Goal: Task Accomplishment & Management: Use online tool/utility

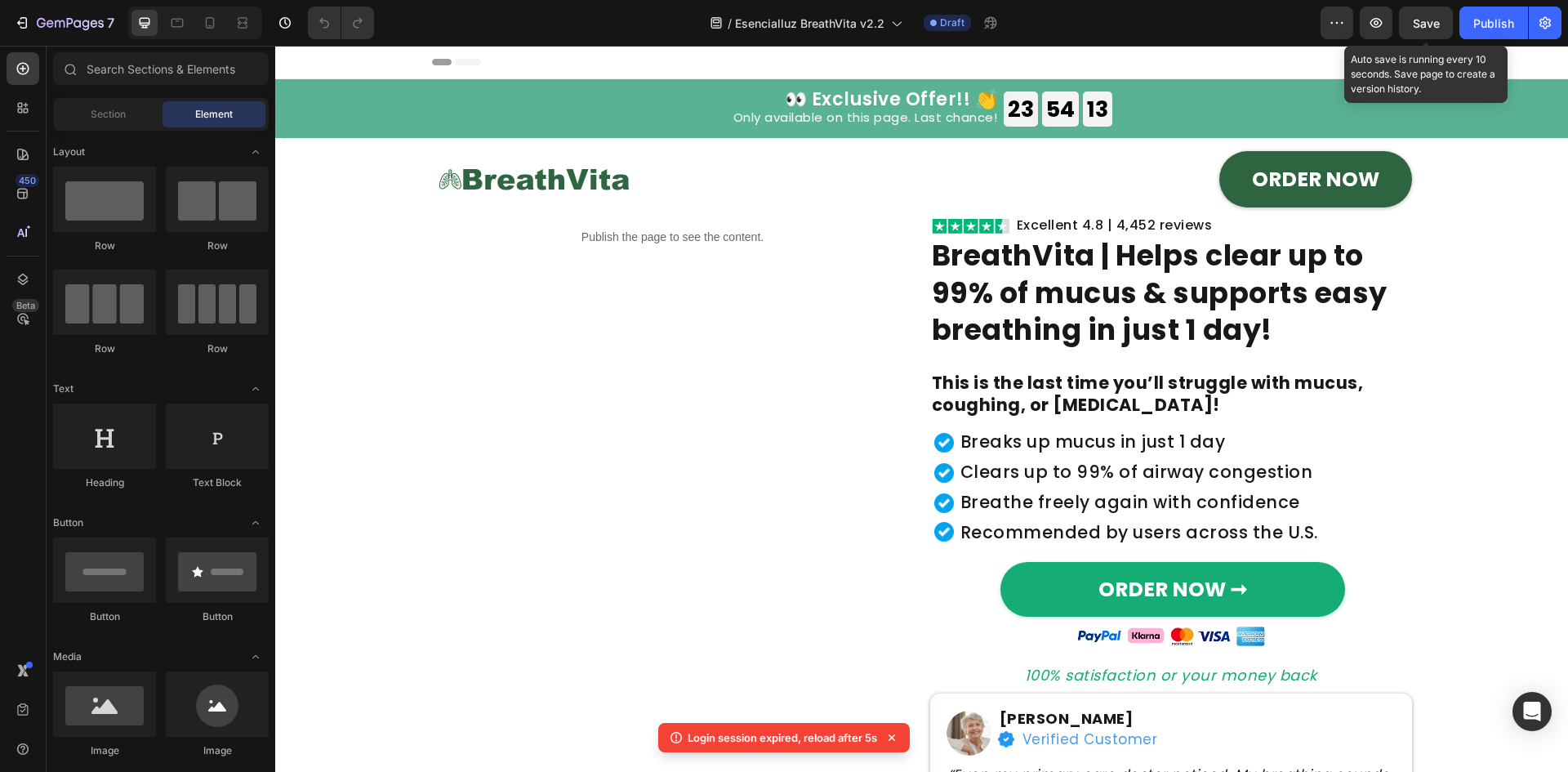
click at [1418, 29] on span "Save" at bounding box center [1426, 22] width 27 height 14
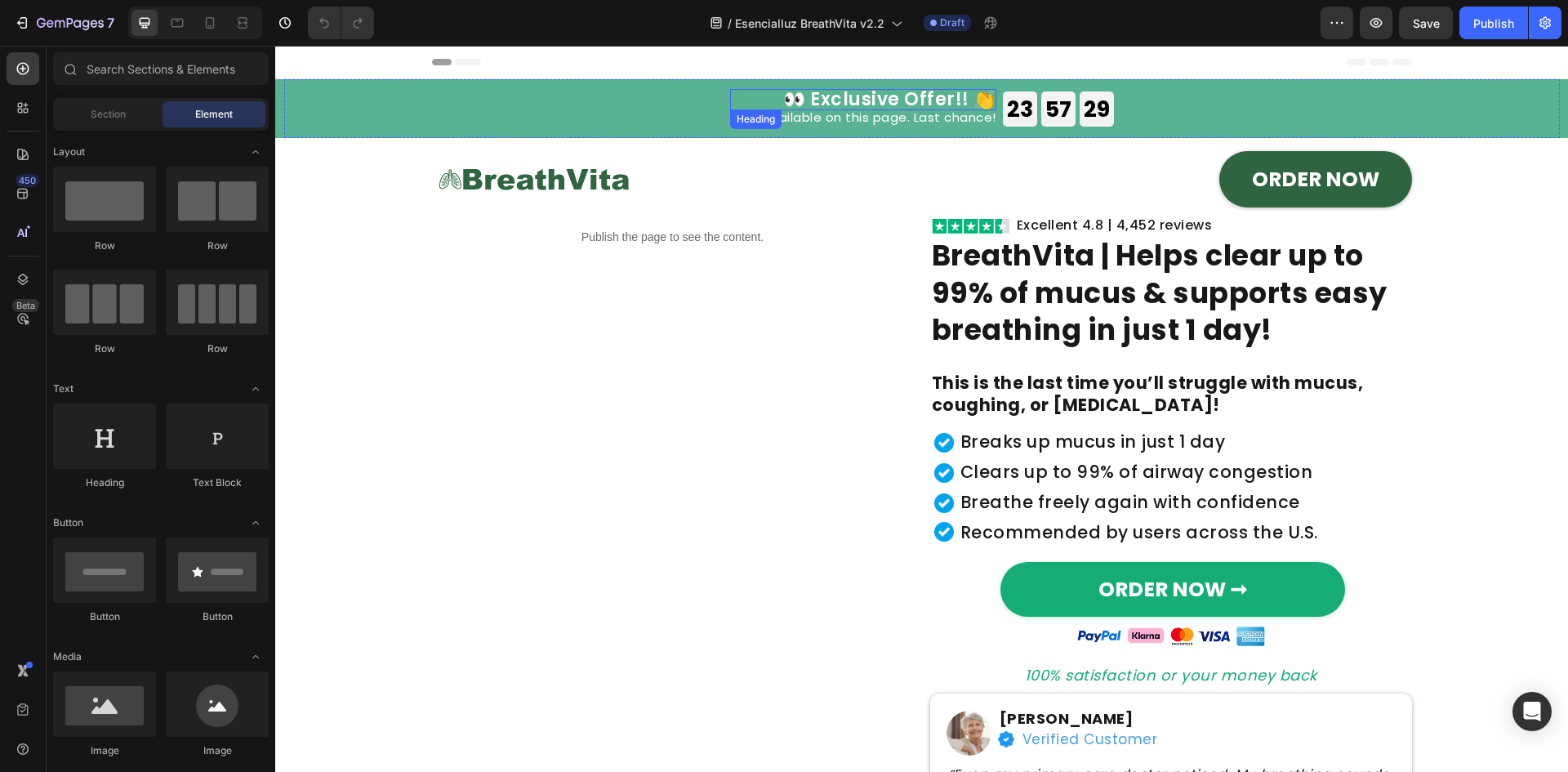
click at [924, 91] on h2 "👀 Exclusive Offer!! 👏" at bounding box center [862, 99] width 266 height 21
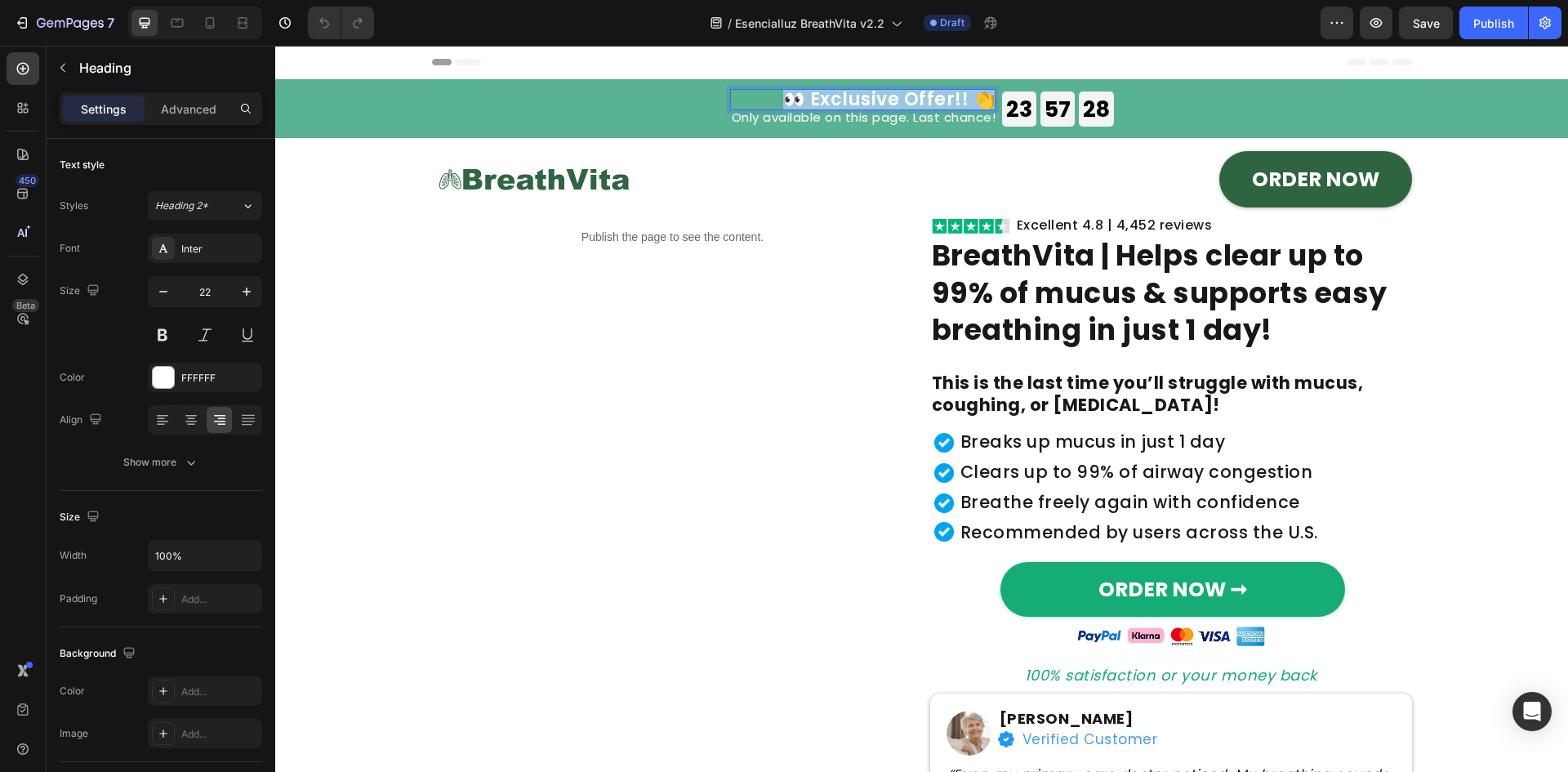
click at [924, 91] on p "👀 Exclusive Offer!! 👏" at bounding box center [862, 99] width 266 height 21
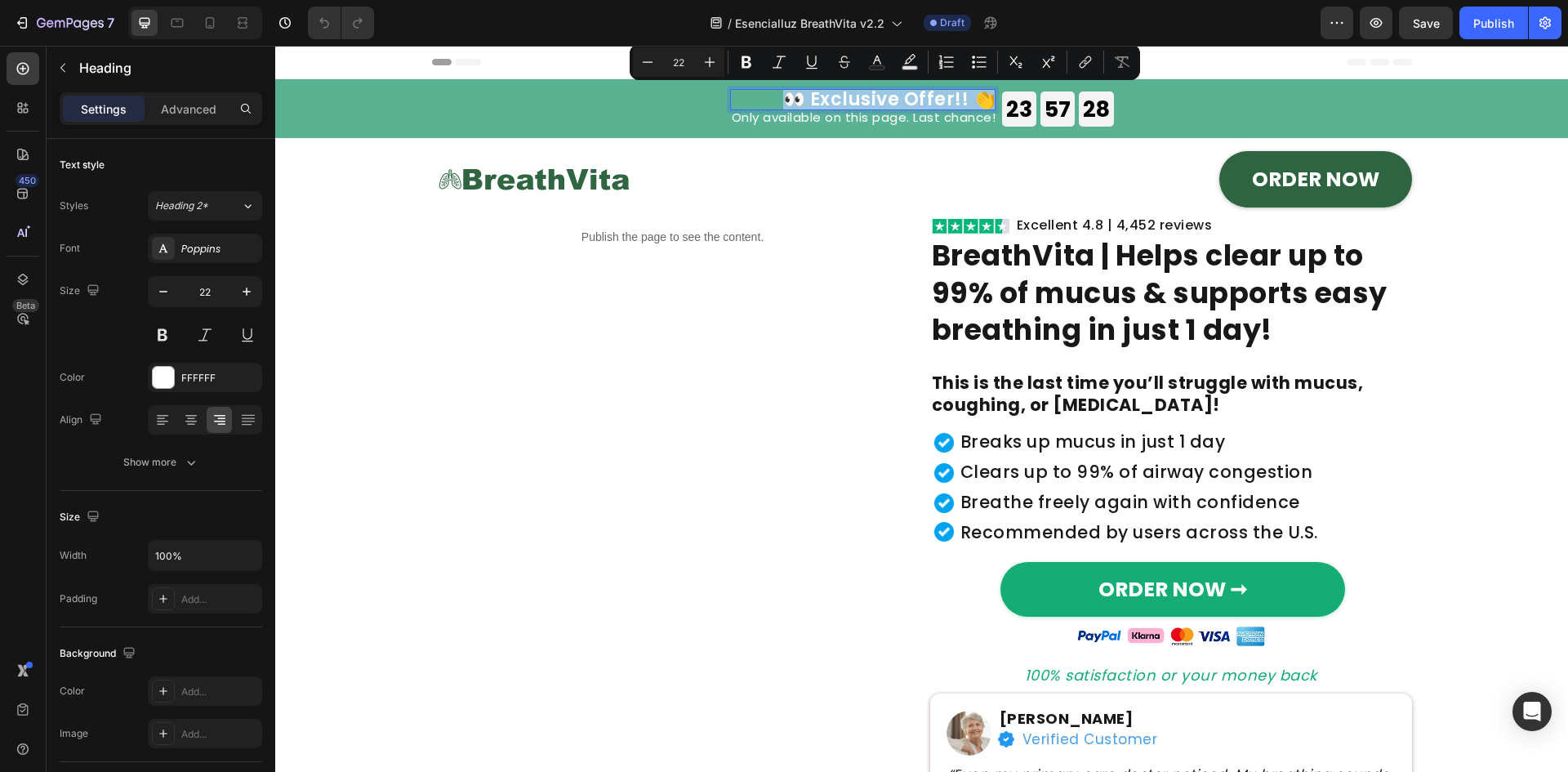
click at [933, 100] on p "👀 Exclusive Offer!! 👏" at bounding box center [862, 99] width 266 height 21
drag, startPoint x: 961, startPoint y: 100, endPoint x: 833, endPoint y: 119, distance: 129.4
click at [806, 101] on p "👀 Exclusive Offer!! 👏" at bounding box center [862, 99] width 266 height 21
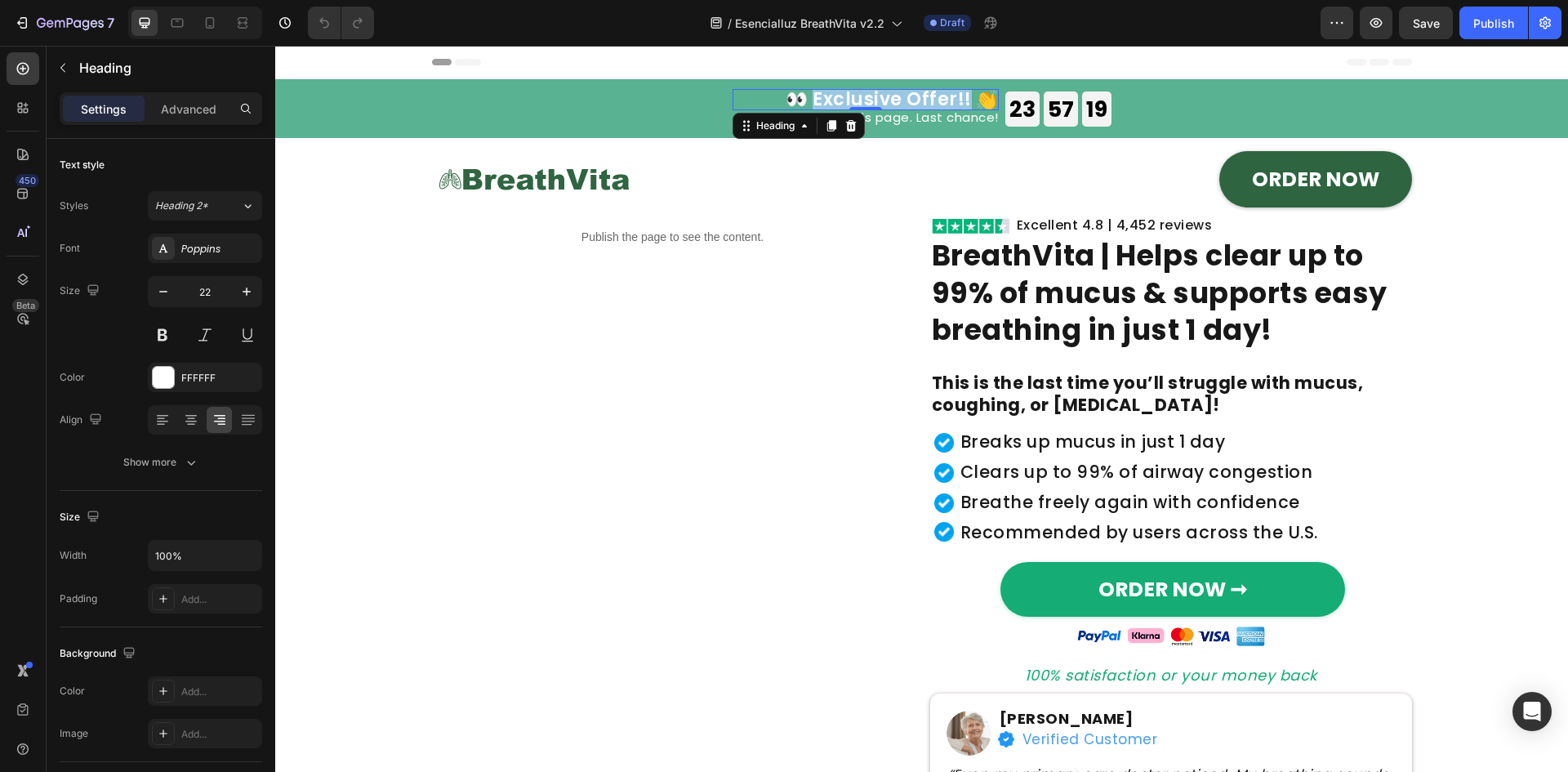
click at [931, 94] on p "👀 Exclusive Offer!! 👏" at bounding box center [865, 99] width 266 height 21
drag, startPoint x: 965, startPoint y: 93, endPoint x: 814, endPoint y: 93, distance: 151.0
click at [814, 93] on p "👀 Exclusive Offer!! 👏" at bounding box center [865, 99] width 266 height 21
click at [948, 114] on h2 "Only available on this page. Last chance!" at bounding box center [861, 119] width 266 height 18
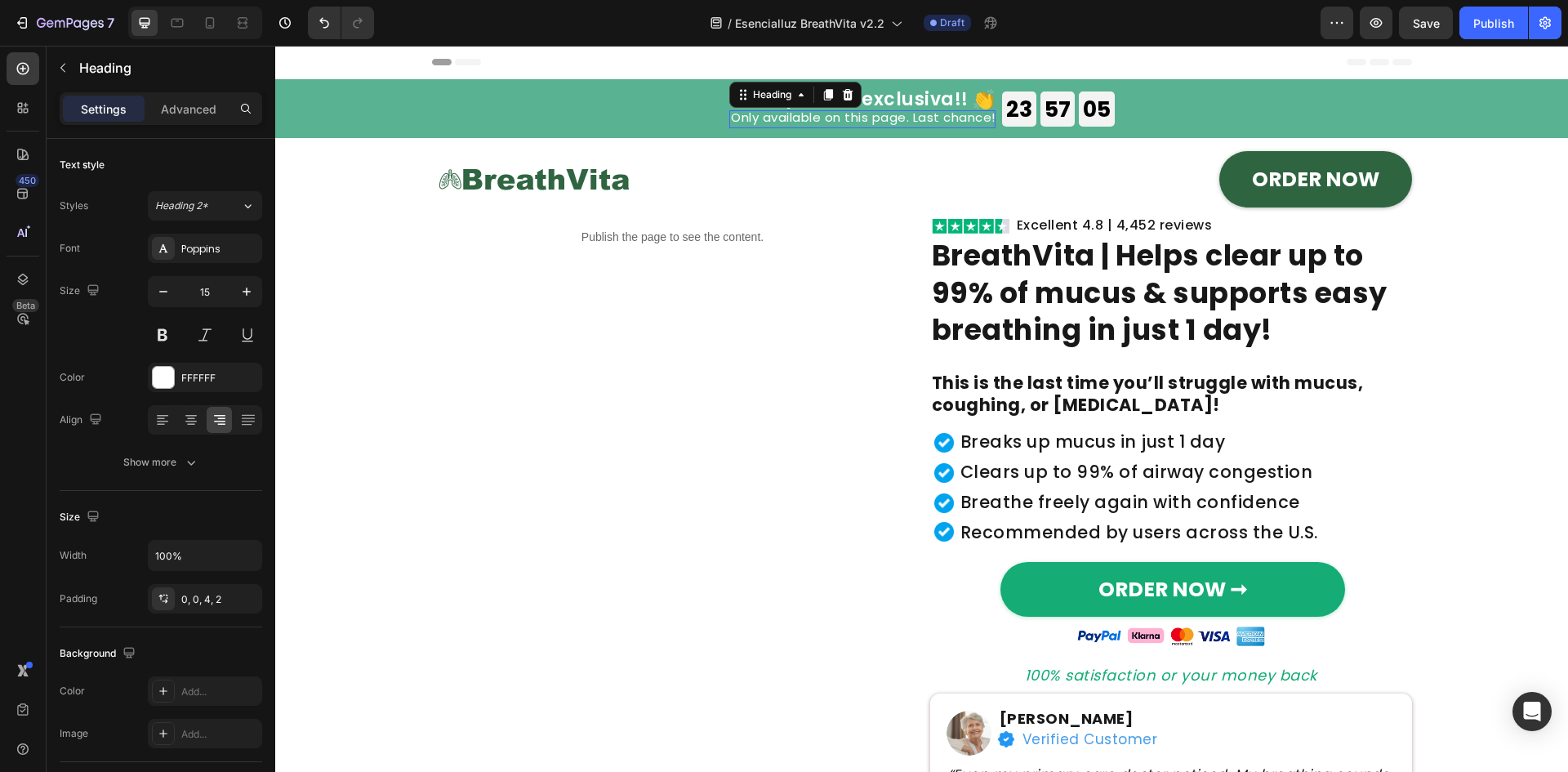
click at [948, 114] on h2 "Only available on this page. Last chance!" at bounding box center [861, 119] width 266 height 18
click at [948, 114] on p "Only available on this page. Last chance!" at bounding box center [862, 118] width 264 height 15
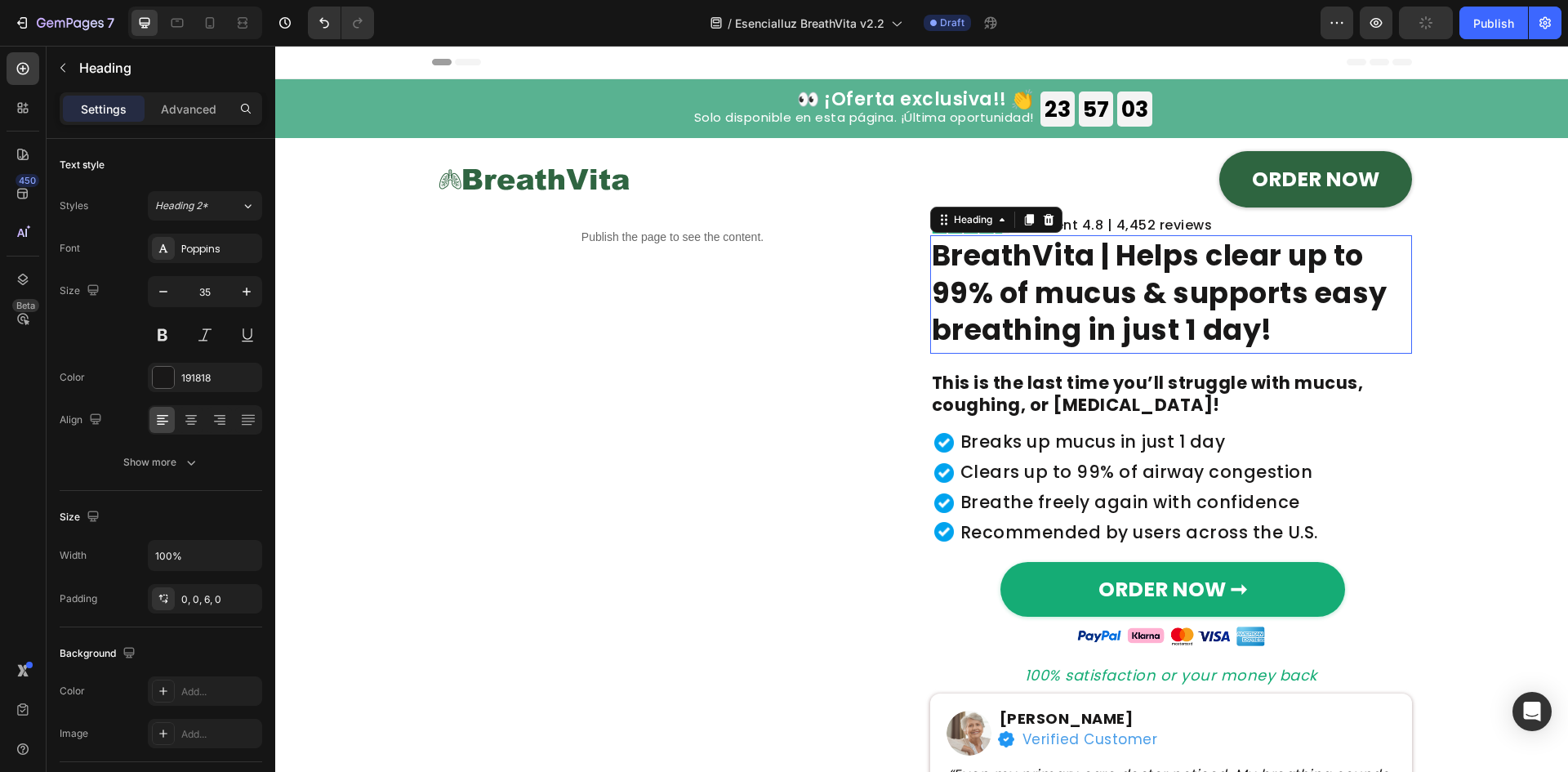
click at [1197, 323] on strong "BreathVita | Helps clear up to 99% of mucus & supports easy breathing in just 1…" at bounding box center [1159, 292] width 455 height 114
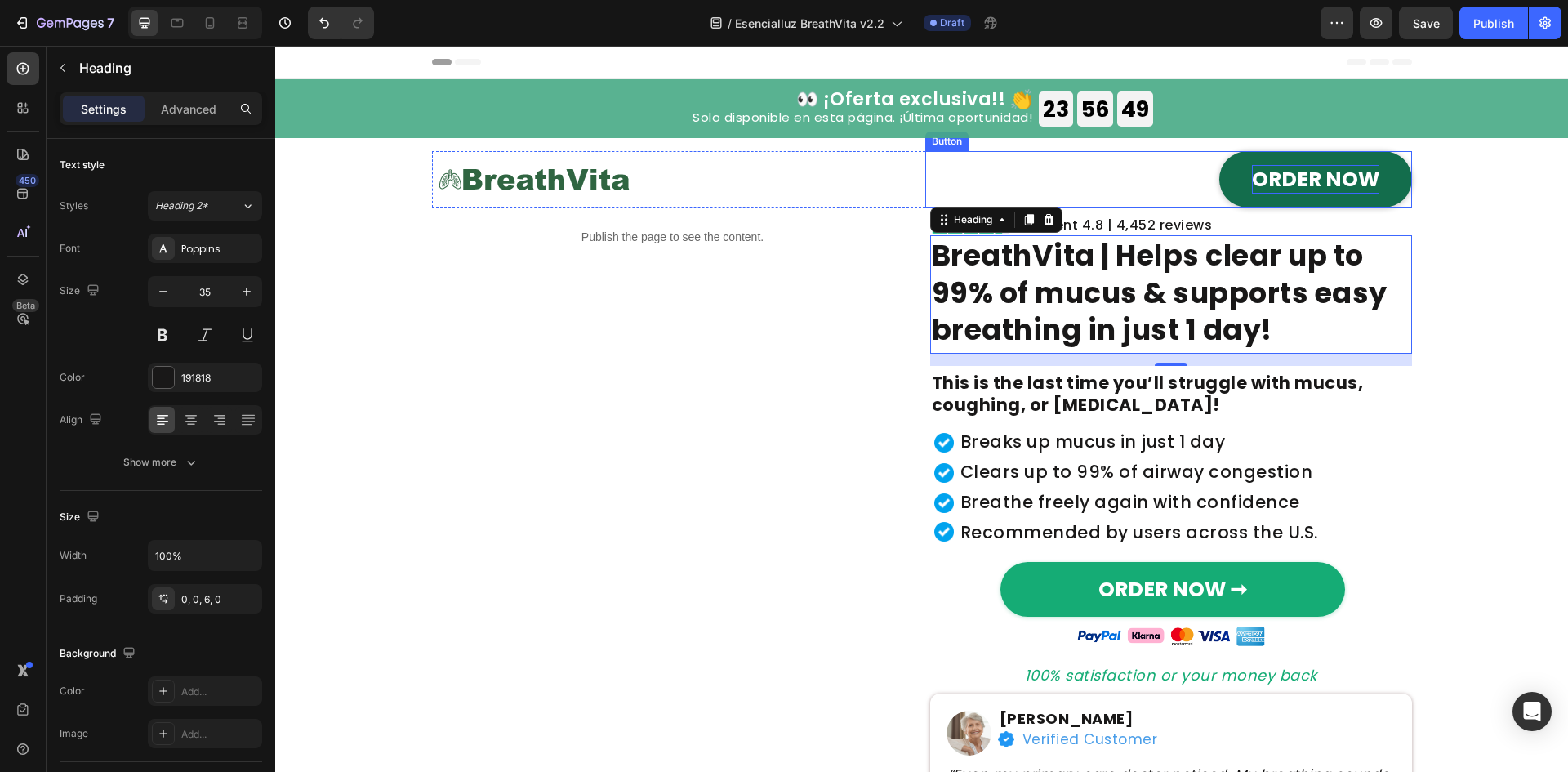
click at [1303, 181] on p "ORDER NOW" at bounding box center [1315, 179] width 127 height 29
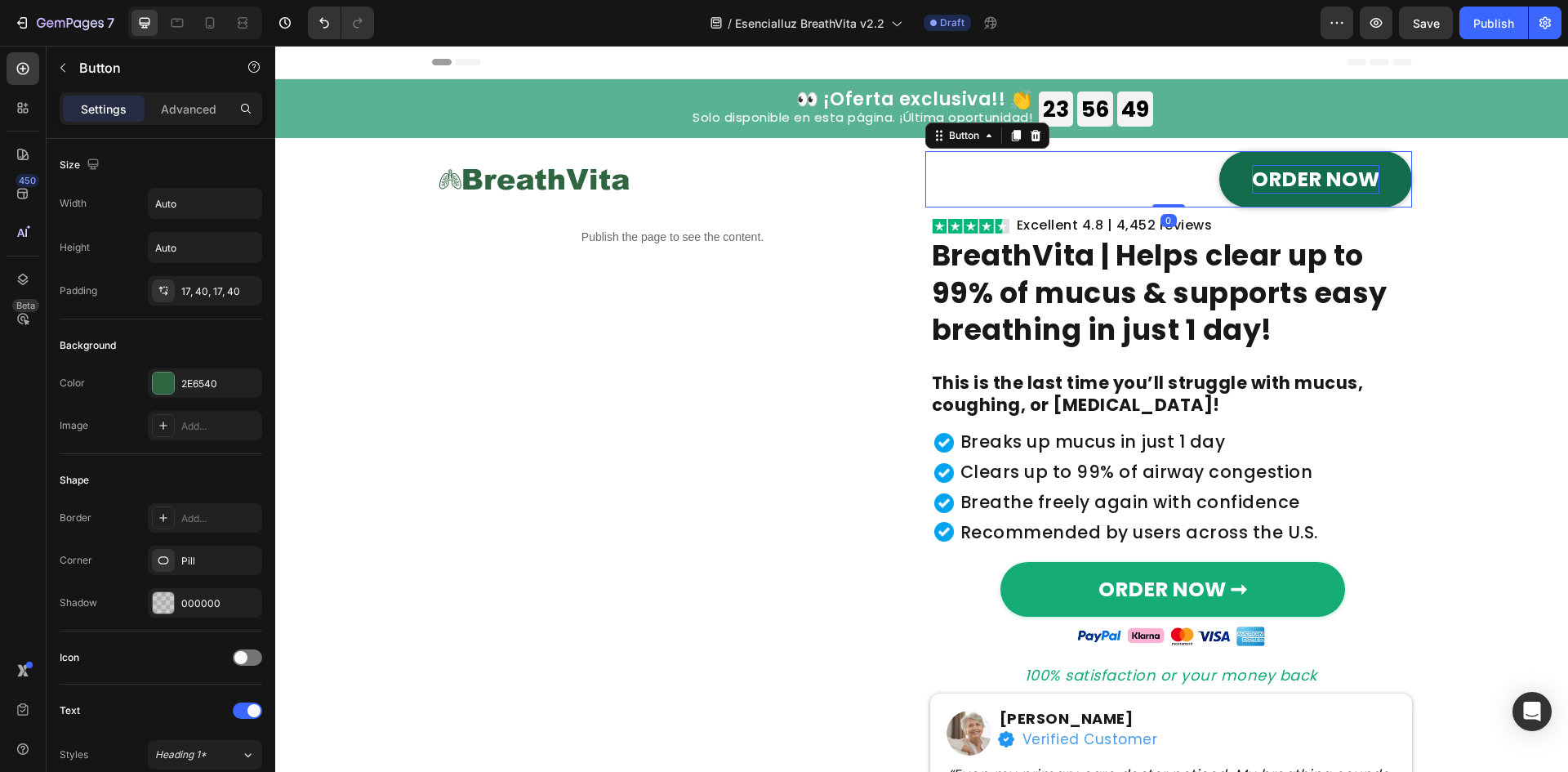
click at [1303, 181] on p "ORDER NOW" at bounding box center [1315, 179] width 127 height 29
click at [1161, 221] on div "0" at bounding box center [1168, 220] width 16 height 13
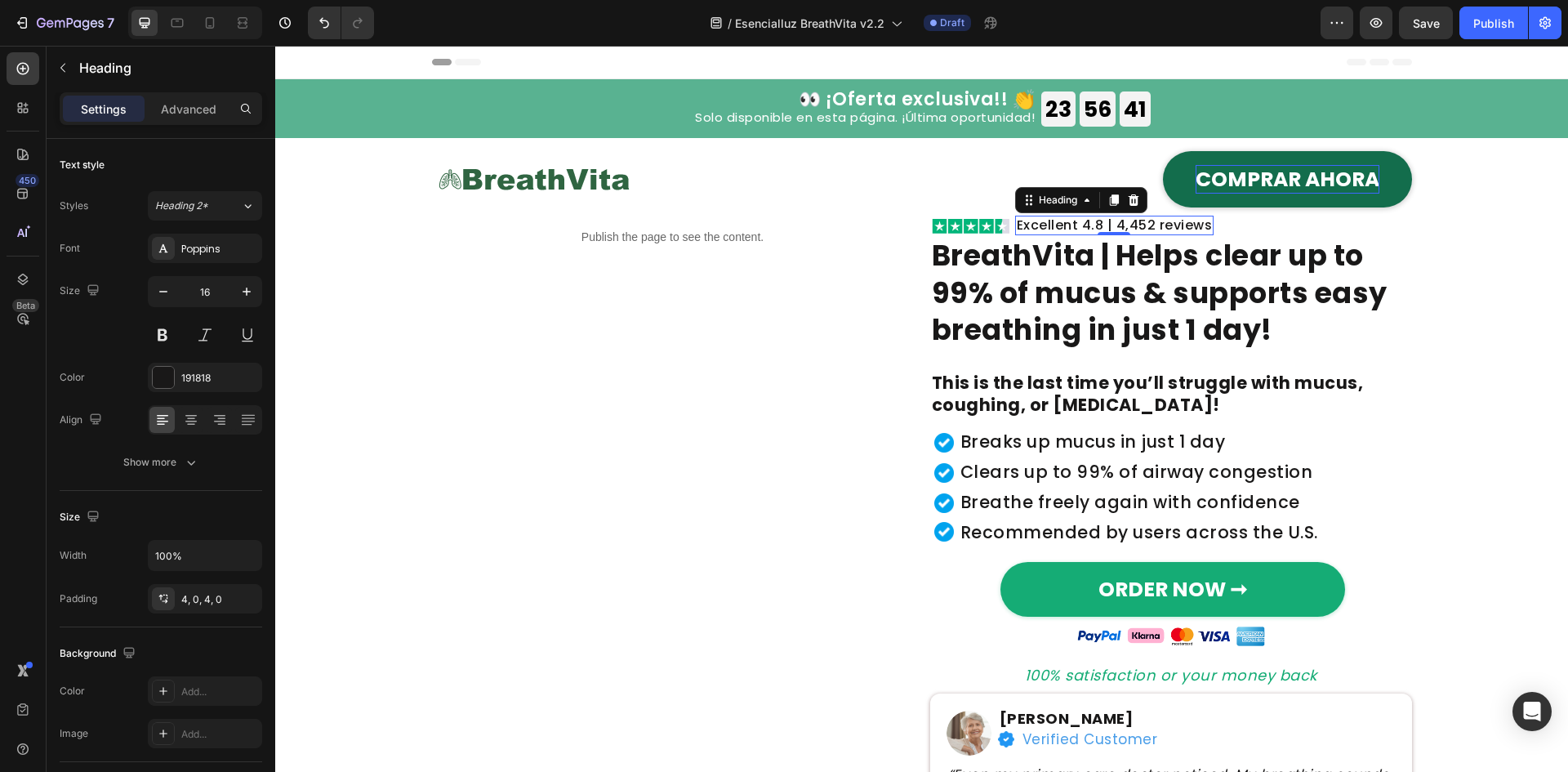
click at [1116, 224] on h2 "Excellent 4.8 | 4,452 reviews" at bounding box center [1113, 225] width 199 height 20
click at [1116, 224] on p "Excellent 4.8 | 4,452 reviews" at bounding box center [1114, 225] width 196 height 13
click at [1225, 290] on strong "BreathVita | Helps clear up to 99% of mucus & supports easy breathing in just 1…" at bounding box center [1159, 292] width 455 height 114
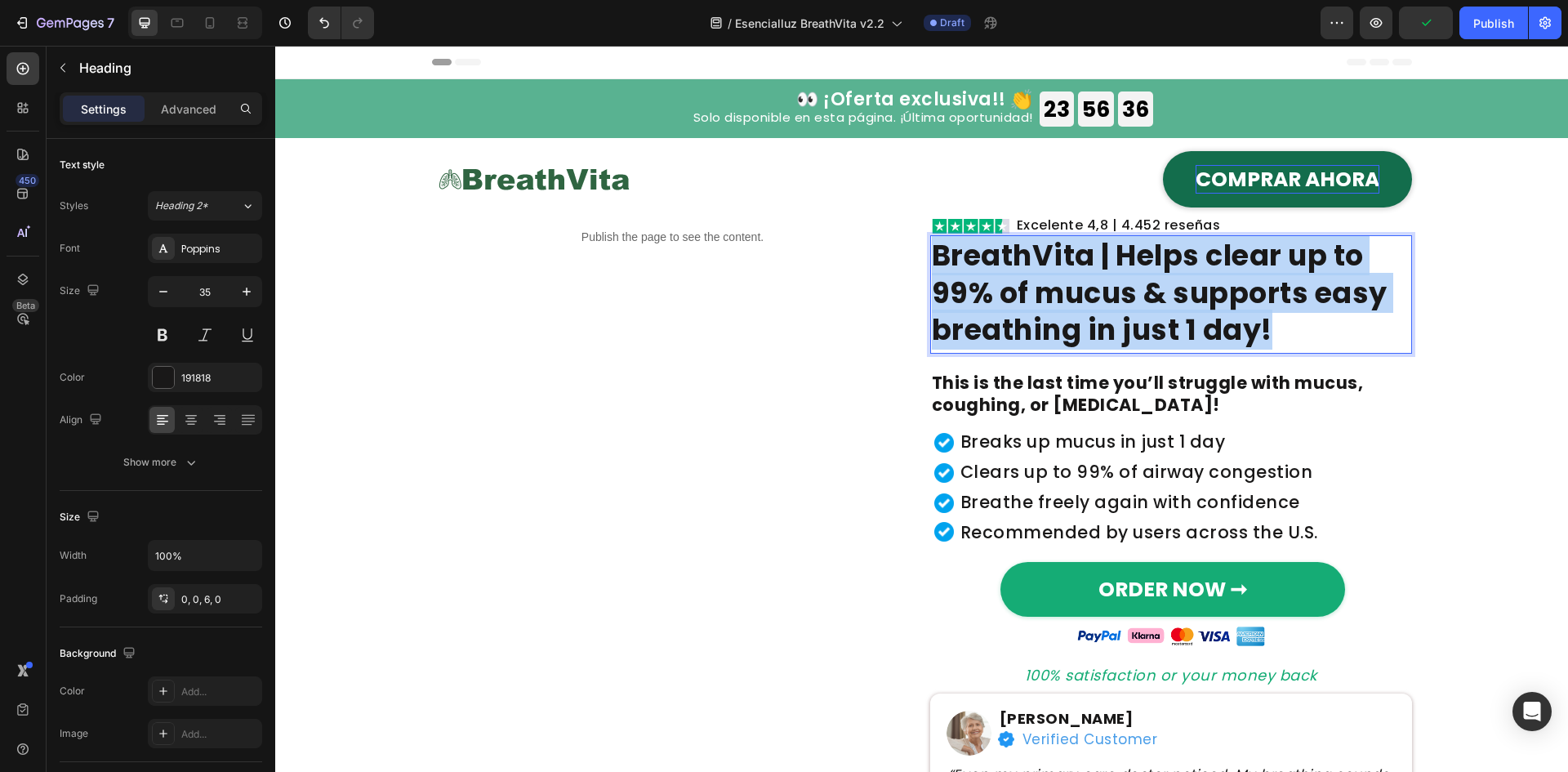
click at [1225, 290] on strong "BreathVita | Helps clear up to 99% of mucus & supports easy breathing in just 1…" at bounding box center [1159, 292] width 455 height 114
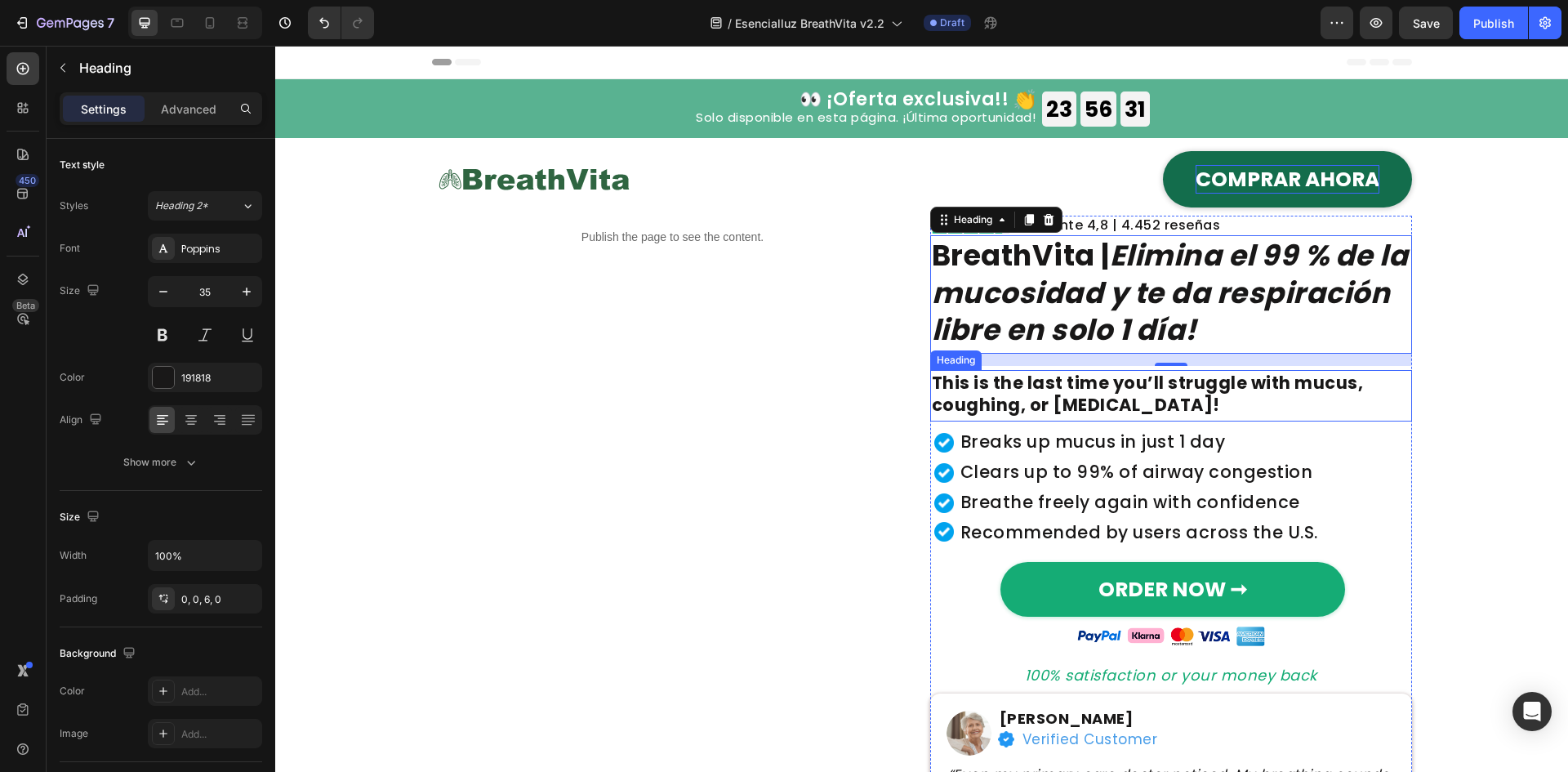
click at [1071, 390] on h2 "This is the last time you’ll struggle with mucus, coughing, or [MEDICAL_DATA]!" at bounding box center [1171, 395] width 482 height 51
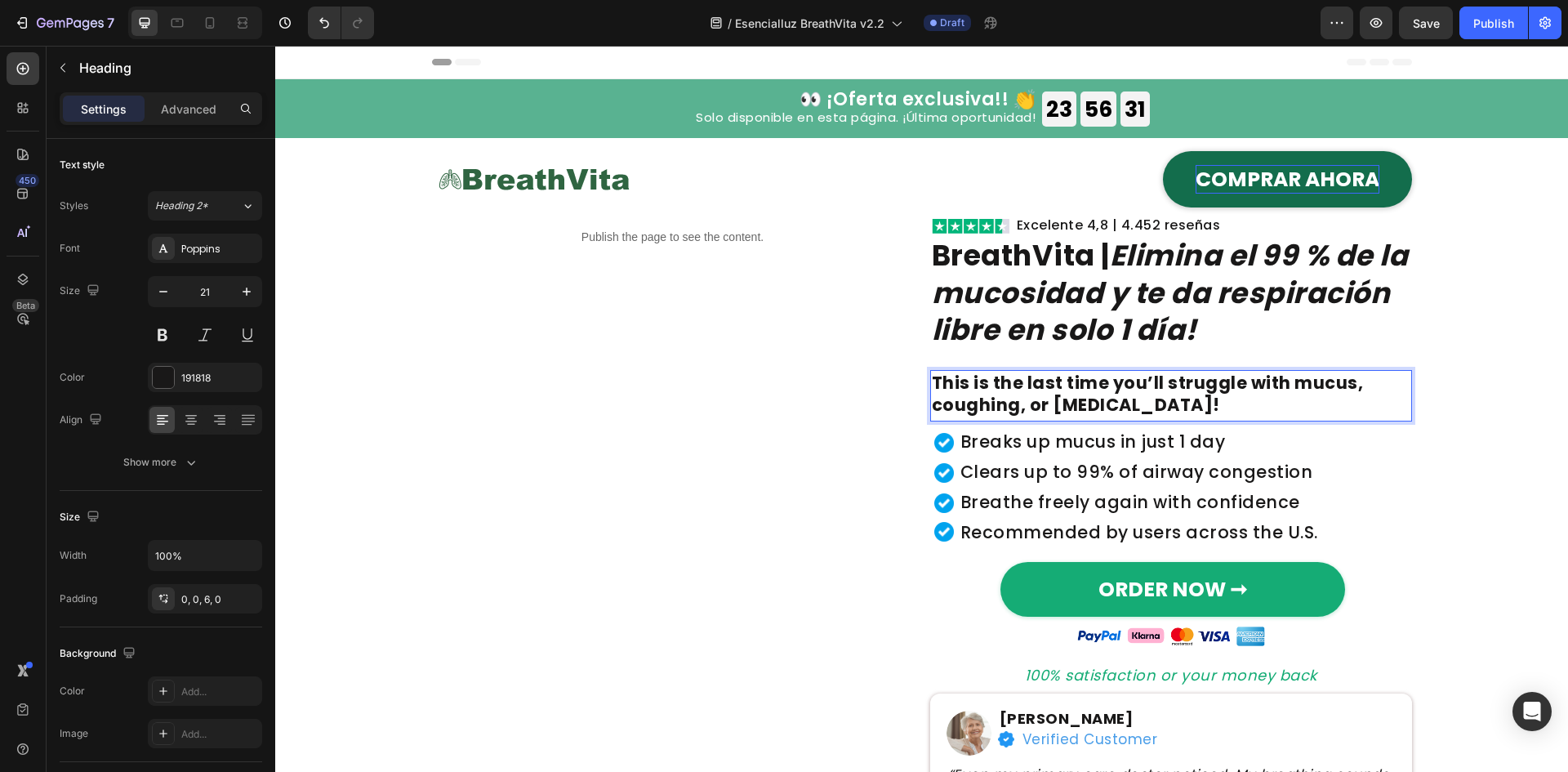
click at [1071, 390] on p "This is the last time you’ll struggle with mucus, coughing, or [MEDICAL_DATA]!" at bounding box center [1170, 394] width 479 height 45
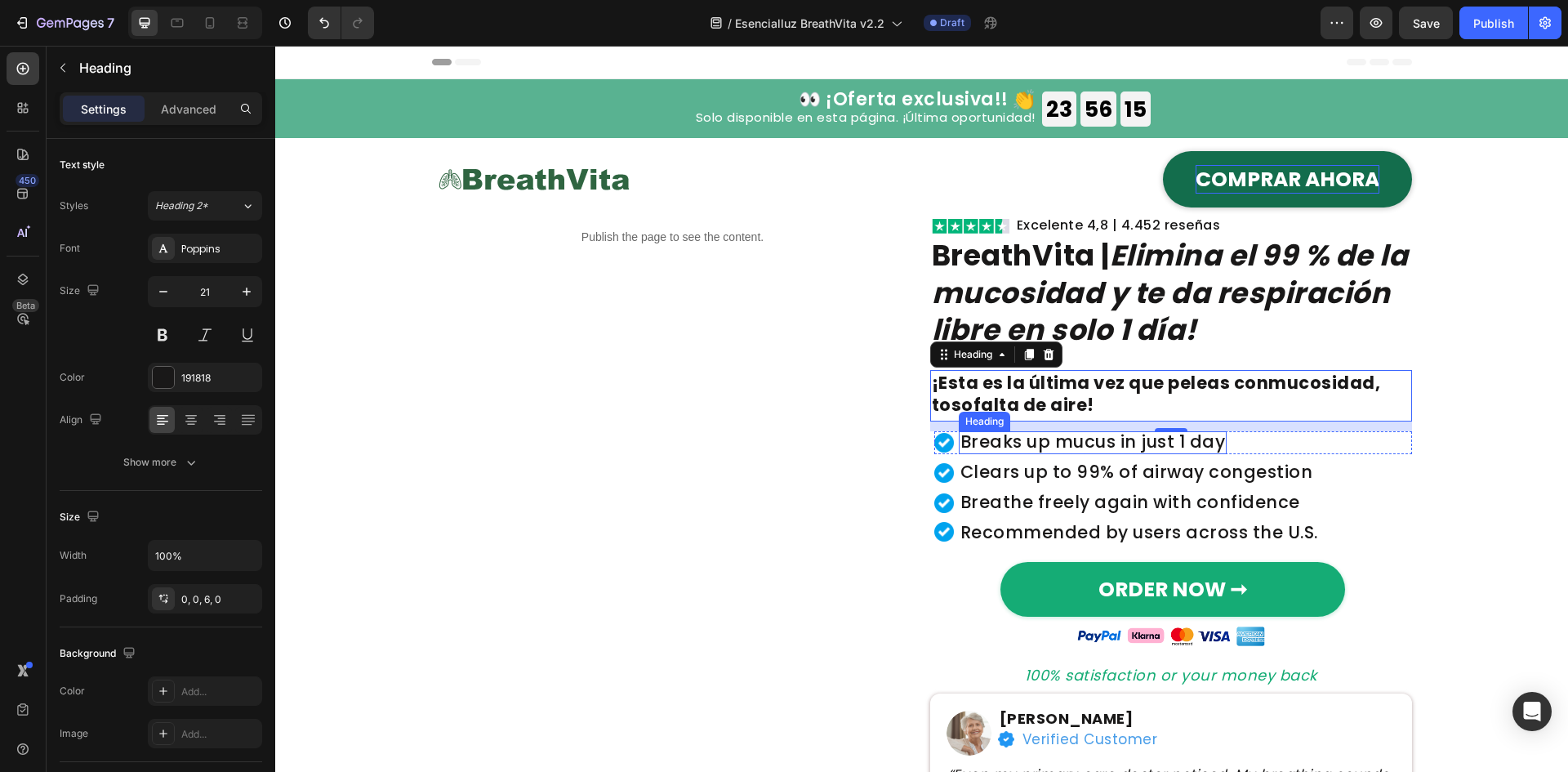
click at [1072, 441] on h2 "Breaks up mucus in just 1 day" at bounding box center [1093, 442] width 269 height 22
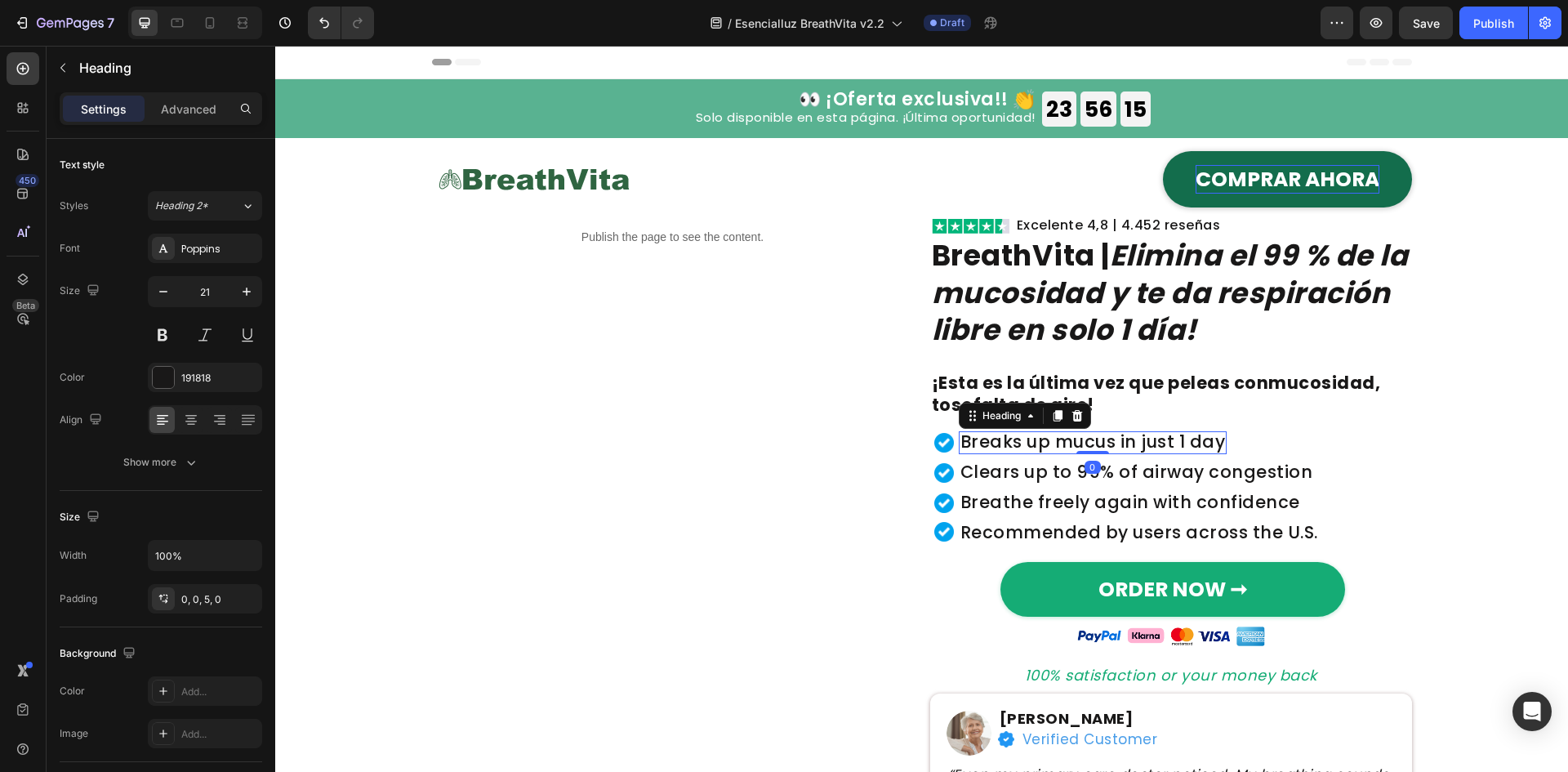
click at [1072, 441] on h2 "Breaks up mucus in just 1 day" at bounding box center [1093, 442] width 269 height 22
click at [1072, 441] on p "Breaks up mucus in just 1 day" at bounding box center [1093, 442] width 265 height 17
click at [1230, 467] on h2 "Clears up to 99% of airway congestion" at bounding box center [1136, 472] width 356 height 22
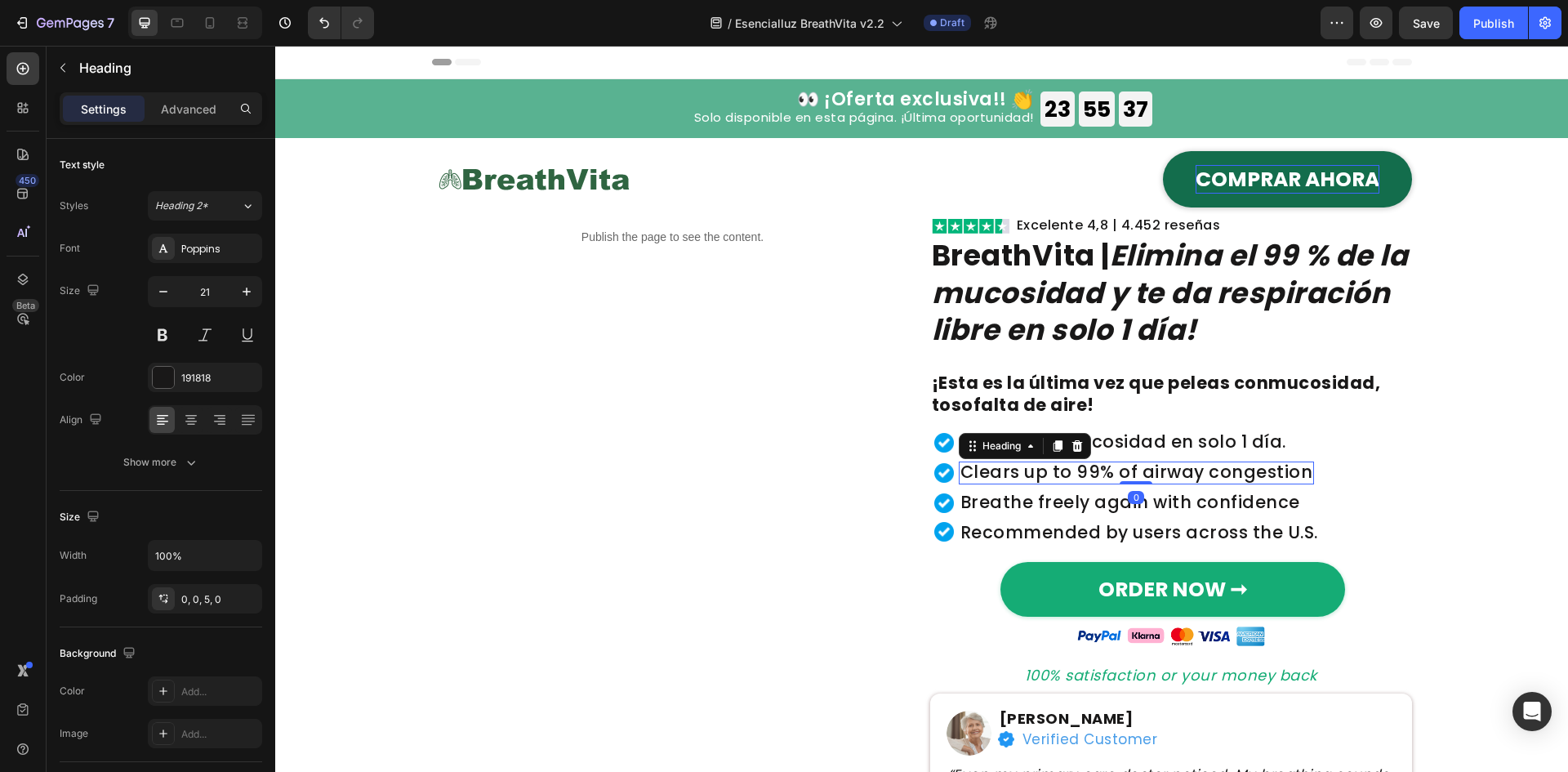
click at [1230, 467] on h2 "Clears up to 99% of airway congestion" at bounding box center [1136, 472] width 356 height 22
click at [1277, 507] on h2 "Breathe freely again with confidence" at bounding box center [1129, 503] width 343 height 22
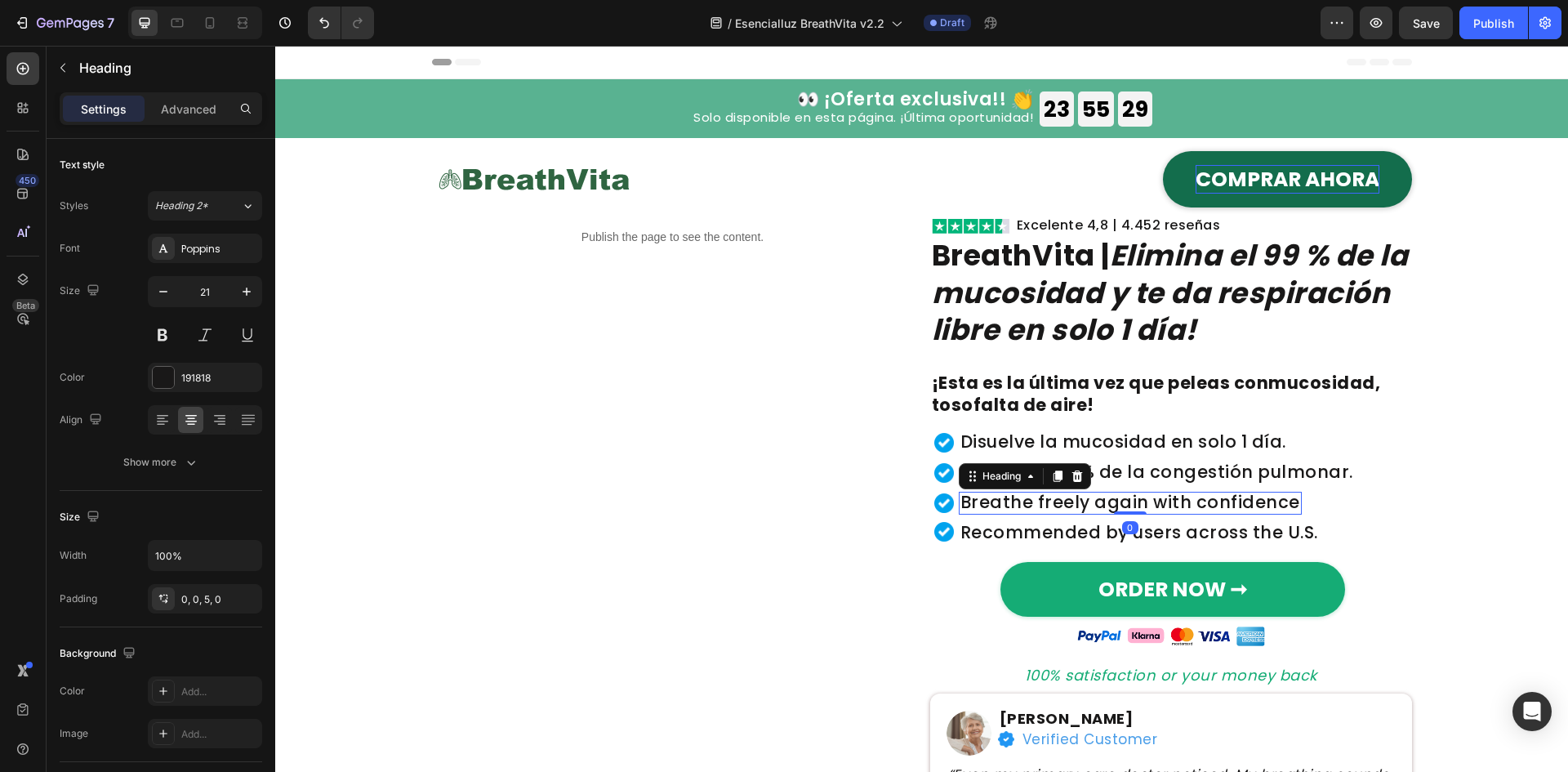
click at [1277, 507] on h2 "Breathe freely again with confidence" at bounding box center [1129, 503] width 343 height 22
click at [1277, 507] on p "Breathe freely again with confidence" at bounding box center [1130, 501] width 340 height 17
click at [1117, 526] on h2 "Recommended by users across the U.S." at bounding box center [1139, 532] width 361 height 21
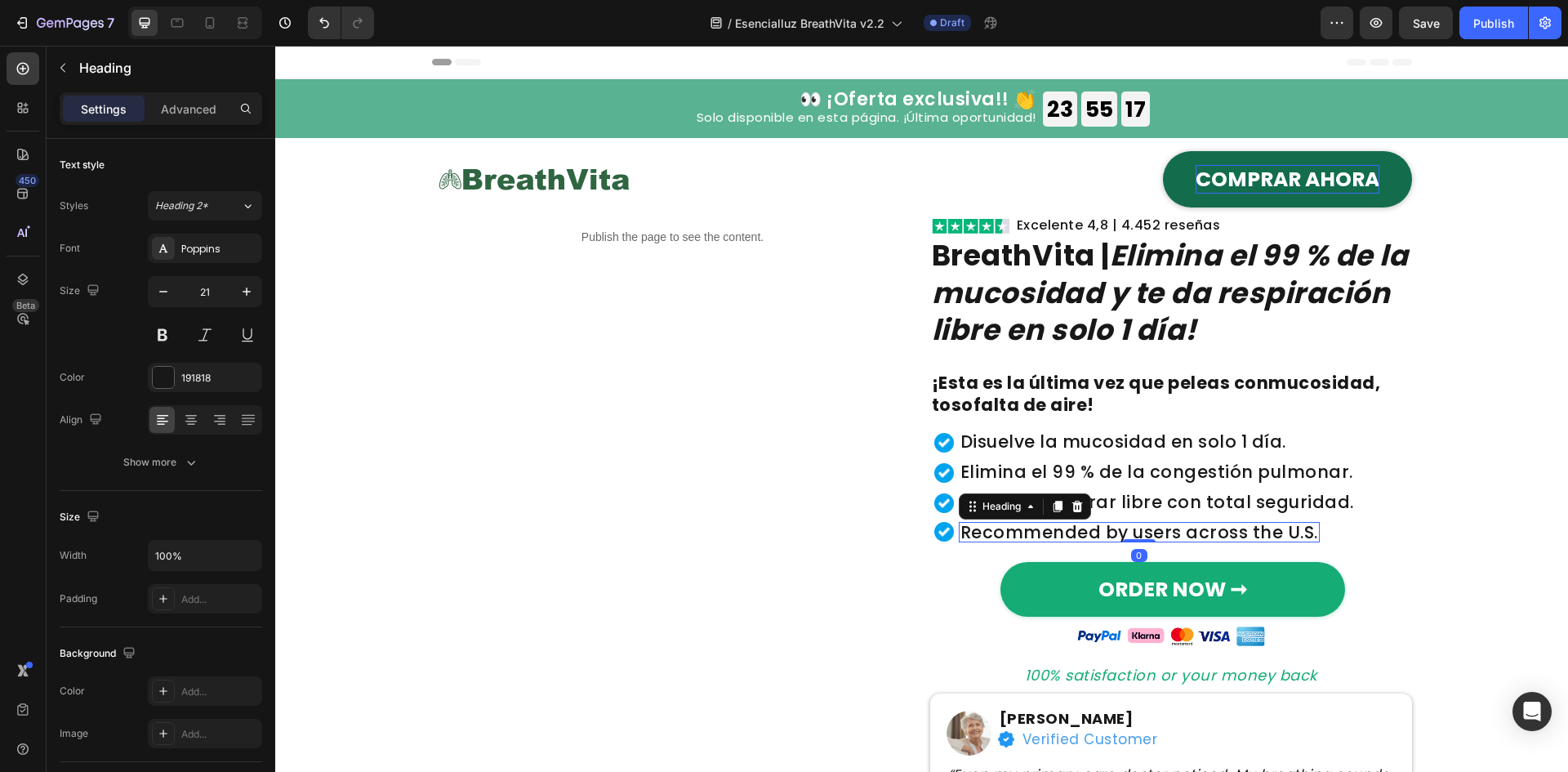
click at [1117, 526] on h2 "Recommended by users across the U.S." at bounding box center [1139, 532] width 361 height 21
click at [1117, 526] on p "Recommended by users across the U.S." at bounding box center [1139, 532] width 357 height 17
click at [1196, 669] on h2 "100% satisfaction or your money back" at bounding box center [1171, 677] width 482 height 21
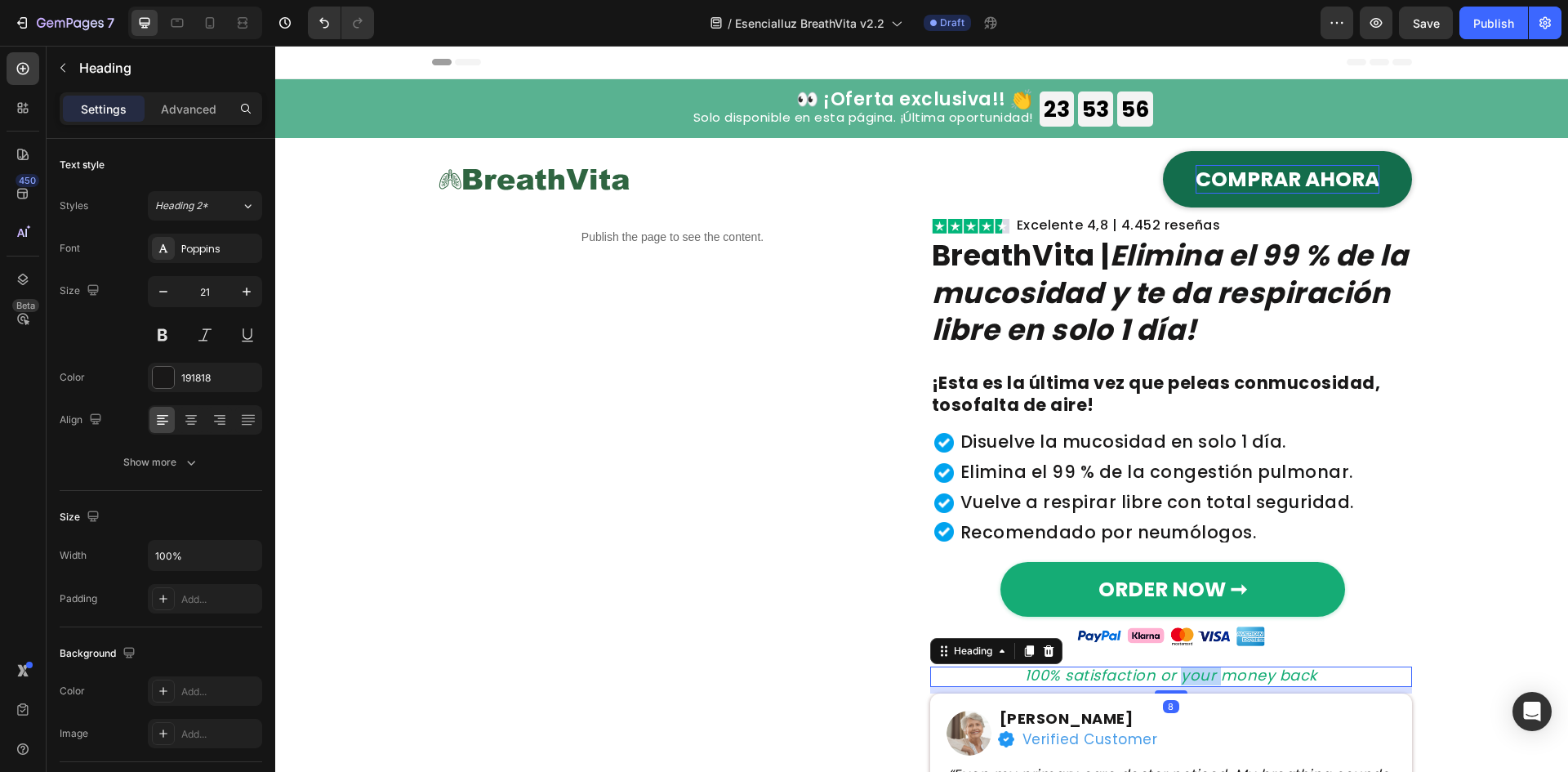
click at [1196, 669] on h2 "100% satisfaction or your money back" at bounding box center [1171, 677] width 482 height 21
click at [1196, 669] on p "100% satisfaction or your money back" at bounding box center [1170, 676] width 479 height 15
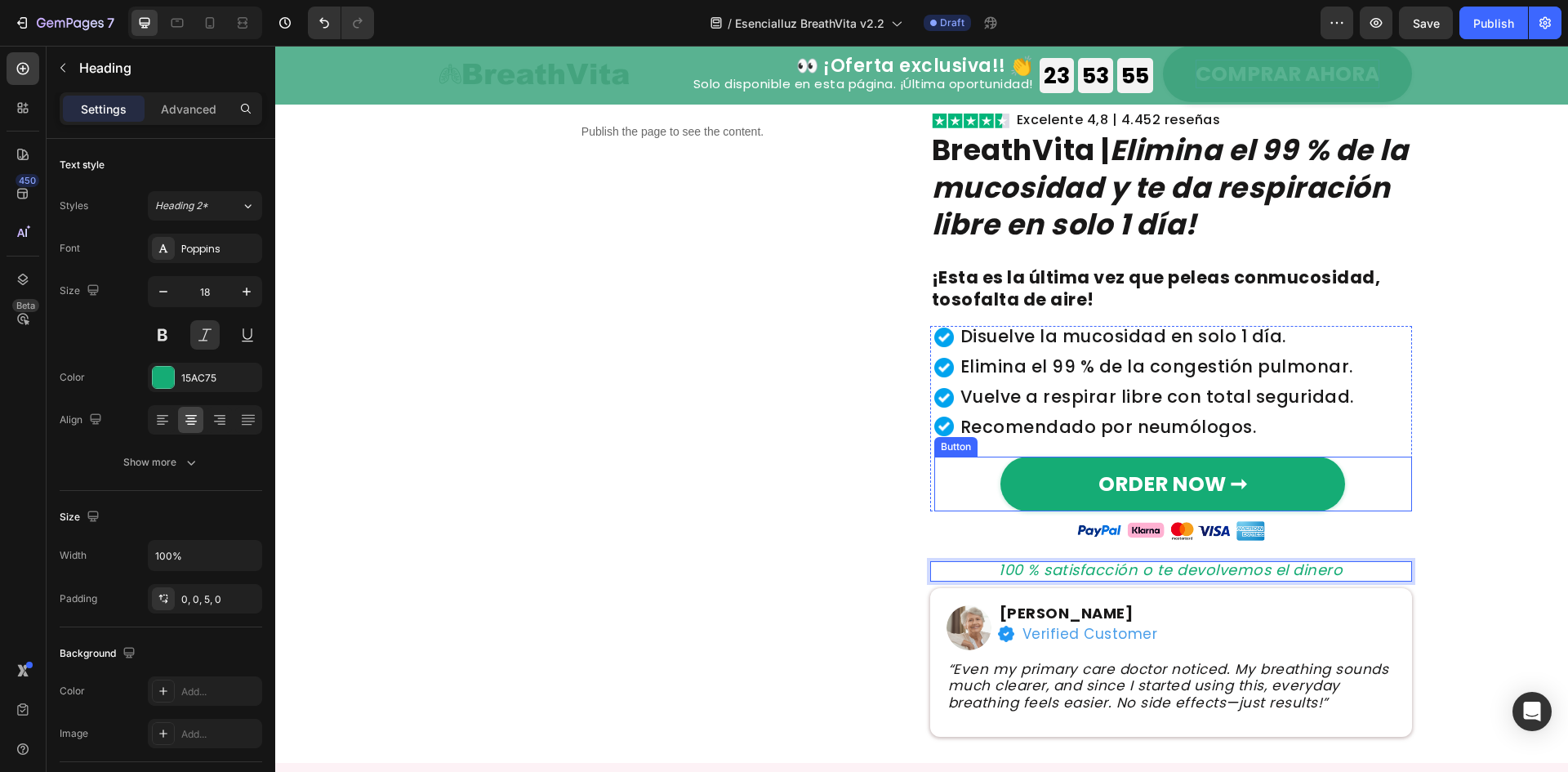
scroll to position [108, 0]
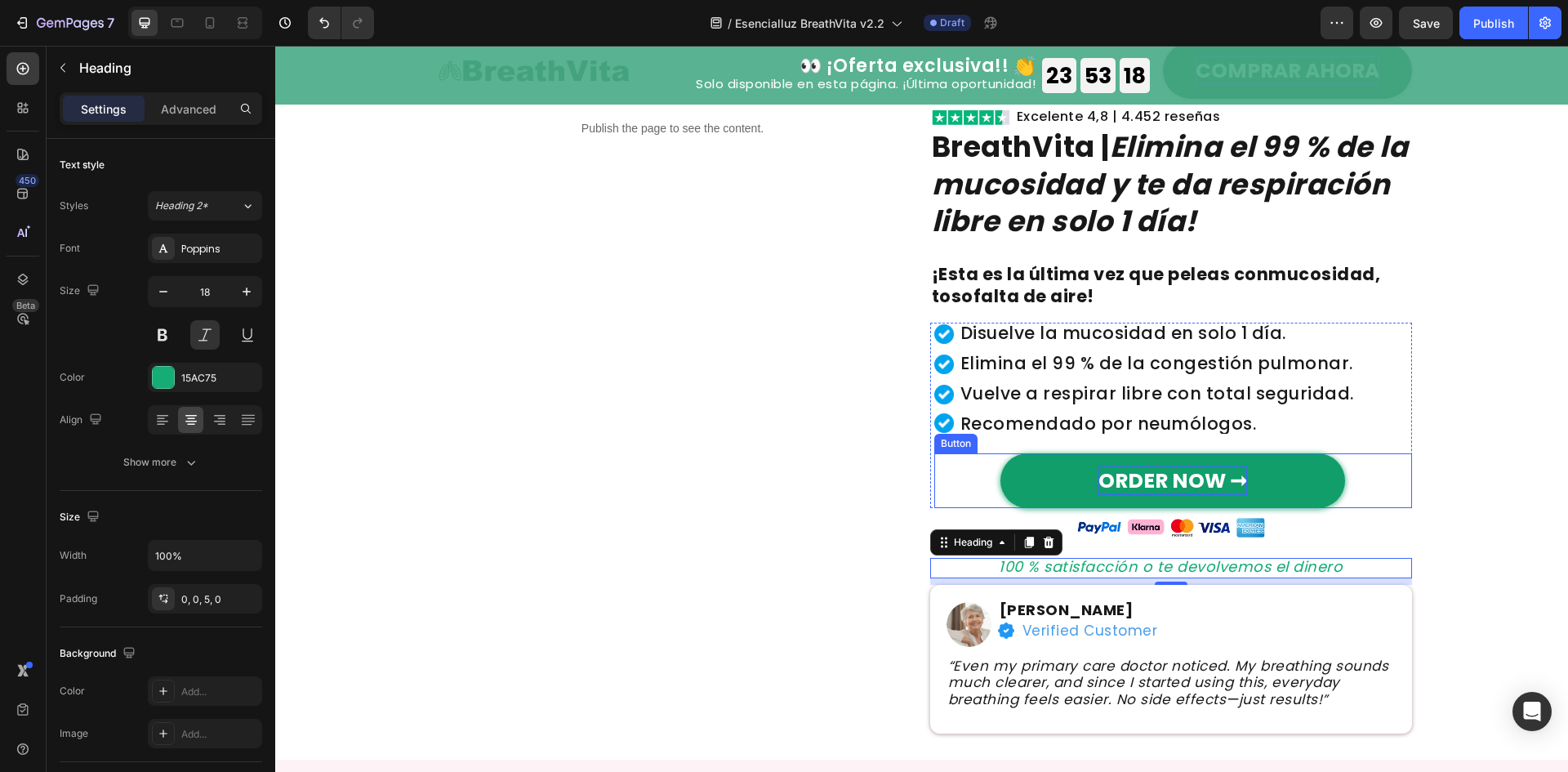
click at [1202, 480] on strong "ORDER NOW ➞" at bounding box center [1172, 481] width 148 height 29
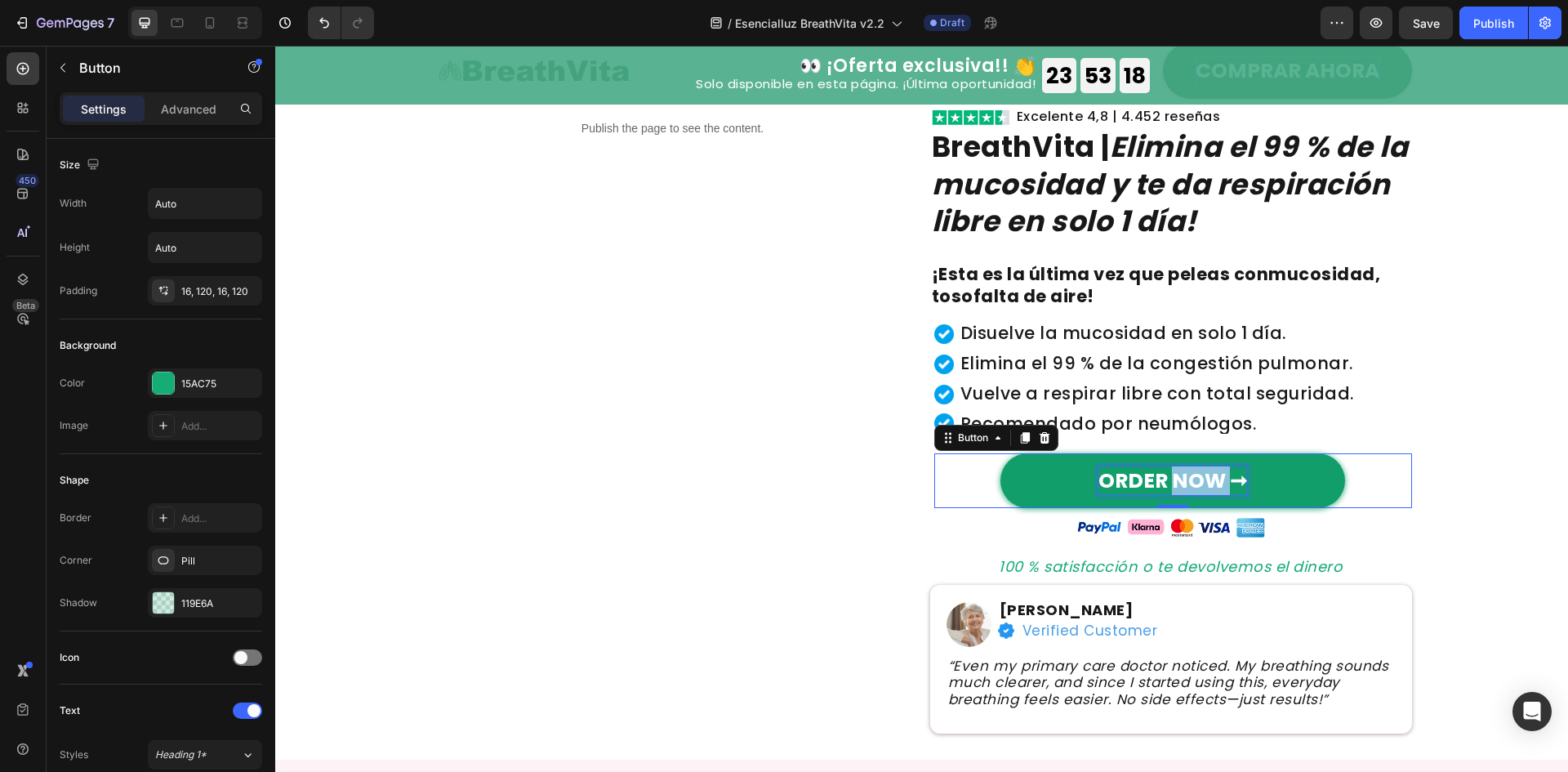
click at [1202, 480] on strong "ORDER NOW ➞" at bounding box center [1172, 481] width 148 height 29
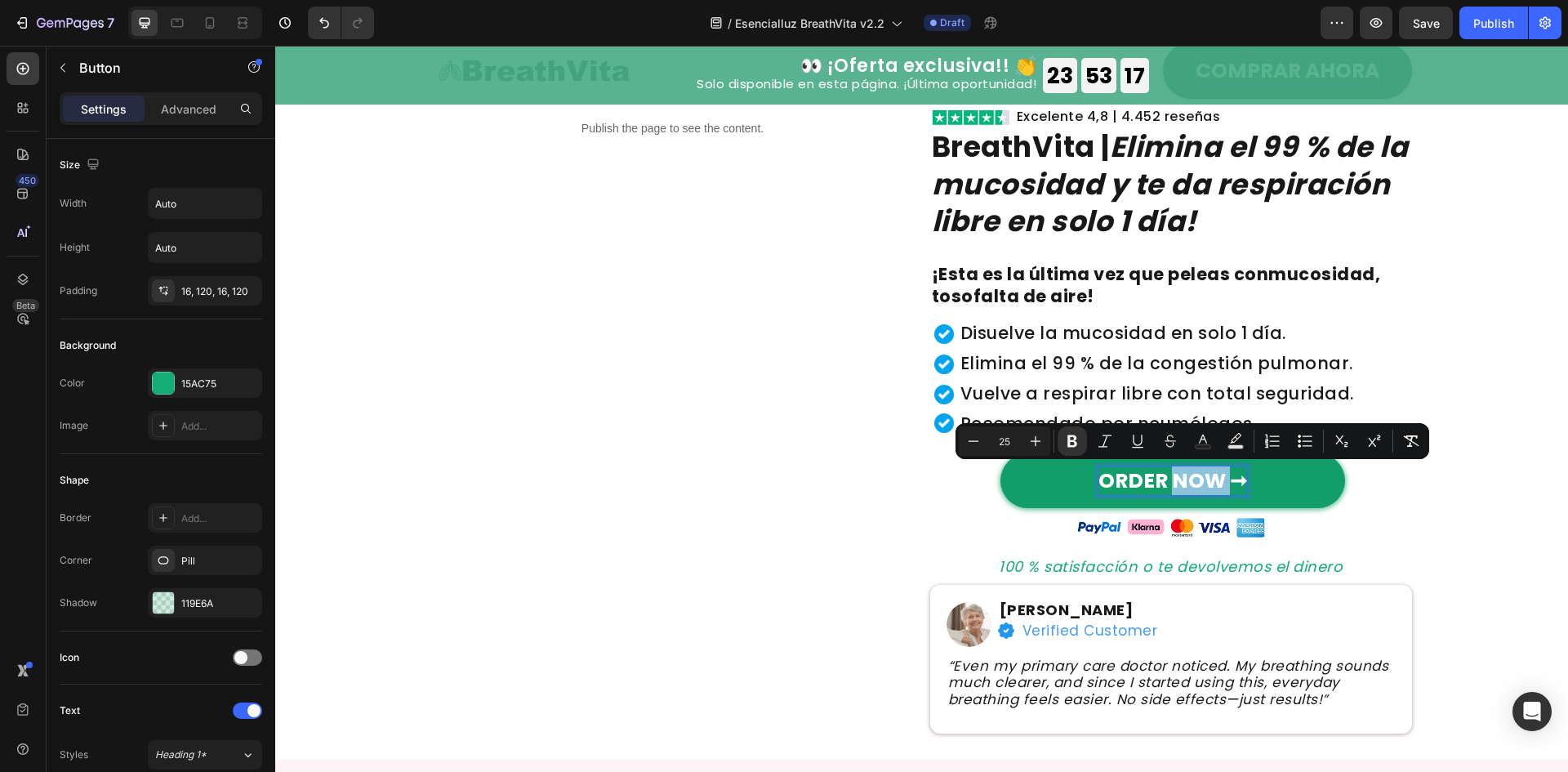
click at [1213, 480] on strong "ORDER NOW ➞" at bounding box center [1172, 481] width 148 height 29
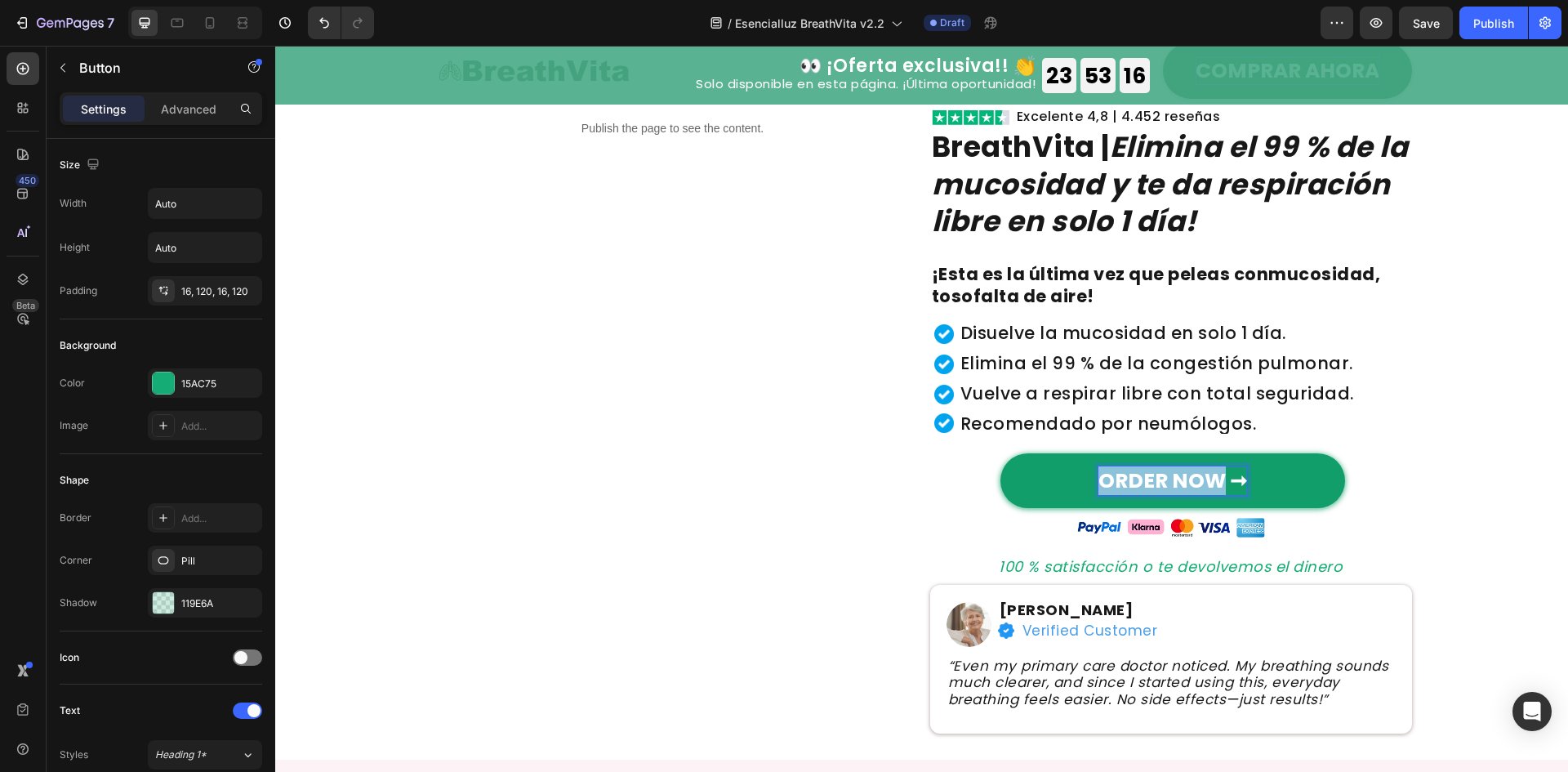
drag, startPoint x: 1213, startPoint y: 480, endPoint x: 1040, endPoint y: 479, distance: 173.0
click at [1040, 479] on link "ORDER NOW ➞" at bounding box center [1172, 481] width 344 height 55
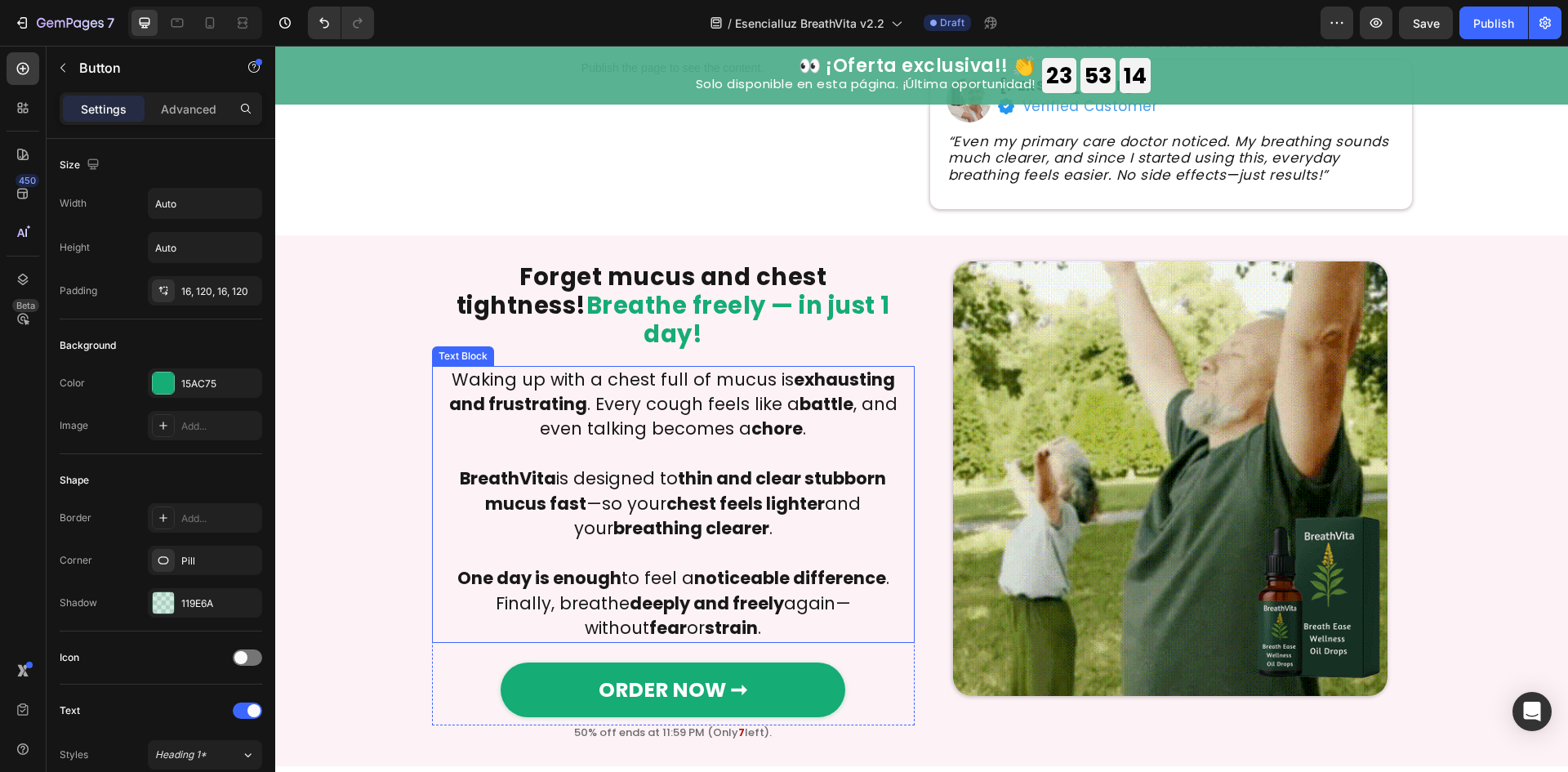
scroll to position [653, 0]
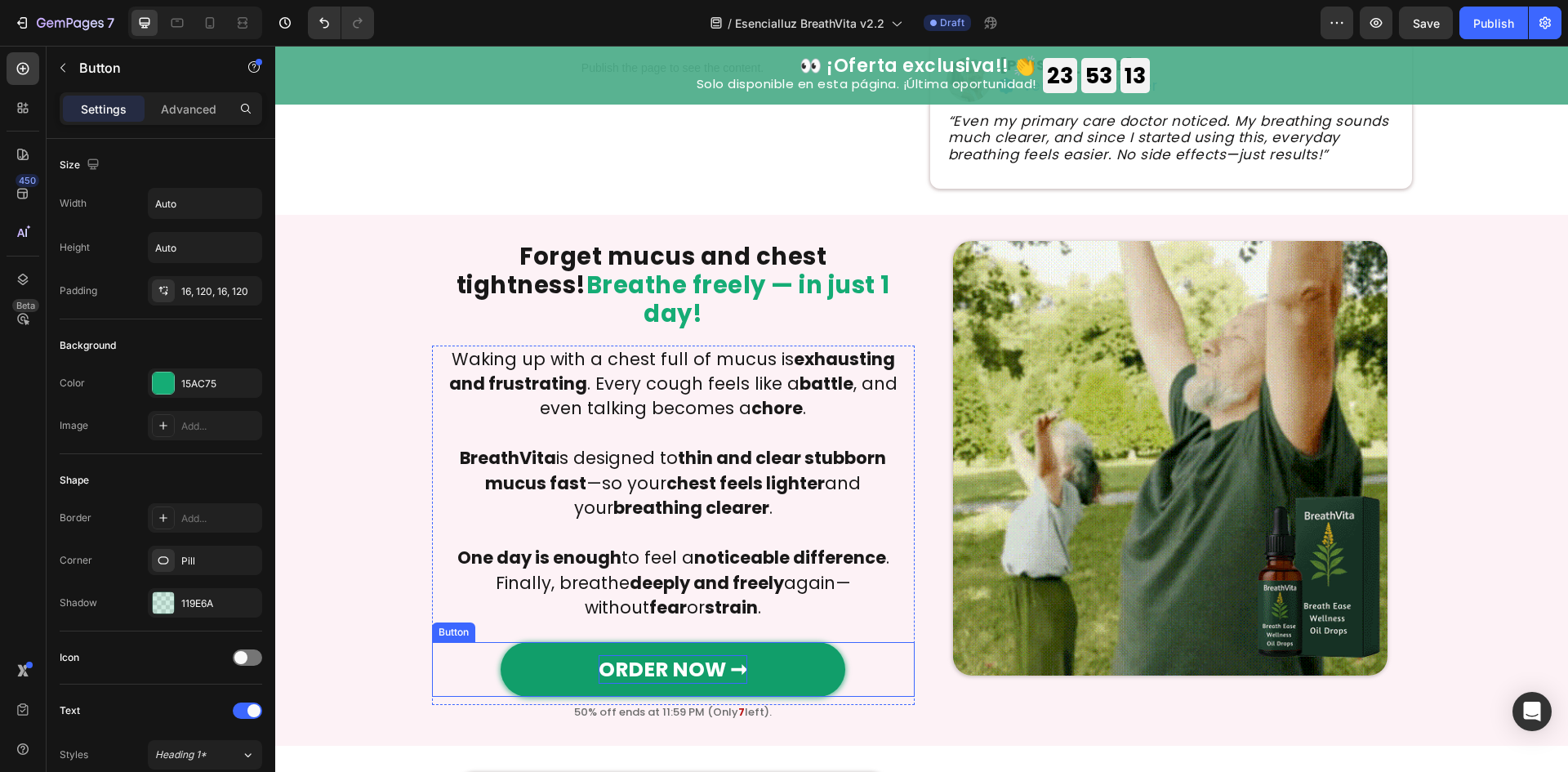
click at [675, 655] on strong "ORDER NOW ➞" at bounding box center [672, 669] width 148 height 29
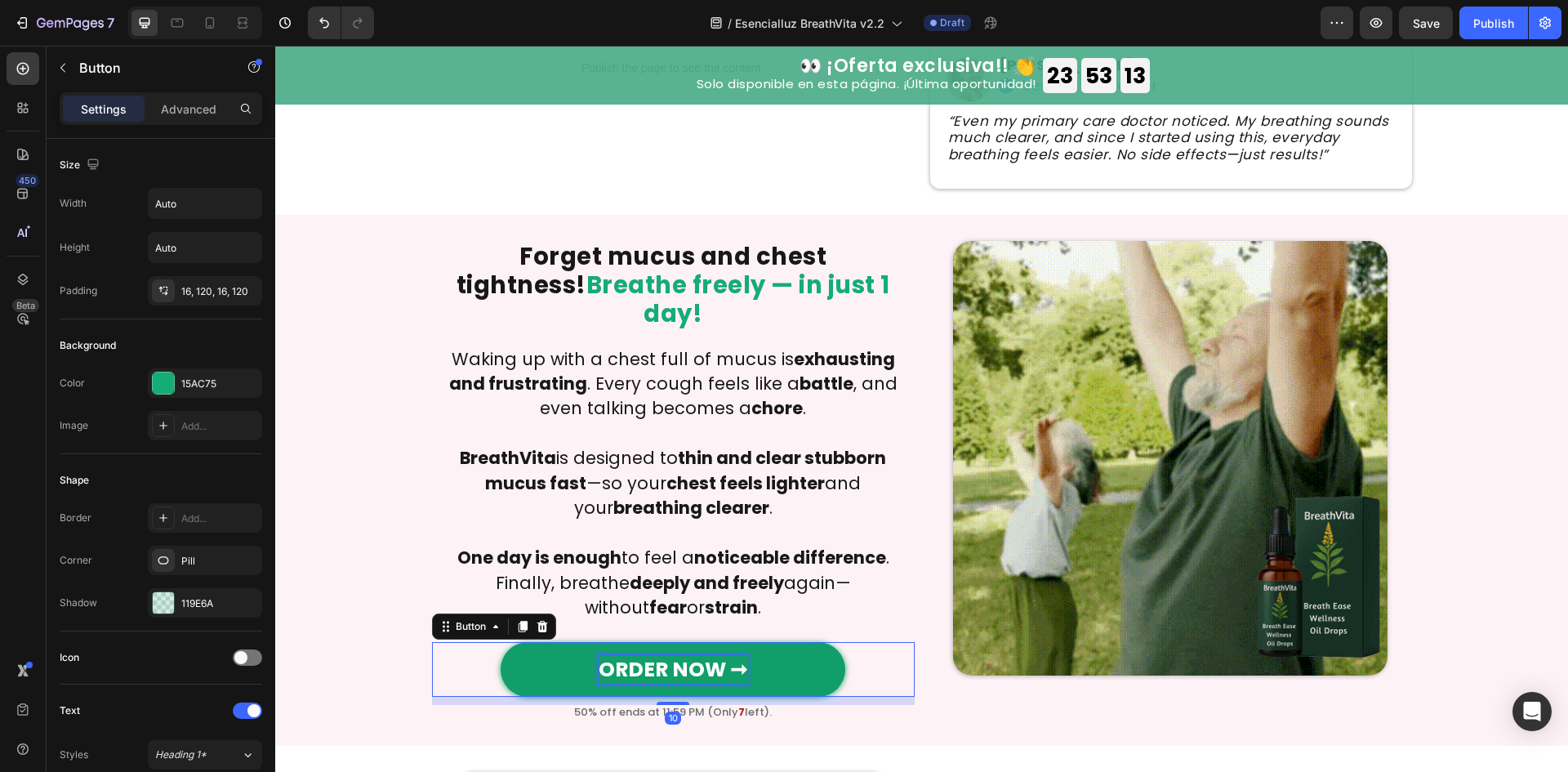
click at [675, 655] on strong "ORDER NOW ➞" at bounding box center [672, 669] width 148 height 29
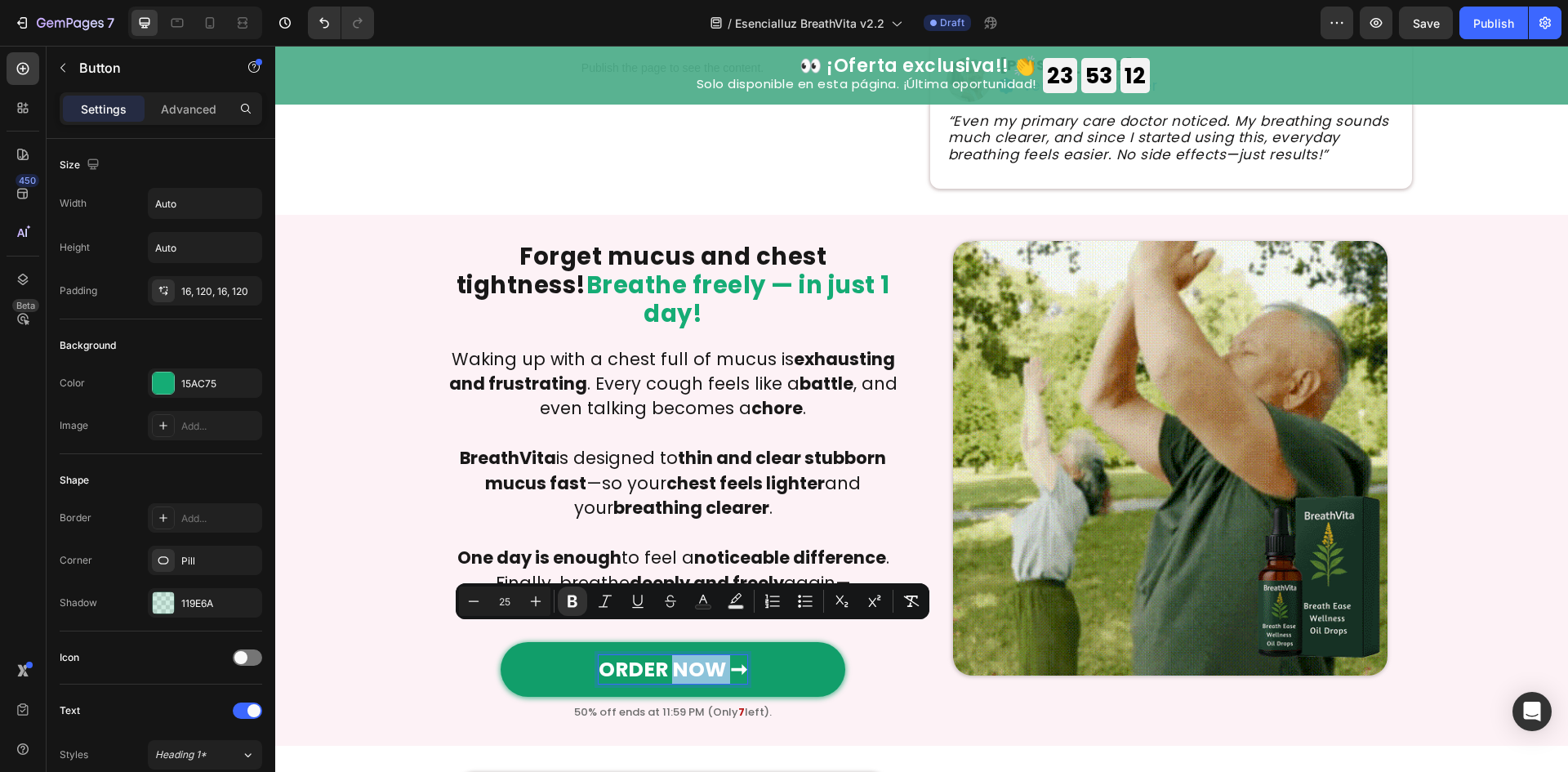
click at [708, 655] on strong "ORDER NOW ➞" at bounding box center [672, 669] width 148 height 29
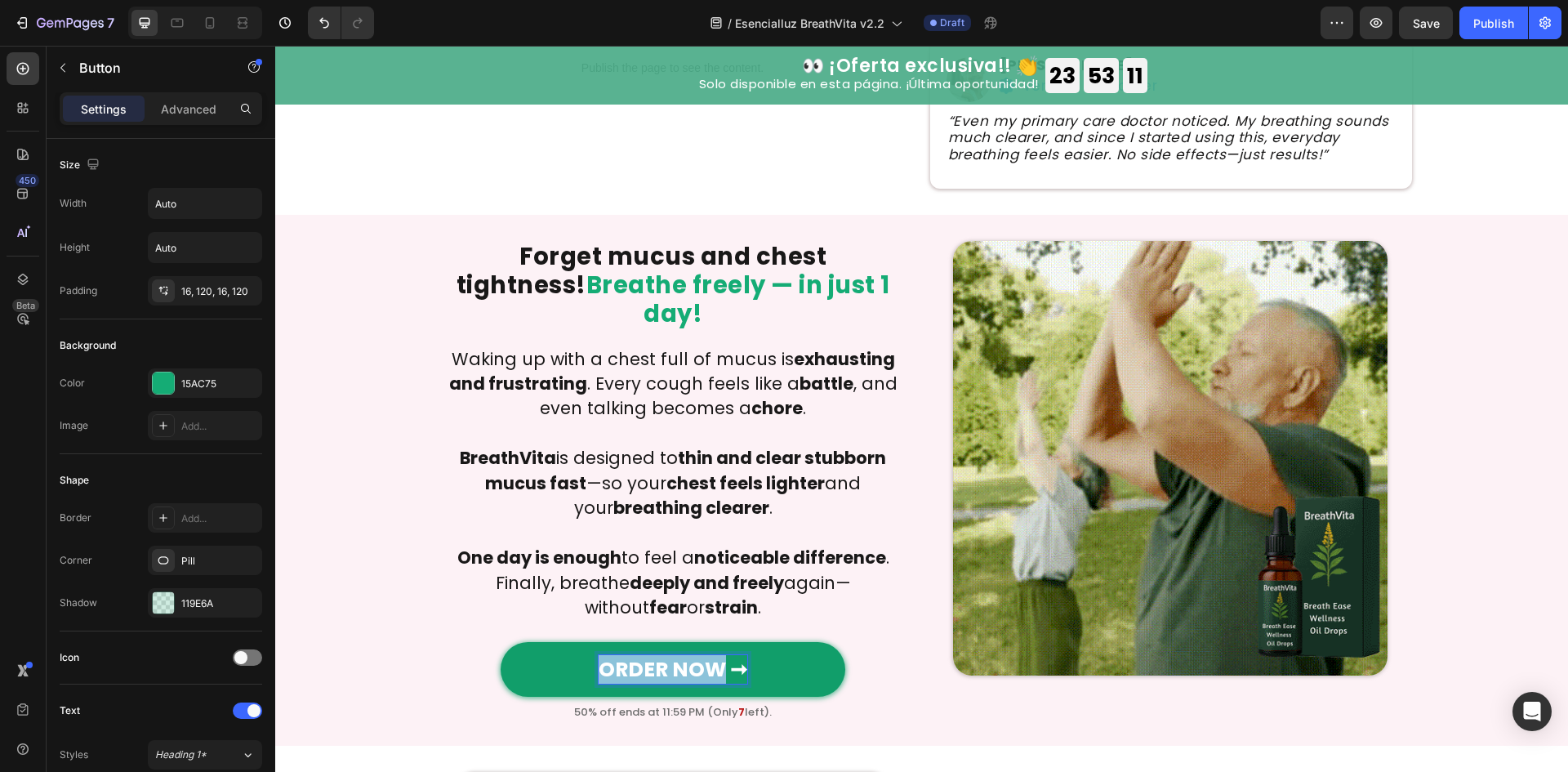
drag, startPoint x: 717, startPoint y: 638, endPoint x: 598, endPoint y: 643, distance: 119.1
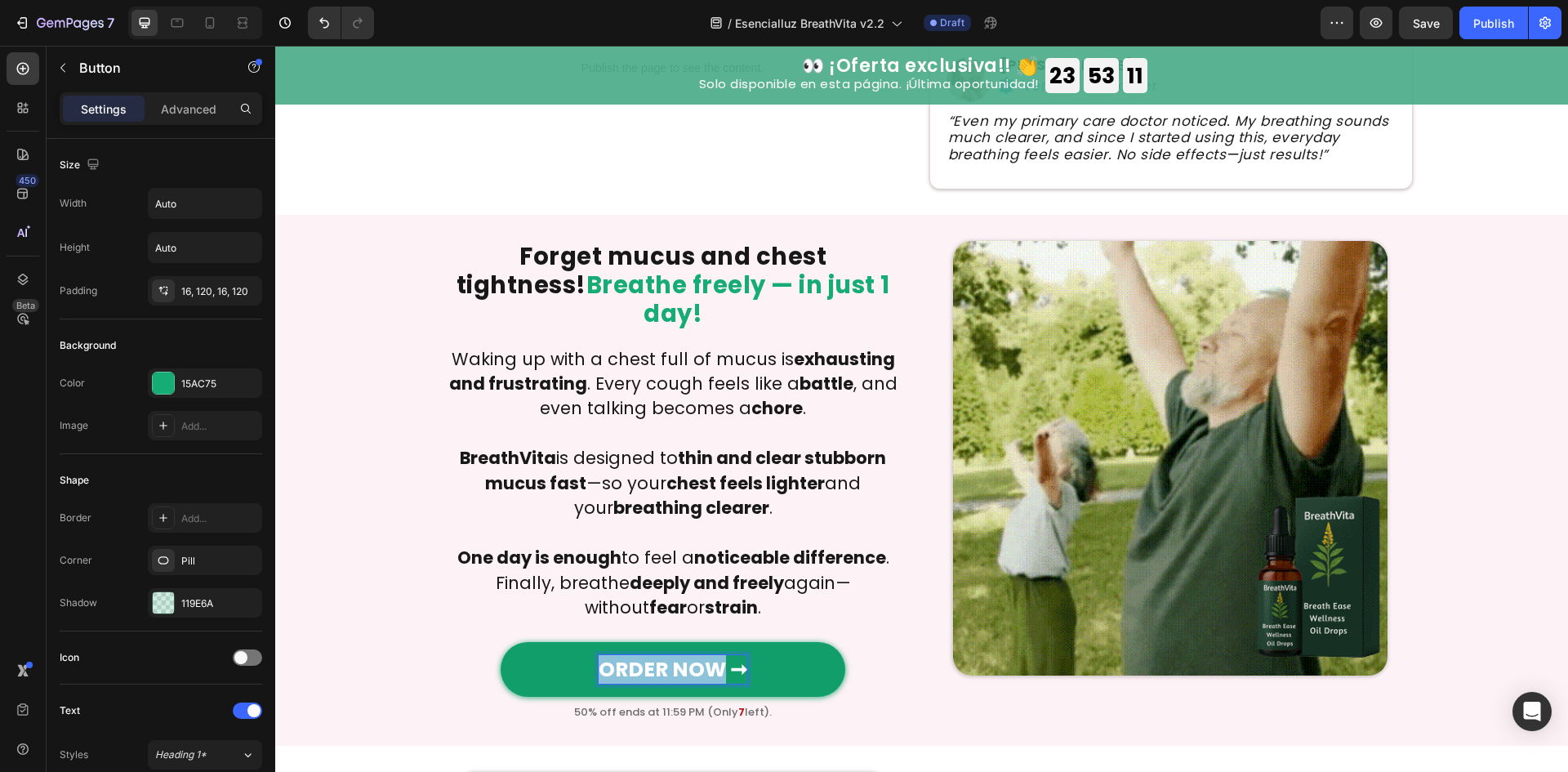
click at [598, 655] on strong "ORDER NOW ➞" at bounding box center [672, 669] width 148 height 29
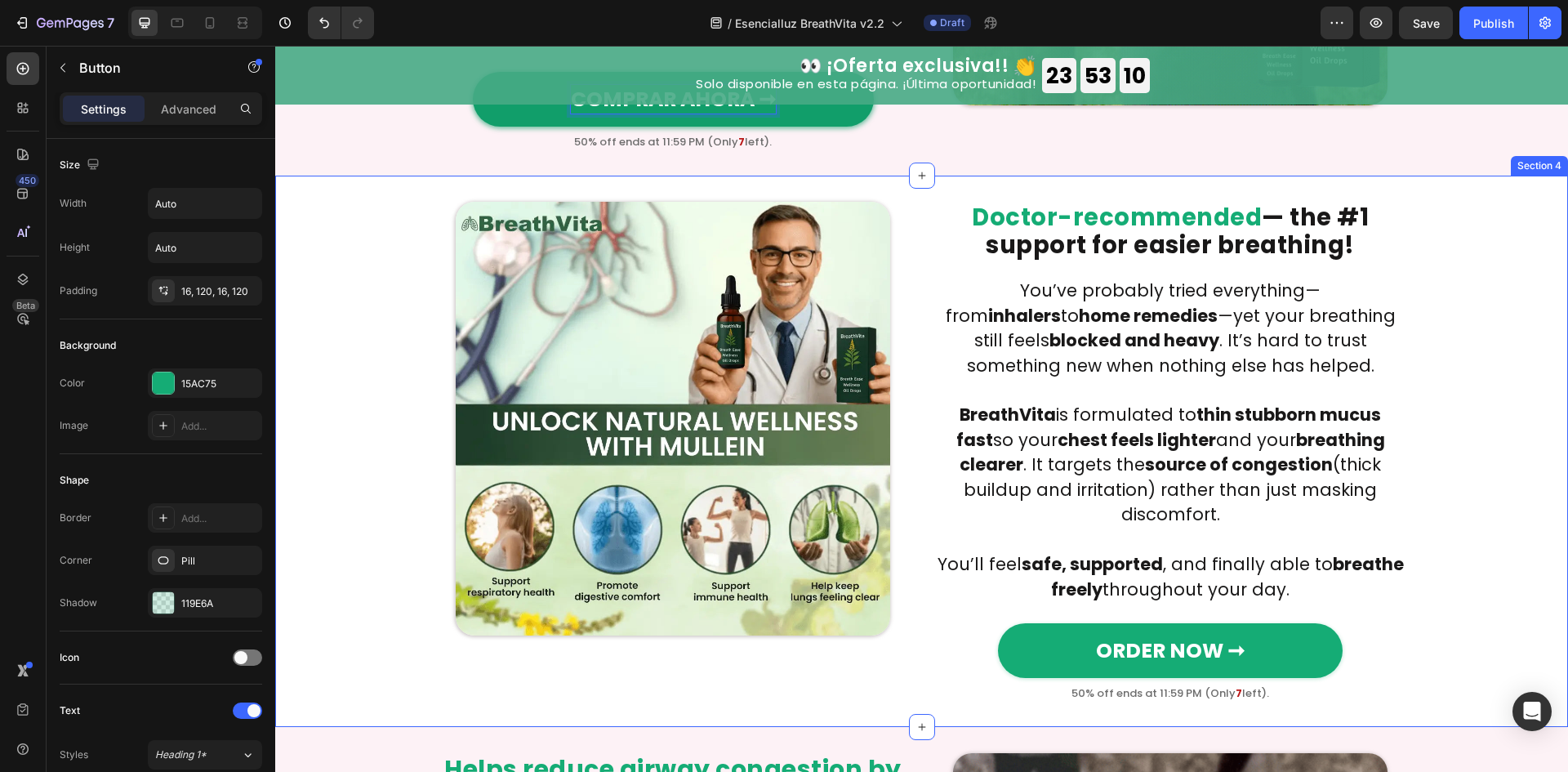
scroll to position [1307, 0]
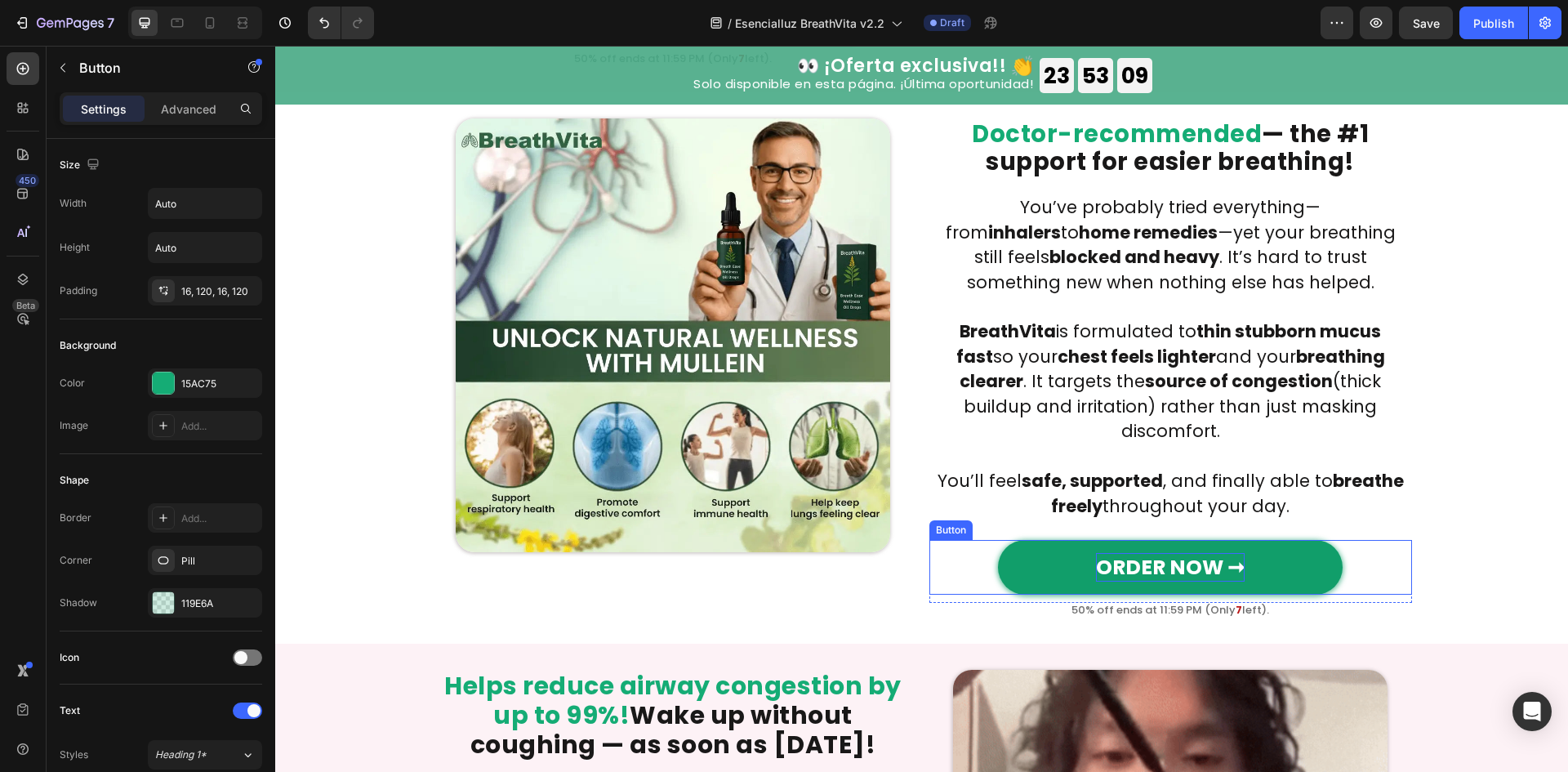
click at [1145, 553] on strong "ORDER NOW ➞" at bounding box center [1169, 567] width 148 height 29
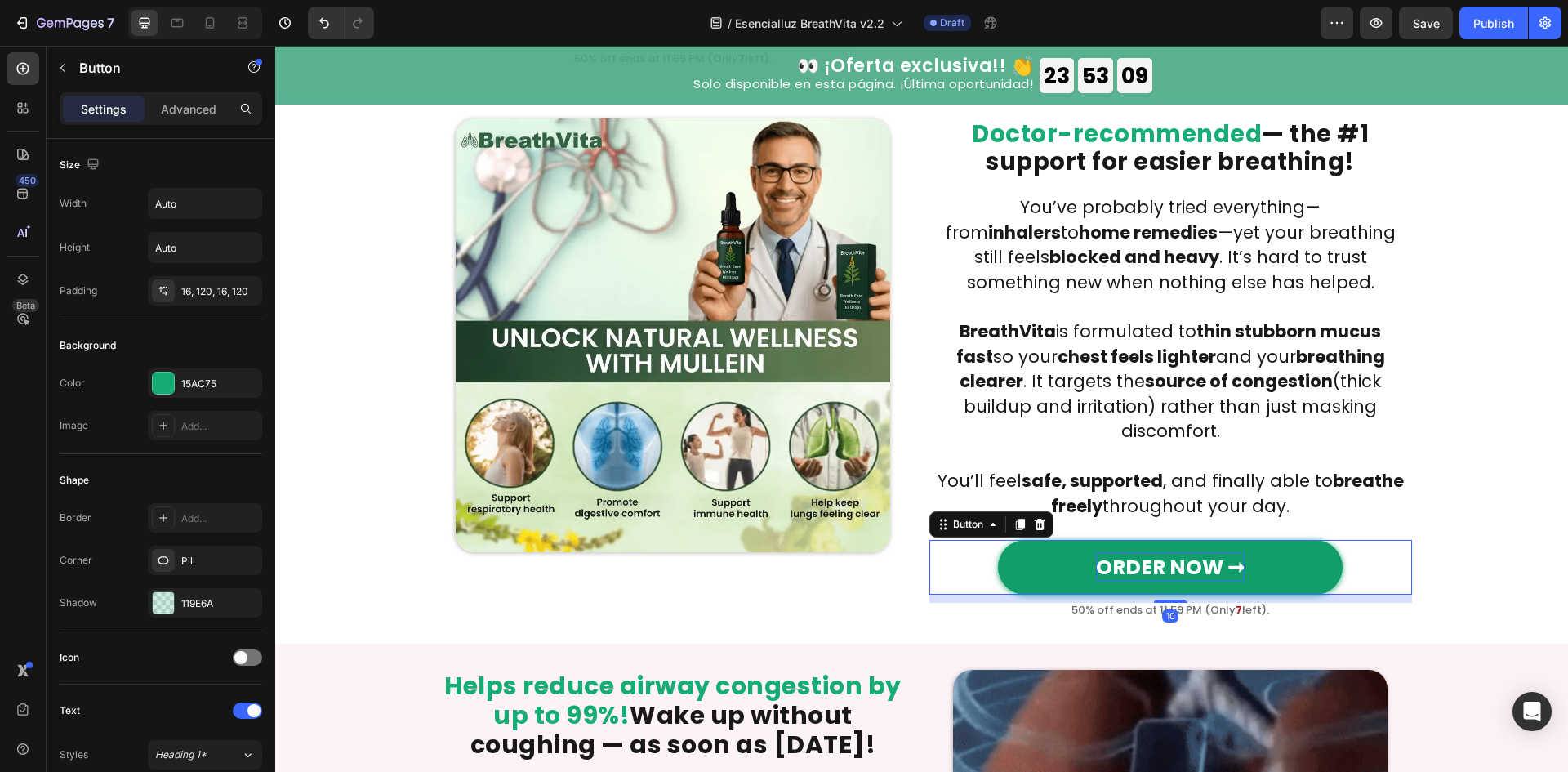
click at [1145, 553] on strong "ORDER NOW ➞" at bounding box center [1169, 567] width 148 height 29
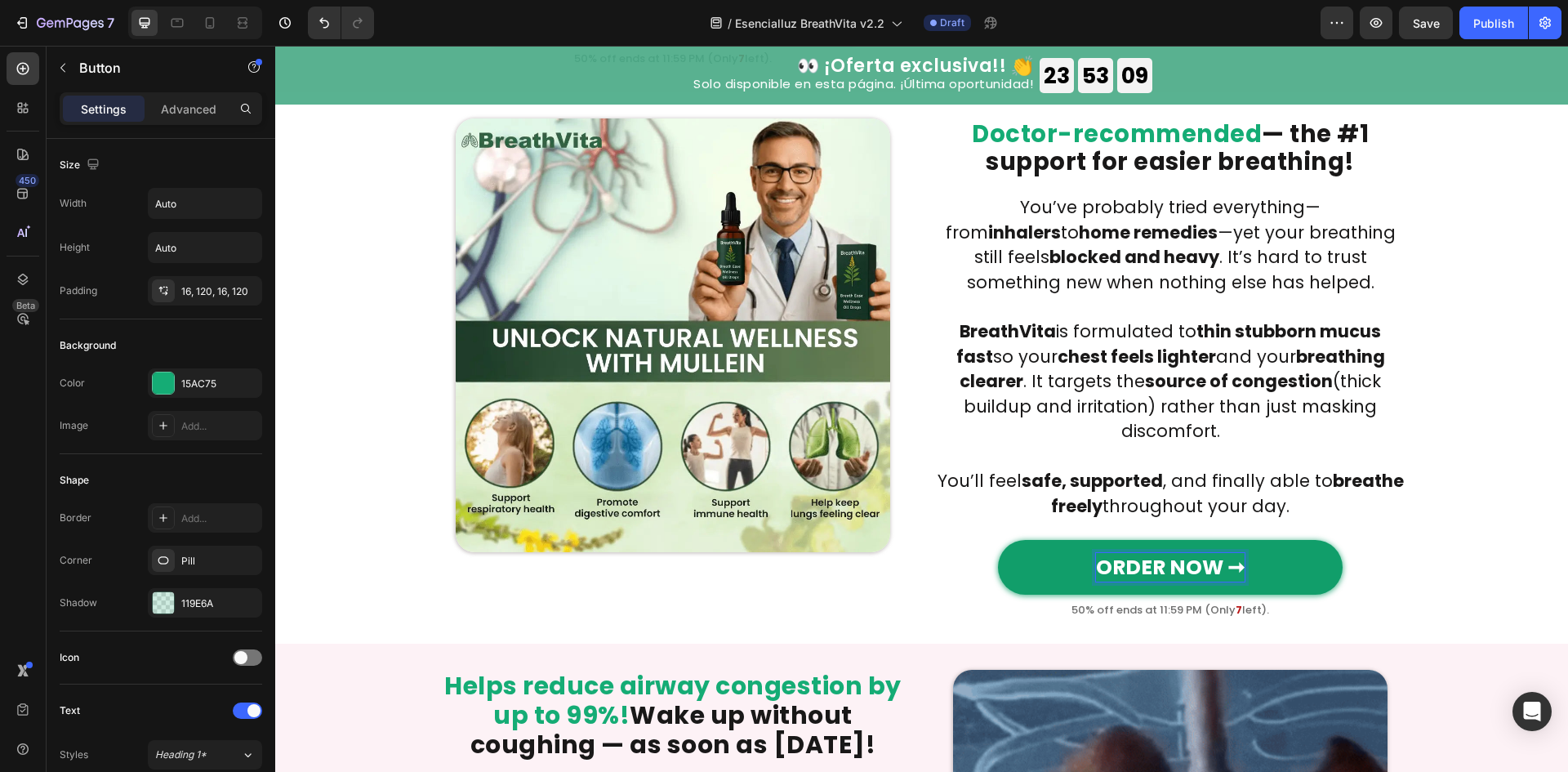
click at [1190, 553] on strong "ORDER NOW ➞" at bounding box center [1169, 567] width 148 height 29
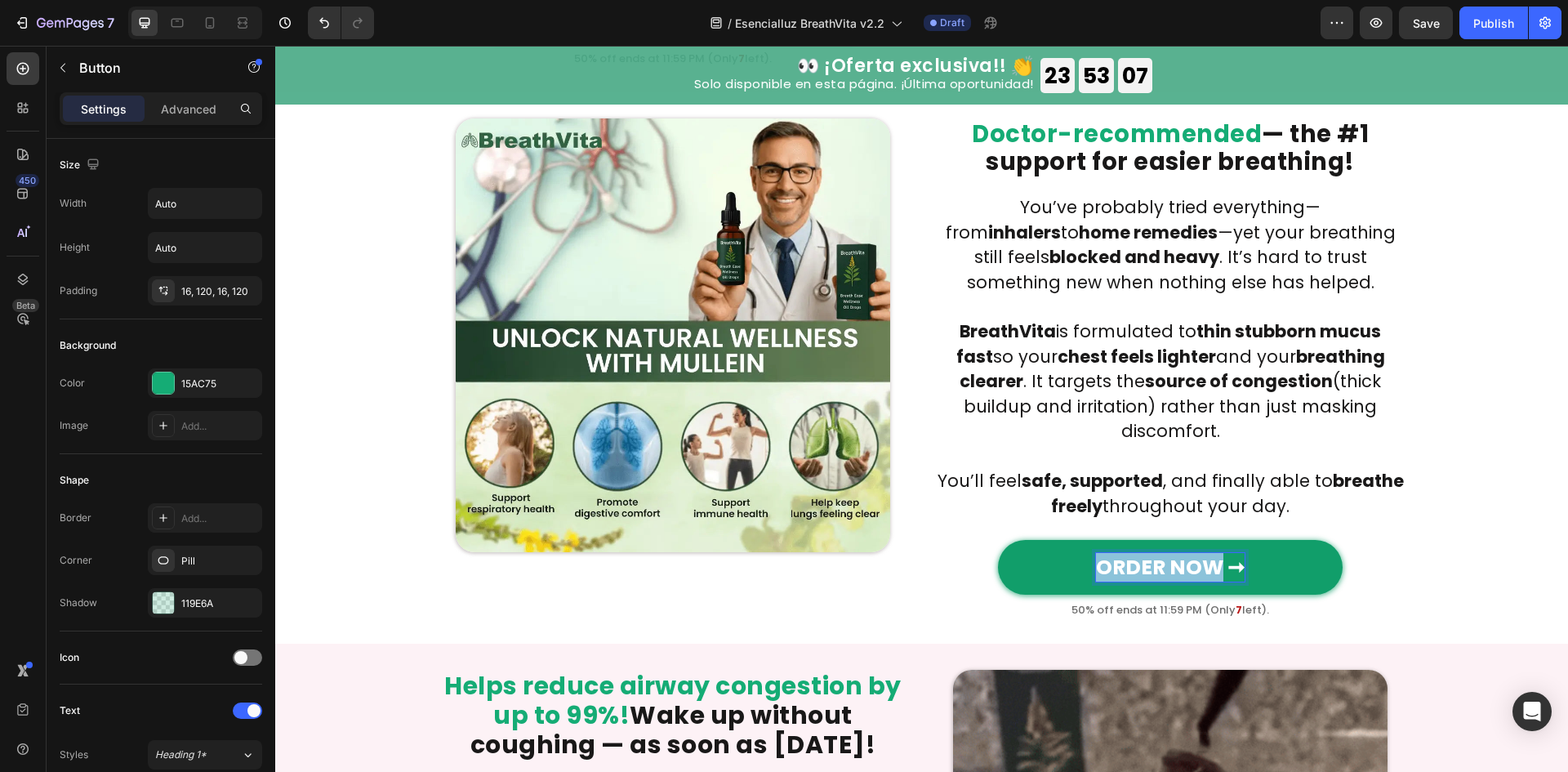
drag, startPoint x: 1211, startPoint y: 512, endPoint x: 1094, endPoint y: 514, distance: 117.0
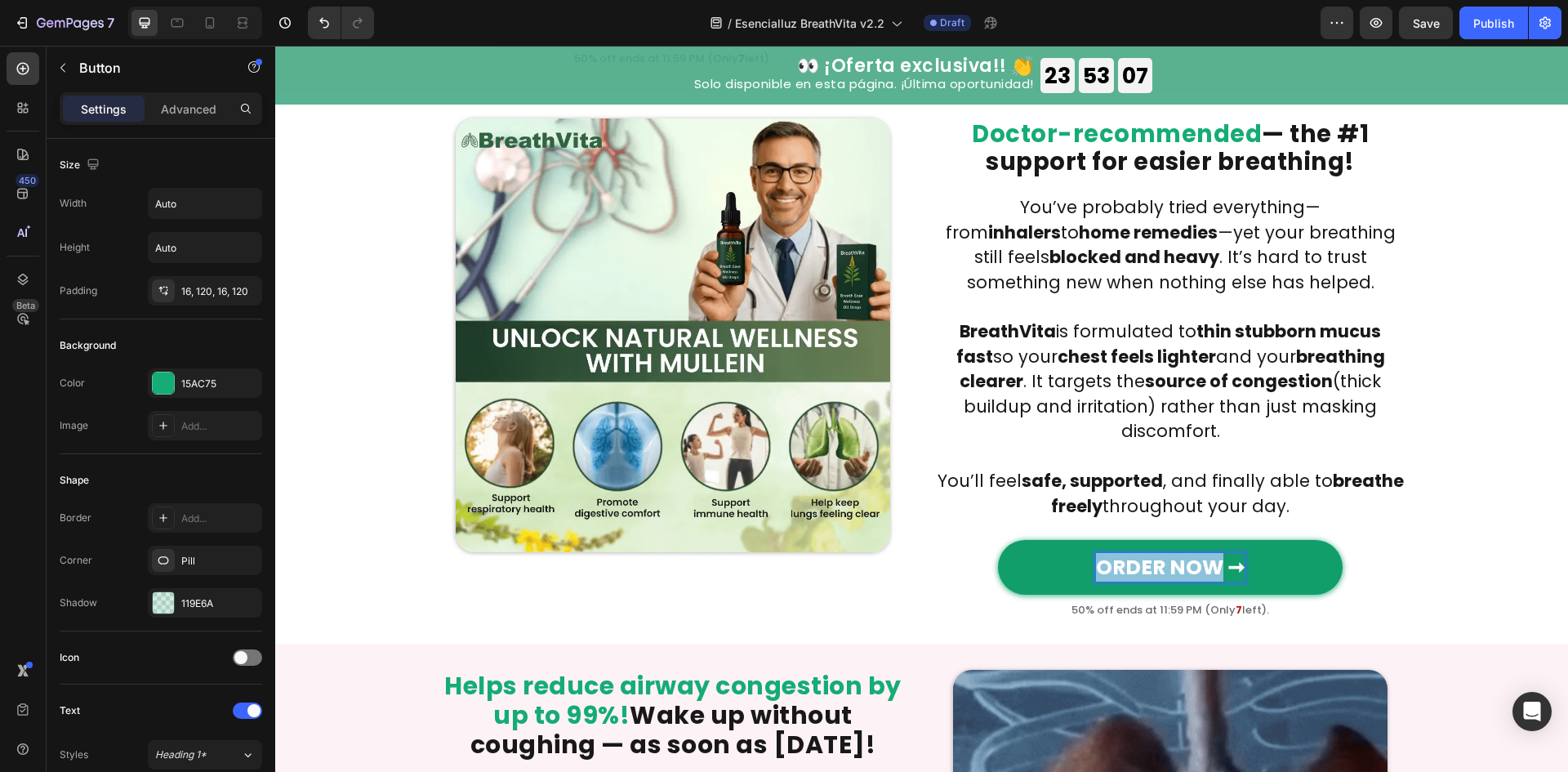
click at [1096, 553] on strong "ORDER NOW ➞" at bounding box center [1169, 567] width 148 height 29
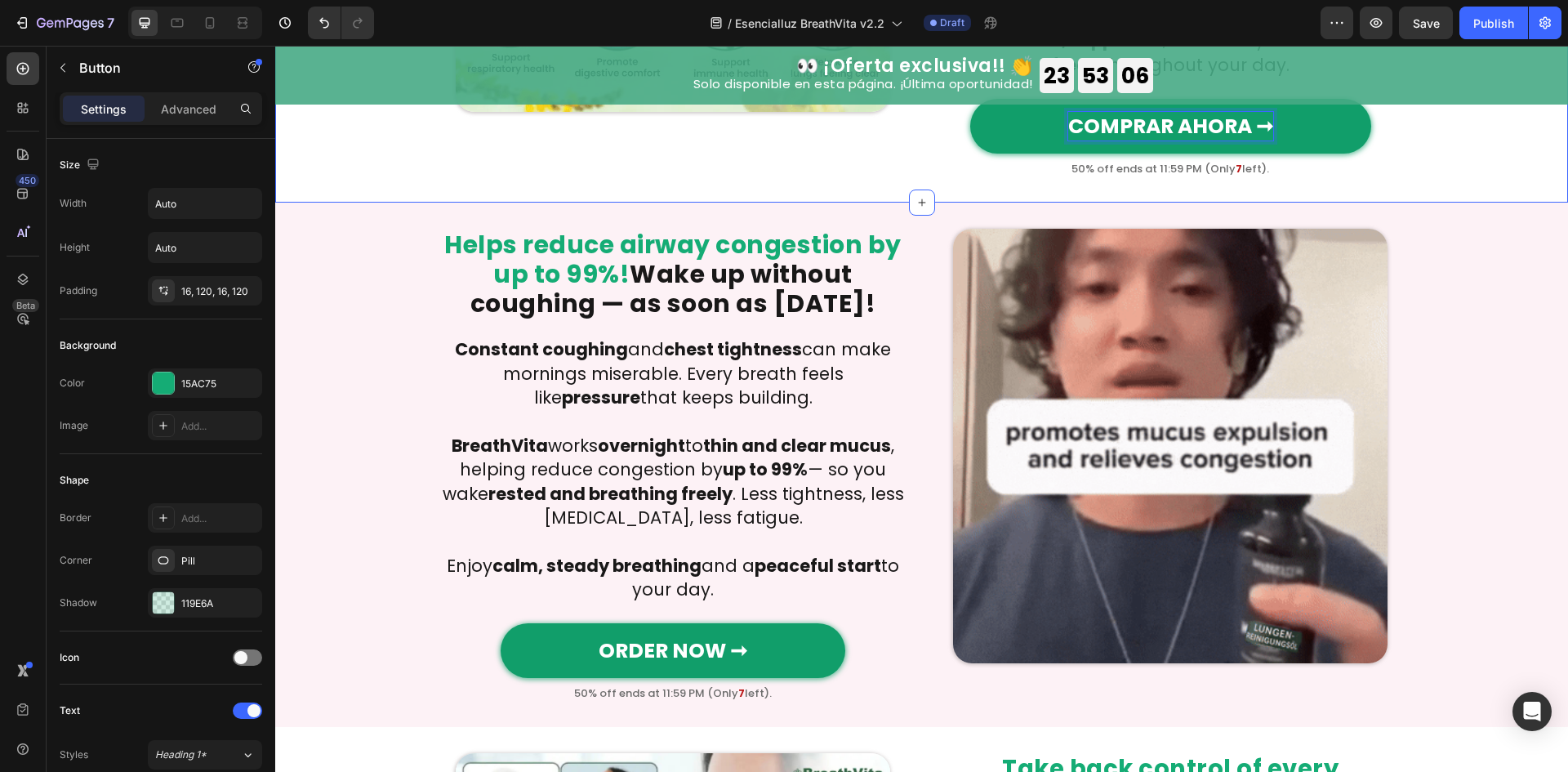
scroll to position [1742, 0]
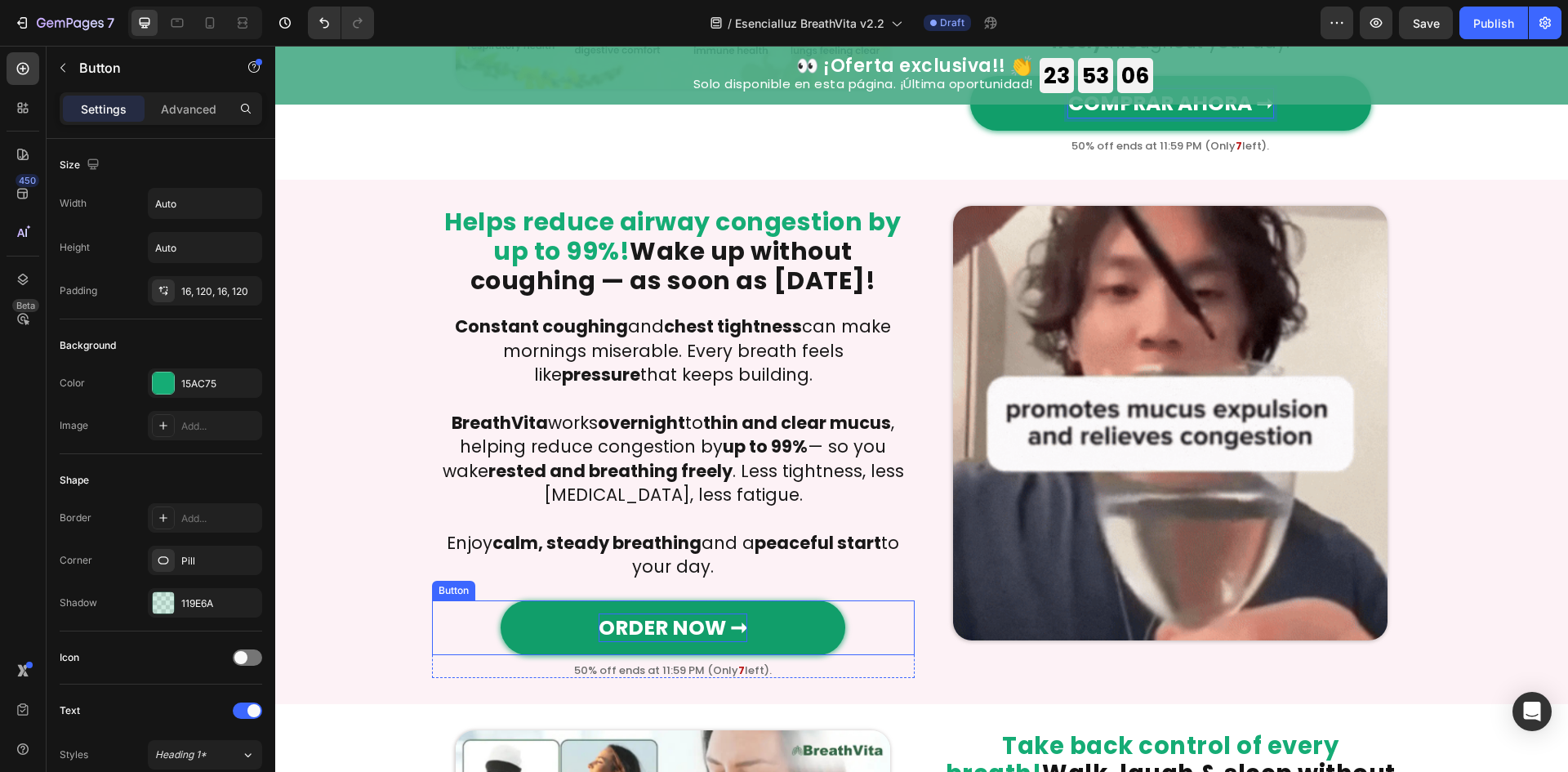
click at [690, 613] on strong "ORDER NOW ➞" at bounding box center [672, 627] width 148 height 29
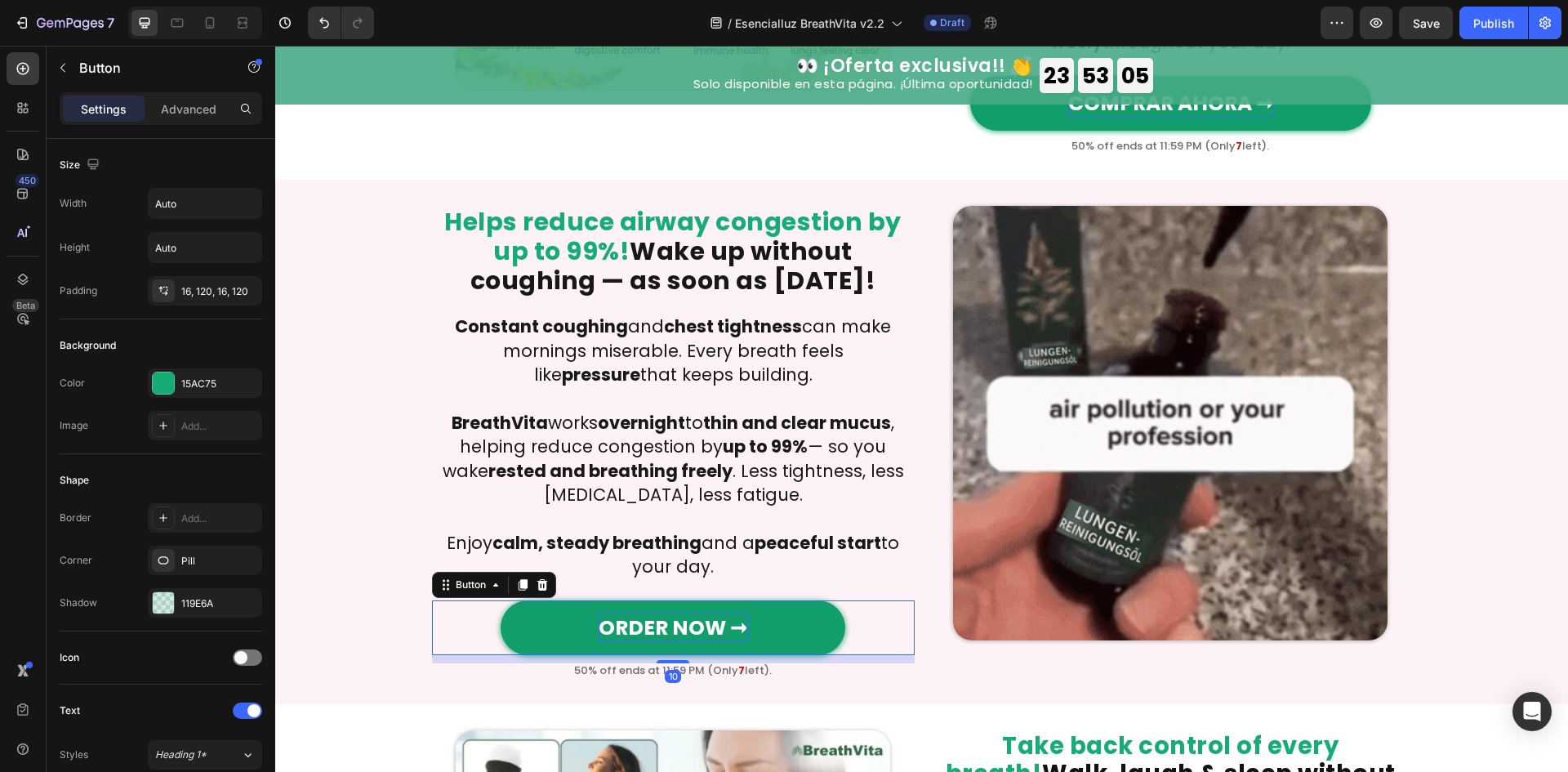
click at [690, 613] on strong "ORDER NOW ➞" at bounding box center [672, 627] width 148 height 29
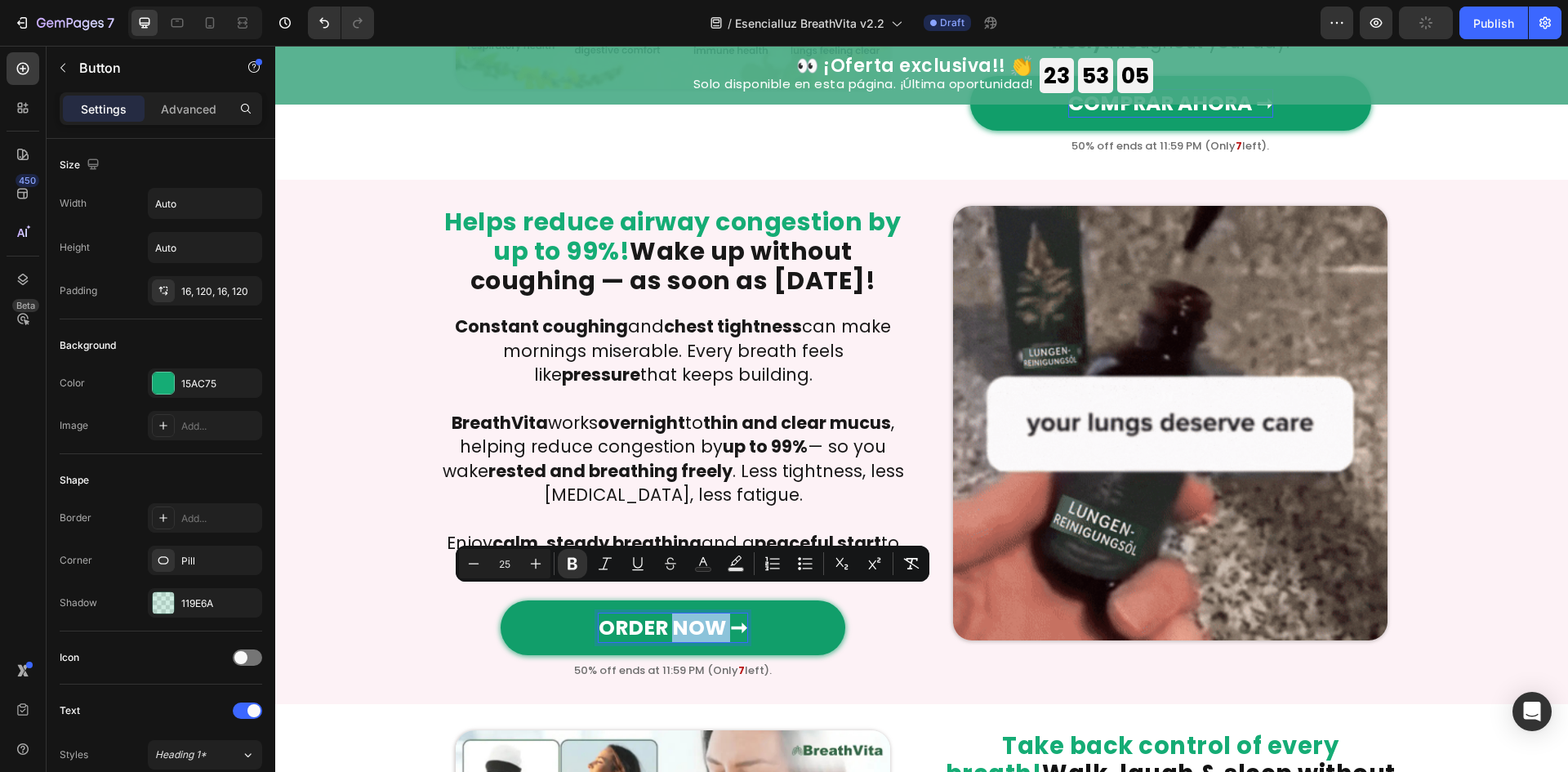
click at [714, 613] on strong "ORDER NOW ➞" at bounding box center [672, 627] width 148 height 29
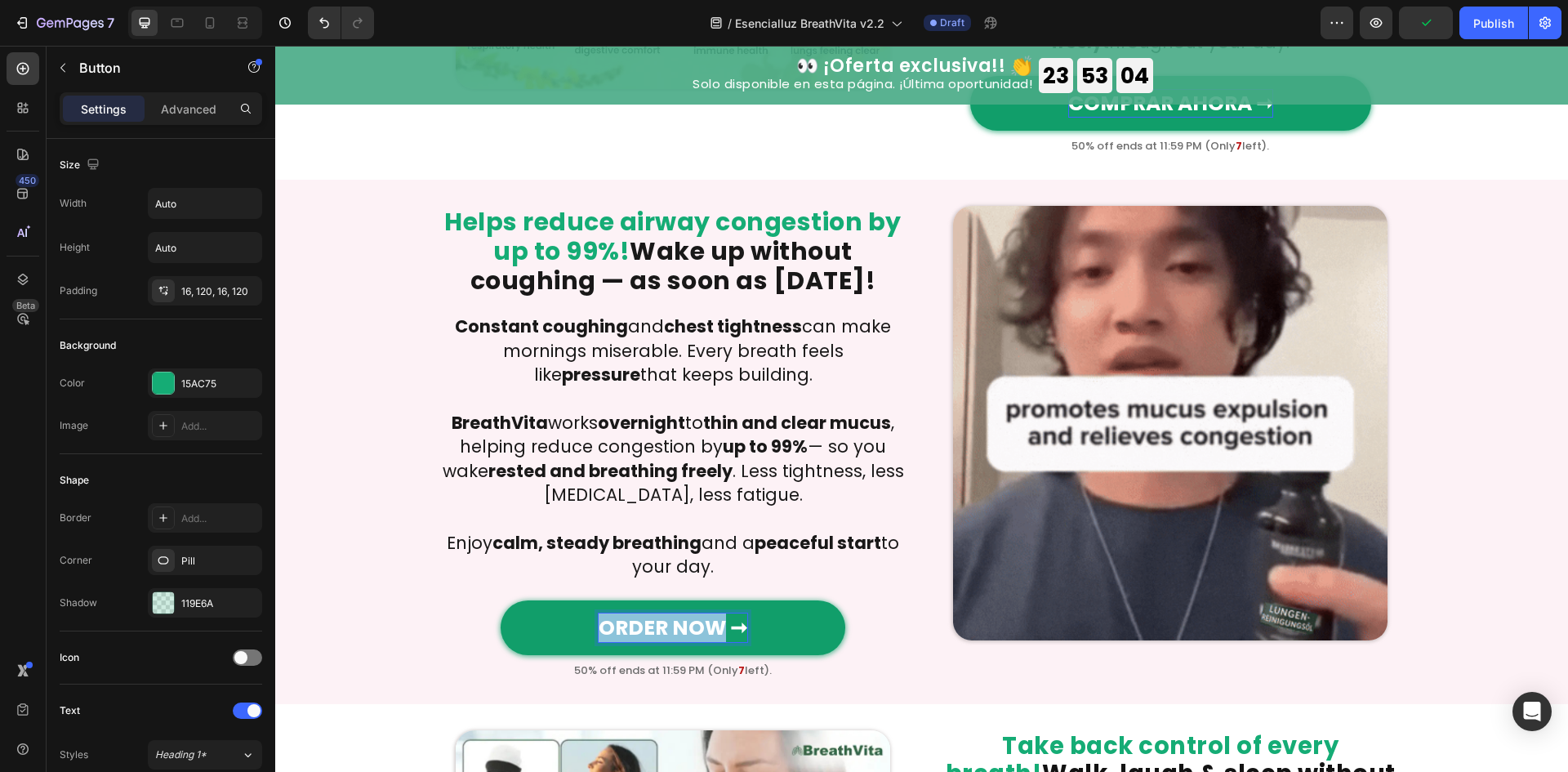
drag, startPoint x: 714, startPoint y: 604, endPoint x: 543, endPoint y: 602, distance: 171.0
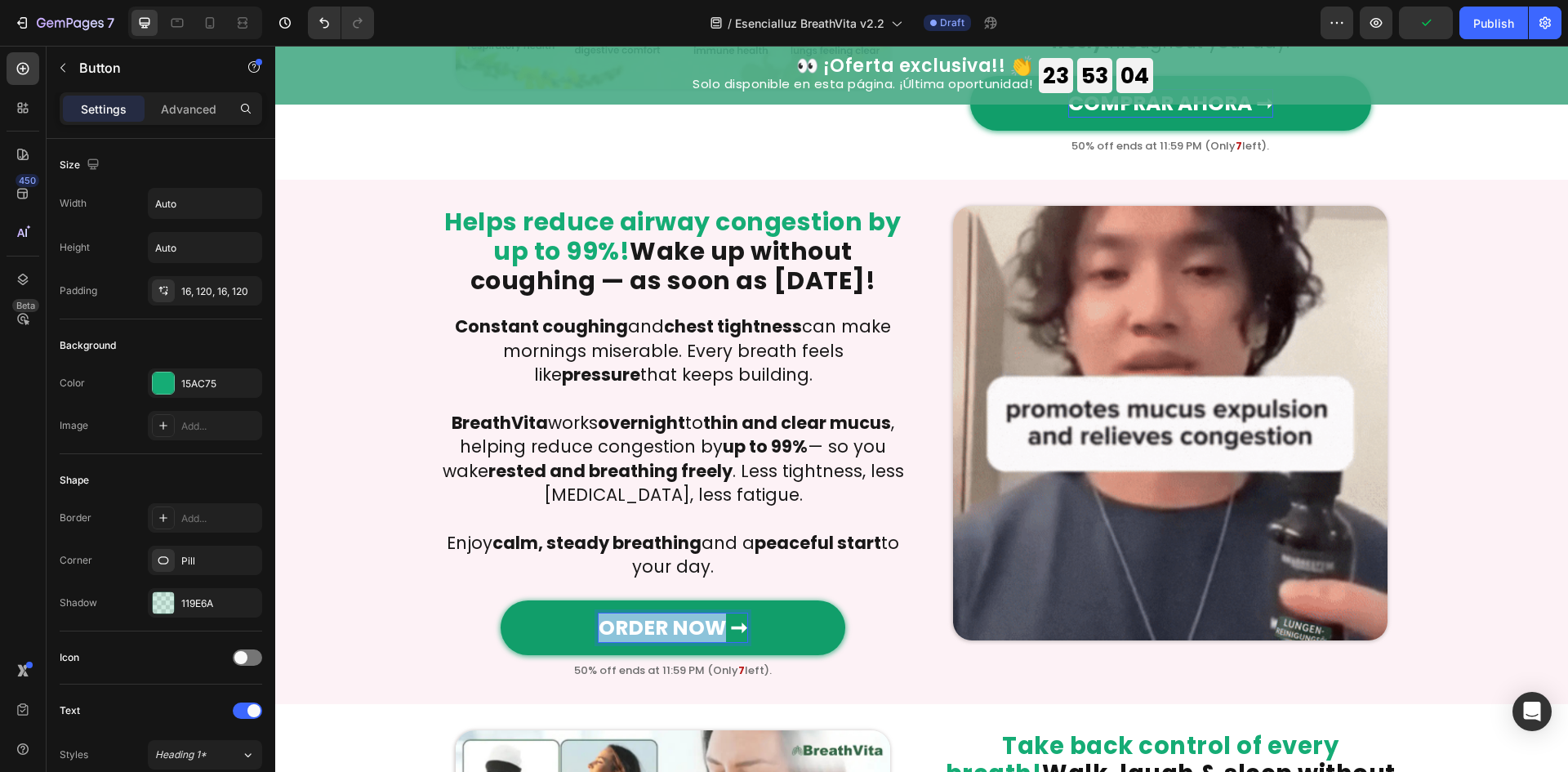
click at [543, 602] on link "ORDER NOW ➞" at bounding box center [672, 627] width 344 height 55
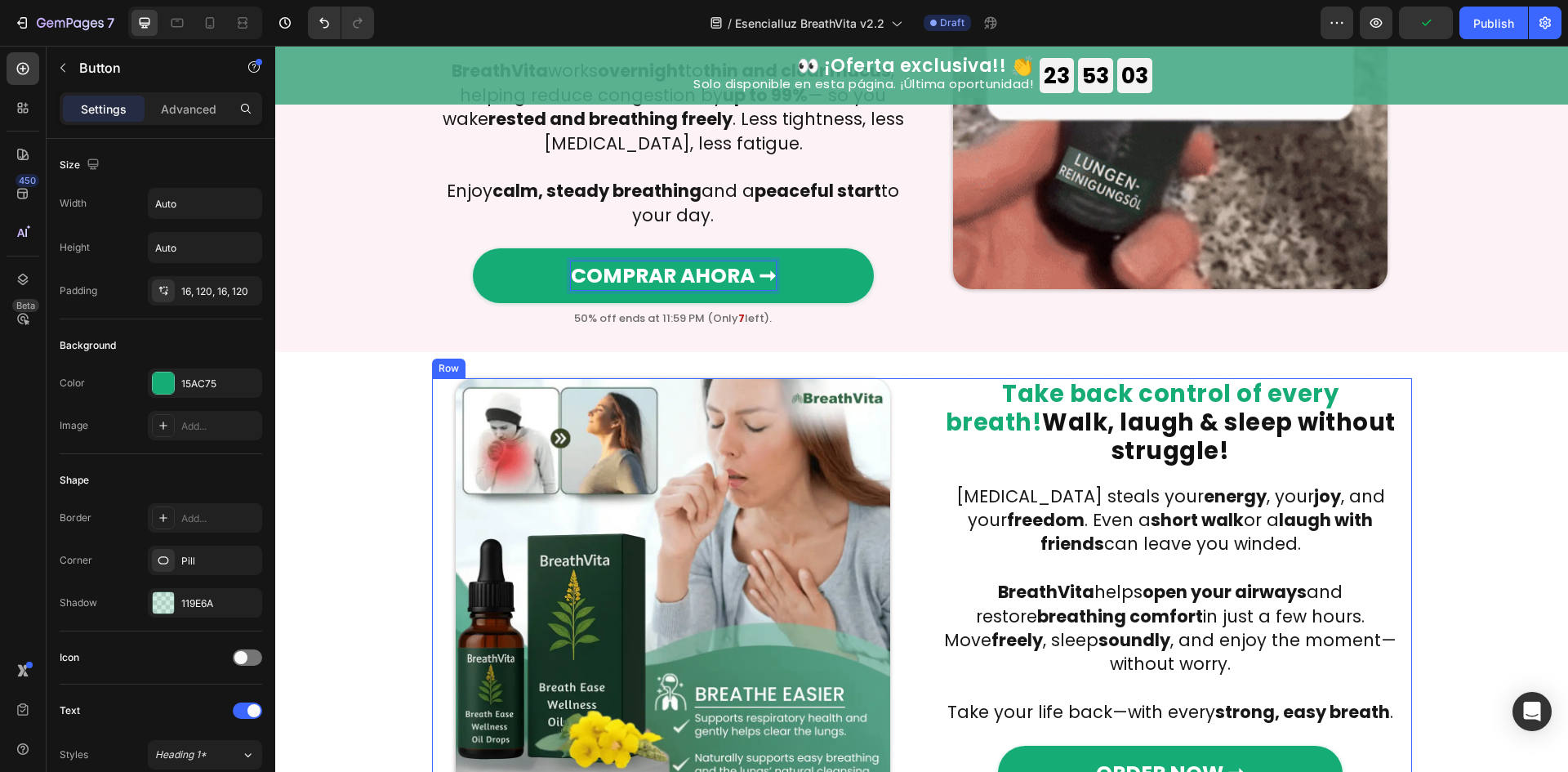
scroll to position [2178, 0]
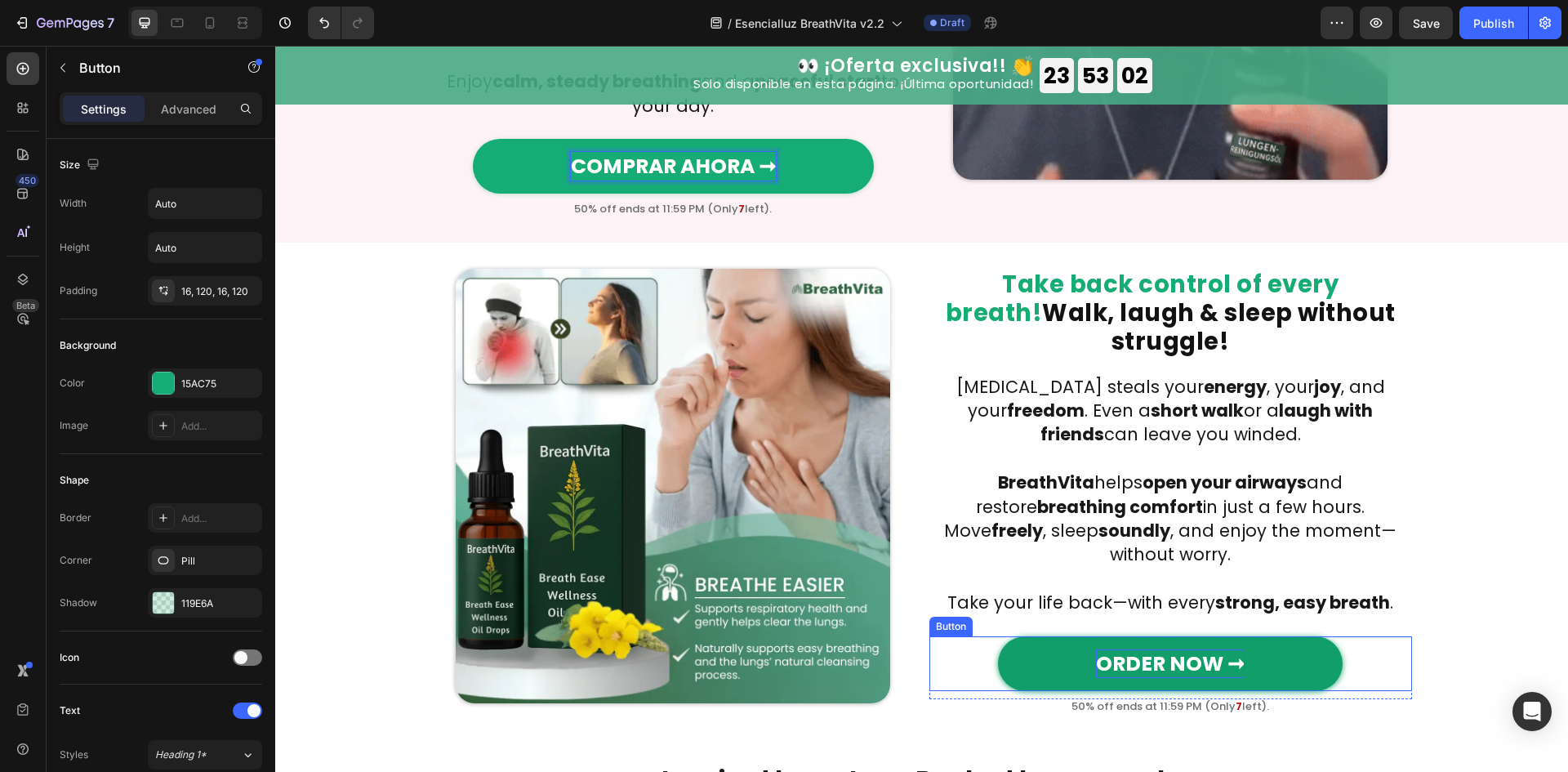
click at [1184, 650] on strong "ORDER NOW ➞" at bounding box center [1169, 664] width 148 height 29
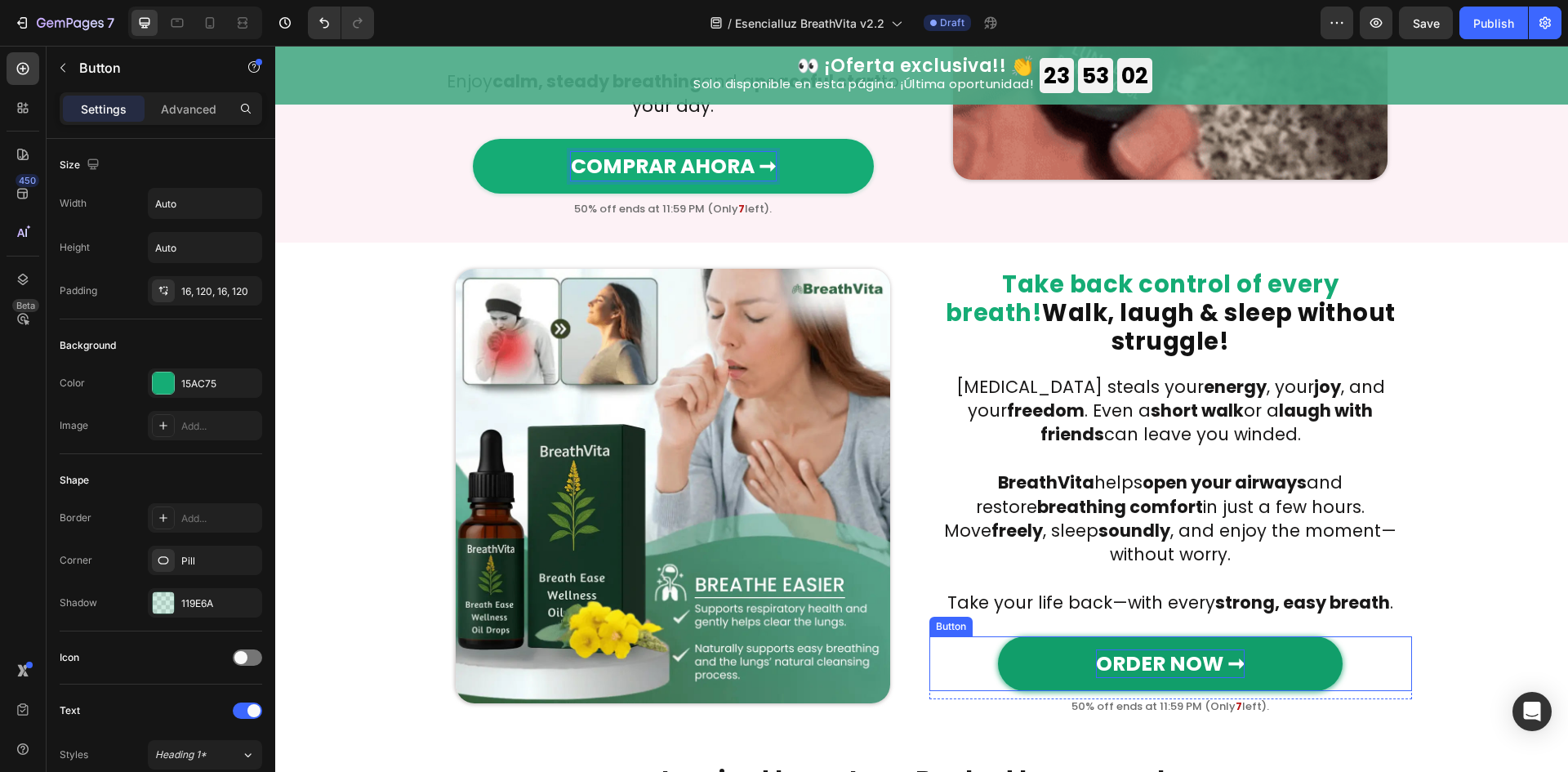
click at [1184, 650] on strong "ORDER NOW ➞" at bounding box center [1169, 664] width 148 height 29
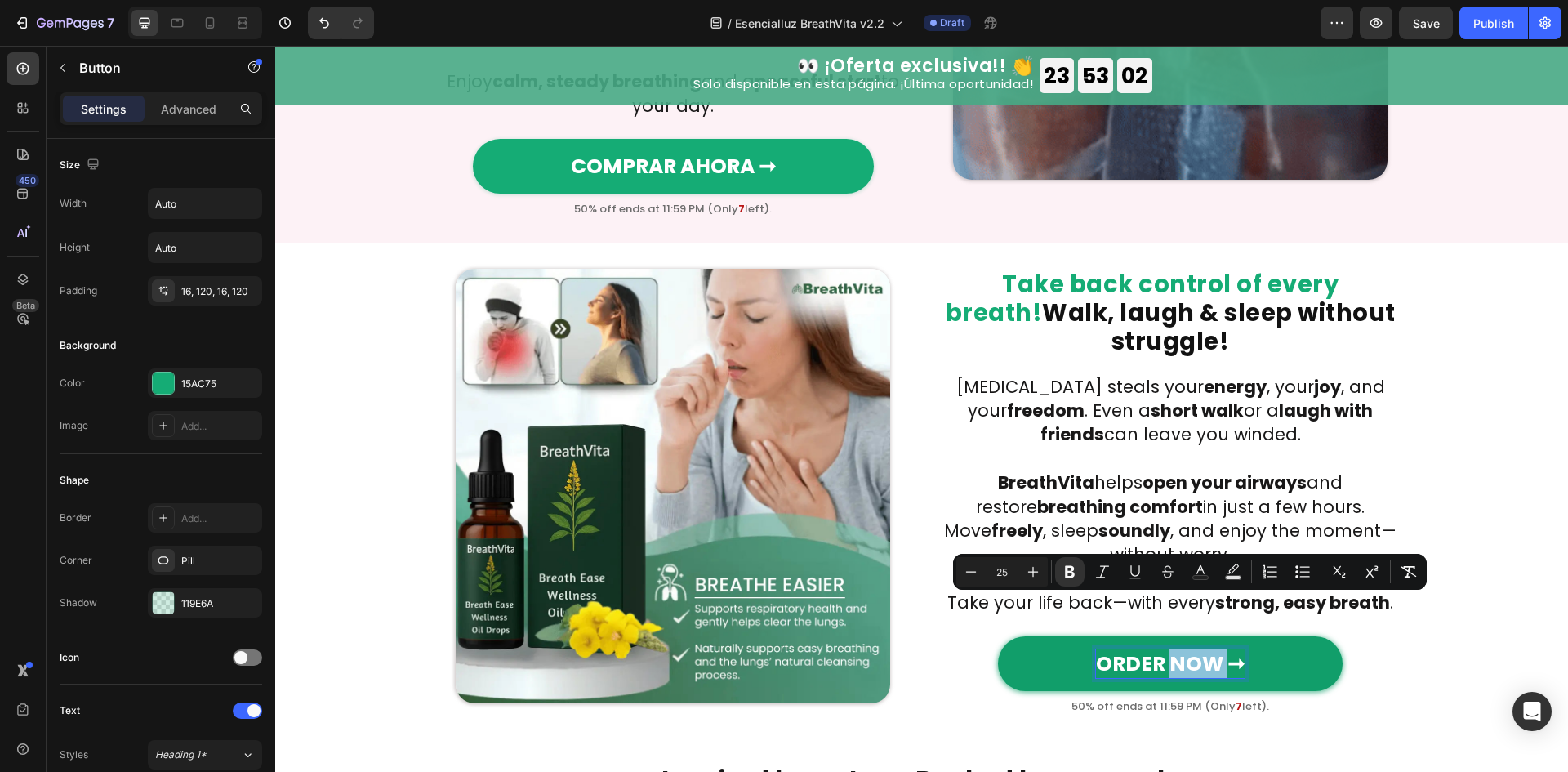
click at [1221, 650] on strong "ORDER NOW ➞" at bounding box center [1169, 664] width 148 height 29
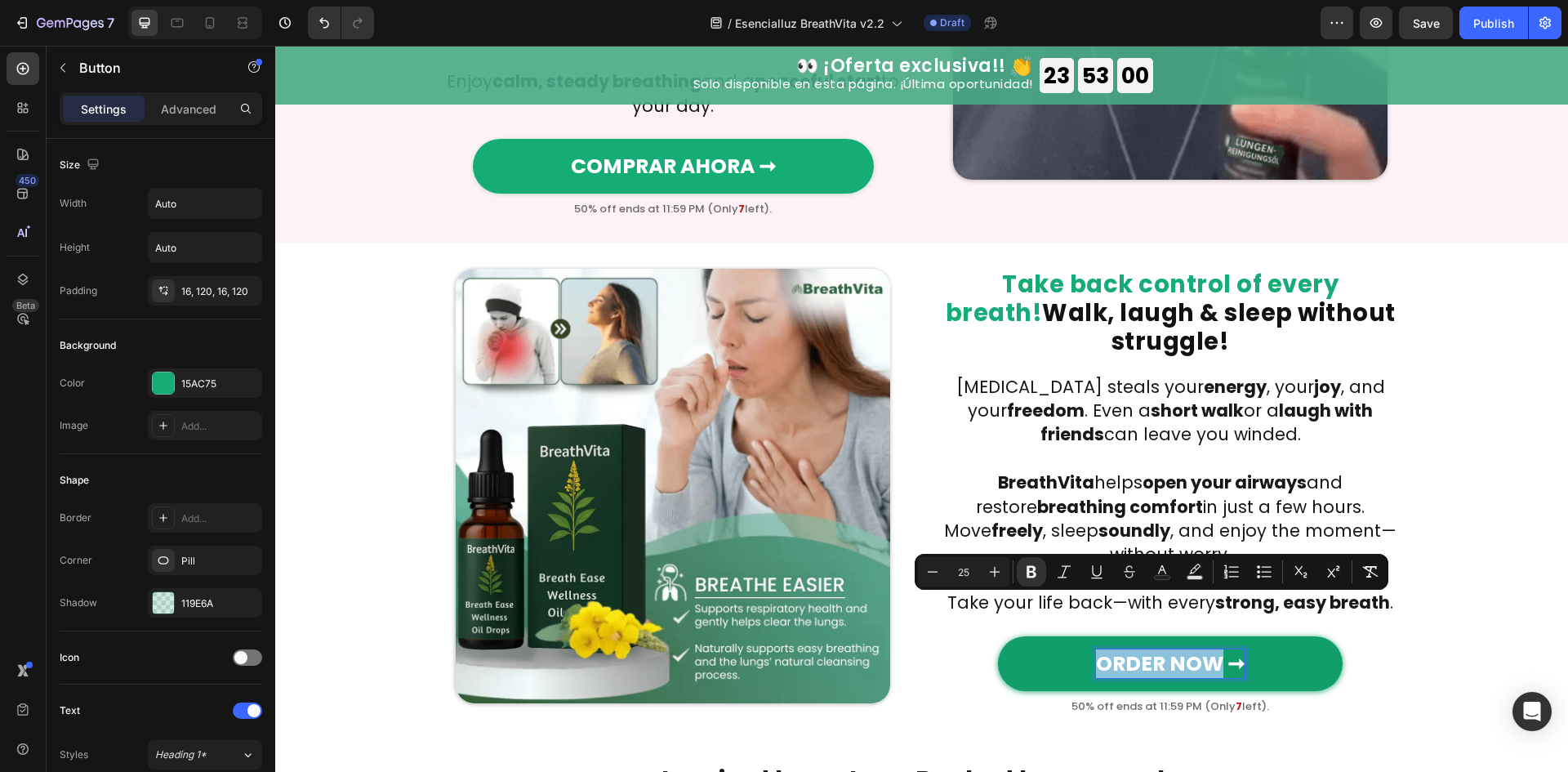
drag, startPoint x: 1214, startPoint y: 606, endPoint x: 1085, endPoint y: 612, distance: 129.1
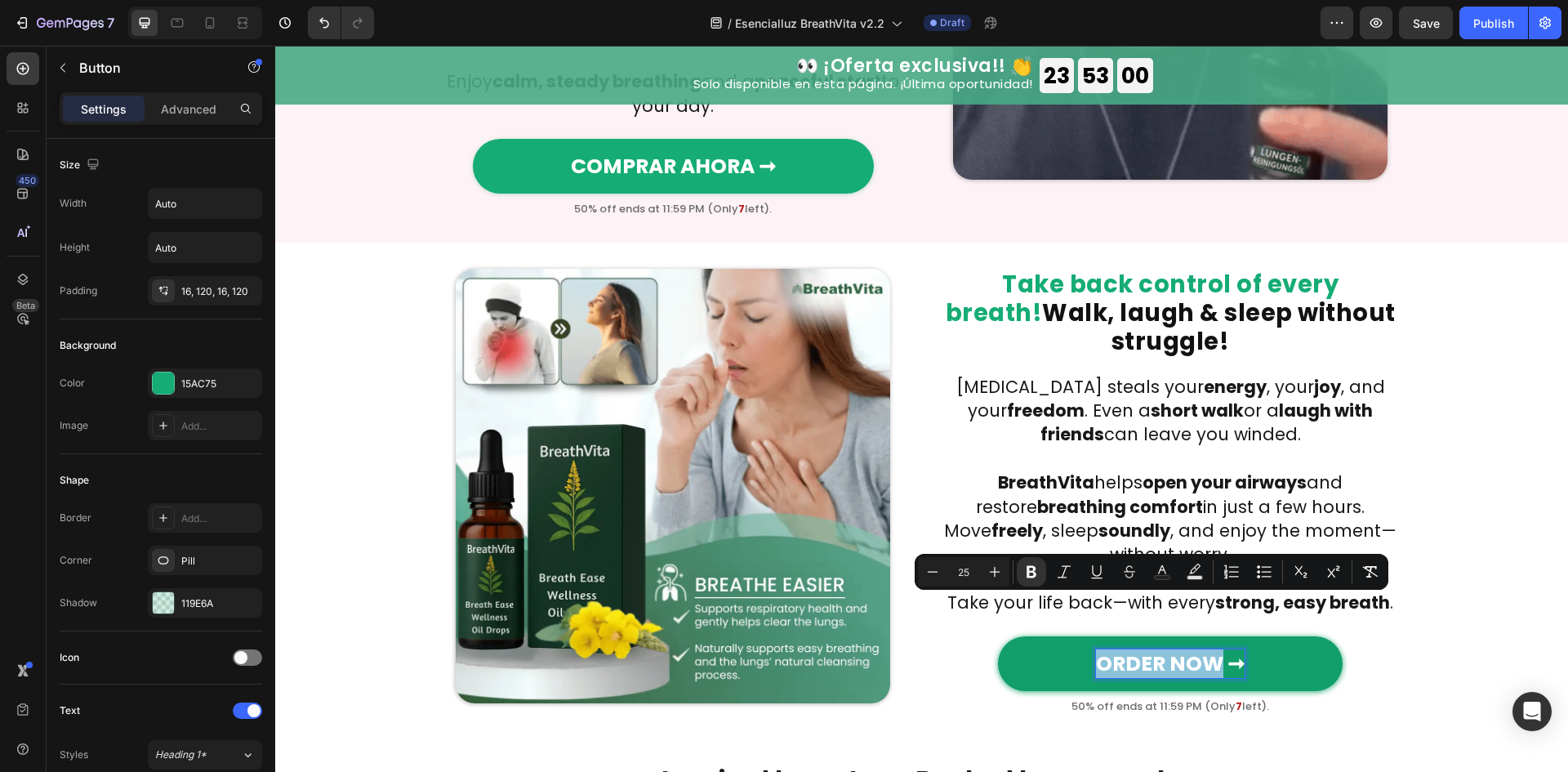
click at [1085, 637] on link "ORDER NOW ➞" at bounding box center [1169, 664] width 344 height 55
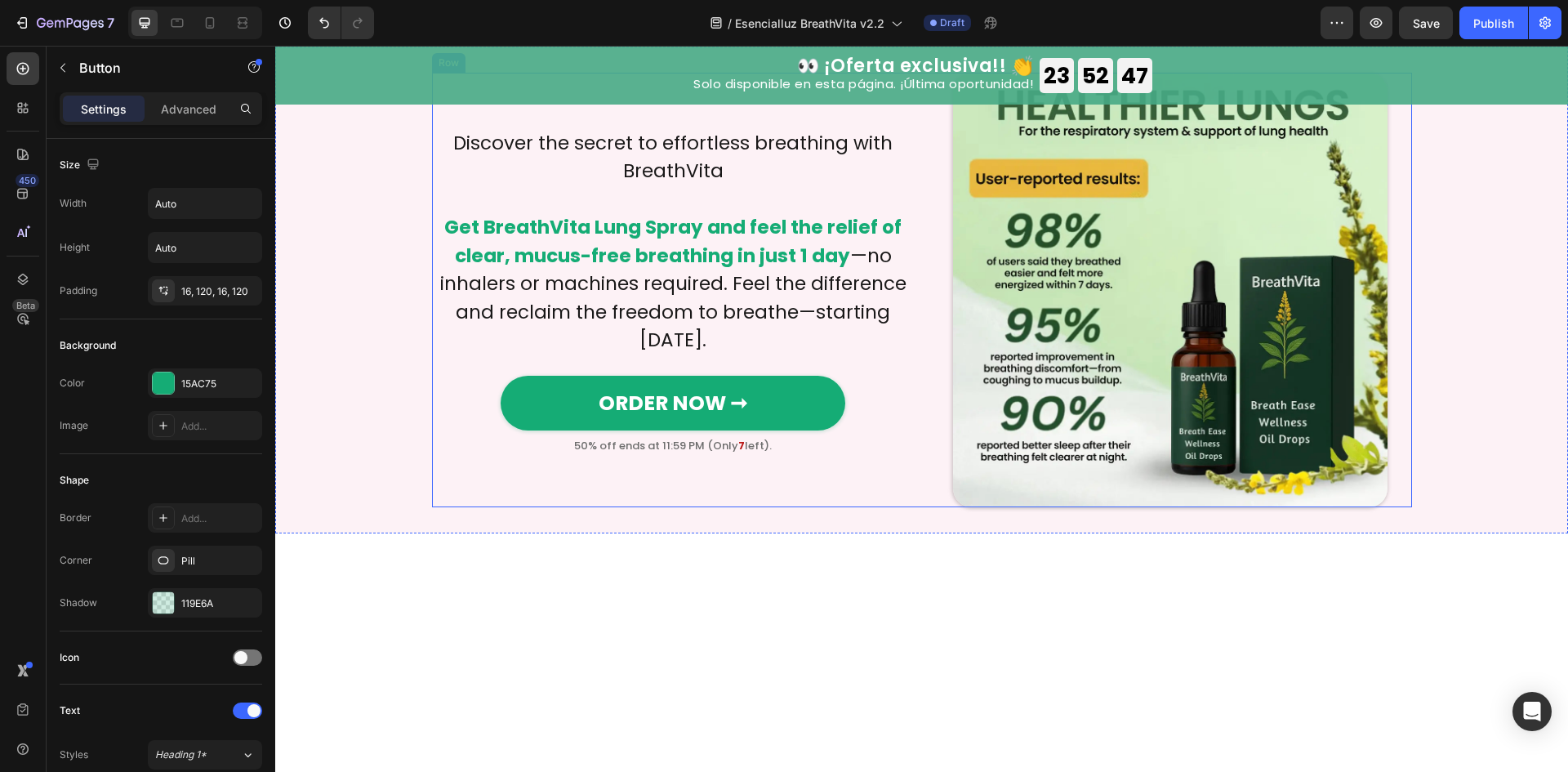
scroll to position [3811, 0]
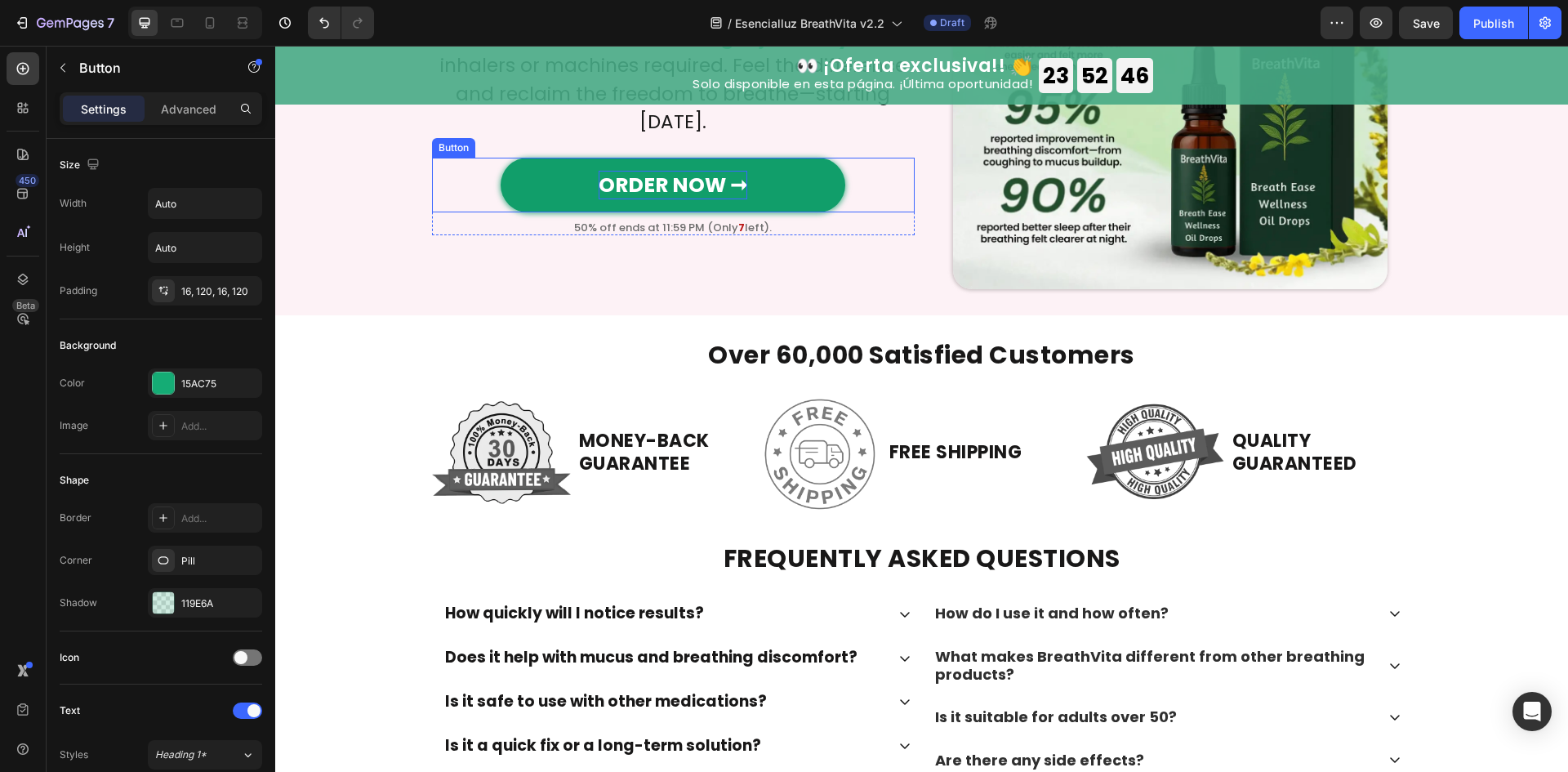
click at [663, 199] on strong "ORDER NOW ➞" at bounding box center [672, 185] width 148 height 29
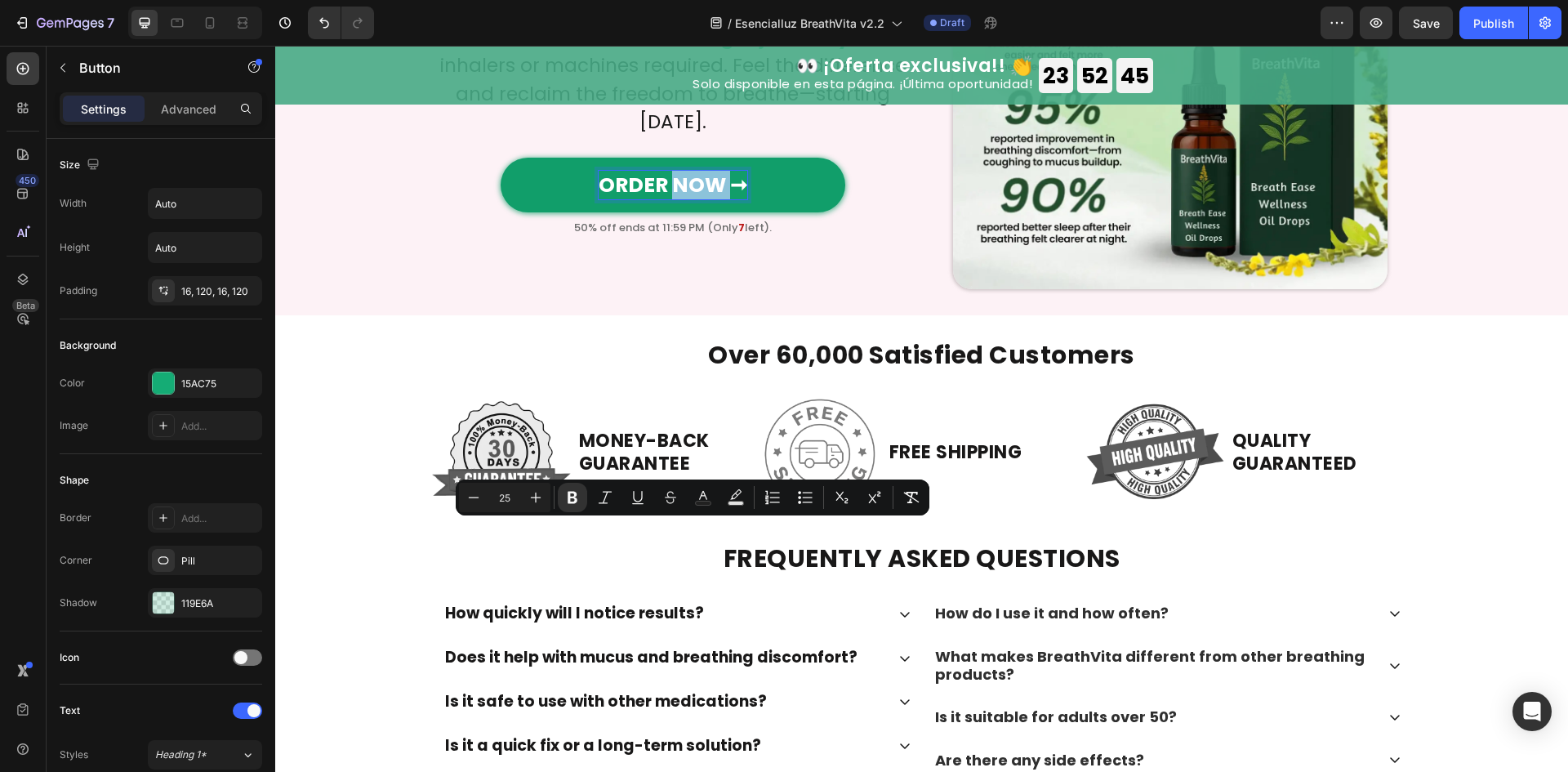
click at [708, 199] on strong "ORDER NOW ➞" at bounding box center [672, 185] width 148 height 29
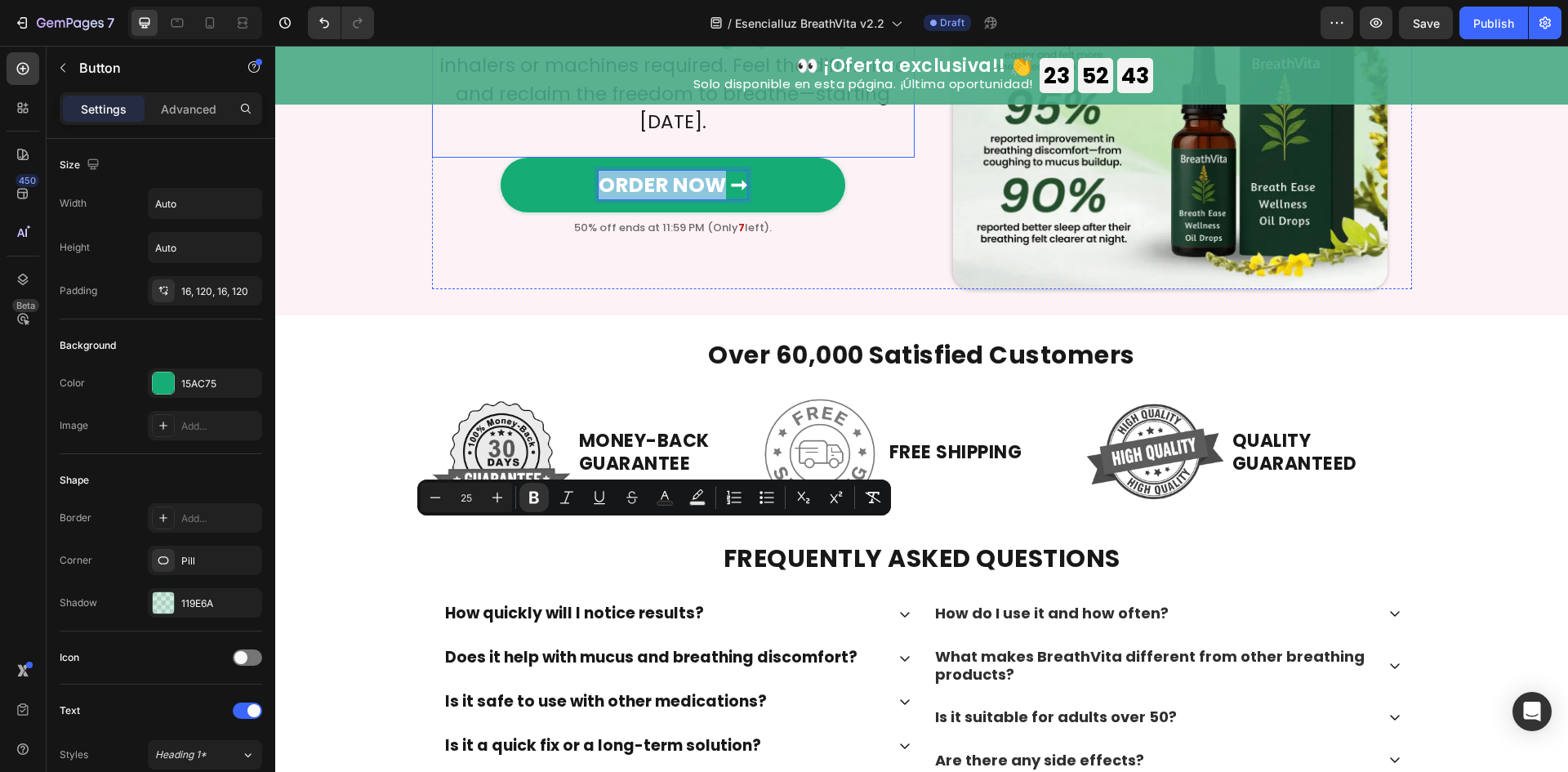
drag, startPoint x: 715, startPoint y: 534, endPoint x: 505, endPoint y: 492, distance: 214.2
click at [505, 289] on div "Discover the secret to effortless breathing with BreathVita Get BreathVita Lung…" at bounding box center [673, 71] width 483 height 434
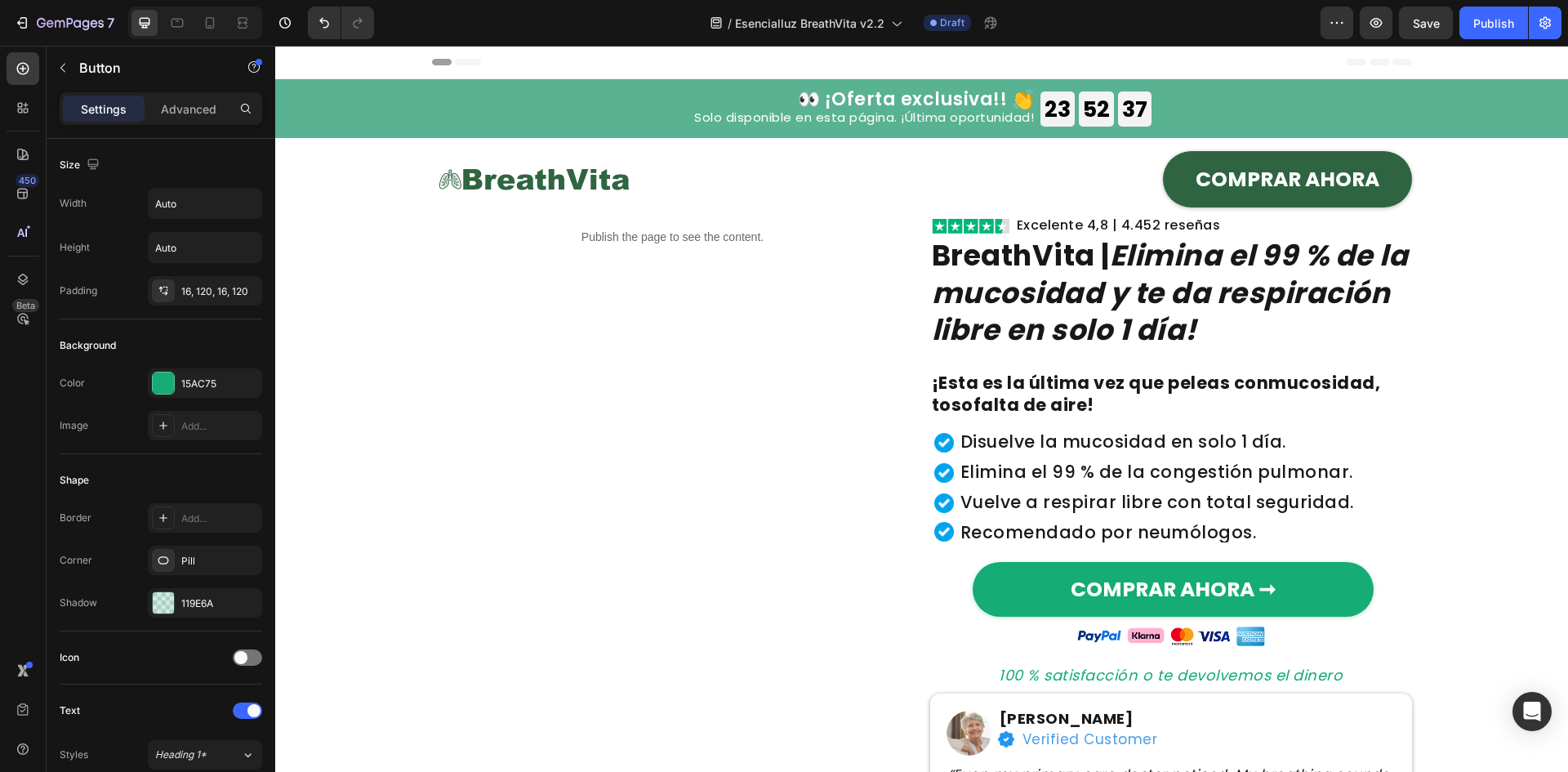
scroll to position [327, 0]
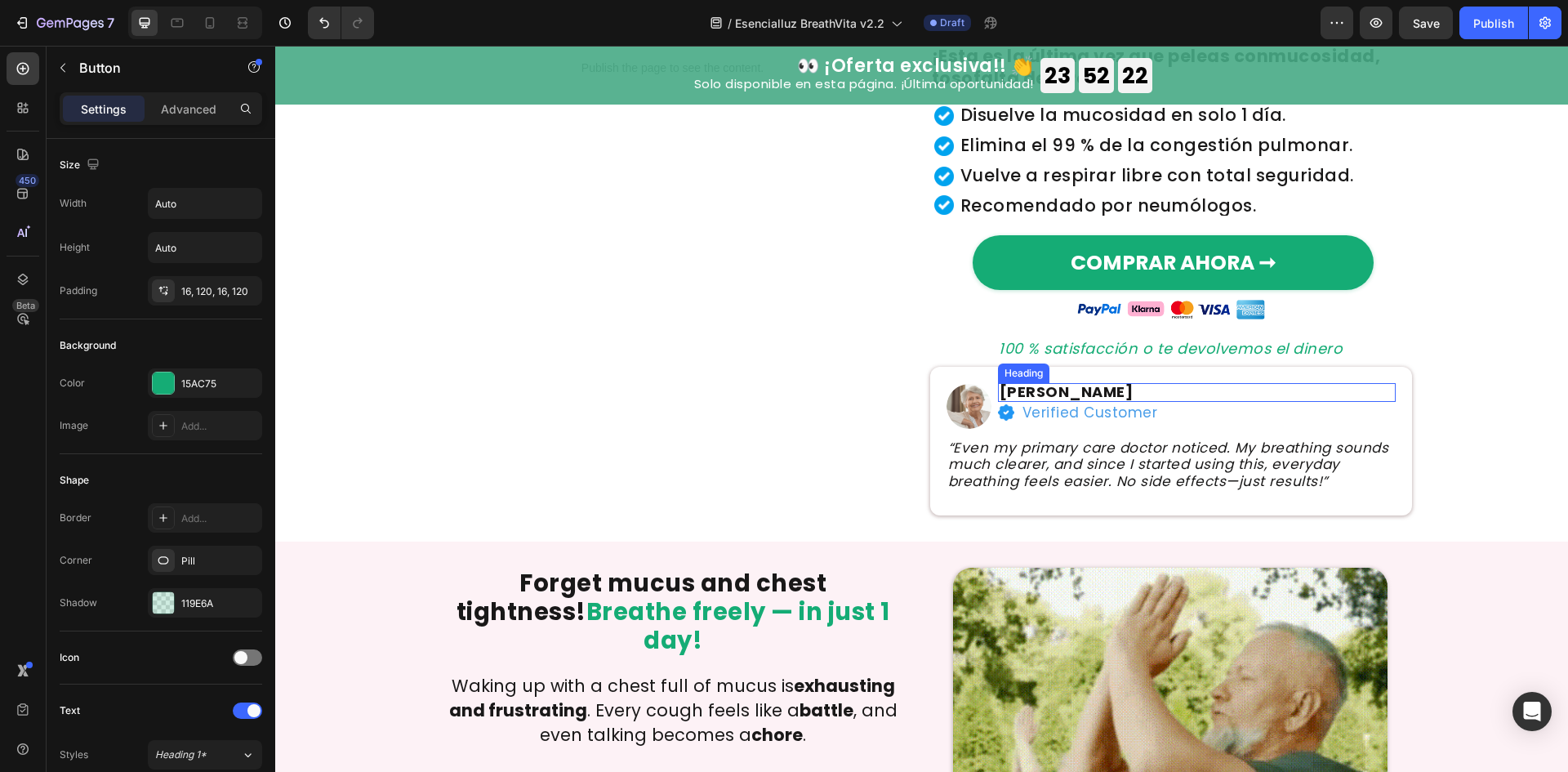
click at [1056, 390] on strong "[PERSON_NAME]" at bounding box center [1066, 392] width 133 height 21
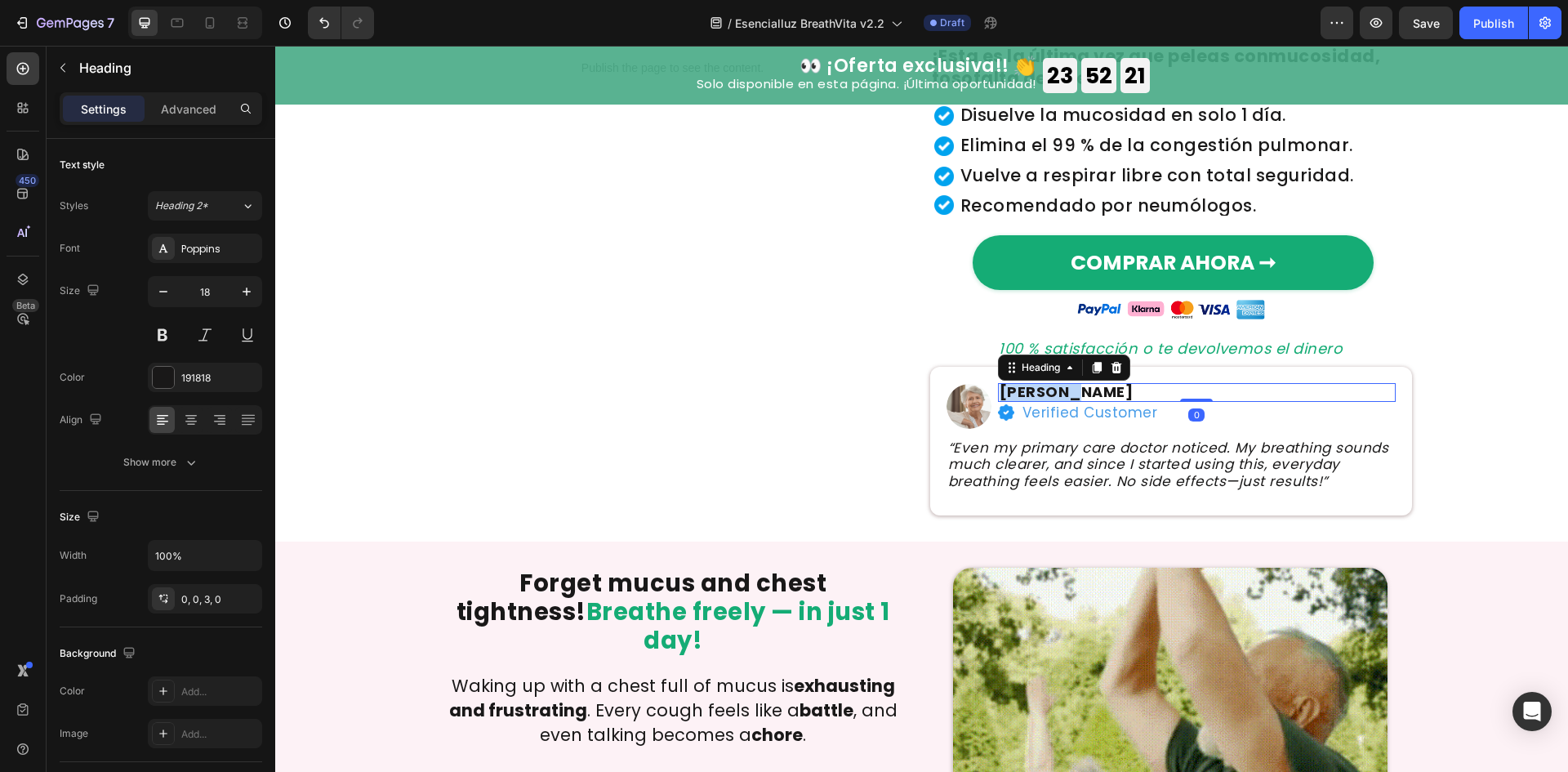
click at [1056, 390] on strong "[PERSON_NAME]" at bounding box center [1066, 392] width 133 height 21
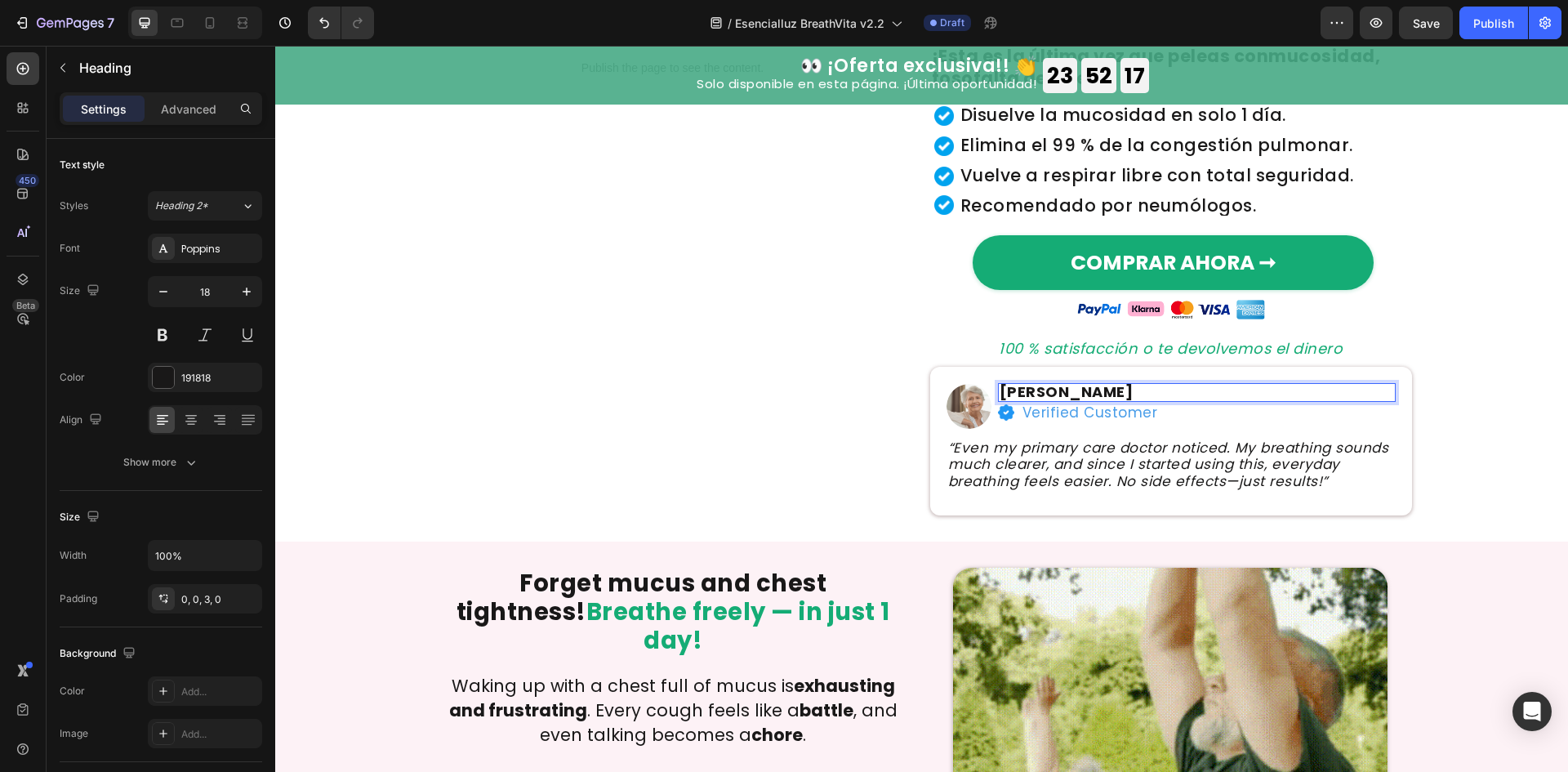
click at [1034, 393] on strong "[PERSON_NAME]" at bounding box center [1066, 392] width 133 height 21
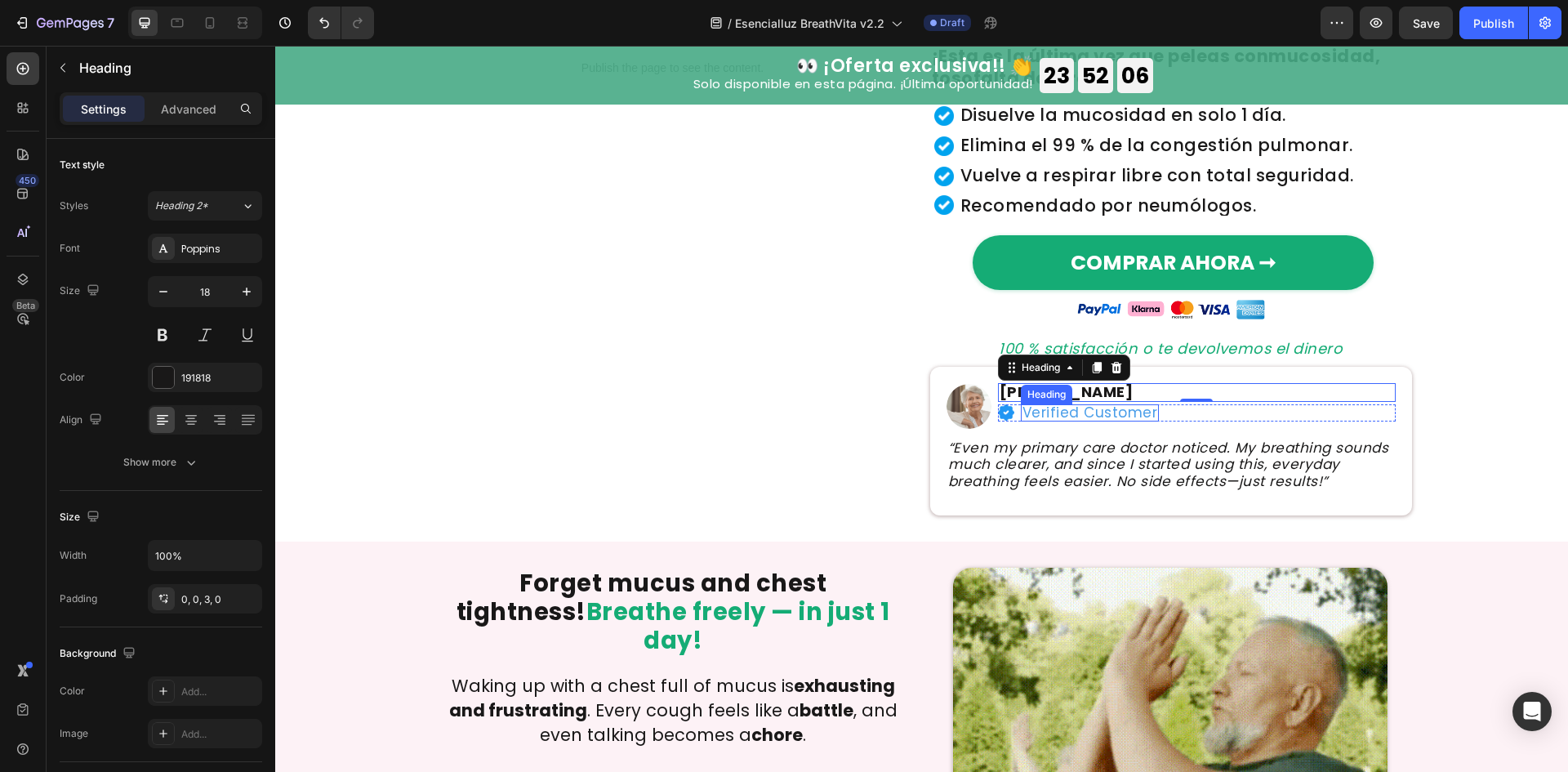
click at [1127, 414] on h2 "Verified Customer" at bounding box center [1090, 413] width 139 height 17
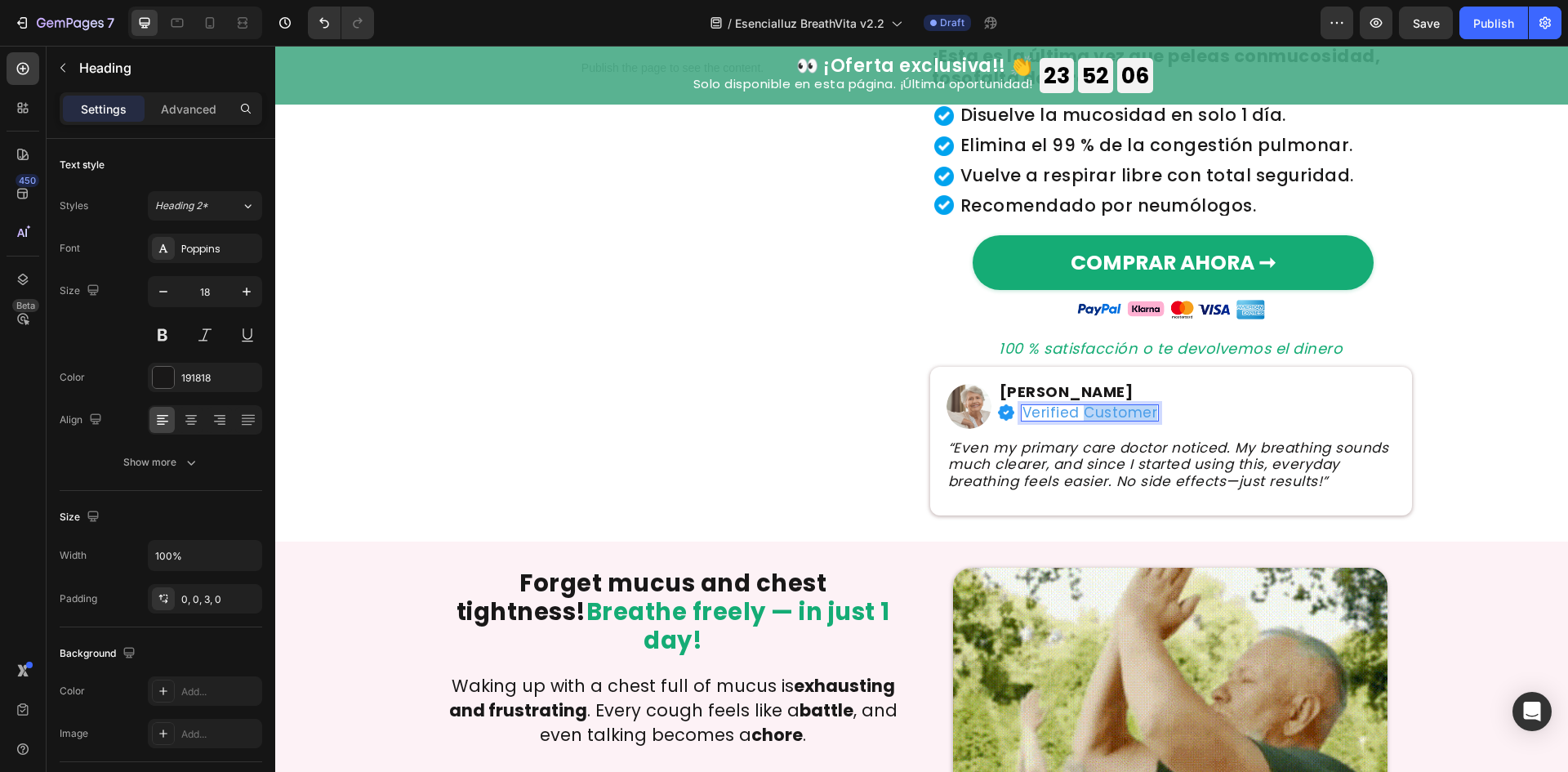
click at [1127, 414] on h2 "Verified Customer" at bounding box center [1090, 413] width 139 height 17
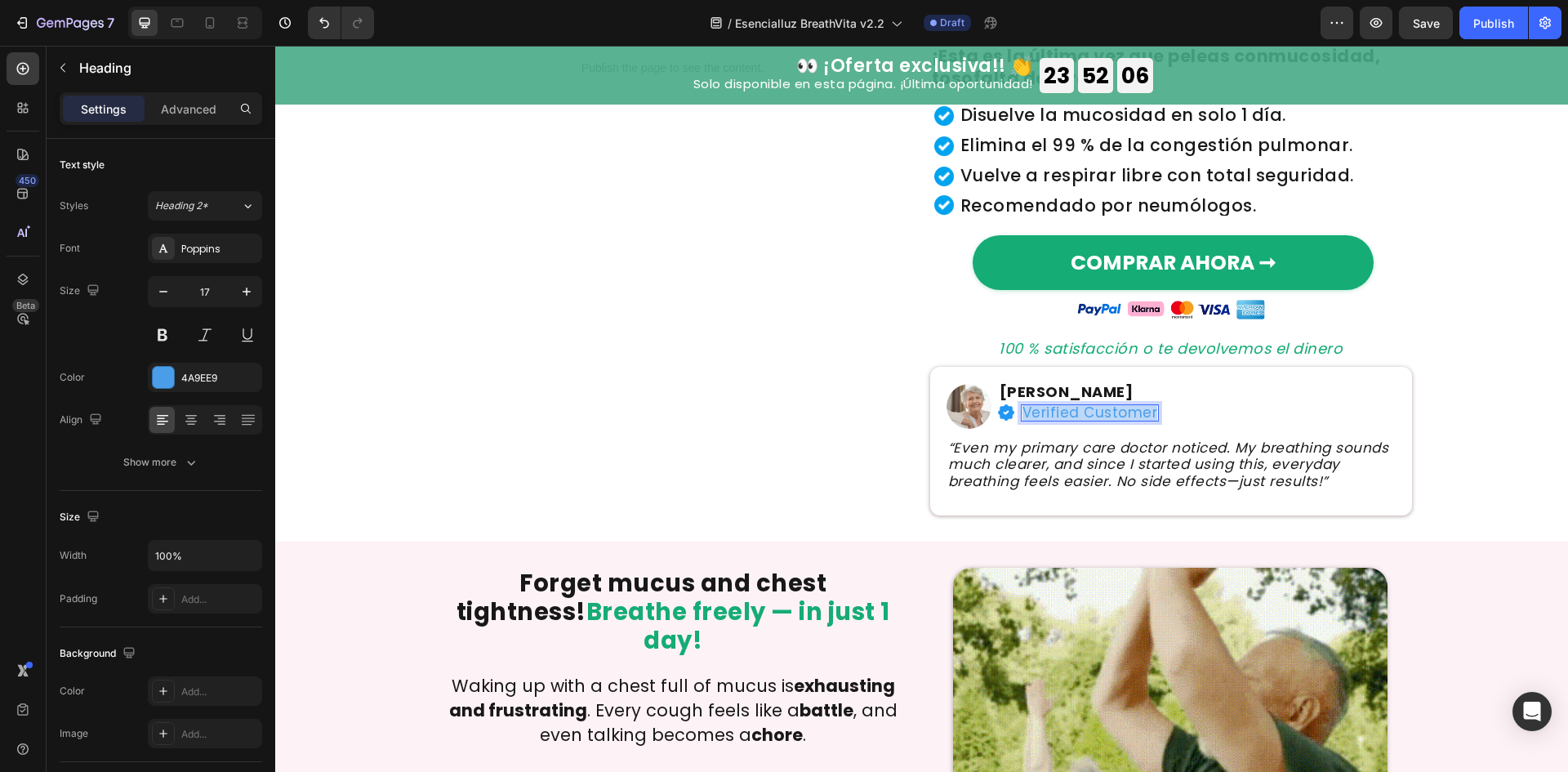
click at [1127, 414] on p "Verified Customer" at bounding box center [1089, 413] width 135 height 14
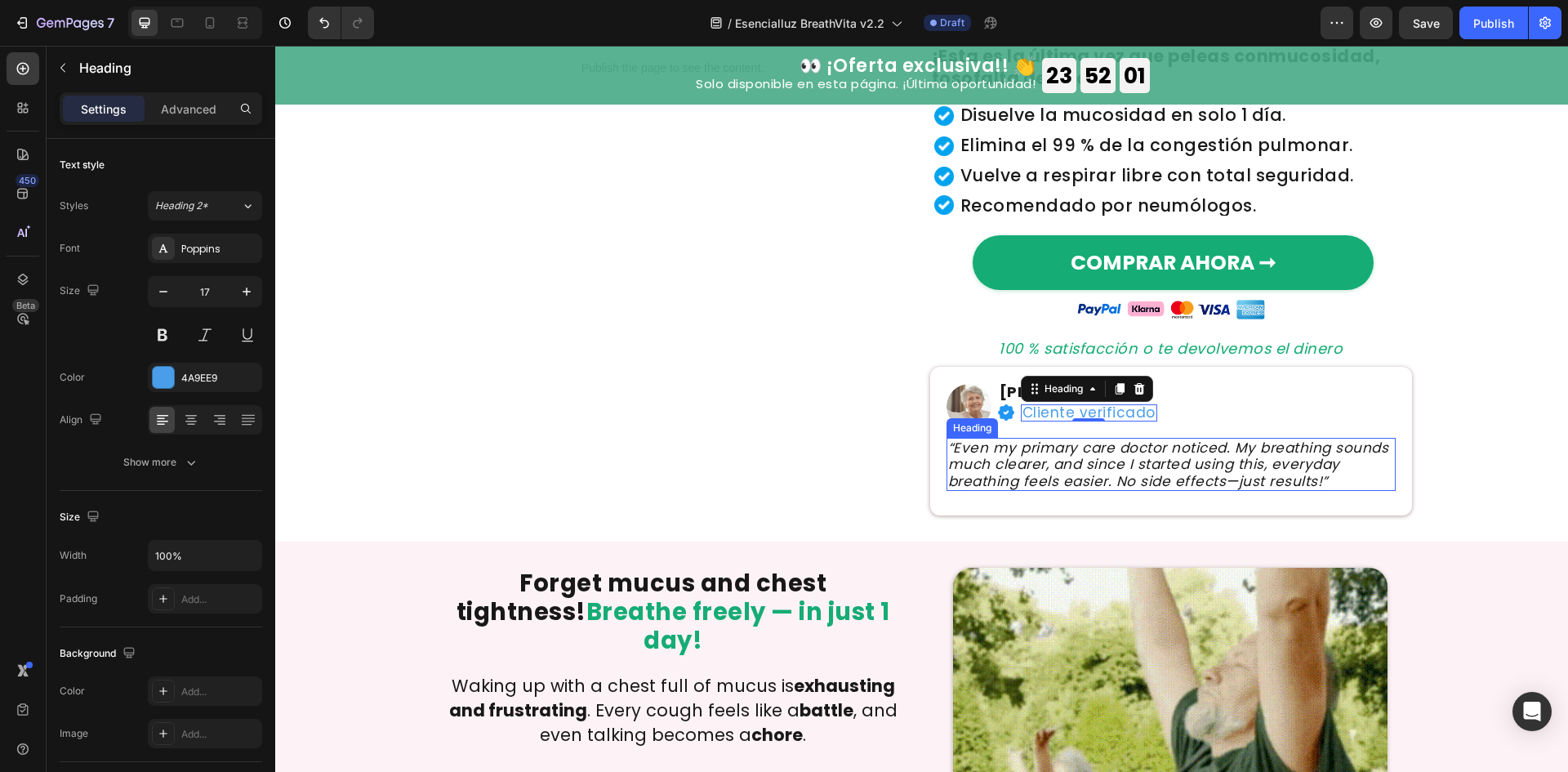
click at [1113, 454] on icon "“Even my primary care doctor noticed. My breathing sounds much clearer, and sin…" at bounding box center [1169, 464] width 441 height 53
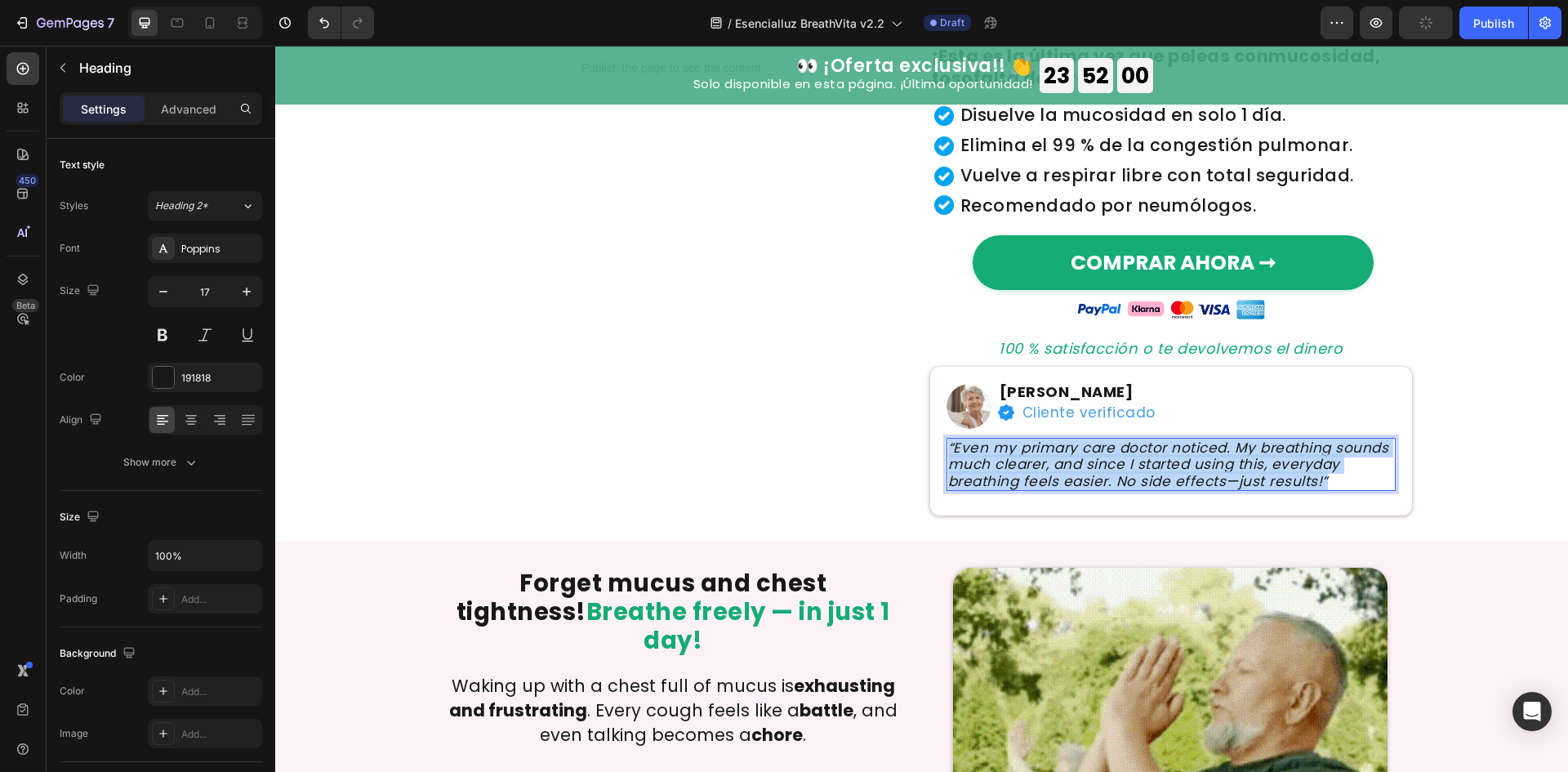
click at [1113, 454] on icon "“Even my primary care doctor noticed. My breathing sounds much clearer, and sin…" at bounding box center [1169, 464] width 441 height 53
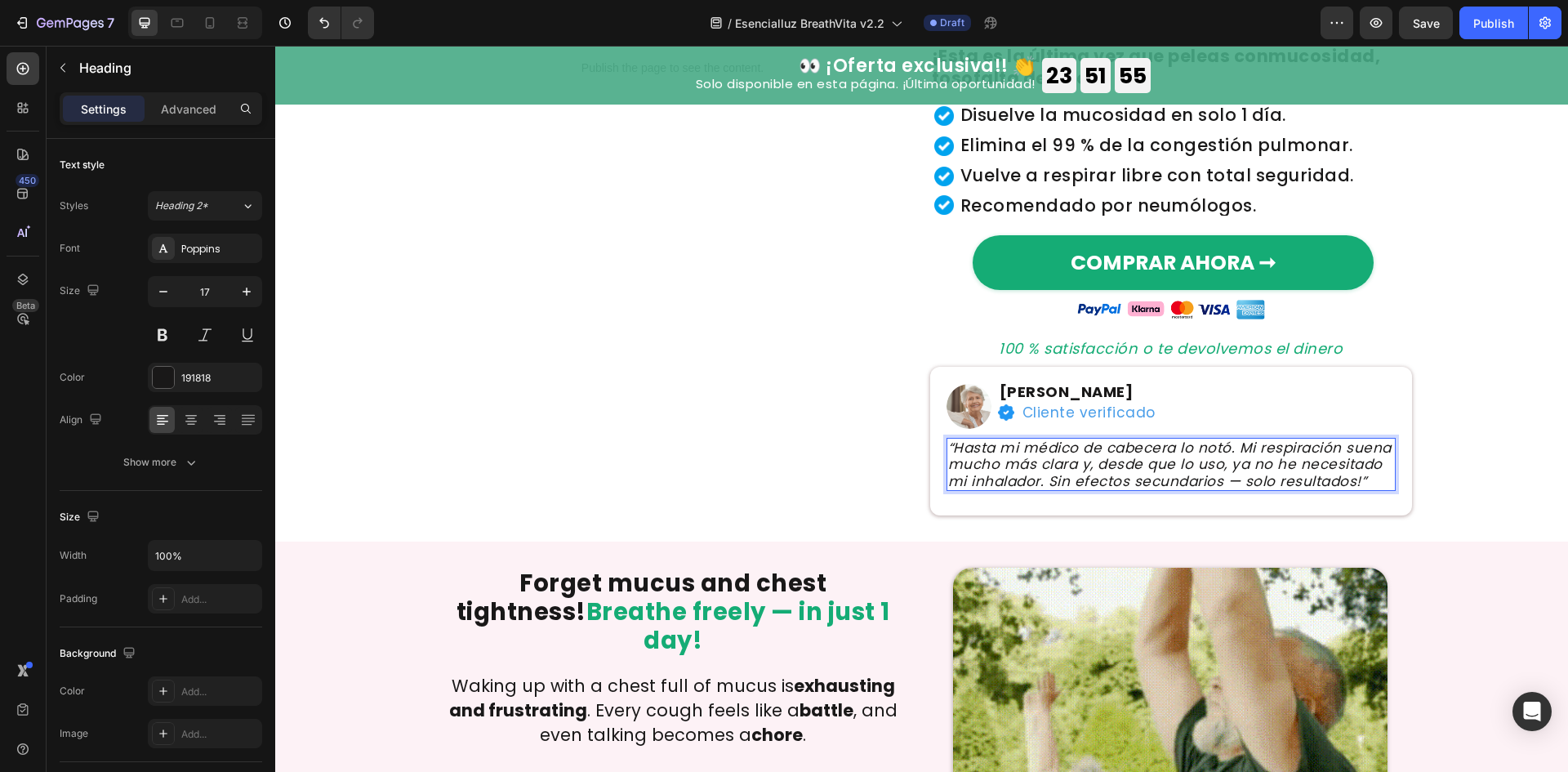
click at [1224, 469] on icon "“Hasta mi médico de cabecera lo notó. Mi respiración suena mucho más clara y, d…" at bounding box center [1169, 464] width 443 height 53
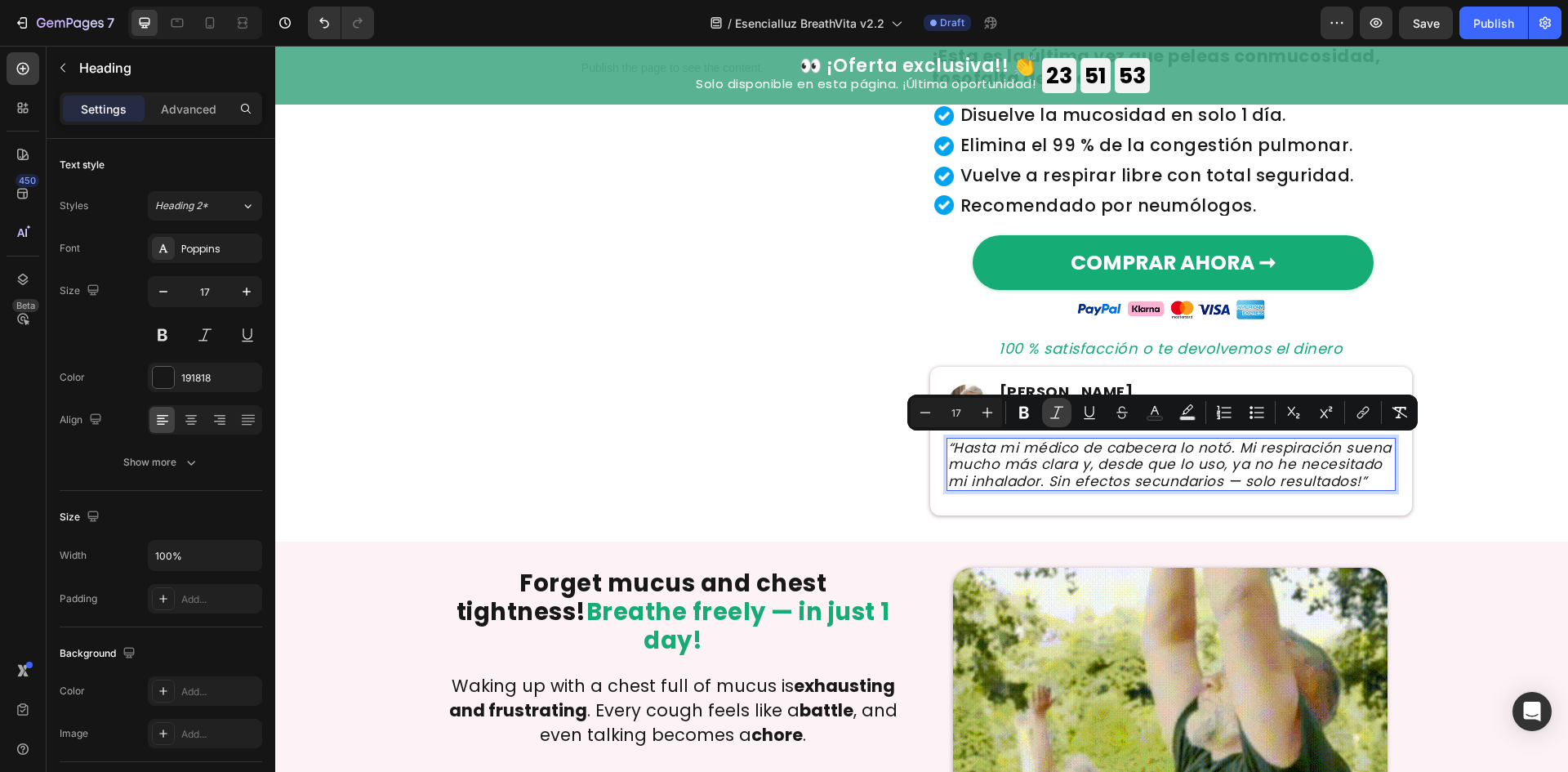
click at [1052, 414] on icon "Editor contextual toolbar" at bounding box center [1056, 412] width 16 height 16
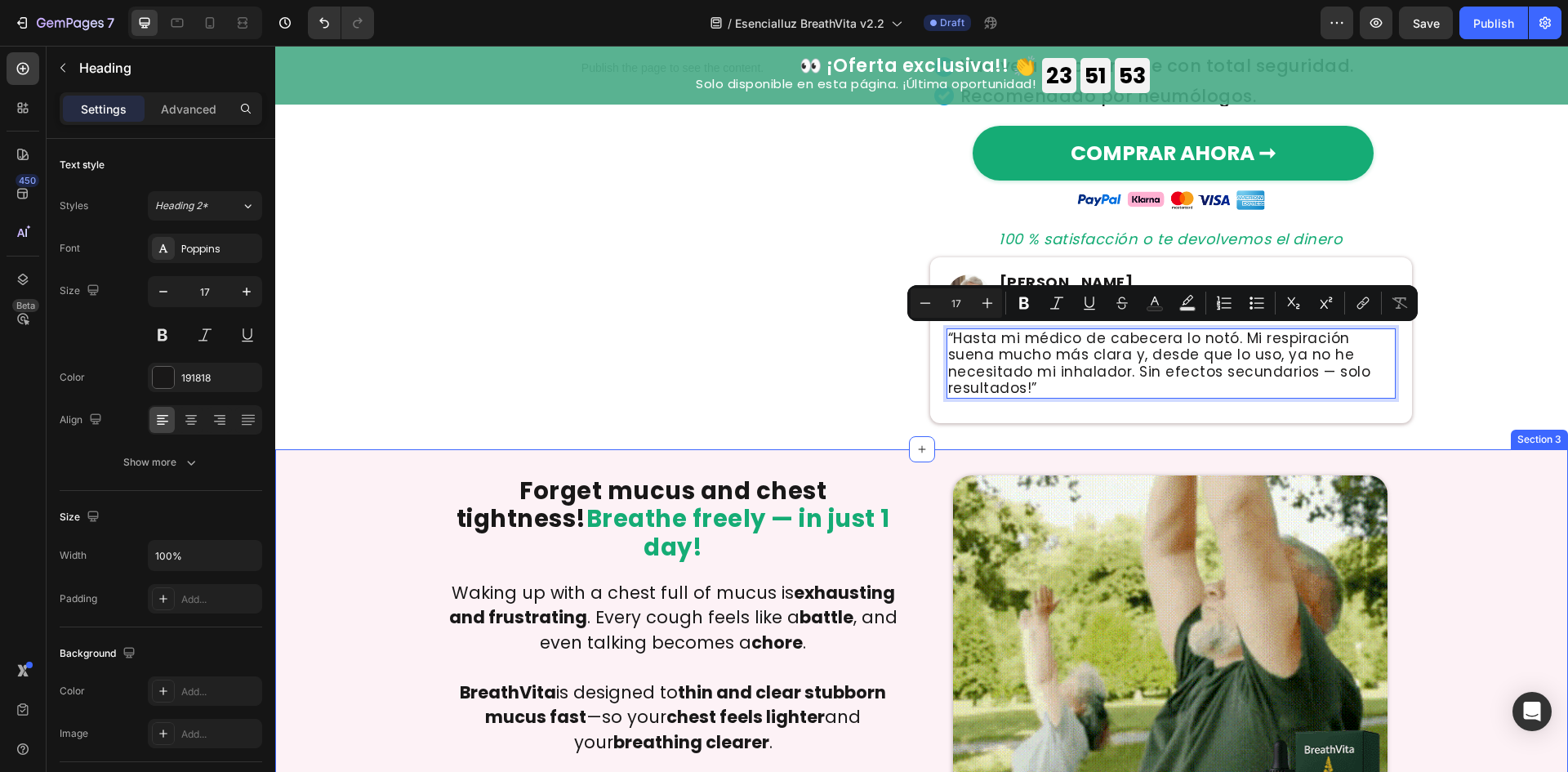
scroll to position [545, 0]
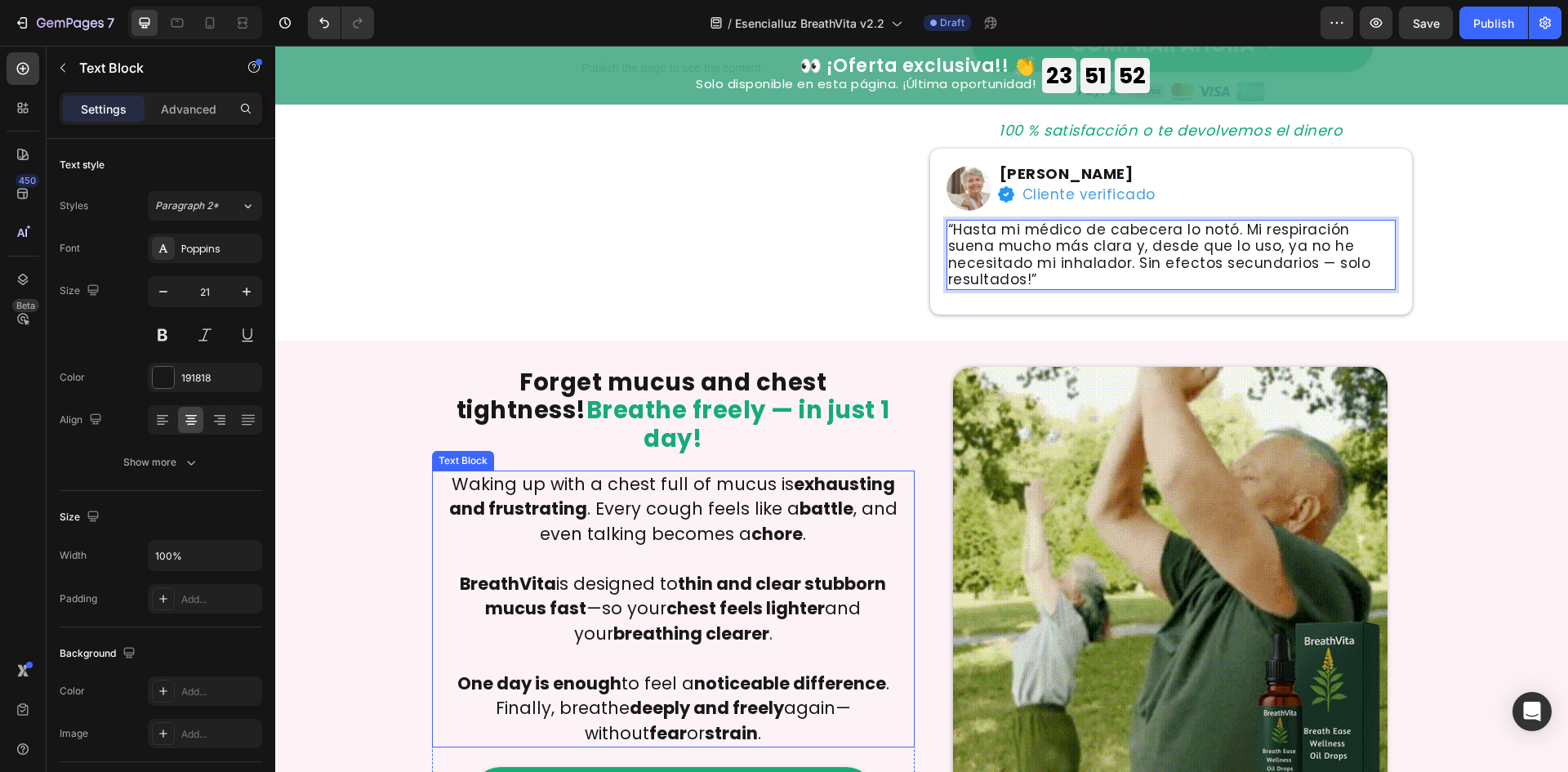
click at [751, 522] on strong "chore" at bounding box center [777, 533] width 51 height 23
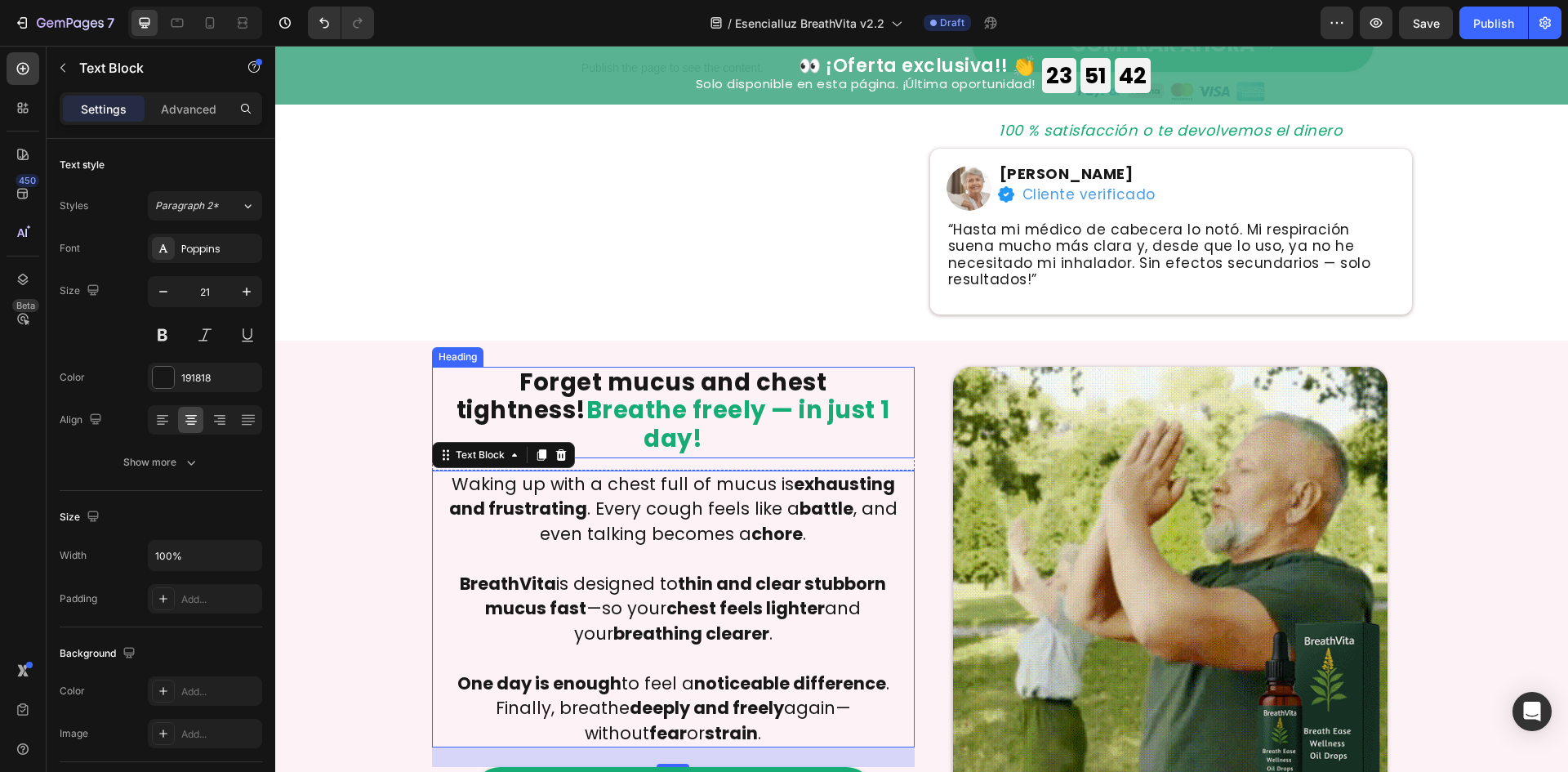
click at [686, 367] on h2 "Forget mucus and chest tightness! Breathe freely — in just 1 day!" at bounding box center [673, 413] width 483 height 91
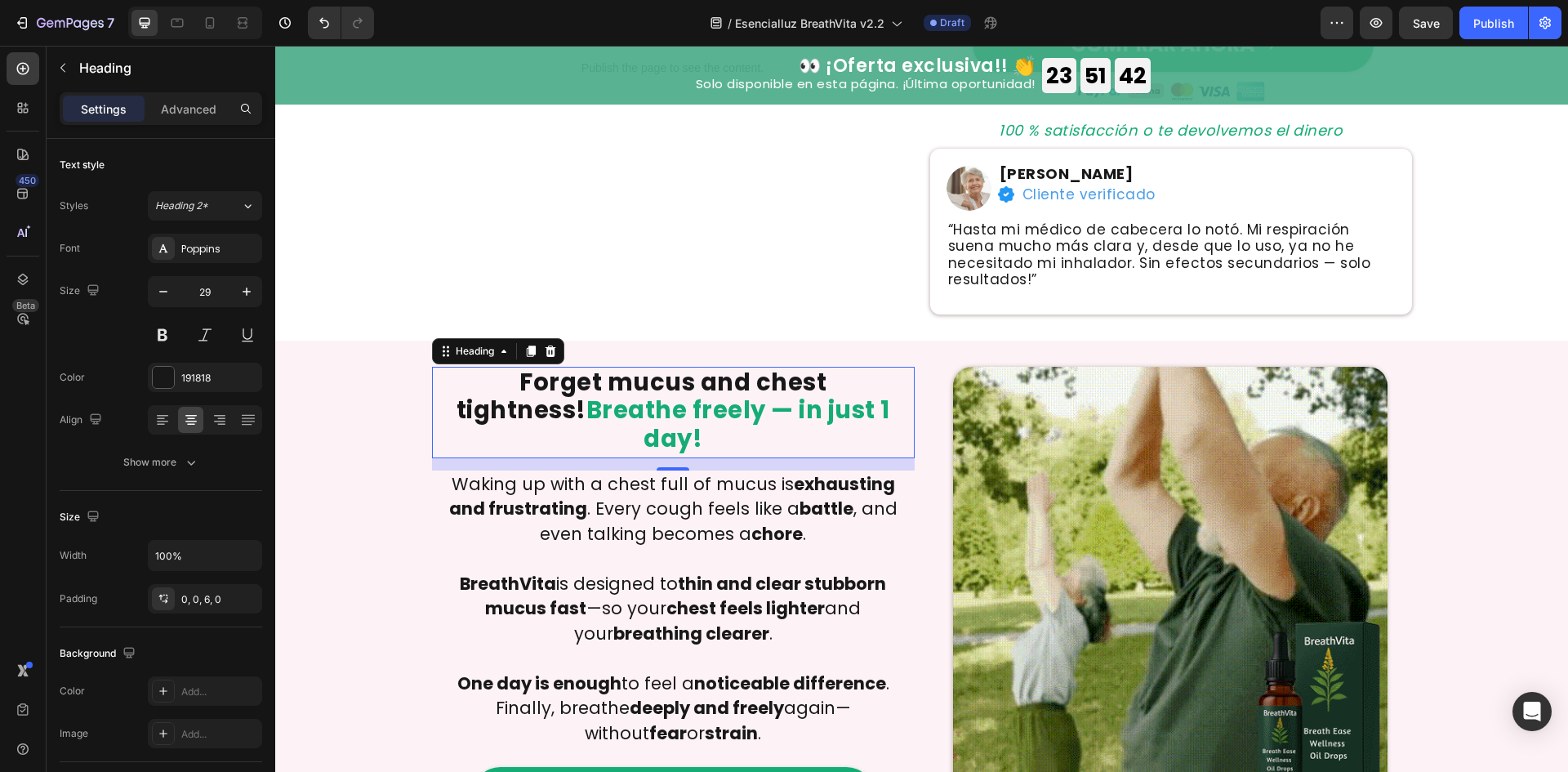
click at [686, 367] on h2 "Forget mucus and chest tightness! Breathe freely — in just 1 day!" at bounding box center [673, 413] width 483 height 91
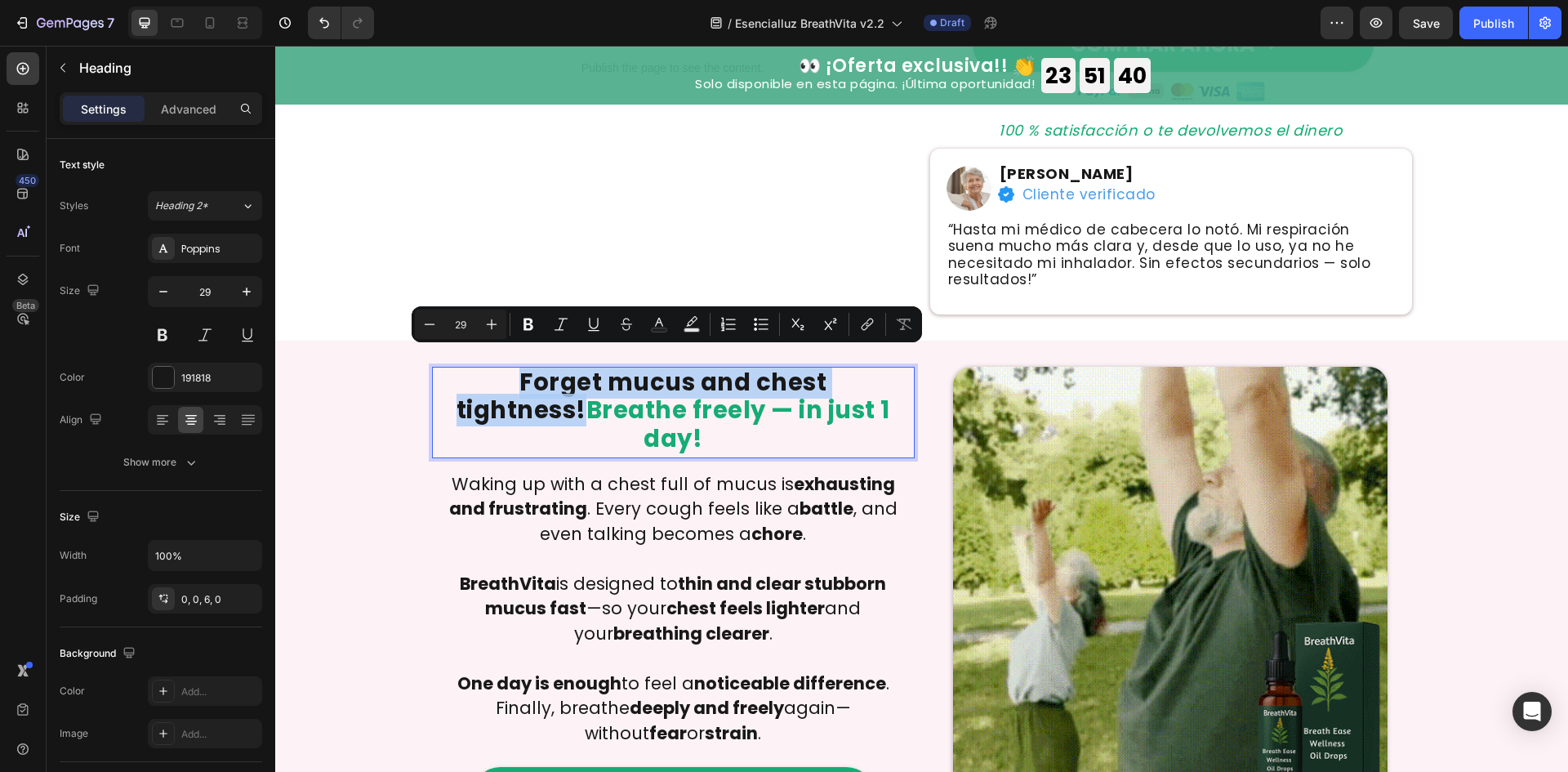
drag, startPoint x: 883, startPoint y: 374, endPoint x: 447, endPoint y: 362, distance: 436.2
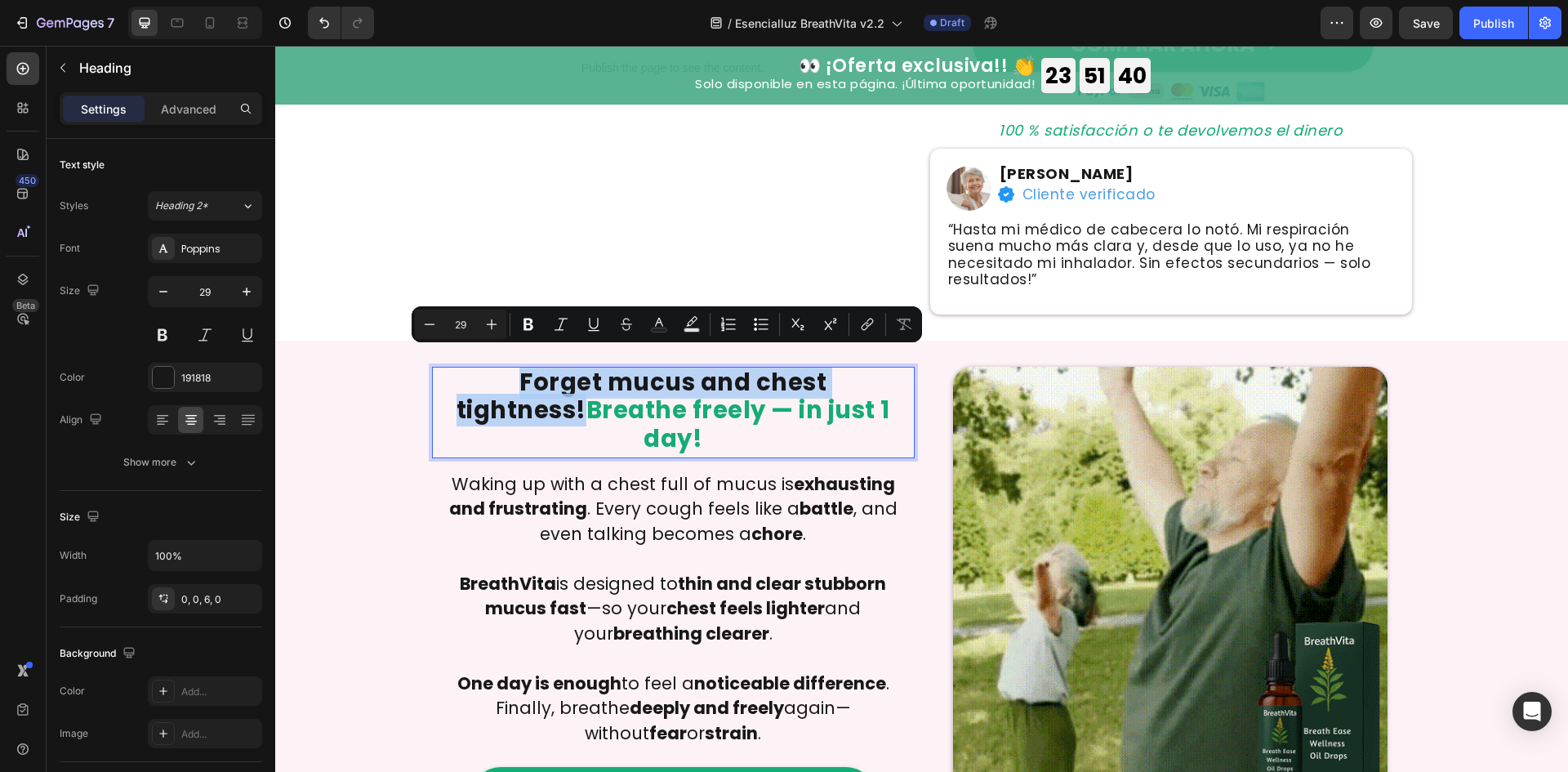
click at [447, 369] on p "Forget mucus and chest tightness! Breathe freely — in just 1 day!" at bounding box center [674, 411] width 480 height 85
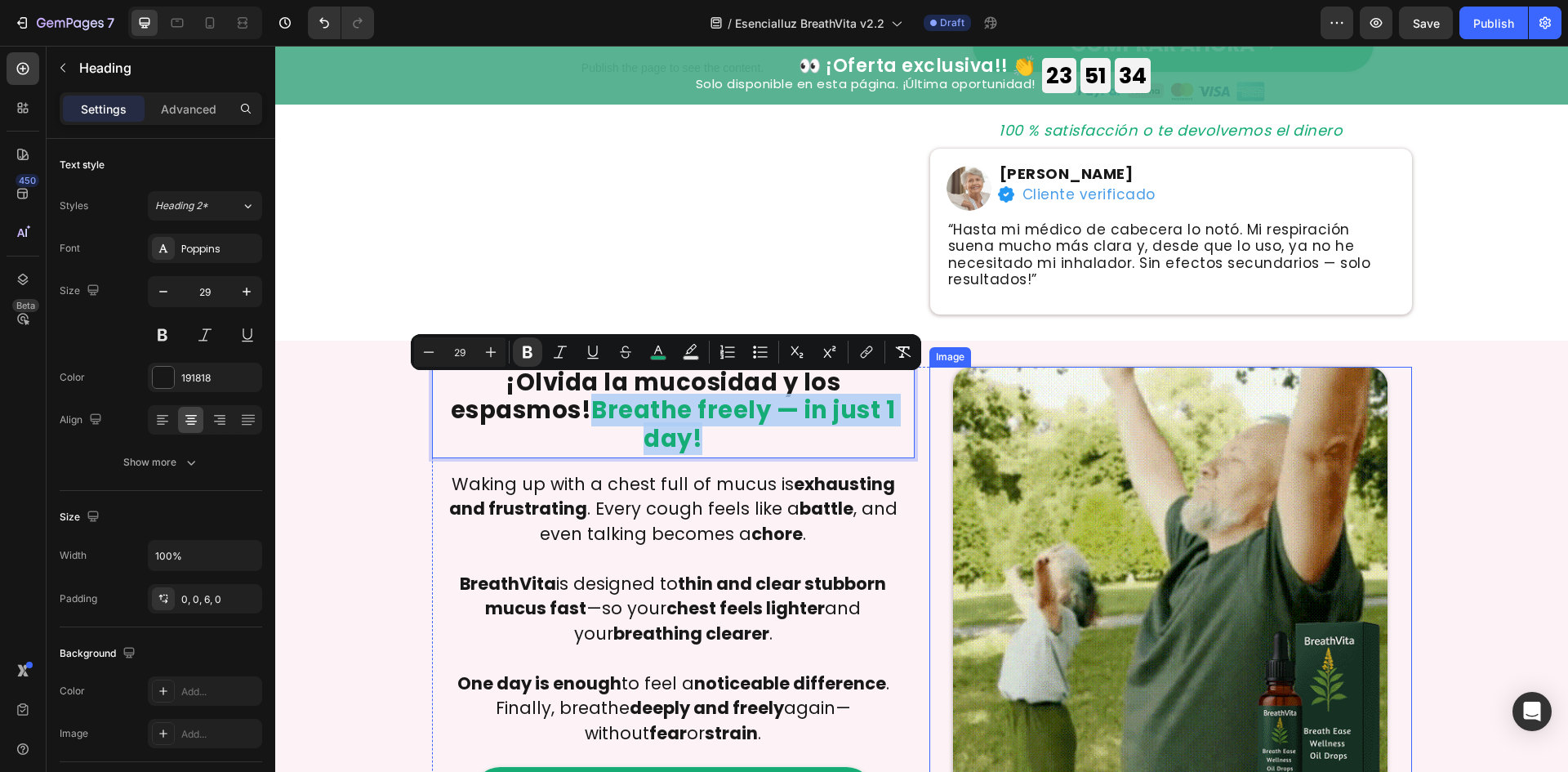
drag, startPoint x: 486, startPoint y: 401, endPoint x: 952, endPoint y: 427, distance: 466.7
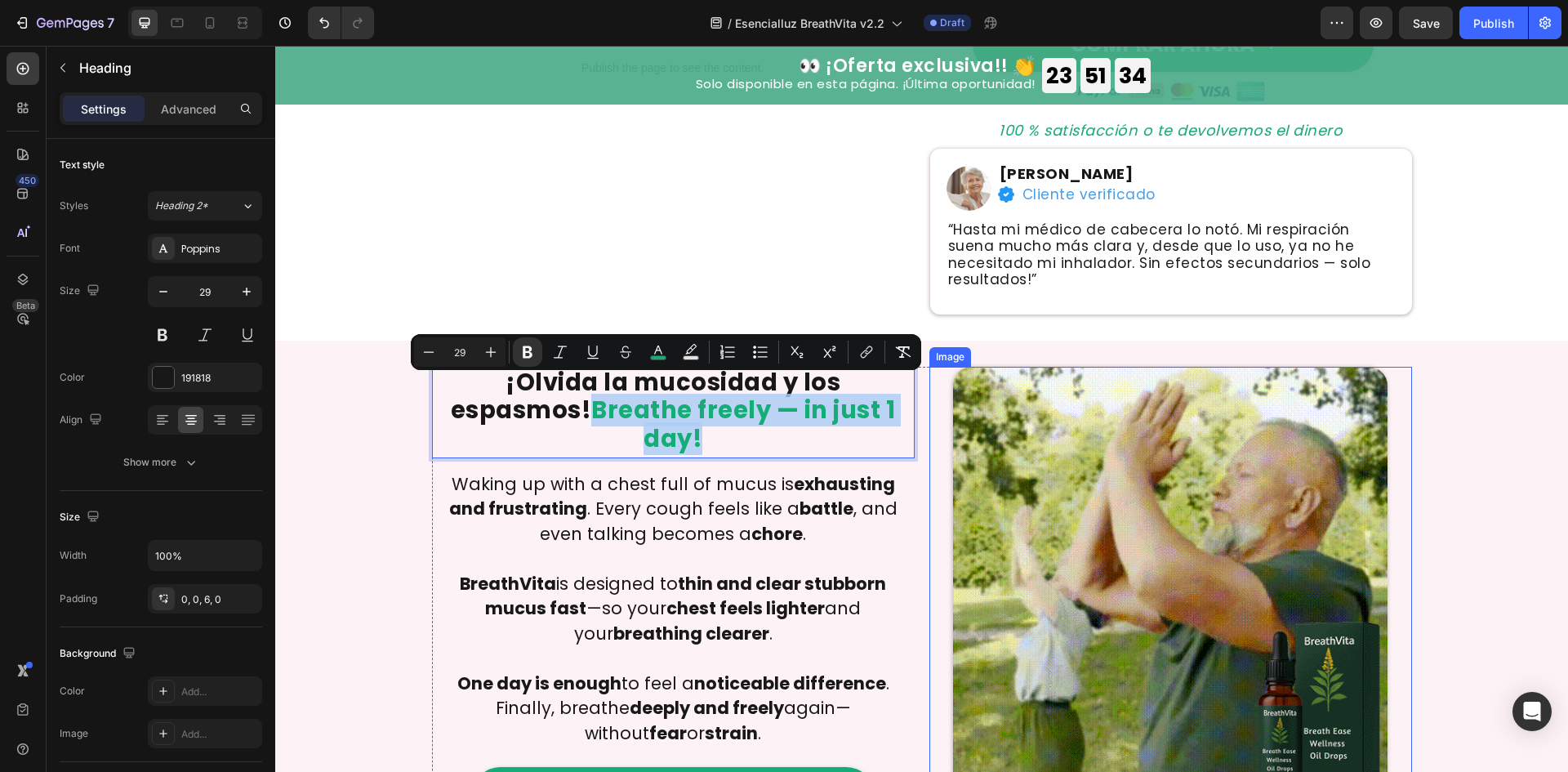
click at [952, 427] on div "¡Olvida la mucosidad y los espasmos! Breathe freely — in just 1 day! Heading 15…" at bounding box center [922, 606] width 980 height 478
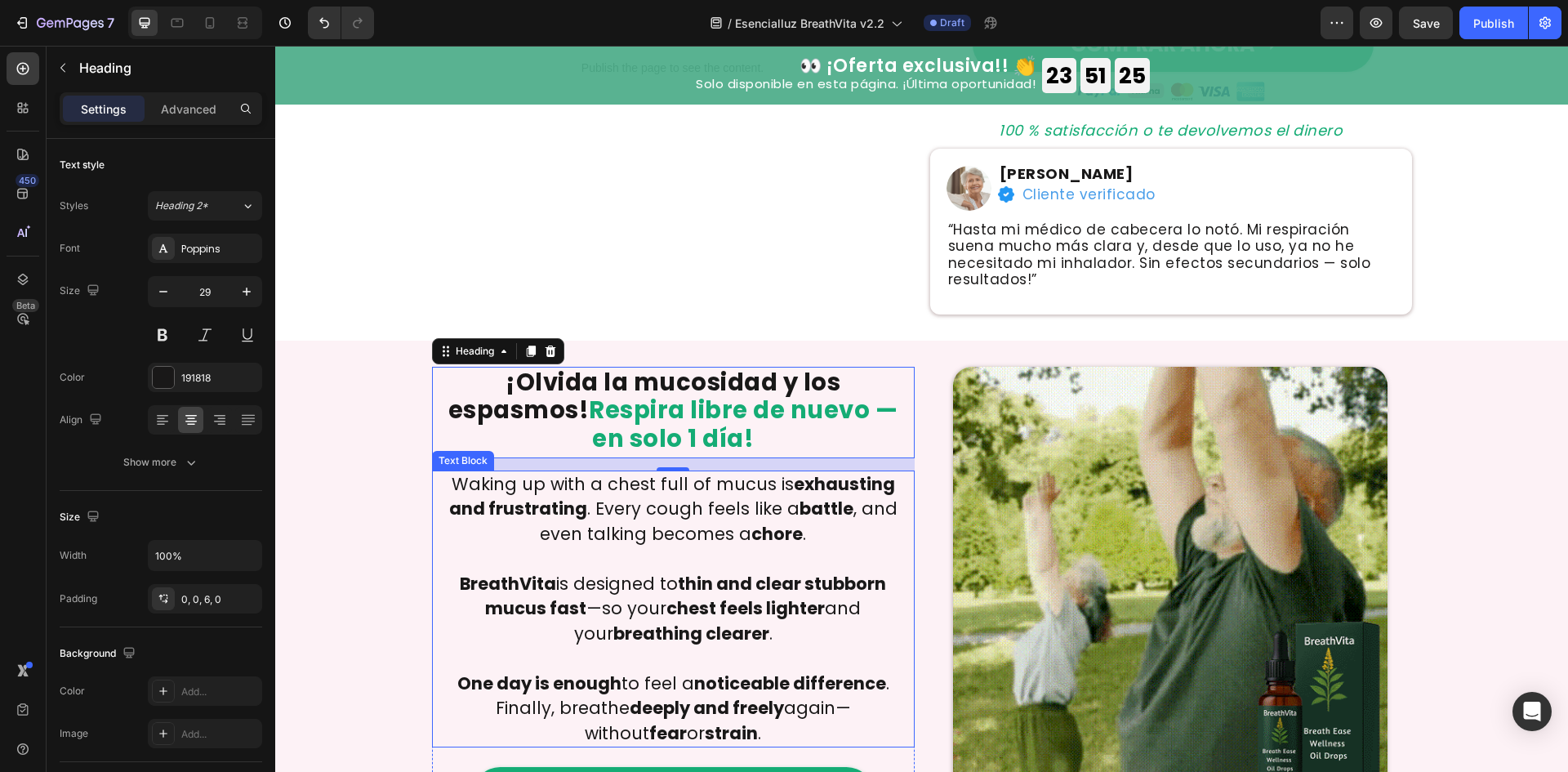
click at [613, 622] on strong "breathing clearer" at bounding box center [691, 633] width 156 height 23
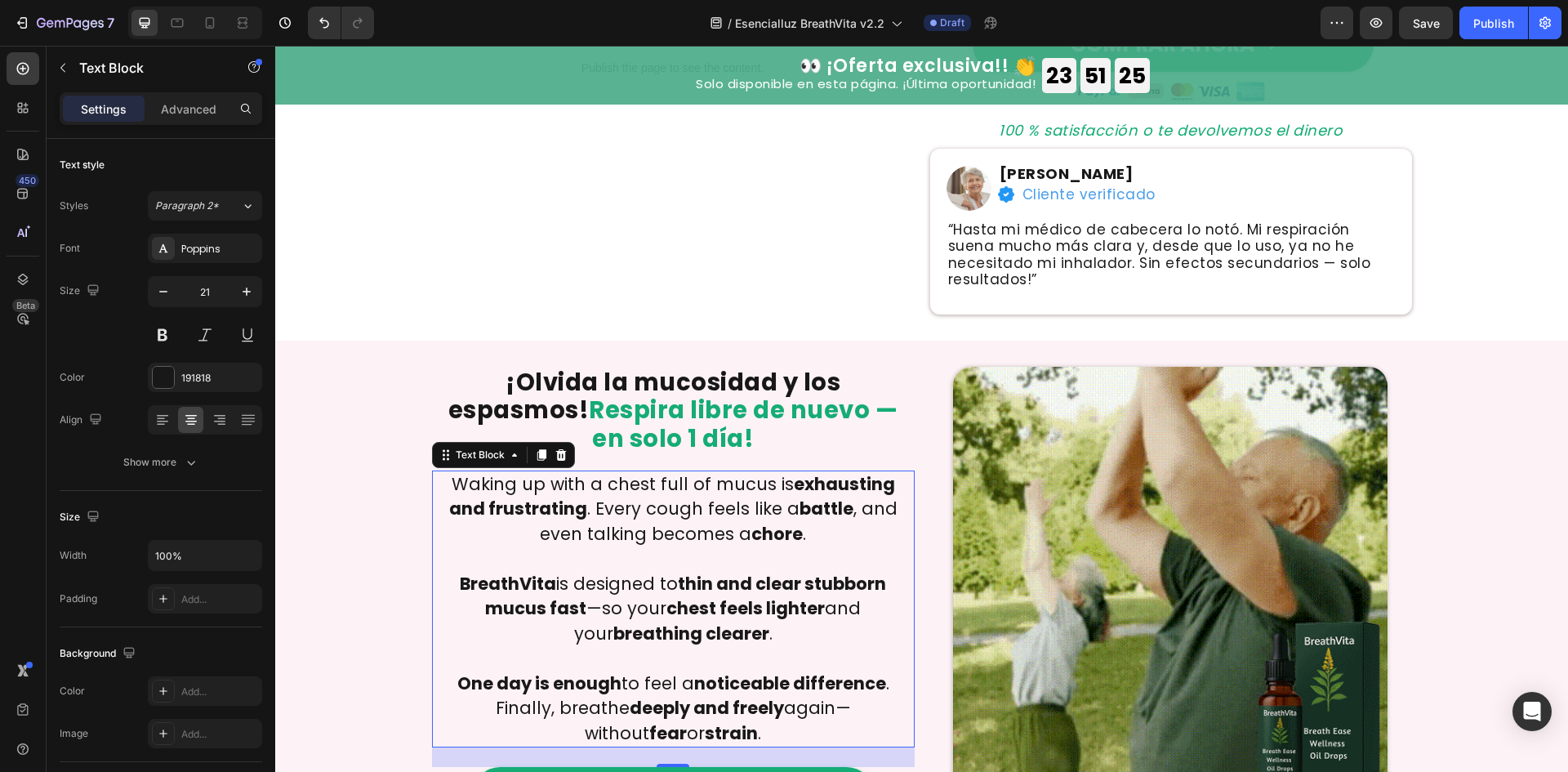
click at [613, 622] on strong "breathing clearer" at bounding box center [691, 633] width 156 height 23
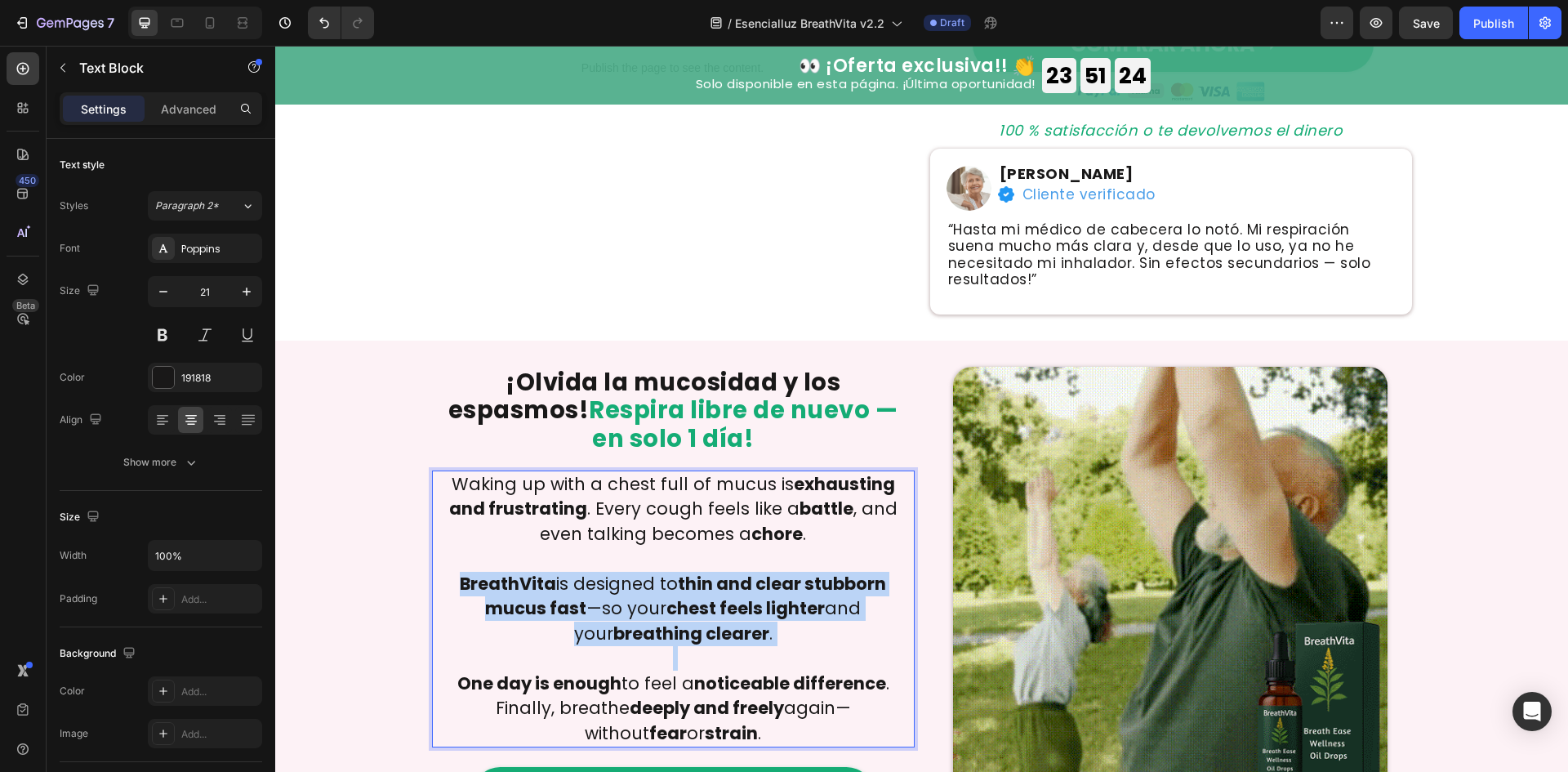
click at [613, 622] on strong "breathing clearer" at bounding box center [691, 633] width 156 height 23
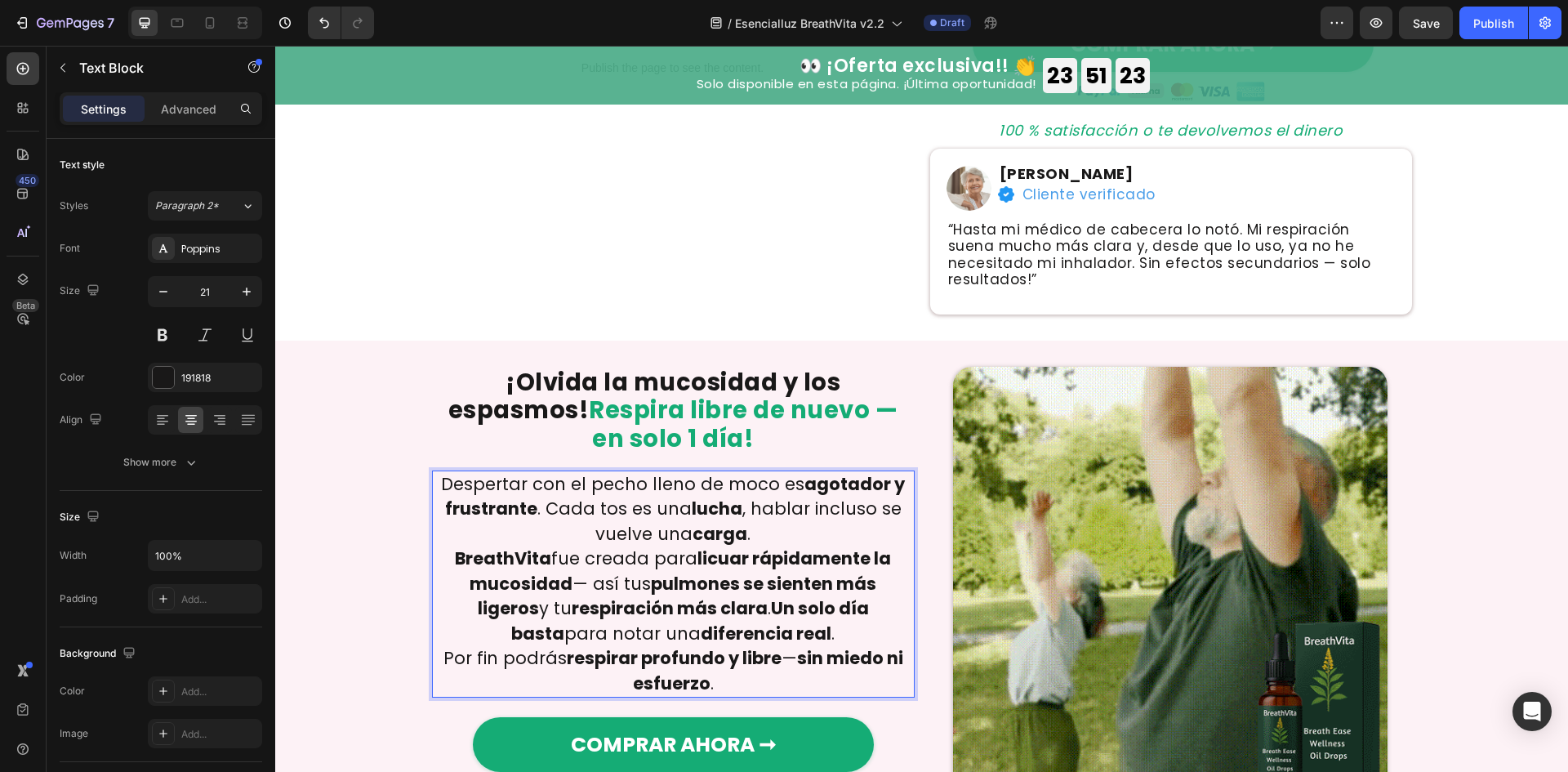
click at [786, 484] on p "Despertar con el pecho lleno de moco es agotador y frustrante . Cada tos es una…" at bounding box center [674, 510] width 480 height 75
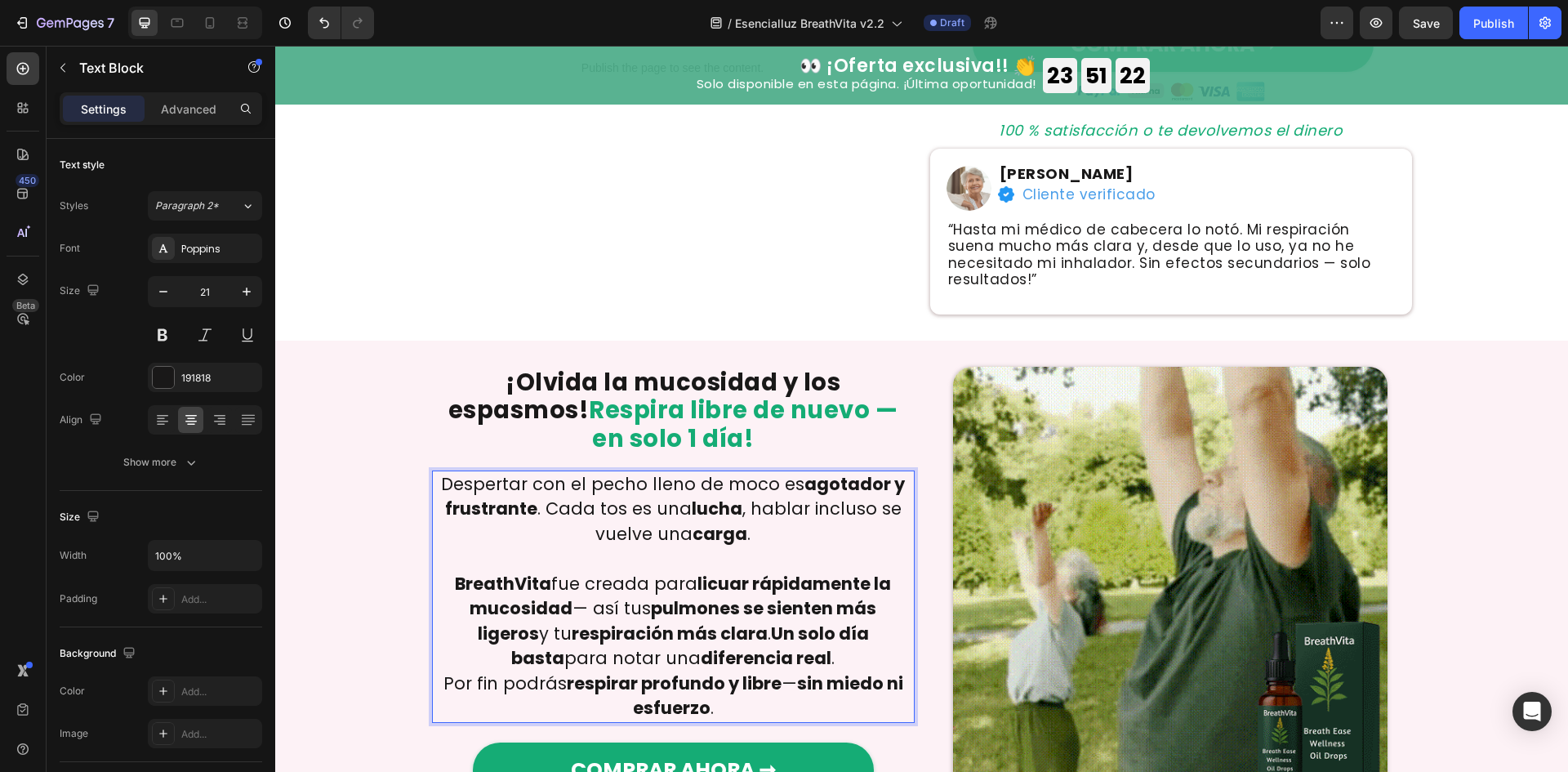
click at [789, 605] on p "BreathVita fue creada para licuar rápidamente la mucosidad — así tus pulmones s…" at bounding box center [674, 621] width 480 height 100
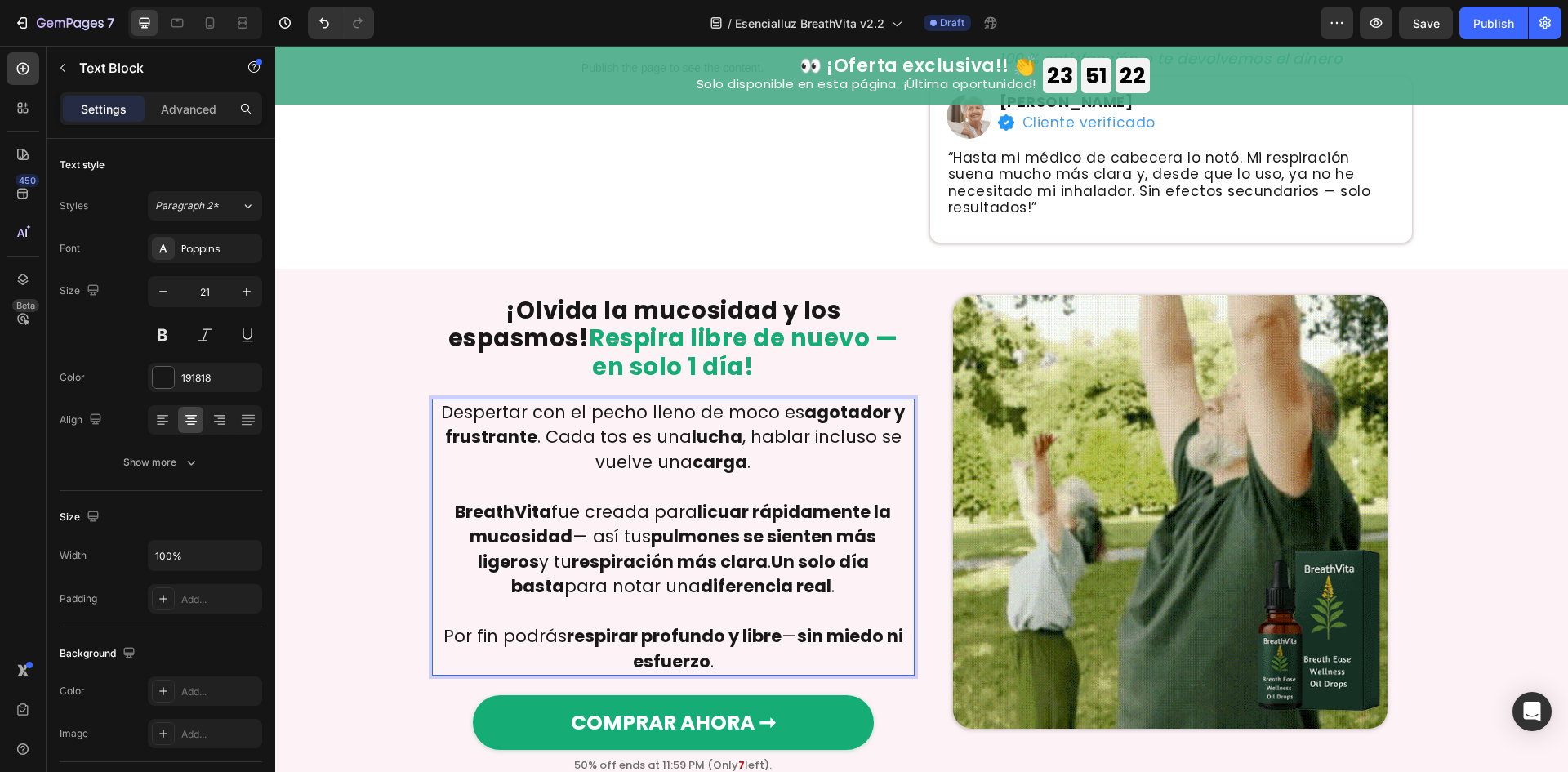
scroll to position [653, 0]
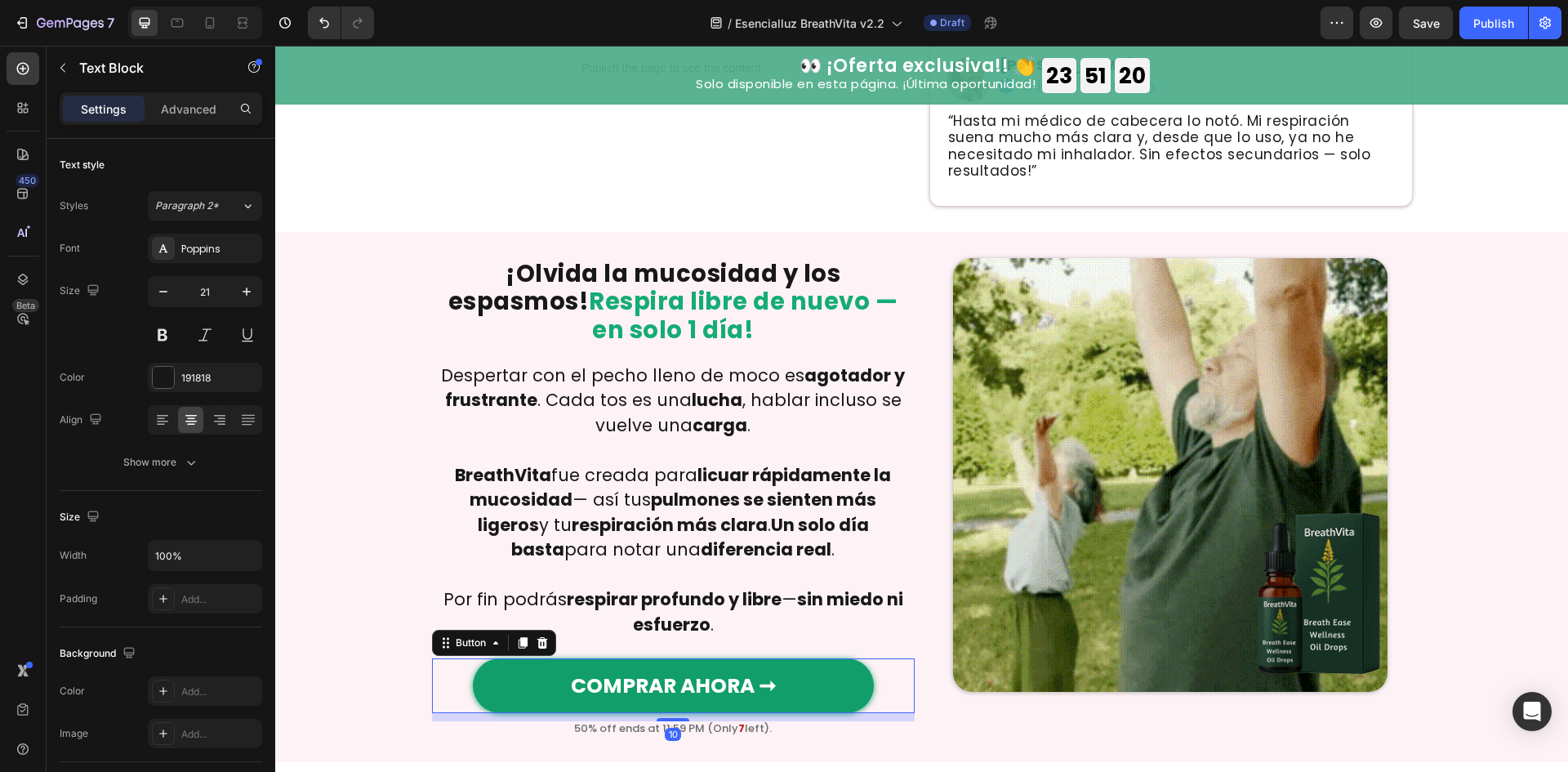
click at [783, 658] on link "COMPRAR AHORA ➞" at bounding box center [674, 685] width 401 height 55
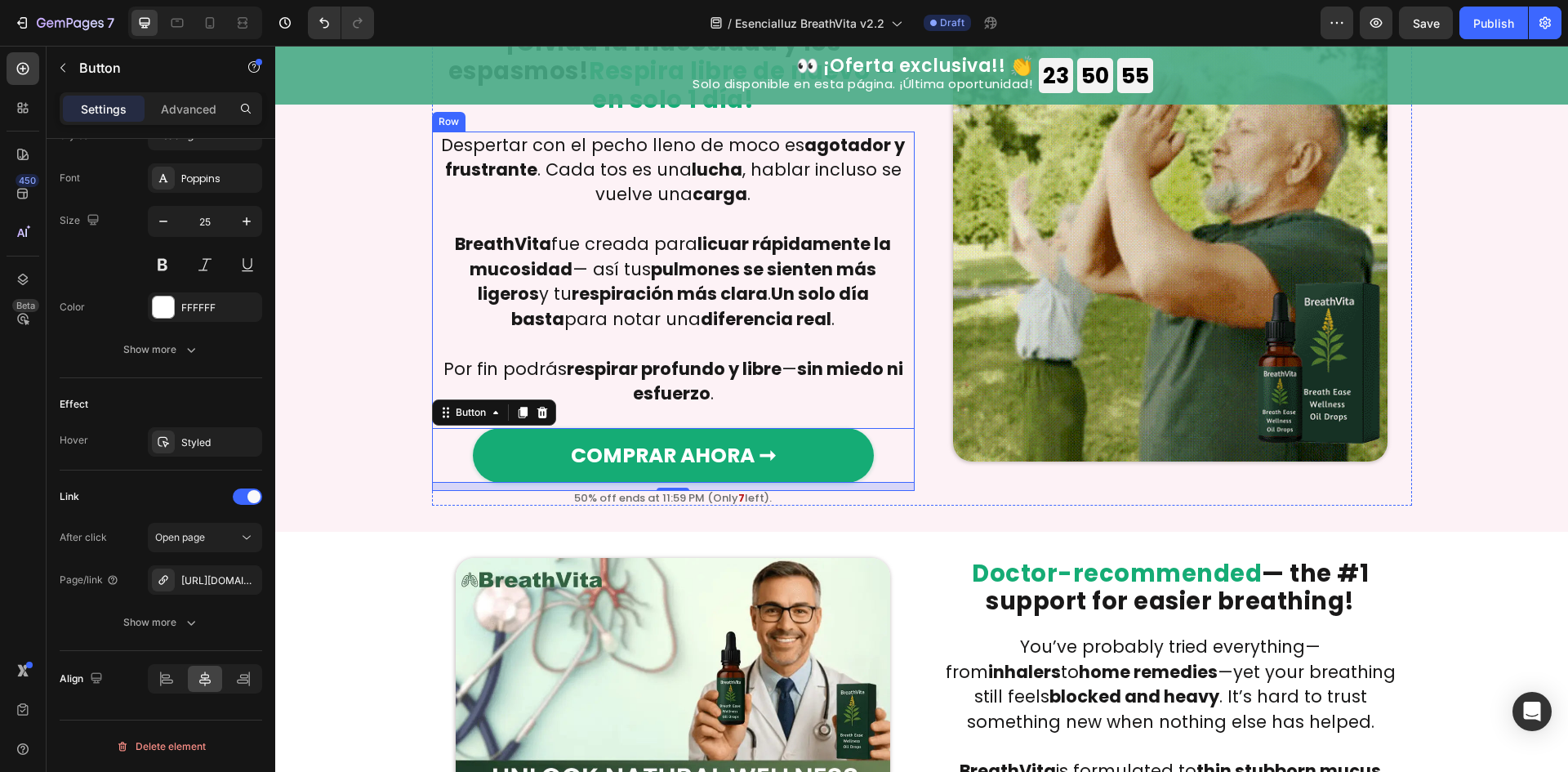
scroll to position [872, 0]
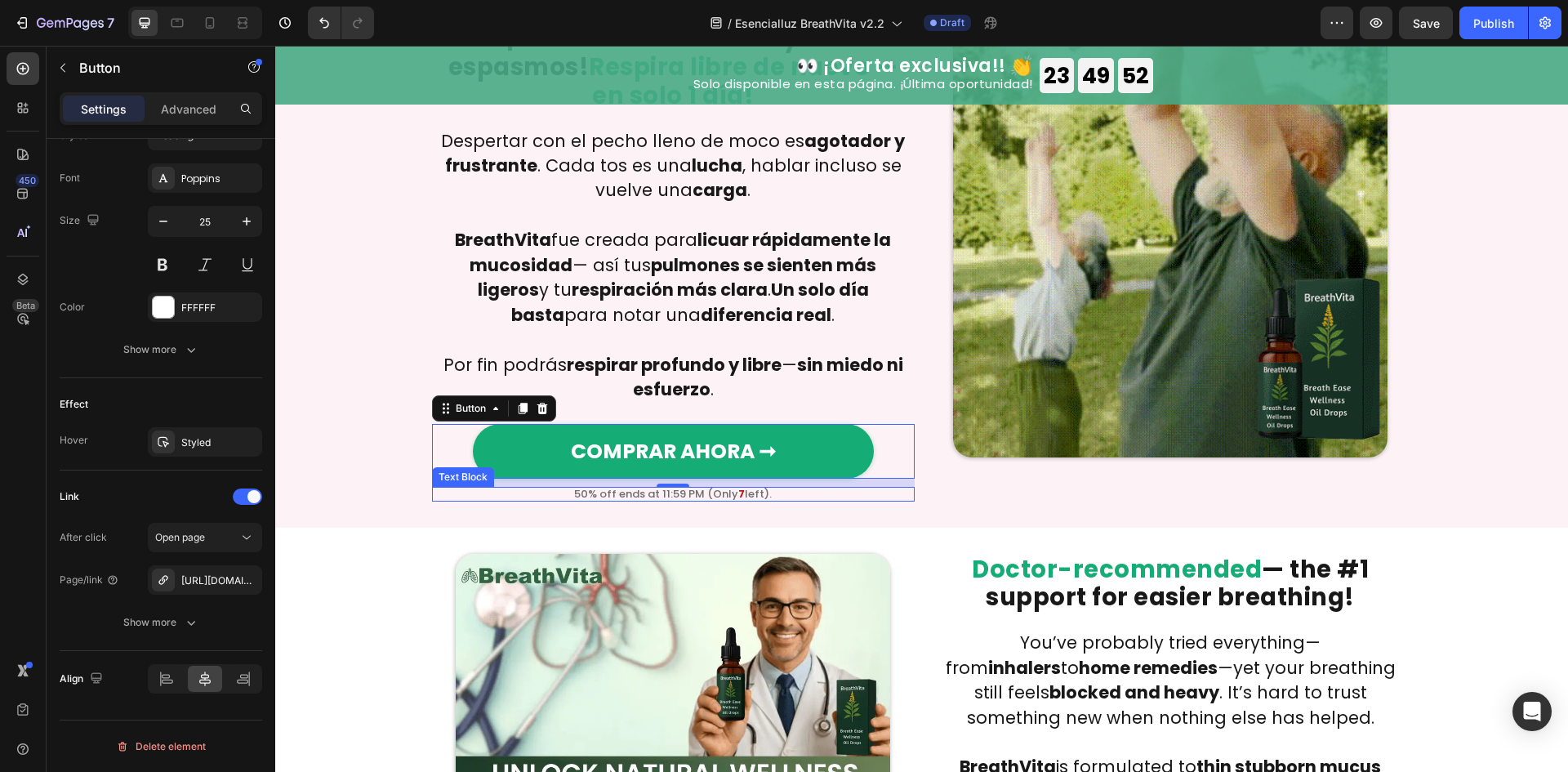
click at [717, 488] on p "50% off ends at 11:59 PM (Only 7 left)." at bounding box center [673, 493] width 483 height 10
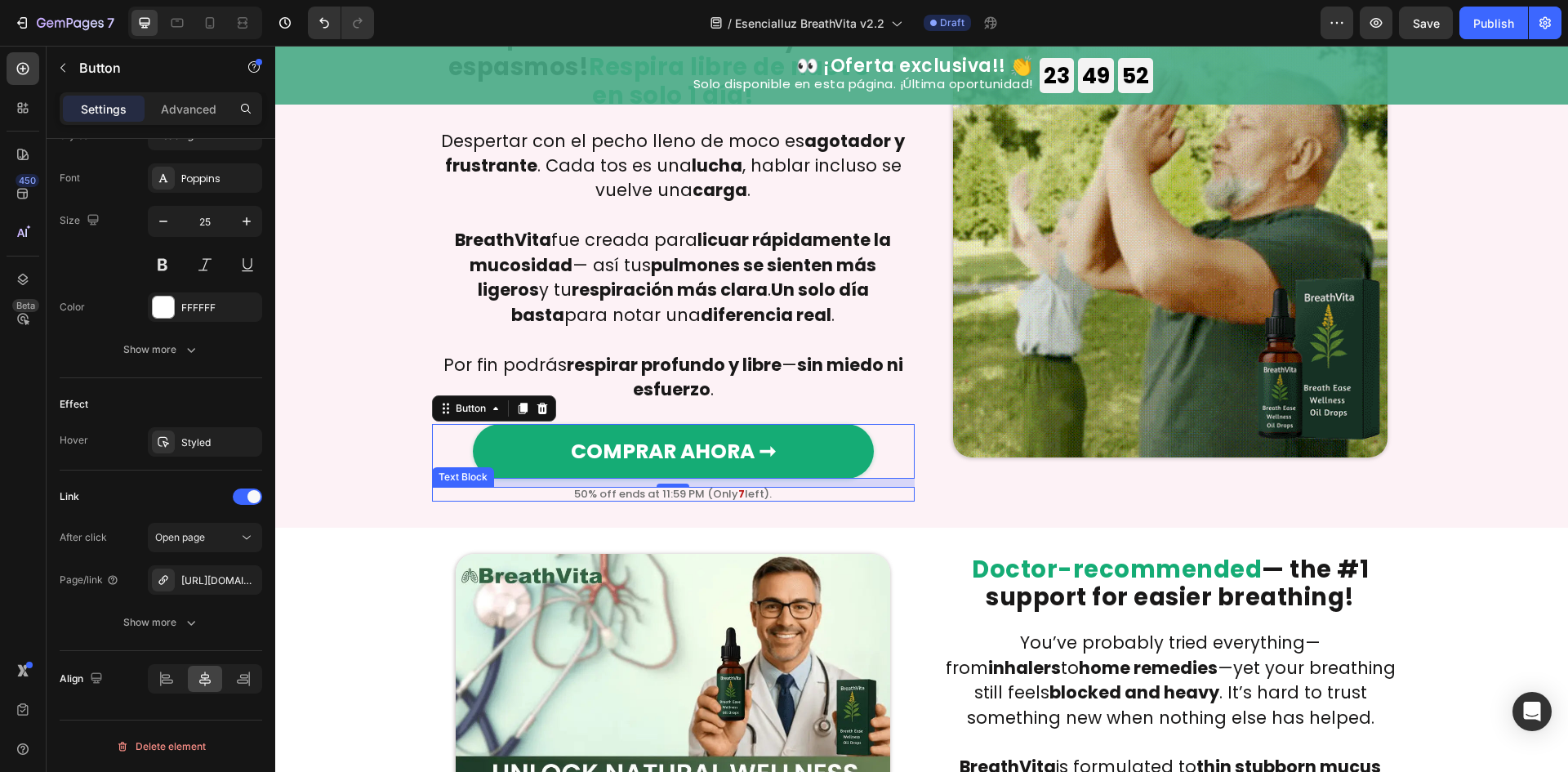
scroll to position [0, 0]
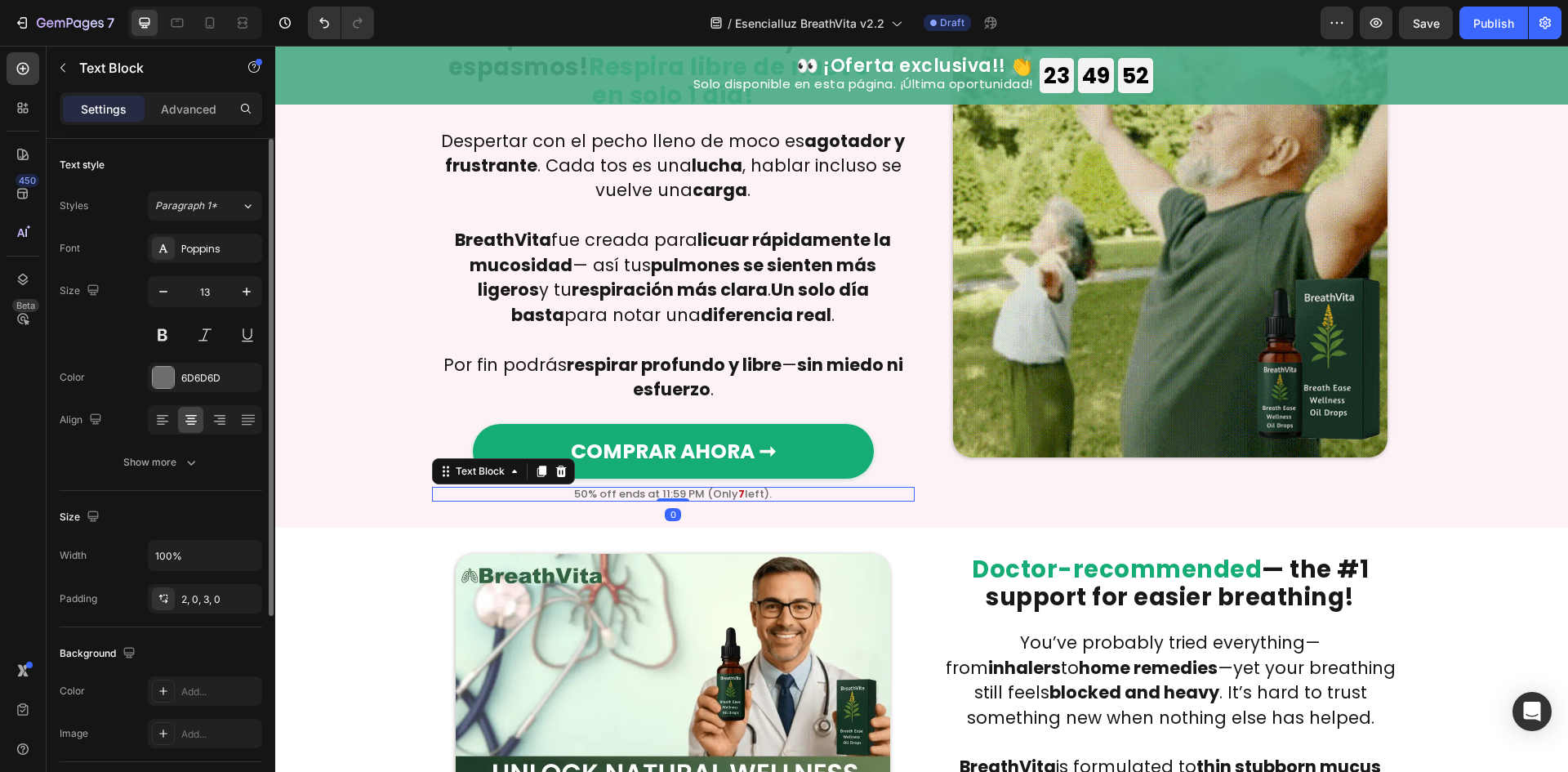
click at [717, 488] on p "50% off ends at 11:59 PM (Only 7 left)." at bounding box center [673, 493] width 483 height 10
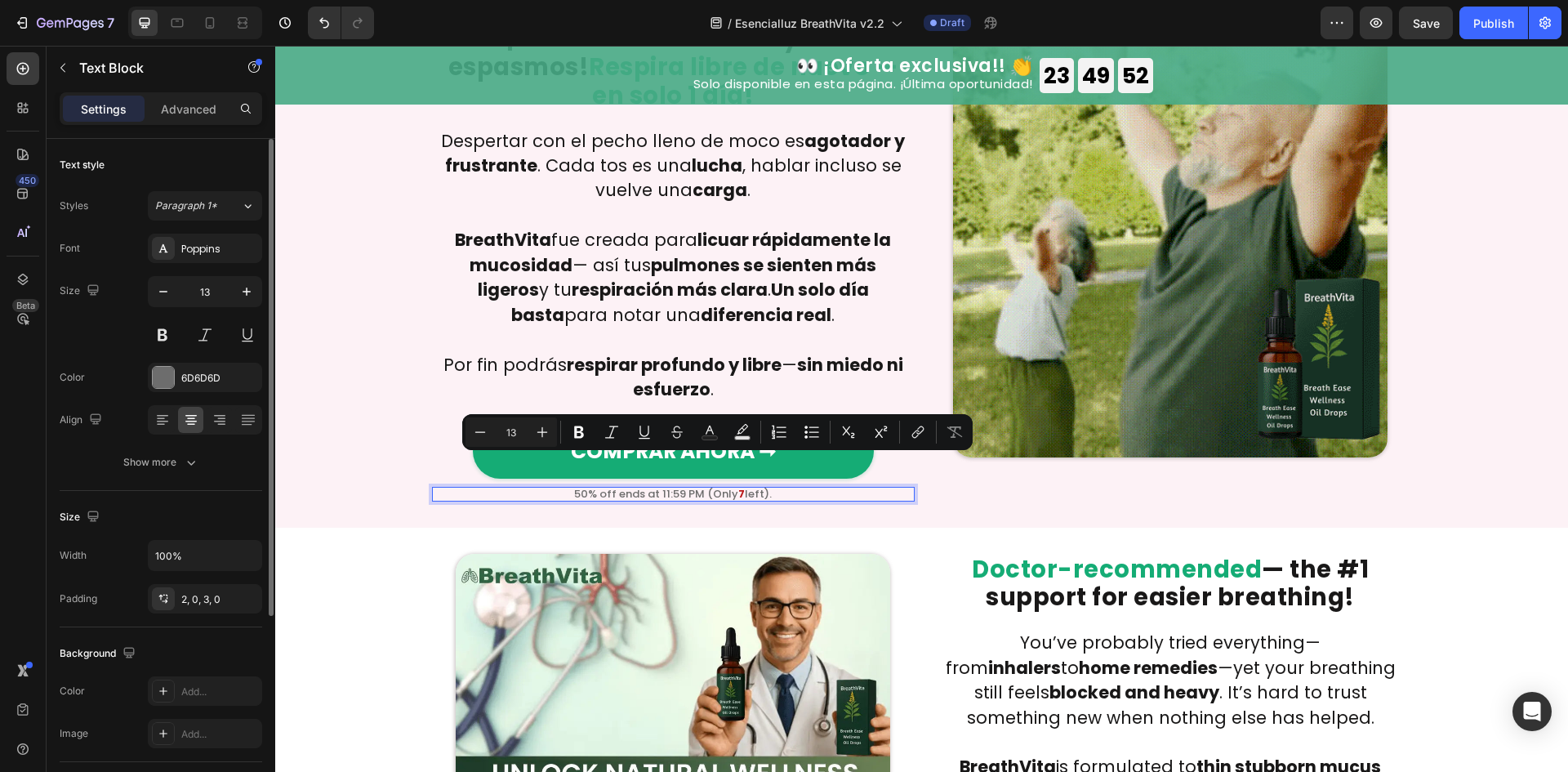
click at [724, 488] on p "50% off ends at 11:59 PM (Only 7 left)." at bounding box center [673, 493] width 483 height 10
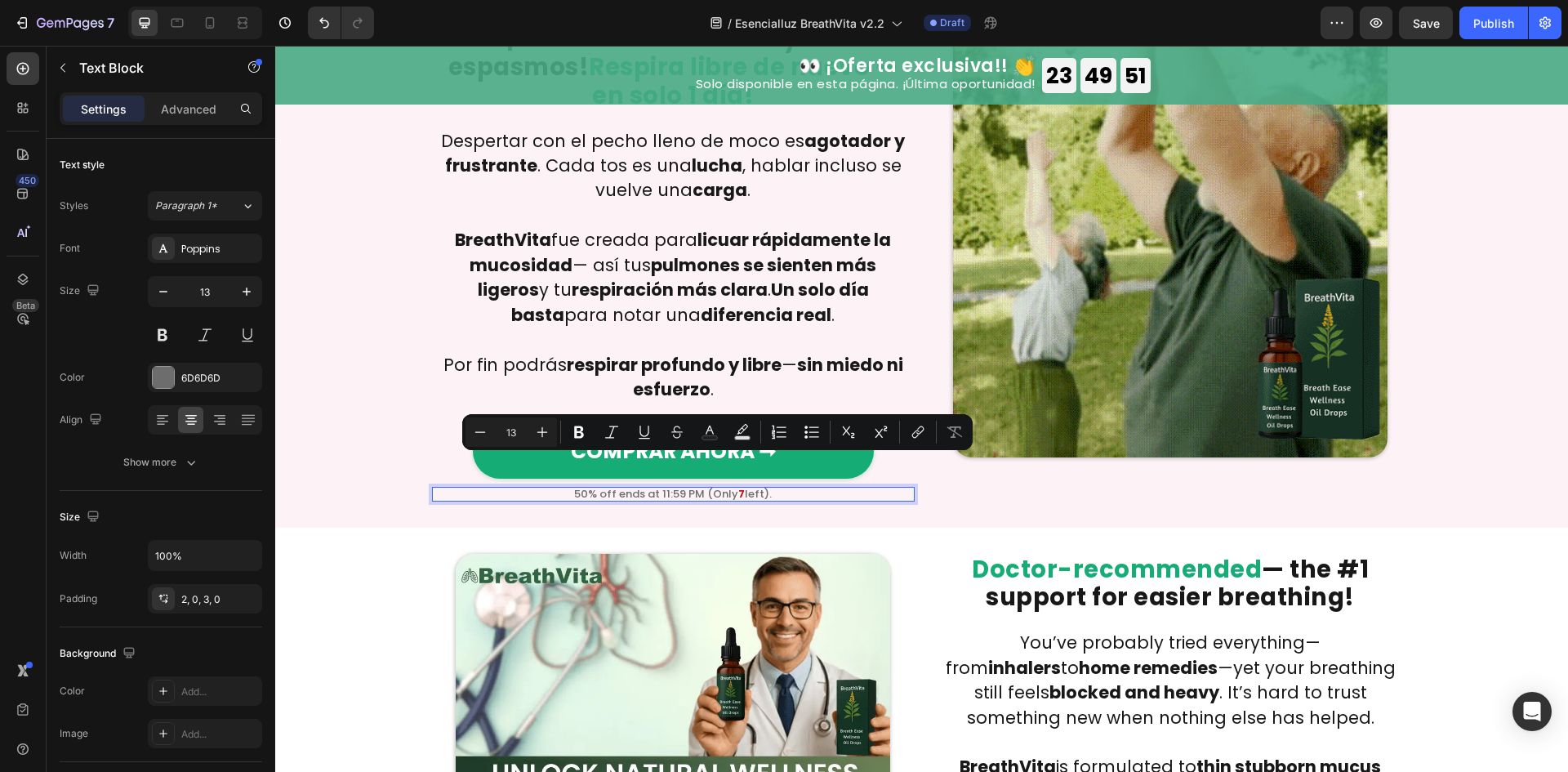
click at [726, 488] on p "50% off ends at 11:59 PM (Only 7 left)." at bounding box center [673, 493] width 483 height 10
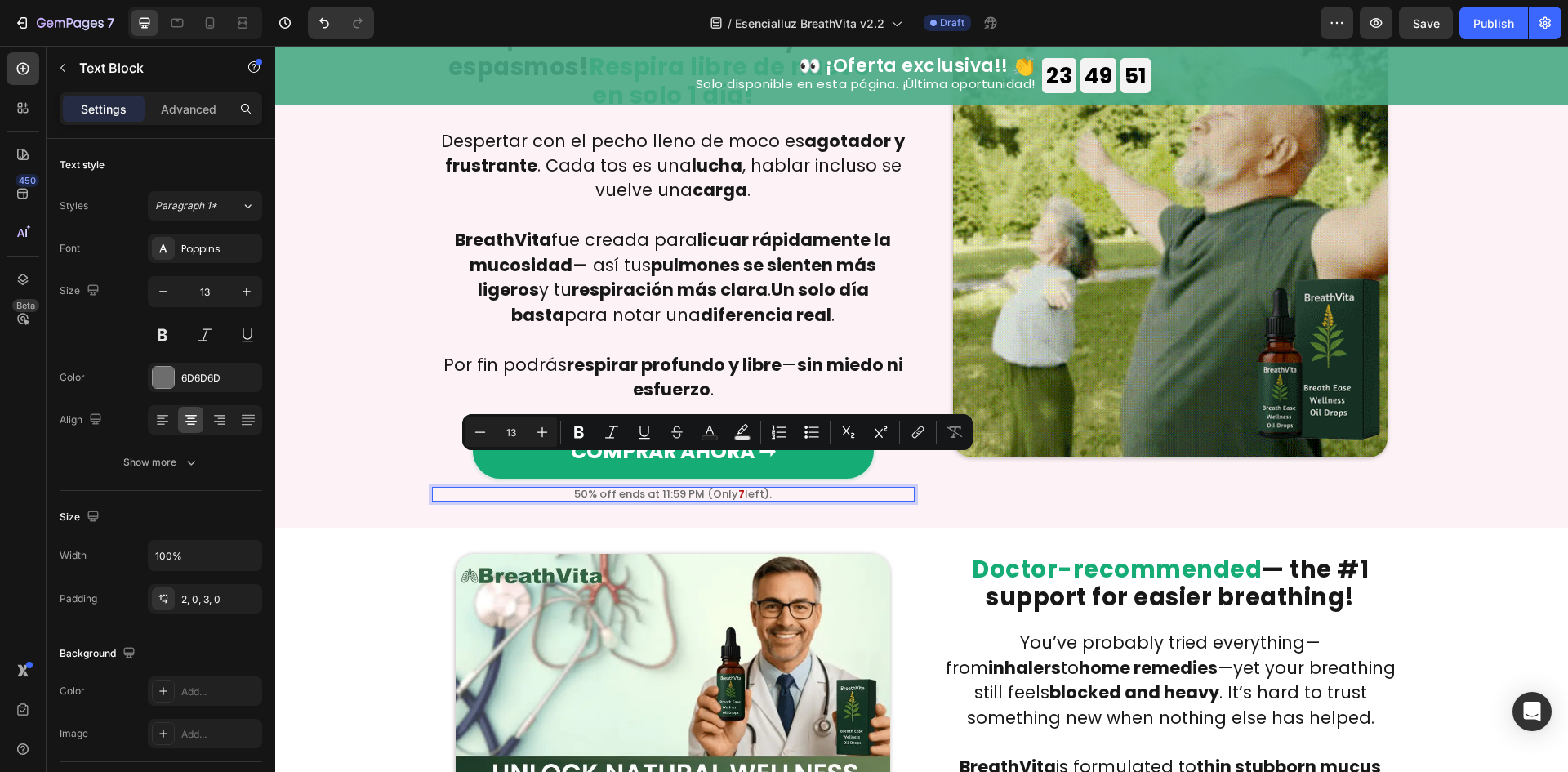
click at [730, 488] on p "50% off ends at 11:59 PM (Only 7 left)." at bounding box center [673, 493] width 483 height 10
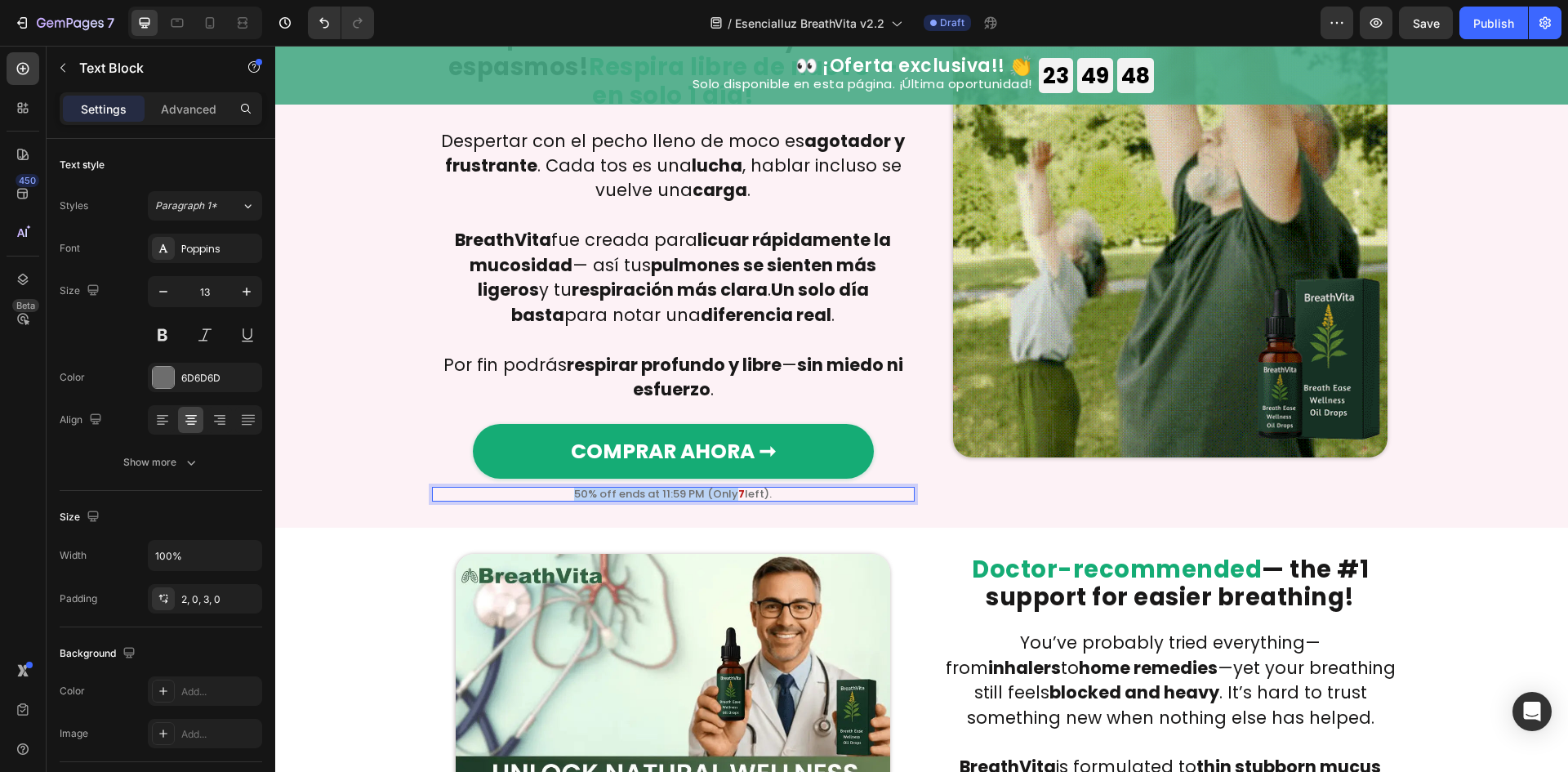
drag, startPoint x: 728, startPoint y: 465, endPoint x: 547, endPoint y: 458, distance: 181.1
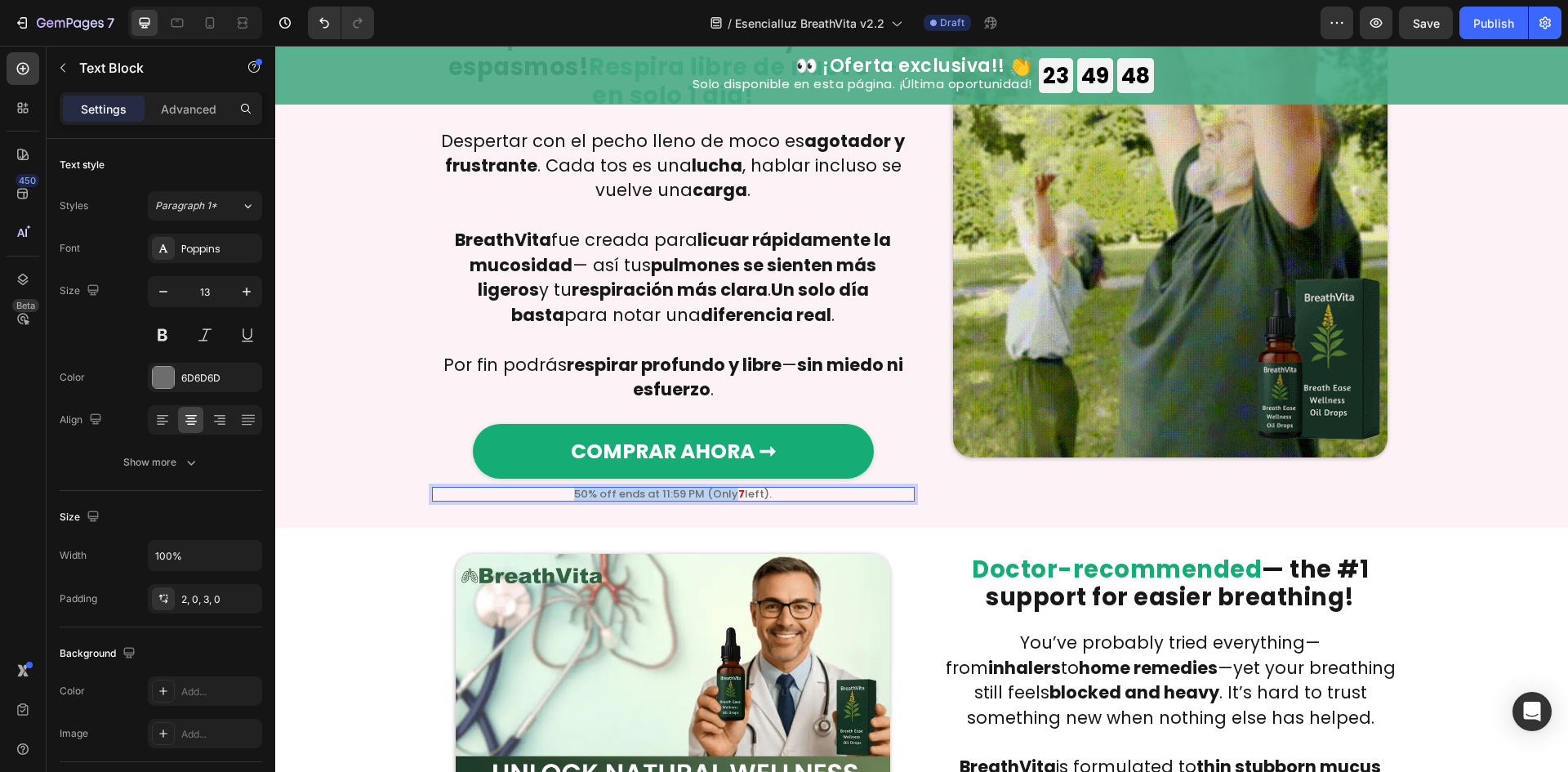
click at [547, 486] on div "50% off ends at 11:59 PM (Only 7 left)." at bounding box center [673, 494] width 483 height 15
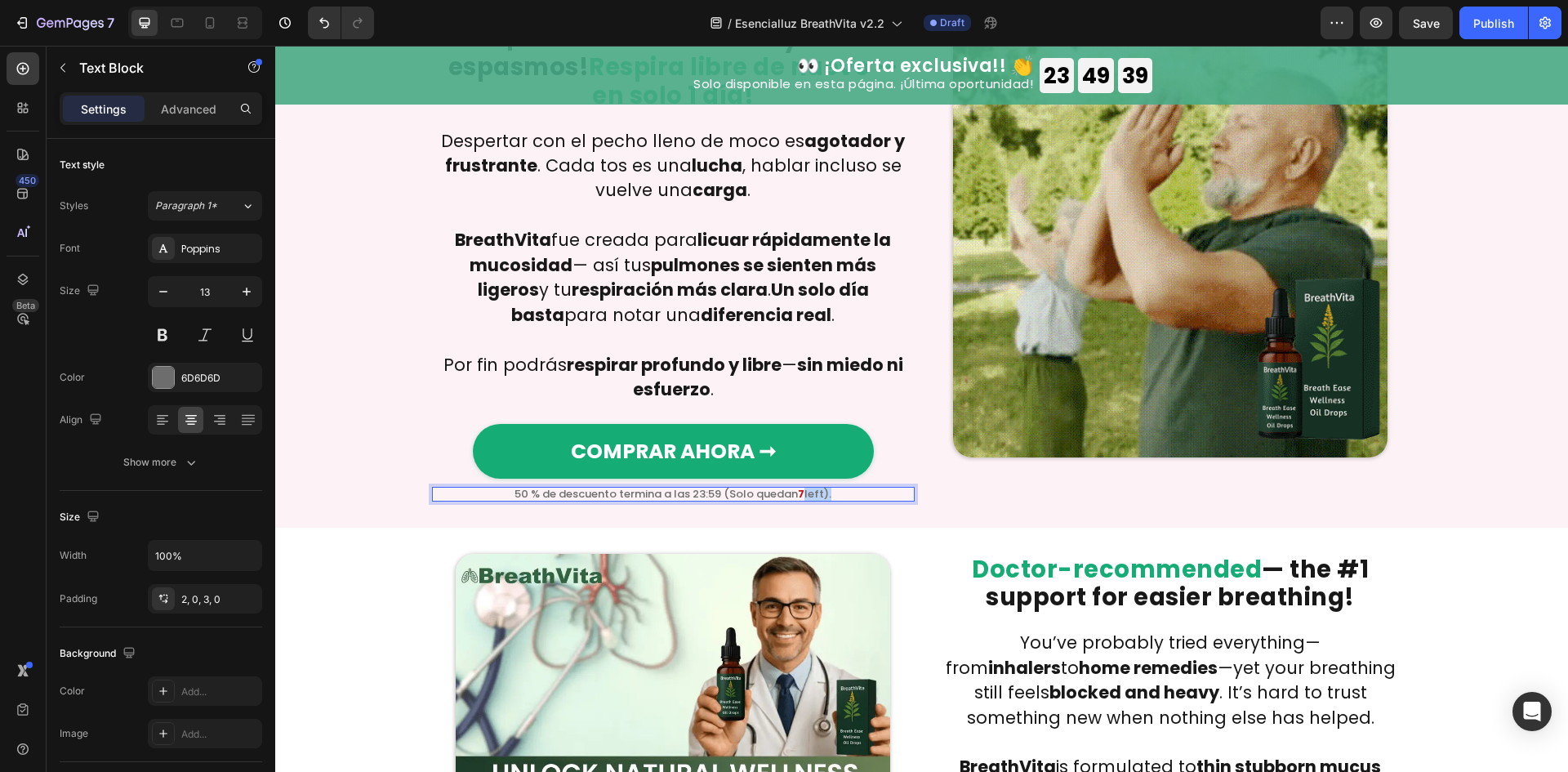
drag, startPoint x: 800, startPoint y: 465, endPoint x: 847, endPoint y: 468, distance: 47.1
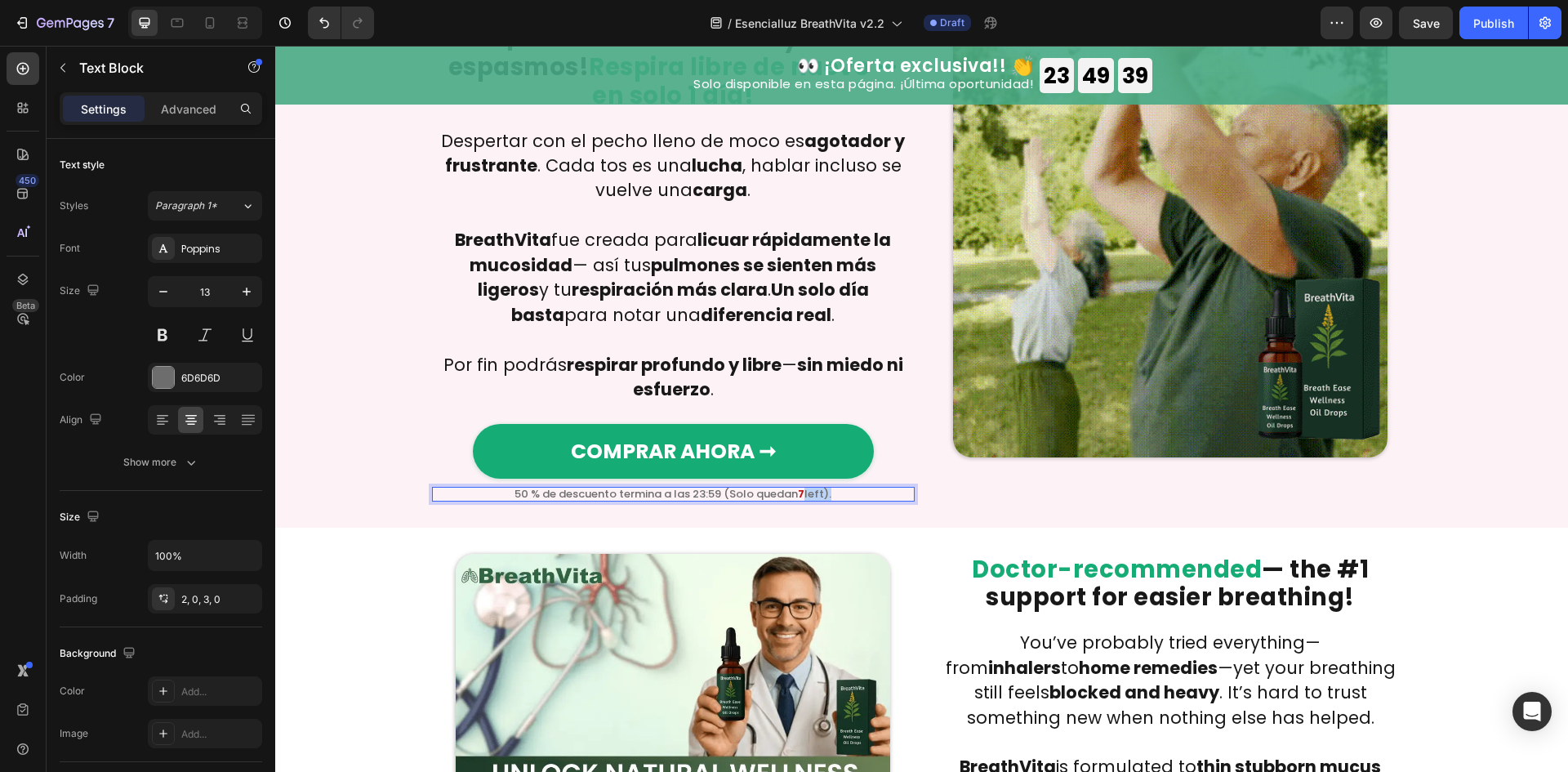
click at [847, 488] on p "50 % de descuento termina a las 23:59 (Solo quedan 7 left)." at bounding box center [673, 493] width 483 height 10
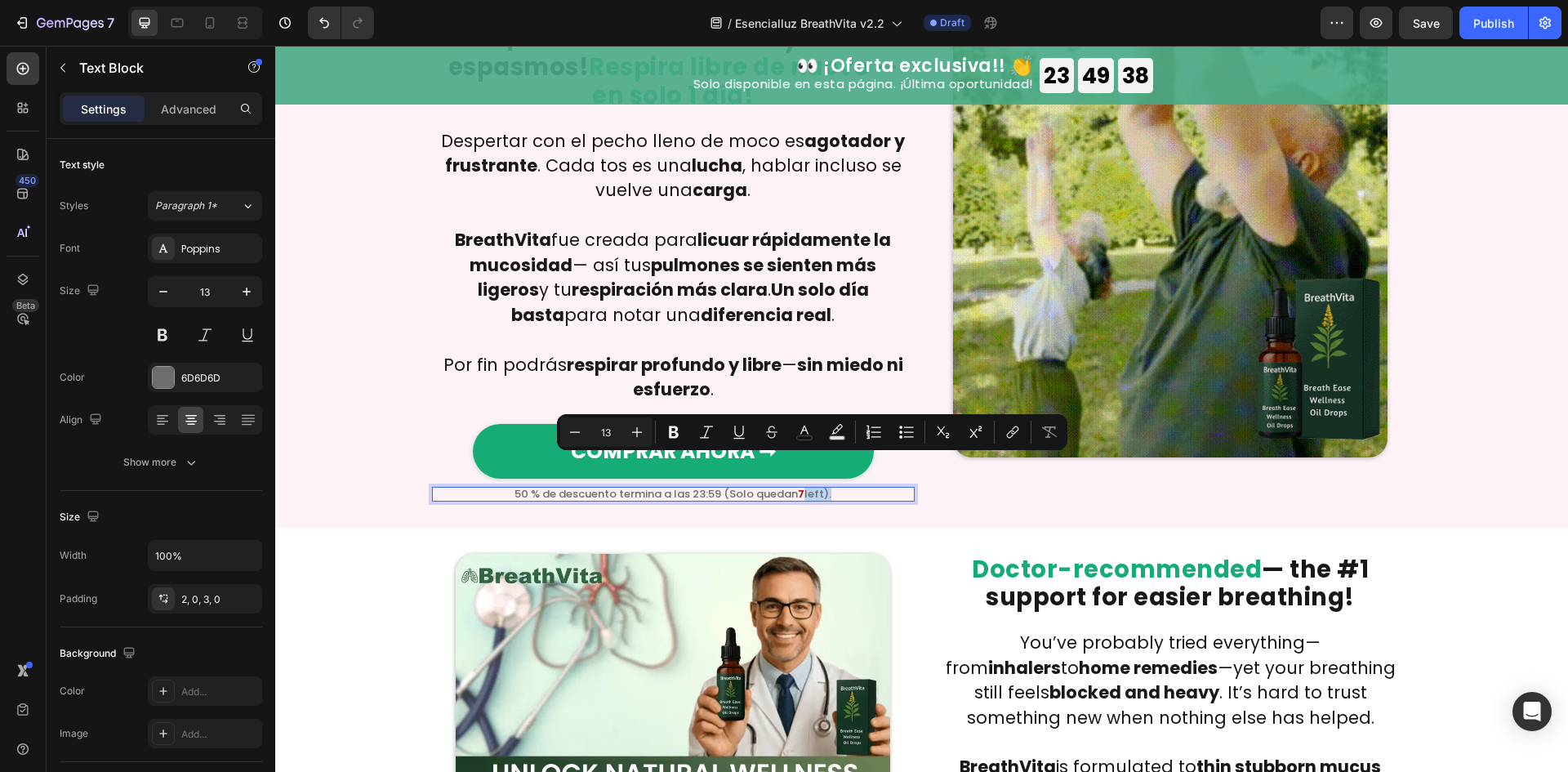
click at [861, 488] on p "50 % de descuento termina a las 23:59 (Solo quedan 7 left)." at bounding box center [673, 493] width 483 height 10
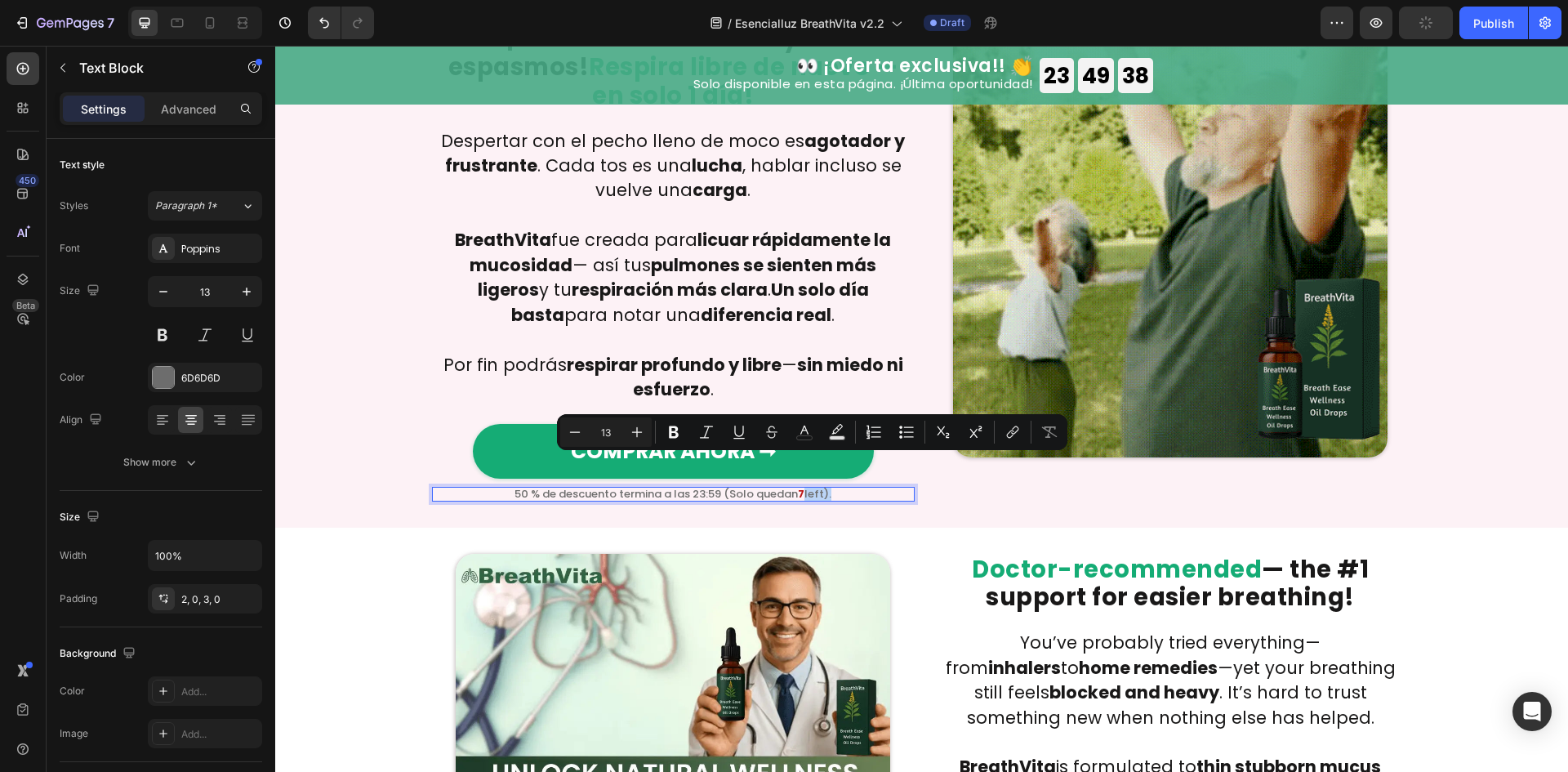
click at [860, 488] on p "50 % de descuento termina a las 23:59 (Solo quedan 7 left)." at bounding box center [673, 493] width 483 height 10
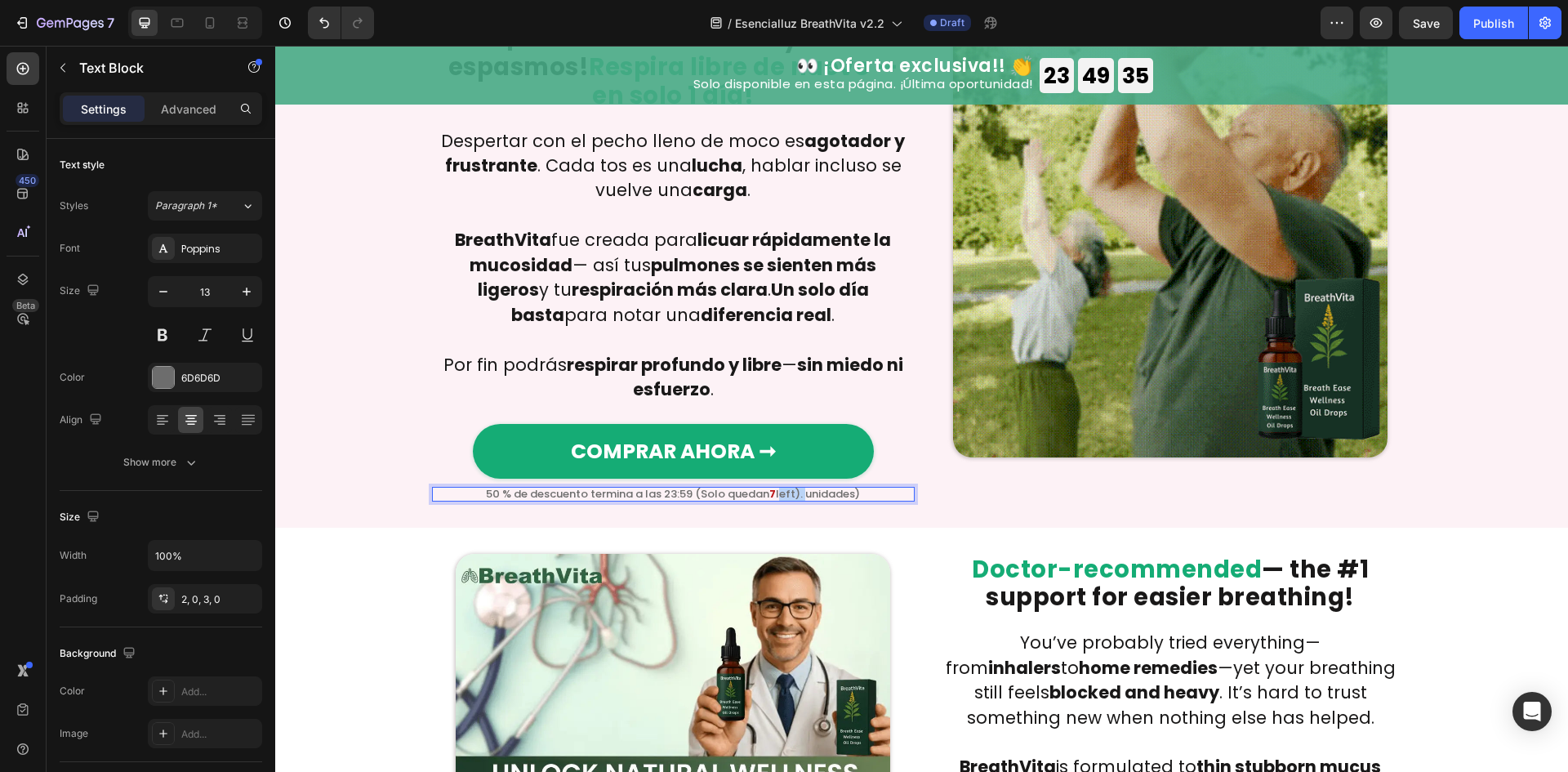
drag, startPoint x: 800, startPoint y: 460, endPoint x: 774, endPoint y: 460, distance: 26.0
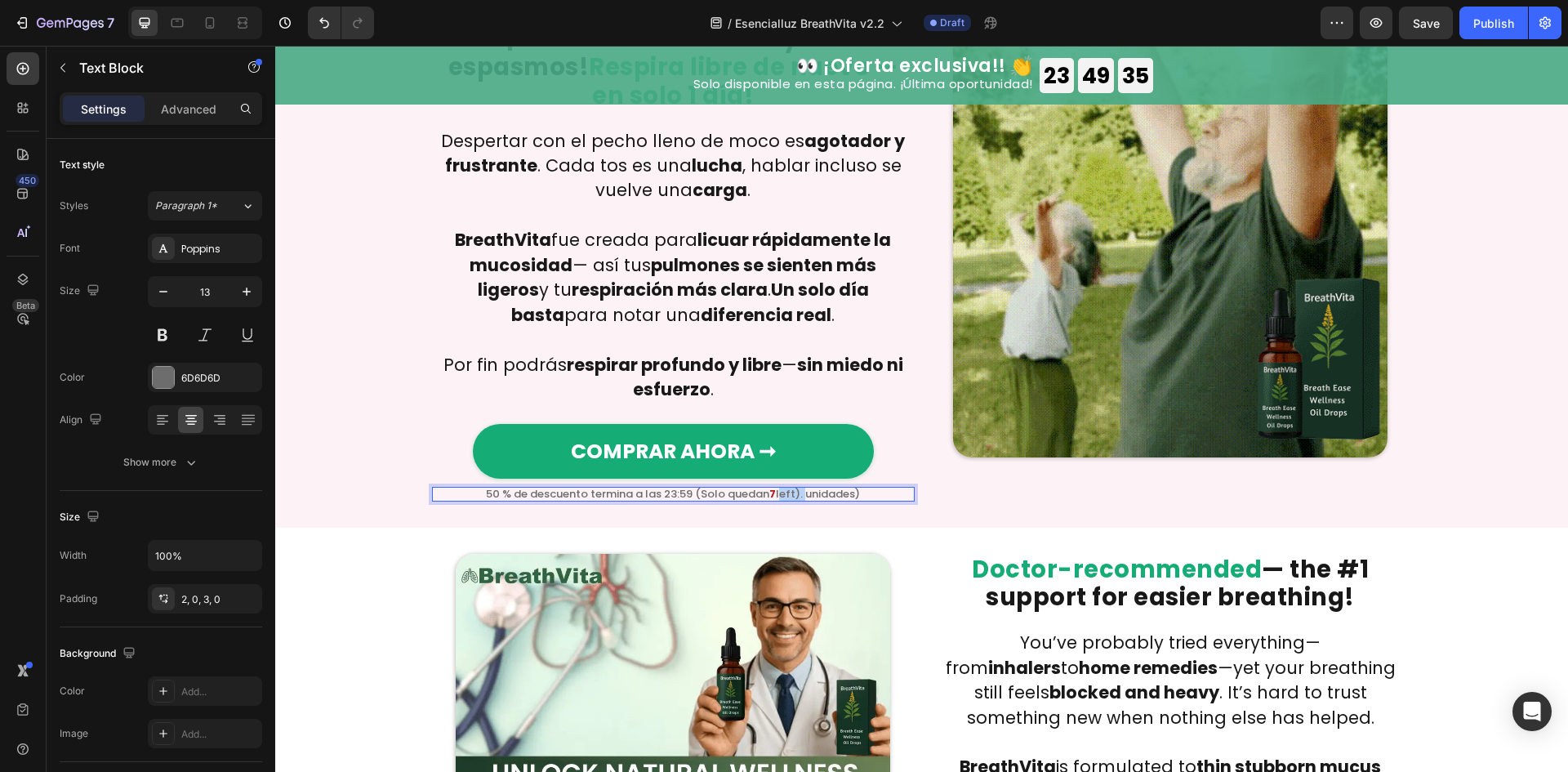
click at [774, 488] on p "50 % de descuento termina a las 23:59 (Solo quedan 7 left). unidades)" at bounding box center [673, 493] width 483 height 10
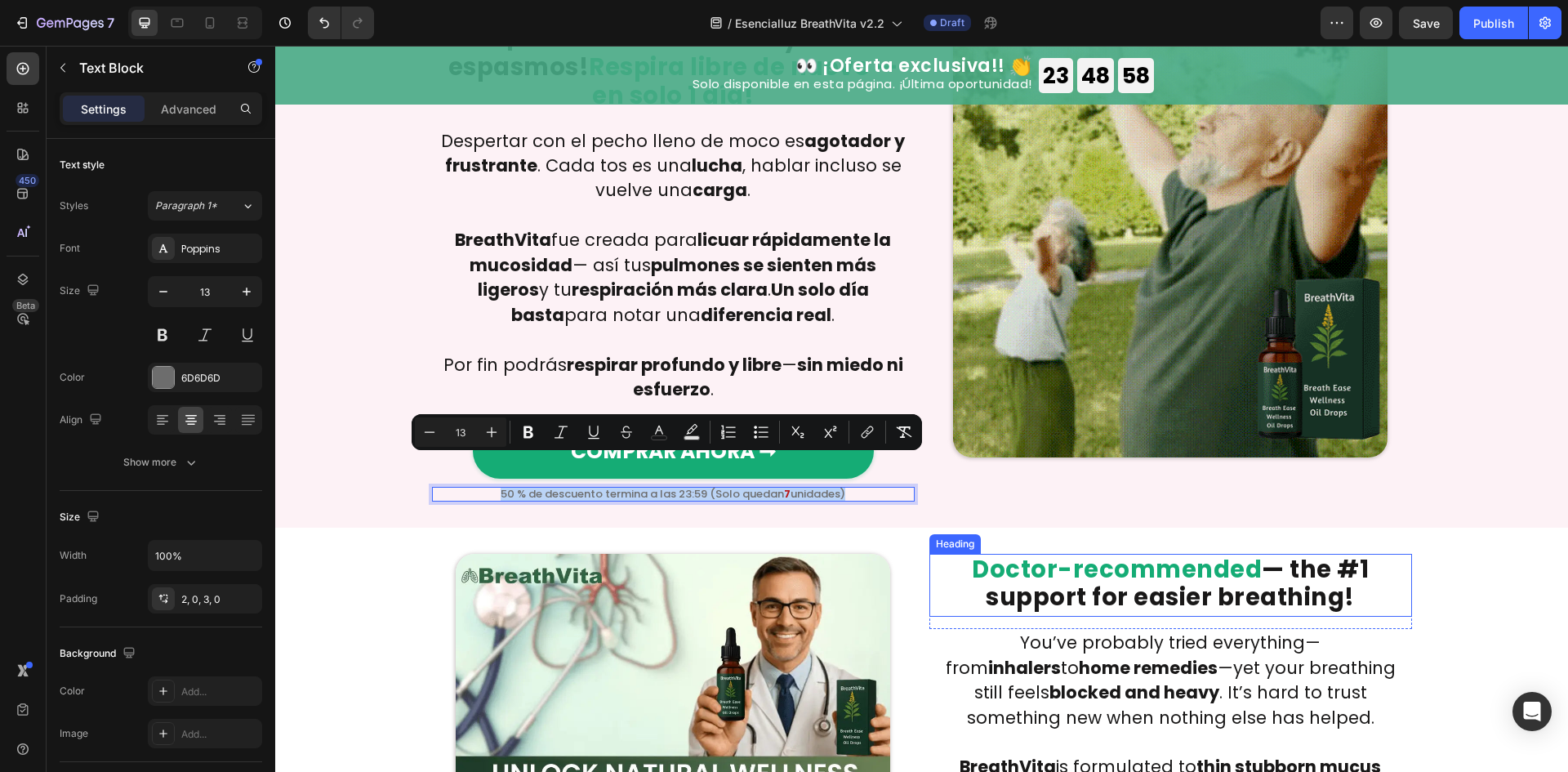
scroll to position [1198, 0]
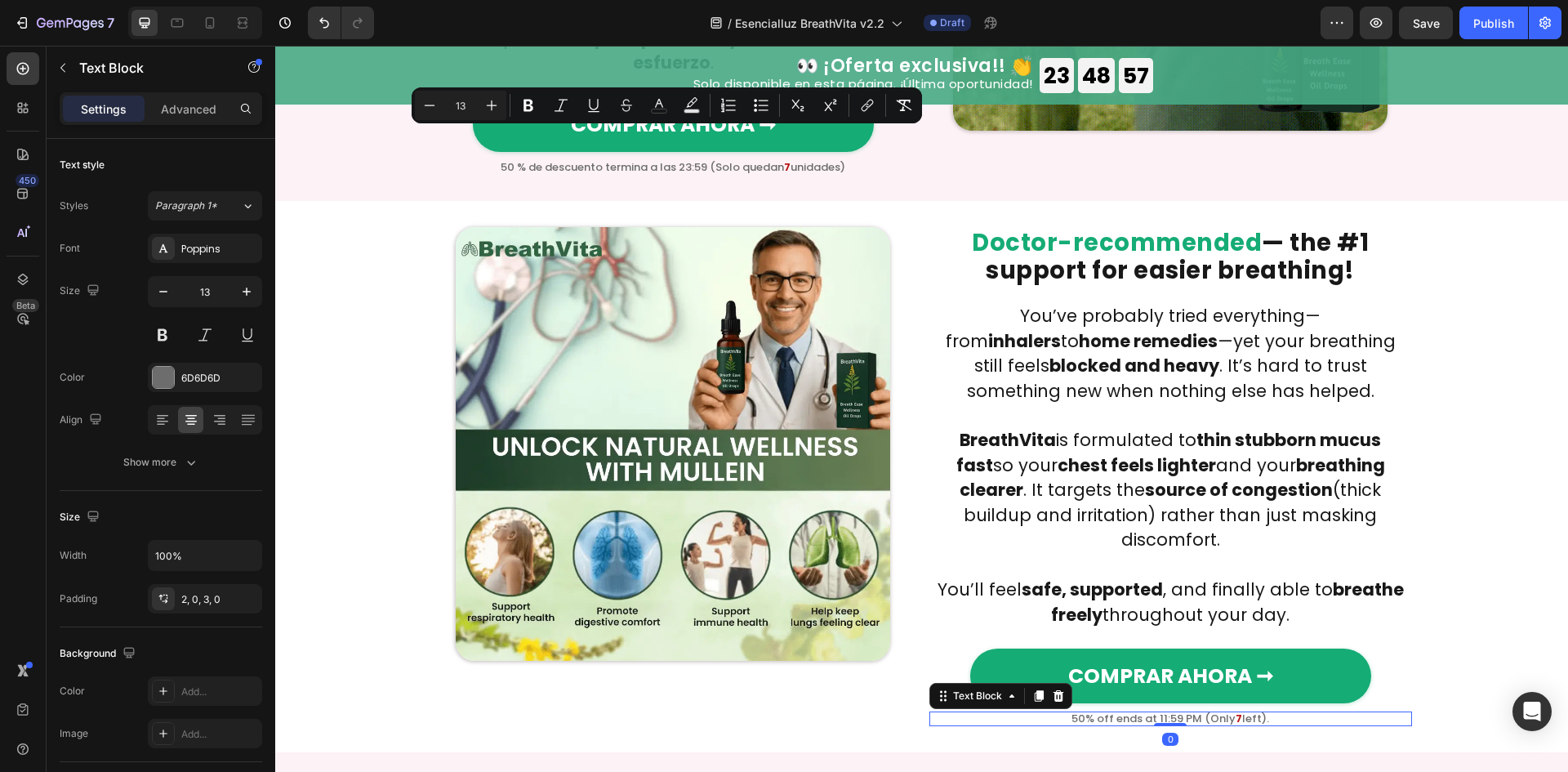
click at [1178, 711] on div "50% off ends at 11:59 PM (Only 7 left). Text Block 0" at bounding box center [1170, 719] width 483 height 15
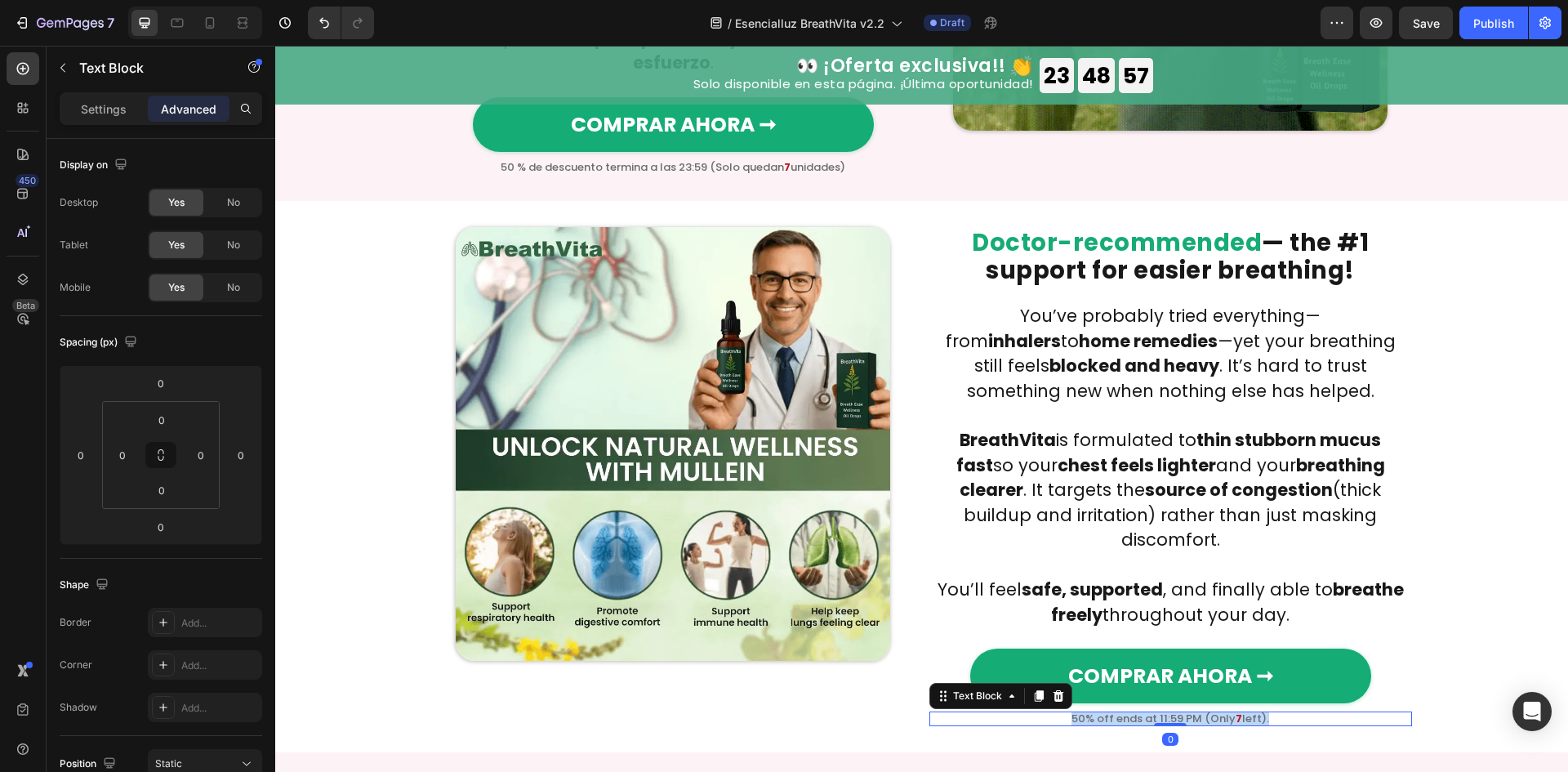
click at [1178, 713] on p "50% off ends at 11:59 PM (Only 7 left)." at bounding box center [1170, 718] width 483 height 10
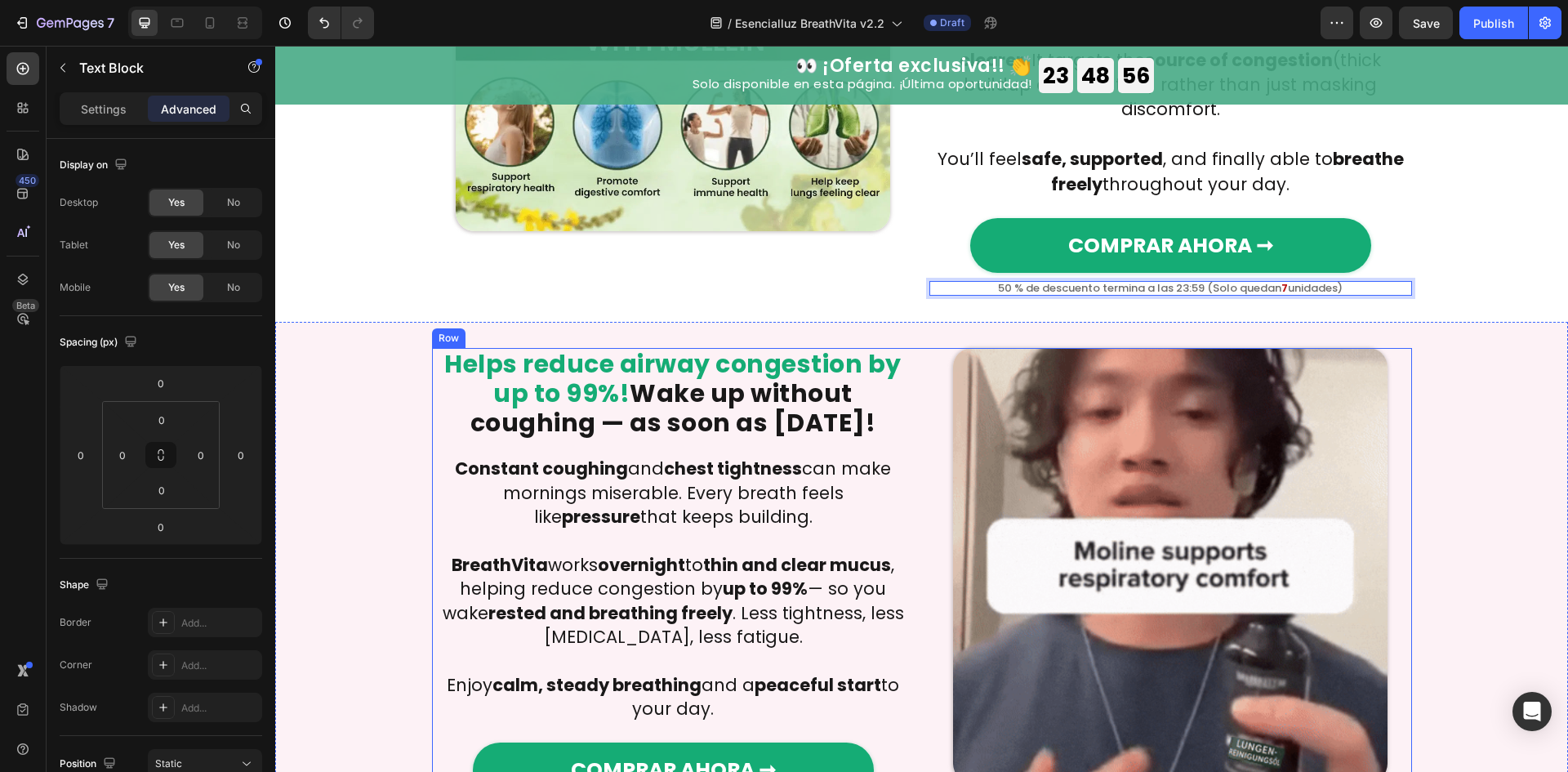
scroll to position [1742, 0]
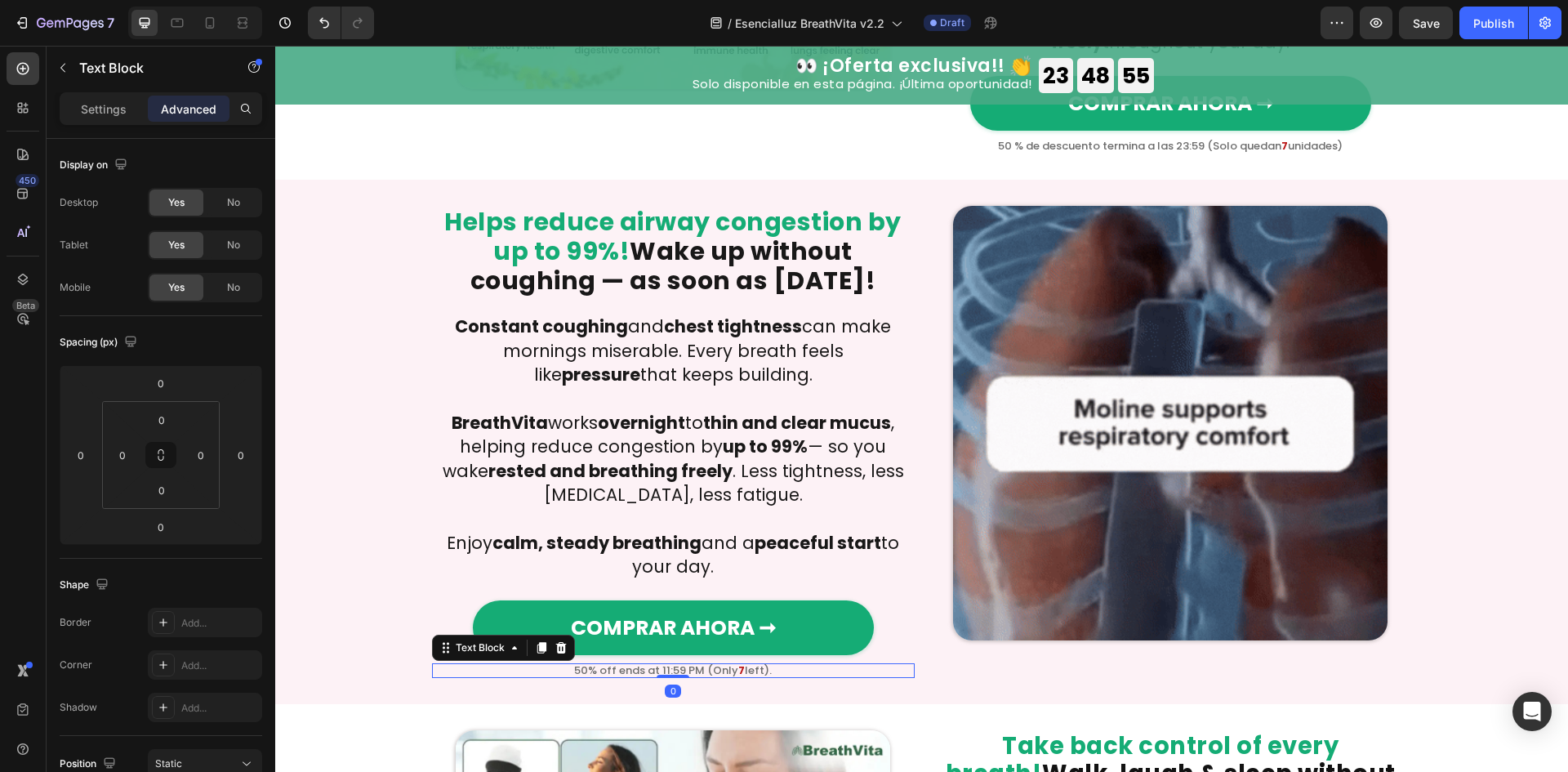
click at [715, 665] on p "50% off ends at 11:59 PM (Only 7 left)." at bounding box center [673, 669] width 483 height 10
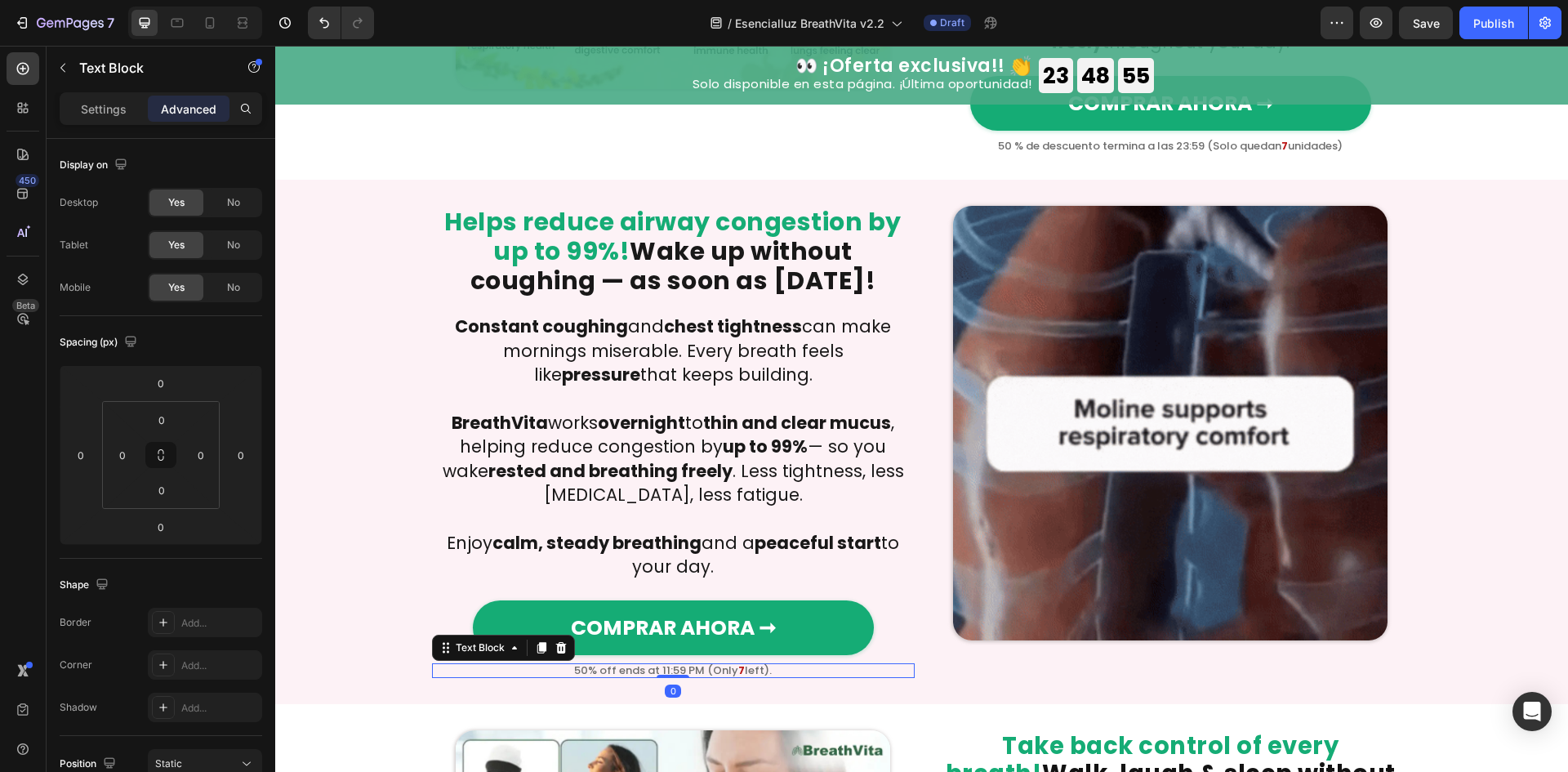
click at [715, 665] on p "50% off ends at 11:59 PM (Only 7 left)." at bounding box center [673, 669] width 483 height 10
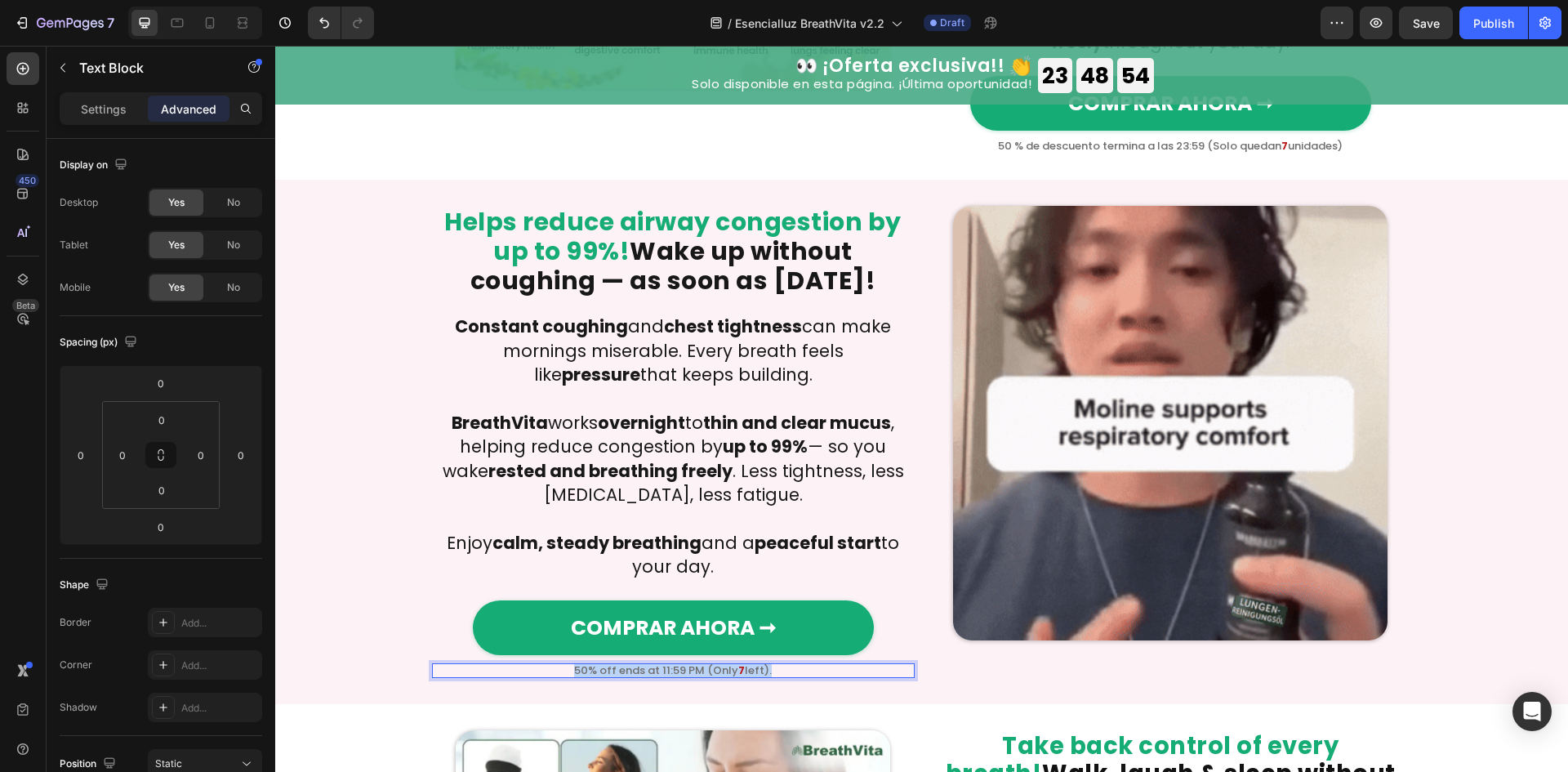
click at [715, 665] on p "50% off ends at 11:59 PM (Only 7 left)." at bounding box center [673, 669] width 483 height 10
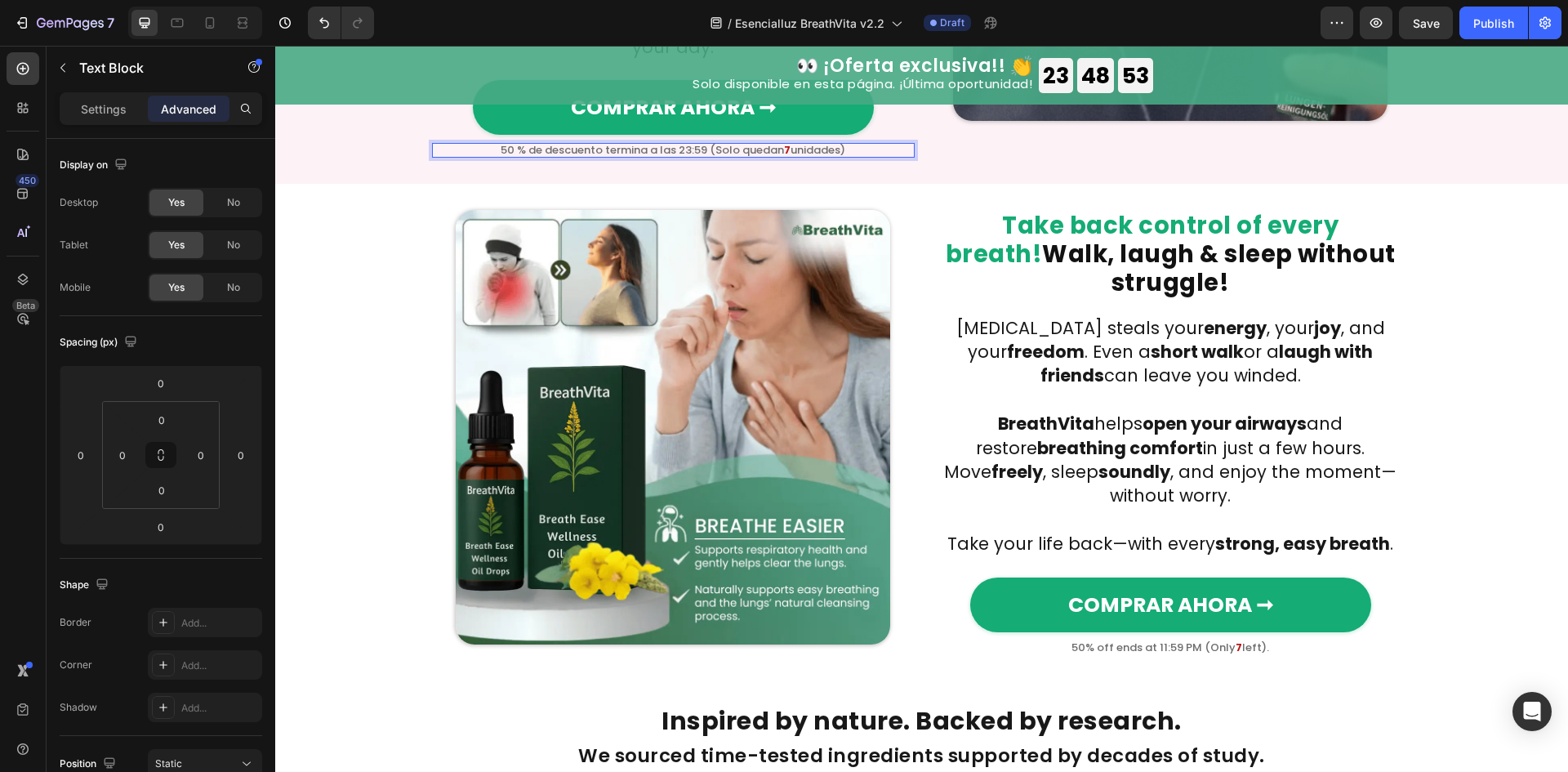
scroll to position [2287, 0]
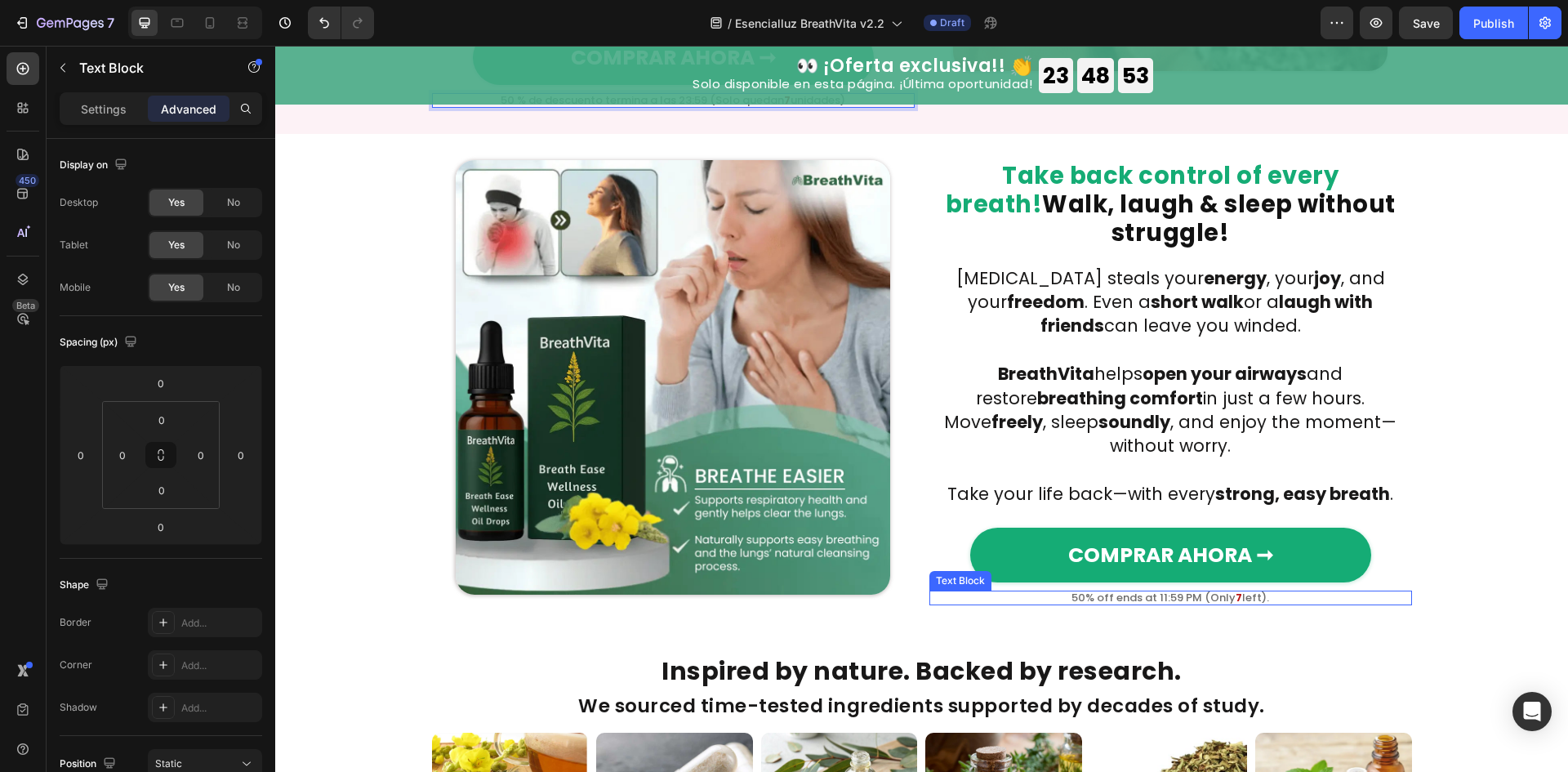
click at [1197, 592] on p "50% off ends at 11:59 PM (Only 7 left)." at bounding box center [1170, 597] width 483 height 10
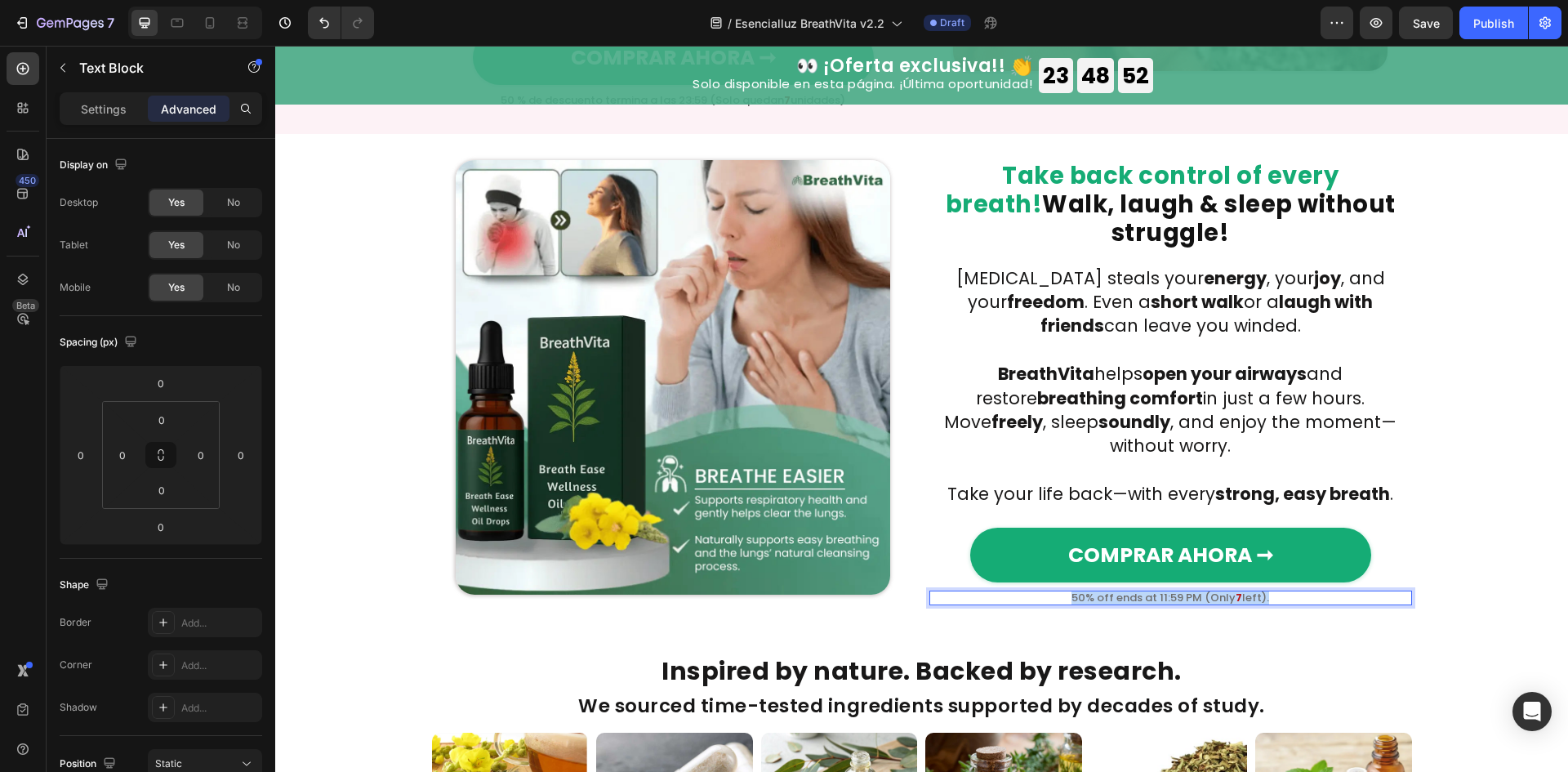
click at [1197, 592] on p "50% off ends at 11:59 PM (Only 7 left)." at bounding box center [1170, 597] width 483 height 10
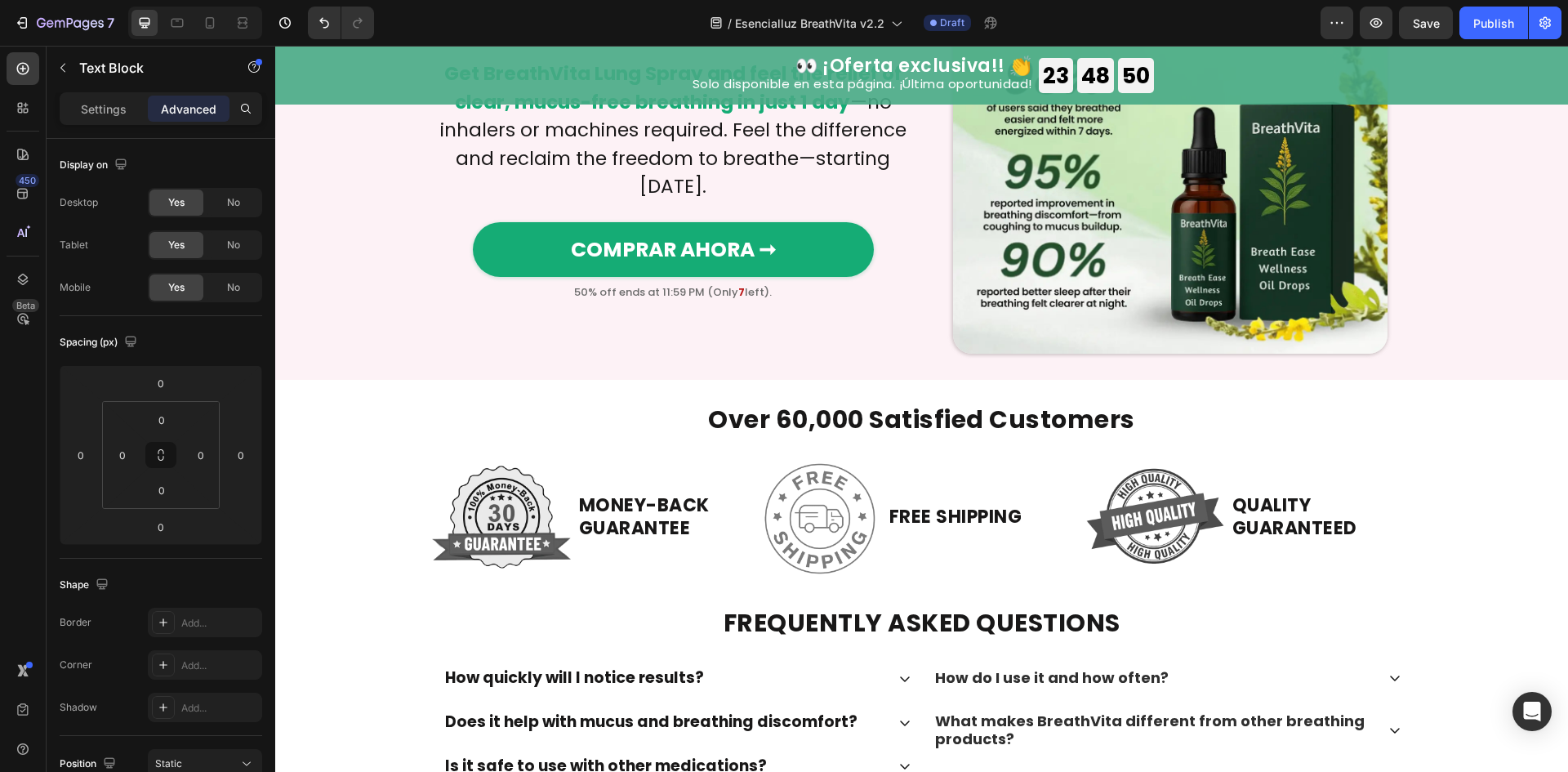
scroll to position [3920, 0]
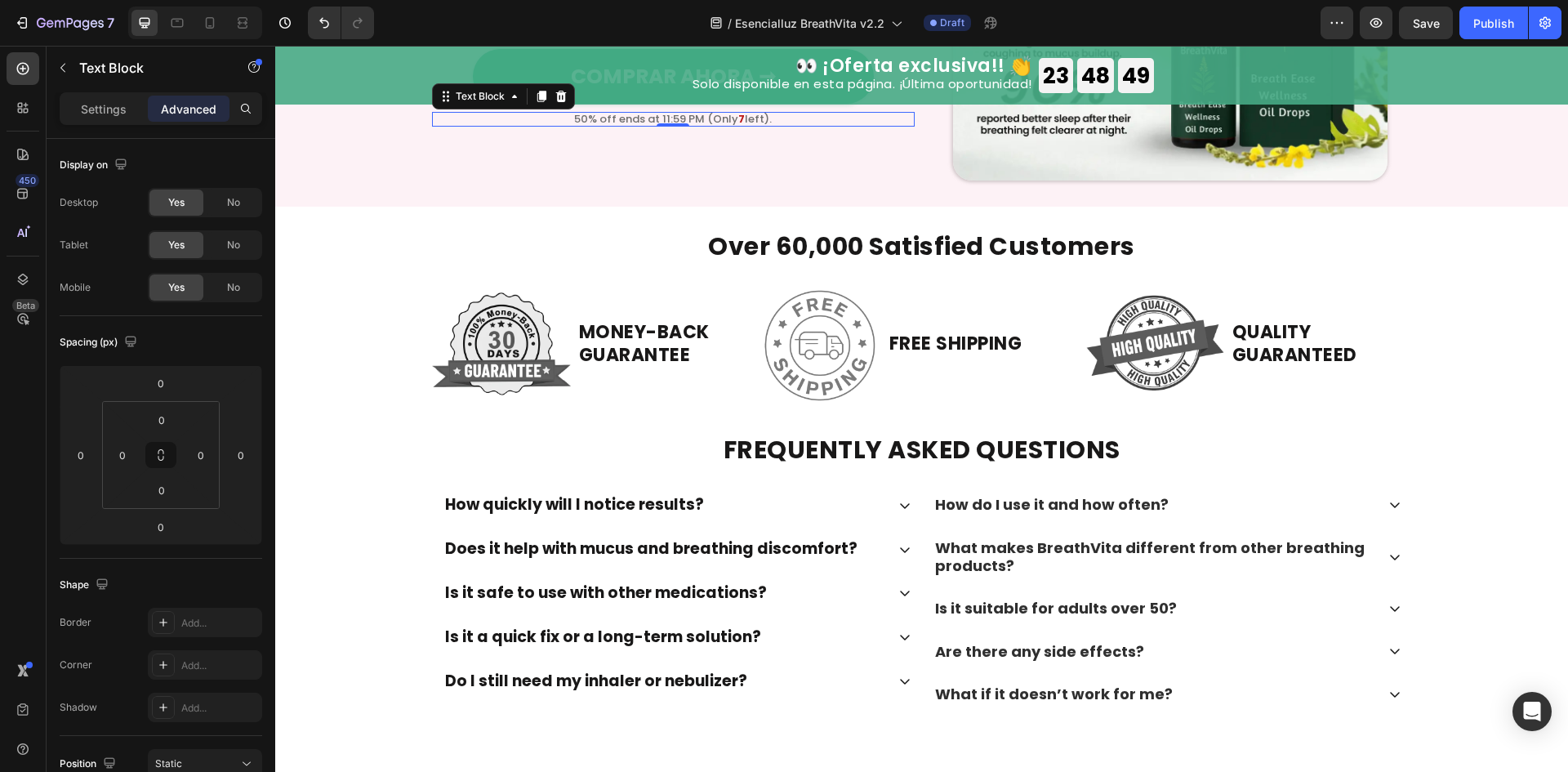
click at [719, 127] on div "50% off ends at 11:59 PM (Only 7 left)." at bounding box center [673, 119] width 483 height 15
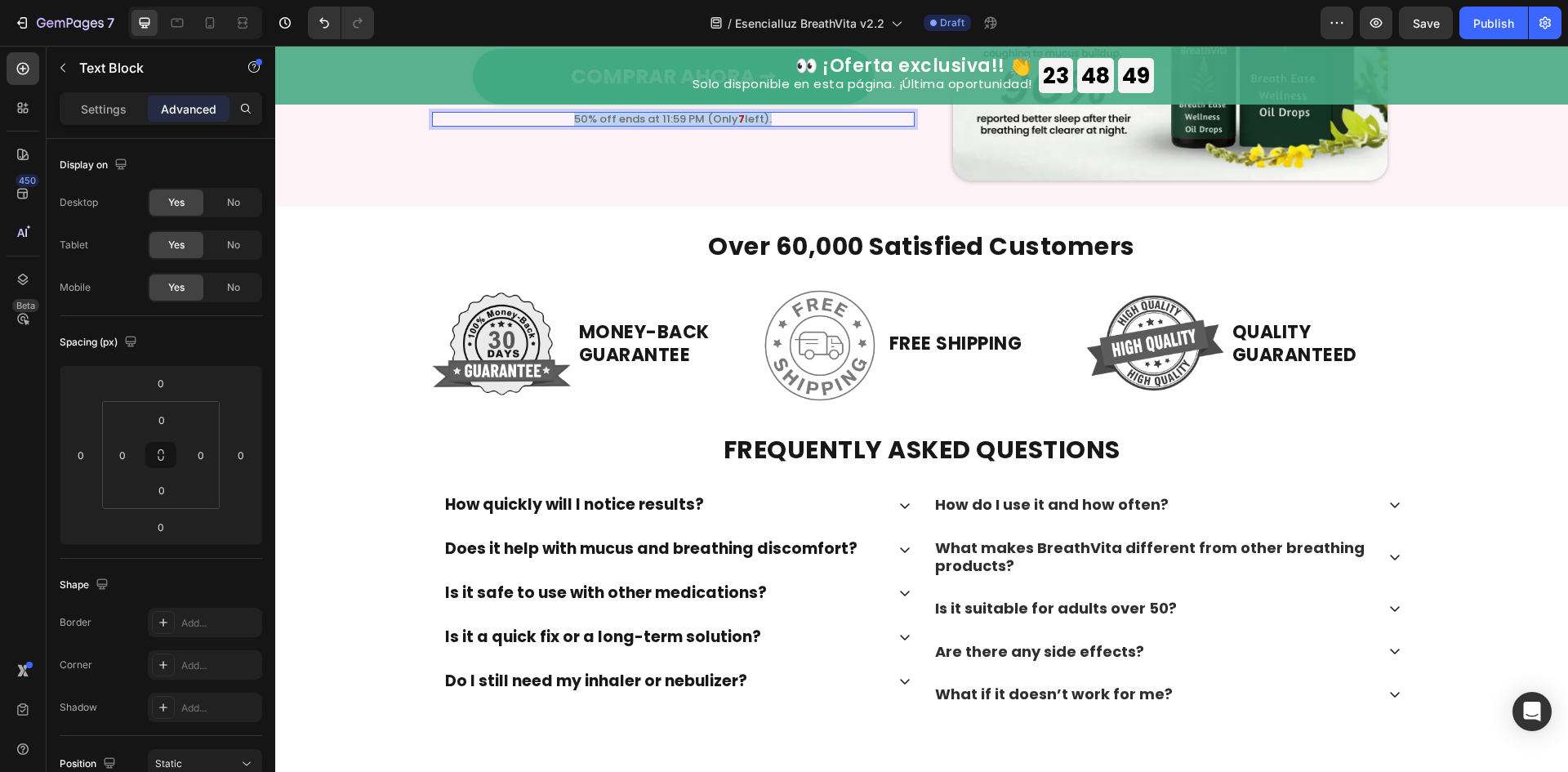
click at [719, 127] on div "50% off ends at 11:59 PM (Only 7 left)." at bounding box center [673, 119] width 483 height 15
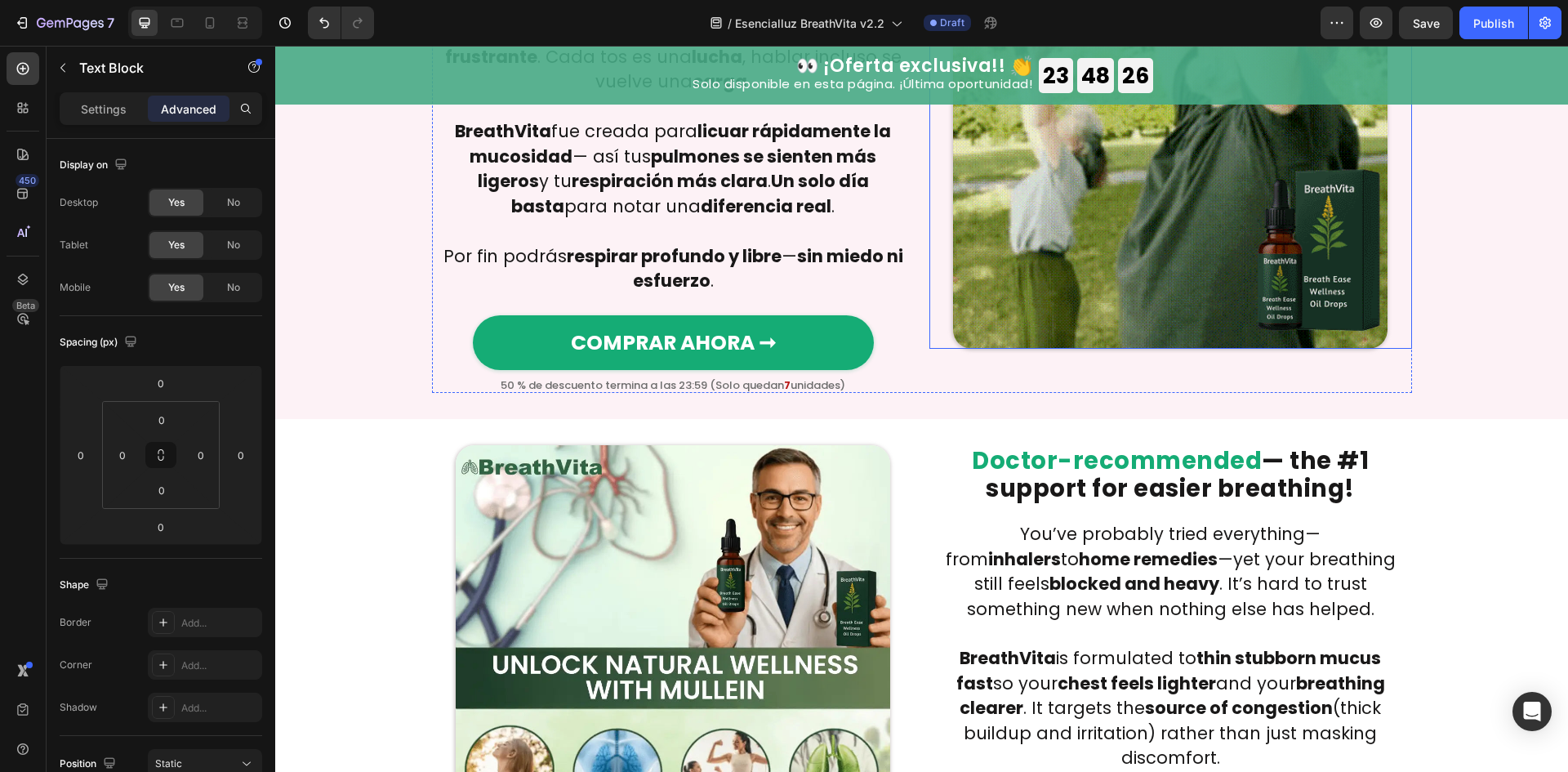
scroll to position [1198, 0]
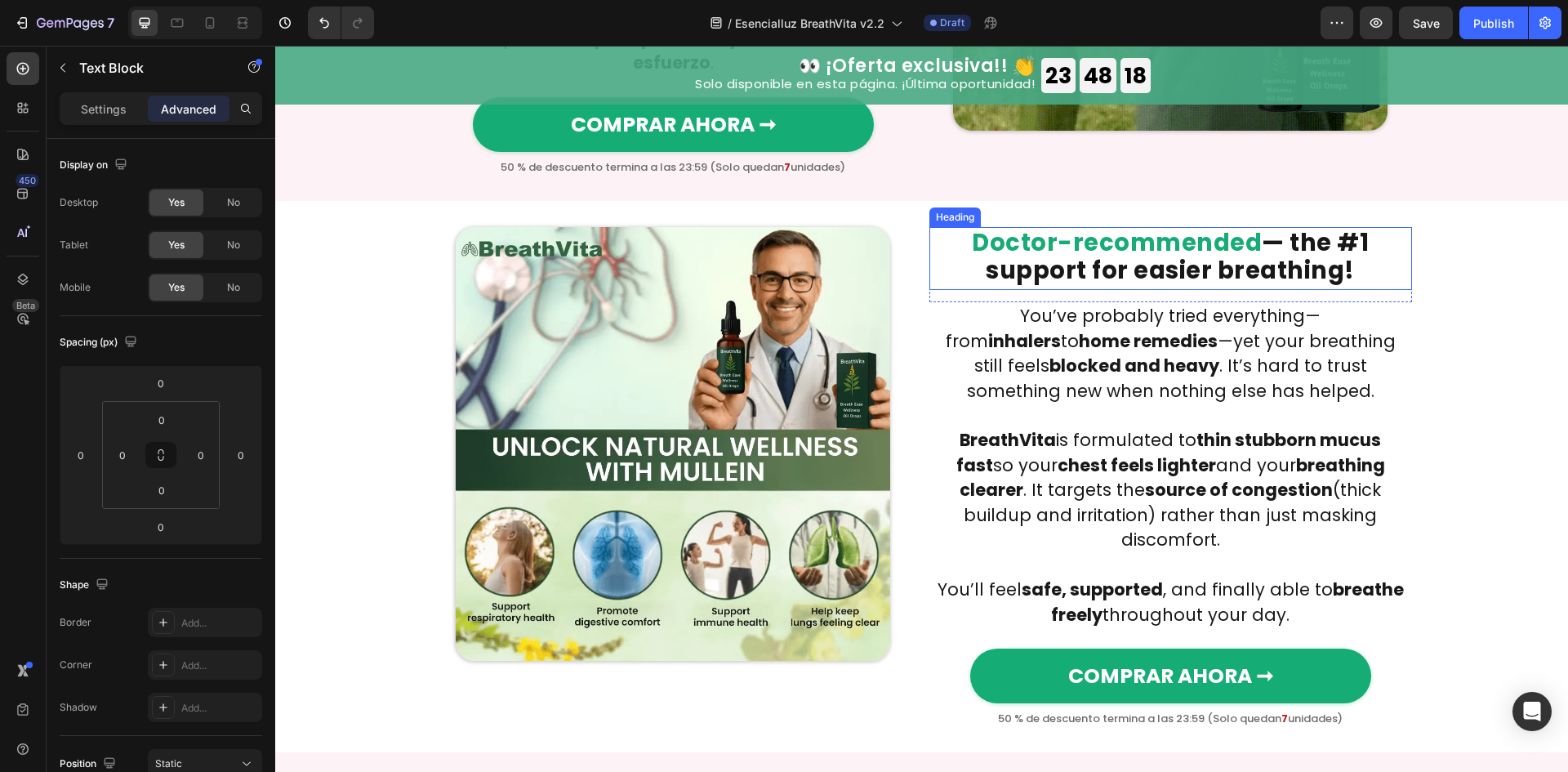
click at [1245, 226] on span "Doctor-recommended" at bounding box center [1116, 242] width 290 height 33
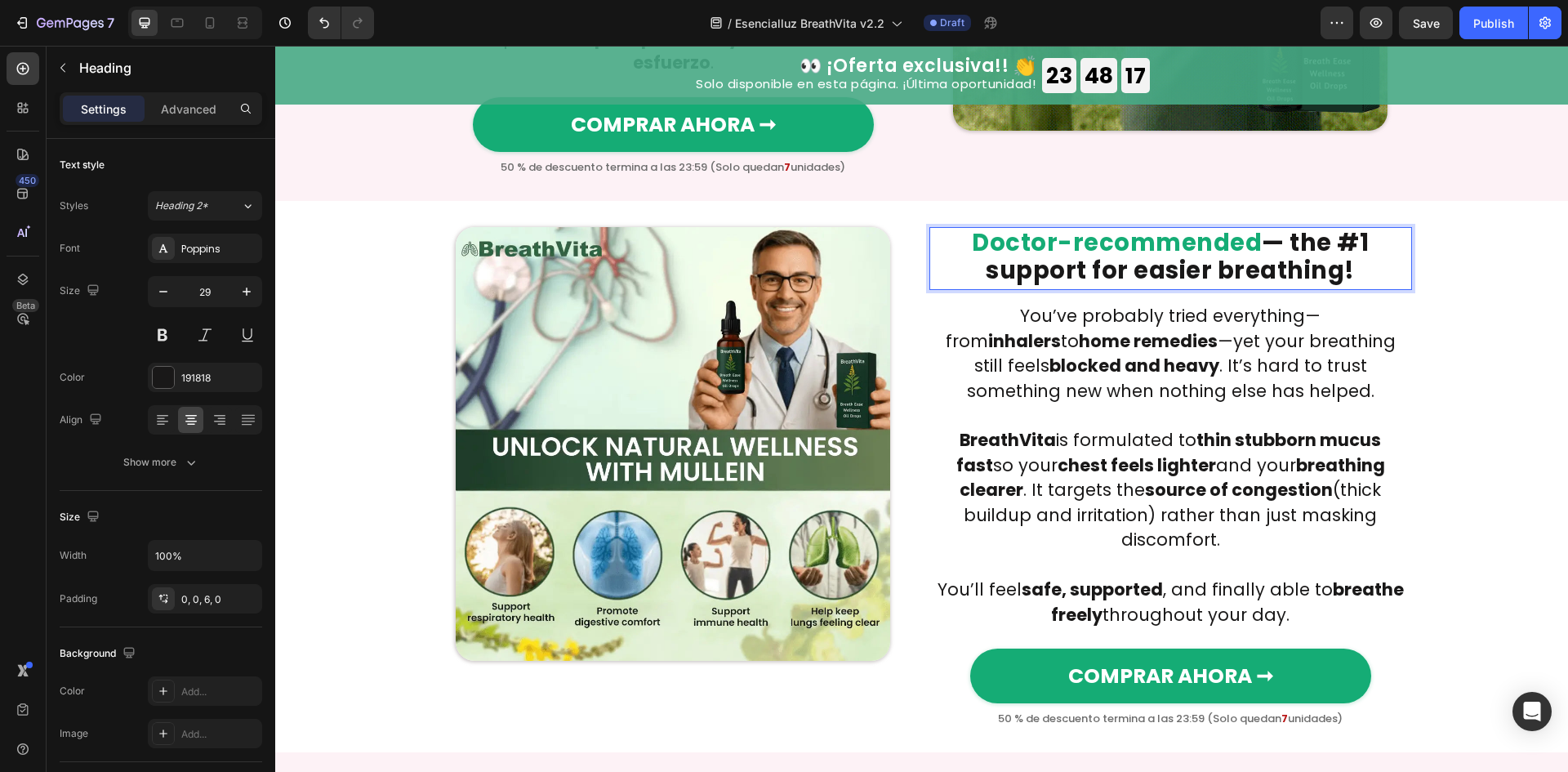
click at [1245, 226] on span "Doctor-recommended" at bounding box center [1116, 242] width 290 height 33
drag, startPoint x: 1246, startPoint y: 219, endPoint x: 973, endPoint y: 209, distance: 273.2
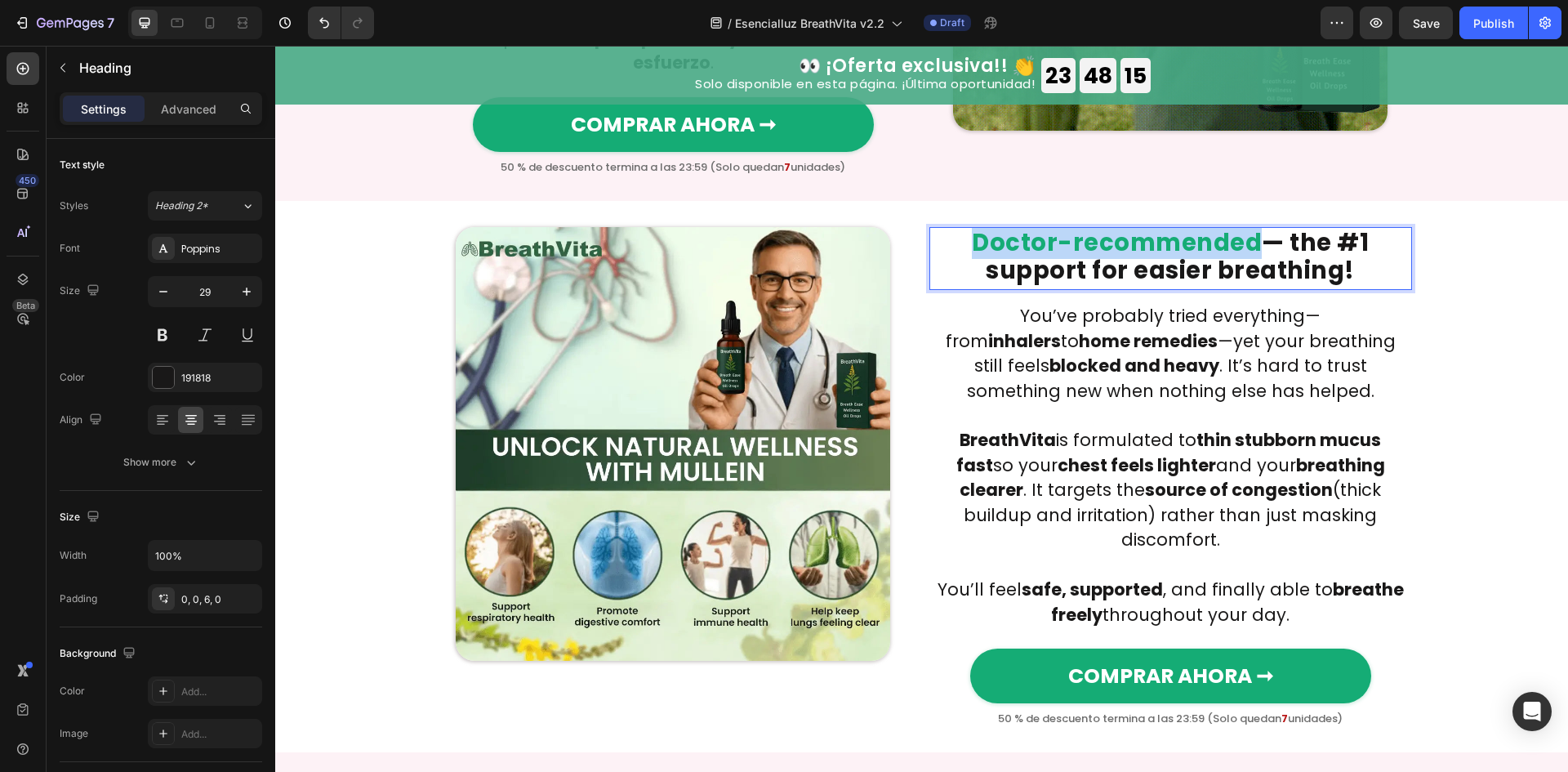
click at [973, 226] on span "Doctor-recommended" at bounding box center [1116, 242] width 290 height 33
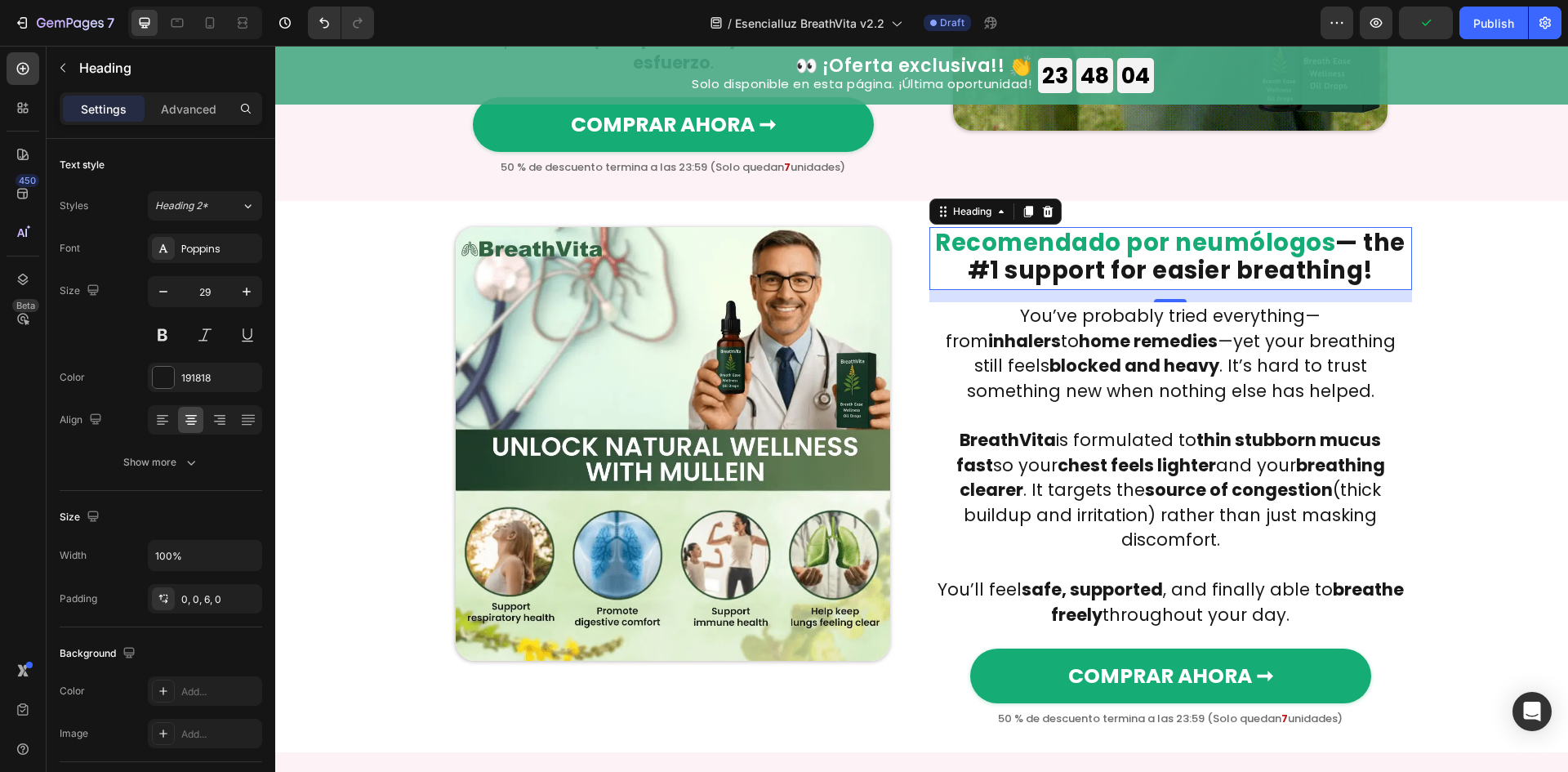
click at [1353, 229] on p "Recomendado por neumólogos — the #1 support for easier breathing!" at bounding box center [1170, 257] width 480 height 57
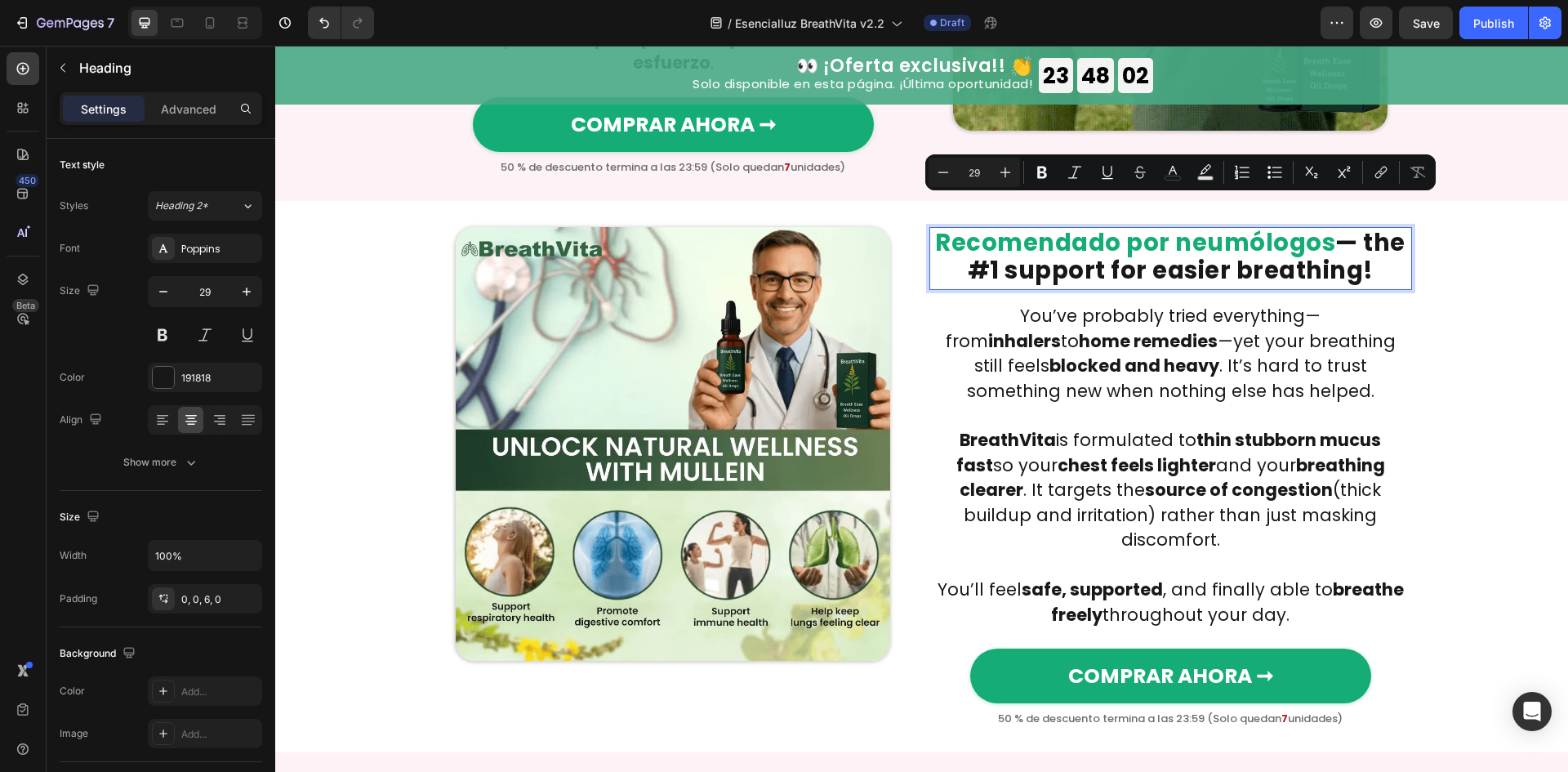
drag, startPoint x: 1361, startPoint y: 218, endPoint x: 1362, endPoint y: 245, distance: 27.0
click at [1362, 245] on p "Recomendado por neumólogos — the #1 support for easier breathing!" at bounding box center [1170, 257] width 480 height 57
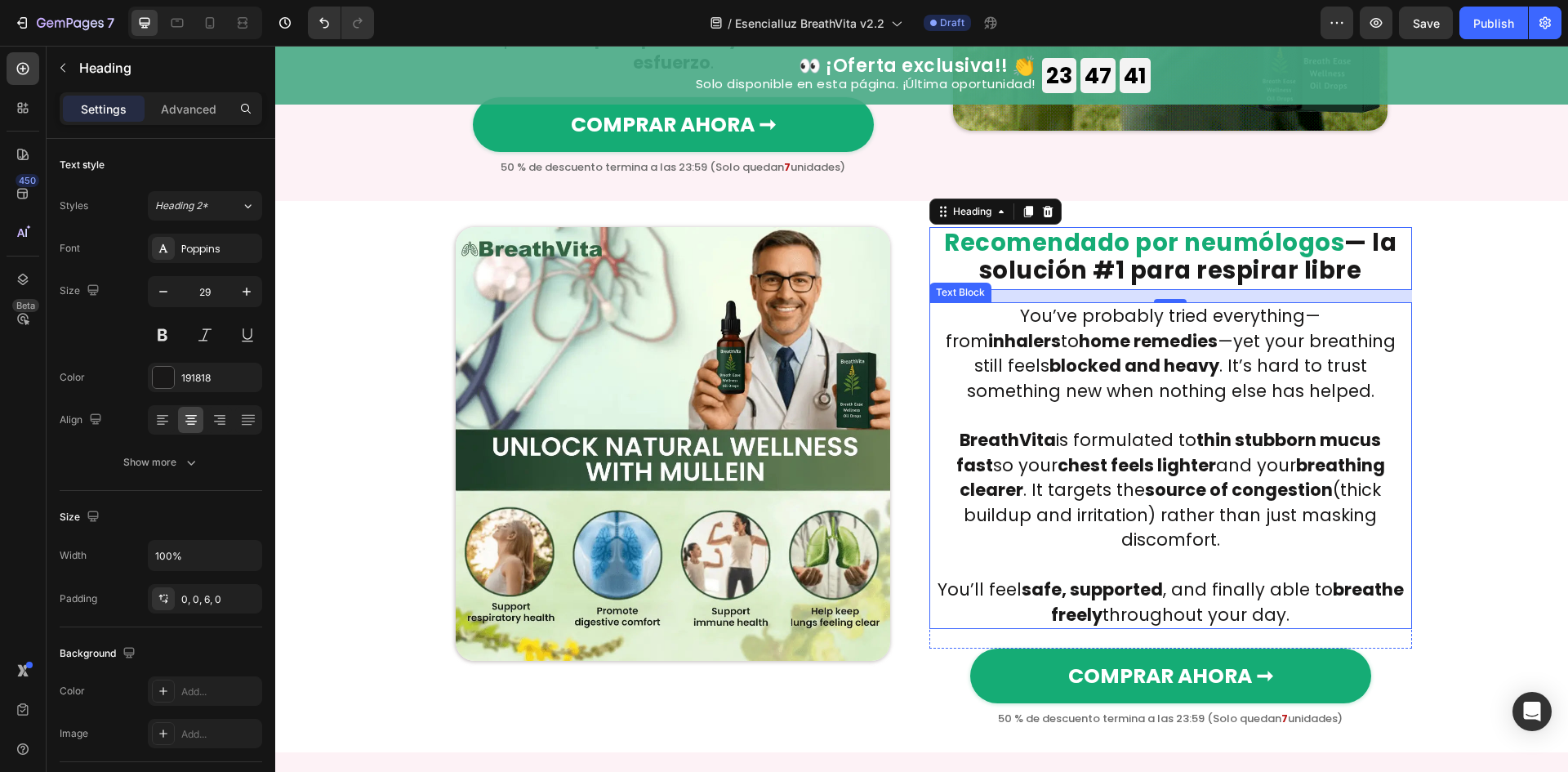
click at [1057, 454] on strong "chest feels lighter" at bounding box center [1137, 465] width 159 height 23
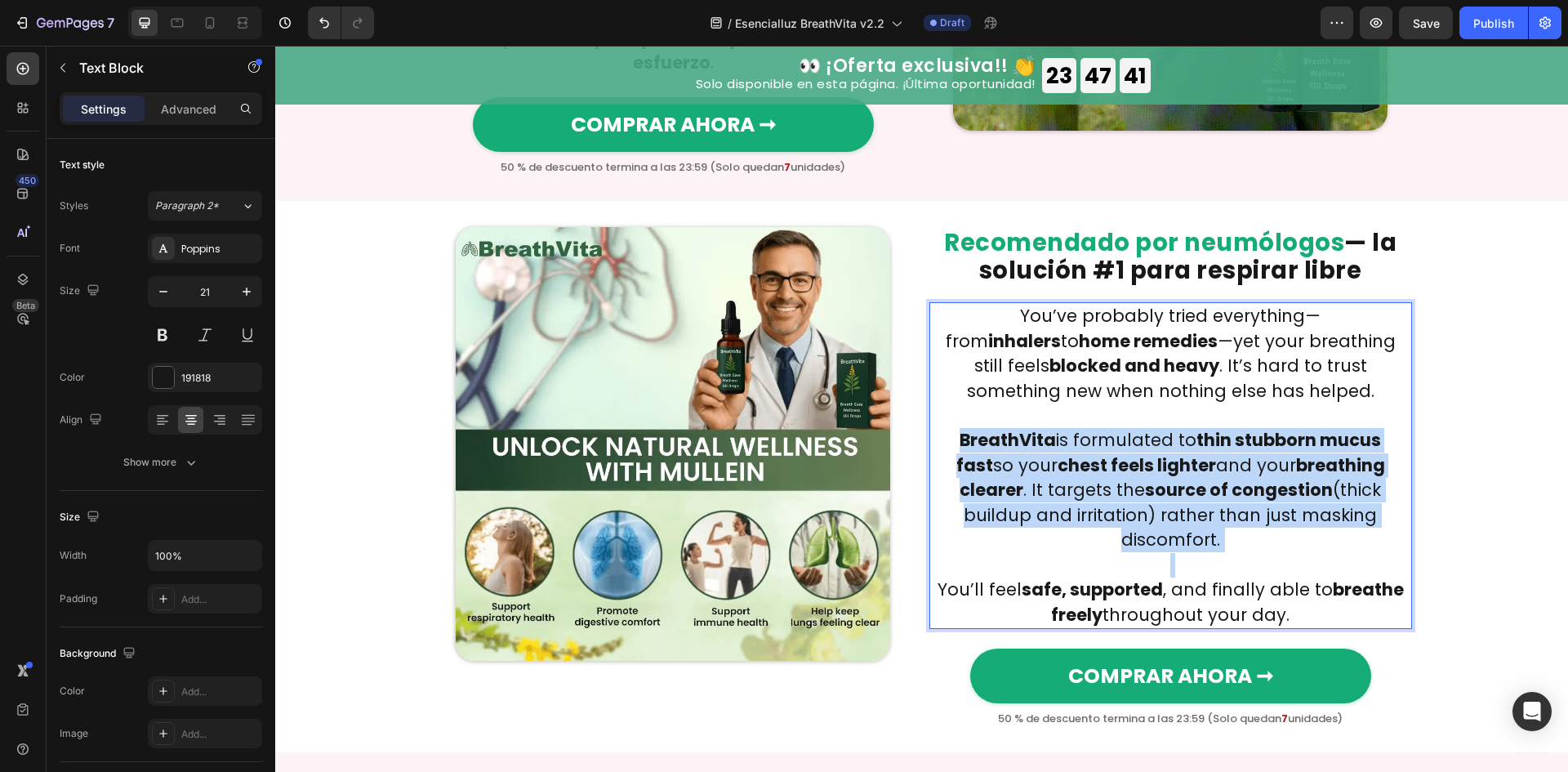
click at [1023, 449] on p "BreathVita is formulated to thin stubborn mucus fast so your chest feels lighte…" at bounding box center [1170, 489] width 480 height 124
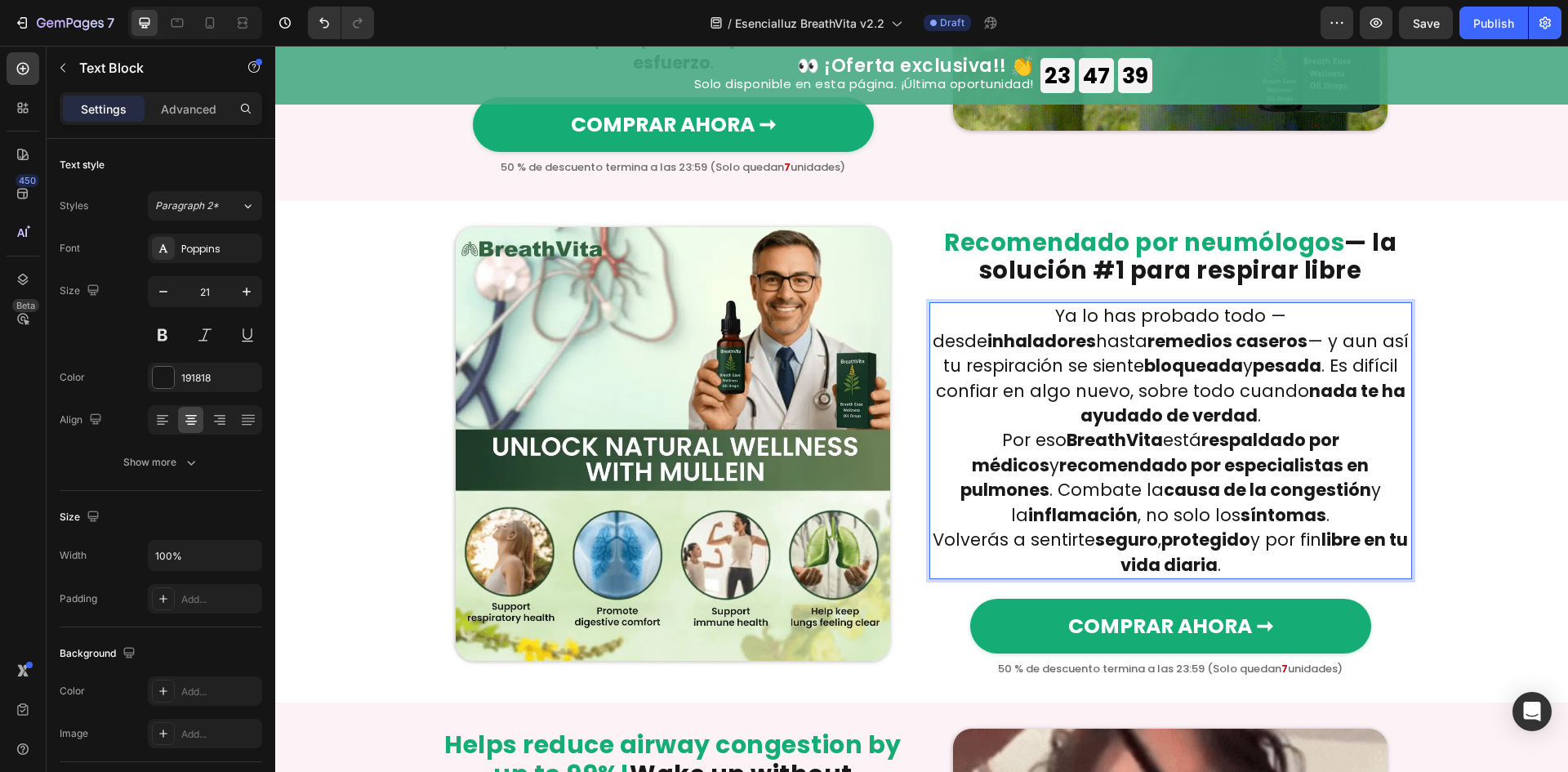
click at [1387, 362] on p "Ya lo has probado todo — desde inhaladores hasta remedios caseros — y aun así t…" at bounding box center [1170, 365] width 480 height 124
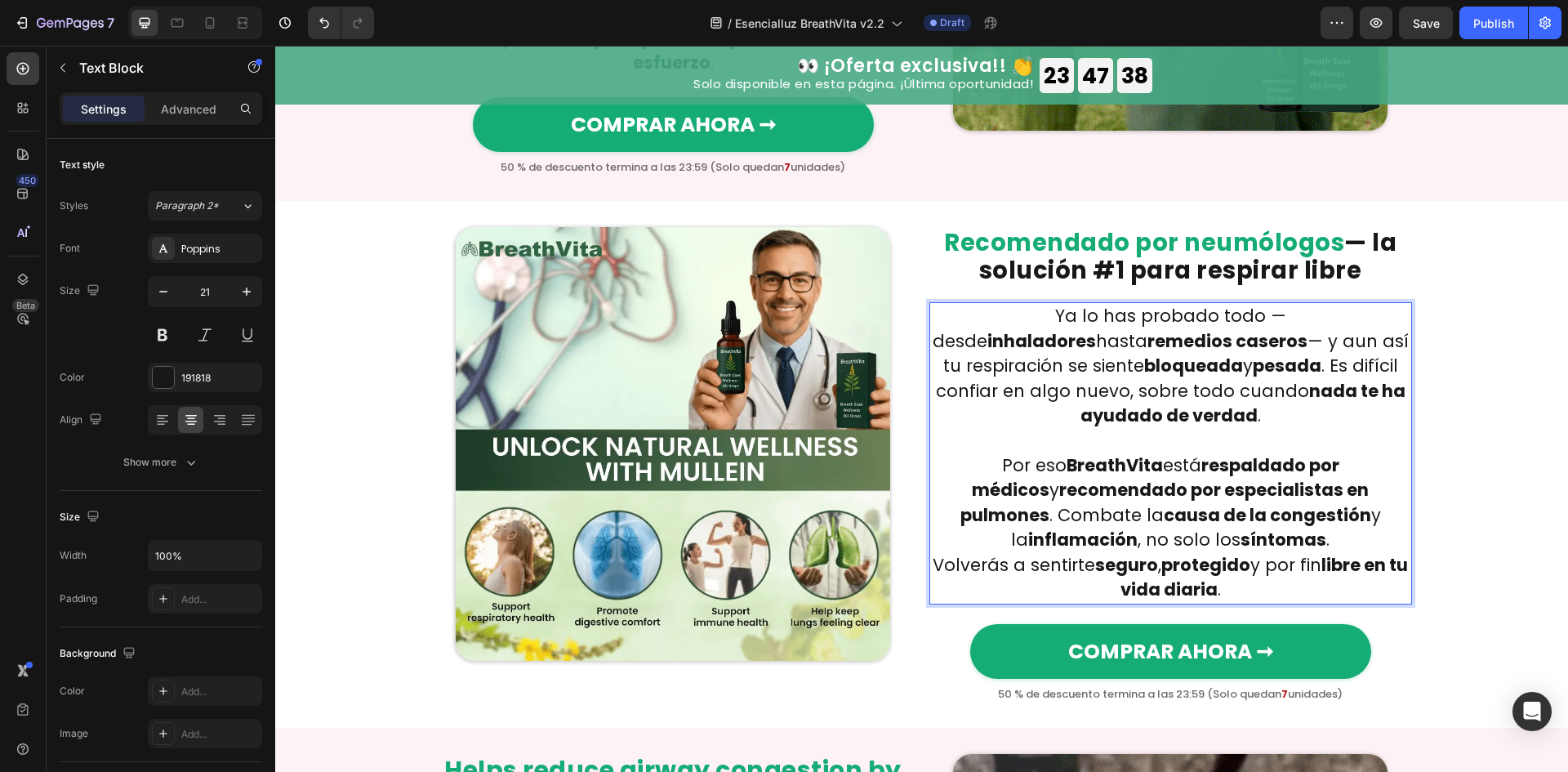
click at [1298, 489] on p "Por eso BreathVita está respaldado por médicos y recomendado por especialistas …" at bounding box center [1170, 503] width 480 height 100
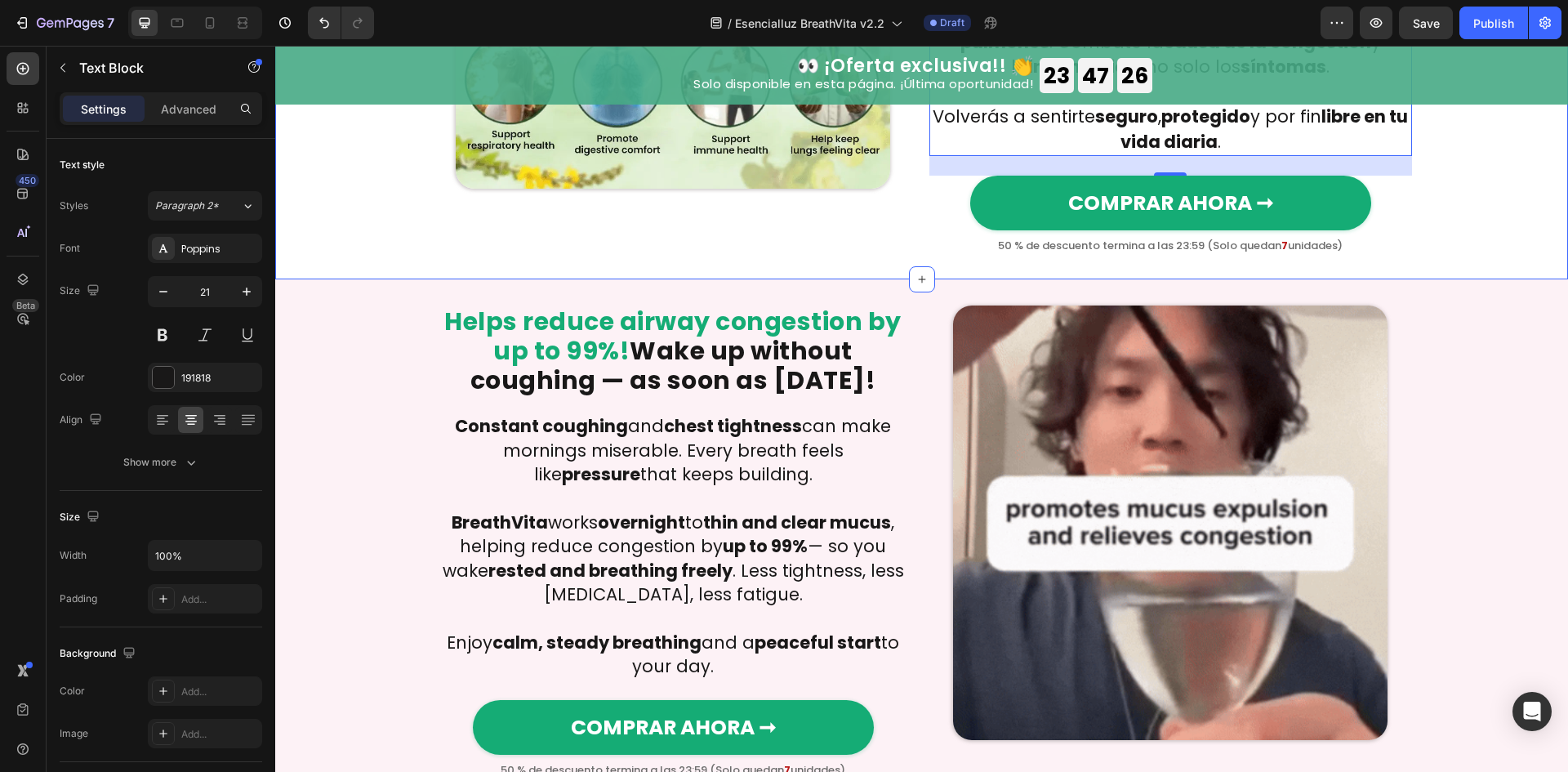
scroll to position [1742, 0]
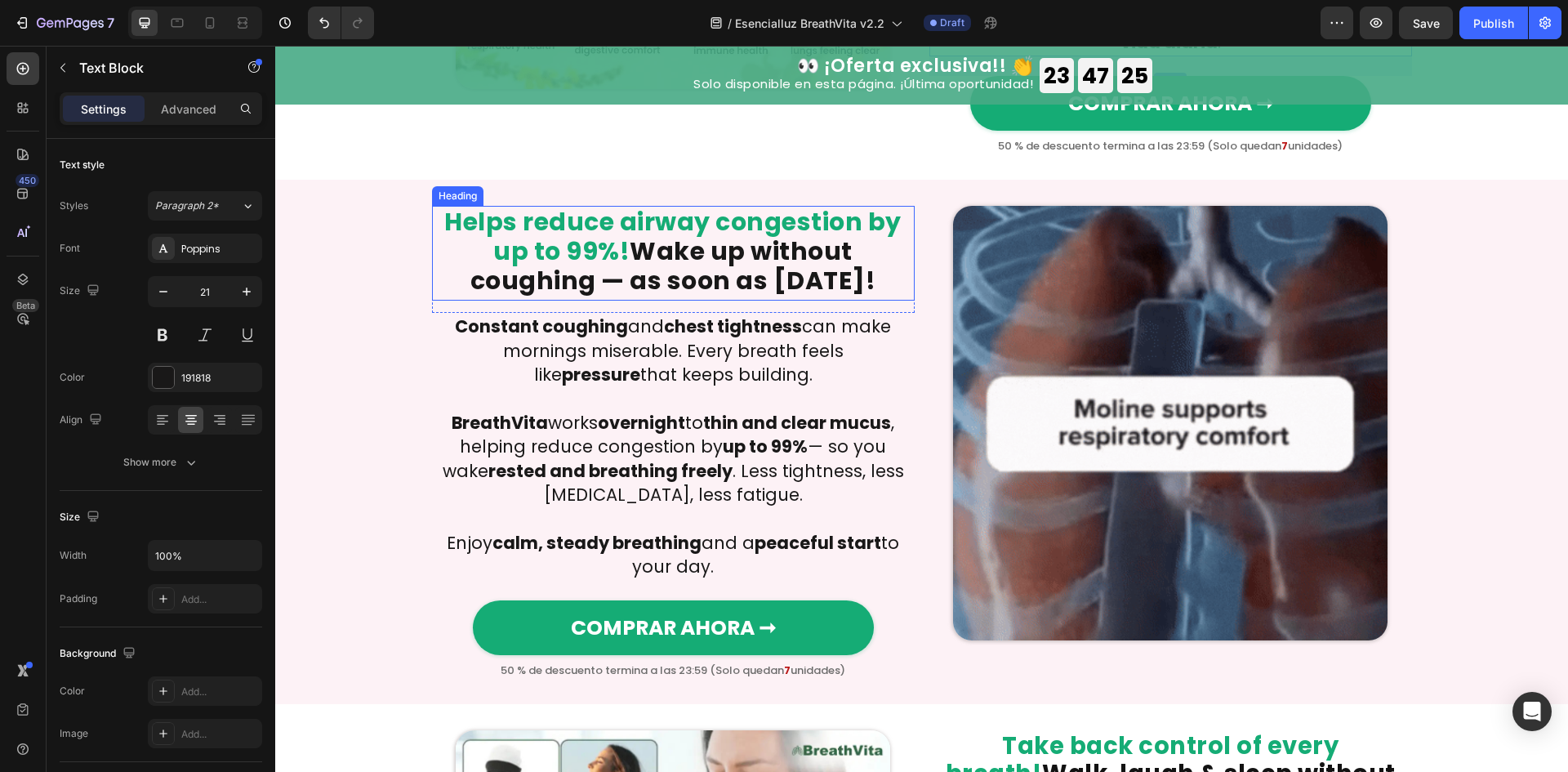
click at [630, 220] on h2 "Helps reduce airway congestion by up to 99%! Wake up without coughing — as soon…" at bounding box center [673, 252] width 483 height 94
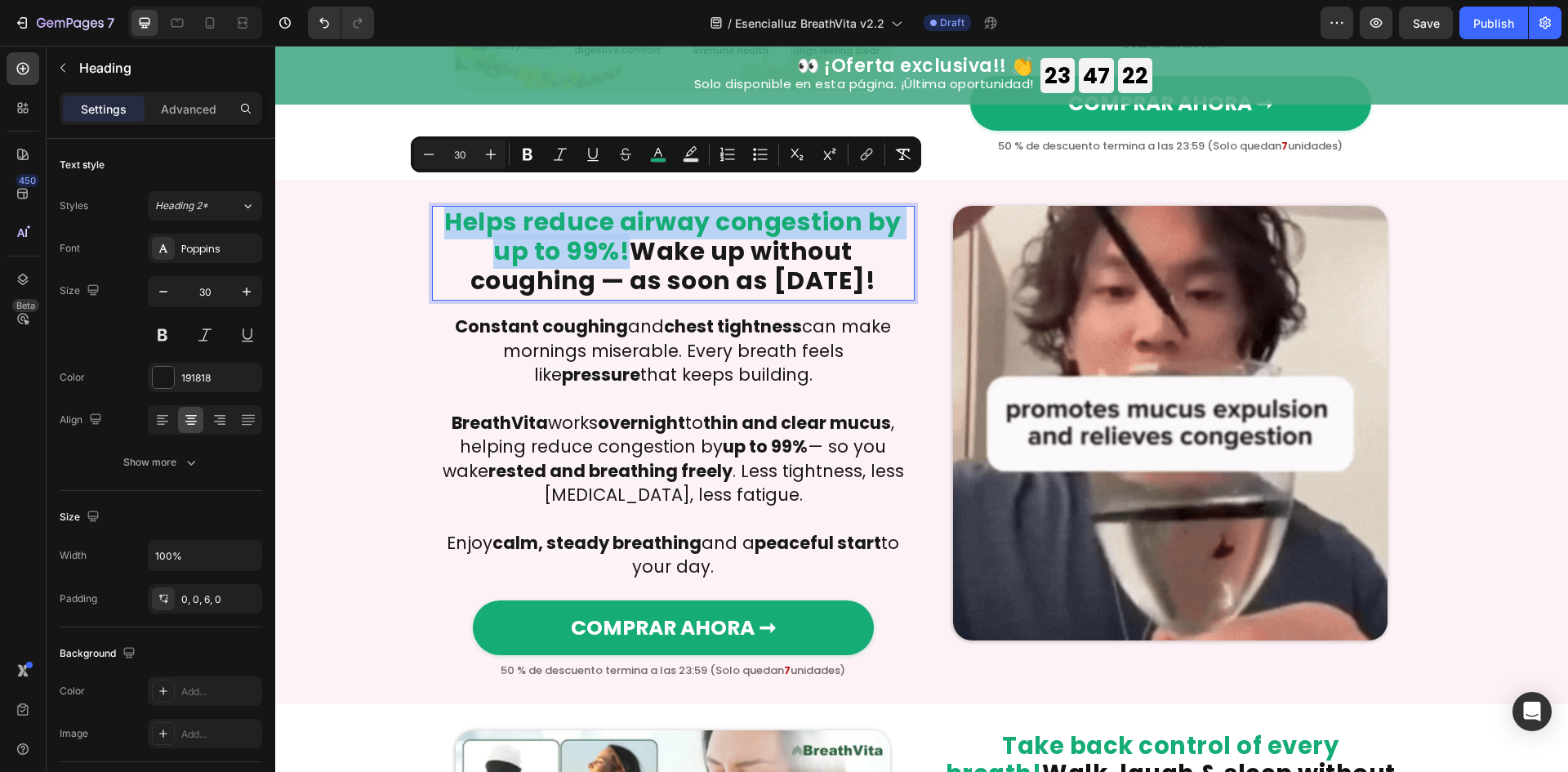
drag, startPoint x: 617, startPoint y: 231, endPoint x: 447, endPoint y: 195, distance: 173.8
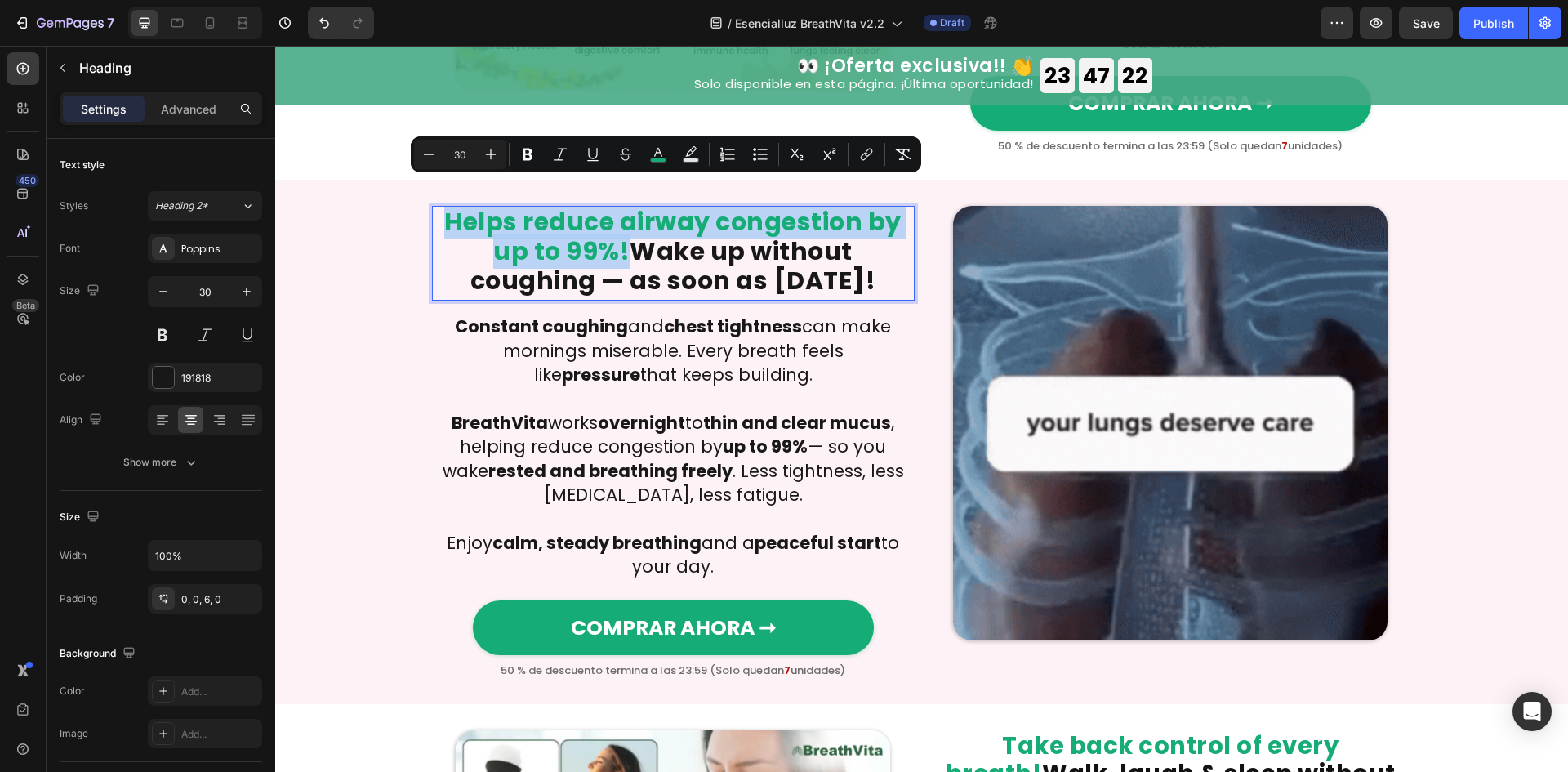
click at [447, 204] on span "Helps reduce airway congestion by up to 99%!" at bounding box center [673, 236] width 457 height 64
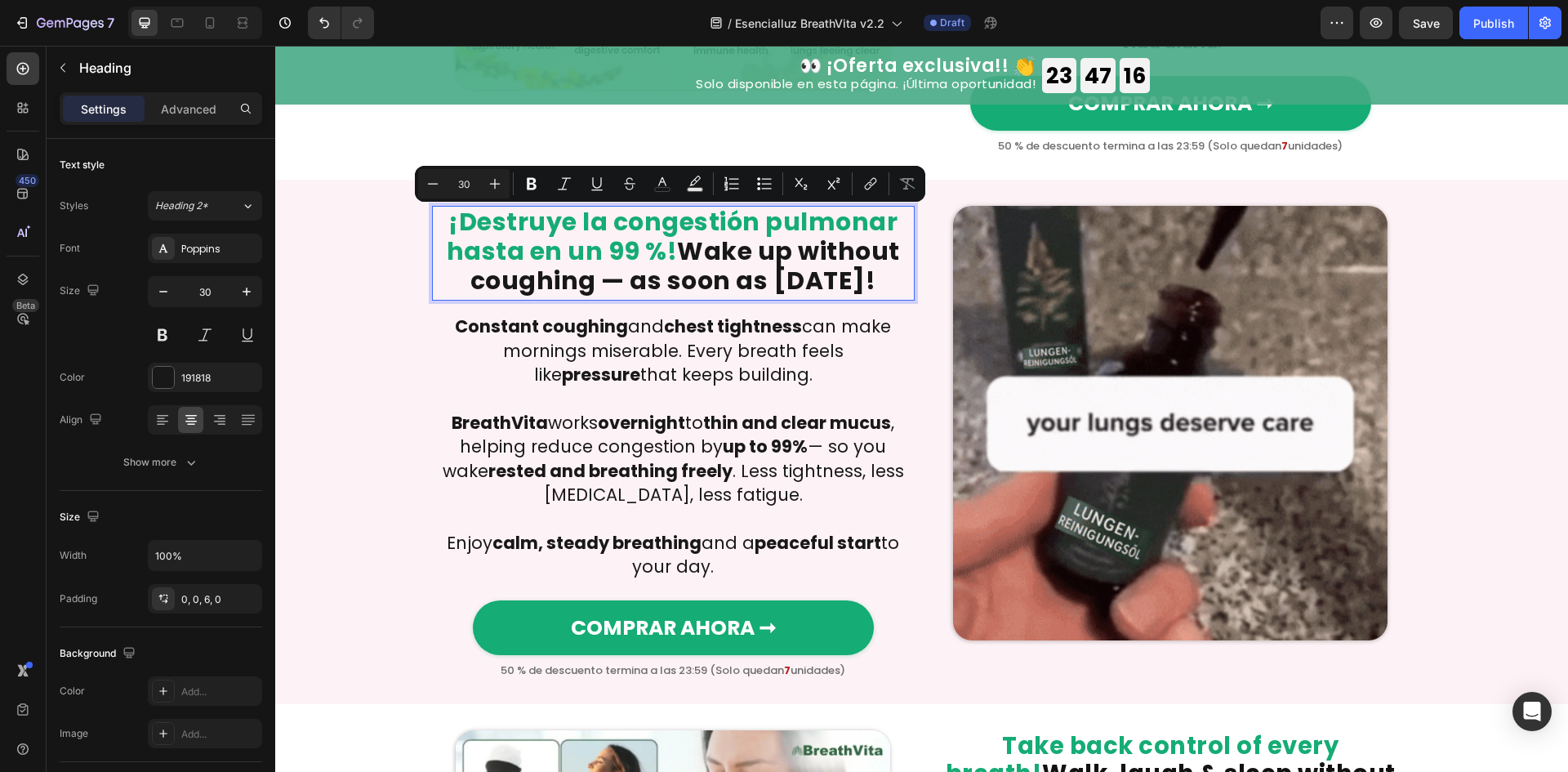
drag, startPoint x: 681, startPoint y: 229, endPoint x: 882, endPoint y: 254, distance: 202.5
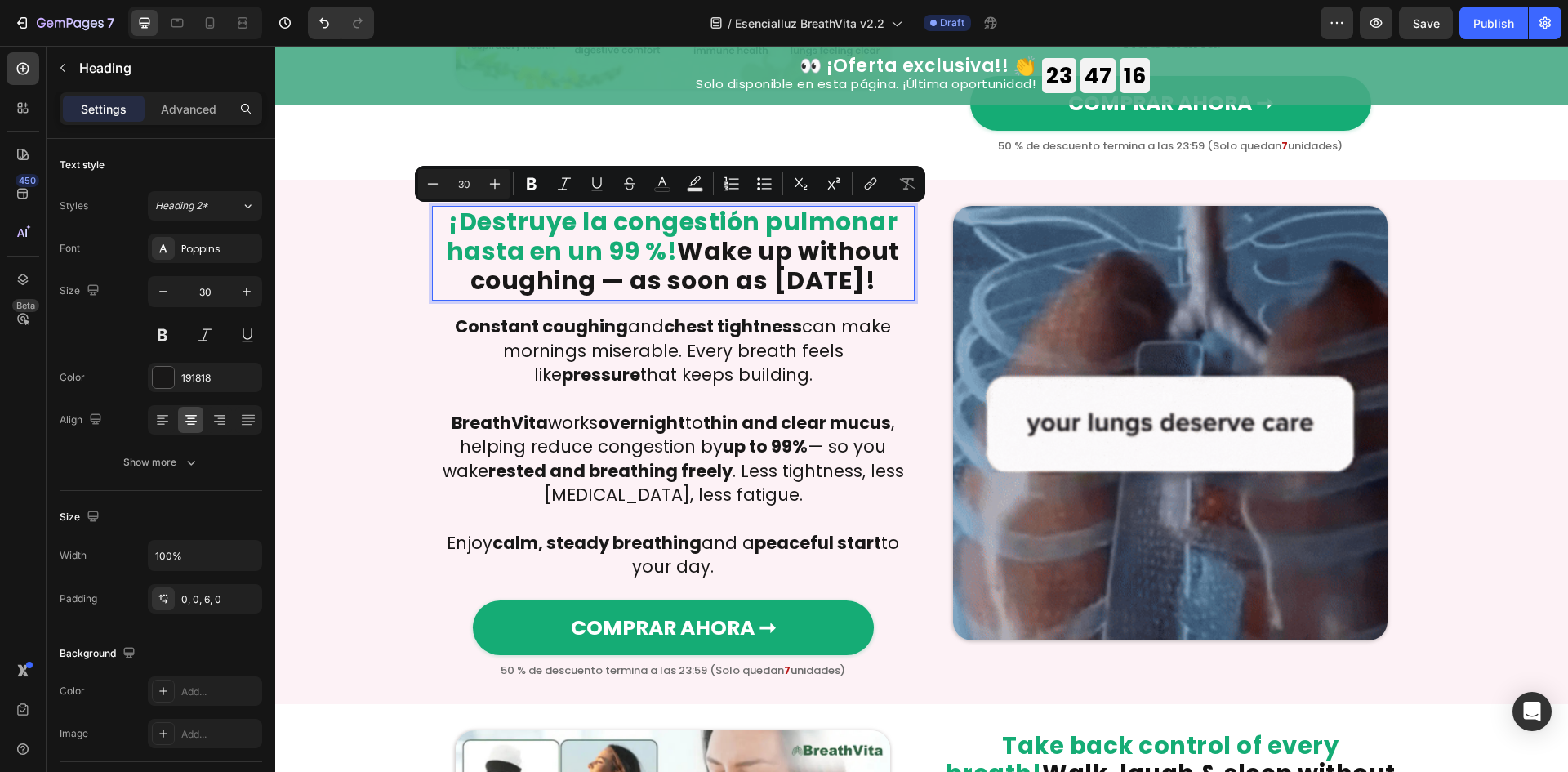
click at [882, 254] on p "¡Destruye la congestión pulmonar hasta en un 99 %! Wake up without coughing — a…" at bounding box center [674, 251] width 480 height 88
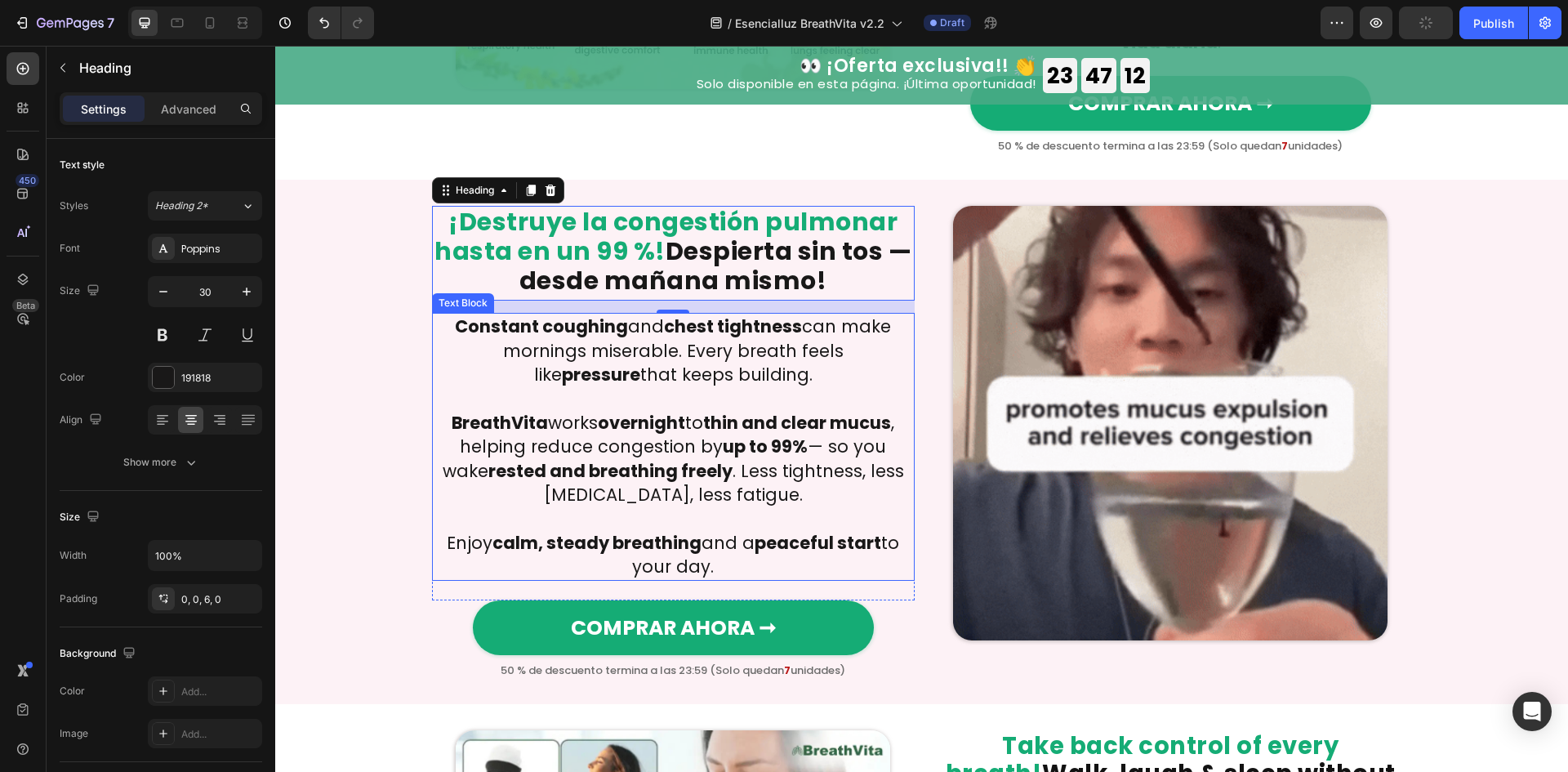
click at [676, 411] on strong "overnight" at bounding box center [641, 422] width 88 height 23
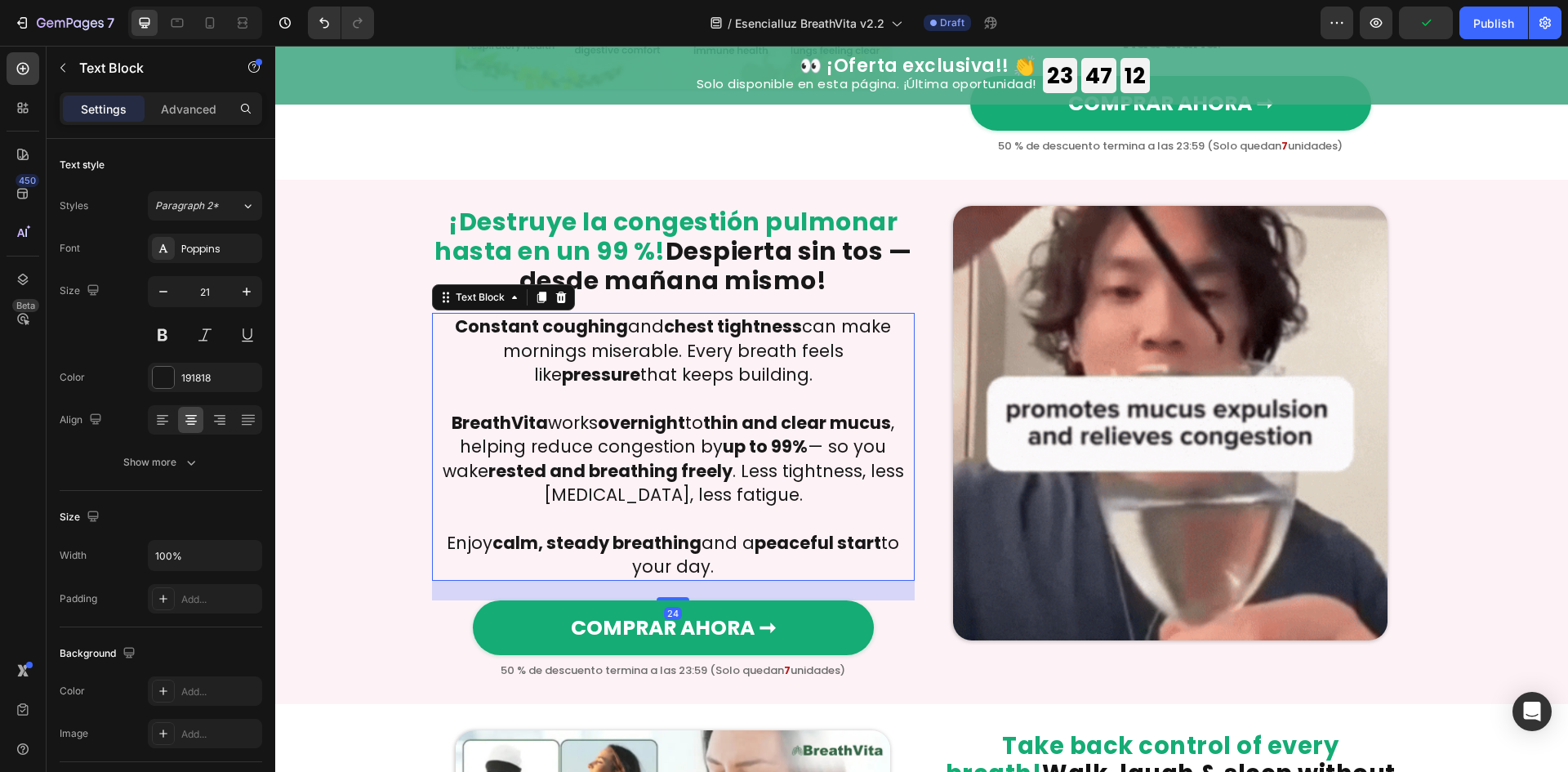
click at [676, 411] on strong "overnight" at bounding box center [641, 422] width 88 height 23
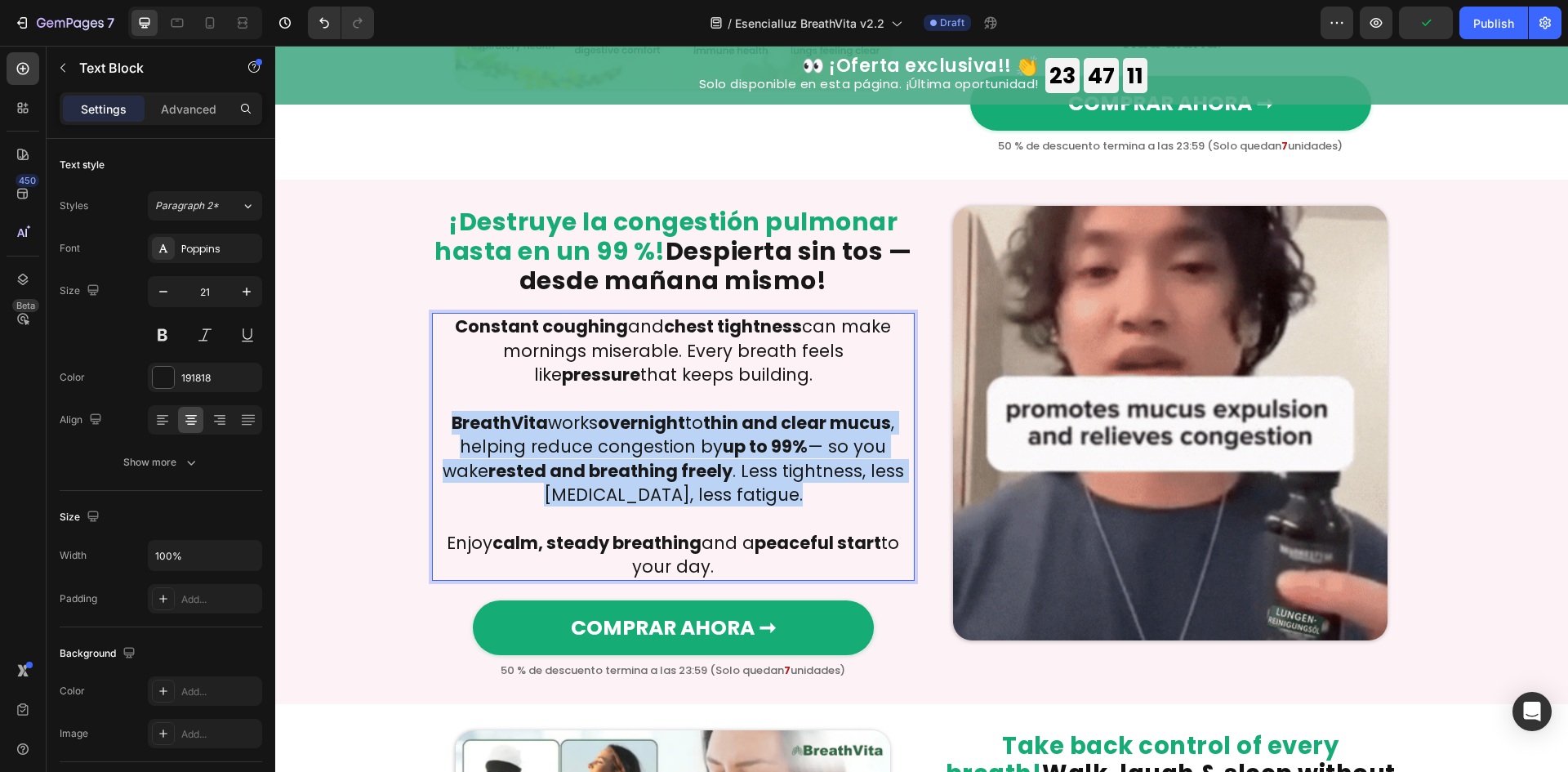
click at [676, 411] on strong "overnight" at bounding box center [641, 422] width 88 height 23
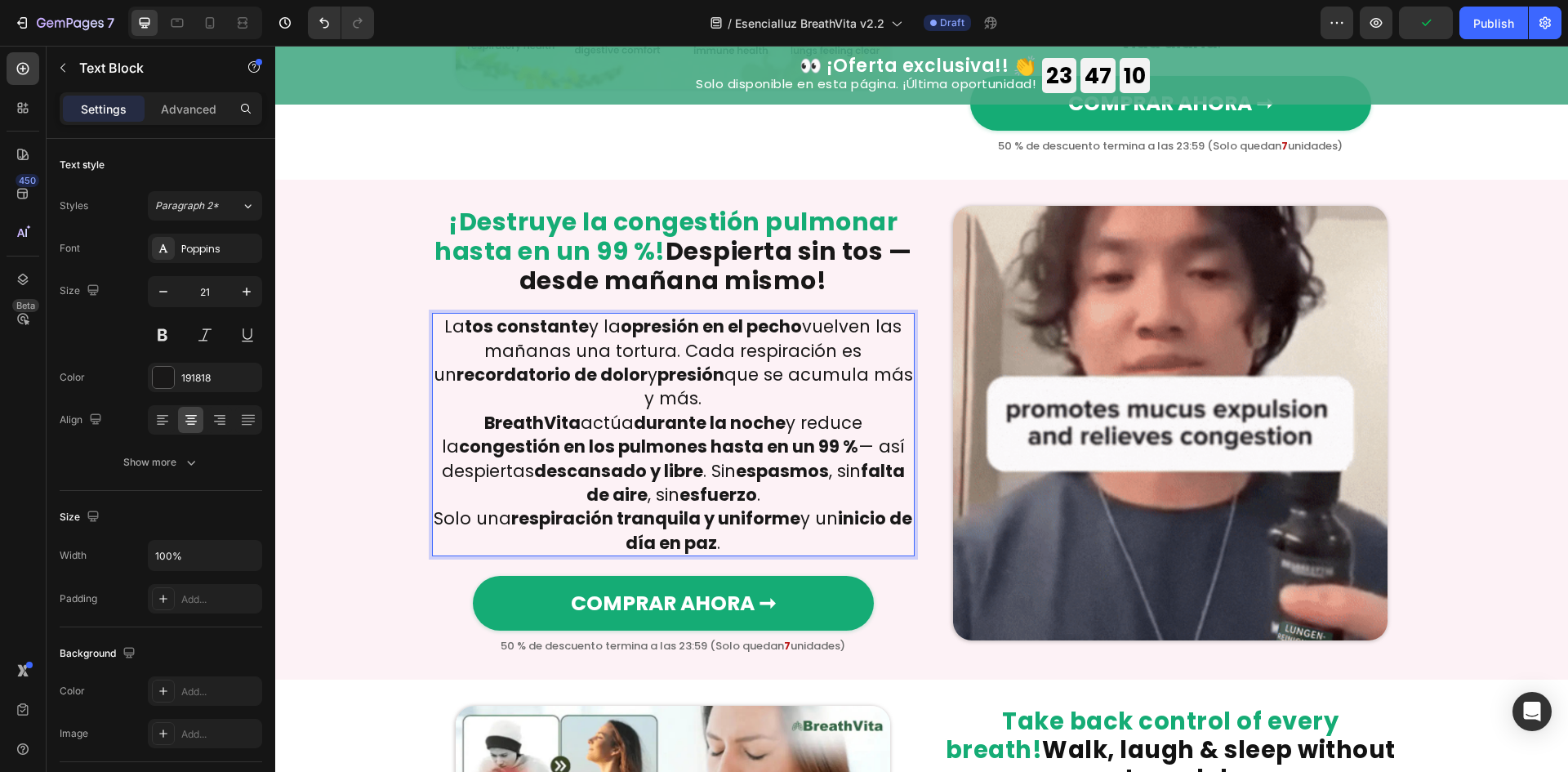
click at [719, 377] on p "La tos constante y la opresión en el pecho vuelven las mañanas una tortura. Cad…" at bounding box center [674, 362] width 480 height 96
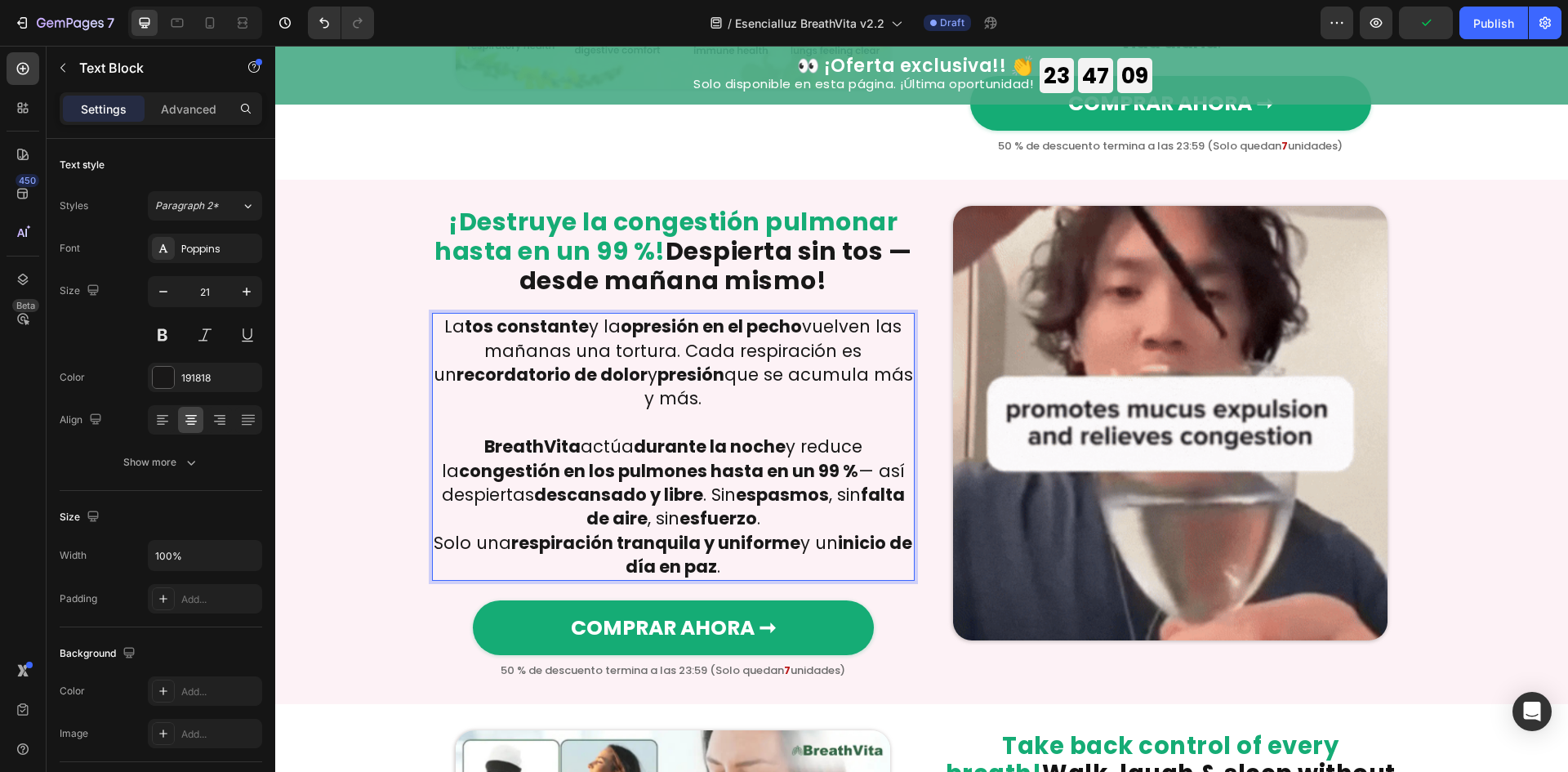
click at [770, 493] on p "BreathVita actúa durante la noche y reduce la congestión en los pulmones hasta …" at bounding box center [674, 482] width 480 height 96
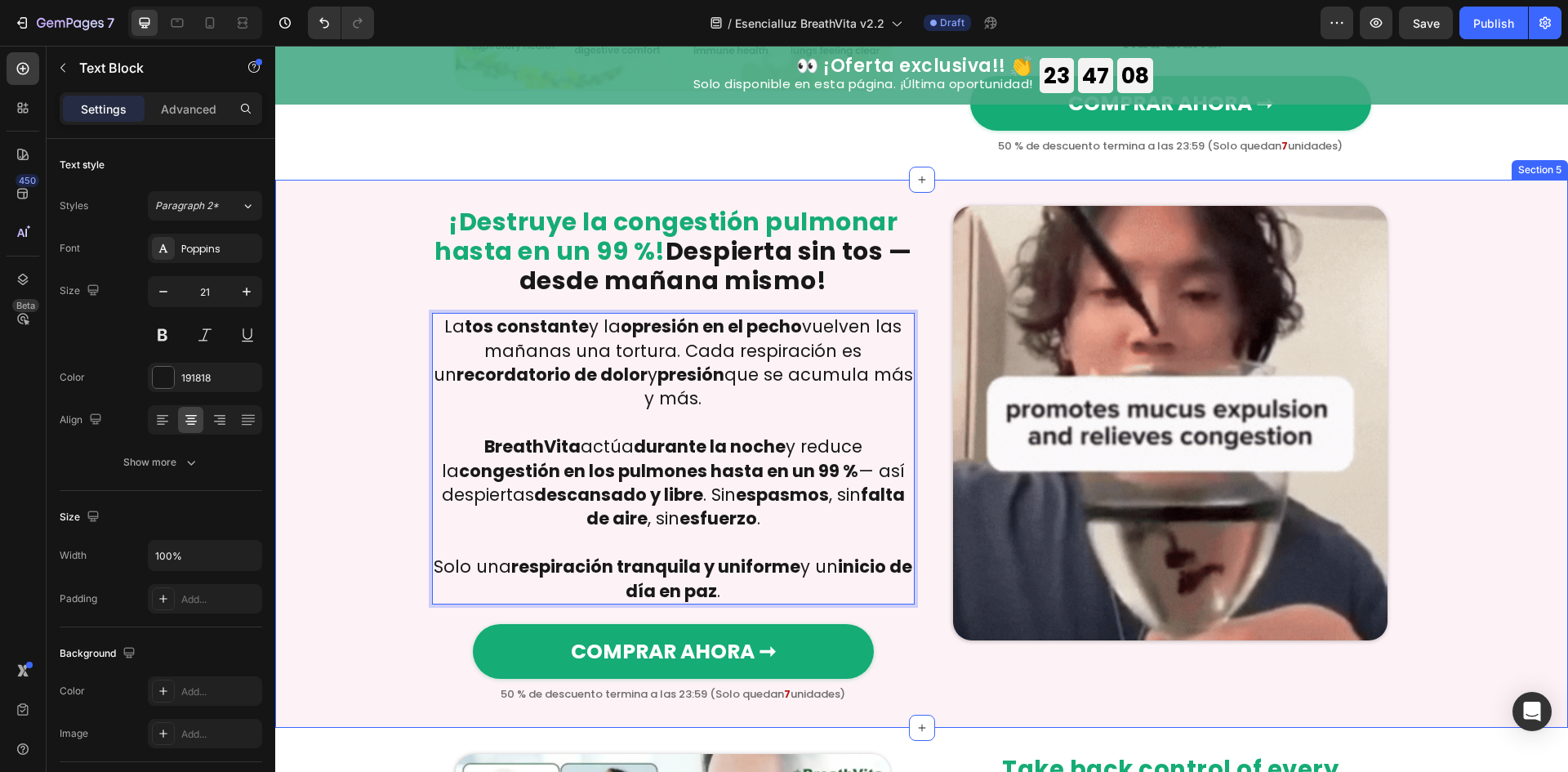
scroll to position [1960, 0]
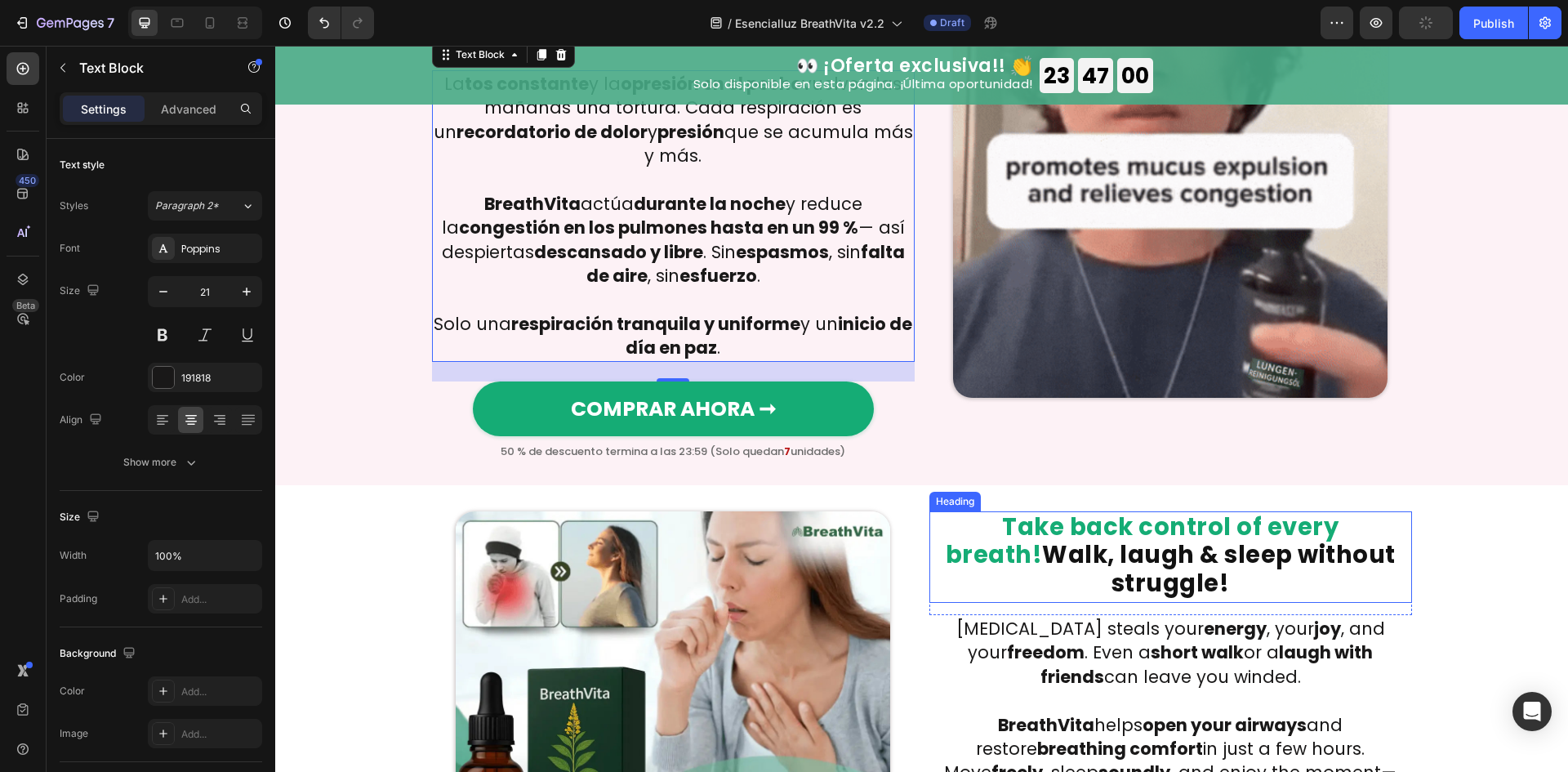
click at [935, 536] on h2 "Take back control of every breath! Walk, laugh & sleep without struggle!" at bounding box center [1170, 557] width 483 height 91
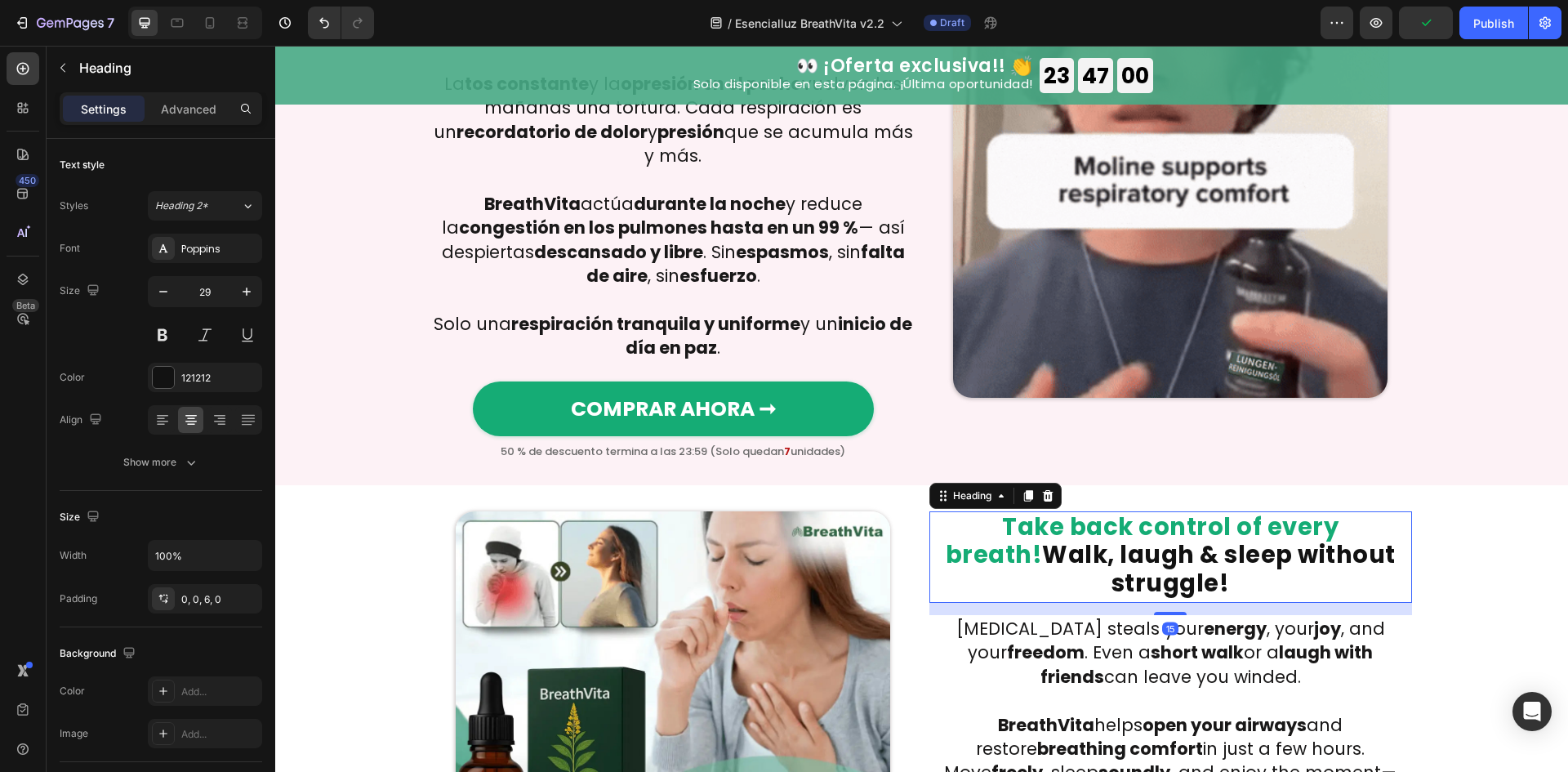
click at [935, 536] on h2 "Take back control of every breath! Walk, laugh & sleep without struggle!" at bounding box center [1170, 557] width 483 height 91
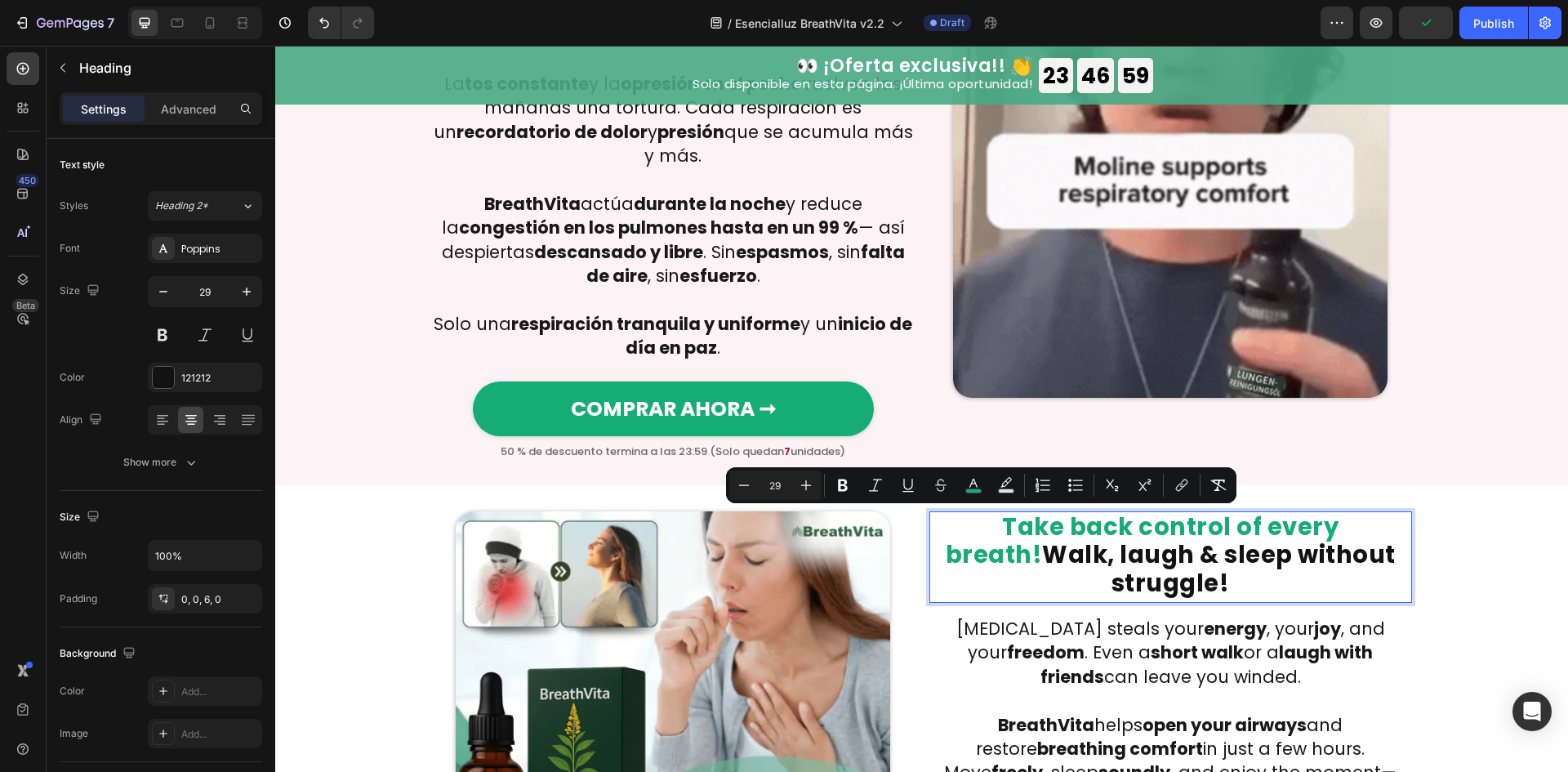
click at [954, 528] on span "Take back control of every breath!" at bounding box center [1142, 541] width 394 height 62
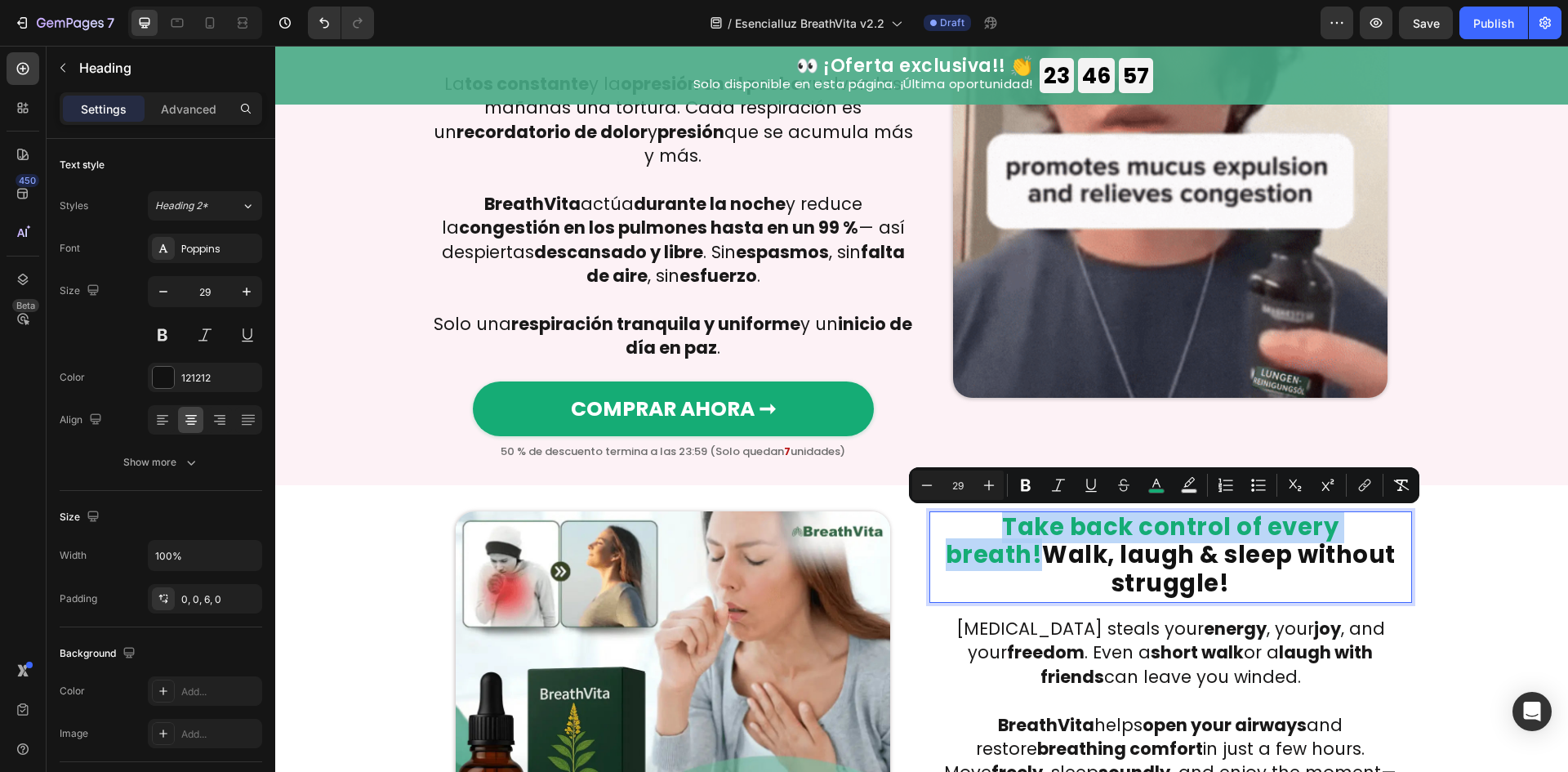
drag, startPoint x: 954, startPoint y: 528, endPoint x: 1377, endPoint y: 524, distance: 423.0
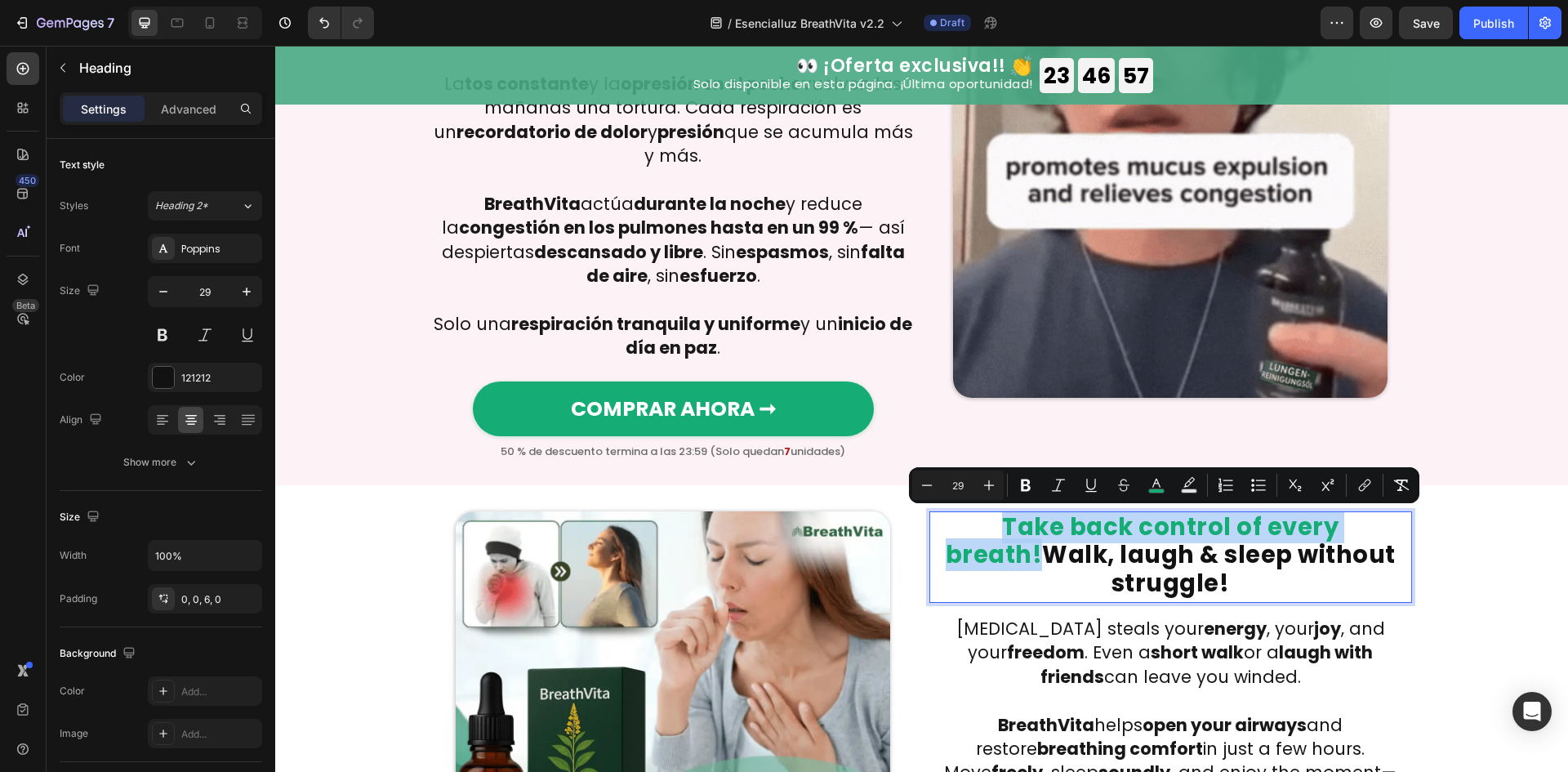
click at [1339, 524] on span "Take back control of every breath!" at bounding box center [1142, 541] width 394 height 62
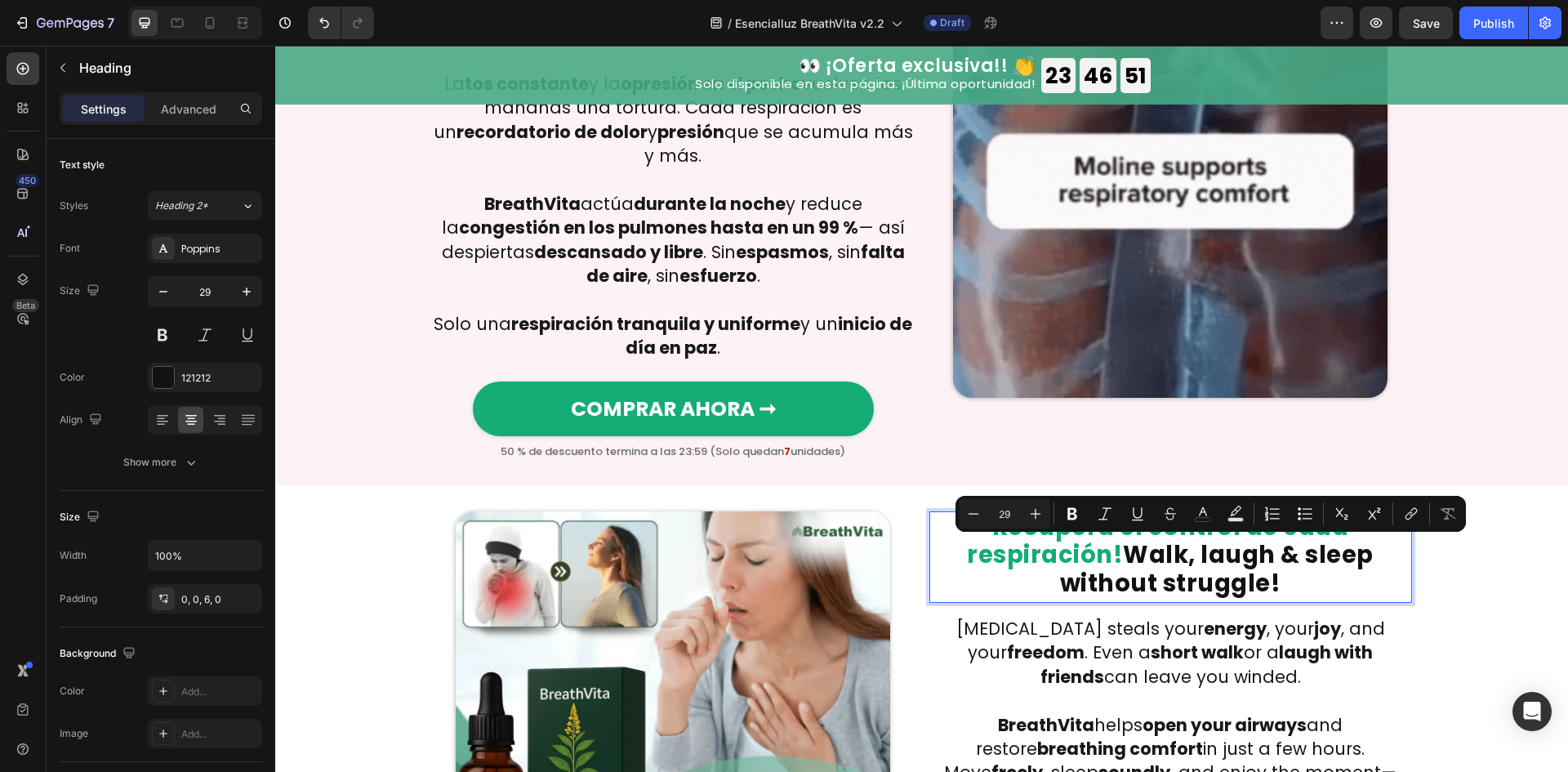
drag, startPoint x: 1126, startPoint y: 551, endPoint x: 1269, endPoint y: 589, distance: 148.0
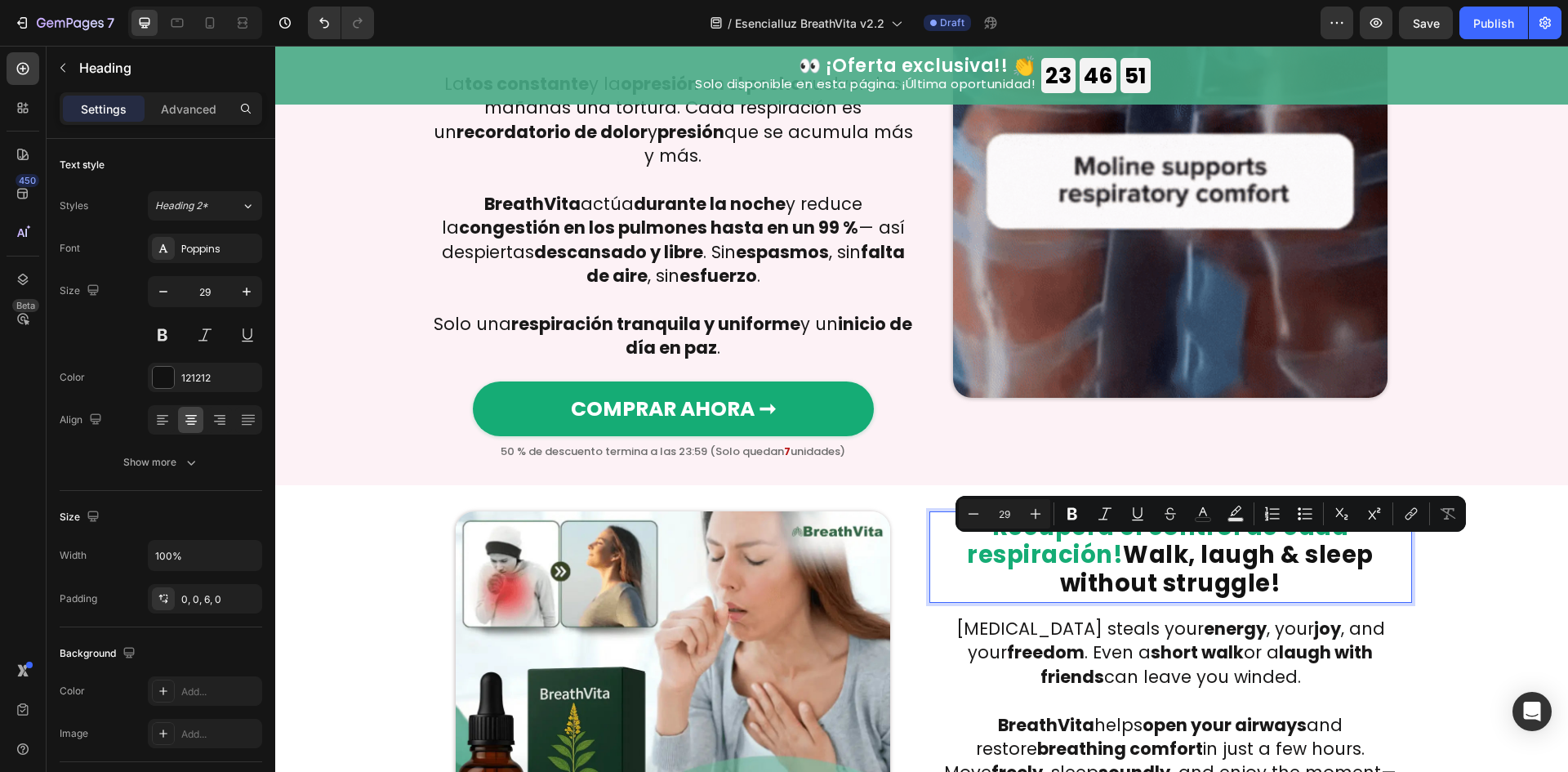
click at [1269, 589] on p "Recupera el control de cada respiración! Walk, laugh & sleep without struggle!" at bounding box center [1170, 554] width 480 height 85
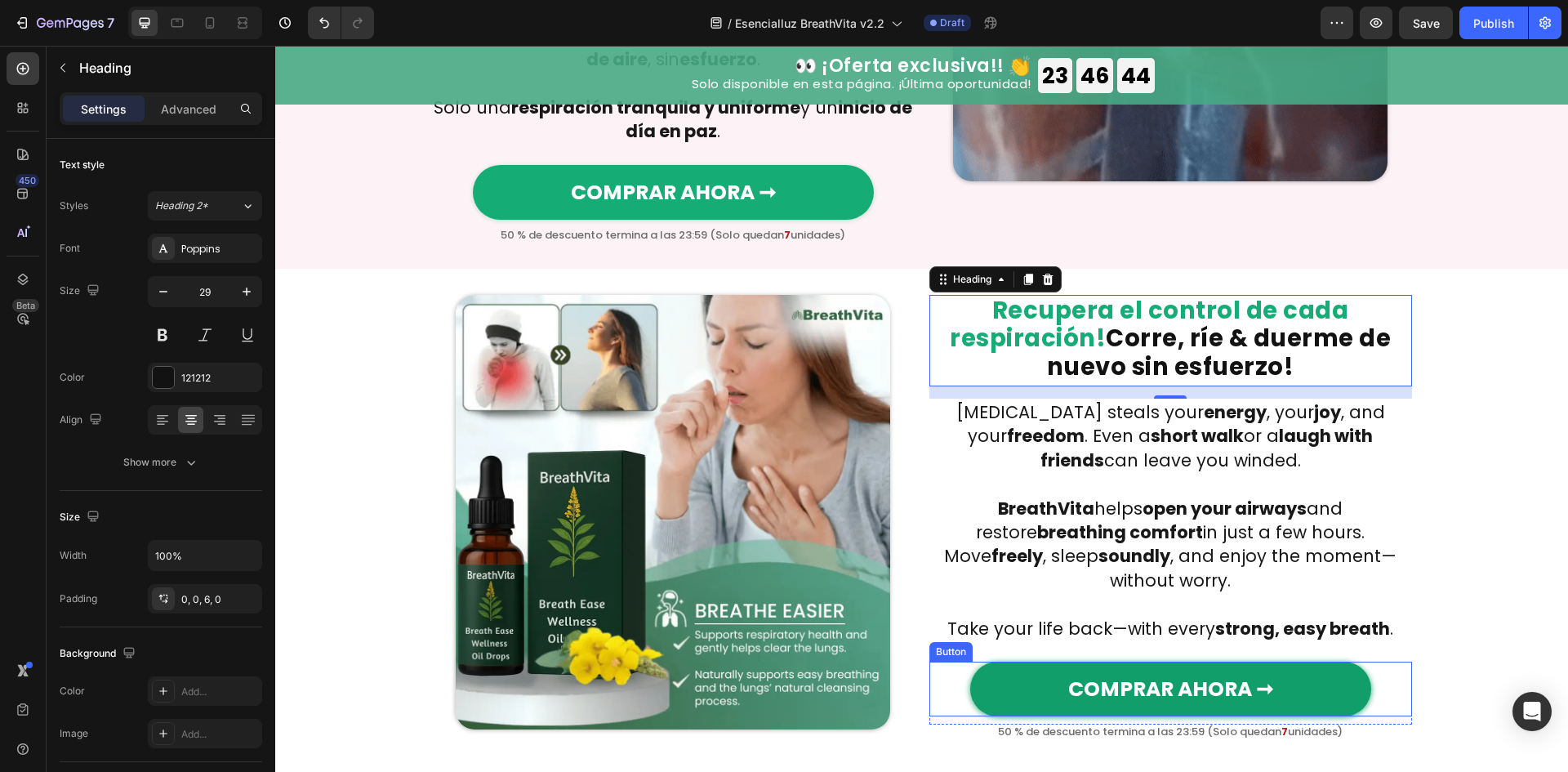
scroll to position [2178, 0]
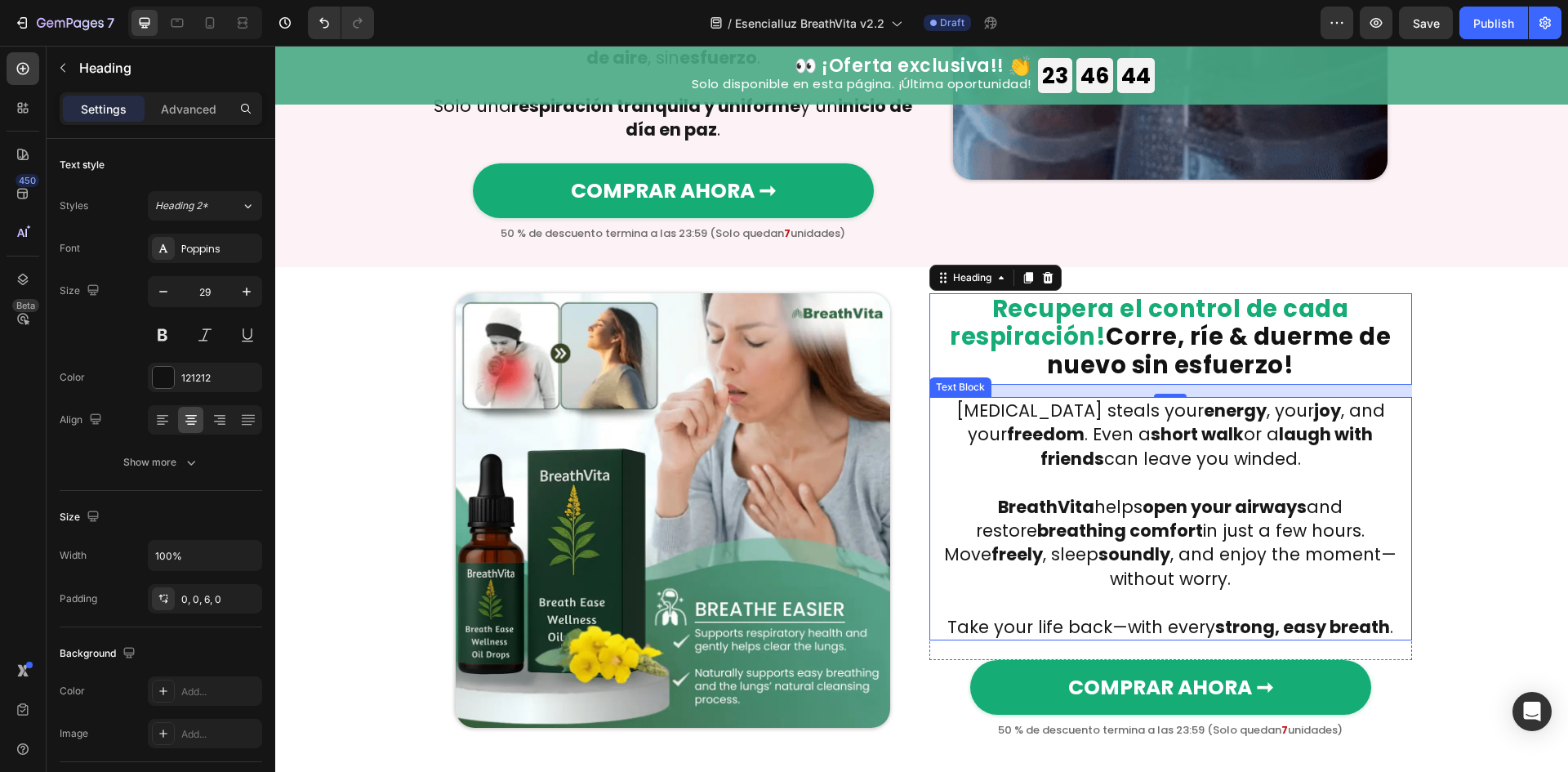
click at [1169, 591] on p at bounding box center [1170, 602] width 480 height 23
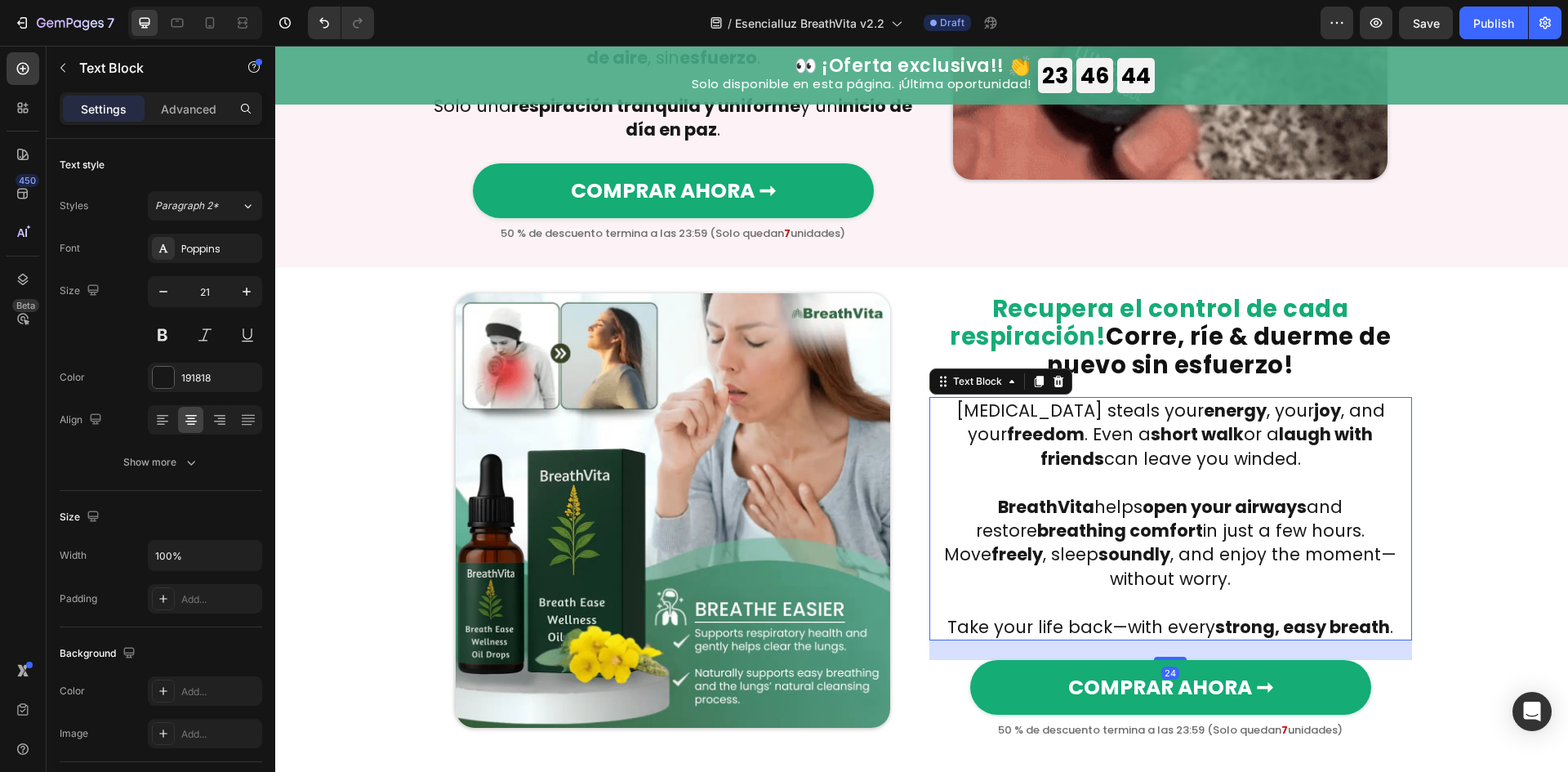
click at [1169, 591] on p at bounding box center [1170, 602] width 480 height 23
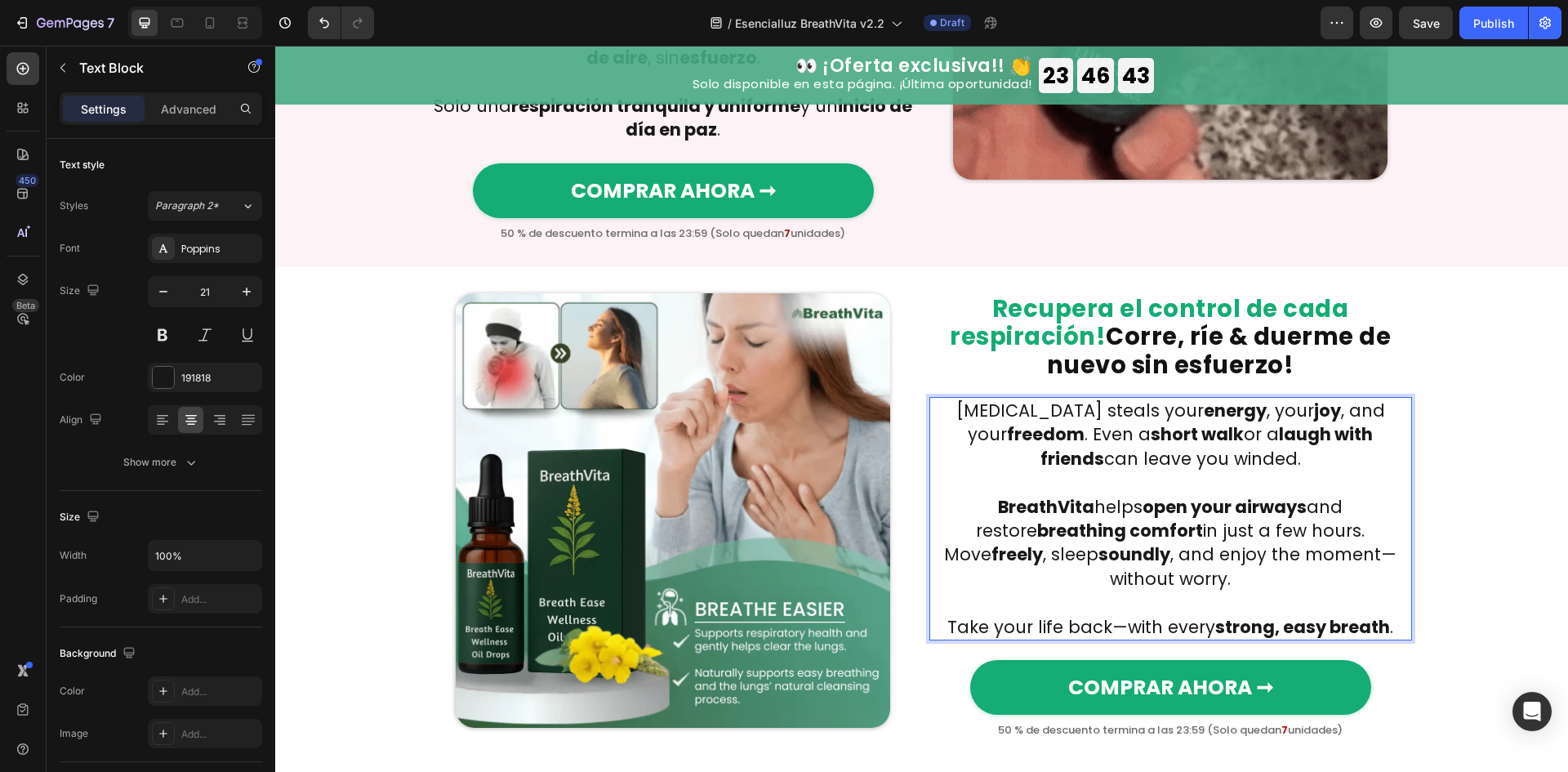
drag, startPoint x: 1169, startPoint y: 579, endPoint x: 1166, endPoint y: 588, distance: 9.5
click at [1168, 591] on p "Rich Text Editor. Editing area: main" at bounding box center [1170, 602] width 480 height 23
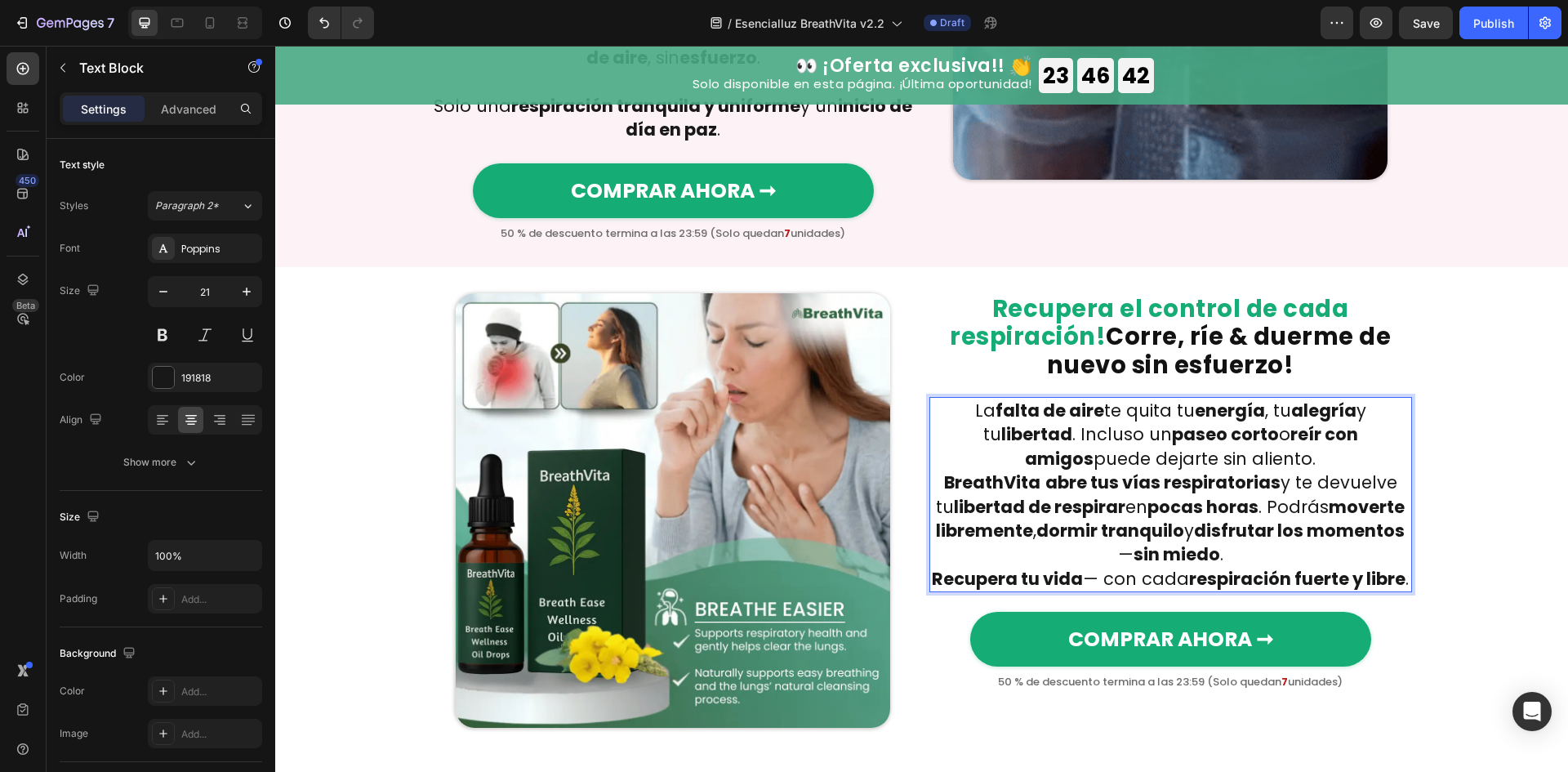
click at [1337, 454] on p "La falta de aire te quita tu energía , tu alegría y tu libertad . Incluso un pa…" at bounding box center [1170, 434] width 480 height 72
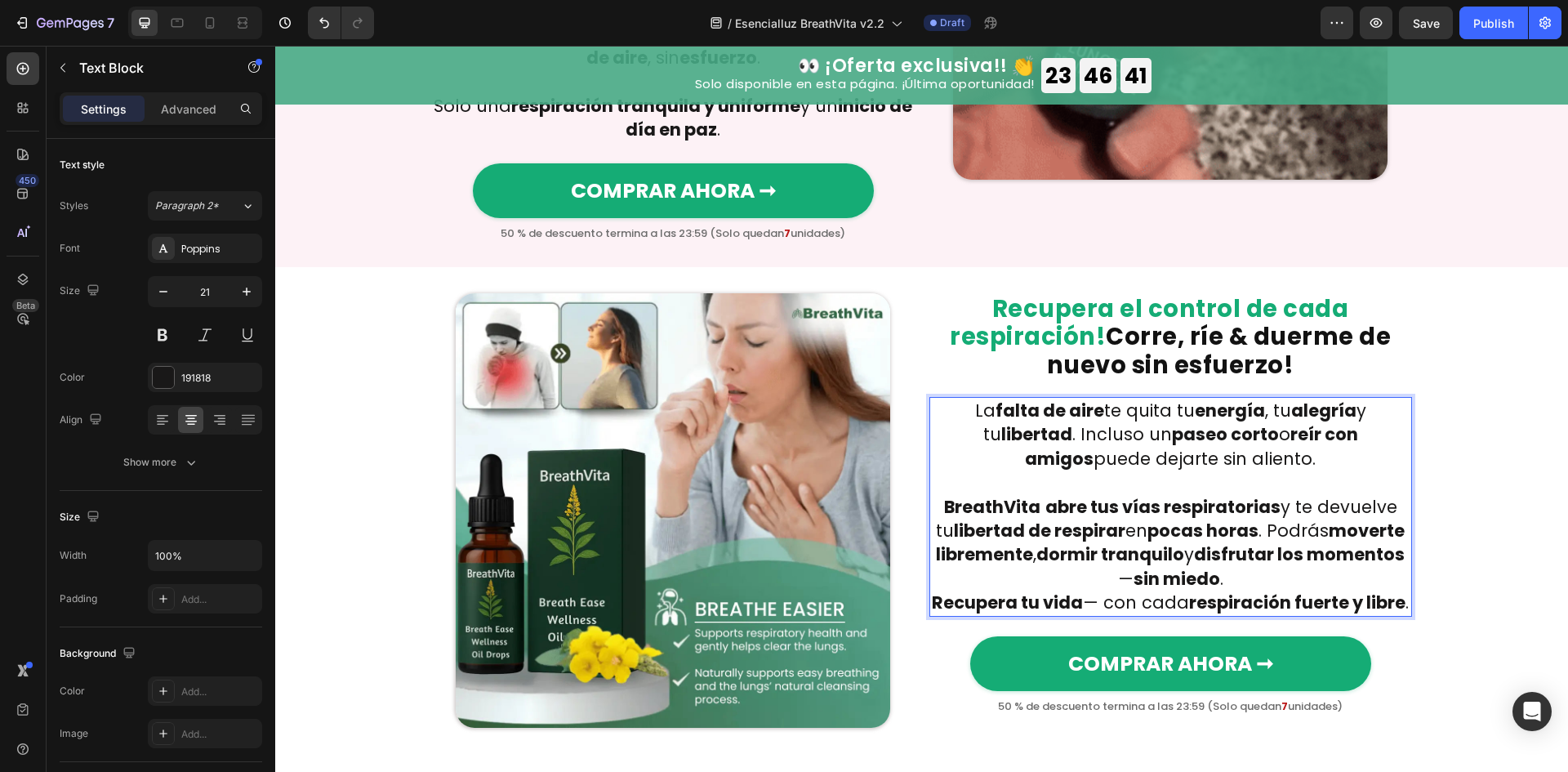
click at [1247, 575] on p "BreathVita abre tus vías respiratorias y te devuelve tu libertad de respirar en…" at bounding box center [1170, 542] width 480 height 96
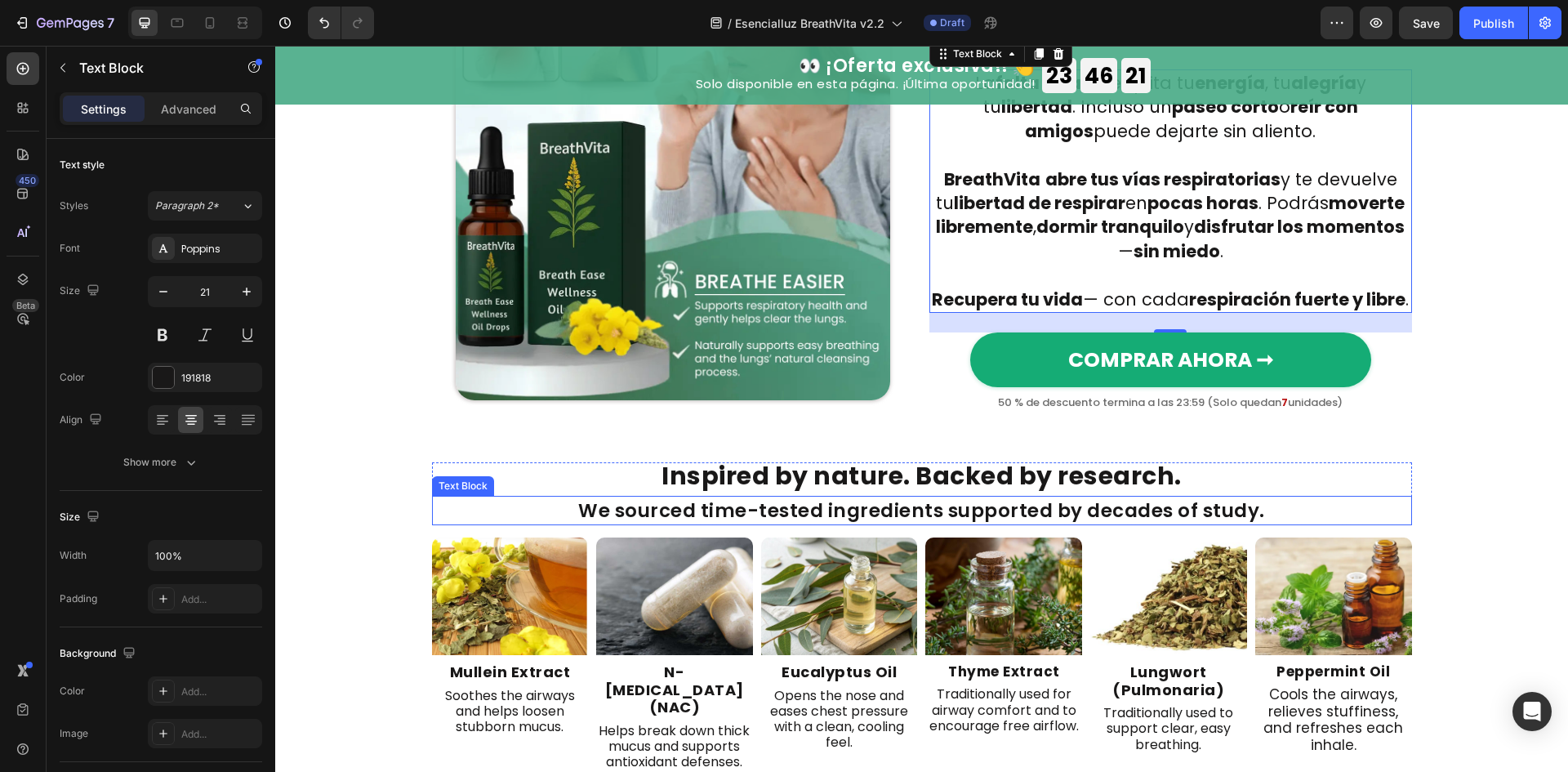
scroll to position [2505, 0]
click at [974, 497] on h2 "Inspired by nature. Backed by research." at bounding box center [922, 480] width 784 height 34
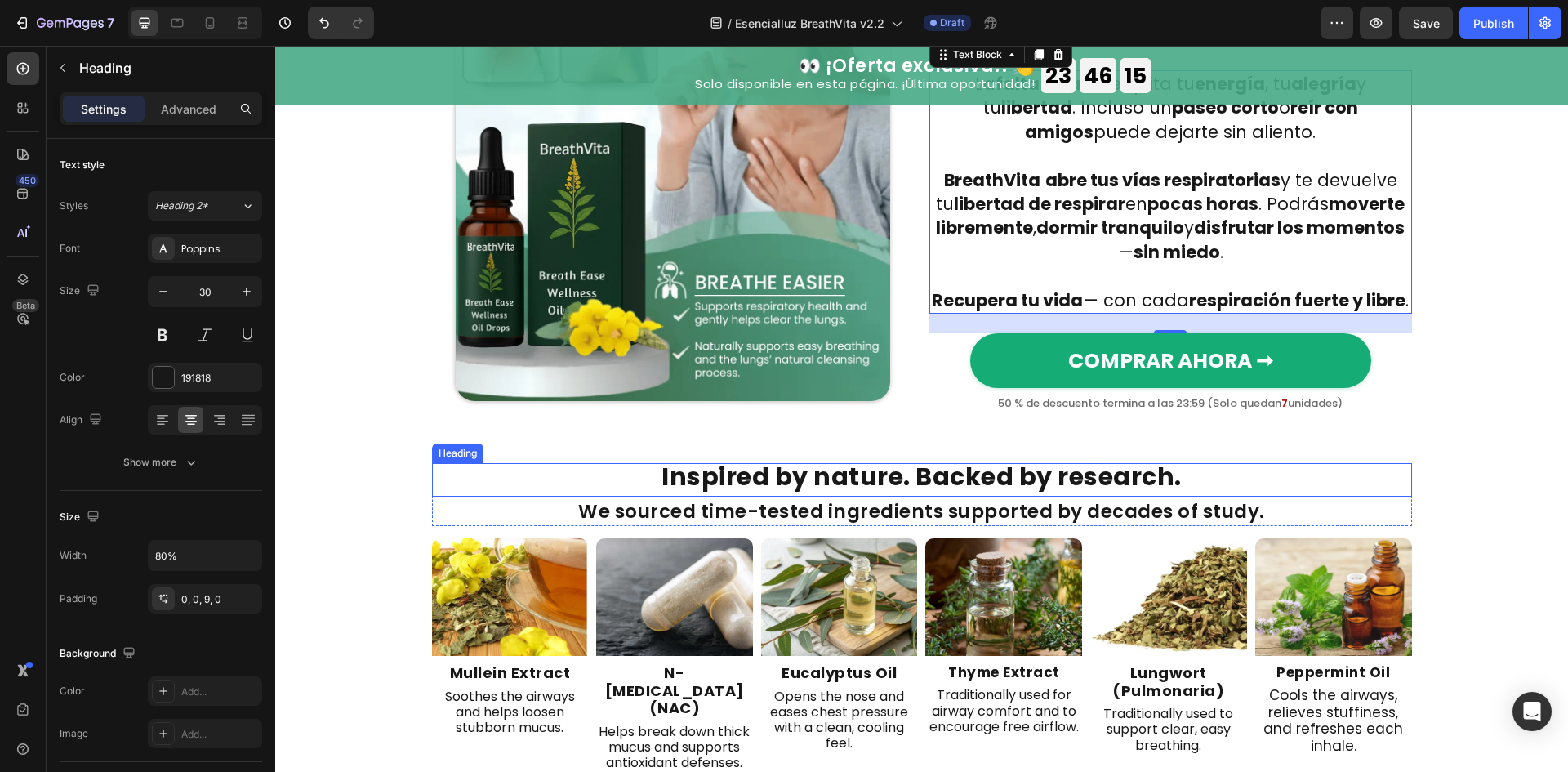
click at [974, 497] on h2 "Inspired by nature. Backed by research." at bounding box center [922, 480] width 784 height 34
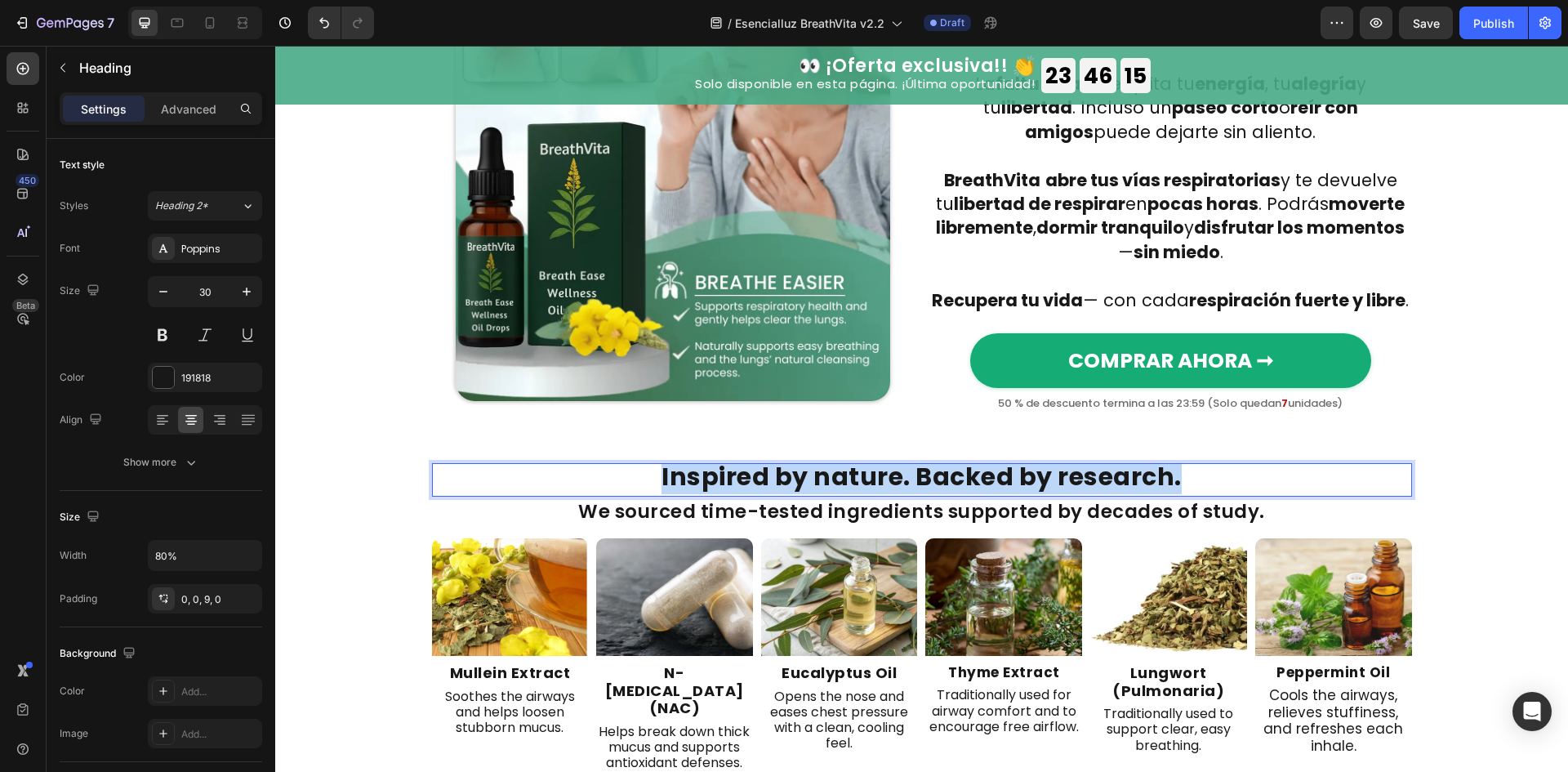
click at [974, 489] on p "Inspired by nature. Backed by research." at bounding box center [922, 477] width 780 height 24
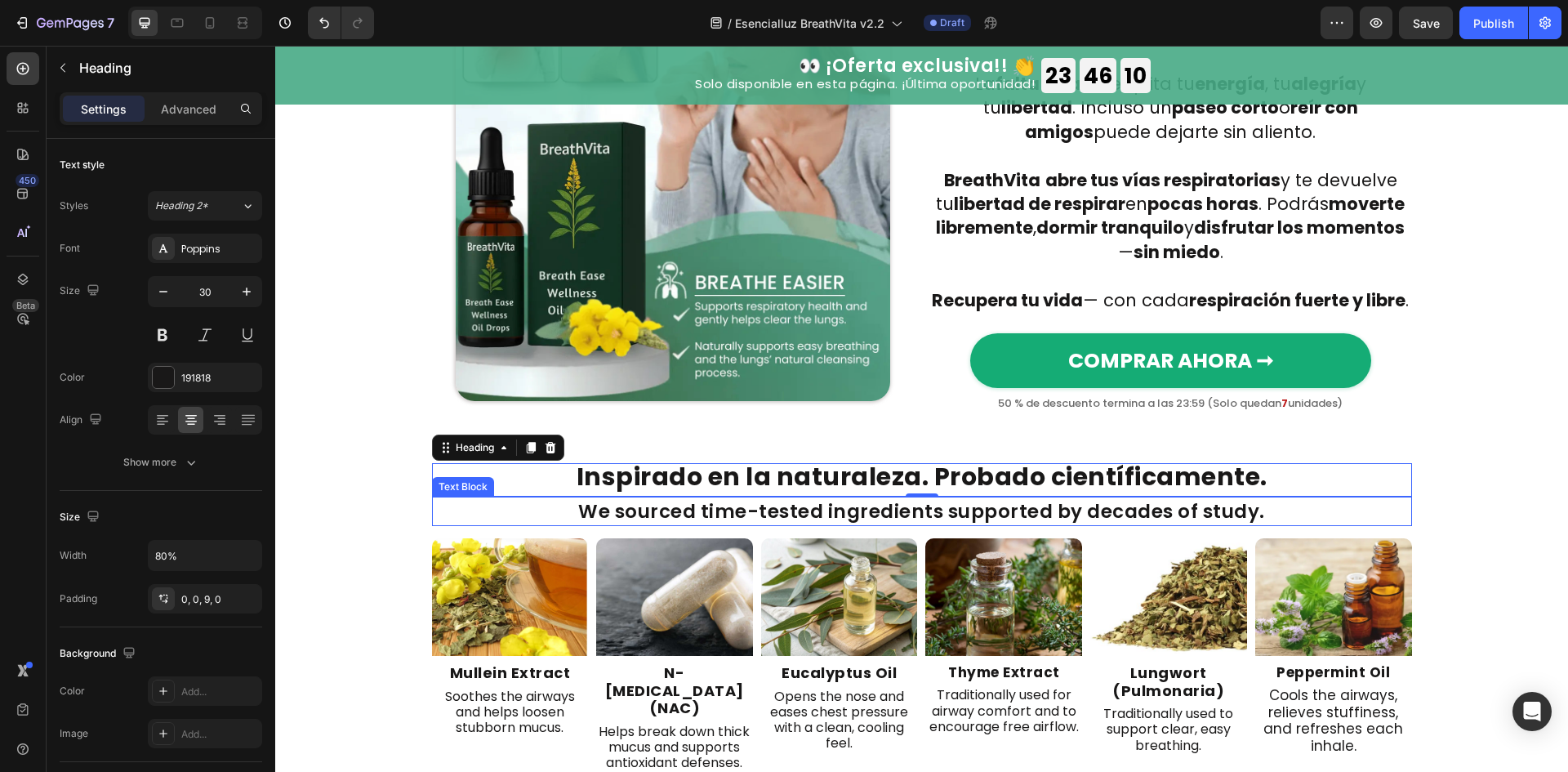
click at [1083, 525] on p "We sourced time-tested ingredients supported by decades of study." at bounding box center [922, 512] width 976 height 26
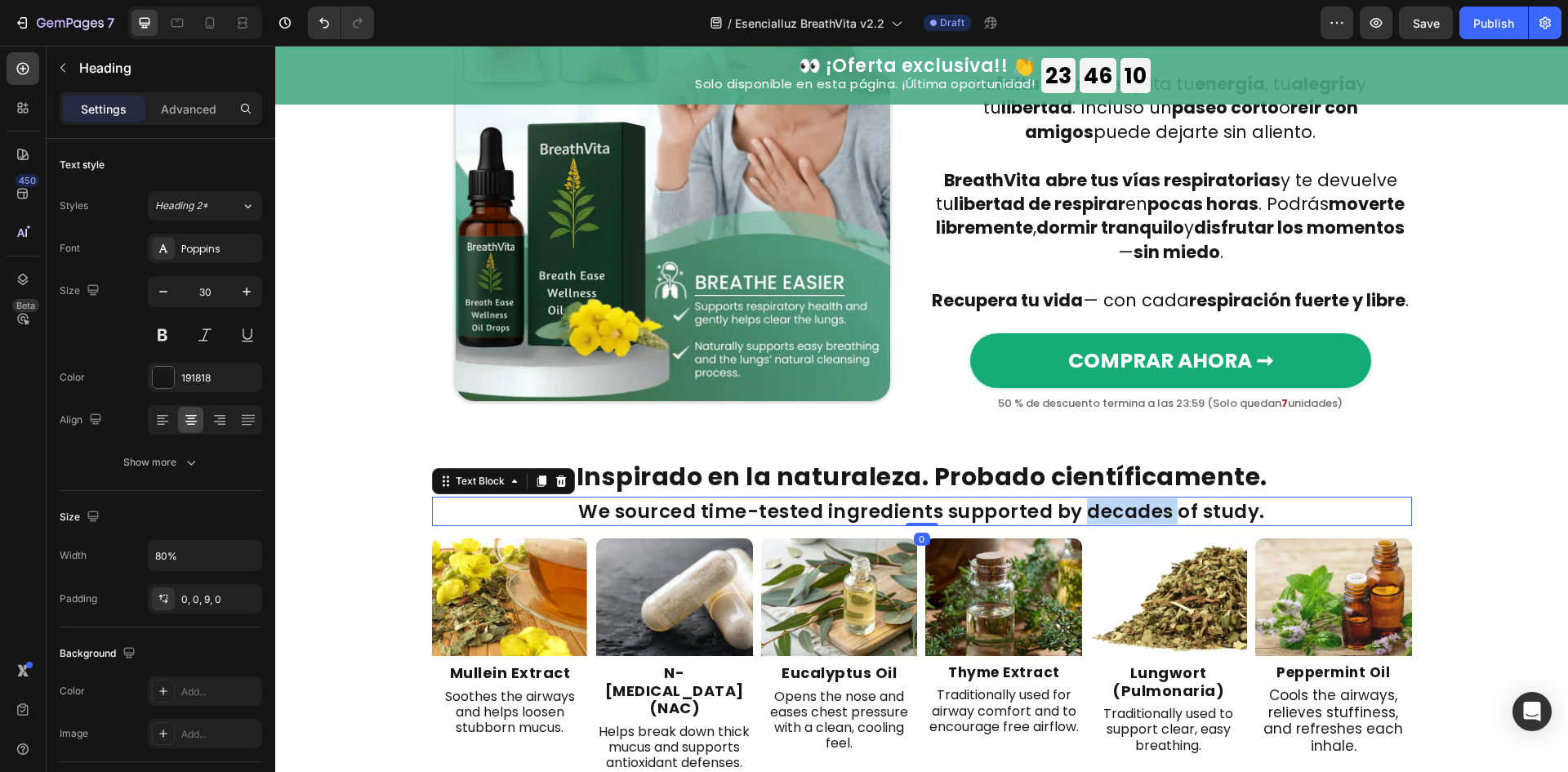
click at [1083, 525] on p "We sourced time-tested ingredients supported by decades of study." at bounding box center [922, 512] width 976 height 26
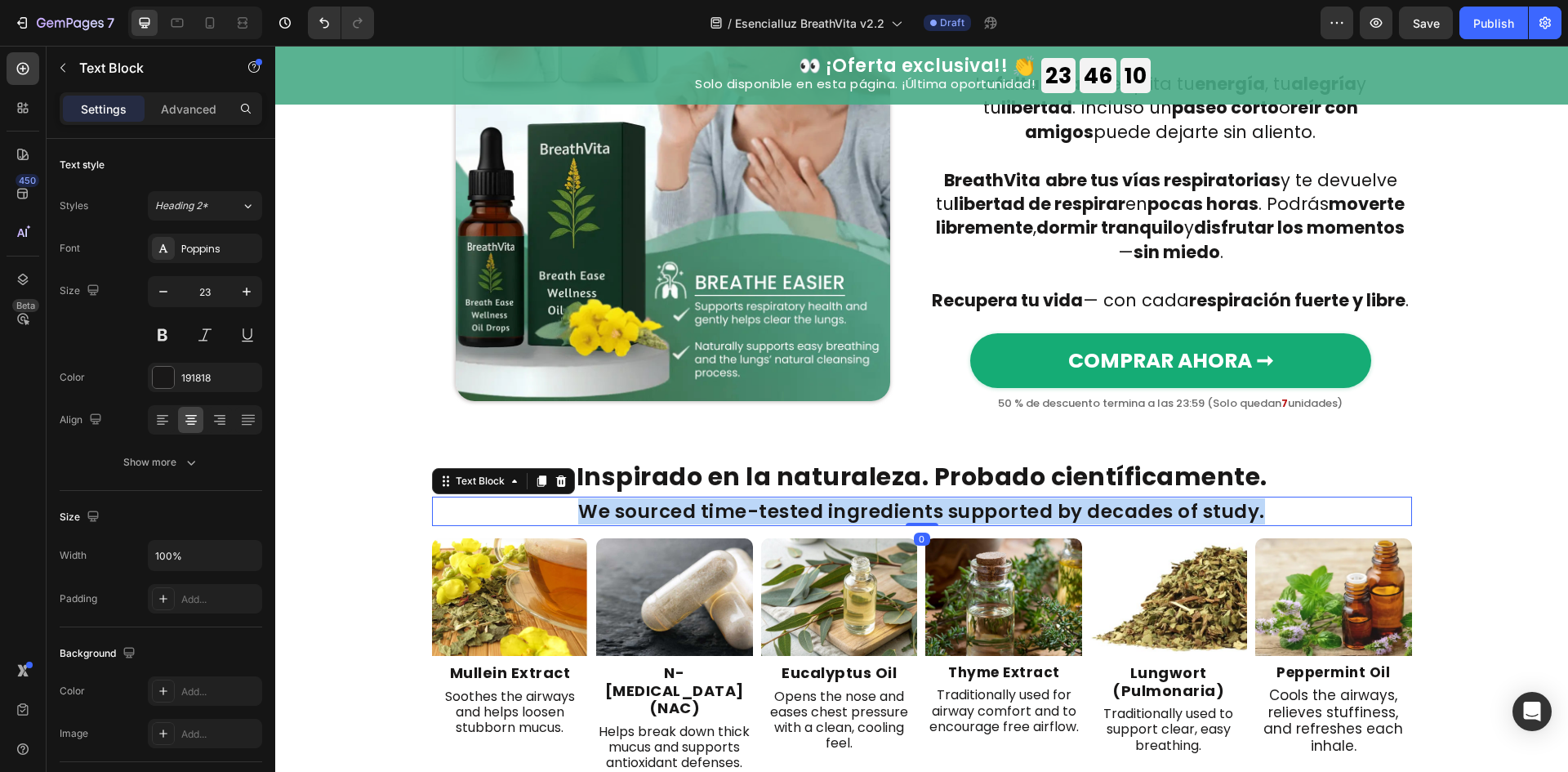
click at [1083, 525] on p "We sourced time-tested ingredients supported by decades of study." at bounding box center [922, 512] width 976 height 26
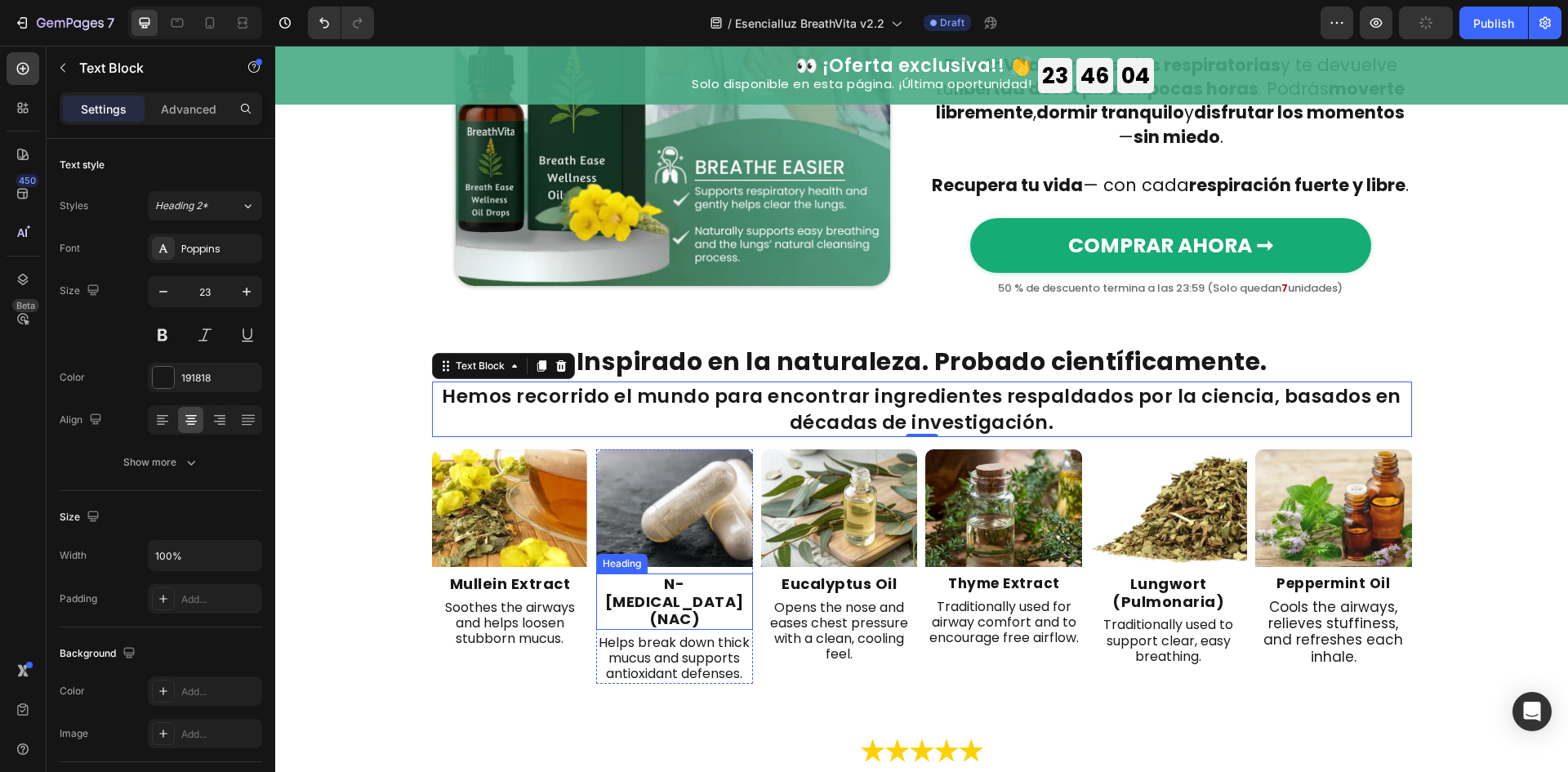
scroll to position [2722, 0]
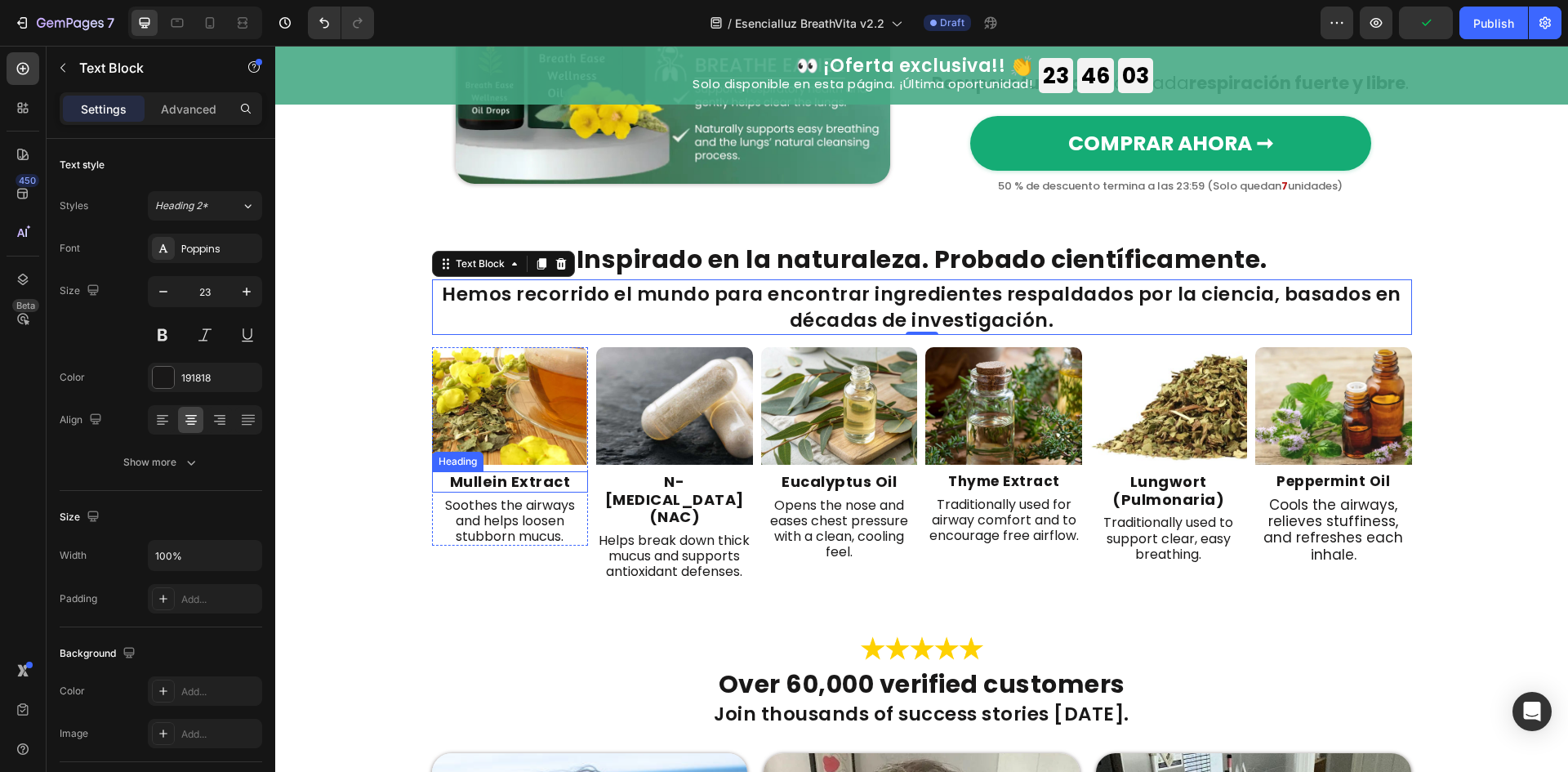
click at [558, 492] on strong "Mullein Extract" at bounding box center [510, 482] width 120 height 21
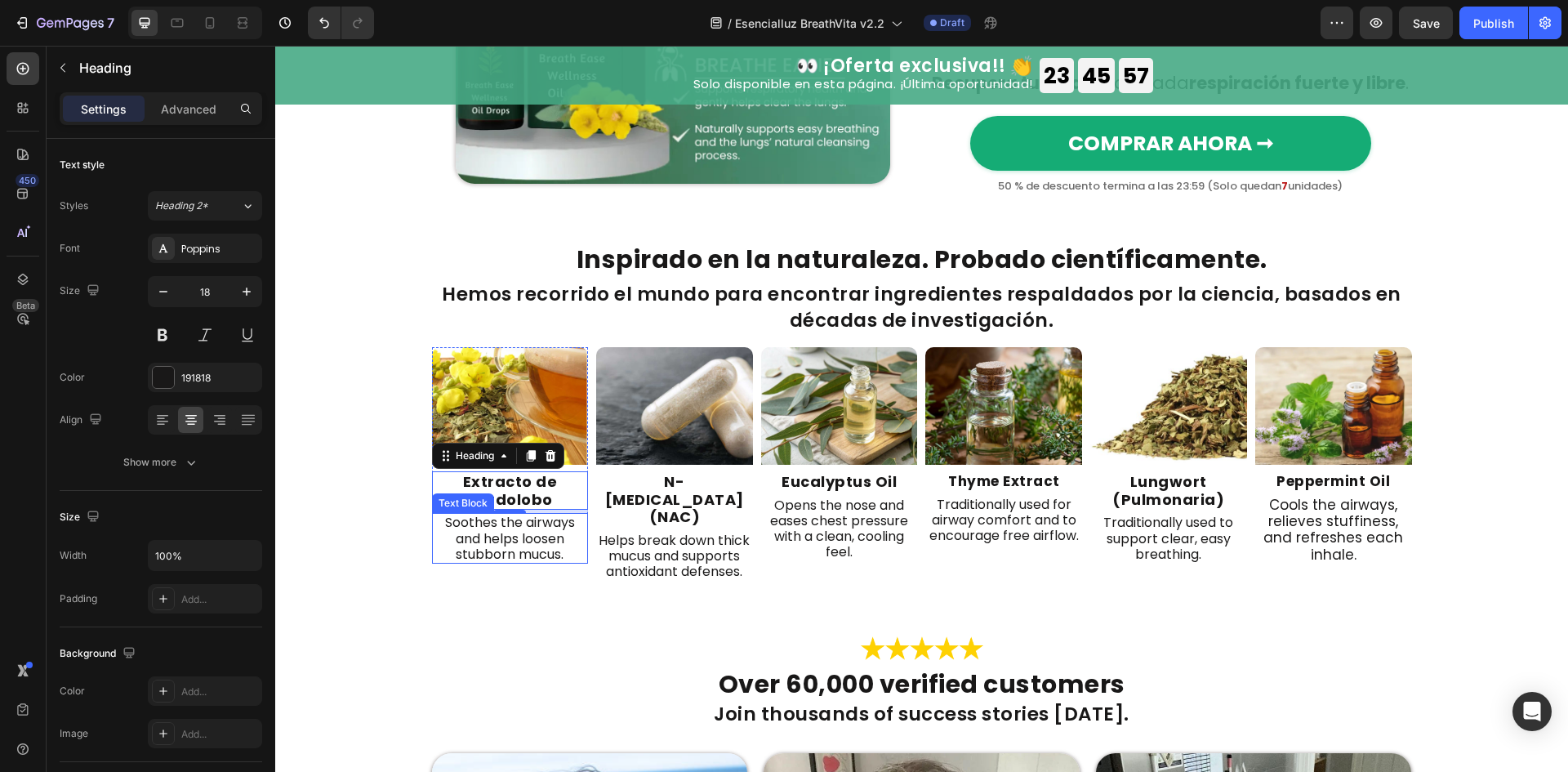
click at [483, 562] on p "Soothes the airways and helps loosen stubborn mucus." at bounding box center [511, 538] width 153 height 48
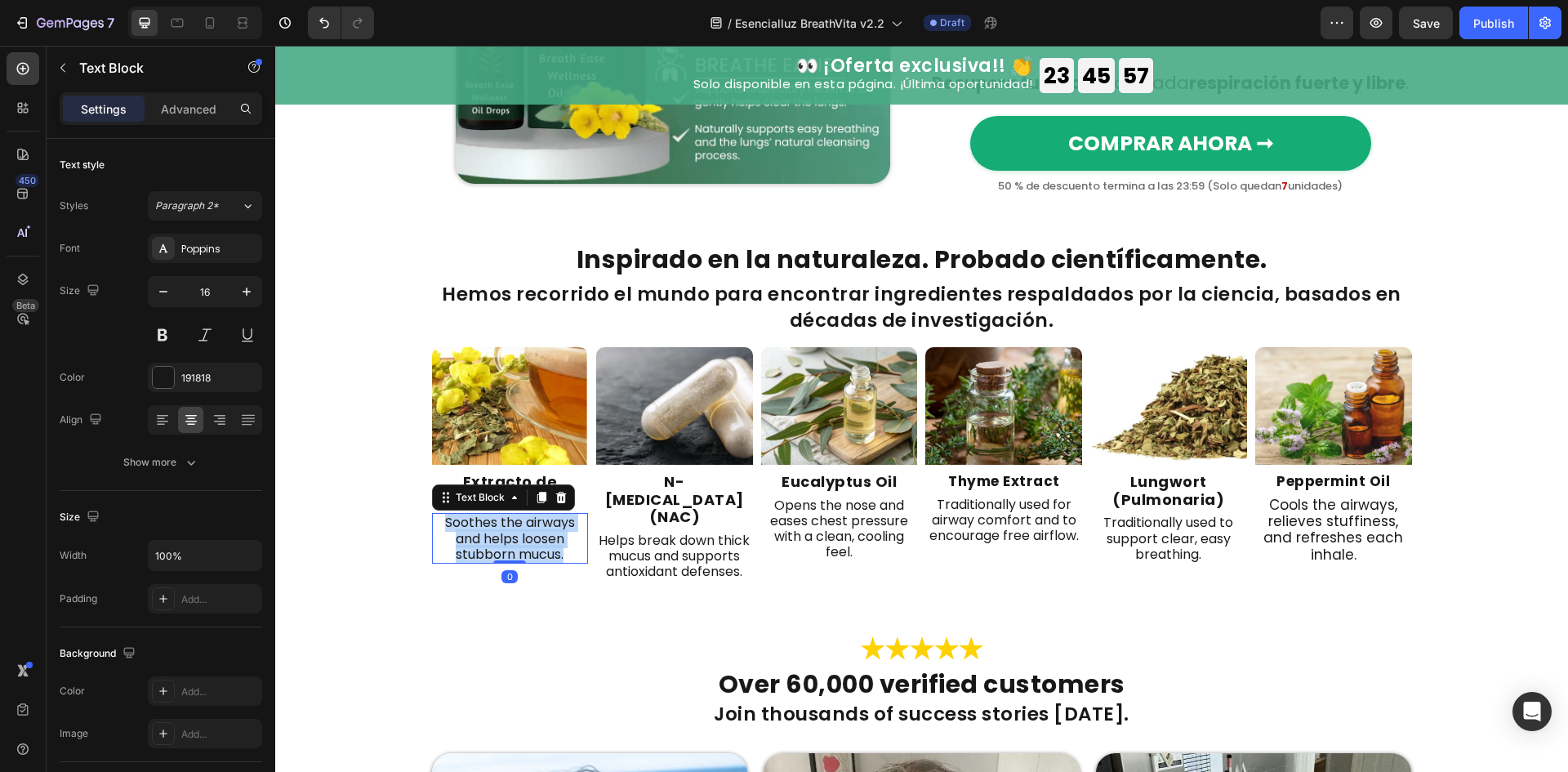
click at [483, 562] on p "Soothes the airways and helps loosen stubborn mucus." at bounding box center [511, 538] width 153 height 48
click at [713, 514] on h2 "N-Acetylcysteine (NAC)" at bounding box center [675, 499] width 157 height 56
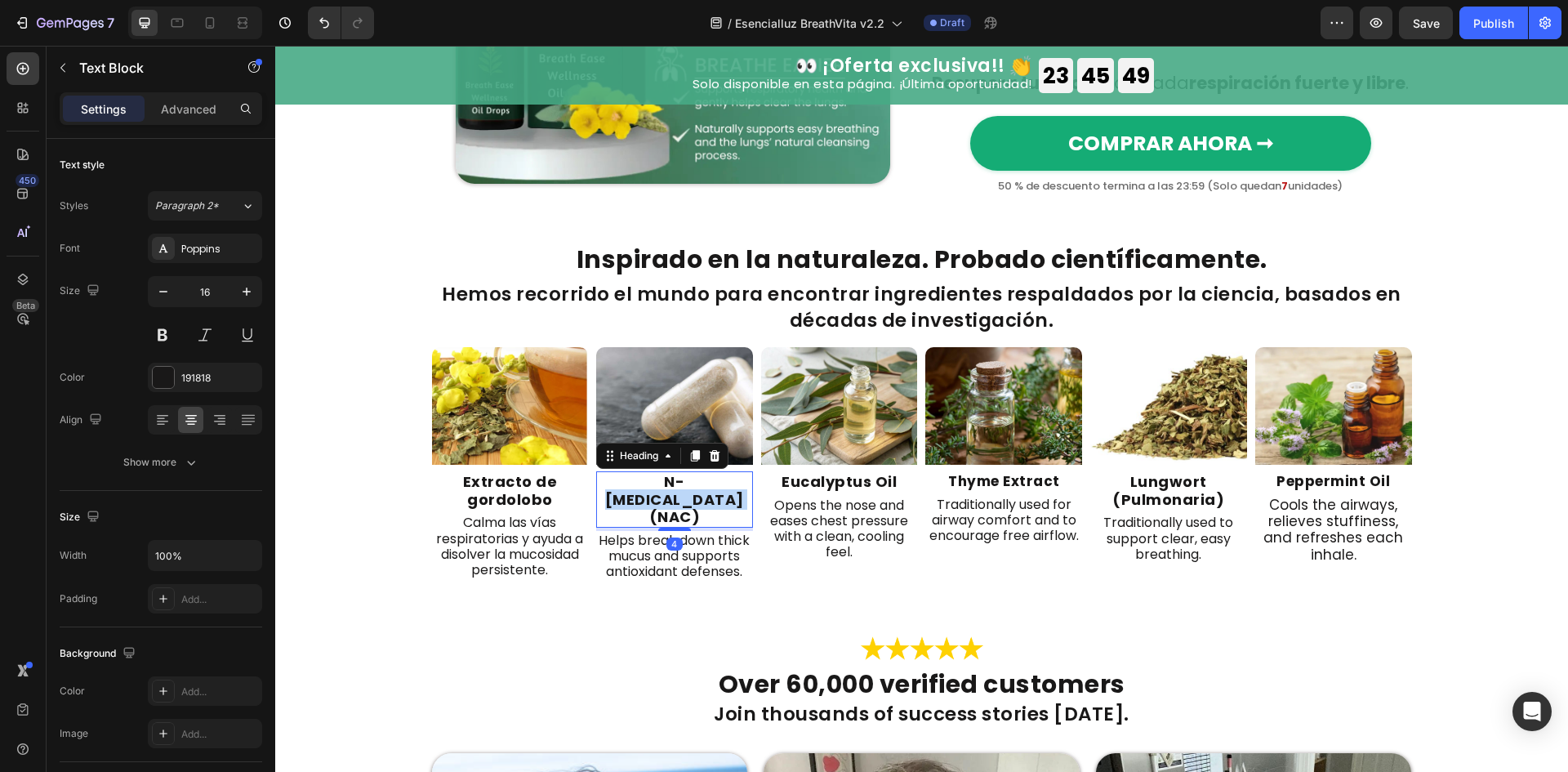
click at [713, 514] on h2 "N-Acetylcysteine (NAC)" at bounding box center [675, 499] width 157 height 56
click at [713, 514] on p "N-Acetylcysteine (NAC)" at bounding box center [674, 499] width 153 height 53
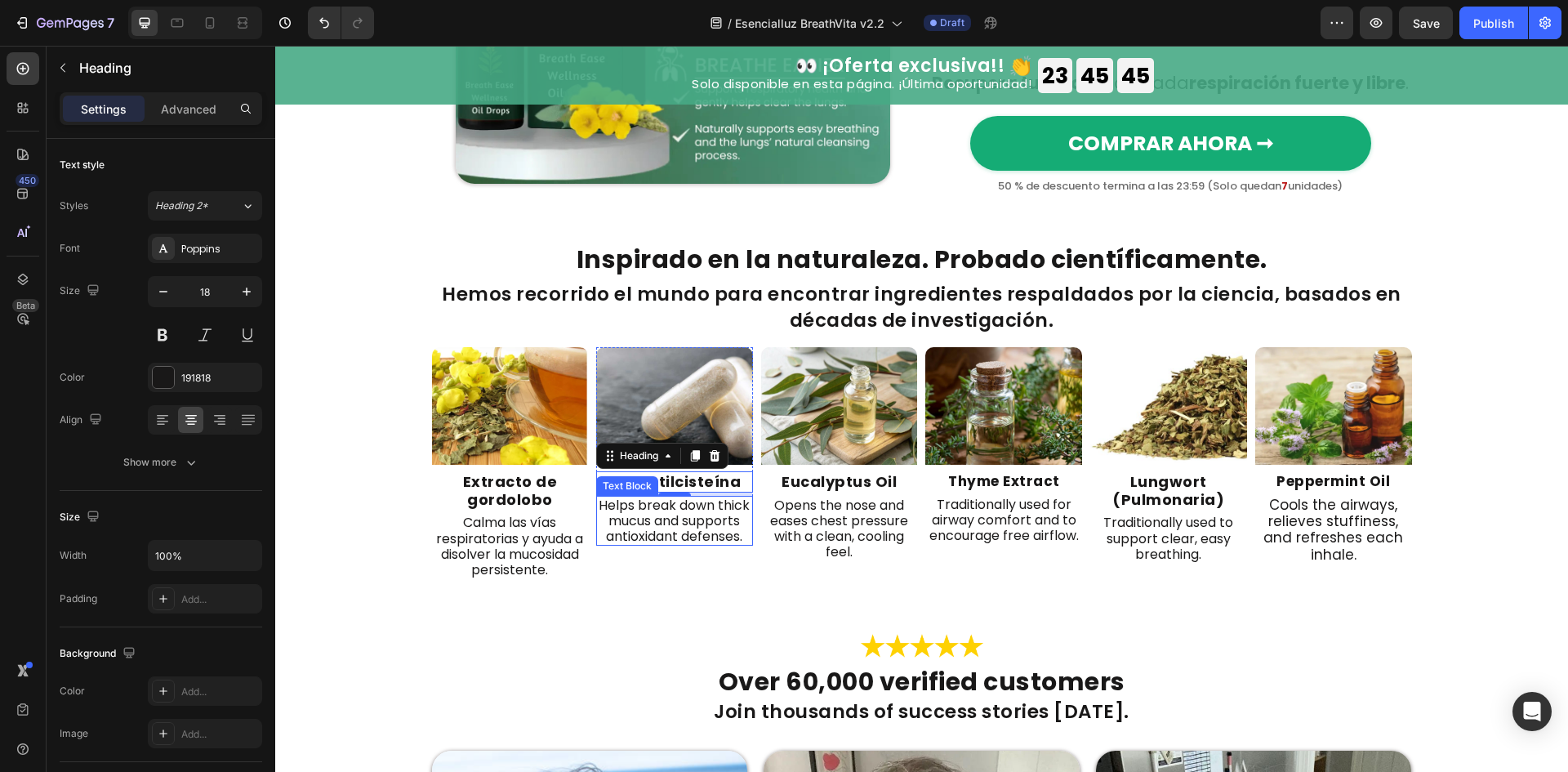
click at [617, 540] on p "Helps break down thick mucus and supports antioxidant defenses." at bounding box center [674, 521] width 153 height 48
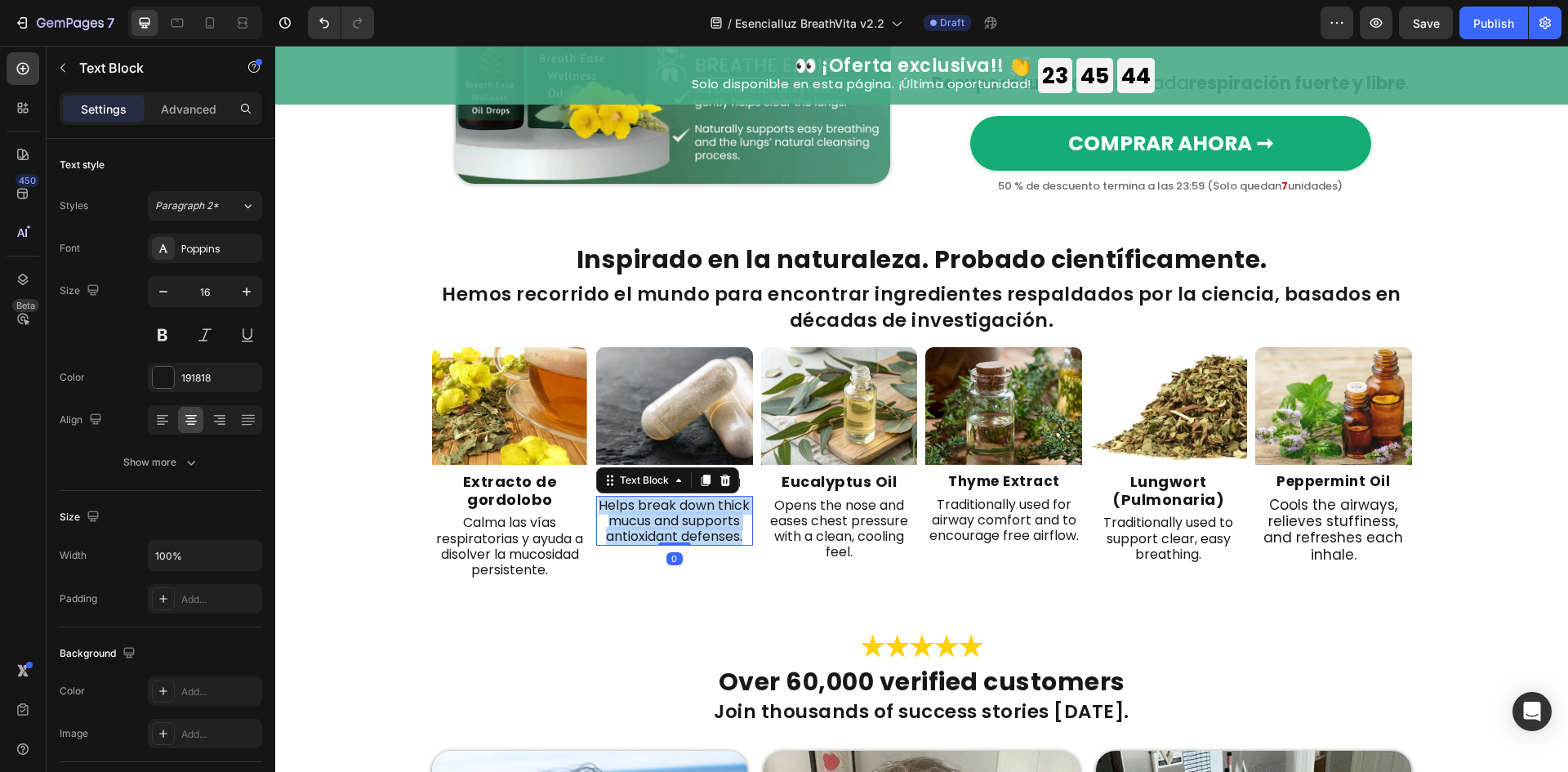
click at [617, 540] on p "Helps break down thick mucus and supports antioxidant defenses." at bounding box center [674, 521] width 153 height 48
click at [893, 493] on h2 "Eucalyptus Oil" at bounding box center [839, 482] width 157 height 21
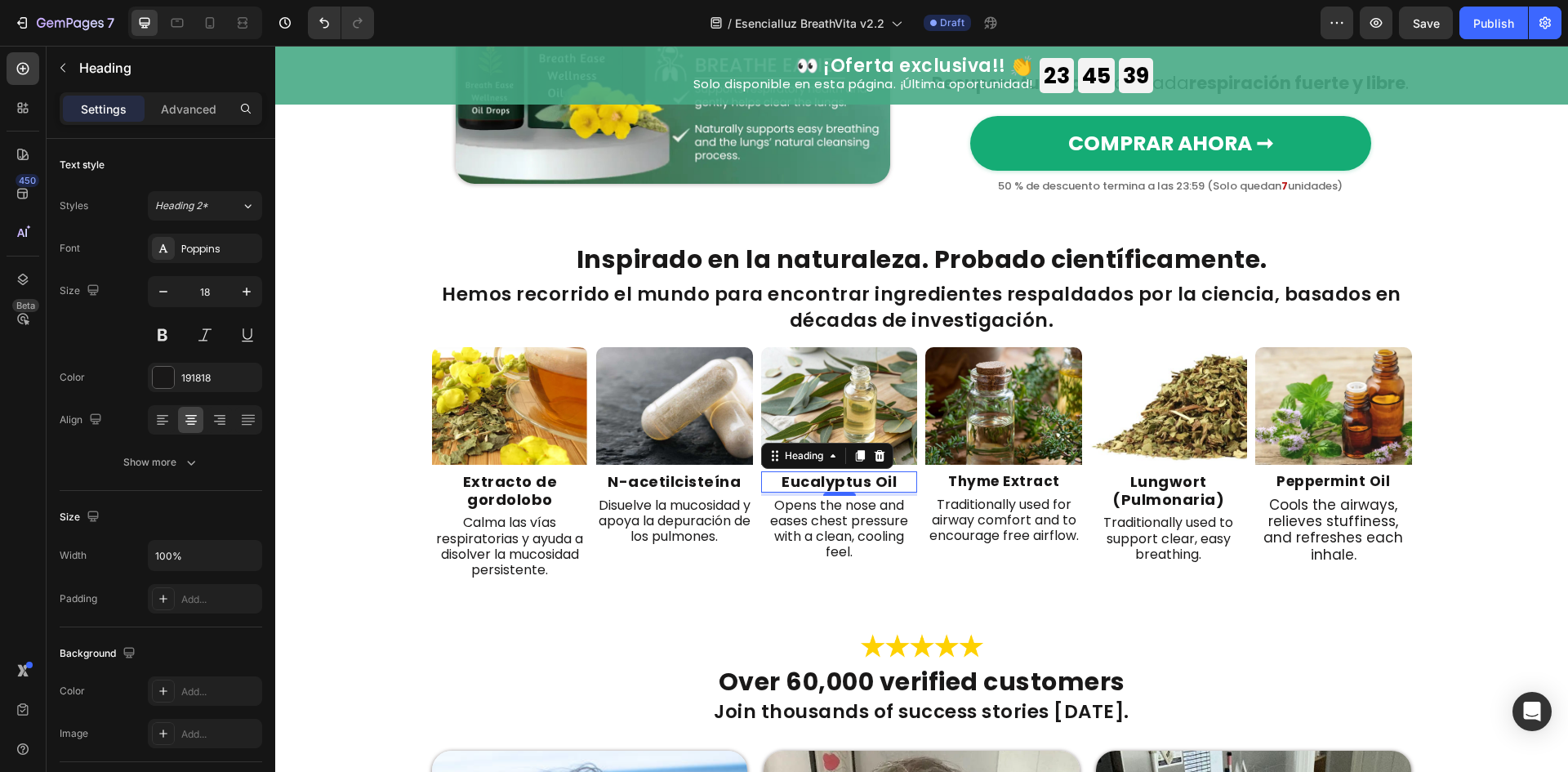
click at [893, 493] on h2 "Eucalyptus Oil" at bounding box center [839, 482] width 157 height 21
click at [893, 491] on p "Eucalyptus Oil" at bounding box center [839, 482] width 153 height 18
click at [830, 570] on p "Opens the nose and eases chest pressure with a clean, cooling feel." at bounding box center [839, 545] width 153 height 63
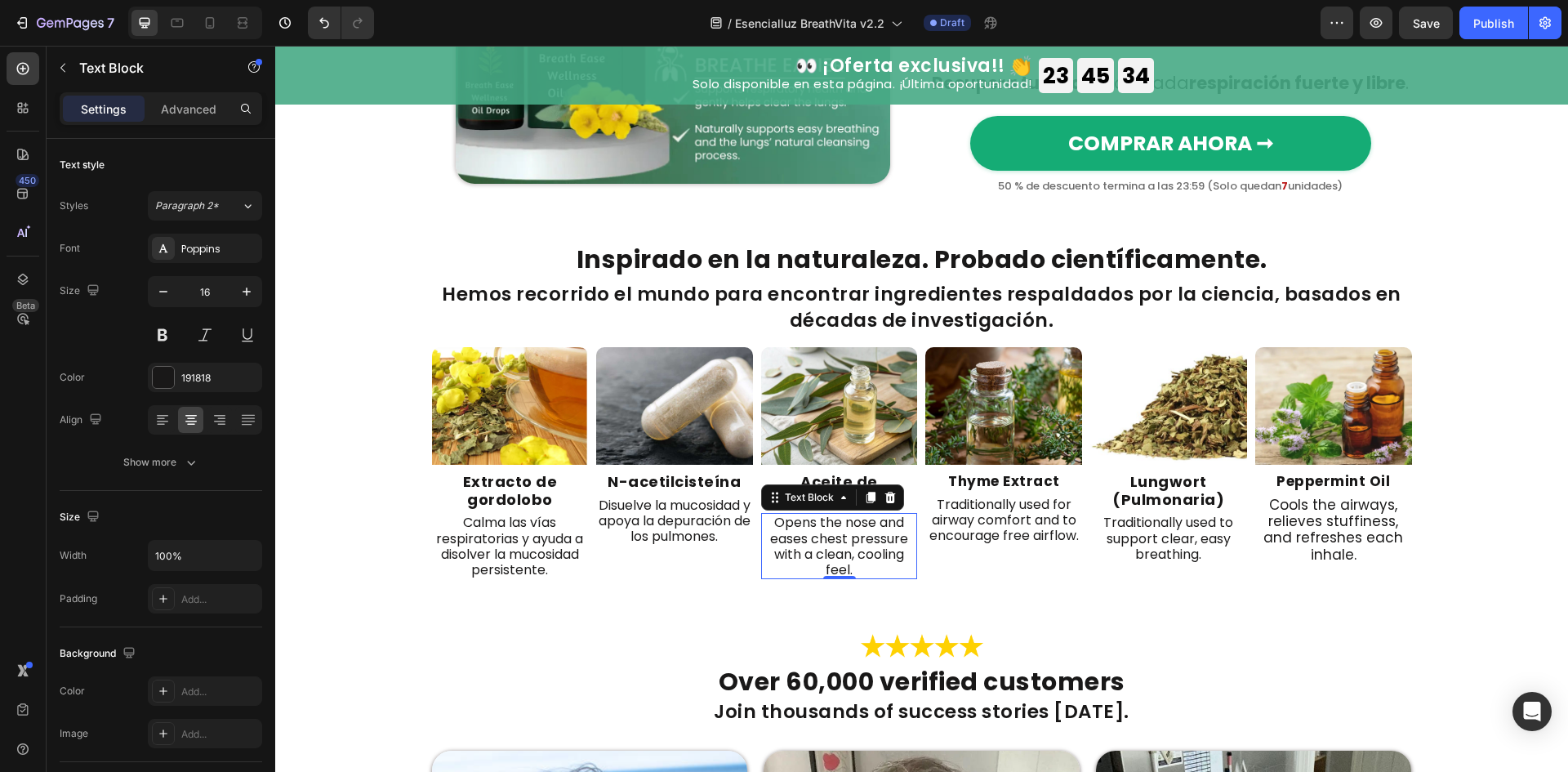
click at [830, 570] on p "Opens the nose and eases chest pressure with a clean, cooling feel." at bounding box center [839, 545] width 153 height 63
click at [975, 491] on strong "Thyme Extract" at bounding box center [1004, 481] width 112 height 20
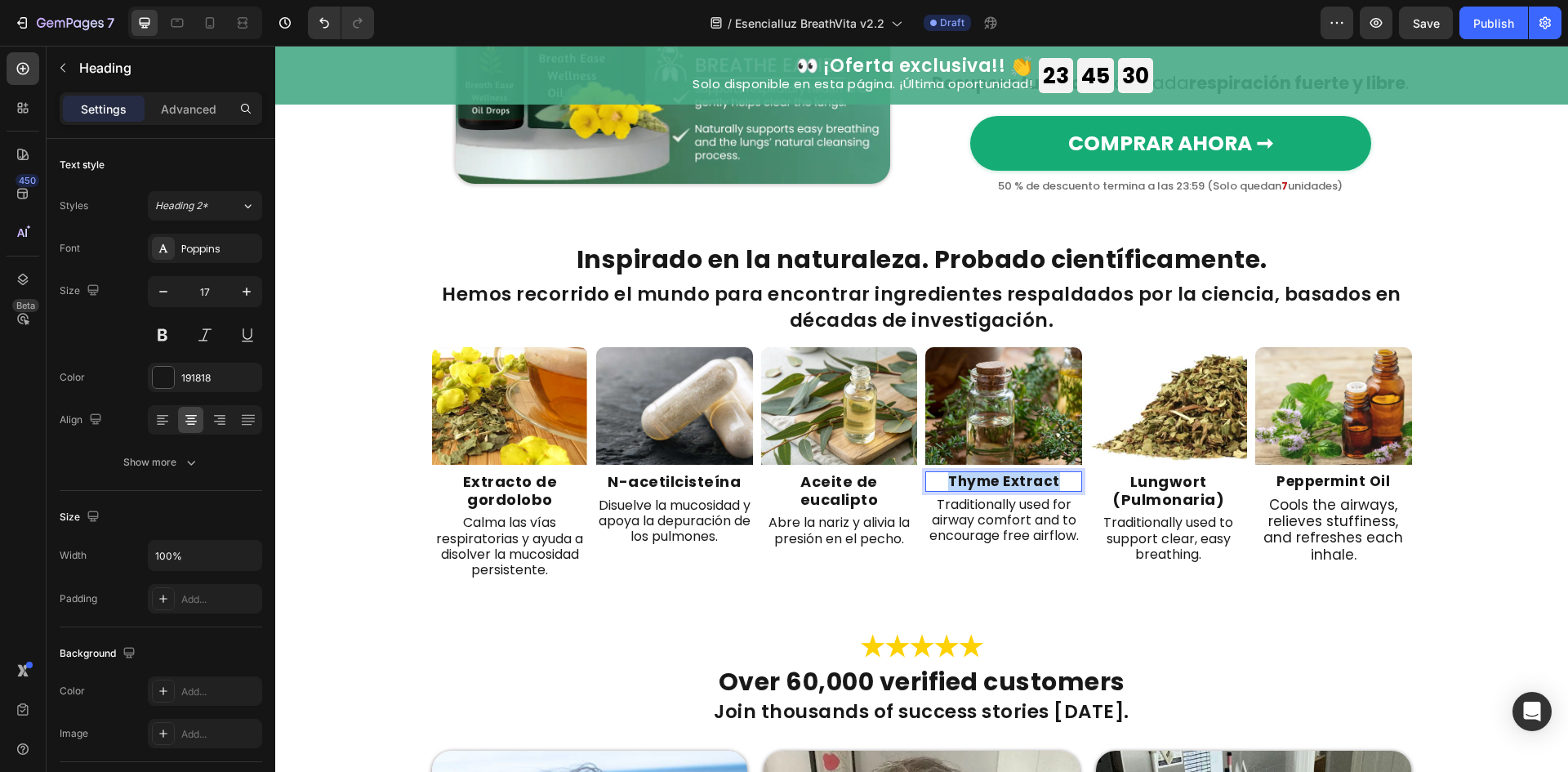
click at [975, 491] on strong "Thyme Extract" at bounding box center [1004, 481] width 112 height 20
click at [1021, 541] on p "Traditionally used for airway comfort and to encourage free airflow." at bounding box center [1003, 520] width 153 height 48
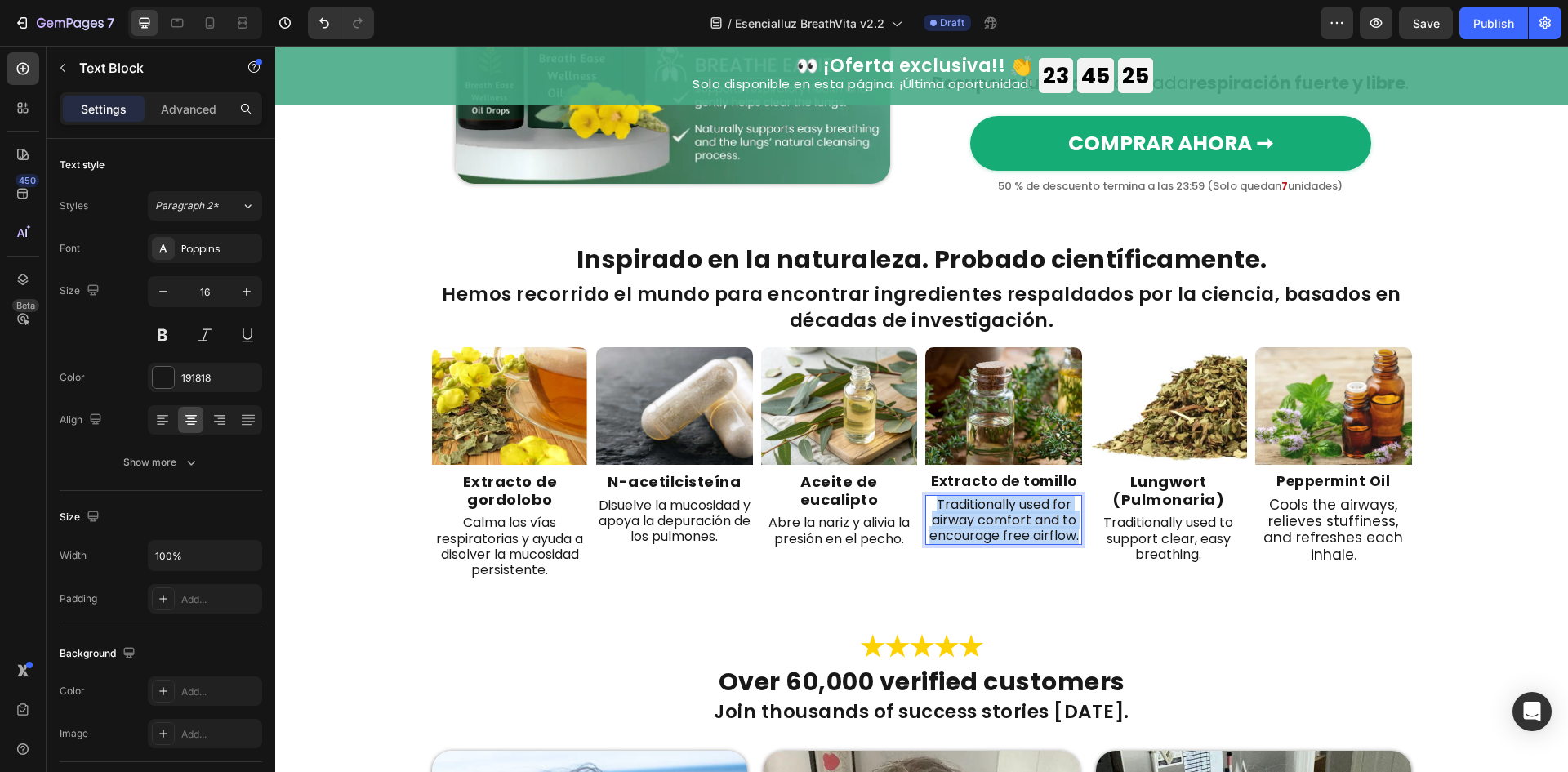
click at [1021, 541] on p "Traditionally used for airway comfort and to encourage free airflow." at bounding box center [1003, 520] width 153 height 48
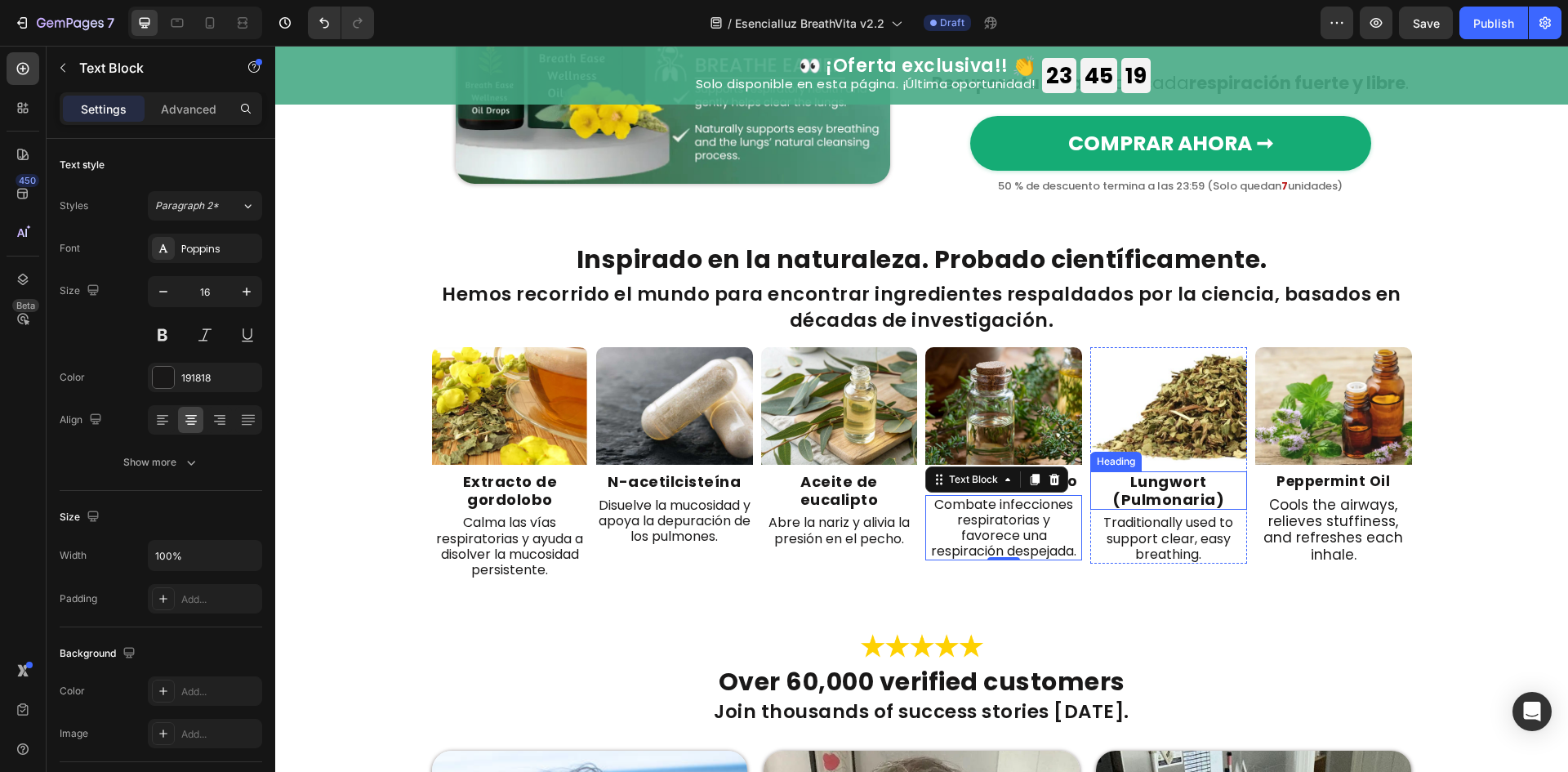
click at [1199, 510] on strong "Lungwort (Pulmonaria)" at bounding box center [1169, 490] width 112 height 38
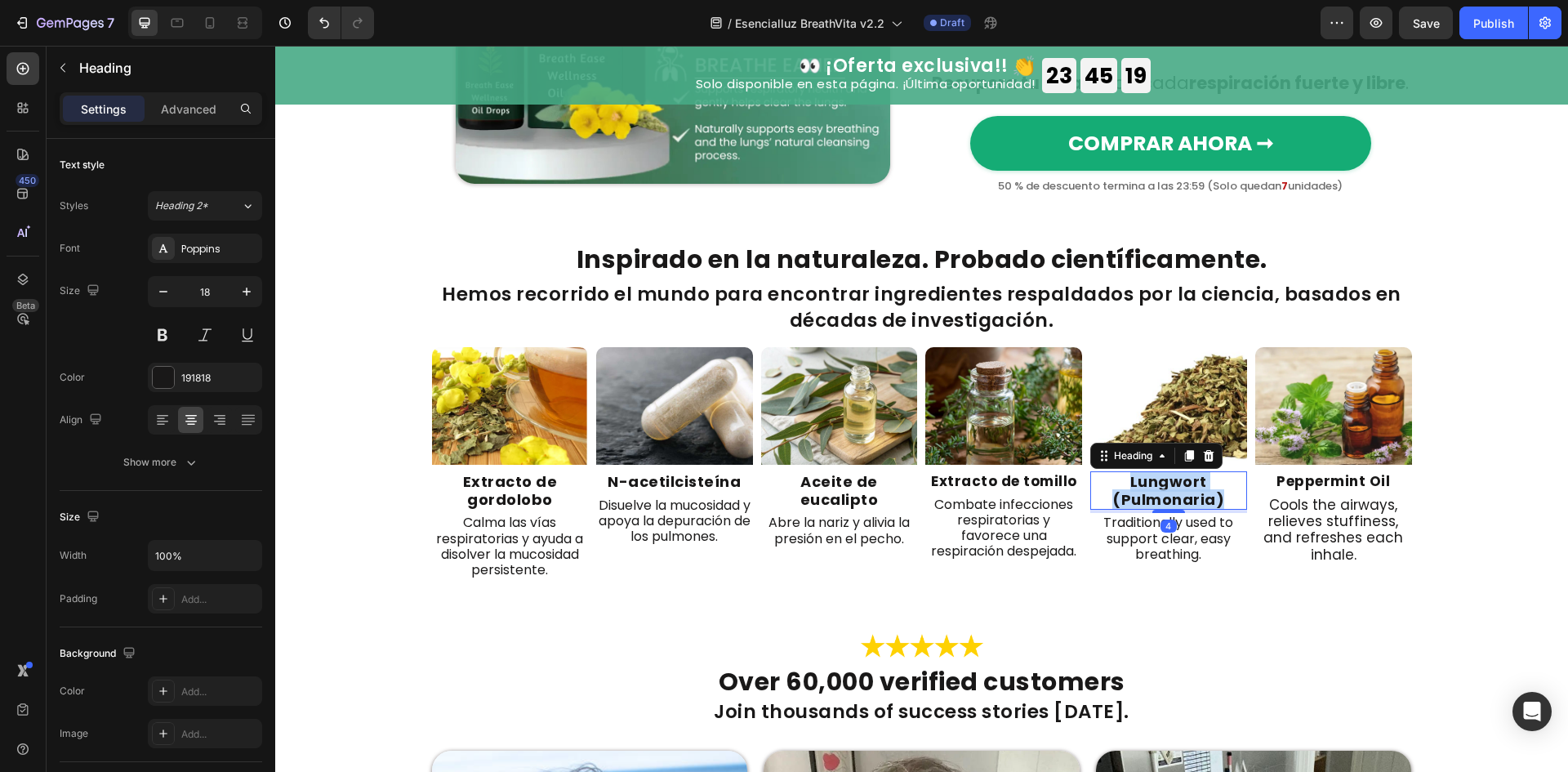
click at [1199, 510] on strong "Lungwort (Pulmonaria)" at bounding box center [1169, 490] width 112 height 38
click at [1197, 545] on p "Traditionally used to support clear, easy breathing." at bounding box center [1169, 521] width 153 height 48
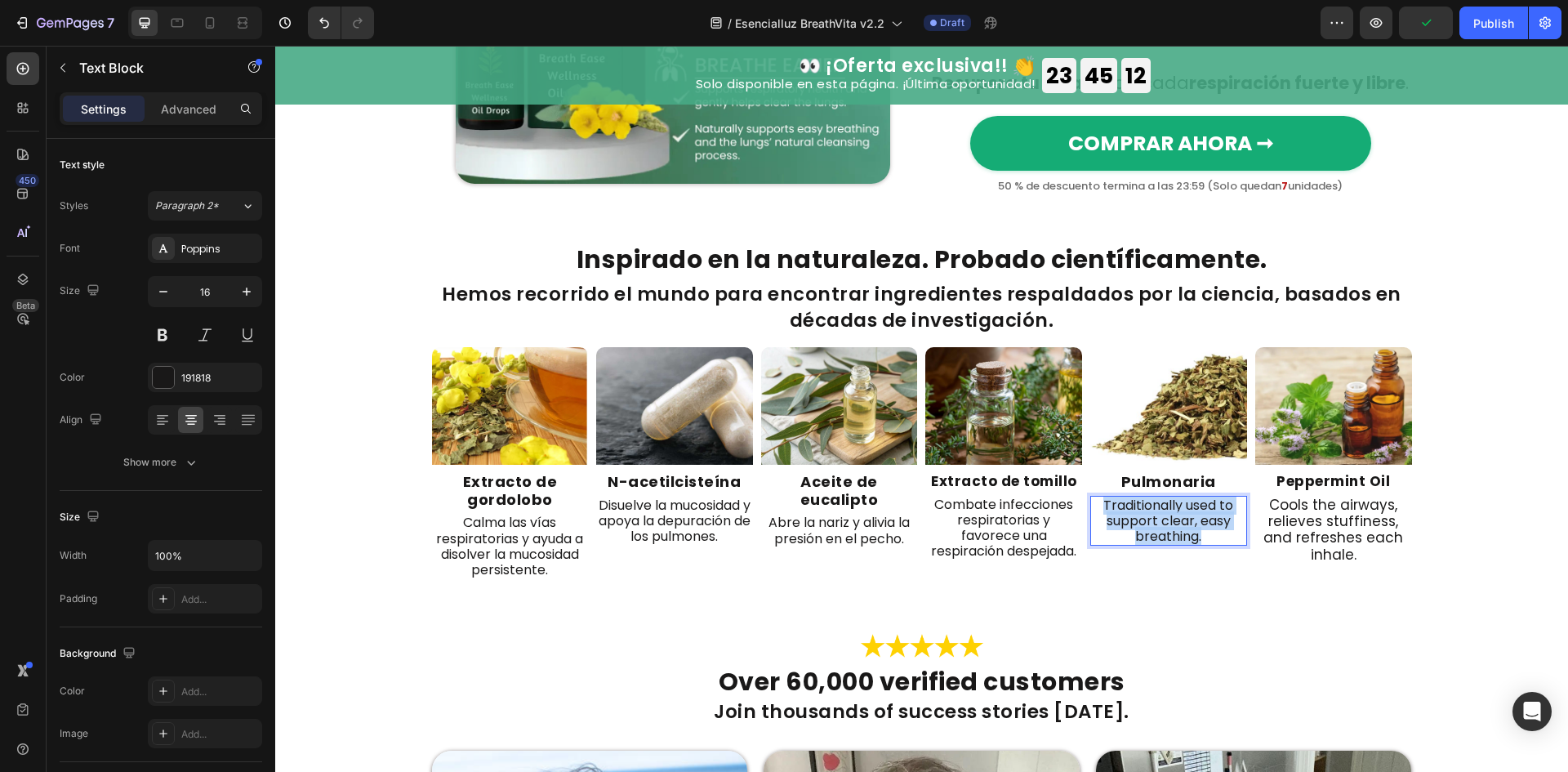
click at [1197, 545] on p "Traditionally used to support clear, easy breathing." at bounding box center [1169, 521] width 153 height 48
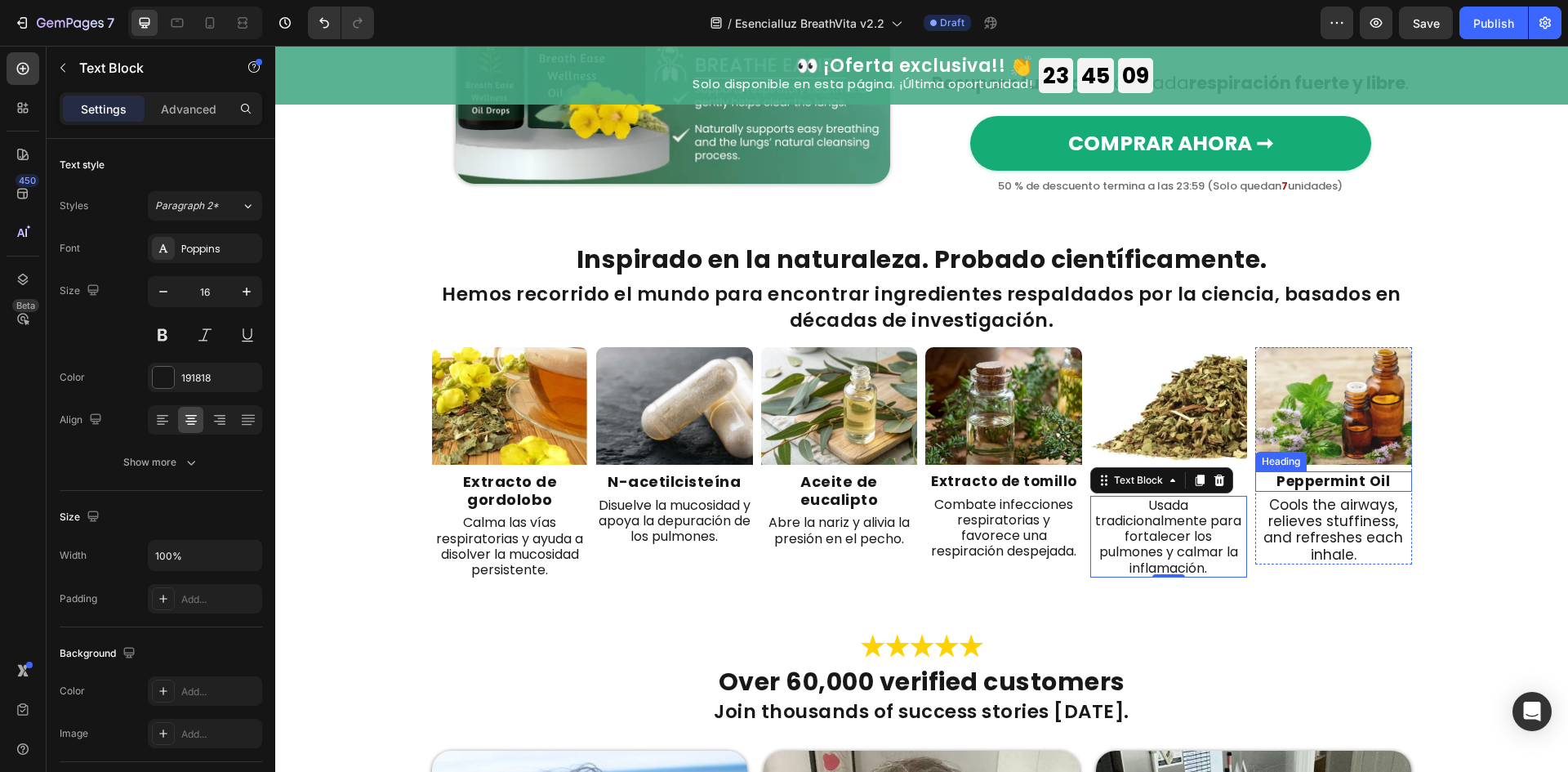
click at [1322, 491] on strong "Peppermint Oil" at bounding box center [1333, 481] width 114 height 20
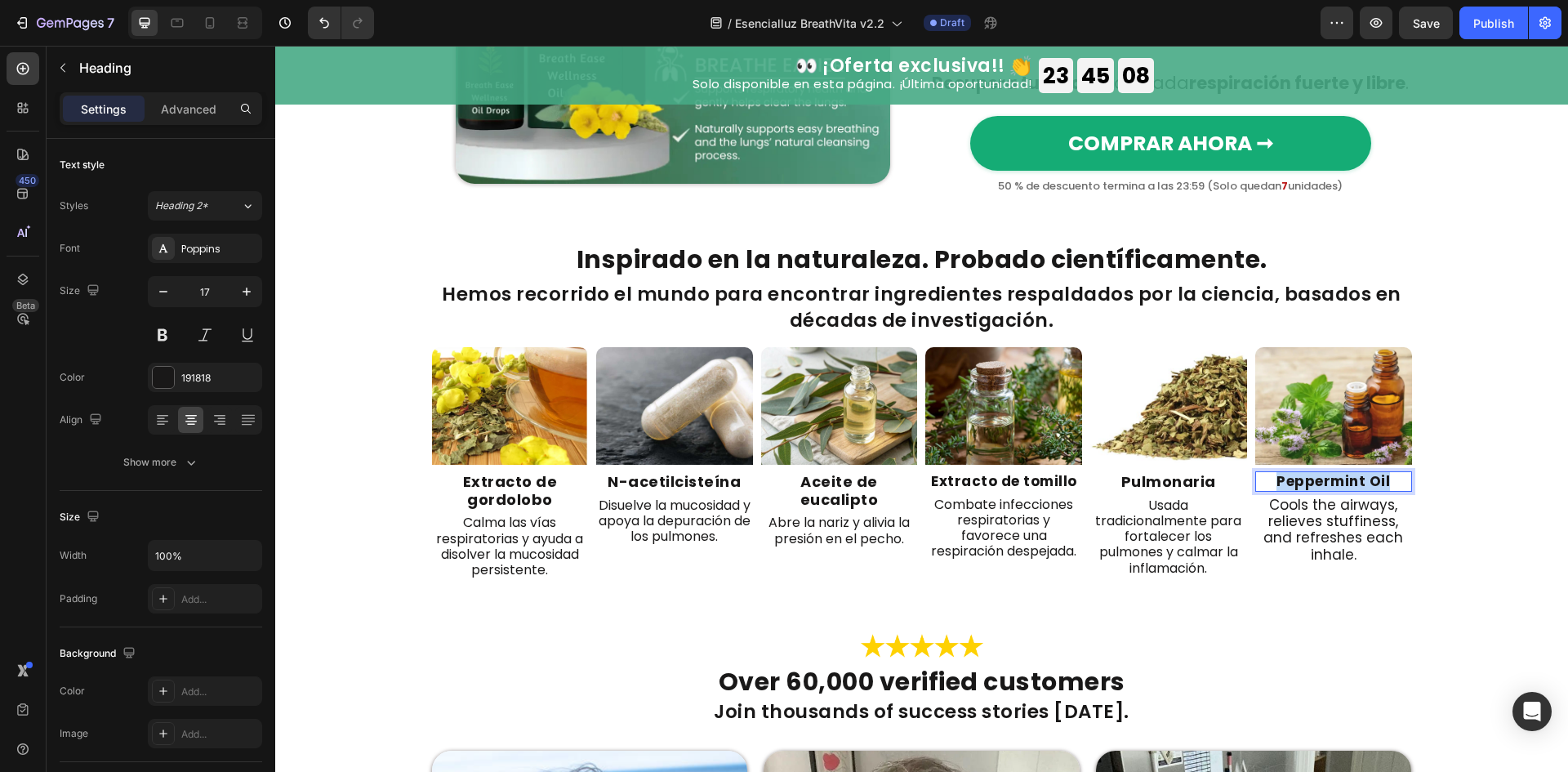
click at [1322, 491] on strong "Peppermint Oil" at bounding box center [1333, 481] width 114 height 20
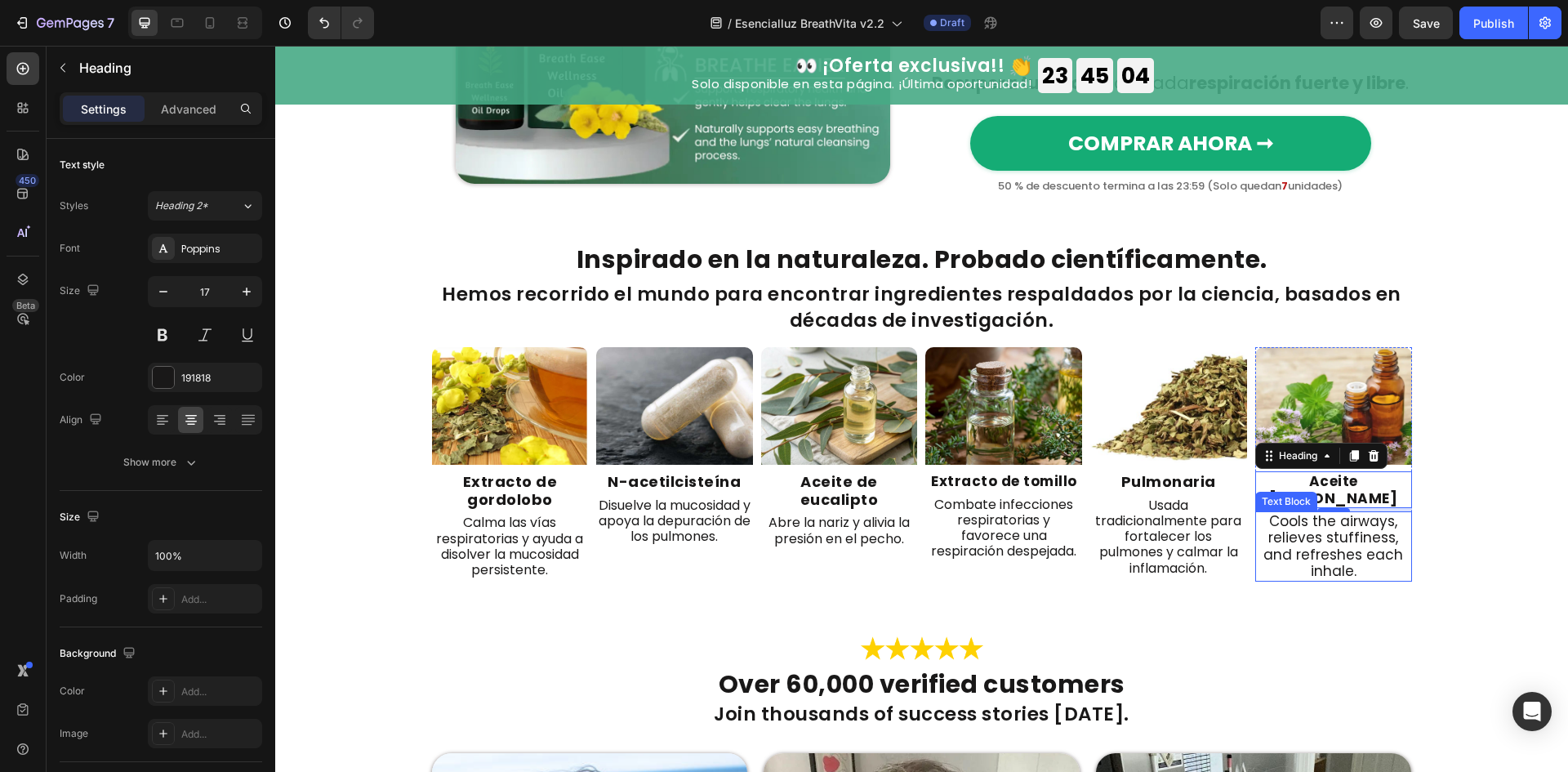
click at [1358, 550] on p "Cools the airways, relieves stuffiness, and refreshes each inhale." at bounding box center [1333, 546] width 153 height 67
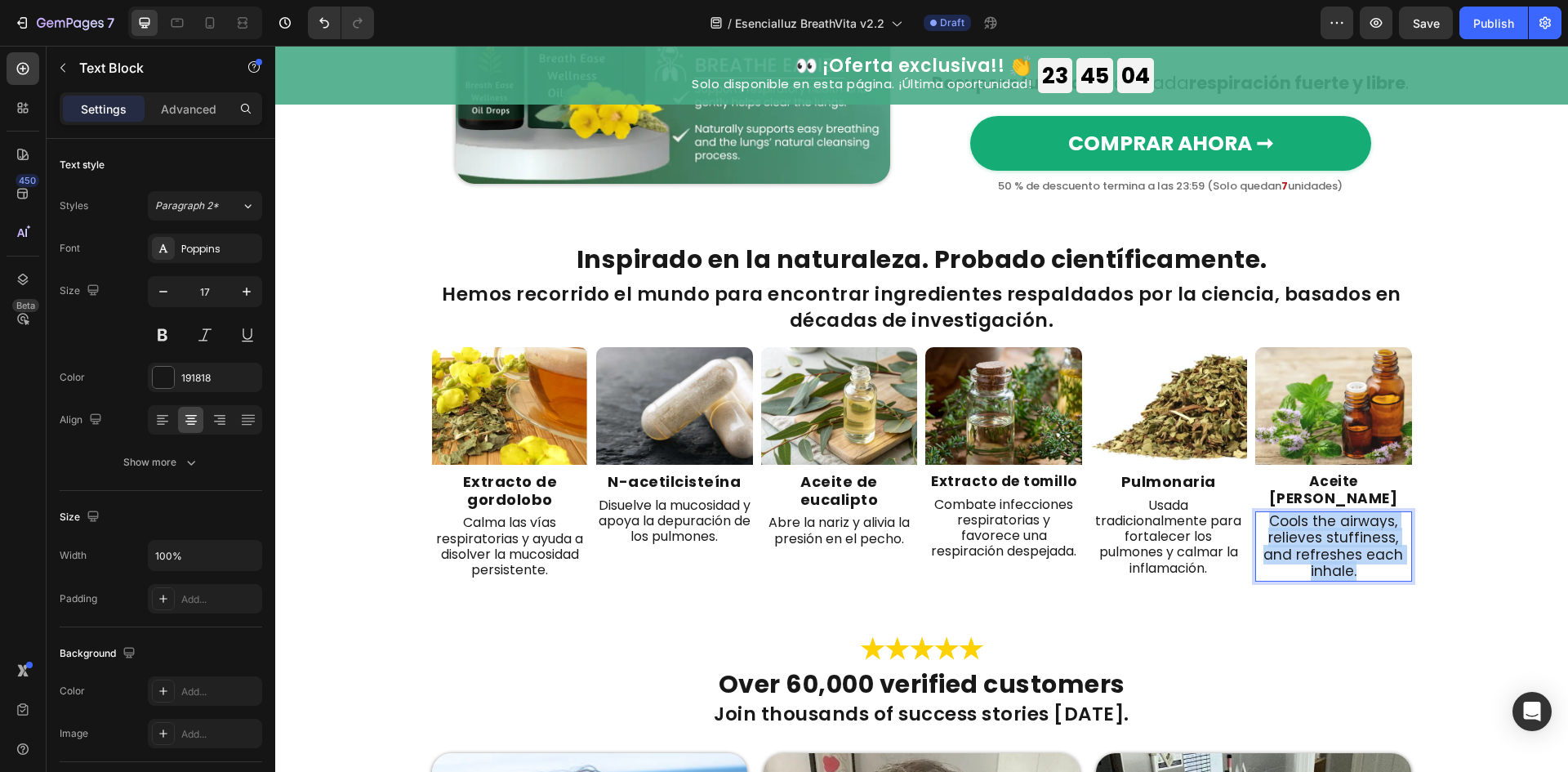
click at [1358, 550] on p "Cools the airways, relieves stuffiness, and refreshes each inhale." at bounding box center [1333, 546] width 153 height 67
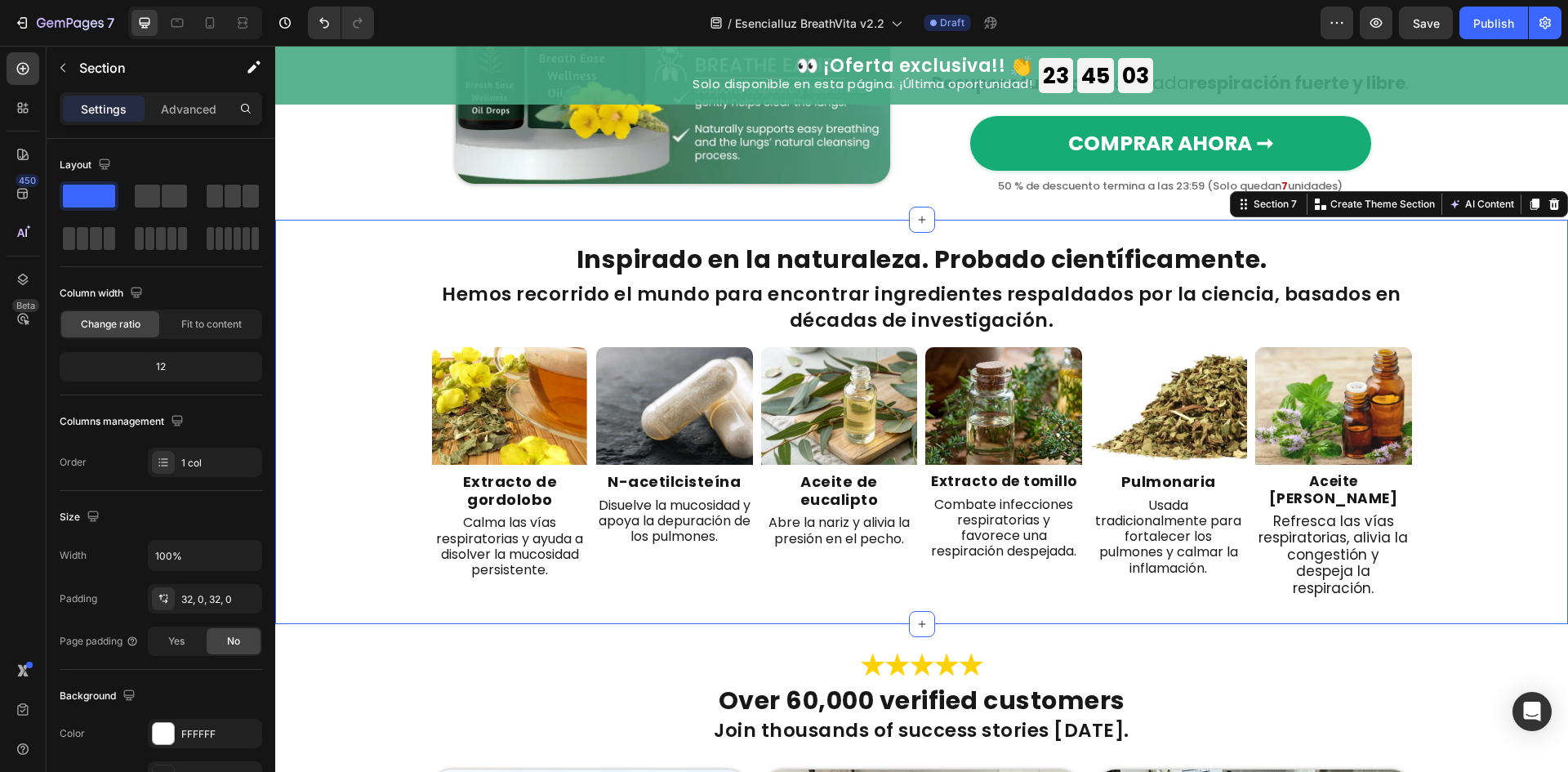
click at [1328, 620] on div "Inspirado en la naturaleza. Probado científicamente. Heading Hemos recorrido el…" at bounding box center [921, 421] width 1293 height 404
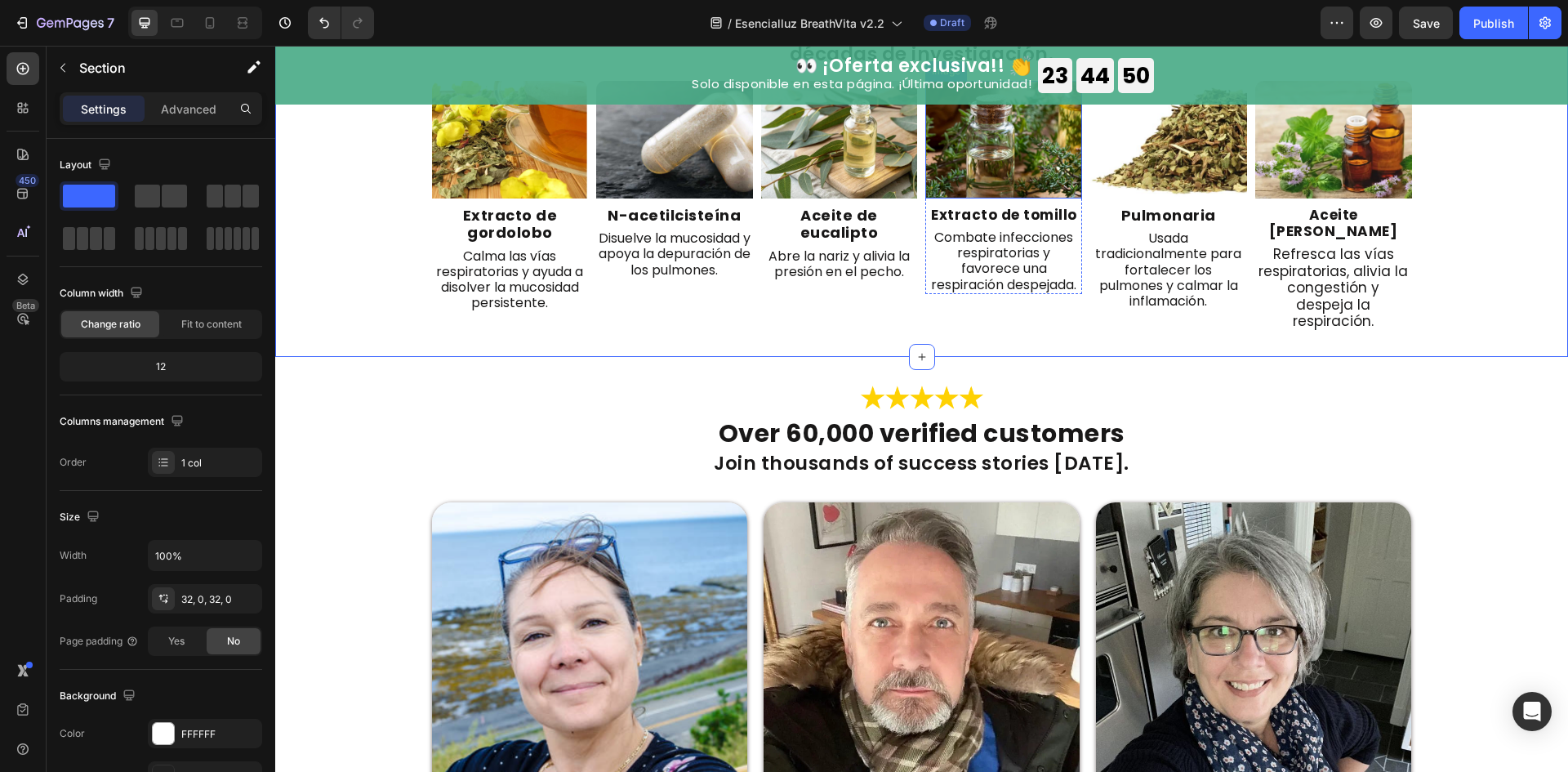
scroll to position [3049, 0]
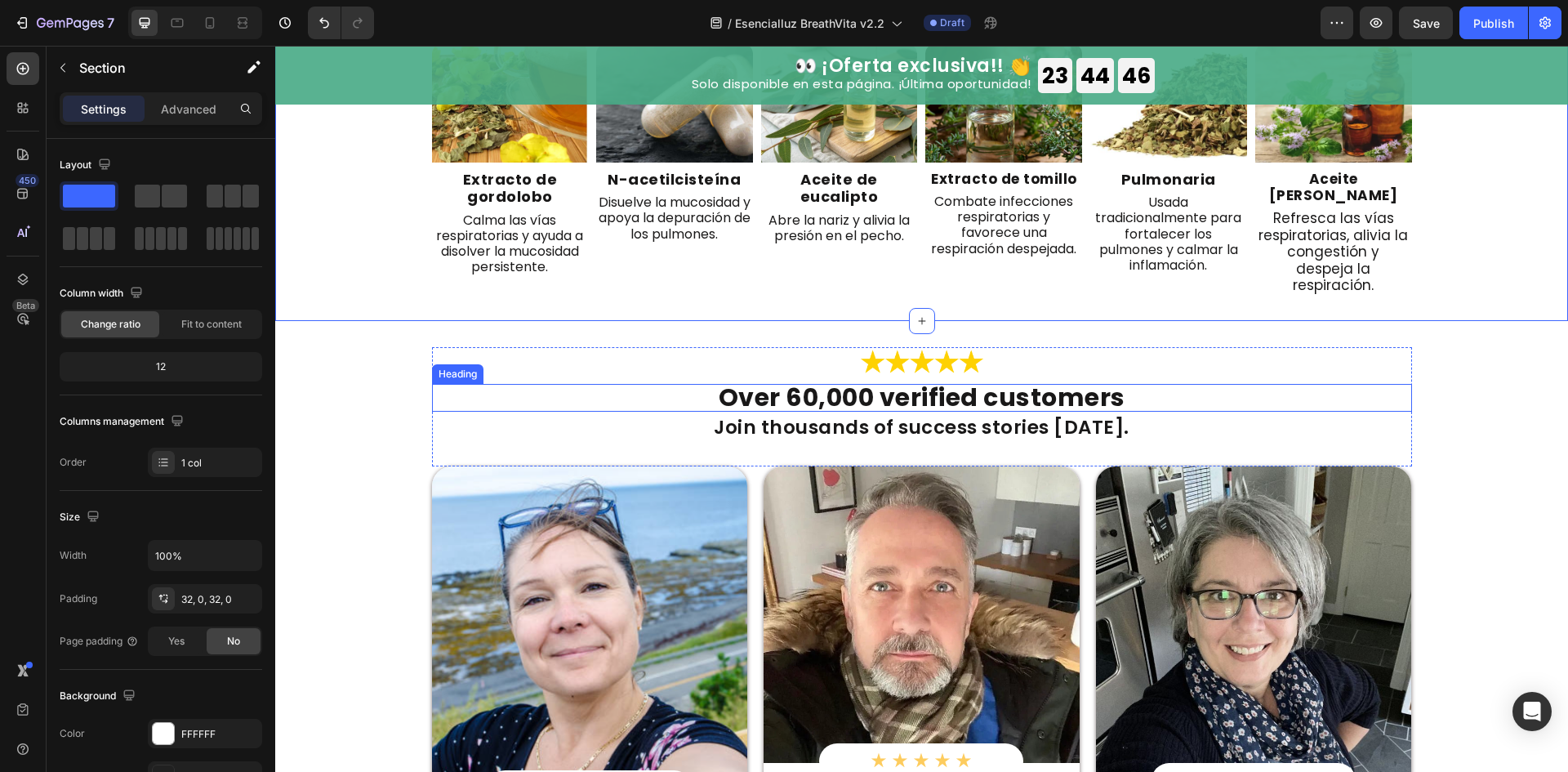
click at [987, 384] on h2 "Over 60,000 verified customers" at bounding box center [922, 398] width 980 height 28
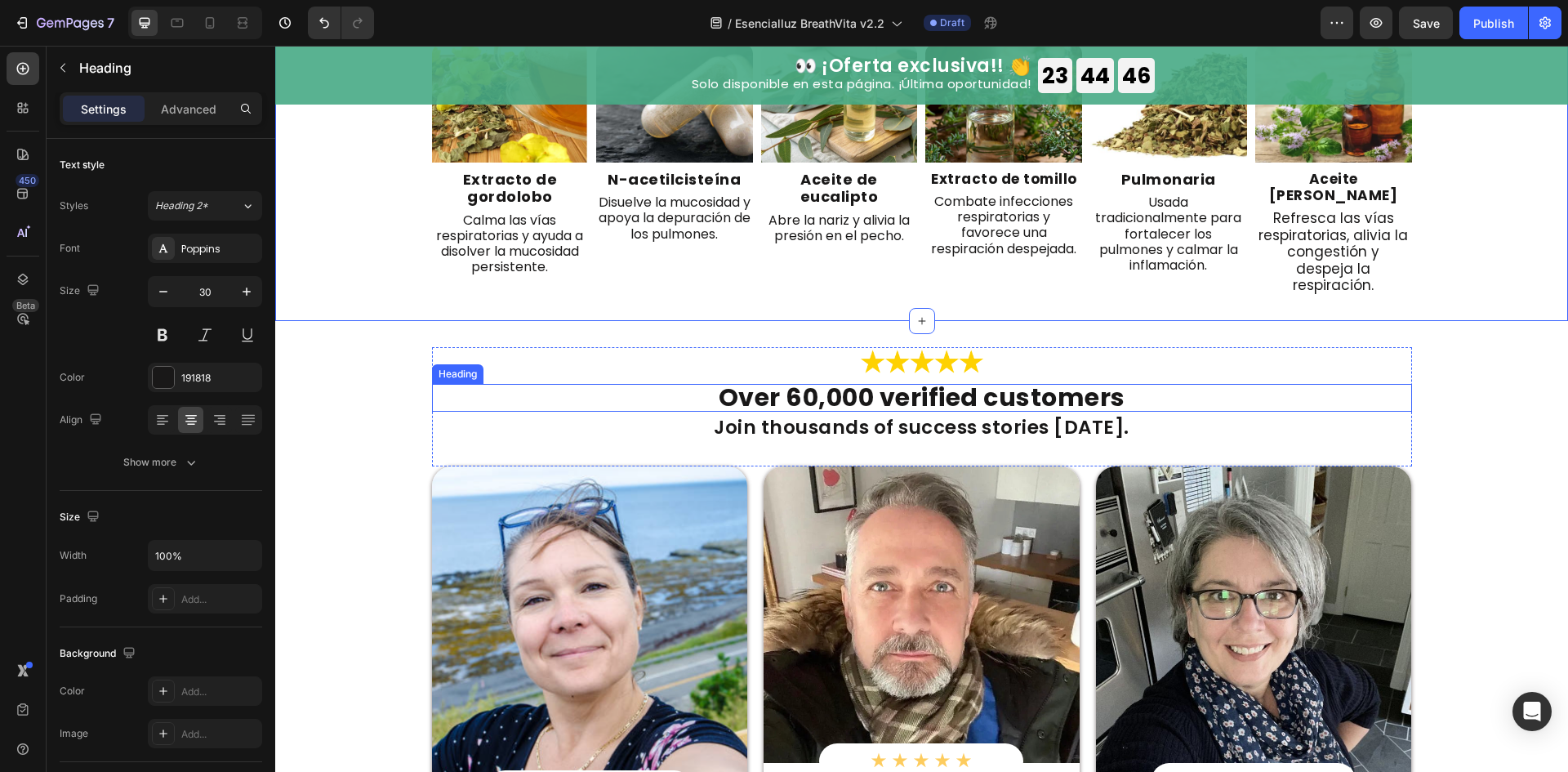
click at [987, 384] on h2 "Over 60,000 verified customers" at bounding box center [922, 398] width 980 height 28
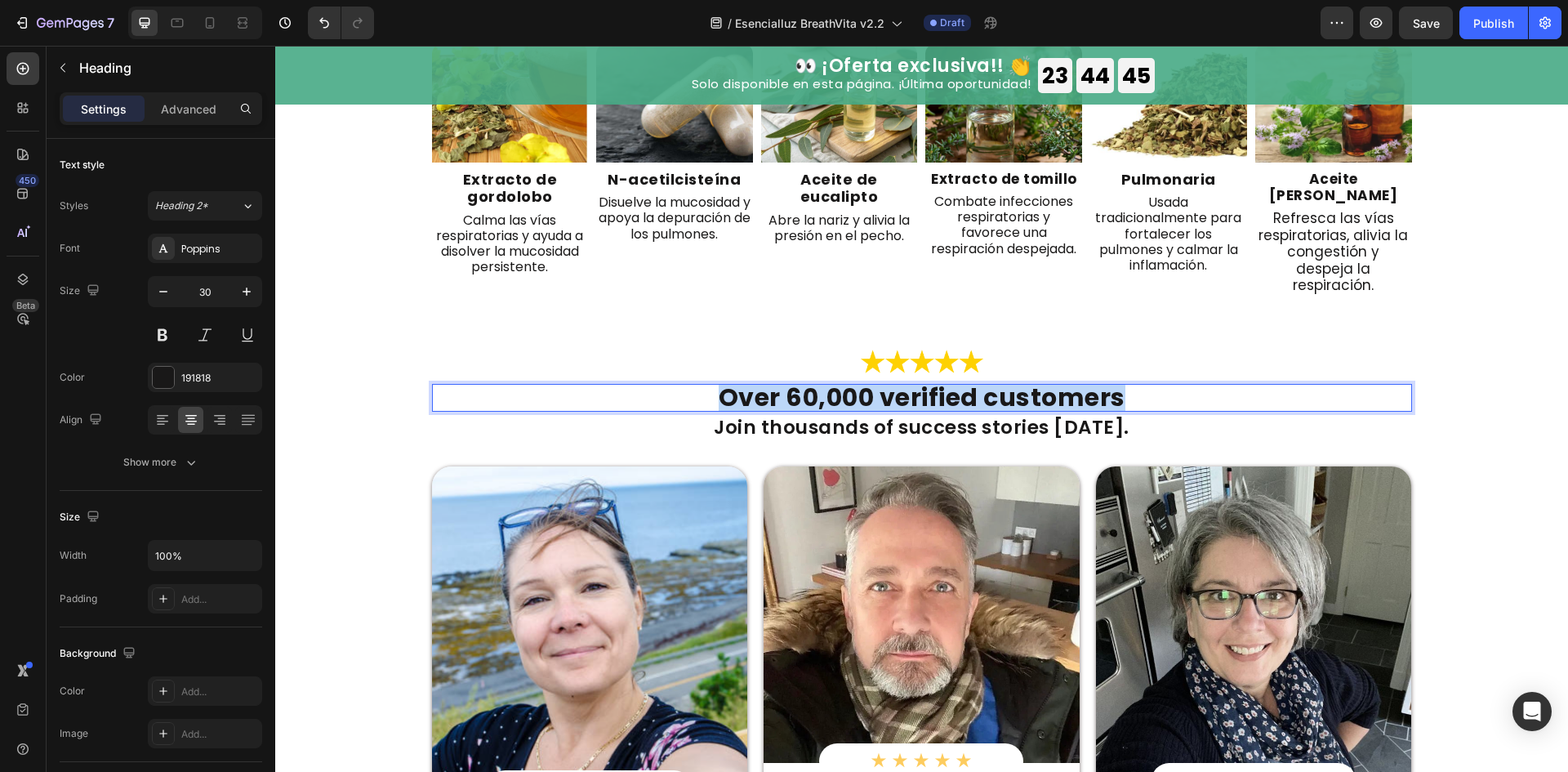
click at [987, 386] on p "Over 60,000 verified customers" at bounding box center [922, 398] width 976 height 24
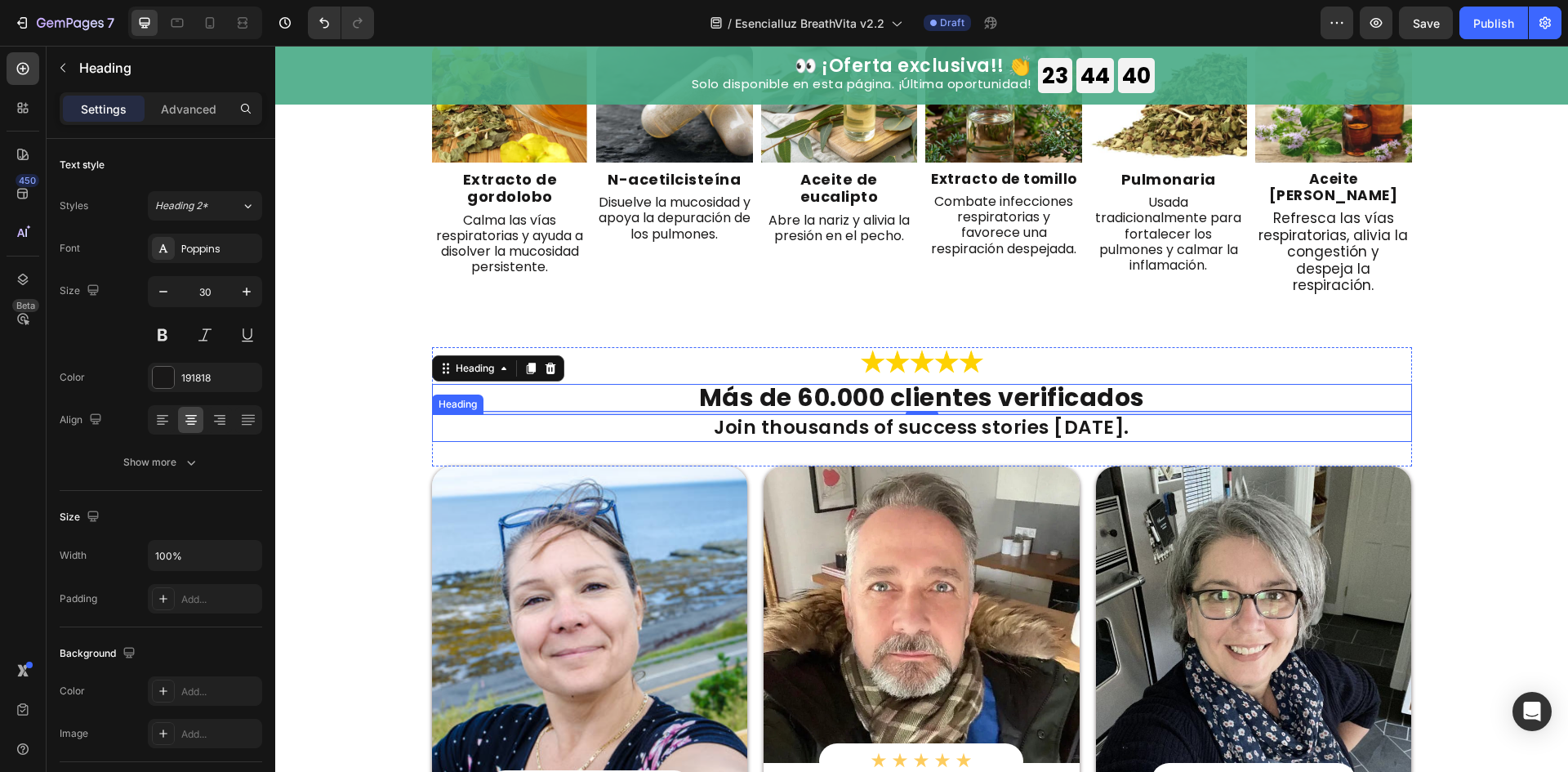
click at [957, 414] on h2 "Join thousands of success stories today." at bounding box center [922, 428] width 980 height 28
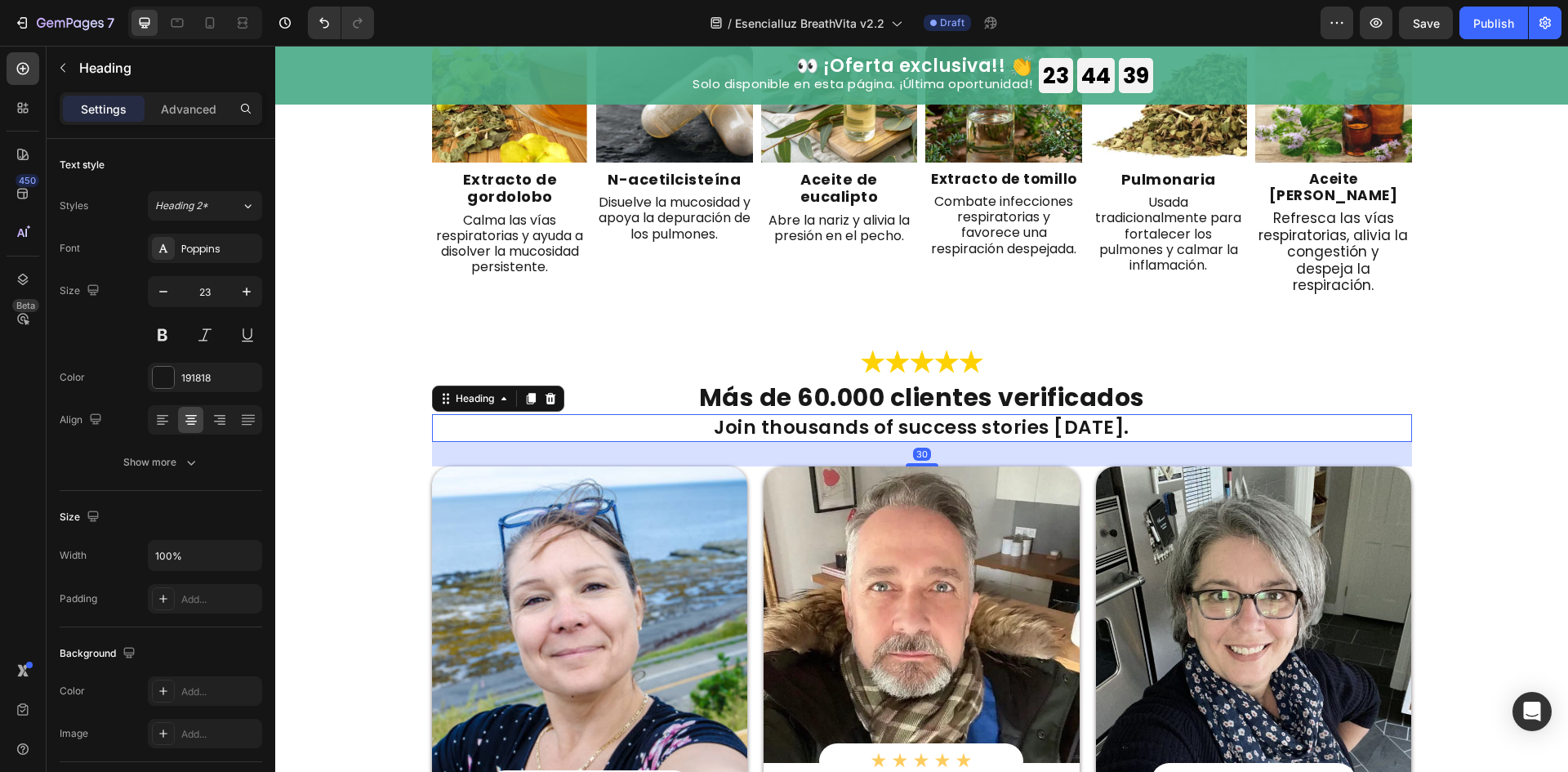
click at [957, 414] on h2 "Join thousands of success stories today." at bounding box center [922, 428] width 980 height 28
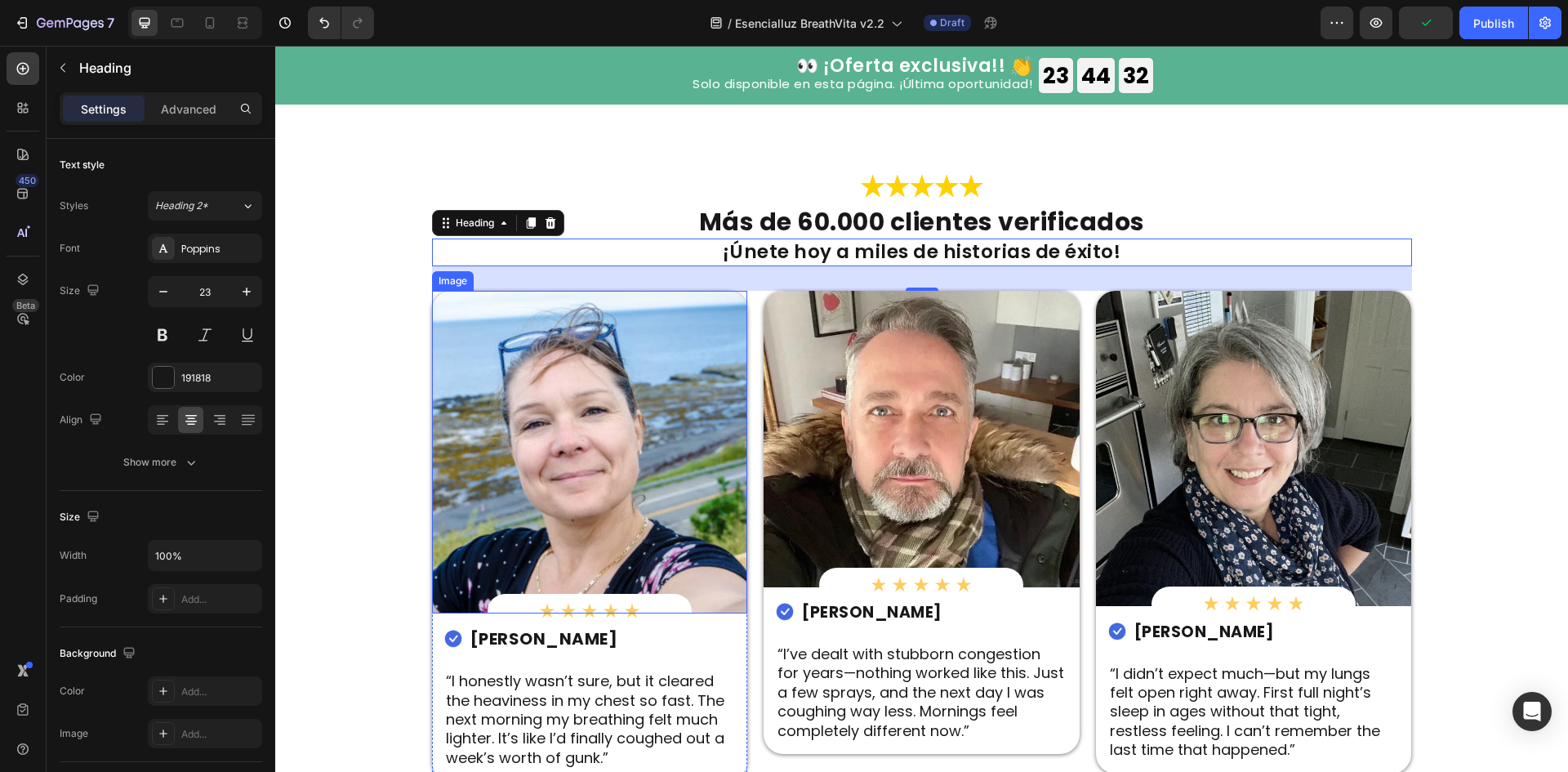
scroll to position [3376, 0]
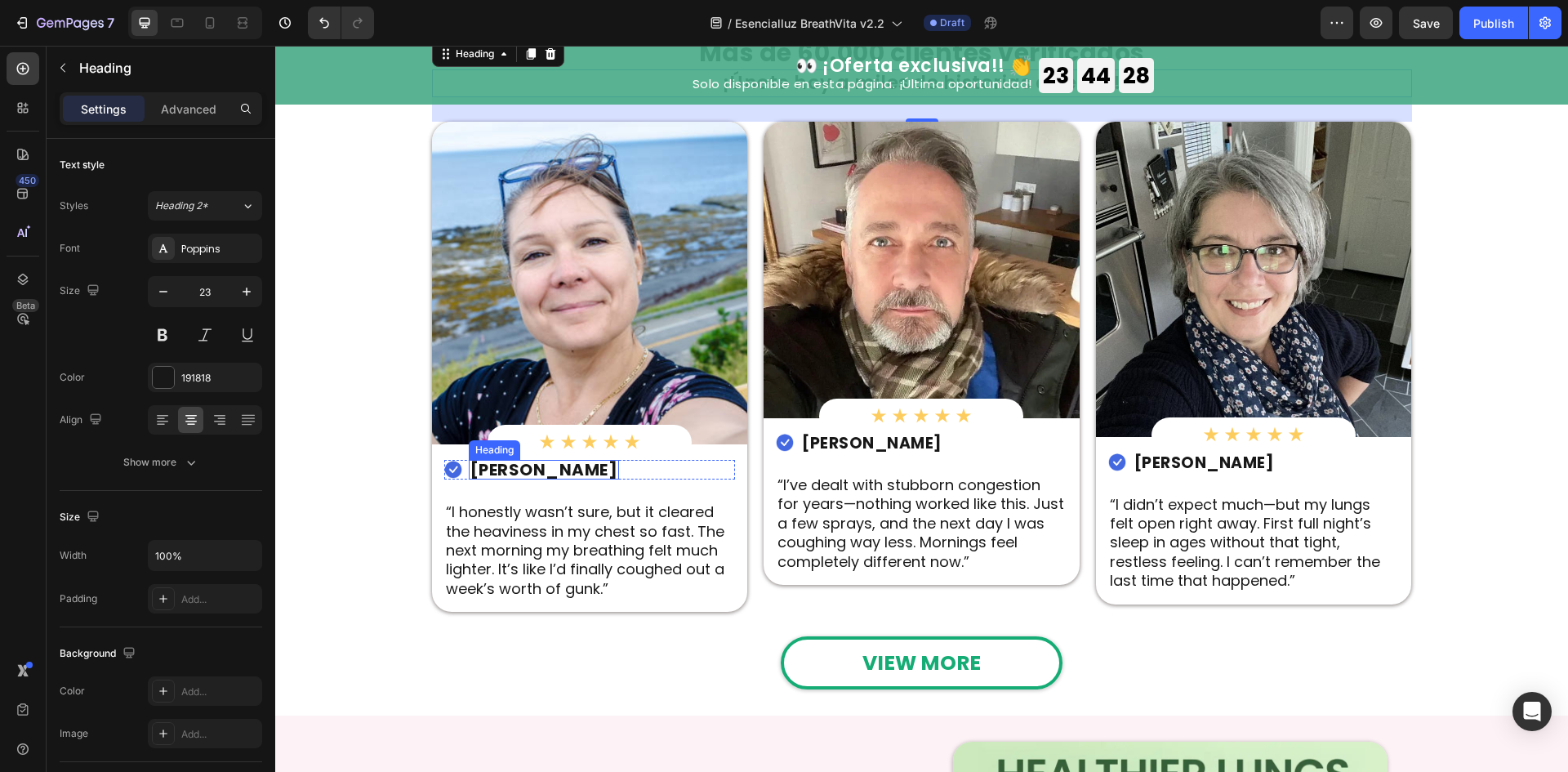
click at [538, 467] on h2 "Marissa T." at bounding box center [544, 470] width 151 height 20
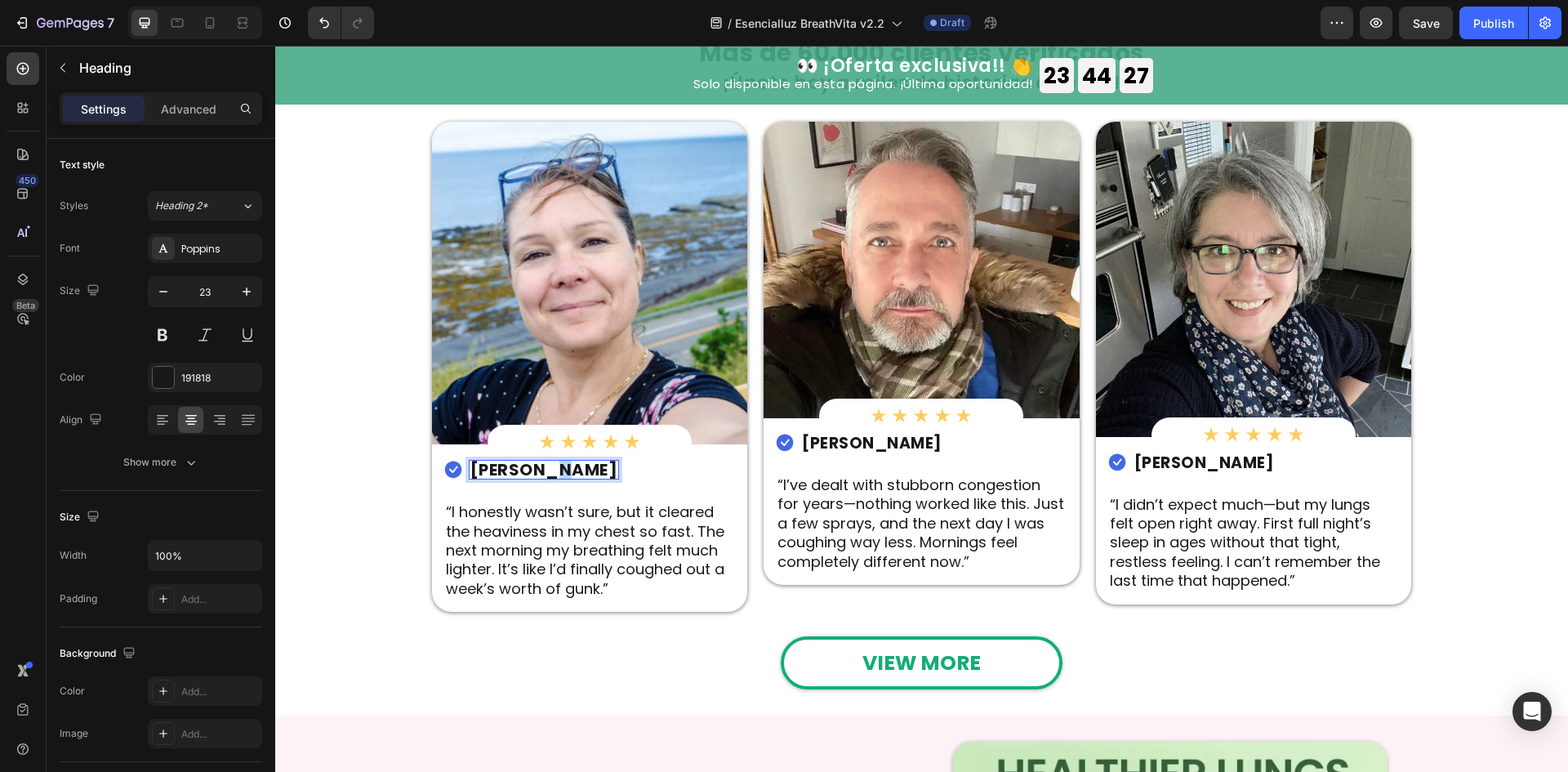
click at [538, 467] on h2 "Marissa T." at bounding box center [544, 470] width 151 height 20
click at [538, 467] on p "Marissa T." at bounding box center [544, 469] width 147 height 16
click at [527, 526] on p "“I honestly wasn’t sure, but it cleared the heaviness in my chest so fast. The …" at bounding box center [590, 550] width 288 height 95
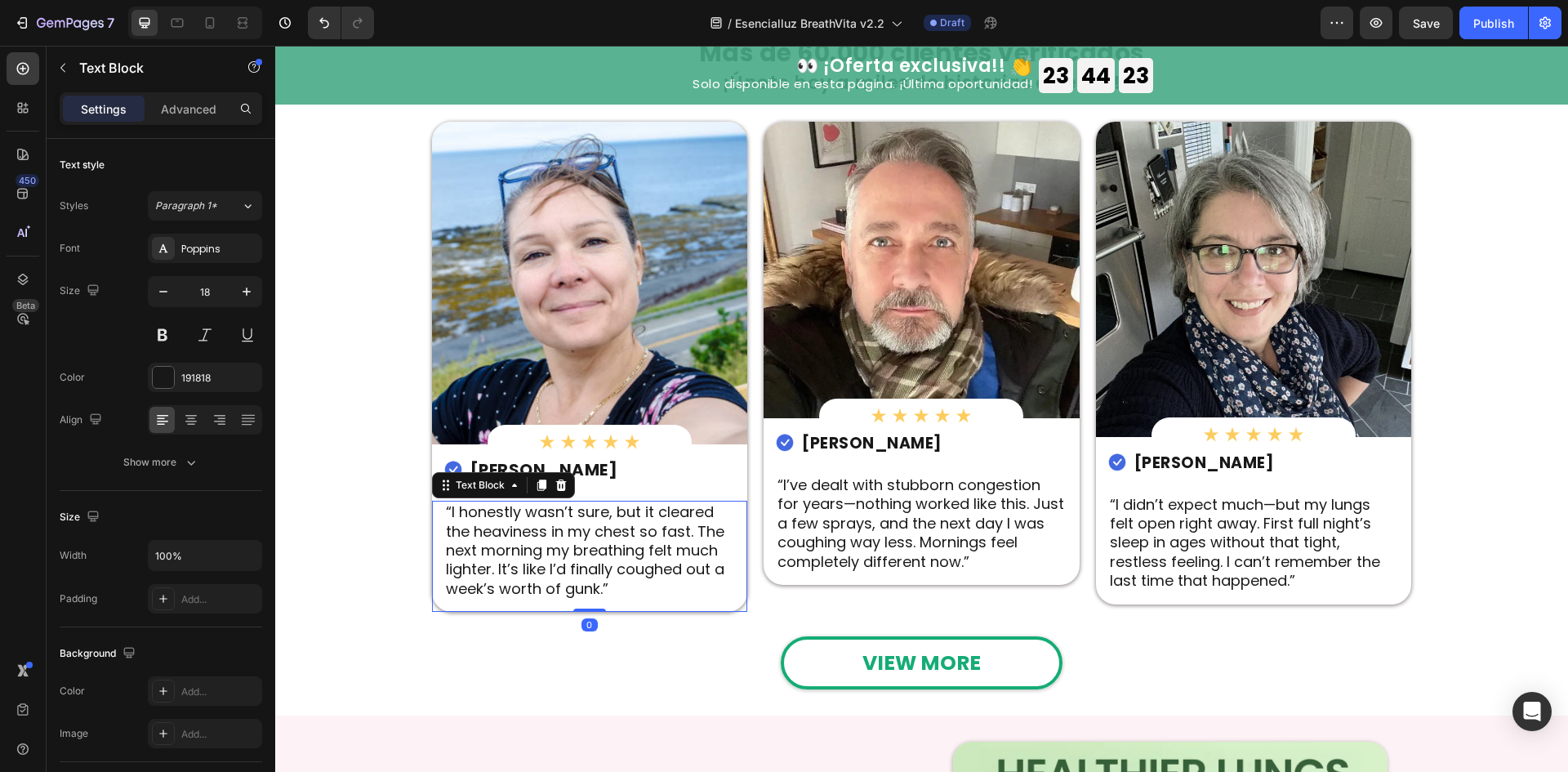
click at [527, 526] on p "“I honestly wasn’t sure, but it cleared the heaviness in my chest so fast. The …" at bounding box center [590, 550] width 288 height 95
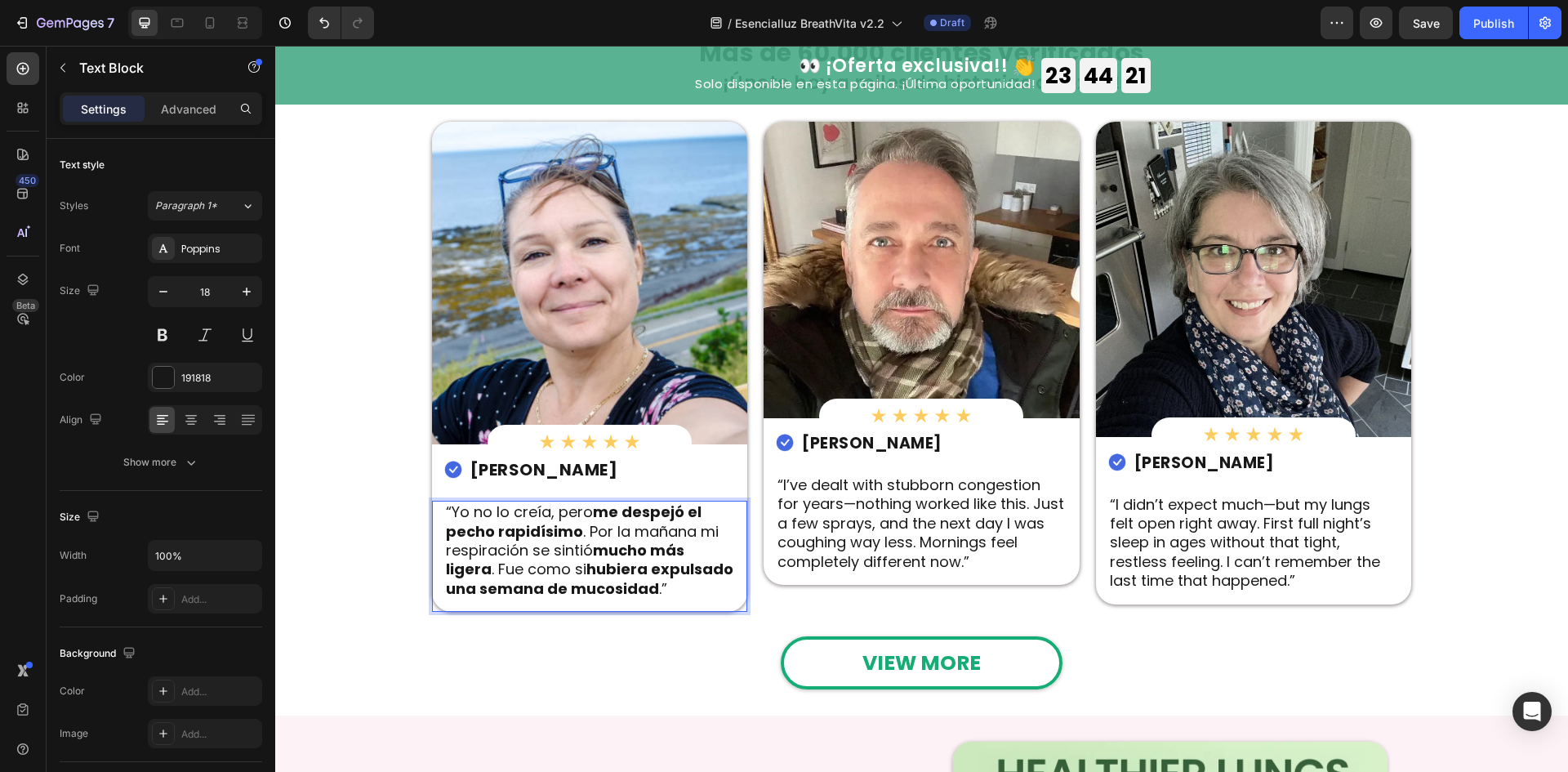
click at [668, 559] on strong "hubiera expulsado una semana de mucosidad" at bounding box center [590, 578] width 287 height 39
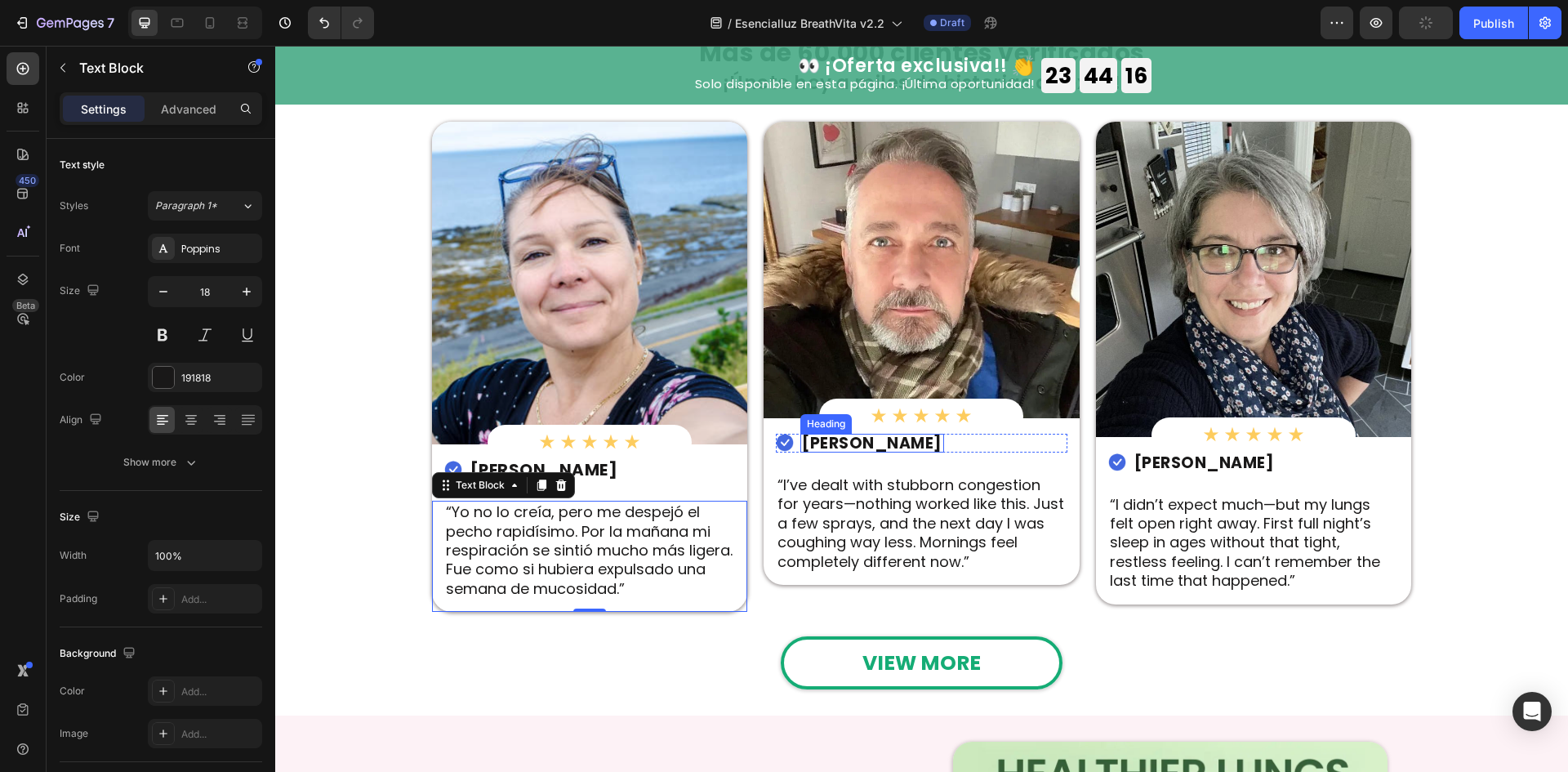
click at [872, 439] on h2 "Stephen C." at bounding box center [872, 443] width 144 height 19
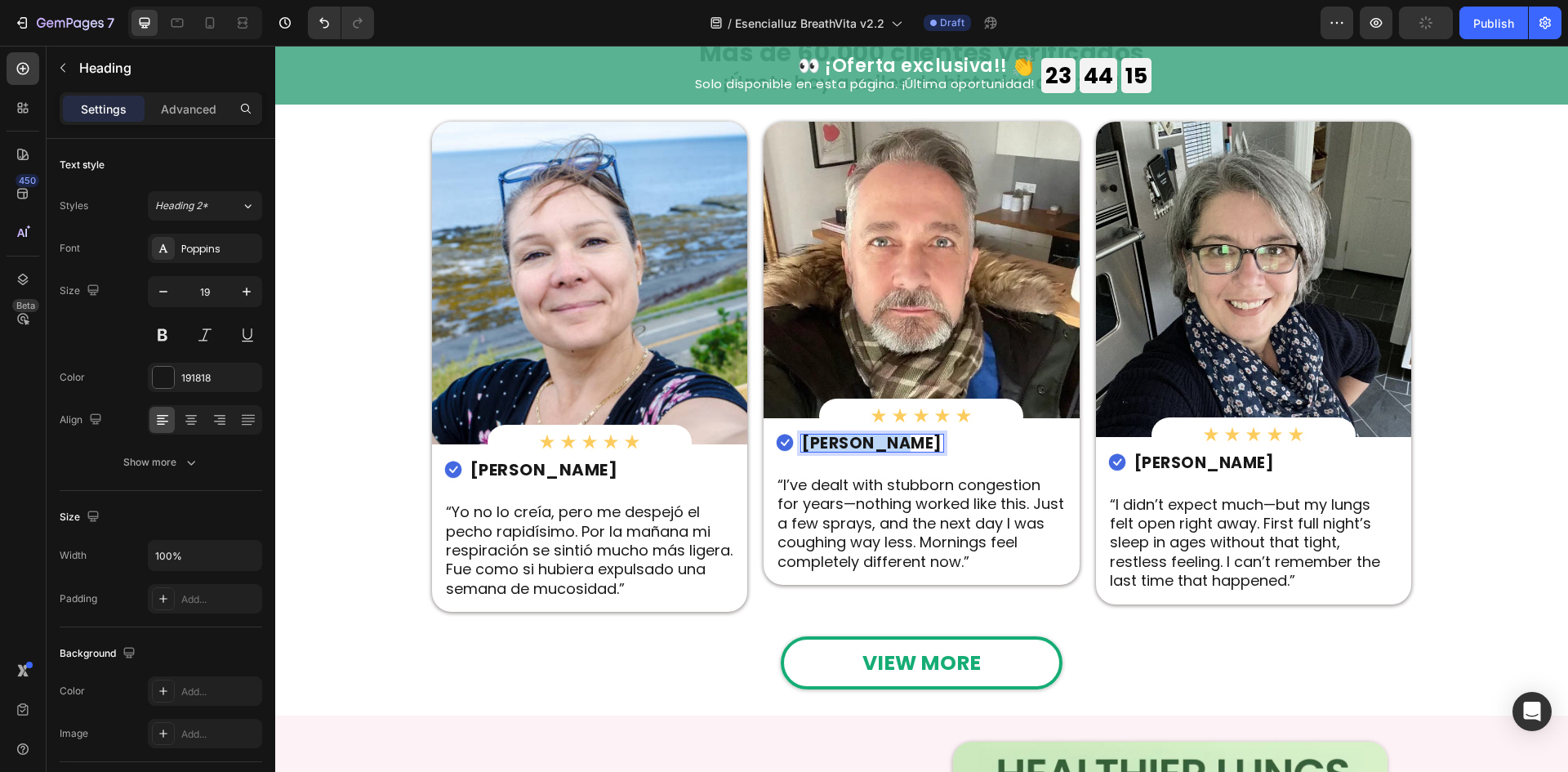
click at [872, 439] on p "Stephen C." at bounding box center [872, 442] width 140 height 16
click at [969, 549] on p "“I’ve dealt with stubborn congestion for years—nothing worked like this. Just a…" at bounding box center [921, 523] width 288 height 95
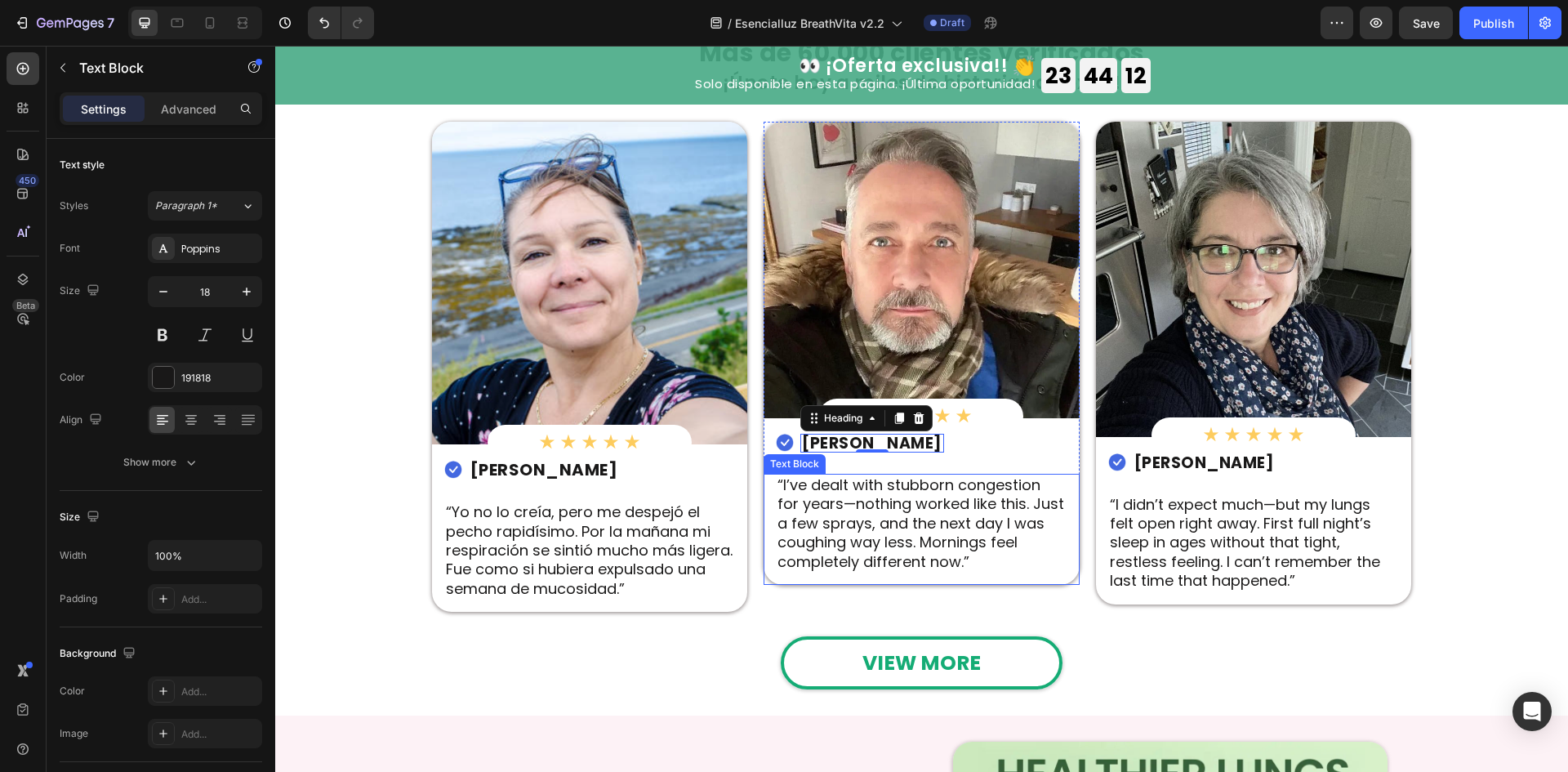
click at [969, 549] on p "“I’ve dealt with stubborn congestion for years—nothing worked like this. Just a…" at bounding box center [921, 523] width 288 height 95
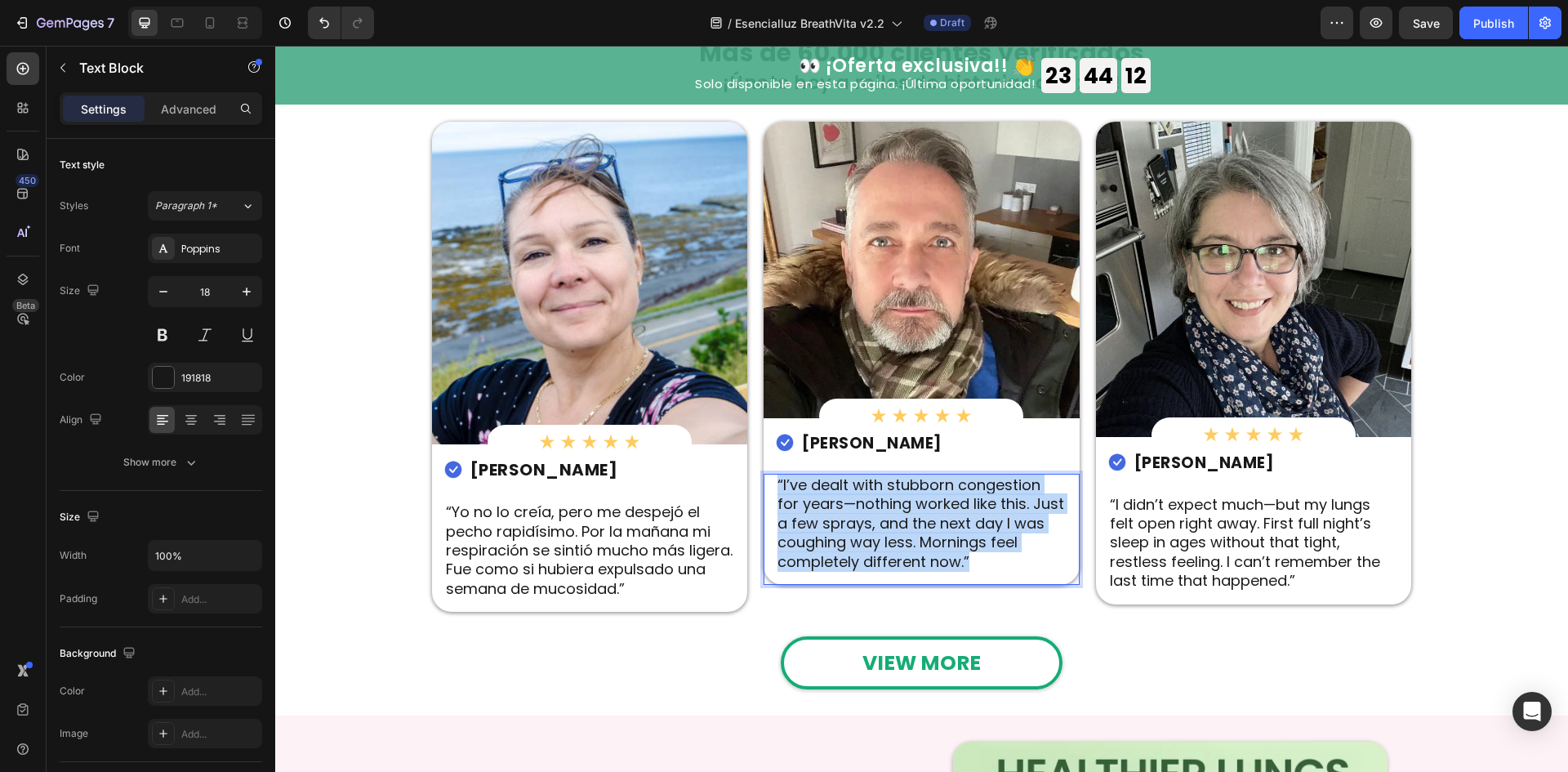
click at [969, 549] on p "“I’ve dealt with stubborn congestion for years—nothing worked like this. Just a…" at bounding box center [921, 523] width 288 height 95
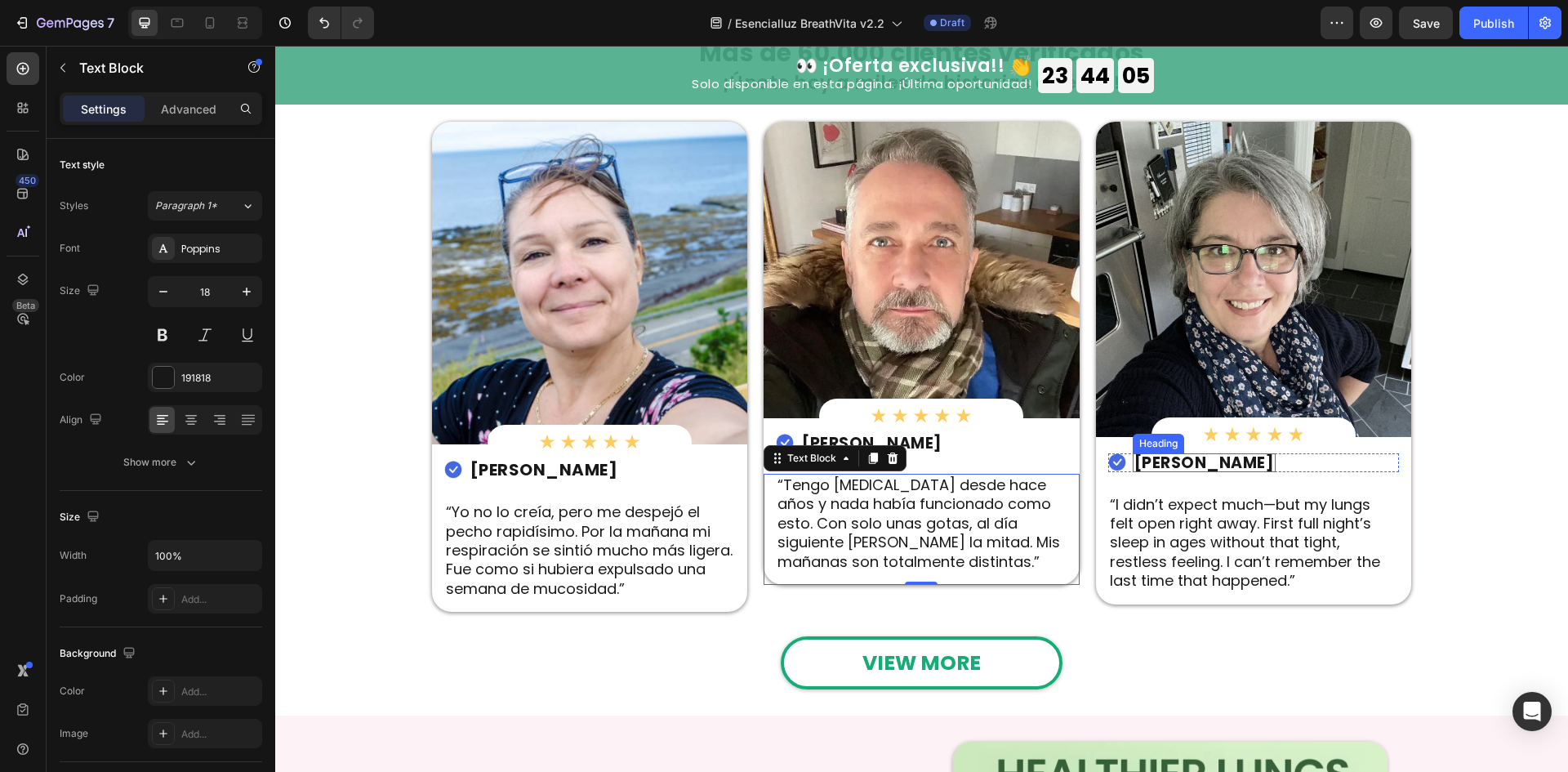
click at [1211, 456] on h2 "Claudia W." at bounding box center [1204, 463] width 144 height 19
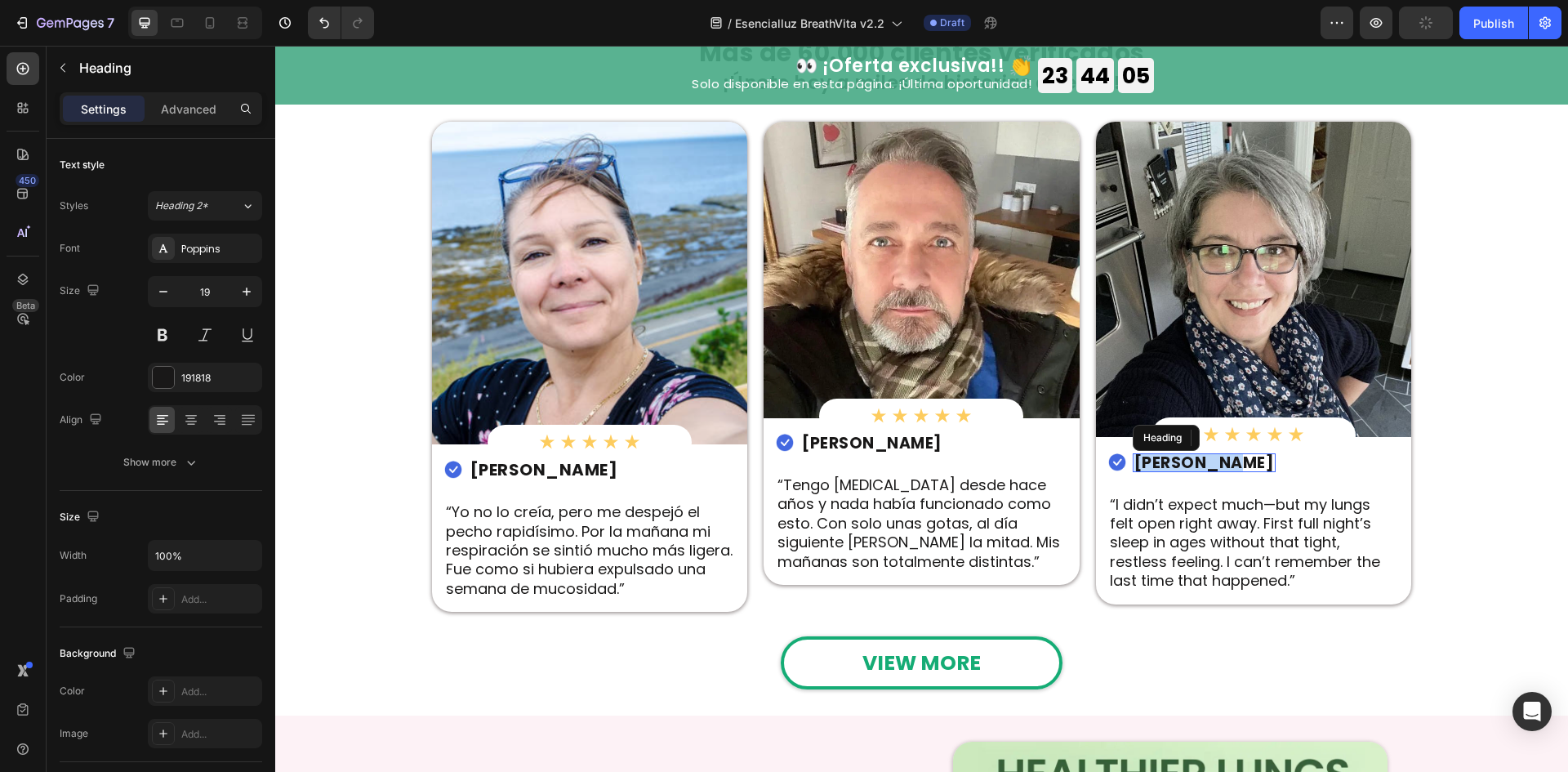
click at [1211, 456] on p "Claudia W." at bounding box center [1204, 462] width 140 height 16
click at [1174, 532] on p "“I didn’t expect much—but my lungs felt open right away. First full night’s sle…" at bounding box center [1253, 542] width 288 height 95
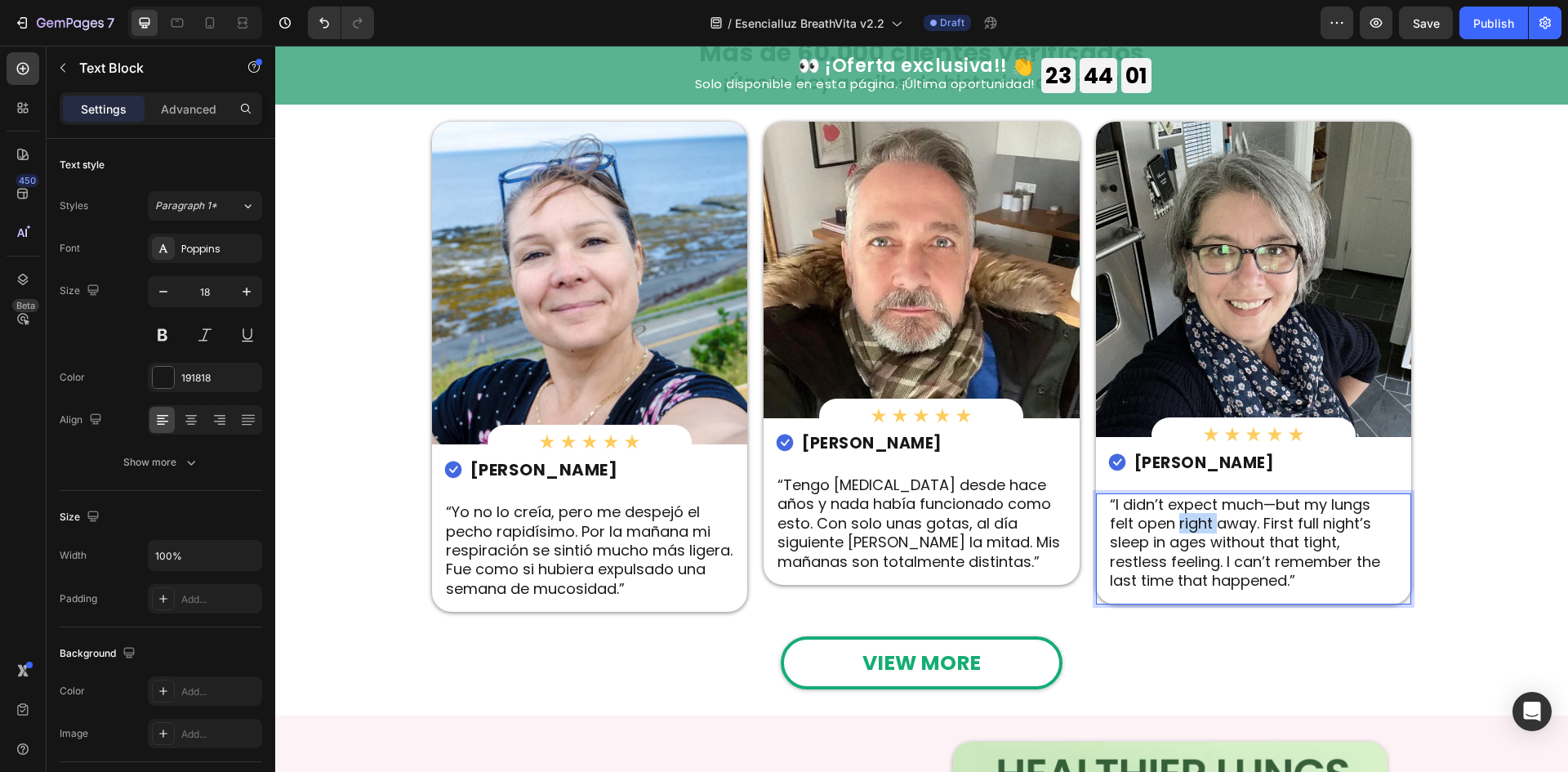
click at [1174, 532] on p "“I didn’t expect much—but my lungs felt open right away. First full night’s sle…" at bounding box center [1253, 542] width 288 height 95
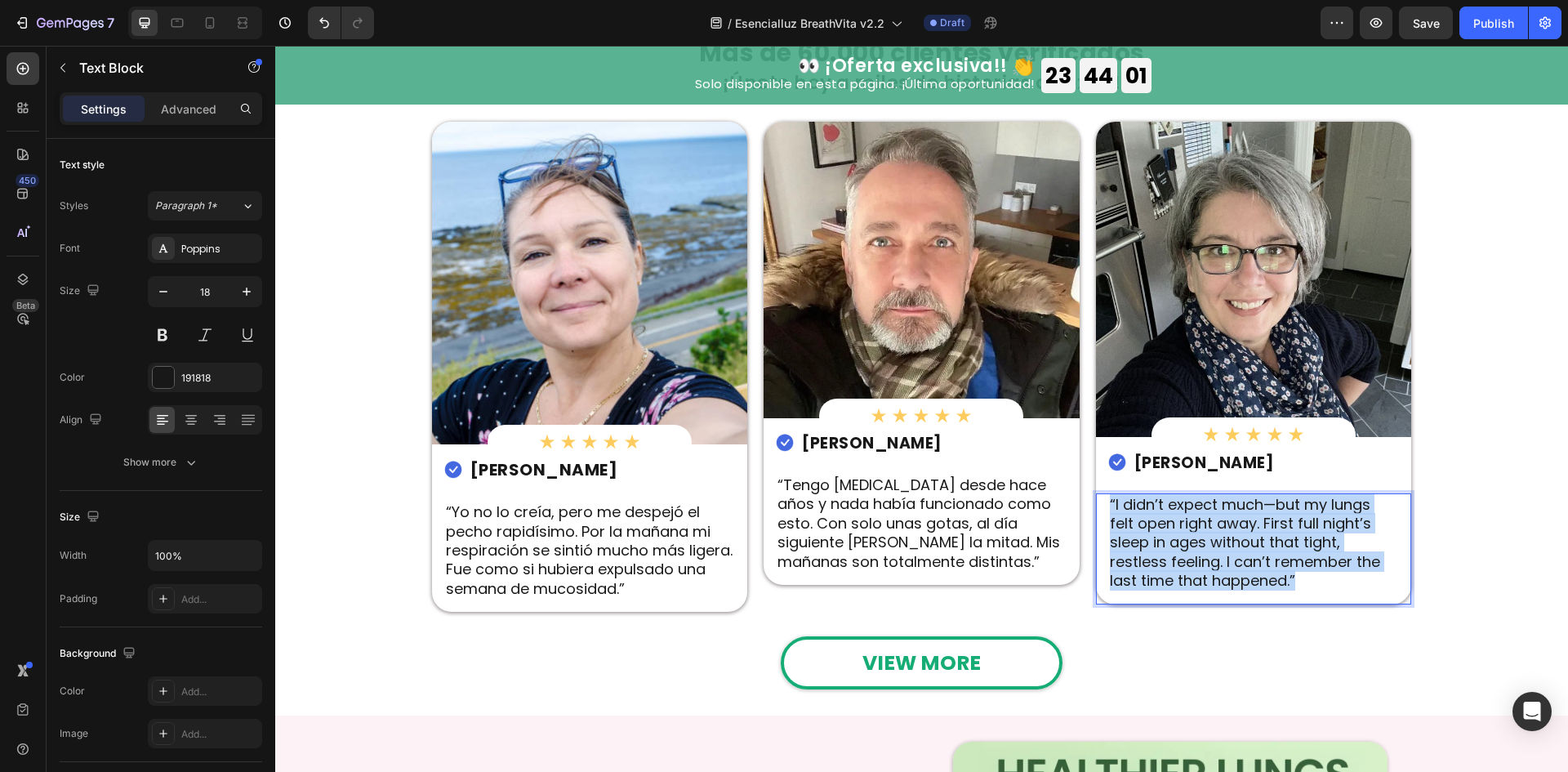
click at [1174, 532] on p "“I didn’t expect much—but my lungs felt open right away. First full night’s sle…" at bounding box center [1253, 542] width 288 height 95
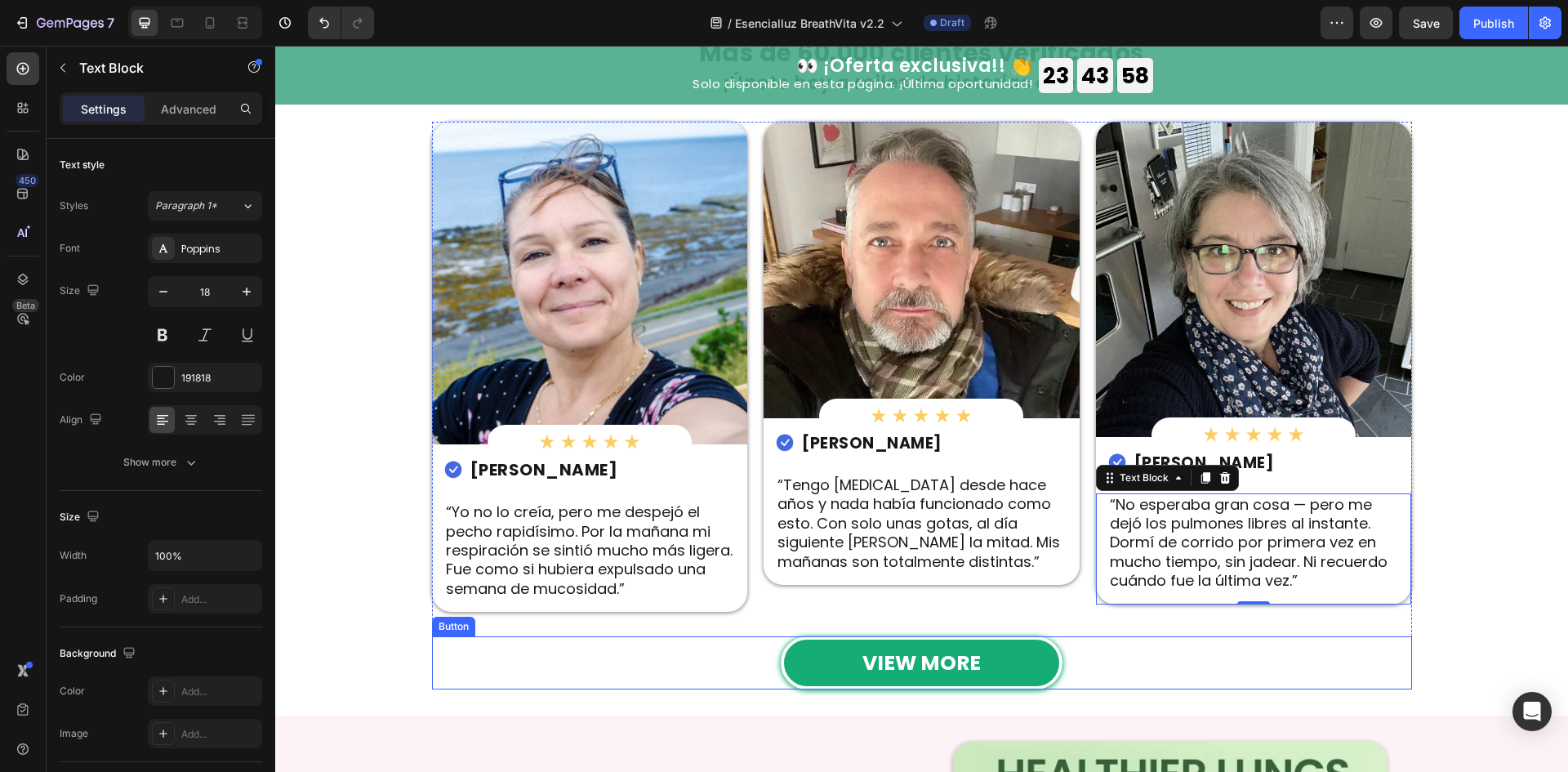
scroll to position [3594, 0]
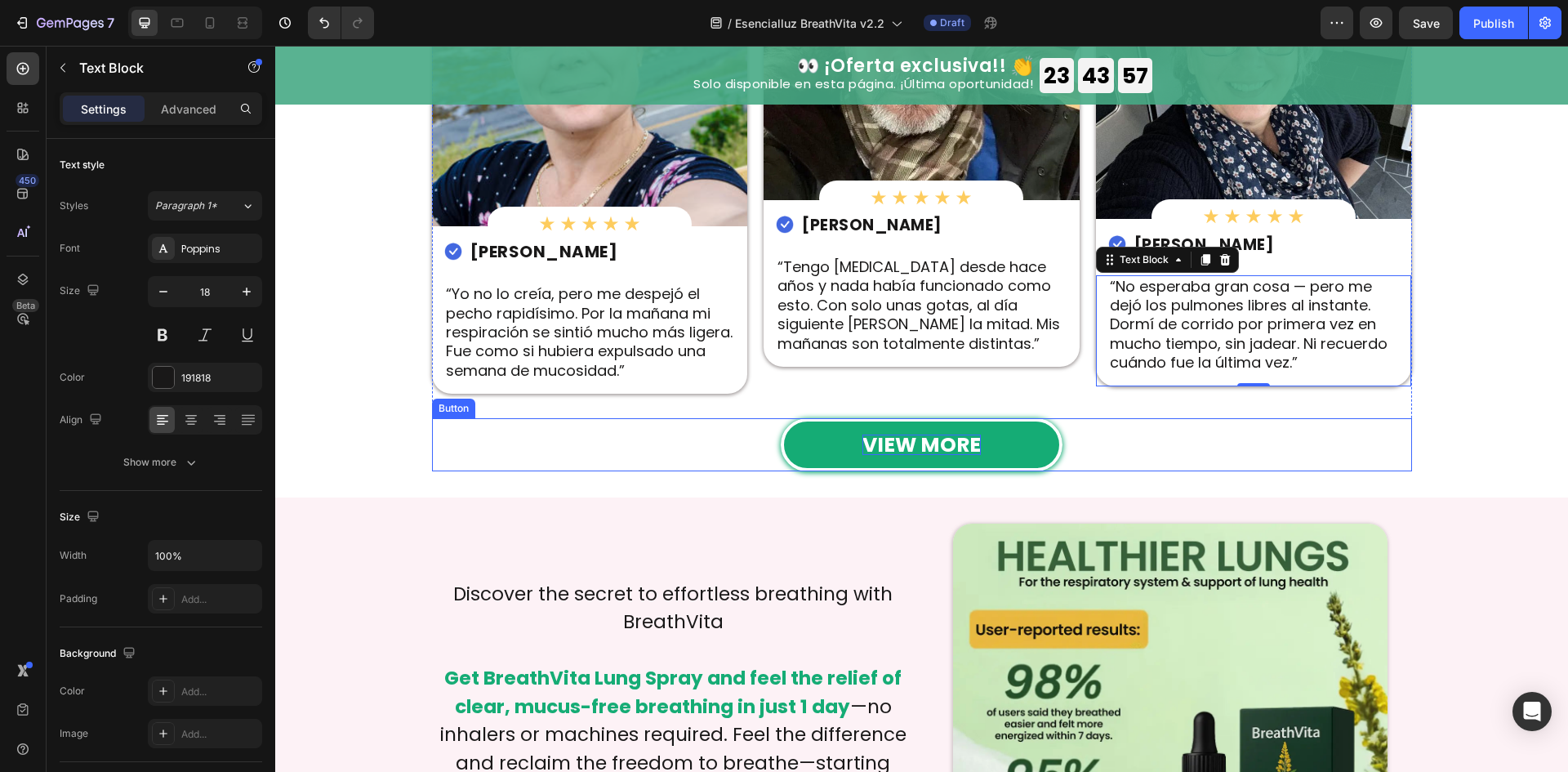
click at [948, 444] on strong "VIEW MORE" at bounding box center [921, 444] width 119 height 29
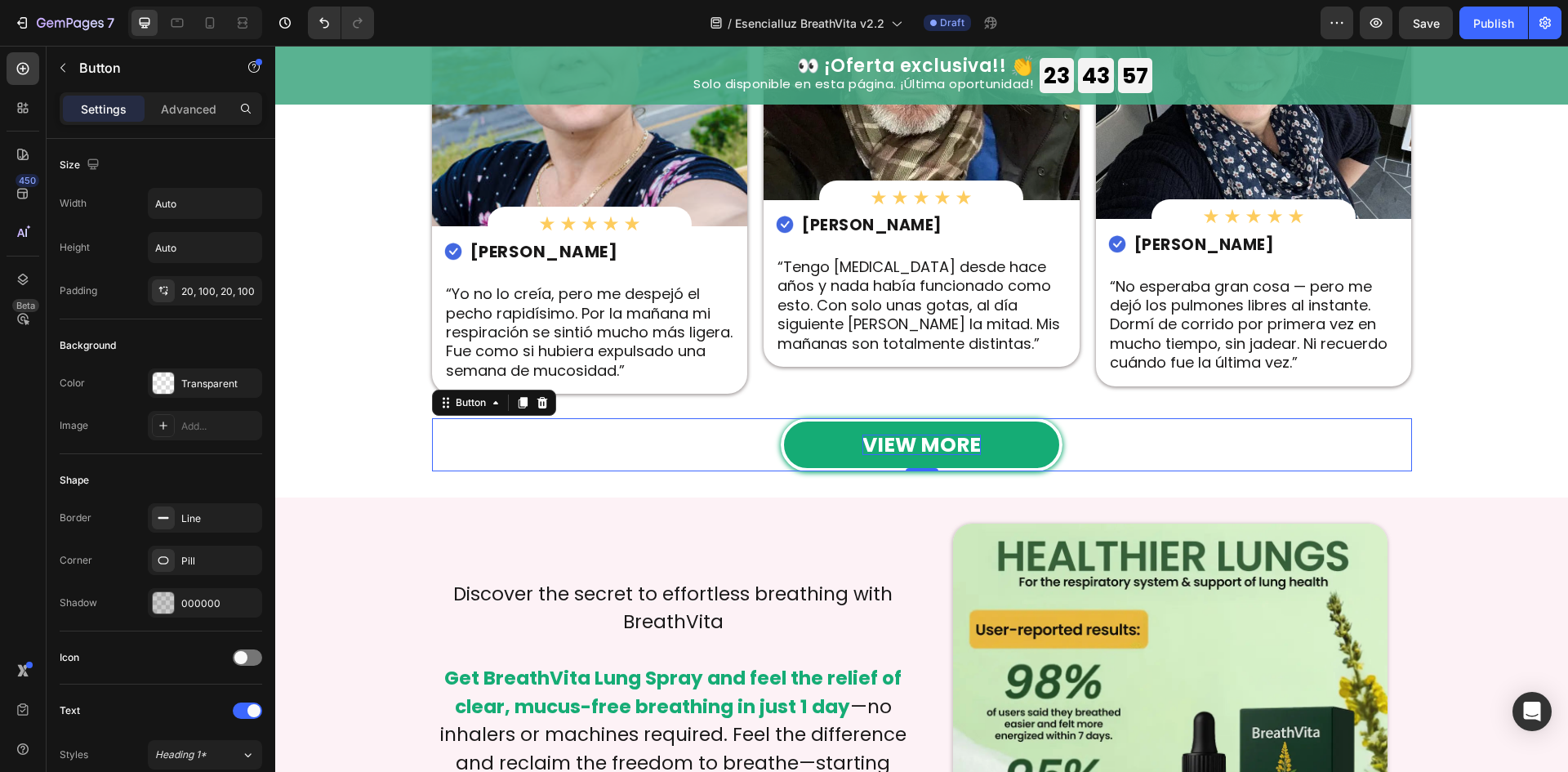
click at [948, 444] on strong "VIEW MORE" at bounding box center [921, 444] width 119 height 29
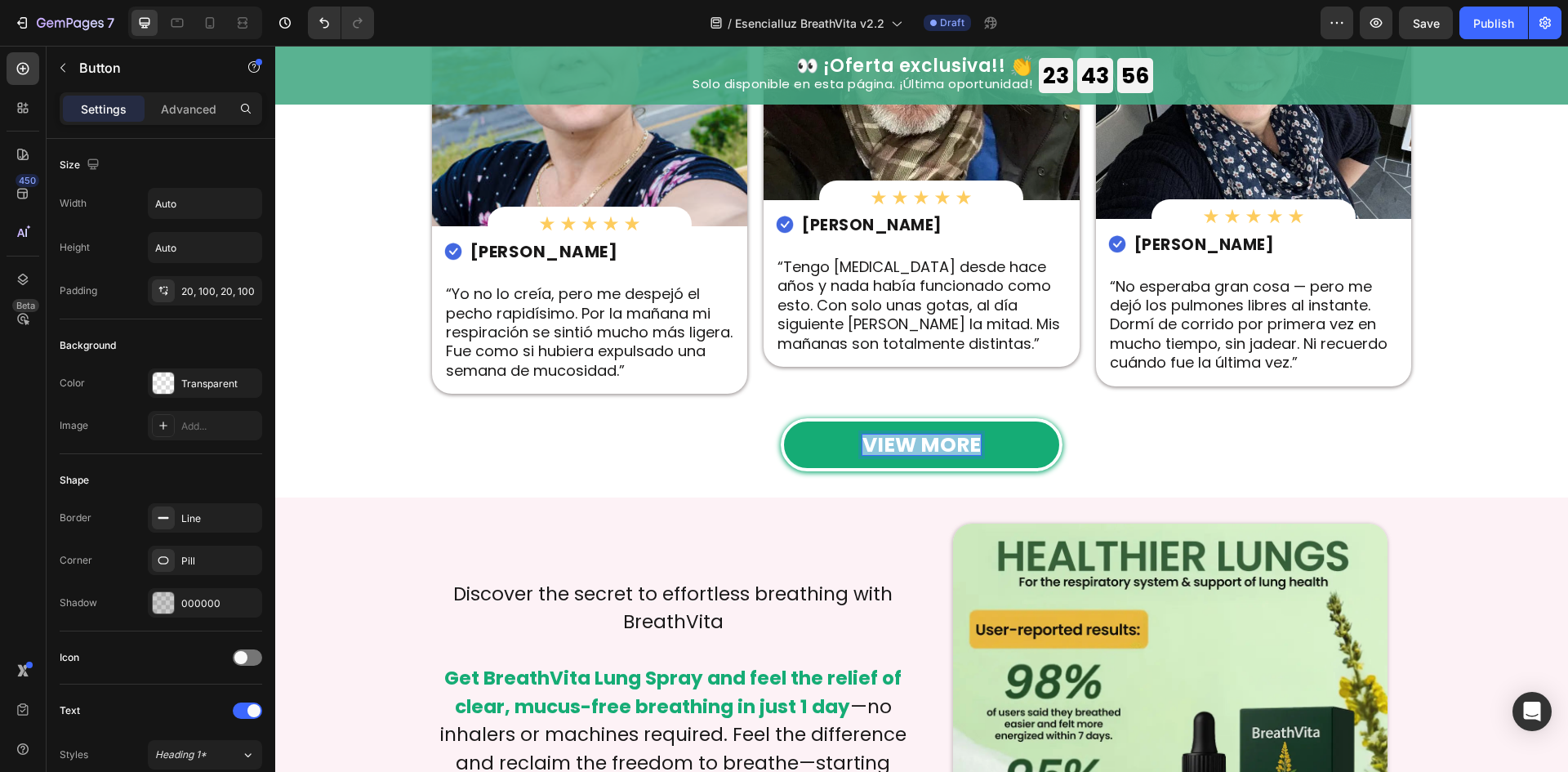
click at [948, 444] on strong "VIEW MORE" at bounding box center [921, 444] width 119 height 29
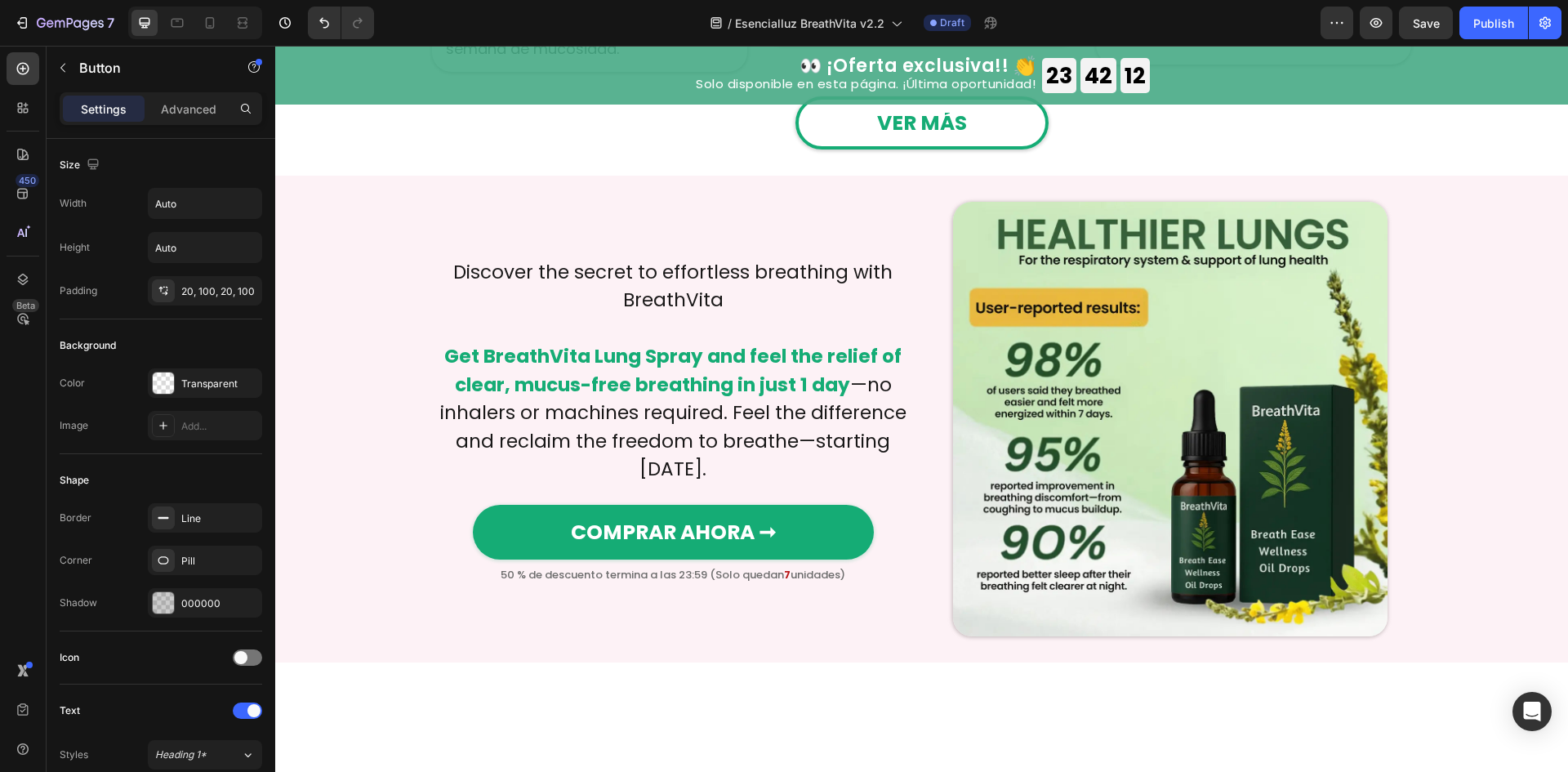
scroll to position [3920, 0]
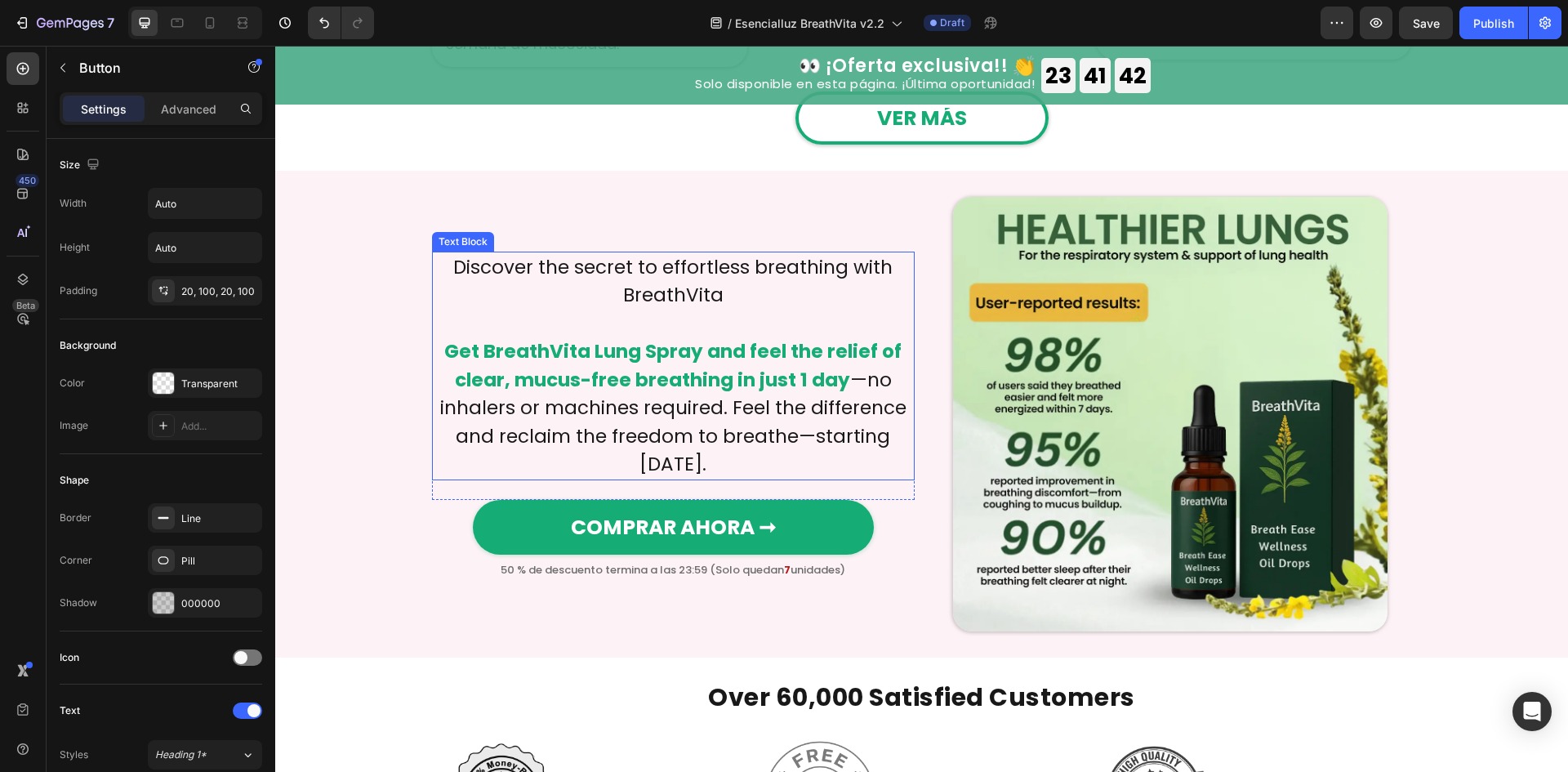
click at [715, 287] on p "Discover the secret to effortless breathing with BreathVita" at bounding box center [674, 281] width 480 height 56
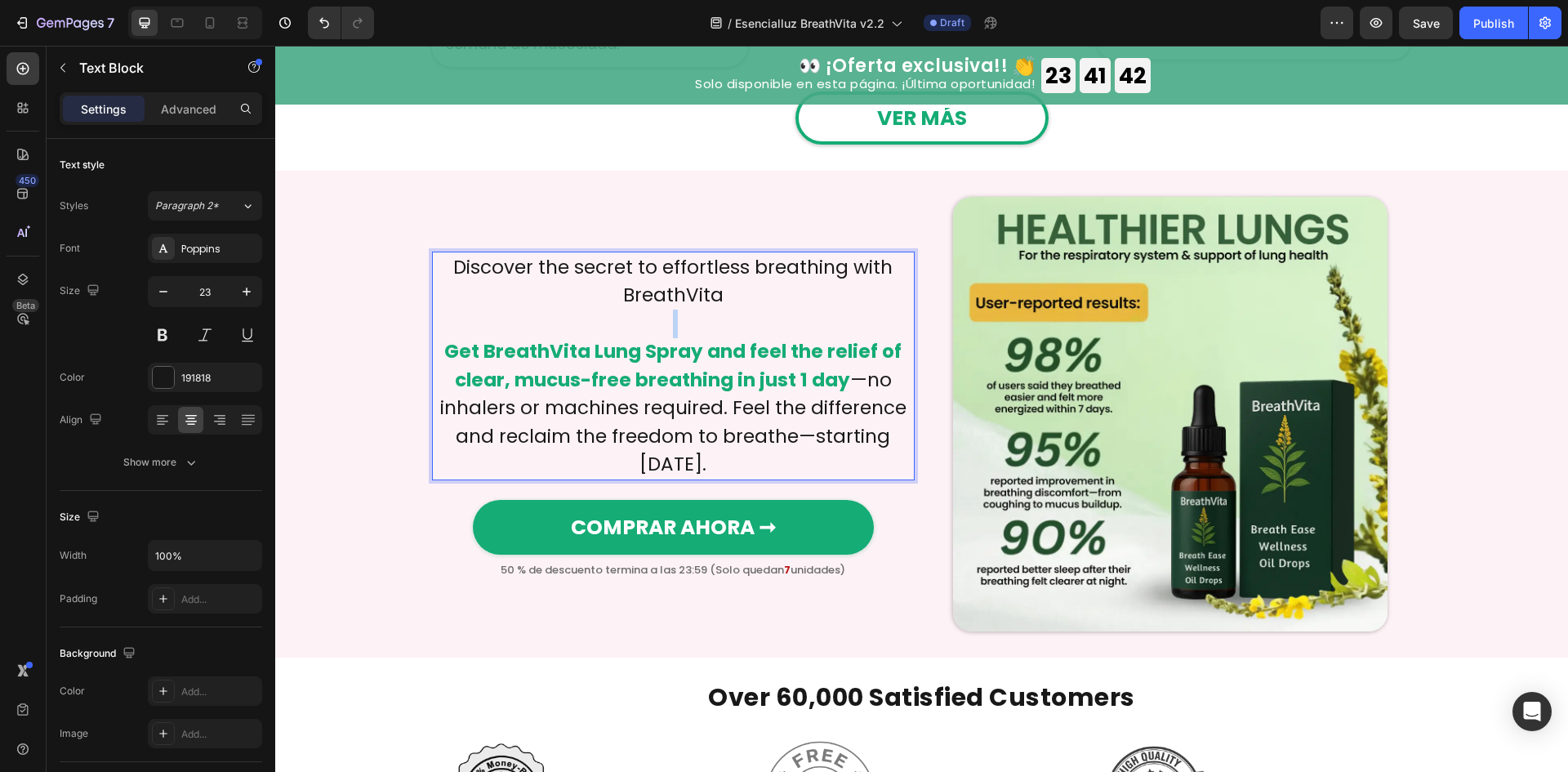
click at [715, 287] on p "Discover the secret to effortless breathing with BreathVita" at bounding box center [674, 281] width 480 height 56
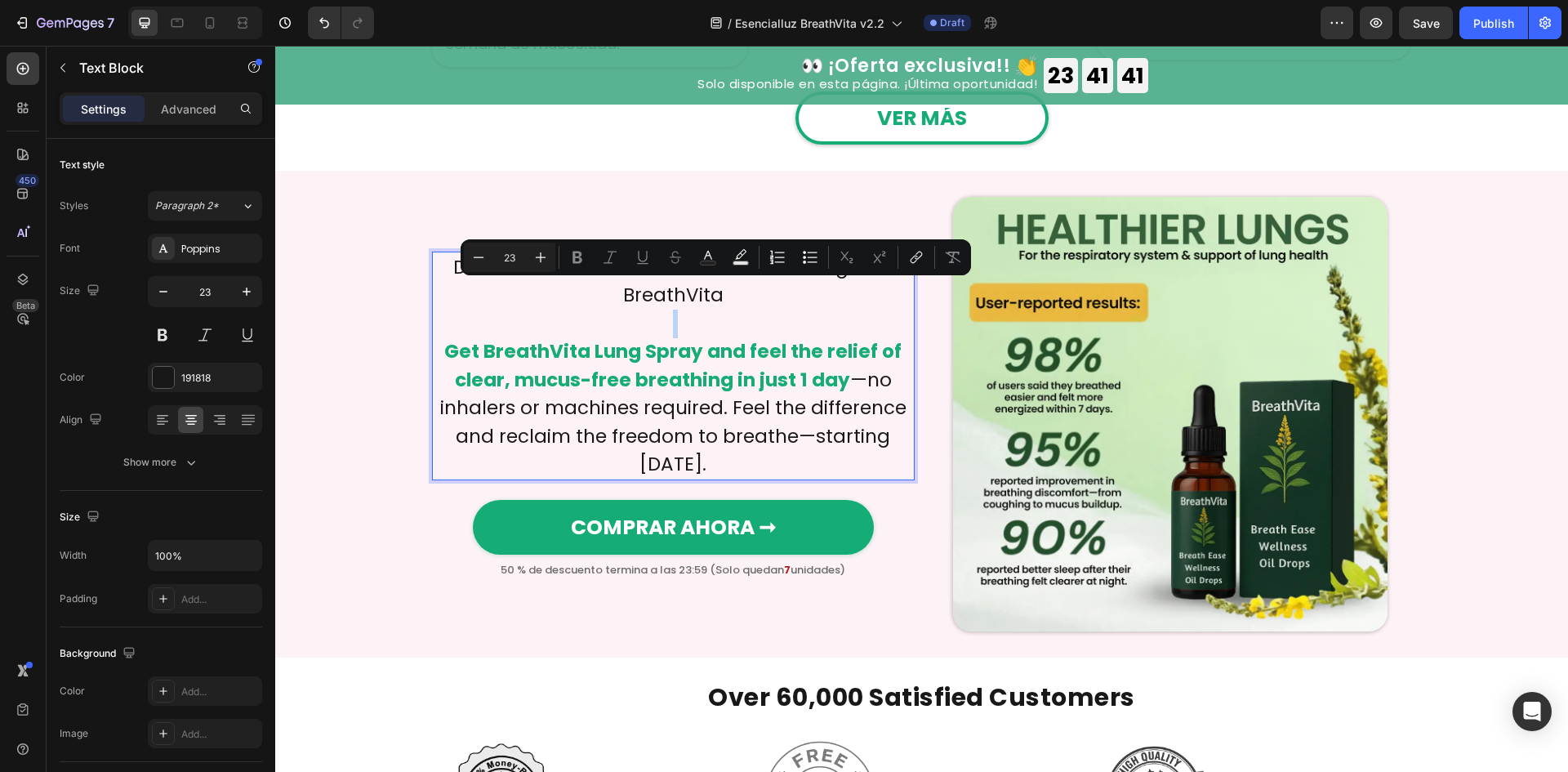
click at [719, 297] on p "Discover the secret to effortless breathing with BreathVita" at bounding box center [674, 281] width 480 height 56
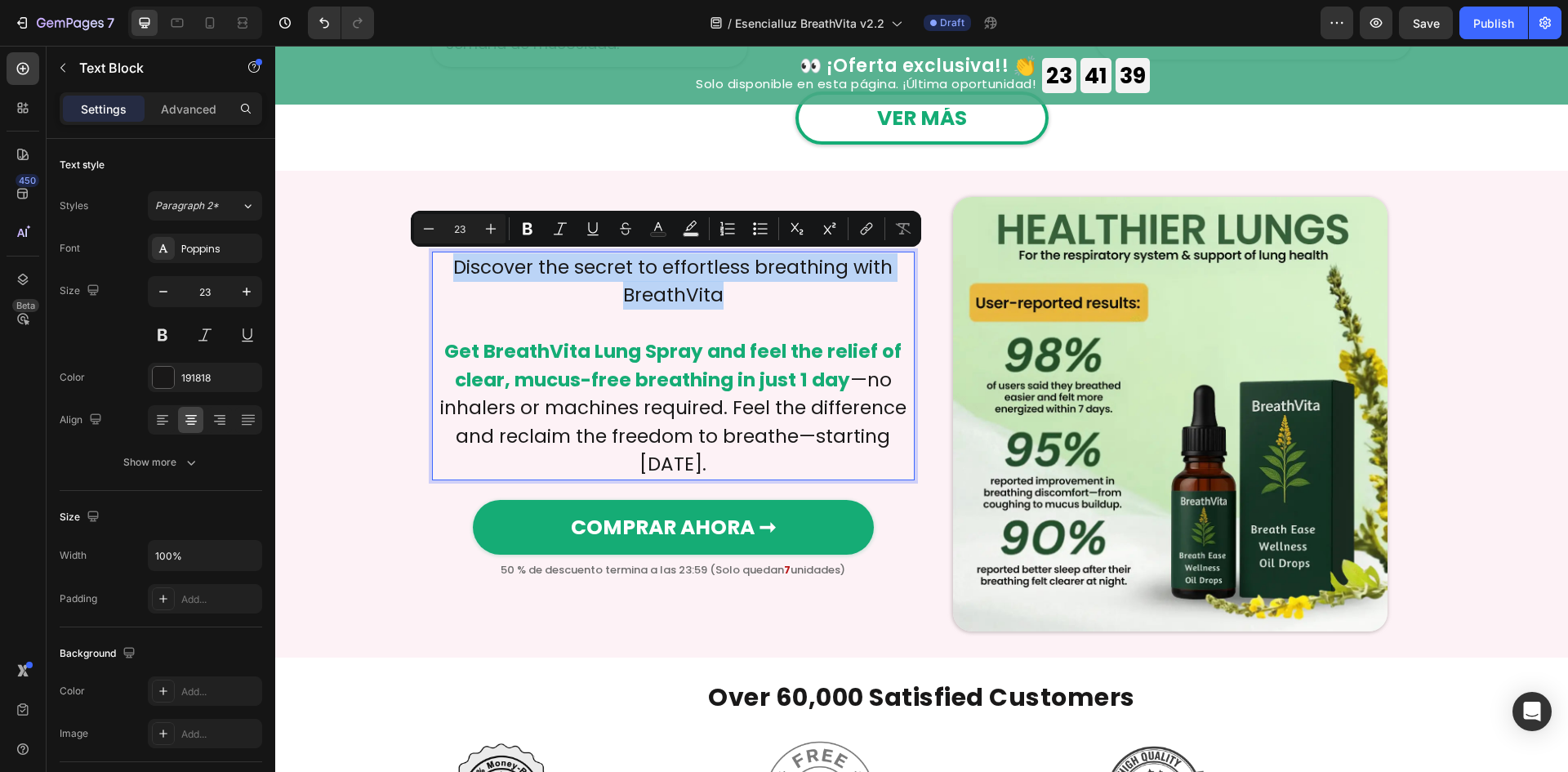
drag, startPoint x: 718, startPoint y: 297, endPoint x: 441, endPoint y: 256, distance: 280.0
click at [441, 256] on p "Discover the secret to effortless breathing with BreathVita" at bounding box center [674, 281] width 480 height 56
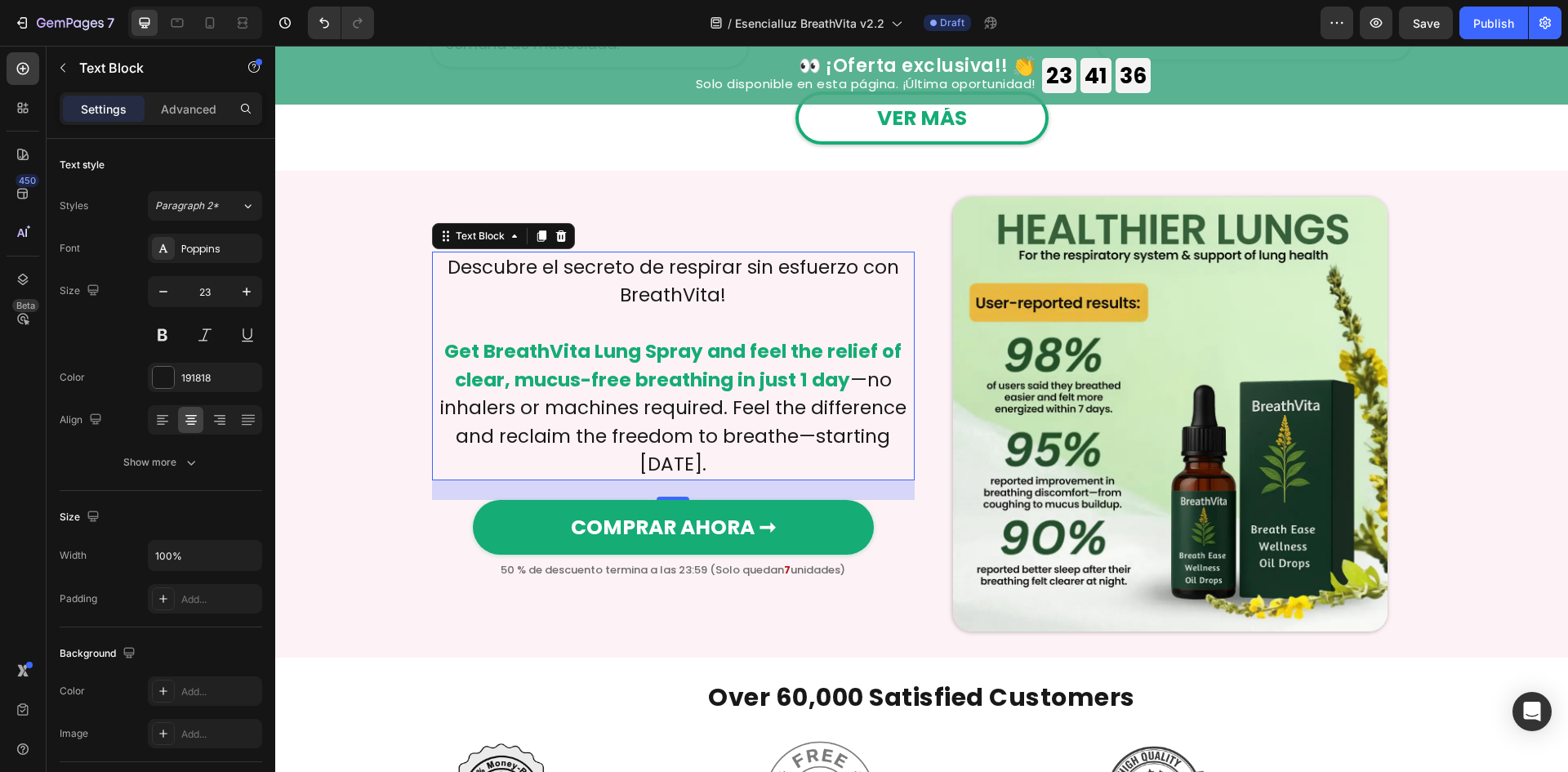
click at [572, 433] on p "Get BreathVita Lung Spray and feel the relief of clear, mucus-free breathing in…" at bounding box center [674, 407] width 480 height 141
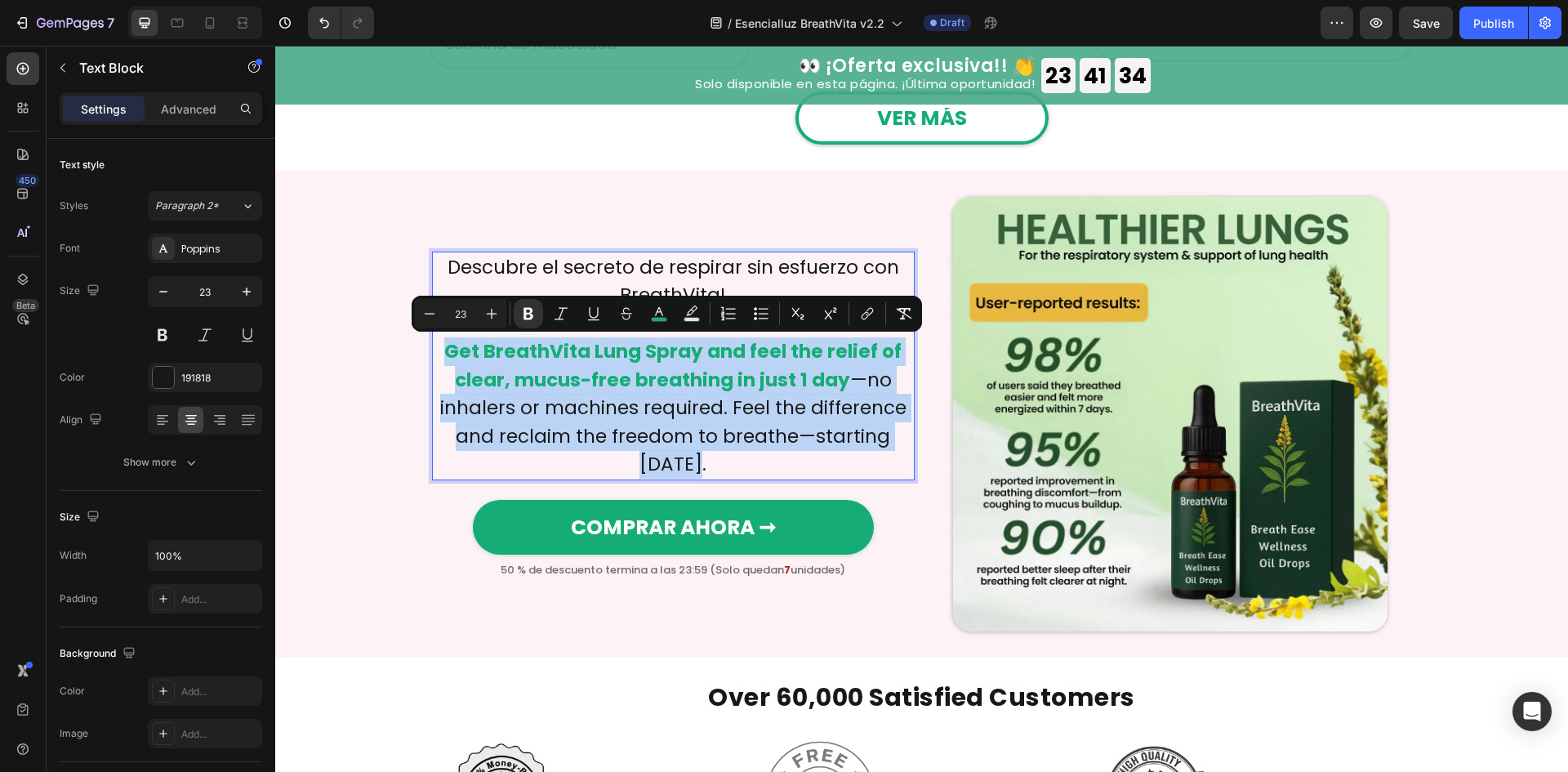
drag, startPoint x: 448, startPoint y: 347, endPoint x: 713, endPoint y: 469, distance: 291.7
click at [713, 469] on p "Get BreathVita Lung Spray and feel the relief of clear, mucus-free breathing in…" at bounding box center [674, 407] width 480 height 141
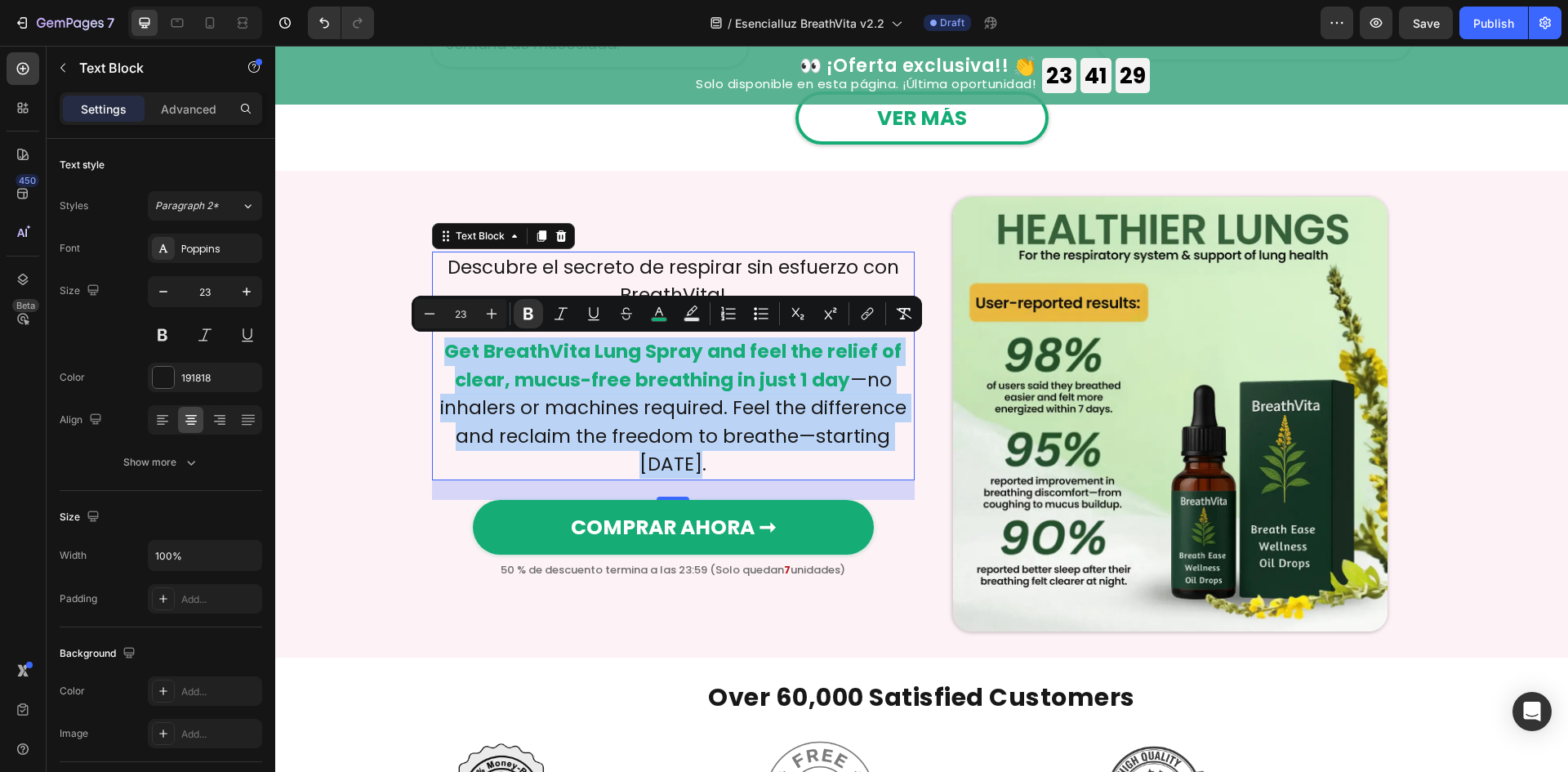
click at [788, 401] on p "Get BreathVita Lung Spray and feel the relief of clear, mucus-free breathing in…" at bounding box center [674, 407] width 480 height 141
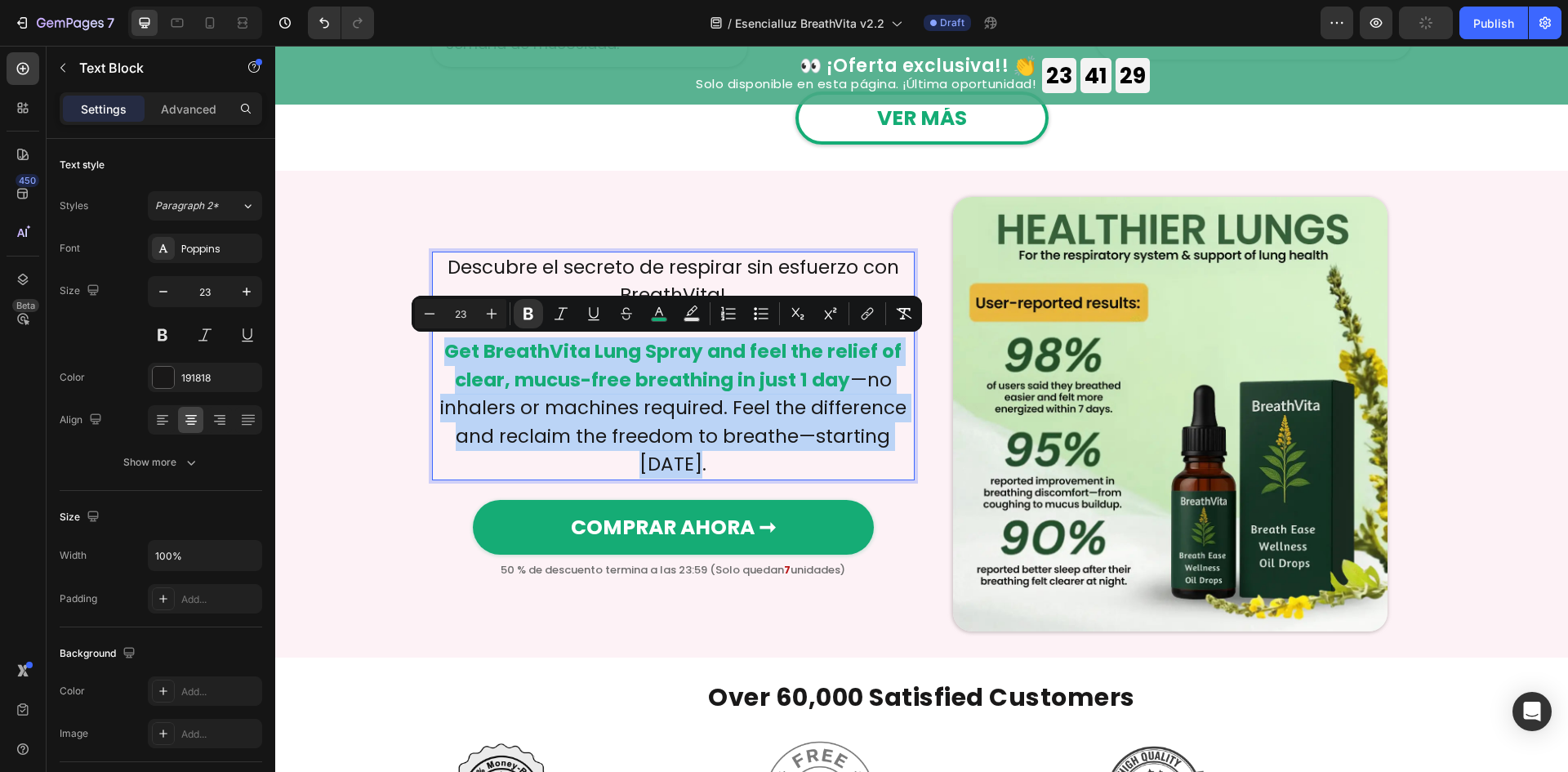
click at [833, 382] on strong "Get BreathVita Lung Spray and feel the relief of clear, mucus-free breathing in…" at bounding box center [673, 365] width 457 height 55
click at [841, 379] on p "Get BreathVita Lung Spray and feel the relief of clear, mucus-free breathing in…" at bounding box center [674, 407] width 480 height 141
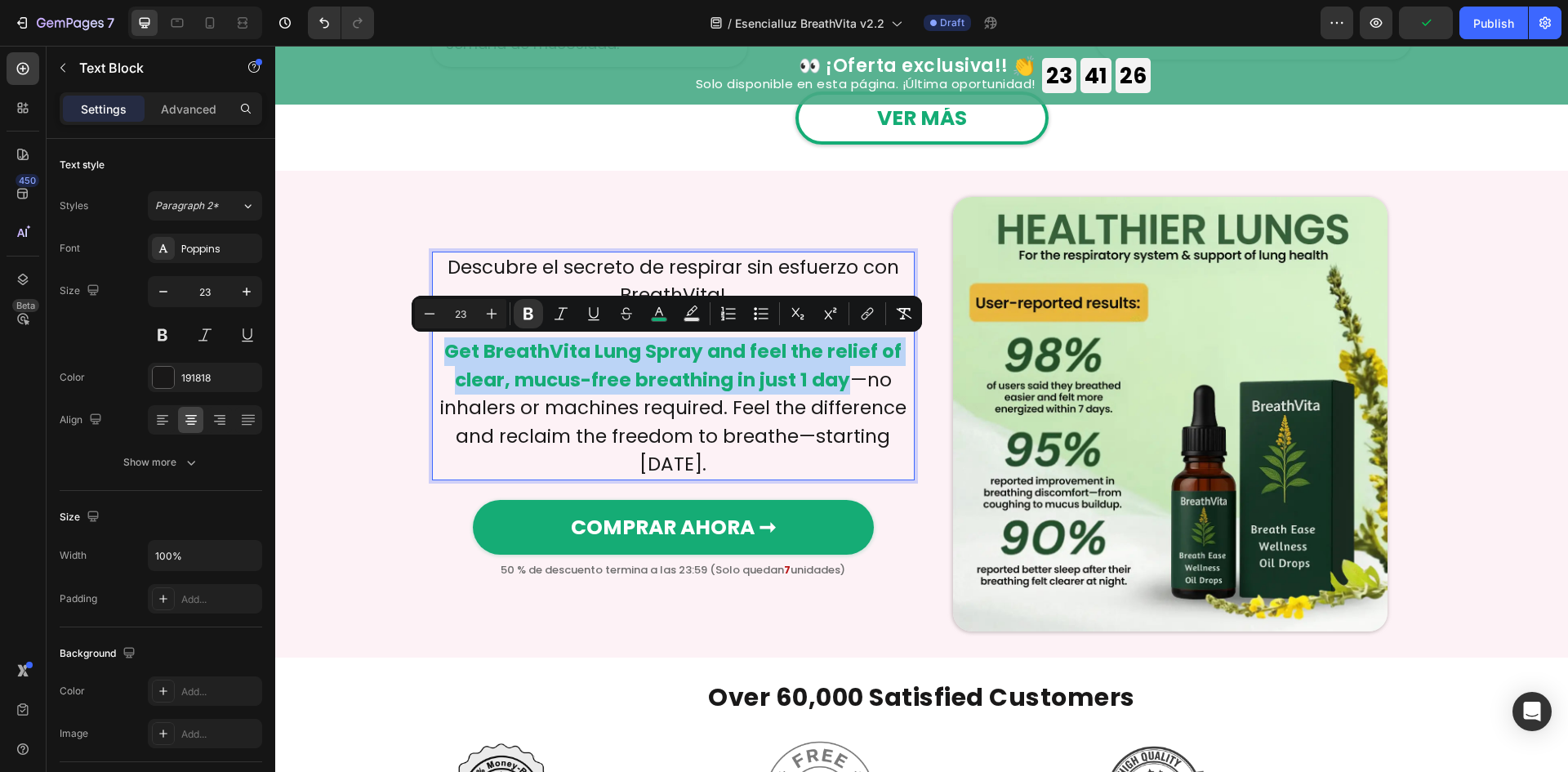
drag, startPoint x: 835, startPoint y: 383, endPoint x: 441, endPoint y: 347, distance: 395.6
click at [441, 347] on p "Get BreathVita Lung Spray and feel the relief of clear, mucus-free breathing in…" at bounding box center [674, 407] width 480 height 141
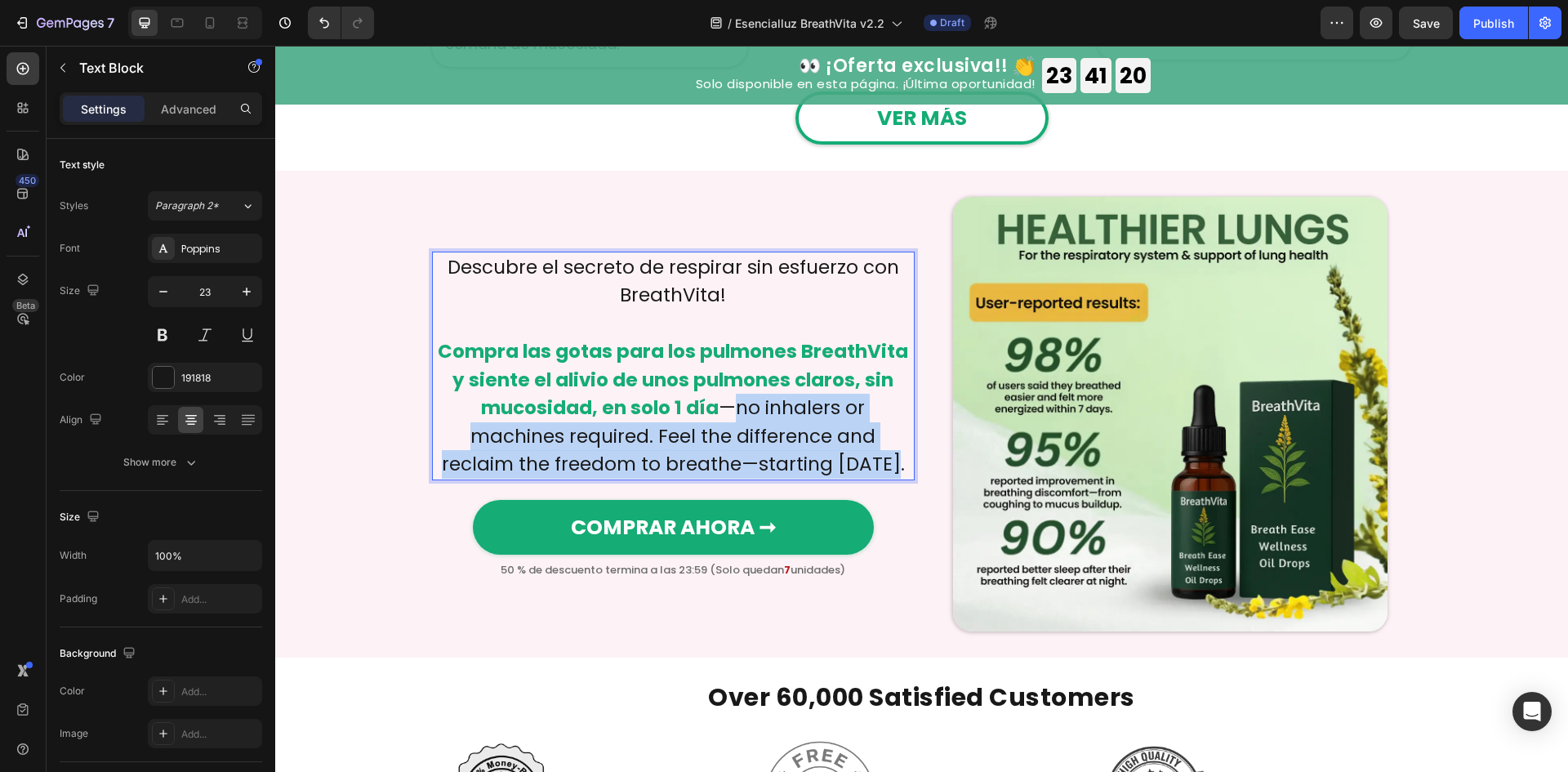
drag, startPoint x: 683, startPoint y: 407, endPoint x: 839, endPoint y: 461, distance: 165.1
click at [839, 461] on p "Compra las gotas para los pulmones BreathVita y siente el alivio de unos pulmon…" at bounding box center [674, 407] width 480 height 141
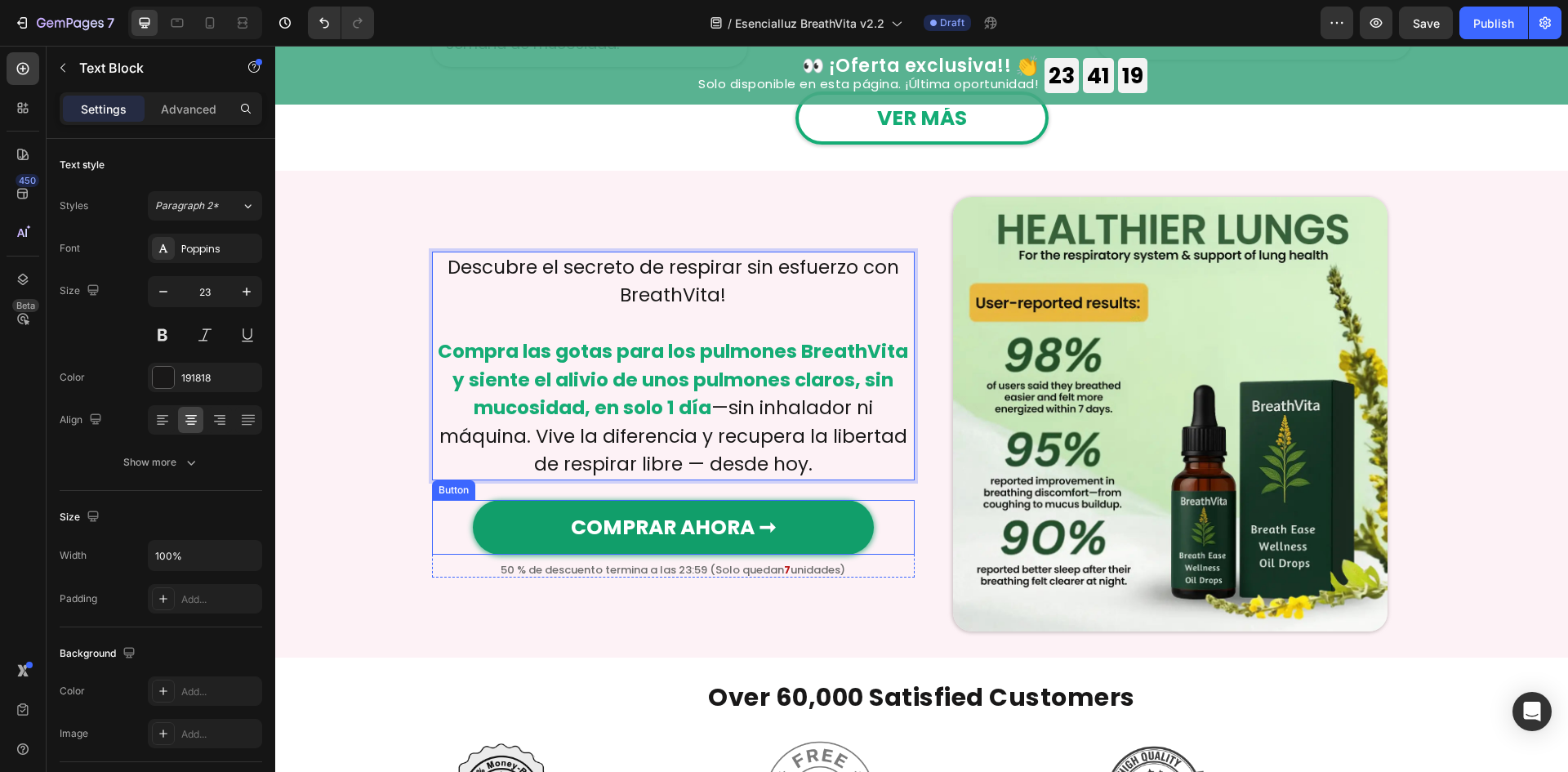
click at [813, 533] on link "COMPRAR AHORA ➞" at bounding box center [674, 526] width 401 height 55
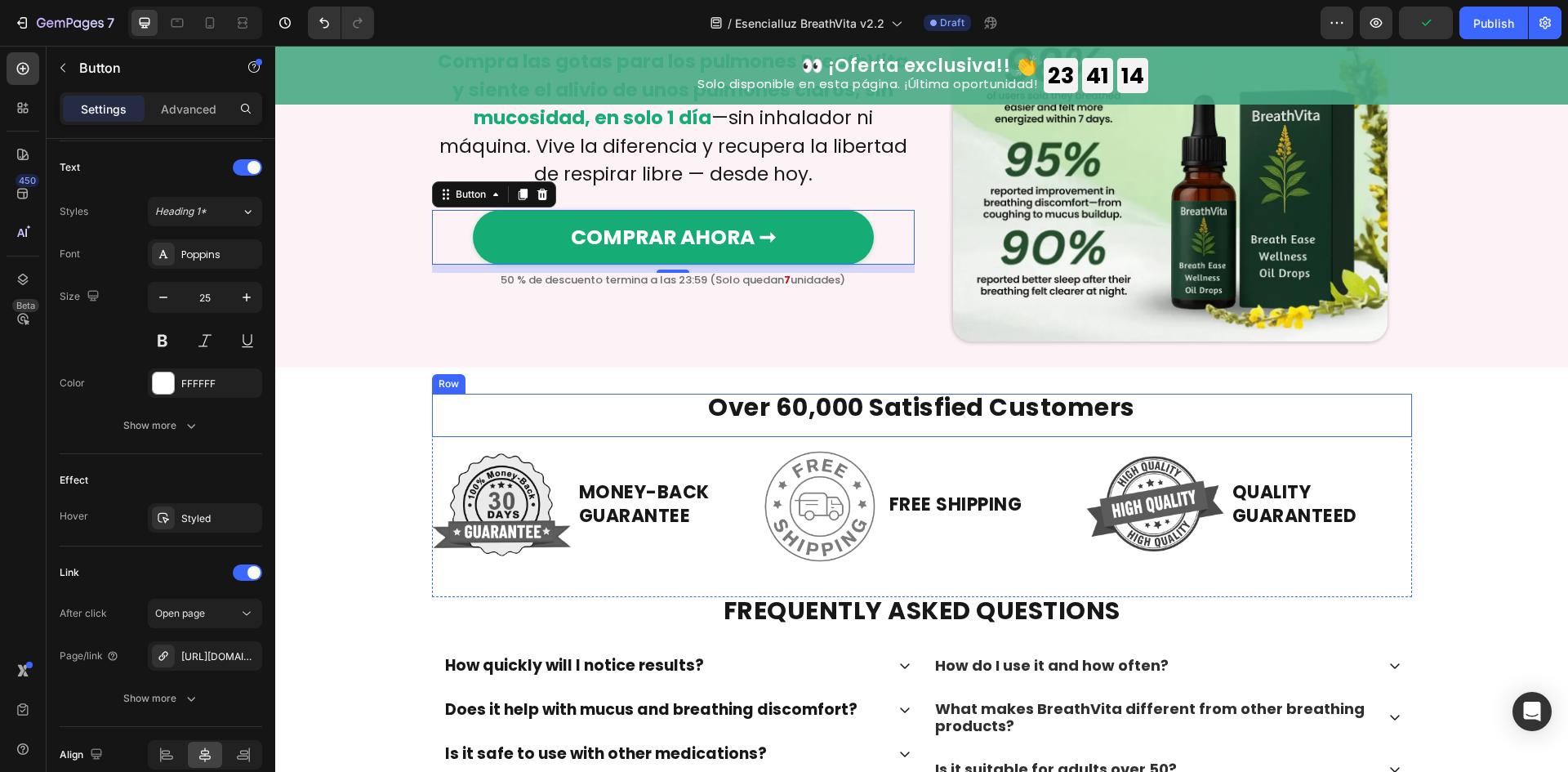
scroll to position [4246, 0]
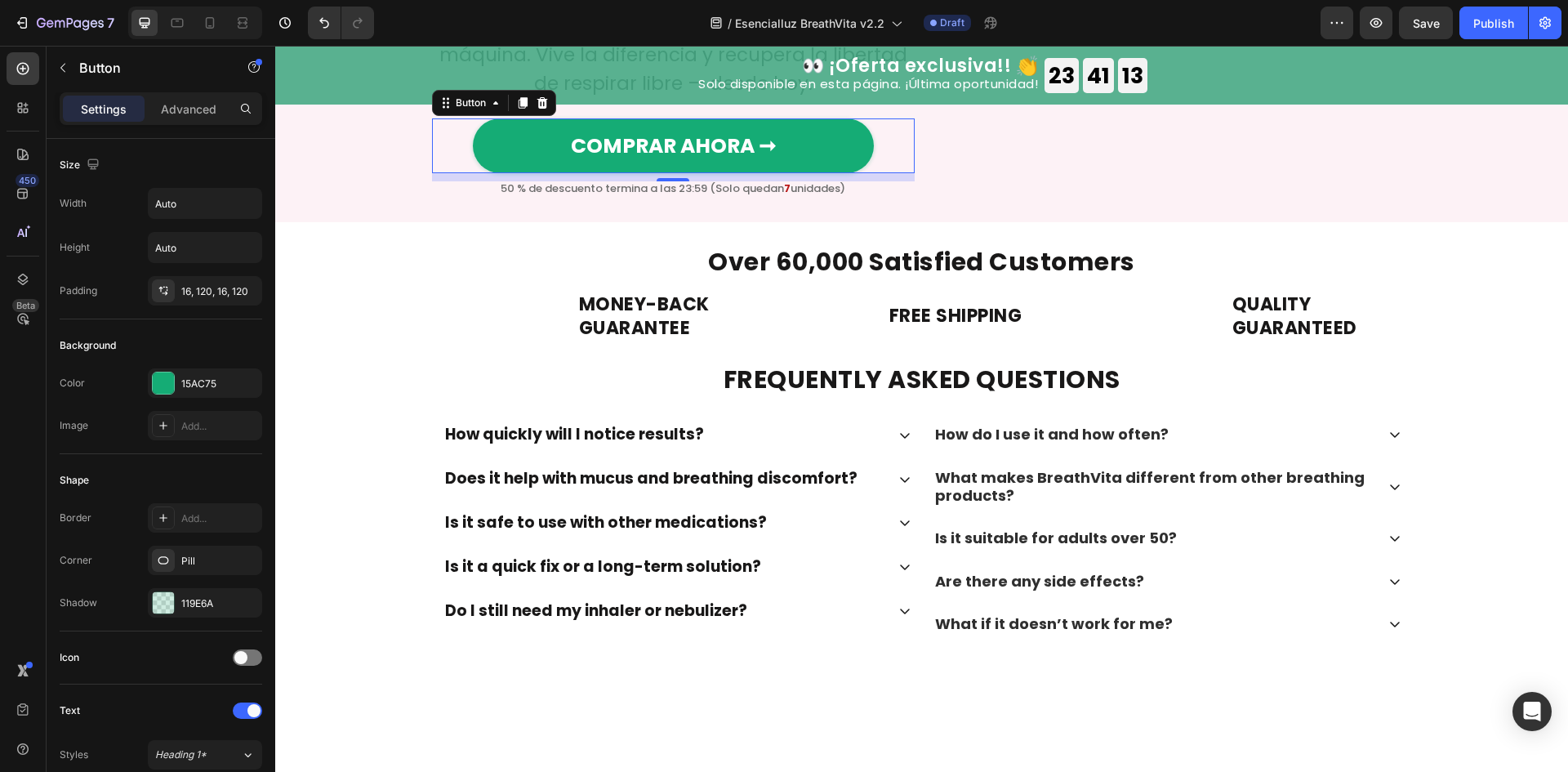
scroll to position [543, 0]
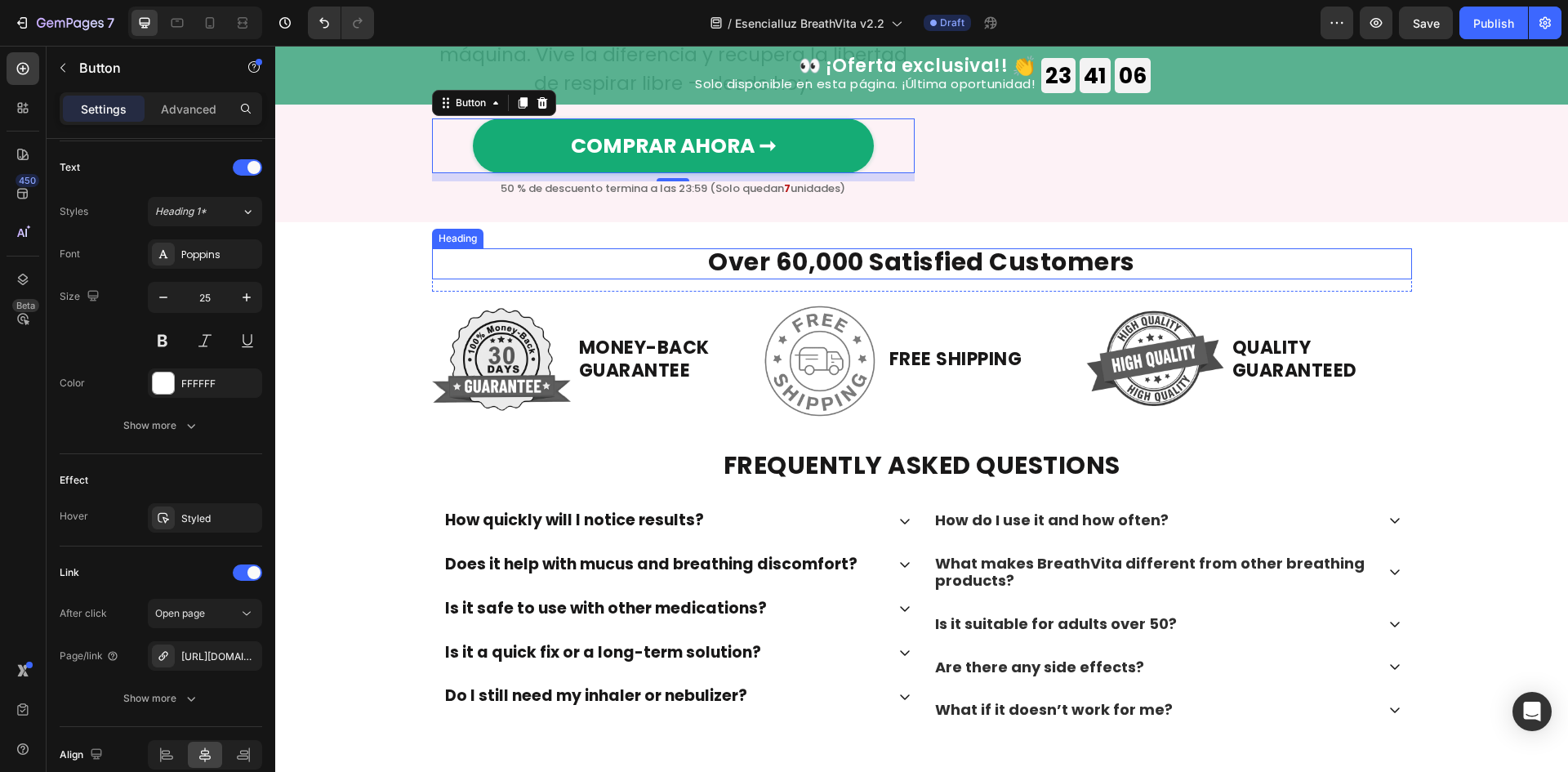
click at [937, 279] on strong "Over 60,000 Satisfied Customers" at bounding box center [922, 262] width 427 height 35
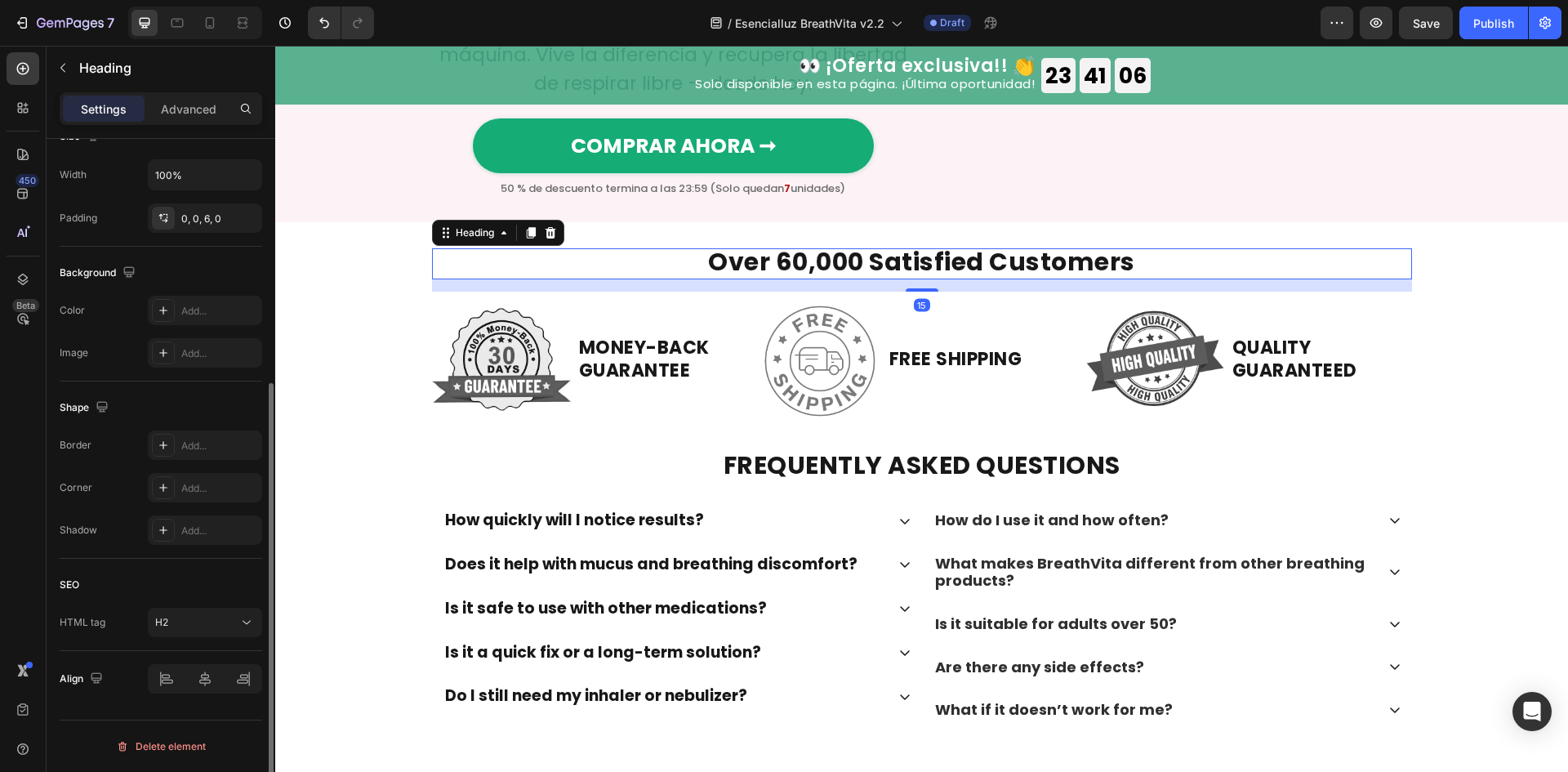
scroll to position [0, 0]
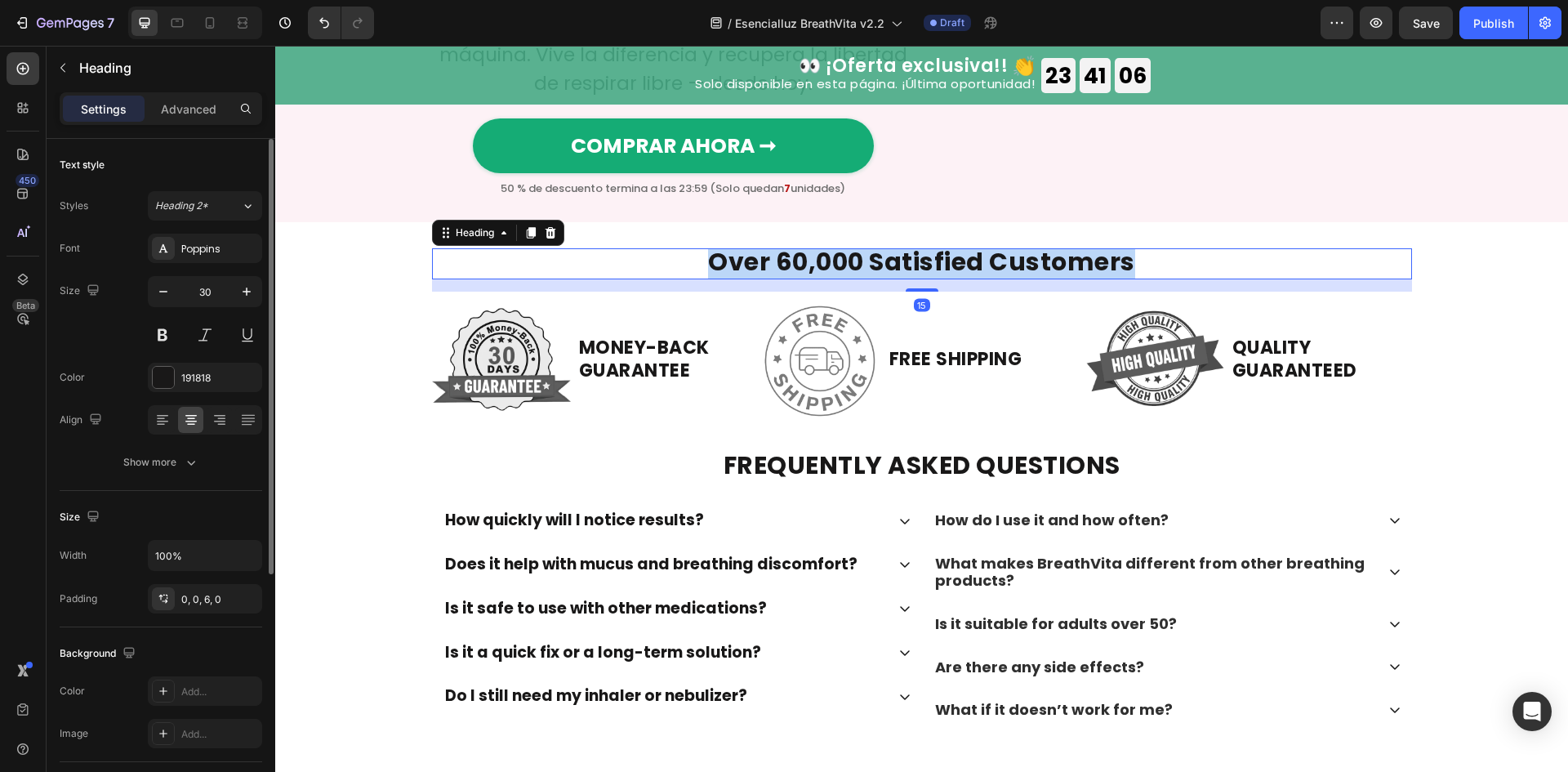
click at [937, 279] on strong "Over 60,000 Satisfied Customers" at bounding box center [922, 262] width 427 height 35
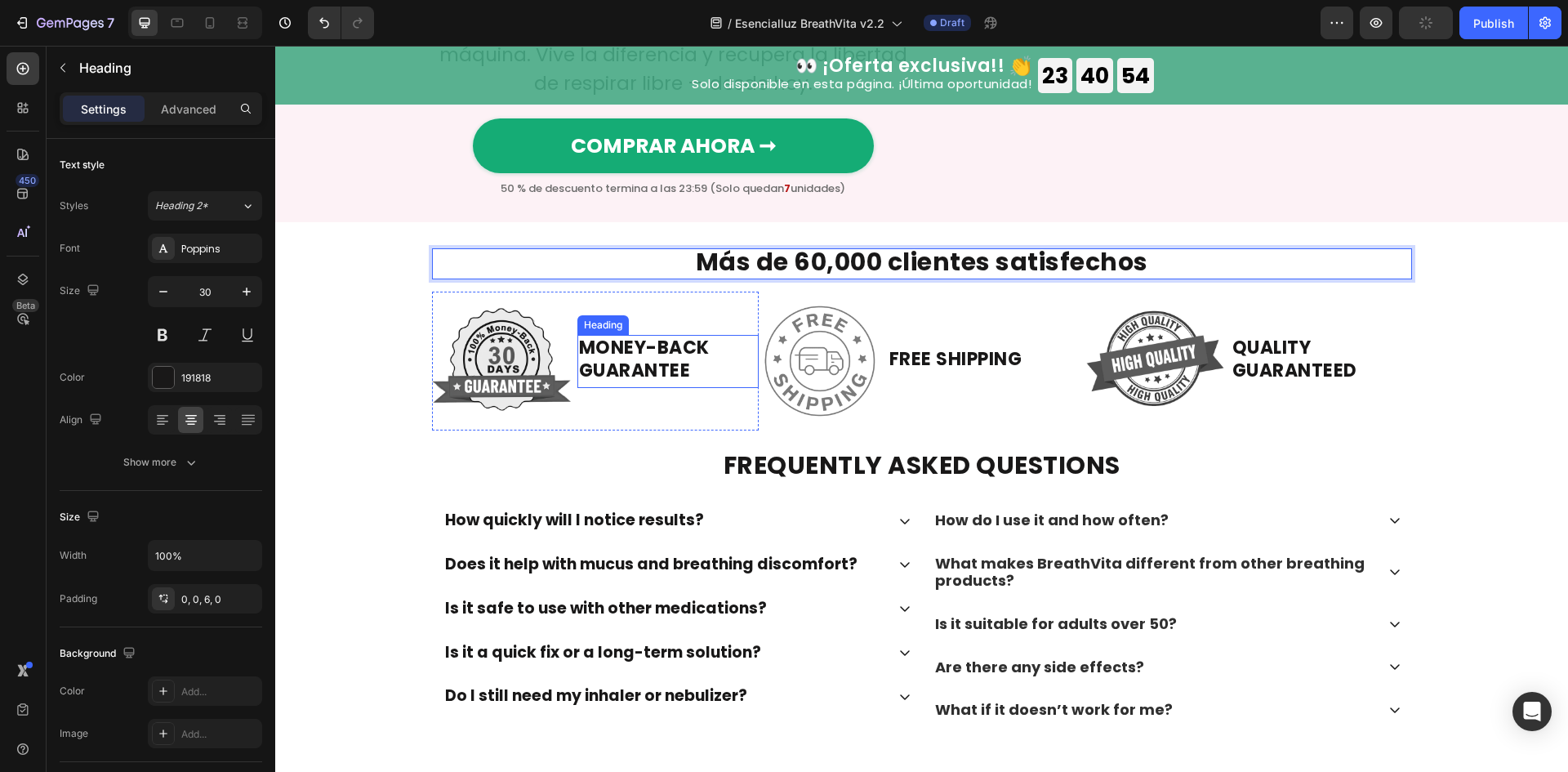
click at [629, 384] on strong "MONEY-BACK GUARANTEE" at bounding box center [644, 359] width 131 height 49
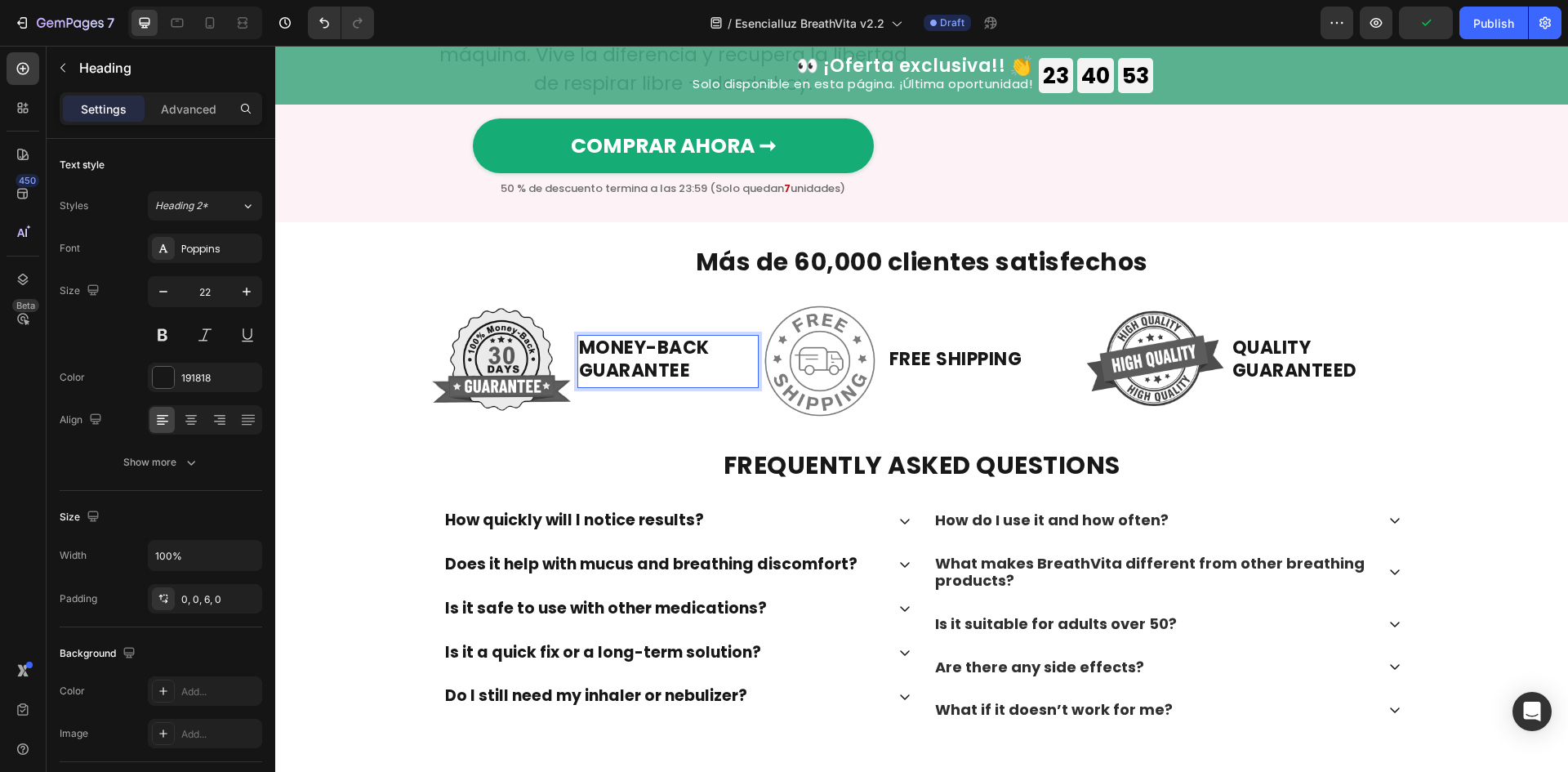
click at [629, 384] on strong "MONEY-BACK GUARANTEE" at bounding box center [644, 359] width 131 height 49
click at [976, 372] on strong "FREE SHIPPING" at bounding box center [956, 358] width 133 height 25
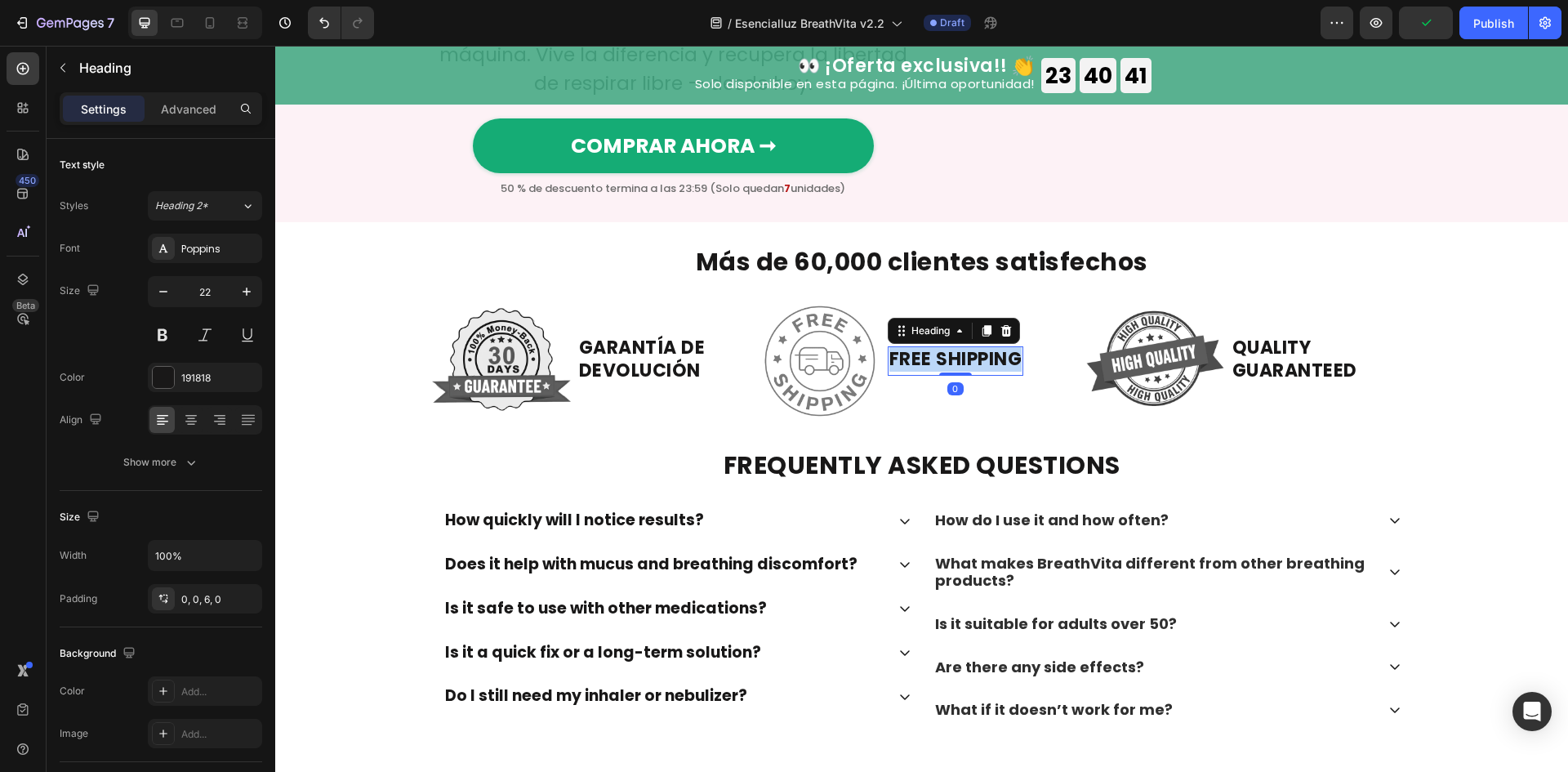
click at [976, 372] on strong "FREE SHIPPING" at bounding box center [956, 358] width 133 height 25
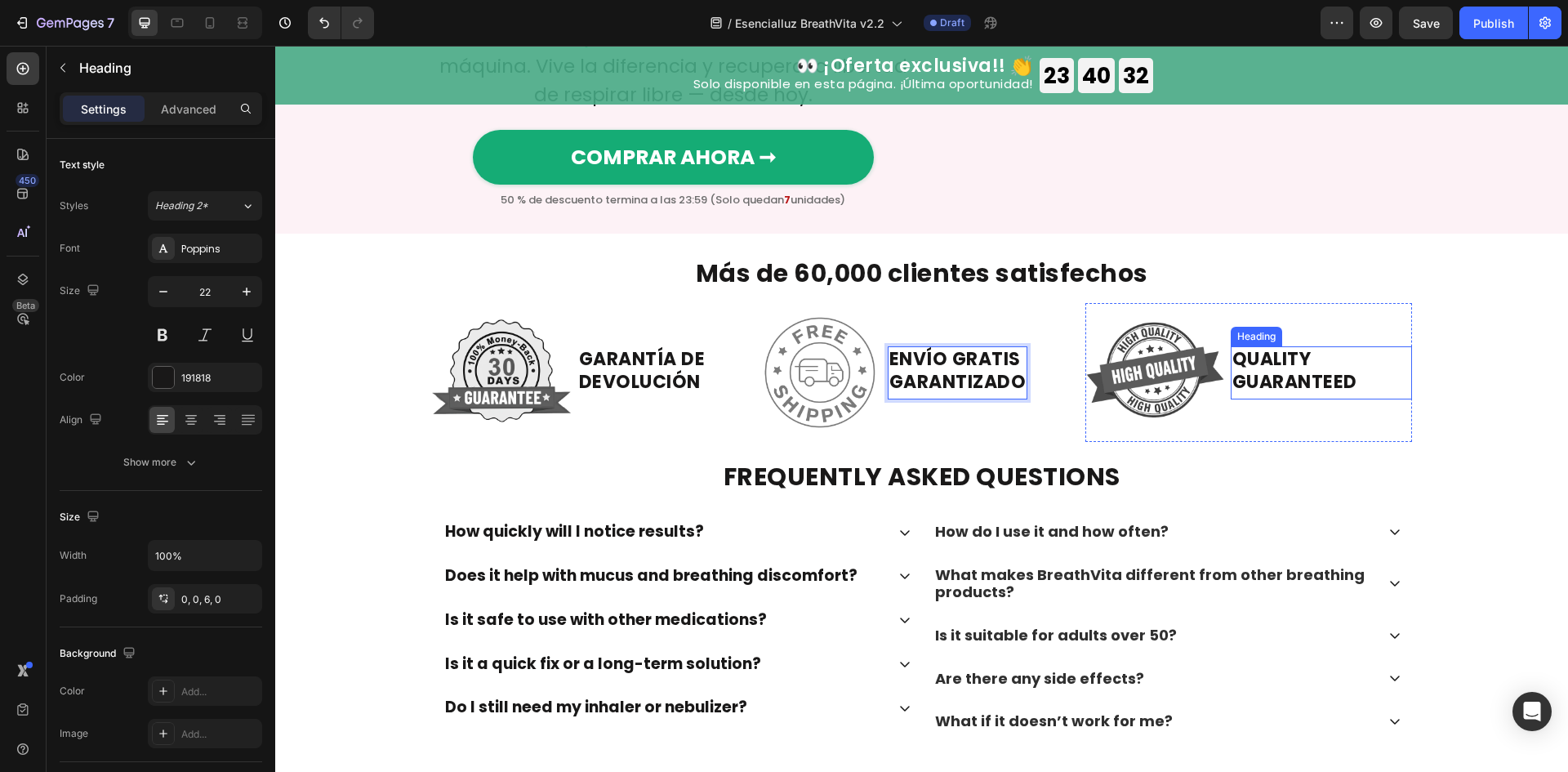
click at [1331, 395] on strong "QUALITY GUARANTEED" at bounding box center [1295, 371] width 125 height 49
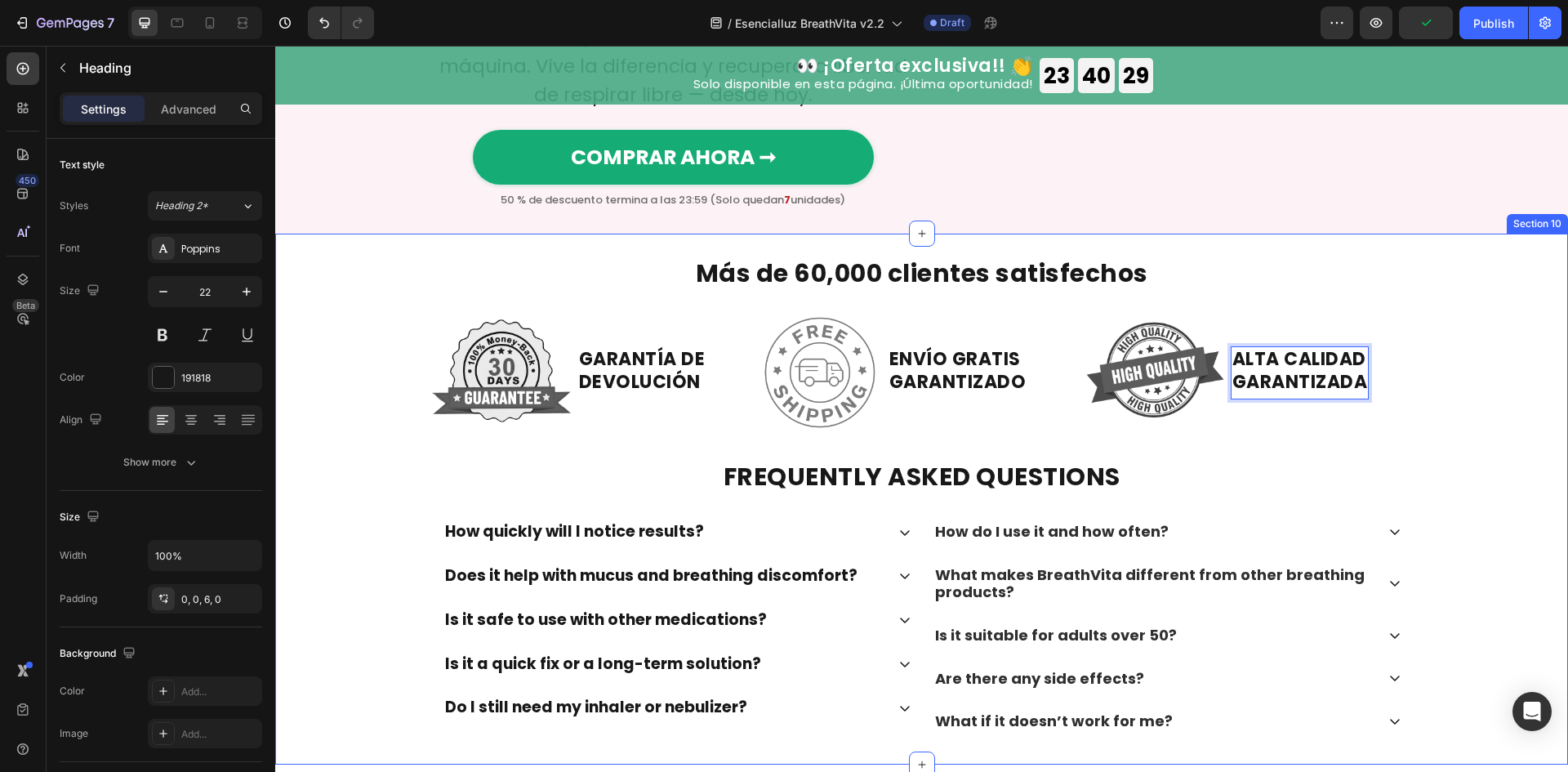
click at [1420, 523] on div "⁠⁠⁠⁠⁠⁠⁠ Más de 60,000 clientes satisfechos Heading Row Image ⁠⁠⁠⁠⁠⁠⁠ GARANTÍA D…" at bounding box center [921, 498] width 1293 height 479
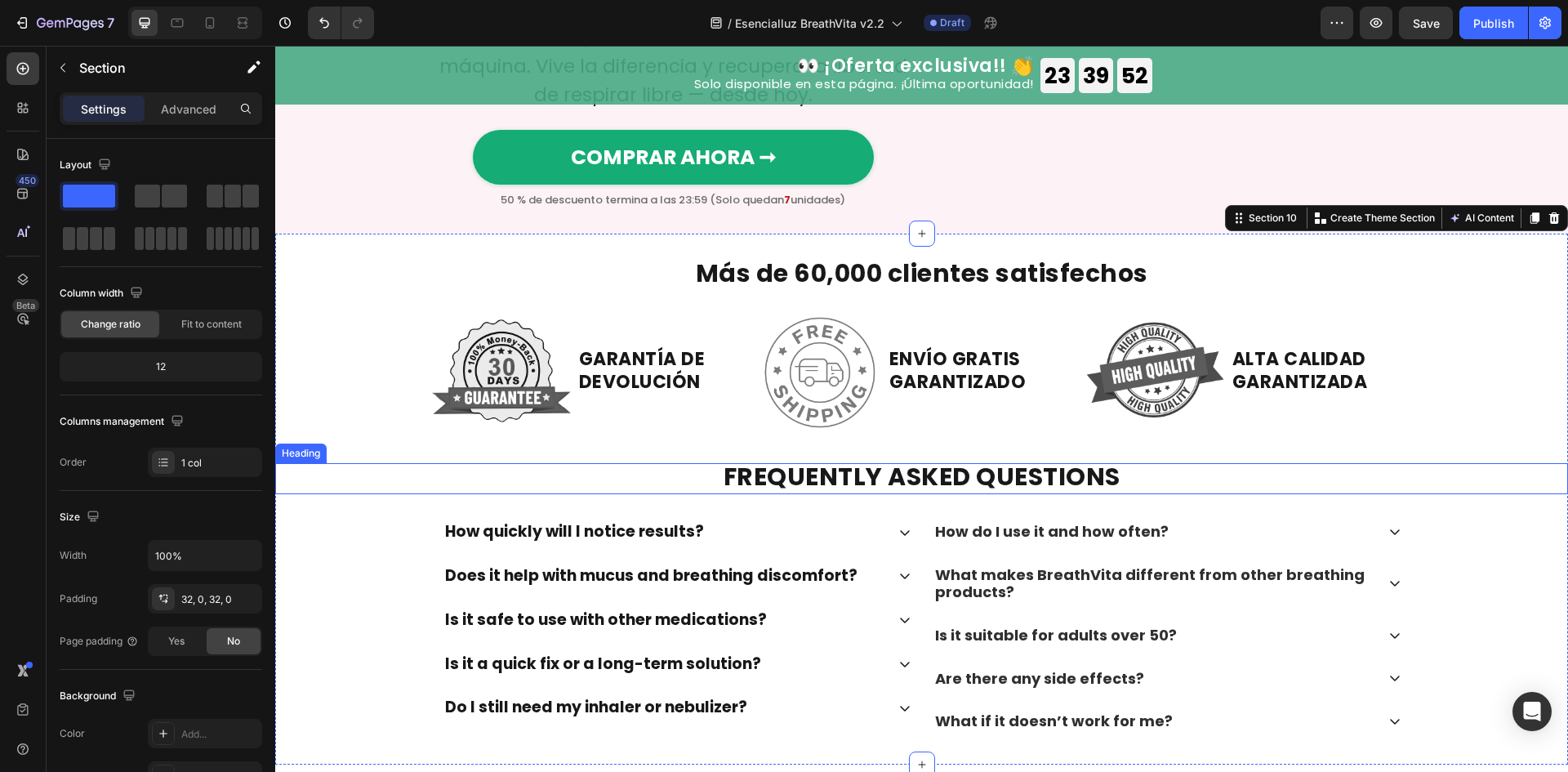
click at [948, 494] on strong "FREQUENTLY ASKED QUESTIONS" at bounding box center [921, 477] width 397 height 35
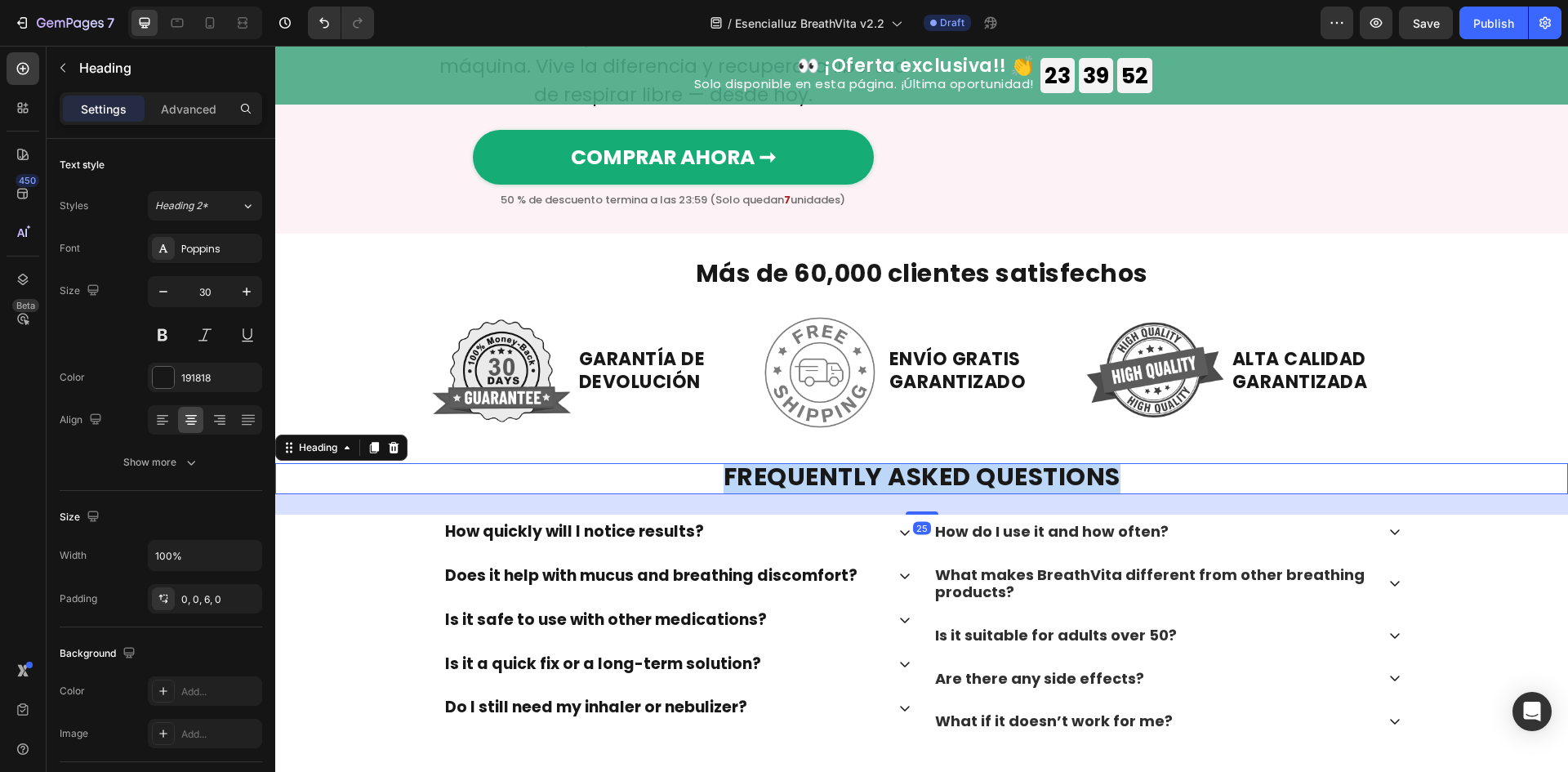
click at [948, 494] on strong "FREQUENTLY ASKED QUESTIONS" at bounding box center [921, 477] width 397 height 35
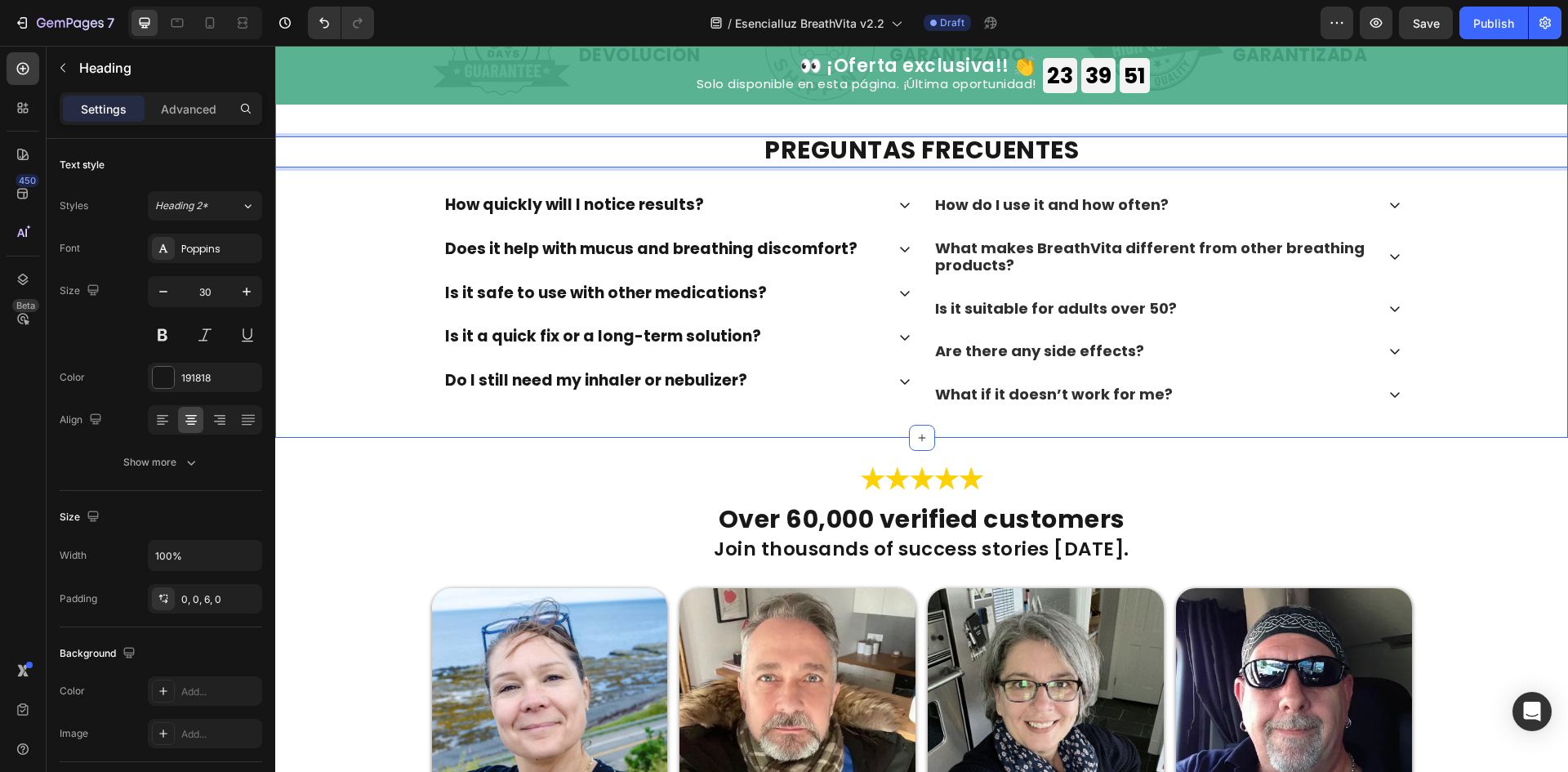
scroll to position [4562, 0]
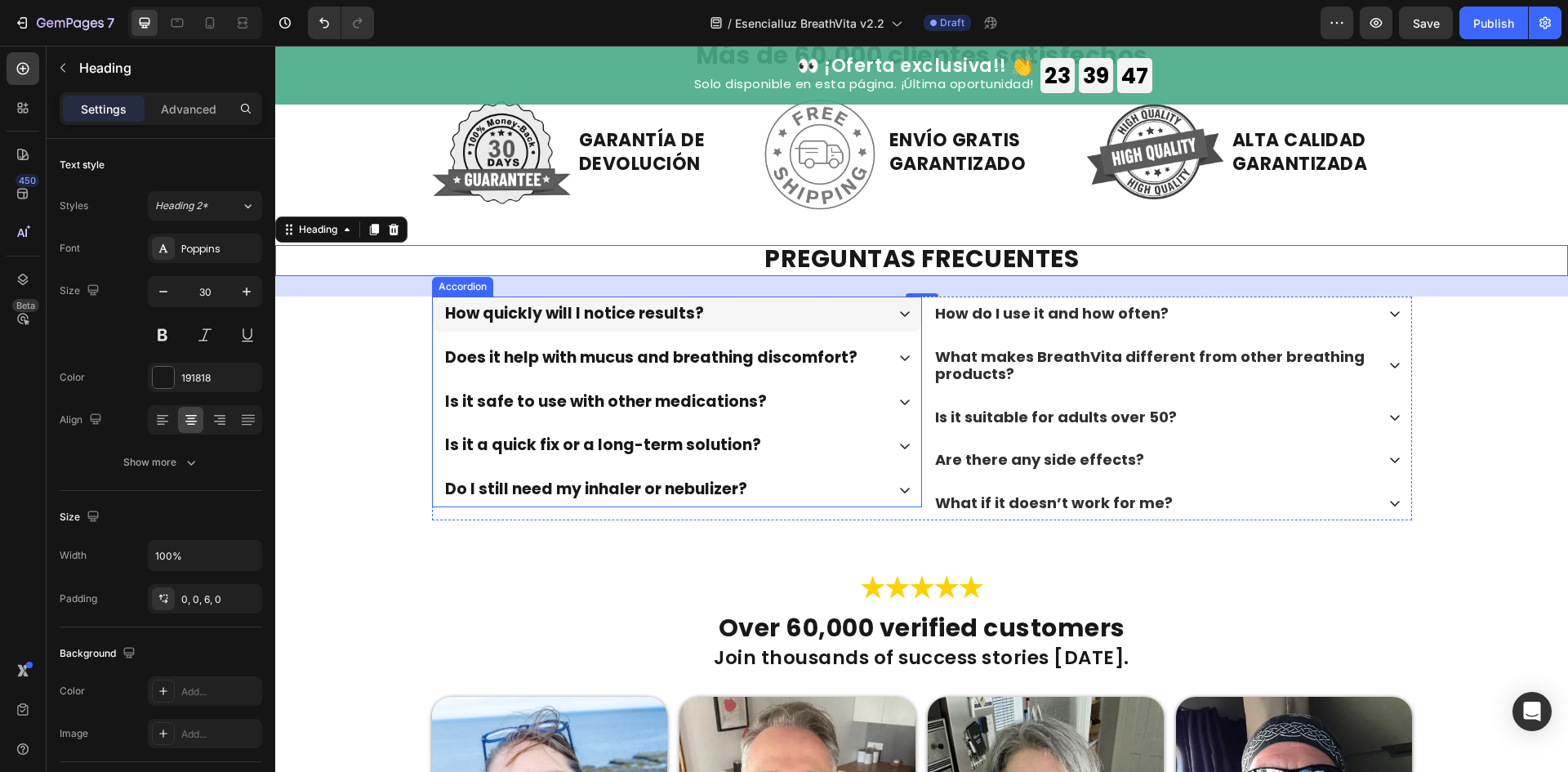
drag, startPoint x: 803, startPoint y: 314, endPoint x: 753, endPoint y: 329, distance: 52.2
click at [803, 314] on div "How quickly will I notice results?" at bounding box center [664, 314] width 442 height 23
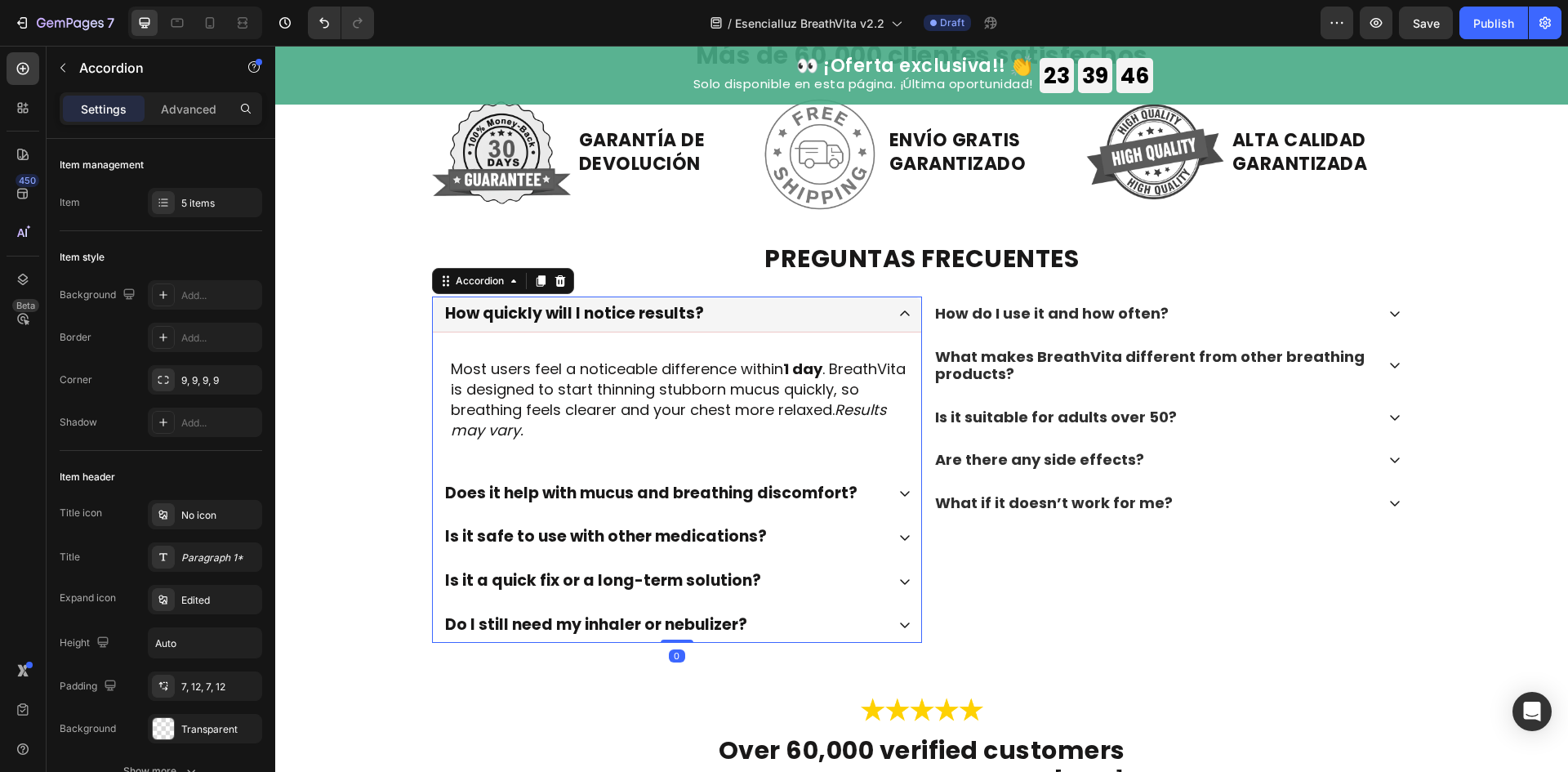
click at [623, 319] on p "How quickly will I notice results?" at bounding box center [574, 314] width 259 height 19
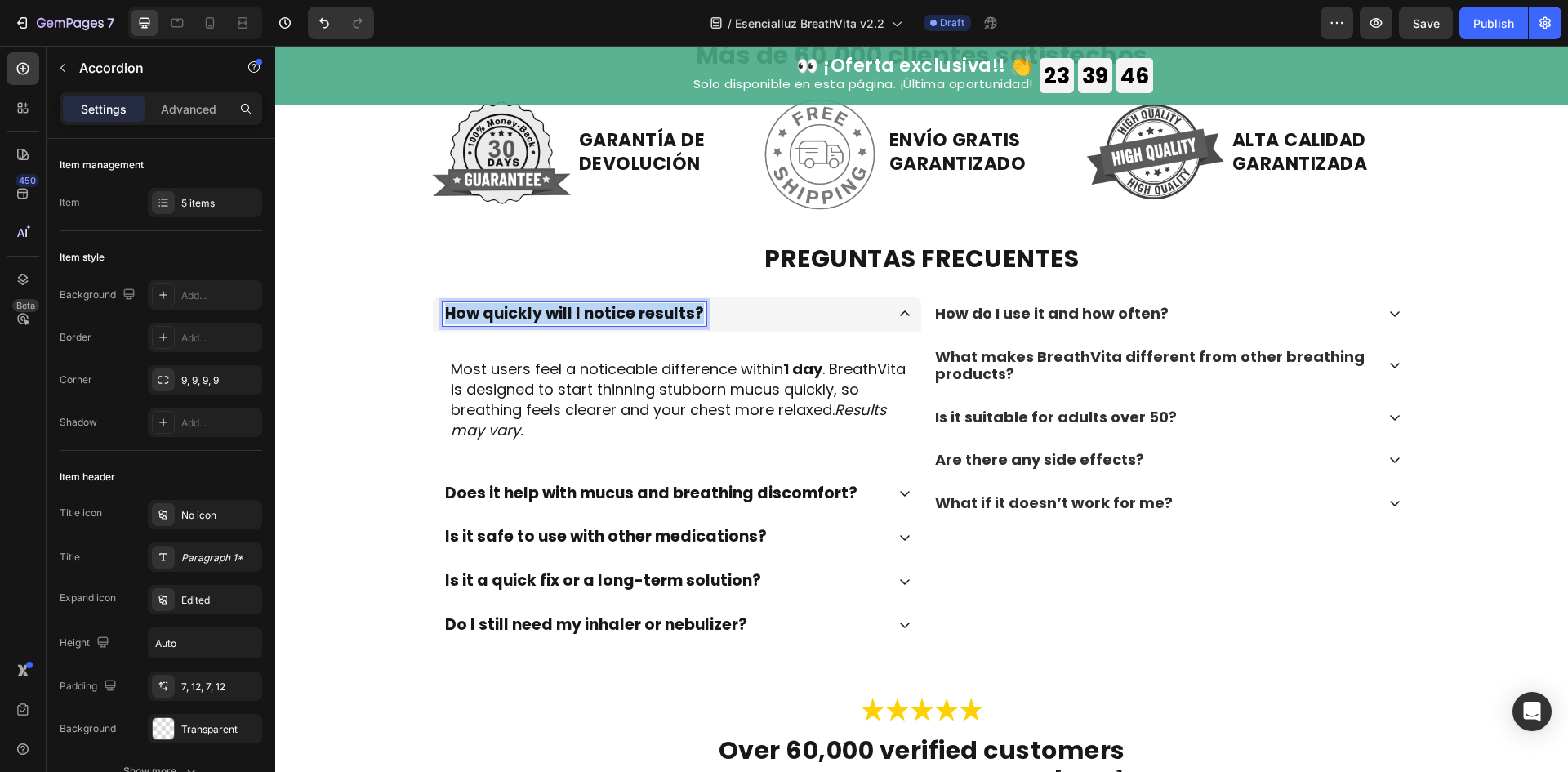
click at [623, 319] on p "How quickly will I notice results?" at bounding box center [574, 314] width 259 height 19
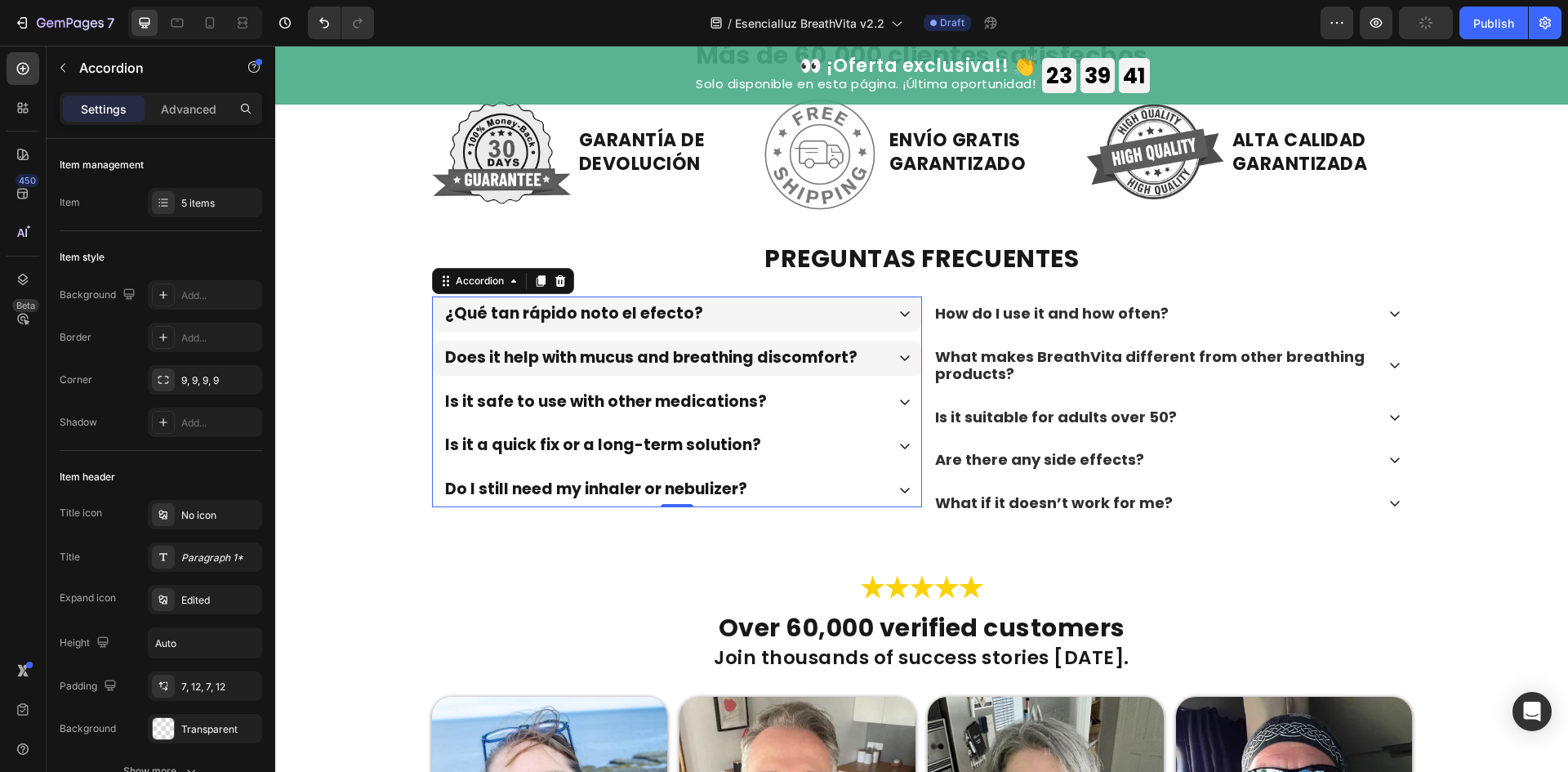
click at [847, 351] on div "Does it help with mucus and breathing discomfort?" at bounding box center [664, 358] width 442 height 23
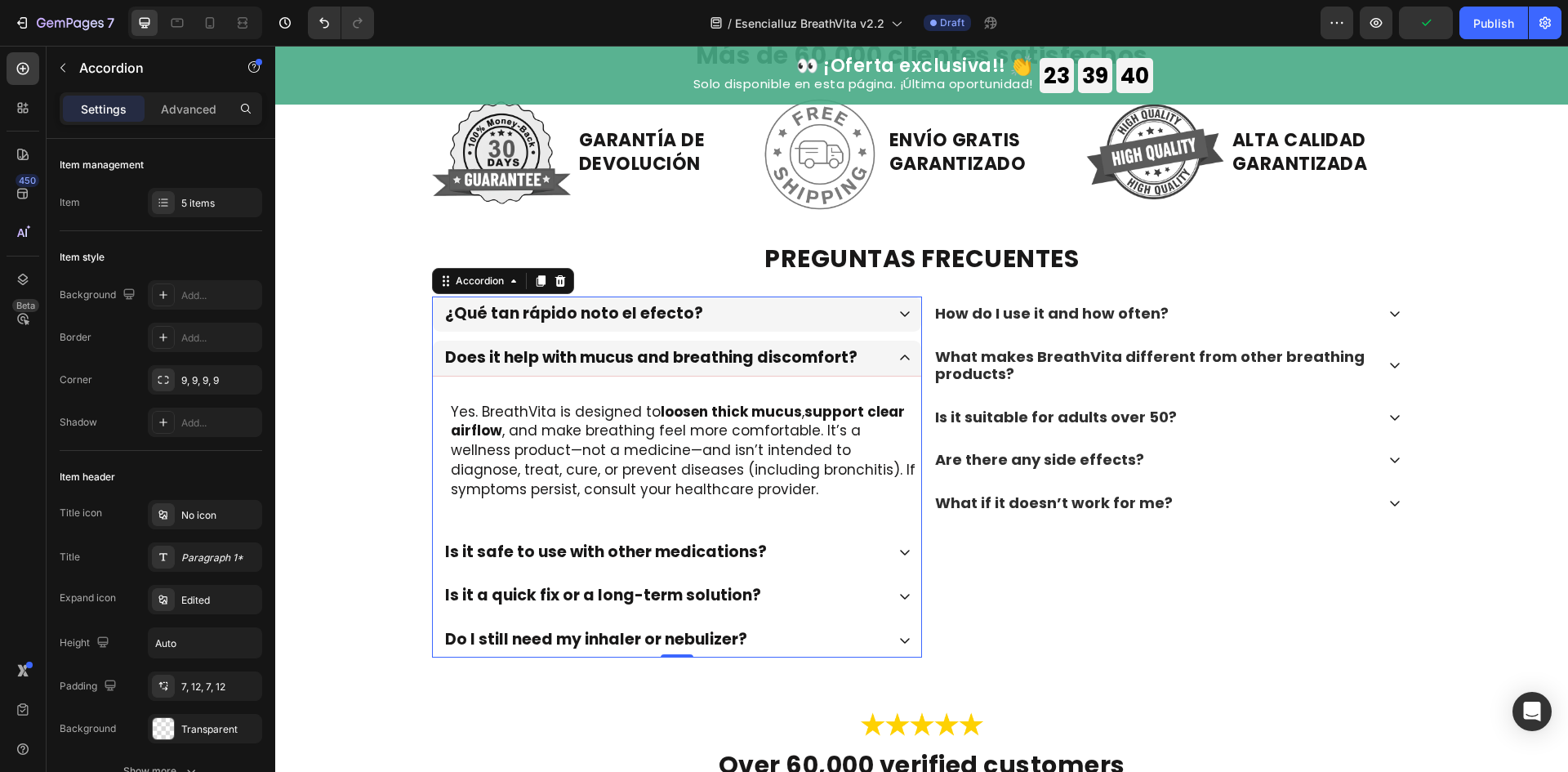
click at [754, 303] on div "¿Qué tan rápido noto el efecto?" at bounding box center [664, 314] width 442 height 23
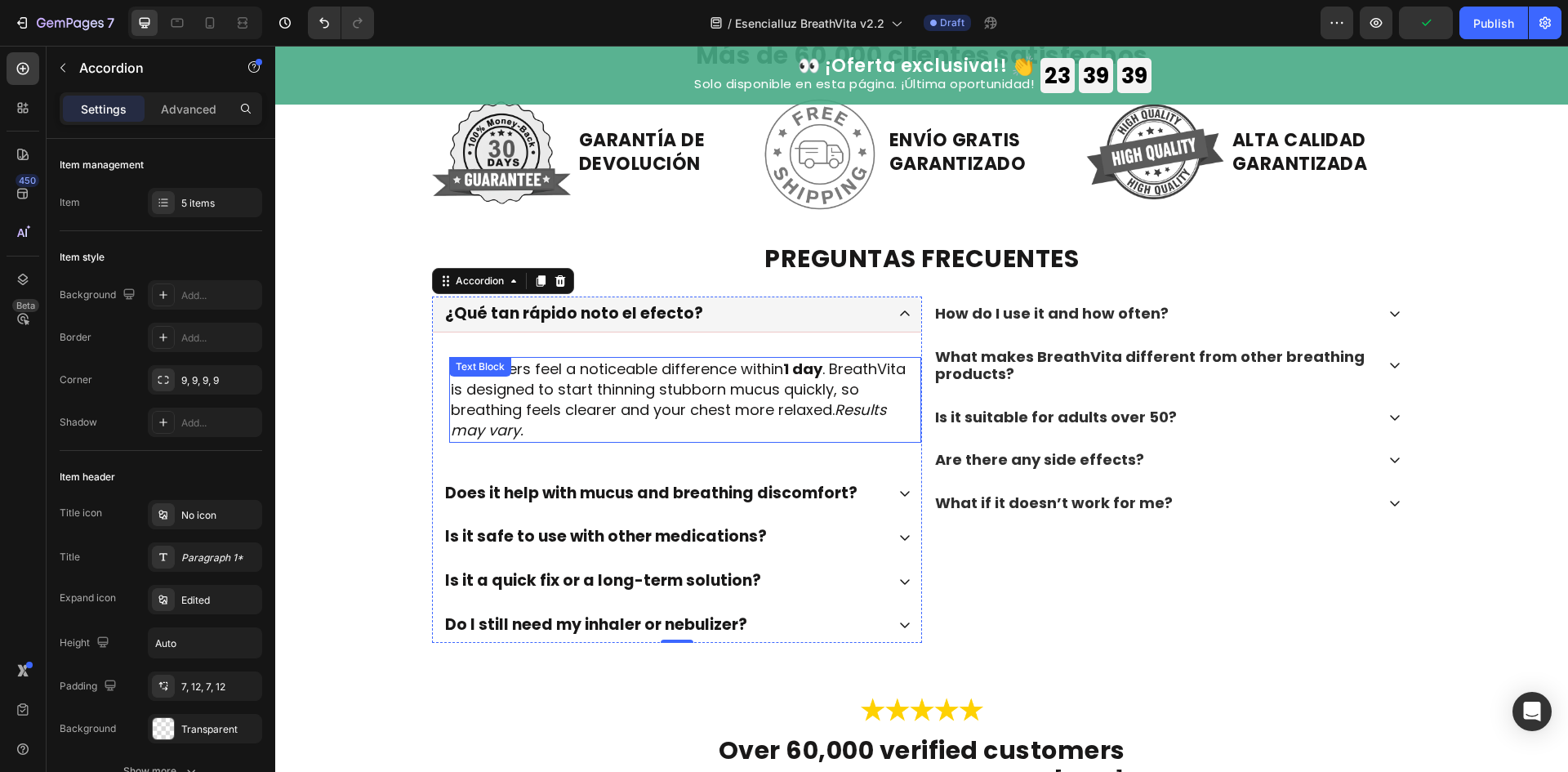
click at [636, 383] on p "Most users feel a noticeable difference within 1 day . BreathVita is designed t…" at bounding box center [685, 400] width 469 height 82
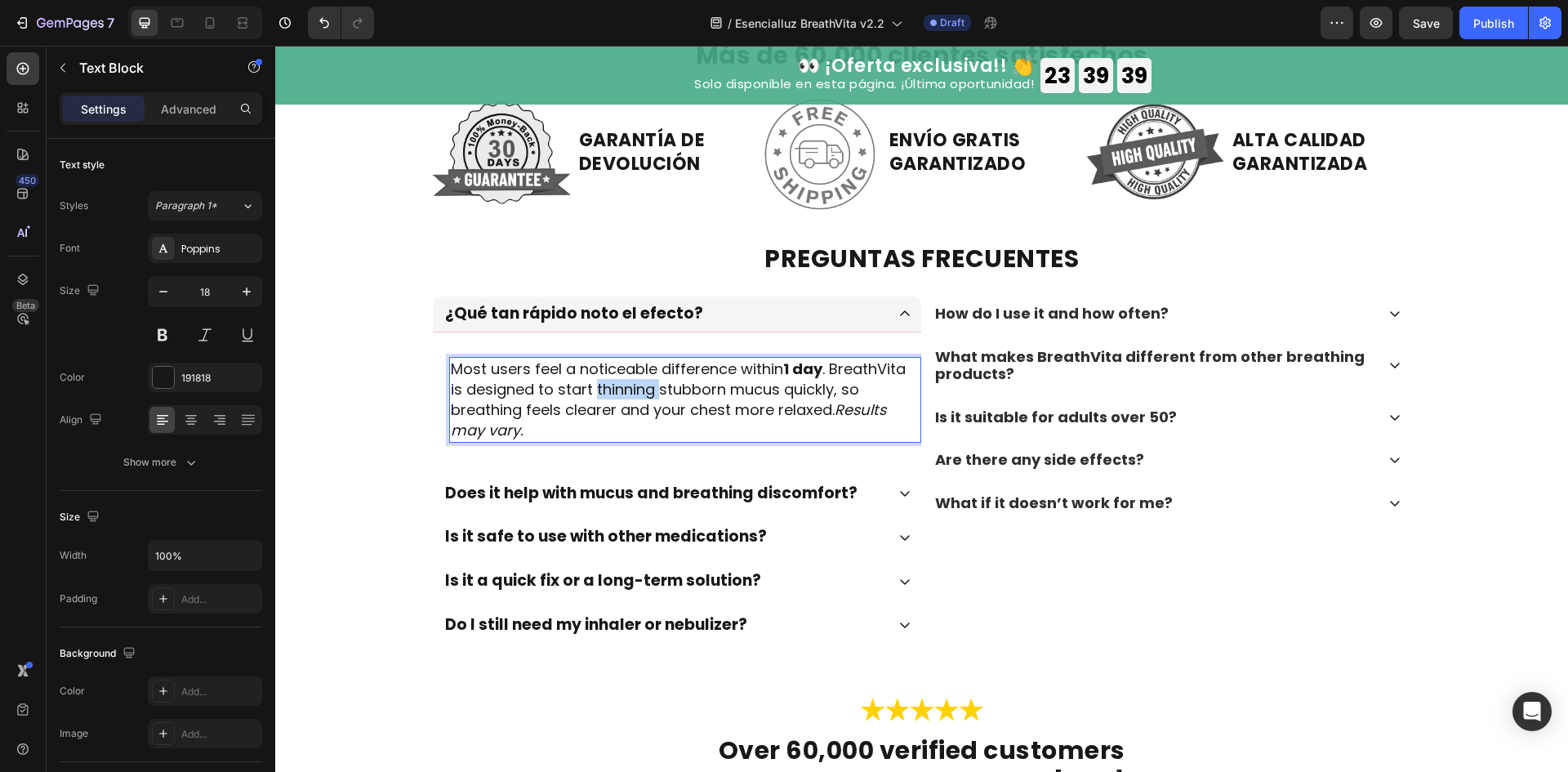
click at [636, 383] on p "Most users feel a noticeable difference within 1 day . BreathVita is designed t…" at bounding box center [685, 400] width 469 height 82
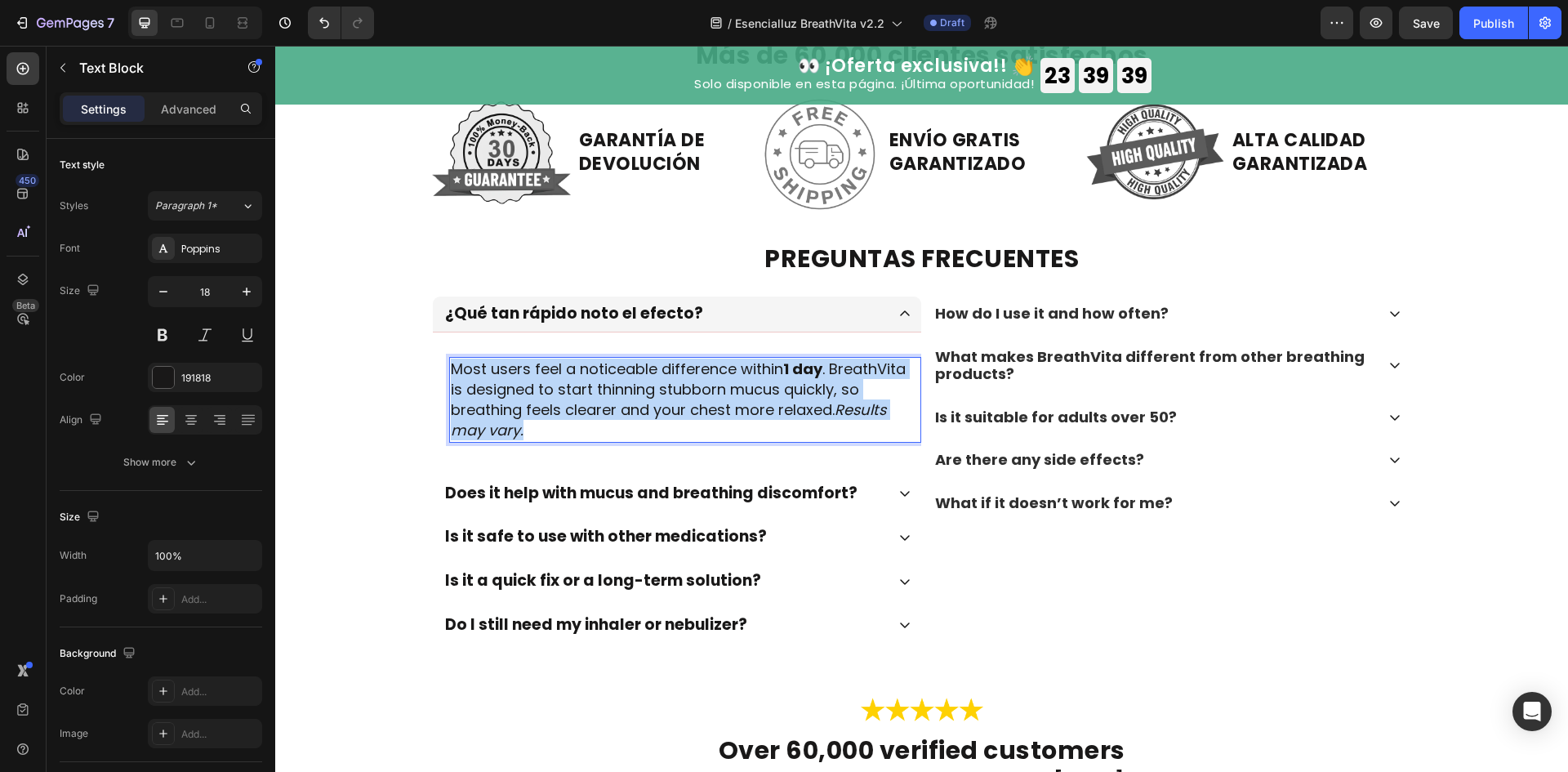
click at [636, 383] on p "Most users feel a noticeable difference within 1 day . BreathVita is designed t…" at bounding box center [685, 400] width 469 height 82
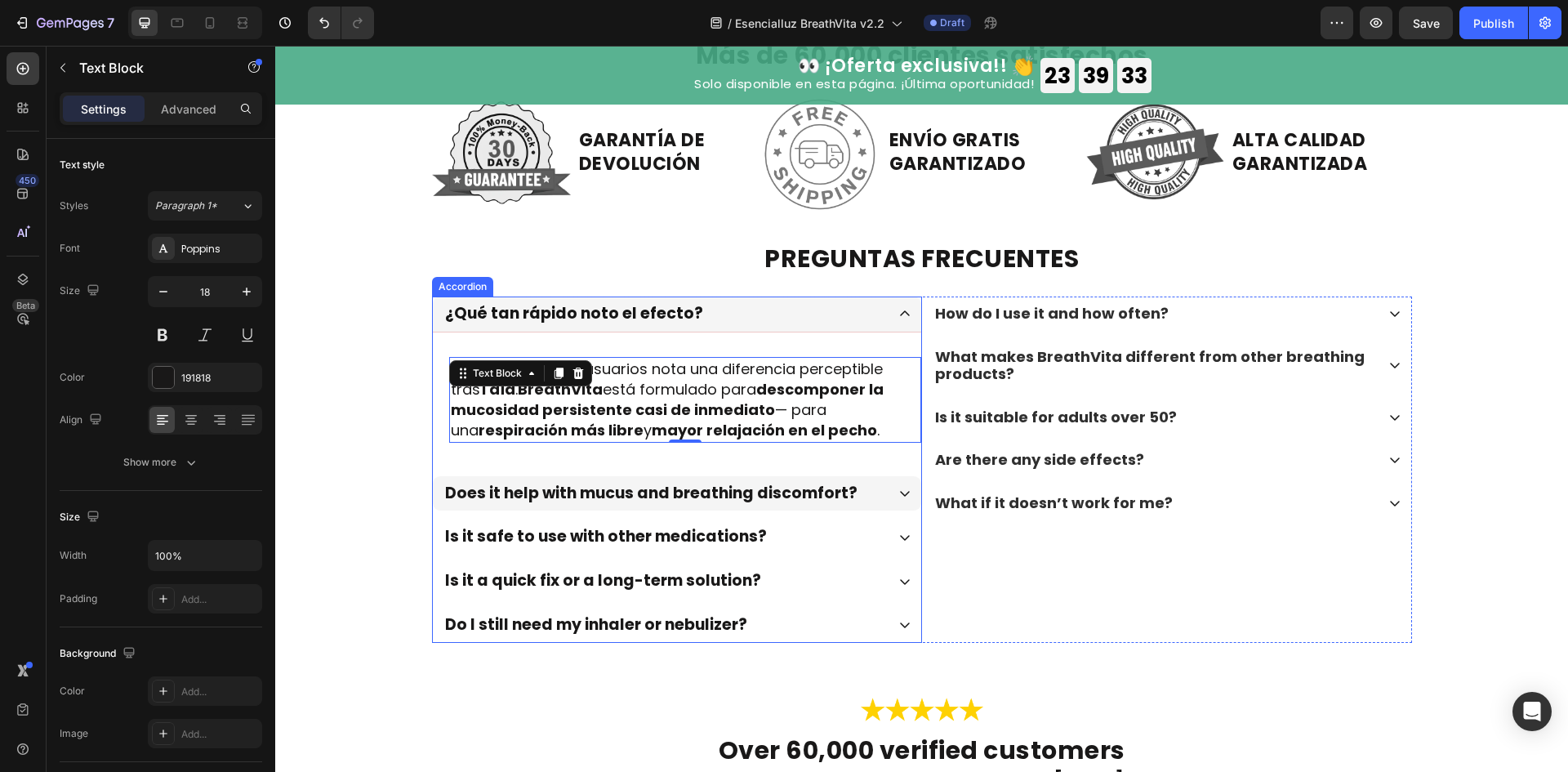
click at [866, 498] on div "Does it help with mucus and breathing discomfort?" at bounding box center [664, 493] width 442 height 23
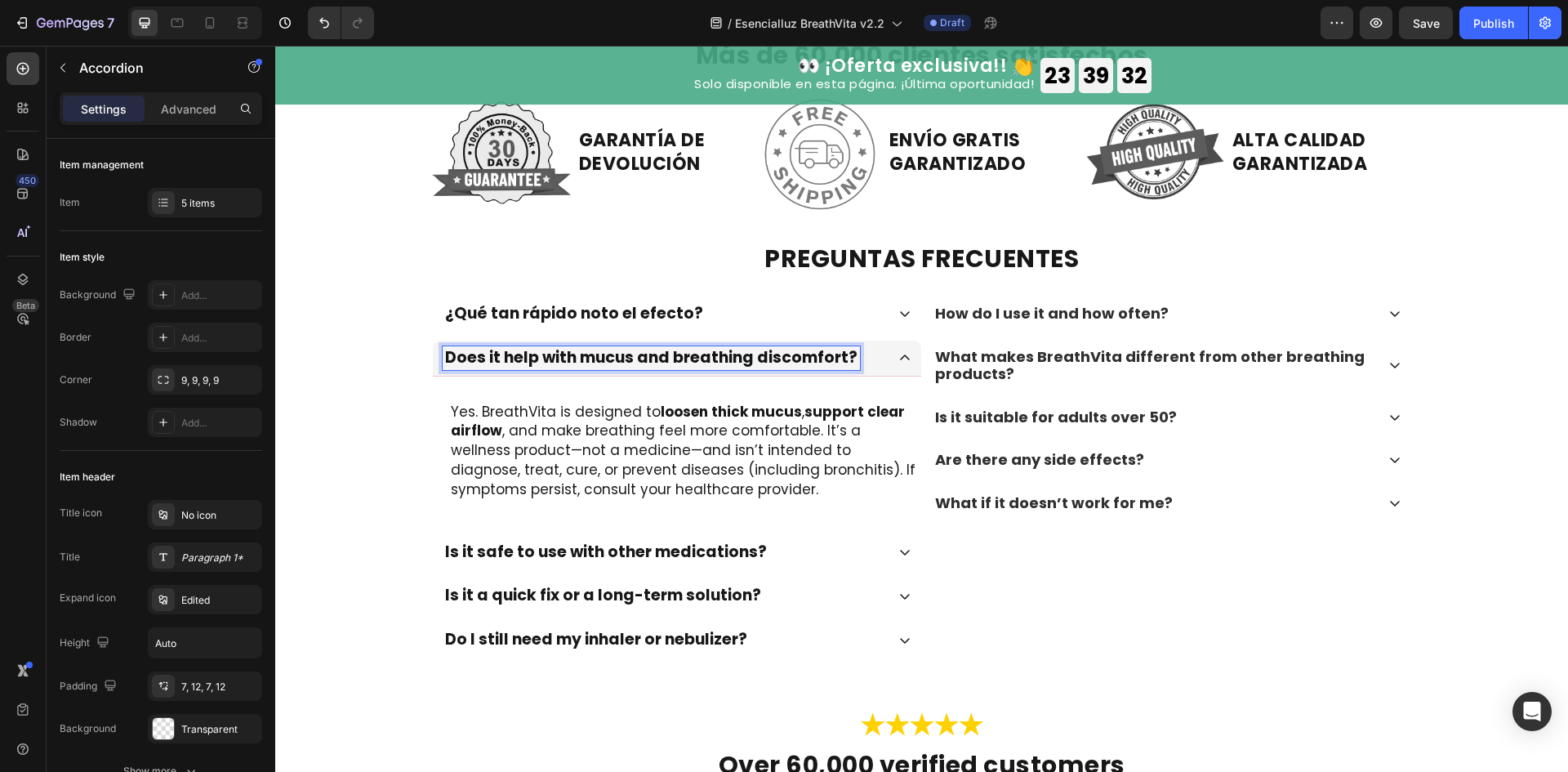
click at [715, 357] on p "Does it help with mucus and breathing discomfort?" at bounding box center [651, 358] width 413 height 19
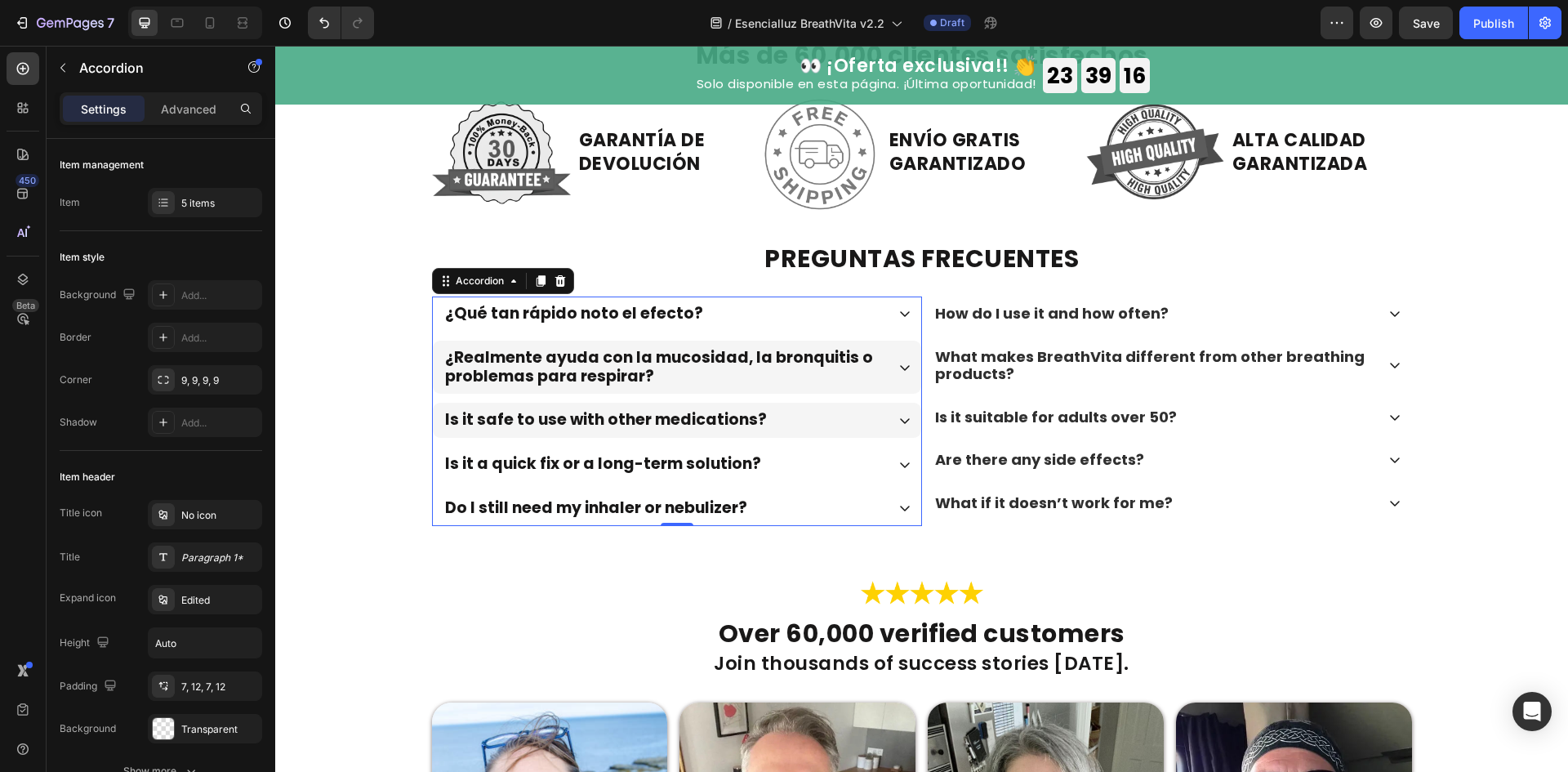
click at [765, 408] on div "Is it safe to use with other medications?" at bounding box center [677, 420] width 488 height 35
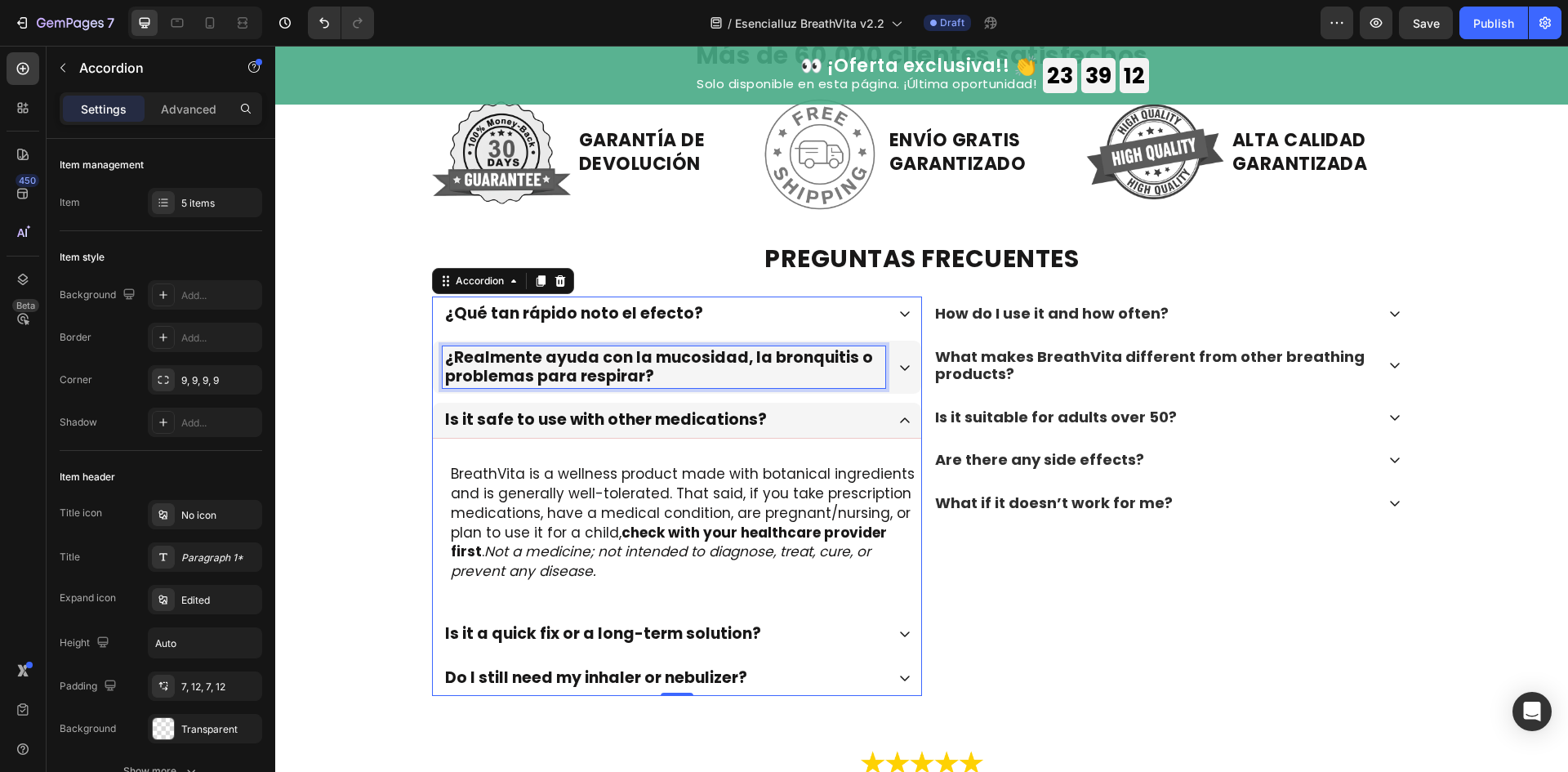
click at [761, 382] on p "¿Realmente ayuda con la mucosidad, la bronquitis o problemas para respirar?" at bounding box center [664, 368] width 438 height 37
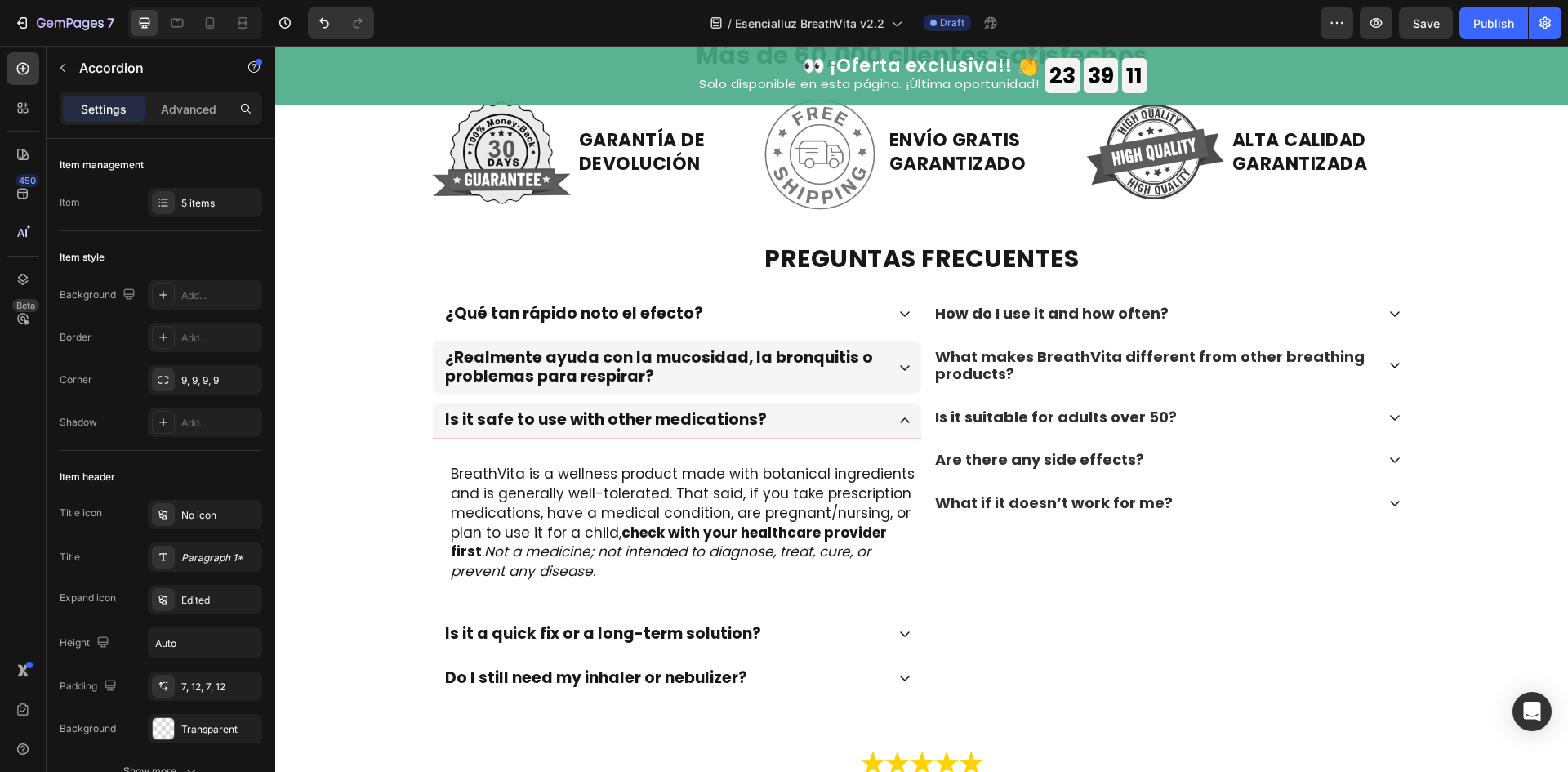
click at [898, 362] on icon at bounding box center [904, 368] width 13 height 13
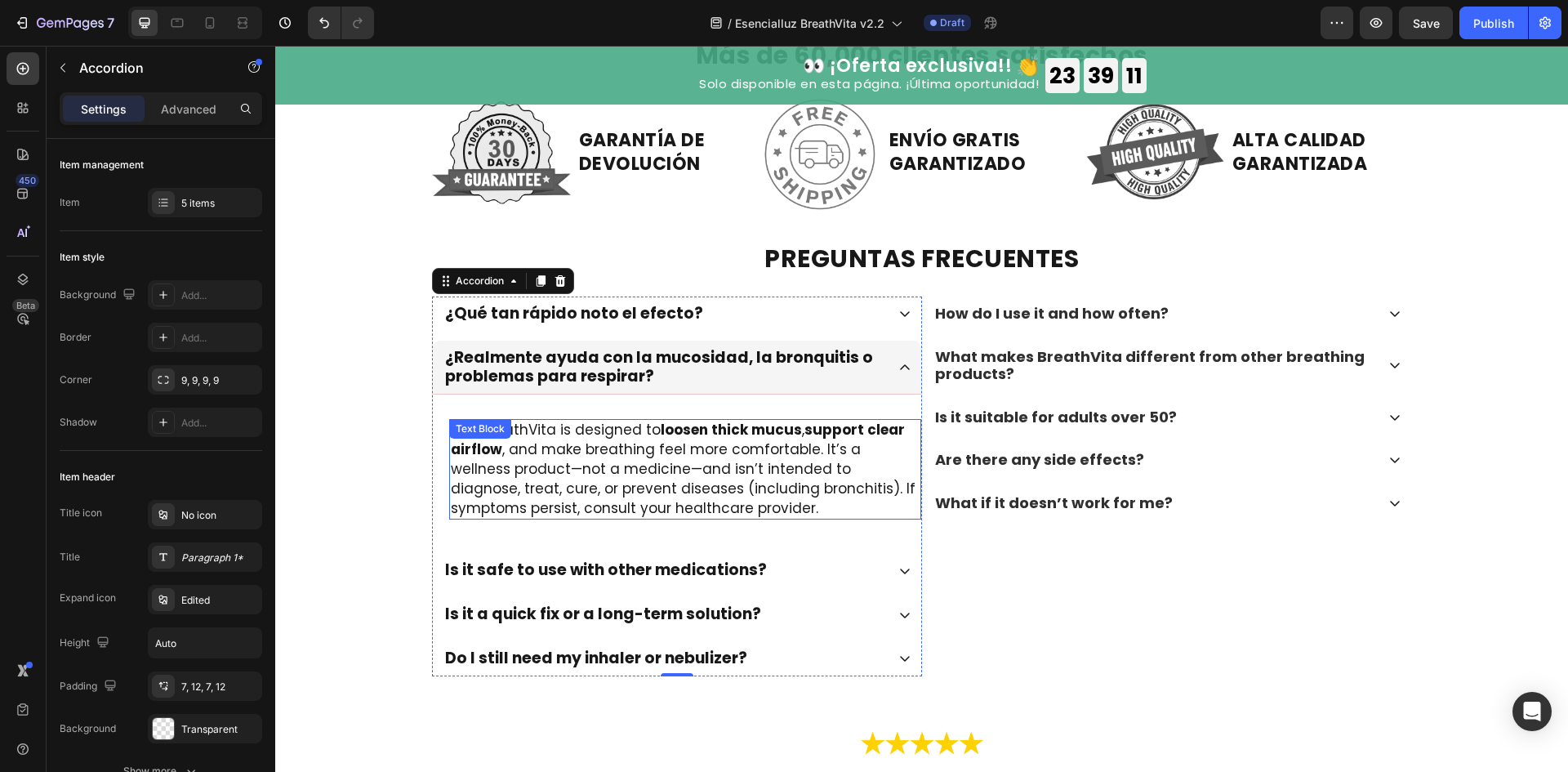
click at [707, 456] on p "Yes. BreathVita is designed to loosen thick mucus , support clear airflow , and…" at bounding box center [685, 470] width 469 height 97
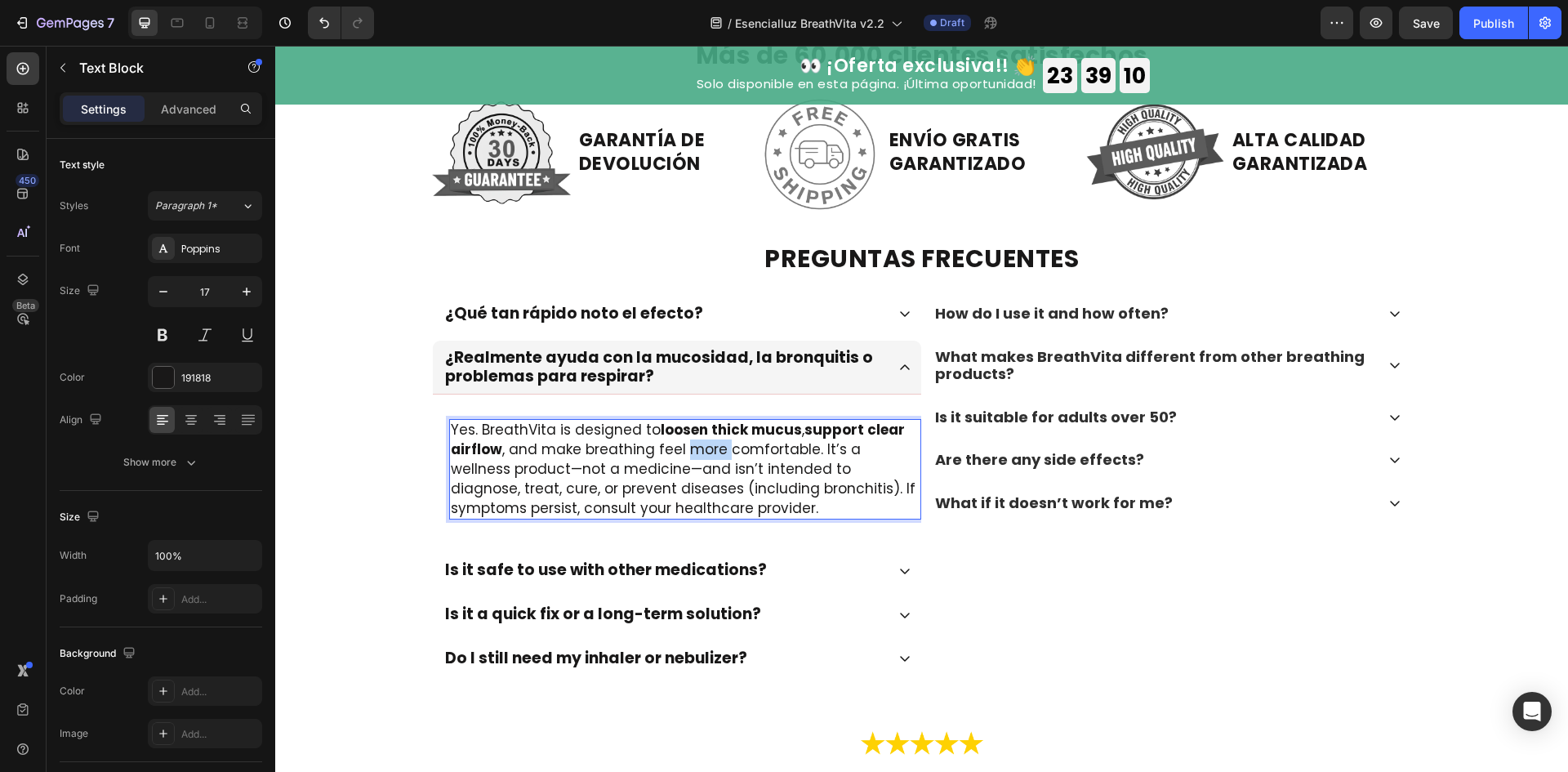
click at [707, 456] on p "Yes. BreathVita is designed to loosen thick mucus , support clear airflow , and…" at bounding box center [685, 470] width 469 height 97
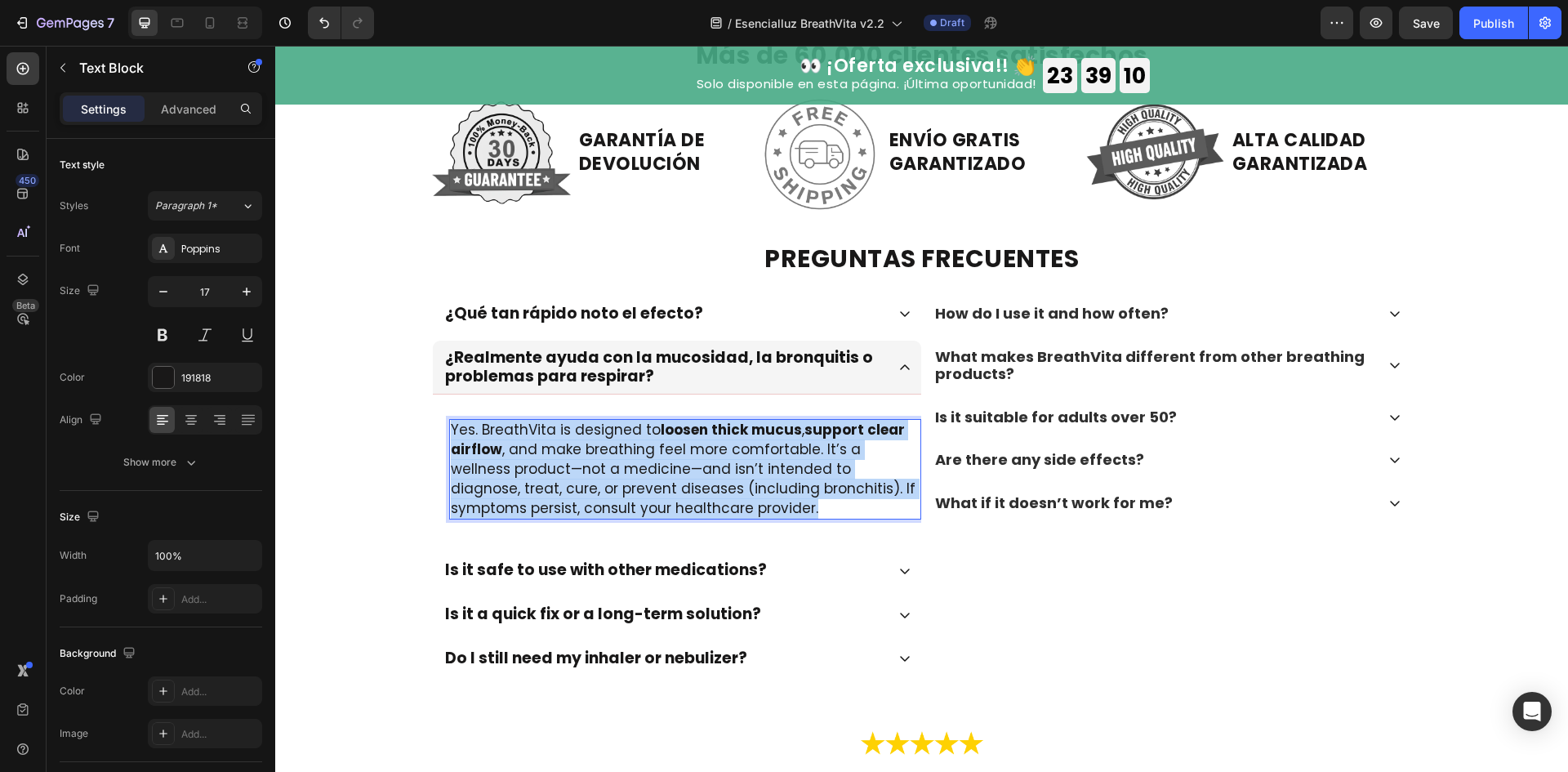
click at [707, 456] on p "Yes. BreathVita is designed to loosen thick mucus , support clear airflow , and…" at bounding box center [685, 470] width 469 height 97
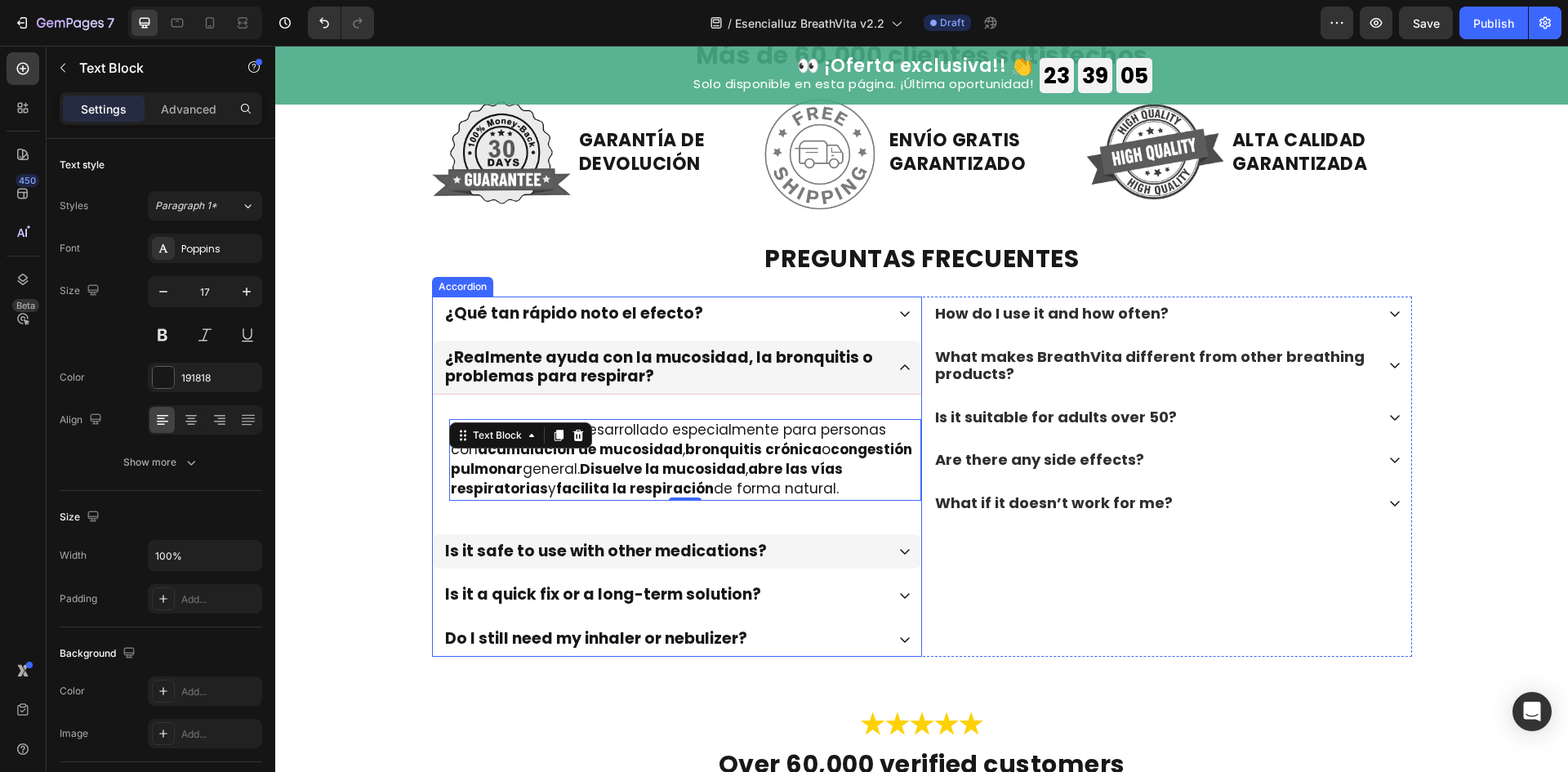
click at [854, 554] on div "Is it safe to use with other medications?" at bounding box center [664, 551] width 442 height 23
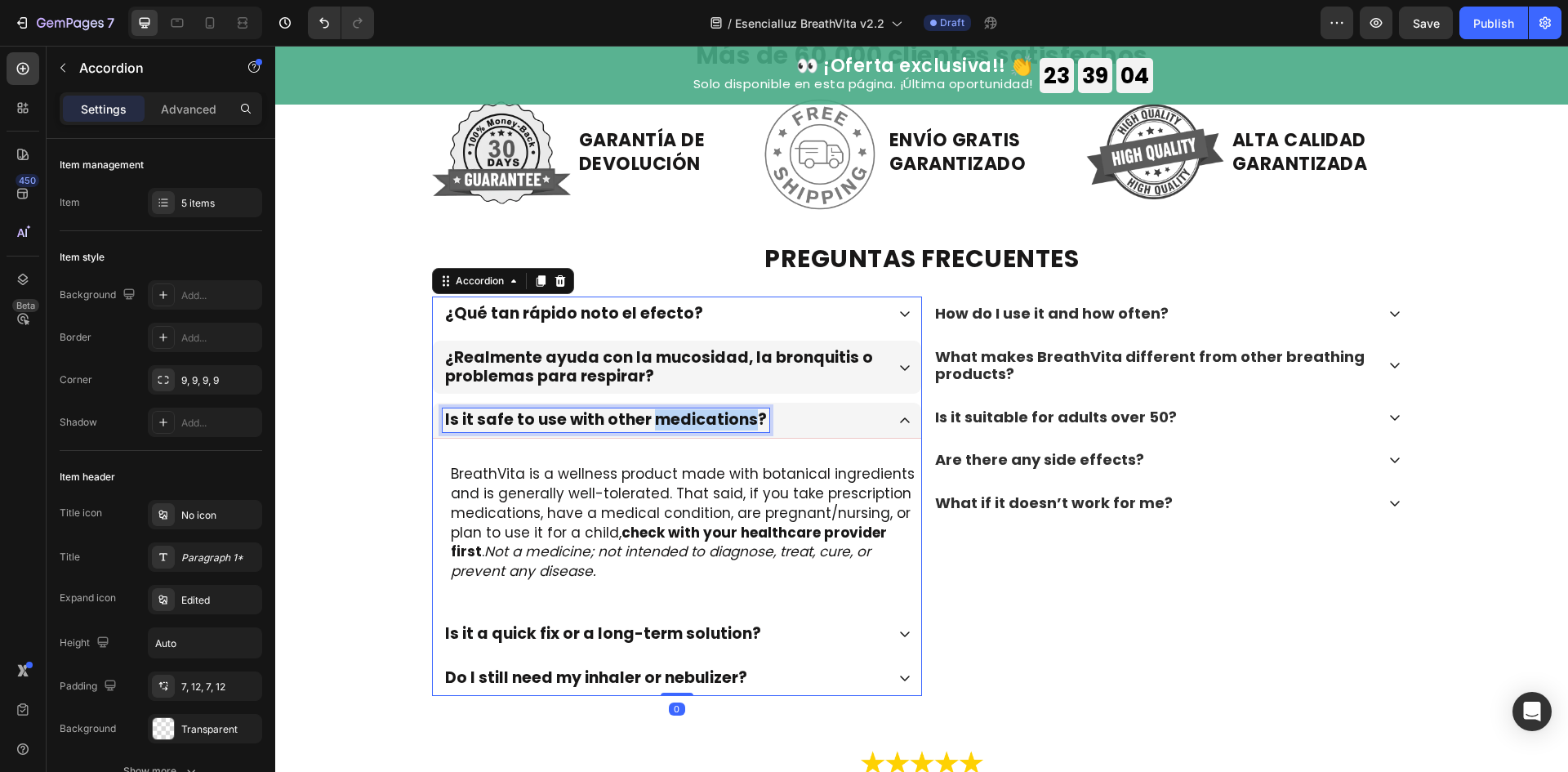
click at [694, 414] on p "Is it safe to use with other medications?" at bounding box center [606, 420] width 322 height 19
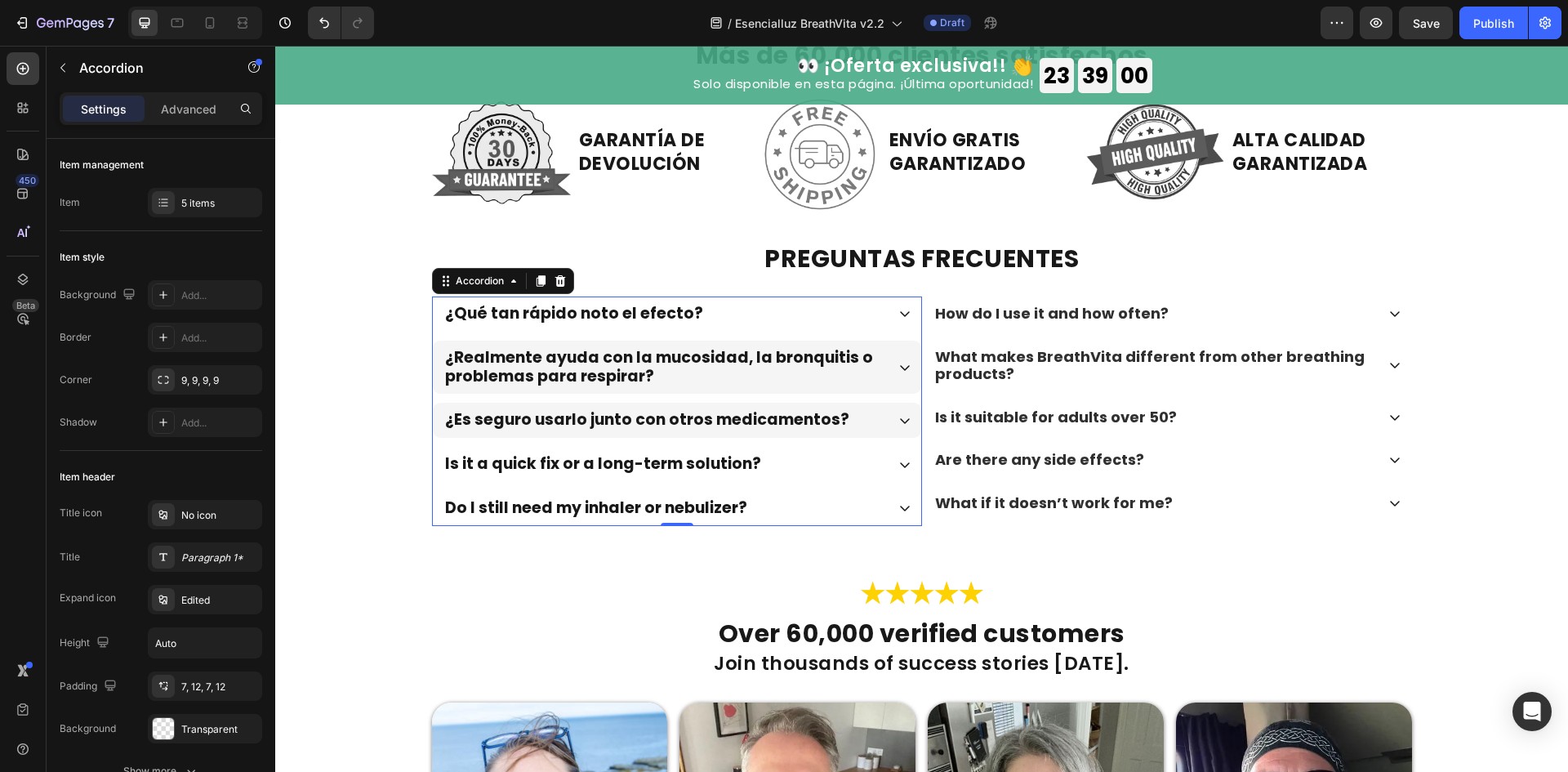
click at [866, 429] on div "¿Es seguro usarlo junto con otros medicamentos?" at bounding box center [664, 419] width 442 height 23
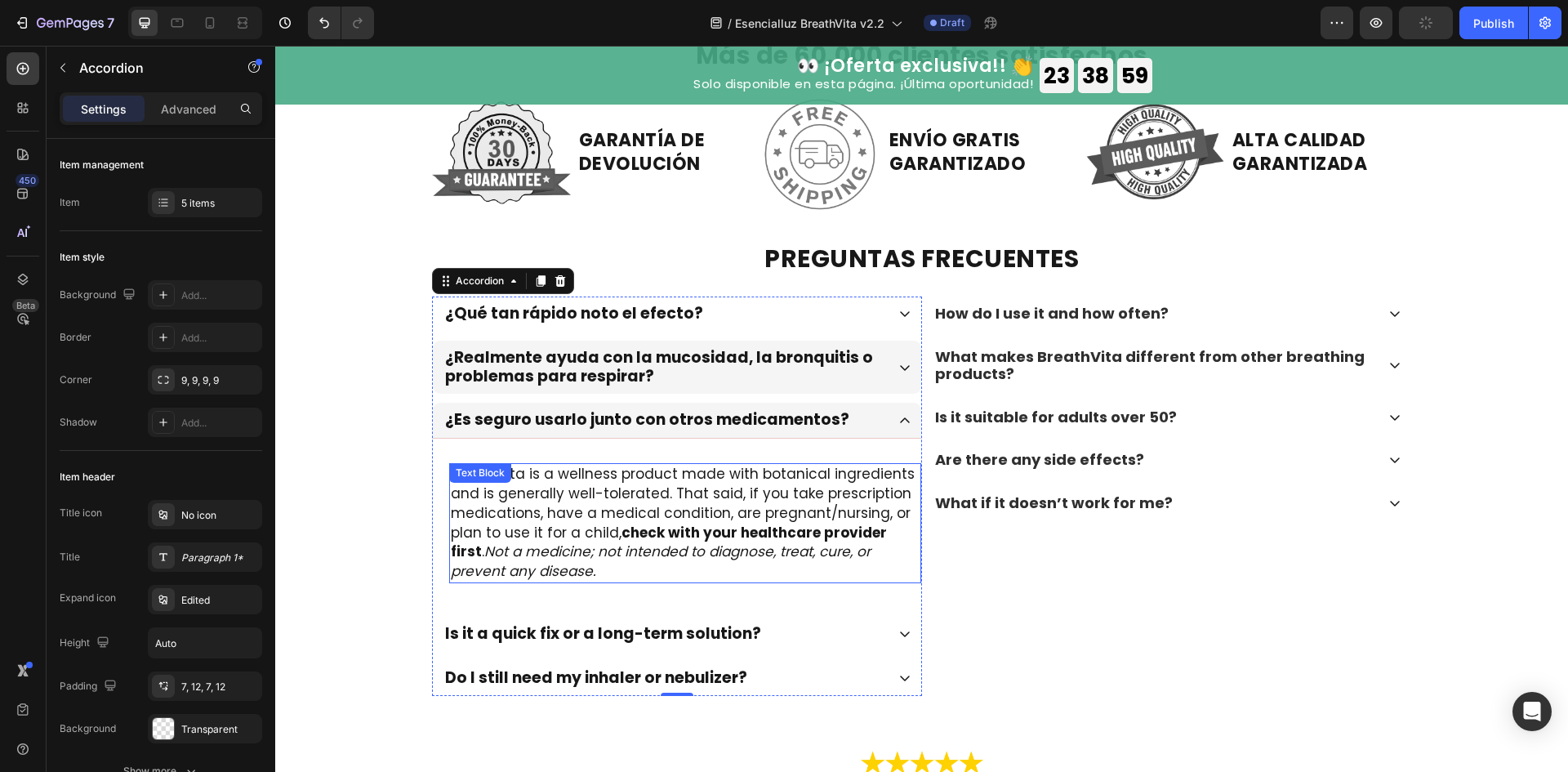
click at [742, 499] on p "BreathVita is a wellness product made with botanical ingredients and is general…" at bounding box center [685, 523] width 469 height 117
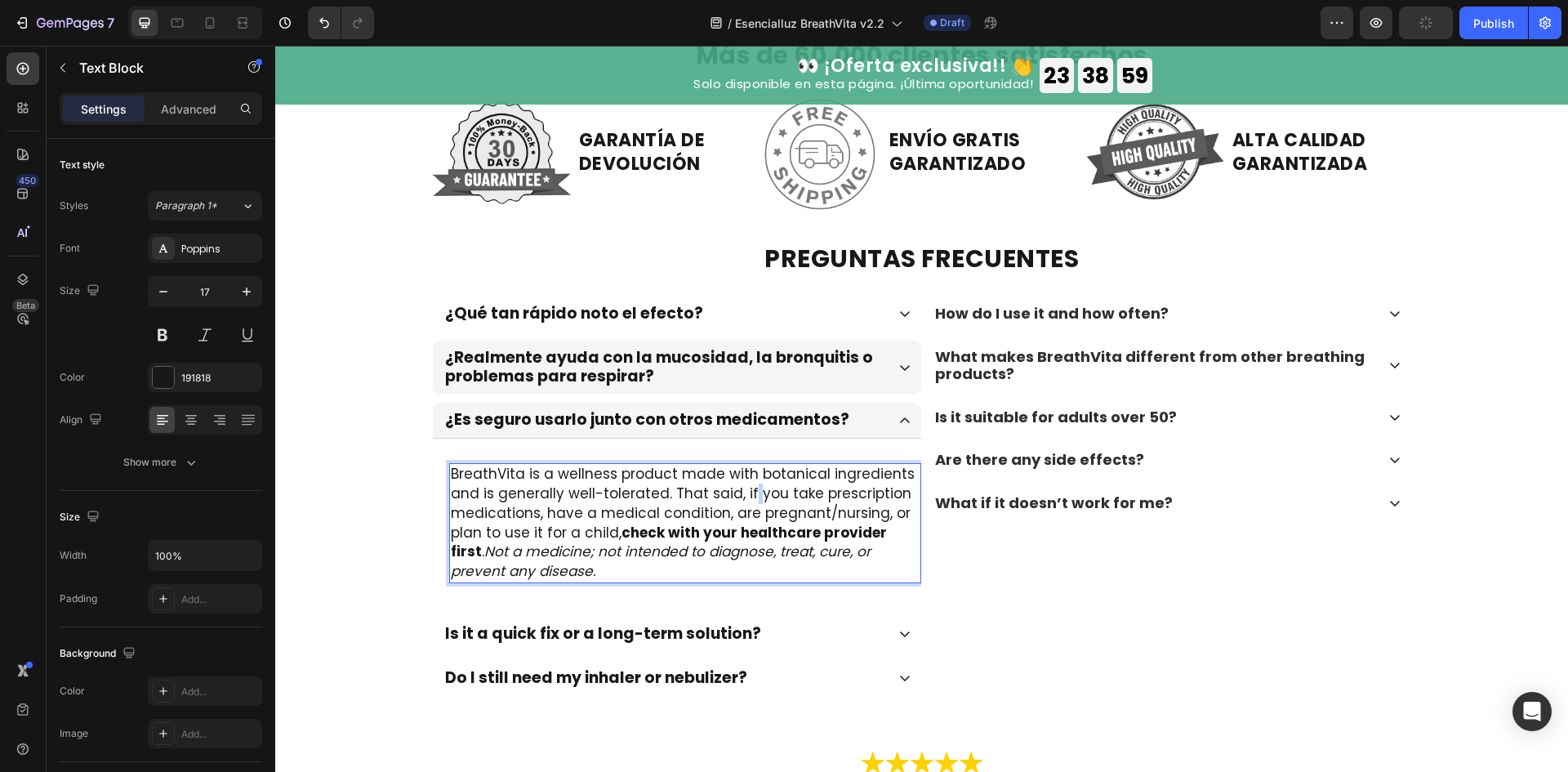
click at [742, 499] on p "BreathVita is a wellness product made with botanical ingredients and is general…" at bounding box center [685, 523] width 469 height 117
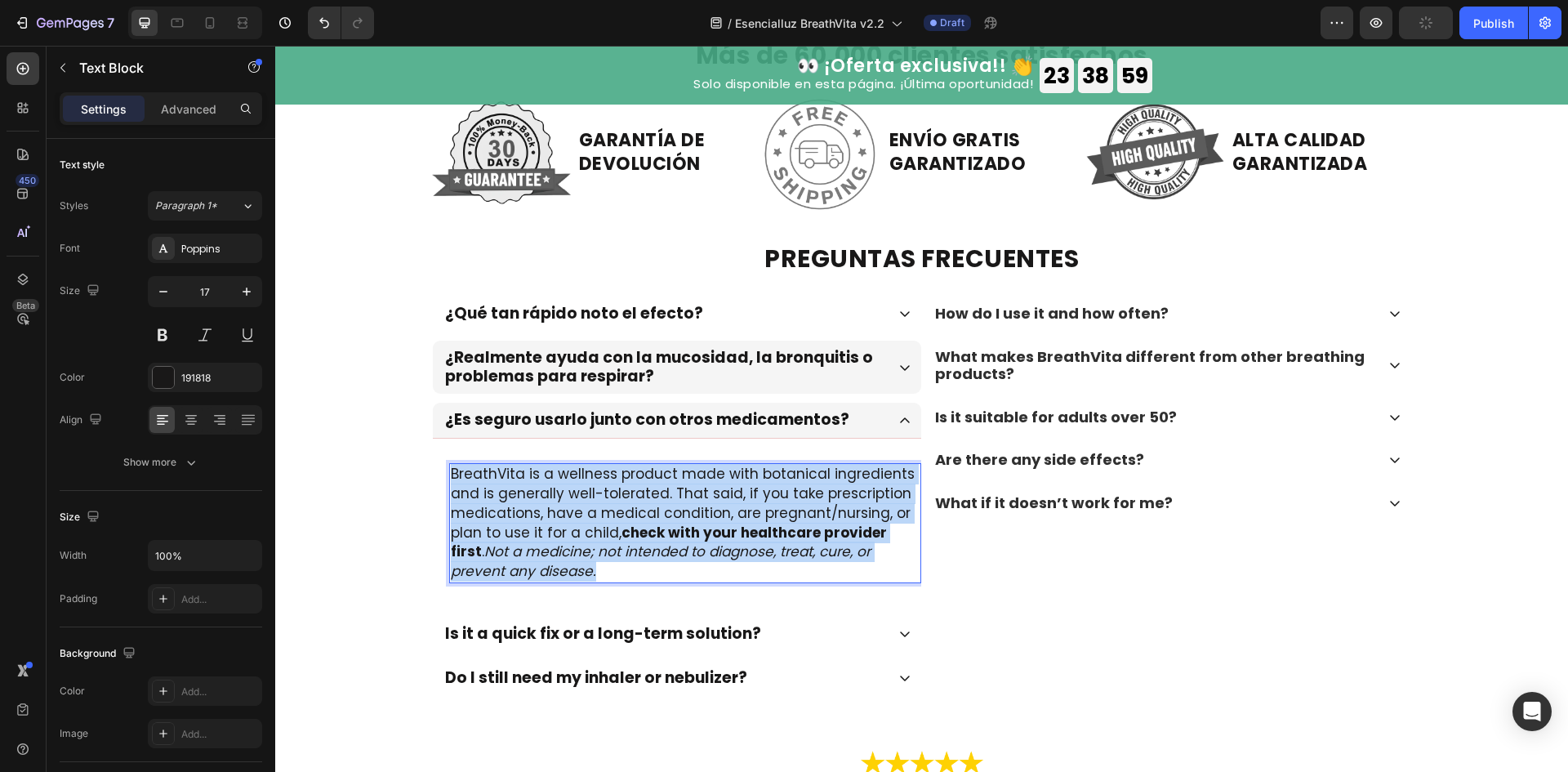
click at [742, 499] on p "BreathVita is a wellness product made with botanical ingredients and is general…" at bounding box center [685, 523] width 469 height 117
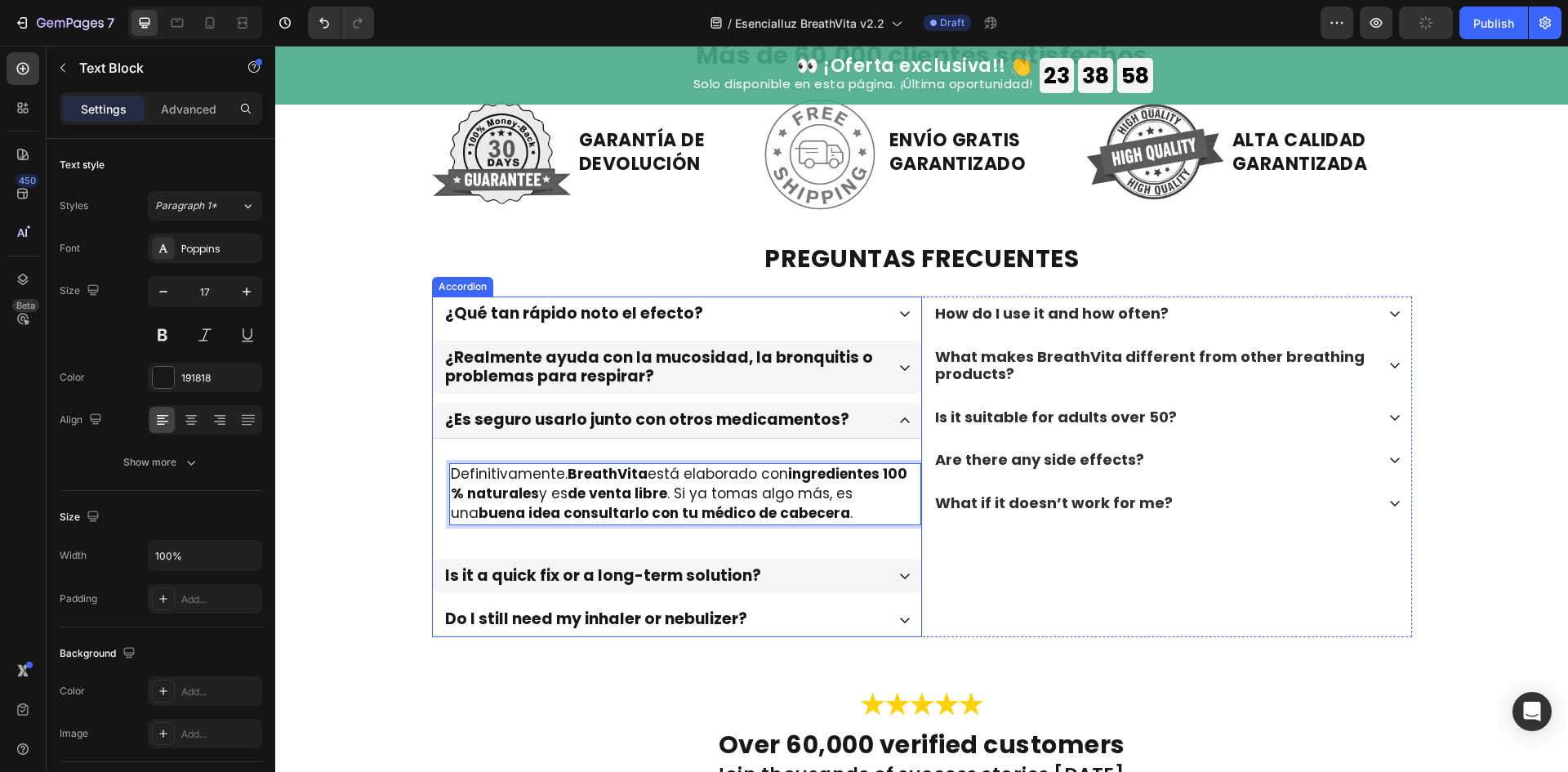
click at [779, 561] on div "Is it a quick fix or a long-term solution?" at bounding box center [677, 576] width 488 height 35
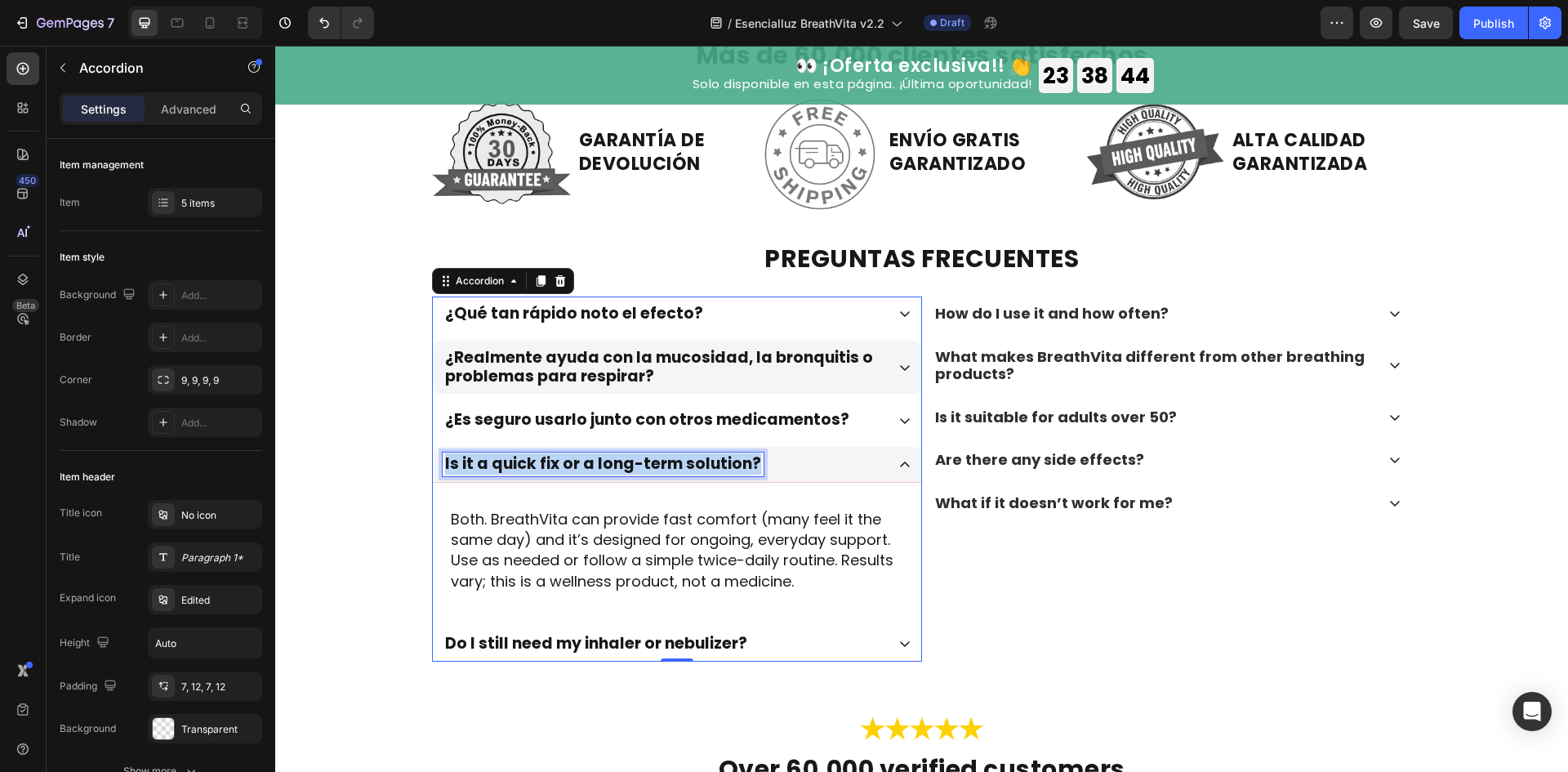
click at [689, 471] on p "Is it a quick fix or a long-term solution?" at bounding box center [603, 464] width 316 height 19
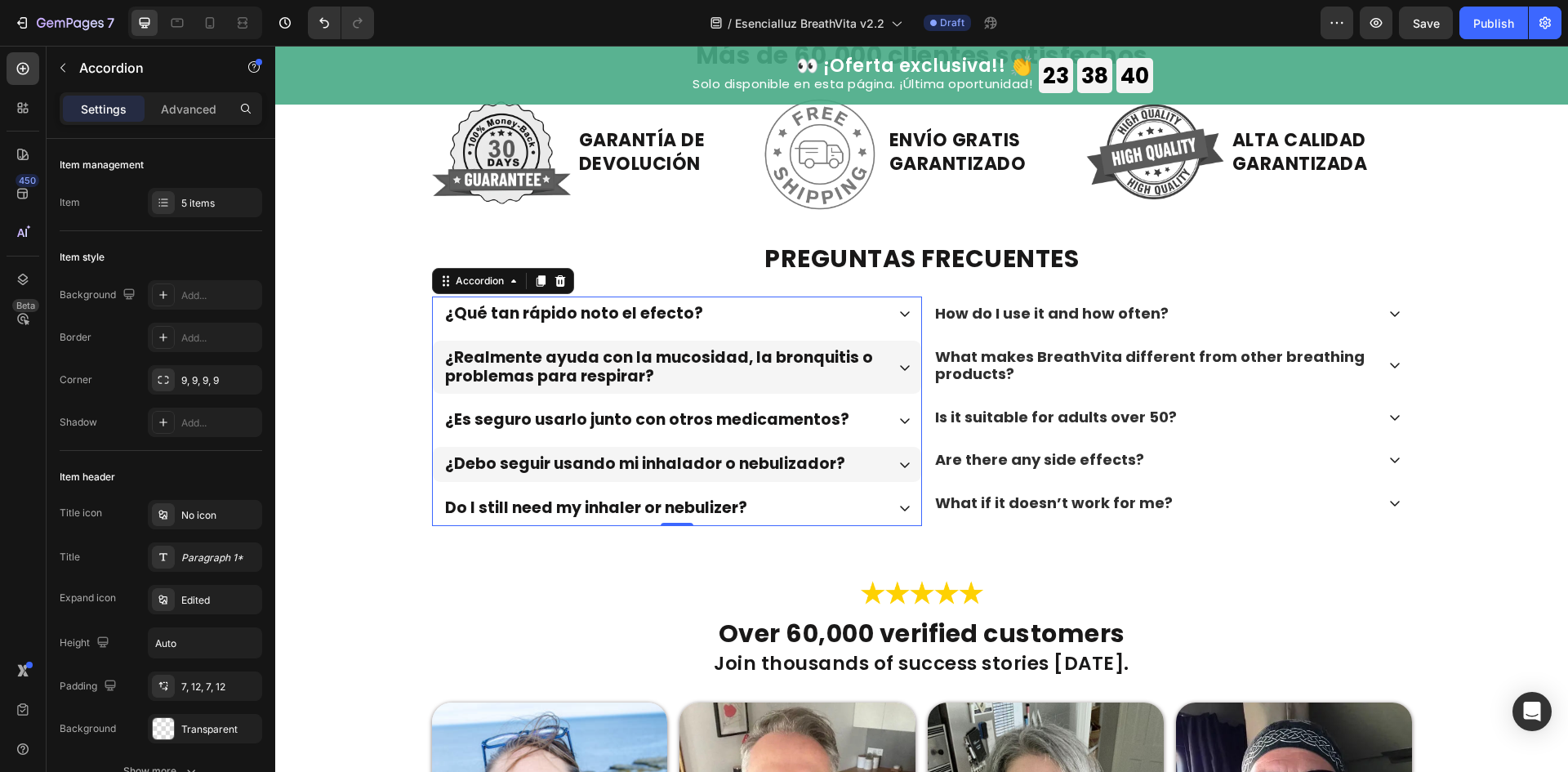
click at [846, 460] on div "¿Debo seguir usando mi inhalador o nebulizador?" at bounding box center [664, 464] width 442 height 23
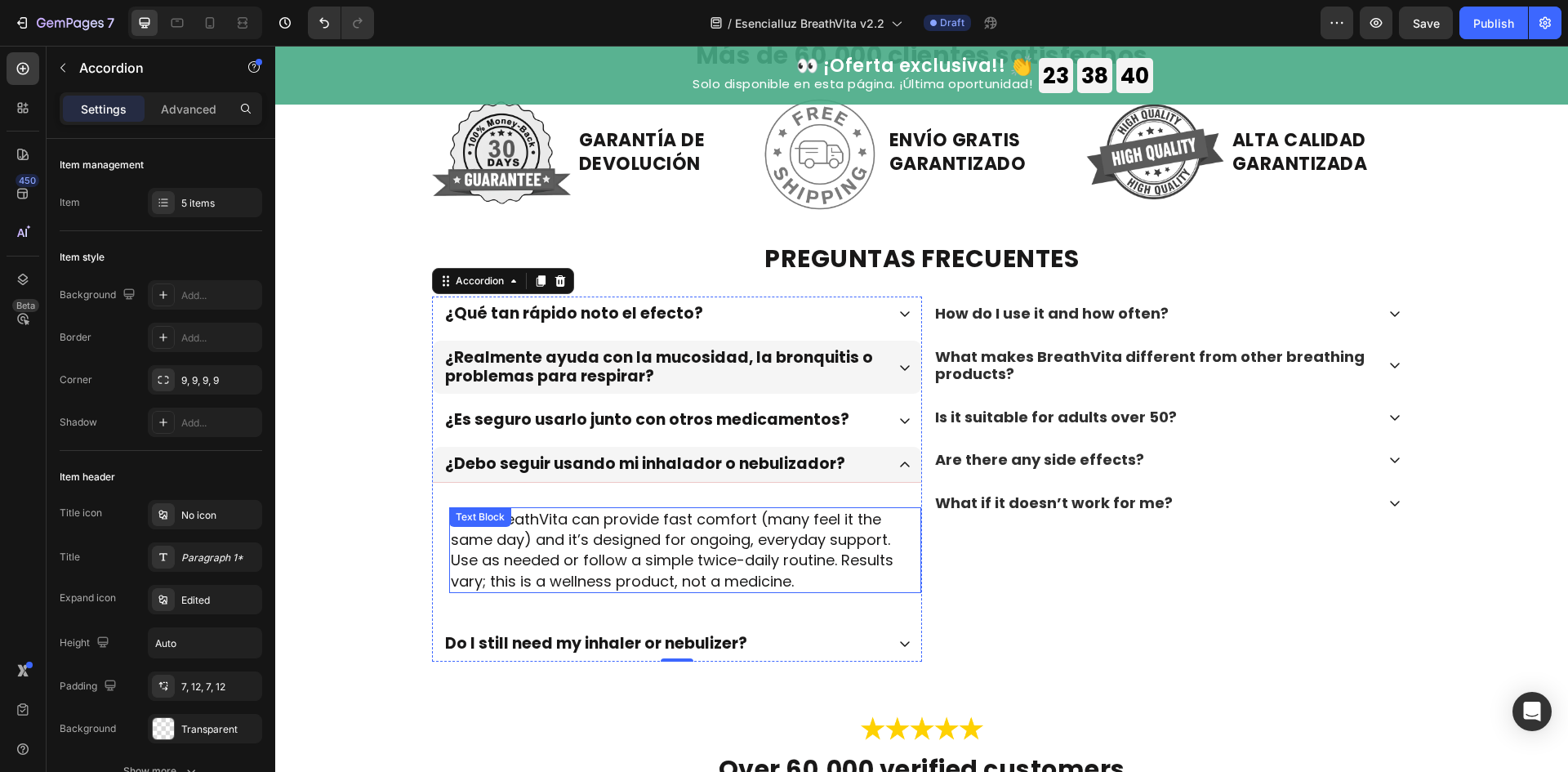
click at [679, 539] on p "Both. BreathVita can provide fast comfort (many feel it the same day) and it’s …" at bounding box center [685, 550] width 469 height 82
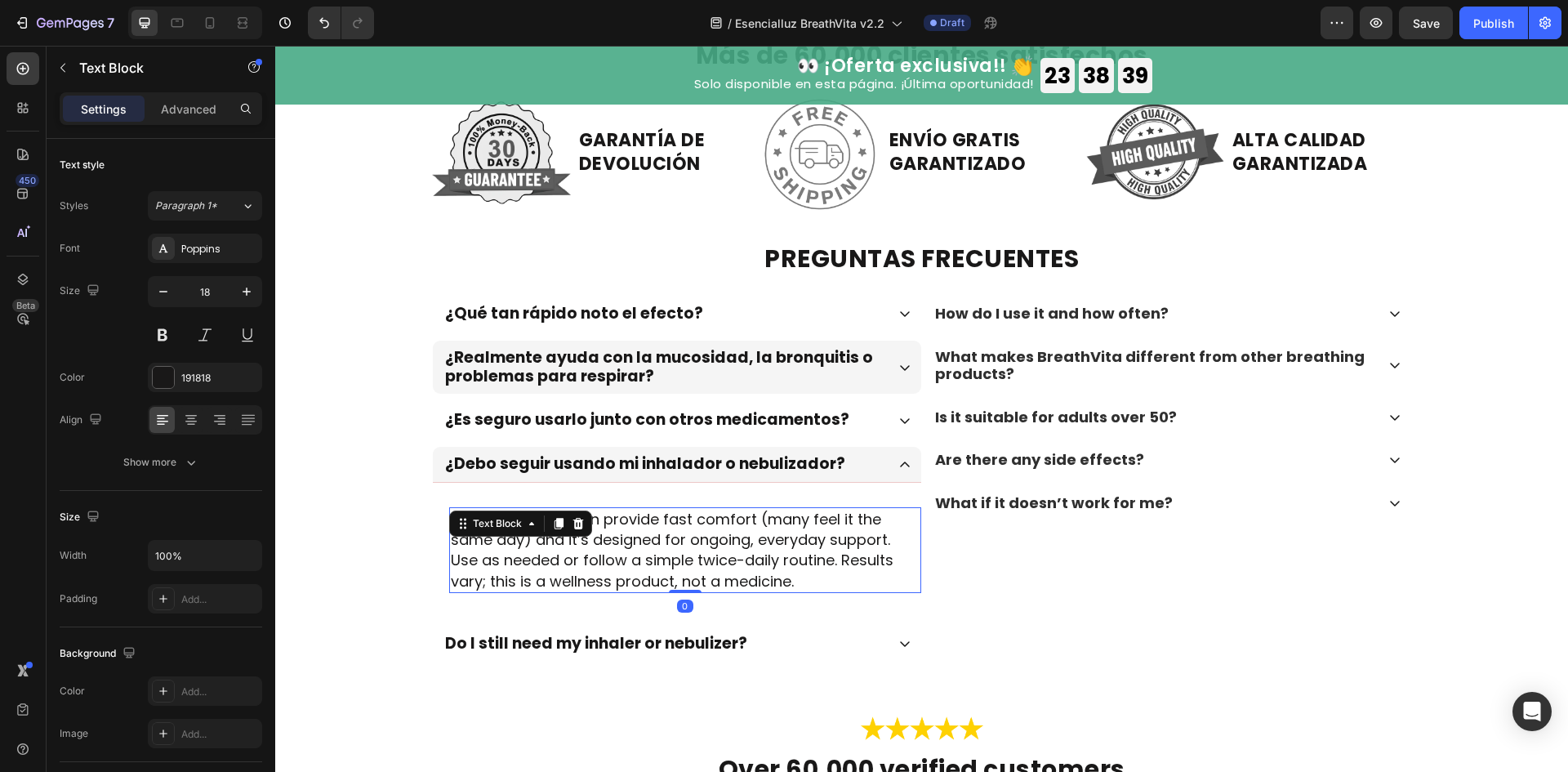
click at [679, 539] on p "Both. BreathVita can provide fast comfort (many feel it the same day) and it’s …" at bounding box center [685, 550] width 469 height 82
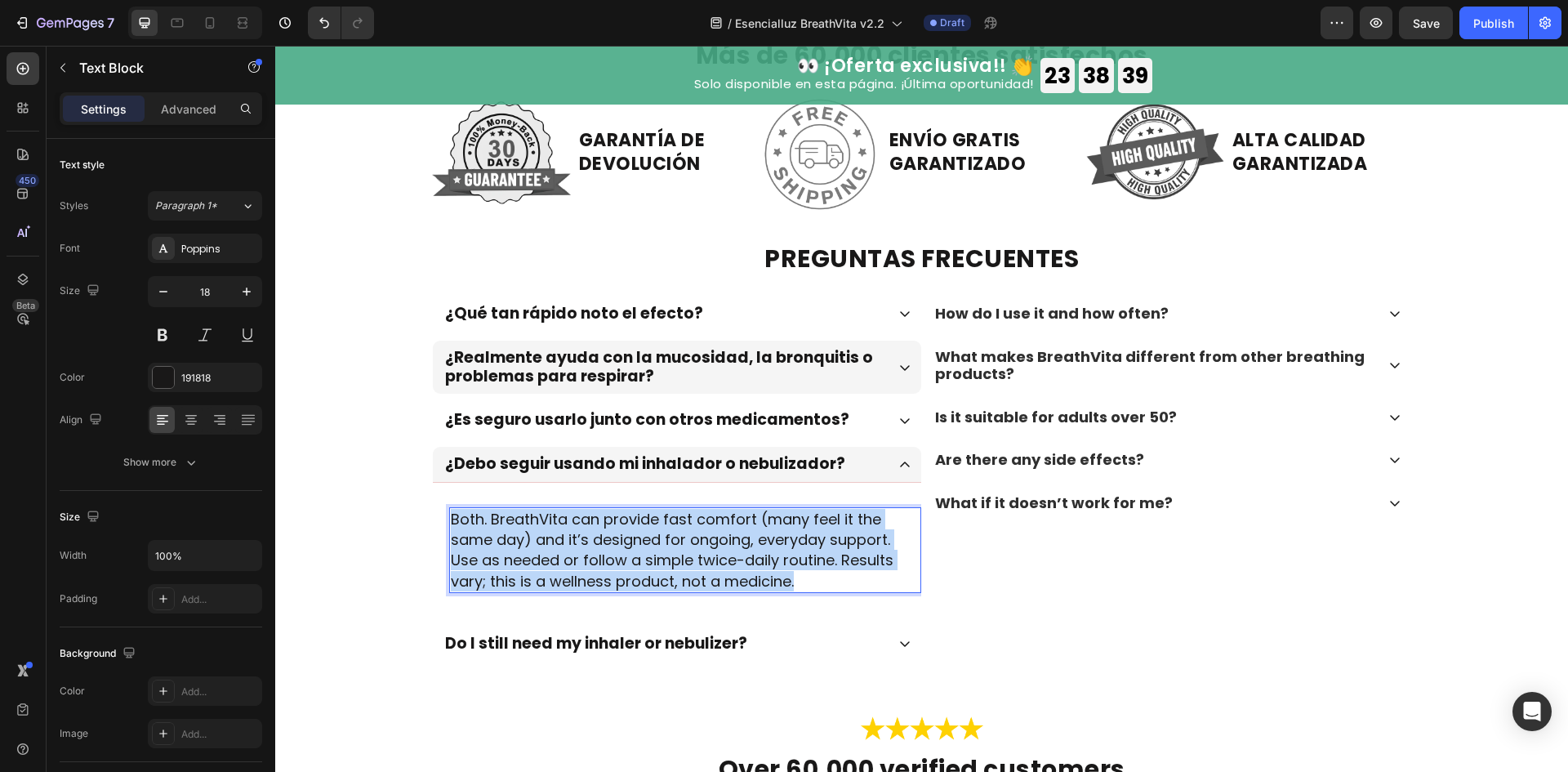
click at [679, 539] on p "Both. BreathVita can provide fast comfort (many feel it the same day) and it’s …" at bounding box center [685, 550] width 469 height 82
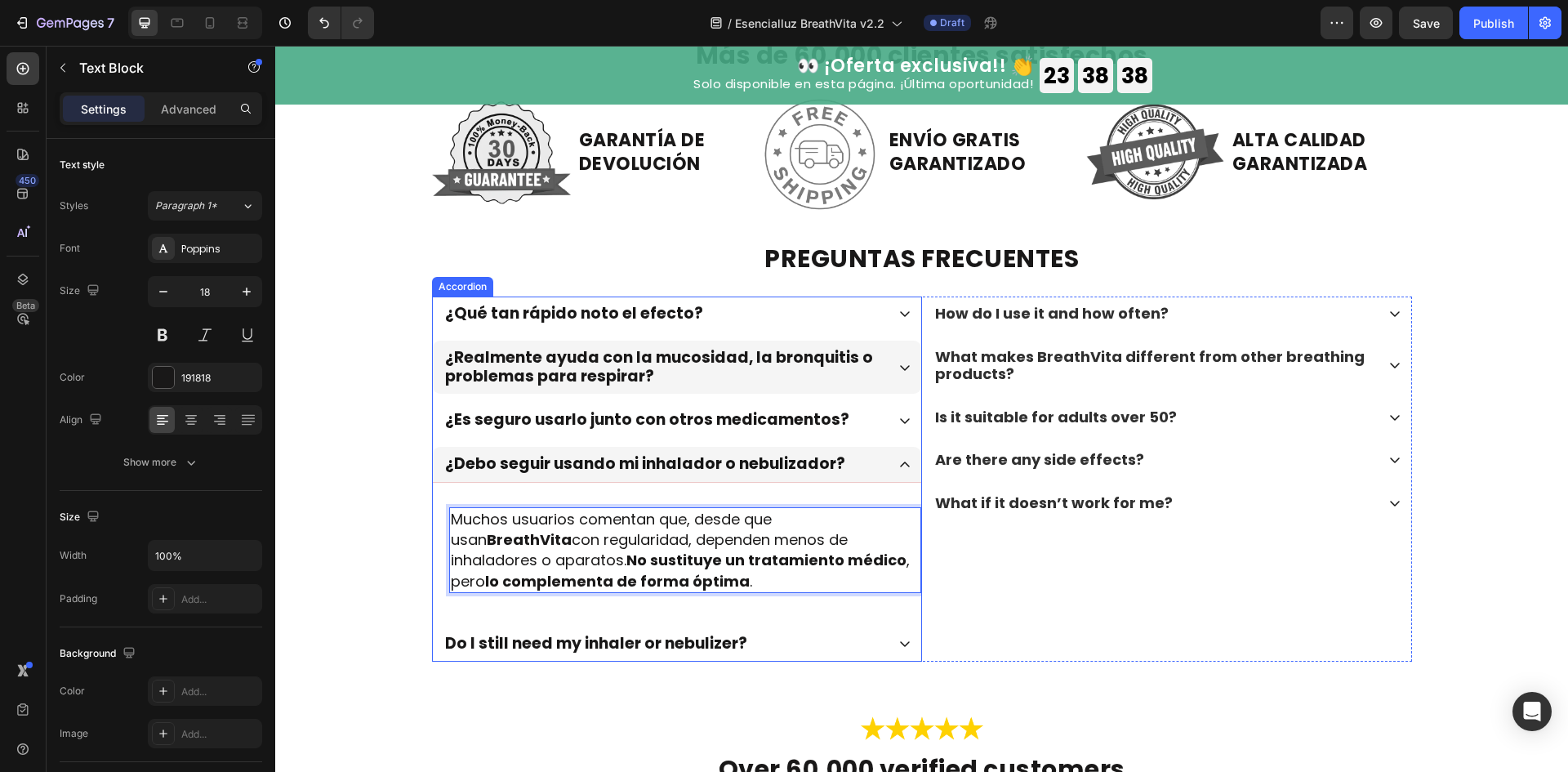
click at [908, 474] on div "¿Debo seguir usando mi inhalador o nebulizador?" at bounding box center [677, 465] width 488 height 35
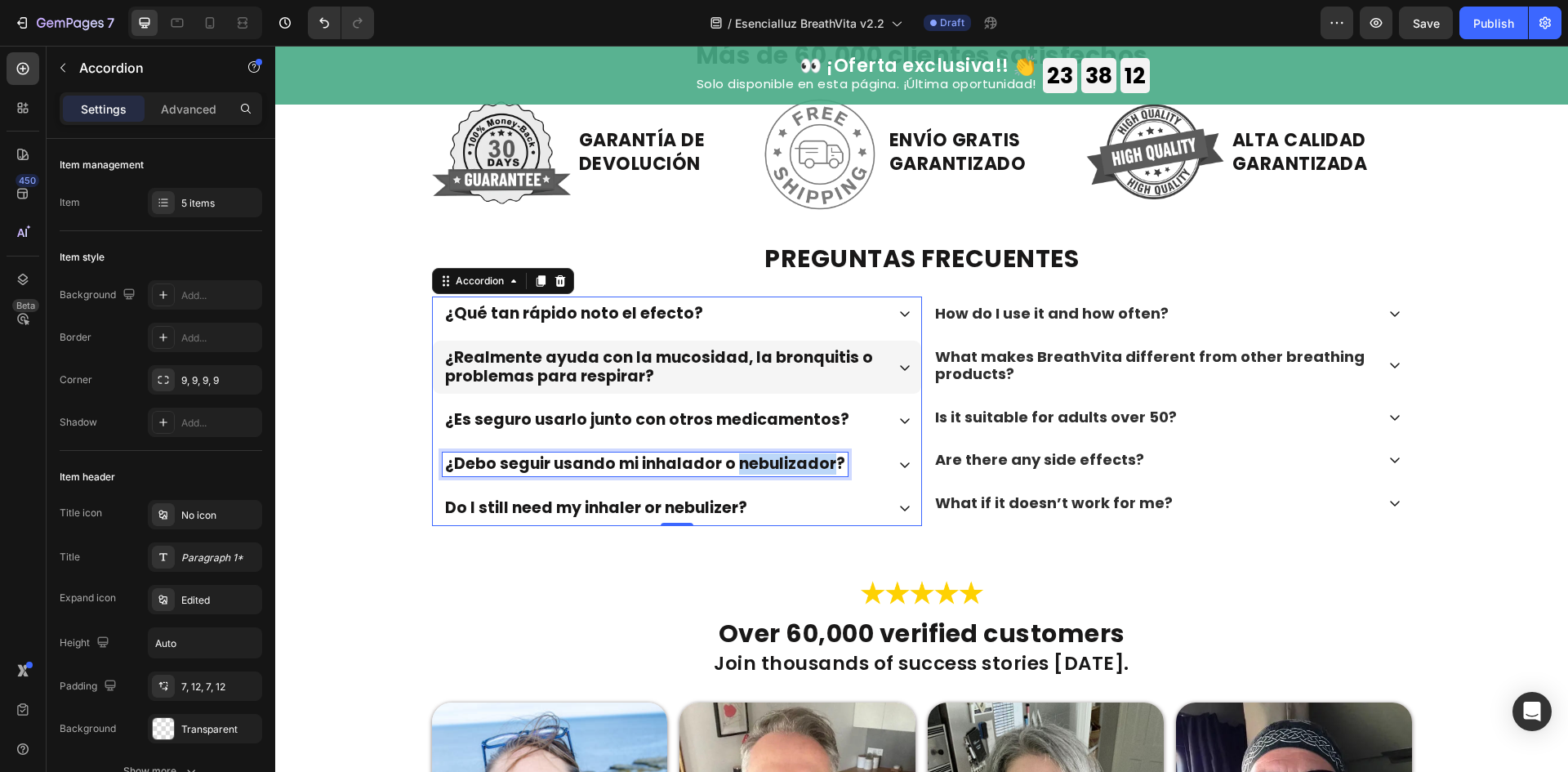
click at [815, 465] on p "¿Debo seguir usando mi inhalador o nebulizador?" at bounding box center [645, 464] width 400 height 19
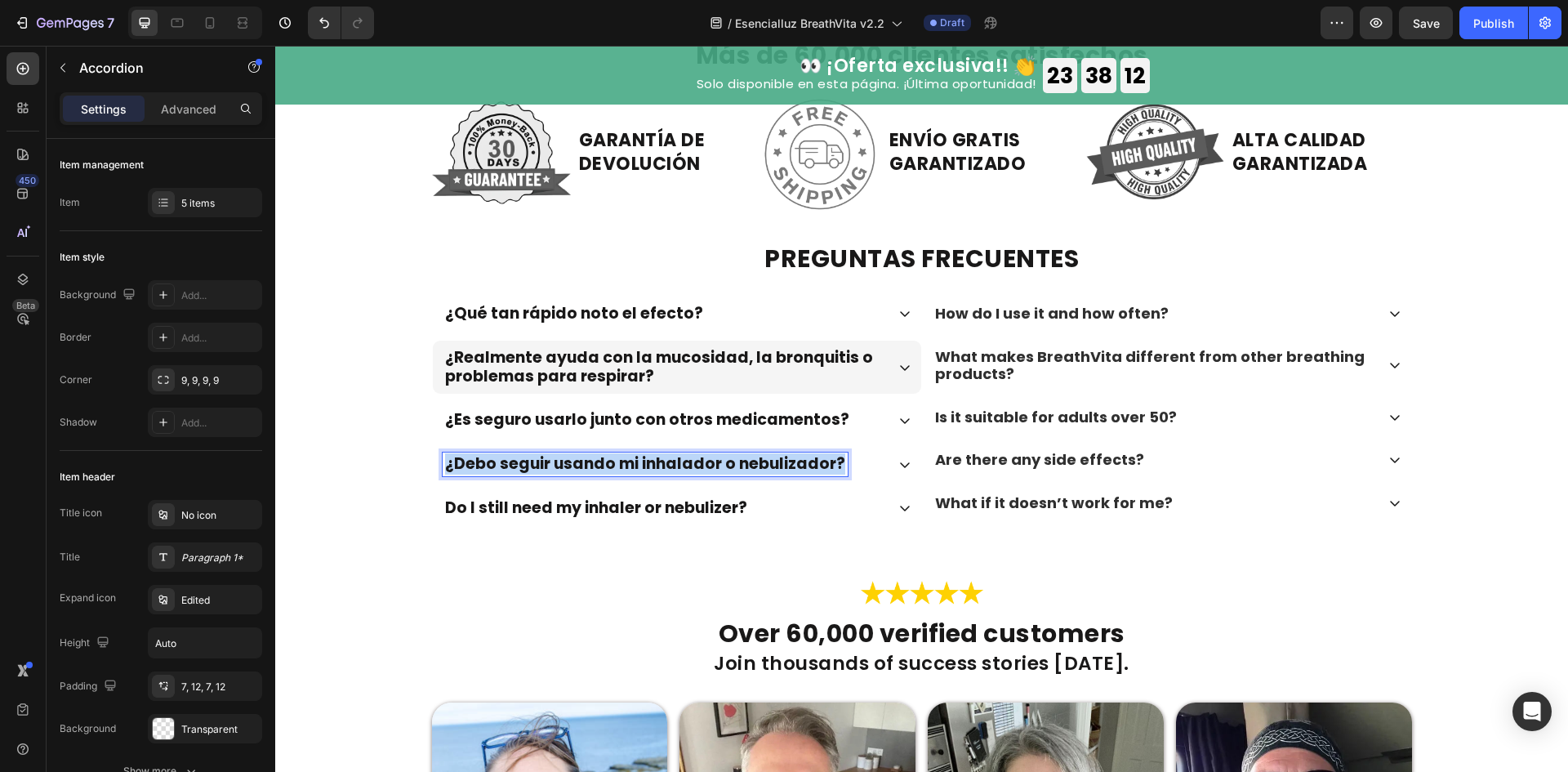
click at [815, 465] on p "¿Debo seguir usando mi inhalador o nebulizador?" at bounding box center [645, 464] width 400 height 19
copy p "¿Debo seguir usando mi inhalador o nebulizador?"
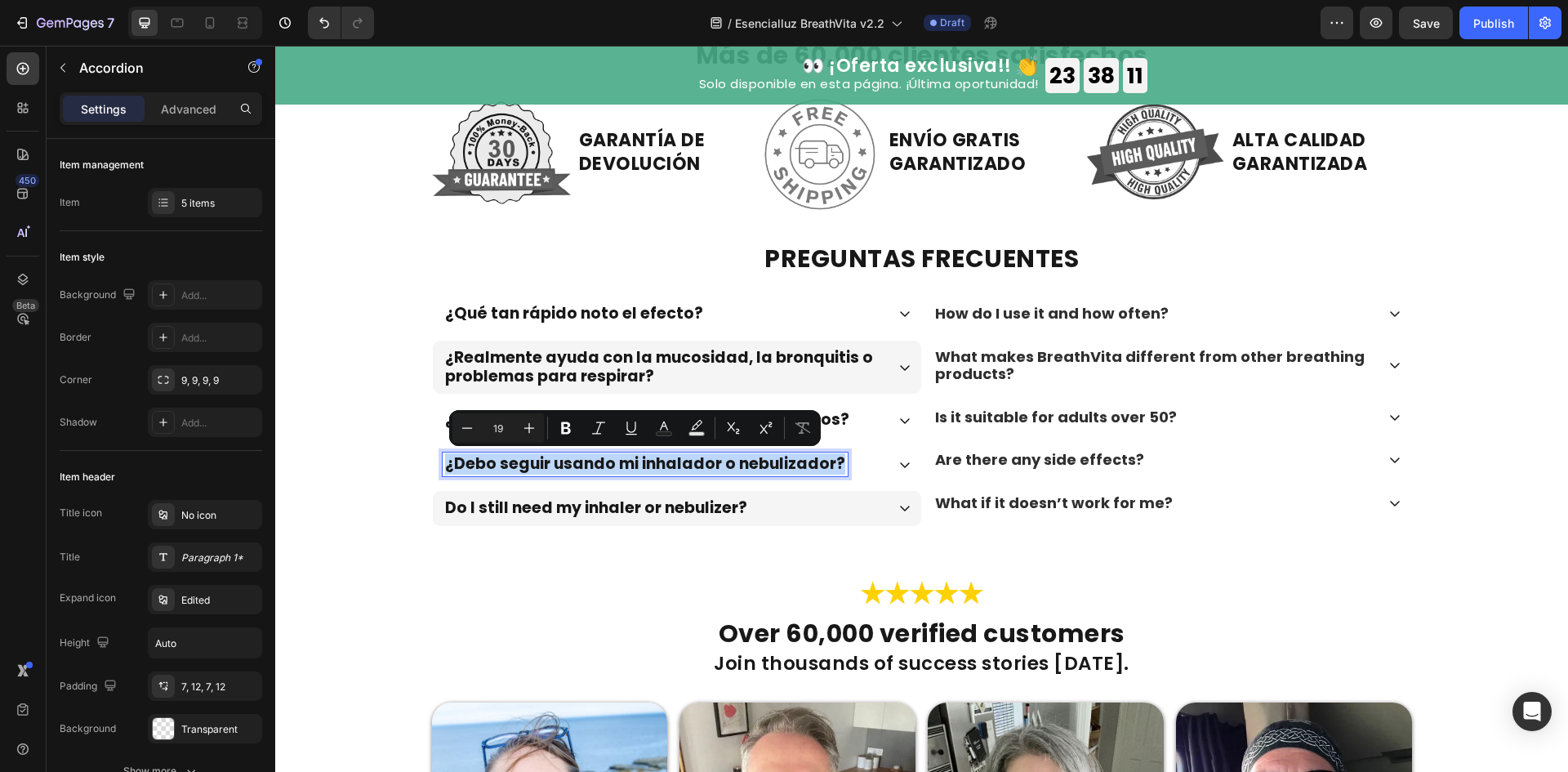
click at [776, 512] on div "Do I still need my inhaler or nebulizer?" at bounding box center [664, 508] width 442 height 23
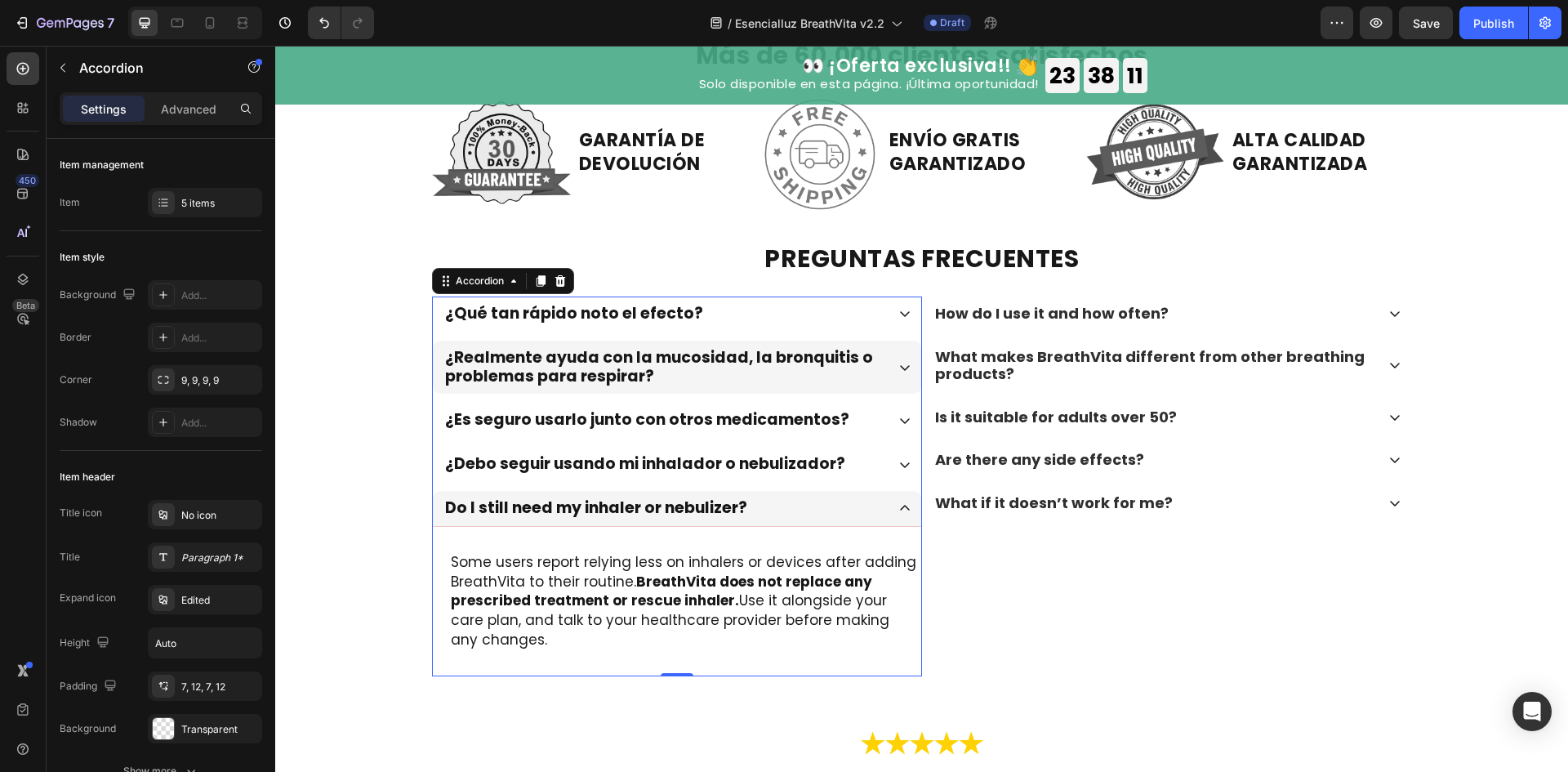
click at [727, 513] on p "Do I still need my inhaler or nebulizer?" at bounding box center [596, 509] width 302 height 19
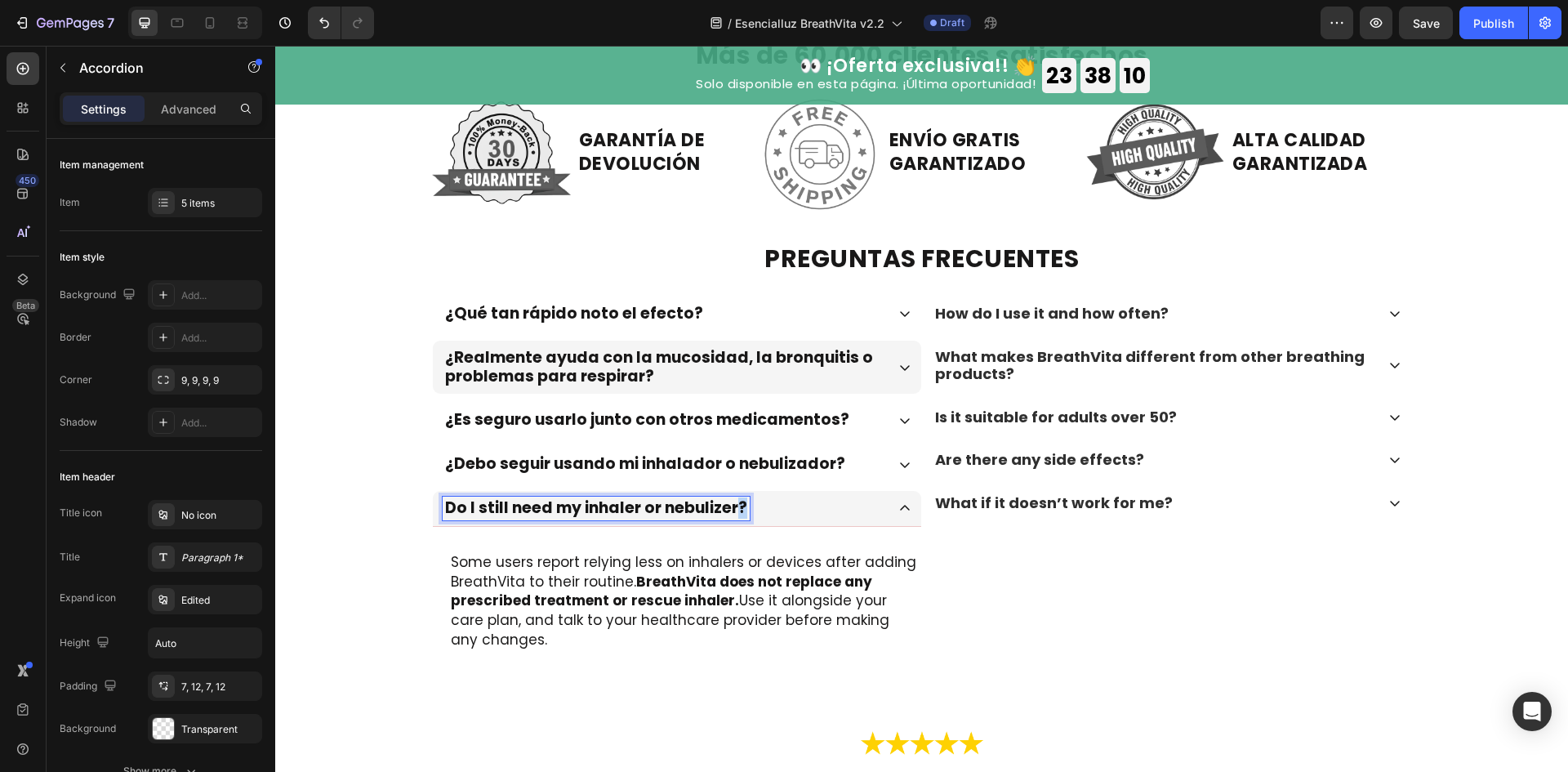
click at [727, 513] on p "Do I still need my inhaler or nebulizer?" at bounding box center [596, 509] width 302 height 19
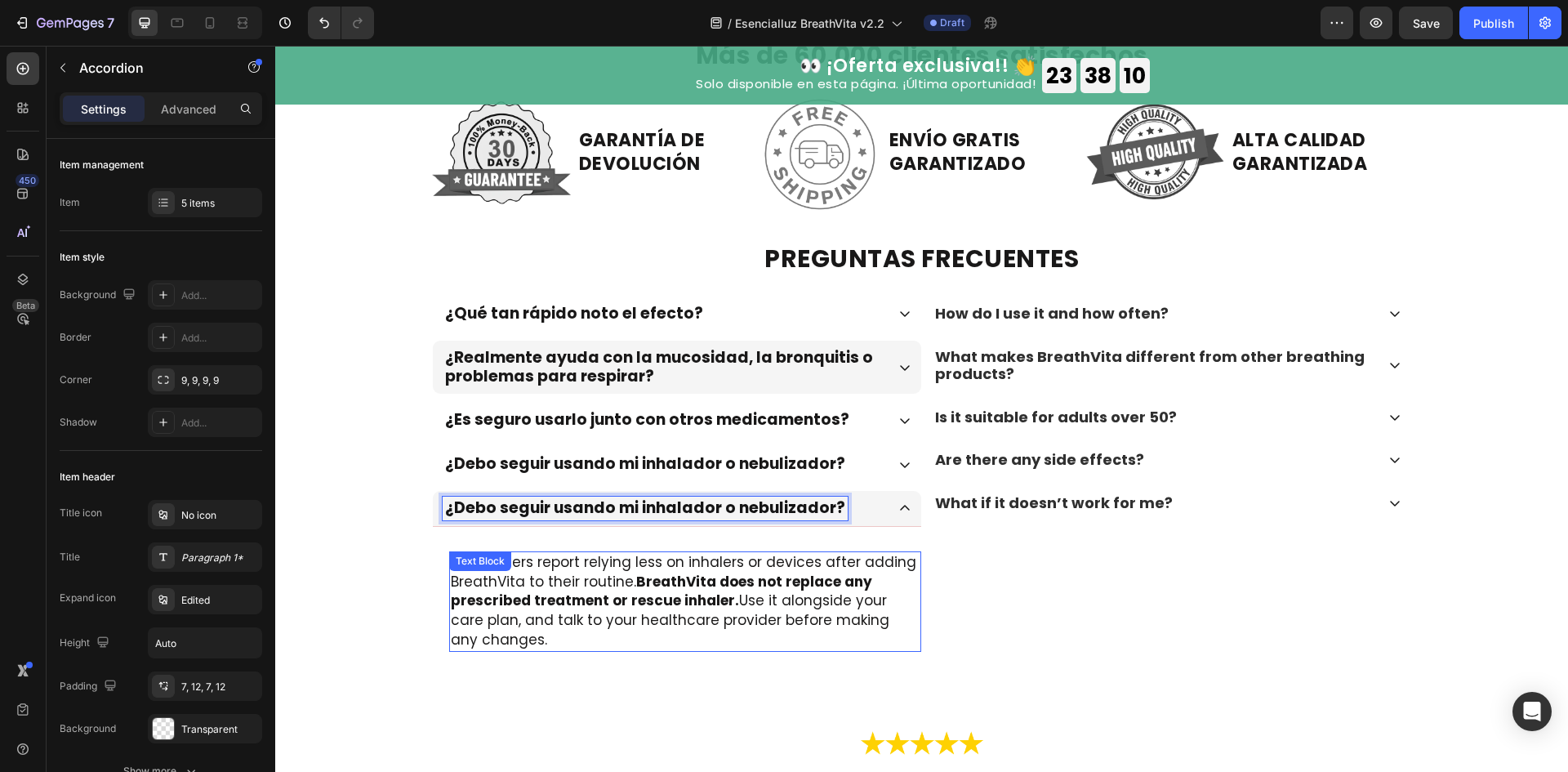
click at [784, 581] on strong "BreathVita does not replace any prescribed treatment or rescue inhaler." at bounding box center [661, 591] width 421 height 39
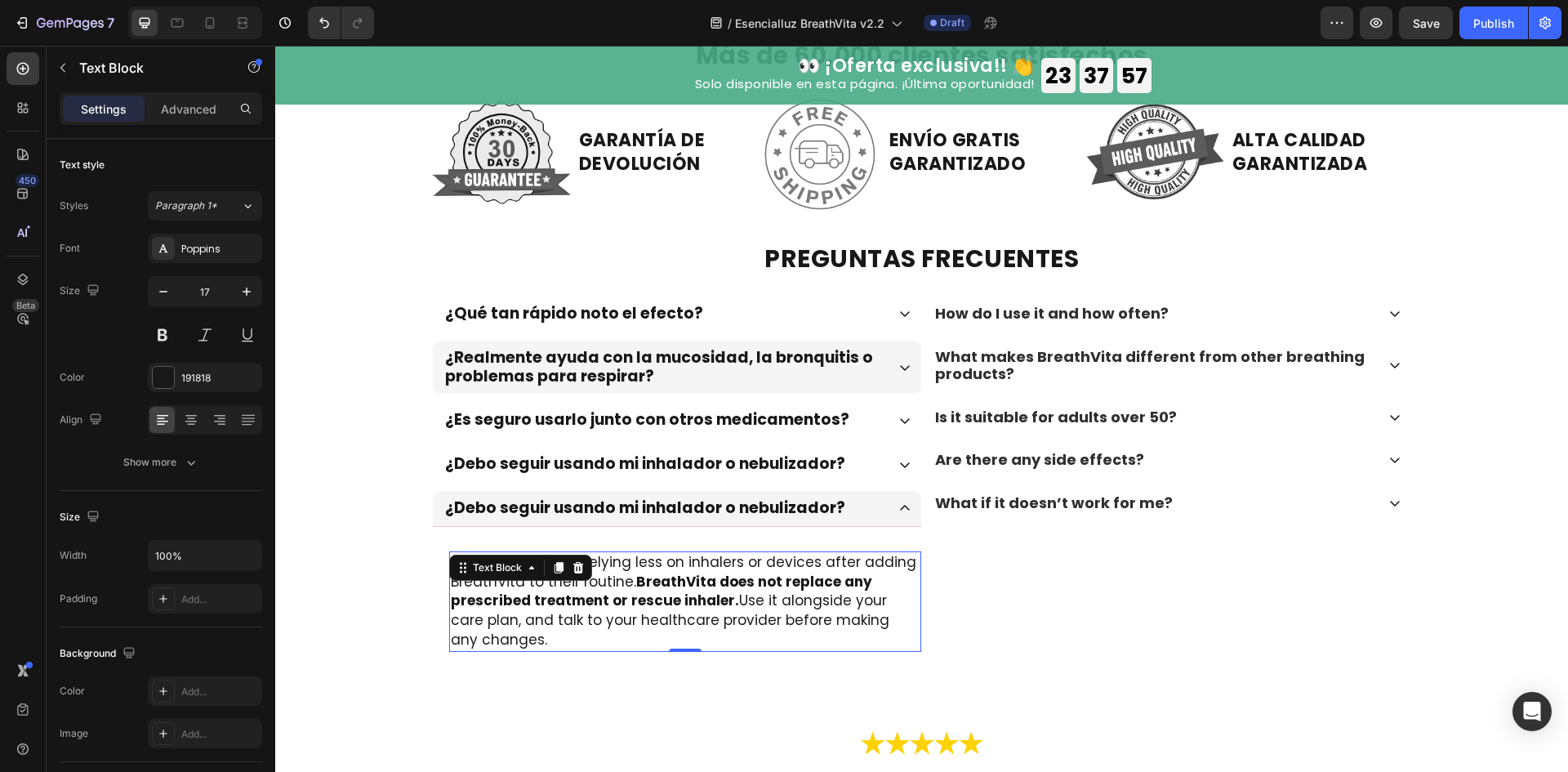
click at [840, 600] on p "Some users report relying less on inhalers or devices after adding BreathVita t…" at bounding box center [685, 601] width 469 height 97
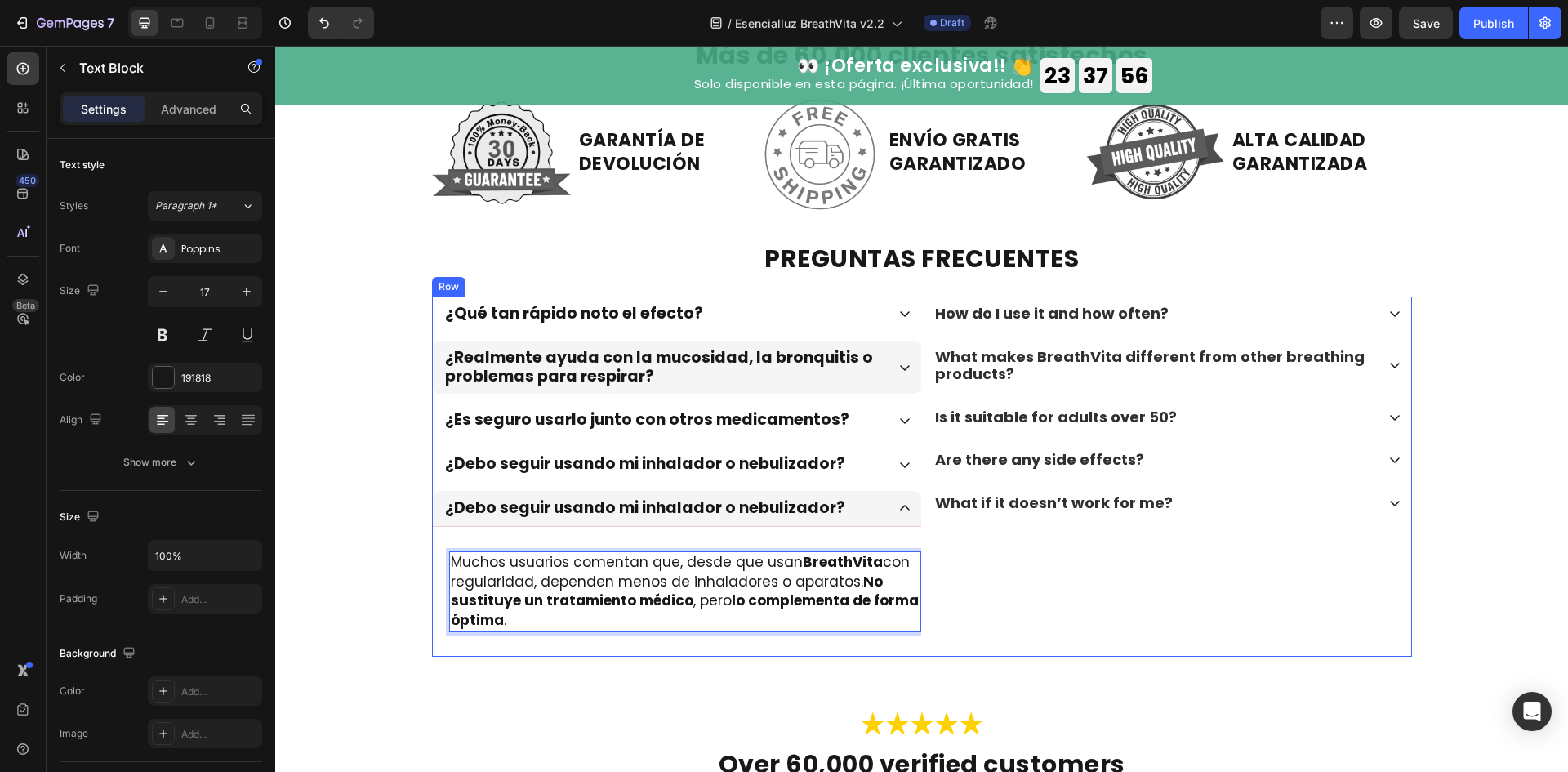
click at [968, 605] on div "How do I use it and how often? What makes BreathVita different from other breat…" at bounding box center [1167, 477] width 490 height 360
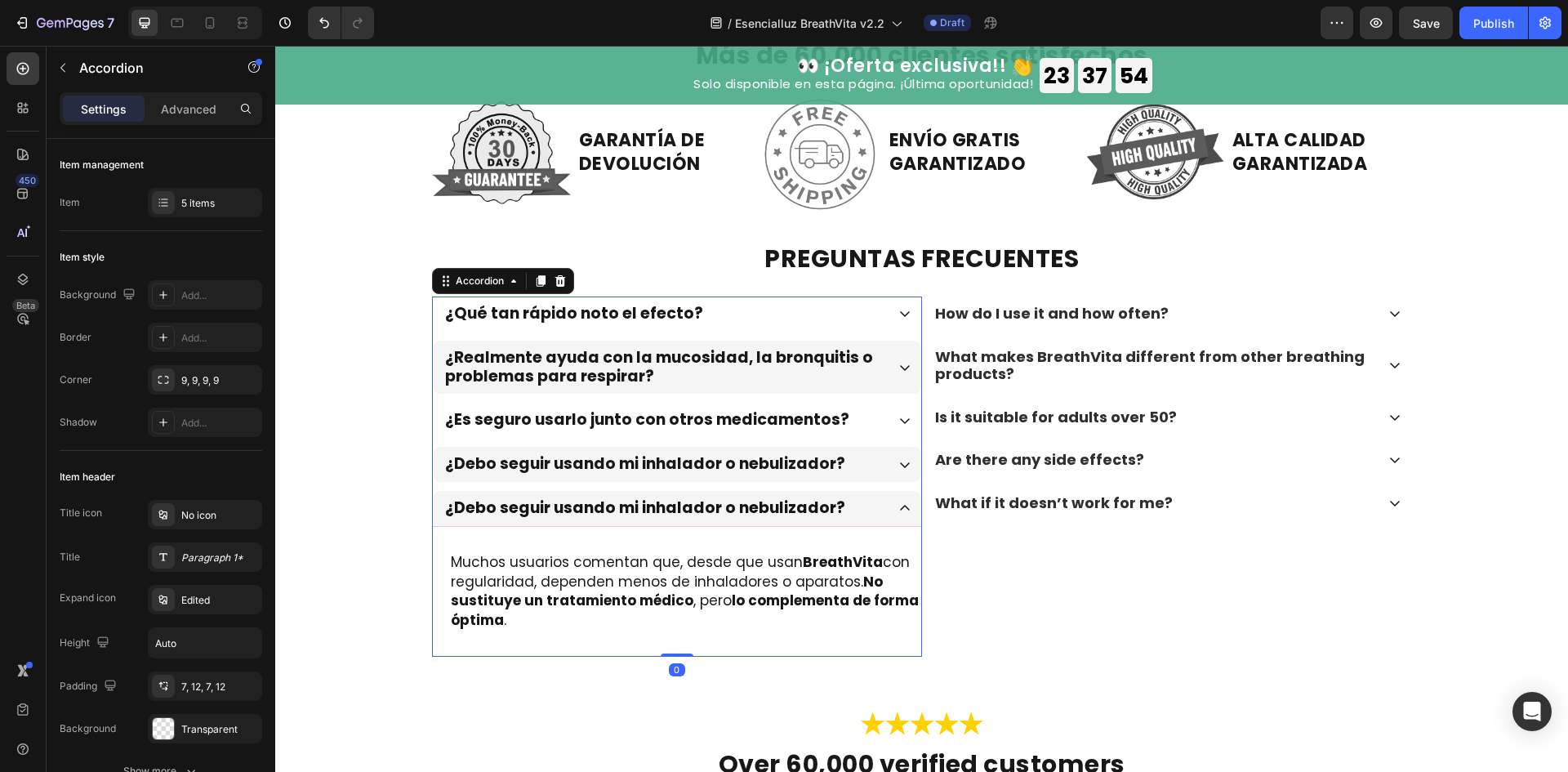
click at [906, 453] on div "¿Debo seguir usando mi inhalador o nebulizador?" at bounding box center [677, 465] width 488 height 35
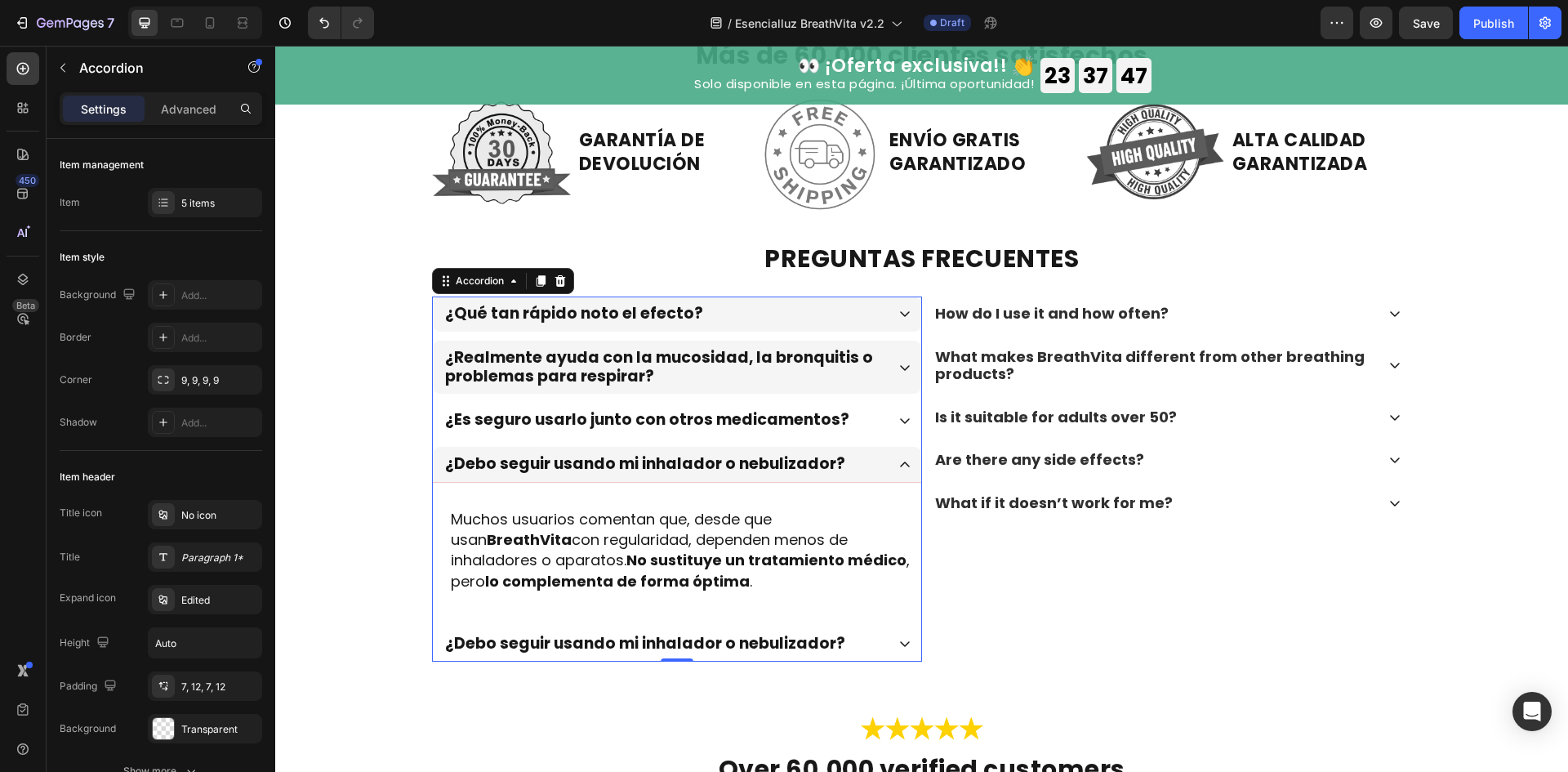
click at [787, 323] on div "¿Qué tan rápido noto el efecto?" at bounding box center [664, 314] width 442 height 23
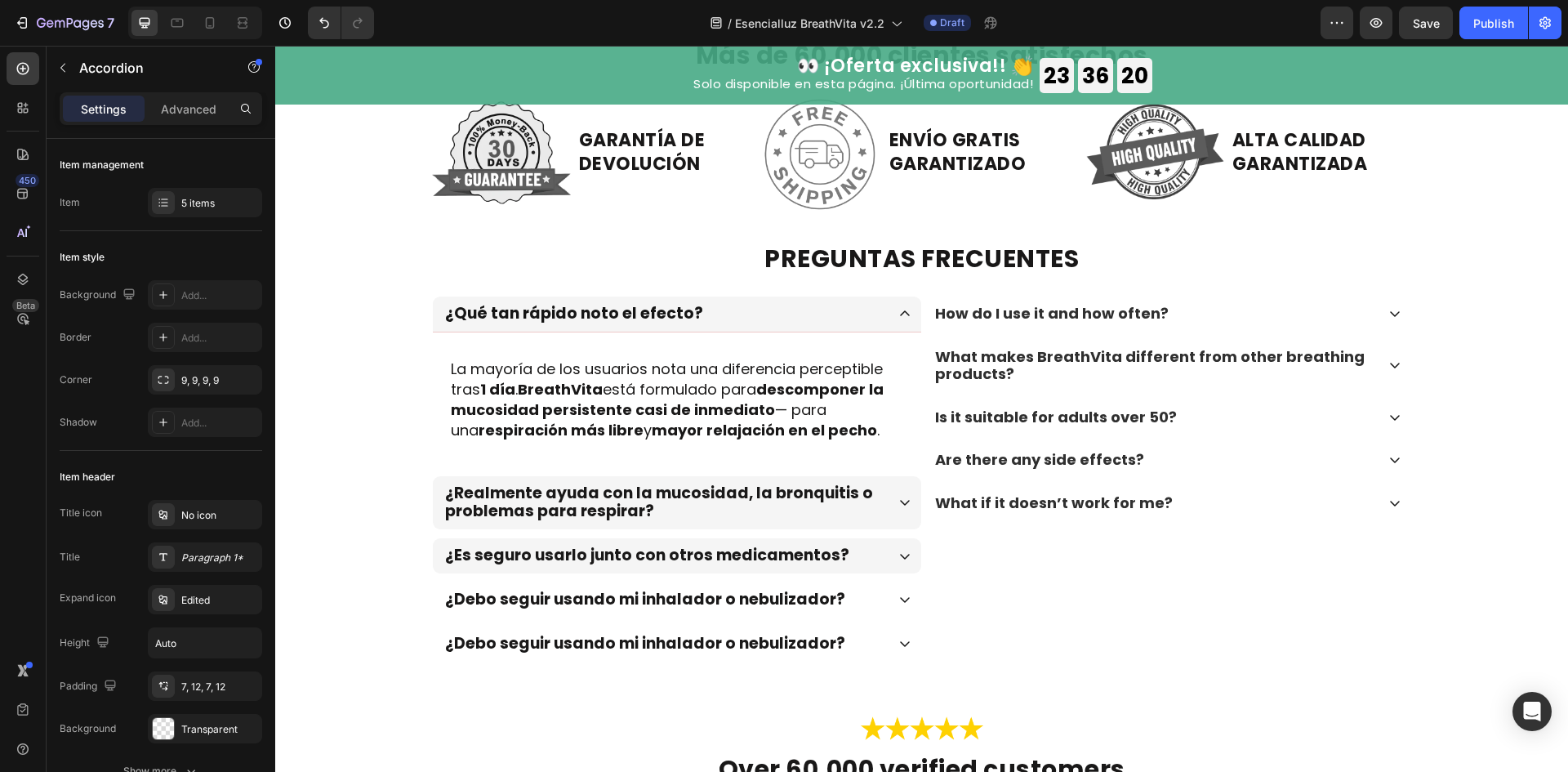
click at [861, 548] on div "¿Es seguro usarlo junto con otros medicamentos?" at bounding box center [664, 555] width 442 height 23
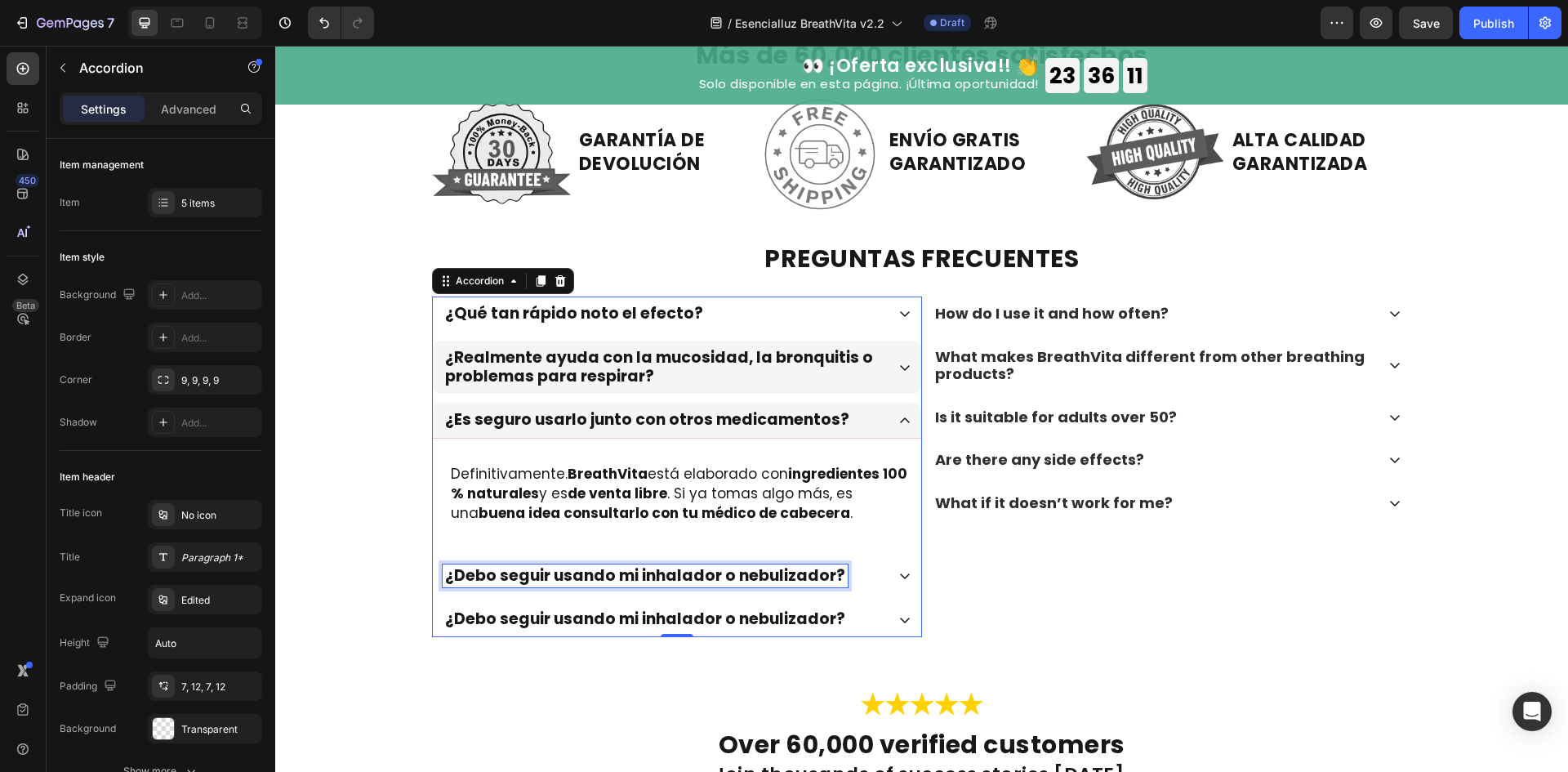
click at [797, 581] on p "¿Debo seguir usando mi inhalador o nebulizador?" at bounding box center [645, 576] width 400 height 19
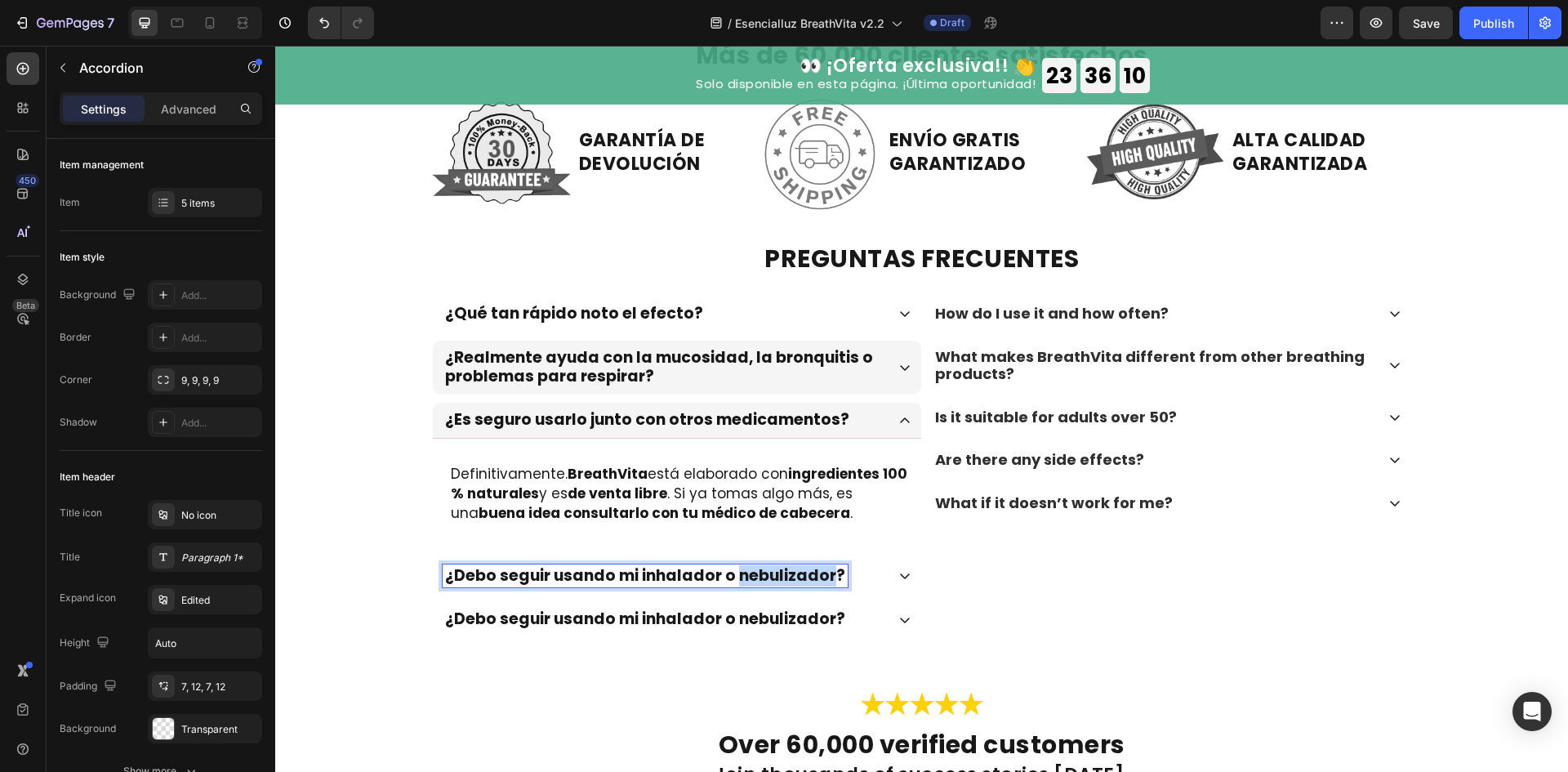
click at [797, 581] on p "¿Debo seguir usando mi inhalador o nebulizador?" at bounding box center [645, 576] width 400 height 19
click at [855, 570] on div "¿Es un alivio rápido o una solución a largo plazo?" at bounding box center [664, 576] width 442 height 23
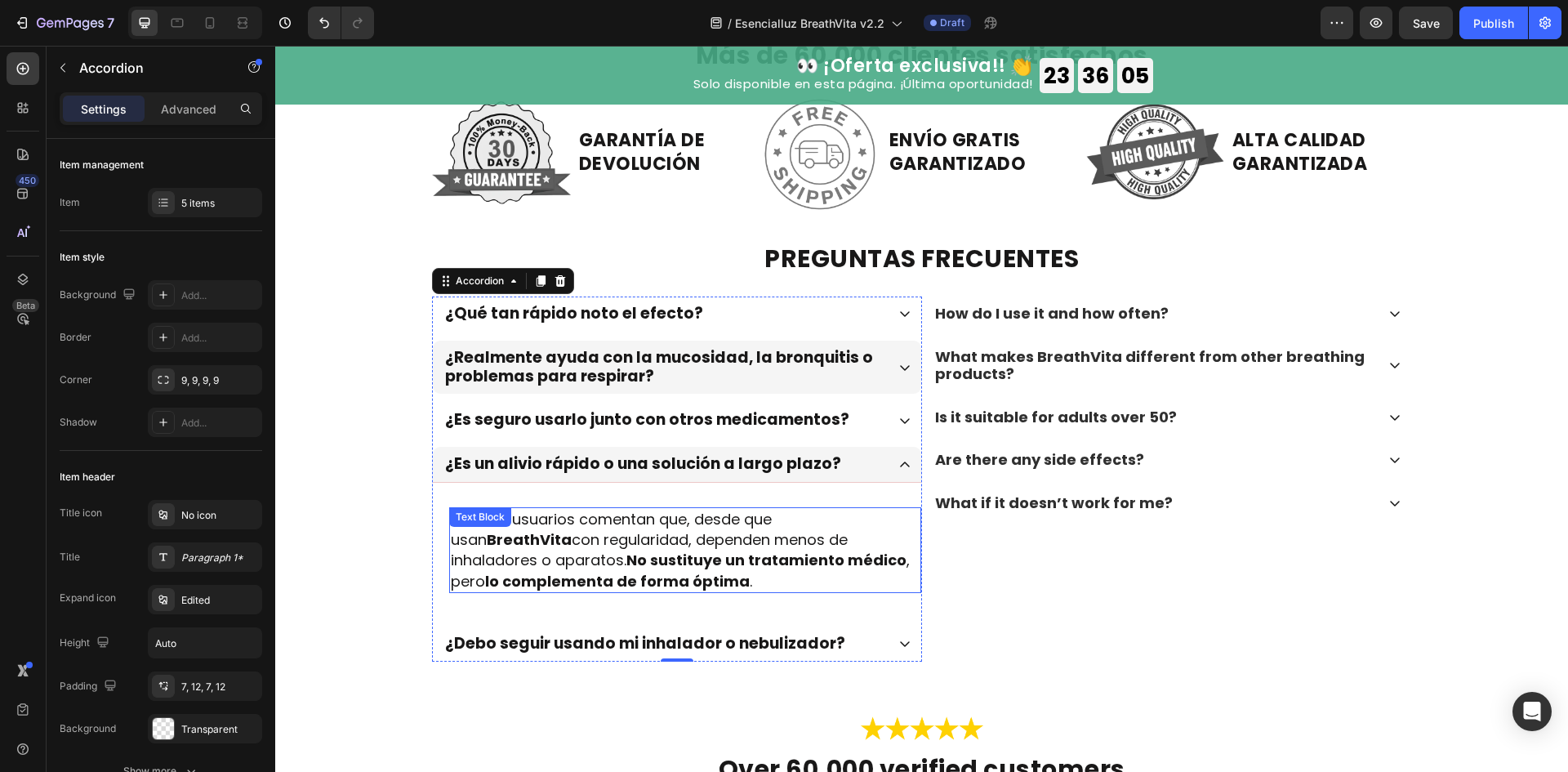
click at [719, 536] on p "Muchos usuarios comentan que, desde que usan BreathVita con regularidad, depend…" at bounding box center [685, 550] width 469 height 82
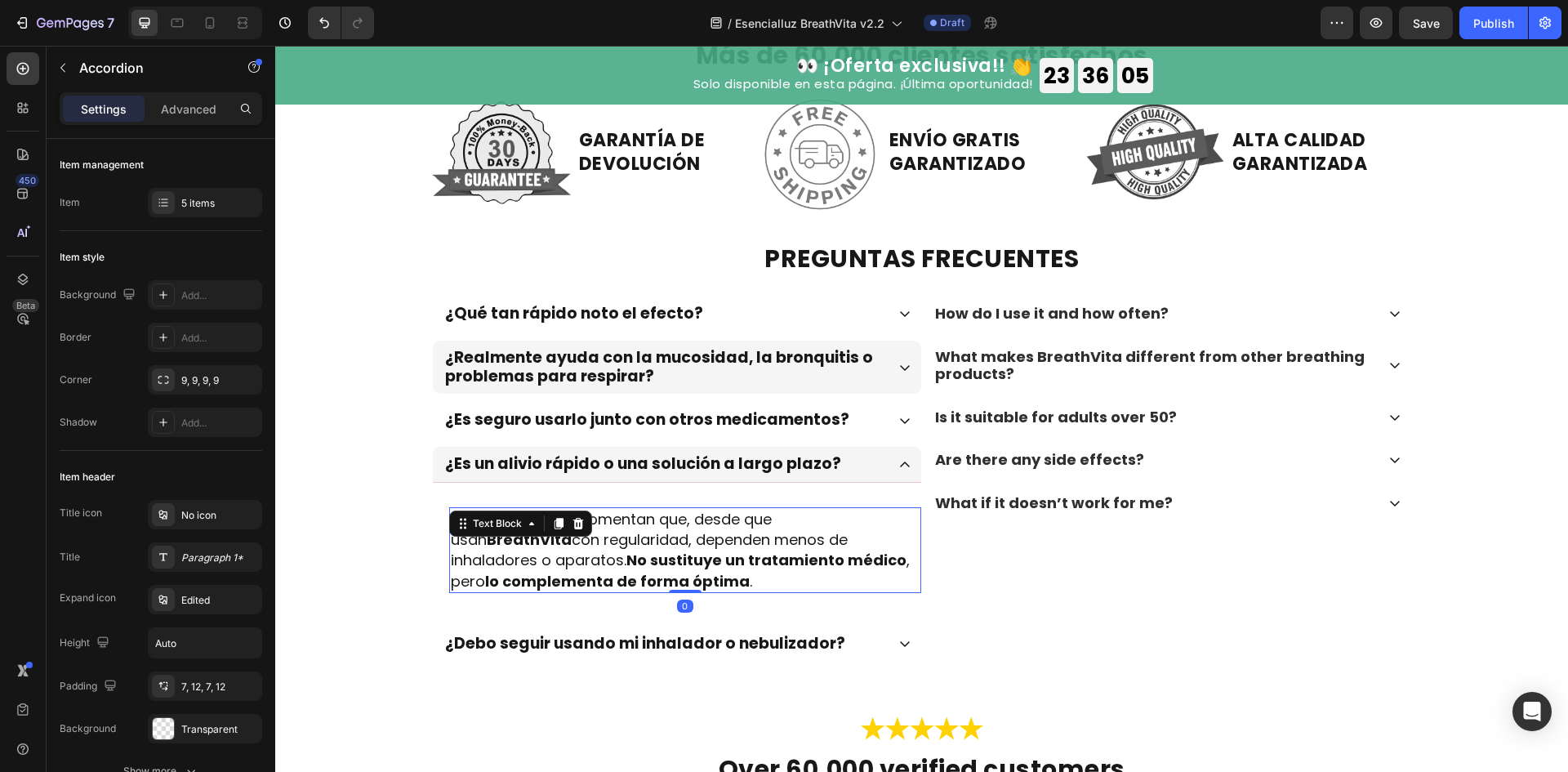
click at [719, 536] on p "Muchos usuarios comentan que, desde que usan BreathVita con regularidad, depend…" at bounding box center [685, 550] width 469 height 82
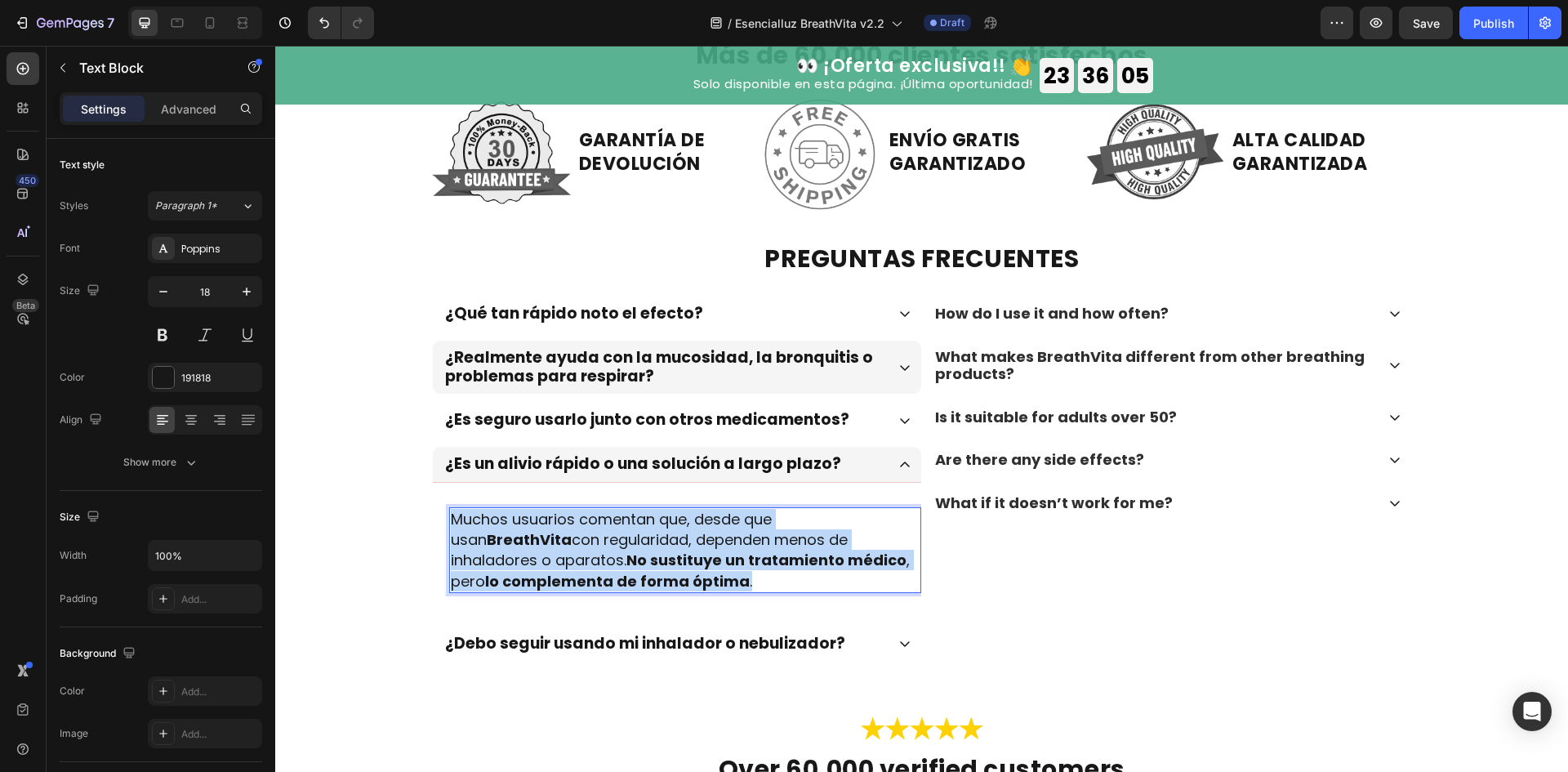
click at [719, 536] on p "Muchos usuarios comentan que, desde que usan BreathVita con regularidad, depend…" at bounding box center [685, 550] width 469 height 82
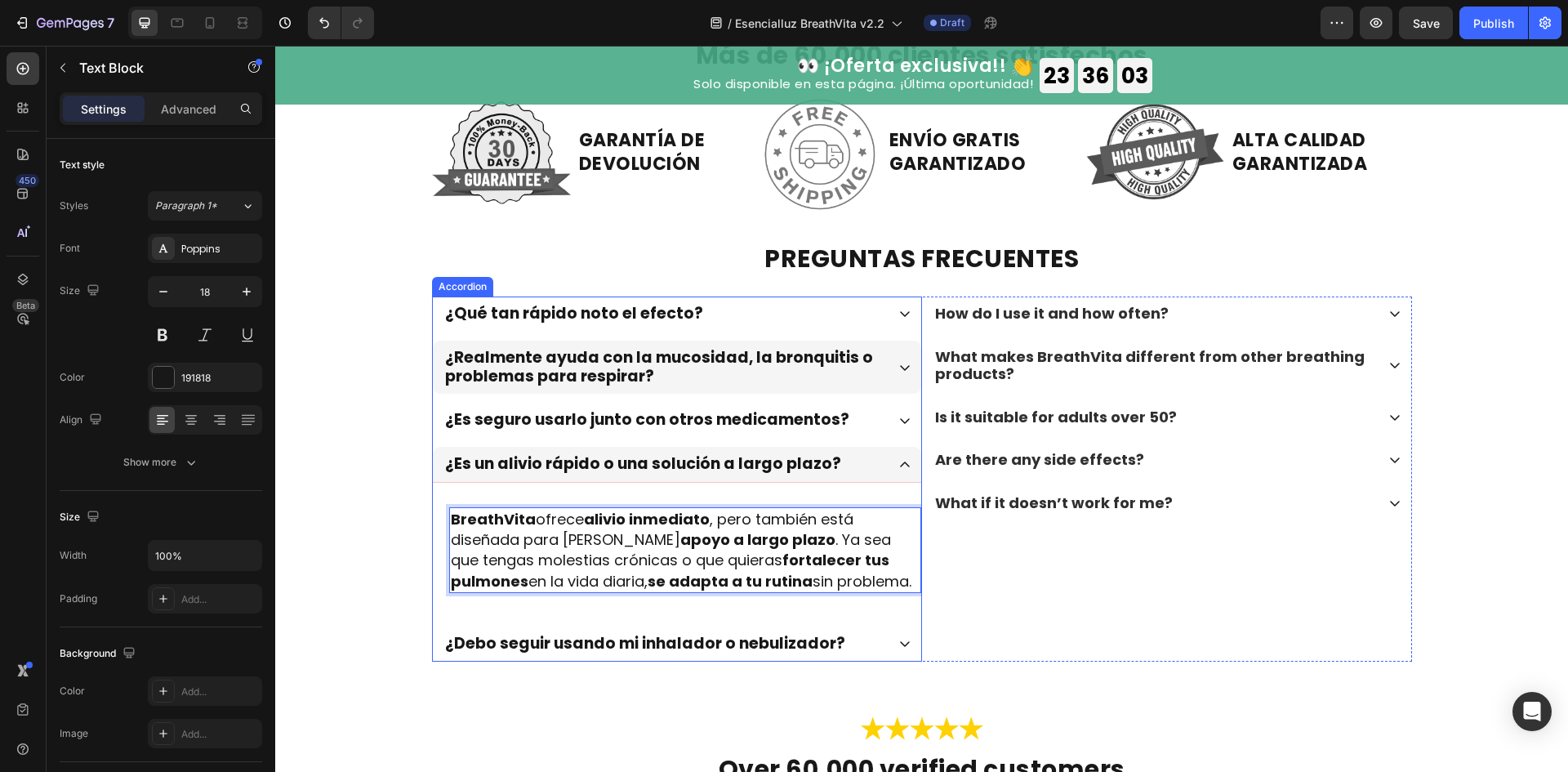
click at [900, 470] on icon at bounding box center [904, 465] width 13 height 13
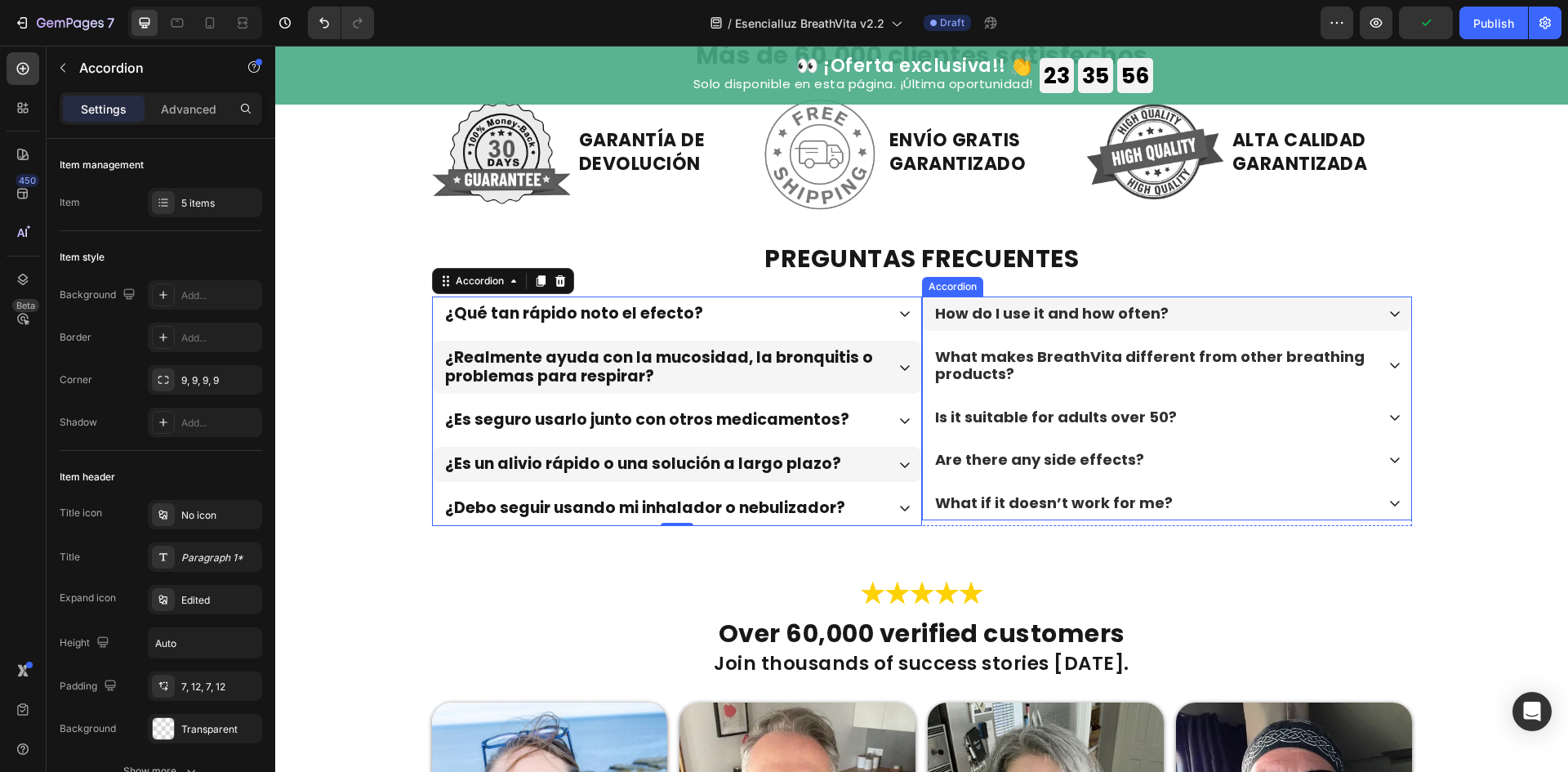
click at [1046, 322] on p "How do I use it and how often?" at bounding box center [1052, 313] width 233 height 18
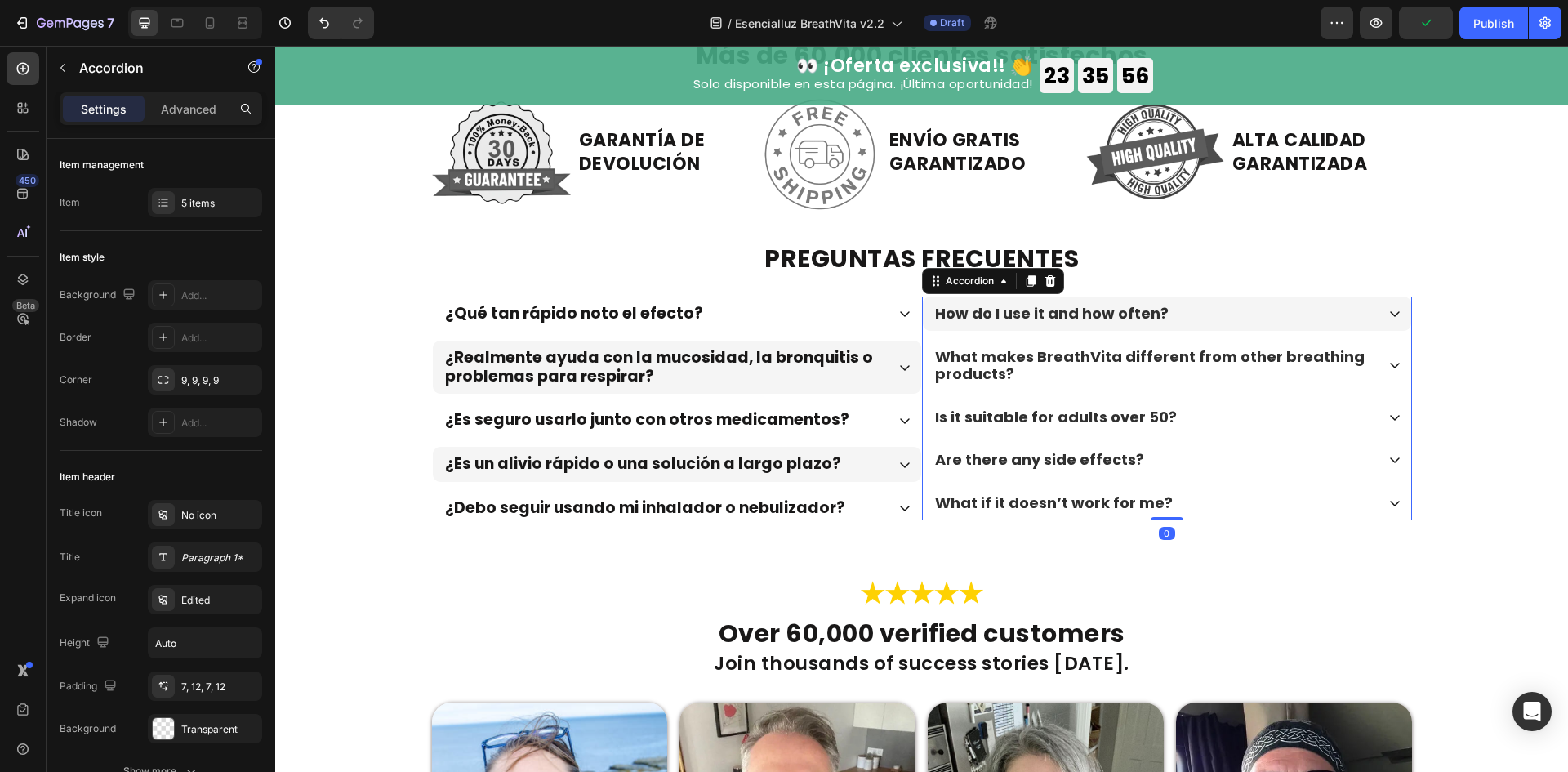
click at [1046, 322] on p "How do I use it and how often?" at bounding box center [1052, 313] width 233 height 18
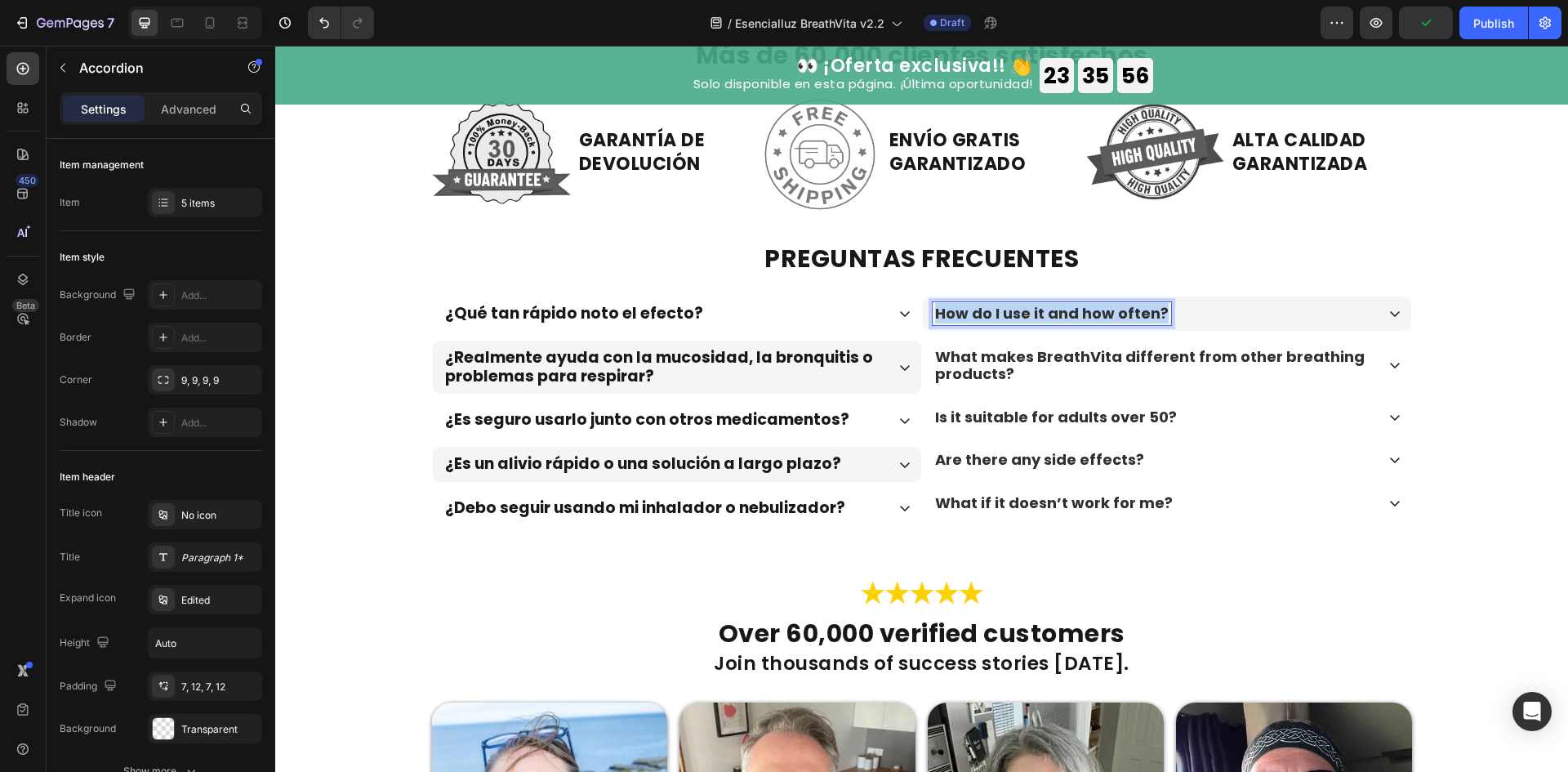
click at [1046, 322] on p "How do I use it and how often?" at bounding box center [1052, 313] width 233 height 18
click at [1260, 316] on div "¿Cómo se toma y con qué frecuencia?" at bounding box center [1154, 314] width 442 height 22
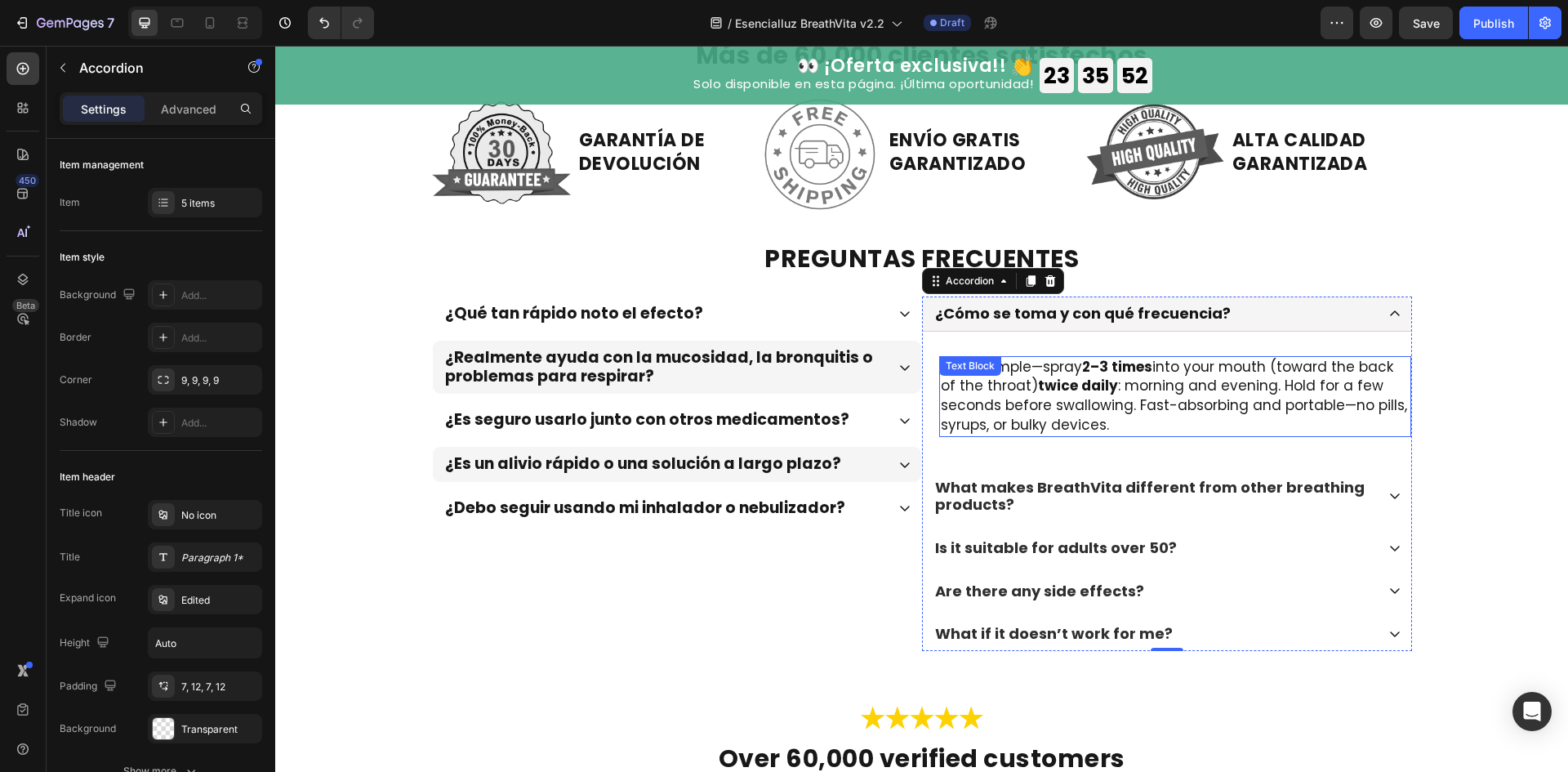
click at [1158, 372] on p "Super simple—spray 2–3 times into your mouth (toward the back of the throat) tw…" at bounding box center [1175, 396] width 469 height 77
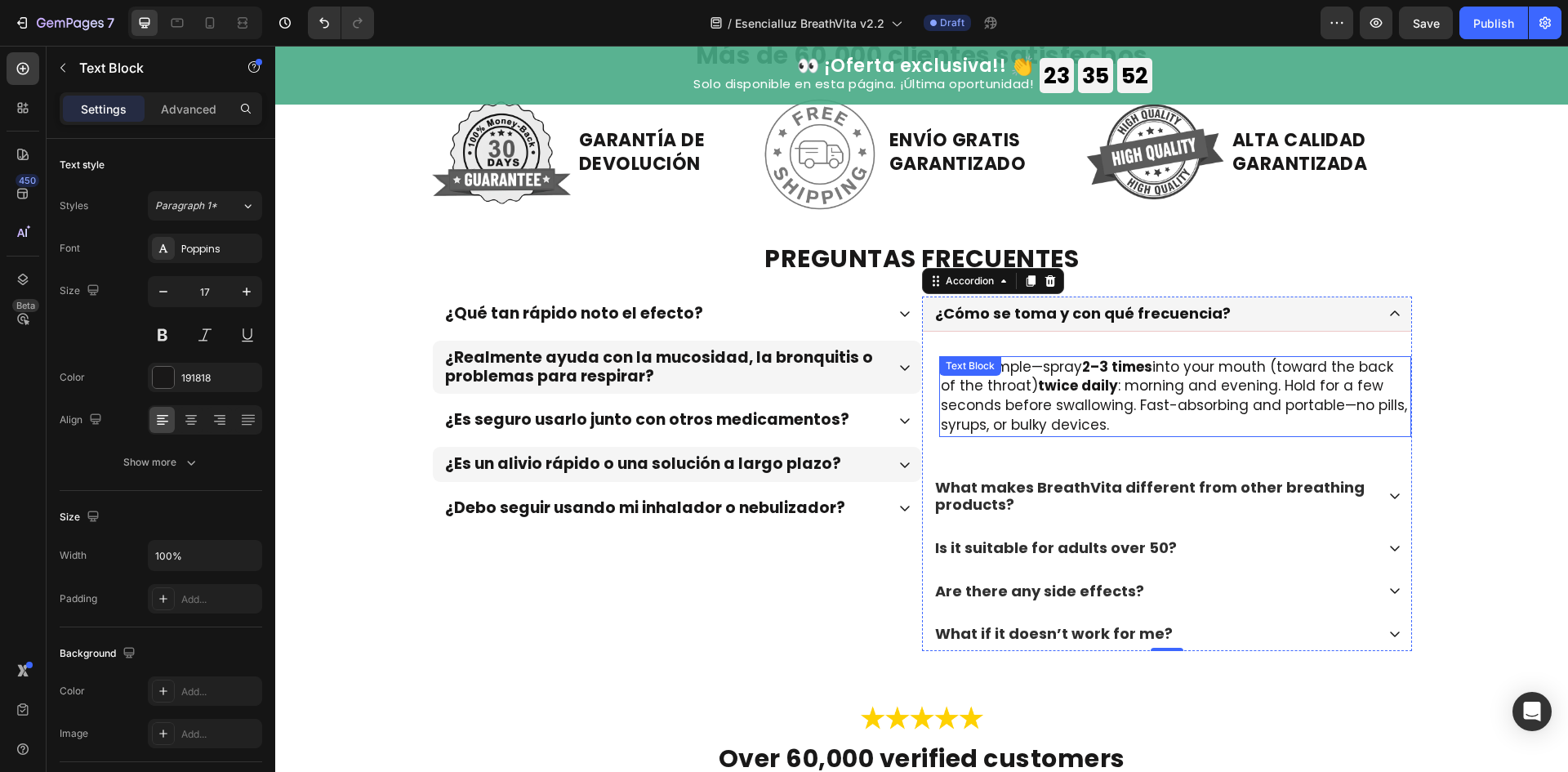
click at [1158, 372] on p "Super simple—spray 2–3 times into your mouth (toward the back of the throat) tw…" at bounding box center [1175, 396] width 469 height 77
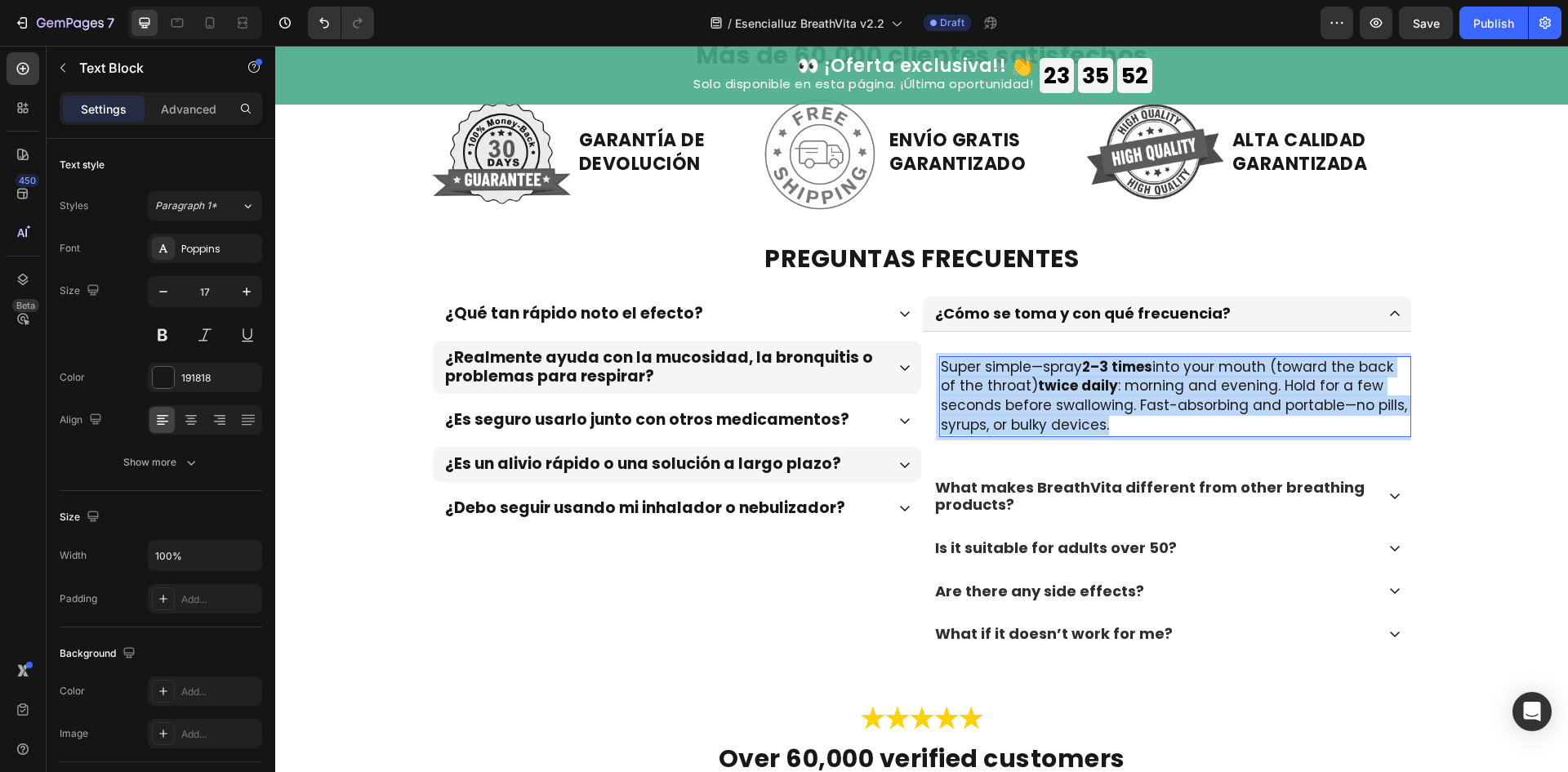
click at [1158, 372] on p "Super simple—spray 2–3 times into your mouth (toward the back of the throat) tw…" at bounding box center [1175, 396] width 469 height 77
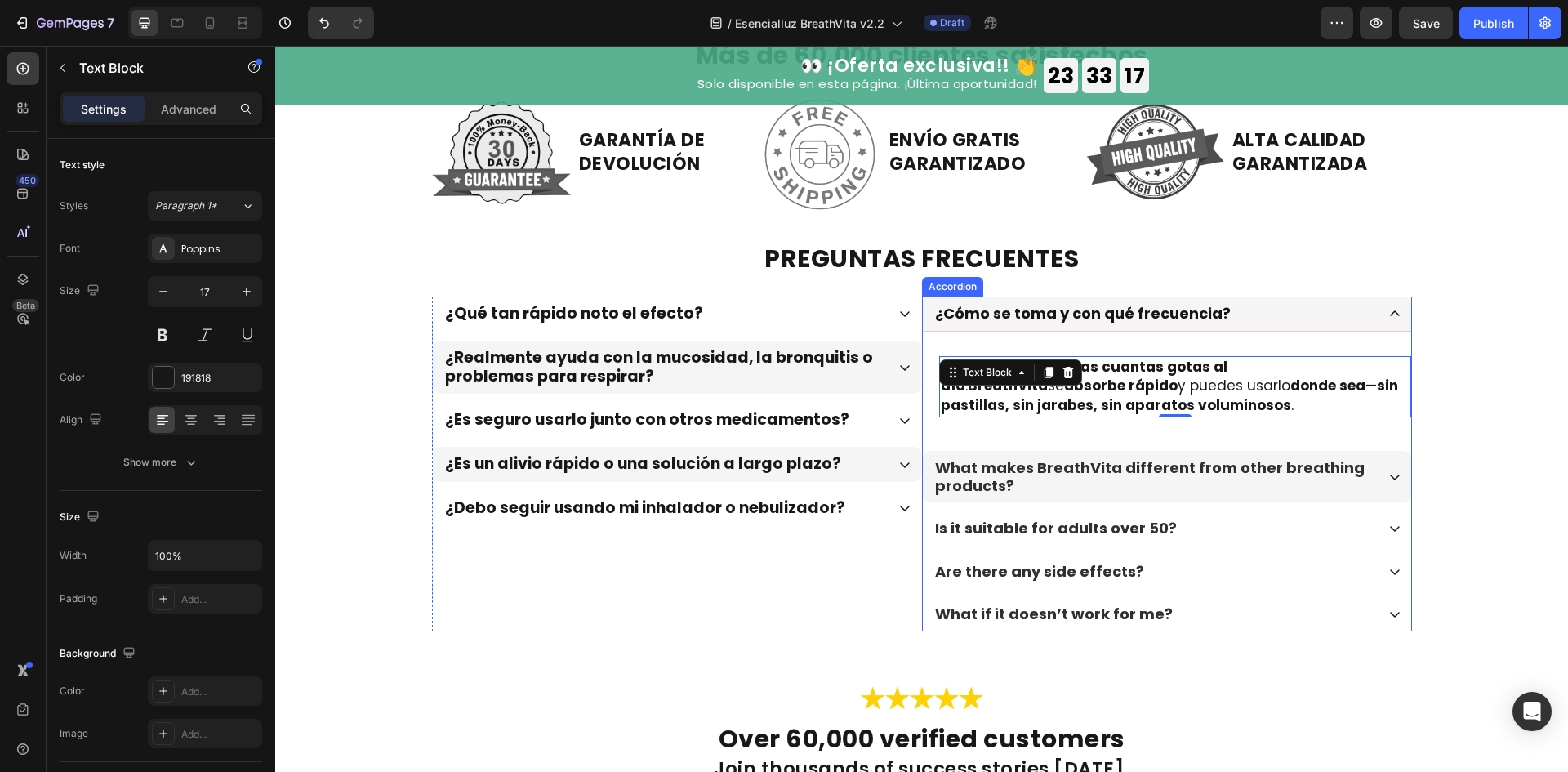
click at [1075, 480] on p "What makes BreathVita different from other breathing products?" at bounding box center [1154, 477] width 438 height 35
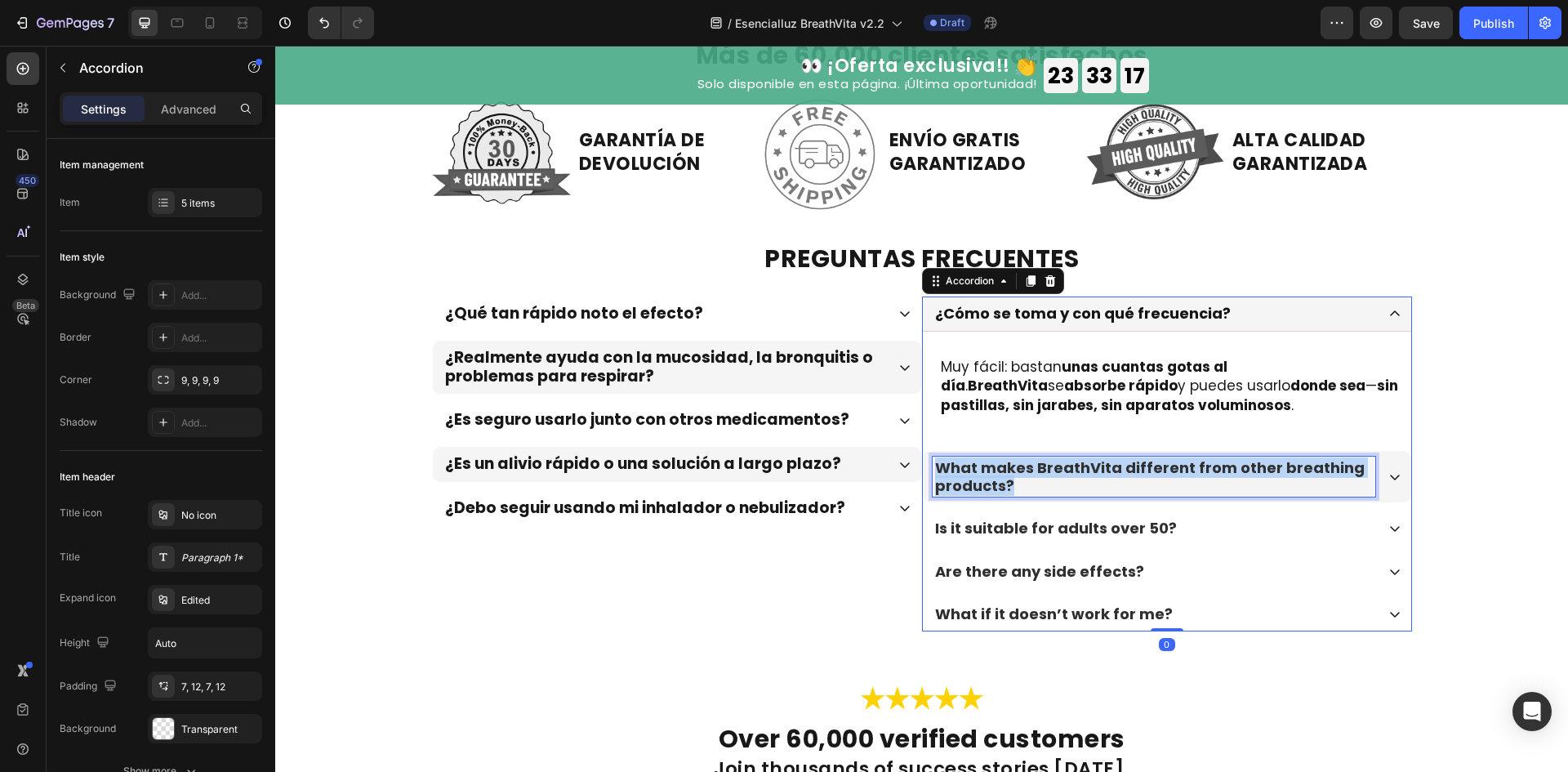
click at [1075, 480] on p "What makes BreathVita different from other breathing products?" at bounding box center [1154, 477] width 438 height 35
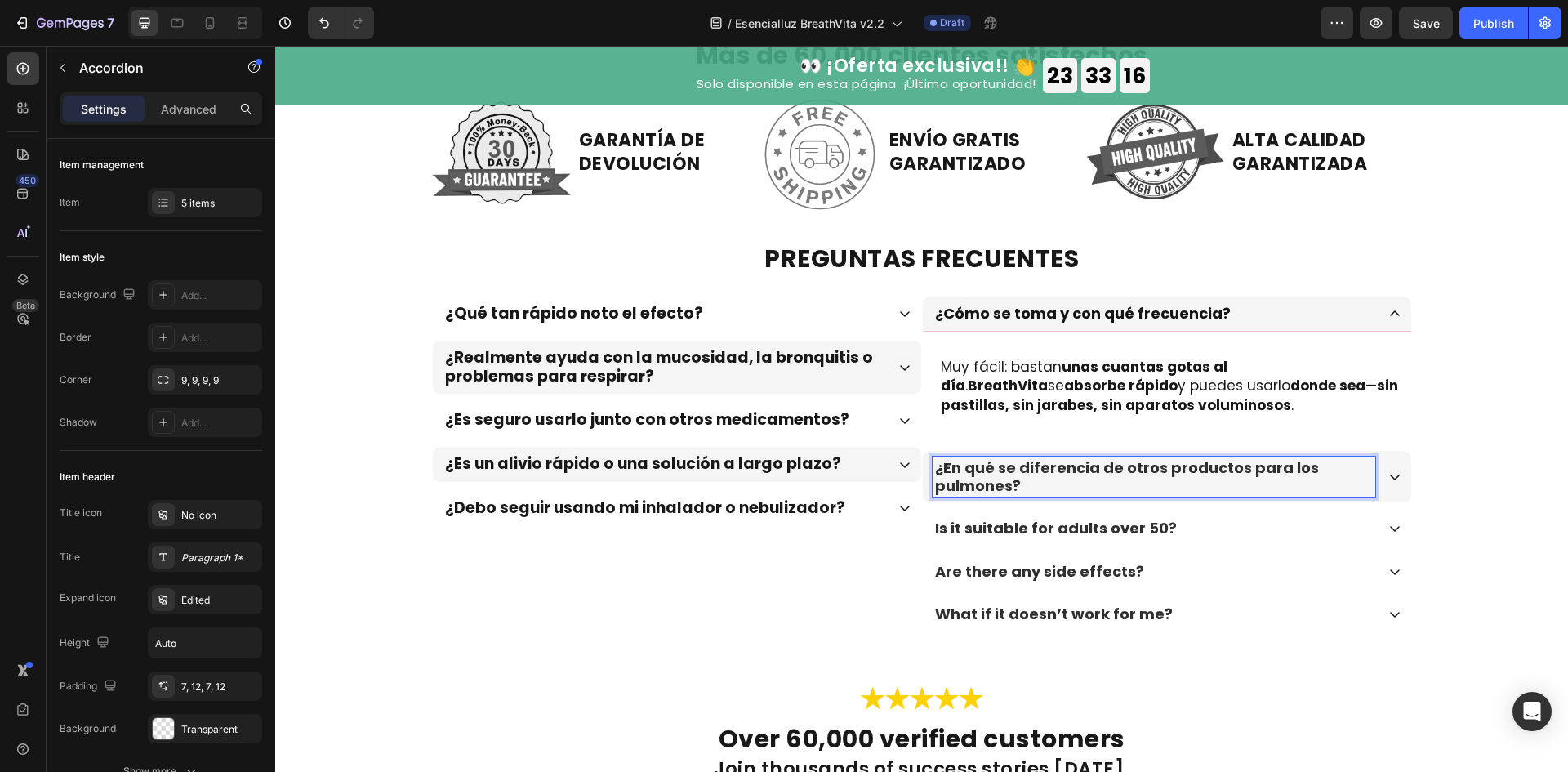
click at [1394, 467] on div "¿En qué se diferencia de otros productos para los pulmones?" at bounding box center [1167, 476] width 488 height 51
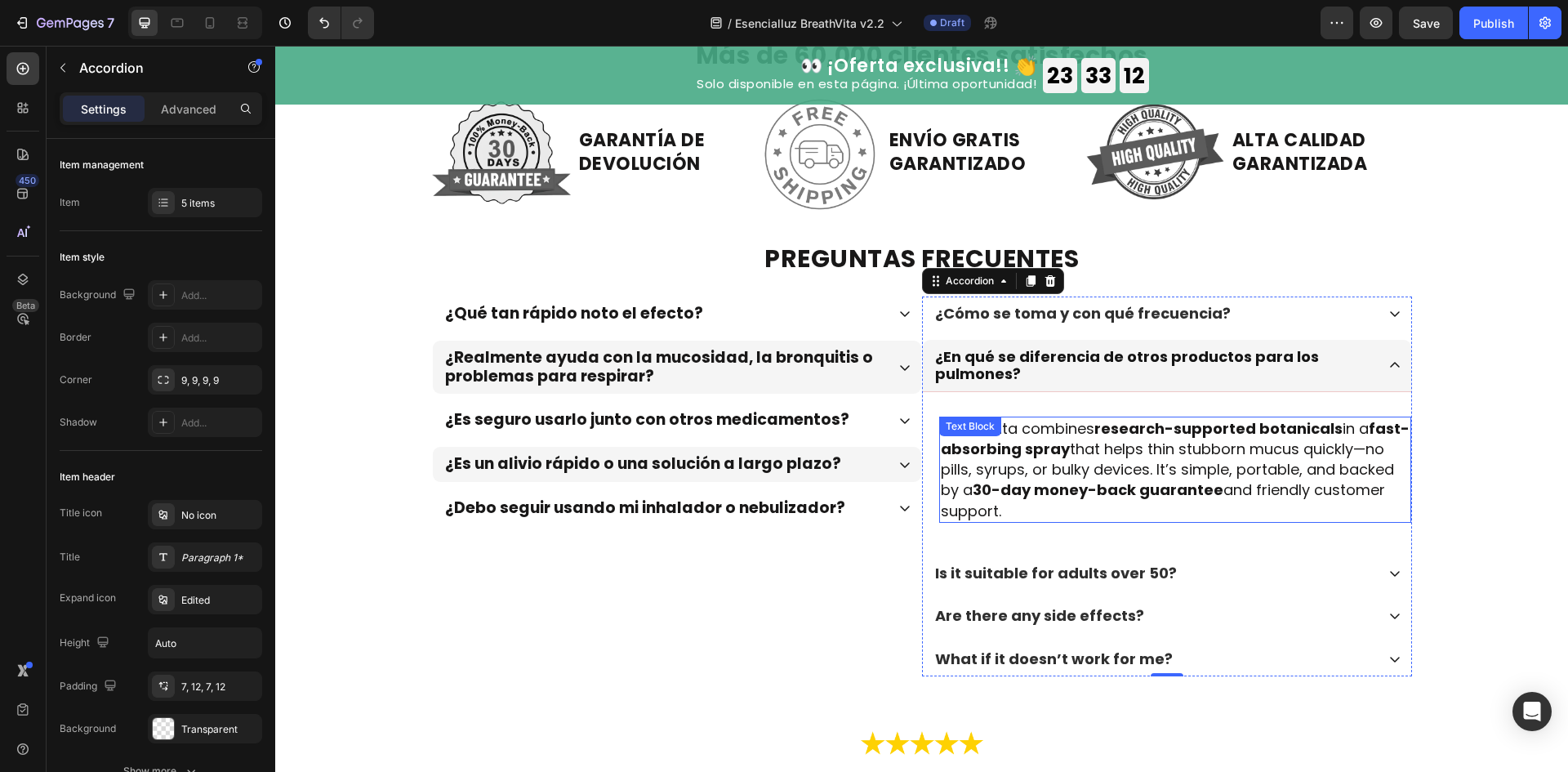
click at [1160, 446] on p "BreathVita combines research-supported botanicals in a fast-absorbing spray tha…" at bounding box center [1175, 470] width 469 height 103
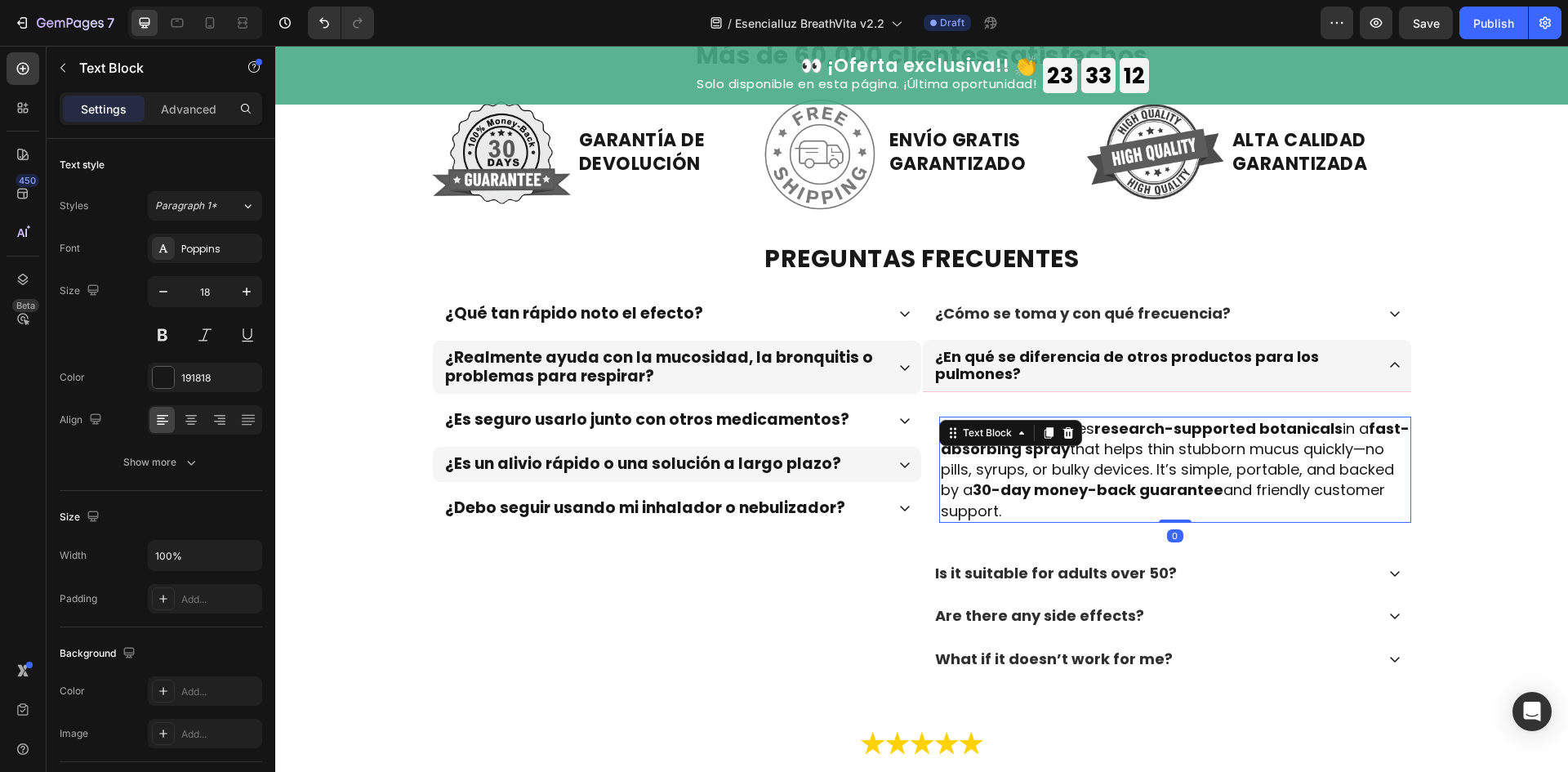
click at [1160, 446] on p "BreathVita combines research-supported botanicals in a fast-absorbing spray tha…" at bounding box center [1175, 470] width 469 height 103
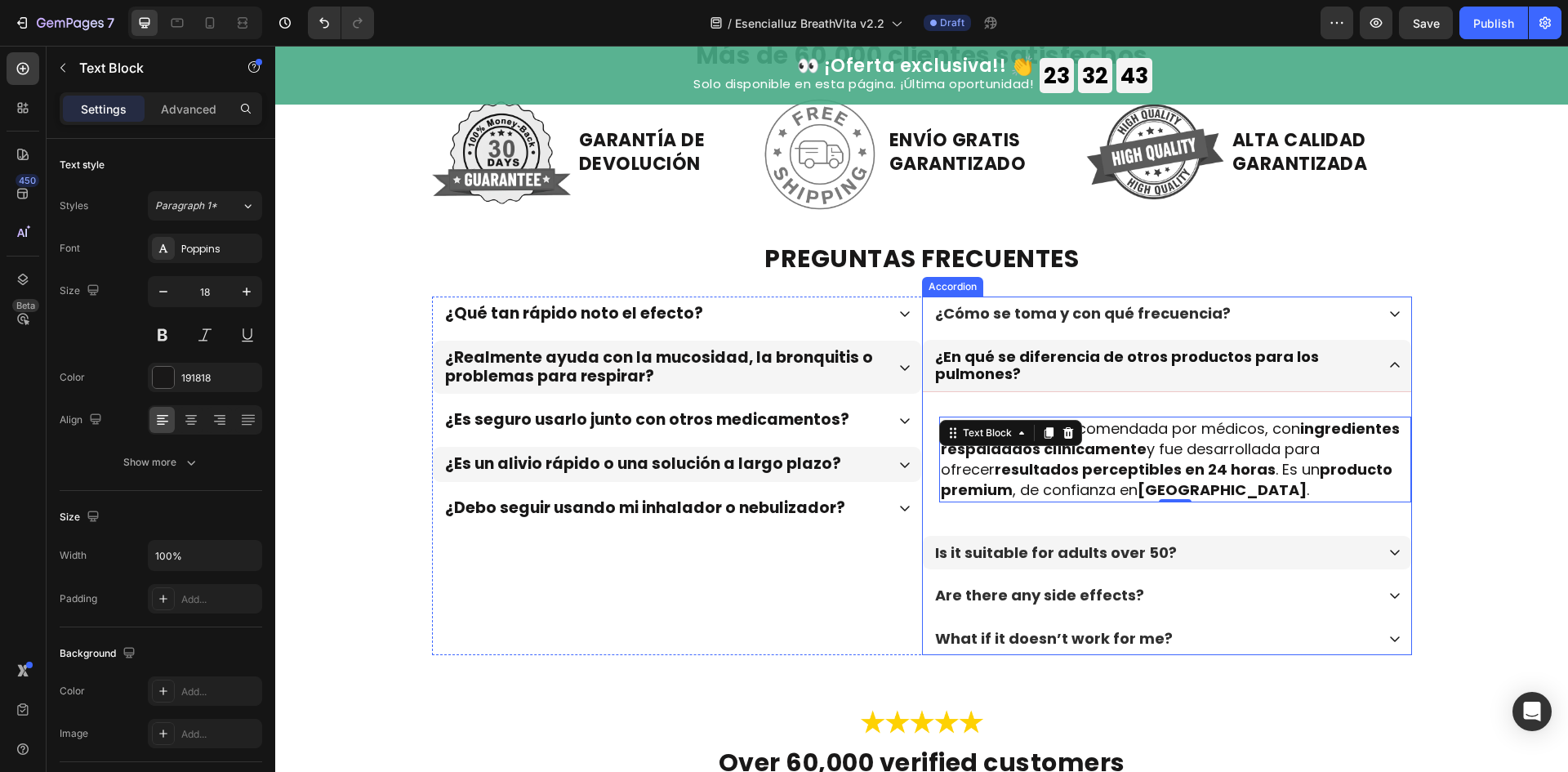
click at [1203, 550] on div "Is it suitable for adults over 50?" at bounding box center [1154, 553] width 442 height 22
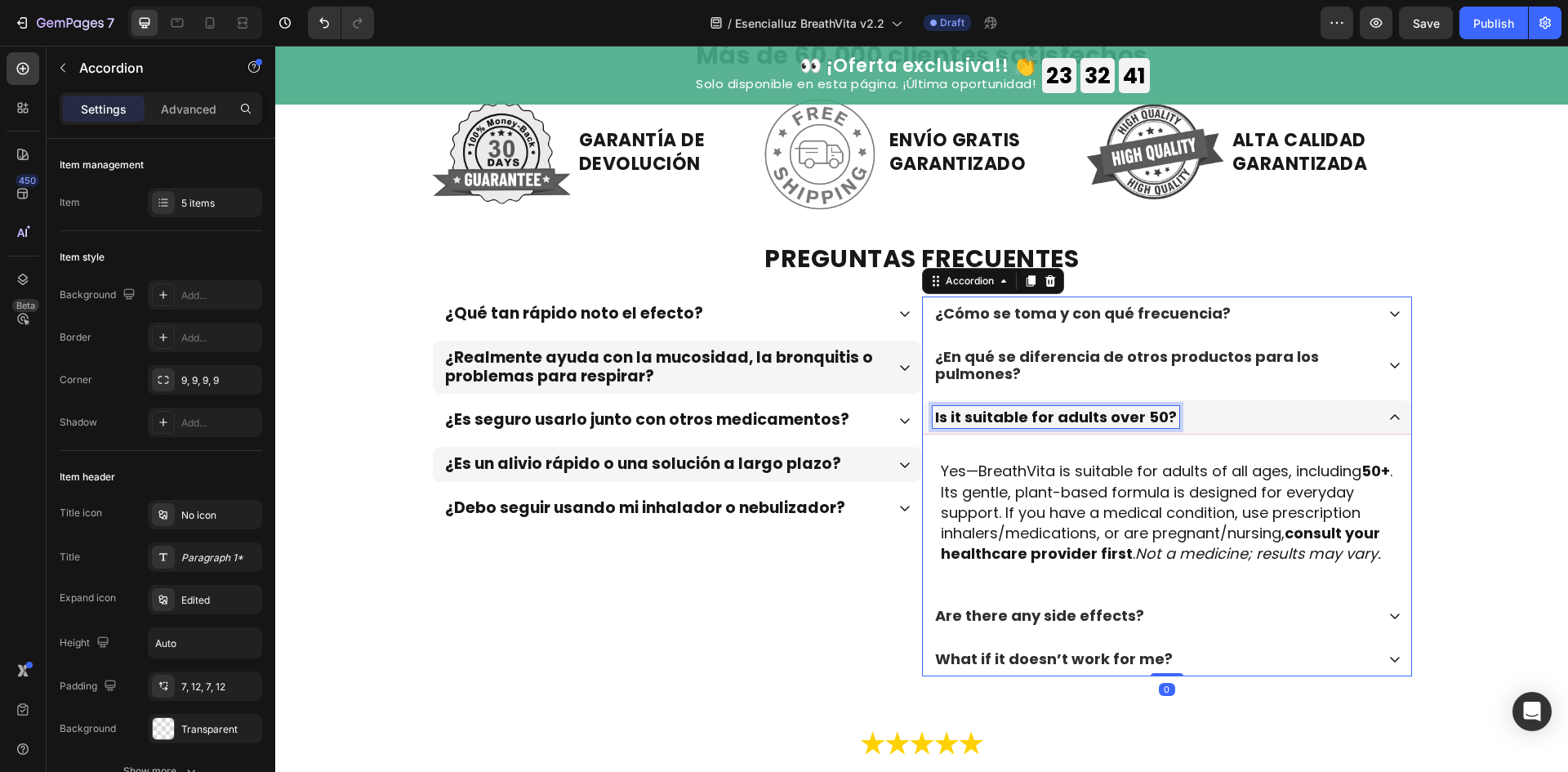
click at [1064, 419] on p "Is it suitable for adults over 50?" at bounding box center [1056, 416] width 242 height 18
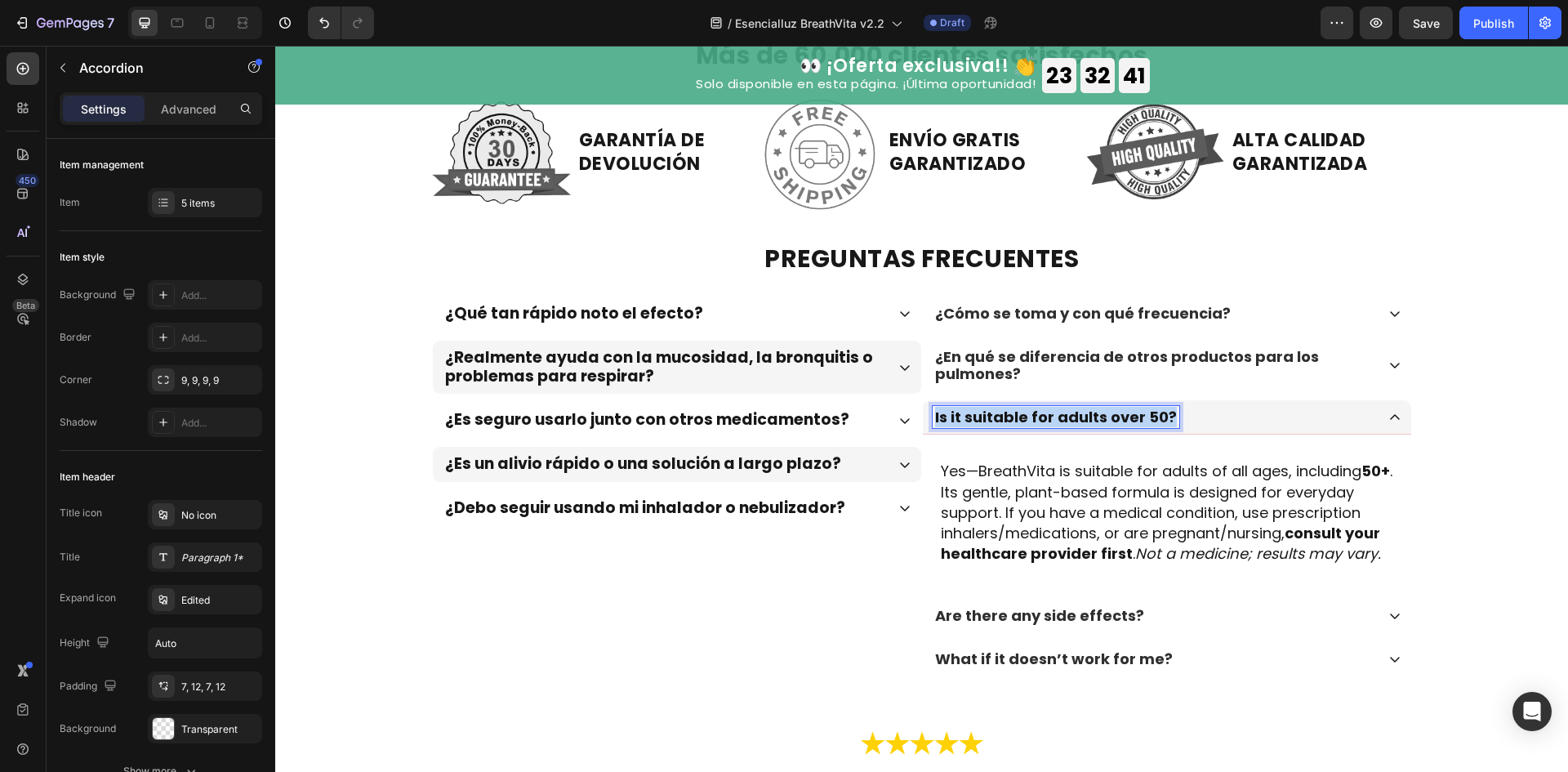
click at [1064, 419] on p "Is it suitable for adults over 50?" at bounding box center [1056, 416] width 242 height 18
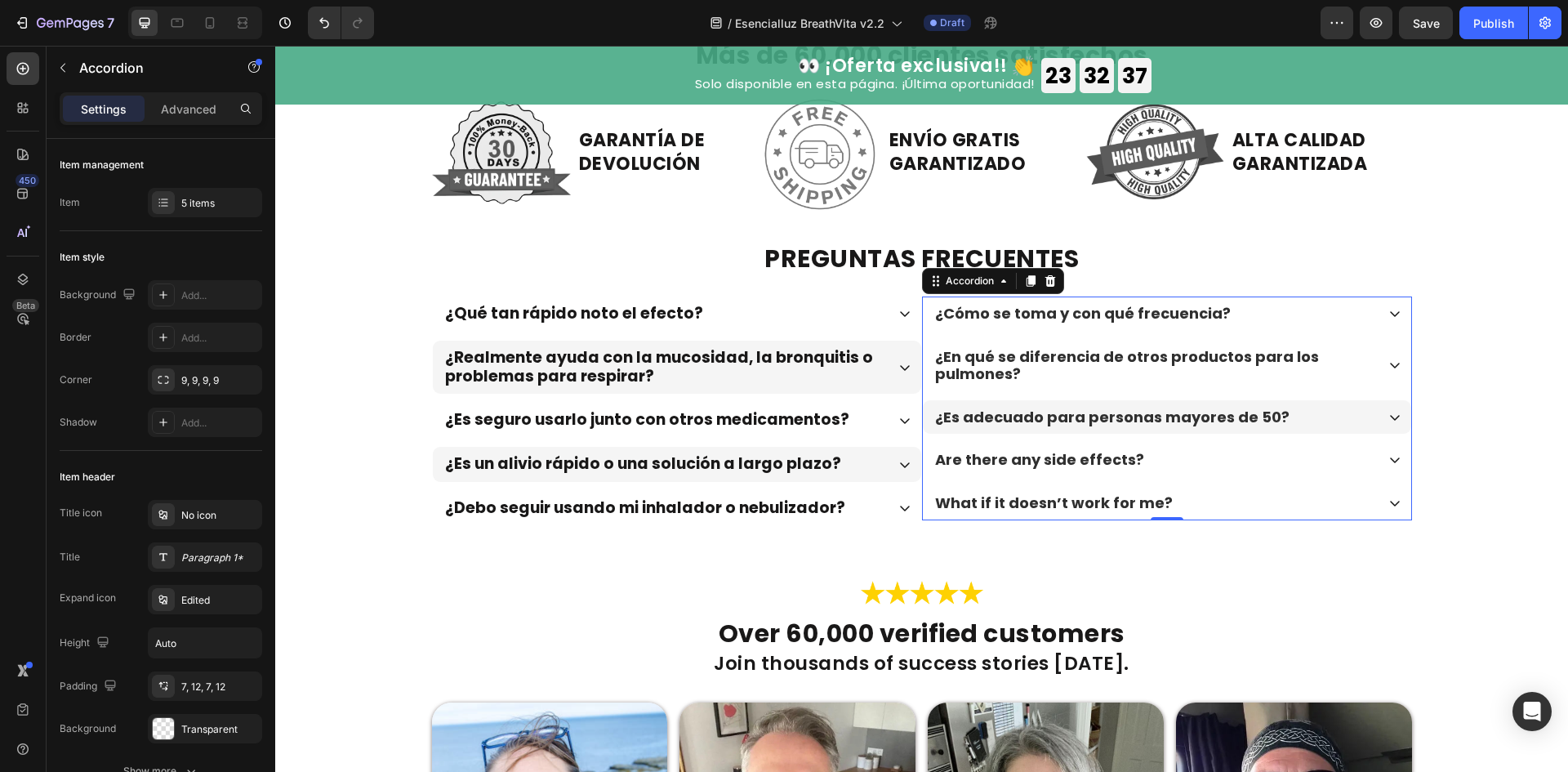
click at [1309, 413] on div "¿Es adecuado para personas mayores de 50?" at bounding box center [1154, 417] width 442 height 22
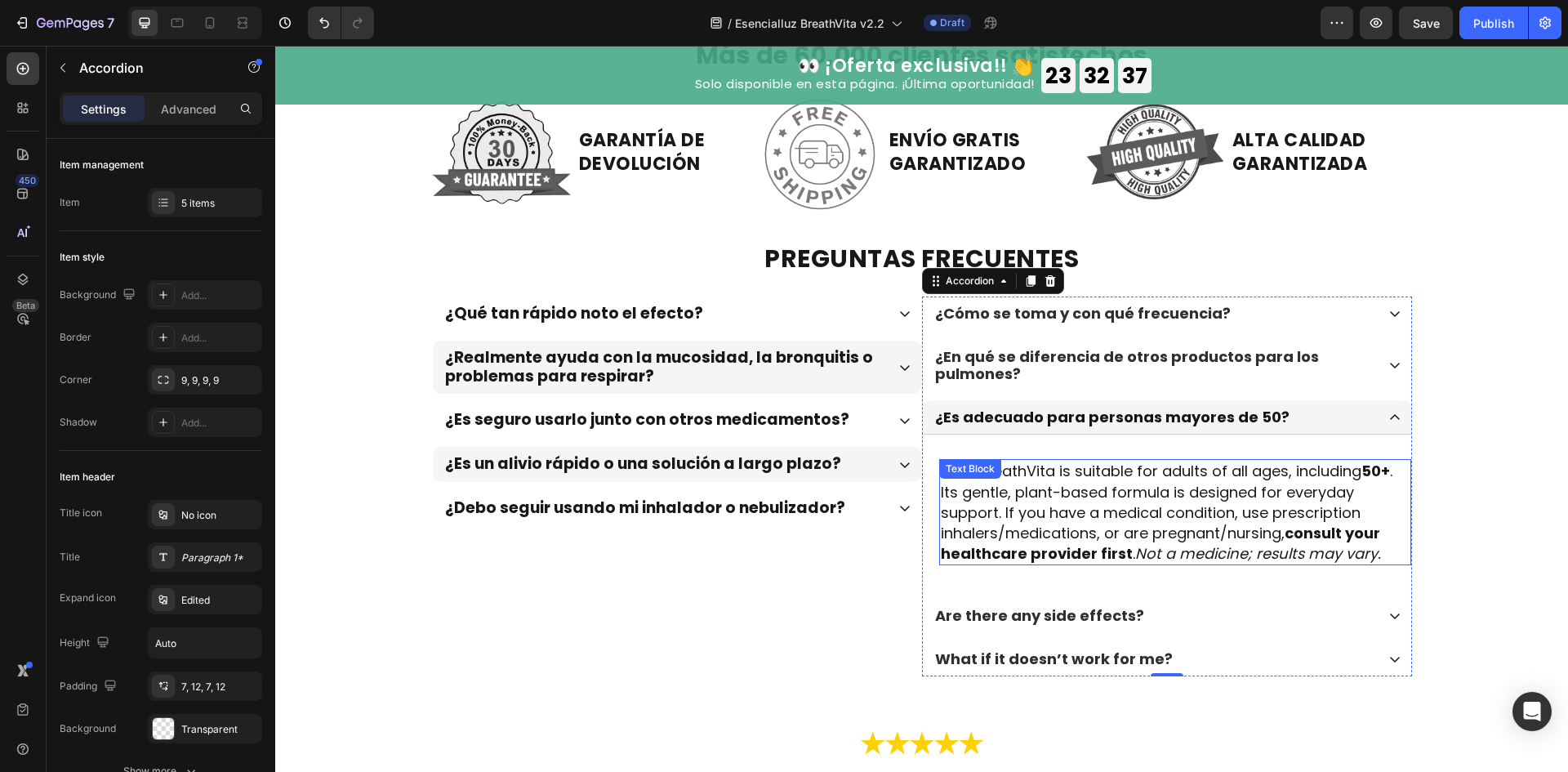
click at [1048, 486] on p "Yes—BreathVita is suitable for adults of all ages, including 50+ . Its gentle, …" at bounding box center [1175, 512] width 469 height 103
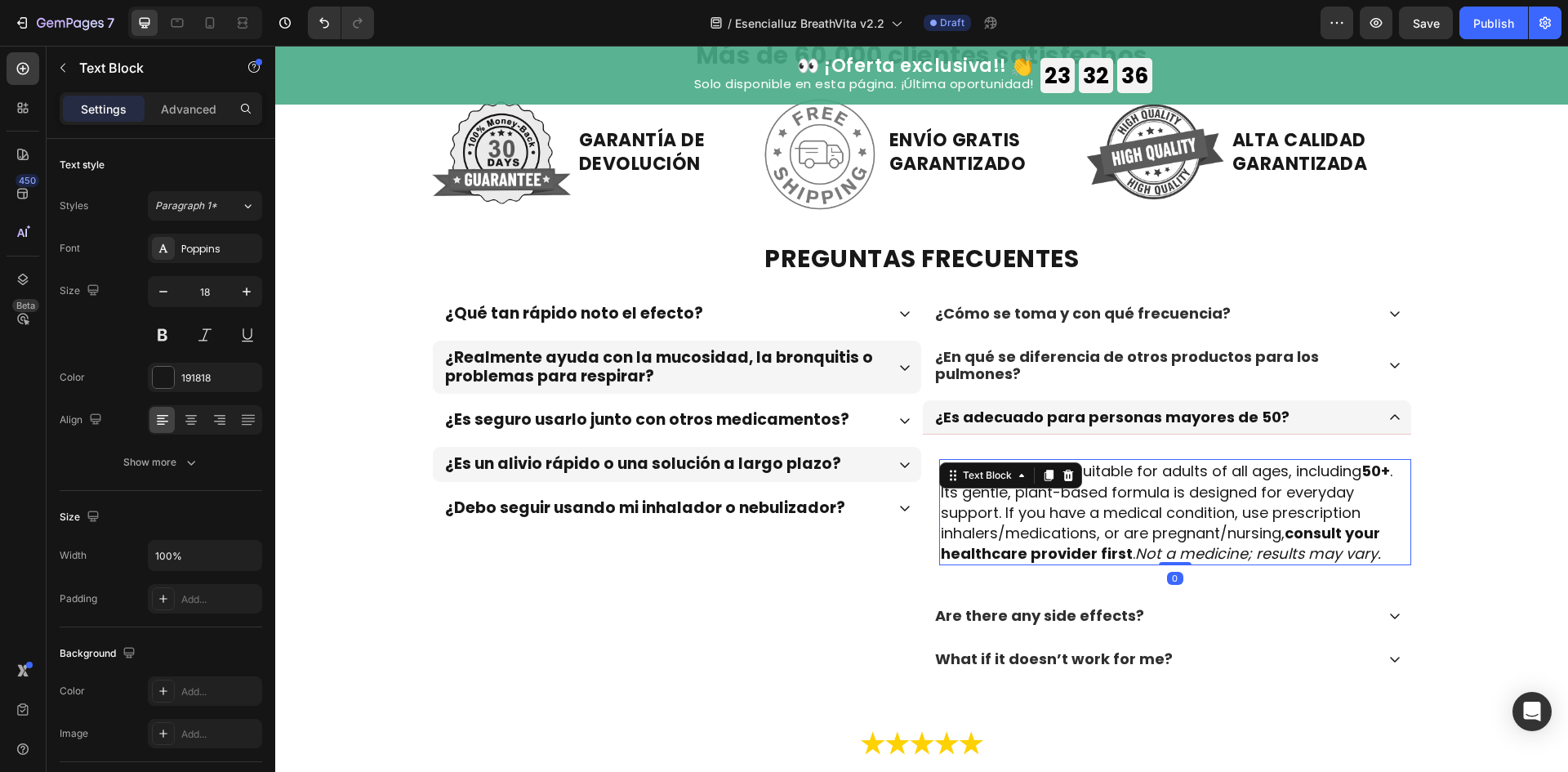
click at [1048, 486] on div "Text Block" at bounding box center [1010, 475] width 143 height 26
click at [1078, 503] on p "Yes—BreathVita is suitable for adults of all ages, including 50+ . Its gentle, …" at bounding box center [1175, 512] width 469 height 103
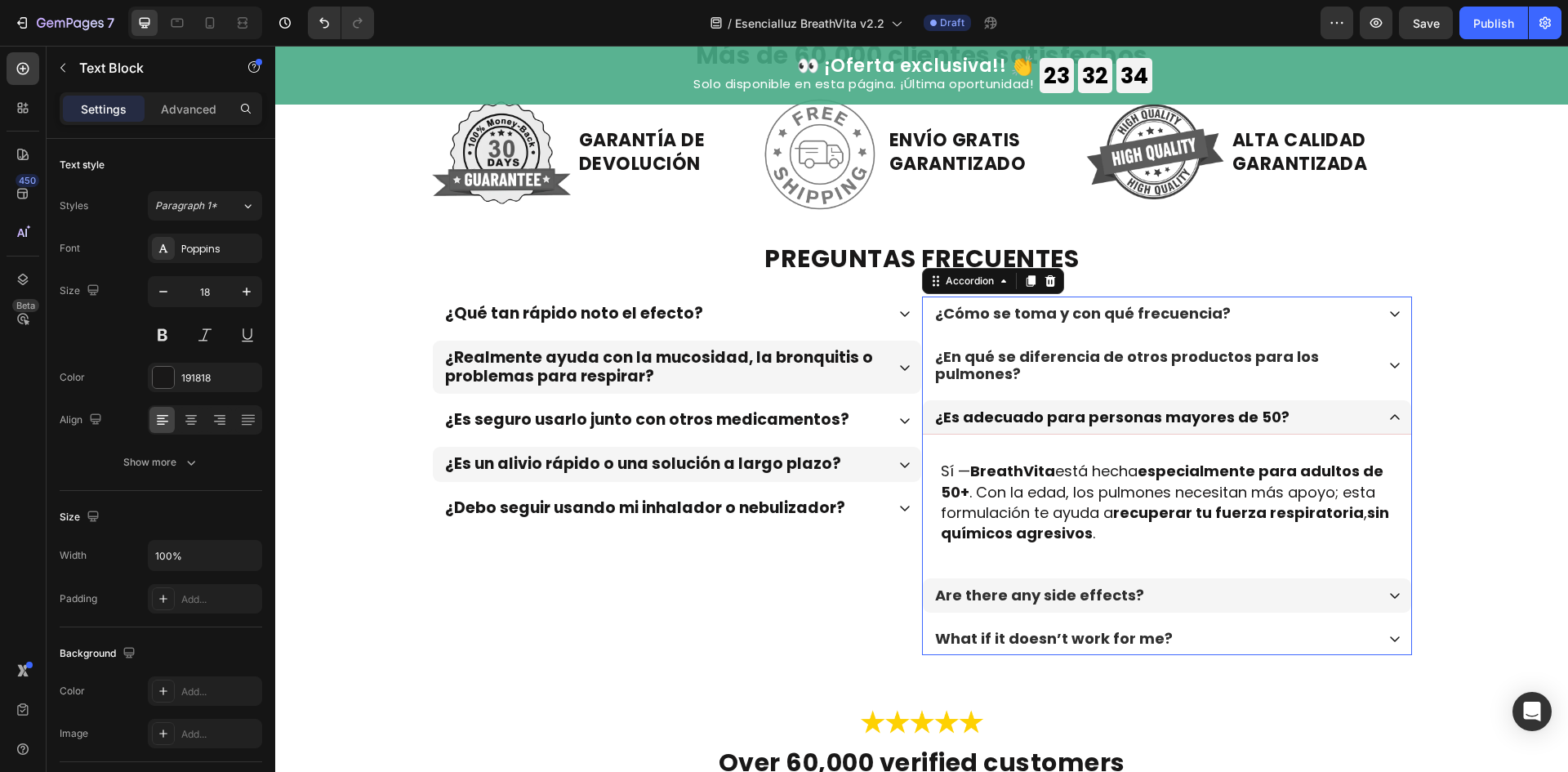
click at [1348, 588] on div "Are there any side effects?" at bounding box center [1154, 596] width 442 height 22
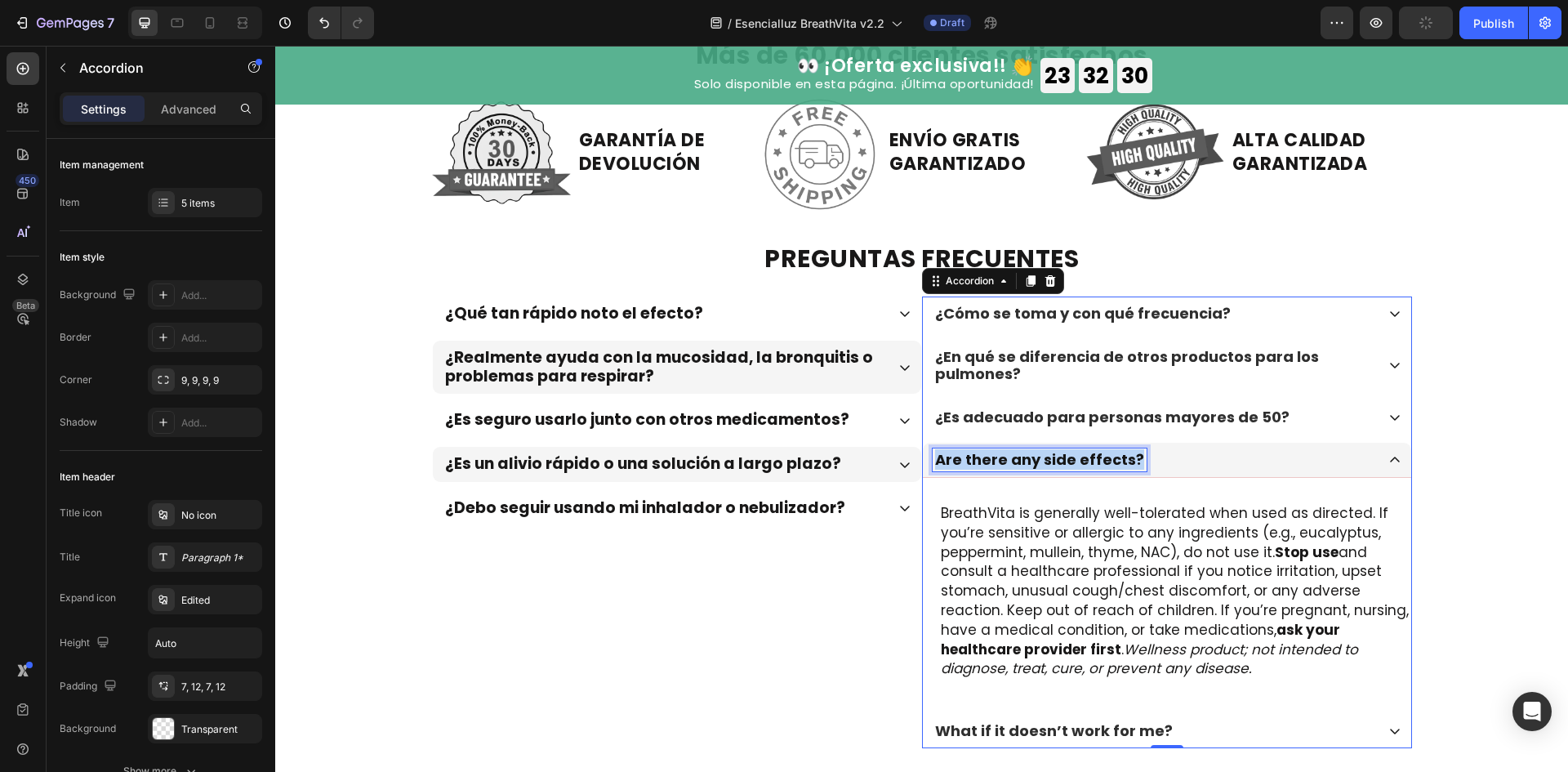
click at [1077, 458] on p "Are there any side effects?" at bounding box center [1040, 459] width 209 height 18
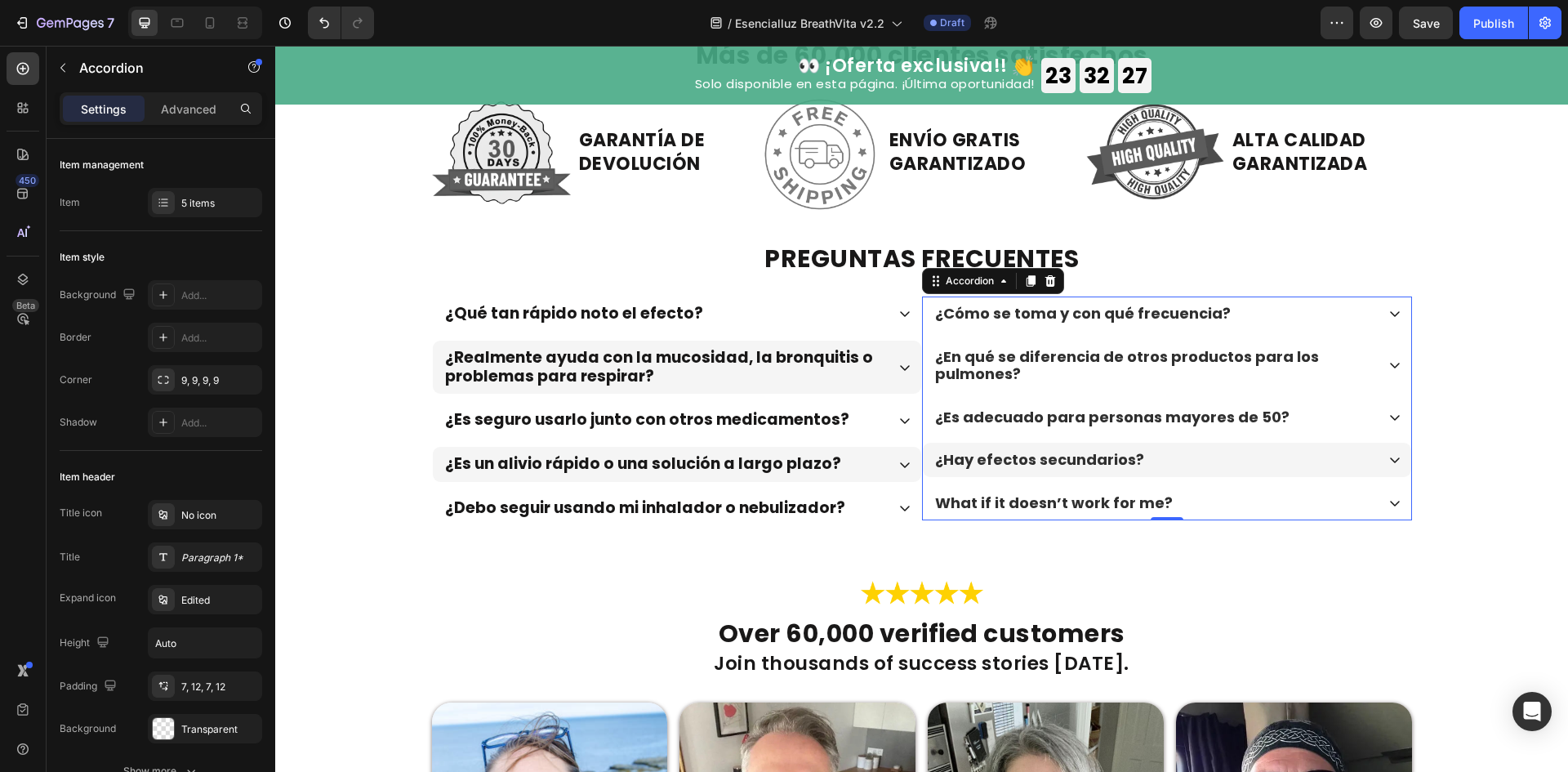
click at [1219, 454] on div "¿Hay efectos secundarios?" at bounding box center [1154, 459] width 442 height 22
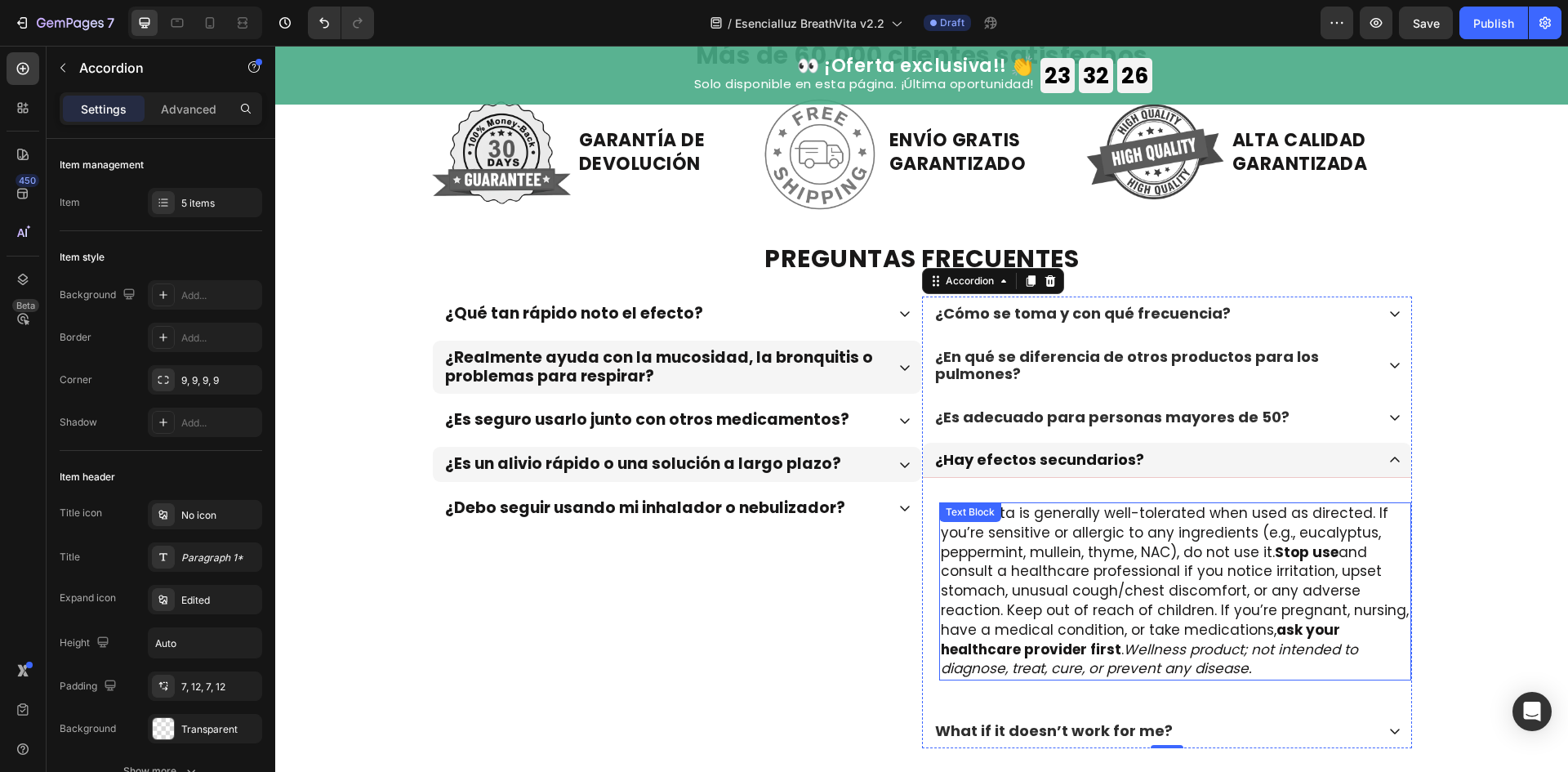
click at [1070, 552] on p "BreathVita is generally well-tolerated when used as directed. If you’re sensiti…" at bounding box center [1175, 591] width 469 height 175
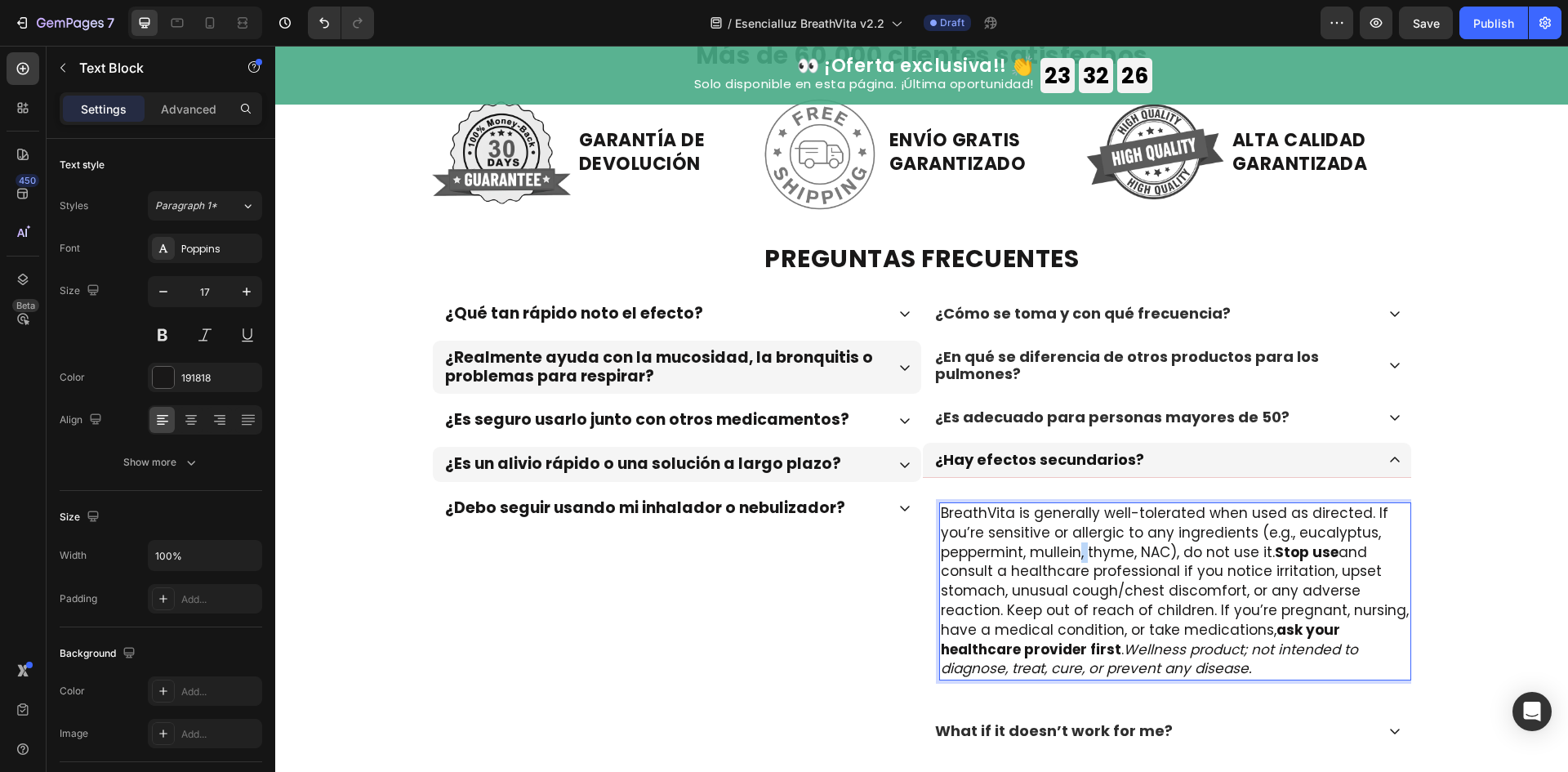
click at [1070, 552] on p "BreathVita is generally well-tolerated when used as directed. If you’re sensiti…" at bounding box center [1175, 591] width 469 height 175
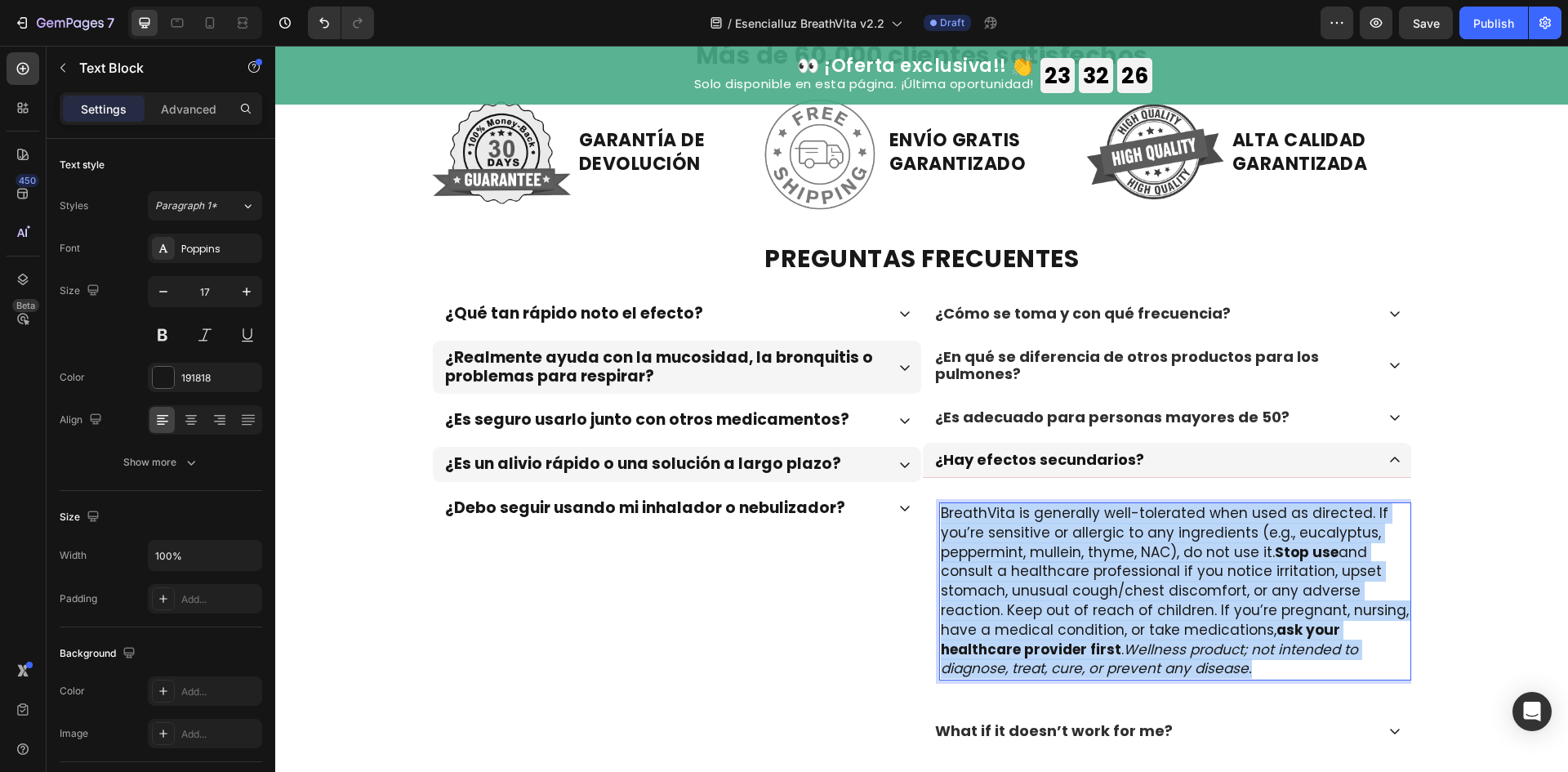
click at [1070, 552] on p "BreathVita is generally well-tolerated when used as directed. If you’re sensiti…" at bounding box center [1175, 591] width 469 height 175
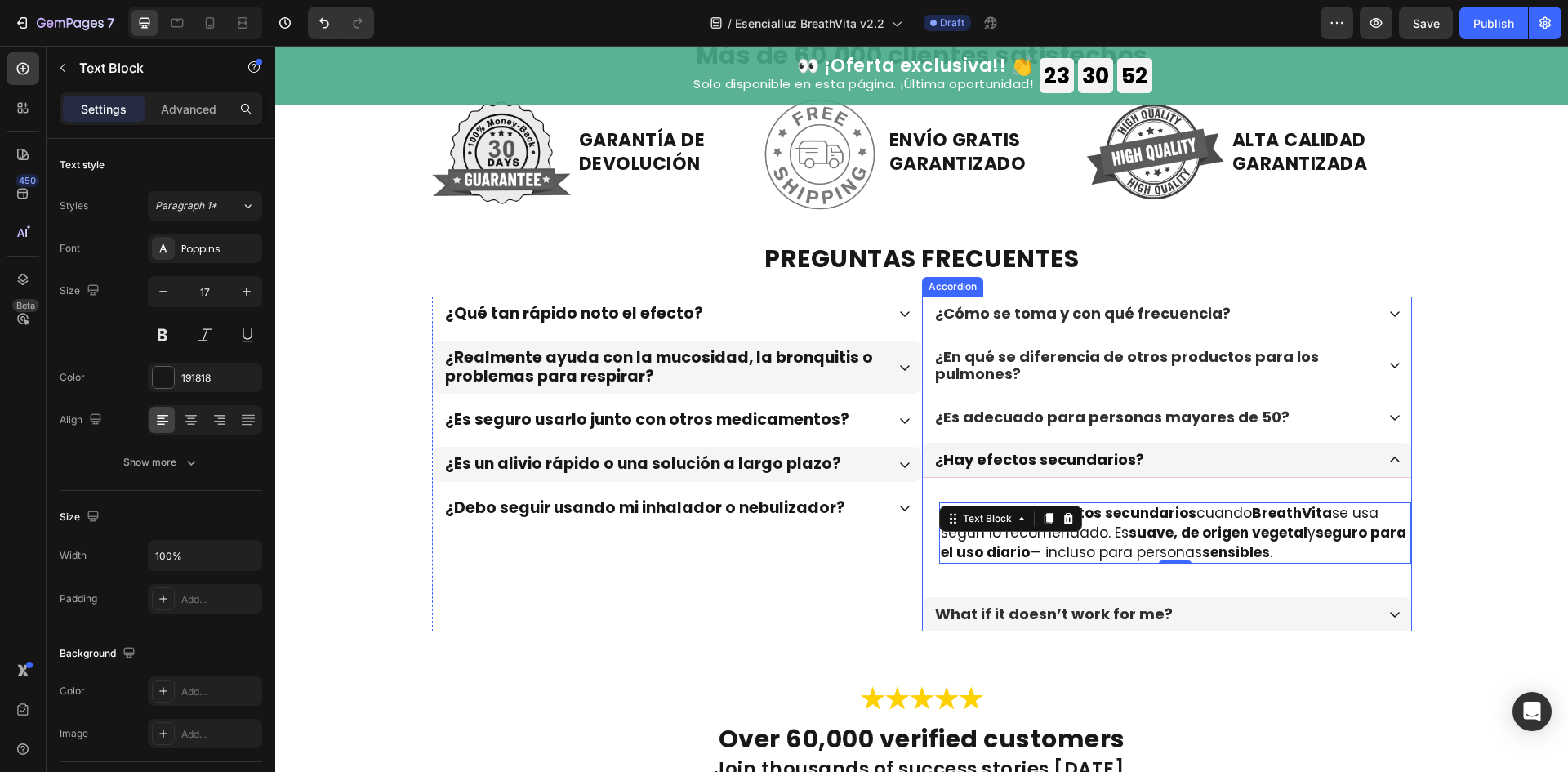
click at [1115, 610] on p "What if it doesn’t work for me?" at bounding box center [1054, 613] width 238 height 18
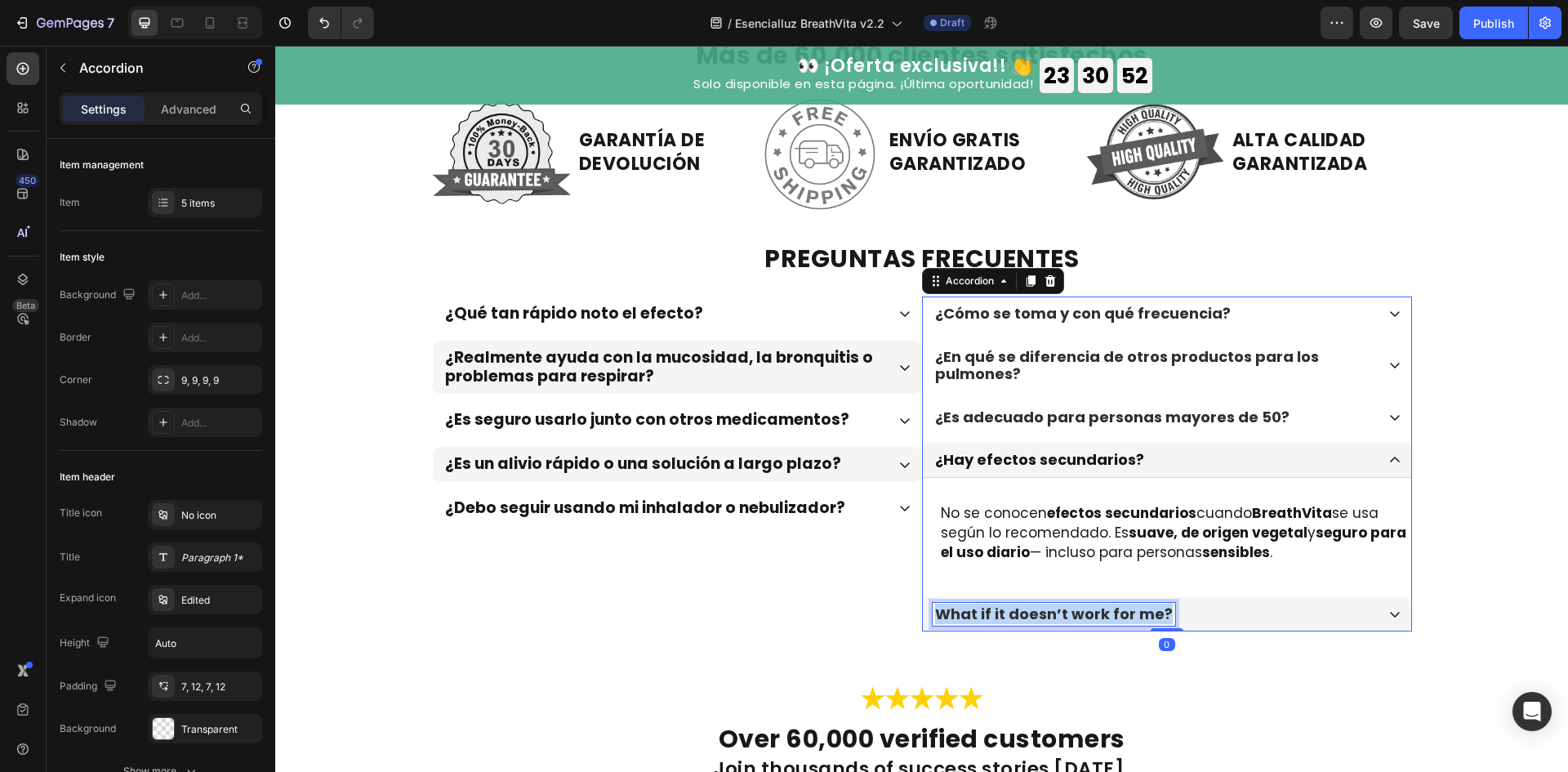
click at [1115, 610] on p "What if it doesn’t work for me?" at bounding box center [1054, 613] width 238 height 18
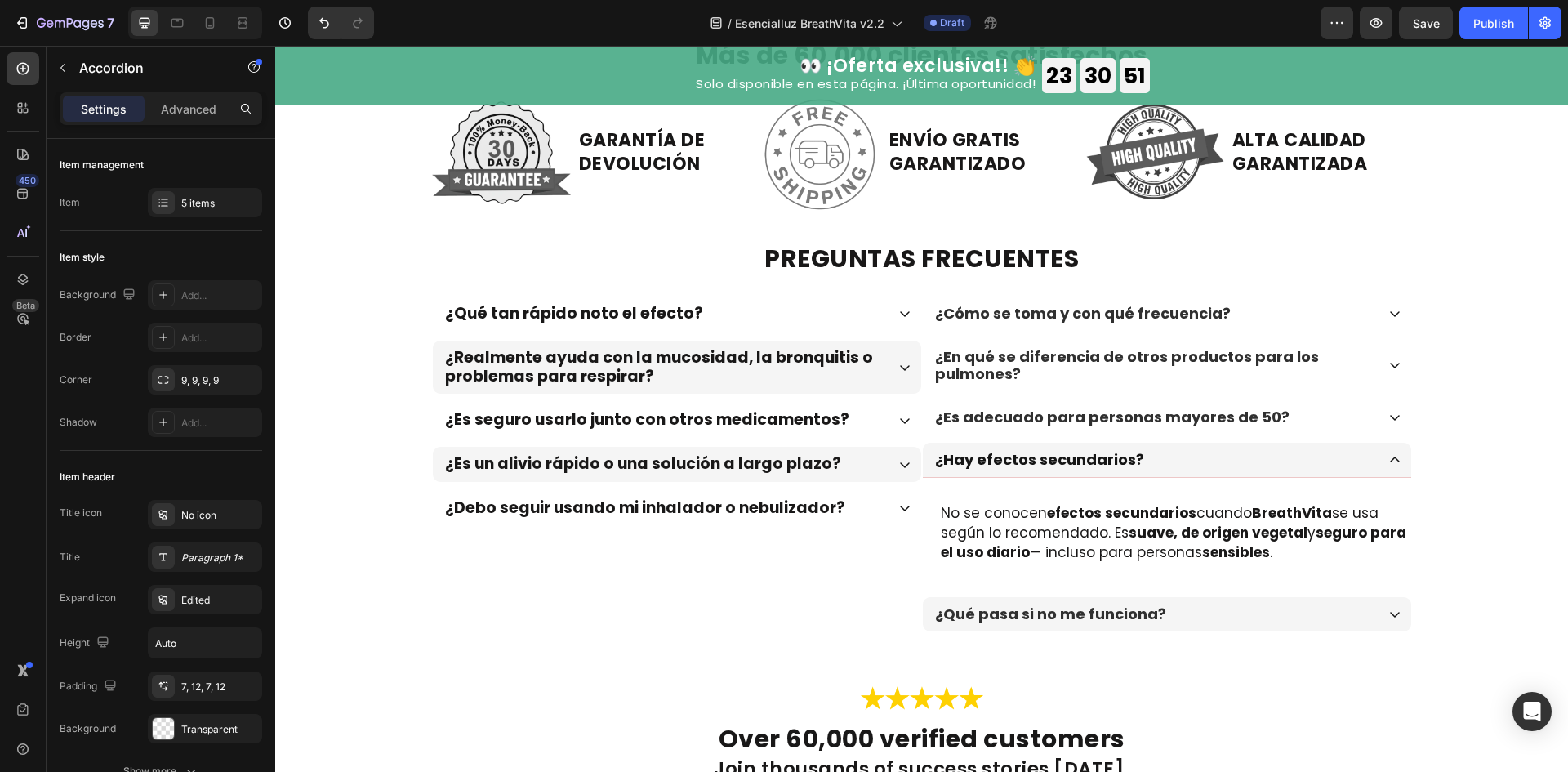
click at [1207, 617] on div "¿Qué pasa si no me funciona?" at bounding box center [1154, 614] width 442 height 22
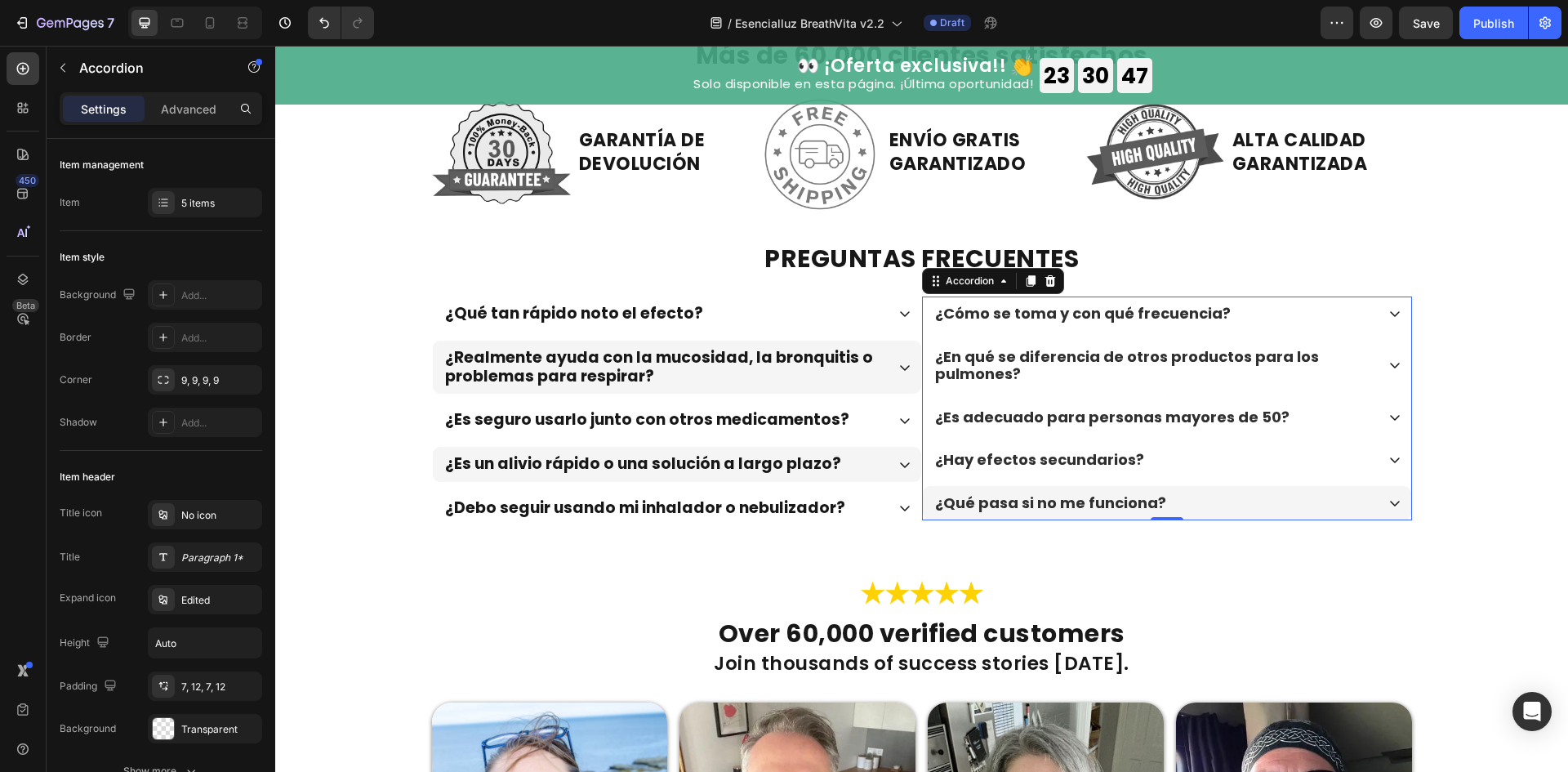
click at [1283, 509] on div "¿Qué pasa si no me funciona?" at bounding box center [1154, 503] width 442 height 22
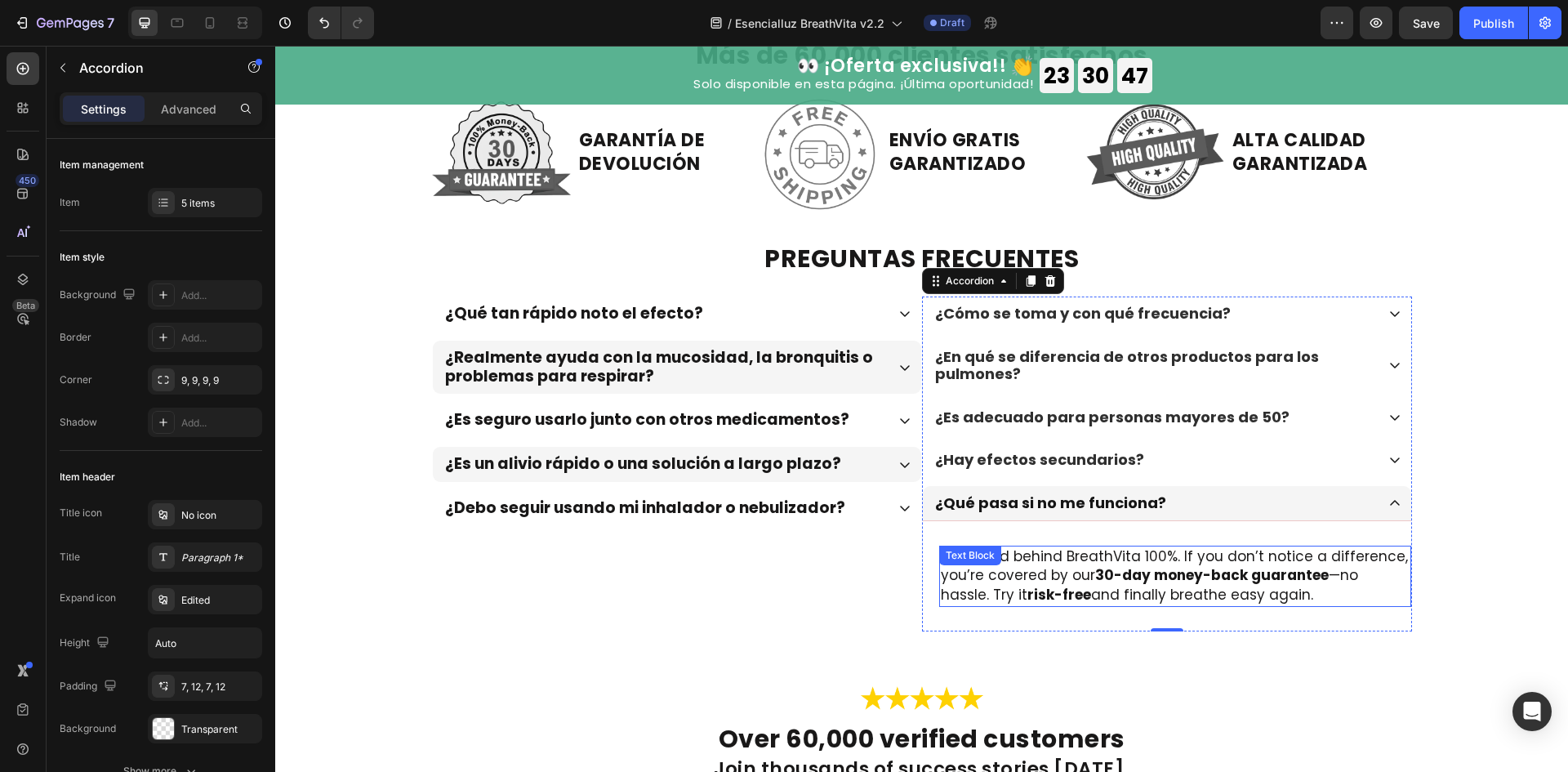
click at [1113, 589] on p "We stand behind BreathVita 100%. If you don’t notice a difference, you’re cover…" at bounding box center [1175, 576] width 469 height 58
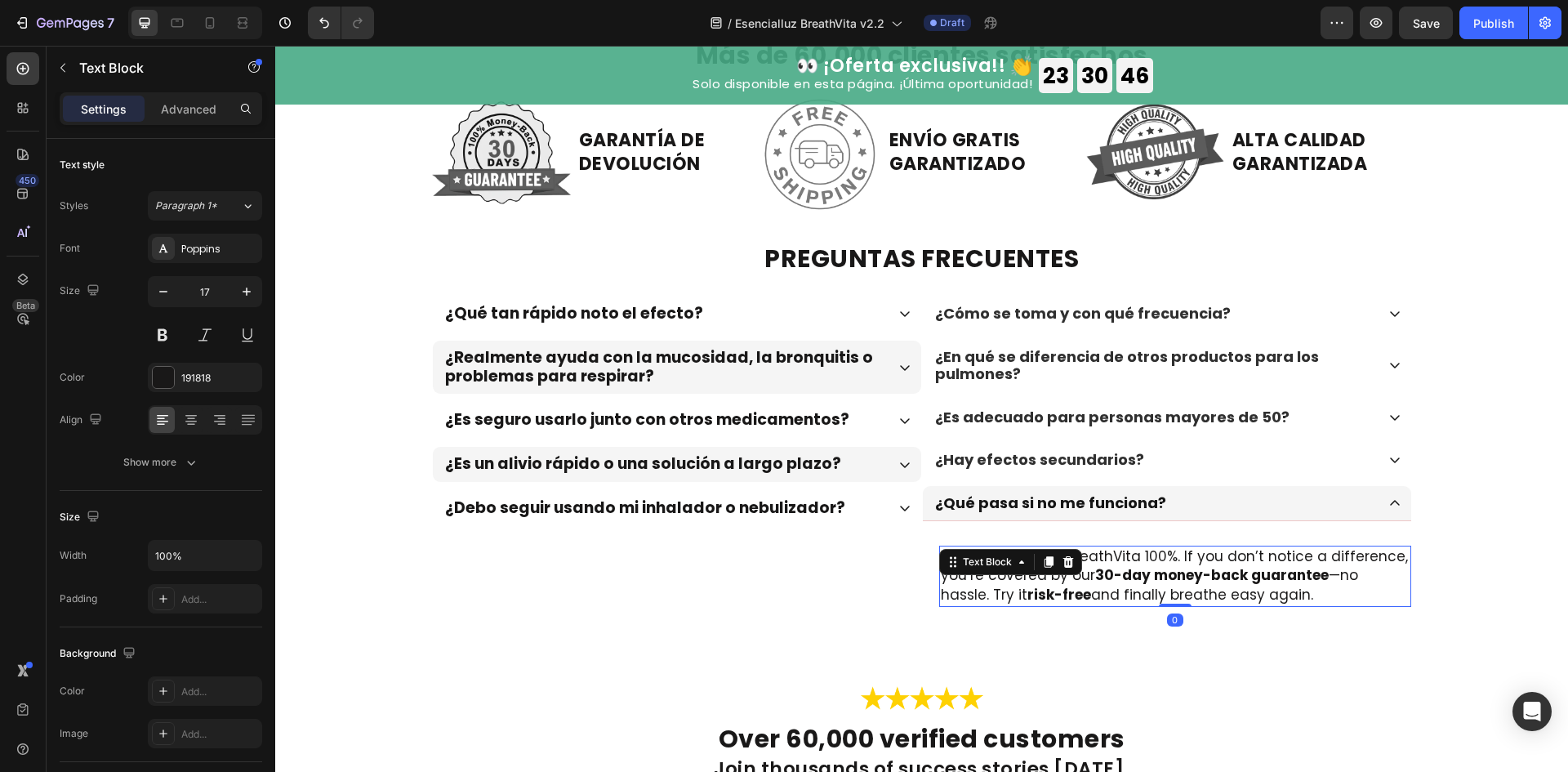
click at [1113, 589] on p "We stand behind BreathVita 100%. If you don’t notice a difference, you’re cover…" at bounding box center [1175, 576] width 469 height 58
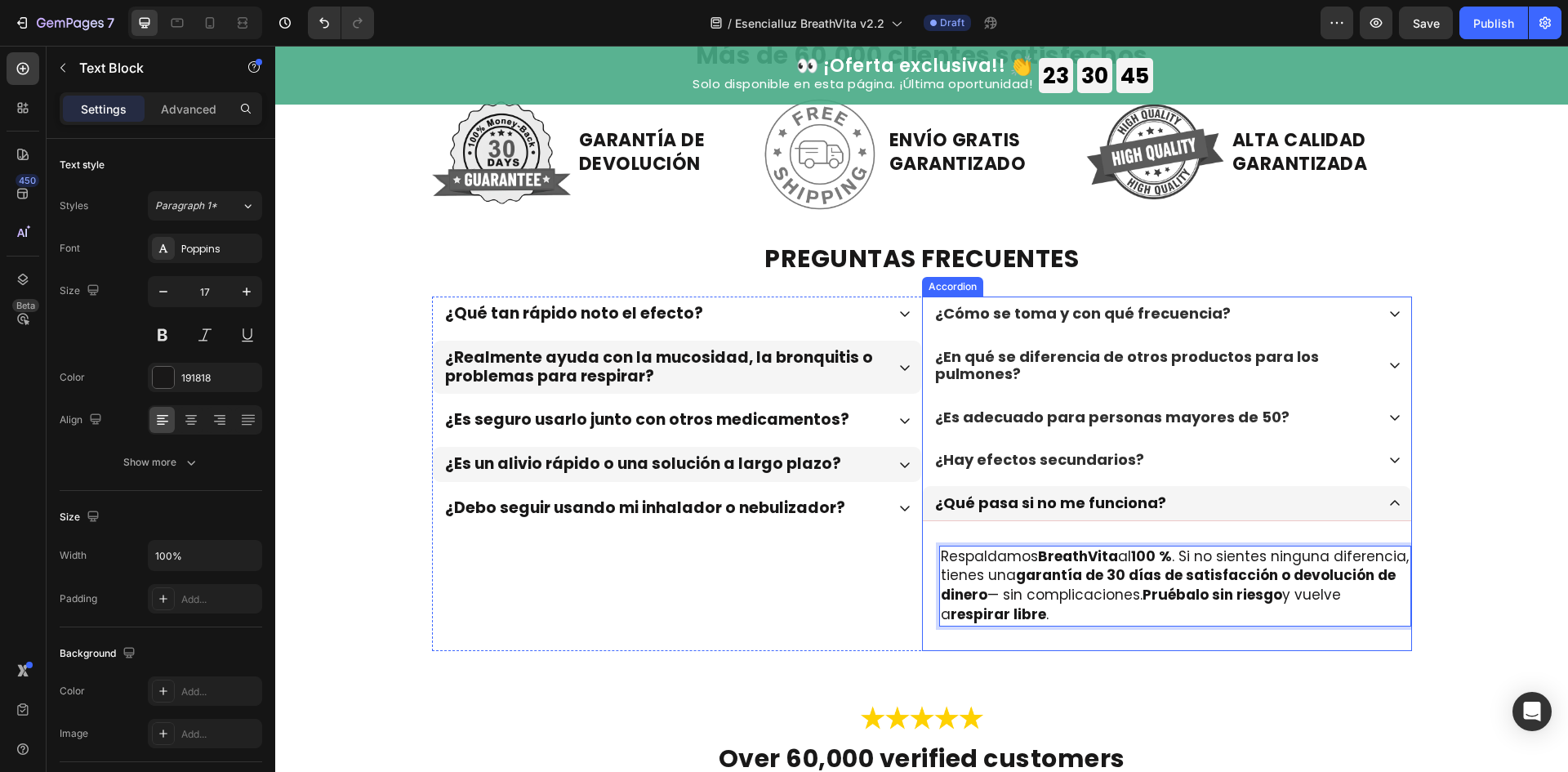
click at [1143, 652] on div "⁠⁠⁠⁠⁠⁠⁠ Más de 60,000 clientes satisfechos Heading Row Image ⁠⁠⁠⁠⁠⁠⁠ GARANTÍA D…" at bounding box center [921, 346] width 1293 height 662
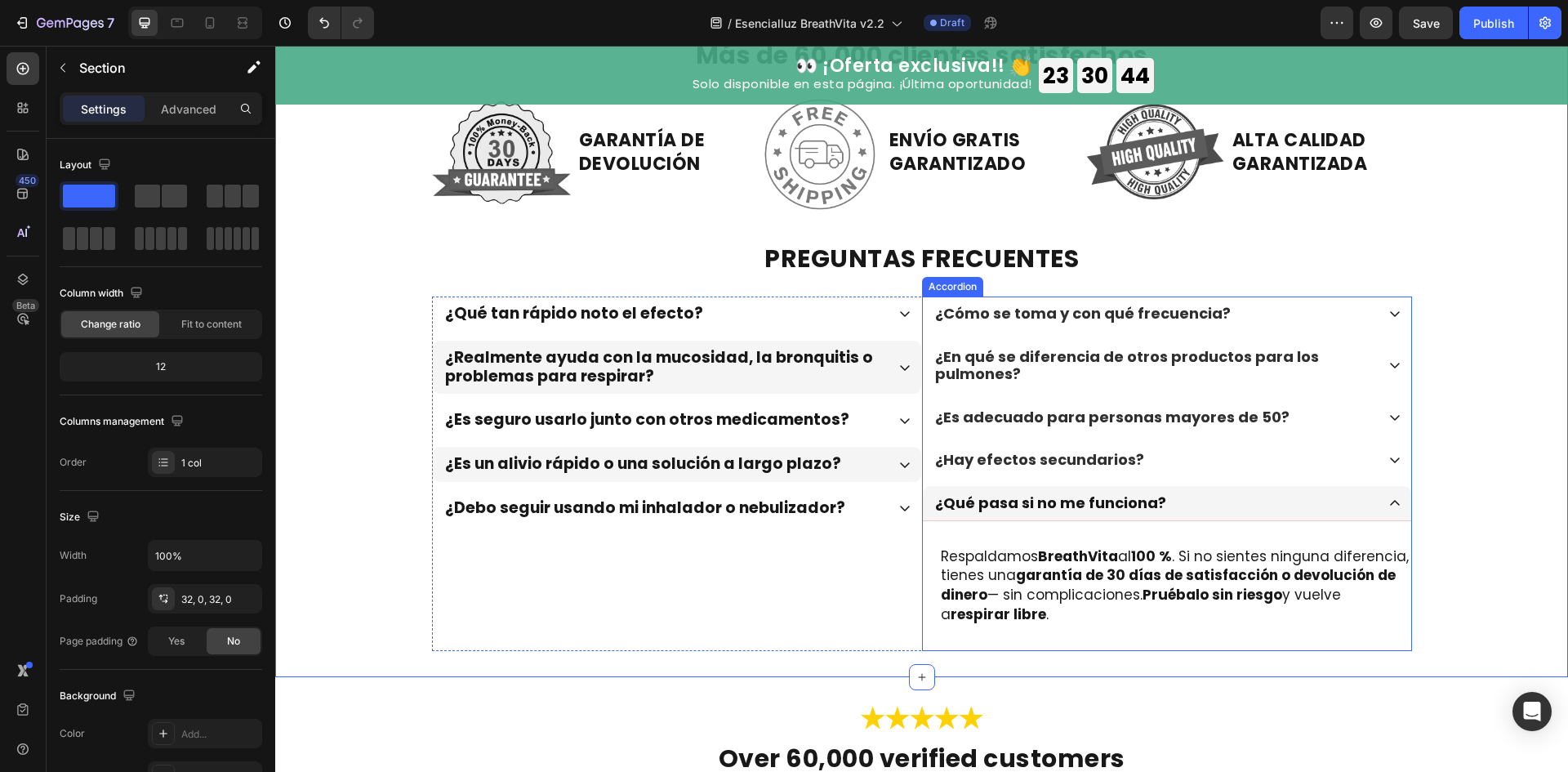
click at [1323, 494] on div "¿Qué pasa si no me funciona?" at bounding box center [1154, 503] width 442 height 22
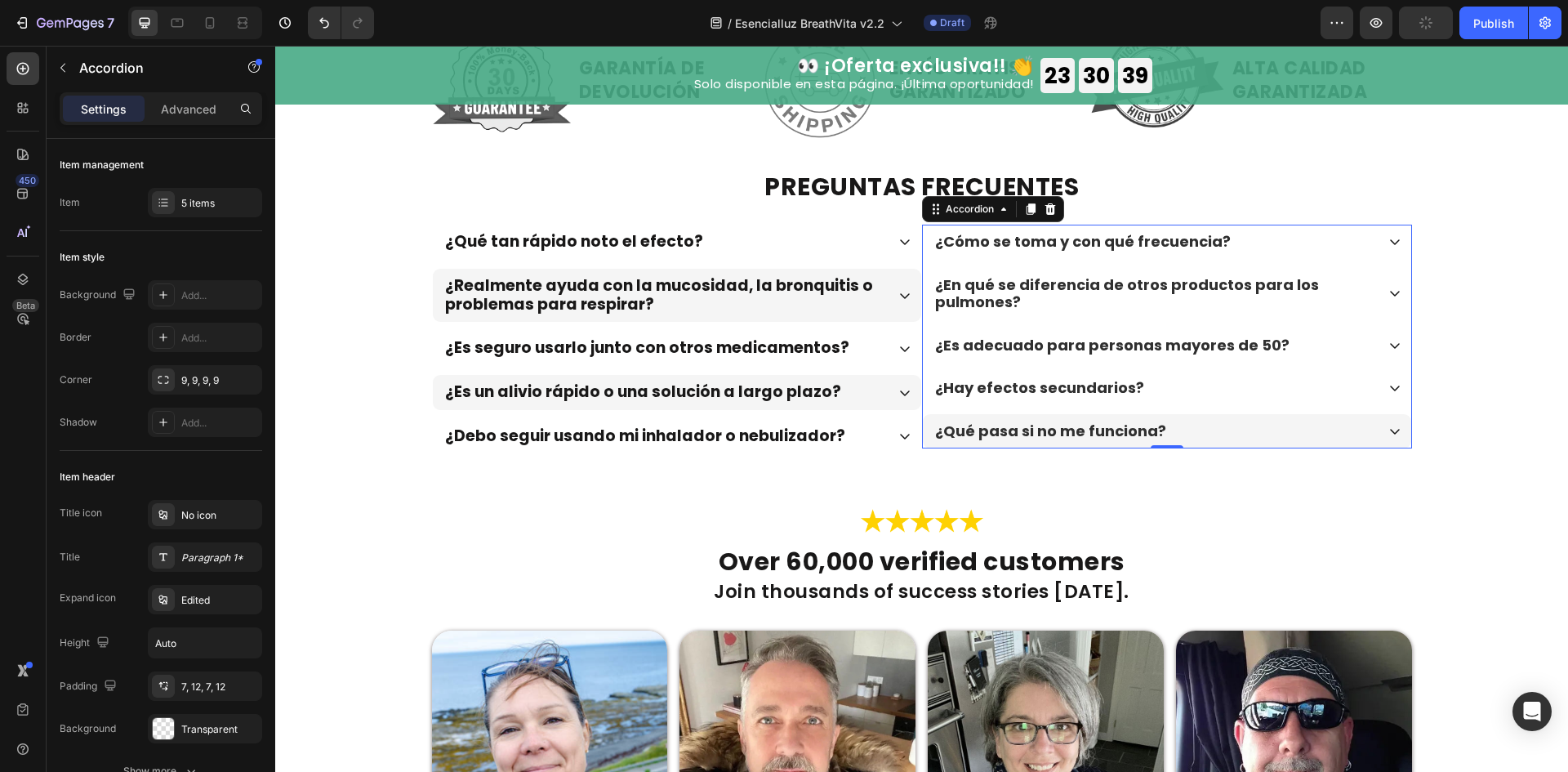
scroll to position [4671, 0]
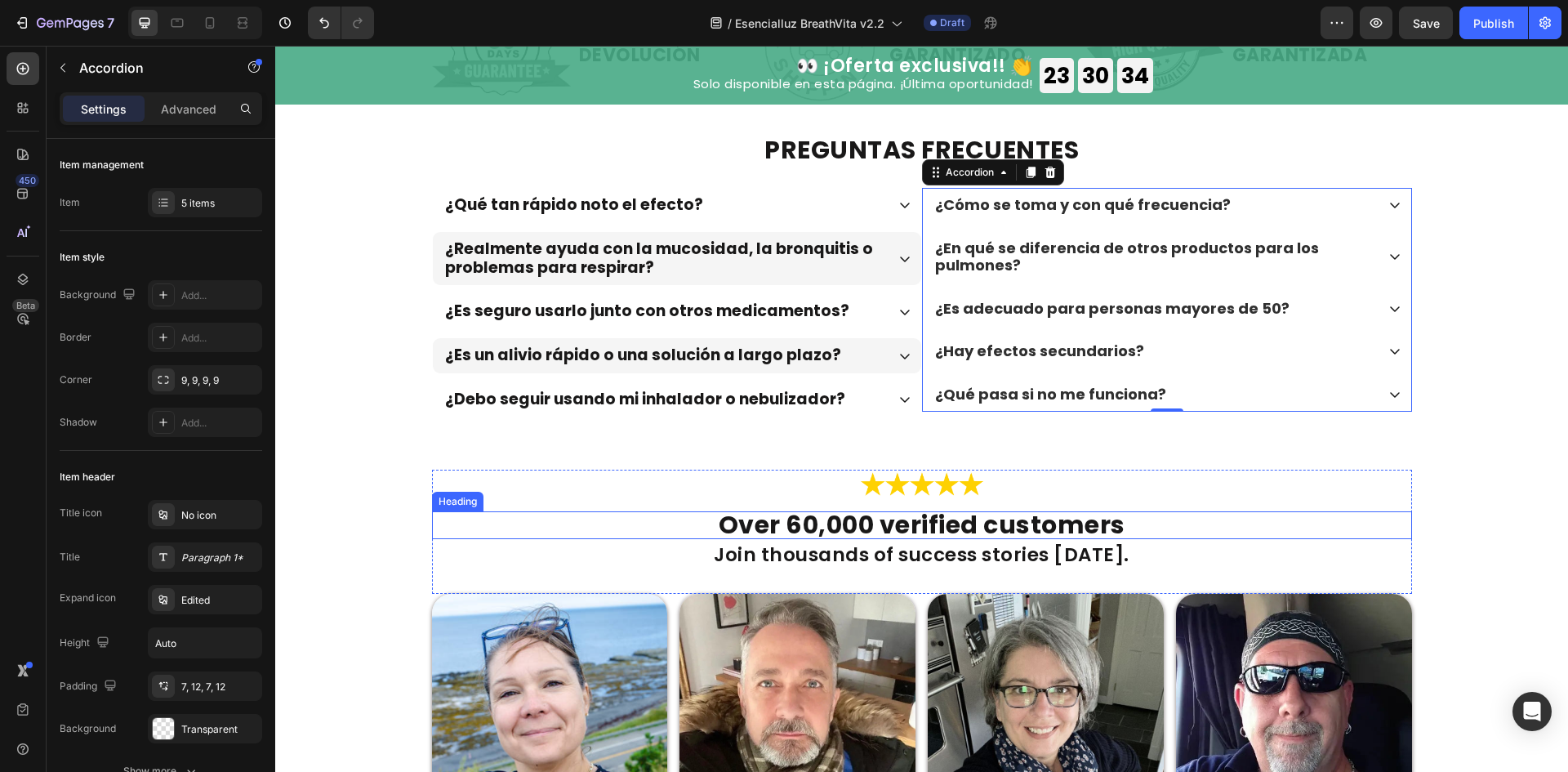
click at [1011, 514] on h2 "Over 60,000 verified customers" at bounding box center [922, 526] width 980 height 28
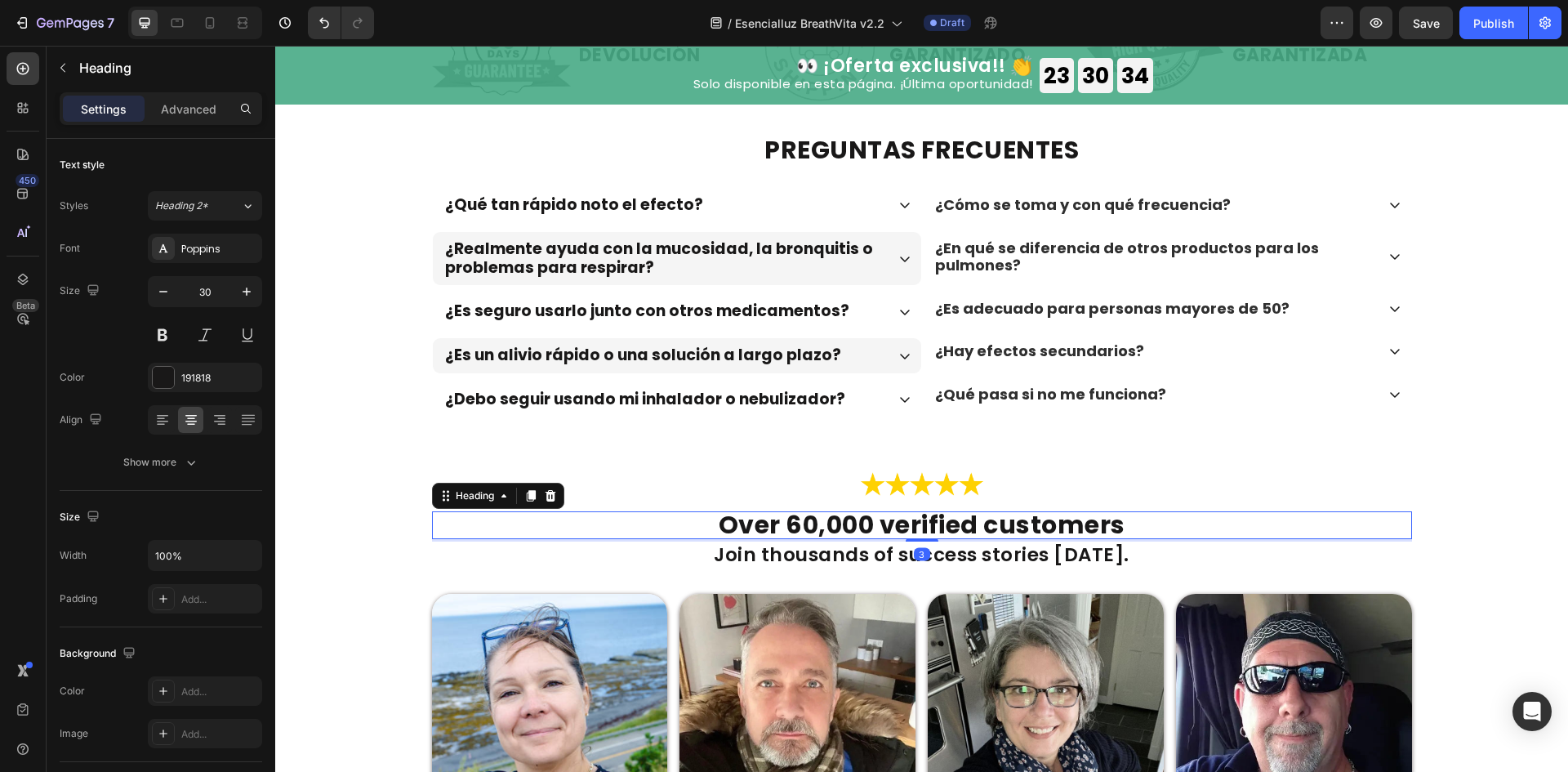
click at [1011, 514] on h2 "Over 60,000 verified customers" at bounding box center [922, 526] width 980 height 28
click at [1011, 514] on p "Over 60,000 verified customers" at bounding box center [922, 525] width 976 height 24
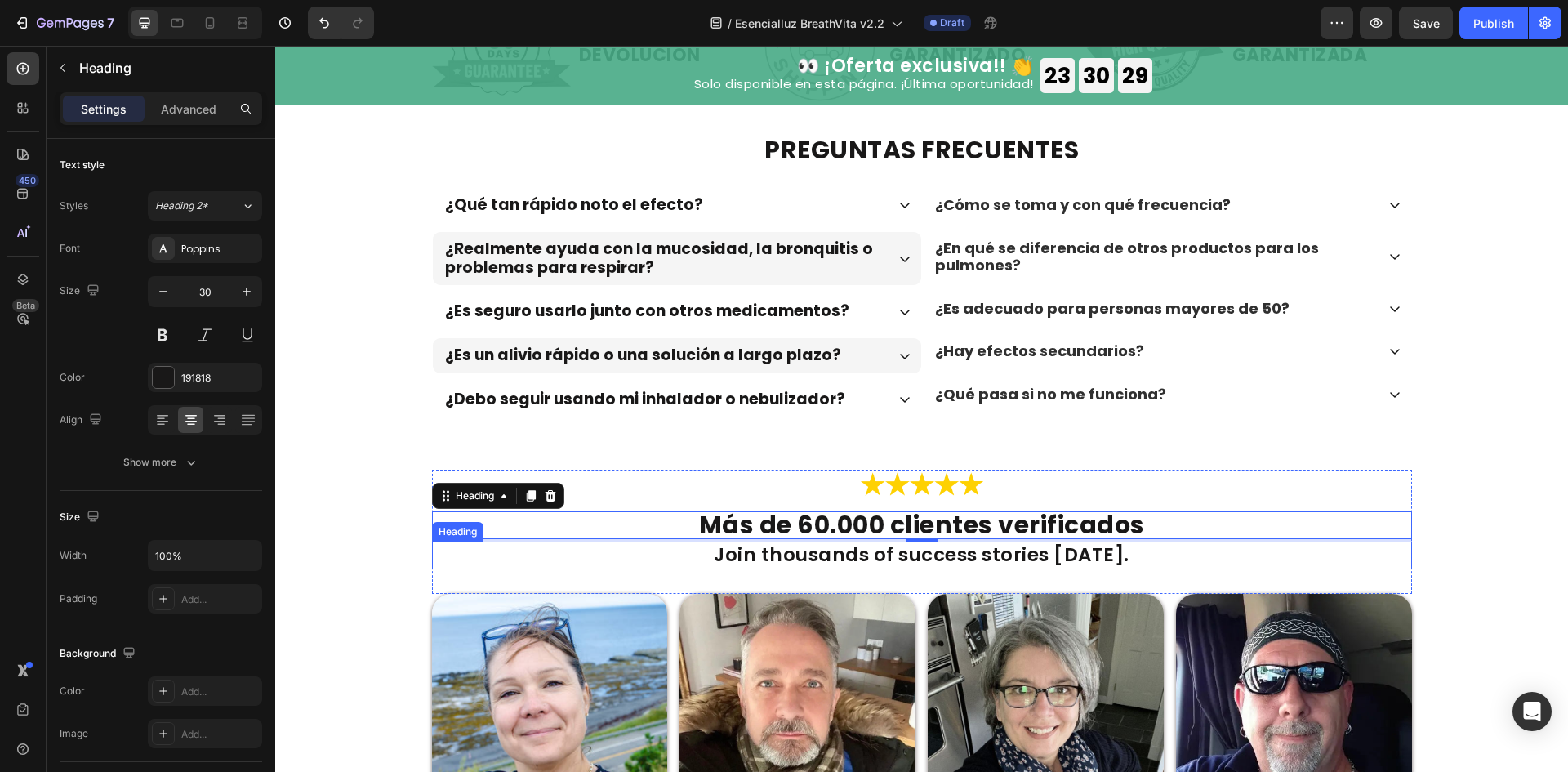
click at [1079, 555] on h2 "Join thousands of success stories [DATE]." at bounding box center [922, 555] width 980 height 28
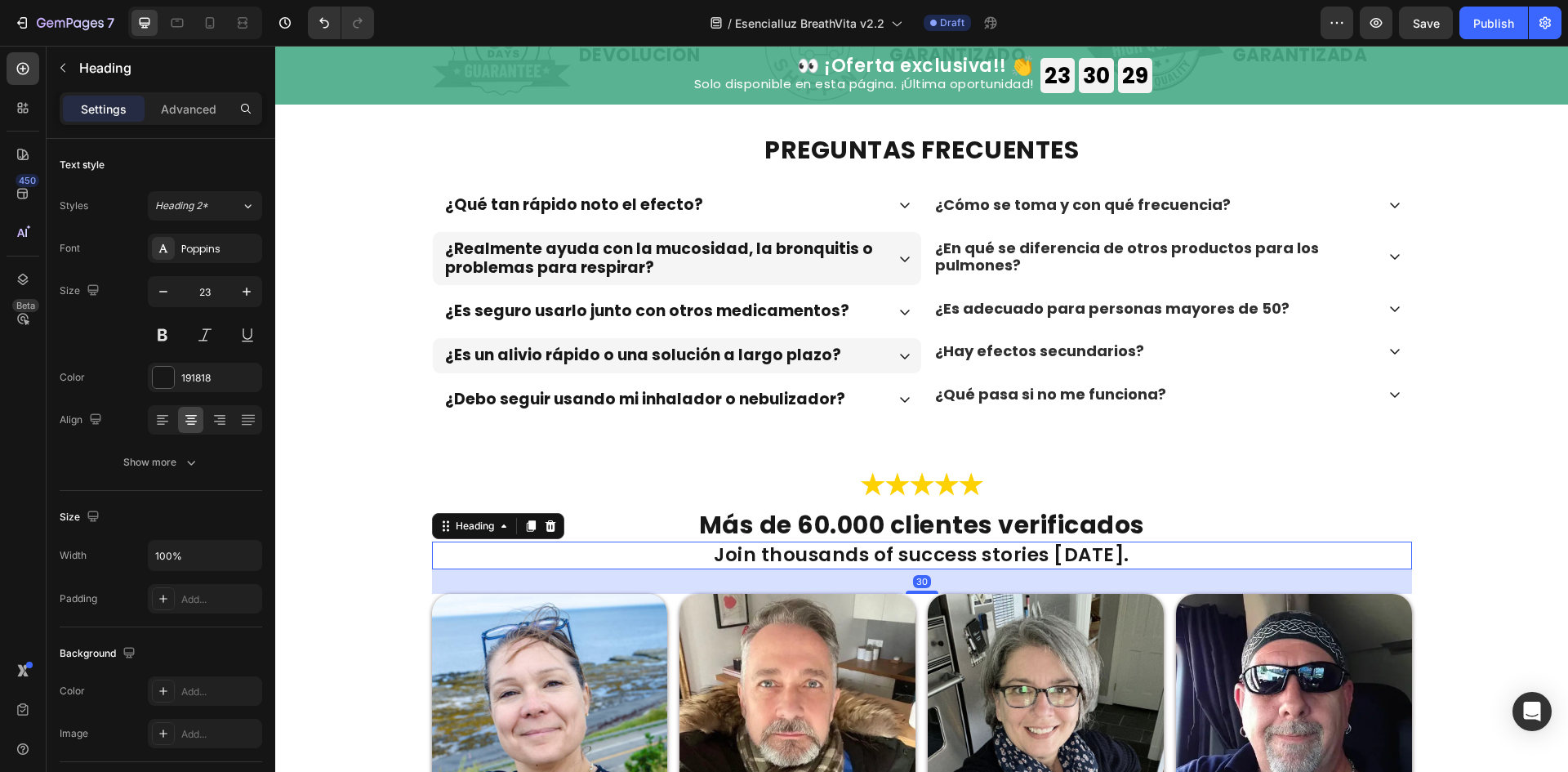
click at [1079, 555] on h2 "Join thousands of success stories [DATE]." at bounding box center [922, 555] width 980 height 28
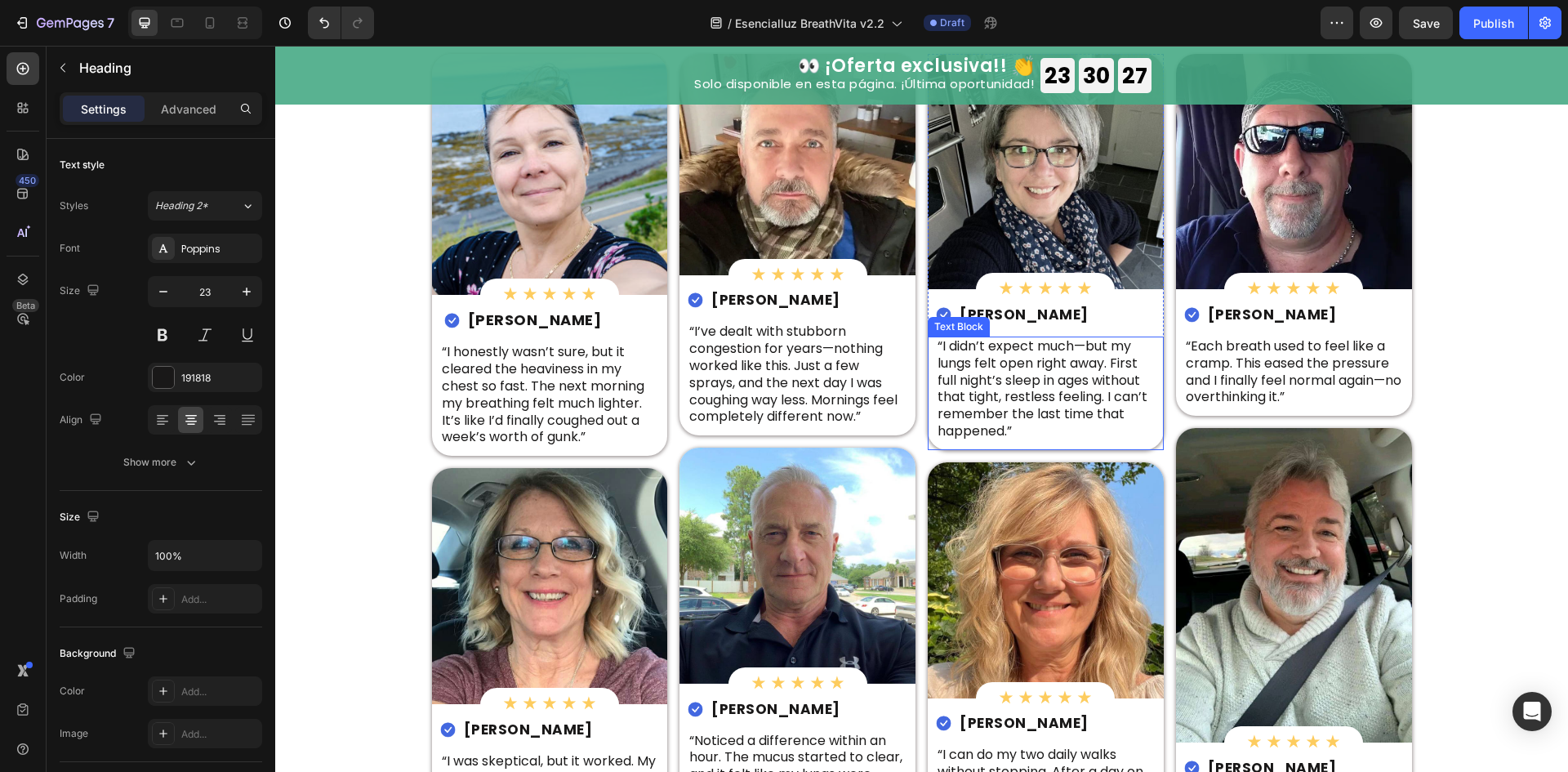
scroll to position [5215, 0]
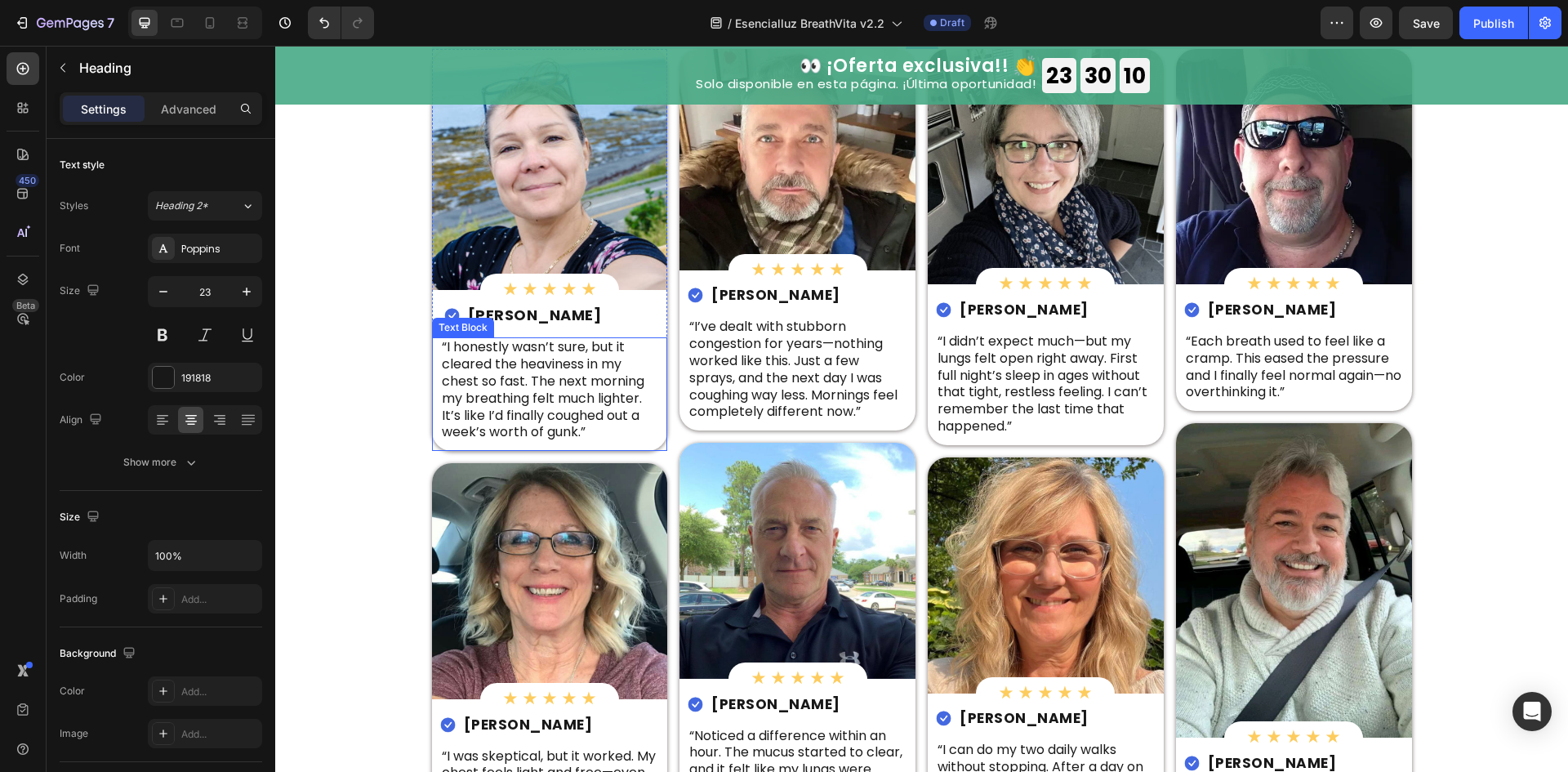
click at [482, 325] on div "Text Block" at bounding box center [462, 328] width 55 height 15
click at [485, 310] on h2 "[PERSON_NAME]" at bounding box center [535, 315] width 137 height 18
click at [485, 310] on p "[PERSON_NAME]" at bounding box center [534, 316] width 133 height 15
click at [531, 426] on p "“I honestly wasn’t sure, but it cleared the heaviness in my chest so fast. The …" at bounding box center [550, 389] width 217 height 102
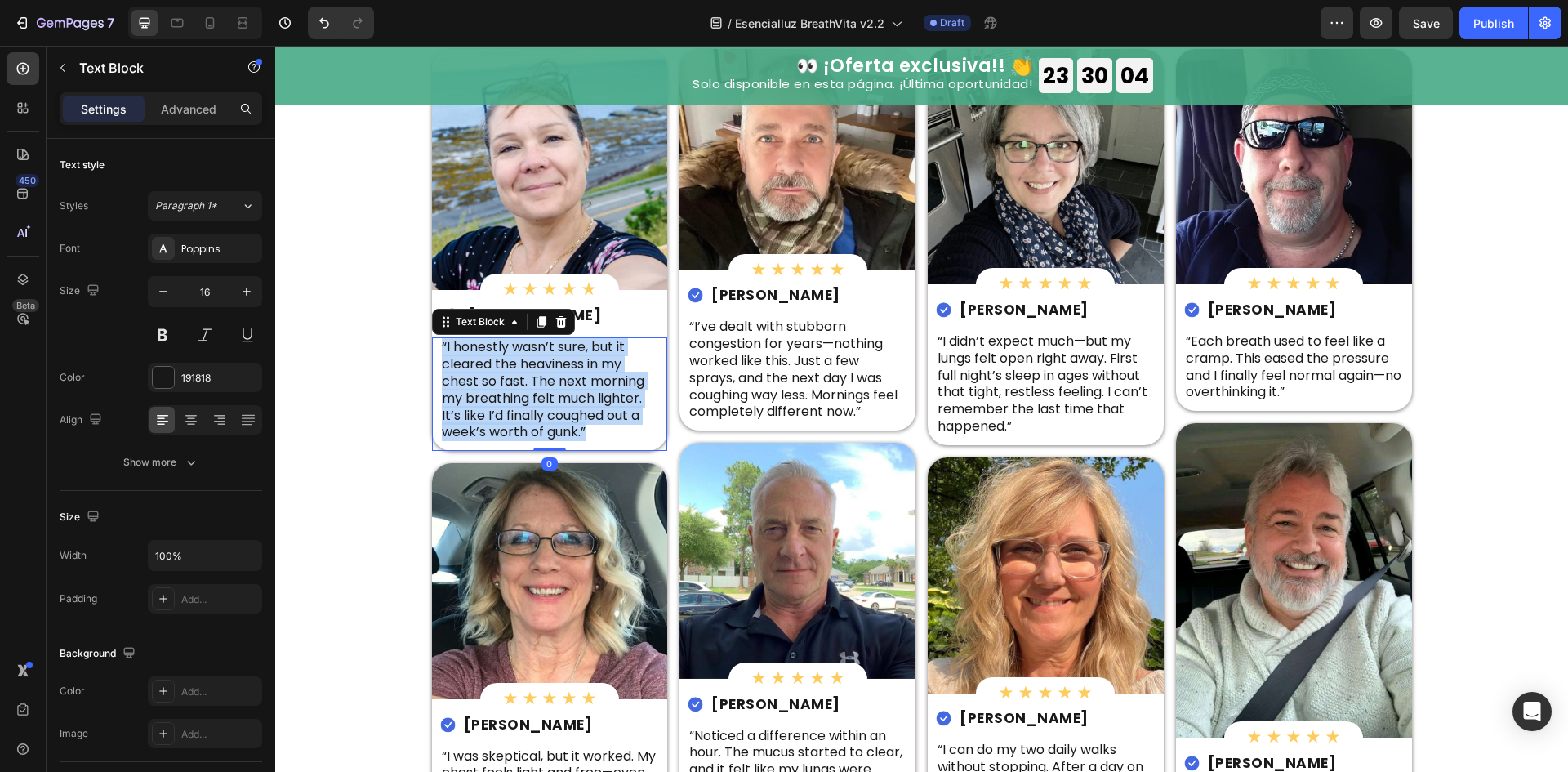
click at [531, 426] on p "“I honestly wasn’t sure, but it cleared the heaviness in my chest so fast. The …" at bounding box center [550, 389] width 217 height 102
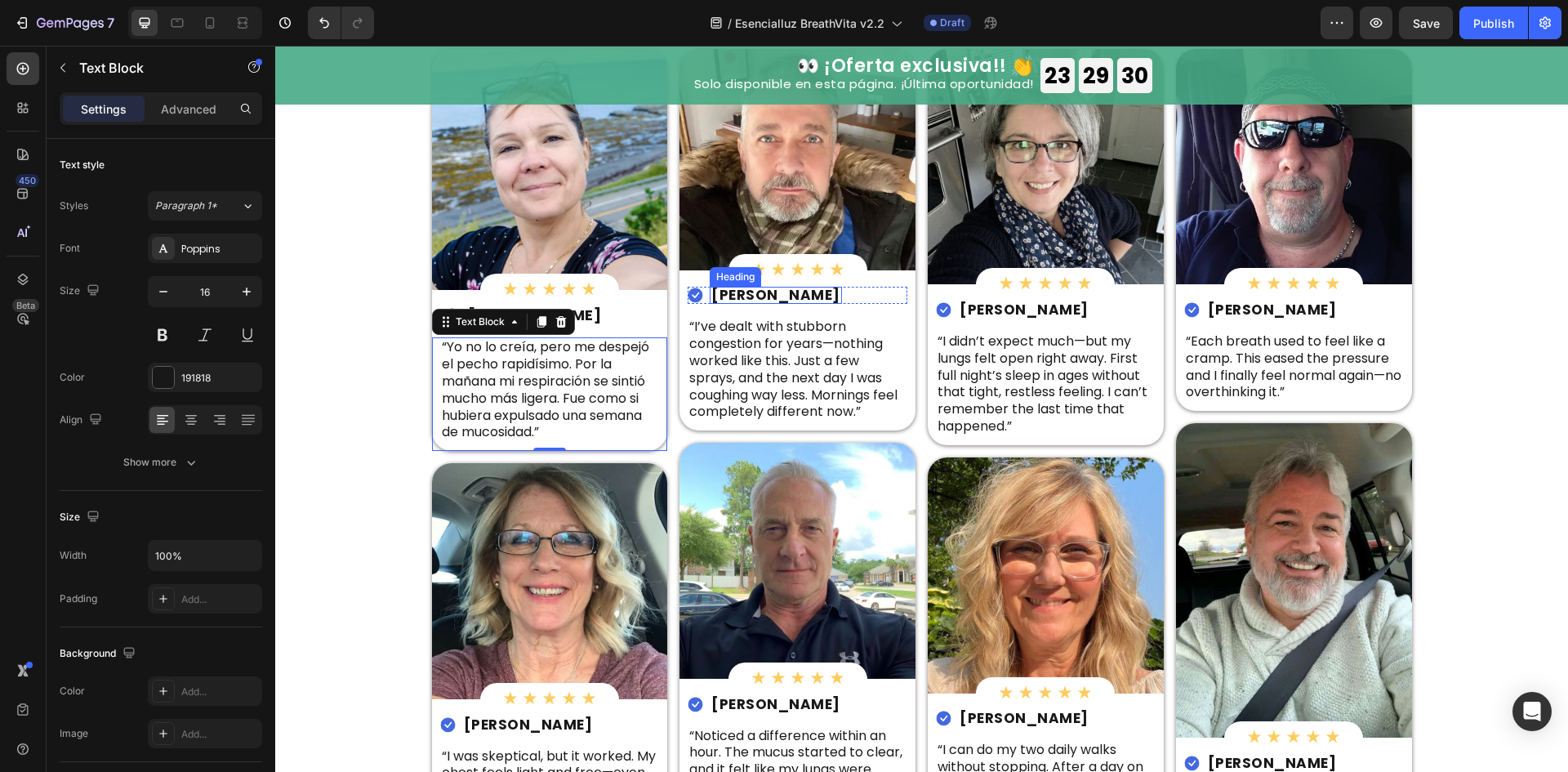
click at [738, 302] on h2 "[PERSON_NAME]" at bounding box center [776, 295] width 133 height 17
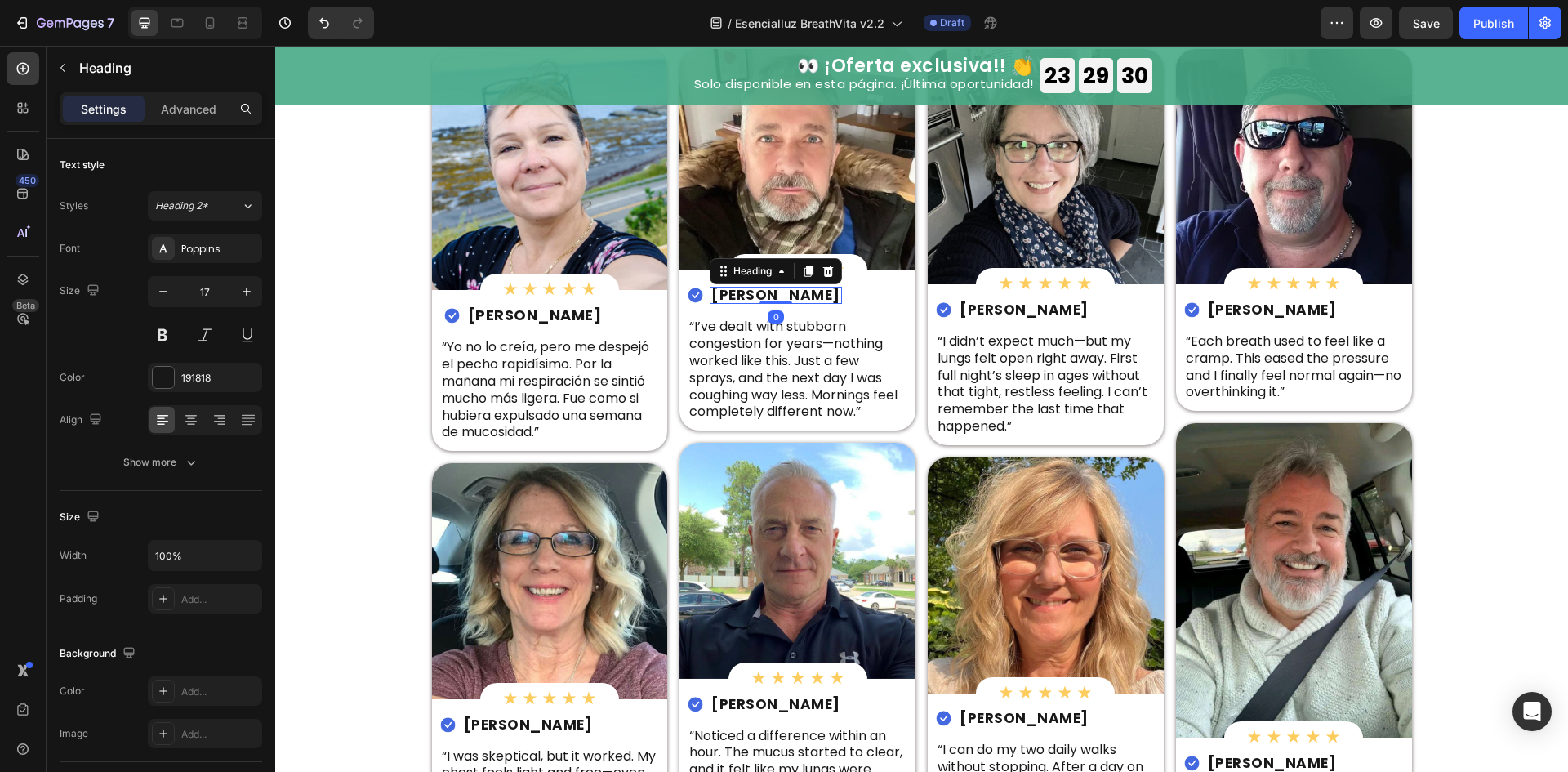
click at [760, 302] on div at bounding box center [776, 302] width 33 height 3
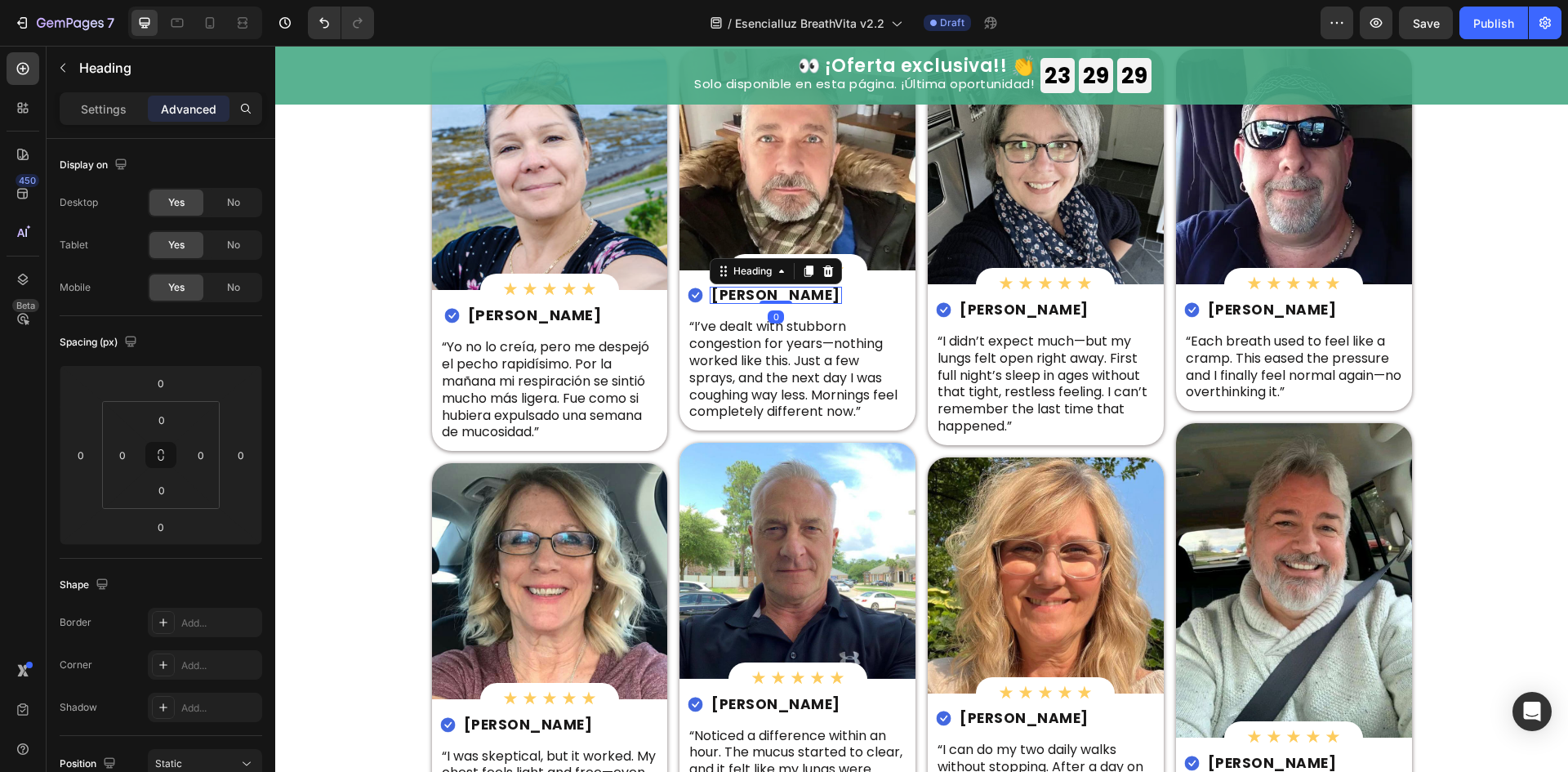
click at [739, 298] on h2 "[PERSON_NAME]" at bounding box center [776, 295] width 133 height 17
click at [739, 298] on p "[PERSON_NAME]" at bounding box center [776, 295] width 129 height 14
click at [723, 388] on p "“I’ve dealt with stubborn congestion for years—nothing worked like this. Just a…" at bounding box center [797, 369] width 217 height 102
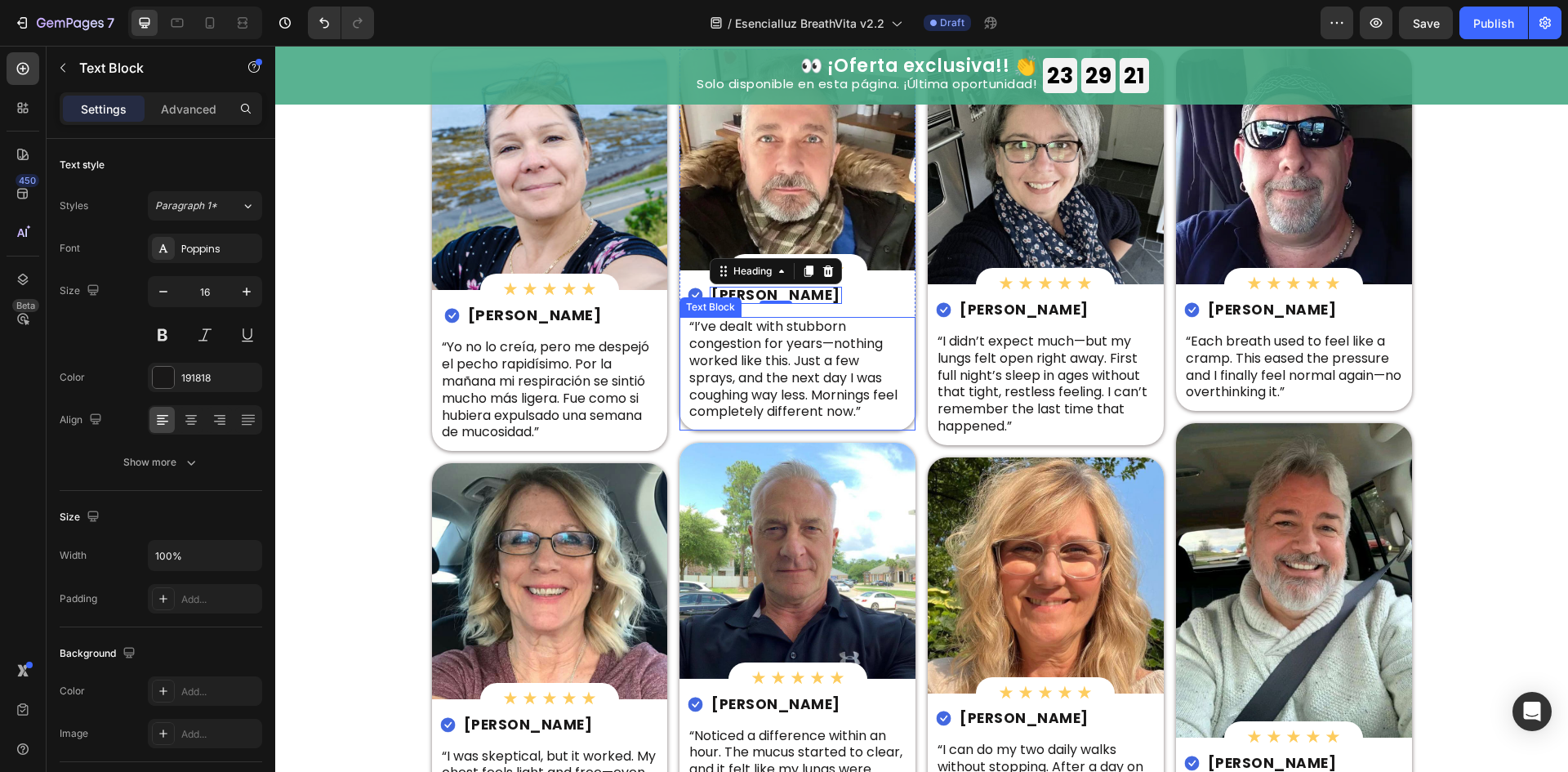
click at [723, 388] on p "“I’ve dealt with stubborn congestion for years—nothing worked like this. Just a…" at bounding box center [797, 369] width 217 height 102
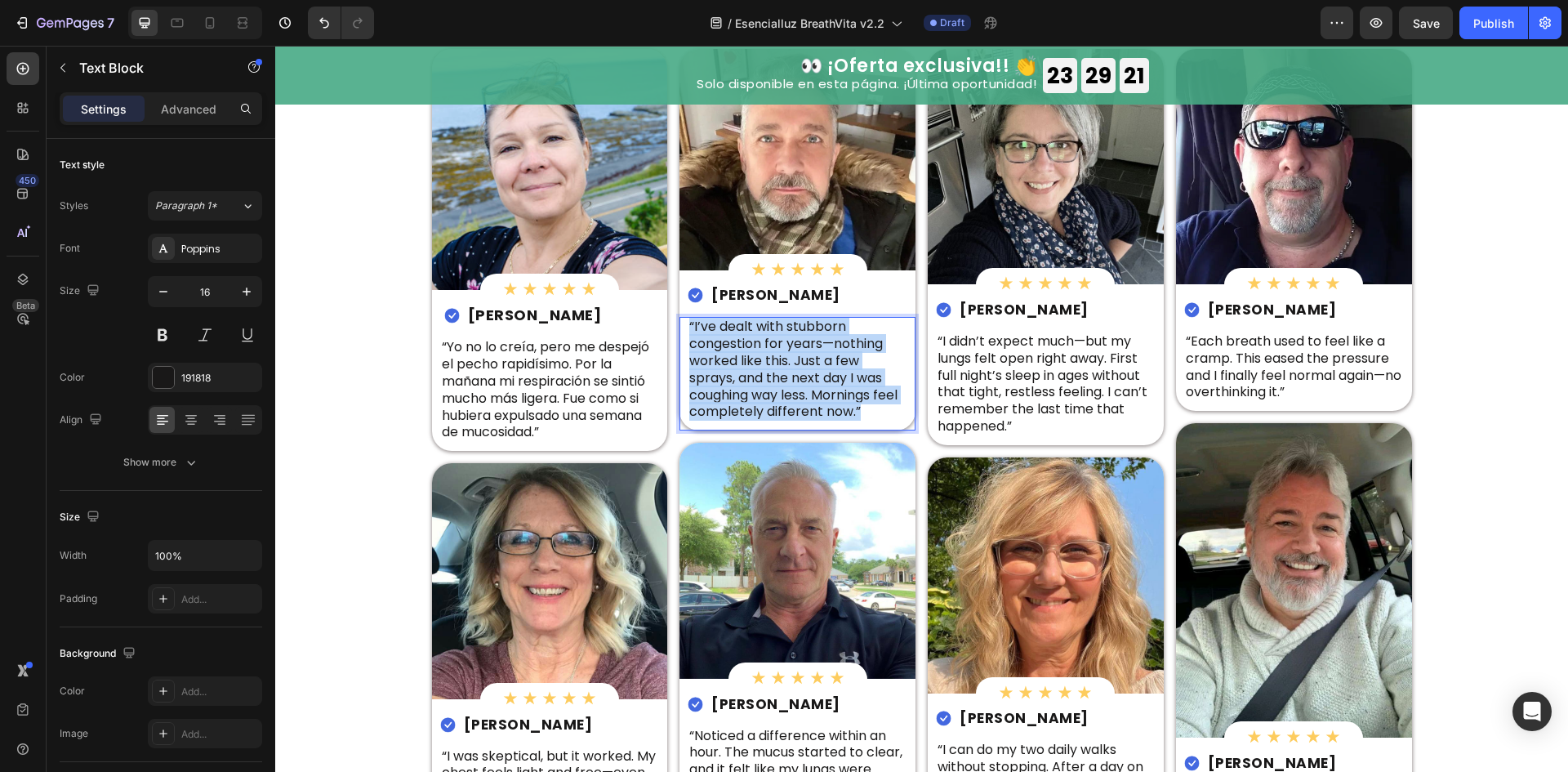
click at [723, 388] on p "“I’ve dealt with stubborn congestion for years—nothing worked like this. Just a…" at bounding box center [797, 369] width 217 height 102
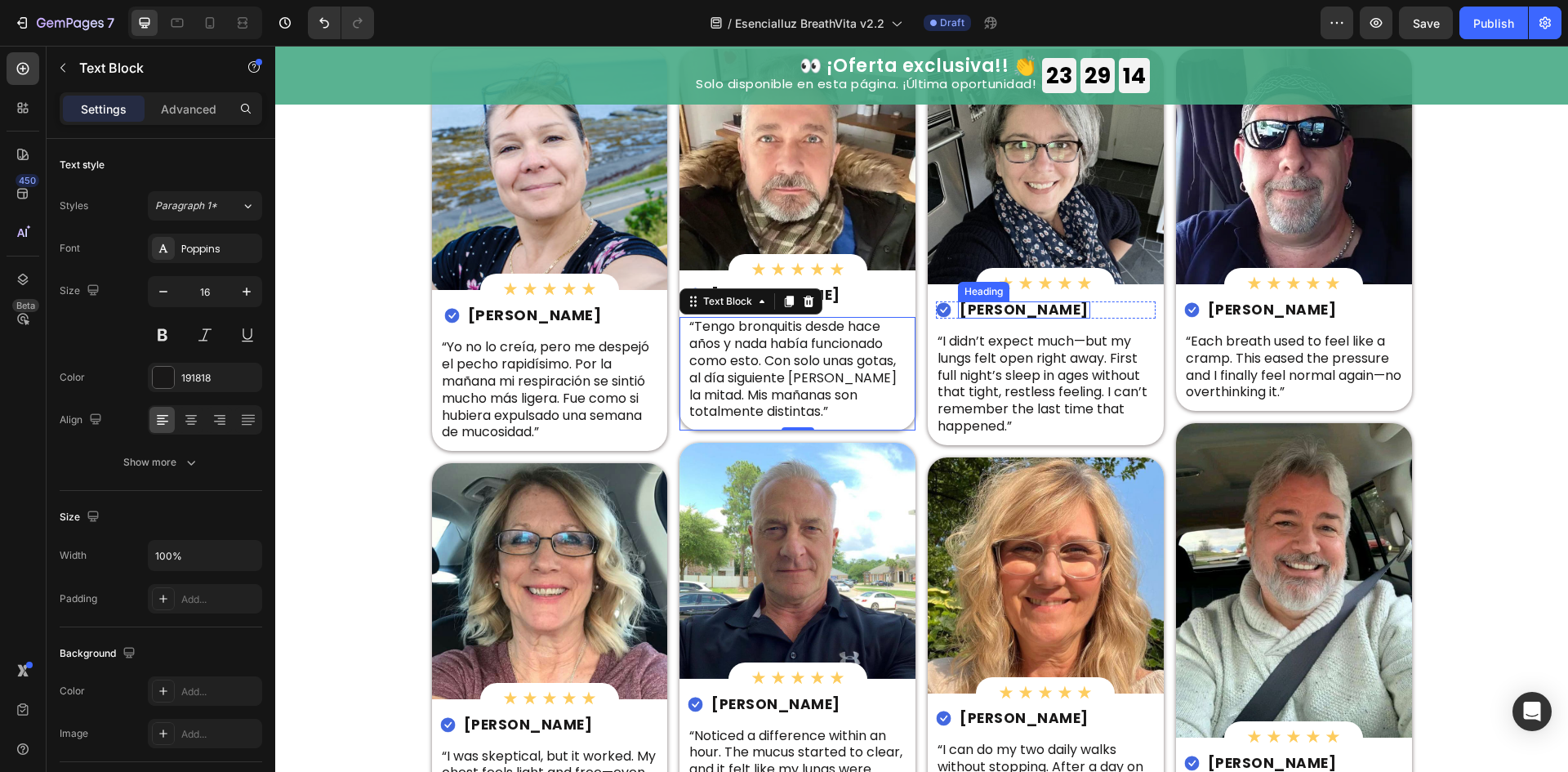
click at [1003, 310] on h2 "[PERSON_NAME]" at bounding box center [1024, 310] width 133 height 17
click at [1003, 310] on p "[PERSON_NAME]" at bounding box center [1024, 310] width 129 height 14
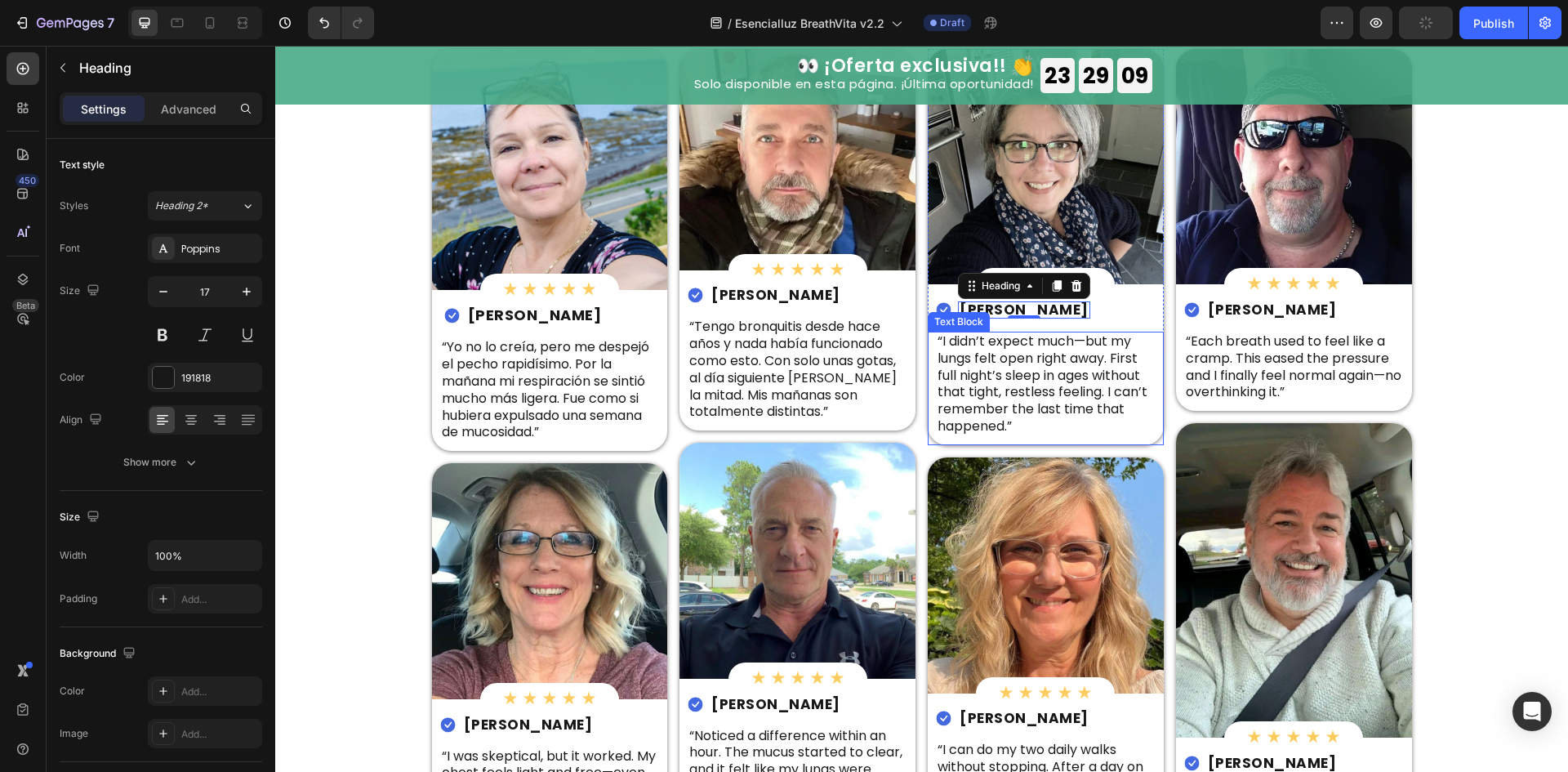
click at [1114, 391] on p "“I didn’t expect much—but my lungs felt open right away. First full night’s sle…" at bounding box center [1045, 384] width 217 height 102
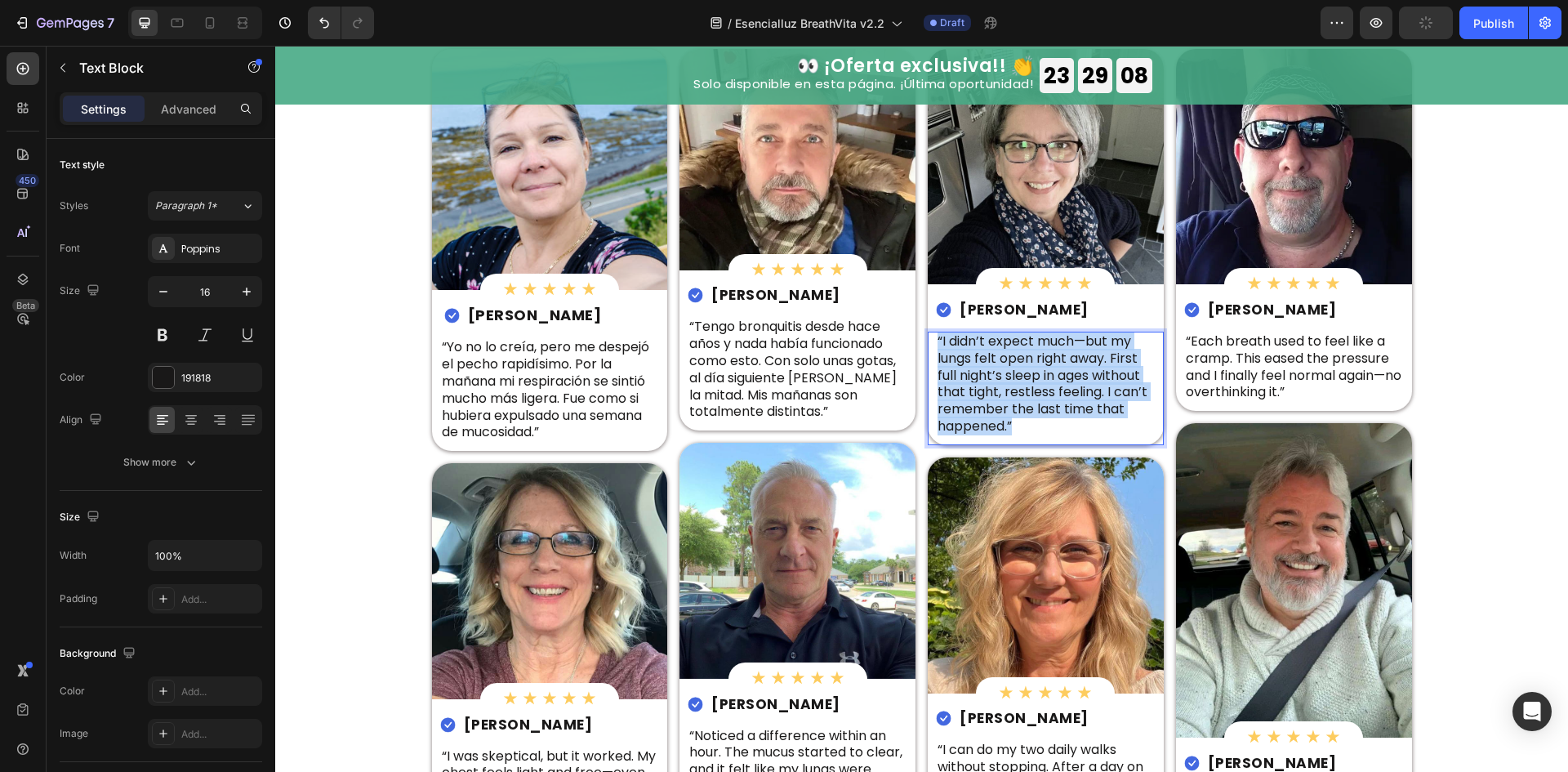
click at [1114, 391] on p "“I didn’t expect much—but my lungs felt open right away. First full night’s sle…" at bounding box center [1045, 384] width 217 height 102
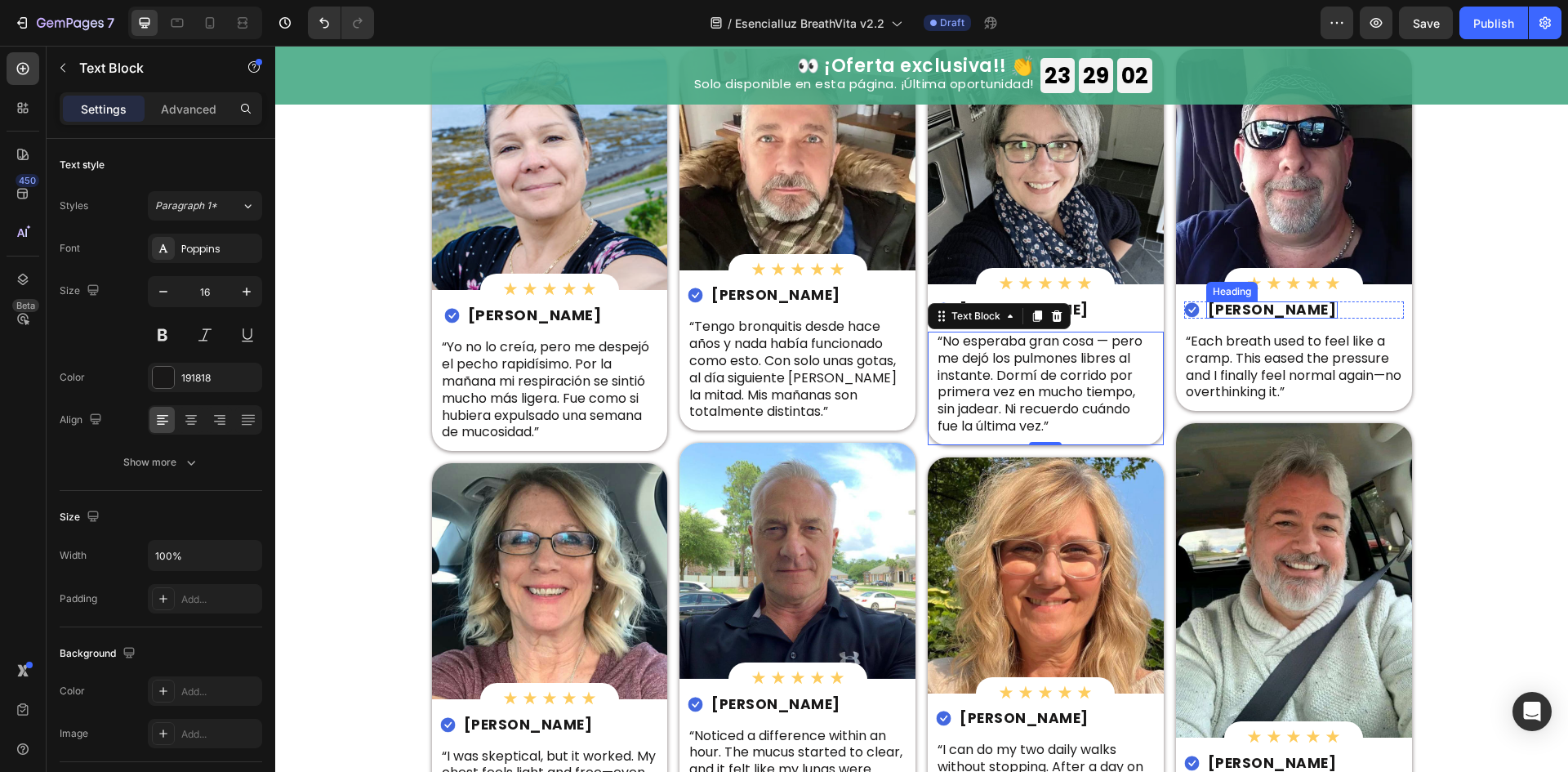
click at [1244, 313] on h2 "[PERSON_NAME]" at bounding box center [1272, 310] width 133 height 17
click at [1244, 313] on p "[PERSON_NAME]" at bounding box center [1272, 310] width 129 height 14
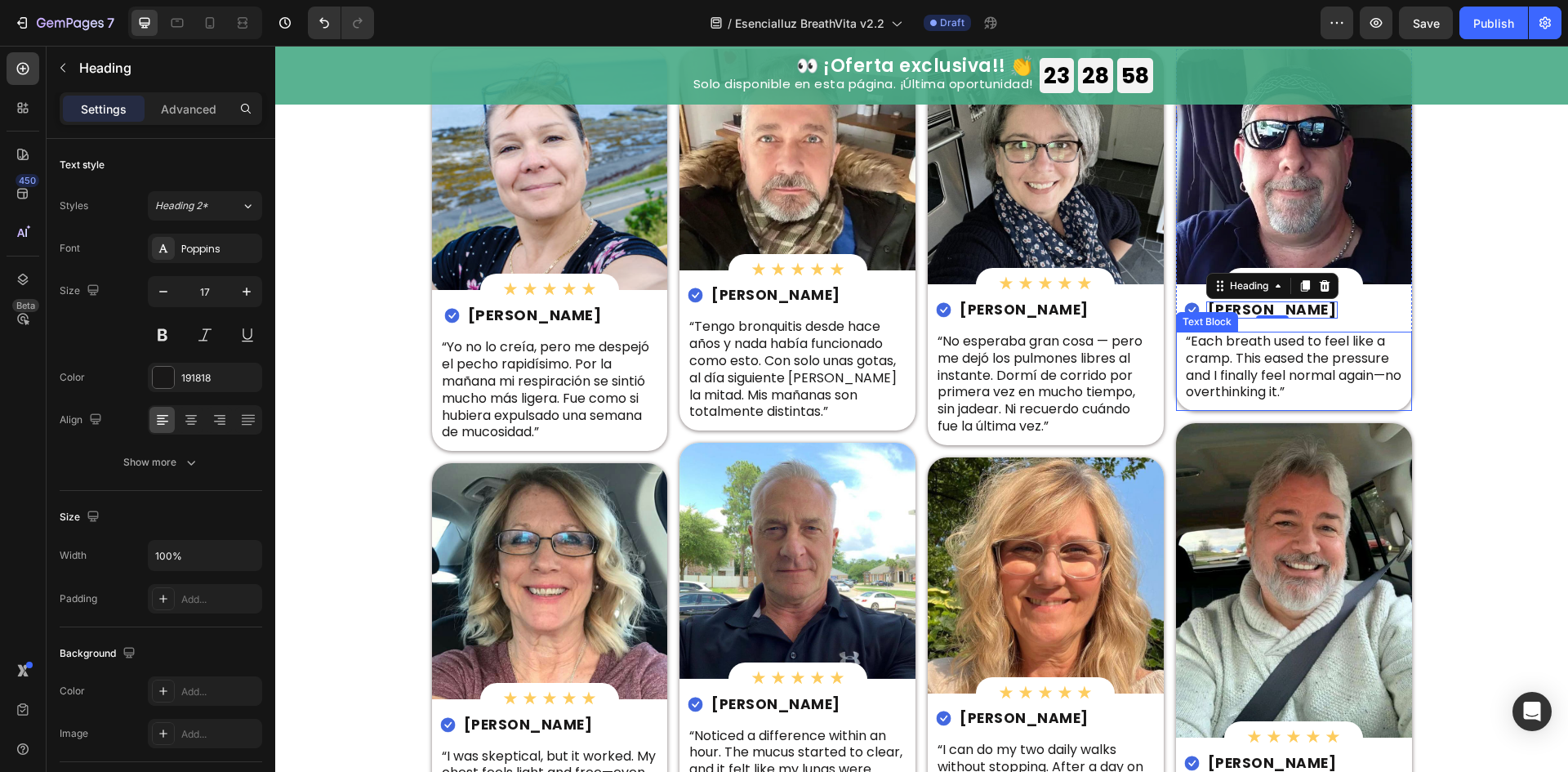
click at [1345, 371] on p "“Each breath used to feel like a cramp. This eased the pressure and I finally f…" at bounding box center [1294, 367] width 217 height 68
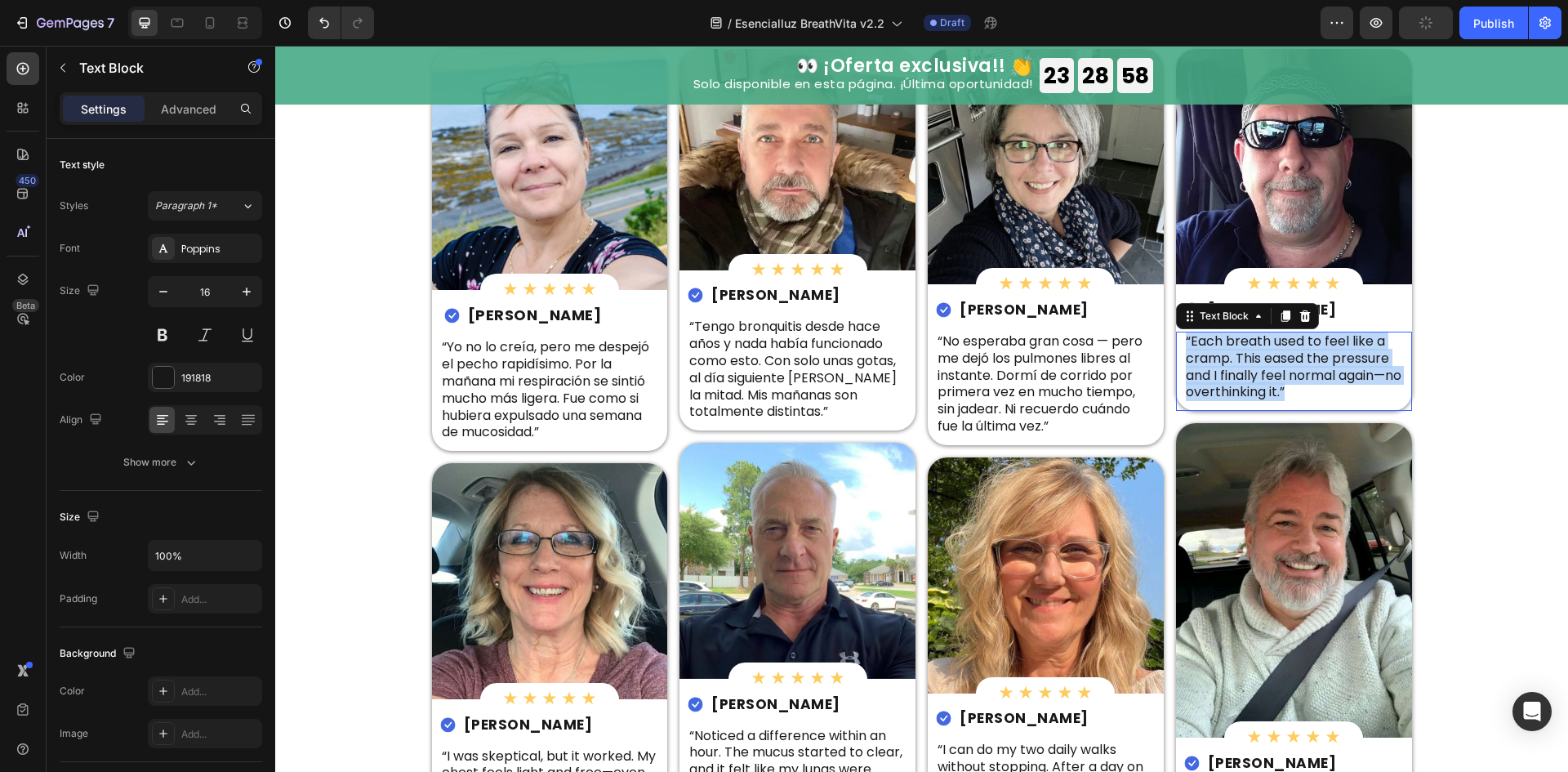
click at [1345, 371] on p "“Each breath used to feel like a cramp. This eased the pressure and I finally f…" at bounding box center [1294, 367] width 217 height 68
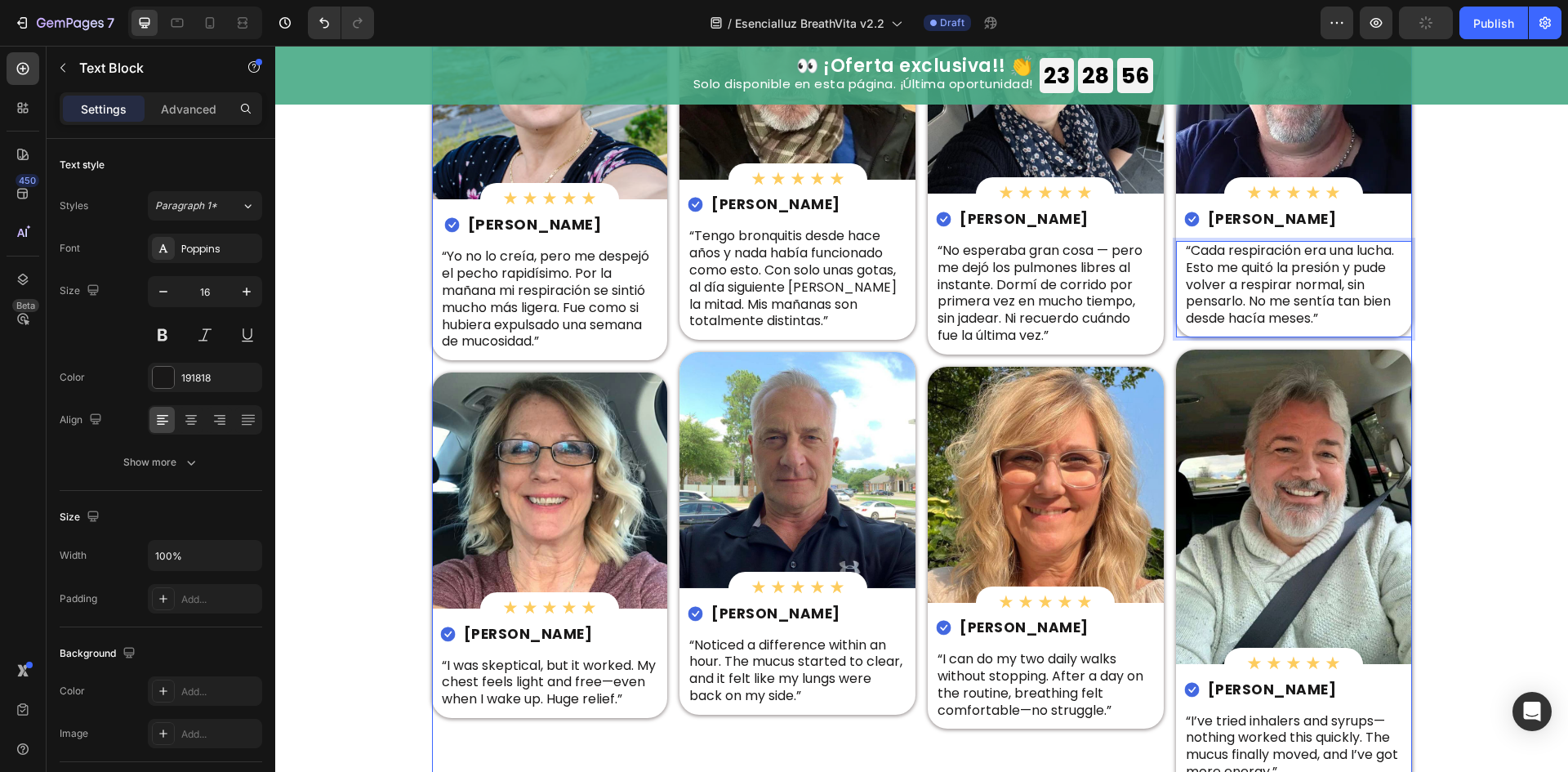
scroll to position [5434, 0]
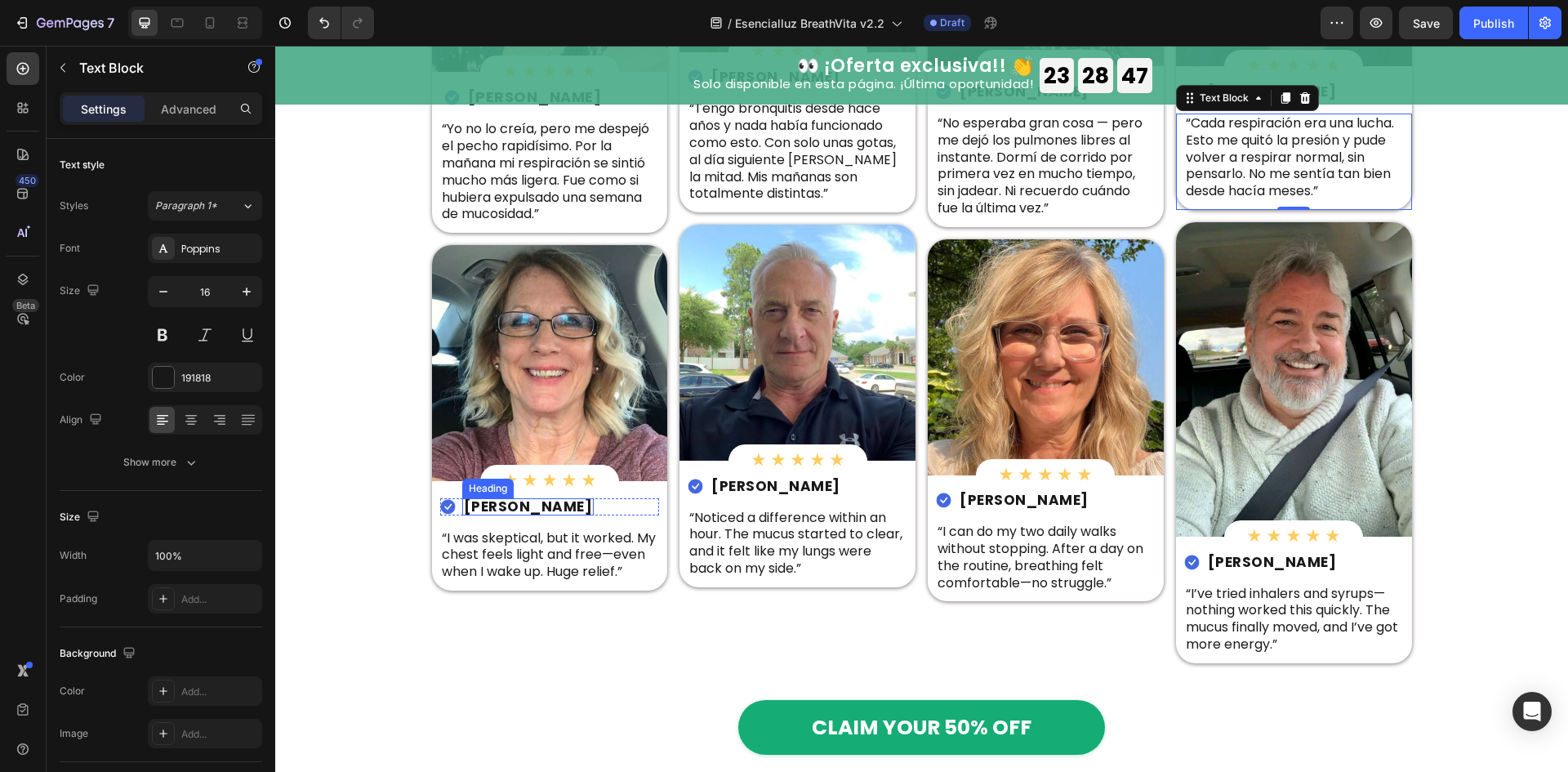
click at [485, 503] on h2 "Jasmine H." at bounding box center [528, 507] width 133 height 17
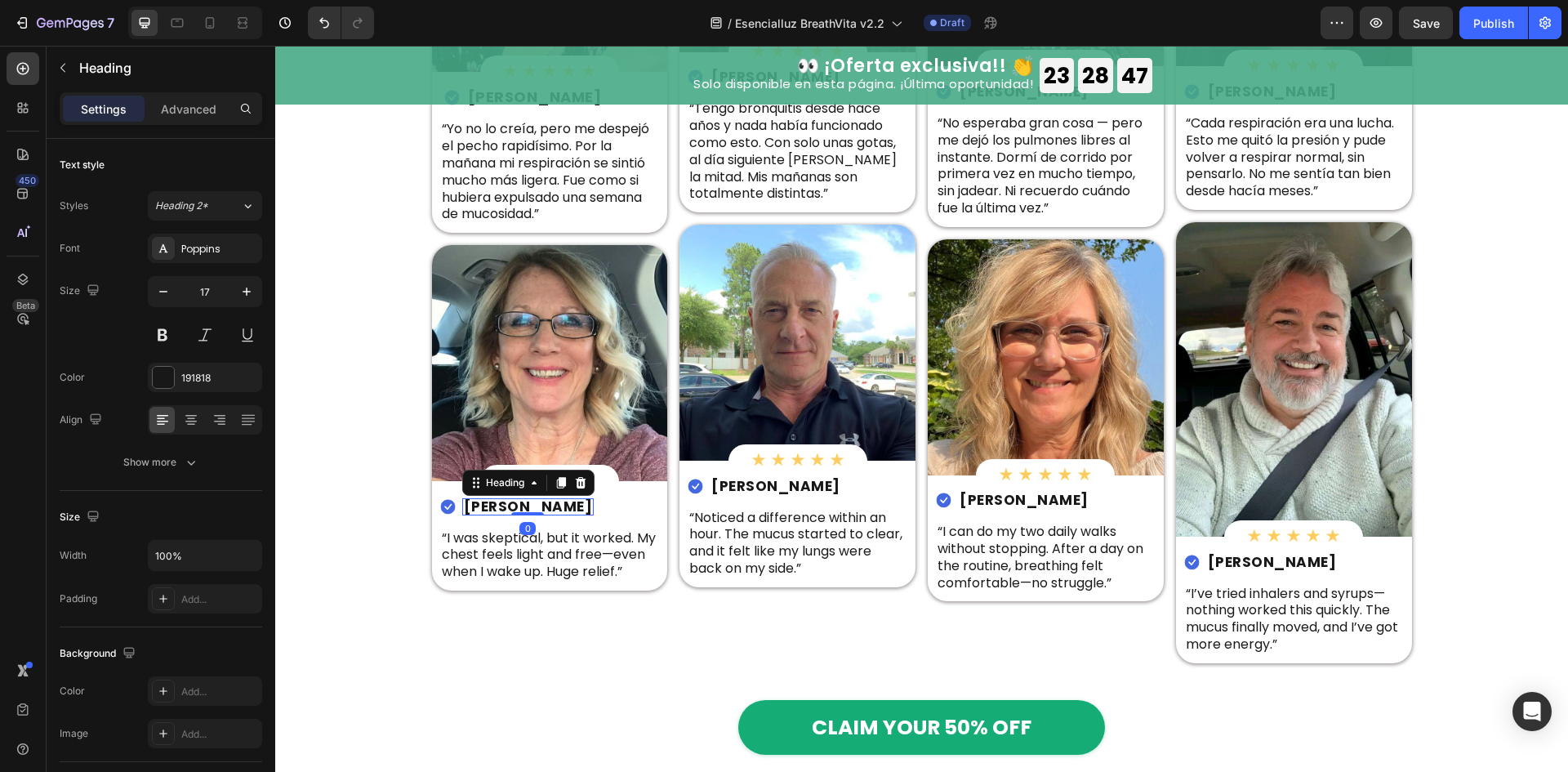
click at [485, 503] on h2 "Jasmine H." at bounding box center [528, 507] width 133 height 17
click at [485, 503] on p "Jasmine H." at bounding box center [528, 506] width 129 height 14
click at [573, 571] on p "“I was skeptical, but it worked. My chest feels light and free—even when I wake…" at bounding box center [550, 555] width 217 height 50
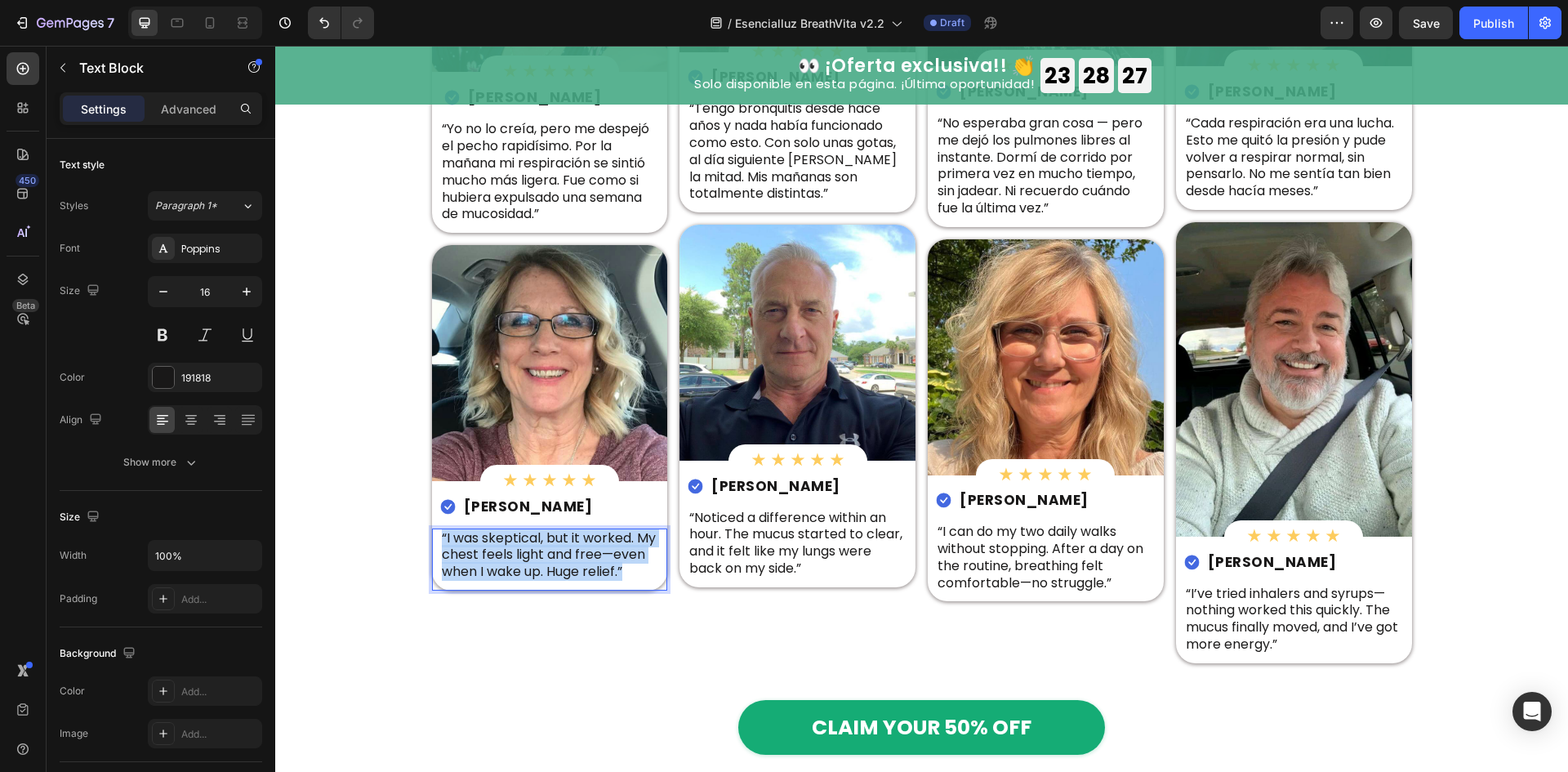
click at [573, 570] on p "“I was skeptical, but it worked. My chest feels light and free—even when I wake…" at bounding box center [550, 555] width 217 height 50
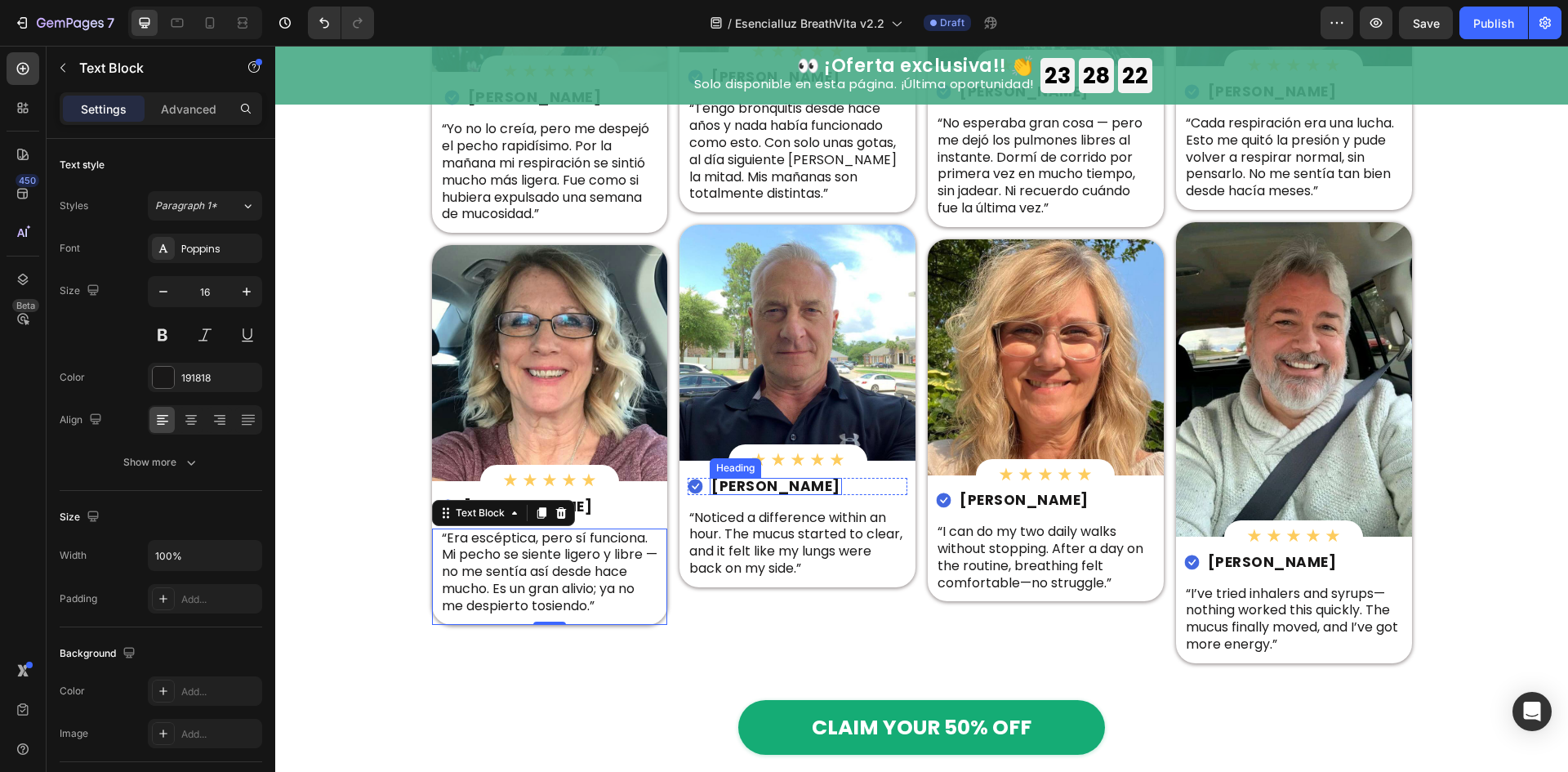
click at [740, 494] on h2 "Peter B." at bounding box center [776, 502] width 133 height 17
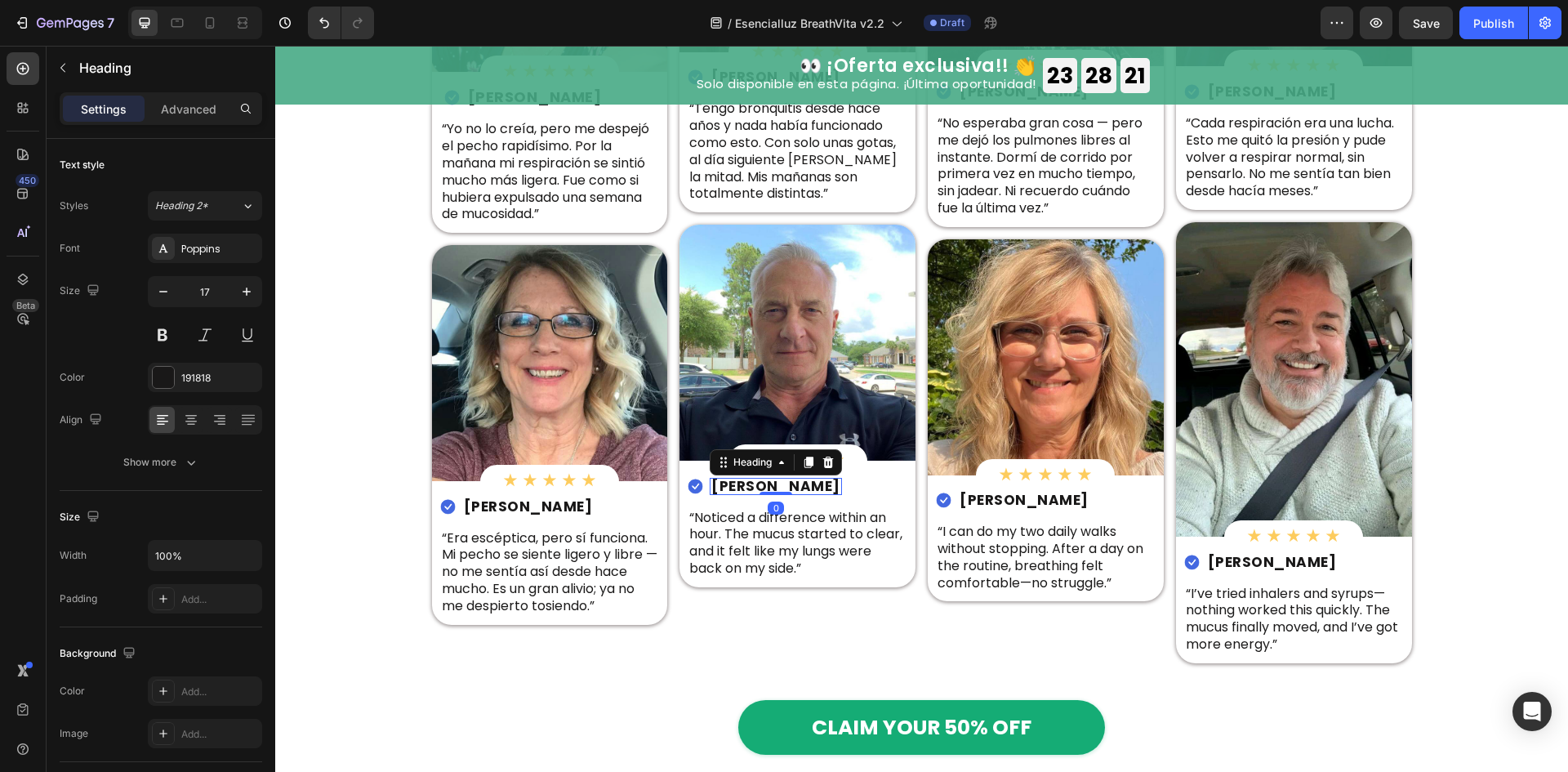
click at [740, 494] on h2 "Peter B." at bounding box center [776, 502] width 133 height 17
click at [740, 496] on p "Peter B." at bounding box center [776, 502] width 129 height 14
click at [857, 554] on p "“Noticed a difference within an hour. The mucus started to clear, and it felt l…" at bounding box center [797, 559] width 217 height 68
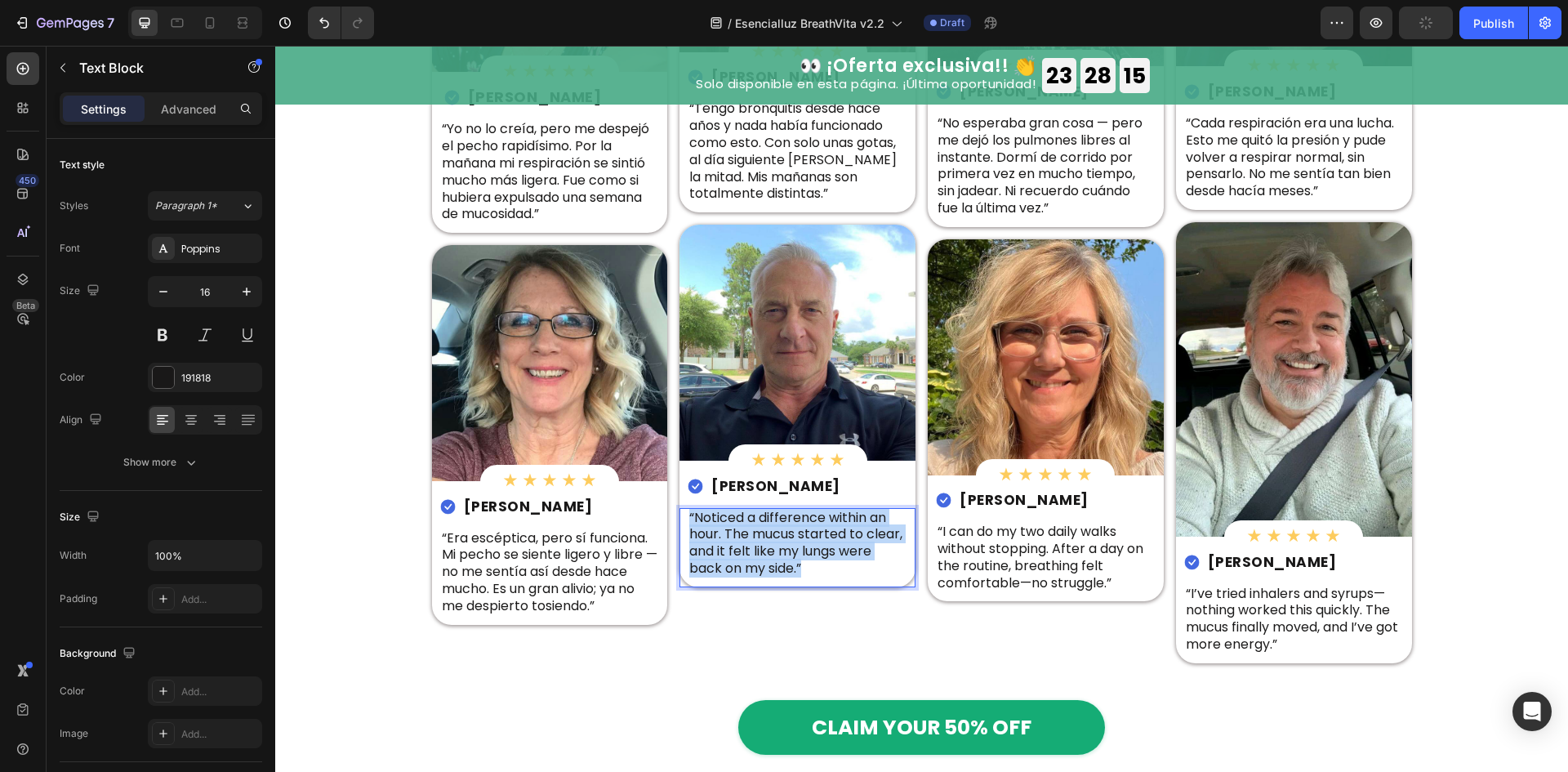
click at [857, 554] on p "“Noticed a difference within an hour. The mucus started to clear, and it felt l…" at bounding box center [797, 559] width 217 height 68
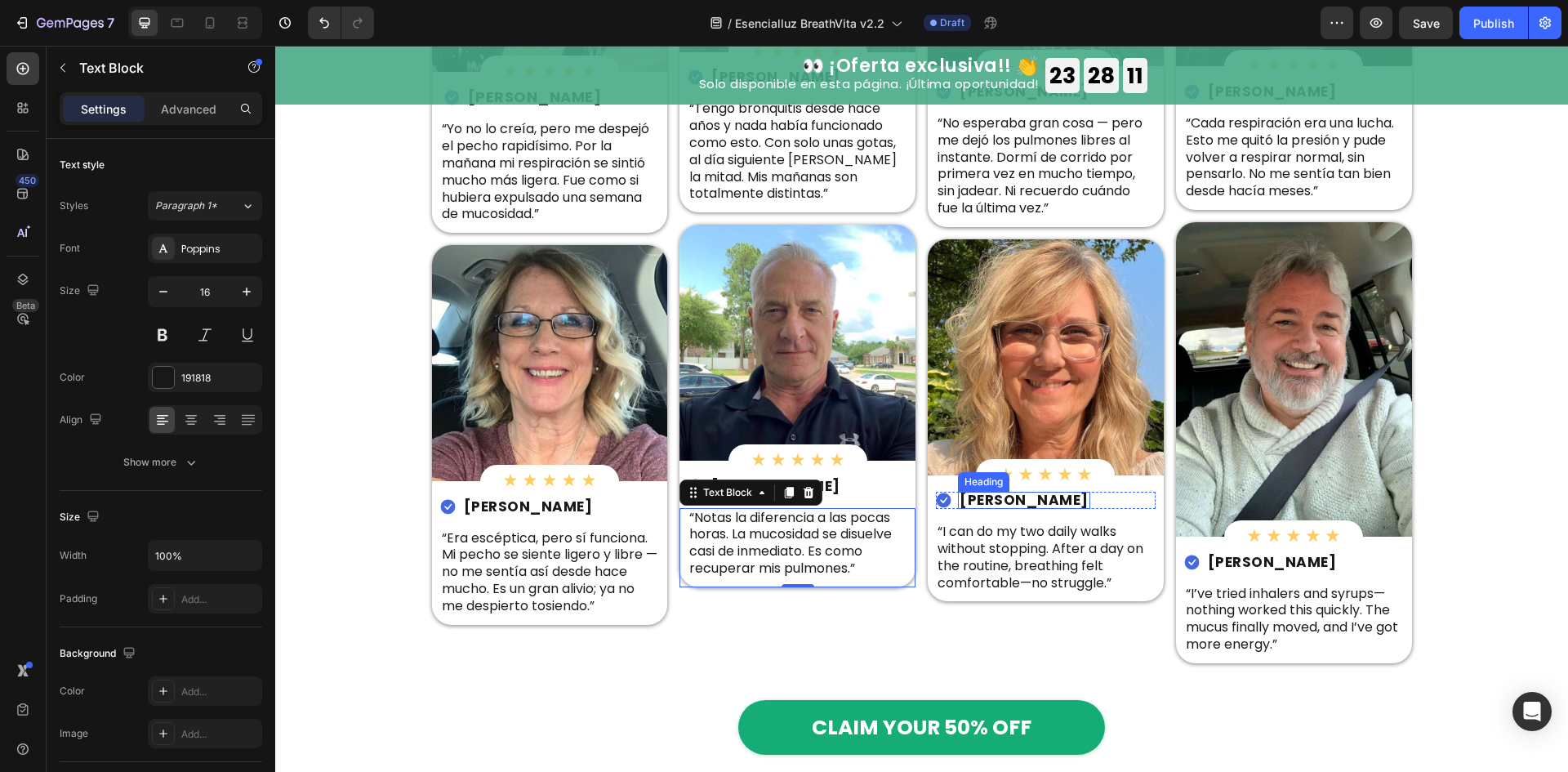
click at [996, 495] on h2 "Elise F." at bounding box center [1024, 500] width 133 height 17
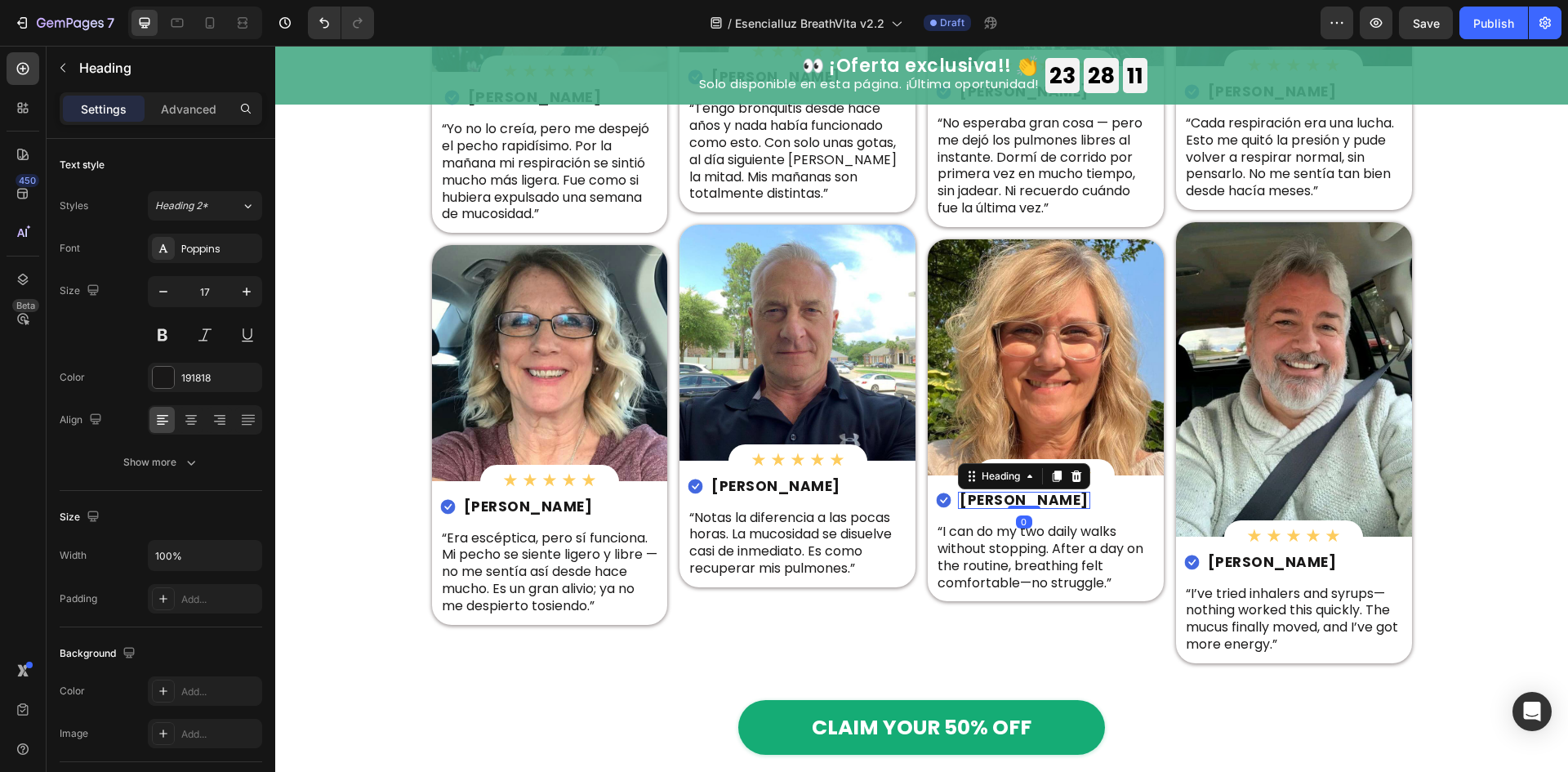
click at [996, 495] on h2 "Elise F." at bounding box center [1024, 500] width 133 height 17
click at [996, 495] on p "Elise F." at bounding box center [1024, 499] width 129 height 14
click at [1064, 570] on p "“I can do my two daily walks without stopping. After a day on the routine, brea…" at bounding box center [1045, 571] width 217 height 68
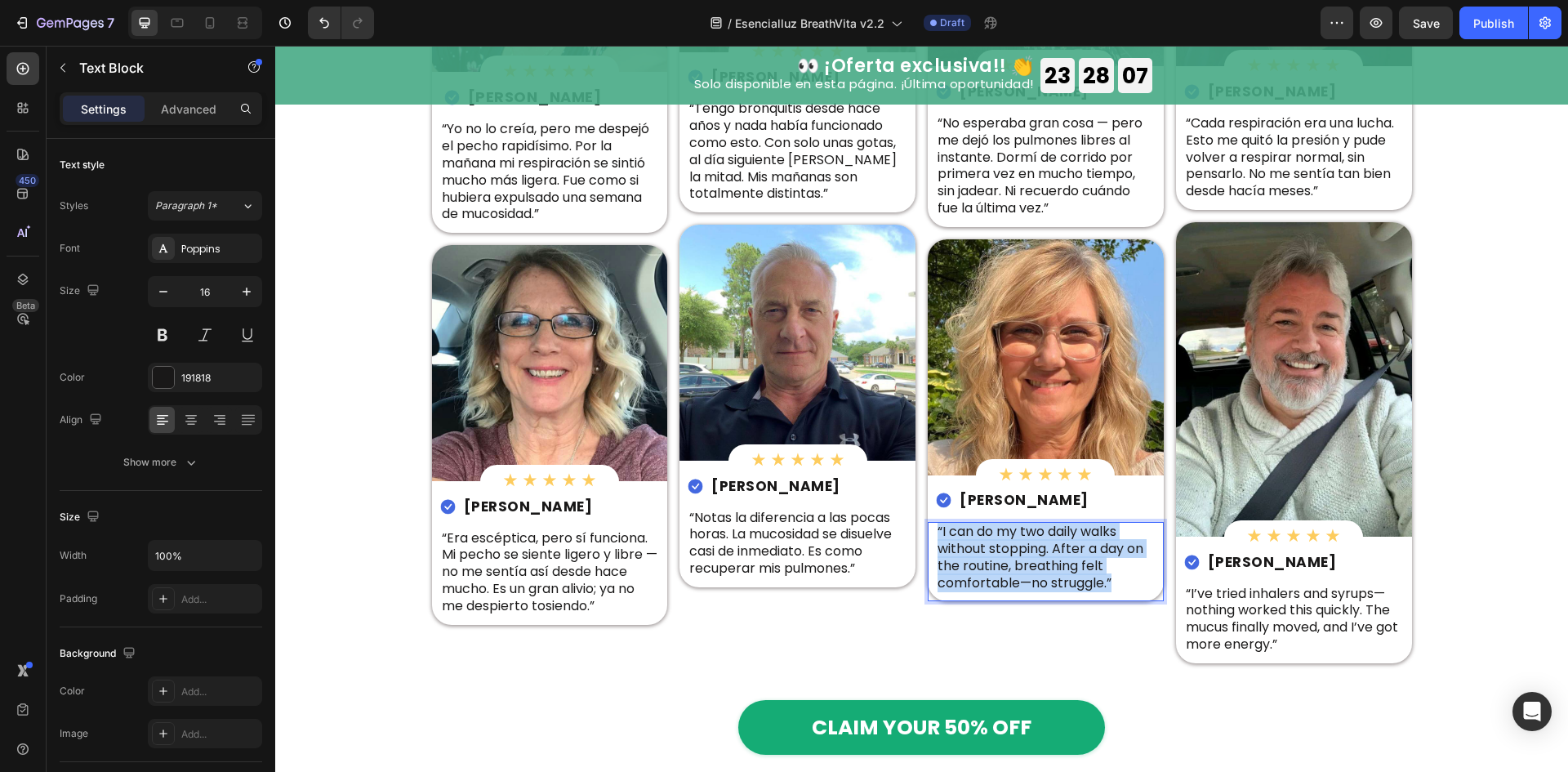
click at [1064, 570] on p "“I can do my two daily walks without stopping. After a day on the routine, brea…" at bounding box center [1045, 571] width 217 height 68
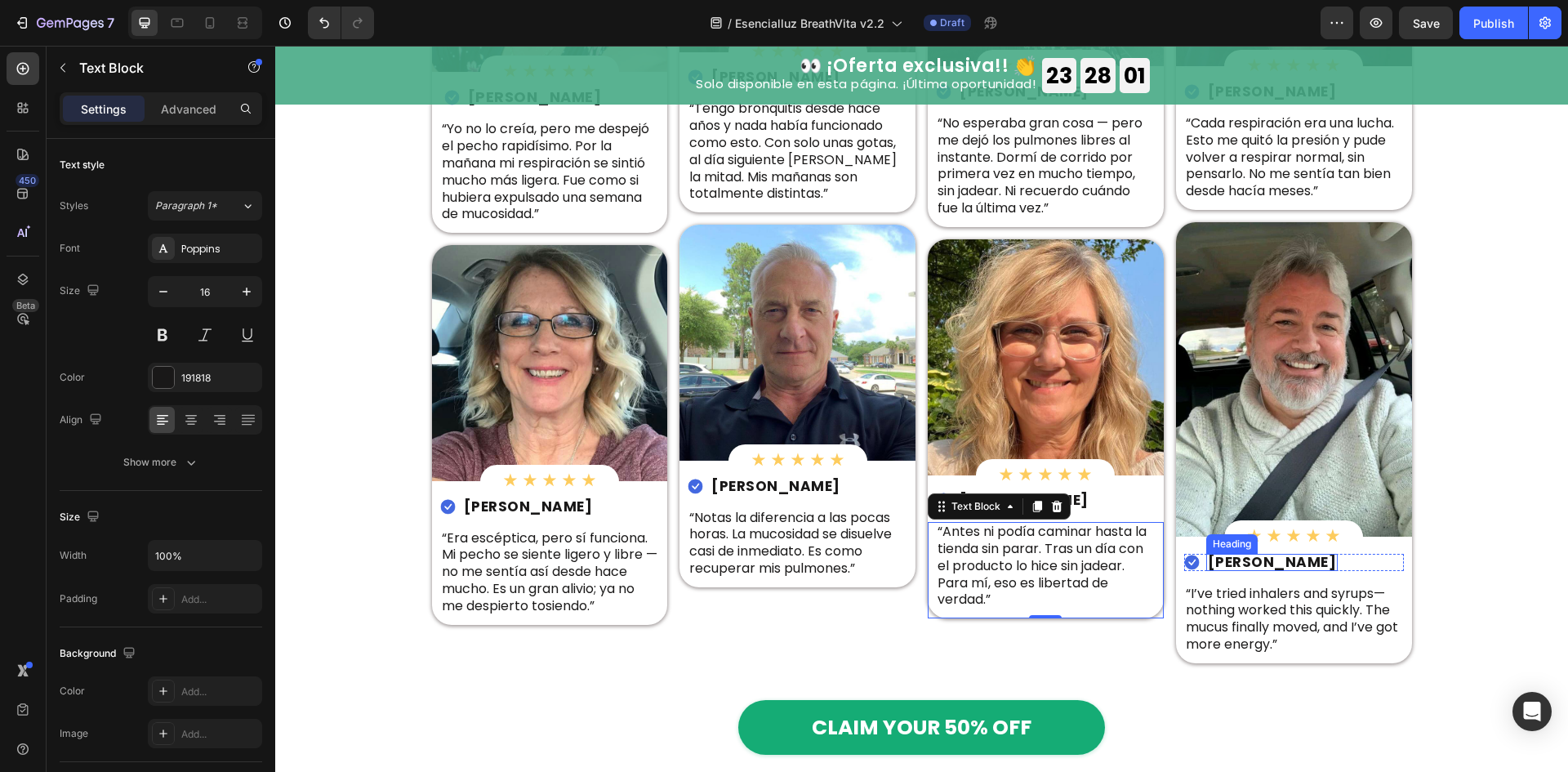
click at [1267, 570] on h2 "Michael B." at bounding box center [1272, 579] width 133 height 17
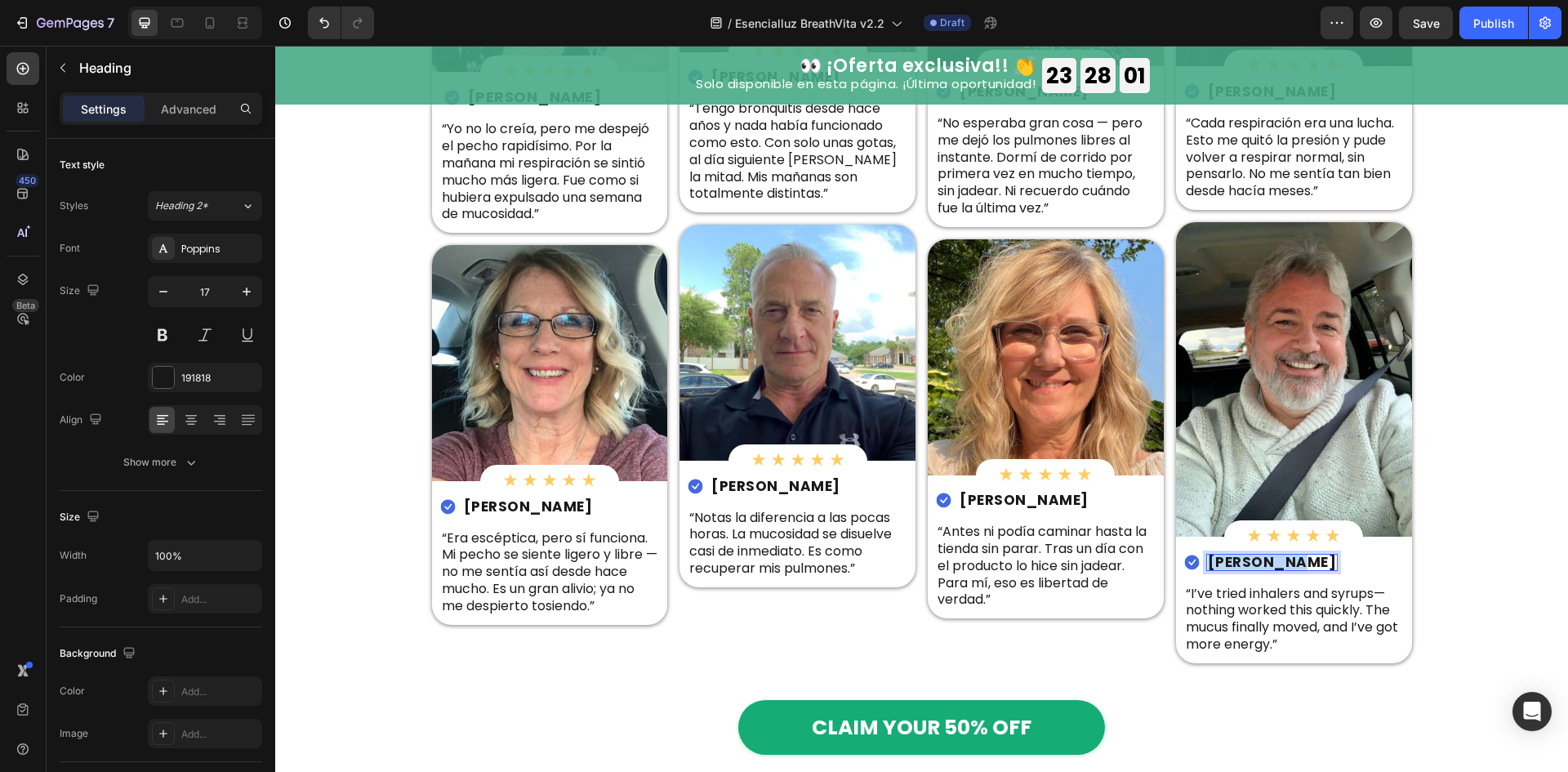
click at [1267, 571] on p "Michael B." at bounding box center [1272, 578] width 129 height 14
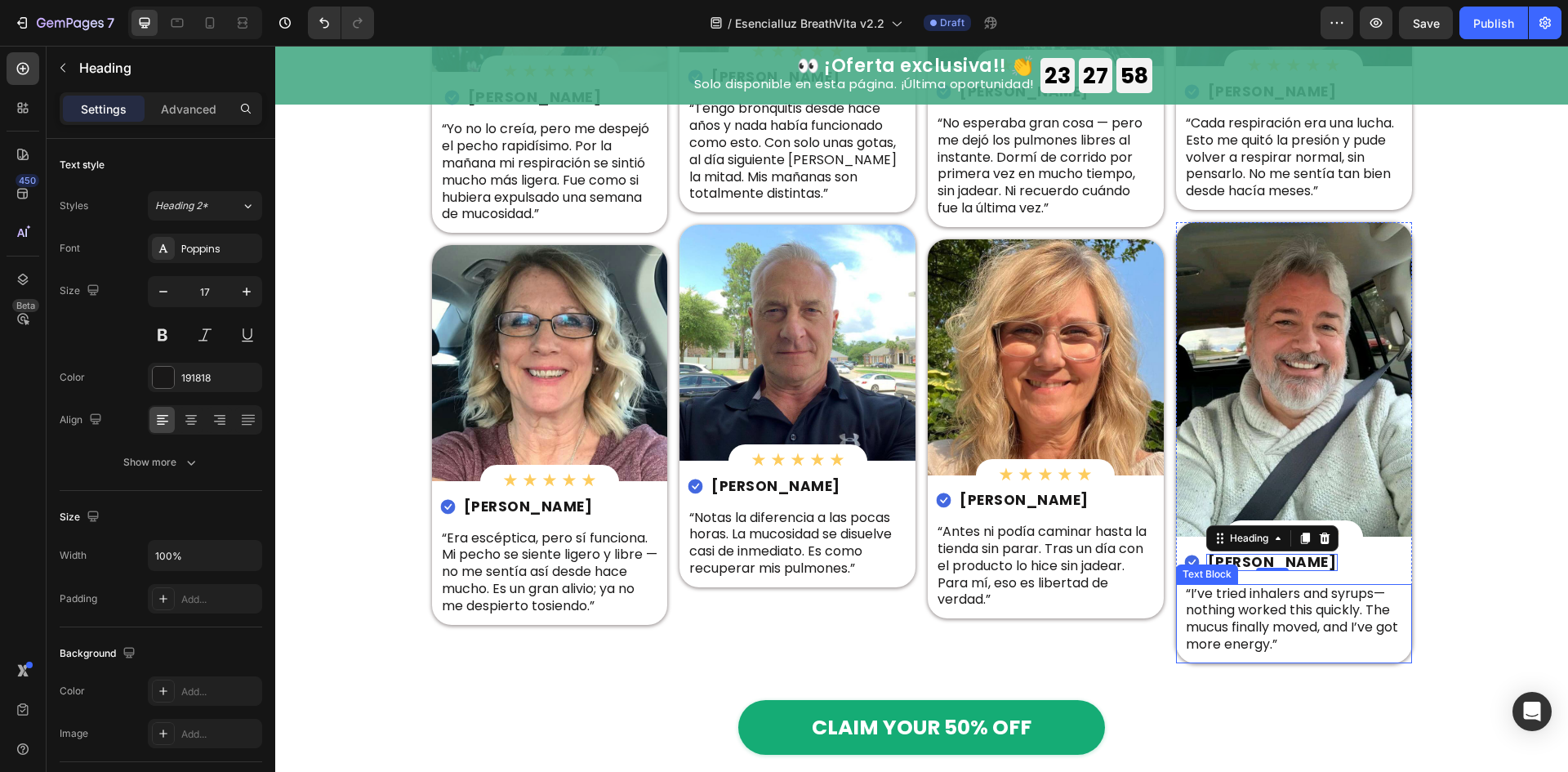
click at [1358, 619] on p "“I’ve tried inhalers and syrups—nothing worked this quickly. The mucus finally …" at bounding box center [1294, 636] width 217 height 68
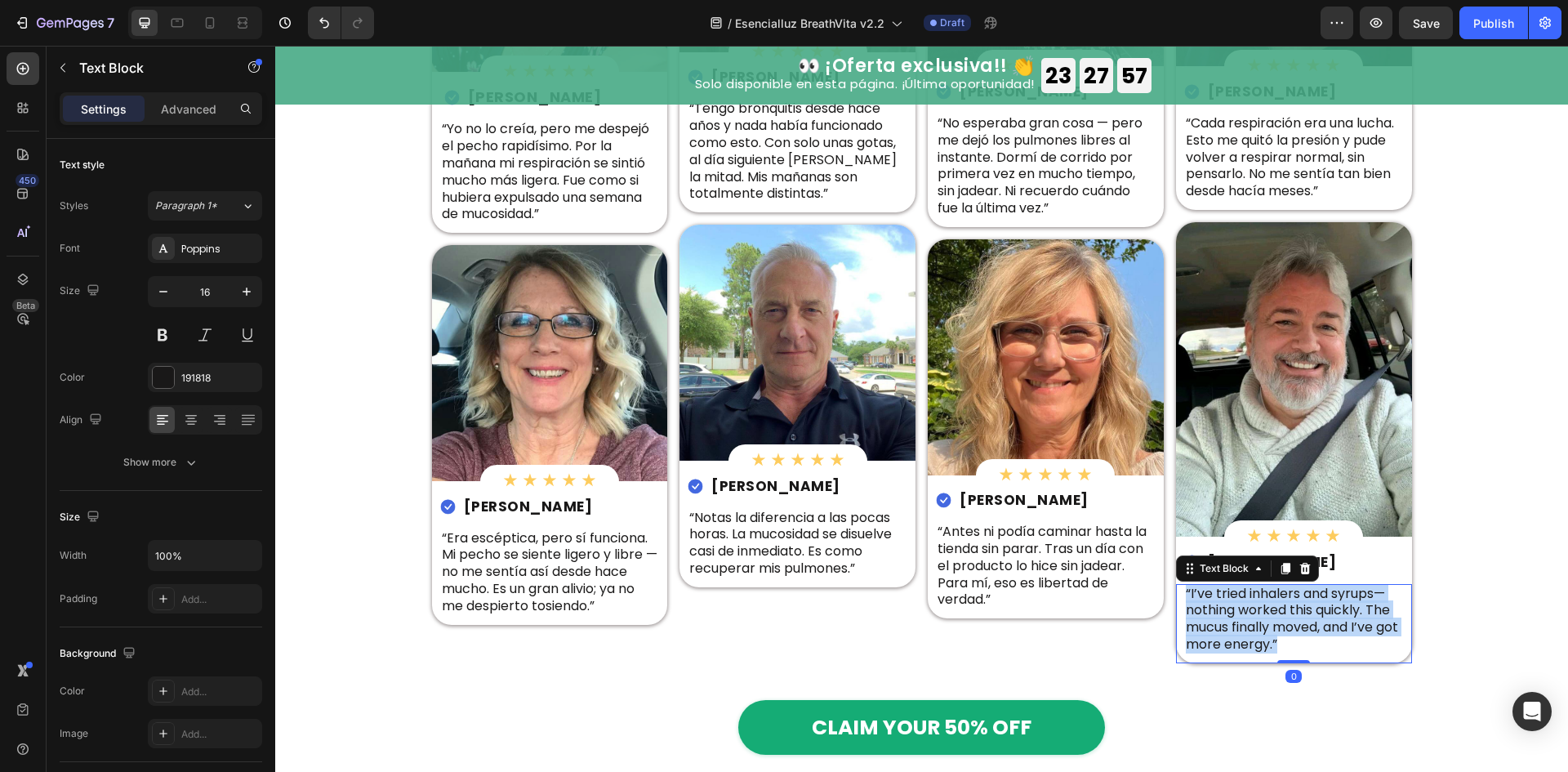
click at [1358, 619] on p "“I’ve tried inhalers and syrups—nothing worked this quickly. The mucus finally …" at bounding box center [1294, 636] width 217 height 68
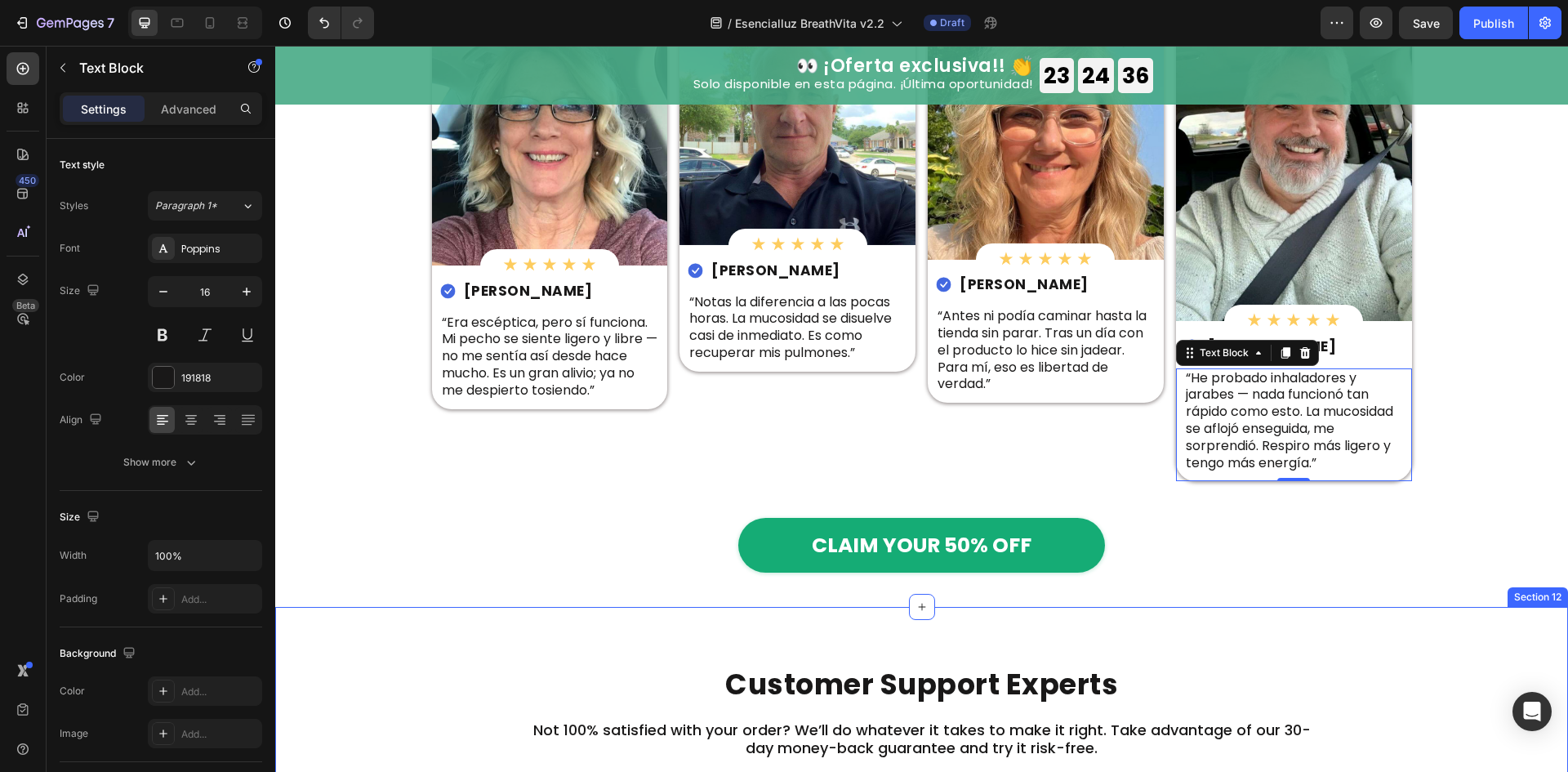
scroll to position [5650, 0]
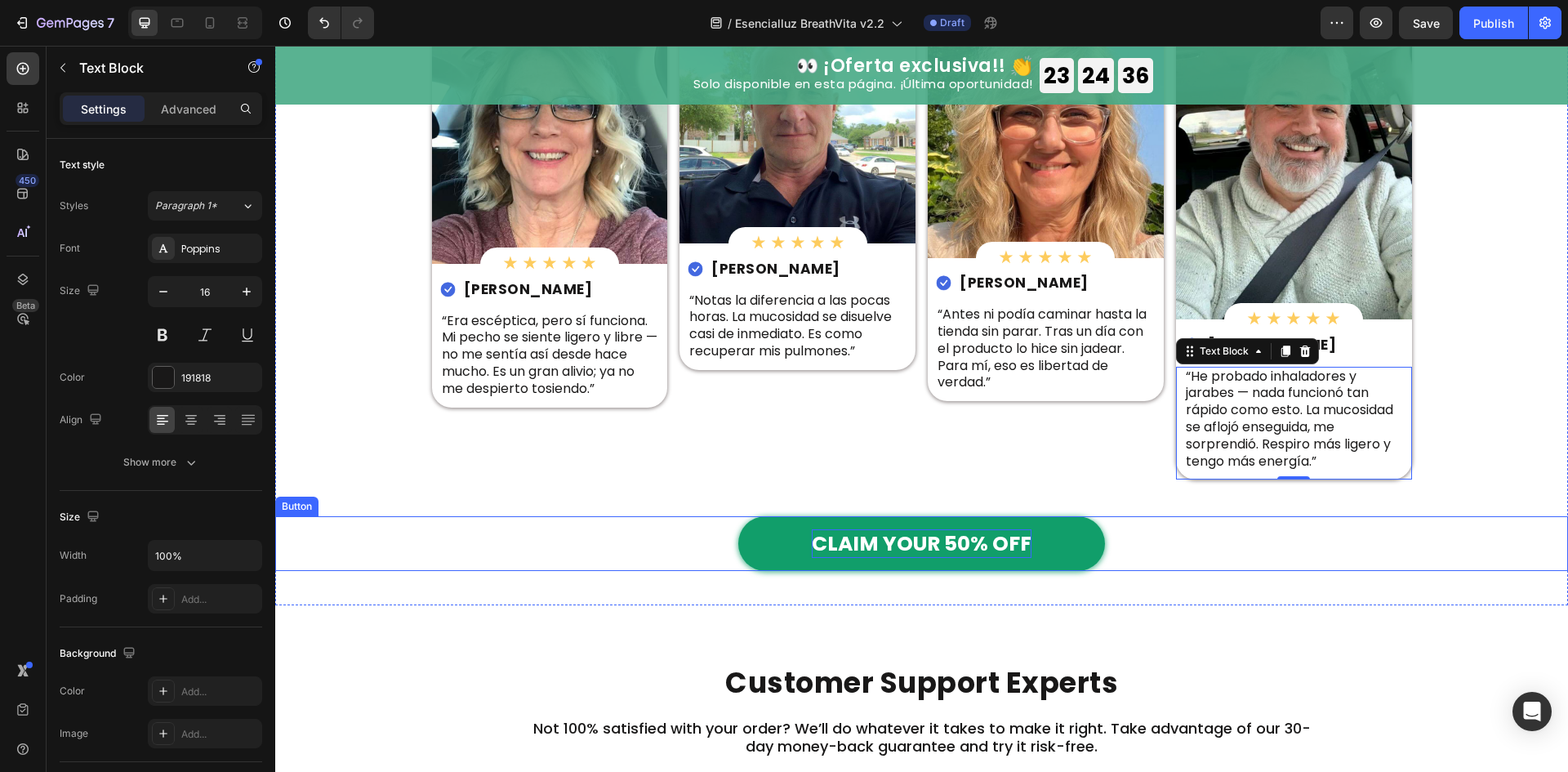
click at [951, 549] on strong "CLAIM YOUR 50% OFF" at bounding box center [921, 560] width 219 height 29
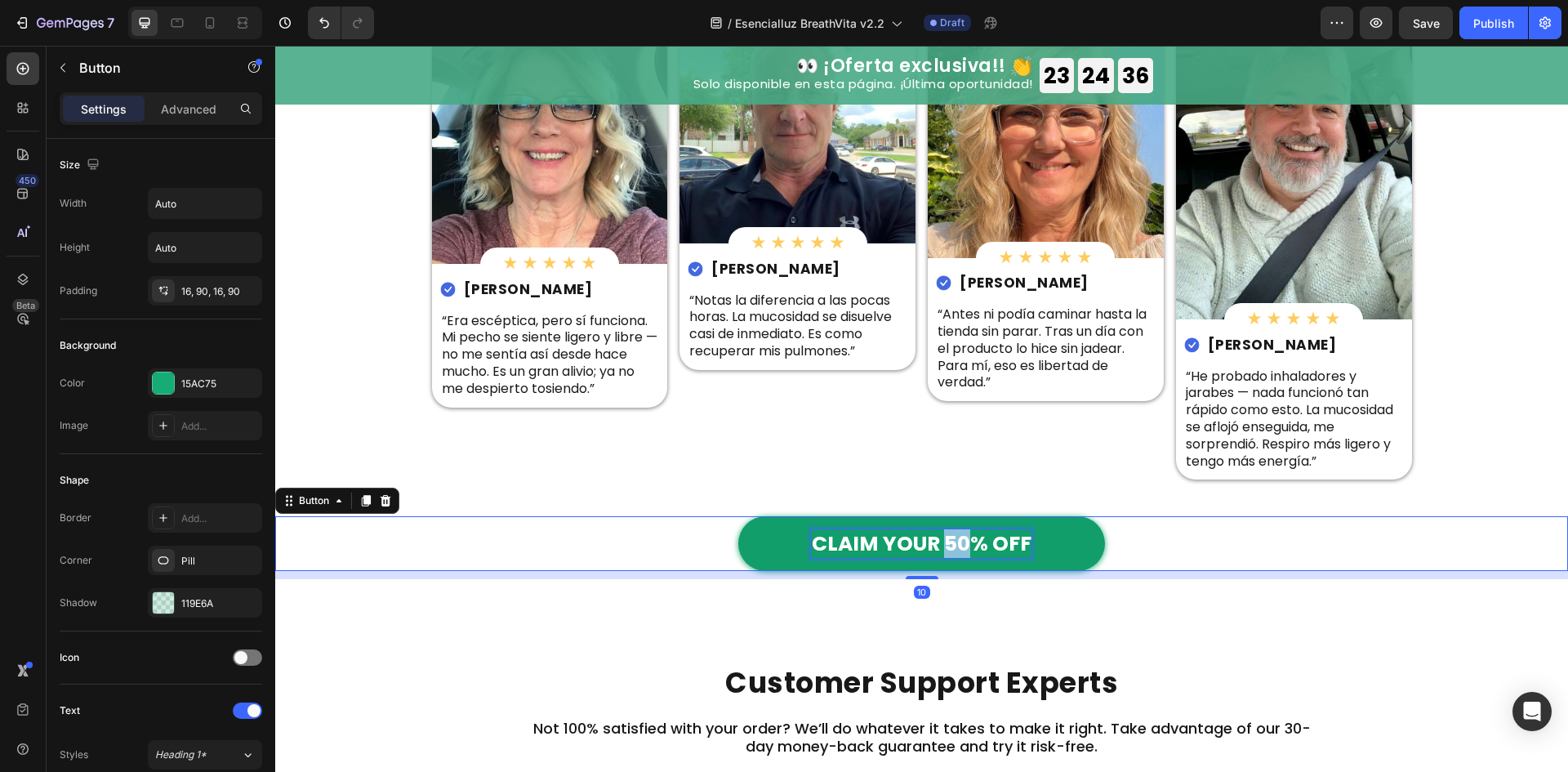
click at [951, 549] on strong "CLAIM YOUR 50% OFF" at bounding box center [921, 560] width 219 height 29
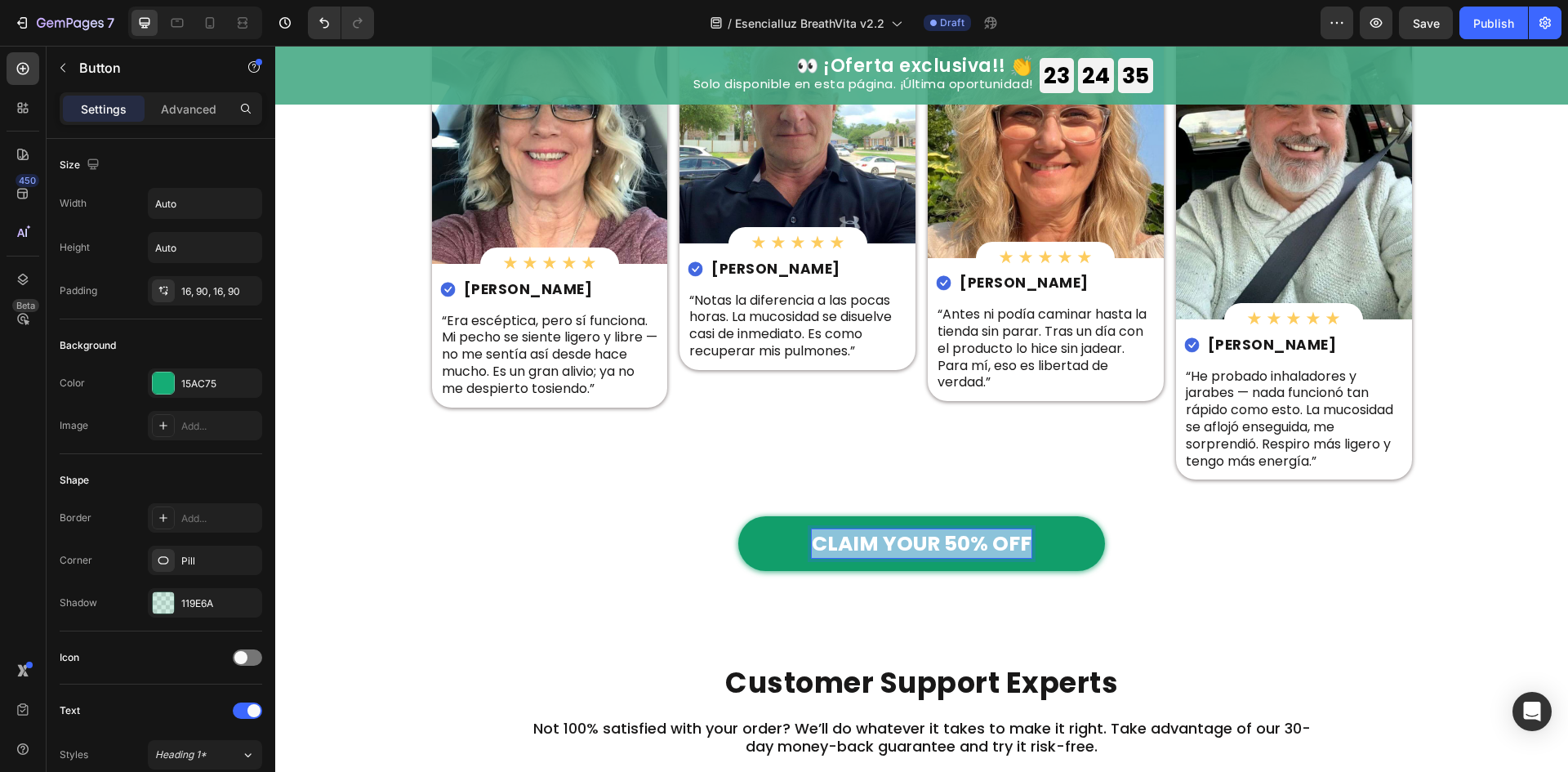
click at [951, 549] on strong "CLAIM YOUR 50% OFF" at bounding box center [921, 560] width 219 height 29
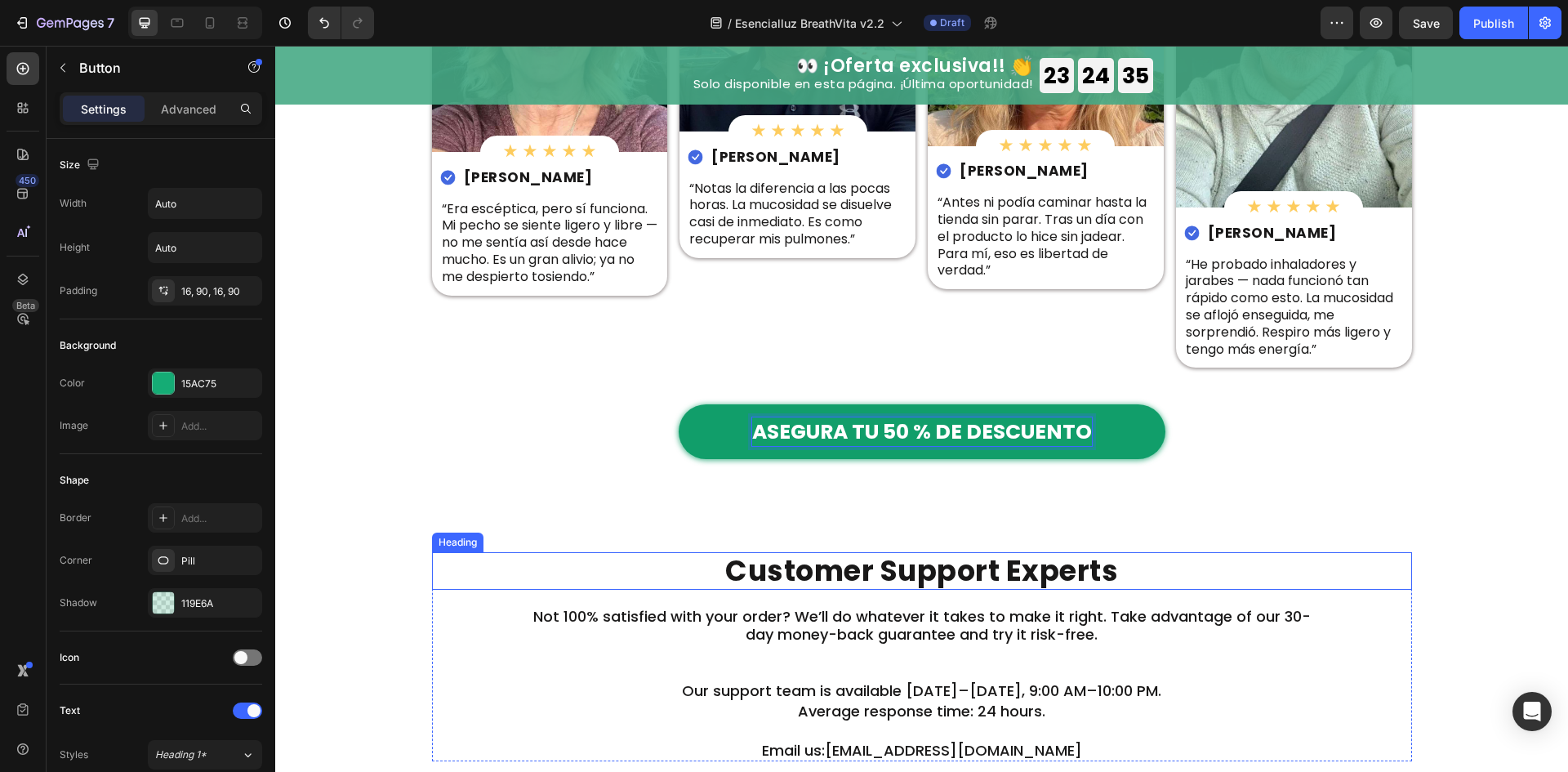
scroll to position [5977, 0]
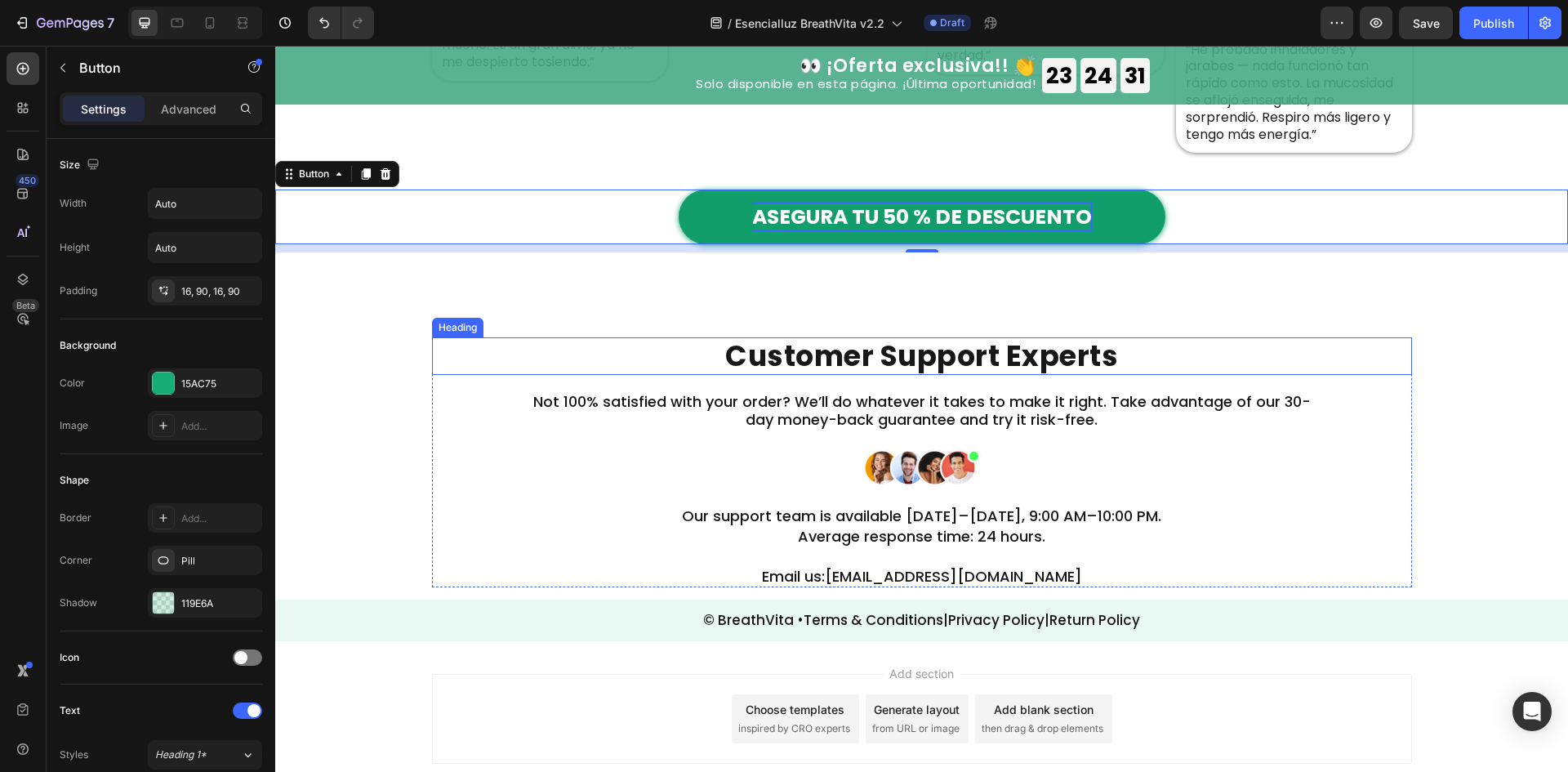
click at [991, 367] on strong "Customer Support Experts" at bounding box center [921, 372] width 393 height 40
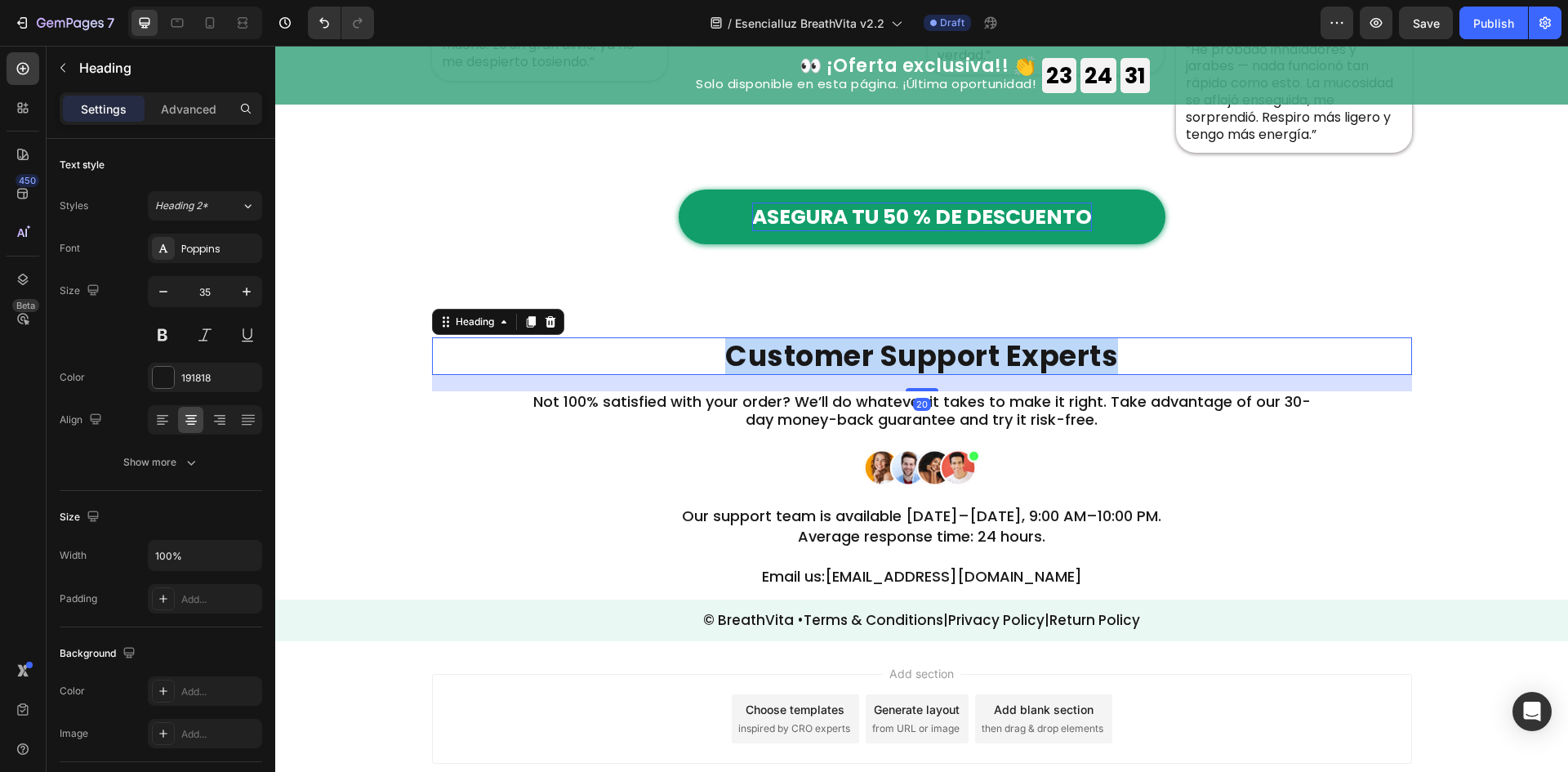
click at [991, 367] on strong "Customer Support Experts" at bounding box center [921, 372] width 393 height 40
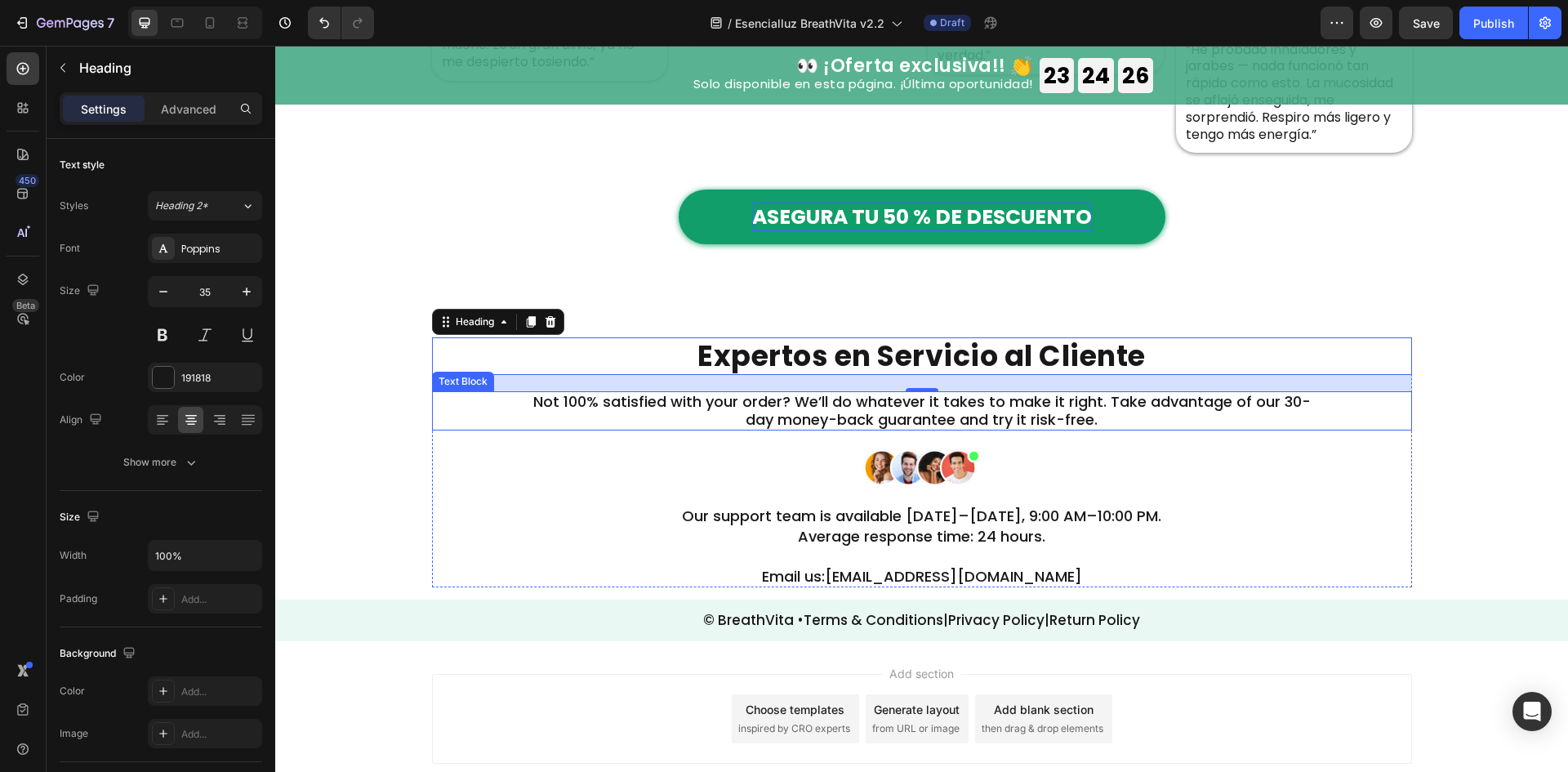
click at [1041, 410] on p "Not 100% satisfied with your order? We’ll do whatever it takes to make it right…" at bounding box center [922, 428] width 780 height 35
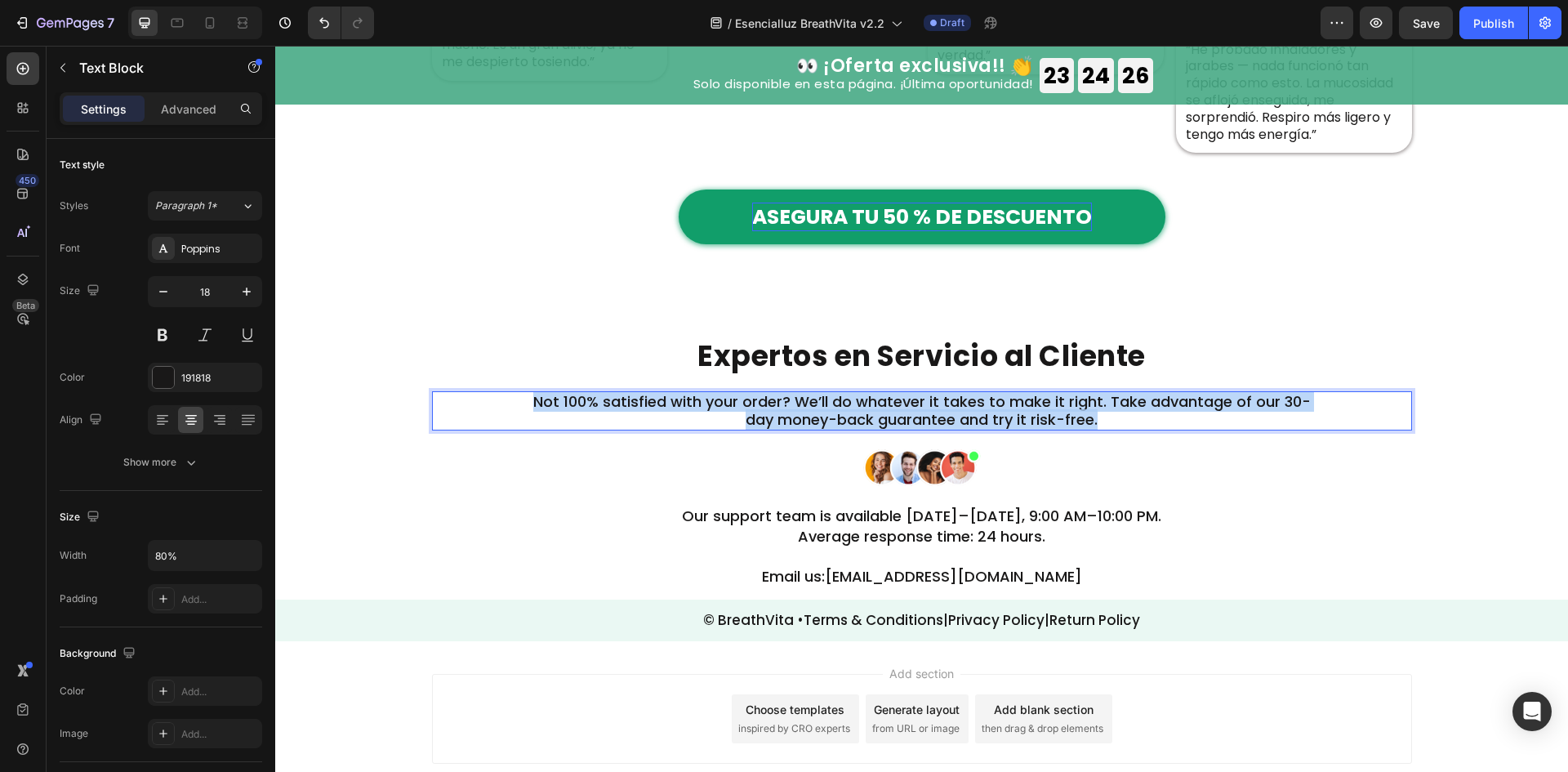
click at [1041, 410] on p "Not 100% satisfied with your order? We’ll do whatever it takes to make it right…" at bounding box center [922, 428] width 780 height 35
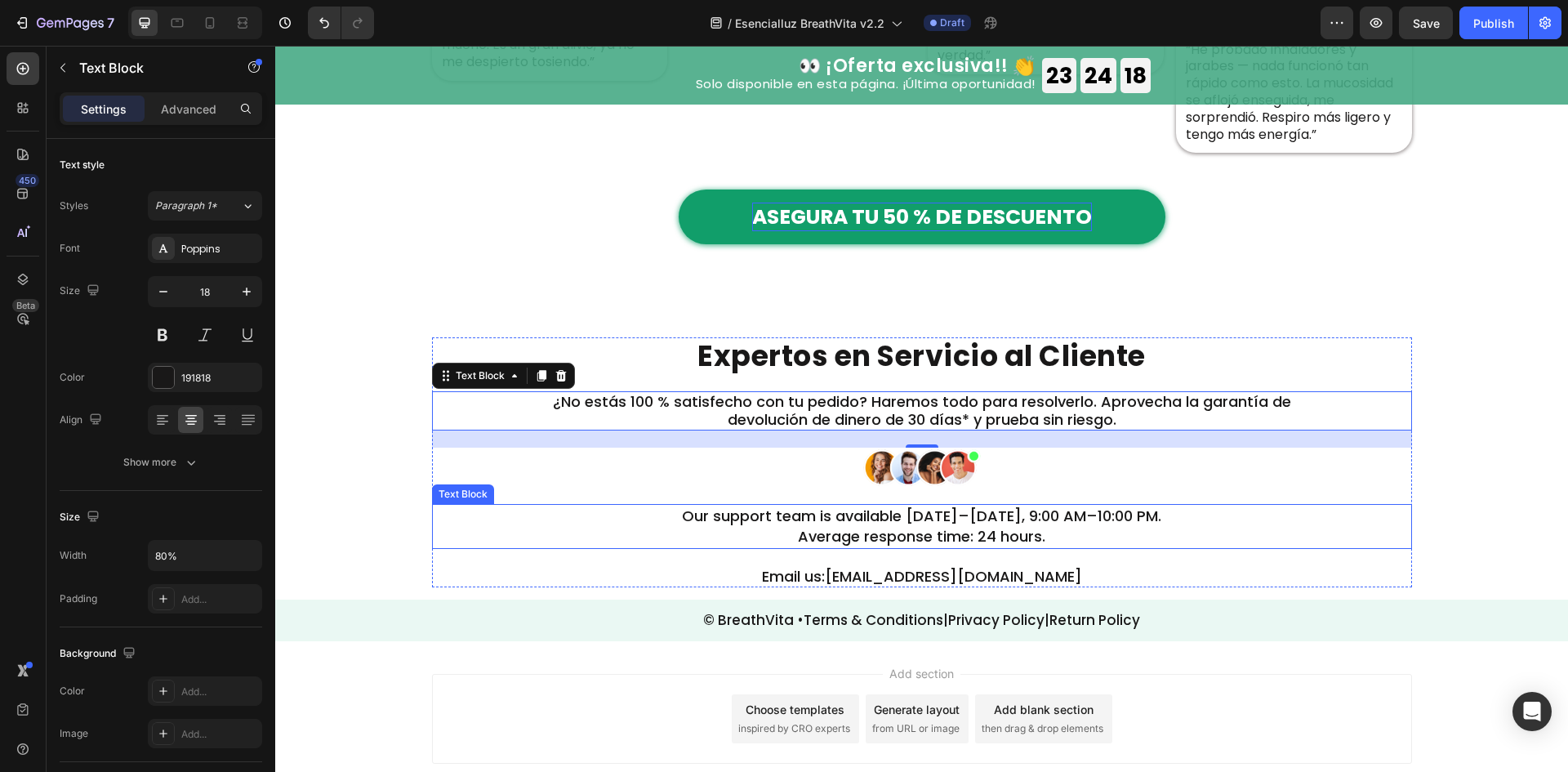
click at [1012, 535] on p "Our support team is available Monday–Sunday, 9:00 AM–10:00 PM. Average response…" at bounding box center [922, 543] width 780 height 41
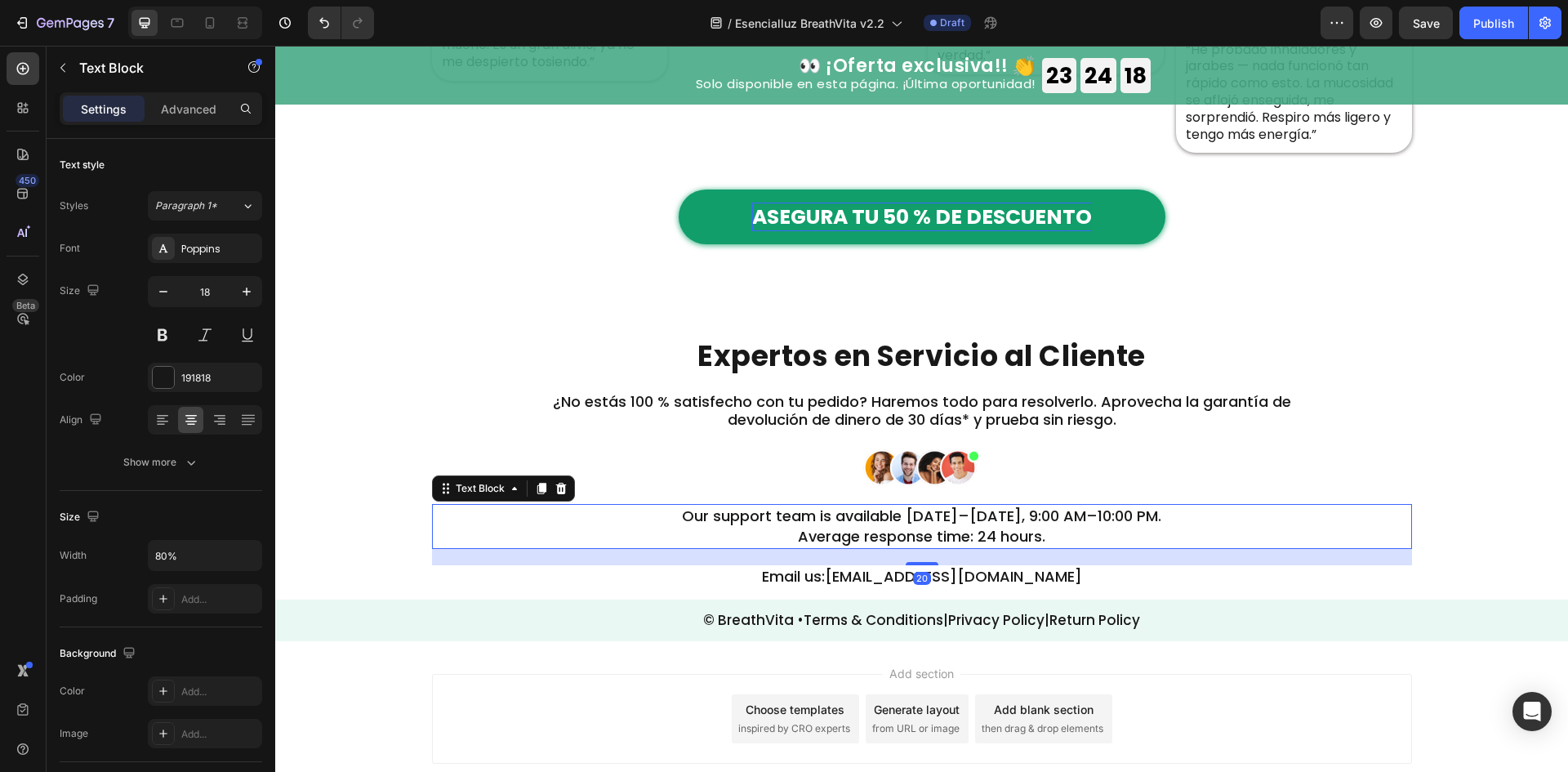
click at [1012, 535] on p "Our support team is available Monday–Sunday, 9:00 AM–10:00 PM. Average response…" at bounding box center [922, 543] width 780 height 41
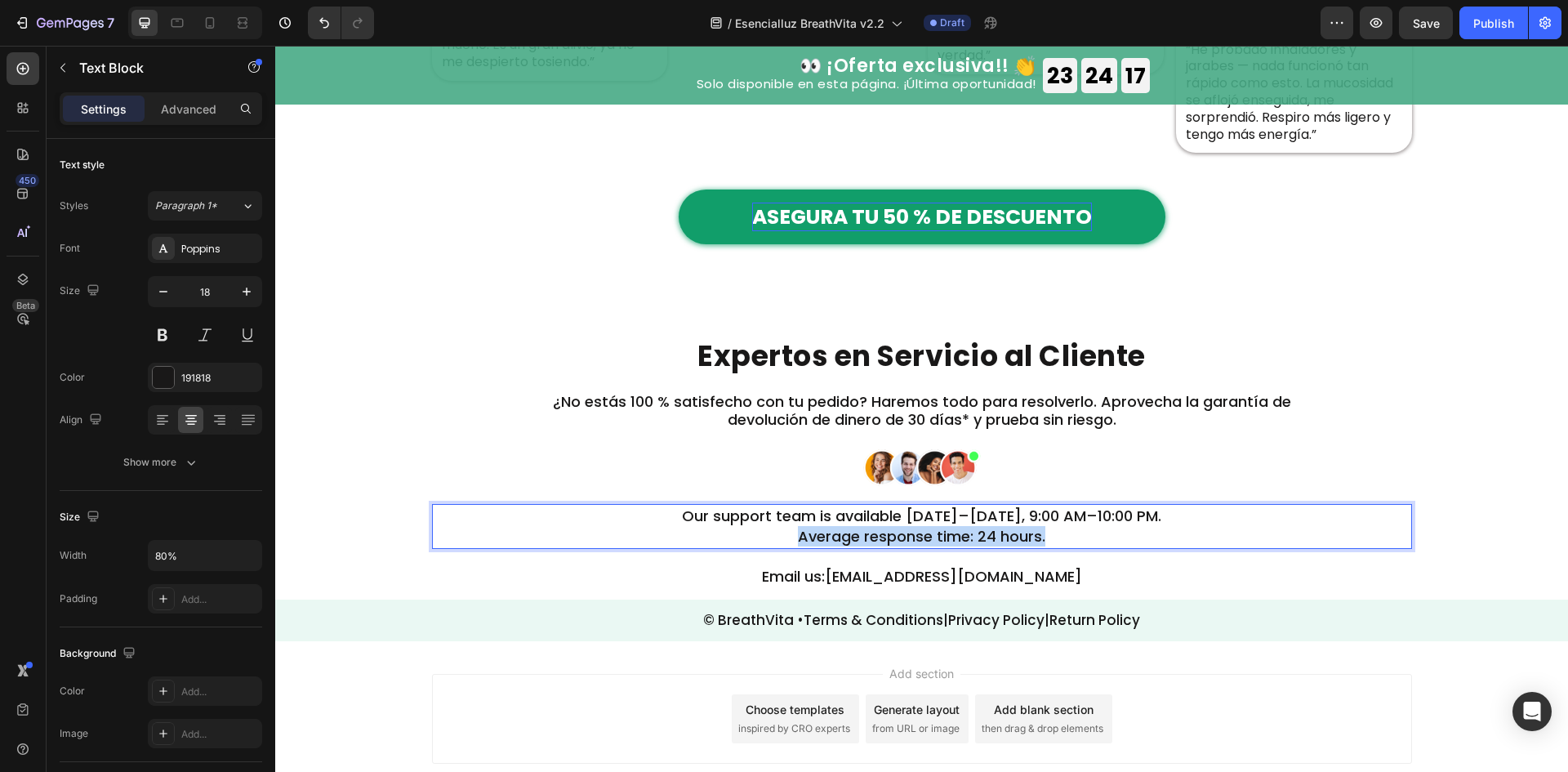
click at [1012, 535] on p "Our support team is available Monday–Sunday, 9:00 AM–10:00 PM. Average response…" at bounding box center [922, 543] width 780 height 41
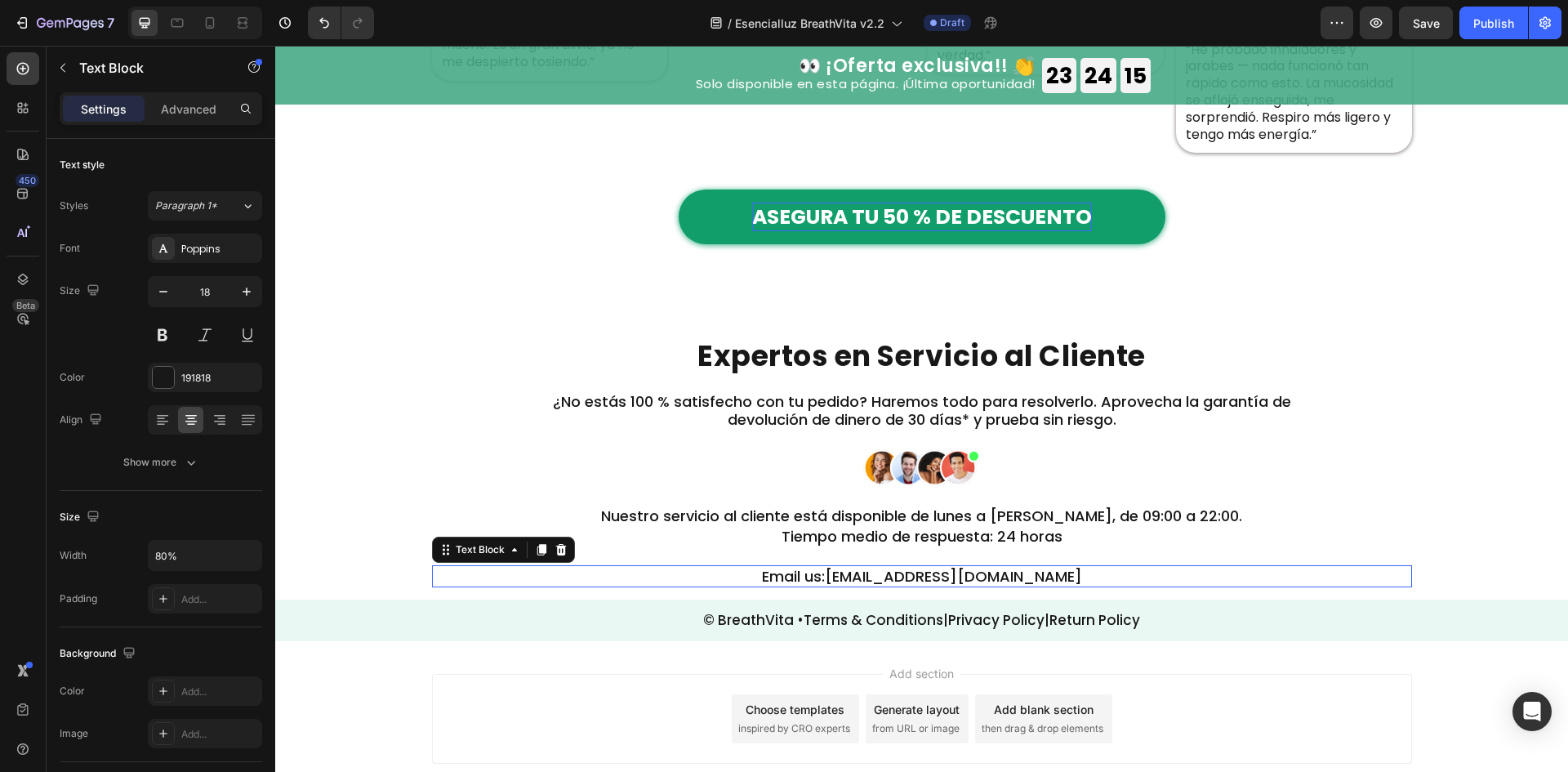
click at [1195, 583] on p "Email us: support@zentheca.com" at bounding box center [922, 593] width 976 height 19
click at [855, 583] on p "Email us: support@zentheca.com" at bounding box center [922, 593] width 976 height 19
drag, startPoint x: 855, startPoint y: 581, endPoint x: 782, endPoint y: 584, distance: 73.1
click at [782, 584] on p "Email us: support@zentheca.com" at bounding box center [922, 593] width 976 height 19
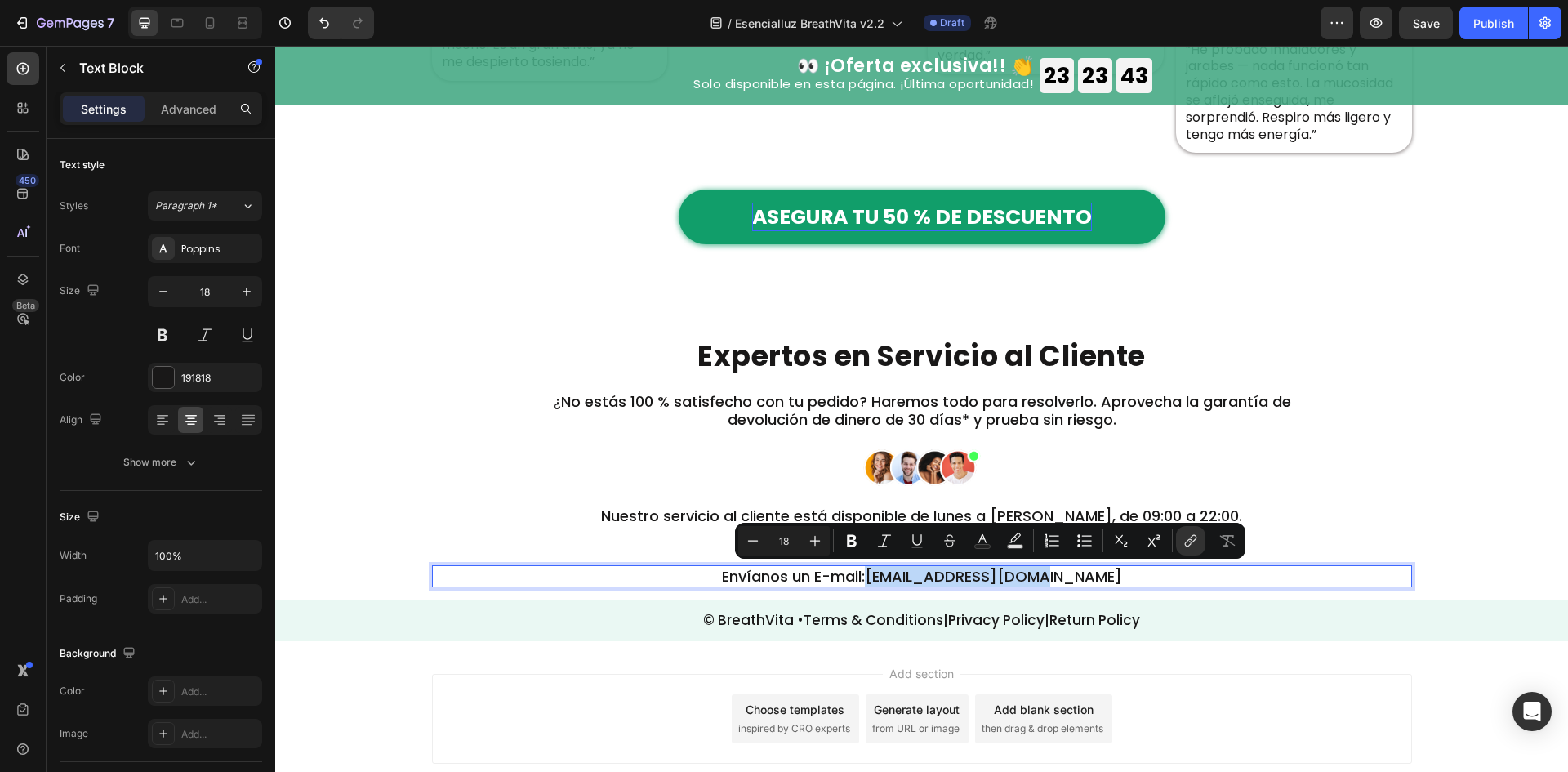
drag, startPoint x: 904, startPoint y: 576, endPoint x: 1120, endPoint y: 568, distance: 216.1
click at [1120, 583] on p "Envíanos un E-mail: support@zentheca.com" at bounding box center [922, 593] width 976 height 19
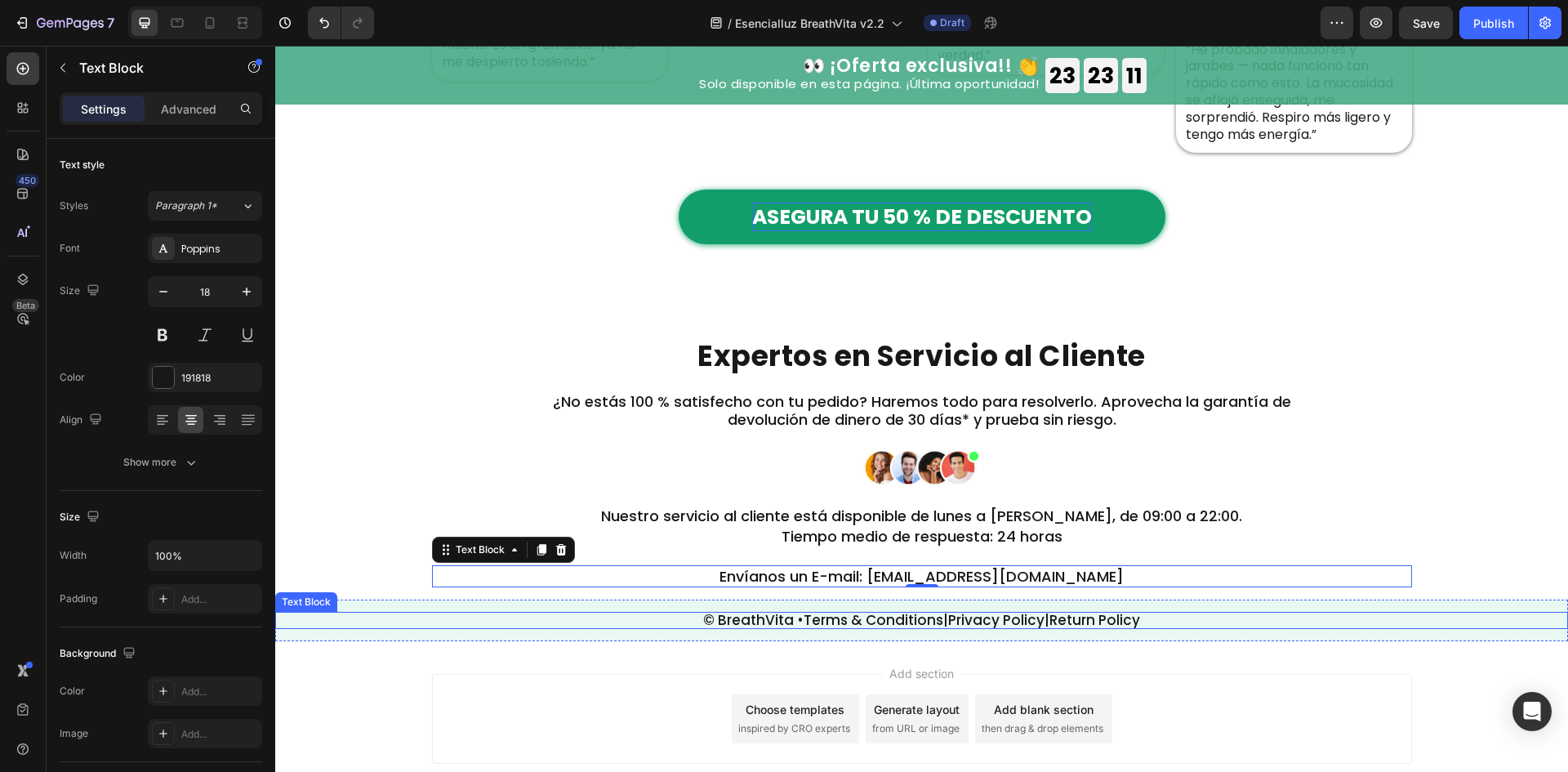
click at [1152, 630] on p "© BreathVita • Terms & Conditions | Privacy Policy | Return Policy" at bounding box center [921, 637] width 1289 height 14
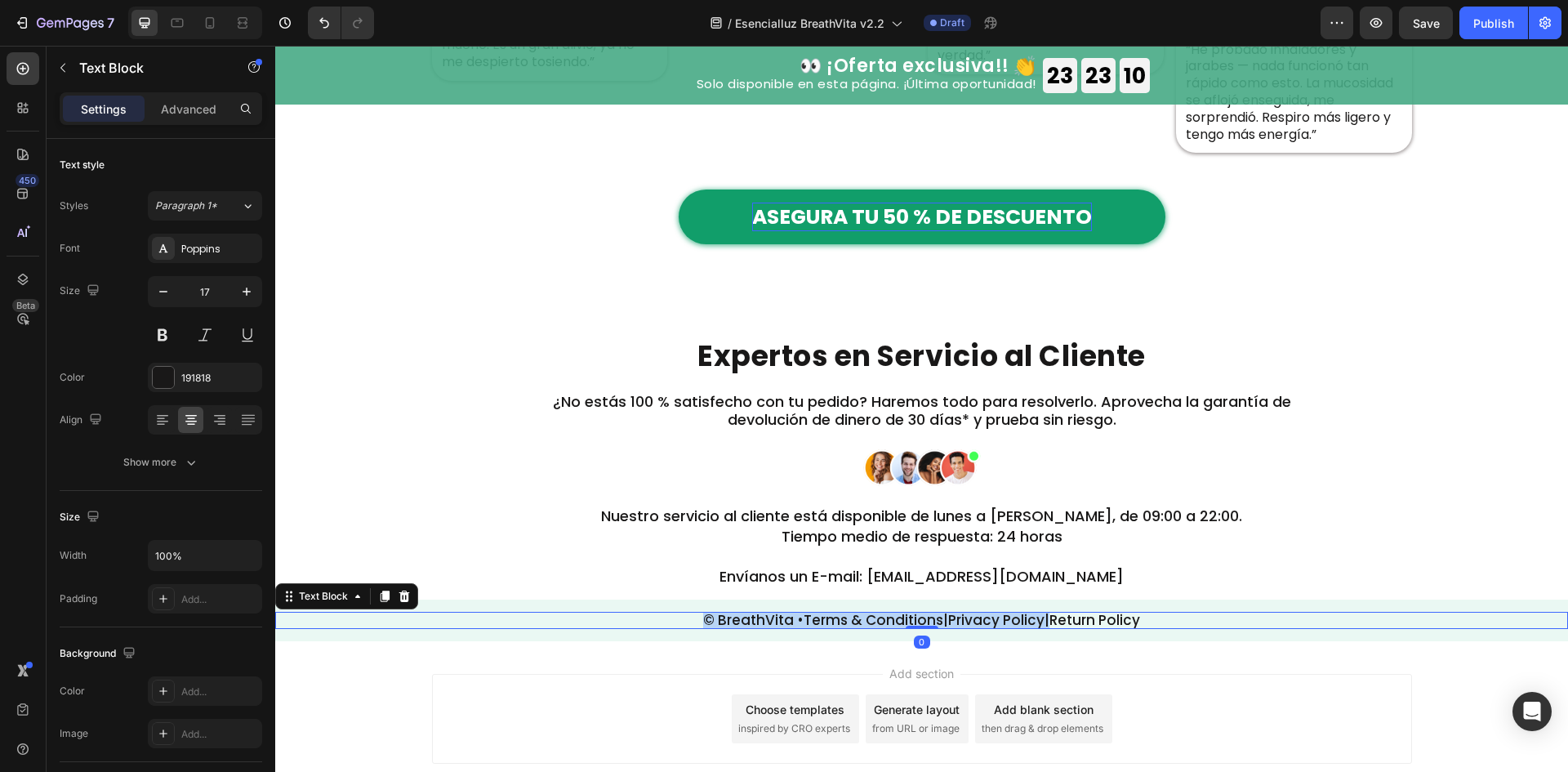
click at [1152, 630] on p "© BreathVita • Terms & Conditions | Privacy Policy | Return Policy" at bounding box center [921, 637] width 1289 height 14
click at [851, 627] on link "Terms & Conditions" at bounding box center [874, 637] width 140 height 20
click at [791, 630] on p "© BreathVita • Terms & Conditions | Privacy Policy | Return Policy" at bounding box center [921, 637] width 1289 height 14
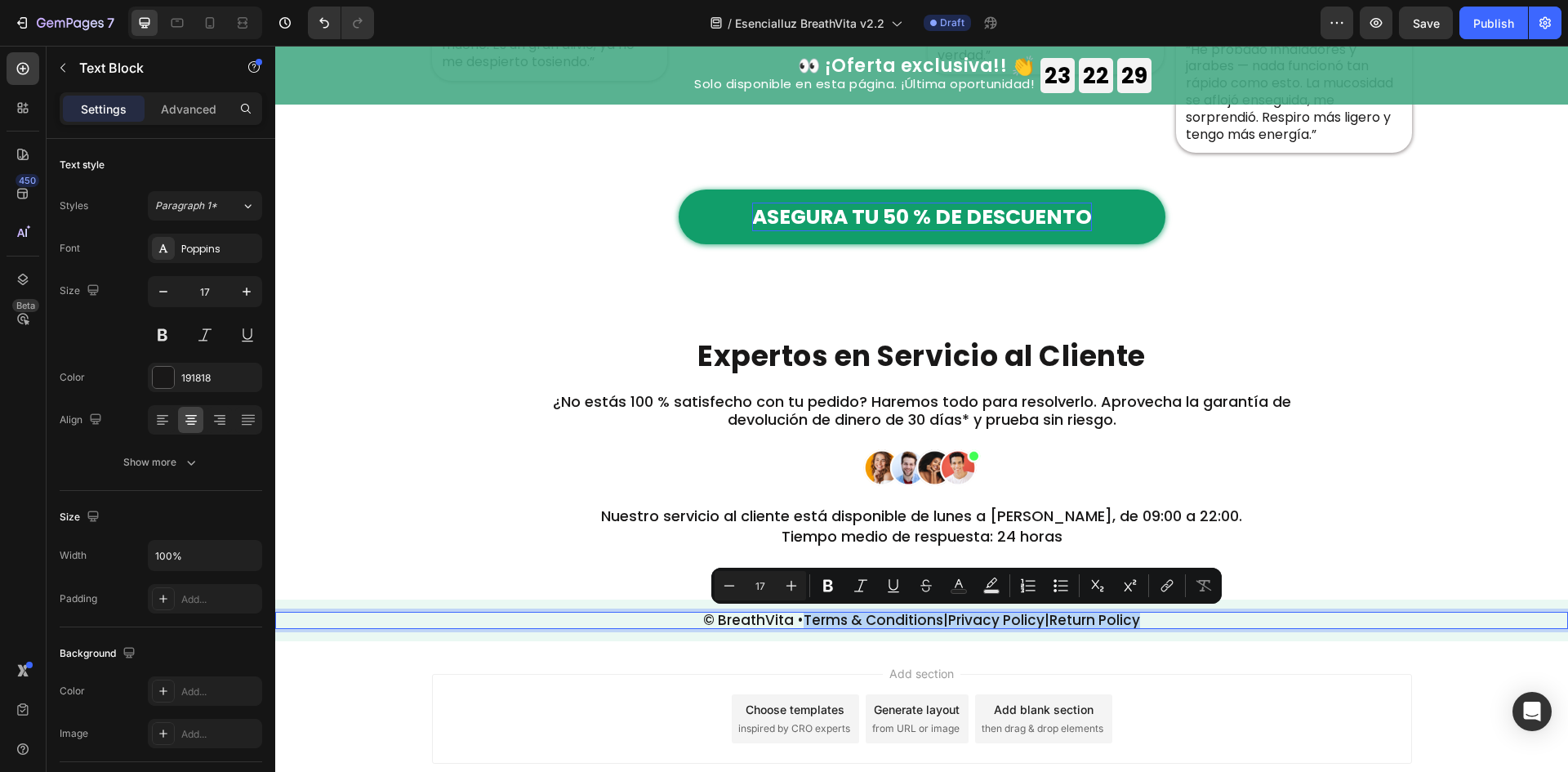
drag, startPoint x: 792, startPoint y: 621, endPoint x: 1269, endPoint y: 625, distance: 477.0
click at [1269, 630] on p "© BreathVita • Terms & Conditions | Privacy Policy | Return Policy" at bounding box center [921, 637] width 1289 height 14
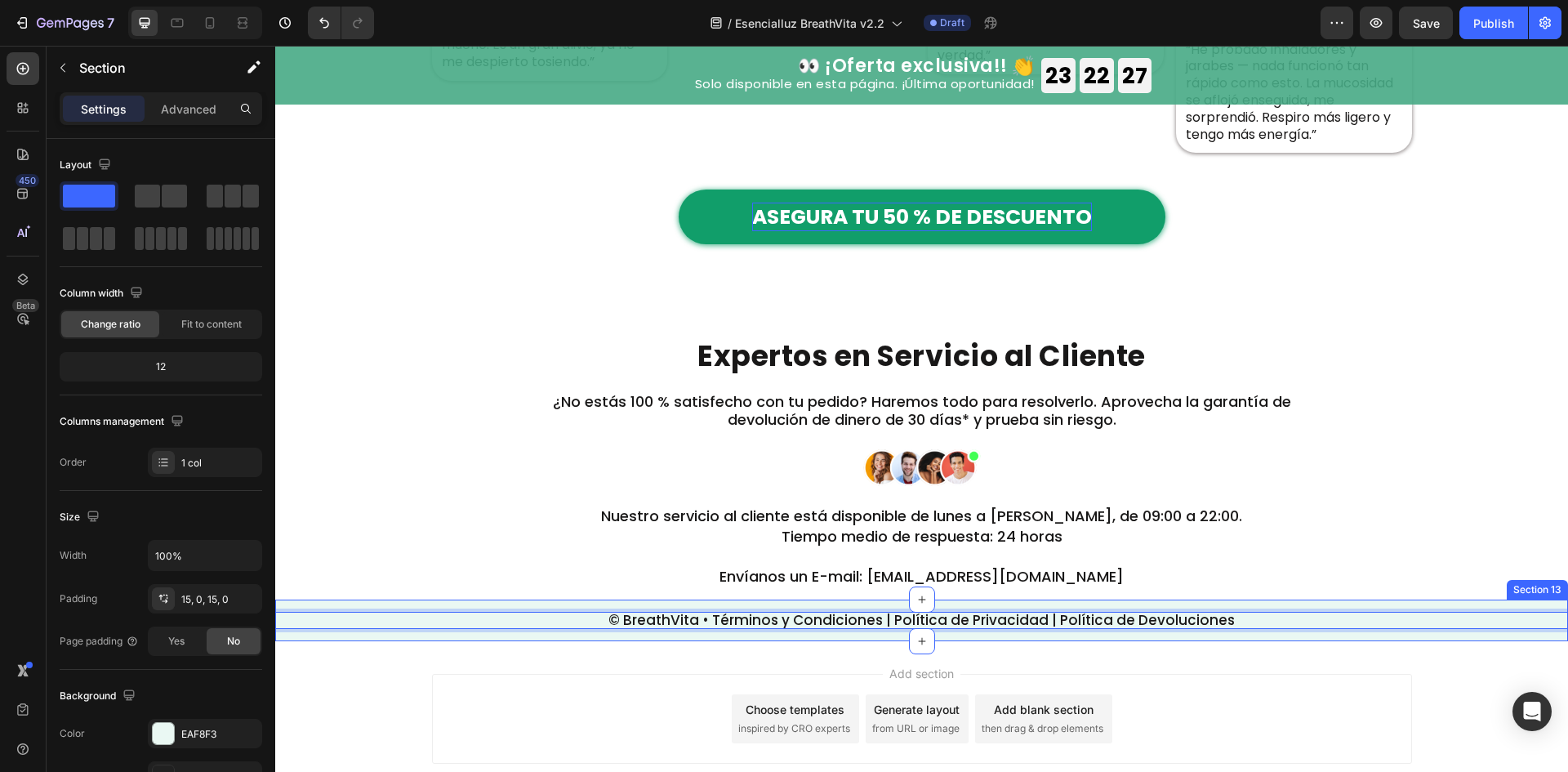
click at [1240, 639] on div "© BreathVita • Términos y Condiciones | Política de Privacidad | Política de De…" at bounding box center [921, 638] width 1293 height 42
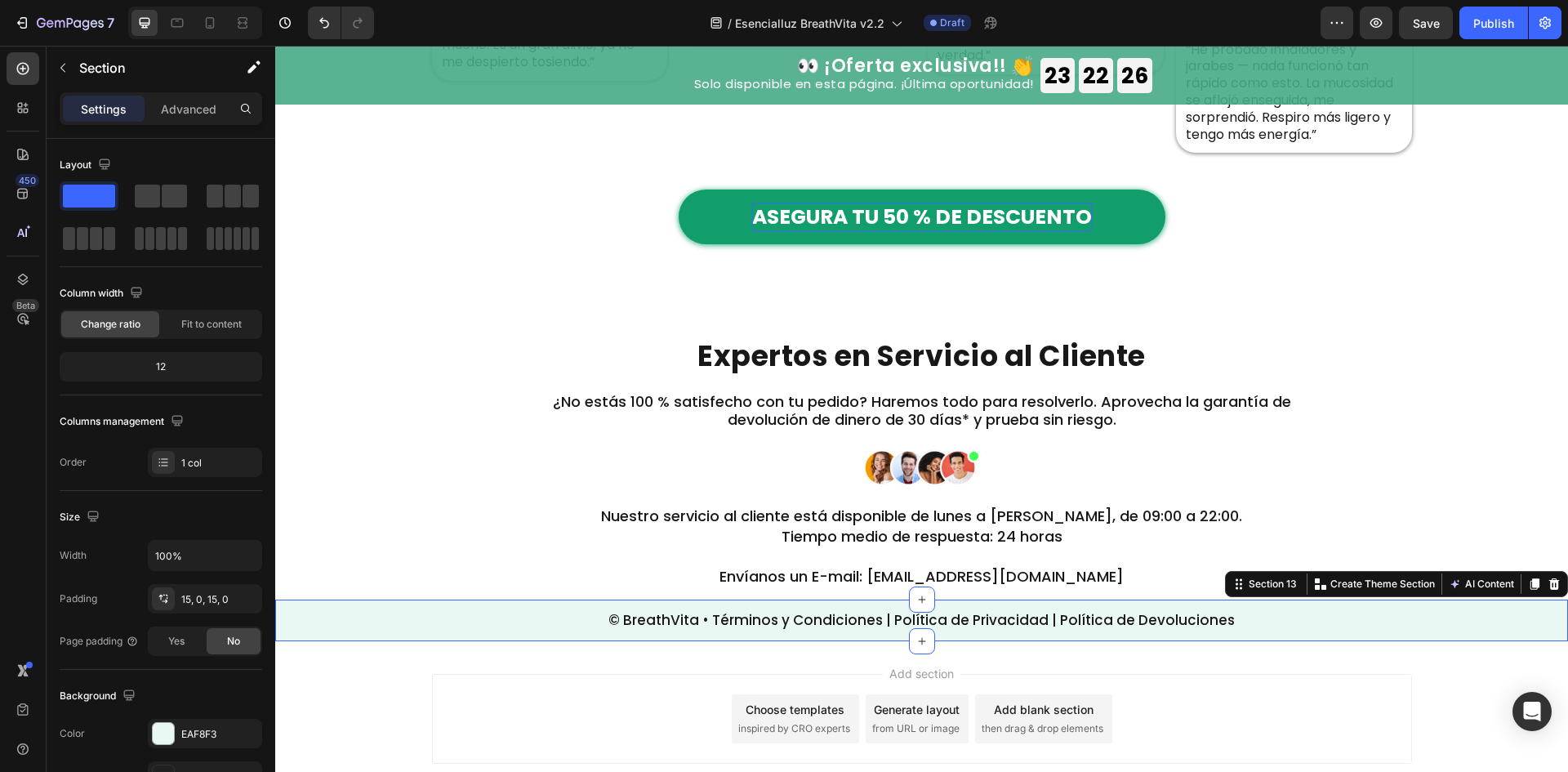
click at [1237, 658] on div "Add section Choose templates inspired by CRO experts Generate layout from URL o…" at bounding box center [921, 738] width 1293 height 161
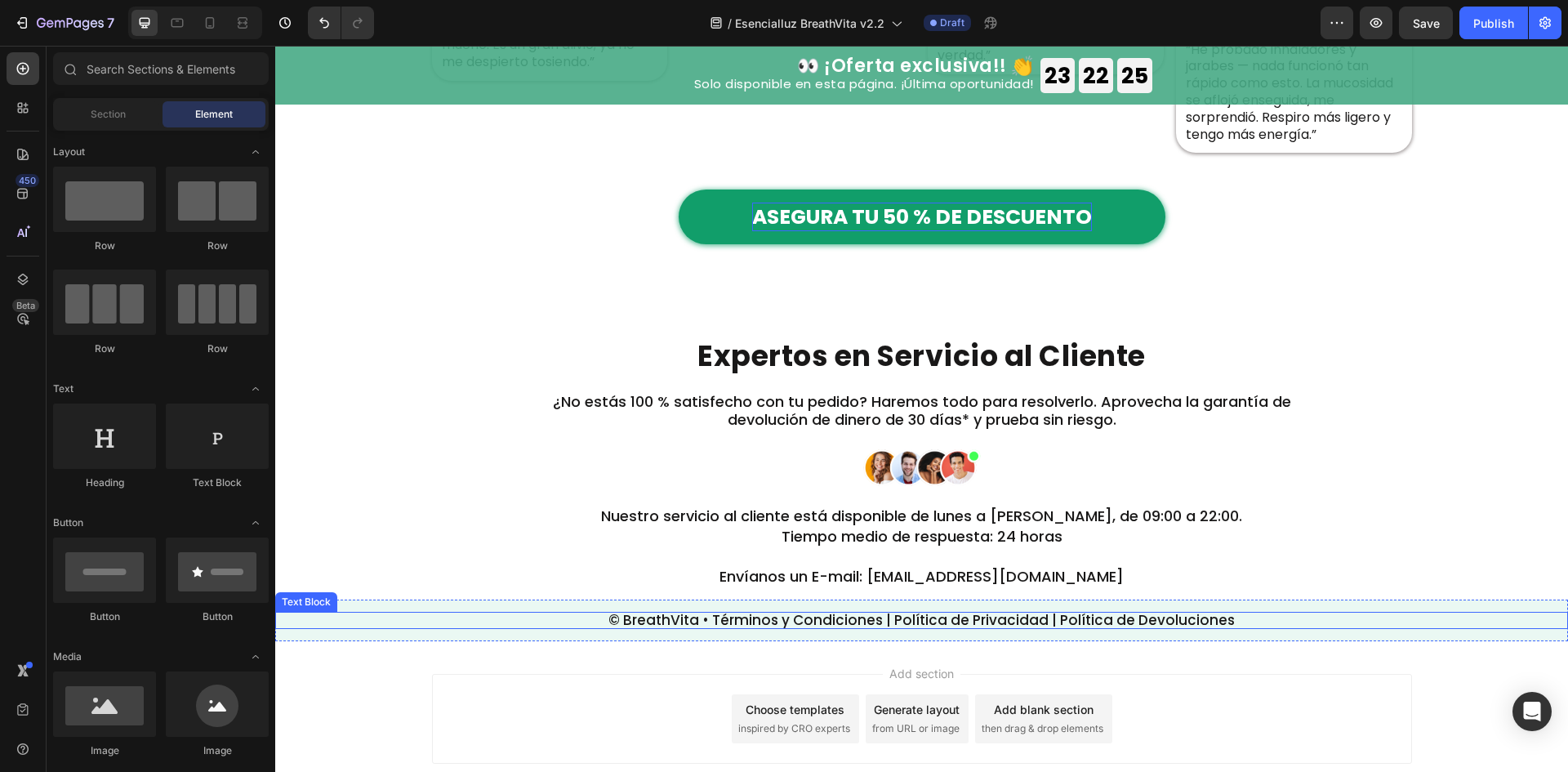
click at [1237, 630] on p "© BreathVita • Términos y Condiciones | Política de Privacidad | Política de De…" at bounding box center [921, 637] width 1289 height 14
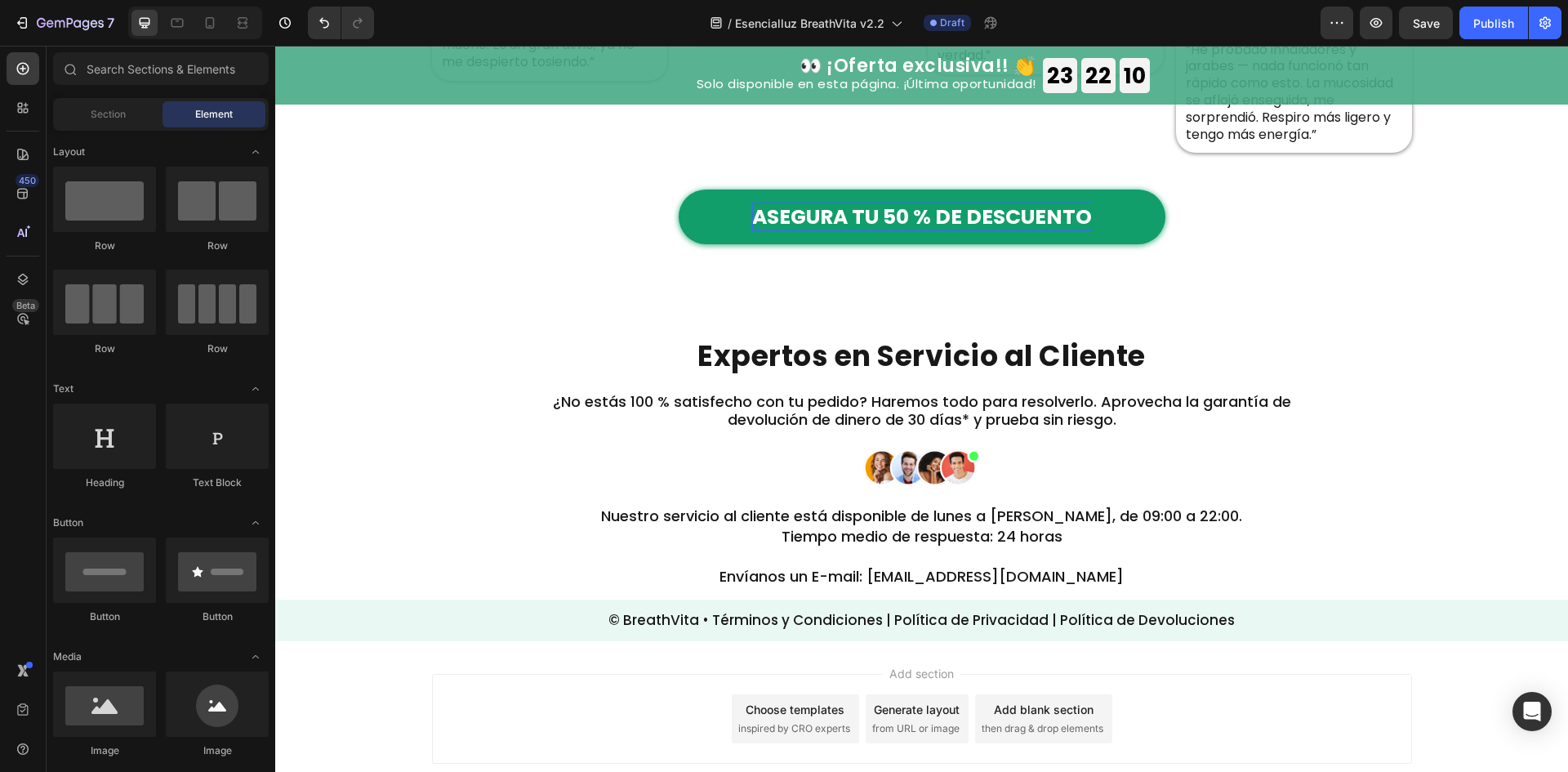
click at [1145, 658] on div "Add section Choose templates inspired by CRO experts Generate layout from URL o…" at bounding box center [921, 738] width 1293 height 161
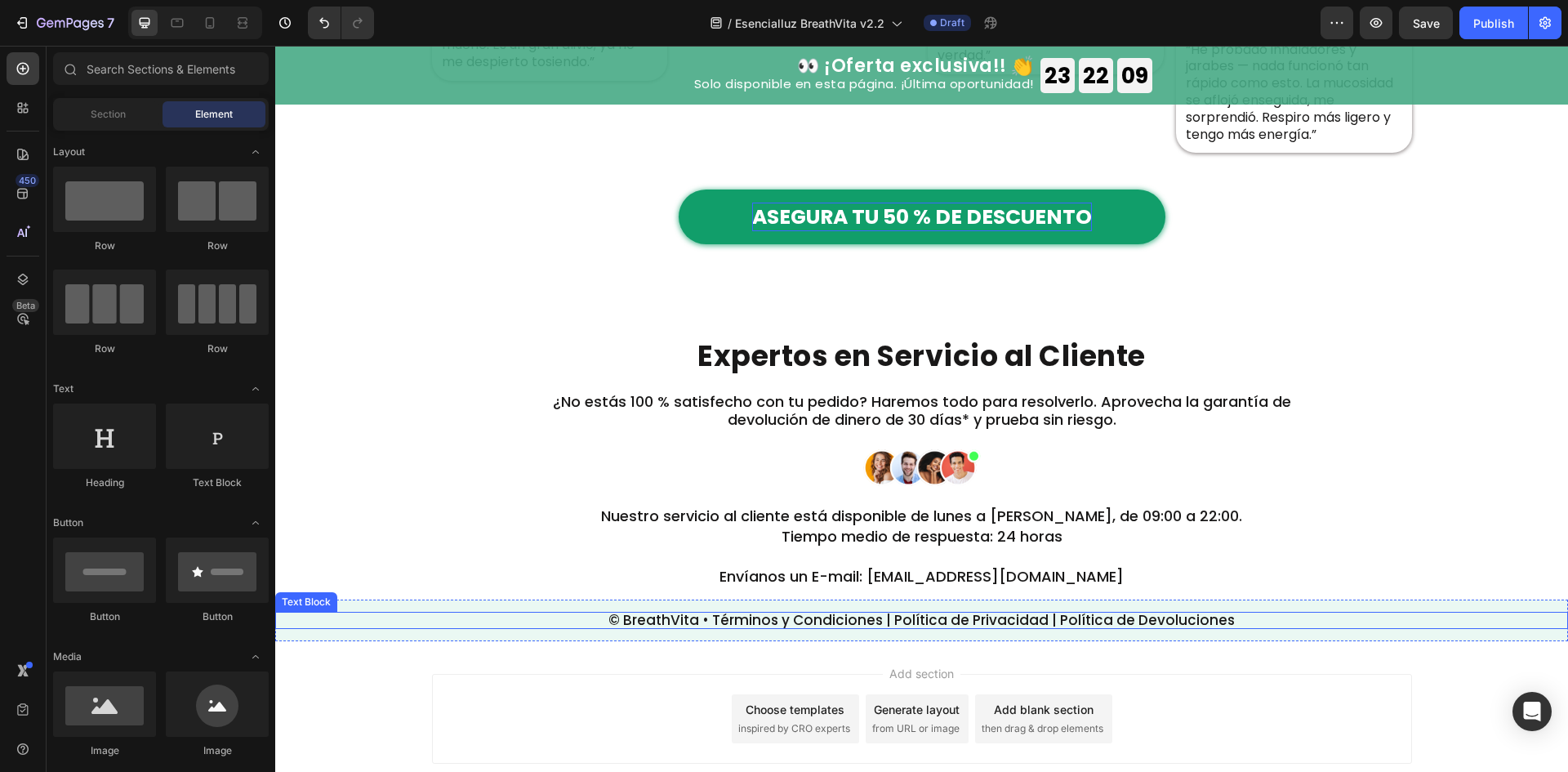
click at [1149, 630] on p "© BreathVita • Términos y Condiciones | Política de Privacidad | Política de De…" at bounding box center [921, 637] width 1289 height 14
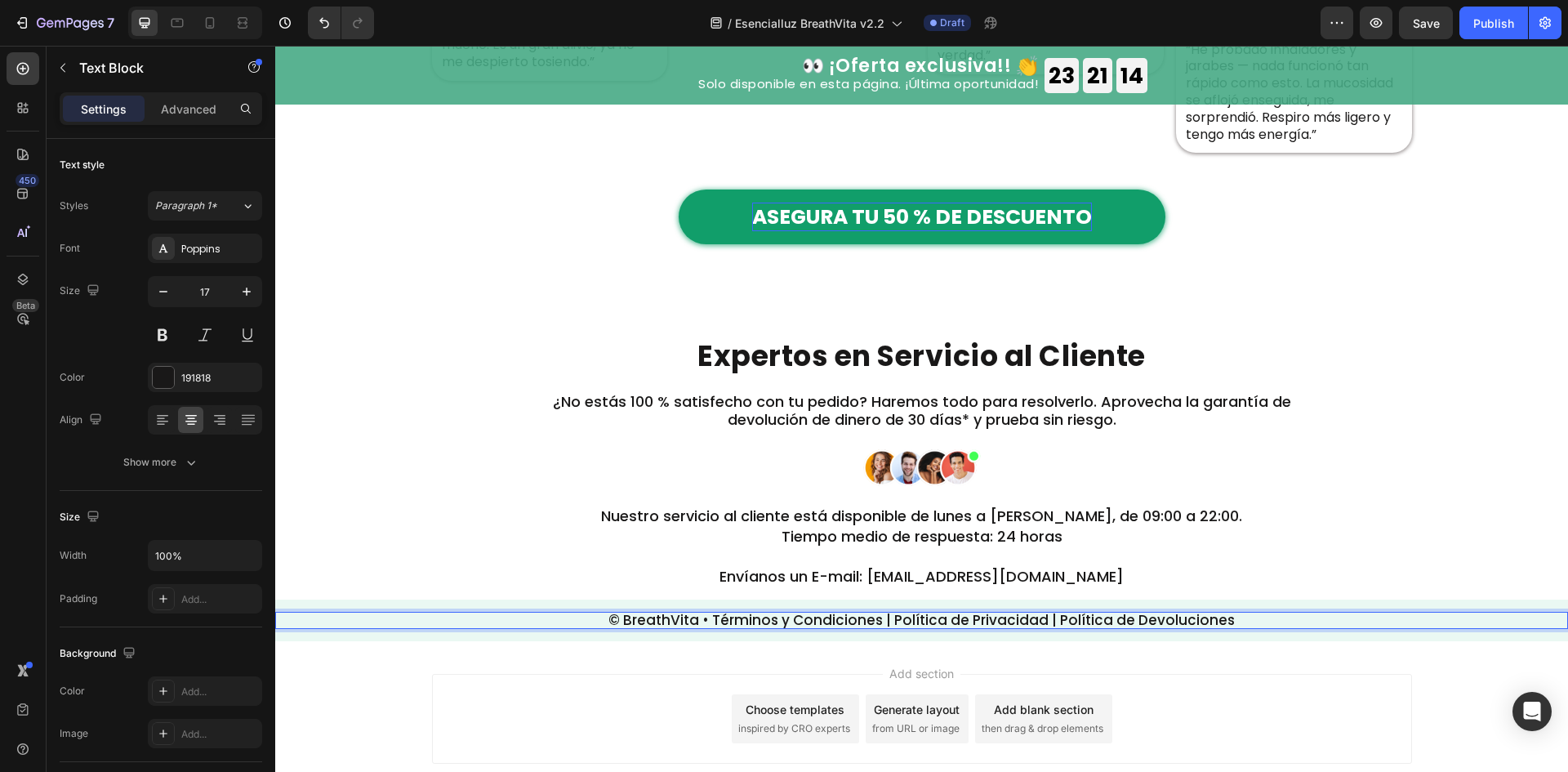
click at [848, 630] on p "© BreathVita • Términos y Condiciones | Política de Privacidad | Política de De…" at bounding box center [921, 637] width 1289 height 14
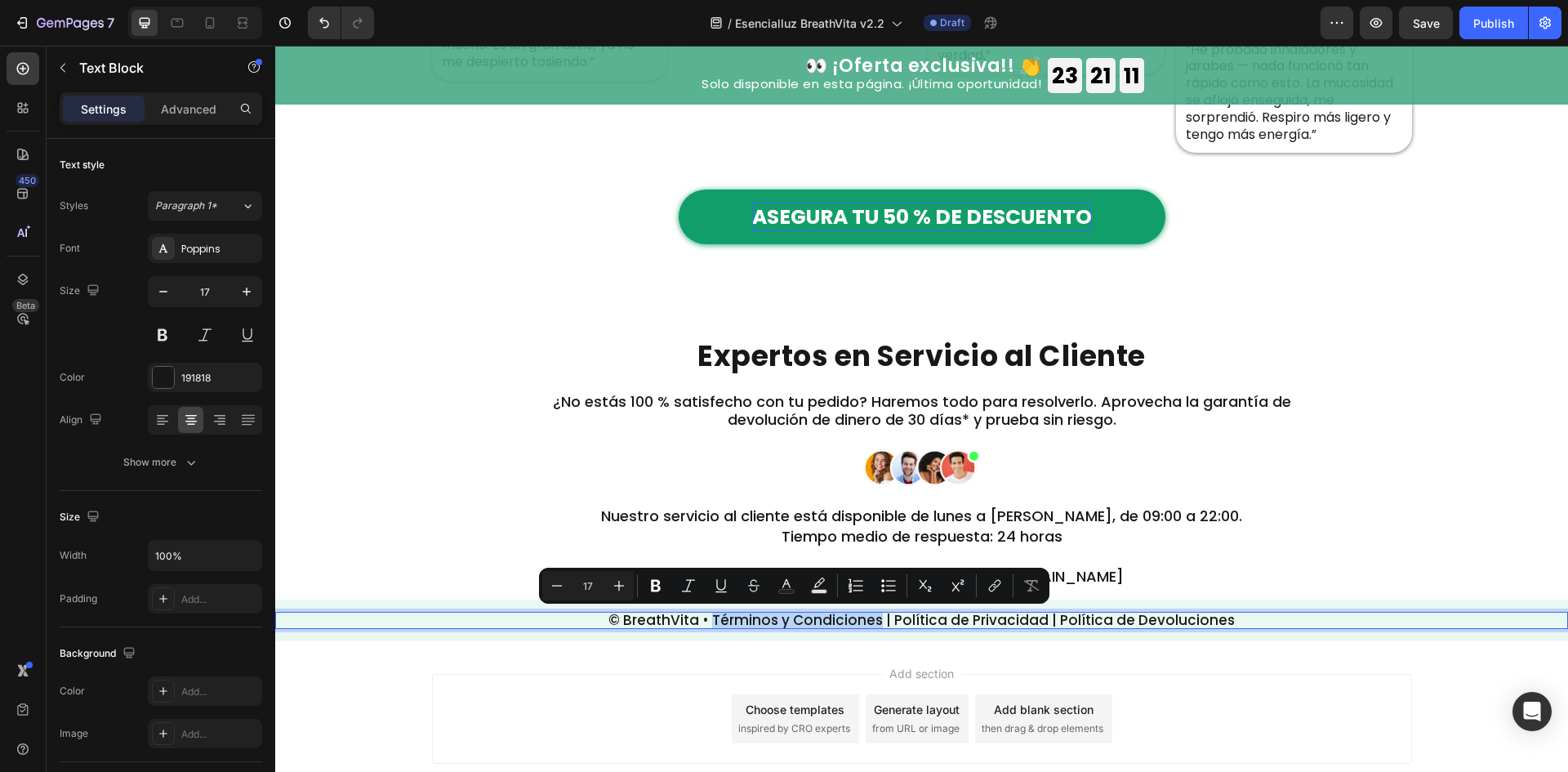
drag, startPoint x: 878, startPoint y: 617, endPoint x: 710, endPoint y: 613, distance: 168.0
click at [710, 630] on p "© BreathVita • Términos y Condiciones | Política de Privacidad | Política de De…" at bounding box center [921, 637] width 1289 height 14
click at [999, 576] on button "link" at bounding box center [994, 585] width 29 height 29
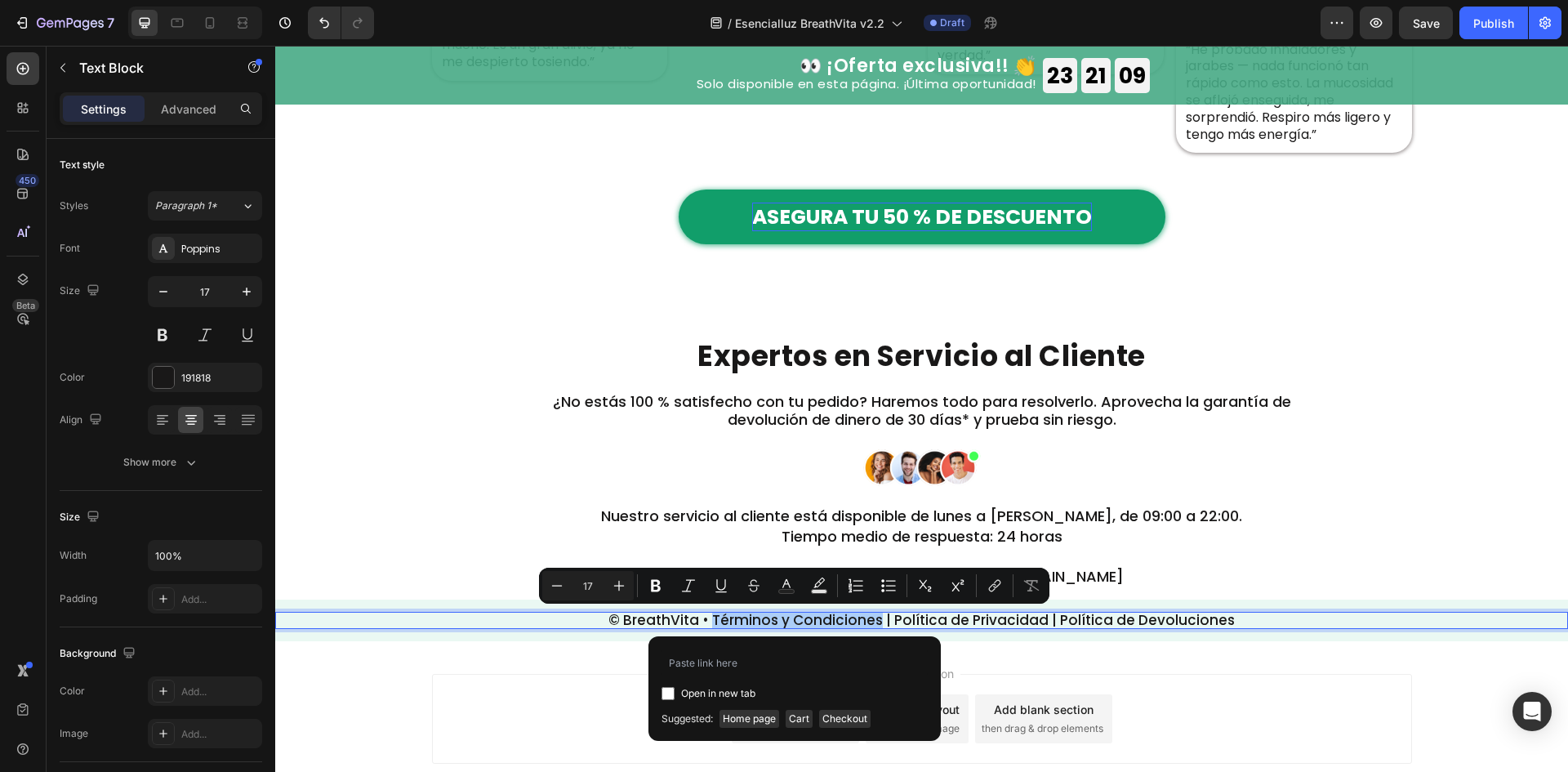
type input "https://esencialluz.com/pages/terminos-y-condiciones"
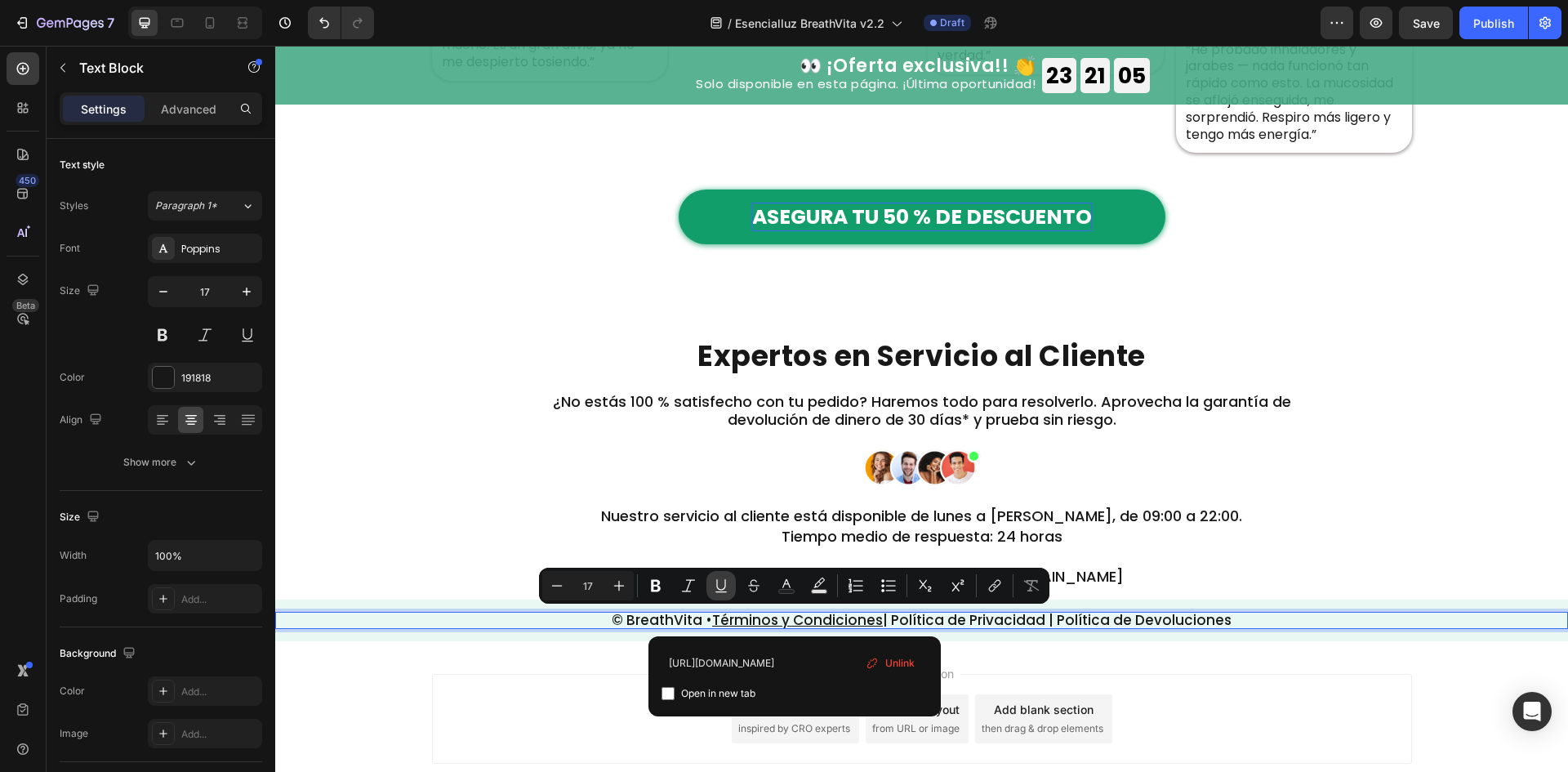
click at [731, 578] on button "Underline" at bounding box center [721, 585] width 29 height 29
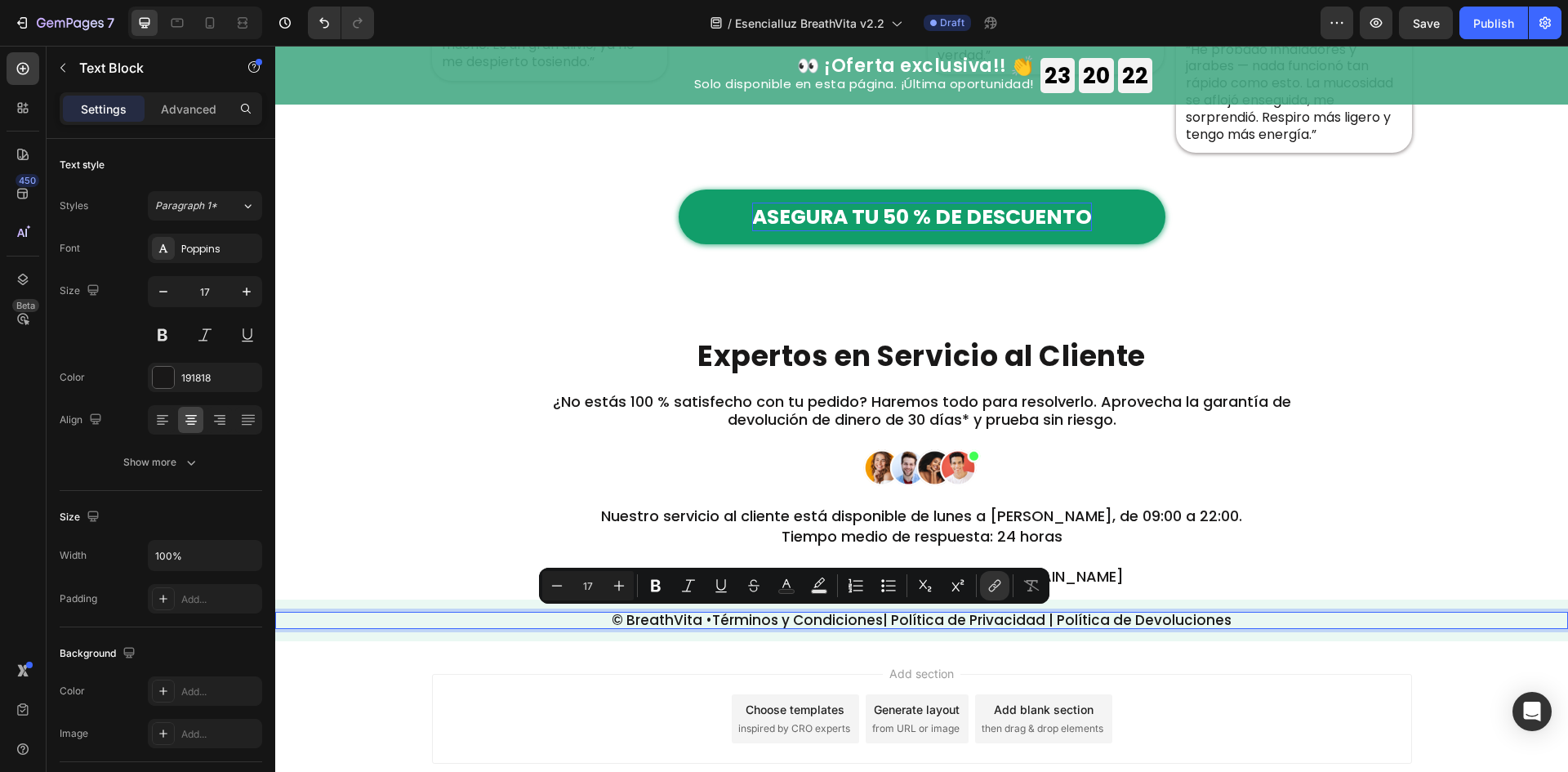
click at [895, 630] on p "© BreathVita • Términos y Condiciones | Política de Privacidad | Política de De…" at bounding box center [921, 637] width 1289 height 14
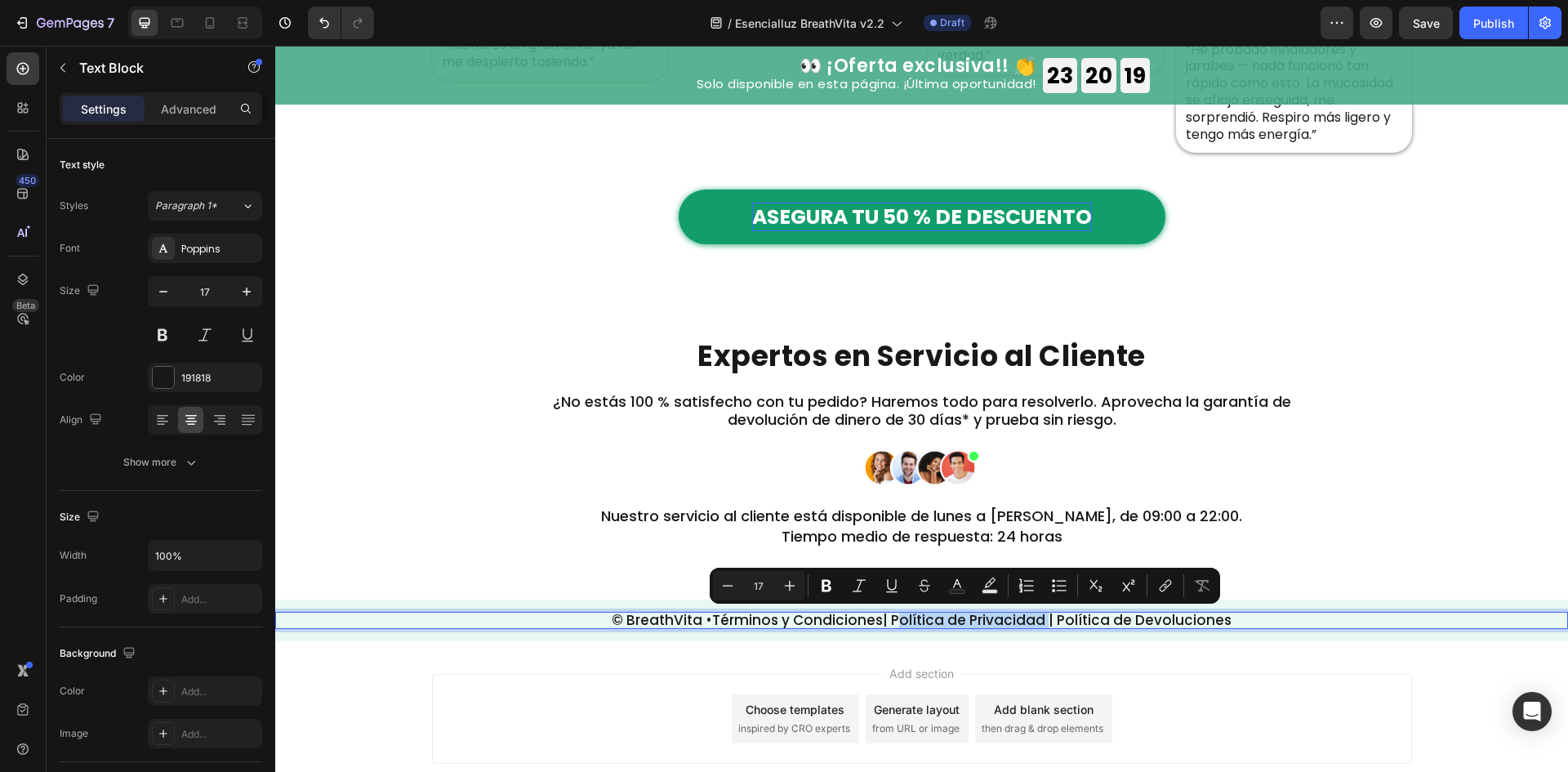
drag, startPoint x: 893, startPoint y: 616, endPoint x: 1043, endPoint y: 619, distance: 150.0
click at [1043, 630] on p "© BreathVita • Términos y Condiciones | Política de Privacidad | Política de De…" at bounding box center [921, 637] width 1289 height 14
click at [1169, 583] on icon "Editor contextual toolbar" at bounding box center [1165, 585] width 16 height 16
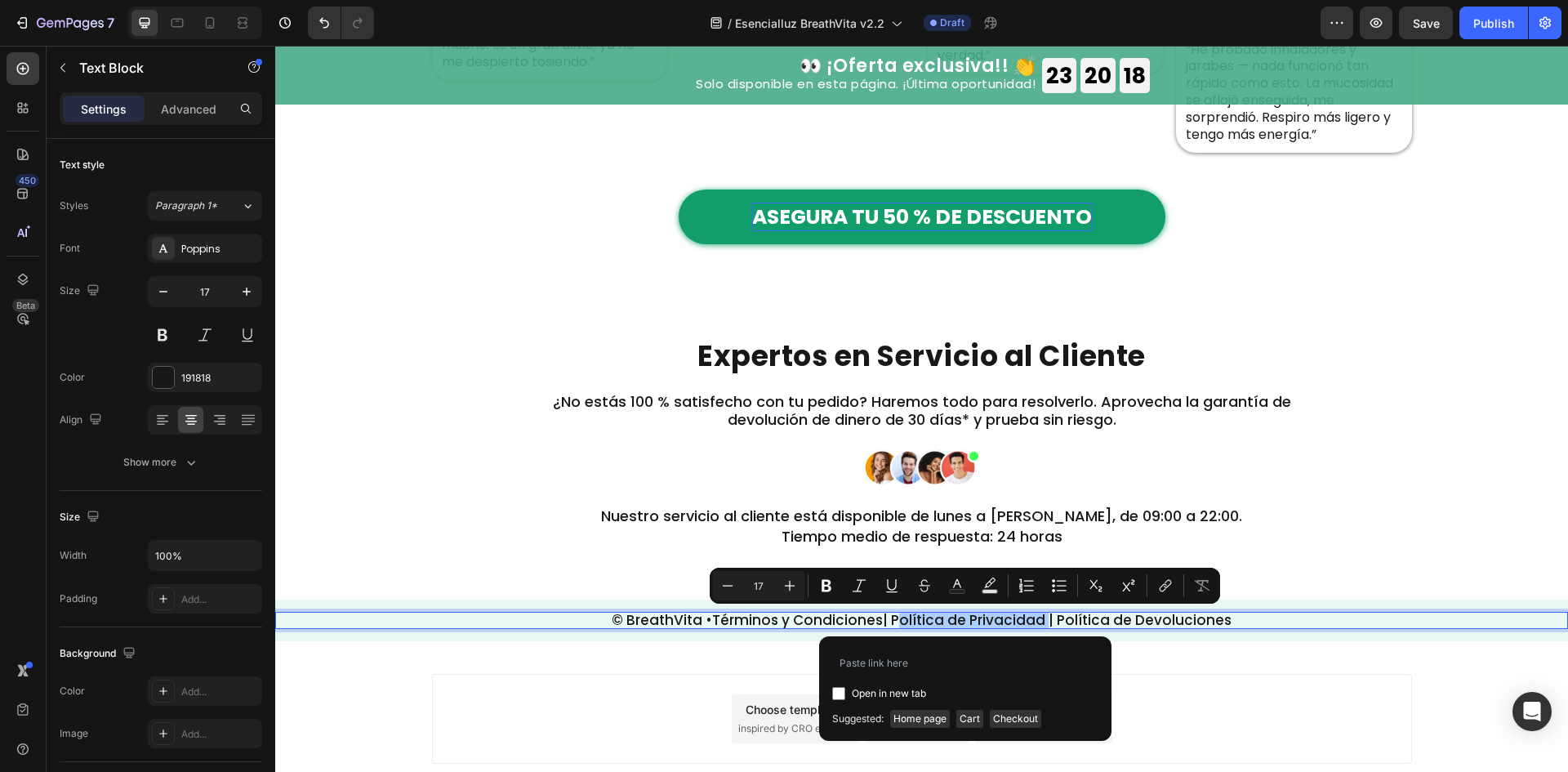
type input "https://esencialluz.com/pages/politica-de-privacidad"
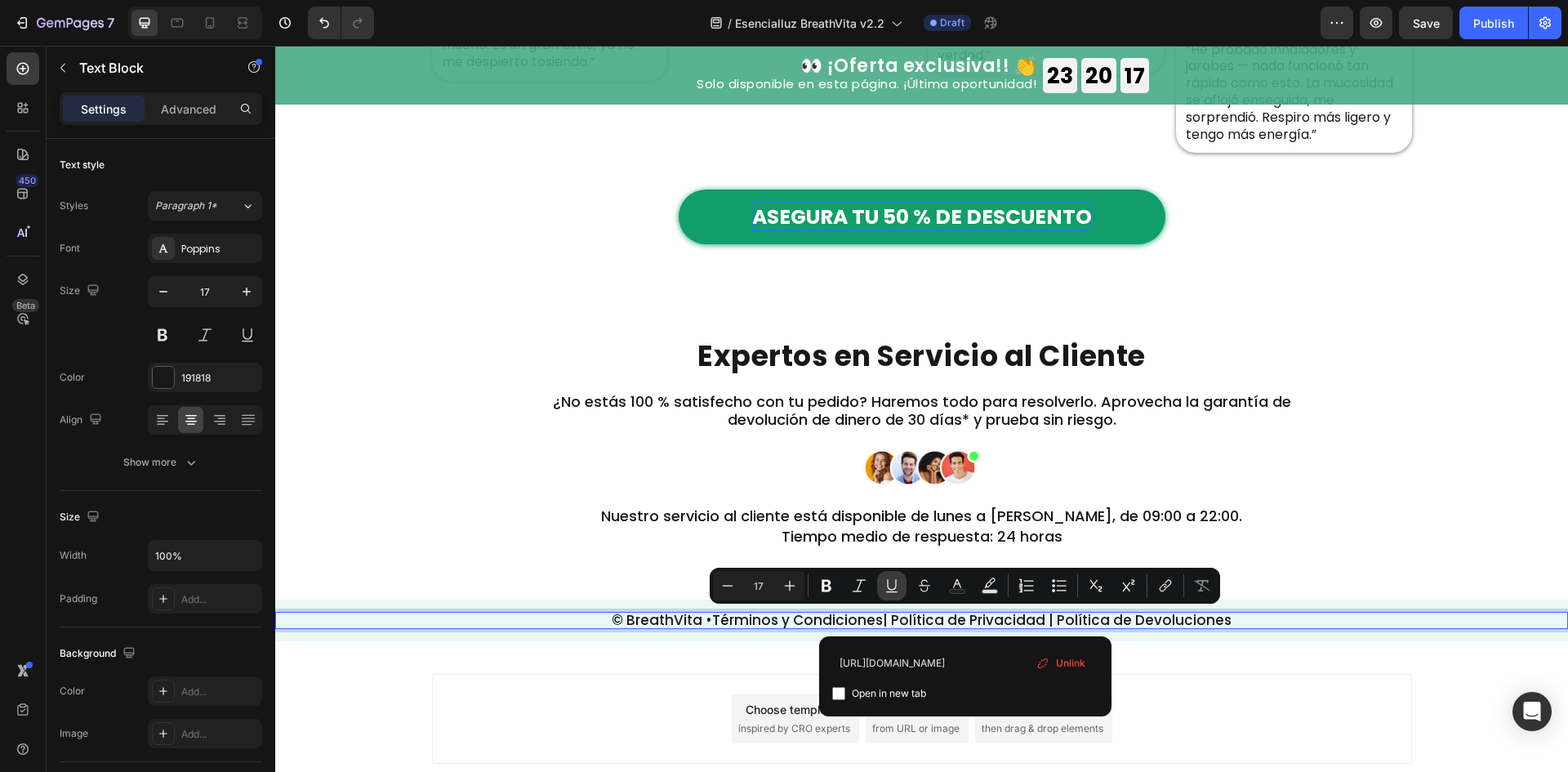
click at [893, 588] on icon "Editor contextual toolbar" at bounding box center [891, 585] width 16 height 16
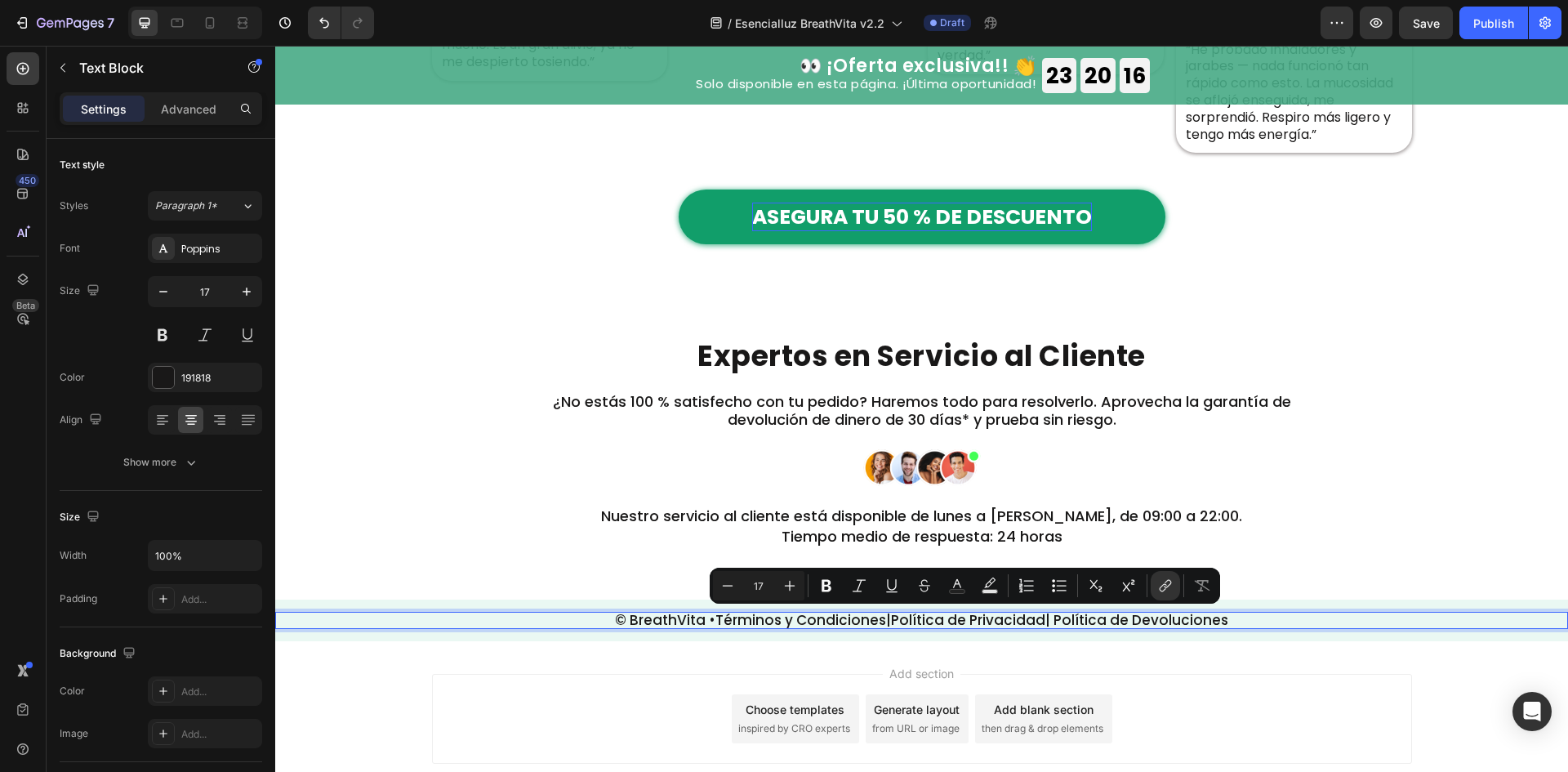
click at [1086, 630] on p "© BreathVita • Términos y Condiciones | Política de Privacidad | Política de De…" at bounding box center [921, 637] width 1289 height 14
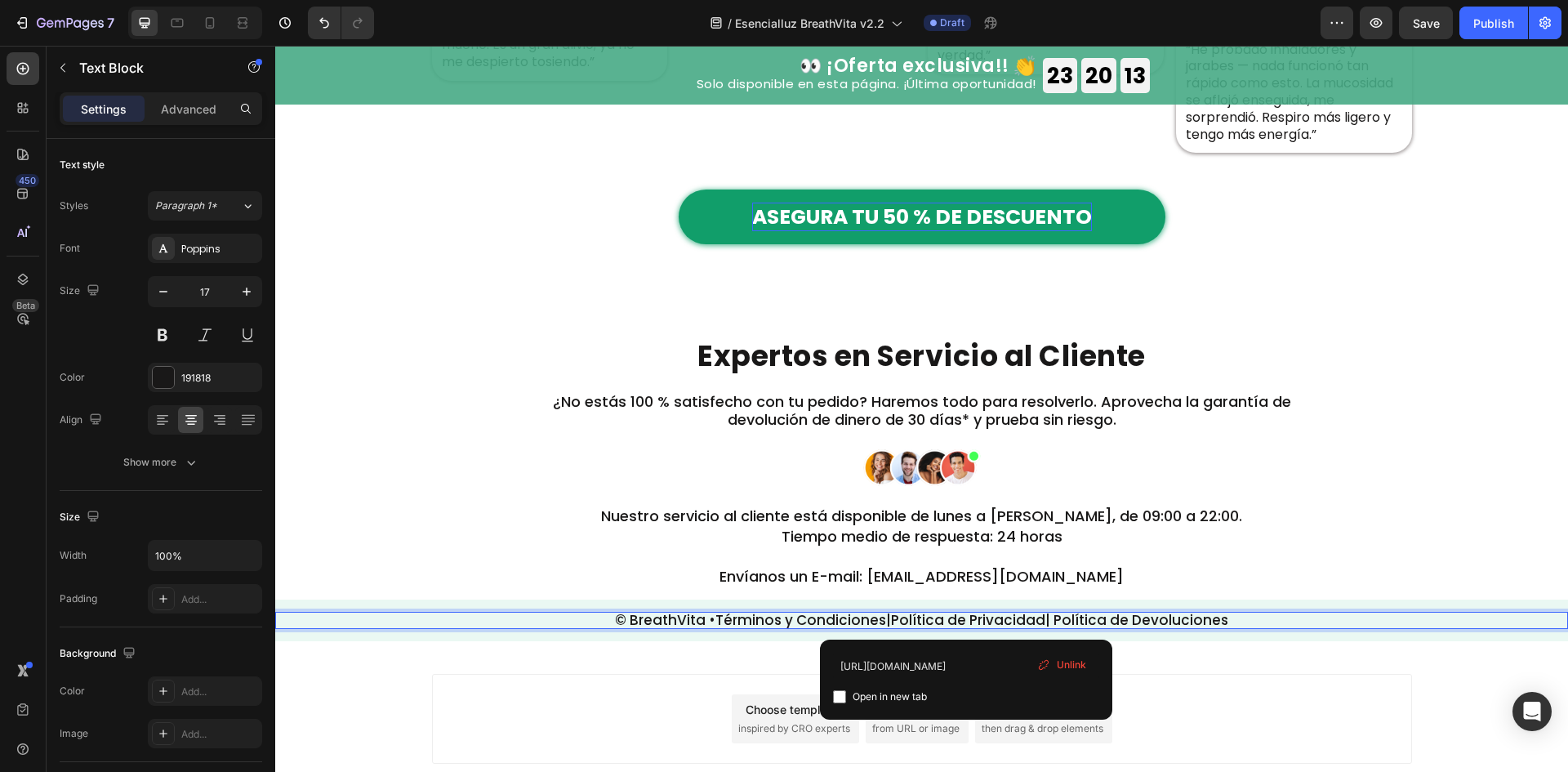
click at [965, 627] on link "Política de Privacidad" at bounding box center [968, 637] width 154 height 20
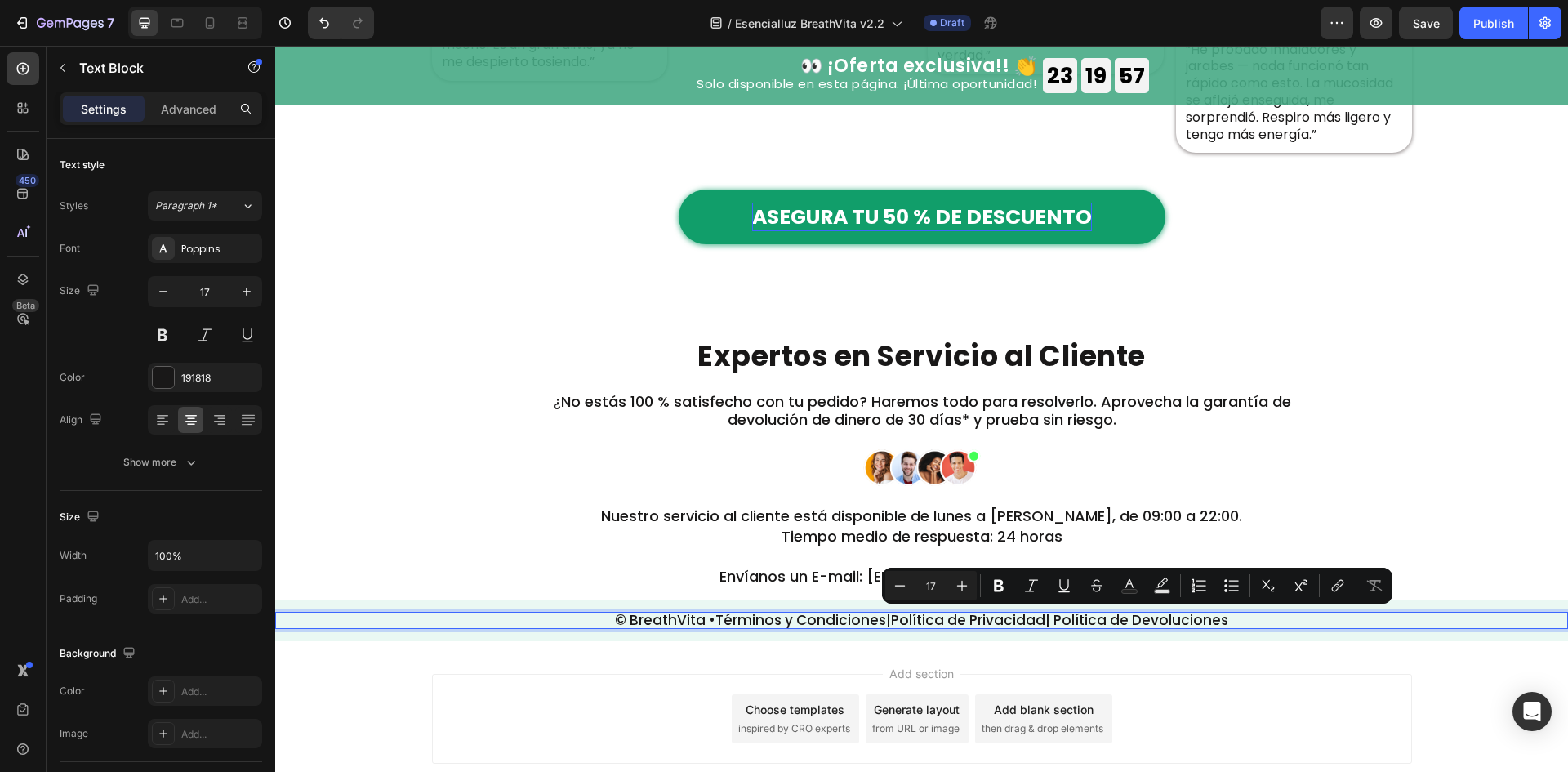
drag, startPoint x: 1057, startPoint y: 615, endPoint x: 1229, endPoint y: 621, distance: 172.1
click at [1229, 630] on p "© BreathVita • Términos y Condiciones | Política de Privacidad | Política de De…" at bounding box center [921, 637] width 1289 height 14
click at [1332, 583] on icon "Editor contextual toolbar" at bounding box center [1337, 585] width 16 height 16
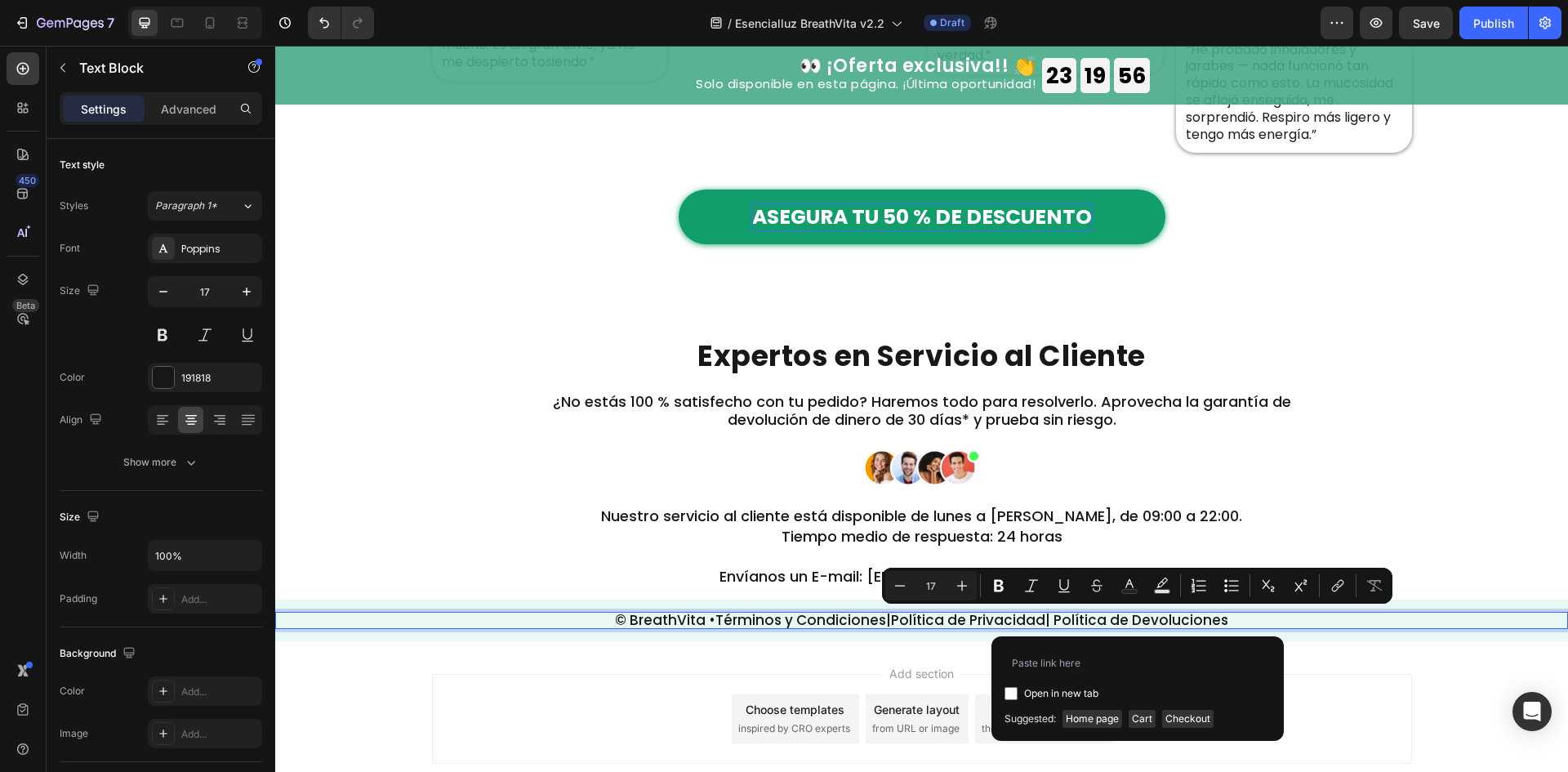
type input "https://esencialluz.com/pages/cancelacion-y-reembolsos"
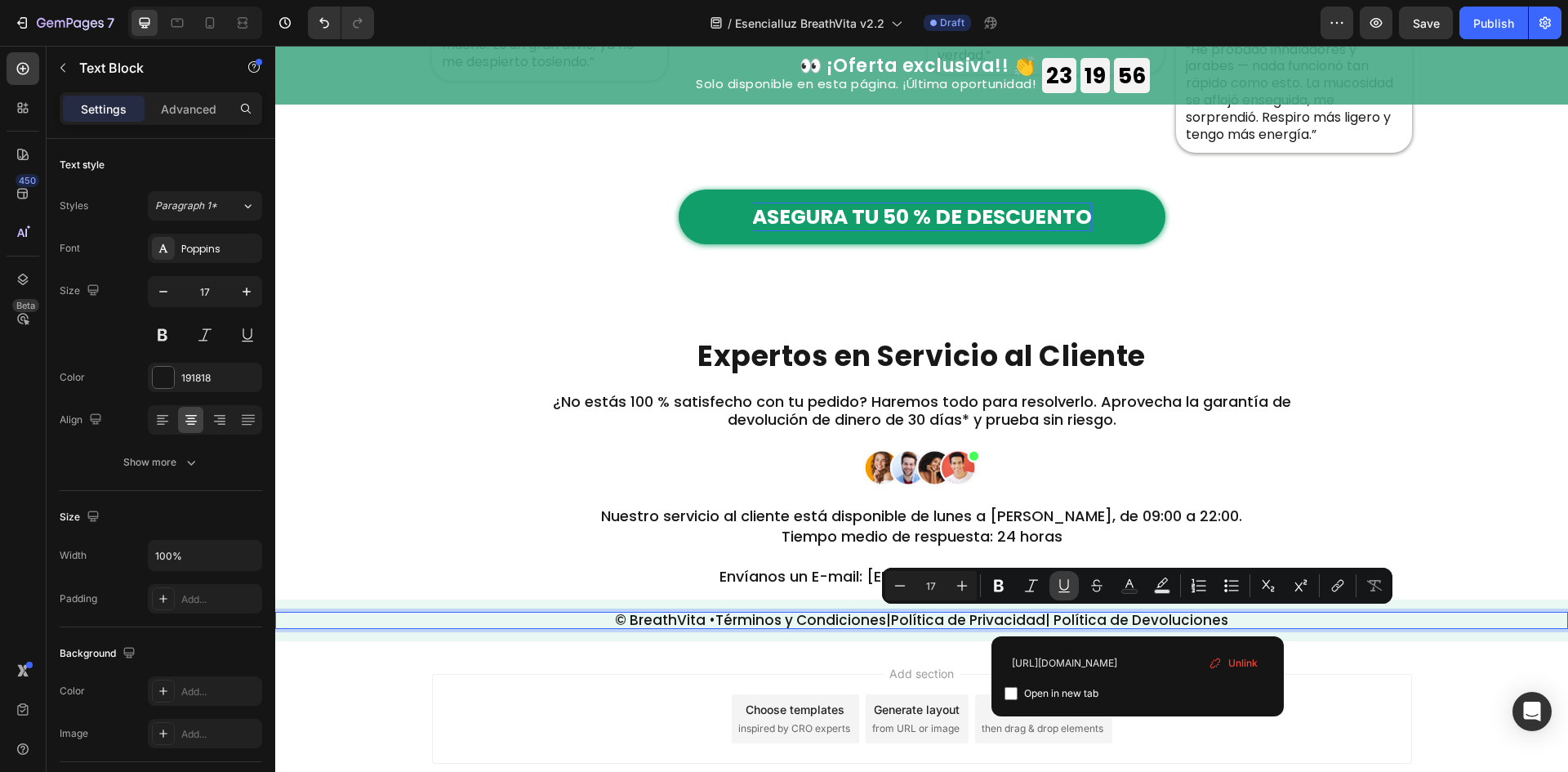
click at [1070, 584] on icon "Editor contextual toolbar" at bounding box center [1063, 585] width 16 height 16
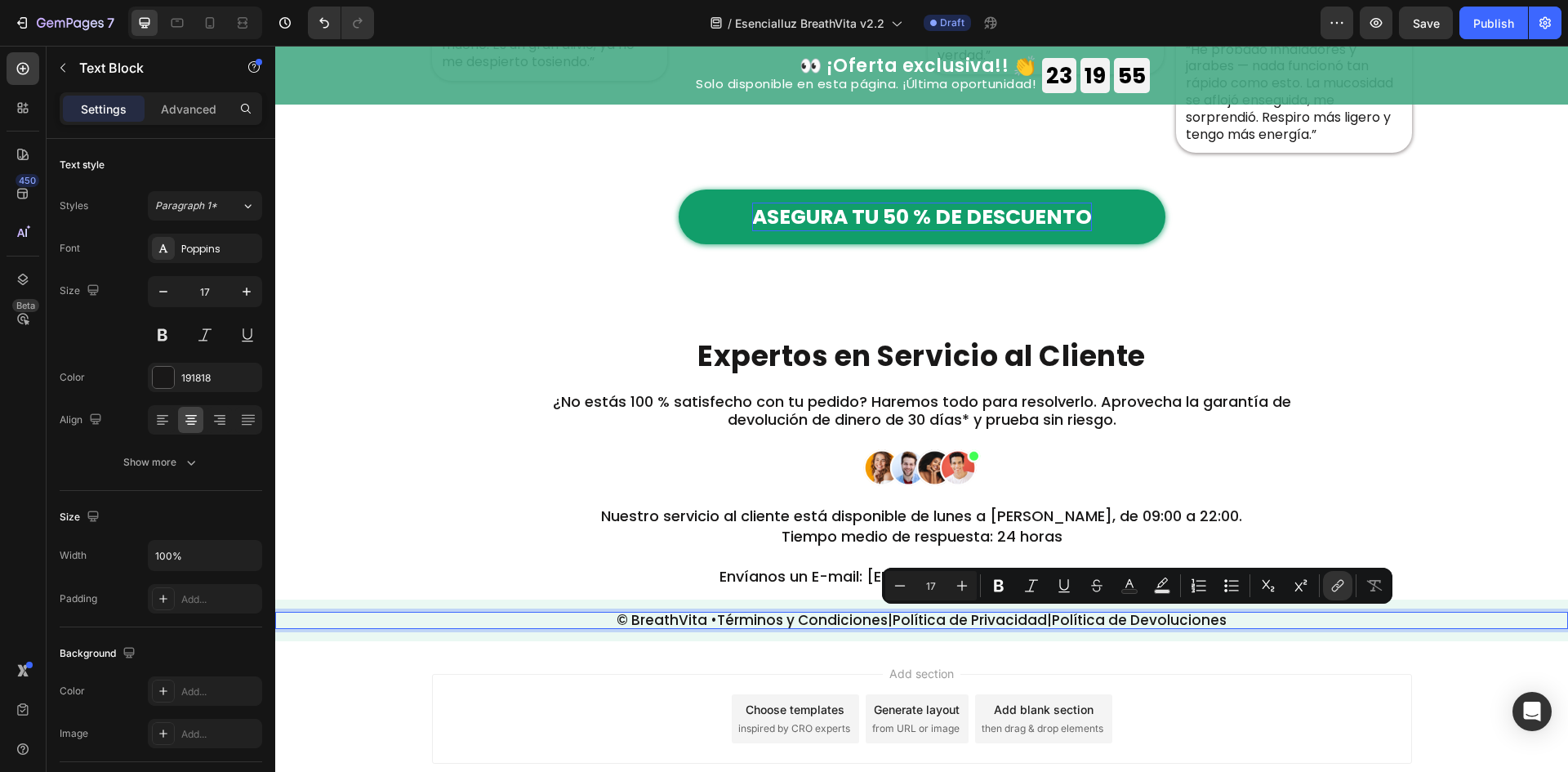
click at [1308, 658] on div "Add section Choose templates inspired by CRO experts Generate layout from URL o…" at bounding box center [921, 738] width 1293 height 161
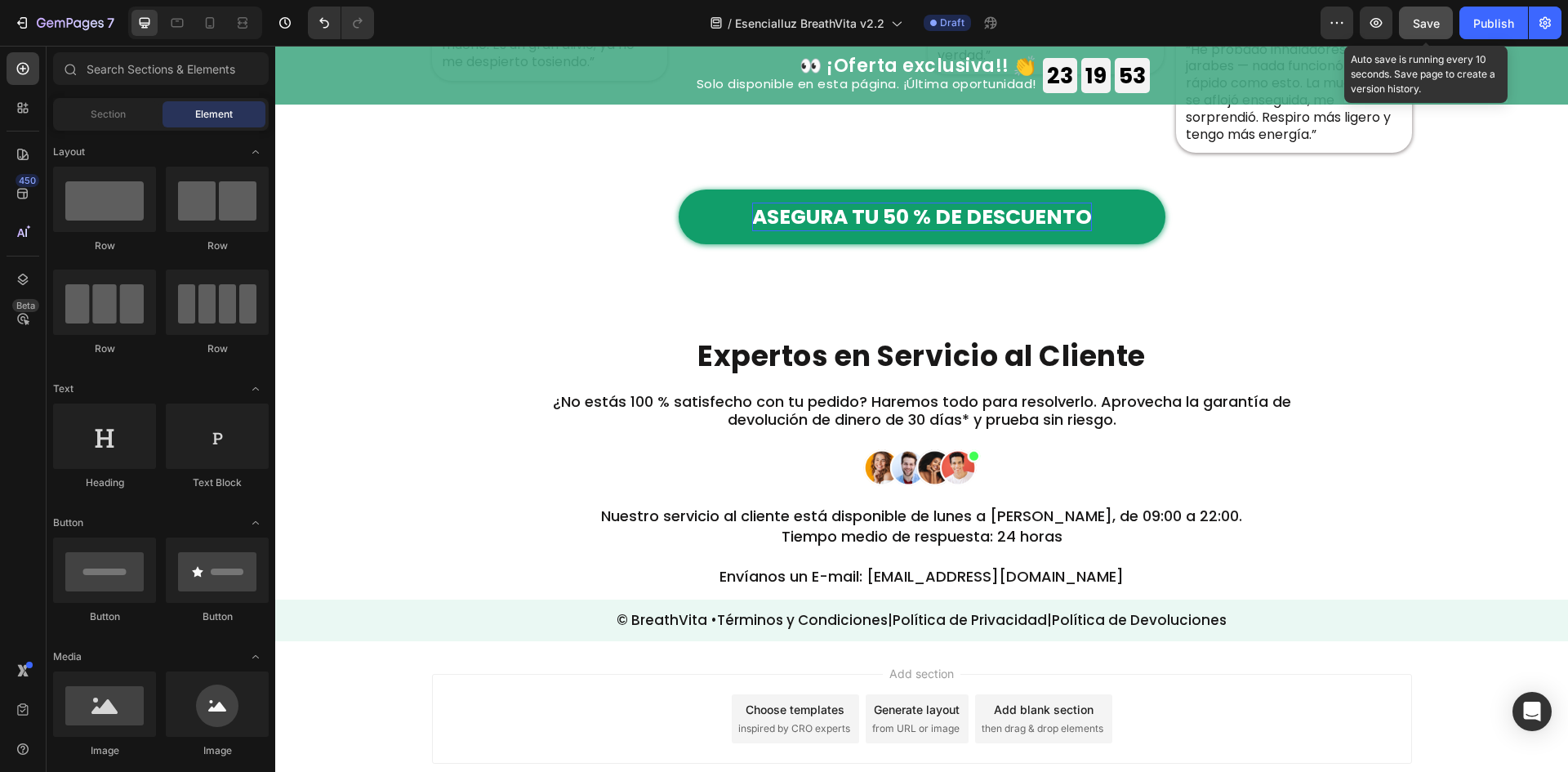
click at [1449, 29] on button "Save" at bounding box center [1426, 22] width 54 height 33
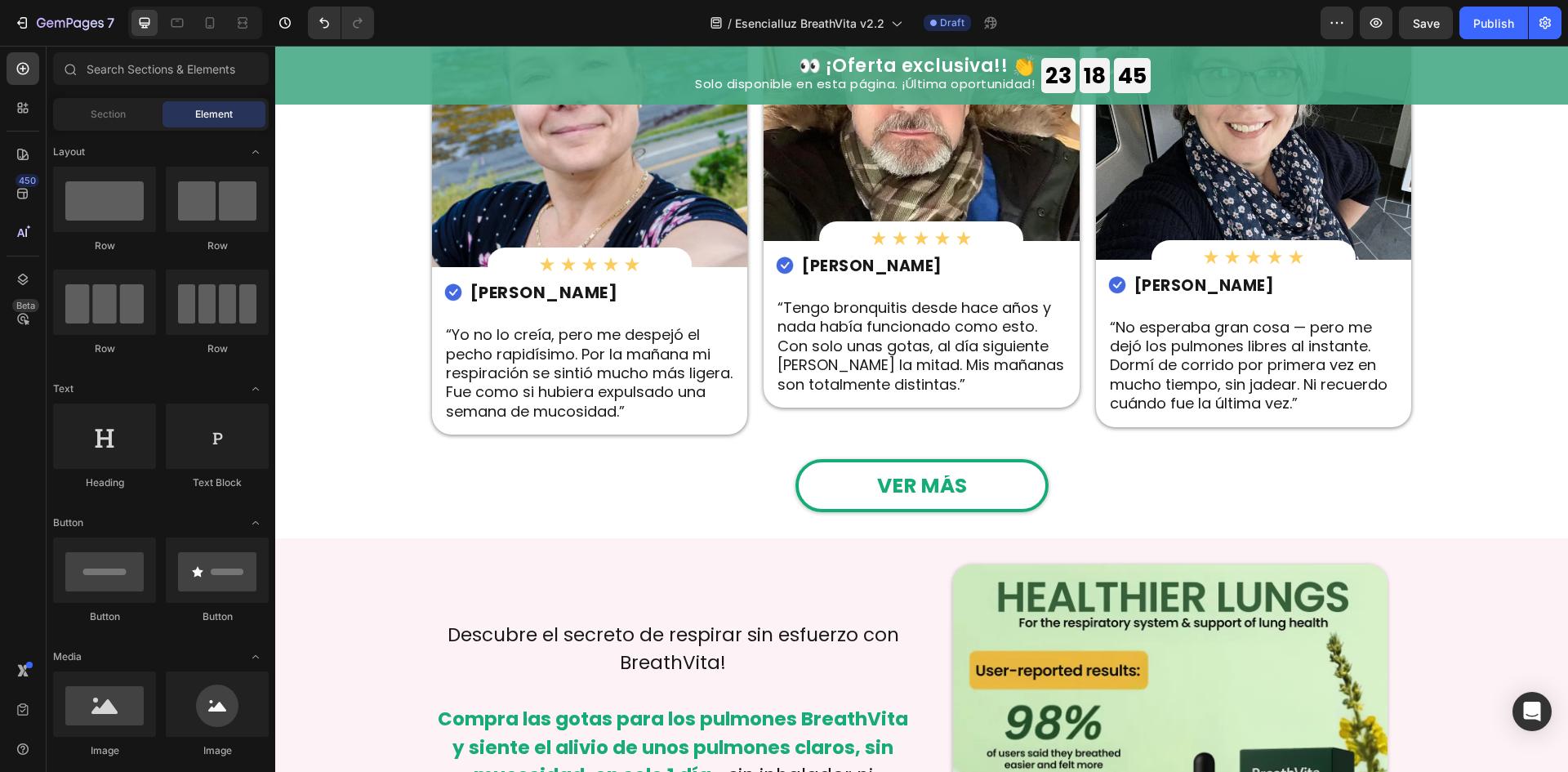
scroll to position [3691, 0]
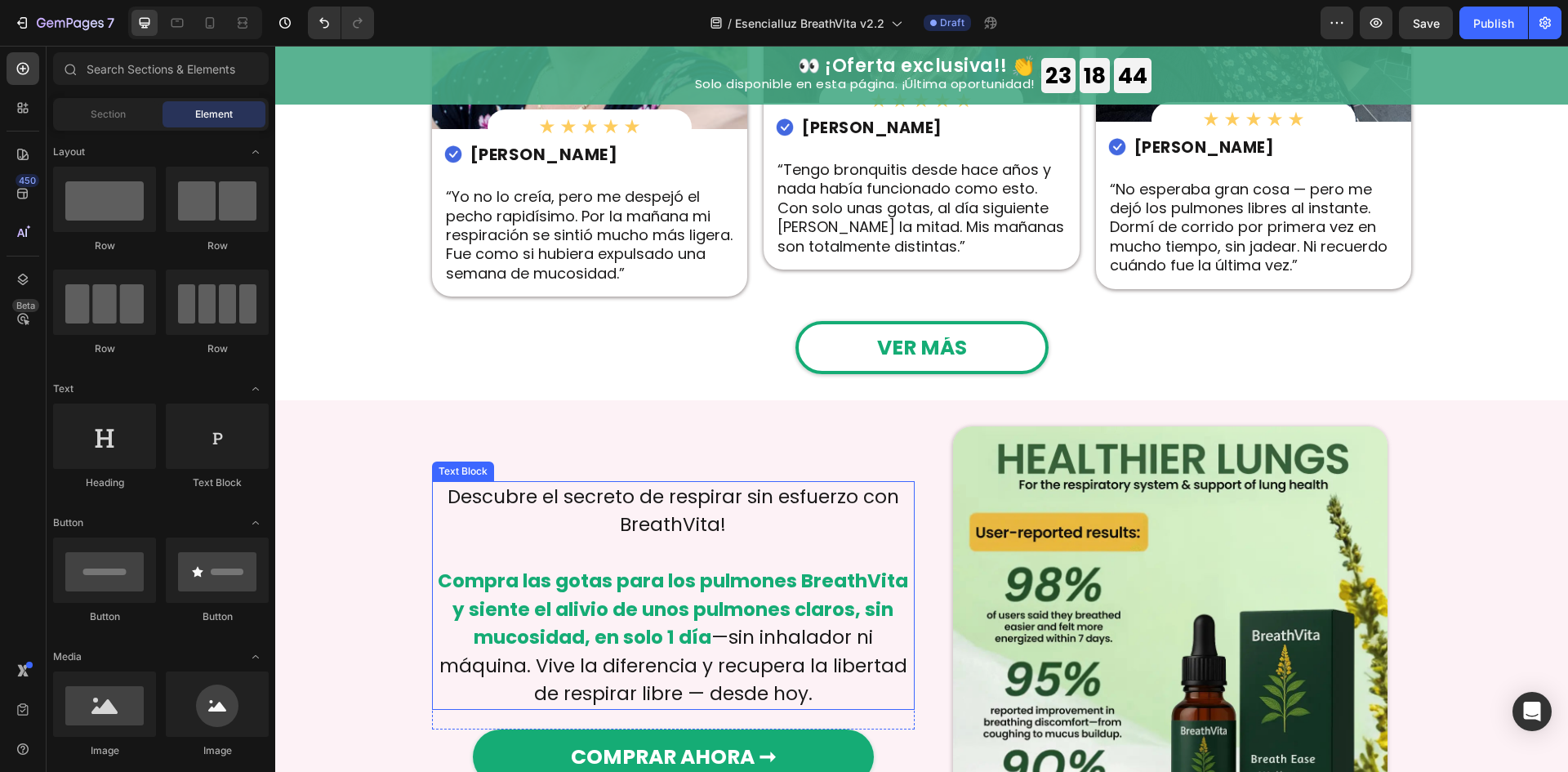
click at [581, 497] on p "Descubre el secreto de respirar sin esfuerzo con BreathVita!" at bounding box center [674, 511] width 480 height 56
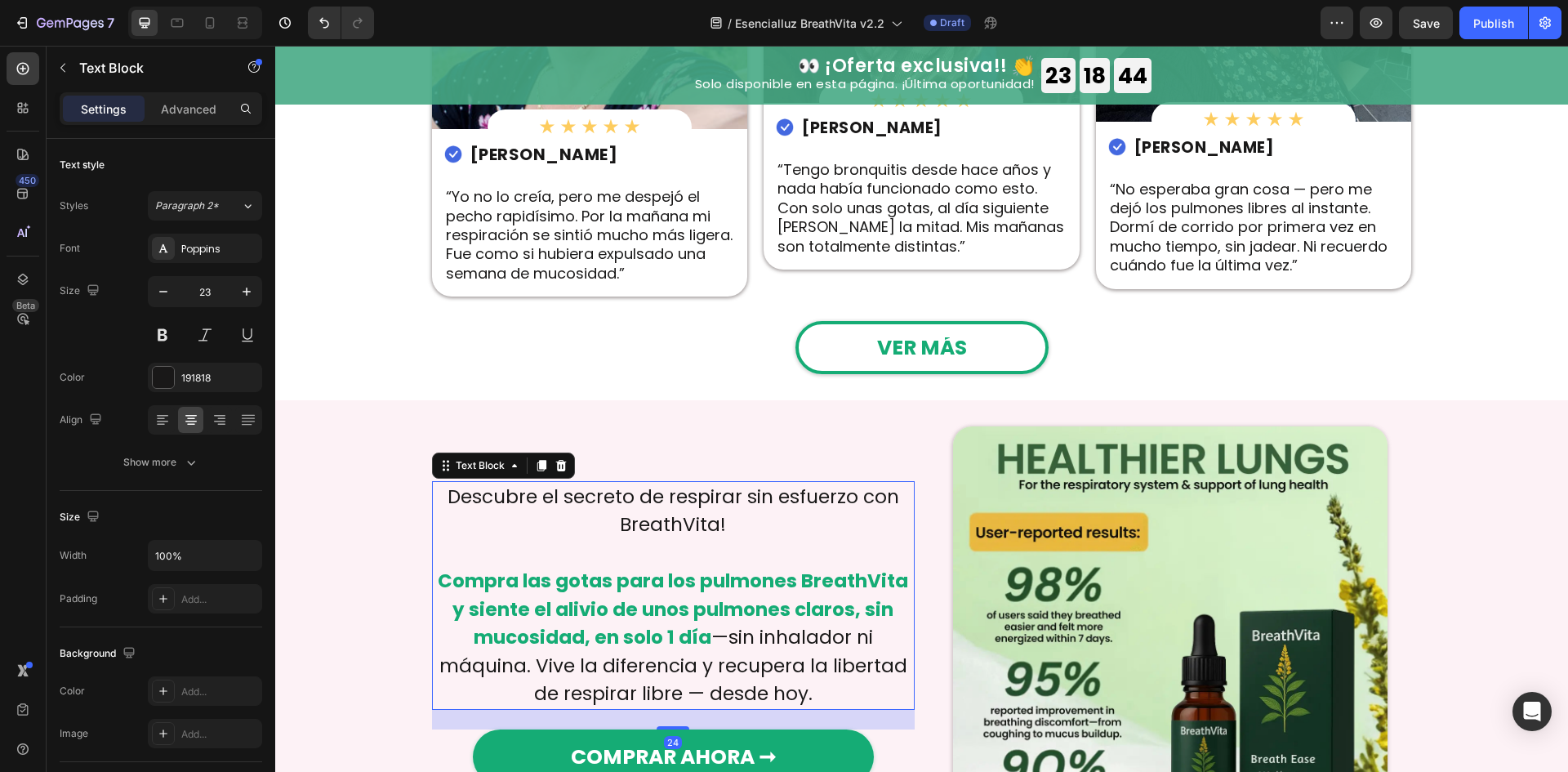
click at [581, 497] on p "Descubre el secreto de respirar sin esfuerzo con BreathVita!" at bounding box center [674, 511] width 480 height 56
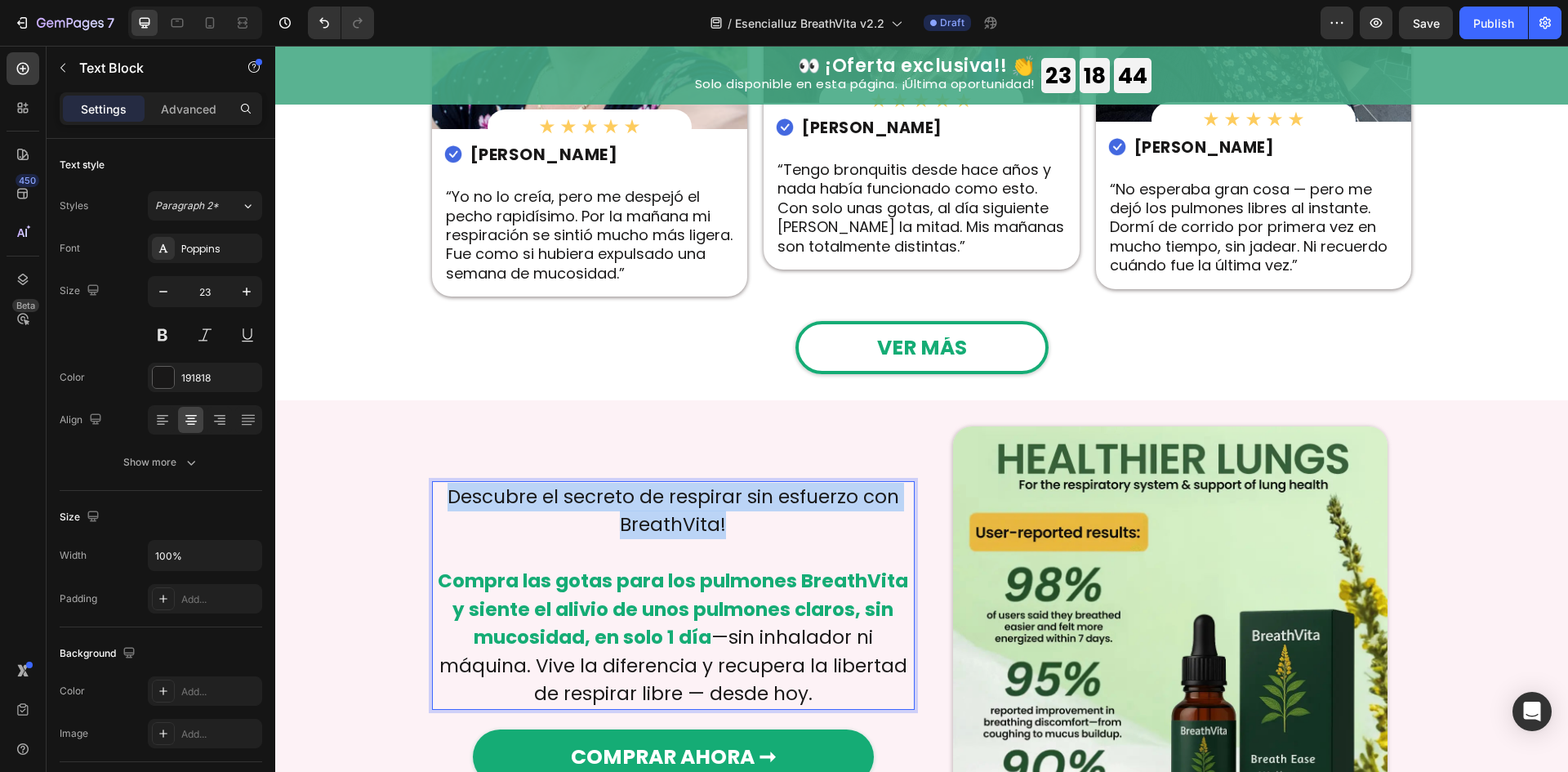
click at [581, 497] on p "Descubre el secreto de respirar sin esfuerzo con BreathVita!" at bounding box center [674, 511] width 480 height 56
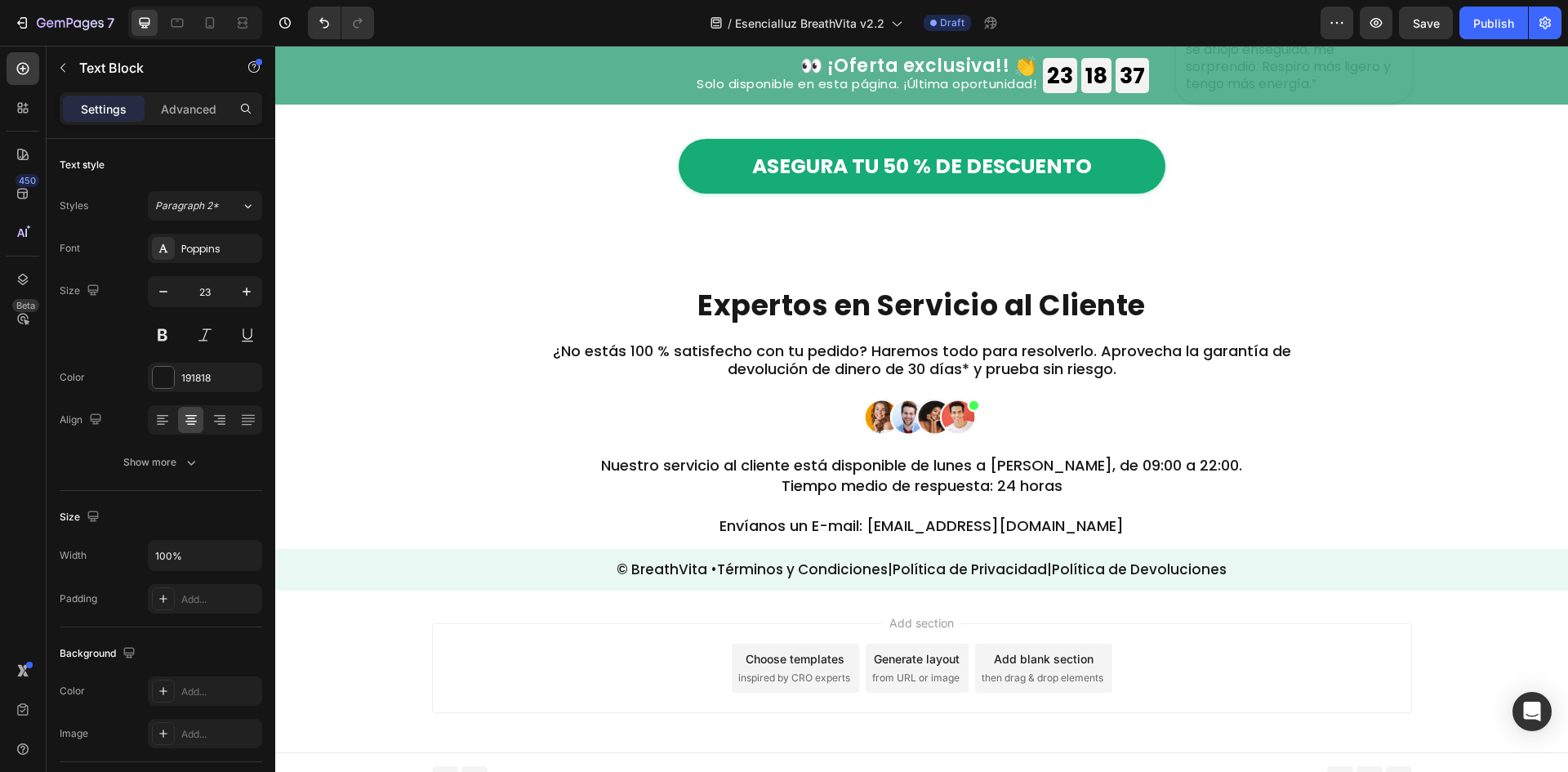
scroll to position [6043, 0]
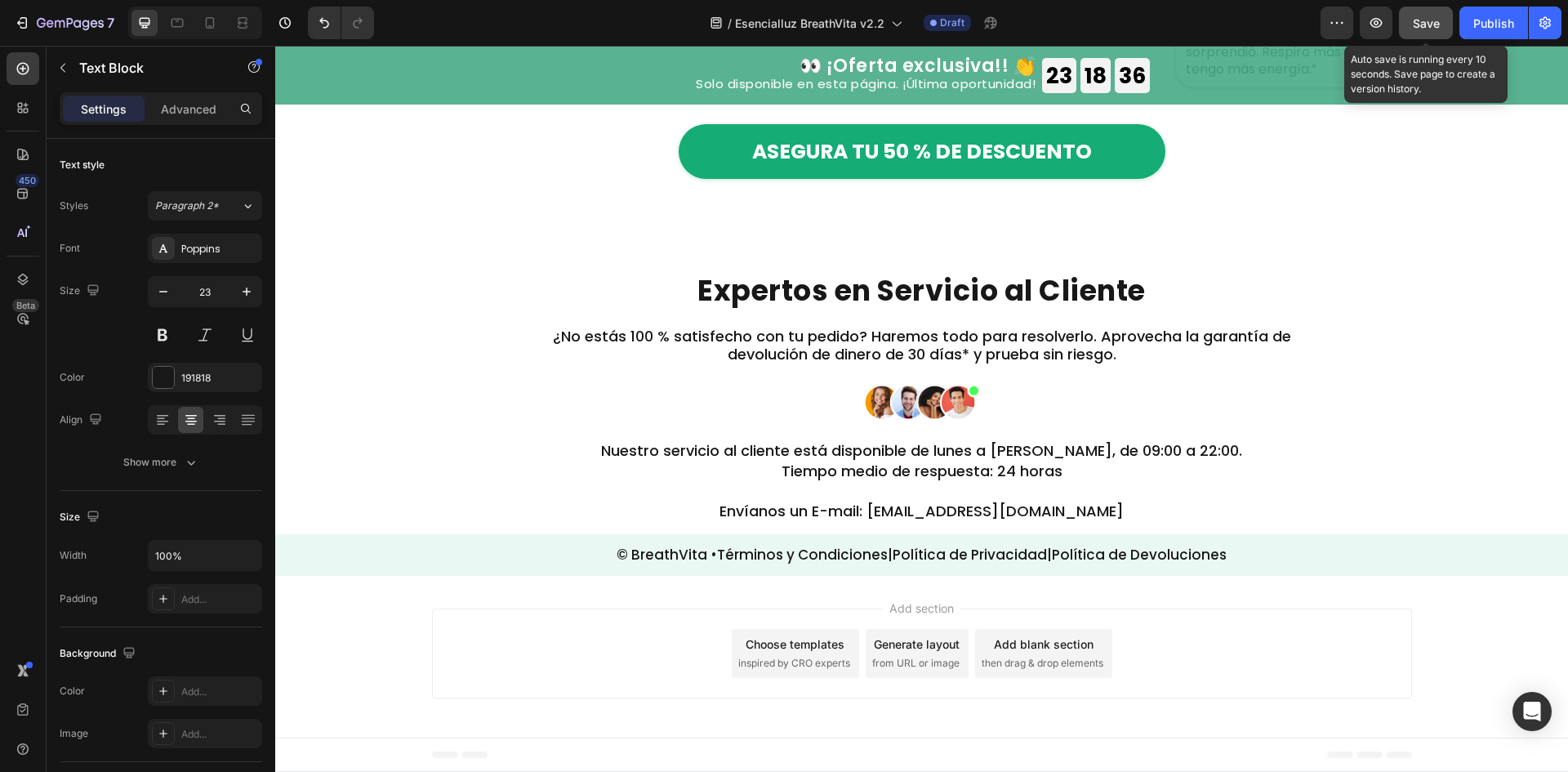
click at [1429, 19] on span "Save" at bounding box center [1426, 22] width 27 height 14
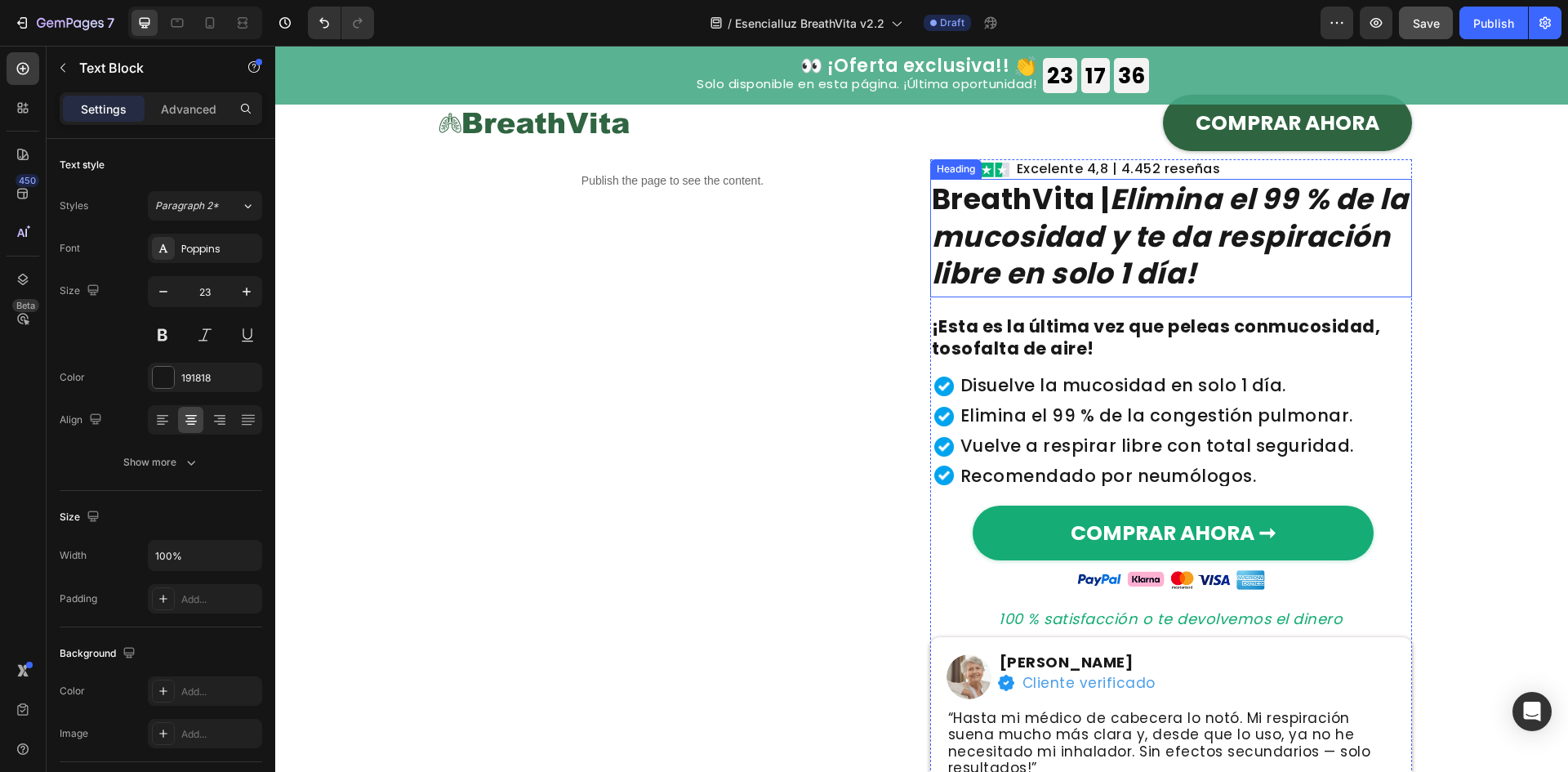
scroll to position [108, 0]
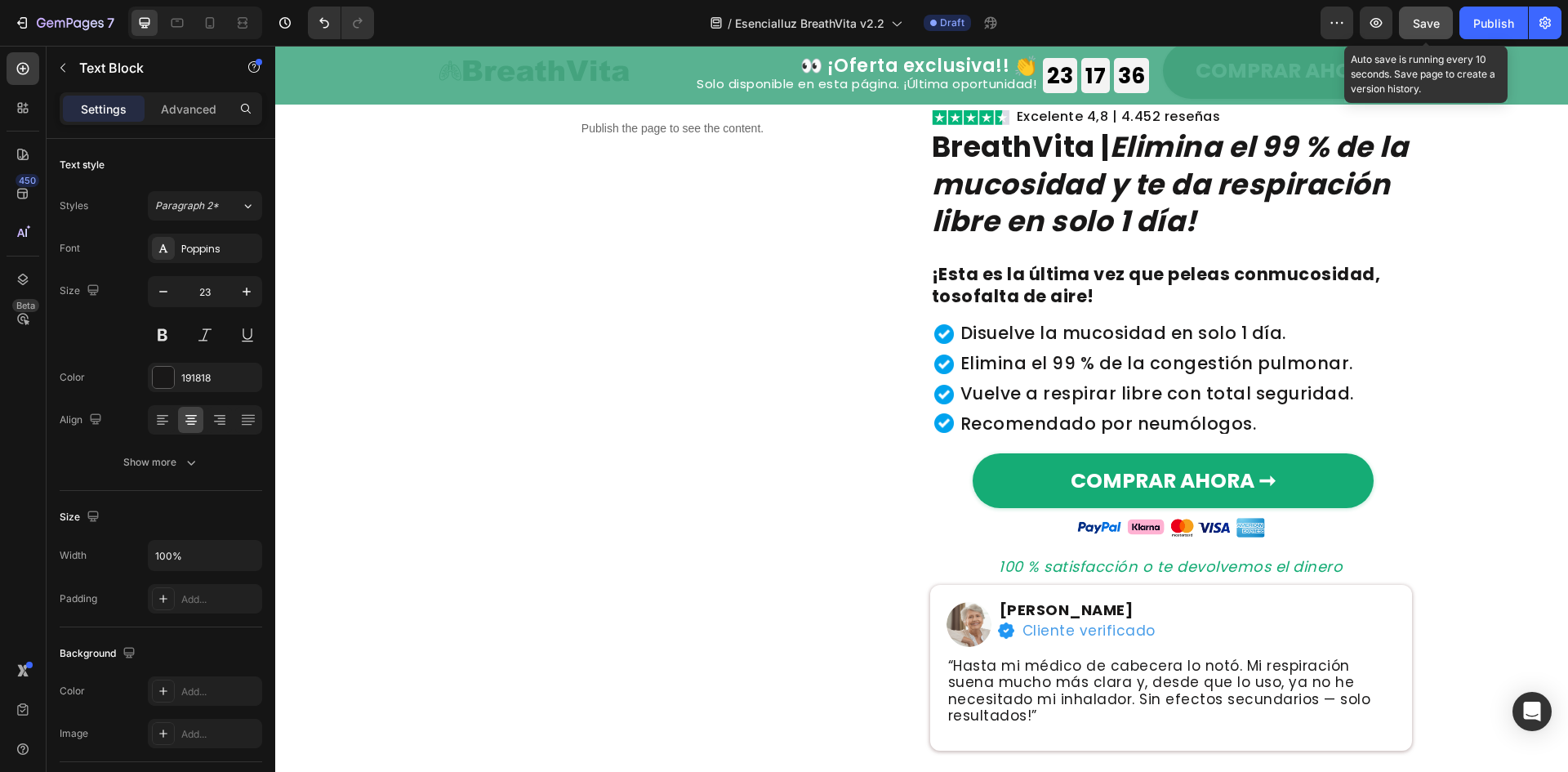
click at [1432, 32] on button "Save" at bounding box center [1426, 22] width 54 height 33
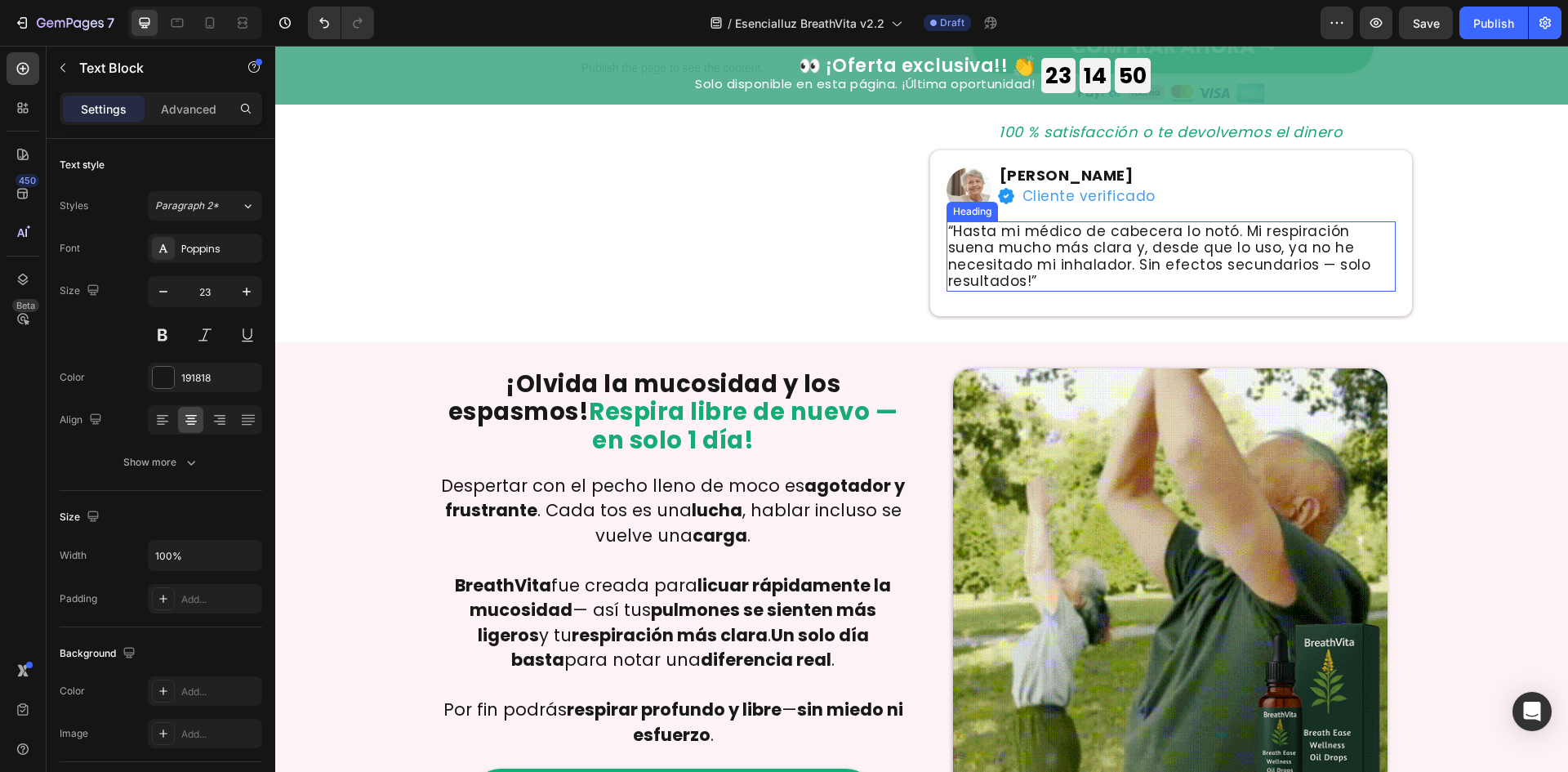
scroll to position [545, 0]
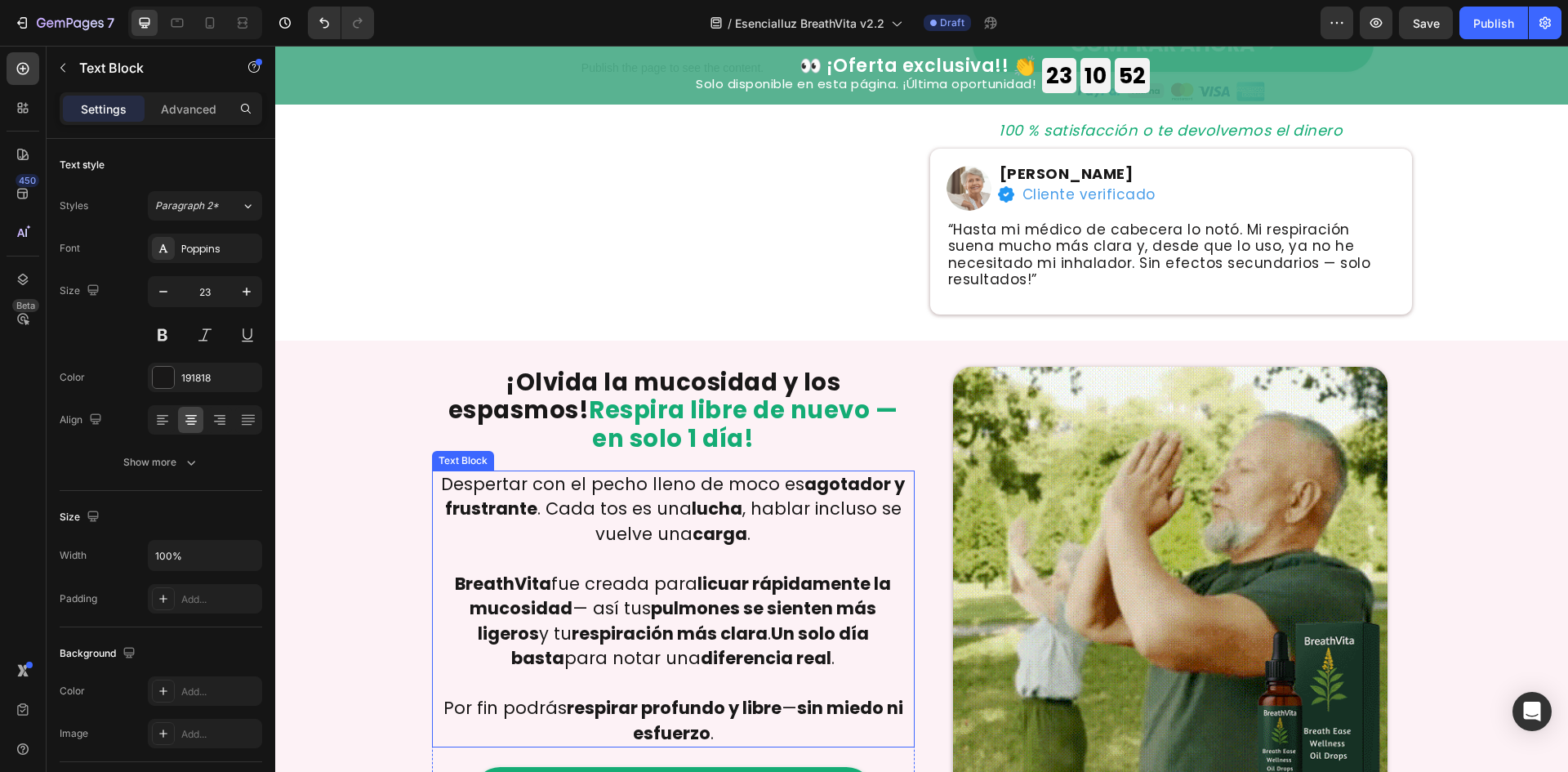
click at [682, 695] on strong "respirar profundo y libre" at bounding box center [674, 707] width 215 height 23
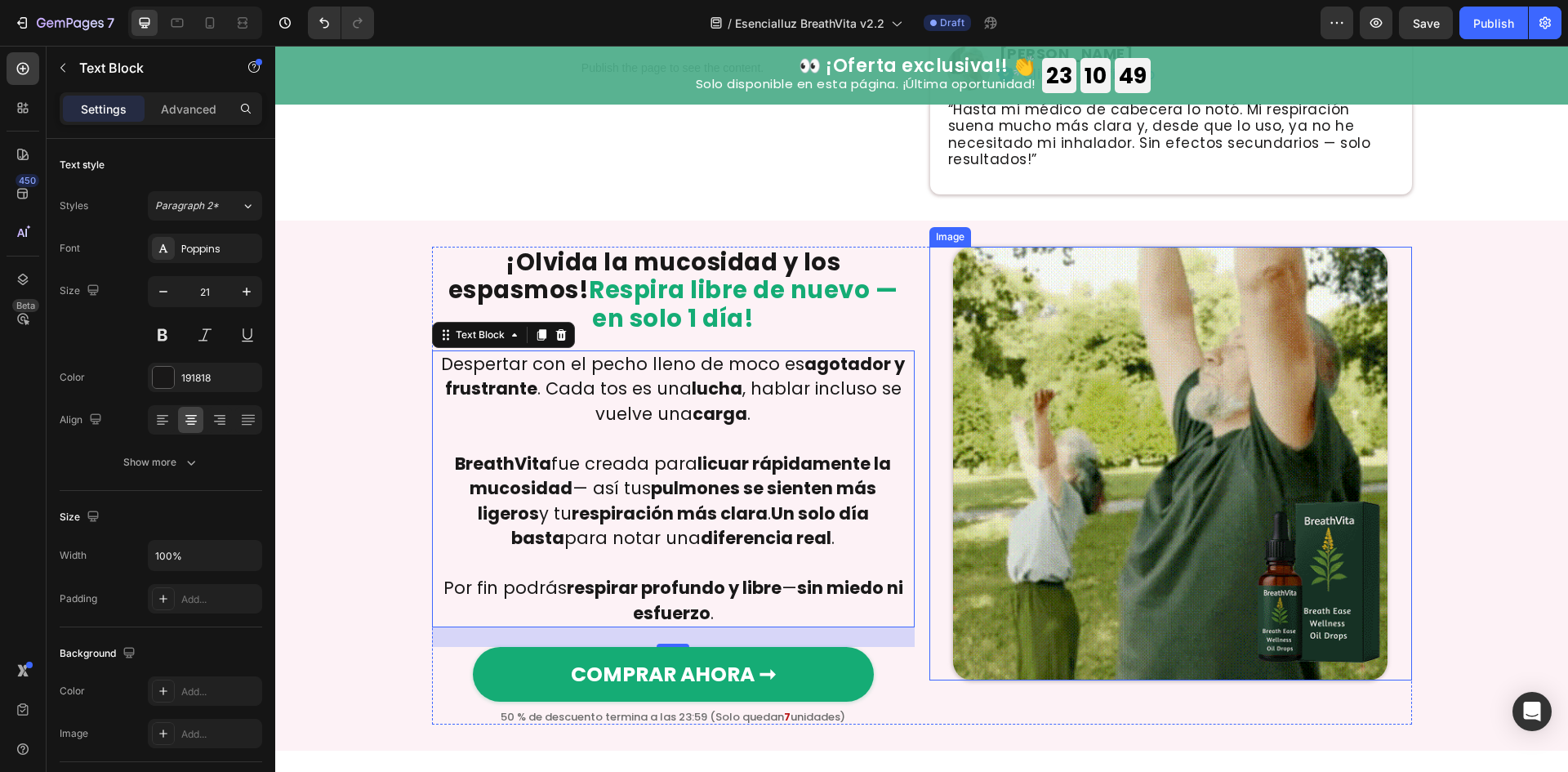
scroll to position [762, 0]
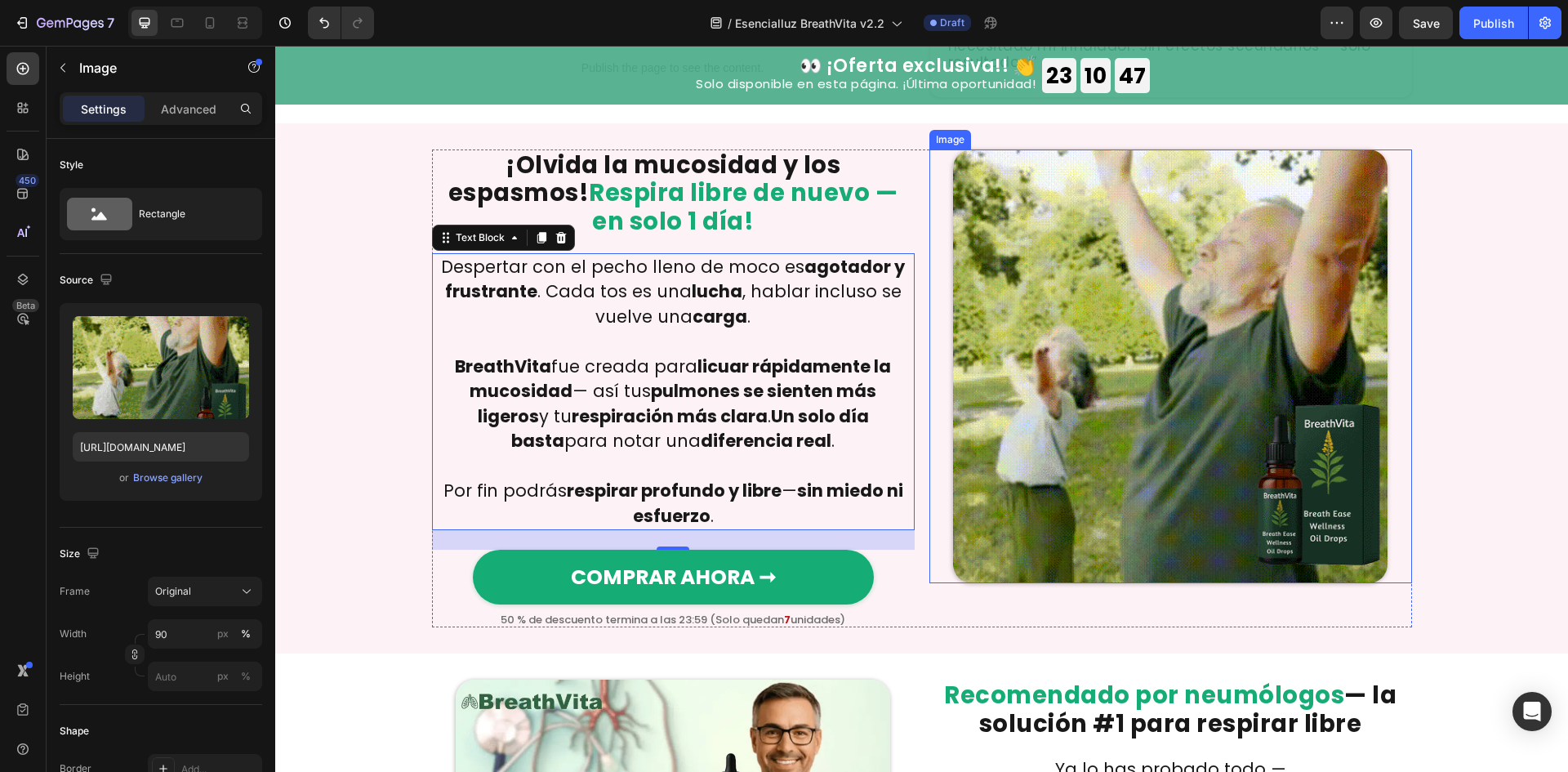
click at [989, 476] on img at bounding box center [1169, 366] width 434 height 434
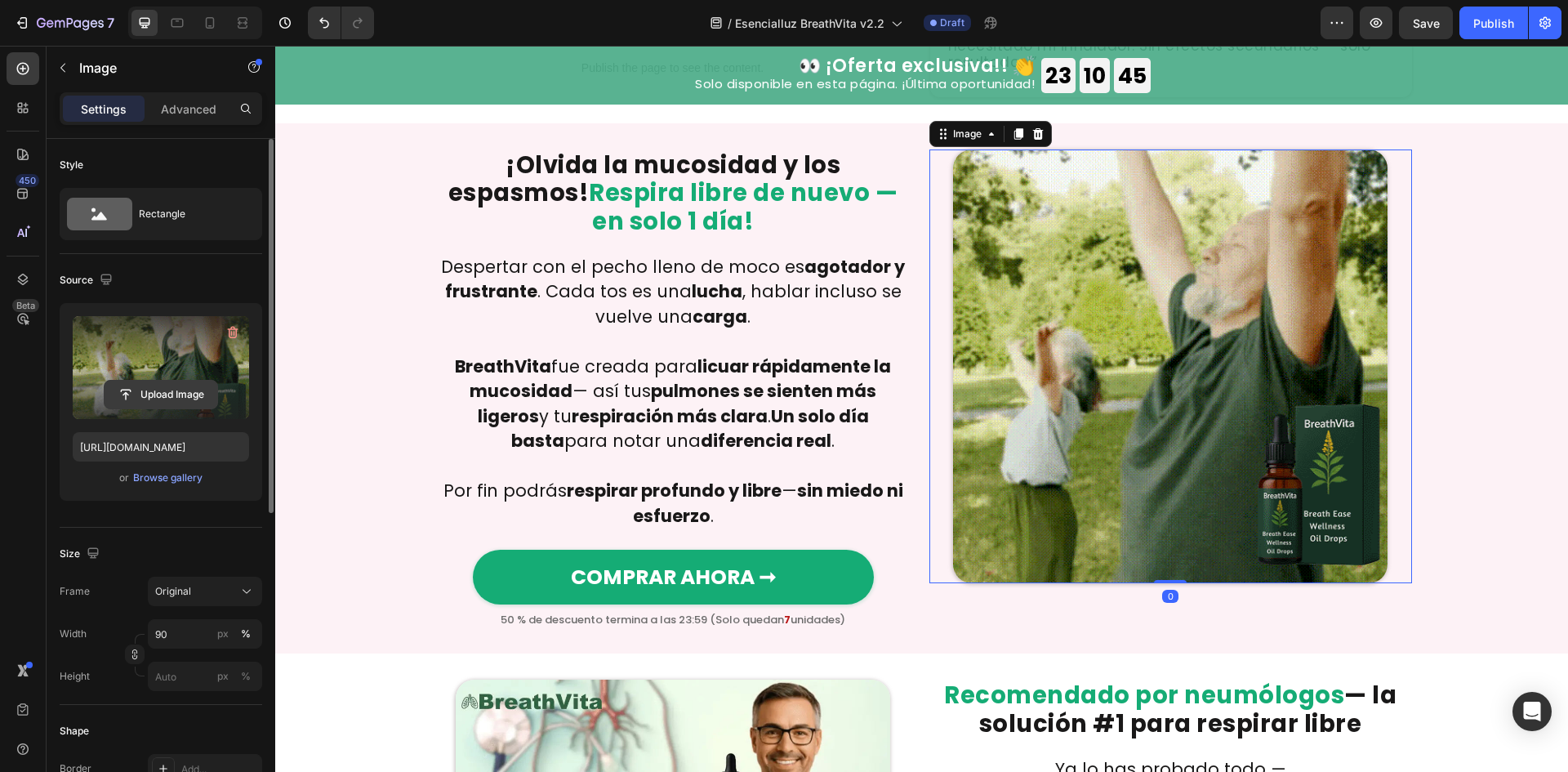
click at [176, 400] on input "file" at bounding box center [161, 395] width 113 height 28
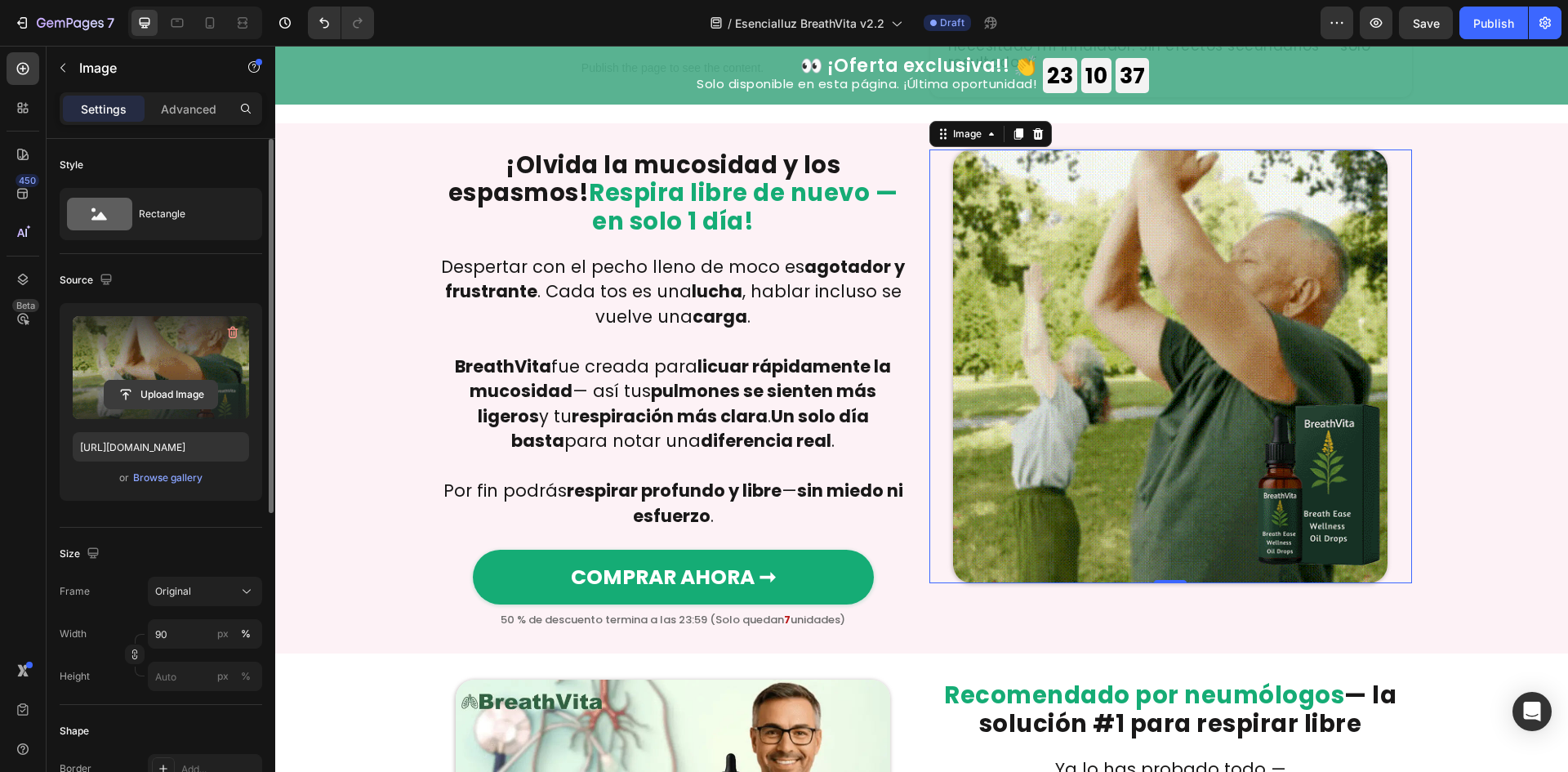
type input "C:\fakepath\1746703379-g3.gif"
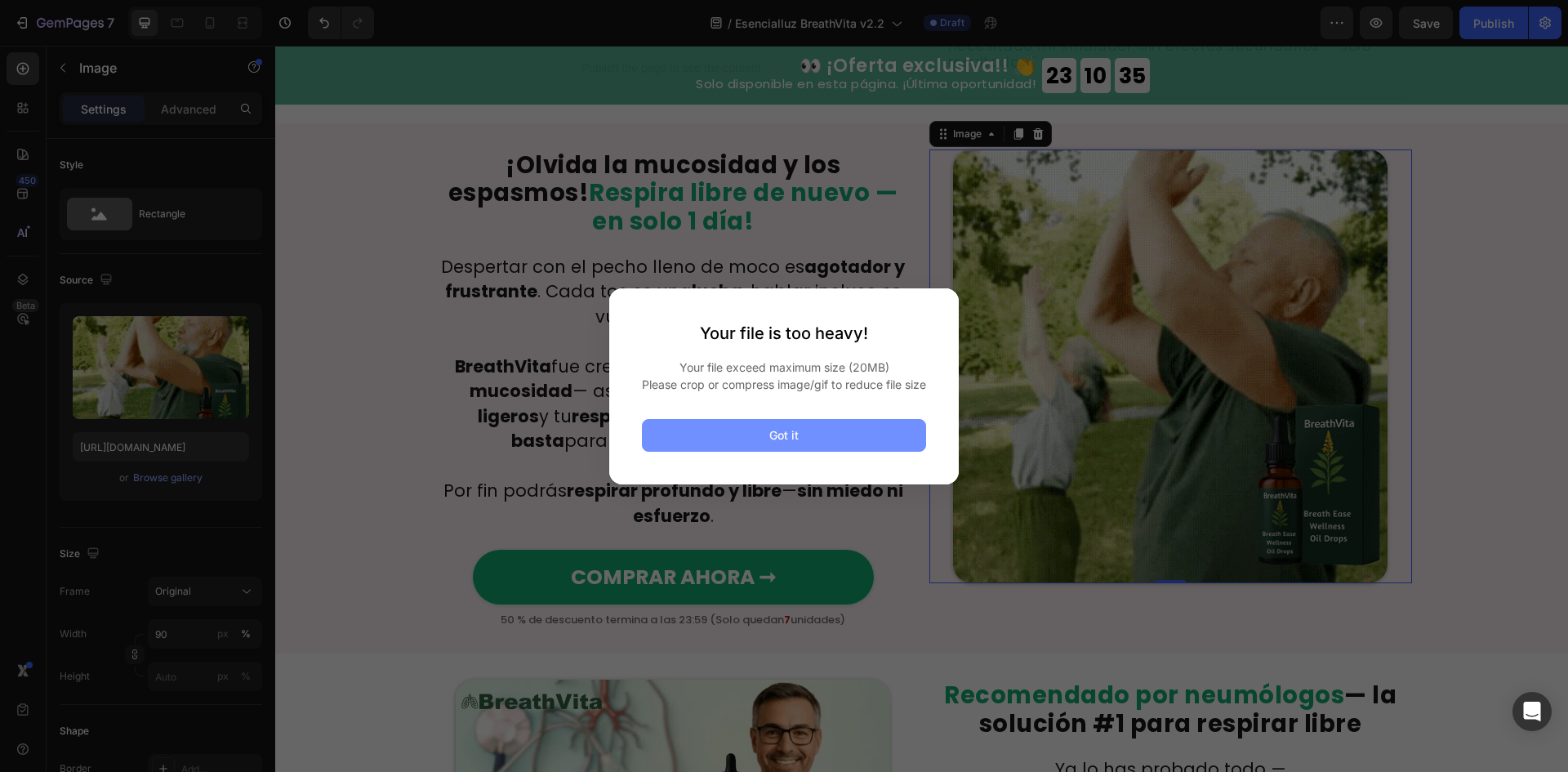
click at [873, 449] on button "Got it" at bounding box center [784, 435] width 284 height 33
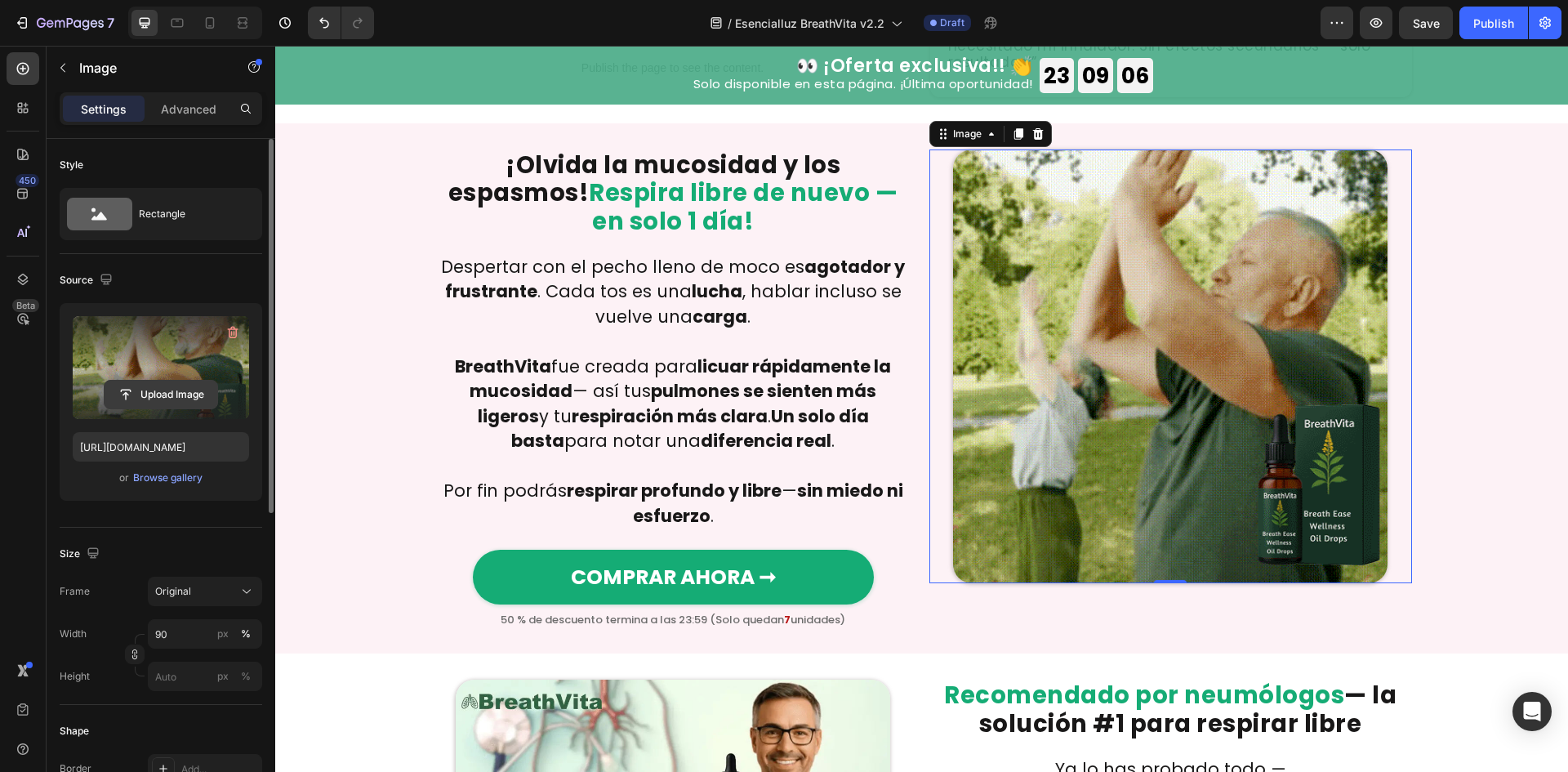
click at [143, 391] on input "file" at bounding box center [161, 395] width 113 height 28
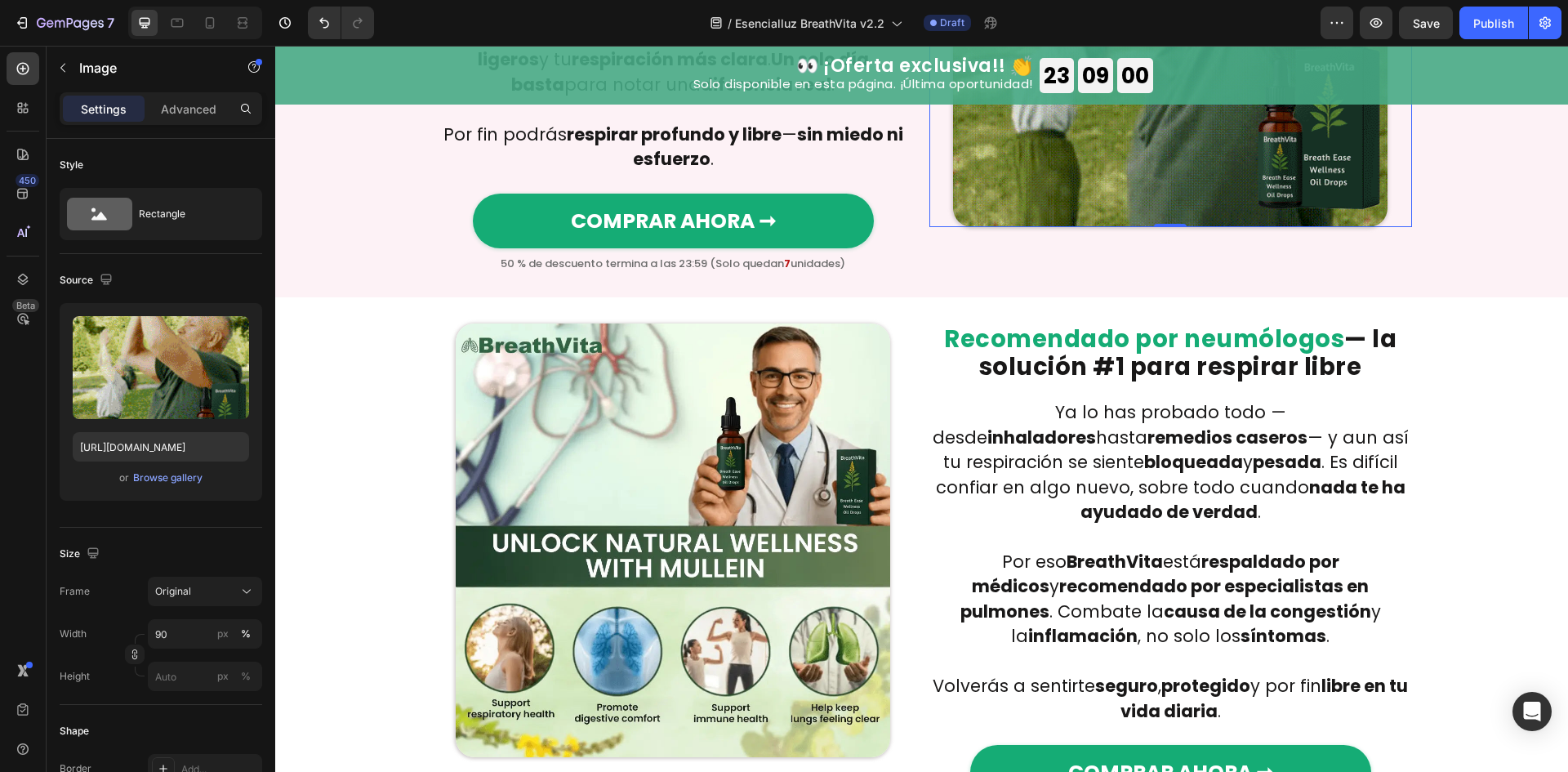
scroll to position [872, 0]
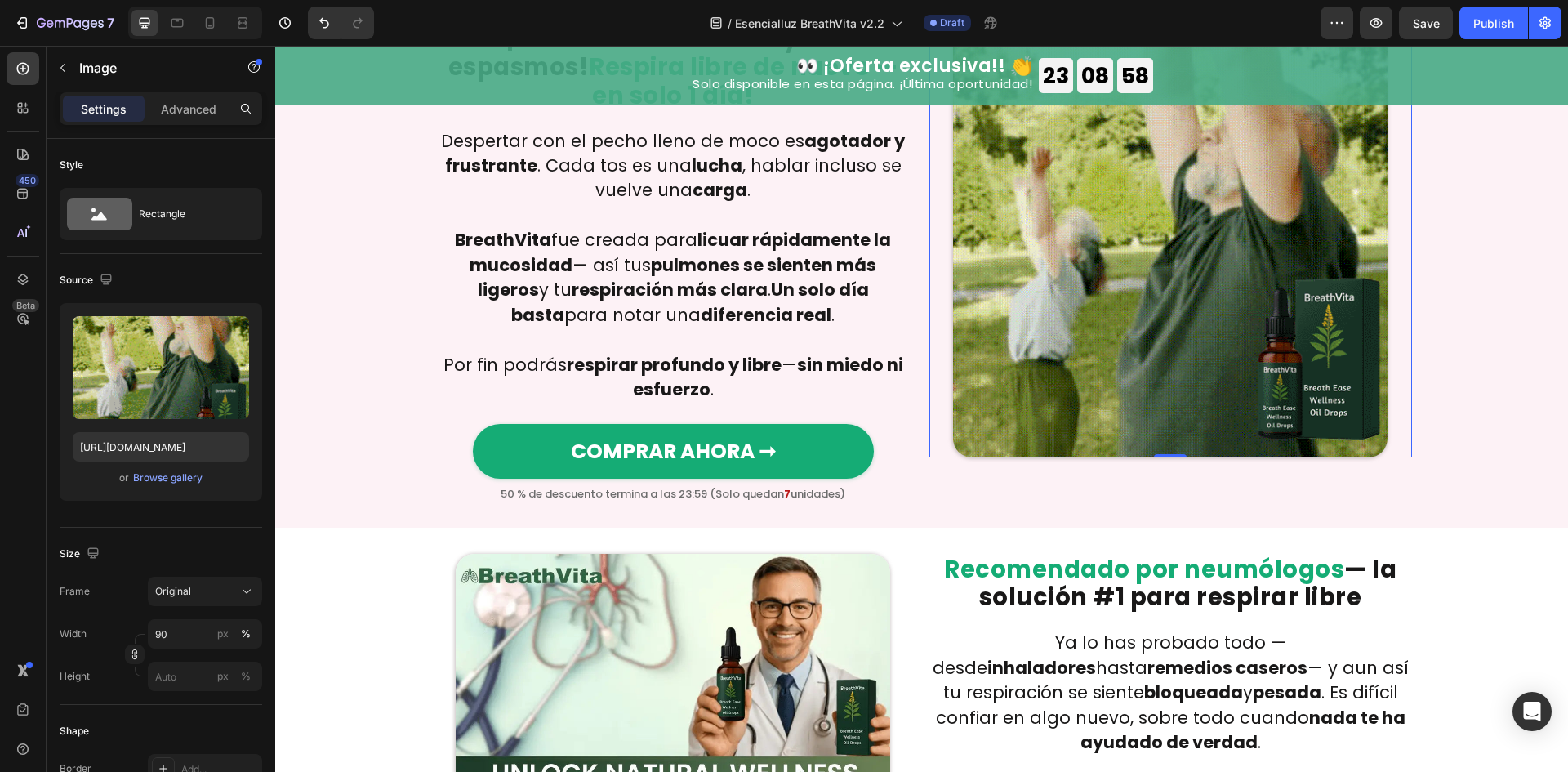
click at [1022, 385] on img at bounding box center [1169, 239] width 434 height 434
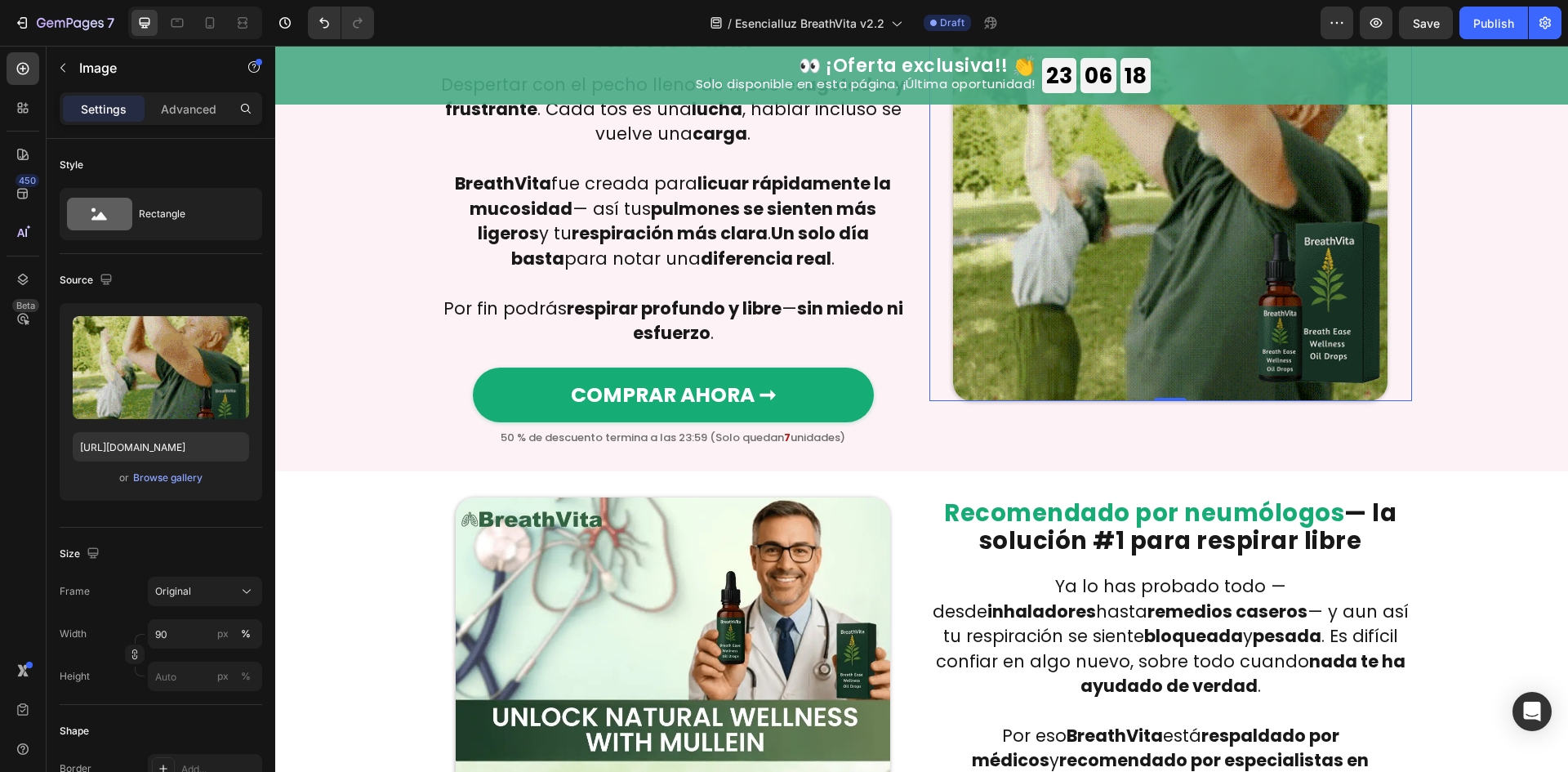
scroll to position [1088, 0]
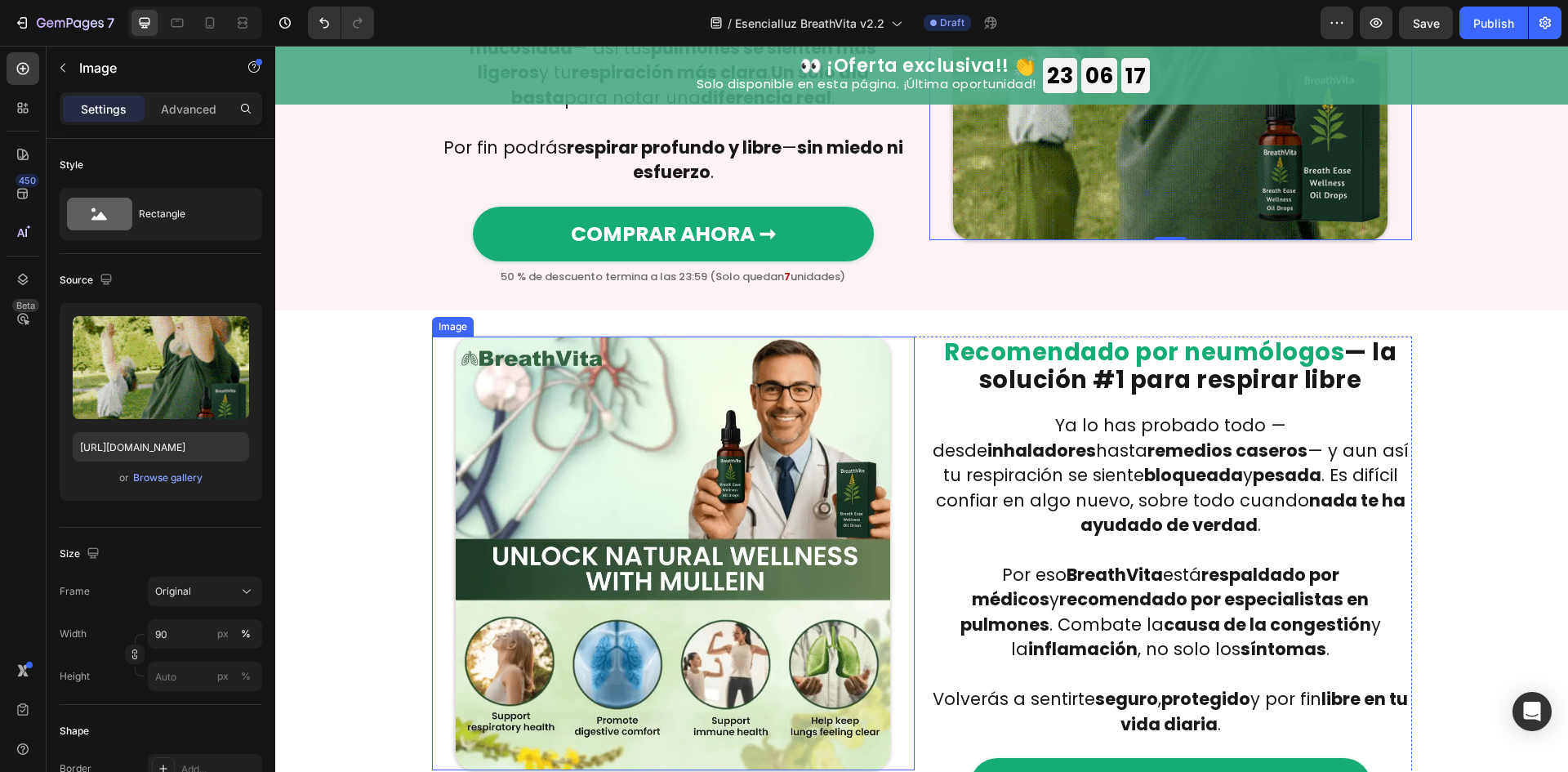
click at [722, 438] on img at bounding box center [672, 553] width 434 height 434
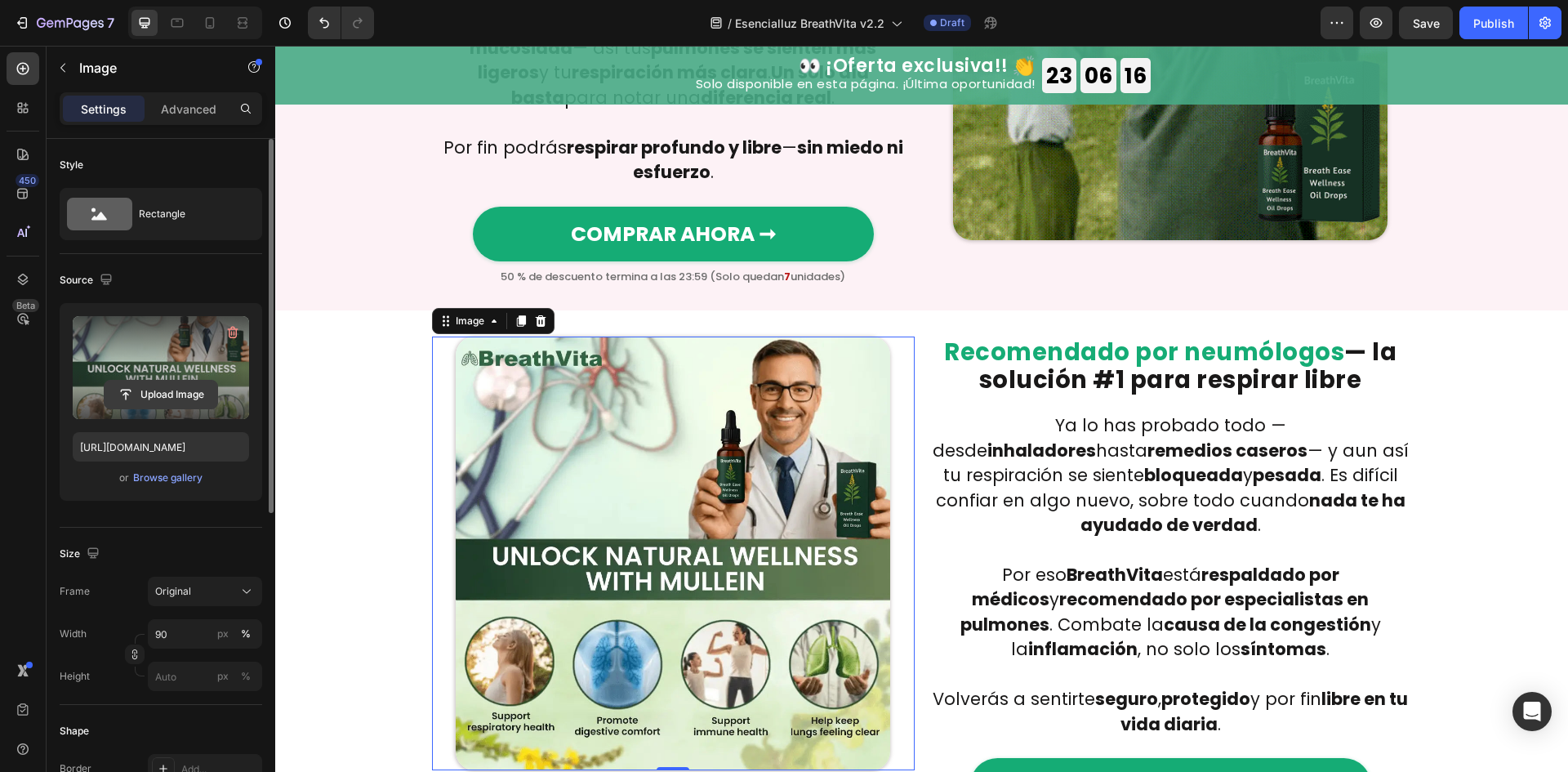
click at [160, 392] on input "file" at bounding box center [161, 395] width 113 height 28
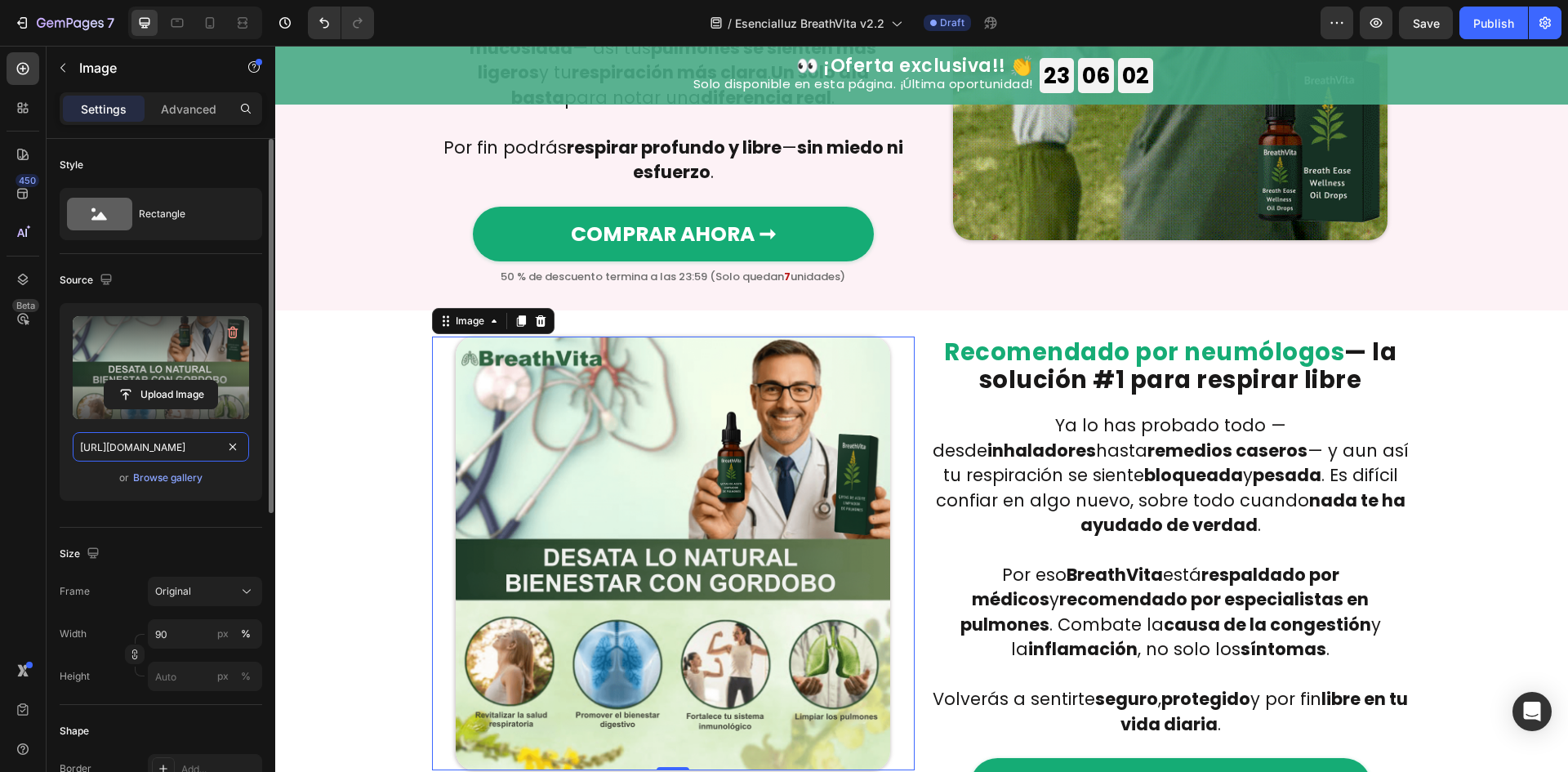
click at [124, 456] on input "https://cdn.shopify.com/s/files/1/0657/6783/3683/files/gempages_578032762192134…" at bounding box center [161, 446] width 176 height 29
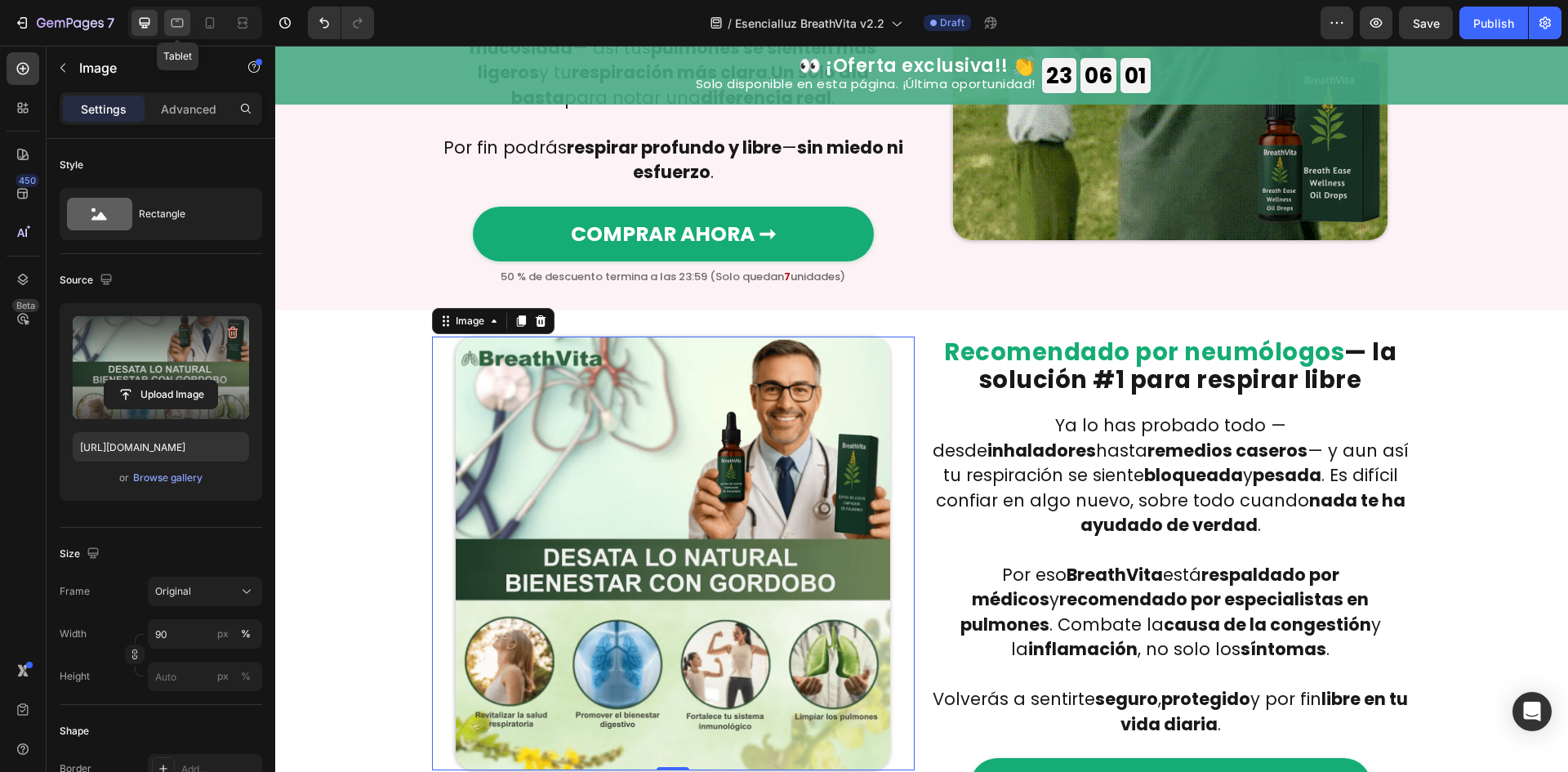
click at [175, 18] on icon at bounding box center [176, 22] width 16 height 16
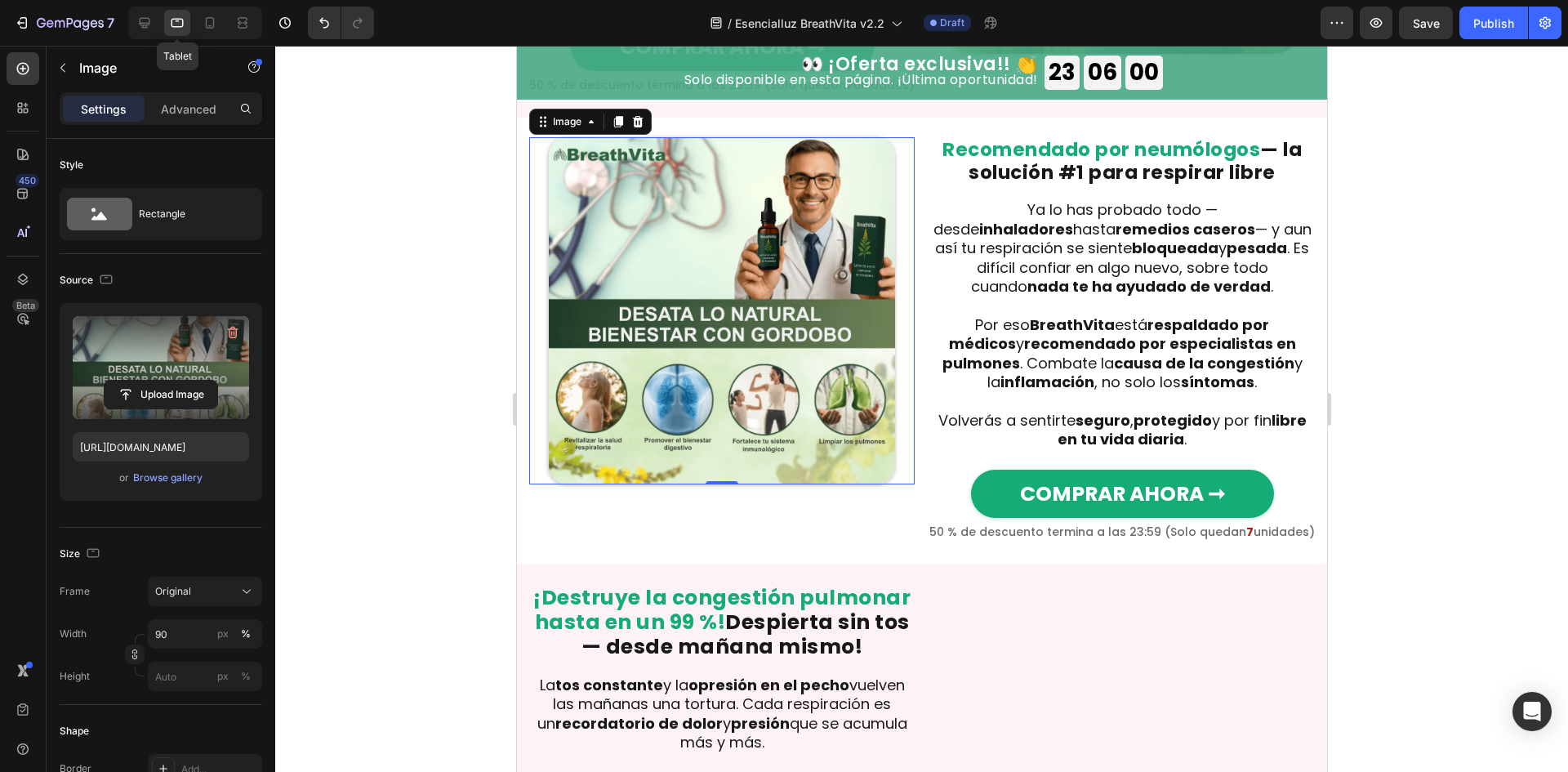
scroll to position [1173, 0]
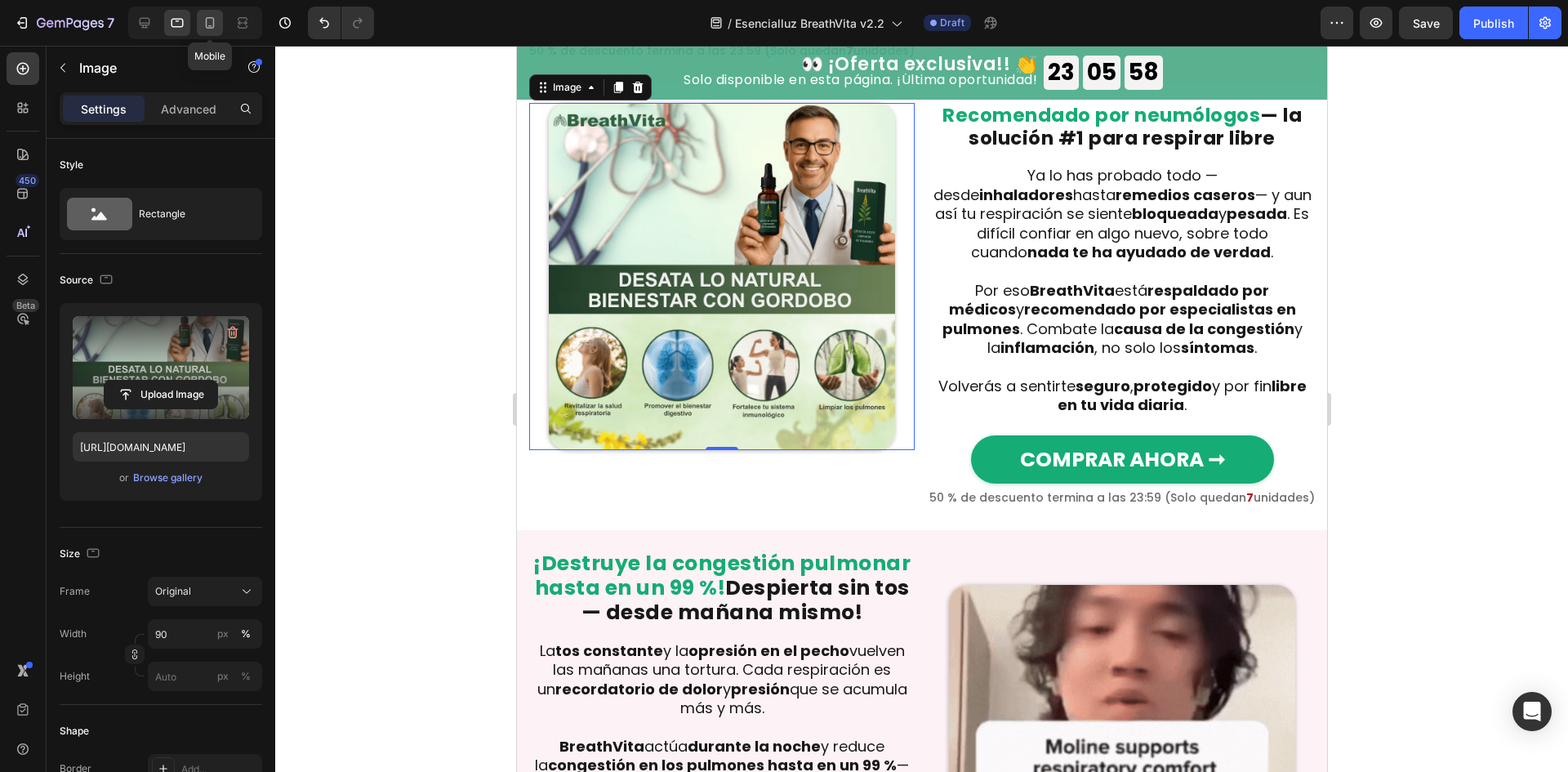
click at [210, 22] on icon at bounding box center [209, 22] width 16 height 16
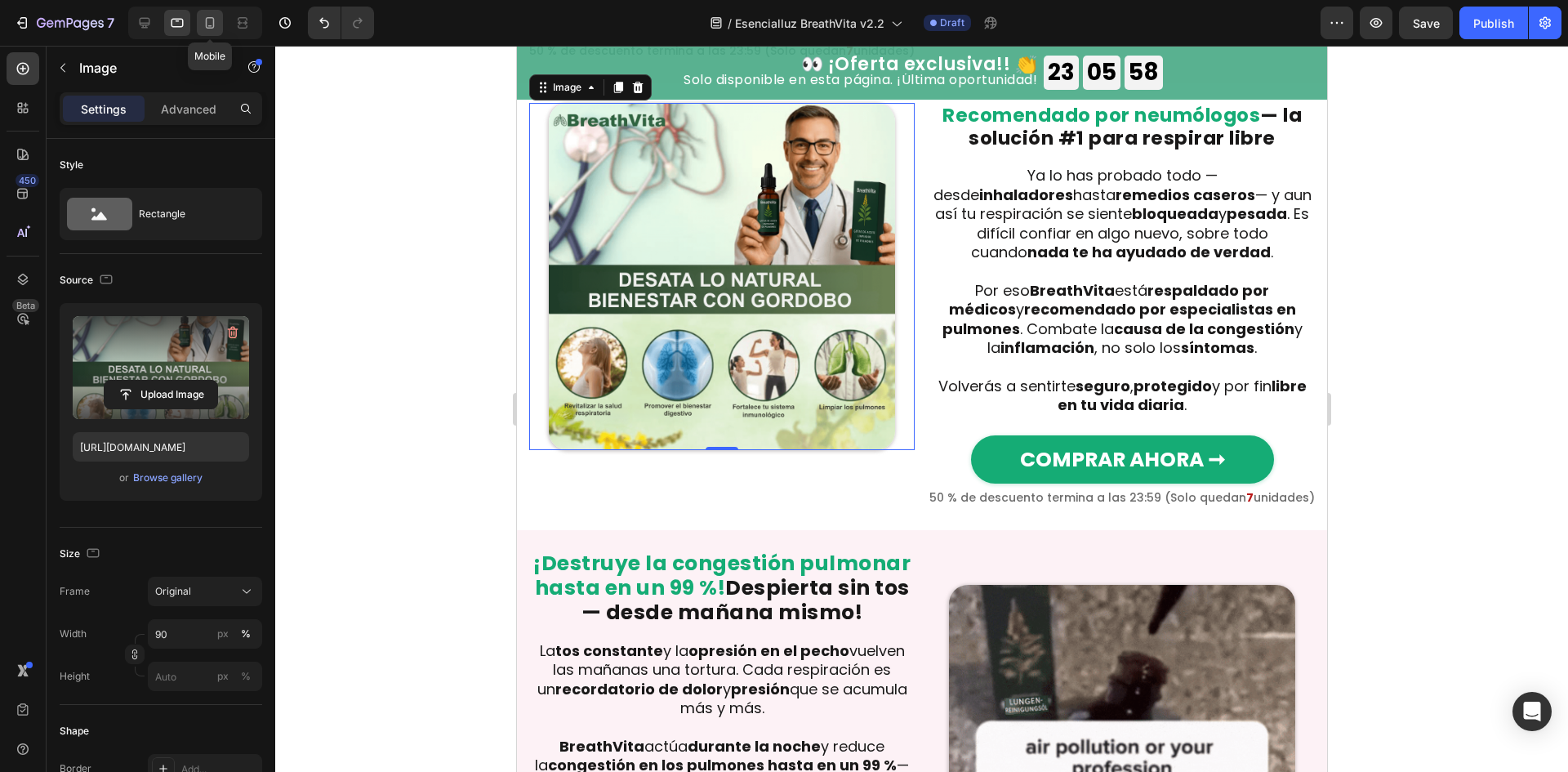
type input "https://cdn.shopify.com/s/files/1/0657/6783/3683/files/gempages_578032762192134…"
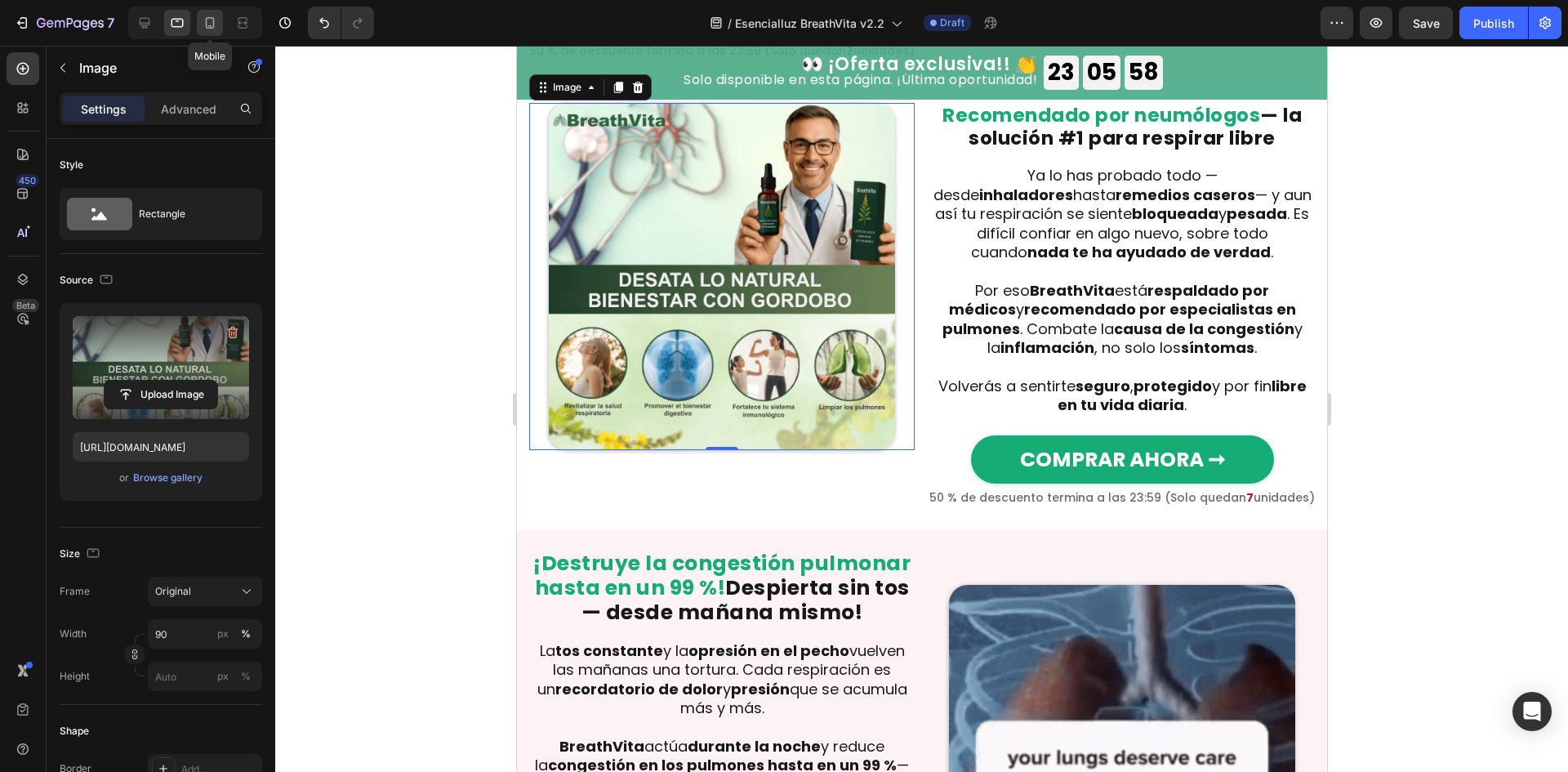
type input "98"
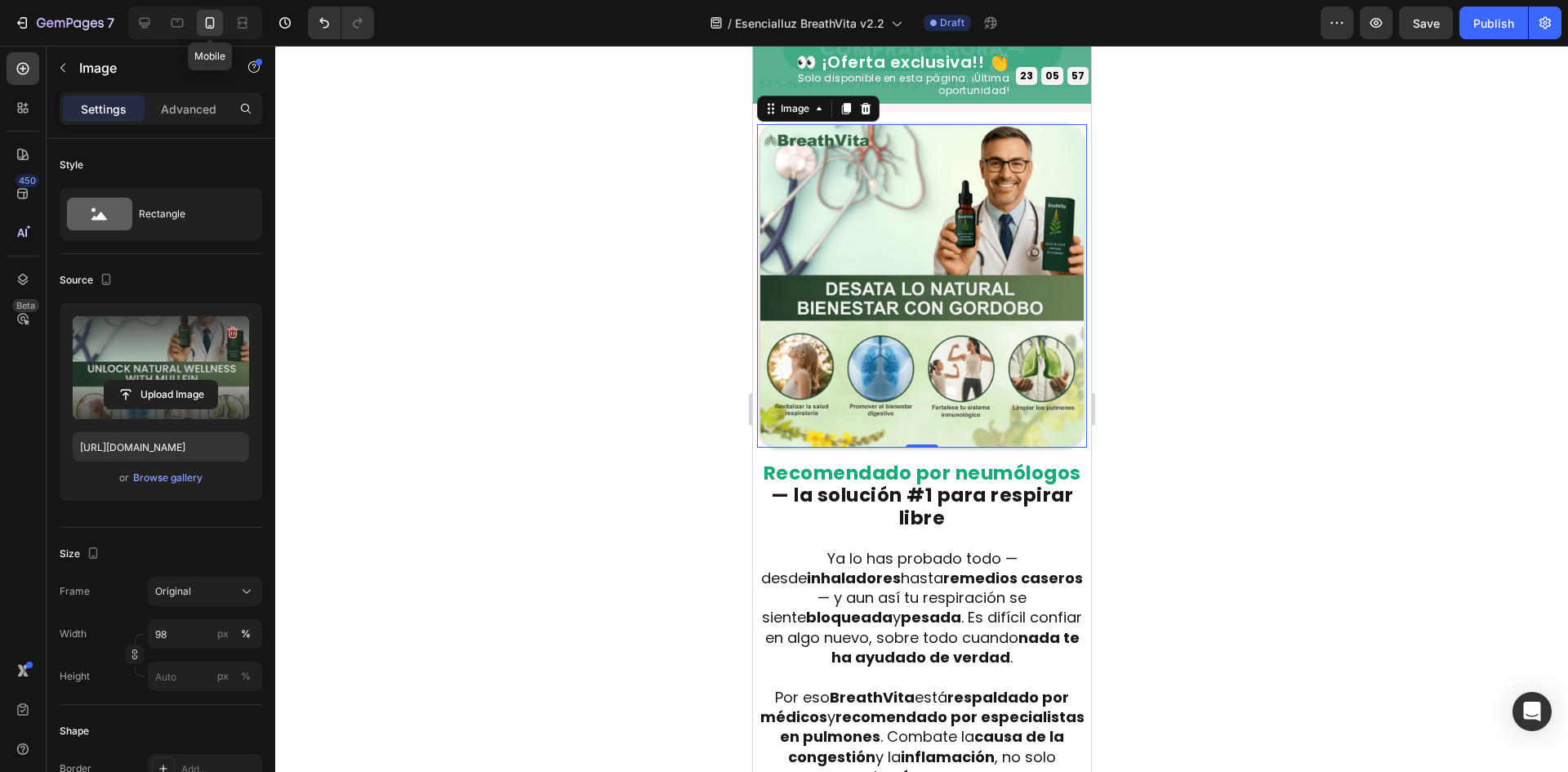
scroll to position [1531, 0]
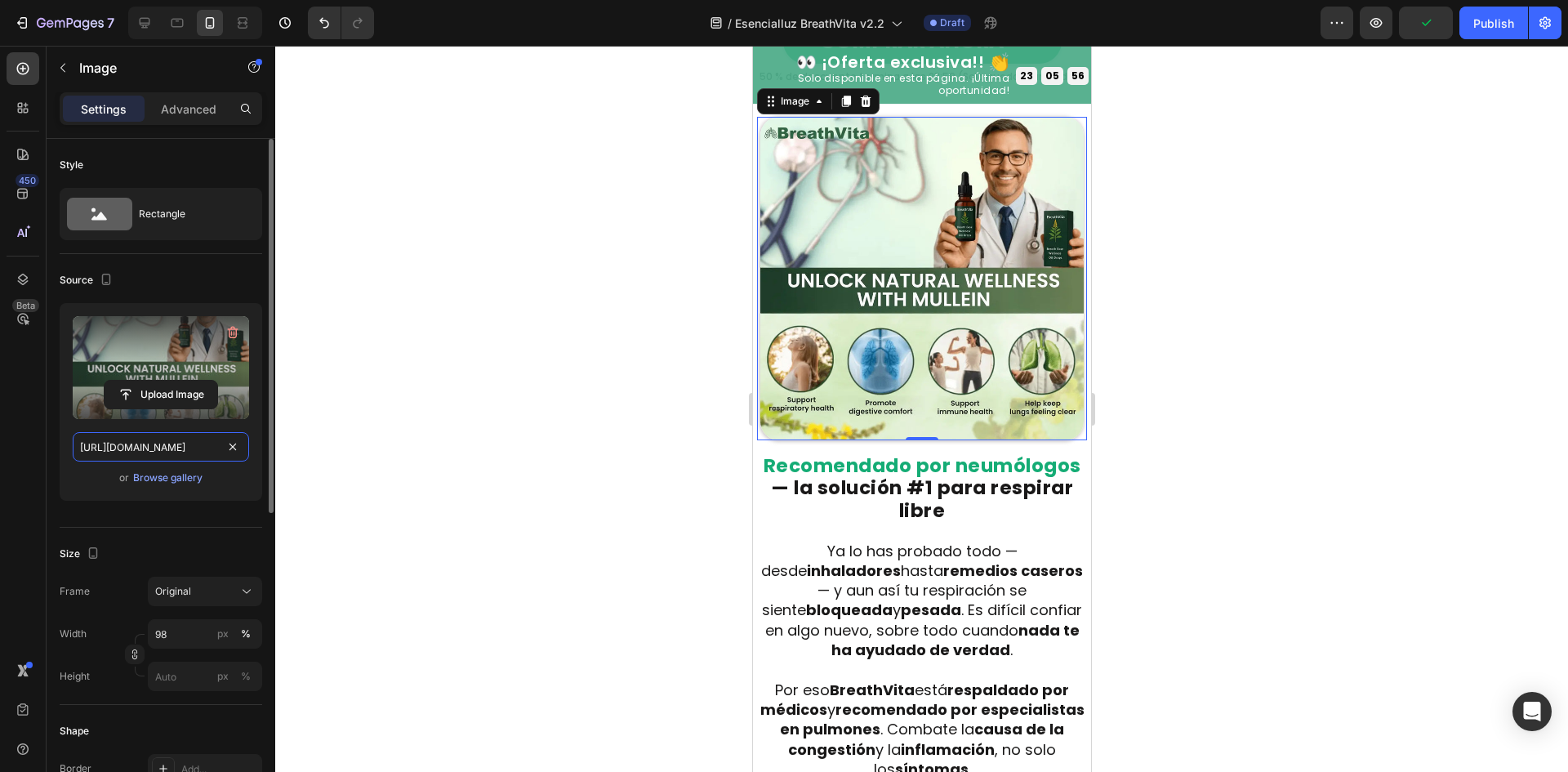
click at [136, 440] on input "https://cdn.shopify.com/s/files/1/0657/6783/3683/files/gempages_578032762192134…" at bounding box center [161, 446] width 176 height 29
paste input "63e4f2f5-c1dd-44b0-a165-5358afff0bdb.png"
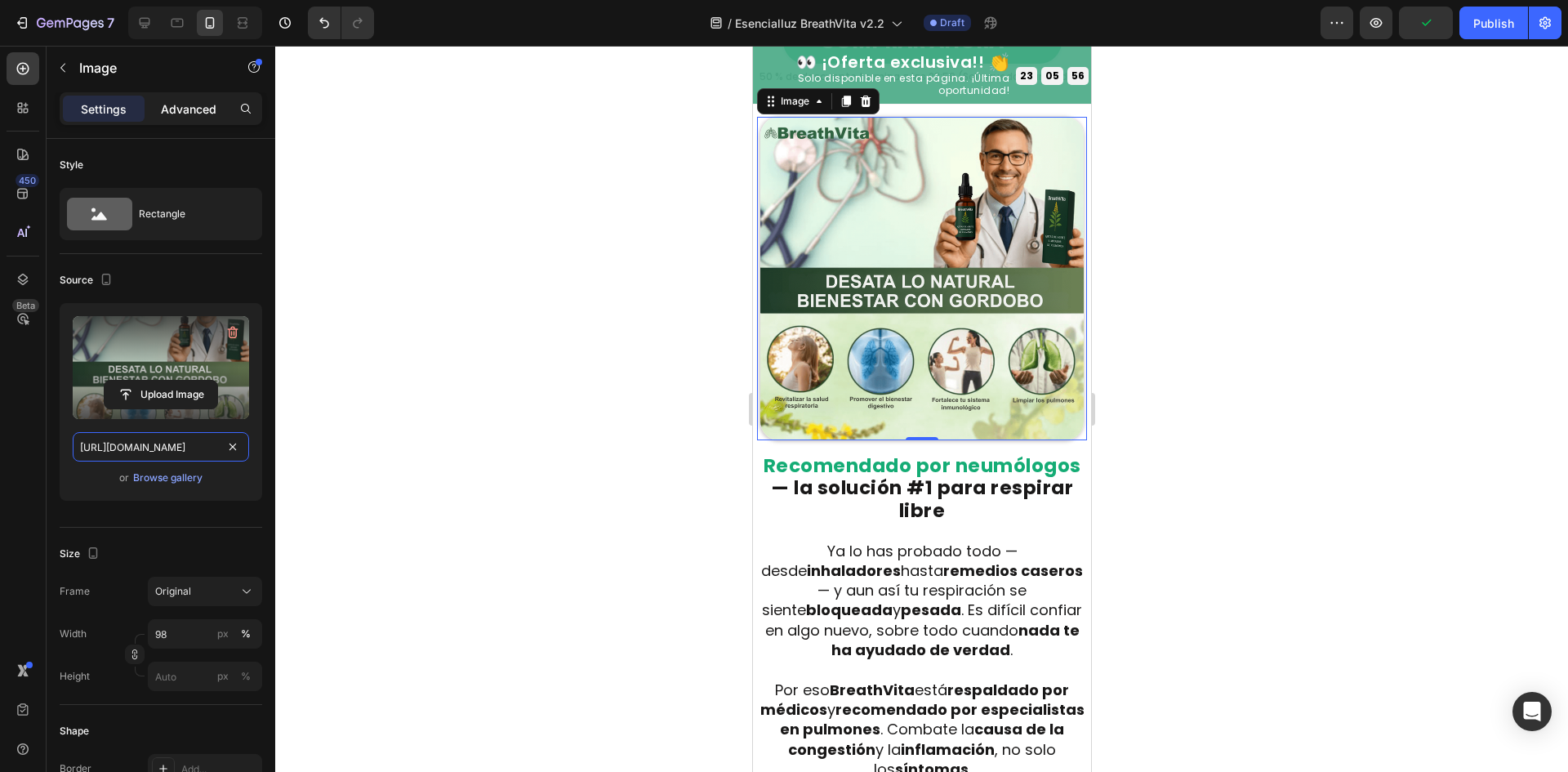
scroll to position [0, 496]
type input "https://cdn.shopify.com/s/files/1/0657/6783/3683/files/gempages_578032762192134…"
click at [145, 27] on icon at bounding box center [145, 22] width 10 height 10
type input "90"
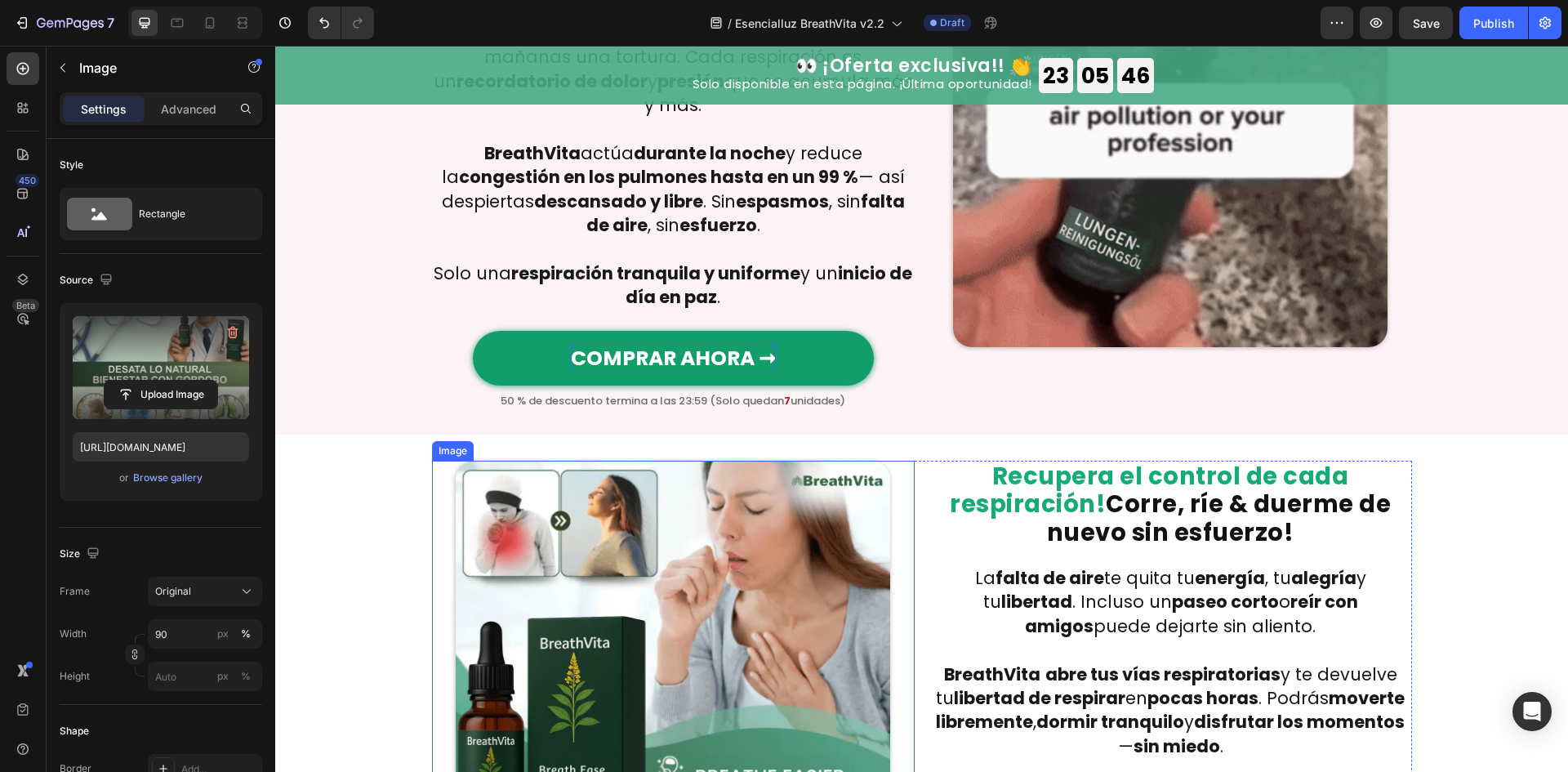
scroll to position [1819, 0]
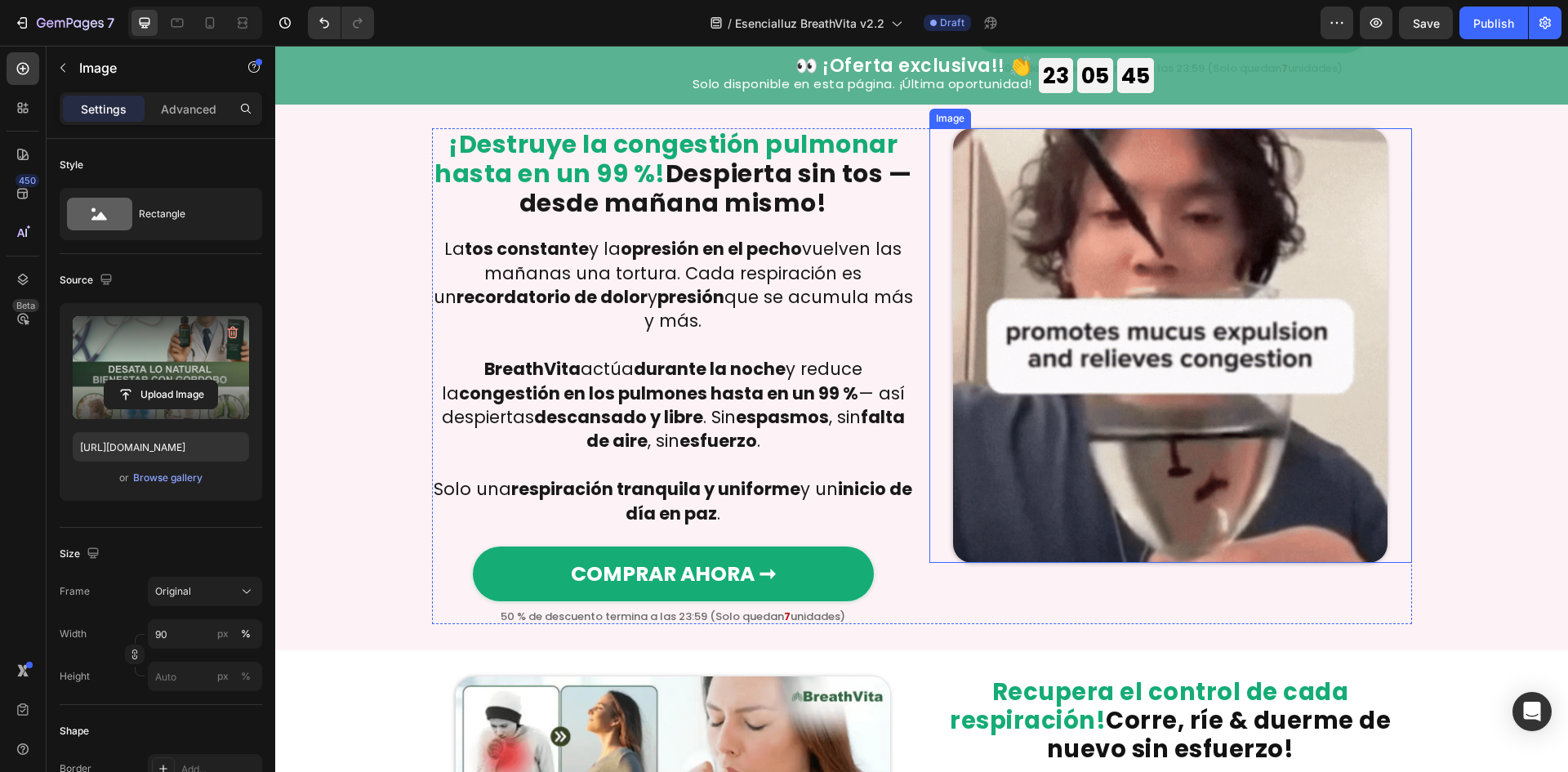
click at [1020, 290] on img at bounding box center [1169, 344] width 434 height 434
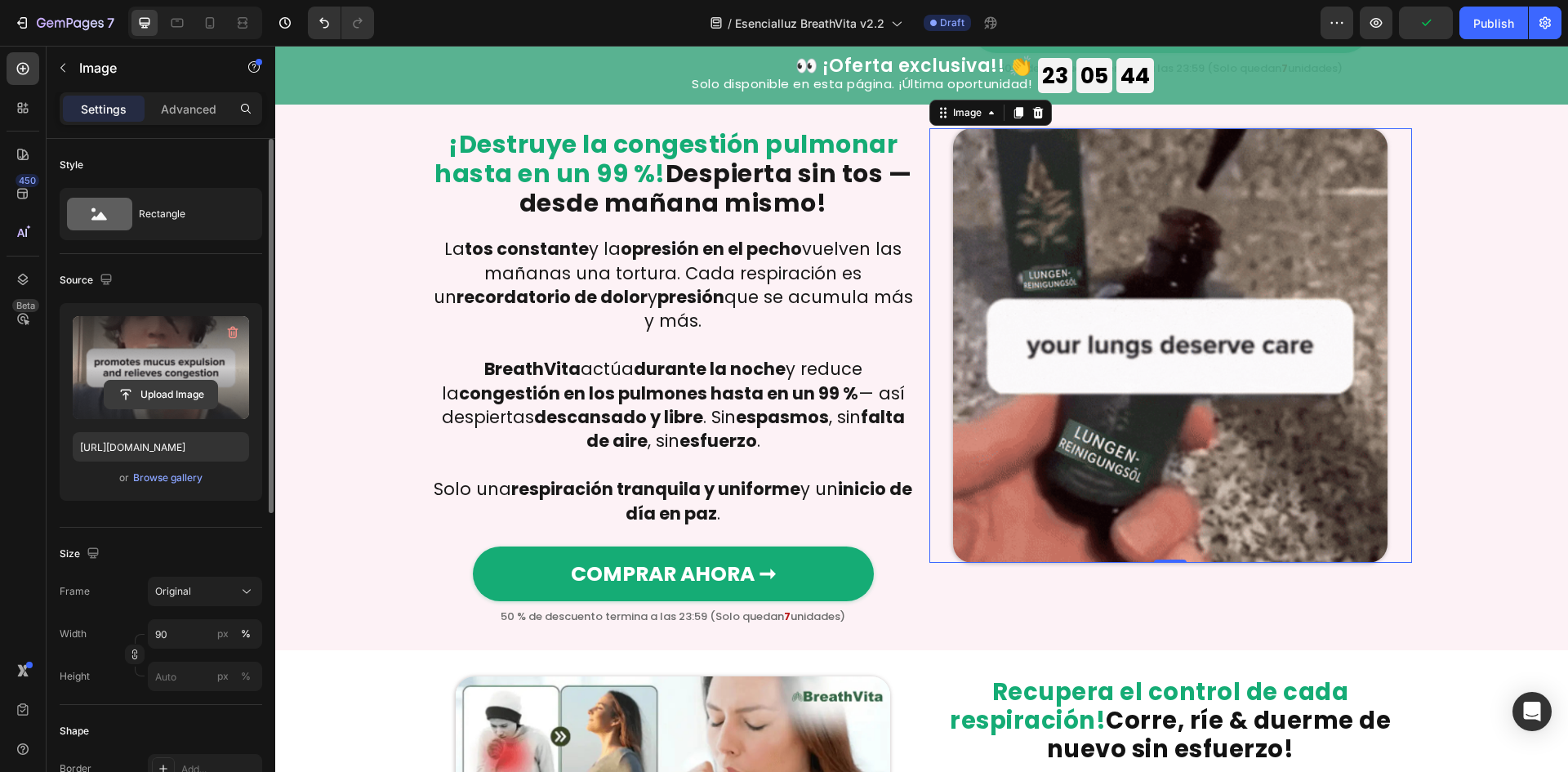
click at [144, 395] on input "file" at bounding box center [161, 395] width 113 height 28
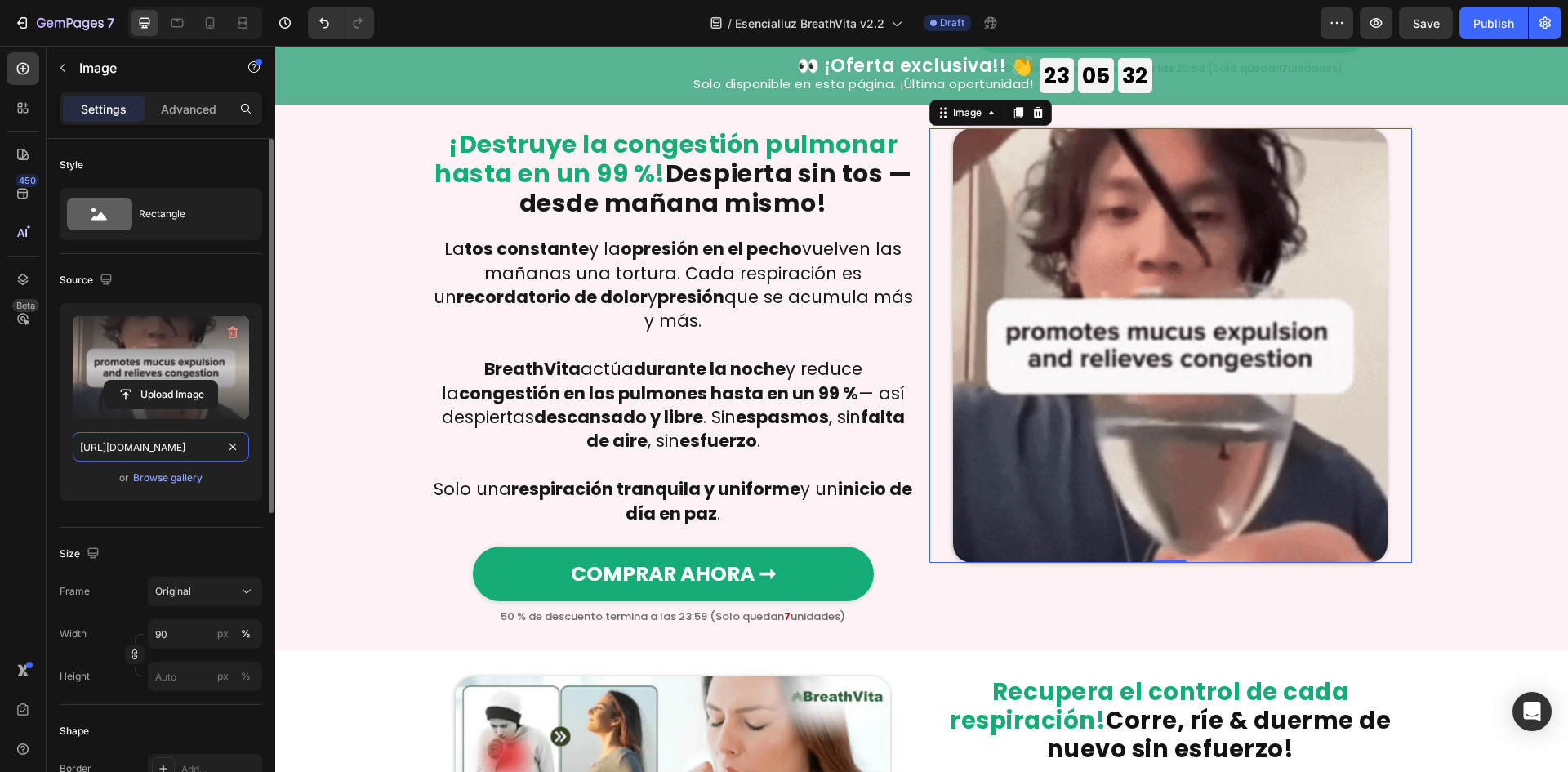
click at [130, 454] on input "https://cdn.shopify.com/s/files/1/0657/6783/3683/files/gempages_578032762192134…" at bounding box center [161, 446] width 176 height 29
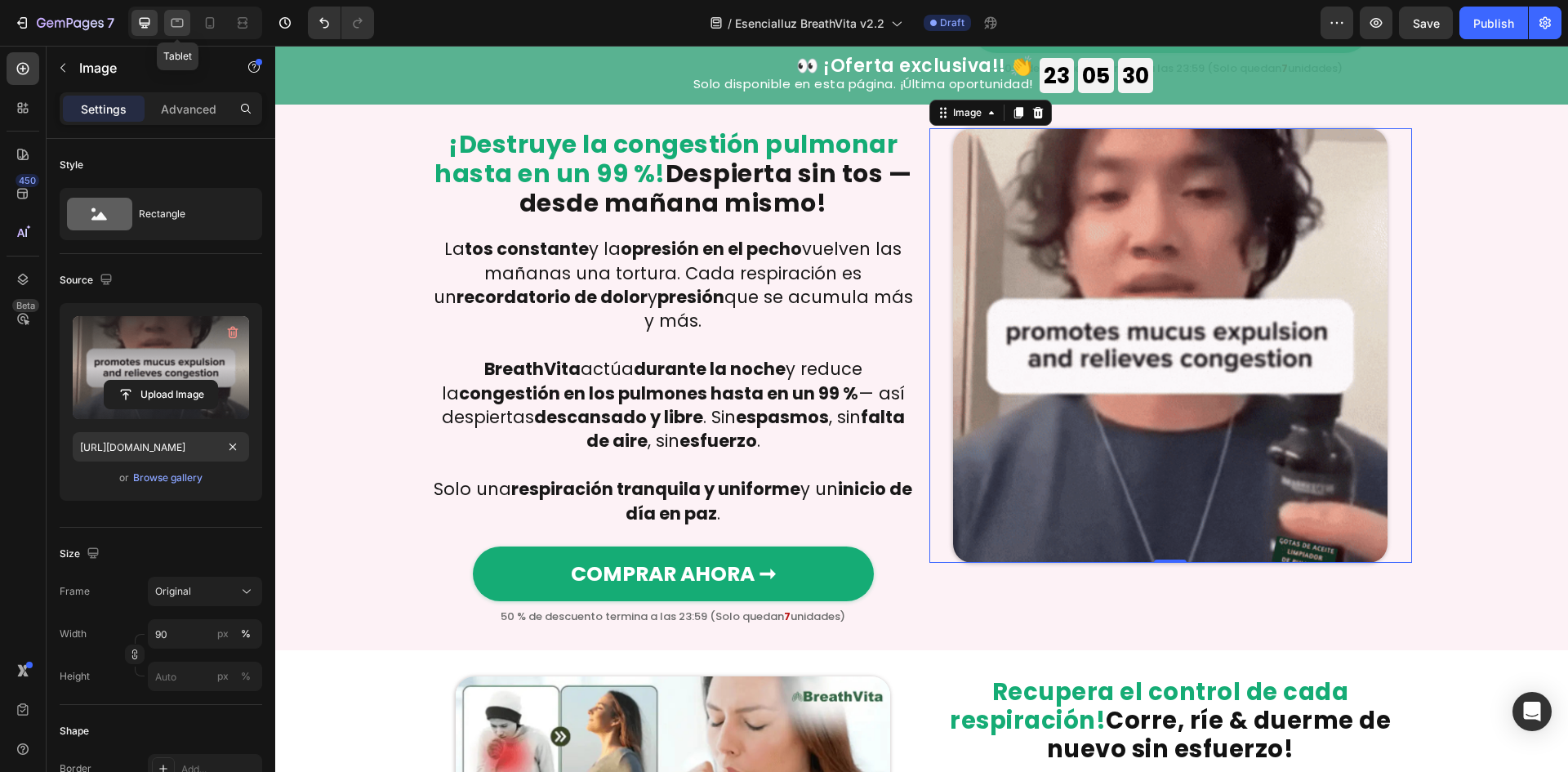
click at [182, 22] on icon at bounding box center [176, 22] width 16 height 16
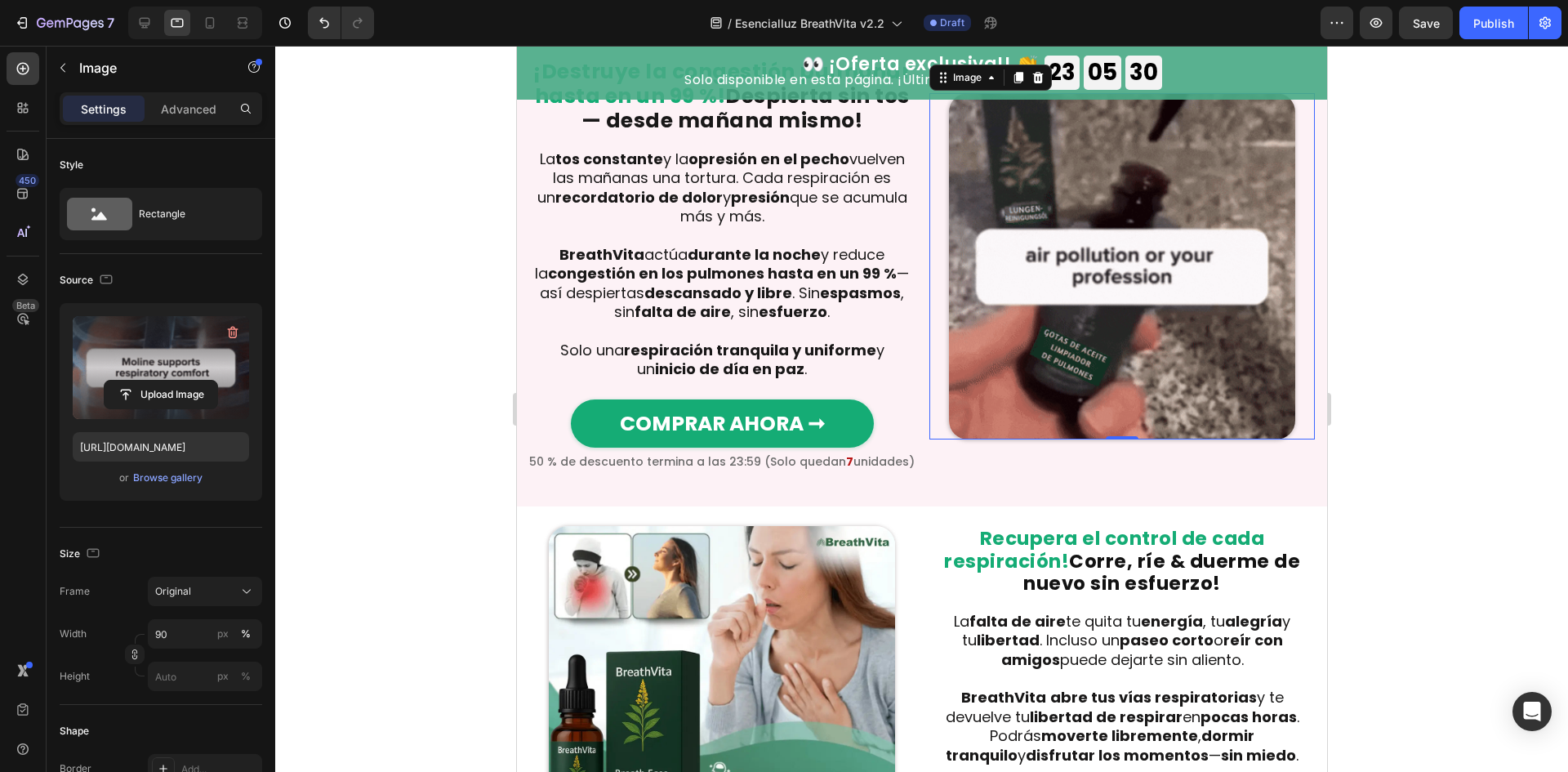
scroll to position [1716, 0]
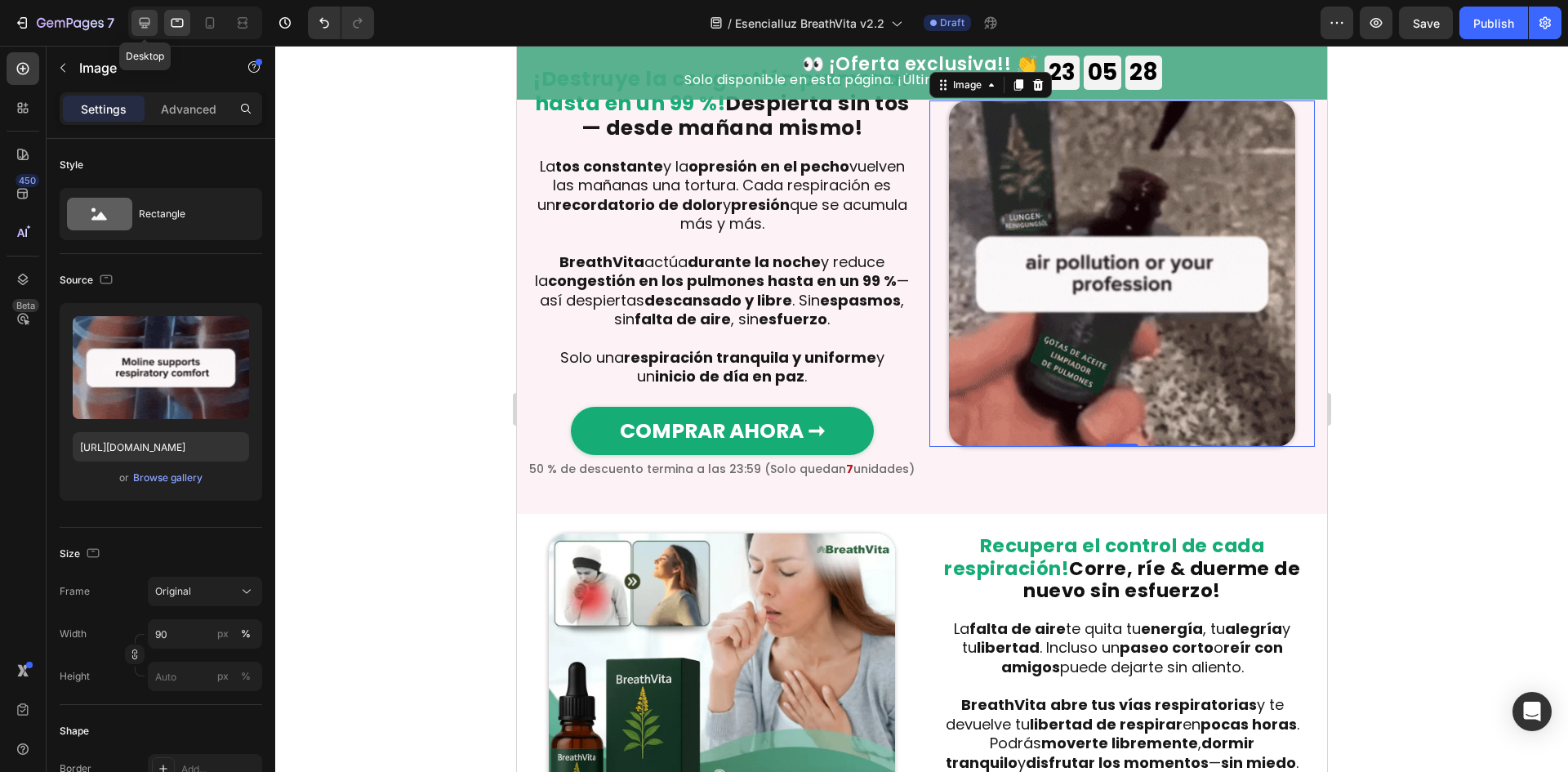
click at [140, 24] on icon at bounding box center [145, 22] width 10 height 10
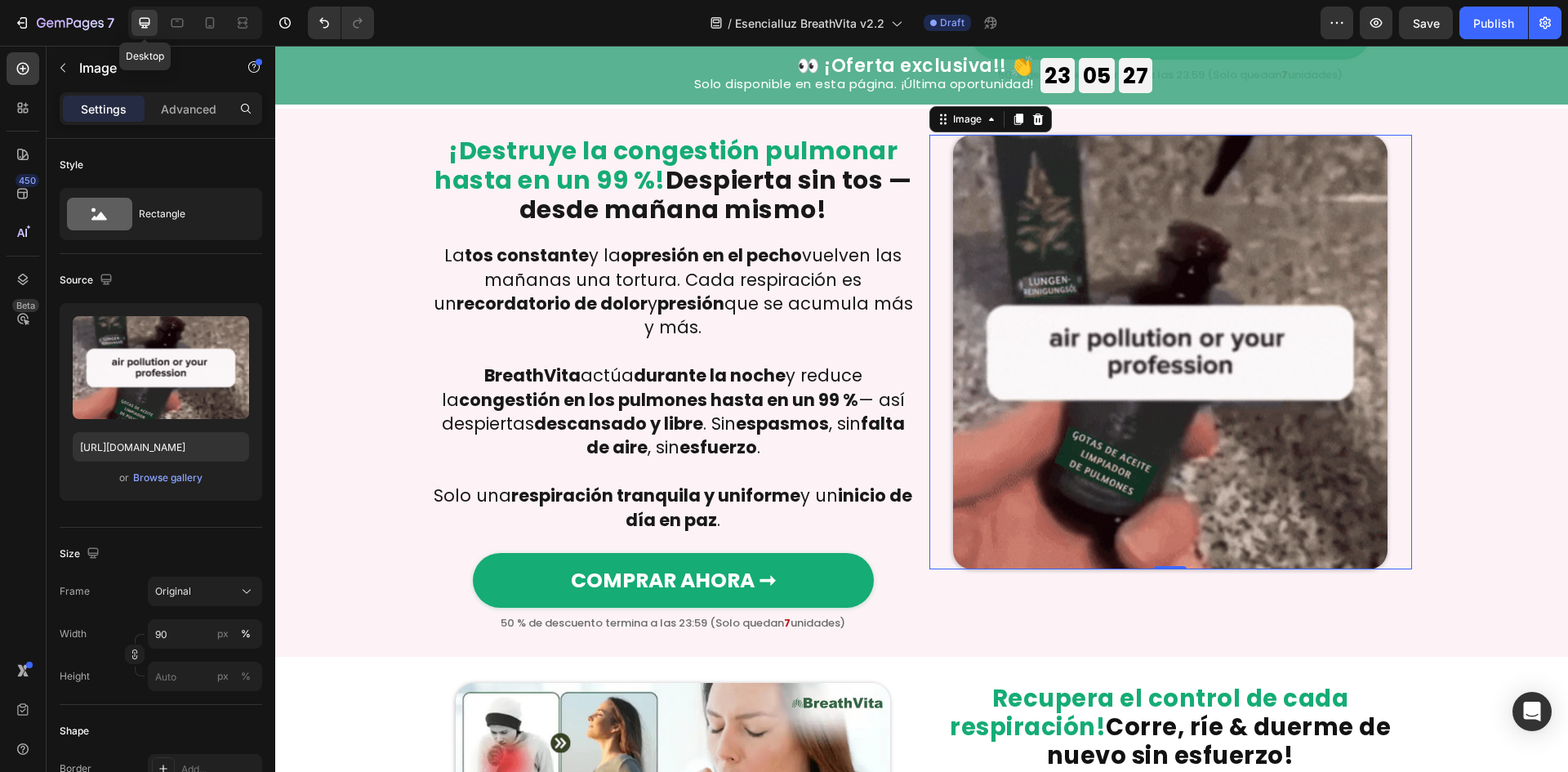
scroll to position [1820, 0]
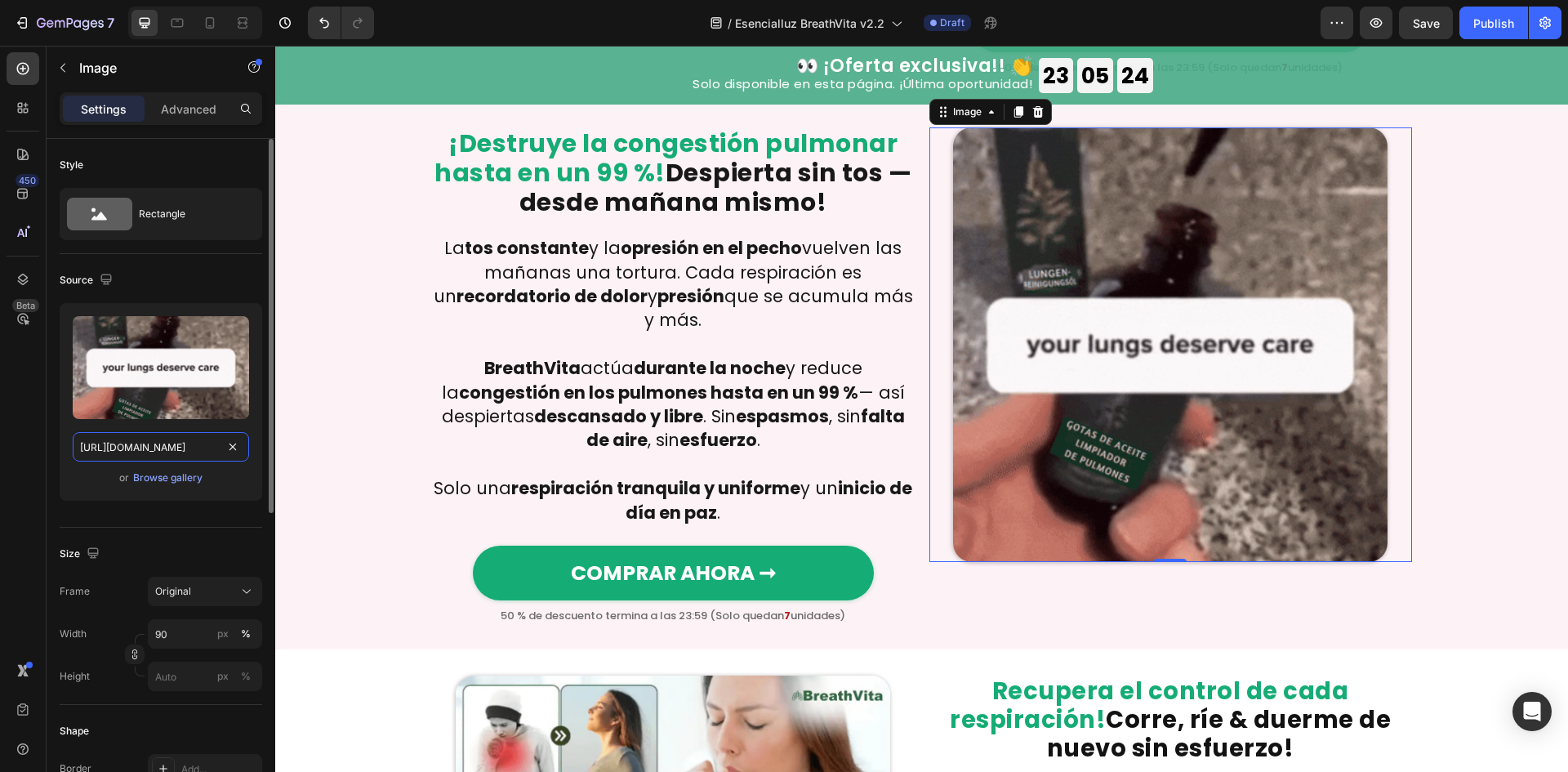
click at [150, 444] on input "https://cdn.shopify.com/s/files/1/0657/6783/3683/files/gempages_578032762192134…" at bounding box center [161, 446] width 176 height 29
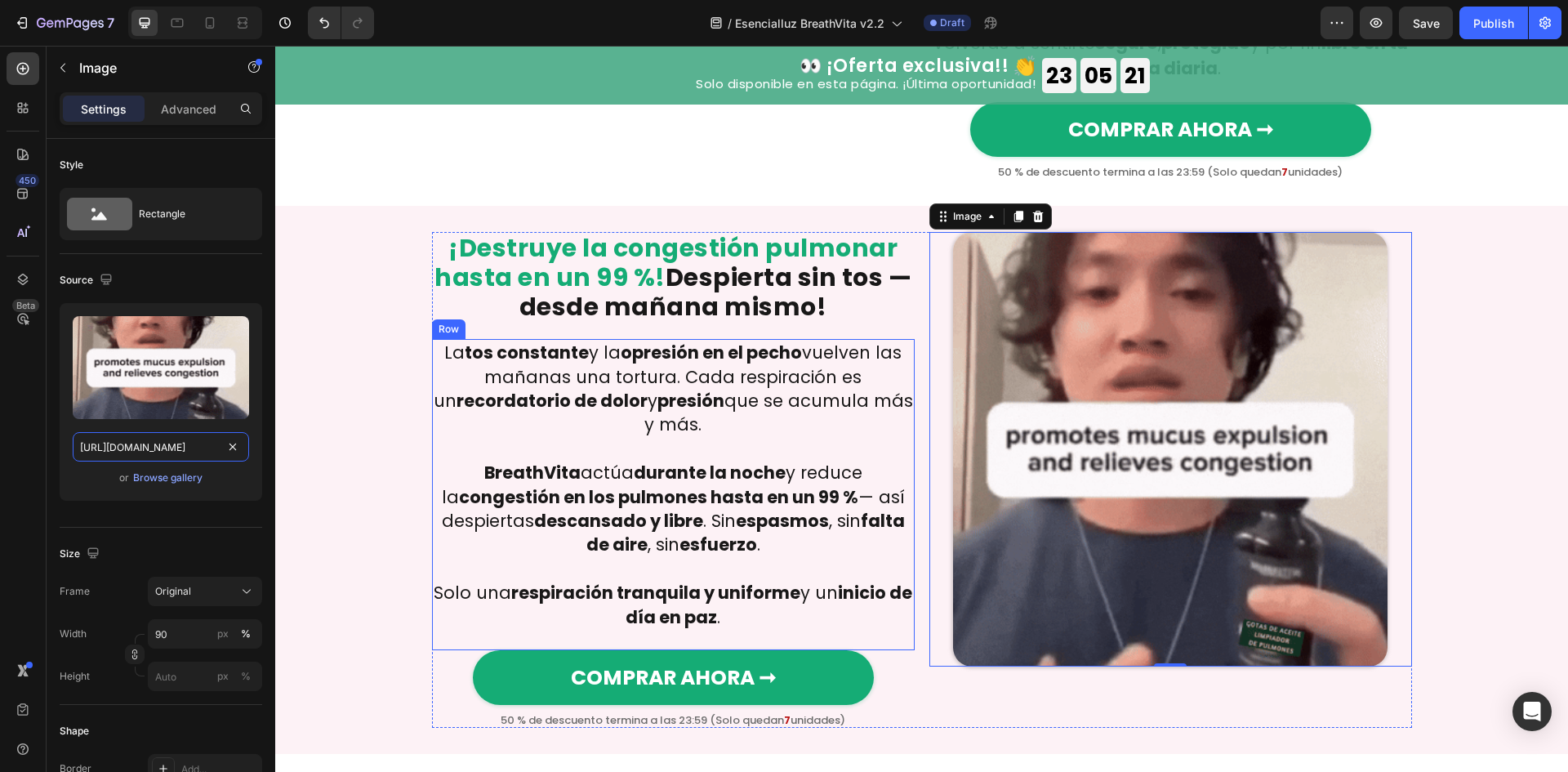
scroll to position [1712, 0]
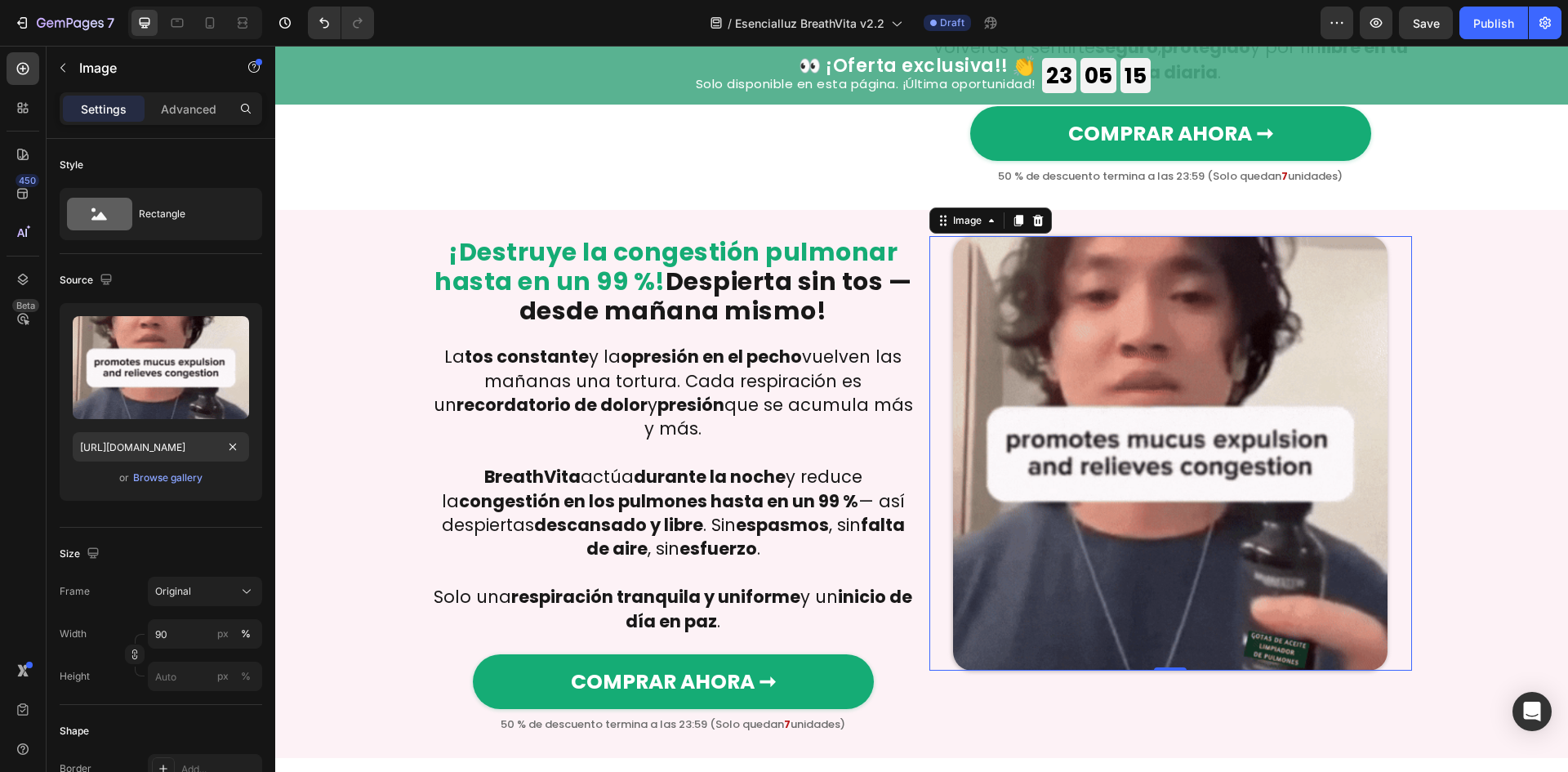
click at [1276, 547] on img at bounding box center [1169, 453] width 434 height 434
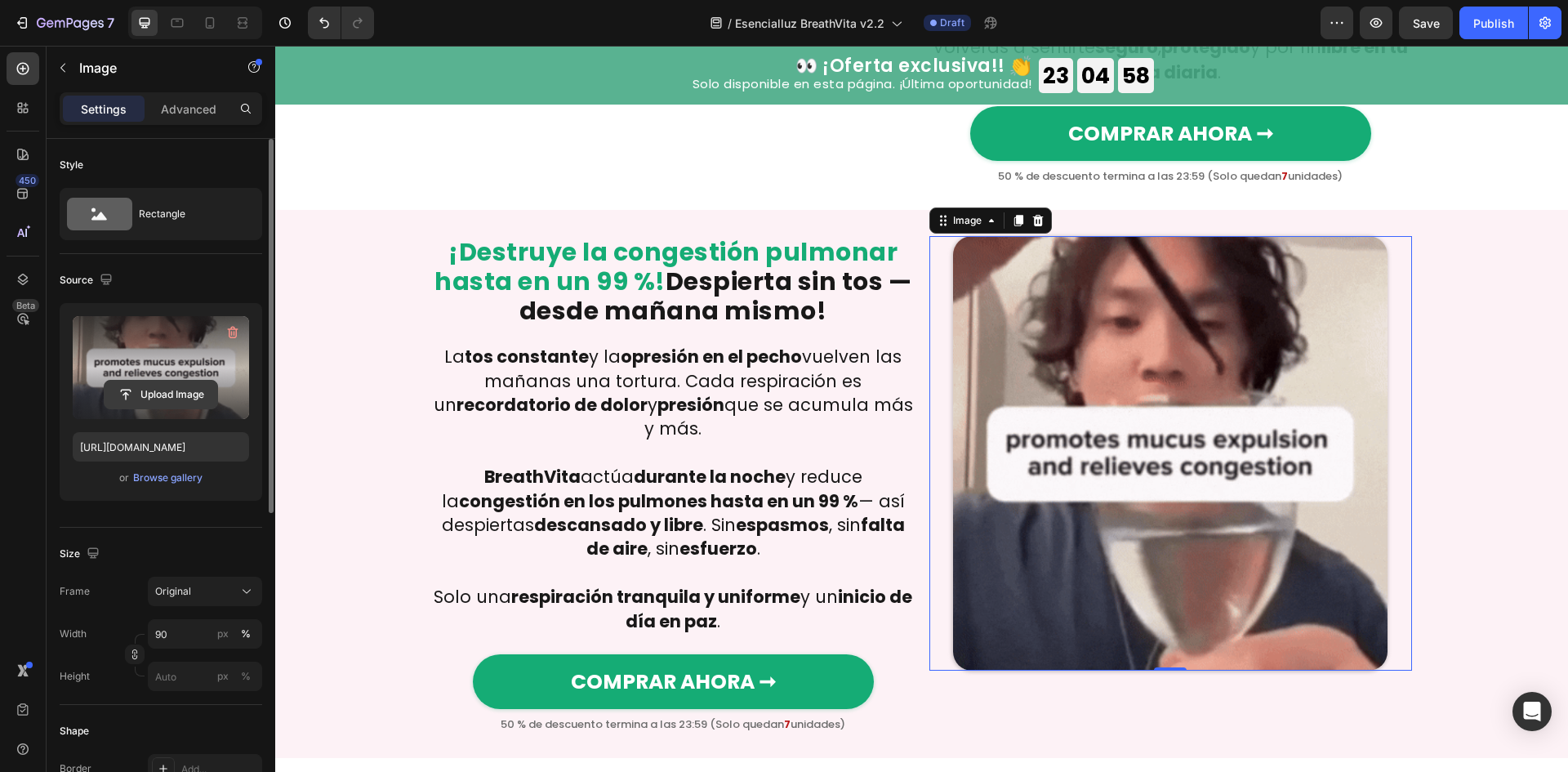
click at [161, 397] on input "file" at bounding box center [161, 395] width 113 height 28
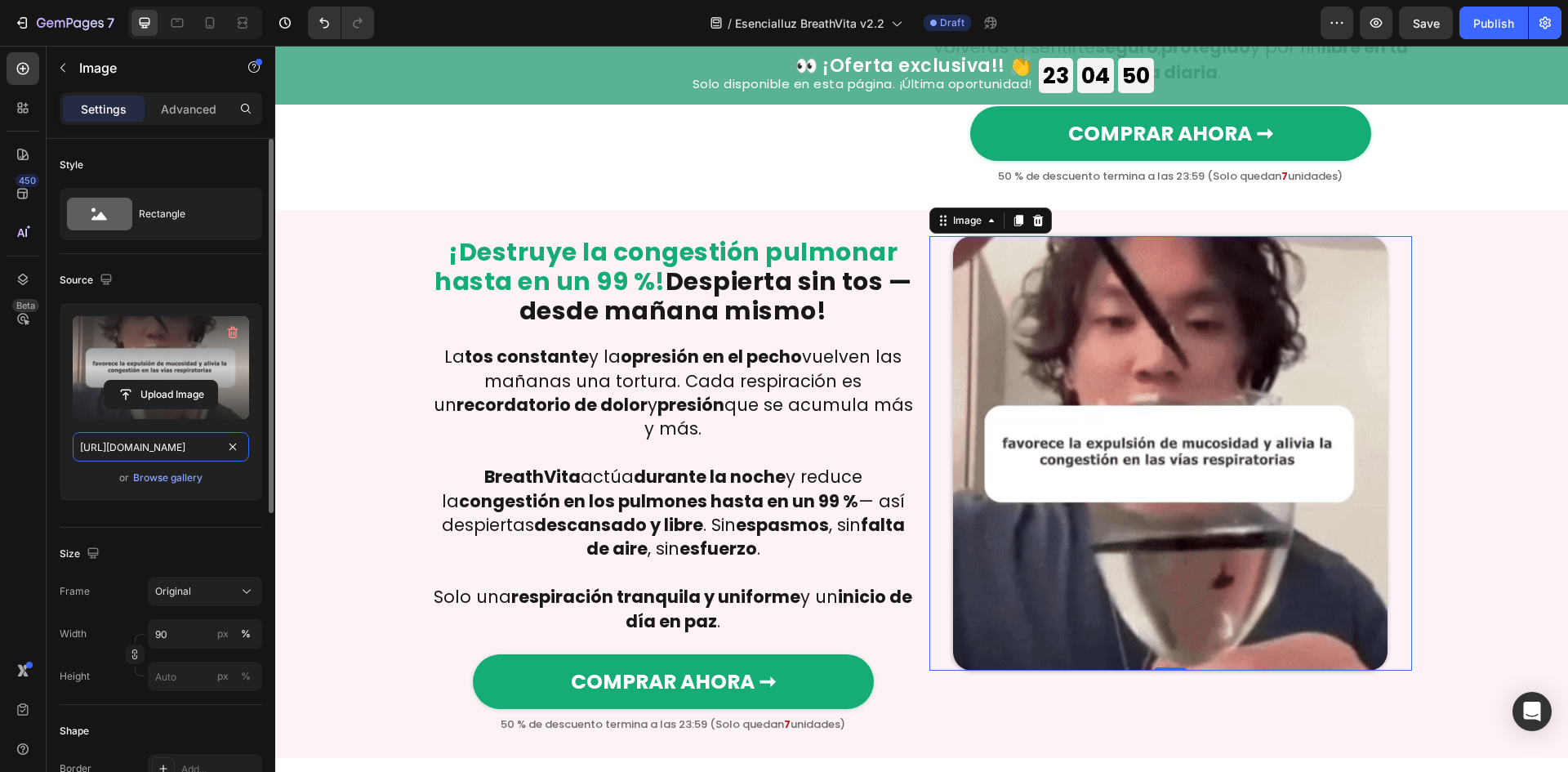
click at [166, 446] on input "https://cdn.shopify.com/s/files/1/0657/6783/3683/files/gempages_578032762192134…" at bounding box center [161, 446] width 176 height 29
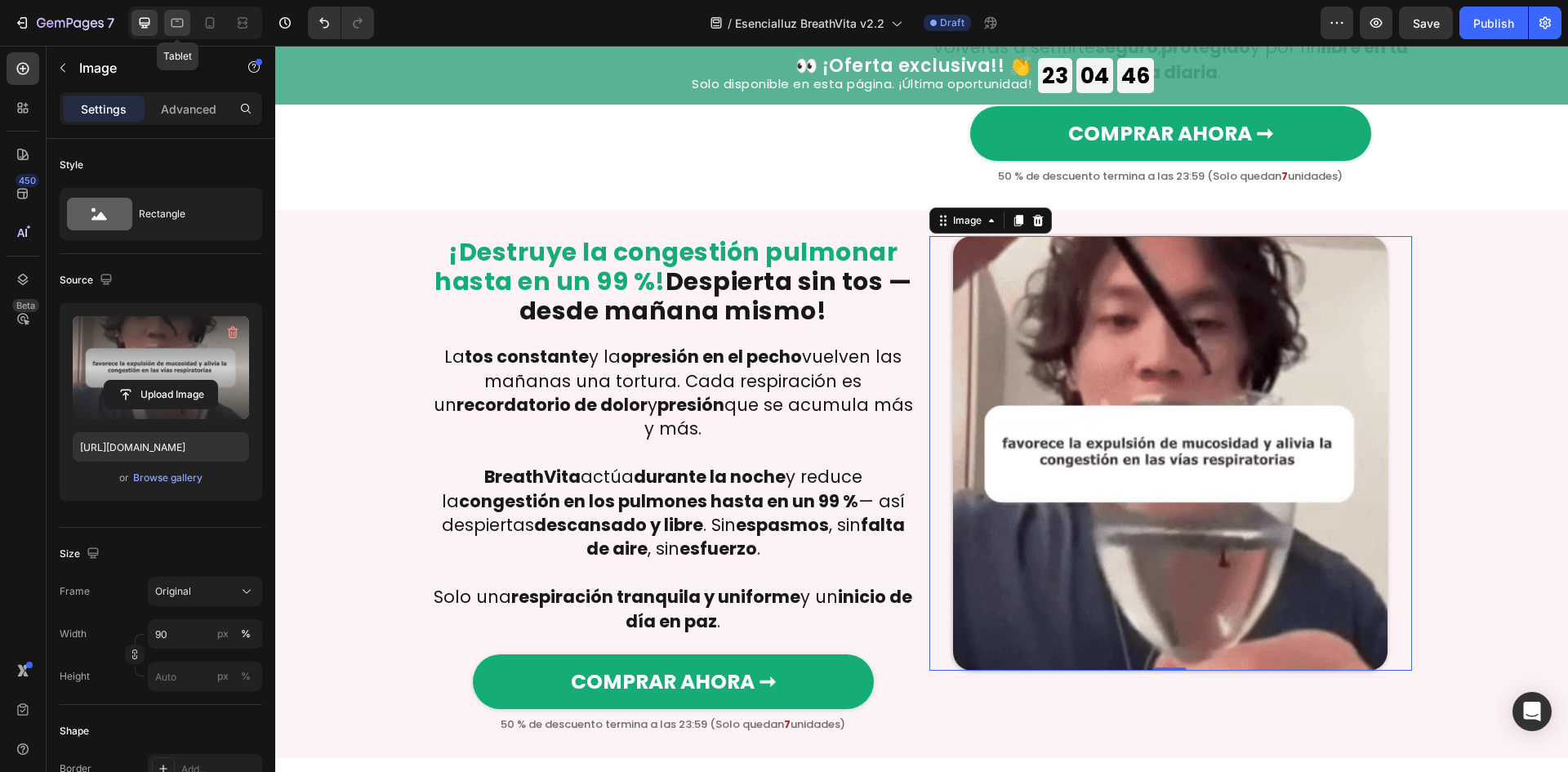
click at [189, 31] on div at bounding box center [177, 22] width 26 height 26
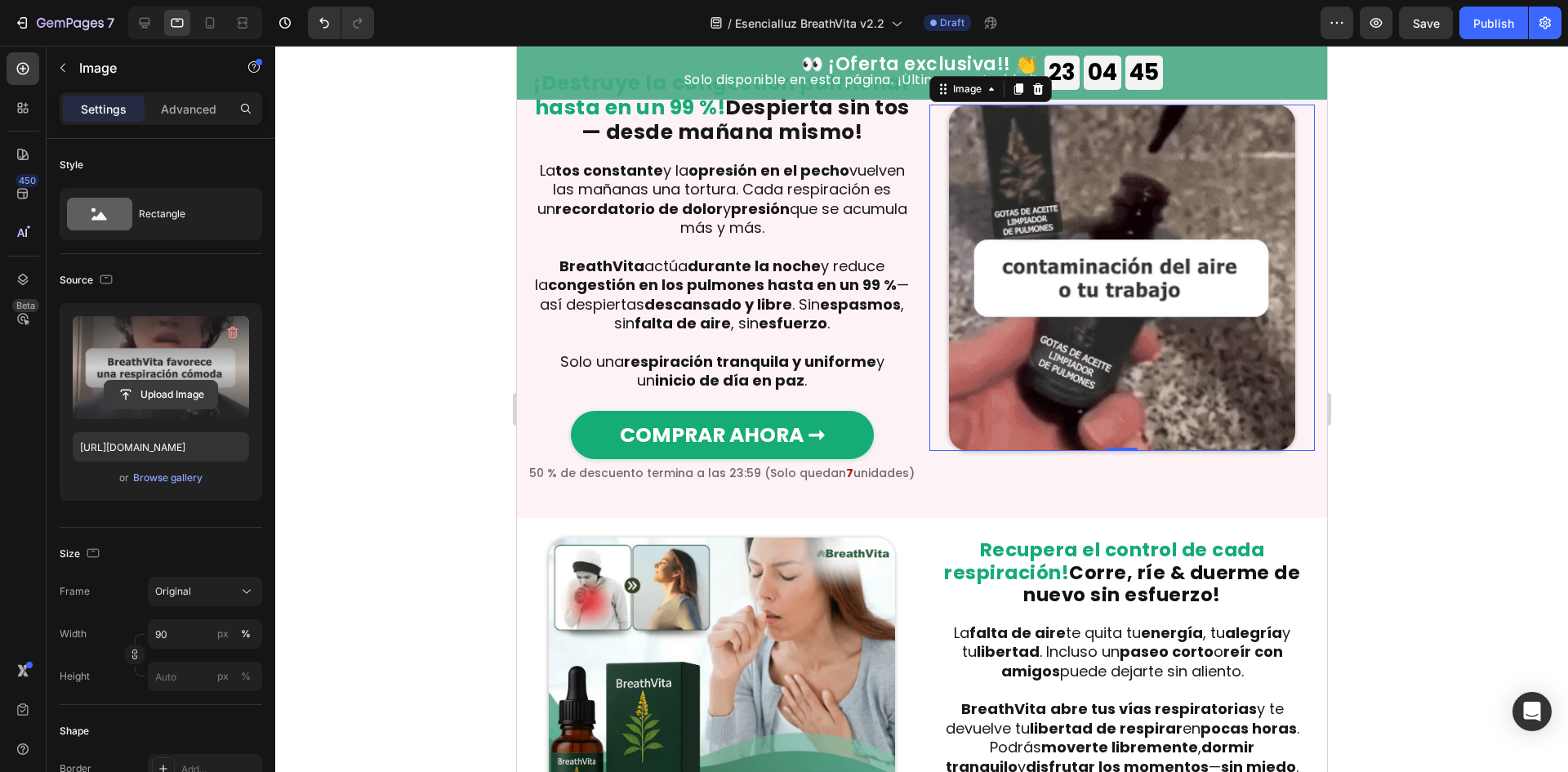
scroll to position [1716, 0]
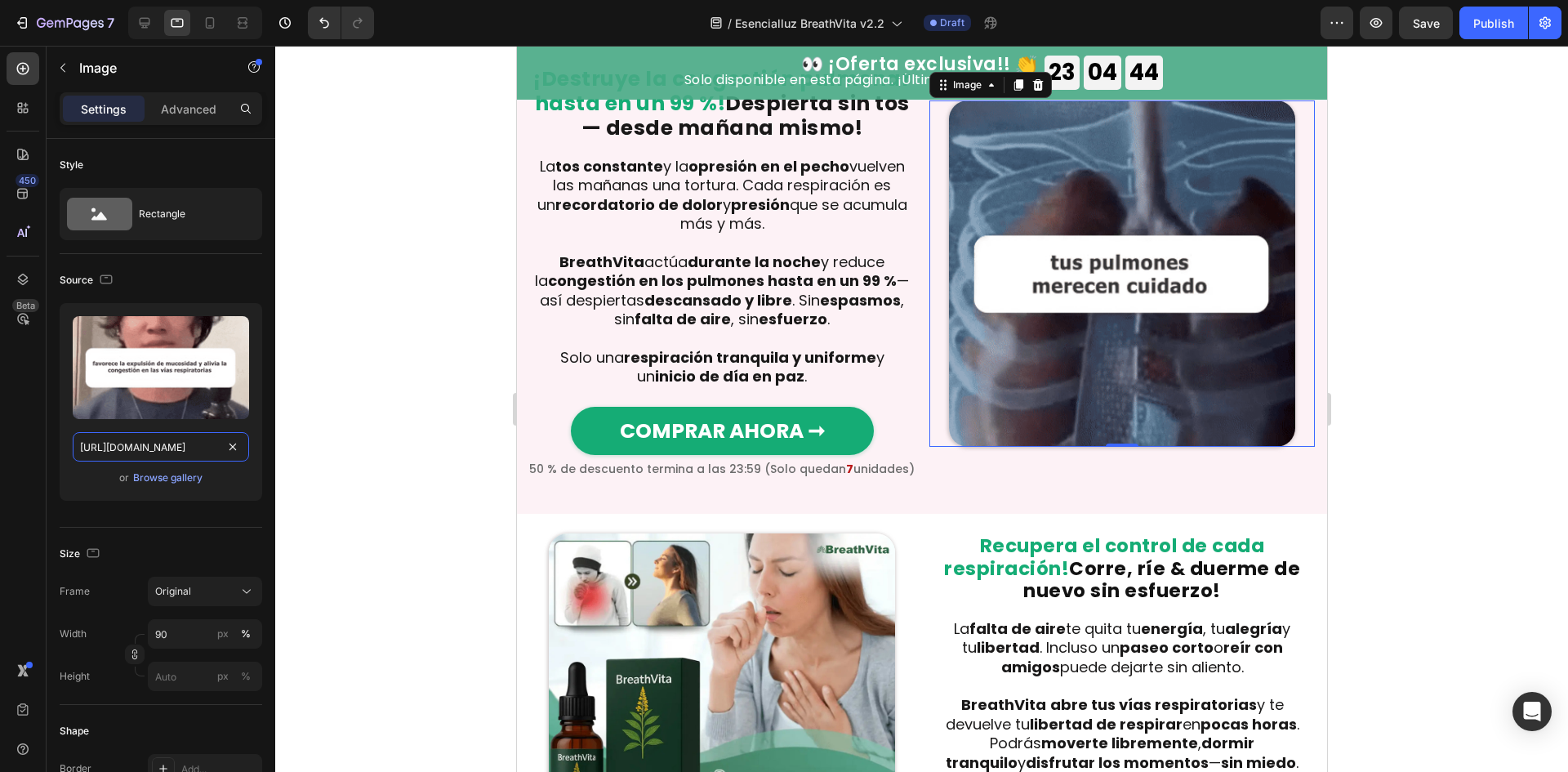
click at [129, 445] on input "https://cdn.shopify.com/s/files/1/0657/6783/3683/files/gempages_578032762192134…" at bounding box center [161, 446] width 176 height 29
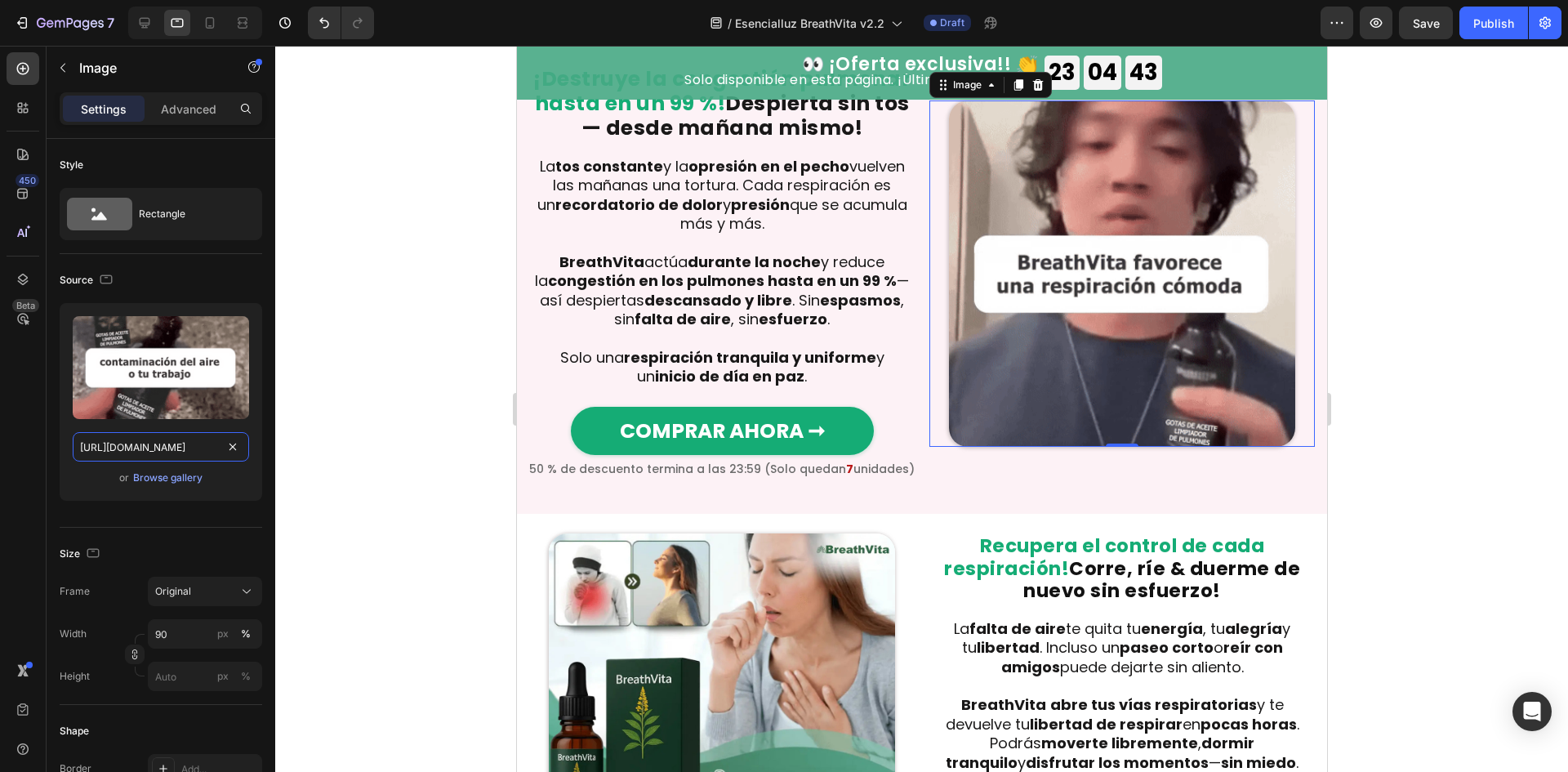
scroll to position [0, 494]
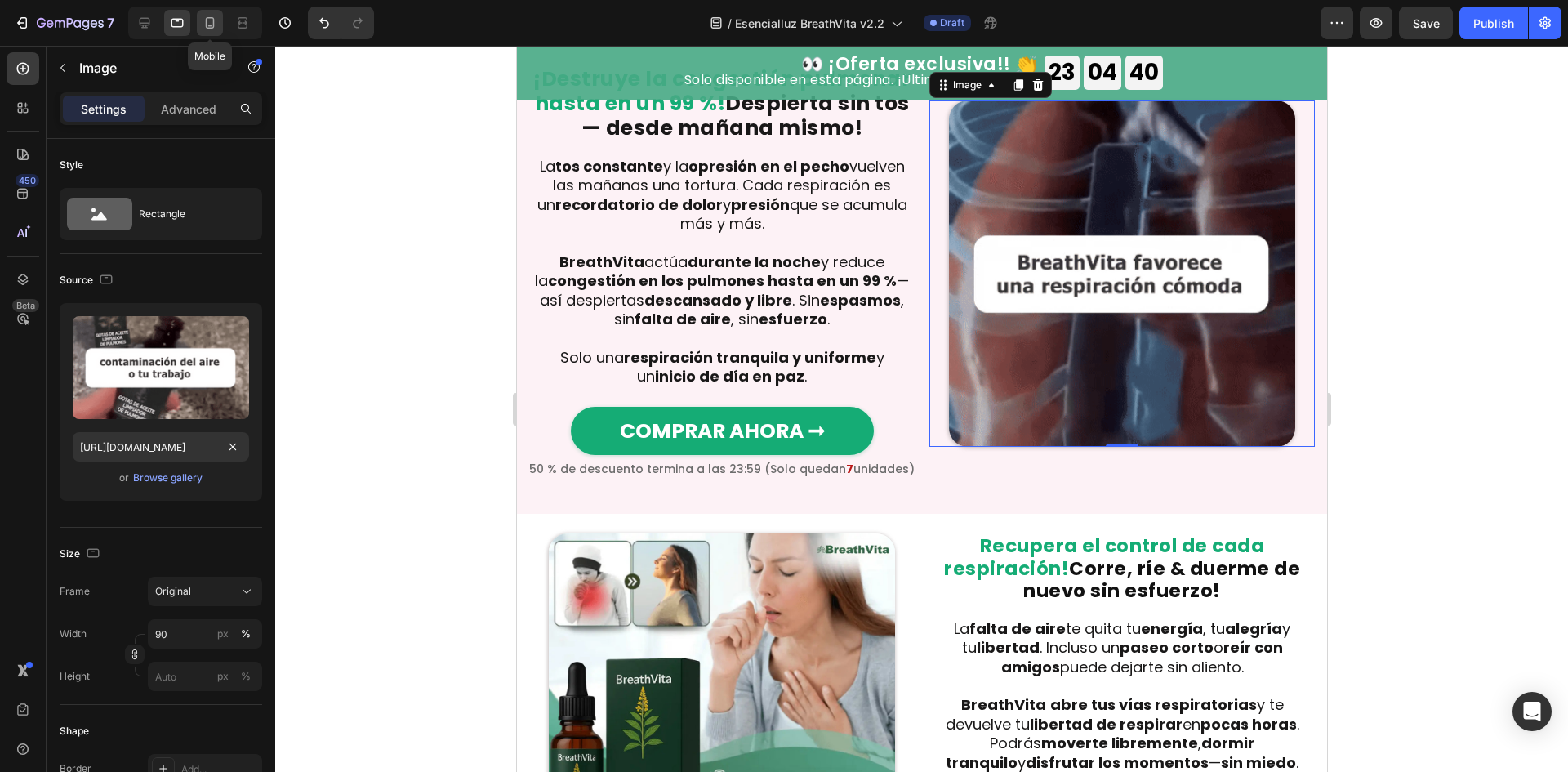
click at [205, 34] on div at bounding box center [210, 22] width 26 height 26
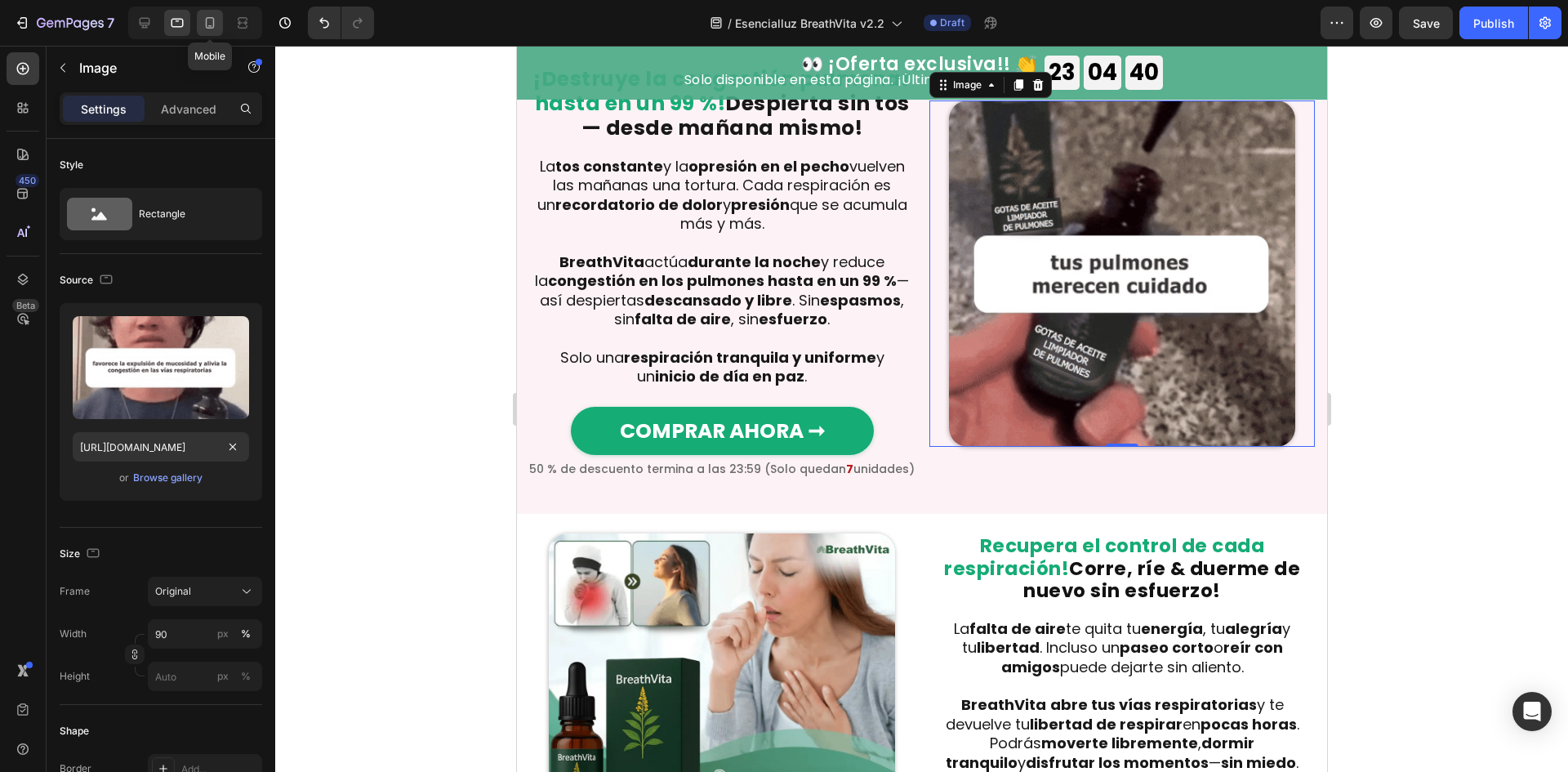
type input "https://cdn.shopify.com/s/files/1/0657/6783/3683/files/gempages_578032762192134…"
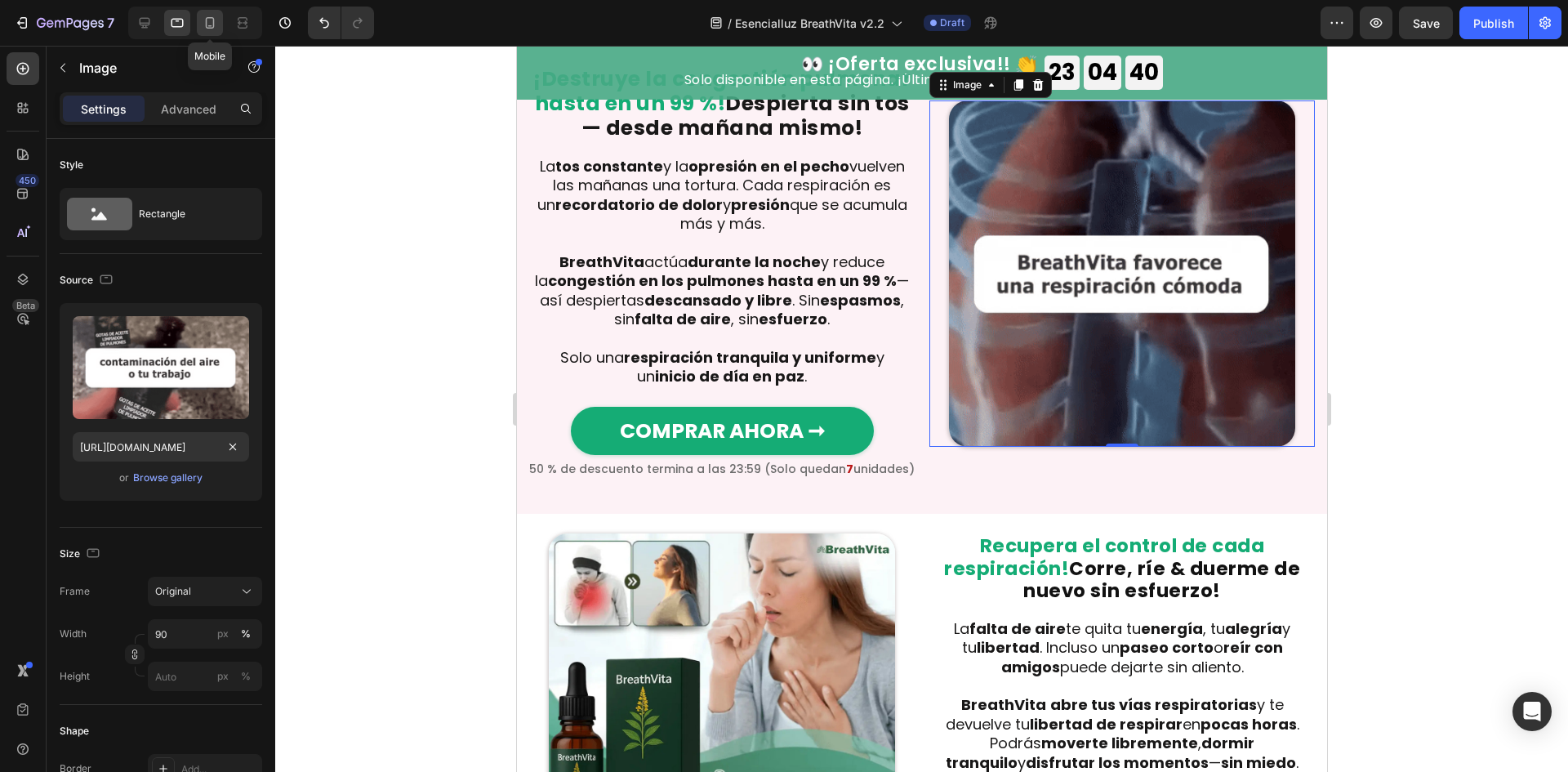
type input "98"
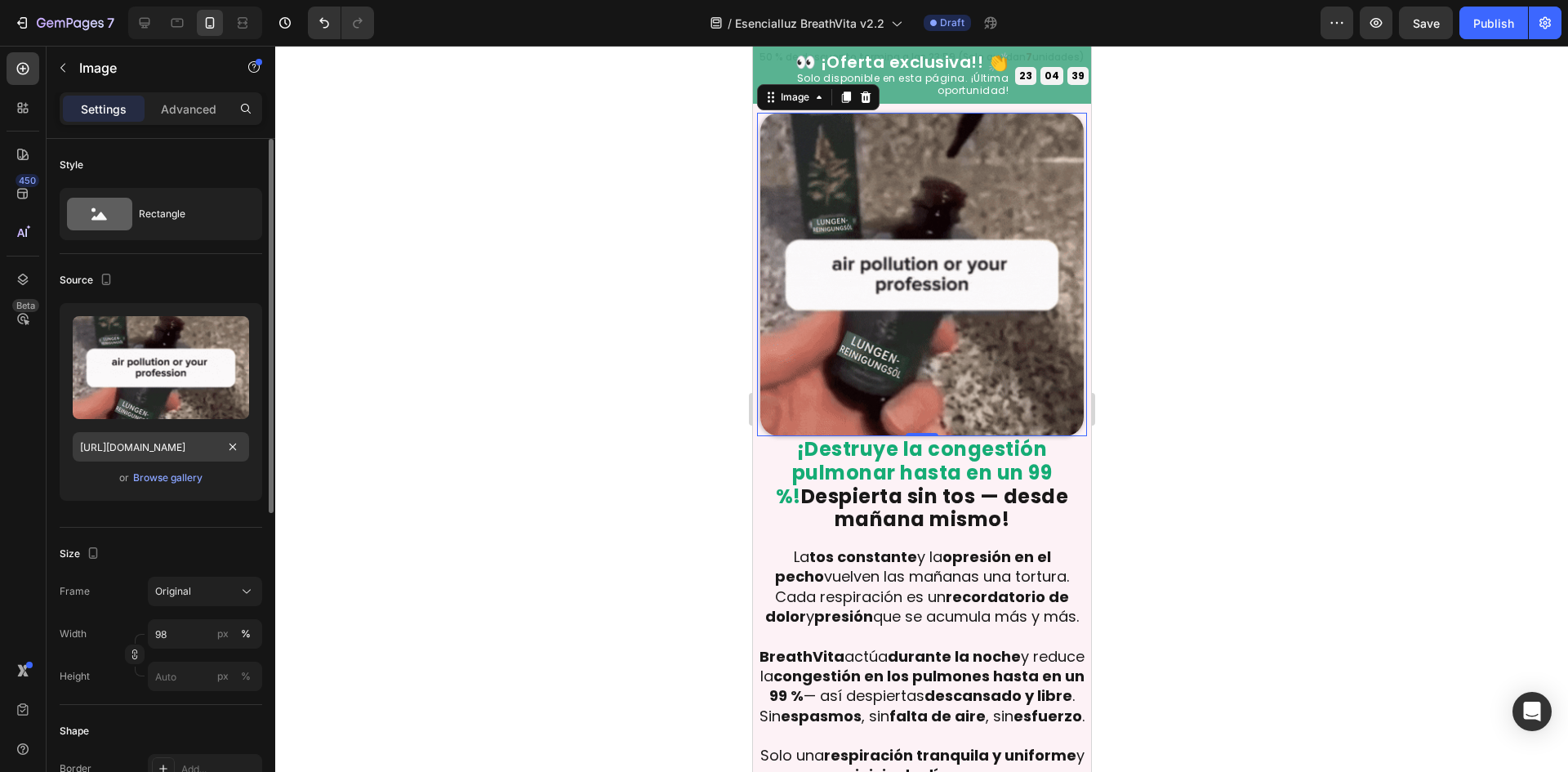
scroll to position [2072, 0]
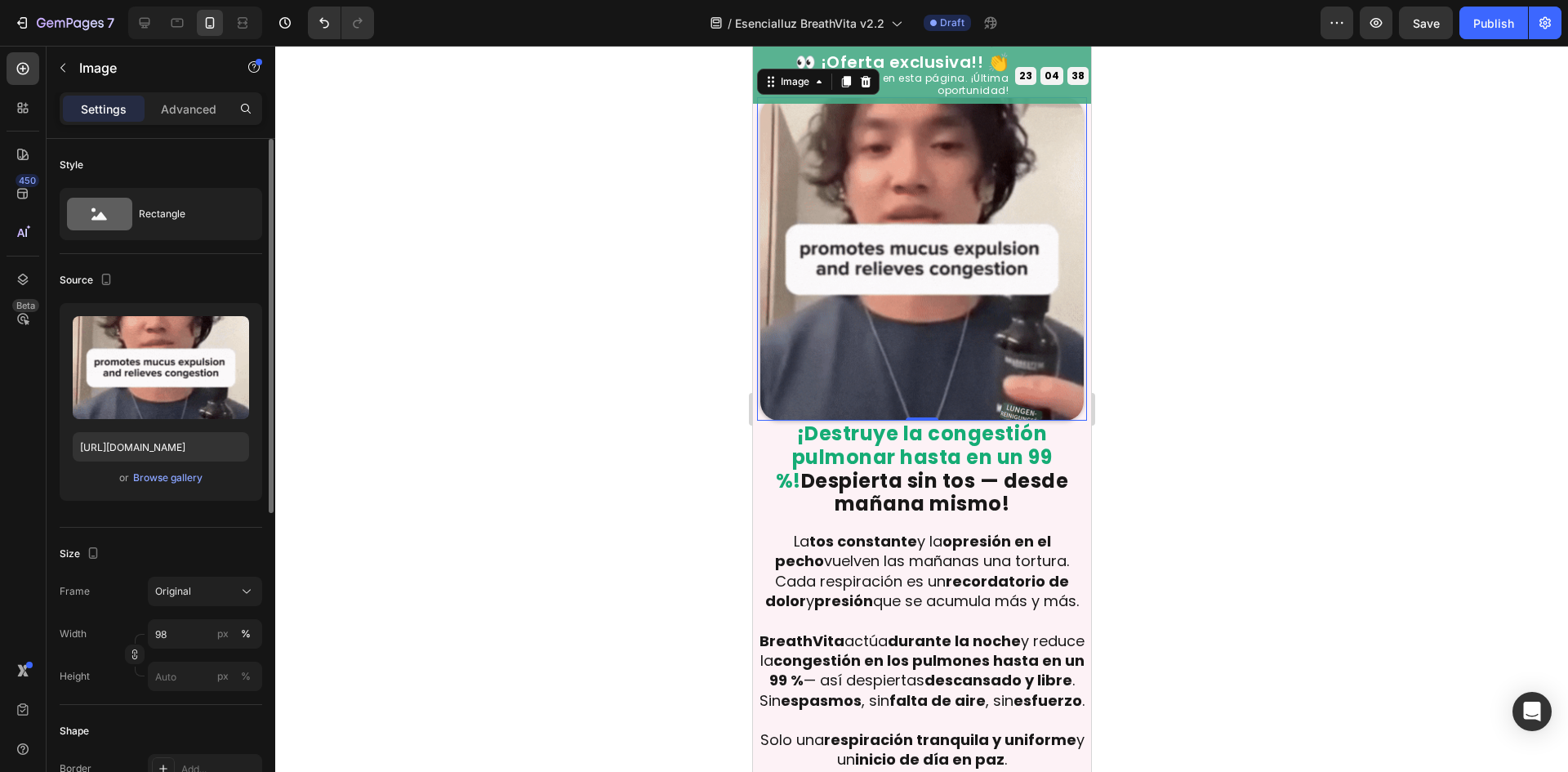
click at [120, 431] on div "Upload Image https://cdn.shopify.com/s/files/1/0657/6783/3683/files/gempages_57…" at bounding box center [161, 402] width 203 height 198
click at [121, 442] on input "https://cdn.shopify.com/s/files/1/0657/6783/3683/files/gempages_578032762192134…" at bounding box center [161, 446] width 176 height 29
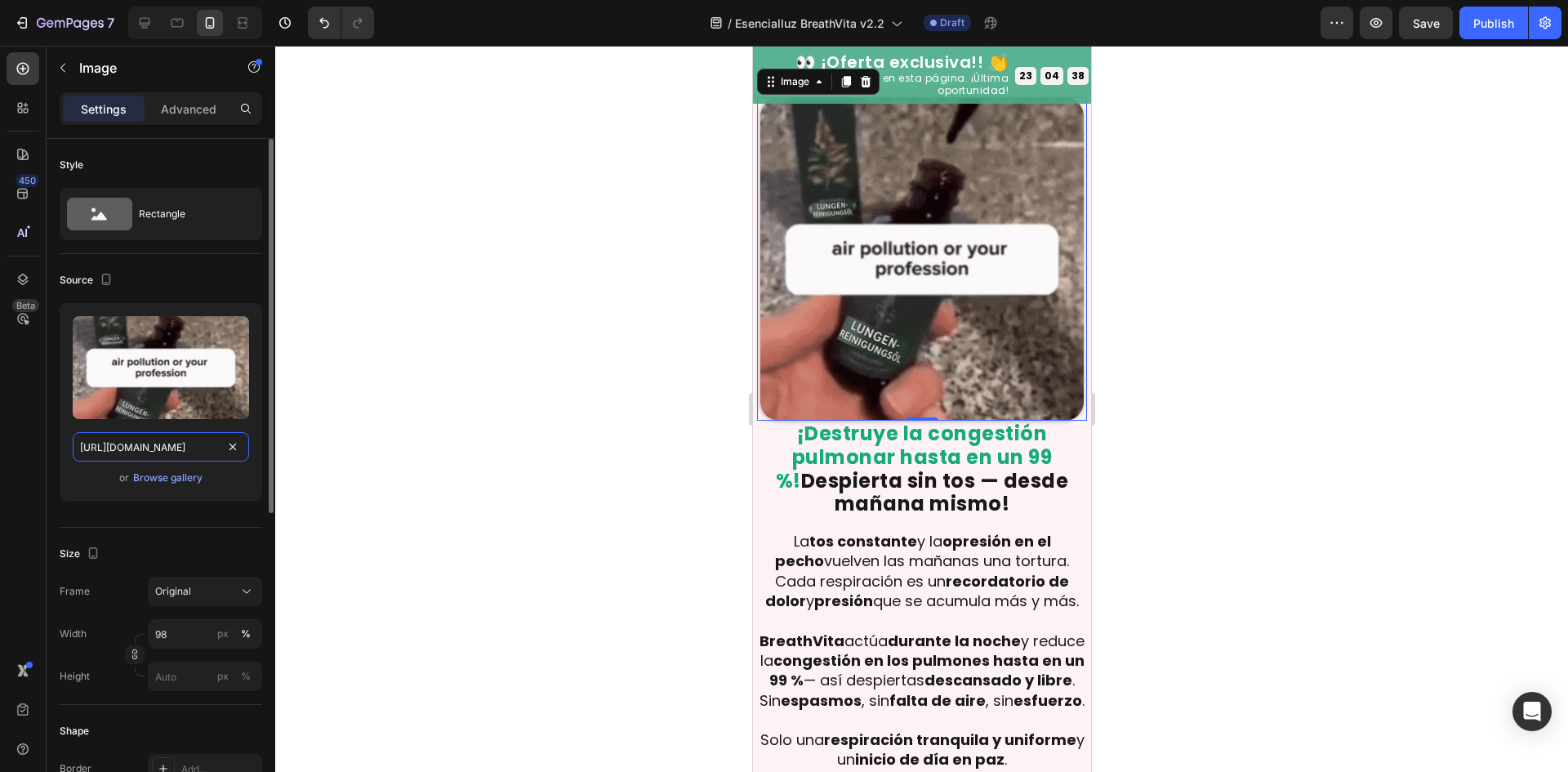
paste input "fd3542f7-53c4-4207-b1c8-f6e7c77d29ae"
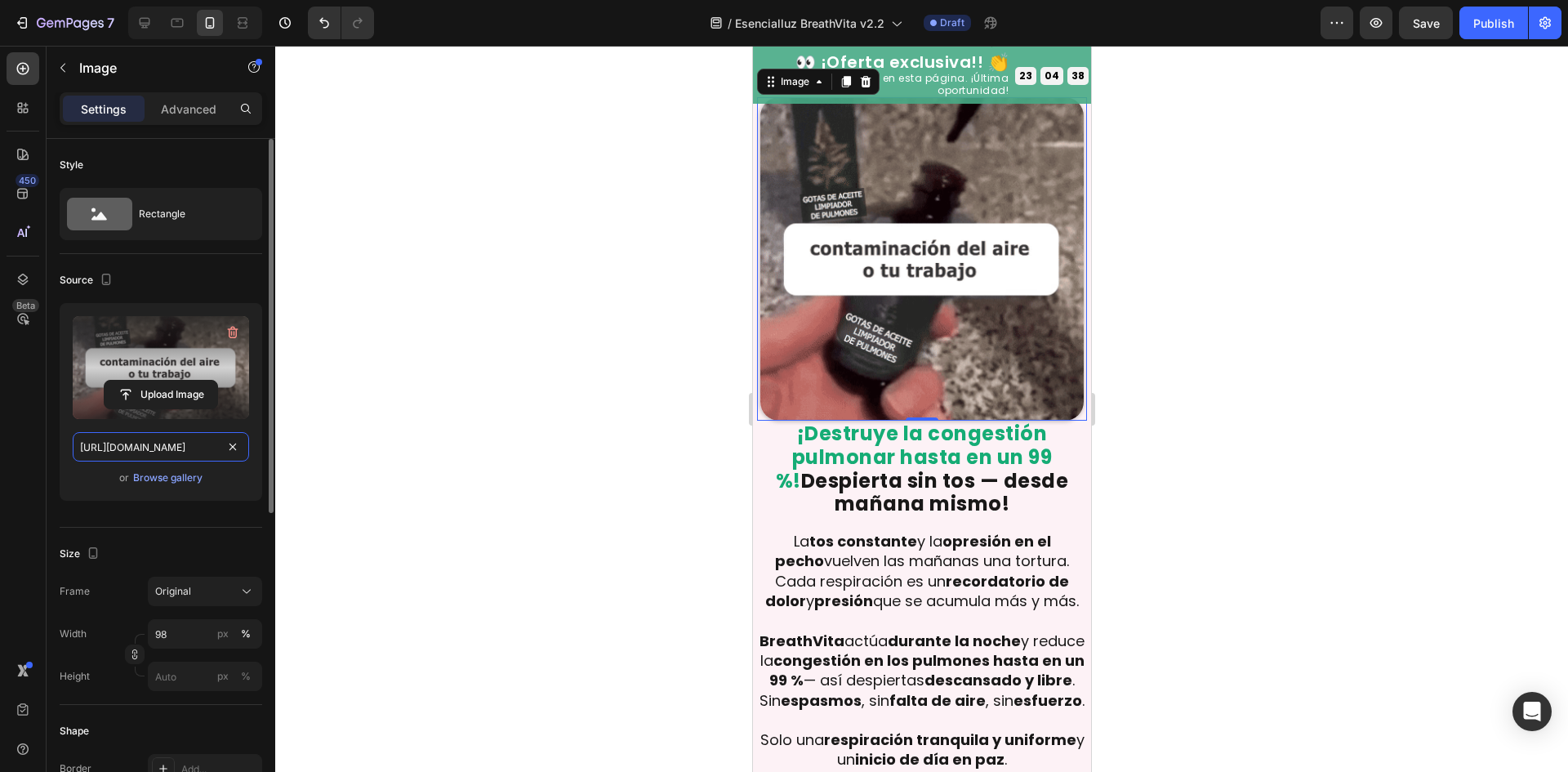
scroll to position [0, 494]
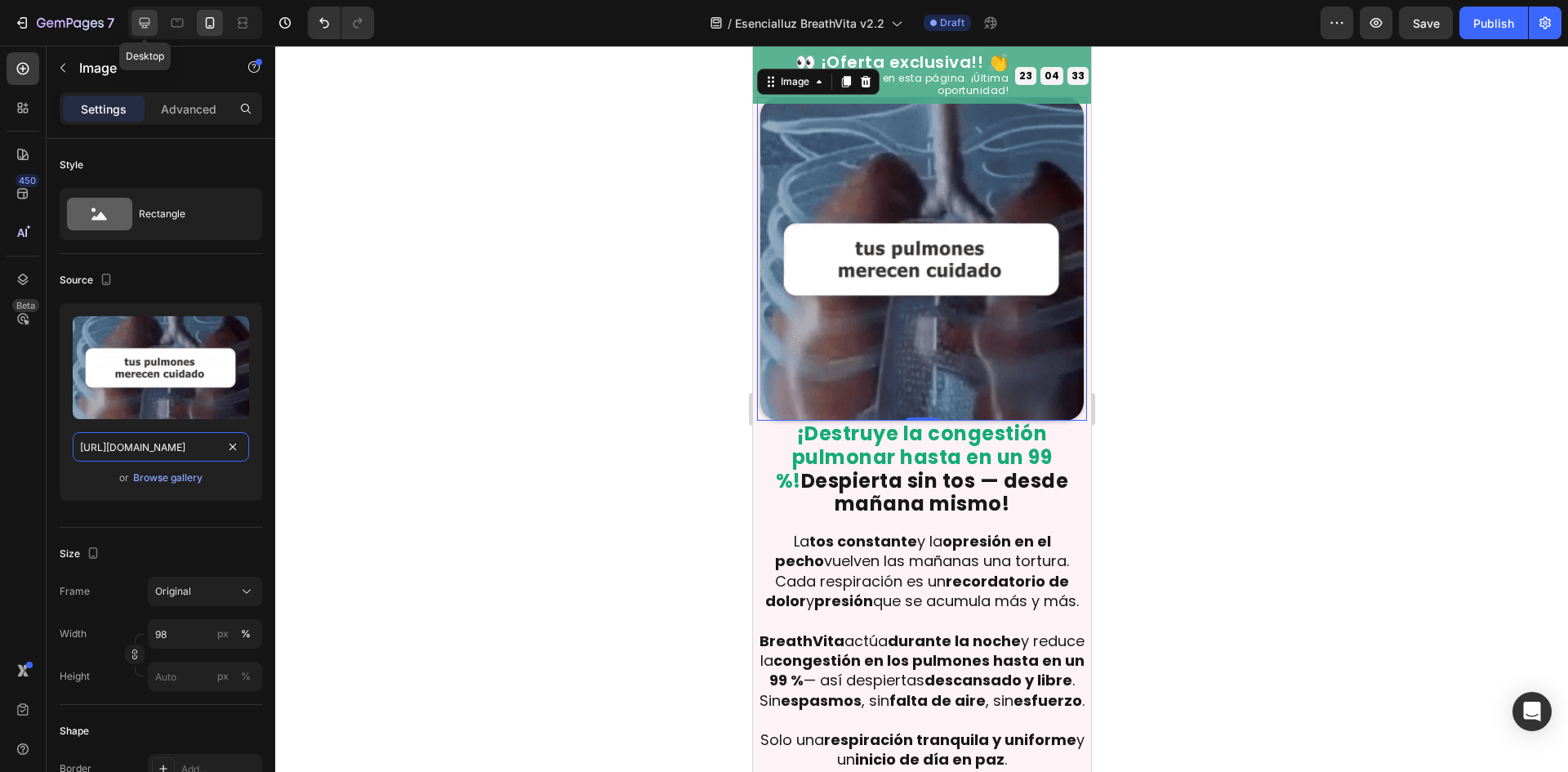
paste input "text"
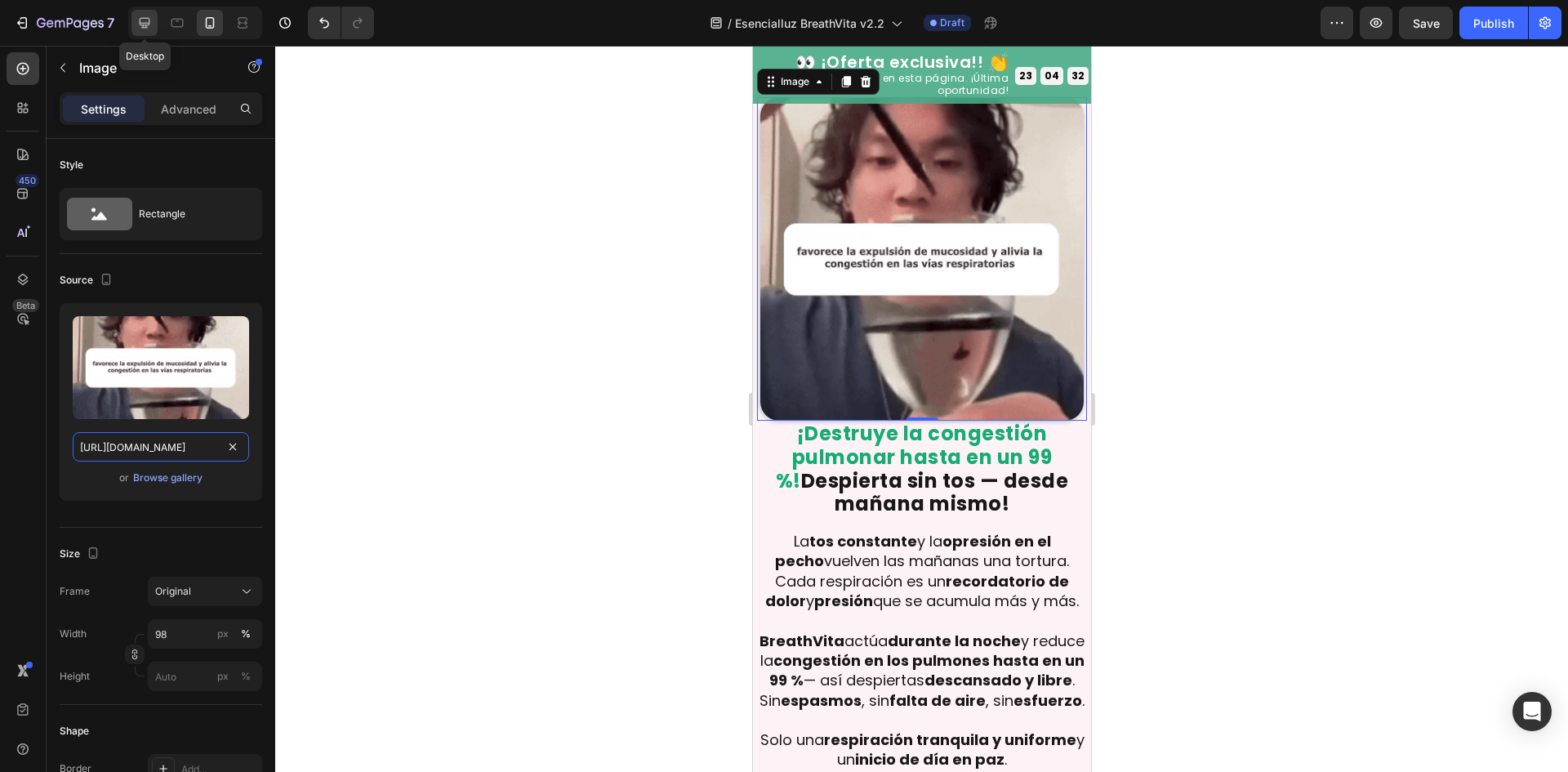
type input "https://cdn.shopify.com/s/files/1/0657/6783/3683/files/gempages_578032762192134…"
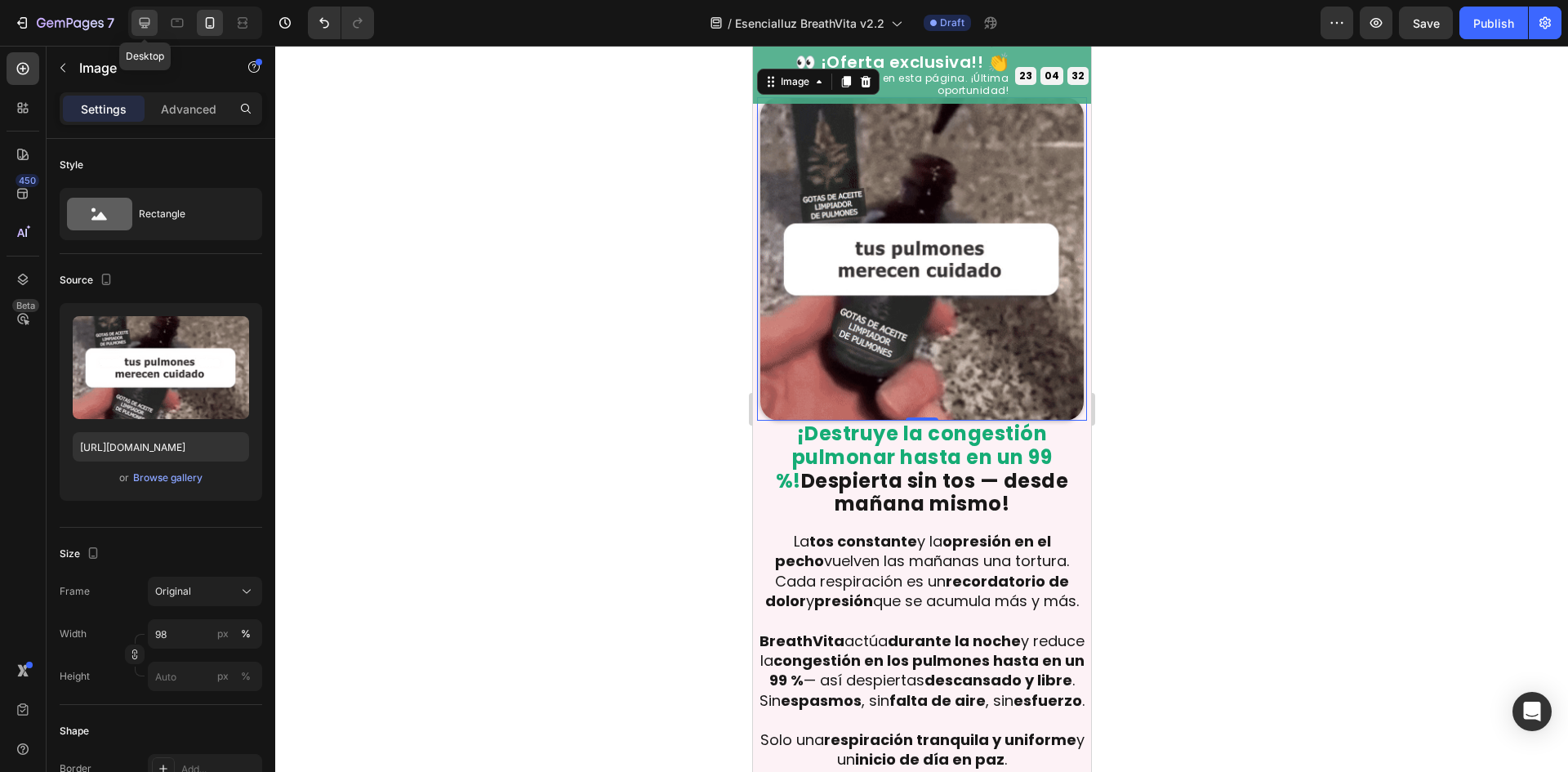
scroll to position [0, 0]
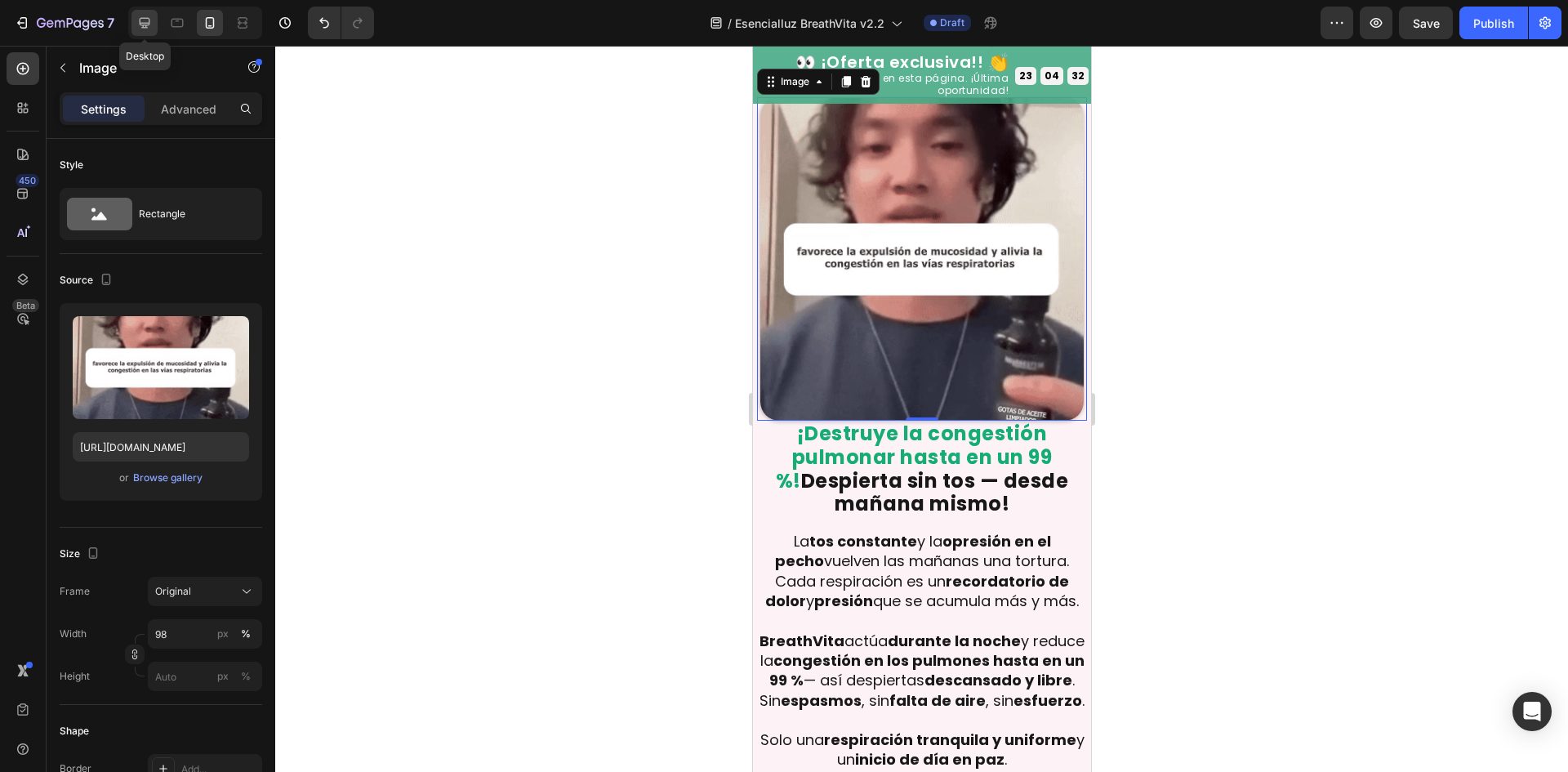
click at [149, 12] on div at bounding box center [145, 22] width 26 height 26
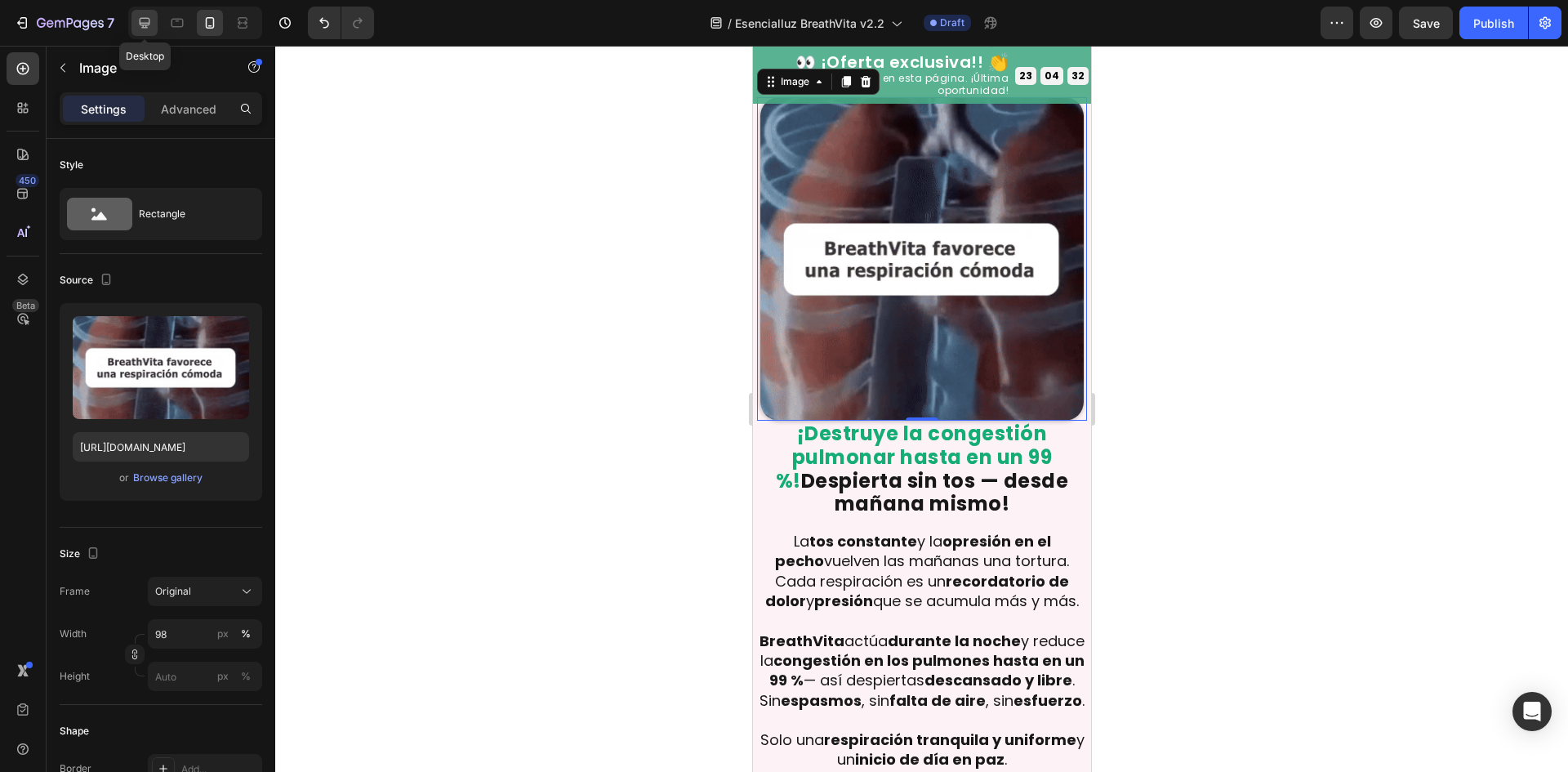
type input "90"
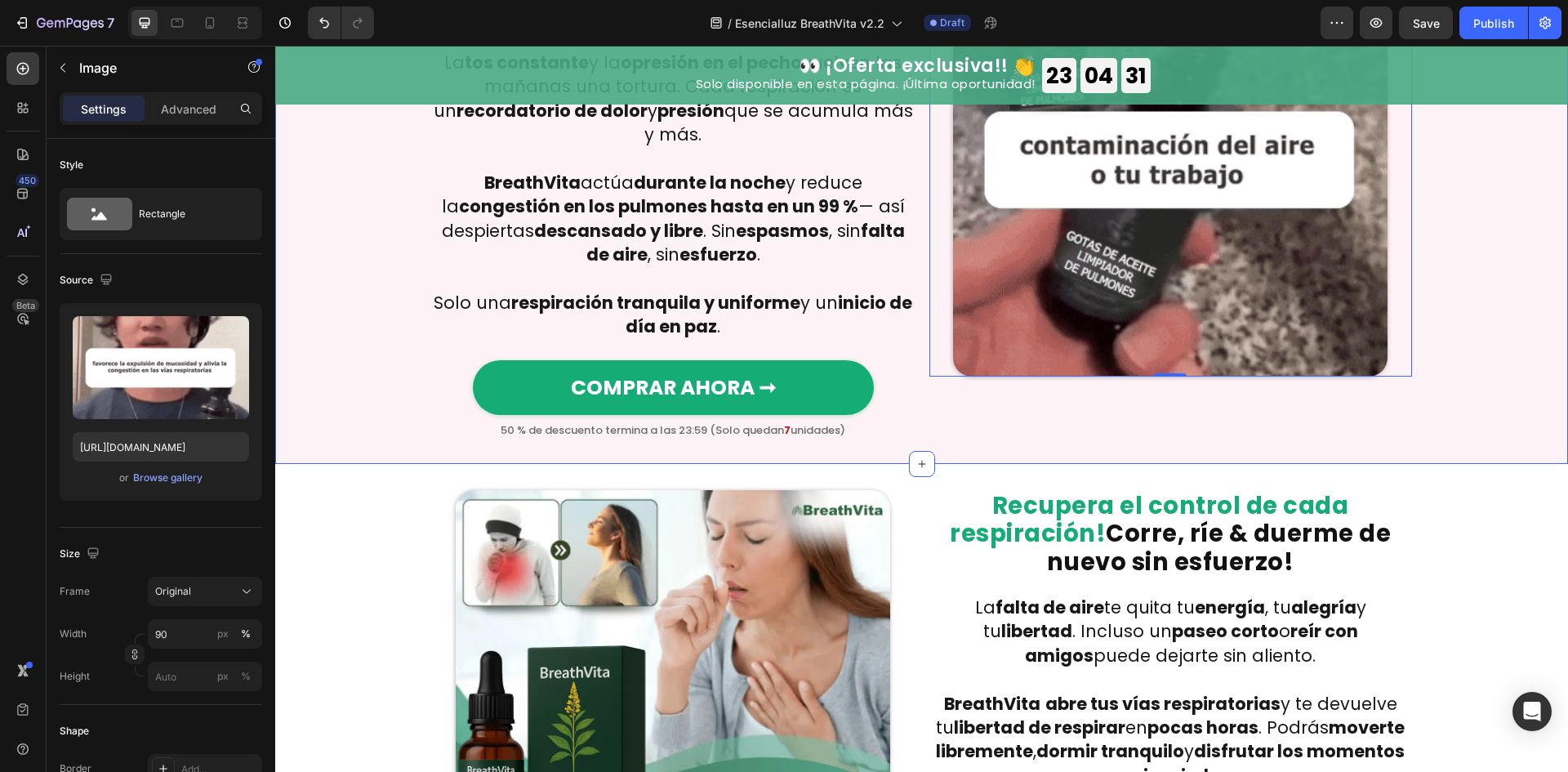
scroll to position [2281, 0]
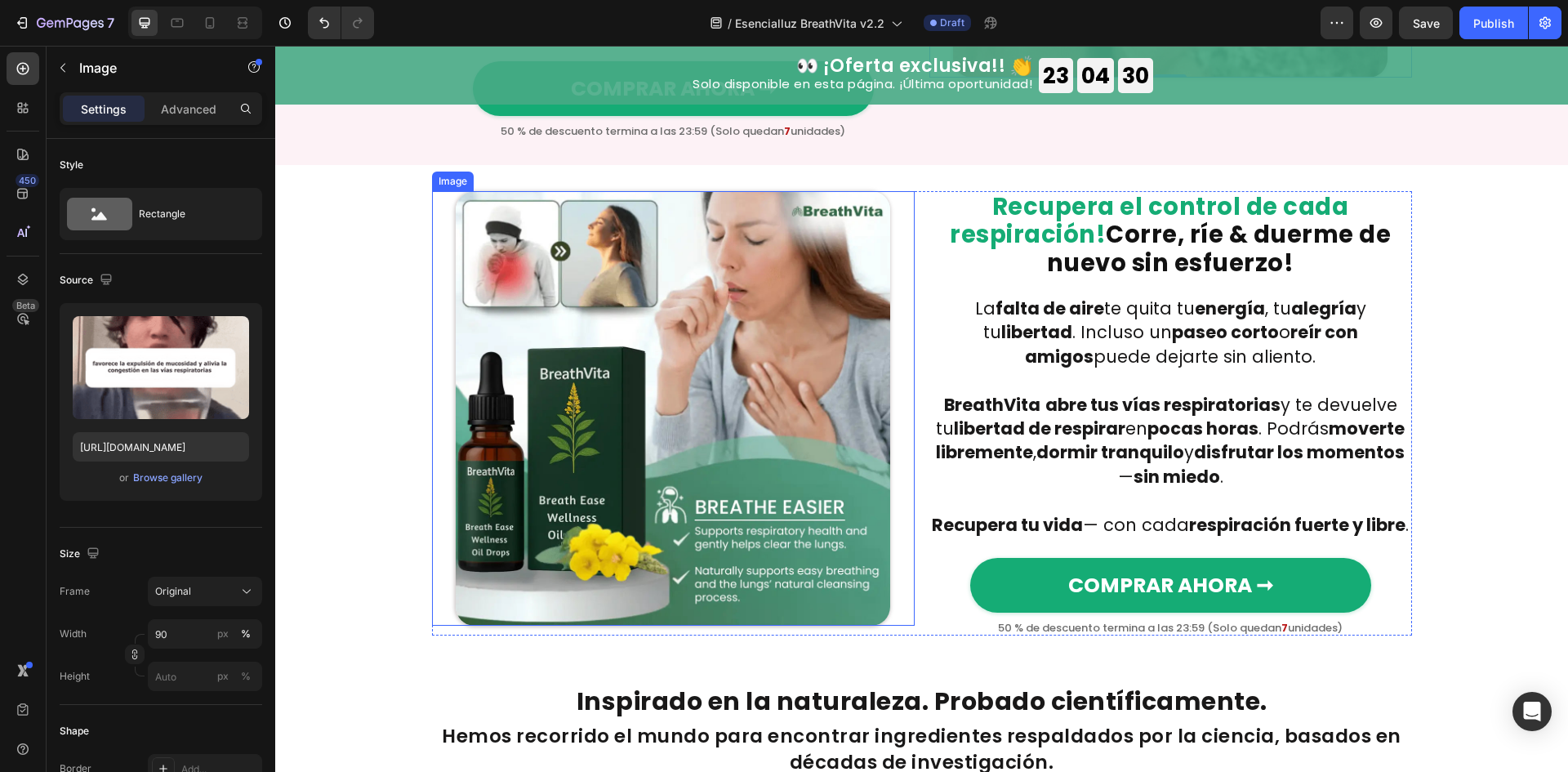
click at [754, 475] on img at bounding box center [672, 408] width 434 height 434
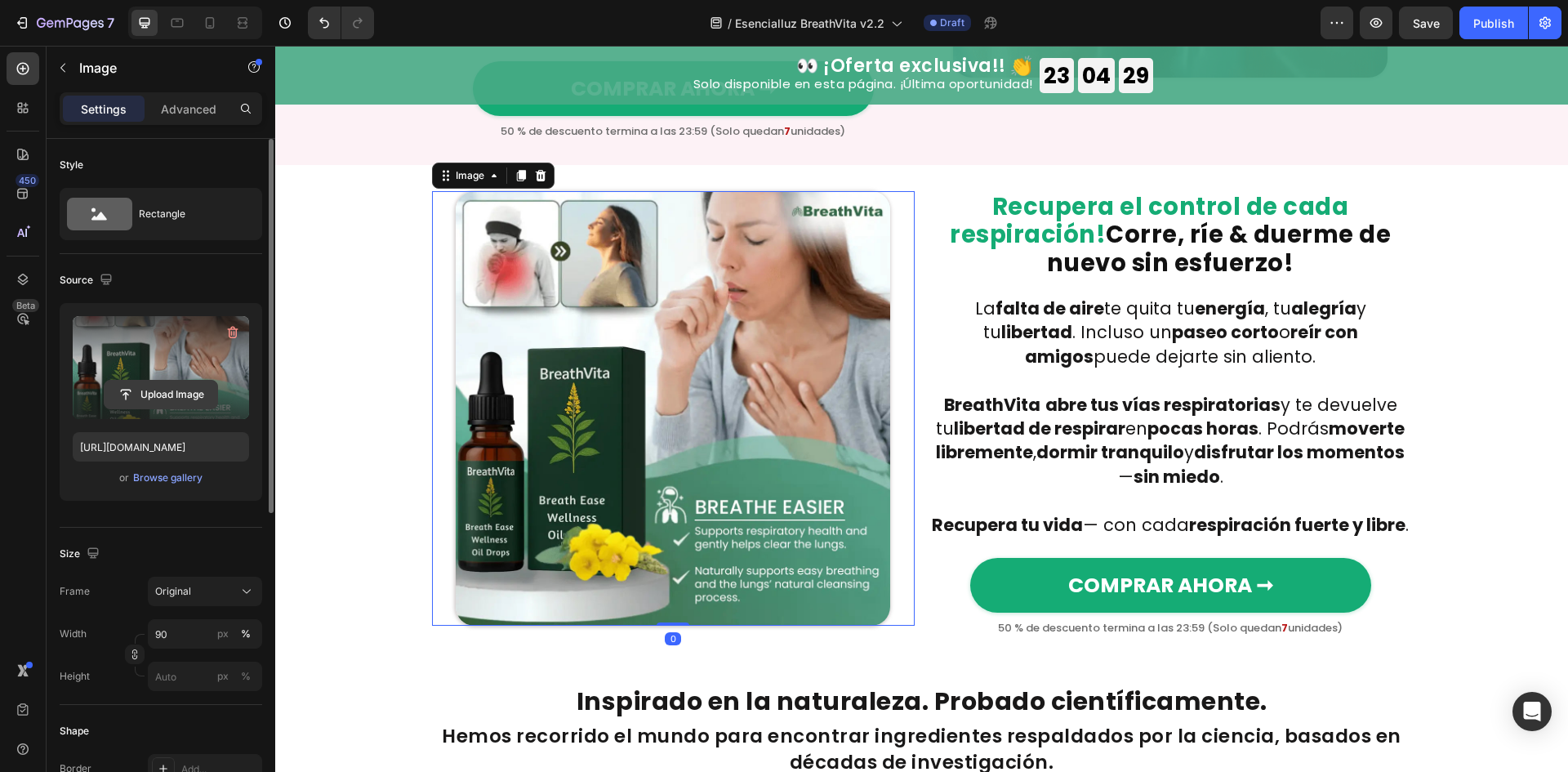
click at [194, 390] on input "file" at bounding box center [161, 395] width 113 height 28
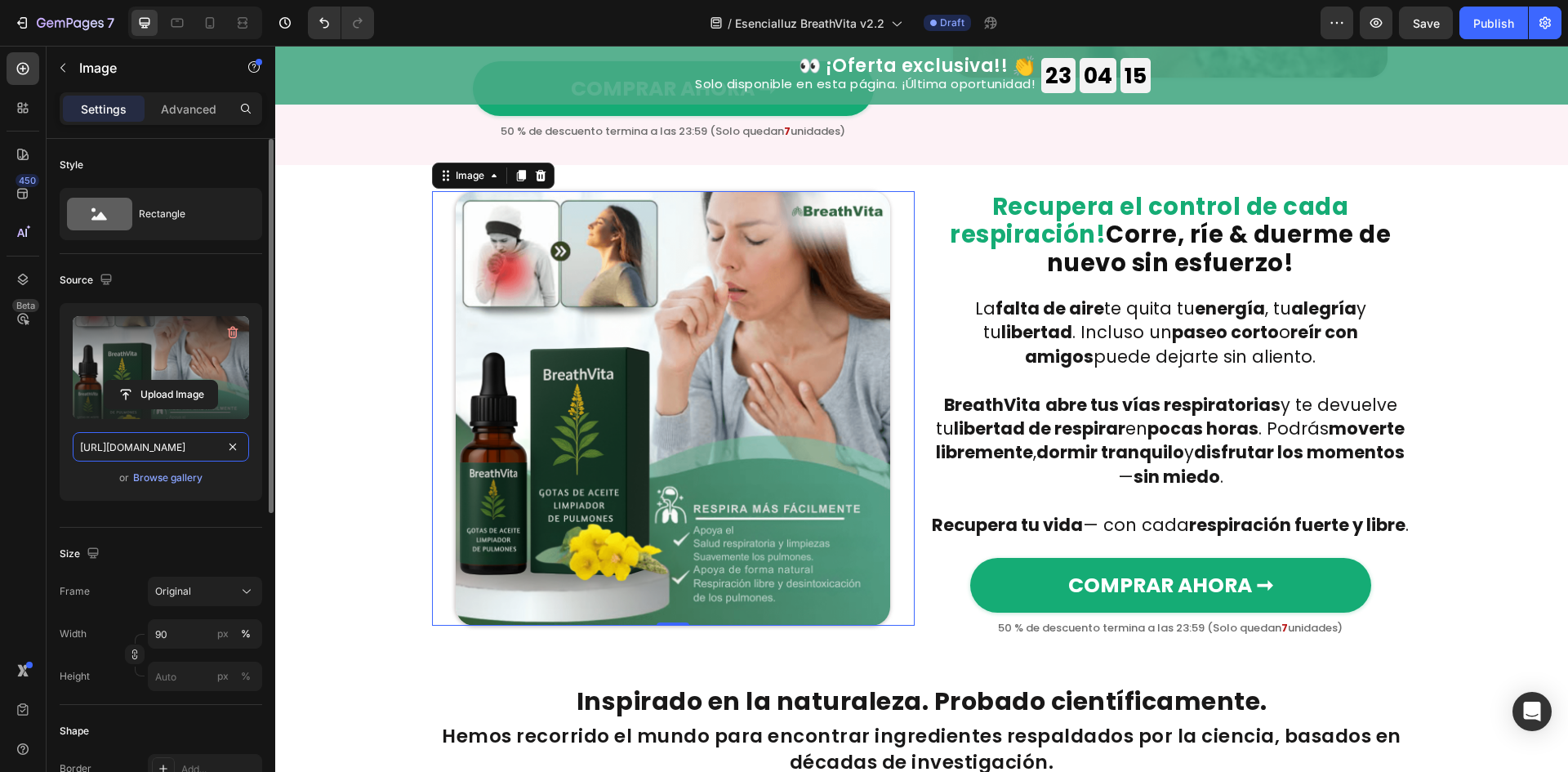
click at [166, 438] on input "https://cdn.shopify.com/s/files/1/0657/6783/3683/files/gempages_578032762192134…" at bounding box center [161, 446] width 176 height 29
click at [179, 28] on icon at bounding box center [176, 22] width 16 height 16
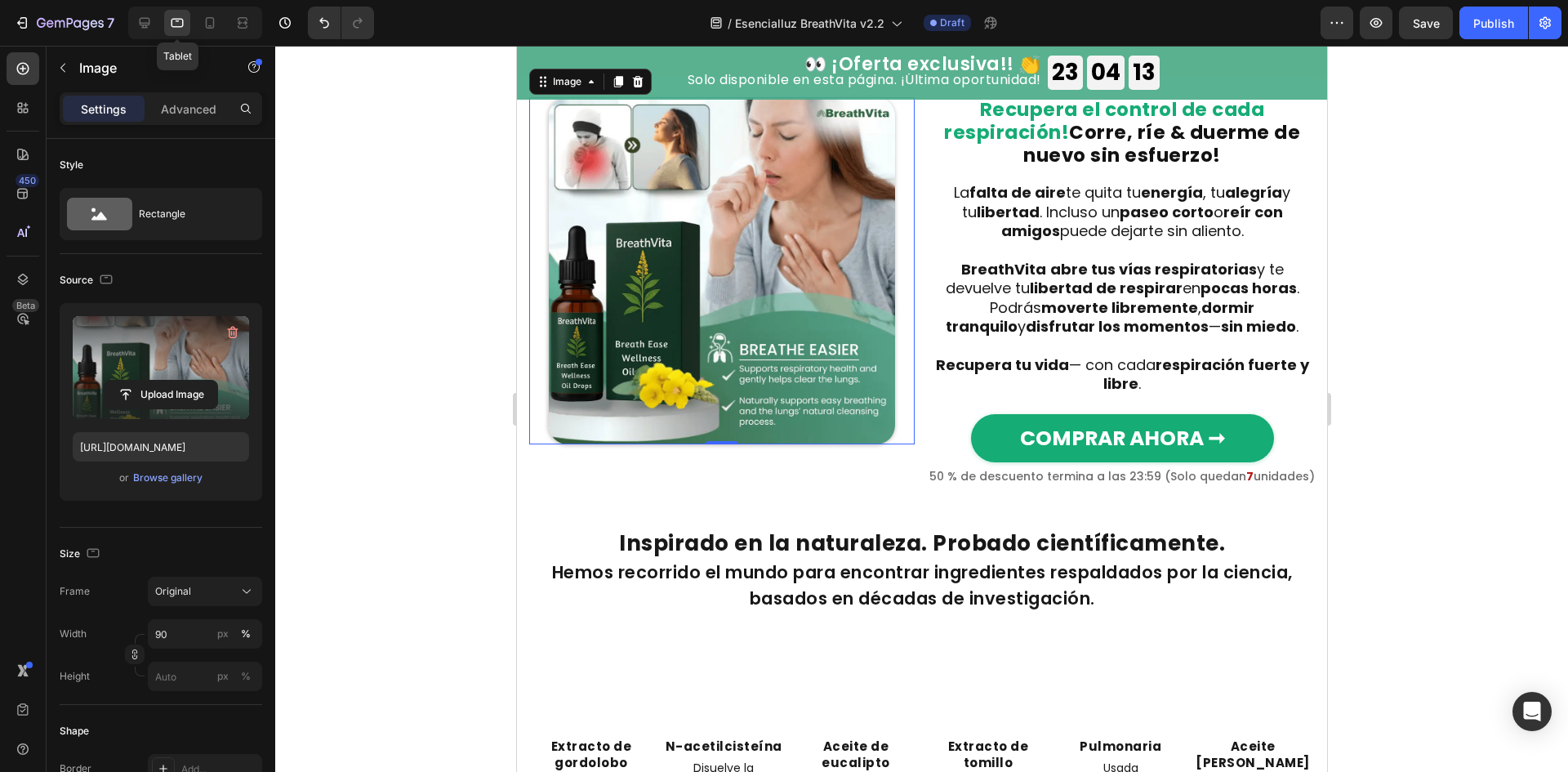
scroll to position [2213, 0]
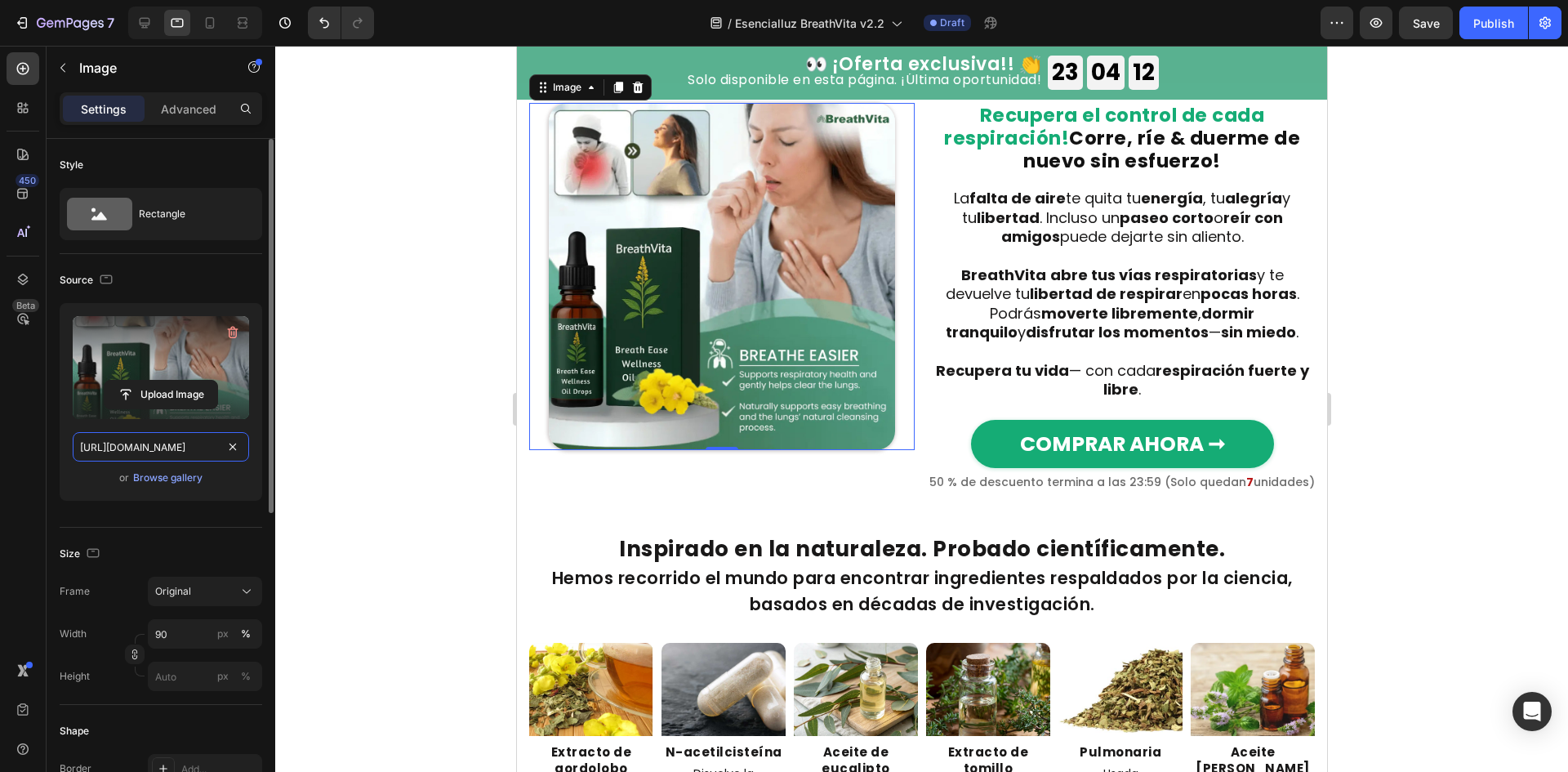
click at [107, 446] on input "https://cdn.shopify.com/s/files/1/0657/6783/3683/files/gempages_578032762192134…" at bounding box center [161, 446] width 176 height 29
paste input "48348972-cbb2-44cc-9539-652a82096ab8.png"
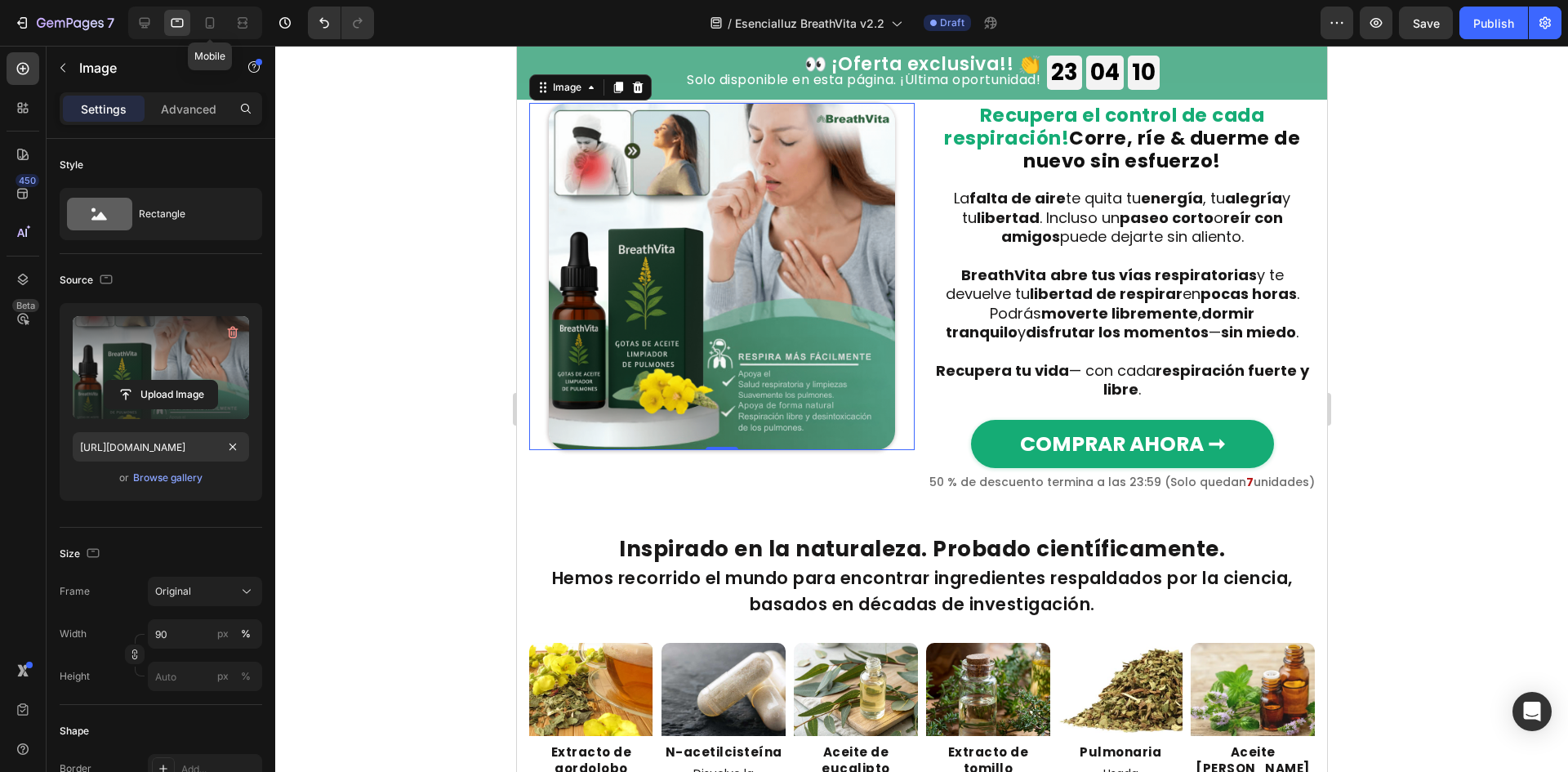
drag, startPoint x: 207, startPoint y: 17, endPoint x: 207, endPoint y: 44, distance: 27.0
click at [207, 17] on icon at bounding box center [209, 22] width 16 height 16
type input "https://cdn.shopify.com/s/files/1/0657/6783/3683/files/gempages_578032762192134…"
type input "98"
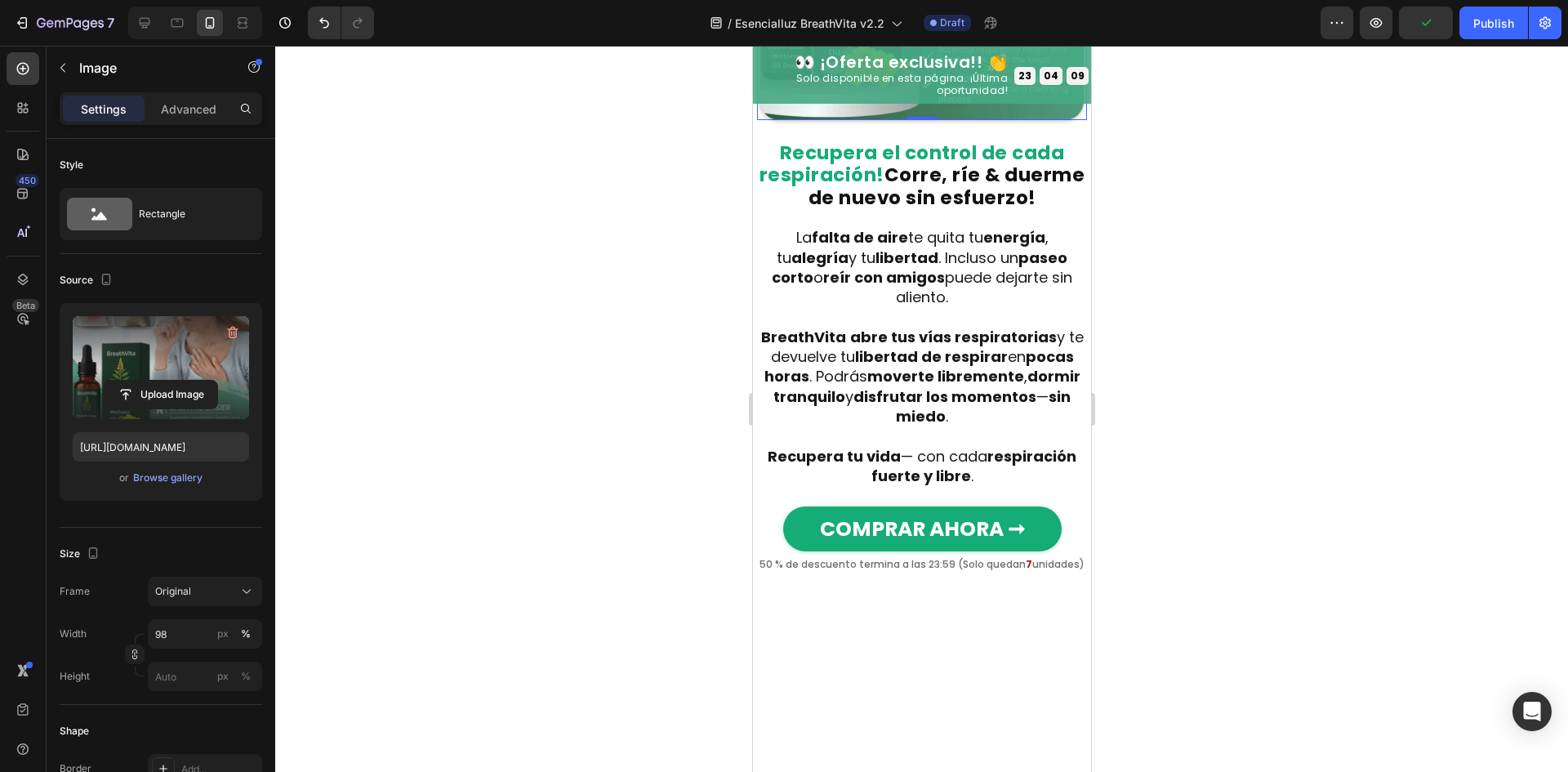
scroll to position [2535, 0]
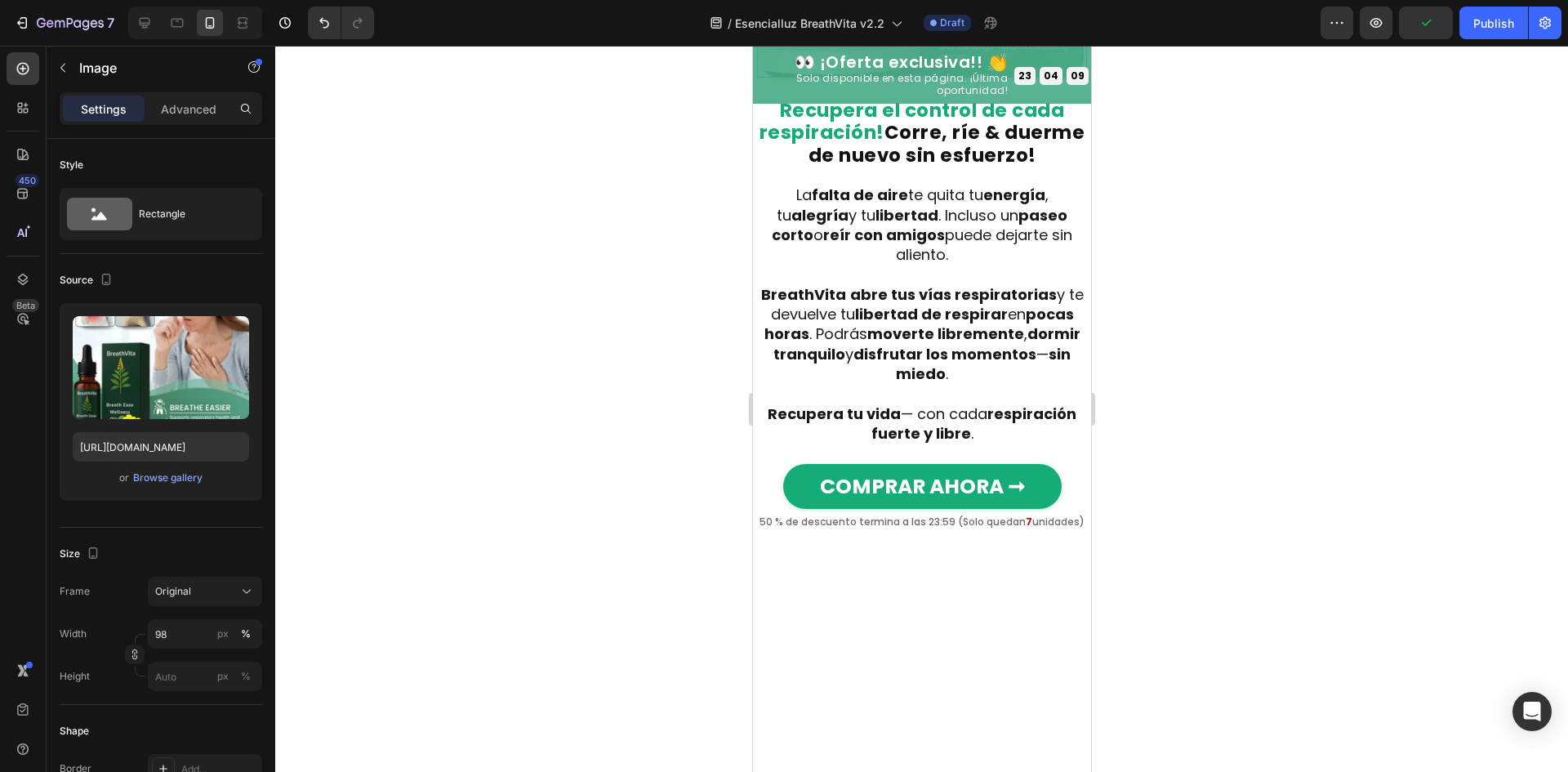
click at [147, 428] on div "Upload Image https://cdn.shopify.com/s/files/1/0657/6783/3683/files/gempages_57…" at bounding box center [161, 402] width 203 height 198
click at [141, 438] on input "https://cdn.shopify.com/s/files/1/0657/6783/3683/files/gempages_578032762192134…" at bounding box center [161, 446] width 176 height 29
paste input "48348972-cbb2-44cc-9539-652a82096ab8.png"
type input "https://cdn.shopify.com/s/files/1/0657/6783/3683/files/gempages_578032762192134…"
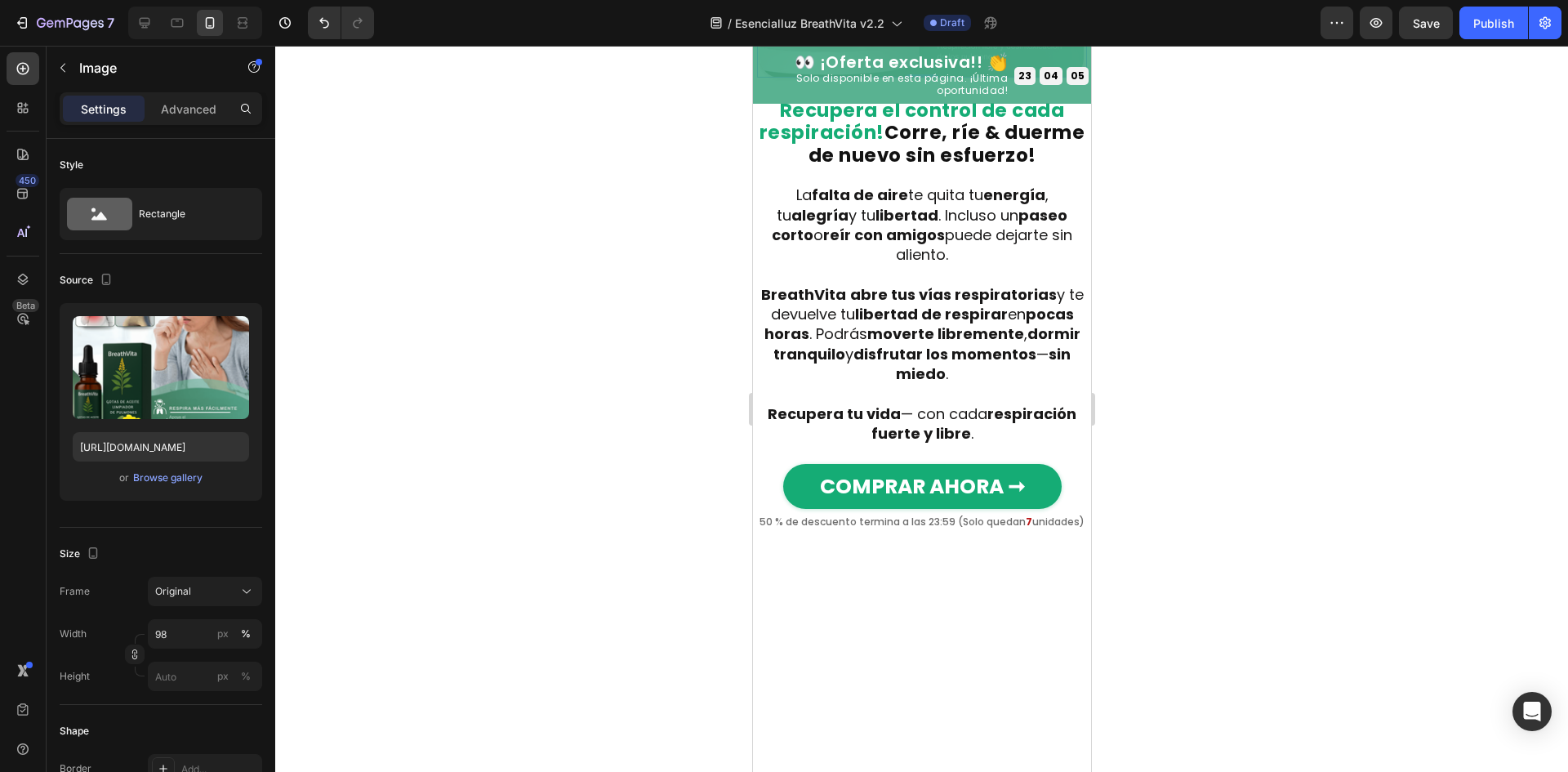
scroll to position [0, 0]
click at [146, 29] on icon at bounding box center [144, 22] width 16 height 16
type input "90"
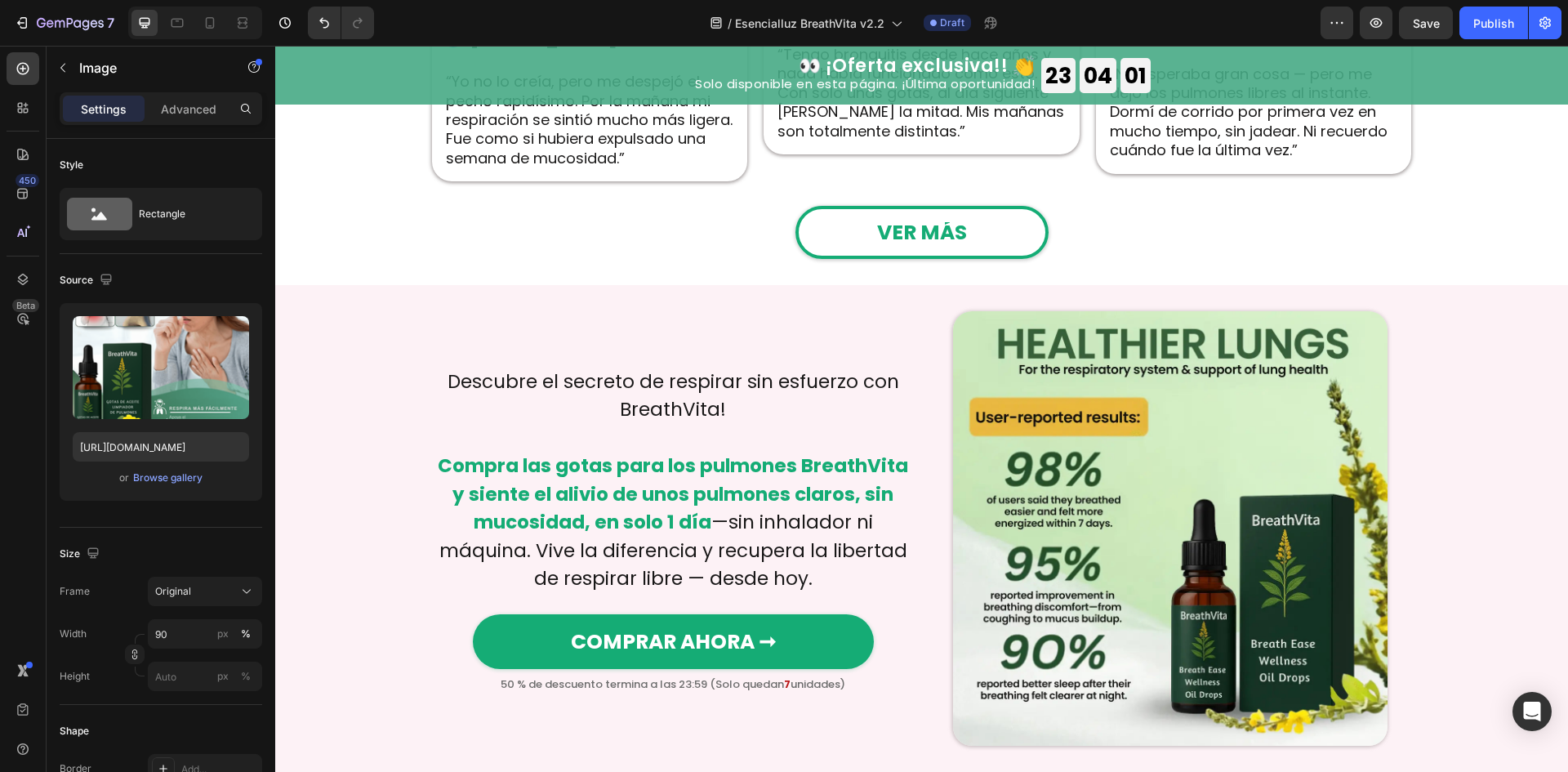
scroll to position [4024, 0]
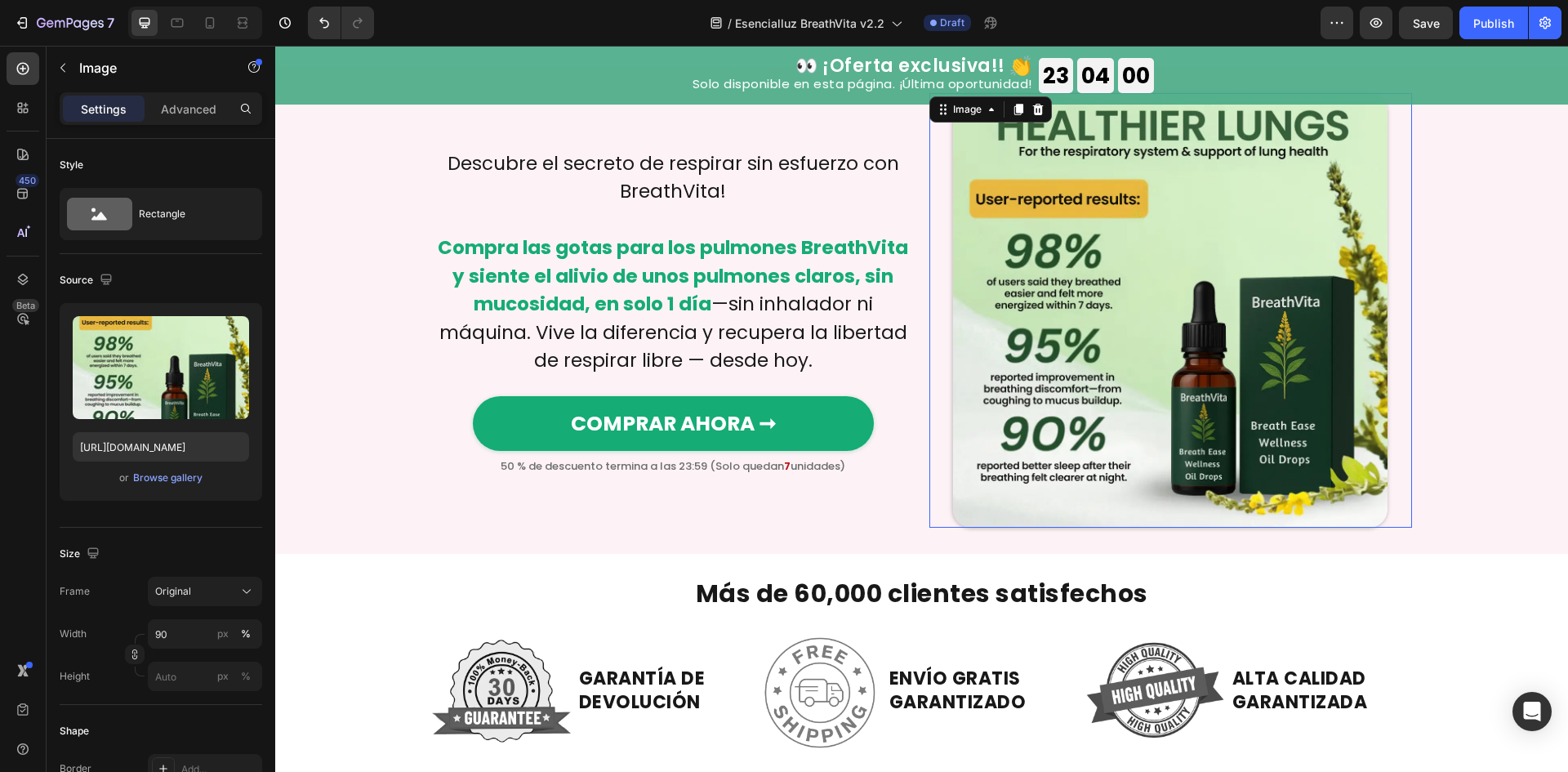
click at [1155, 311] on img at bounding box center [1169, 310] width 434 height 434
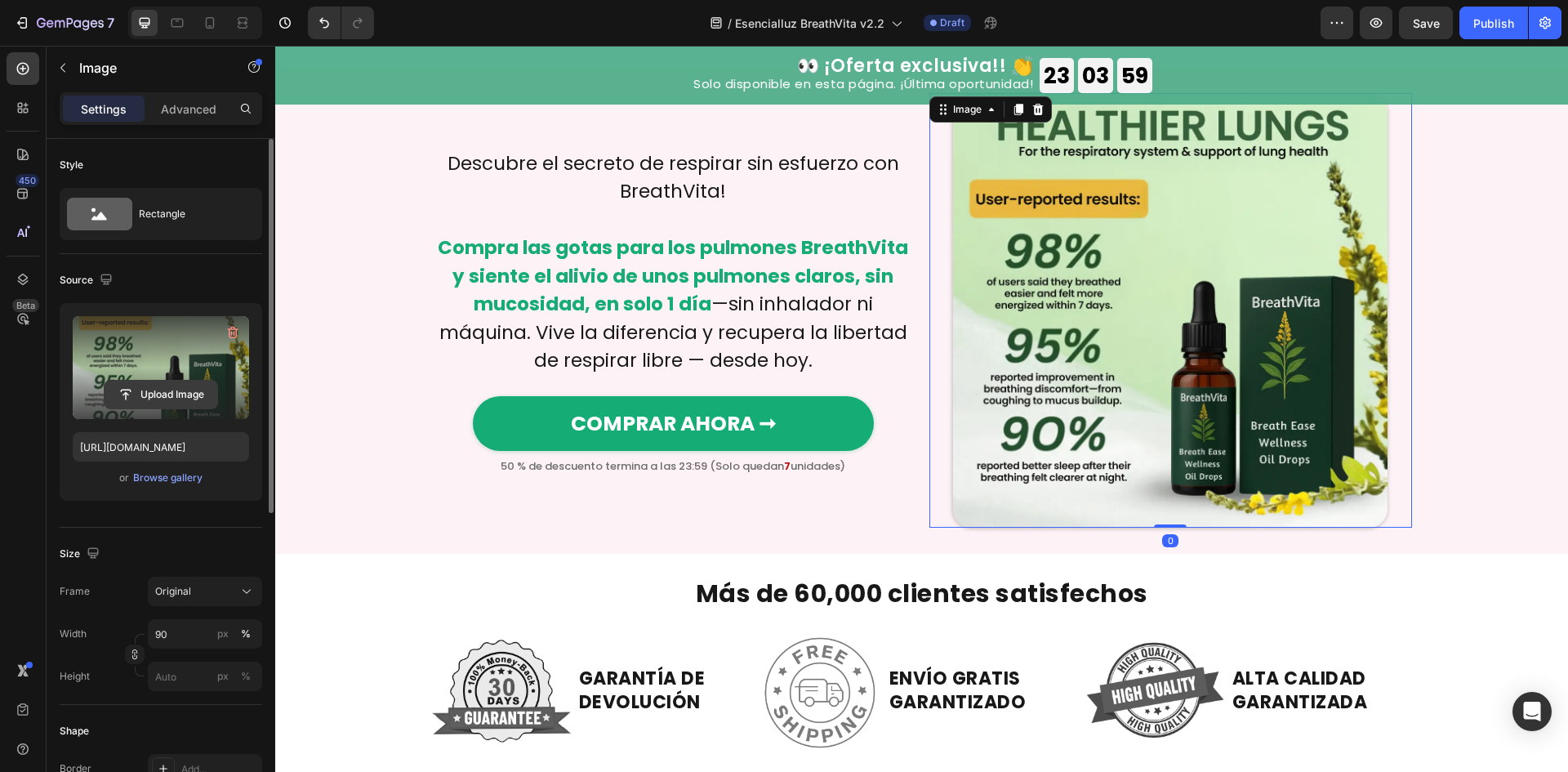
click at [174, 398] on input "file" at bounding box center [161, 395] width 113 height 28
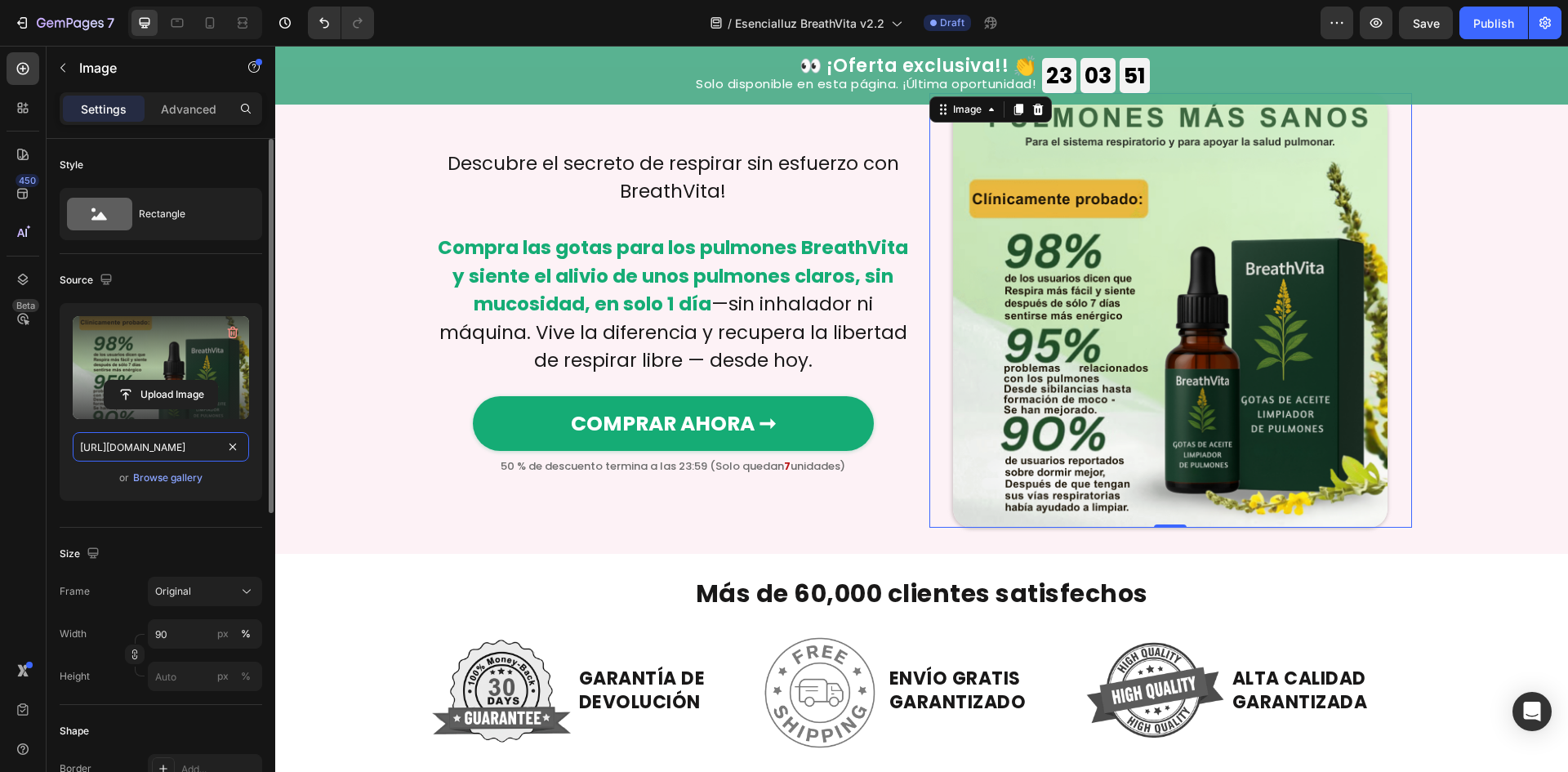
click at [153, 444] on input "https://cdn.shopify.com/s/files/1/0657/6783/3683/files/gempages_578032762192134…" at bounding box center [161, 446] width 176 height 29
click at [144, 452] on input "https://cdn.shopify.com/s/files/1/0657/6783/3683/files/gempages_578032762192134…" at bounding box center [161, 446] width 176 height 29
click at [181, 18] on icon at bounding box center [176, 22] width 16 height 16
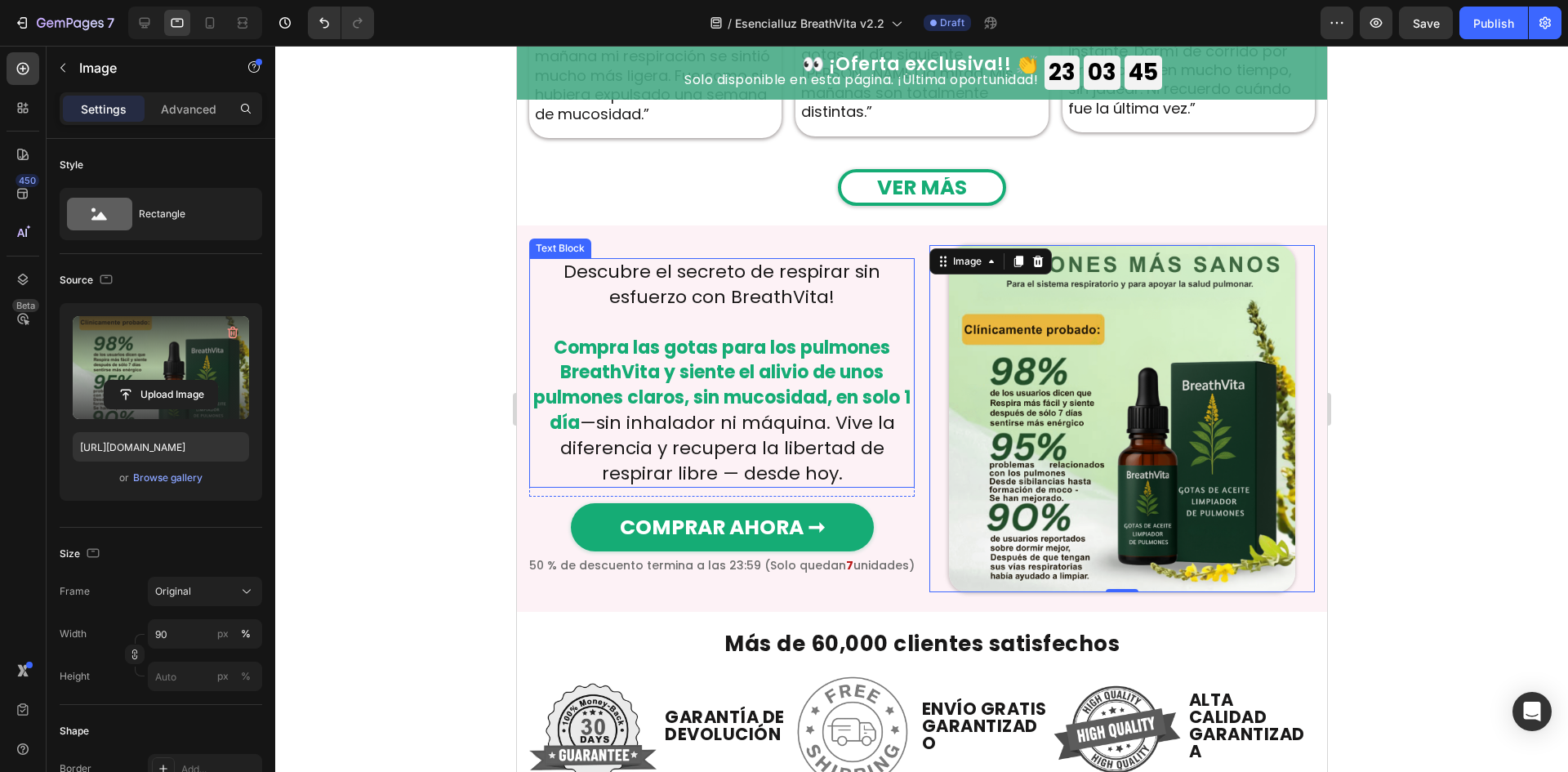
scroll to position [3539, 0]
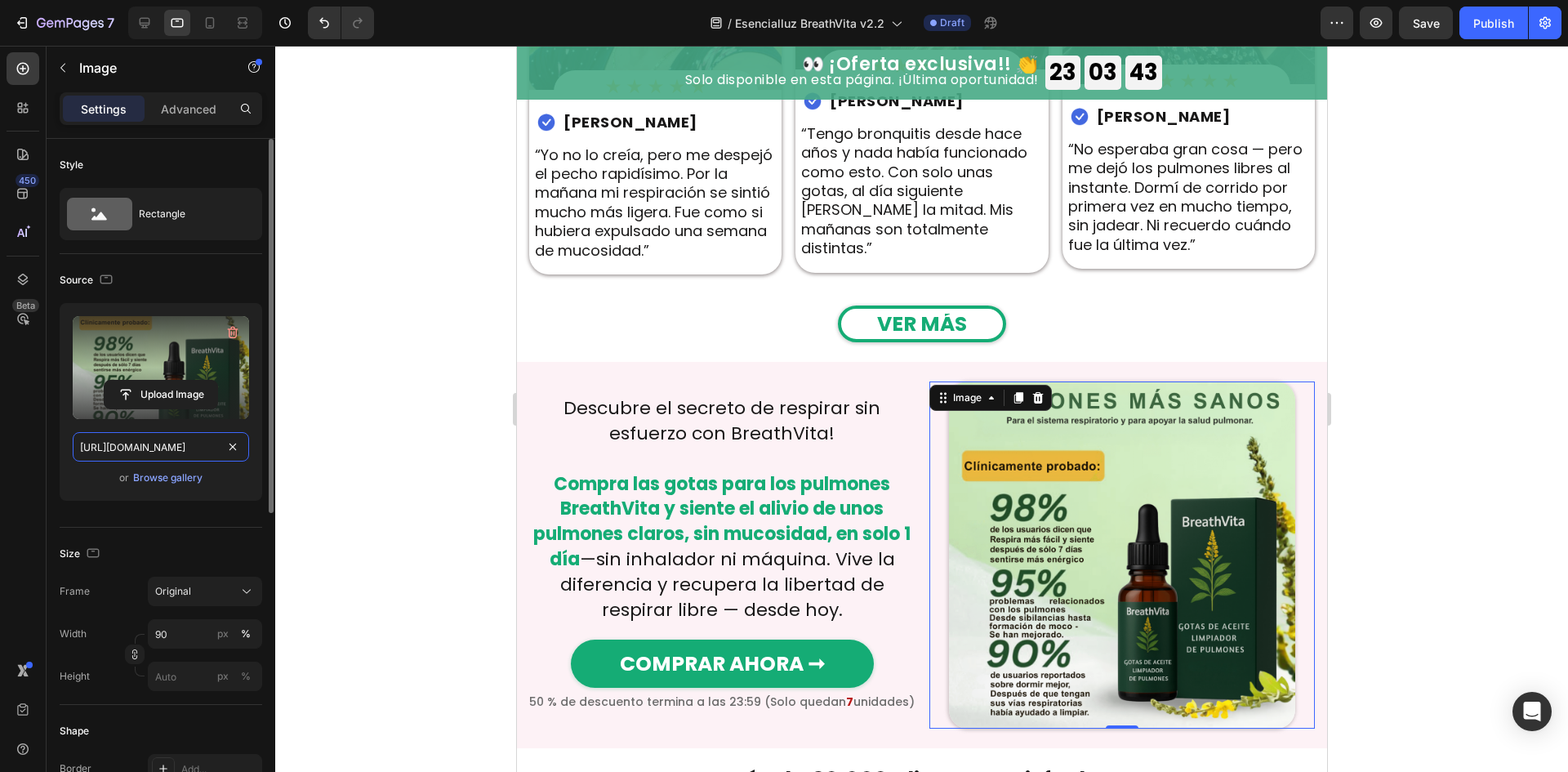
click at [150, 449] on input "https://cdn.shopify.com/s/files/1/0657/6783/3683/files/gempages_578032762192134…" at bounding box center [161, 446] width 176 height 29
click at [208, 23] on icon at bounding box center [209, 22] width 16 height 16
type input "https://cdn.shopify.com/s/files/1/0657/6783/3683/files/gempages_578032762192134…"
type input "98"
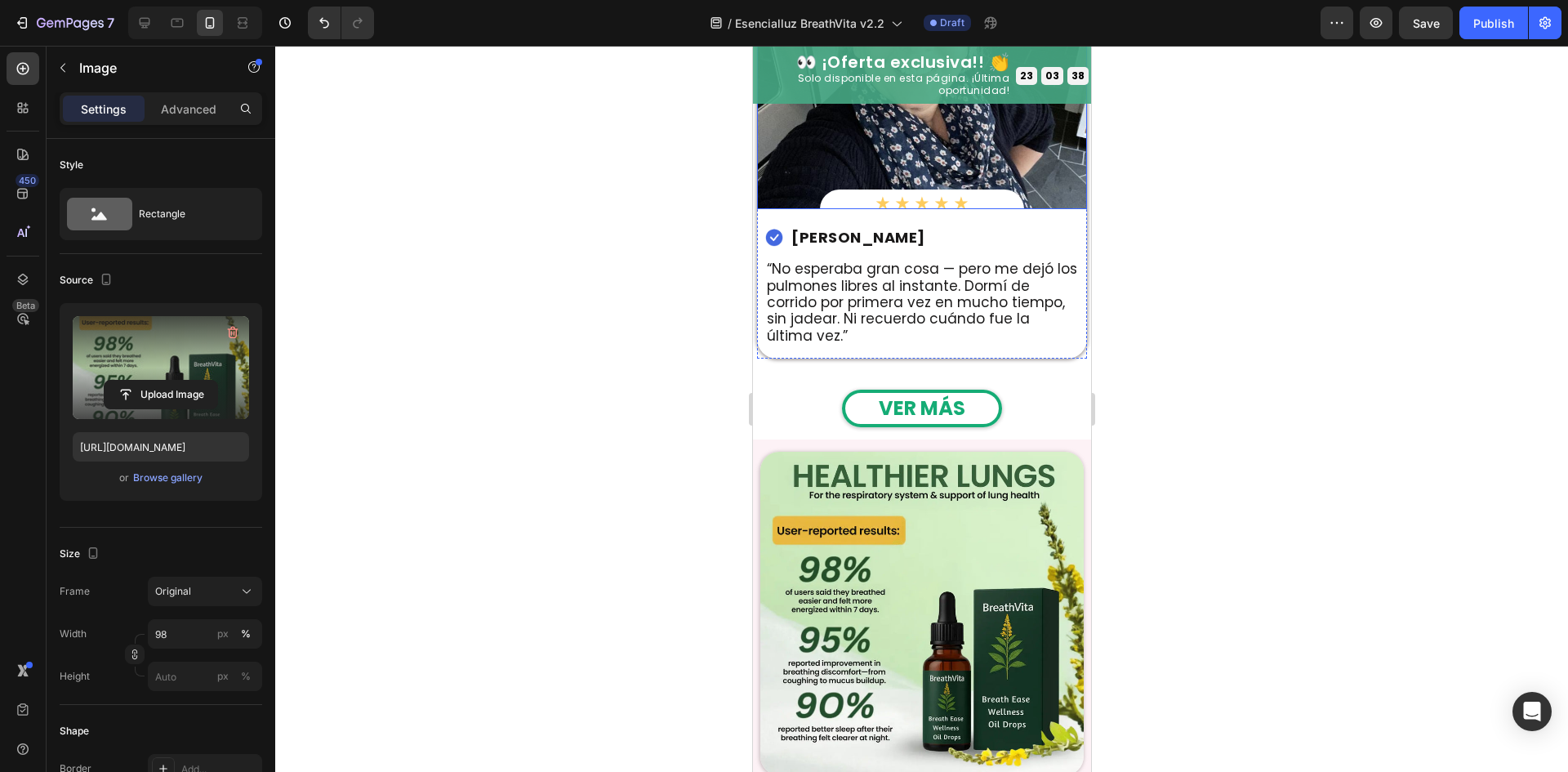
scroll to position [4443, 0]
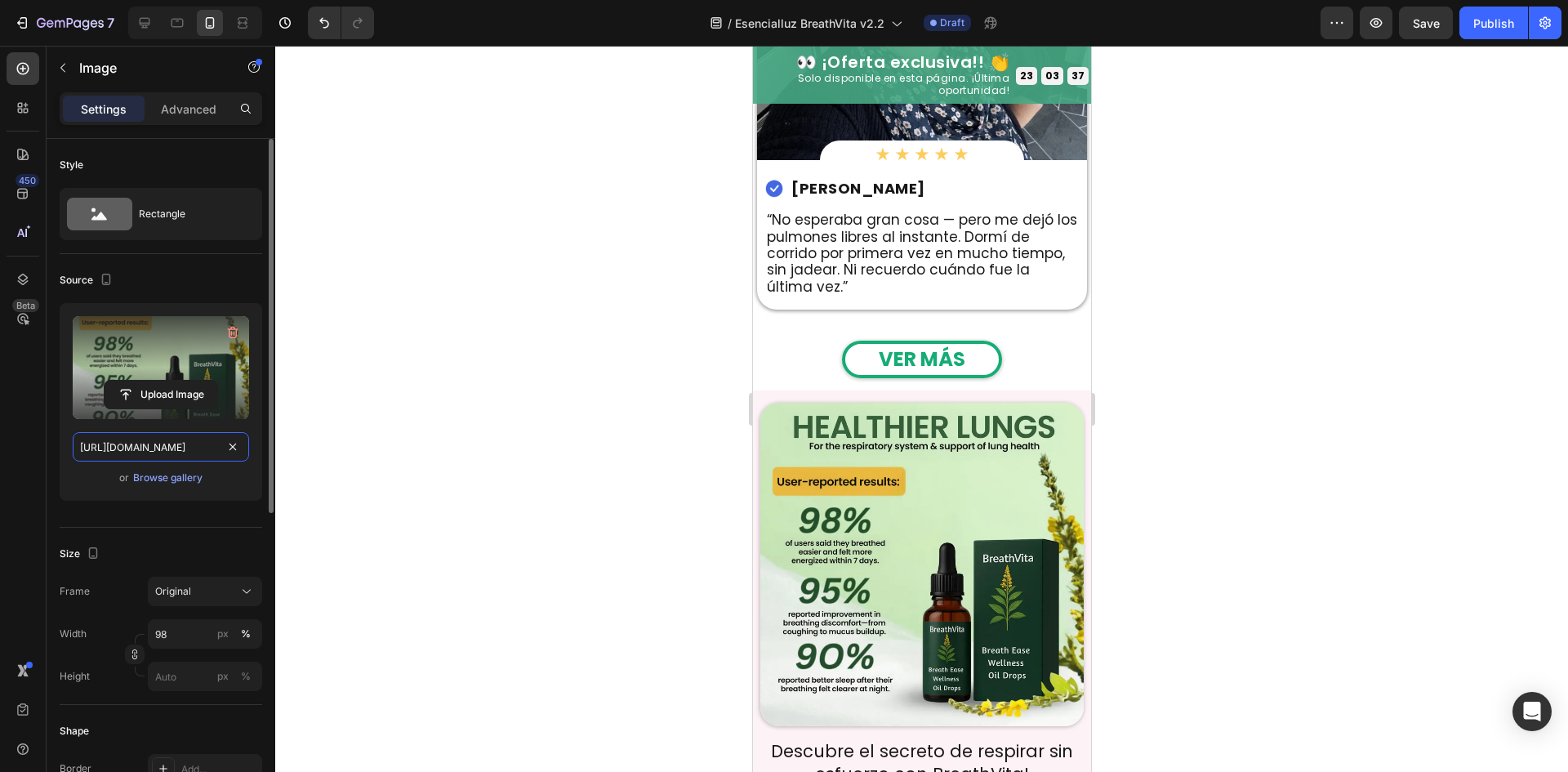
click at [156, 441] on input "https://cdn.shopify.com/s/files/1/0657/6783/3683/files/gempages_578032762192134…" at bounding box center [161, 446] width 176 height 29
paste input "58baadd3-7cf5-4ef1-b253-d251ab378839.png"
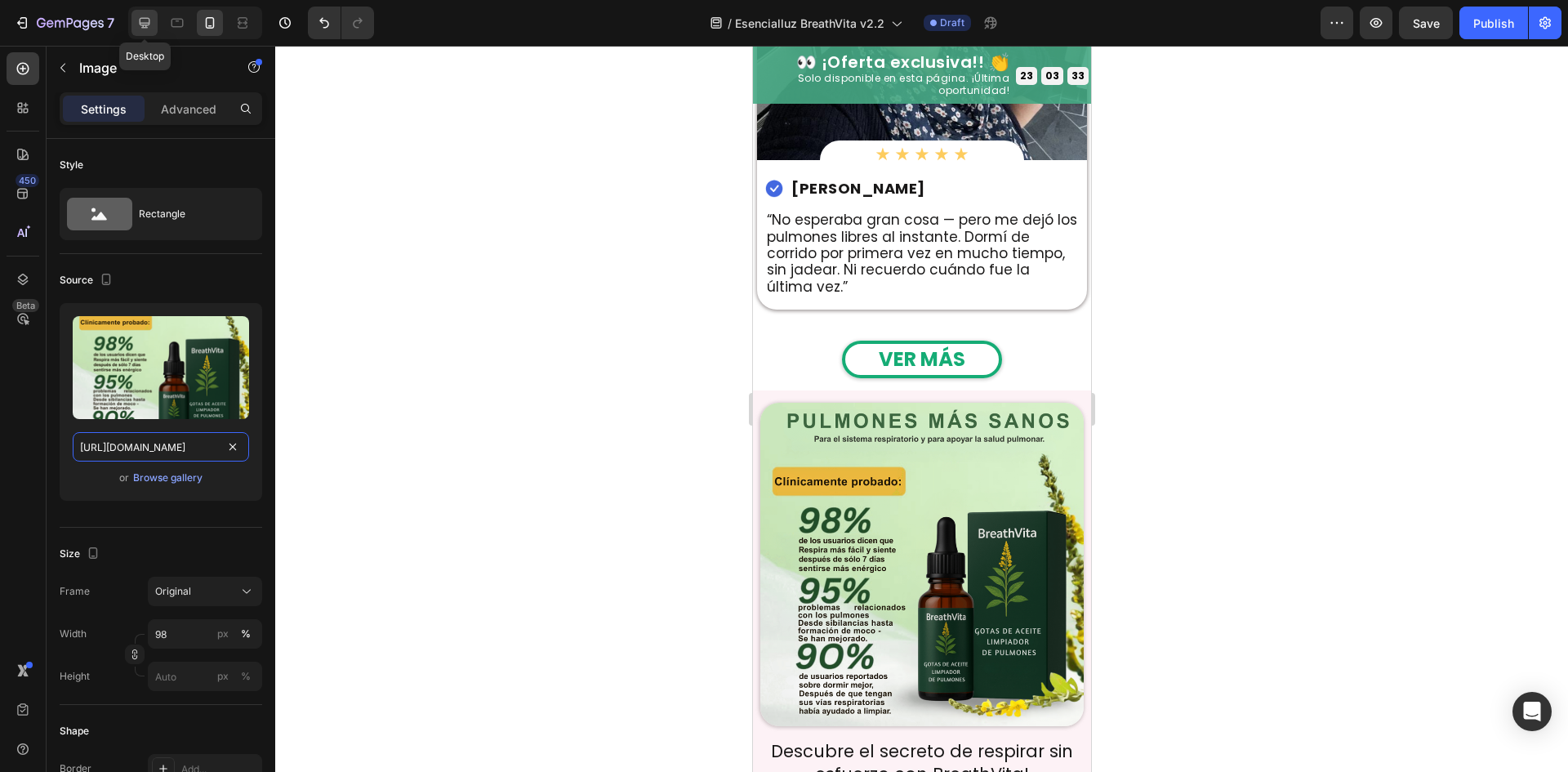
type input "https://cdn.shopify.com/s/files/1/0657/6783/3683/files/gempages_578032762192134…"
click at [142, 16] on icon at bounding box center [144, 22] width 16 height 16
type input "90"
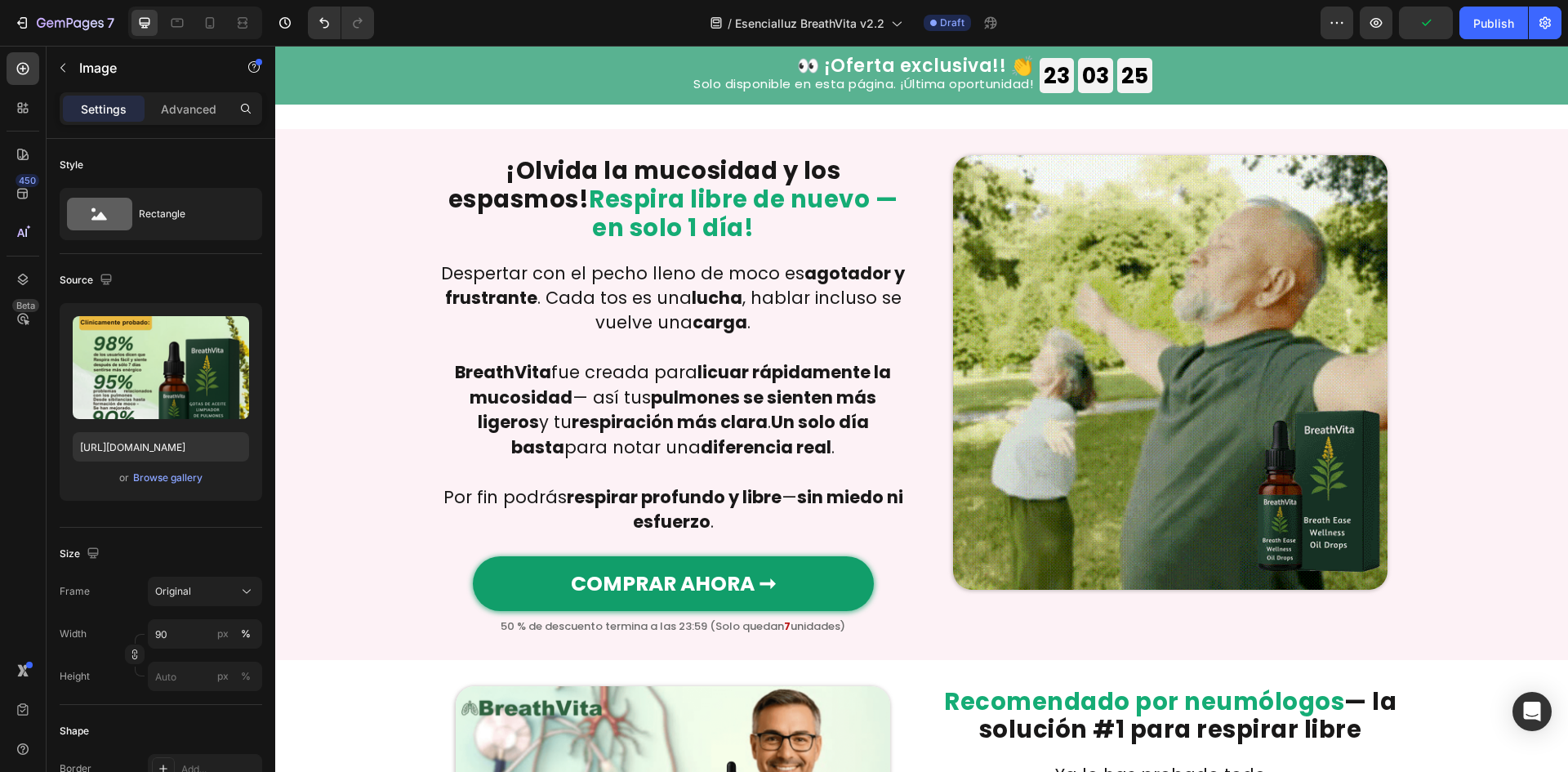
scroll to position [872, 0]
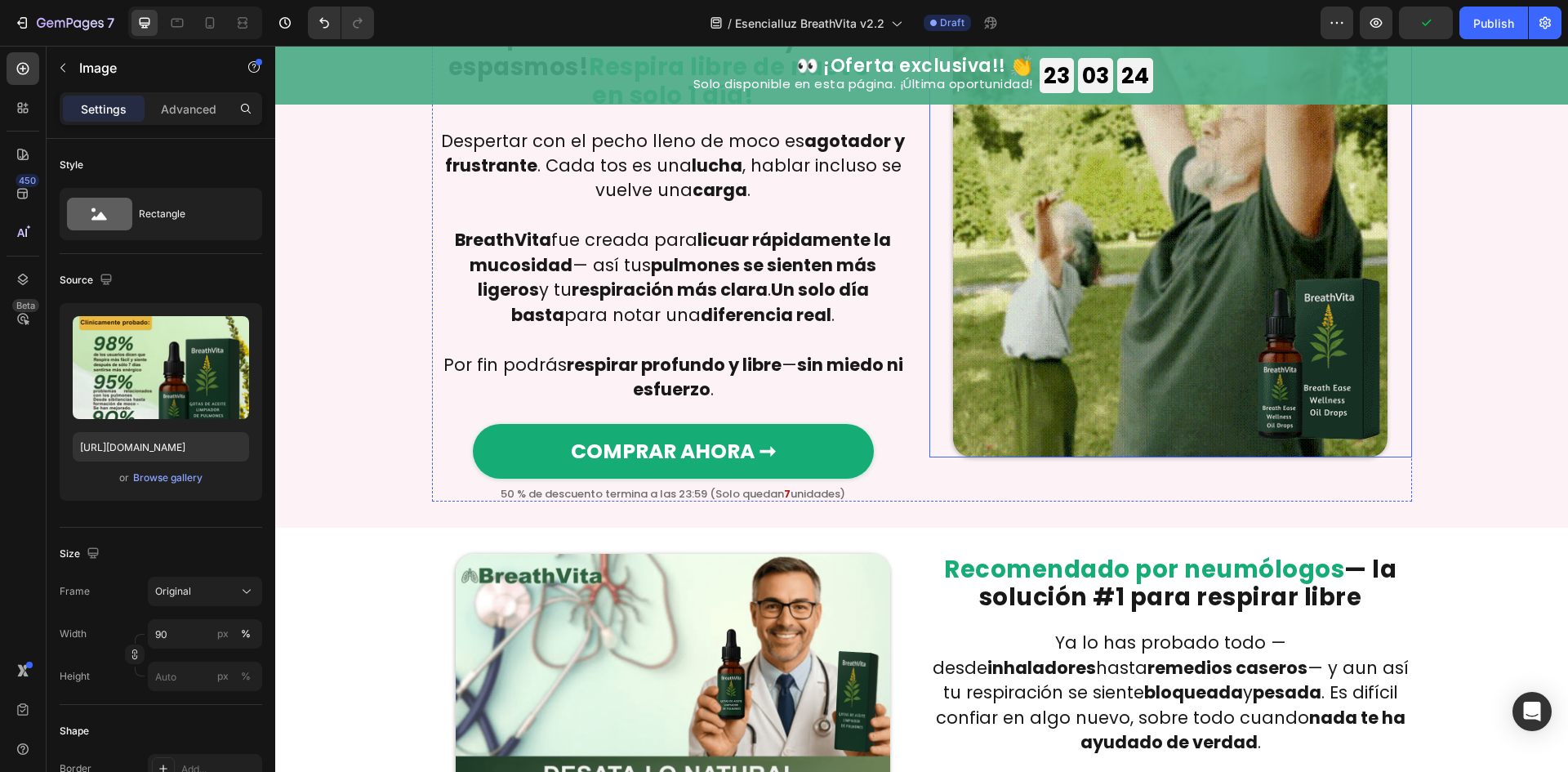
drag, startPoint x: 1113, startPoint y: 294, endPoint x: 414, endPoint y: 331, distance: 700.0
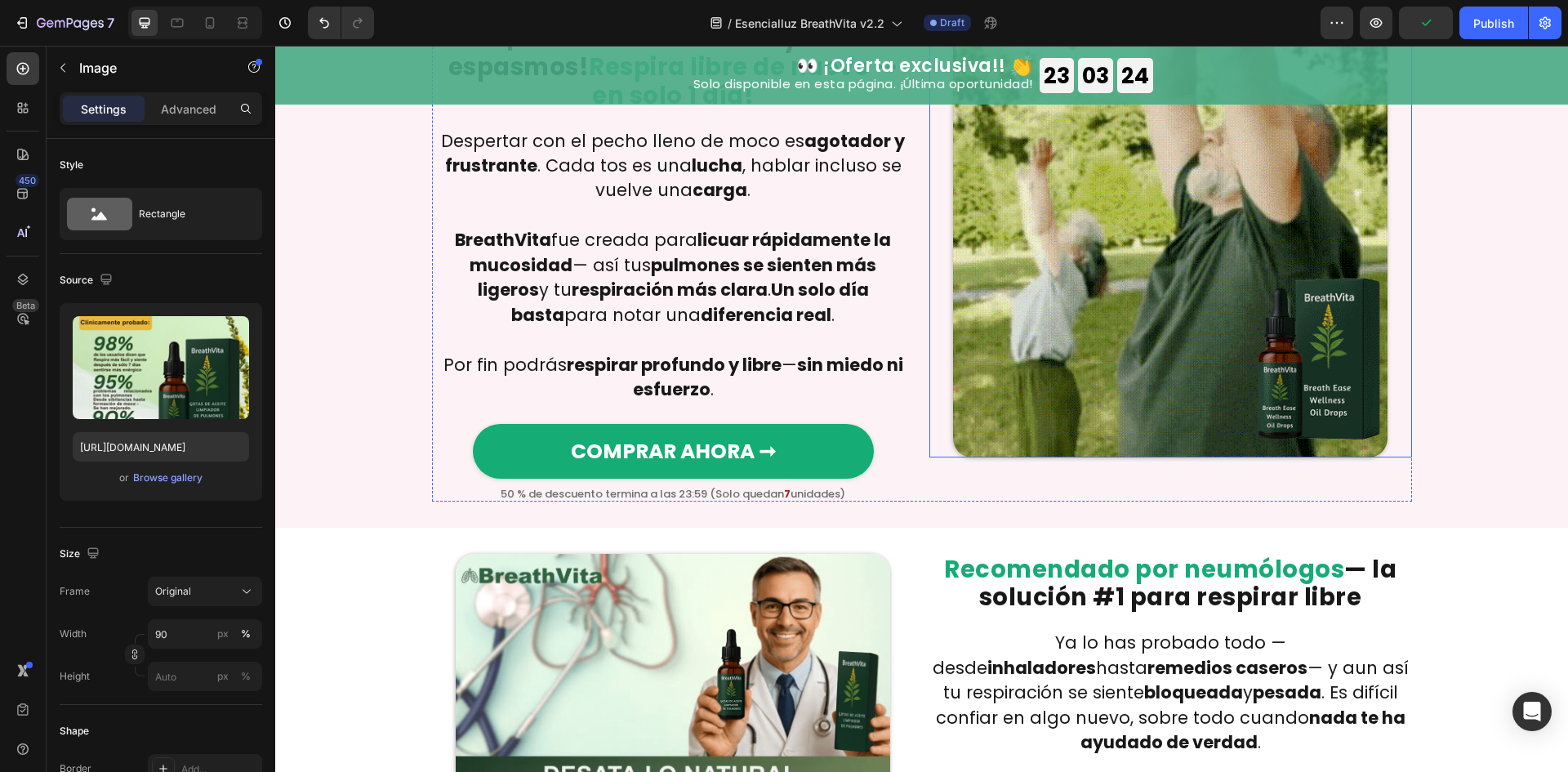
click at [1113, 294] on img at bounding box center [1169, 239] width 434 height 434
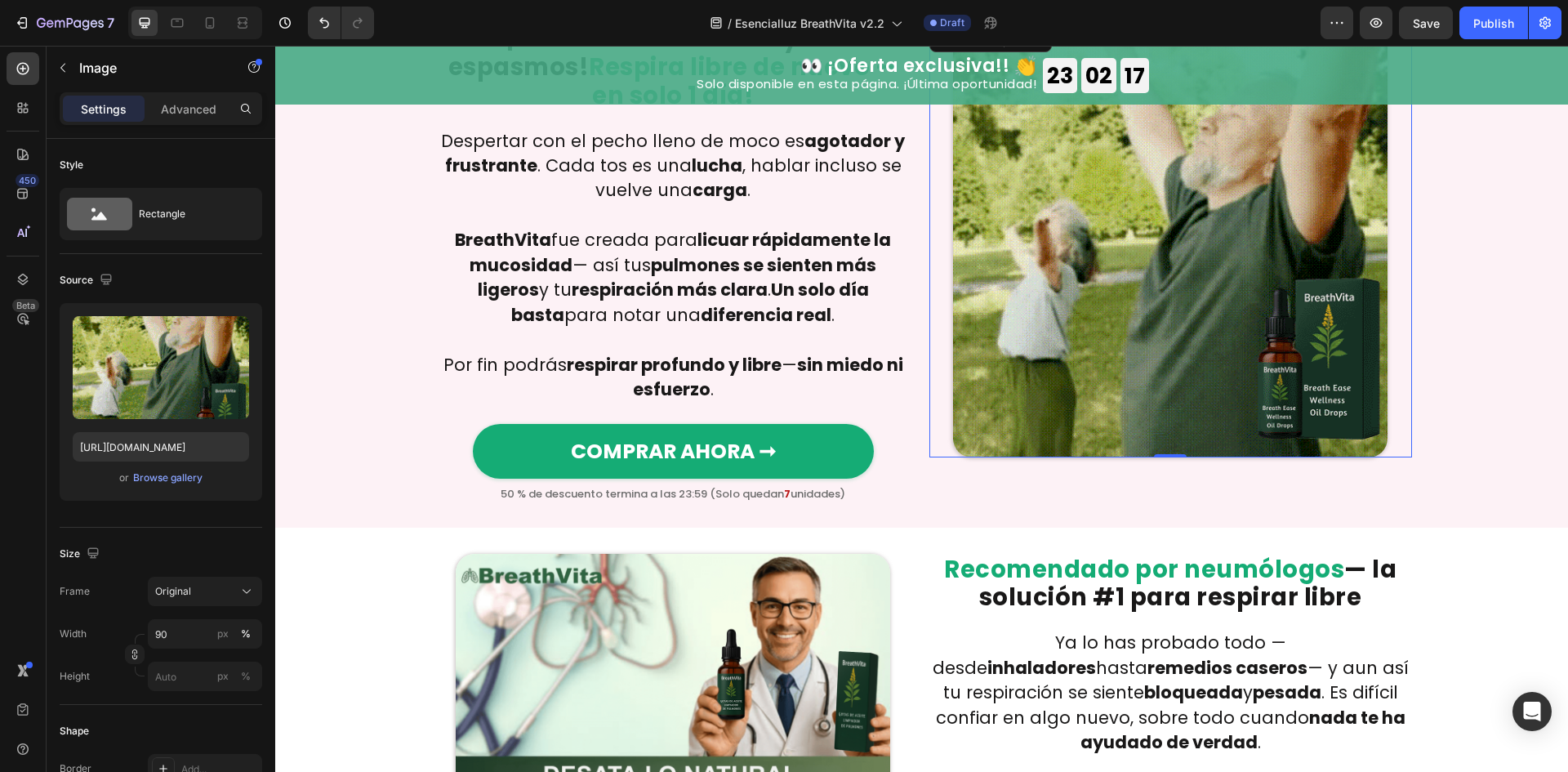
click at [1169, 336] on img at bounding box center [1169, 239] width 434 height 434
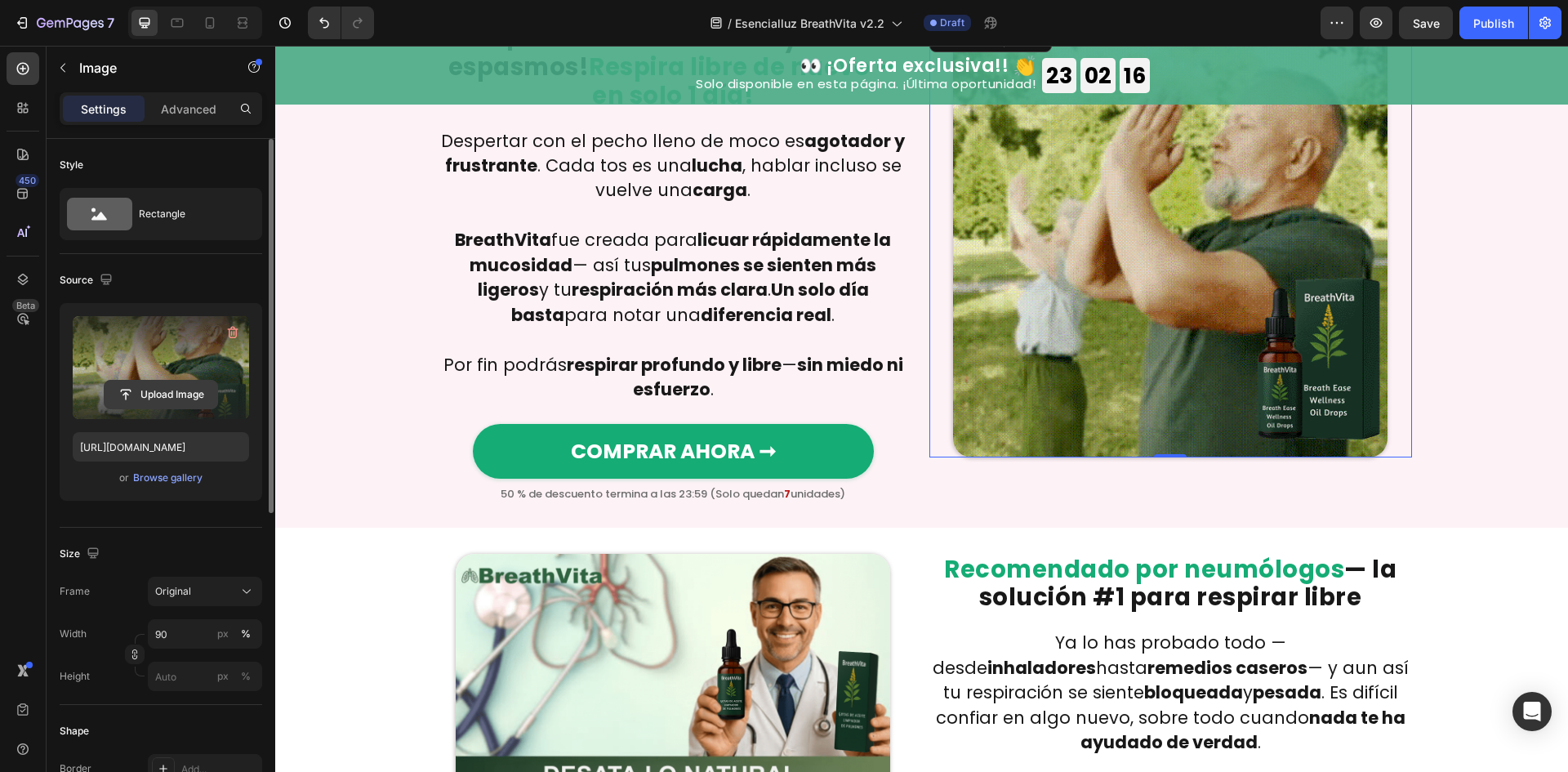
click at [142, 408] on div "Upload Image" at bounding box center [161, 368] width 176 height 103
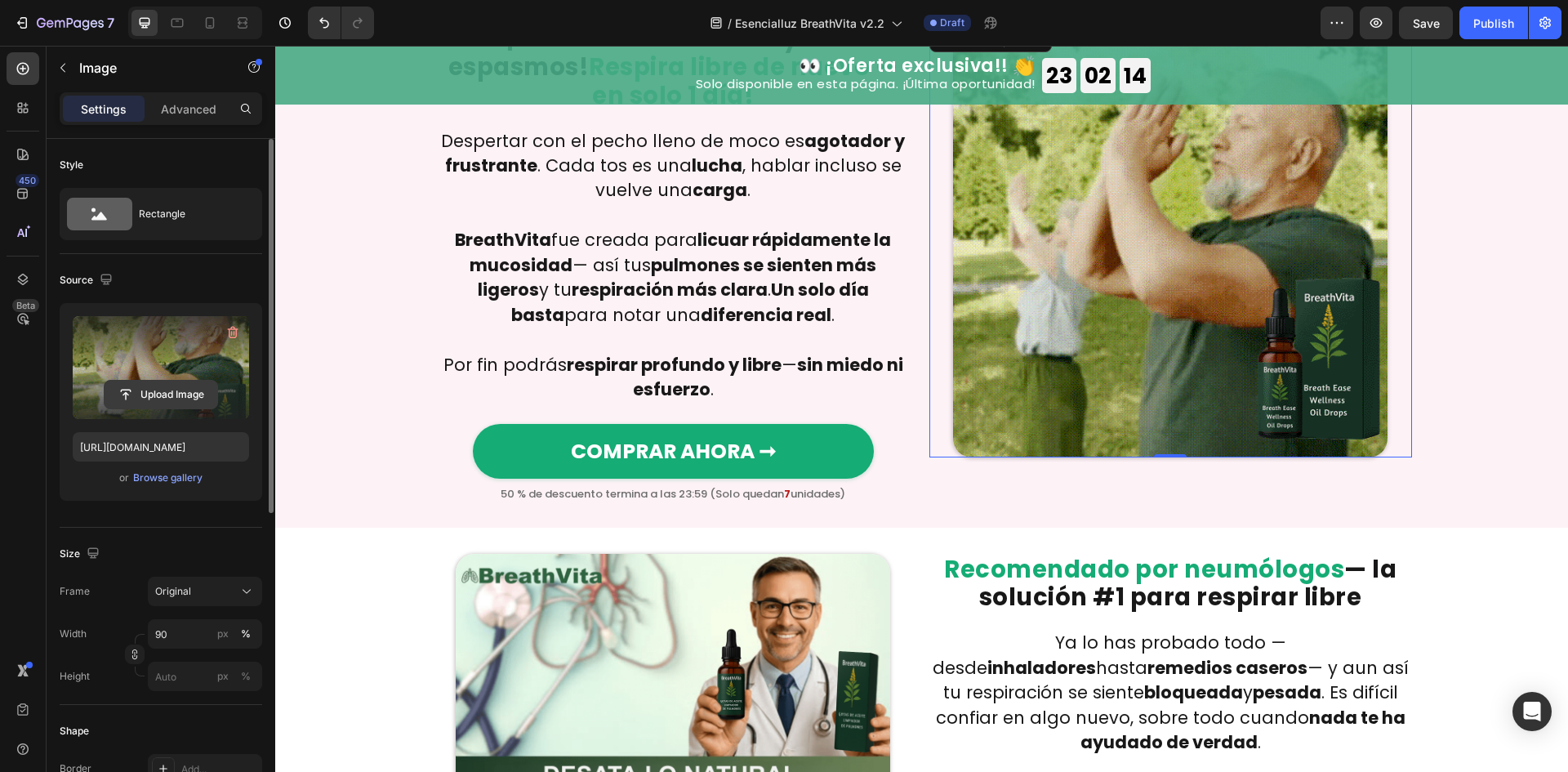
click at [142, 400] on input "file" at bounding box center [161, 395] width 113 height 28
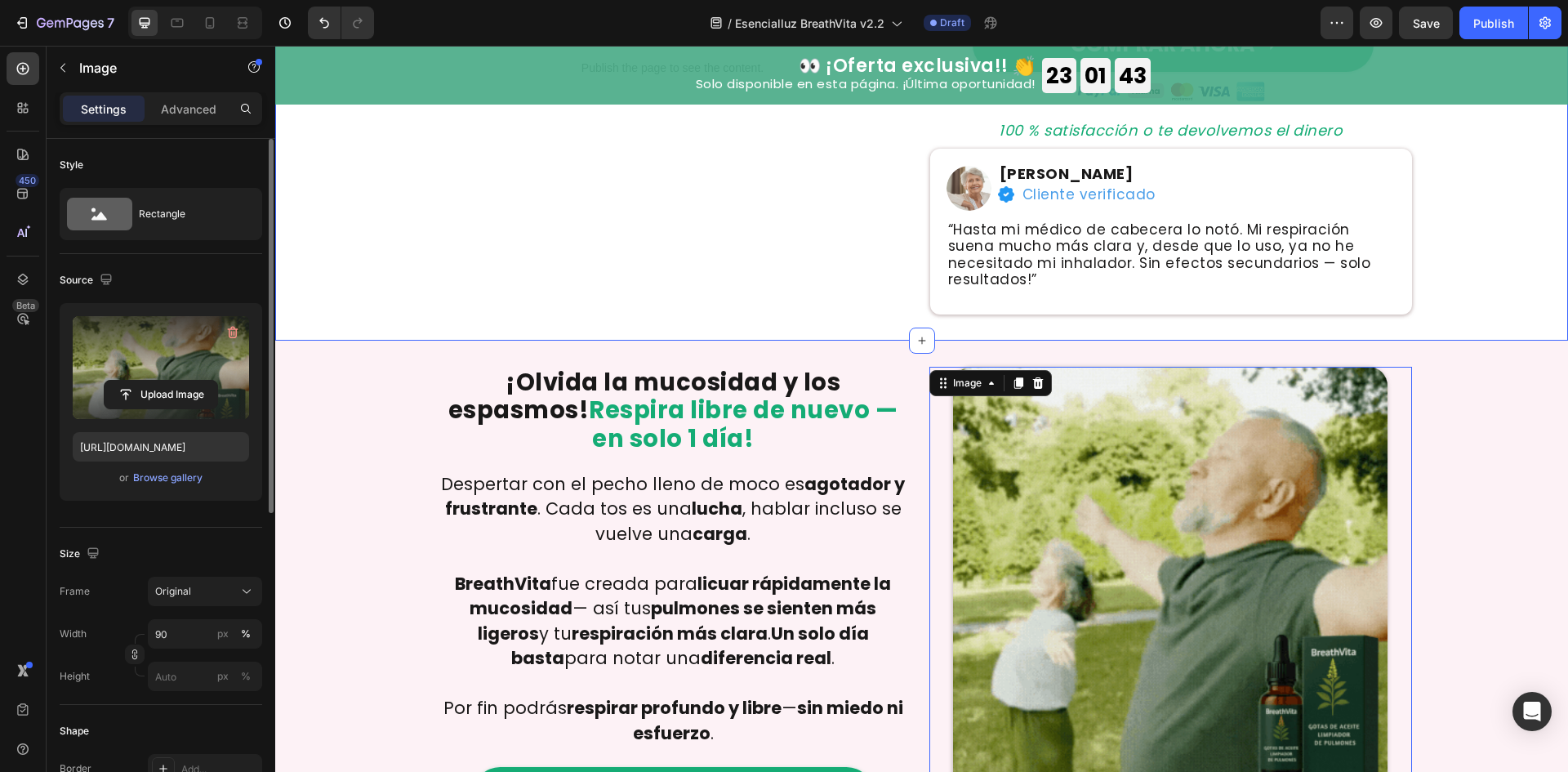
scroll to position [653, 0]
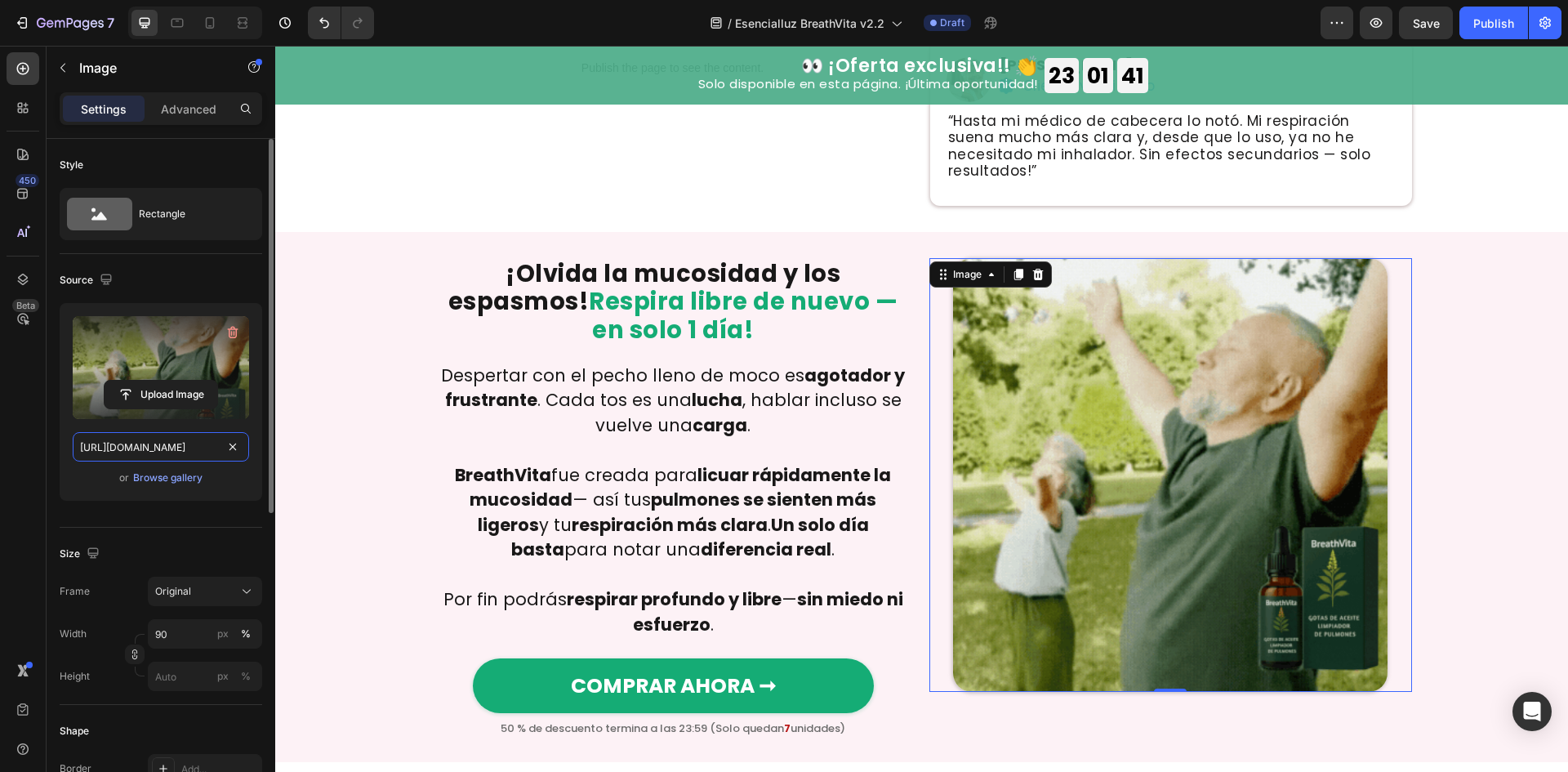
click at [105, 441] on input "https://cdn.shopify.com/s/files/1/0657/6783/3683/files/gempages_578032762192134…" at bounding box center [161, 446] width 176 height 29
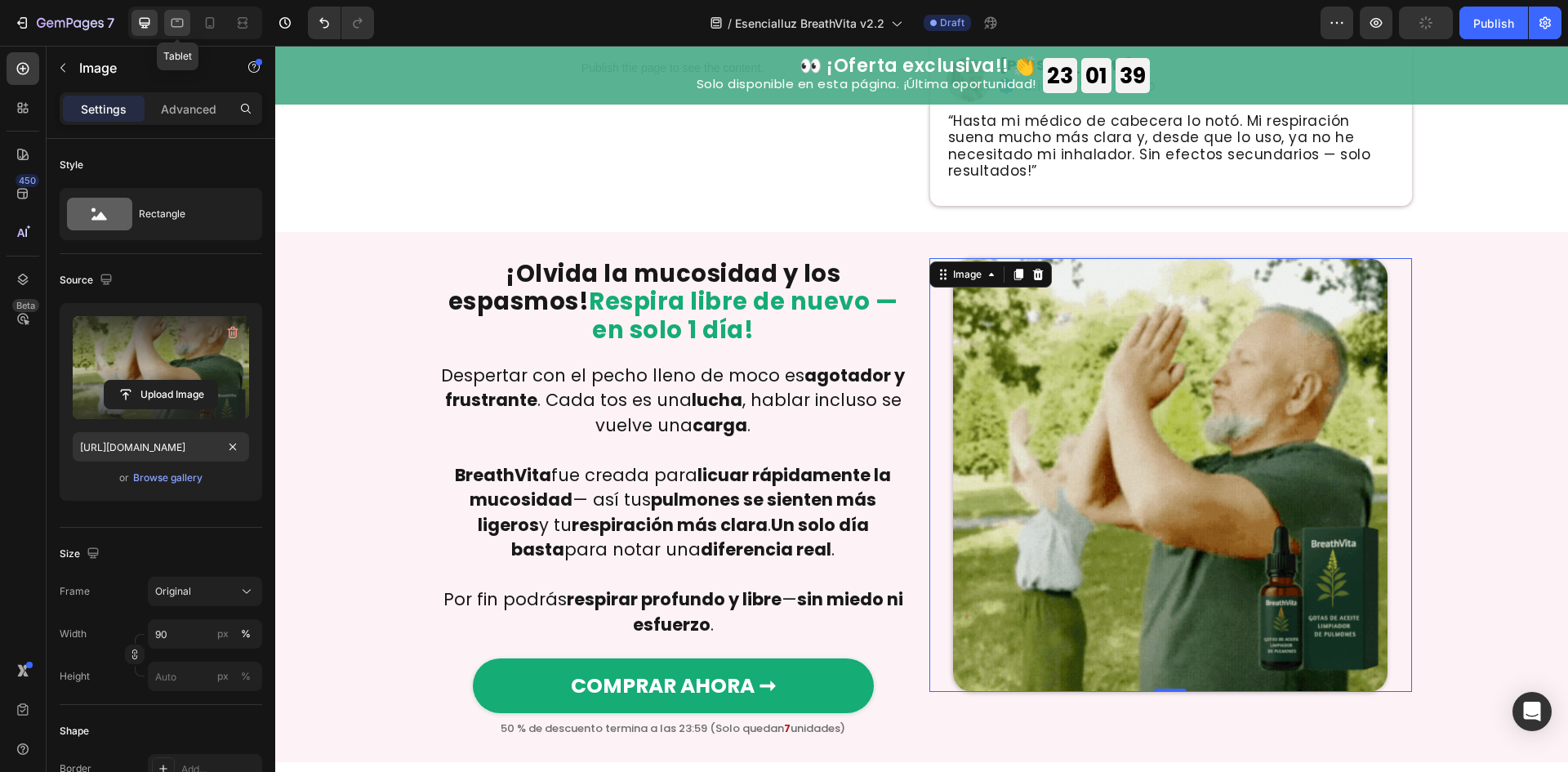
click at [165, 21] on div at bounding box center [177, 22] width 26 height 26
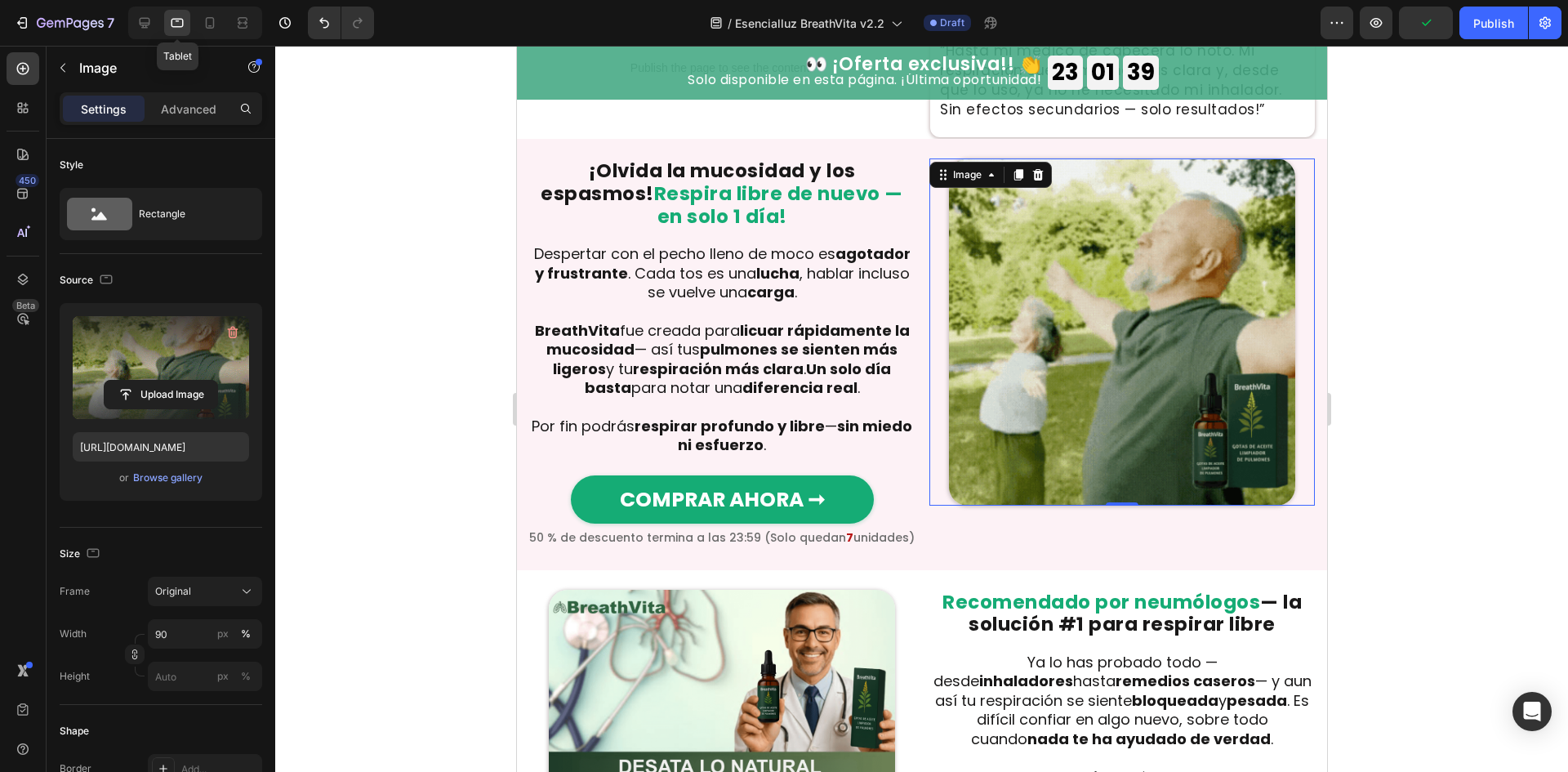
scroll to position [709, 0]
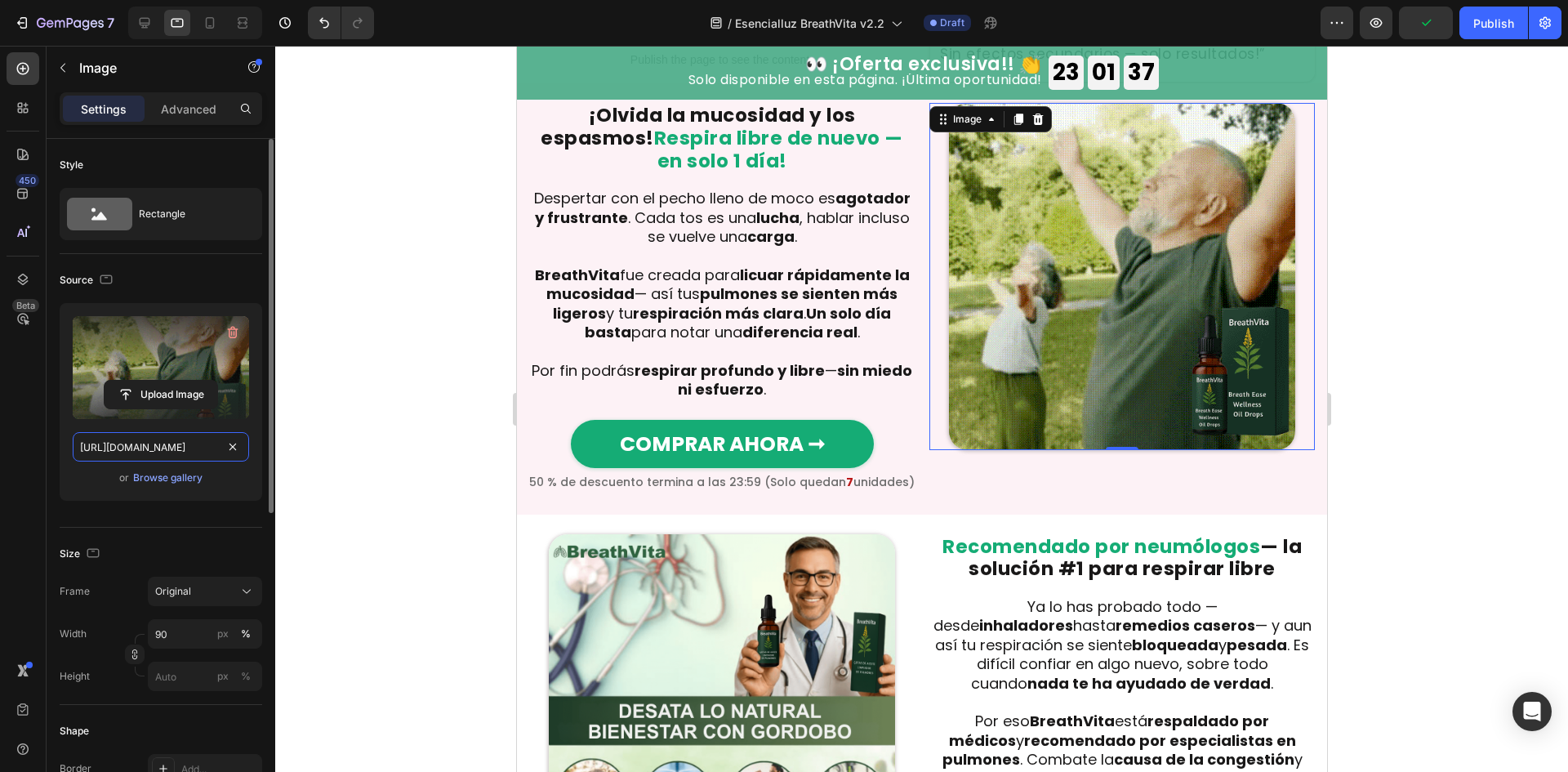
click at [169, 442] on input "https://cdn.shopify.com/s/files/1/0699/7970/1400/files/gempages_558182816613926…" at bounding box center [161, 446] width 176 height 29
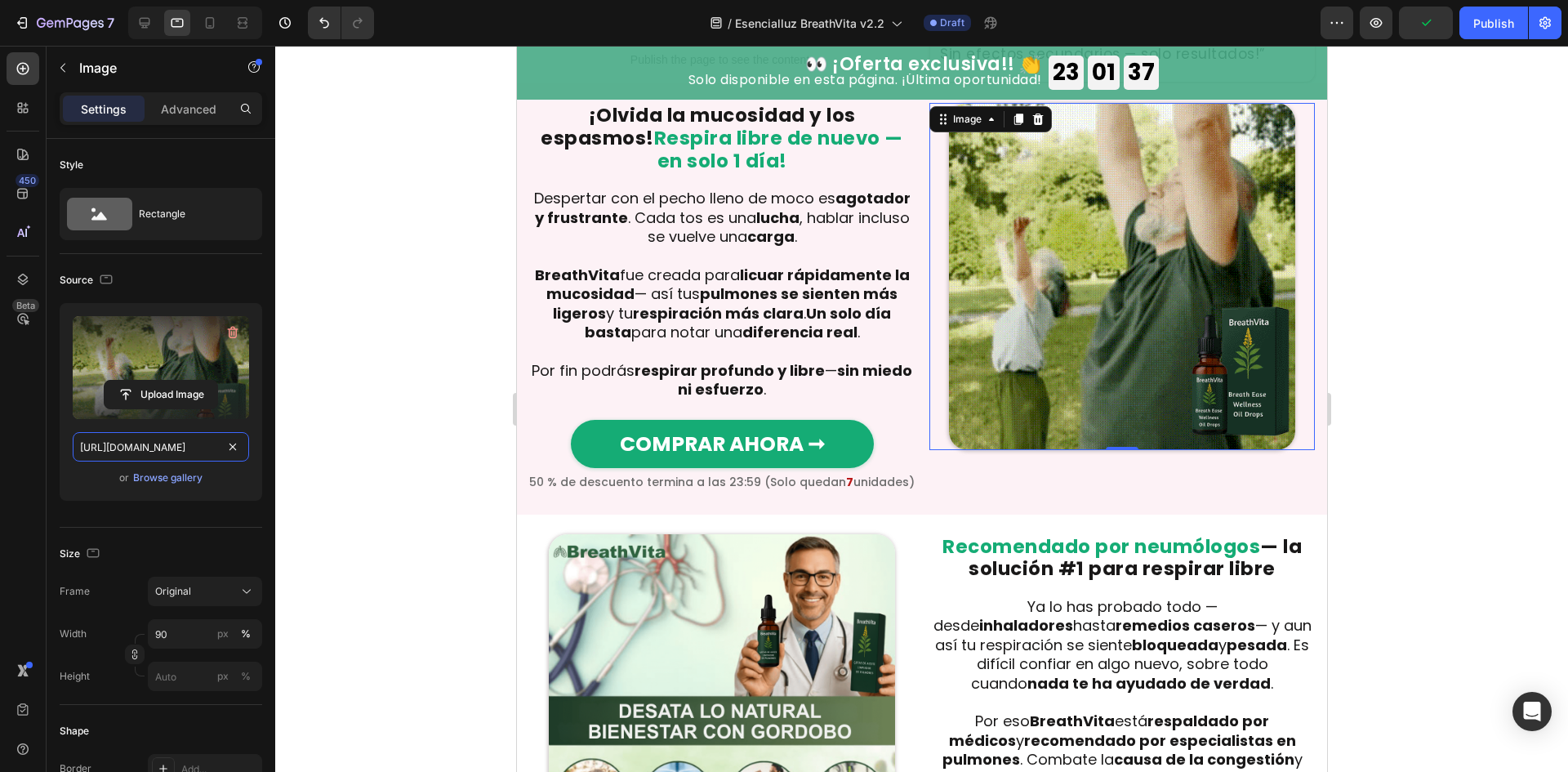
paste input "57/6783/3683/files/gempages_578032762192134844-472ccd66-a6cd-484c-b4df-0975a635…"
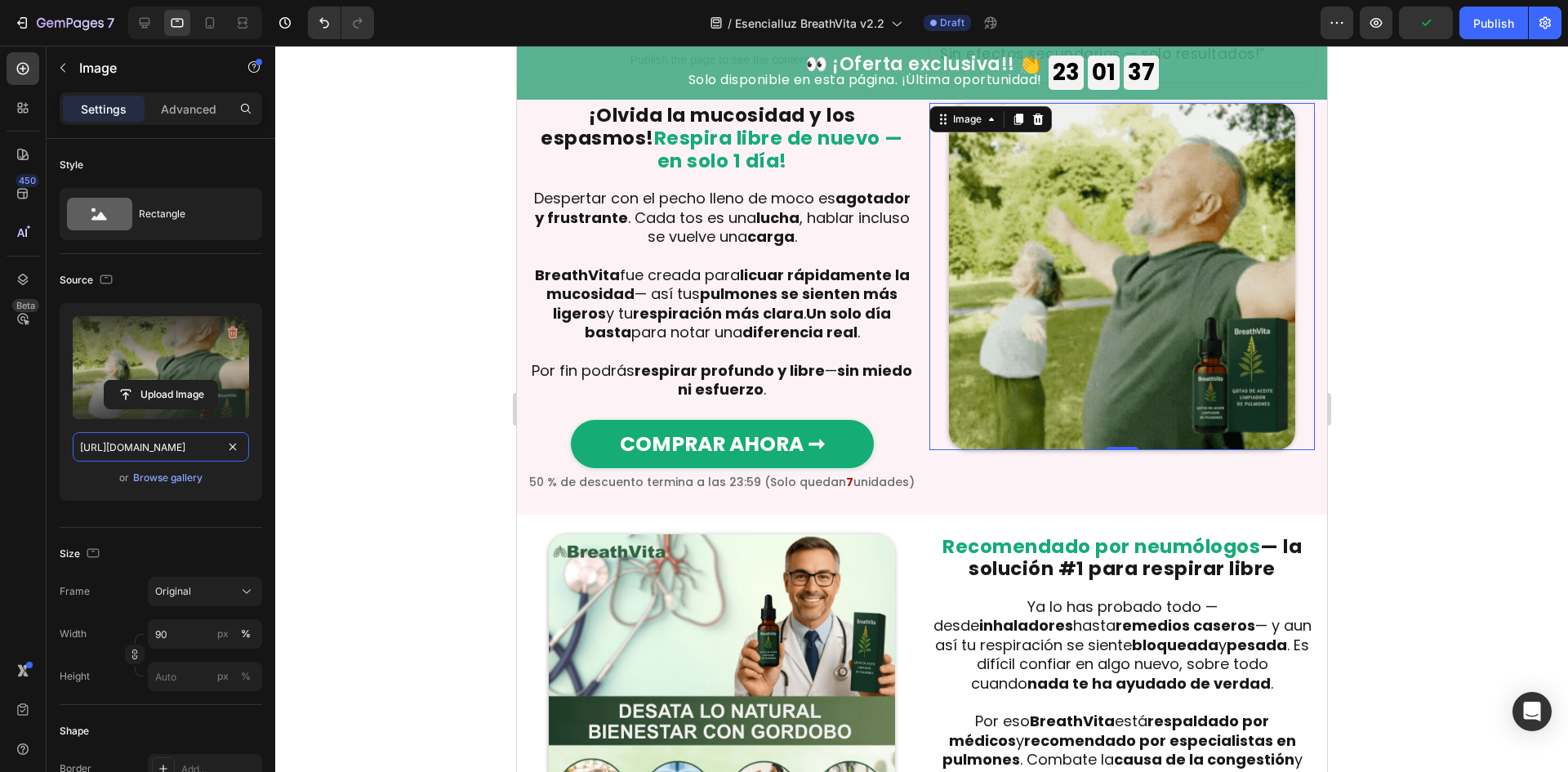
scroll to position [0, 503]
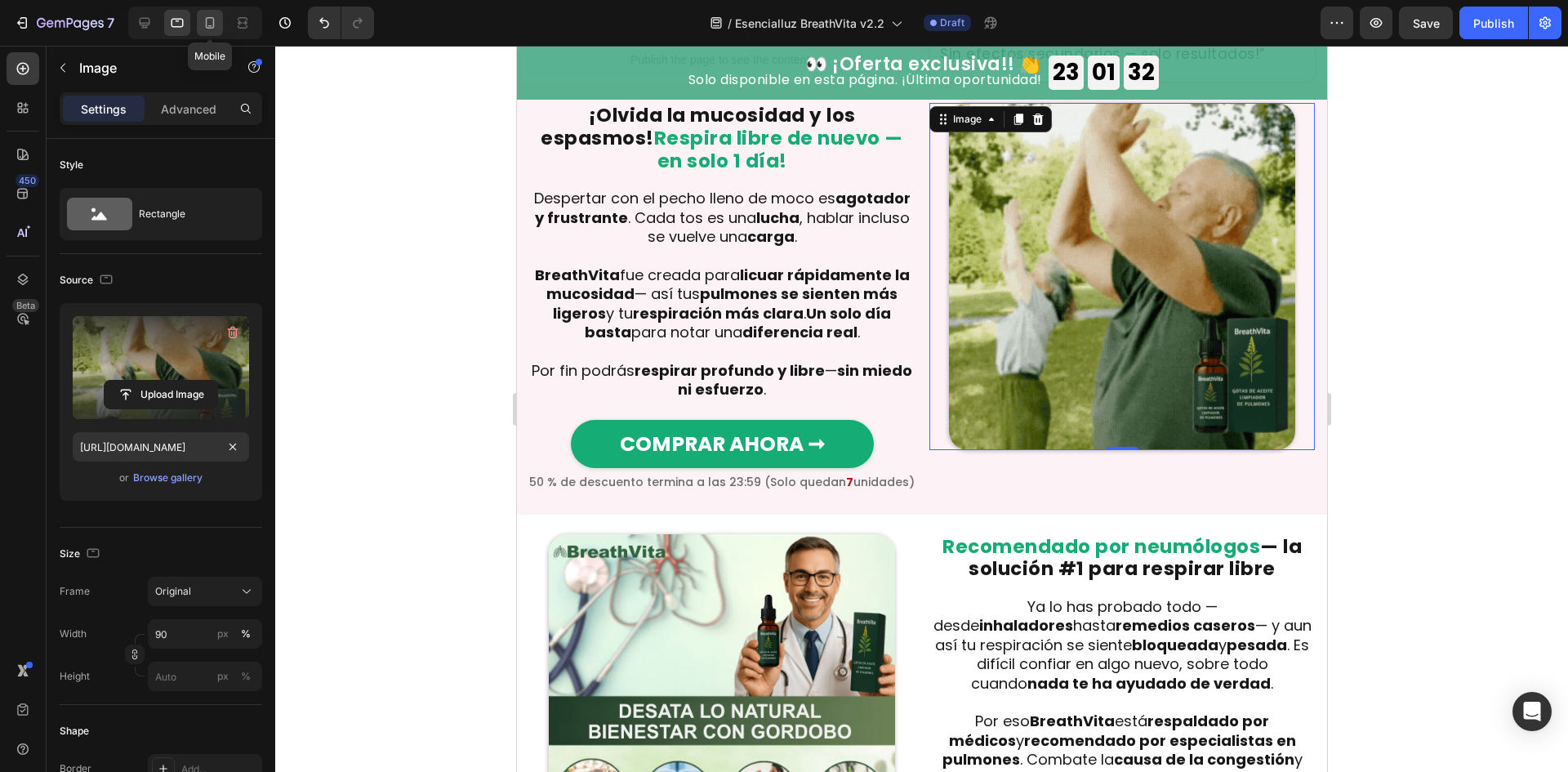
click at [218, 17] on div at bounding box center [210, 22] width 26 height 26
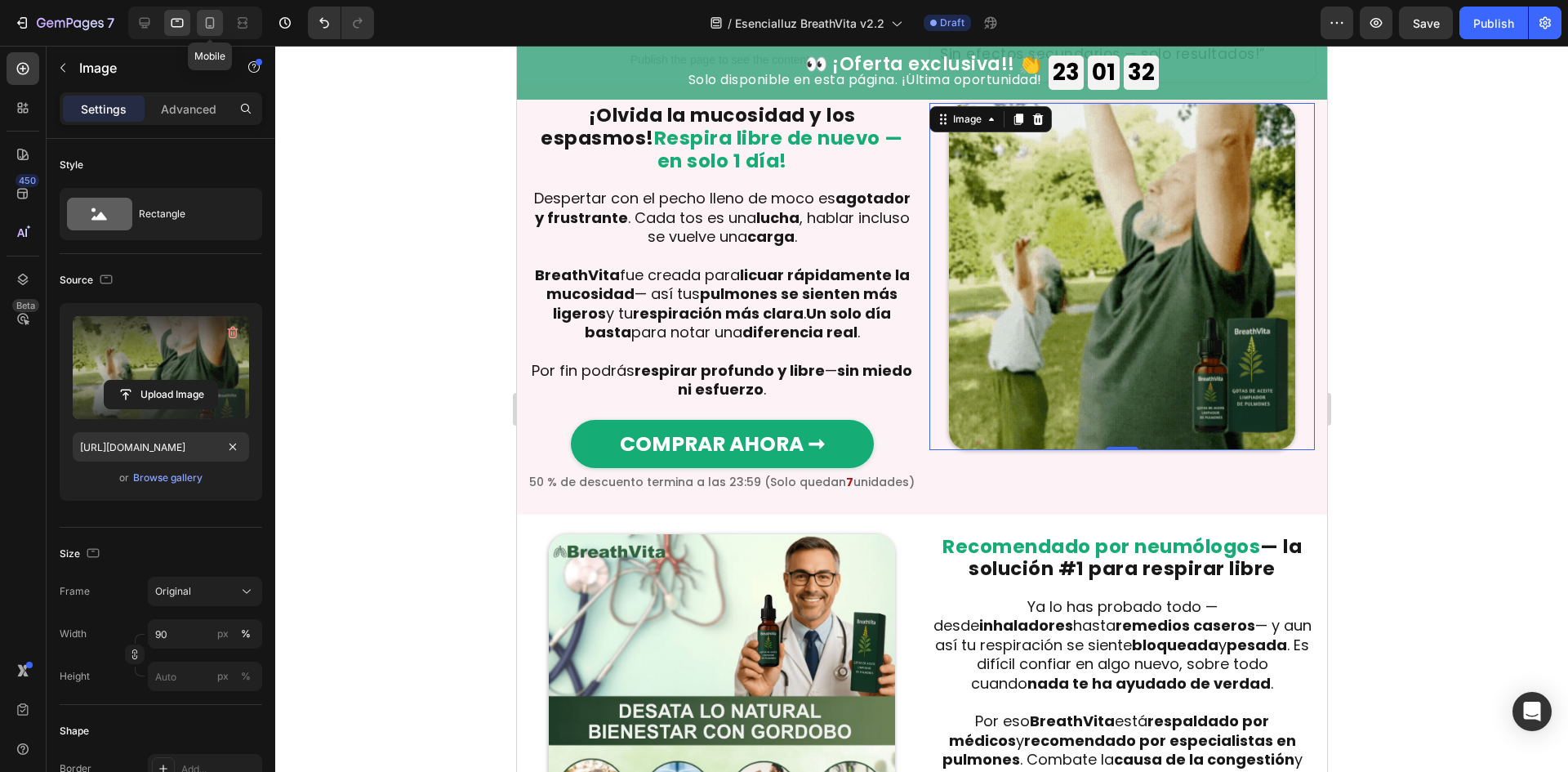
type input "https://cdn.shopify.com/s/files/1/0699/7970/1400/files/gempages_558182816613926…"
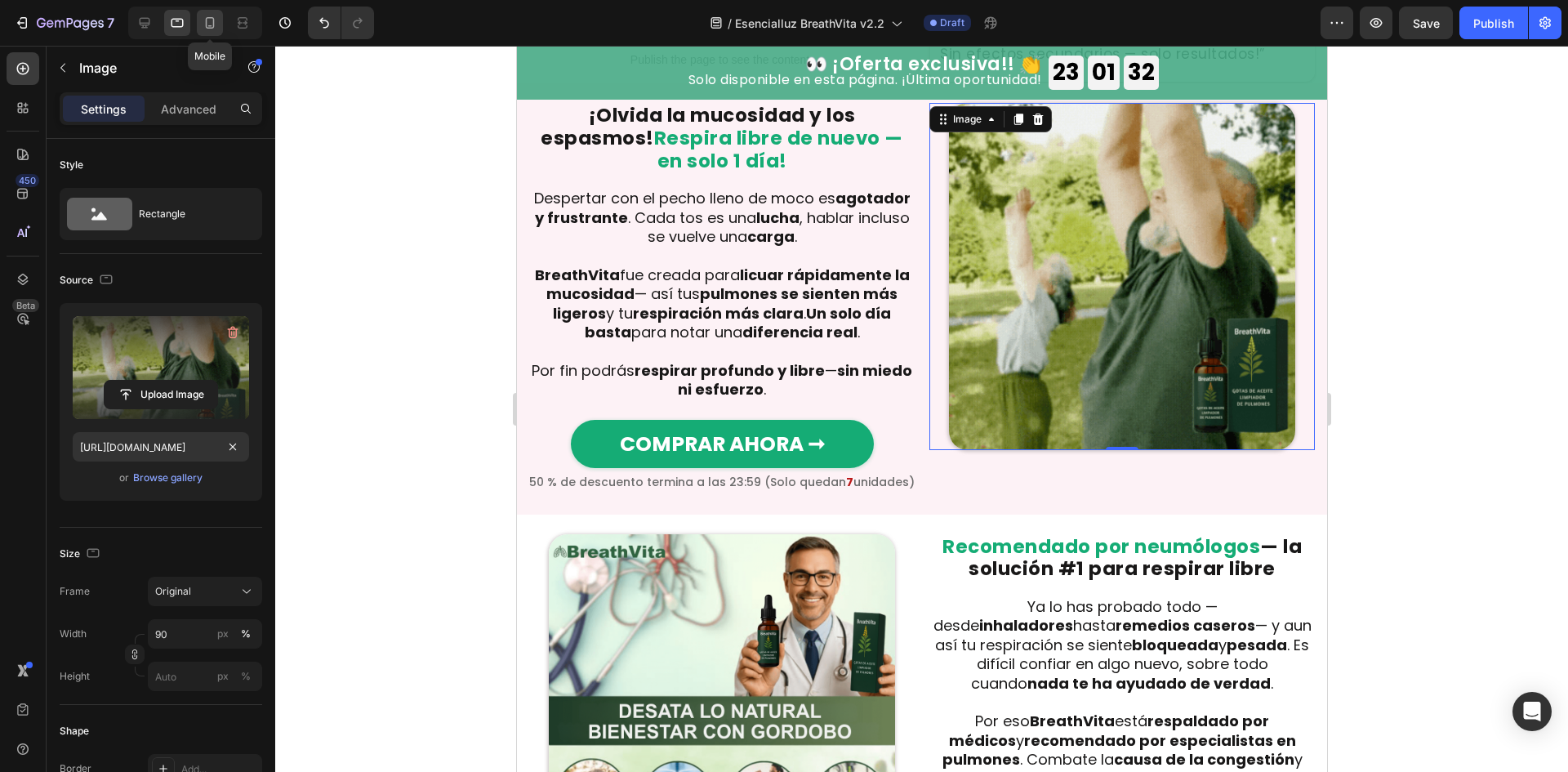
type input "98"
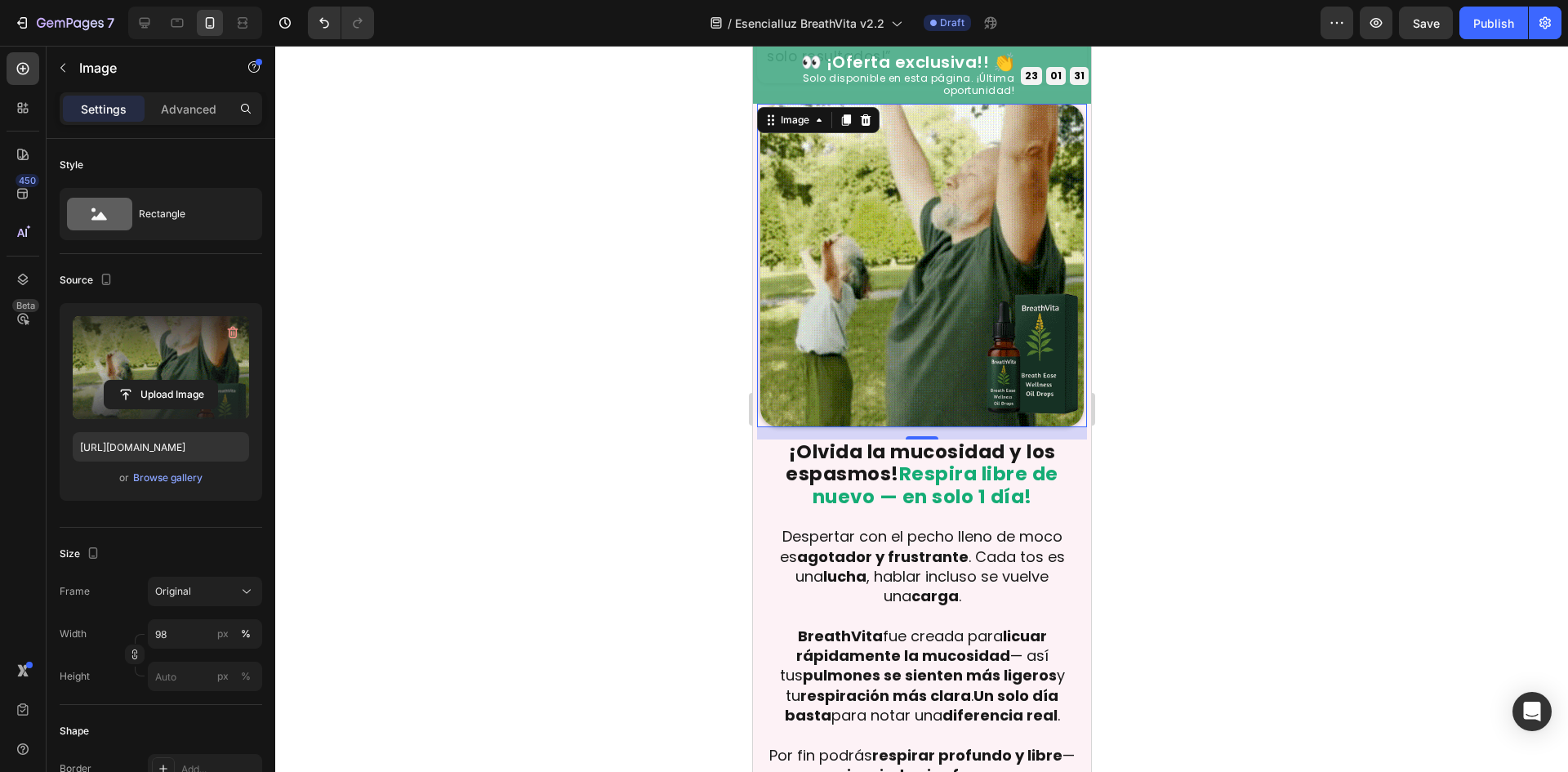
scroll to position [751, 0]
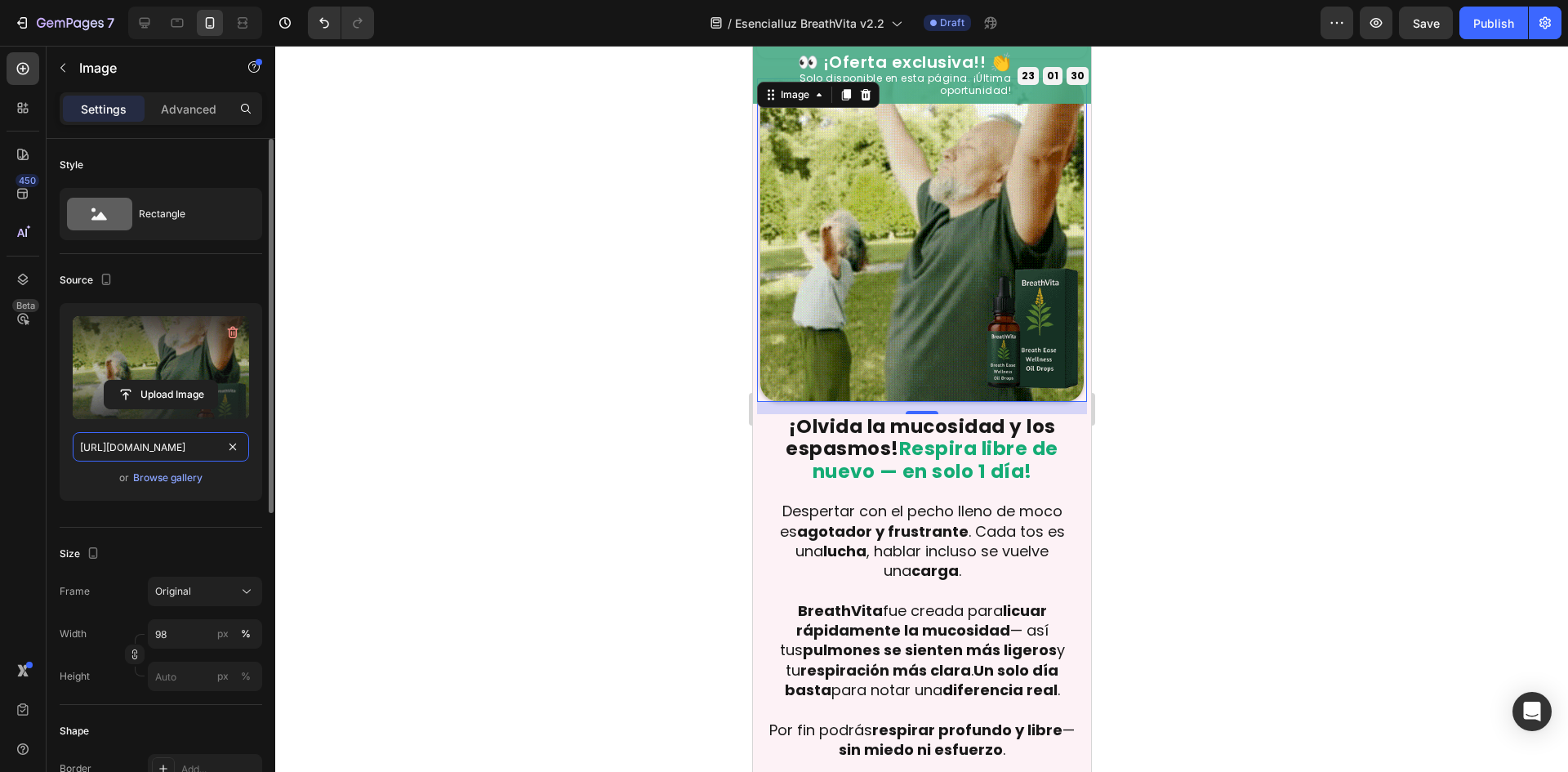
click at [186, 458] on input "https://cdn.shopify.com/s/files/1/0699/7970/1400/files/gempages_558182816613926…" at bounding box center [161, 446] width 176 height 29
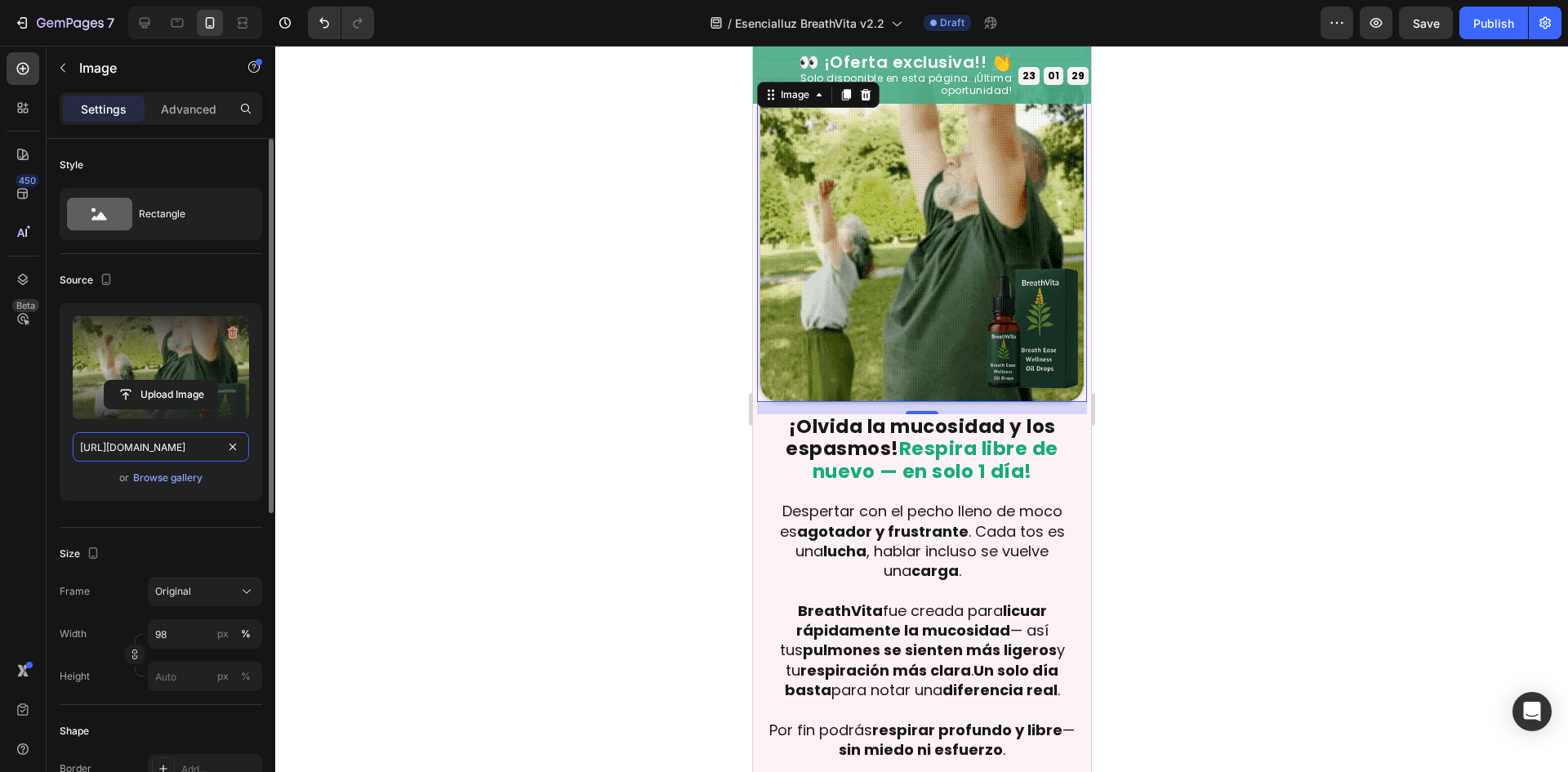
paste input "57/6783/3683/files/gempages_578032762192134844-472ccd66-a6cd-484c-b4df-0975a635…"
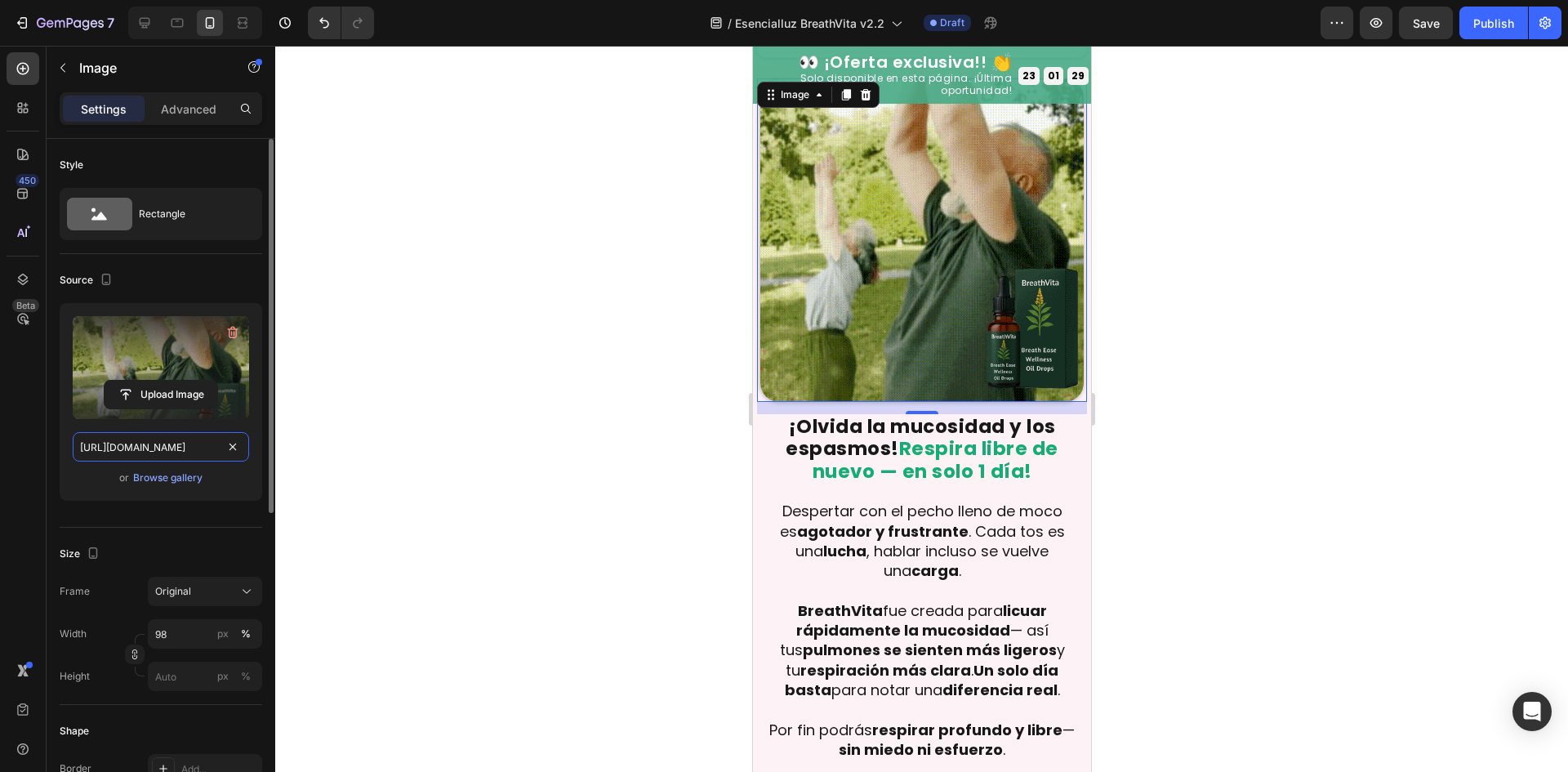
type input "https://cdn.shopify.com/s/files/1/0657/6783/3683/files/gempages_578032762192134…"
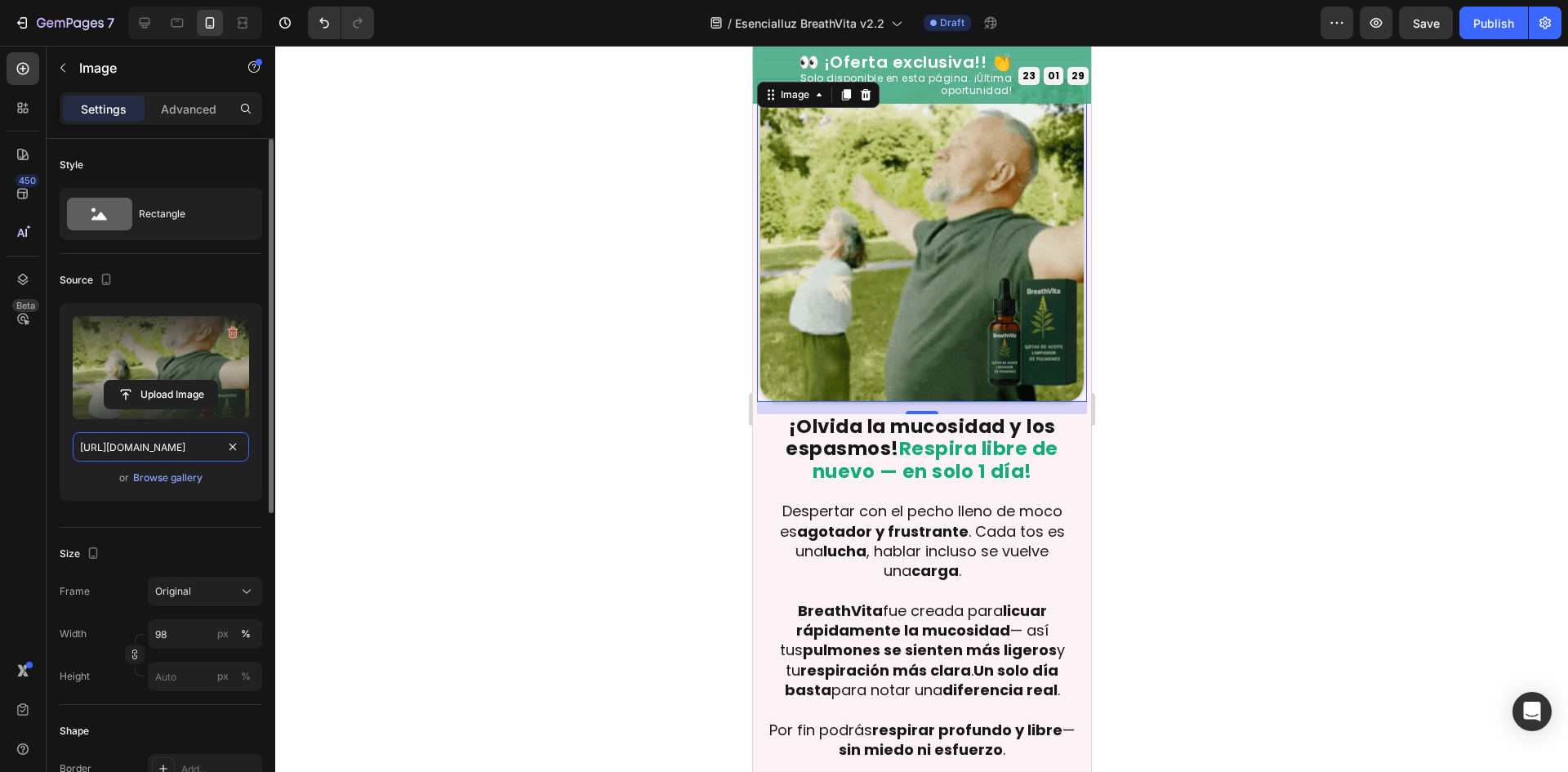
scroll to position [0, 503]
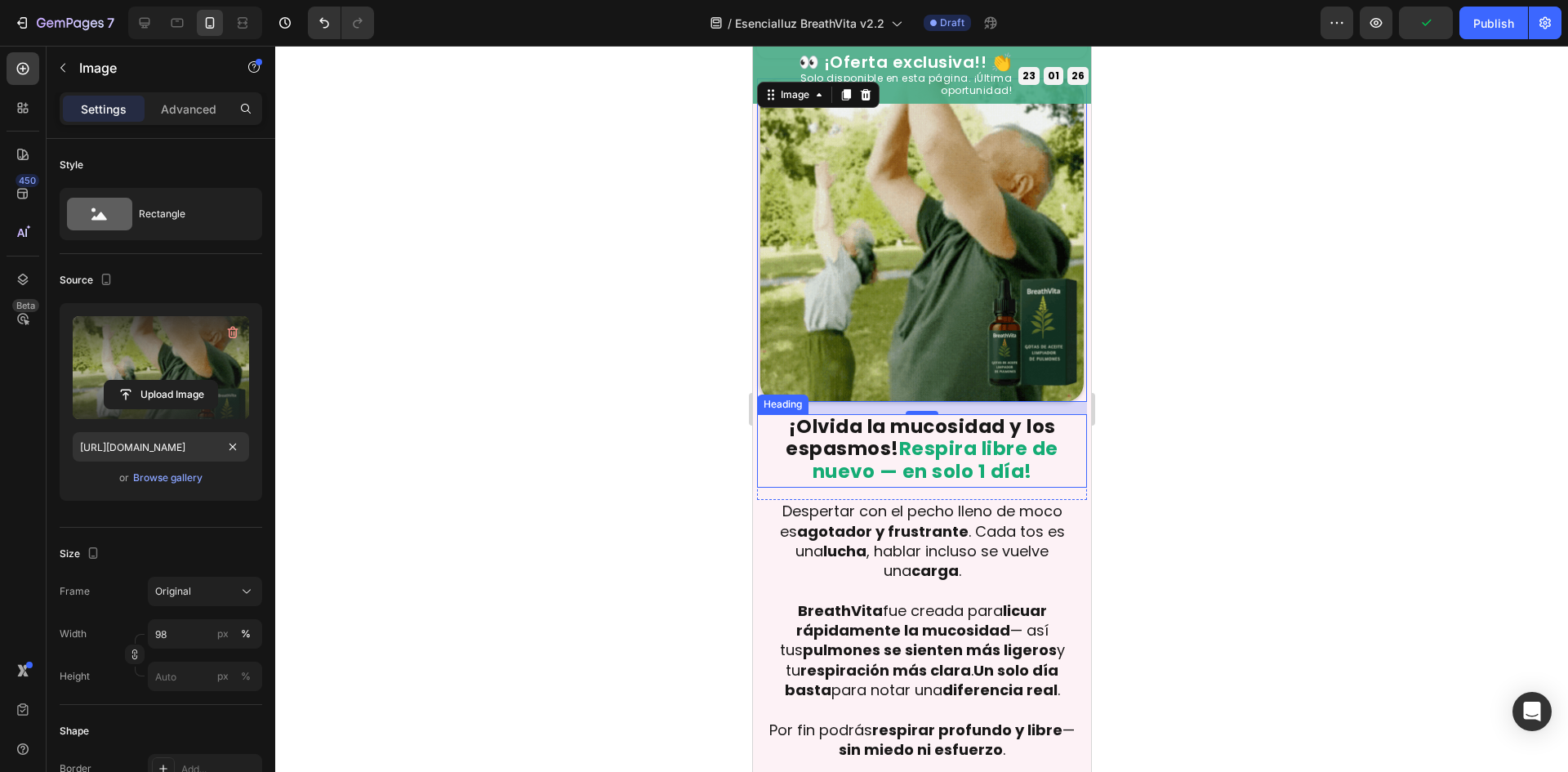
click at [951, 457] on strong "Respira libre de nuevo — en solo 1 día!" at bounding box center [934, 459] width 245 height 49
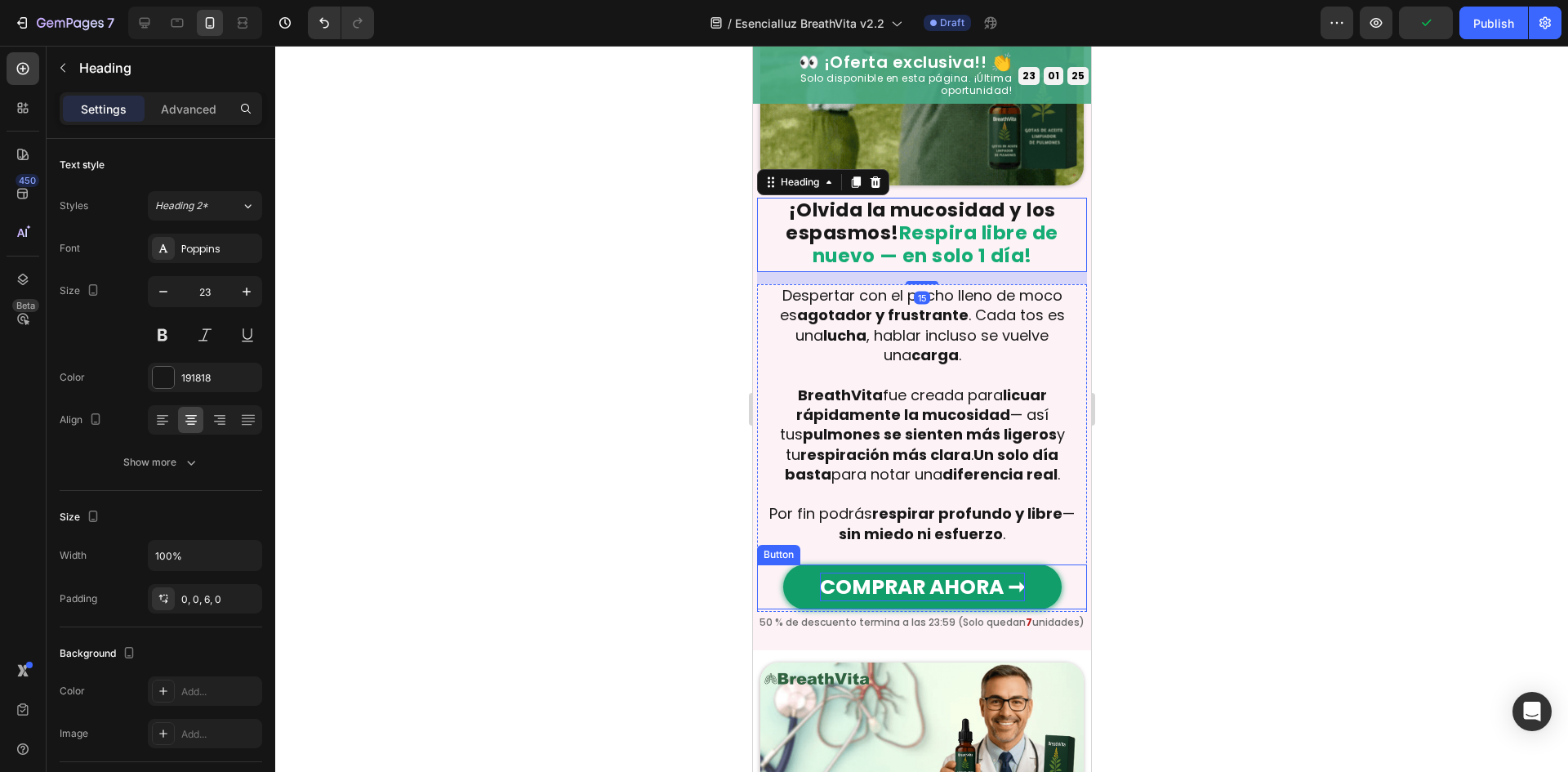
scroll to position [860, 0]
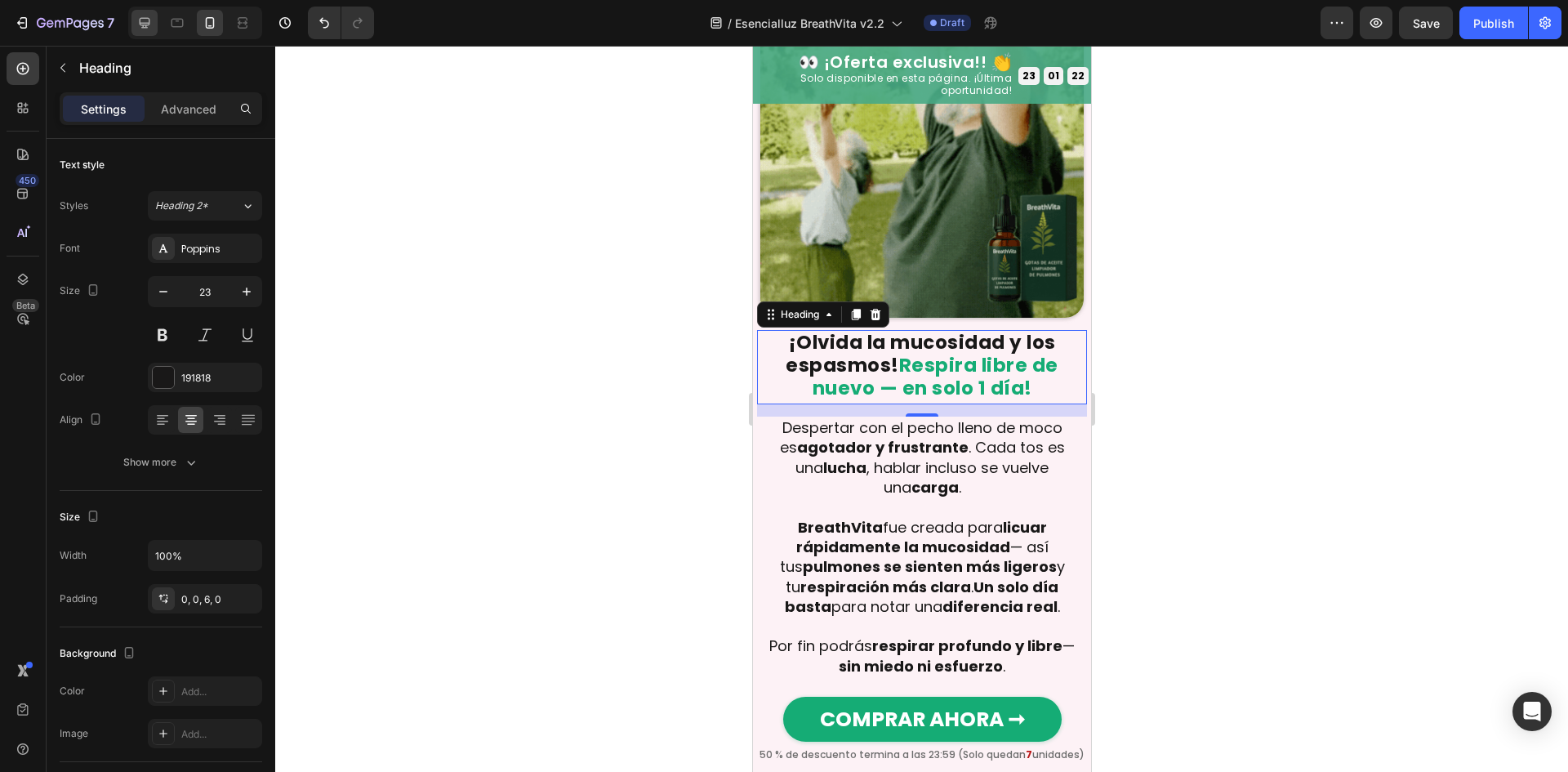
drag, startPoint x: 160, startPoint y: 25, endPoint x: 146, endPoint y: 24, distance: 14.0
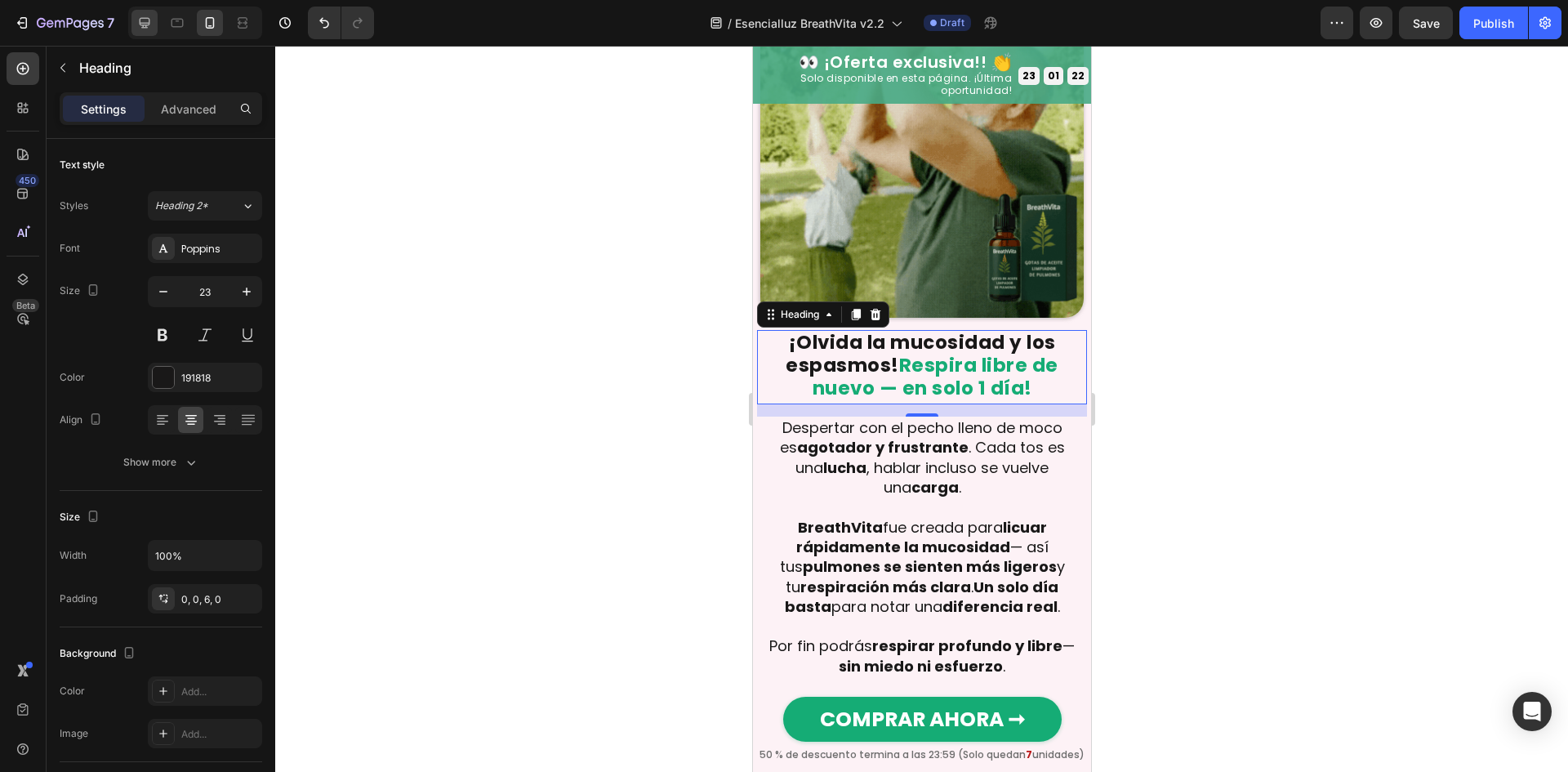
click at [156, 25] on div at bounding box center [194, 22] width 133 height 33
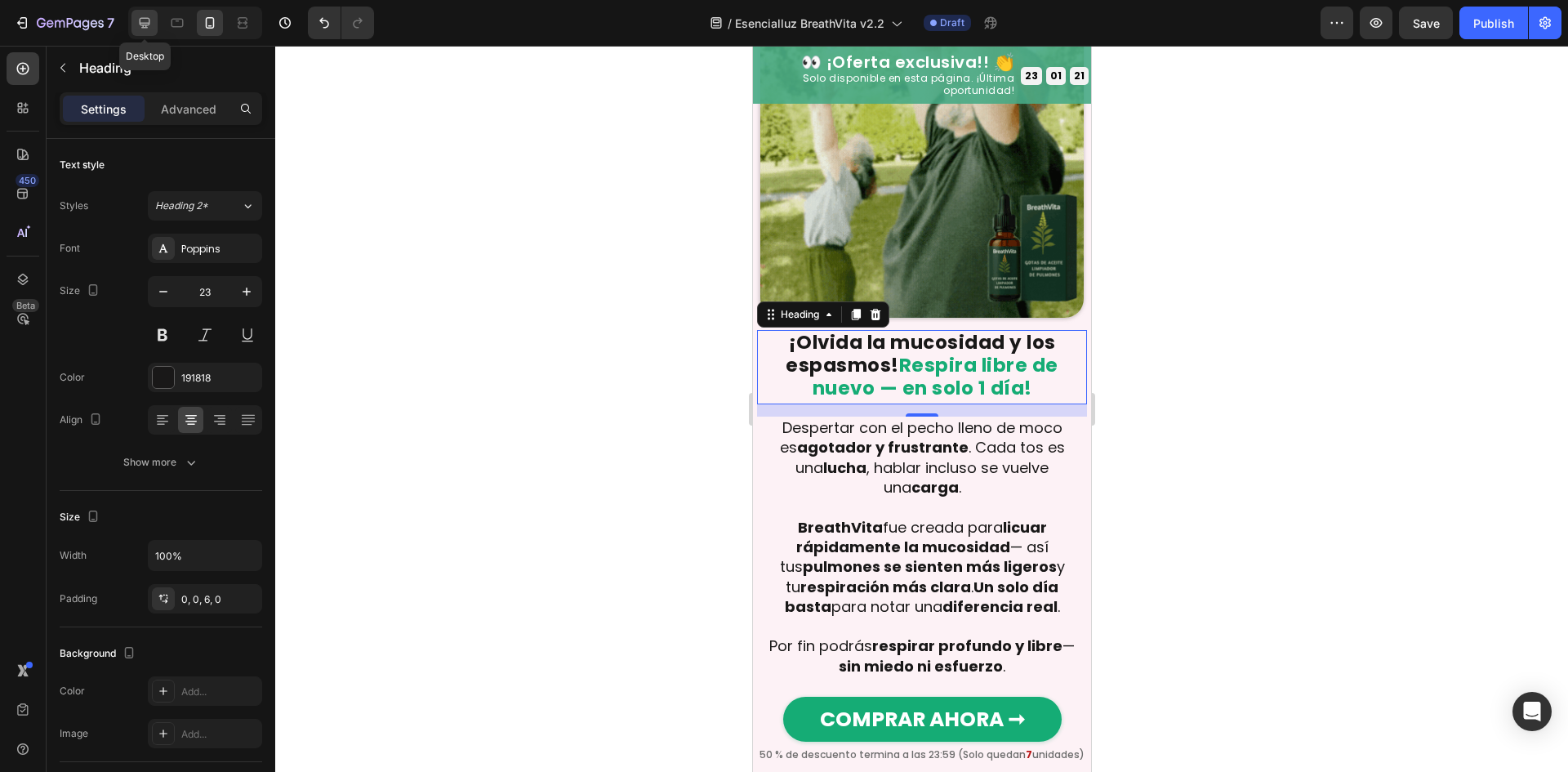
click at [143, 22] on icon at bounding box center [145, 22] width 10 height 10
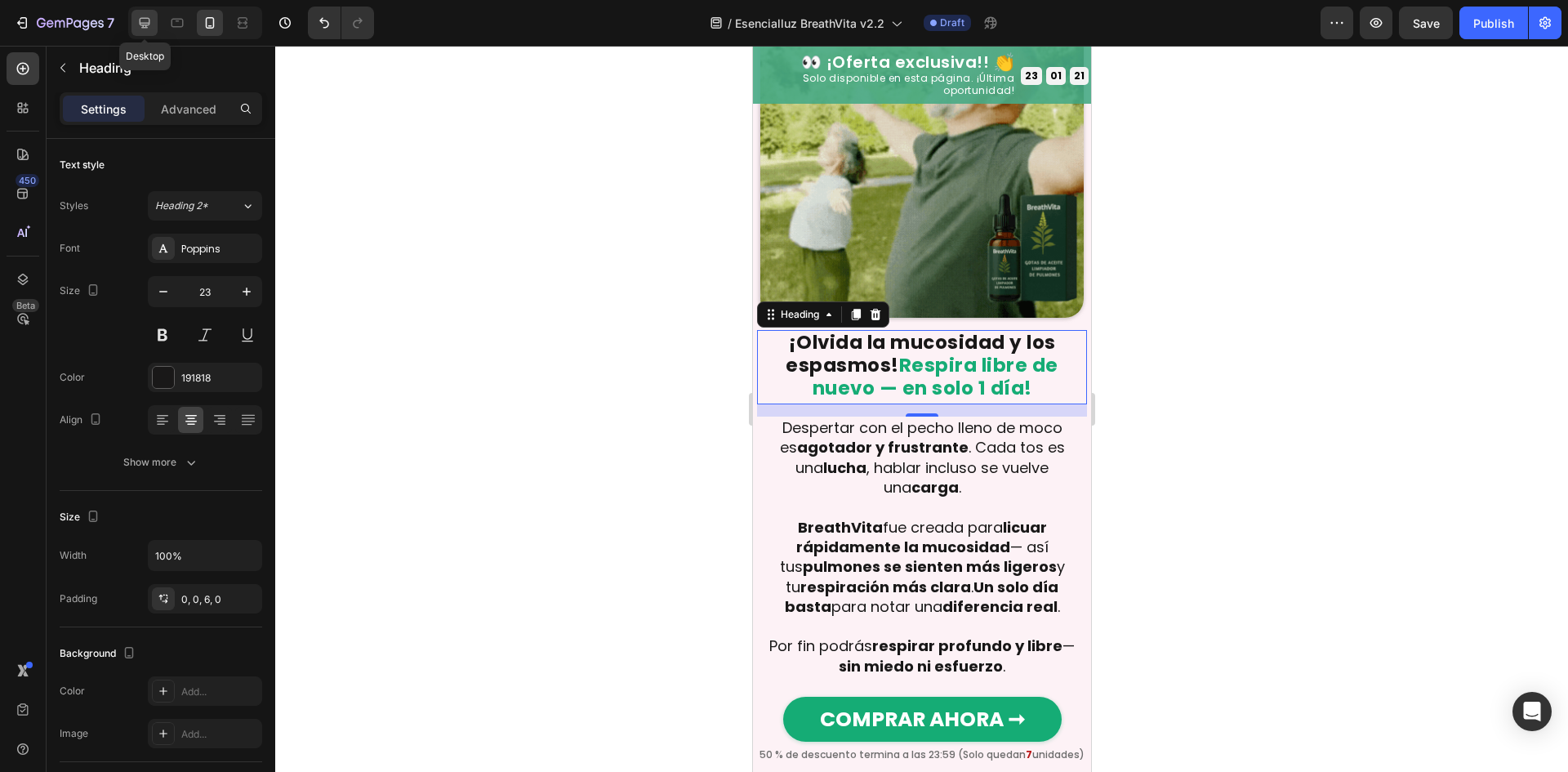
type input "29"
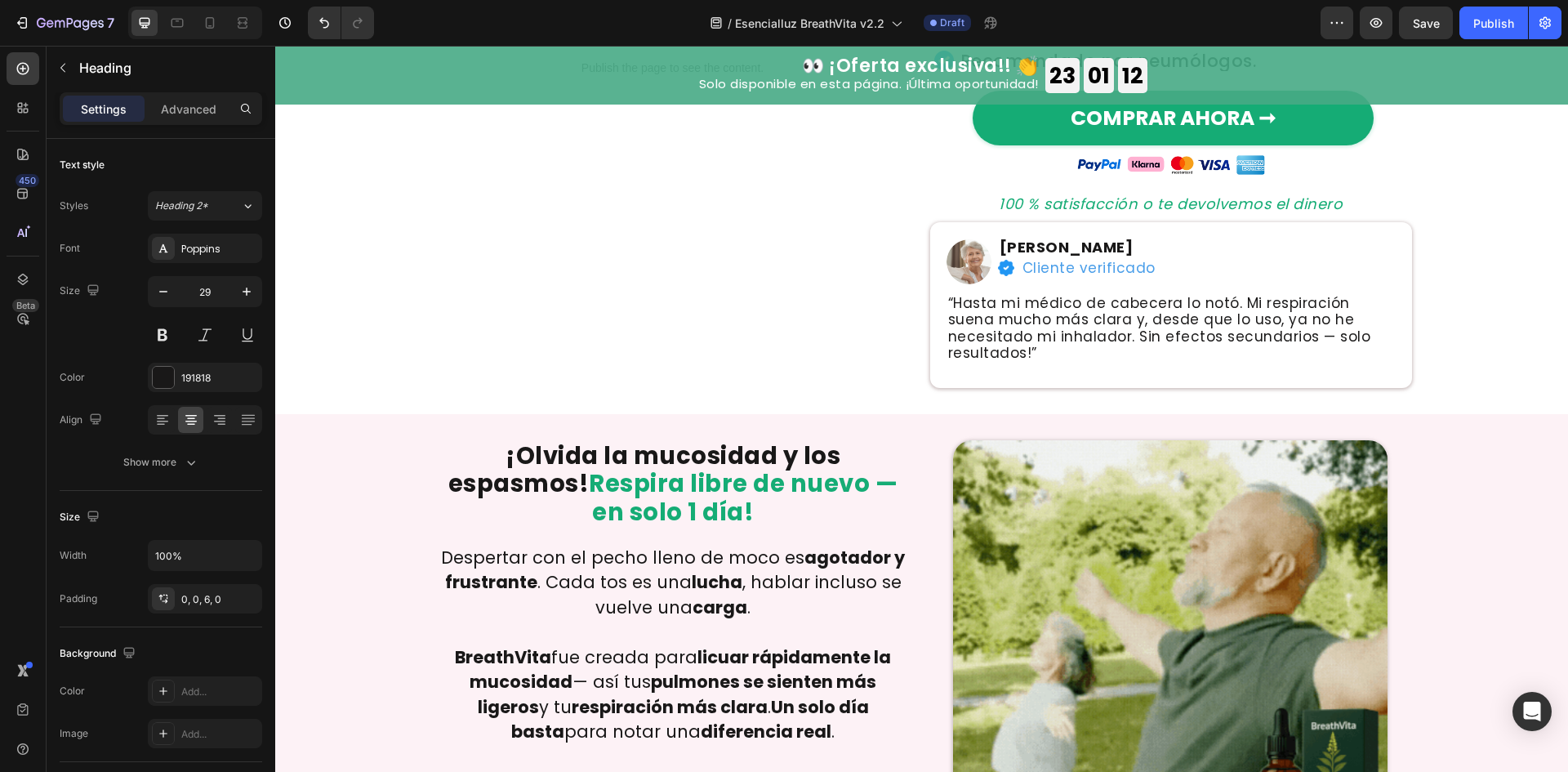
scroll to position [798, 0]
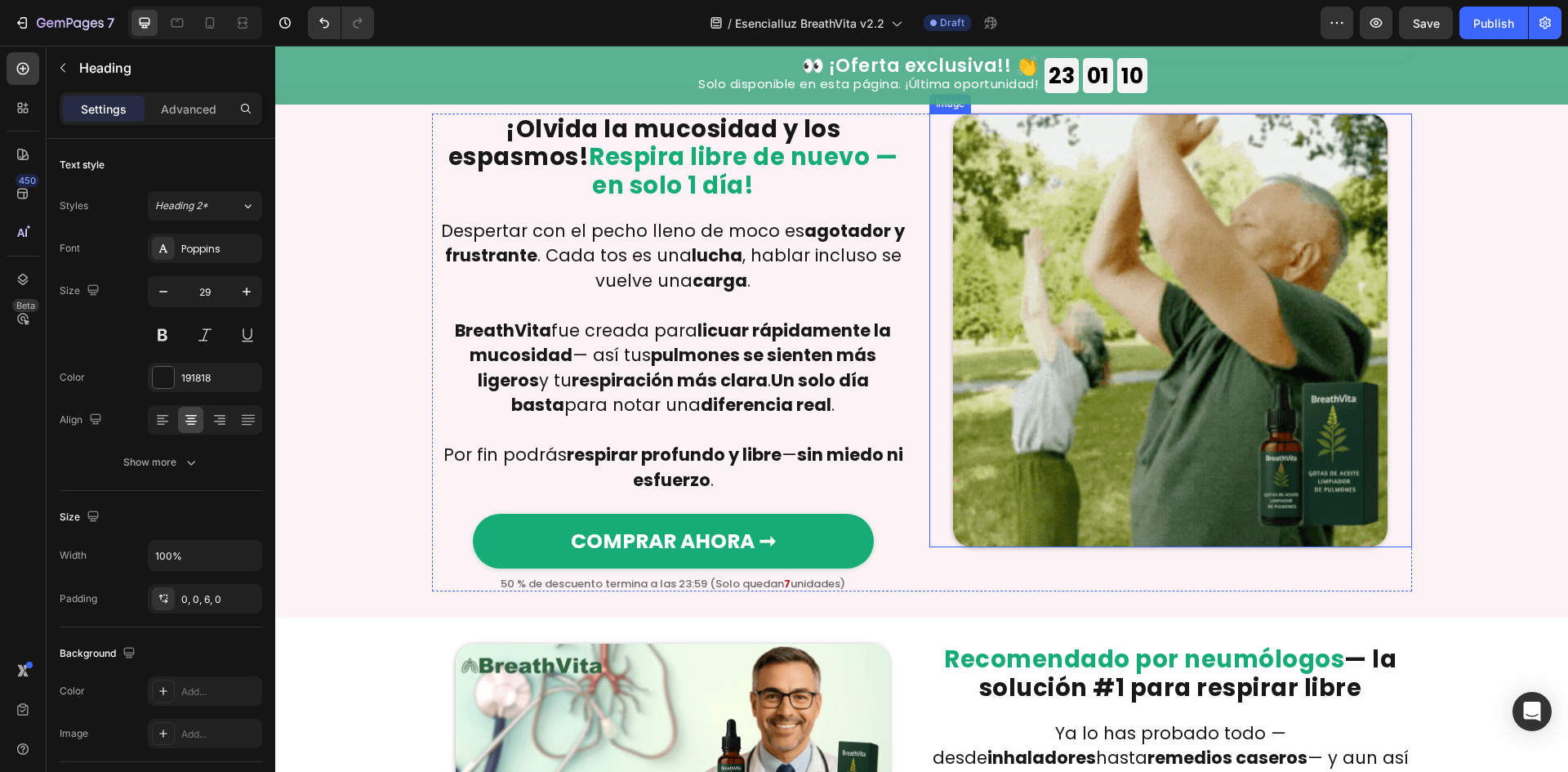
click at [989, 389] on img at bounding box center [1169, 330] width 434 height 434
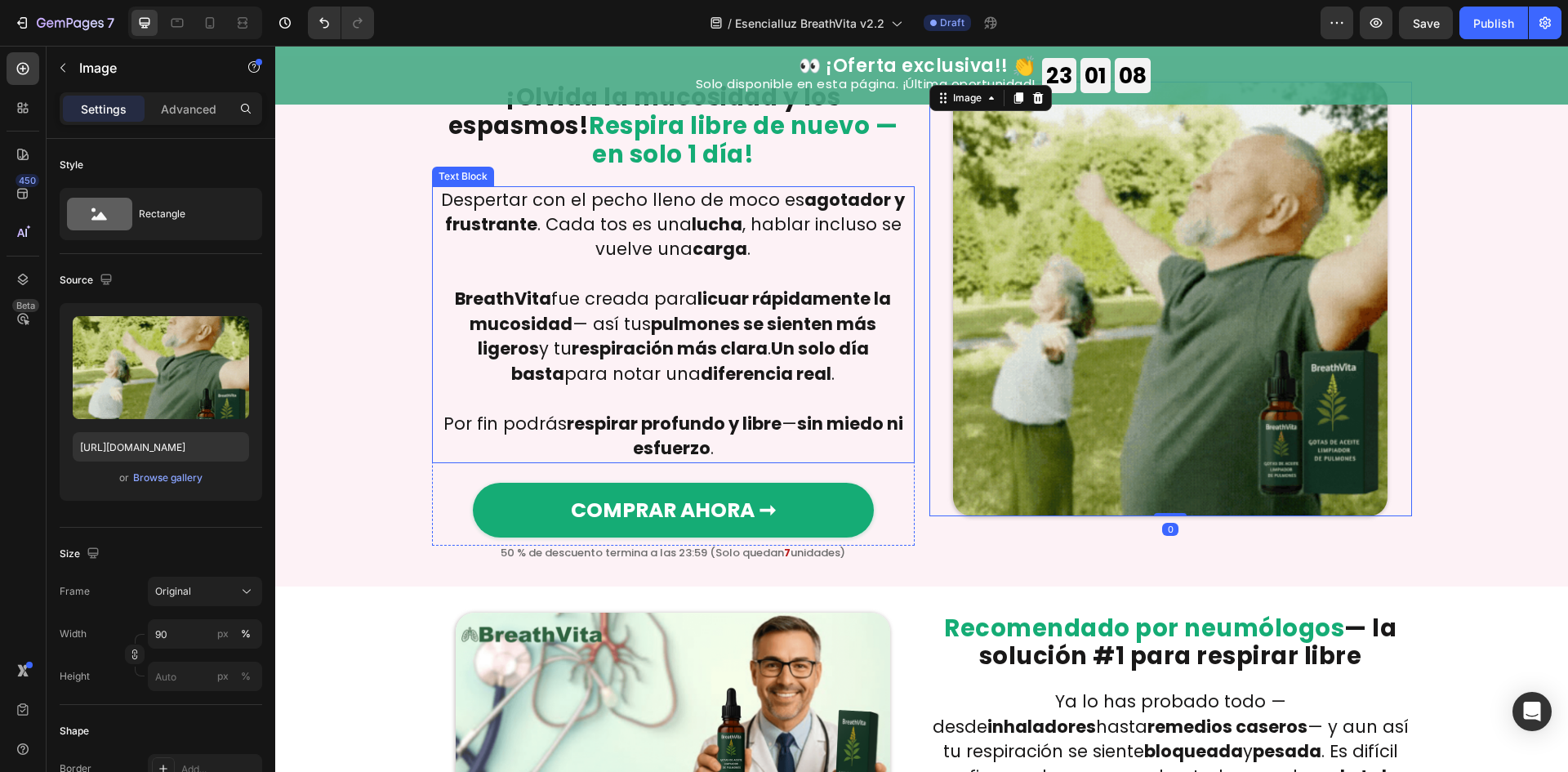
scroll to position [1016, 0]
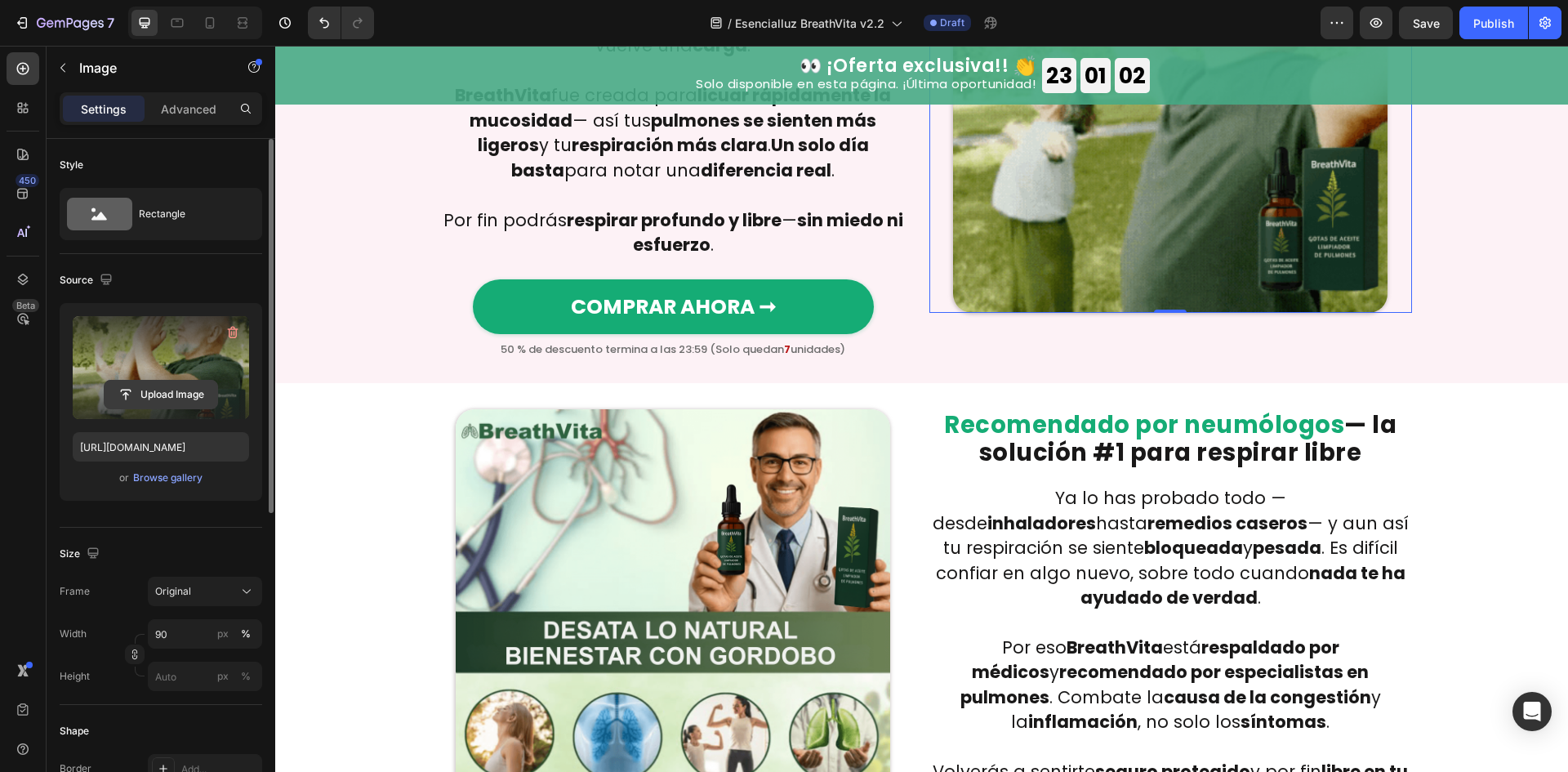
click at [176, 386] on input "file" at bounding box center [161, 395] width 113 height 28
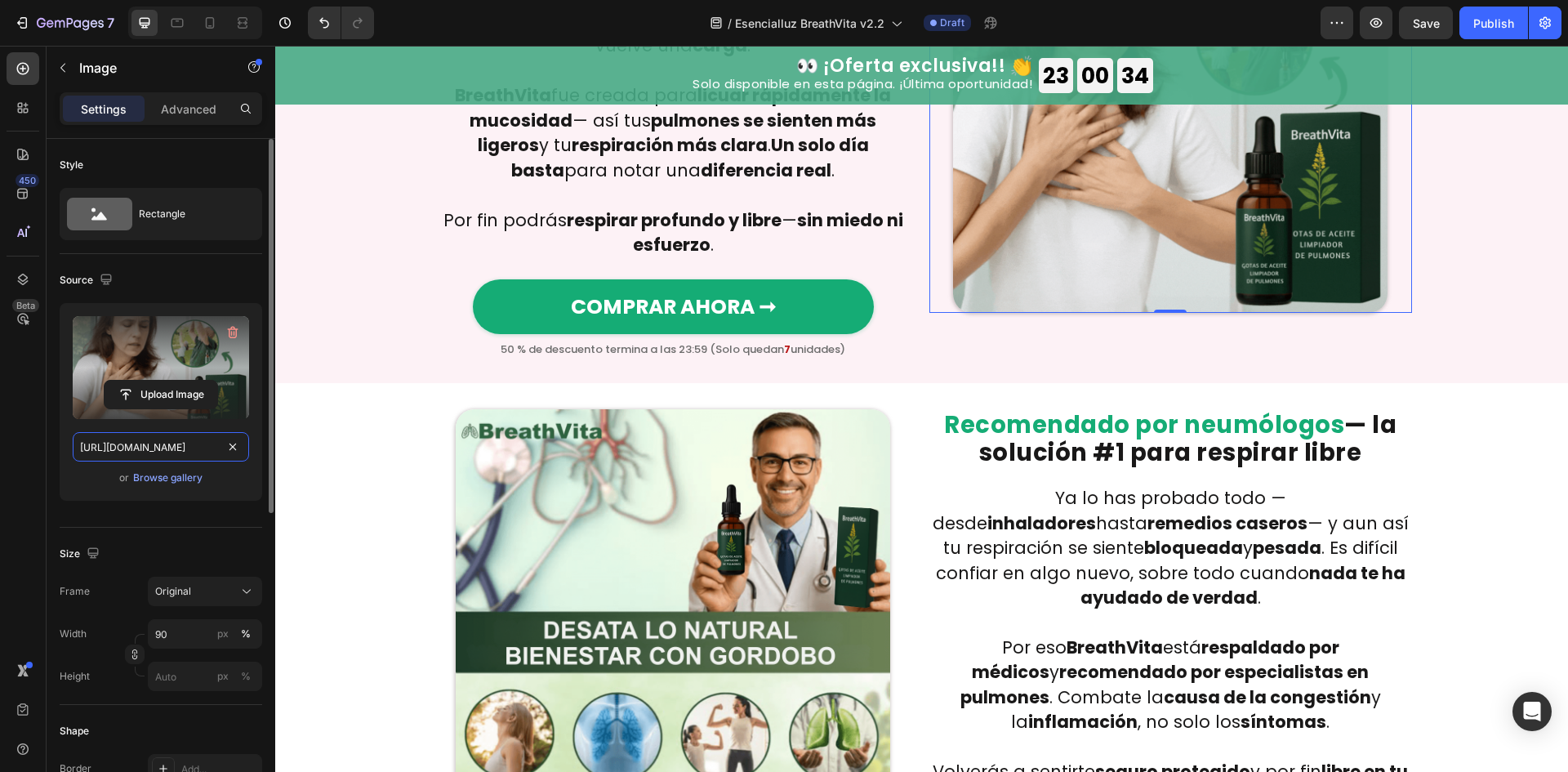
click at [109, 439] on input "https://cdn.shopify.com/s/files/1/0657/6783/3683/files/gempages_578032762192134…" at bounding box center [161, 446] width 176 height 29
click at [162, 439] on input "https://cdn.shopify.com/s/files/1/0657/6783/3683/files/gempages_578032762192134…" at bounding box center [161, 446] width 176 height 29
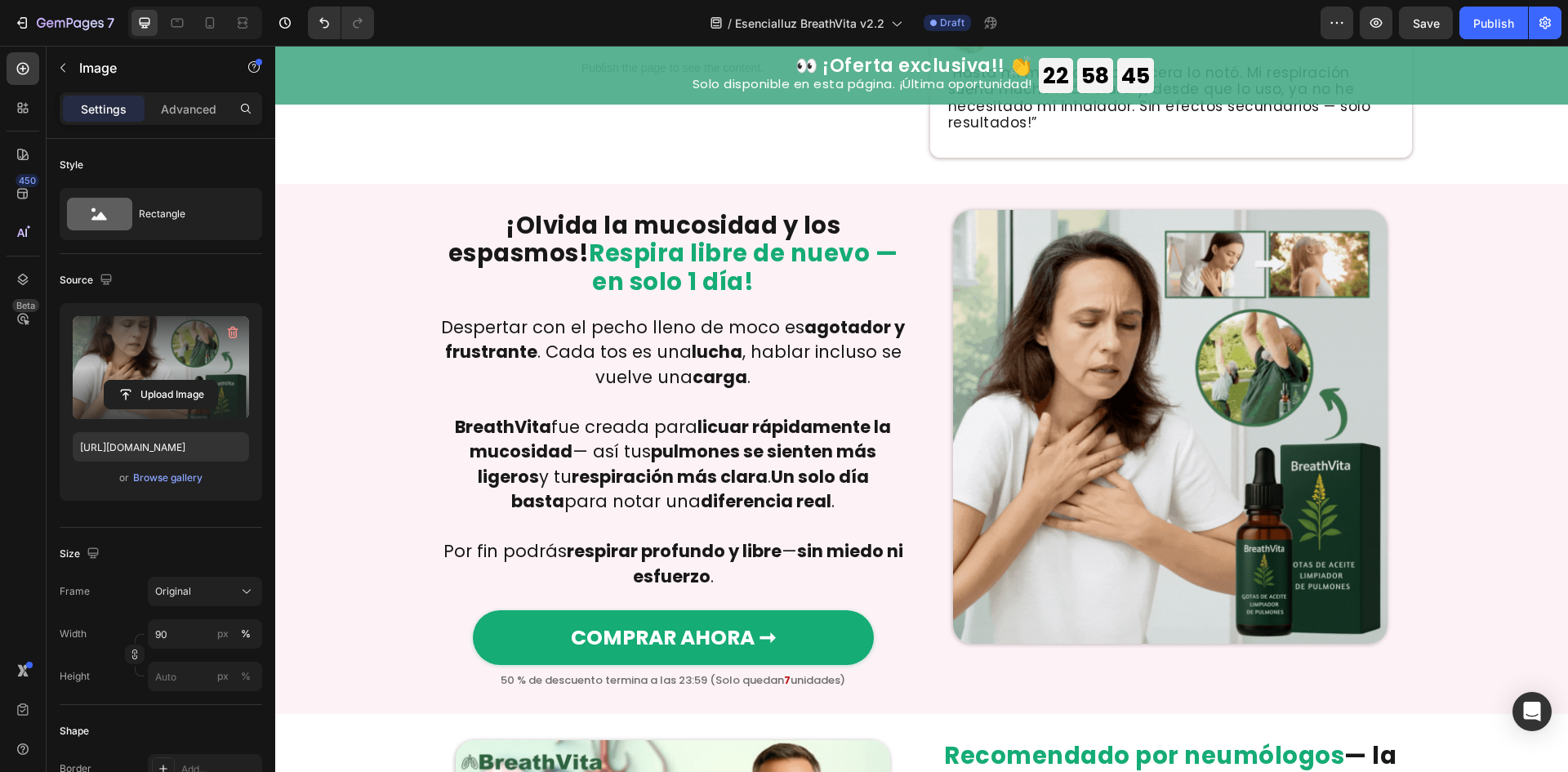
scroll to position [798, 0]
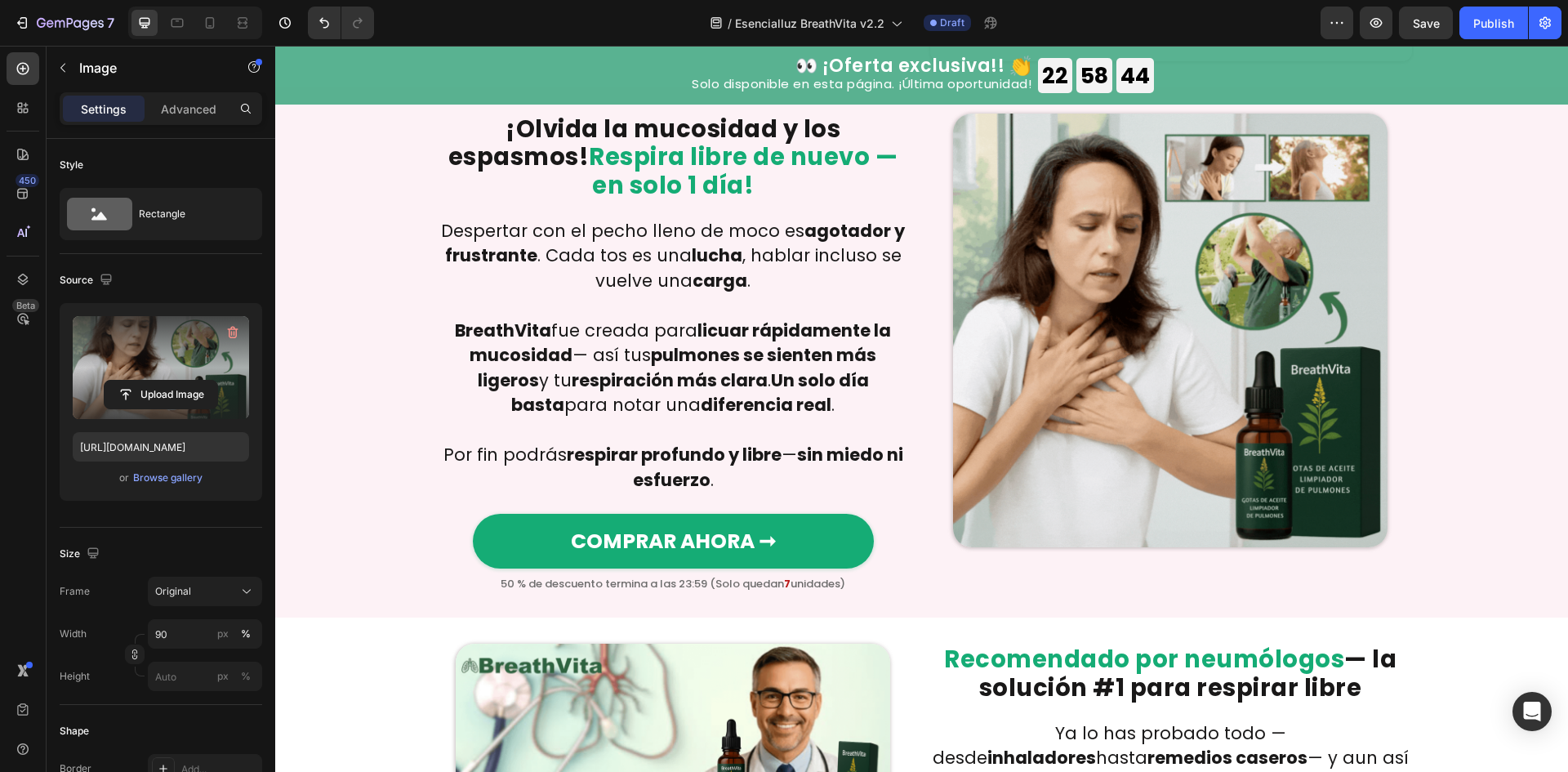
click at [1113, 512] on img at bounding box center [1169, 330] width 434 height 434
click at [1112, 510] on img at bounding box center [1169, 330] width 434 height 434
type input "https://cdn.shopify.com/s/files/1/0657/6783/3683/files/gempages_578032762192134…"
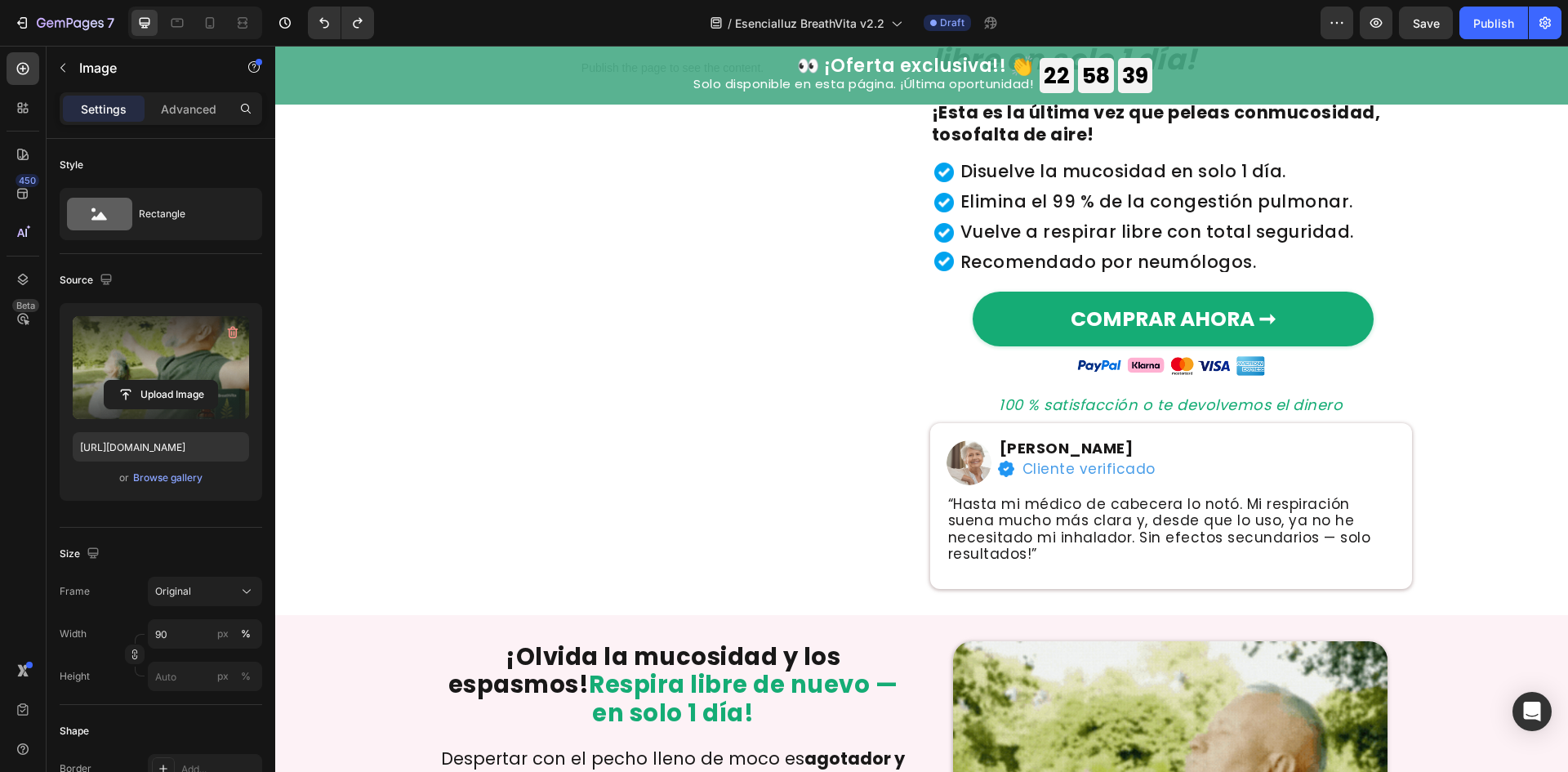
scroll to position [145, 0]
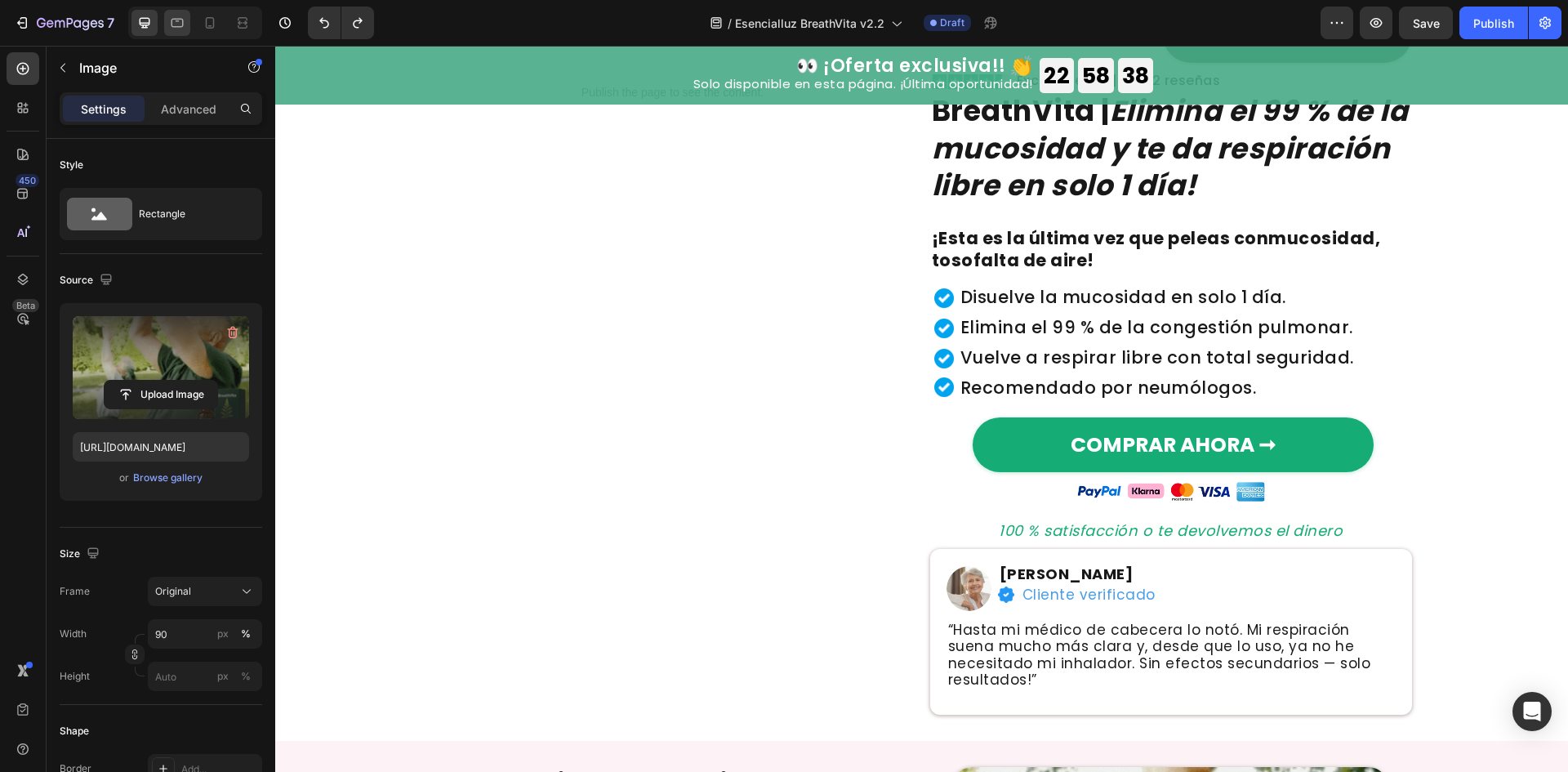
click at [166, 22] on div at bounding box center [177, 22] width 26 height 26
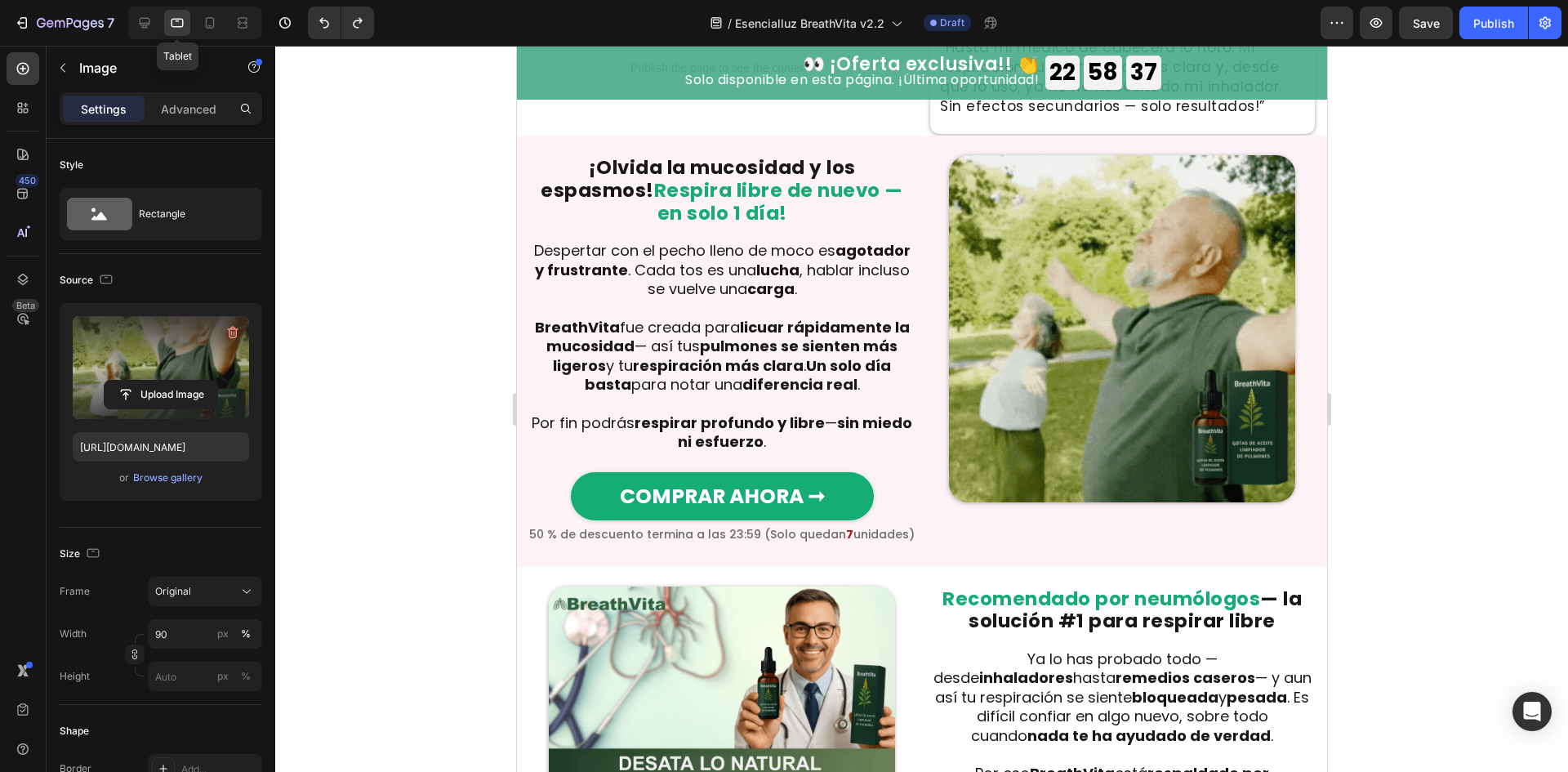
scroll to position [709, 0]
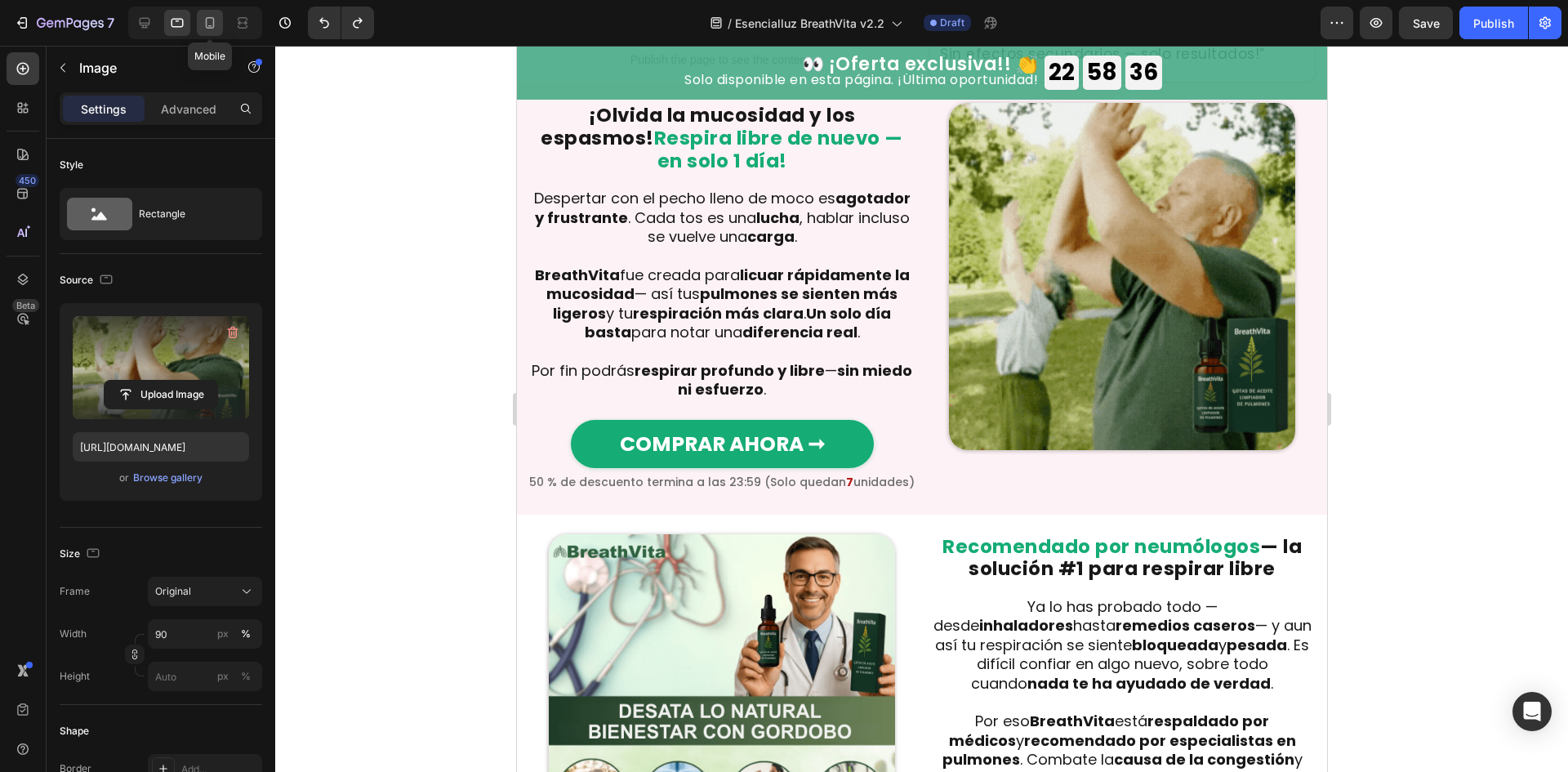
click at [200, 23] on div at bounding box center [210, 22] width 26 height 26
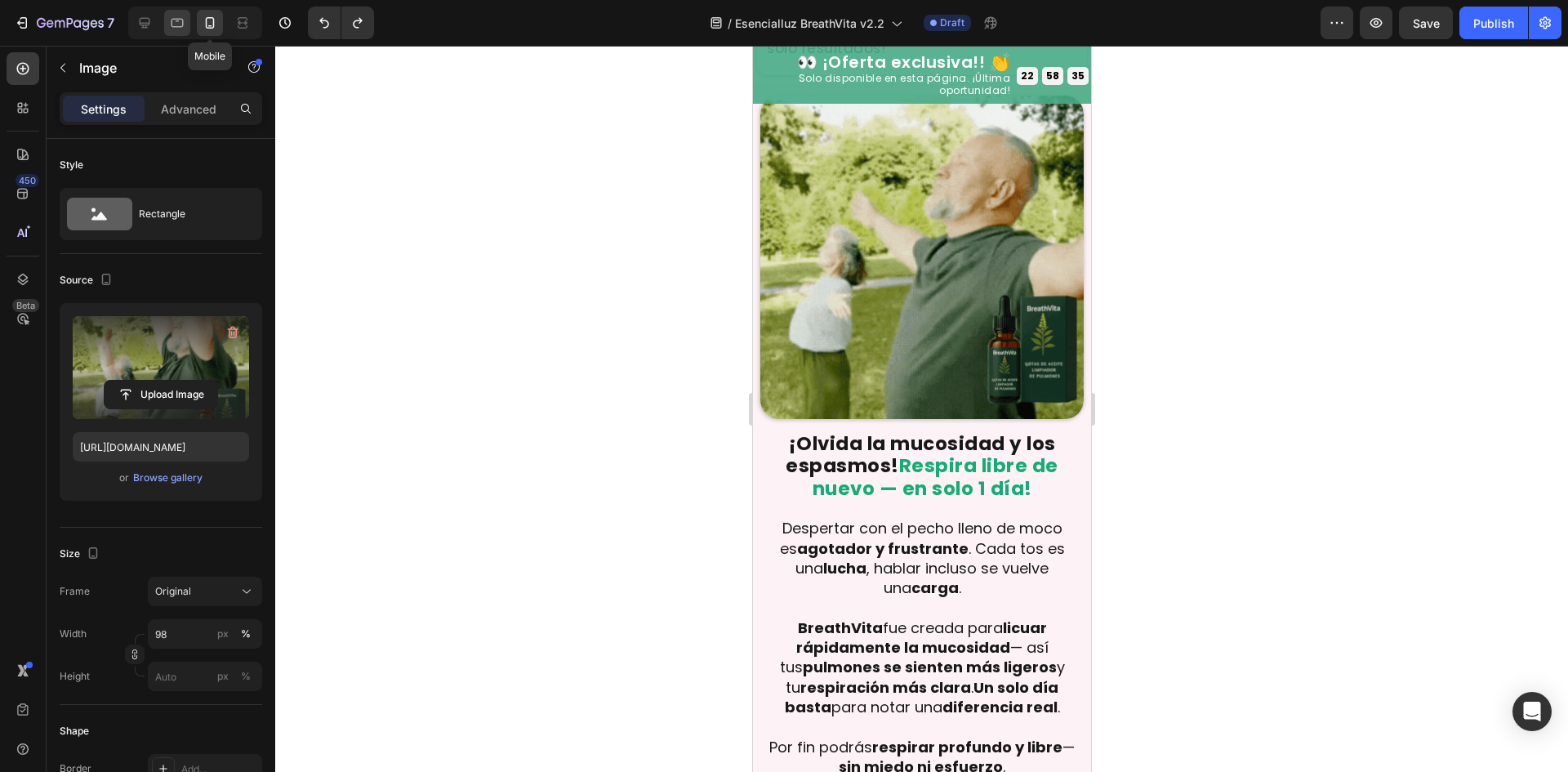
scroll to position [751, 0]
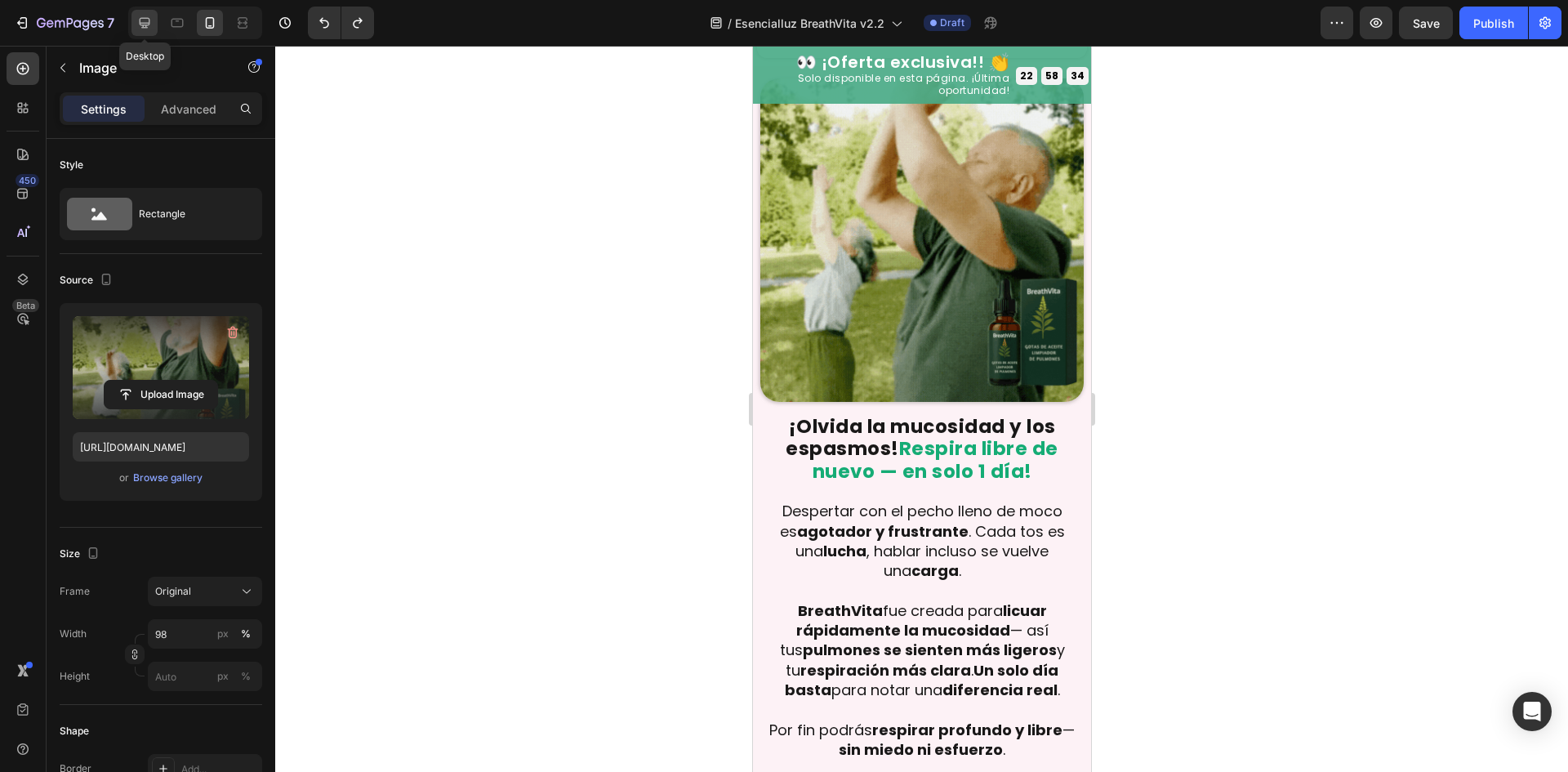
click at [148, 21] on icon at bounding box center [144, 22] width 16 height 16
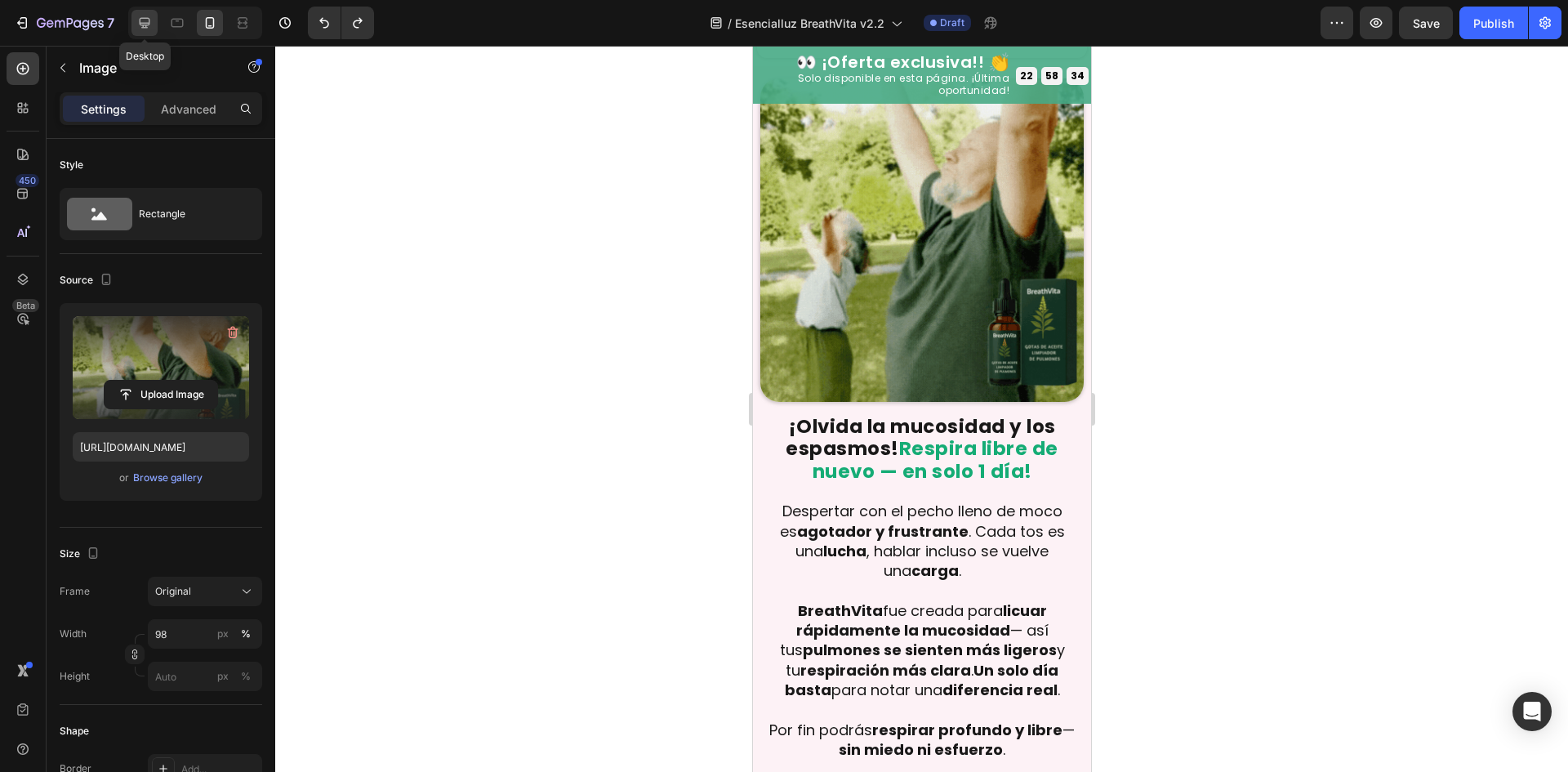
type input "90"
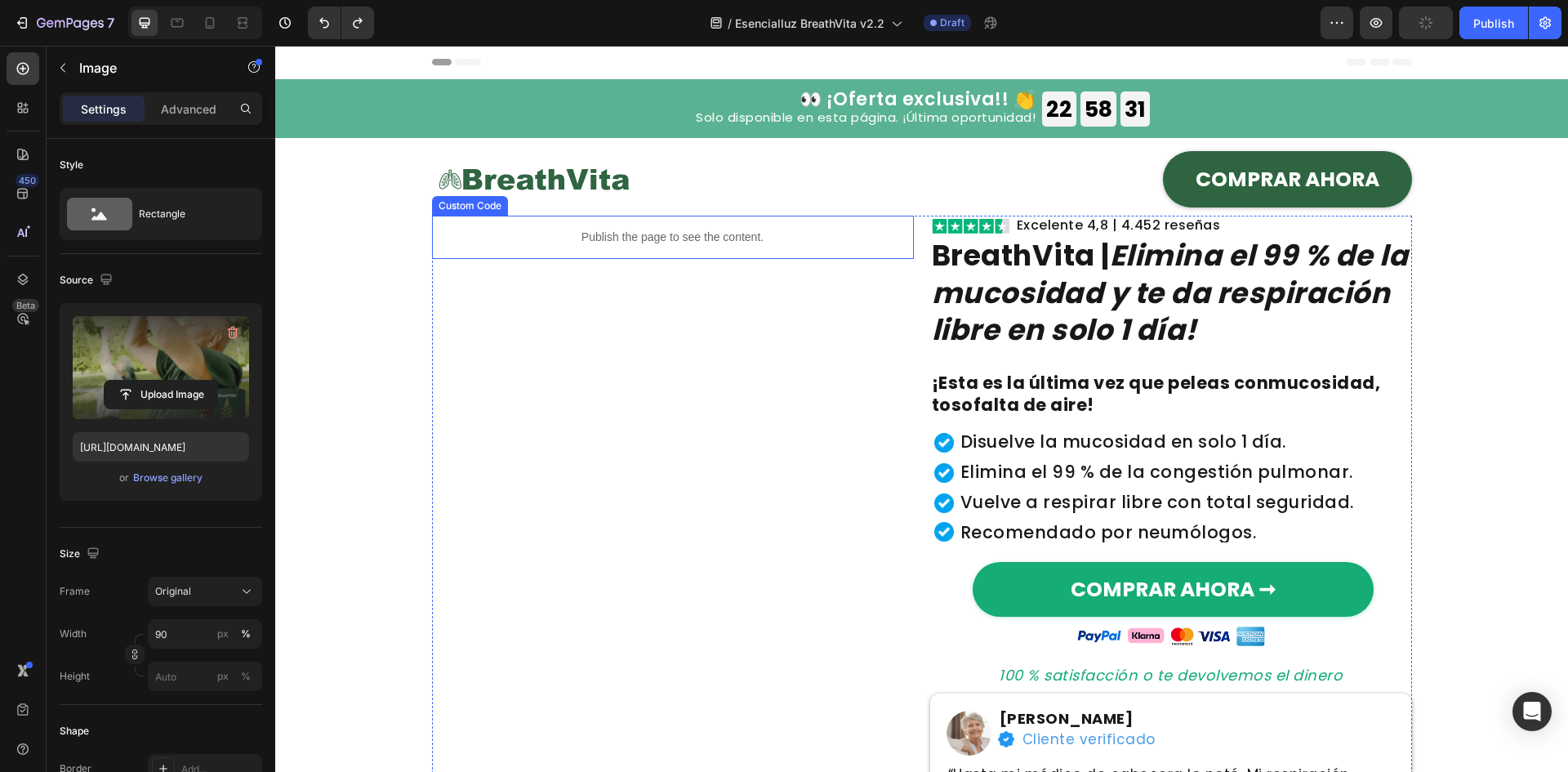
click at [686, 248] on div "Publish the page to see the content." at bounding box center [673, 237] width 482 height 43
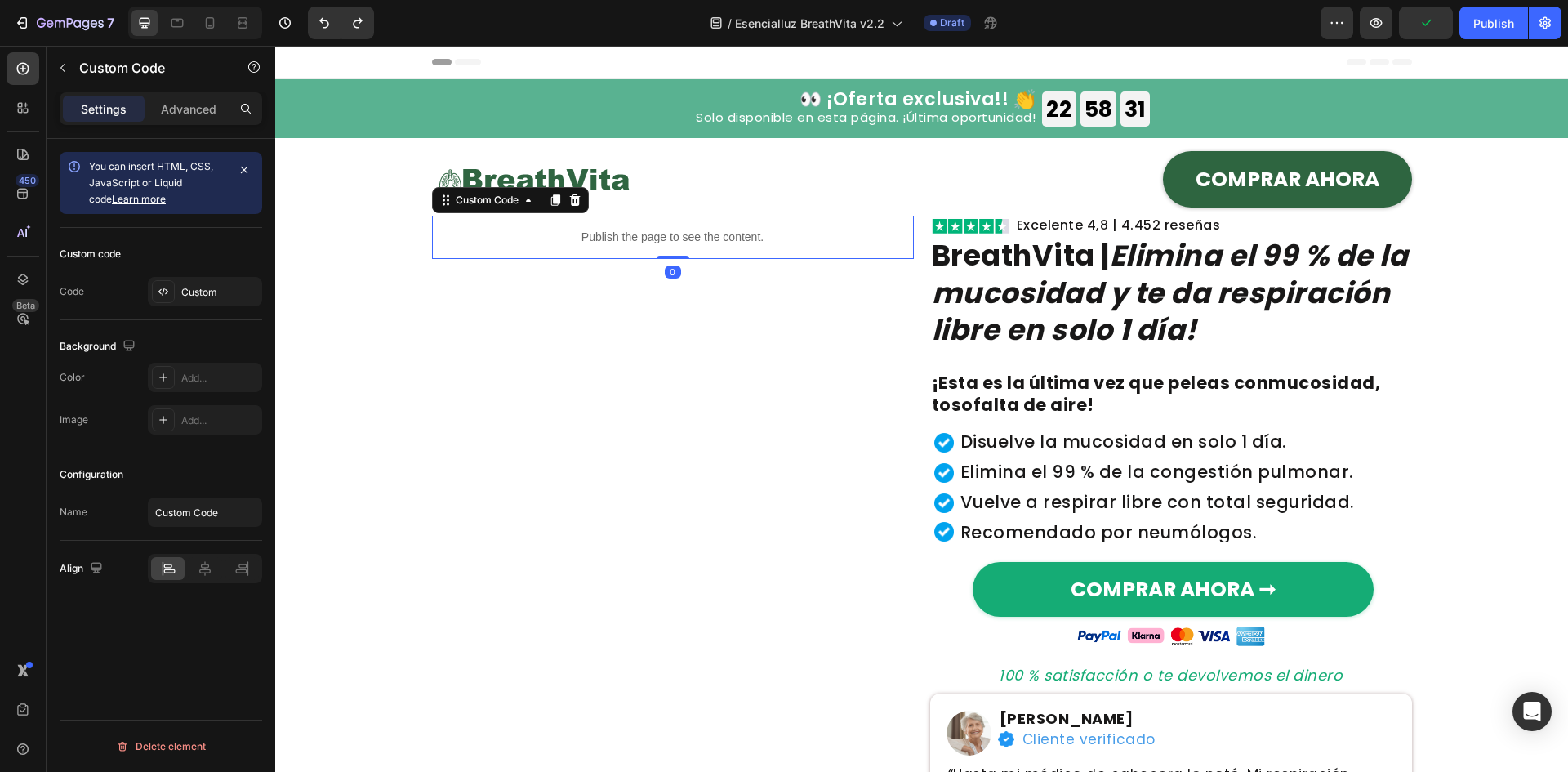
click at [686, 248] on div "Publish the page to see the content." at bounding box center [673, 237] width 482 height 43
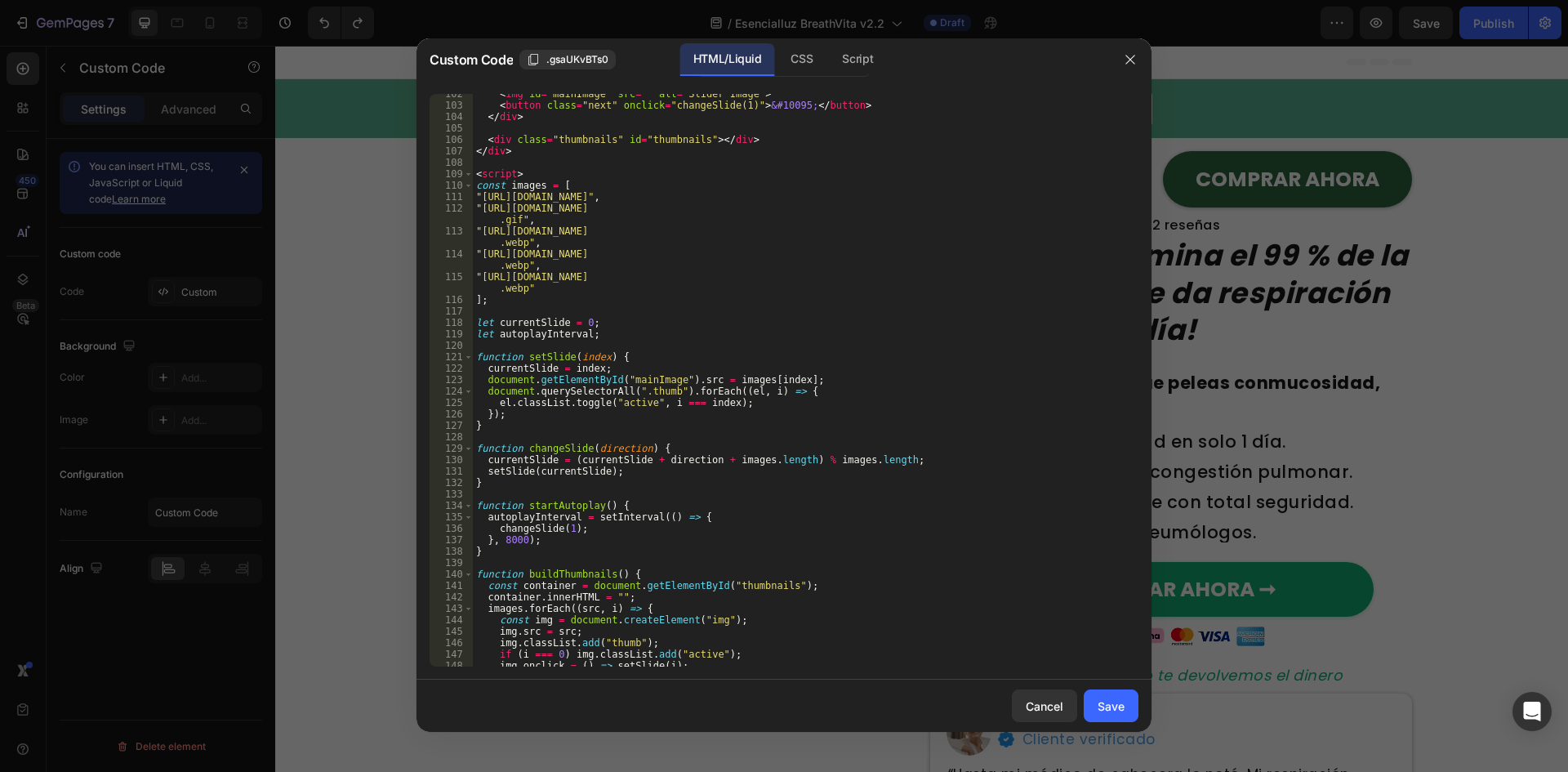
scroll to position [1160, 0]
drag, startPoint x: 482, startPoint y: 197, endPoint x: 962, endPoint y: 194, distance: 480.0
click at [962, 194] on div "< img id = "mainImage" src = "" alt = "Slider Image" > < button class = "next" …" at bounding box center [800, 386] width 653 height 596
paste textarea "empages_578032762192134844-14ae1815-cc26-48df-9121-836149da43b0.gif"
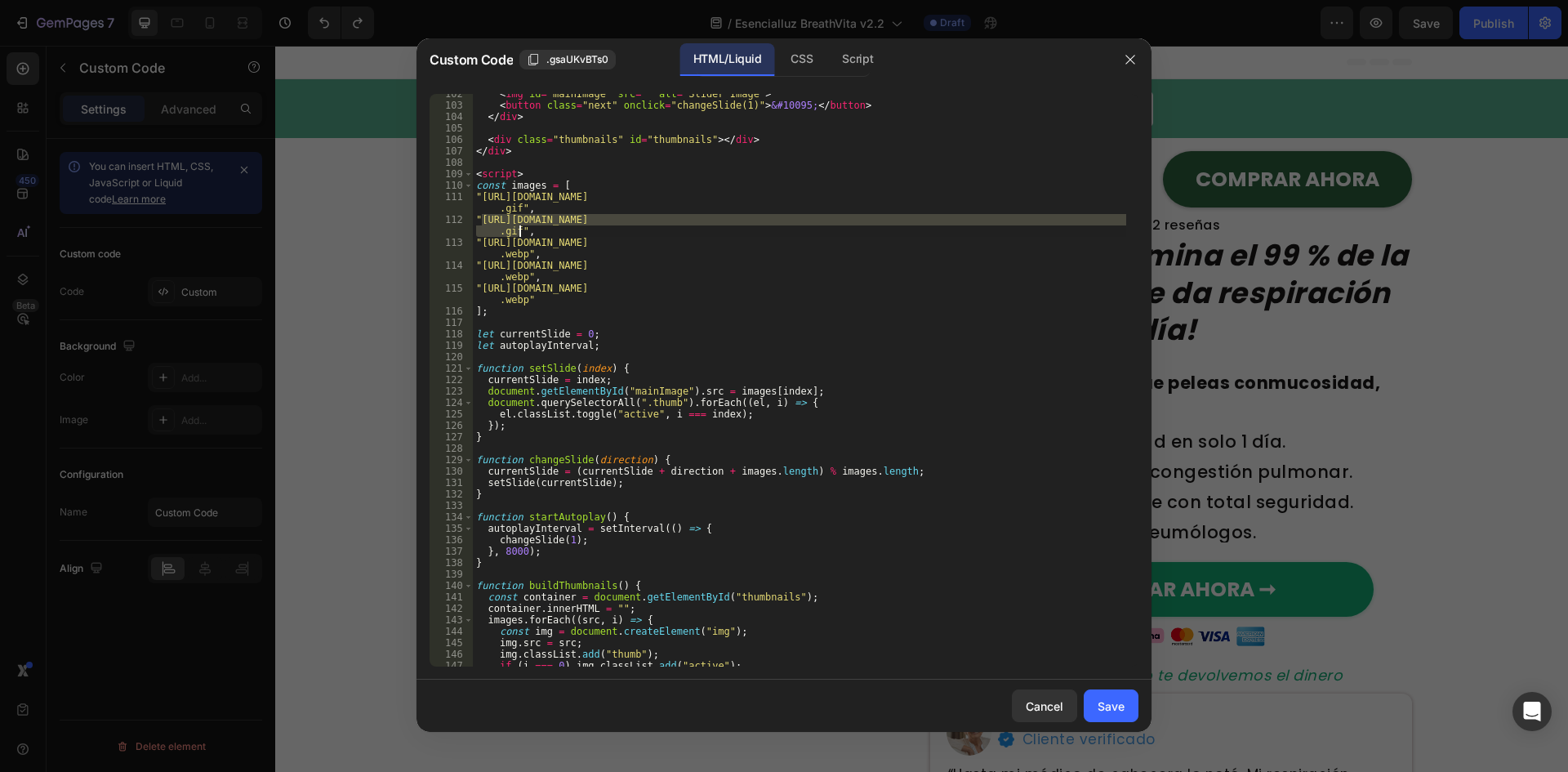
drag, startPoint x: 483, startPoint y: 218, endPoint x: 517, endPoint y: 233, distance: 37.2
click at [517, 233] on div "< img id = "mainImage" src = "" alt = "Slider Image" > < button class = "next" …" at bounding box center [800, 386] width 653 height 596
paste textarea "63e4f2f5-c1dd-44b0-a165-5358afff0bdb.png"
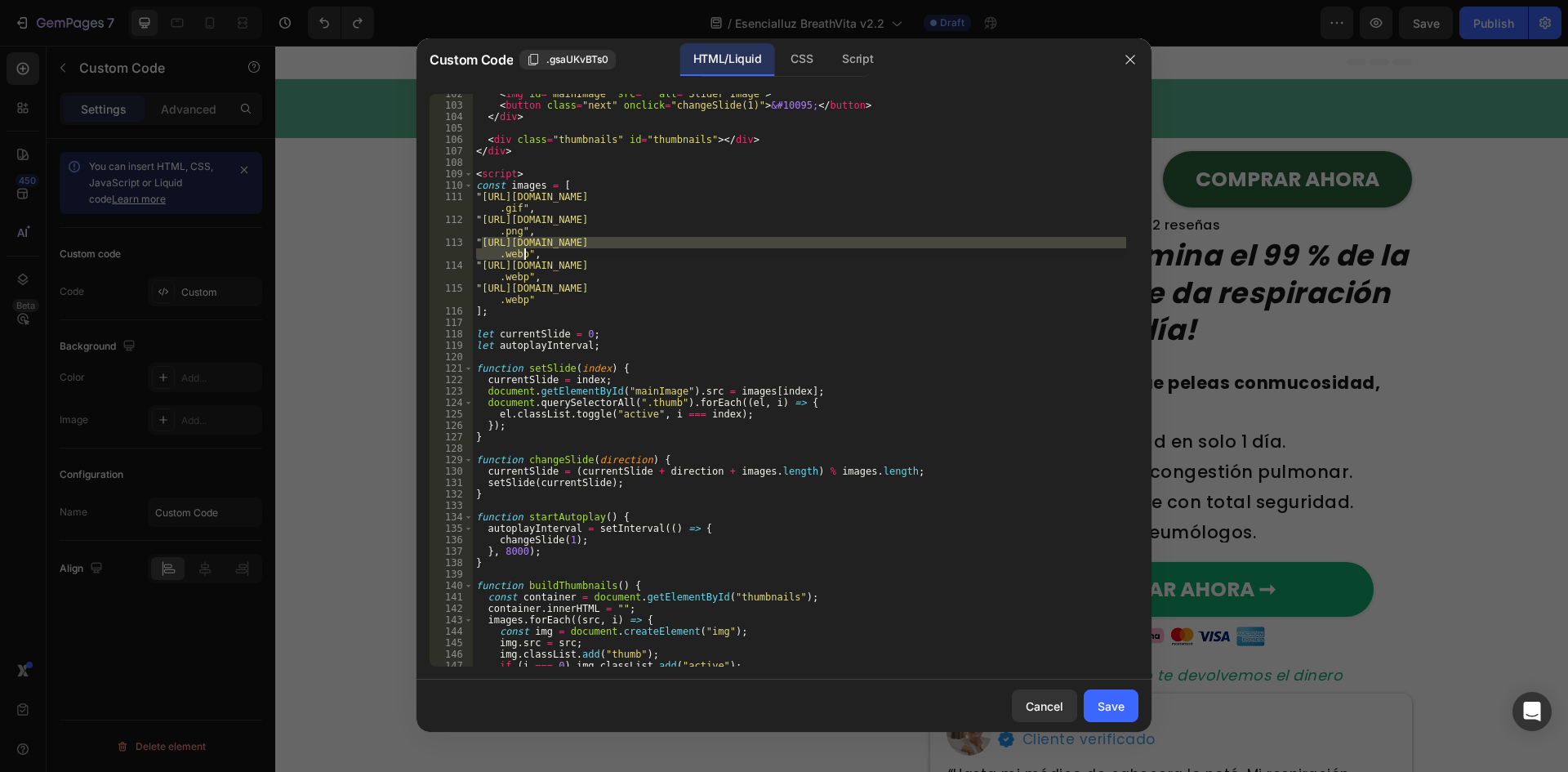
drag, startPoint x: 482, startPoint y: 243, endPoint x: 526, endPoint y: 251, distance: 44.7
click at [526, 251] on div "< img id = "mainImage" src = "" alt = "Slider Image" > < button class = "next" …" at bounding box center [800, 386] width 653 height 596
paste textarea "8348972-cbb2-44cc-9539-652a82096ab8.png"
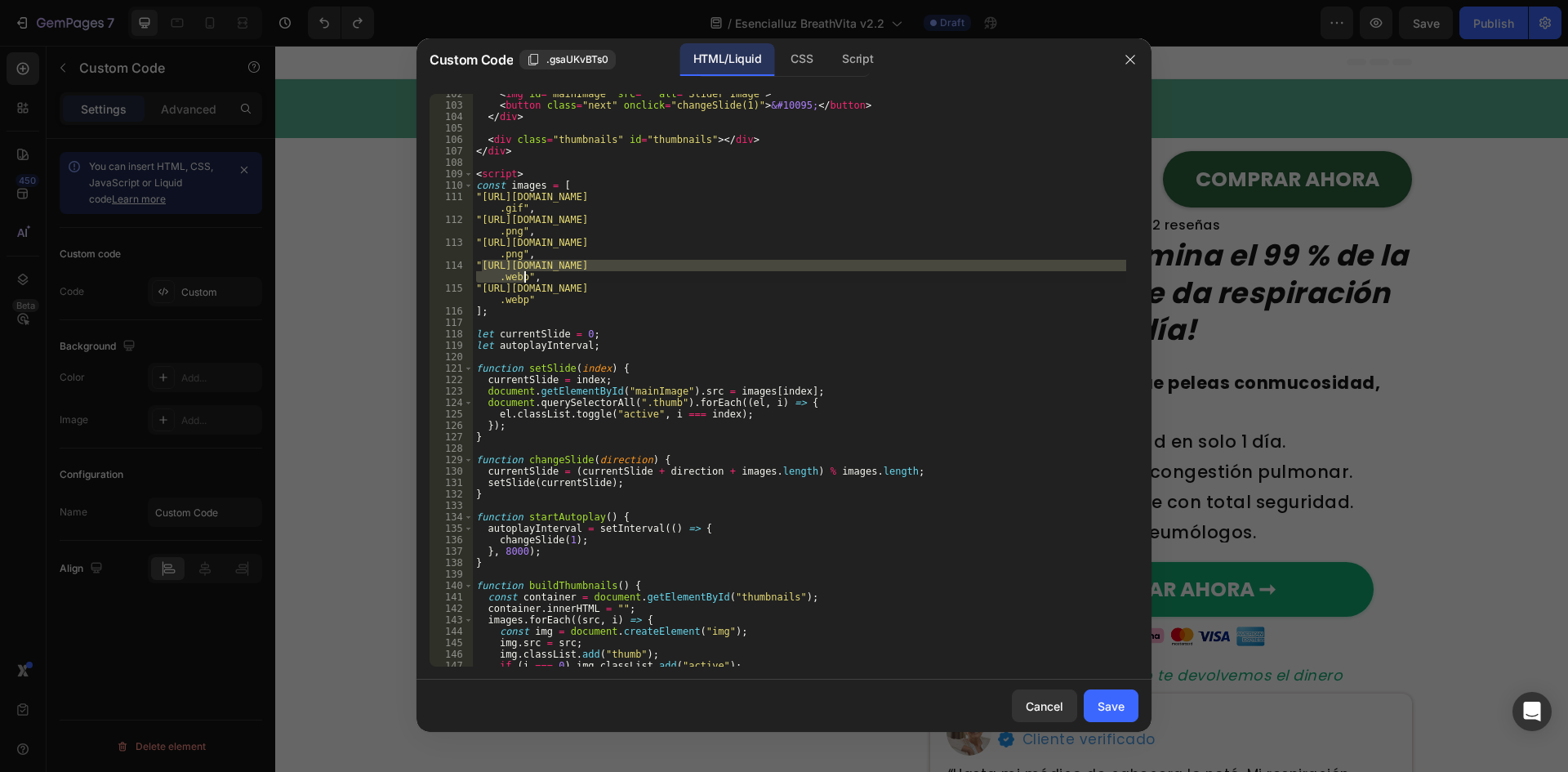
drag, startPoint x: 480, startPoint y: 269, endPoint x: 524, endPoint y: 275, distance: 44.4
click at [524, 275] on div "< img id = "mainImage" src = "" alt = "Slider Image" > < button class = "next" …" at bounding box center [800, 386] width 653 height 596
paste textarea "58baadd3-7cf5-4ef1-b253-d251ab378839.png"
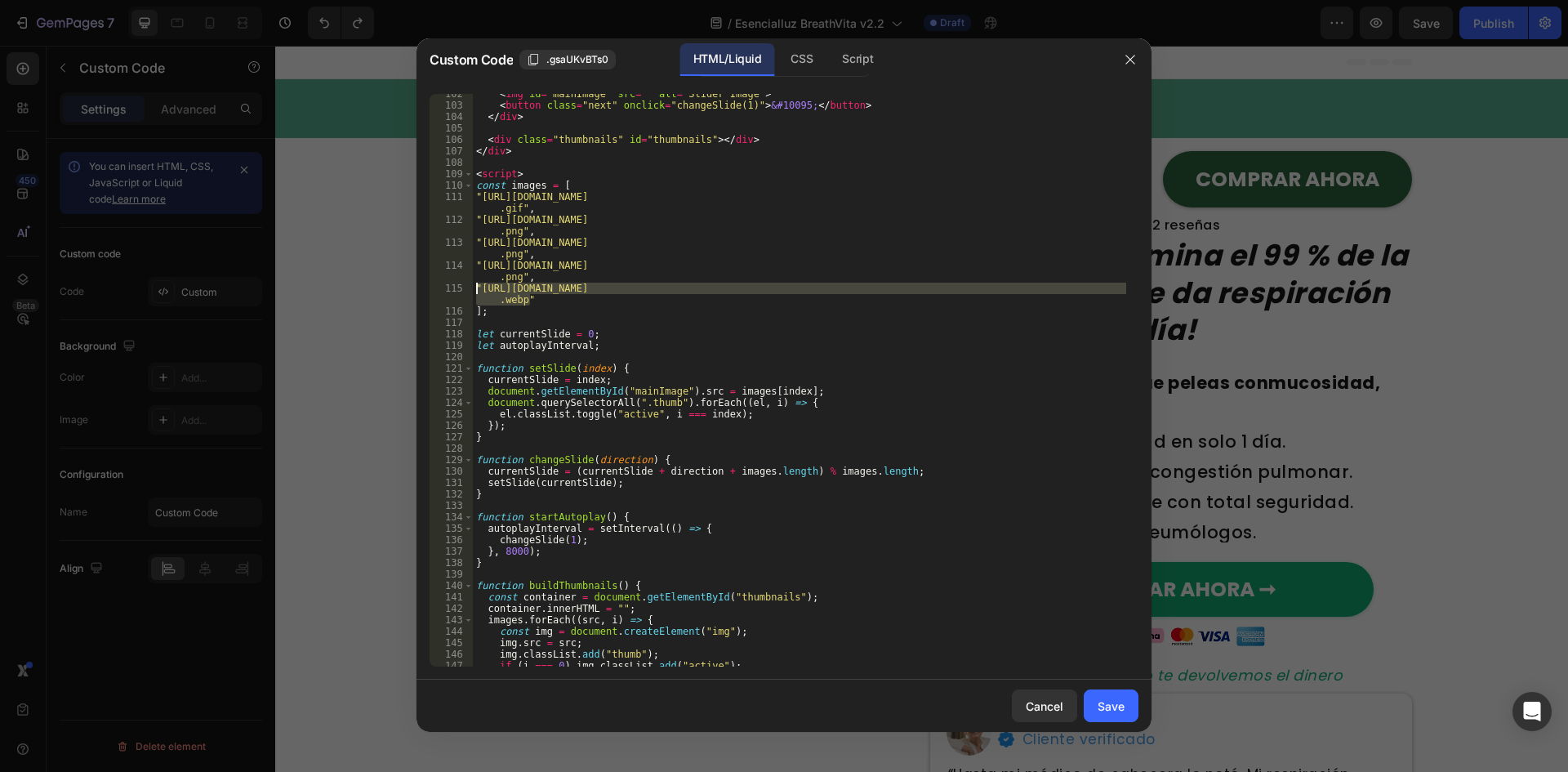
drag, startPoint x: 539, startPoint y: 301, endPoint x: 473, endPoint y: 289, distance: 67.1
click at [473, 289] on div "< img id = "mainImage" src = "" alt = "Slider Image" > < button class = "next" …" at bounding box center [800, 386] width 653 height 596
type textarea ""https://cdn.shopify.com/s/files/1/0657/6783/3683/files/gempages_57803276219213…"
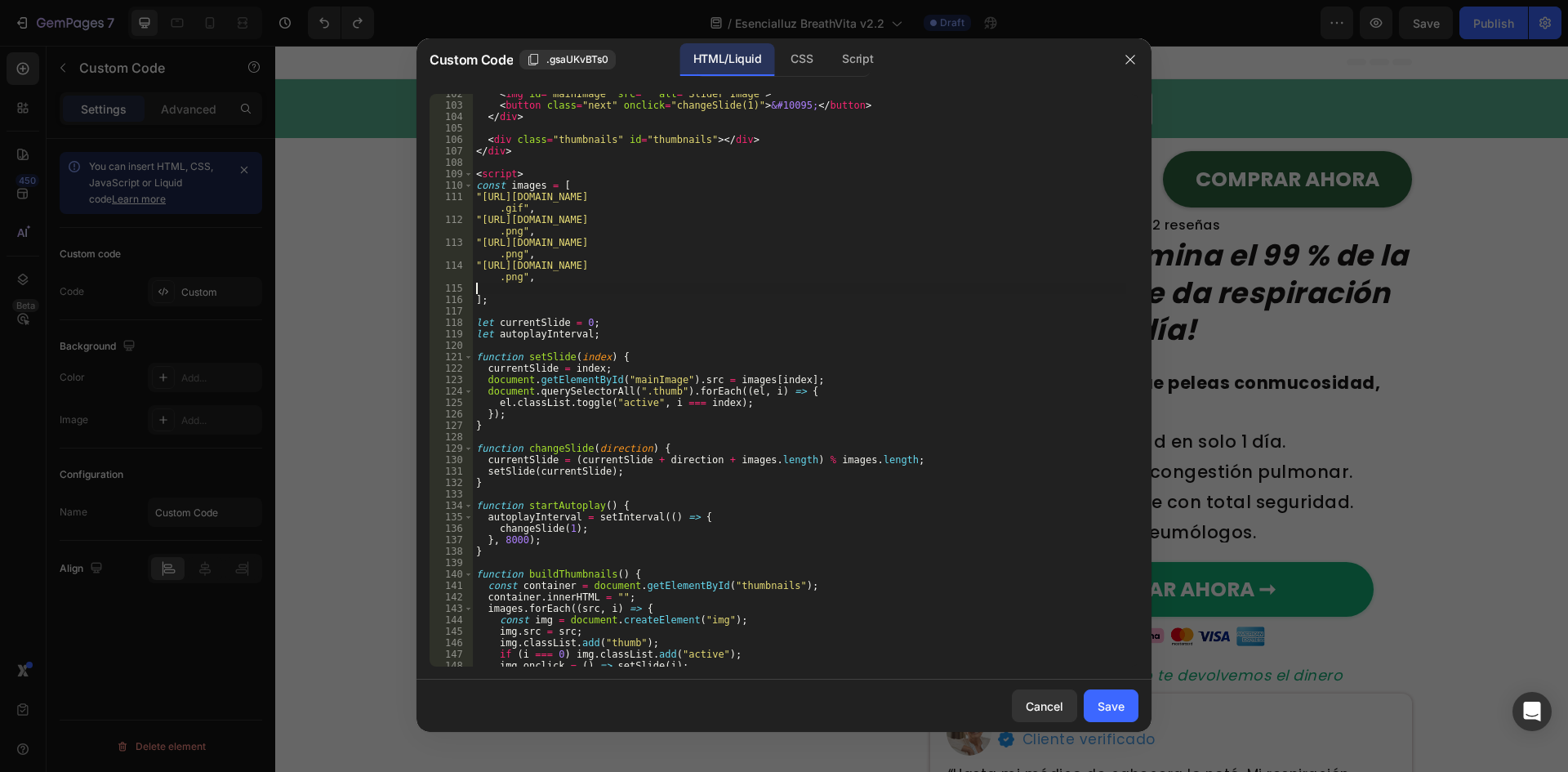
type textarea ""https://cdn.shopify.com/s/files/1/0657/6783/3683/files/gempages_57803276219213…"
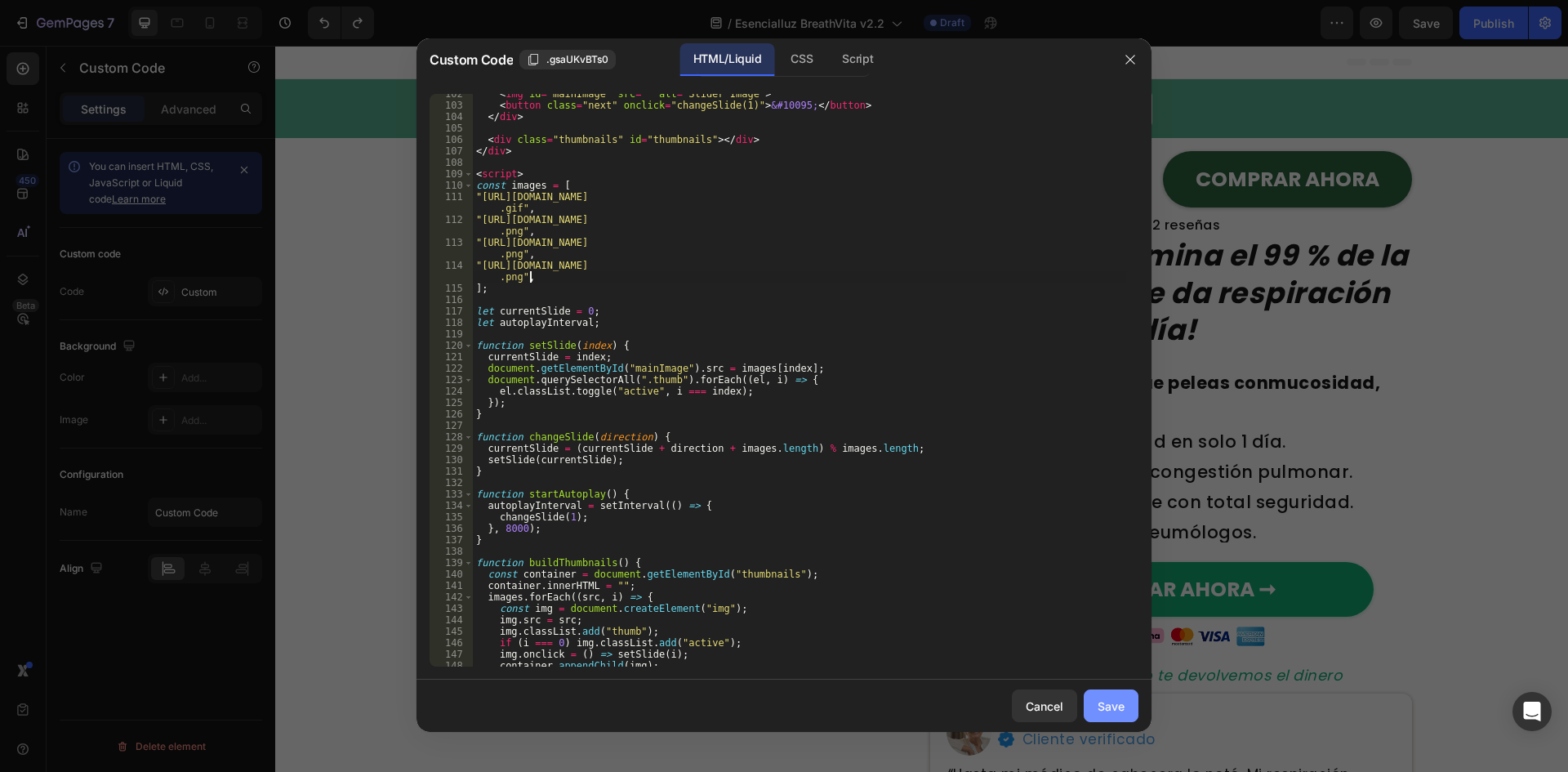
click at [1109, 704] on div "Save" at bounding box center [1111, 706] width 27 height 17
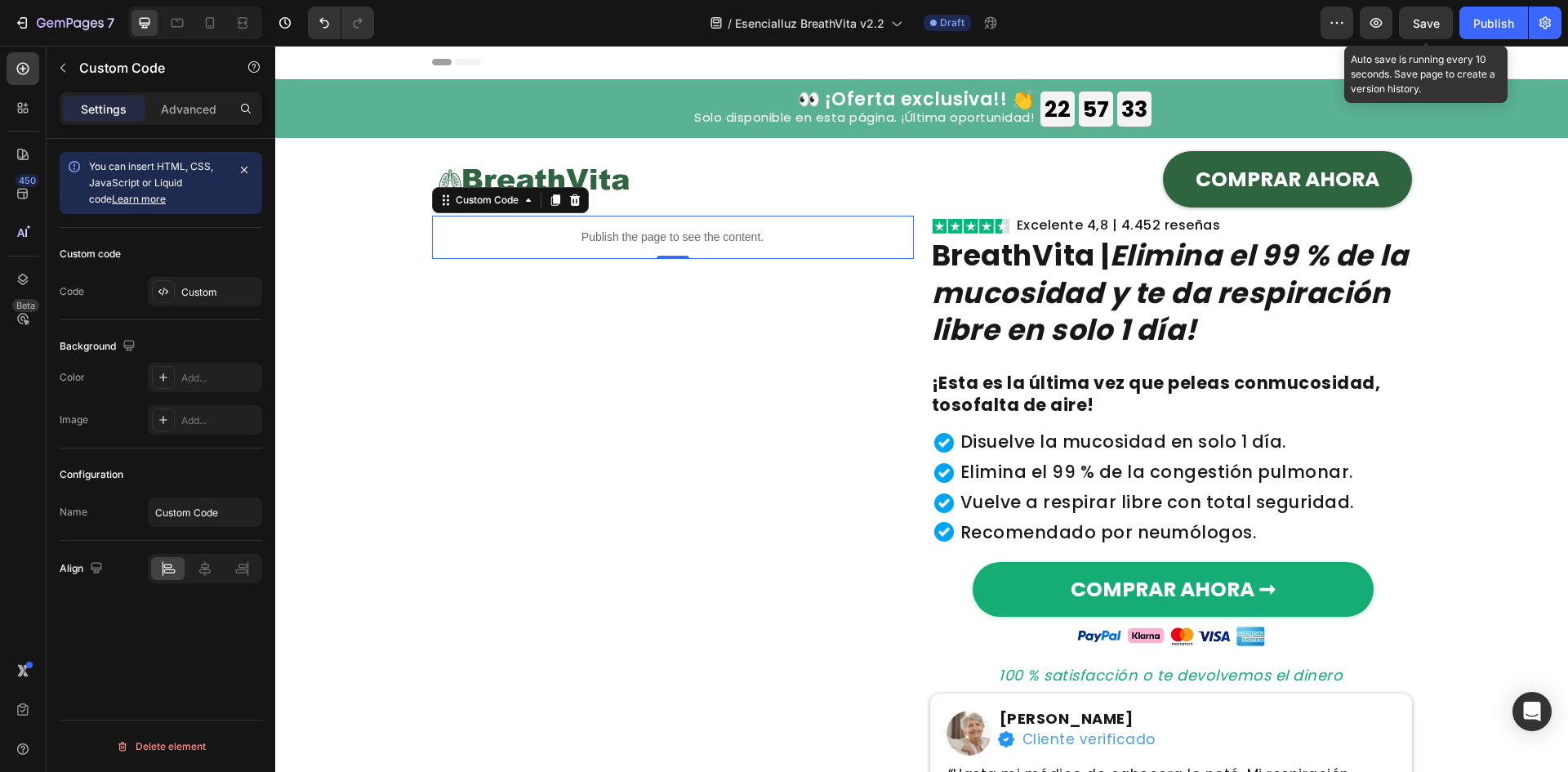
click at [1422, 19] on span "Save" at bounding box center [1426, 22] width 27 height 14
click at [1420, 25] on span "Save" at bounding box center [1426, 22] width 27 height 14
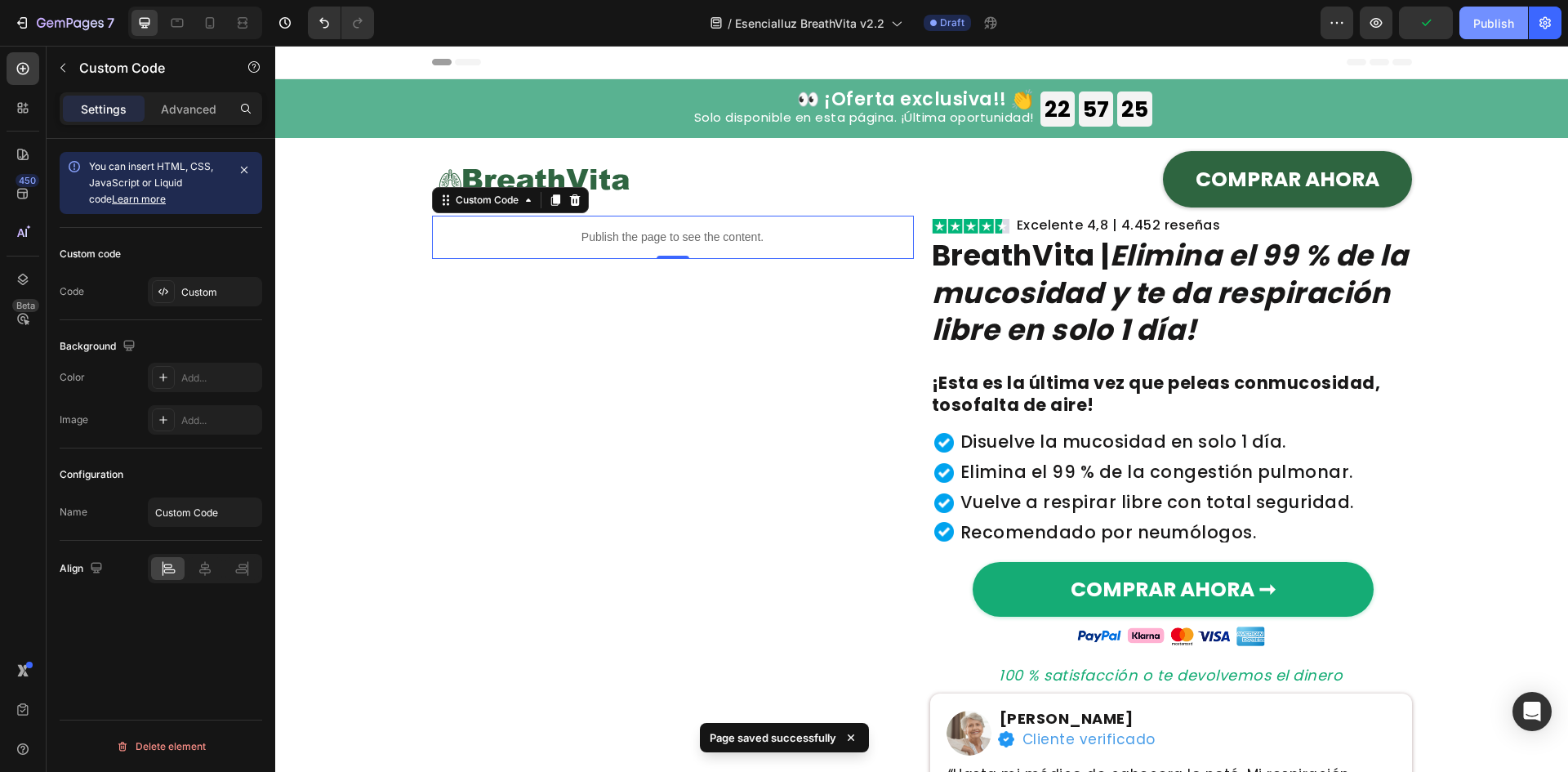
click at [1491, 29] on div "Publish" at bounding box center [1493, 23] width 41 height 17
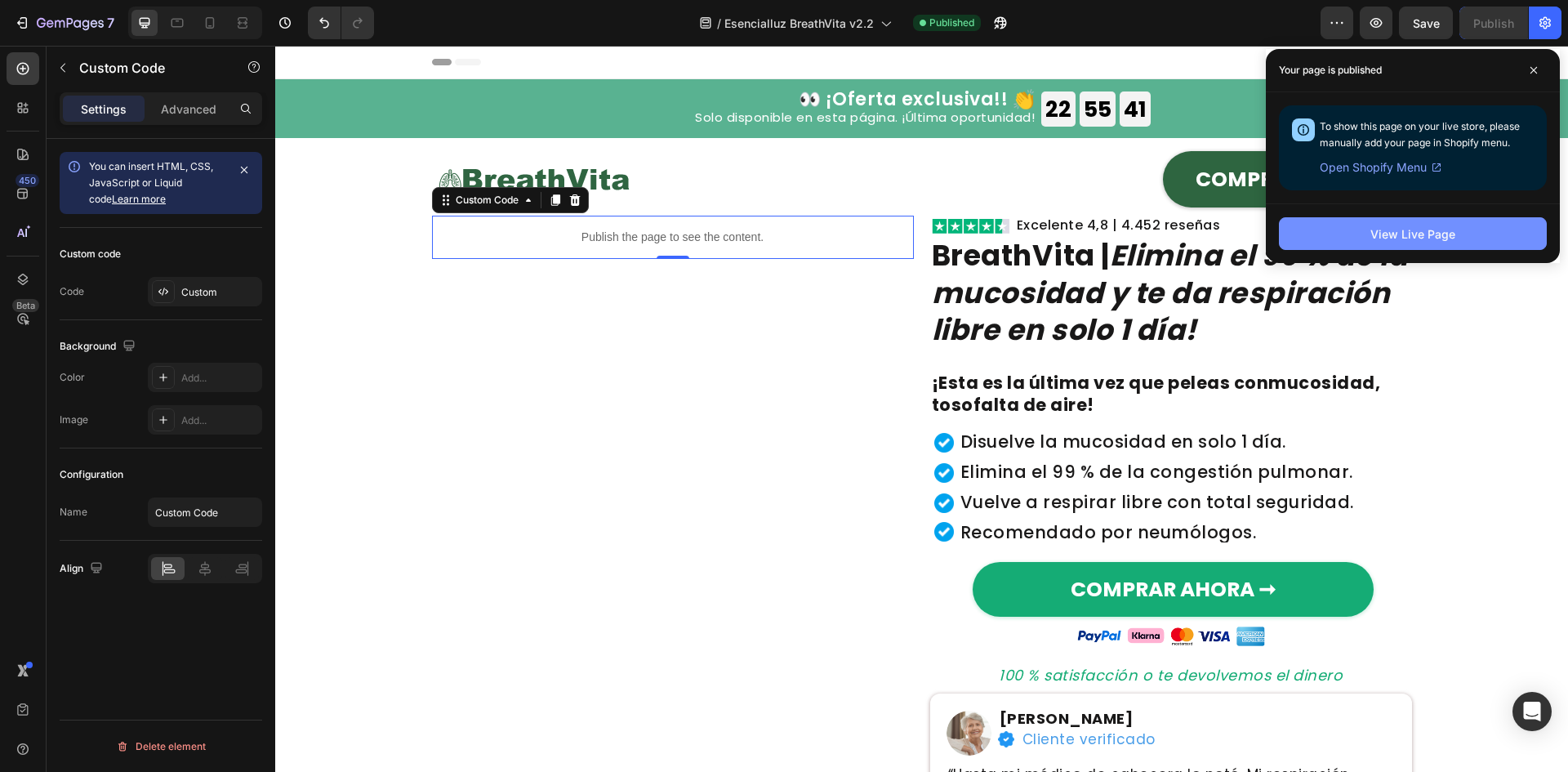
click at [1382, 242] on div "View Live Page" at bounding box center [1412, 233] width 85 height 17
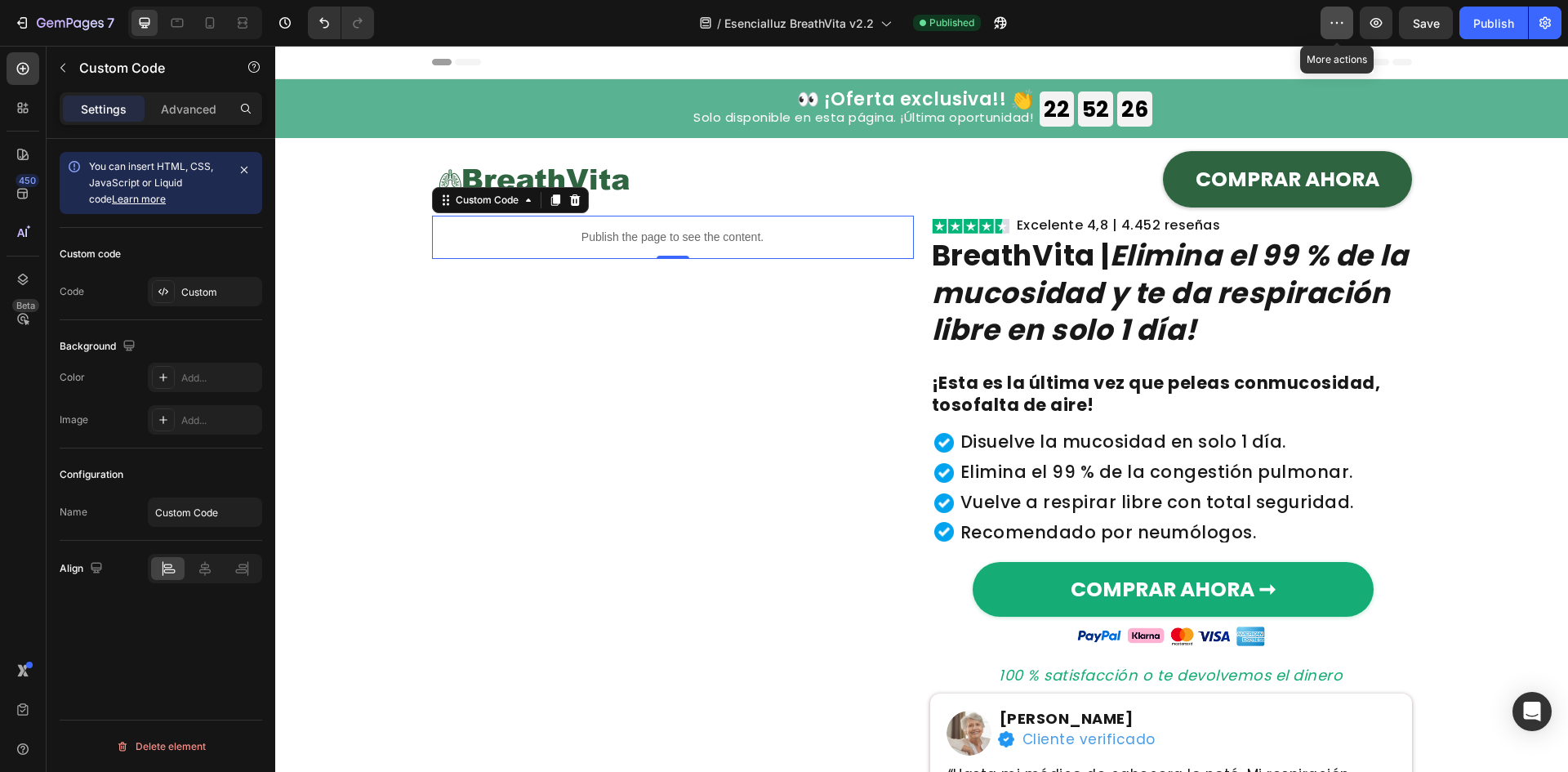
click at [1338, 16] on icon "button" at bounding box center [1336, 22] width 16 height 16
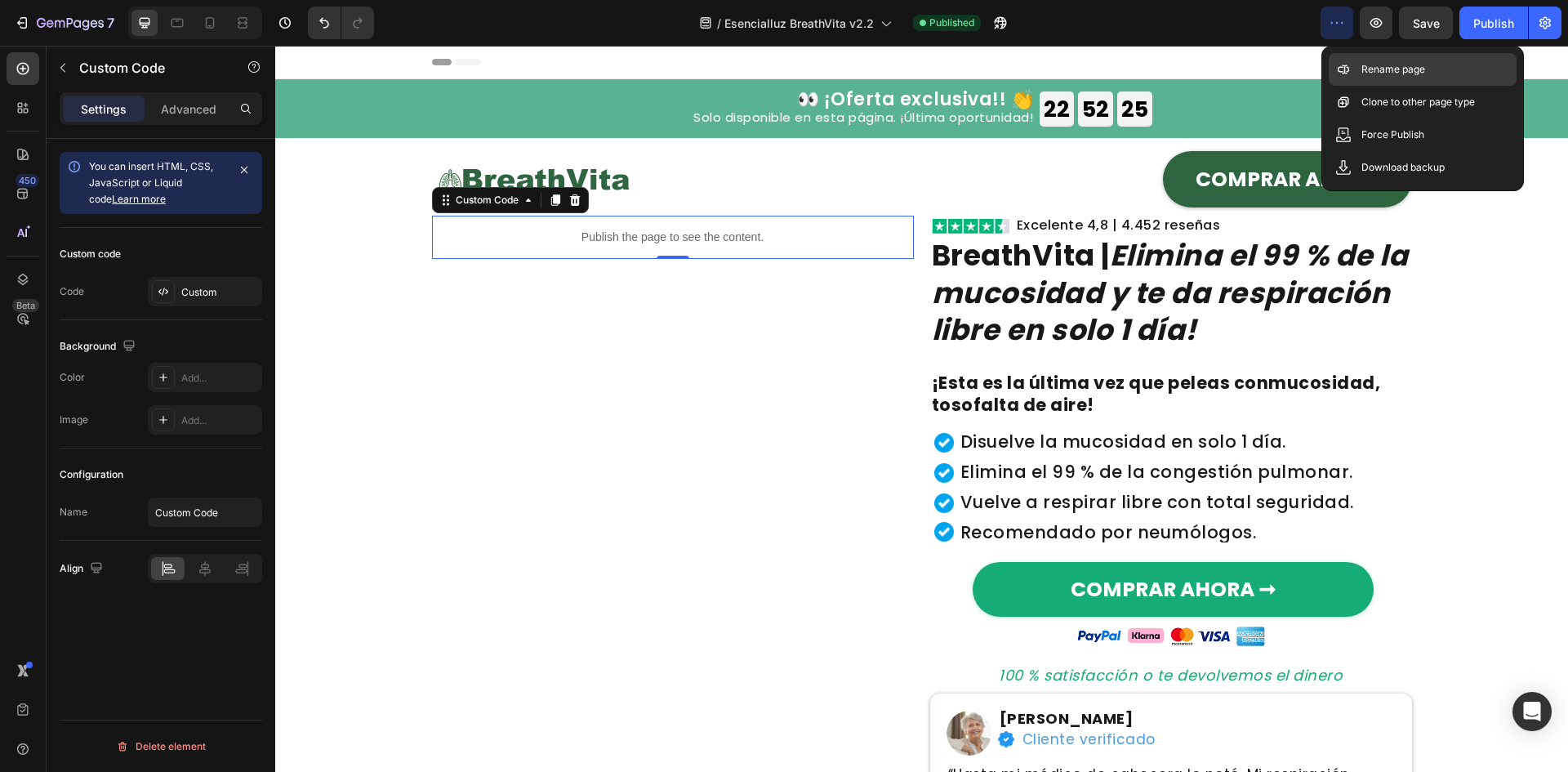
click at [1372, 74] on p "Rename page" at bounding box center [1393, 69] width 63 height 16
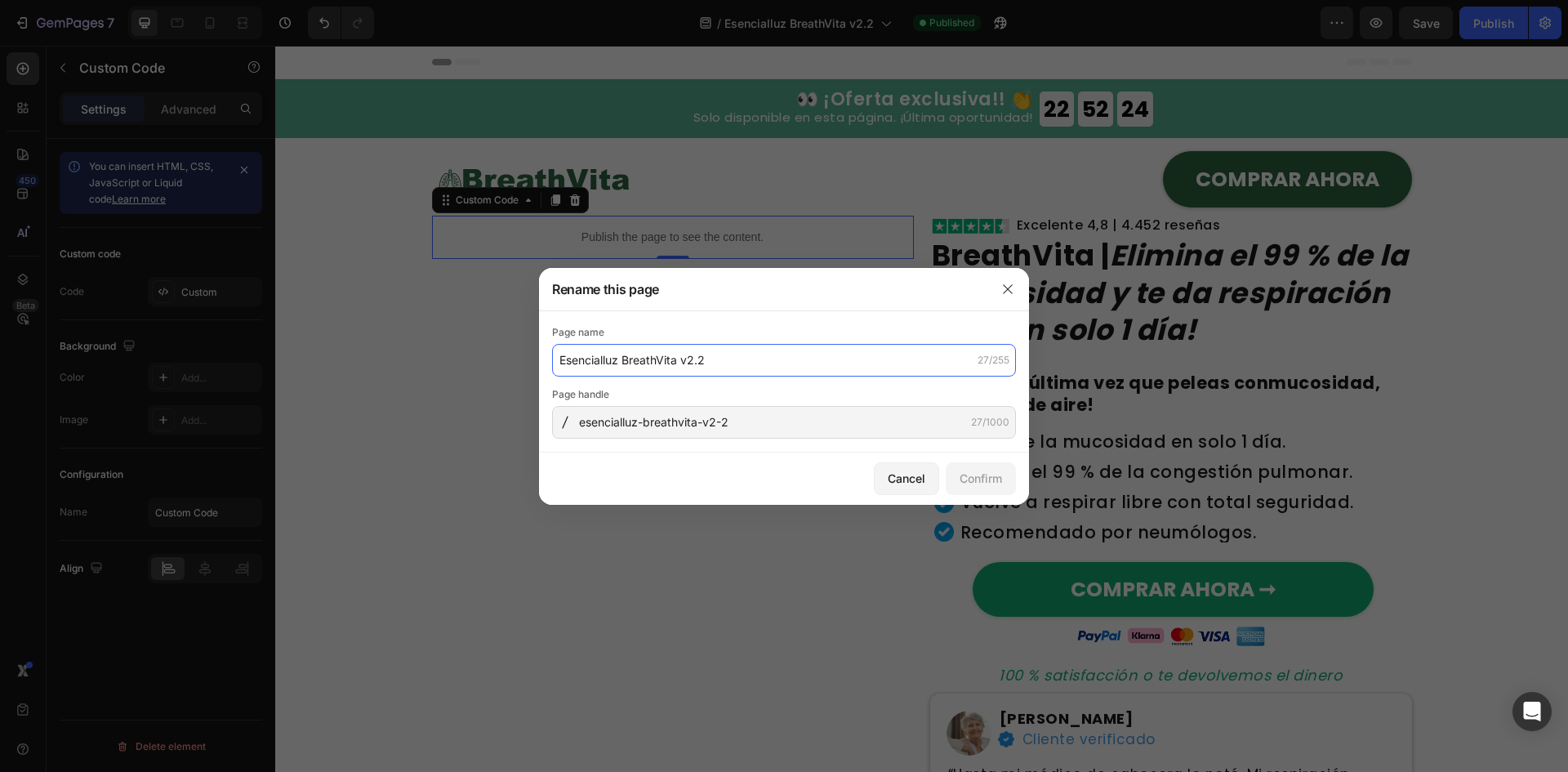
click at [710, 366] on input "Esencialluz BreathVita v2.2" at bounding box center [783, 359] width 464 height 33
paste input "BreathVita — Gotas limpia-pulmones | Elimina 99 % de mucosidad en 1 día"
type input "BreathVita — Gotas limpia-pulmones | Elimina 99 % de mucosidad en 1 día"
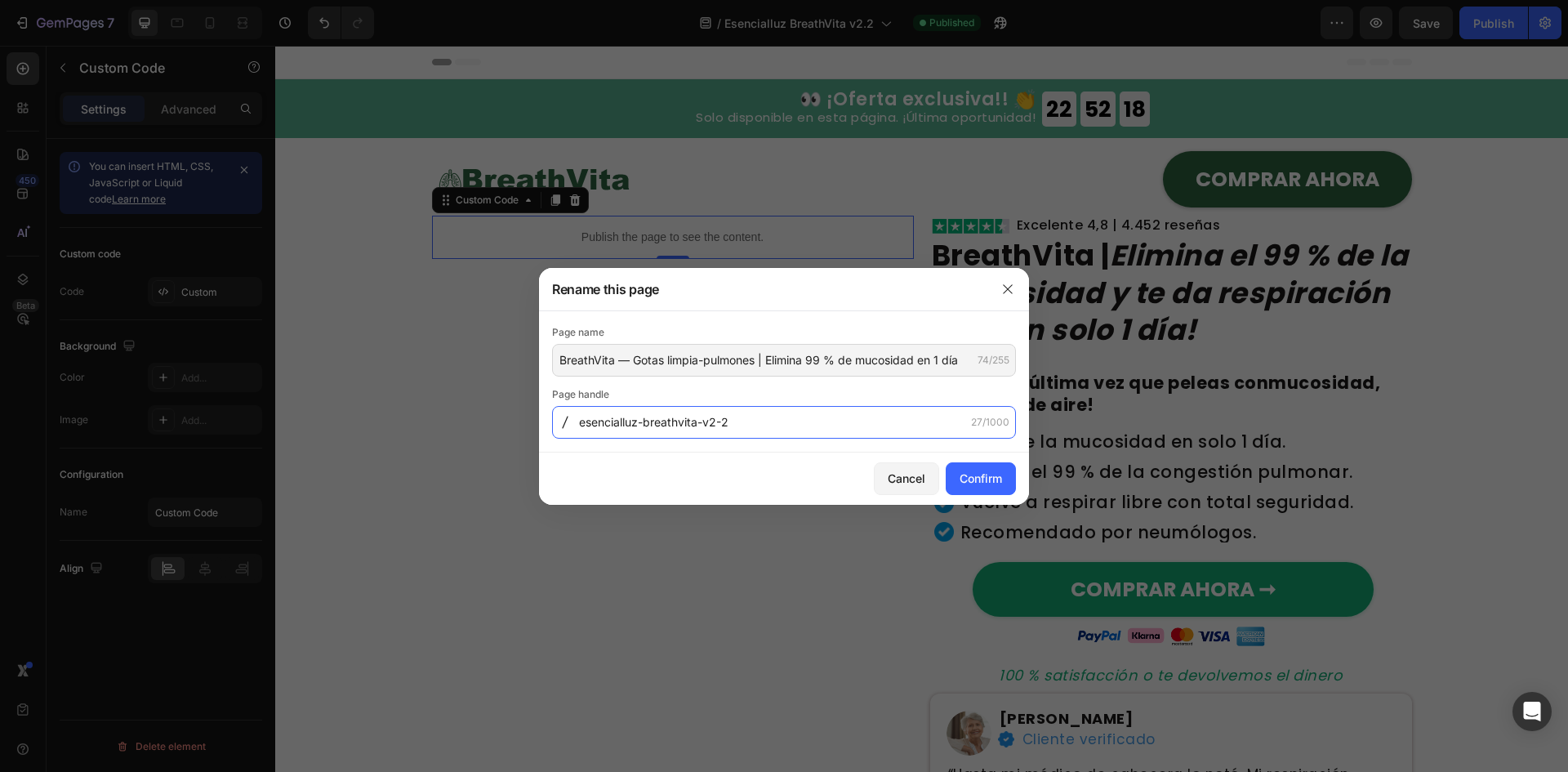
click at [847, 434] on input "esencialluz-breathvita-v2-2" at bounding box center [783, 422] width 464 height 33
paste input "breathvita-limpia-pulmones-1-dia"
type input "breathvita-limpia-pulmones-1-dia"
click at [962, 479] on div "Confirm" at bounding box center [980, 478] width 42 height 17
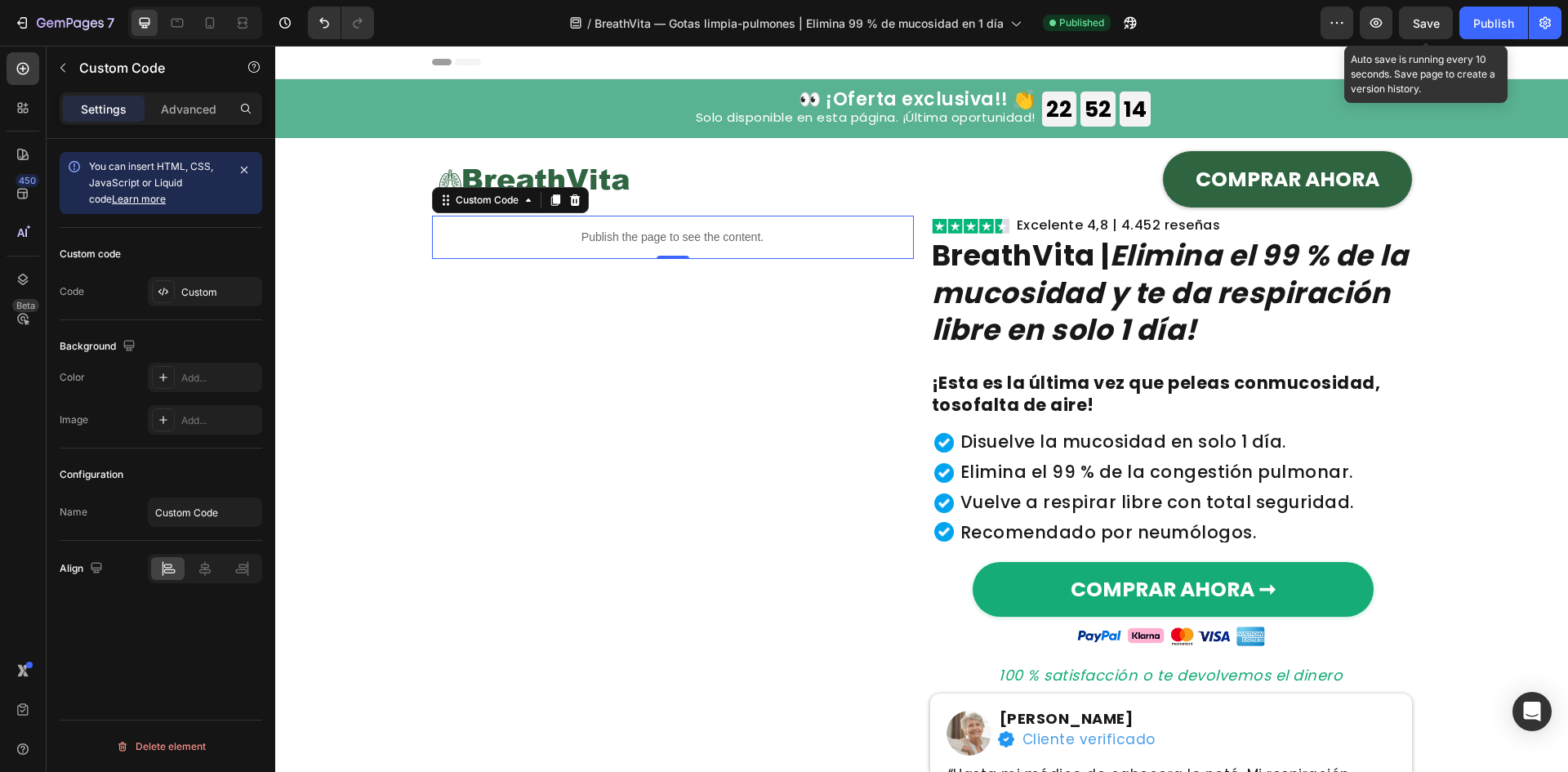
click at [1435, 19] on span "Save" at bounding box center [1426, 22] width 27 height 14
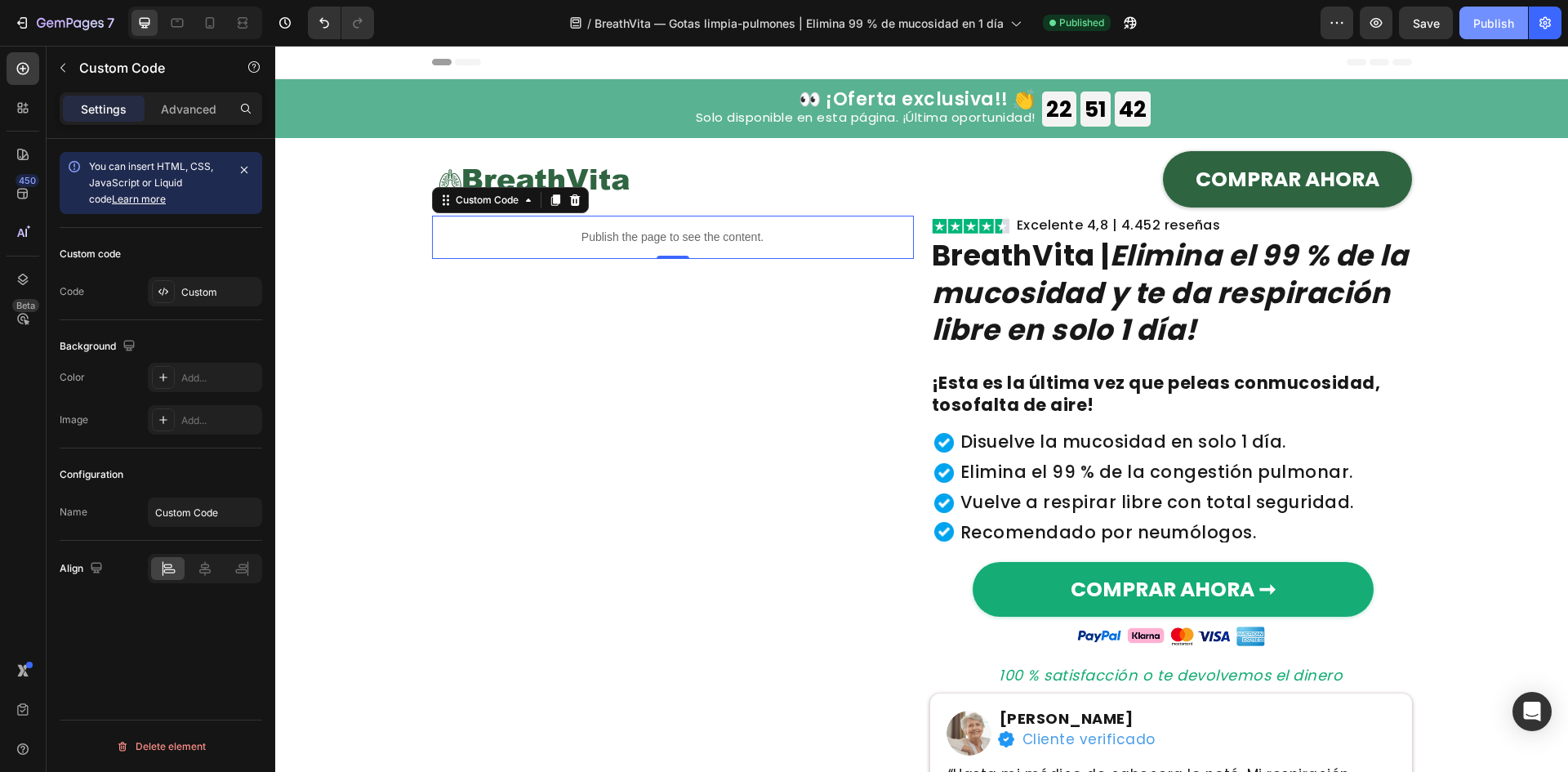
click at [1478, 33] on button "Publish" at bounding box center [1492, 22] width 68 height 33
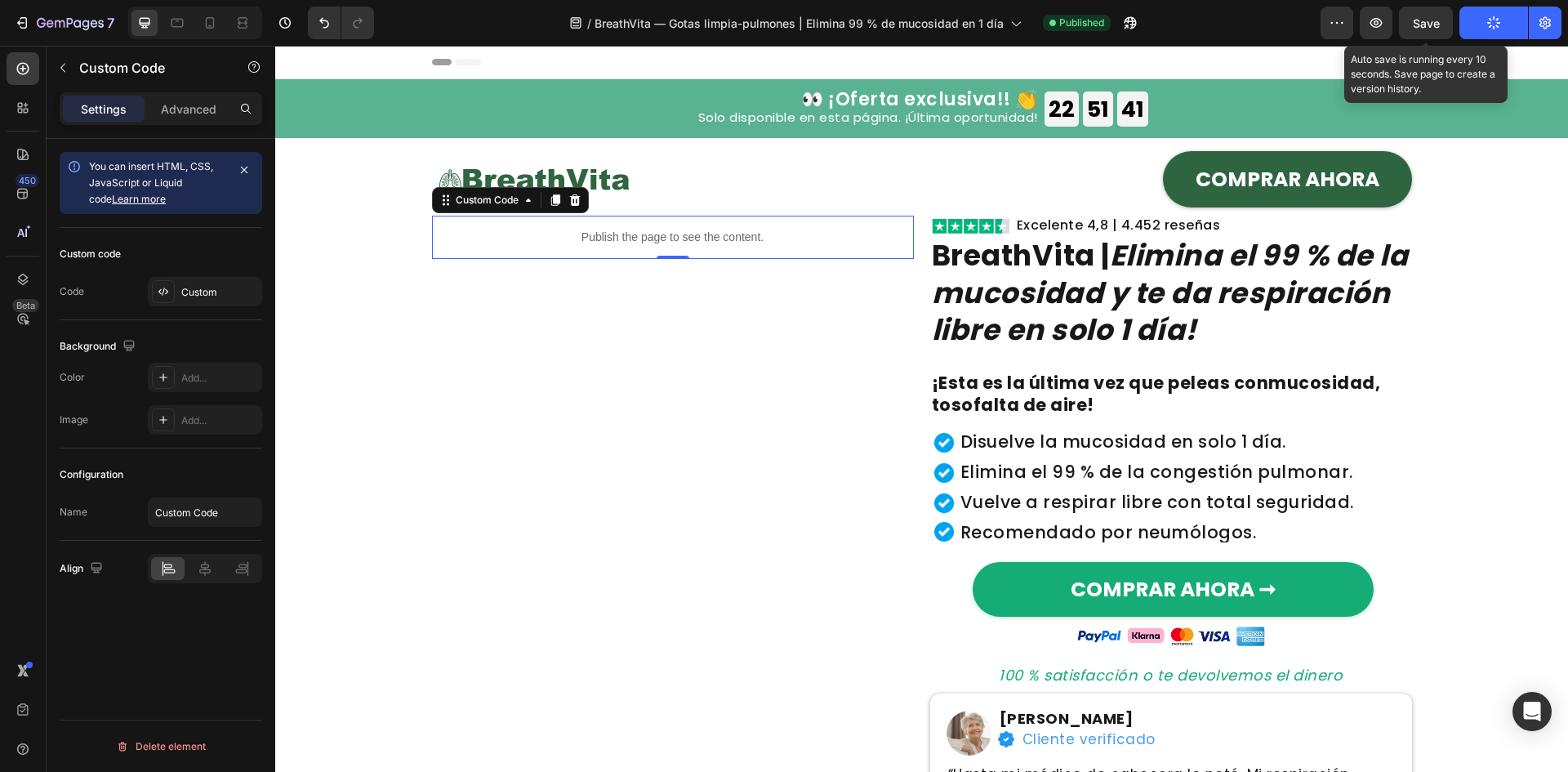
click at [1432, 26] on span "Save" at bounding box center [1426, 22] width 27 height 14
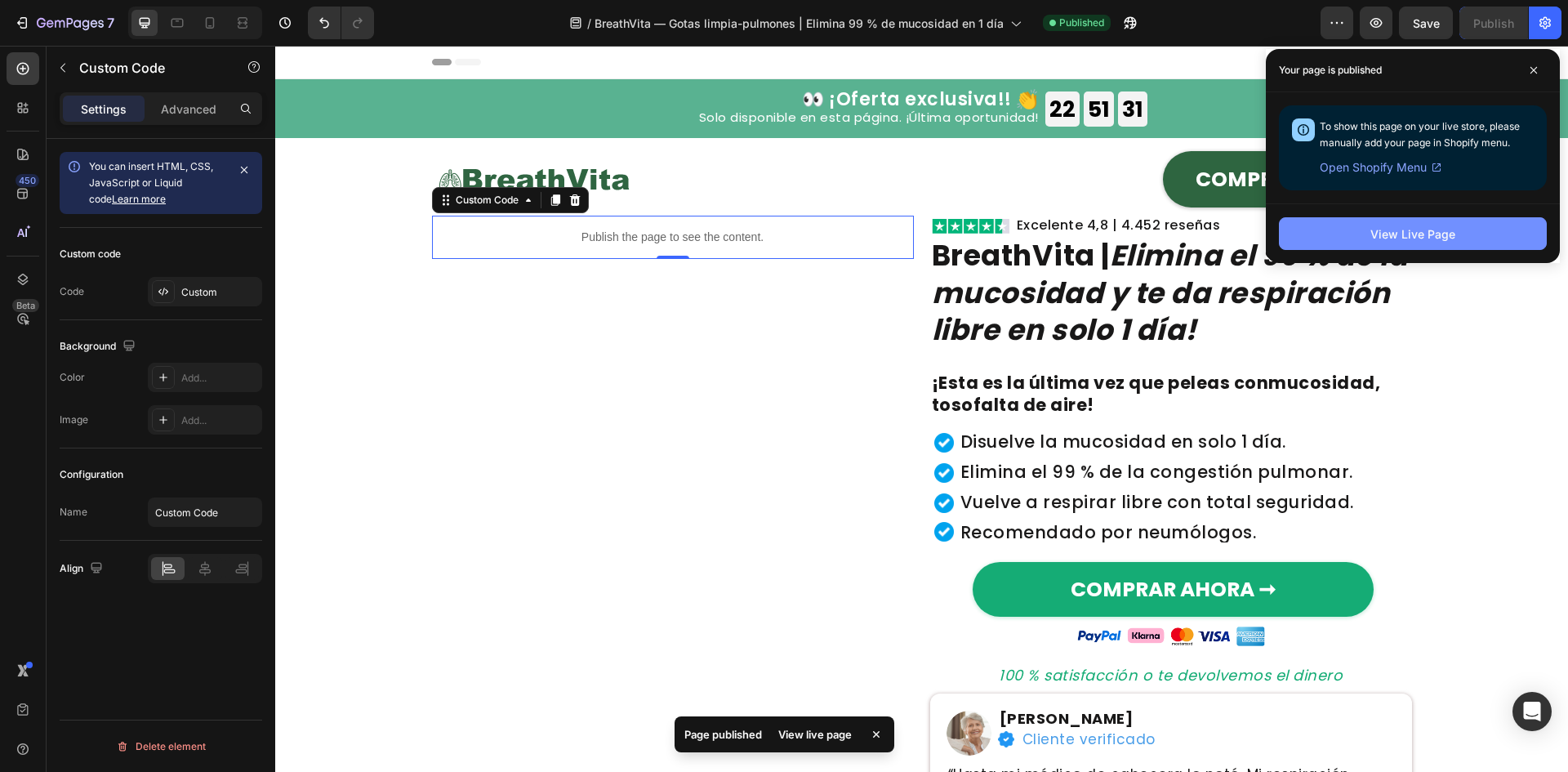
click at [1423, 232] on div "View Live Page" at bounding box center [1412, 233] width 85 height 17
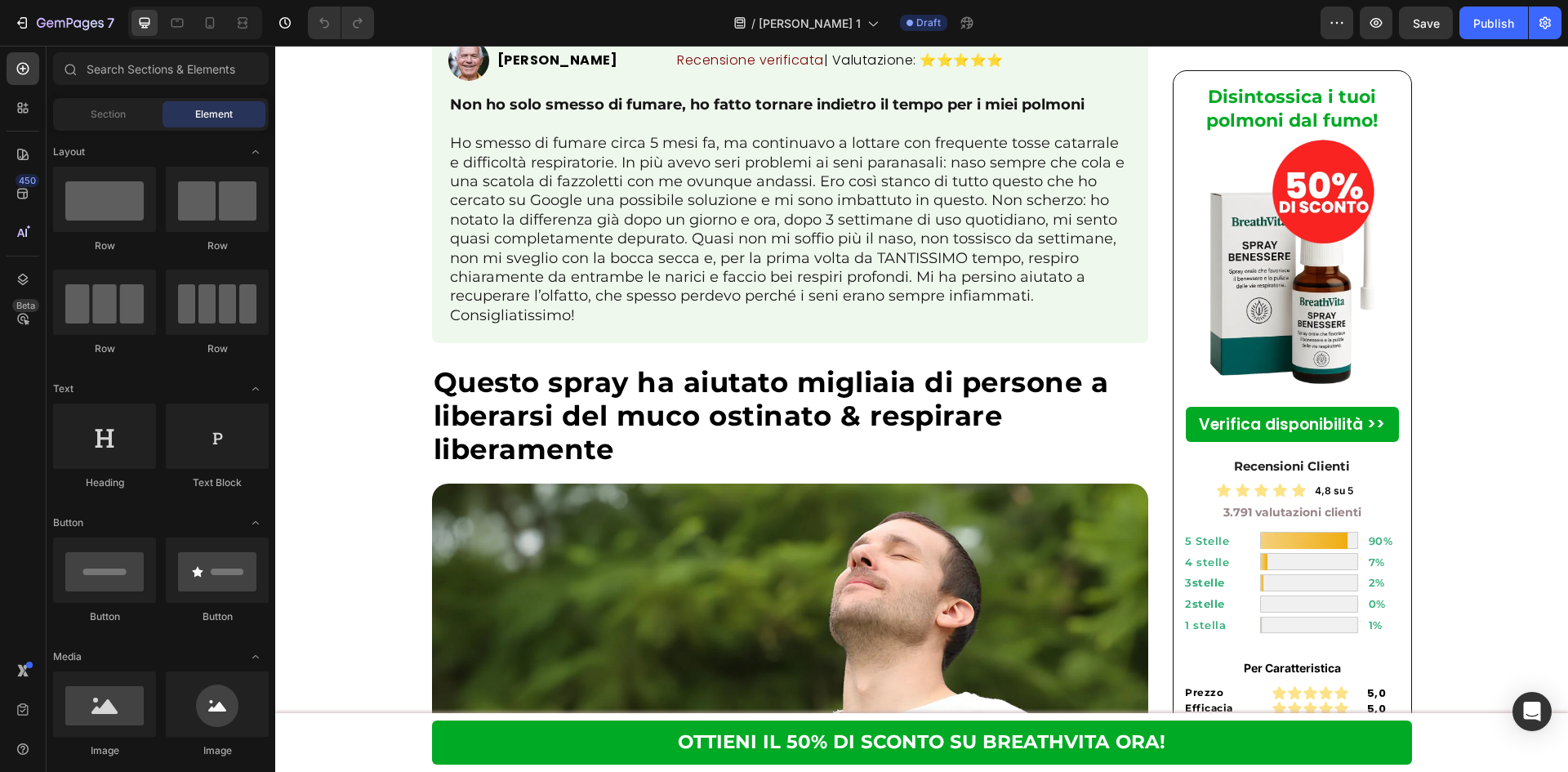
scroll to position [5118, 0]
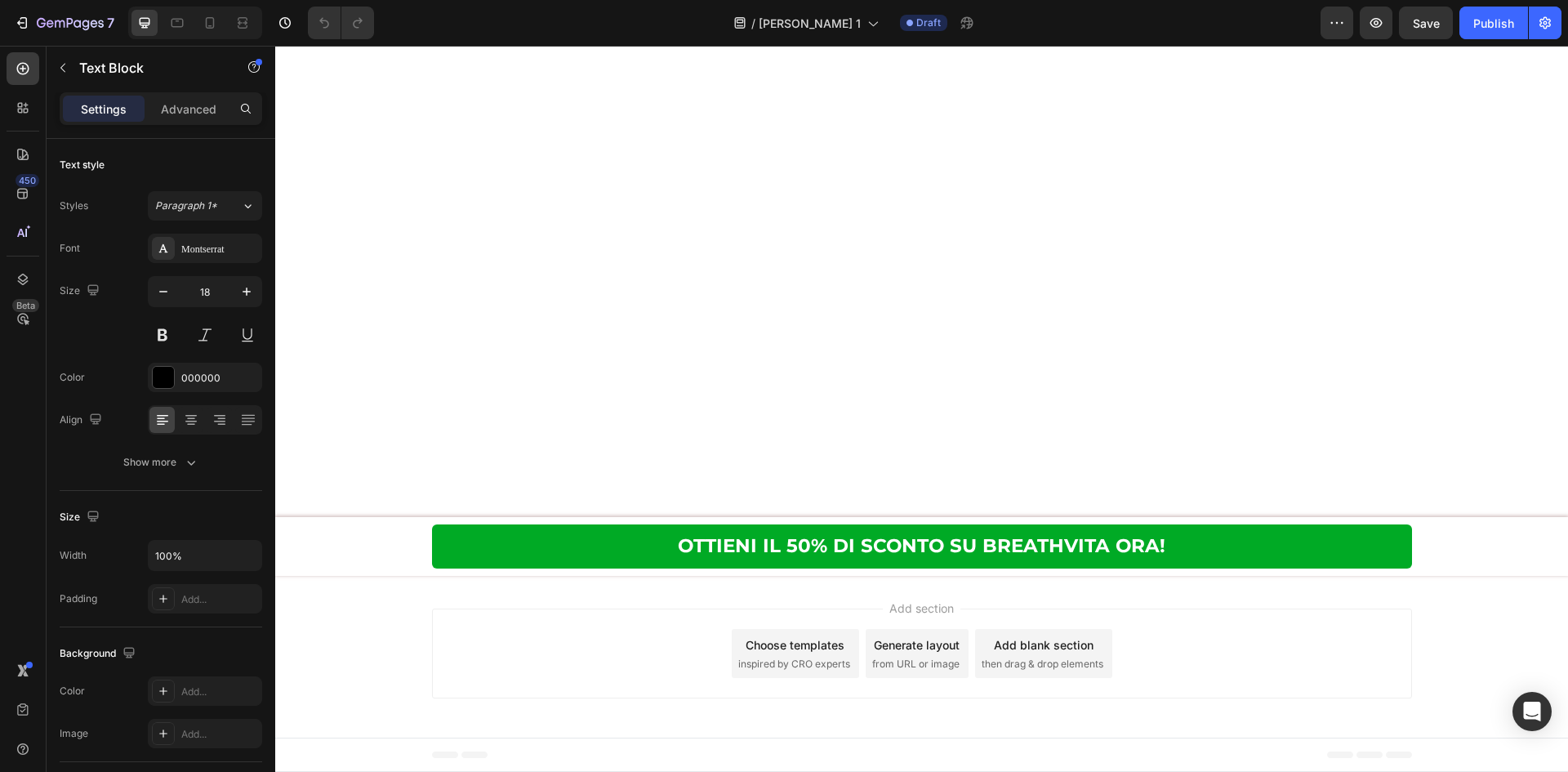
scroll to position [0, 0]
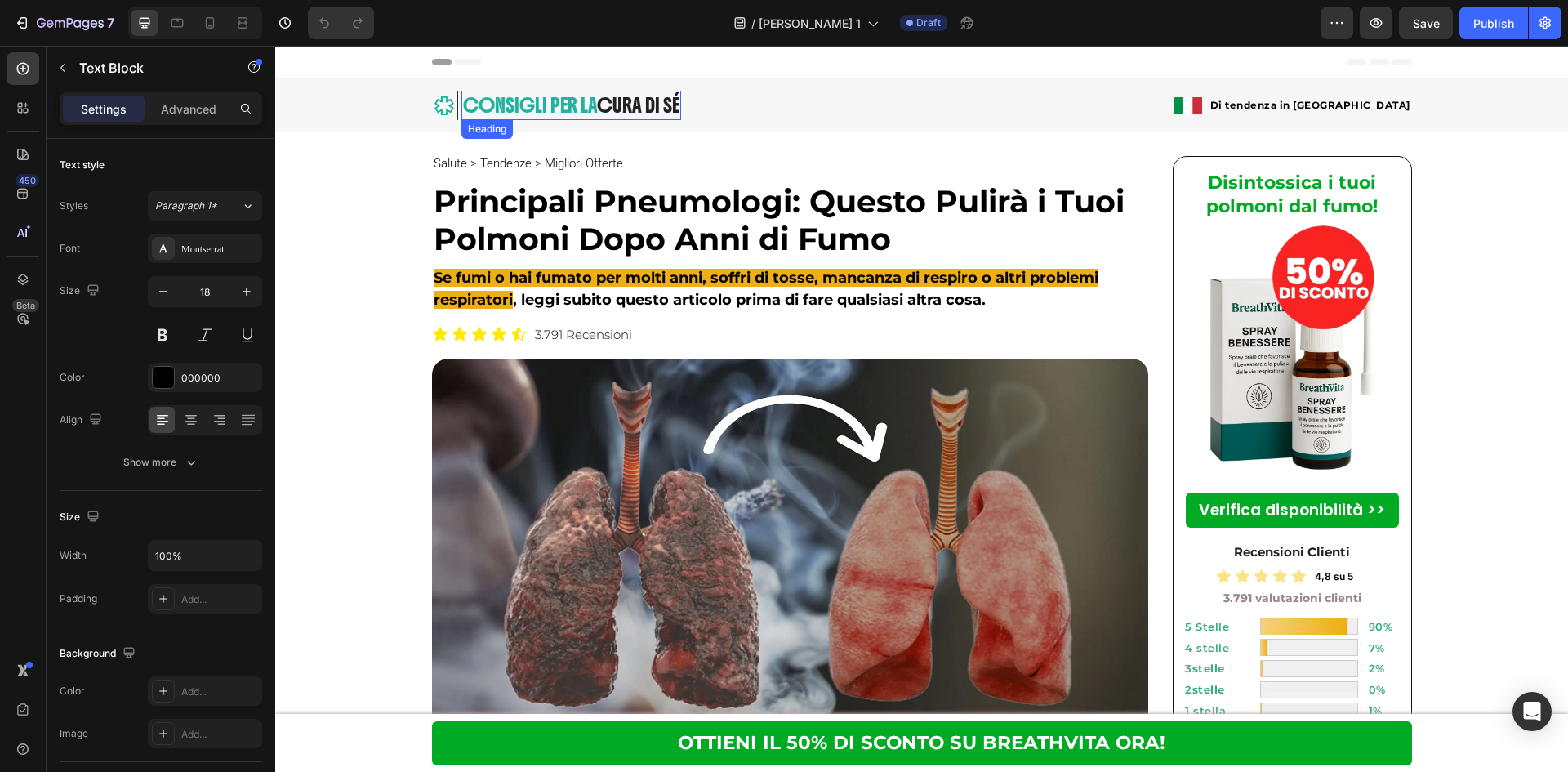
click at [523, 97] on span "CONSIGLI PER LA" at bounding box center [529, 105] width 133 height 24
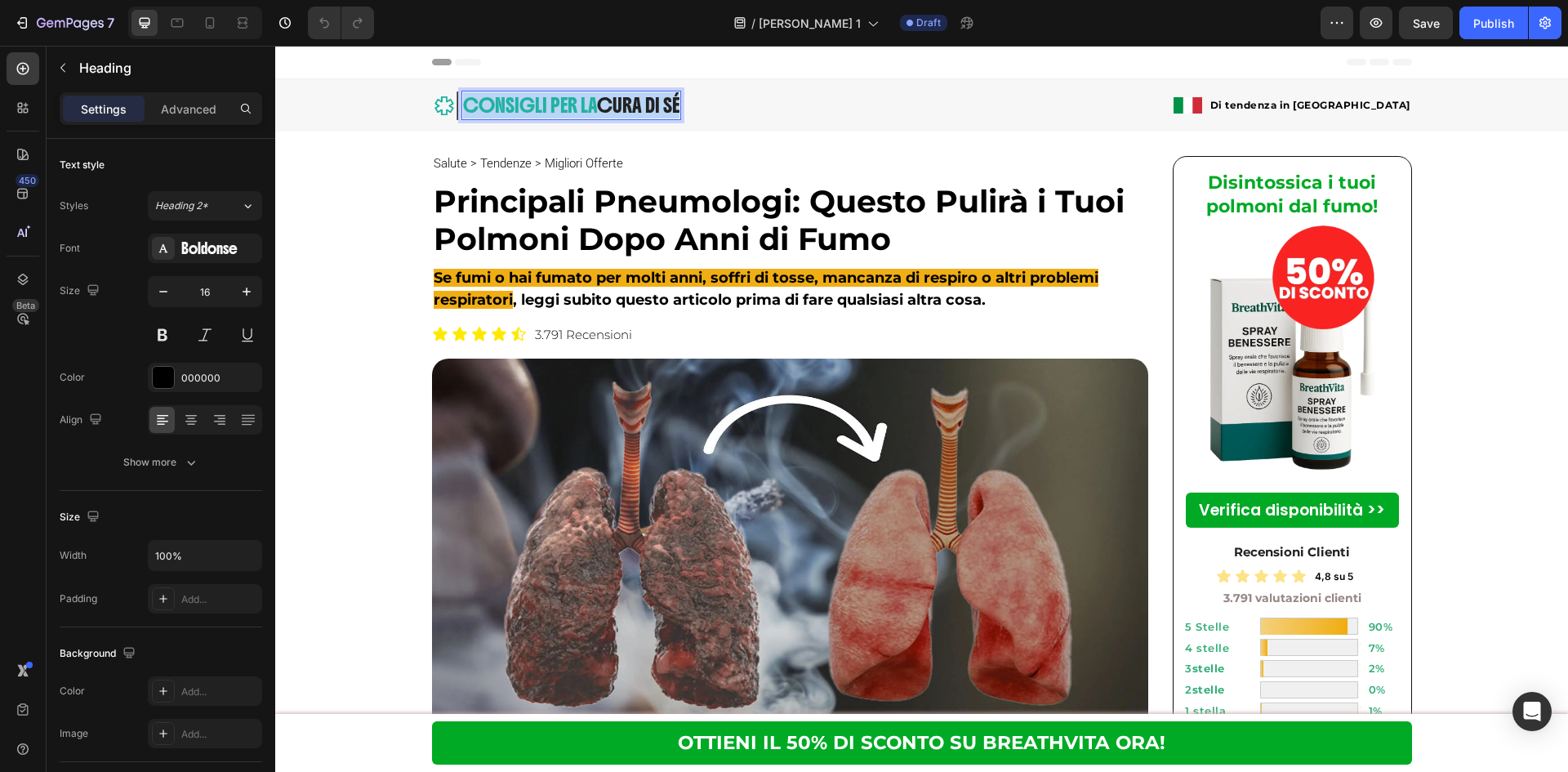
click at [523, 97] on span "CONSIGLI PER LA" at bounding box center [529, 105] width 133 height 24
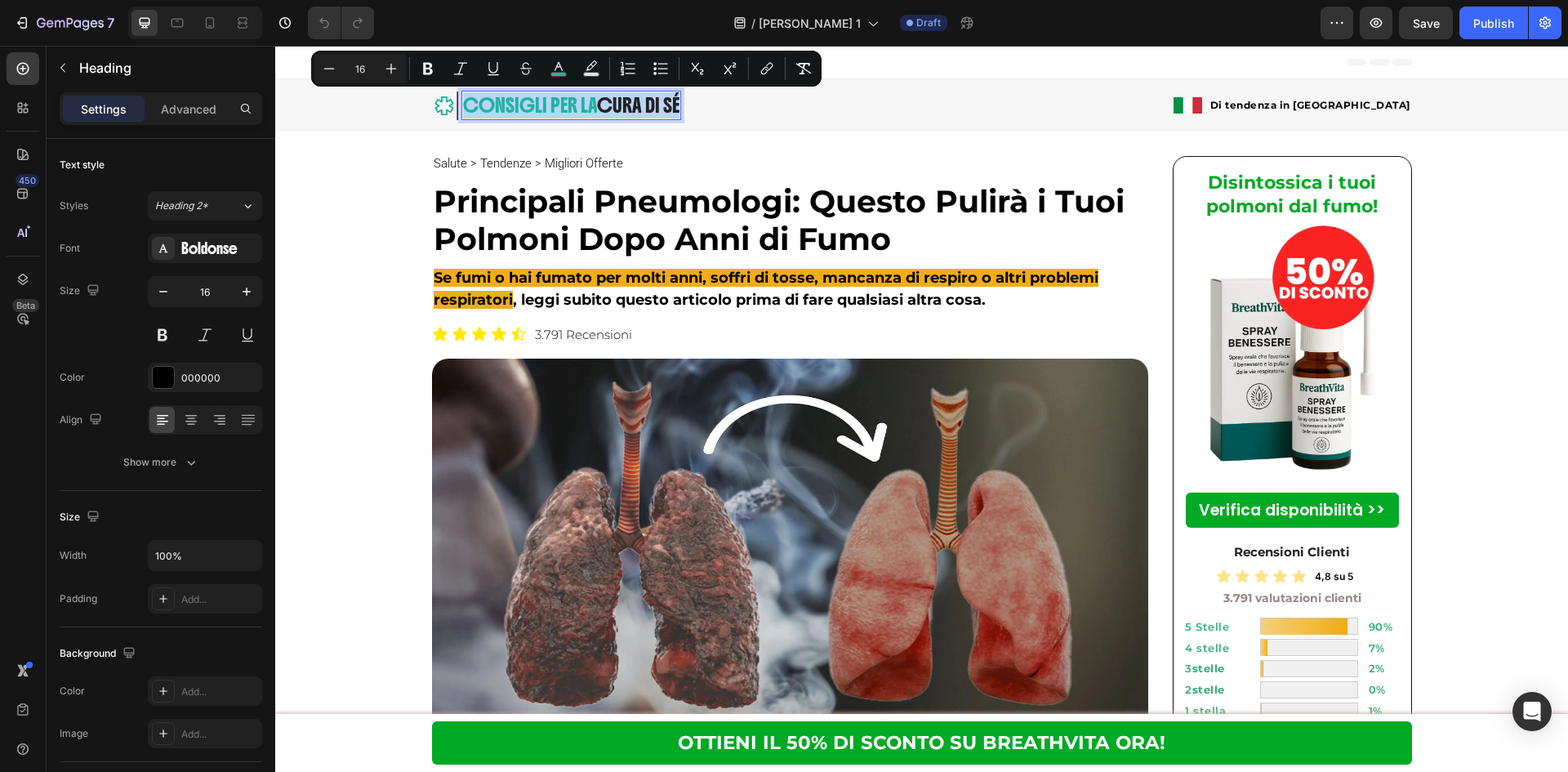
click at [523, 97] on span "CONSIGLI PER LA" at bounding box center [529, 105] width 133 height 24
copy span "CONSIGLI PER LA"
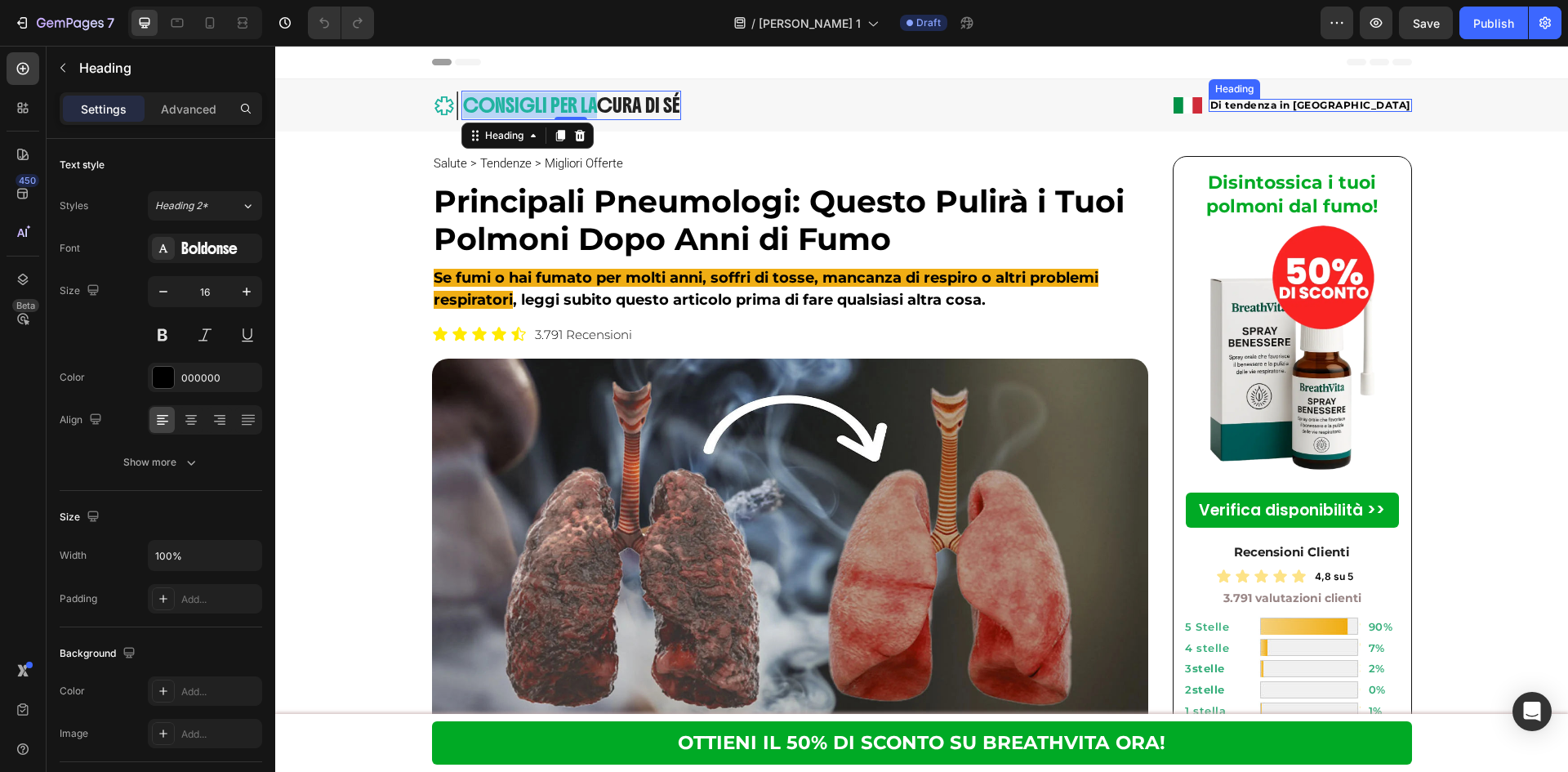
click at [1315, 104] on strong "Di tendenza in Italia" at bounding box center [1310, 105] width 200 height 12
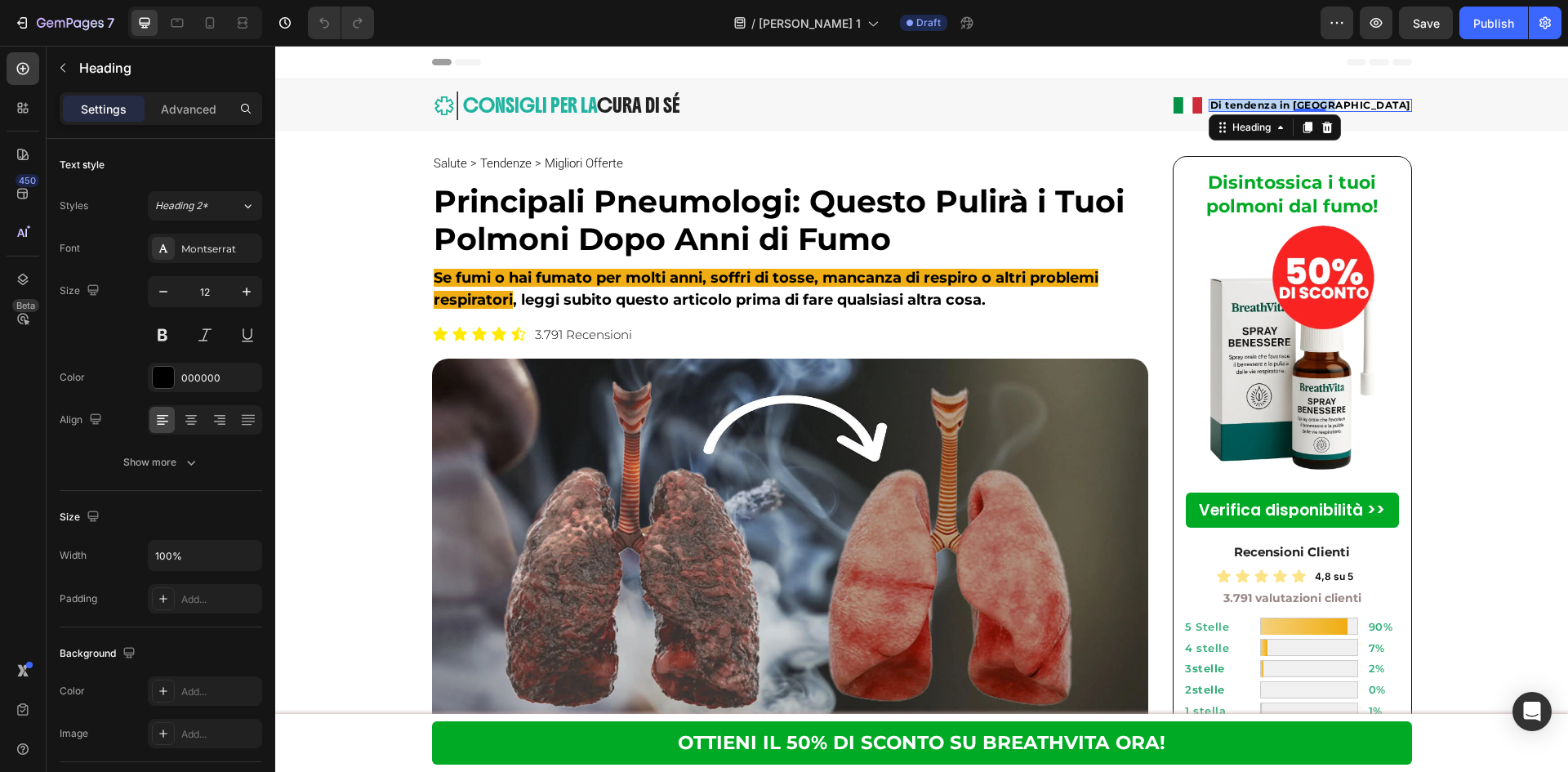
click at [1315, 104] on strong "Di tendenza in Italia" at bounding box center [1310, 105] width 200 height 12
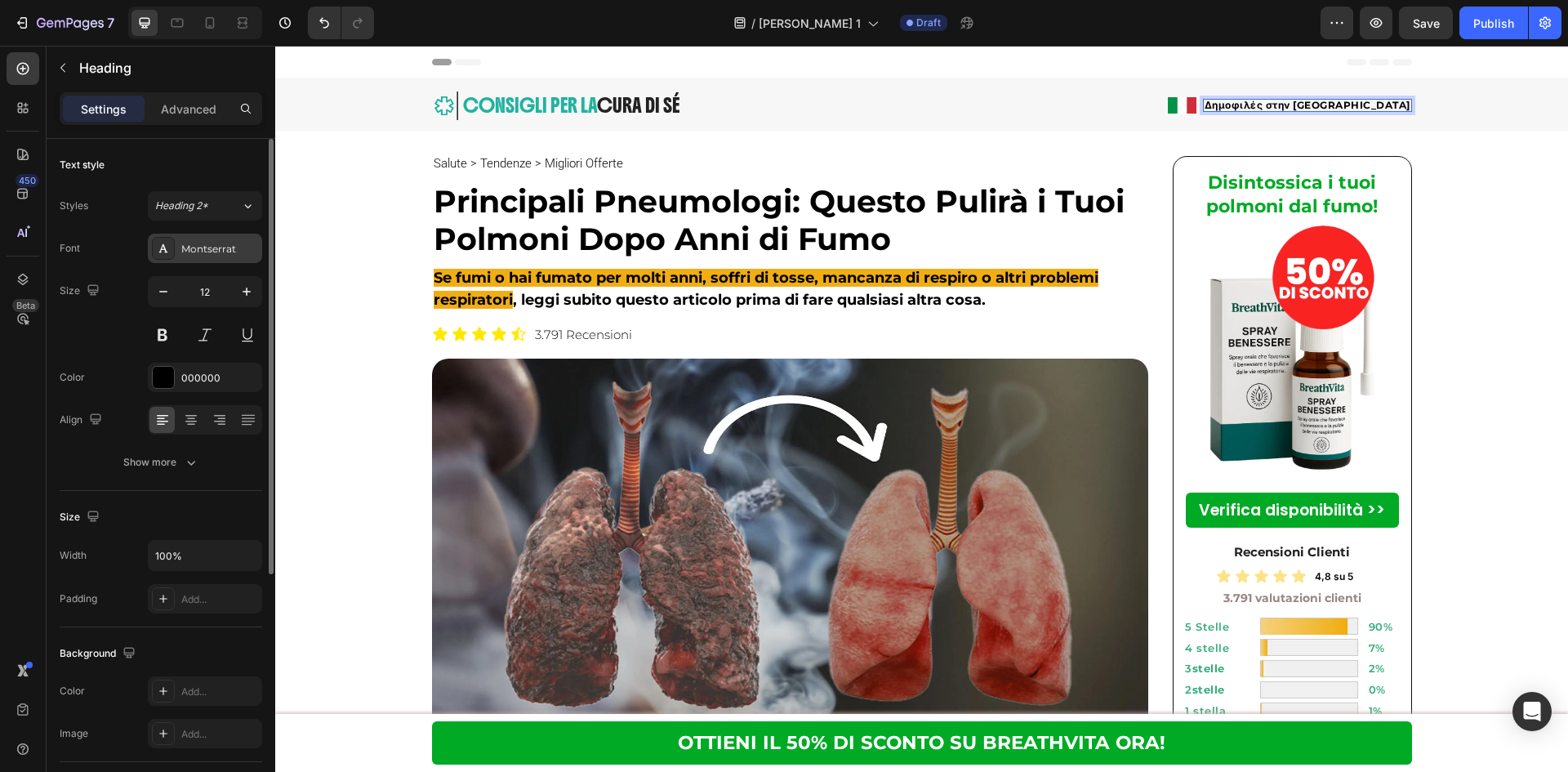
click at [212, 251] on div "Montserrat" at bounding box center [219, 249] width 77 height 15
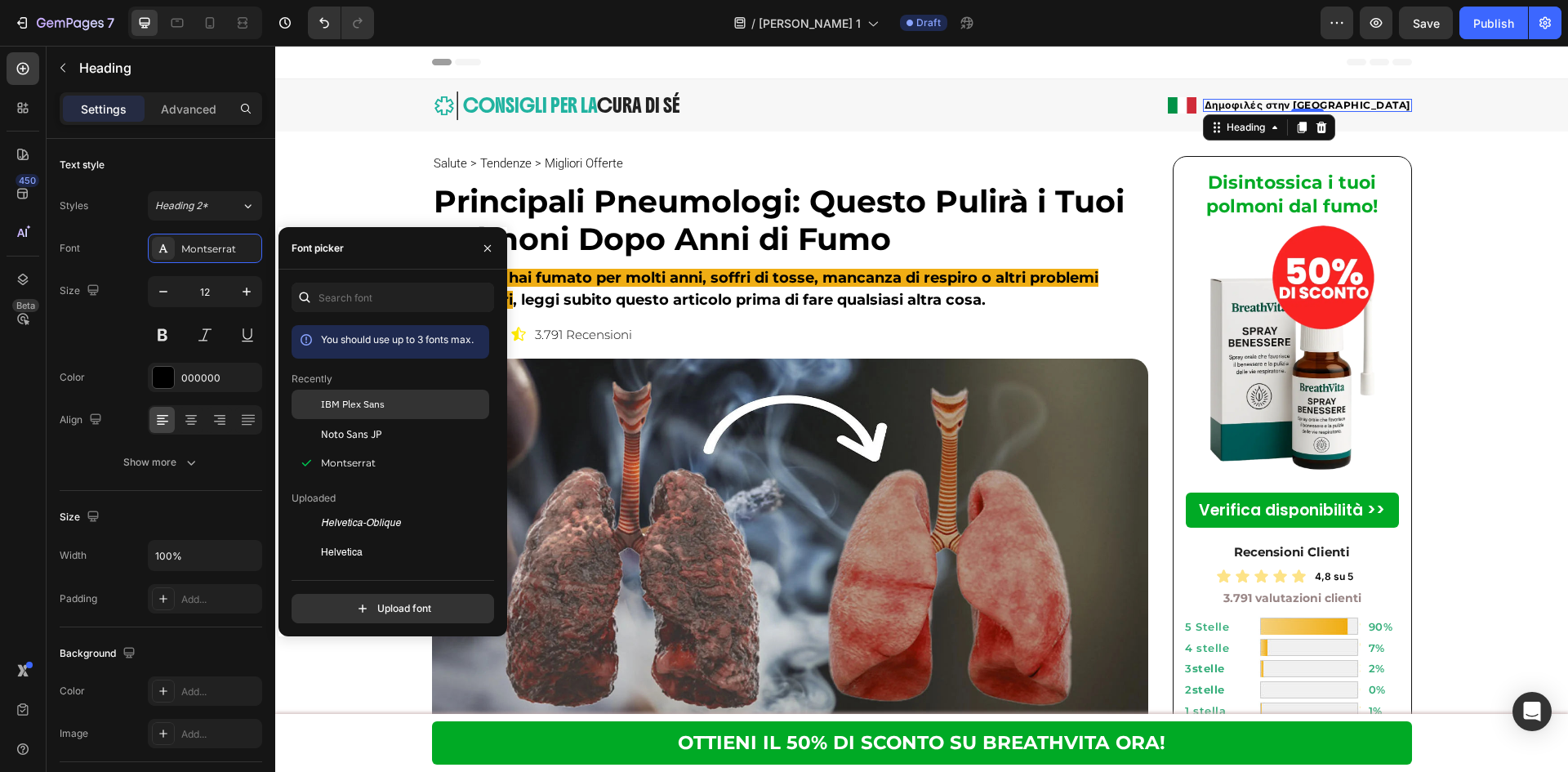
click at [334, 402] on span "IBM Plex Sans" at bounding box center [353, 404] width 63 height 15
click at [368, 408] on span "IBM Plex Sans" at bounding box center [353, 404] width 63 height 15
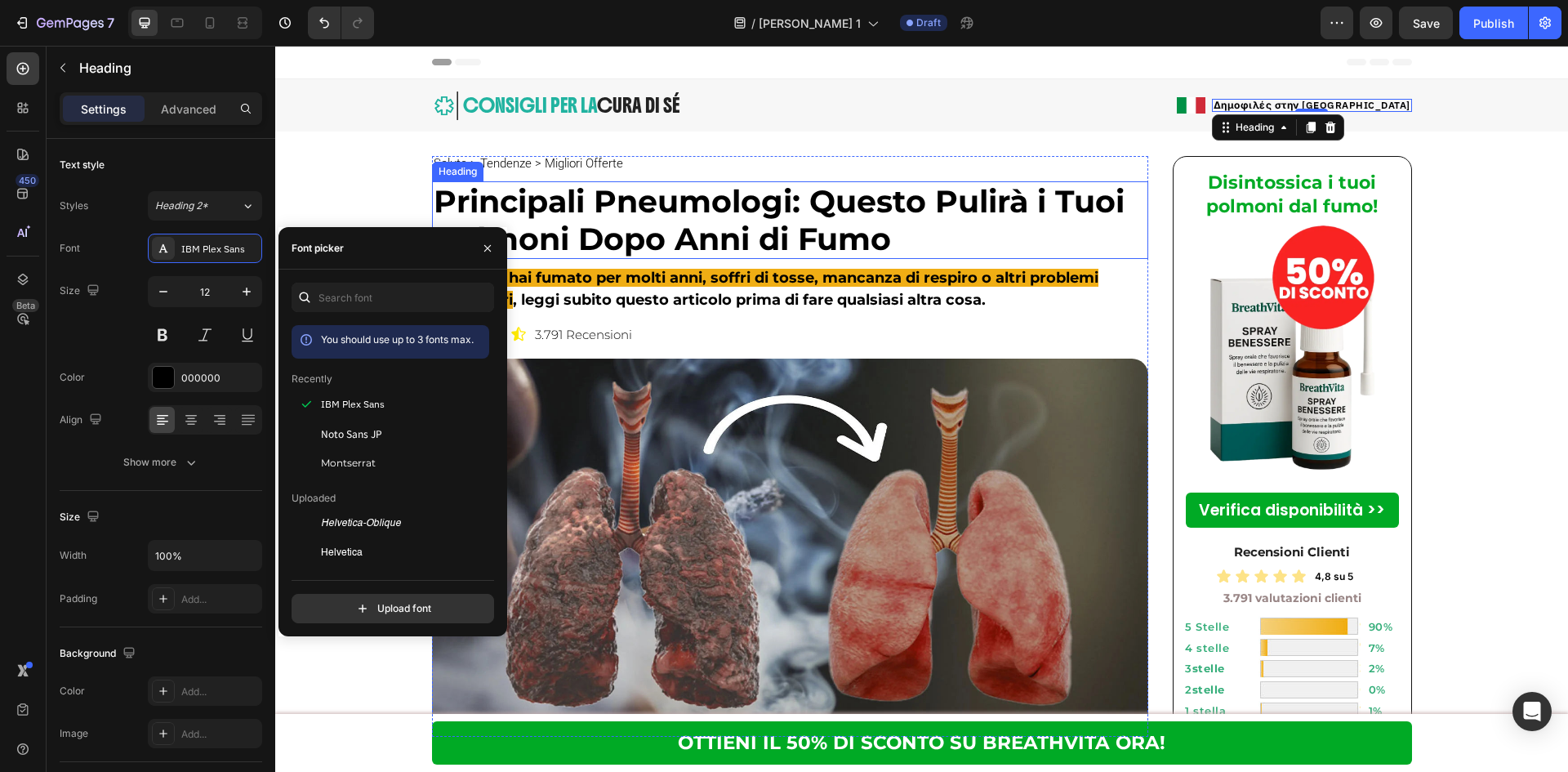
click at [675, 237] on strong "Principali Pneumologi: Questo Pulirà i Tuoi Polmoni Dopo Anni di Fumo" at bounding box center [779, 219] width 691 height 76
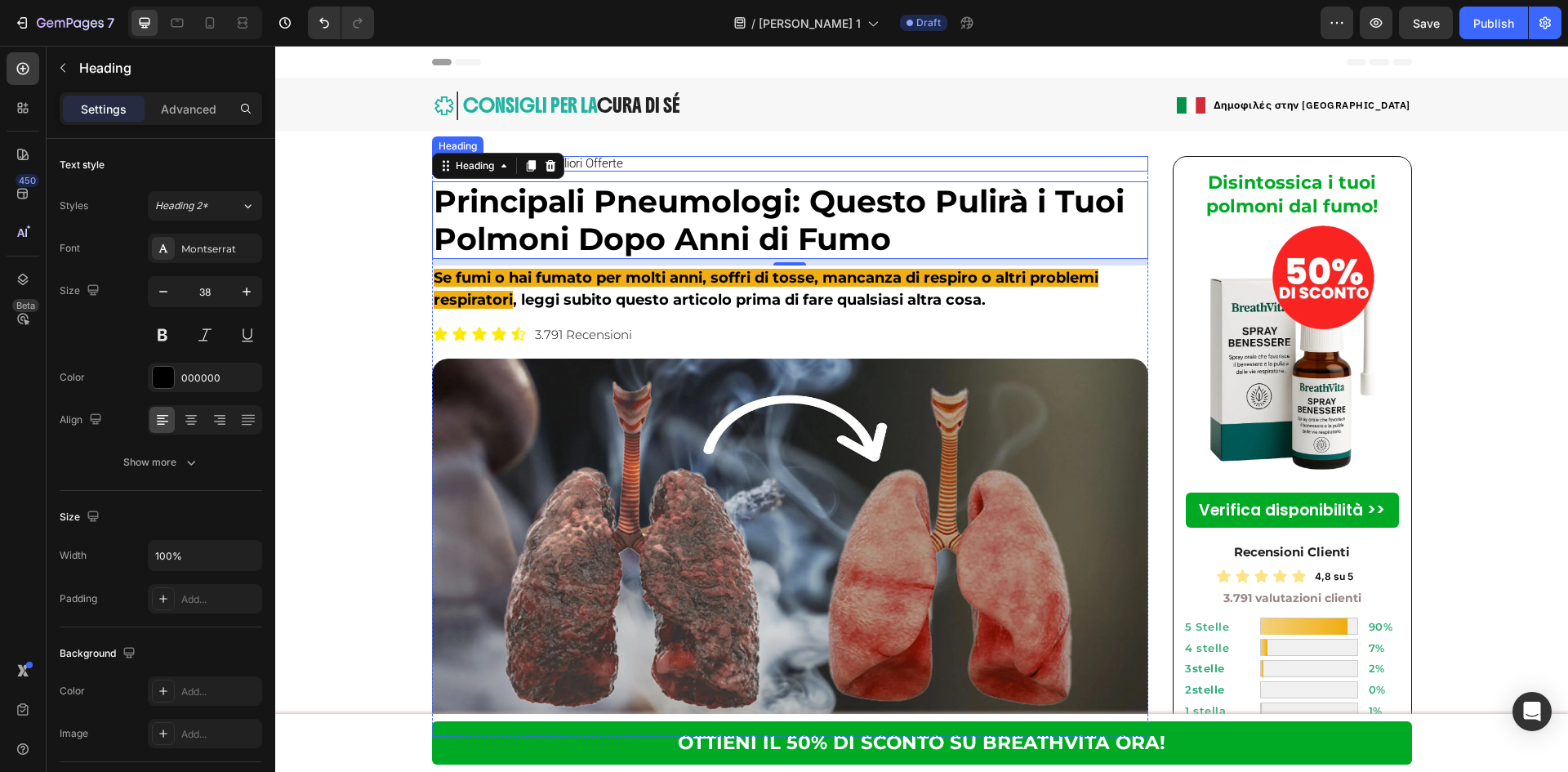
click at [603, 166] on h2 "Salute > Tendenze > Migliori Offerte" at bounding box center [528, 163] width 192 height 16
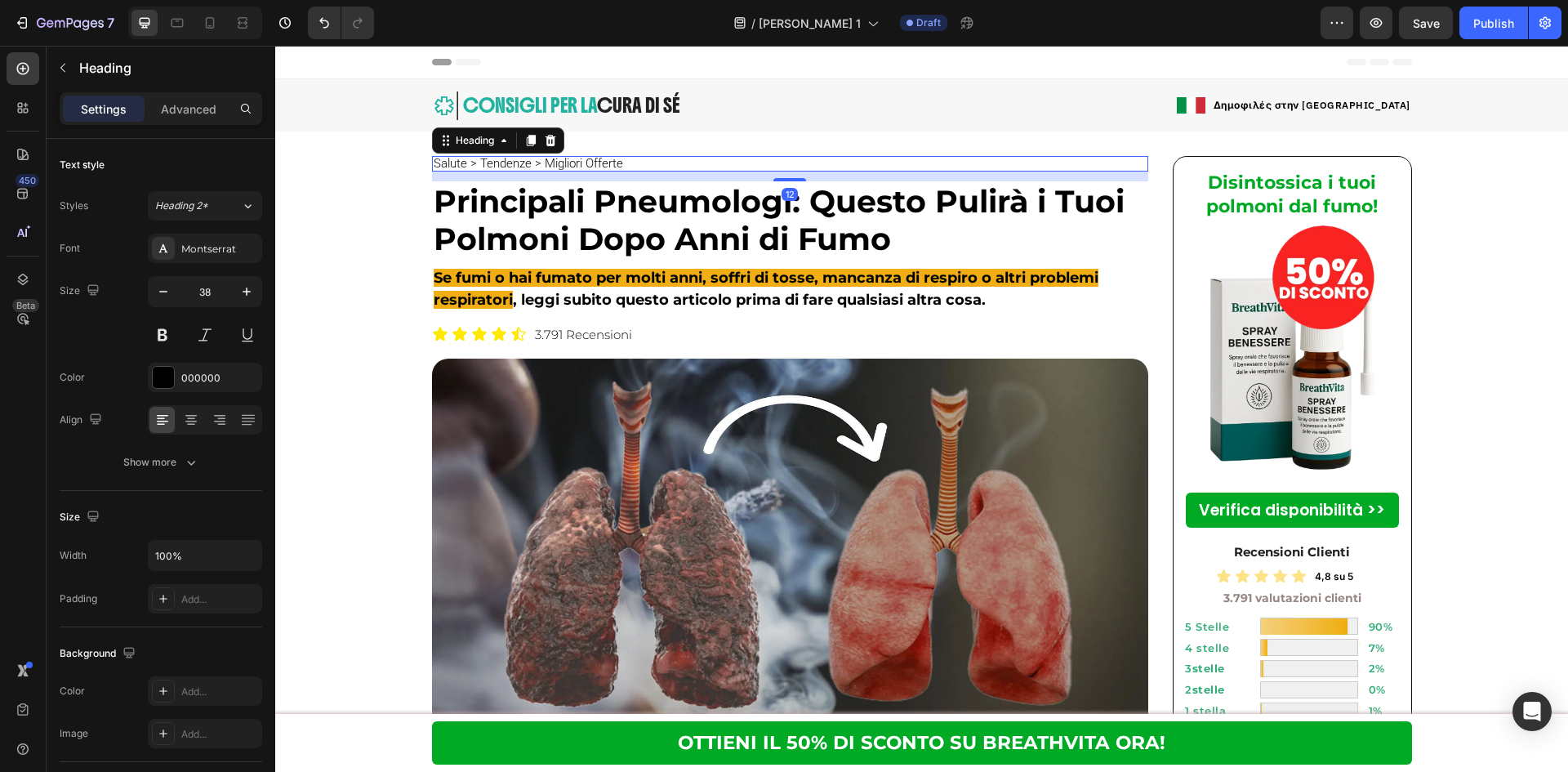
click at [603, 166] on h2 "Salute > Tendenze > Migliori Offerte" at bounding box center [528, 163] width 192 height 16
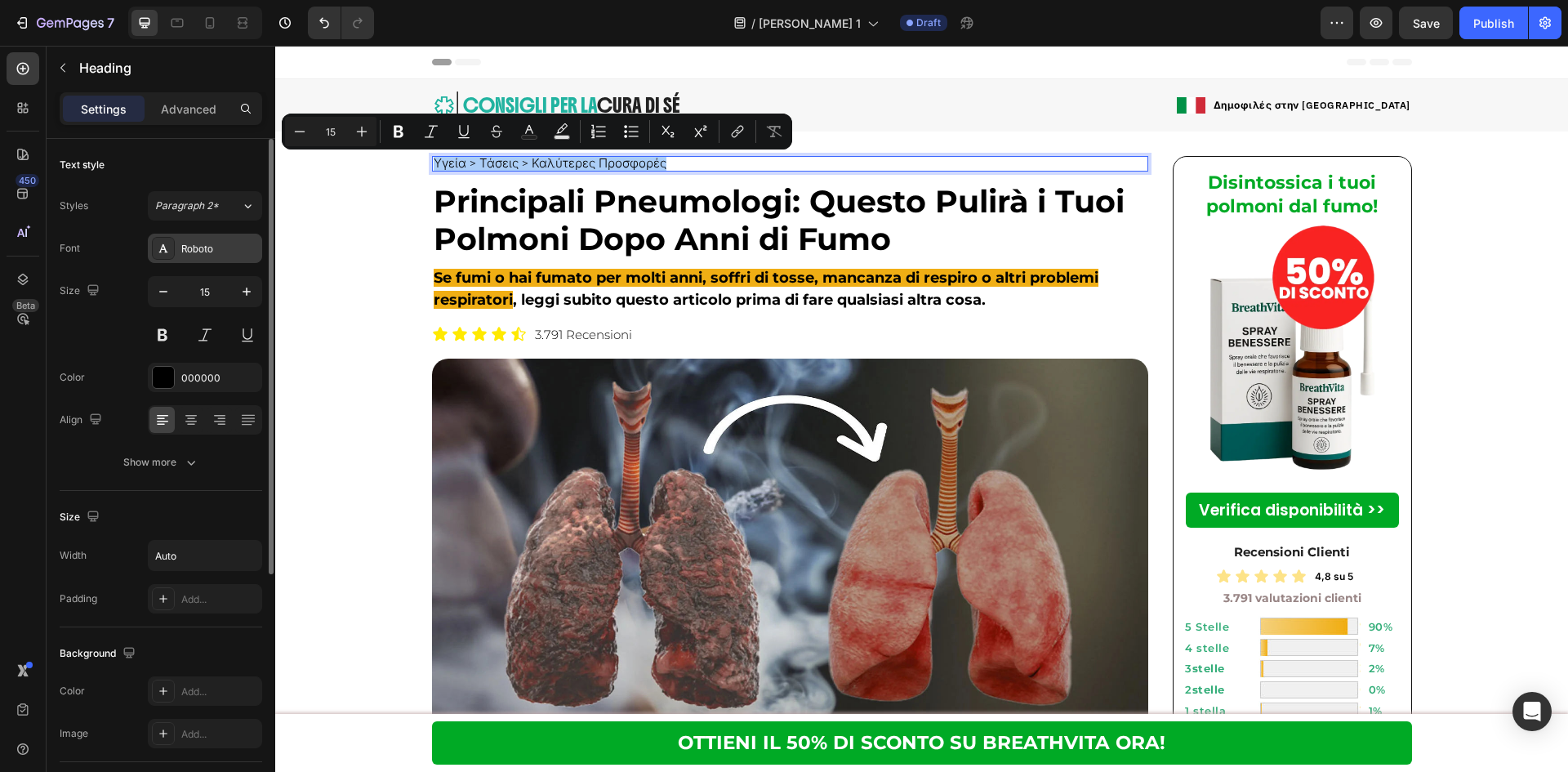
click at [226, 244] on div "Roboto" at bounding box center [219, 249] width 77 height 15
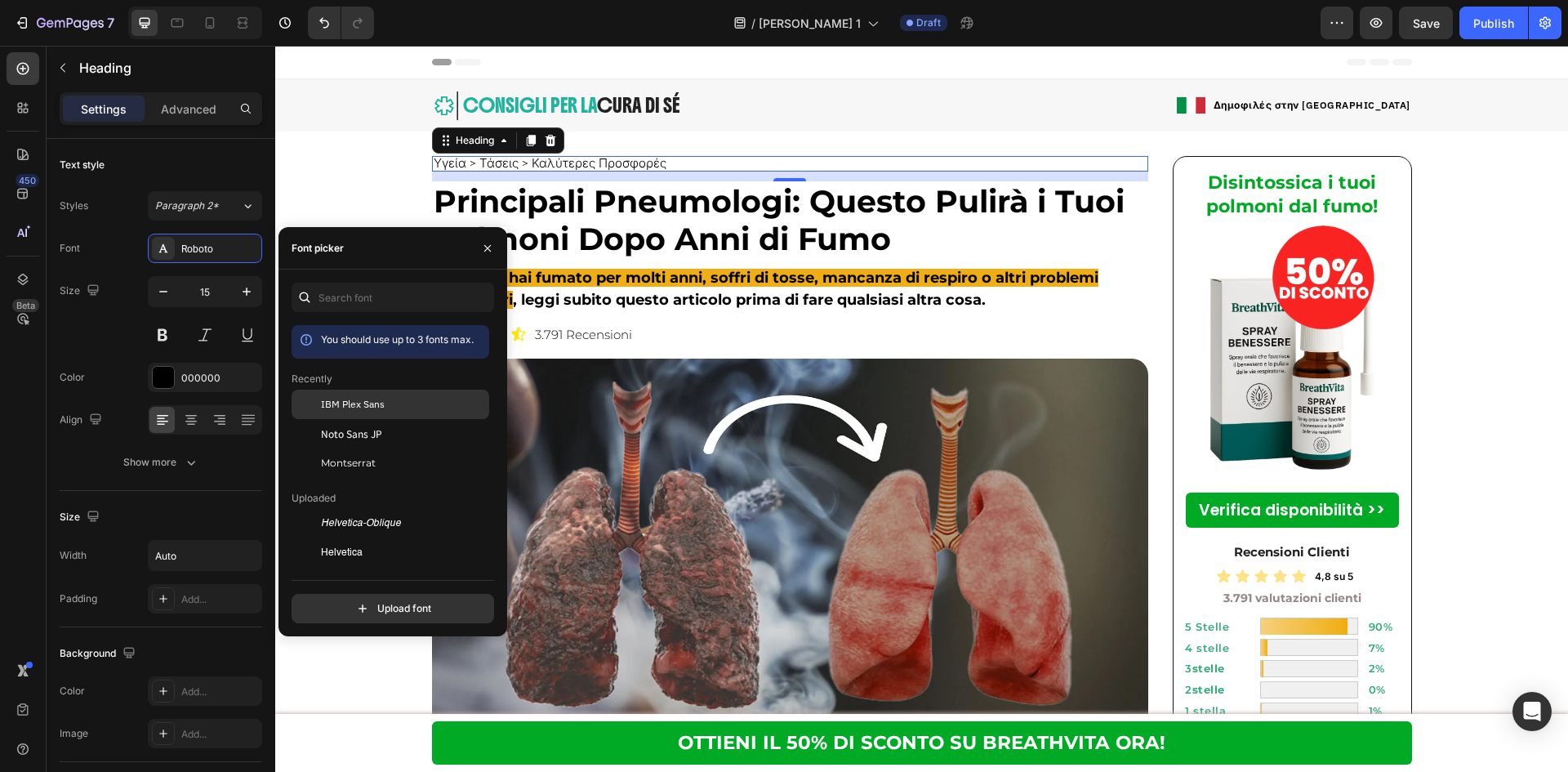
click at [337, 403] on span "IBM Plex Sans" at bounding box center [353, 404] width 63 height 15
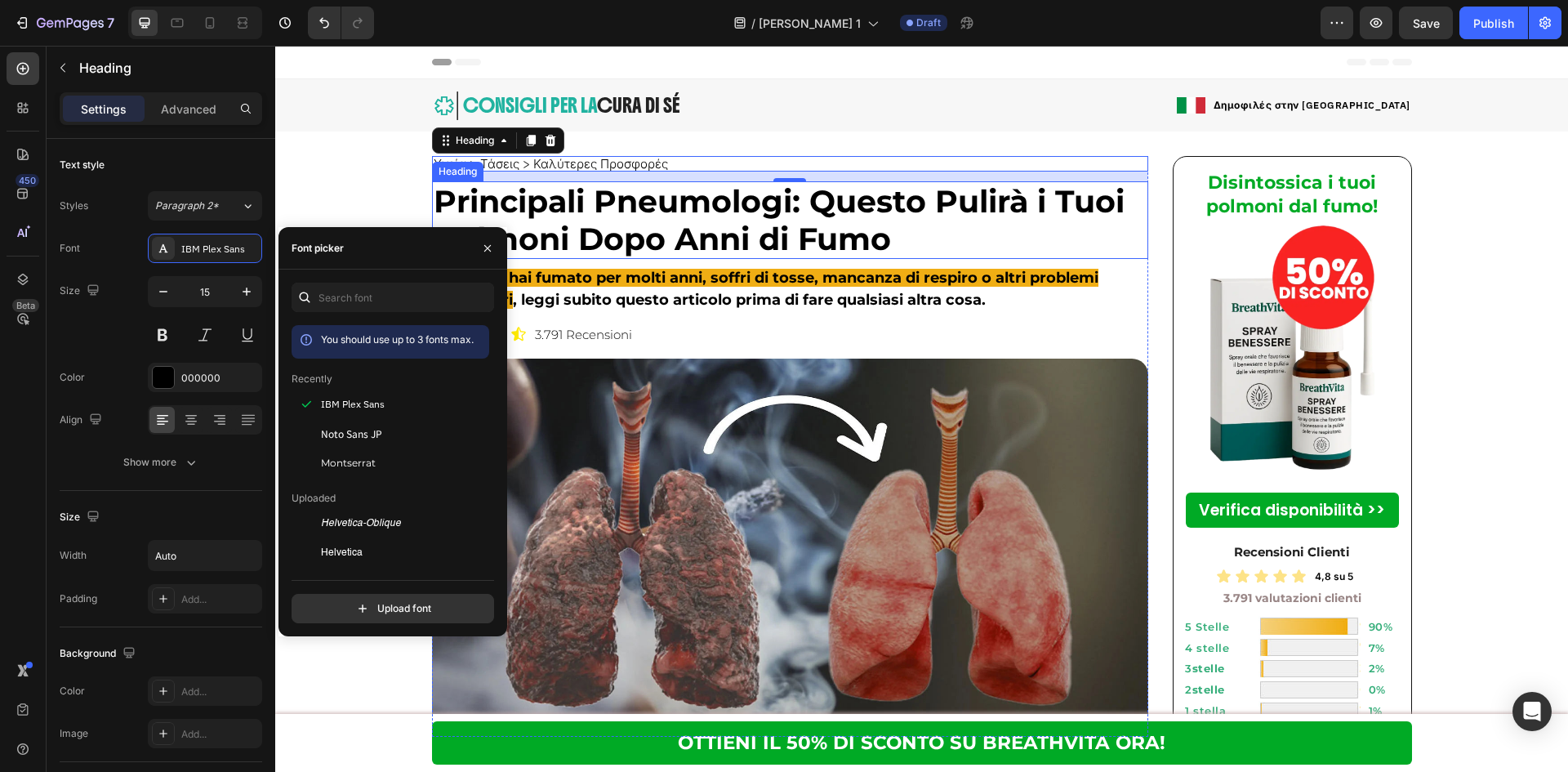
click at [715, 215] on strong "Principali Pneumologi: Questo Pulirà i Tuoi Polmoni Dopo Anni di Fumo" at bounding box center [779, 219] width 691 height 76
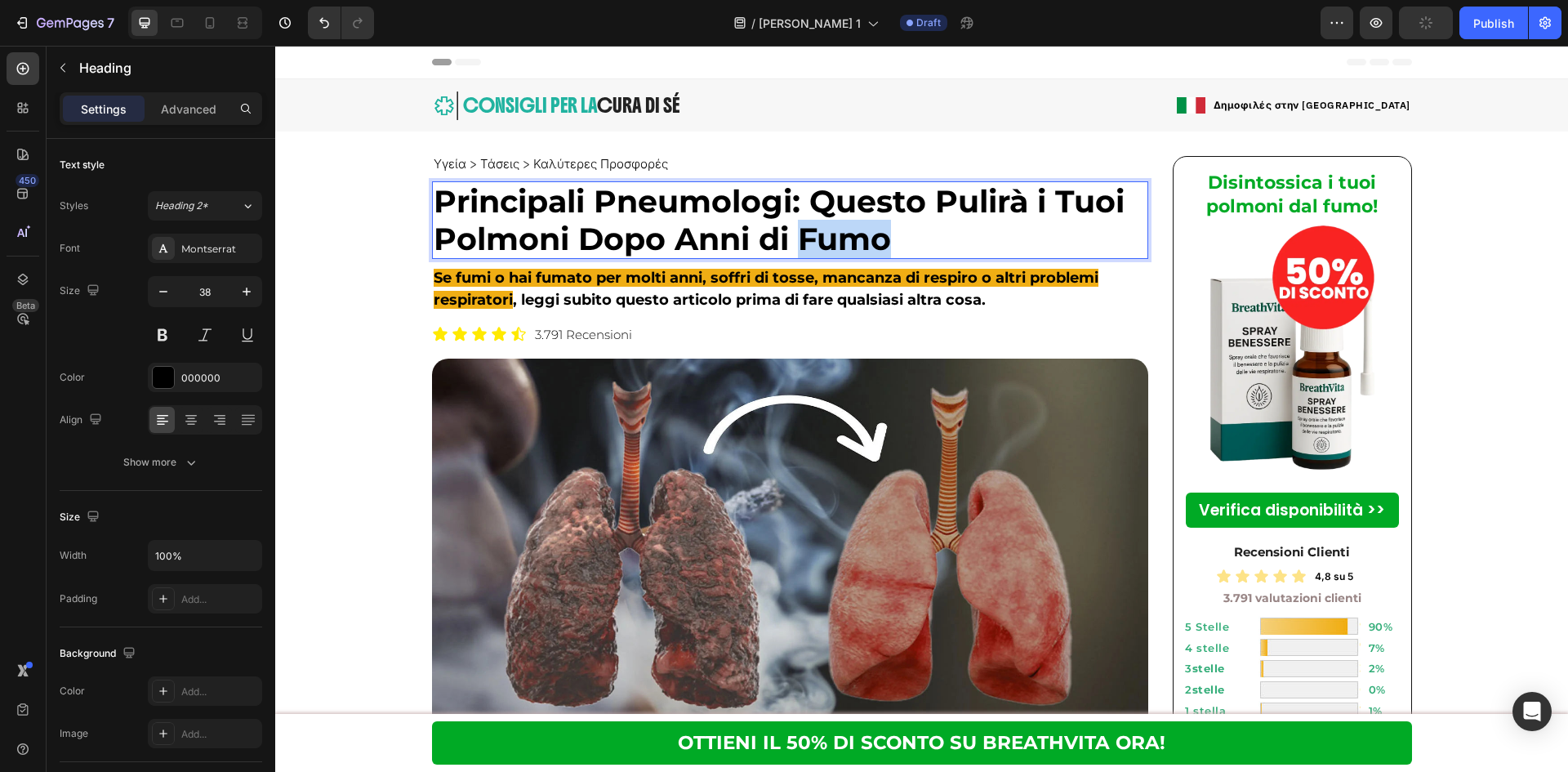
click at [848, 230] on strong "Principali Pneumologi: Questo Pulirà i Tuoi Polmoni Dopo Anni di Fumo" at bounding box center [779, 219] width 691 height 76
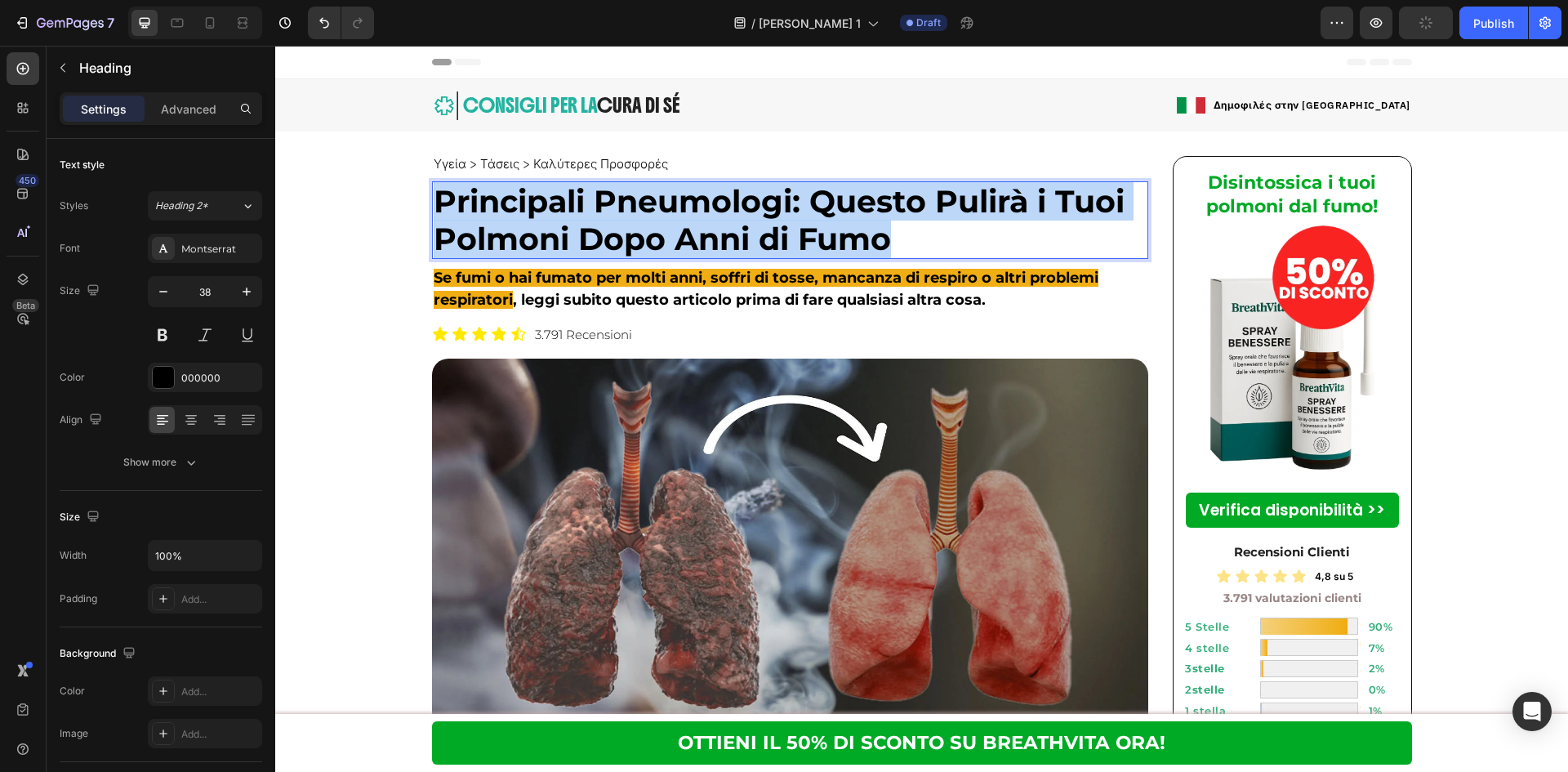
click at [848, 230] on strong "Principali Pneumologi: Questo Pulirà i Tuoi Polmoni Dopo Anni di Fumo" at bounding box center [779, 219] width 691 height 76
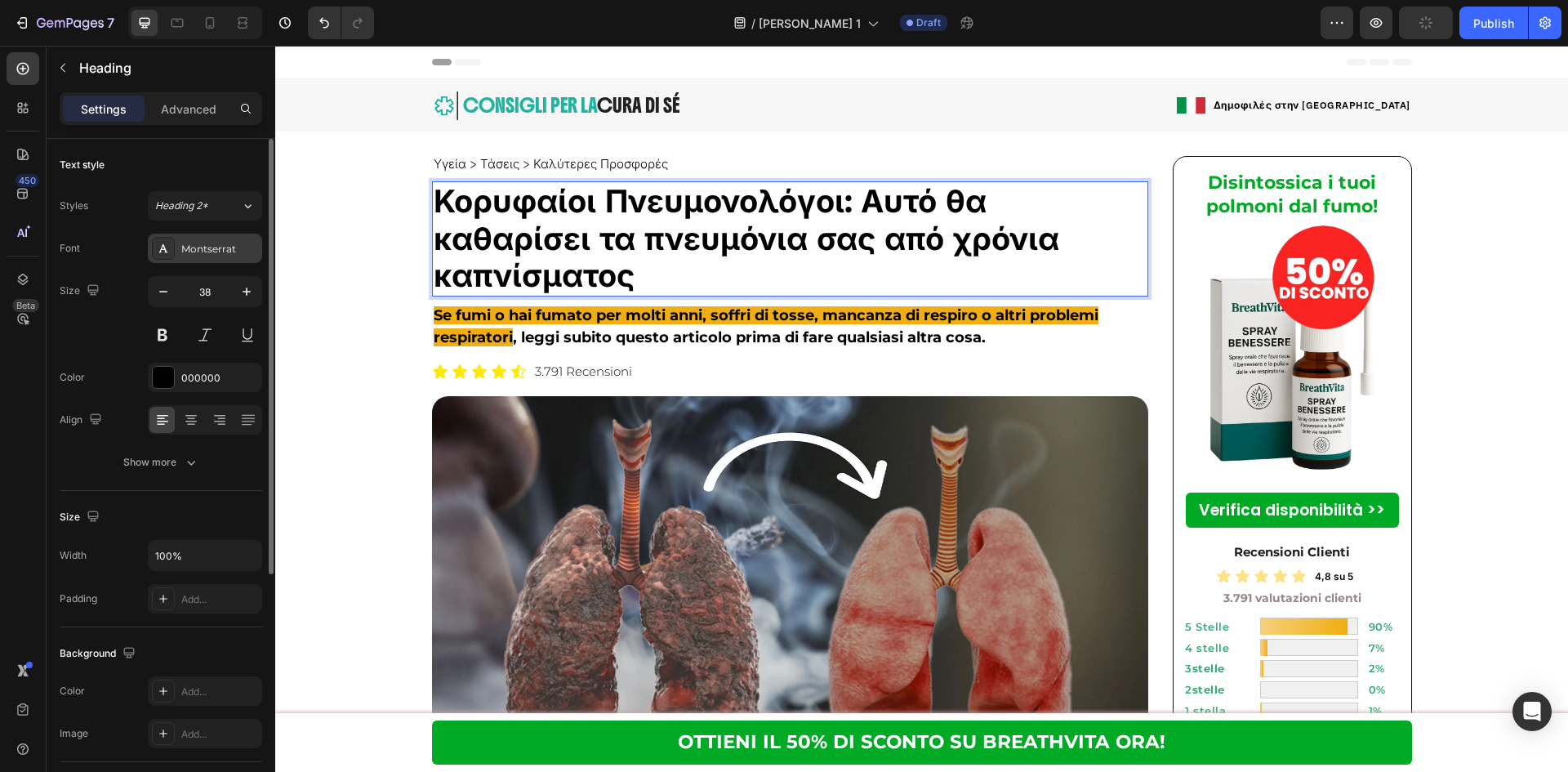
click at [220, 251] on div "Montserrat" at bounding box center [219, 249] width 77 height 15
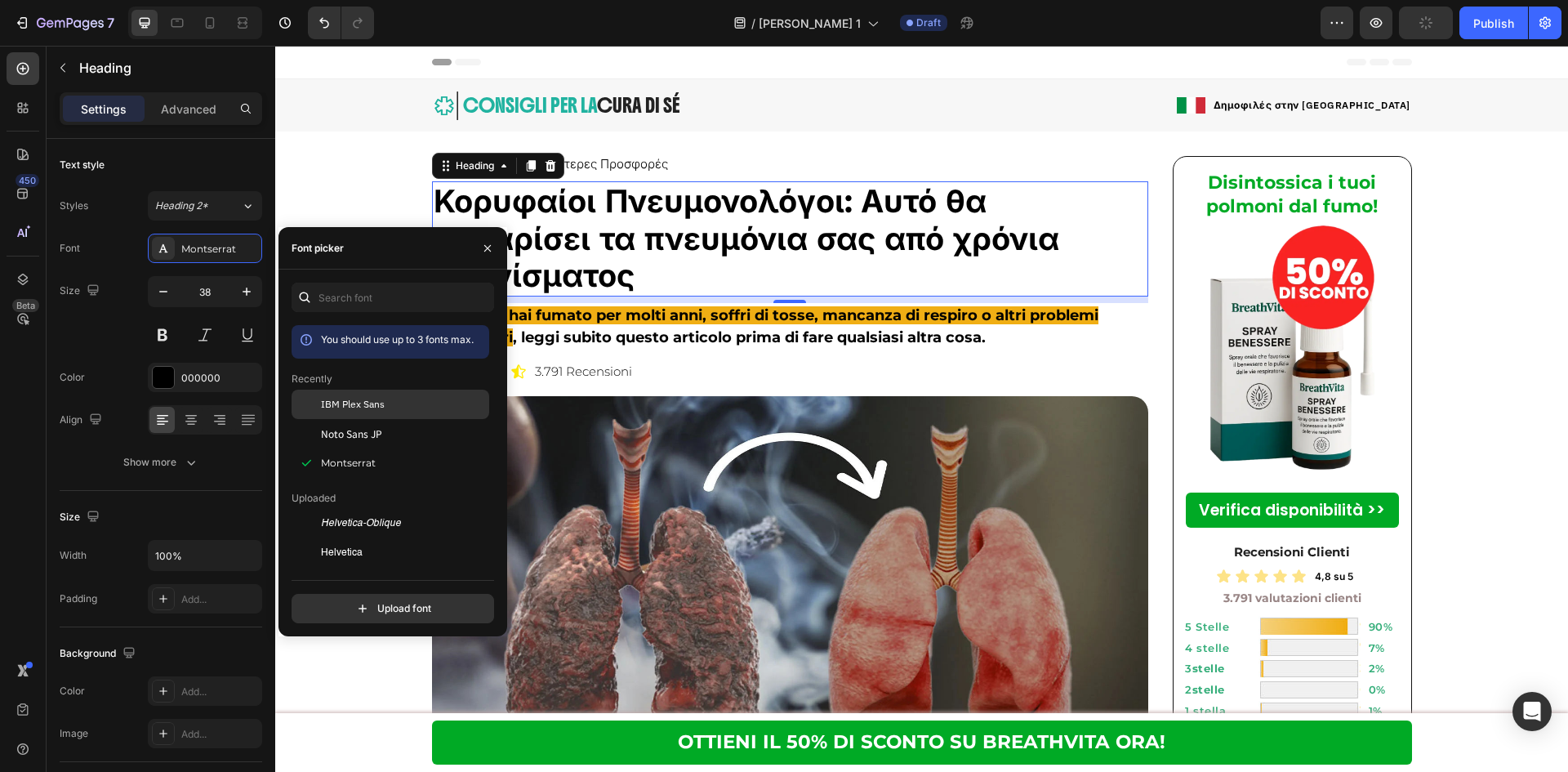
click at [402, 509] on div "IBM Plex Sans" at bounding box center [390, 523] width 198 height 29
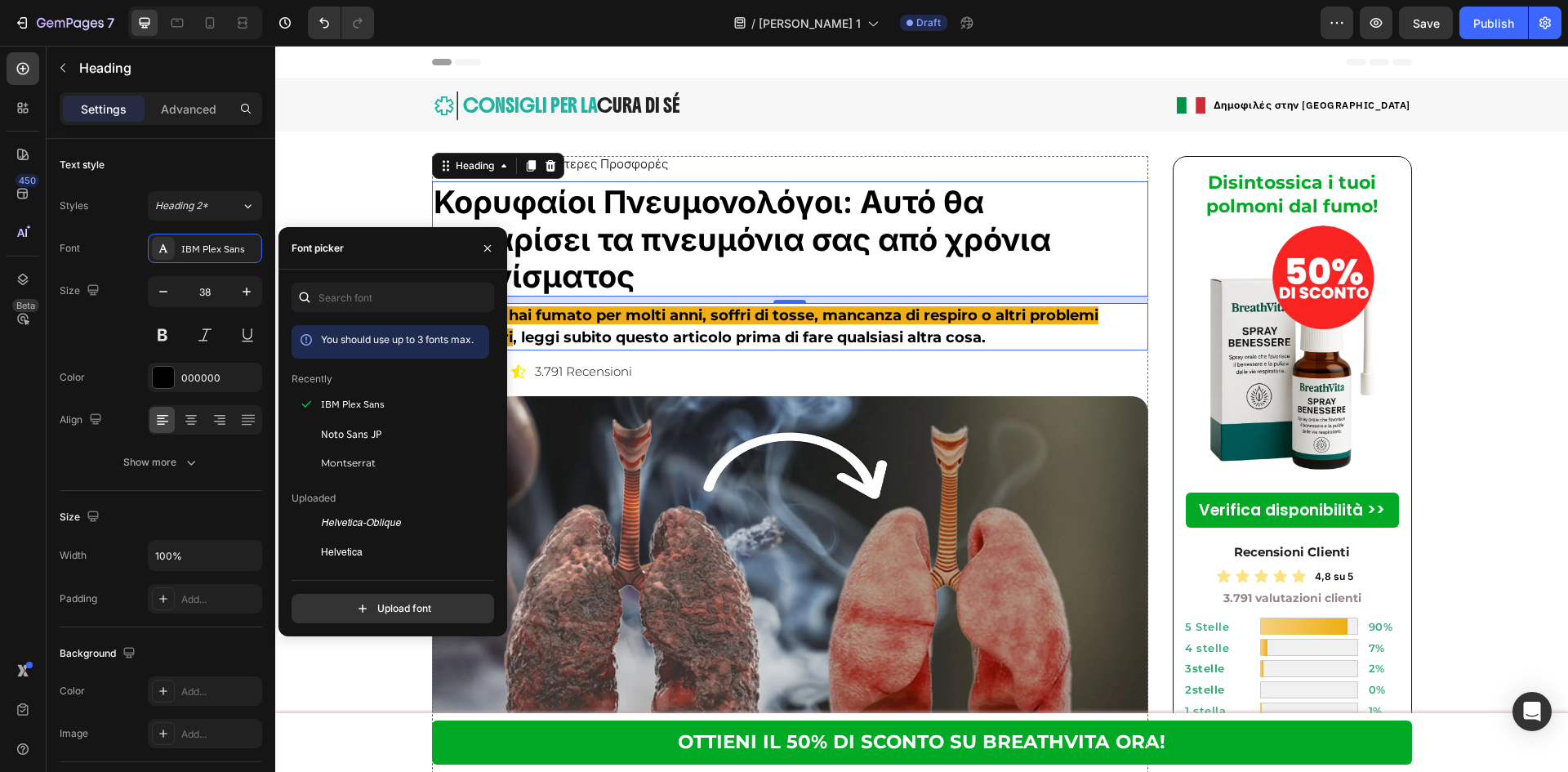
click at [851, 303] on h2 "Se fumi o hai fumato per molti anni, soffri di tosse, mancanza di respiro o alt…" at bounding box center [791, 327] width 717 height 48
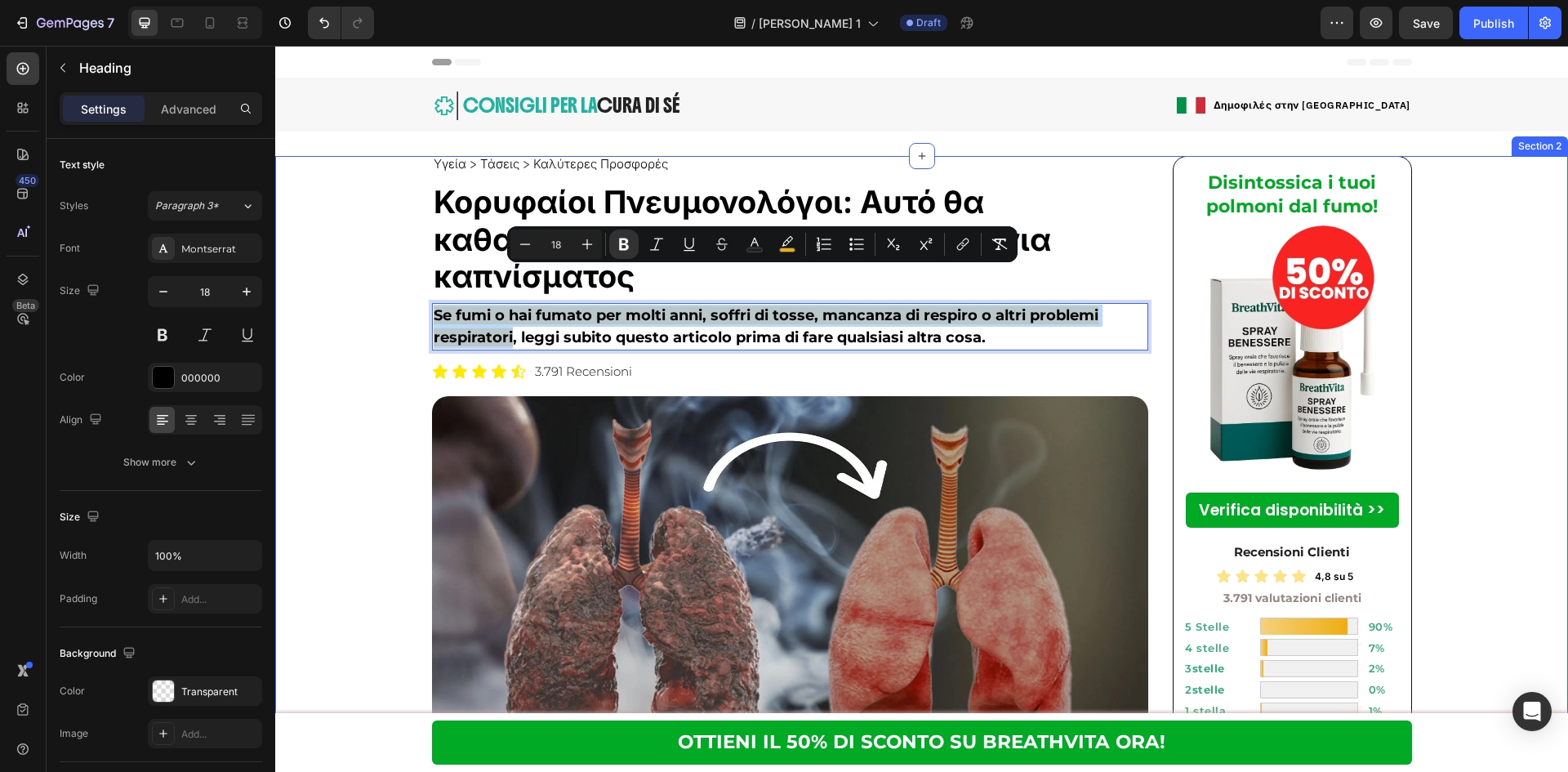
drag, startPoint x: 505, startPoint y: 300, endPoint x: 414, endPoint y: 276, distance: 94.1
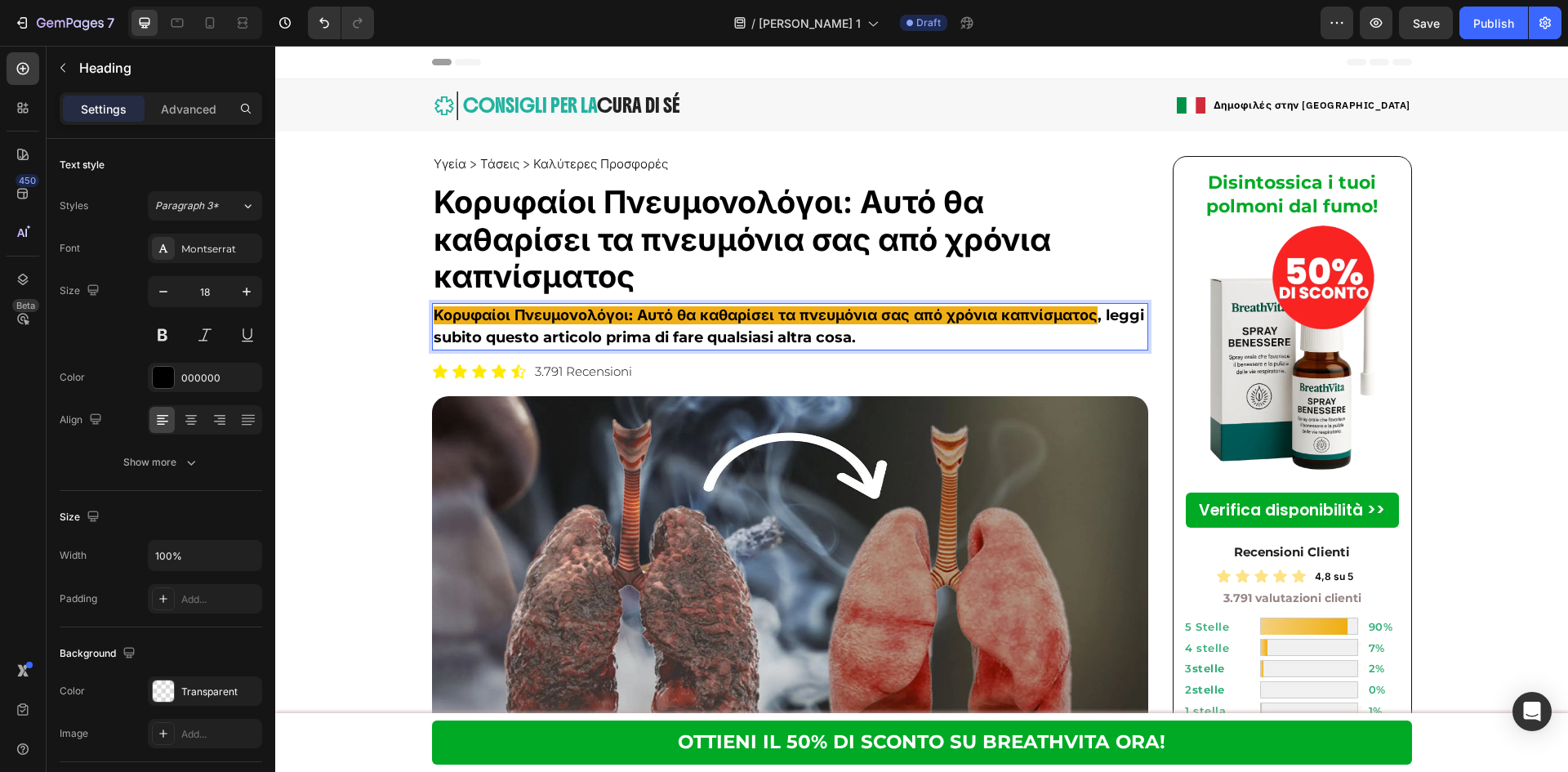
click at [1105, 304] on p "Κορυφαίοι Πνευμονολόγοι: Αυτό θα καθαρίσει τα πνευμόνια σας από χρόνια καπνίσμα…" at bounding box center [791, 326] width 714 height 44
click at [1103, 304] on p "Κορυφαίοι Πνευμονολόγοι: Αυτό θα καθαρίσει τα πνευμόνια σας από χρόνια καπνίσμα…" at bounding box center [791, 326] width 714 height 44
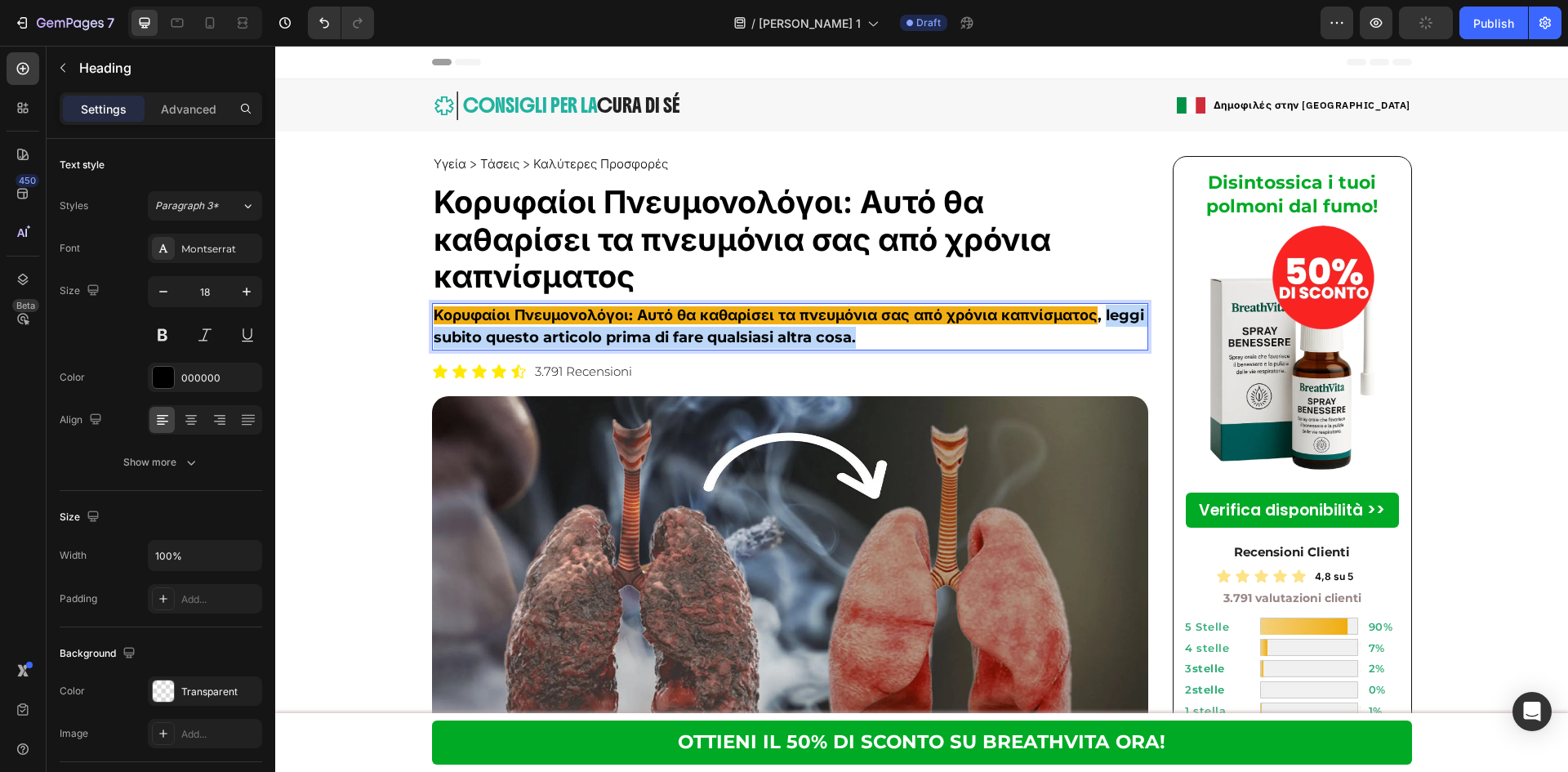
drag, startPoint x: 1099, startPoint y: 273, endPoint x: 1099, endPoint y: 294, distance: 21.0
click at [1099, 304] on p "Κορυφαίοι Πνευμονολόγοι: Αυτό θα καθαρίσει τα πνευμόνια σας από χρόνια καπνίσμα…" at bounding box center [791, 326] width 714 height 44
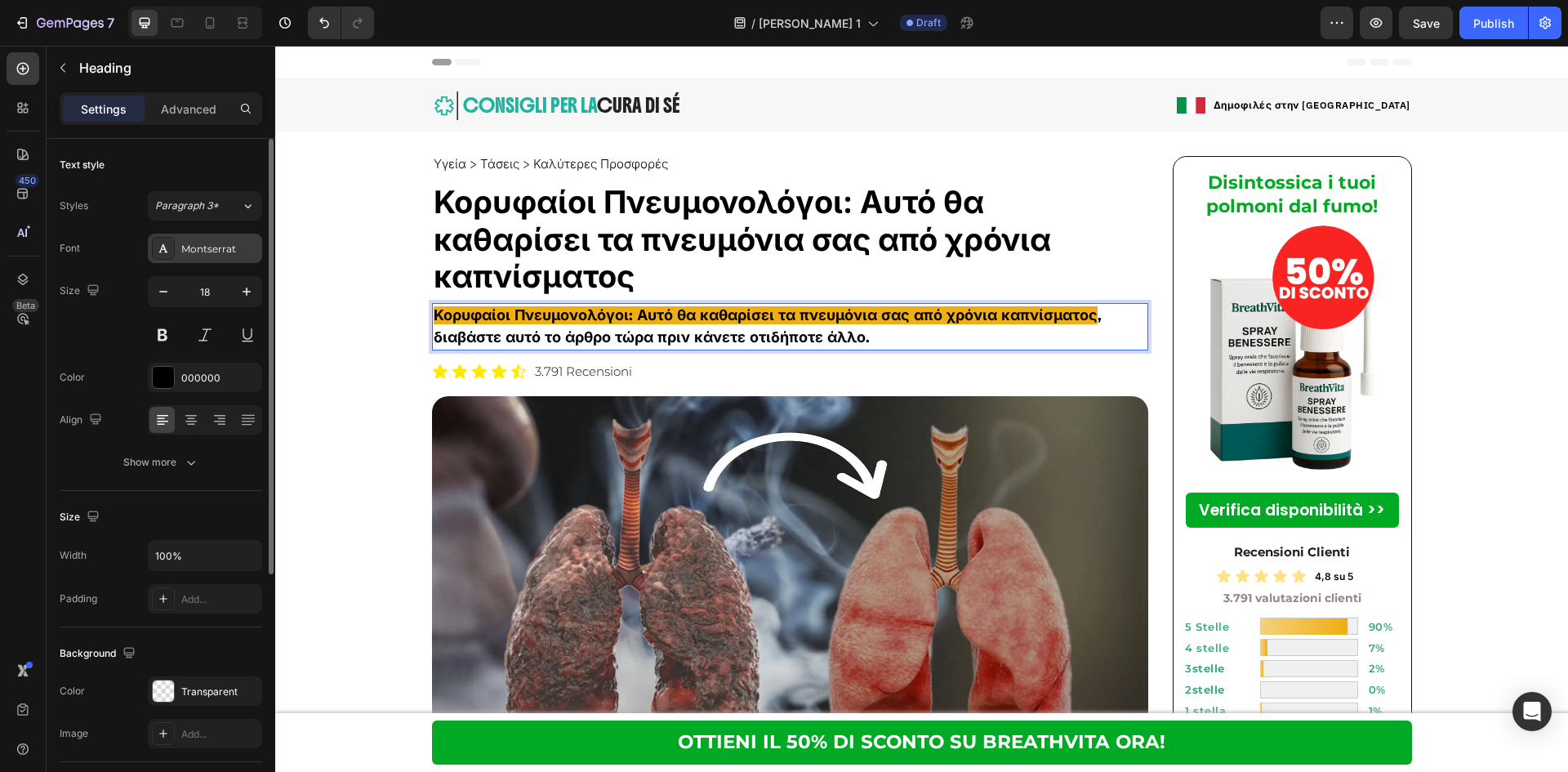
click at [197, 240] on div "Montserrat" at bounding box center [204, 247] width 114 height 29
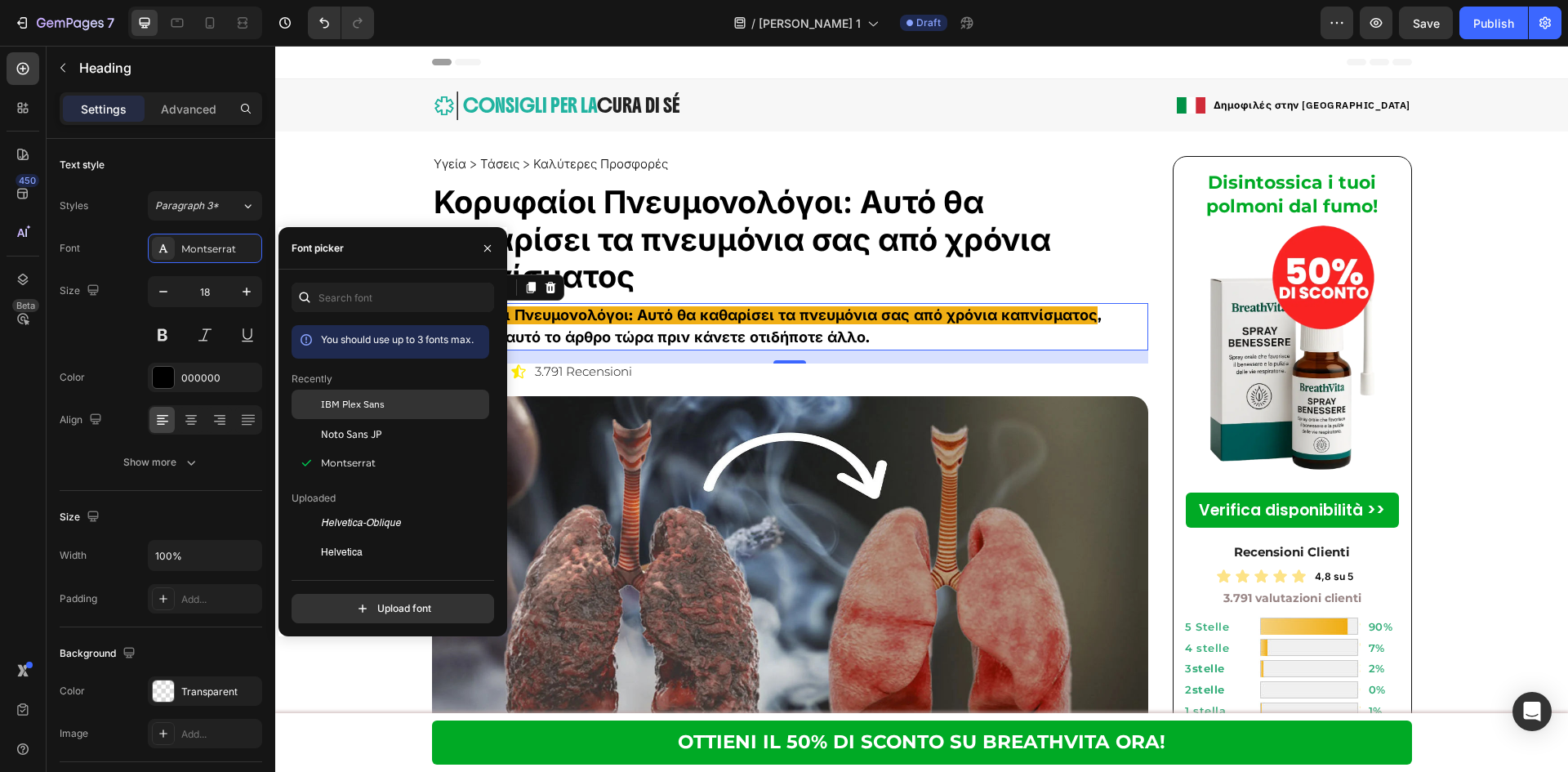
click at [325, 509] on div "IBM Plex Sans" at bounding box center [390, 523] width 198 height 29
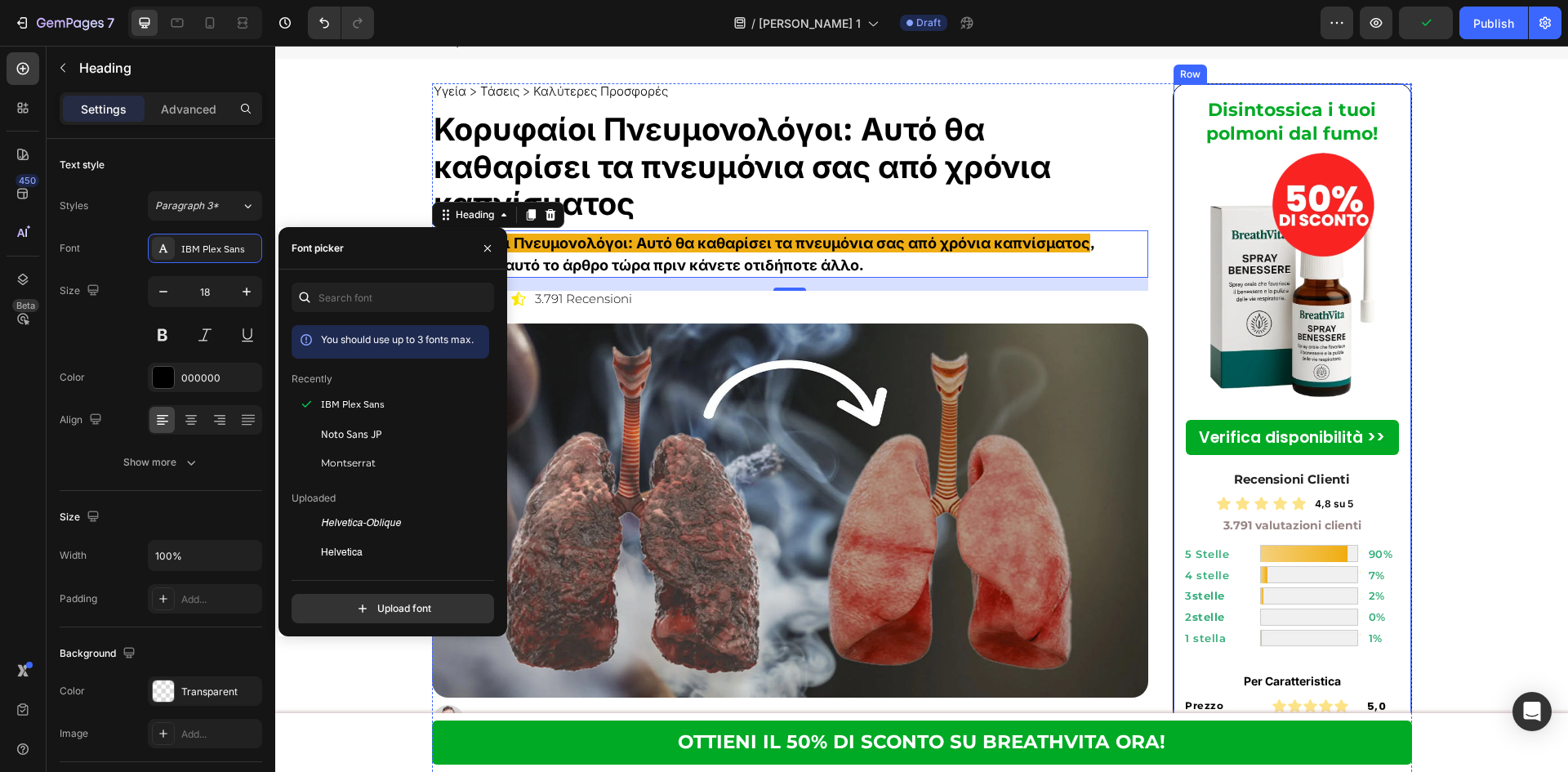
scroll to position [108, 0]
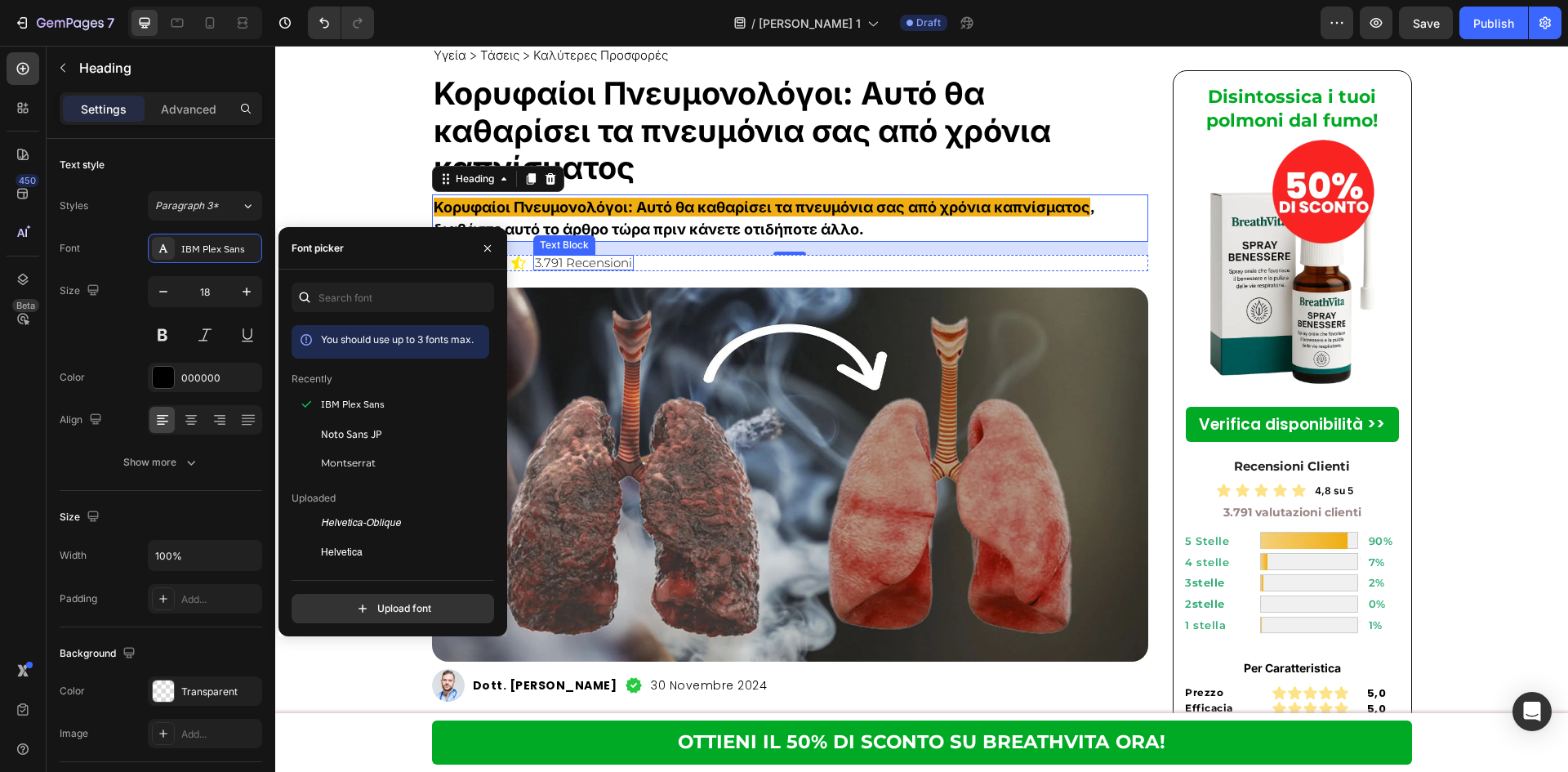
click at [615, 257] on p "3.791 Recensioni" at bounding box center [583, 262] width 97 height 12
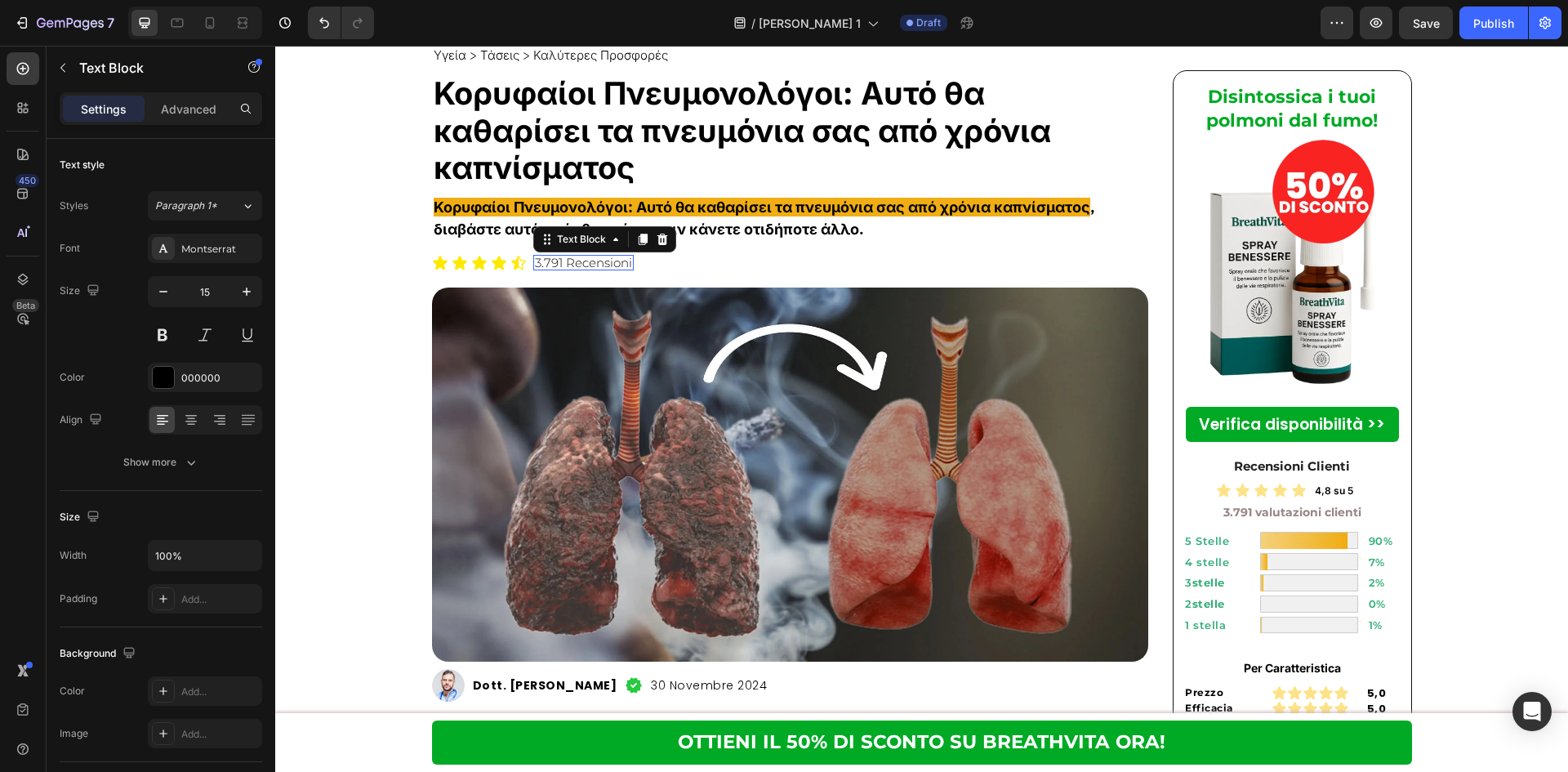
click at [615, 257] on p "3.791 Recensioni" at bounding box center [583, 262] width 97 height 12
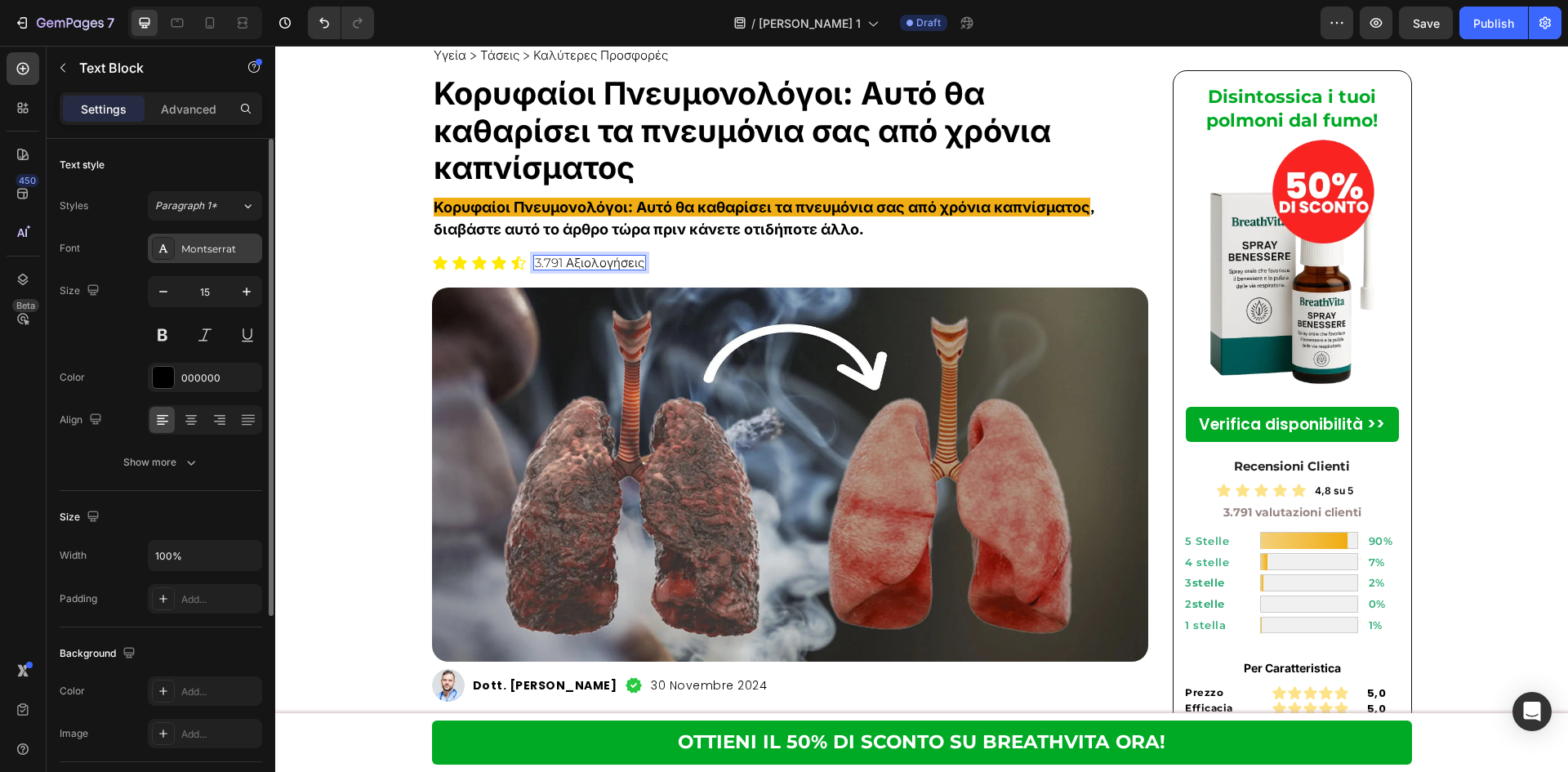
click at [175, 245] on div "Montserrat" at bounding box center [204, 247] width 114 height 29
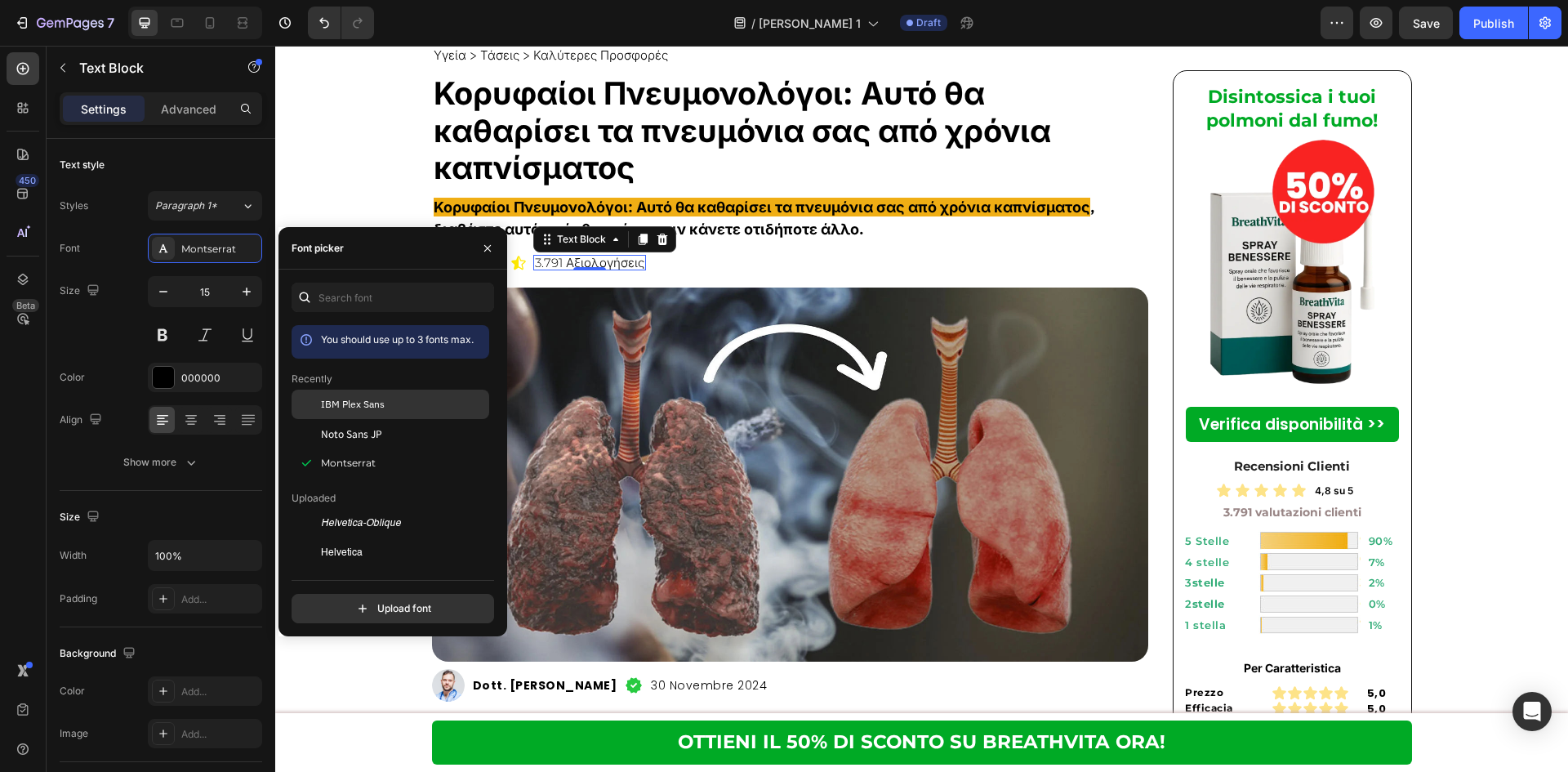
drag, startPoint x: 357, startPoint y: 399, endPoint x: 493, endPoint y: 356, distance: 142.6
click at [357, 399] on span "IBM Plex Sans" at bounding box center [353, 404] width 63 height 15
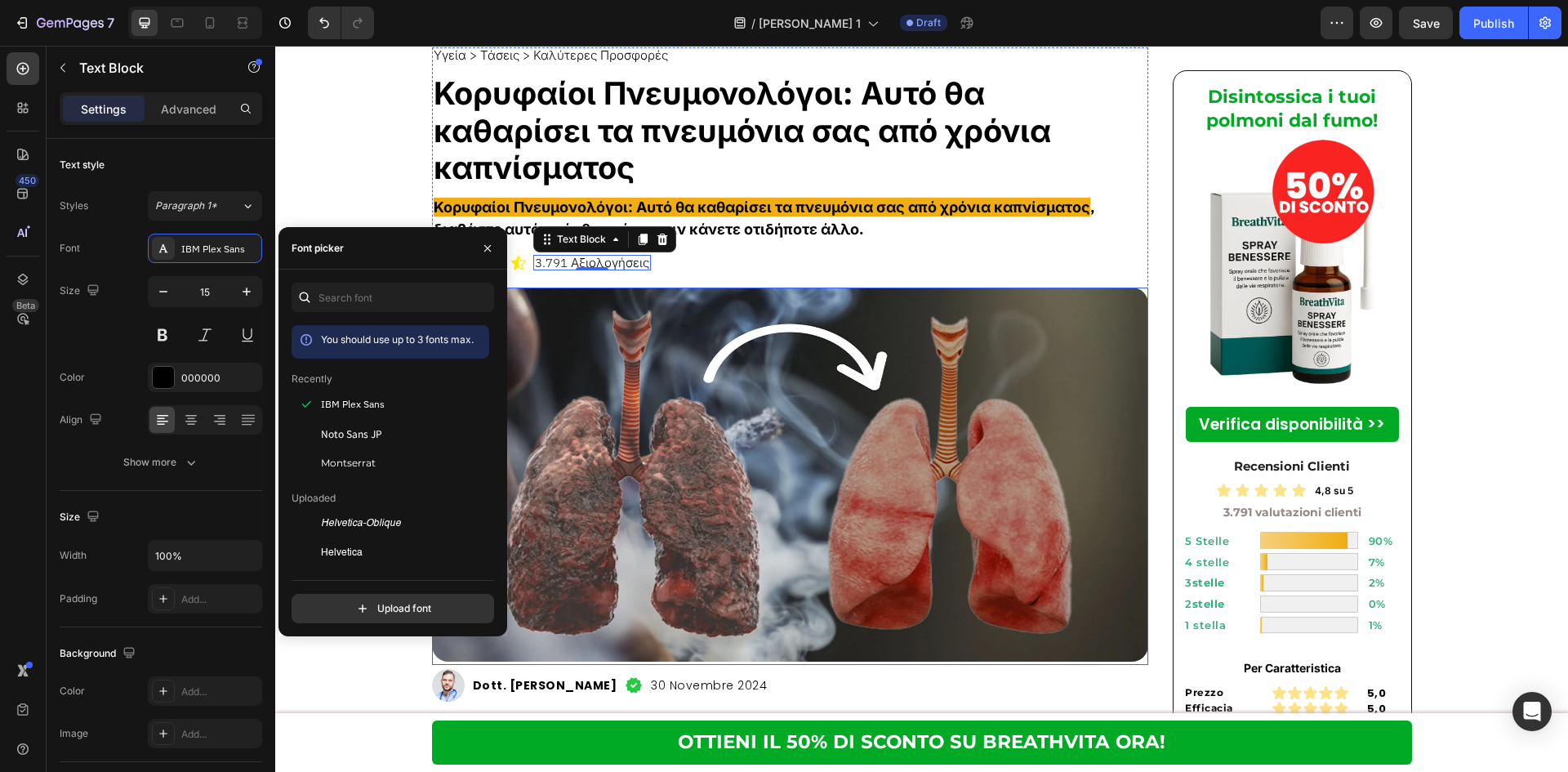
click at [1047, 409] on img at bounding box center [791, 474] width 717 height 374
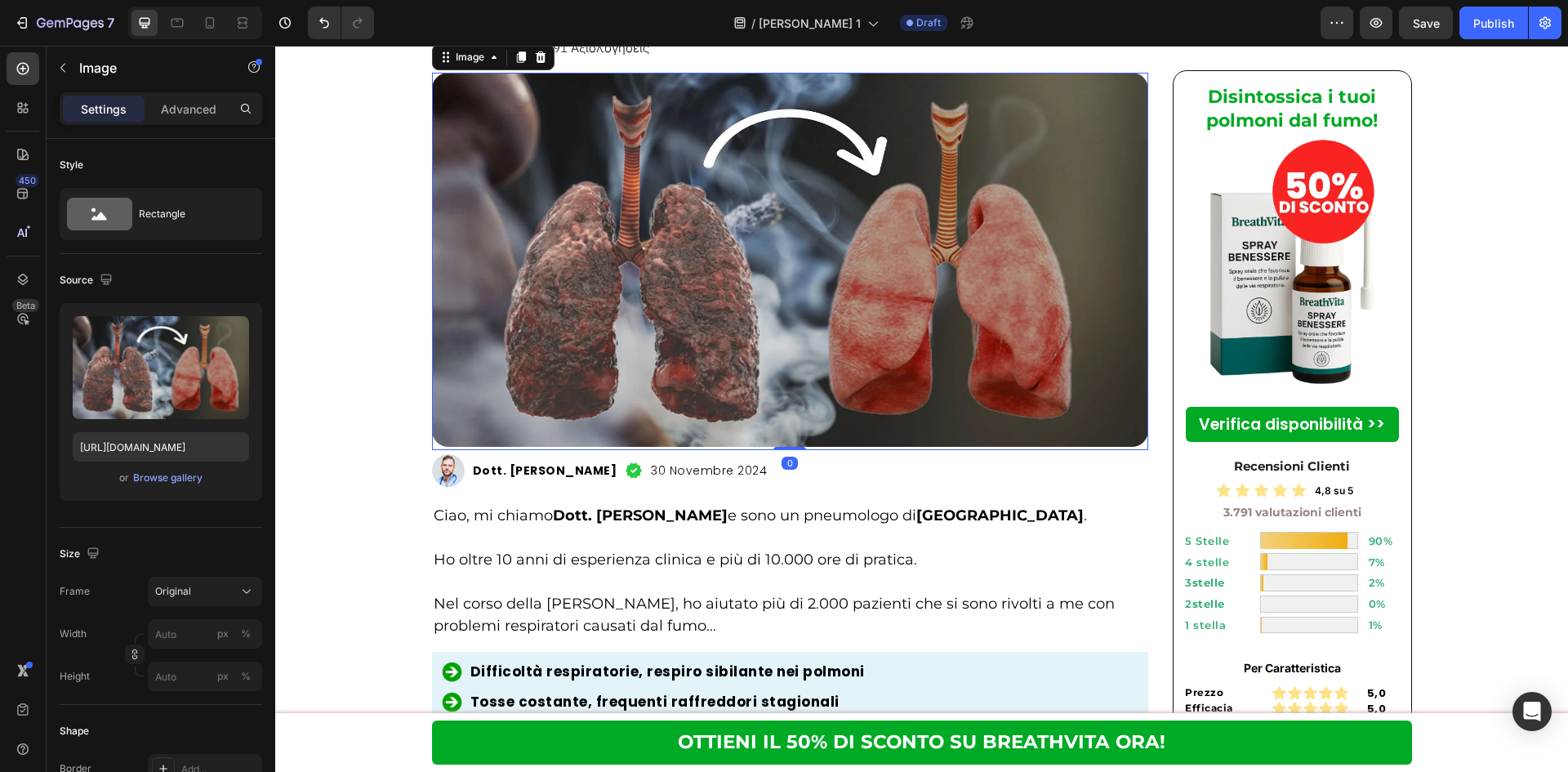
scroll to position [327, 0]
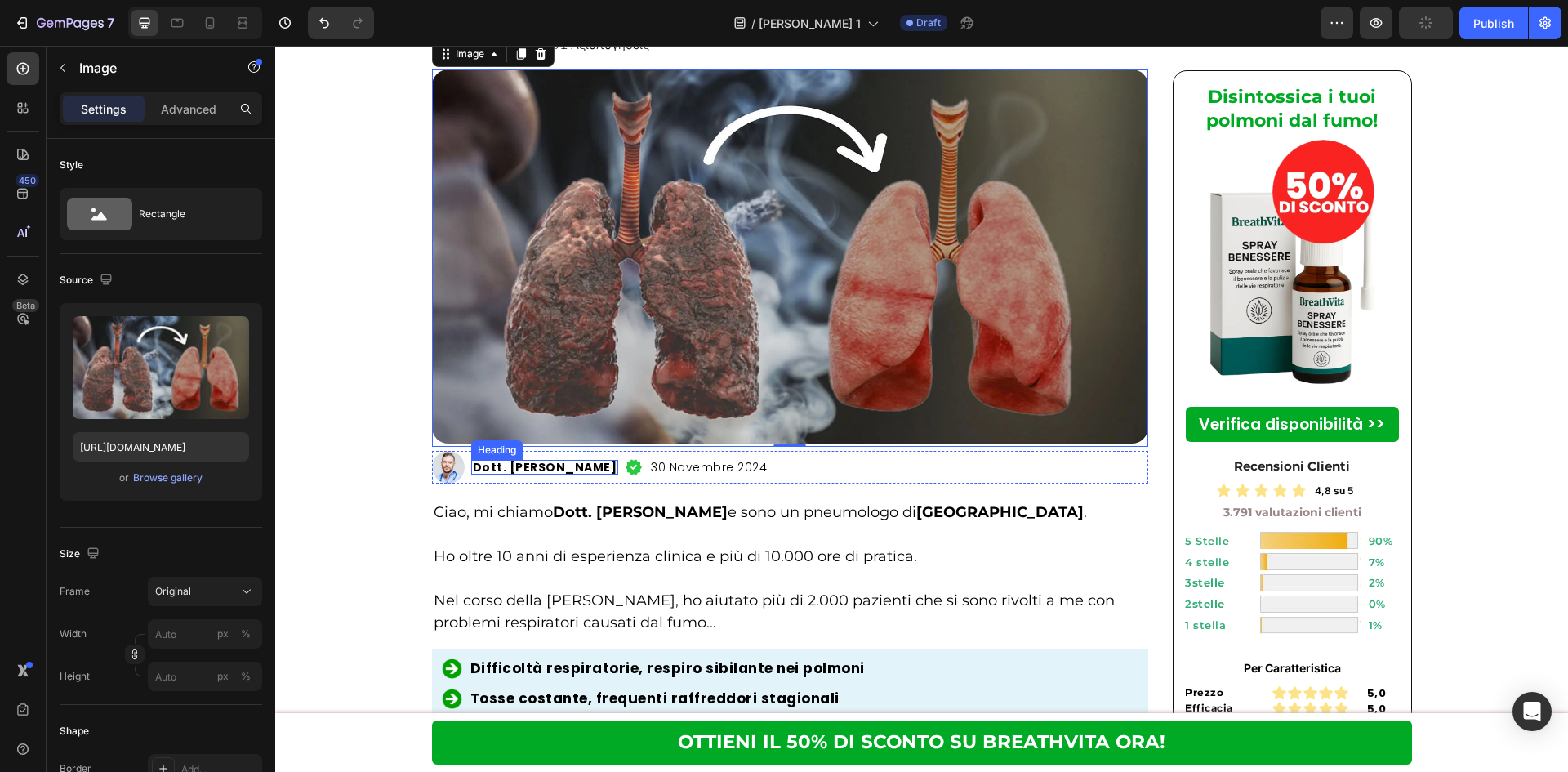
click at [568, 460] on h2 "Dott. Marco Rossi" at bounding box center [545, 468] width 147 height 15
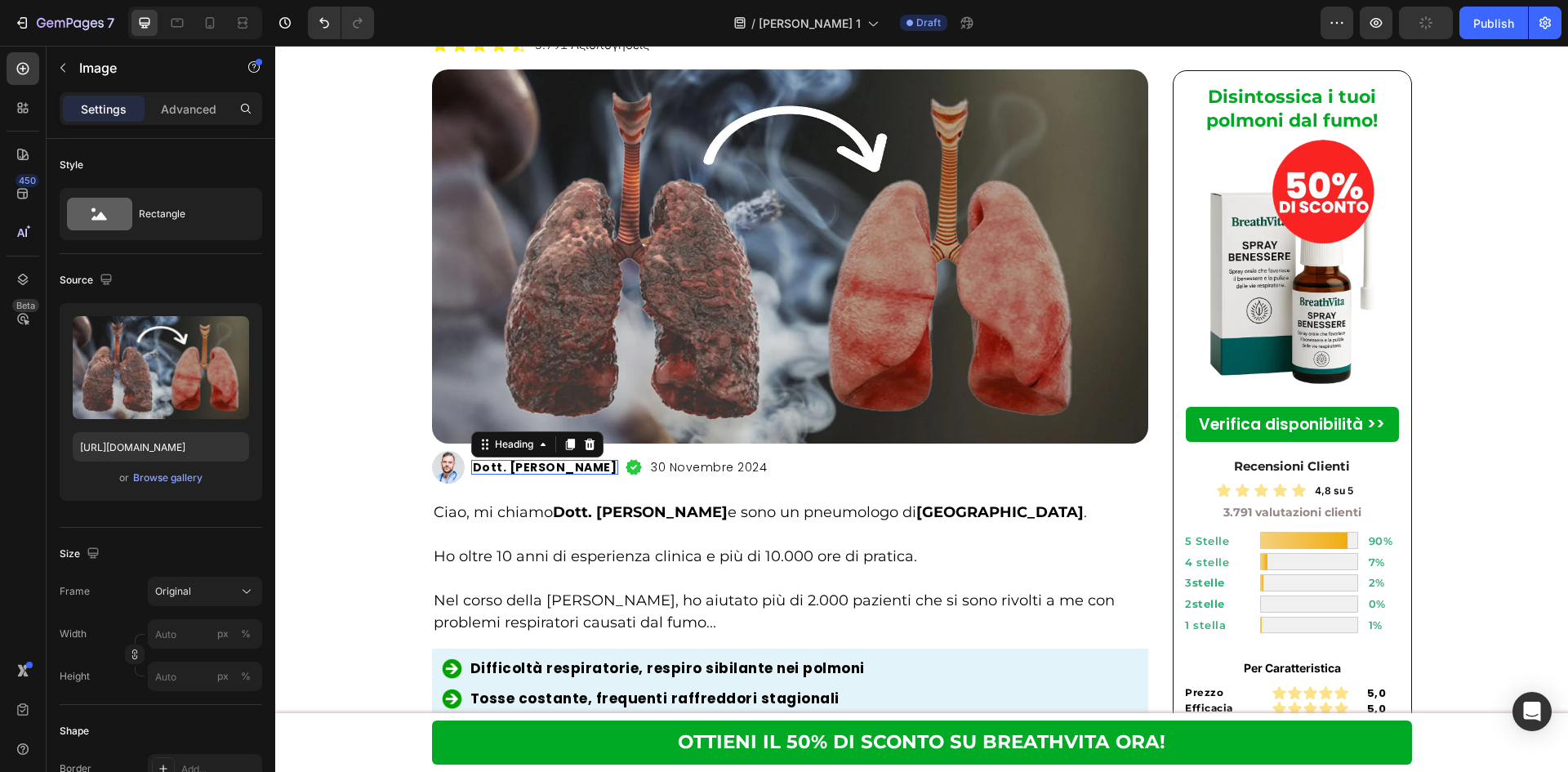
click at [568, 460] on h2 "Dott. Marco Rossi" at bounding box center [545, 468] width 147 height 15
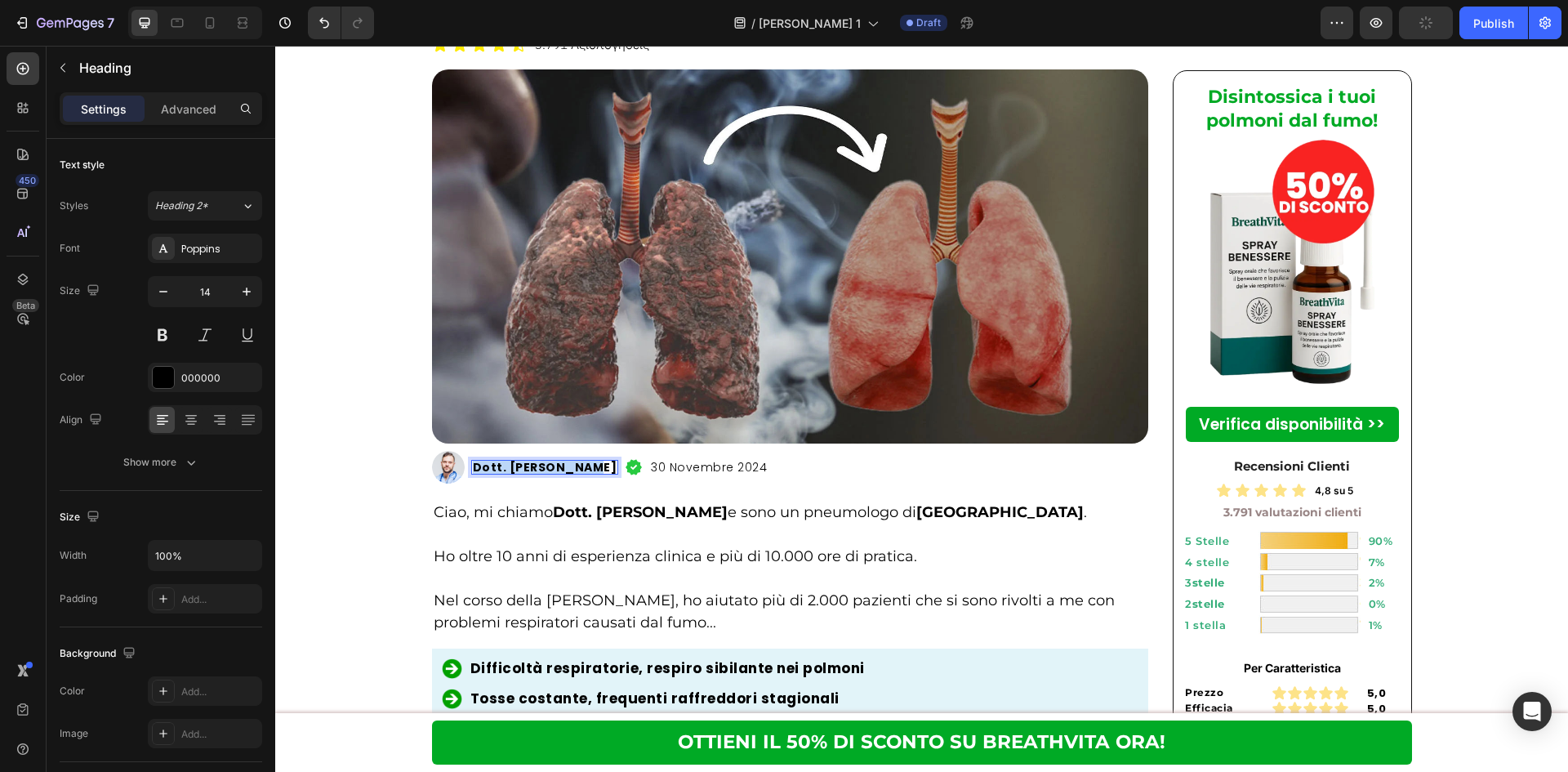
click at [568, 461] on p "Dott. Marco Rossi" at bounding box center [545, 467] width 145 height 11
click at [205, 245] on div "Poppins" at bounding box center [219, 249] width 77 height 15
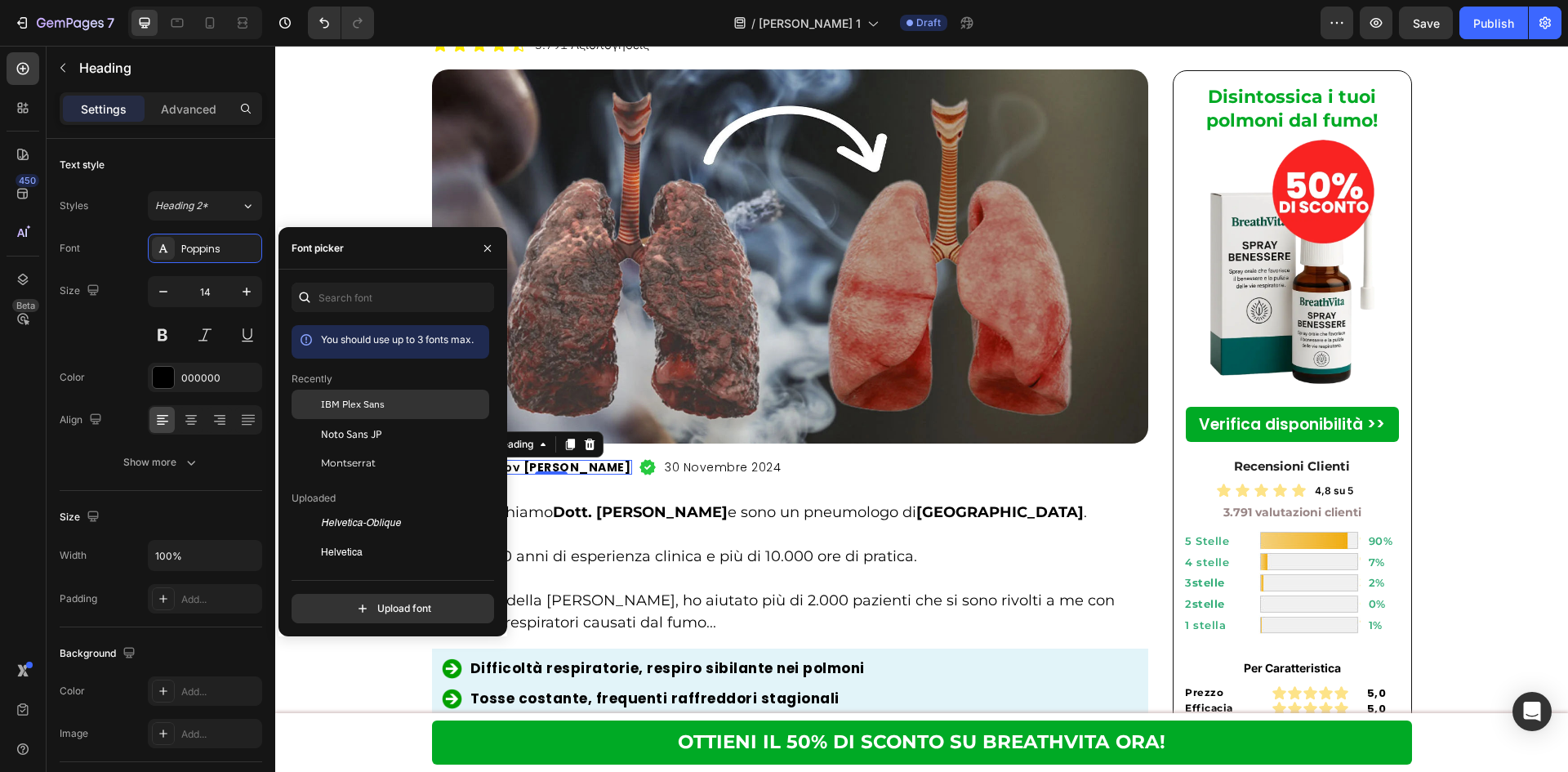
drag, startPoint x: 371, startPoint y: 410, endPoint x: 380, endPoint y: 414, distance: 9.8
click at [371, 411] on span "IBM Plex Sans" at bounding box center [353, 404] width 63 height 15
click at [774, 460] on h2 "30 Novembre 2024" at bounding box center [714, 468] width 119 height 15
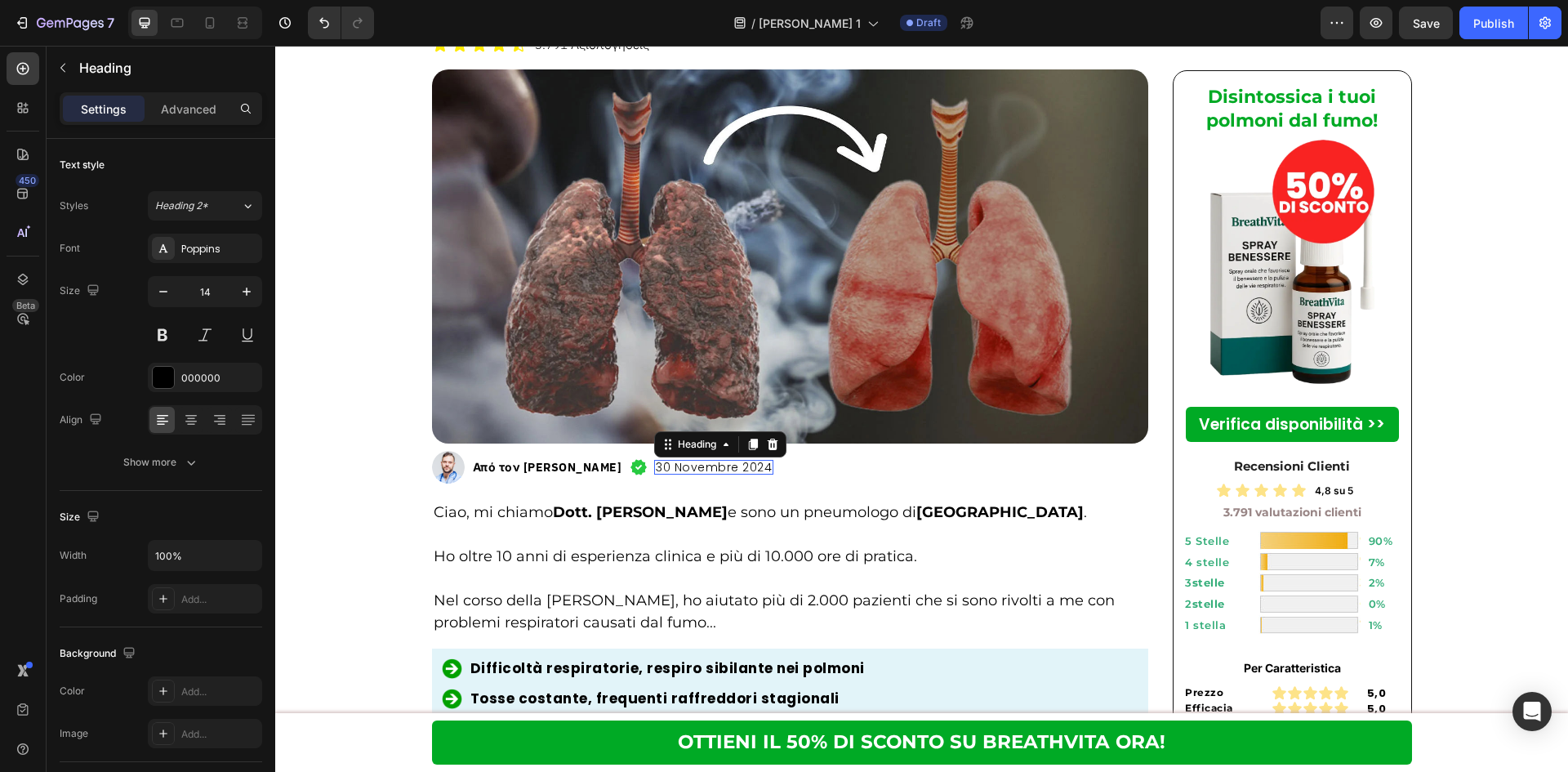
click at [774, 460] on h2 "30 Novembre 2024" at bounding box center [714, 468] width 119 height 15
click at [772, 461] on p "30 Novembre 2024" at bounding box center [714, 467] width 116 height 11
click at [231, 251] on div "Poppins" at bounding box center [219, 249] width 77 height 15
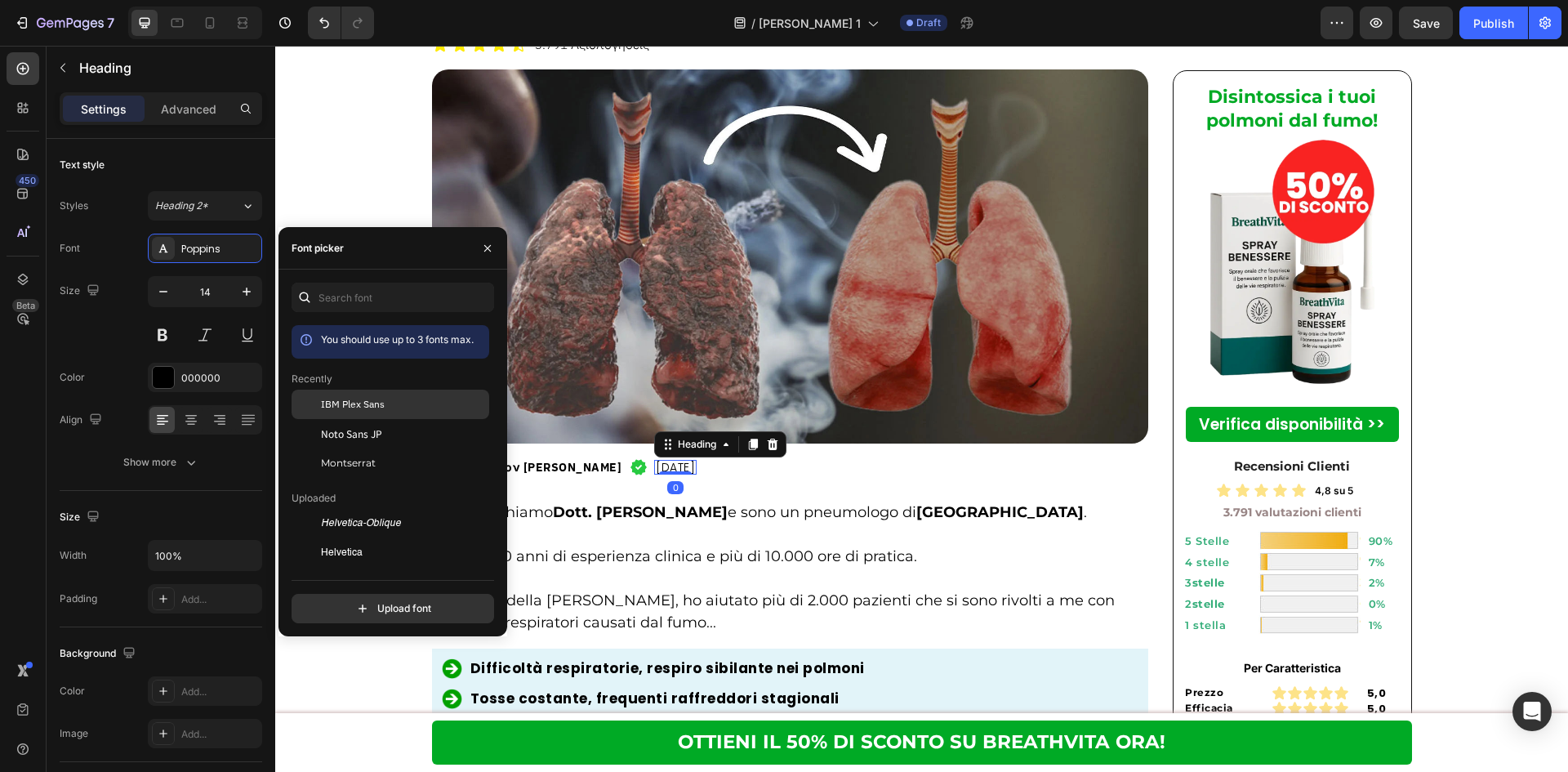
drag, startPoint x: 355, startPoint y: 402, endPoint x: 375, endPoint y: 462, distance: 63.2
click at [355, 402] on span "IBM Plex Sans" at bounding box center [353, 404] width 63 height 15
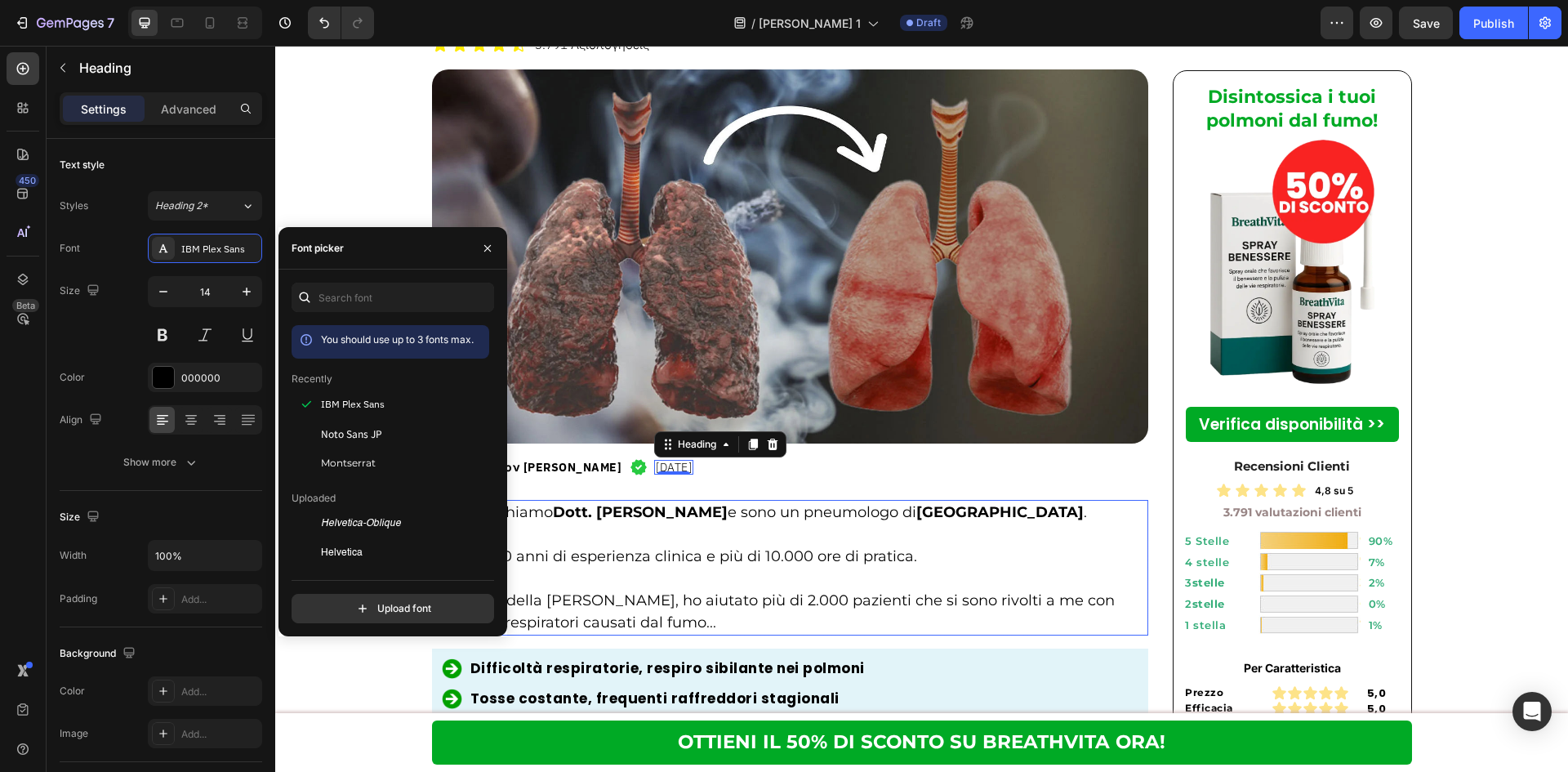
click at [876, 568] on p at bounding box center [791, 579] width 714 height 22
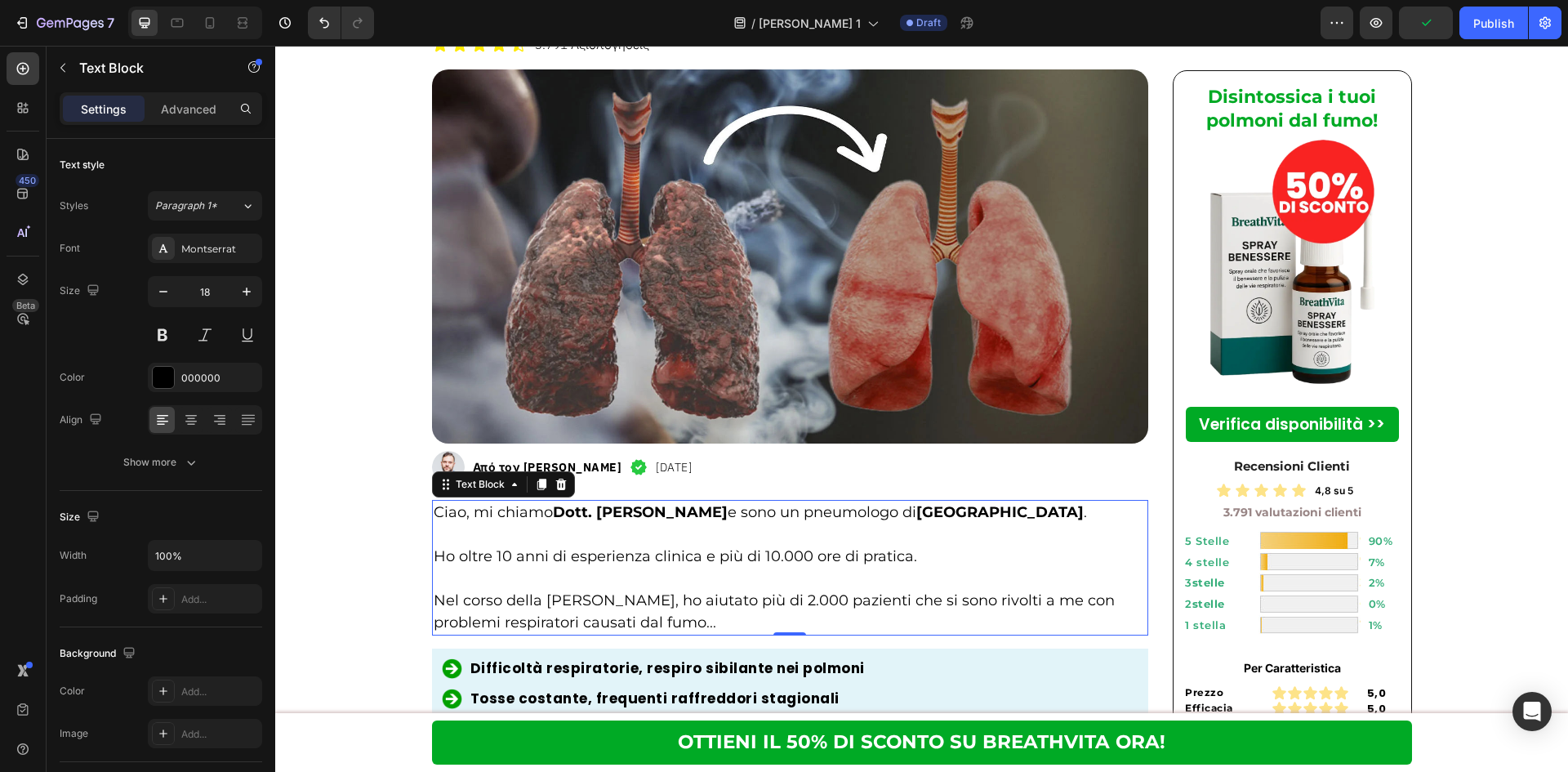
click at [865, 590] on p "Nel corso della mia carriera, ho aiutato più di 2.000 pazienti che si sono rivo…" at bounding box center [791, 611] width 714 height 44
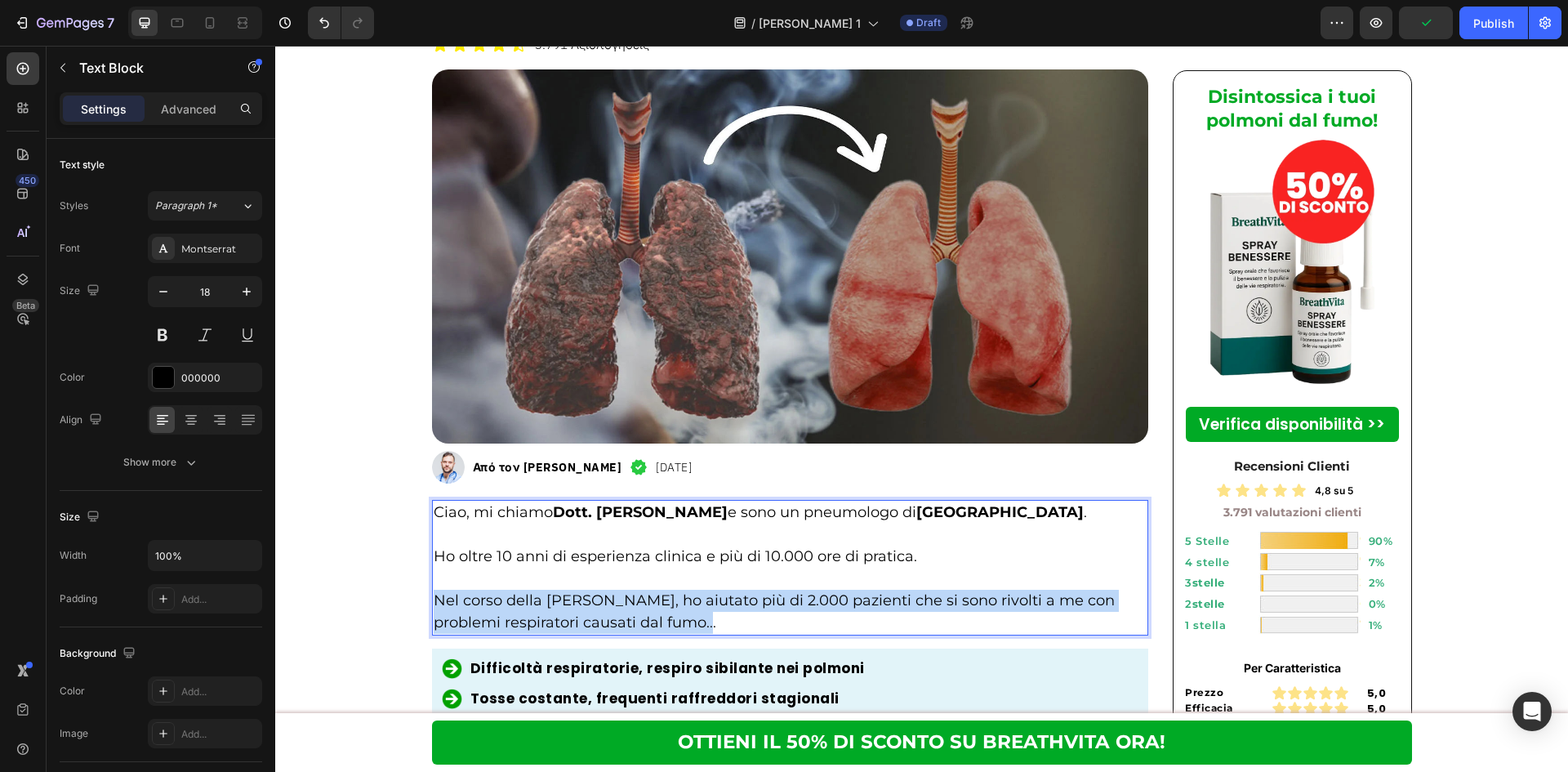
click at [865, 590] on p "Nel corso della mia carriera, ho aiutato più di 2.000 pazienti che si sono rivo…" at bounding box center [791, 611] width 714 height 44
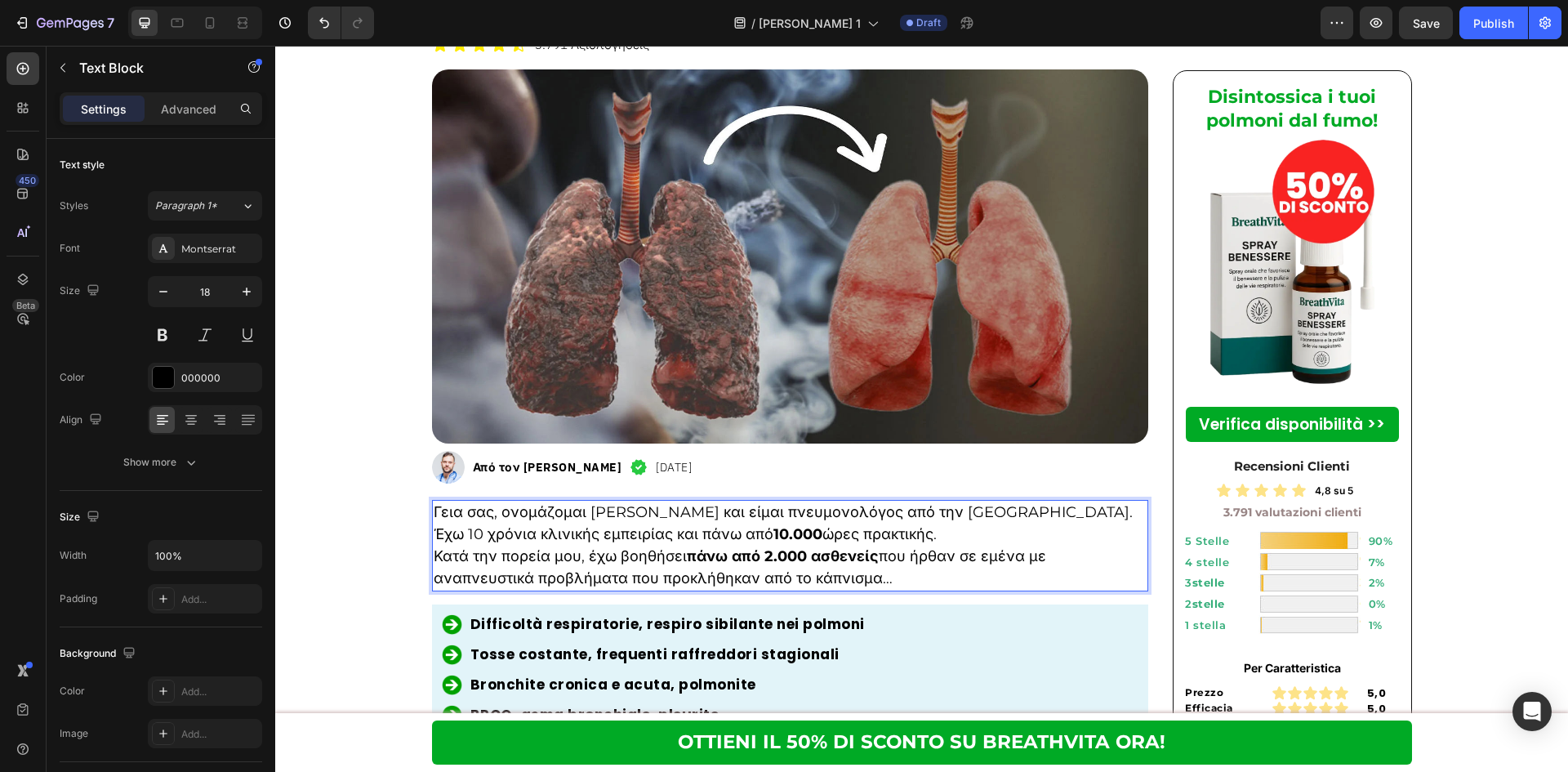
click at [1084, 501] on p "Γεια σας, ονομάζομαι Δρ. Νικόλαος Παπαδόπουλος και είμαι πνευμονολόγος από την …" at bounding box center [791, 512] width 714 height 22
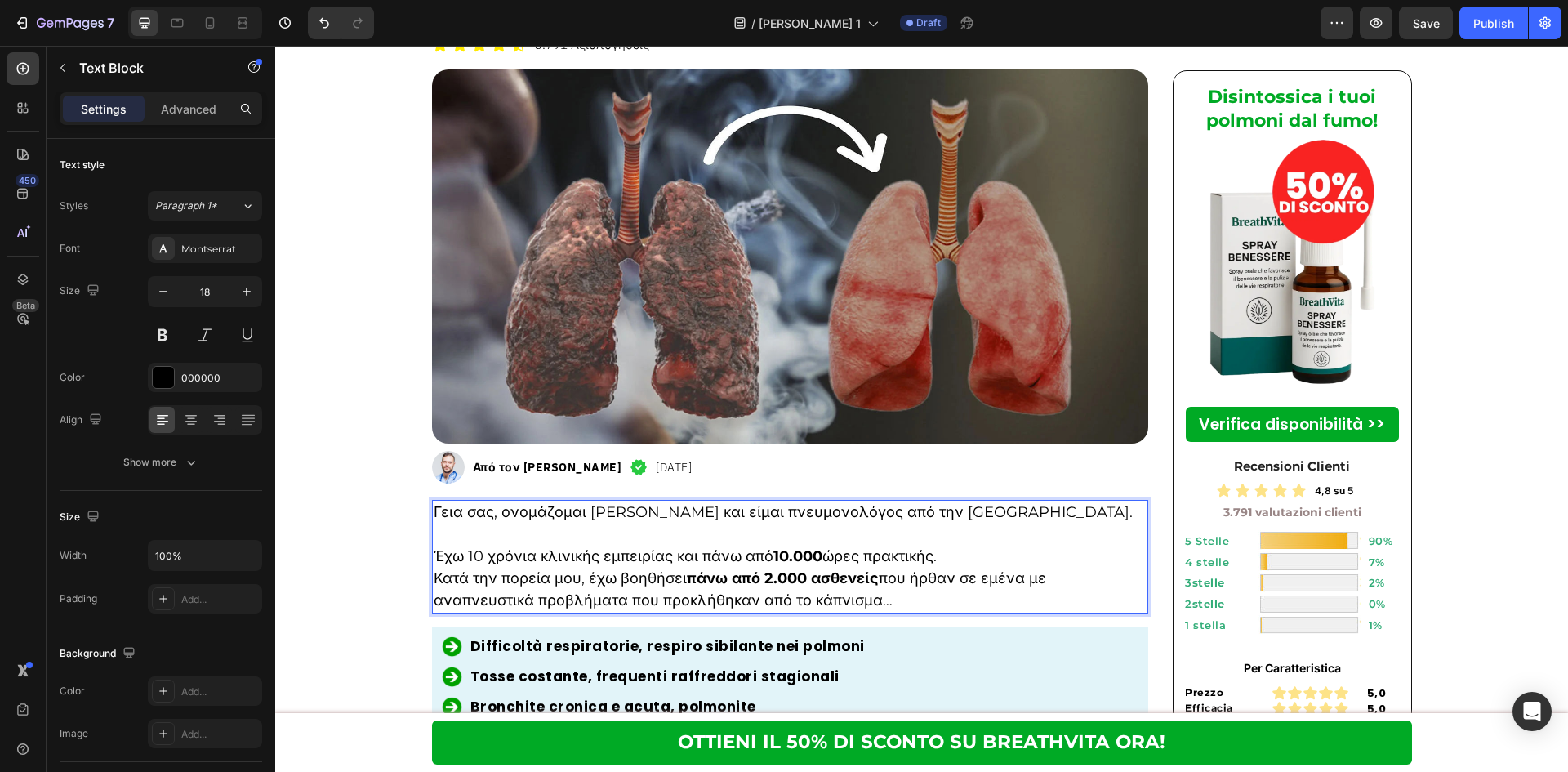
click at [1051, 545] on p "Έχω 10 χρόνια κλινικής εμπειρίας και πάνω από 10.000 ώρες πρακτικής." at bounding box center [791, 556] width 714 height 22
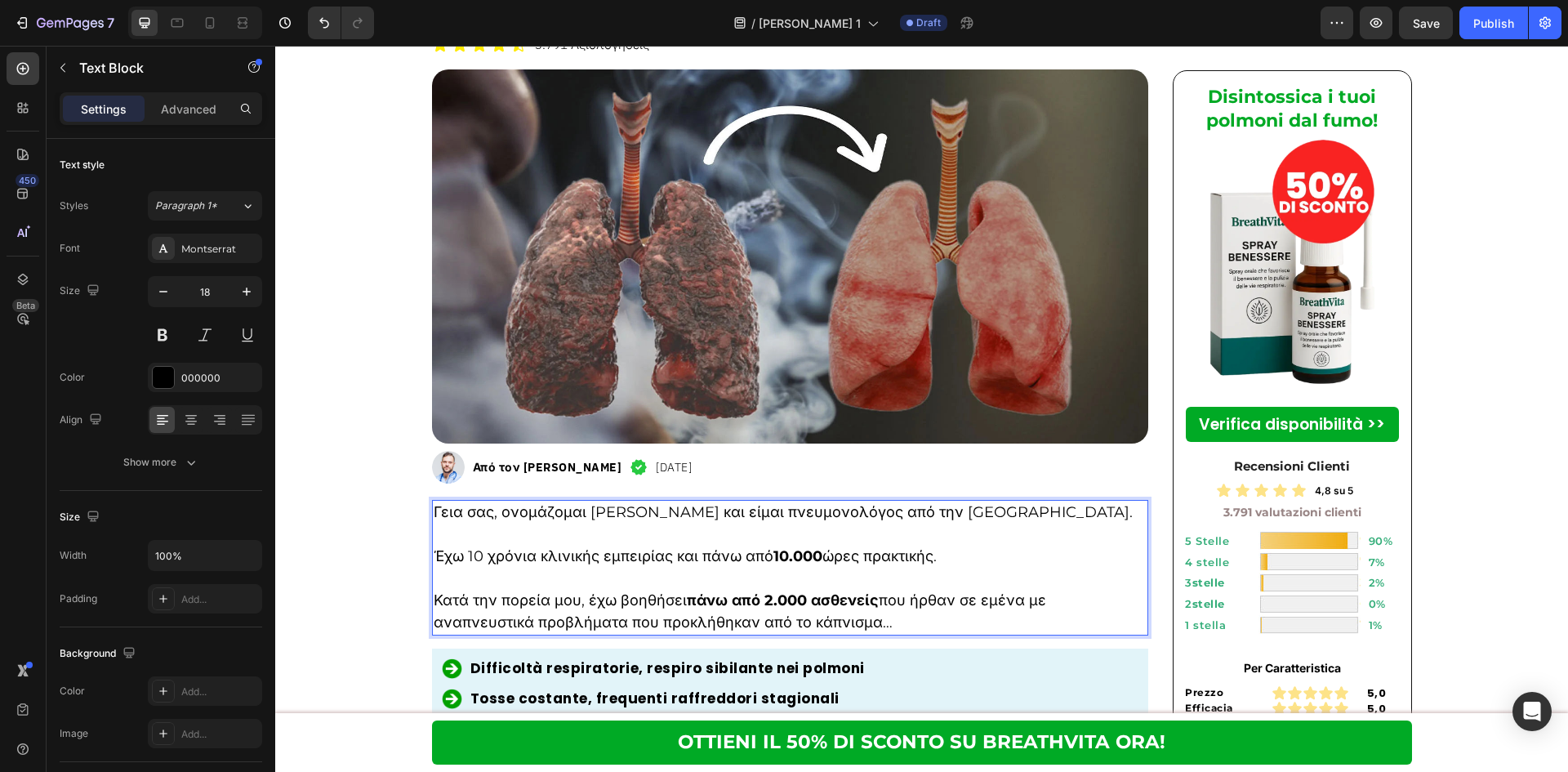
click at [1049, 568] on p "Rich Text Editor. Editing area: main" at bounding box center [791, 579] width 714 height 22
click at [1049, 590] on p "Κατά την πορεία μου, έχω βοηθήσει πάνω από 2.000 ασθενείς που ήρθαν σε εμένα με…" at bounding box center [791, 611] width 714 height 44
click at [231, 245] on div "Montserrat" at bounding box center [219, 249] width 77 height 15
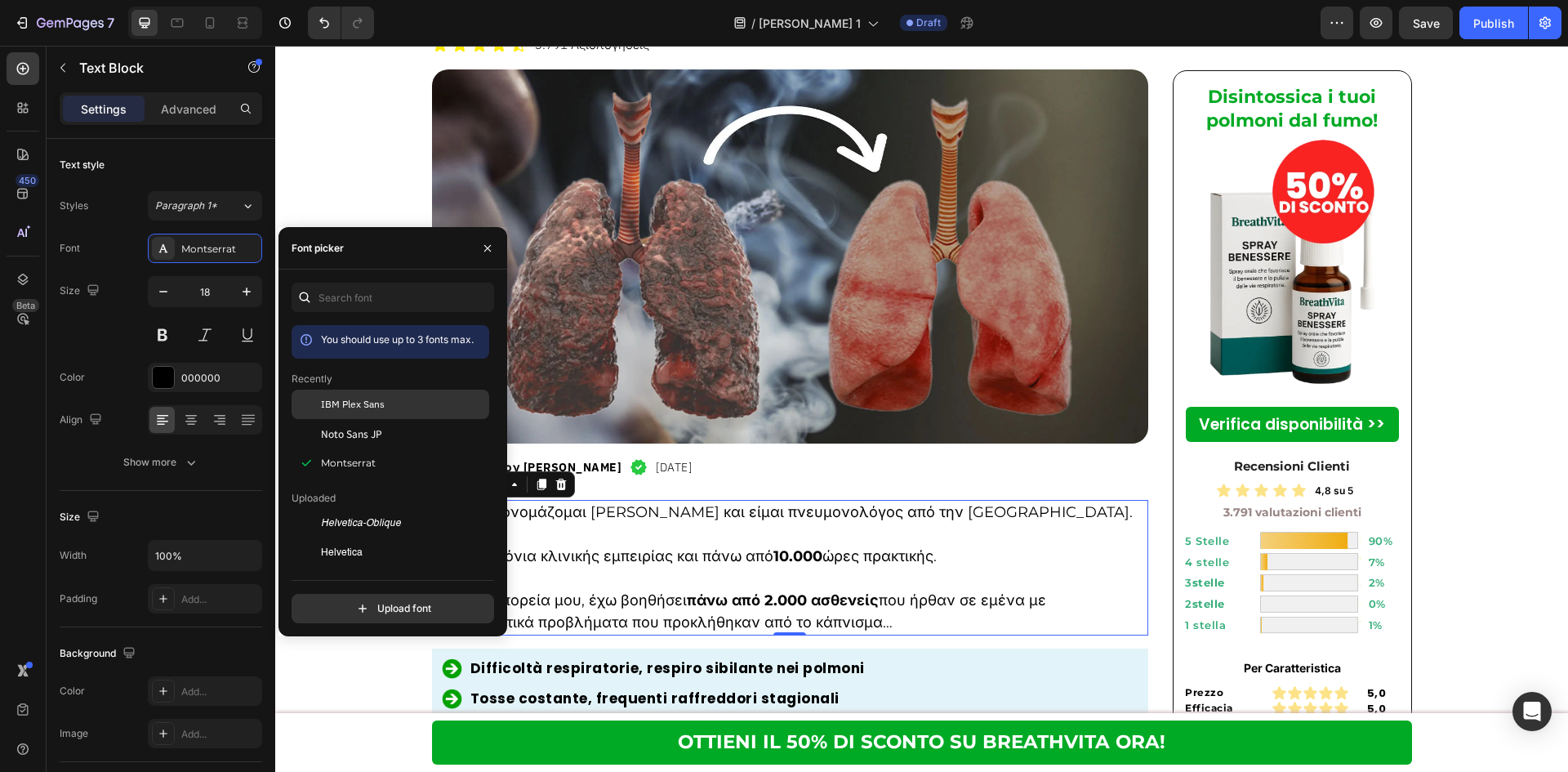
click at [328, 408] on span "IBM Plex Sans" at bounding box center [353, 404] width 63 height 15
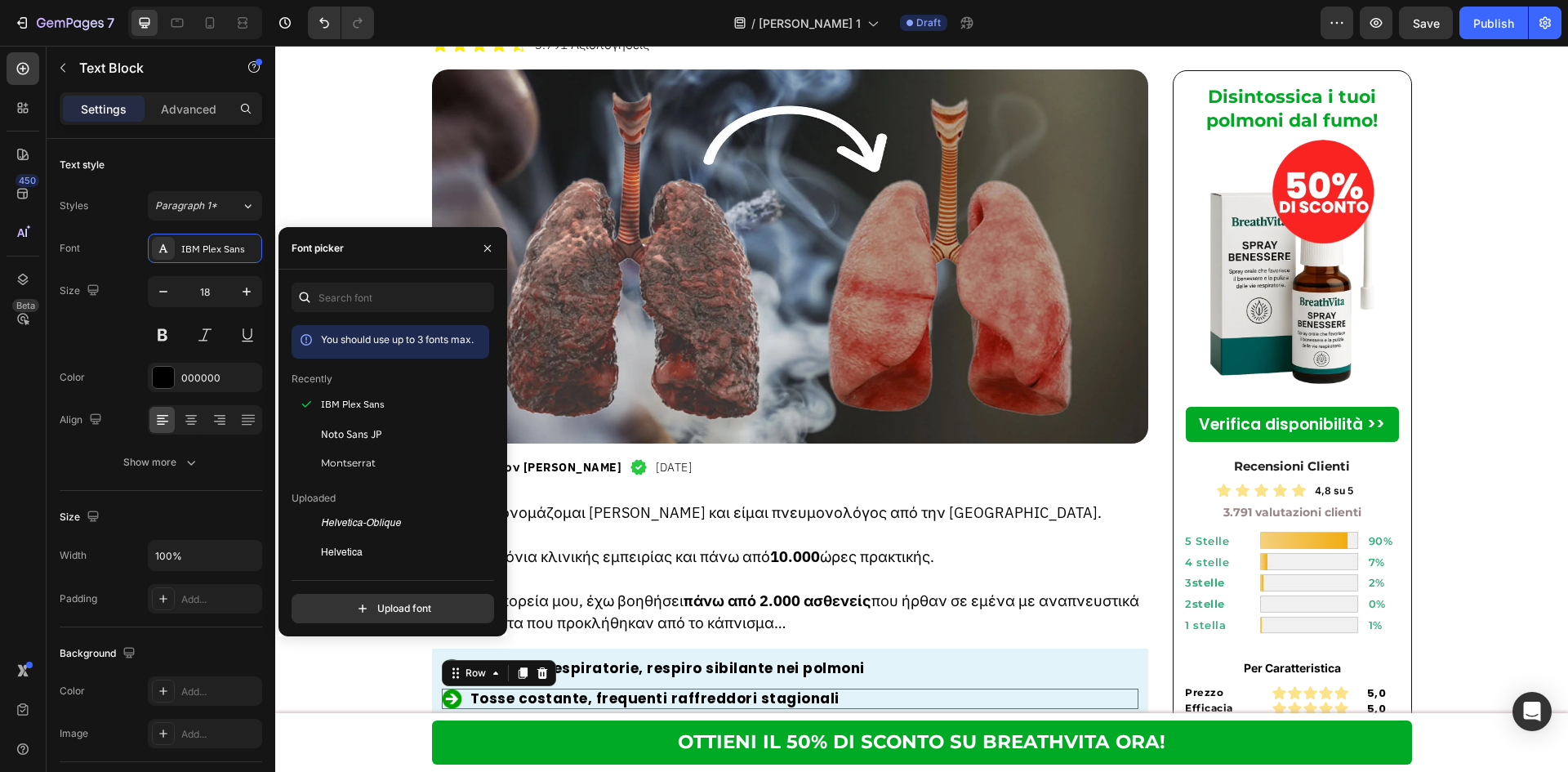
click at [860, 689] on div "Image Tosse costante, frequenti raffreddori stagionali Heading Row 0" at bounding box center [790, 699] width 697 height 21
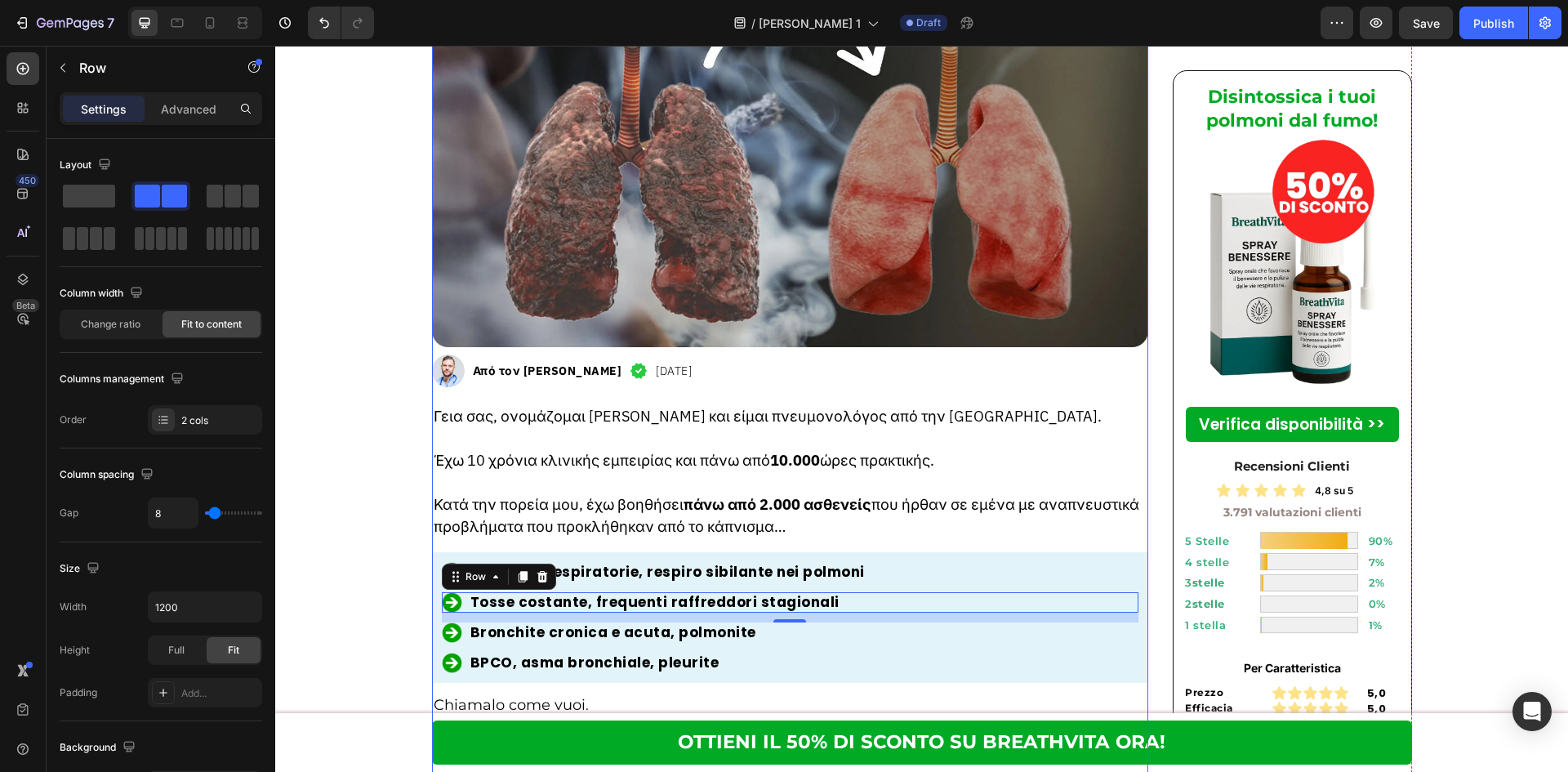
scroll to position [435, 0]
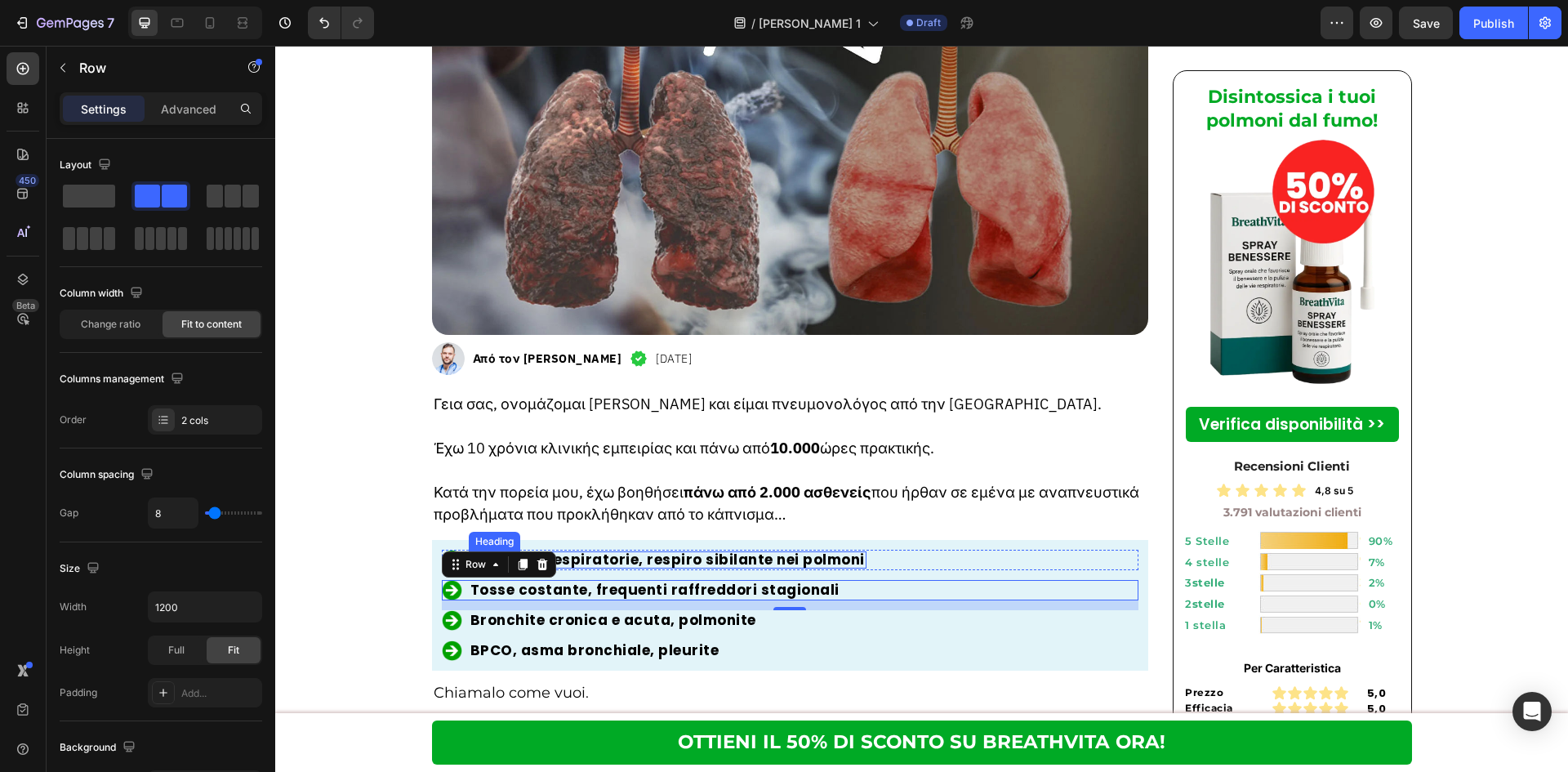
click at [754, 550] on strong "Difficoltà respiratorie, respiro sibilante nei polmoni" at bounding box center [667, 559] width 395 height 20
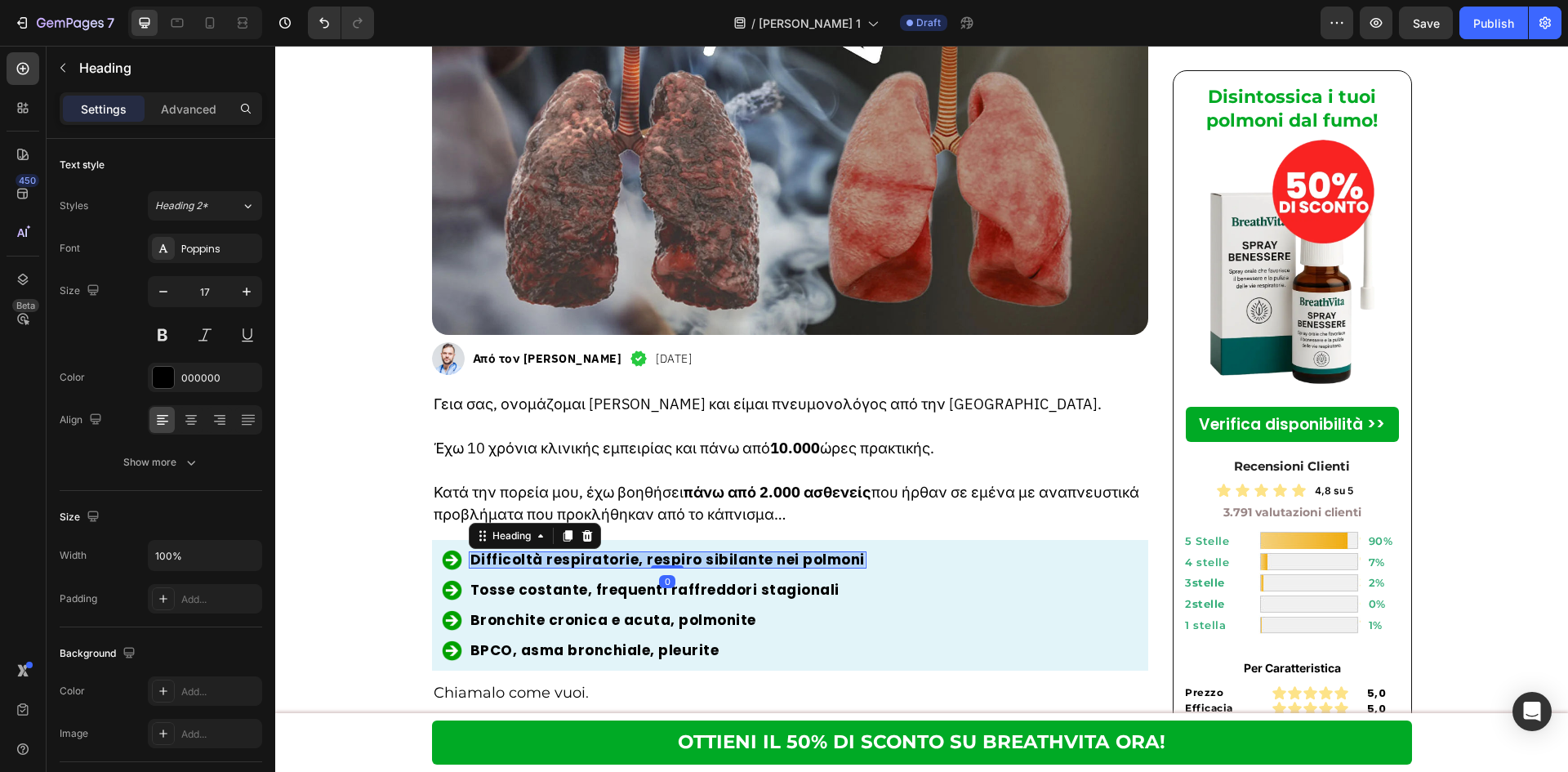
click at [754, 550] on strong "Difficoltà respiratorie, respiro sibilante nei polmoni" at bounding box center [667, 559] width 395 height 20
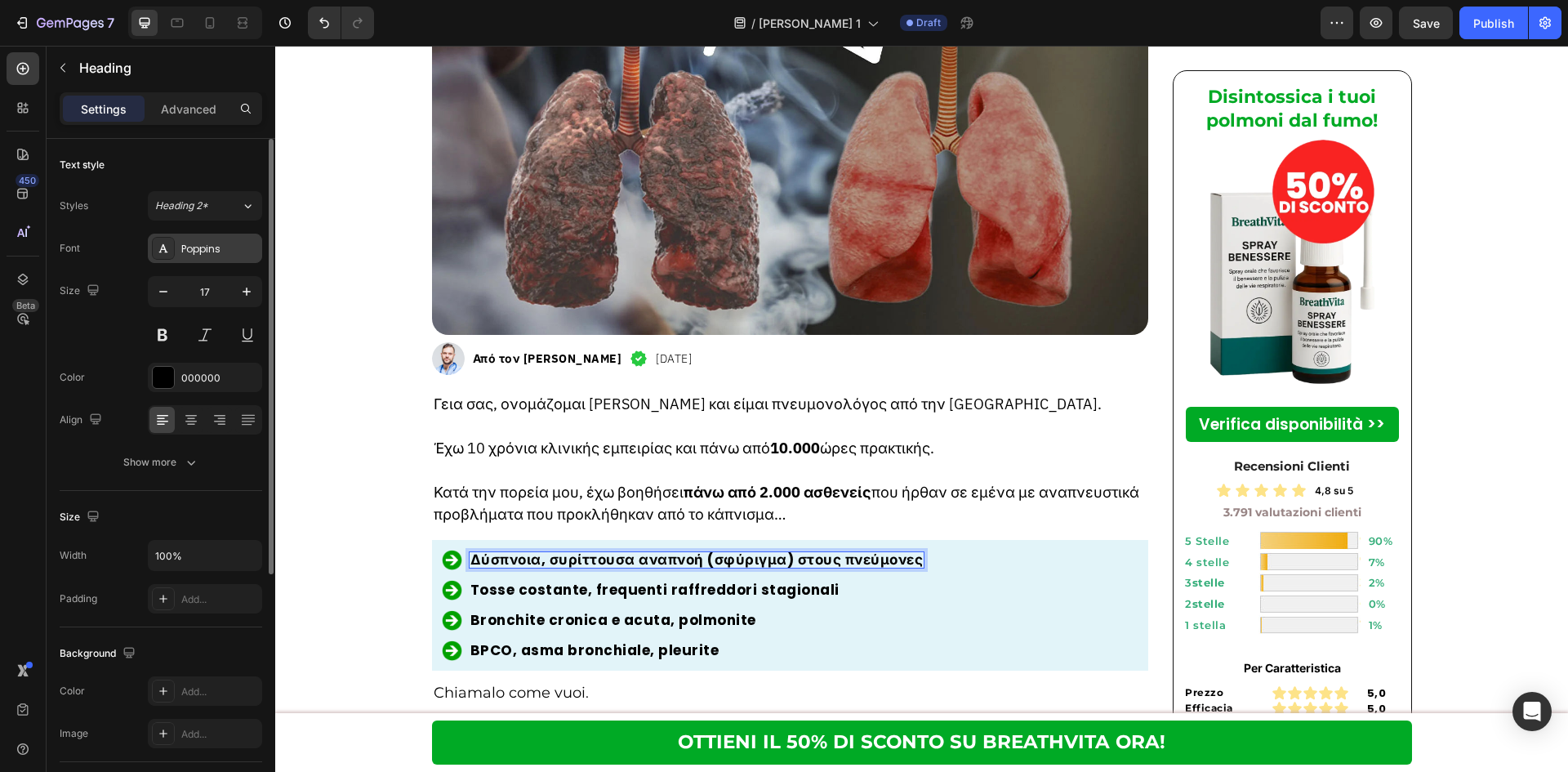
click at [220, 239] on div "Poppins" at bounding box center [204, 247] width 114 height 29
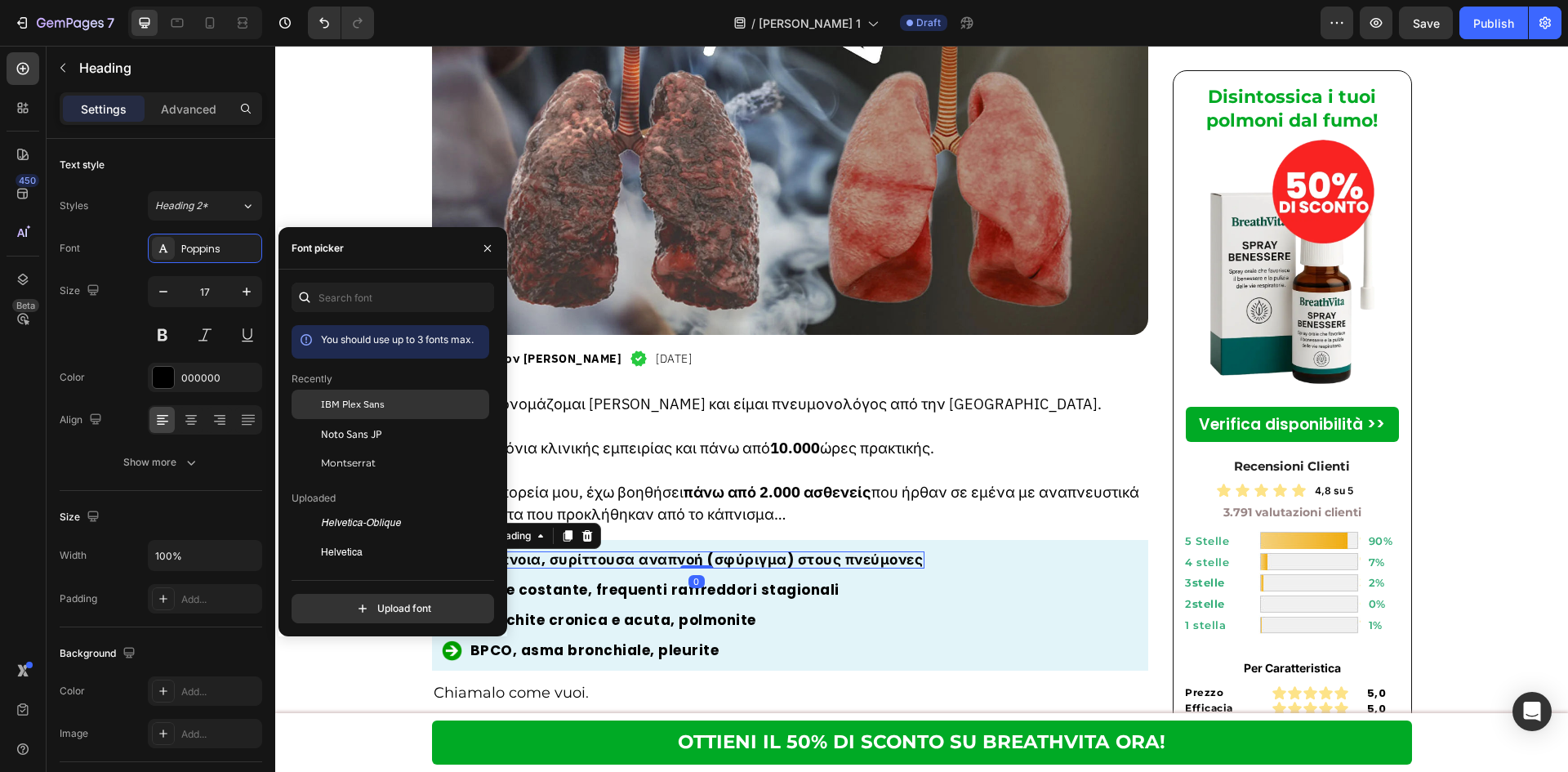
click at [361, 411] on span "IBM Plex Sans" at bounding box center [353, 404] width 63 height 15
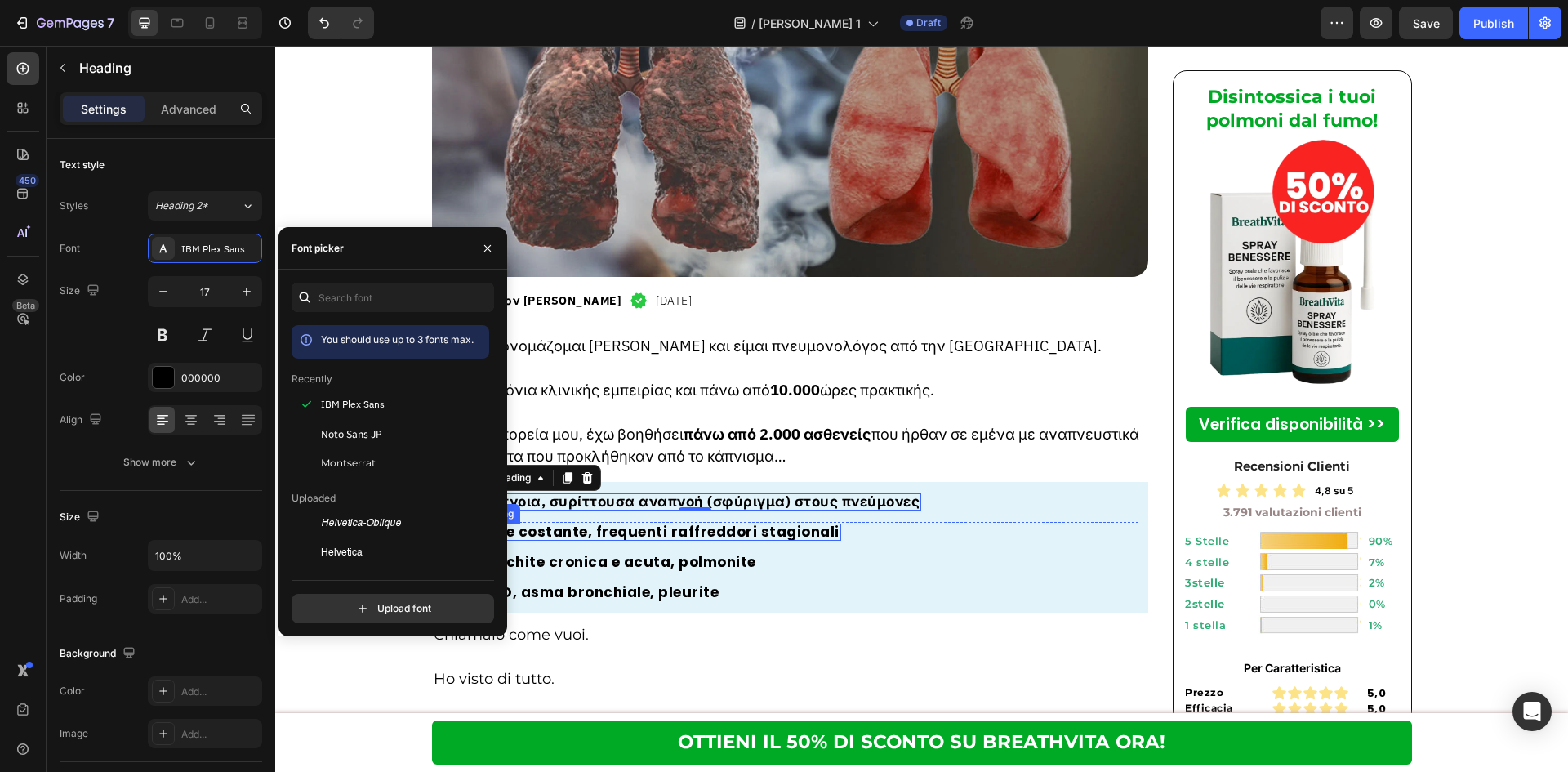
scroll to position [545, 0]
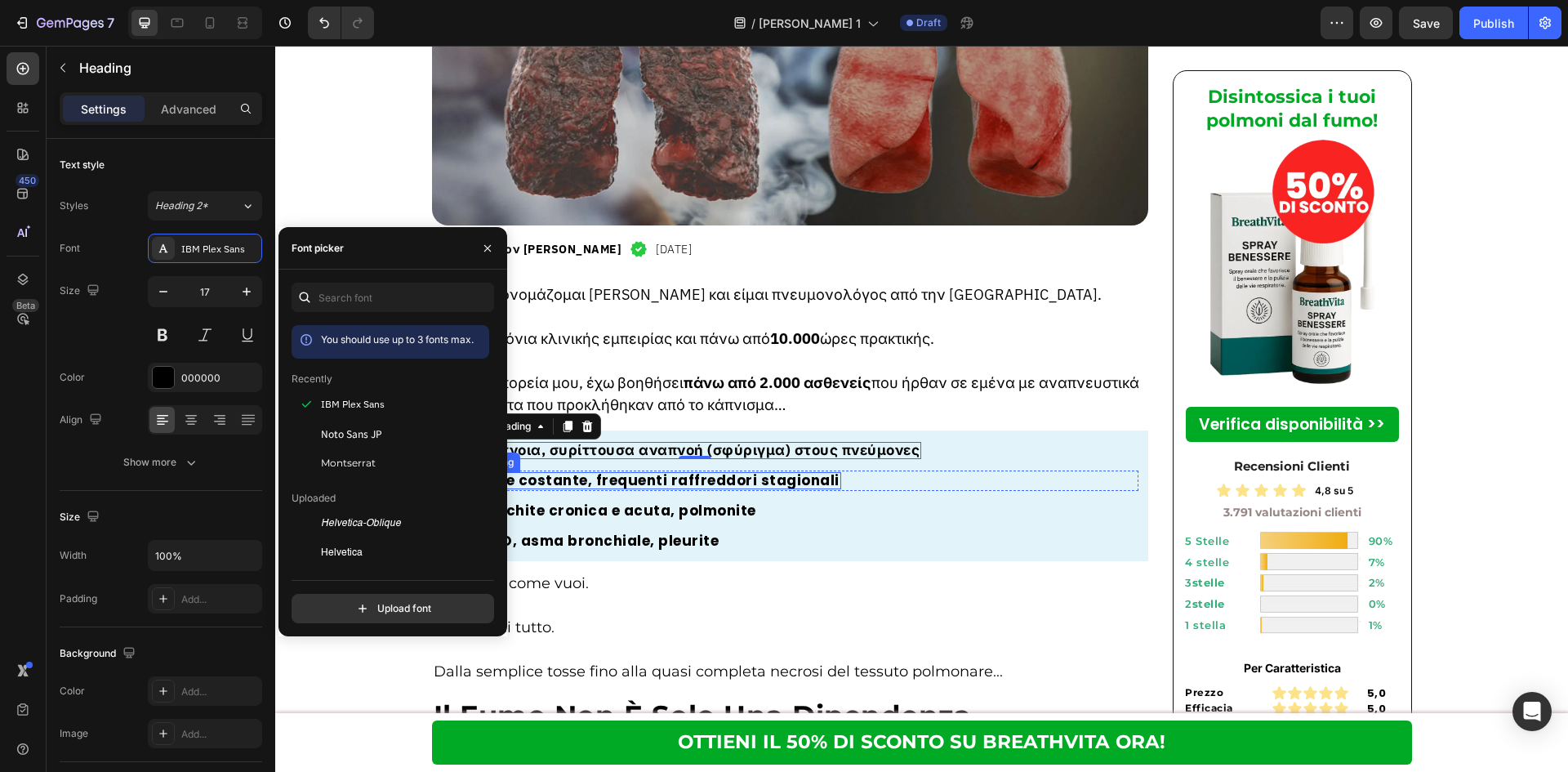
click at [675, 472] on h2 "Tosse costante, frequenti raffreddori stagionali" at bounding box center [654, 481] width 372 height 17
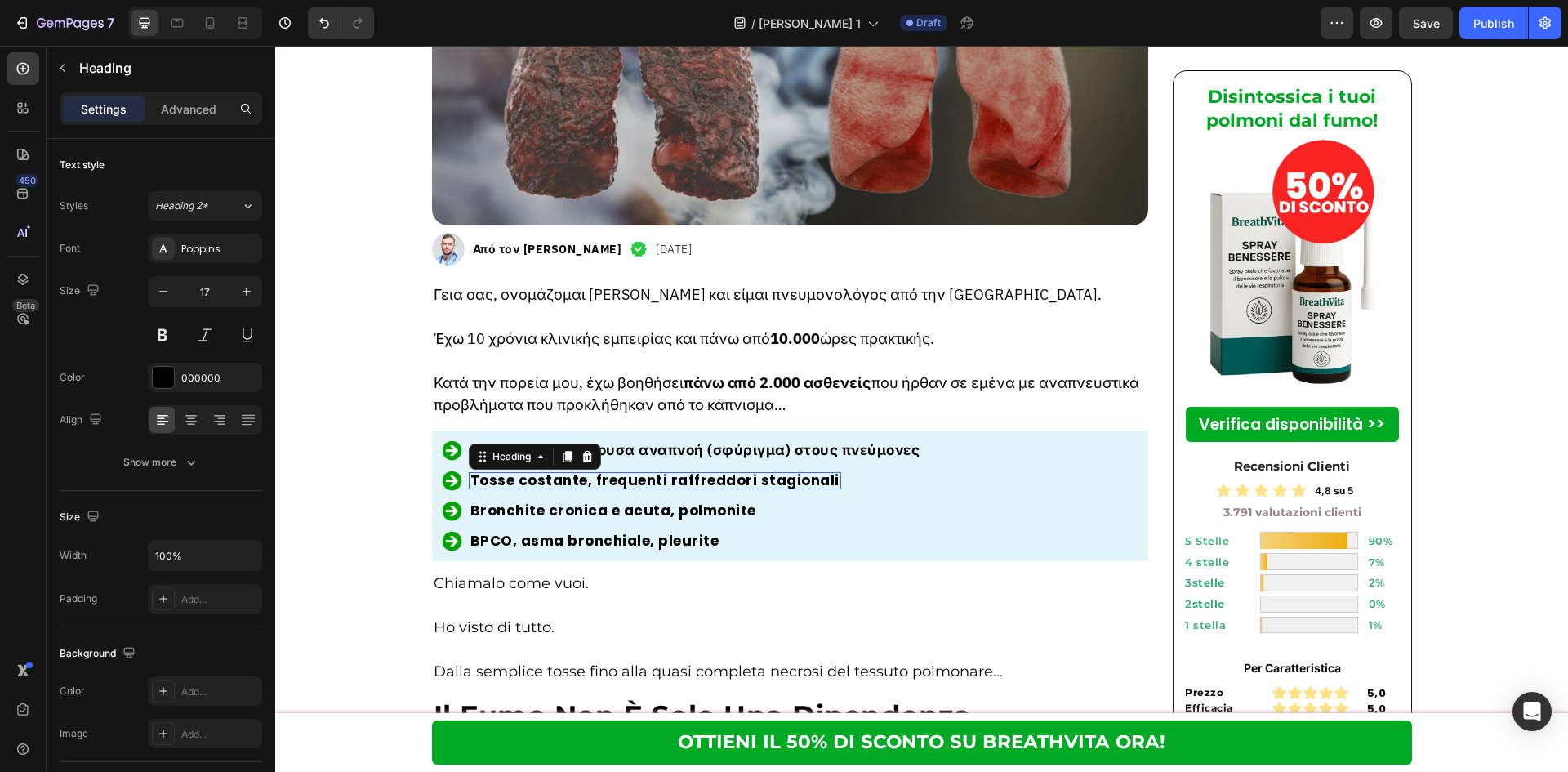
click at [675, 472] on h2 "Tosse costante, frequenti raffreddori stagionali" at bounding box center [654, 481] width 372 height 17
click at [675, 473] on p "Tosse costante, frequenti raffreddori stagionali" at bounding box center [654, 480] width 369 height 14
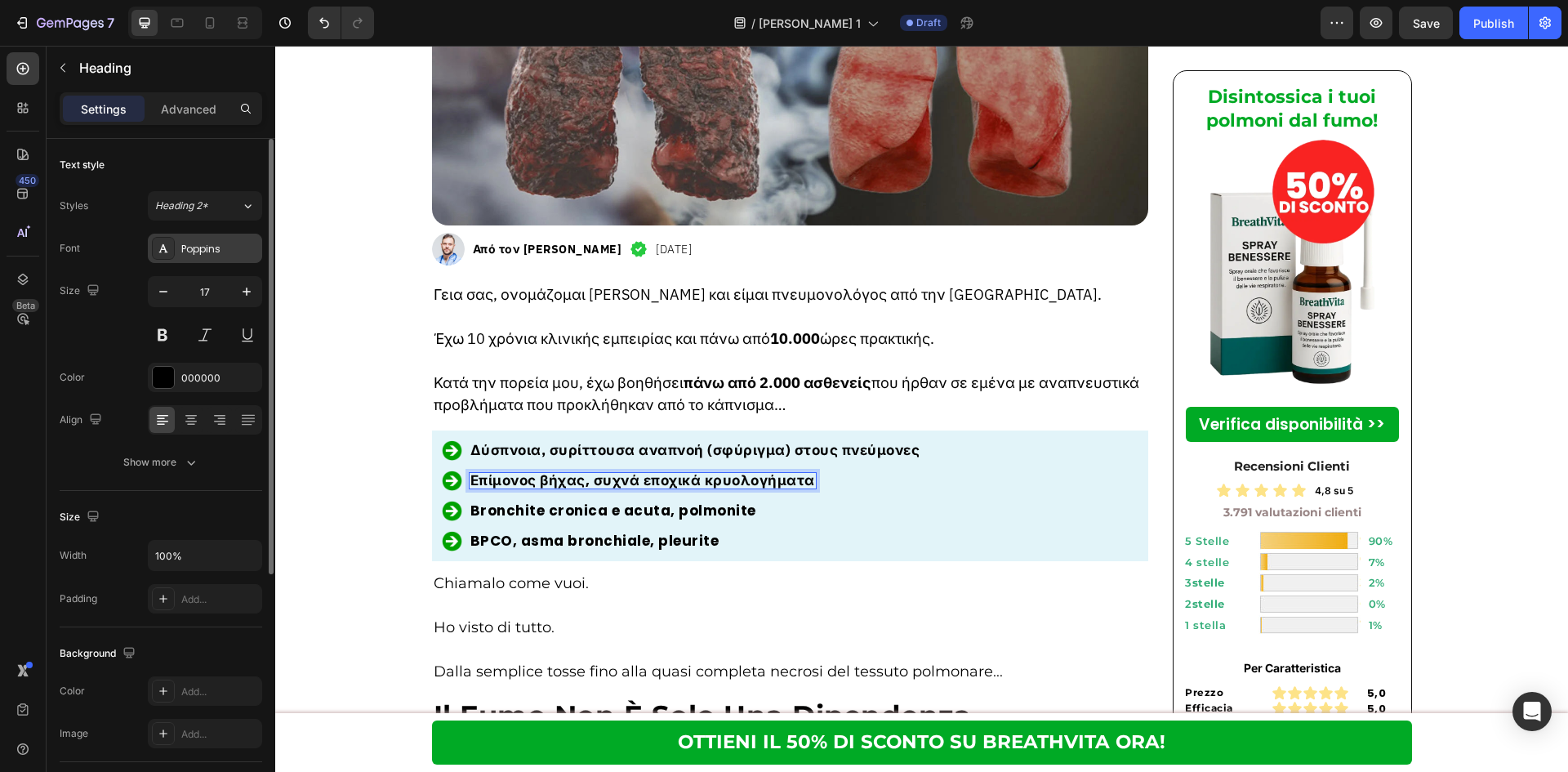
click at [242, 251] on div "Poppins" at bounding box center [219, 249] width 77 height 15
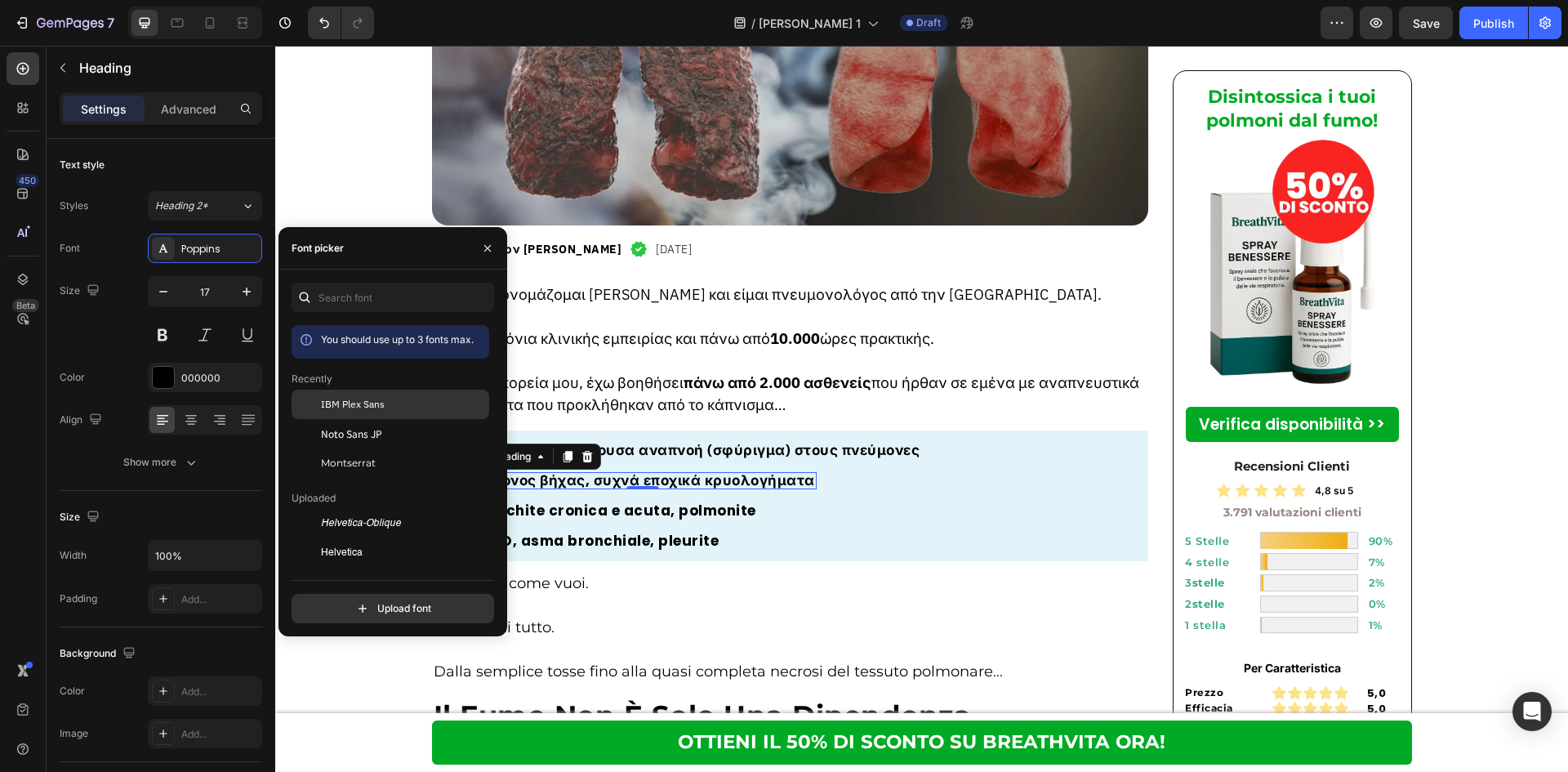
click at [369, 407] on span "IBM Plex Sans" at bounding box center [353, 404] width 63 height 15
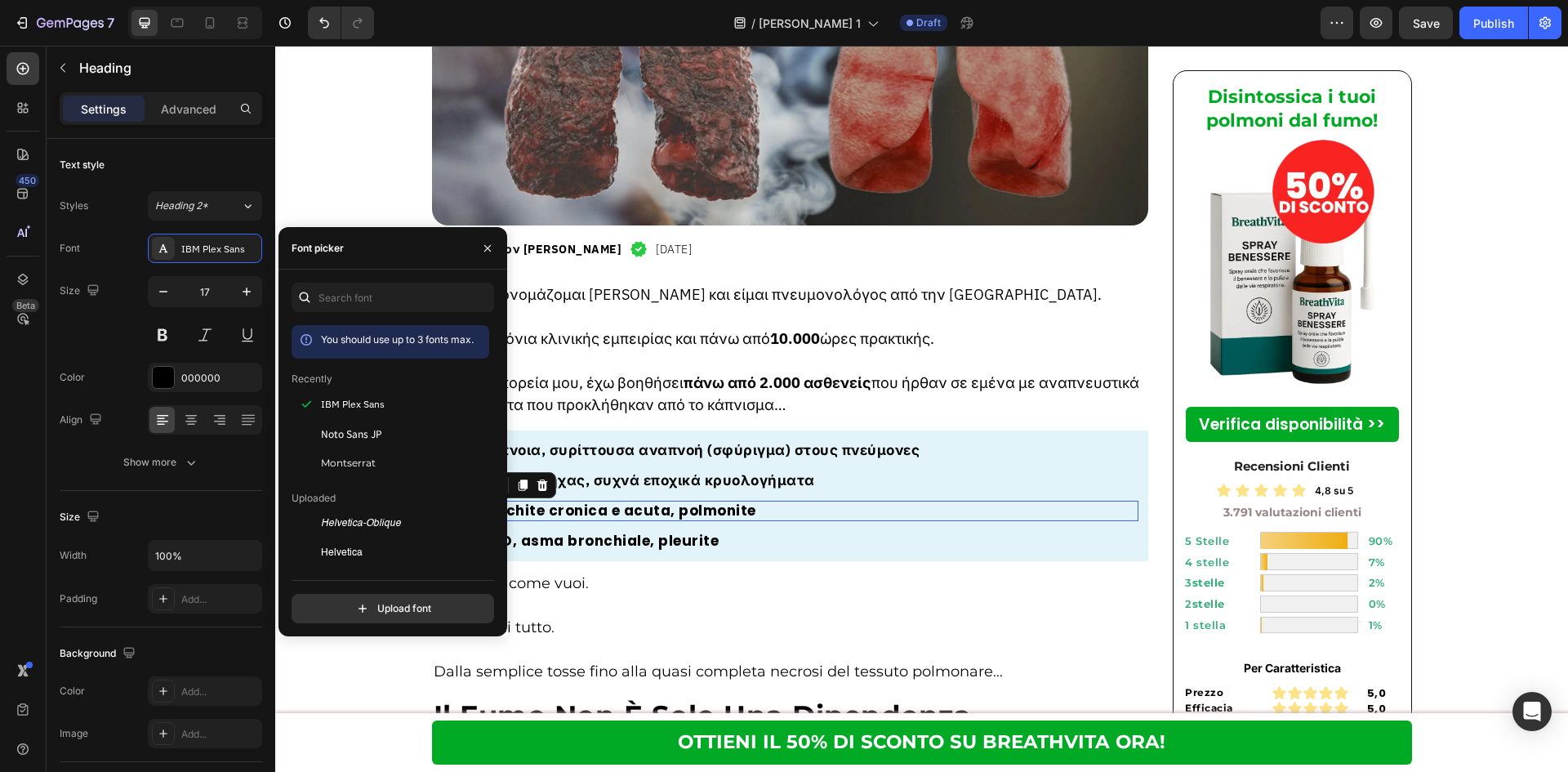
click at [898, 500] on div "Image Bronchite cronica e acuta, polmonite Heading Row 0" at bounding box center [790, 511] width 697 height 21
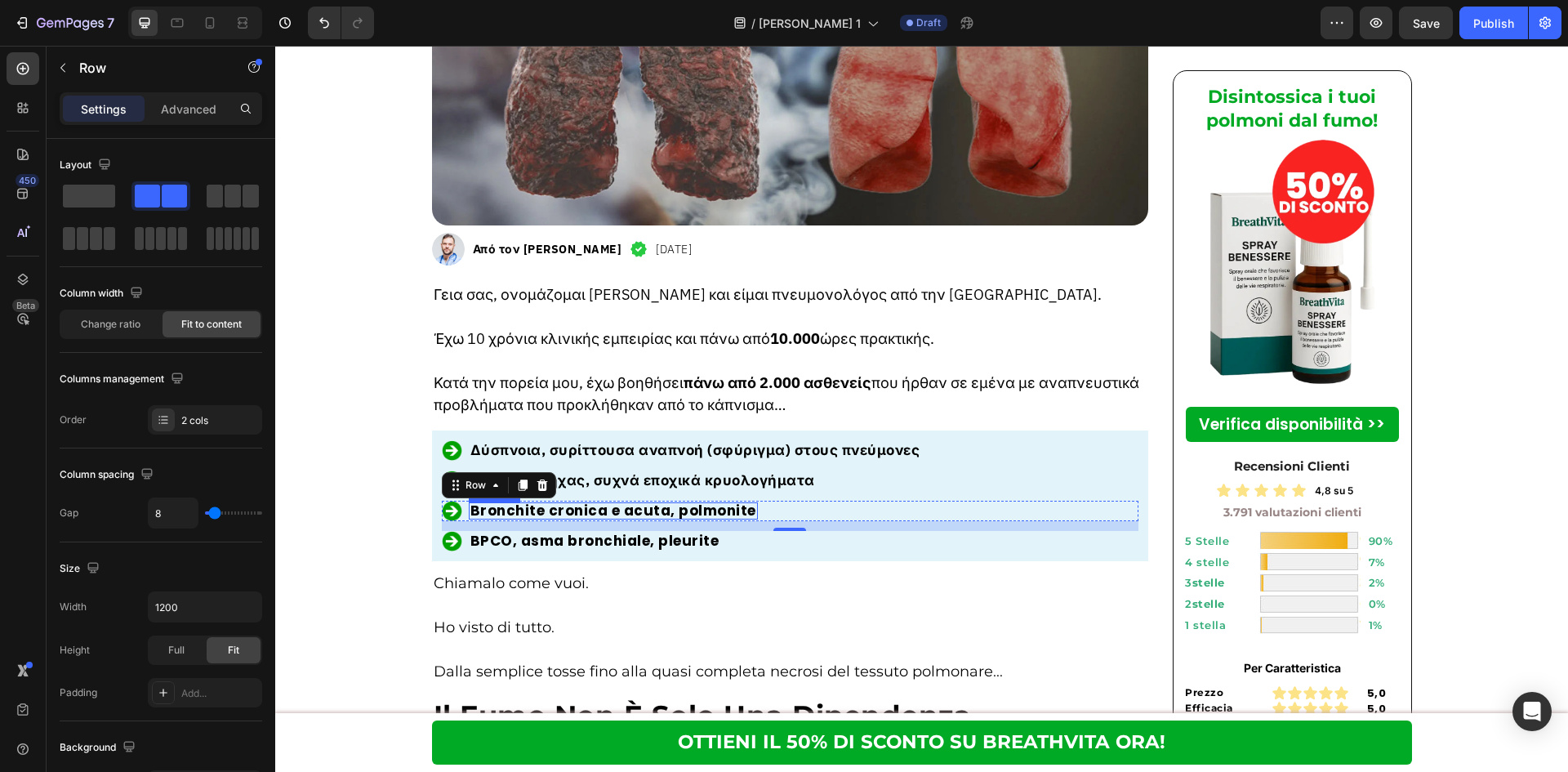
click at [667, 502] on h2 "Bronchite cronica e acuta, polmonite" at bounding box center [613, 511] width 289 height 17
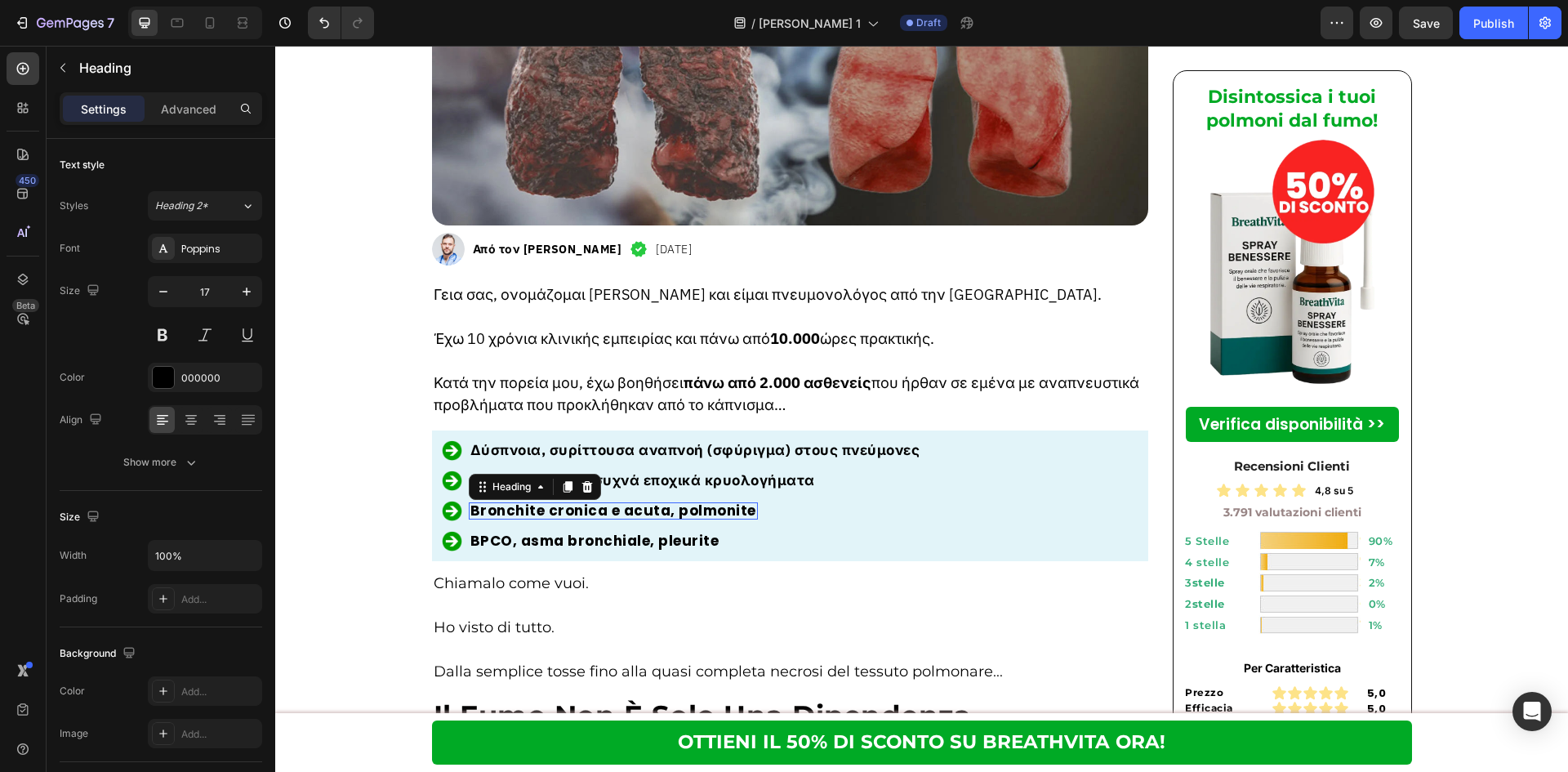
click at [667, 502] on h2 "Bronchite cronica e acuta, polmonite" at bounding box center [613, 511] width 289 height 17
click at [667, 504] on p "Bronchite cronica e acuta, polmonite" at bounding box center [613, 511] width 286 height 14
click at [692, 532] on h2 "BPCO, asma bronchiale, pleurite" at bounding box center [595, 540] width 252 height 17
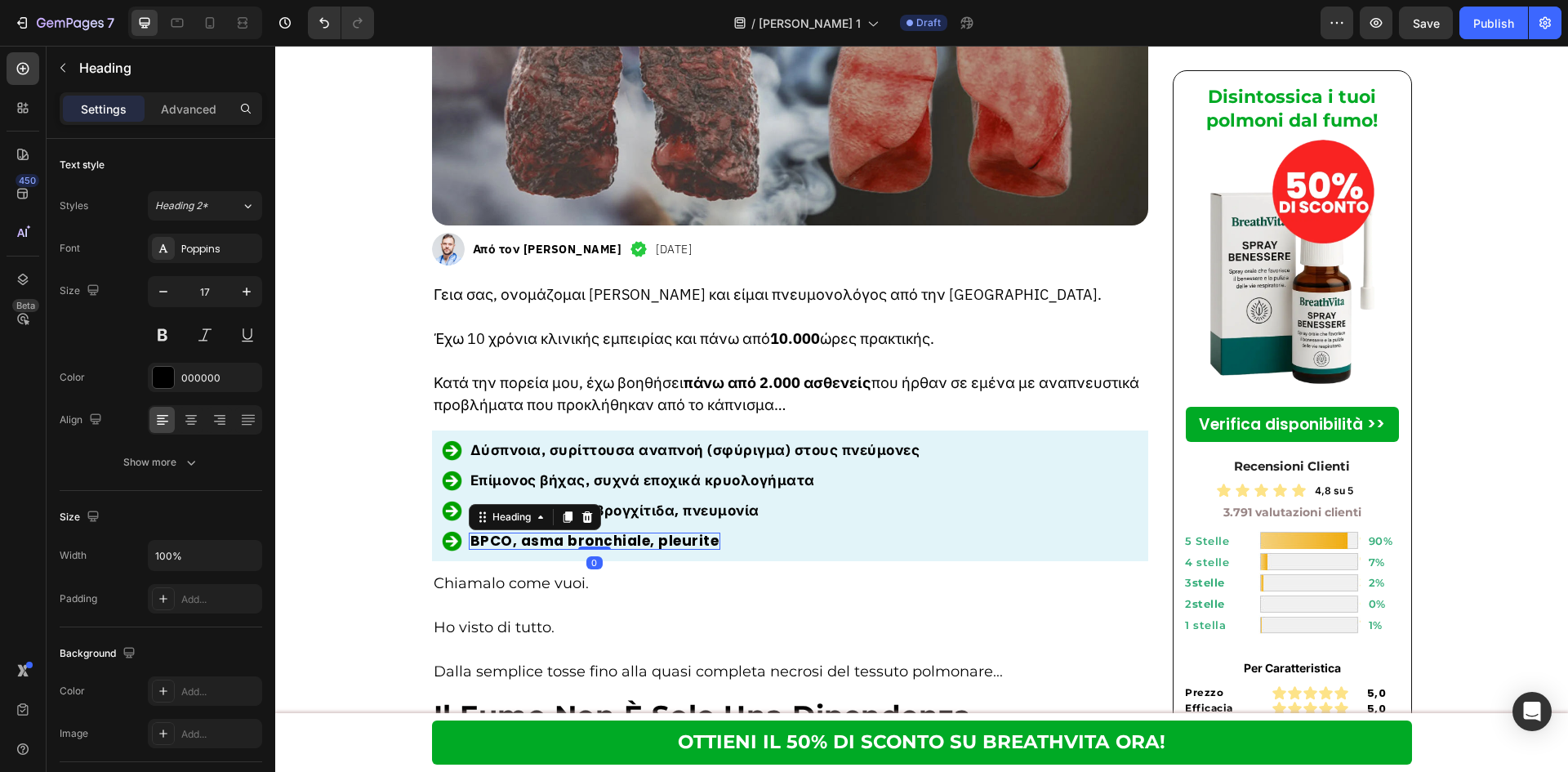
click at [692, 532] on h2 "BPCO, asma bronchiale, pleurite" at bounding box center [595, 540] width 252 height 17
click at [692, 534] on p "BPCO, asma bronchiale, pleurite" at bounding box center [595, 540] width 249 height 14
click at [719, 504] on p "Χρόνια και οξεία βρογχίτιδα, πνευμονία" at bounding box center [615, 511] width 289 height 14
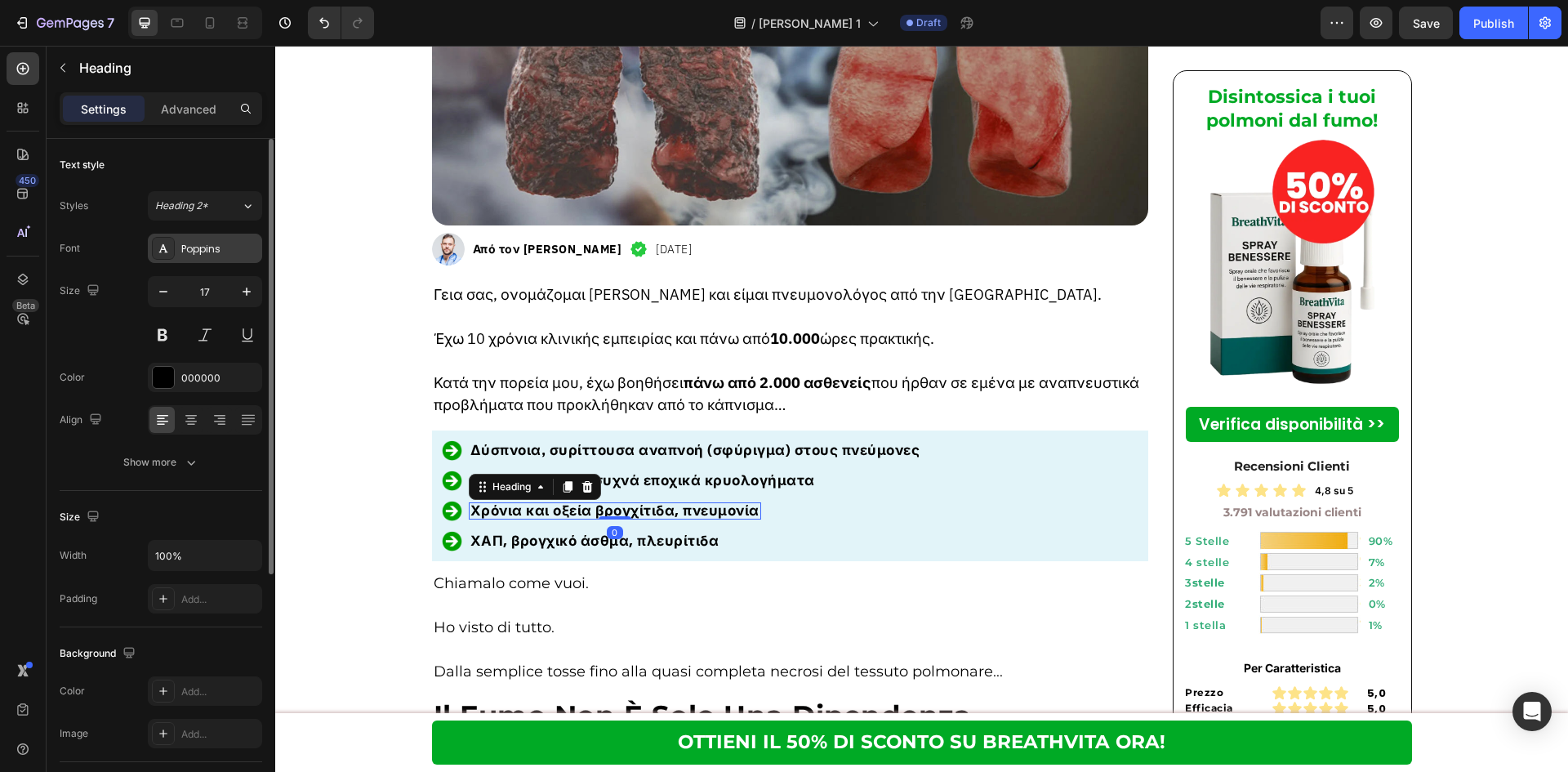
click at [245, 257] on div "Poppins" at bounding box center [204, 247] width 114 height 29
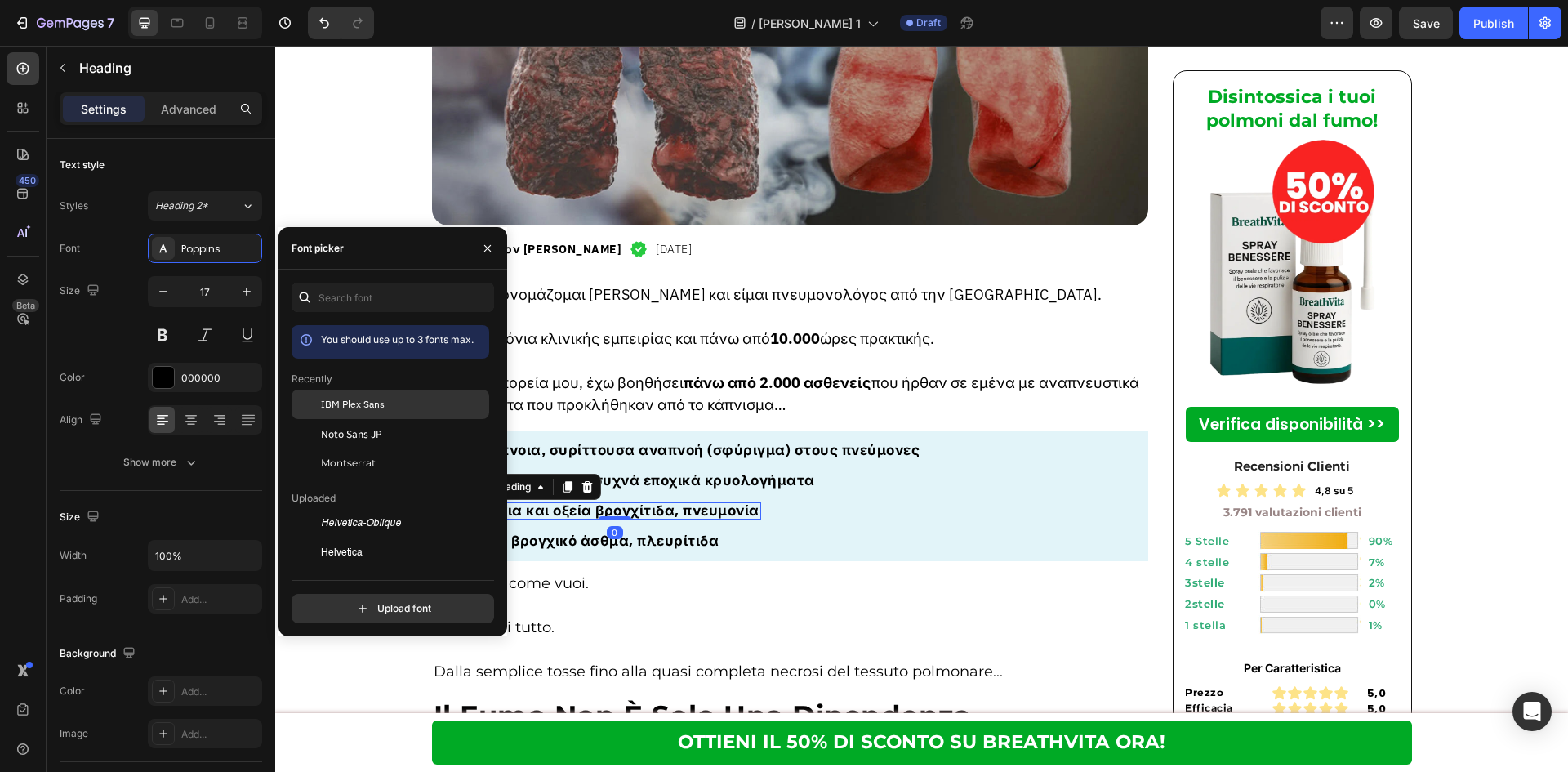
click at [333, 509] on div "IBM Plex Sans" at bounding box center [390, 523] width 198 height 29
click at [689, 534] on p "ΧΑΠ, βρογχικό άσθμα, πλευρίτιδα" at bounding box center [595, 540] width 249 height 14
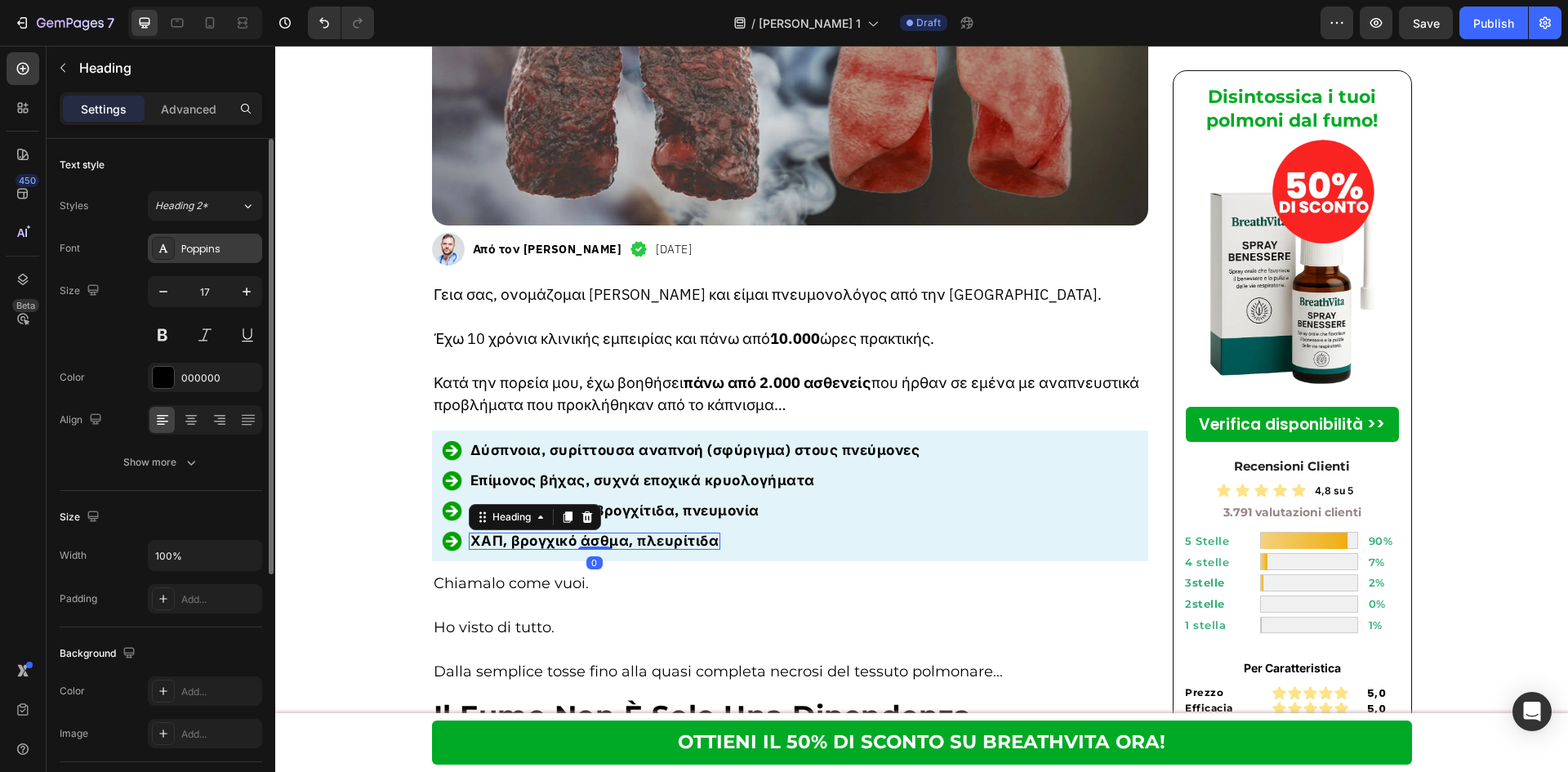
click at [213, 259] on div "Poppins" at bounding box center [204, 247] width 114 height 29
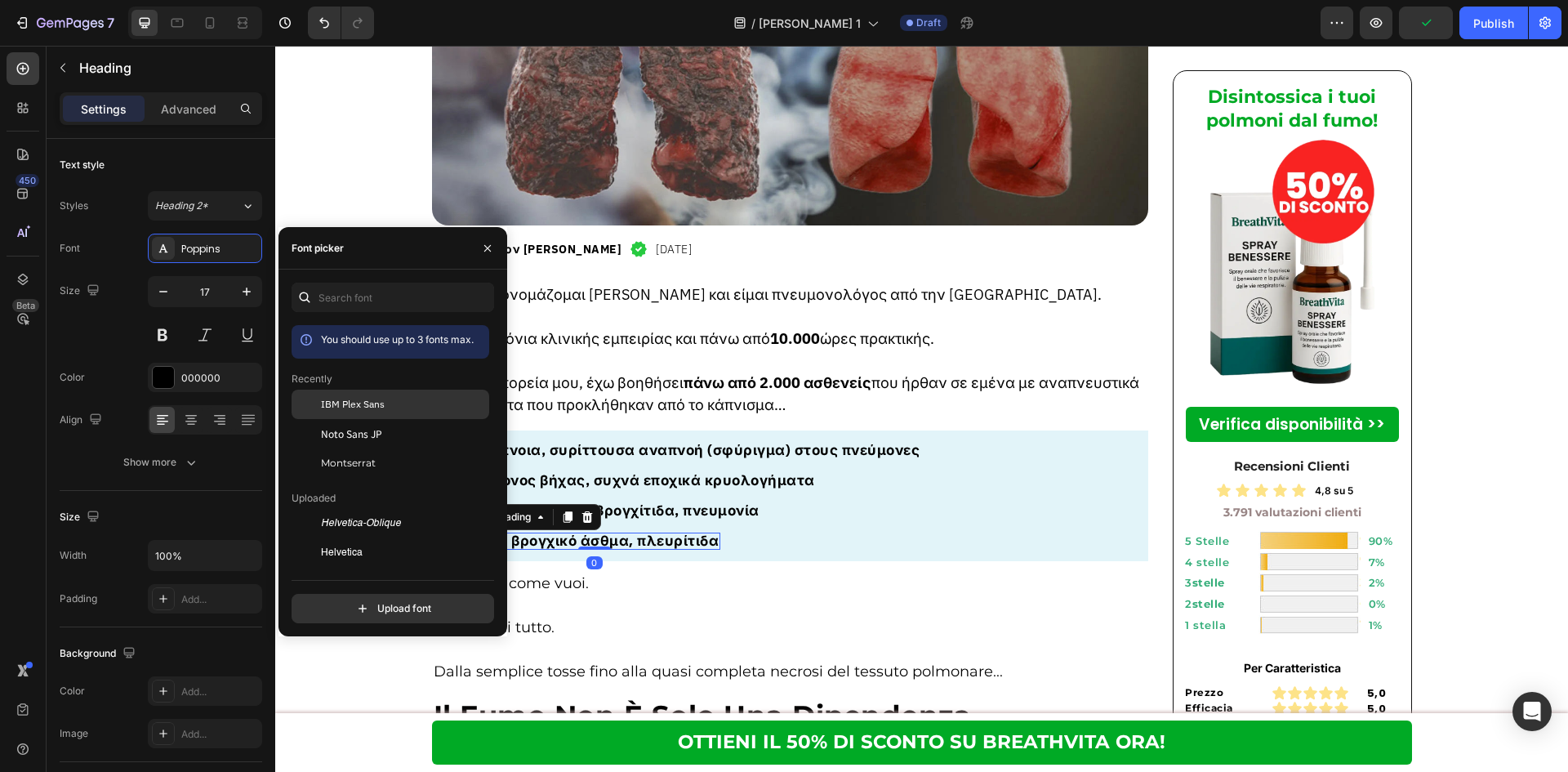
click at [381, 406] on span "IBM Plex Sans" at bounding box center [353, 404] width 63 height 15
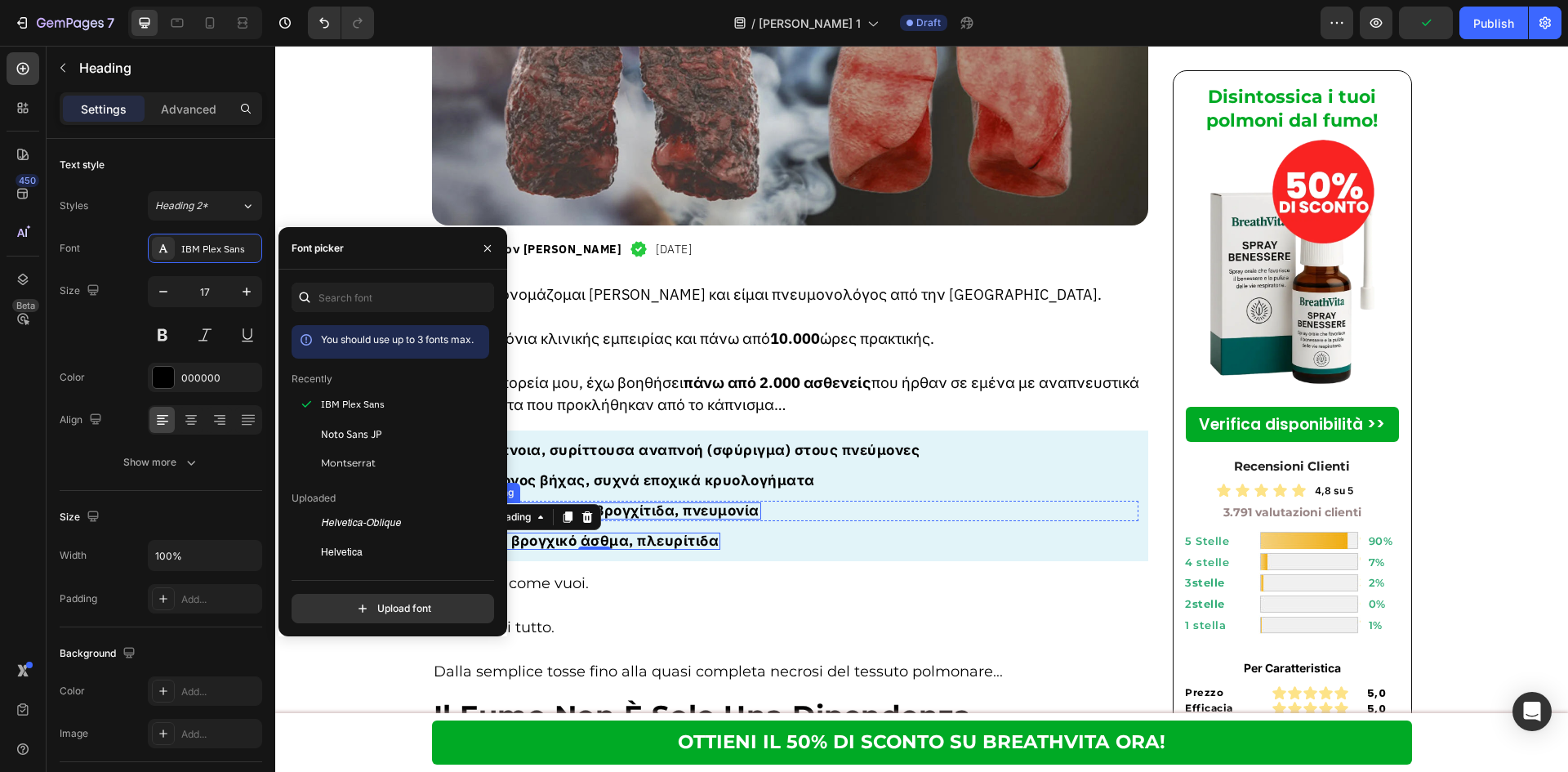
click at [728, 504] on p "Χρόνια και οξεία βρογχίτιδα, πνευμονία" at bounding box center [615, 511] width 289 height 14
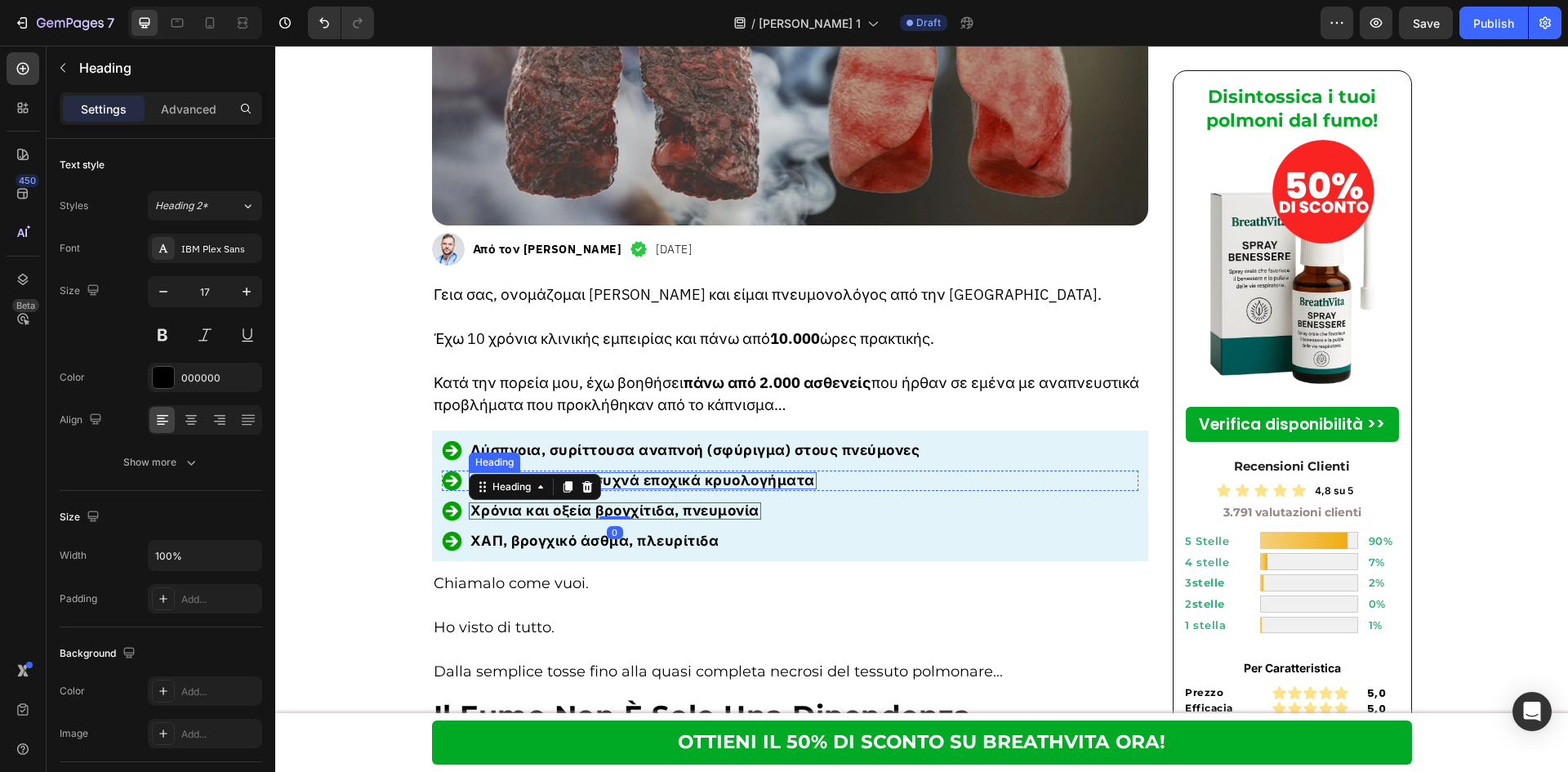
click at [742, 473] on p "Επίμονος βήχας, συχνά εποχικά κρυολογήματα" at bounding box center [642, 480] width 344 height 14
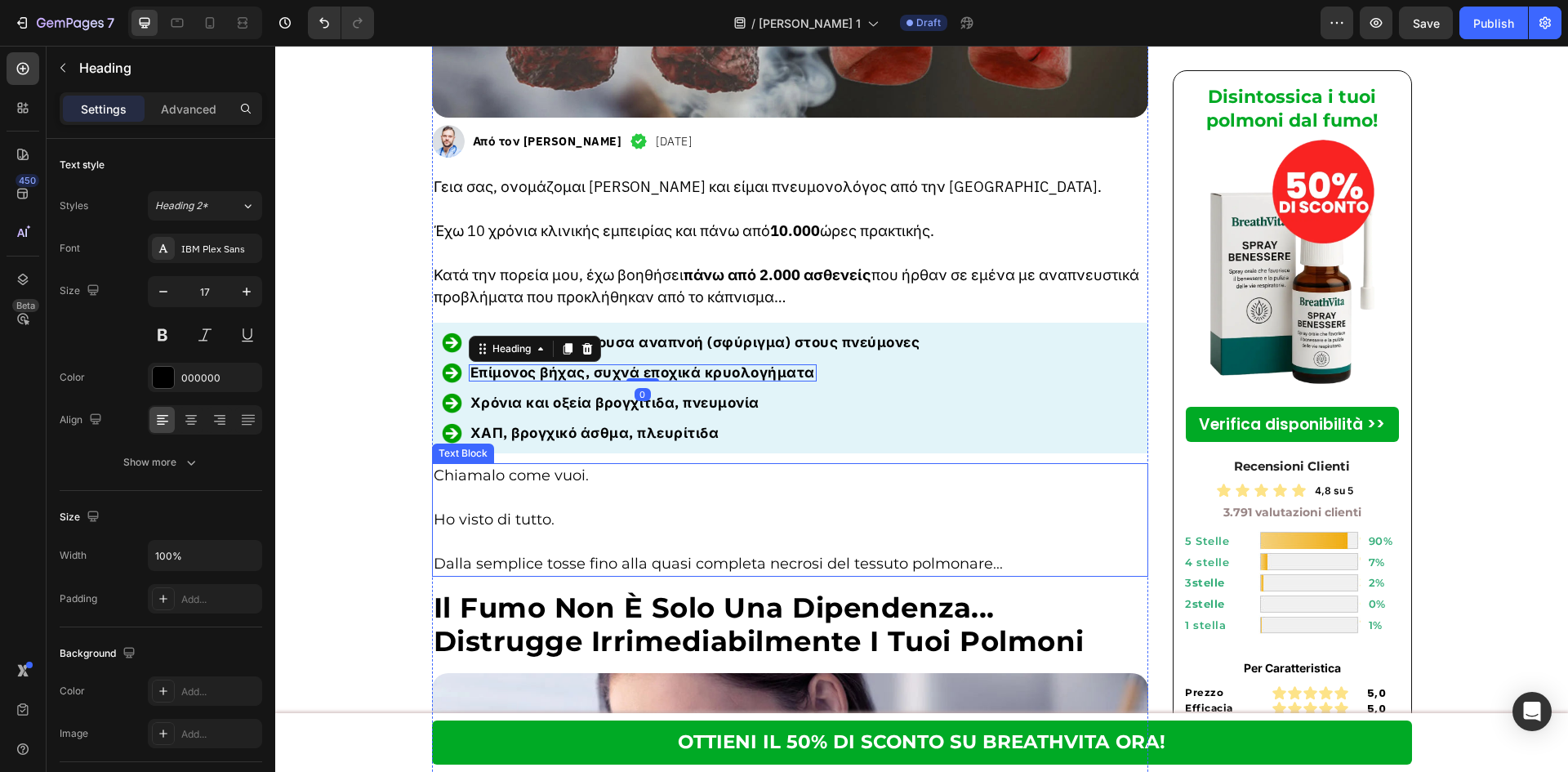
scroll to position [653, 0]
click at [663, 486] on p at bounding box center [791, 498] width 714 height 22
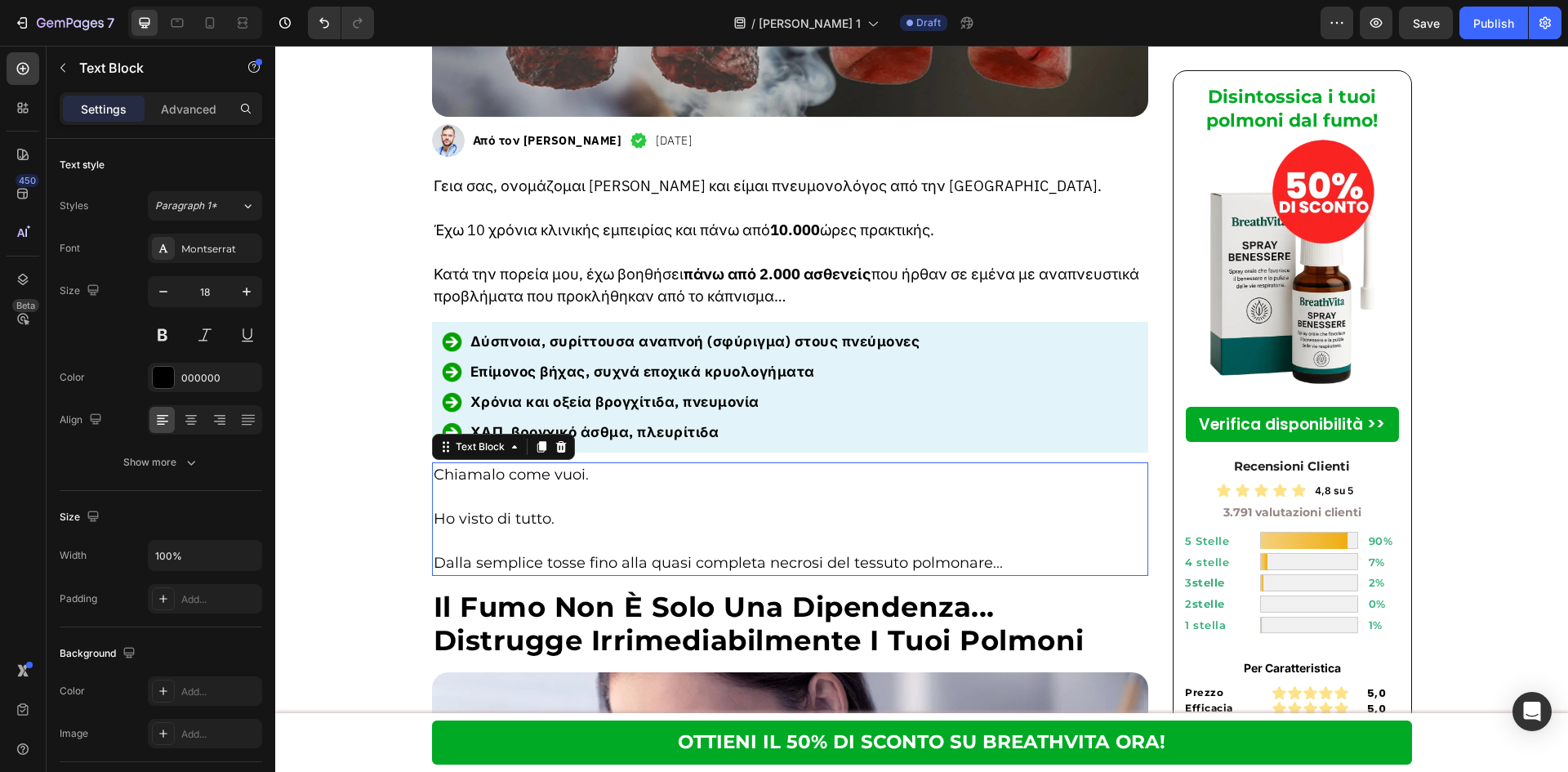
click at [662, 486] on p "Rich Text Editor. Editing area: main" at bounding box center [791, 498] width 714 height 22
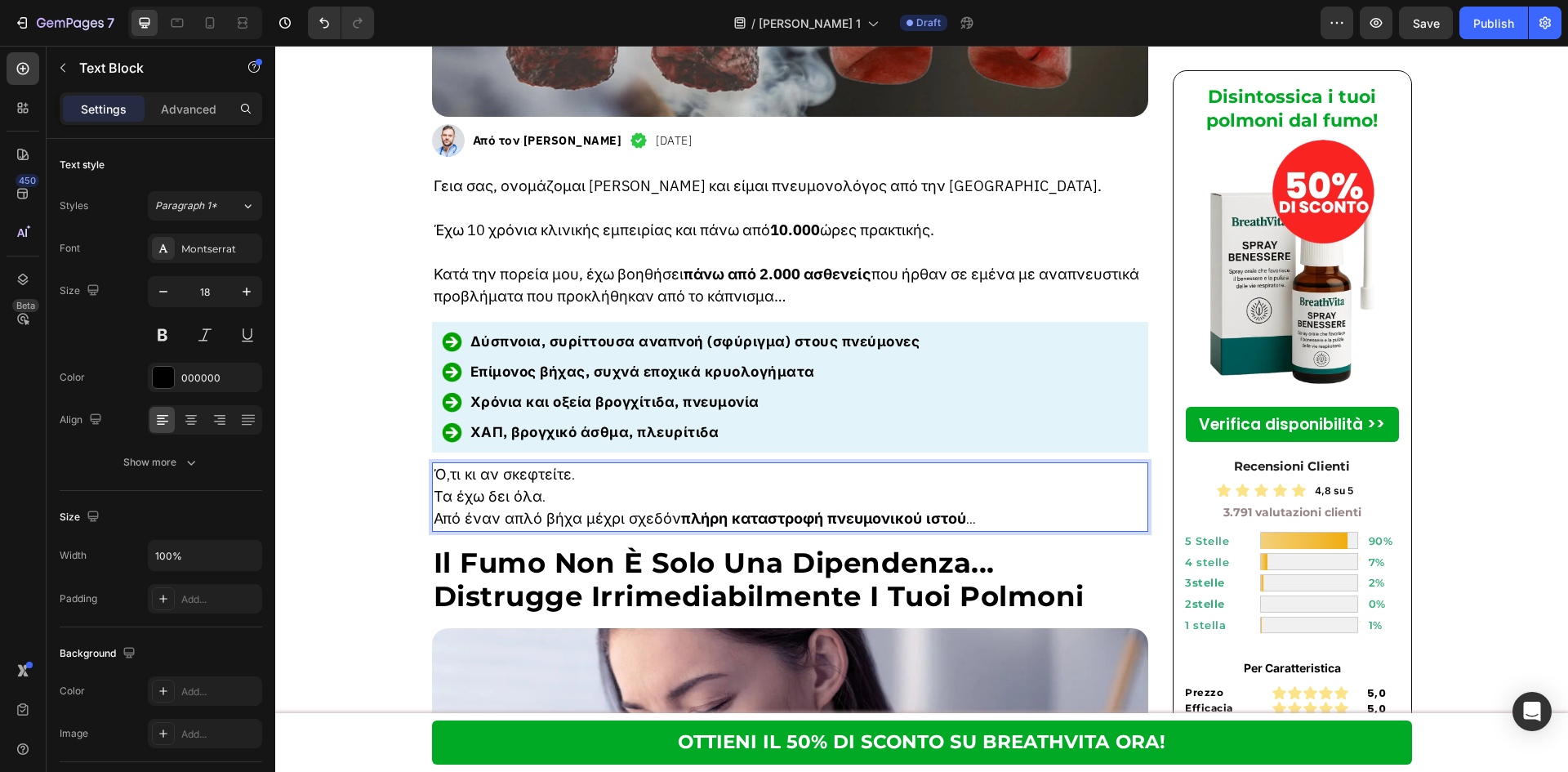
click at [663, 464] on p "Ό,τι κι αν σκεφτείτε." at bounding box center [791, 475] width 714 height 22
click at [651, 508] on p "Από έναν απλό βήχα μέχρι σχεδόν πλήρη καταστροφή πνευμονικού ιστού …" at bounding box center [791, 519] width 714 height 22
click at [656, 464] on p "Ό,τι κι αν σκεφτείτε." at bounding box center [791, 475] width 714 height 22
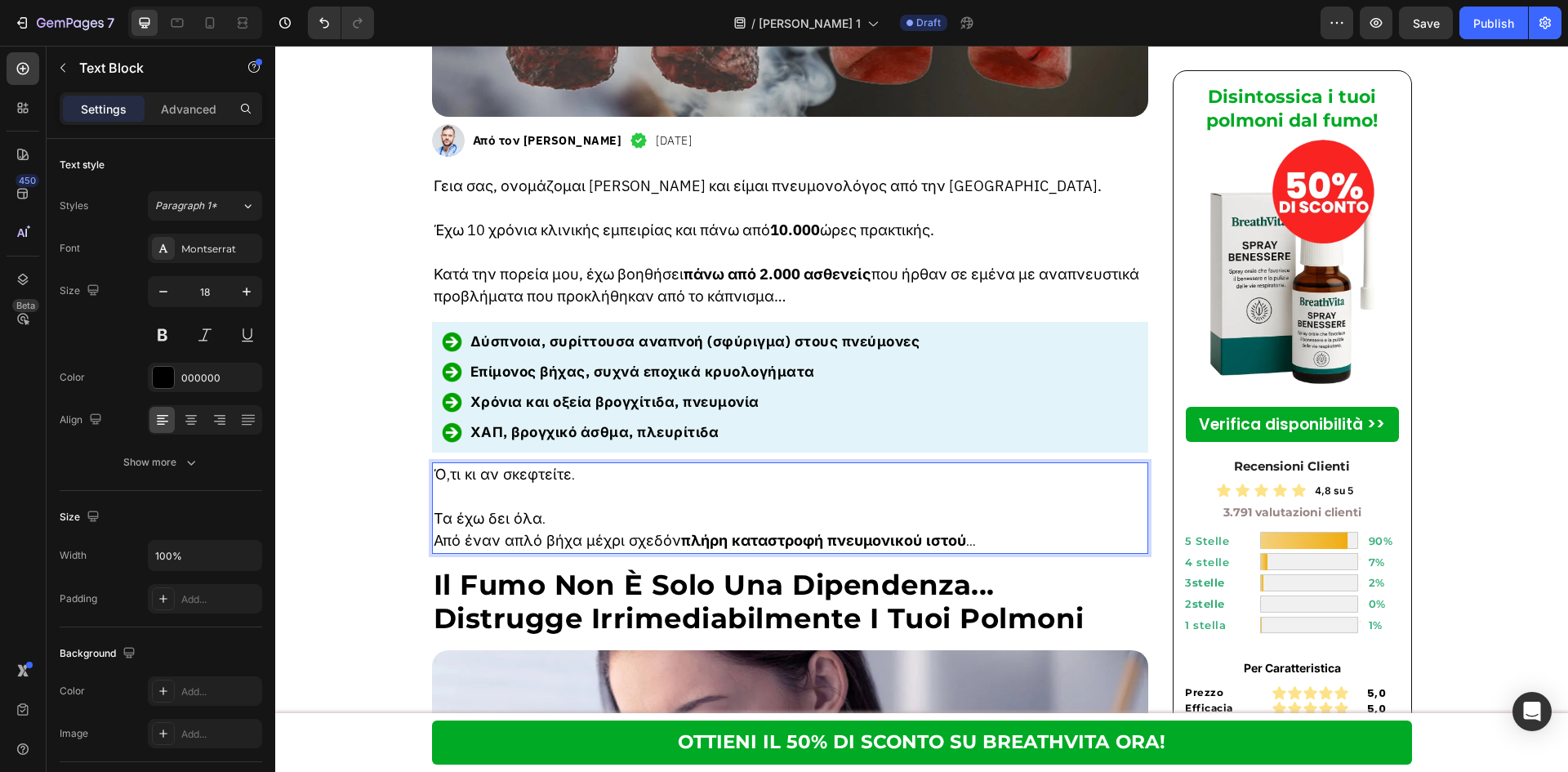
click at [650, 486] on p "Rich Text Editor. Editing area: main" at bounding box center [791, 498] width 714 height 22
click at [647, 508] on p "Τα έχω δει όλα." at bounding box center [791, 519] width 714 height 22
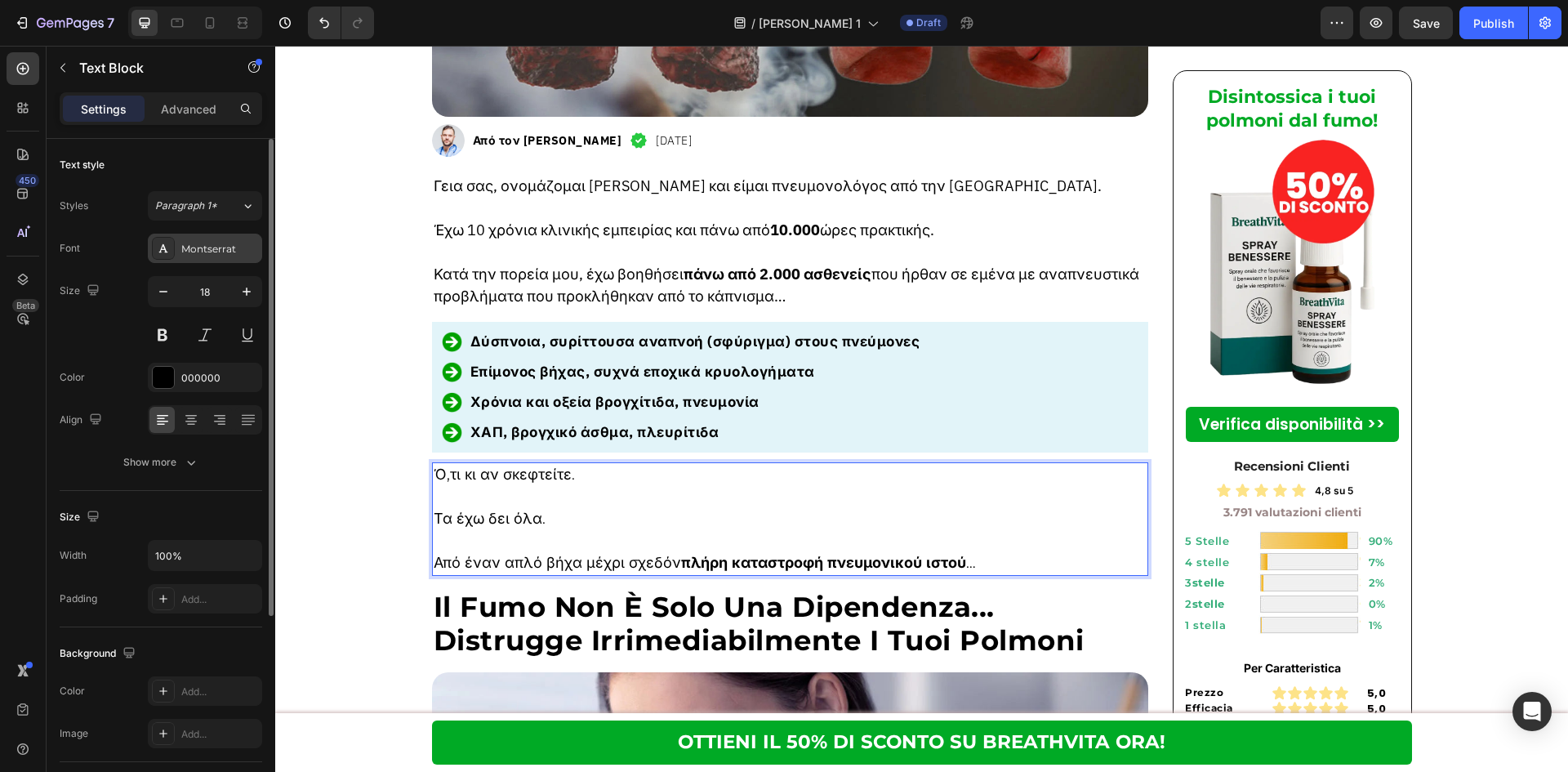
click at [238, 238] on div "Montserrat" at bounding box center [204, 247] width 114 height 29
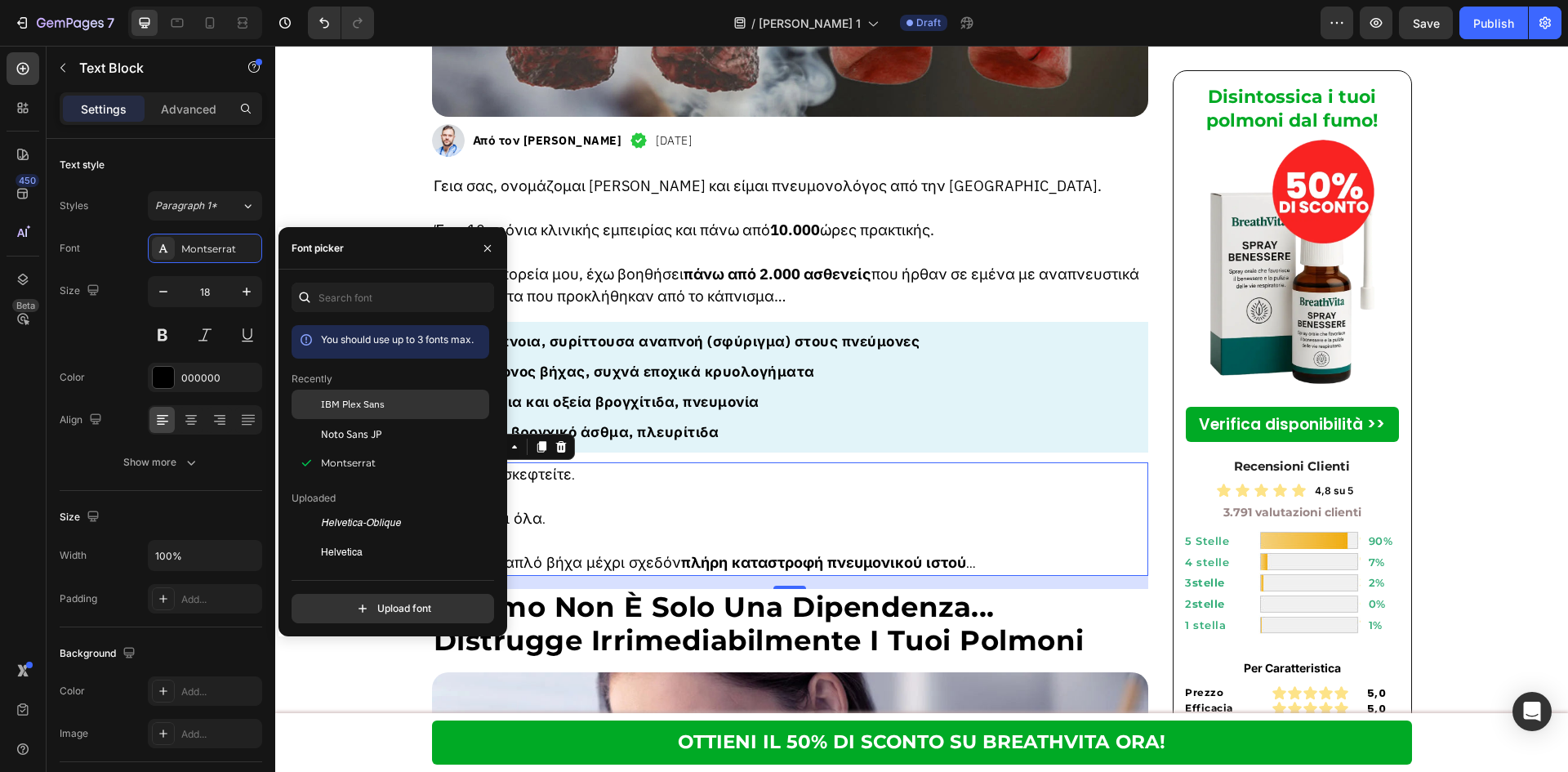
click at [349, 403] on span "IBM Plex Sans" at bounding box center [353, 404] width 63 height 15
click at [947, 604] on h2 "Il Fumo Non È Solo Una Dipendenza... Distrugge Irrimediabilmente I Tuoi Polmoni" at bounding box center [791, 624] width 717 height 70
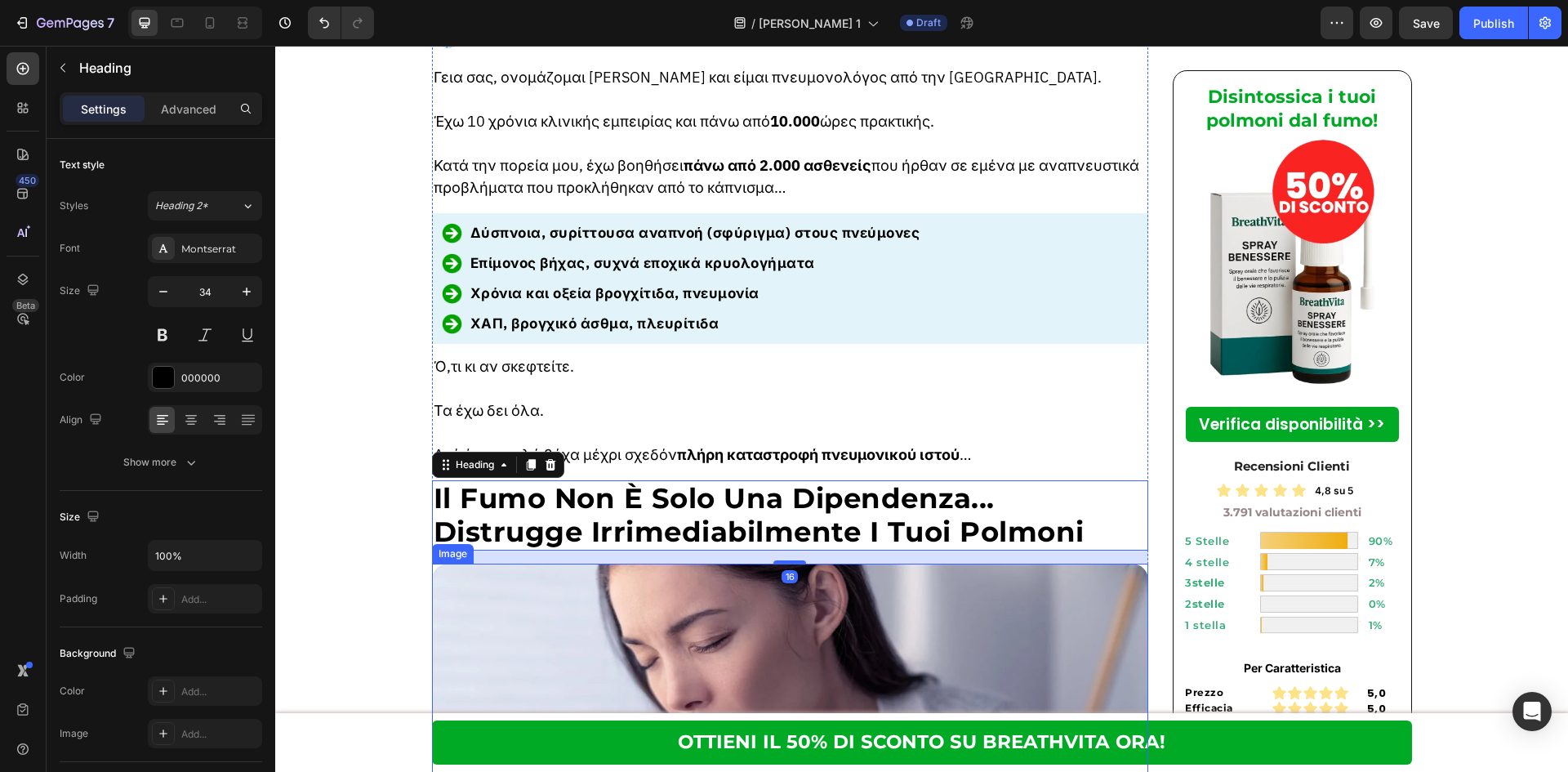
scroll to position [872, 0]
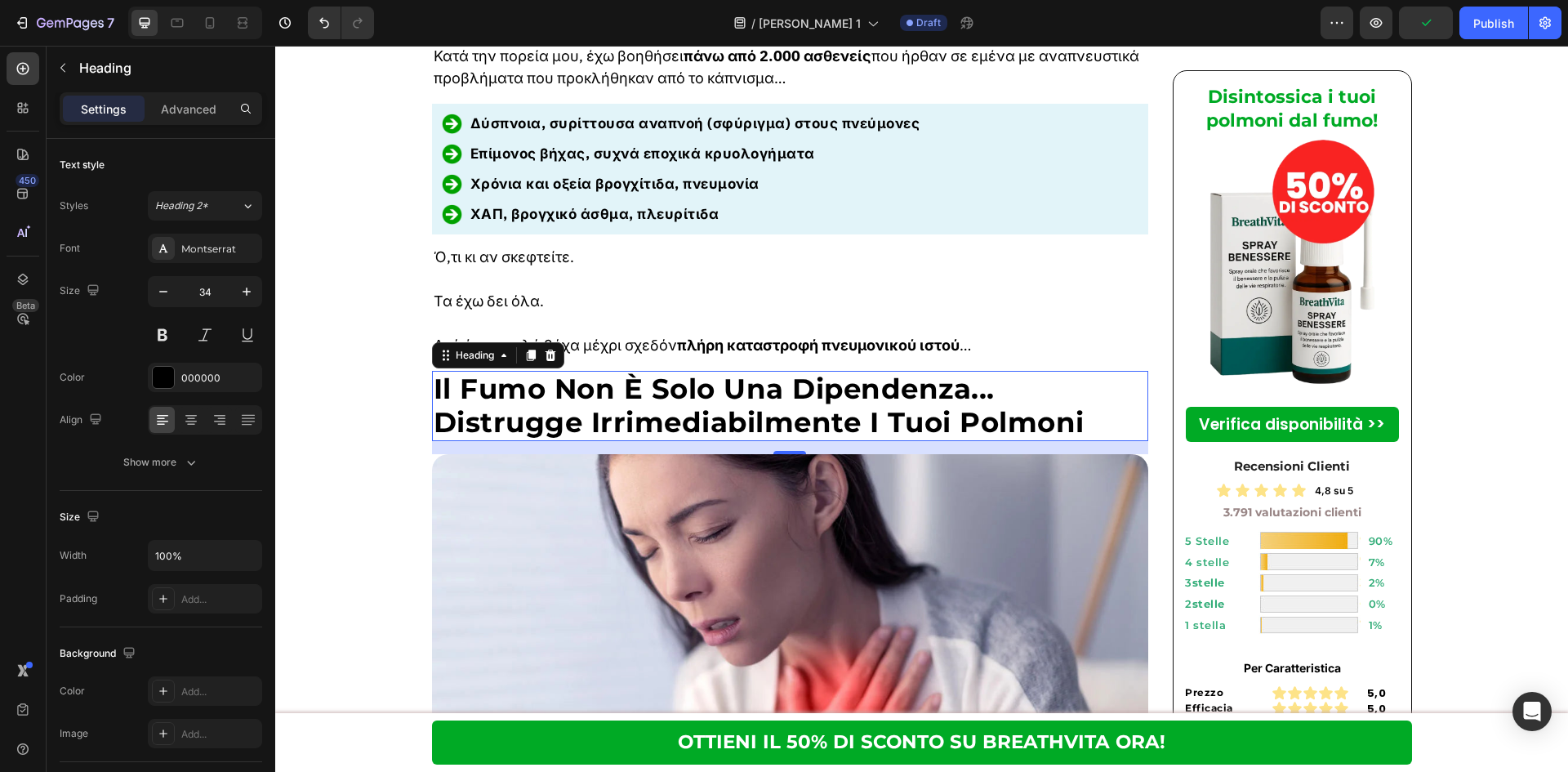
click at [630, 371] on h2 "Il Fumo Non È Solo Una Dipendenza... Distrugge Irrimediabilmente I Tuoi Polmoni" at bounding box center [791, 405] width 717 height 70
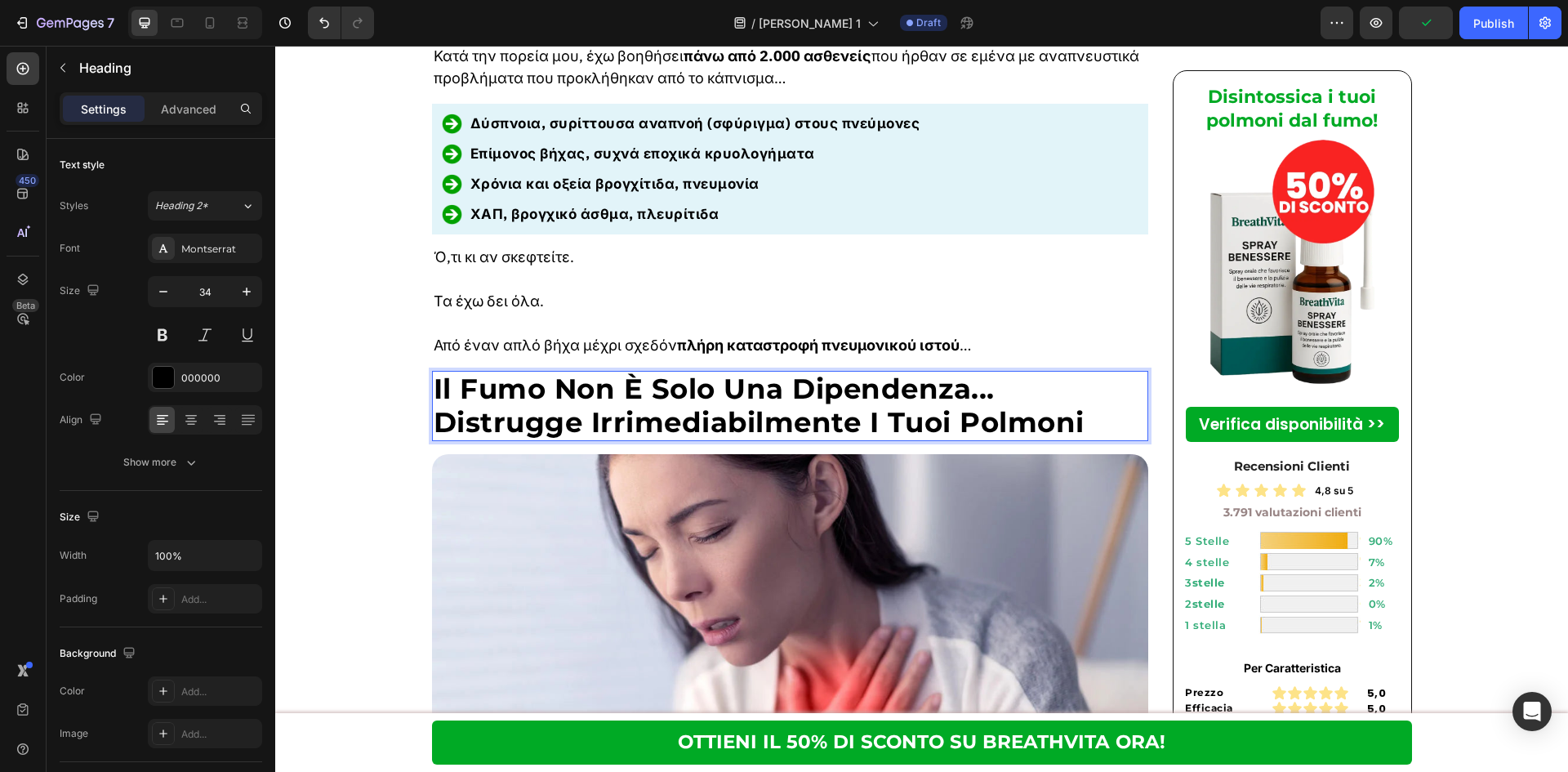
click at [630, 372] on p "Il Fumo Non È Solo Una Dipendenza... Distrugge Irrimediabilmente I Tuoi Polmoni" at bounding box center [791, 406] width 714 height 67
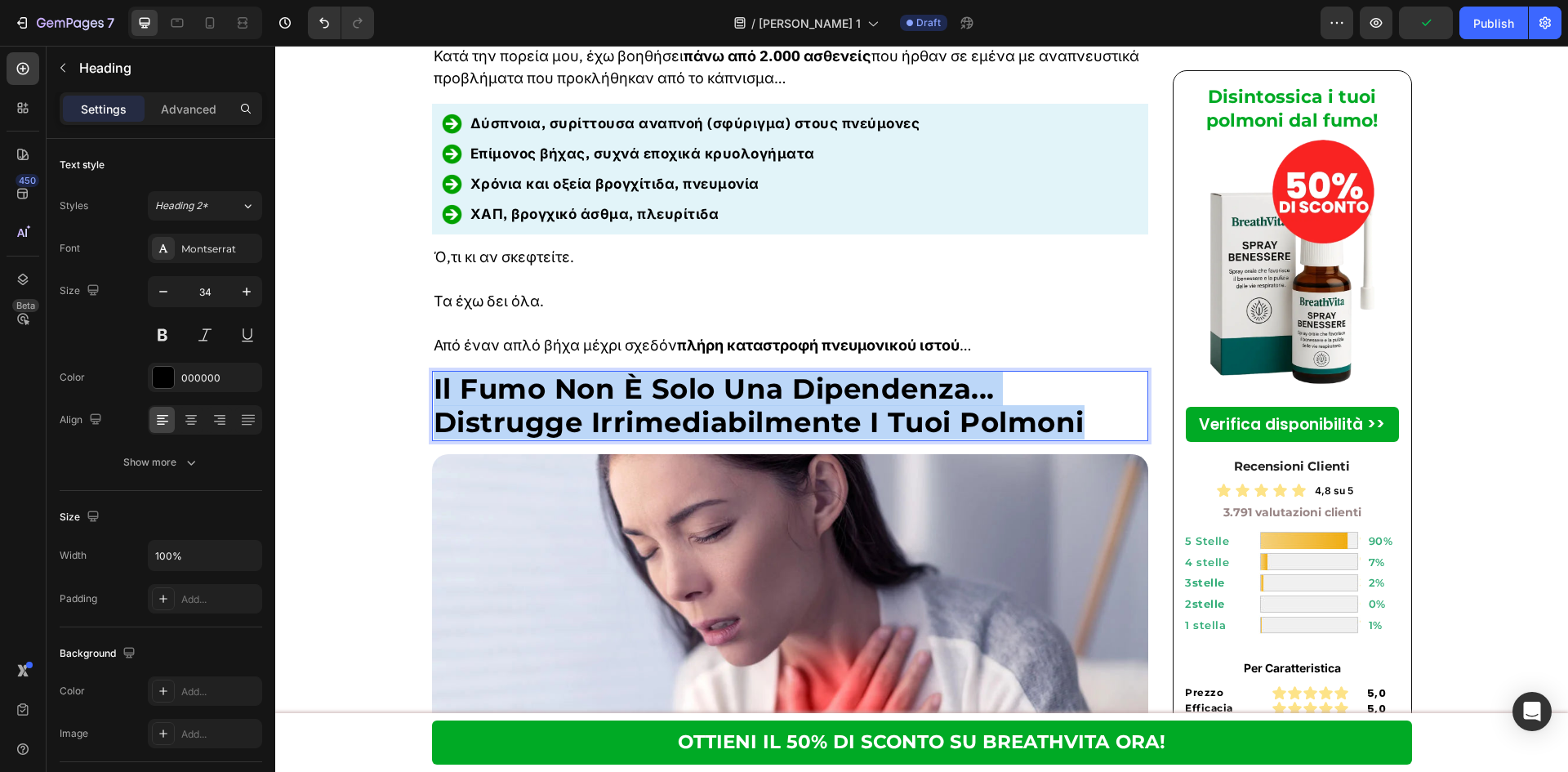
click at [630, 372] on p "Il Fumo Non È Solo Una Dipendenza... Distrugge Irrimediabilmente I Tuoi Polmoni" at bounding box center [791, 406] width 714 height 67
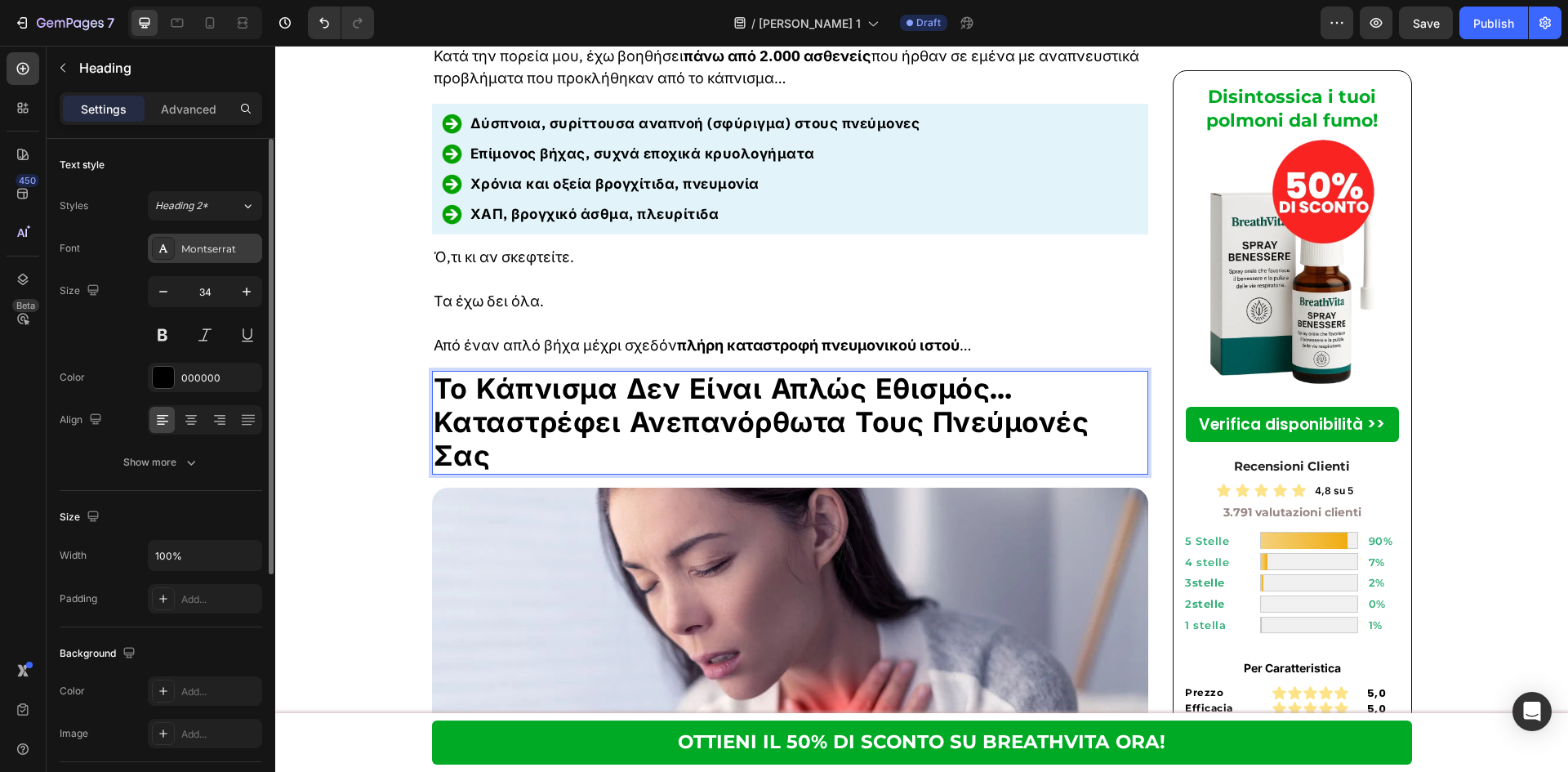
click at [192, 246] on div "Montserrat" at bounding box center [219, 249] width 77 height 15
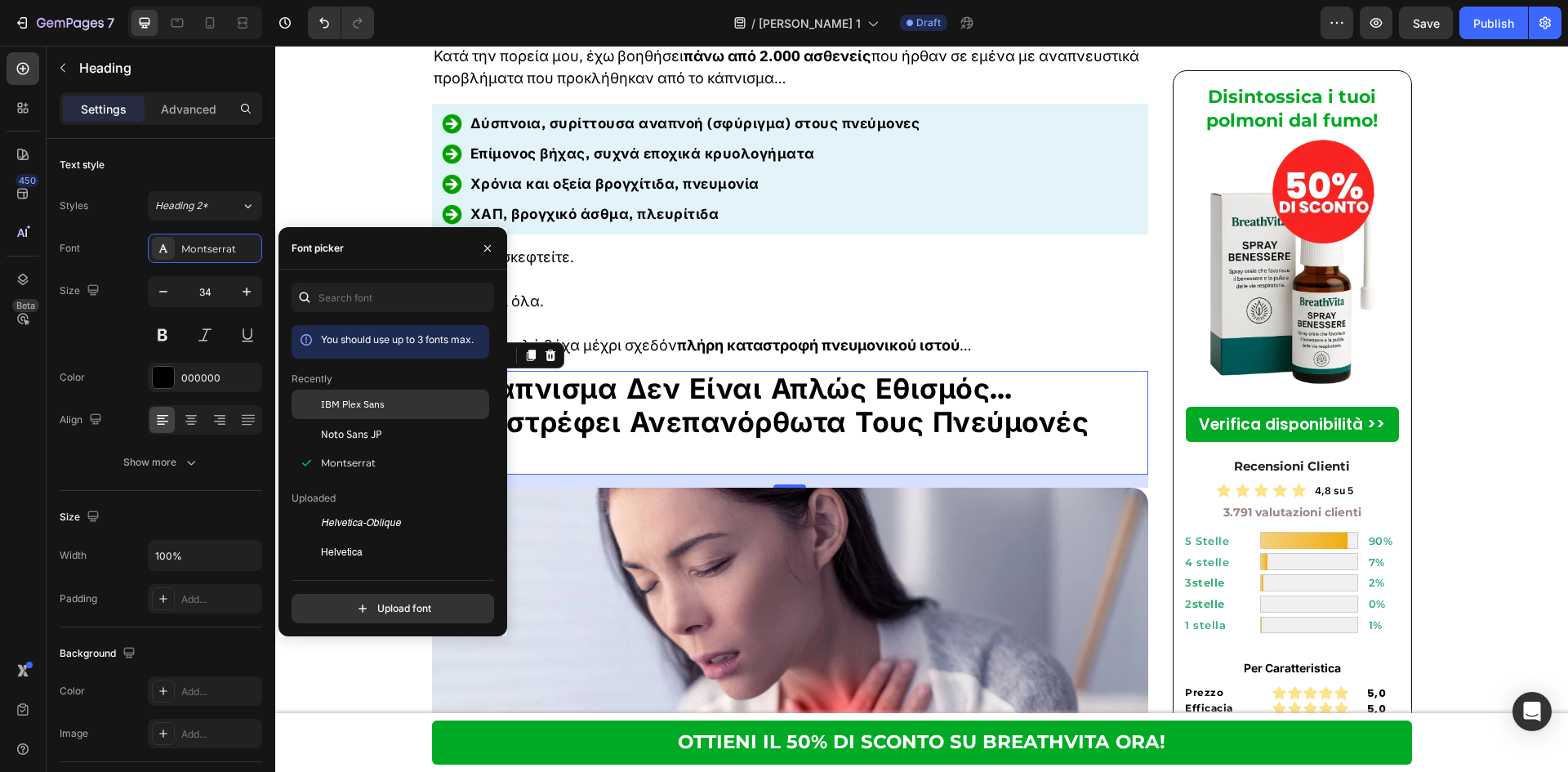
click at [382, 402] on span "IBM Plex Sans" at bounding box center [353, 404] width 63 height 15
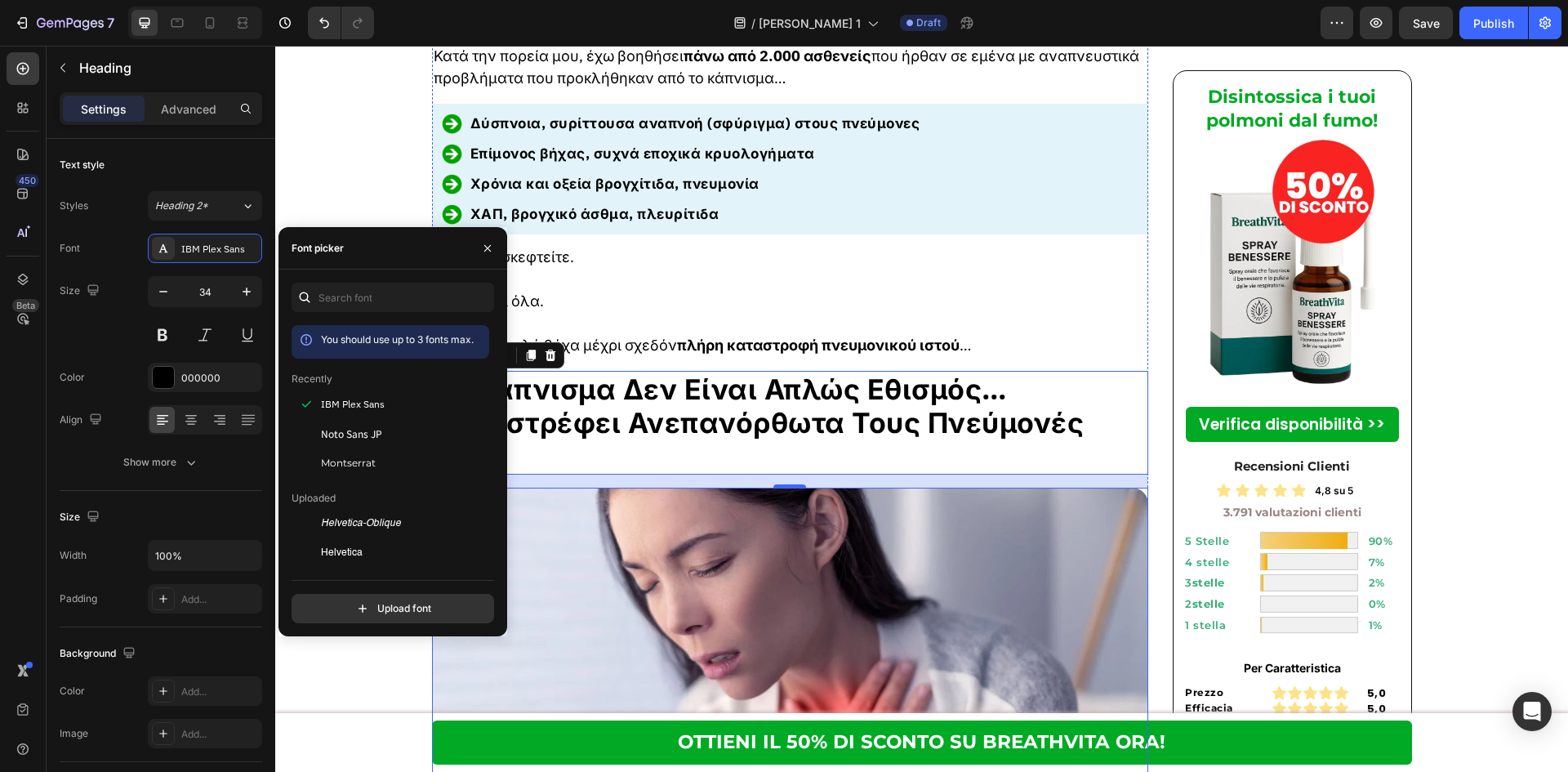
click at [1028, 570] on img at bounding box center [791, 678] width 717 height 382
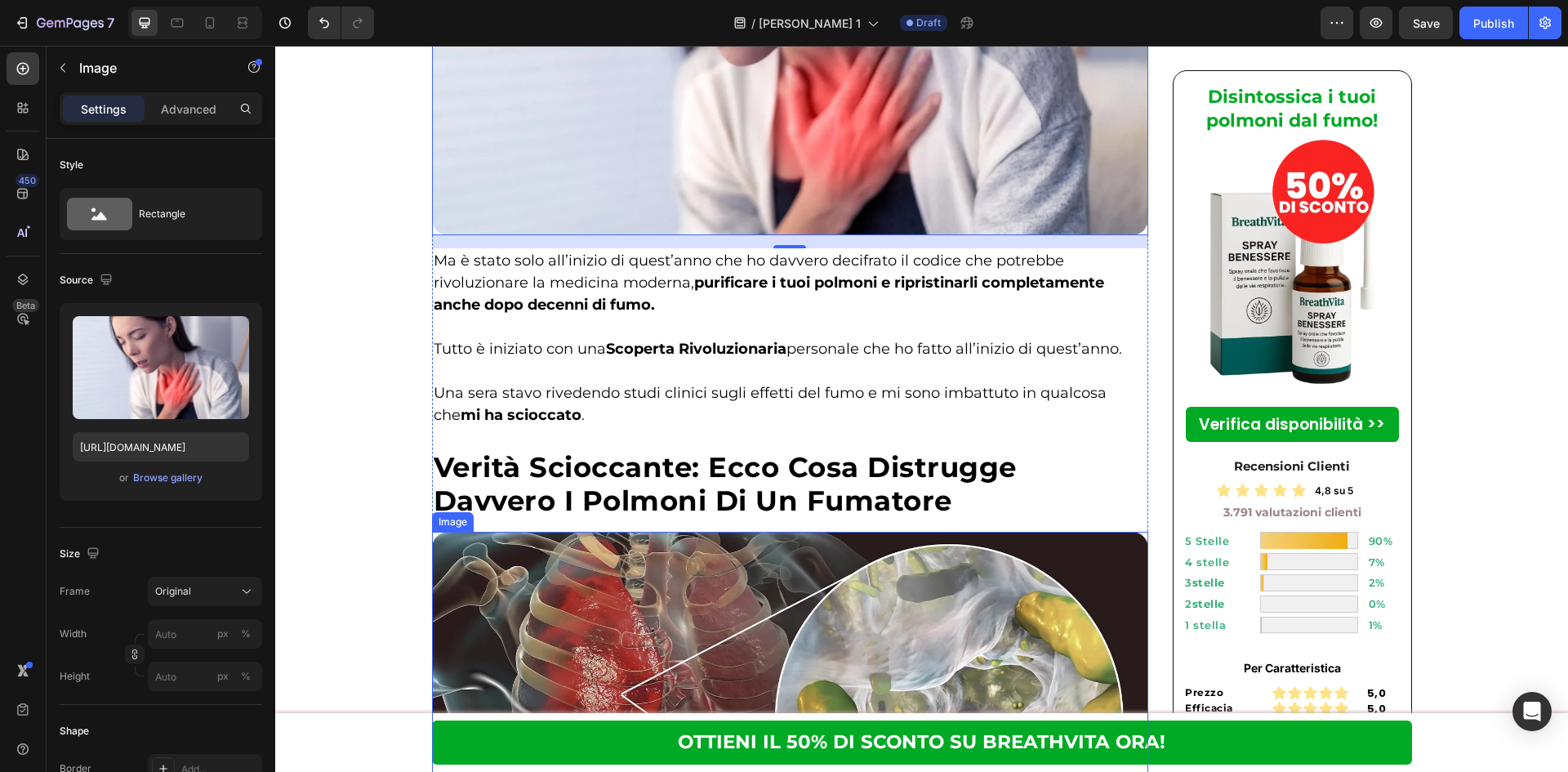
scroll to position [1415, 0]
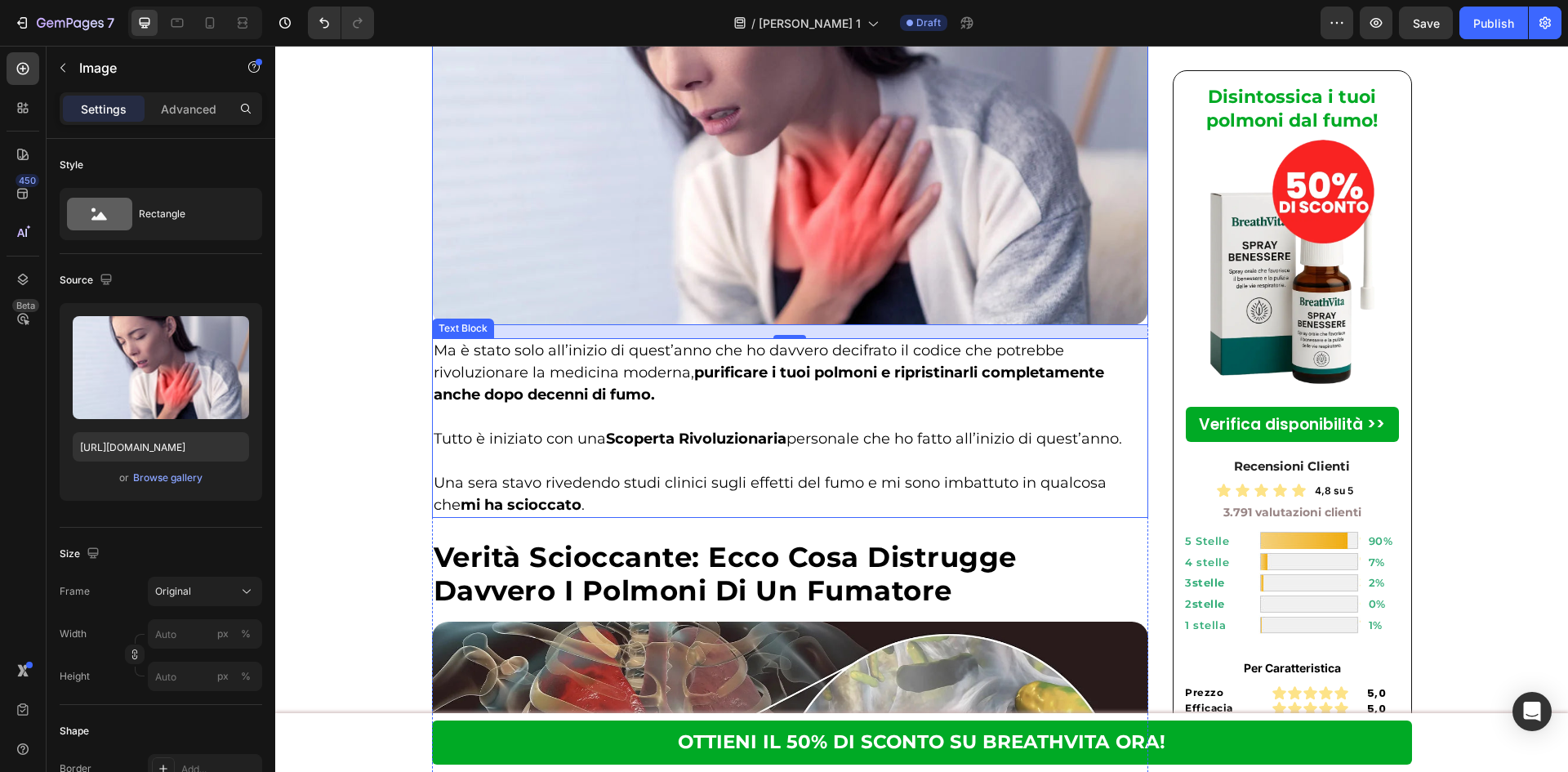
click at [898, 406] on p at bounding box center [791, 417] width 714 height 22
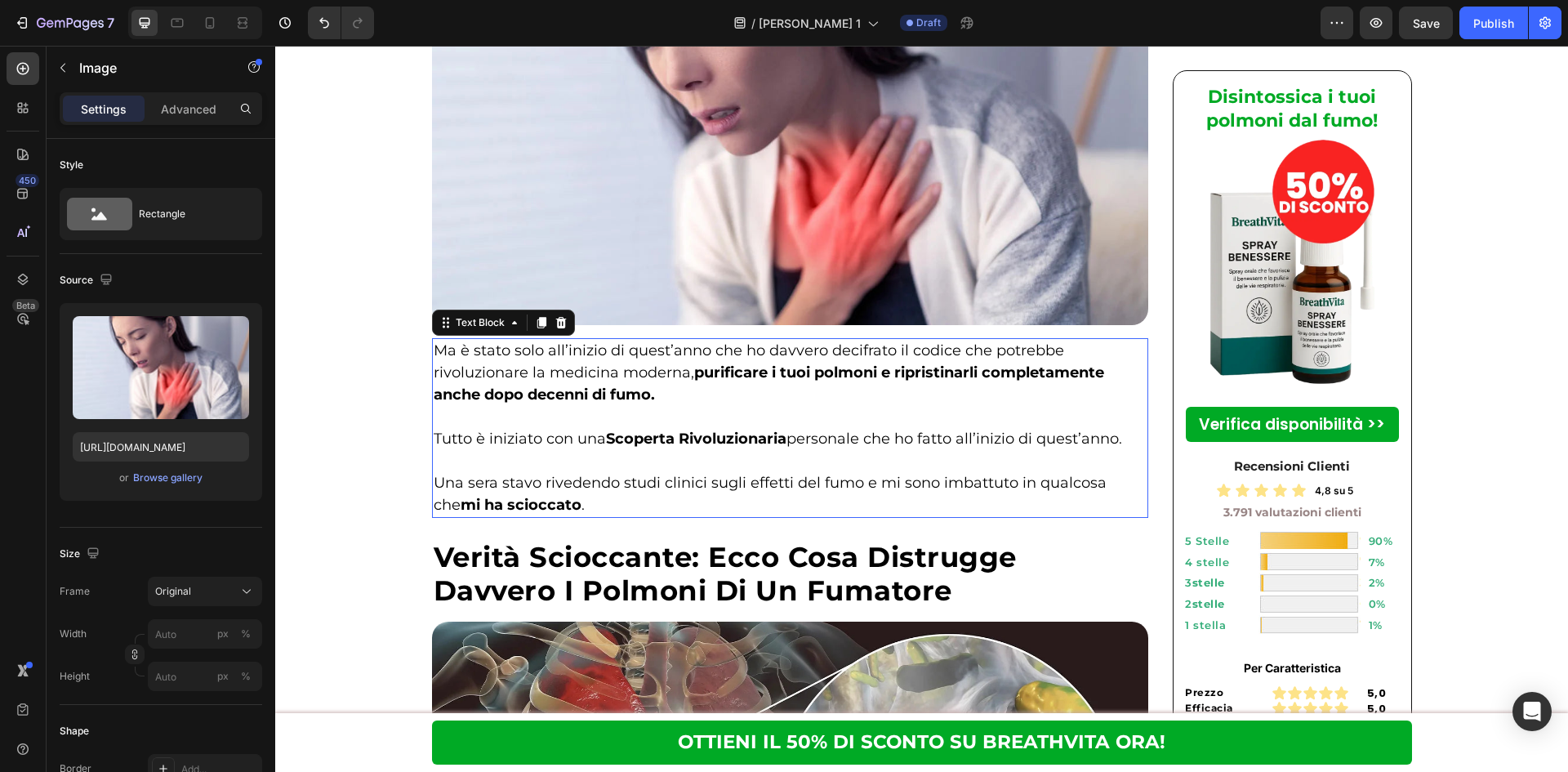
click at [898, 406] on p "Rich Text Editor. Editing area: main" at bounding box center [791, 417] width 714 height 22
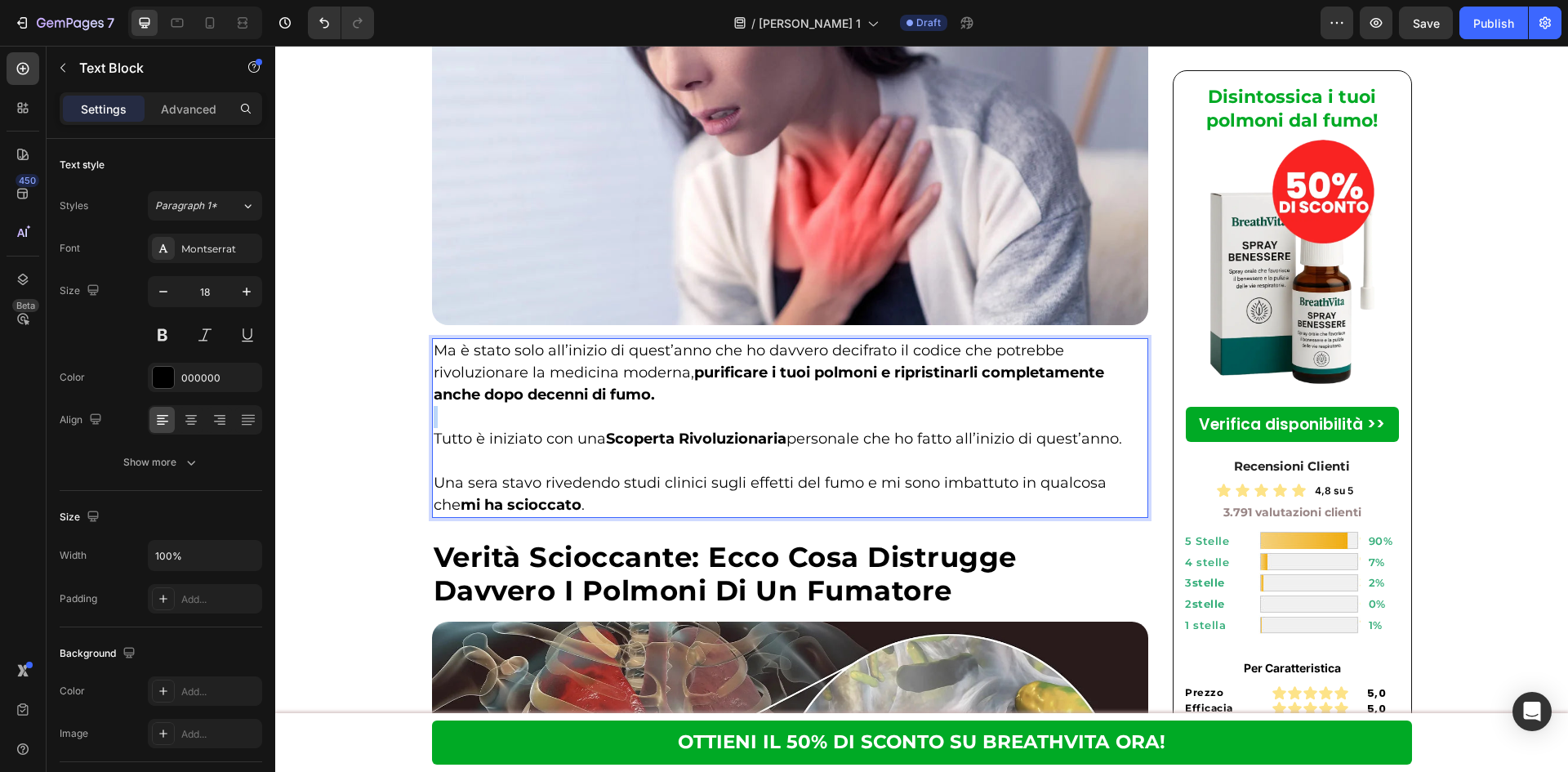
click at [898, 406] on p "Rich Text Editor. Editing area: main" at bounding box center [791, 417] width 714 height 22
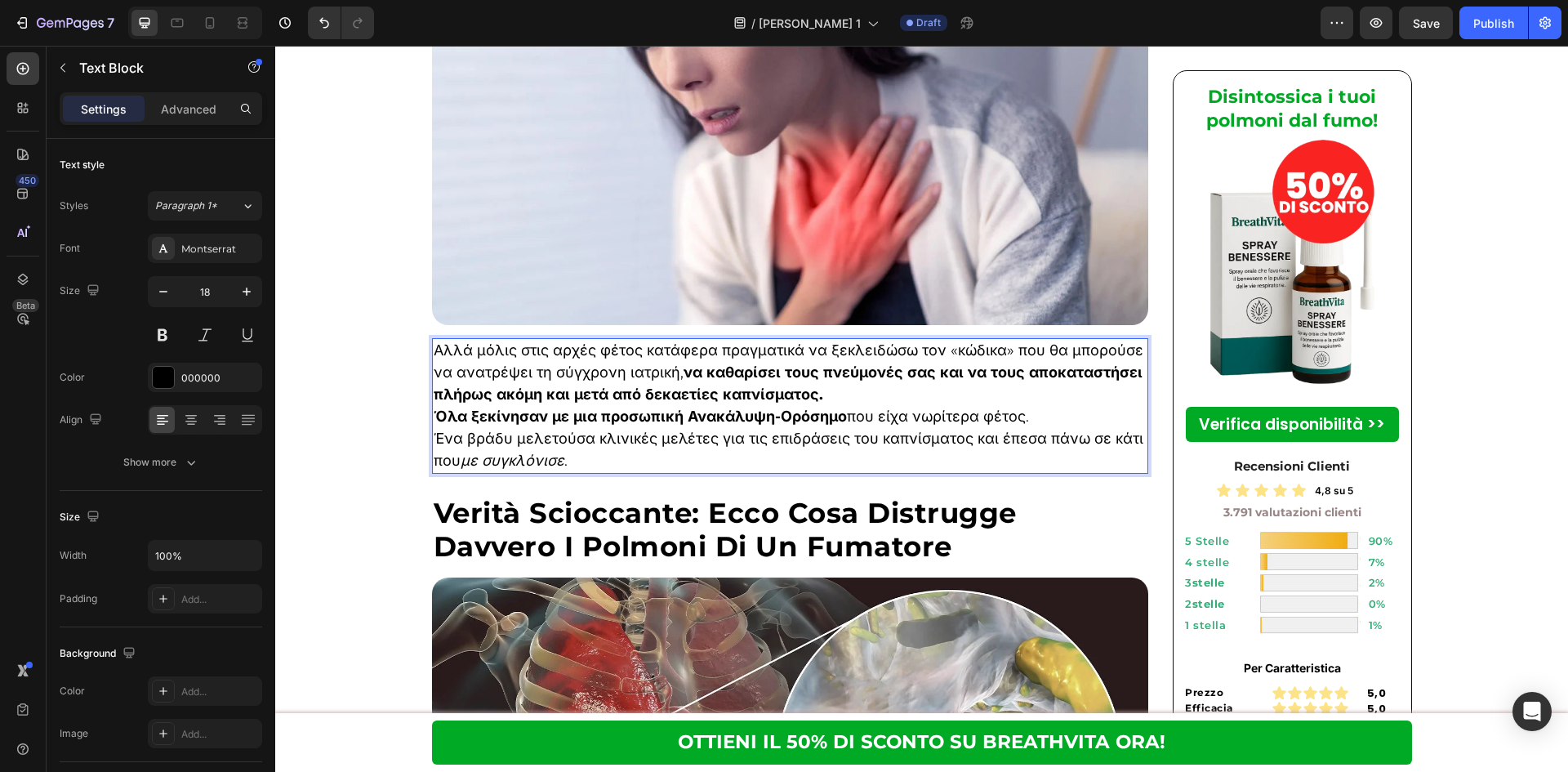
click at [895, 340] on p "Αλλά μόλις στις αρχές φέτος κατάφερα πραγματικά να ξεκλειδώσω τον «κώδικα» που …" at bounding box center [791, 372] width 714 height 66
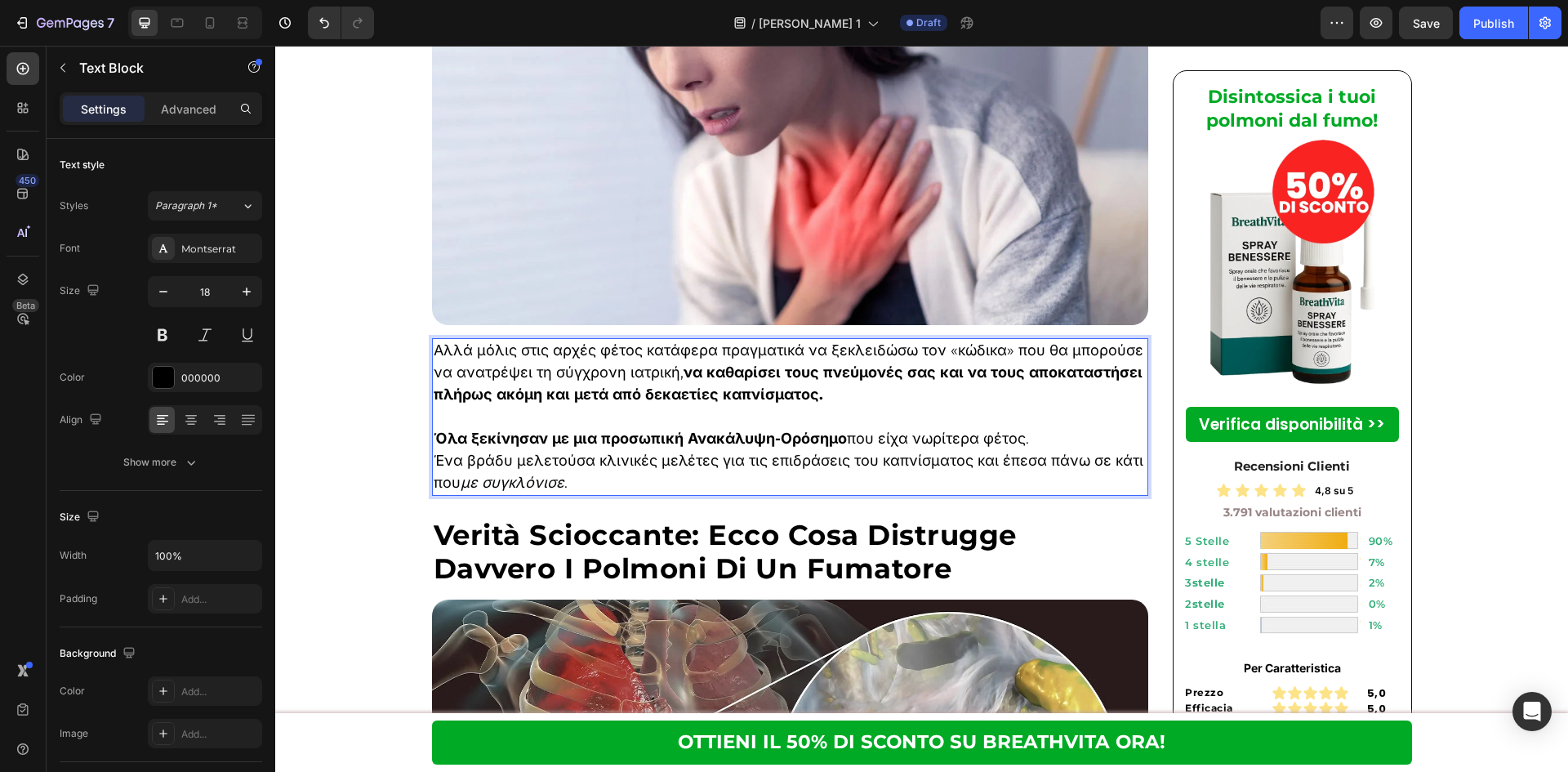
click at [1060, 428] on p "Όλα ξεκίνησαν με μια προσωπική Ανακάλυψη-Ορόσημο που είχα νωρίτερα φέτος." at bounding box center [791, 439] width 714 height 22
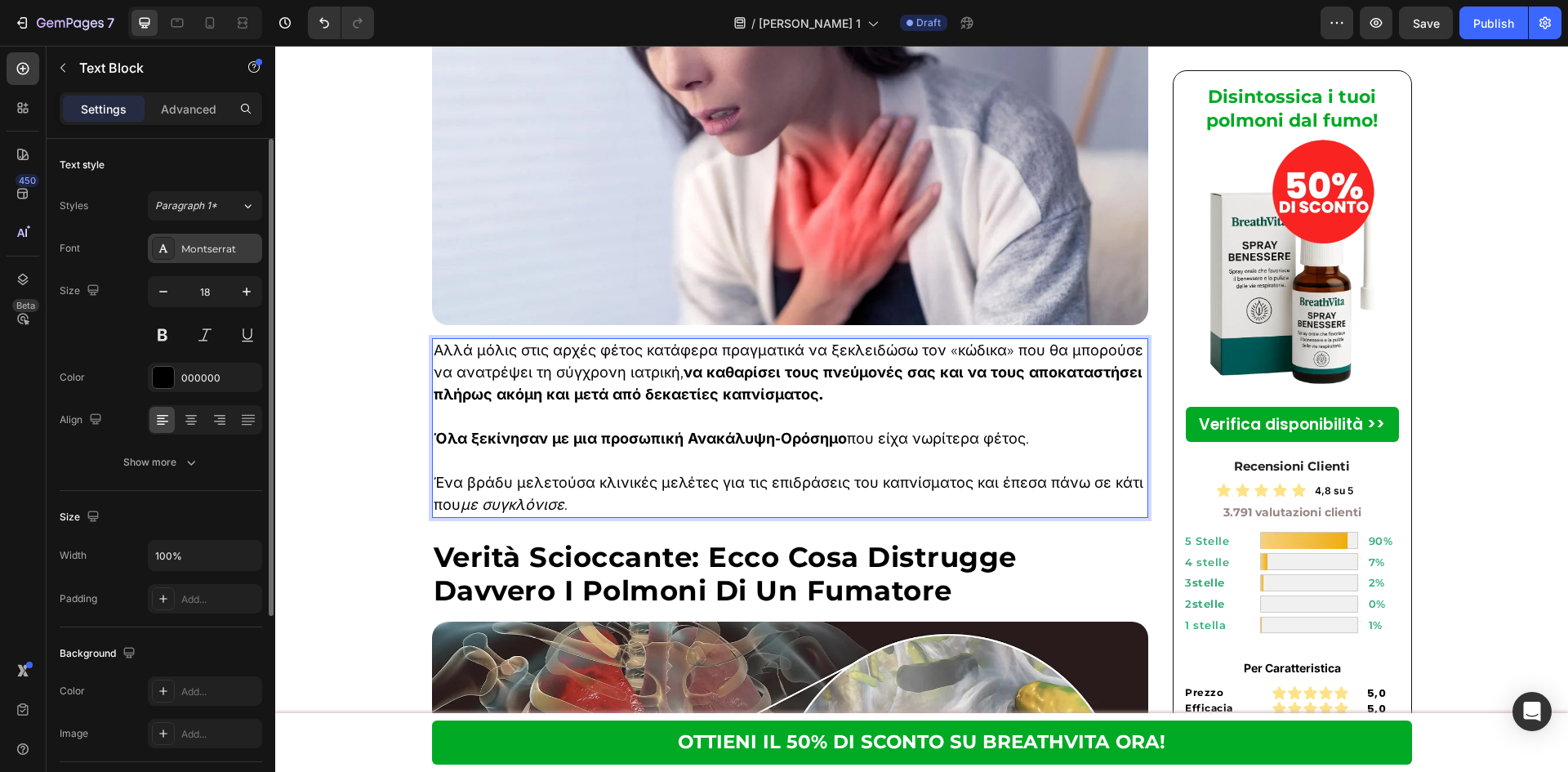
click at [210, 259] on div "Montserrat" at bounding box center [204, 247] width 114 height 29
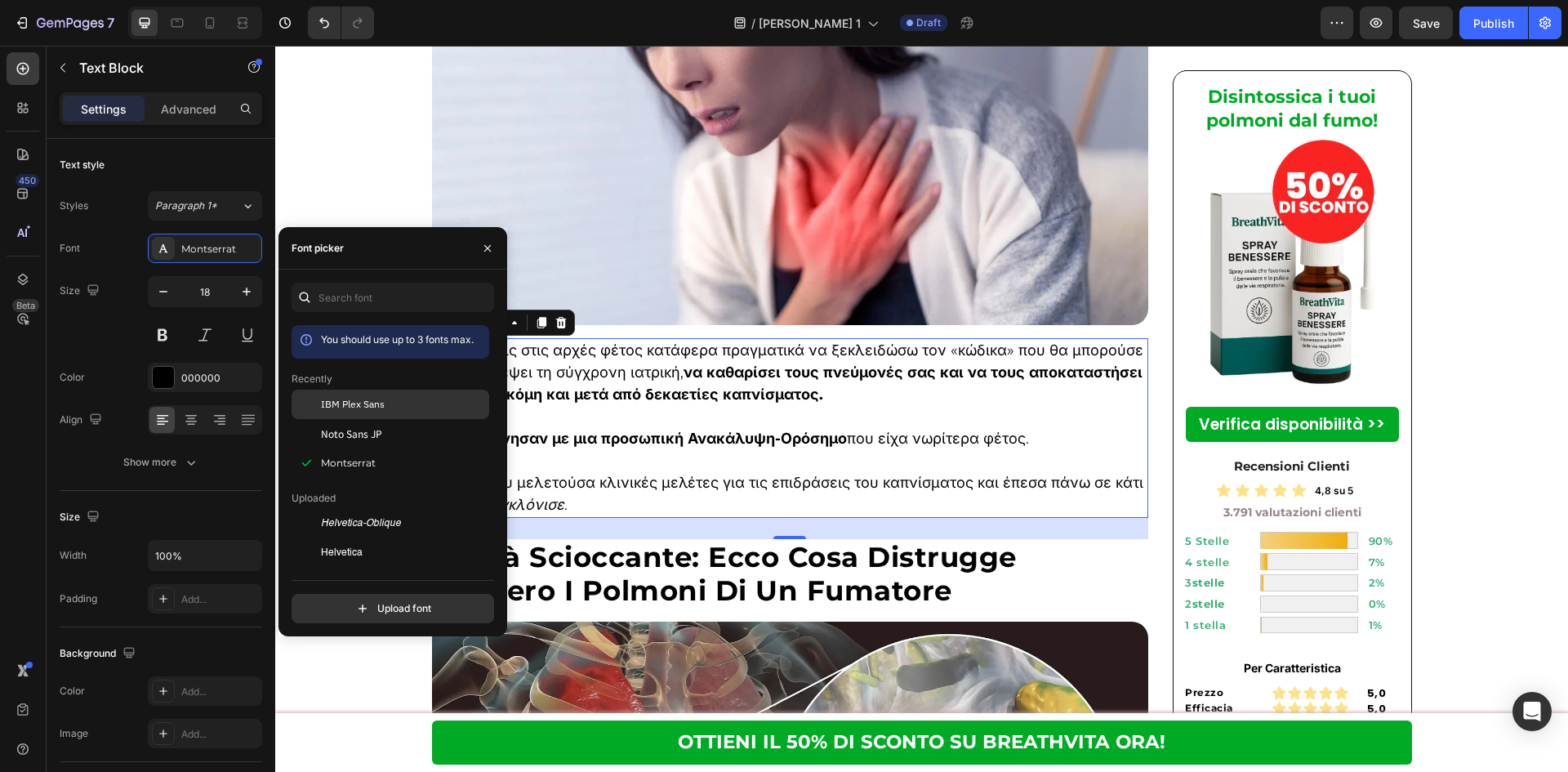
click at [300, 400] on div at bounding box center [305, 403] width 29 height 29
click at [1008, 539] on h2 "Verità Scioccante: Ecco Cosa Distrugge Davvero I Polmoni Di Un Fumatore" at bounding box center [791, 573] width 717 height 70
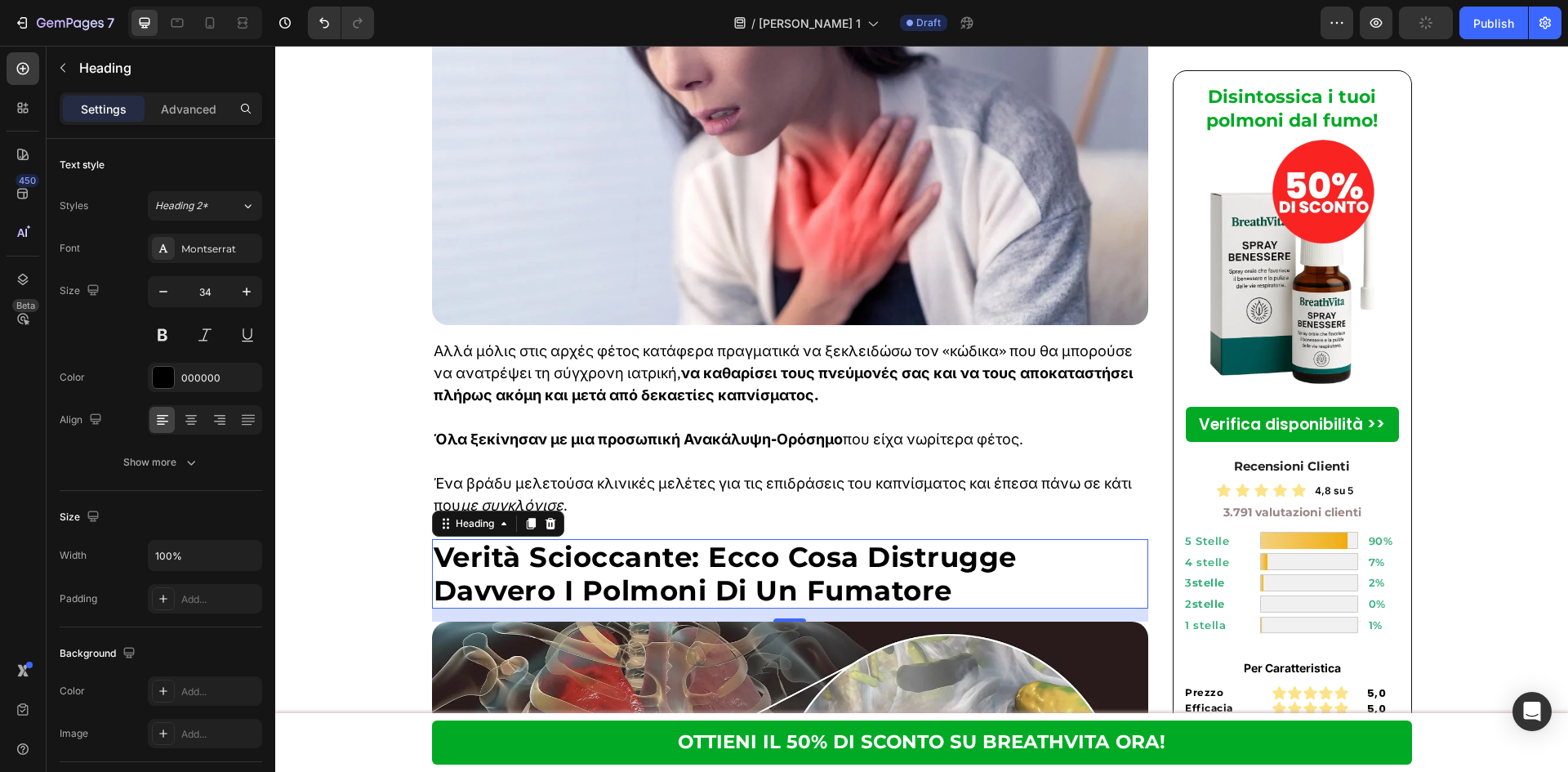
click at [876, 539] on h2 "Verità Scioccante: Ecco Cosa Distrugge Davvero I Polmoni Di Un Fumatore" at bounding box center [791, 573] width 717 height 70
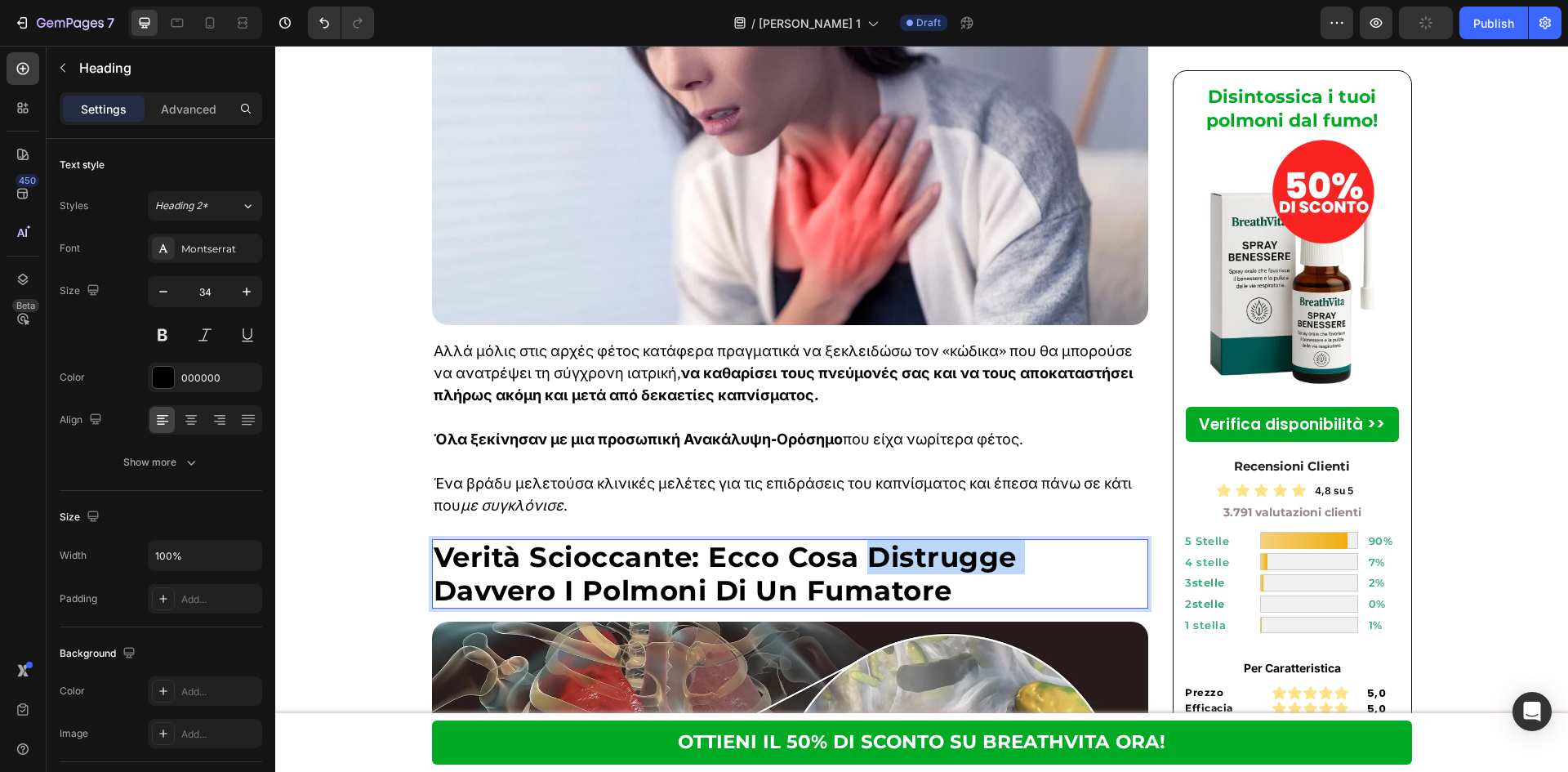
click at [876, 540] on p "Verità Scioccante: Ecco Cosa Distrugge Davvero I Polmoni Di Un Fumatore" at bounding box center [791, 574] width 714 height 67
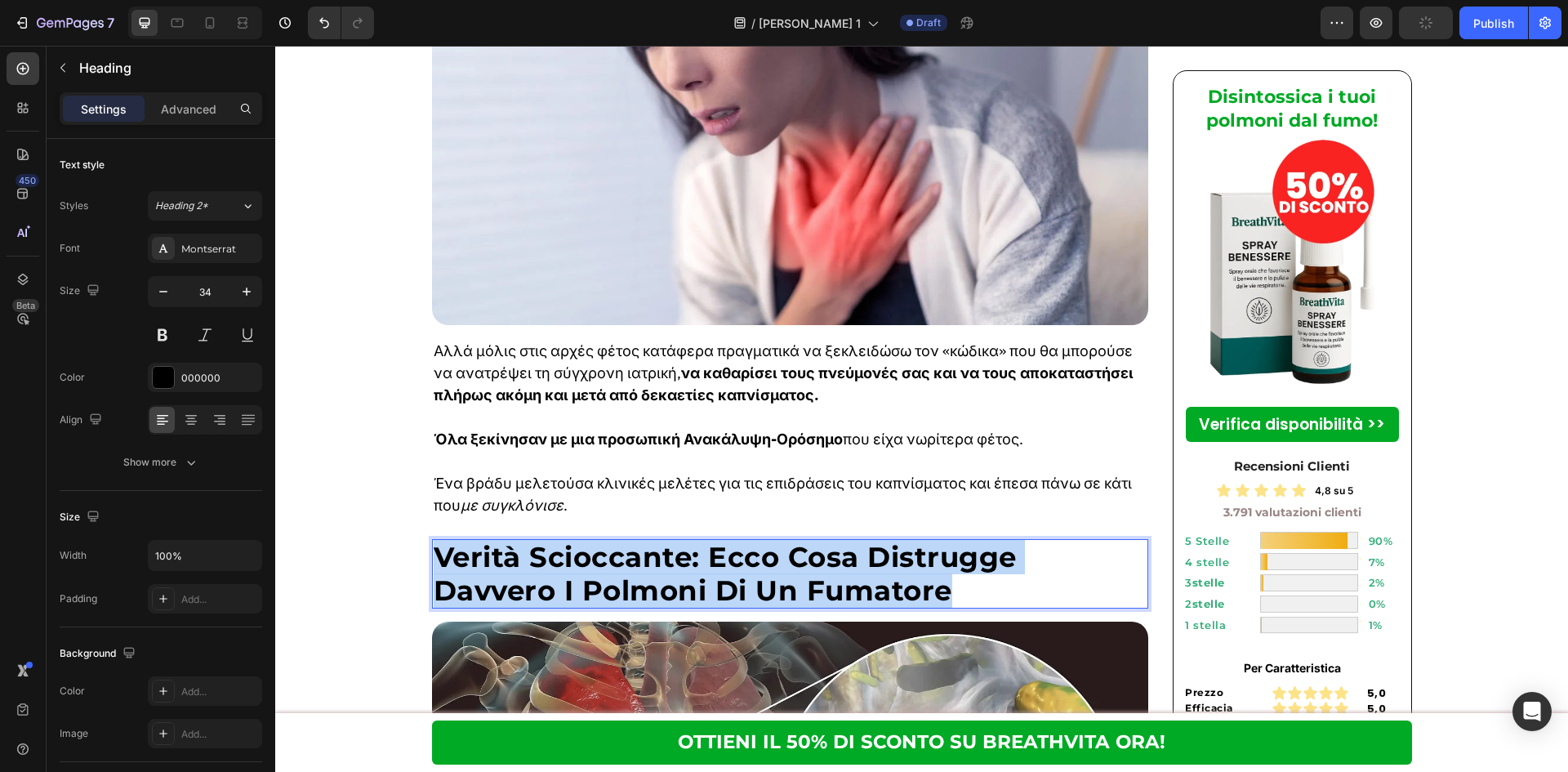
click at [876, 540] on p "Verità Scioccante: Ecco Cosa Distrugge Davvero I Polmoni Di Un Fumatore" at bounding box center [791, 574] width 714 height 67
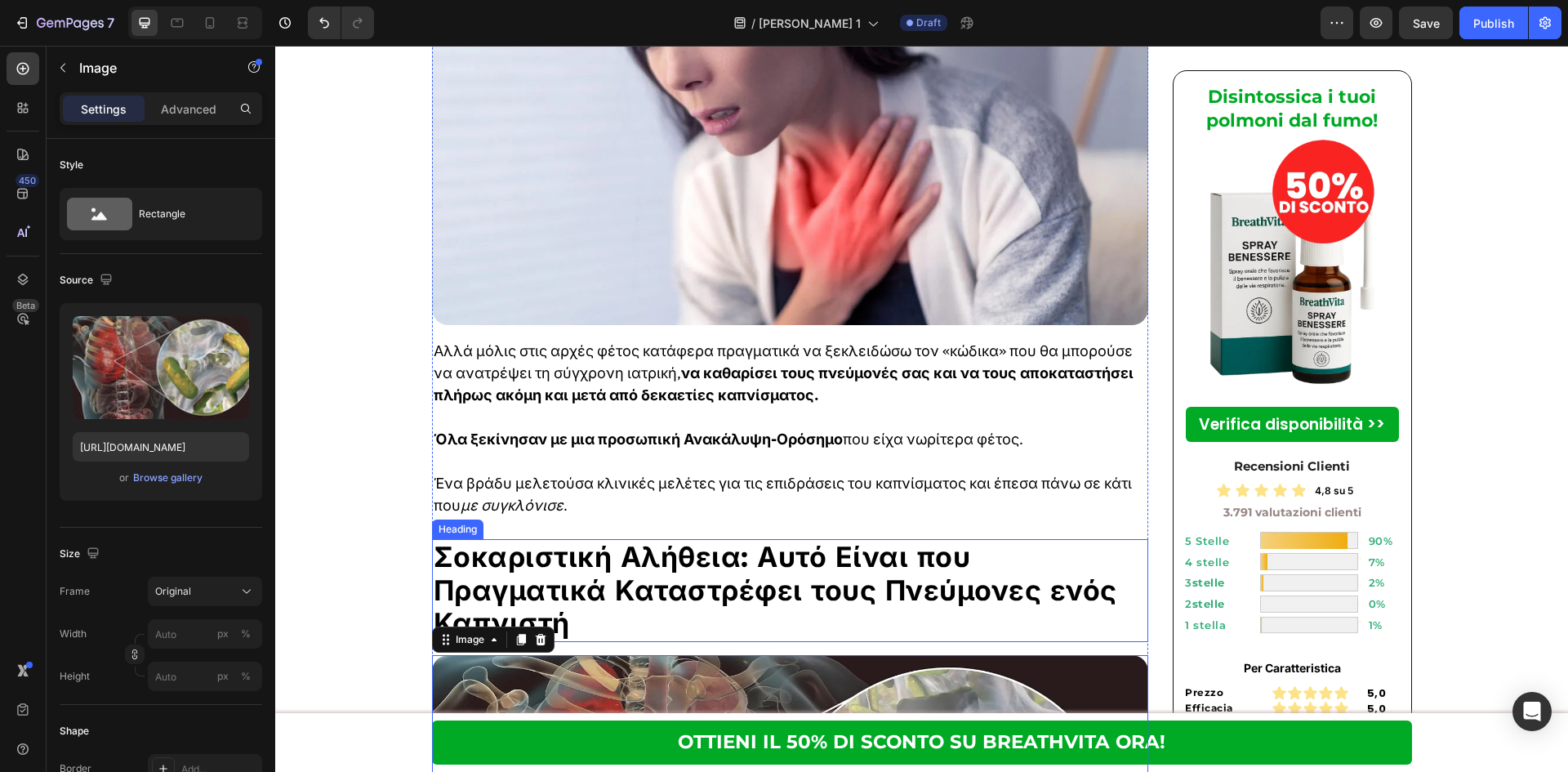
click at [910, 540] on p "Σοκαριστική Αλήθεια: Αυτό Είναι που Πραγματικά Καταστρέφει τους Πνεύμονες ενός …" at bounding box center [791, 590] width 714 height 100
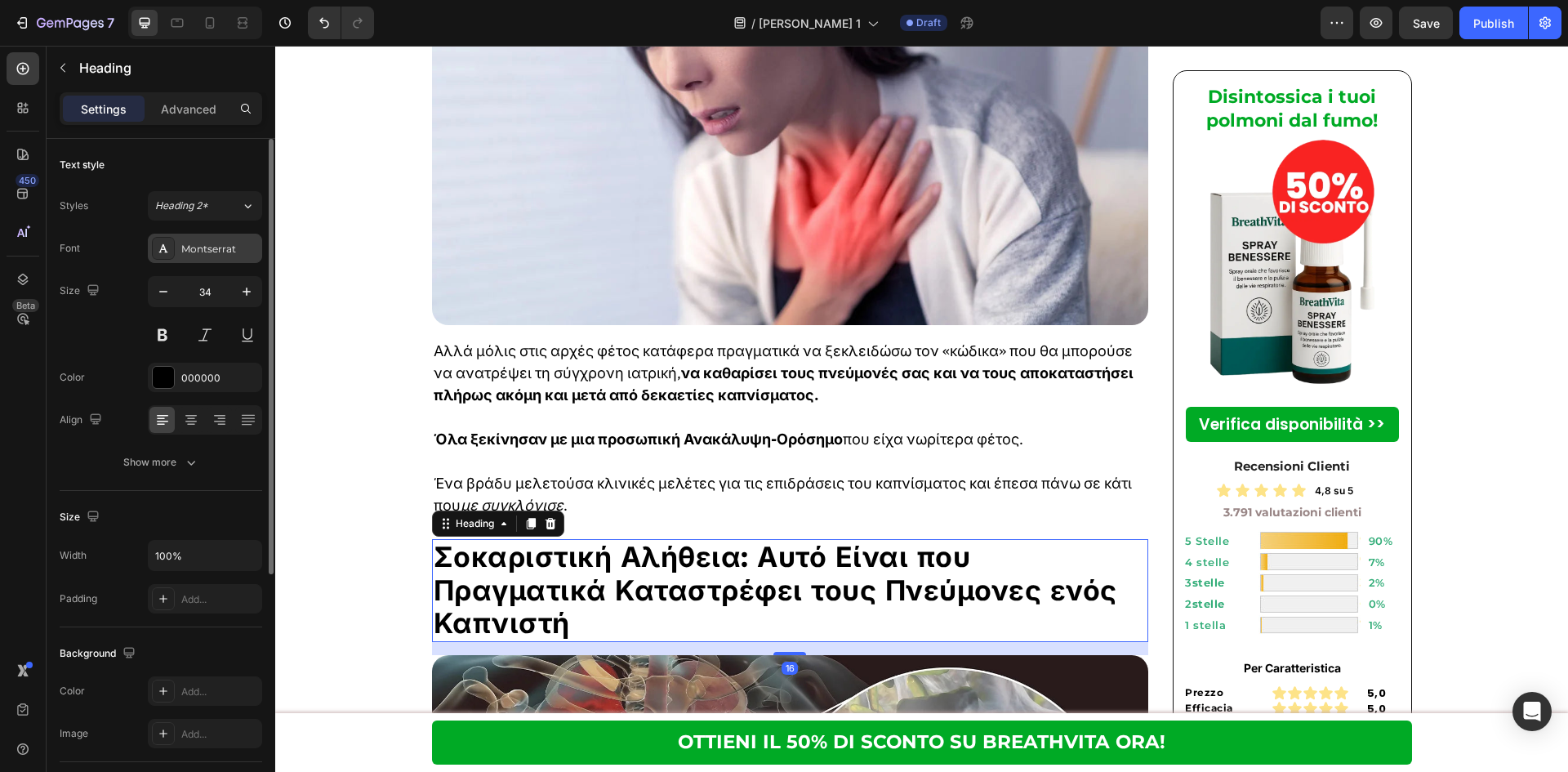
click at [215, 243] on div "Montserrat" at bounding box center [219, 249] width 77 height 15
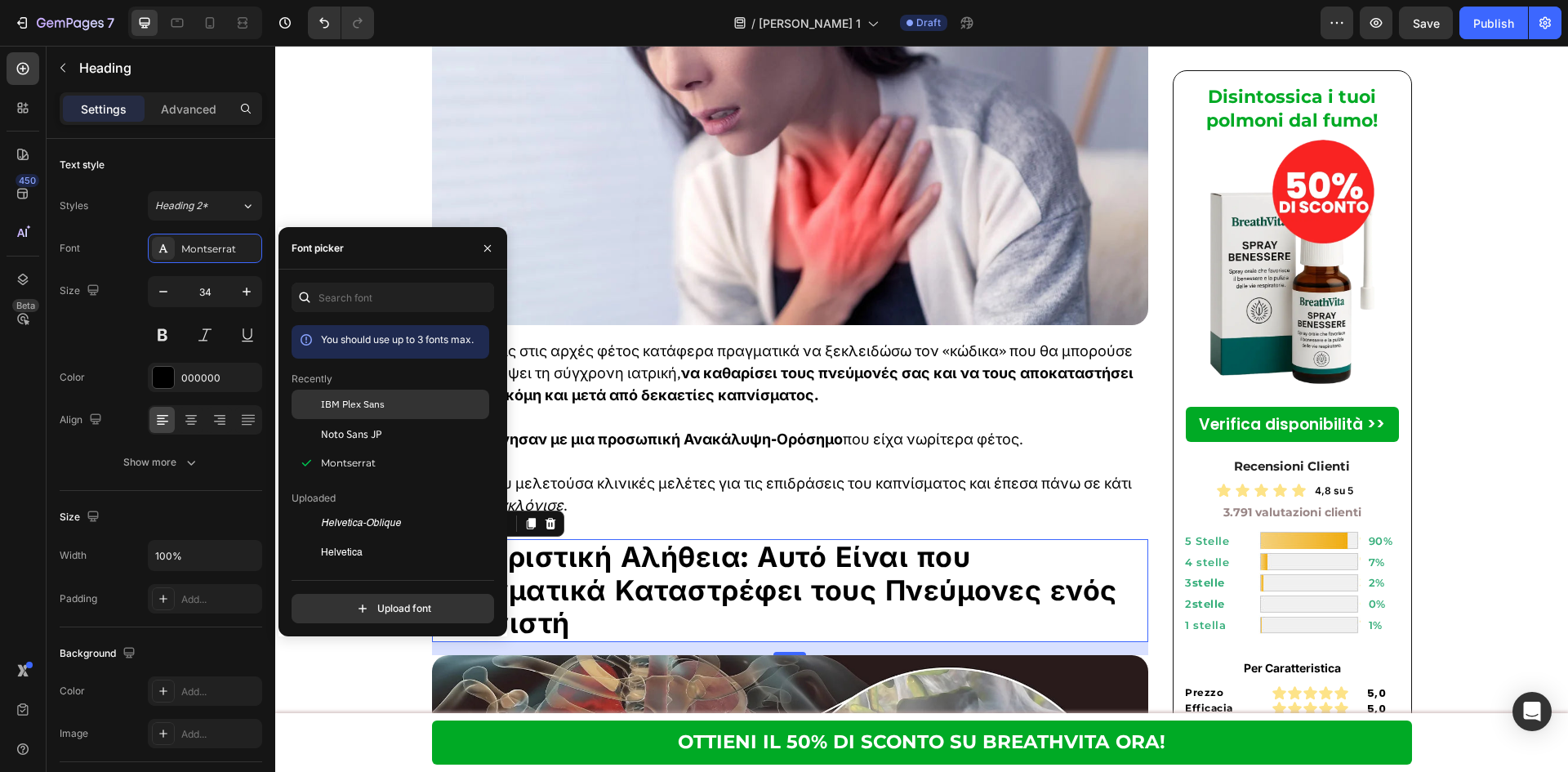
click at [465, 397] on div "IBM Plex Sans" at bounding box center [403, 404] width 165 height 15
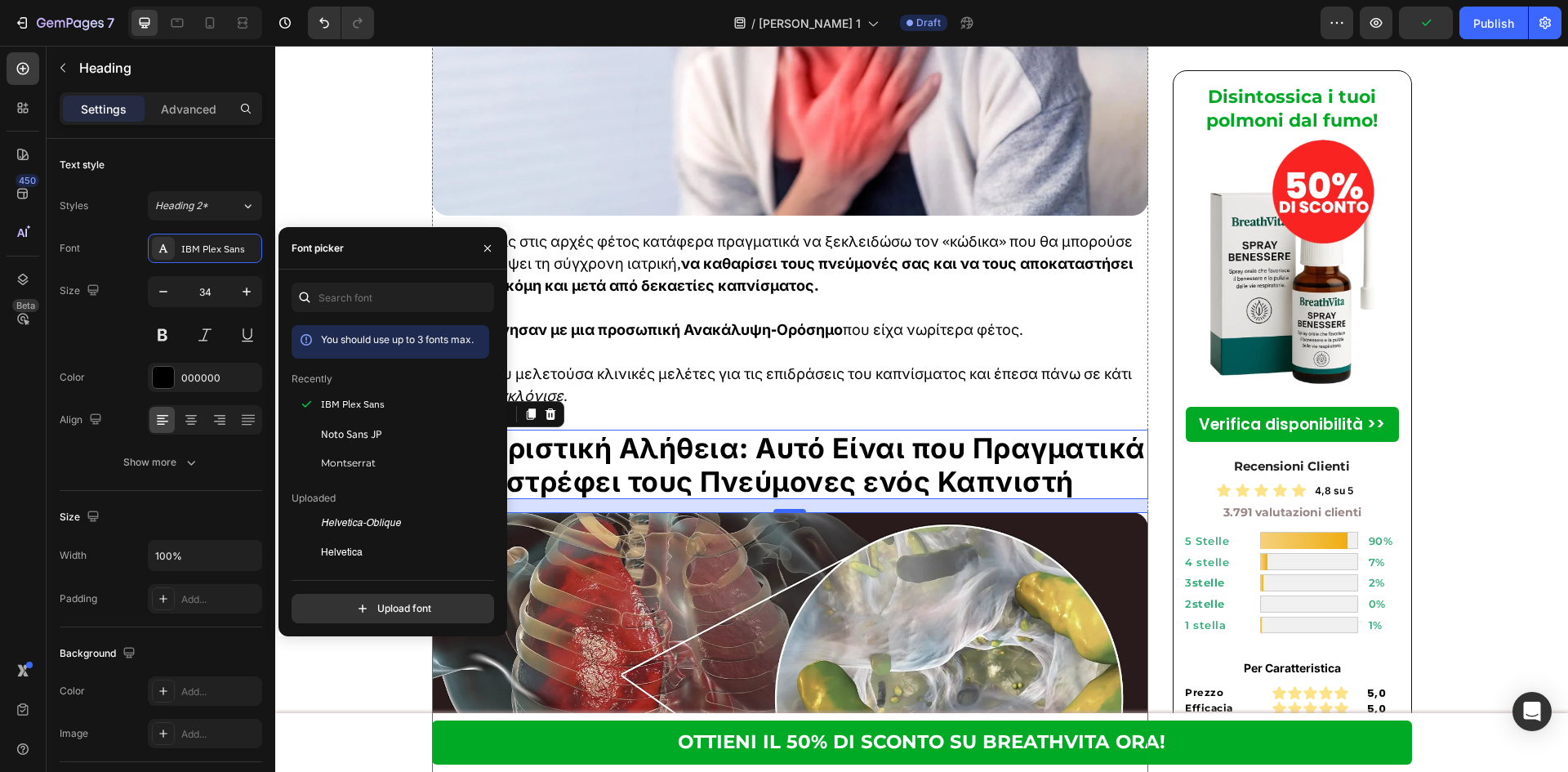
click at [904, 512] on img at bounding box center [791, 699] width 717 height 374
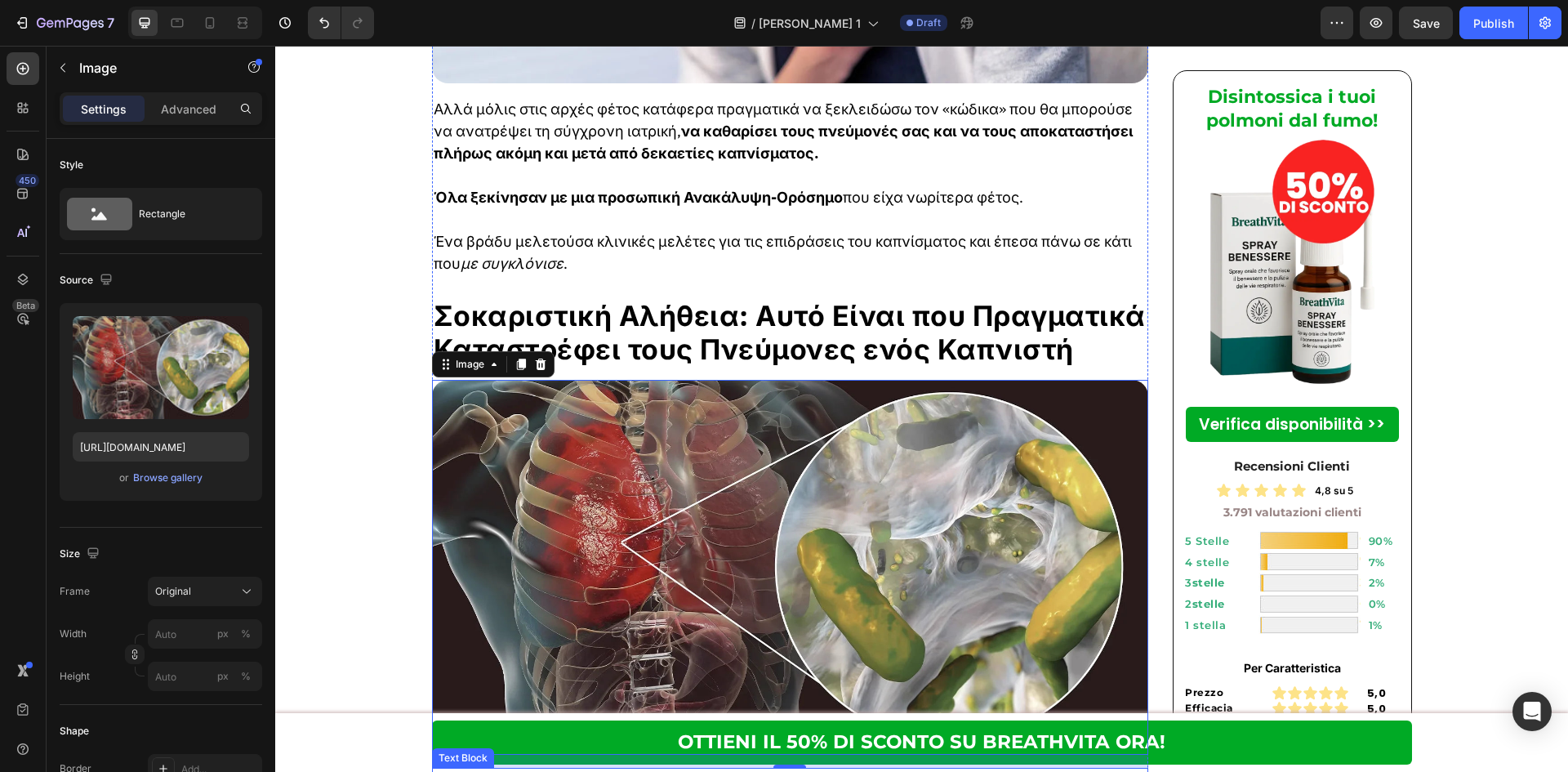
scroll to position [1524, 0]
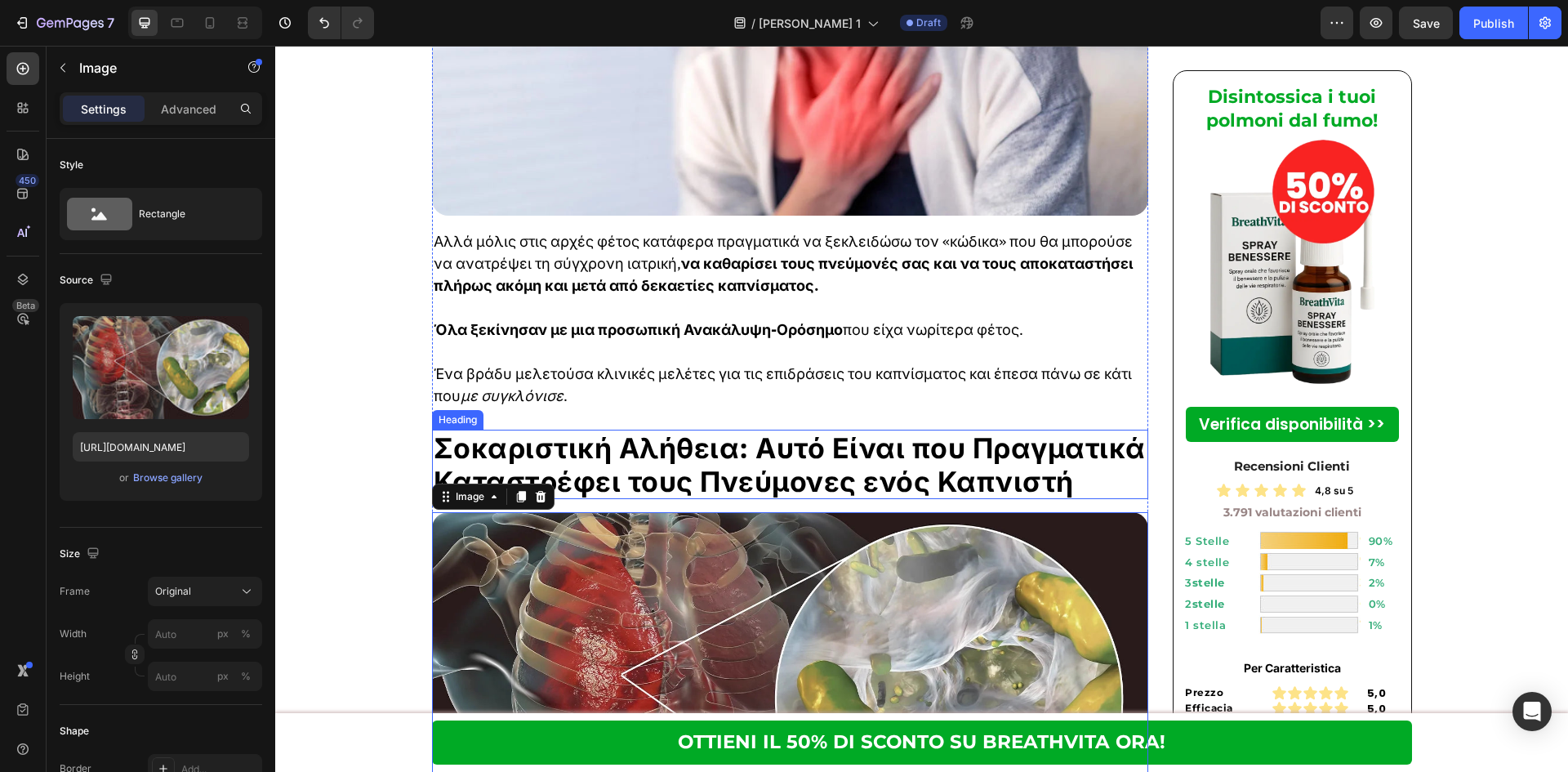
click at [754, 431] on p "Σοκαριστική Αλήθεια: Αυτό Είναι που Πραγματικά Καταστρέφει τους Πνεύμονες ενός …" at bounding box center [791, 465] width 714 height 67
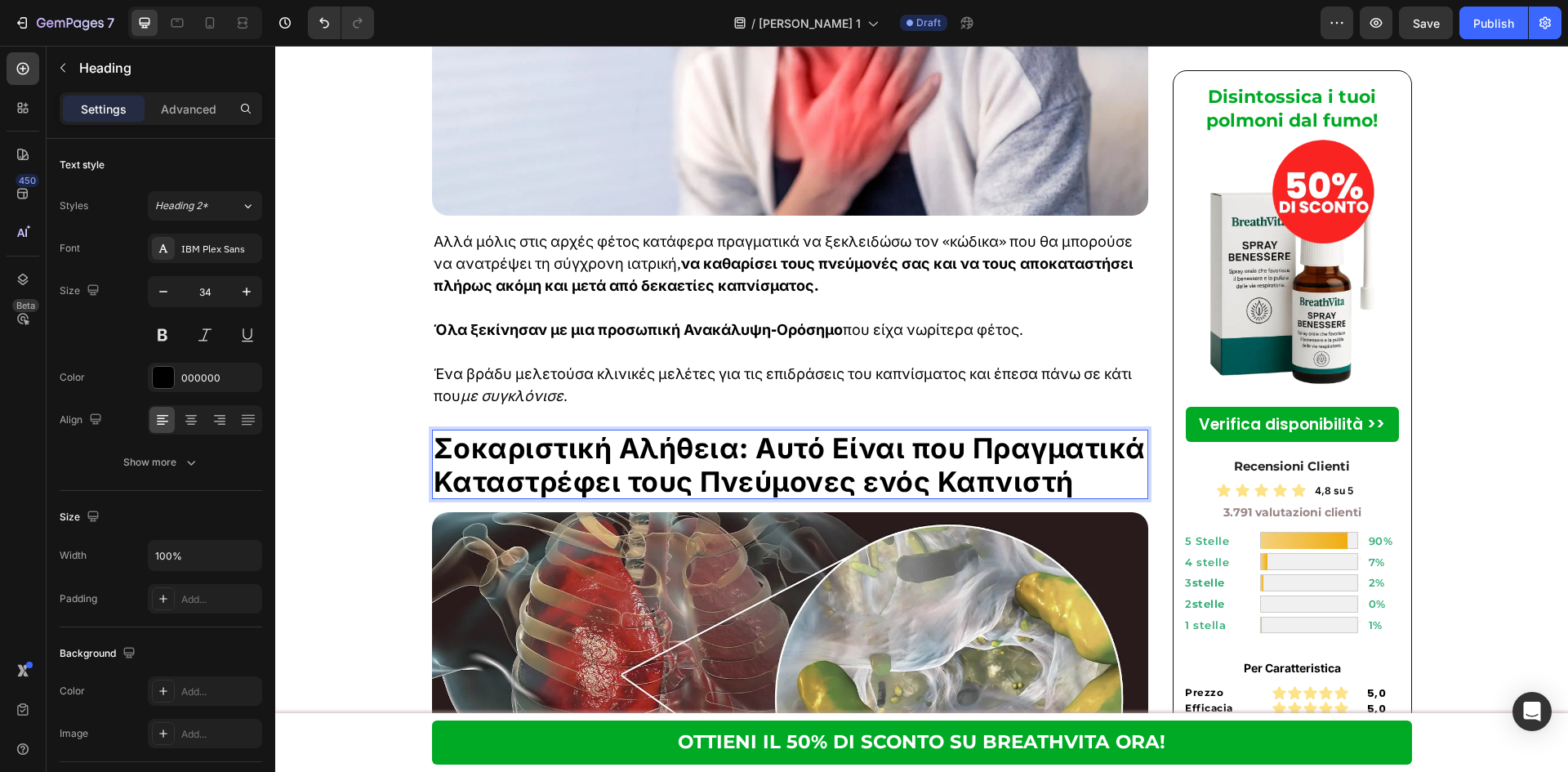
click at [754, 431] on p "Σοκαριστική Αλήθεια: Αυτό Είναι που Πραγματικά Καταστρέφει τους Πνεύμονες ενός …" at bounding box center [791, 465] width 714 height 67
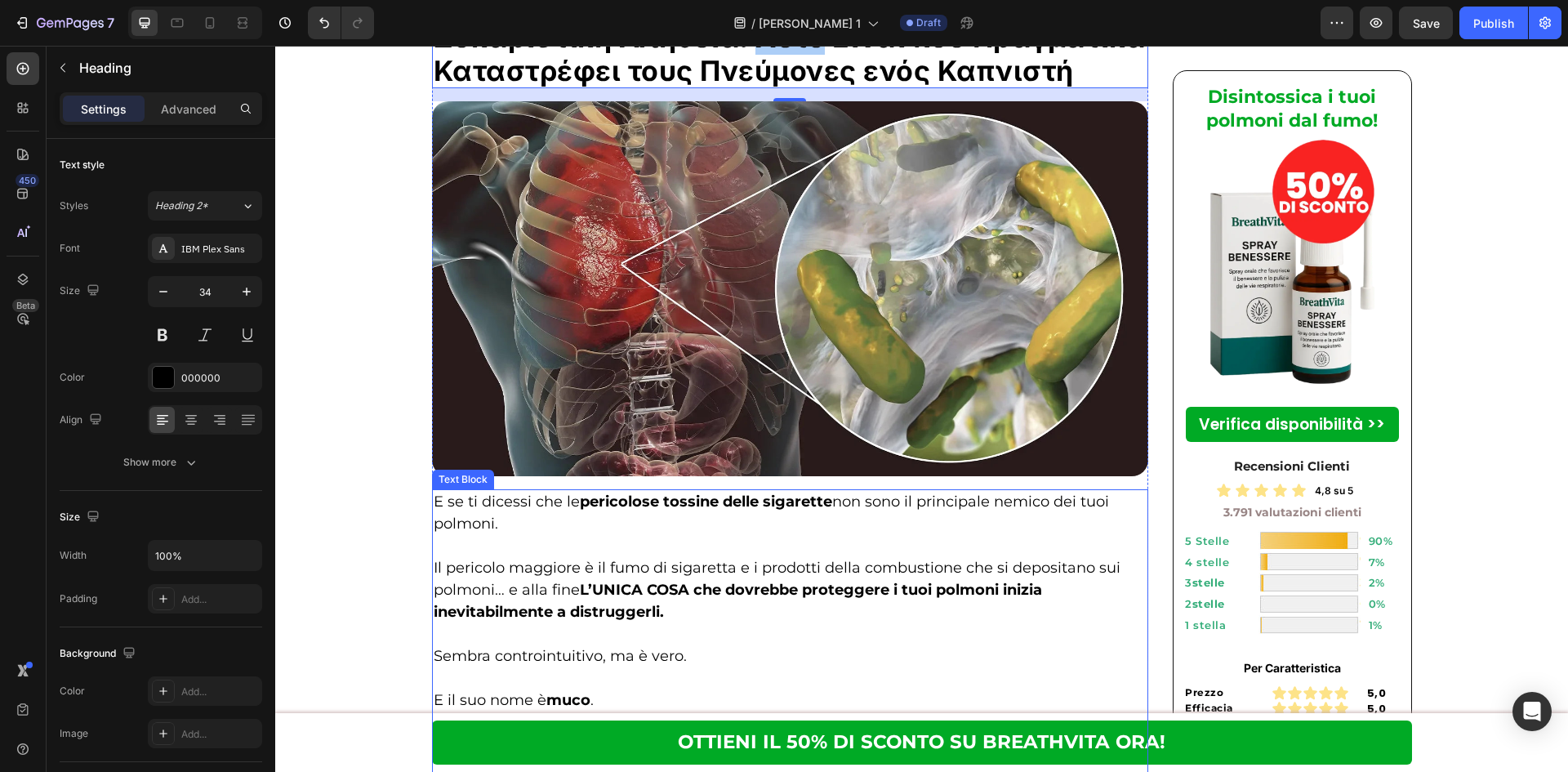
scroll to position [2069, 0]
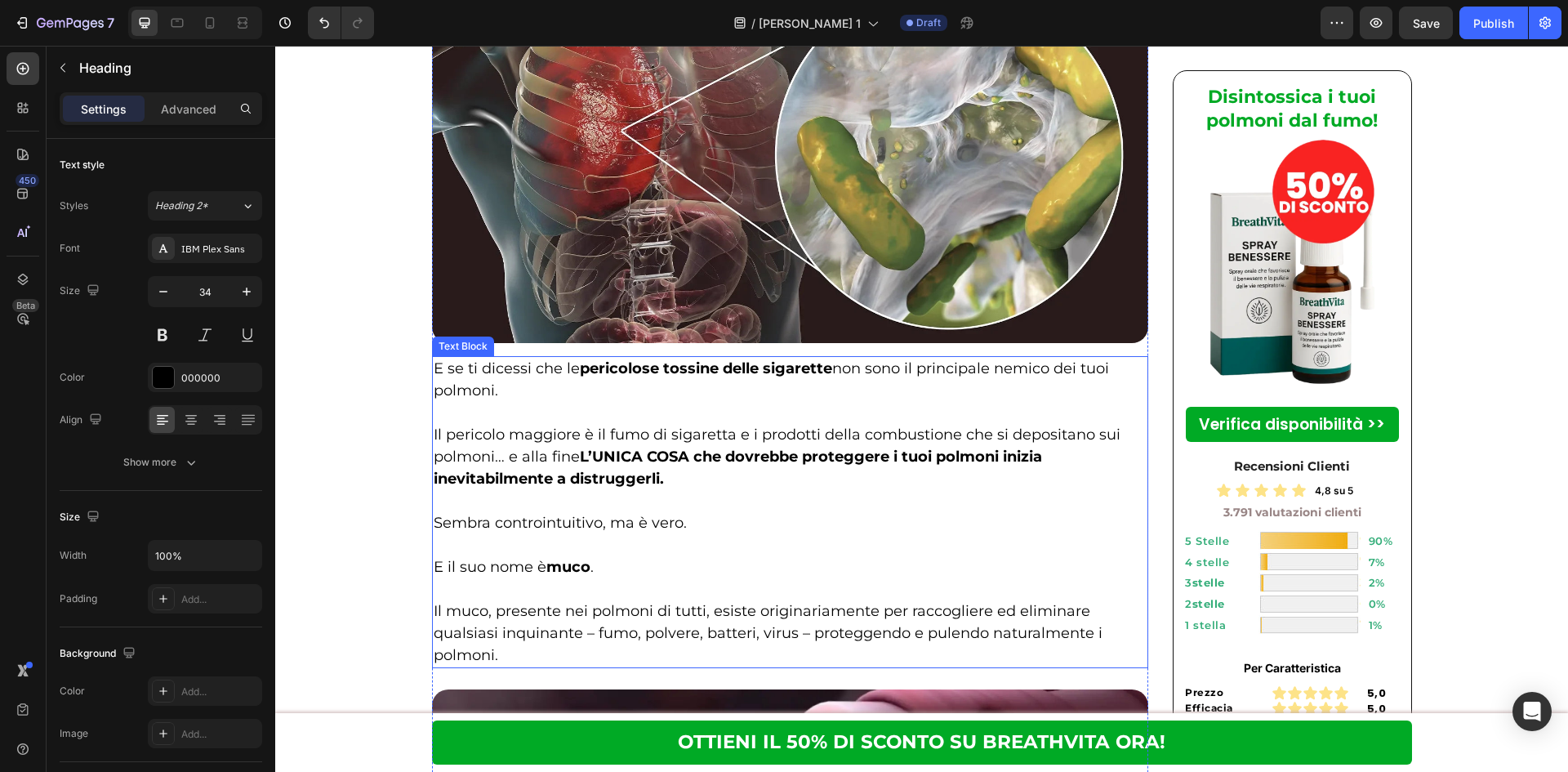
click at [804, 578] on p at bounding box center [791, 589] width 714 height 22
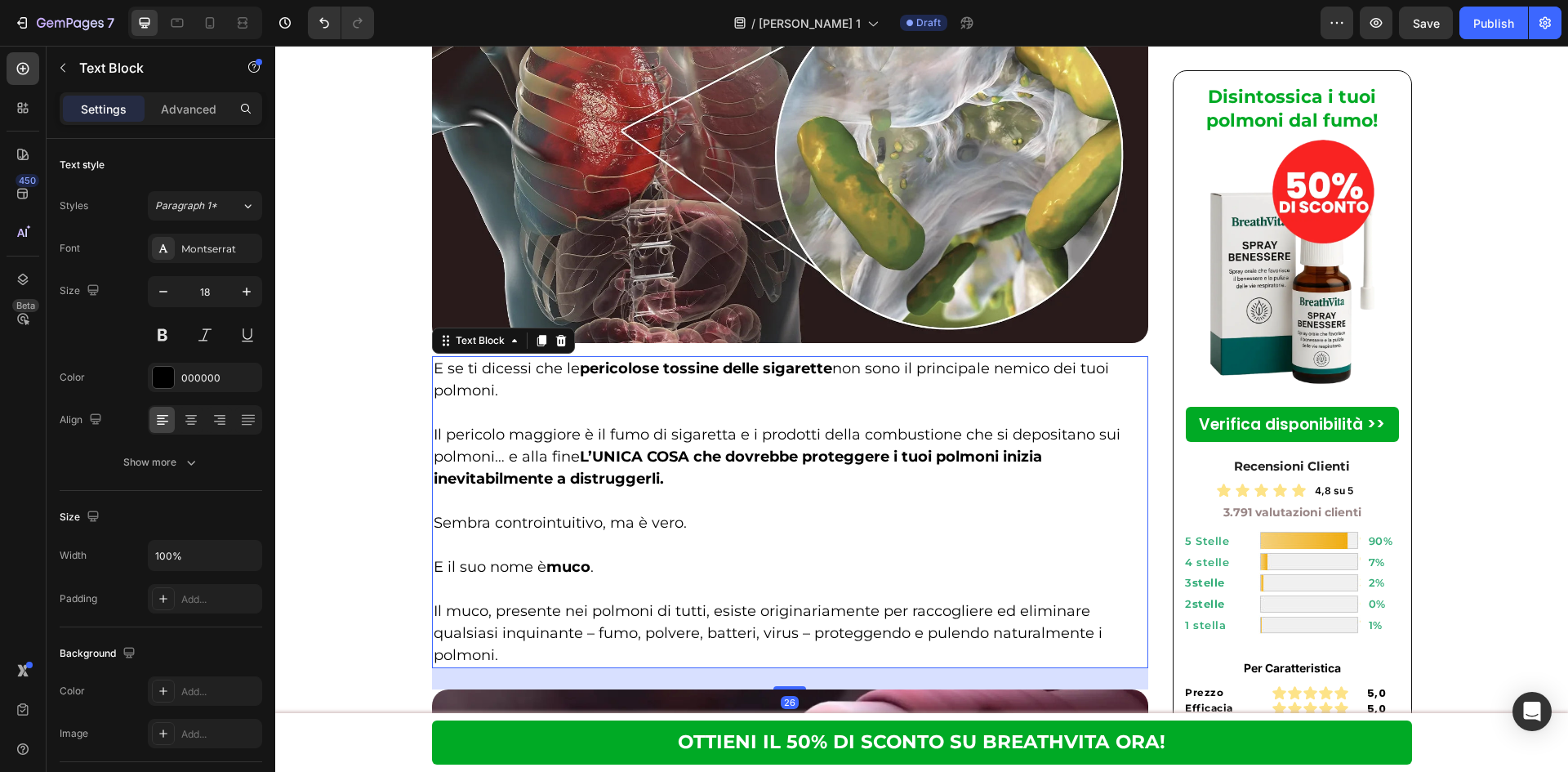
click at [804, 578] on p "Rich Text Editor. Editing area: main" at bounding box center [791, 589] width 714 height 22
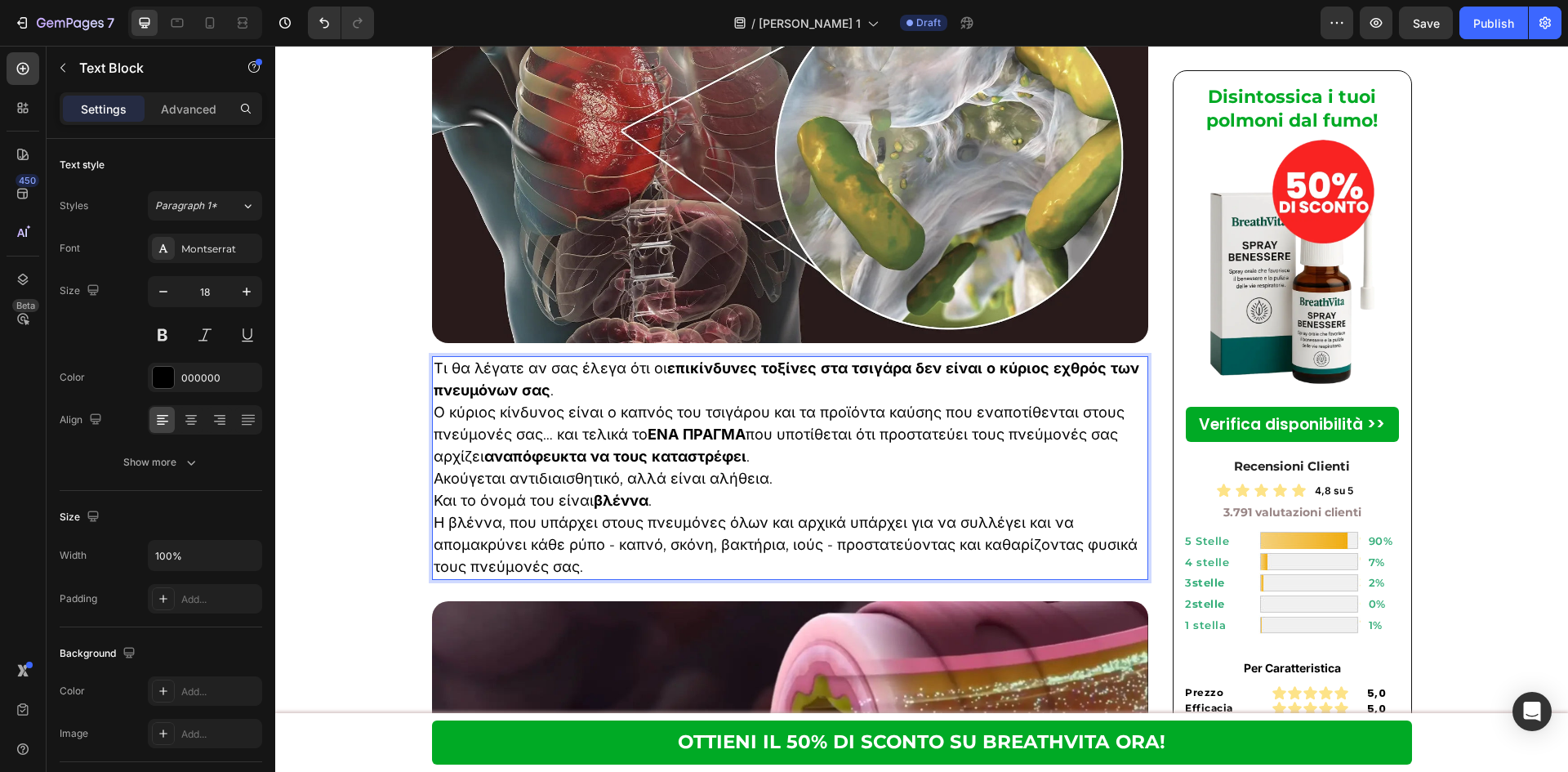
click at [608, 358] on p "Τι θα λέγατε αν σας έλεγα ότι οι επικίνδυνες τοξίνες στα τσιγάρα δεν είναι ο κύ…" at bounding box center [791, 379] width 714 height 44
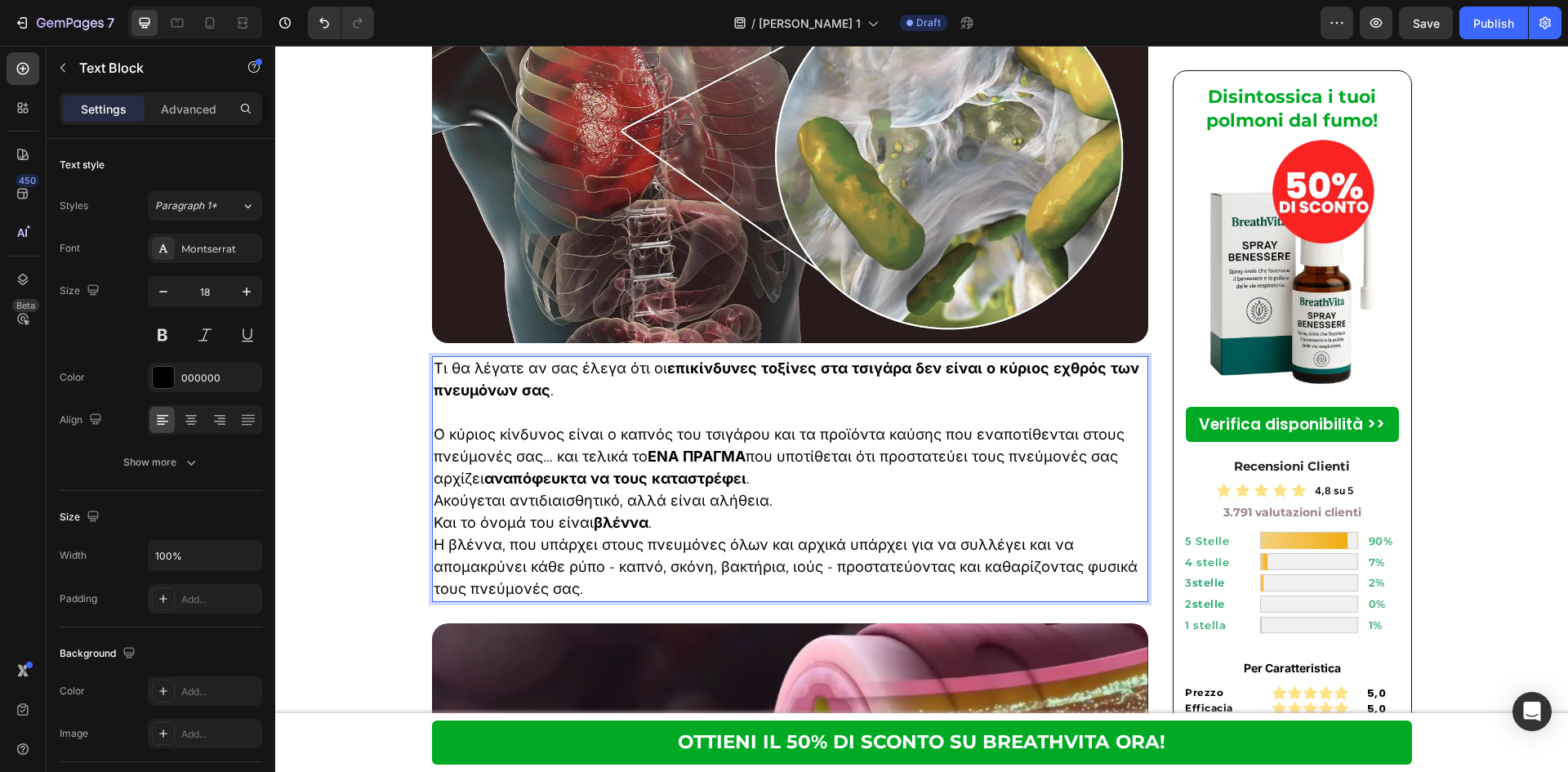
click at [786, 424] on p "Ο κύριος κίνδυνος είναι ο καπνός του τσιγάρου και τα προϊόντα καύσης που εναποτ…" at bounding box center [791, 456] width 714 height 66
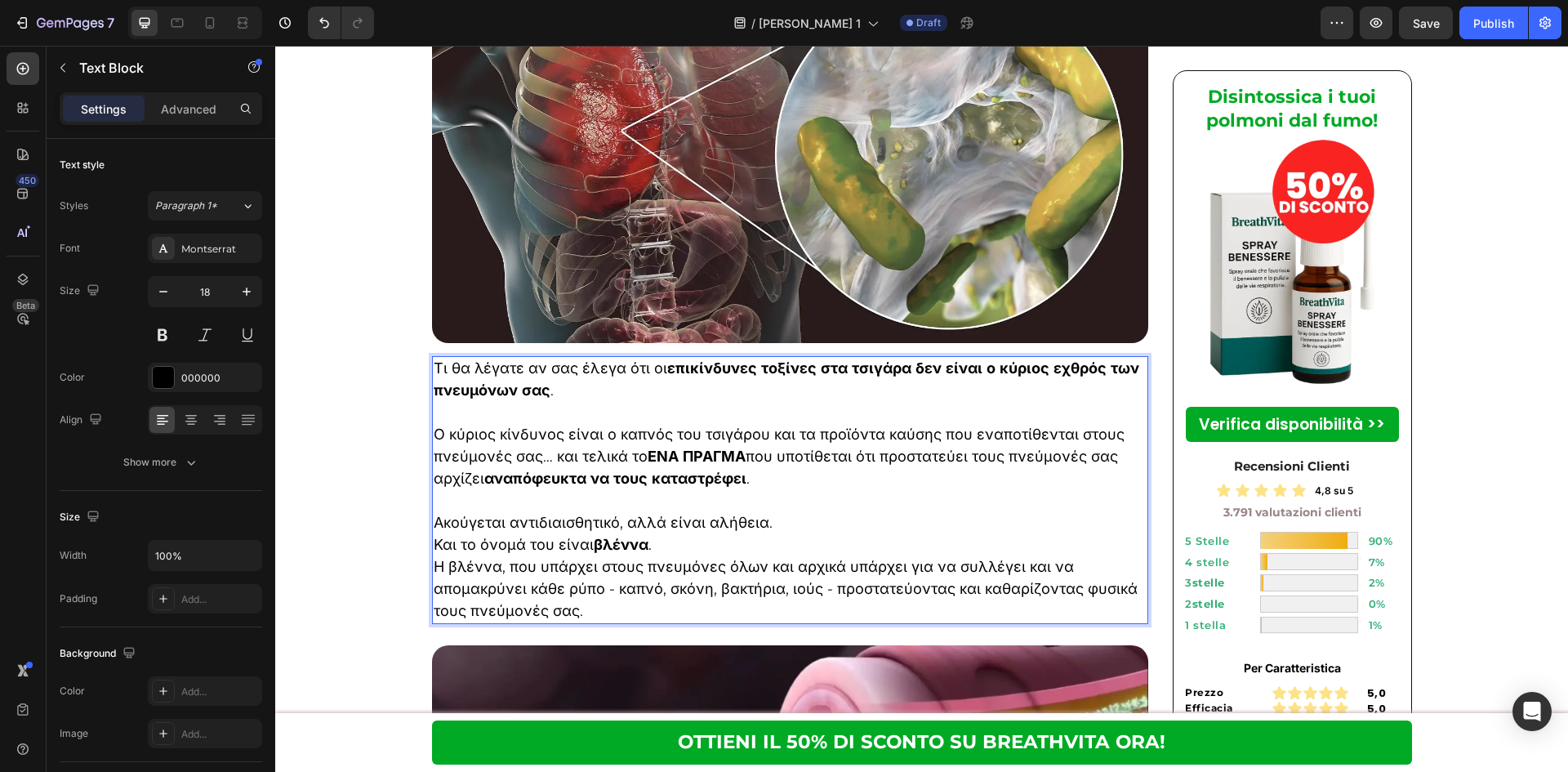
click at [787, 534] on p "Και το όνομά του είναι βλέννα ." at bounding box center [791, 545] width 714 height 22
click at [798, 512] on p "Ακούγεται αντιδιαισθητικό, αλλά είναι αλήθεια." at bounding box center [791, 524] width 714 height 22
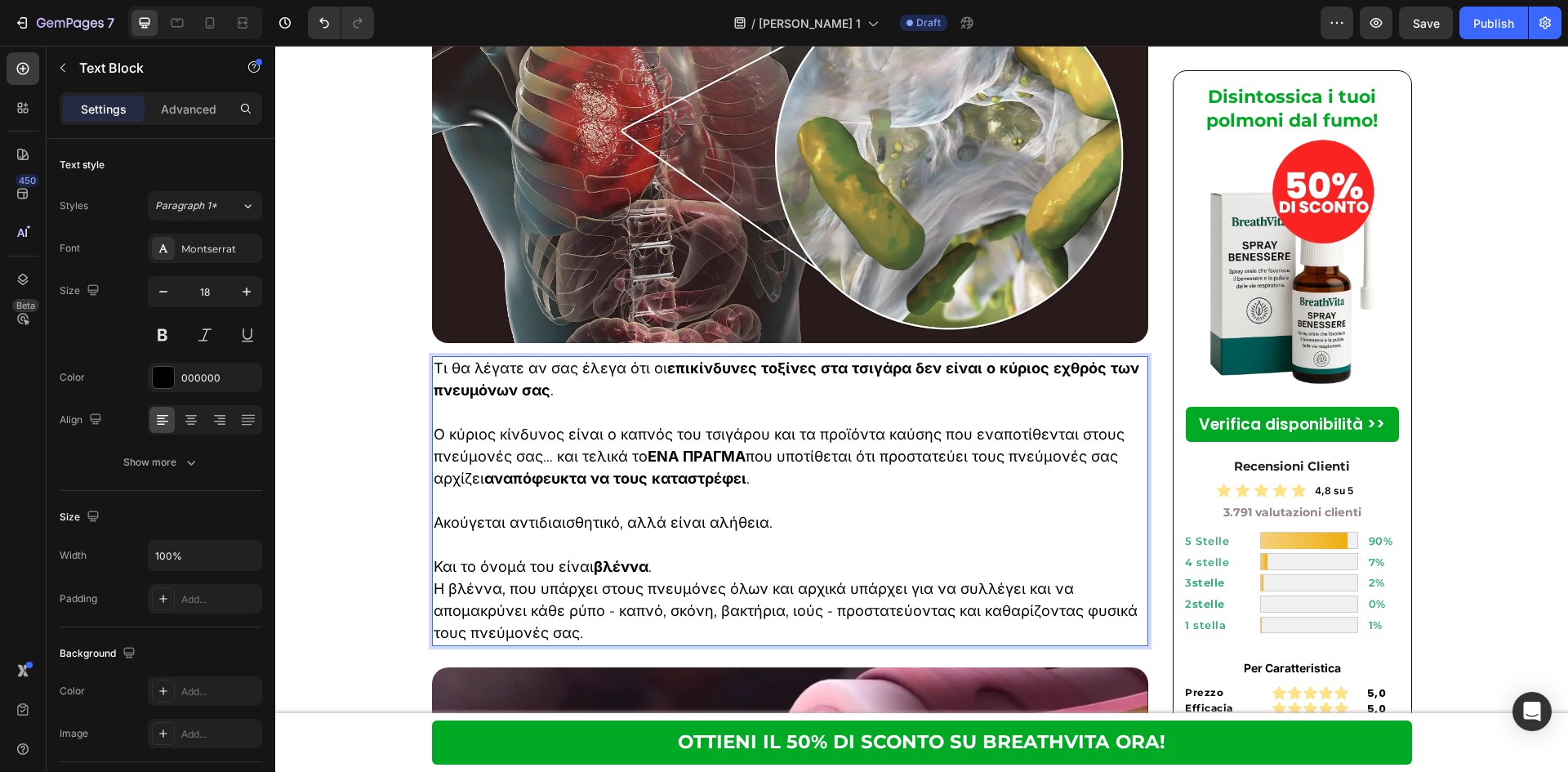
click at [778, 534] on p "Rich Text Editor. Editing area: main" at bounding box center [791, 545] width 714 height 22
click at [769, 556] on p "Και το όνομά του είναι βλέννα ." at bounding box center [791, 568] width 714 height 22
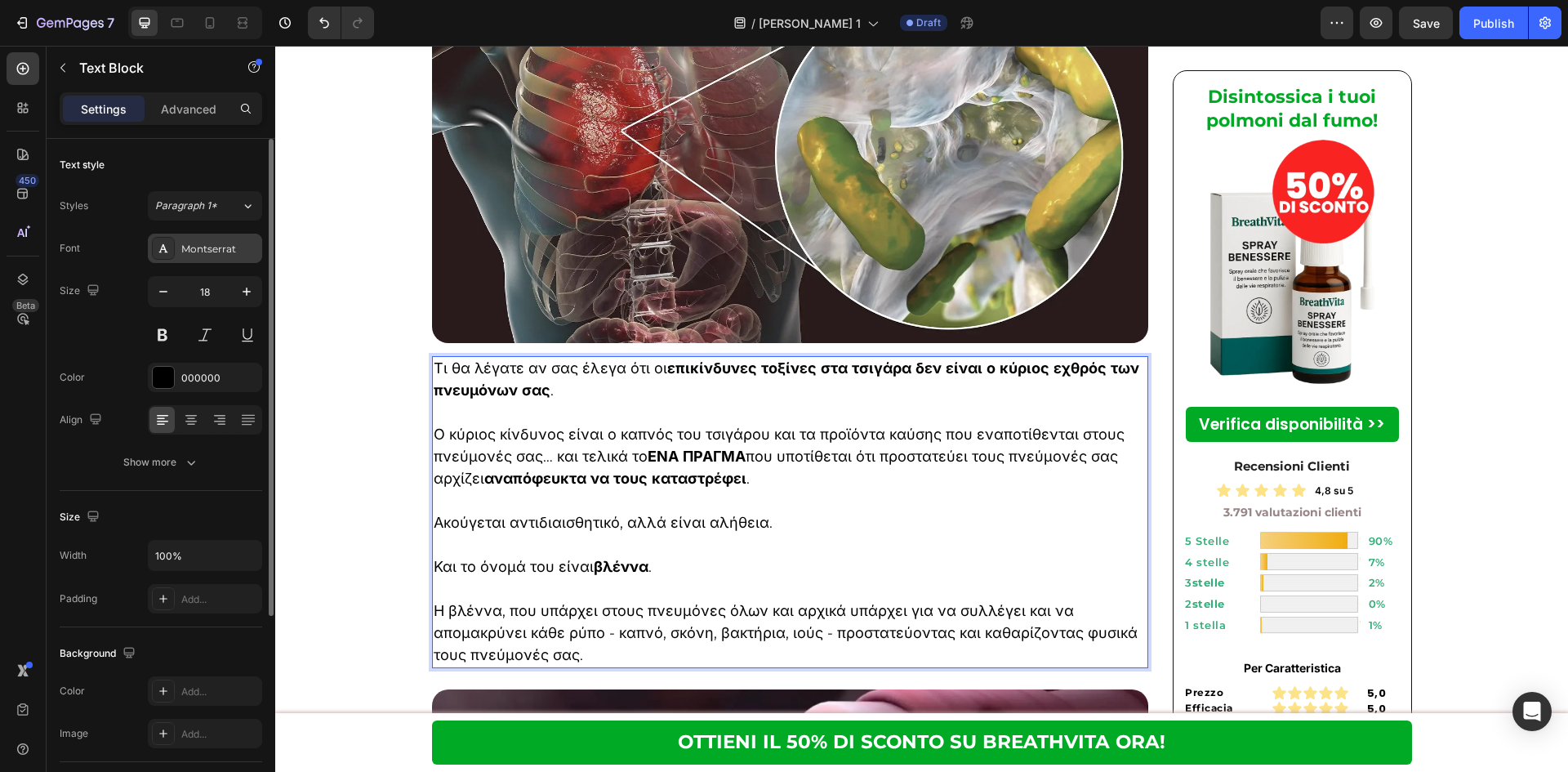
click at [215, 253] on div "Montserrat" at bounding box center [219, 249] width 77 height 15
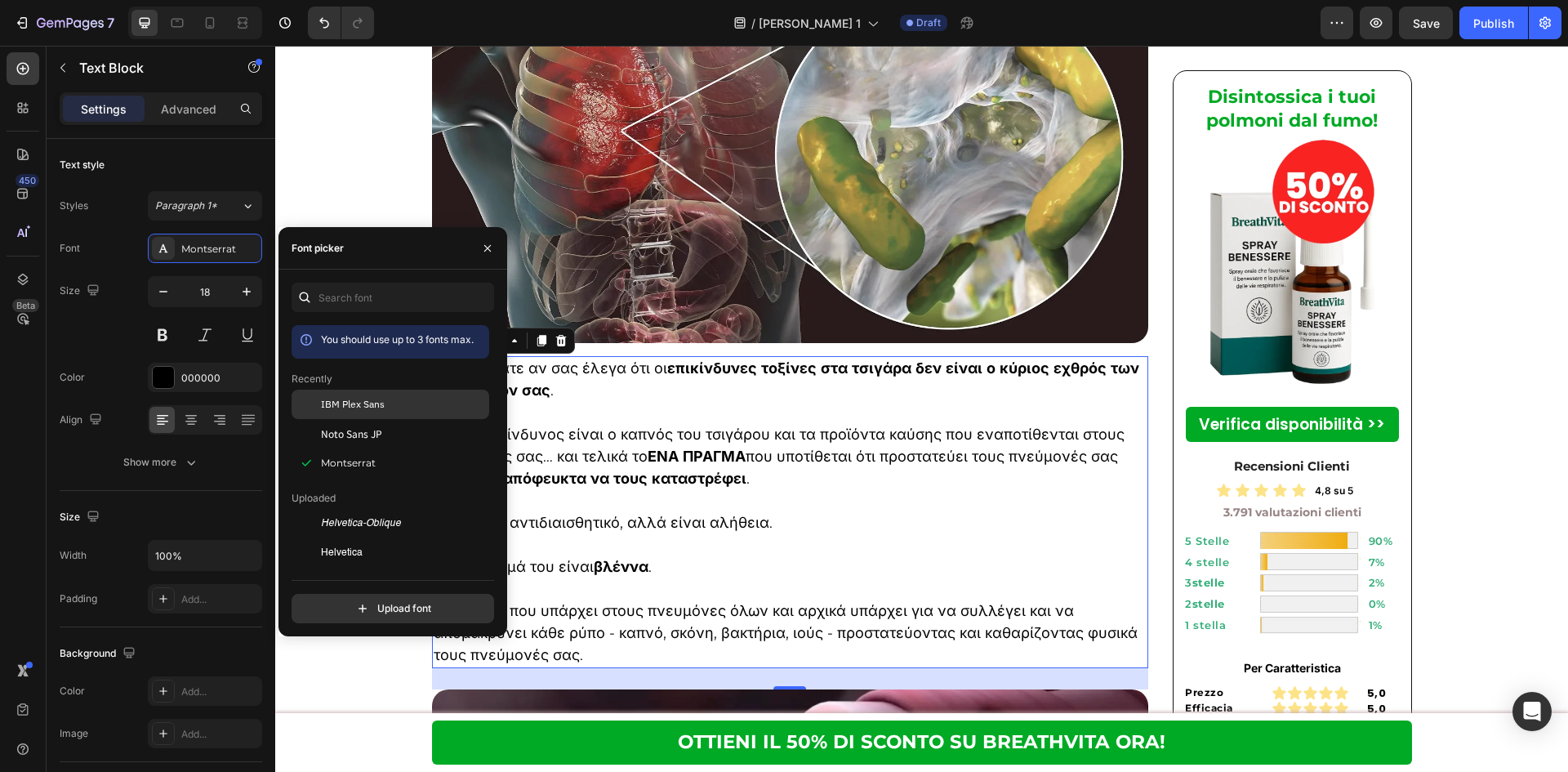
drag, startPoint x: 323, startPoint y: 416, endPoint x: 329, endPoint y: 397, distance: 19.9
click at [323, 509] on div "IBM Plex Sans" at bounding box center [390, 523] width 198 height 29
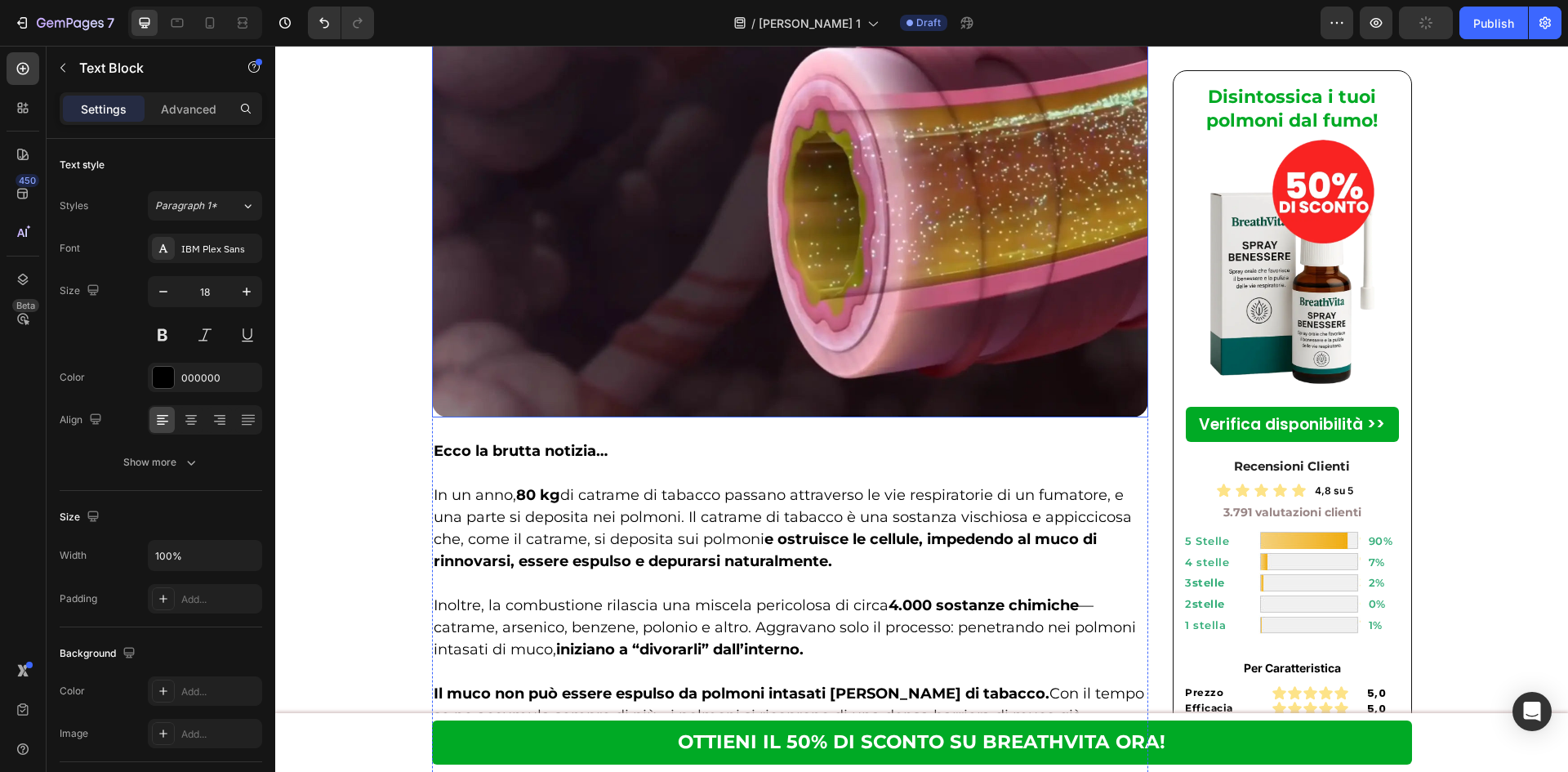
scroll to position [2831, 0]
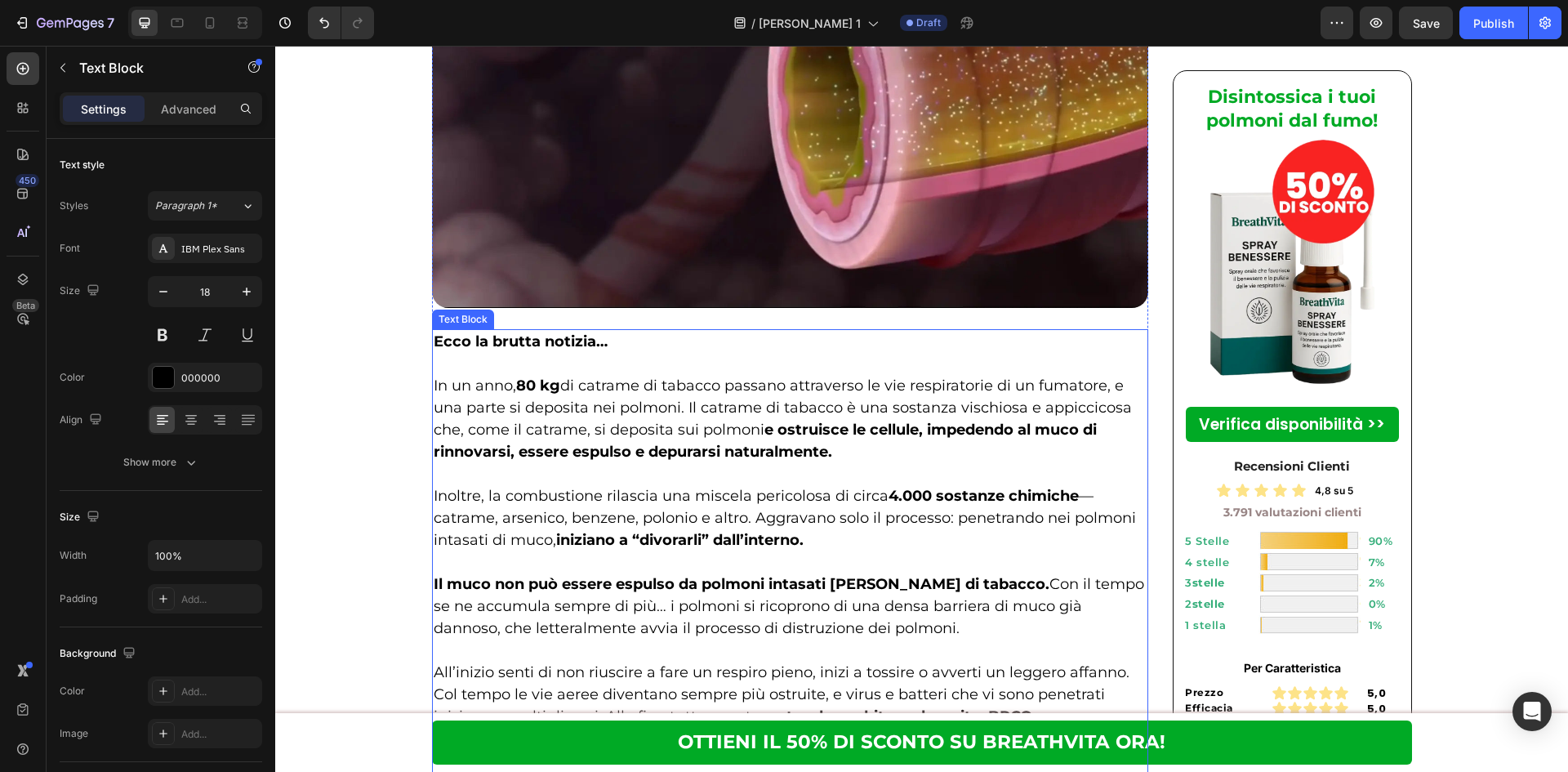
click at [861, 662] on p "All’inizio senti di non riuscire a fare un respiro pieno, inizi a tossire o avv…" at bounding box center [791, 706] width 714 height 88
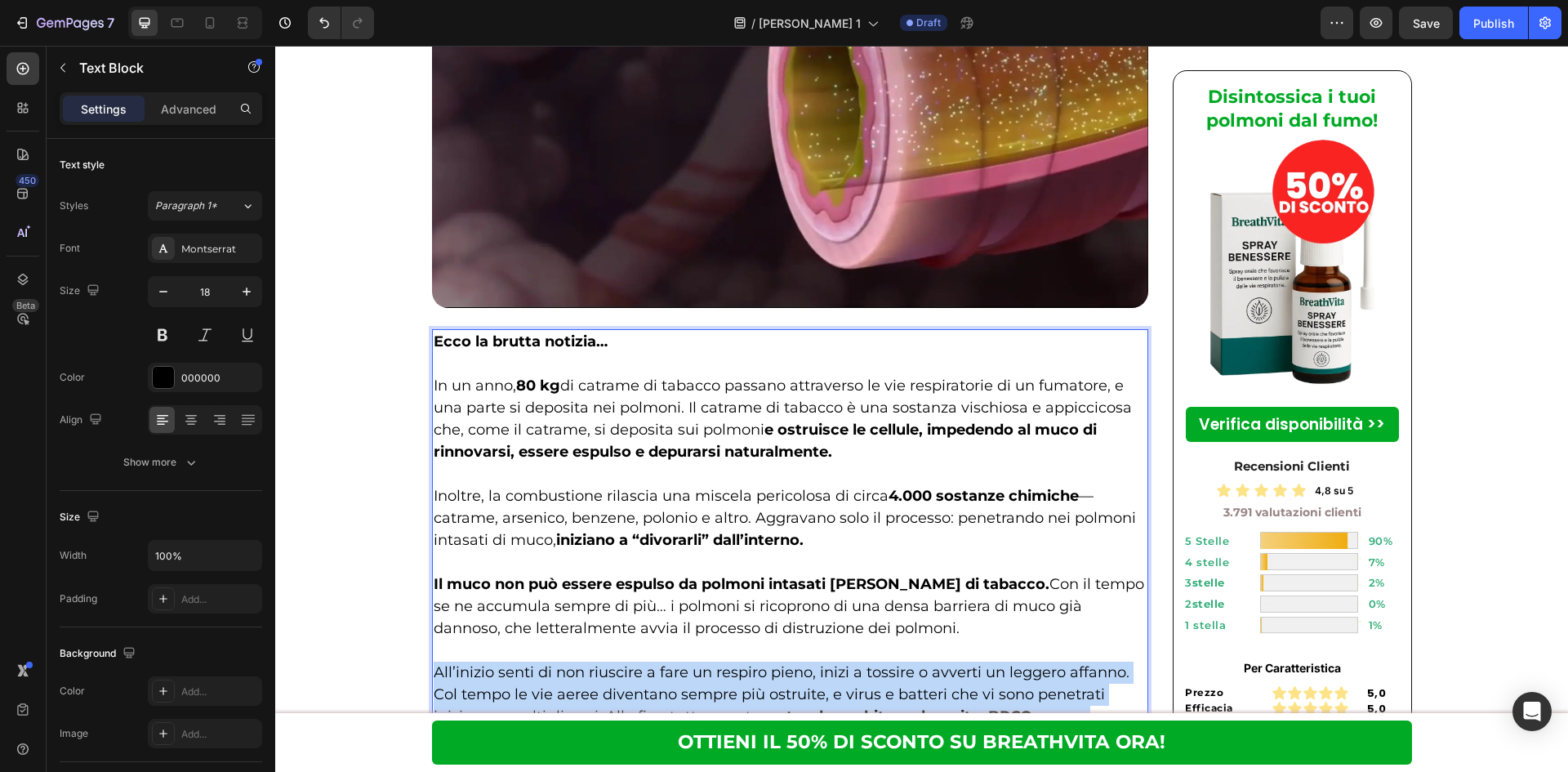
click at [861, 662] on p "All’inizio senti di non riuscire a fare un respiro pieno, inizi a tossire o avv…" at bounding box center [791, 706] width 714 height 88
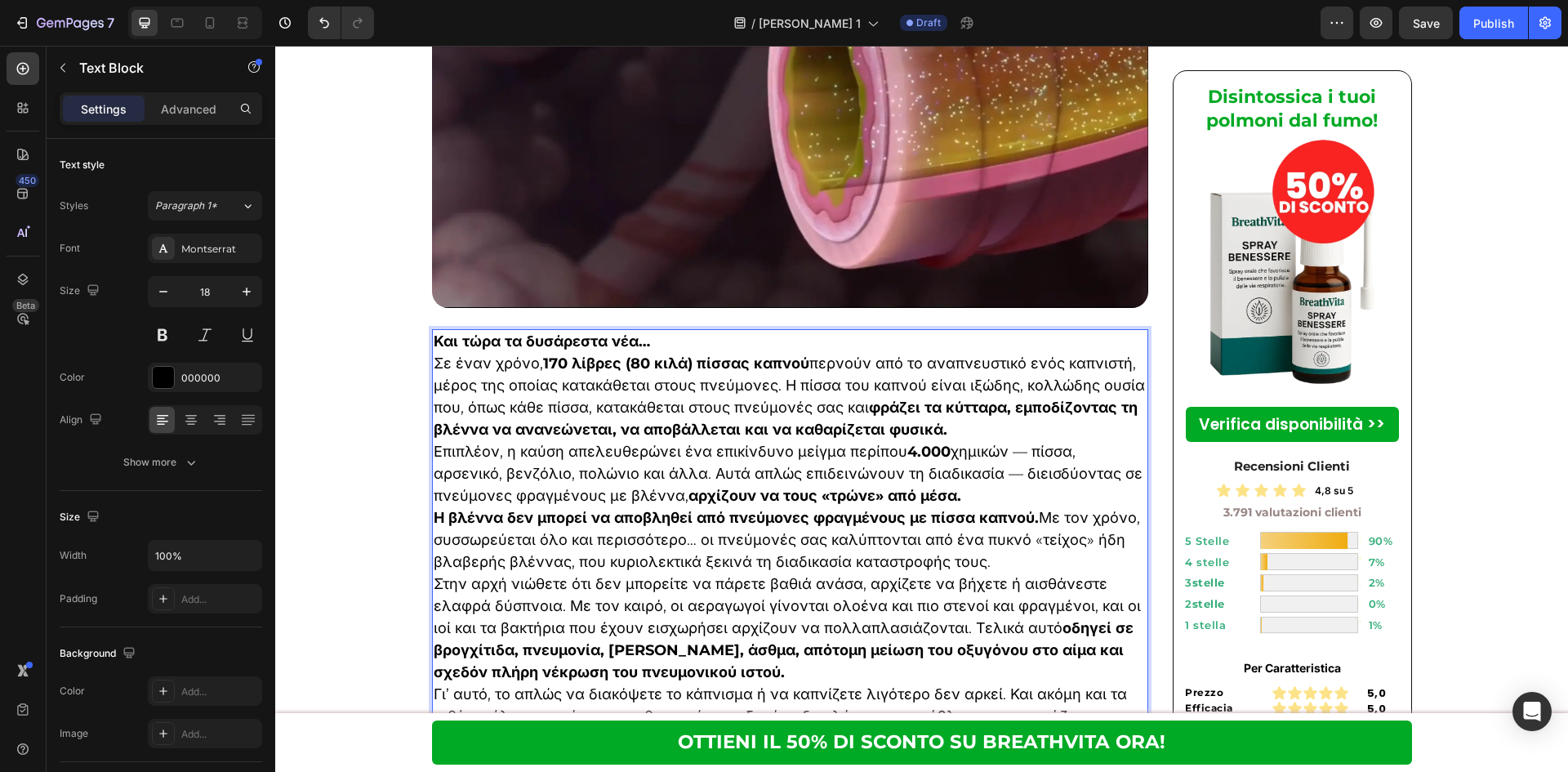
click at [733, 330] on p "Και τώρα τα δυσάρεστα νέα…" at bounding box center [791, 342] width 714 height 22
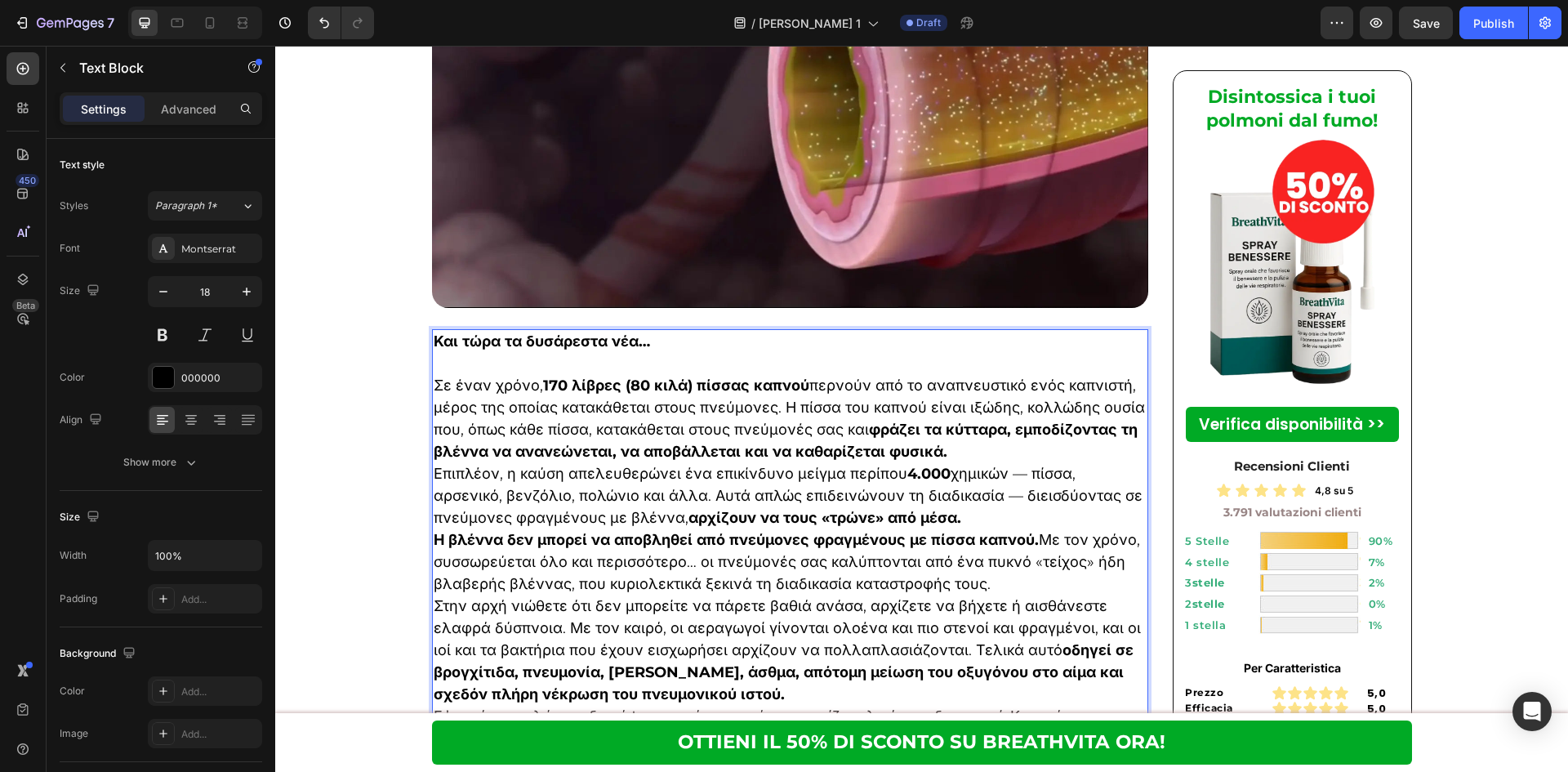
click at [961, 379] on p "Σε έναν χρόνο, 170 λίβρες (80 κιλά) πίσσας καπνού περνούν από το αναπνευστικό ε…" at bounding box center [791, 419] width 714 height 88
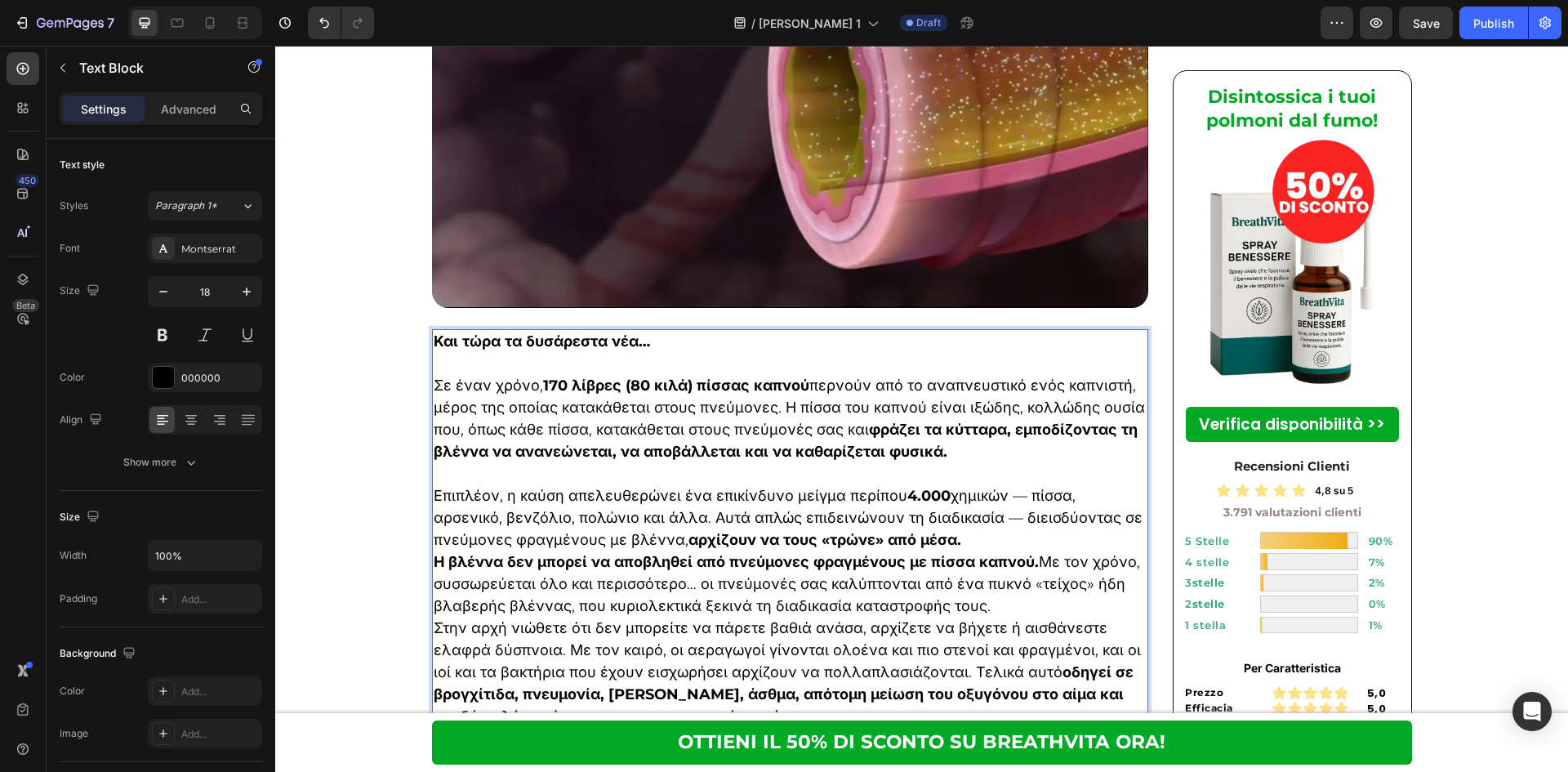
click at [924, 485] on p "Επιπλέον, η καύση απελευθερώνει ένα επικίνδυνο μείγμα περίπου 4.000 χημικών — π…" at bounding box center [791, 518] width 714 height 66
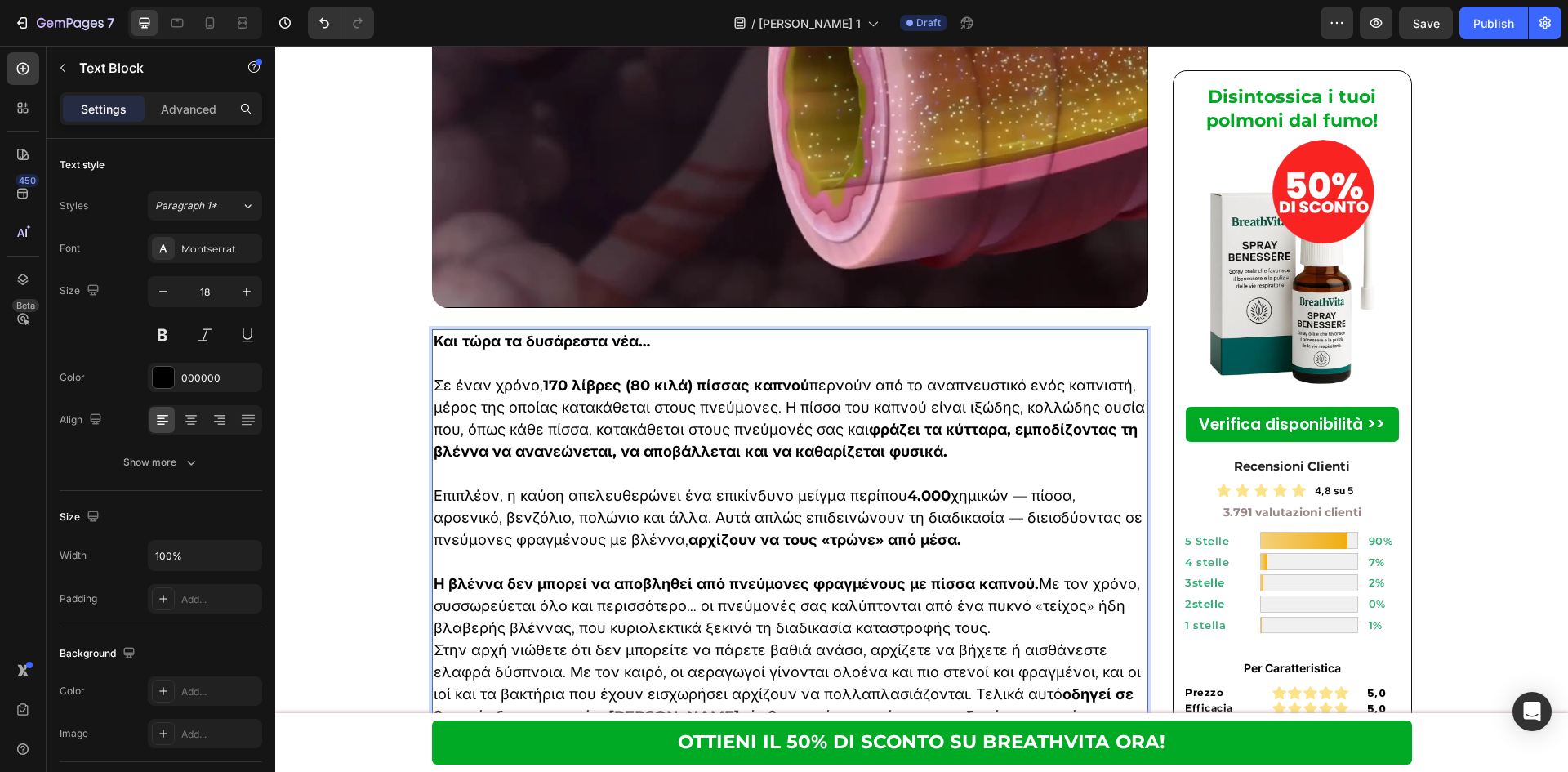
scroll to position [2941, 0]
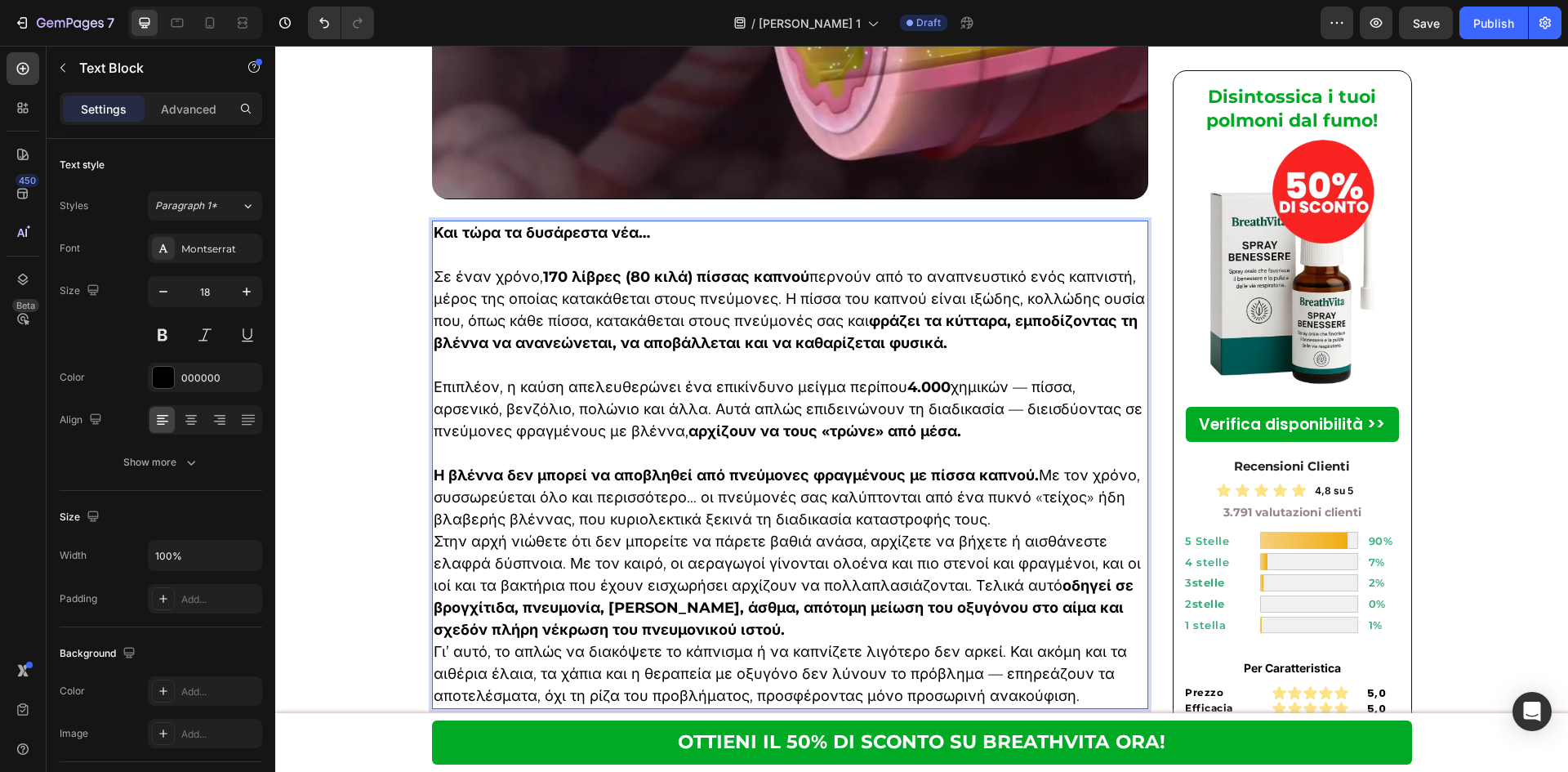
click at [833, 563] on p "Στην αρχή νιώθετε ότι δεν μπορείτε να πάρετε βαθιά ανάσα, αρχίζετε να βήχετε ή …" at bounding box center [791, 586] width 714 height 110
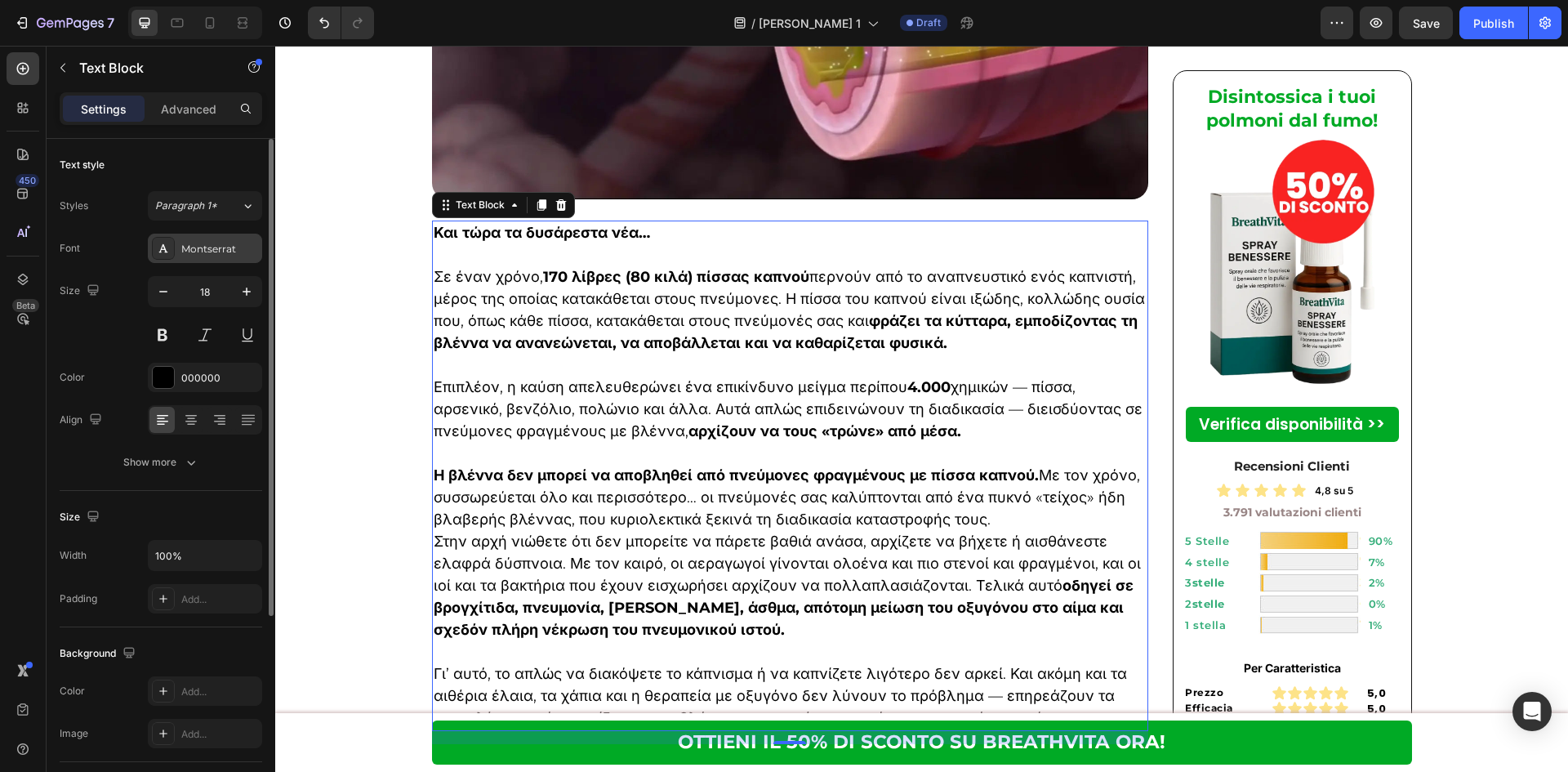
click at [214, 243] on div "Montserrat" at bounding box center [219, 249] width 77 height 15
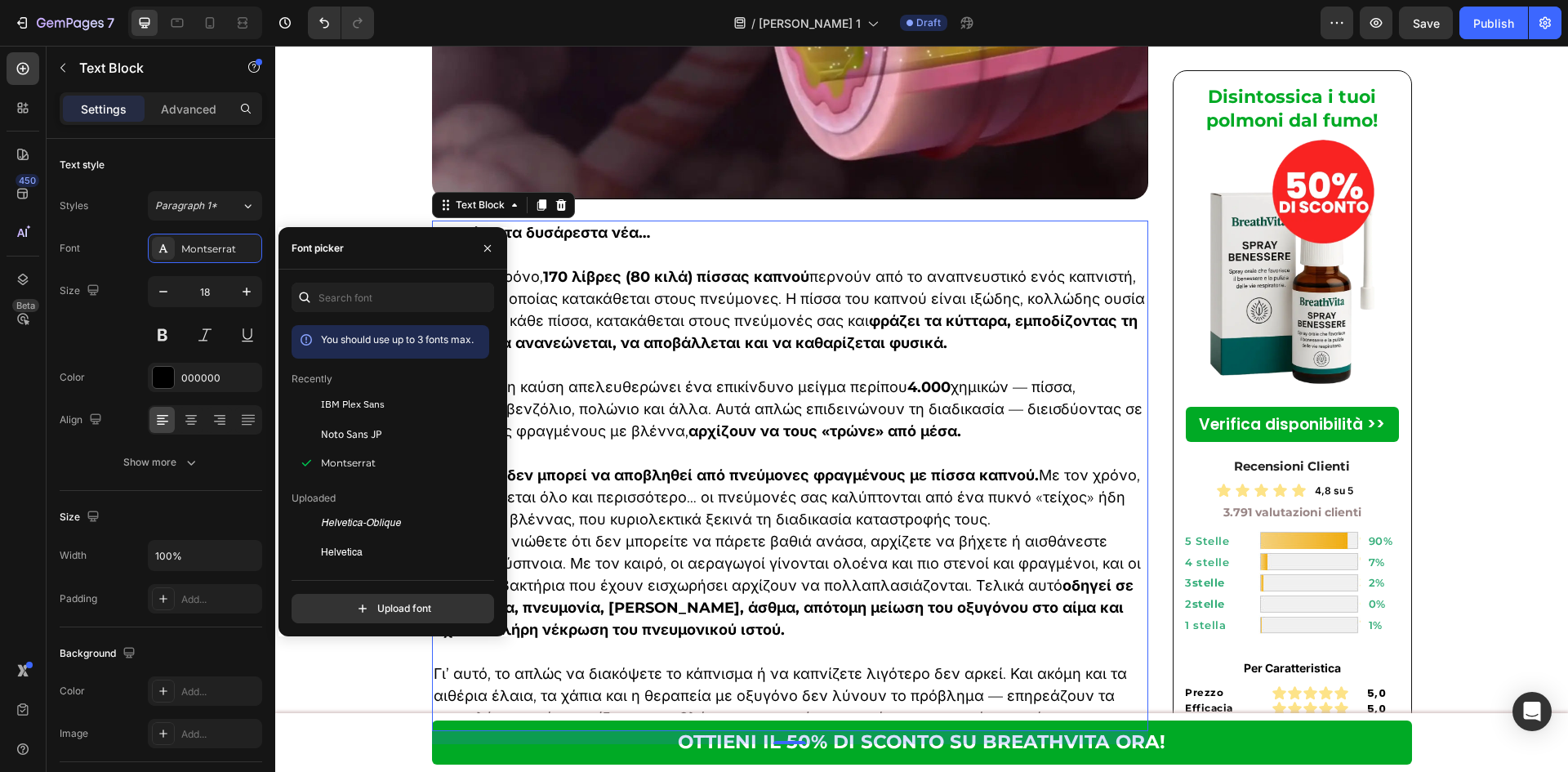
drag, startPoint x: 304, startPoint y: 399, endPoint x: 313, endPoint y: 386, distance: 15.8
click at [306, 395] on div at bounding box center [305, 403] width 29 height 29
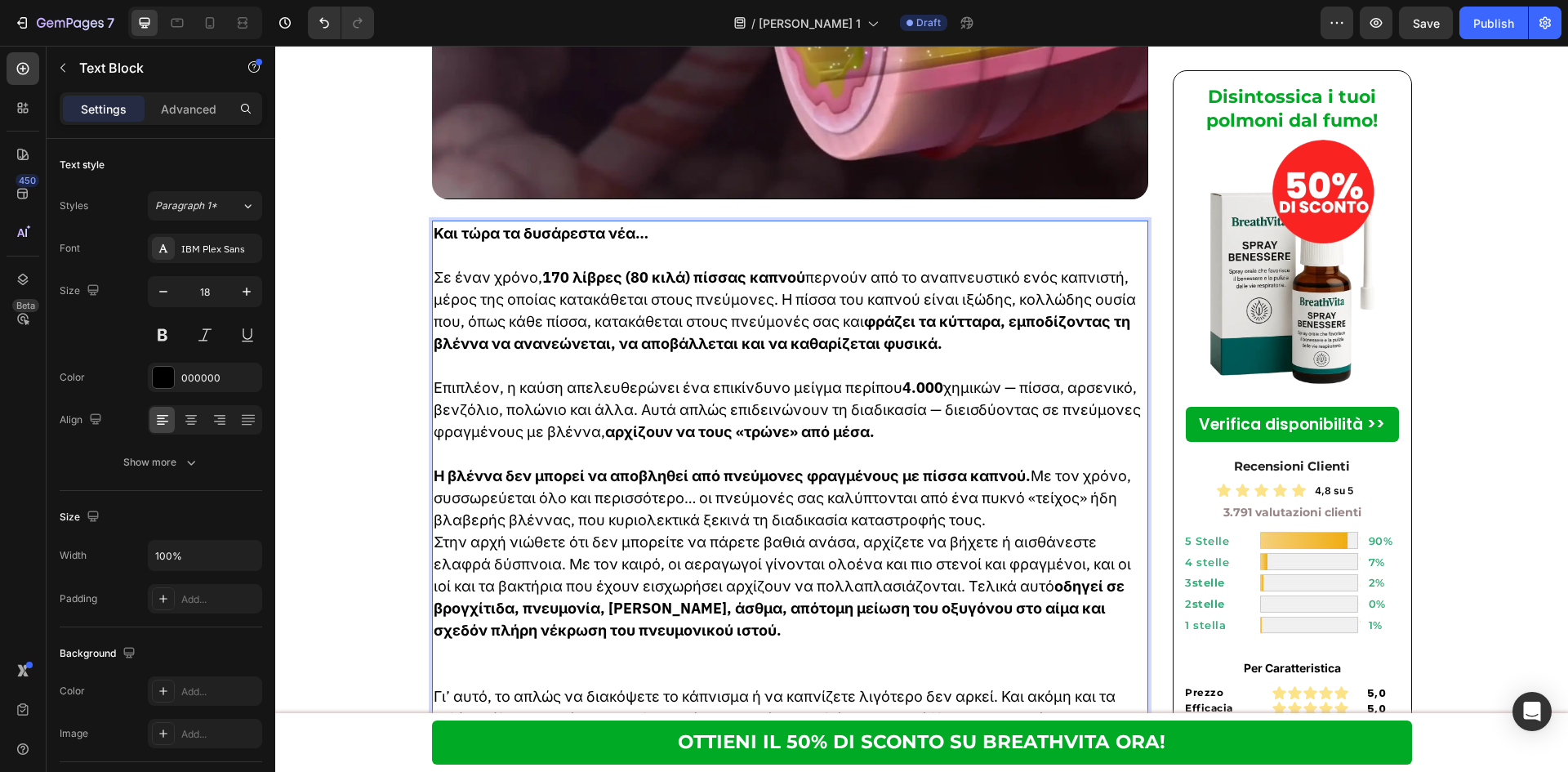
click at [631, 685] on p "Γι’ αυτό, το απλώς να διακόψετε το κάπνισμα ή να καπνίζετε λιγότερο δεν αρκεί. …" at bounding box center [791, 718] width 714 height 66
click at [635, 641] on p "Rich Text Editor. Editing area: main" at bounding box center [791, 663] width 714 height 44
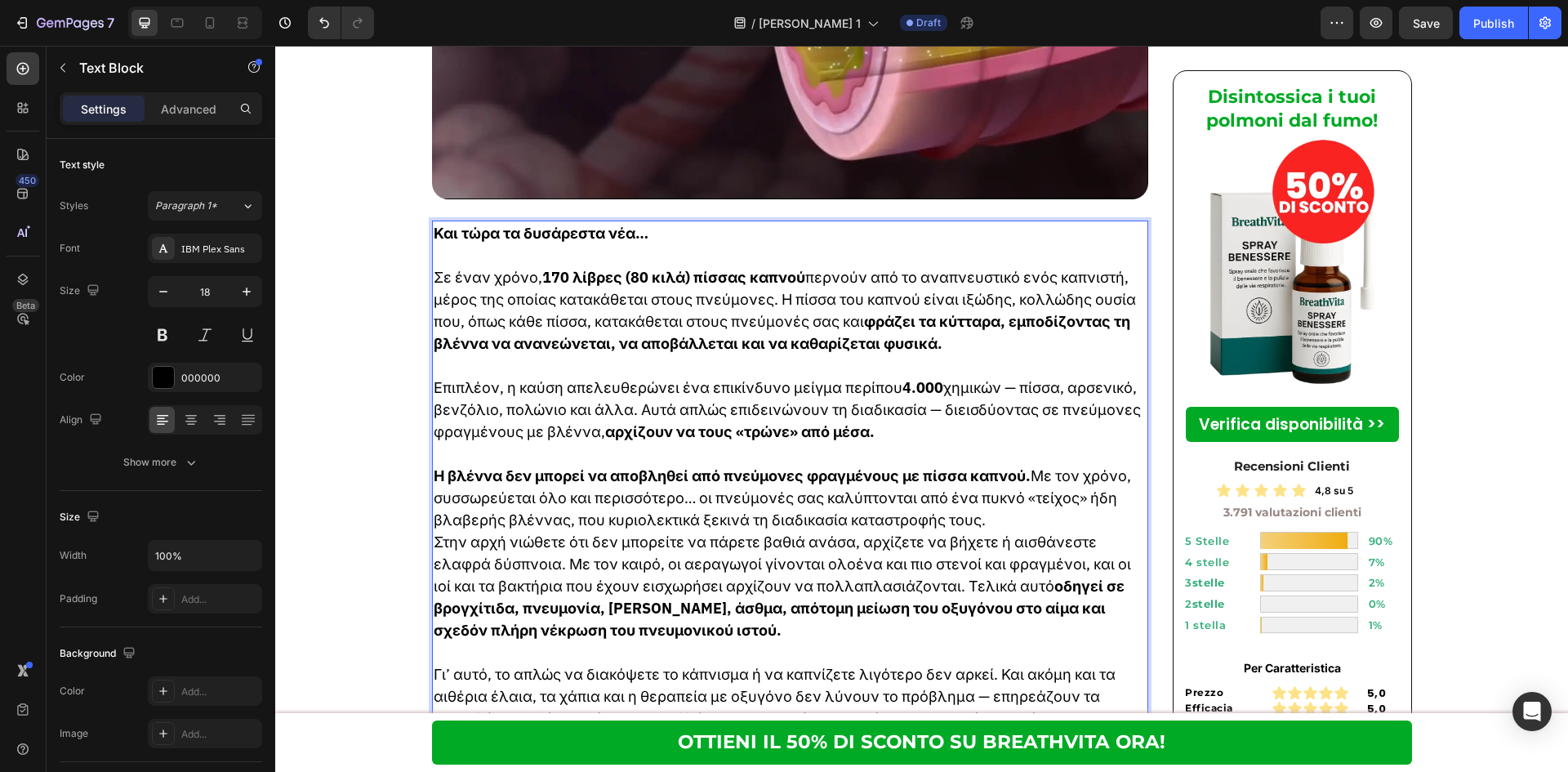
click at [635, 355] on p "Rich Text Editor. Editing area: main" at bounding box center [791, 366] width 714 height 22
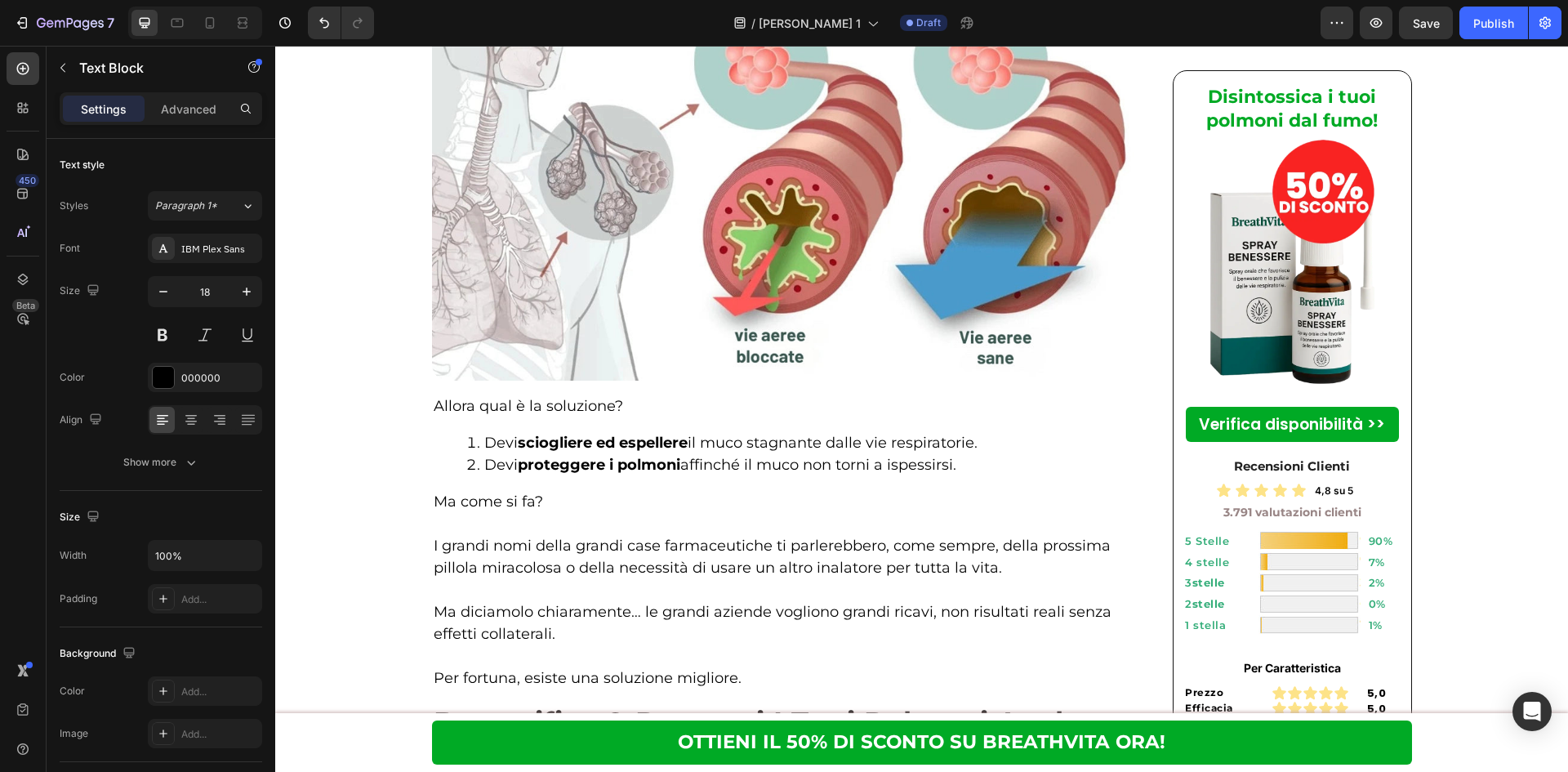
scroll to position [3702, 0]
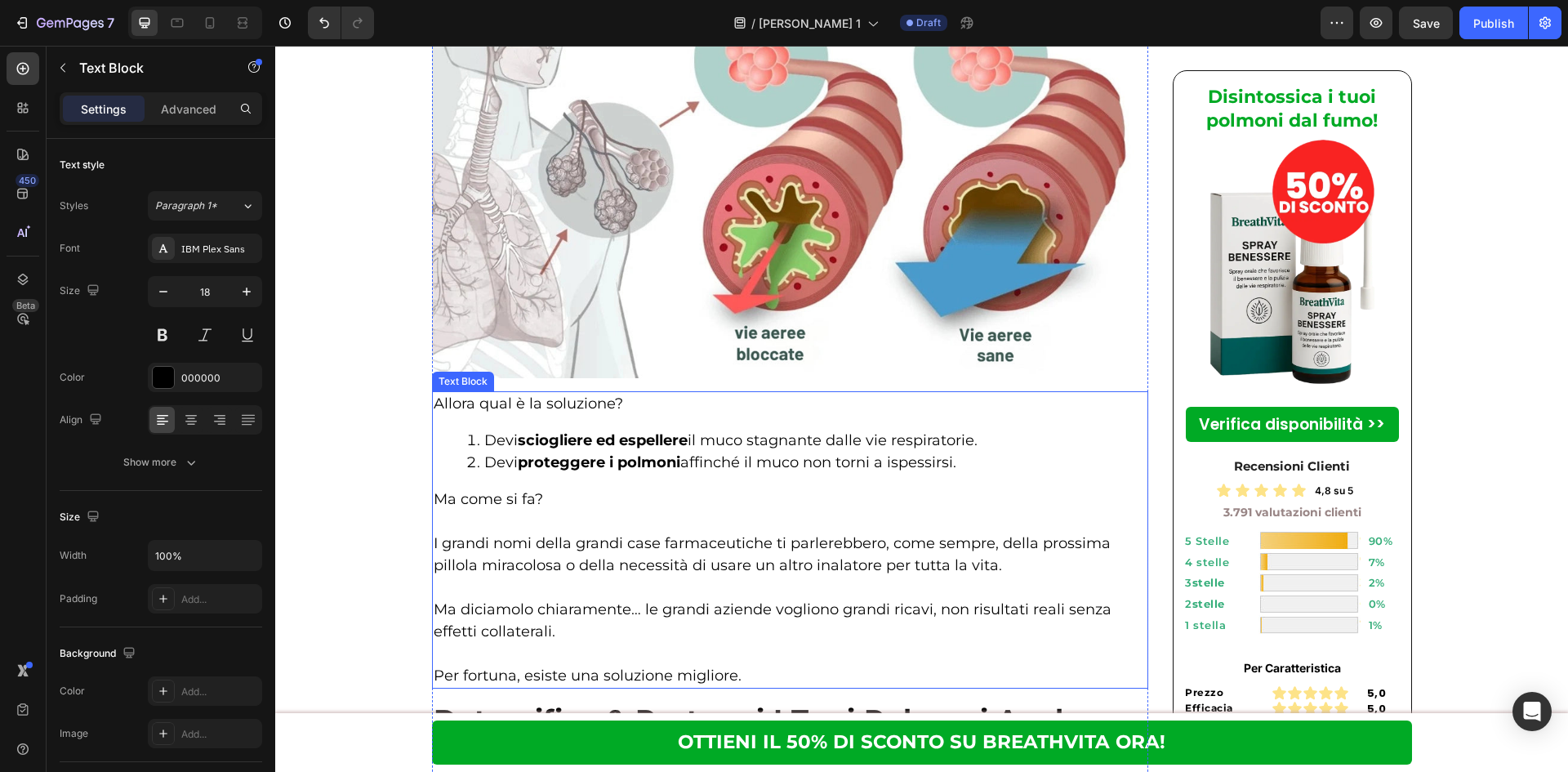
click at [587, 577] on p at bounding box center [791, 588] width 714 height 22
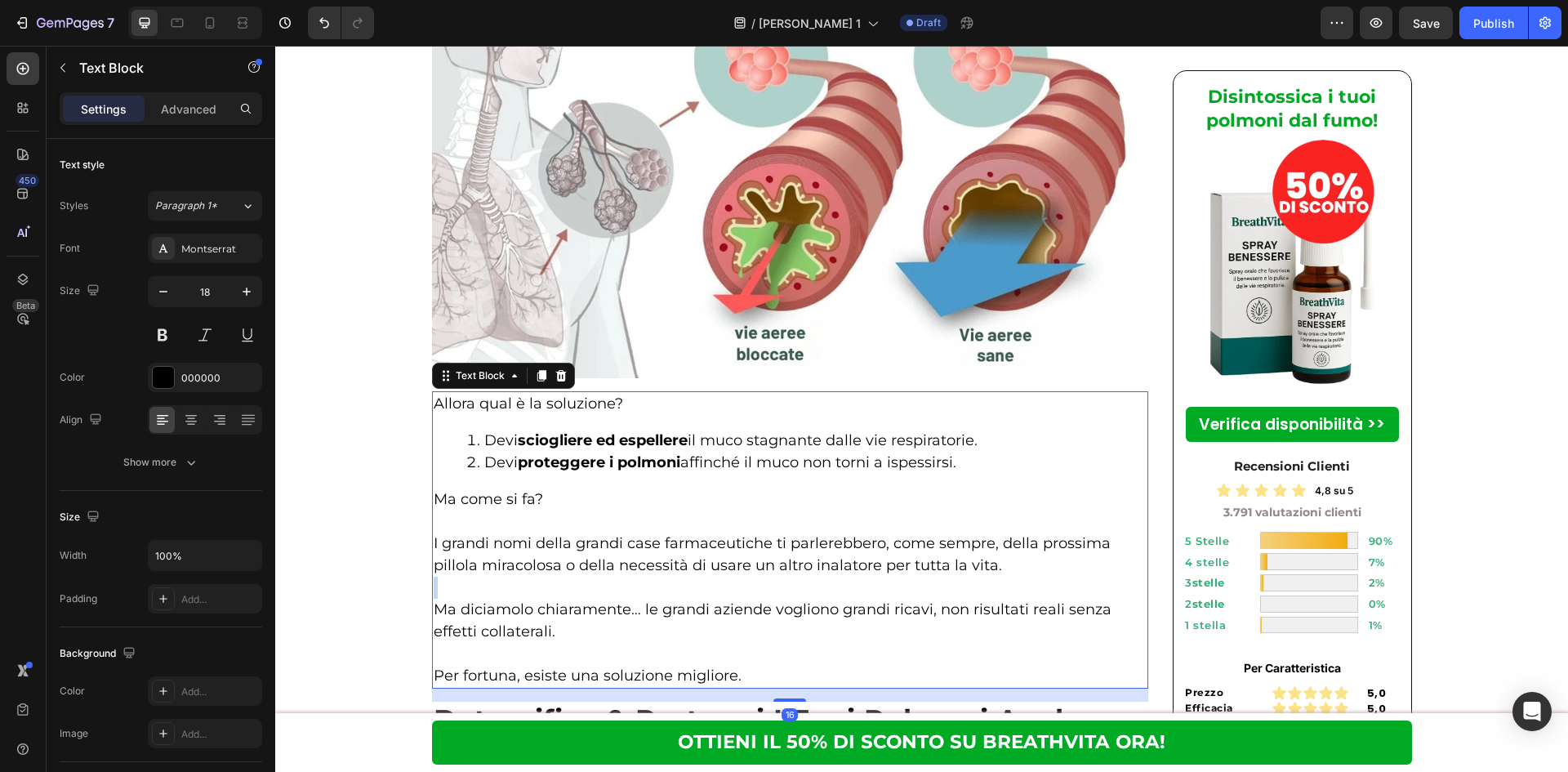
click at [587, 577] on p "Rich Text Editor. Editing area: main" at bounding box center [791, 588] width 714 height 22
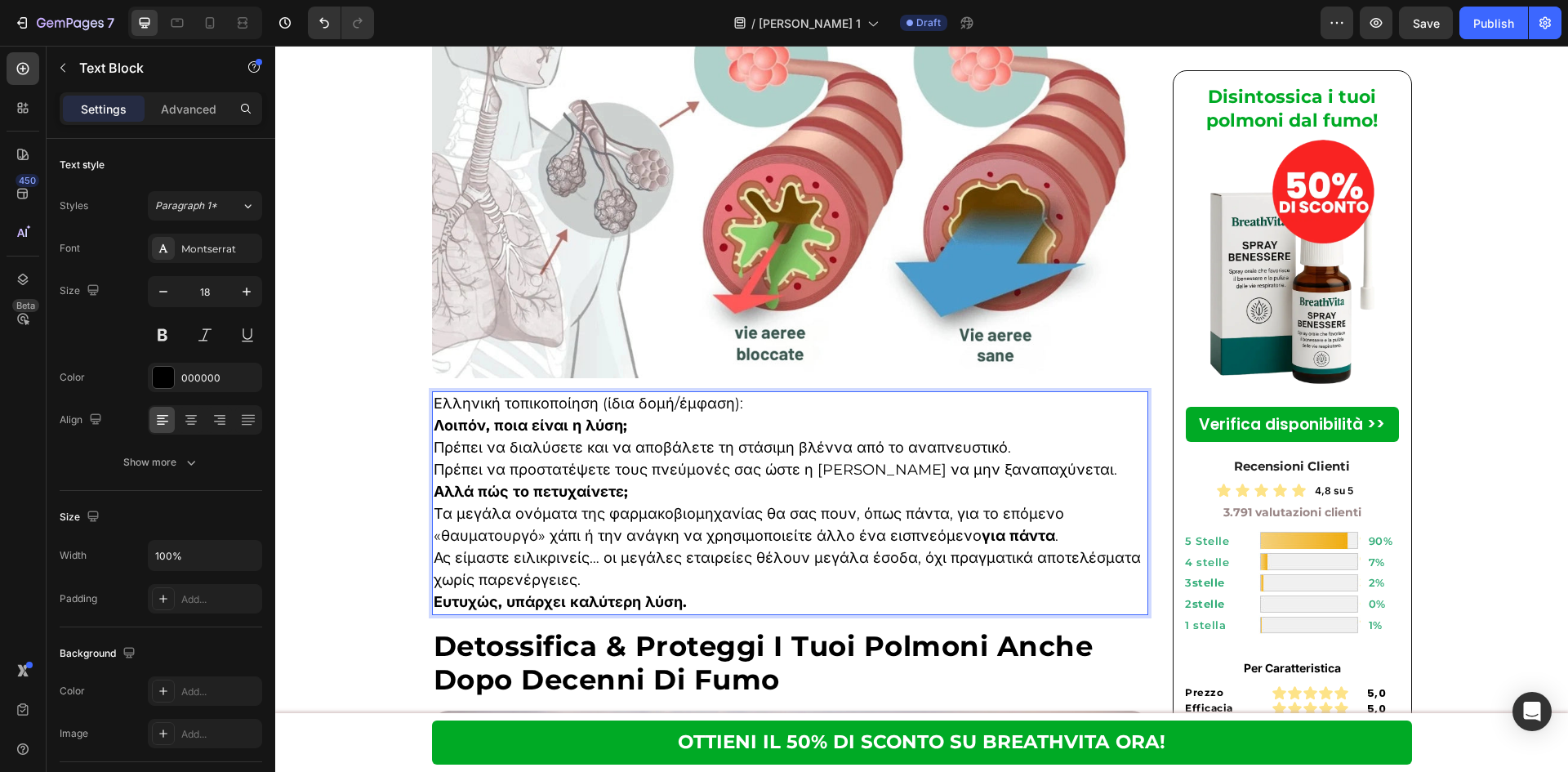
click at [889, 393] on p "Ελληνική τοπικοποίηση (ίδια δομή/έμφαση):" at bounding box center [791, 404] width 714 height 22
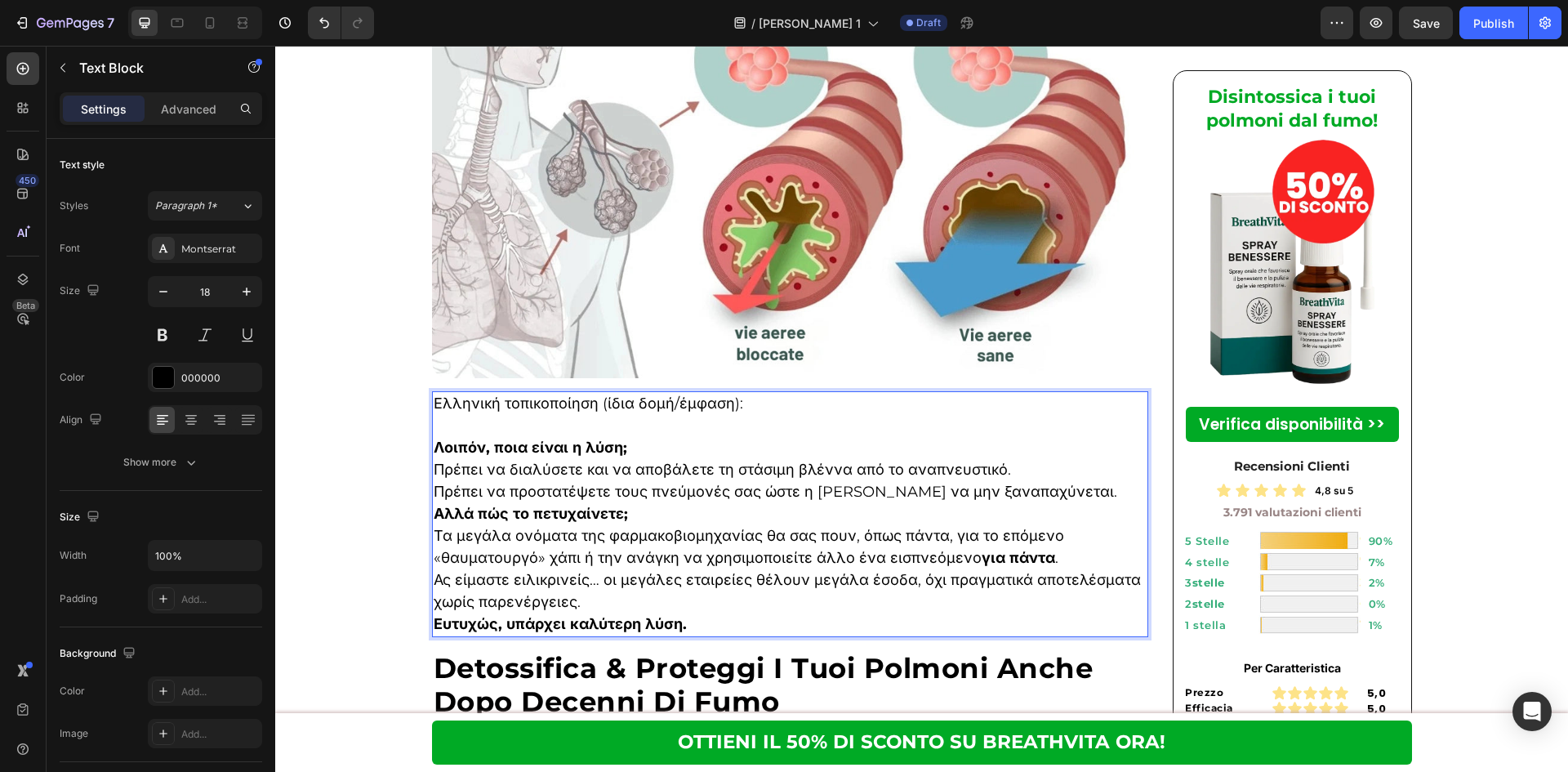
click at [817, 459] on p "Πρέπει να διαλύσετε και να αποβάλετε τη στάσιμη βλέννα από το αναπνευστικό." at bounding box center [791, 470] width 714 height 22
drag, startPoint x: 823, startPoint y: 374, endPoint x: 822, endPoint y: 383, distance: 9.1
click at [823, 437] on p "Λοιπόν, ποια είναι η λύση;" at bounding box center [791, 448] width 714 height 22
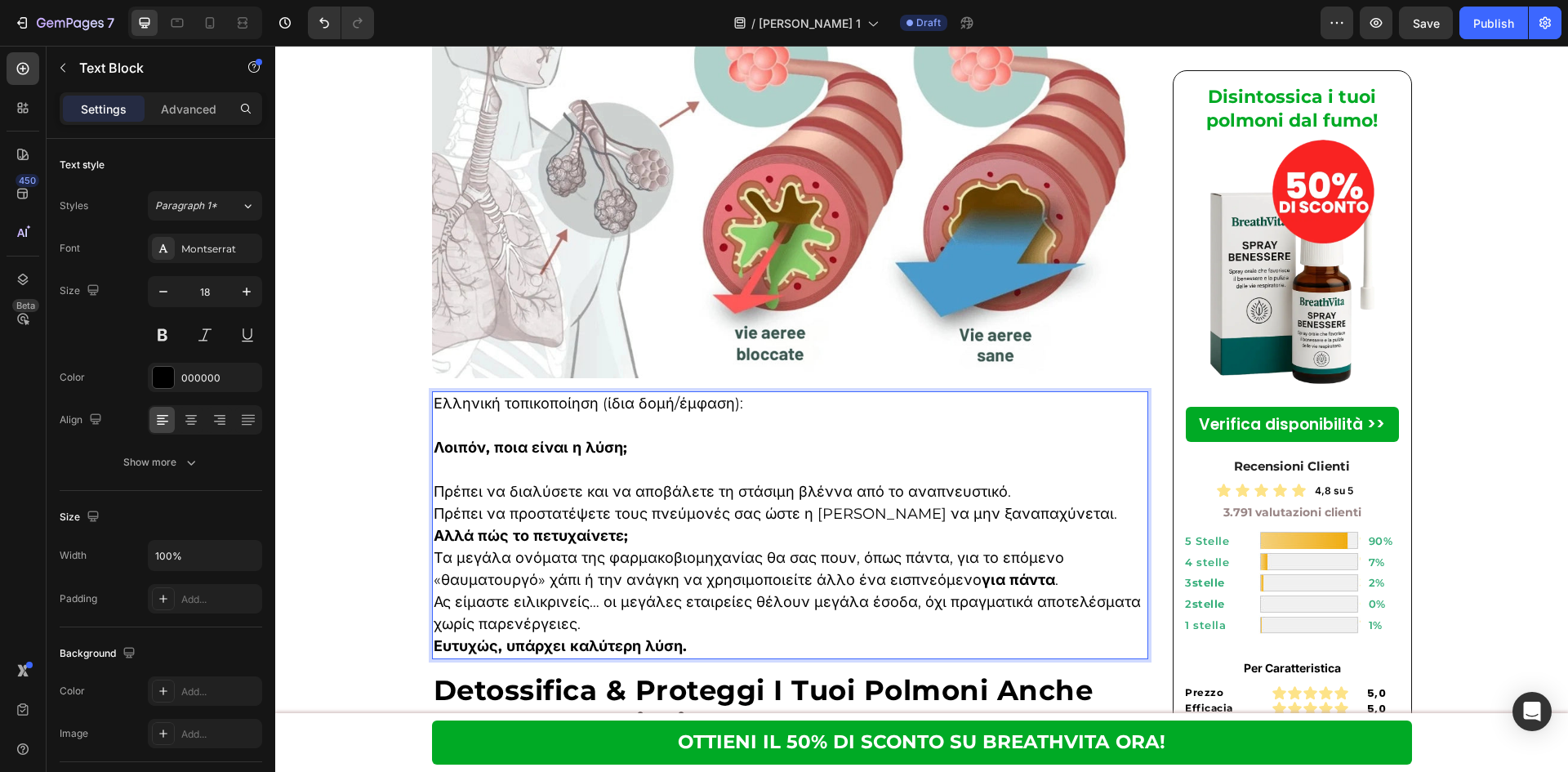
click at [1000, 526] on p "Αλλά πώς το πετυχαίνετε;" at bounding box center [791, 537] width 714 height 22
click at [1056, 503] on p "Πρέπει να προστατέψετε τους πνεύμονές σας ώστε η βλέννα να μην ξαναπαχύνεται." at bounding box center [791, 514] width 714 height 22
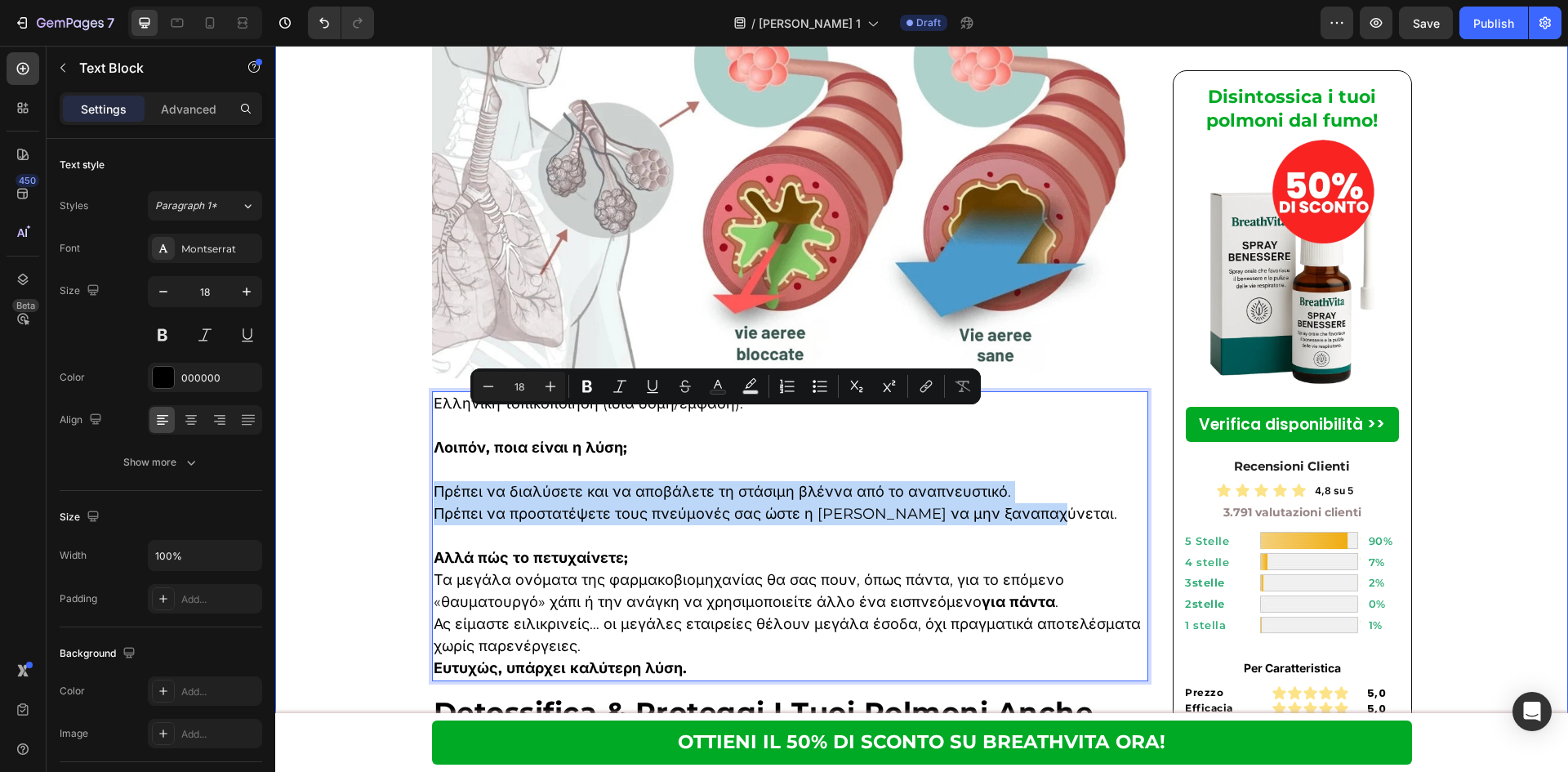
drag, startPoint x: 1053, startPoint y: 443, endPoint x: 415, endPoint y: 420, distance: 638.4
click at [415, 420] on div "Υγεία > Τάσεις > Καλύτερες Προσφορές Heading ⁠⁠⁠⁠⁠⁠⁠ Κορυφαίοι Πνευμονολόγοι: Α…" at bounding box center [921, 101] width 1293 height 7295
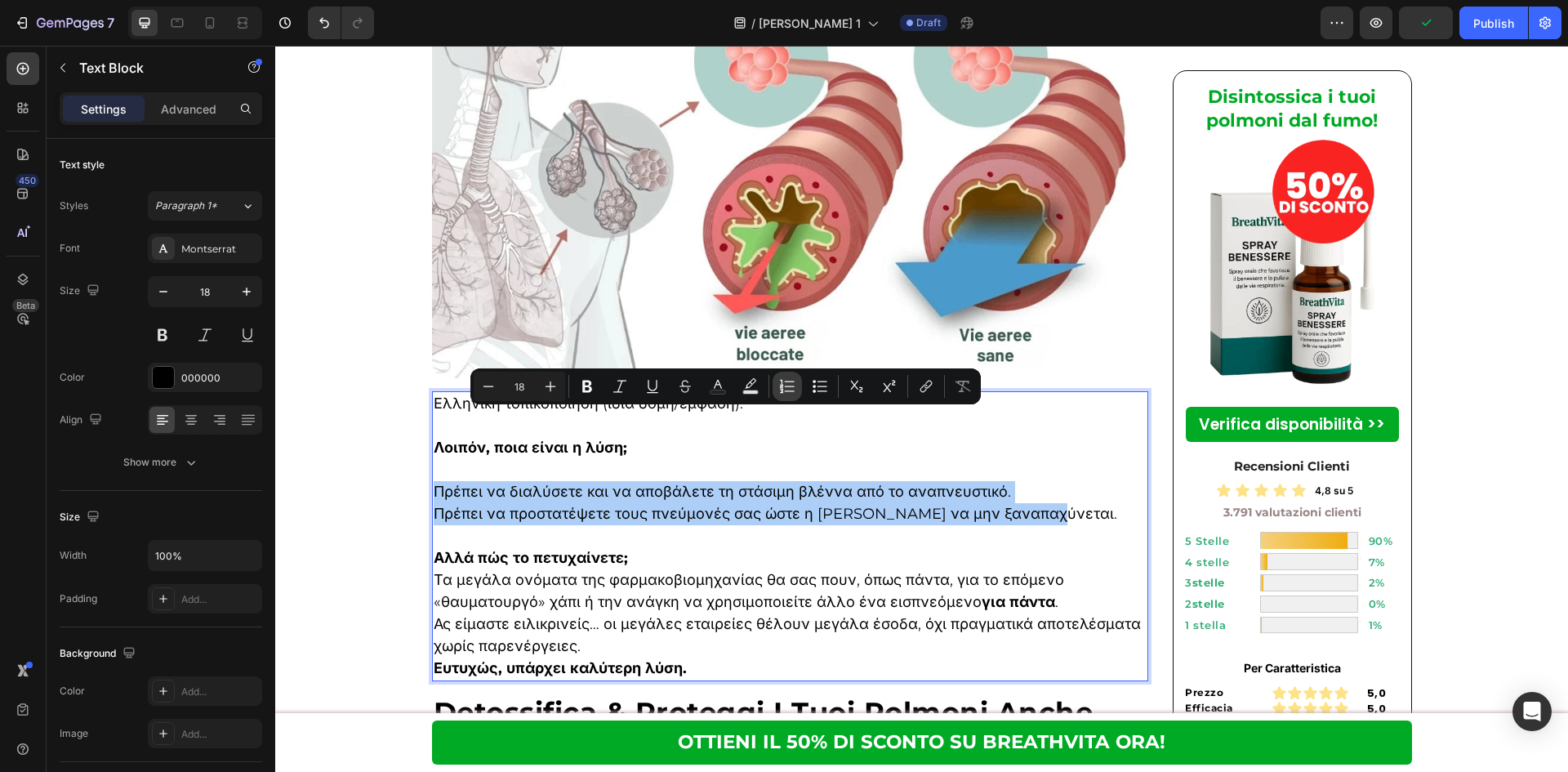
click at [790, 386] on icon "Editor contextual toolbar" at bounding box center [787, 386] width 16 height 16
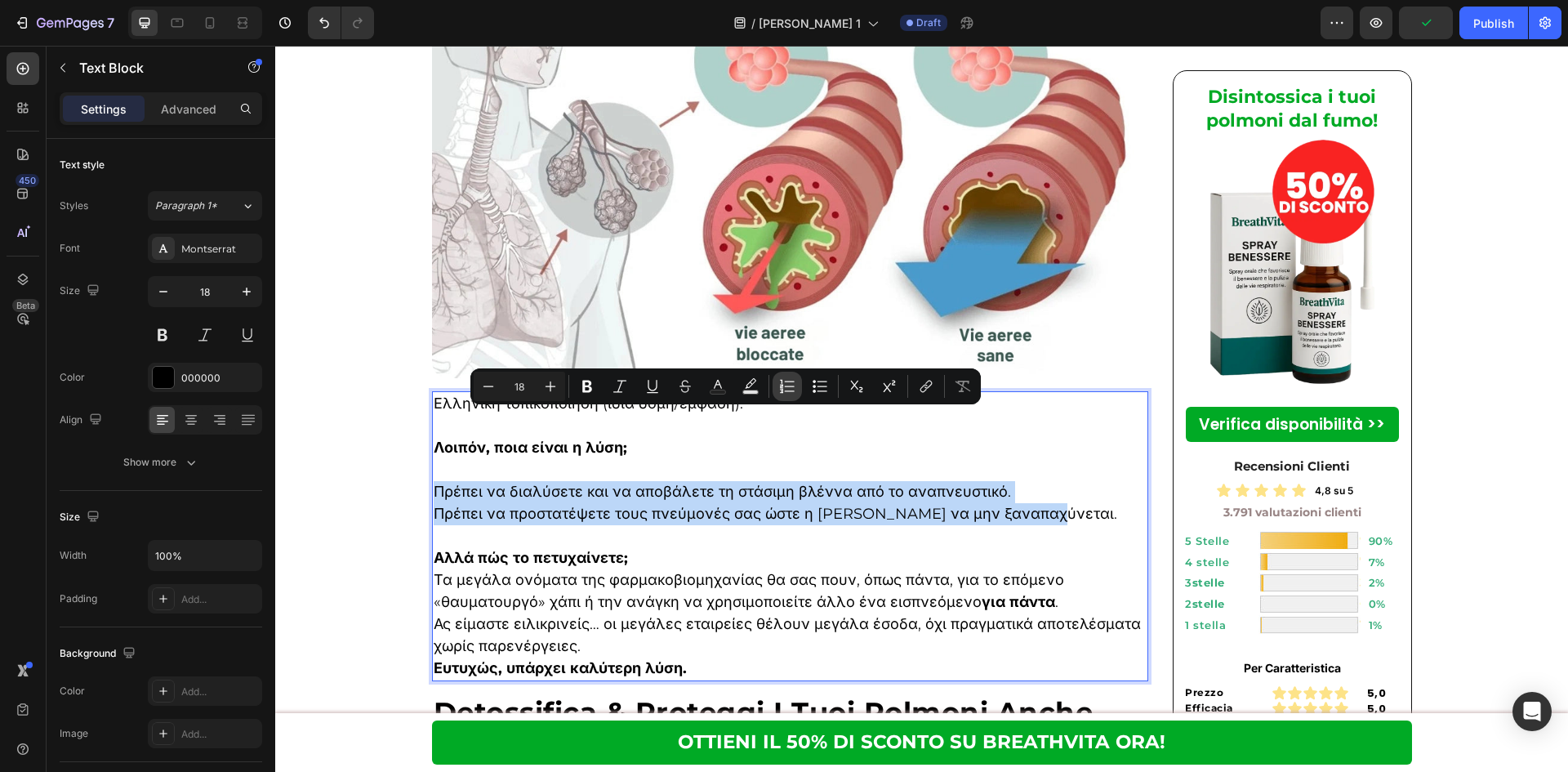
type input "18"
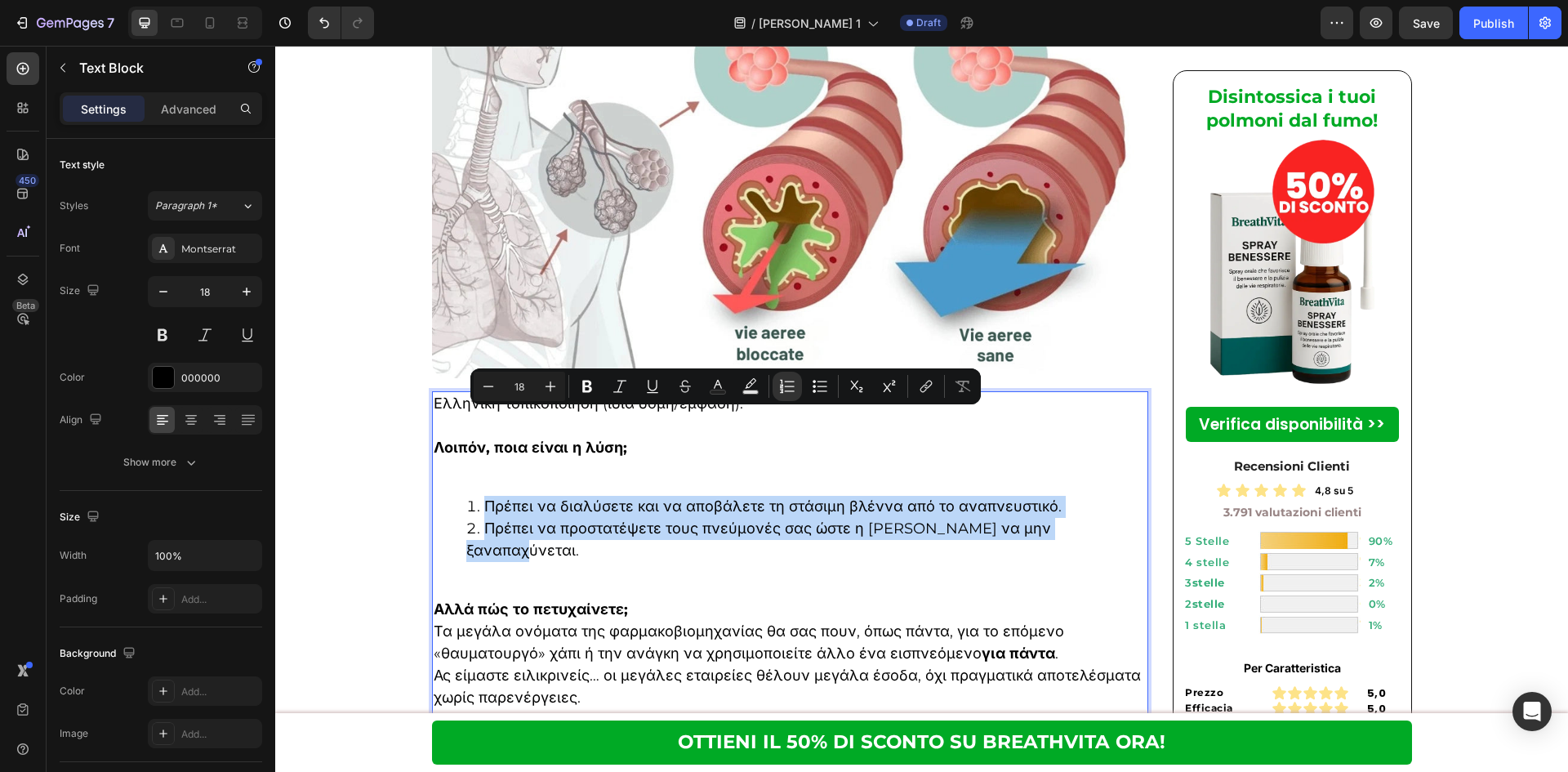
click at [777, 518] on li "Πρέπει να προστατέψετε τους πνεύμονές σας ώστε η βλέννα να μην ξαναπαχύνεται." at bounding box center [807, 540] width 681 height 44
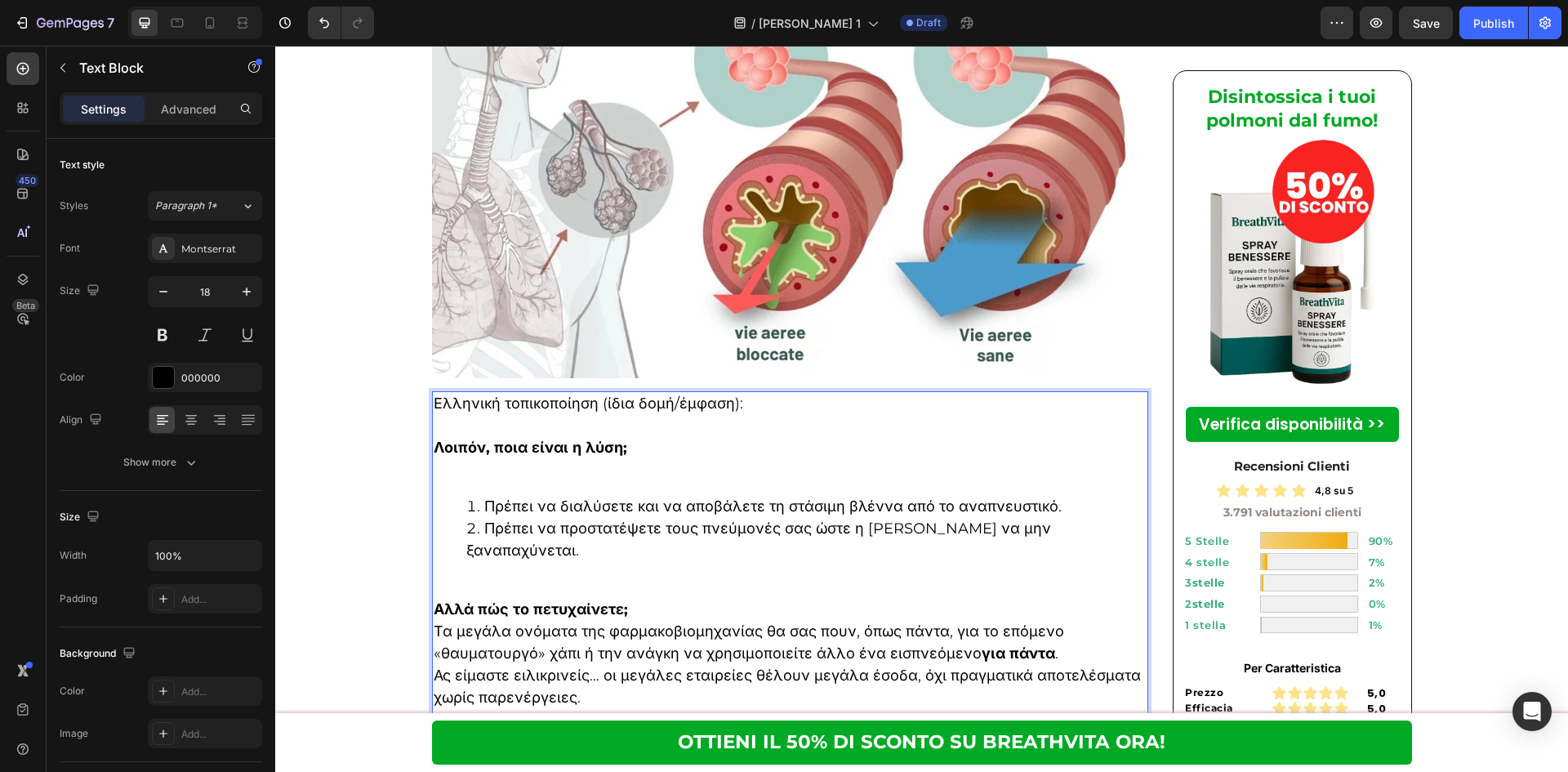
click at [758, 479] on div "Ελληνική τοπικοποίηση (ίδια δομή/έμφαση): Λοιπόν, ποια είναι η λύση; Πρέπει να …" at bounding box center [791, 562] width 717 height 342
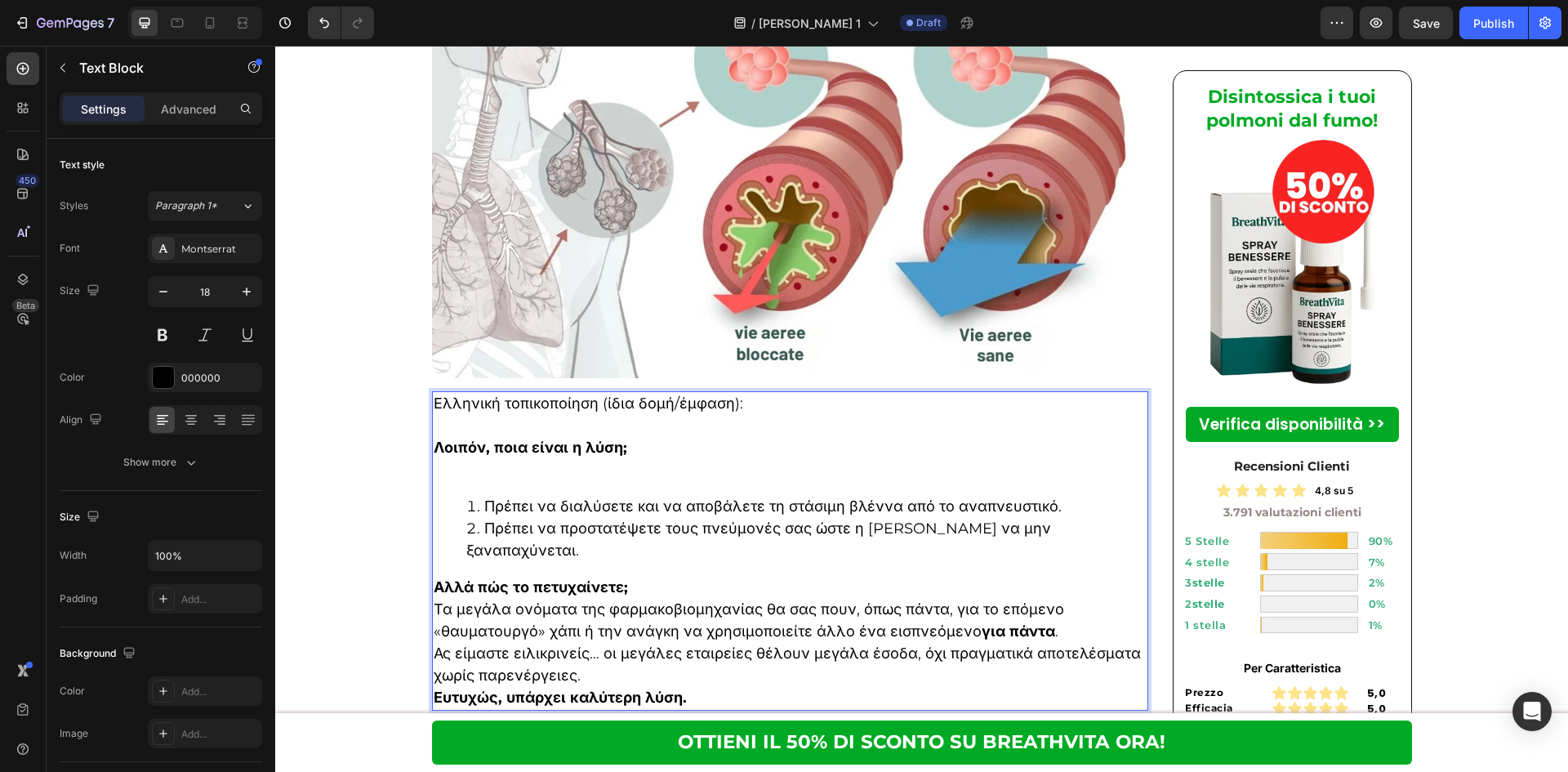
click at [740, 459] on p "Rich Text Editor. Editing area: main" at bounding box center [791, 470] width 714 height 22
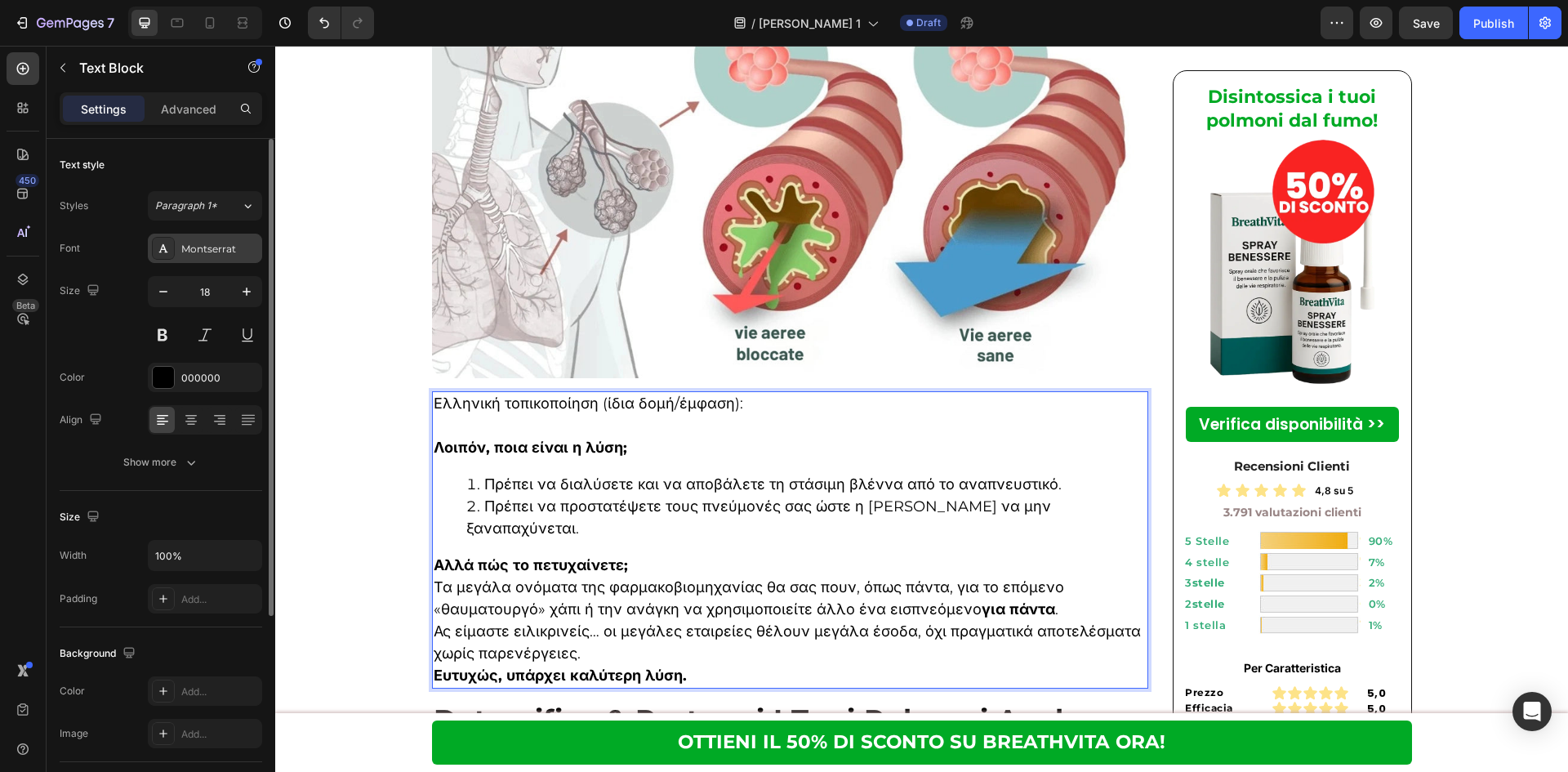
click at [215, 250] on div "Montserrat" at bounding box center [219, 249] width 77 height 15
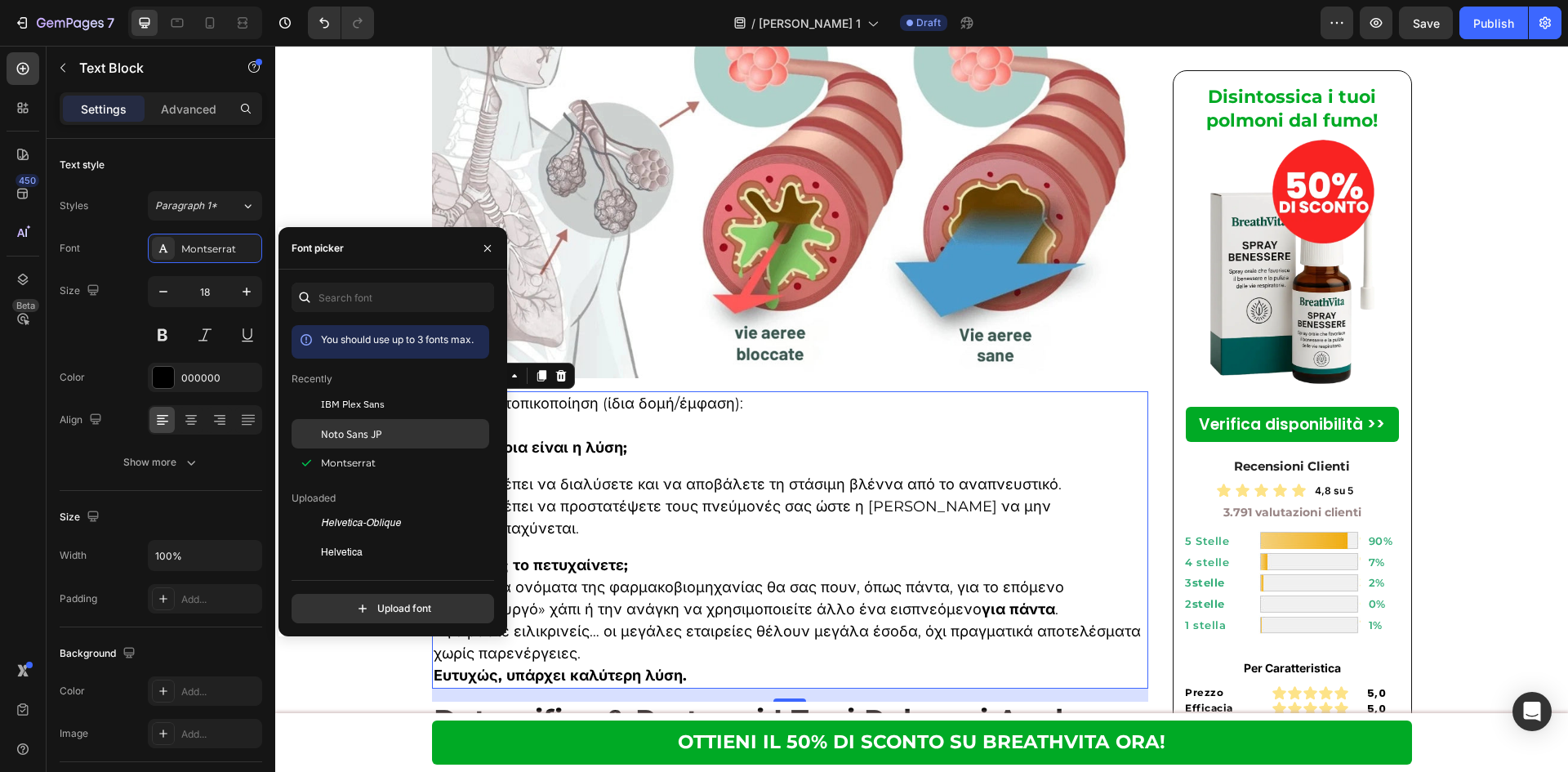
click at [325, 509] on div "IBM Plex Sans" at bounding box center [390, 523] width 198 height 29
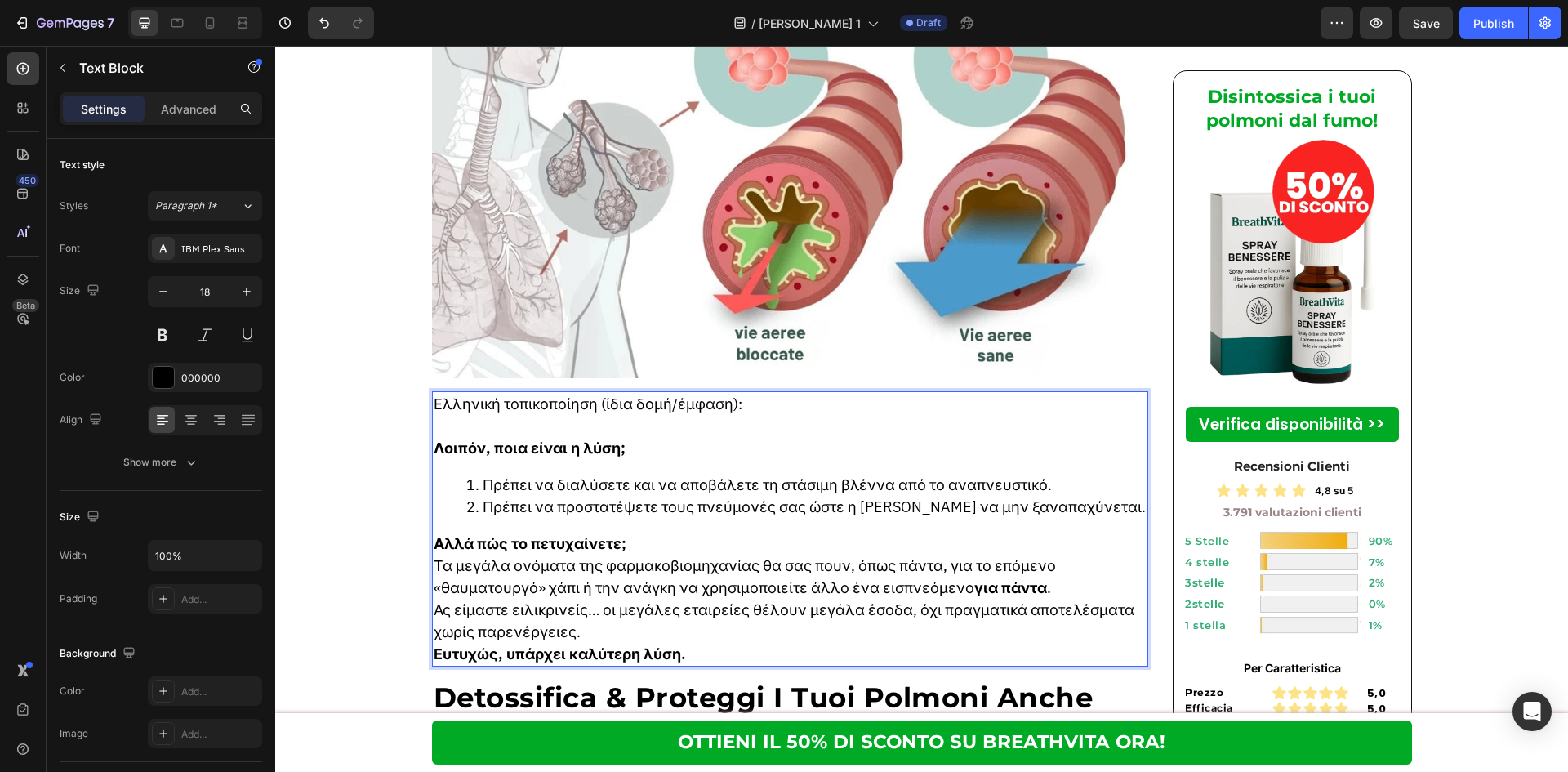
click at [798, 598] on p "Ας είμαστε ειλικρινείς… οι μεγάλες εταιρείες θέλουν μεγάλα έσοδα, όχι πραγματικ…" at bounding box center [791, 620] width 714 height 44
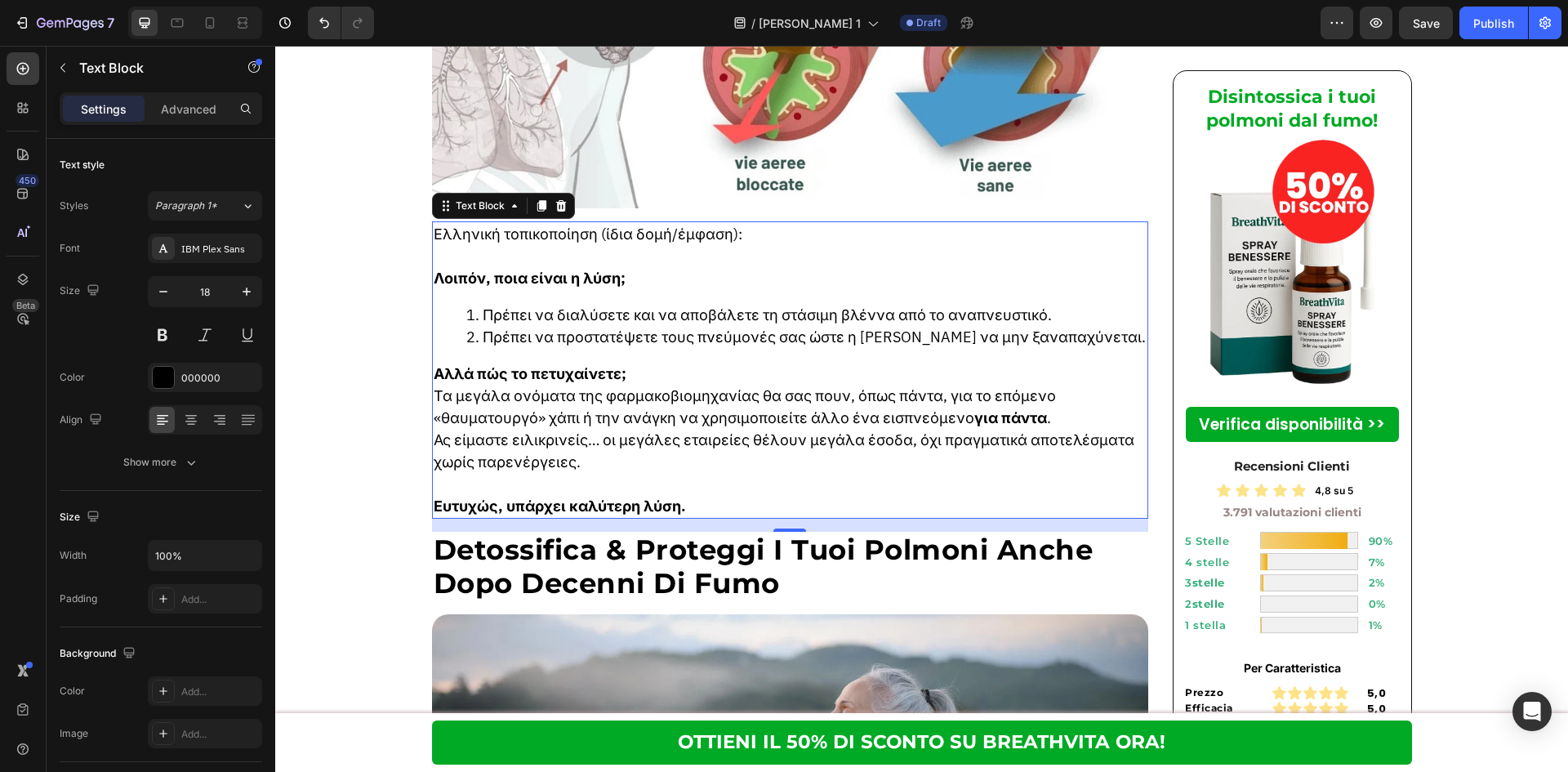
scroll to position [4029, 0]
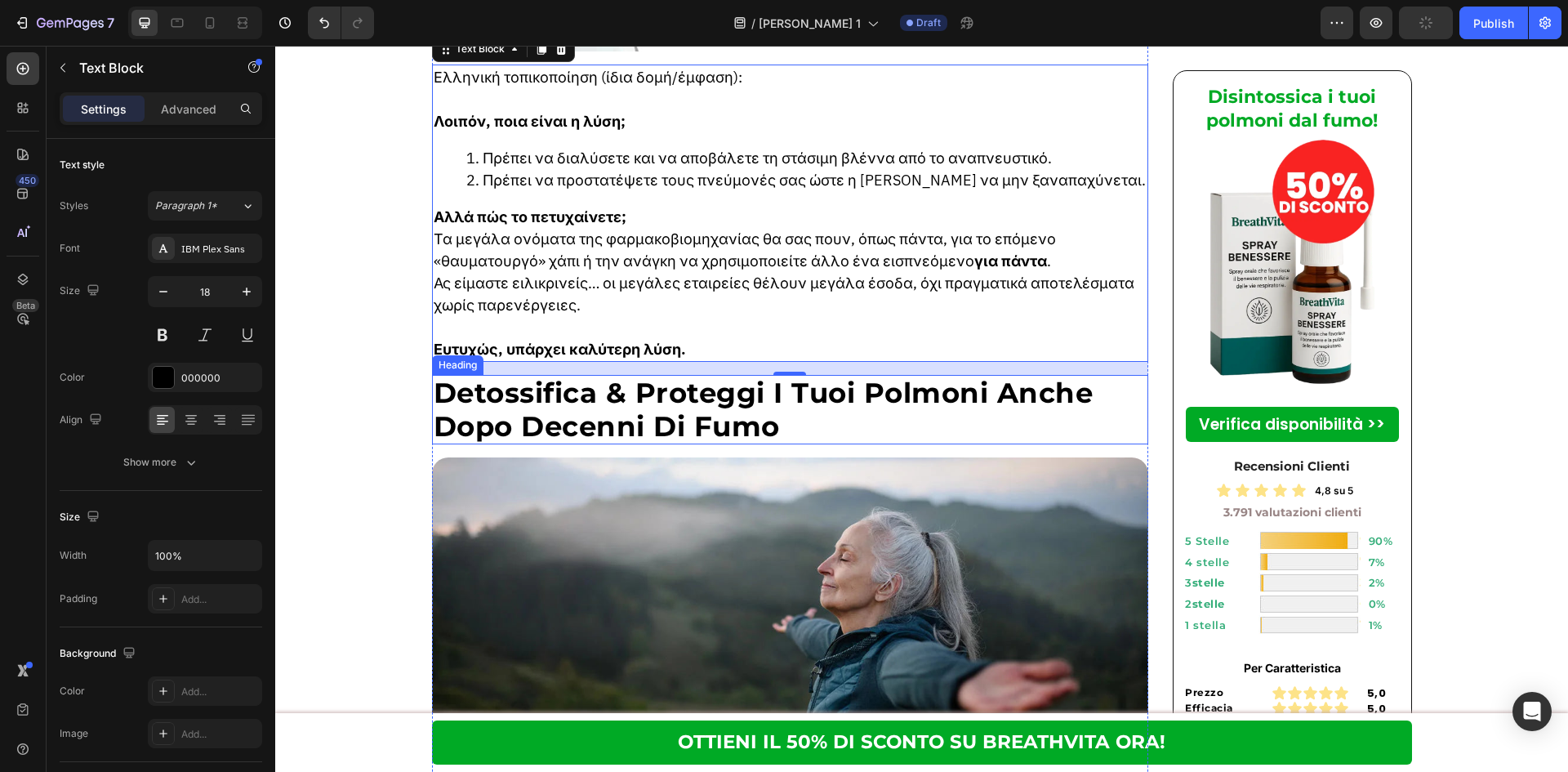
click at [617, 375] on h2 "Detossifica & Proteggi I Tuoi Polmoni Anche Dopo Decenni Di Fumo" at bounding box center [791, 410] width 717 height 70
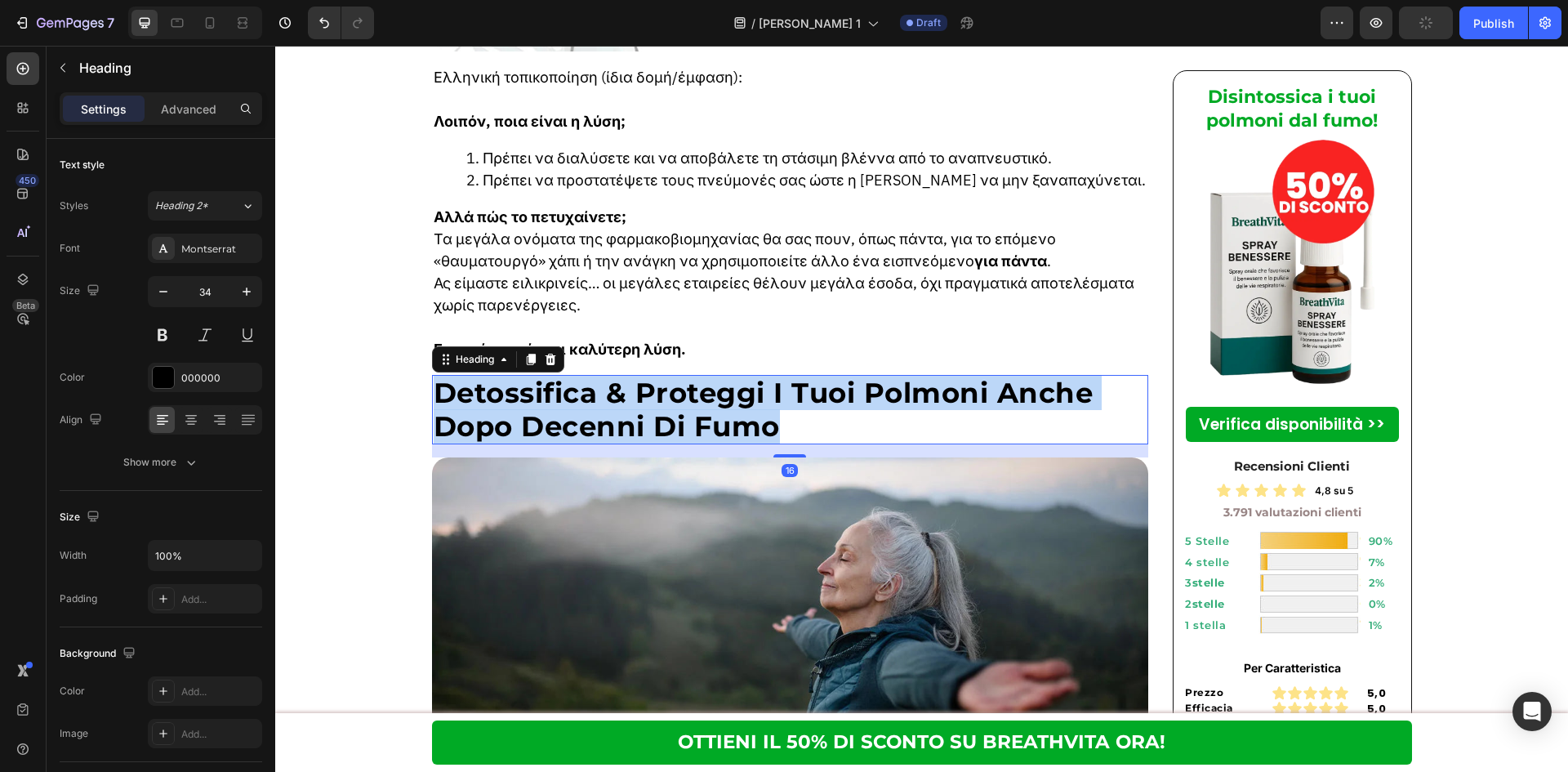
click at [617, 376] on p "Detossifica & Proteggi I Tuoi Polmoni Anche Dopo Decenni Di Fumo" at bounding box center [791, 410] width 714 height 67
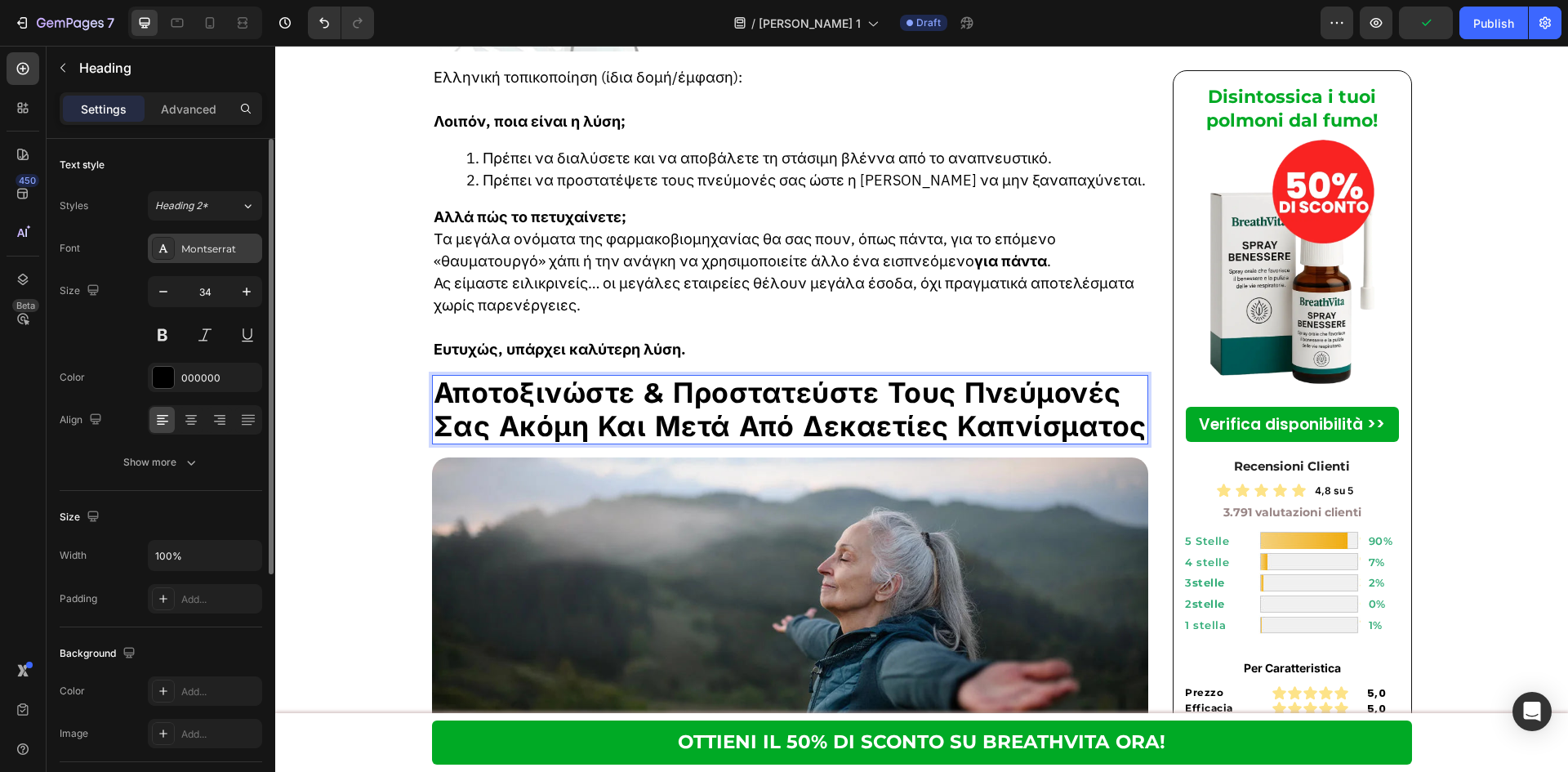
click at [192, 239] on div "Montserrat" at bounding box center [204, 247] width 114 height 29
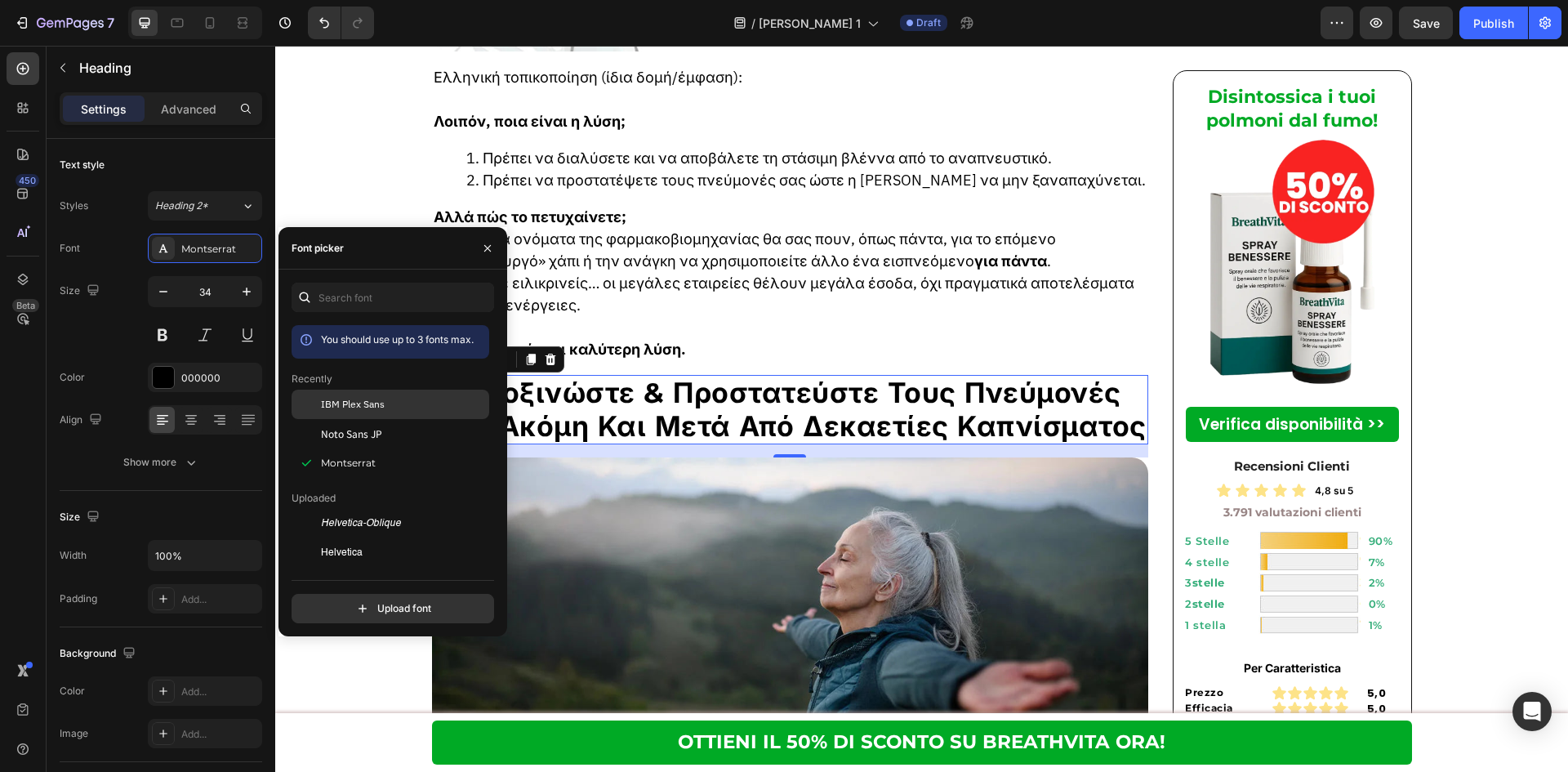
click at [337, 509] on div "IBM Plex Sans" at bounding box center [390, 523] width 198 height 29
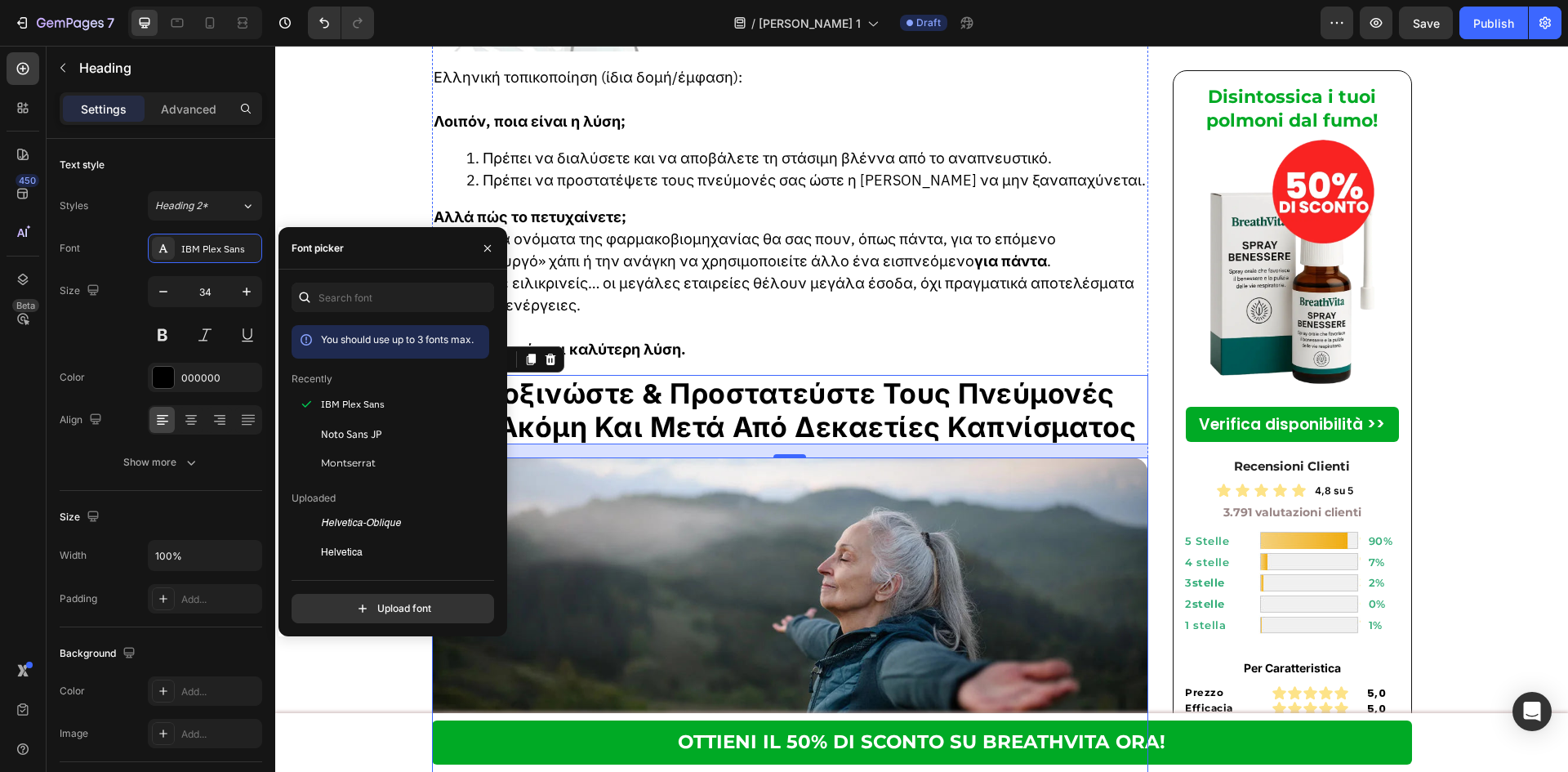
click at [663, 457] on img at bounding box center [791, 648] width 717 height 382
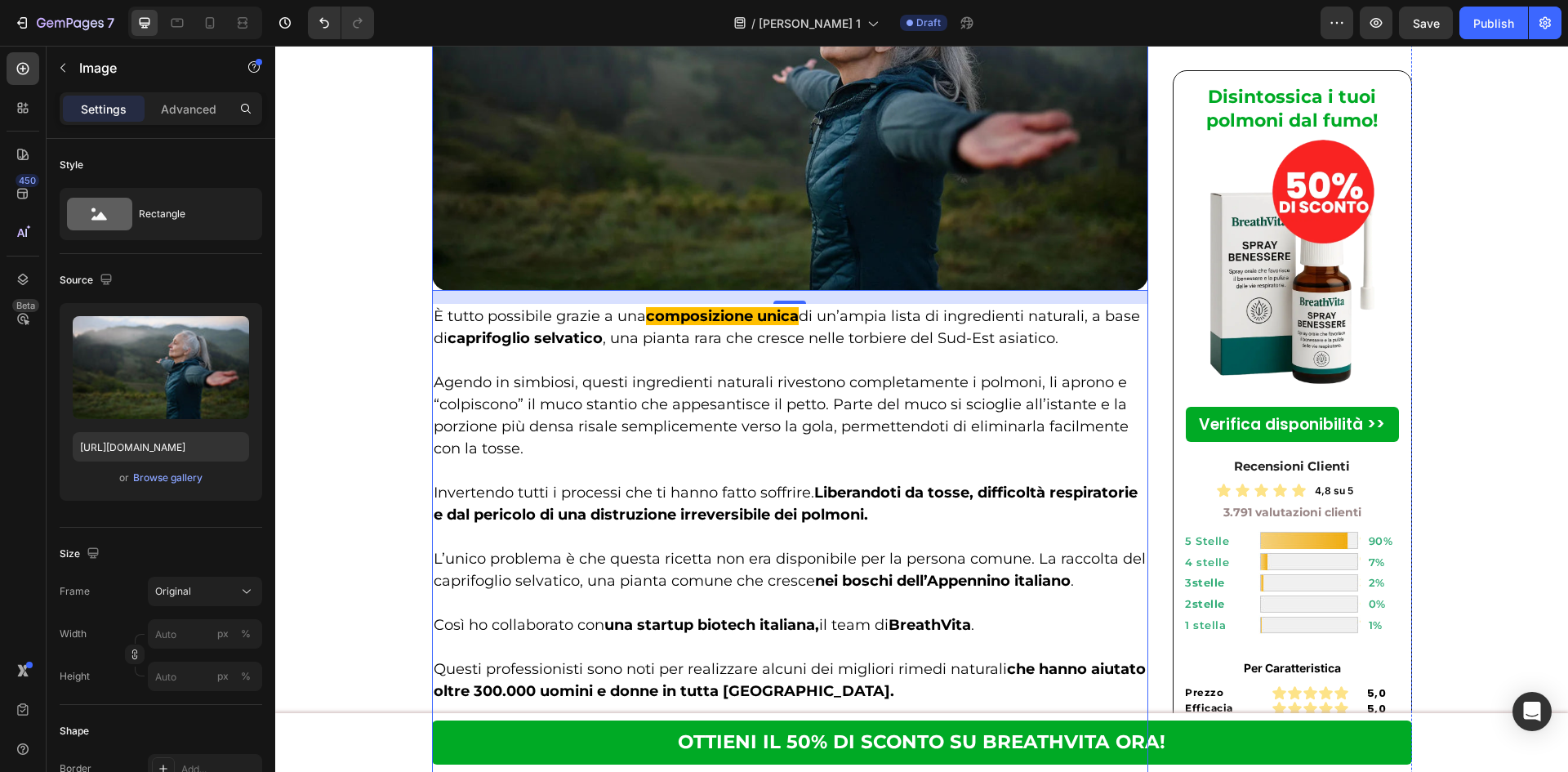
scroll to position [4573, 0]
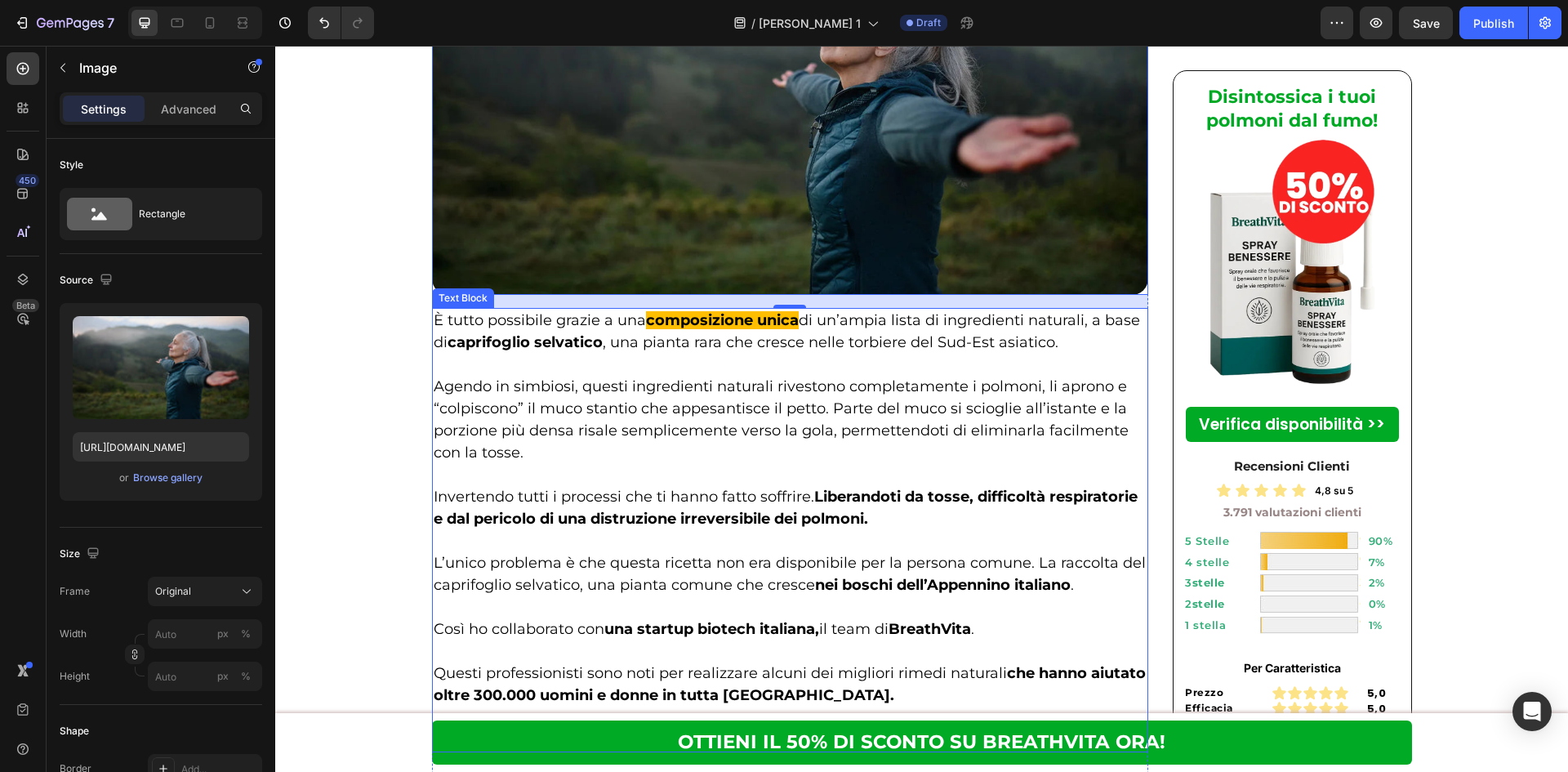
click at [709, 311] on strong "composizione unica" at bounding box center [722, 319] width 153 height 18
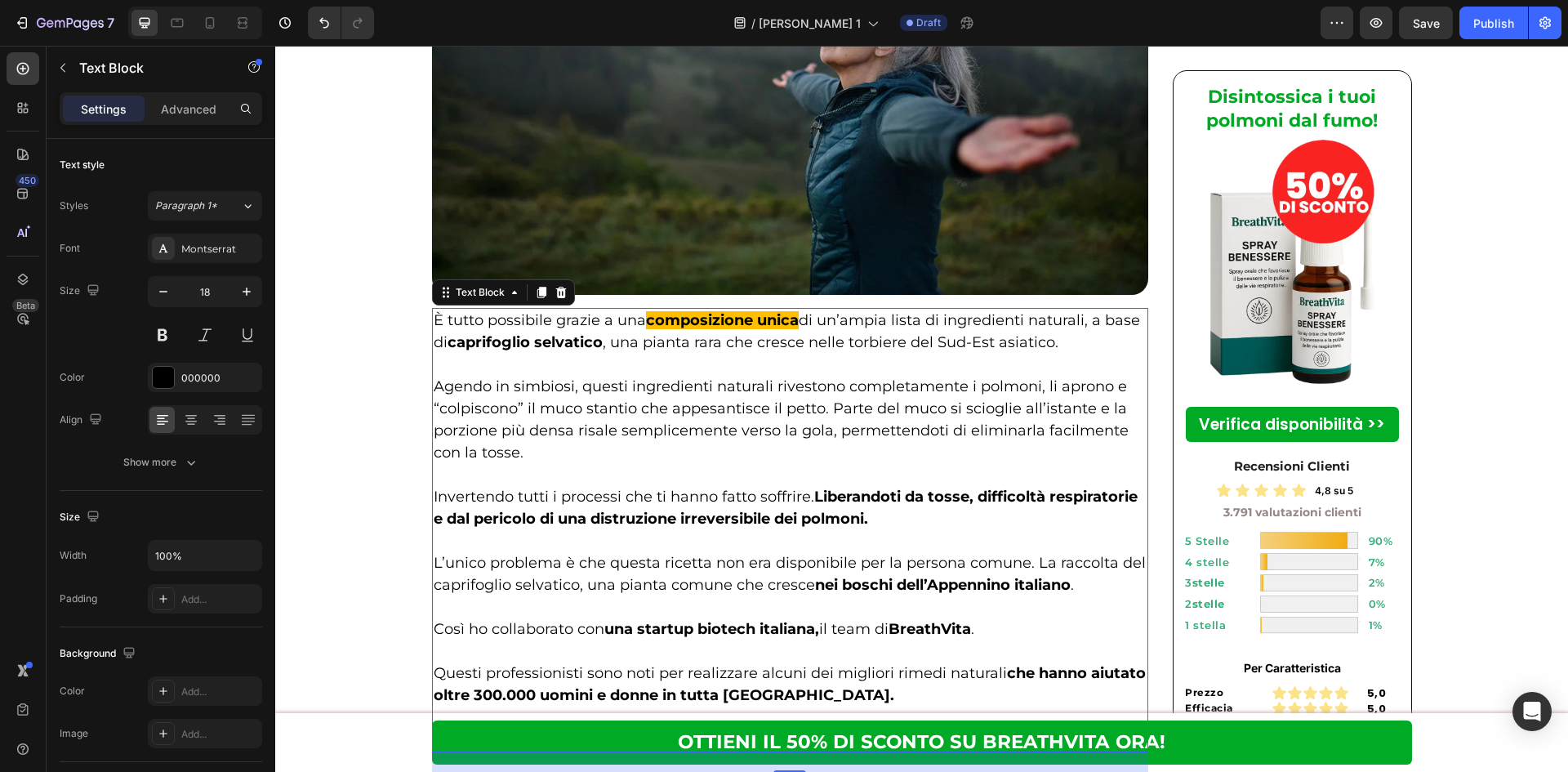
click at [685, 311] on strong "composizione unica" at bounding box center [722, 319] width 153 height 18
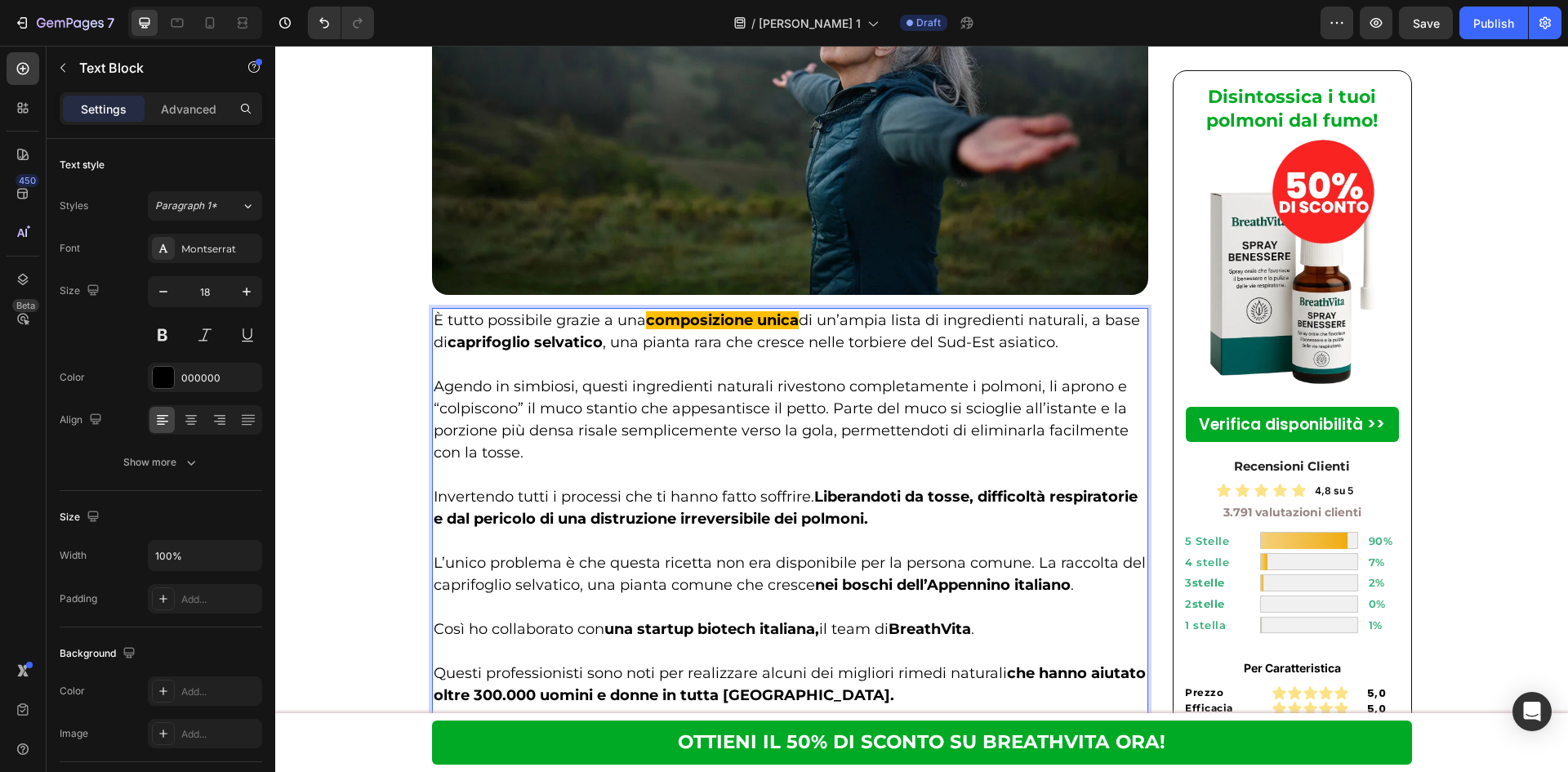
click at [744, 311] on strong "composizione unica" at bounding box center [722, 319] width 153 height 18
click at [748, 311] on strong "composizione unica" at bounding box center [722, 319] width 153 height 18
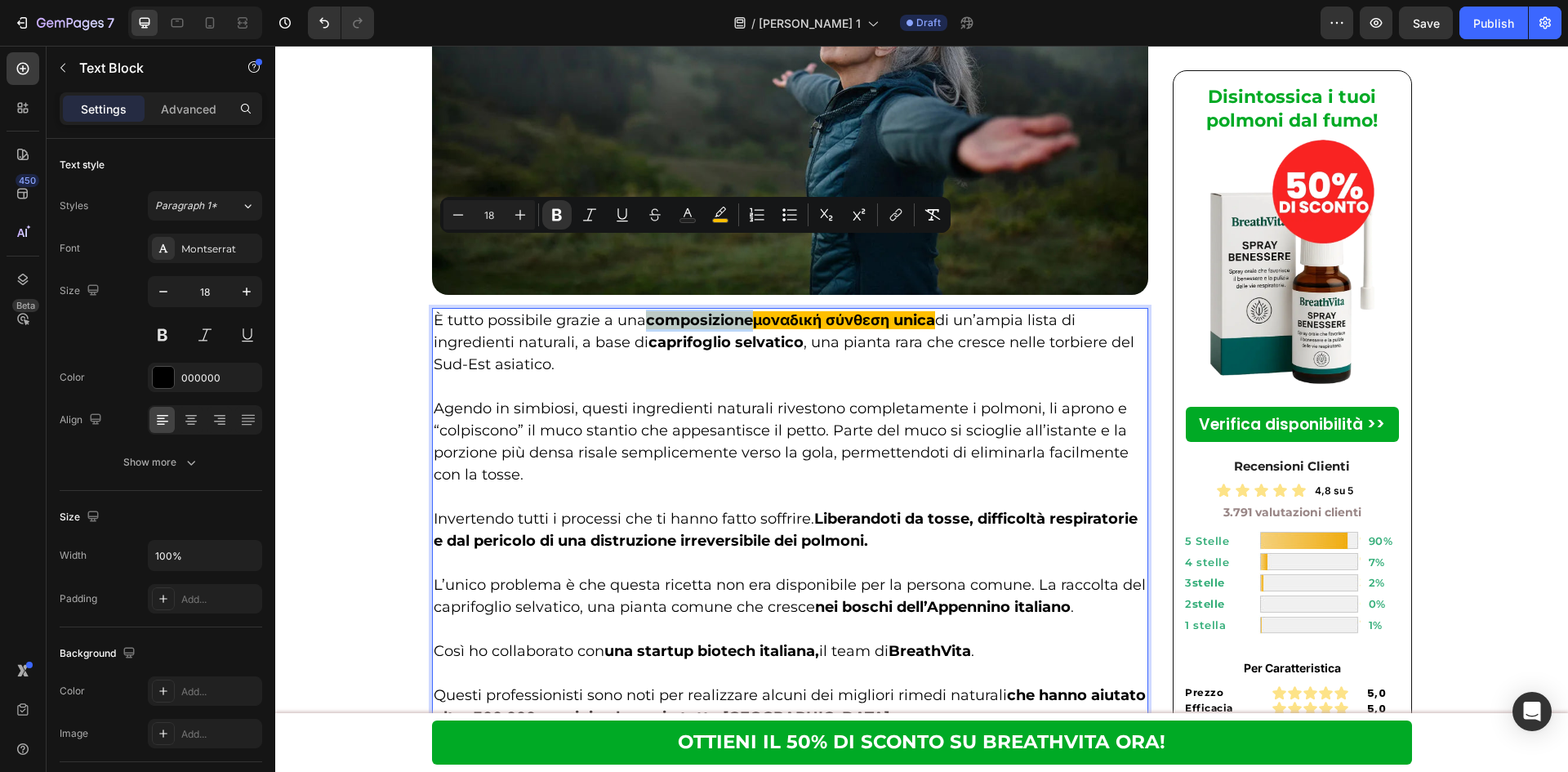
drag, startPoint x: 749, startPoint y: 250, endPoint x: 646, endPoint y: 246, distance: 103.1
click at [646, 311] on strong "composizioneμοναδική σύνθεση unica" at bounding box center [791, 319] width 289 height 18
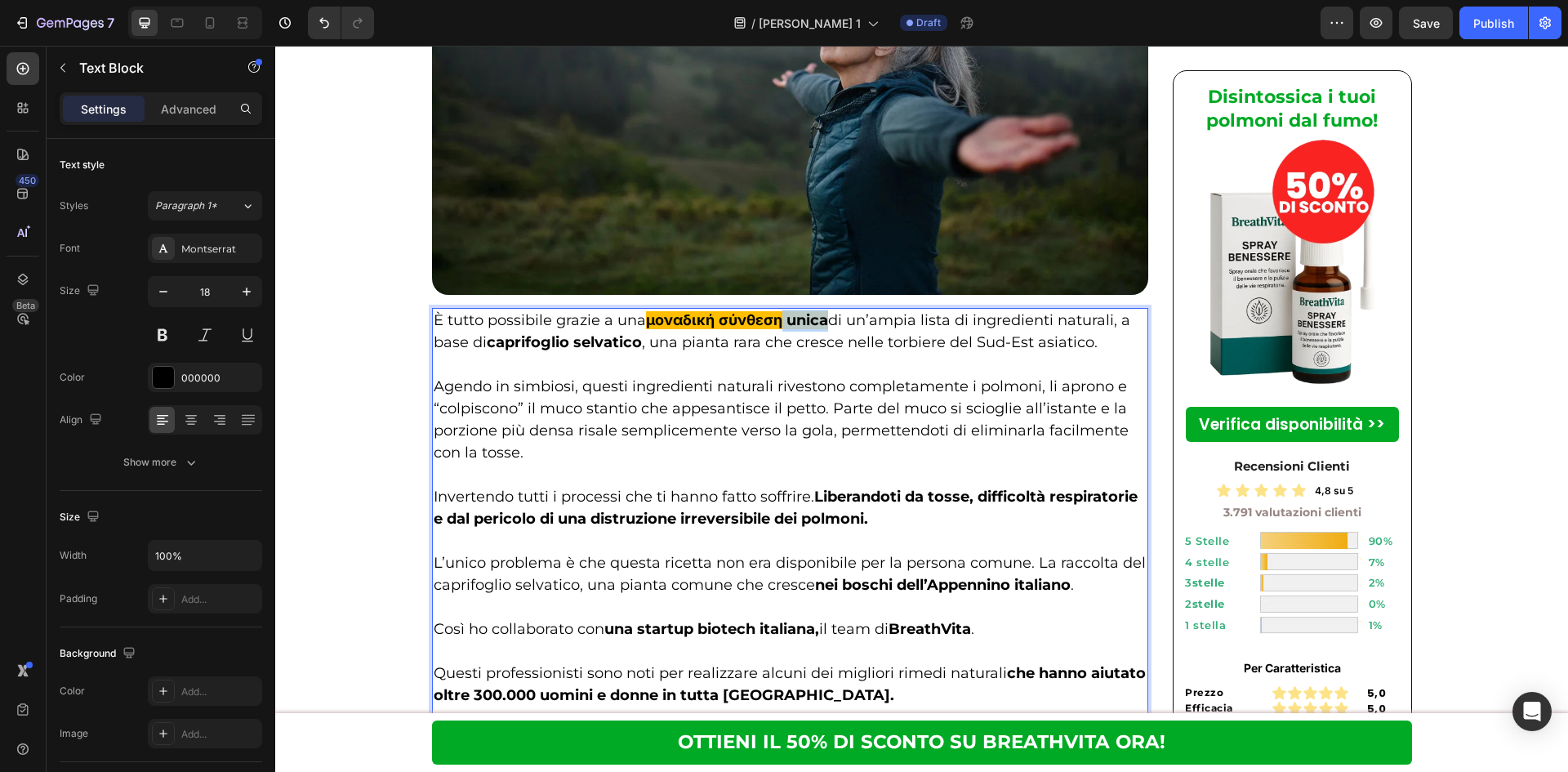
drag, startPoint x: 780, startPoint y: 245, endPoint x: 822, endPoint y: 249, distance: 42.2
click at [822, 311] on strong "μοναδική σύνθεση unica" at bounding box center [736, 319] width 182 height 18
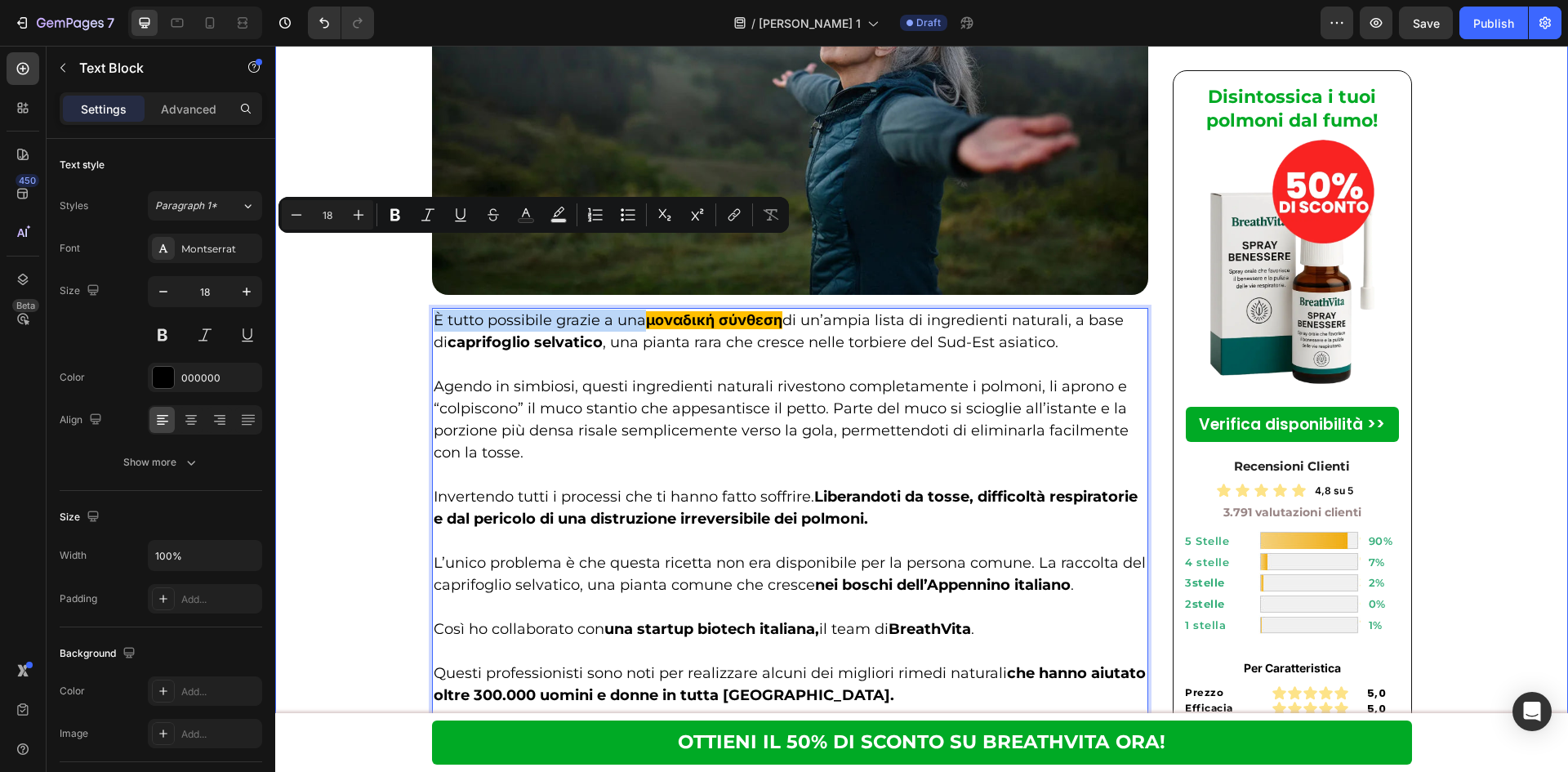
drag, startPoint x: 637, startPoint y: 245, endPoint x: 421, endPoint y: 260, distance: 216.5
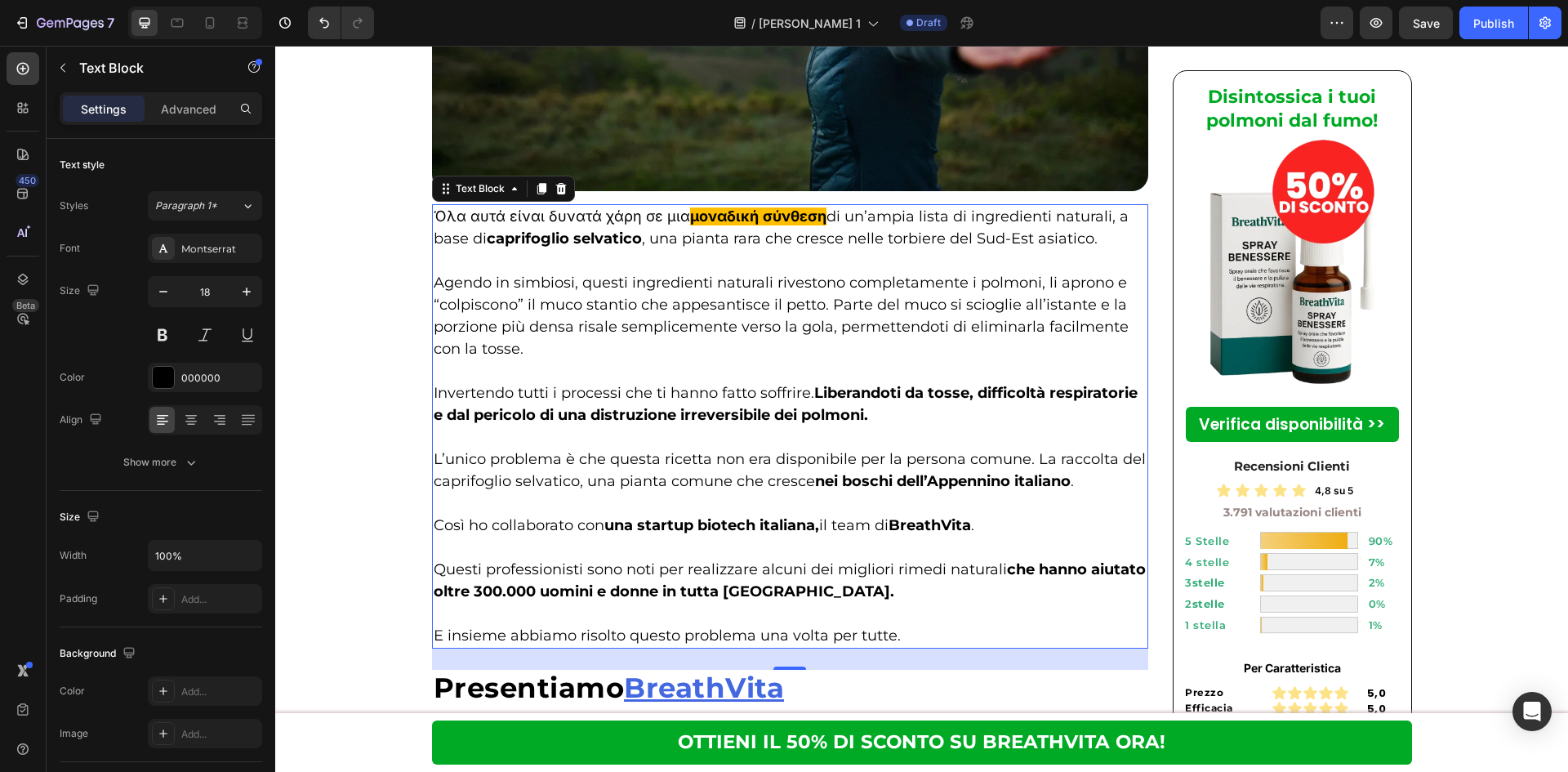
scroll to position [4682, 0]
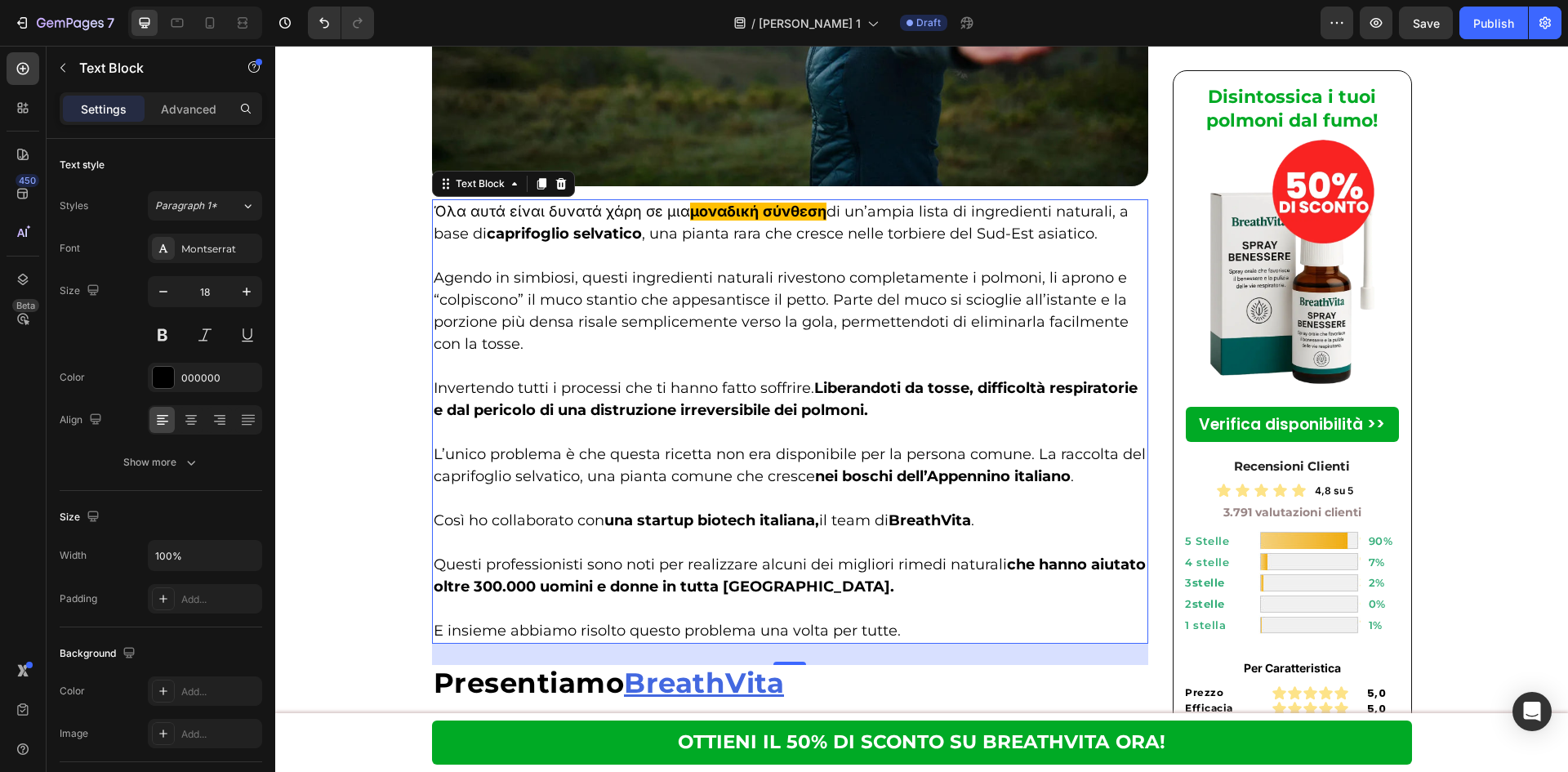
click at [837, 554] on p "Questi professionisti sono noti per realizzare alcuni dei migliori rimedi natur…" at bounding box center [791, 575] width 714 height 44
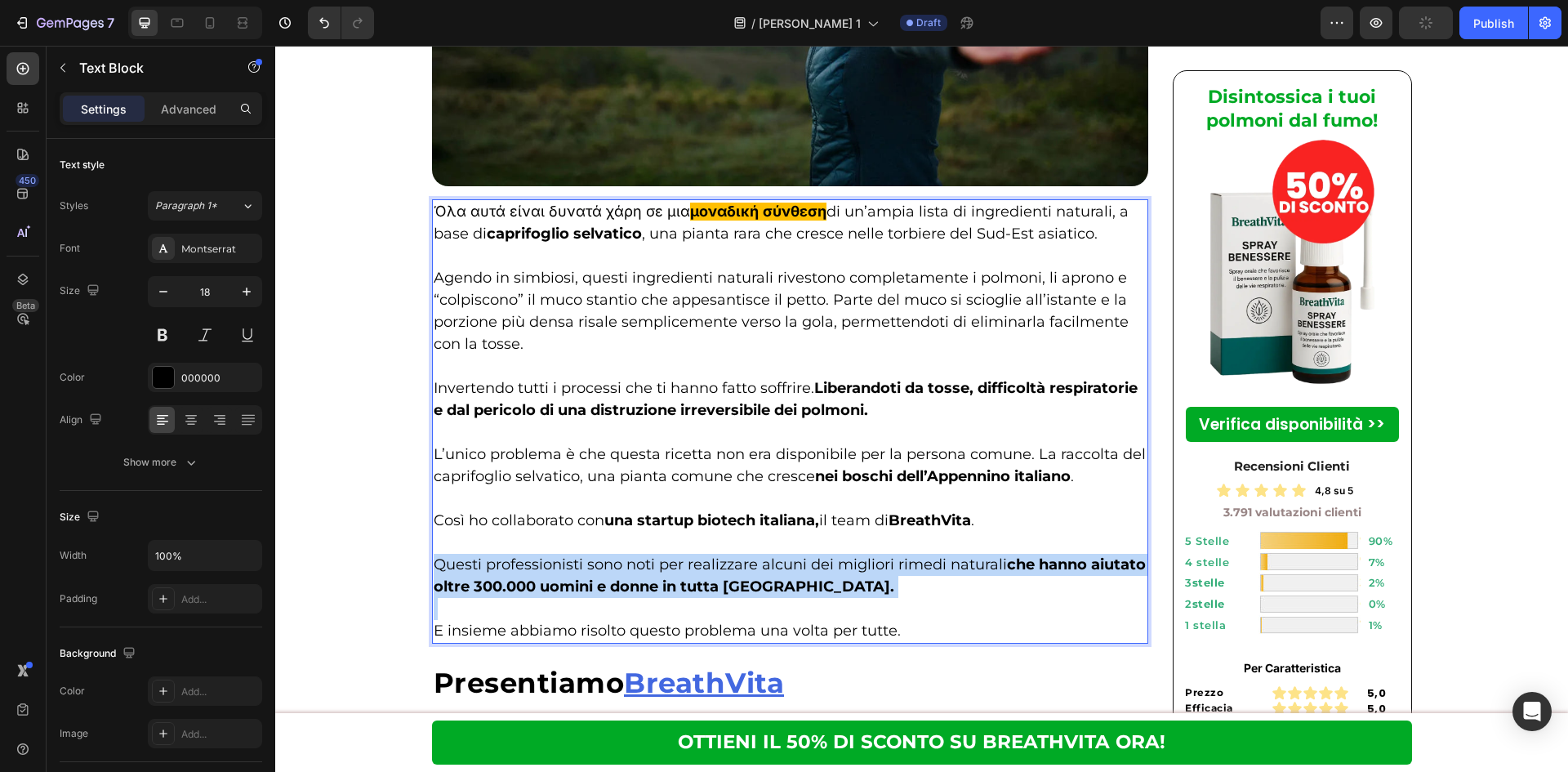
click at [837, 554] on p "Questi professionisti sono noti per realizzare alcuni dei migliori rimedi natur…" at bounding box center [791, 575] width 714 height 44
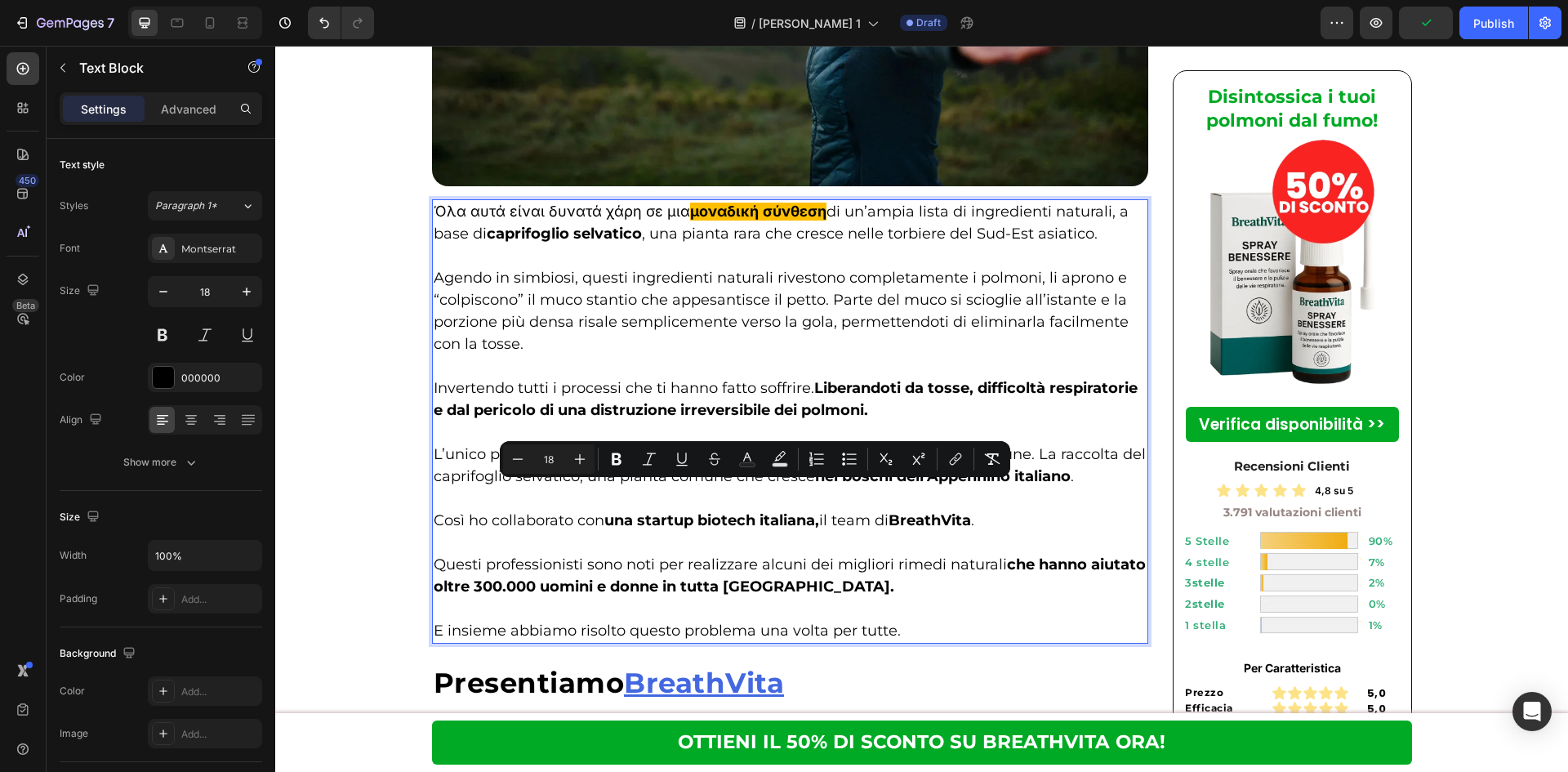
click at [833, 267] on p "Agendo in simbiosi, questi ingredienti naturali rivestono completamente i polmo…" at bounding box center [791, 311] width 714 height 88
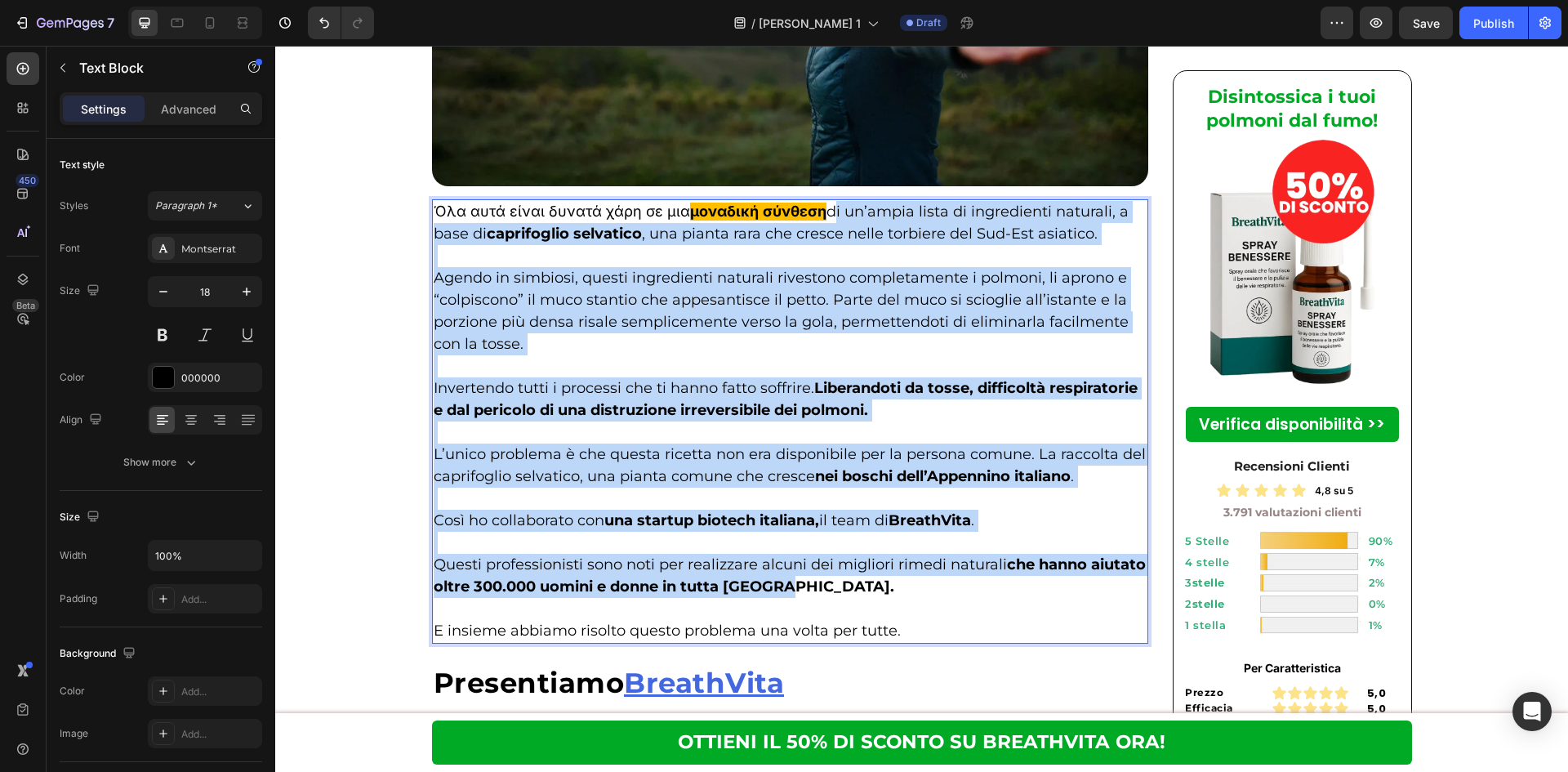
drag, startPoint x: 825, startPoint y: 142, endPoint x: 855, endPoint y: 508, distance: 367.2
click at [855, 508] on div "Όλα αυτά είναι δυνατά χάρη σε μια μοναδική σύνθεση di un’ampia lista di ingredi…" at bounding box center [791, 421] width 717 height 444
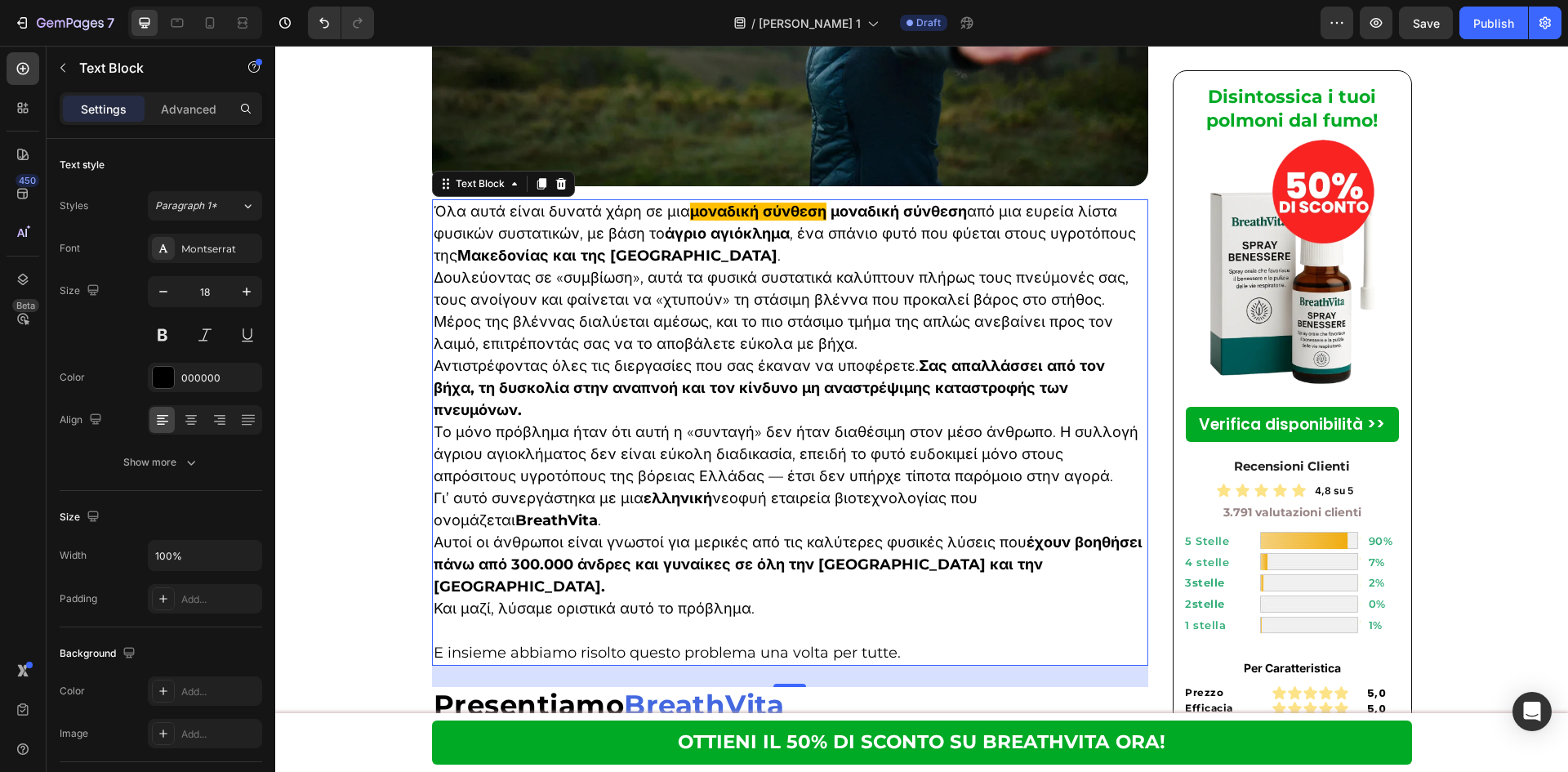
click at [690, 201] on p "Όλα αυτά είναι δυνατά χάρη σε μια μοναδική σύνθεση μοναδική σύνθεση από μια ευρ…" at bounding box center [791, 233] width 714 height 66
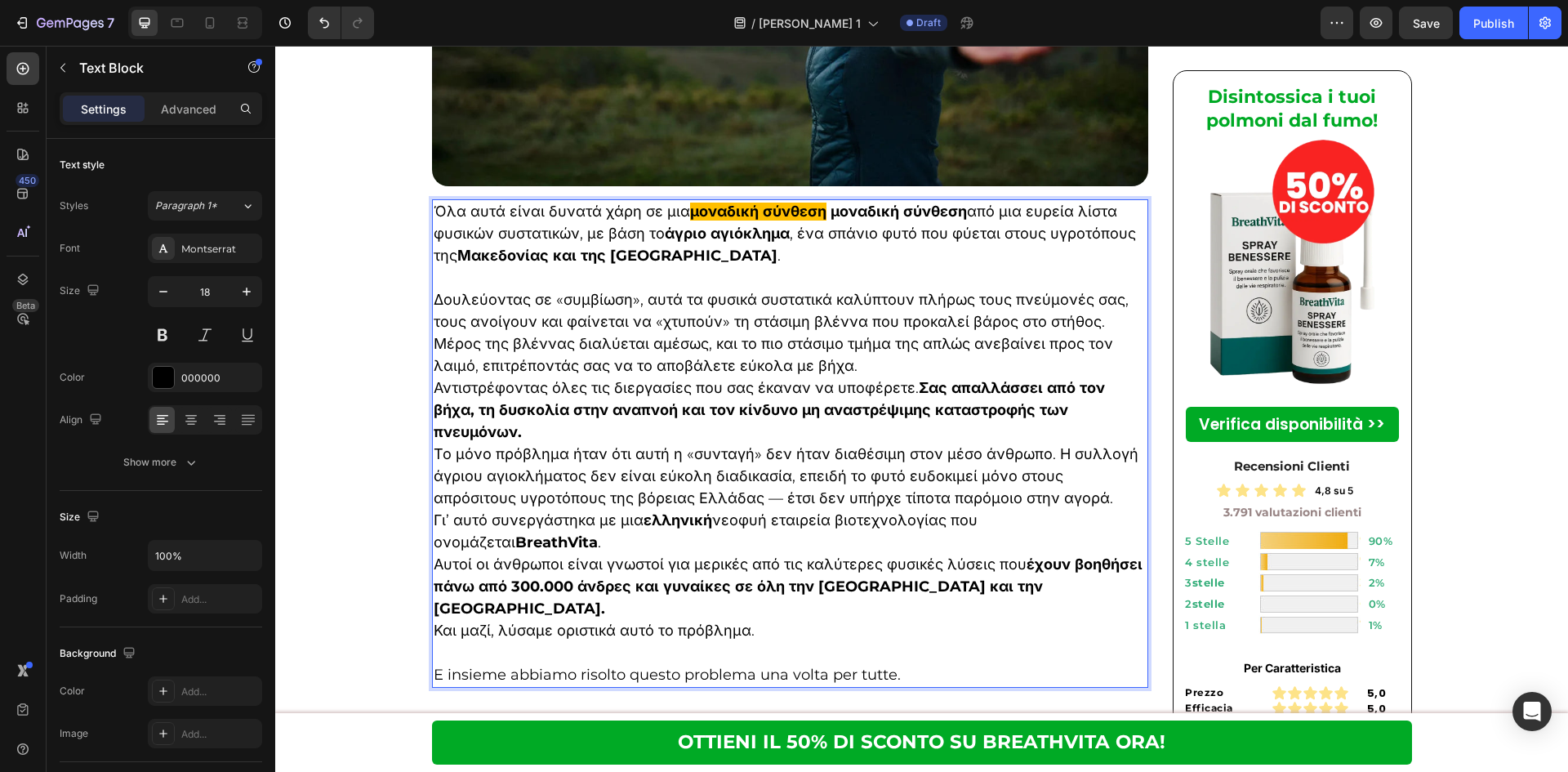
click at [860, 289] on p "Δουλεύοντας σε «συμβίωση», αυτά τα φυσικά συστατικά καλύπτουν πλήρως τους πνεύμ…" at bounding box center [791, 333] width 714 height 88
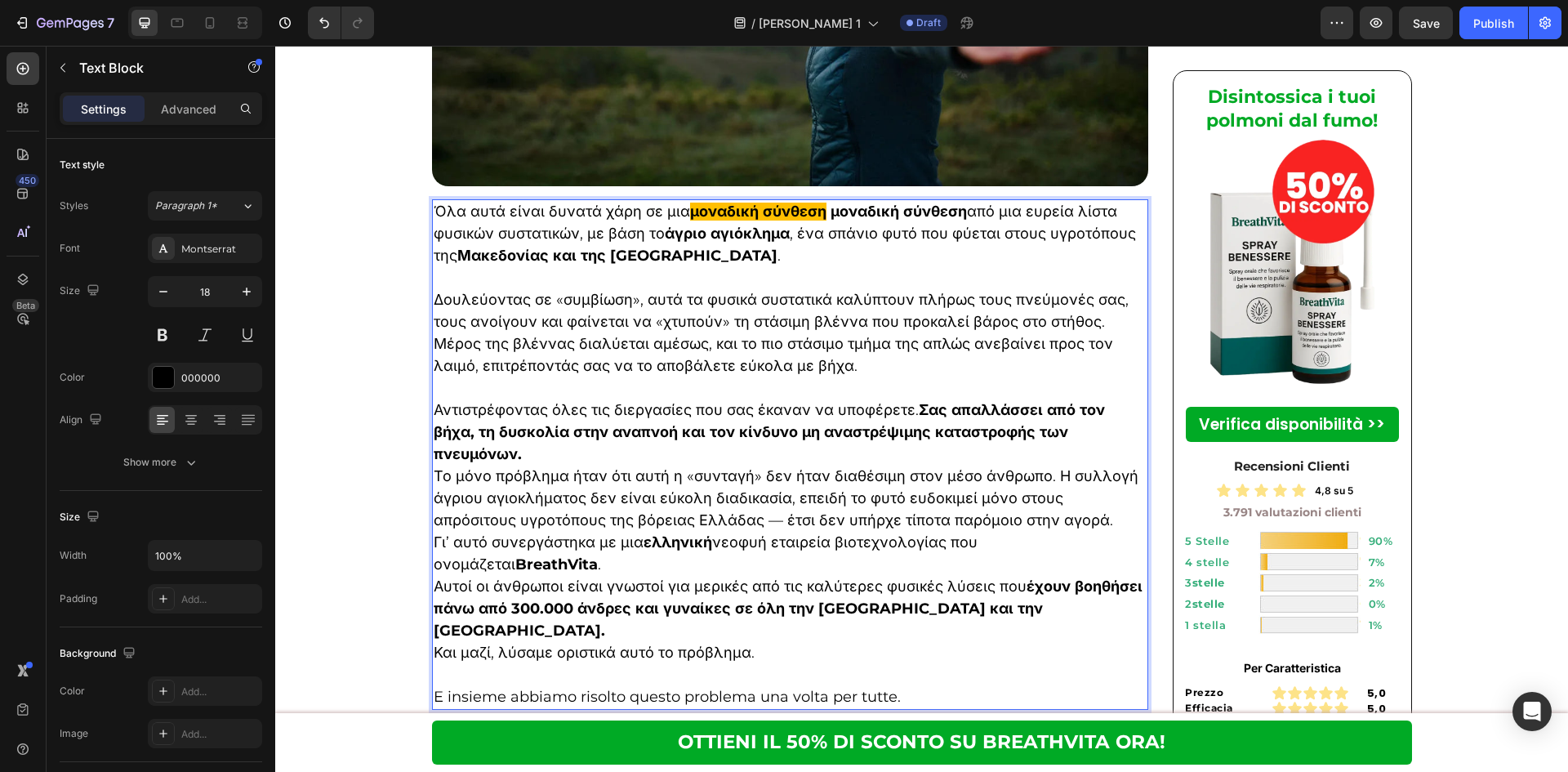
click at [835, 400] on p "Αντιστρέφοντας όλες τις διεργασίες που σας έκαναν να υποφέρετε. Σας απαλλάσσει …" at bounding box center [791, 432] width 714 height 66
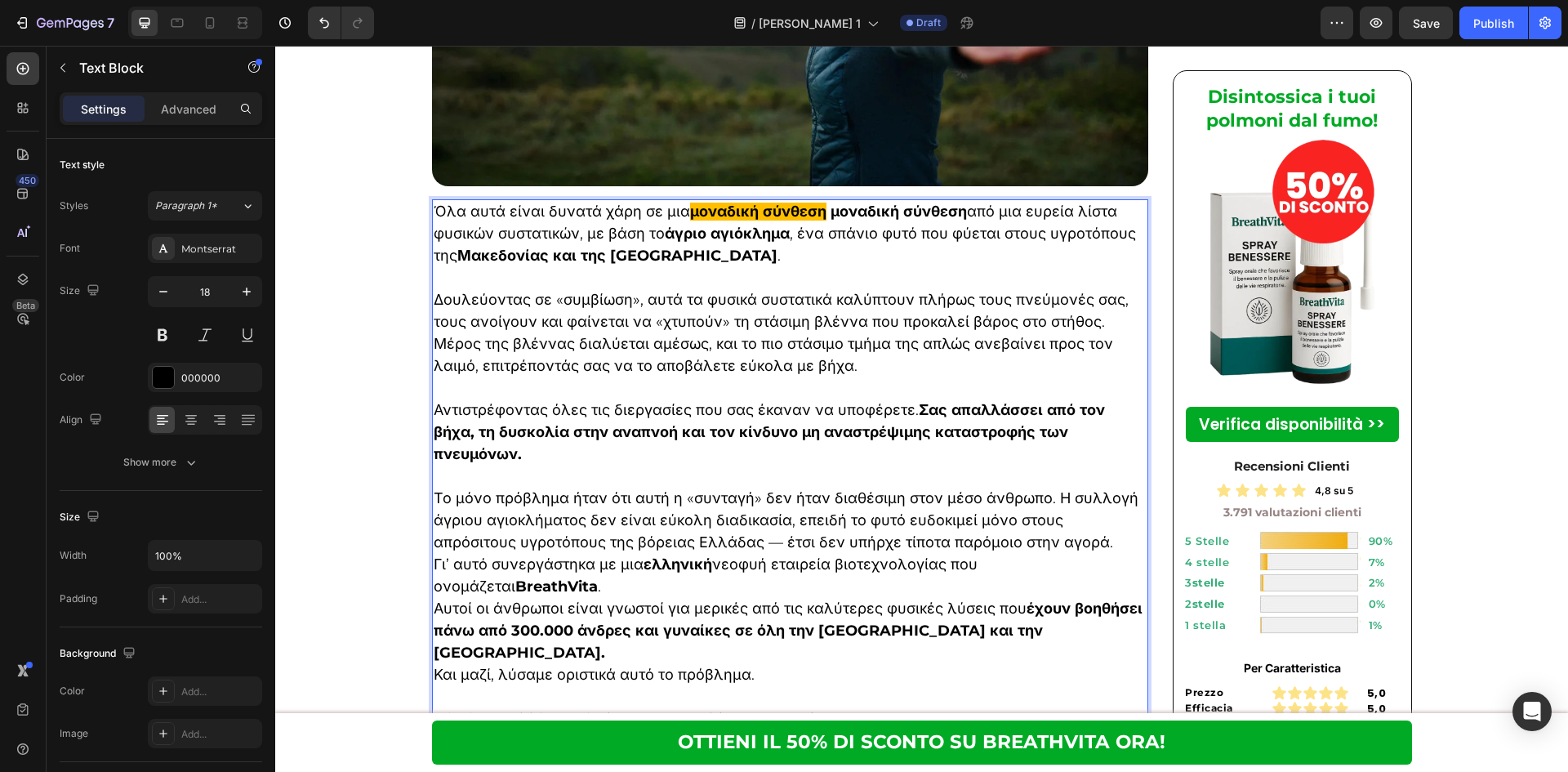
click at [764, 554] on p "Γι’ αυτό συνεργάστηκα με μια ελληνική νεοφυή εταιρεία βιοτεχνολογίας που ονομάζ…" at bounding box center [791, 575] width 714 height 44
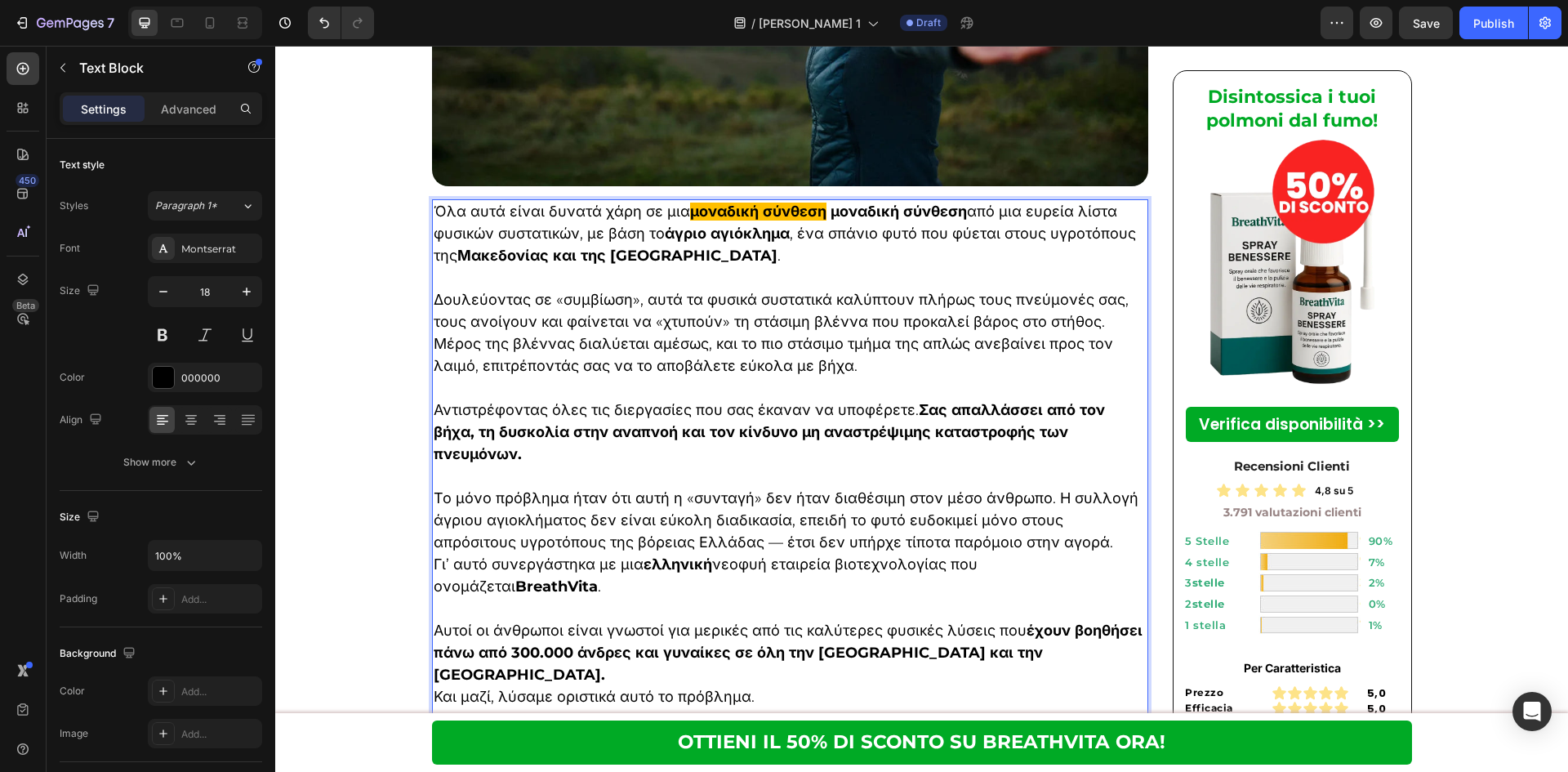
click at [1008, 620] on p "Αυτοί οι άνθρωποι είναι γνωστοί για μερικές από τις καλύτερες φυσικές λύσεις πο…" at bounding box center [791, 653] width 714 height 66
click at [875, 709] on p "Και μαζί, λύσαμε οριστικά αυτό το πρόβλημα." at bounding box center [791, 720] width 714 height 22
click at [217, 251] on div "Montserrat" at bounding box center [219, 249] width 77 height 15
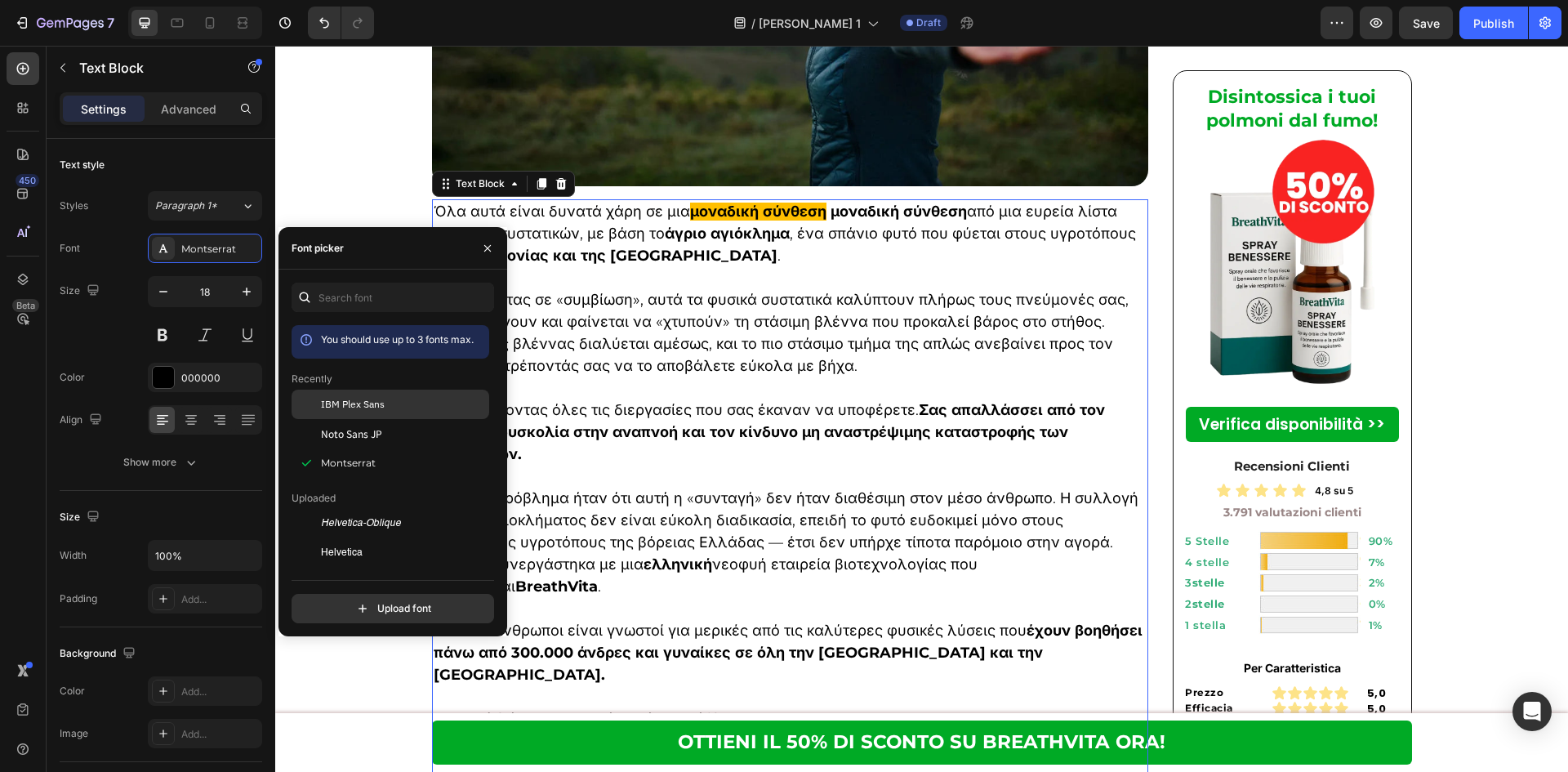
click at [433, 405] on div "IBM Plex Sans" at bounding box center [403, 404] width 165 height 15
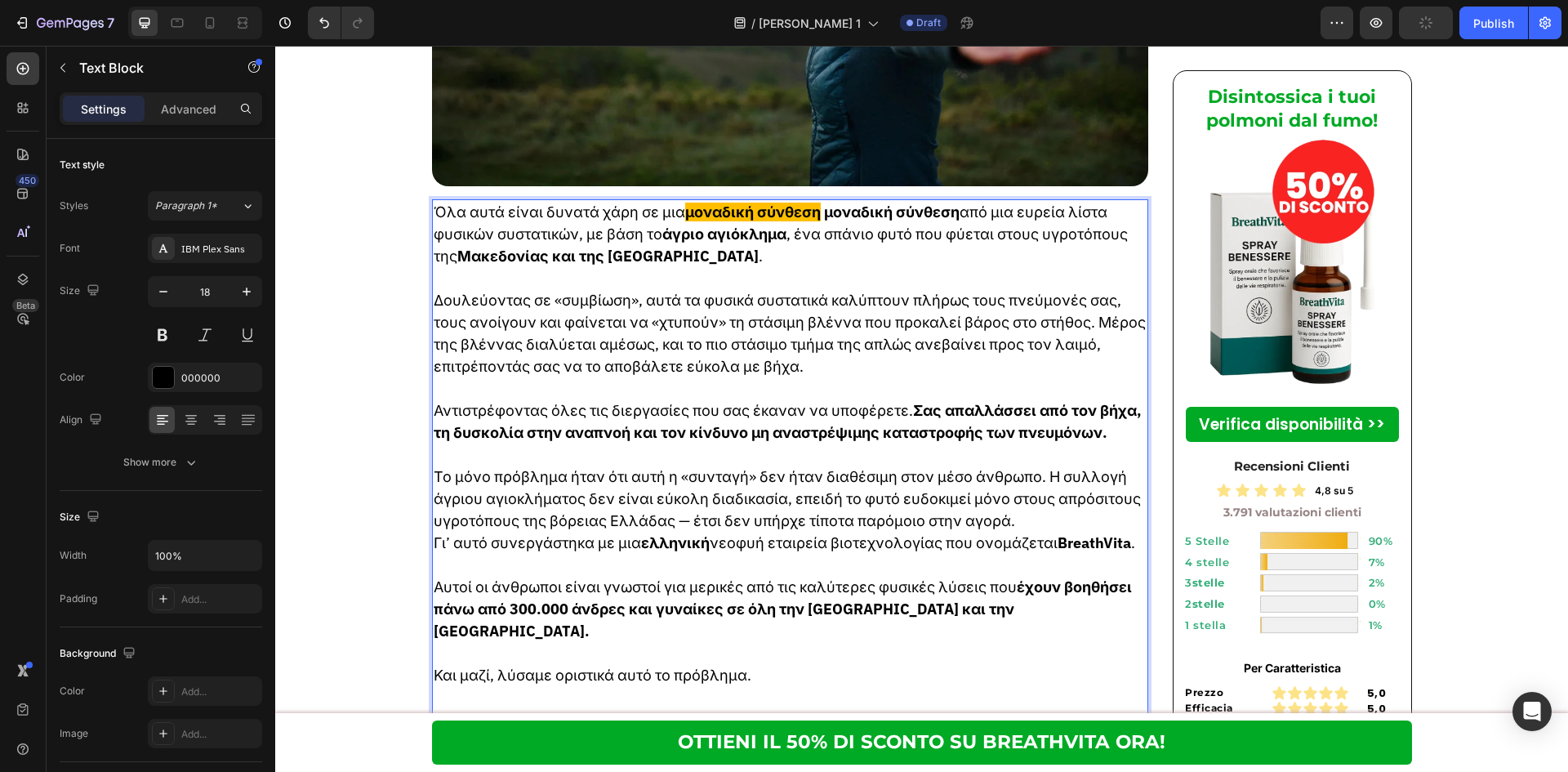
click at [620, 267] on p "Rich Text Editor. Editing area: main" at bounding box center [791, 278] width 714 height 22
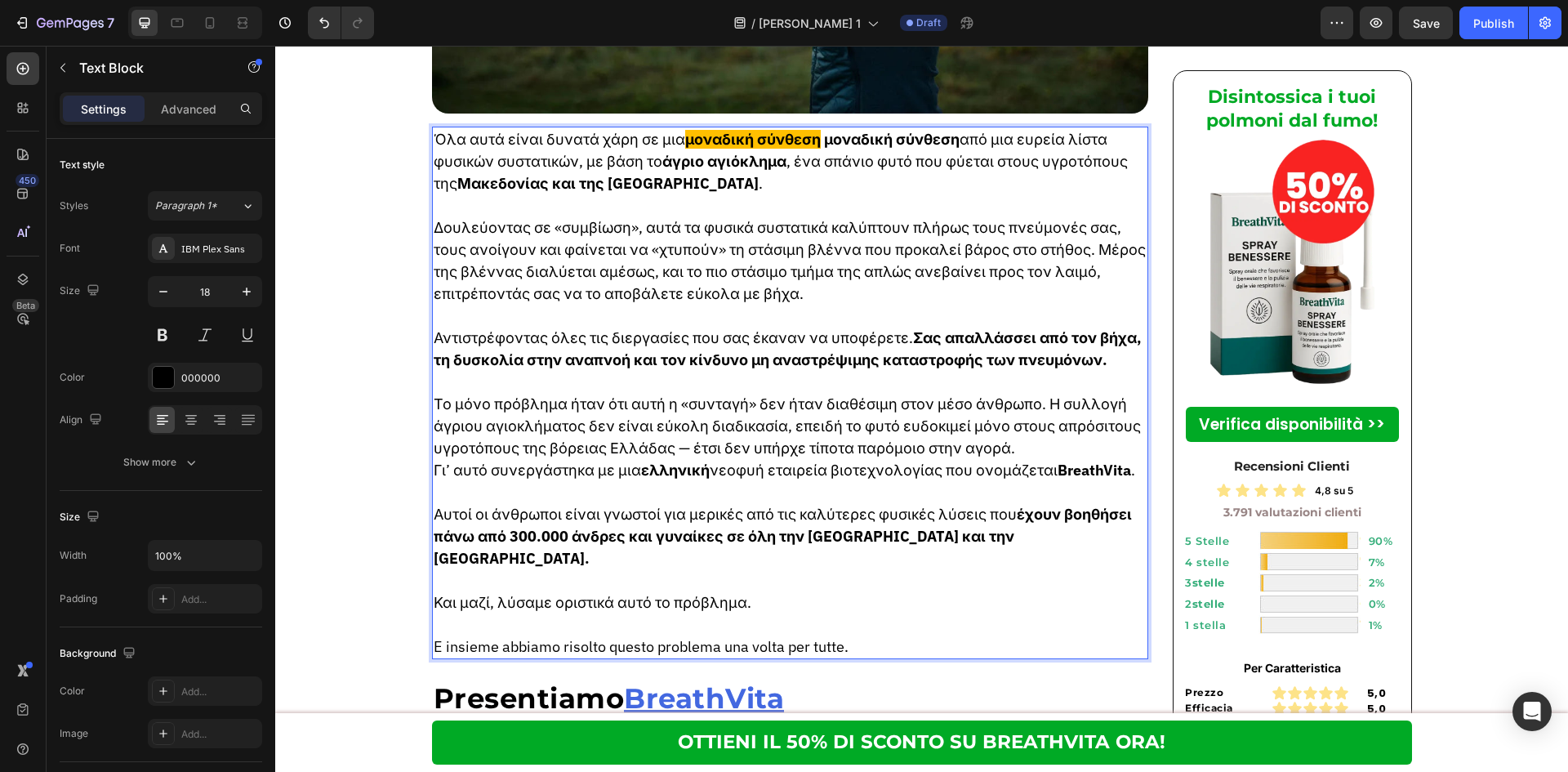
scroll to position [4792, 0]
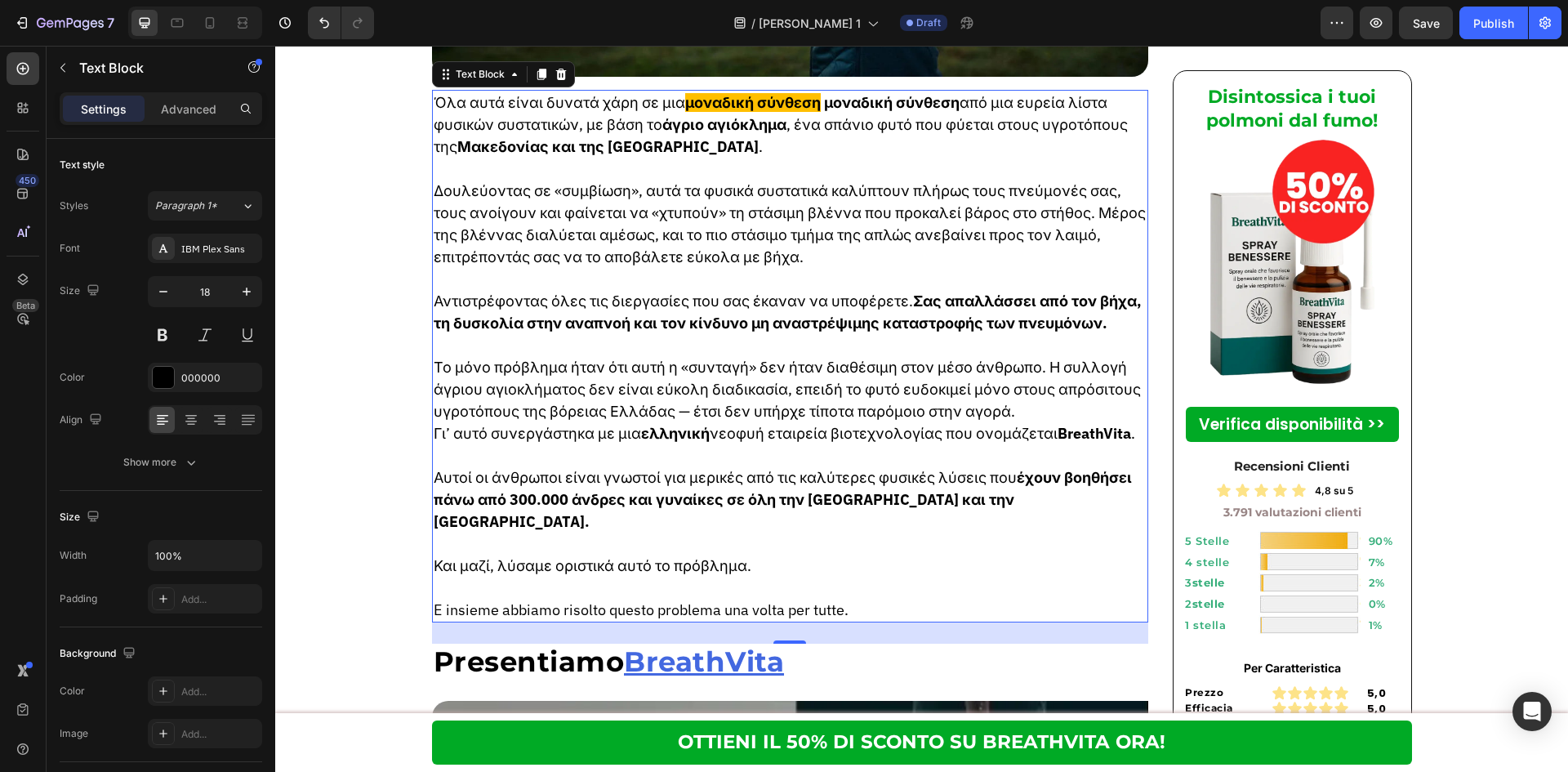
click at [872, 577] on p "Rich Text Editor. Editing area: main" at bounding box center [791, 588] width 714 height 22
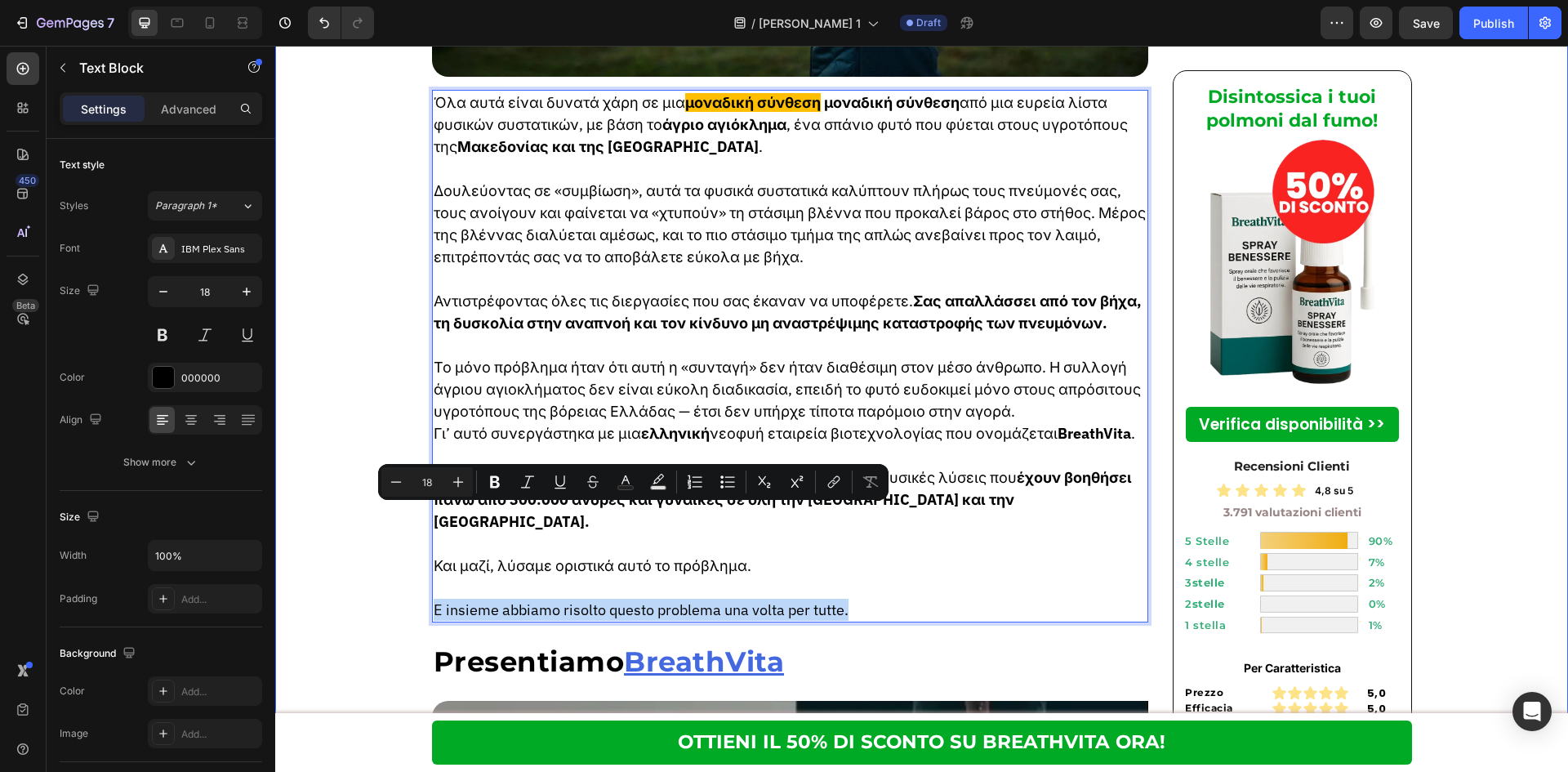
drag, startPoint x: 876, startPoint y: 512, endPoint x: 350, endPoint y: 512, distance: 526.0
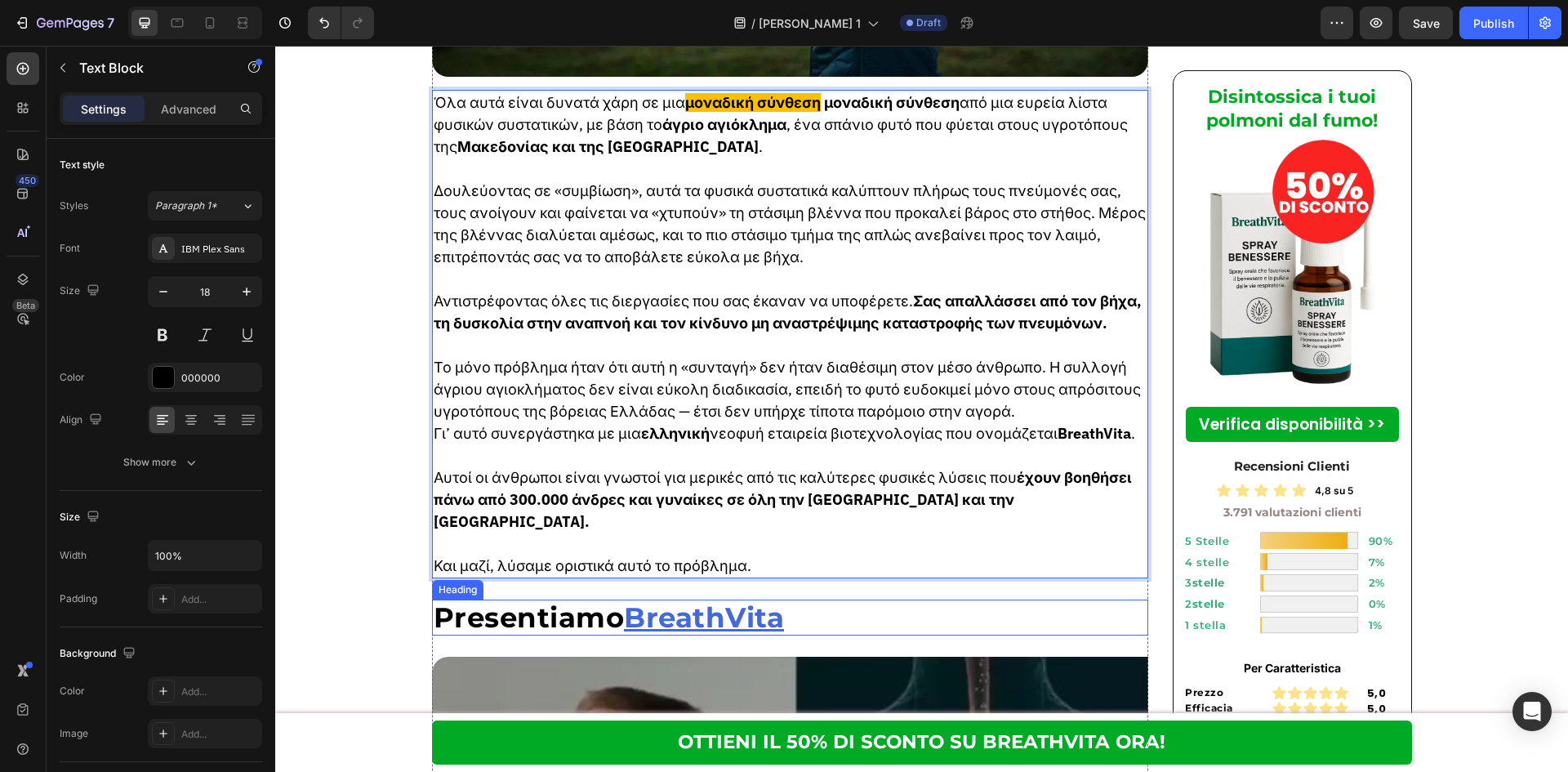
click at [612, 599] on h2 "Presentiamo BreathVita" at bounding box center [791, 617] width 717 height 36
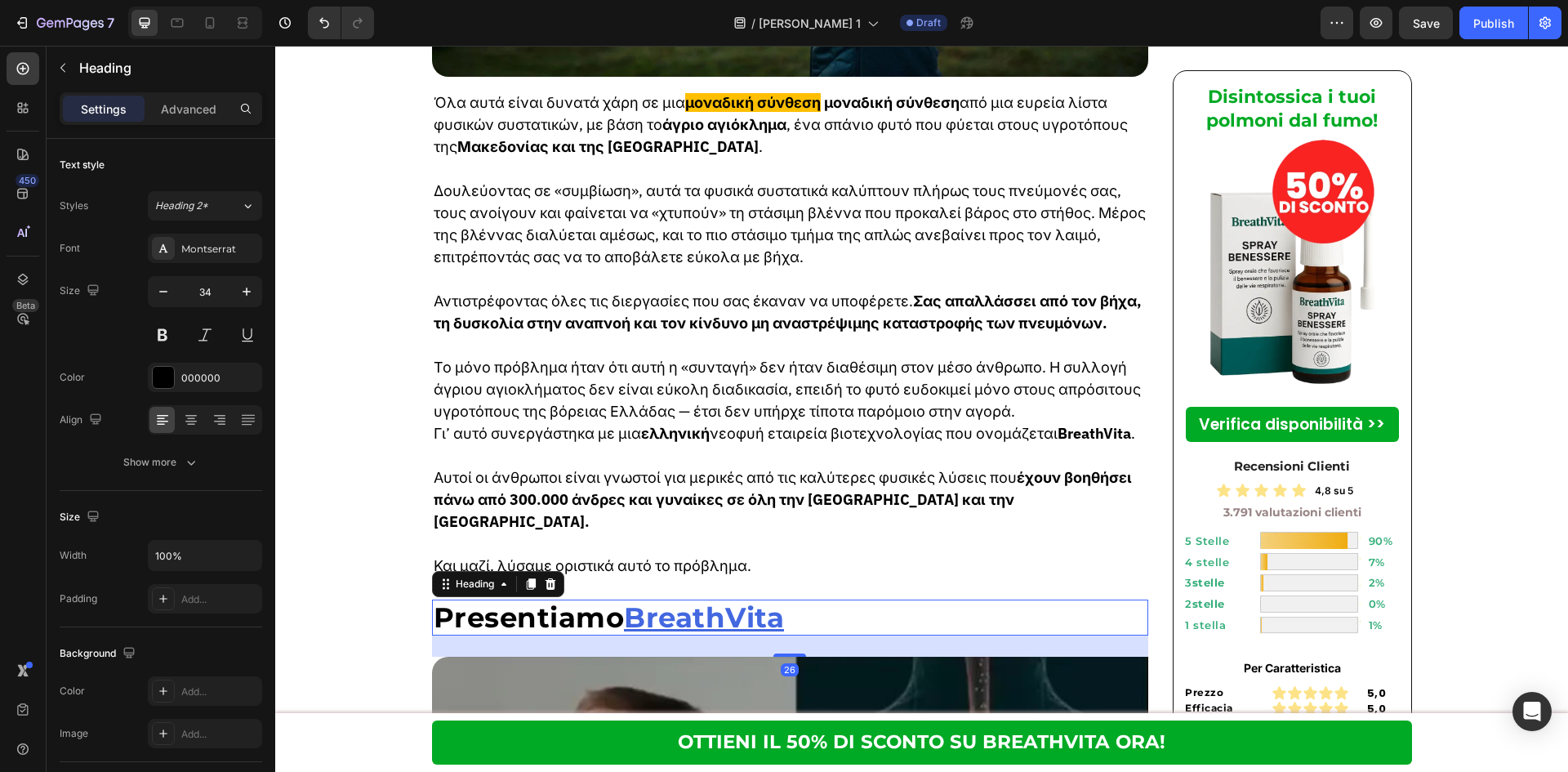
click at [610, 599] on h2 "Presentiamo BreathVita" at bounding box center [791, 617] width 717 height 36
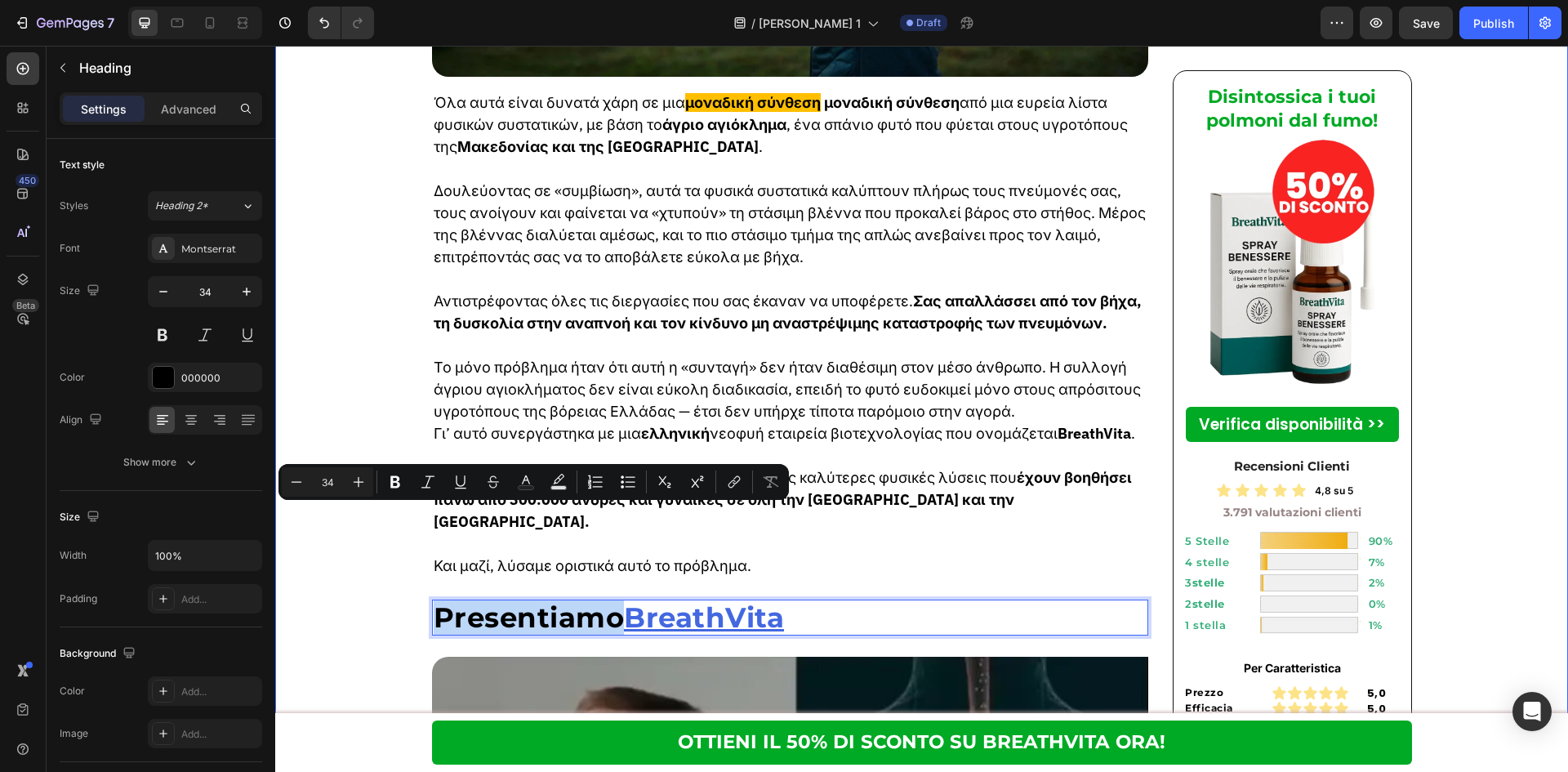
drag, startPoint x: 610, startPoint y: 531, endPoint x: 277, endPoint y: 520, distance: 333.2
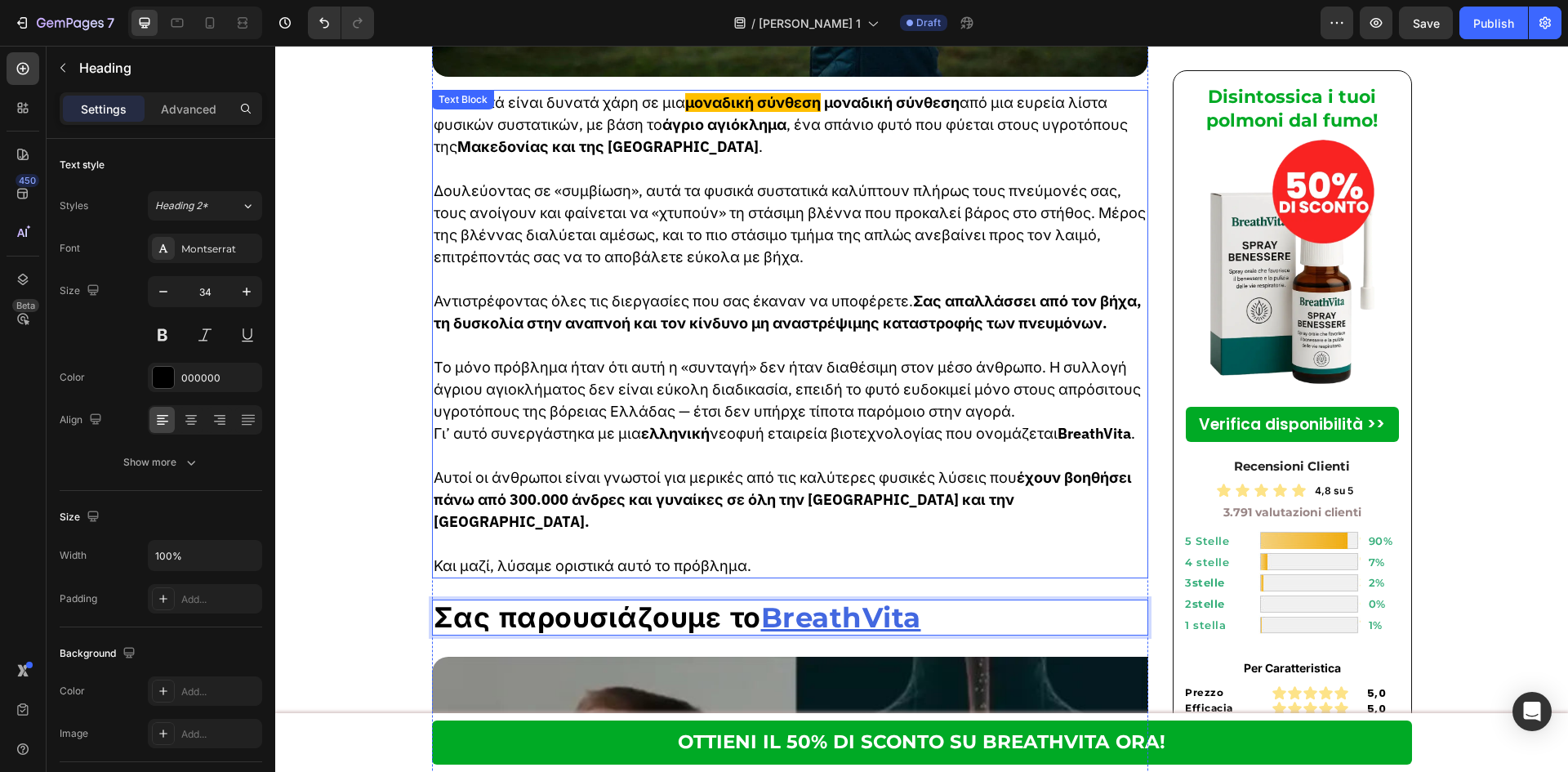
scroll to position [5009, 0]
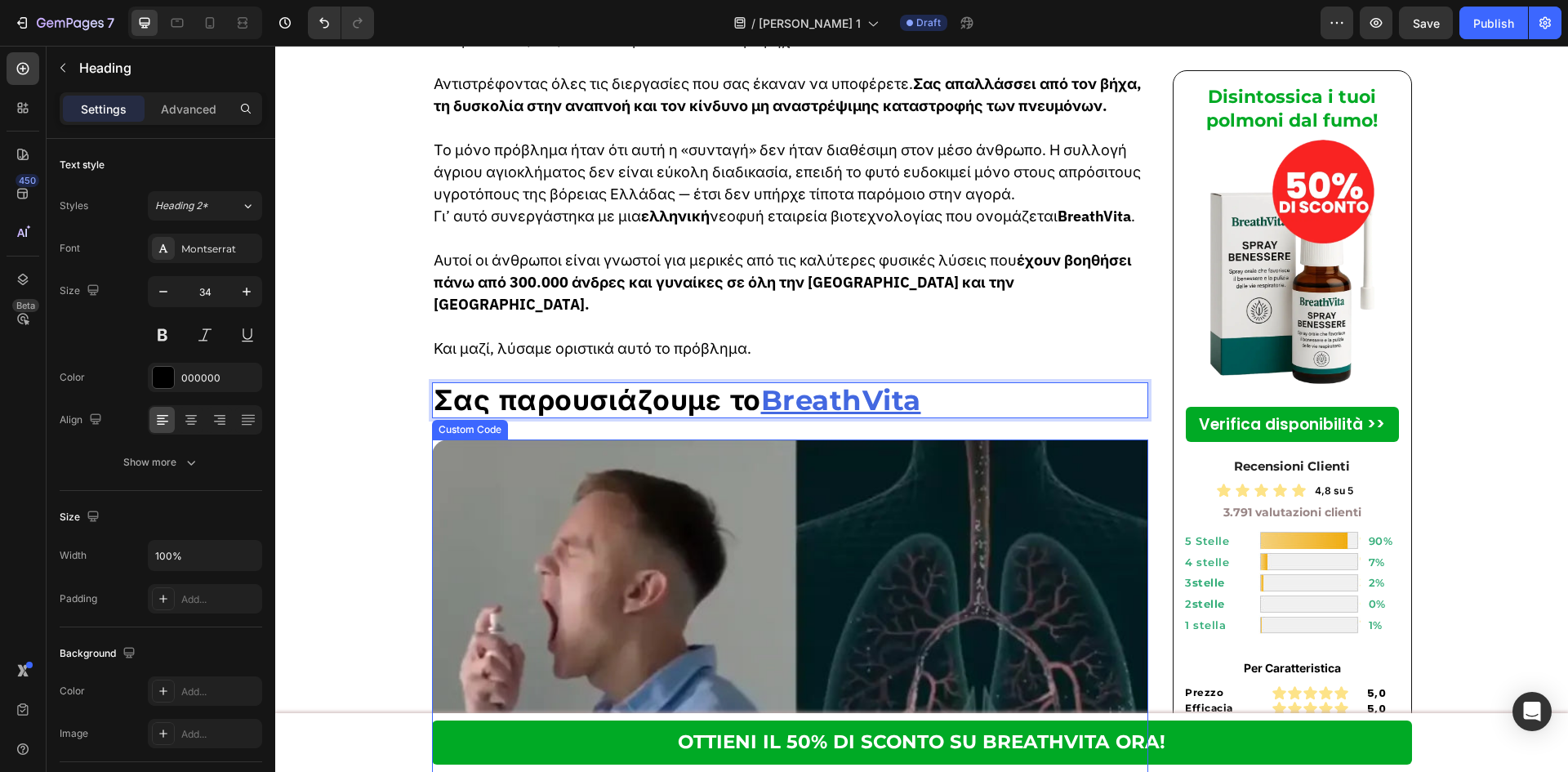
click at [932, 441] on video "Your browser does not support the video tag." at bounding box center [791, 683] width 717 height 487
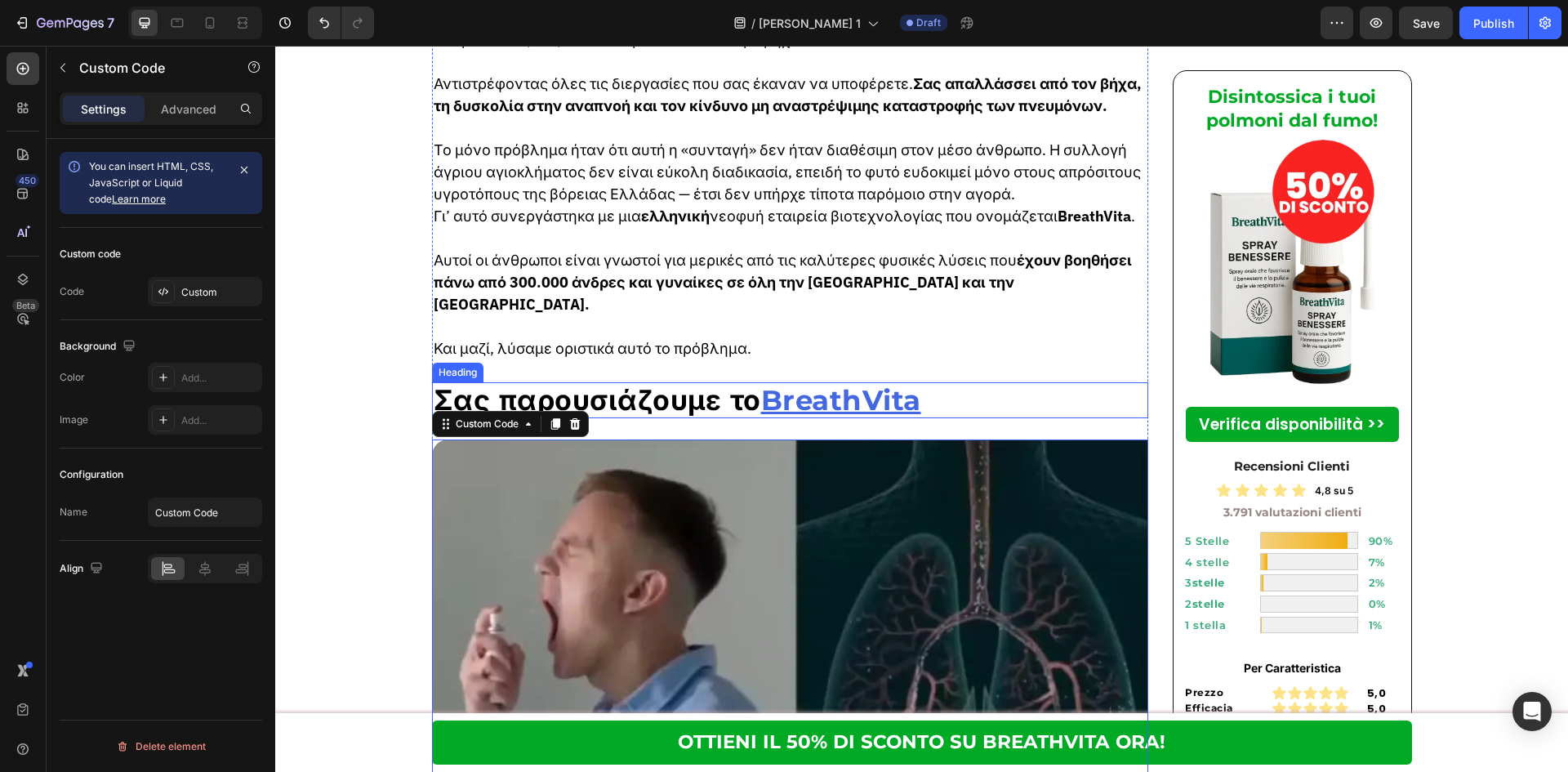
click at [956, 384] on p "Σας παρουσιάζουμε το BreathVita" at bounding box center [791, 400] width 714 height 34
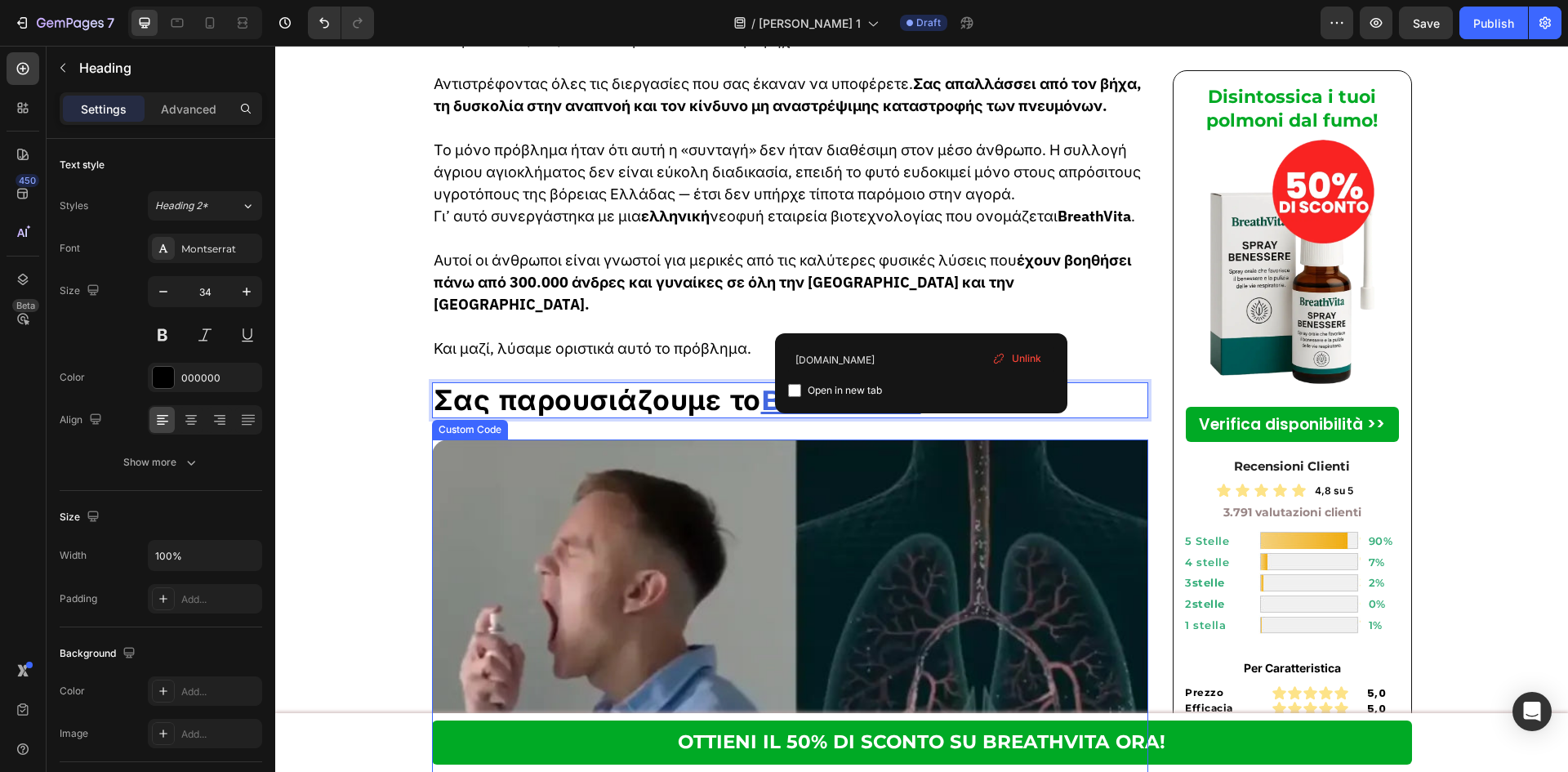
click at [829, 470] on video "Your browser does not support the video tag." at bounding box center [791, 683] width 717 height 487
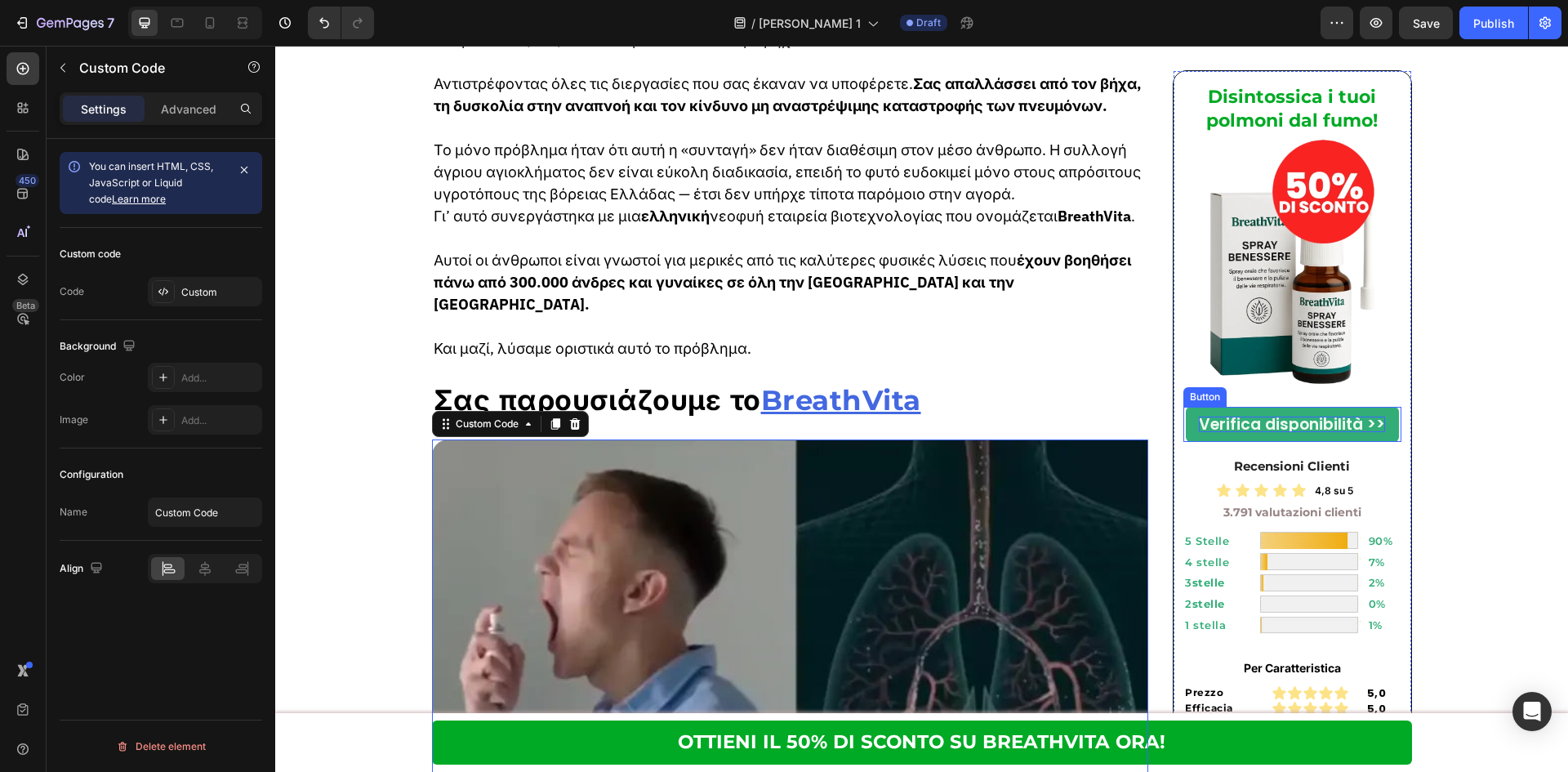
click at [1204, 419] on p "Verifica disponibilità >>" at bounding box center [1291, 424] width 186 height 16
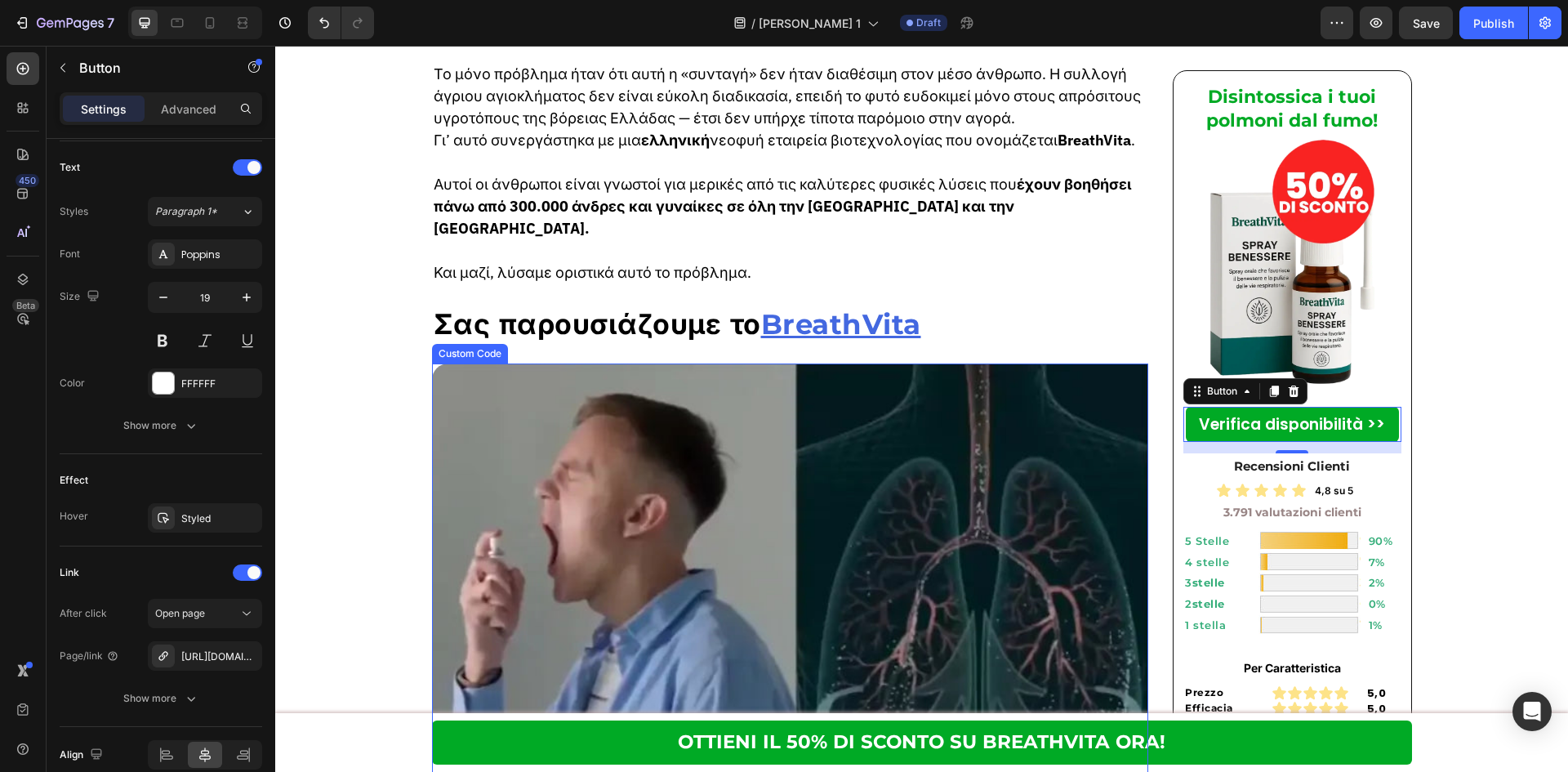
scroll to position [5118, 0]
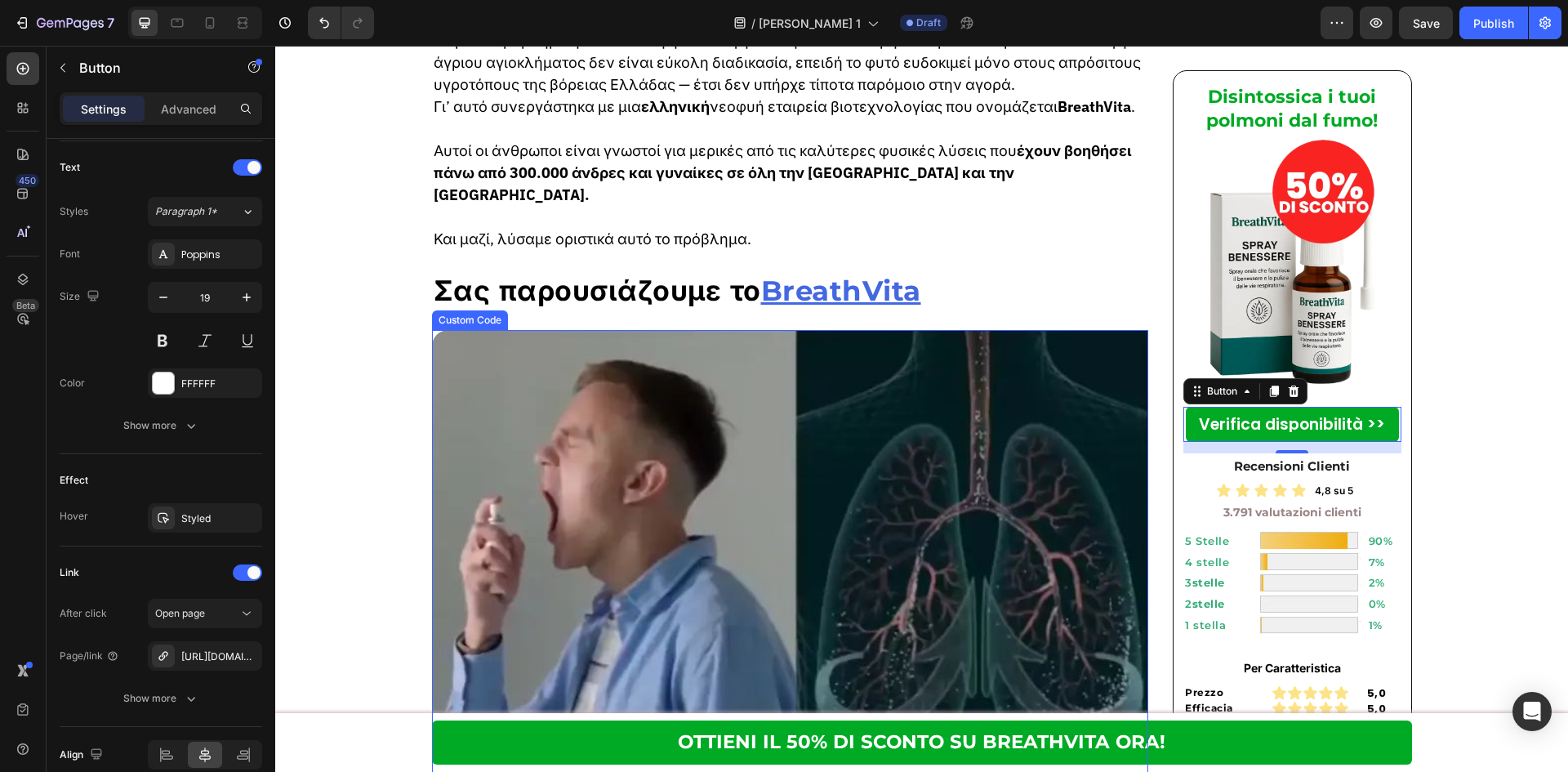
click at [835, 459] on video "Your browser does not support the video tag." at bounding box center [791, 573] width 717 height 487
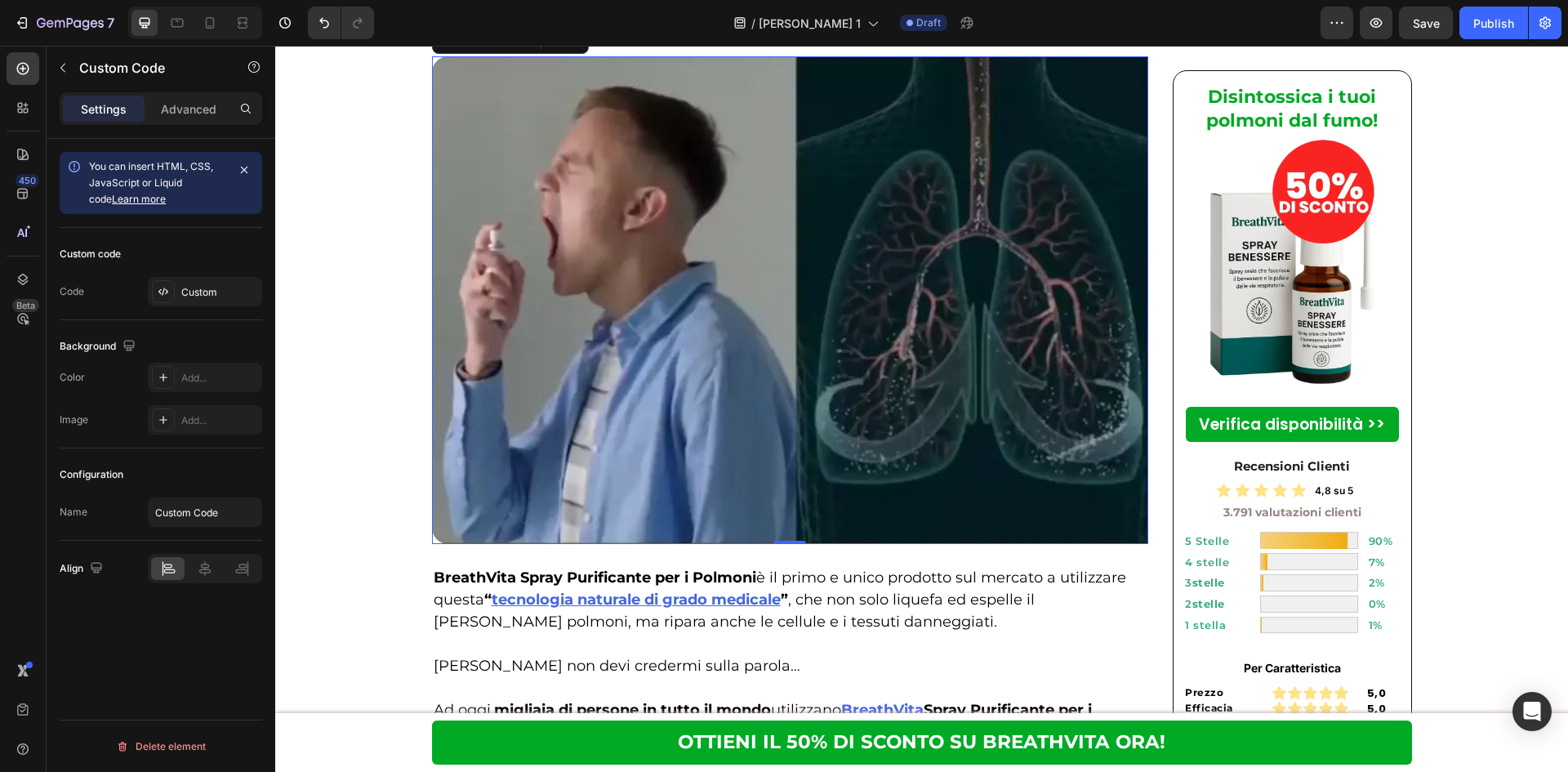
scroll to position [5553, 0]
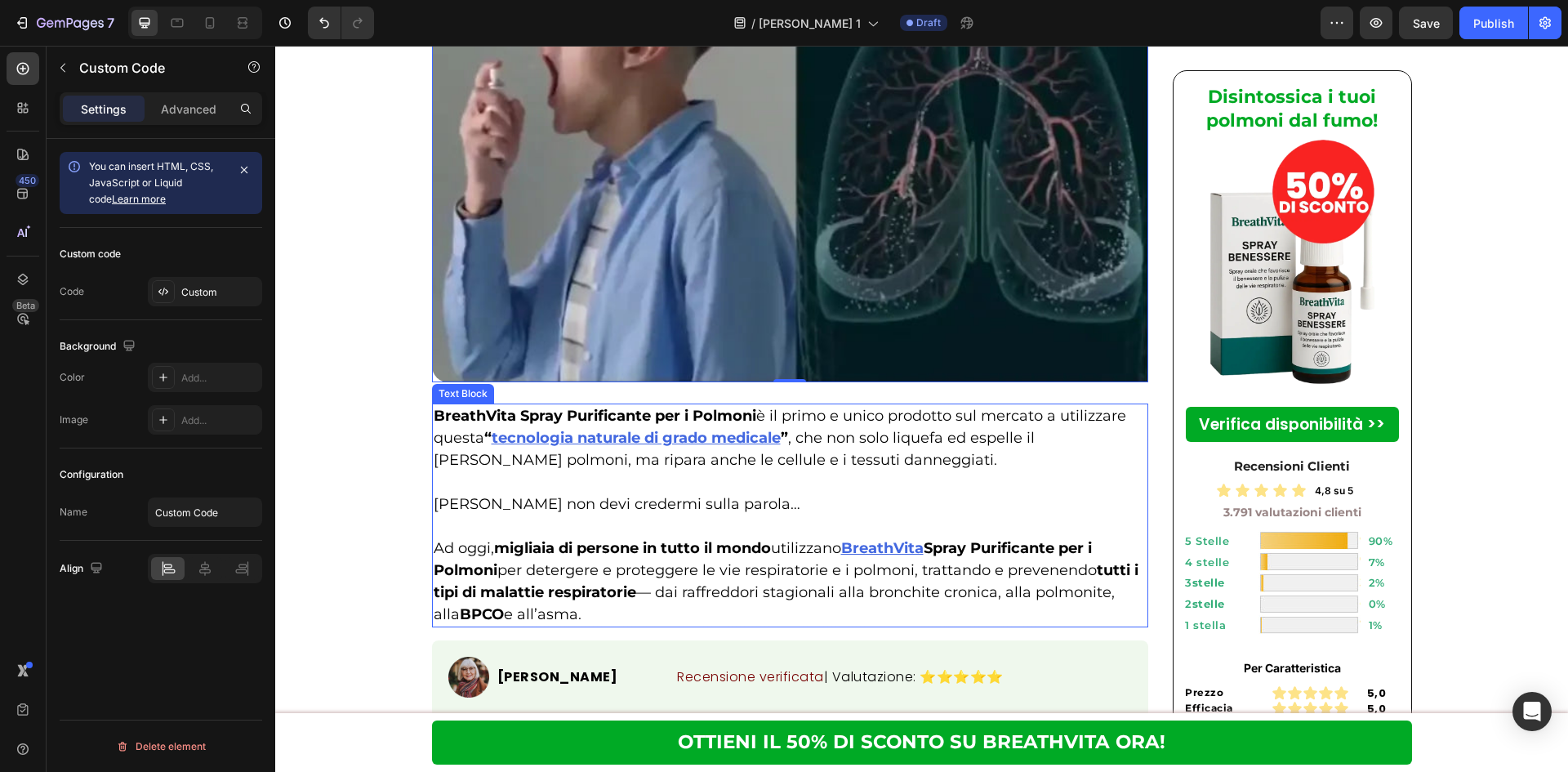
click at [434, 407] on strong "BreathVita Spray Purificante per i Polmoni" at bounding box center [595, 415] width 323 height 18
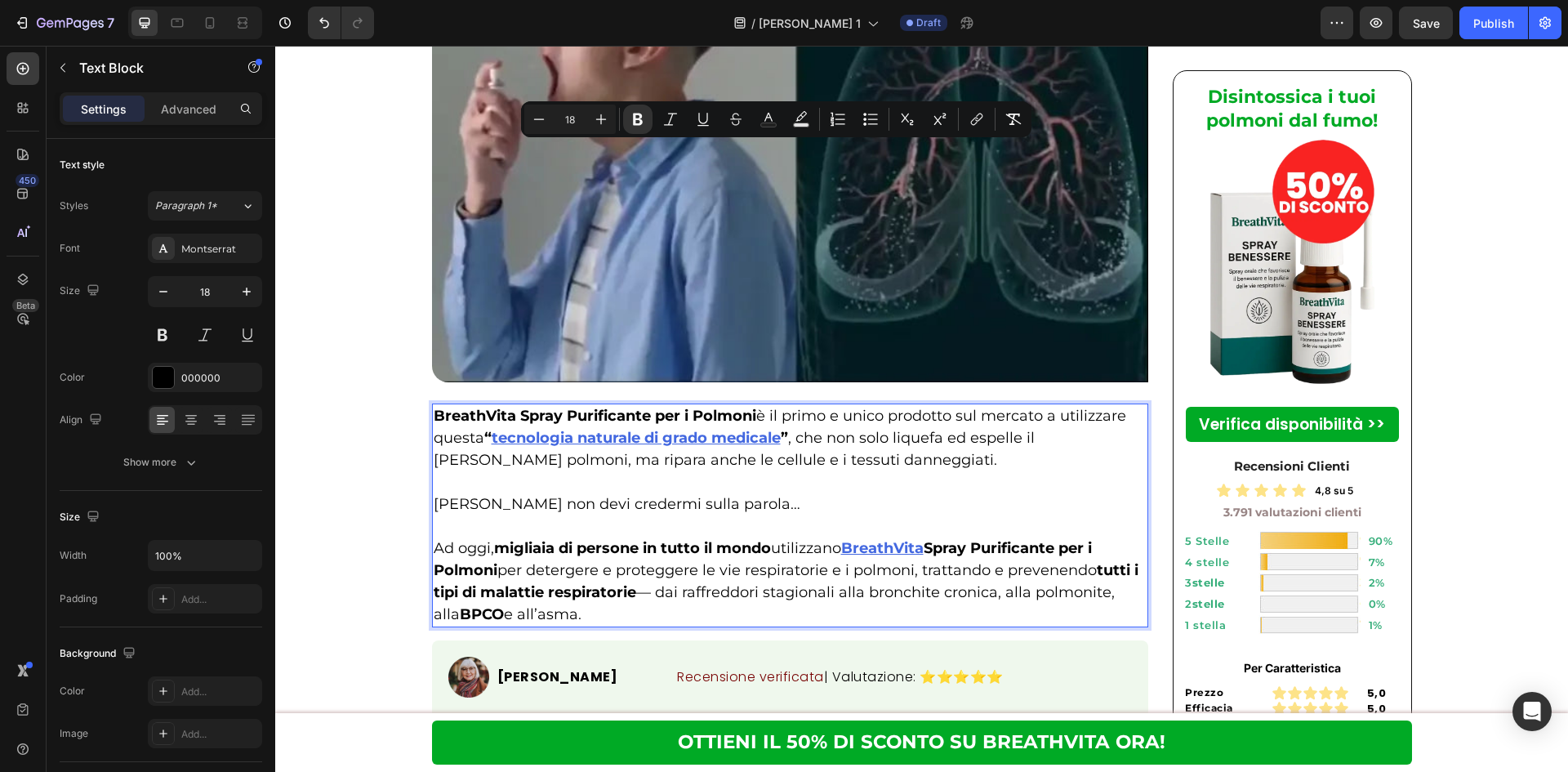
drag, startPoint x: 427, startPoint y: 152, endPoint x: 477, endPoint y: 175, distance: 55.0
click at [477, 403] on div "BreathVita Spray Purificante per i Polmoni è il primo e unico prodotto sul merc…" at bounding box center [791, 515] width 717 height 224
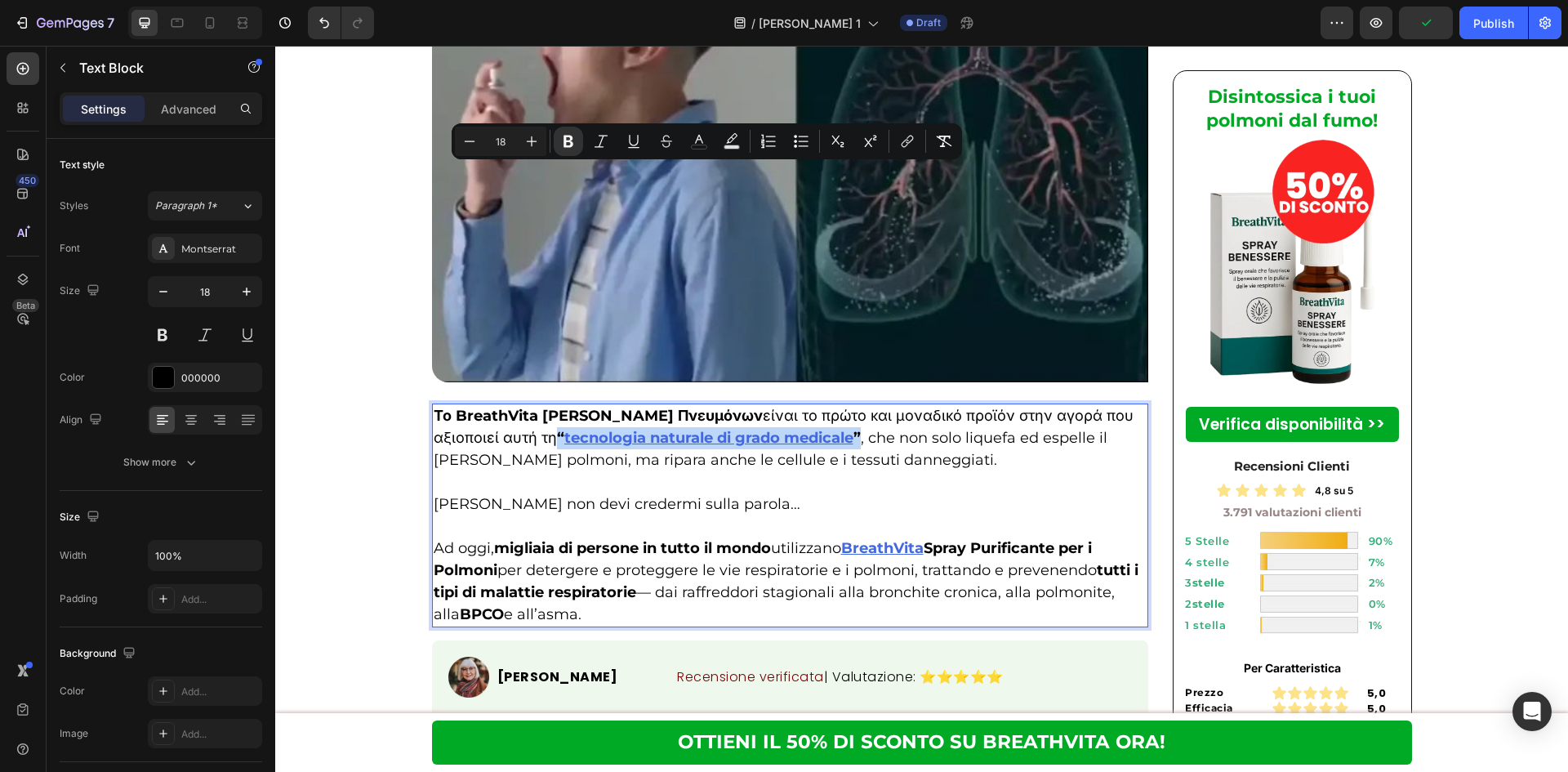
drag, startPoint x: 860, startPoint y: 175, endPoint x: 555, endPoint y: 178, distance: 305.0
click at [555, 405] on p "Το BreathVita Σπρέι Καθαρισμού Πνευμόνων είναι το πρώτο και μοναδικό προϊόν στη…" at bounding box center [791, 438] width 714 height 66
click at [580, 428] on u "tecnologia naturale di grado medicale" at bounding box center [709, 437] width 289 height 18
click at [568, 428] on u "tecnologia naturale di grado medicale" at bounding box center [709, 437] width 289 height 18
drag, startPoint x: 562, startPoint y: 172, endPoint x: 854, endPoint y: 167, distance: 292.0
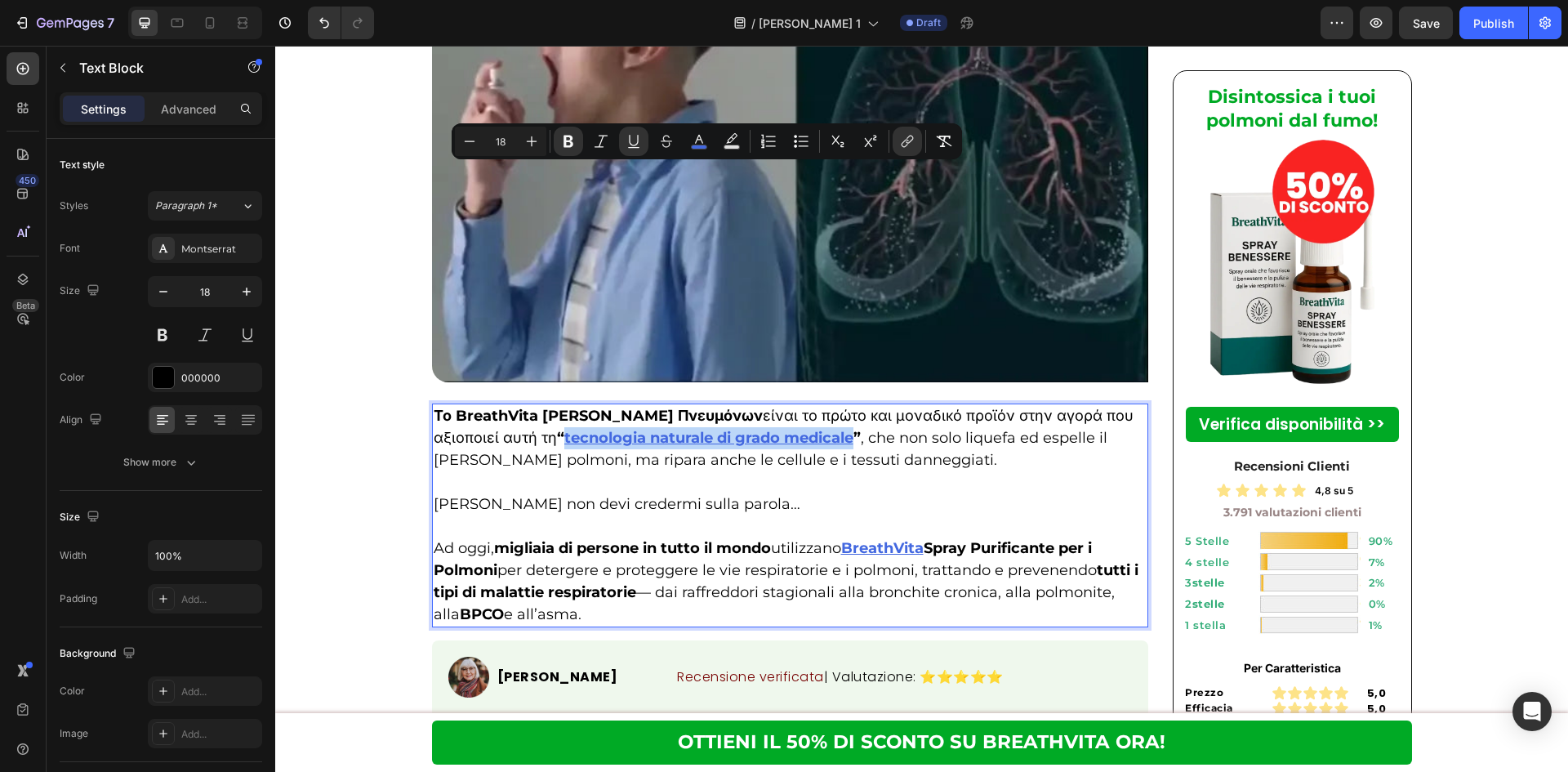
click at [854, 405] on p "Το BreathVita Σπρέι Καθαρισμού Πνευμόνων είναι το πρώτο και μοναδικό προϊόν στη…" at bounding box center [791, 438] width 714 height 66
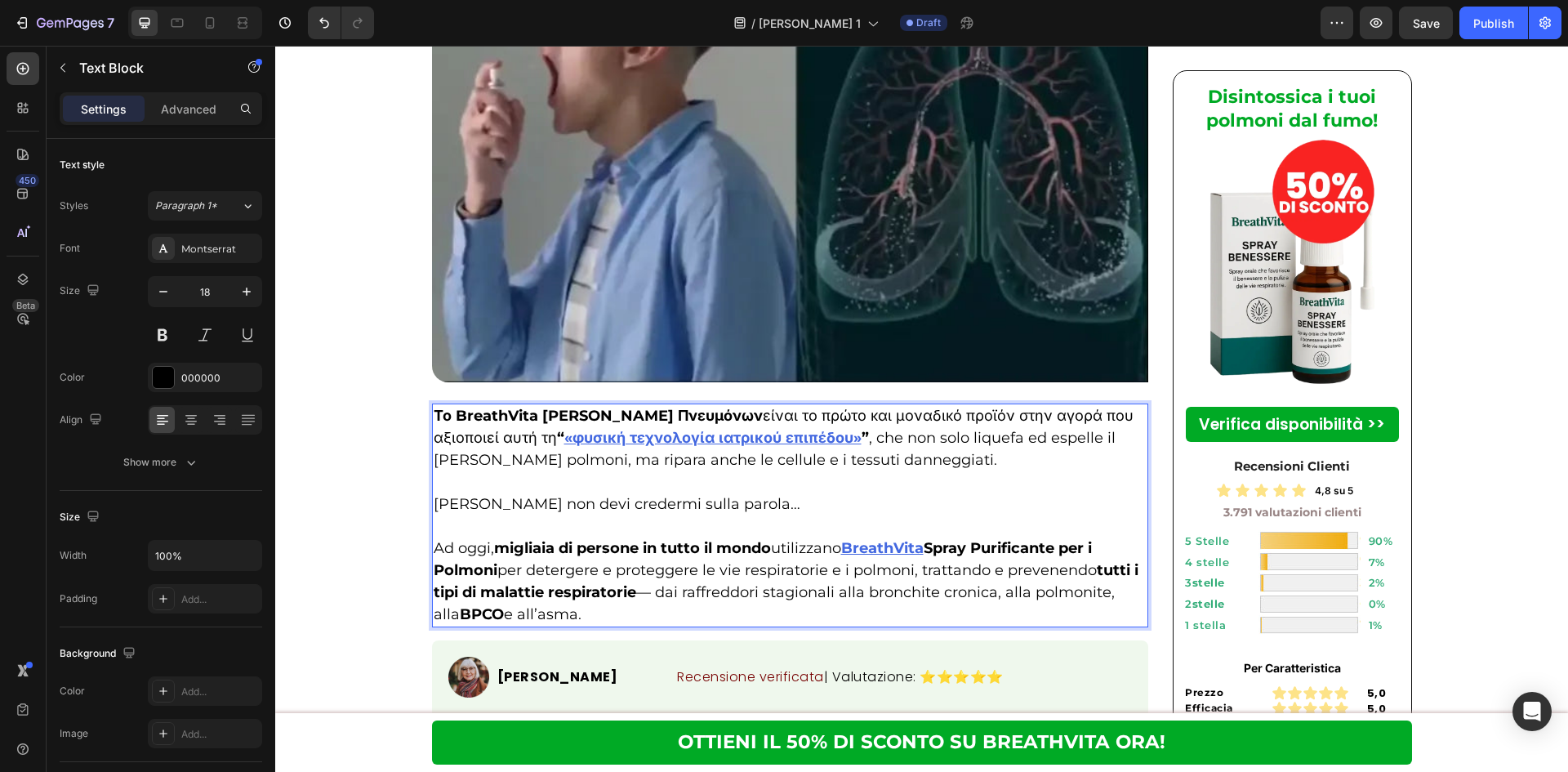
click at [565, 428] on u "«φυσική τεχνολογία ιατρικού επιπέδου»" at bounding box center [713, 437] width 297 height 18
click at [855, 428] on strong "”" at bounding box center [858, 437] width 7 height 18
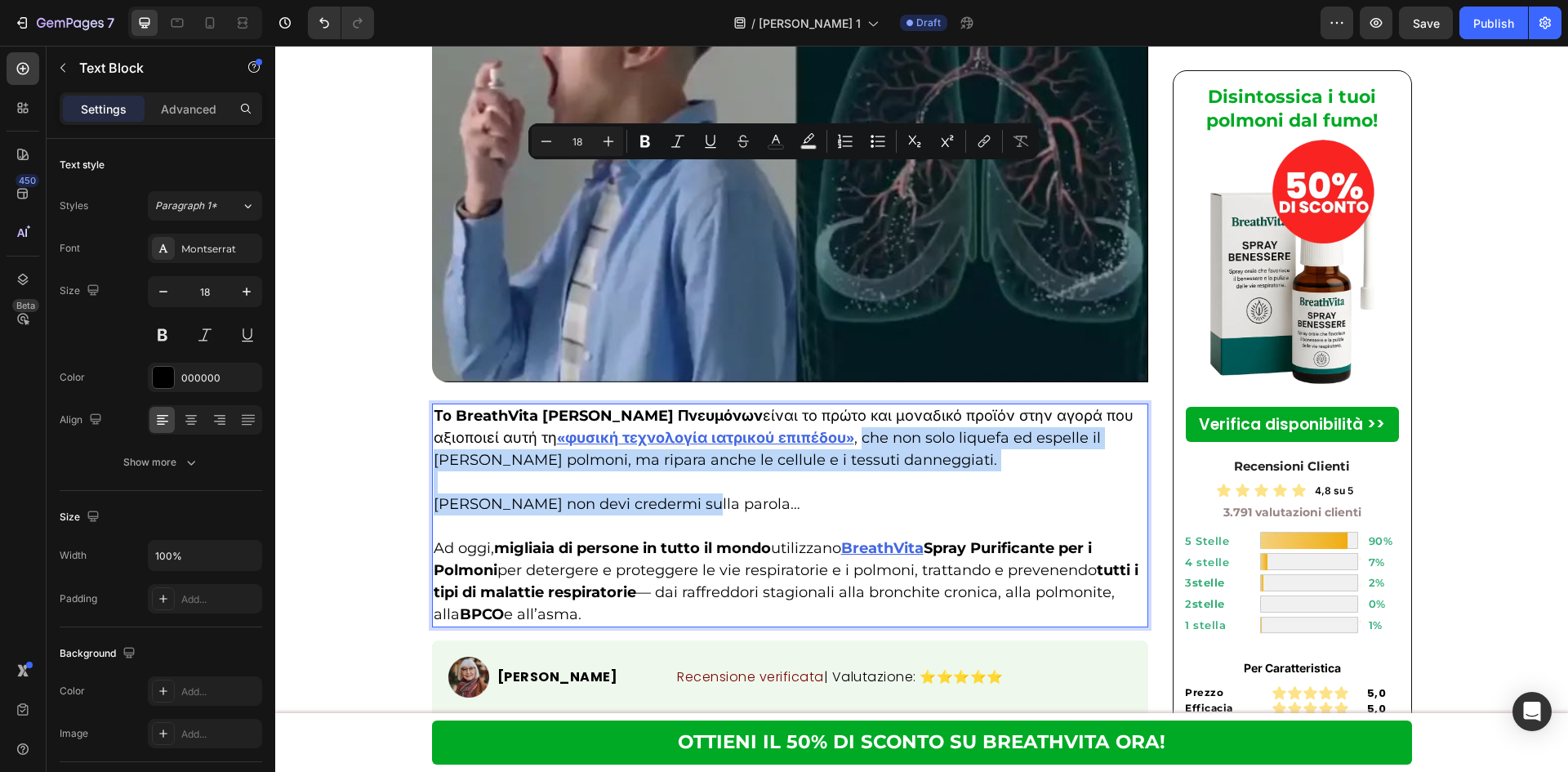
drag, startPoint x: 858, startPoint y: 174, endPoint x: 899, endPoint y: 241, distance: 78.5
click at [899, 403] on div "Το BreathVita Σπρέι Καθαρισμού Πνευμόνων είναι το πρώτο και μοναδικό προϊόν στη…" at bounding box center [791, 515] width 717 height 224
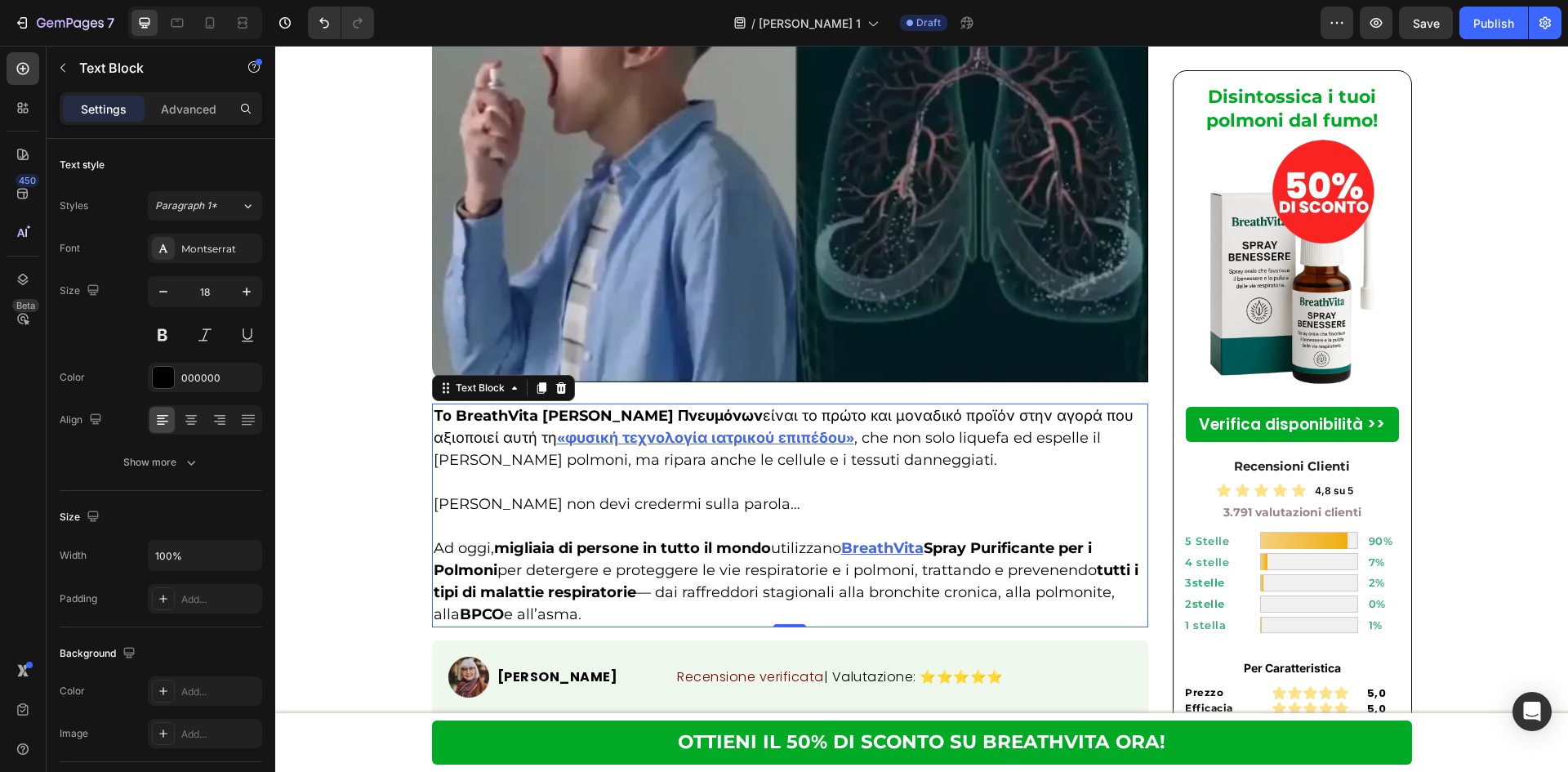
click at [867, 405] on p "Το BreathVita Σπρέι Καθαρισμού Πνευμόνων είναι το πρώτο και μοναδικό προϊόν στη…" at bounding box center [791, 438] width 714 height 66
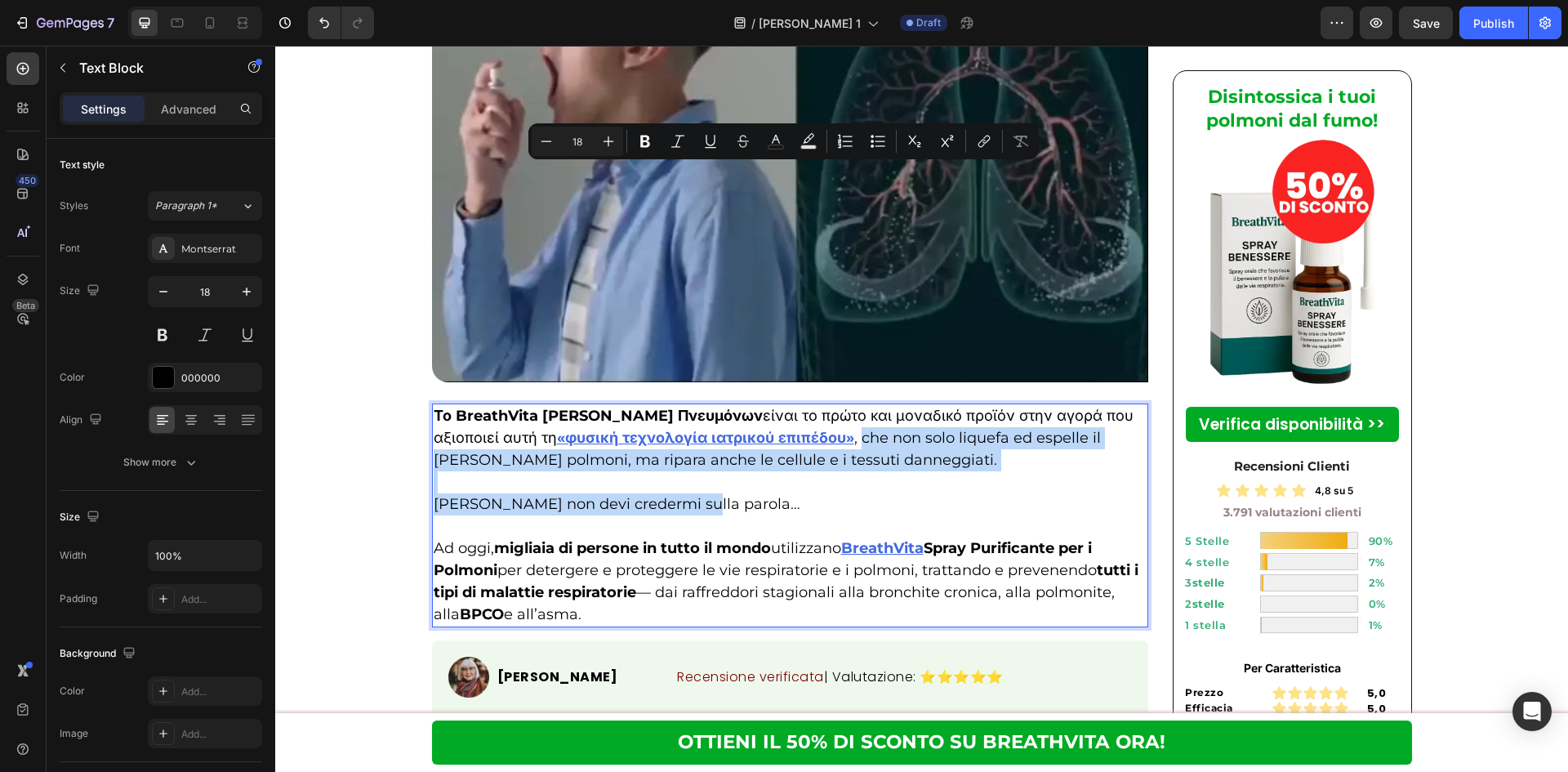
click at [857, 405] on p "Το BreathVita Σπρέι Καθαρισμού Πνευμόνων είναι το πρώτο και μοναδικό προϊόν στη…" at bounding box center [791, 438] width 714 height 66
drag, startPoint x: 857, startPoint y: 175, endPoint x: 898, endPoint y: 232, distance: 70.2
click at [898, 403] on div "Το BreathVita Σπρέι Καθαρισμού Πνευμόνων είναι το πρώτο και μοναδικό προϊόν στη…" at bounding box center [791, 515] width 717 height 224
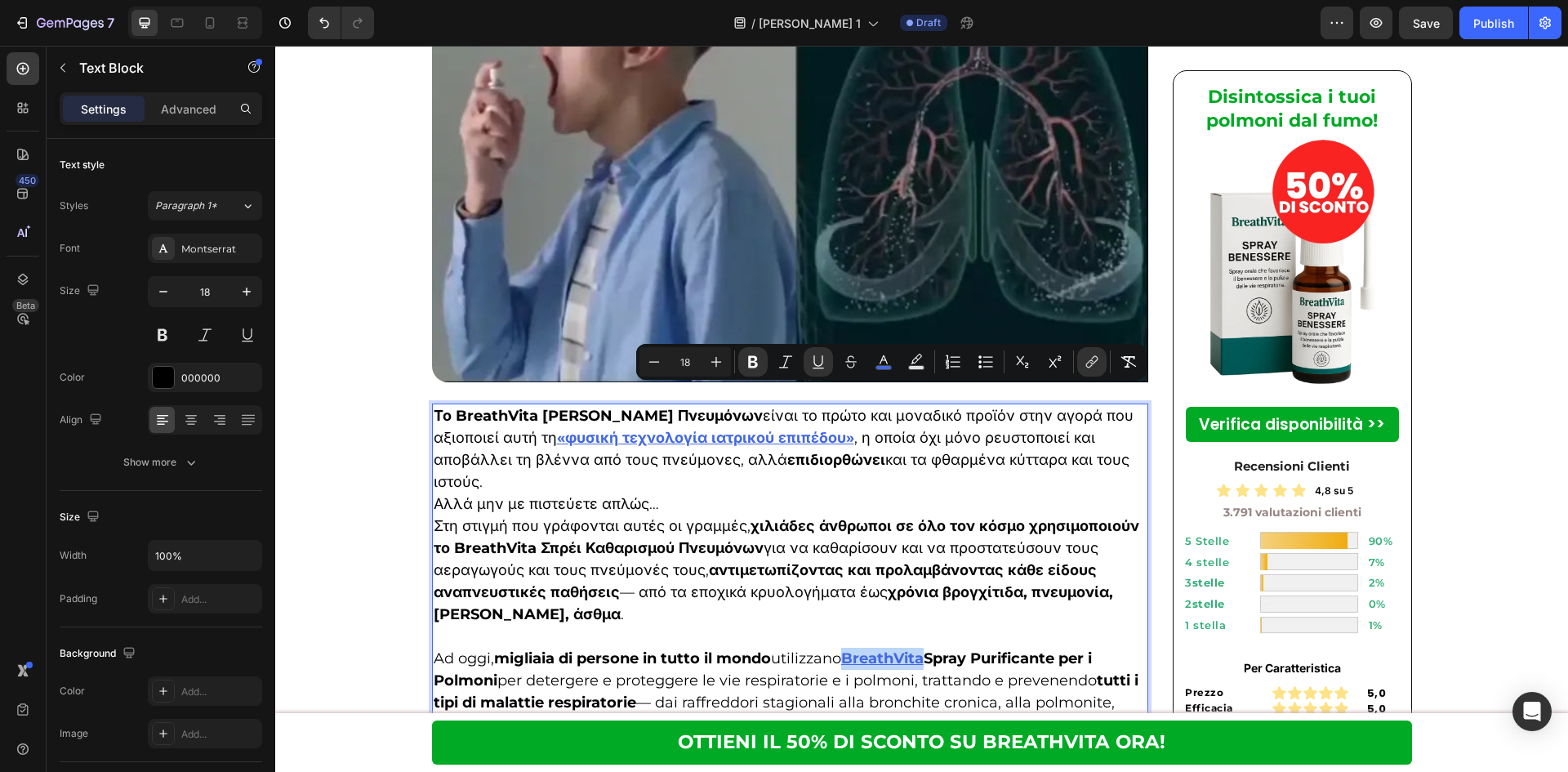
drag, startPoint x: 852, startPoint y: 391, endPoint x: 933, endPoint y: 395, distance: 81.1
click at [933, 648] on p "Ad oggi, migliaia di persone in tutto il mondo utilizzano BreathVita Spray Puri…" at bounding box center [791, 692] width 714 height 88
copy u "BreathVita"
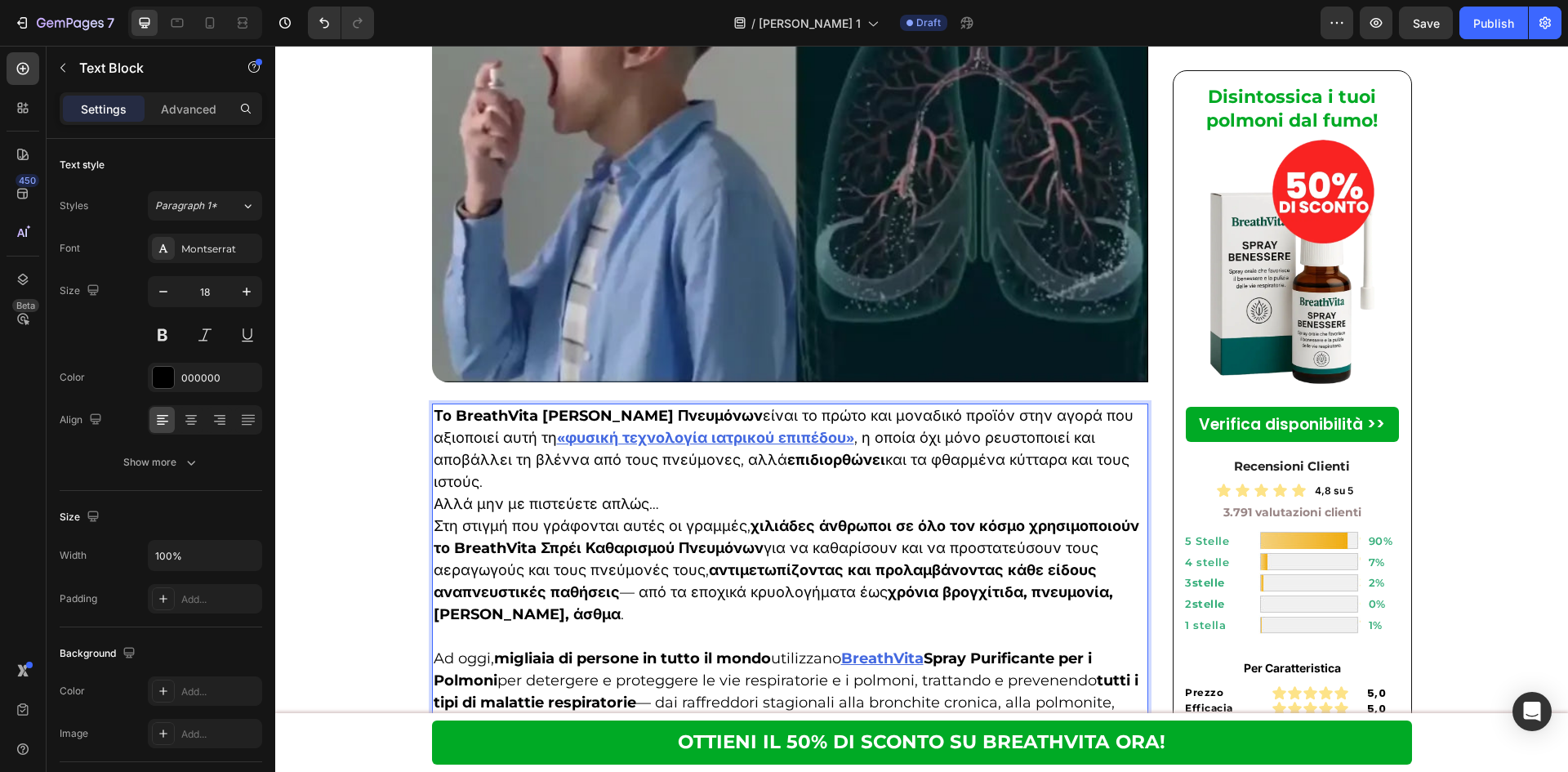
click at [474, 517] on strong "χιλιάδες άνθρωποι σε όλο τον κόσμο χρησιμοποιούν το BreathVita Σπρέι Καθαρισμού…" at bounding box center [787, 537] width 706 height 40
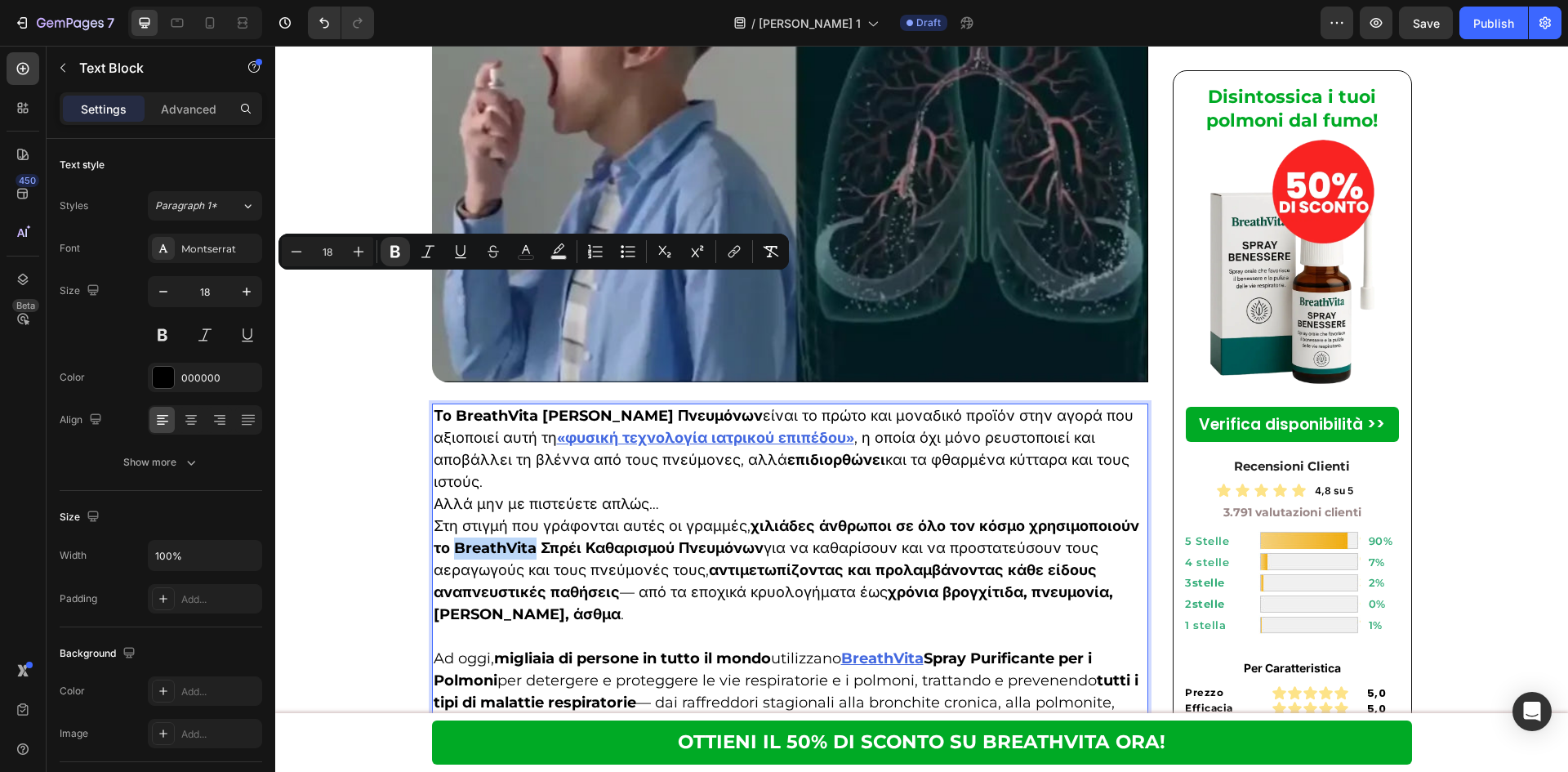
drag, startPoint x: 450, startPoint y: 283, endPoint x: 531, endPoint y: 288, distance: 81.2
click at [531, 517] on strong "χιλιάδες άνθρωποι σε όλο τον κόσμο χρησιμοποιούν το BreathVita Σπρέι Καθαρισμού…" at bounding box center [787, 537] width 706 height 40
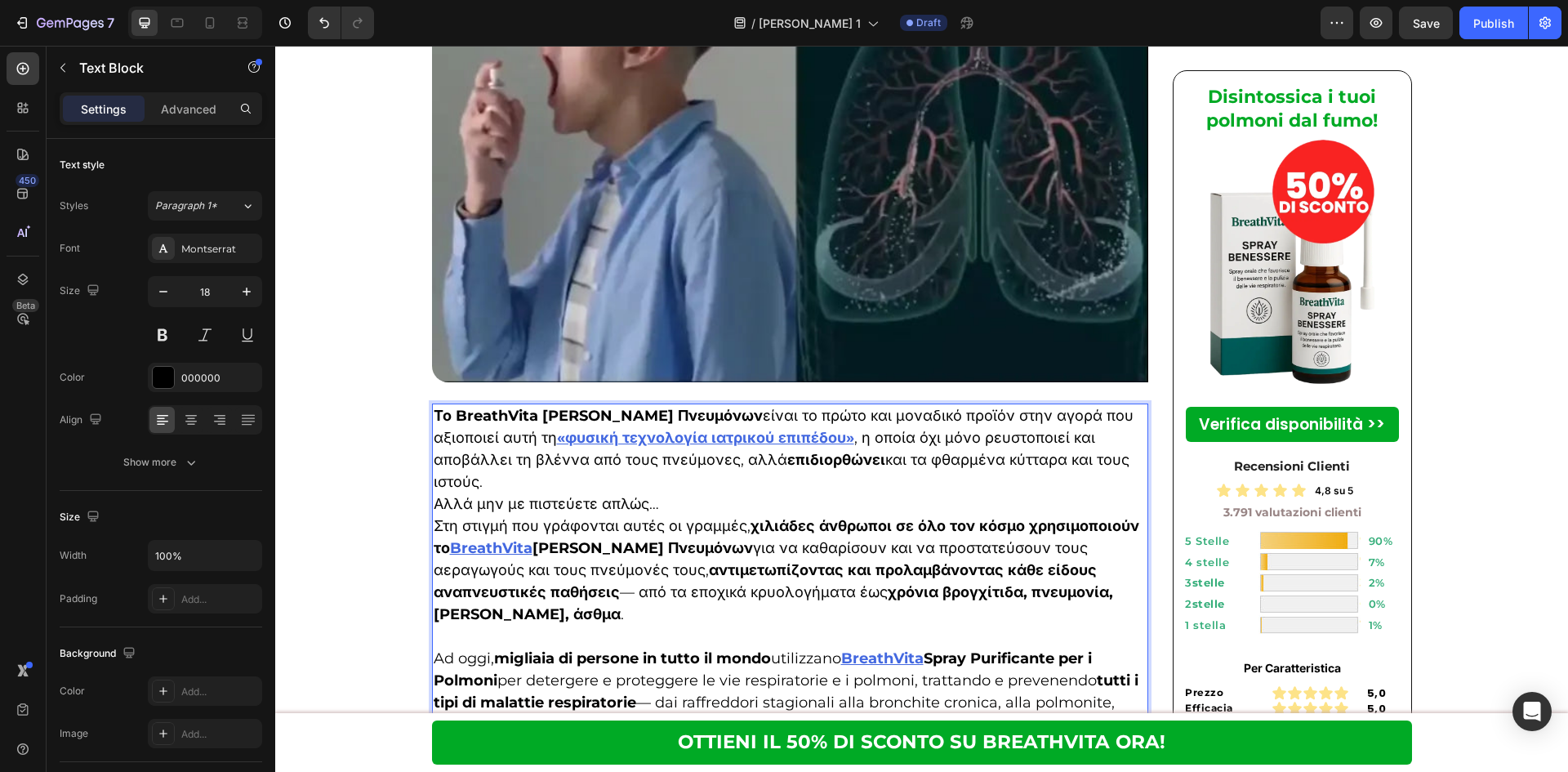
drag, startPoint x: 426, startPoint y: 382, endPoint x: 895, endPoint y: 464, distance: 476.1
click at [895, 464] on div "Το BreathVita Σπρέι Καθαρισμού Πνευμόνων είναι το πρώτο και μοναδικό προϊόν στη…" at bounding box center [791, 570] width 717 height 334
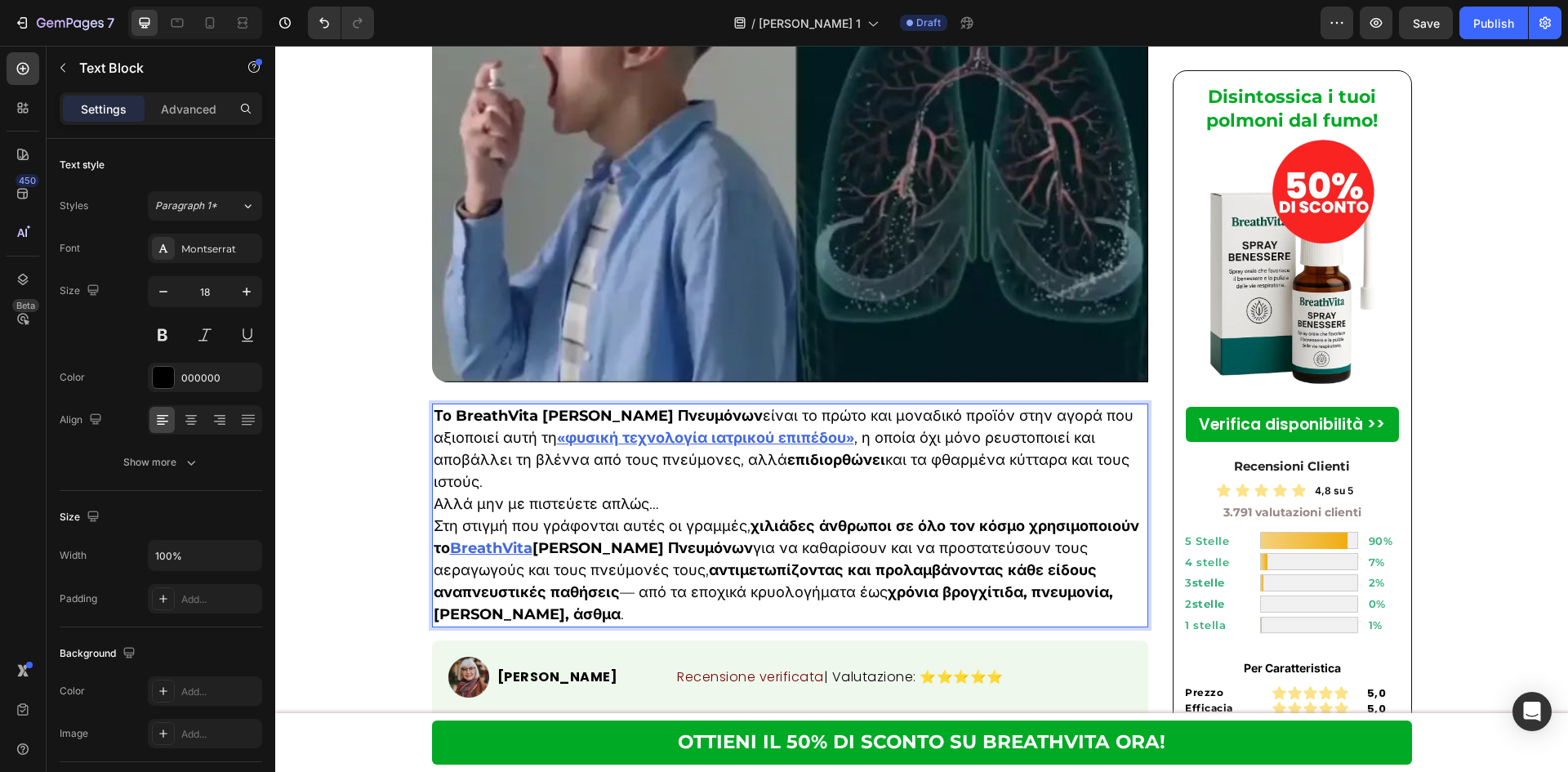
click at [695, 493] on p "Αλλά μην με πιστεύετε απλώς…" at bounding box center [791, 504] width 714 height 22
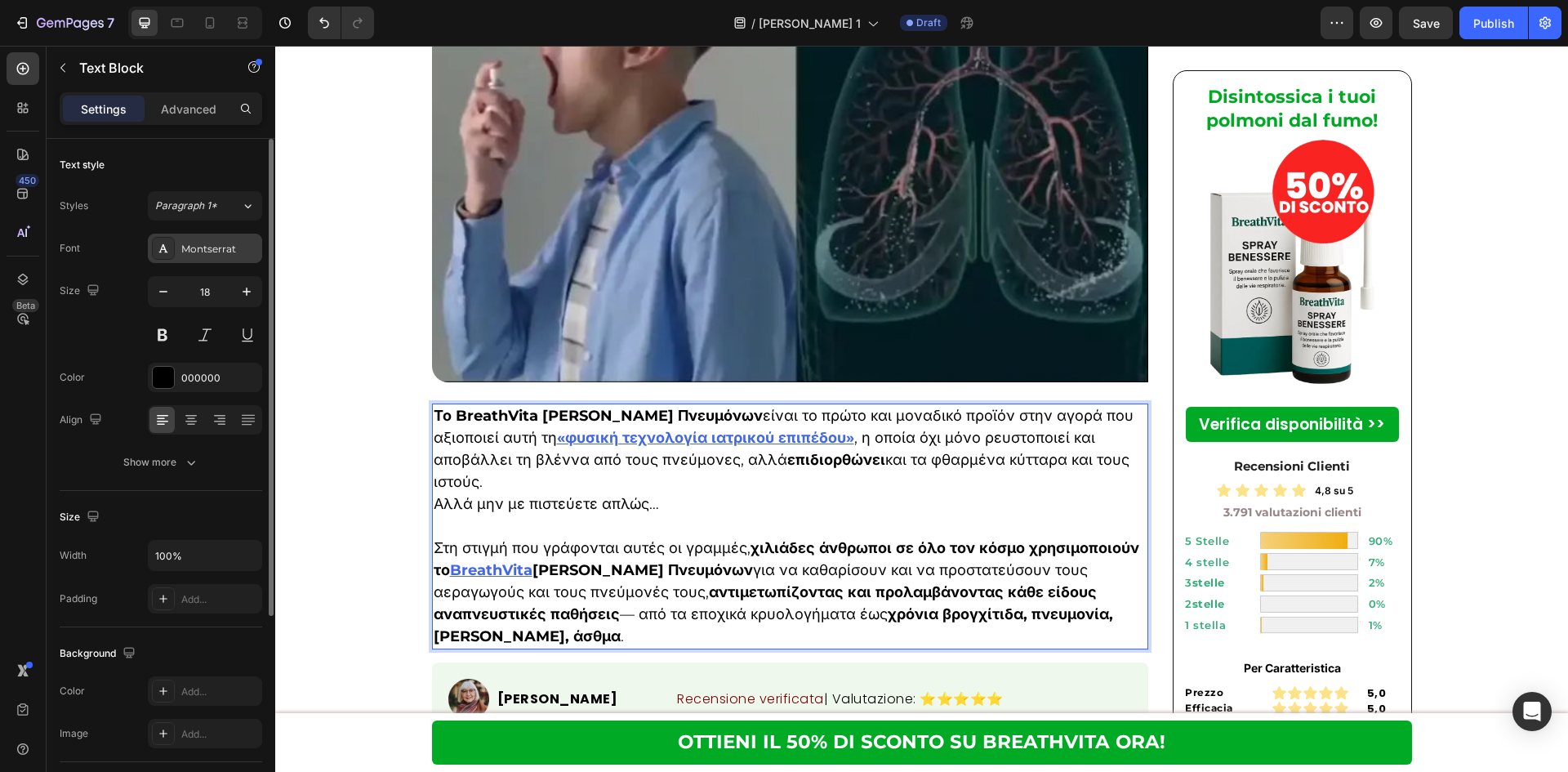
click at [222, 247] on div "Montserrat" at bounding box center [219, 249] width 77 height 15
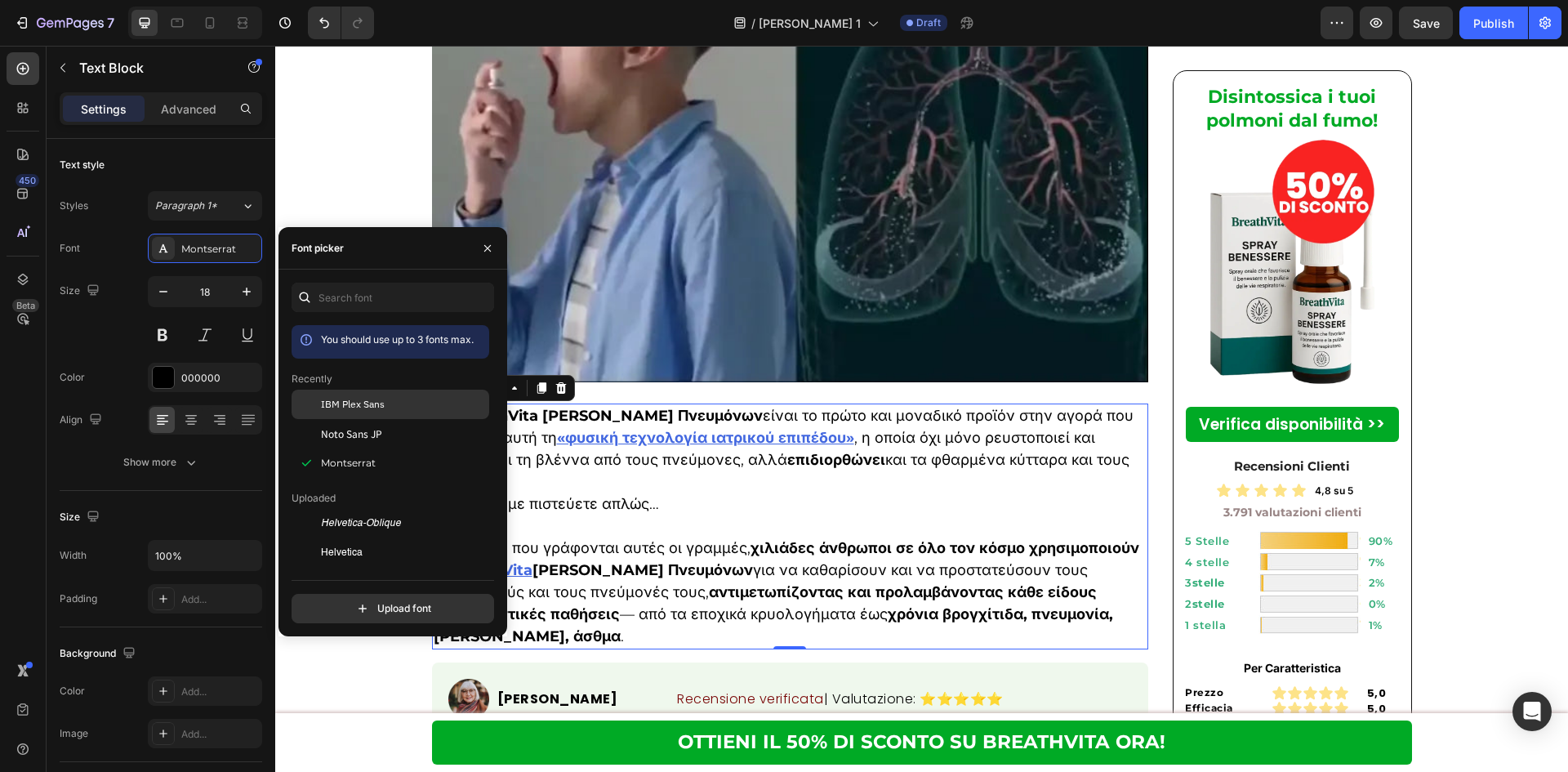
drag, startPoint x: 349, startPoint y: 395, endPoint x: 298, endPoint y: 351, distance: 67.4
click at [349, 509] on div "IBM Plex Sans" at bounding box center [390, 523] width 198 height 29
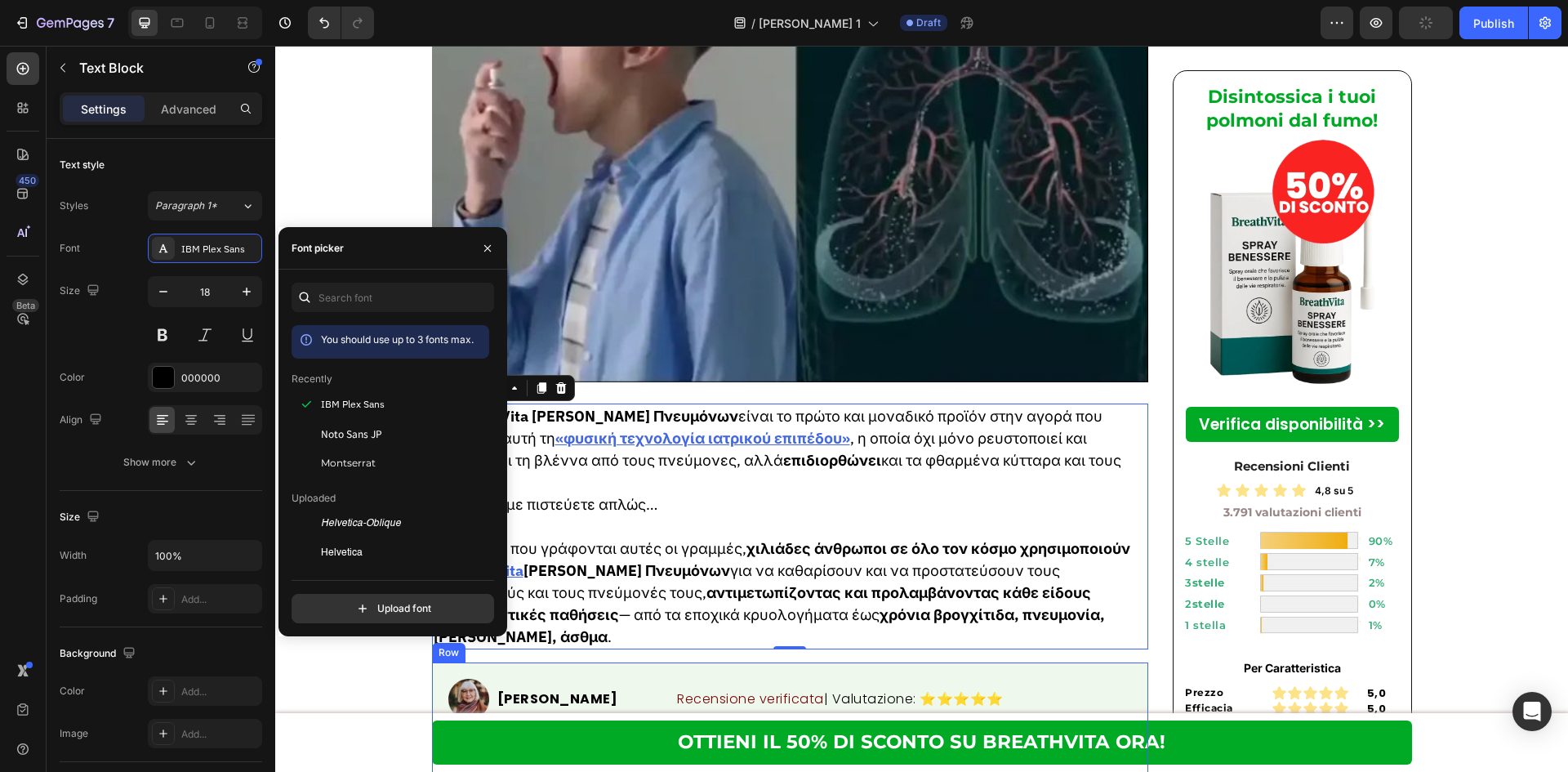
click at [656, 735] on strong "Non pensavo che avrebbe funzionato… Invece sì!" at bounding box center [636, 743] width 371 height 18
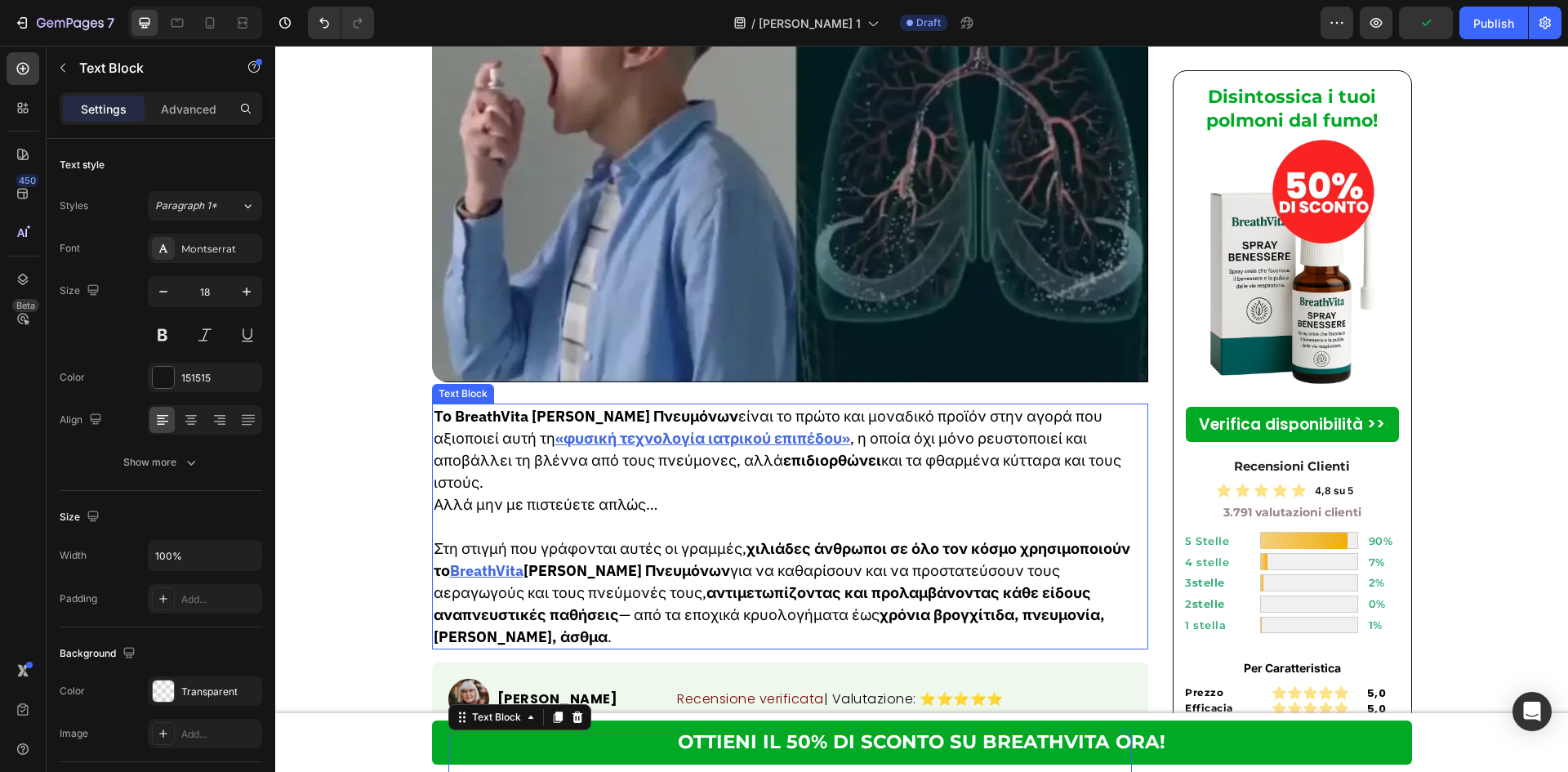
click at [692, 493] on p "Αλλά μην με πιστεύετε απλώς…" at bounding box center [791, 504] width 714 height 22
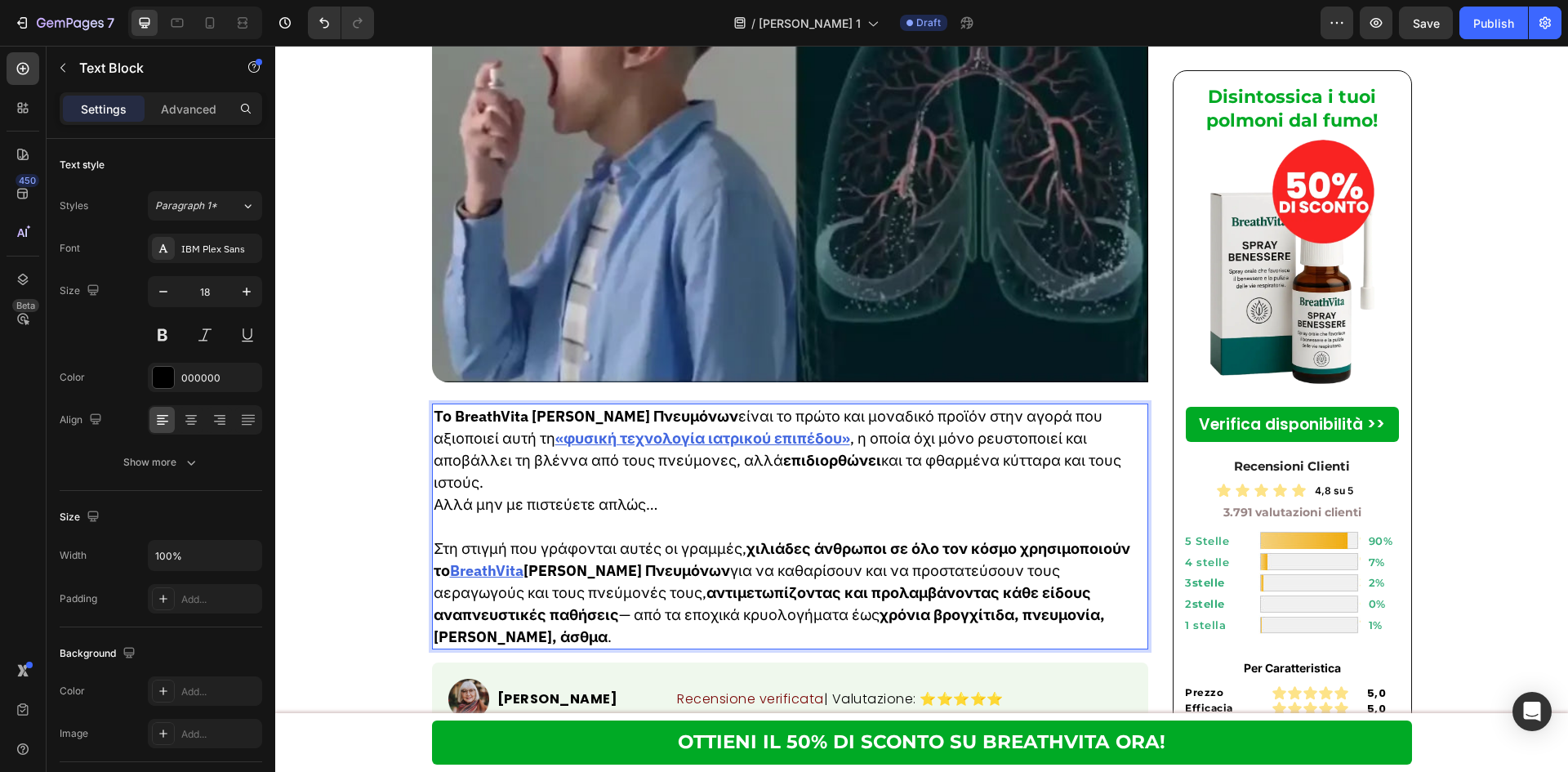
click at [1099, 405] on p "Το BreathVita Σπρέι Καθαρισμού Πνευμόνων είναι το πρώτο και μοναδικό προϊόν στη…" at bounding box center [791, 449] width 714 height 88
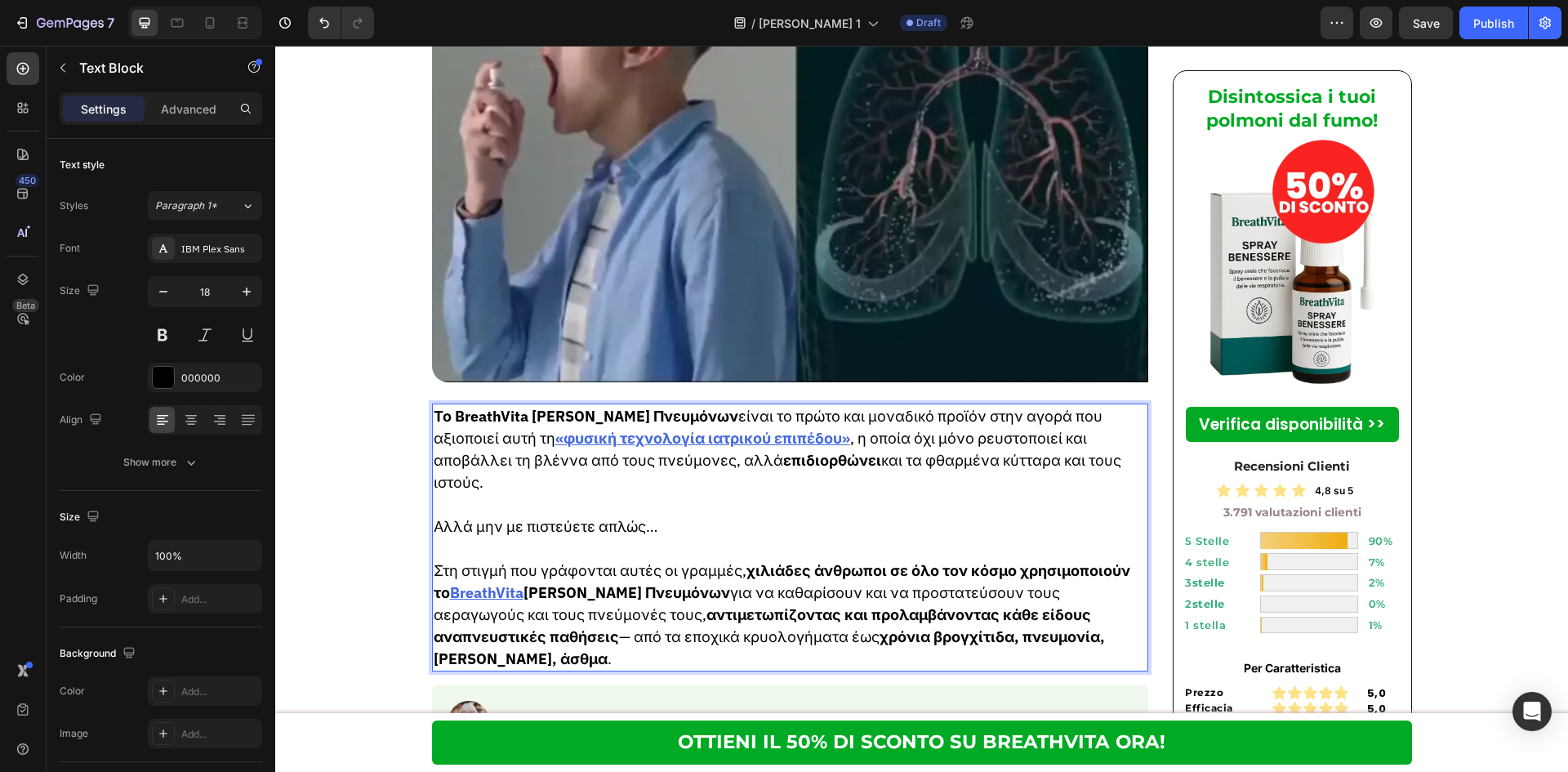
click at [896, 605] on strong "αντιμετωπίζοντας και προλαμβάνοντας κάθε είδους αναπνευστικές παθήσεις" at bounding box center [763, 625] width 657 height 41
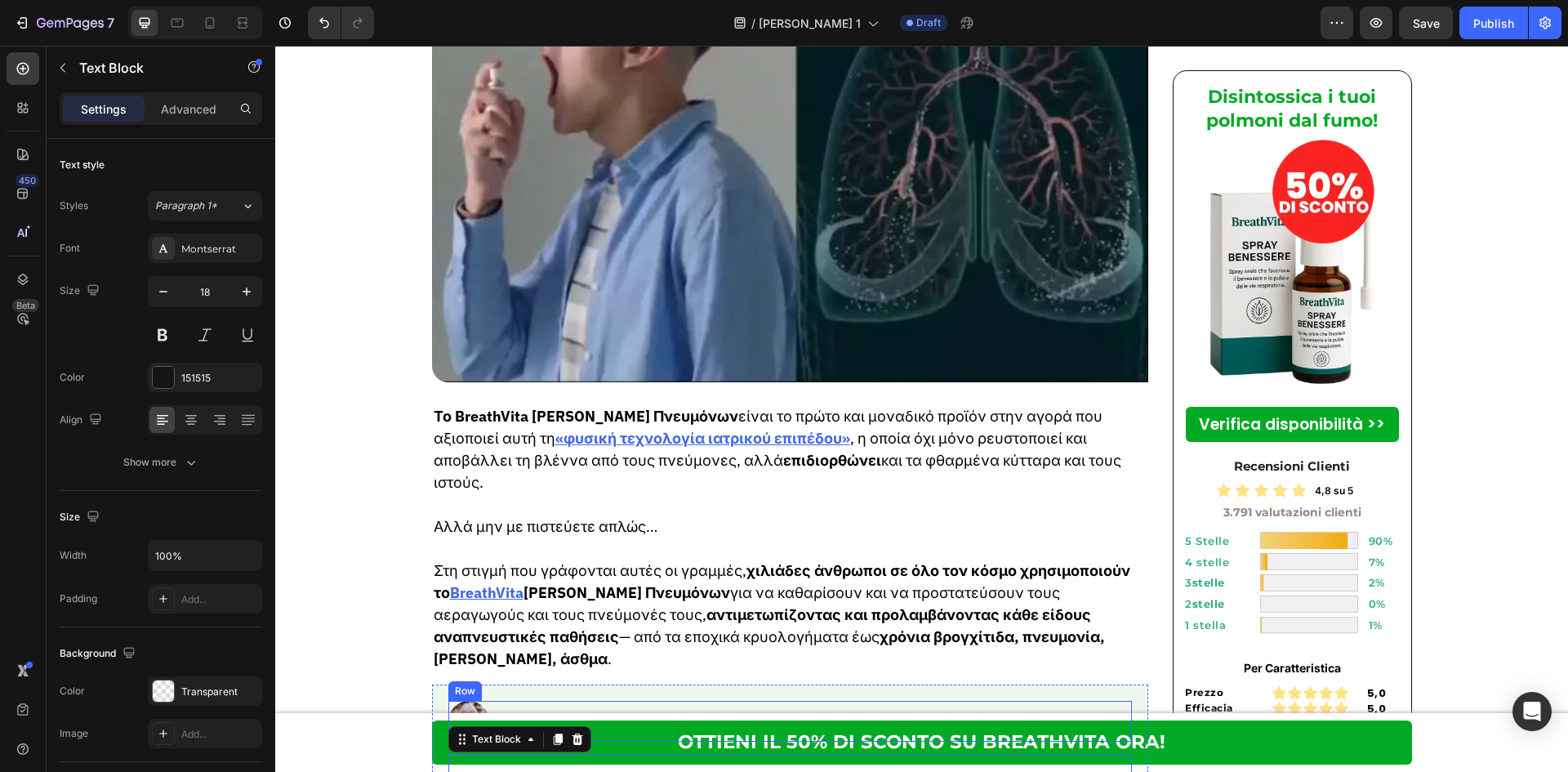
click at [730, 701] on div "Chiara R. Heading Recensione verificata | Valutazione: ⭐️⭐️⭐️⭐️⭐️ Heading Row R…" at bounding box center [814, 722] width 637 height 41
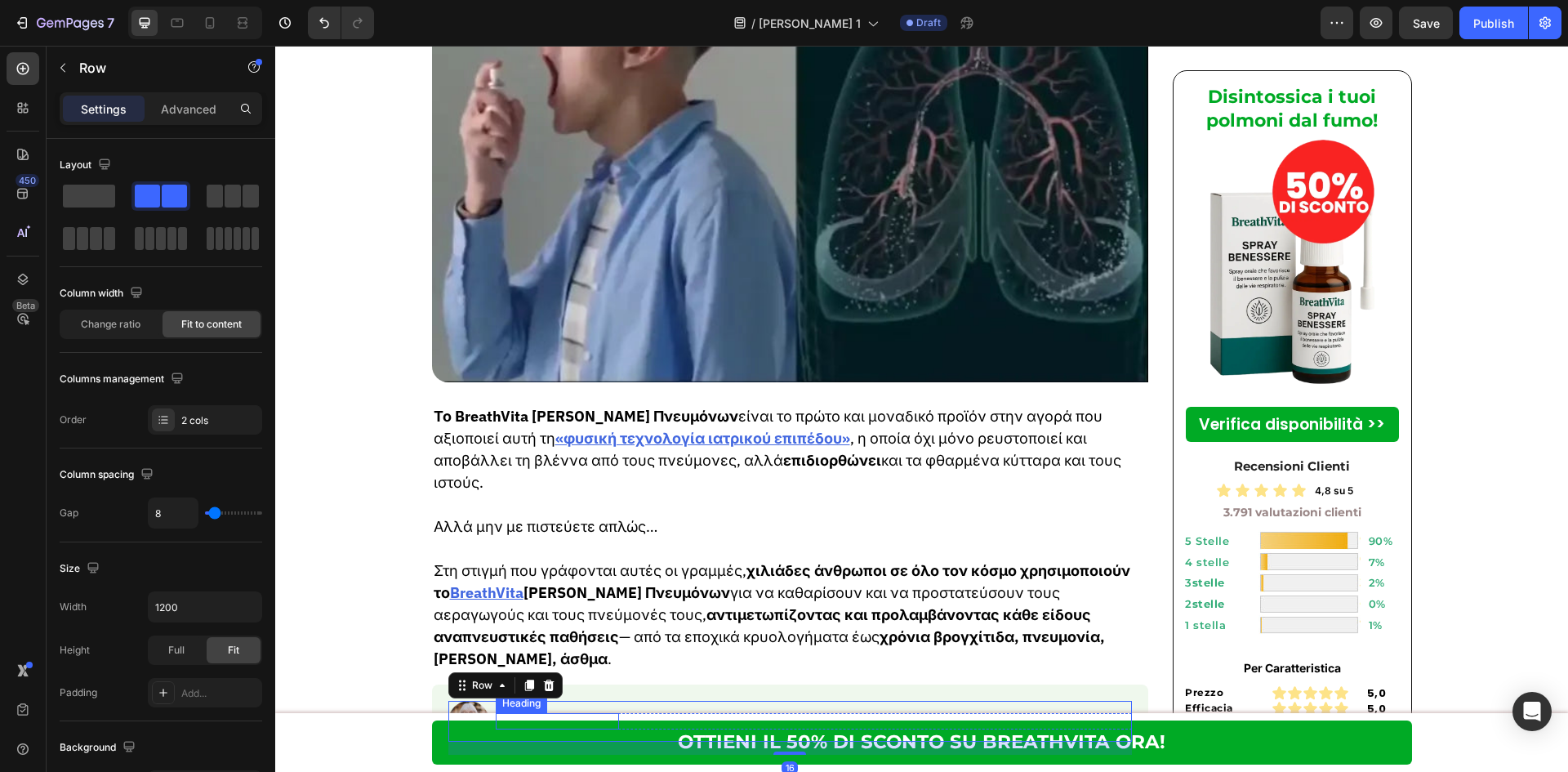
click at [540, 711] on strong "Chiara R." at bounding box center [557, 721] width 120 height 19
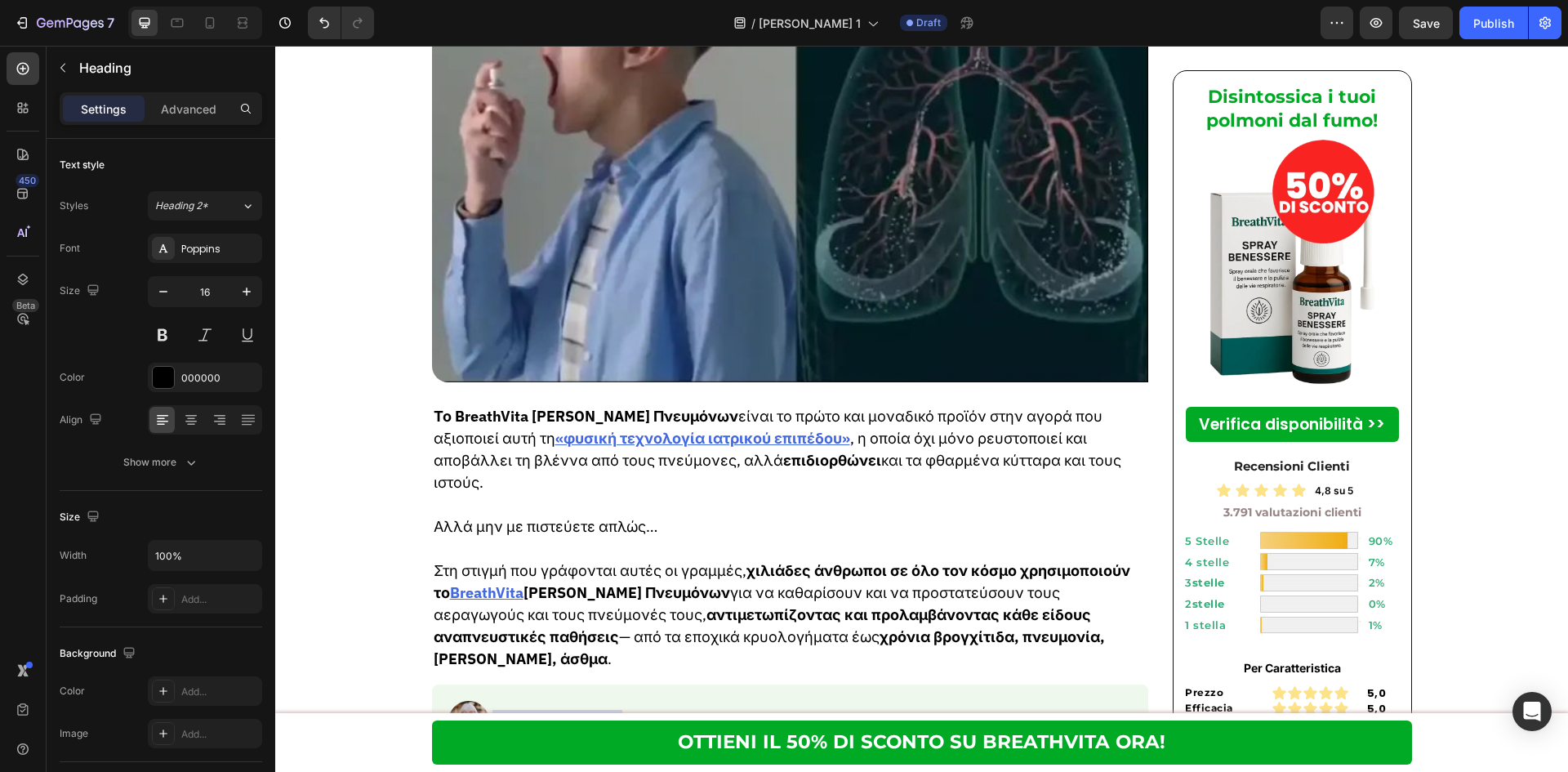
click at [540, 711] on strong "Chiara R." at bounding box center [557, 721] width 120 height 19
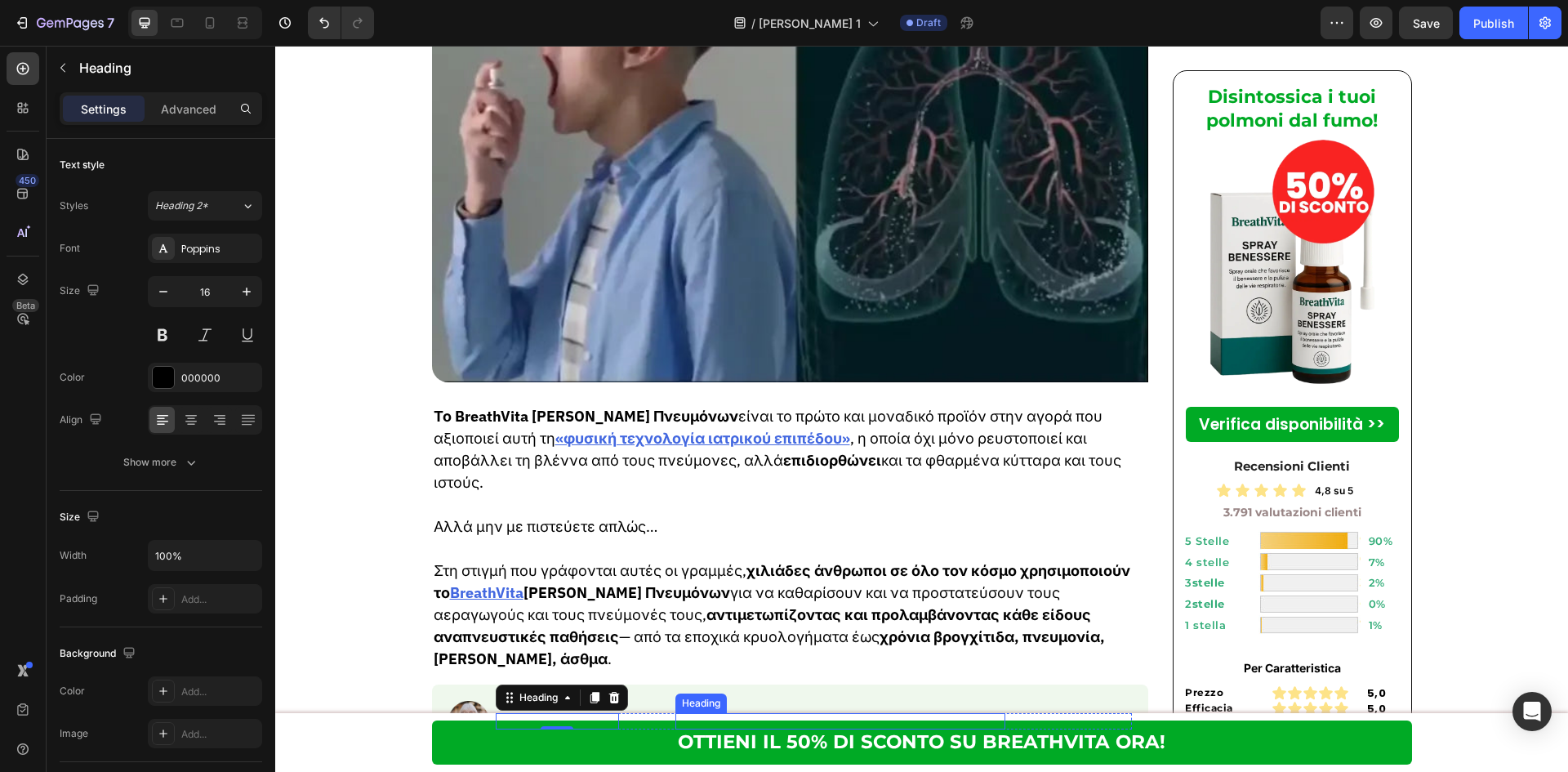
click at [680, 711] on span "Recensione verificata" at bounding box center [749, 721] width 147 height 19
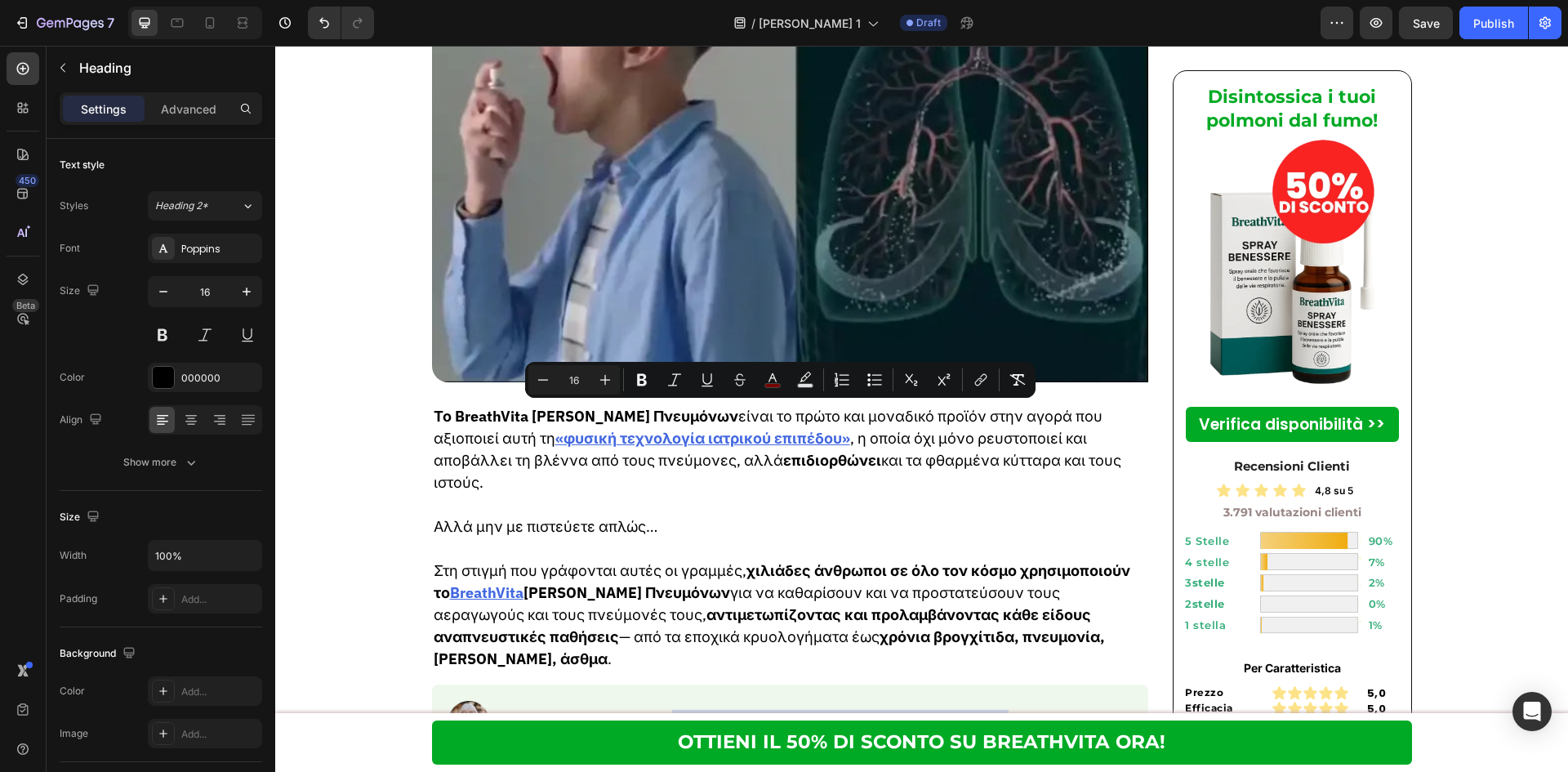
click at [708, 711] on span "Recensione verificata" at bounding box center [749, 721] width 147 height 19
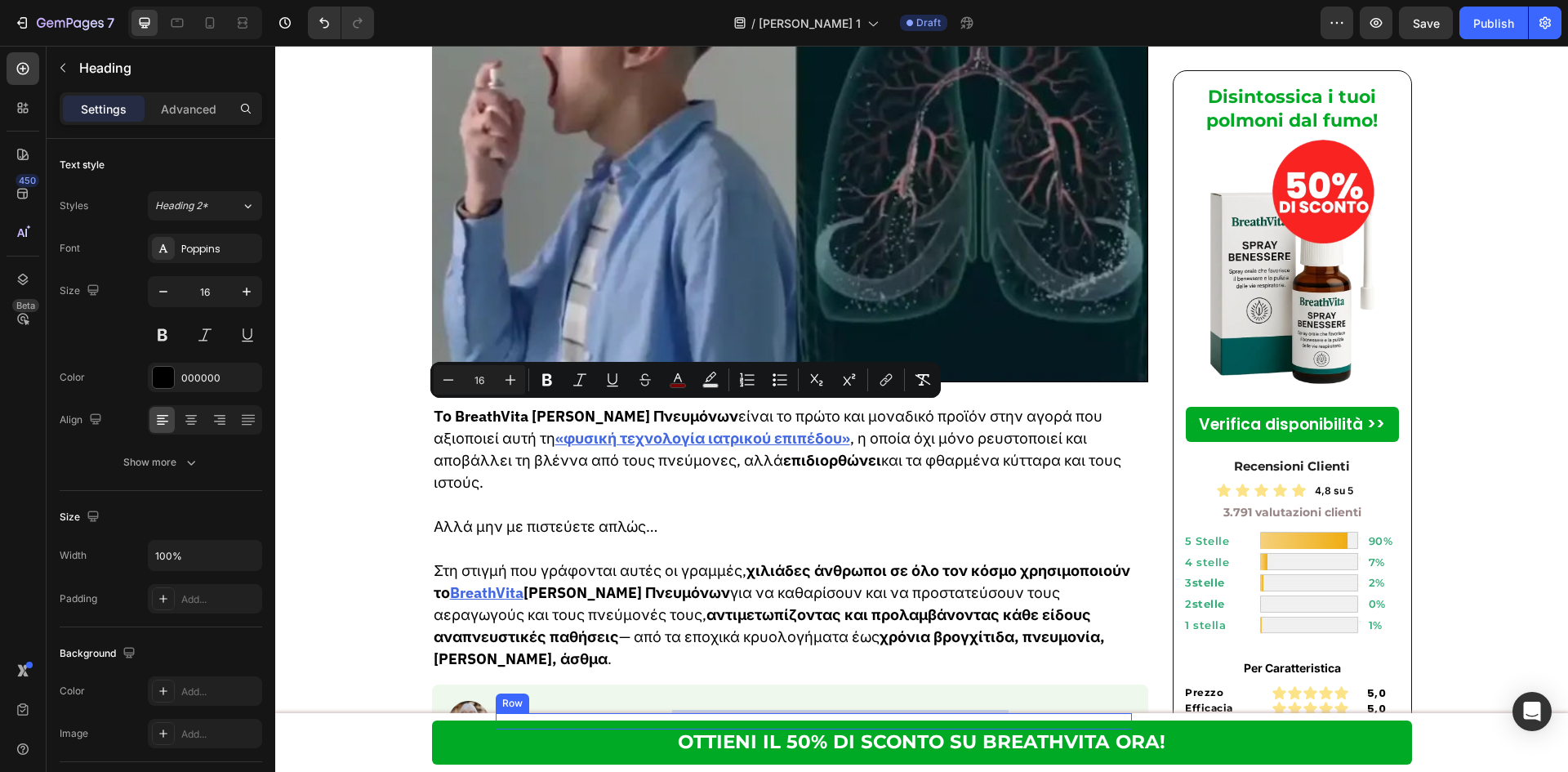
drag, startPoint x: 759, startPoint y: 410, endPoint x: 594, endPoint y: 418, distance: 165.2
click at [594, 713] on div "⁠⁠⁠⁠⁠⁠⁠ Μαρία Κ. Heading Recensione verificata | Valutazione: ⭐️⭐️⭐️⭐️⭐️ Headin…" at bounding box center [814, 721] width 637 height 16
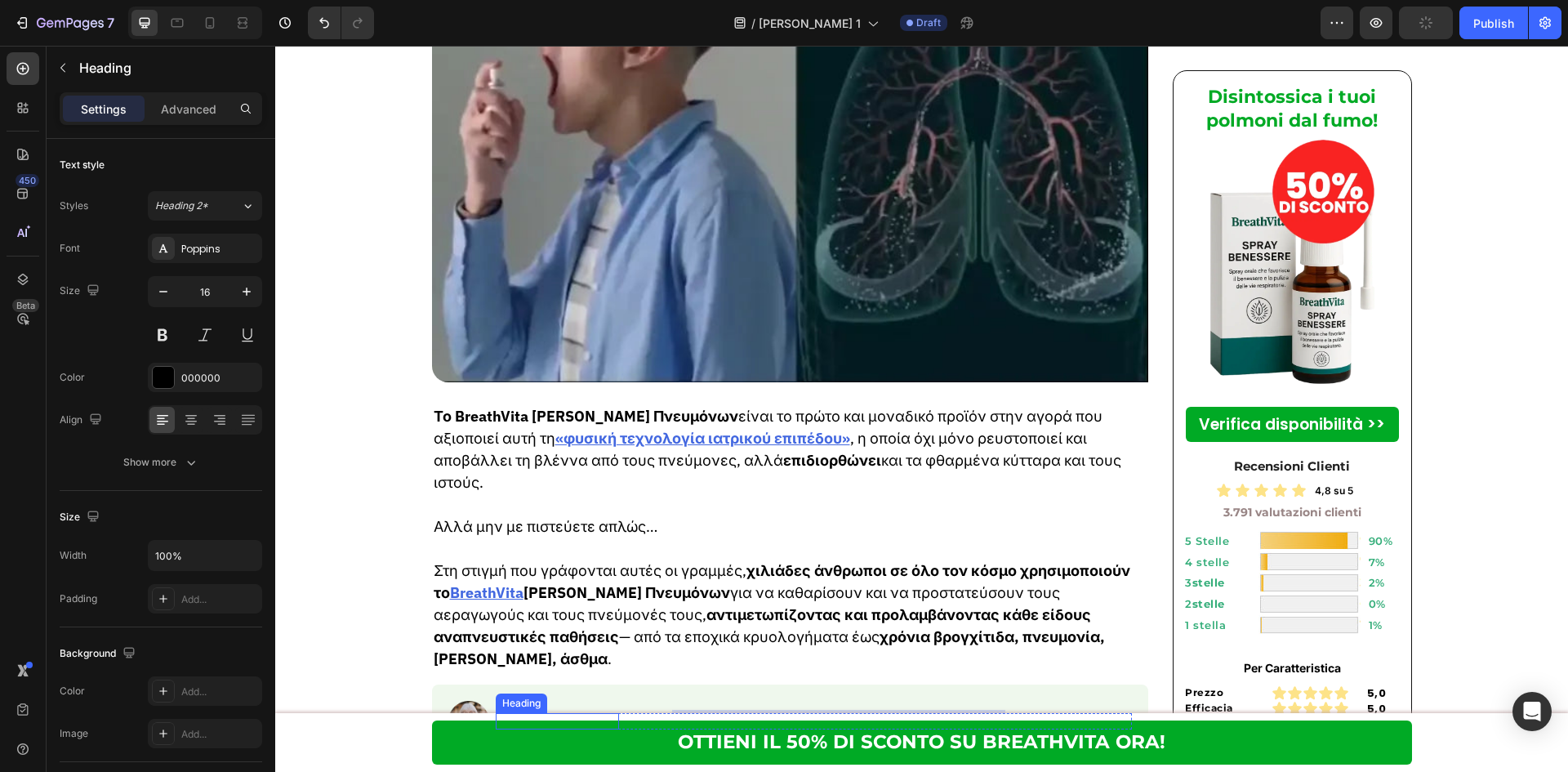
click at [545, 711] on strong "Μαρία Κ." at bounding box center [557, 721] width 120 height 19
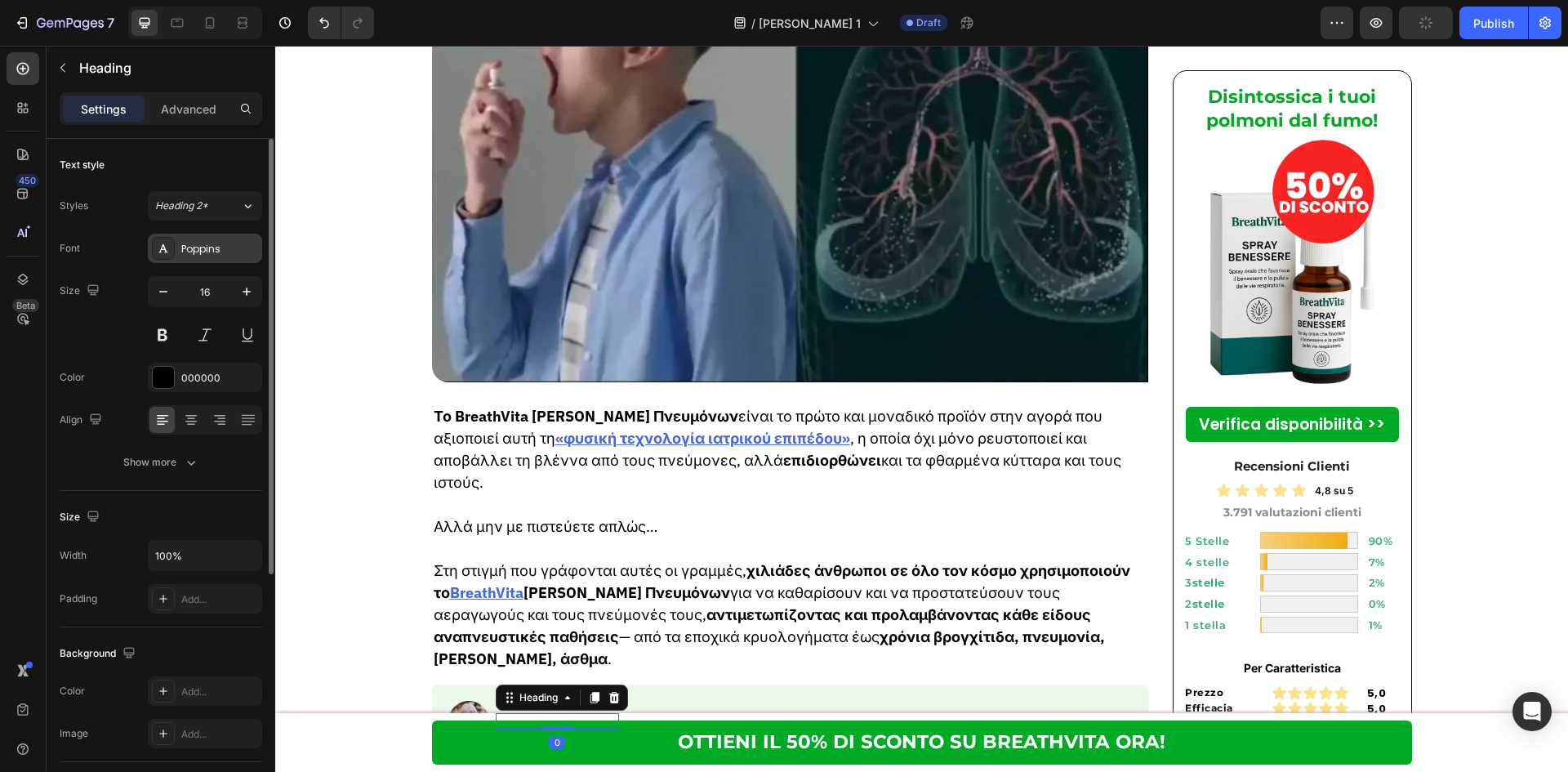
click at [250, 252] on div "Poppins" at bounding box center [219, 249] width 77 height 15
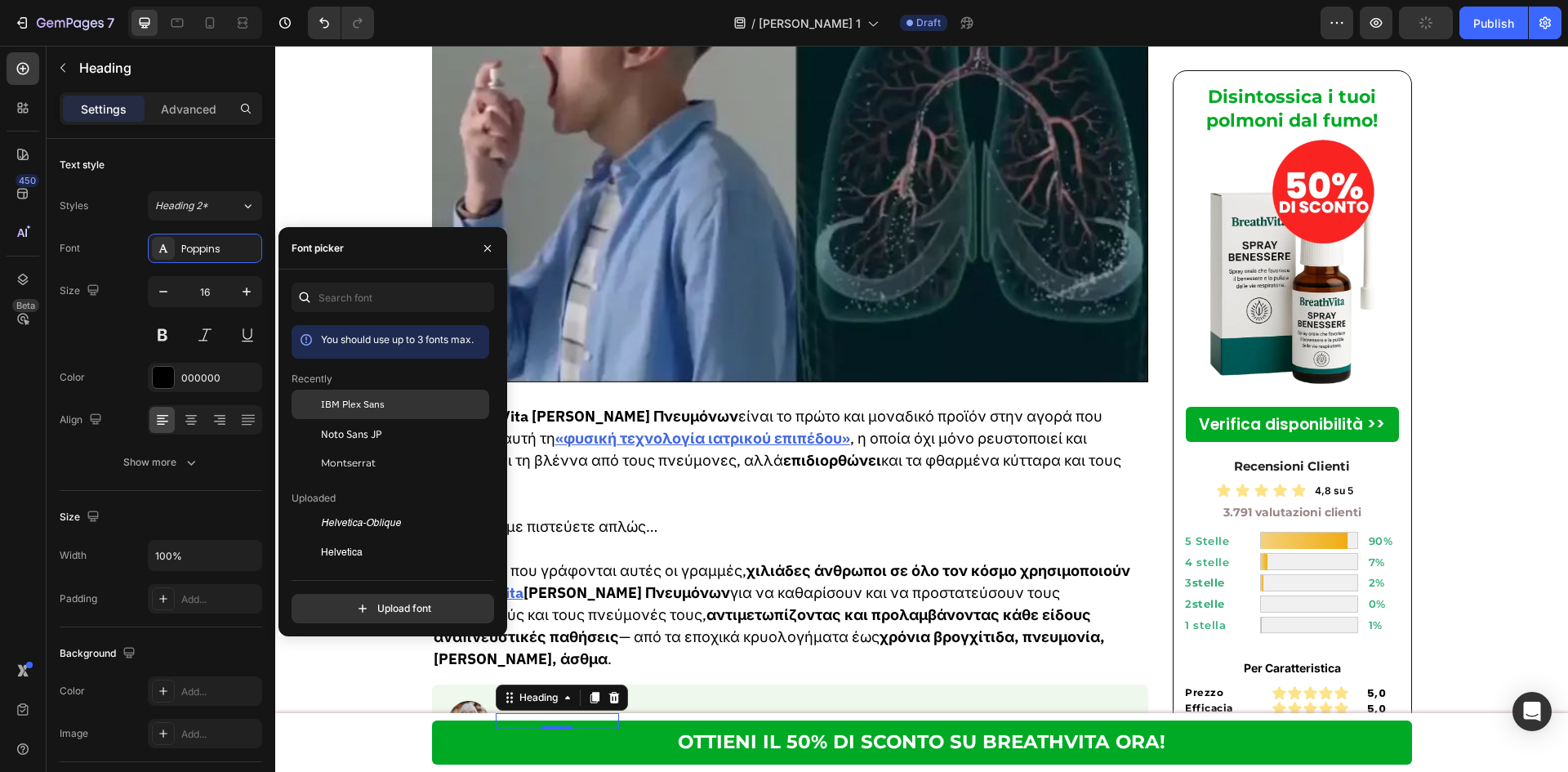
click at [343, 509] on div "IBM Plex Sans" at bounding box center [390, 523] width 198 height 29
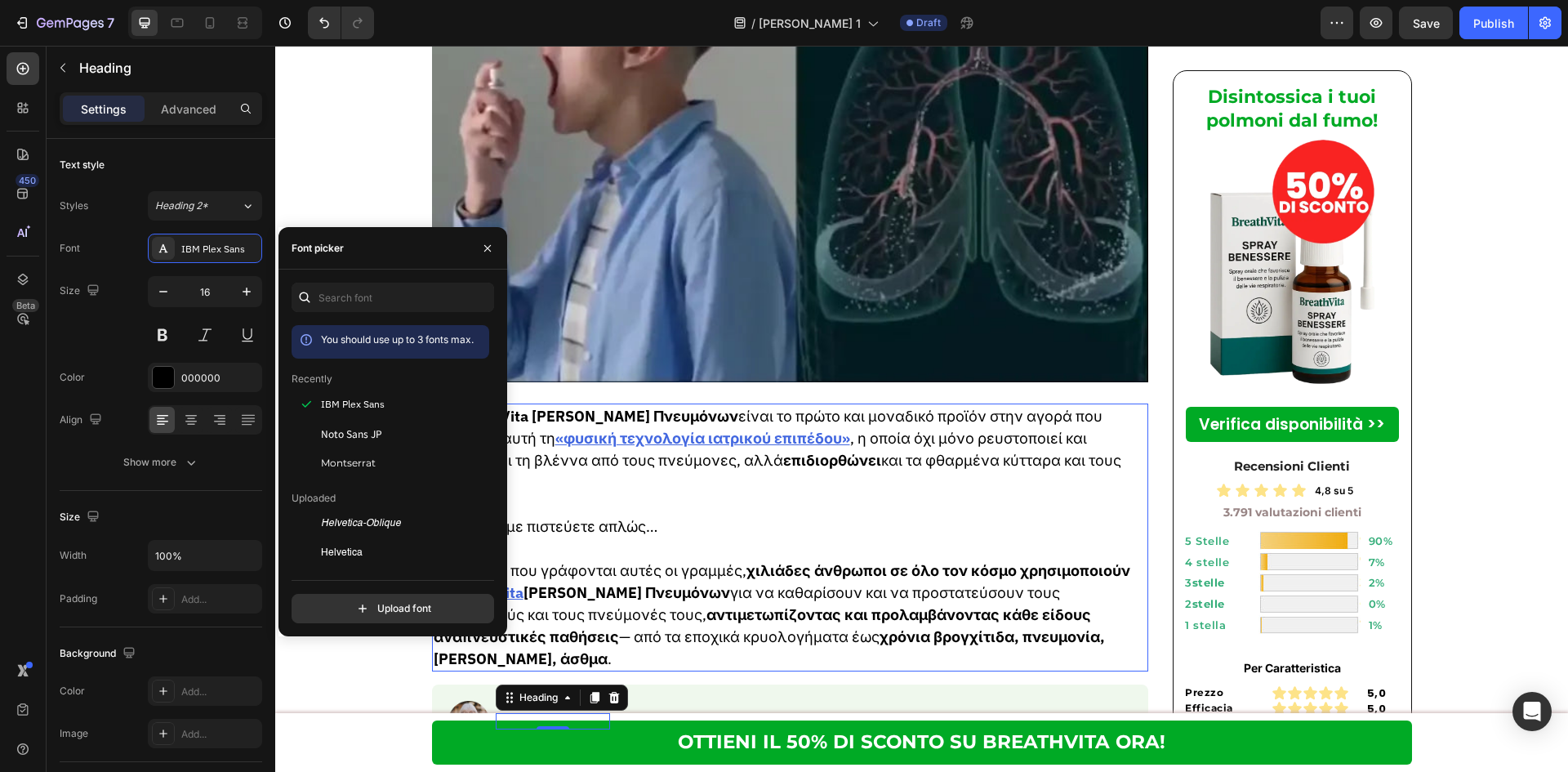
click at [761, 561] on strong "χιλιάδες άνθρωποι σε όλο τον κόσμο χρησιμοποιούν το" at bounding box center [782, 582] width 696 height 41
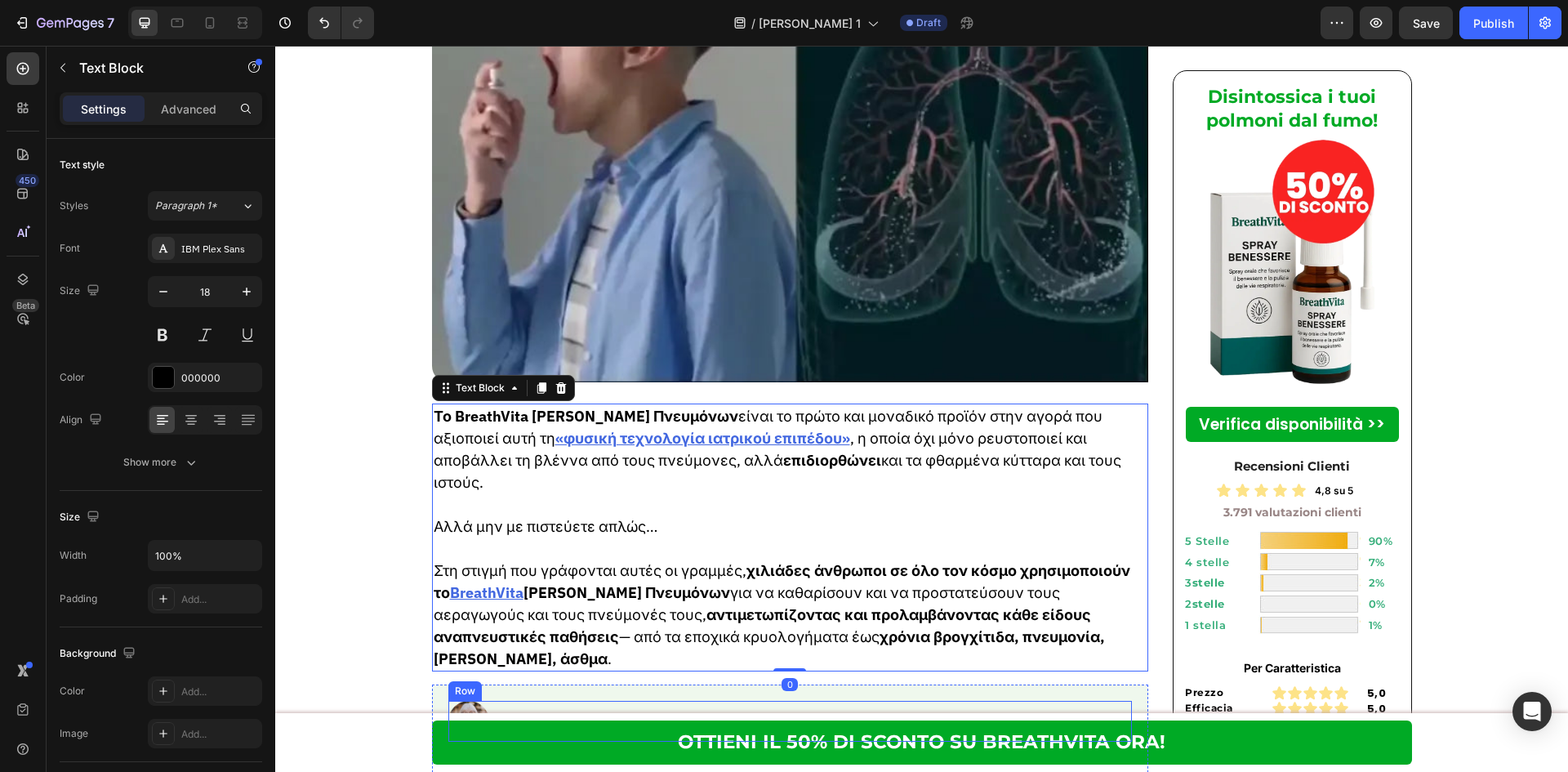
click at [774, 715] on p "⁠⁠⁠⁠⁠⁠⁠ Επαληθευμένη Κριτική | Valutazione: ⭐️⭐️⭐️⭐️⭐️" at bounding box center [830, 722] width 323 height 13
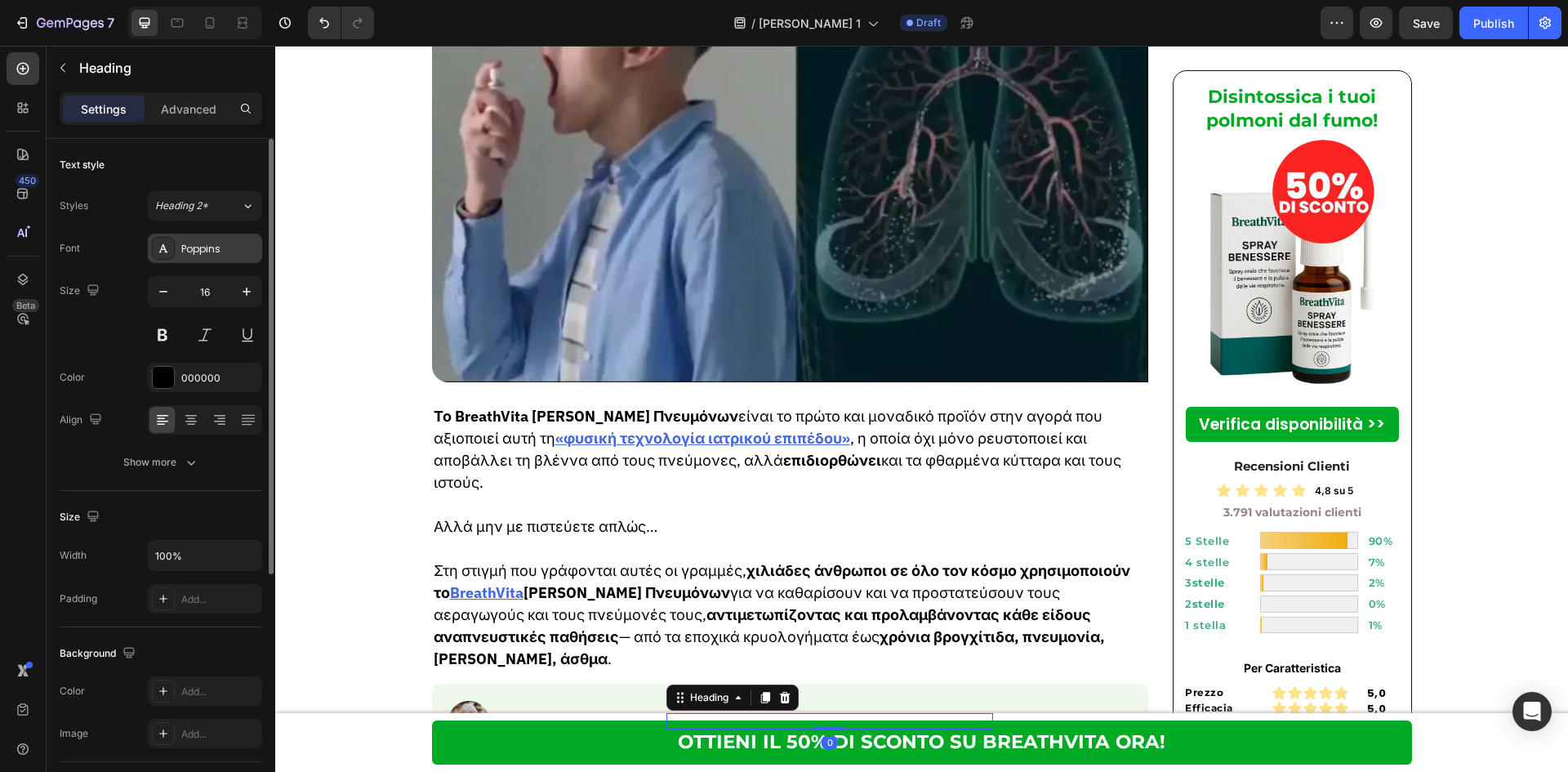
click at [213, 252] on div "Poppins" at bounding box center [219, 249] width 77 height 15
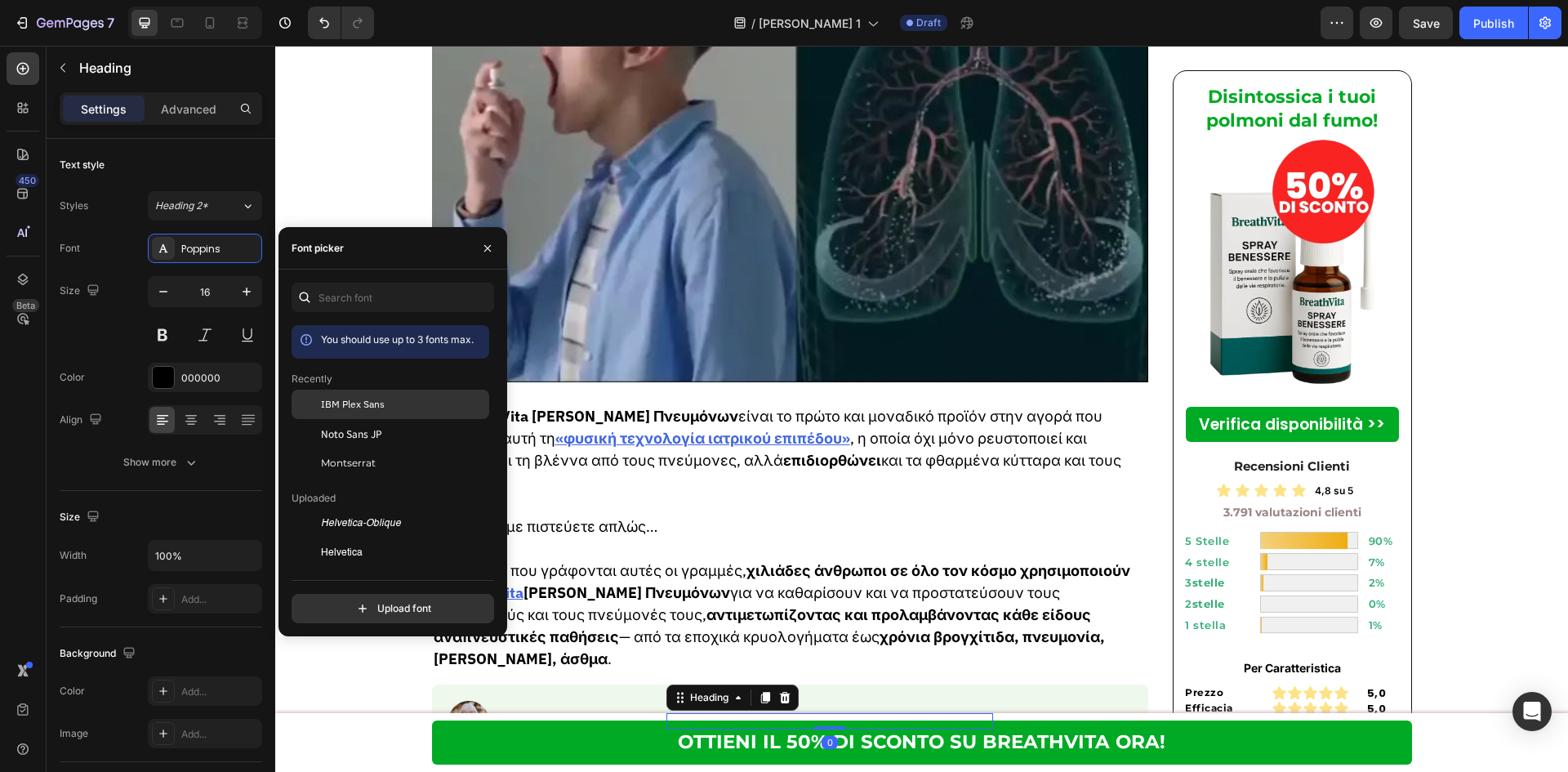
click at [336, 509] on div "IBM Plex Sans" at bounding box center [390, 523] width 198 height 29
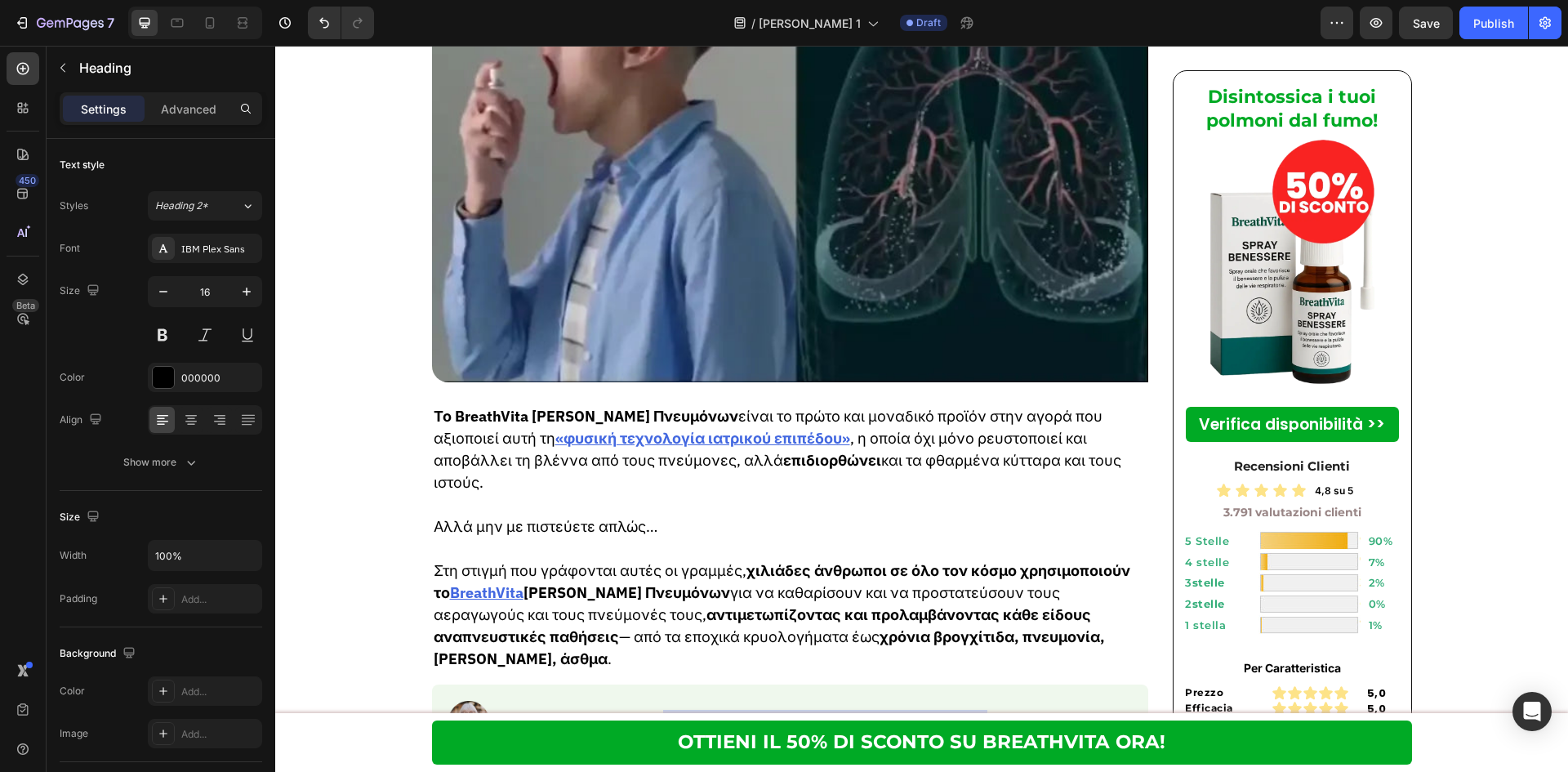
click at [772, 715] on p "Επαληθευμένη Κριτική | Valutazione: ⭐️⭐️⭐️⭐️⭐️" at bounding box center [825, 722] width 315 height 13
drag, startPoint x: 764, startPoint y: 411, endPoint x: 833, endPoint y: 414, distance: 69.1
click at [833, 715] on p "Επαληθευμένη Κριτική | Valutazione: ⭐️⭐️⭐️⭐️⭐️" at bounding box center [825, 722] width 315 height 13
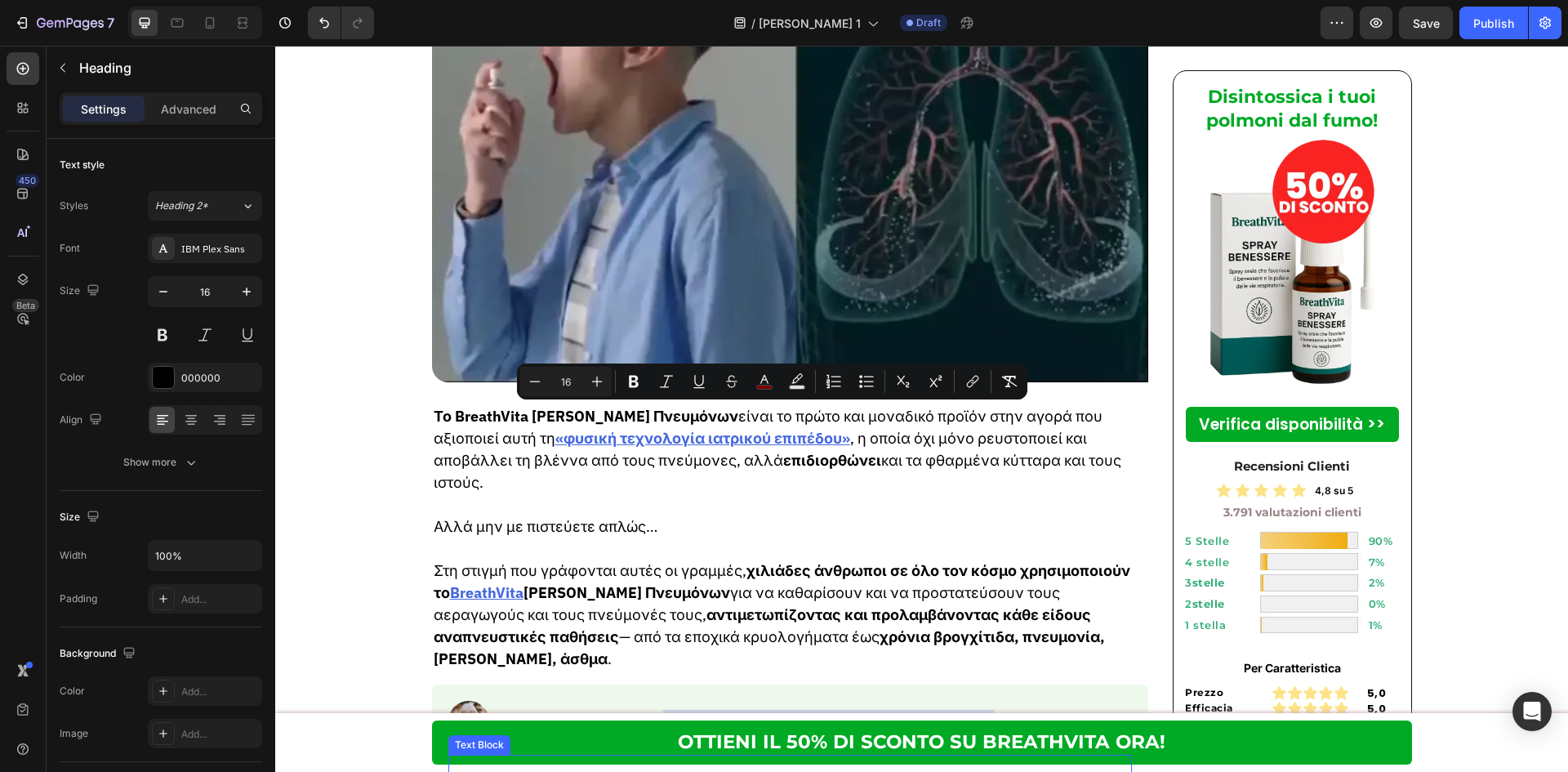
copy p "Επαληθευμένη Κριτική | Βαθμολογία: ⭐️⭐️⭐️⭐️⭐️"
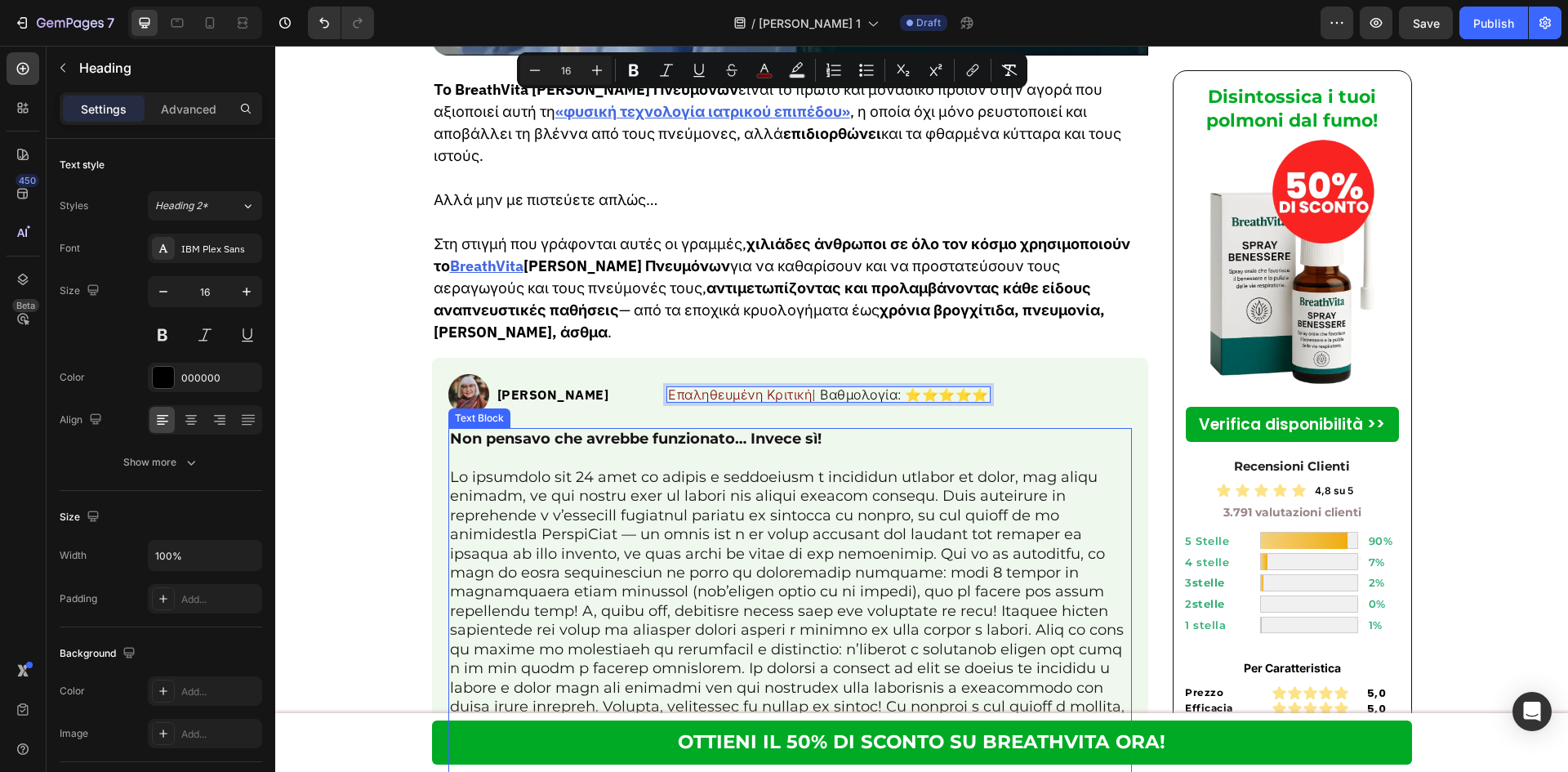
scroll to position [5989, 0]
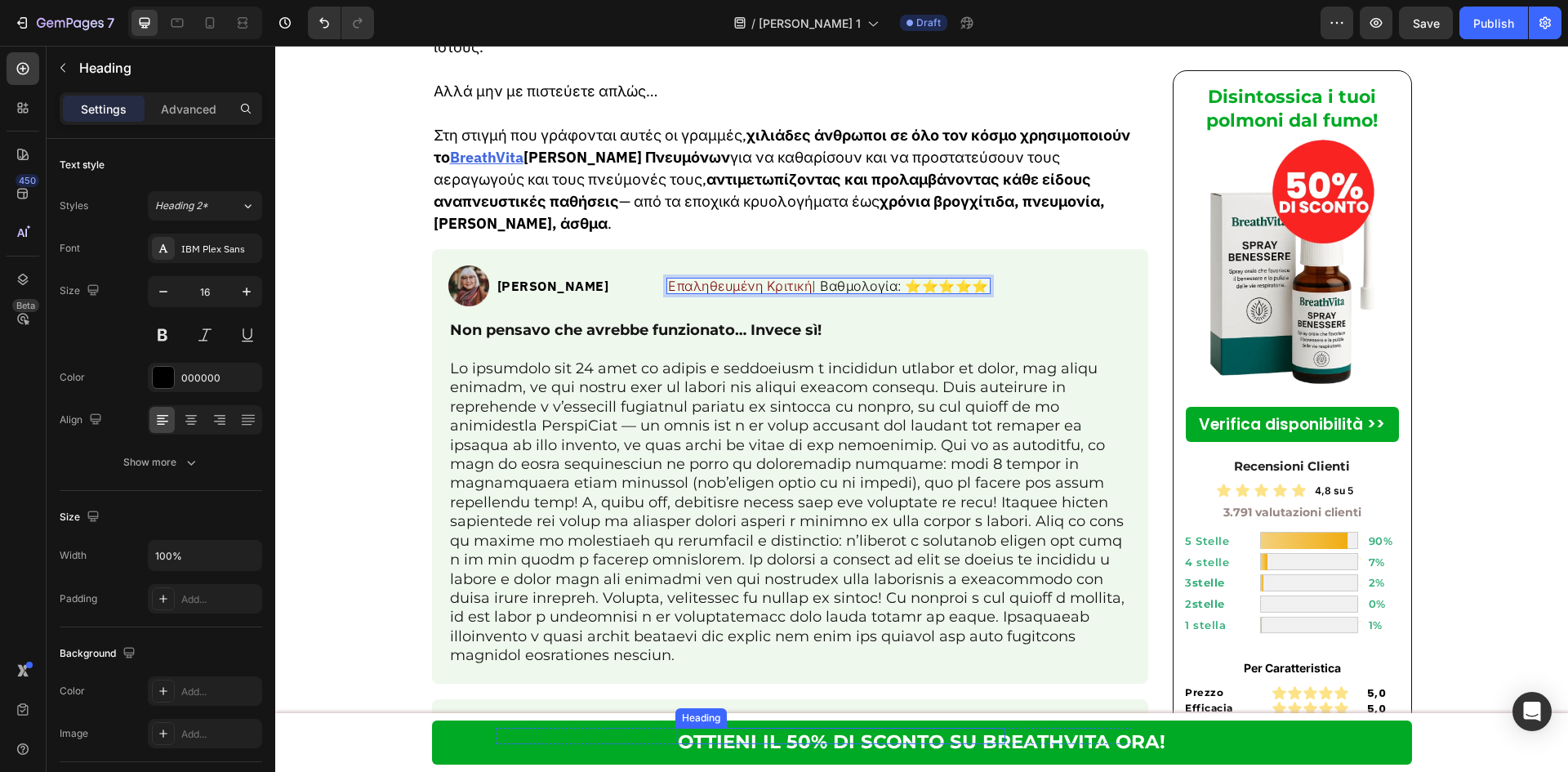
click at [841, 728] on h2 "Recensione verificata | Valutazione: ⭐️⭐️⭐️⭐️⭐️" at bounding box center [840, 736] width 329 height 16
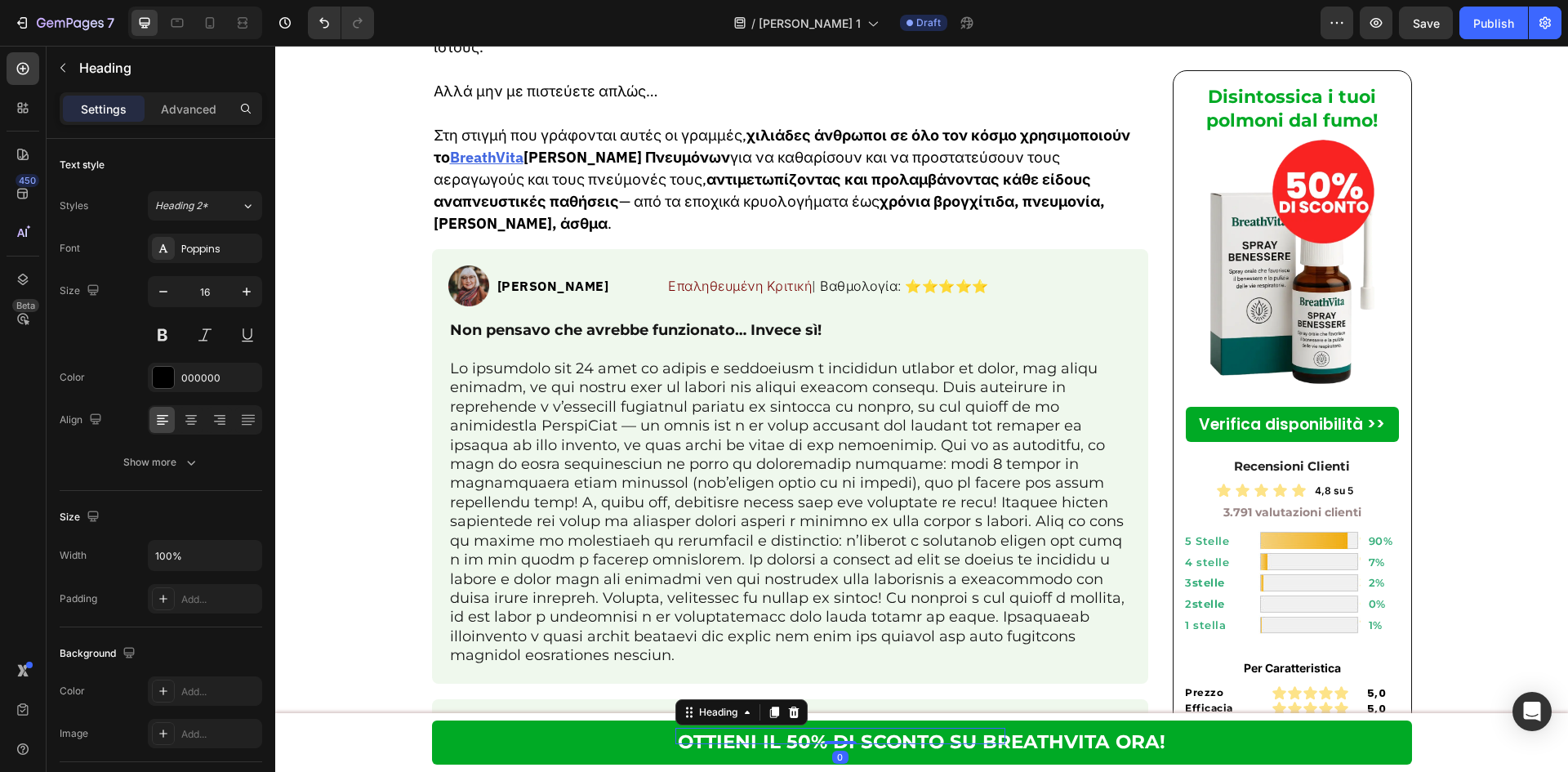
click at [841, 729] on p "Recensione verificata | Valutazione: ⭐️⭐️⭐️⭐️⭐️" at bounding box center [840, 736] width 327 height 13
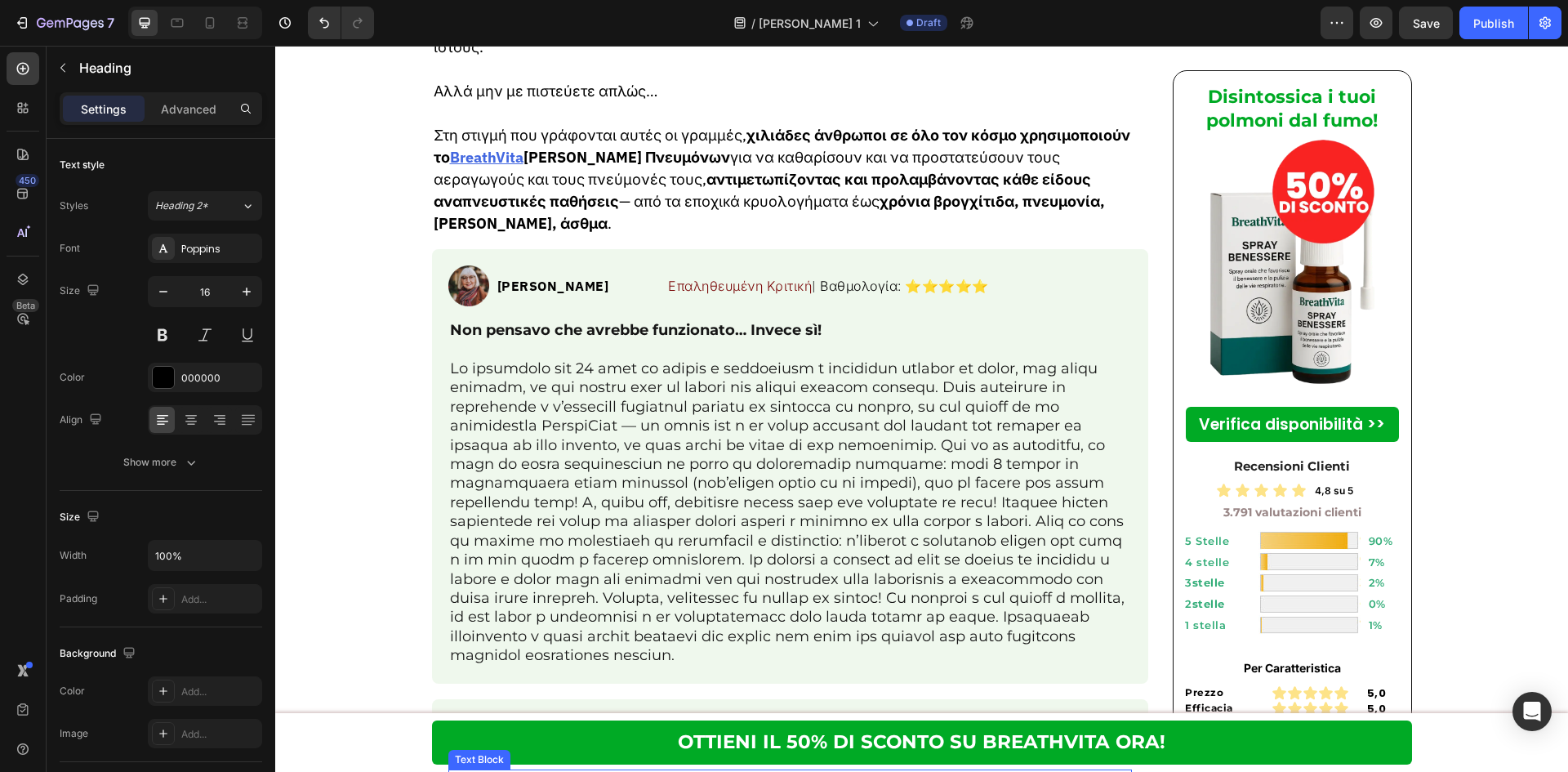
click at [852, 771] on strong "Non ho solo smesso di fumare, ho fatto tornare indietro il tempo per i miei pol…" at bounding box center [767, 779] width 635 height 18
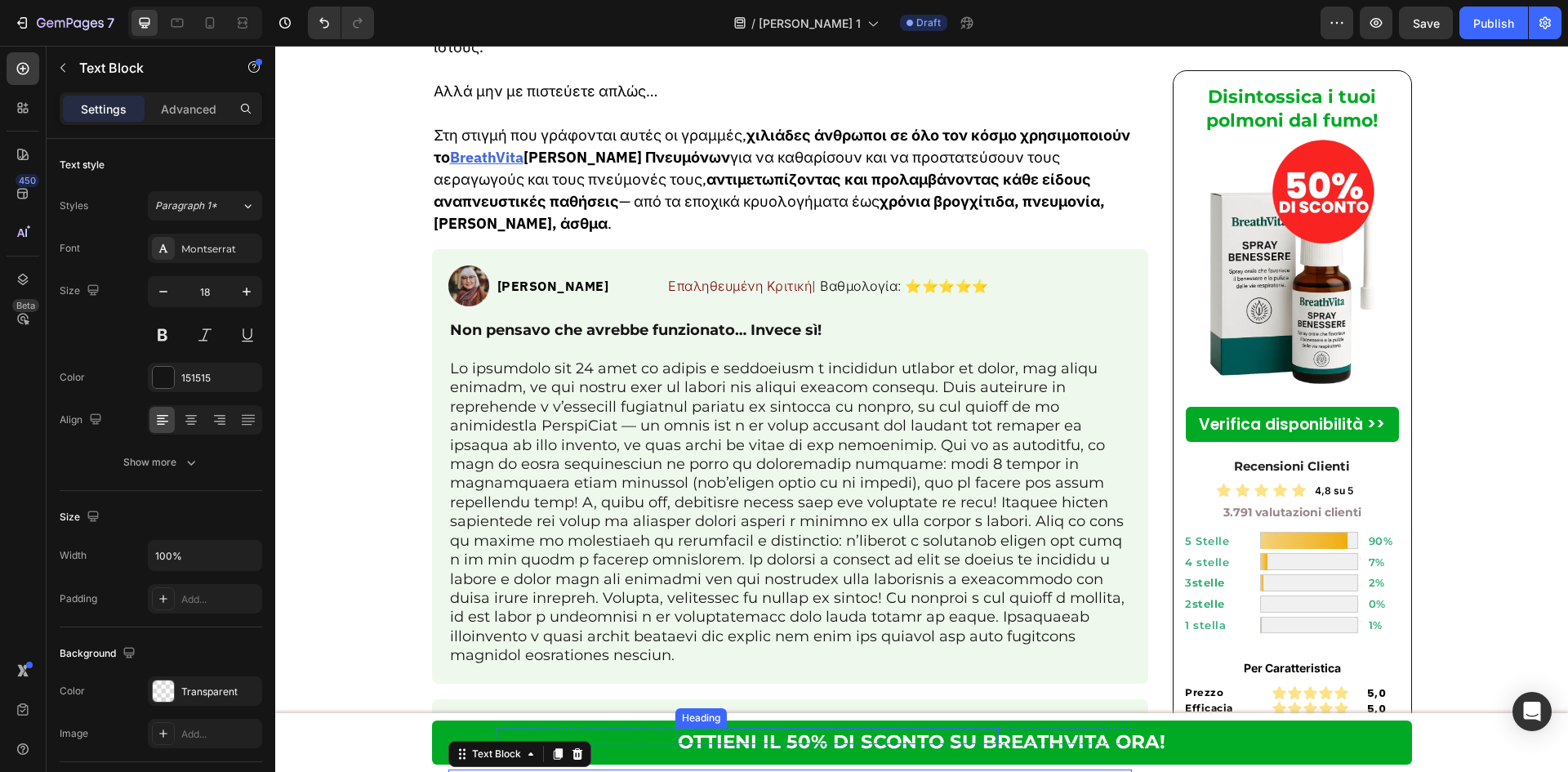
click at [869, 729] on p "⁠⁠⁠⁠⁠⁠⁠ Επαληθευμένη Κριτική | Βαθμολογία: ⭐️⭐️⭐️⭐️⭐️" at bounding box center [836, 736] width 320 height 13
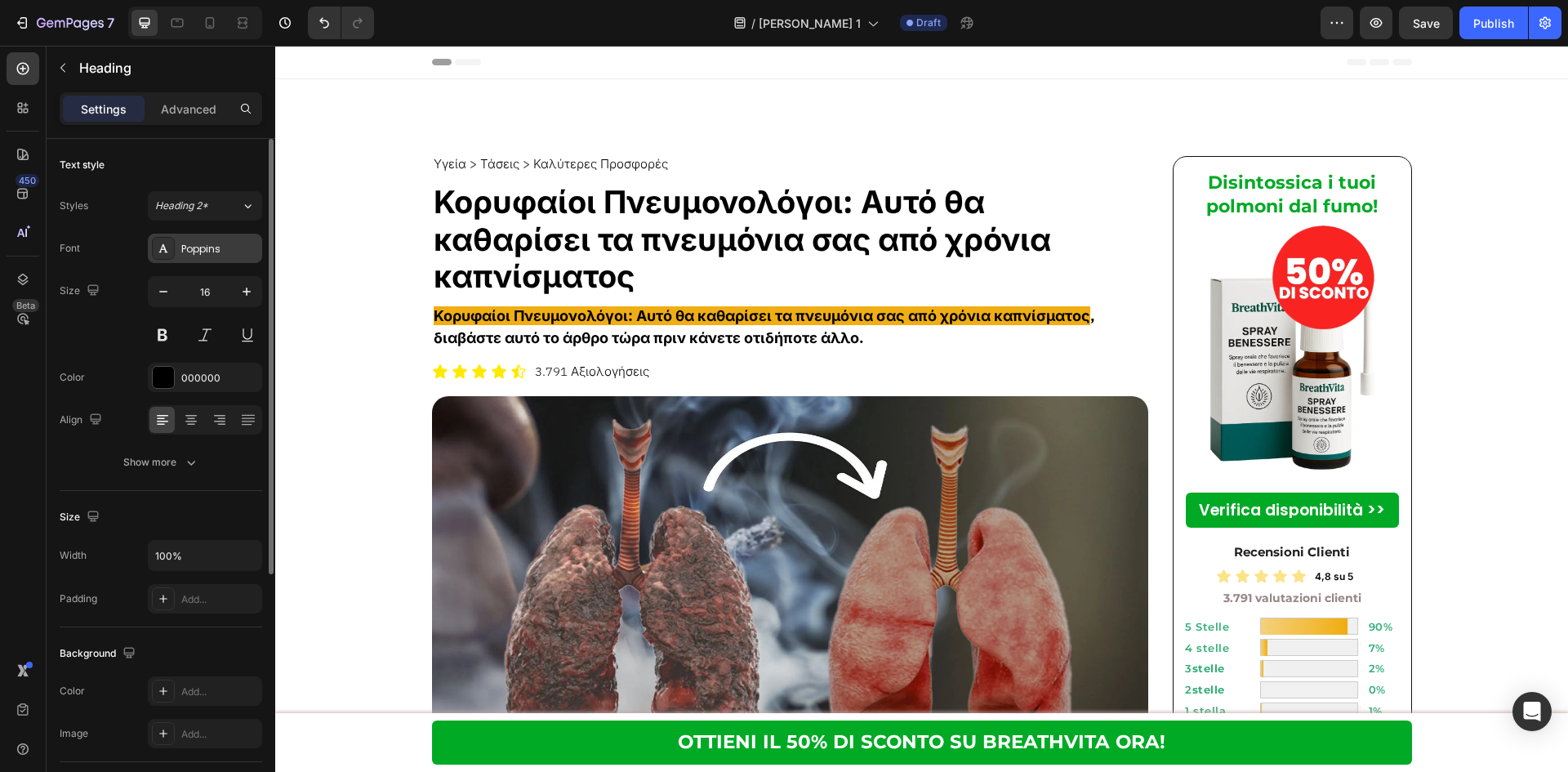
scroll to position [5989, 0]
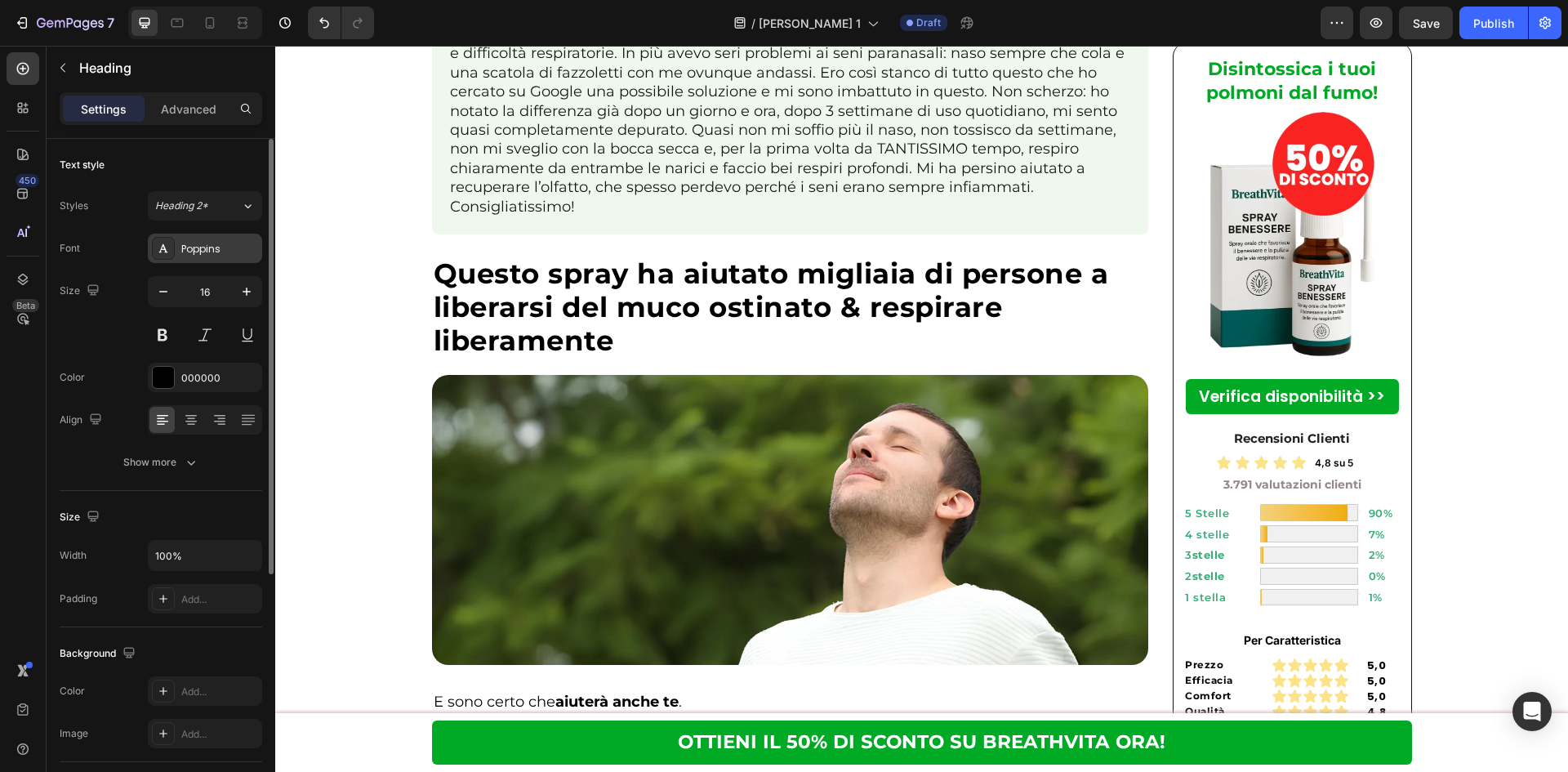
click at [198, 247] on div "Poppins" at bounding box center [219, 249] width 77 height 15
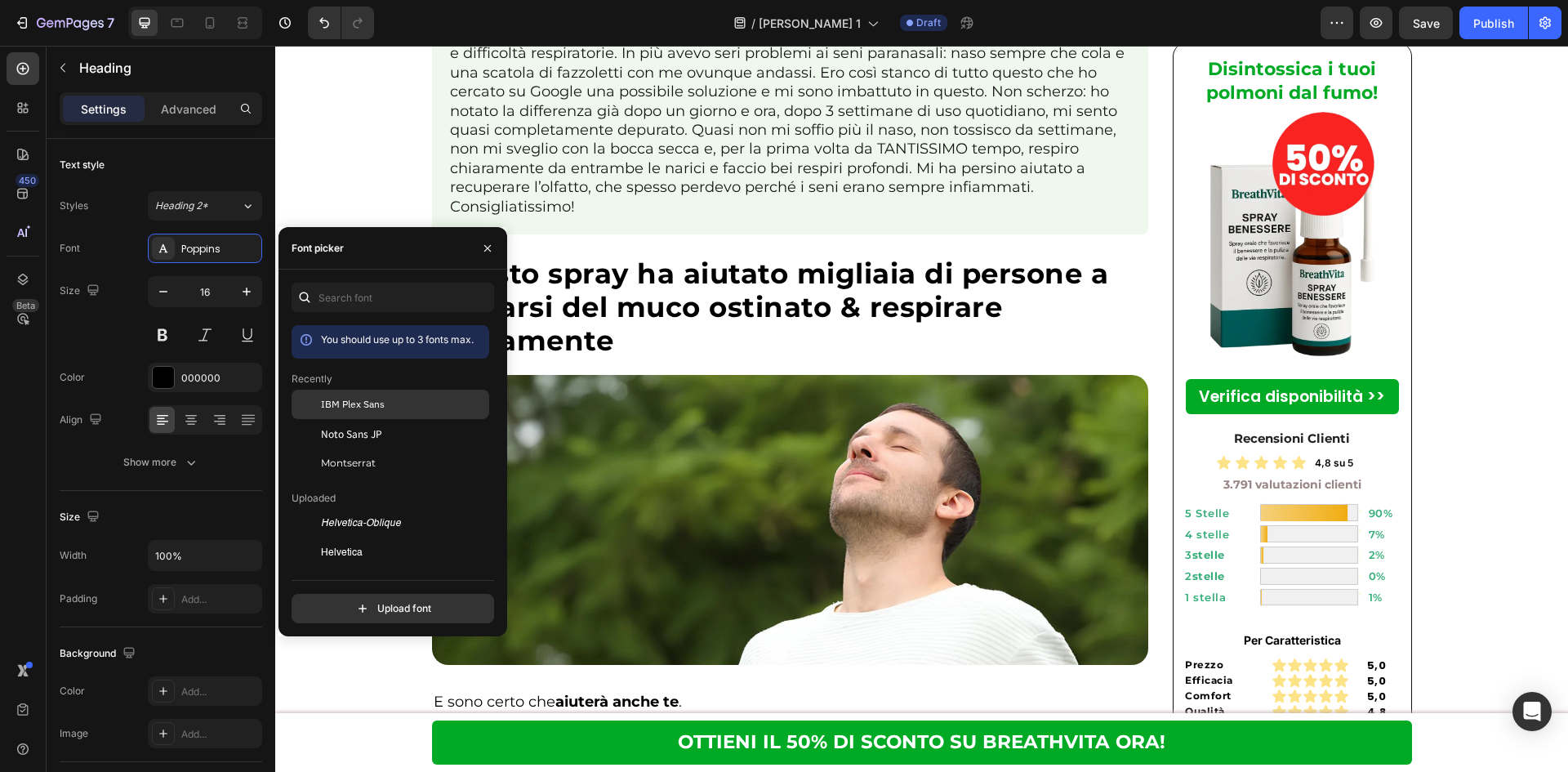
click at [311, 408] on div at bounding box center [305, 403] width 29 height 29
click at [903, 217] on p "Ho smesso di fumare circa 5 mesi fa, ma continuavo a lottare con frequente toss…" at bounding box center [791, 120] width 681 height 191
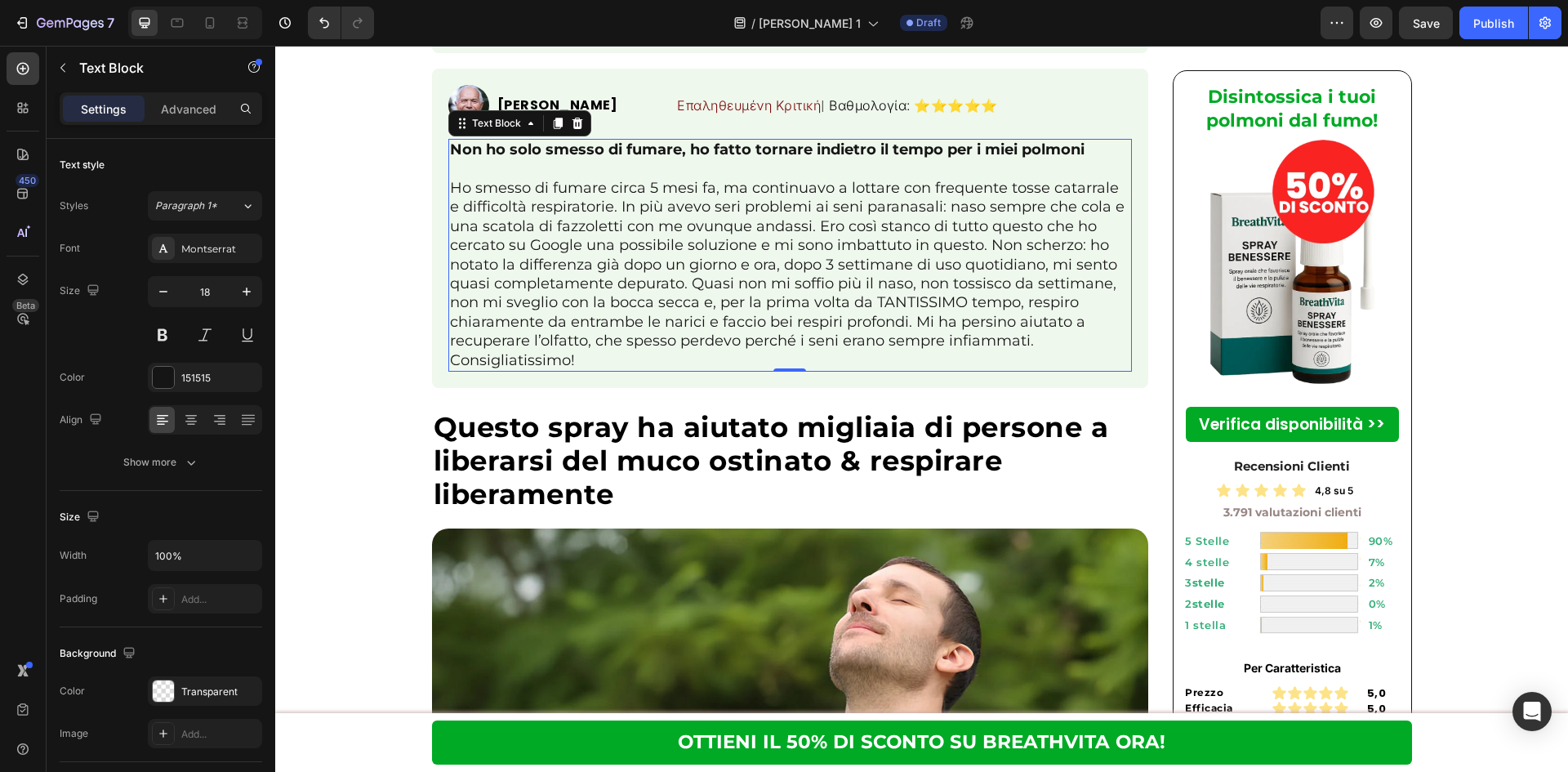
scroll to position [5663, 0]
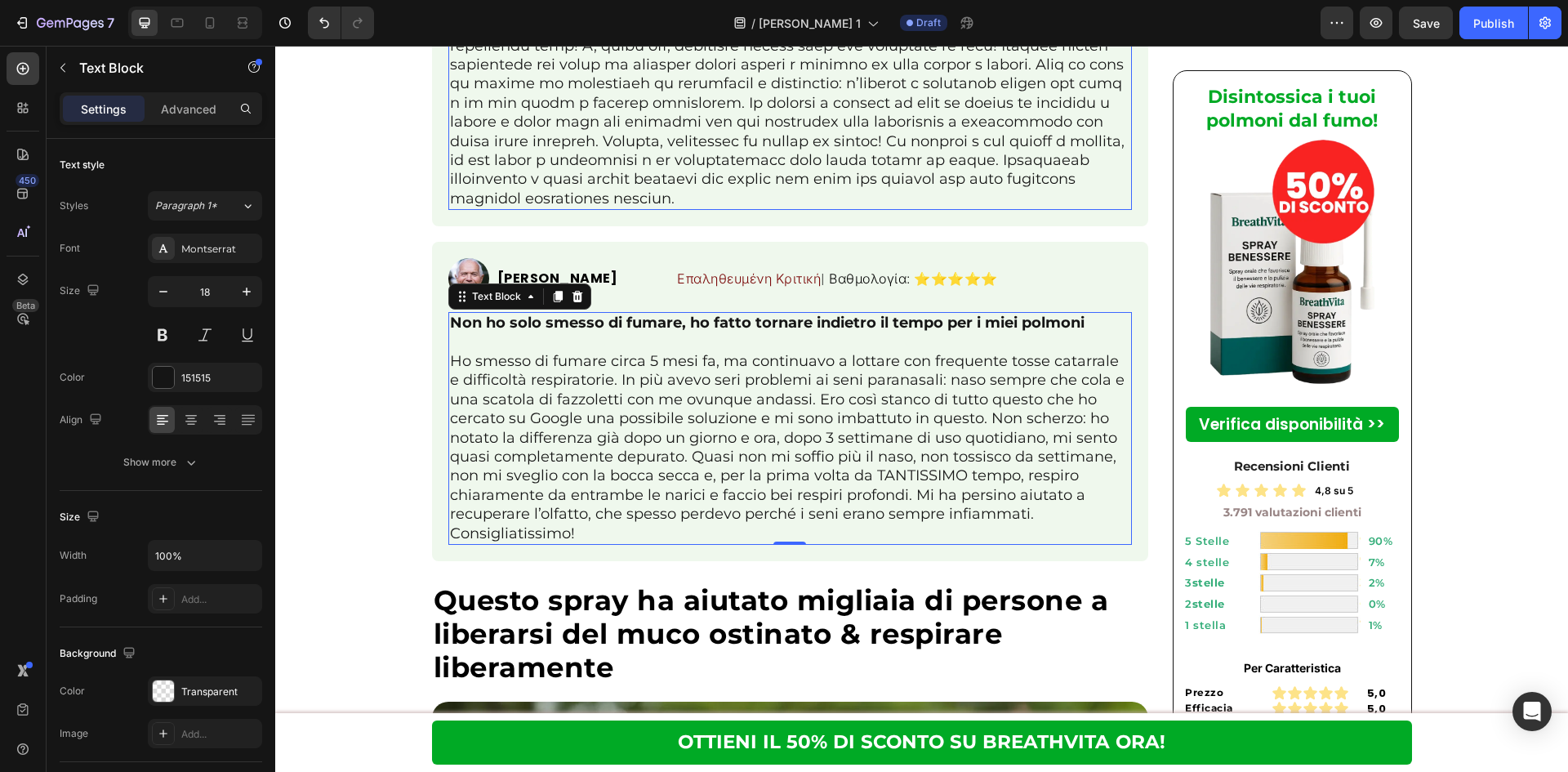
click at [952, 209] on p at bounding box center [791, 56] width 681 height 306
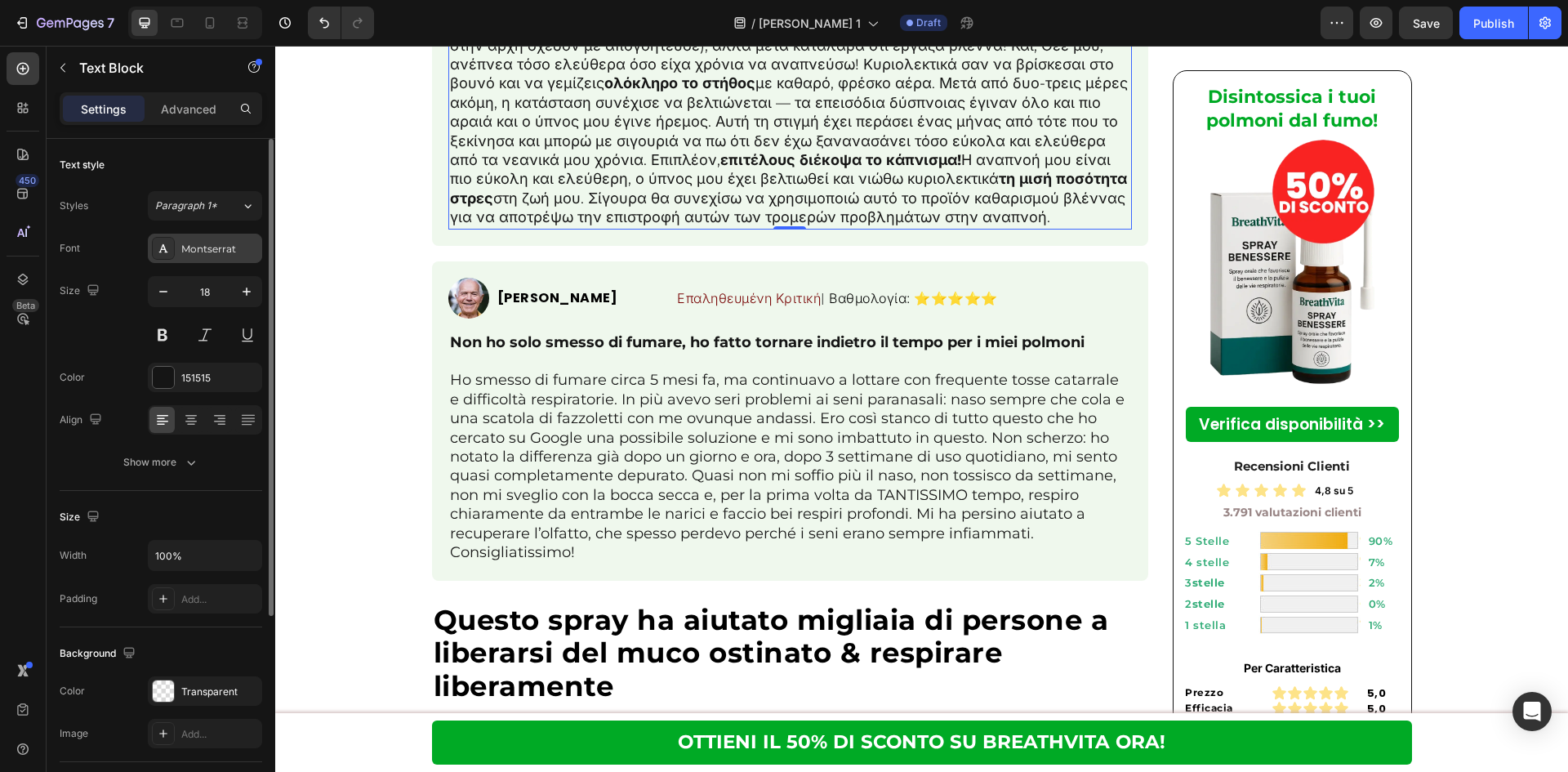
click at [224, 250] on div "Montserrat" at bounding box center [219, 249] width 77 height 15
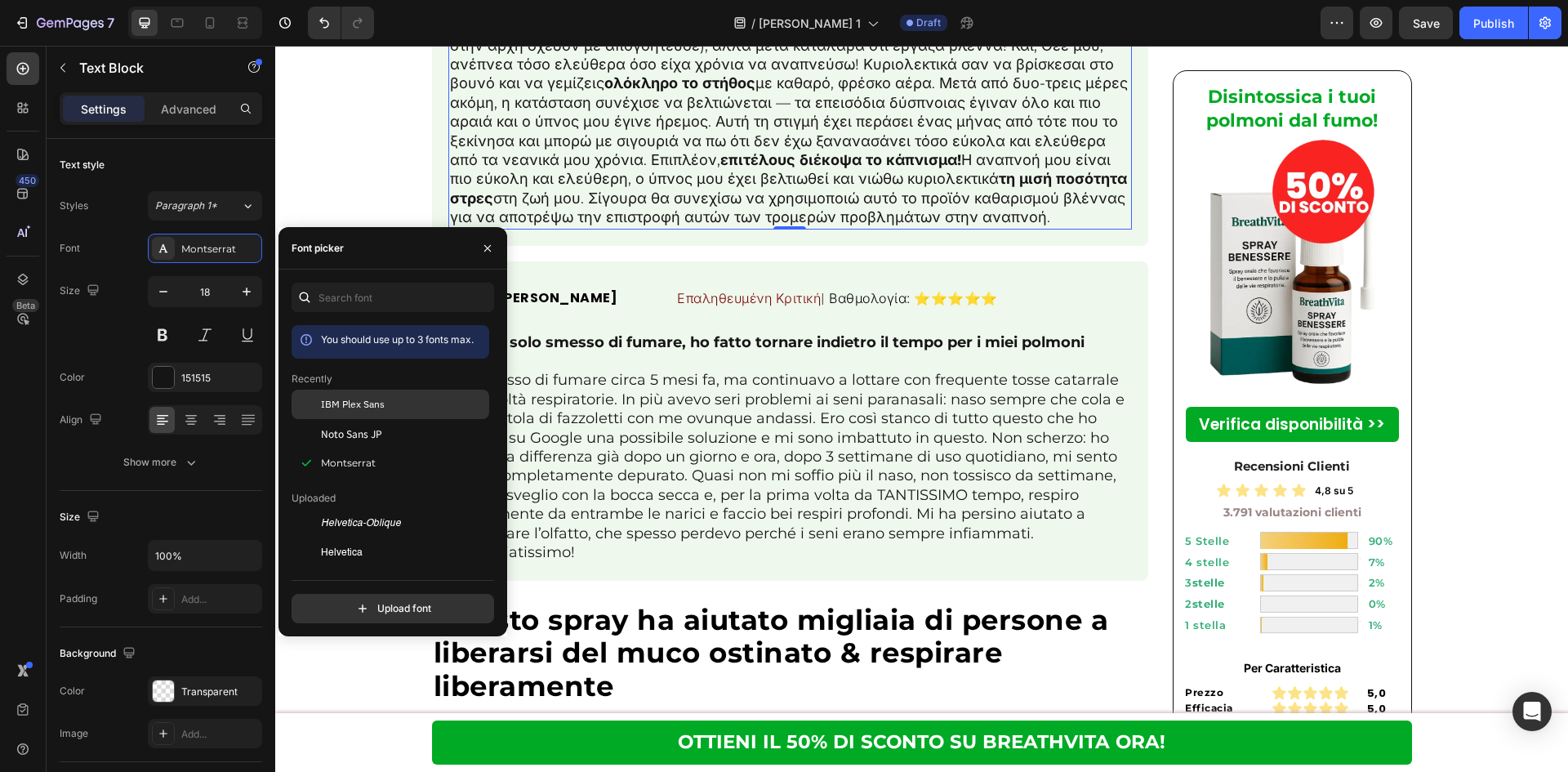
click at [324, 509] on div "IBM Plex Sans" at bounding box center [390, 523] width 198 height 29
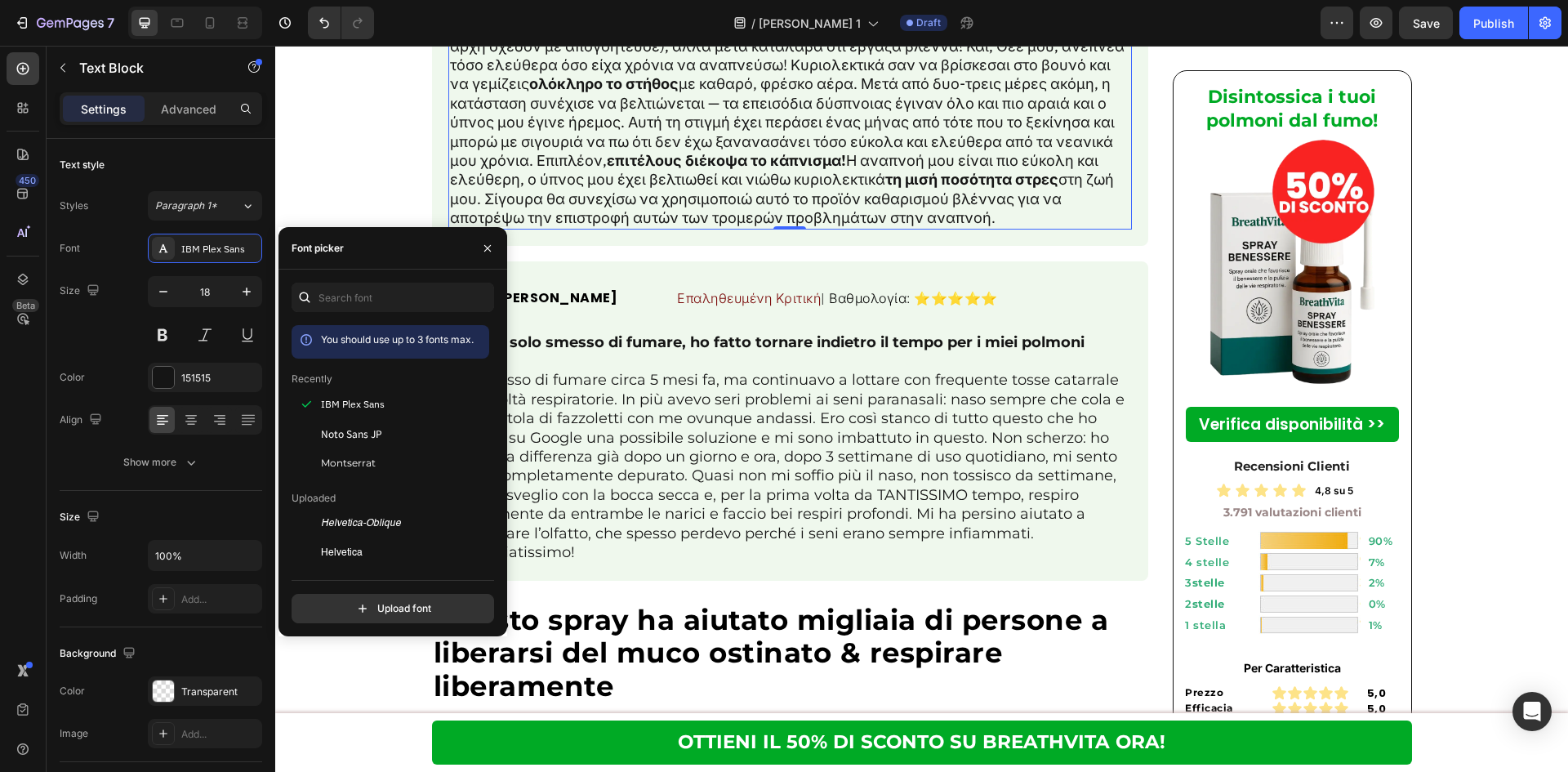
scroll to position [5880, 0]
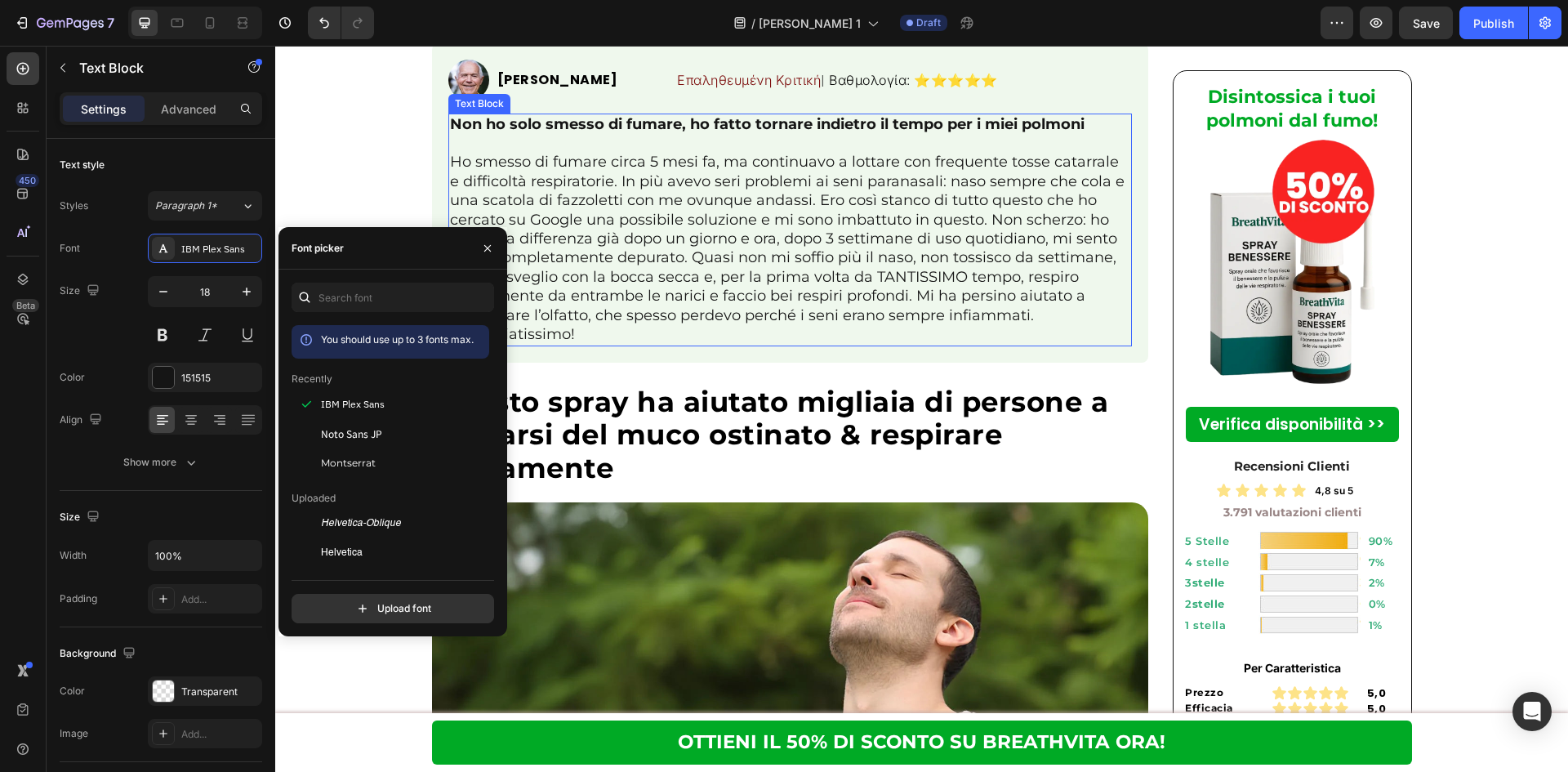
click at [889, 344] on p "Ho smesso di fumare circa 5 mesi fa, ma continuavo a lottare con frequente toss…" at bounding box center [791, 248] width 681 height 191
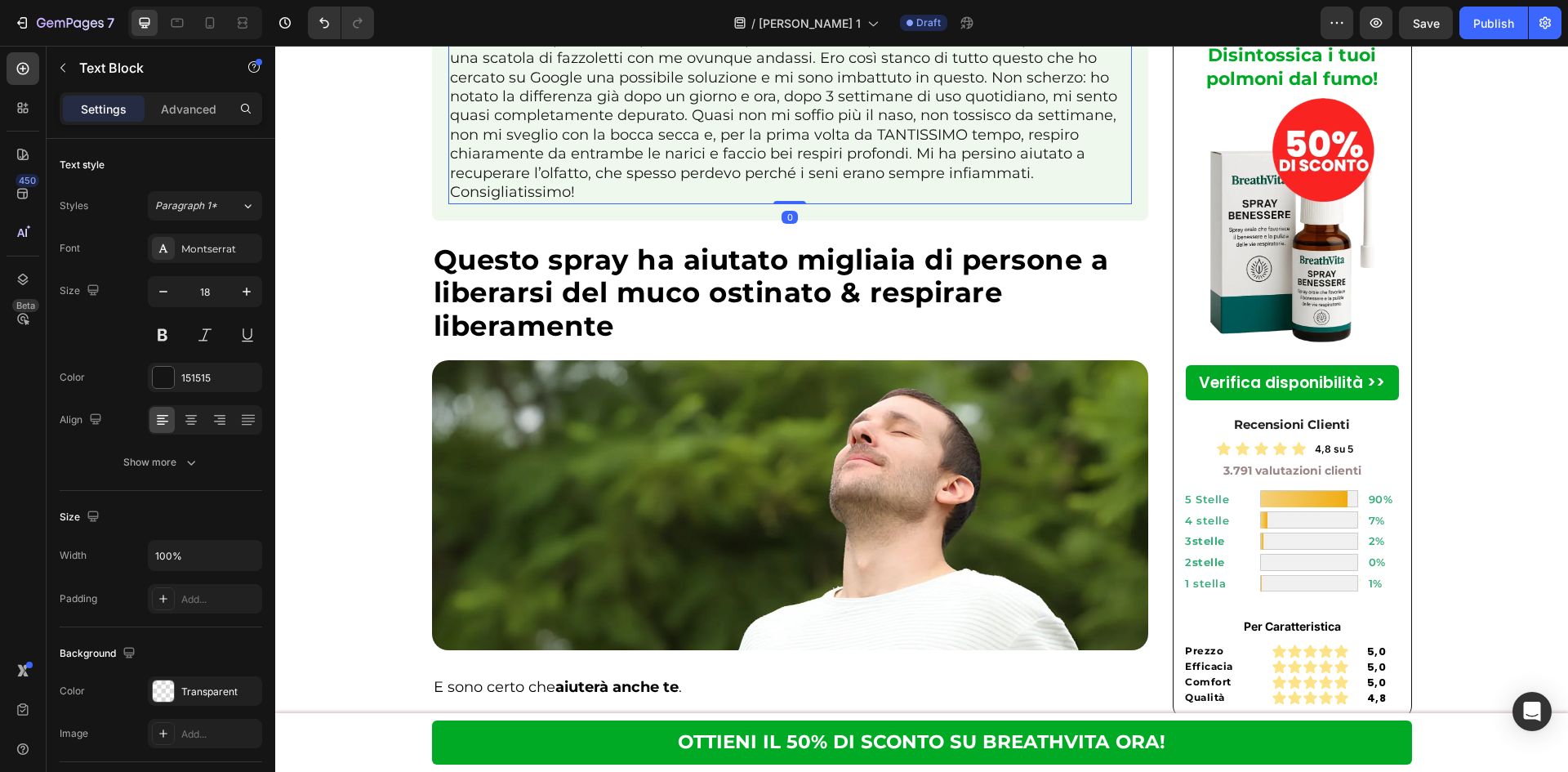
scroll to position [6207, 0]
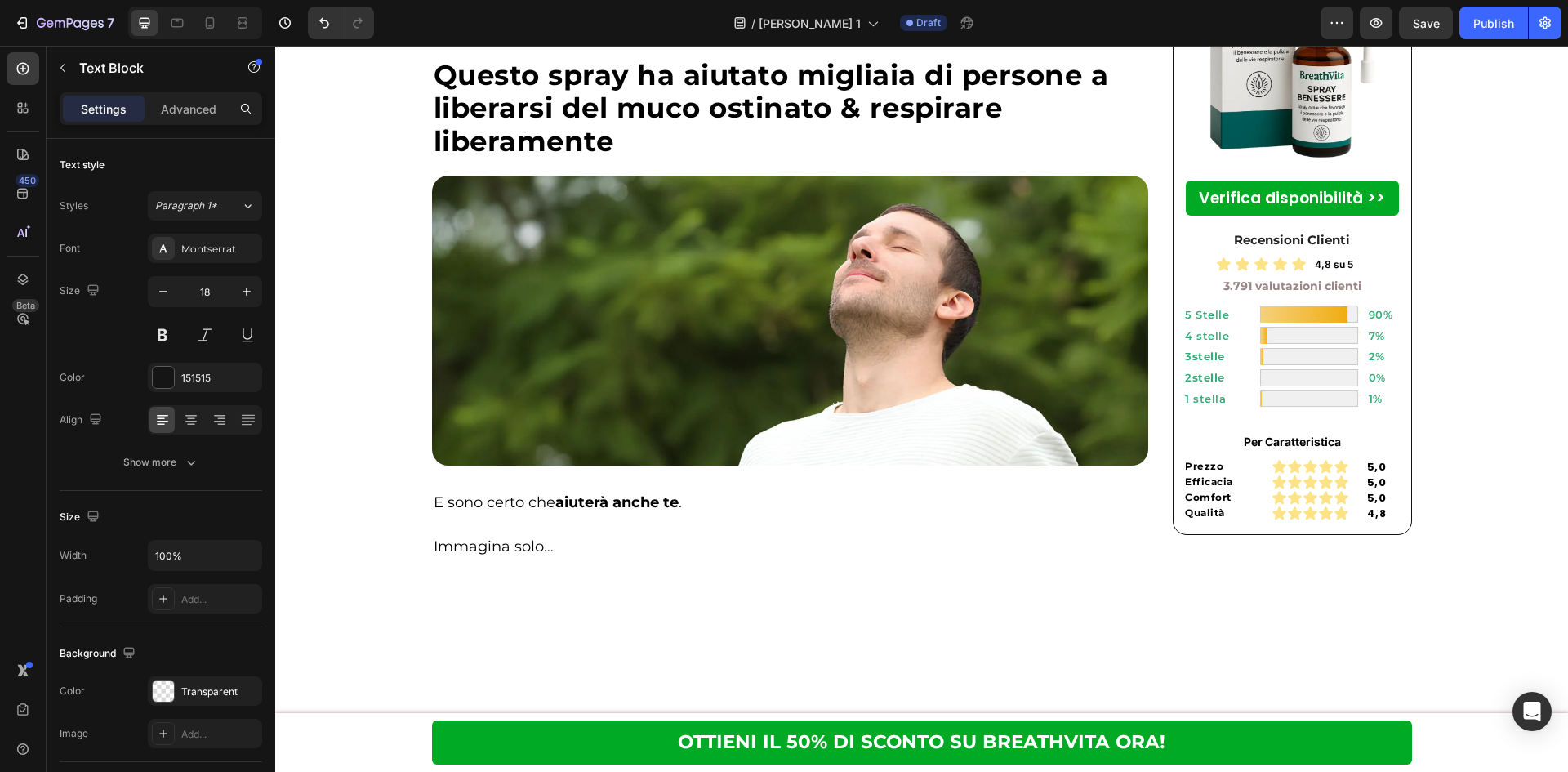
click at [209, 247] on div "Poppins" at bounding box center [219, 249] width 77 height 15
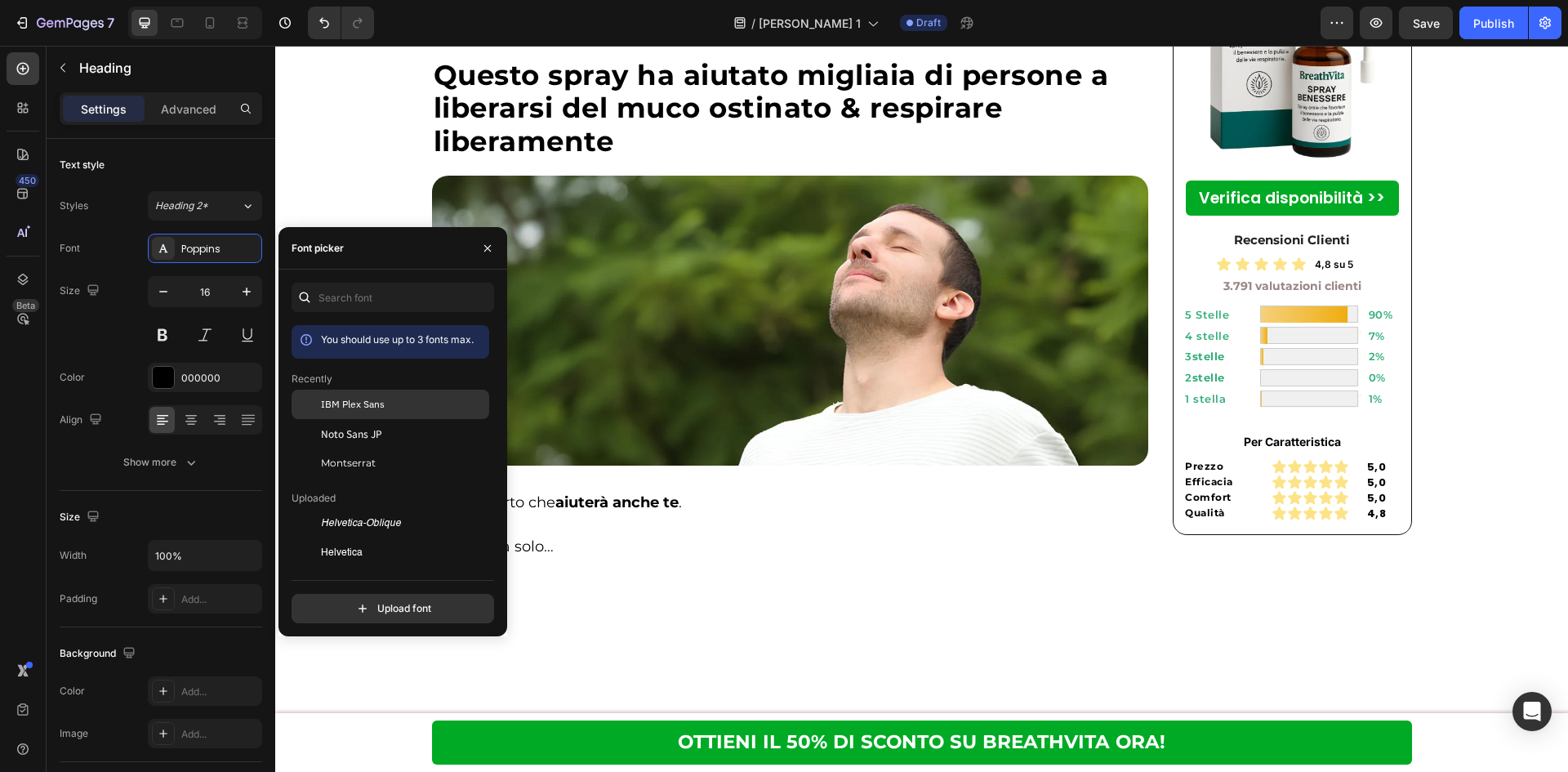
click at [329, 509] on div "IBM Plex Sans" at bounding box center [390, 523] width 198 height 29
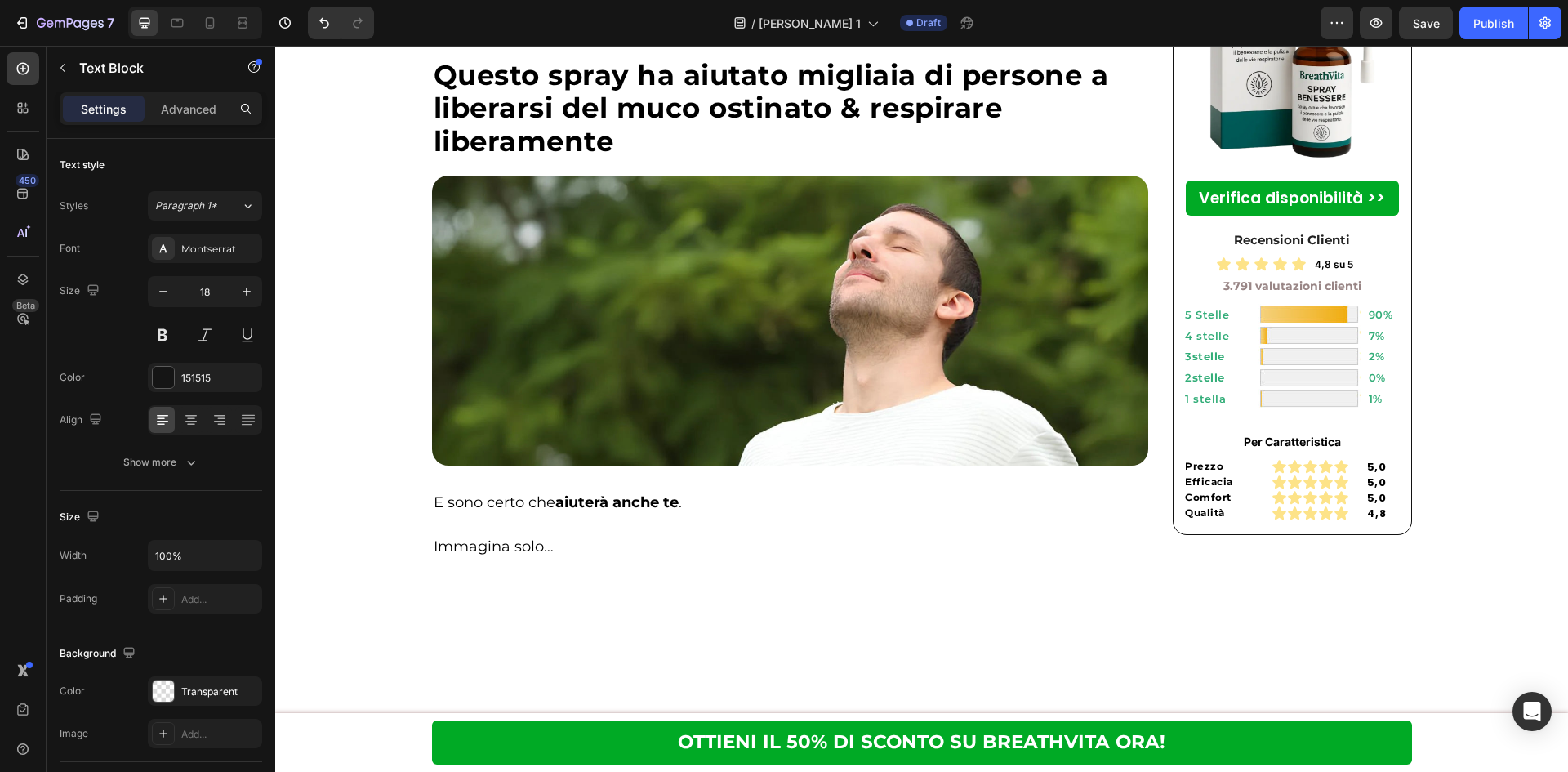
click at [244, 247] on div "Montserrat" at bounding box center [219, 249] width 77 height 15
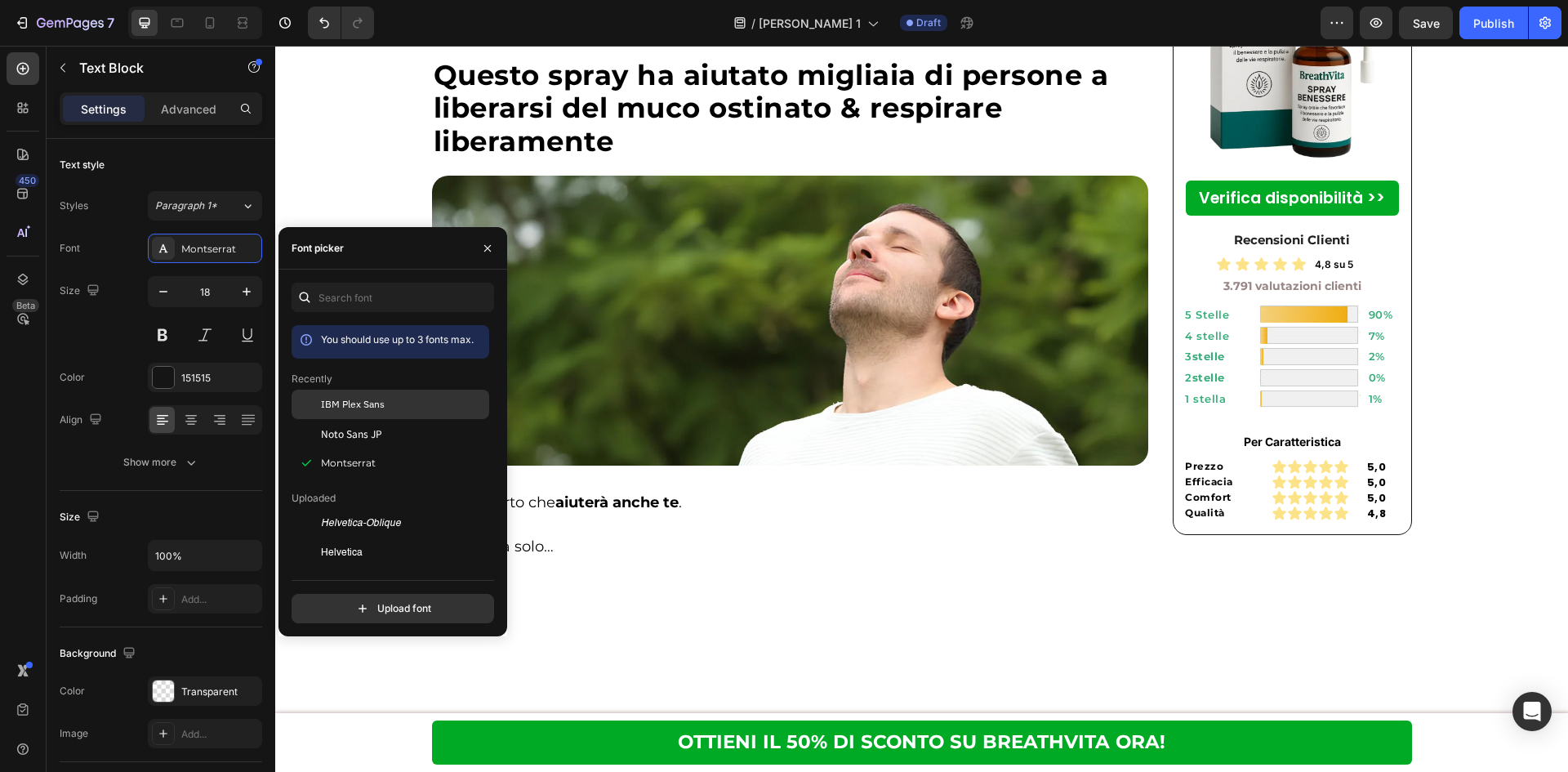
drag, startPoint x: 341, startPoint y: 402, endPoint x: 359, endPoint y: 418, distance: 24.1
click at [341, 401] on span "IBM Plex Sans" at bounding box center [353, 404] width 63 height 15
click at [907, 160] on h2 "Questo spray ha aiutato migliaia di persone a liberarsi del muco ostinato & res…" at bounding box center [791, 108] width 717 height 103
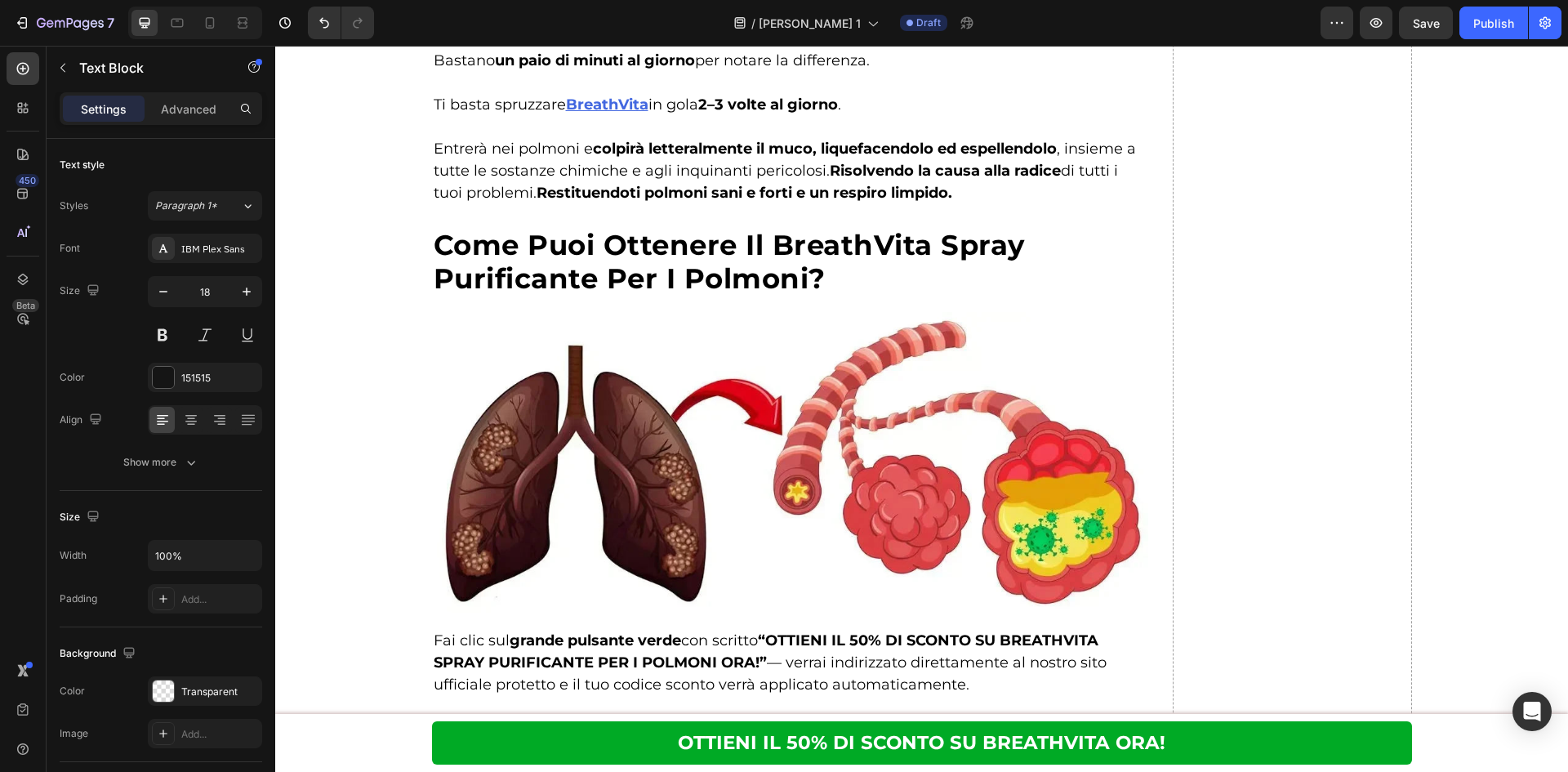
scroll to position [6752, 0]
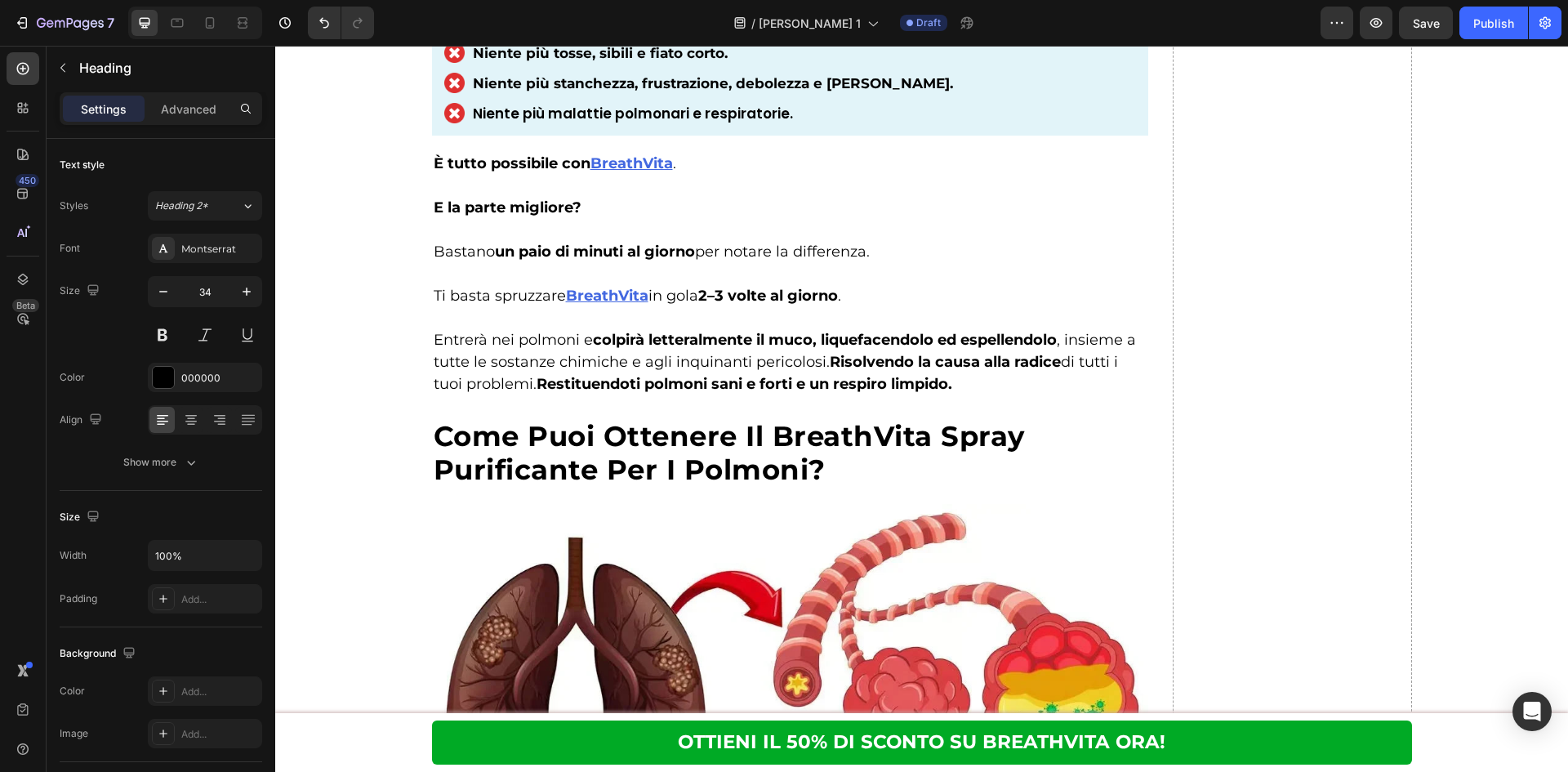
click at [245, 233] on div "Montserrat" at bounding box center [204, 247] width 114 height 29
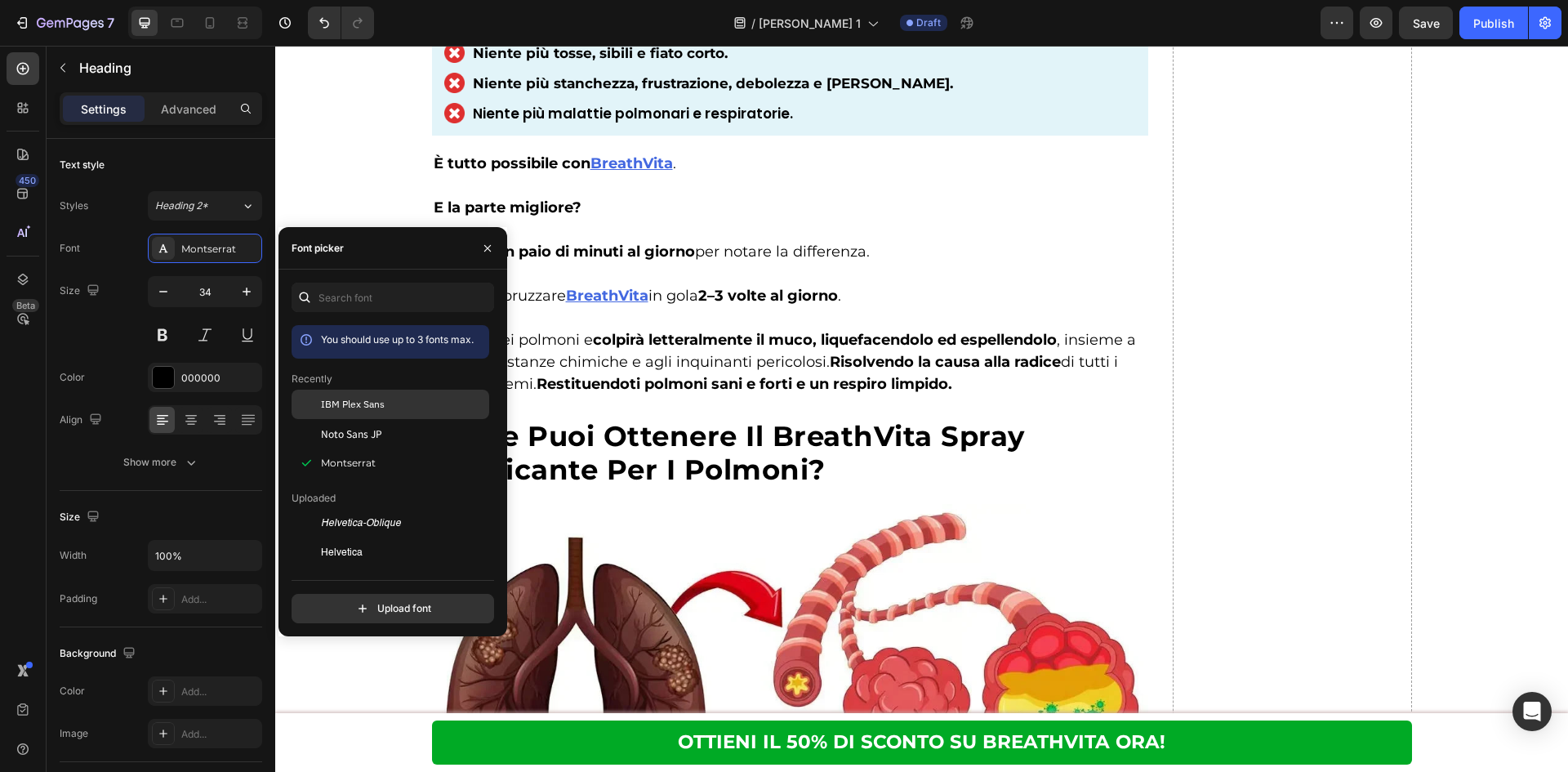
drag, startPoint x: 331, startPoint y: 396, endPoint x: 384, endPoint y: 414, distance: 56.0
click at [331, 509] on div "IBM Plex Sans" at bounding box center [390, 523] width 198 height 29
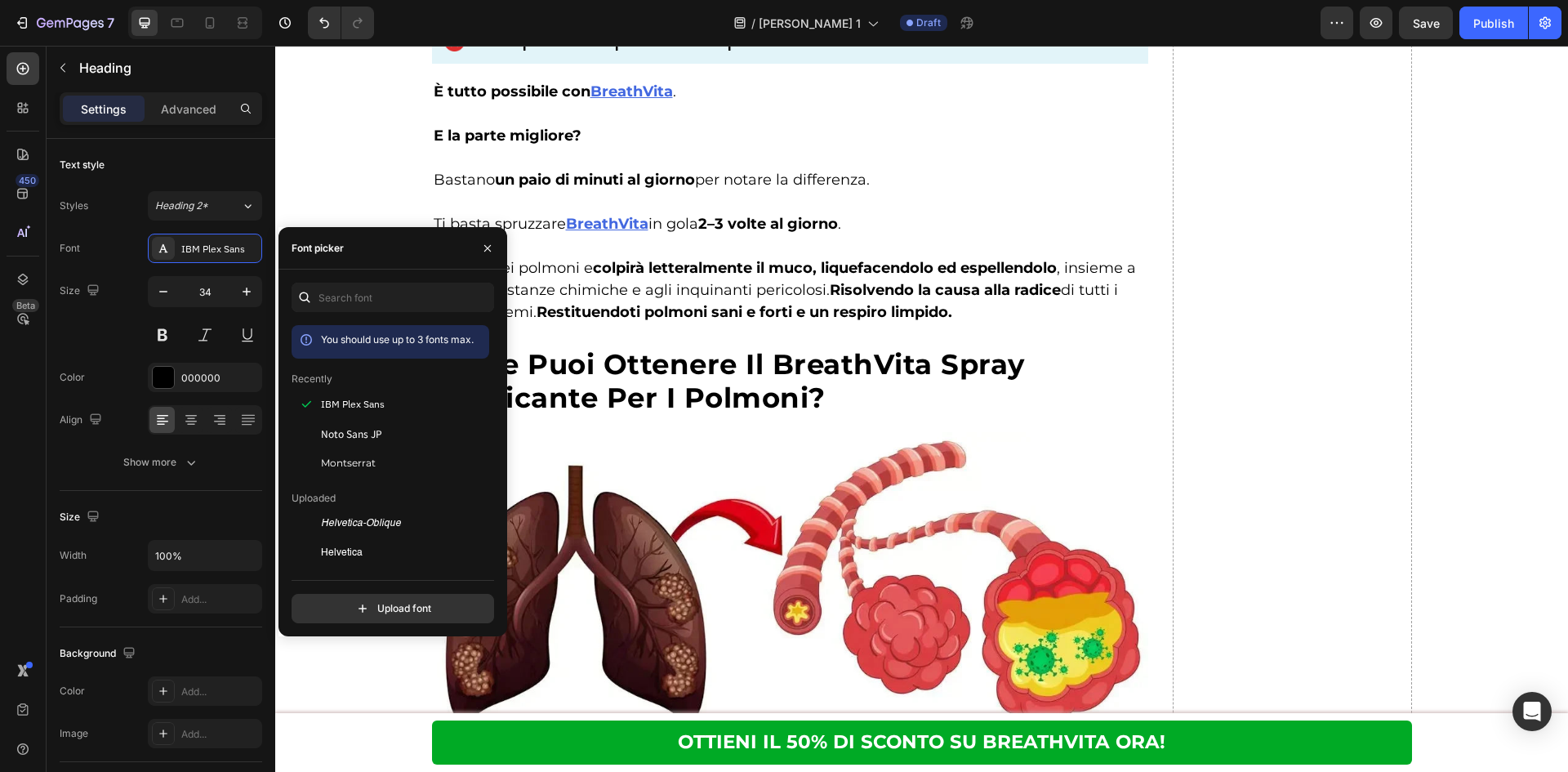
scroll to position [6860, 0]
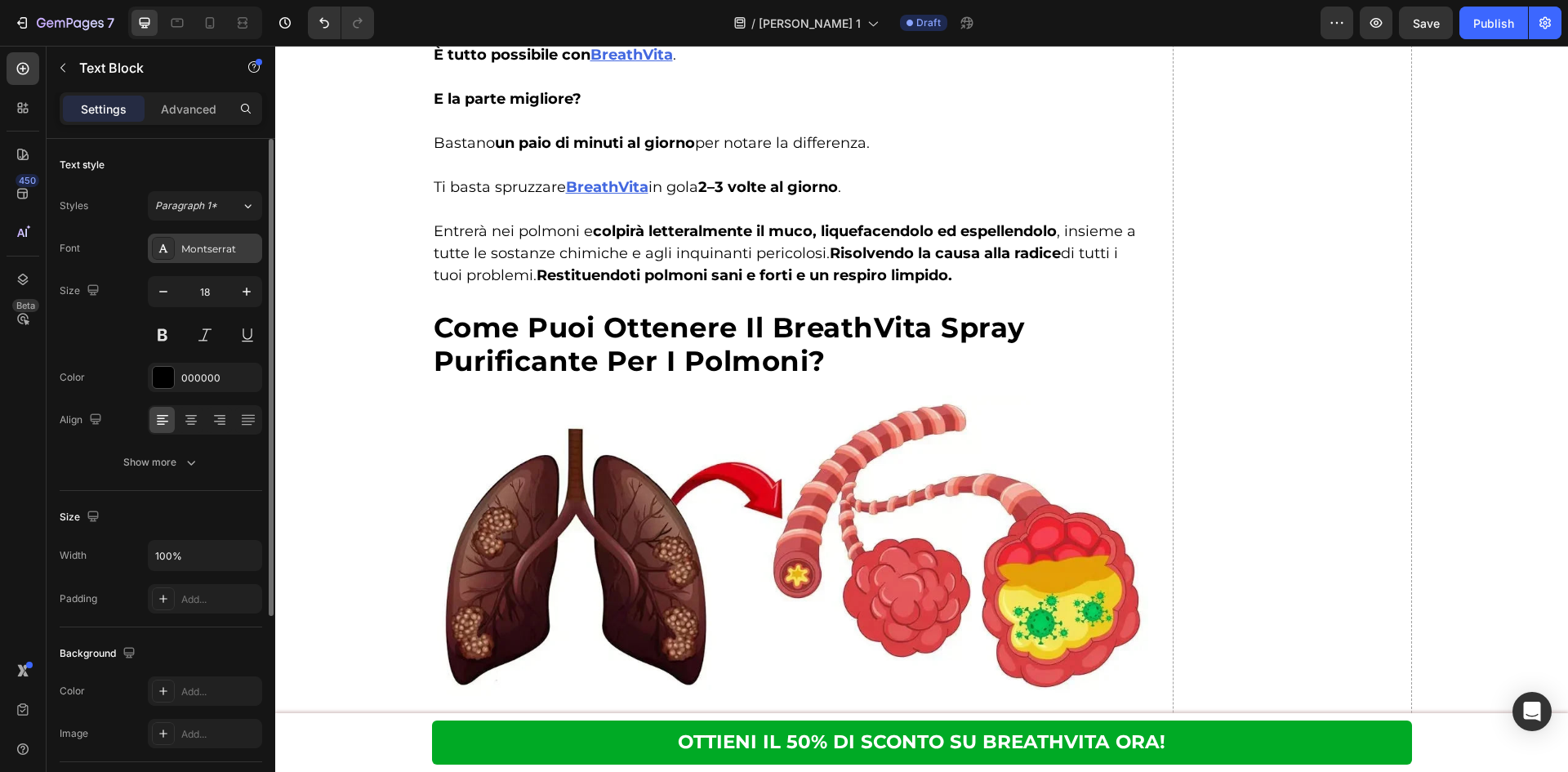
click at [217, 253] on div "Montserrat" at bounding box center [219, 249] width 77 height 15
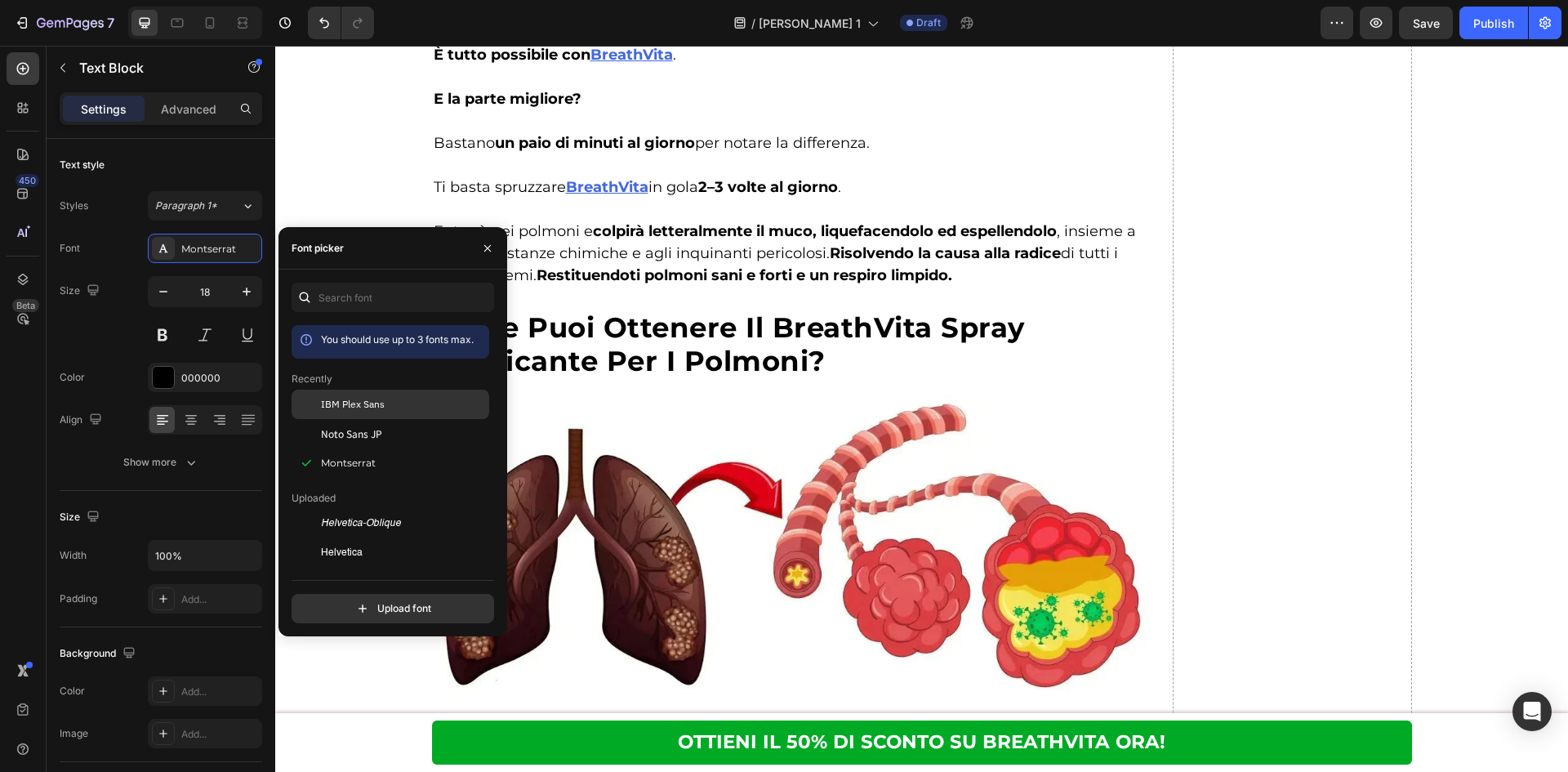
drag, startPoint x: 376, startPoint y: 403, endPoint x: 631, endPoint y: 495, distance: 271.1
click at [376, 403] on span "IBM Plex Sans" at bounding box center [353, 404] width 63 height 15
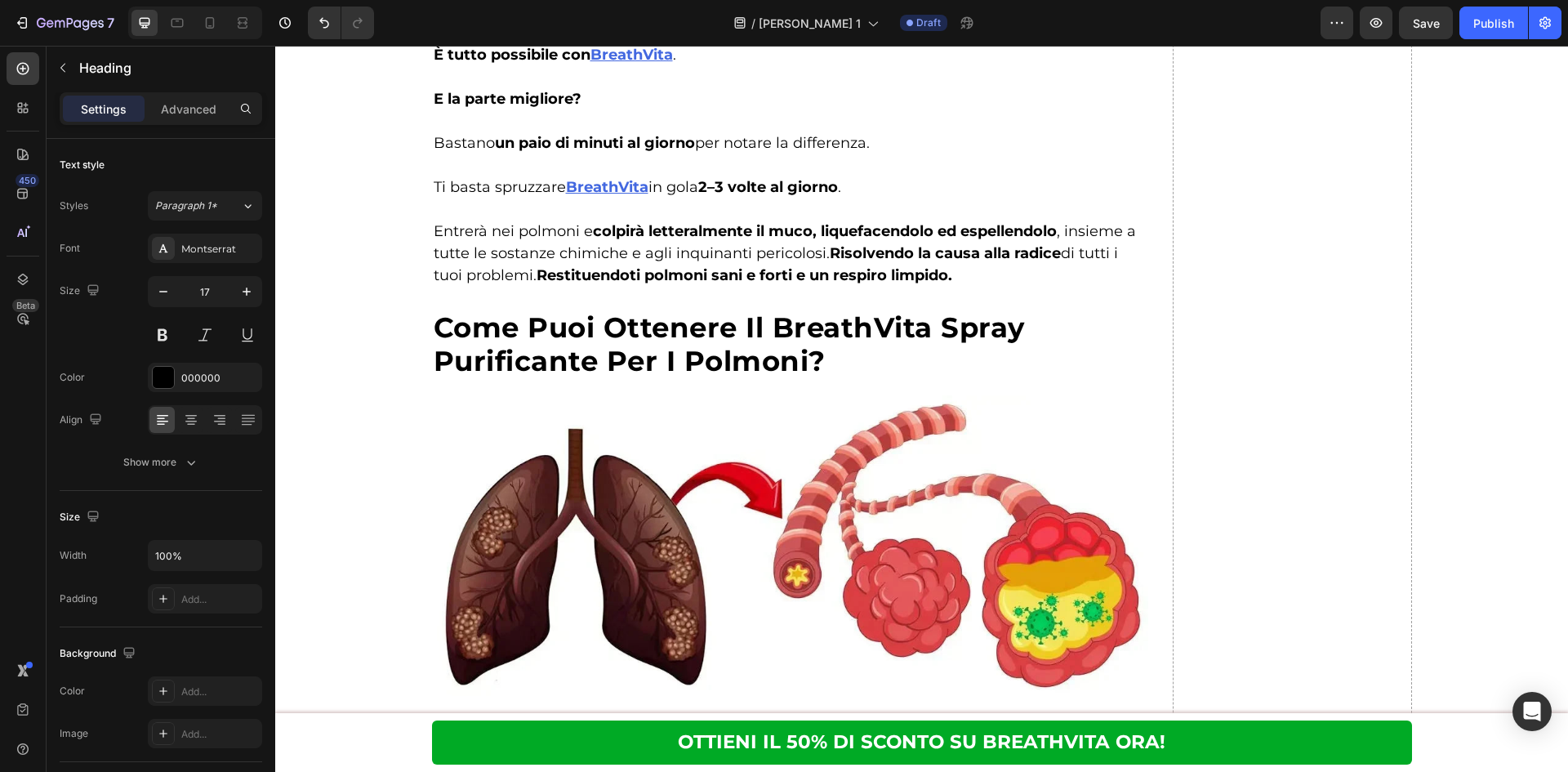
click at [203, 242] on div "Montserrat" at bounding box center [219, 249] width 77 height 15
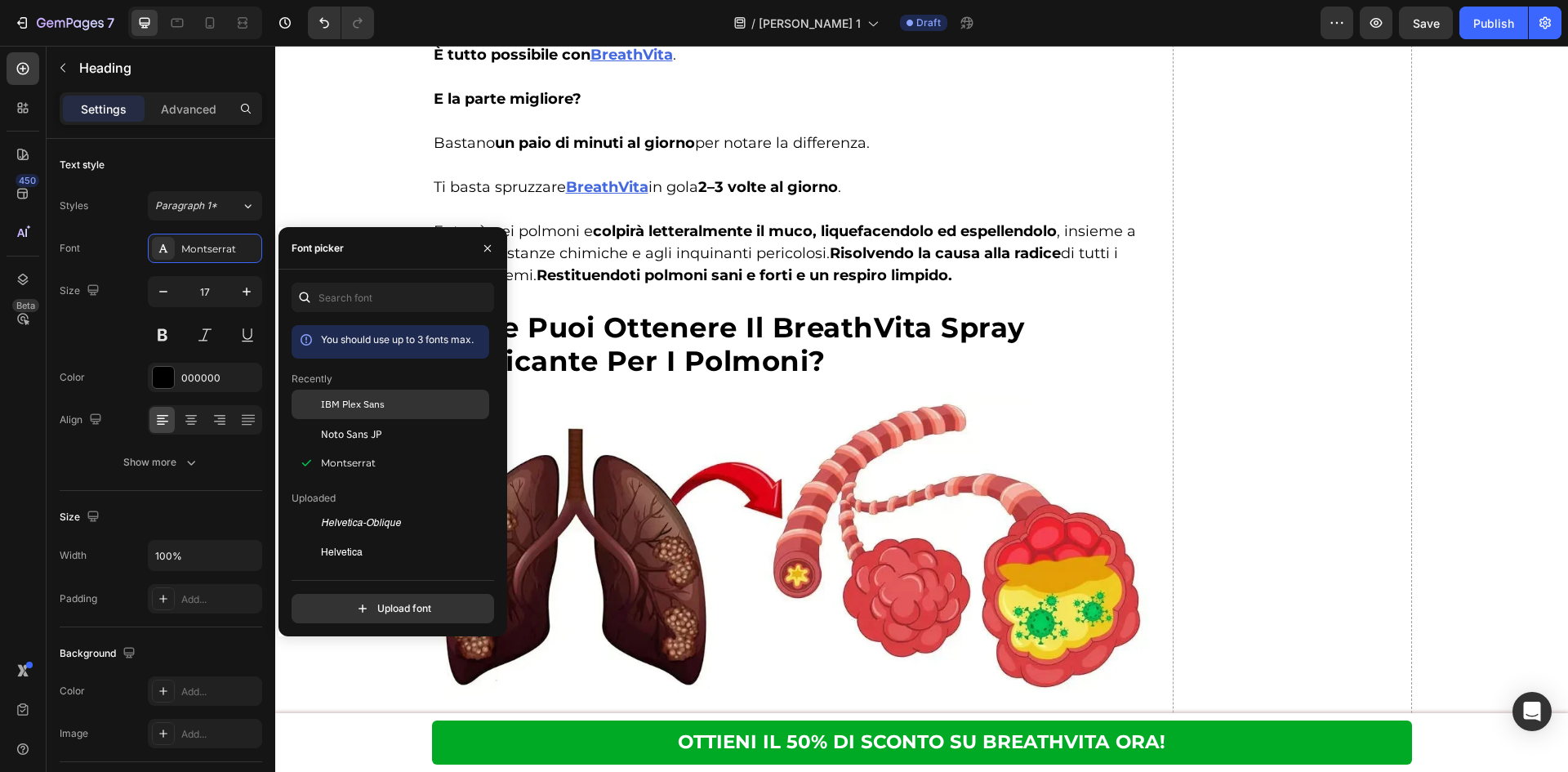
click at [388, 509] on div "IBM Plex Sans" at bounding box center [390, 523] width 198 height 29
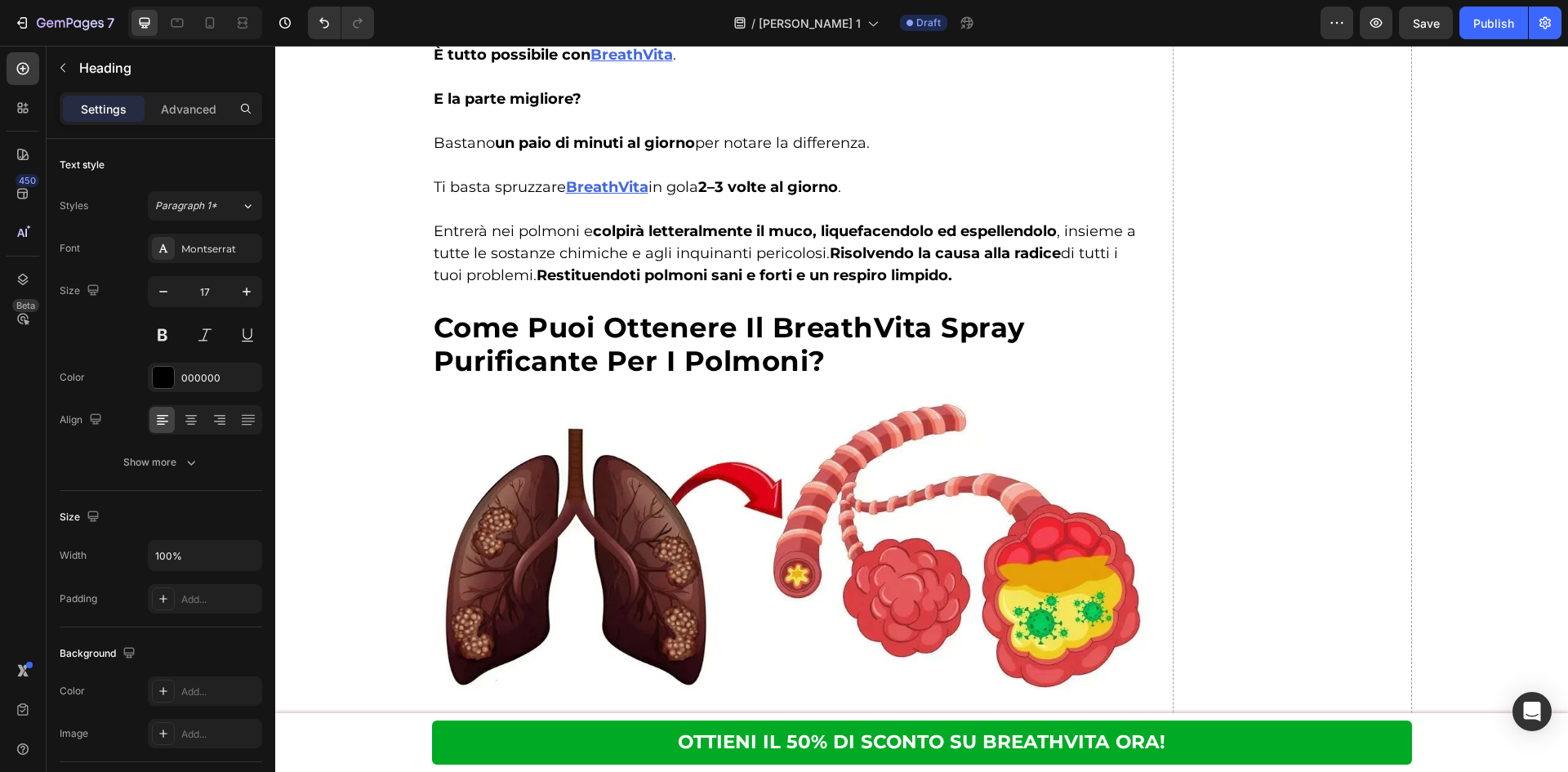
click at [217, 245] on div "Montserrat" at bounding box center [219, 249] width 77 height 15
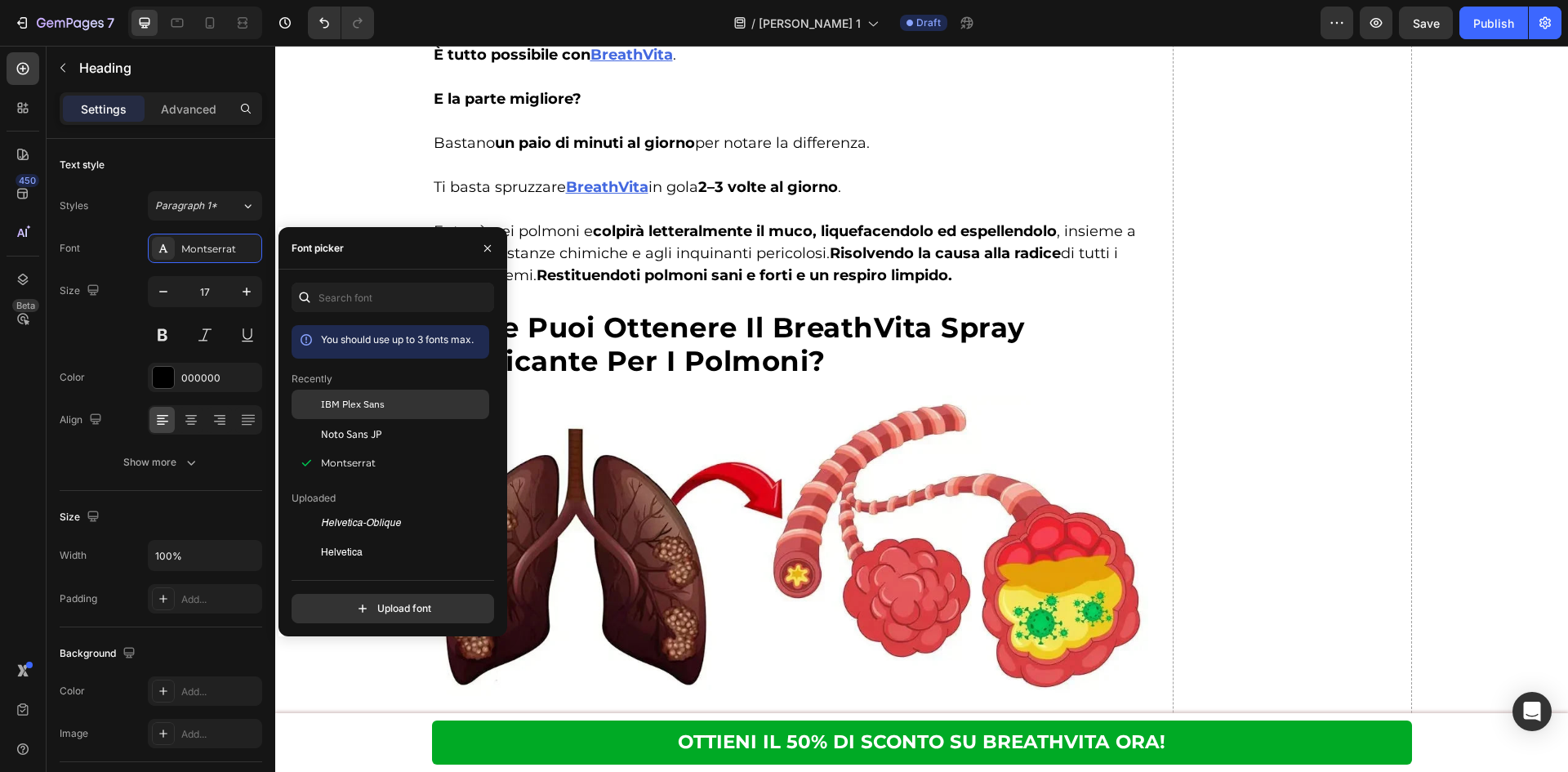
click at [407, 398] on div "IBM Plex Sans" at bounding box center [403, 404] width 165 height 15
click at [749, 15] on h2 "Niente più malattie polmonari e respiratorie." at bounding box center [633, 5] width 323 height 20
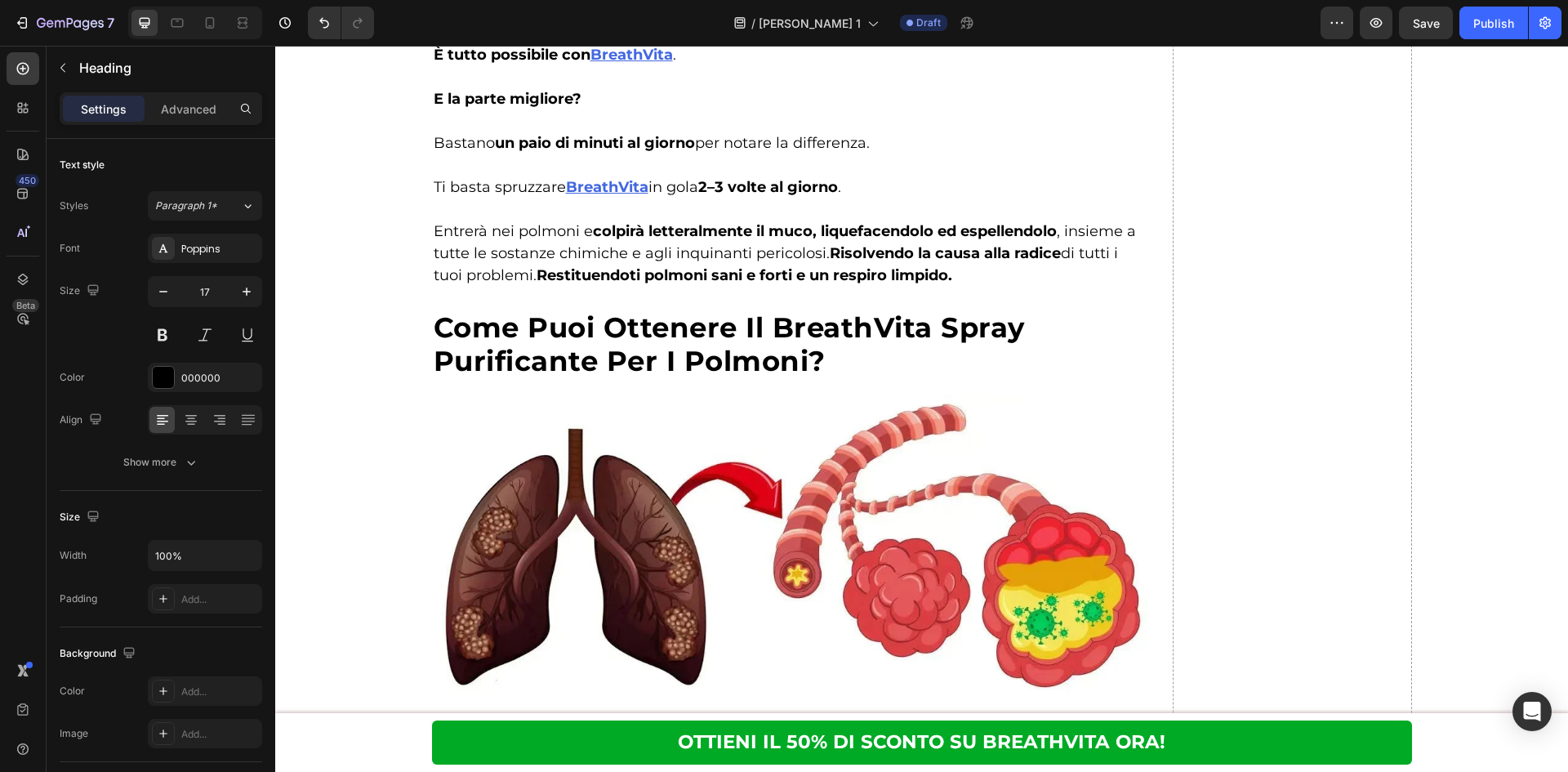
click at [675, 15] on h2 "Niente più malattie polmonari e respiratorie." at bounding box center [633, 5] width 323 height 20
click at [675, 13] on p "Niente più malattie polmonari e respiratorie." at bounding box center [633, 5] width 320 height 16
click at [217, 250] on div "Poppins" at bounding box center [219, 249] width 77 height 15
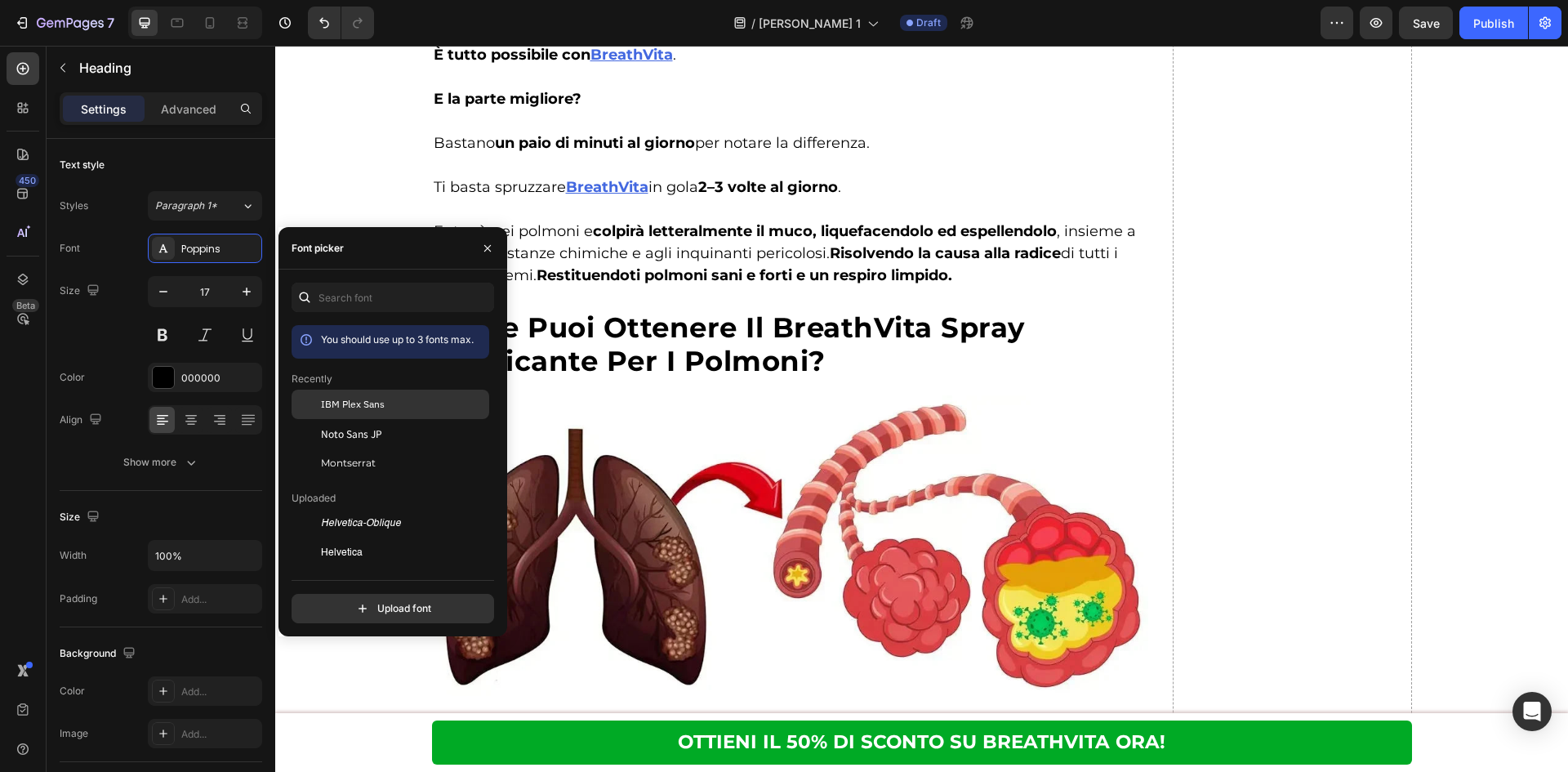
click at [428, 408] on div "IBM Plex Sans" at bounding box center [403, 404] width 165 height 15
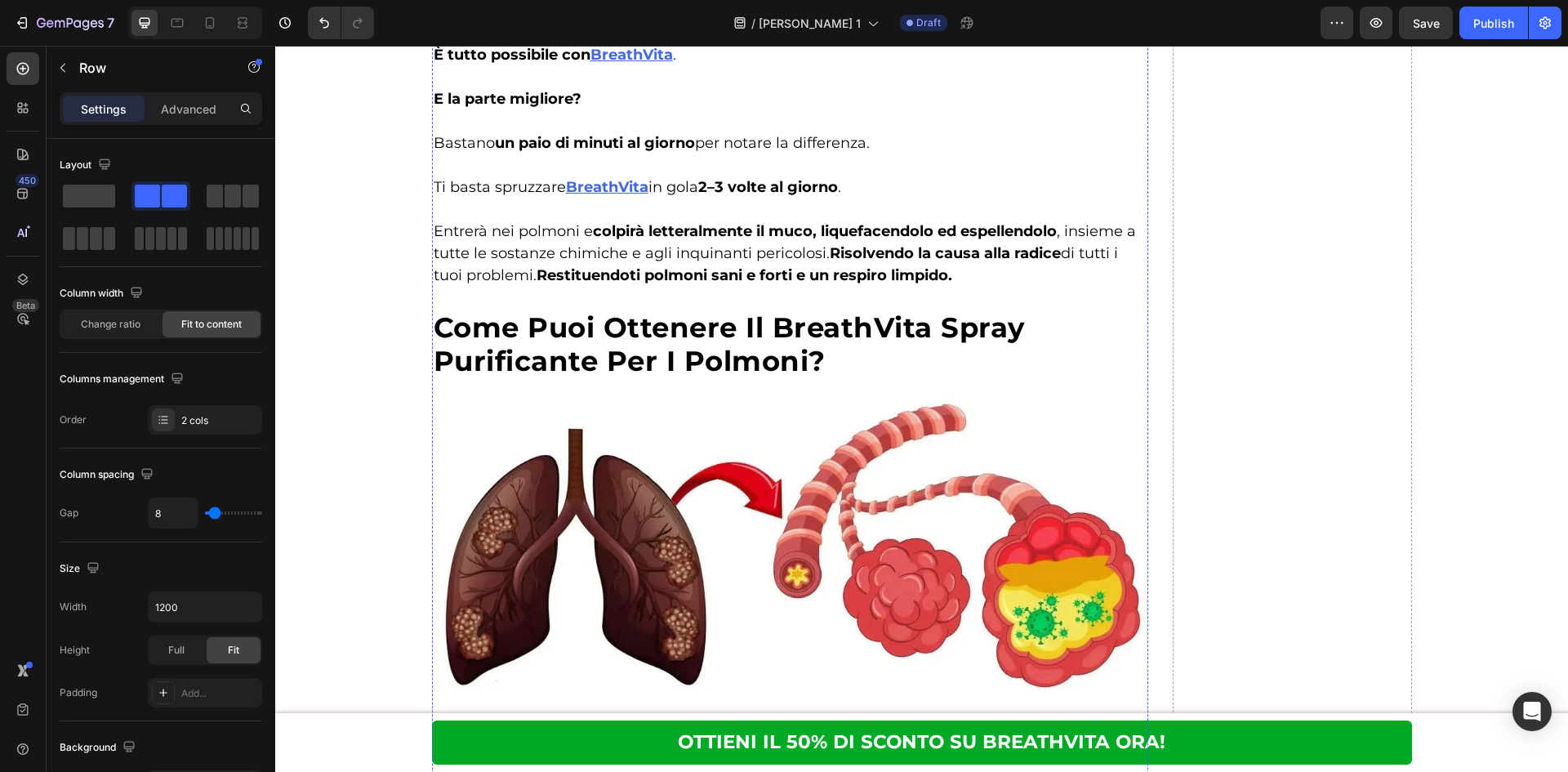
click at [866, 15] on div "Image Τέλος στις πνευμονικές και αναπνευστικές παθήσεις. Heading Row" at bounding box center [791, 5] width 693 height 21
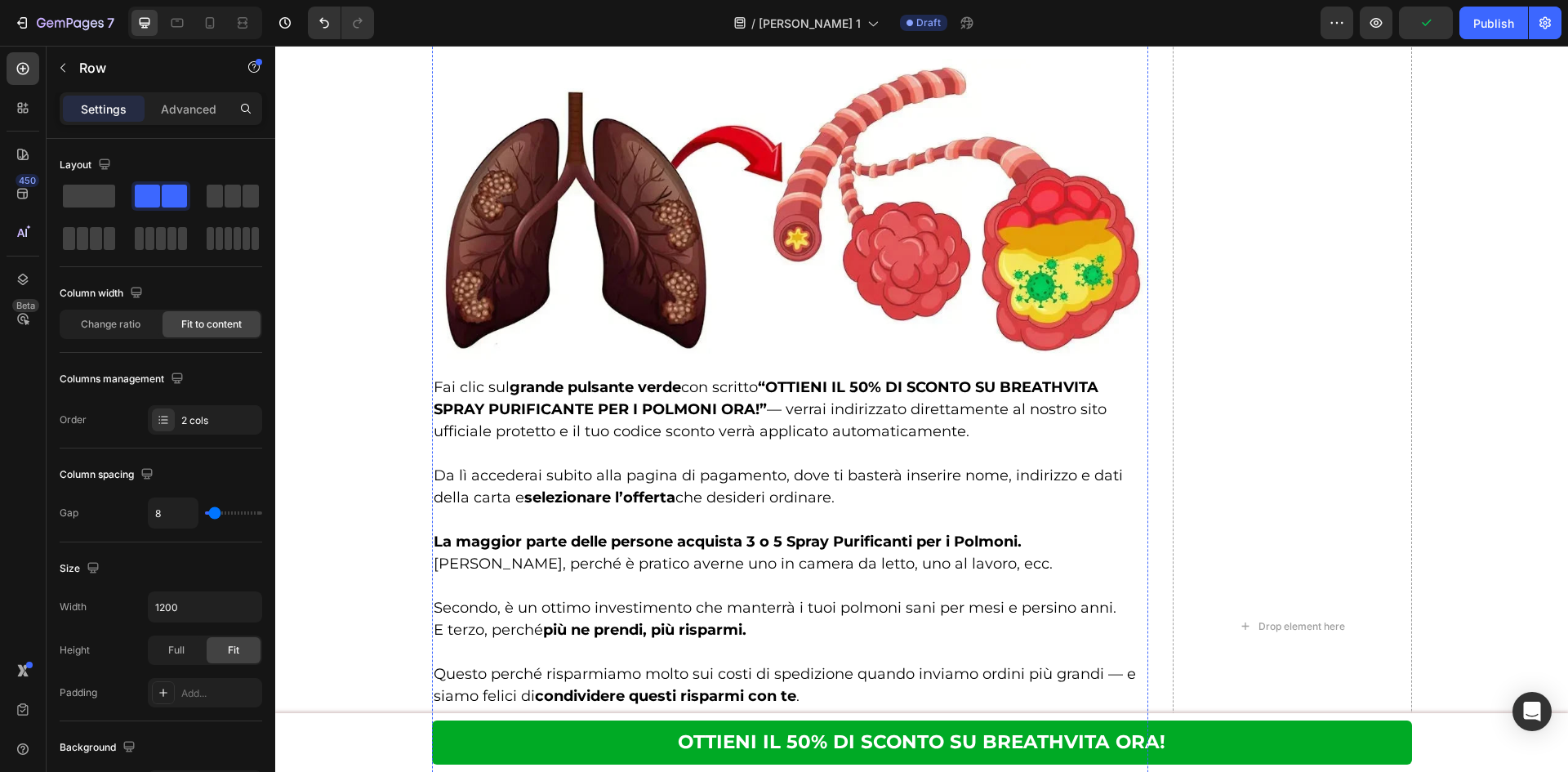
scroll to position [7187, 0]
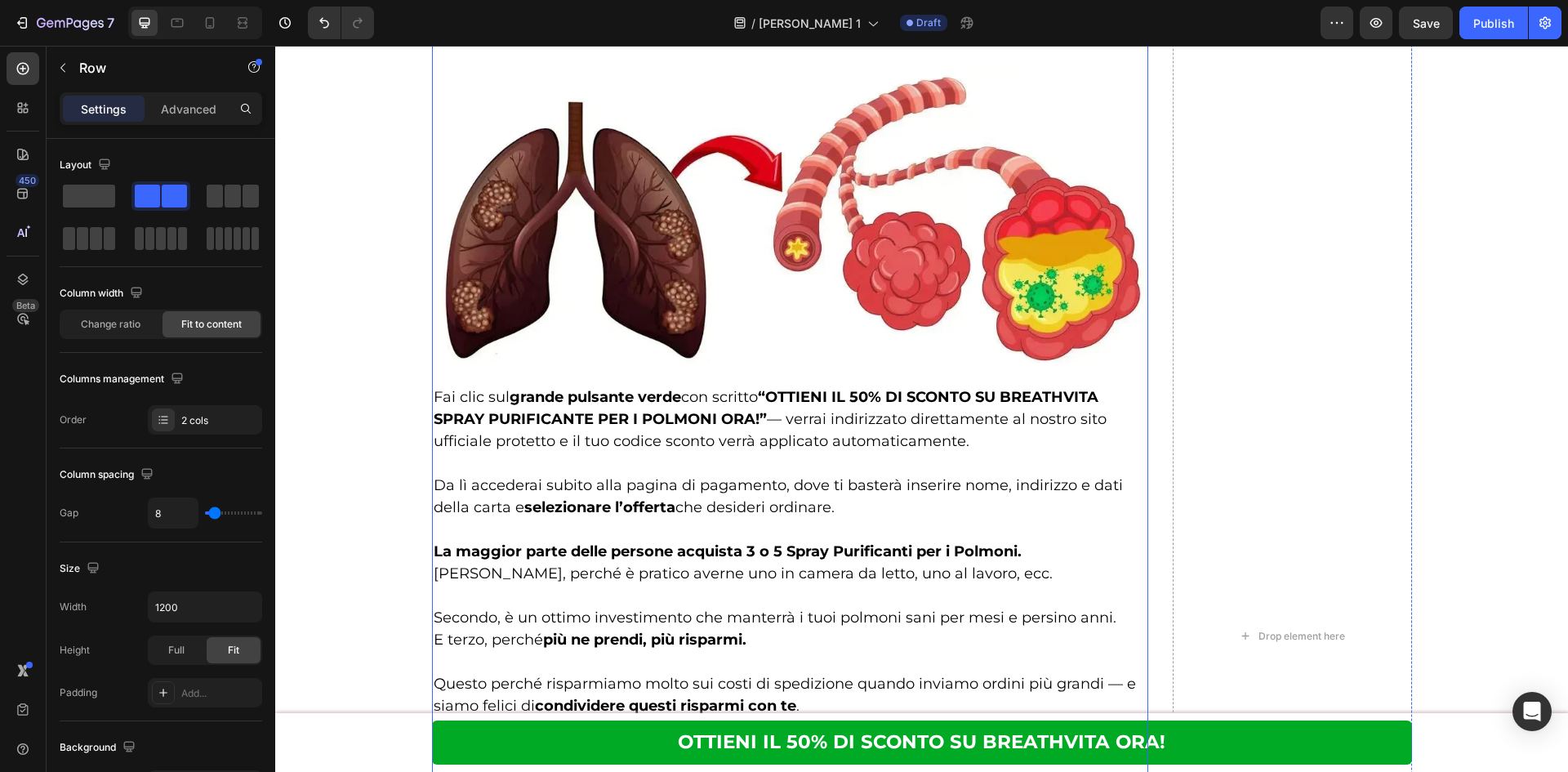
click at [825, 593] on div "Image Τέλος στον βήχα, το σφύριγμα και τη δύσπνοια. Heading Row Image ⁠⁠⁠⁠⁠⁠⁠ Τ…" at bounding box center [791, 636] width 717 height 2082
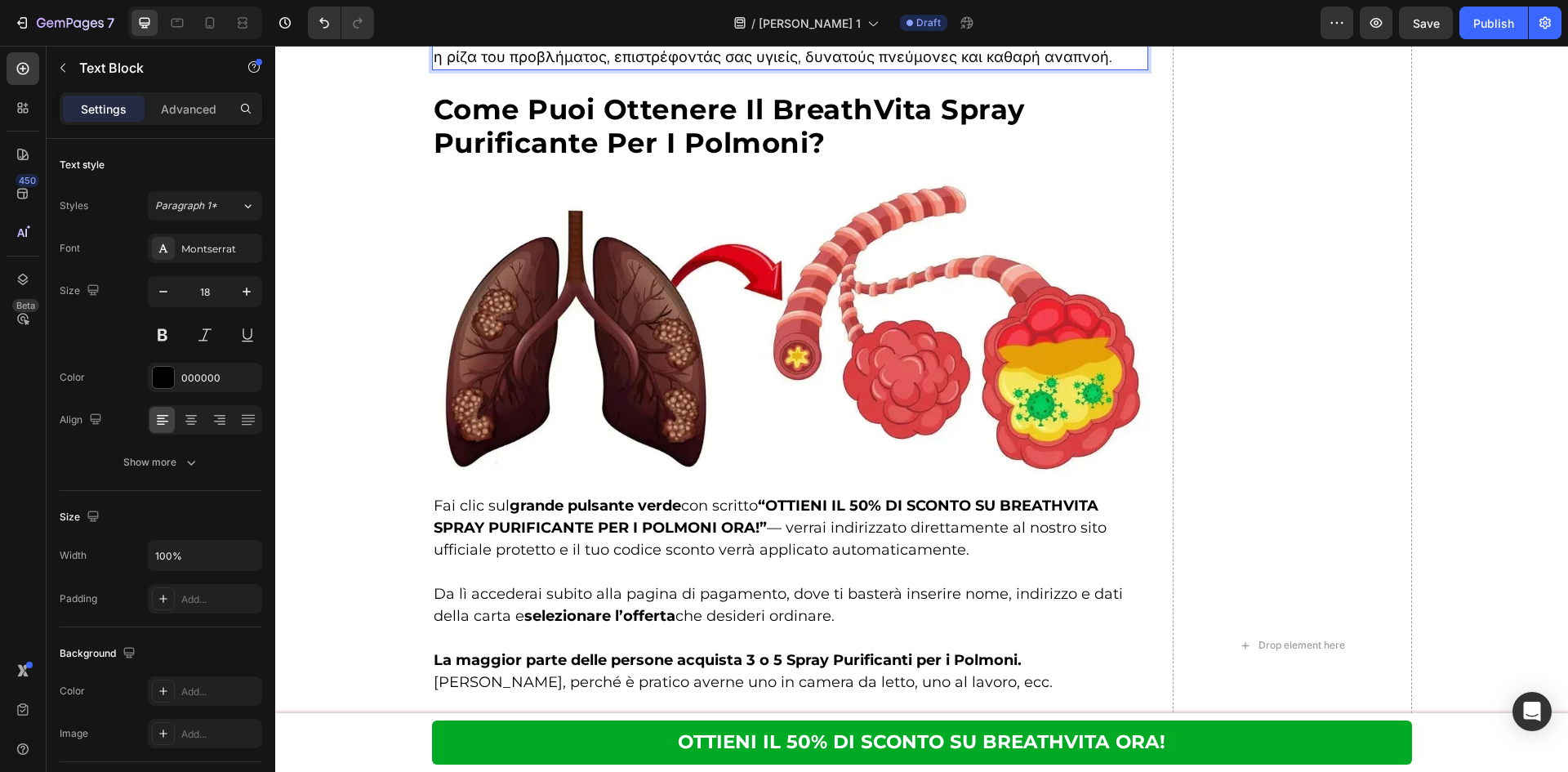
scroll to position [7324, 0]
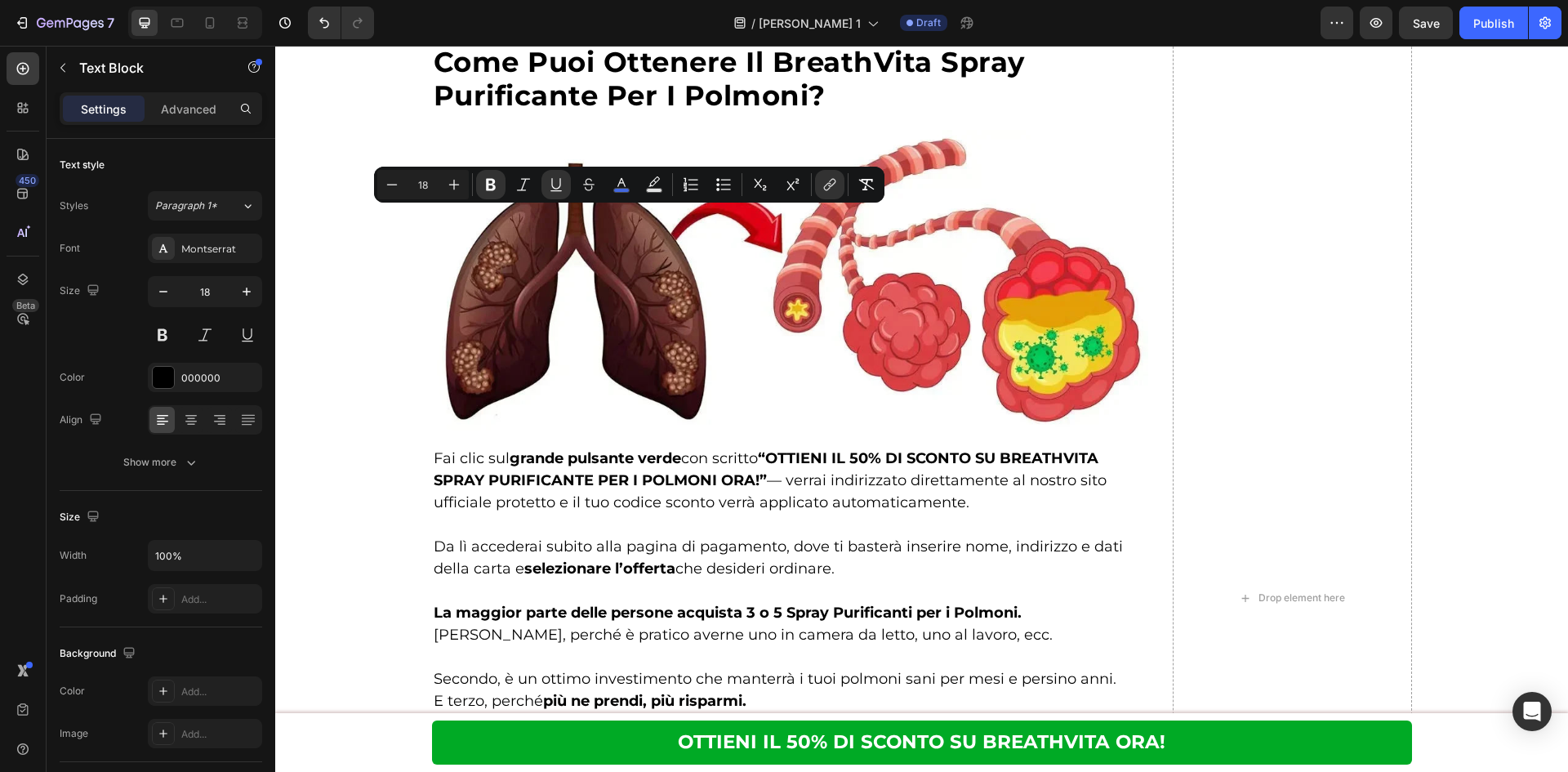
drag, startPoint x: 592, startPoint y: 216, endPoint x: 672, endPoint y: 206, distance: 80.6
copy u "BreathVita"
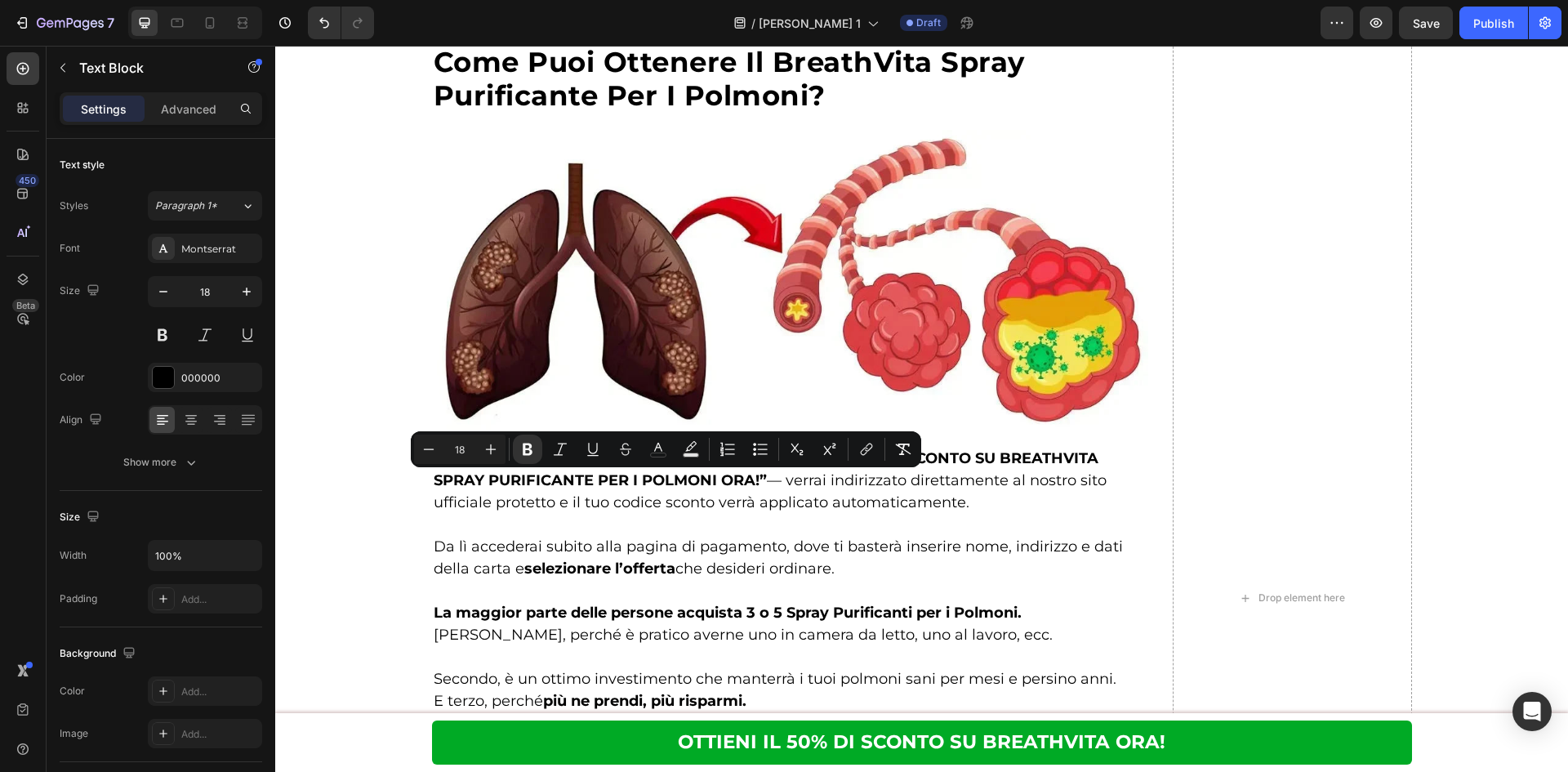
drag, startPoint x: 635, startPoint y: 477, endPoint x: 707, endPoint y: 483, distance: 72.2
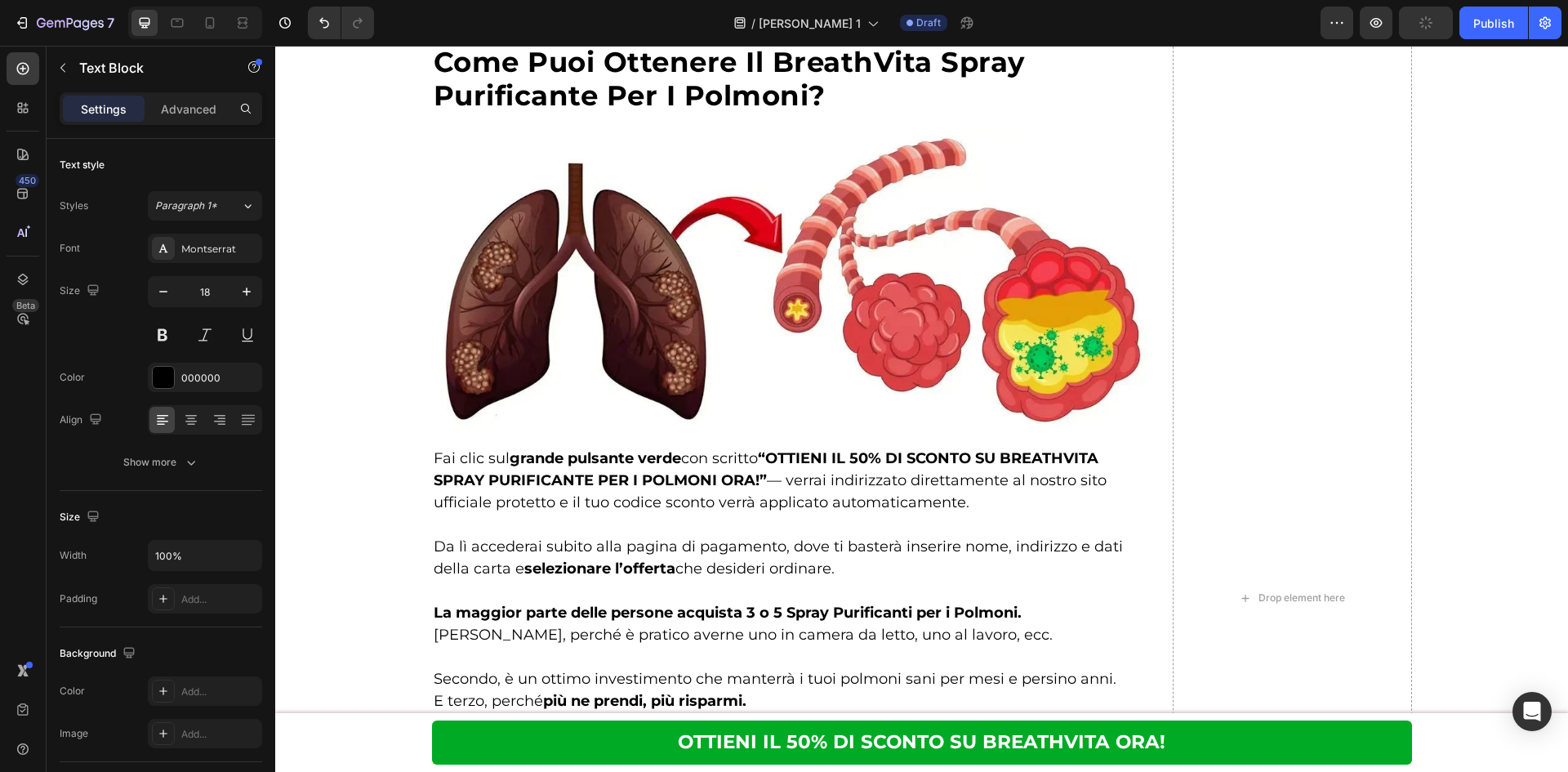
drag, startPoint x: 708, startPoint y: 487, endPoint x: 690, endPoint y: 523, distance: 40.2
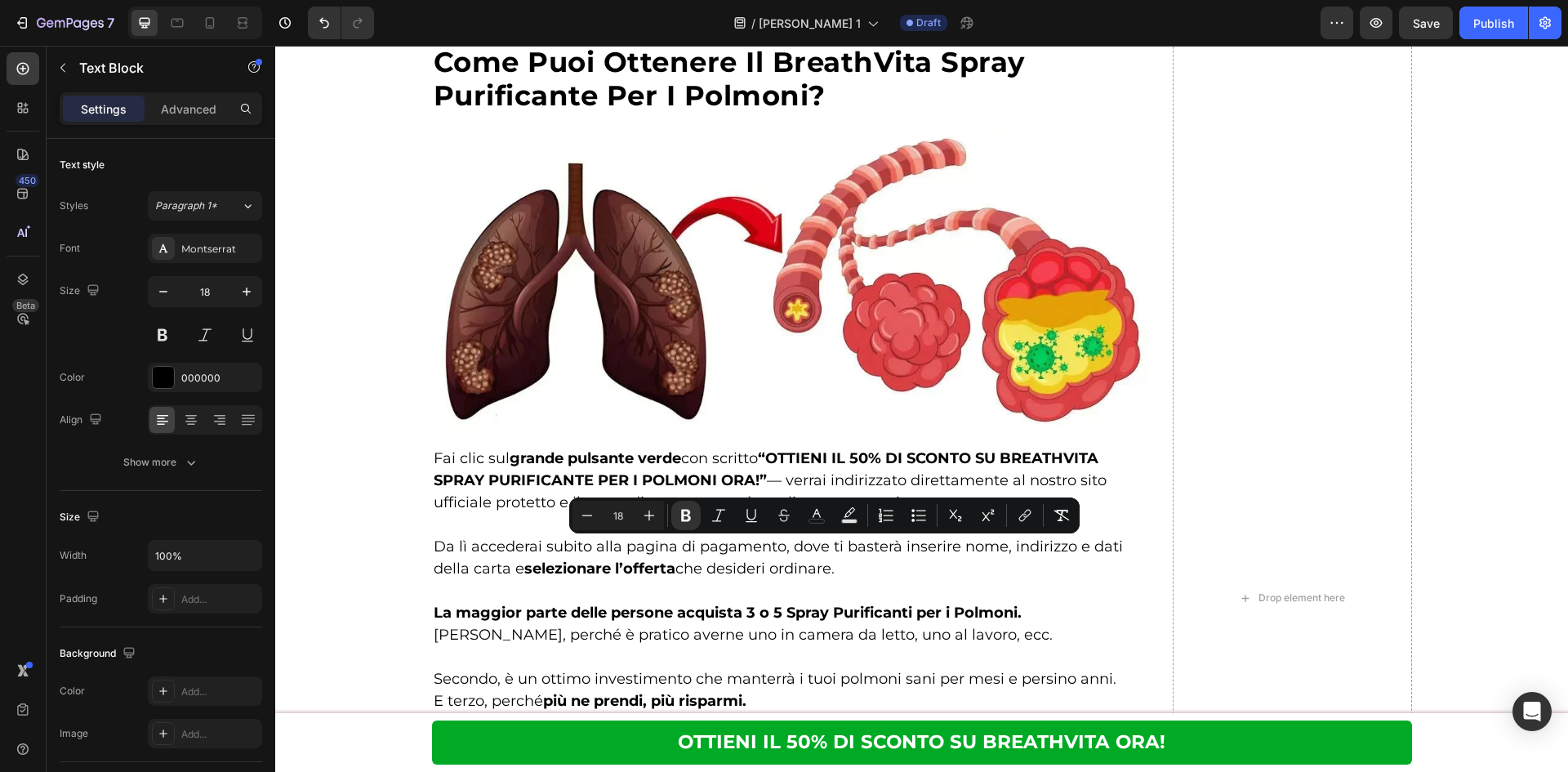
drag, startPoint x: 787, startPoint y: 547, endPoint x: 863, endPoint y: 554, distance: 76.3
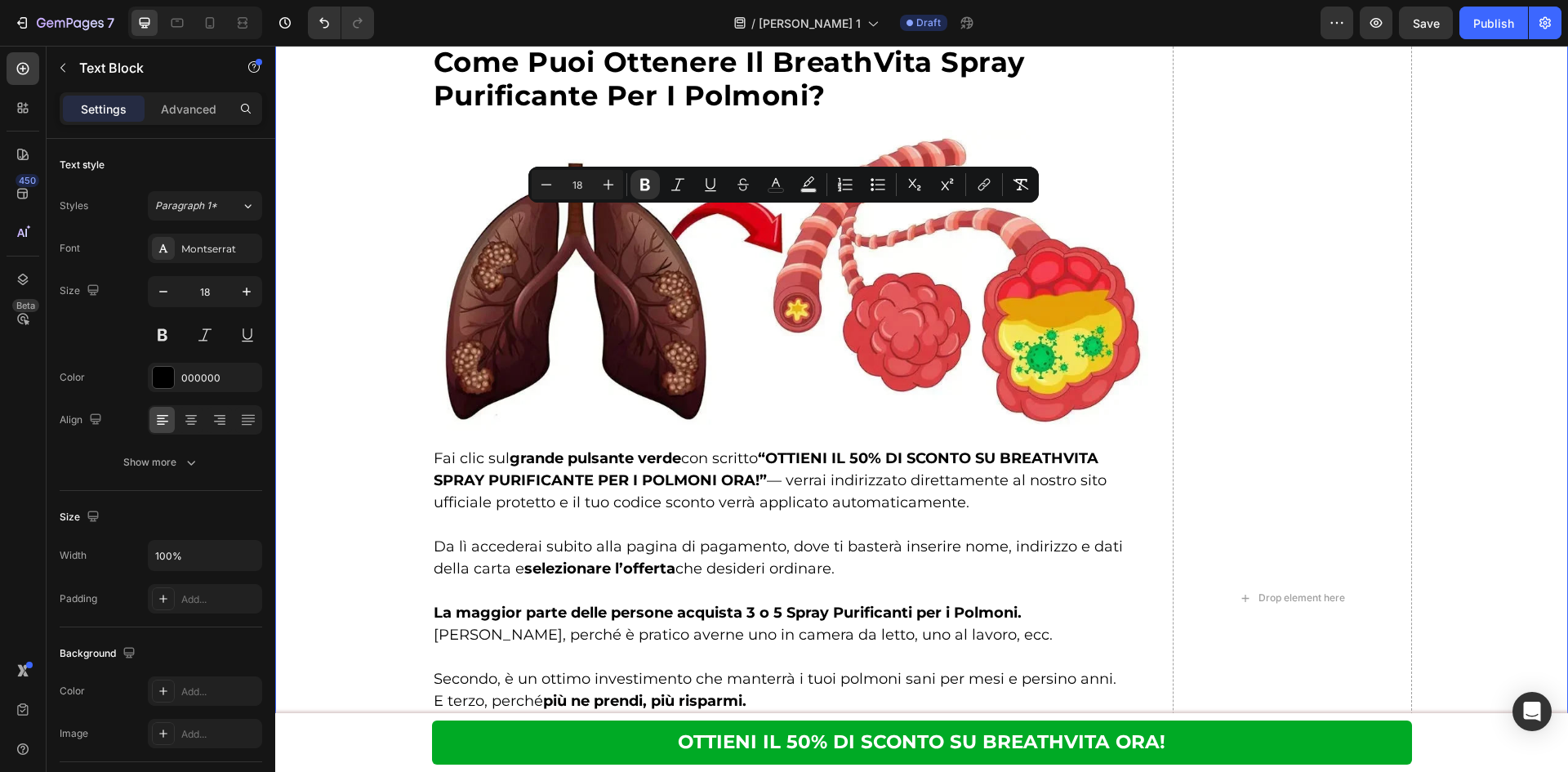
drag, startPoint x: 533, startPoint y: 467, endPoint x: 377, endPoint y: 200, distance: 309.2
click at [377, 200] on div "Image Τέλος στον βήχα, το σφύριγμα και τη δύσπνοια. Heading Row Image ⁠⁠⁠⁠⁠⁠⁠ Τ…" at bounding box center [921, 597] width 1293 height 2281
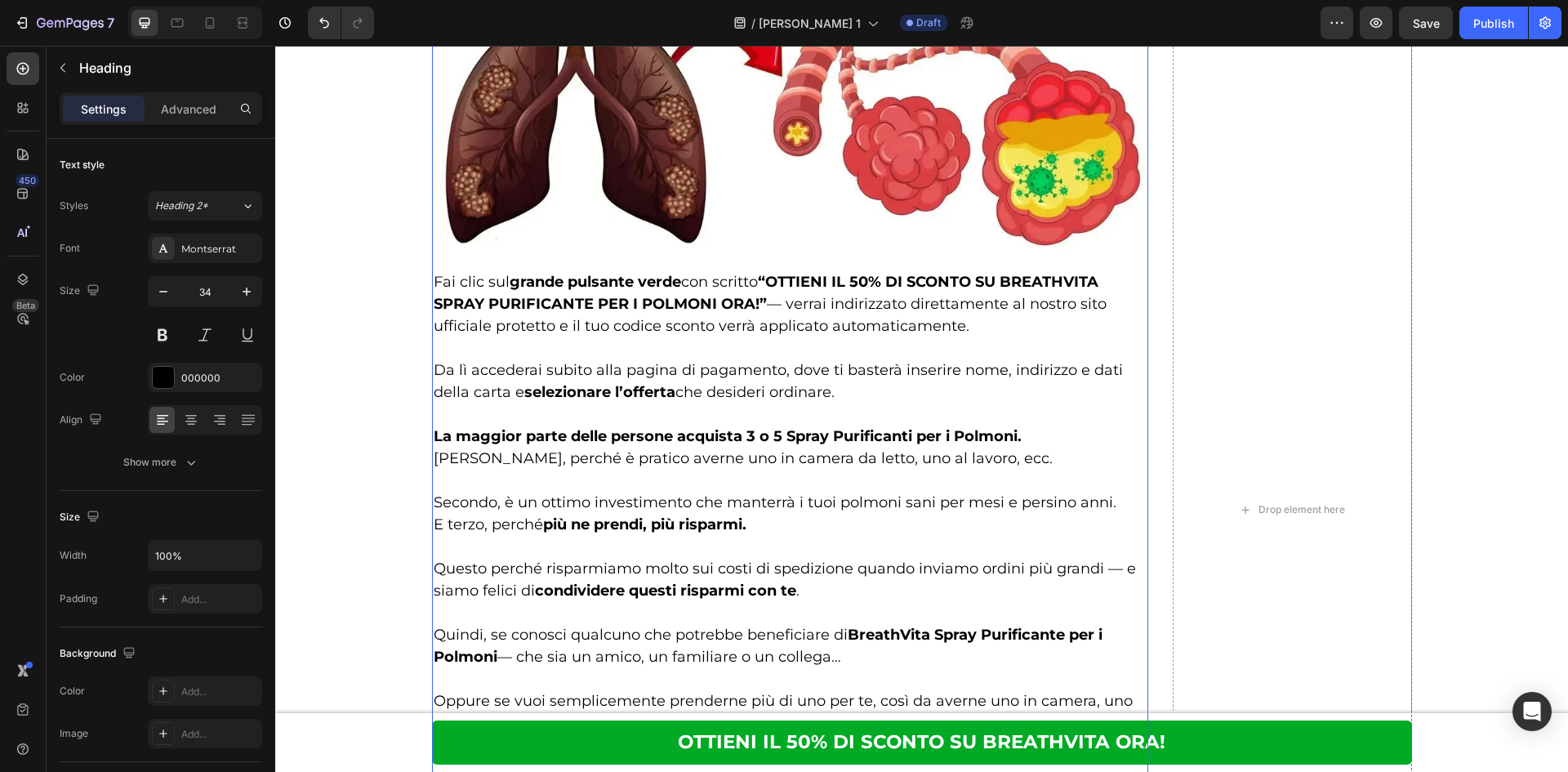
click at [847, 483] on div "Image Τέλος στον βήχα, το σφύριγμα και τη δύσπνοια. Heading Row Image ⁠⁠⁠⁠⁠⁠⁠ Τ…" at bounding box center [791, 510] width 717 height 2104
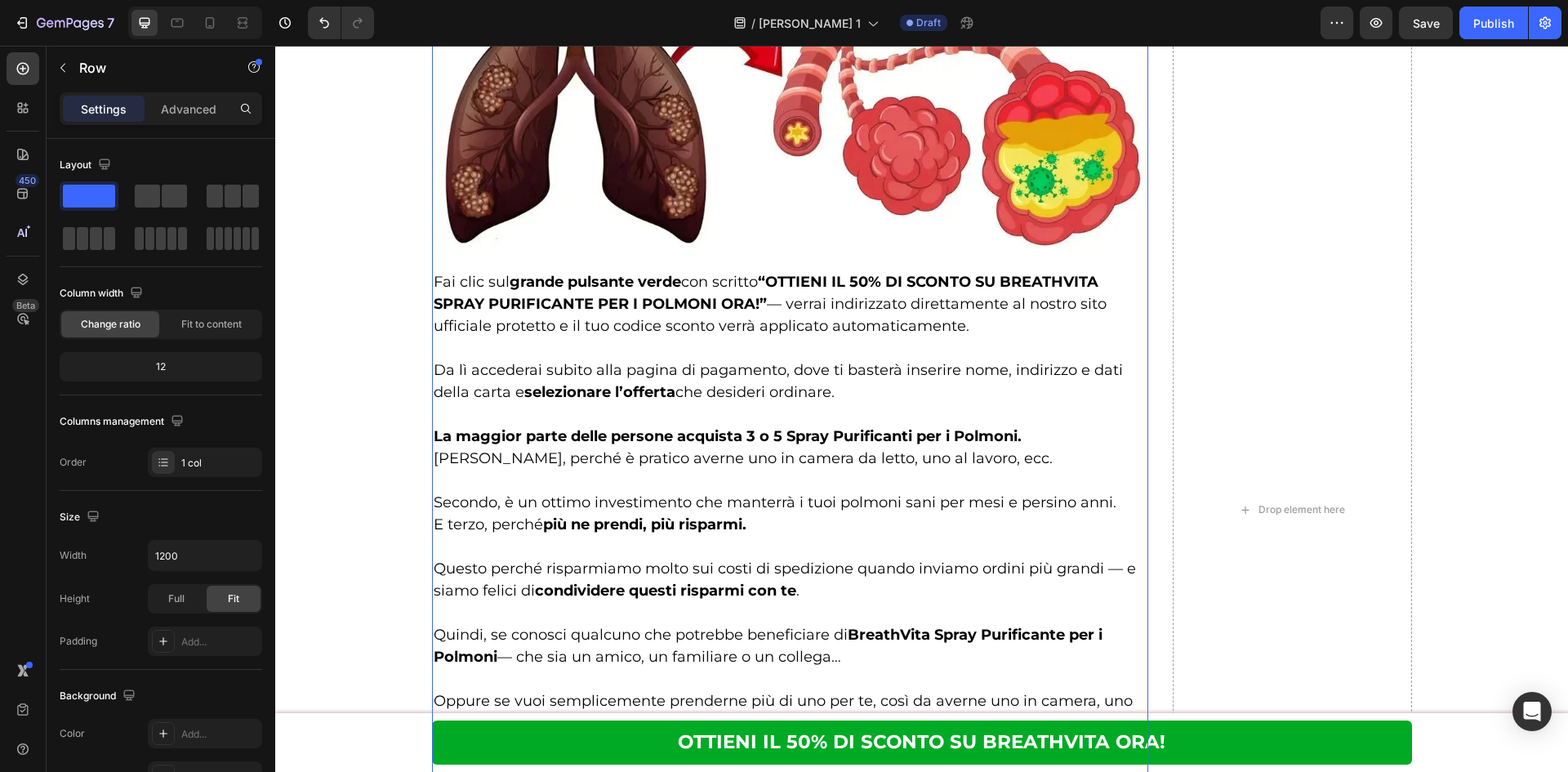
click at [847, 483] on div "Image Τέλος στον βήχα, το σφύριγμα και τη δύσπνοια. Heading Row Image ⁠⁠⁠⁠⁠⁠⁠ Τ…" at bounding box center [791, 510] width 717 height 2104
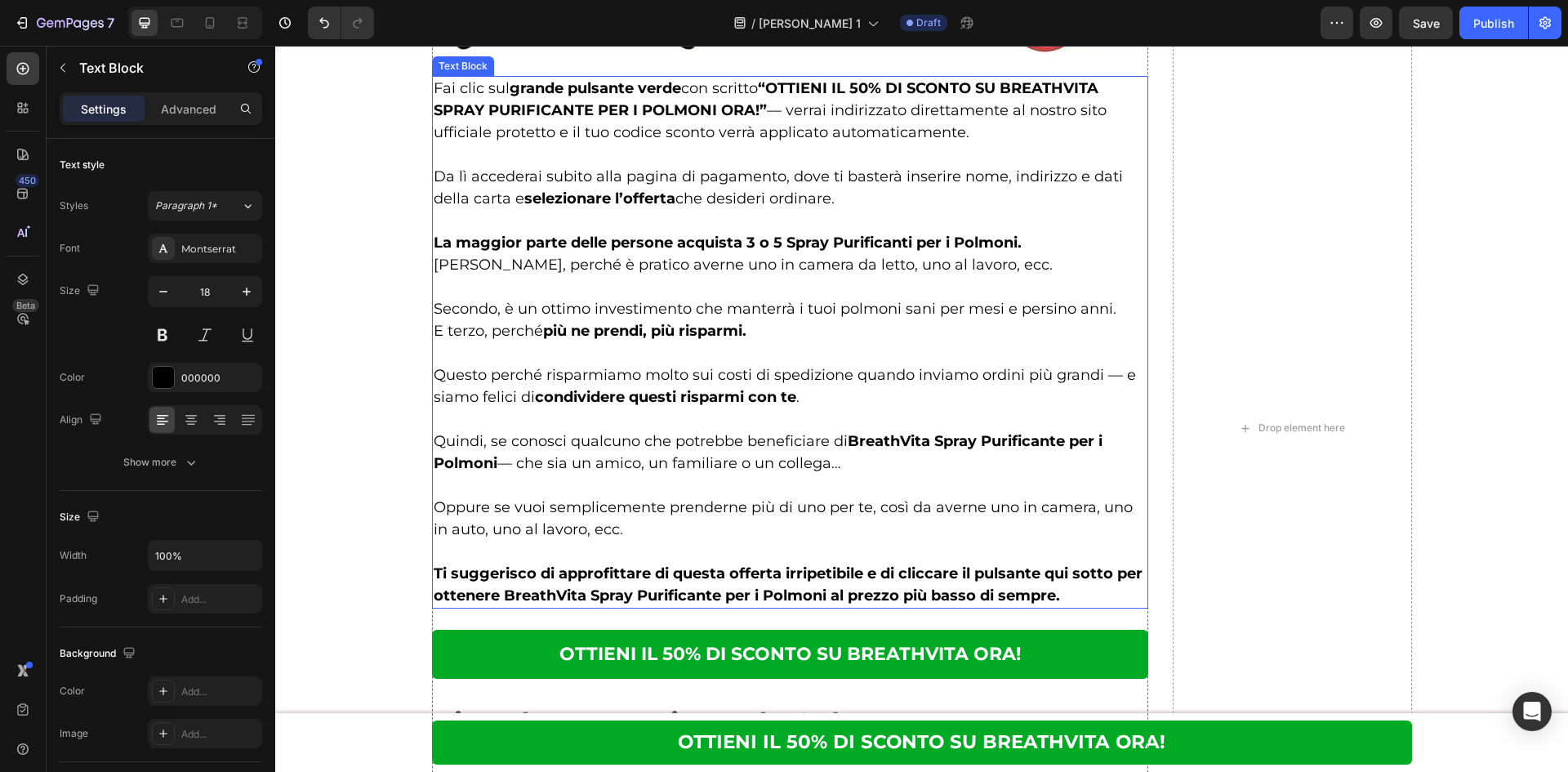
scroll to position [8196, 0]
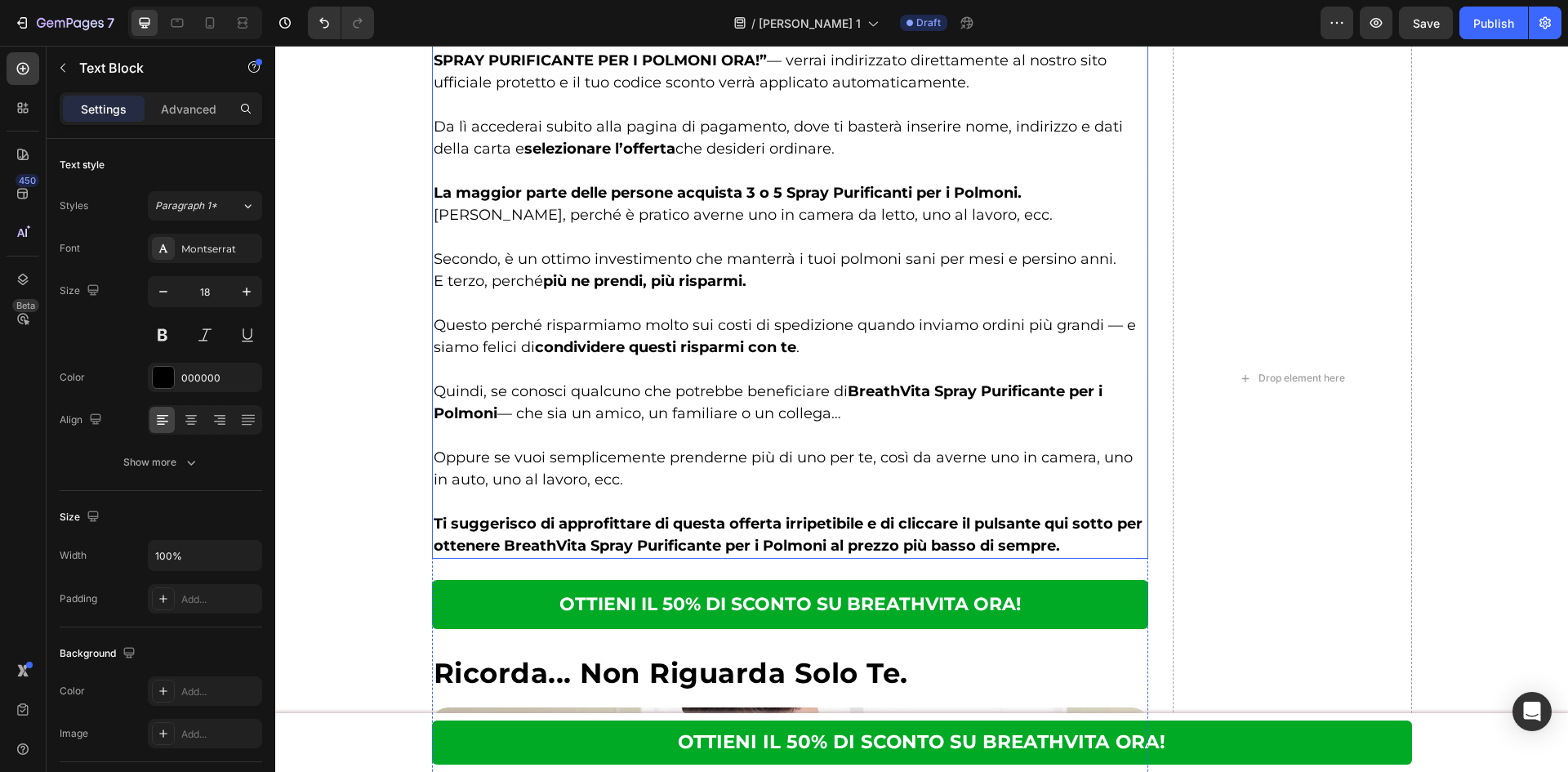
click at [728, 528] on strong "Ti suggerisco di approfittare di questa offerta irripetibile e di cliccare il p…" at bounding box center [788, 534] width 708 height 40
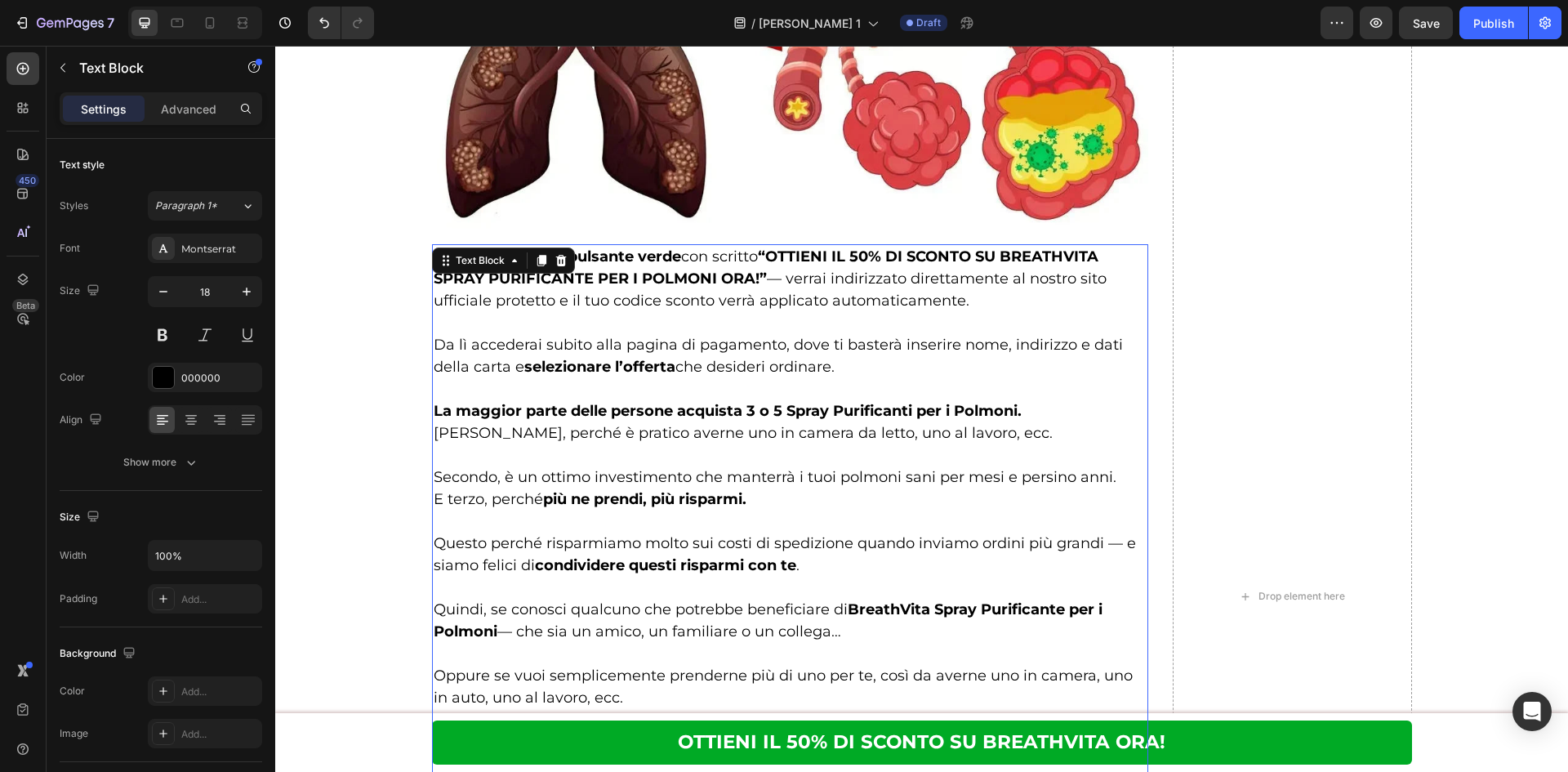
scroll to position [8087, 0]
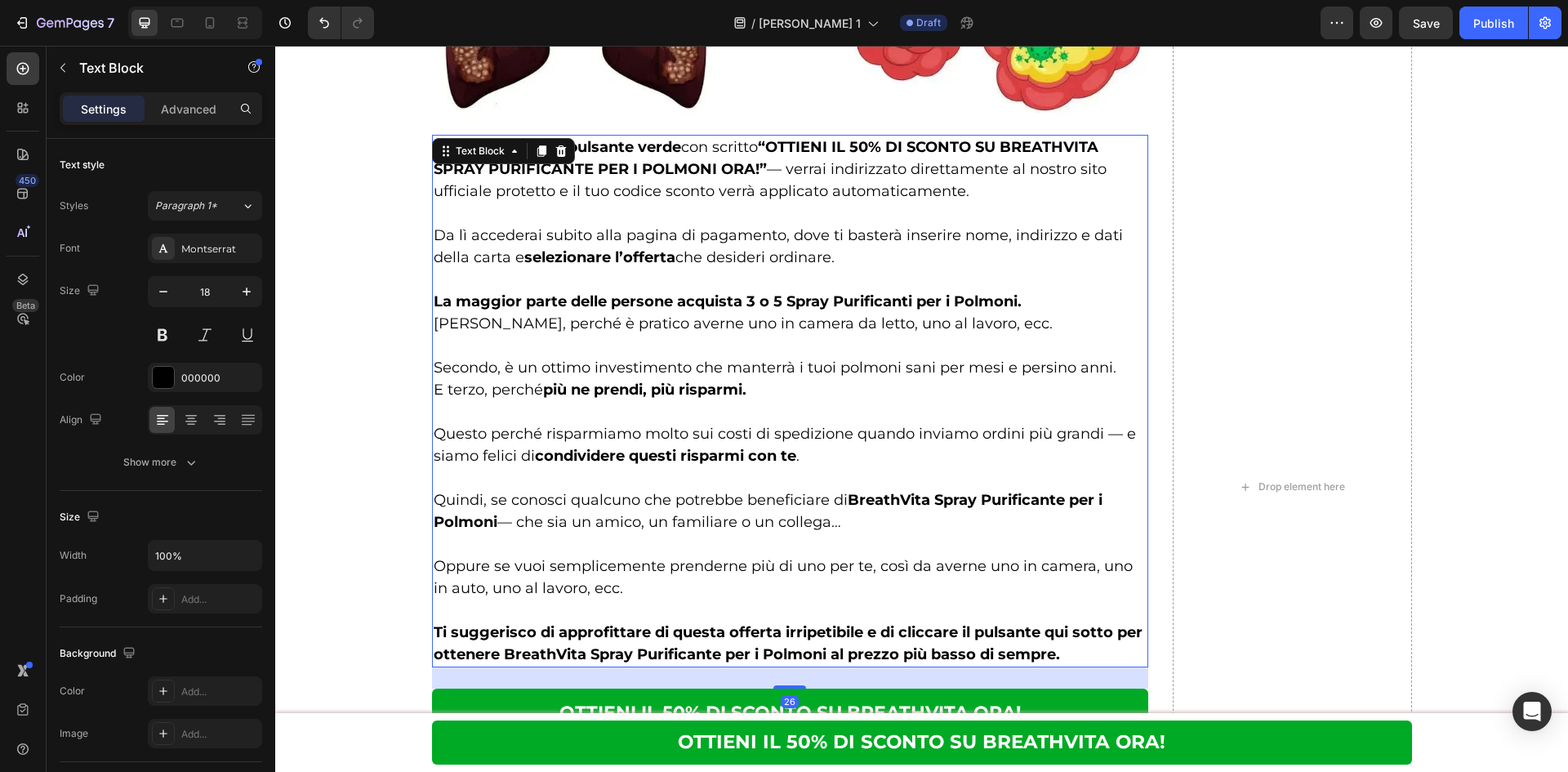
click at [728, 527] on p "Quindi, se conosci qualcuno che potrebbe beneficiare di BreathVita Spray Purifi…" at bounding box center [791, 511] width 714 height 44
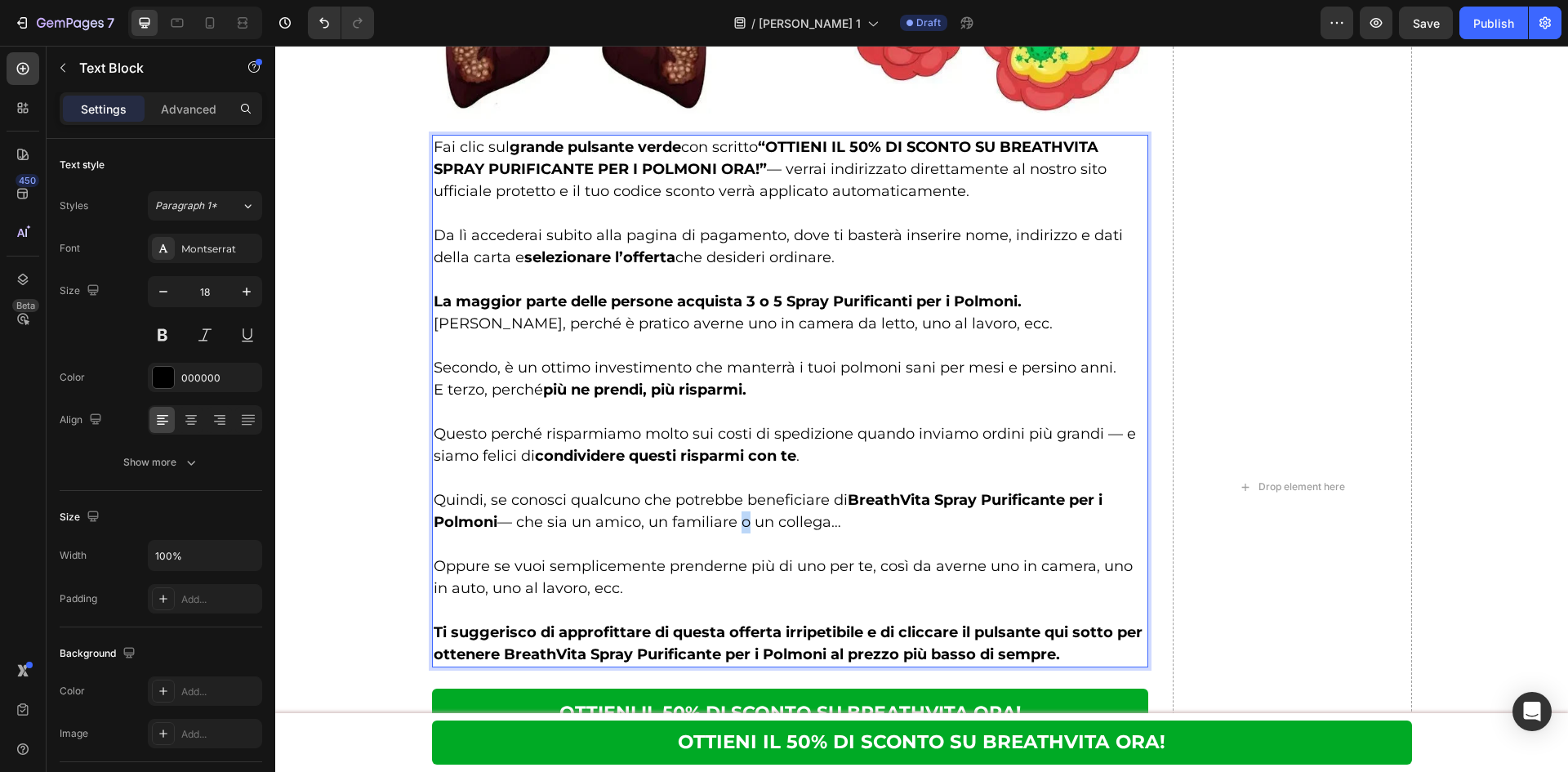
click at [728, 527] on p "Quindi, se conosci qualcuno che potrebbe beneficiare di BreathVita Spray Purifi…" at bounding box center [791, 511] width 714 height 44
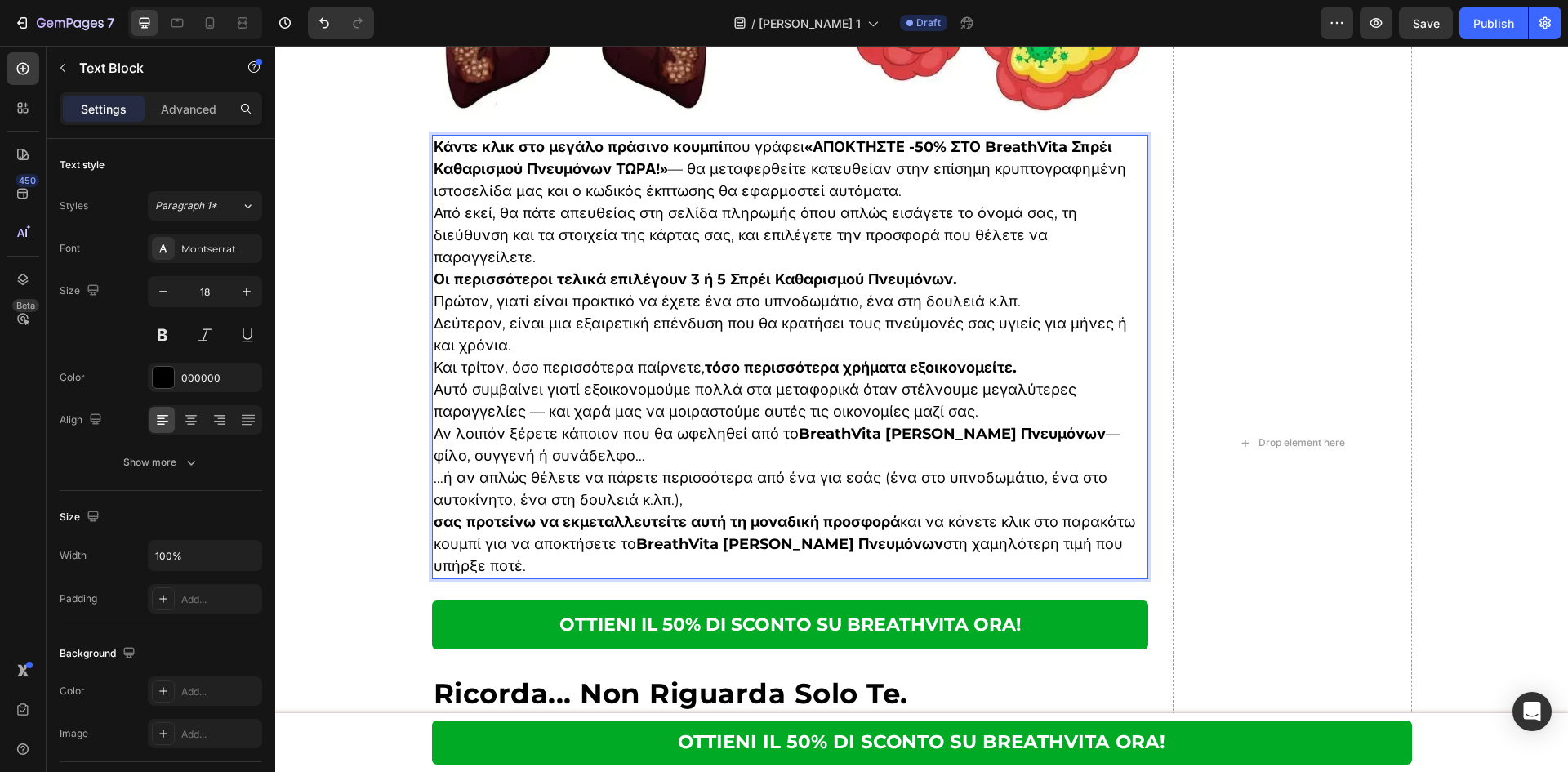
click at [956, 195] on p "Κάντε κλικ στο μεγάλο πράσινο κουμπί που γράφει «ΑΠΟΚΤΗΣΤΕ -50% ΣΤΟ BreathVita …" at bounding box center [791, 169] width 714 height 66
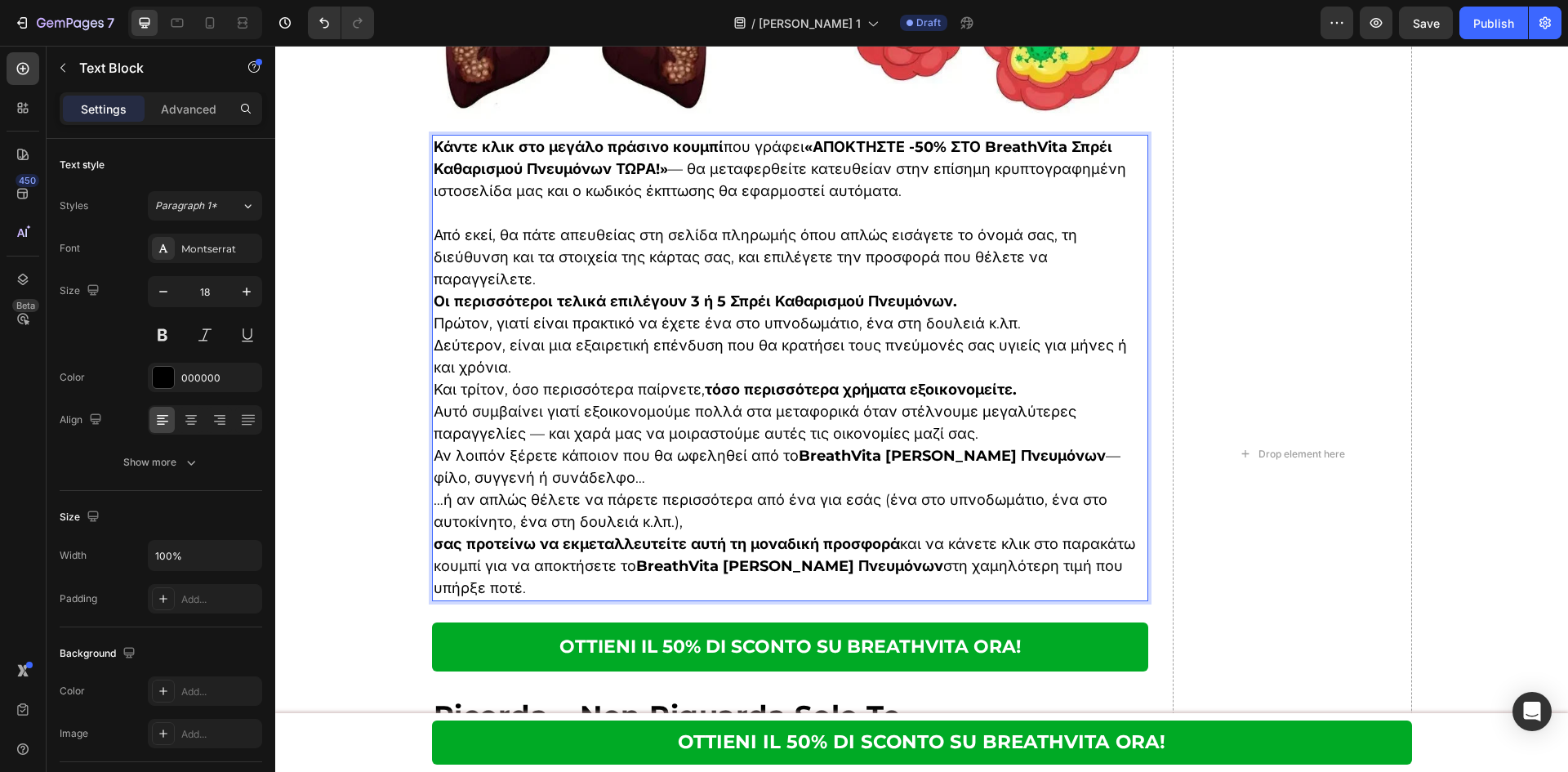
click at [963, 290] on p "Οι περισσότεροι τελικά επιλέγουν 3 ή 5 Σπρέι Καθαρισμού Πνευμόνων." at bounding box center [791, 302] width 714 height 22
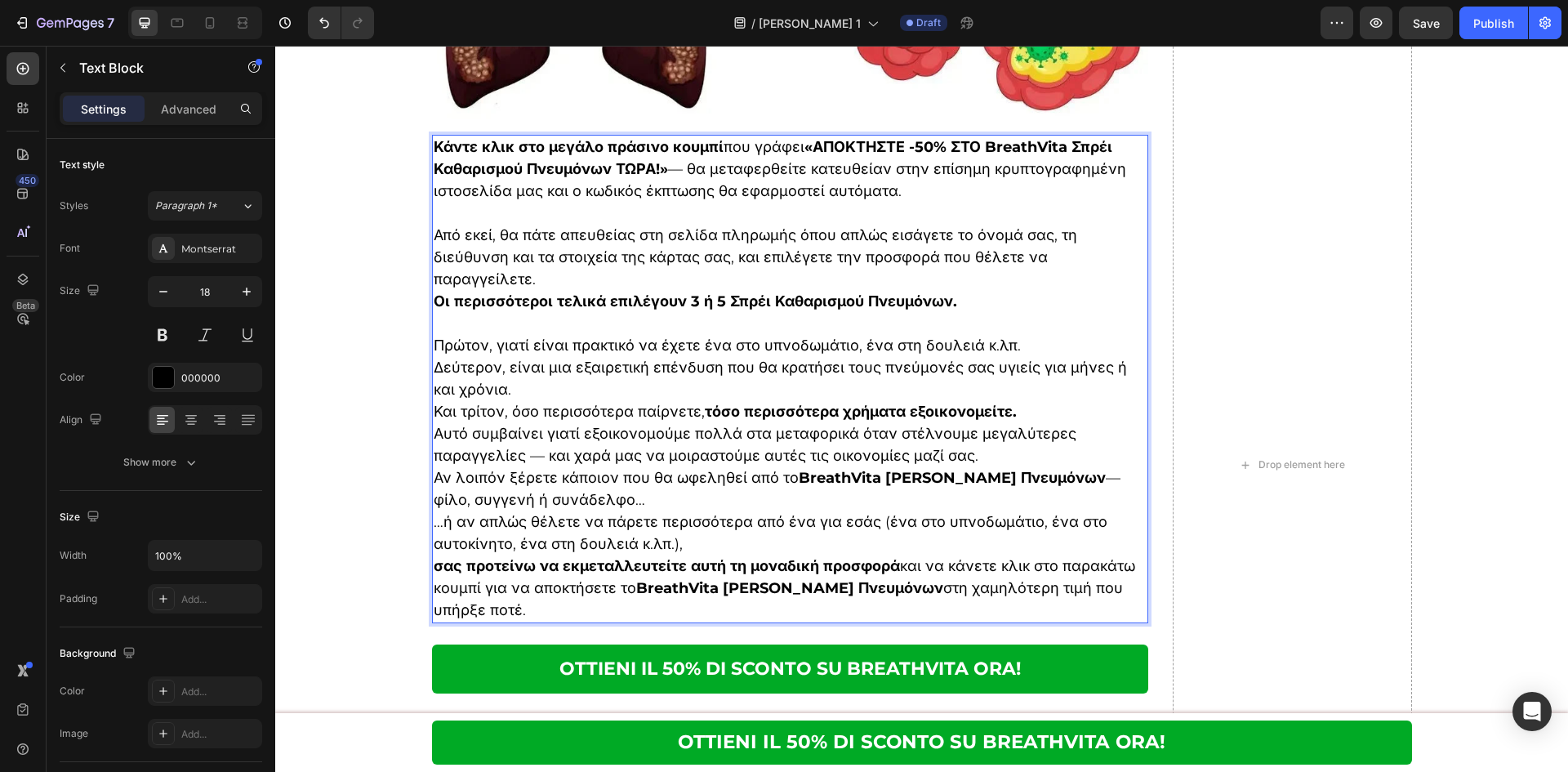
click at [978, 357] on p "Πρώτον, γιατί είναι πρακτικό να έχετε ένα στο υπνοδωμάτιο, ένα στη δουλειά κ.λπ…" at bounding box center [791, 379] width 714 height 88
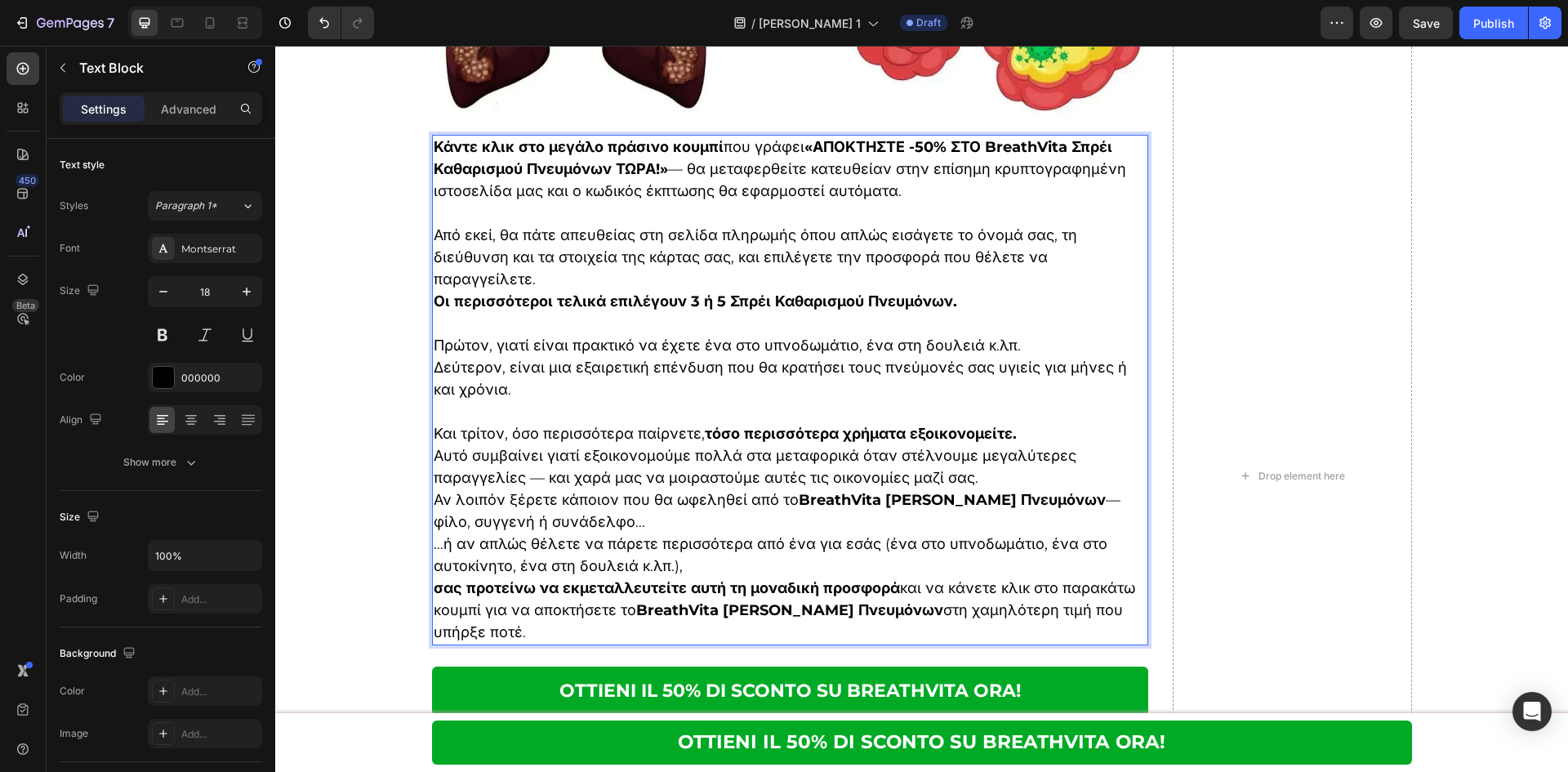
click at [1065, 414] on p "⁠⁠⁠⁠⁠⁠⁠ Και τρίτον, όσο περισσότερα παίρνετε, τόσο περισσότερα χρήματα εξοικονο…" at bounding box center [791, 423] width 714 height 44
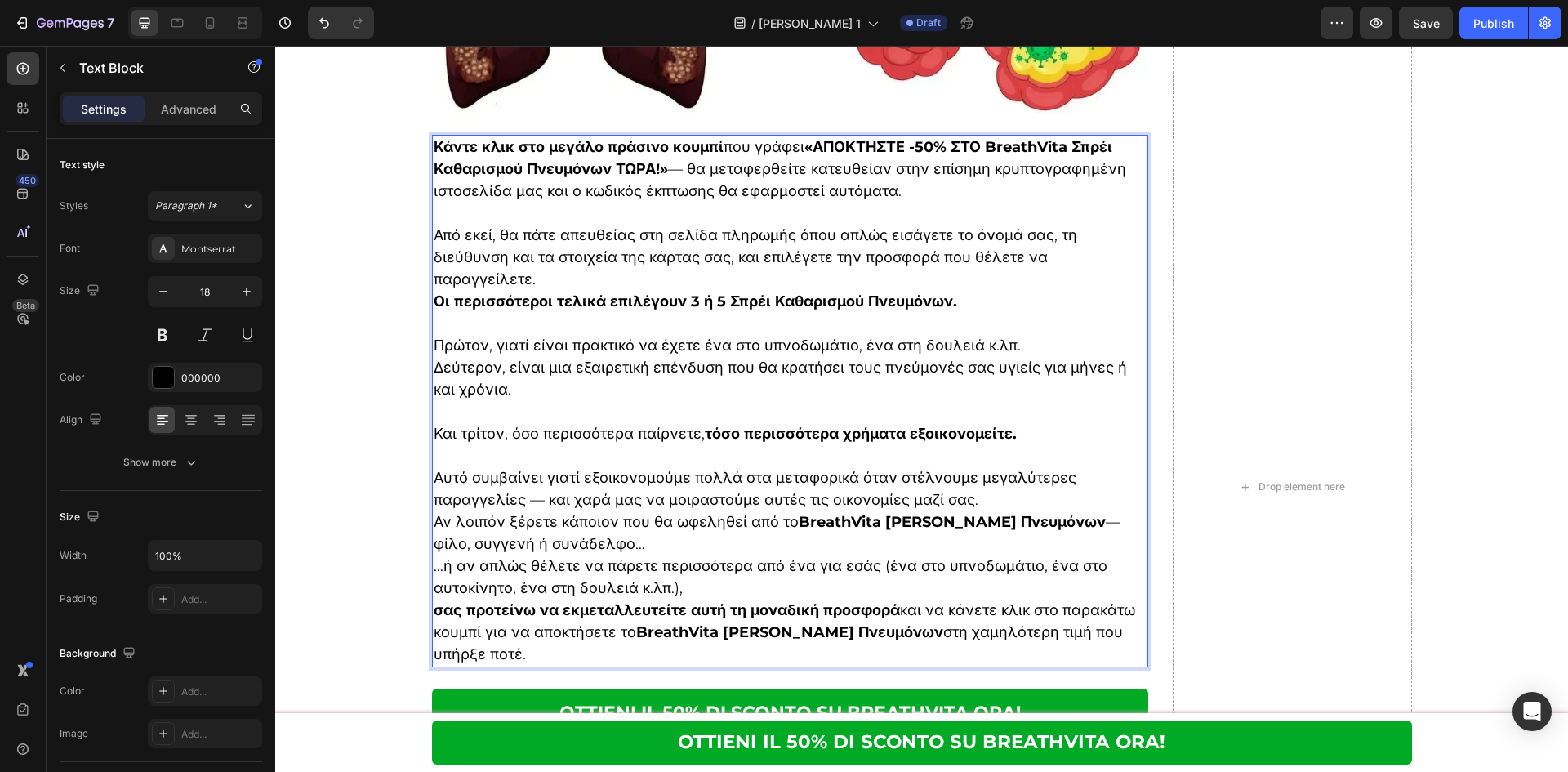
click at [1040, 473] on p "Αυτό συμβαίνει γιατί εξοικονομούμε πολλά στα μεταφορικά όταν στέλνουμε μεγαλύτε…" at bounding box center [791, 488] width 714 height 44
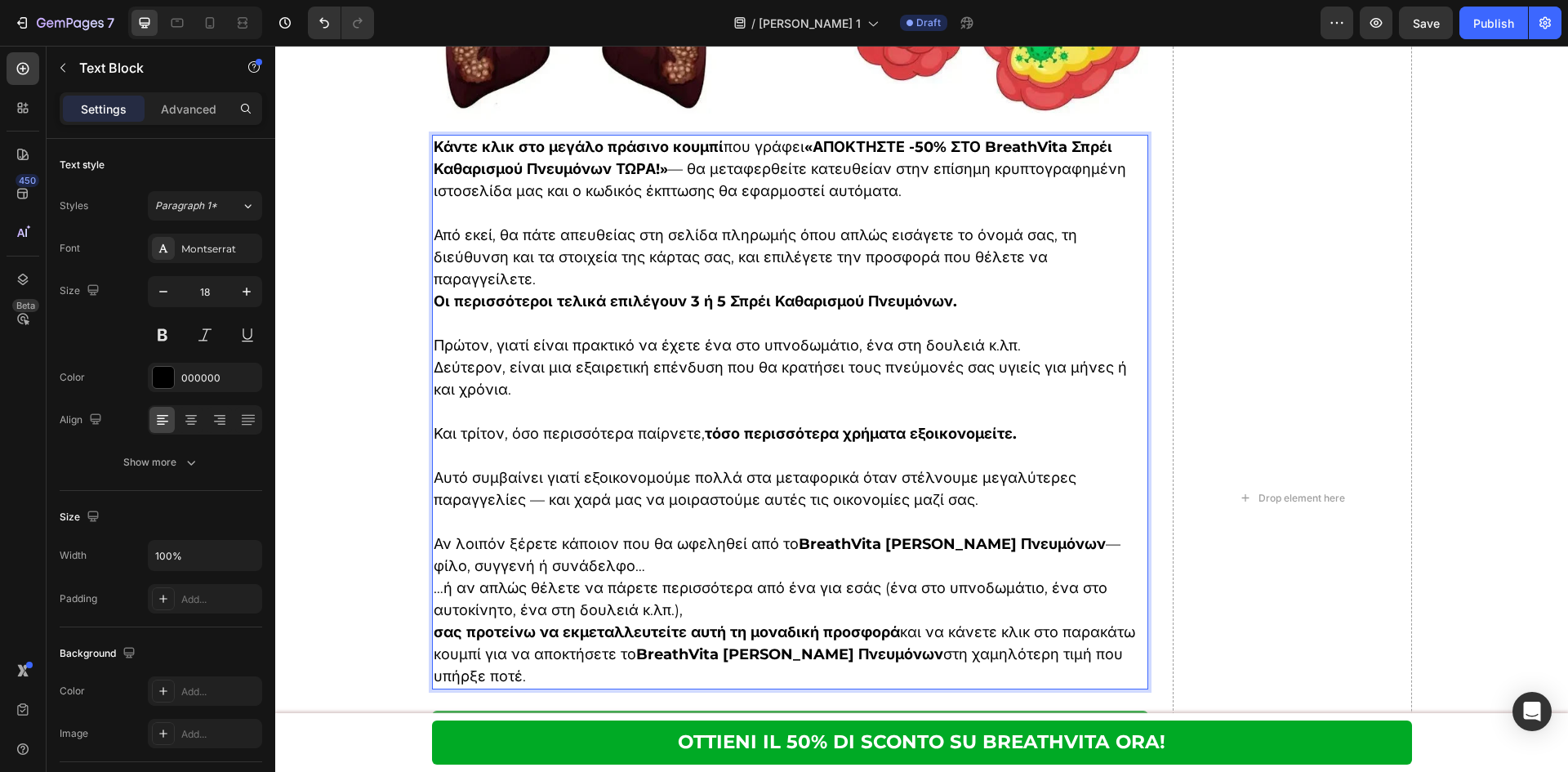
click at [877, 578] on p "…ή αν απλώς θέλετε να πάρετε περισσότερα από ένα για εσάς (ένα στο υπνοδωμάτιο,…" at bounding box center [791, 599] width 714 height 44
click at [880, 545] on p "Αν λοιπόν ξέρετε κάποιον που θα ωφεληθεί από το BreathVita Σπρέι Καθαρισμού Πνε…" at bounding box center [791, 554] width 714 height 44
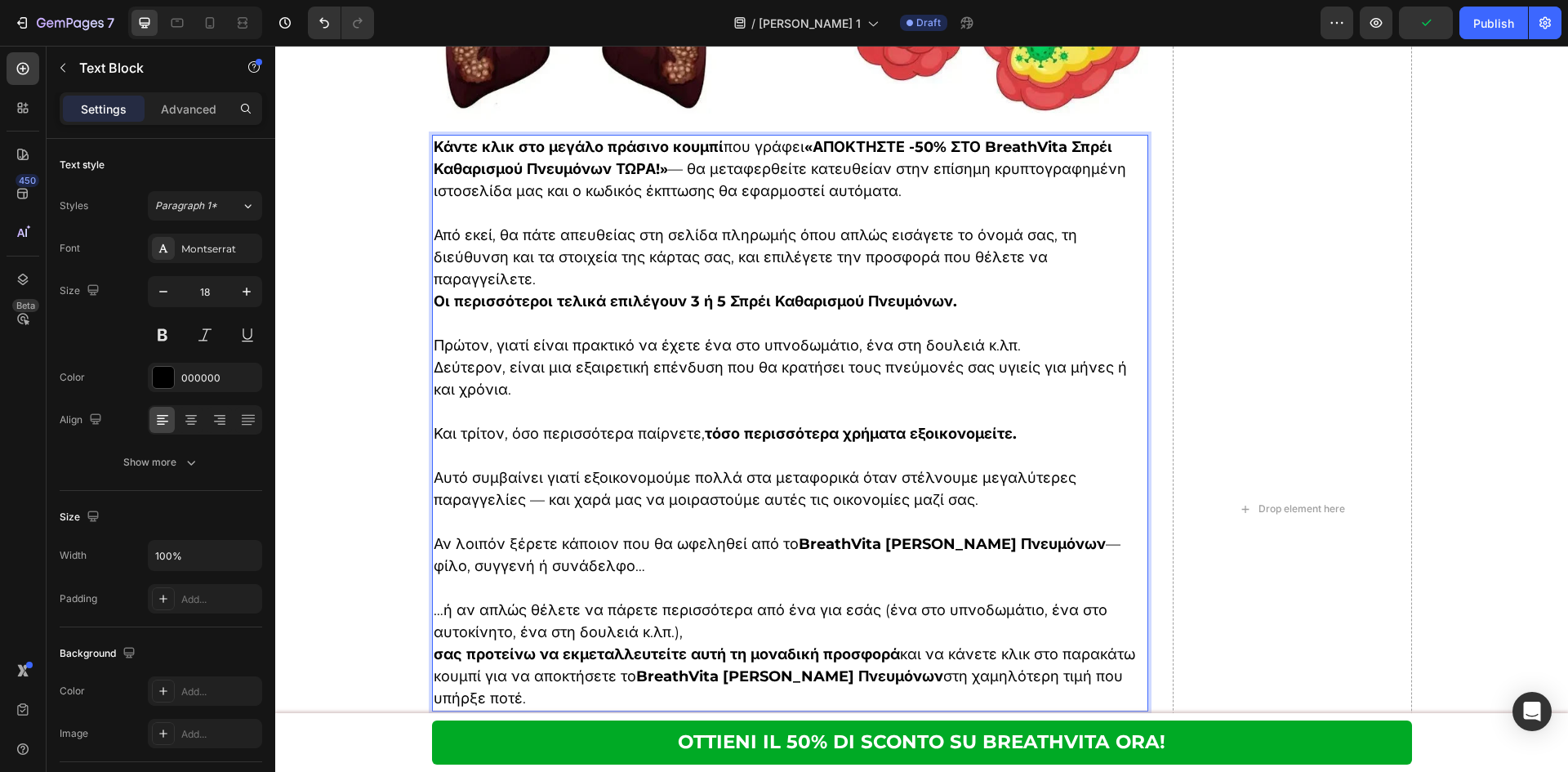
click at [850, 599] on p "…ή αν απλώς θέλετε να πάρετε περισσότερα από ένα για εσάς (ένα στο υπνοδωμάτιο,…" at bounding box center [791, 621] width 714 height 44
click at [842, 609] on p "…ή αν απλώς θέλετε να πάρετε περισσότερα από ένα για εσάς (ένα στο υπνοδωμάτιο,…" at bounding box center [791, 621] width 714 height 44
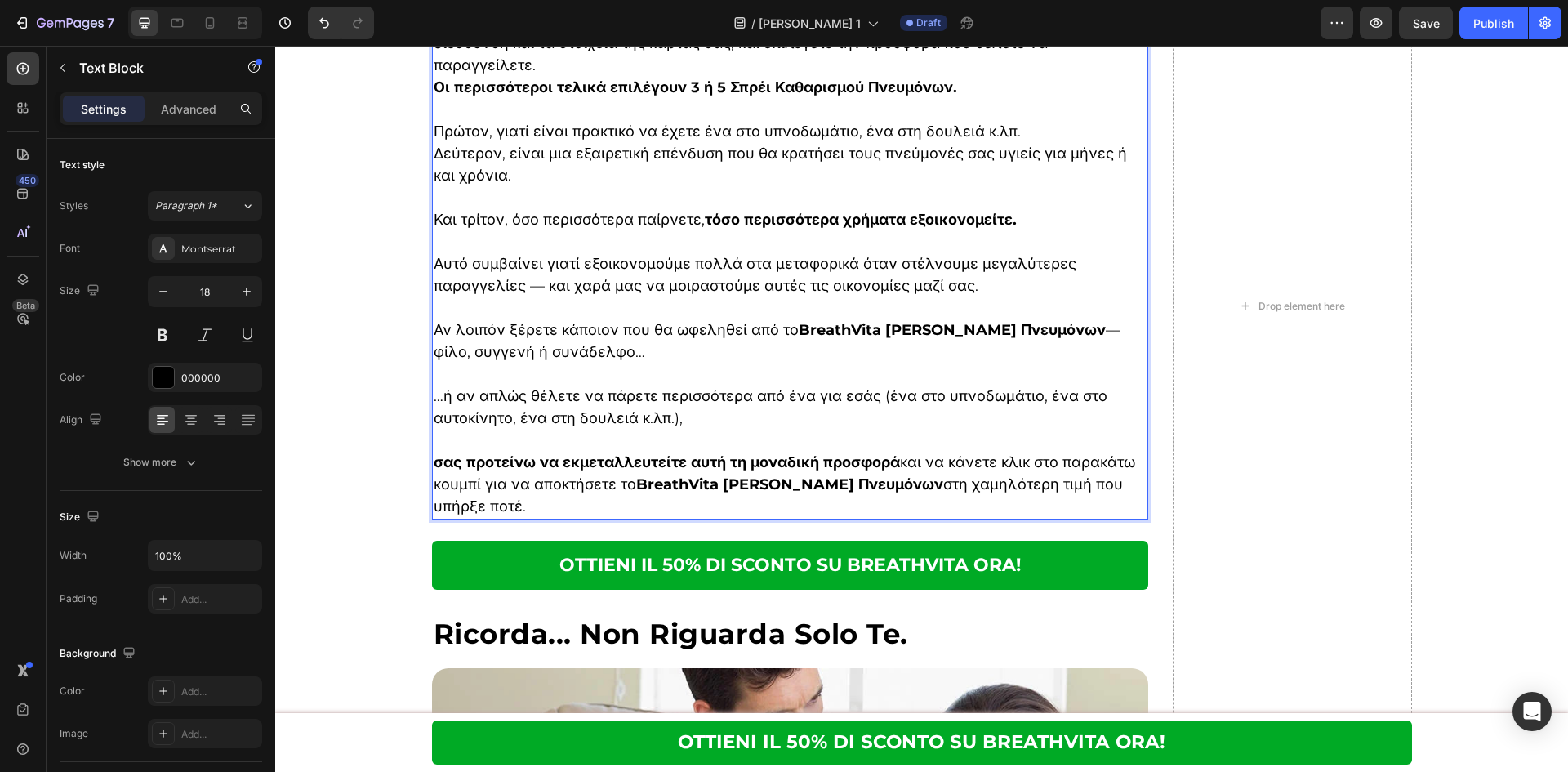
scroll to position [8304, 0]
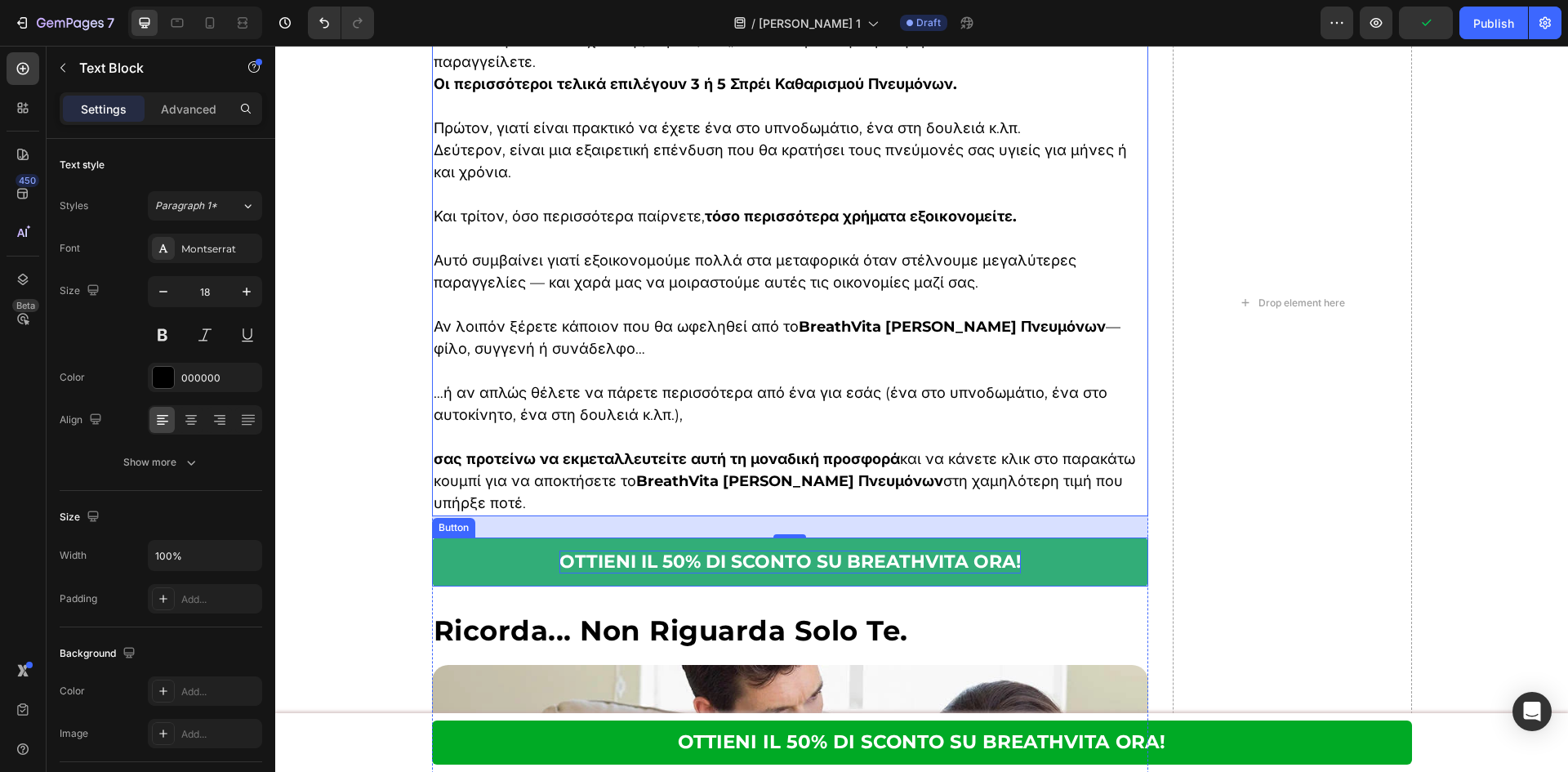
click at [952, 551] on p "OTTIENI IL 50% DI SCONTO SU BREATHVITA ORA!" at bounding box center [790, 562] width 461 height 23
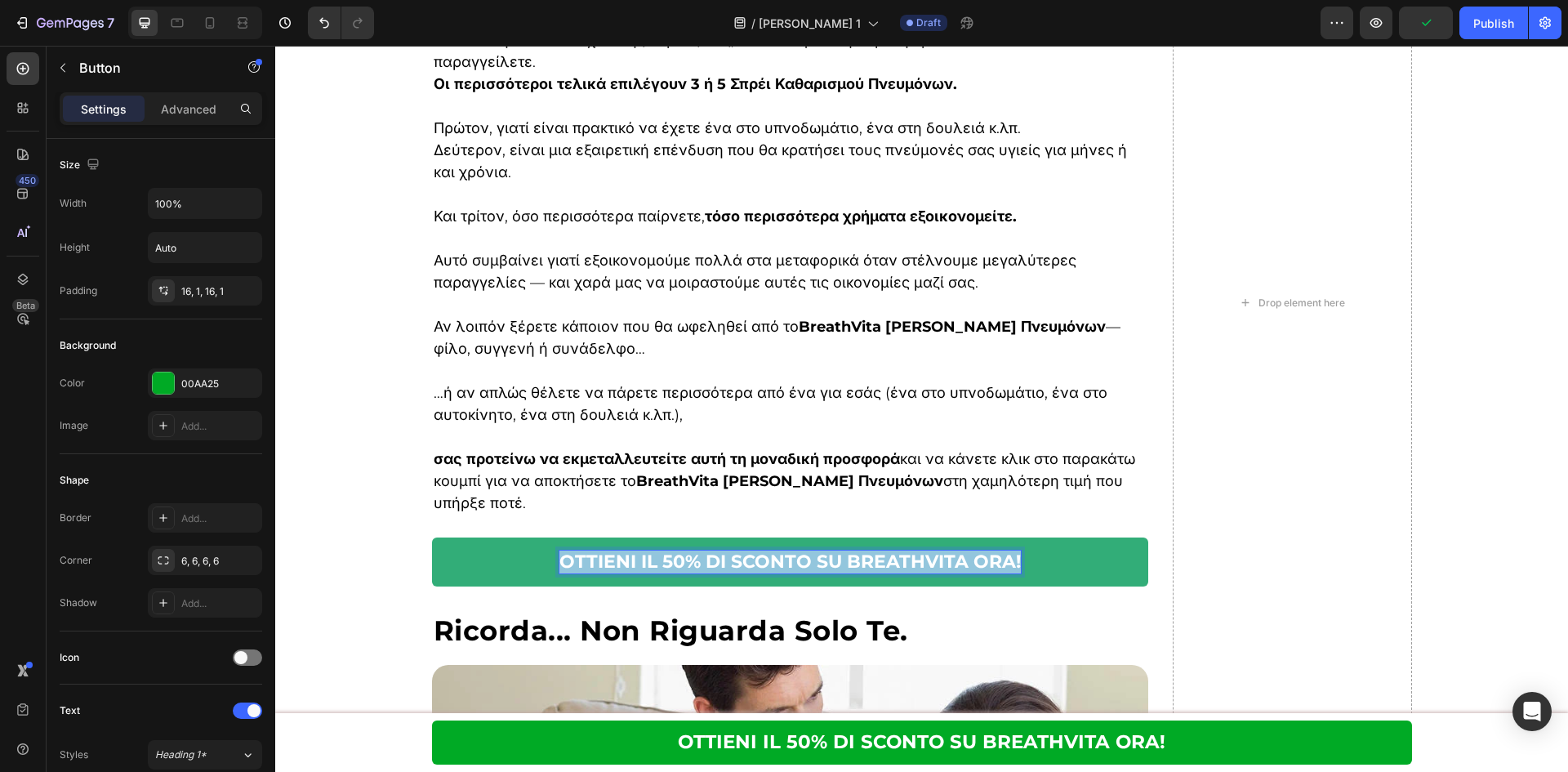
click at [952, 551] on p "OTTIENI IL 50% DI SCONTO SU BREATHVITA ORA!" at bounding box center [790, 562] width 461 height 23
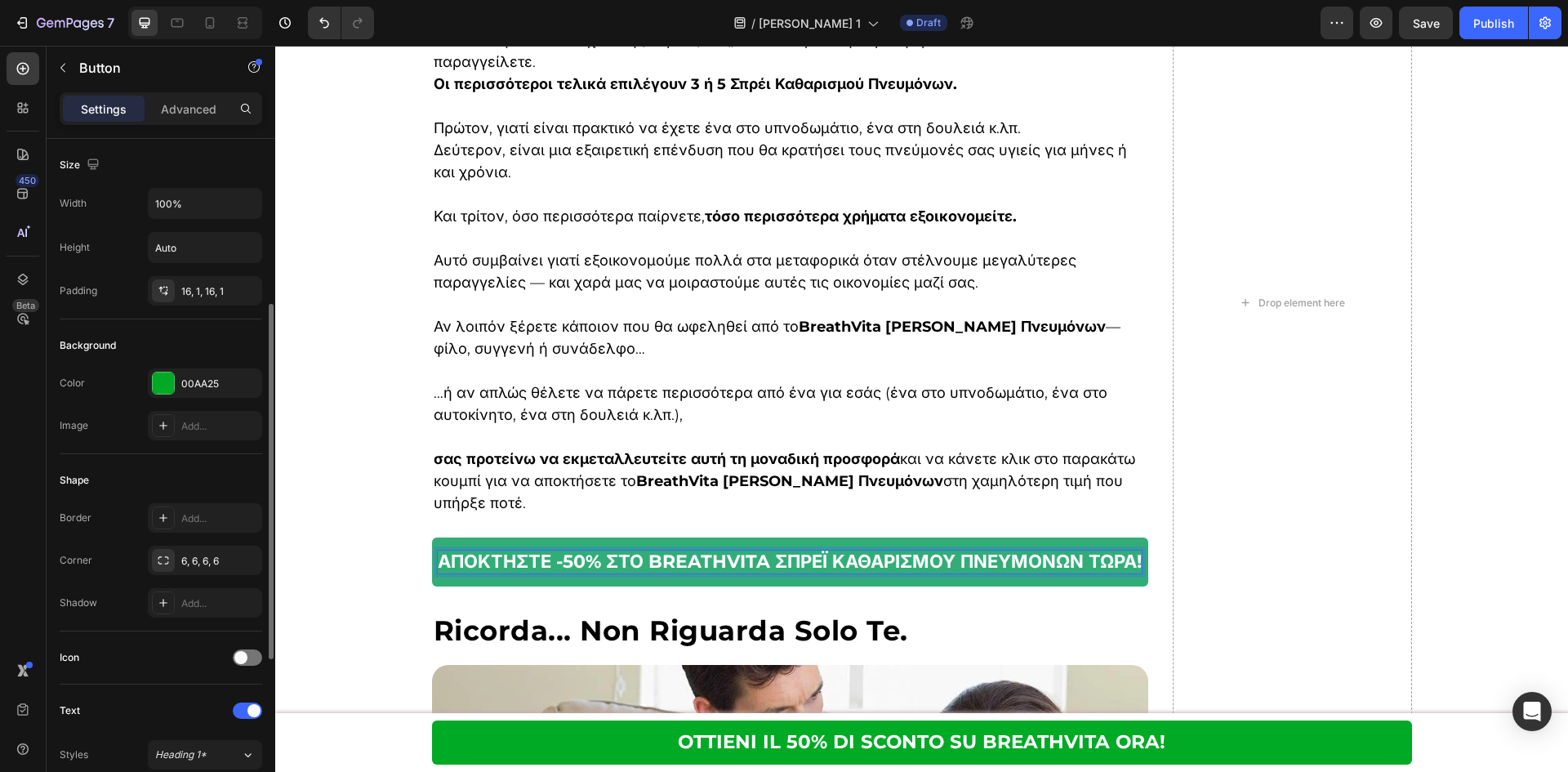
scroll to position [108, 0]
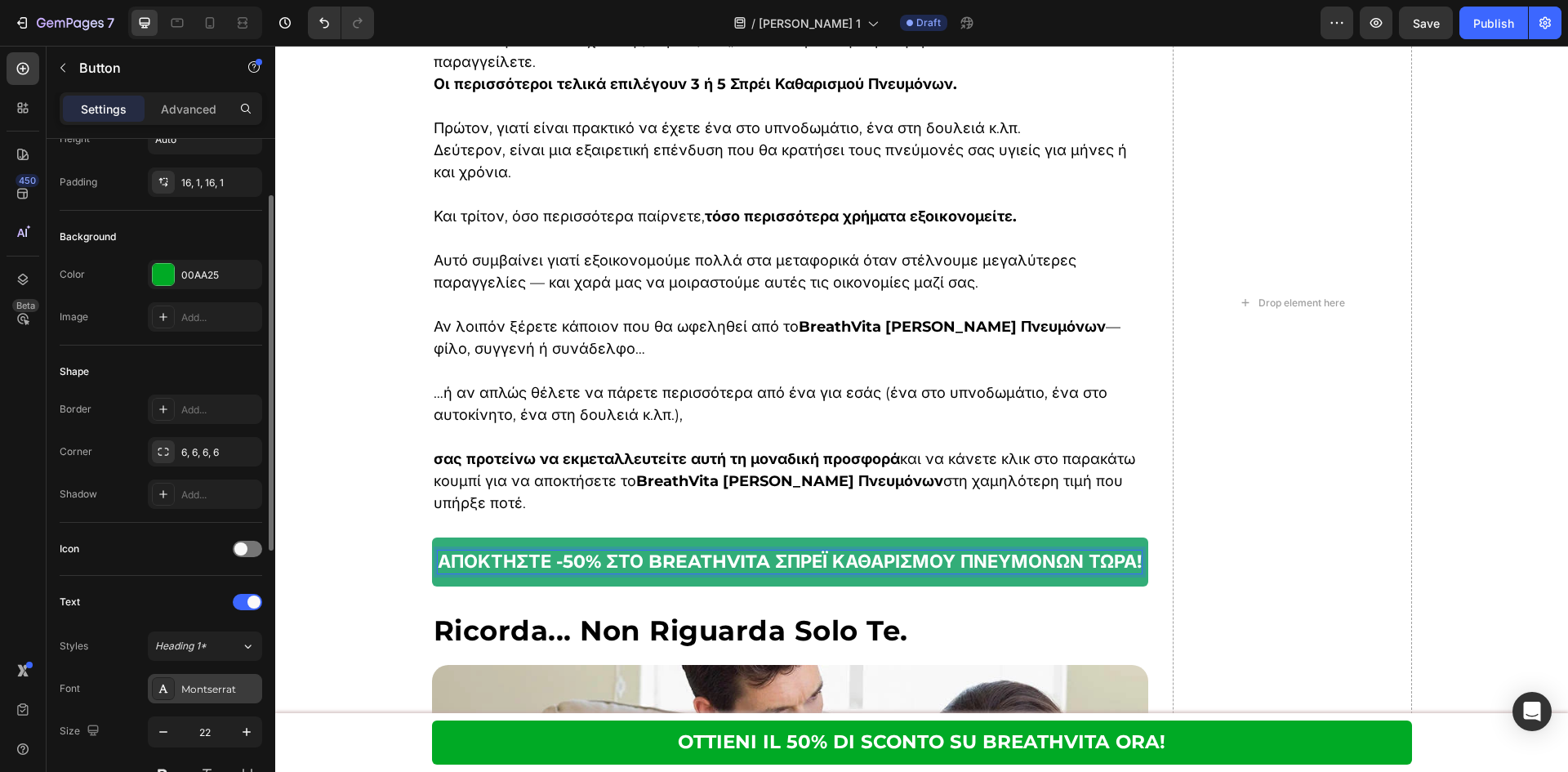
click at [209, 687] on div "Montserrat" at bounding box center [219, 690] width 77 height 15
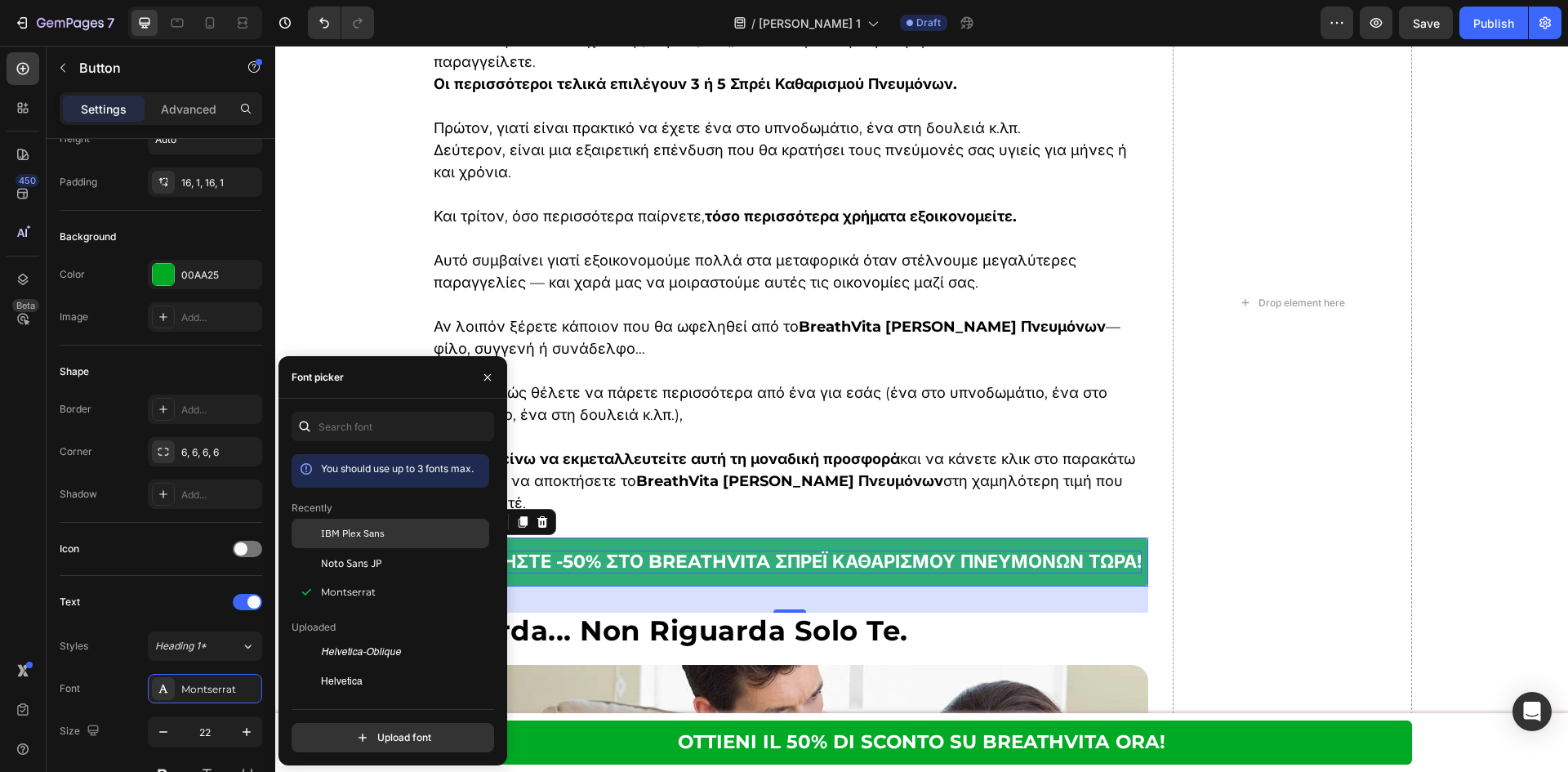
drag, startPoint x: 417, startPoint y: 540, endPoint x: 362, endPoint y: 423, distance: 129.3
click at [417, 540] on div "IBM Plex Sans" at bounding box center [403, 533] width 165 height 15
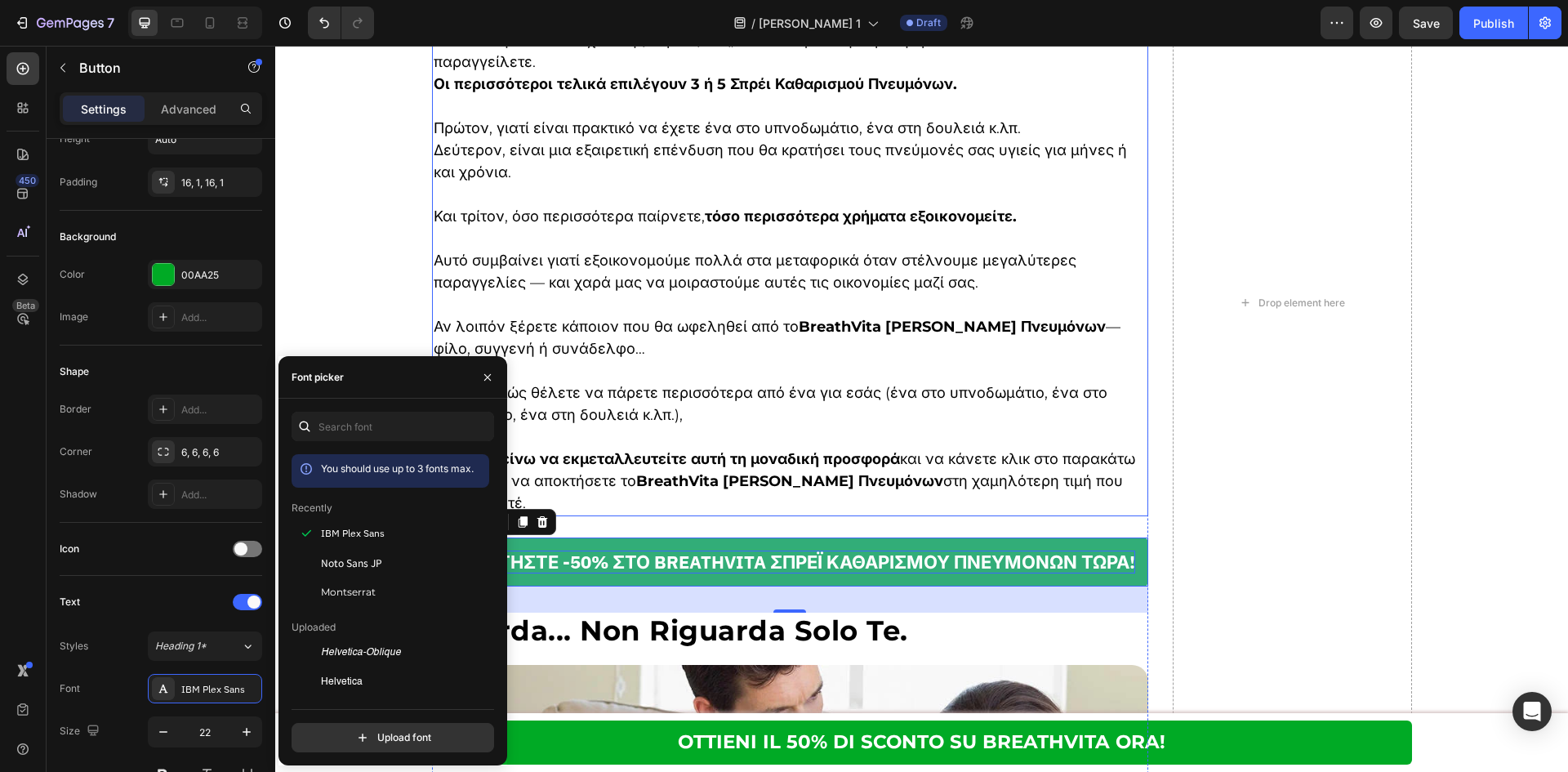
click at [725, 450] on strong "σας προτείνω να εκμεταλλευτείτε αυτή τη μοναδική προσφορά" at bounding box center [667, 458] width 467 height 18
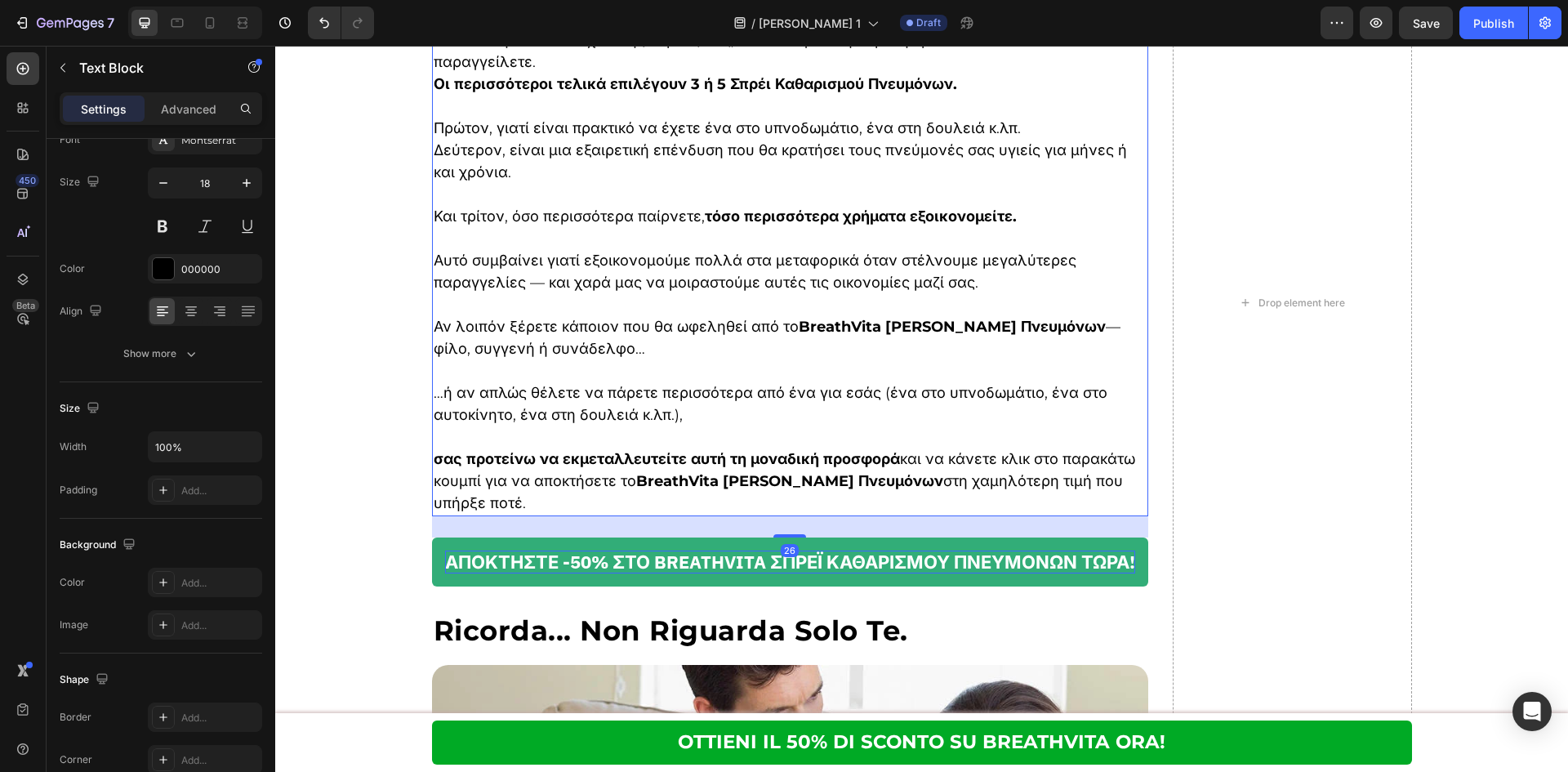
scroll to position [0, 0]
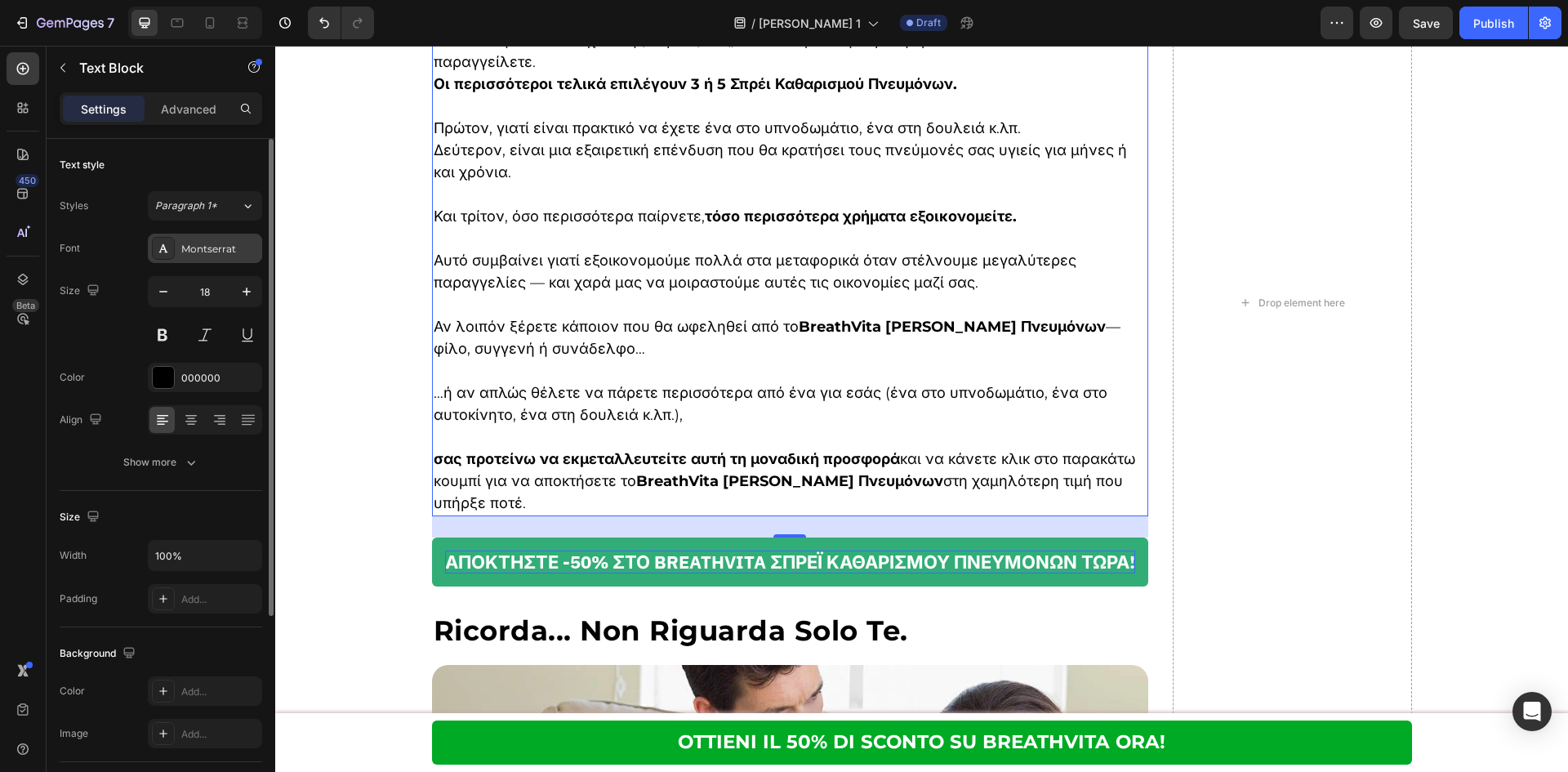
click at [208, 246] on div "Montserrat" at bounding box center [219, 249] width 77 height 15
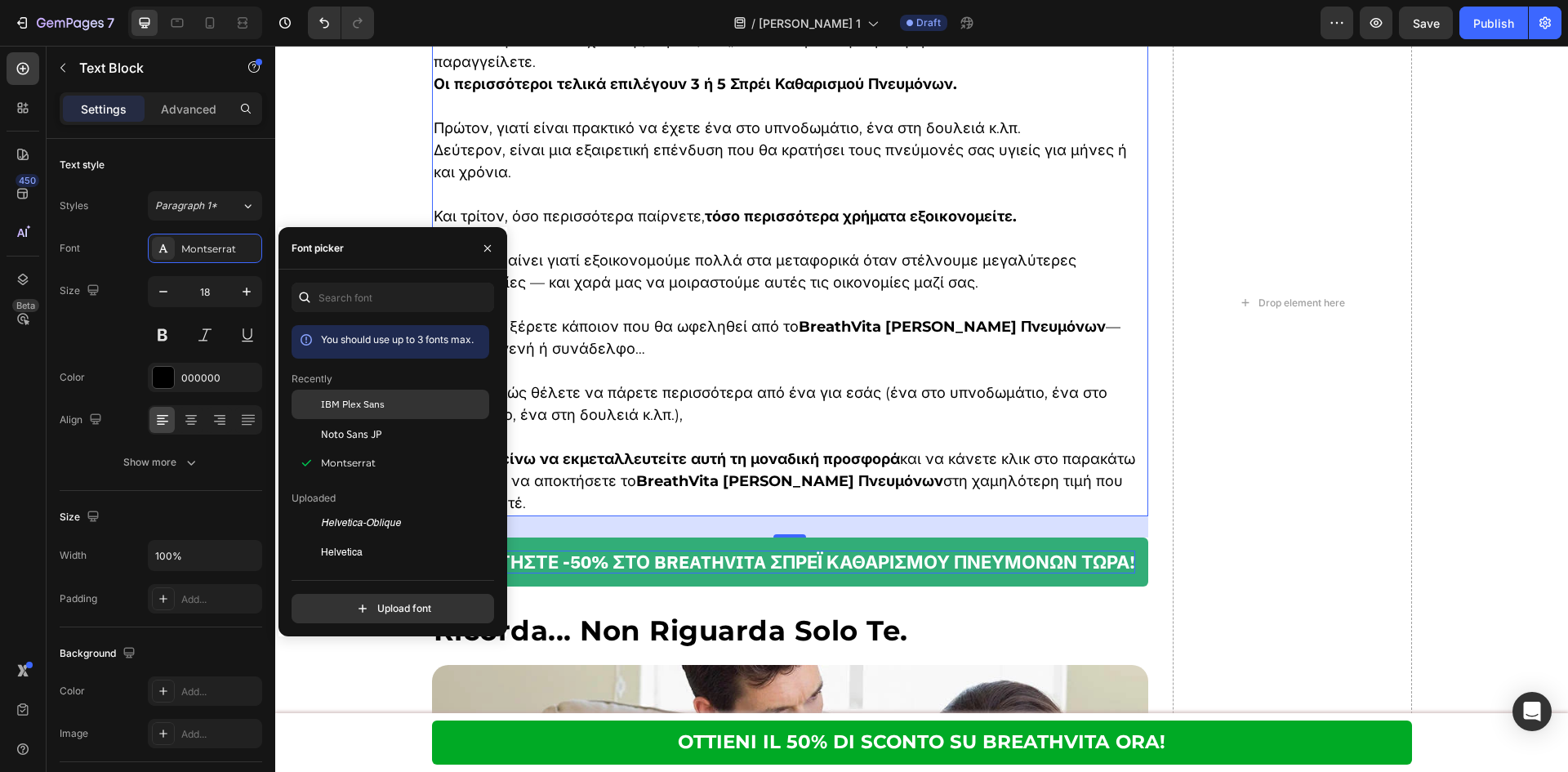
click at [350, 509] on div "IBM Plex Sans" at bounding box center [390, 523] width 198 height 29
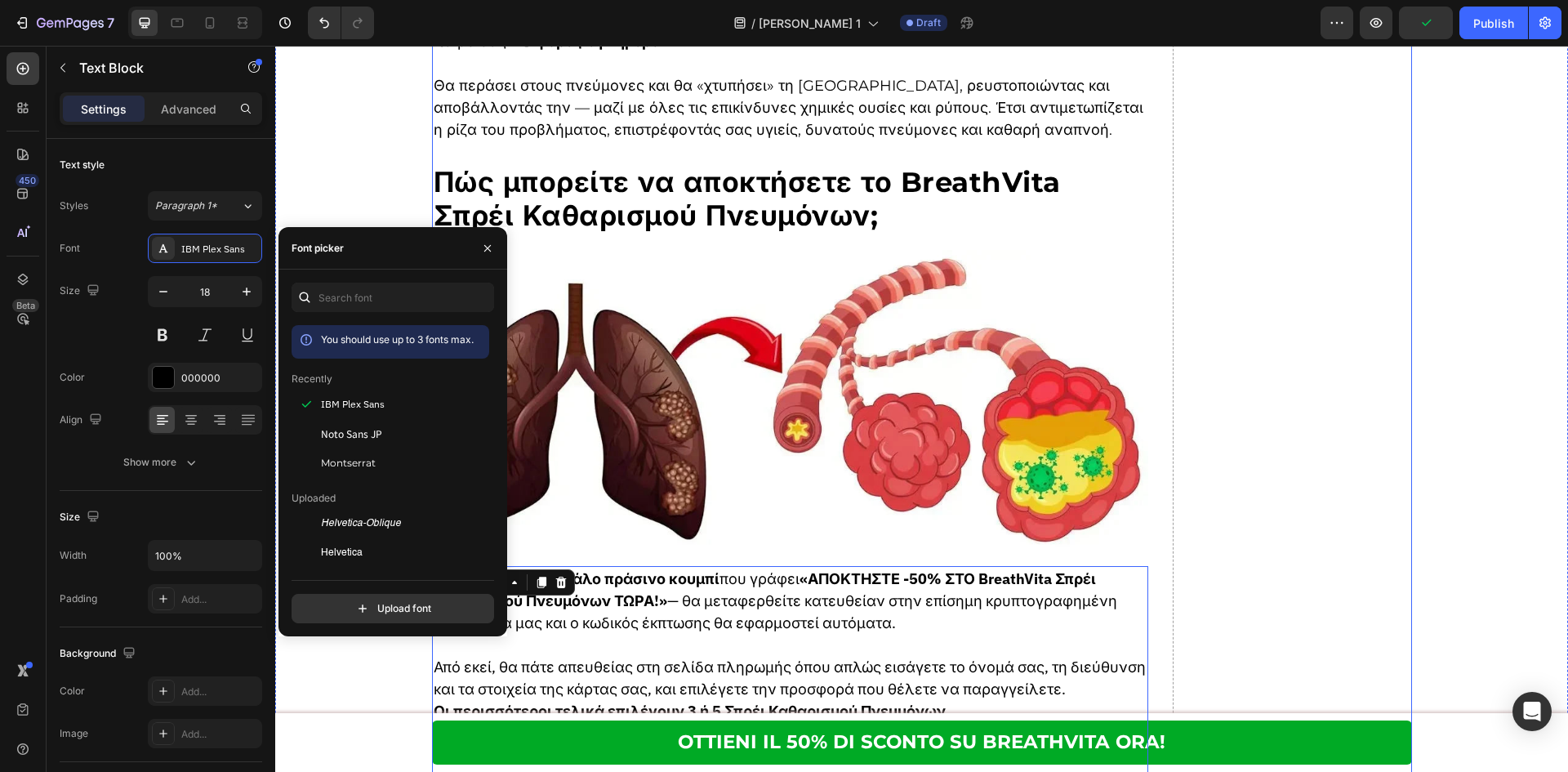
scroll to position [7651, 0]
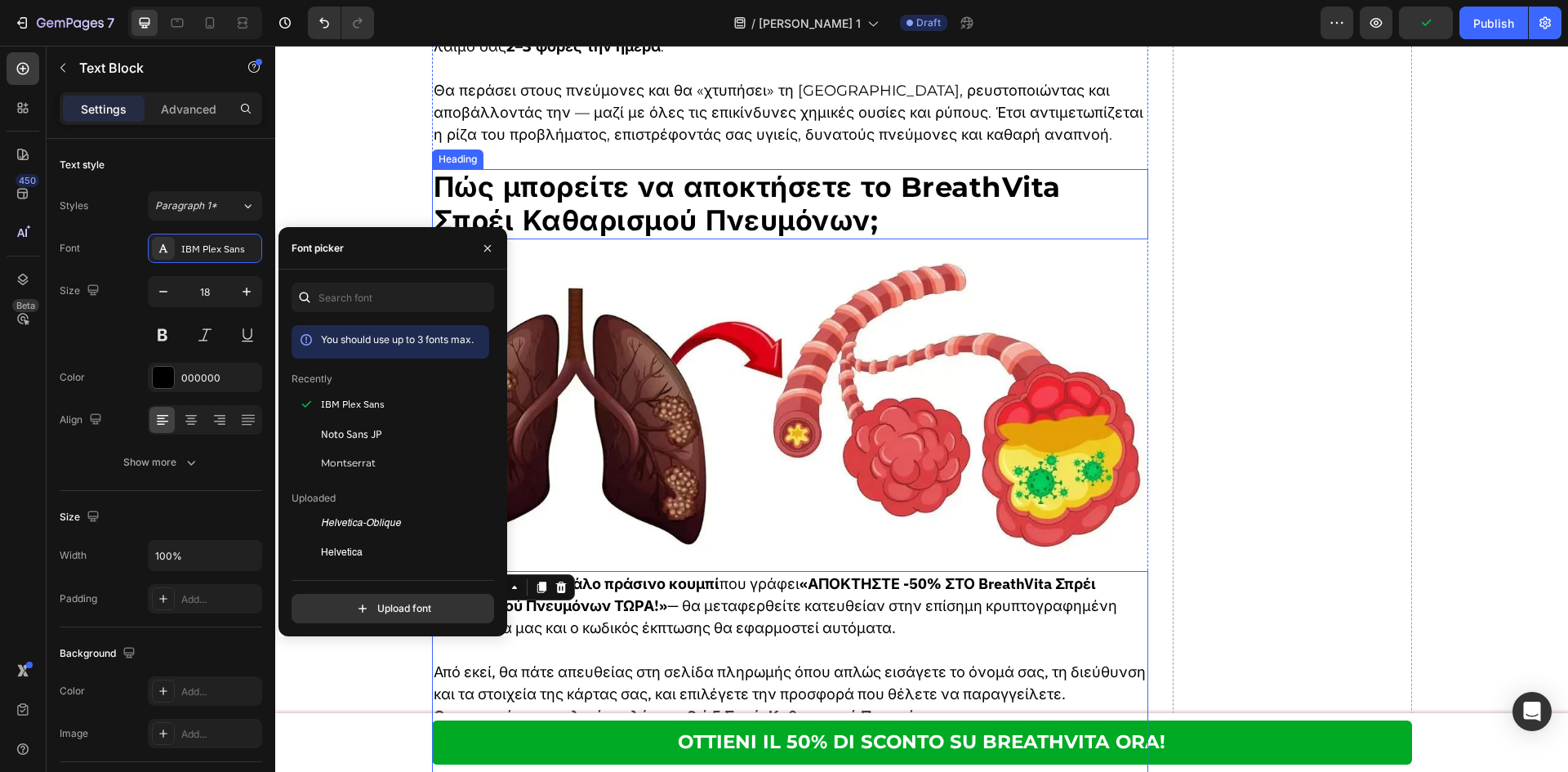
click at [797, 186] on p "Πώς μπορείτε να αποκτήσετε το BreathVita Σπρέι Καθαρισμού Πνευμόνων;" at bounding box center [791, 204] width 714 height 67
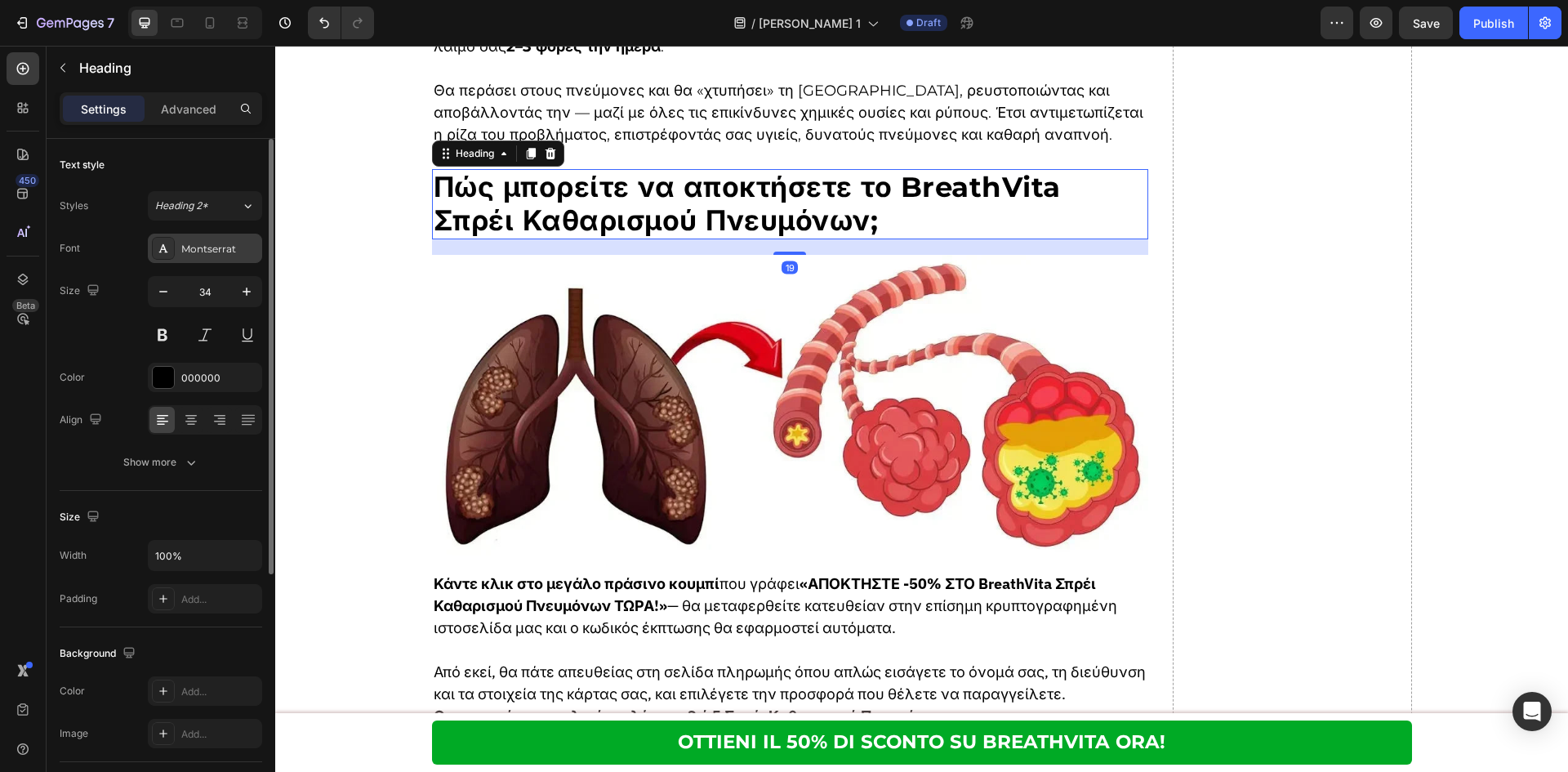
click at [204, 258] on div "Montserrat" at bounding box center [204, 247] width 114 height 29
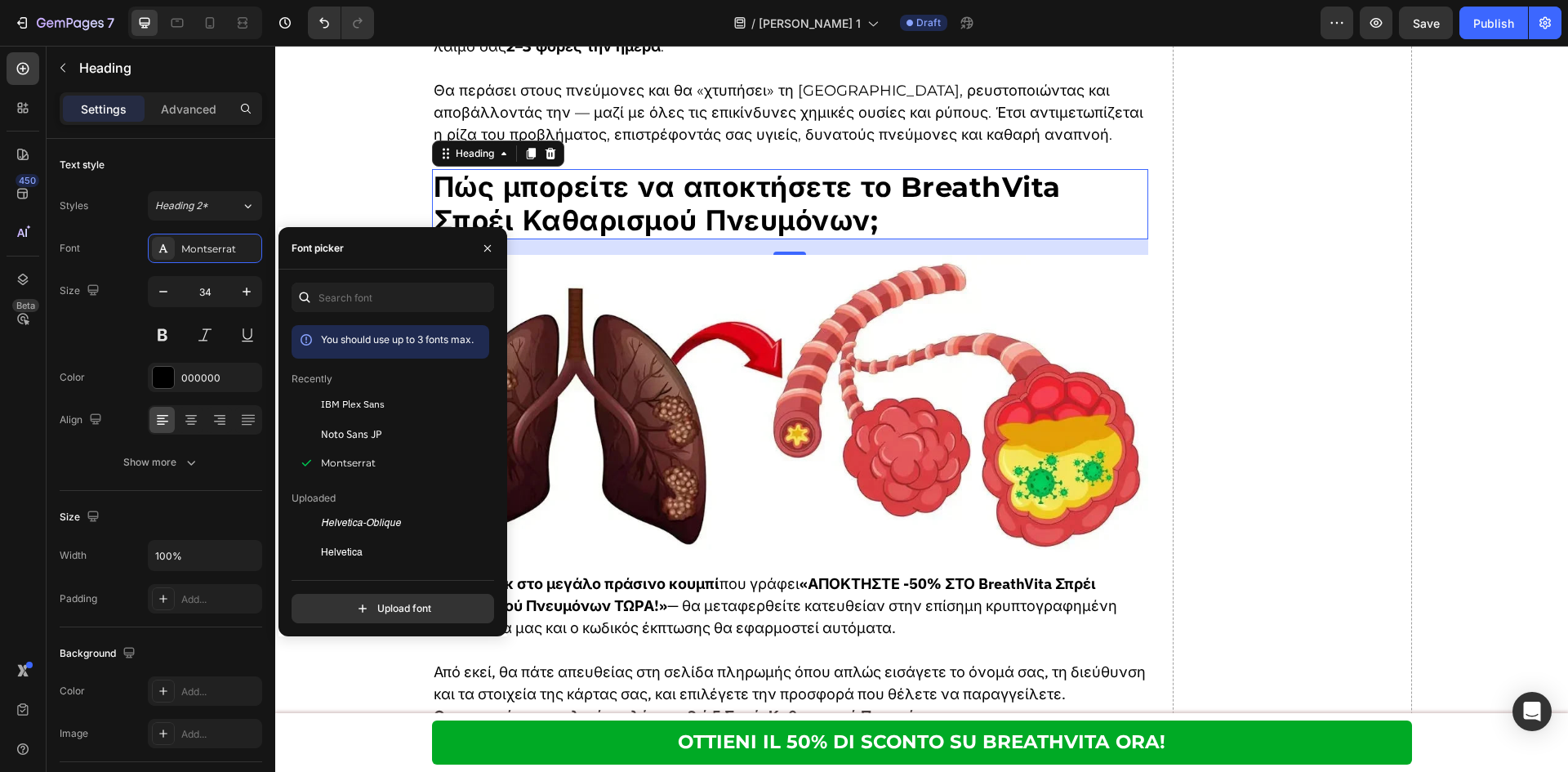
drag, startPoint x: 354, startPoint y: 403, endPoint x: 408, endPoint y: 349, distance: 76.4
click at [353, 402] on span "IBM Plex Sans" at bounding box center [353, 404] width 63 height 15
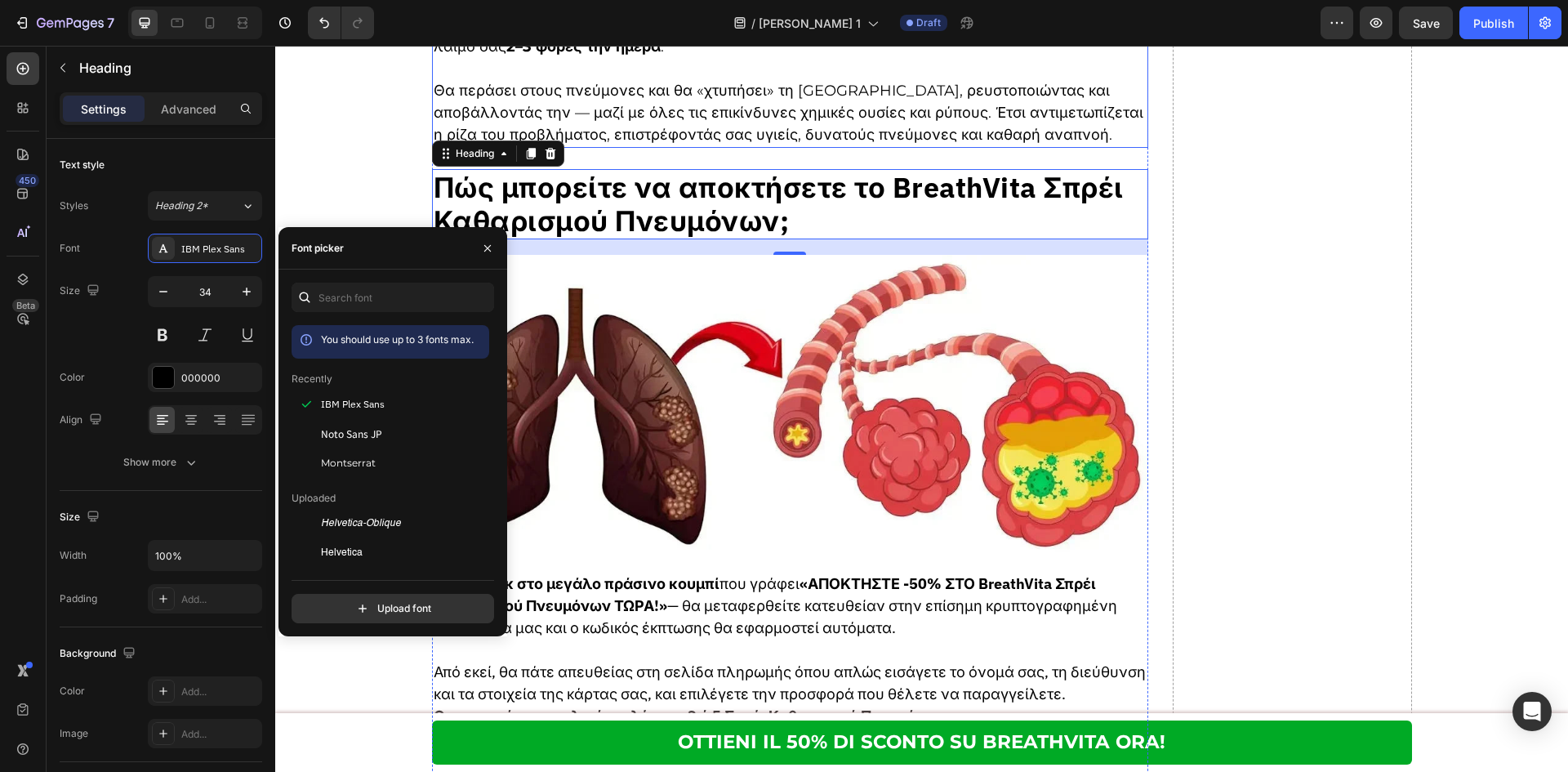
click at [613, 101] on p "Θα περάσει στους πνεύμονες και θα «χτυπήσει» τη βλέννα, ρευστοποιώντας και αποβ…" at bounding box center [791, 113] width 714 height 66
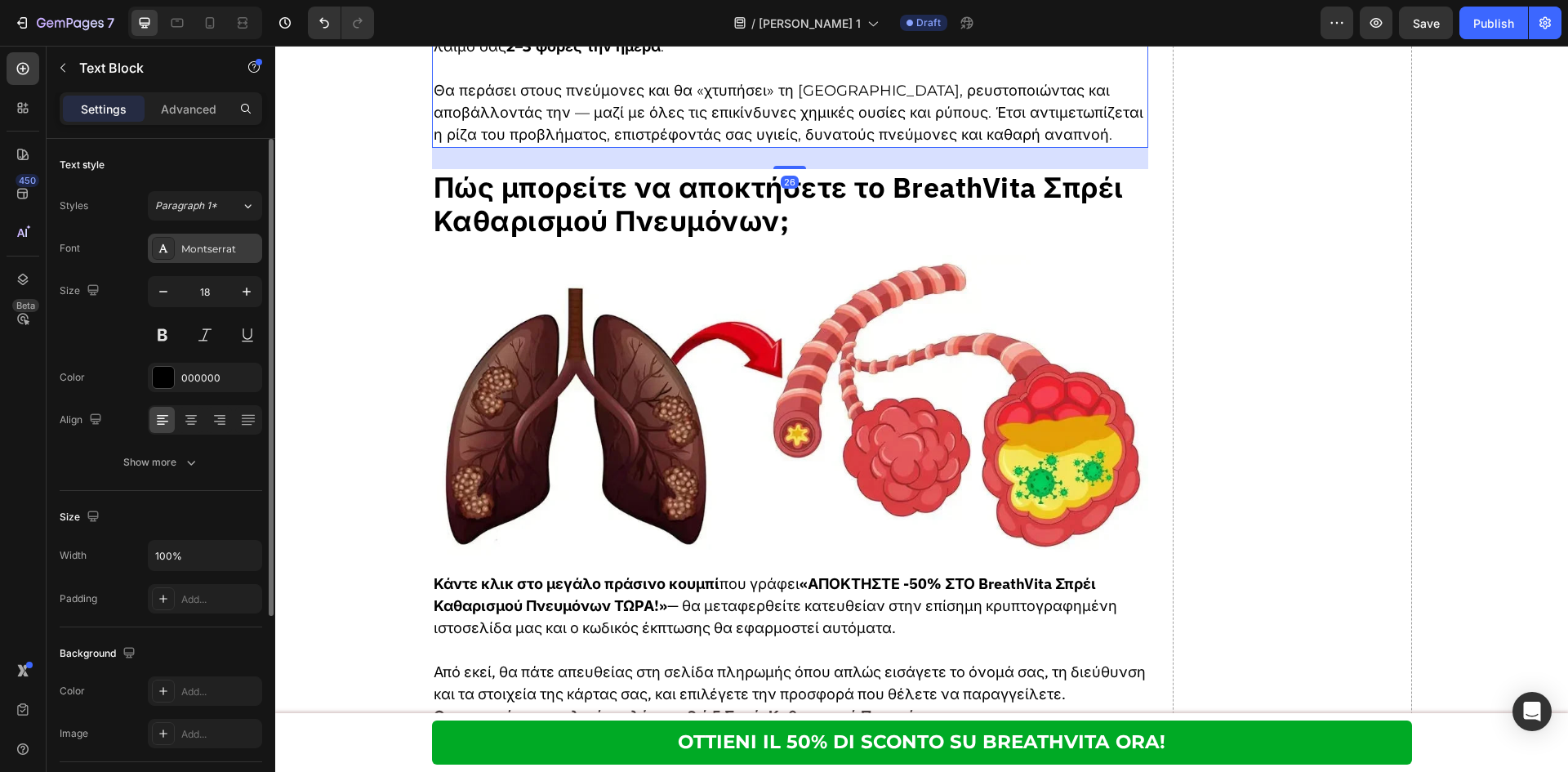
click at [235, 254] on div "Montserrat" at bounding box center [219, 249] width 77 height 15
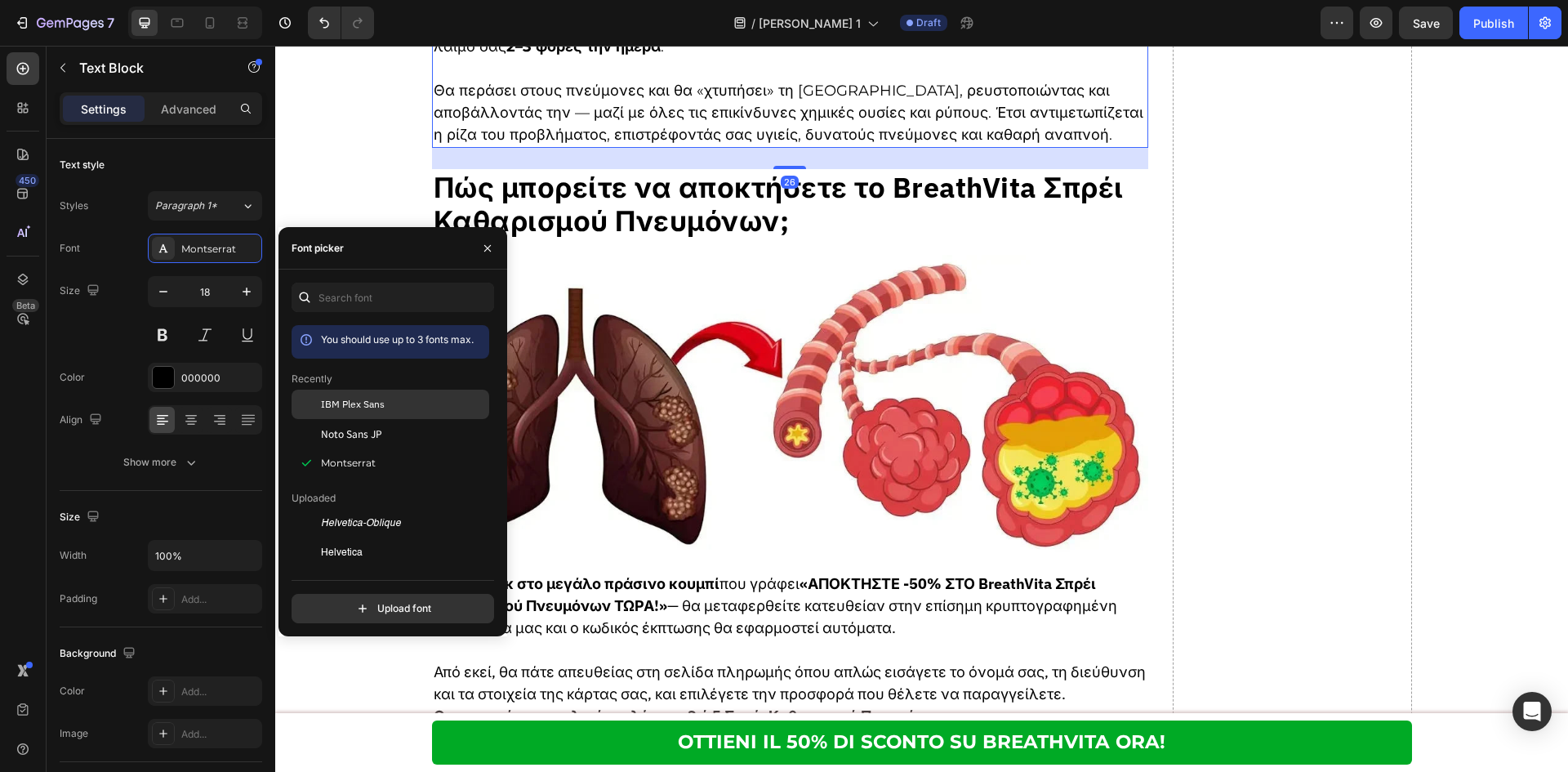
click at [343, 509] on div "IBM Plex Sans" at bounding box center [390, 523] width 198 height 29
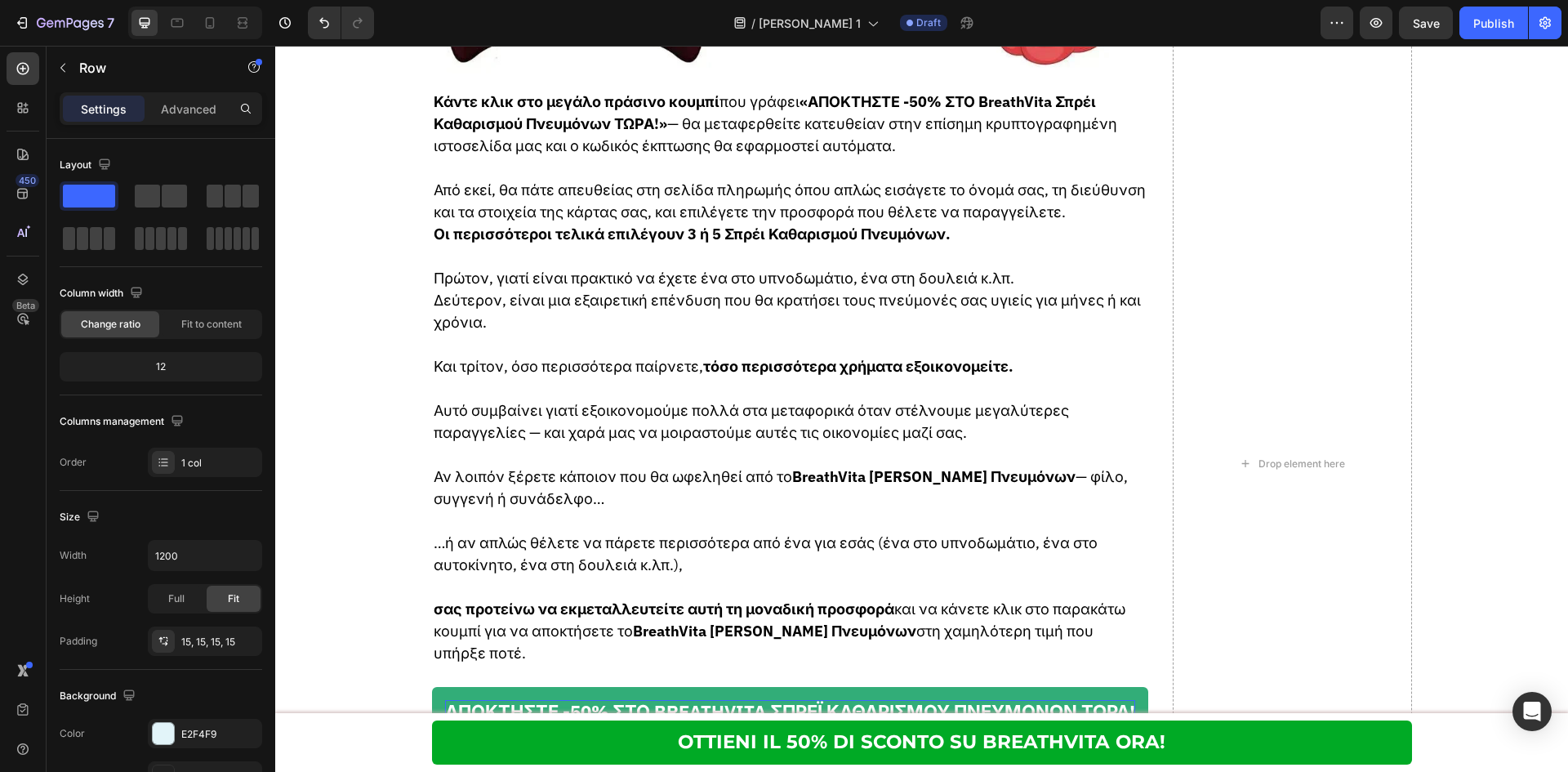
scroll to position [6997, 0]
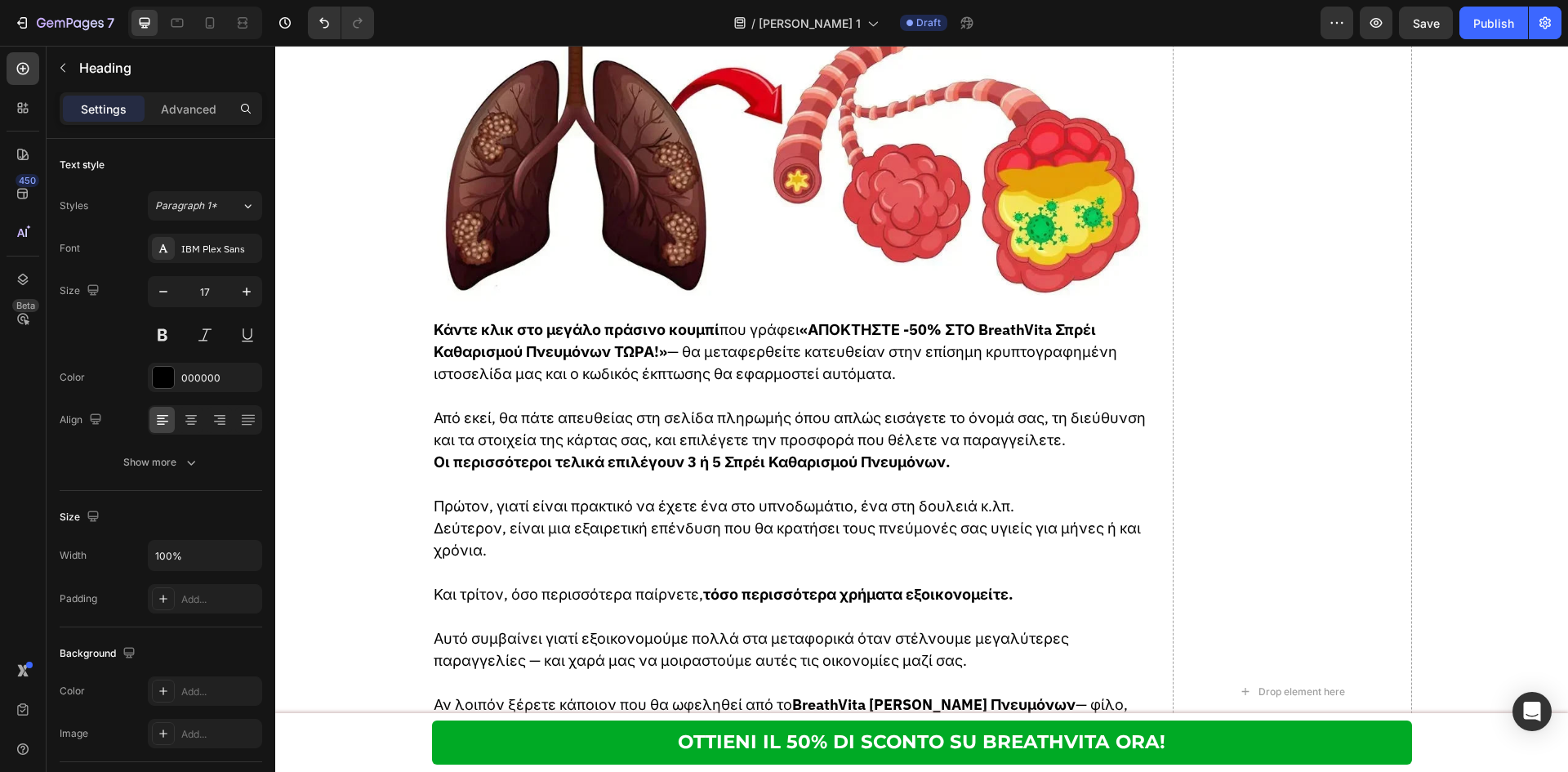
scroll to position [7324, 0]
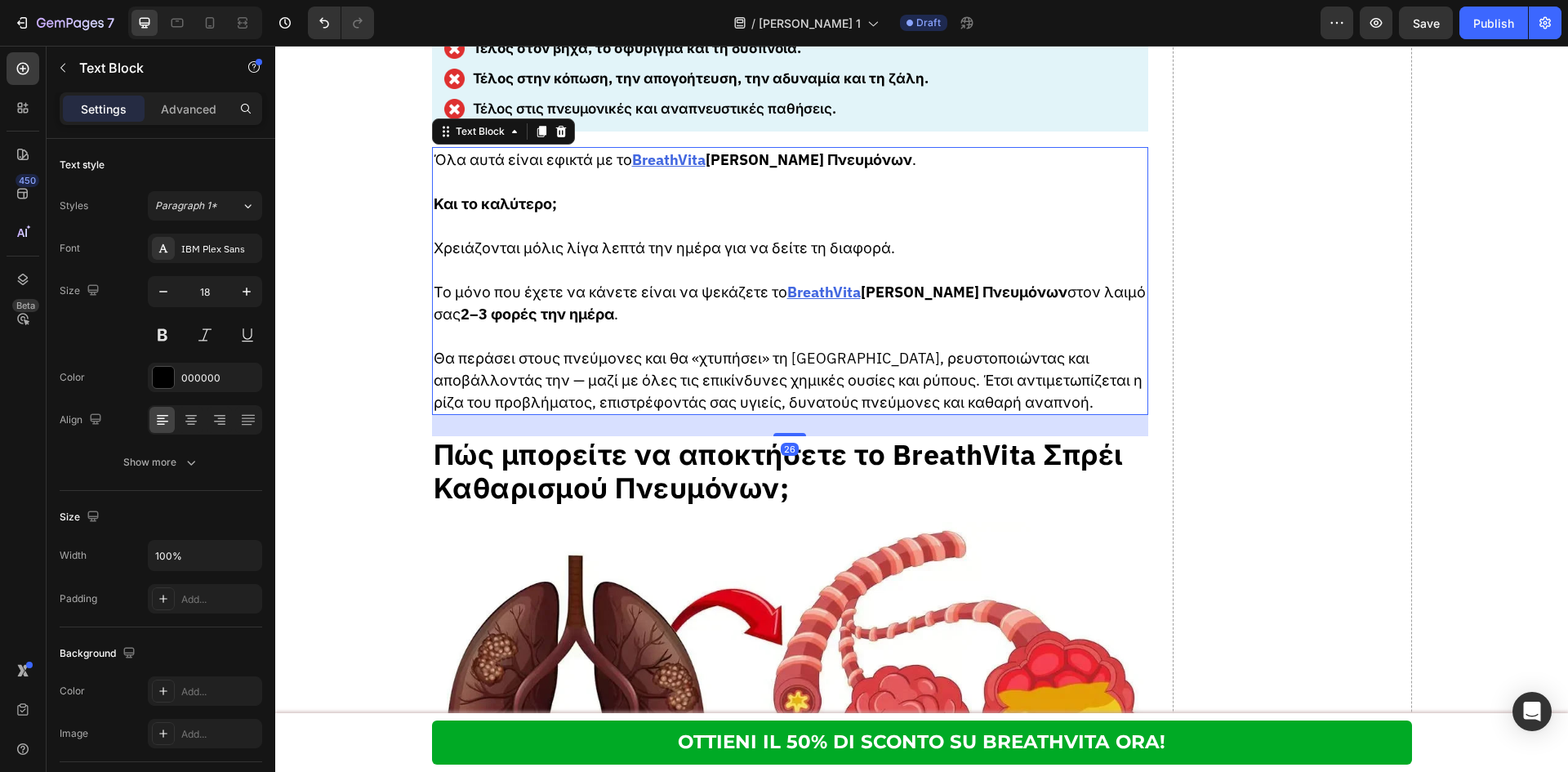
scroll to position [7433, 0]
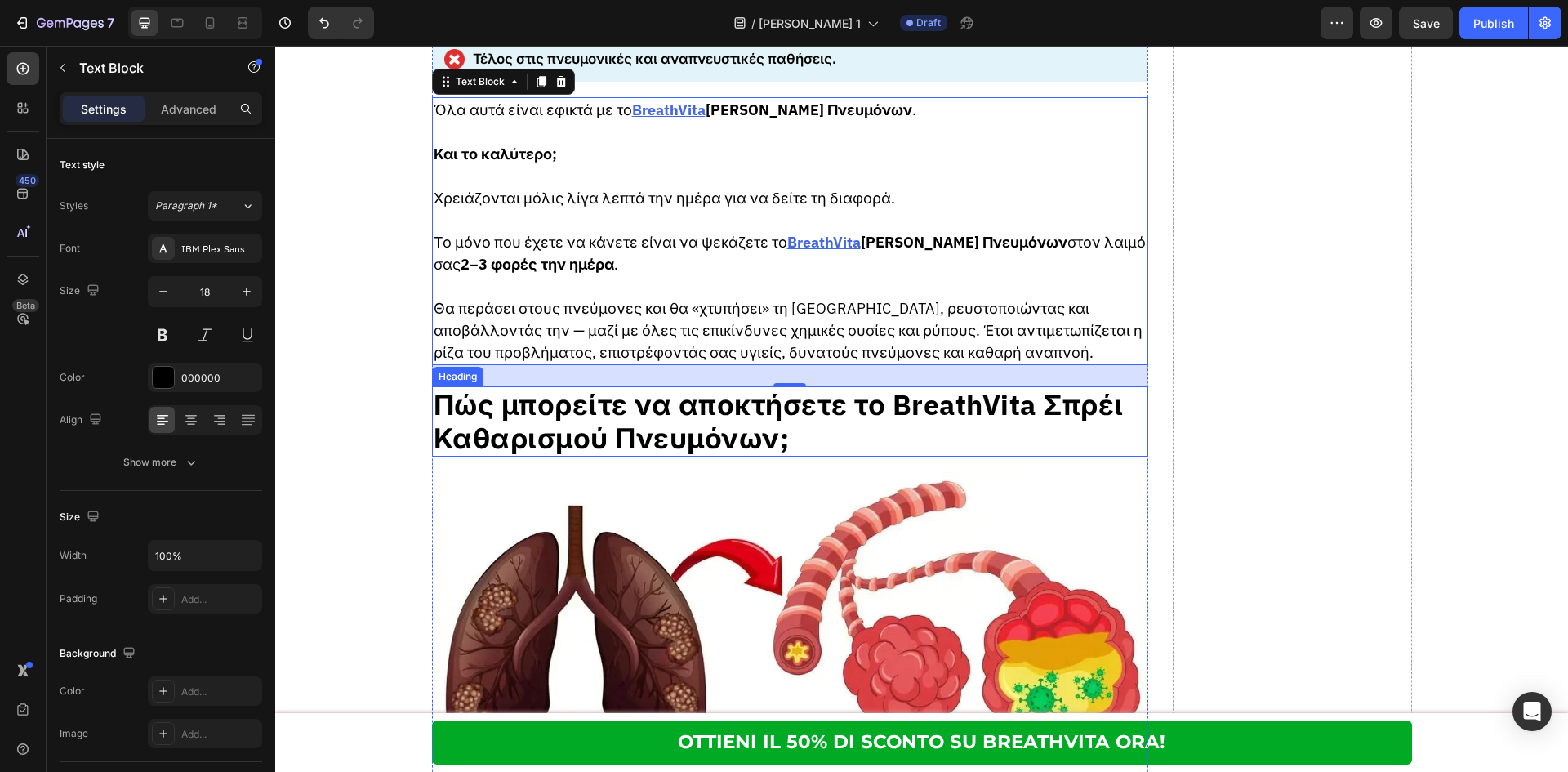
click at [734, 428] on p "Πώς μπορείτε να αποκτήσετε το BreathVita Σπρέι Καθαρισμού Πνευμόνων;" at bounding box center [791, 422] width 714 height 67
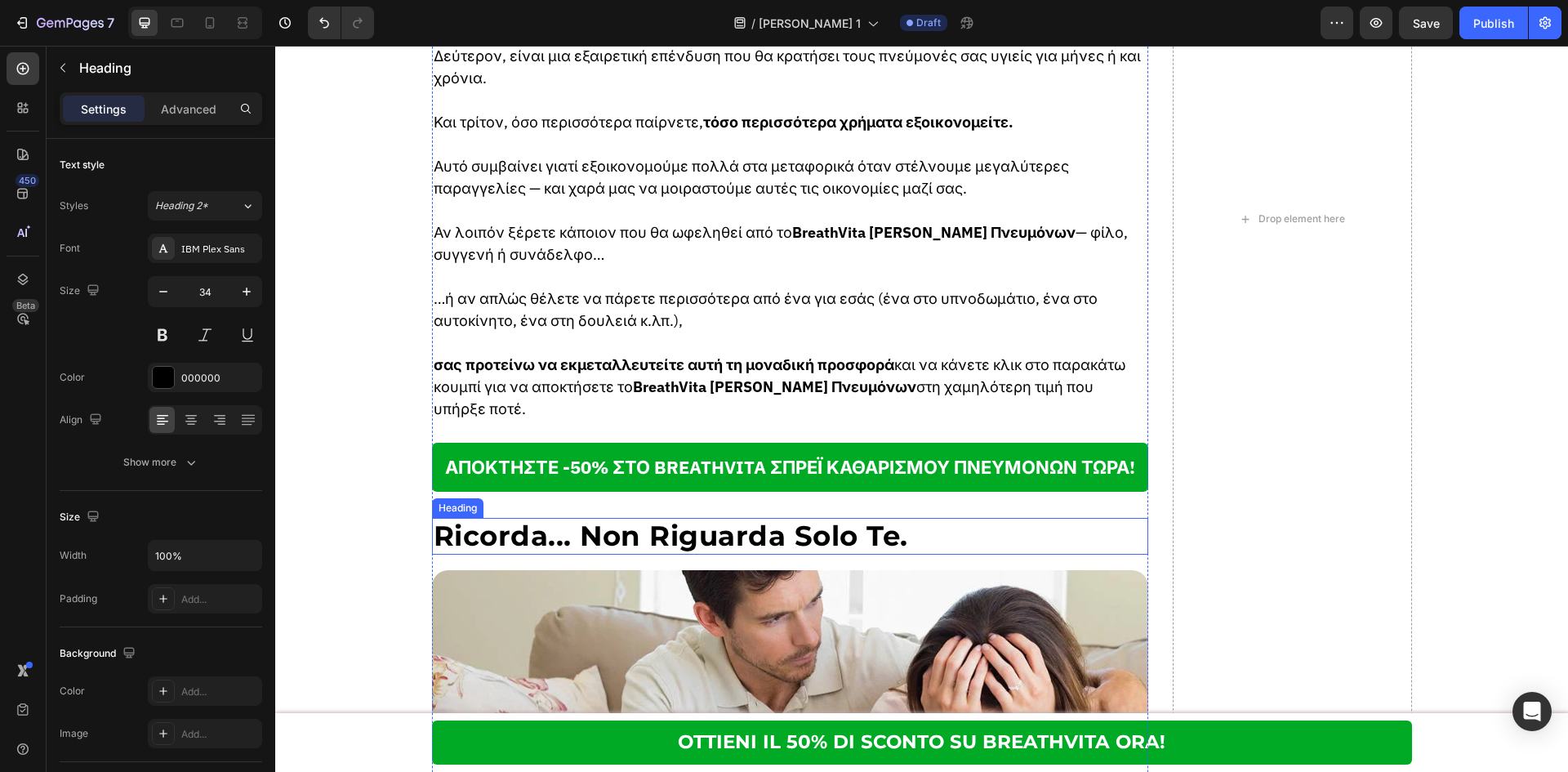
scroll to position [8414, 0]
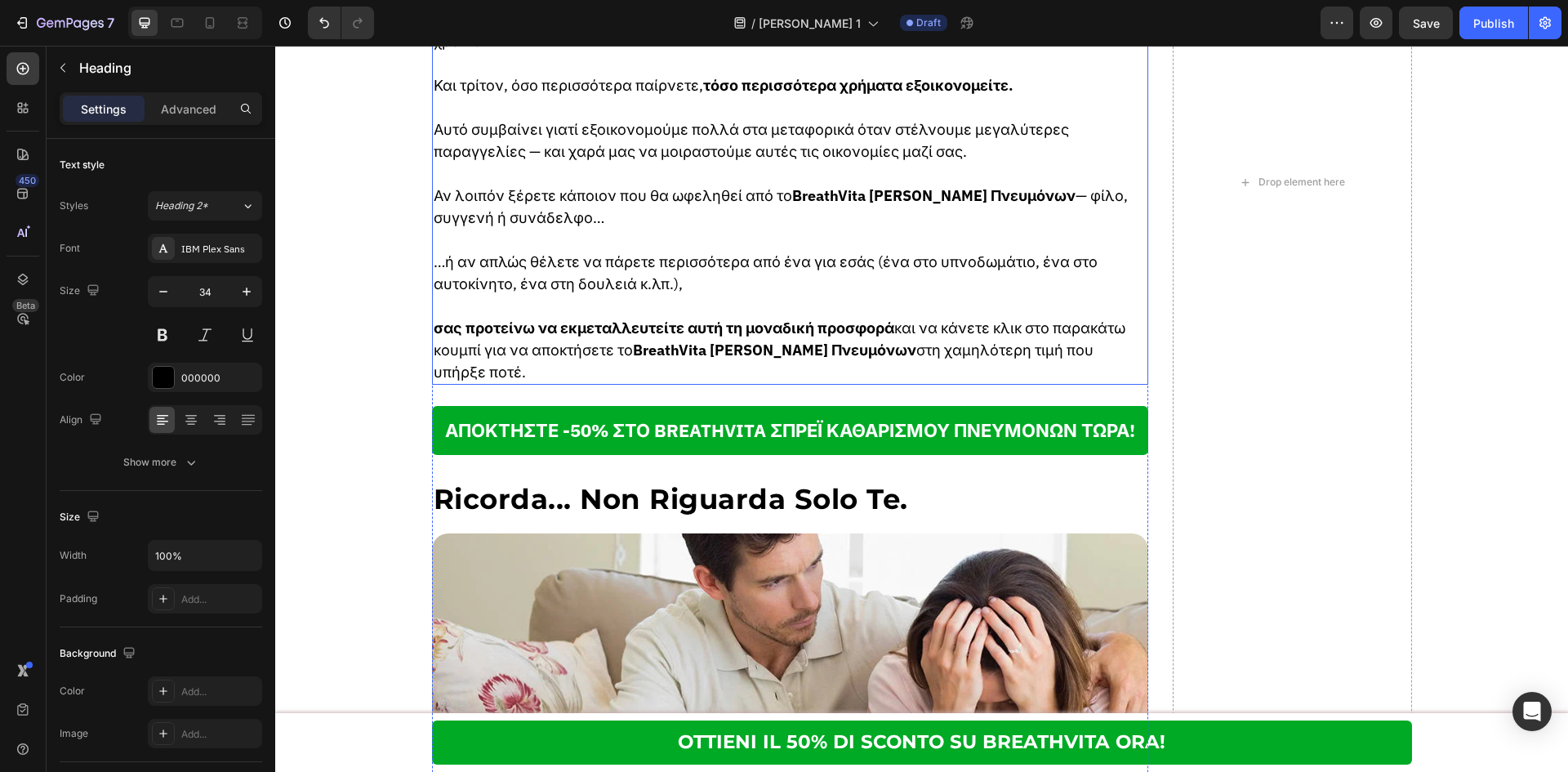
click at [731, 292] on p "…ή αν απλώς θέλετε να πάρετε περισσότερα από ένα για εσάς (ένα στο υπνοδωμάτιο,…" at bounding box center [791, 273] width 714 height 44
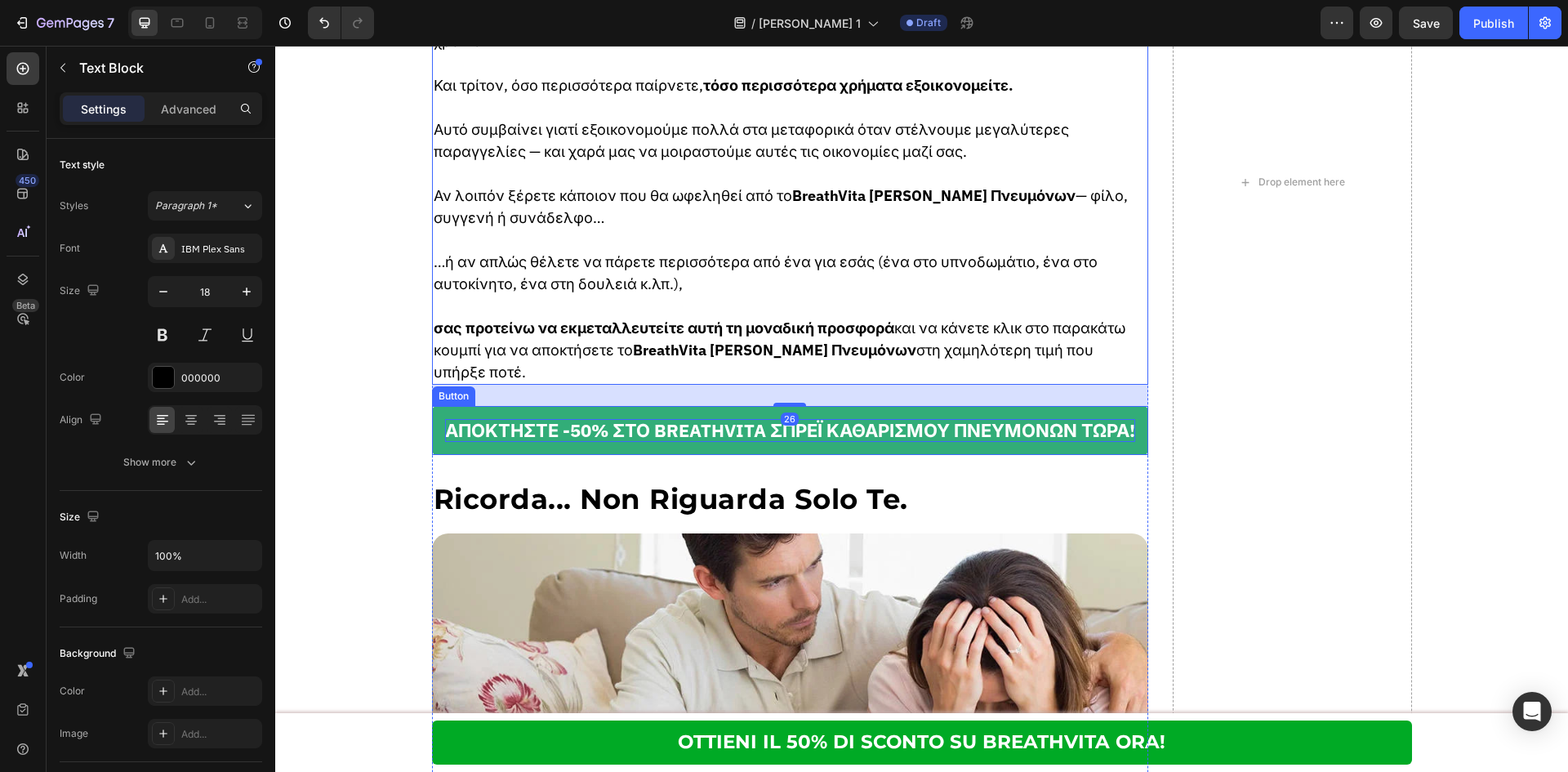
click at [691, 421] on p "ΑΠΟΚΤΗΣΤΕ -50% ΣΤΟ BREATHVITA ΣΠΡΕΪ ΚΑΘΑΡΙΣΜΟΥ ΠΝΕΥΜΟΝΩΝ ΤΩΡΑ!" at bounding box center [790, 430] width 690 height 23
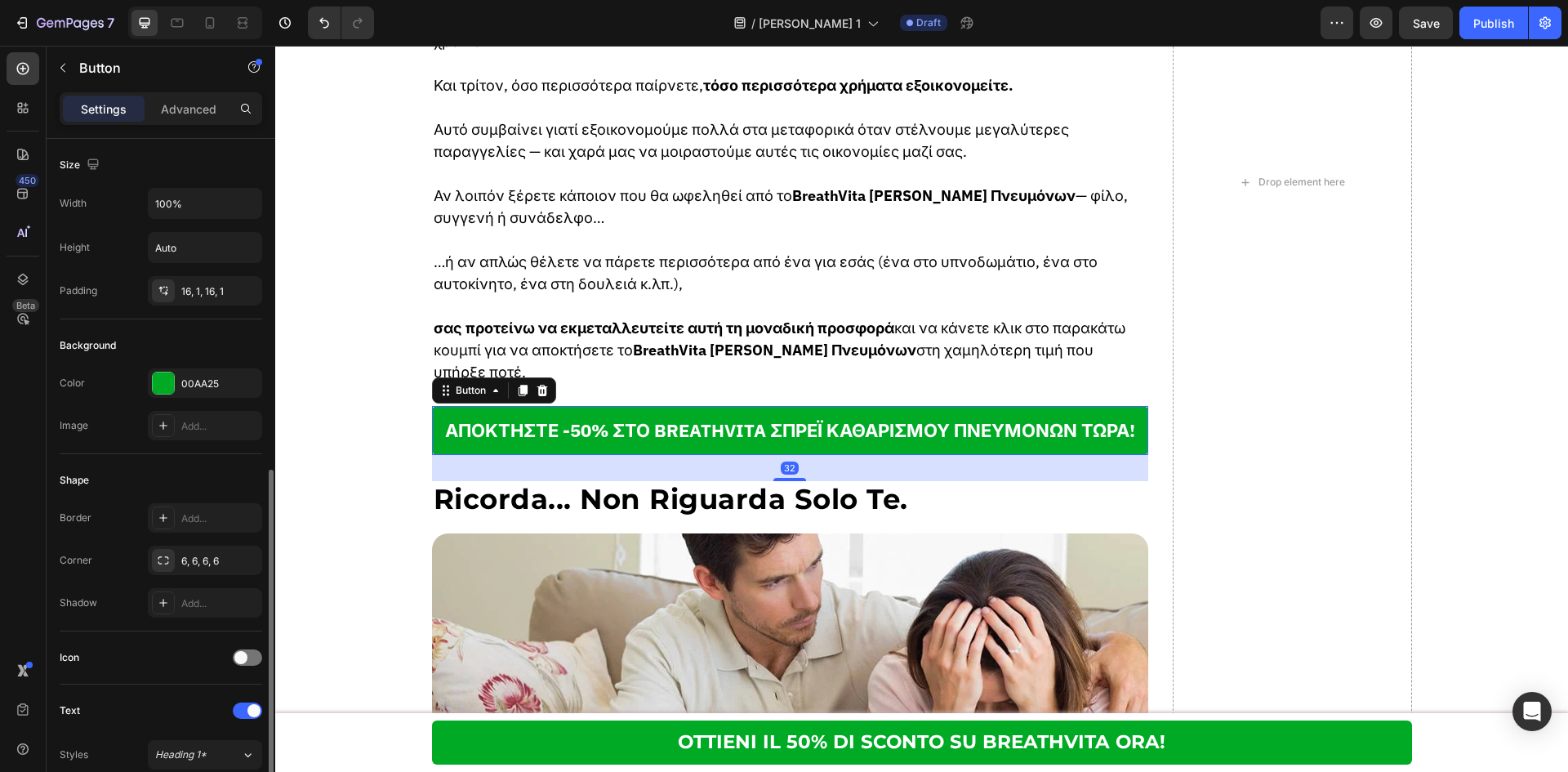
scroll to position [326, 0]
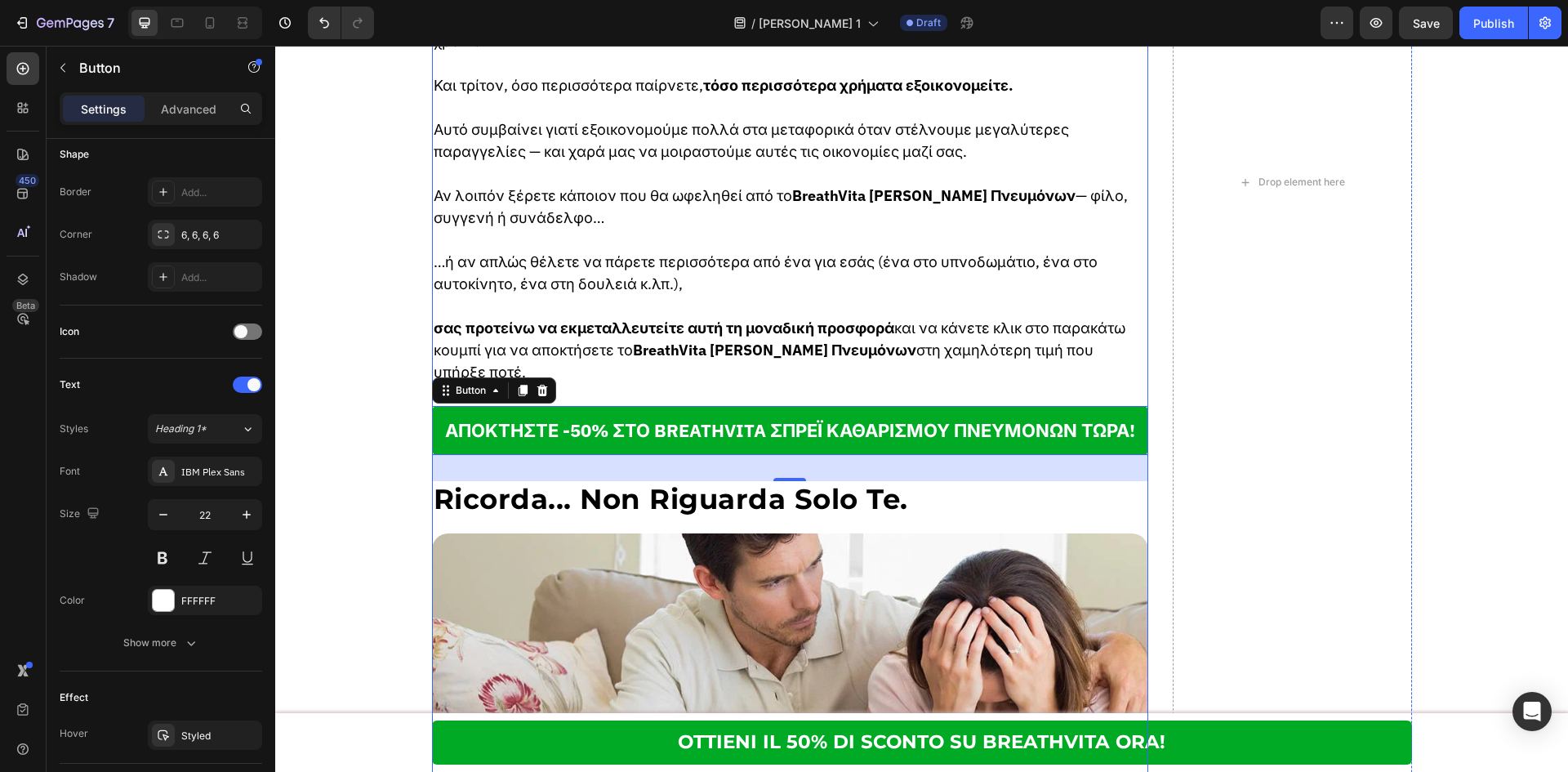
click at [650, 506] on h2 "Ricorda... Non Riguarda Solo Te." at bounding box center [791, 498] width 717 height 36
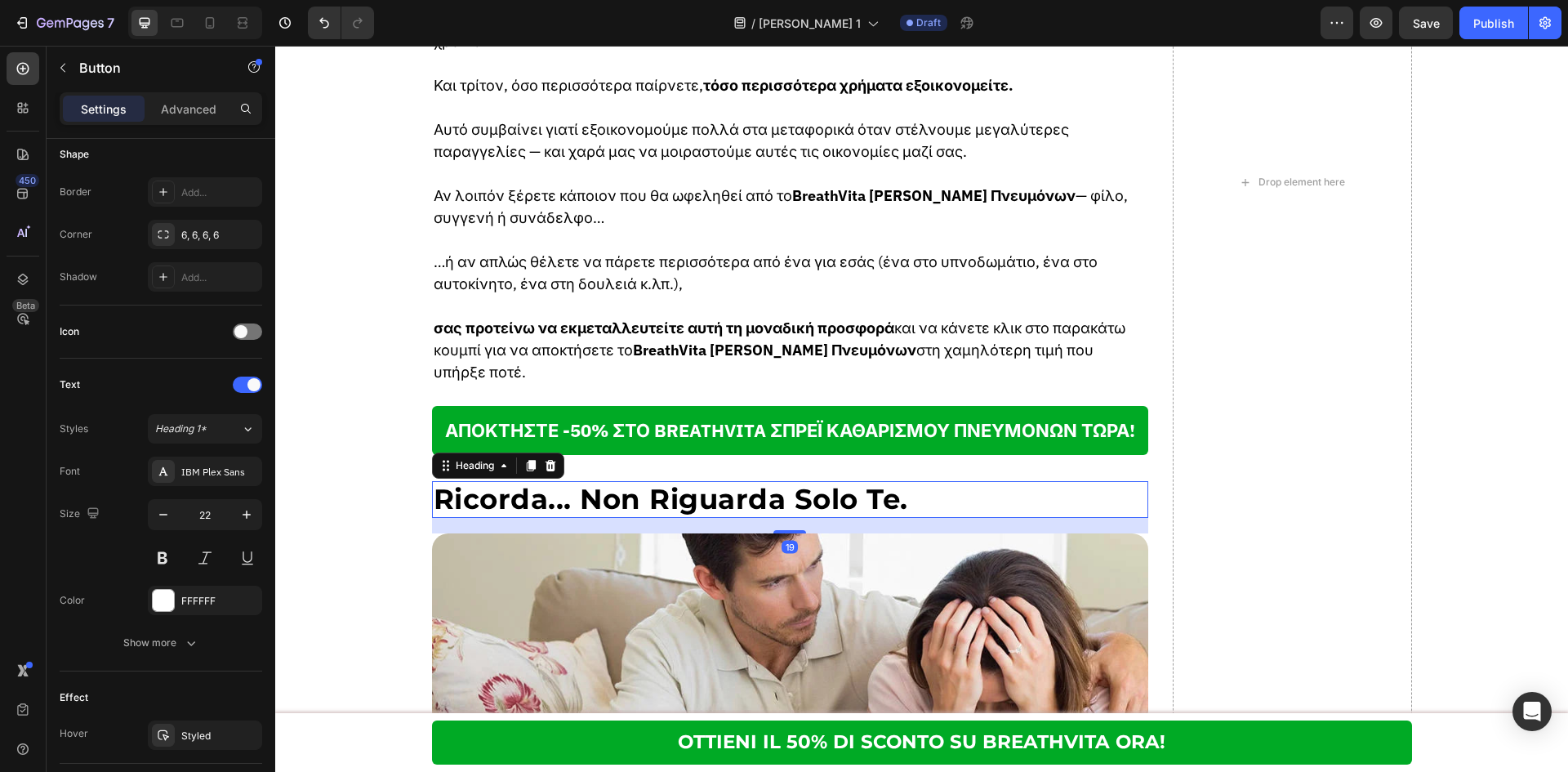
click at [650, 506] on h2 "Ricorda... Non Riguarda Solo Te." at bounding box center [791, 498] width 717 height 36
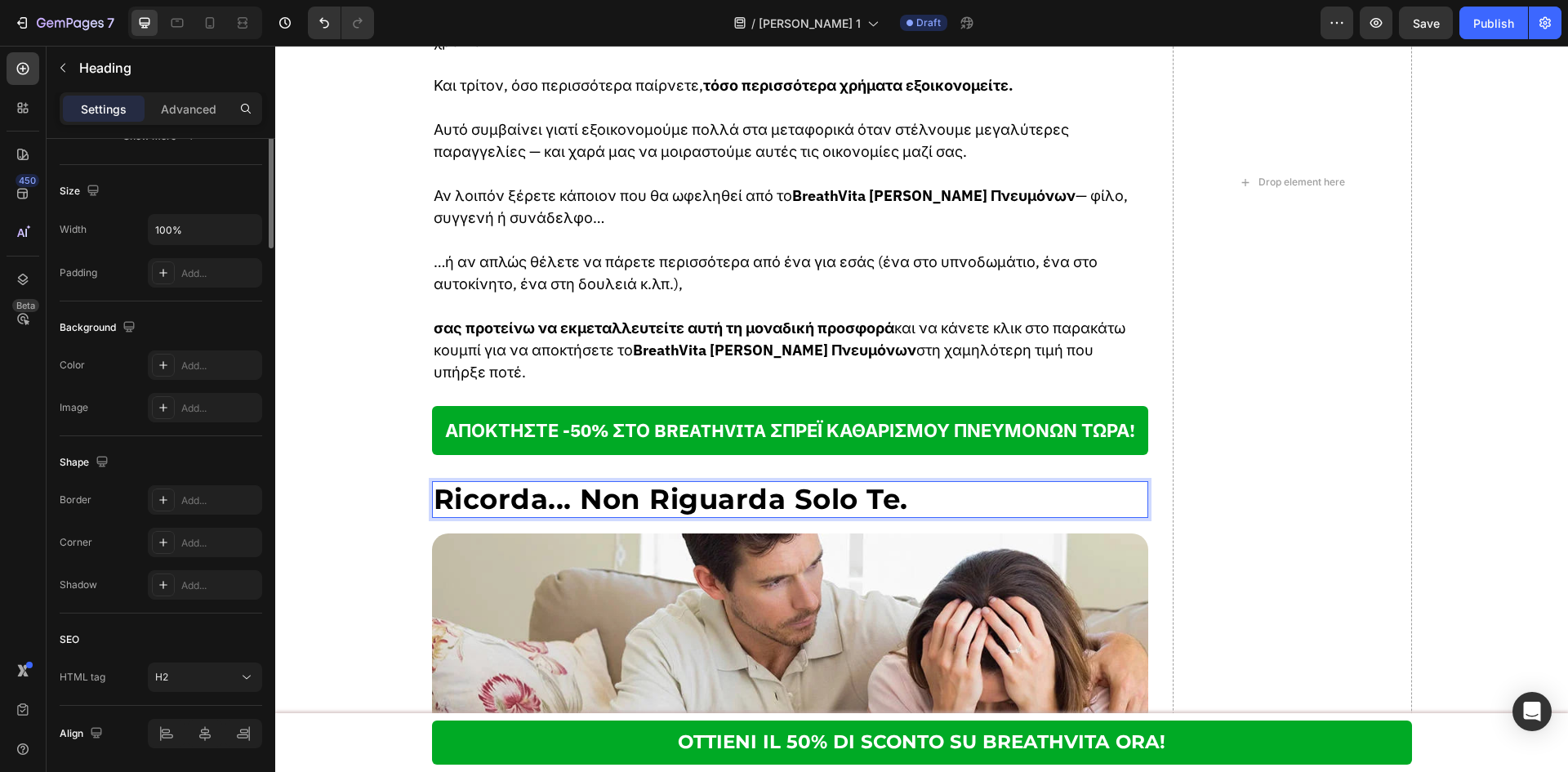
scroll to position [0, 0]
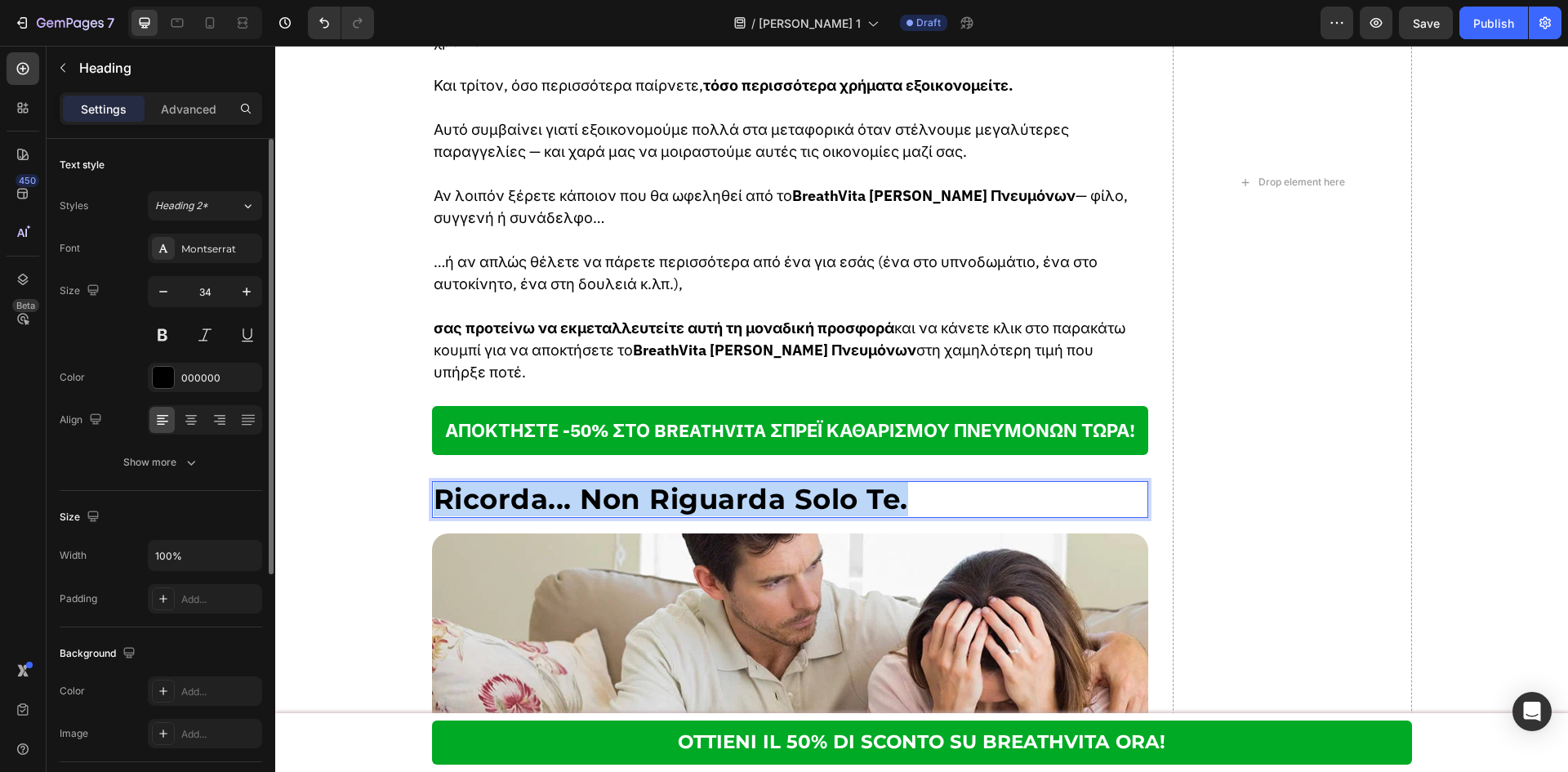
click at [650, 506] on p "Ricorda... Non Riguarda Solo Te." at bounding box center [791, 499] width 714 height 34
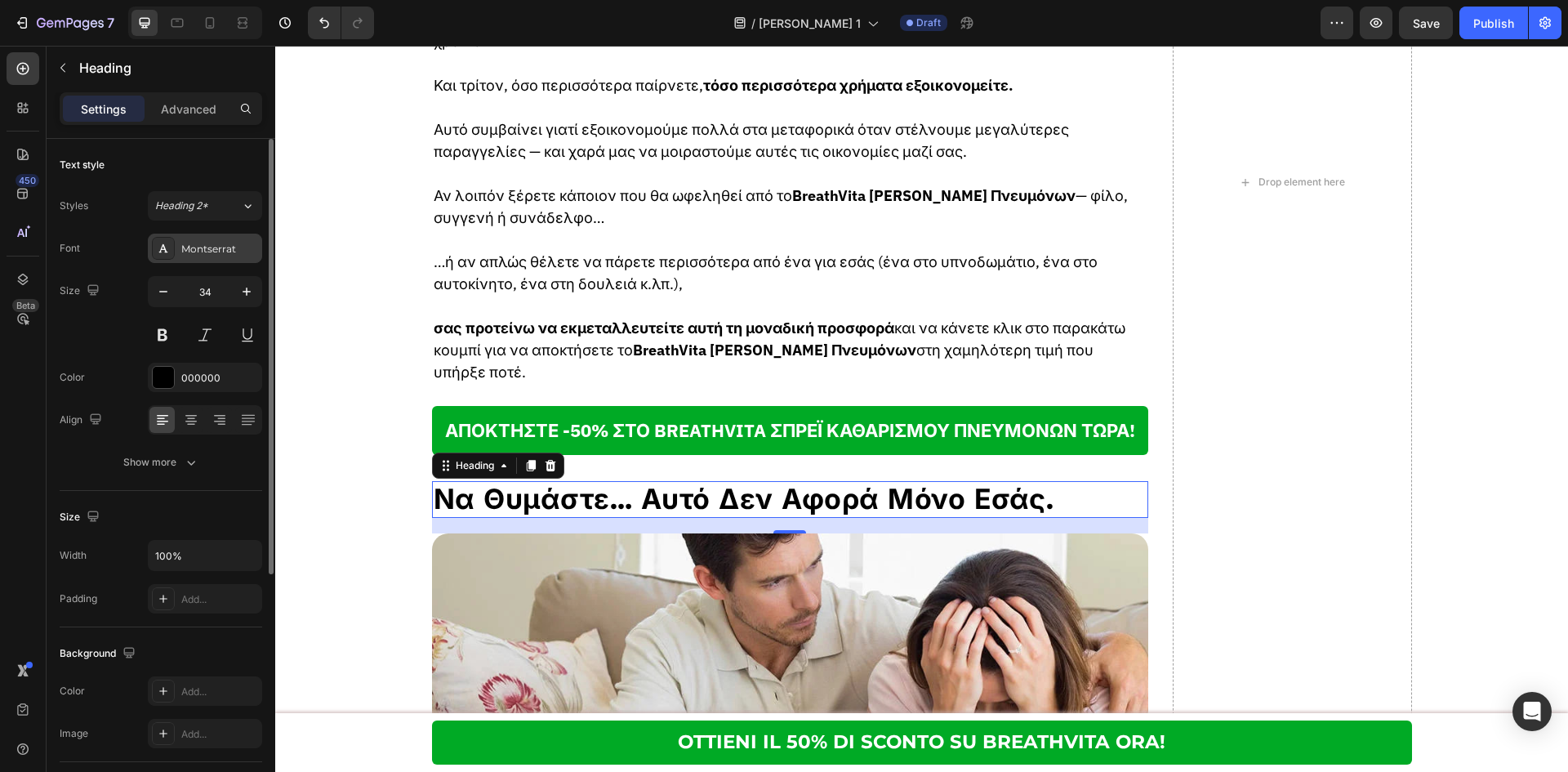
click at [231, 250] on div "Montserrat" at bounding box center [219, 249] width 77 height 15
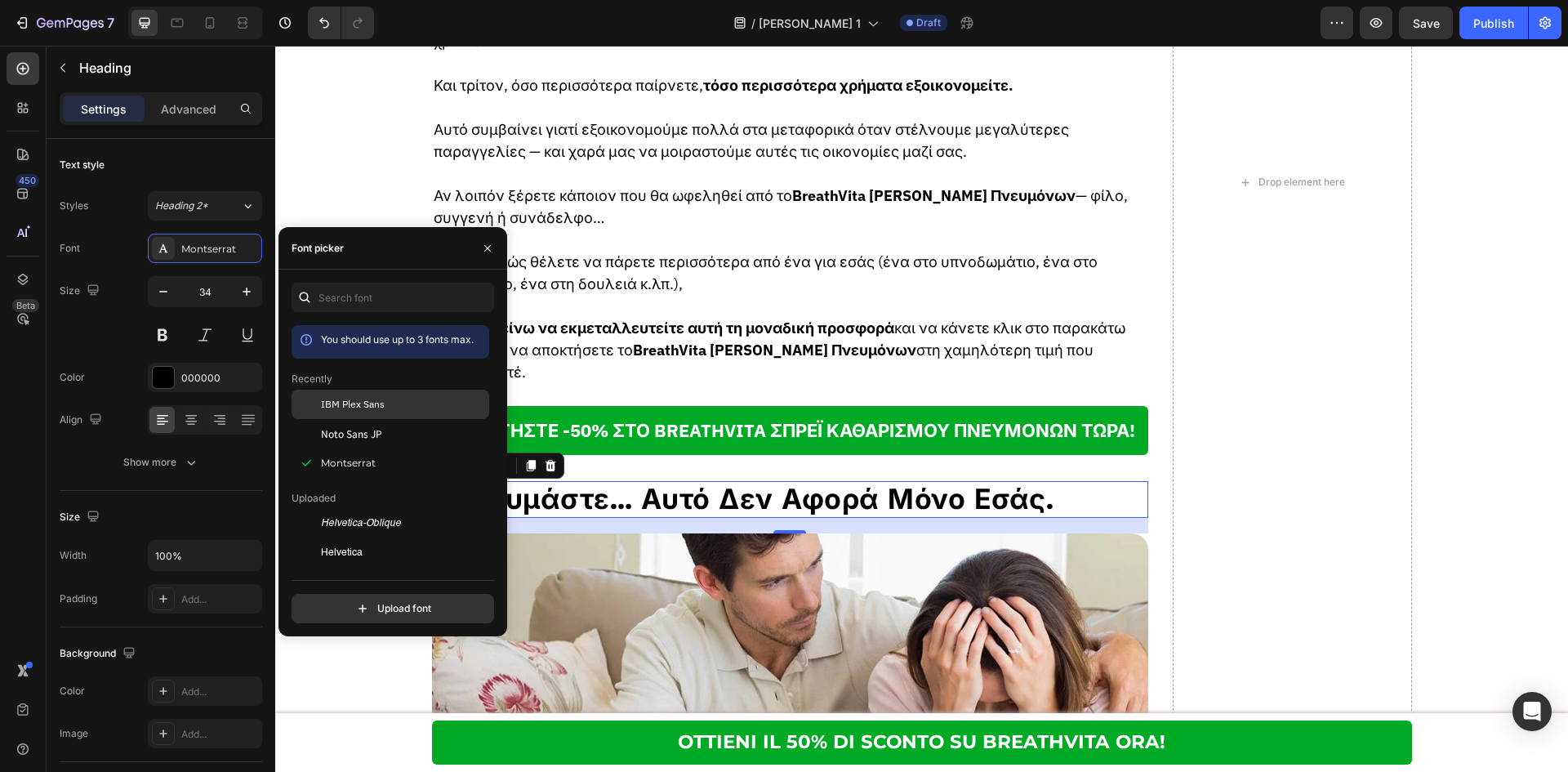
click at [366, 509] on div "IBM Plex Sans" at bounding box center [390, 523] width 198 height 29
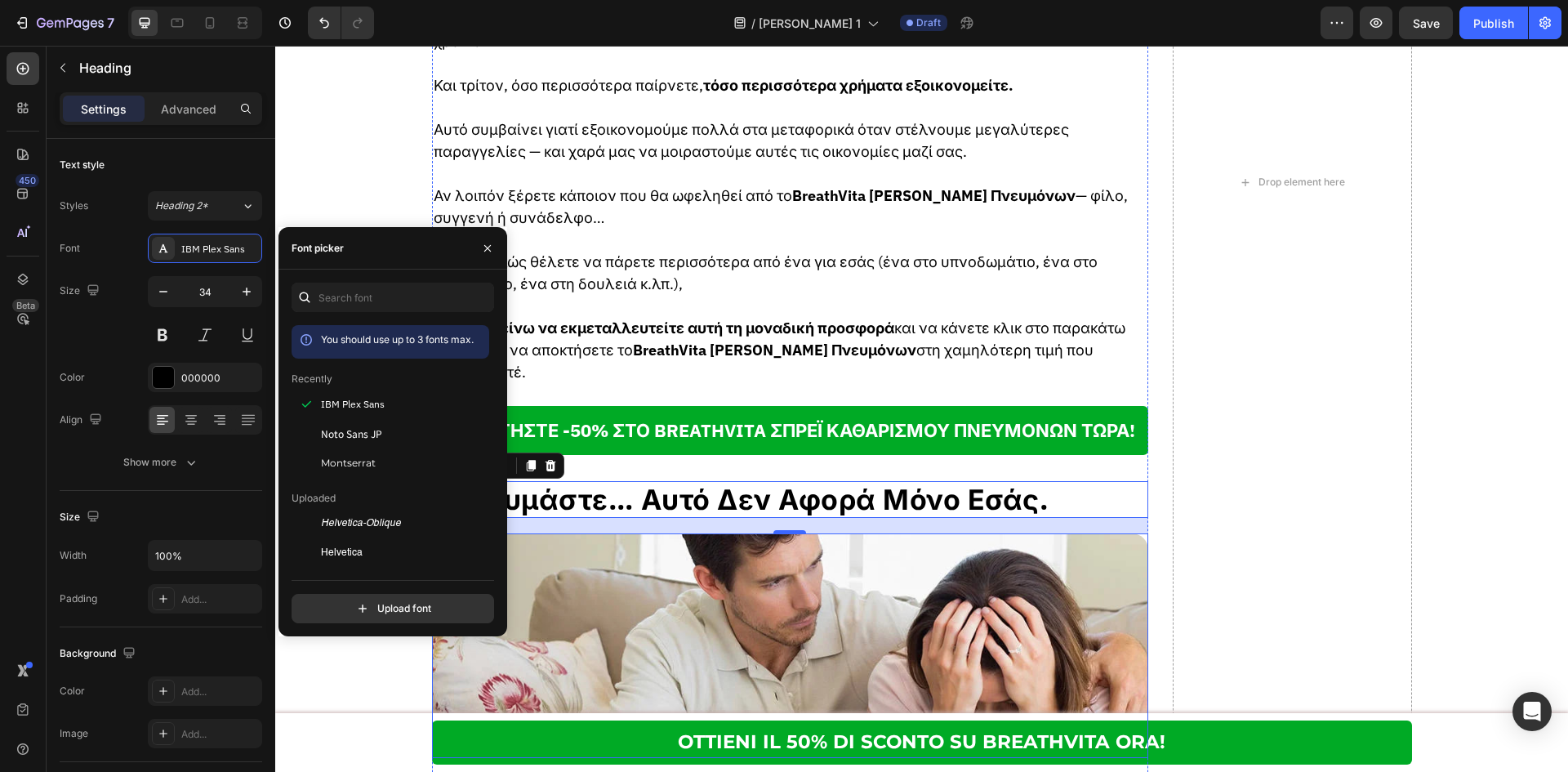
click at [769, 547] on img at bounding box center [791, 645] width 717 height 225
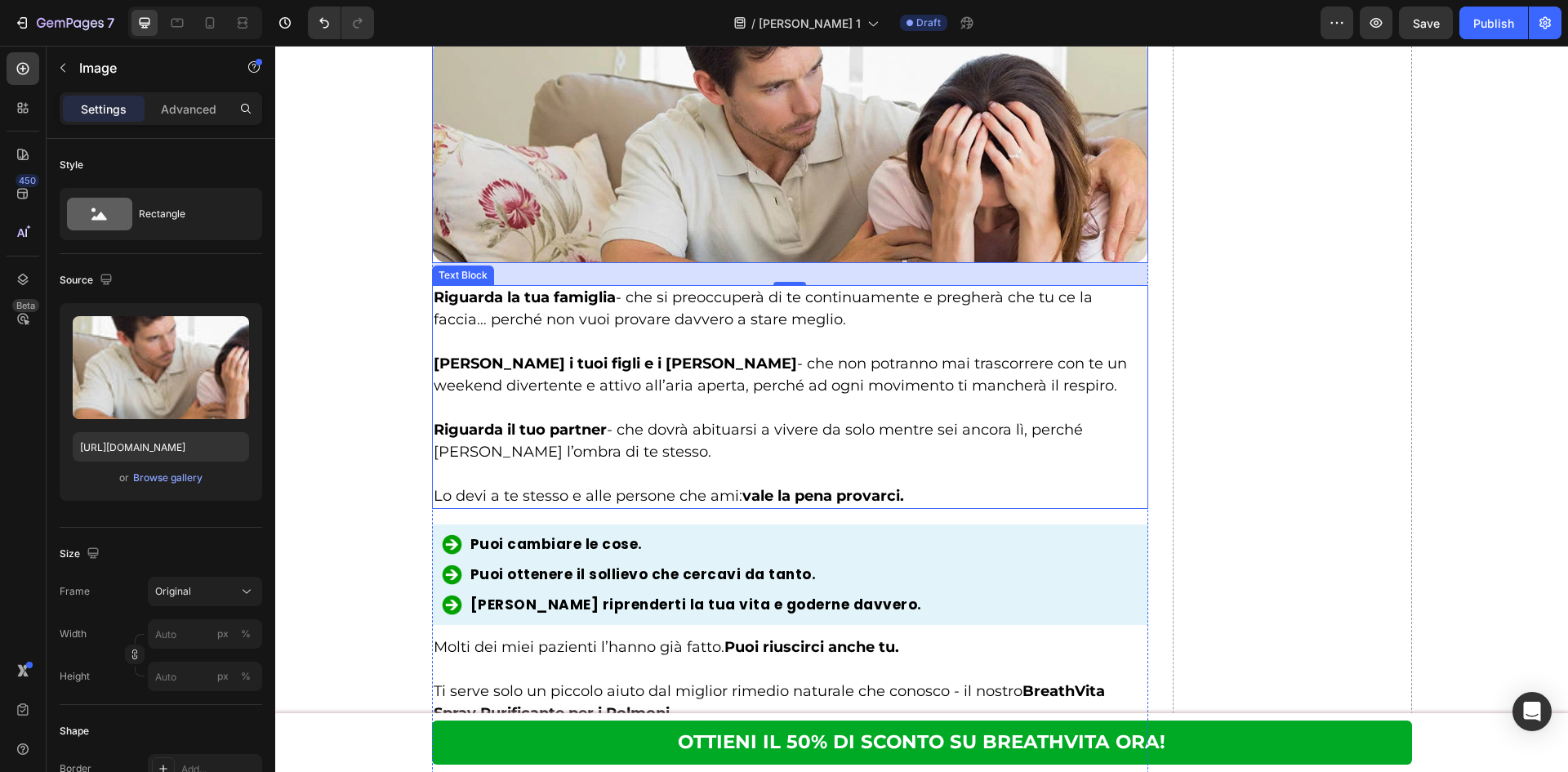
scroll to position [8958, 0]
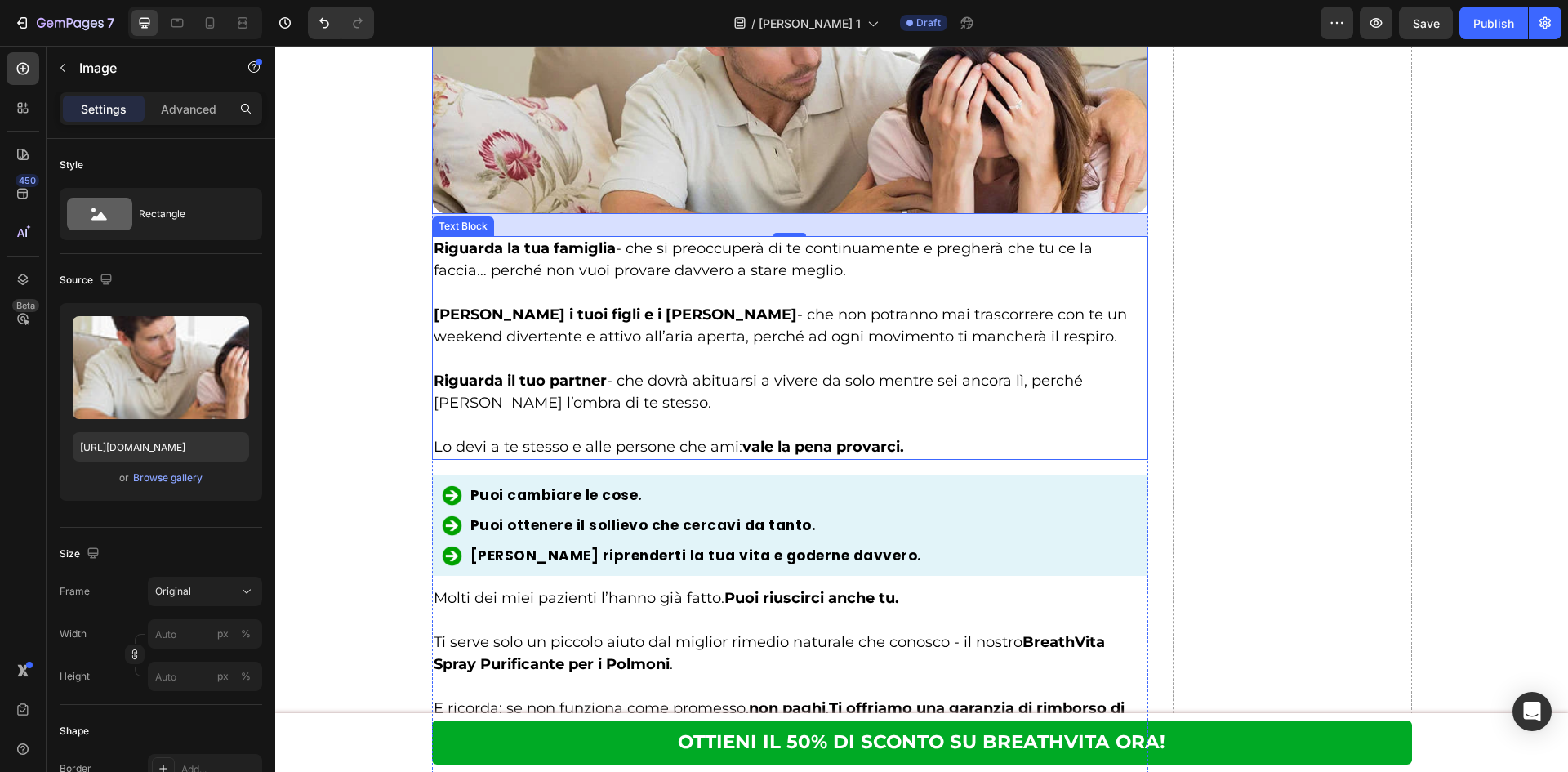
click at [590, 368] on p at bounding box center [791, 359] width 714 height 22
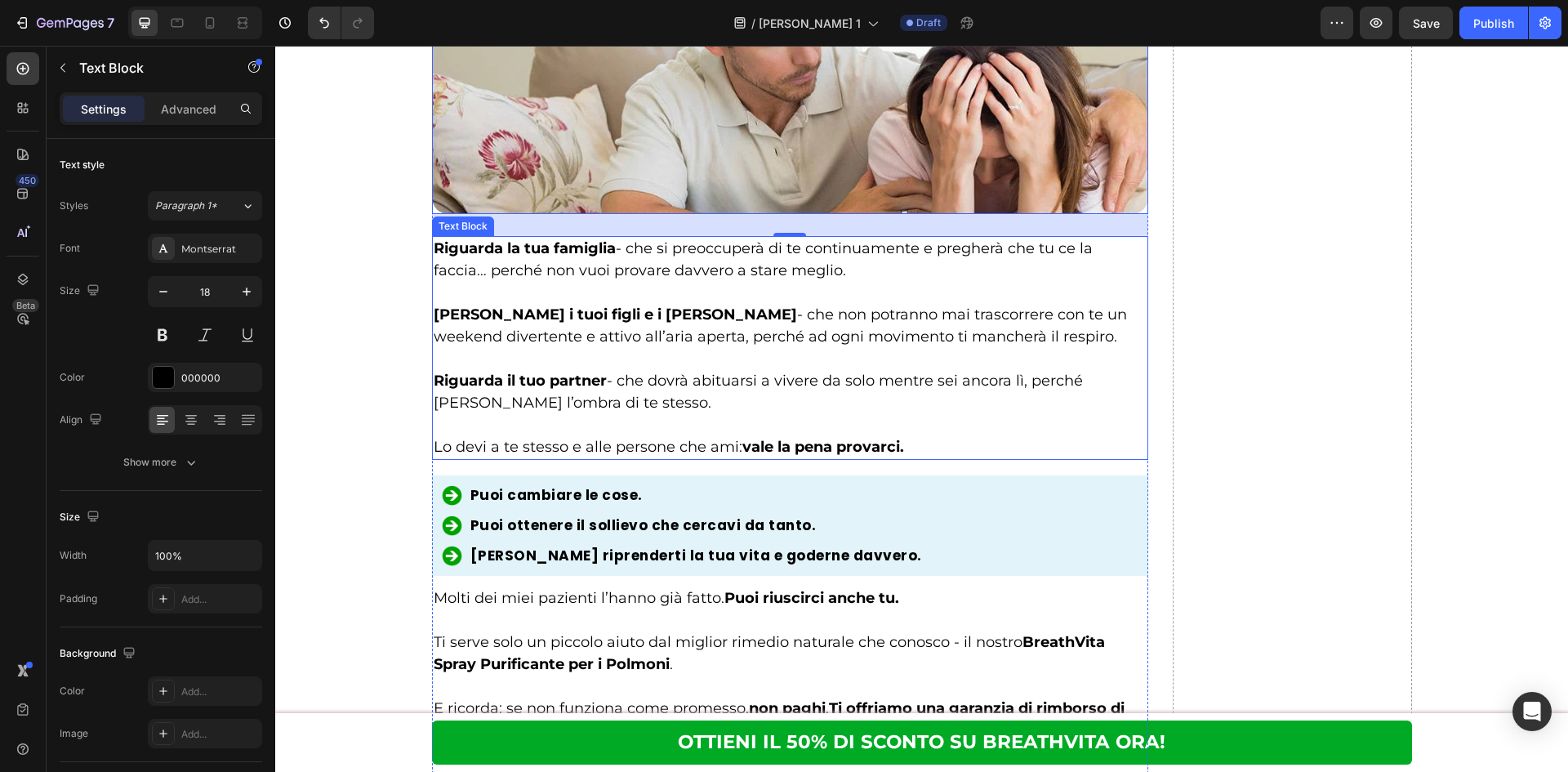
click at [590, 369] on p at bounding box center [791, 359] width 714 height 22
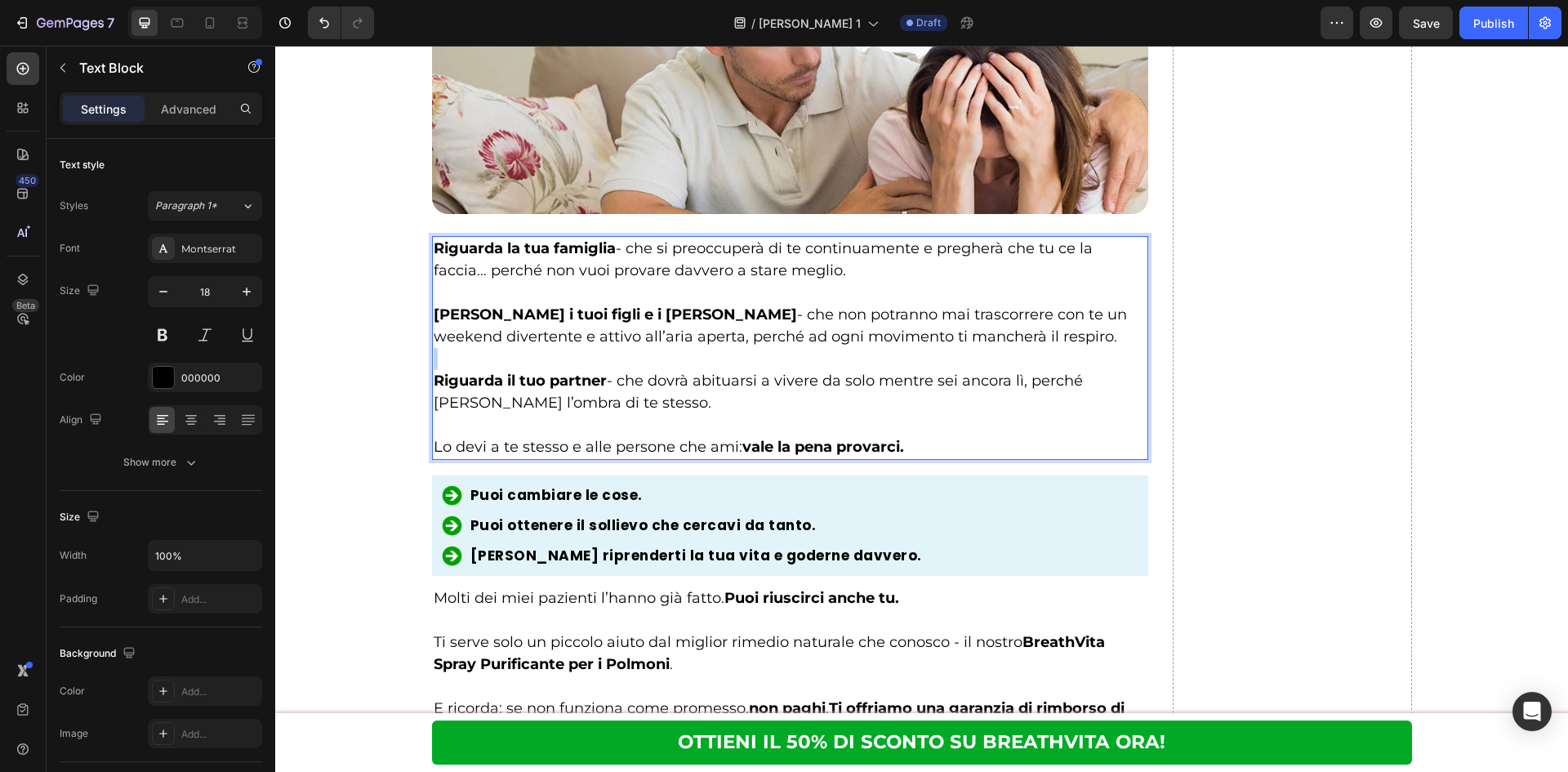
click at [590, 369] on p "Rich Text Editor. Editing area: main" at bounding box center [791, 359] width 714 height 22
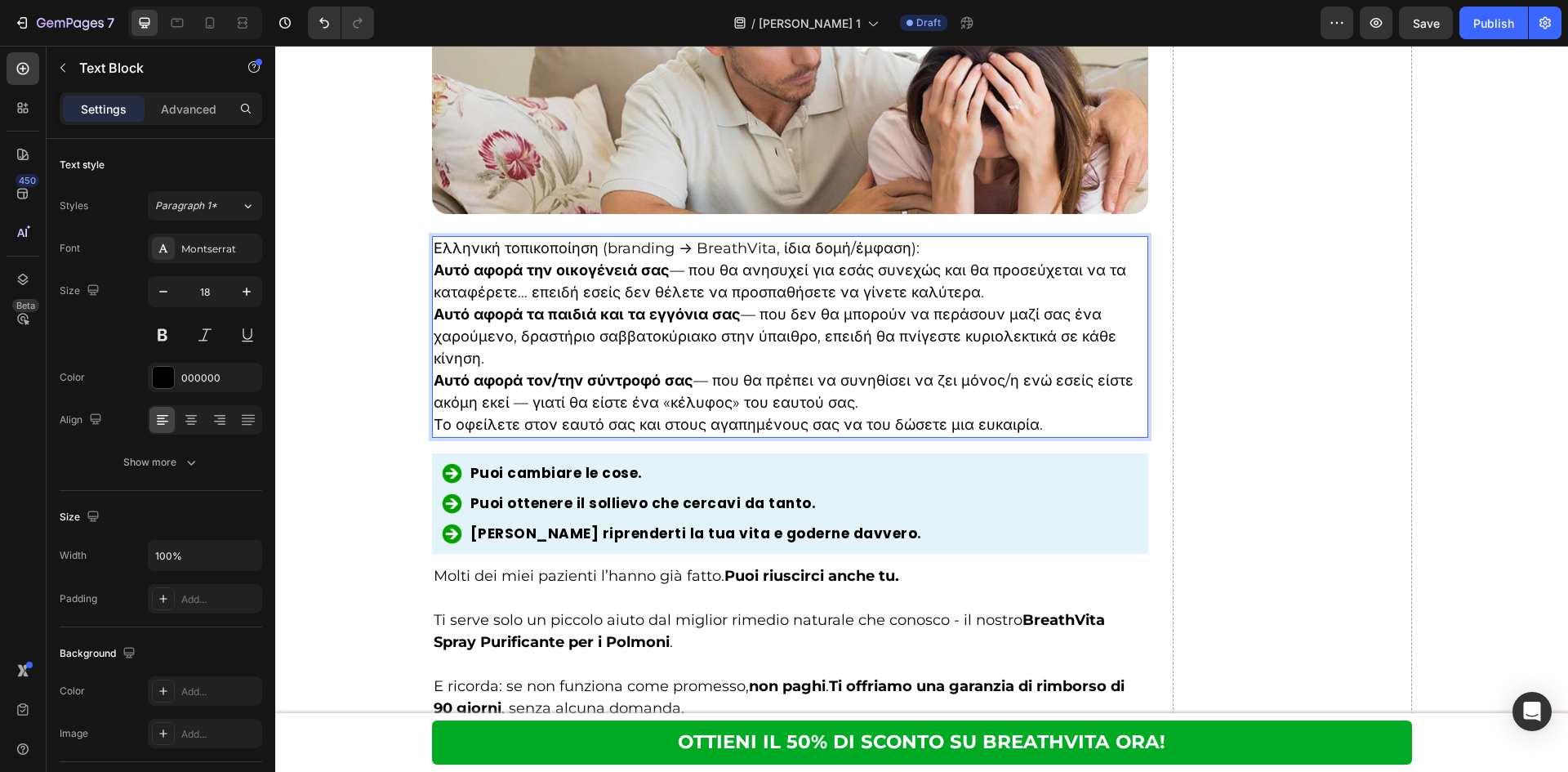
click at [957, 251] on p "Ελληνική τοπικοποίηση (branding → BreathVita, ίδια δομή/έμφαση):" at bounding box center [791, 249] width 714 height 22
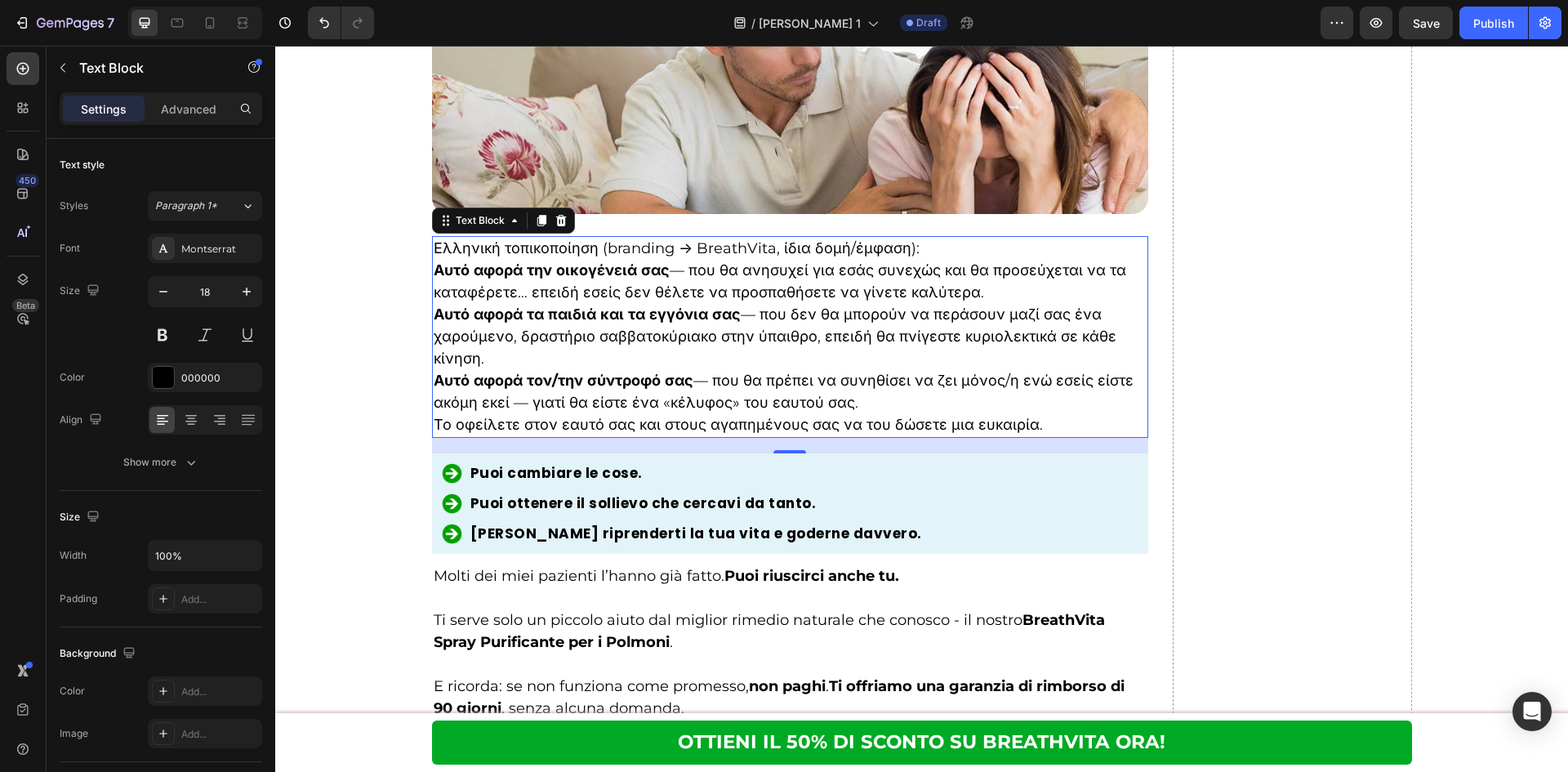
click at [579, 303] on p "Αυτό αφορά την οικογένειά σας — που θα ανησυχεί για εσάς συνεχώς και θα προσεύχ…" at bounding box center [791, 281] width 714 height 44
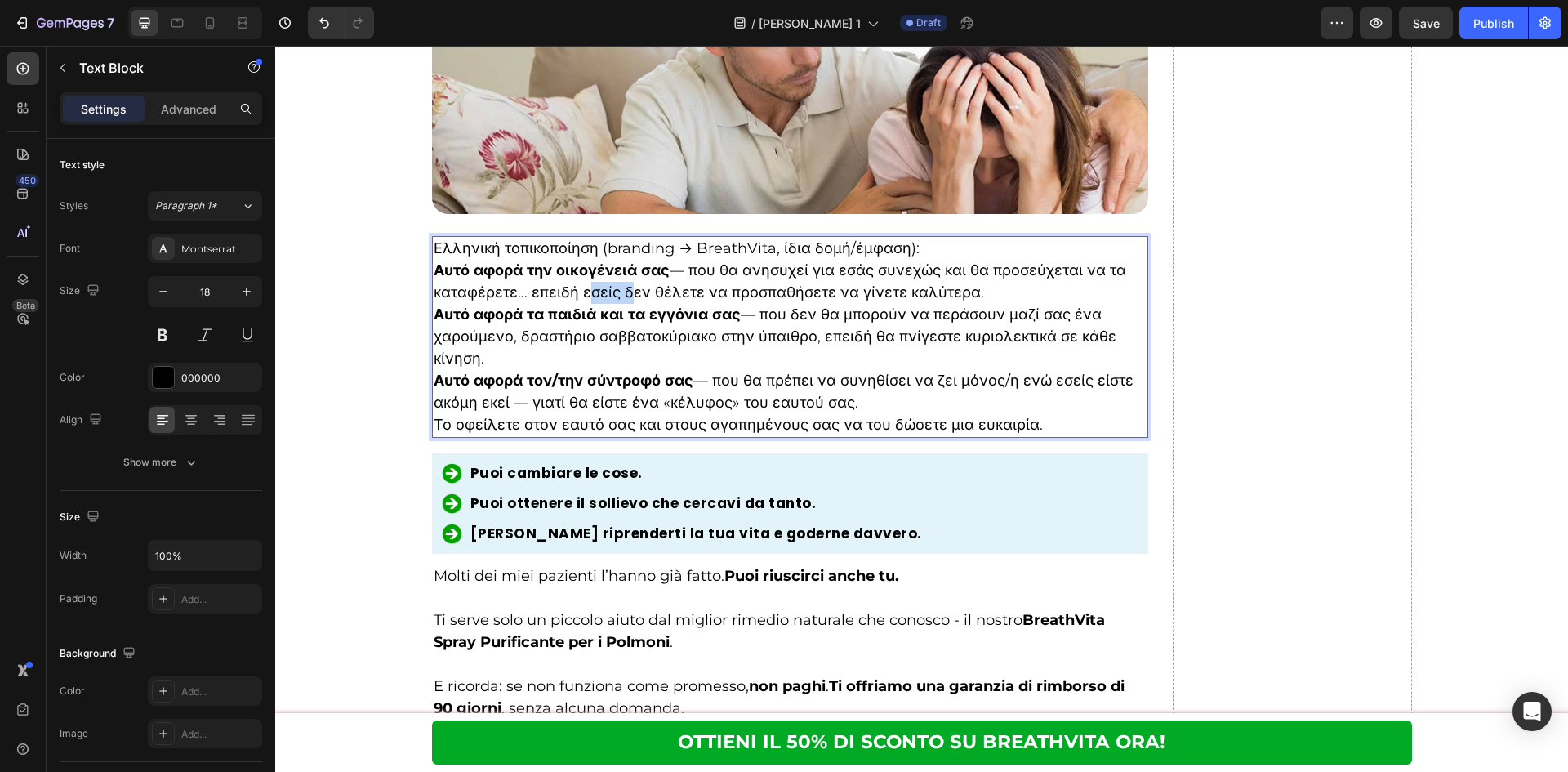
click at [579, 303] on p "Αυτό αφορά την οικογένειά σας — που θα ανησυχεί για εσάς συνεχώς και θα προσεύχ…" at bounding box center [791, 281] width 714 height 44
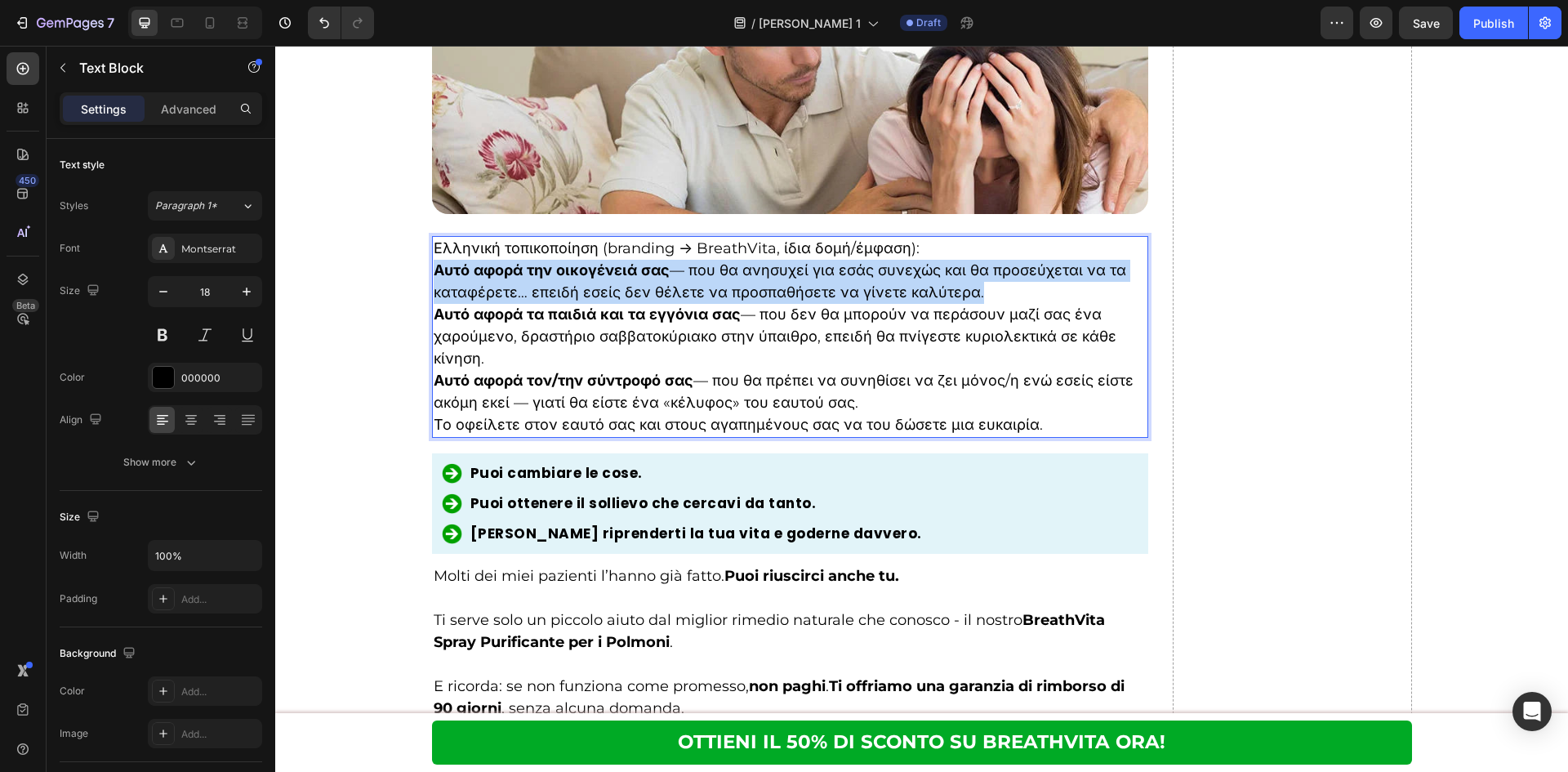
click at [579, 303] on p "Αυτό αφορά την οικογένειά σας — που θα ανησυχεί για εσάς συνεχώς και θα προσεύχ…" at bounding box center [791, 281] width 714 height 44
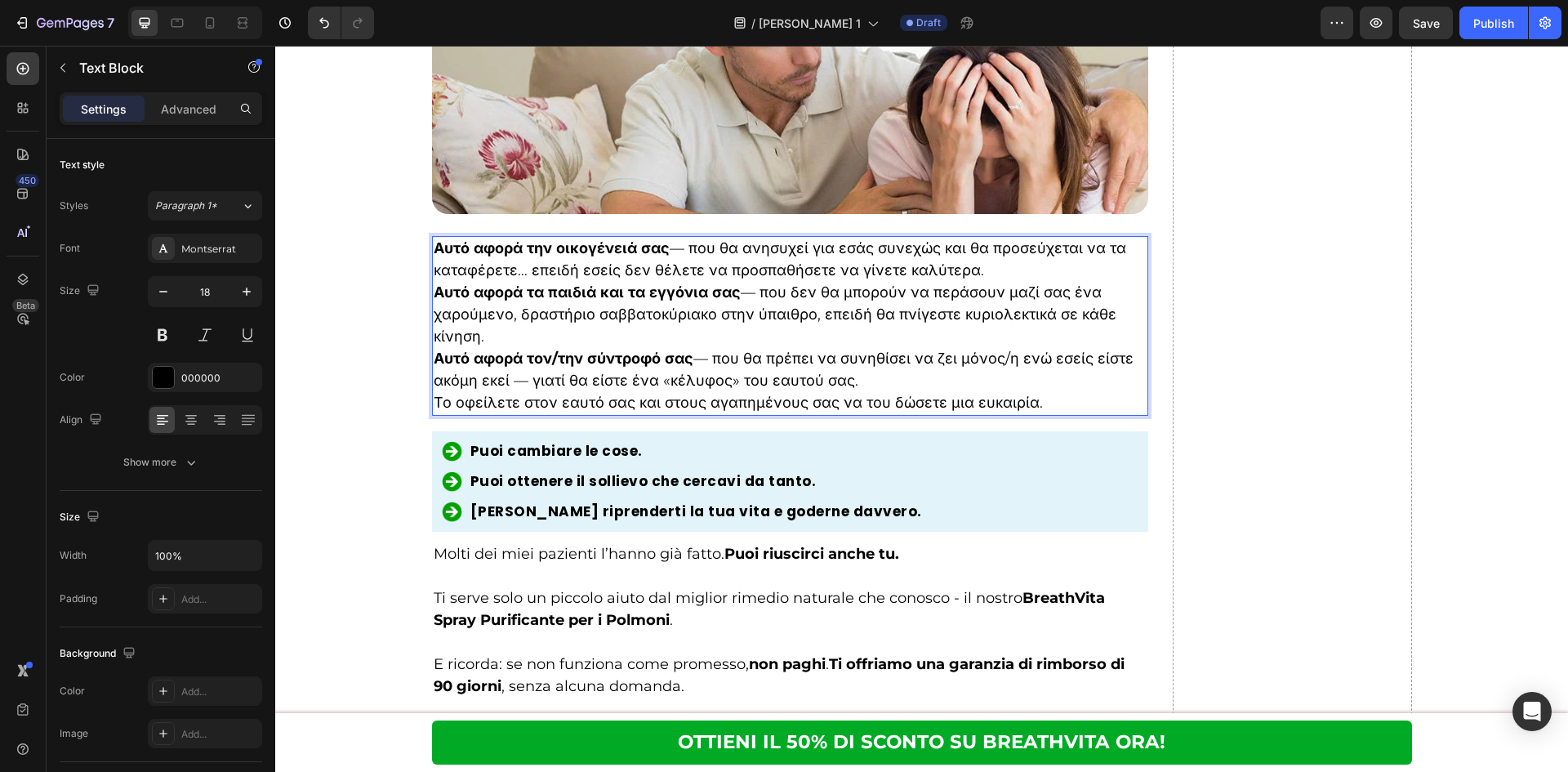
click at [975, 264] on p "Αυτό αφορά την οικογένειά σας — που θα ανησυχεί για εσάς συνεχώς και θα προσεύχ…" at bounding box center [791, 260] width 714 height 44
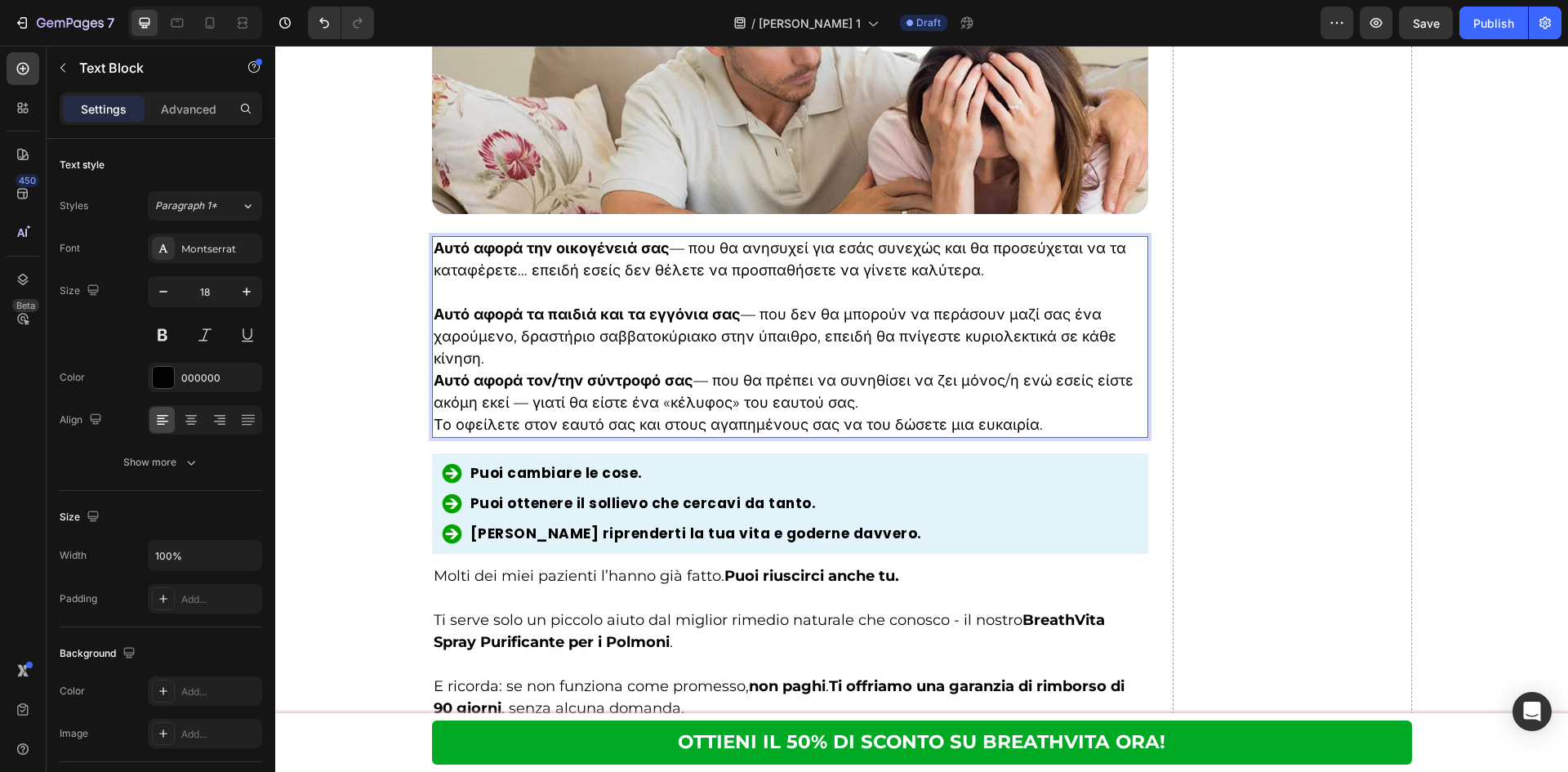
click at [898, 353] on p "Αυτό αφορά τα παιδιά και τα εγγόνια σας — που δεν θα μπορούν να περάσουν μαζί σ…" at bounding box center [791, 336] width 714 height 66
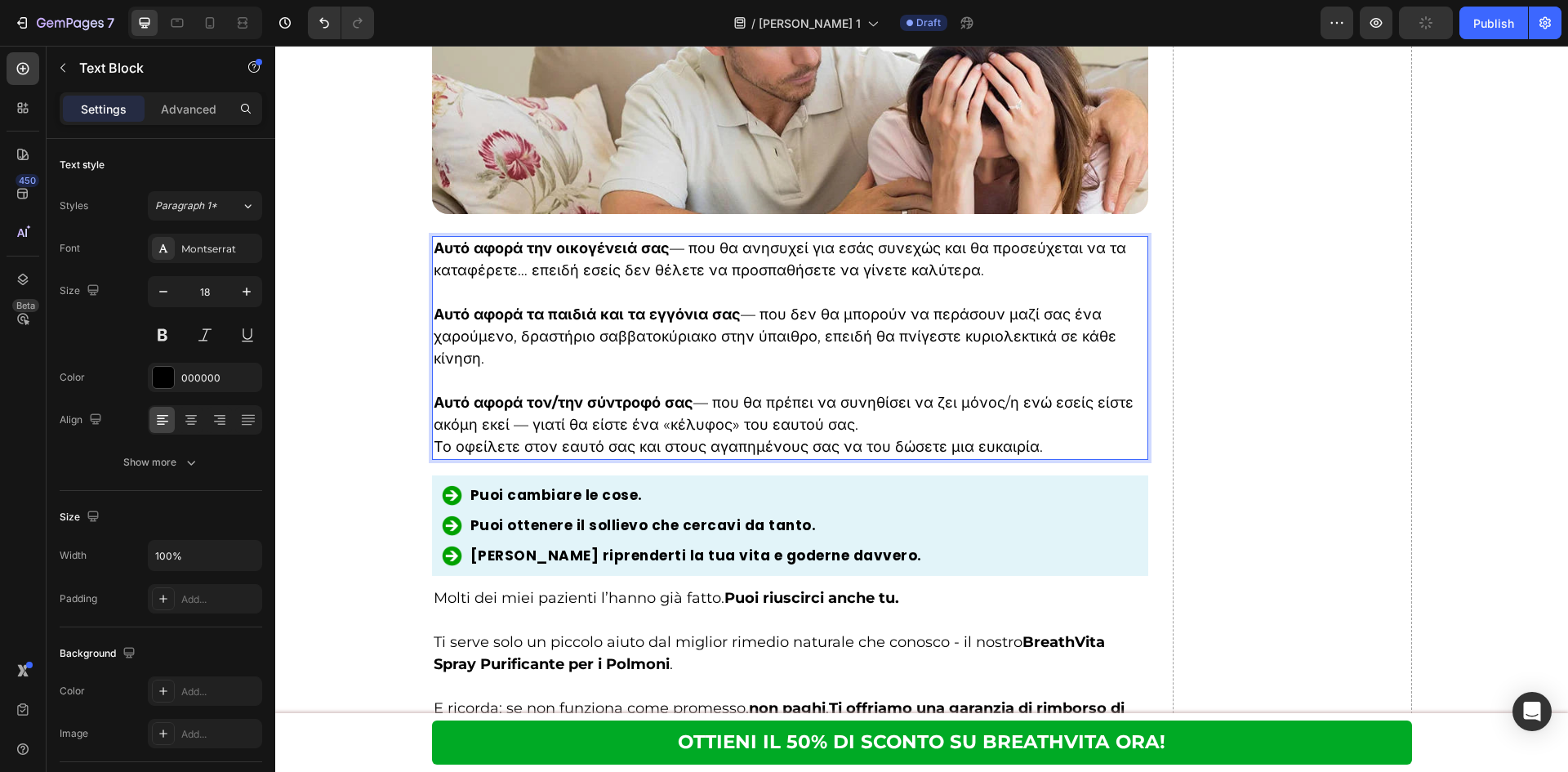
click at [929, 421] on p "Αυτό αφορά τον/την σύντροφό σας — που θα πρέπει να συνηθίσει να ζει μόνος/η ενώ…" at bounding box center [791, 414] width 714 height 44
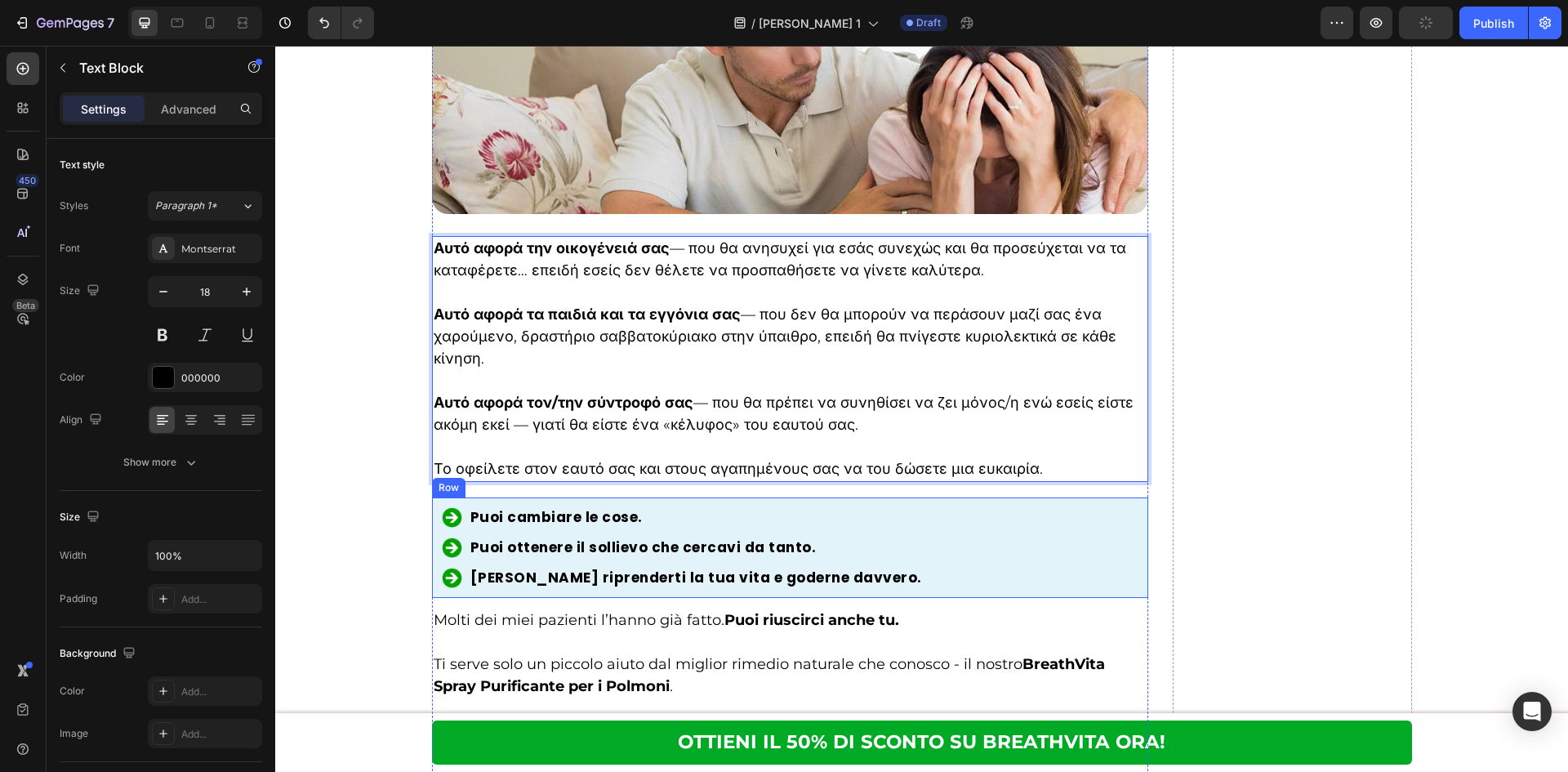
click at [953, 526] on div "Image Puoi cambiare le cose. Heading Row" at bounding box center [790, 517] width 697 height 21
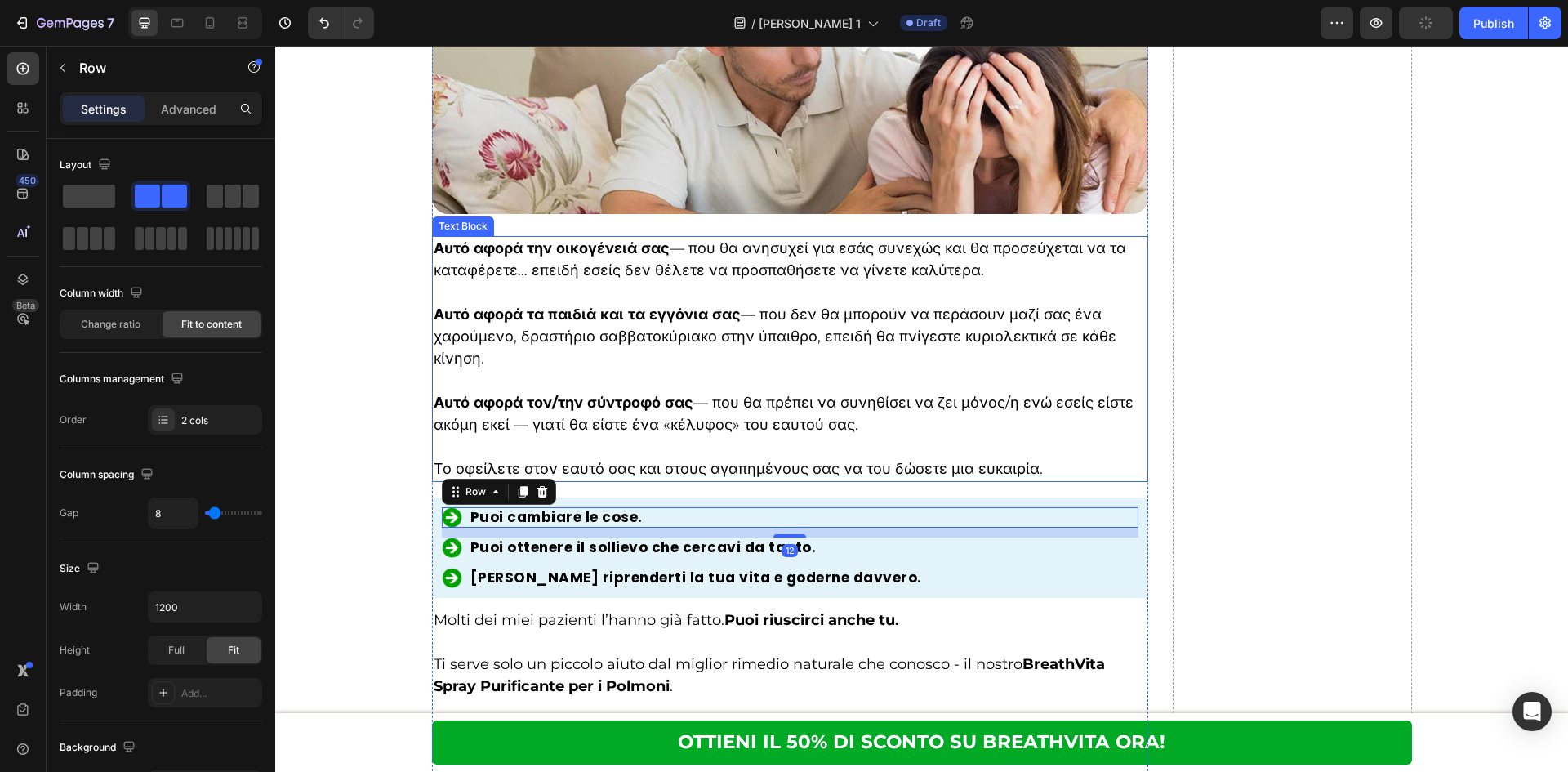
click at [922, 435] on p "Αυτό αφορά τον/την σύντροφό σας — που θα πρέπει να συνηθίσει να ζει μόνος/η ενώ…" at bounding box center [791, 414] width 714 height 44
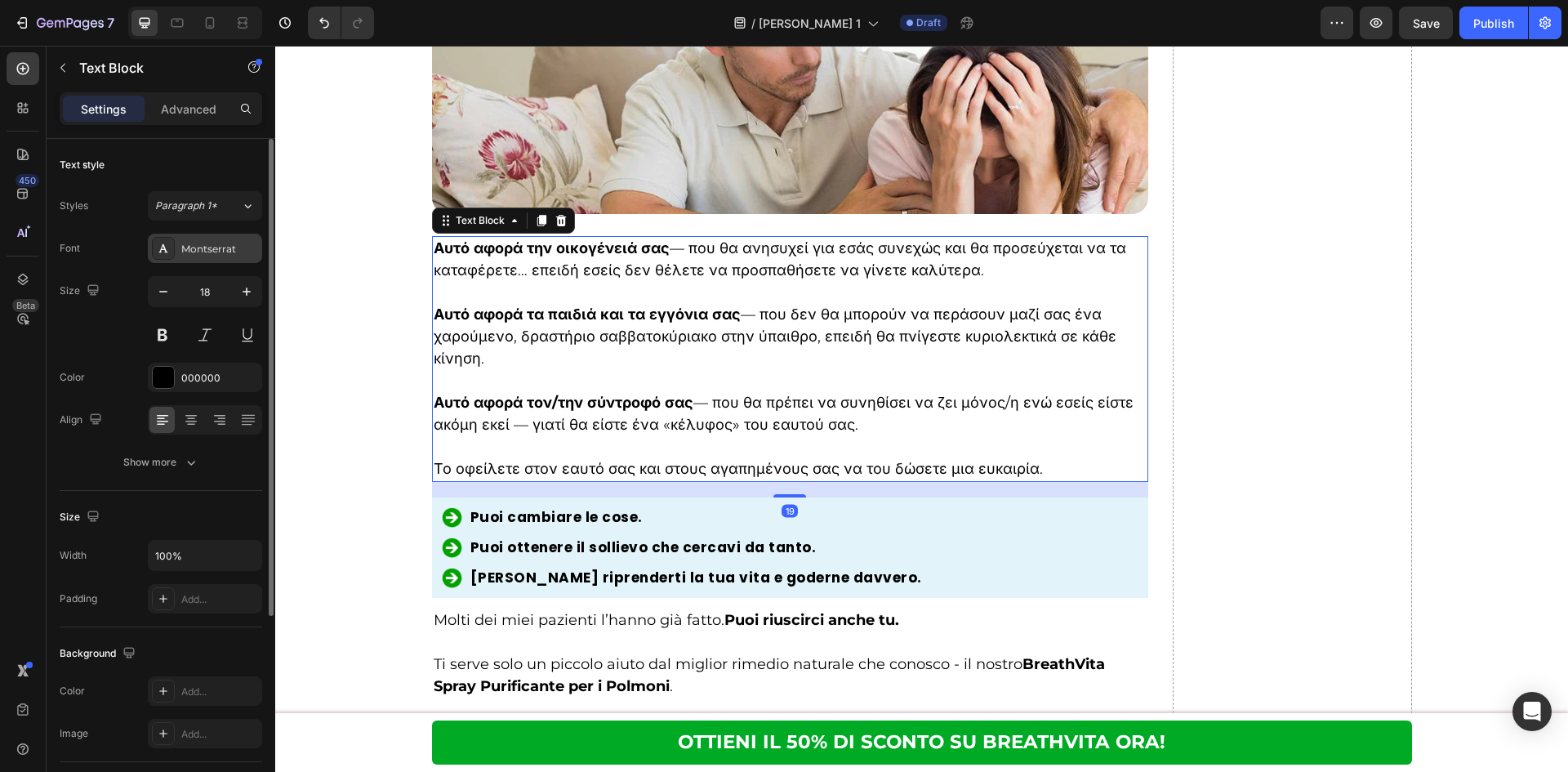
click at [197, 253] on div "Montserrat" at bounding box center [219, 249] width 77 height 15
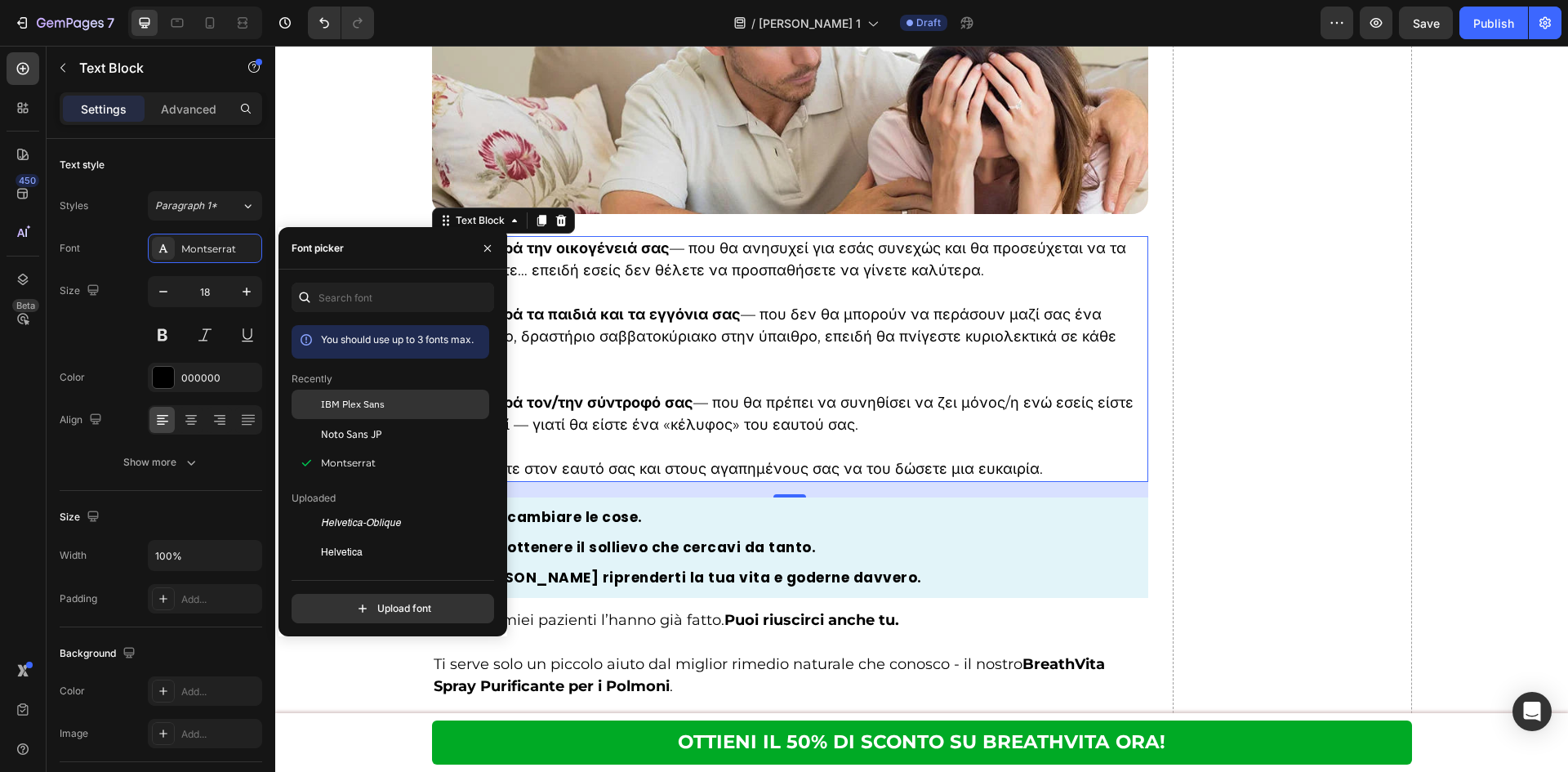
click at [324, 406] on span "IBM Plex Sans" at bounding box center [353, 404] width 63 height 15
click at [867, 568] on div "Image Puoi cambiare le cose. Heading Row Image Puoi ottenere il sollievo che ce…" at bounding box center [791, 548] width 717 height 101
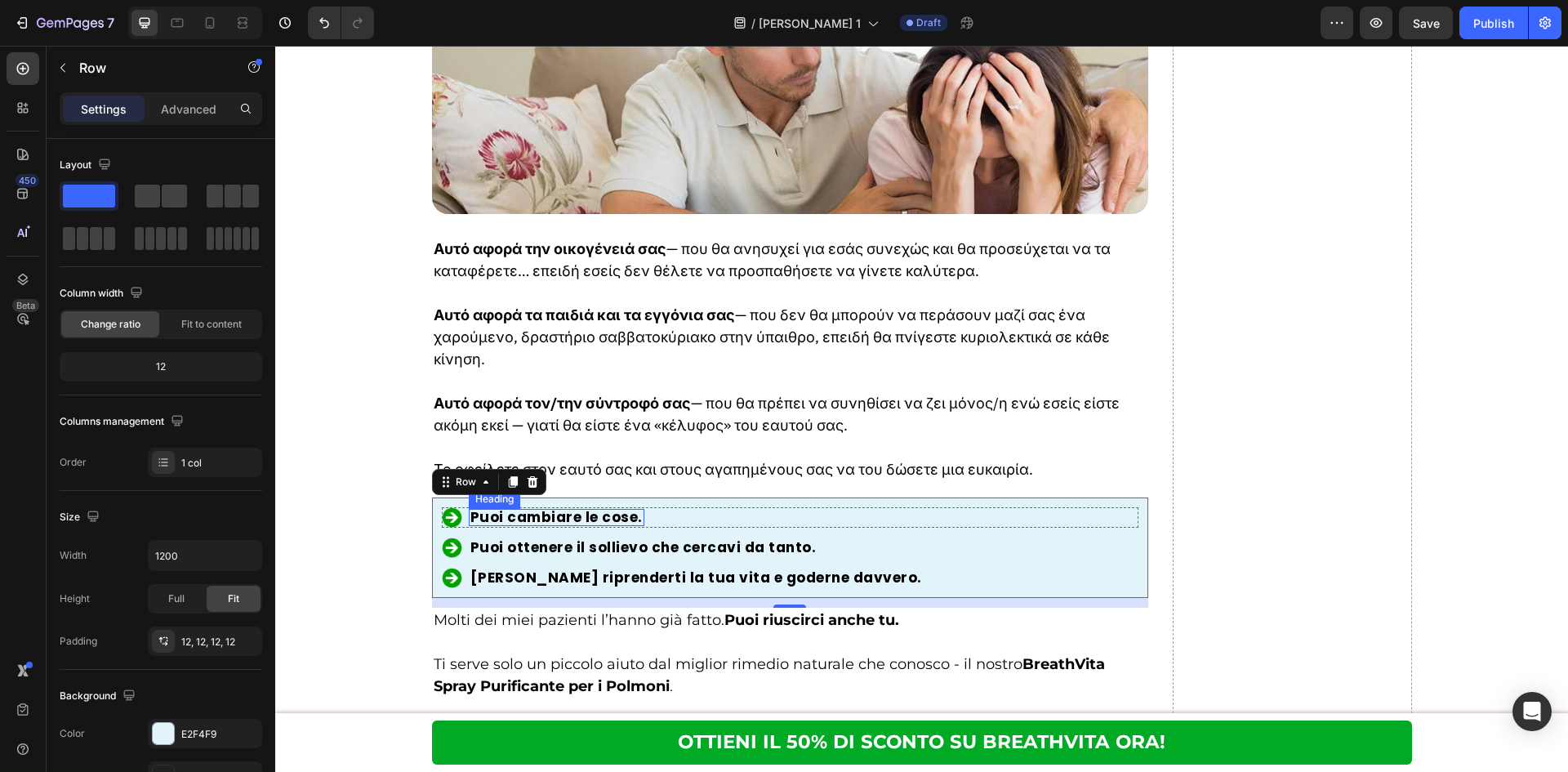
click at [618, 507] on strong "Puoi cambiare le cose." at bounding box center [556, 516] width 173 height 20
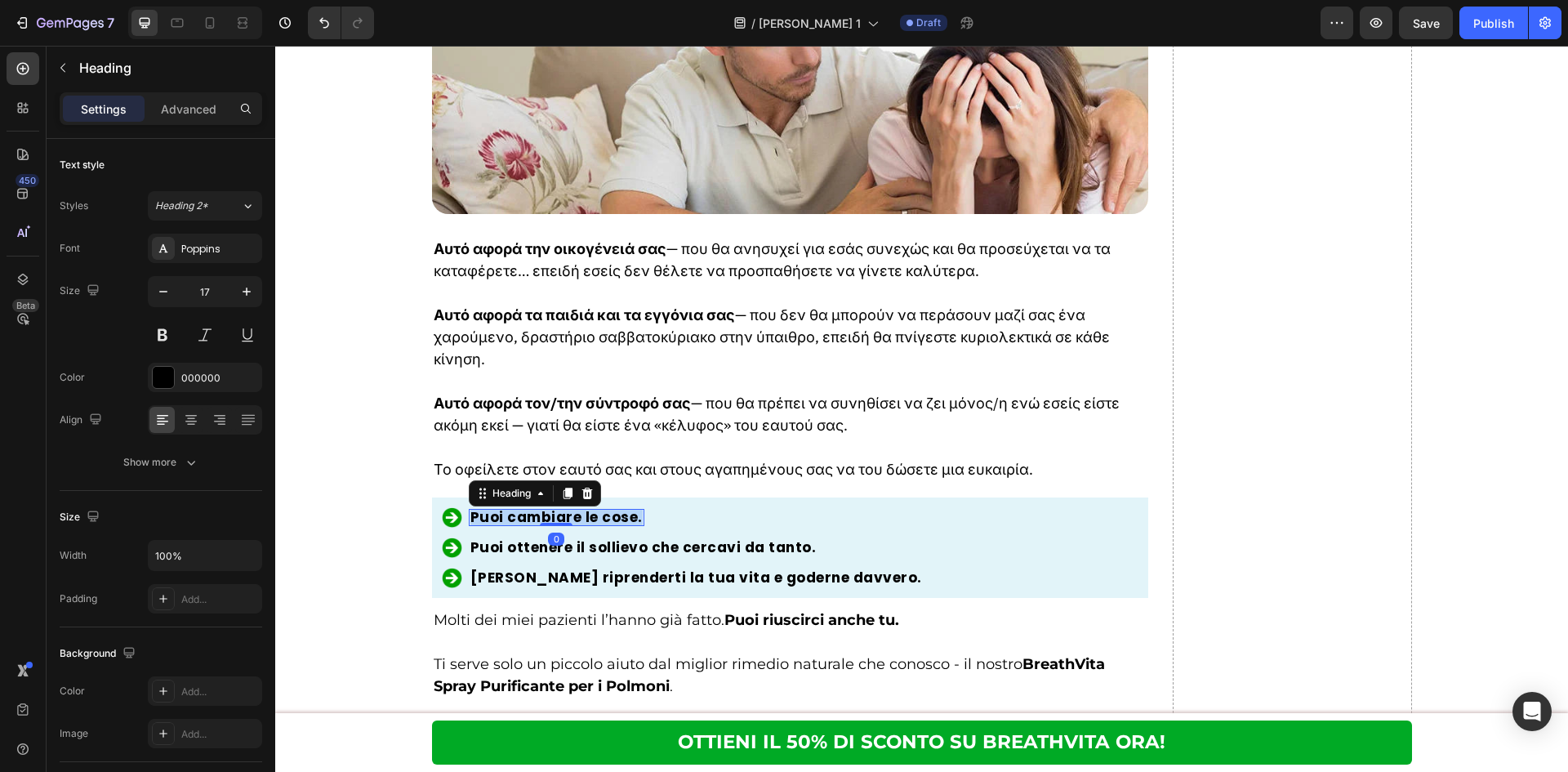
click at [618, 507] on strong "Puoi cambiare le cose." at bounding box center [556, 516] width 173 height 20
click at [568, 539] on h2 "Puoi ottenere il sollievo che cercavi da tanto." at bounding box center [643, 547] width 349 height 17
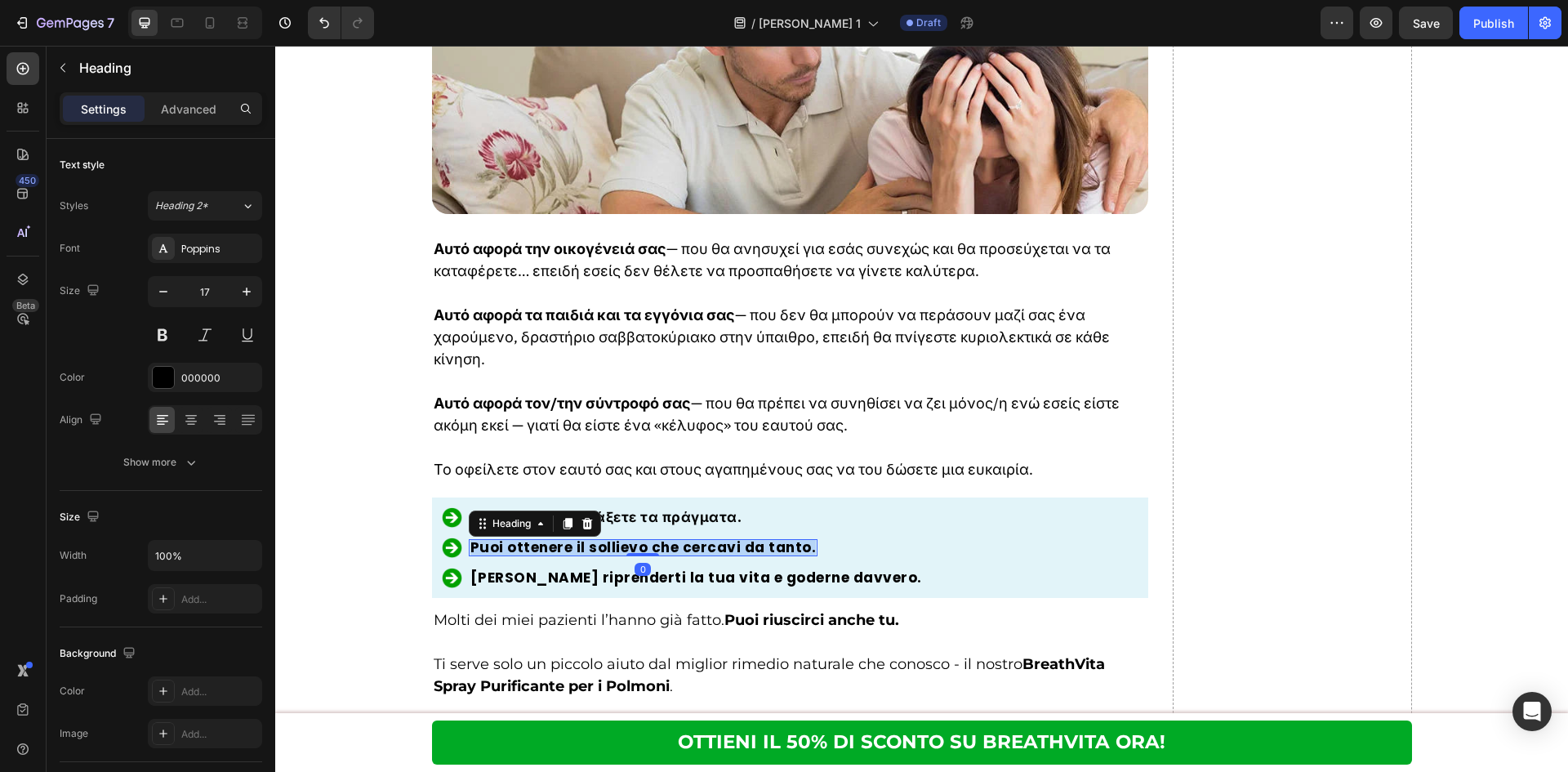
click at [568, 540] on p "Puoi ottenere il sollievo che cercavi da tanto." at bounding box center [643, 547] width 346 height 14
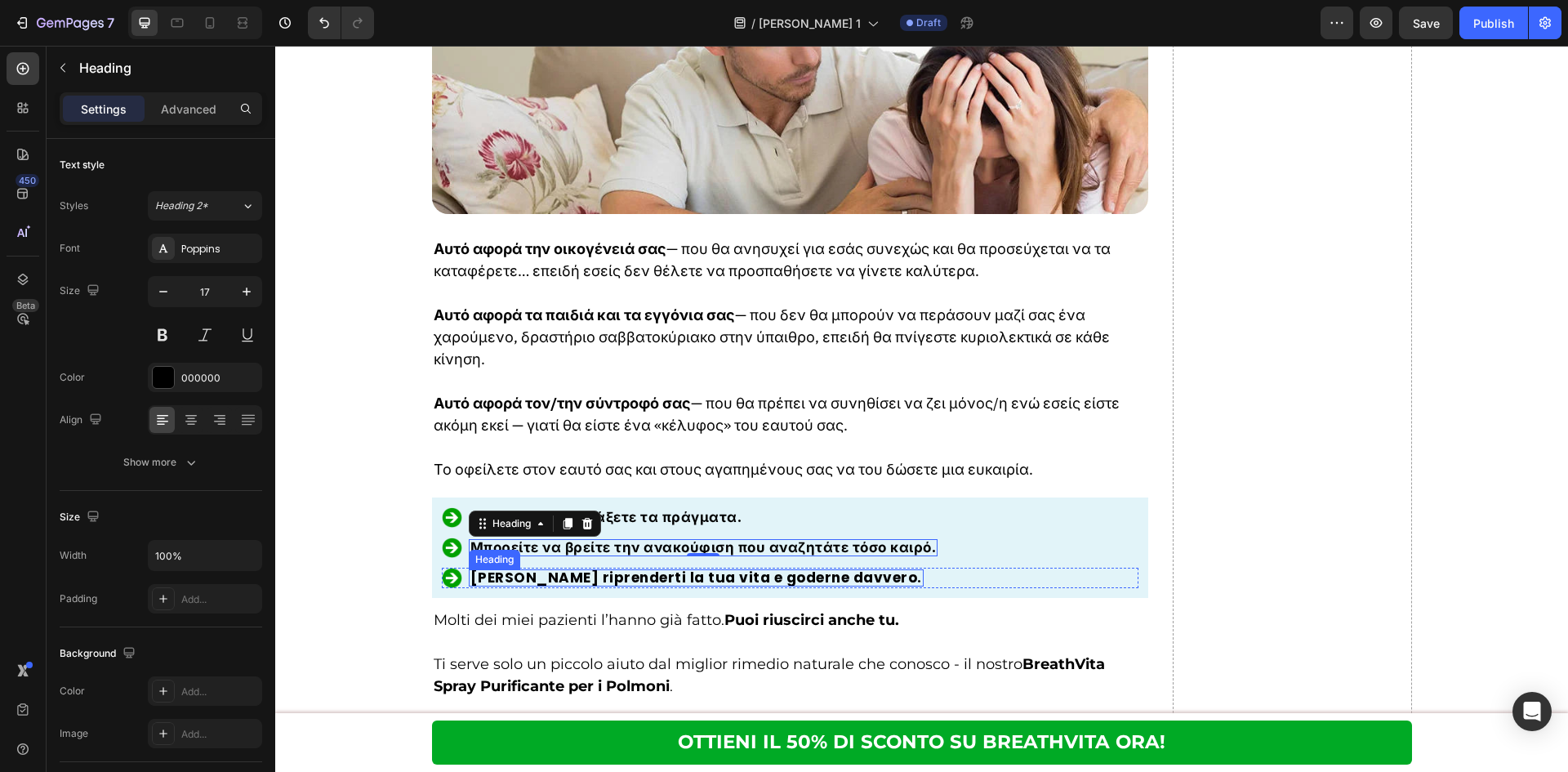
click at [591, 568] on strong "Puoi riprenderti la tua vita e goderne davvero." at bounding box center [696, 577] width 452 height 20
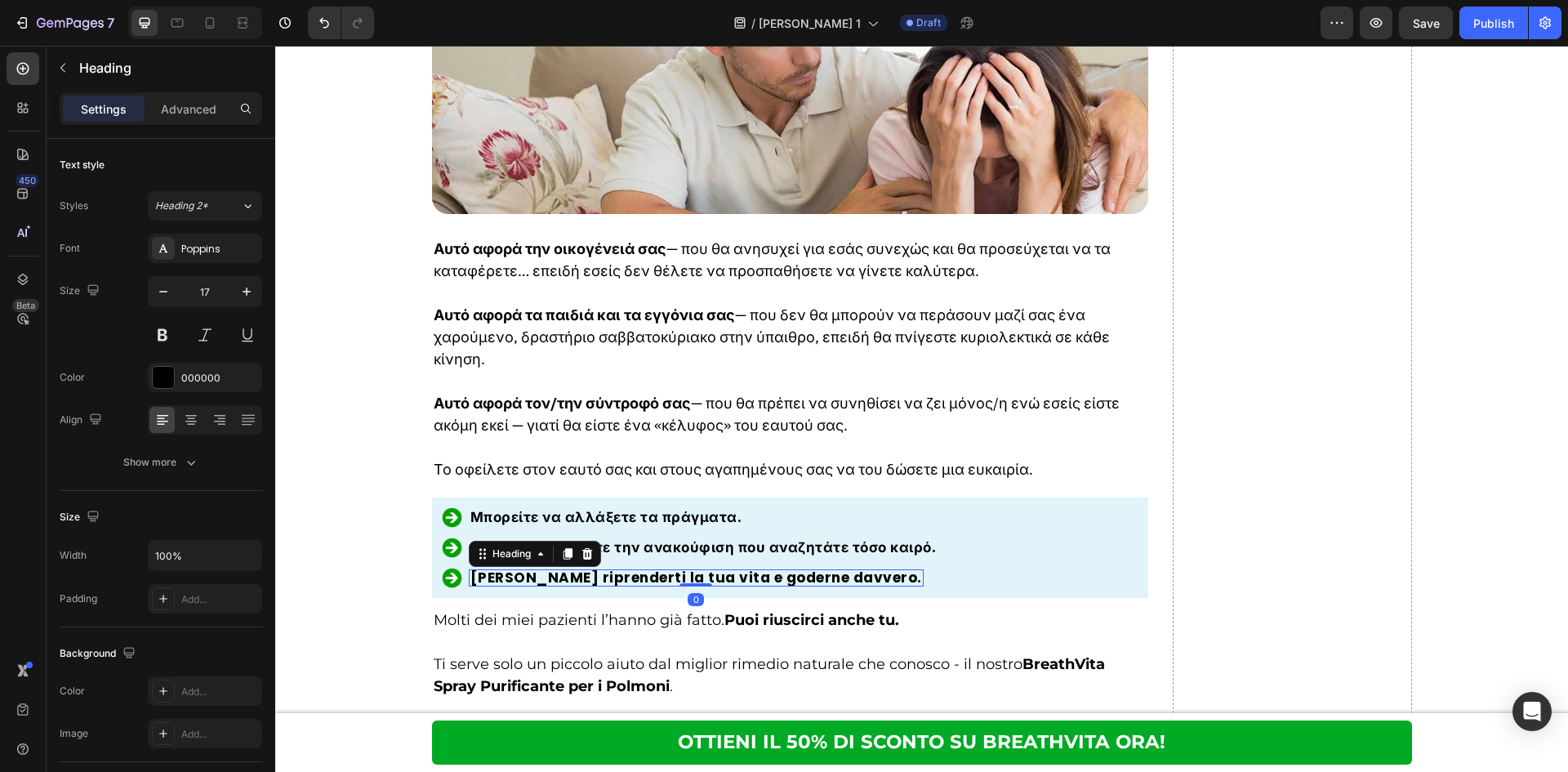
click at [591, 568] on strong "Puoi riprenderti la tua vita e goderne davvero." at bounding box center [696, 577] width 452 height 20
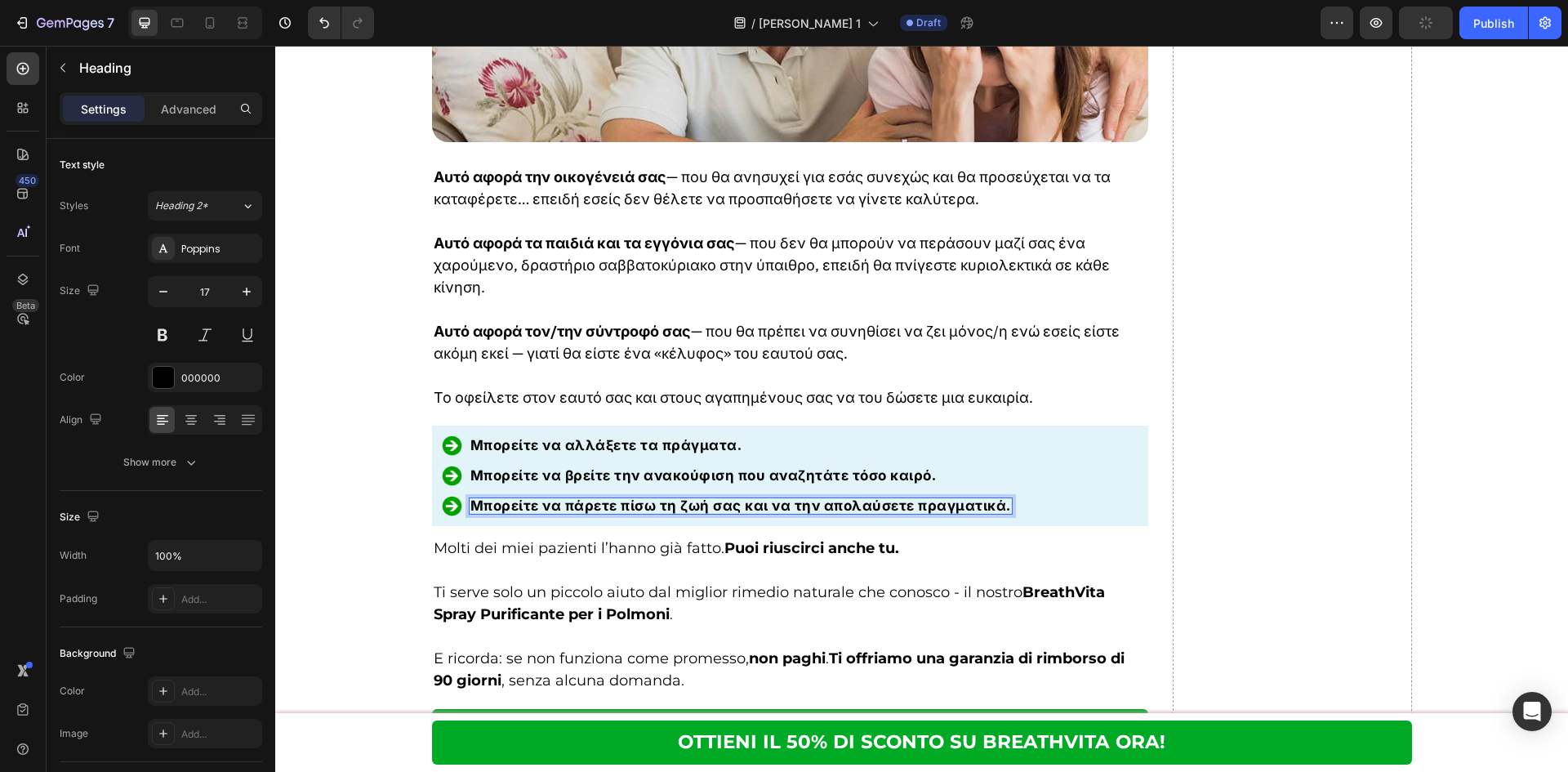
scroll to position [9067, 0]
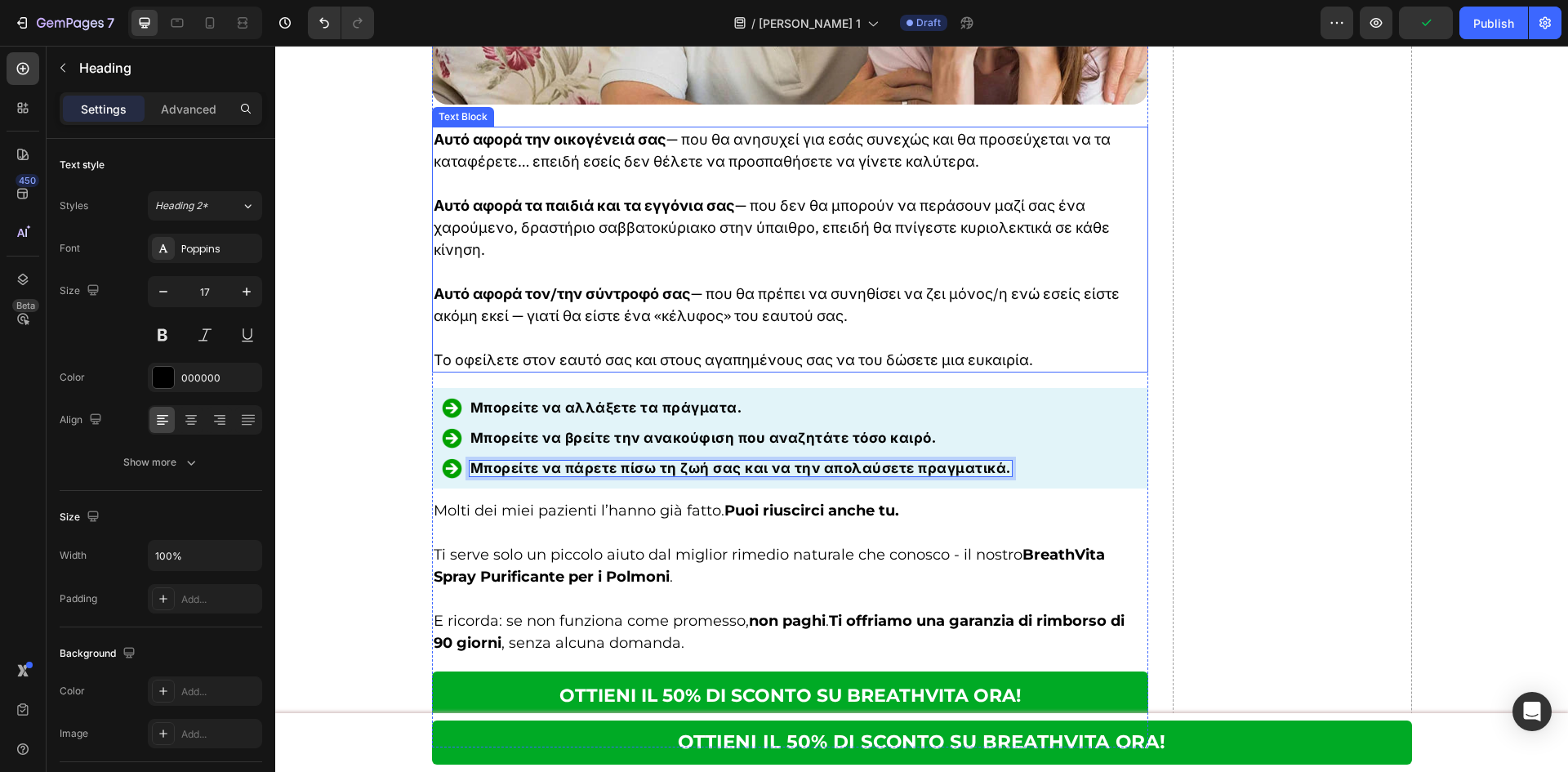
click at [607, 327] on p "Rich Text Editor. Editing area: main" at bounding box center [791, 338] width 714 height 22
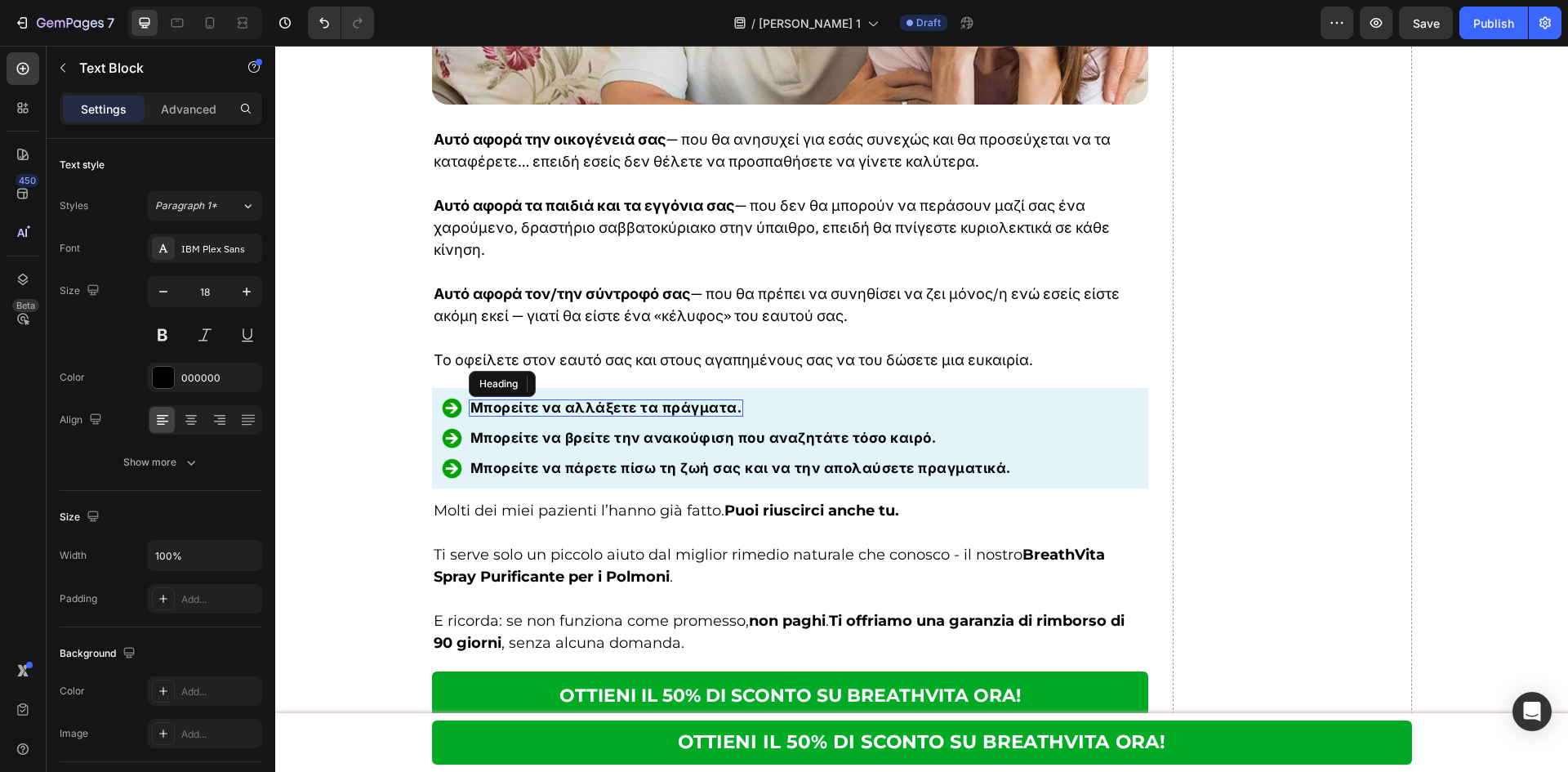
click at [571, 398] on strong "Μπορείτε να αλλάξετε τα πράγματα." at bounding box center [606, 407] width 272 height 20
click at [186, 252] on div "Poppins" at bounding box center [219, 249] width 77 height 15
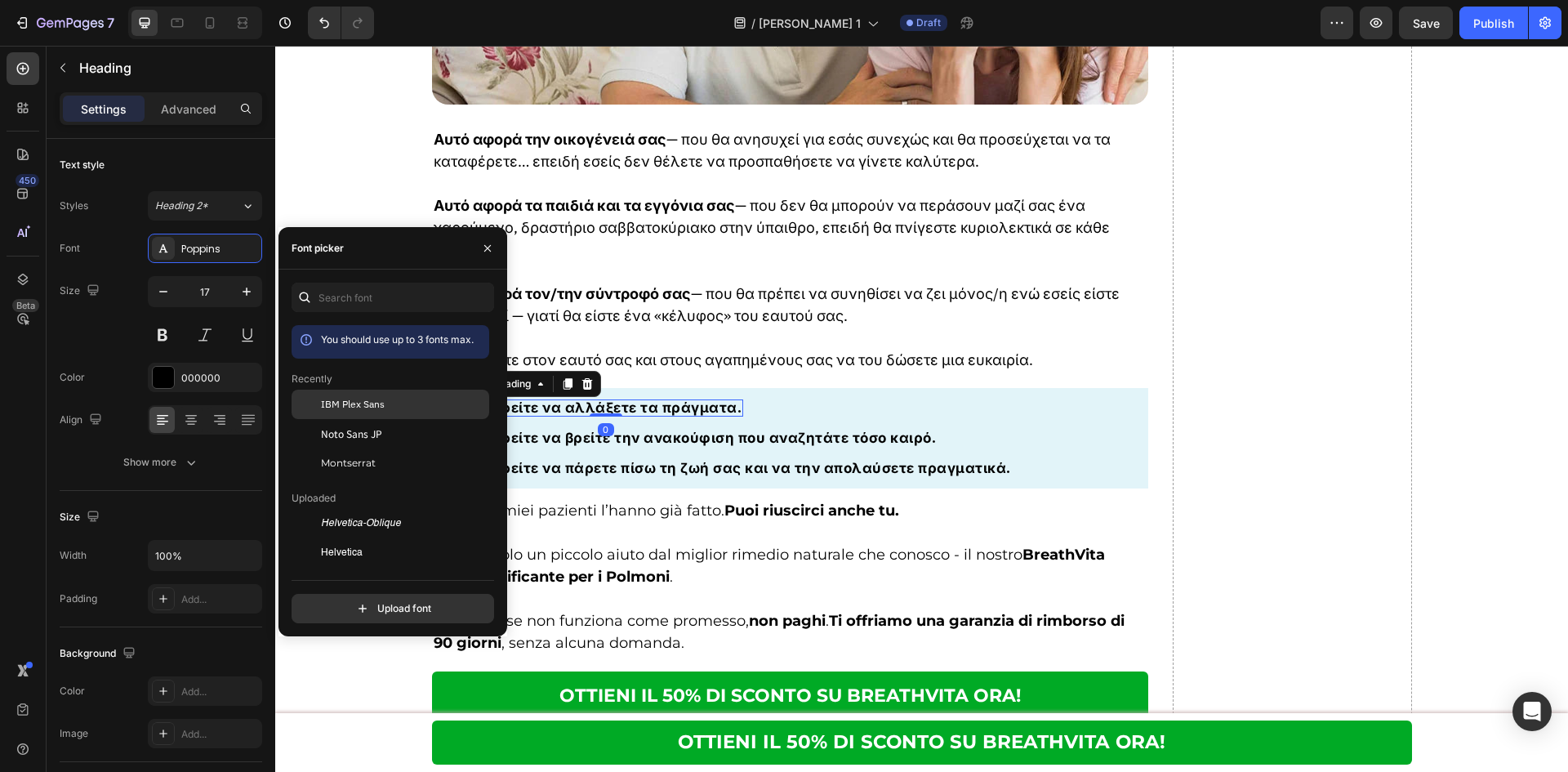
click at [328, 509] on div "IBM Plex Sans" at bounding box center [390, 523] width 198 height 29
click at [655, 428] on div "Μπορείτε να βρείτε την ανακούφιση που αναζητάτε τόσο καιρό. Heading" at bounding box center [703, 438] width 469 height 21
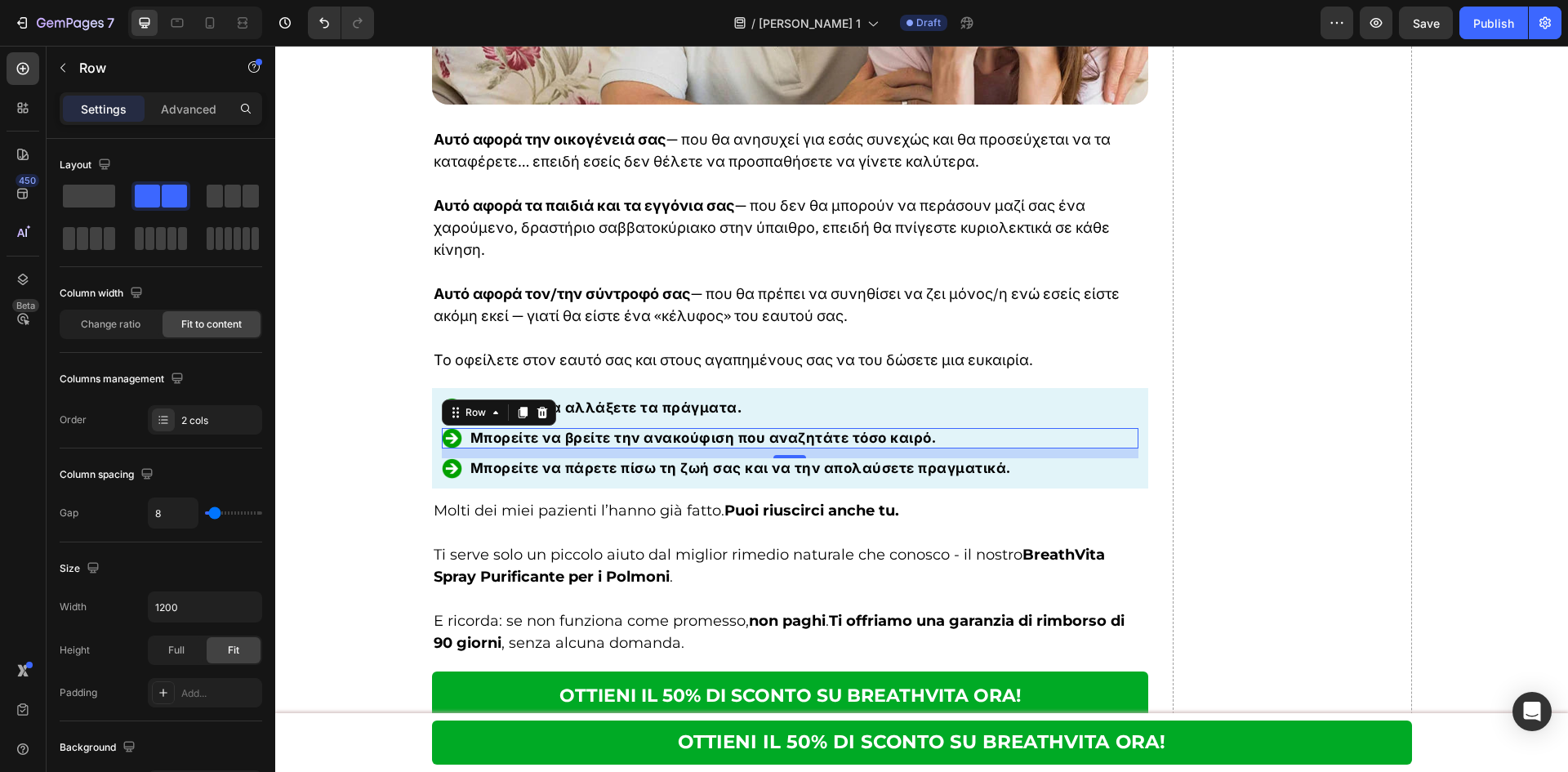
click at [97, 112] on p "Settings" at bounding box center [104, 109] width 46 height 17
click at [67, 65] on icon "button" at bounding box center [63, 68] width 13 height 13
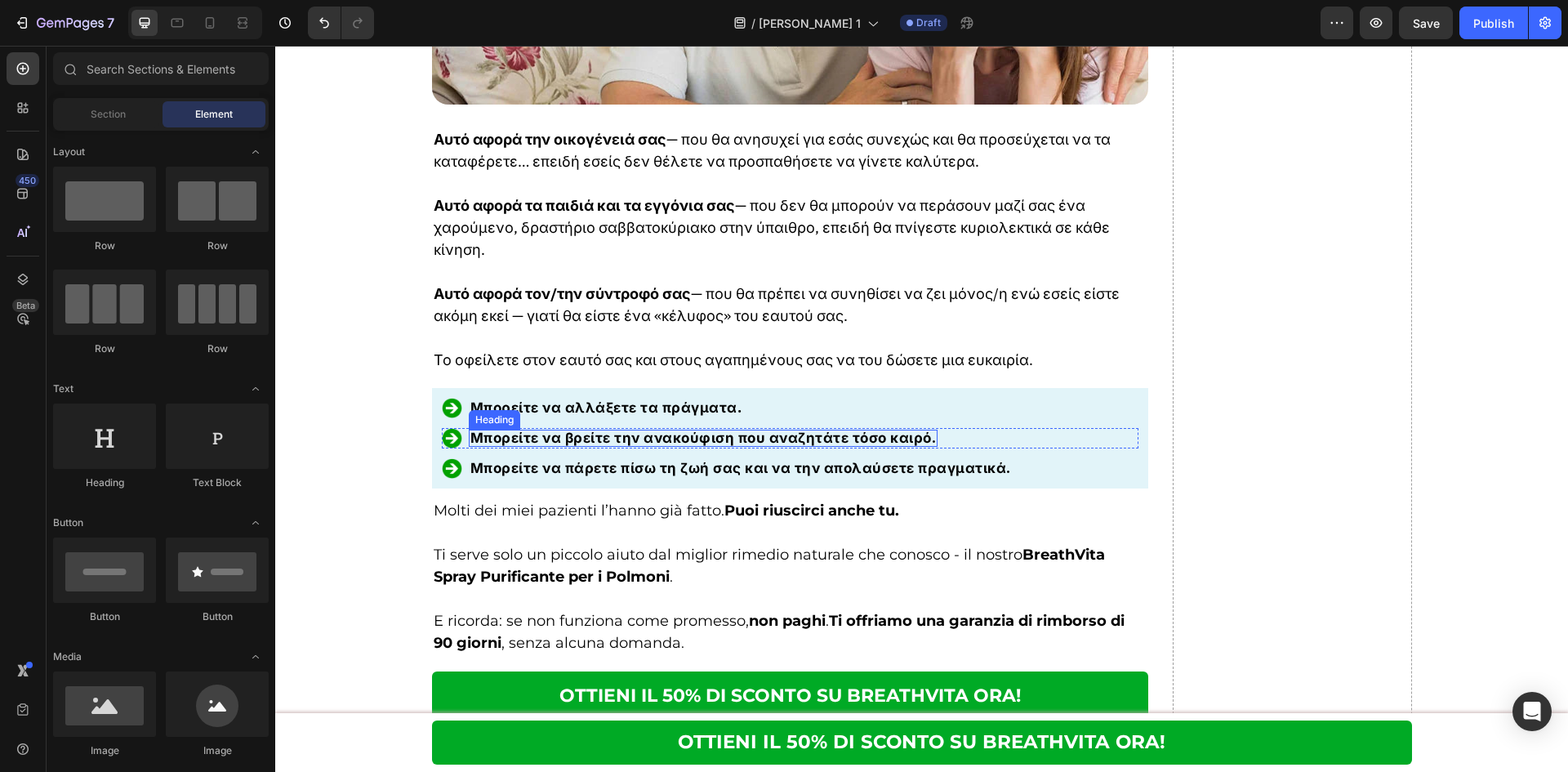
click at [604, 431] on p "Μπορείτε να βρείτε την ανακούφιση που αναζητάτε τόσο καιρό." at bounding box center [704, 438] width 467 height 14
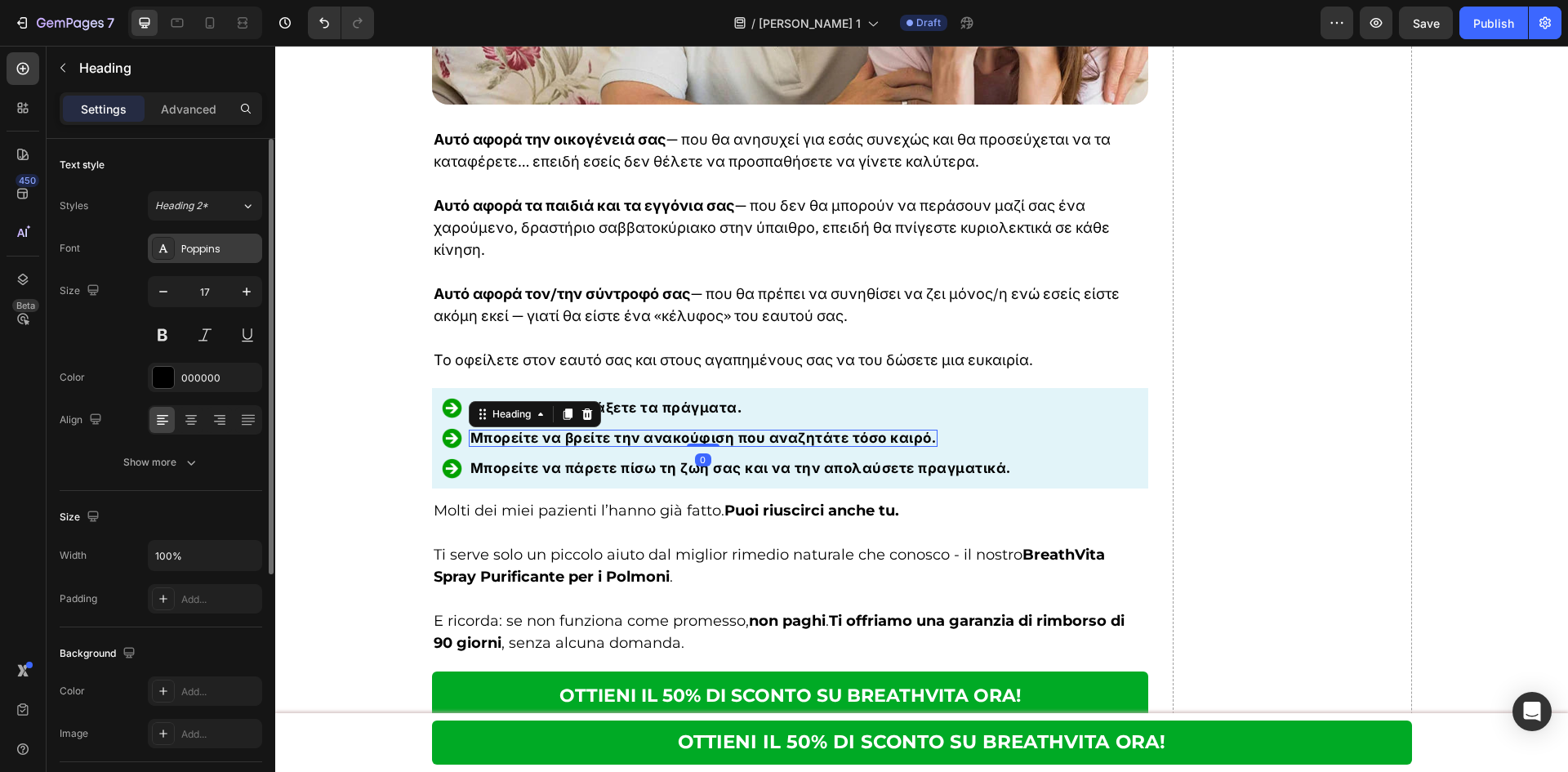
click at [183, 245] on div "Poppins" at bounding box center [219, 249] width 77 height 15
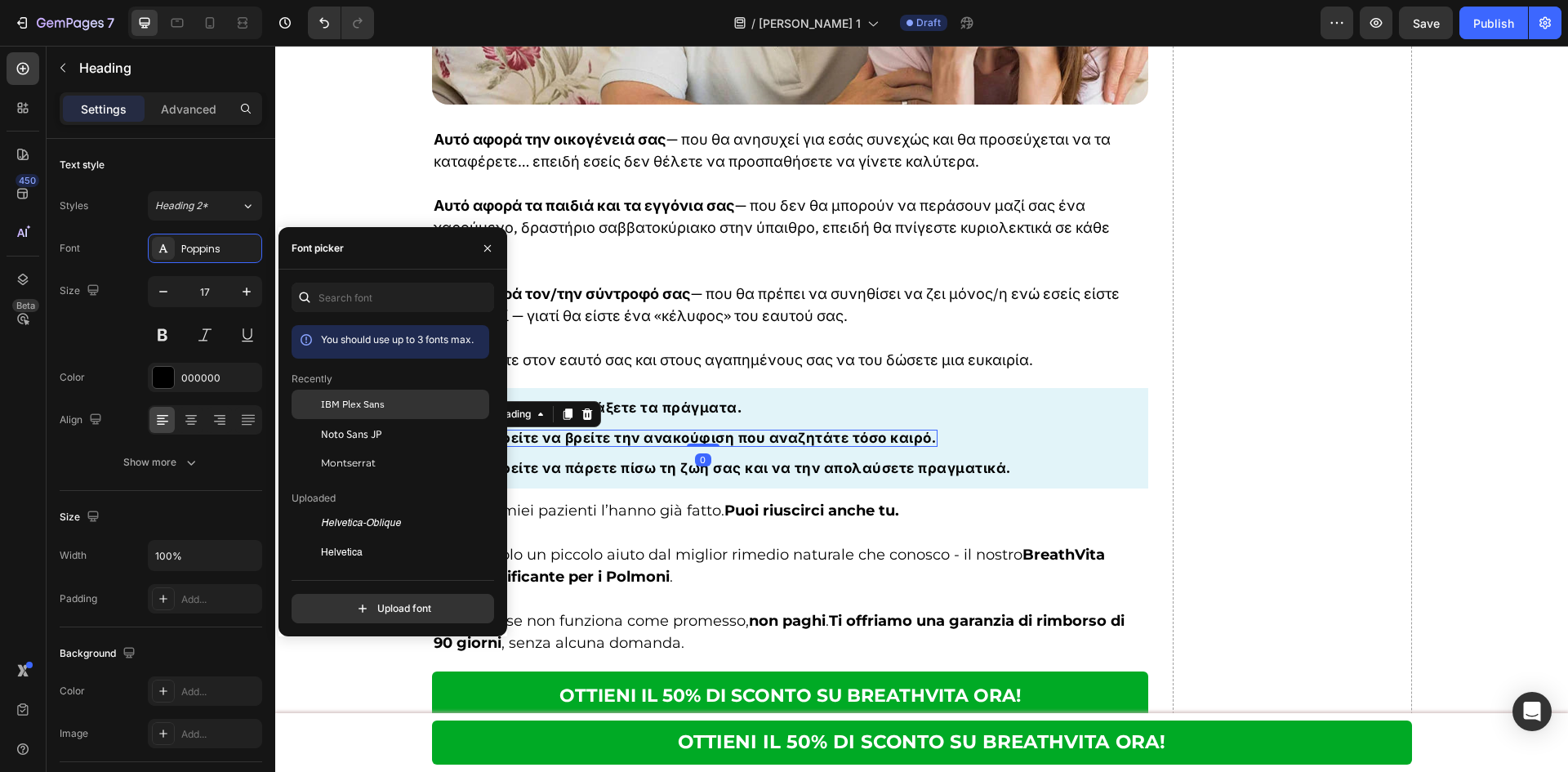
click at [348, 408] on span "IBM Plex Sans" at bounding box center [353, 404] width 63 height 15
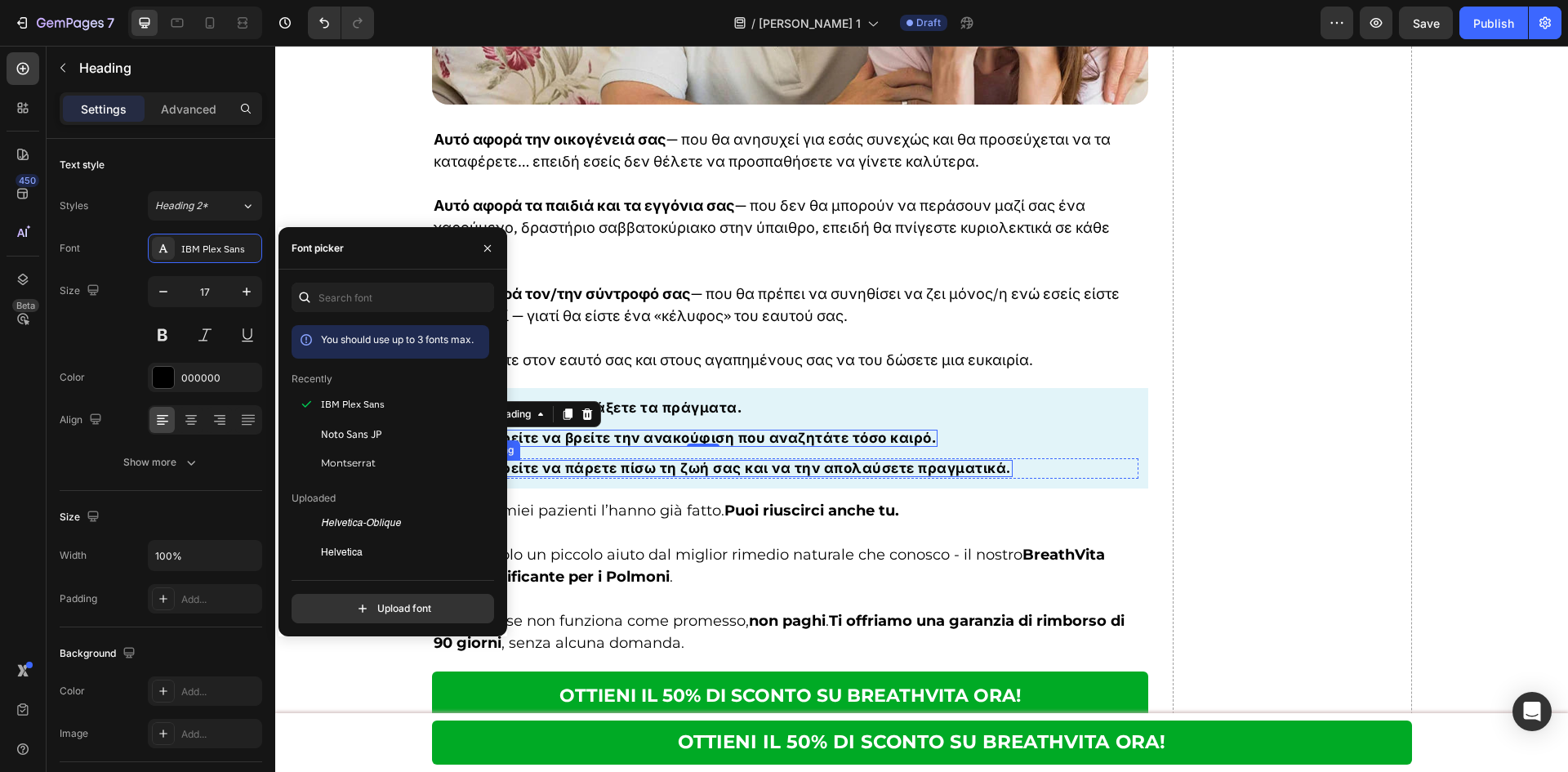
click at [721, 458] on strong "Μπορείτε να πάρετε πίσω τη ζωή σας και να την απολαύσετε πραγματικά." at bounding box center [740, 468] width 540 height 20
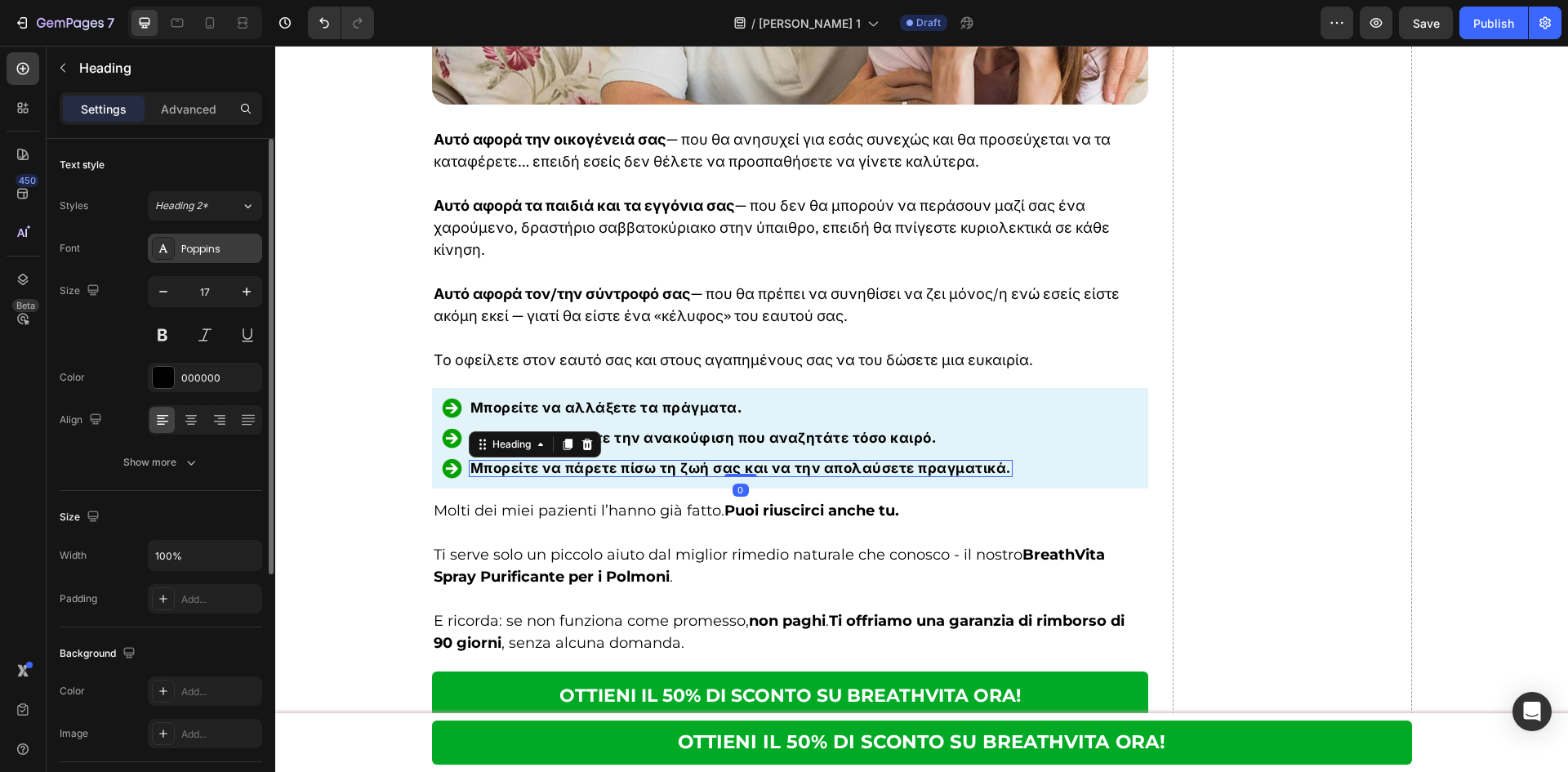
click at [182, 258] on div "Poppins" at bounding box center [204, 247] width 114 height 29
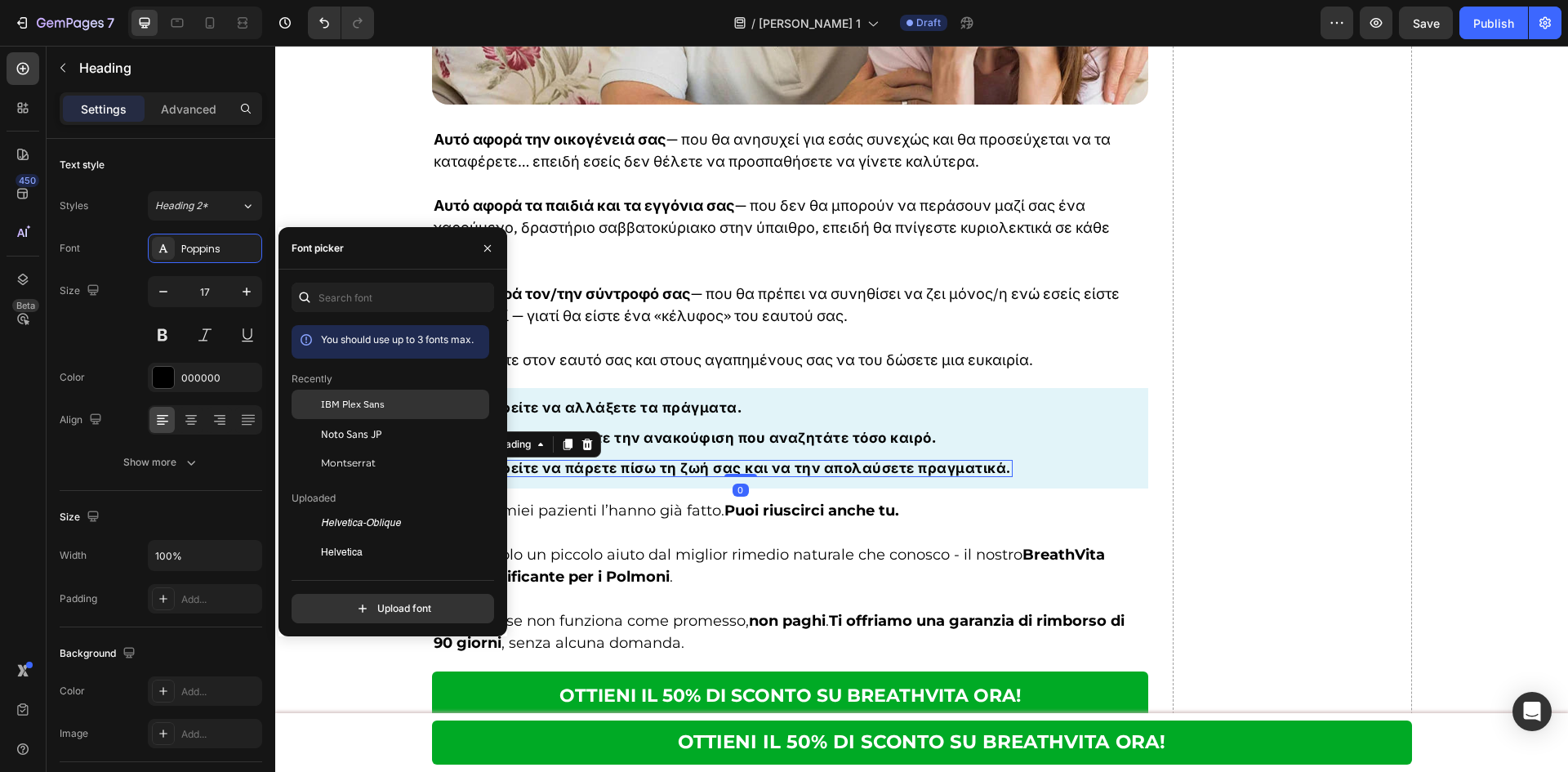
drag, startPoint x: 321, startPoint y: 409, endPoint x: 240, endPoint y: 396, distance: 82.0
click at [321, 409] on span "IBM Plex Sans" at bounding box center [353, 404] width 63 height 15
click at [710, 499] on p "Molti dei miei pazienti l’hanno già fatto. Puoi riuscirci anche tu." at bounding box center [791, 511] width 714 height 22
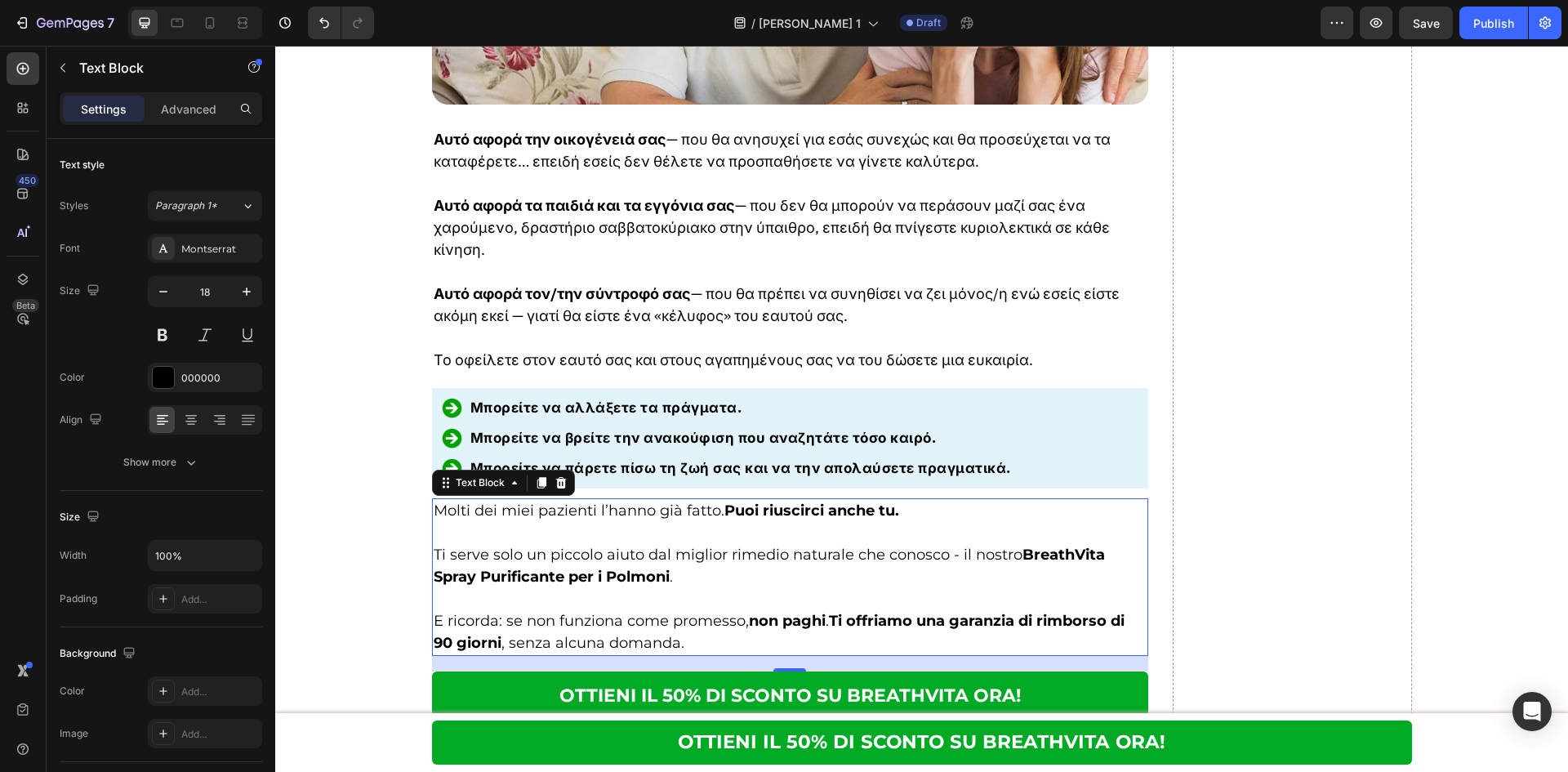
click at [756, 551] on p "Ti serve solo un piccolo aiuto dal miglior rimedio naturale che conosco - il no…" at bounding box center [791, 566] width 714 height 44
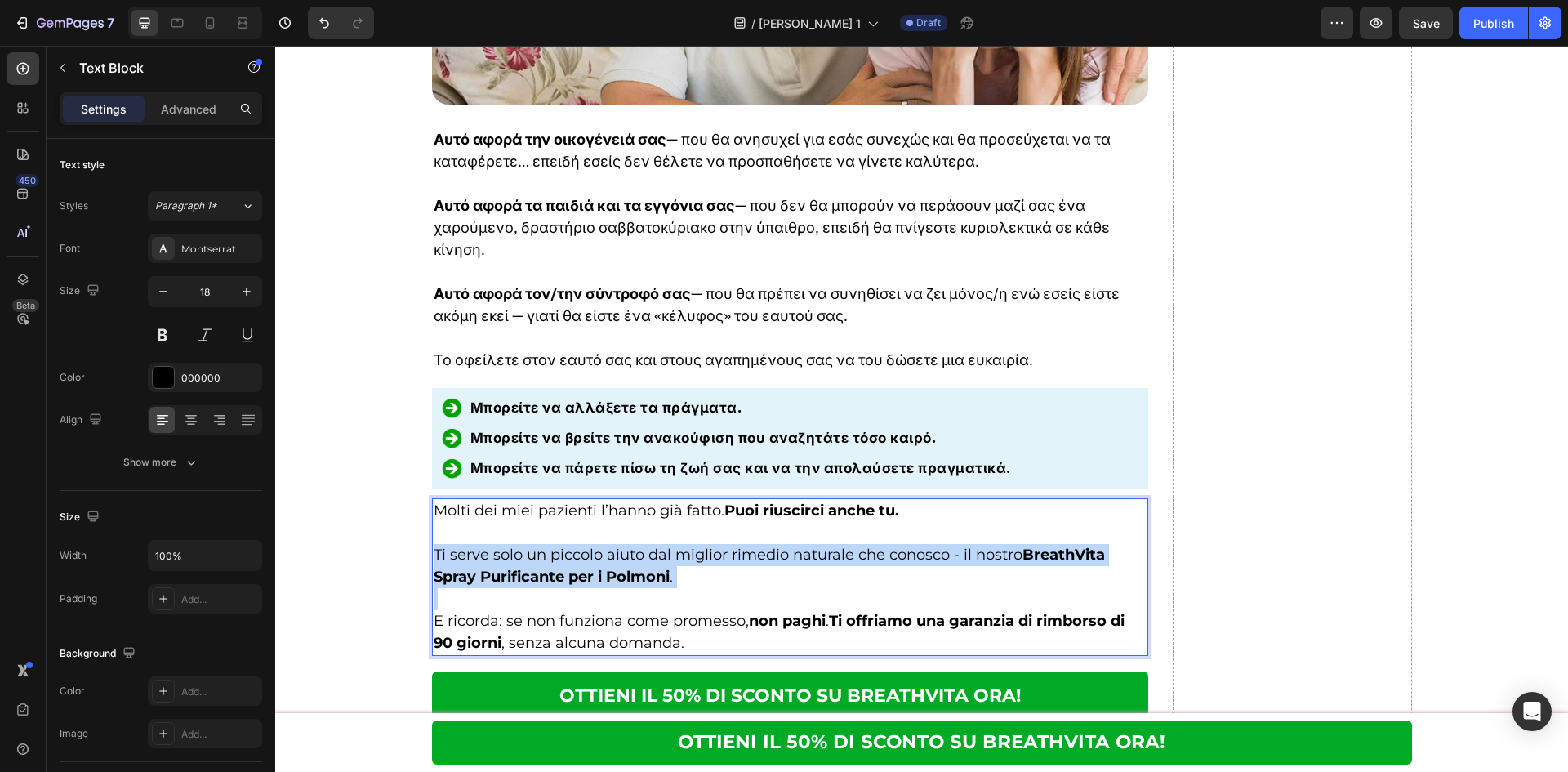
click at [756, 551] on p "Ti serve solo un piccolo aiuto dal miglior rimedio naturale che conosco - il no…" at bounding box center [791, 566] width 714 height 44
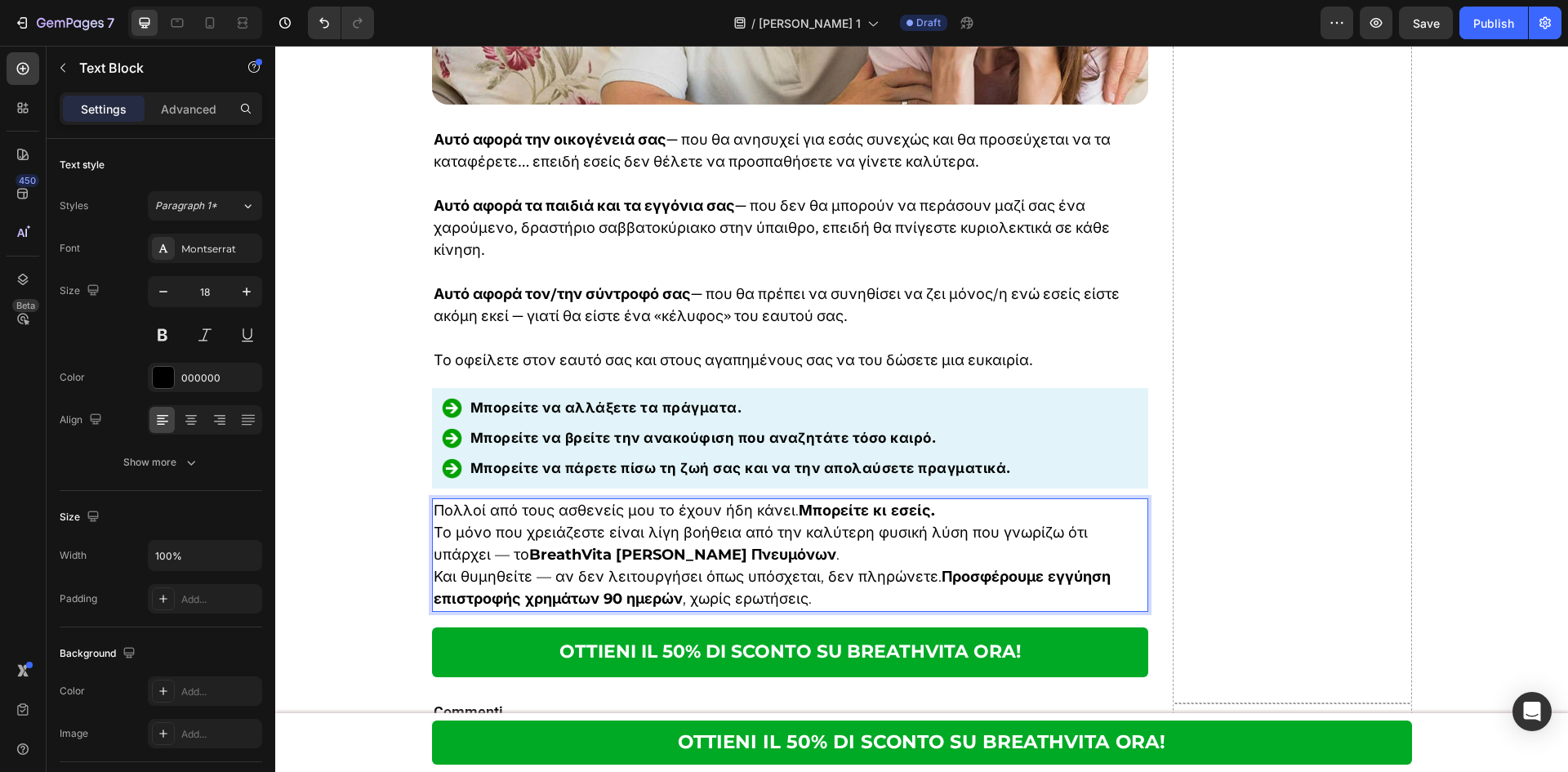
click at [956, 499] on p "Πολλοί από τους ασθενείς μου το έχουν ήδη κάνει. Μπορείτε κι εσείς." at bounding box center [791, 511] width 714 height 22
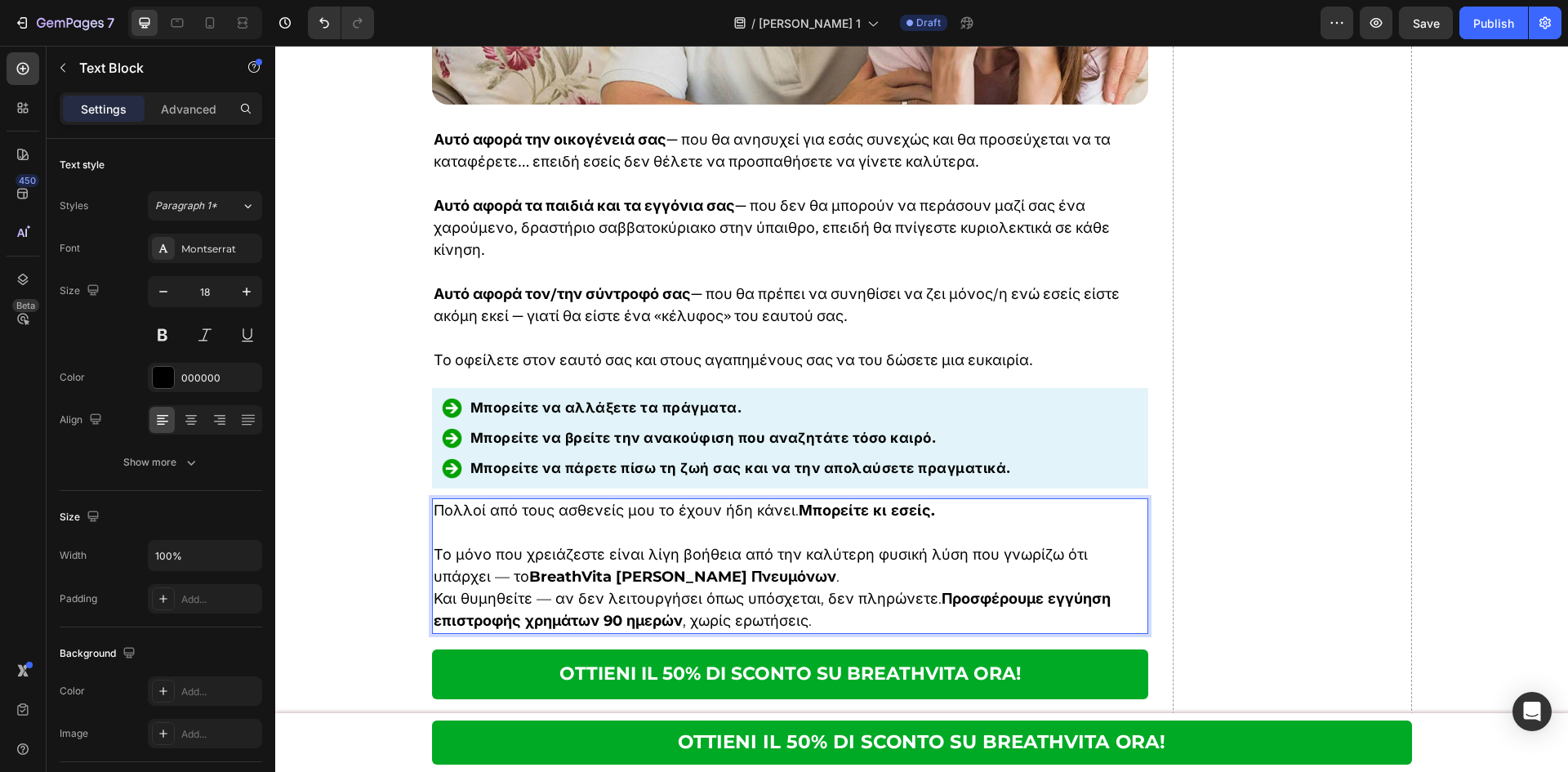
click at [837, 557] on p "Το μόνο που χρειάζεστε είναι λίγη βοήθεια από την καλύτερη φυσική λύση που γνωρ…" at bounding box center [791, 566] width 714 height 44
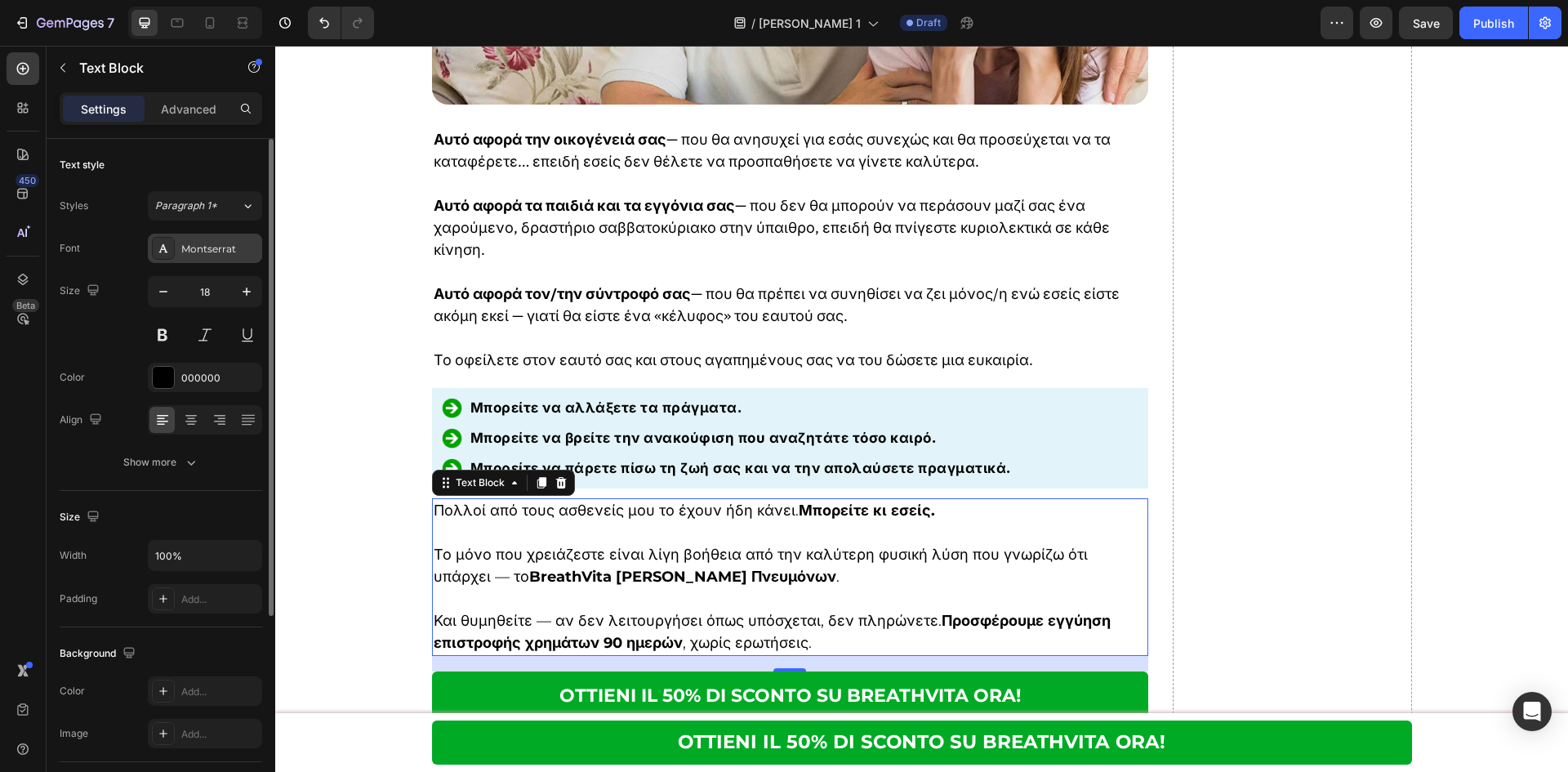
click at [179, 251] on div "Montserrat" at bounding box center [204, 247] width 114 height 29
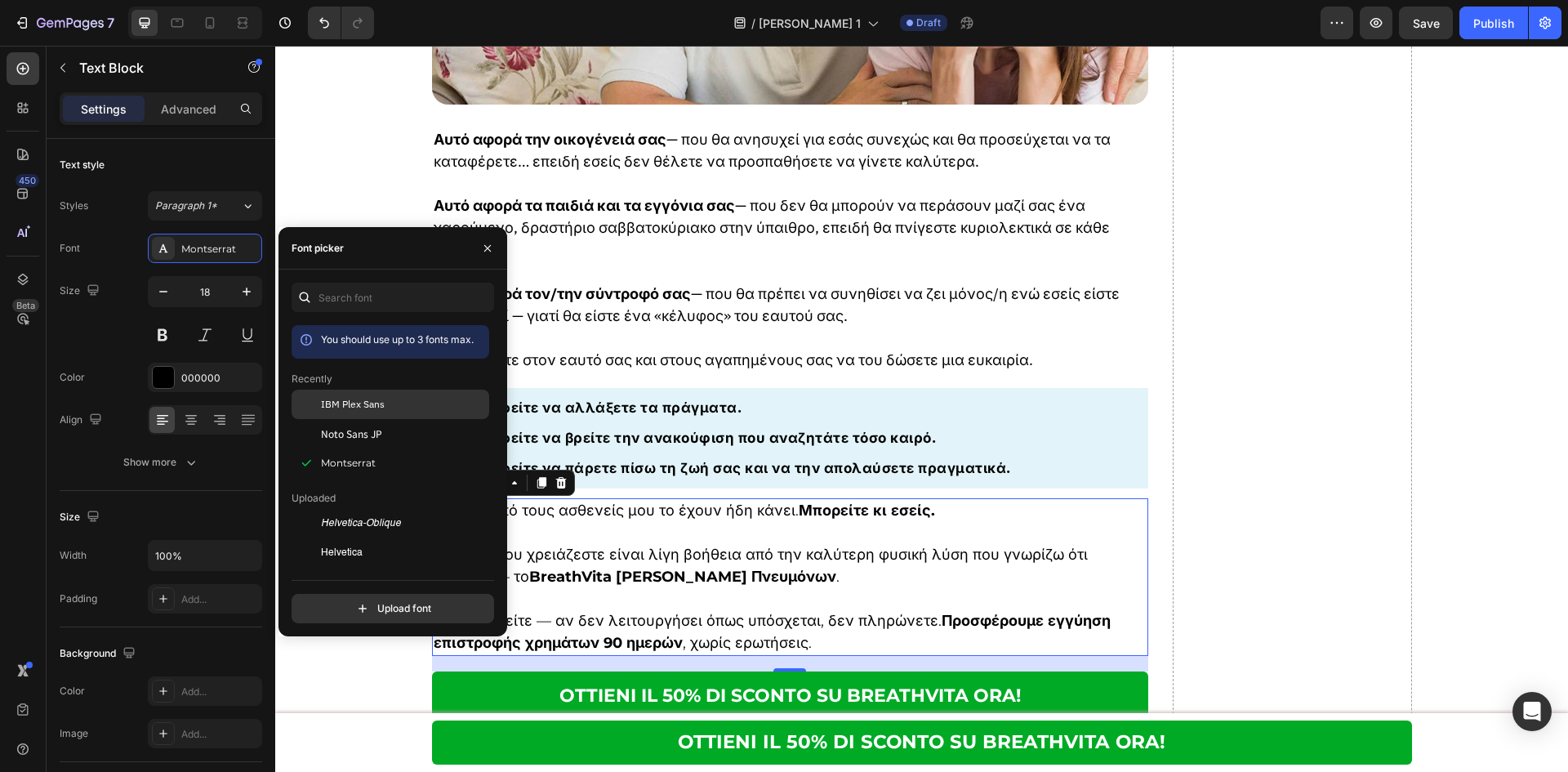
click at [413, 401] on div "IBM Plex Sans" at bounding box center [403, 404] width 165 height 15
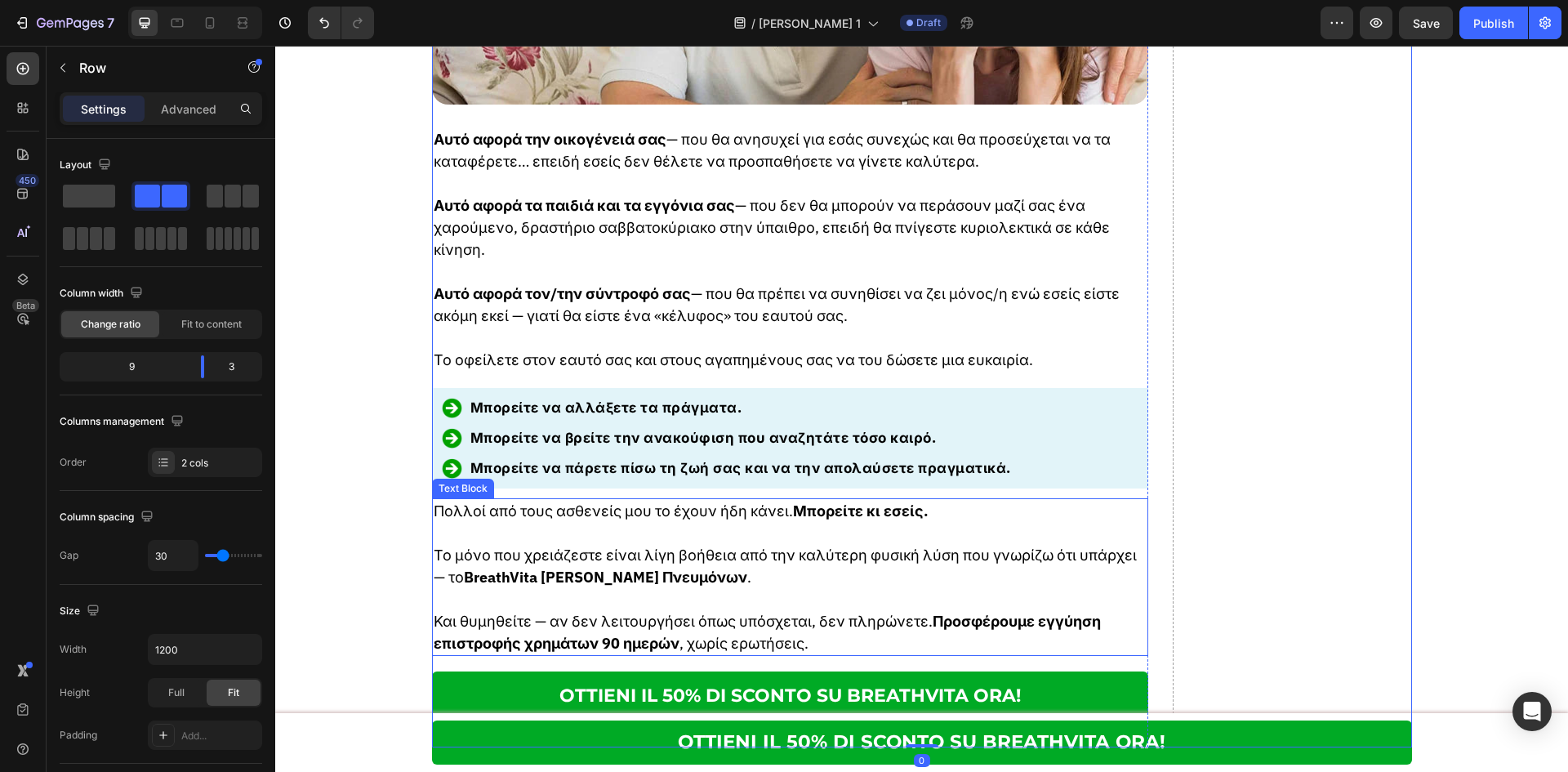
click at [909, 611] on strong "Προσφέρουμε εγγύηση επιστροφής χρημάτων 90 ημερών" at bounding box center [767, 632] width 667 height 41
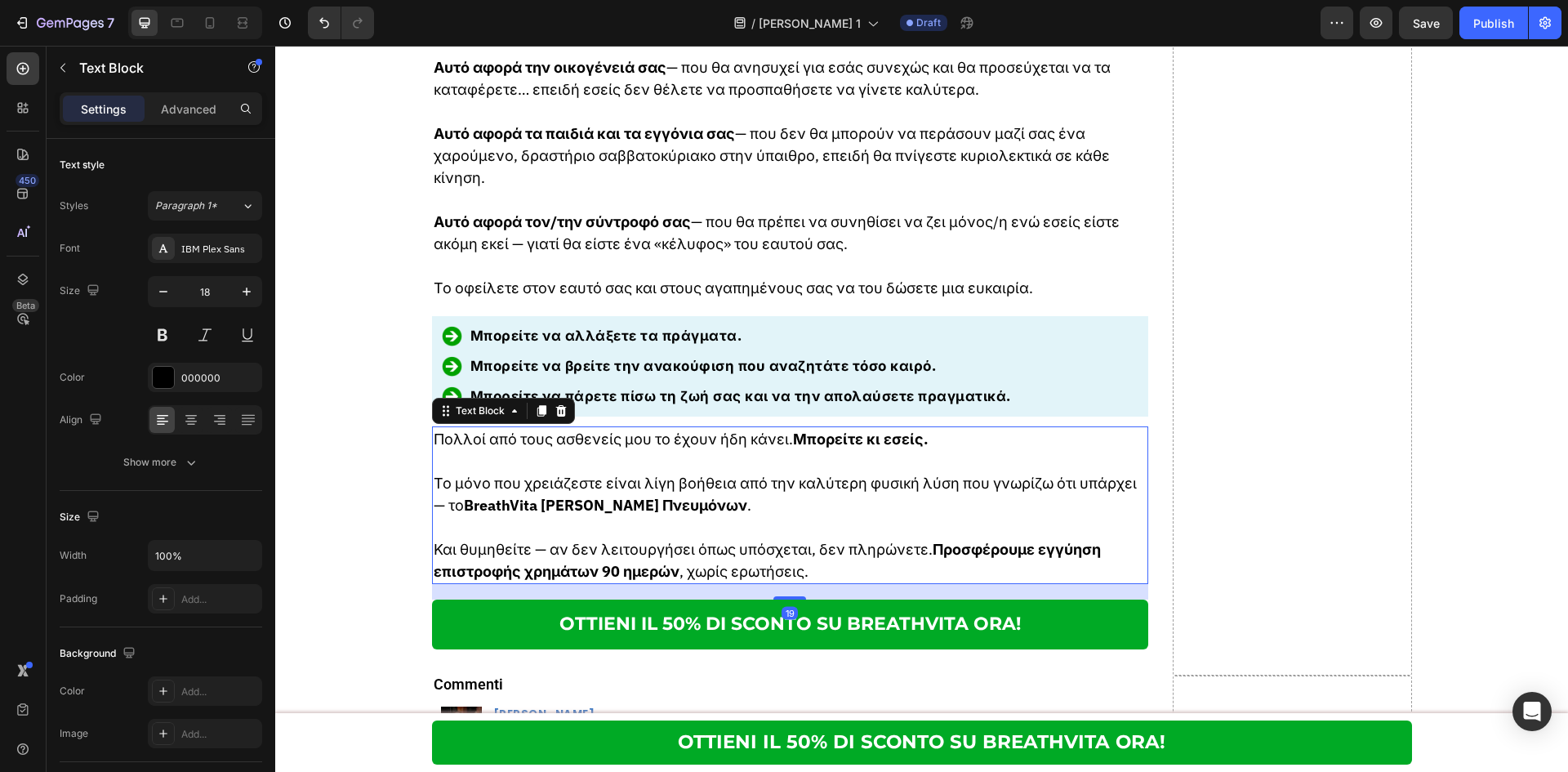
scroll to position [9175, 0]
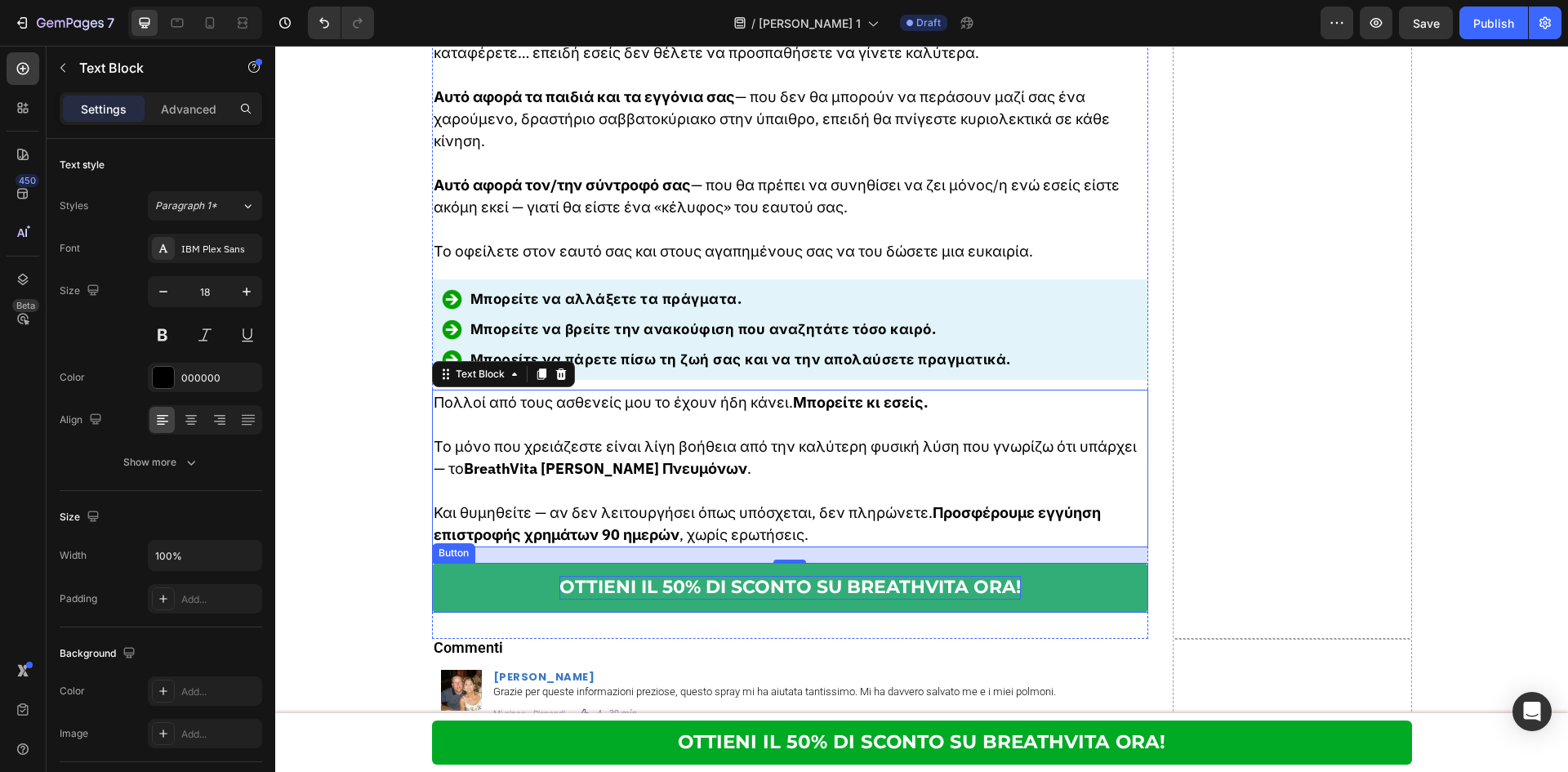
click at [780, 576] on p "OTTIENI IL 50% DI SCONTO SU BREATHVITA ORA!" at bounding box center [790, 587] width 461 height 23
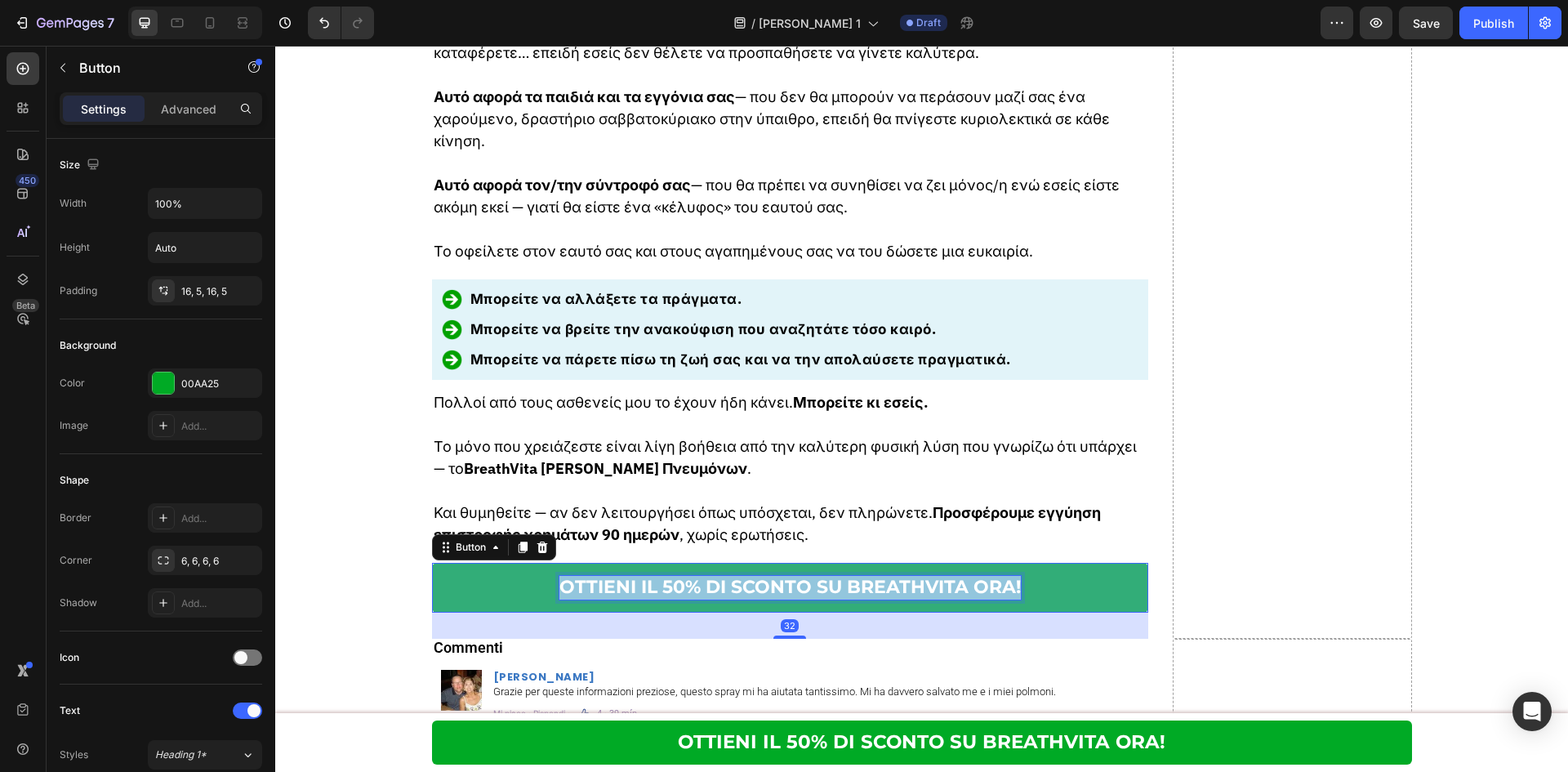
click at [780, 576] on p "OTTIENI IL 50% DI SCONTO SU BREATHVITA ORA!" at bounding box center [790, 587] width 461 height 23
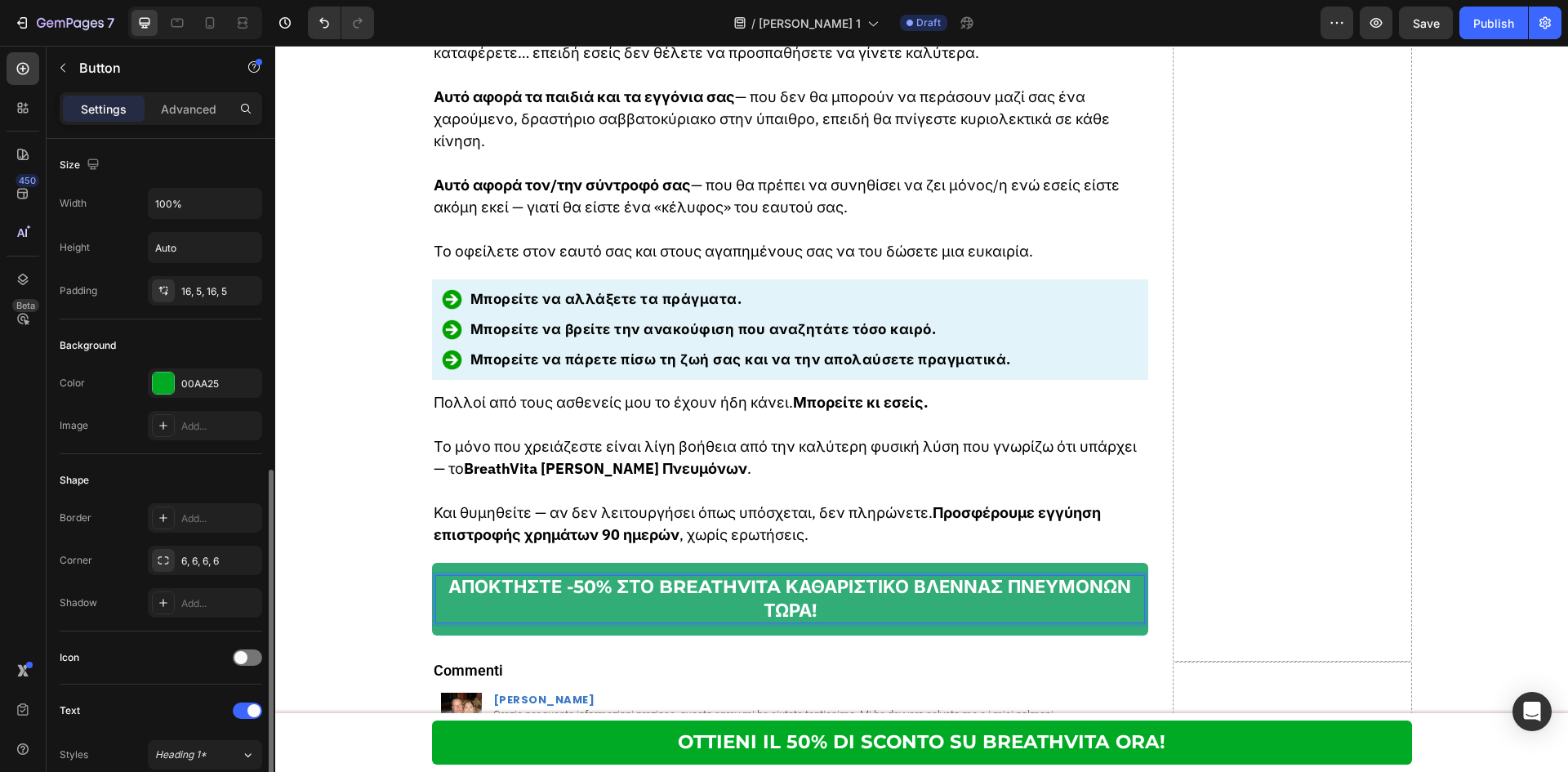
scroll to position [218, 0]
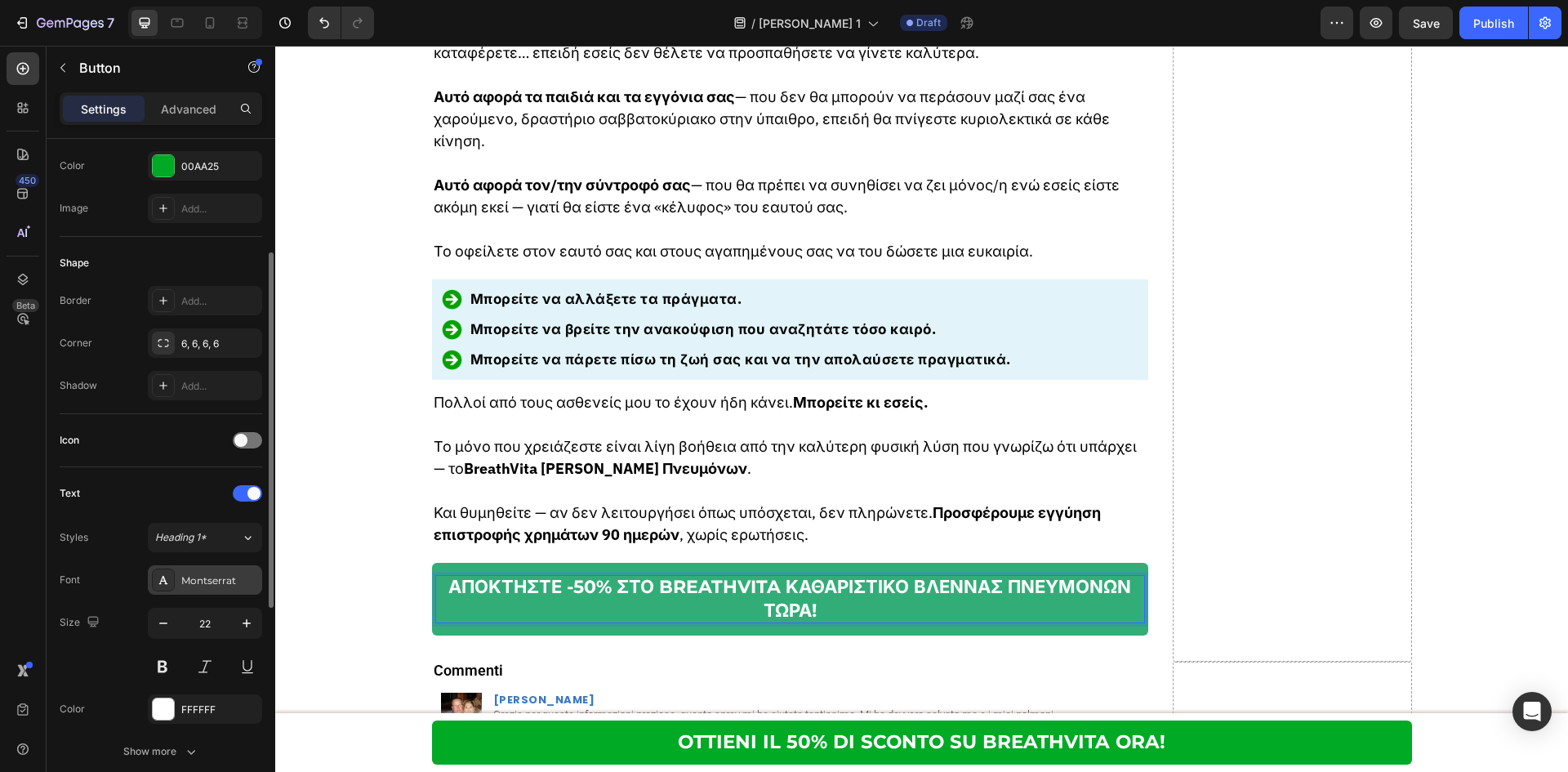
click at [211, 581] on div "Montserrat" at bounding box center [219, 581] width 77 height 15
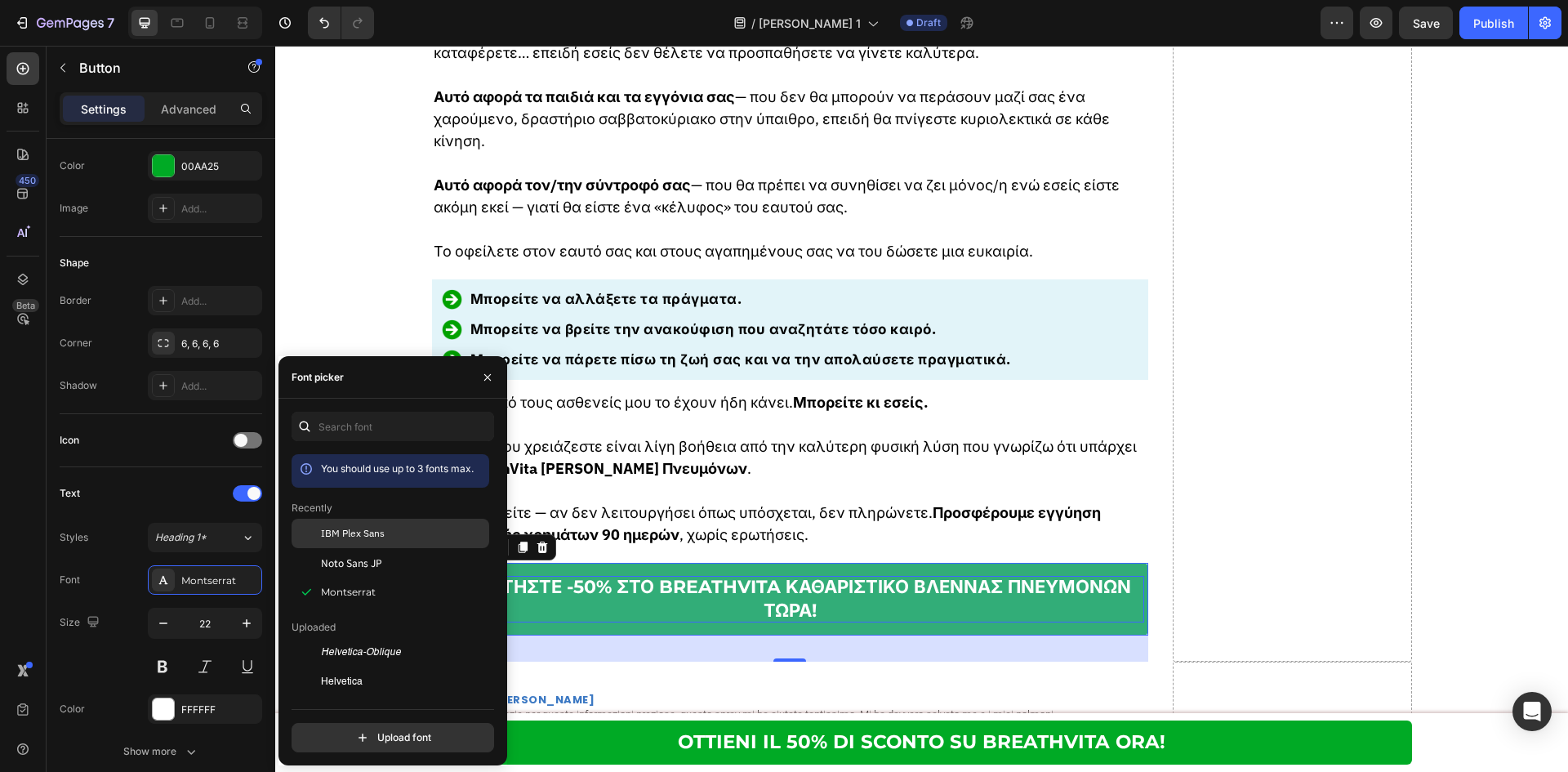
click at [347, 535] on span "IBM Plex Sans" at bounding box center [353, 533] width 63 height 15
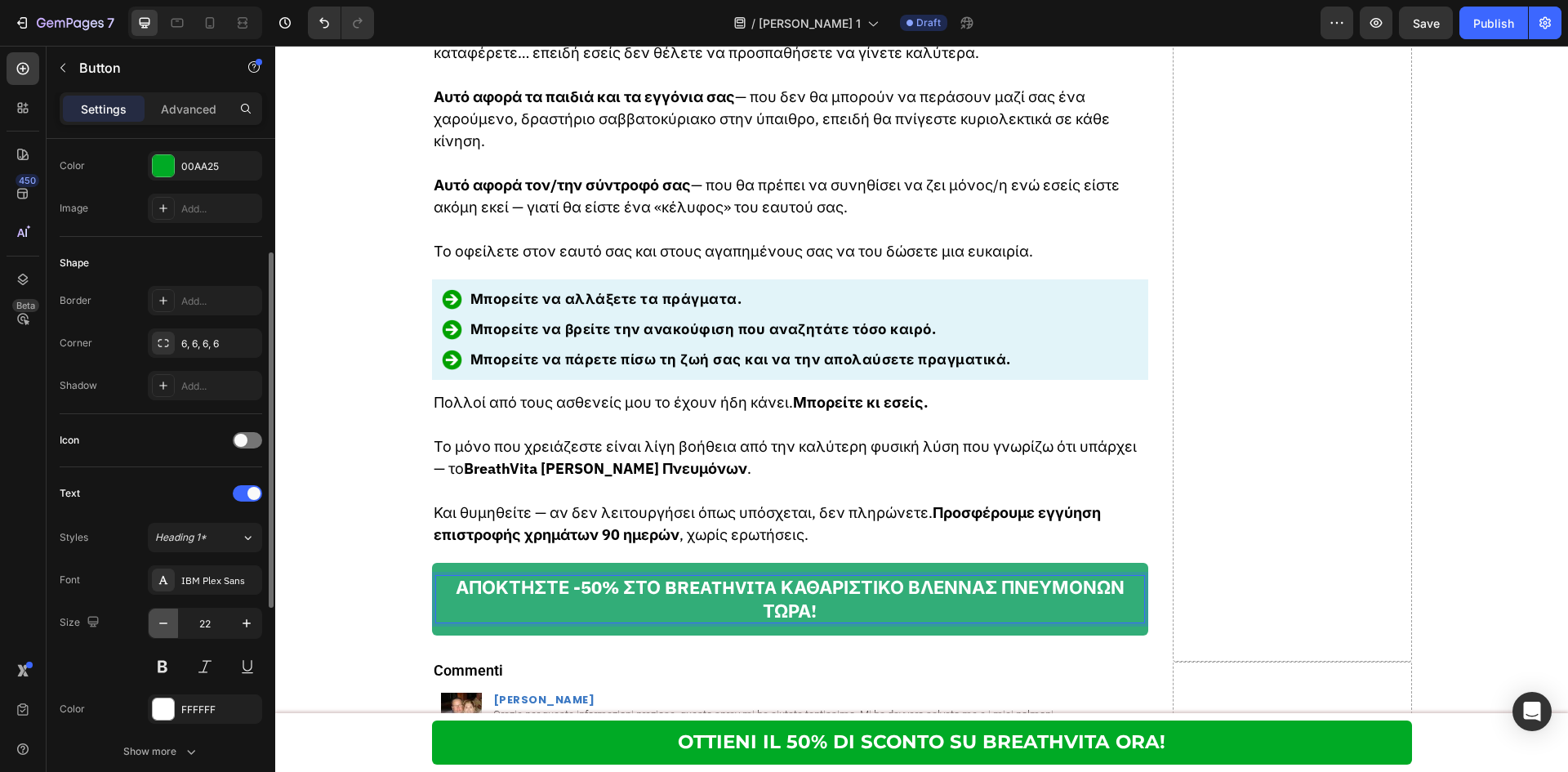
click at [166, 620] on icon "button" at bounding box center [162, 623] width 16 height 16
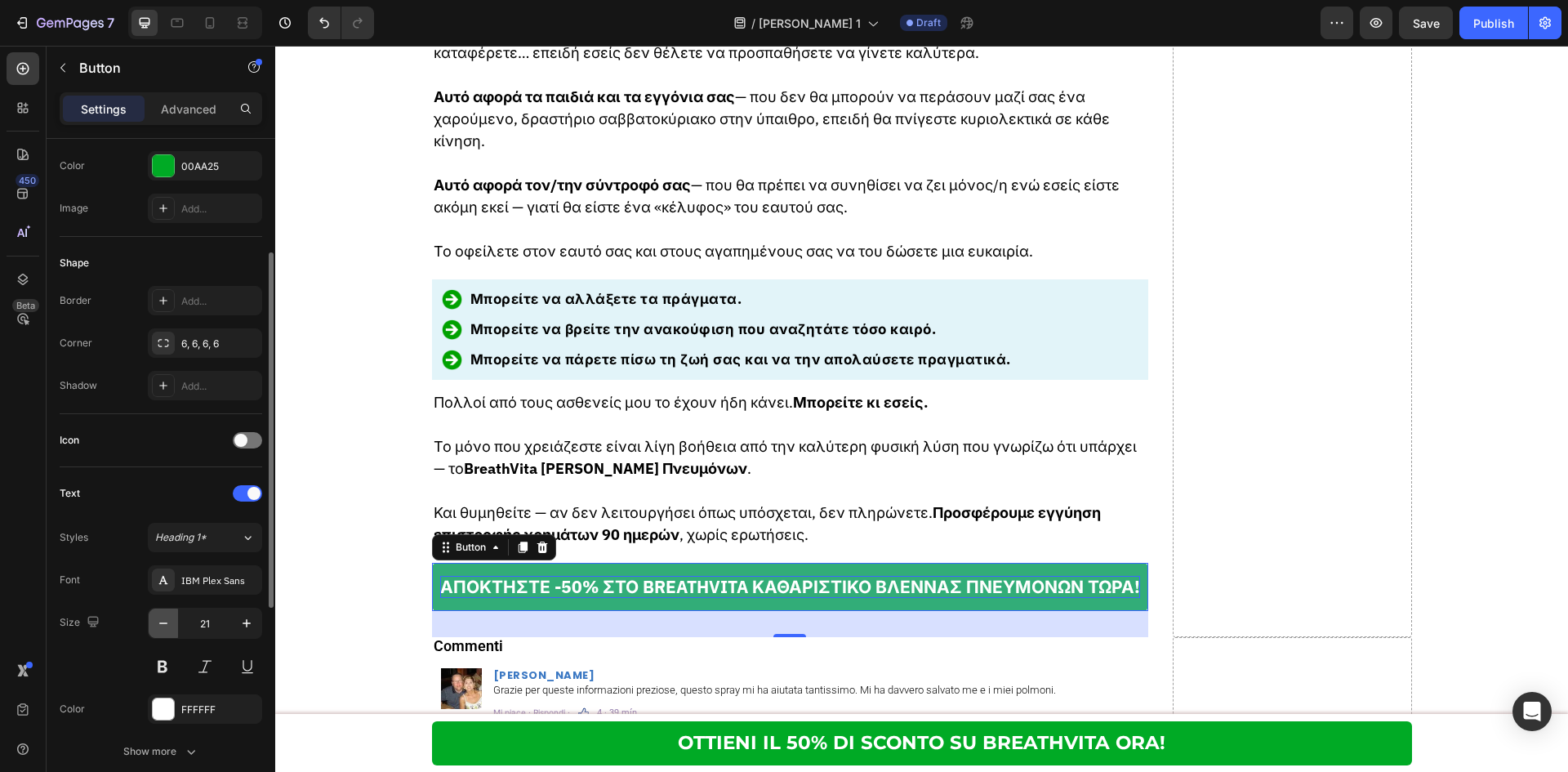
click at [166, 620] on icon "button" at bounding box center [162, 623] width 16 height 16
type input "20"
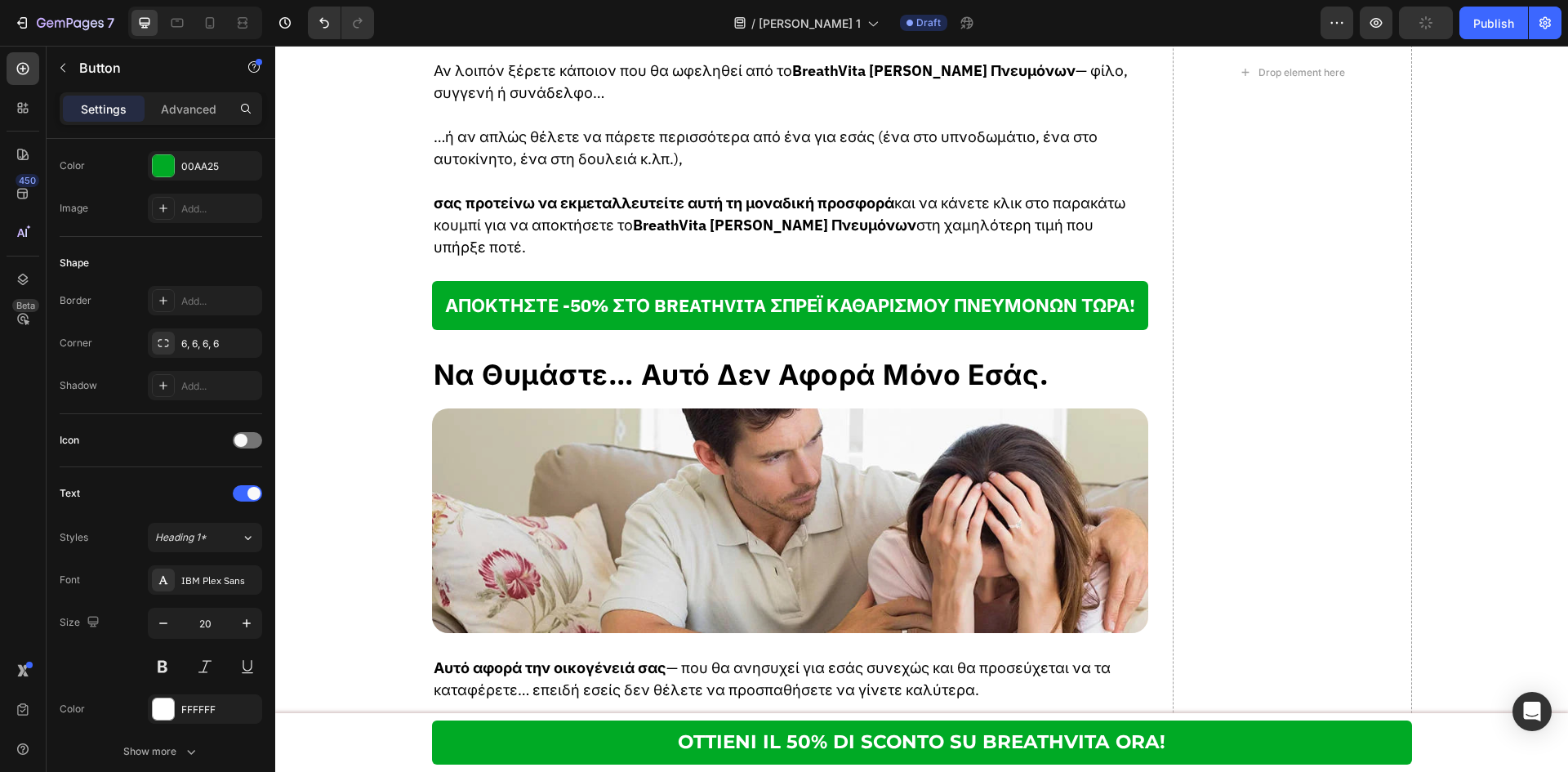
scroll to position [8523, 0]
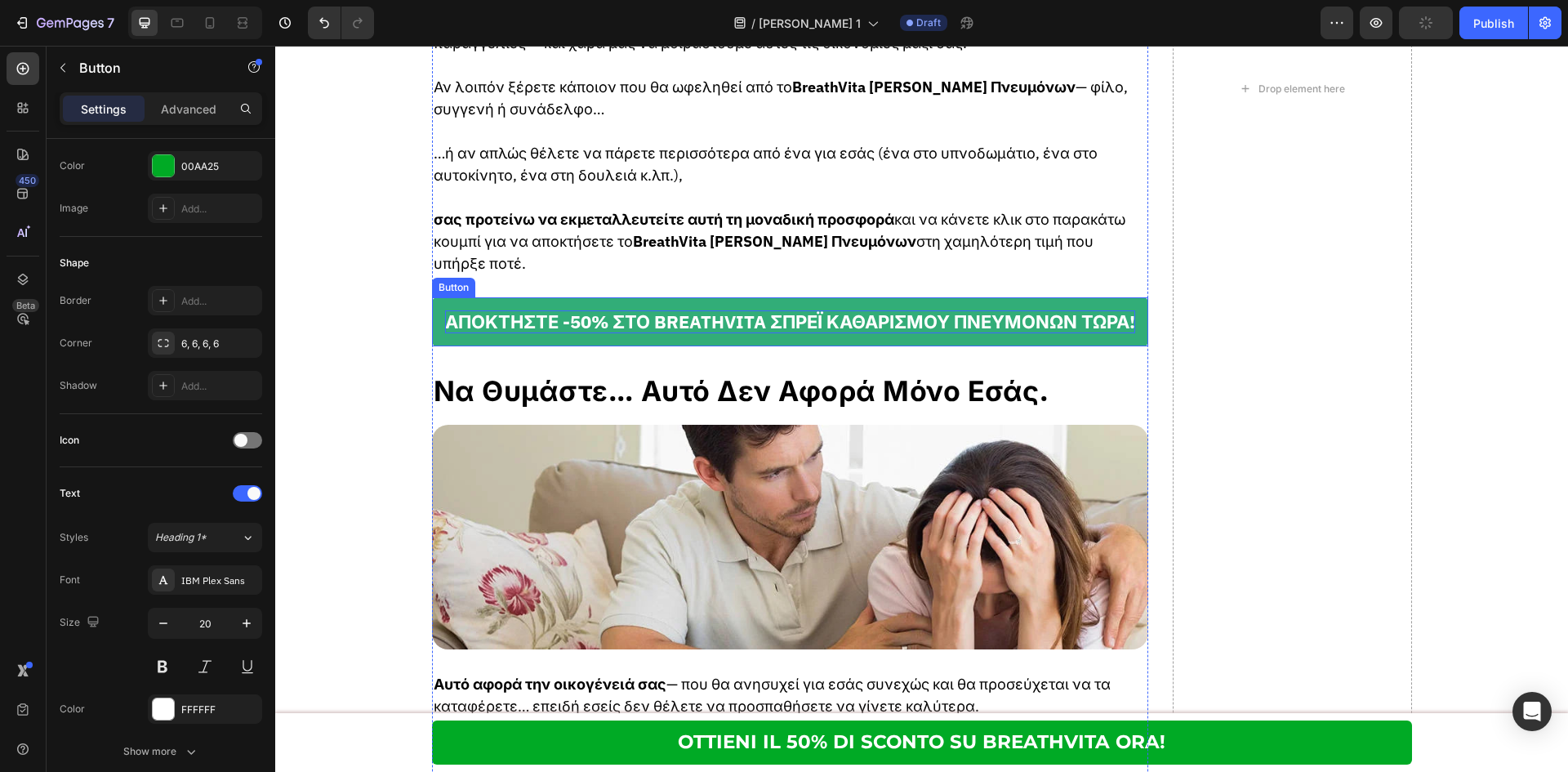
click at [855, 316] on p "ΑΠΟΚΤΗΣΤΕ -50% ΣΤΟ BREATHVITA ΣΠΡΕΪ ΚΑΘΑΡΙΣΜΟΥ ΠΝΕΥΜΟΝΩΝ ΤΩΡΑ!" at bounding box center [790, 321] width 690 height 23
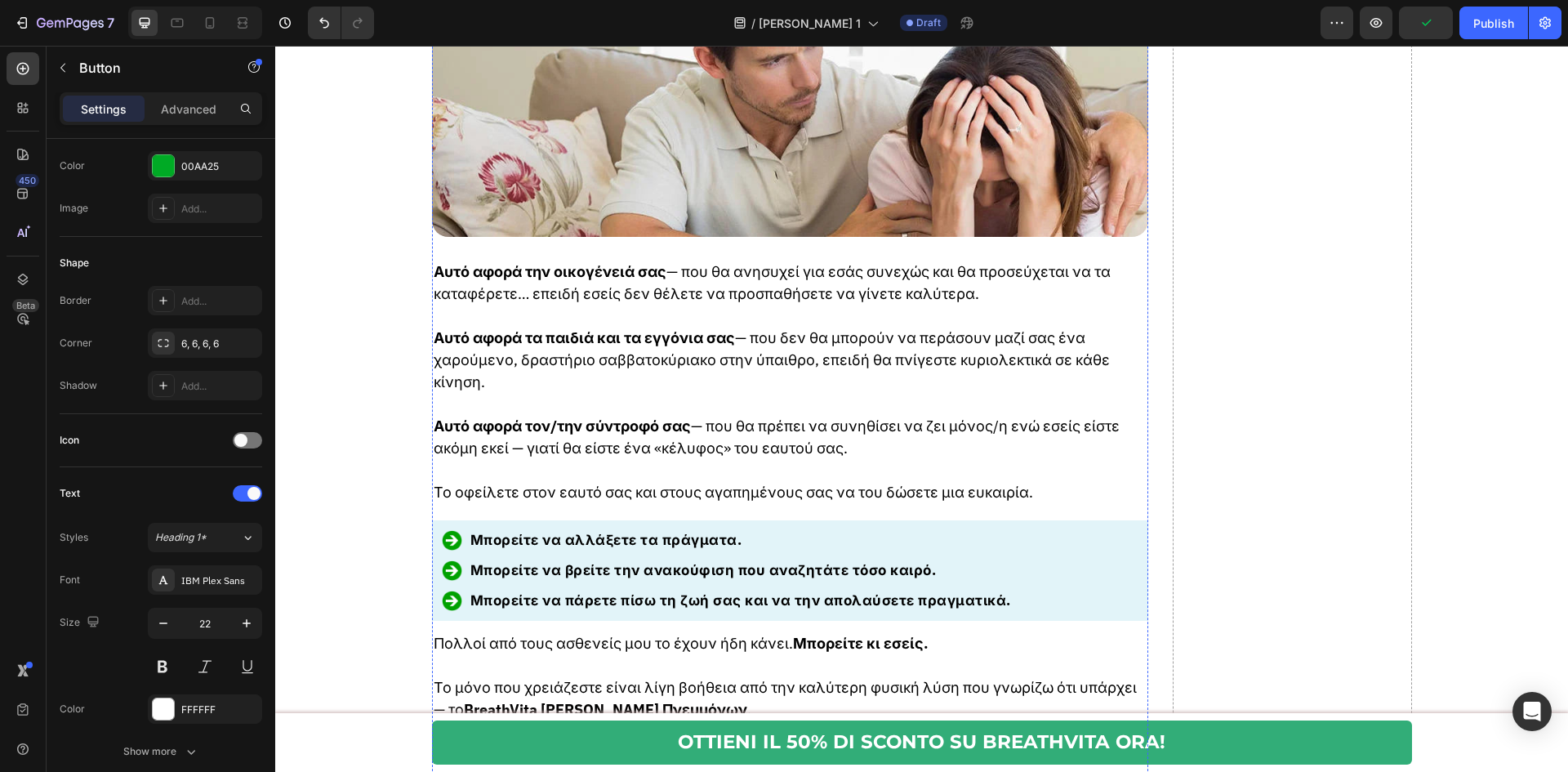
scroll to position [9285, 0]
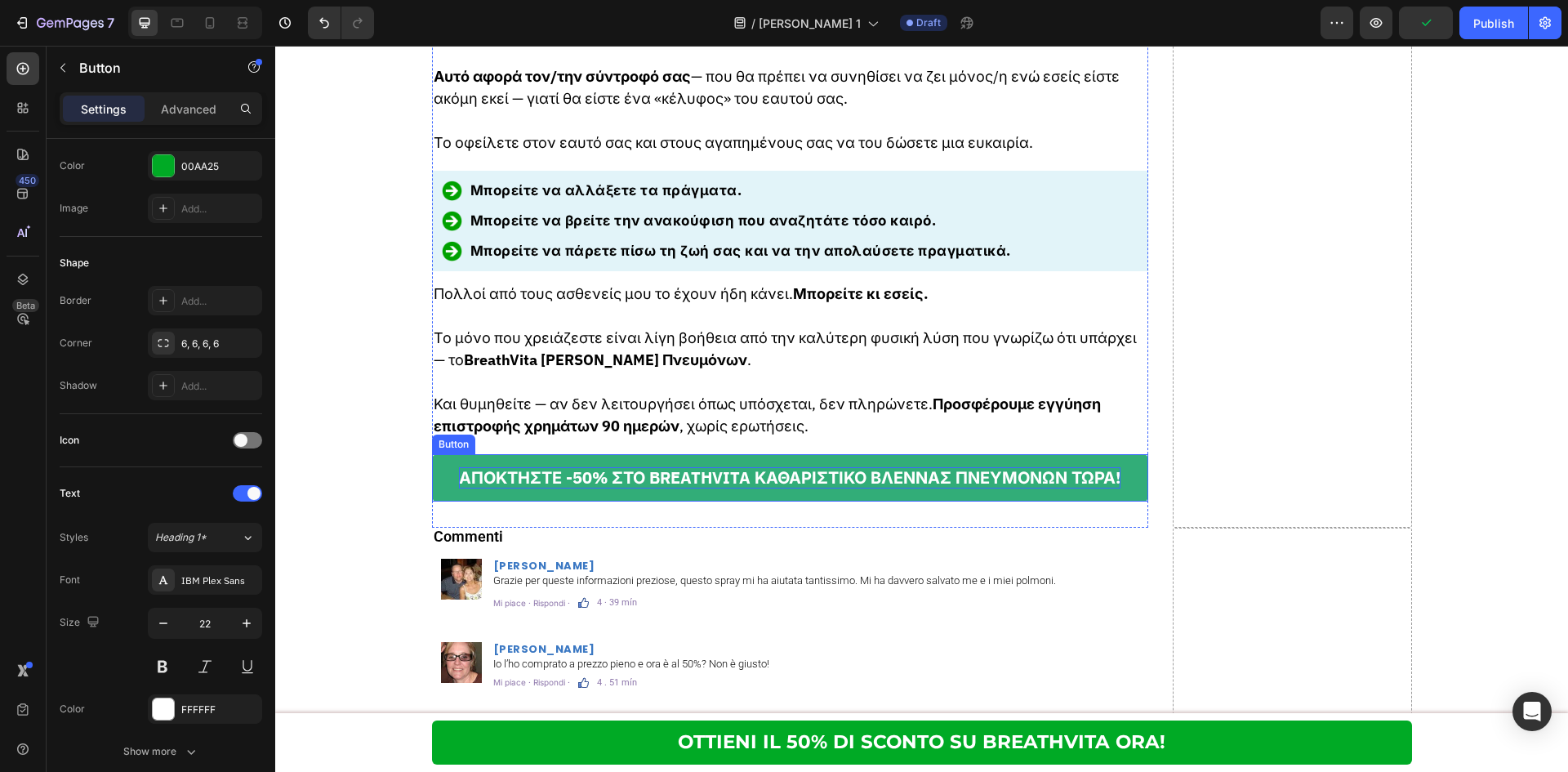
click at [677, 467] on p "ΑΠΟΚΤΗΣΤΕ -50% ΣΤΟ BREATHVITA ΚΑΘΑΡΙΣΤΙΚΟ ΒΛΕΝΝΑΣ ΠΝΕΥΜΟΝΩΝ ΤΩΡΑ!" at bounding box center [790, 477] width 662 height 21
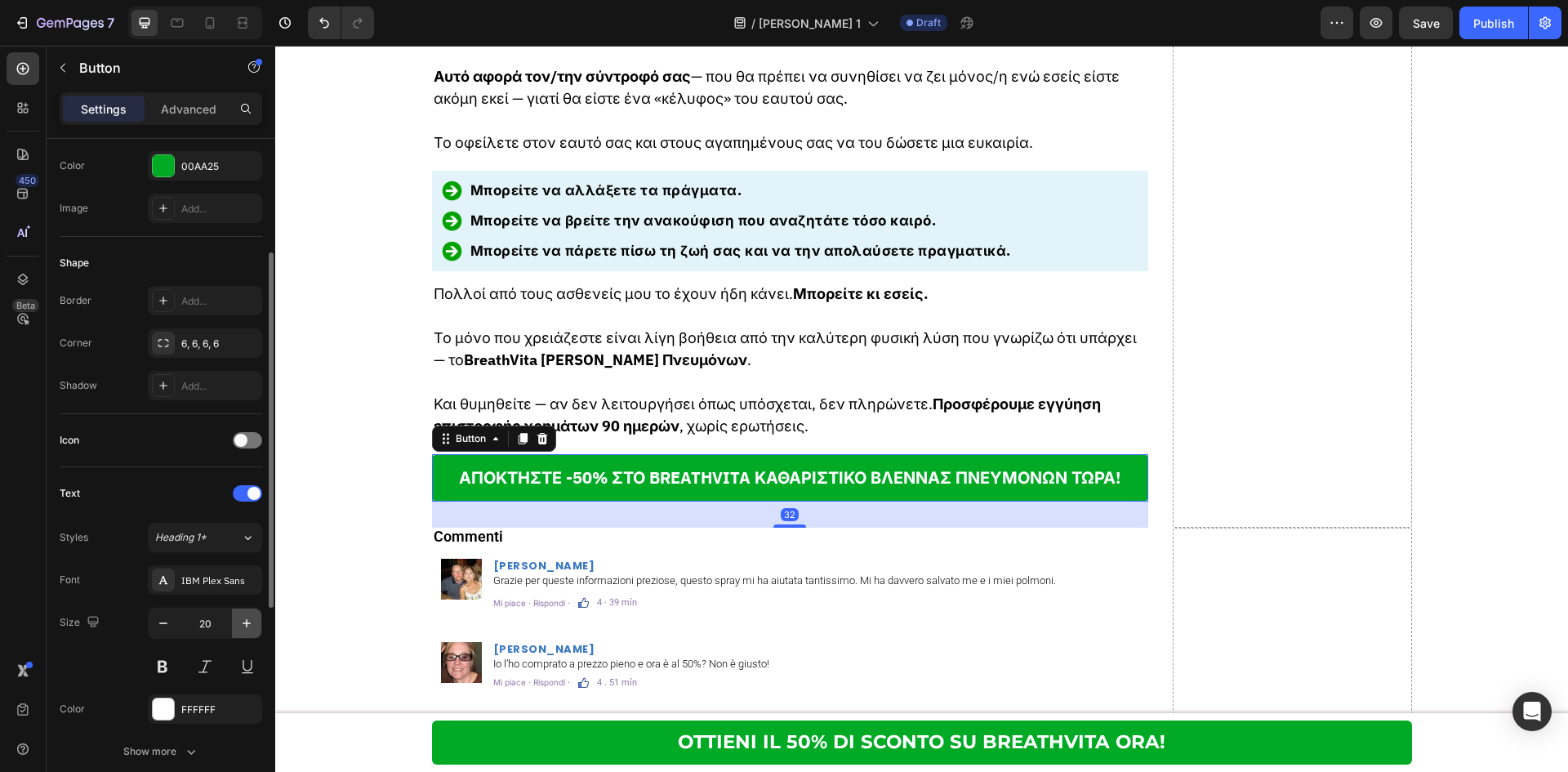
click at [243, 613] on button "button" at bounding box center [245, 623] width 29 height 29
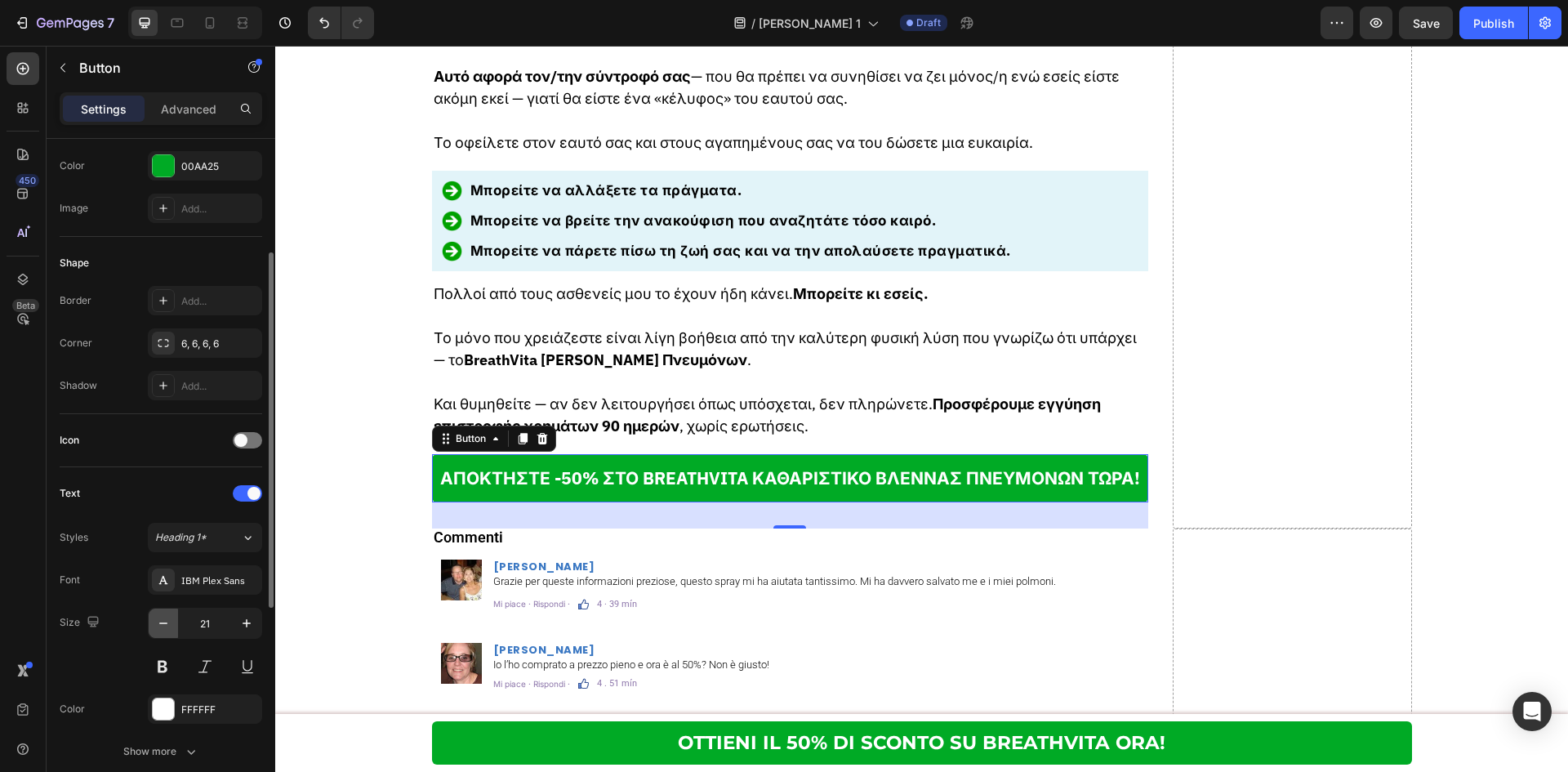
click at [158, 624] on icon "button" at bounding box center [162, 623] width 16 height 16
type input "20"
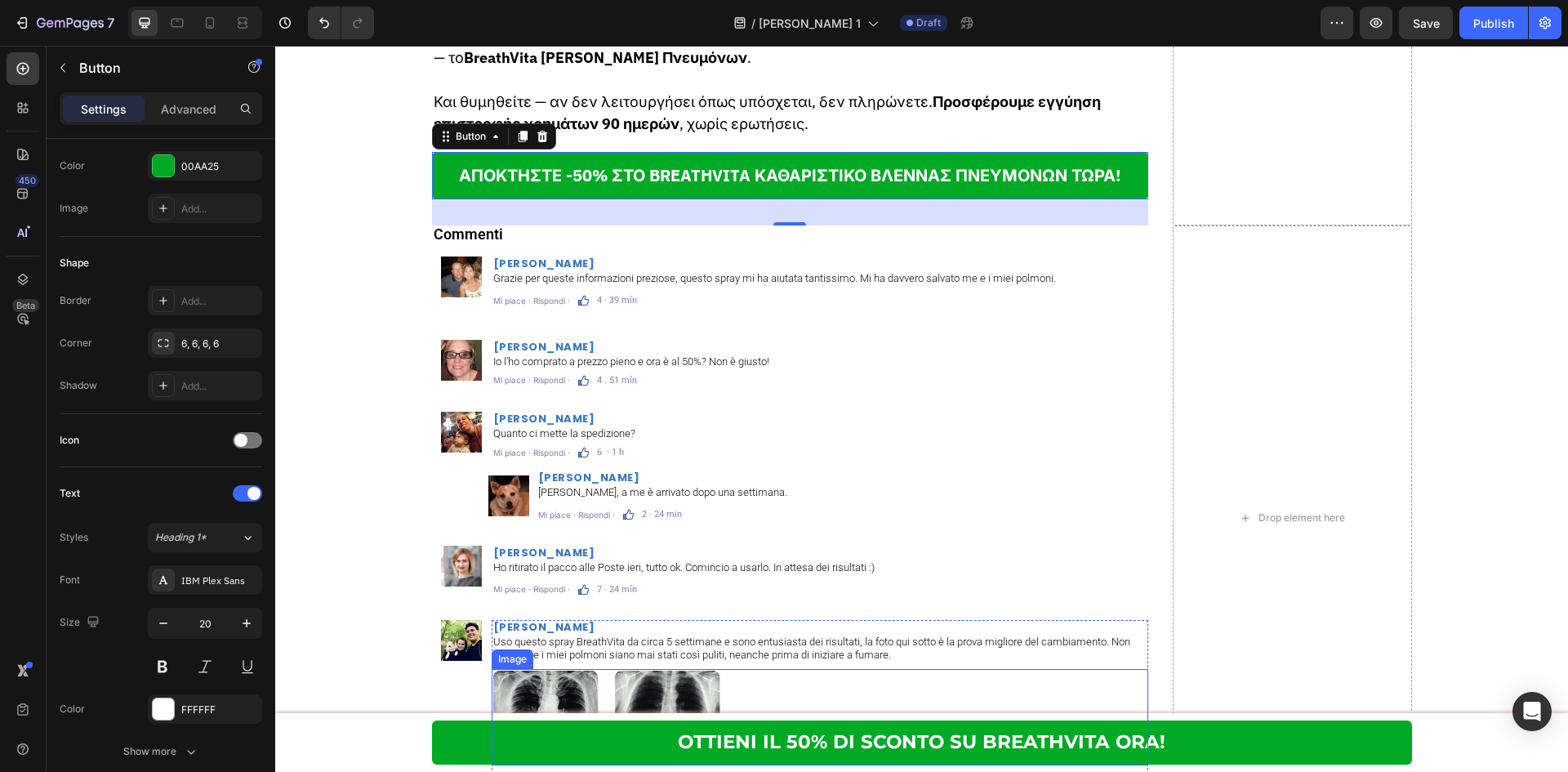
scroll to position [9502, 0]
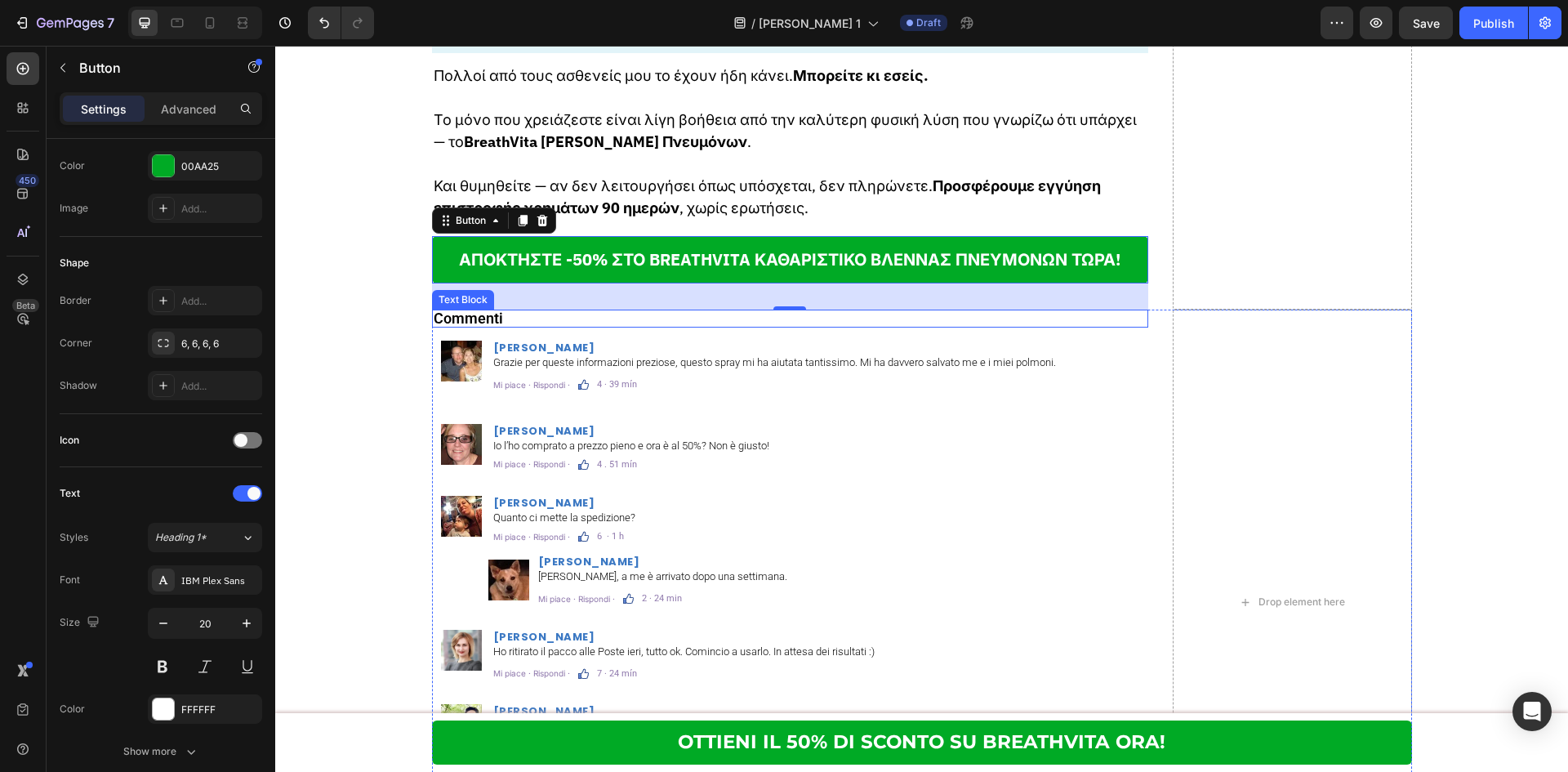
click at [490, 310] on strong "Commenti" at bounding box center [469, 318] width 69 height 17
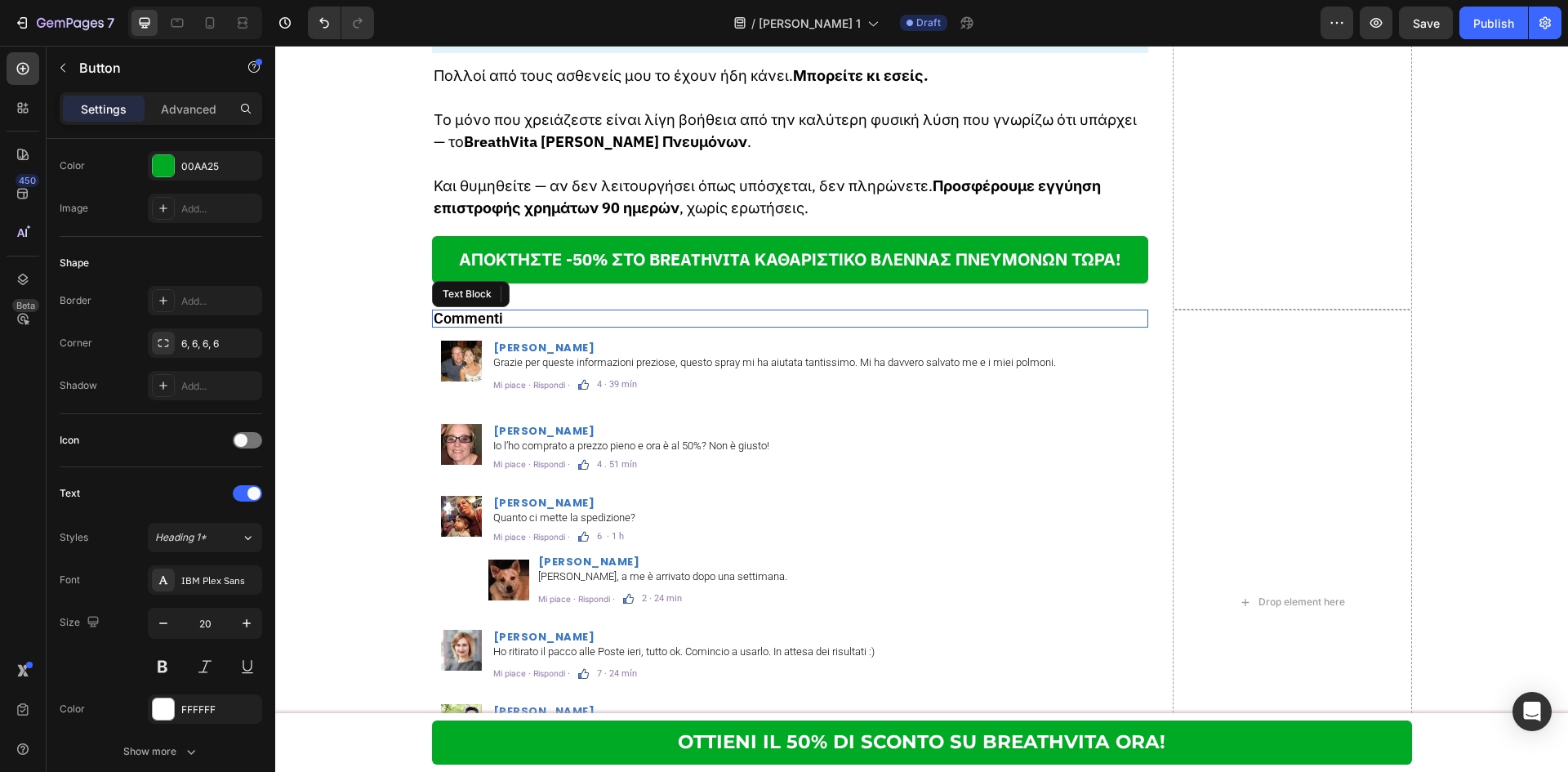
click at [490, 310] on strong "Commenti" at bounding box center [469, 318] width 69 height 17
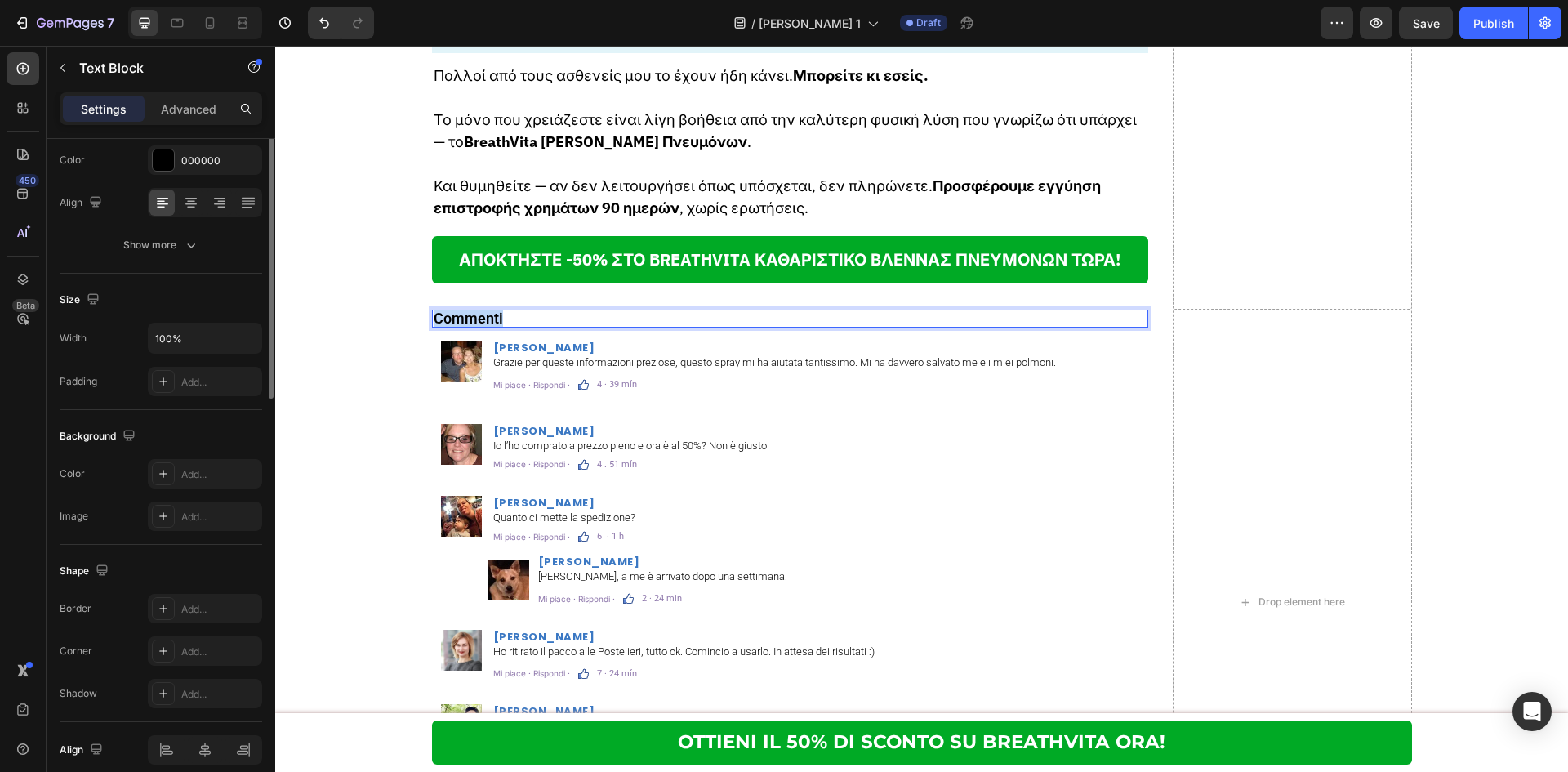
click at [490, 310] on strong "Commenti" at bounding box center [469, 318] width 69 height 17
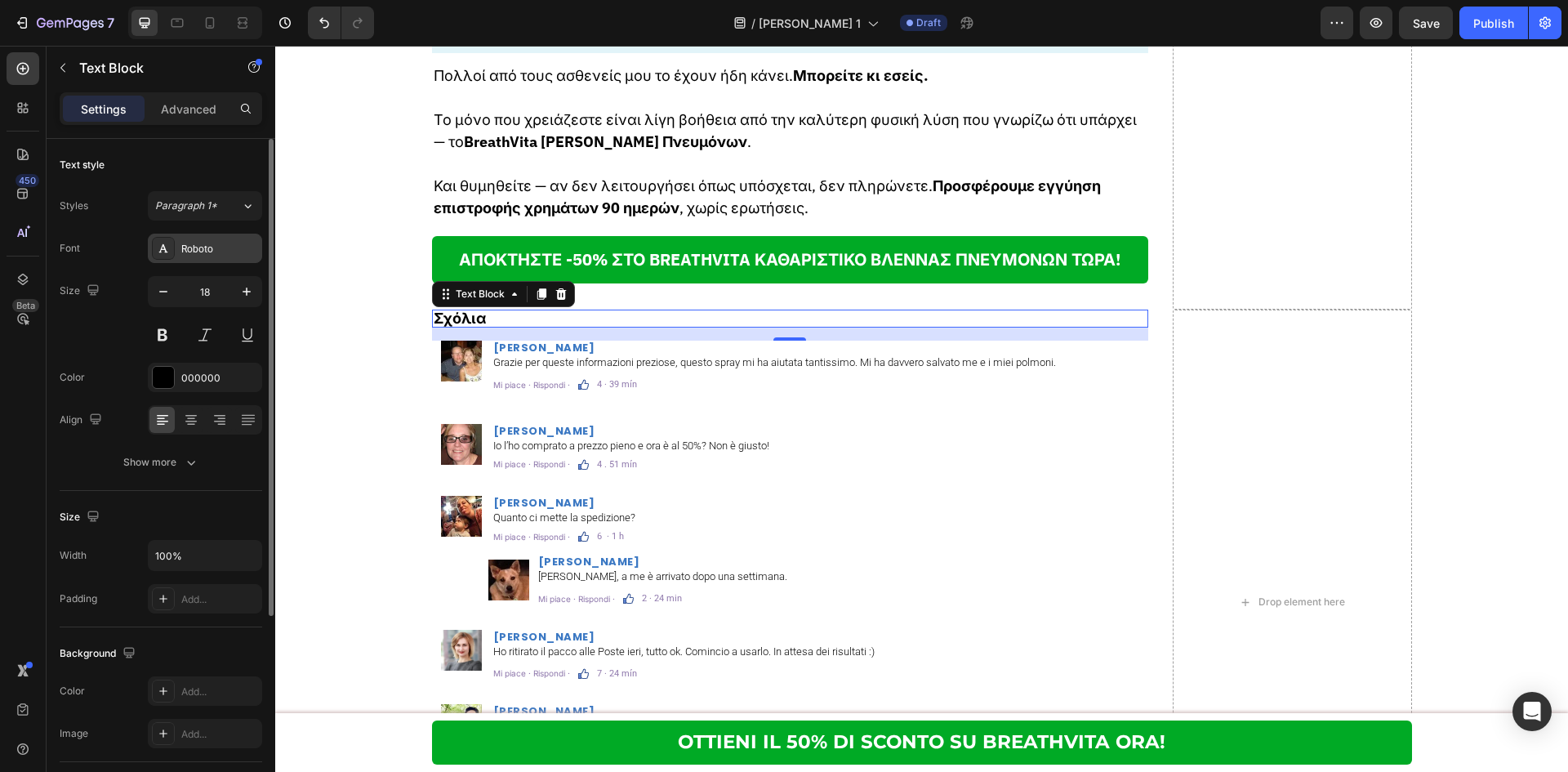
click at [213, 248] on div "Roboto" at bounding box center [219, 249] width 77 height 15
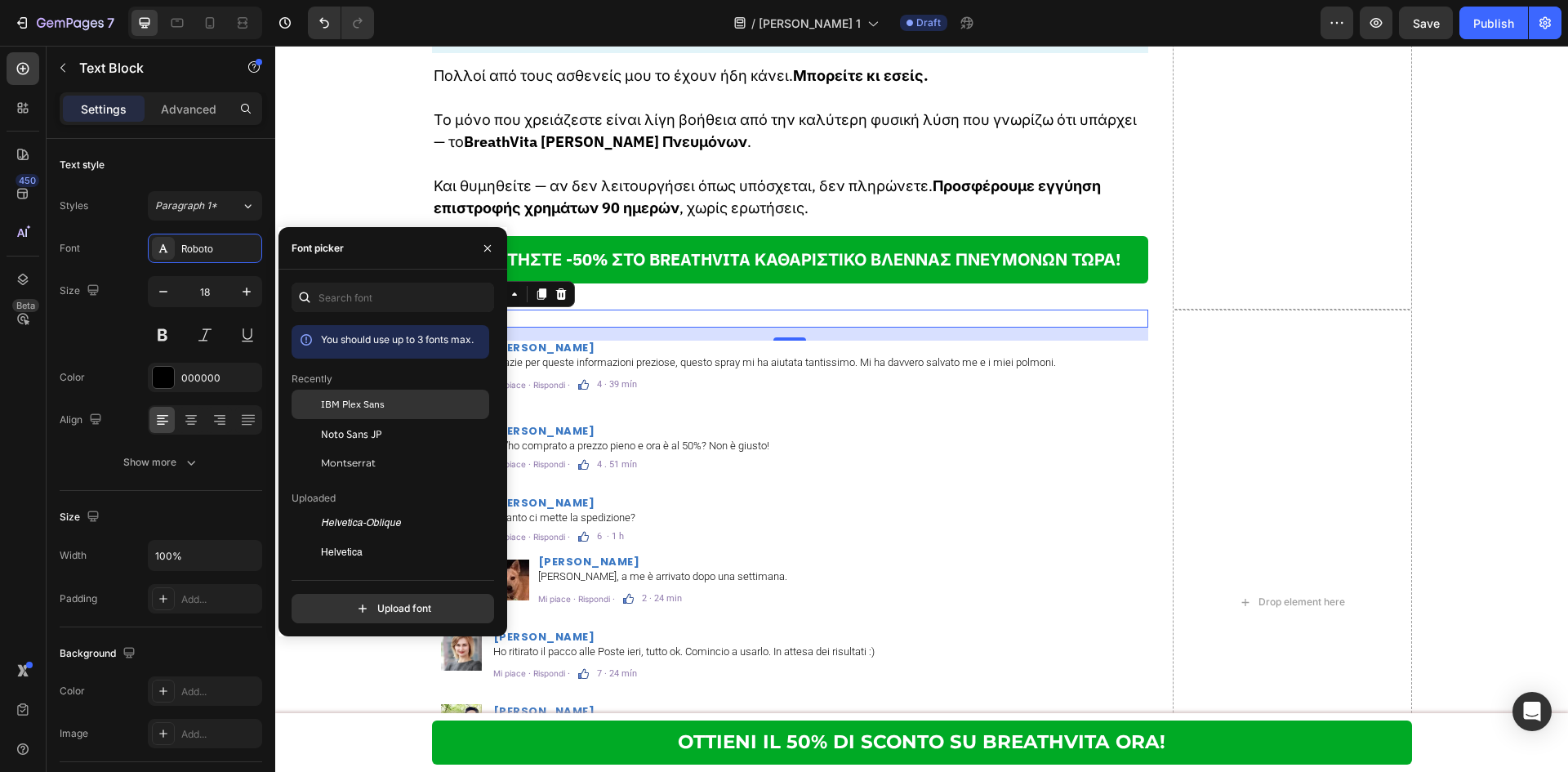
click at [371, 509] on div "IBM Plex Sans" at bounding box center [390, 523] width 198 height 29
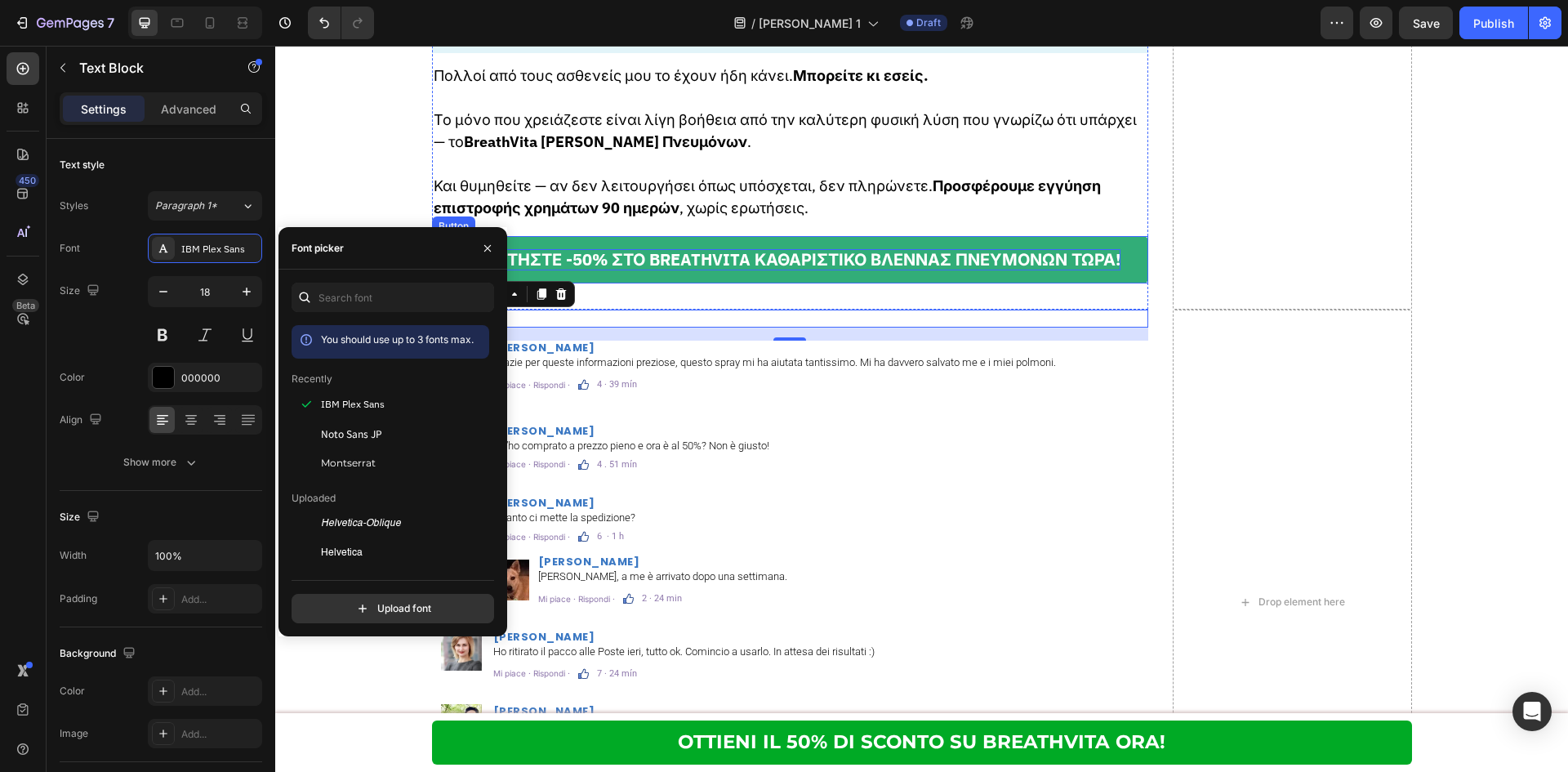
click at [647, 249] on p "ΑΠΟΚΤΗΣΤΕ -50% ΣΤΟ BREATHVITA ΚΑΘΑΡΙΣΤΙΚΟ ΒΛΕΝΝΑΣ ΠΝΕΥΜΟΝΩΝ ΤΩΡΑ!" at bounding box center [790, 260] width 662 height 21
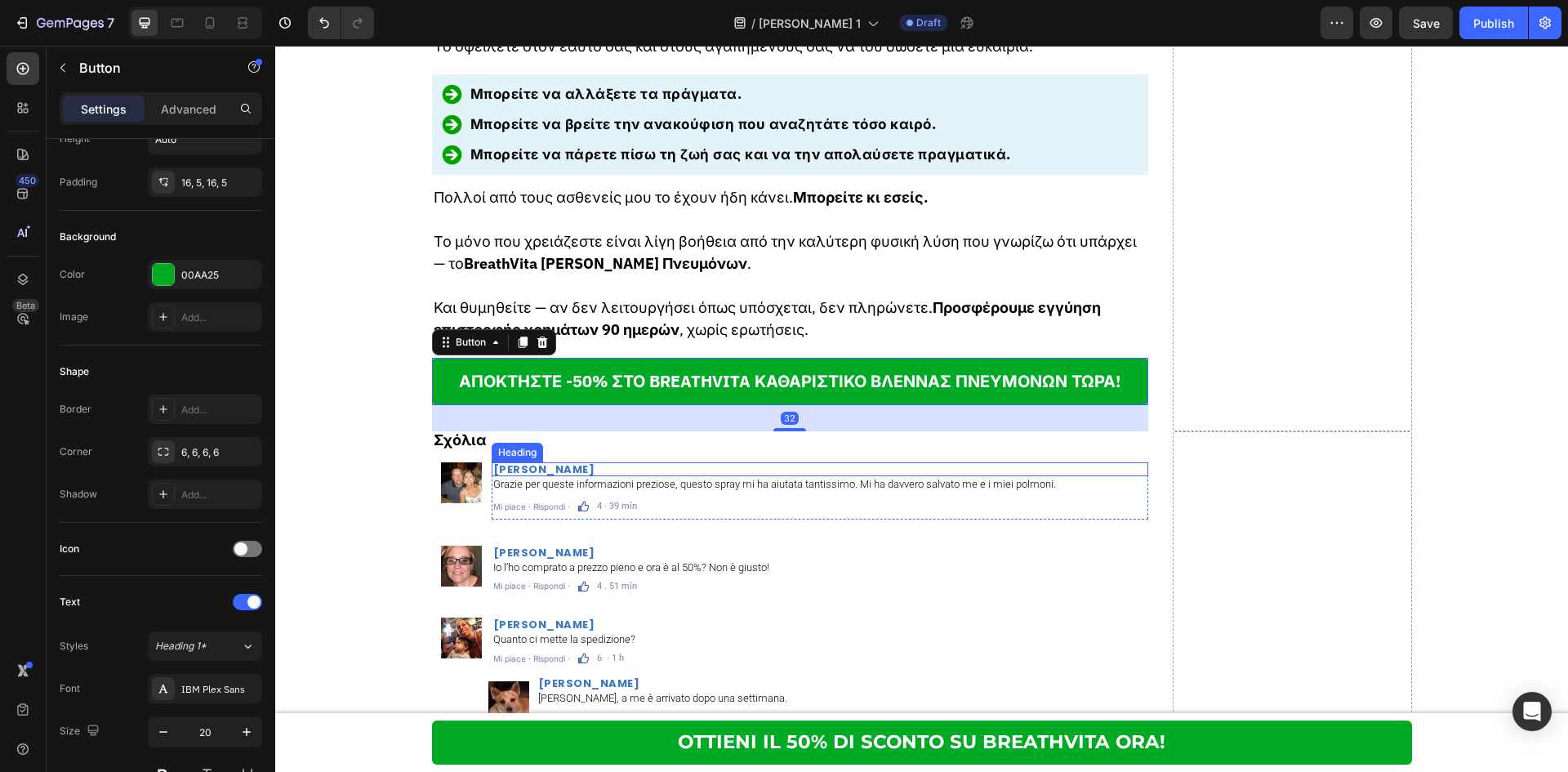
scroll to position [9285, 0]
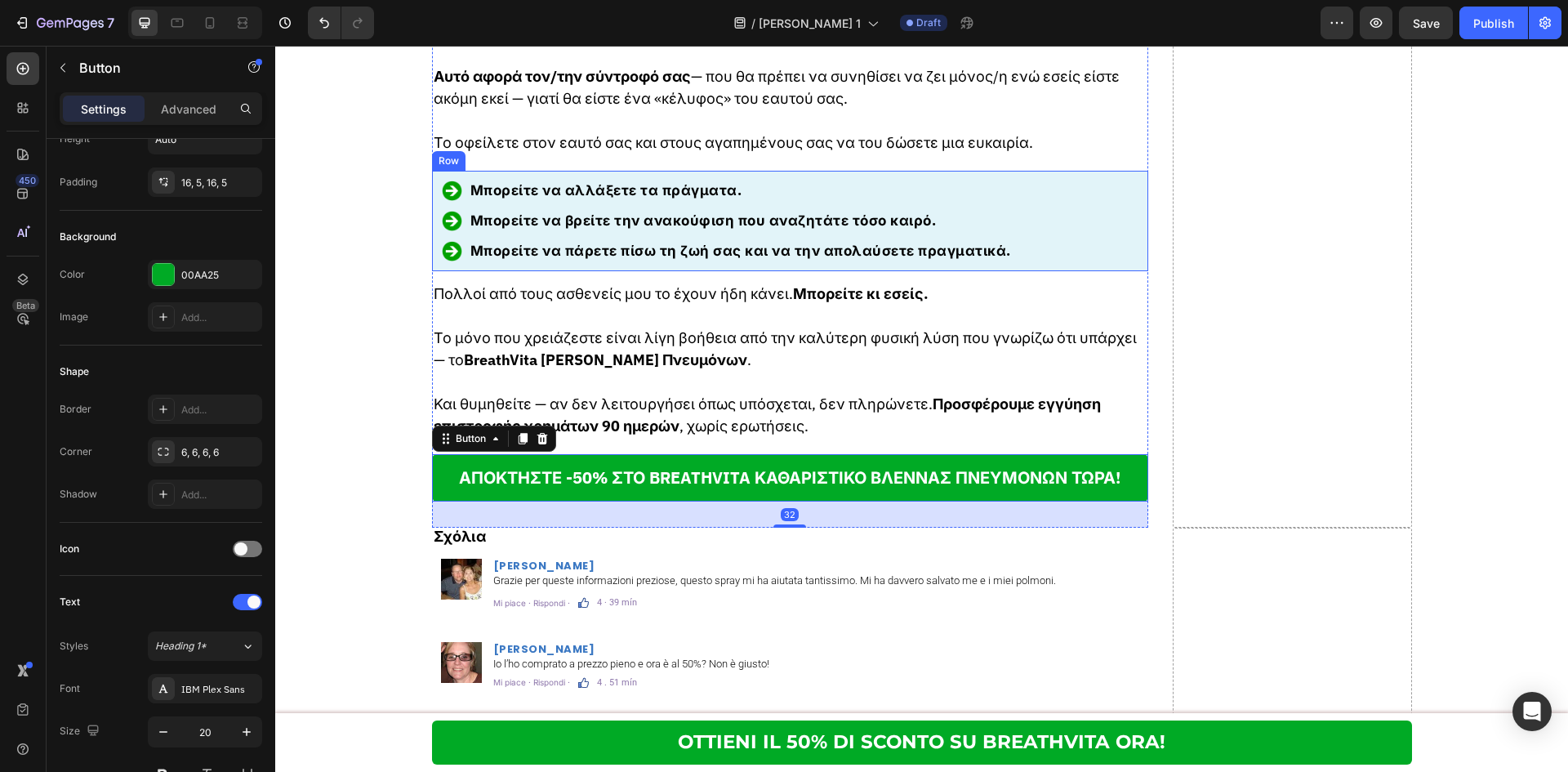
click at [725, 242] on strong "Μπορείτε να πάρετε πίσω τη ζωή σας και να την απολαύσετε πραγματικά." at bounding box center [740, 250] width 540 height 18
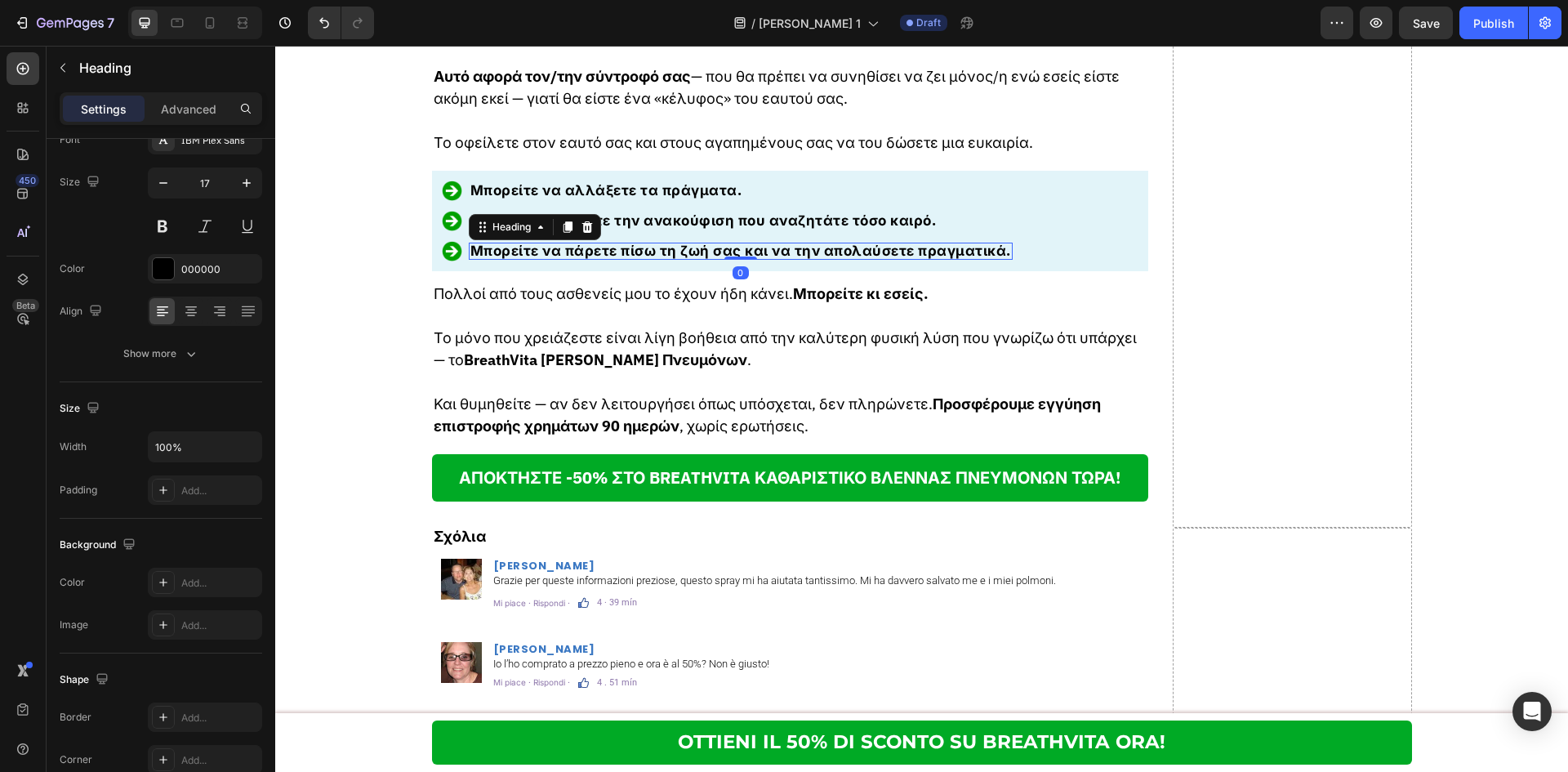
scroll to position [0, 0]
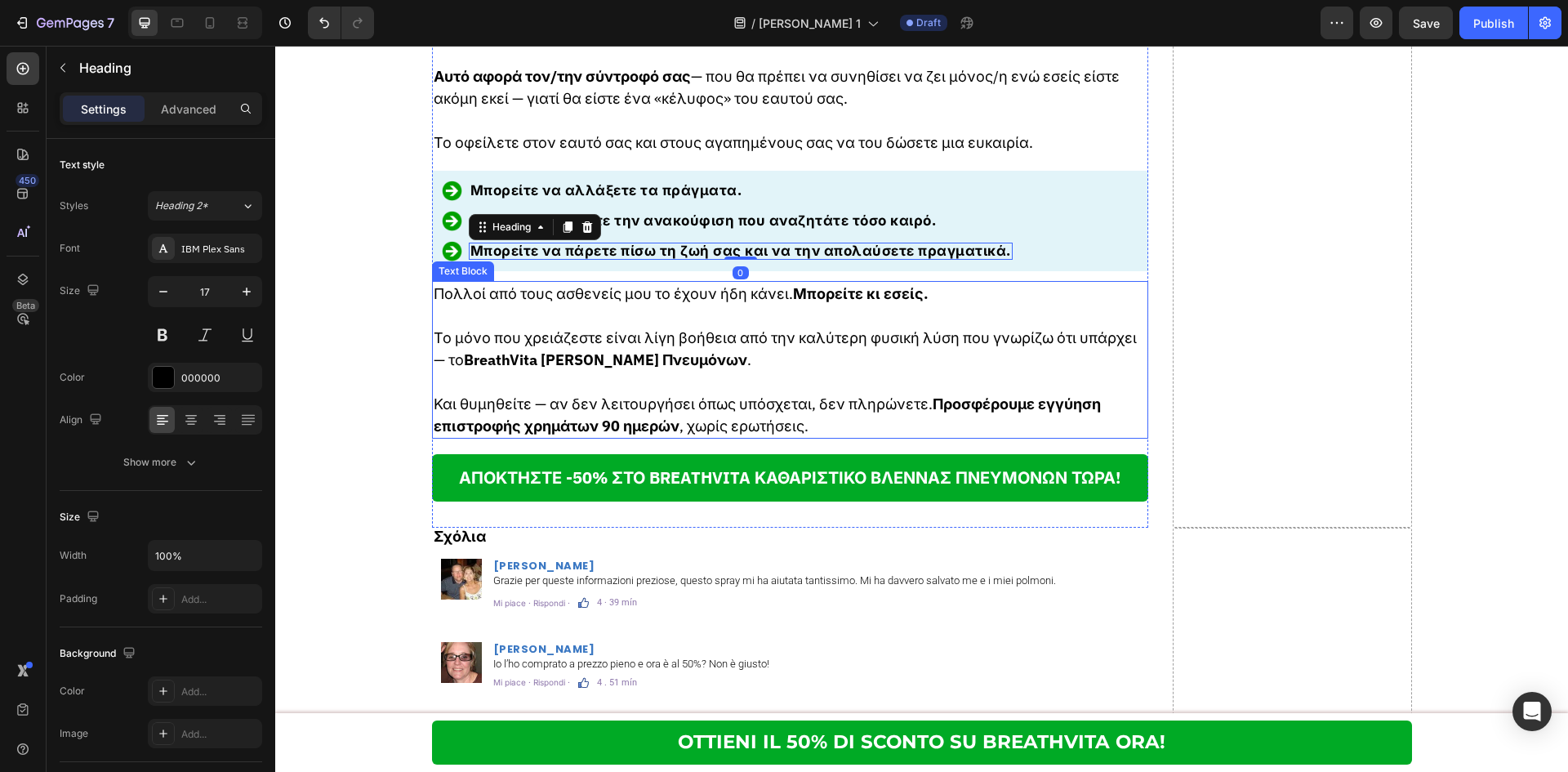
click at [535, 283] on p "Πολλοί από τους ασθενείς μου το έχουν ήδη κάνει. Μπορείτε κι εσείς." at bounding box center [791, 294] width 714 height 22
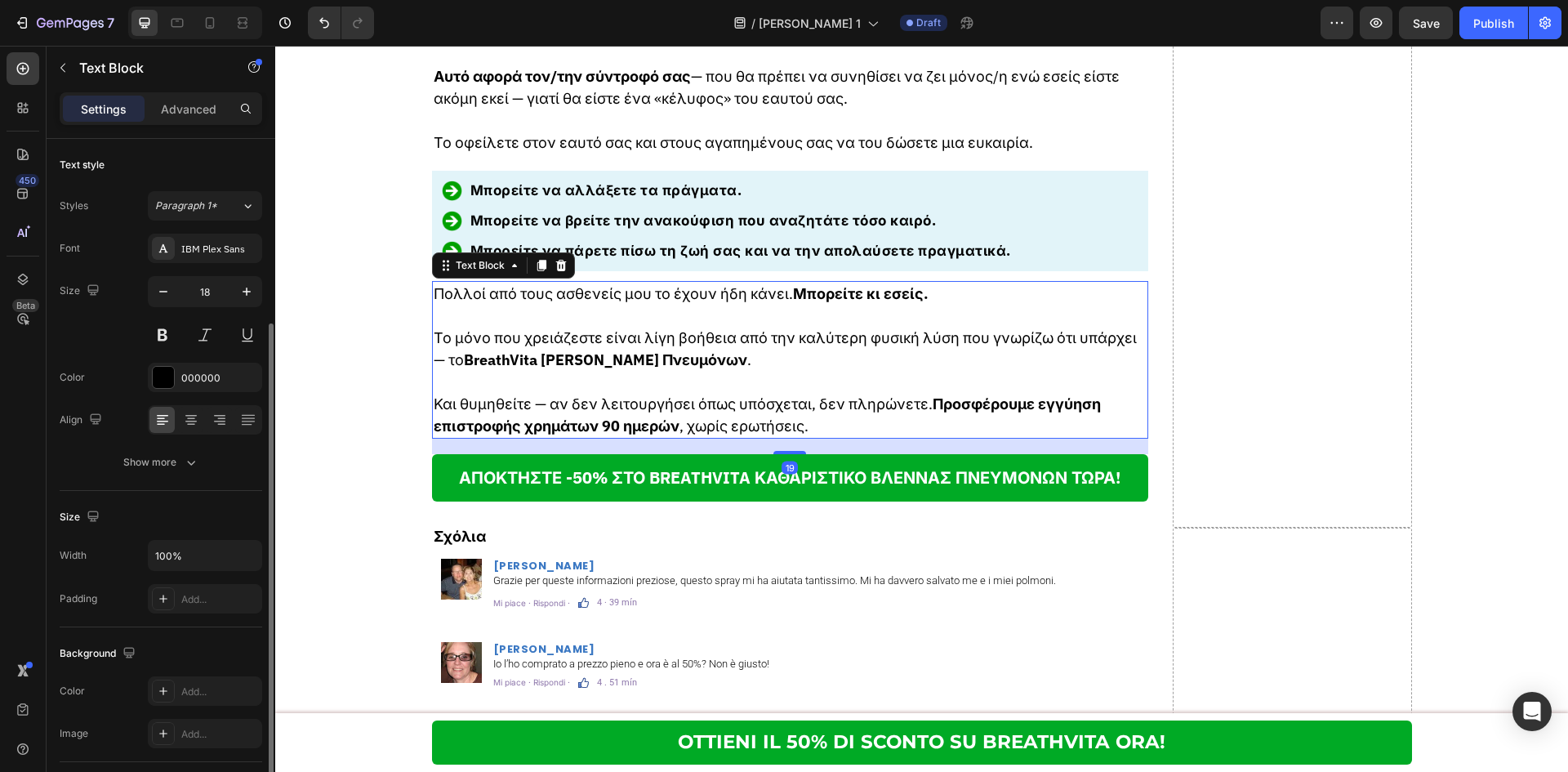
scroll to position [288, 0]
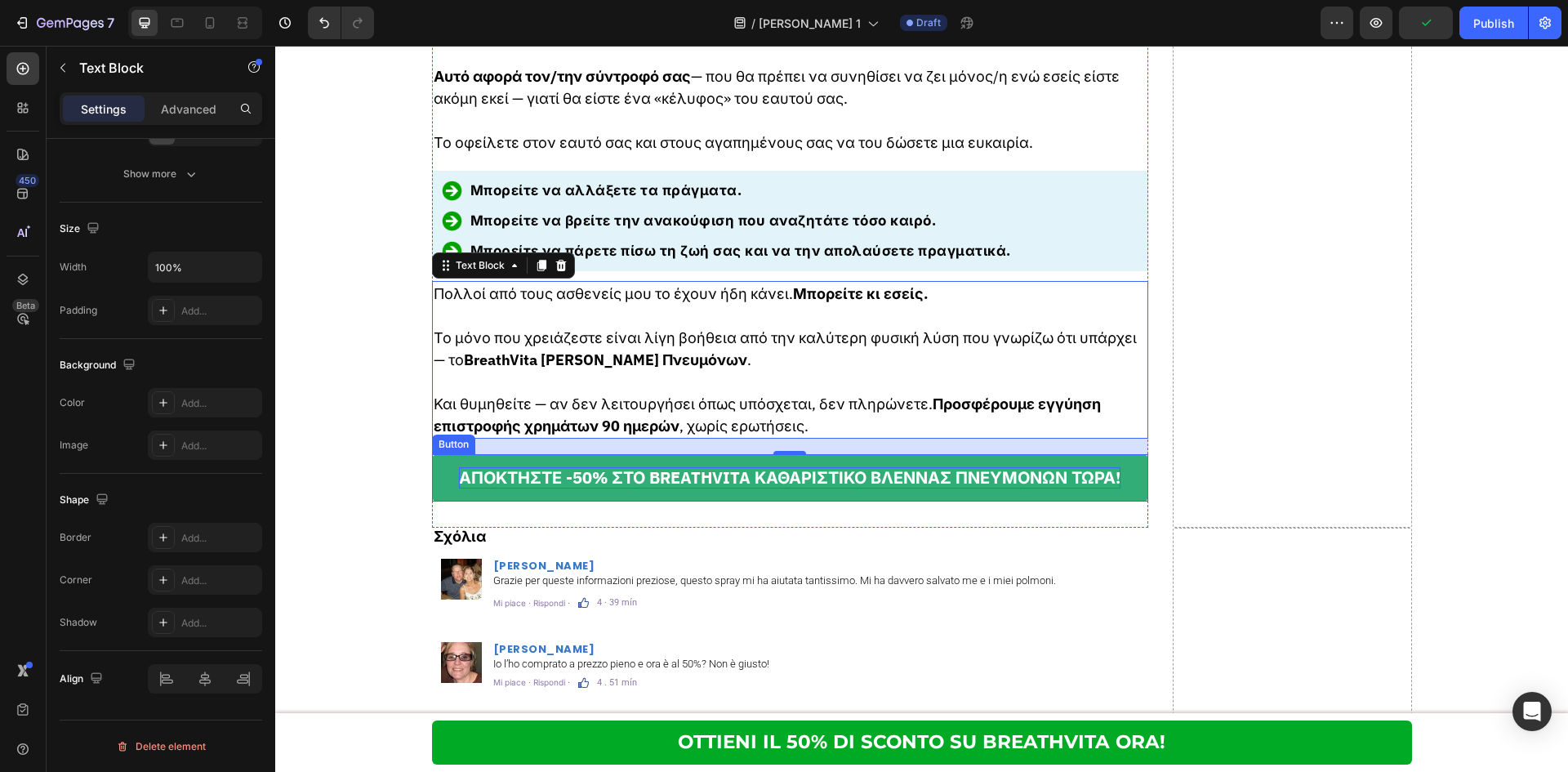
click at [894, 467] on p "ΑΠΟΚΤΗΣΤΕ -50% ΣΤΟ BREATHVITA ΚΑΘΑΡΙΣΤΙΚΟ ΒΛΕΝΝΑΣ ΠΝΕΥΜΟΝΩΝ ΤΩΡΑ!" at bounding box center [790, 477] width 662 height 21
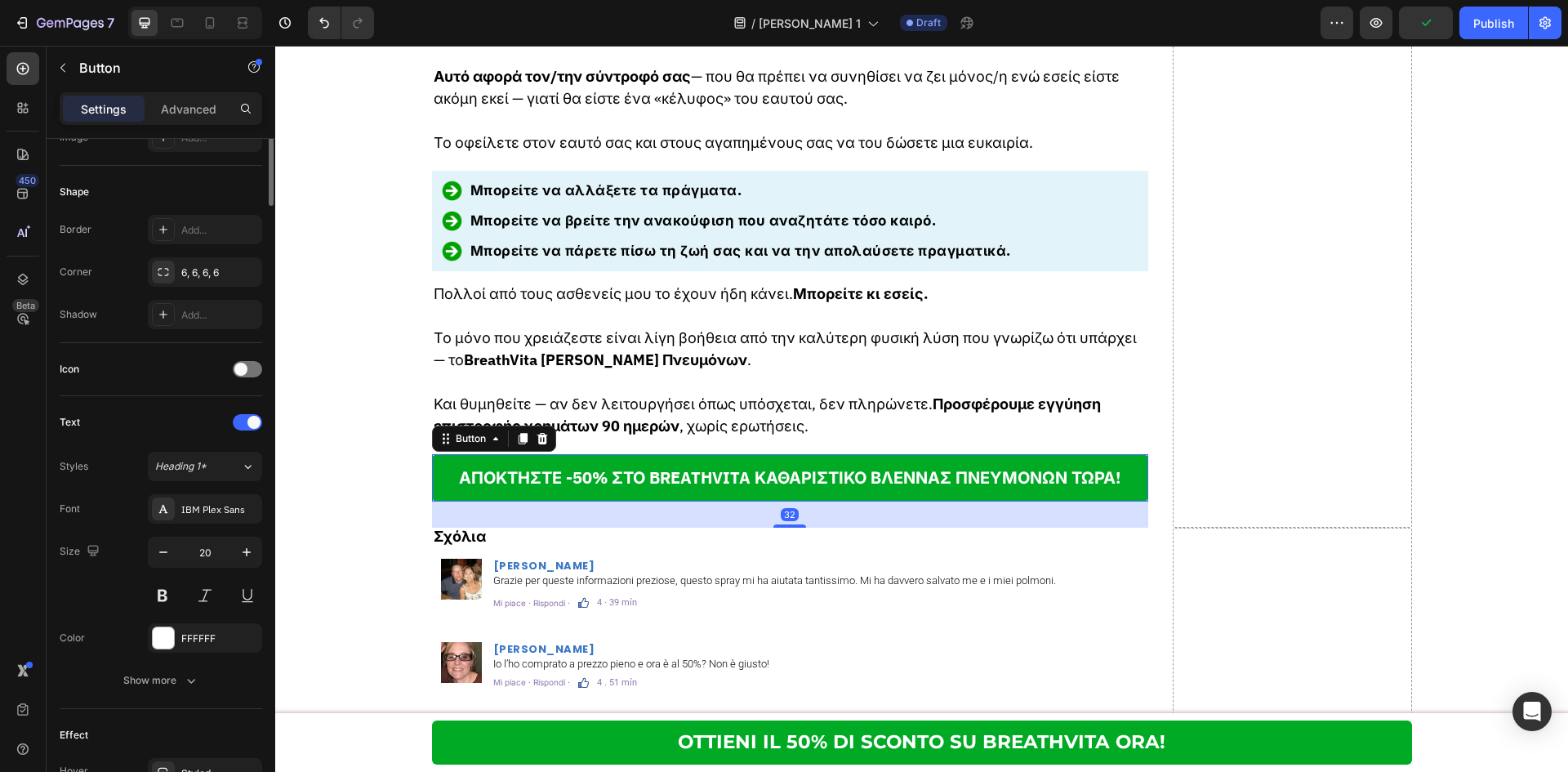
scroll to position [0, 0]
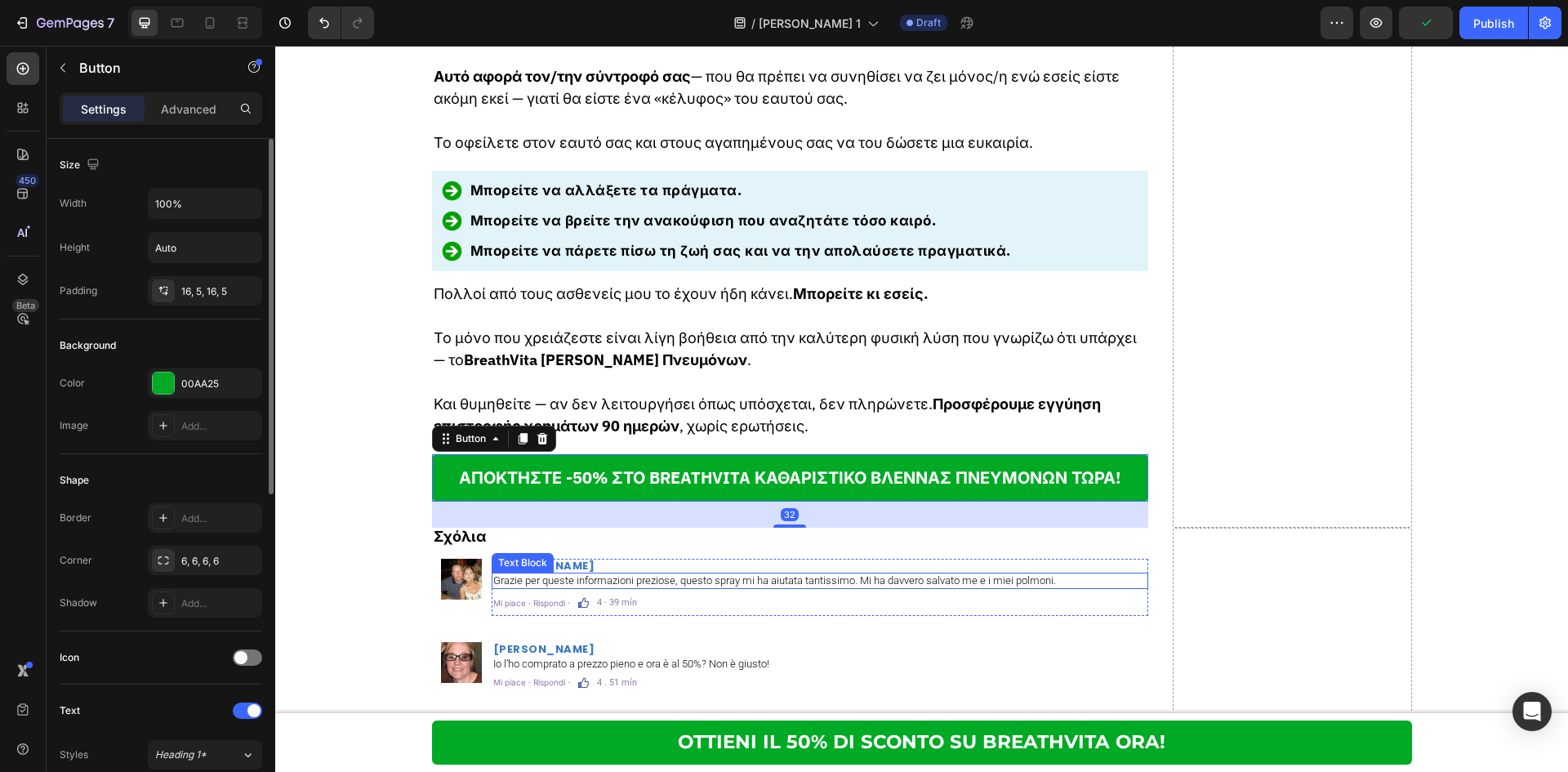
click at [833, 572] on div "Grazie per queste informazioni preziose, questo spray mi ha aiutata tantissimo.…" at bounding box center [819, 580] width 656 height 16
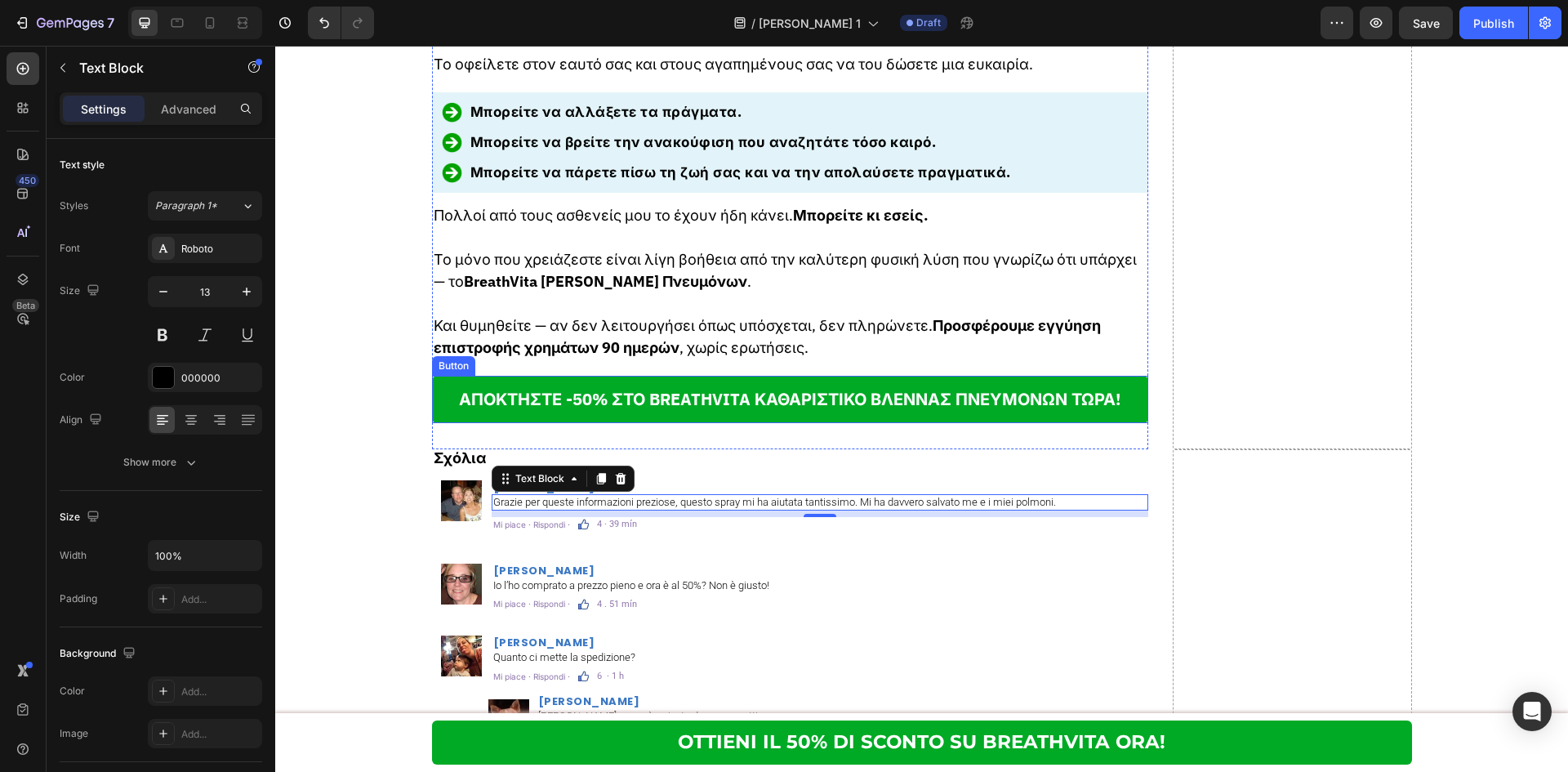
scroll to position [9394, 0]
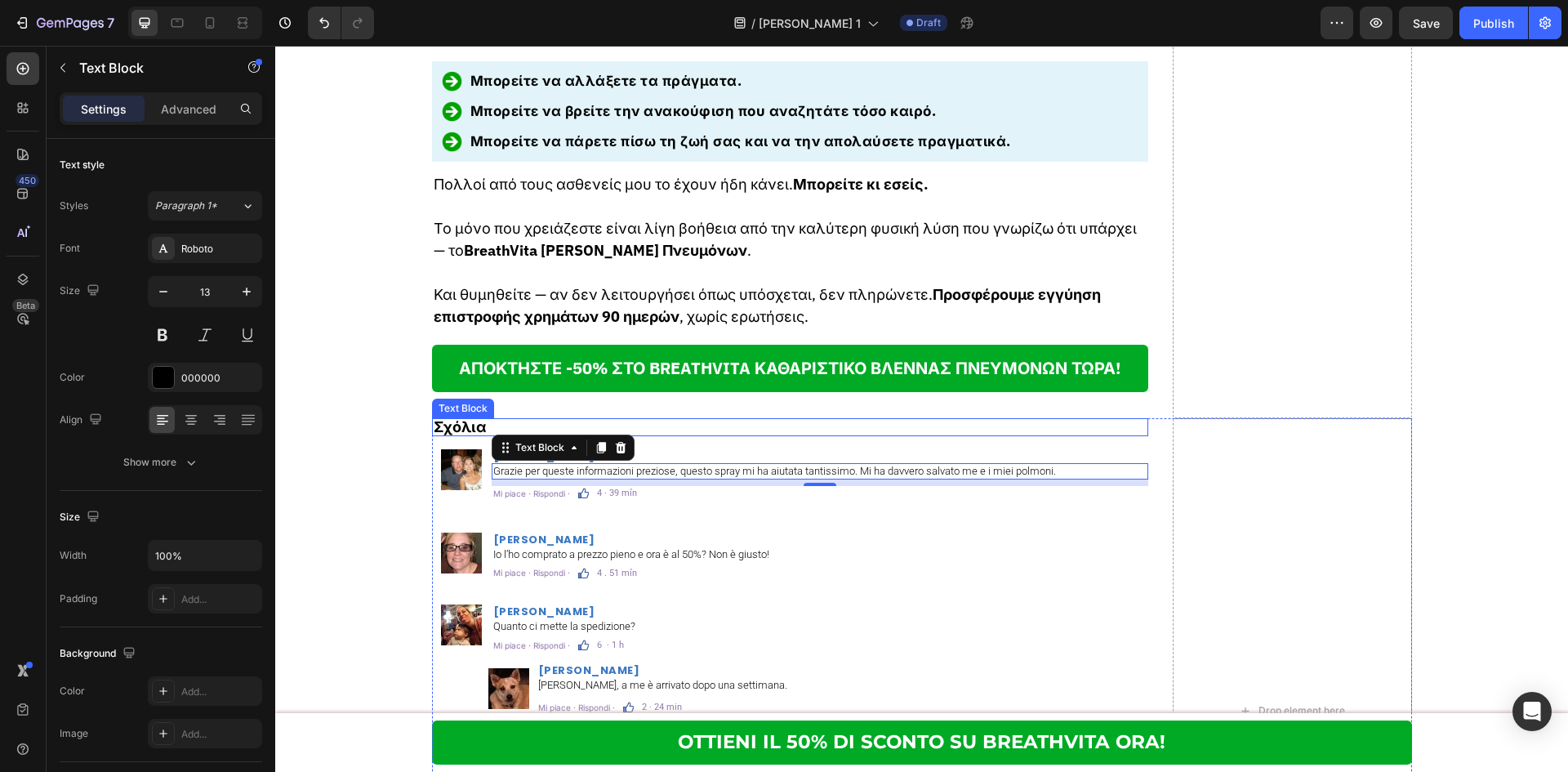
click at [681, 420] on p "Σχόλια" at bounding box center [791, 428] width 714 height 15
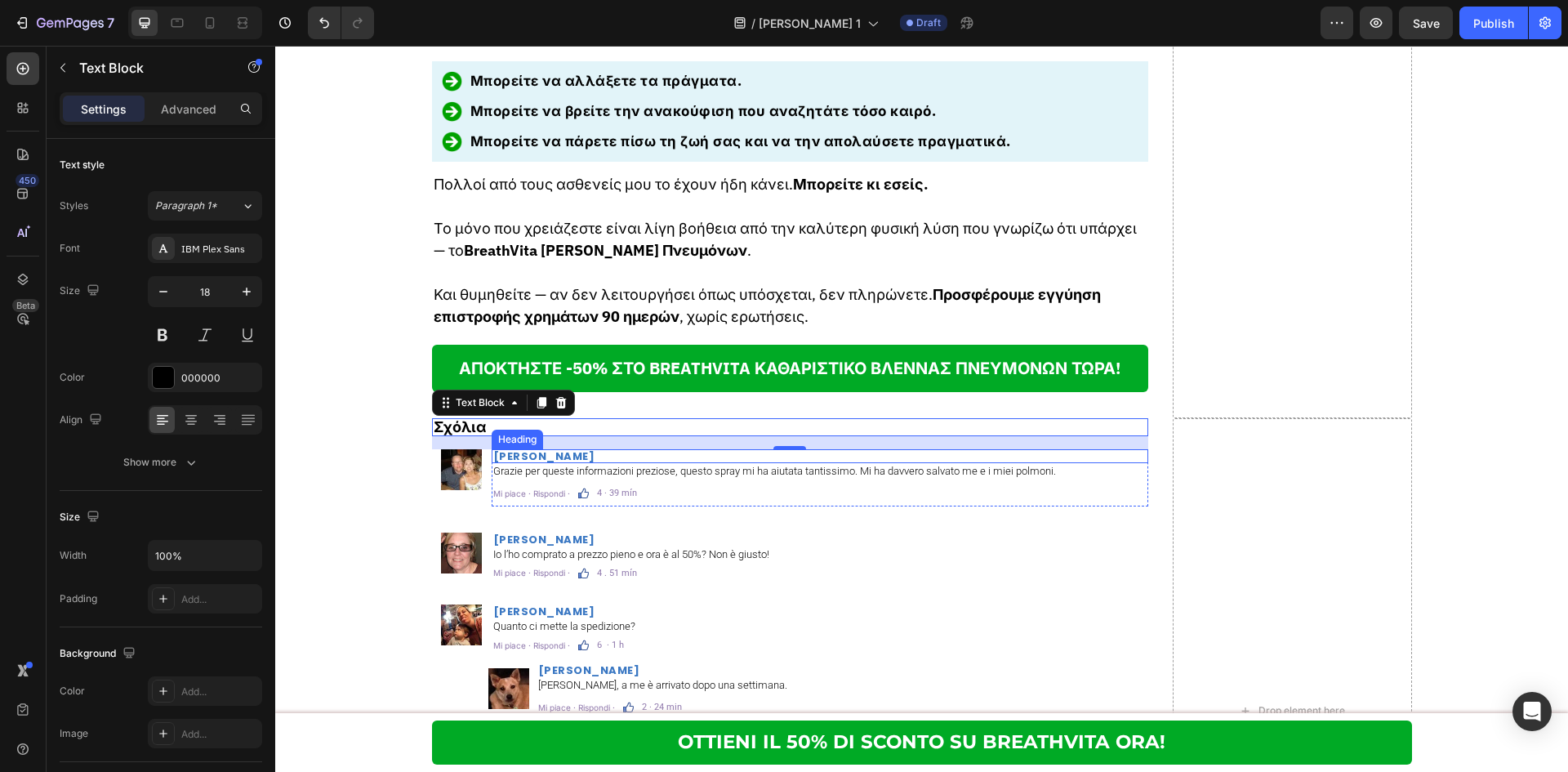
click at [549, 448] on strong "Paola De Luca" at bounding box center [543, 456] width 102 height 16
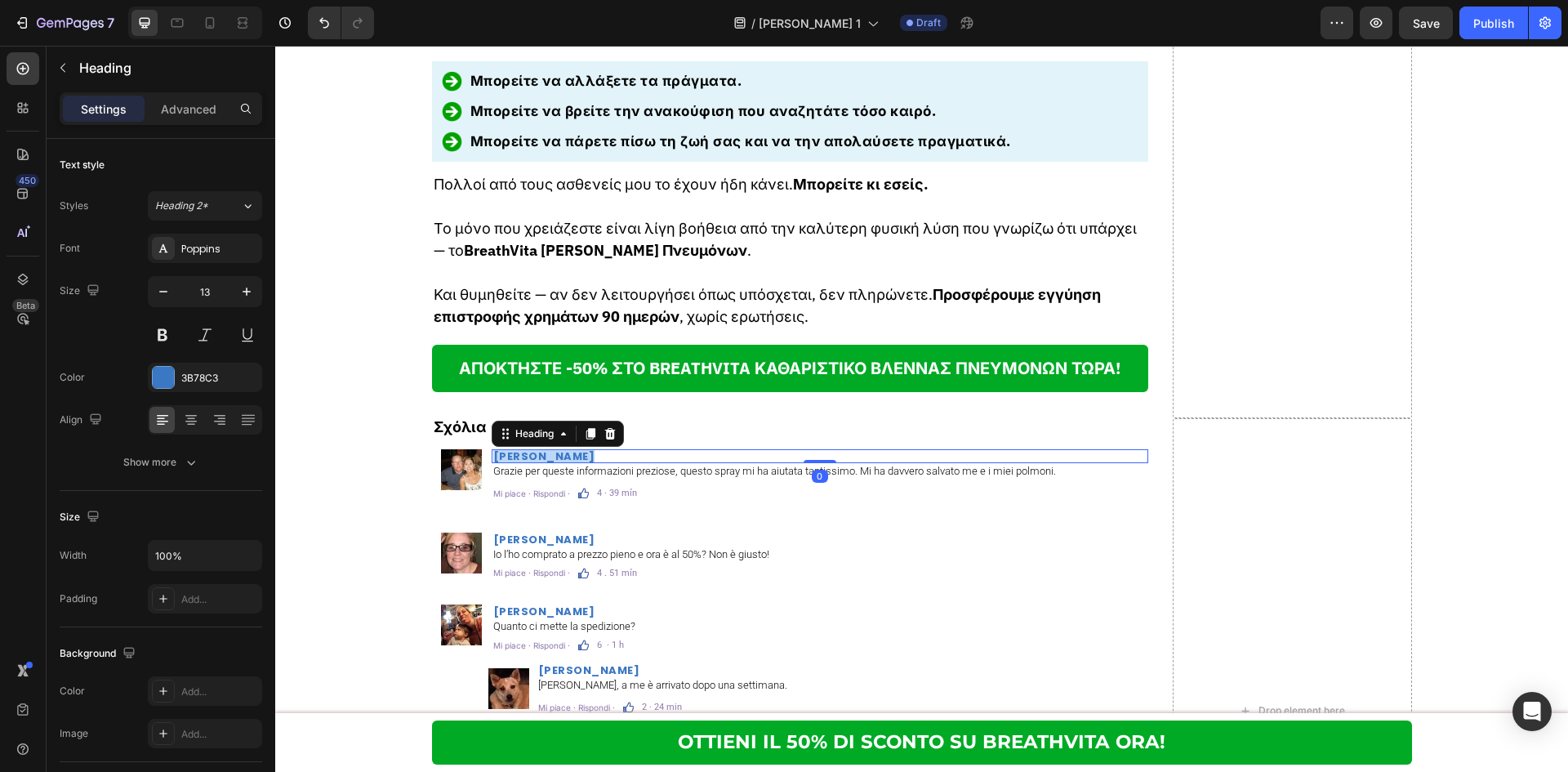
click at [549, 448] on strong "Paola De Luca" at bounding box center [543, 456] width 102 height 16
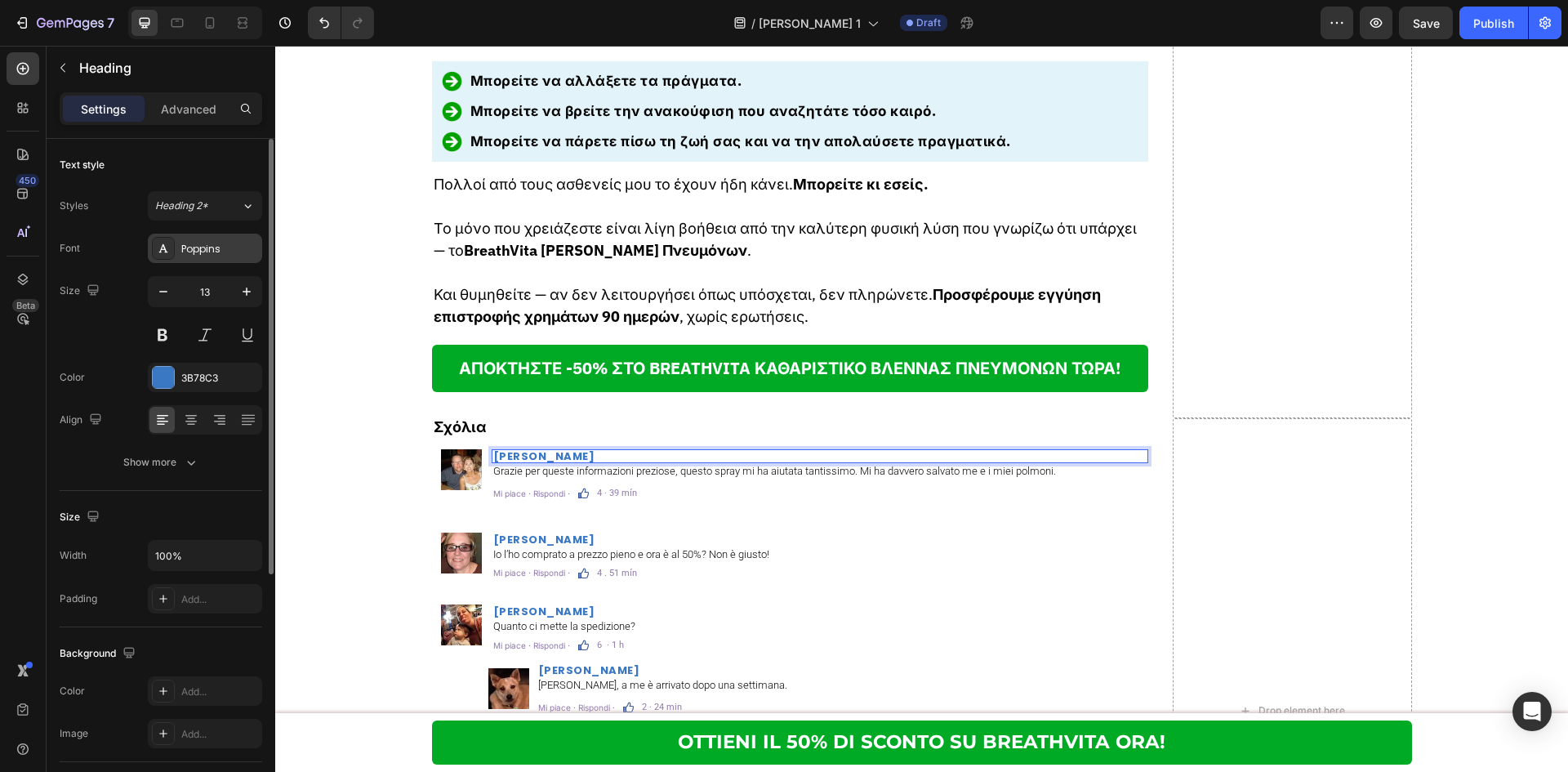
click at [205, 249] on div "Poppins" at bounding box center [219, 249] width 77 height 15
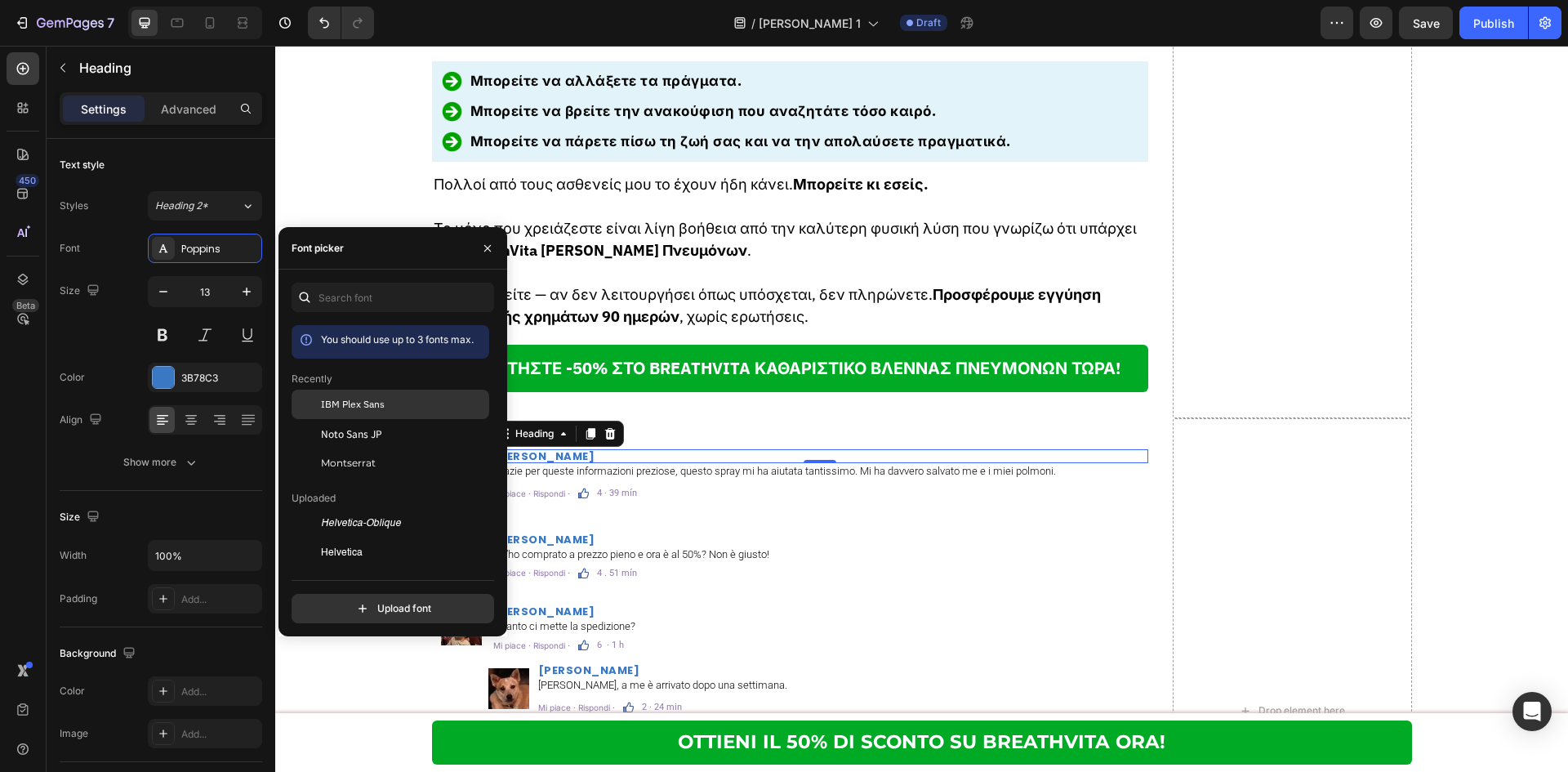
click at [373, 407] on span "IBM Plex Sans" at bounding box center [353, 404] width 63 height 15
click at [545, 487] on p "Mi piace · Rispondi ·" at bounding box center [531, 493] width 77 height 11
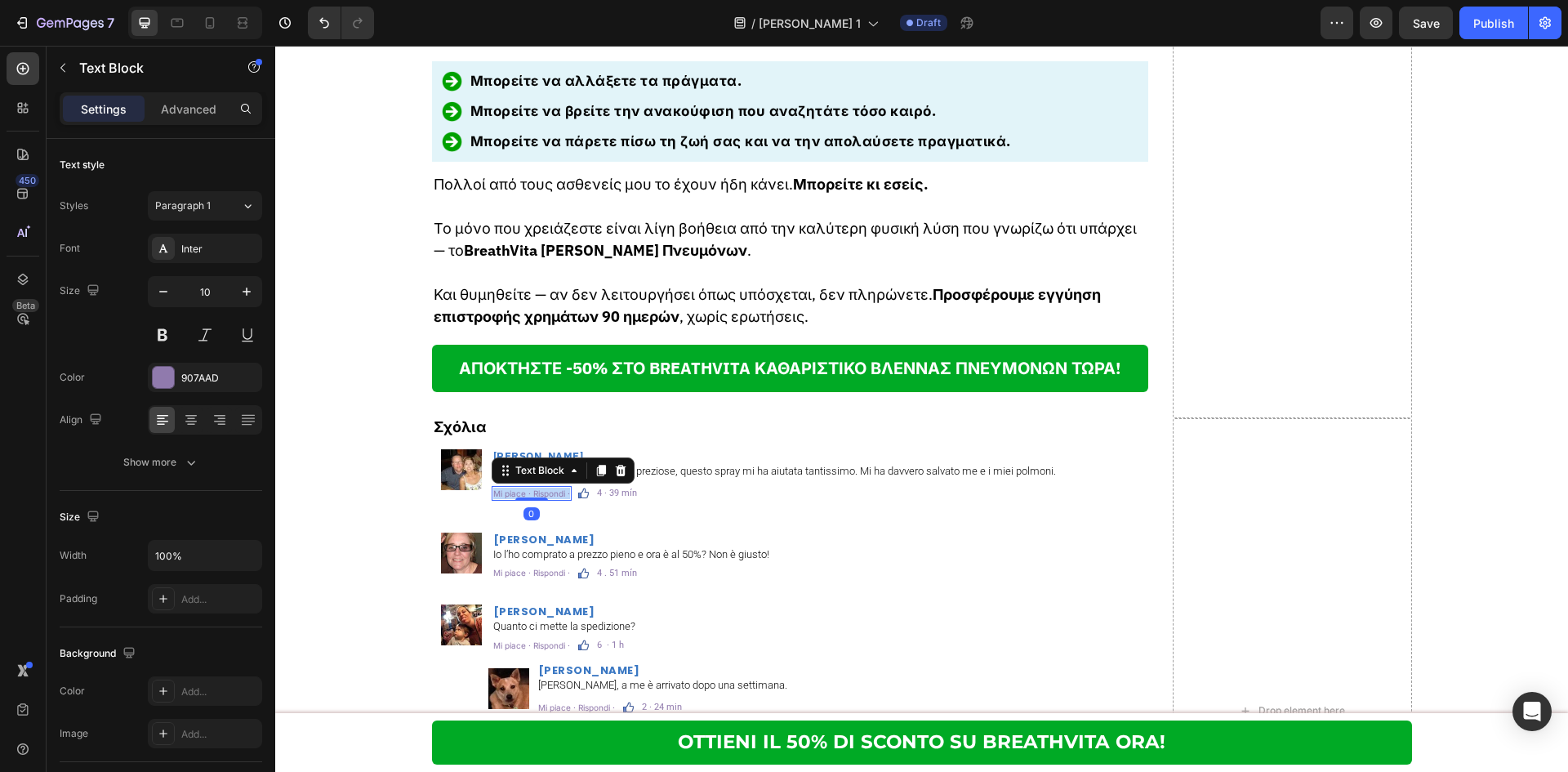
click at [545, 487] on p "Mi piace · Rispondi ·" at bounding box center [531, 493] width 77 height 11
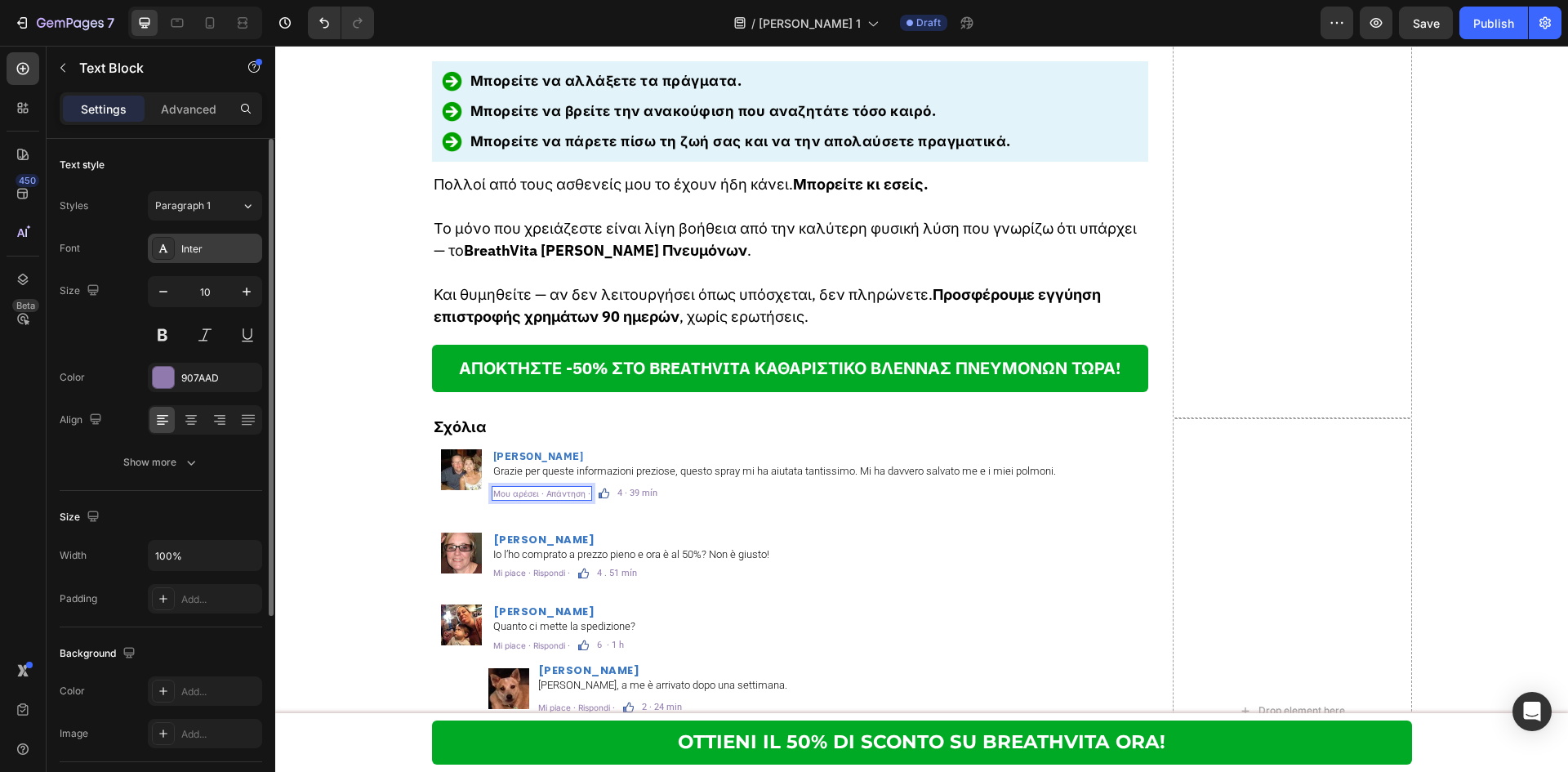
click at [189, 257] on div "Inter" at bounding box center [204, 247] width 114 height 29
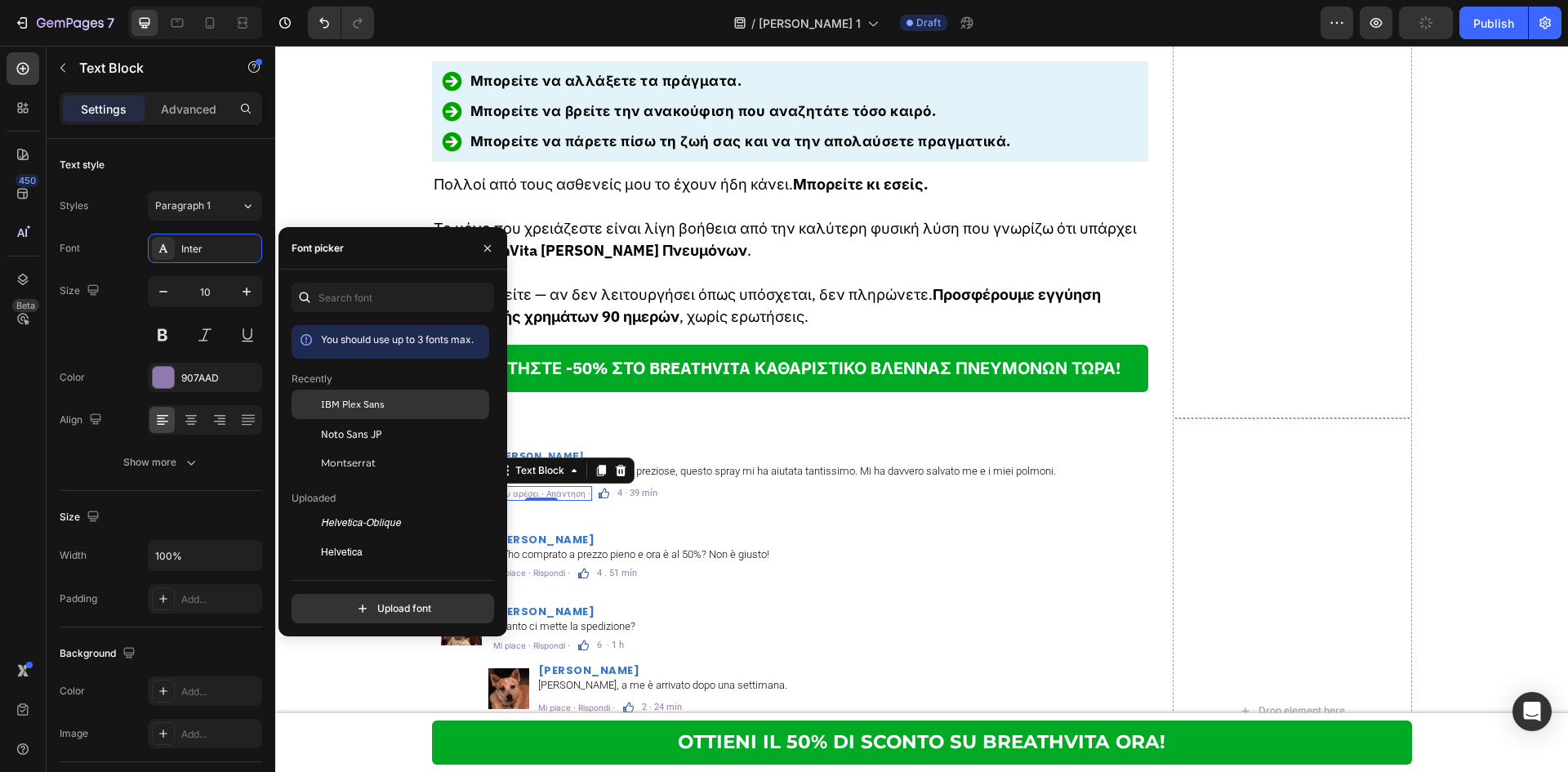
click at [415, 403] on div "IBM Plex Sans" at bounding box center [403, 404] width 165 height 15
click at [549, 567] on p "Mi piace · Rispondi ·" at bounding box center [531, 572] width 77 height 11
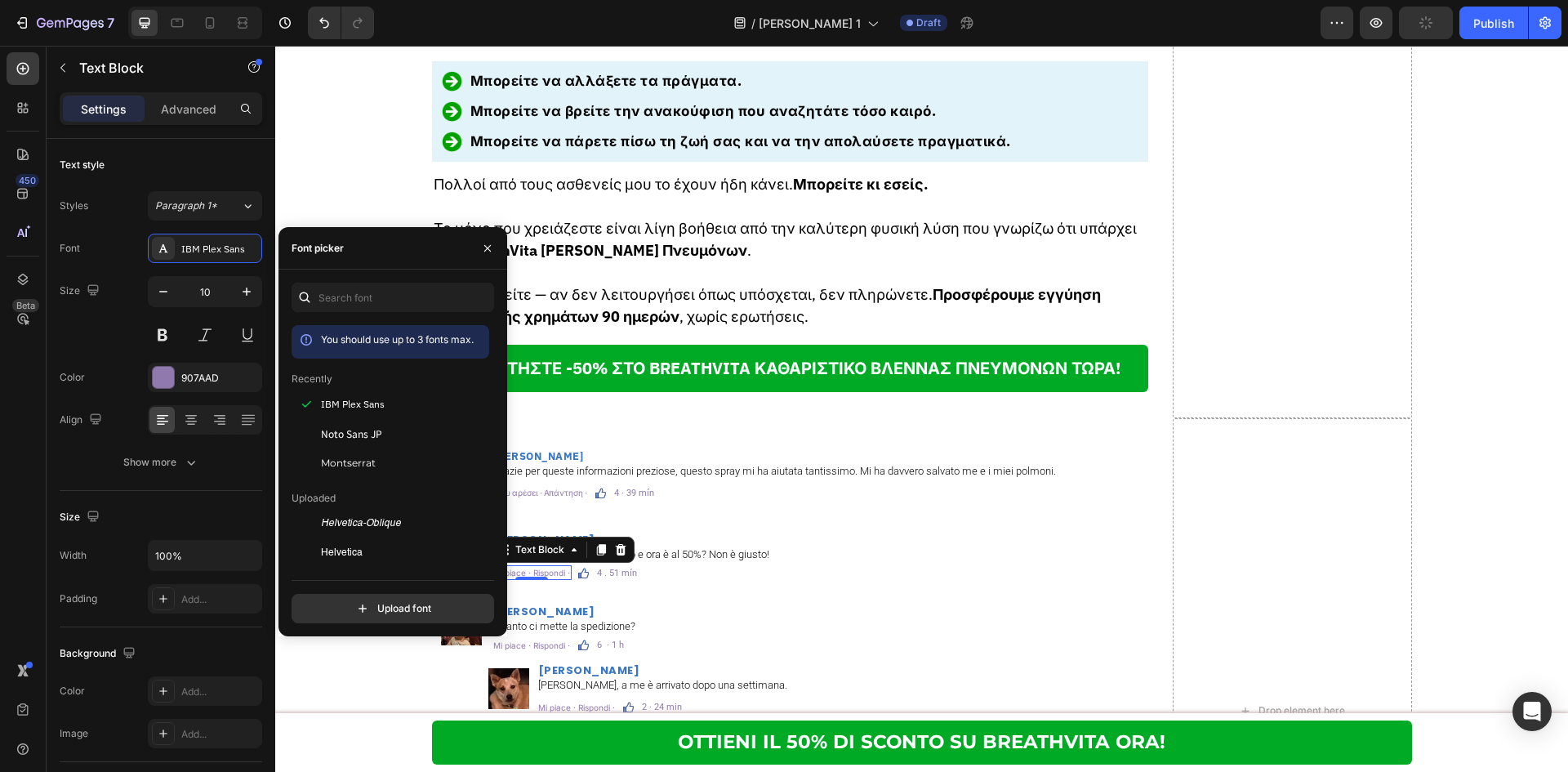
click at [549, 567] on p "Mi piace · Rispondi ·" at bounding box center [531, 572] width 77 height 11
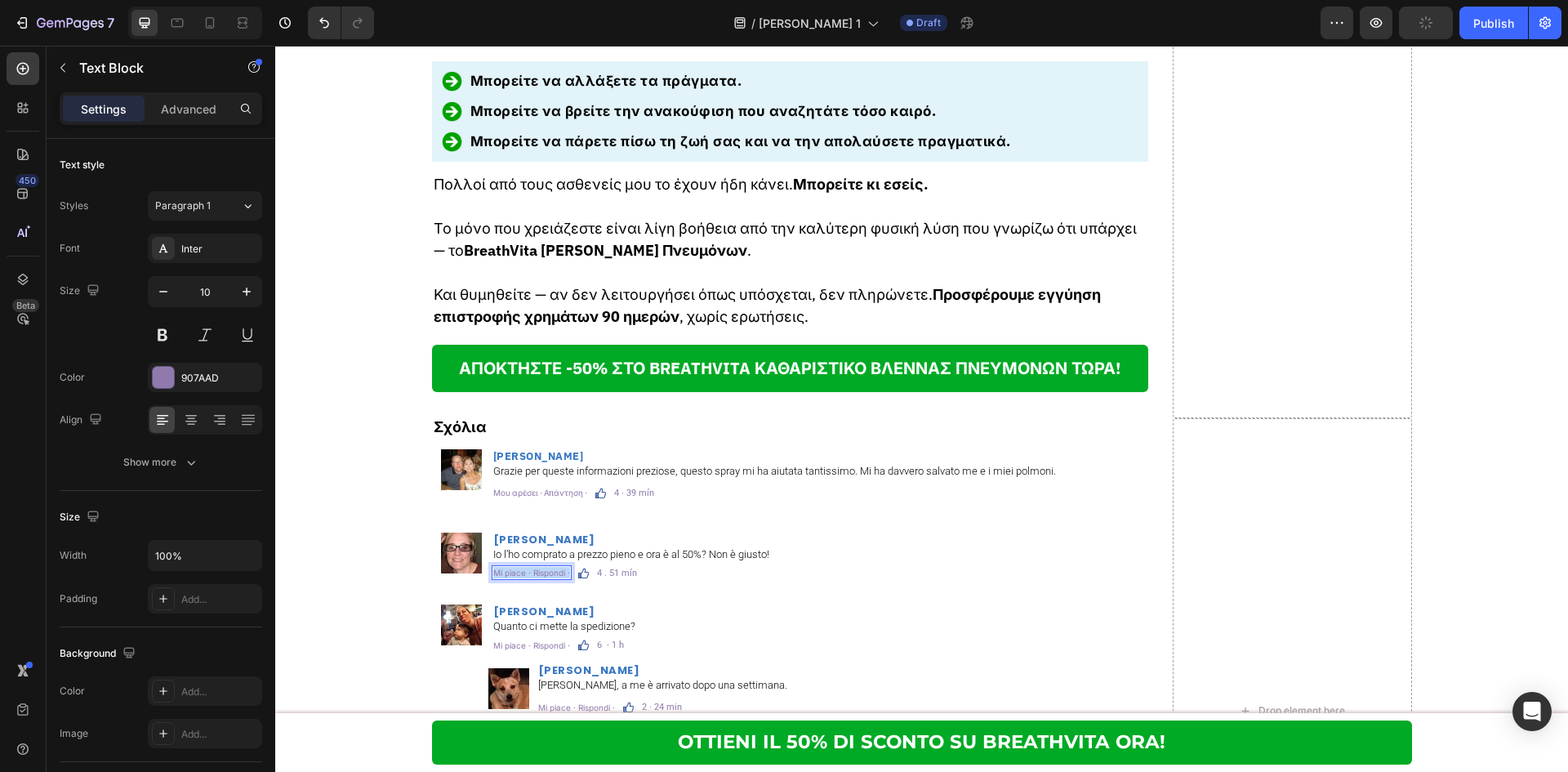
click at [549, 567] on p "Mi piace · Rispondi ·" at bounding box center [531, 572] width 77 height 11
click at [215, 257] on div "Inter" at bounding box center [204, 247] width 114 height 29
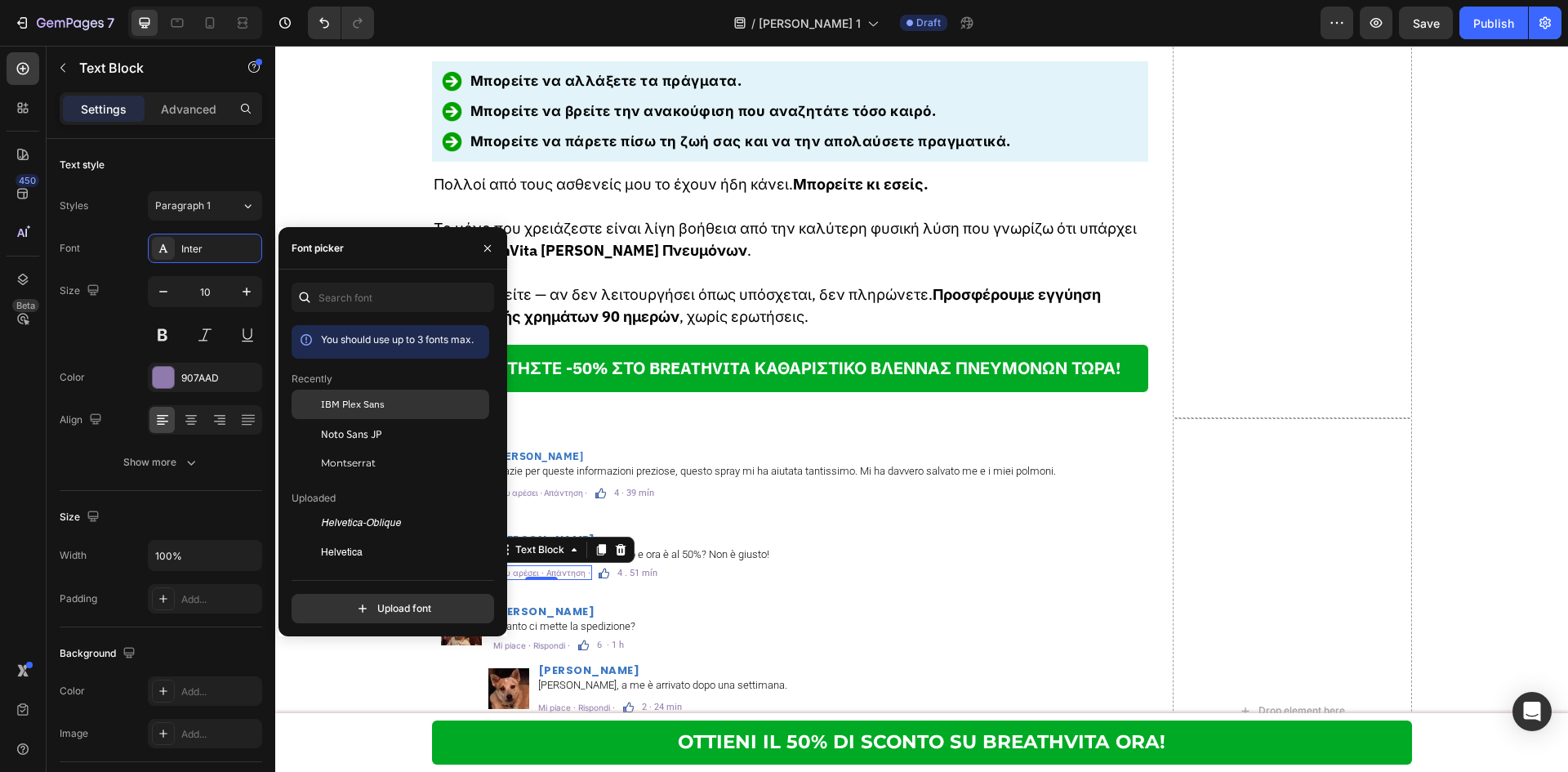
drag, startPoint x: 359, startPoint y: 400, endPoint x: 580, endPoint y: 456, distance: 228.0
click at [359, 400] on span "IBM Plex Sans" at bounding box center [353, 404] width 63 height 15
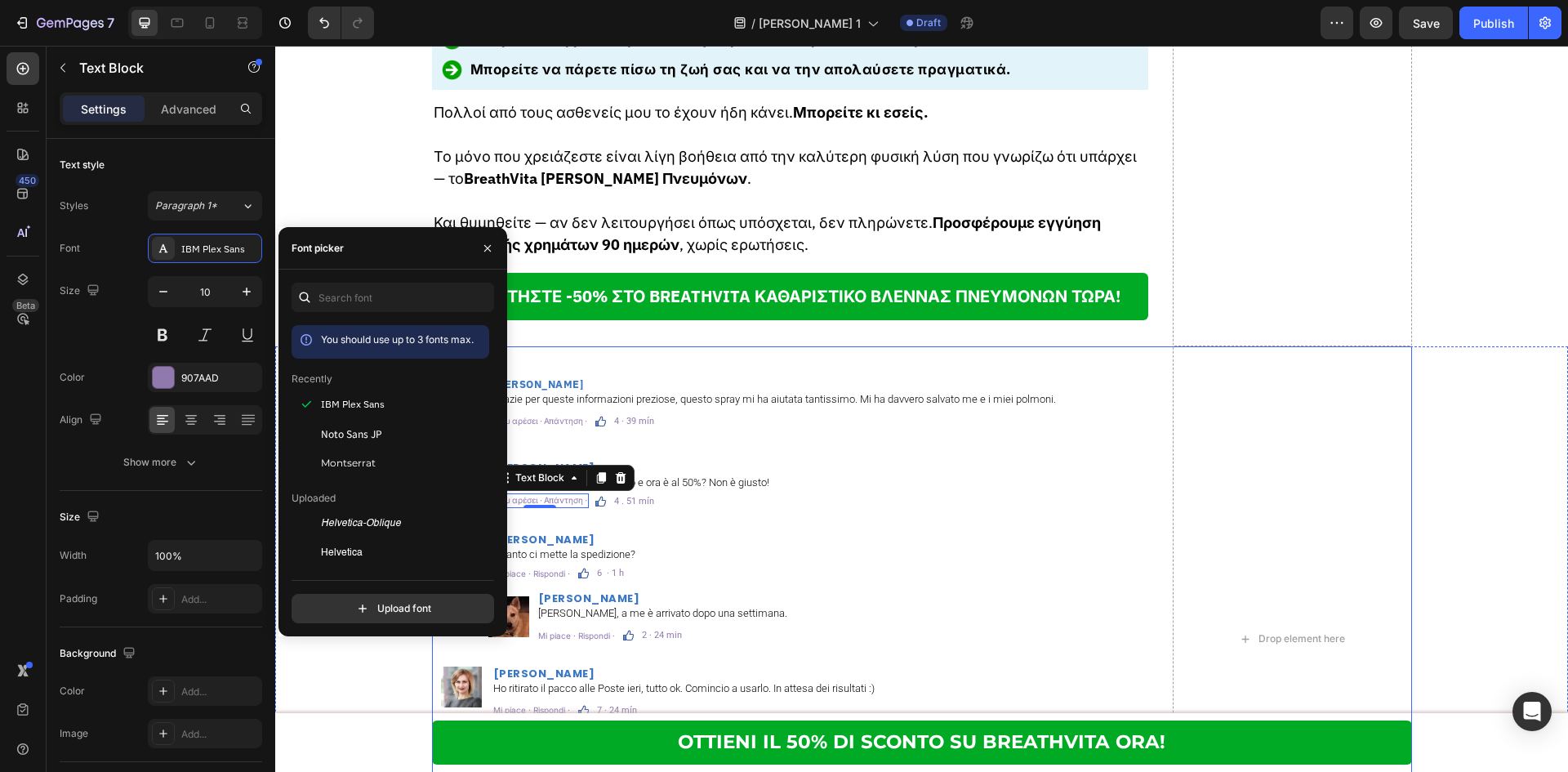
scroll to position [9502, 0]
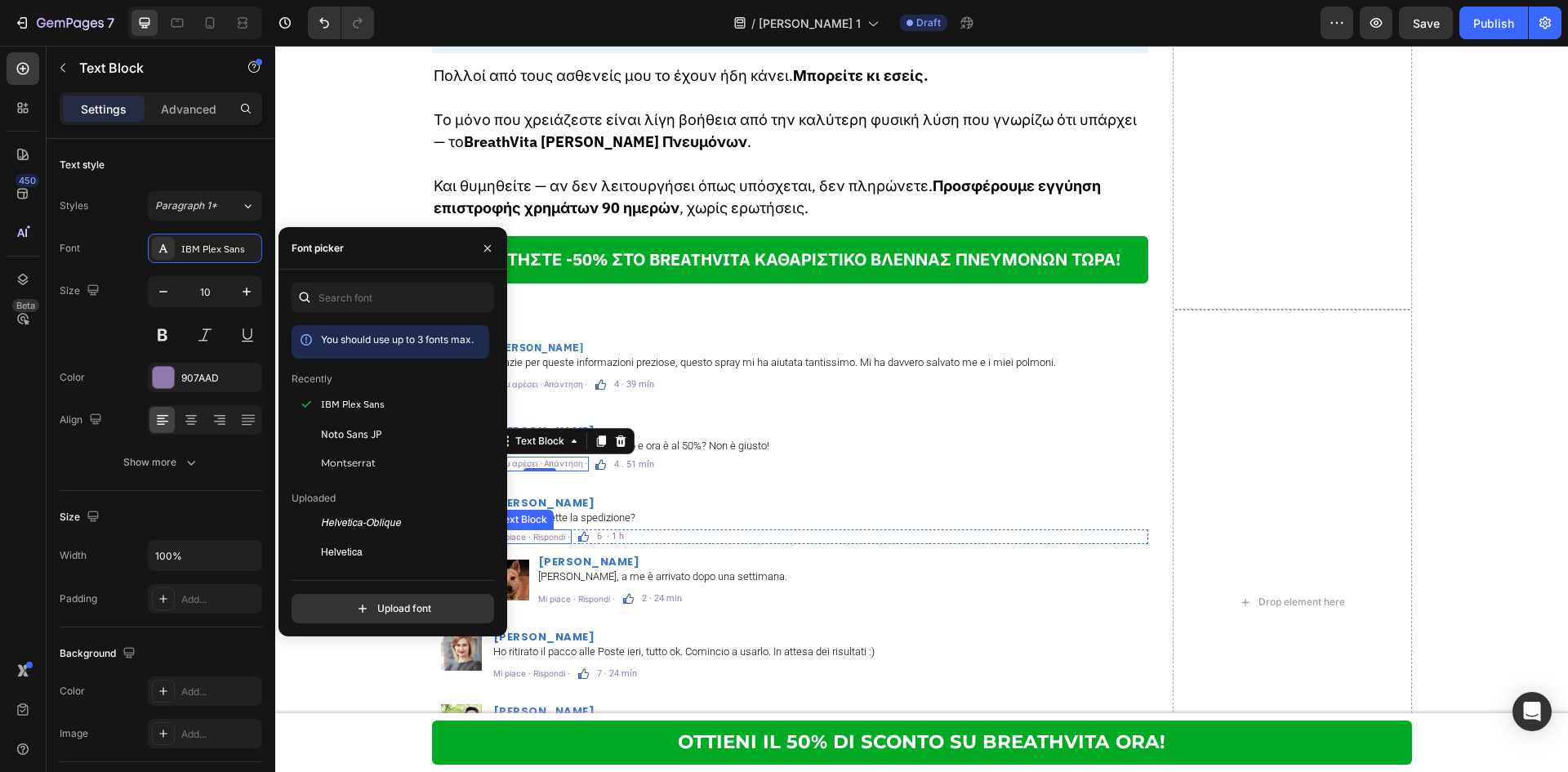
click at [539, 531] on p "Mi piace · Rispondi ·" at bounding box center [531, 537] width 77 height 11
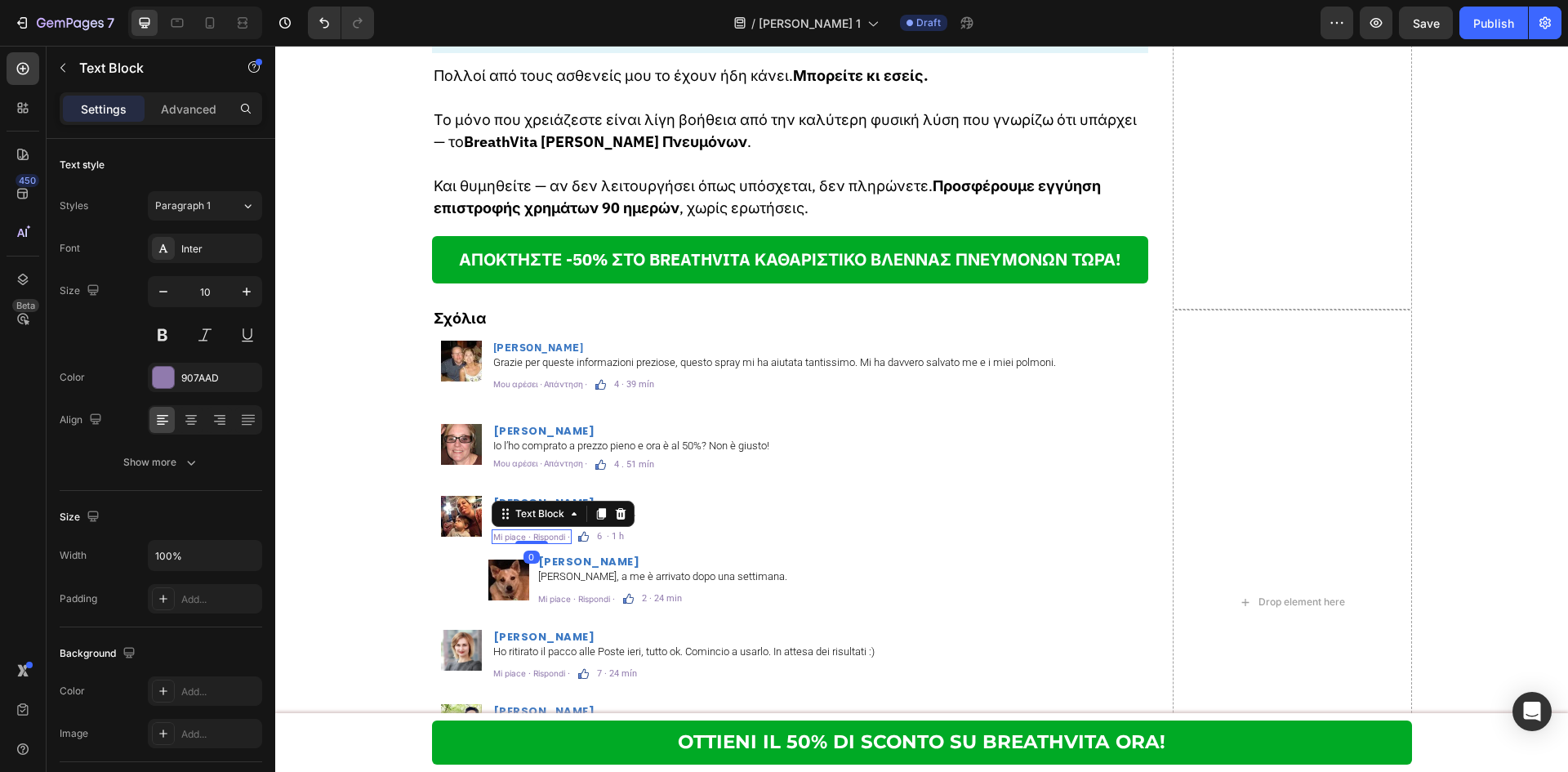
click at [539, 531] on p "Mi piace · Rispondi ·" at bounding box center [531, 537] width 77 height 11
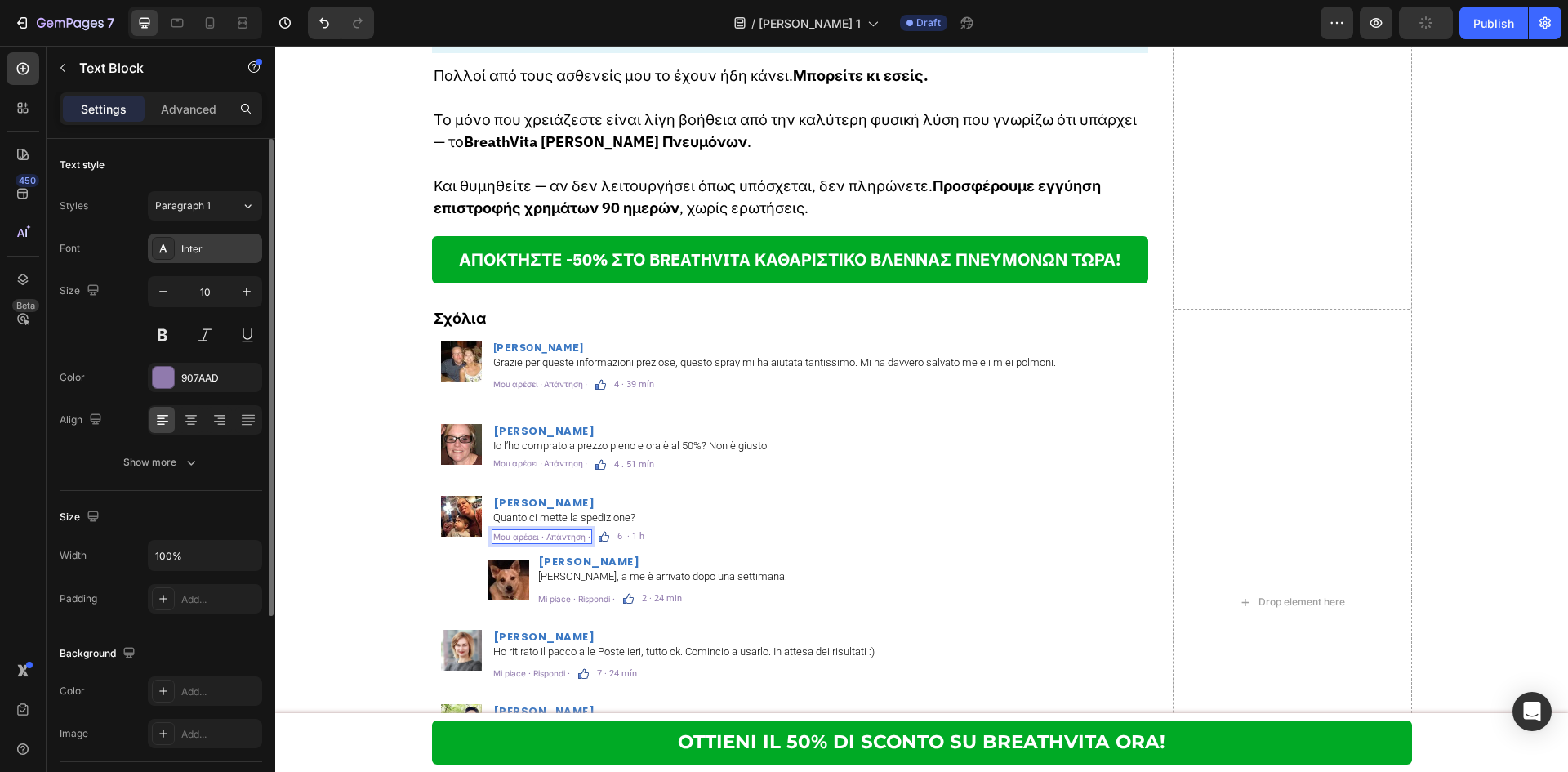
click at [203, 246] on div "Inter" at bounding box center [219, 249] width 77 height 15
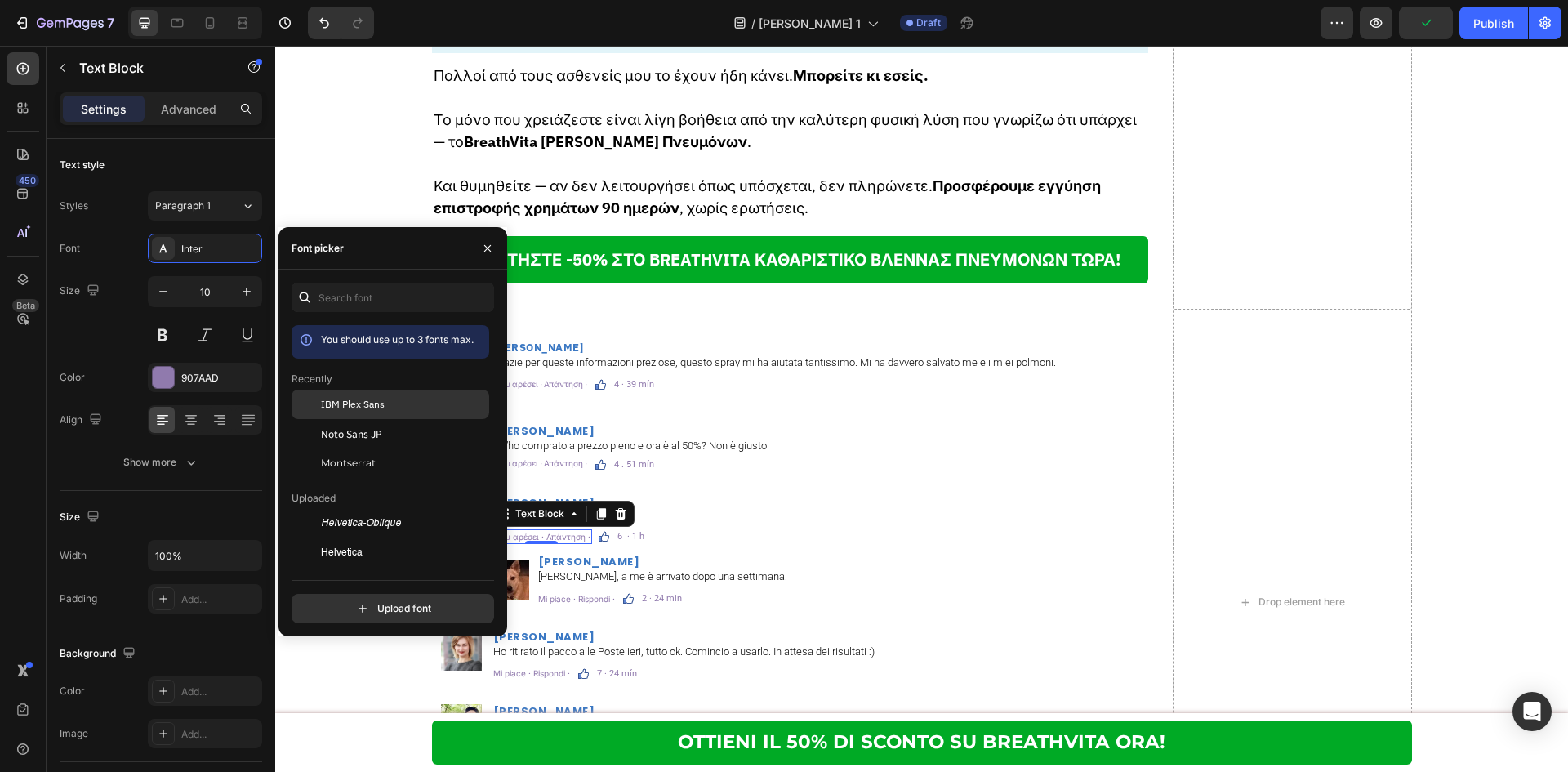
click at [328, 399] on span "IBM Plex Sans" at bounding box center [353, 404] width 63 height 15
click at [589, 593] on p "Mi piace · Rispondi ·" at bounding box center [577, 598] width 77 height 11
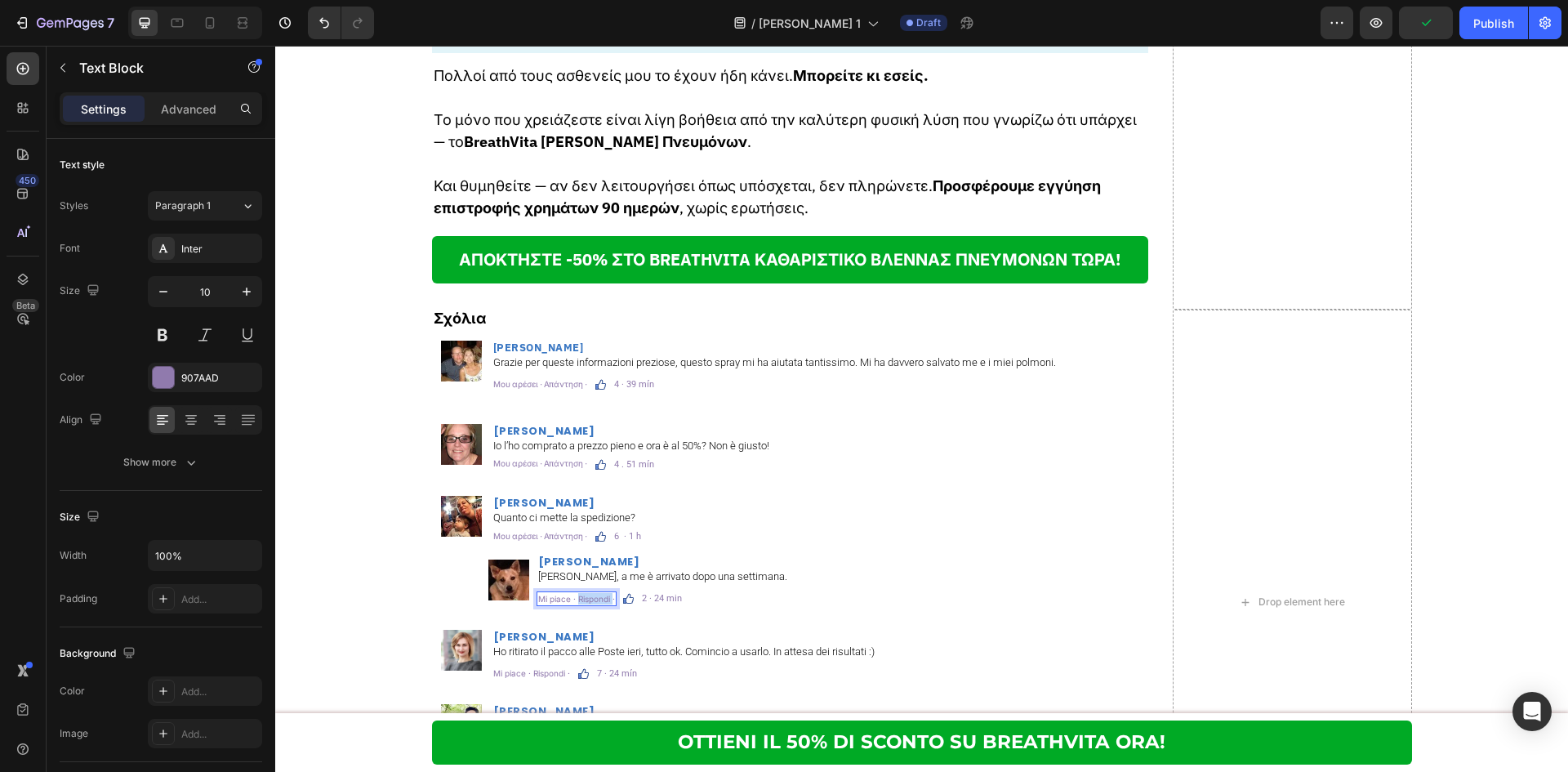
click at [589, 593] on p "Mi piace · Rispondi ·" at bounding box center [577, 598] width 77 height 11
drag, startPoint x: 207, startPoint y: 257, endPoint x: 212, endPoint y: 272, distance: 15.8
click at [208, 257] on div "Inter" at bounding box center [204, 247] width 114 height 29
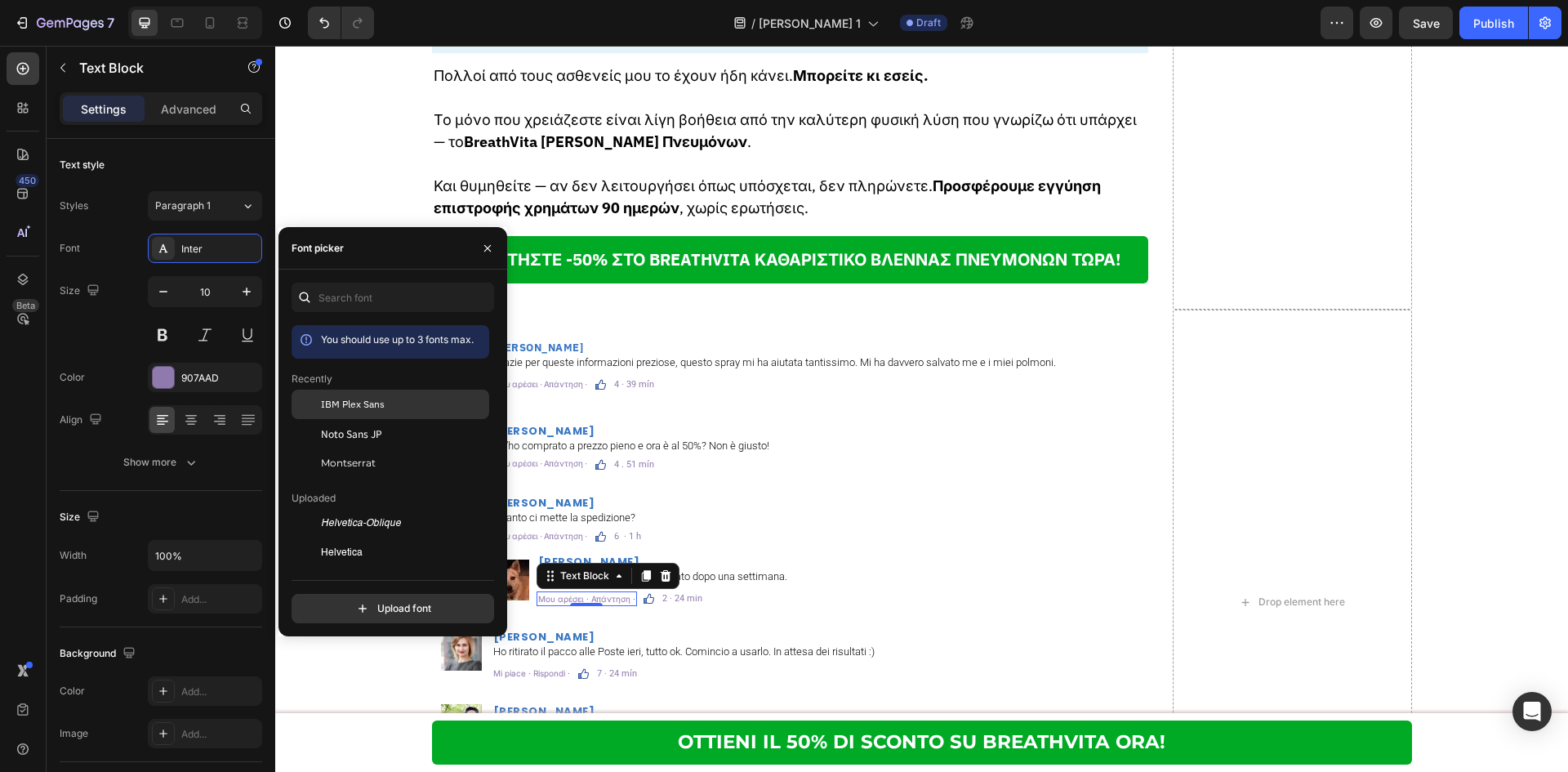
click at [304, 396] on div at bounding box center [305, 403] width 29 height 29
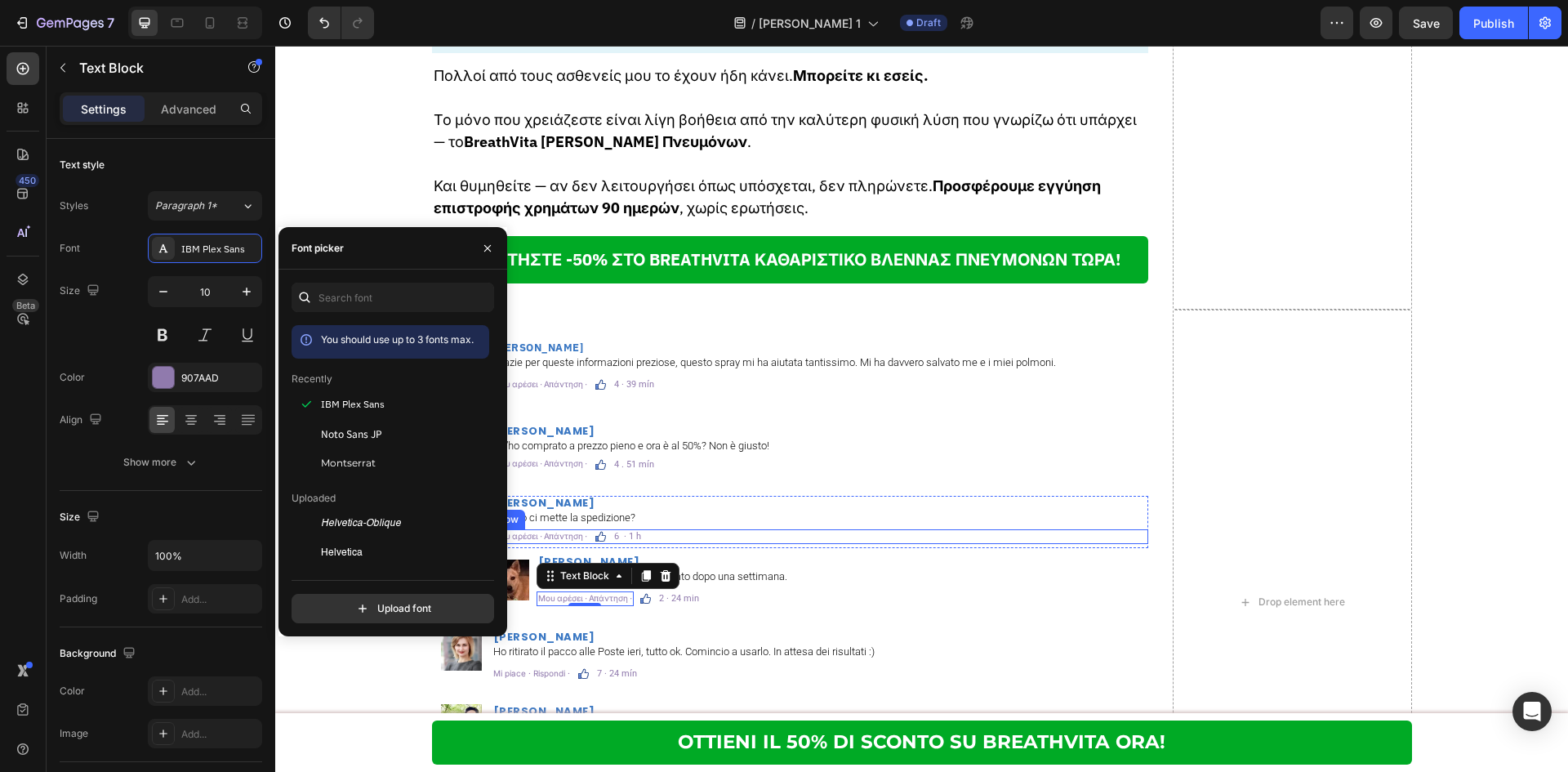
click at [995, 529] on div "Μου αρέσει · Απάντηση · Text Block Image 6 · 1 h Text Block Row" at bounding box center [819, 537] width 656 height 15
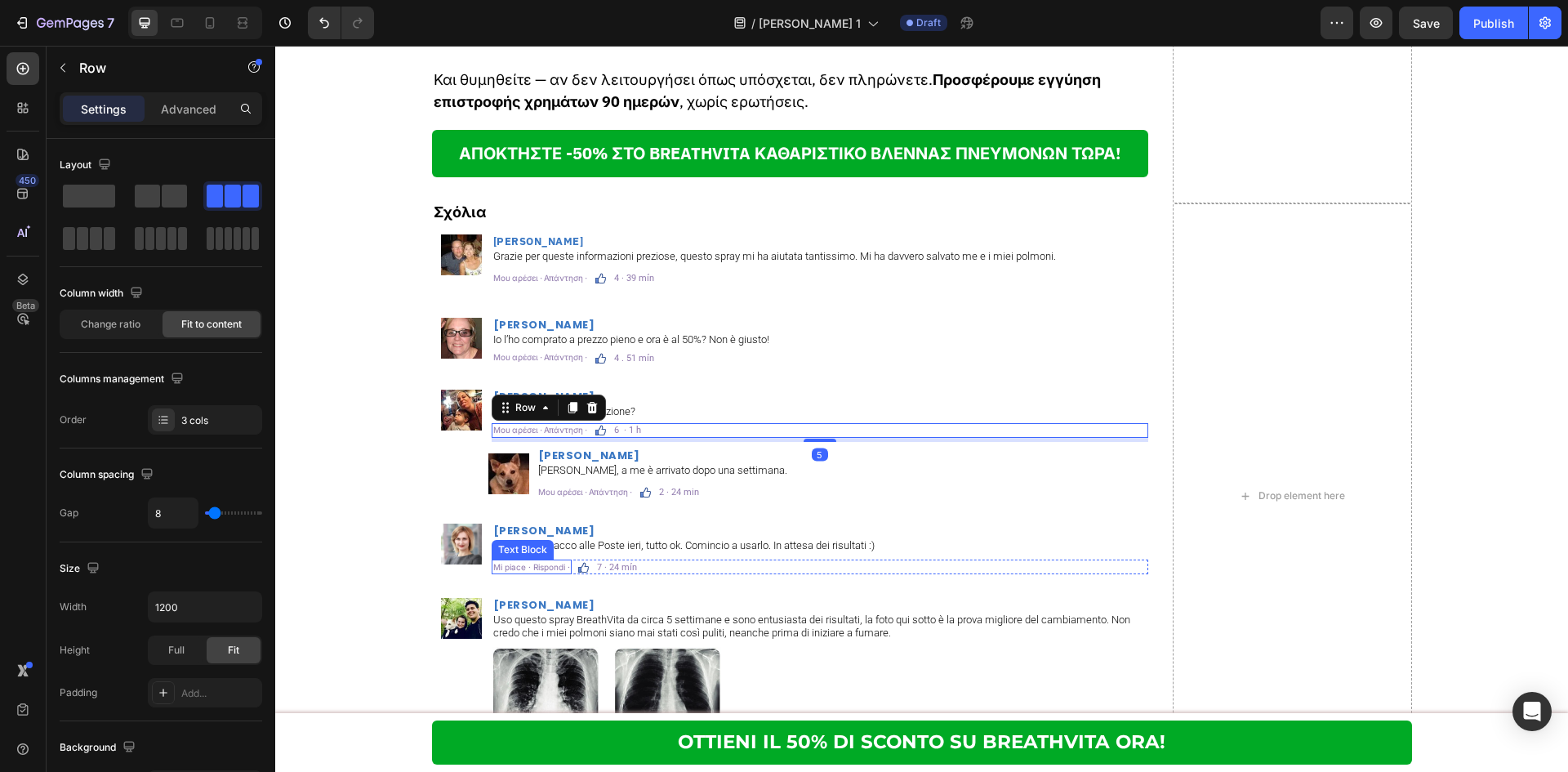
scroll to position [9611, 0]
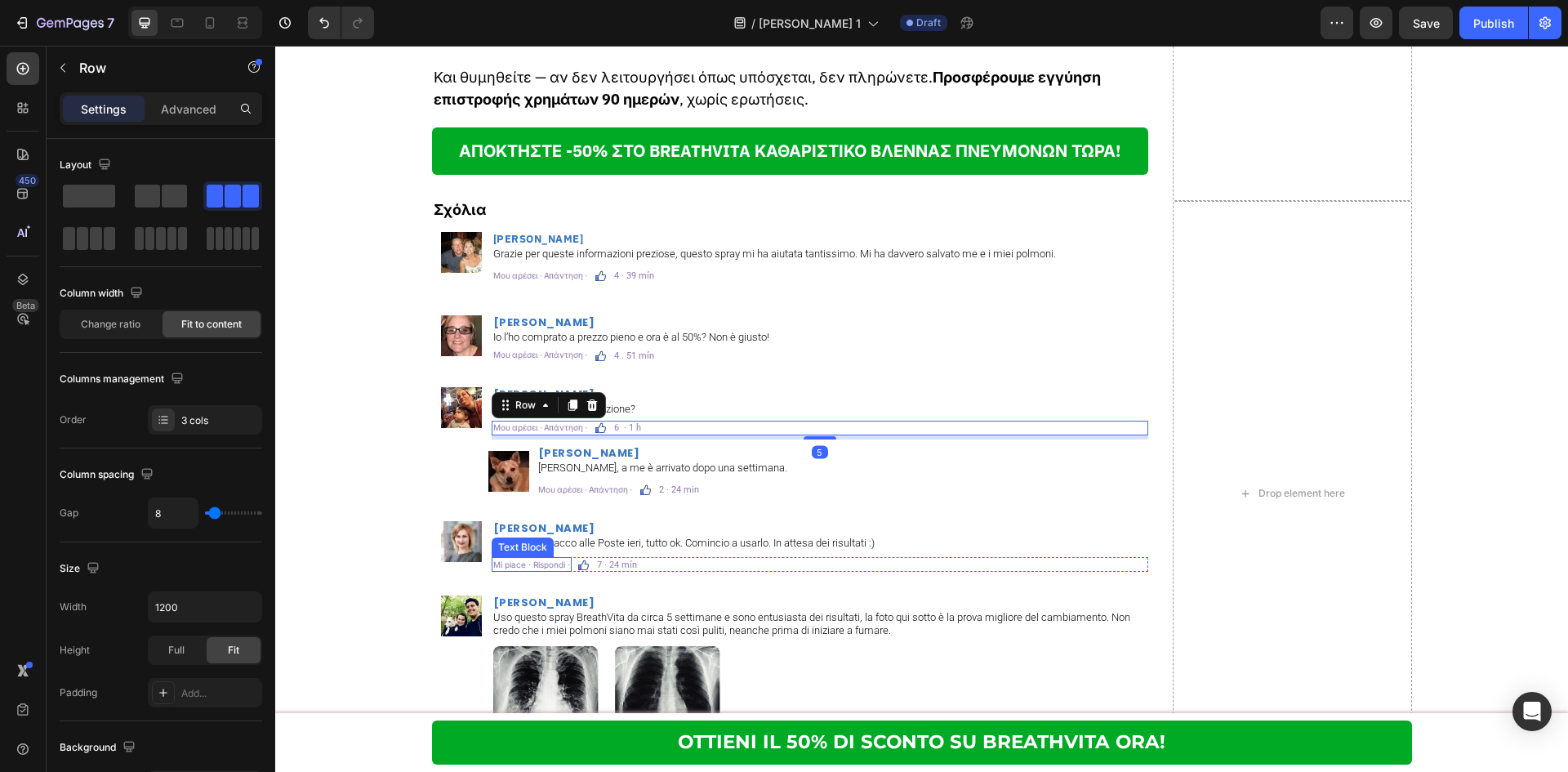
click at [517, 558] on p "Mi piace · Rispondi ·" at bounding box center [531, 564] width 77 height 11
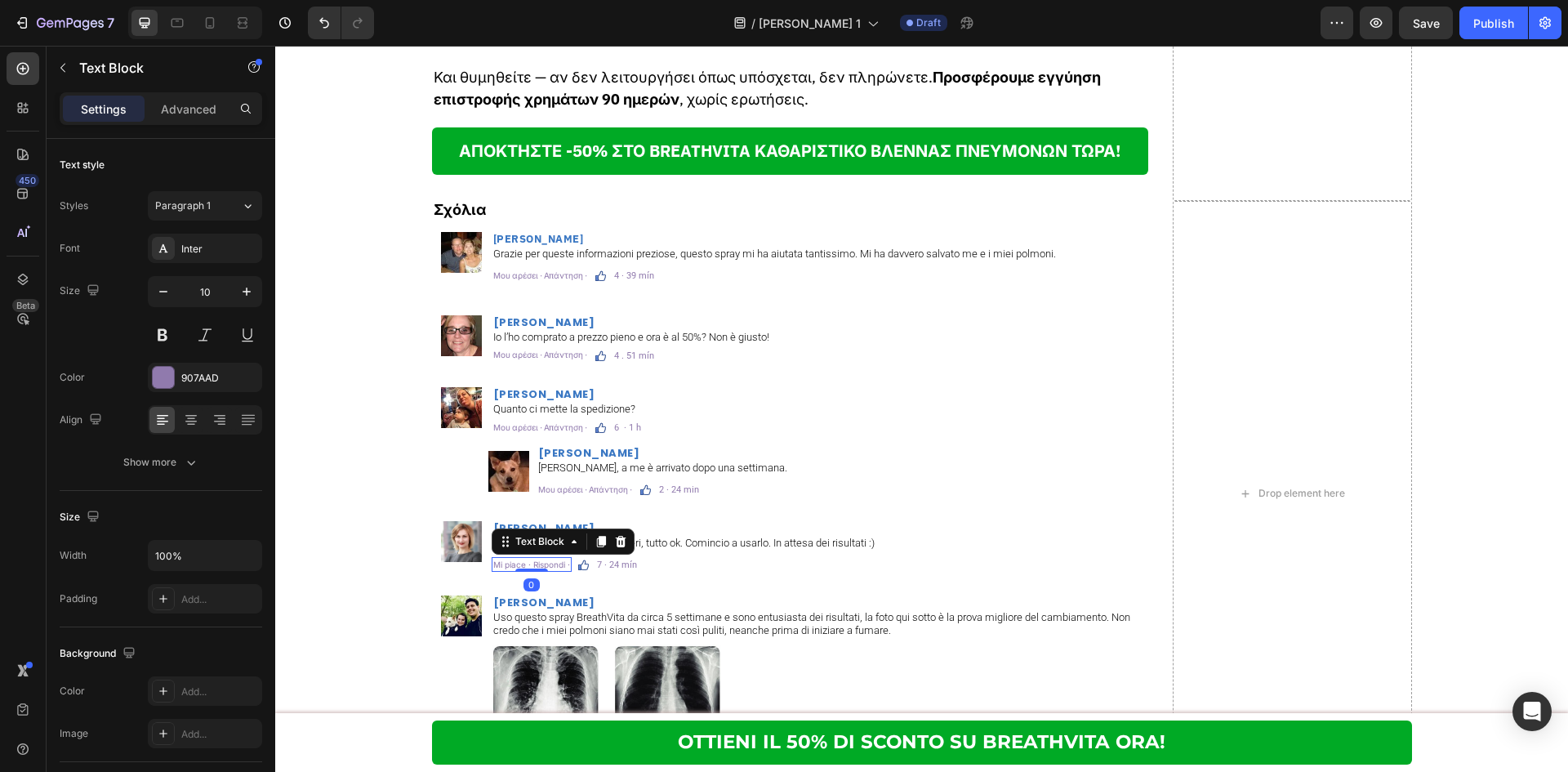
click at [517, 558] on p "Mi piace · Rispondi ·" at bounding box center [531, 564] width 77 height 11
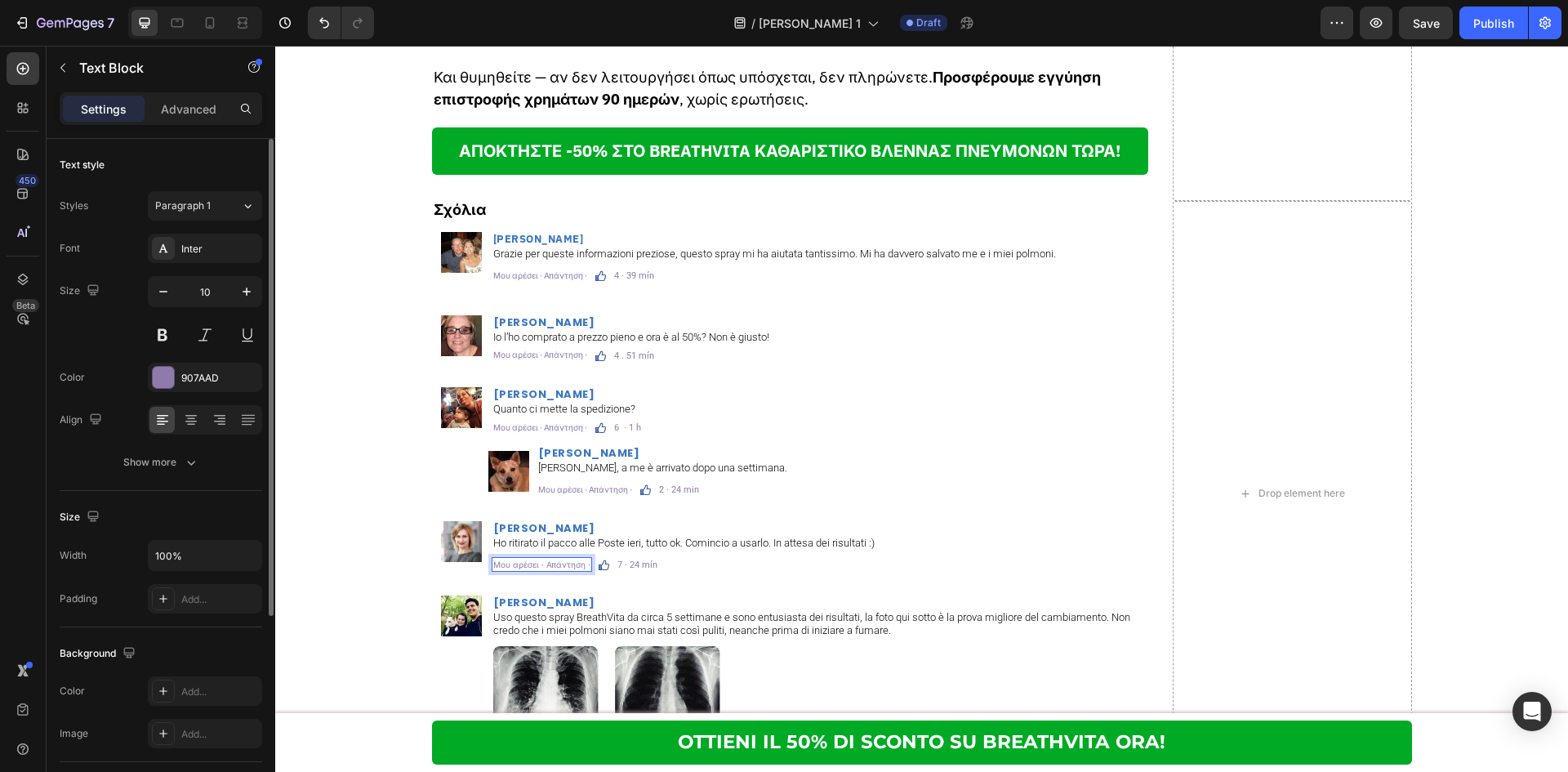
click at [223, 263] on div "Font Inter Size 10 Color 907AAD Align Show more" at bounding box center [161, 355] width 203 height 244
click at [224, 242] on div "Inter" at bounding box center [219, 249] width 77 height 15
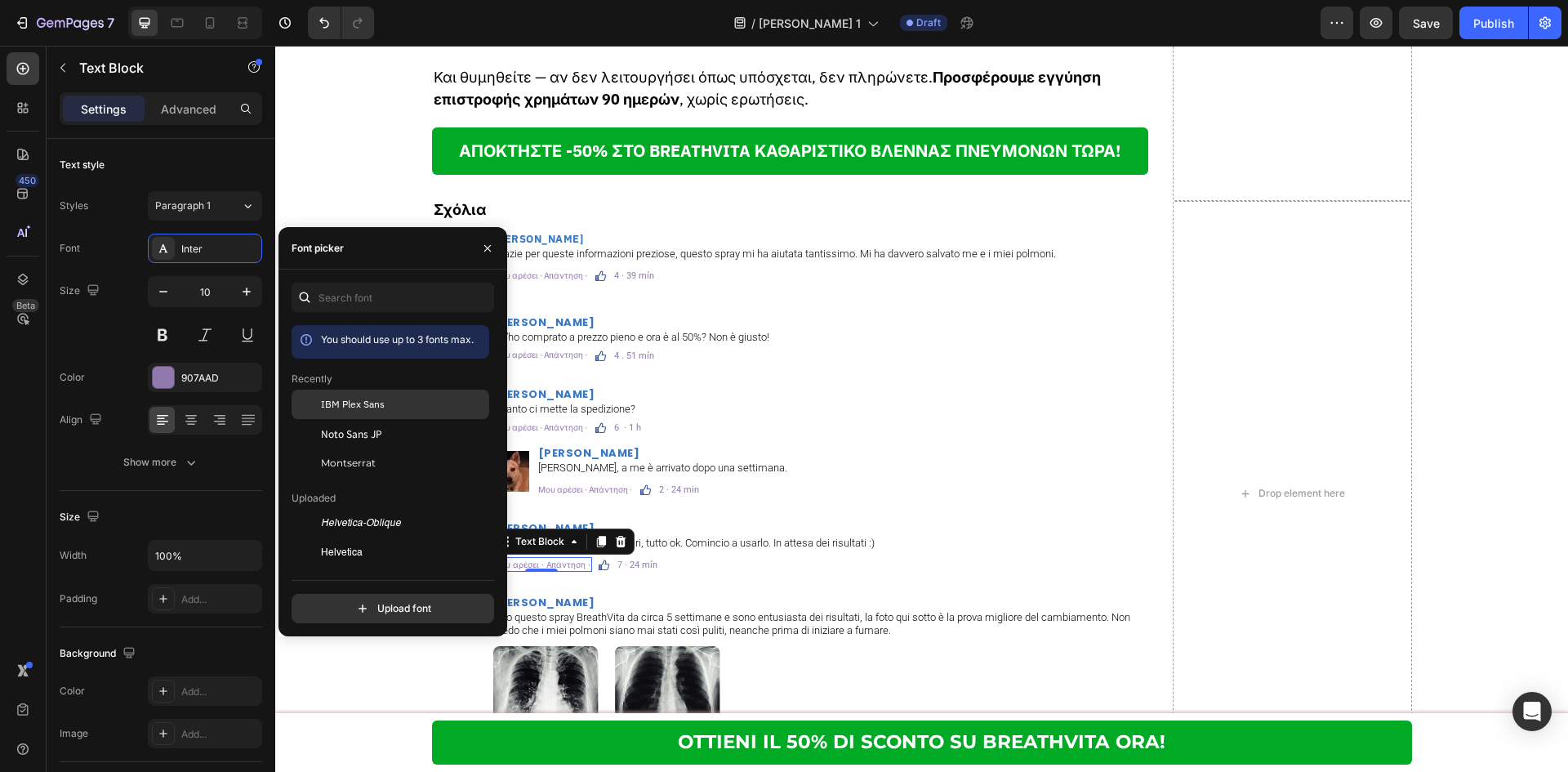
click at [357, 509] on div "IBM Plex Sans" at bounding box center [390, 523] width 198 height 29
click at [554, 611] on p "Uso questo spray BreathVita da circa 5 settimane e sono entusiasta dei risultat…" at bounding box center [819, 623] width 653 height 25
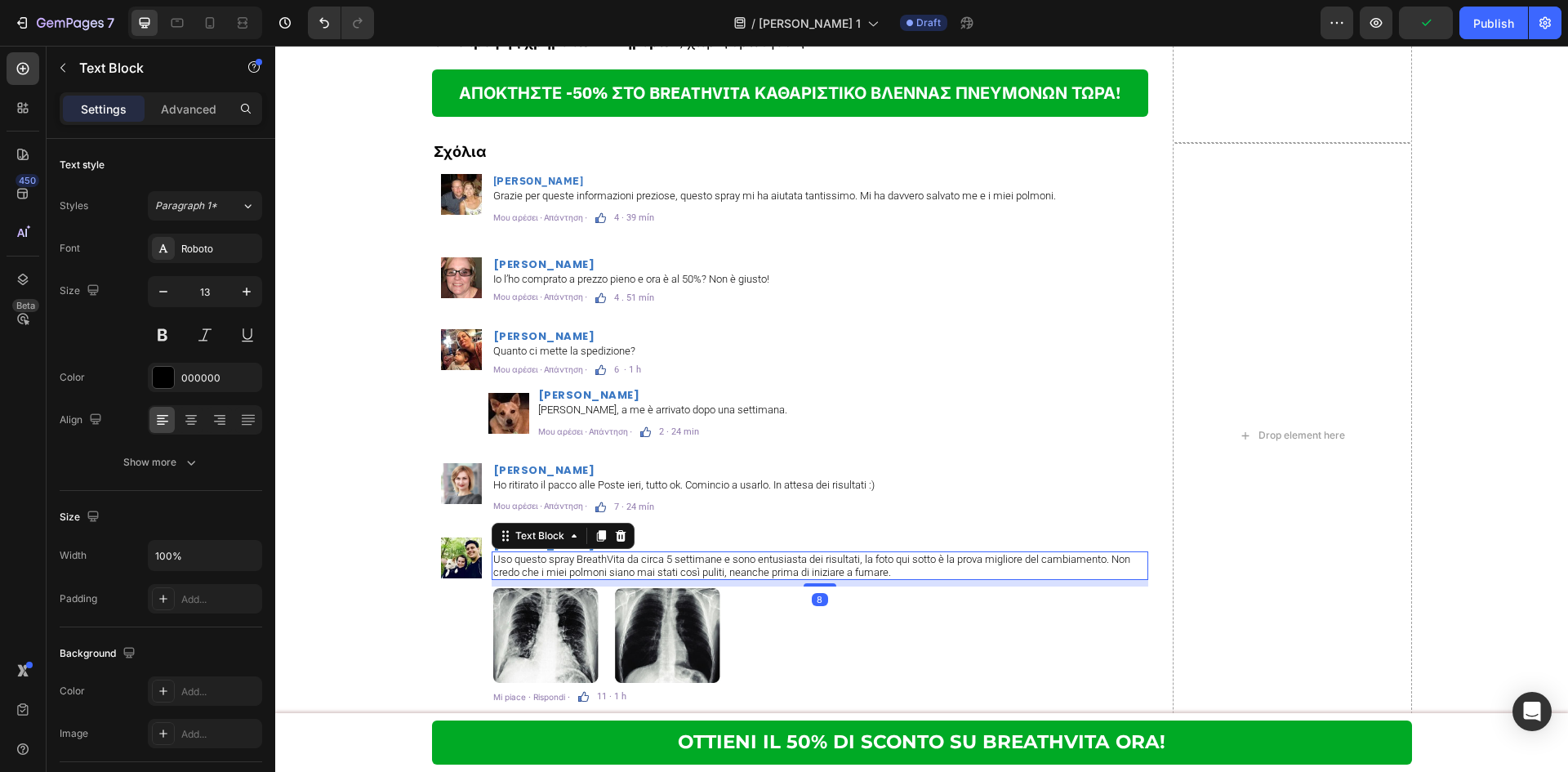
scroll to position [9720, 0]
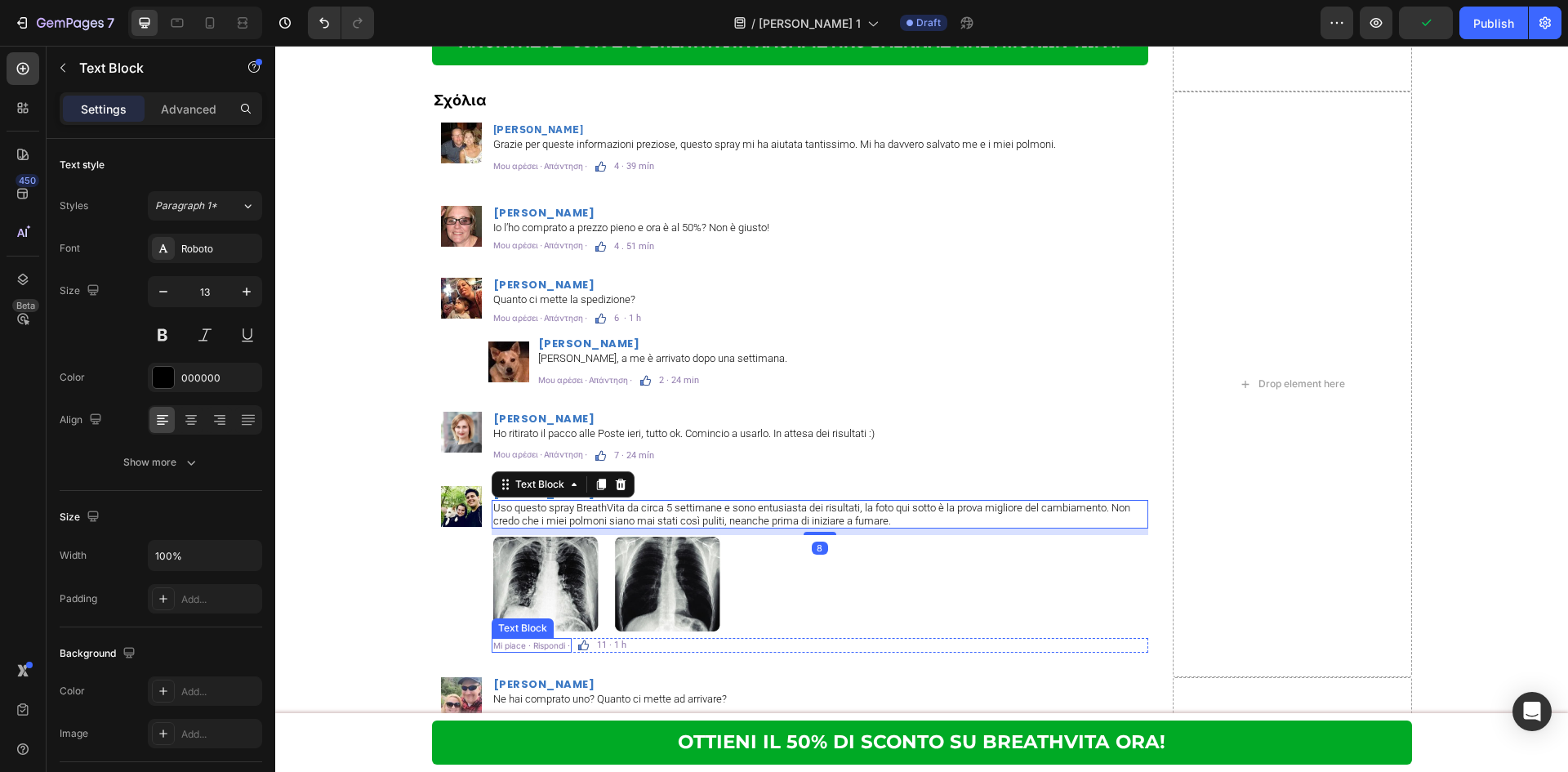
click at [542, 639] on p "Mi piace · Rispondi ·" at bounding box center [531, 645] width 77 height 11
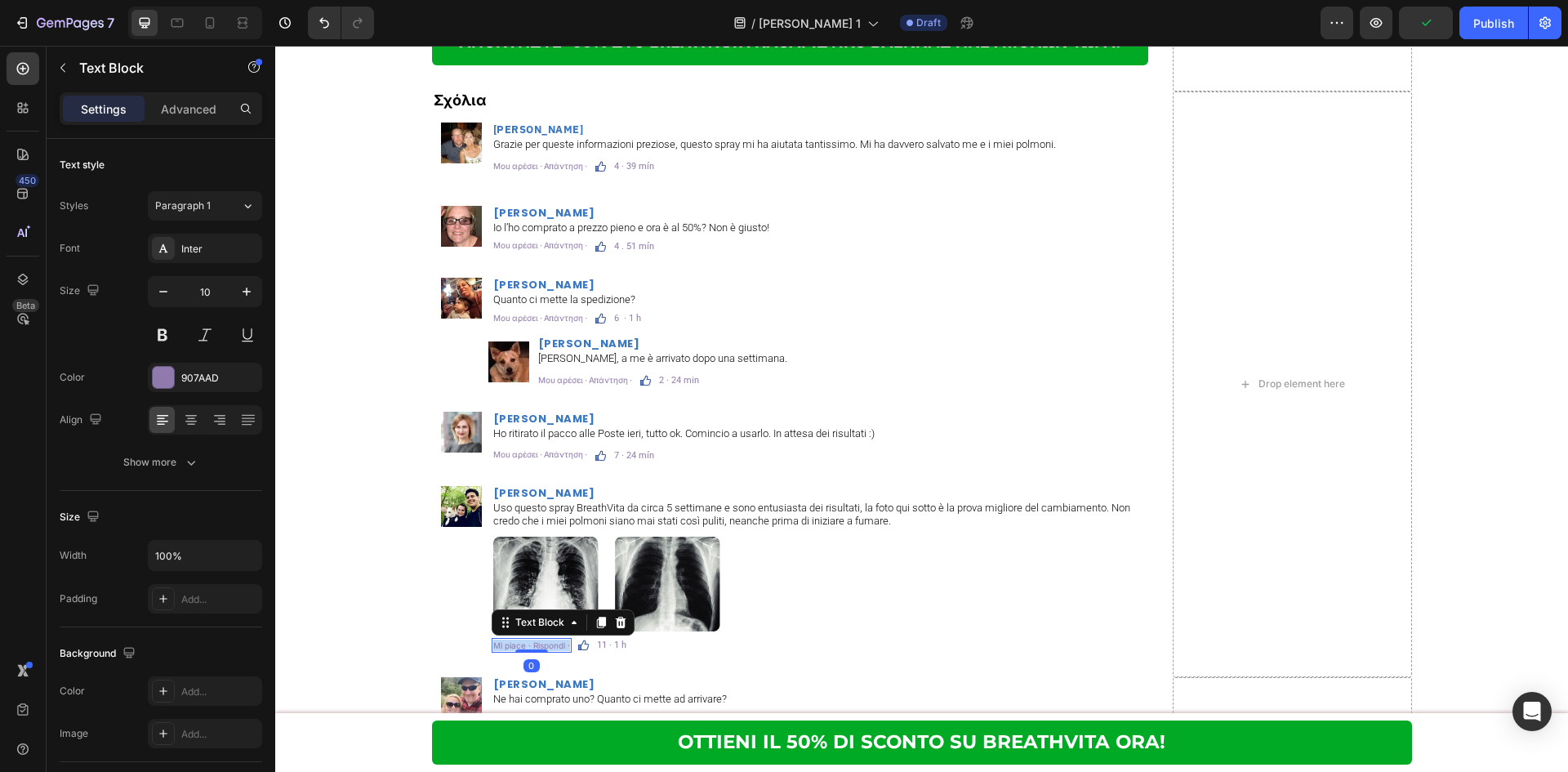
click at [542, 639] on p "Mi piace · Rispondi ·" at bounding box center [531, 645] width 77 height 11
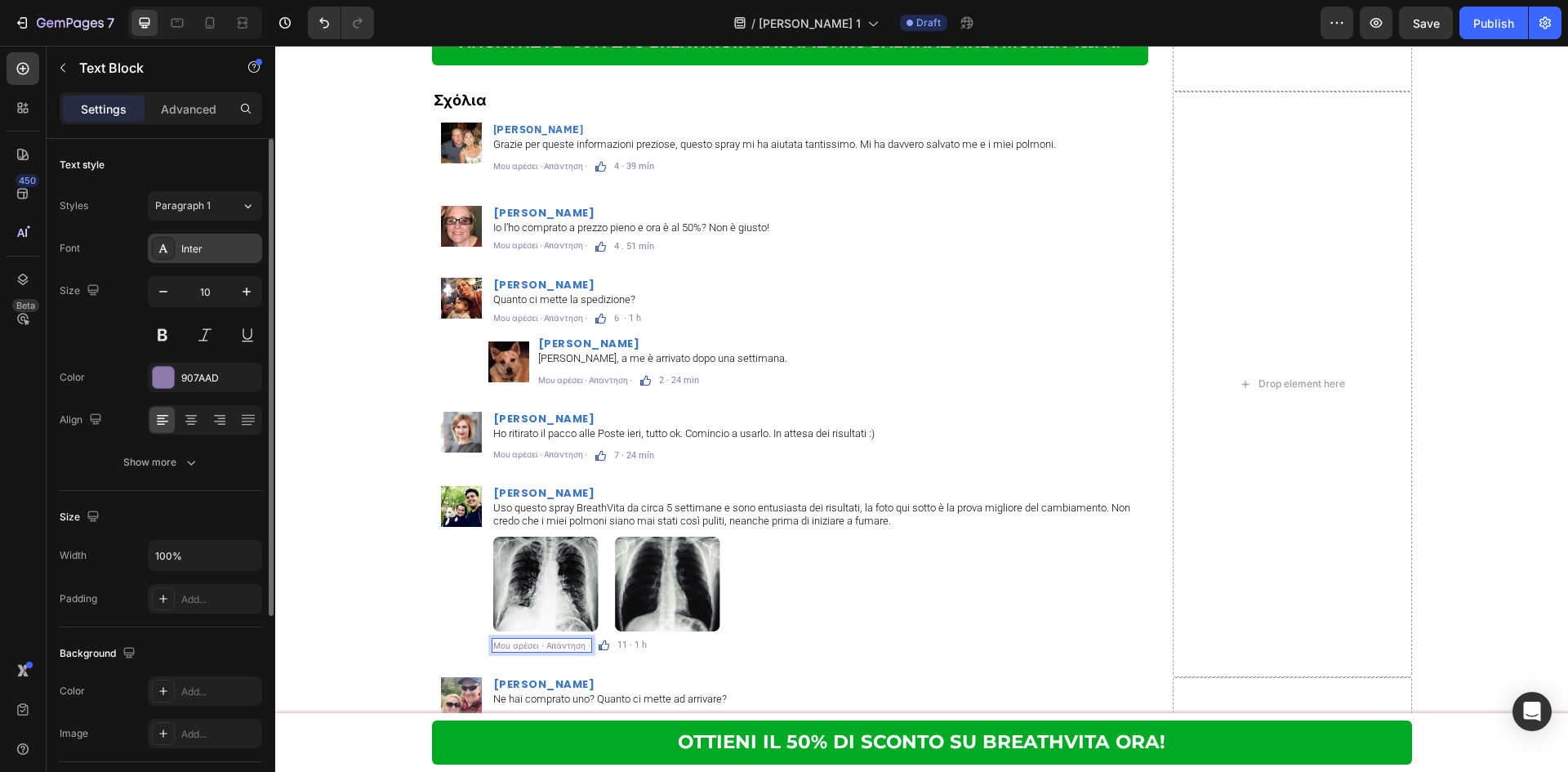
click at [229, 251] on div "Inter" at bounding box center [219, 249] width 77 height 15
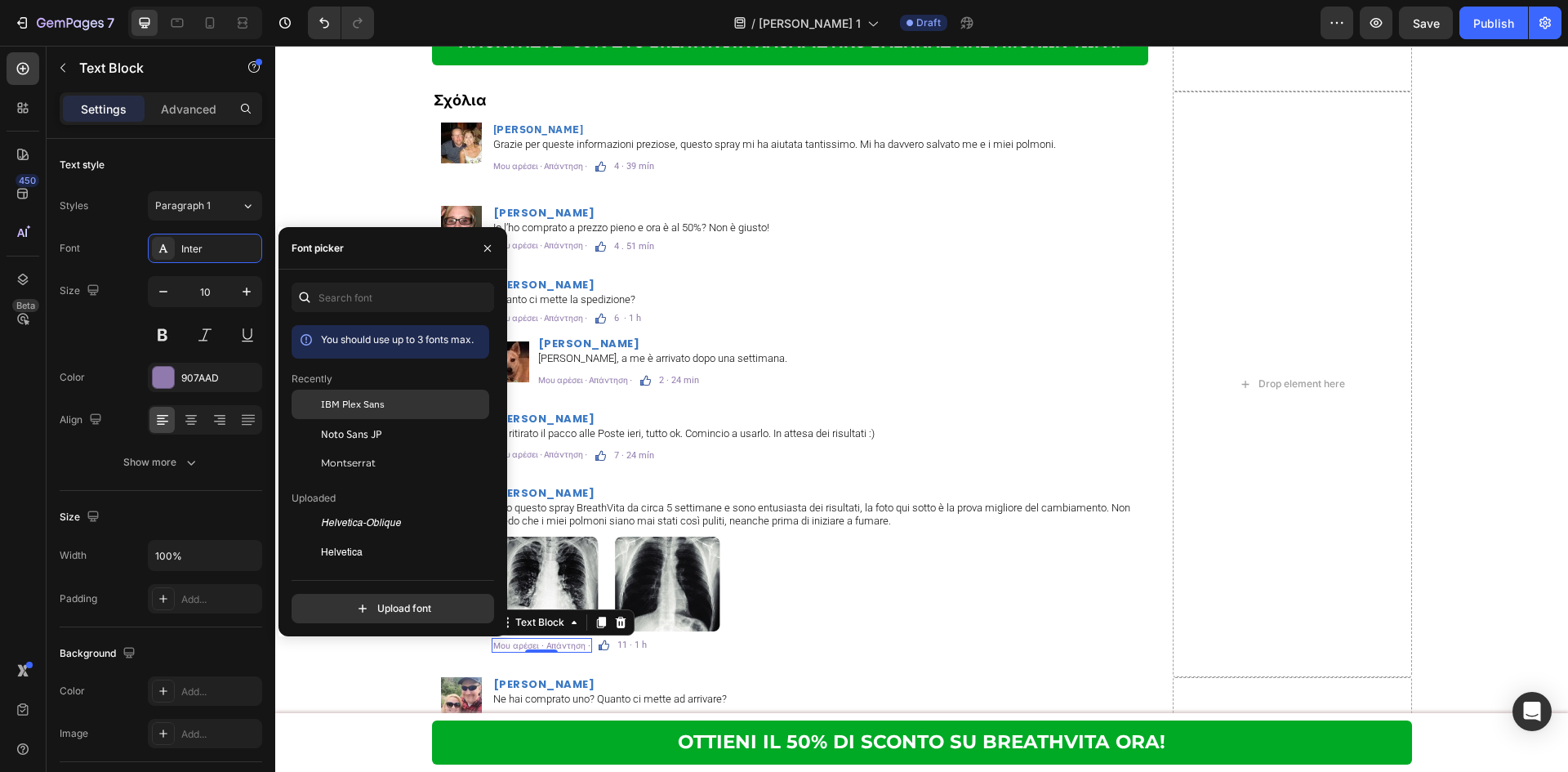
click at [362, 400] on span "IBM Plex Sans" at bounding box center [353, 404] width 63 height 15
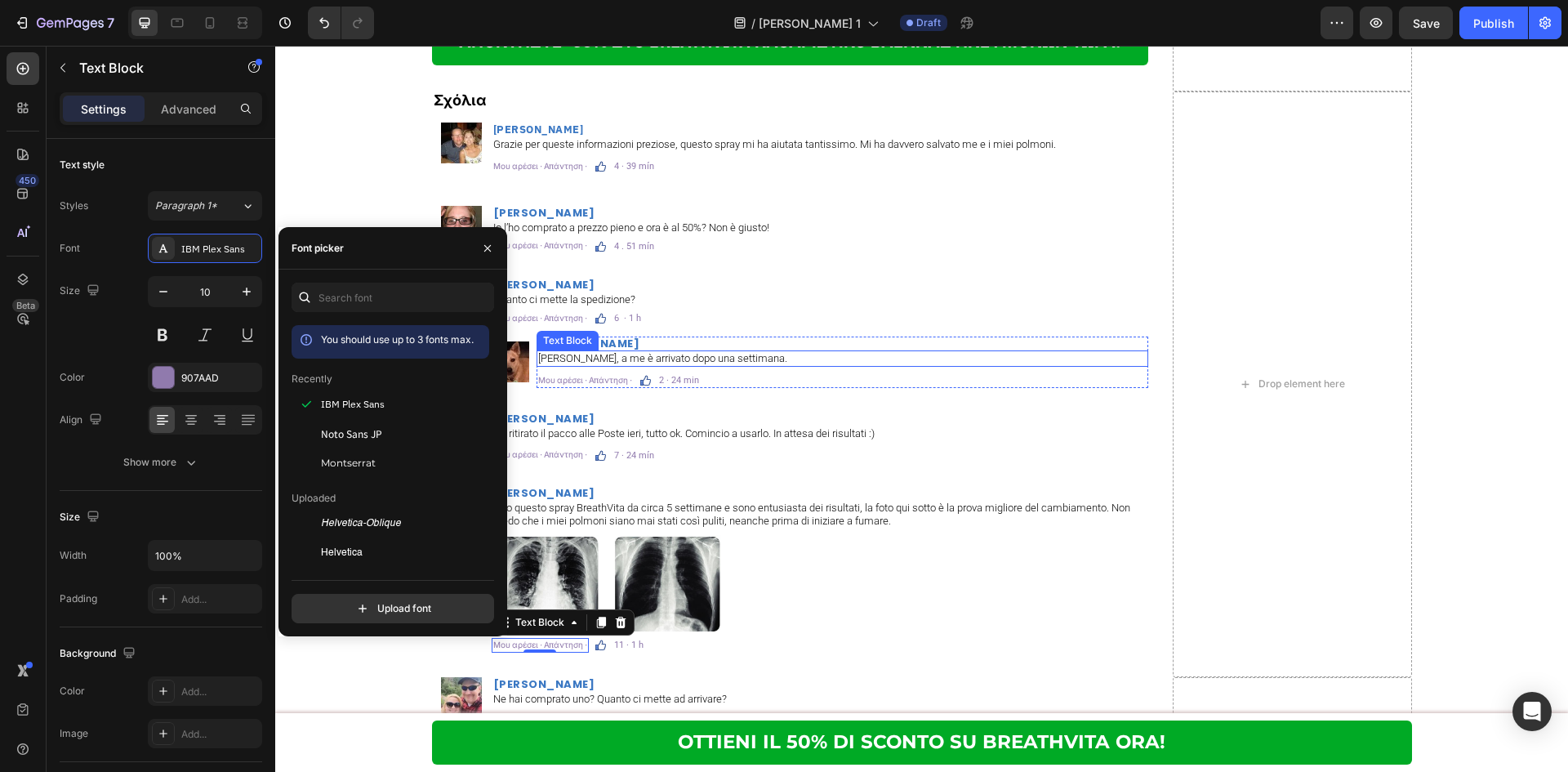
click at [826, 352] on p "Ciao Lorenzo, a me è arrivato dopo una settimana." at bounding box center [843, 358] width 609 height 13
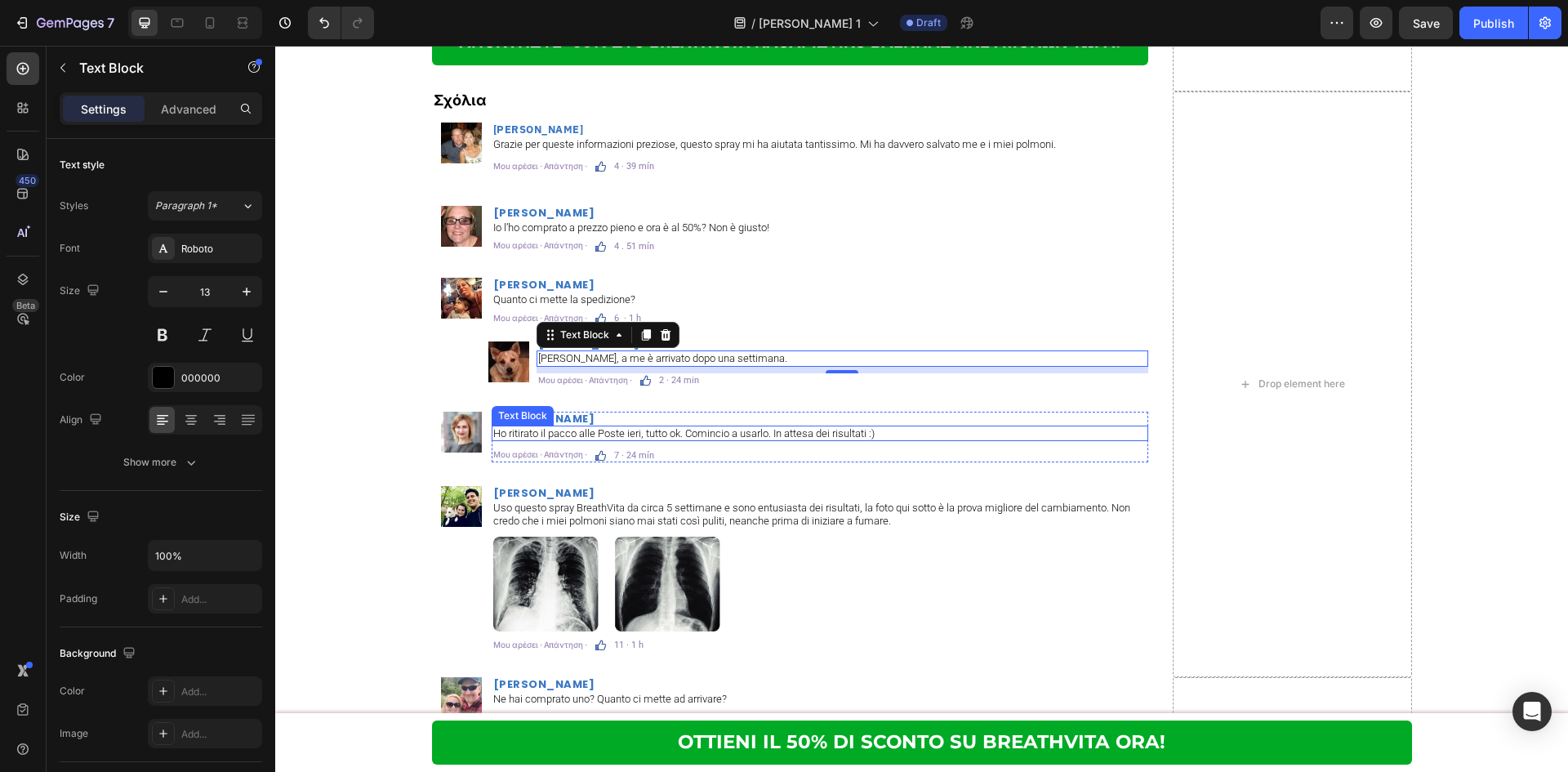
click at [787, 420] on div "Anna Bianchi Heading Ho ritirato il pacco alle Poste ieri, tutto ok. Comincio a…" at bounding box center [819, 437] width 656 height 51
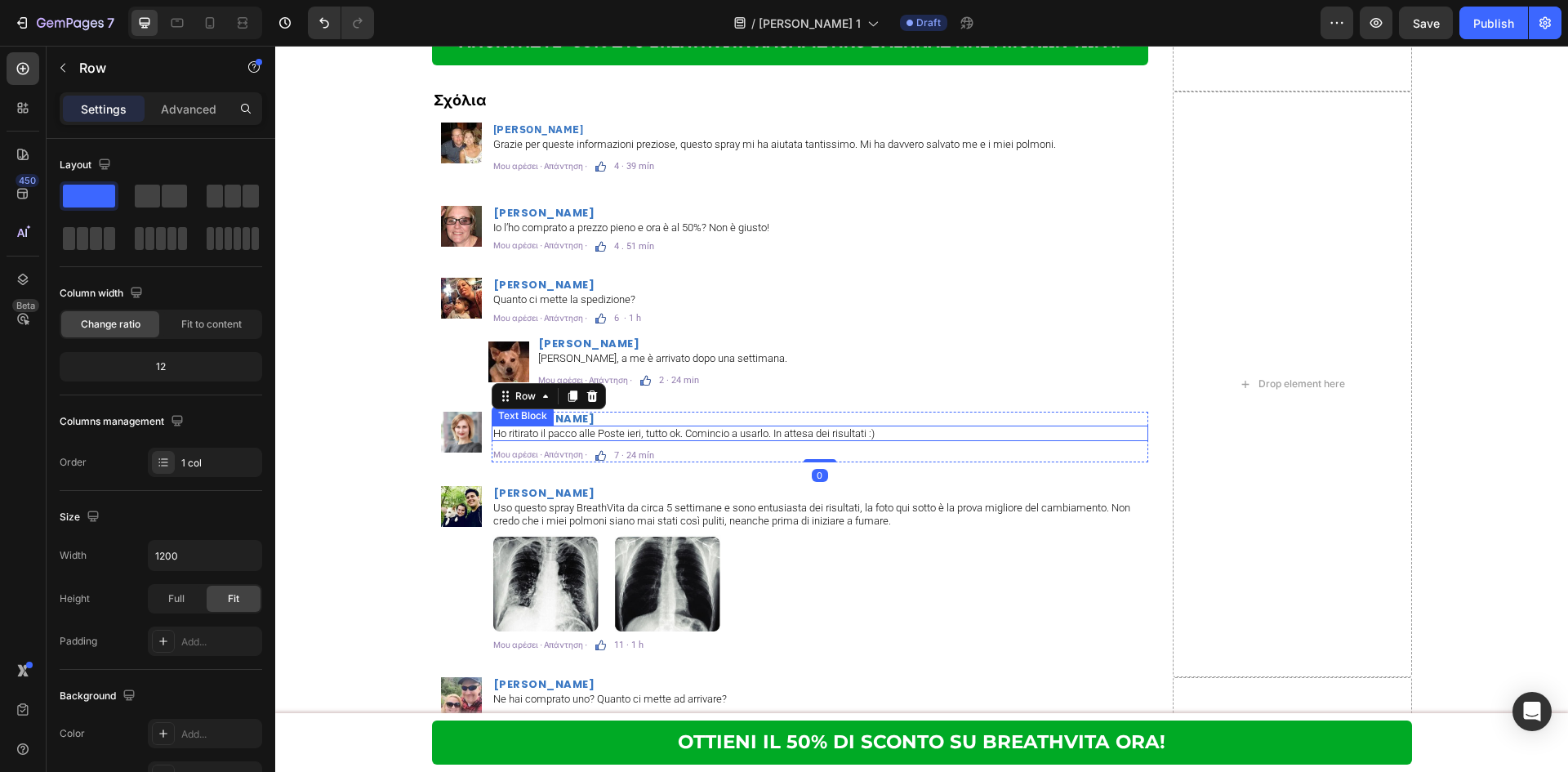
click at [791, 426] on div "Ho ritirato il pacco alle Poste ieri, tutto ok. Comincio a usarlo. In attesa de…" at bounding box center [819, 433] width 656 height 16
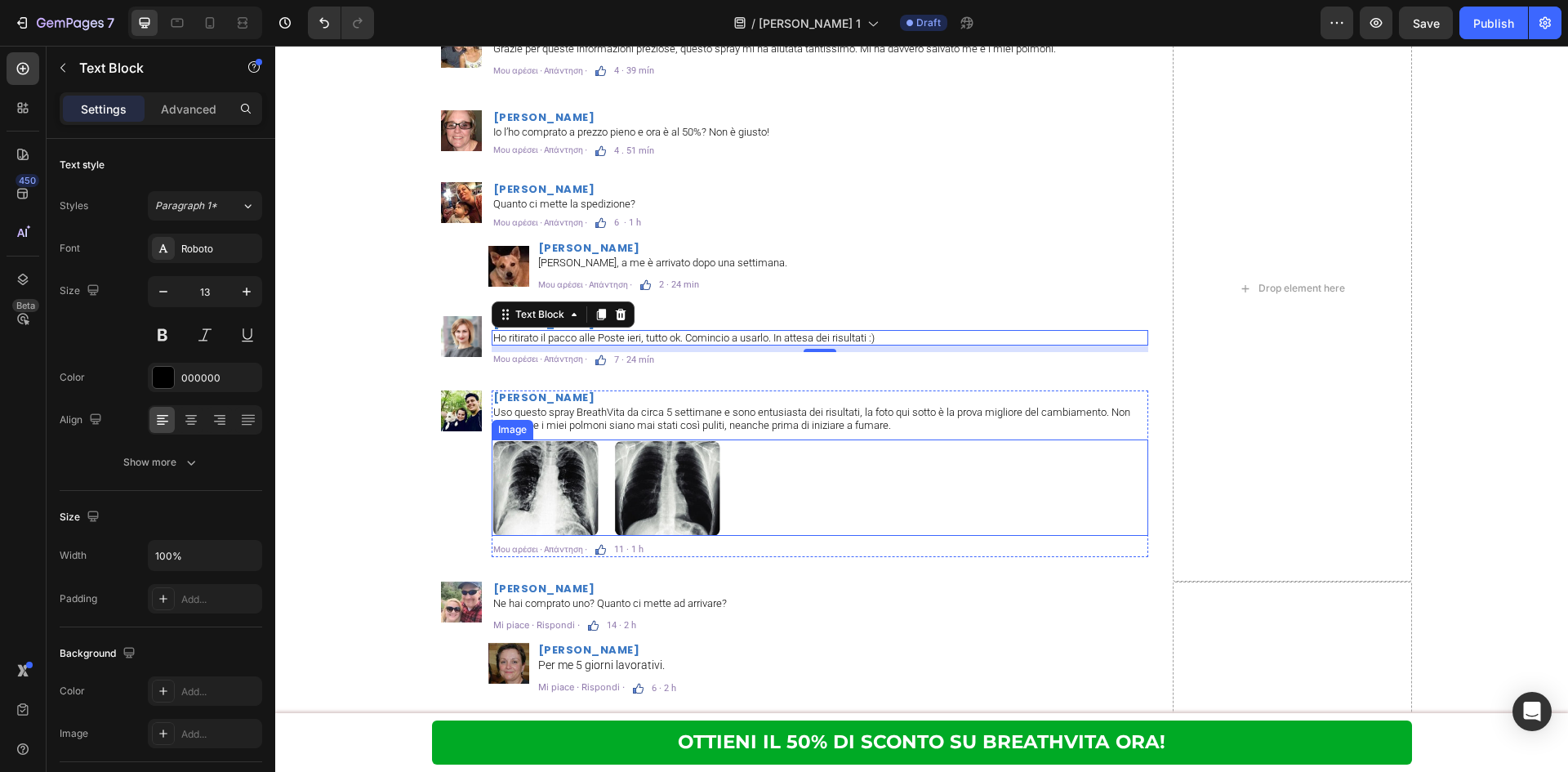
scroll to position [9829, 0]
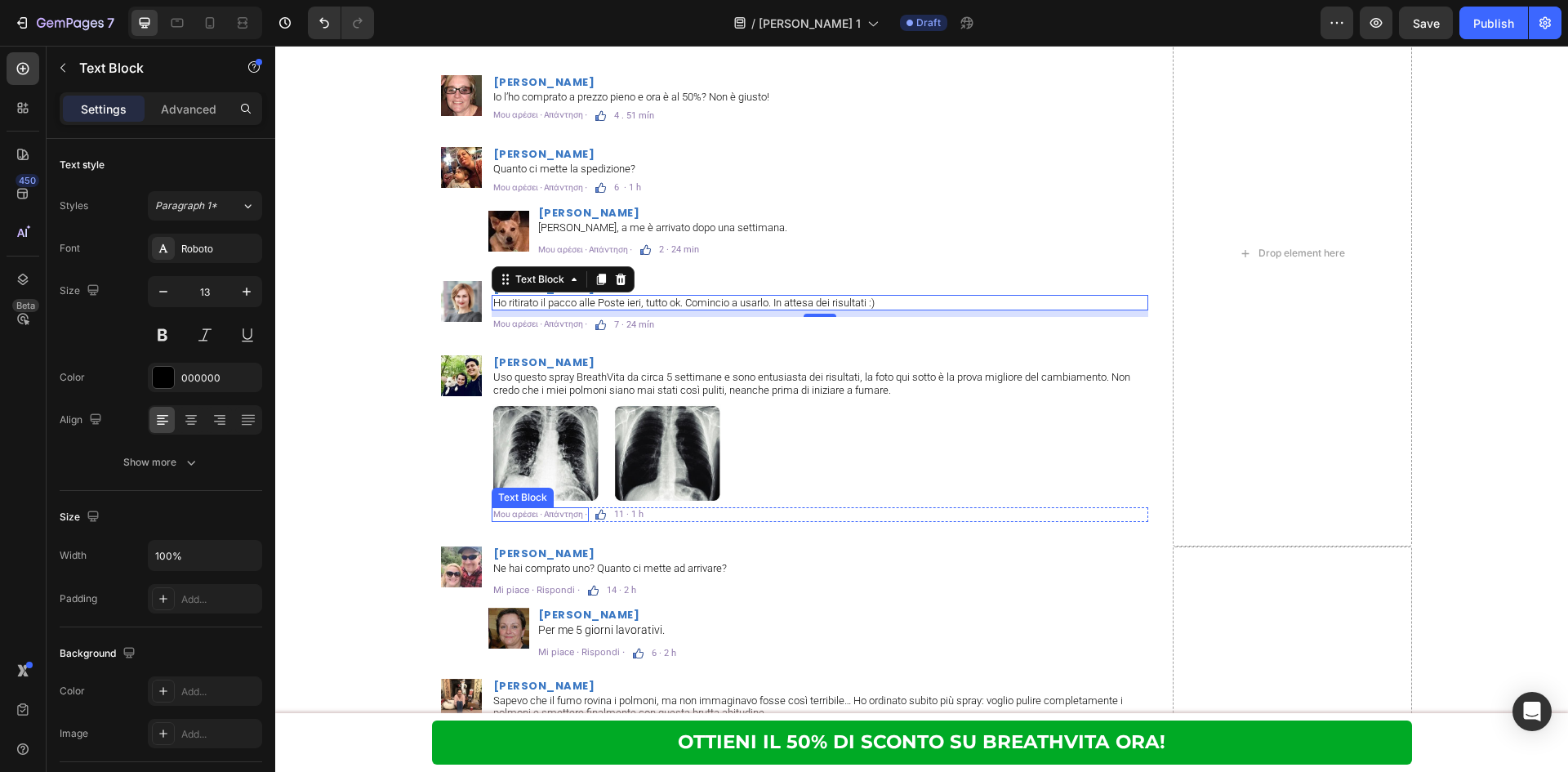
click at [553, 515] on p "Μου αρέσει · Απάντηση ·" at bounding box center [539, 514] width 94 height 11
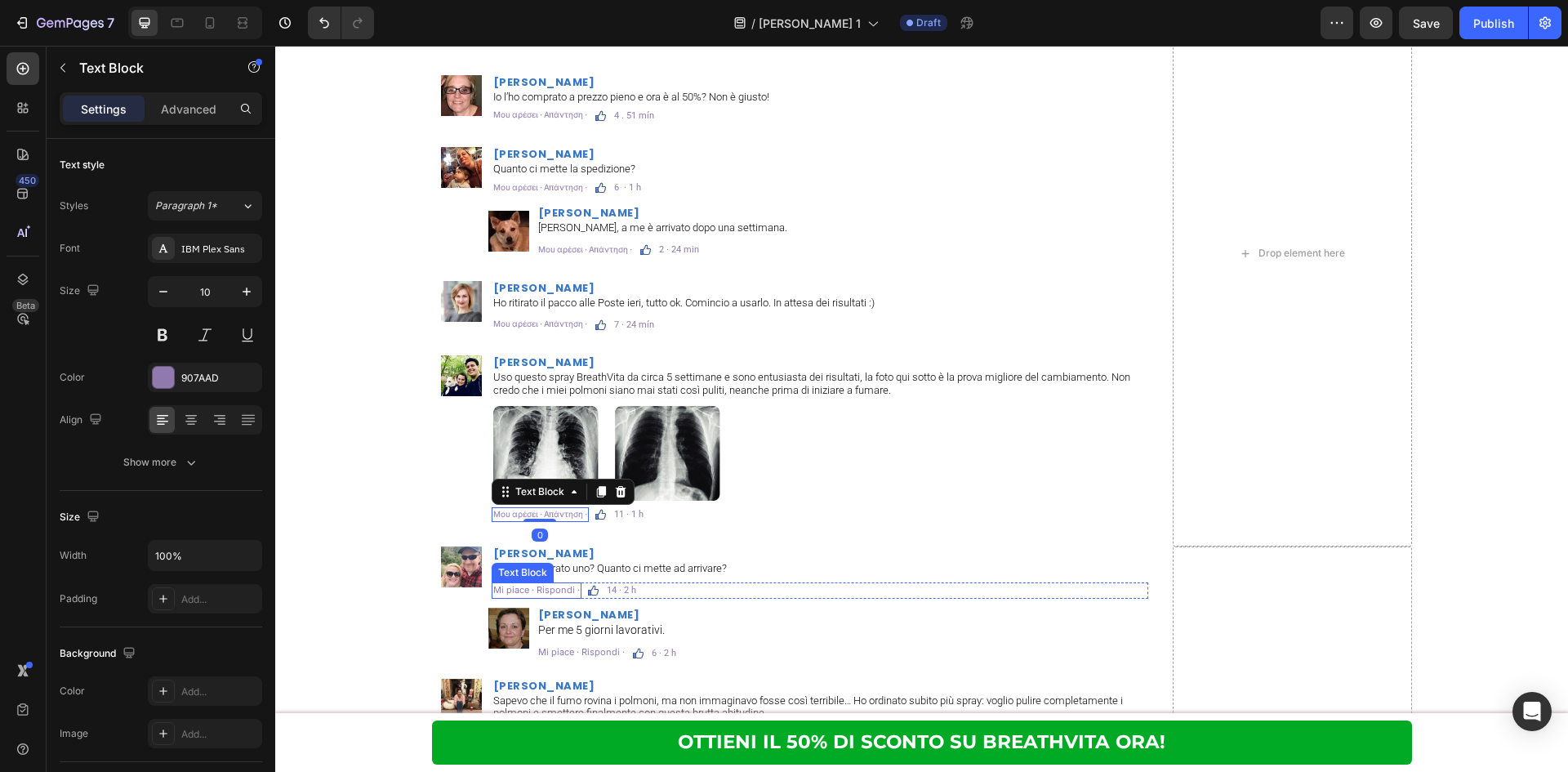
click at [536, 588] on p "Mi piace · Rispondi ·" at bounding box center [536, 590] width 87 height 12
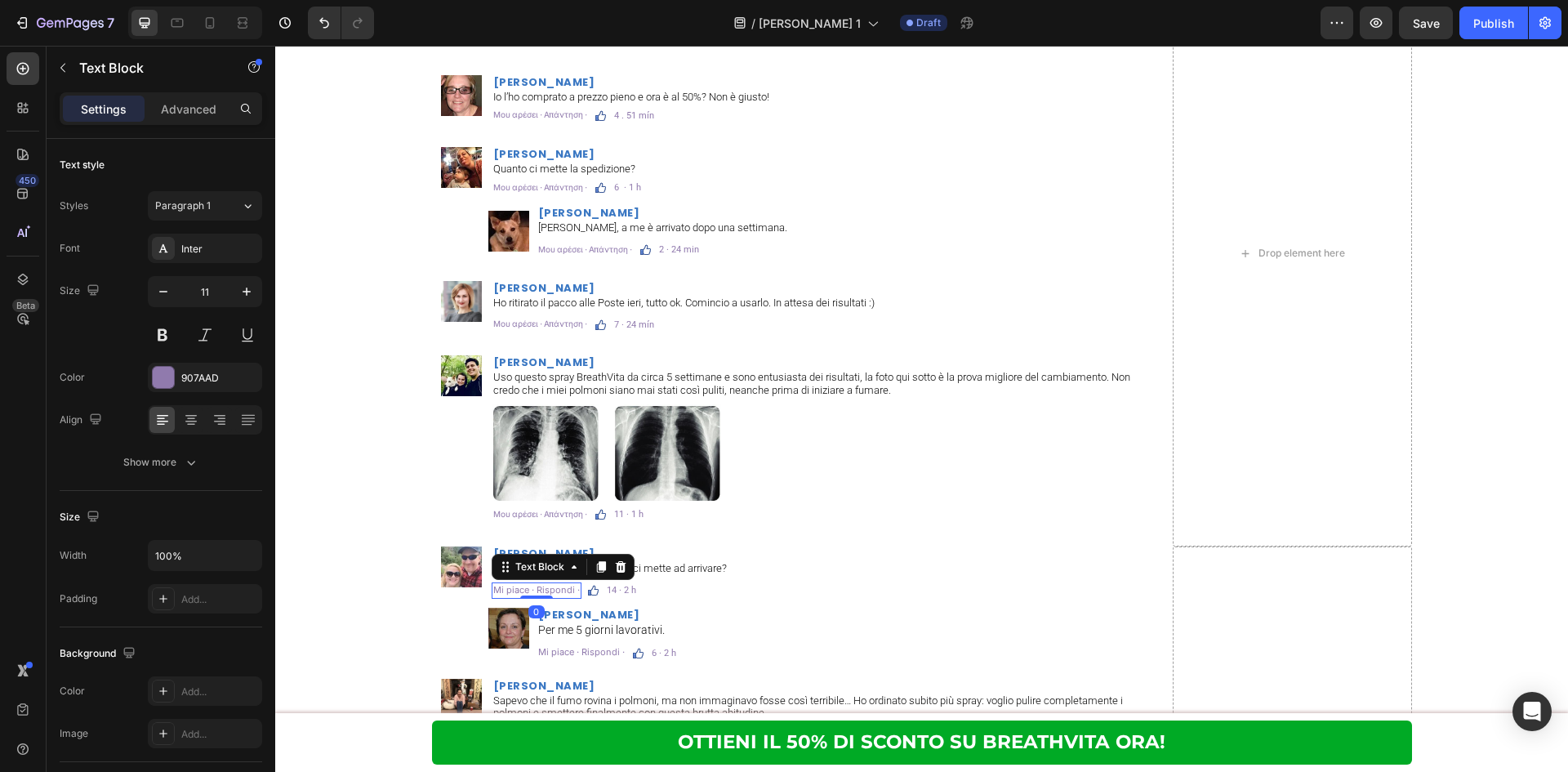
click at [536, 588] on p "Mi piace · Rispondi ·" at bounding box center [536, 590] width 87 height 12
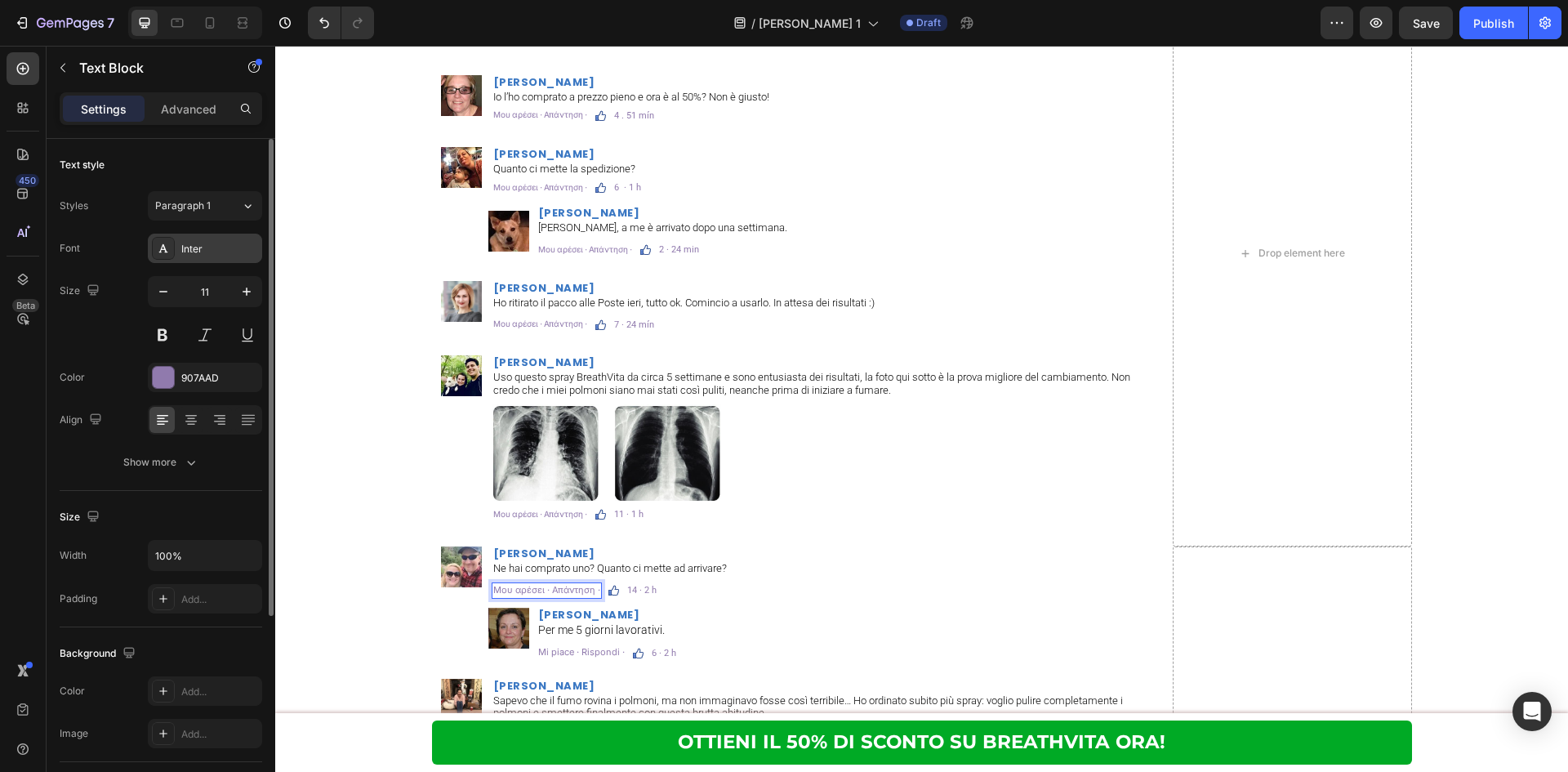
click at [246, 253] on div "Inter" at bounding box center [219, 249] width 77 height 15
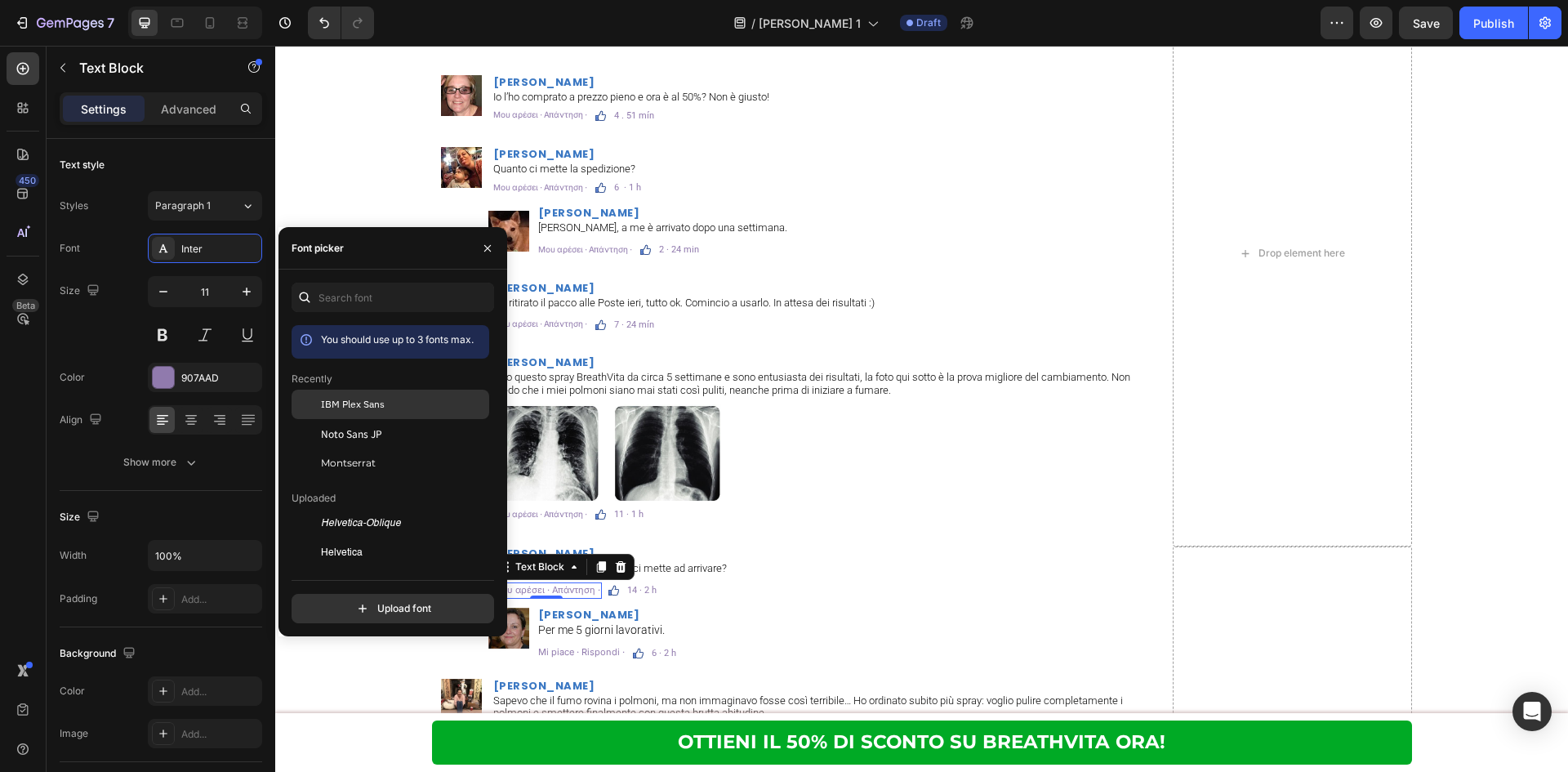
click at [335, 408] on span "IBM Plex Sans" at bounding box center [353, 404] width 63 height 15
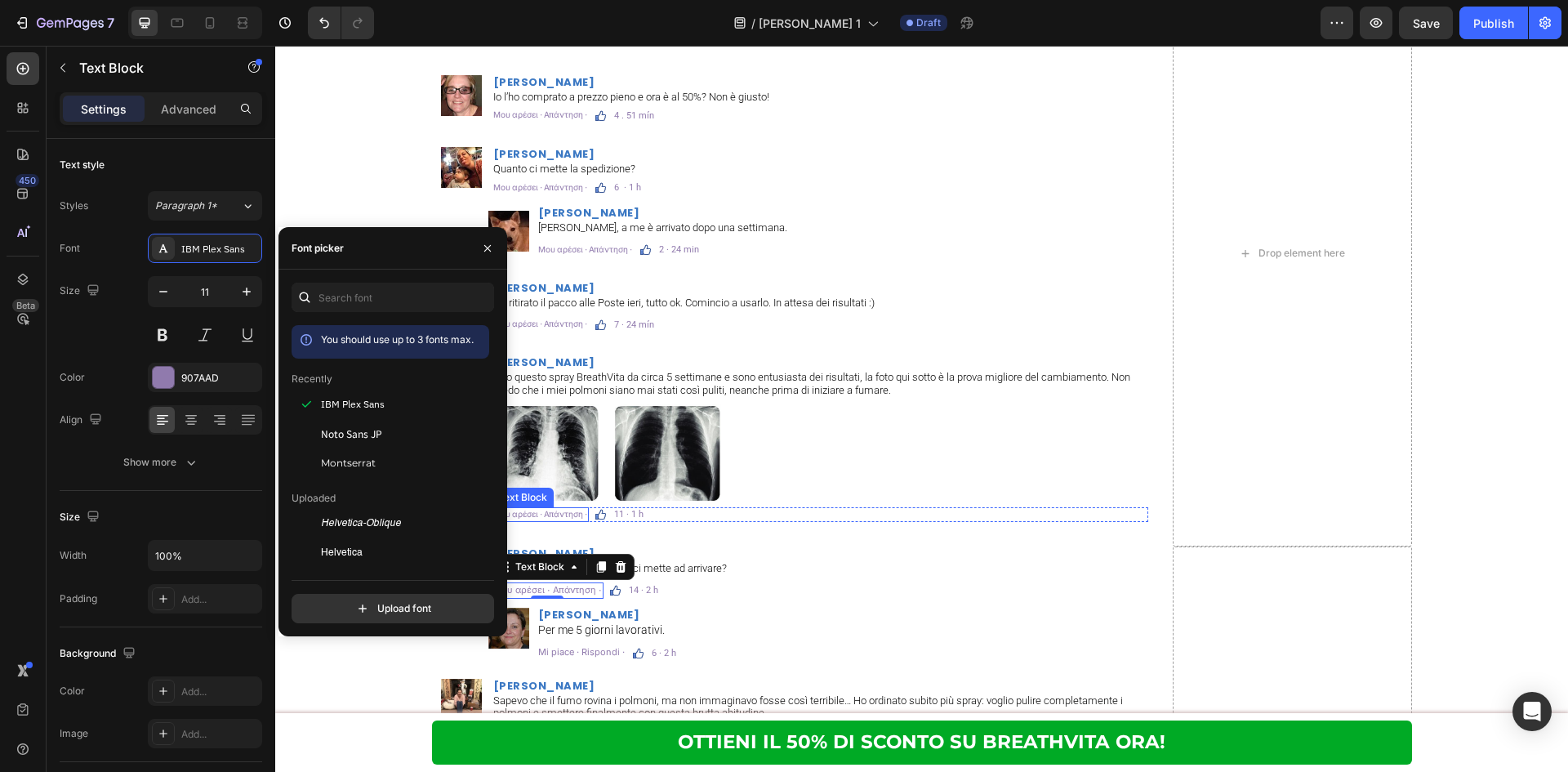
click at [561, 514] on p "Μου αρέσει · Απάντηση ·" at bounding box center [539, 514] width 94 height 11
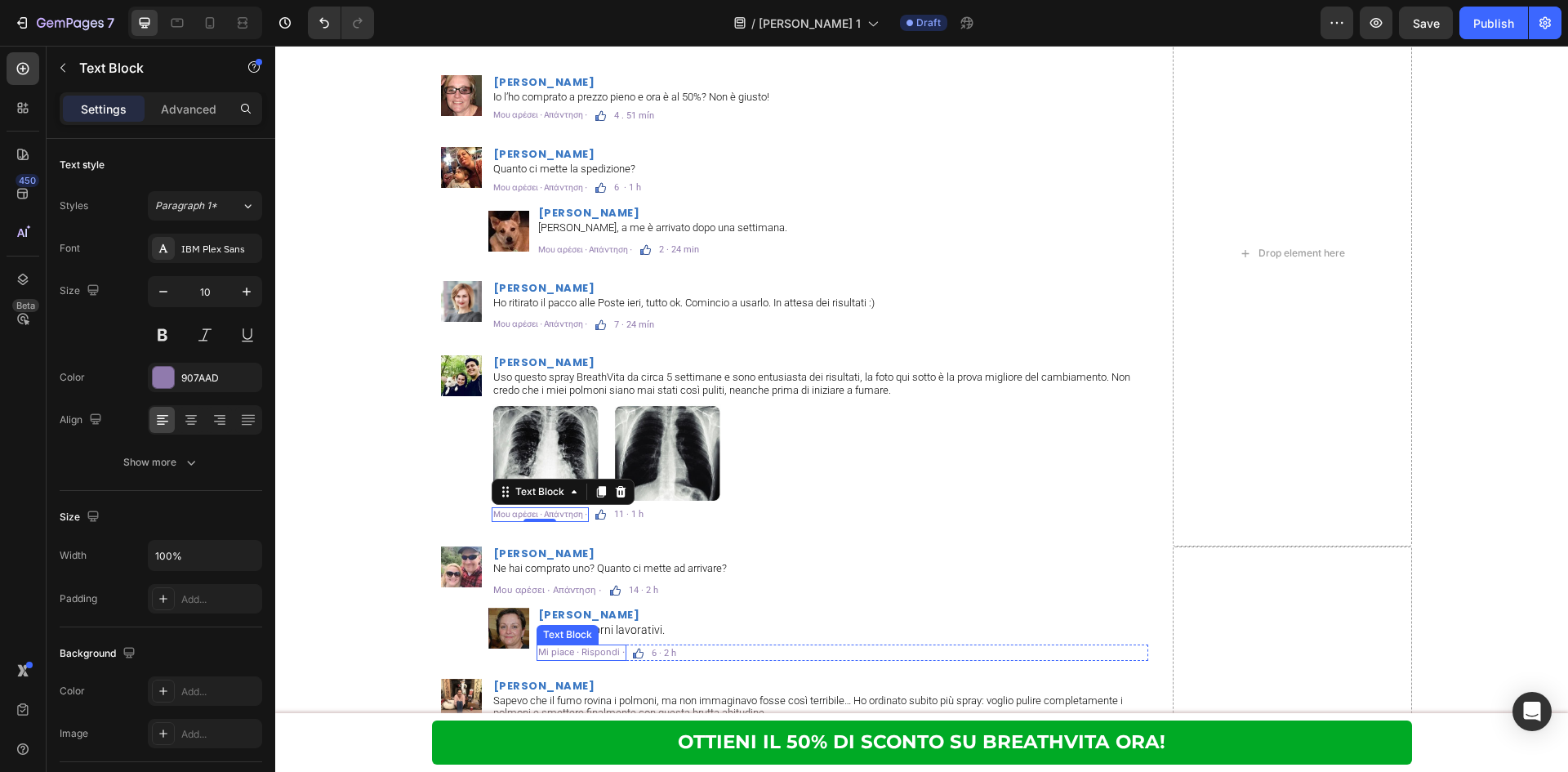
click at [562, 651] on p "Mi piace · Rispondi ·" at bounding box center [581, 652] width 87 height 12
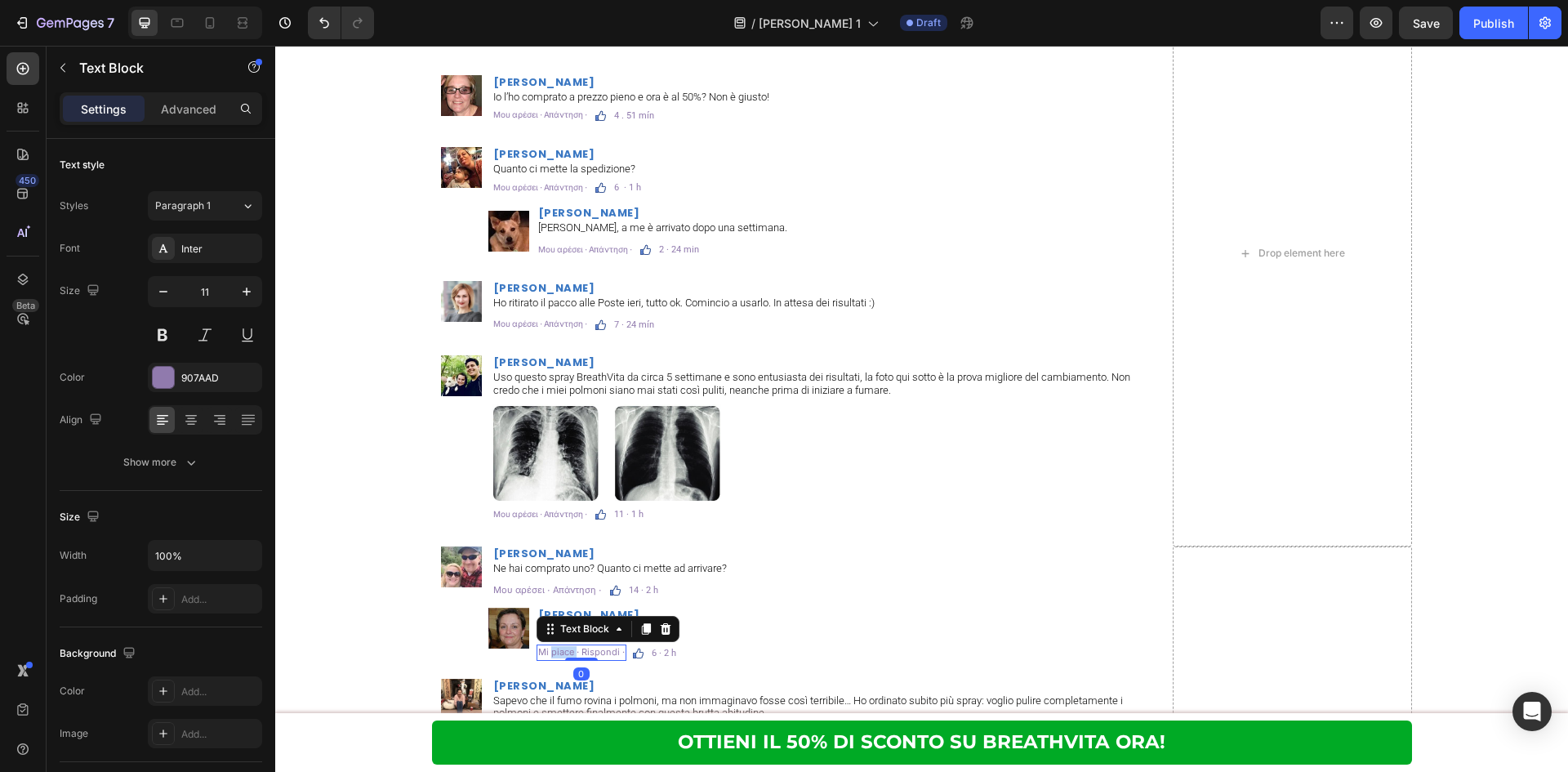
click at [562, 651] on p "Mi piace · Rispondi ·" at bounding box center [581, 652] width 87 height 12
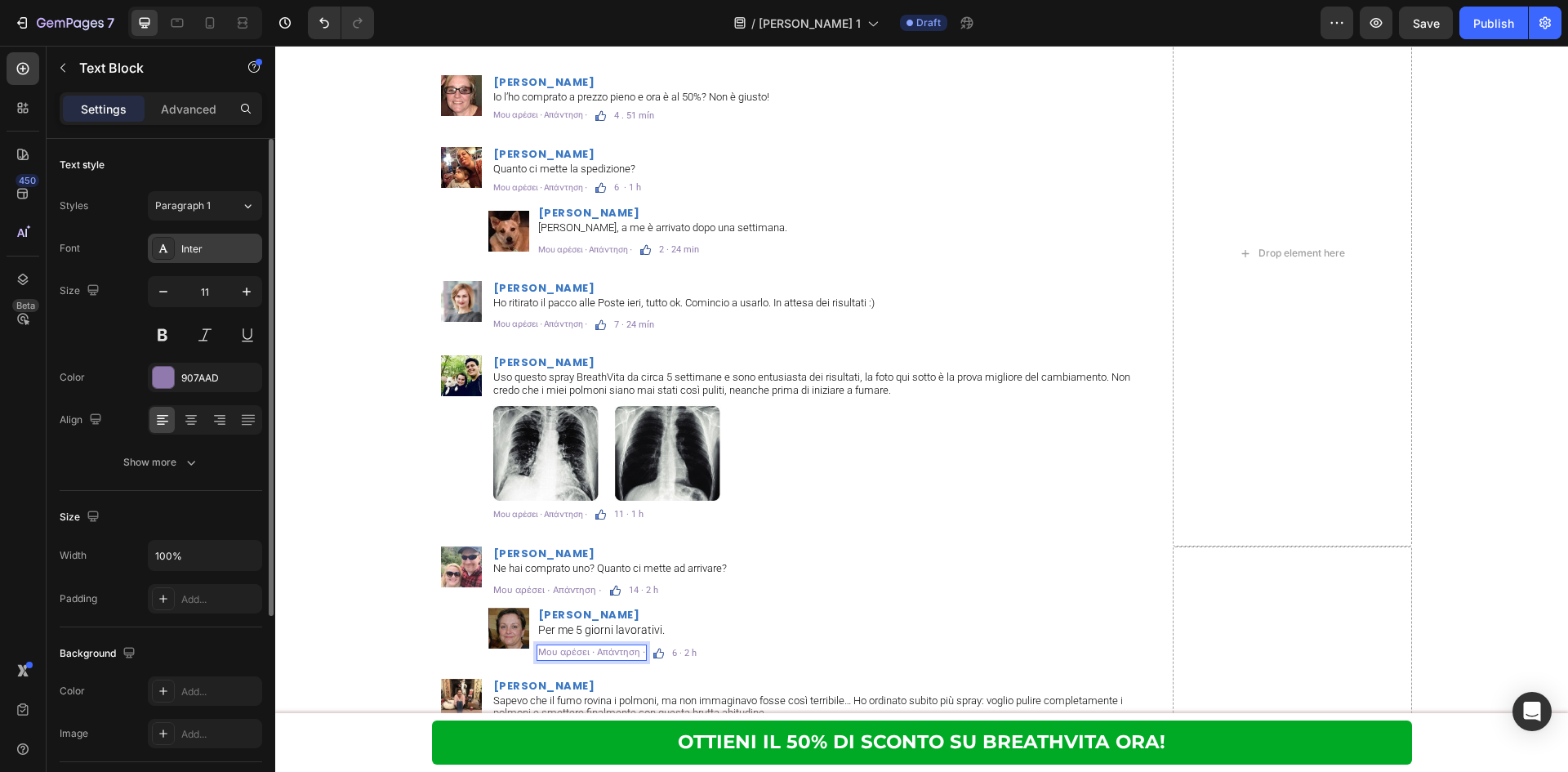
click at [229, 256] on div "Inter" at bounding box center [219, 249] width 77 height 15
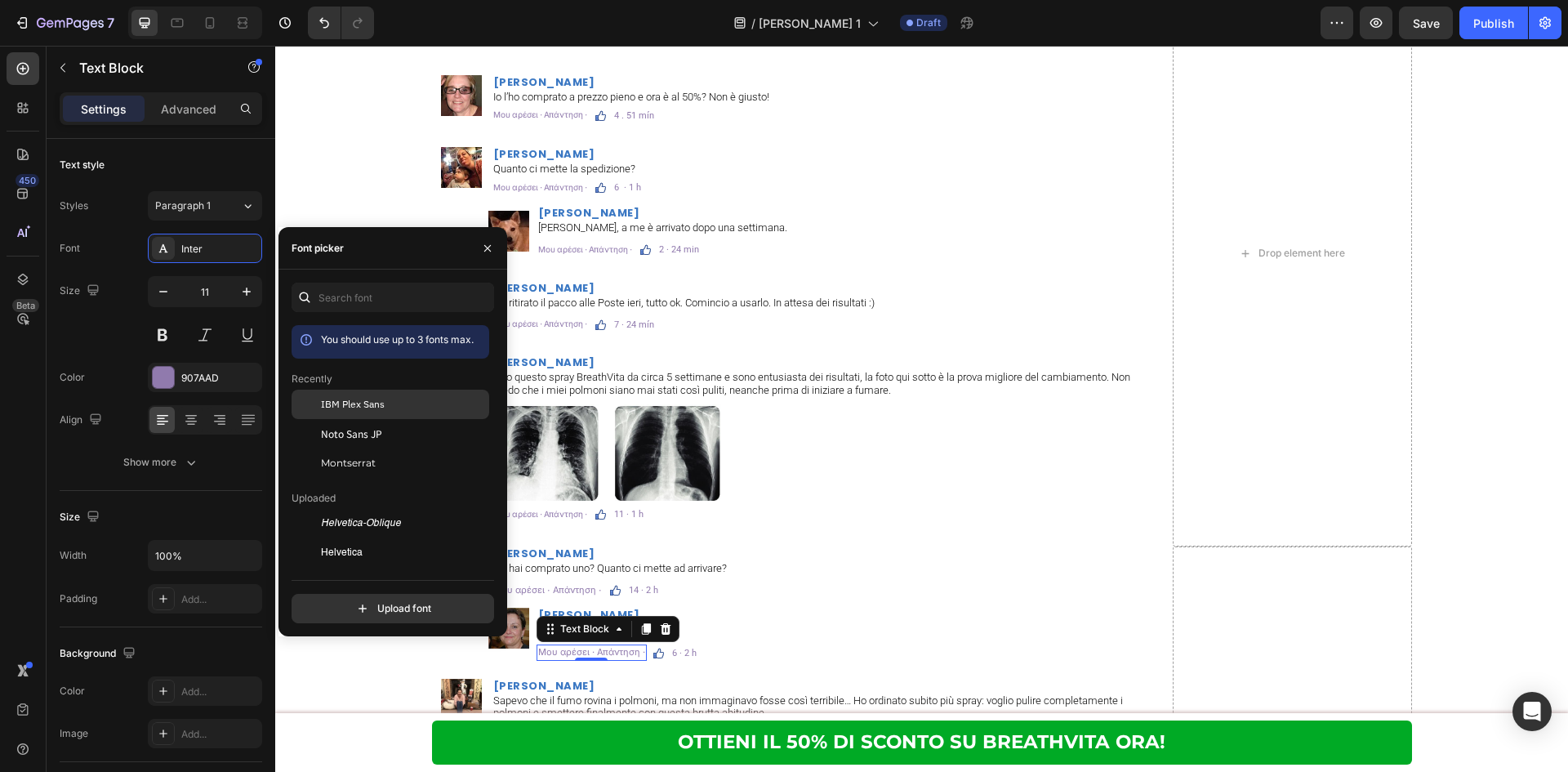
drag, startPoint x: 373, startPoint y: 396, endPoint x: 597, endPoint y: 533, distance: 262.6
click at [373, 509] on div "IBM Plex Sans" at bounding box center [390, 523] width 198 height 29
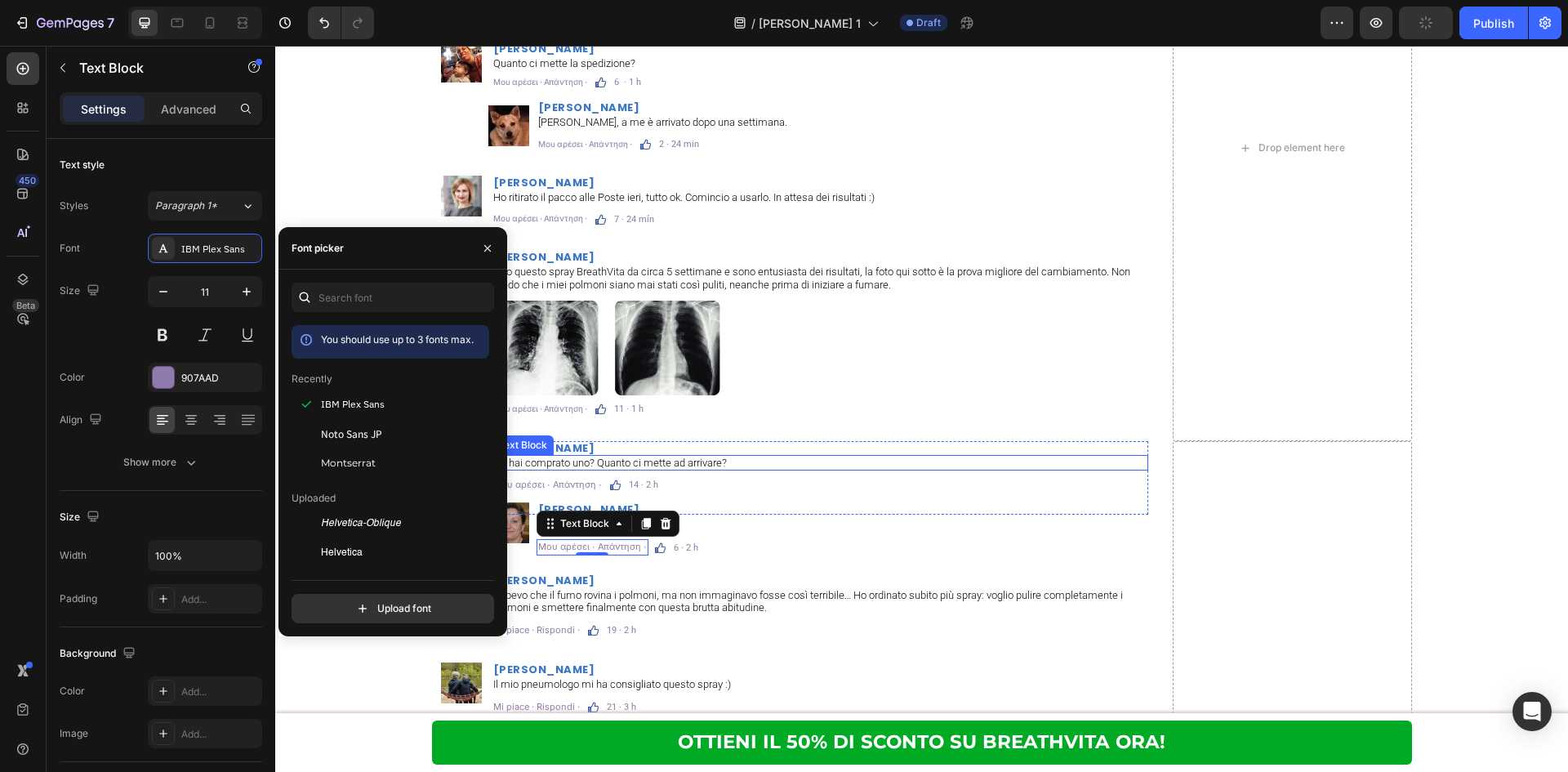
scroll to position [9938, 0]
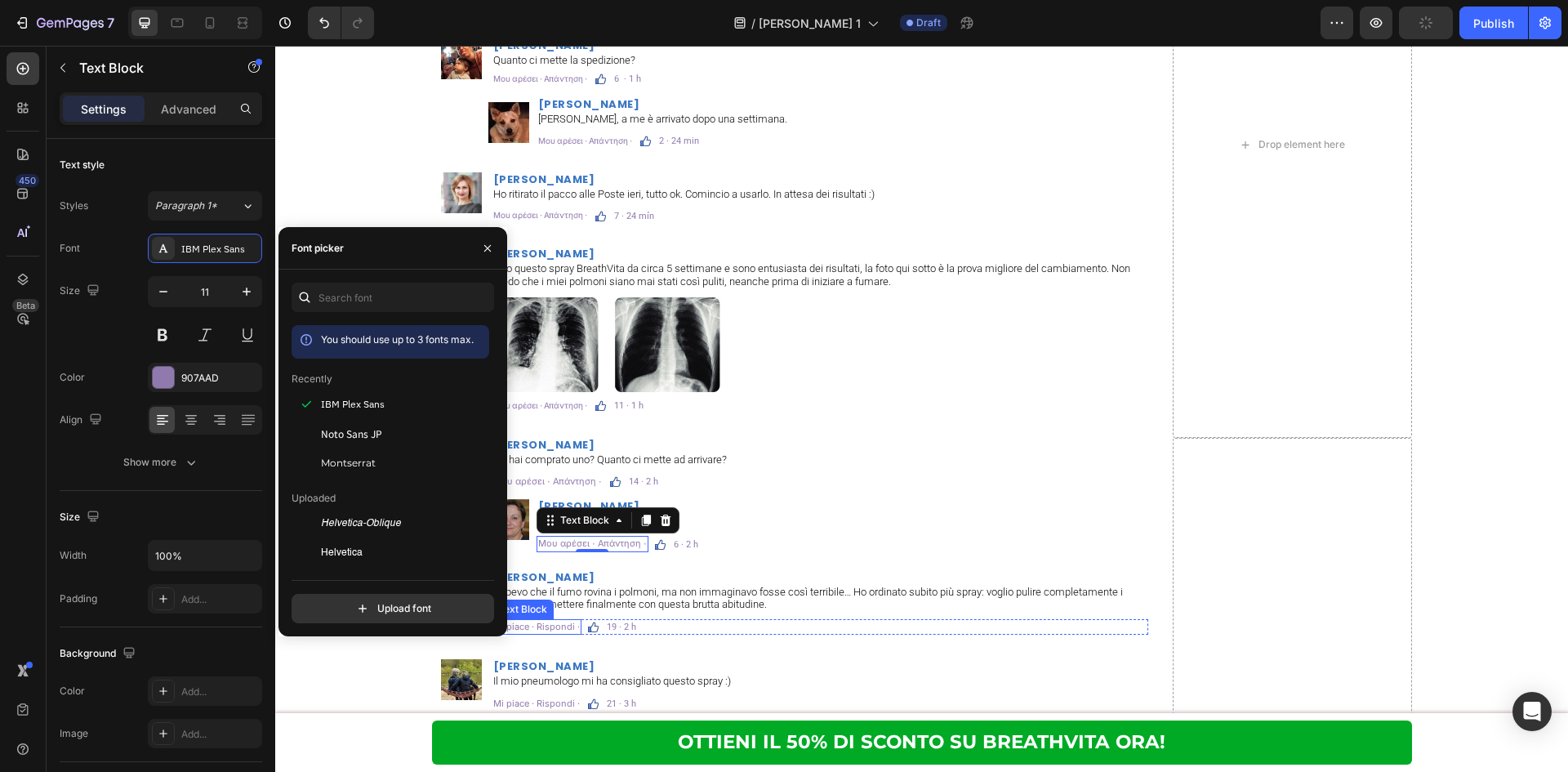
click at [563, 630] on p "Mi piace · Rispondi ·" at bounding box center [536, 626] width 87 height 12
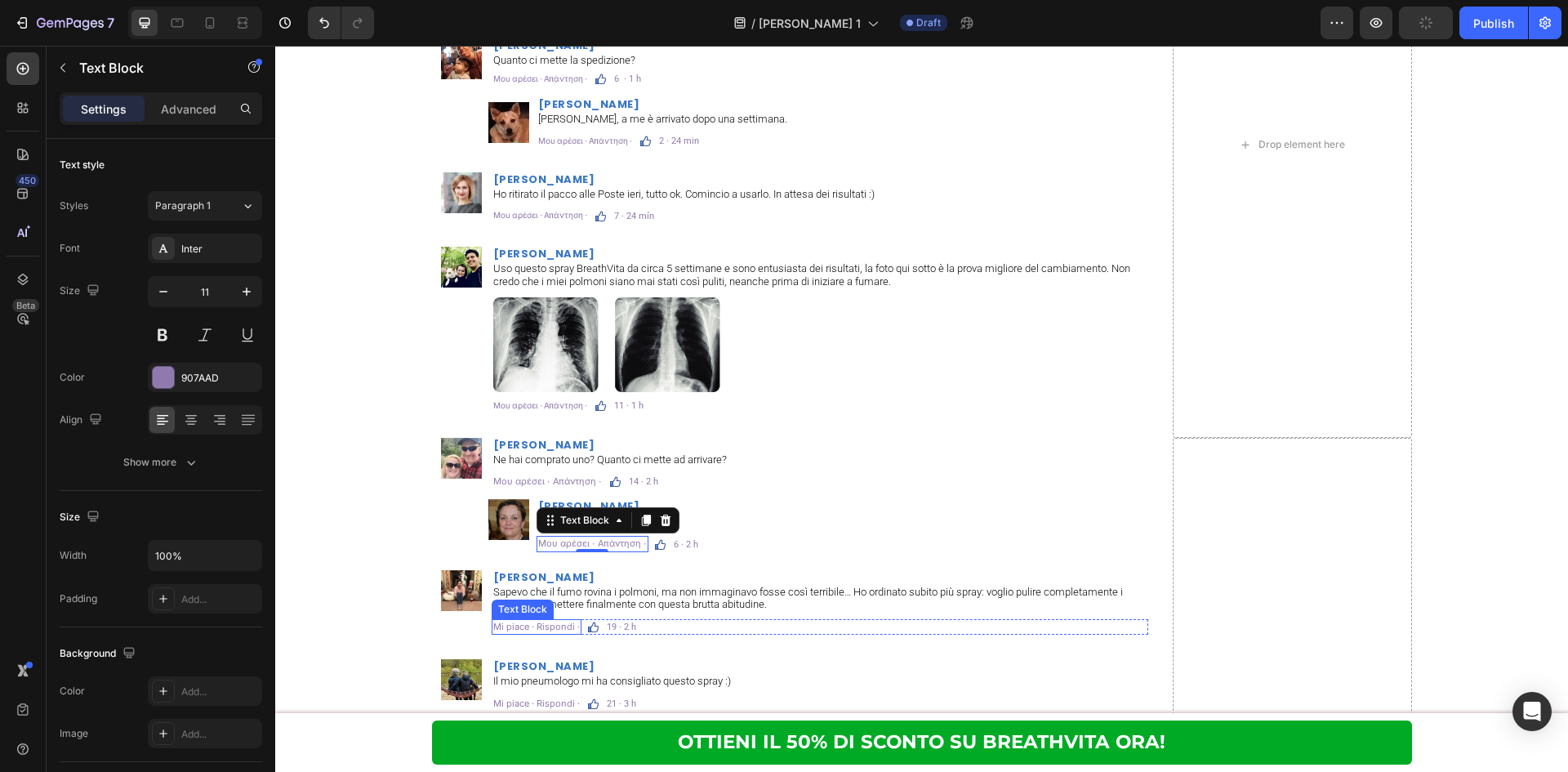
click at [563, 630] on p "Mi piace · Rispondi ·" at bounding box center [536, 626] width 87 height 12
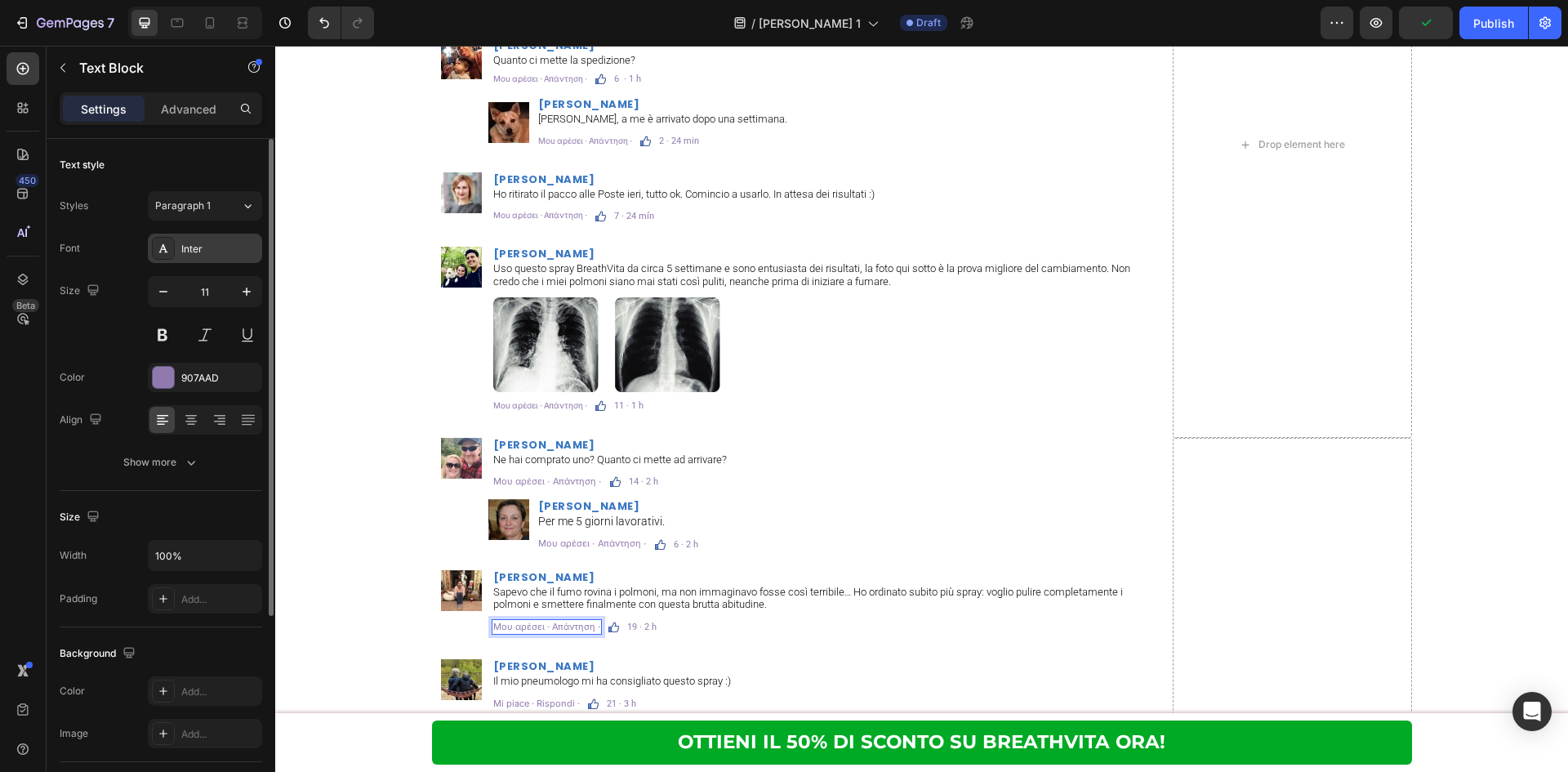
click at [206, 255] on div "Inter" at bounding box center [219, 249] width 77 height 15
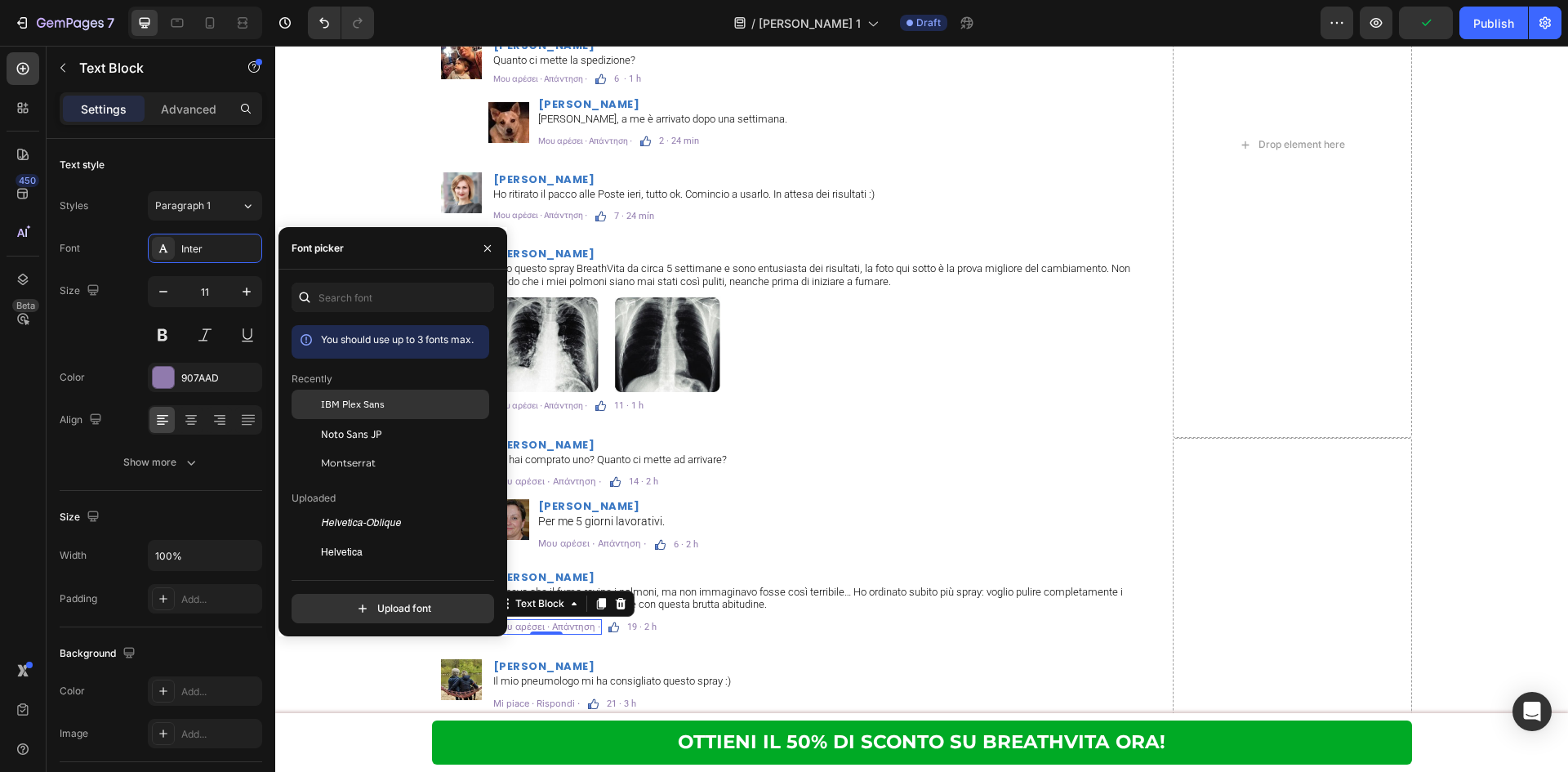
click at [362, 406] on span "IBM Plex Sans" at bounding box center [353, 404] width 63 height 15
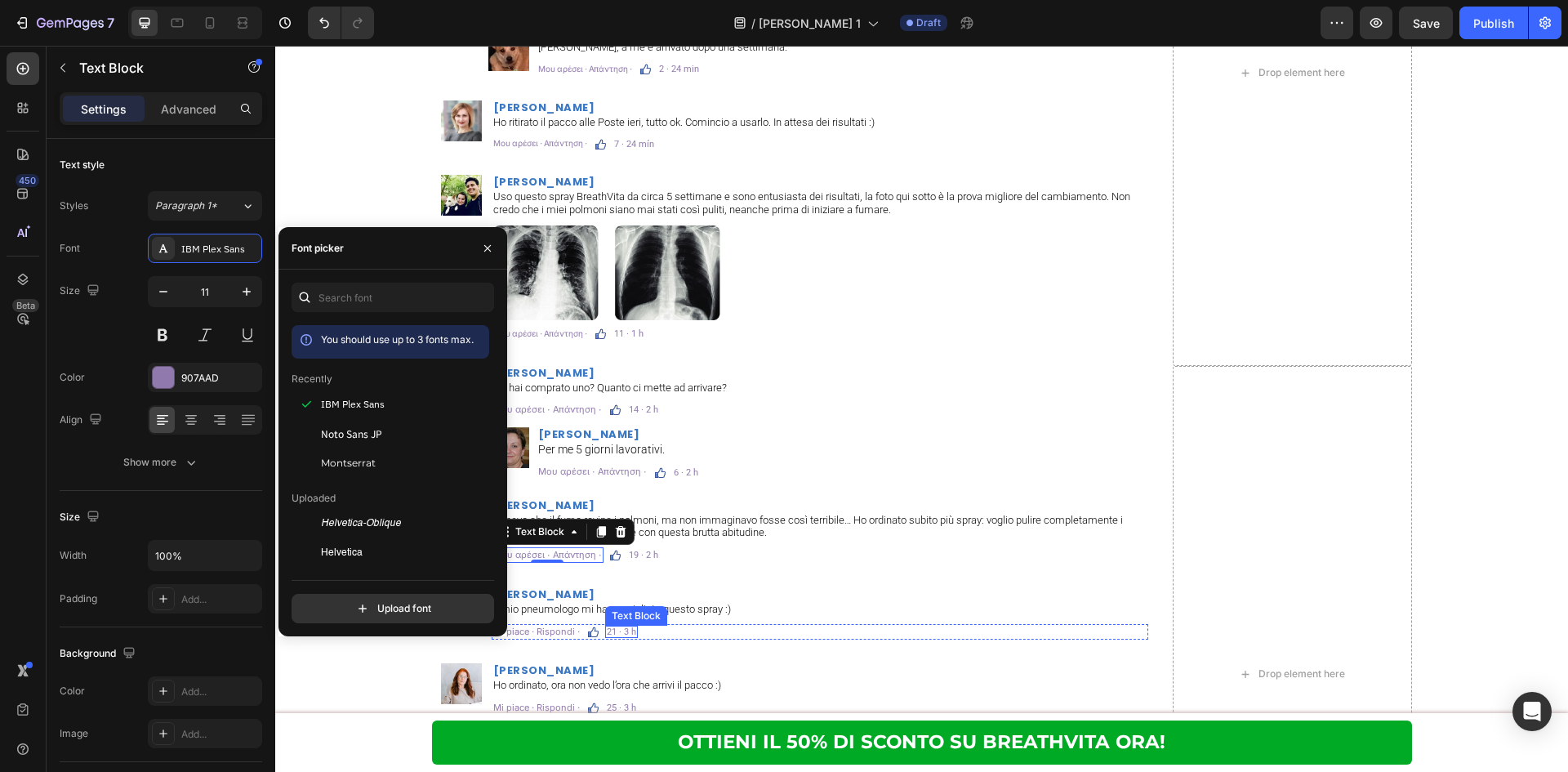
scroll to position [10047, 0]
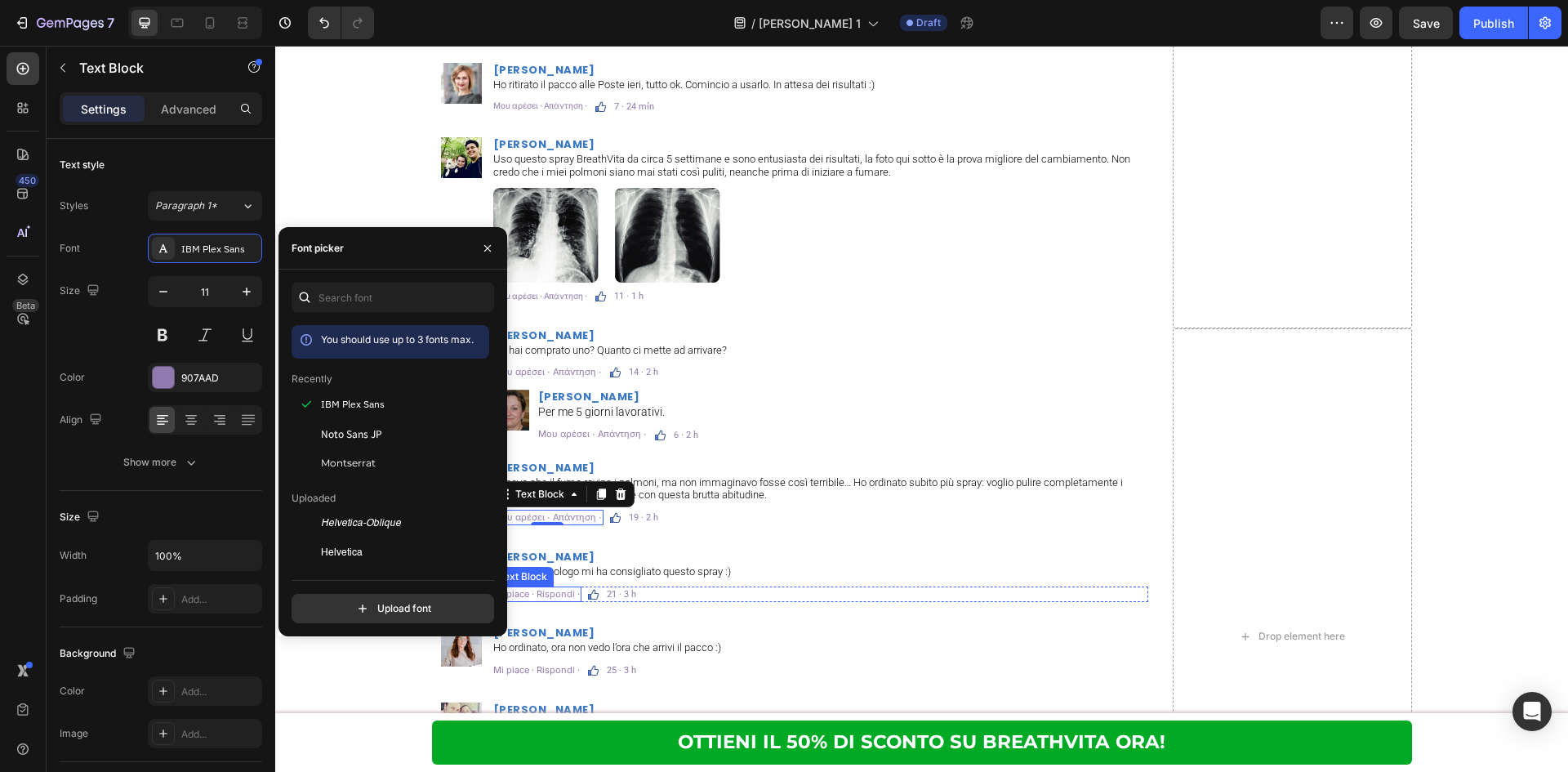
click at [552, 597] on p "Mi piace · Rispondi ·" at bounding box center [536, 594] width 87 height 12
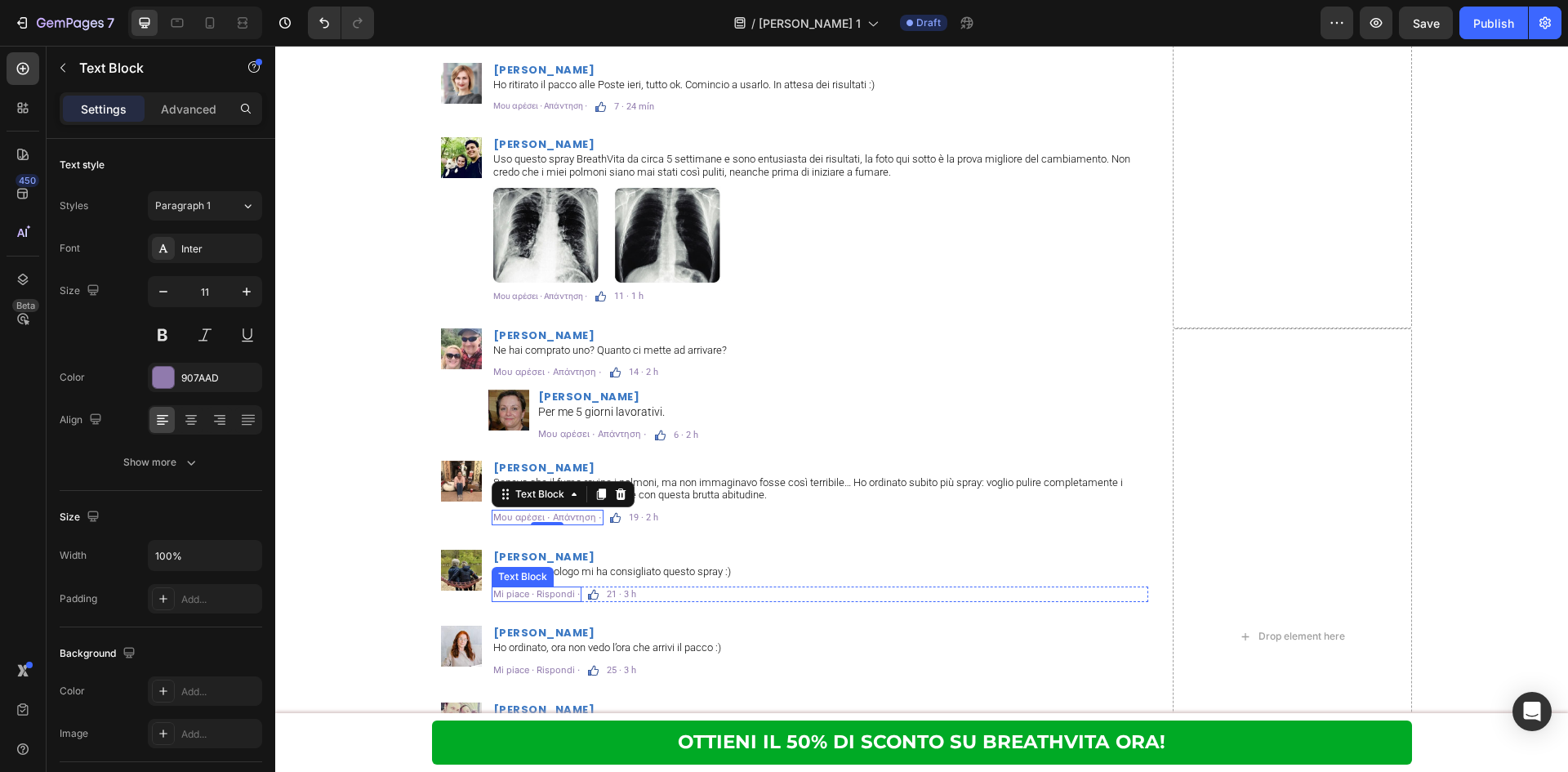
click at [552, 597] on p "Mi piace · Rispondi ·" at bounding box center [536, 594] width 87 height 12
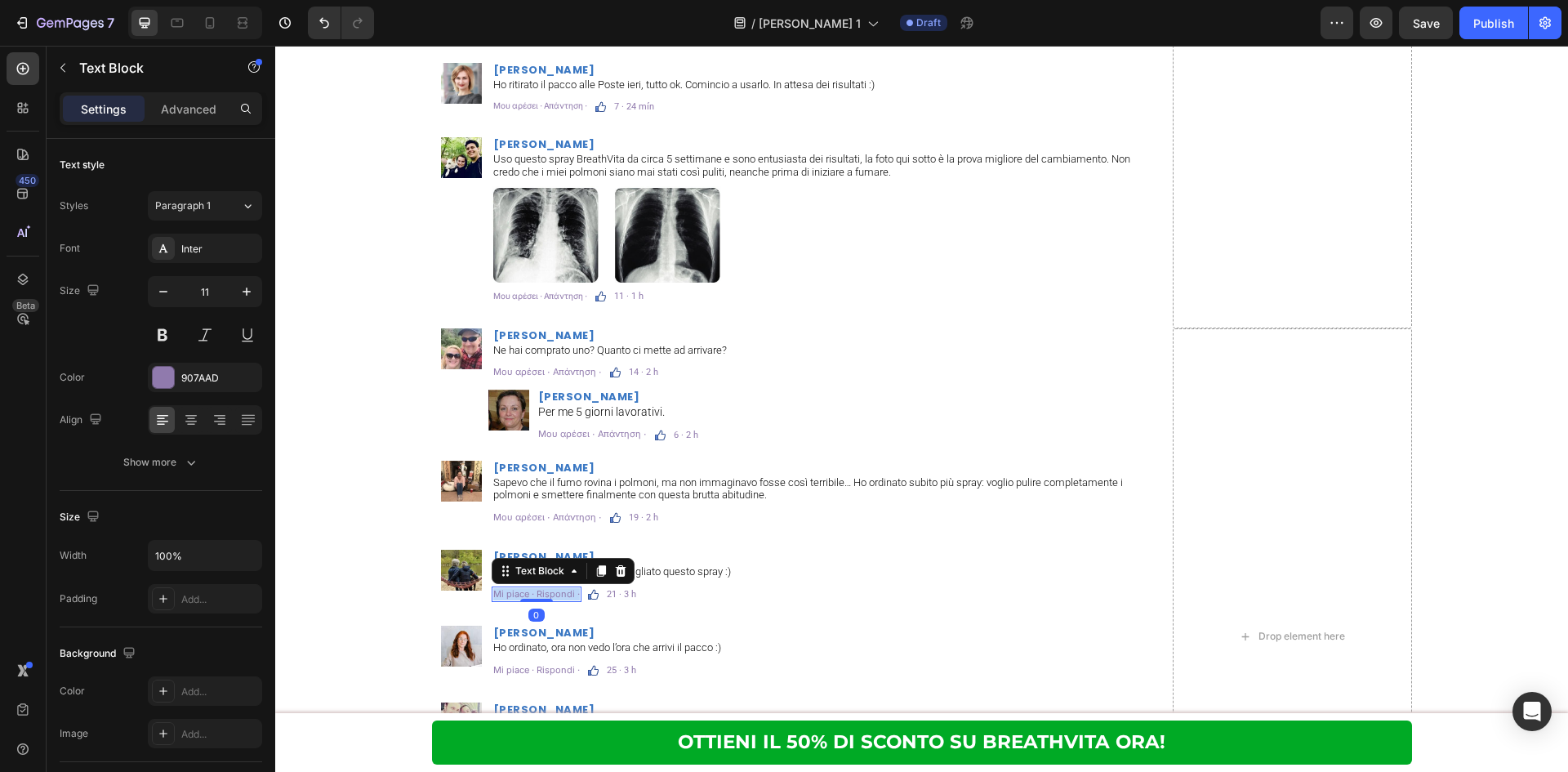
click at [552, 597] on p "Mi piace · Rispondi ·" at bounding box center [536, 594] width 87 height 12
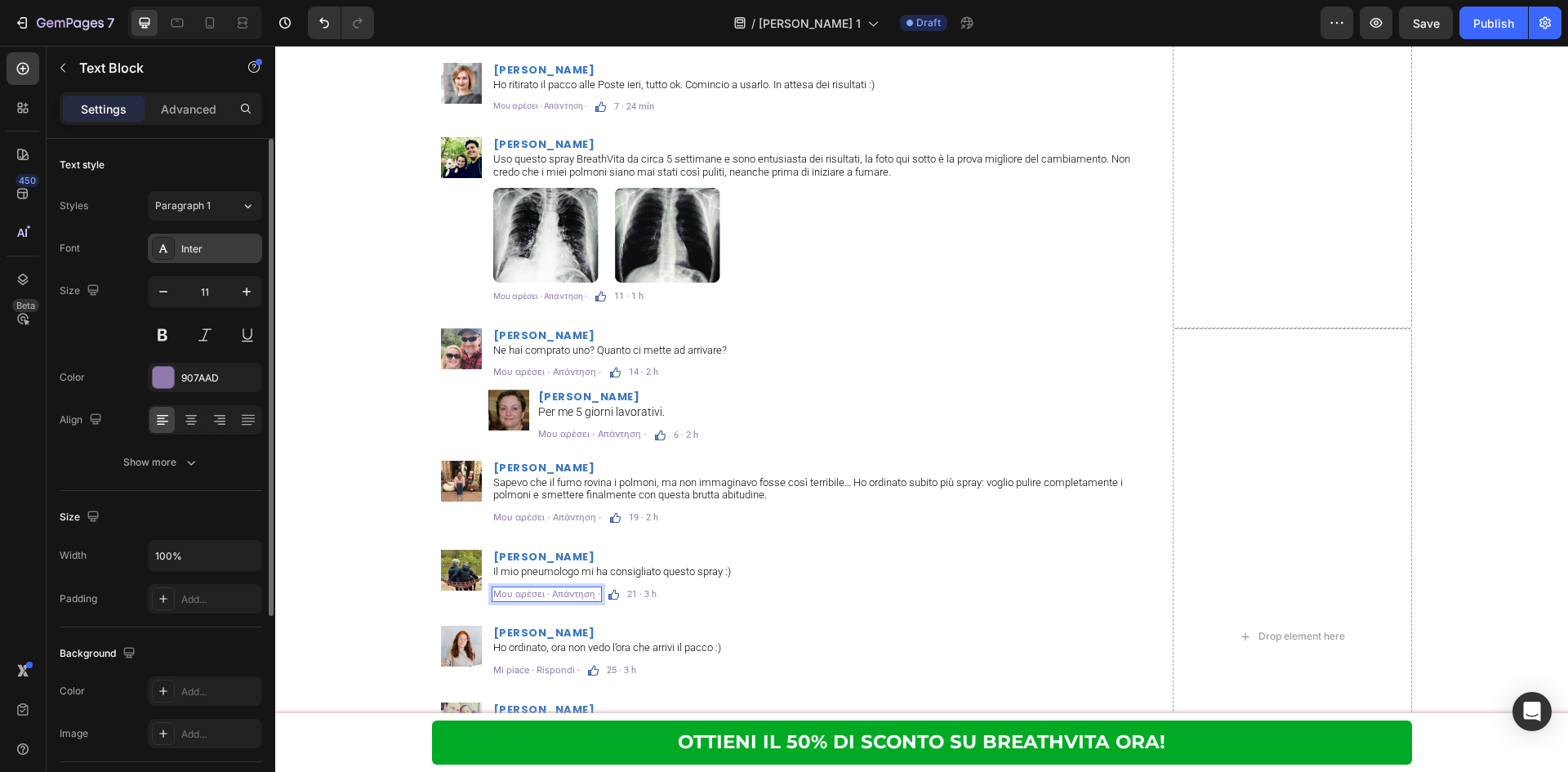
click at [231, 253] on div "Inter" at bounding box center [219, 249] width 77 height 15
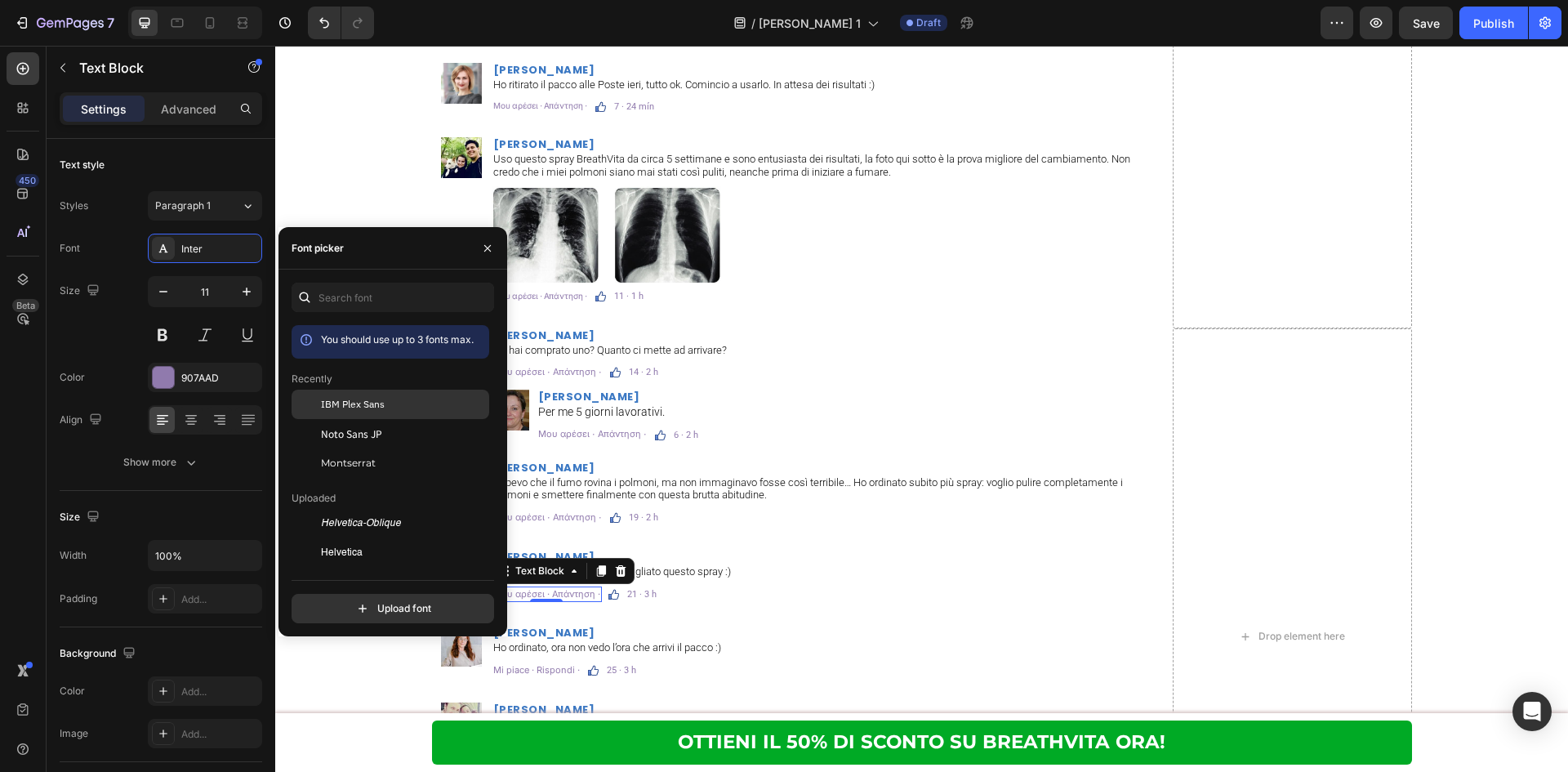
drag, startPoint x: 343, startPoint y: 393, endPoint x: 231, endPoint y: 361, distance: 116.5
click at [343, 509] on div "IBM Plex Sans" at bounding box center [390, 523] width 198 height 29
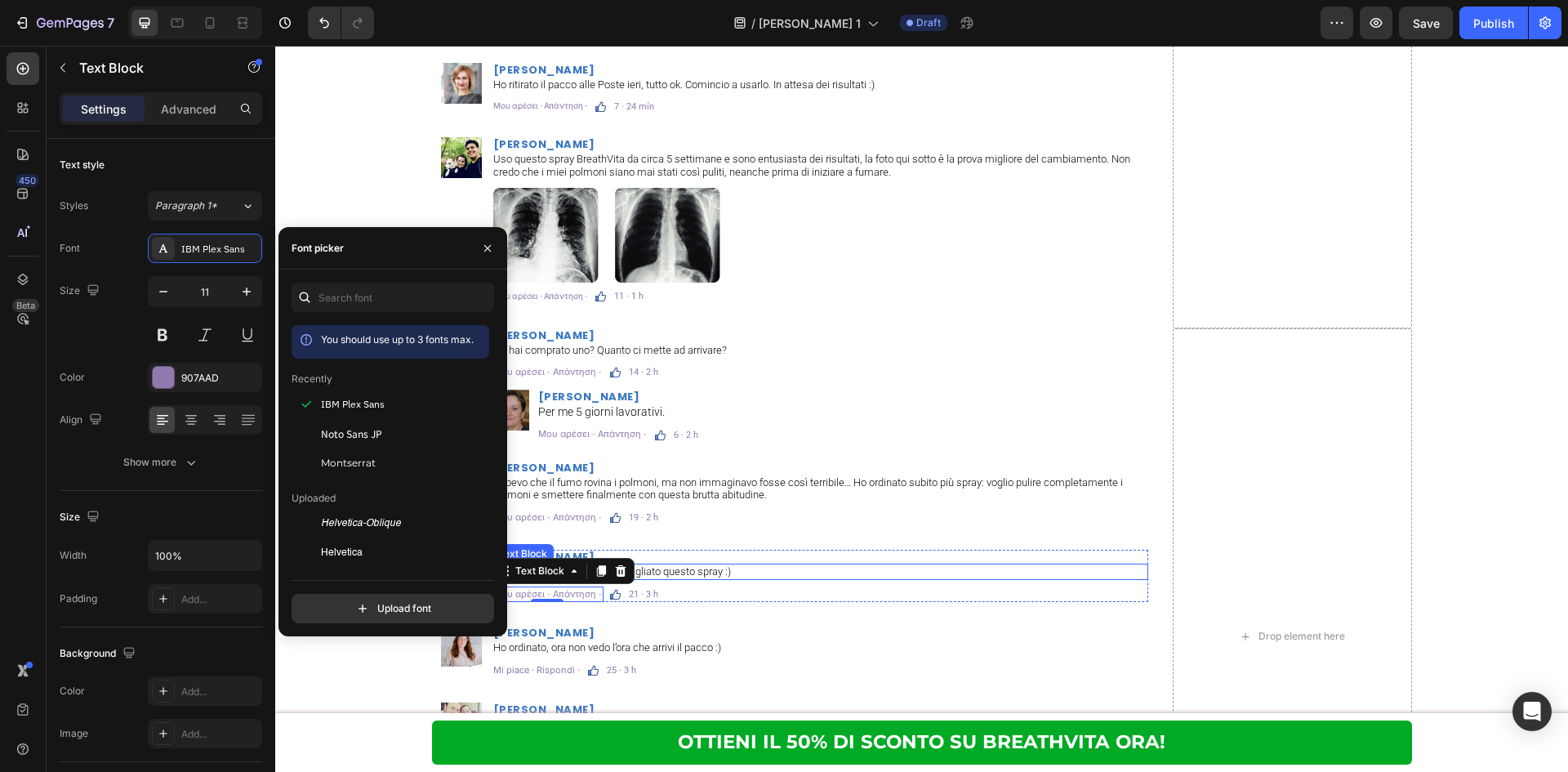
click at [817, 576] on p "Il mio pneumologo mi ha consigliato questo spray :)" at bounding box center [819, 571] width 653 height 13
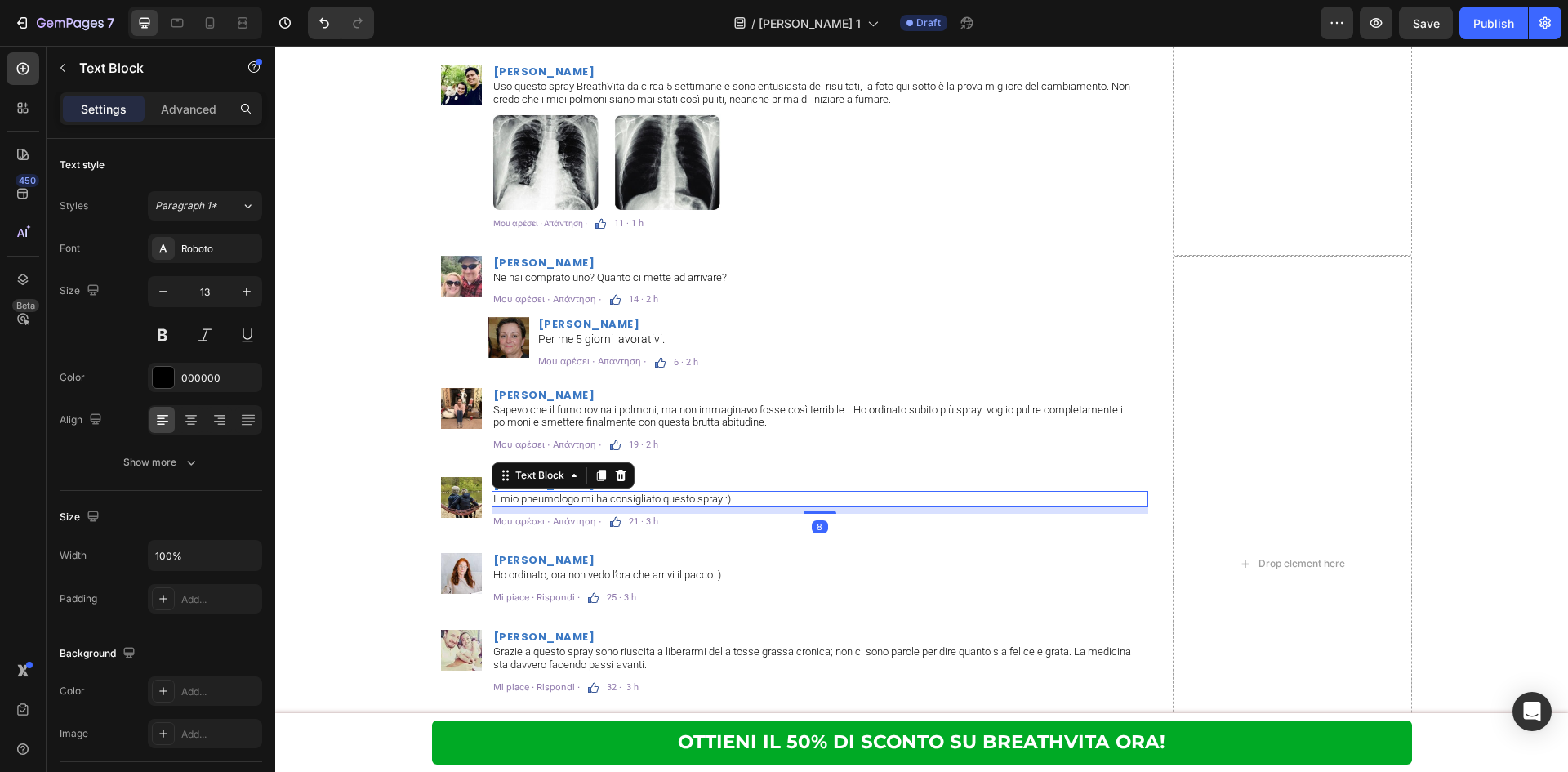
scroll to position [10155, 0]
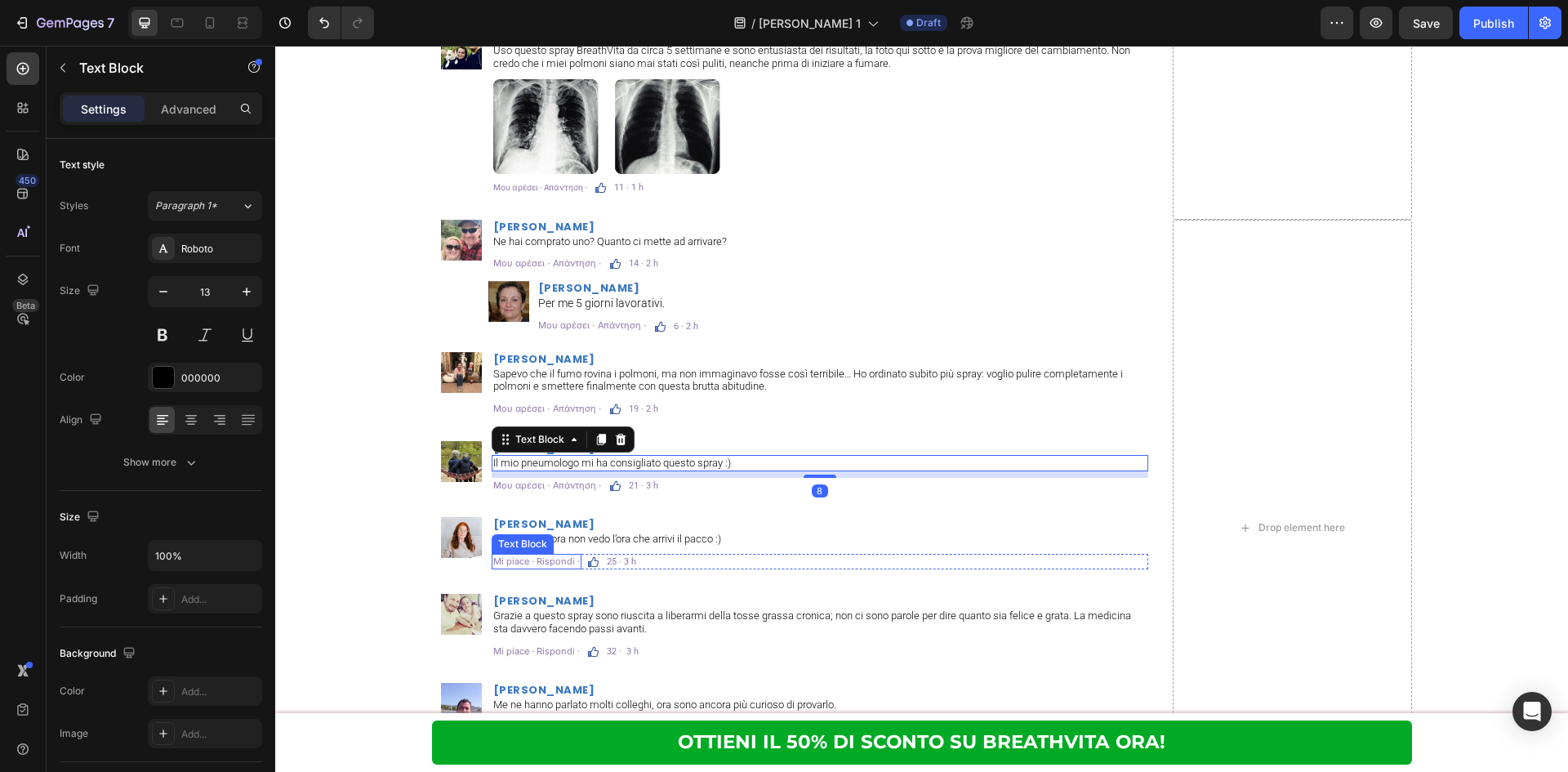
click at [554, 554] on div "Mi piace · Rispondi ·" at bounding box center [537, 561] width 90 height 16
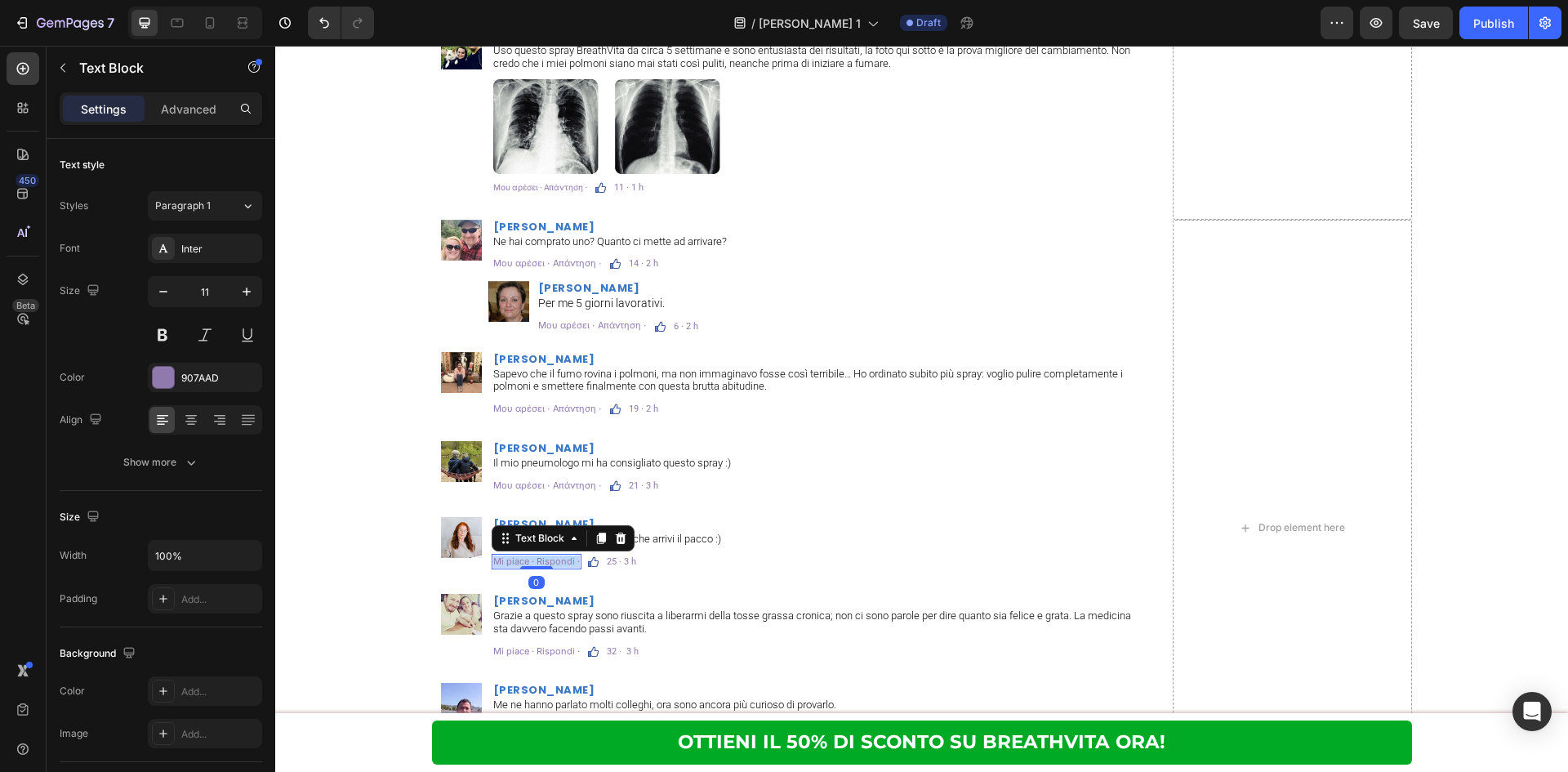
click at [554, 554] on div "Mi piace · Rispondi ·" at bounding box center [537, 561] width 90 height 16
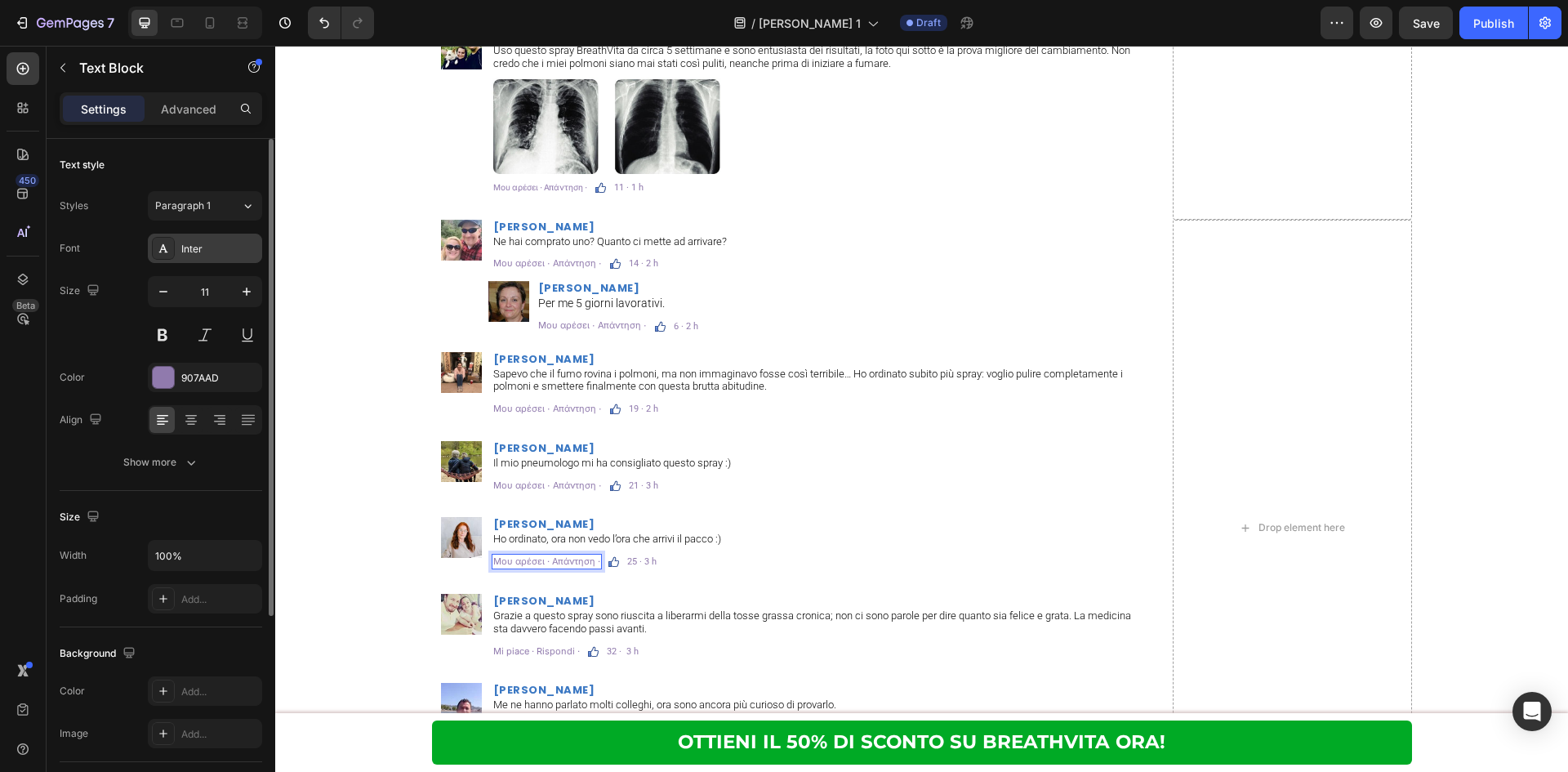
click at [215, 236] on div "Inter" at bounding box center [204, 247] width 114 height 29
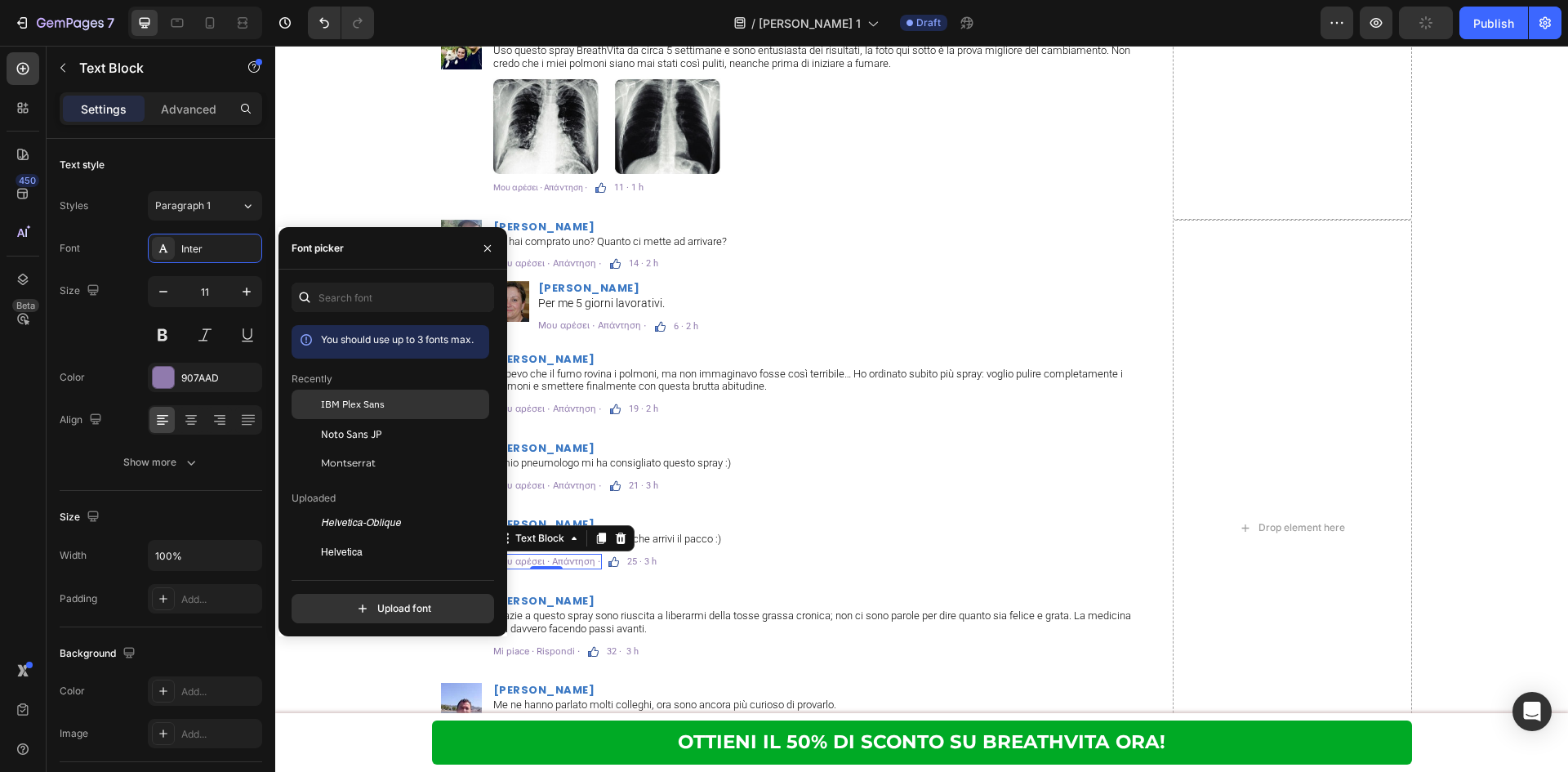
click at [314, 399] on div at bounding box center [305, 403] width 29 height 29
click at [834, 584] on div "Image Alfredo Rinaldi Heading Ne hai comprato uno? Quanto ci mette ad arrivare?…" at bounding box center [791, 527] width 717 height 617
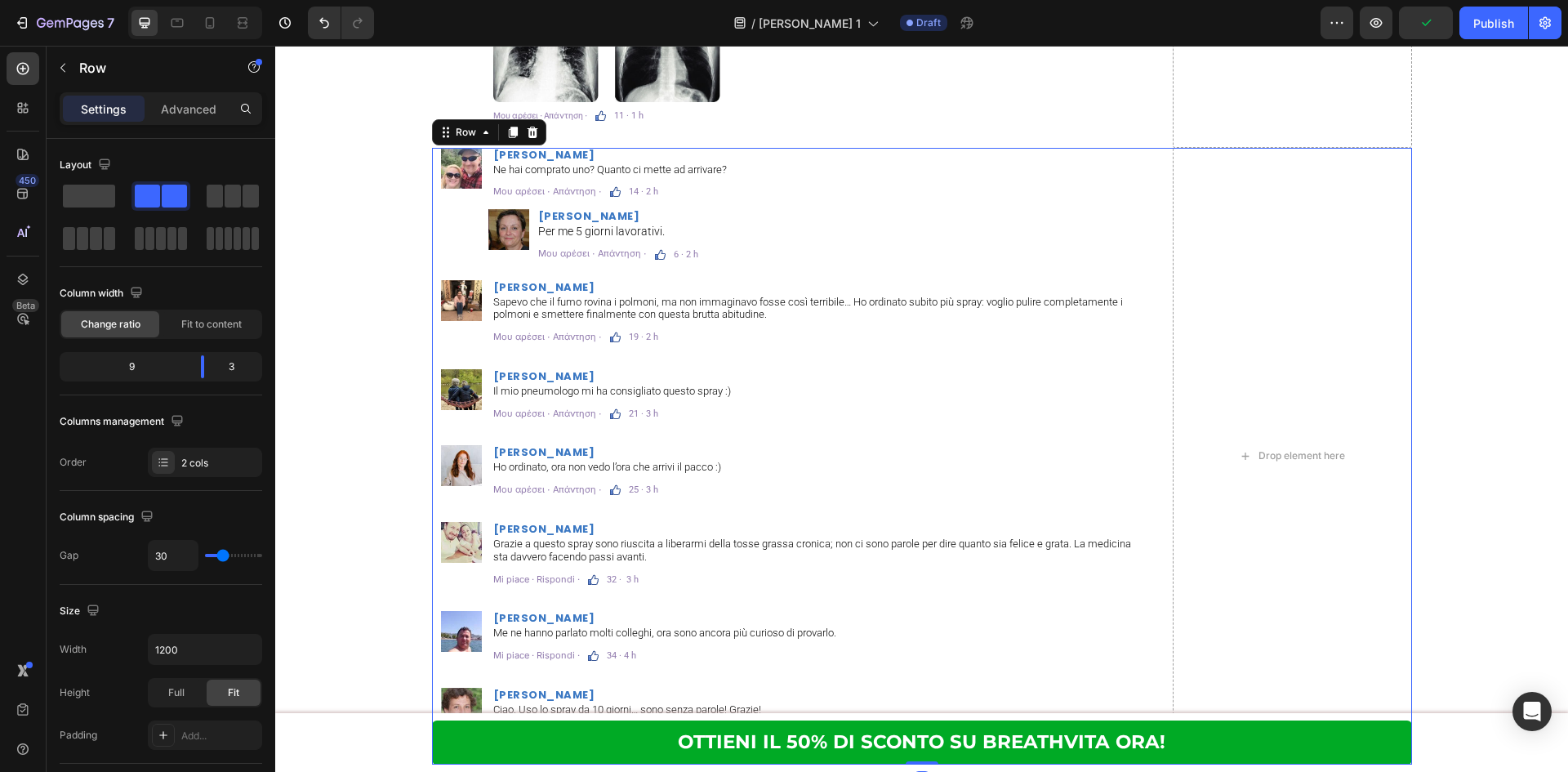
scroll to position [10265, 0]
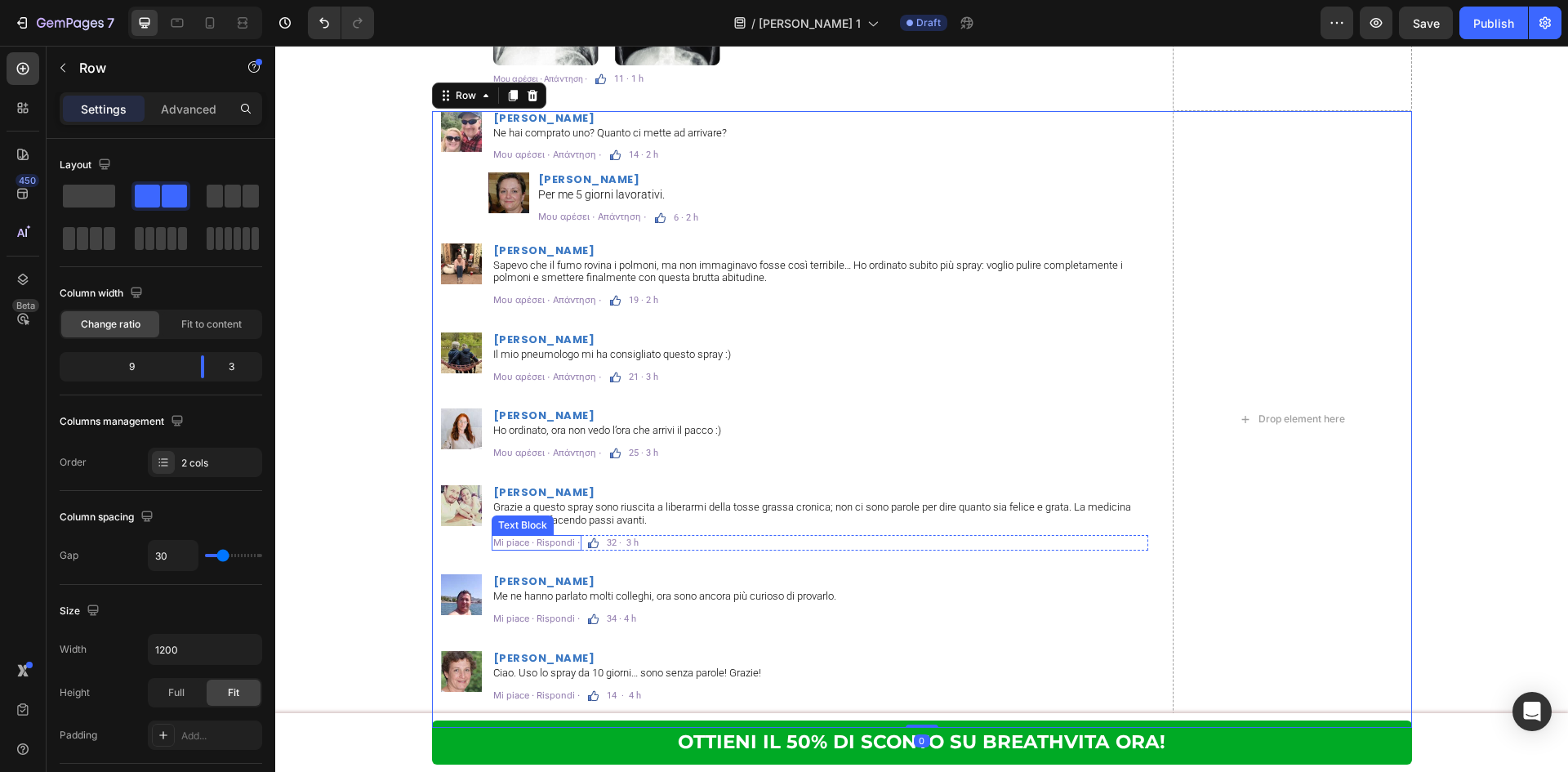
click at [535, 542] on p "Mi piace · Rispondi ·" at bounding box center [536, 542] width 87 height 12
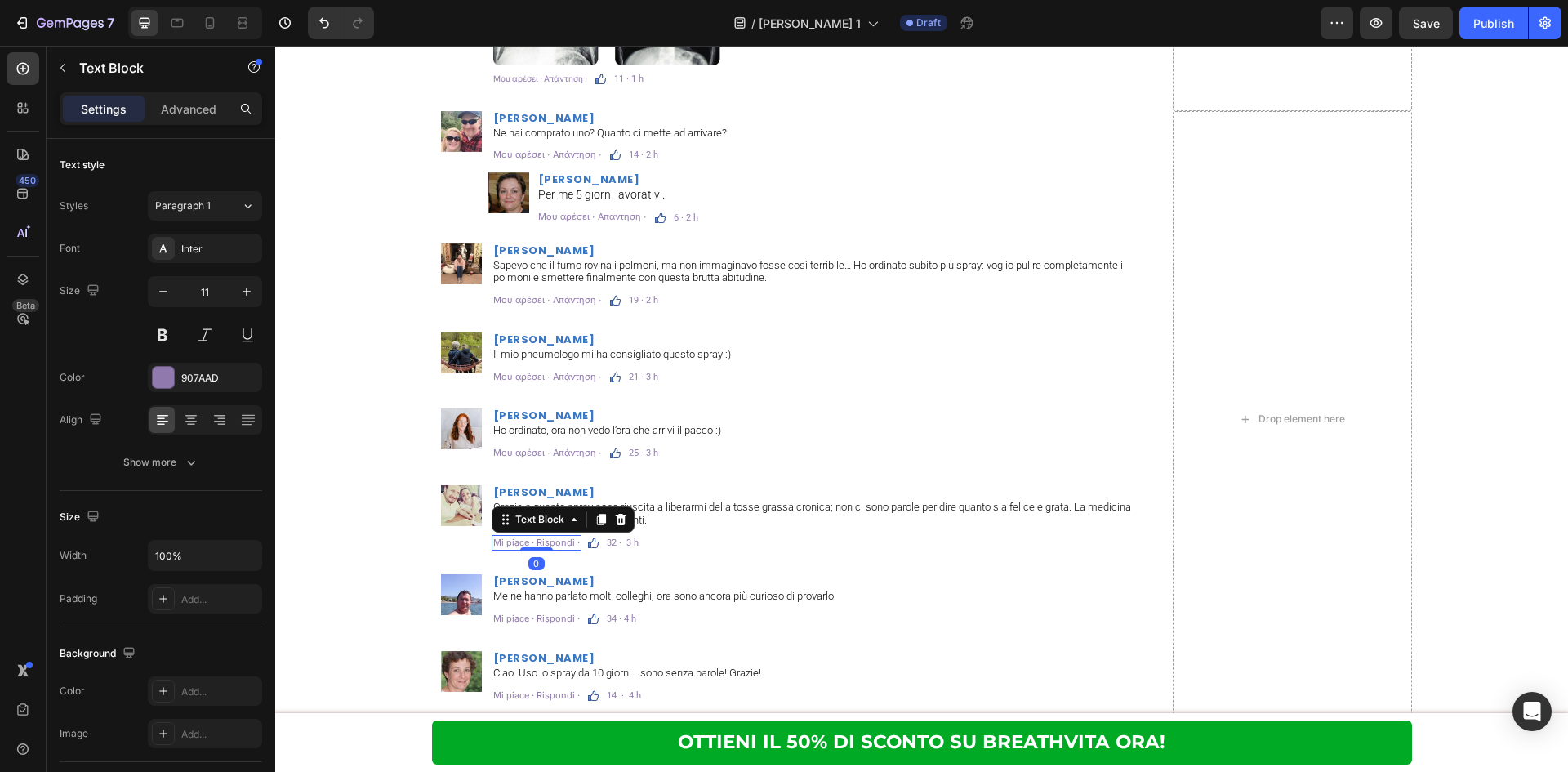
click at [535, 542] on p "Mi piace · Rispondi ·" at bounding box center [536, 542] width 87 height 12
click at [218, 251] on div "Inter" at bounding box center [219, 249] width 77 height 15
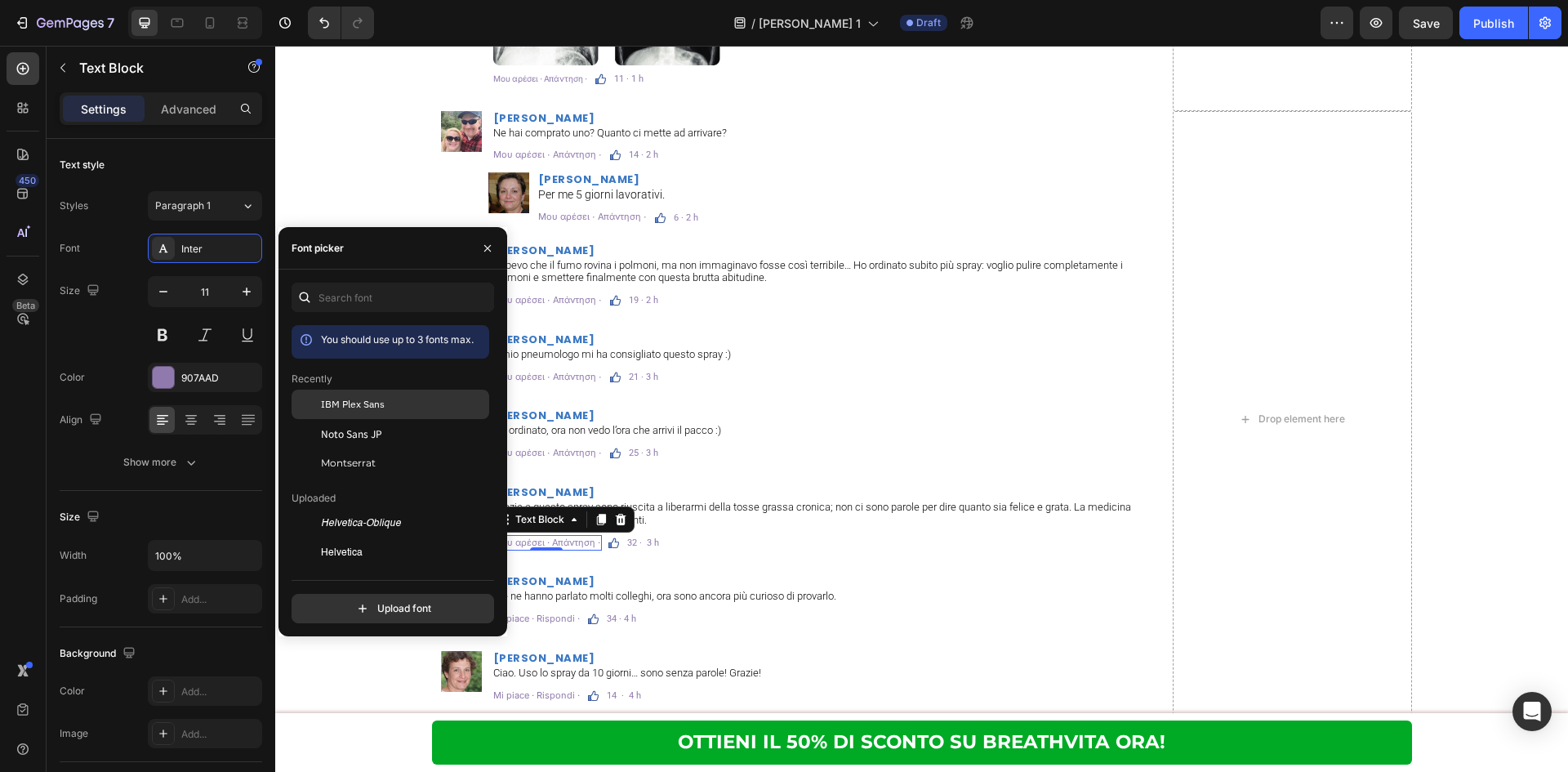
click at [336, 398] on span "IBM Plex Sans" at bounding box center [353, 404] width 63 height 15
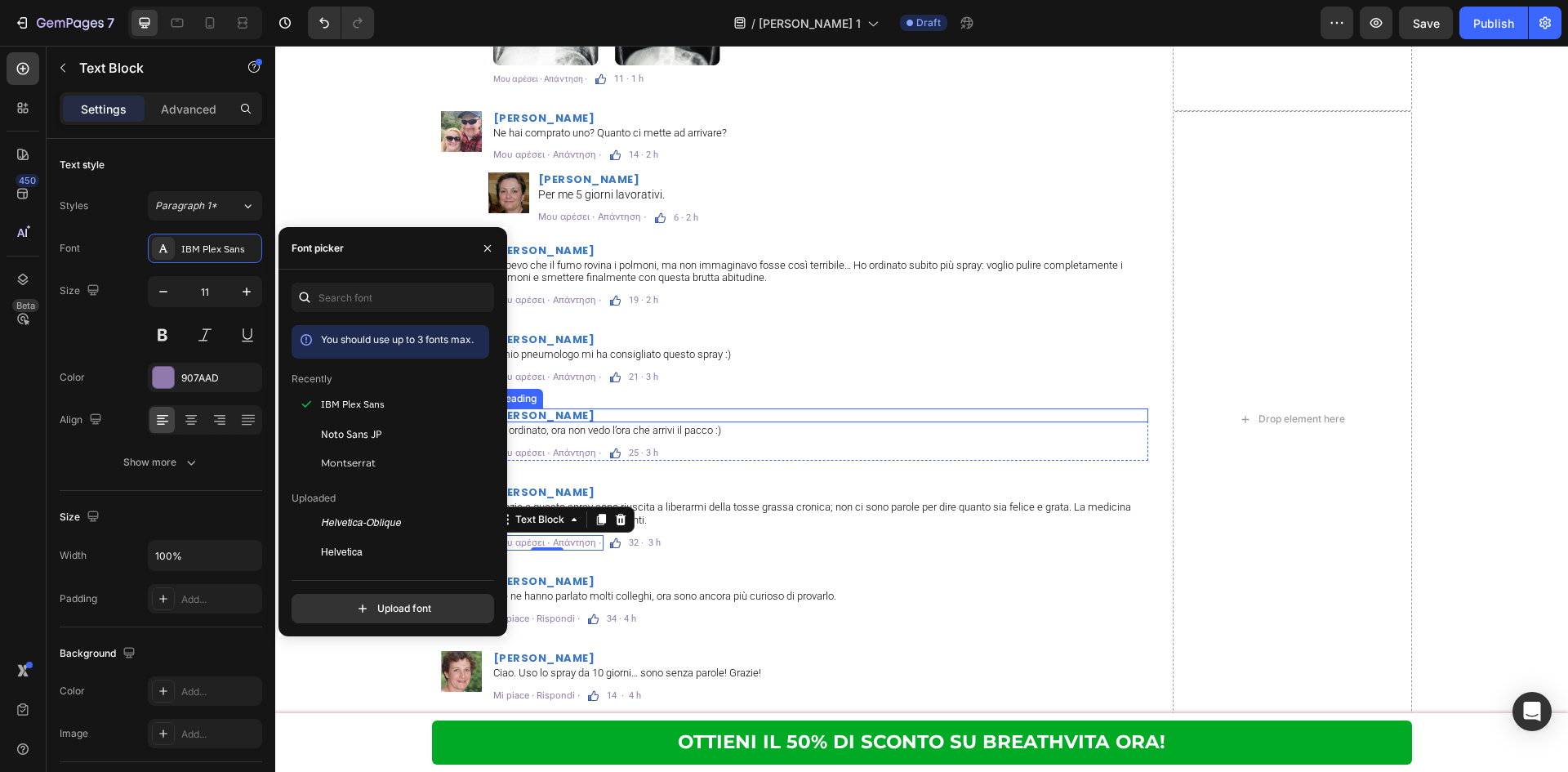
click at [808, 408] on div "Image Alfredo Rinaldi Heading Ne hai comprato uno? Quanto ci mette ad arrivare?…" at bounding box center [791, 419] width 717 height 617
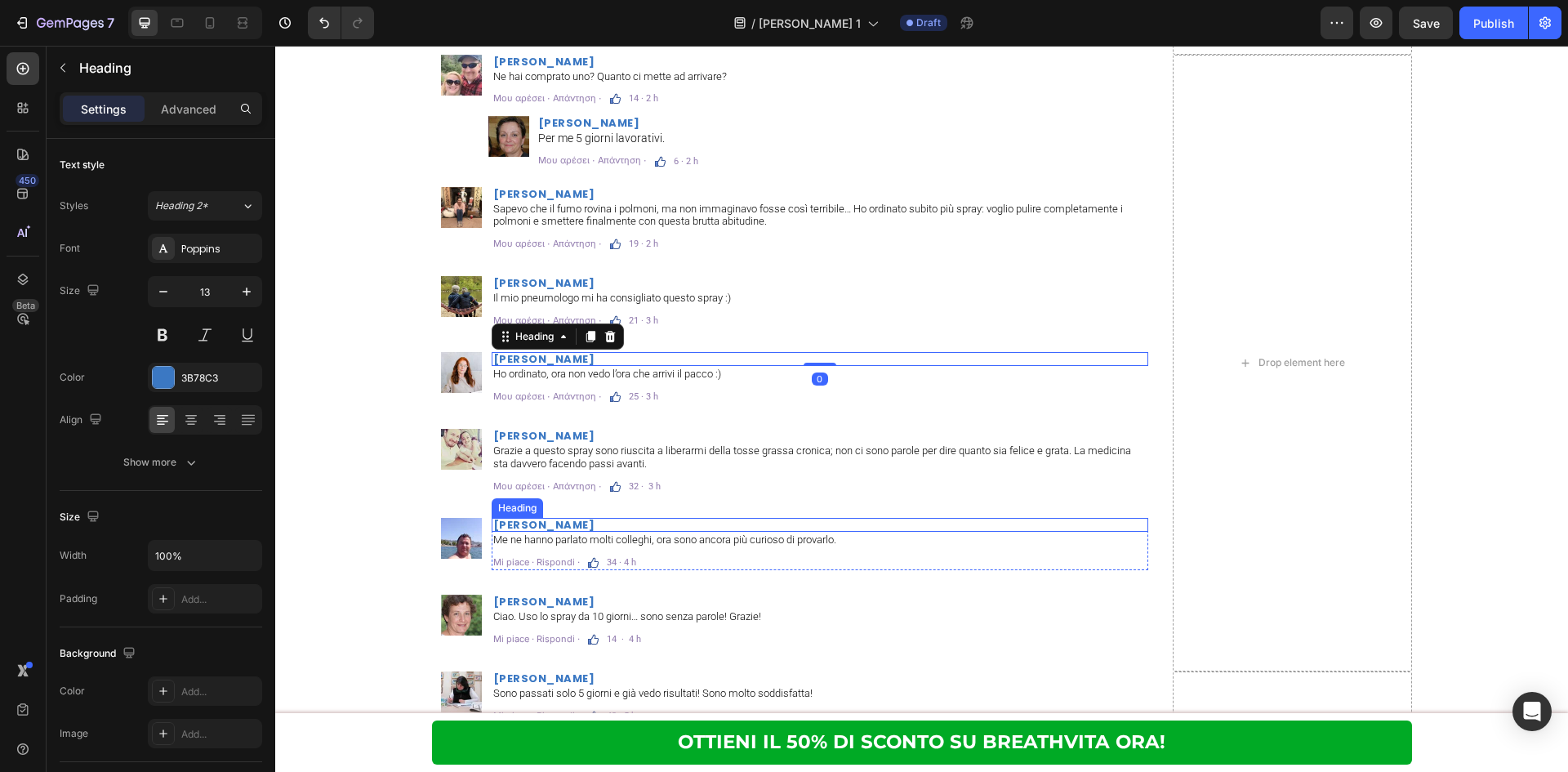
scroll to position [10374, 0]
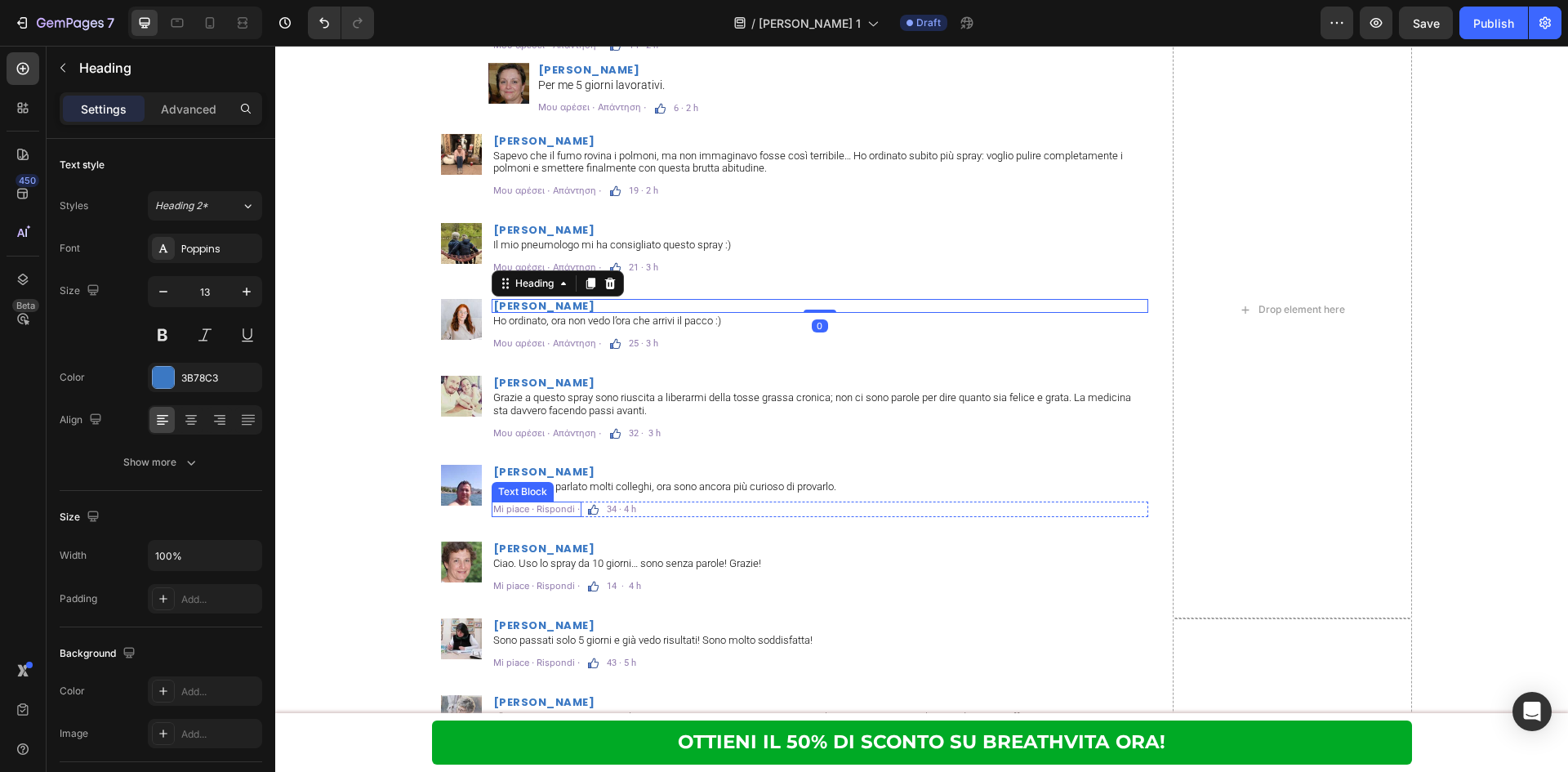
click at [504, 508] on p "Mi piace · Rispondi ·" at bounding box center [536, 509] width 87 height 12
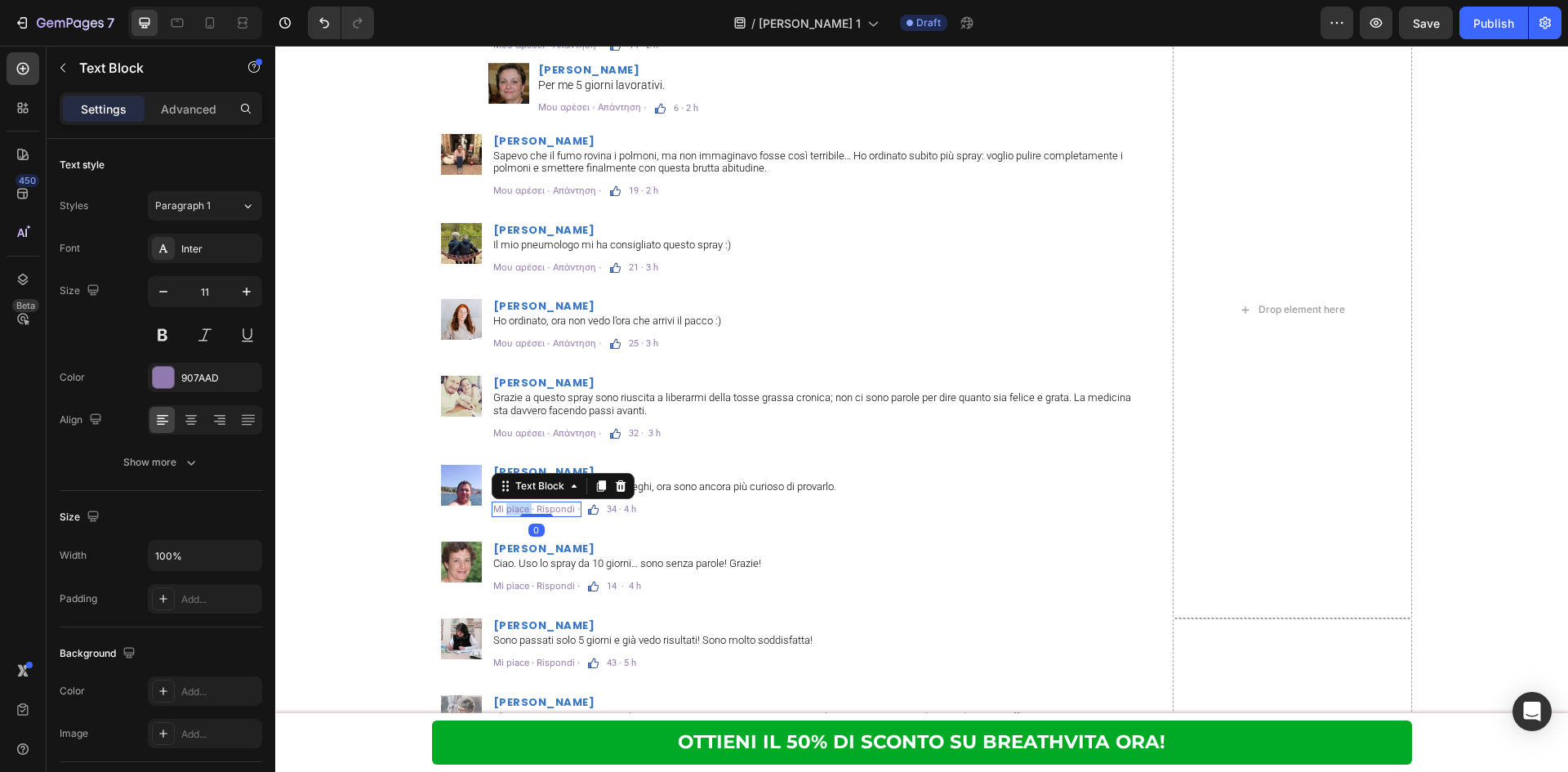
click at [504, 508] on p "Mi piace · Rispondi ·" at bounding box center [536, 509] width 87 height 12
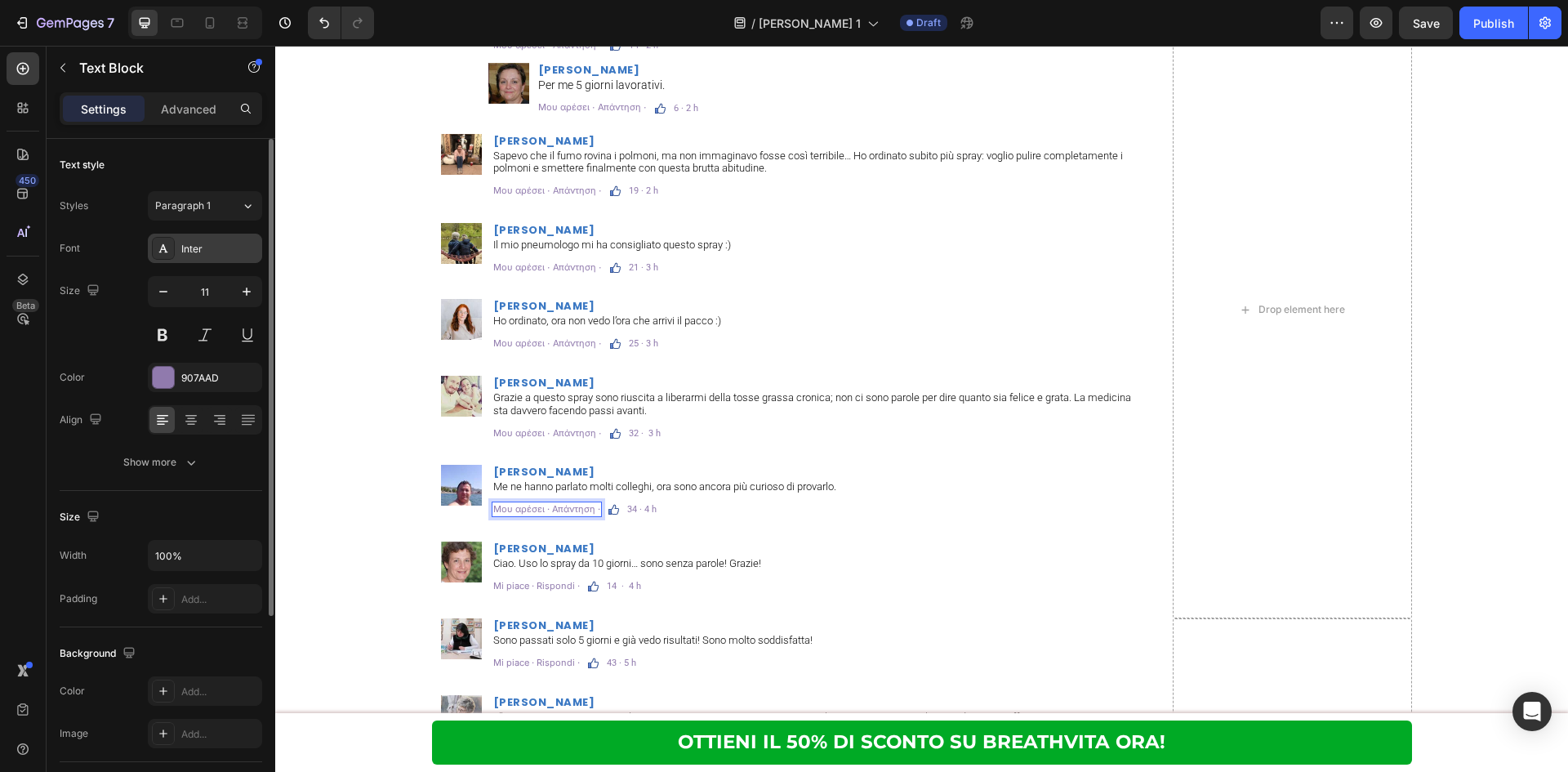
click at [231, 248] on div "Inter" at bounding box center [219, 249] width 77 height 15
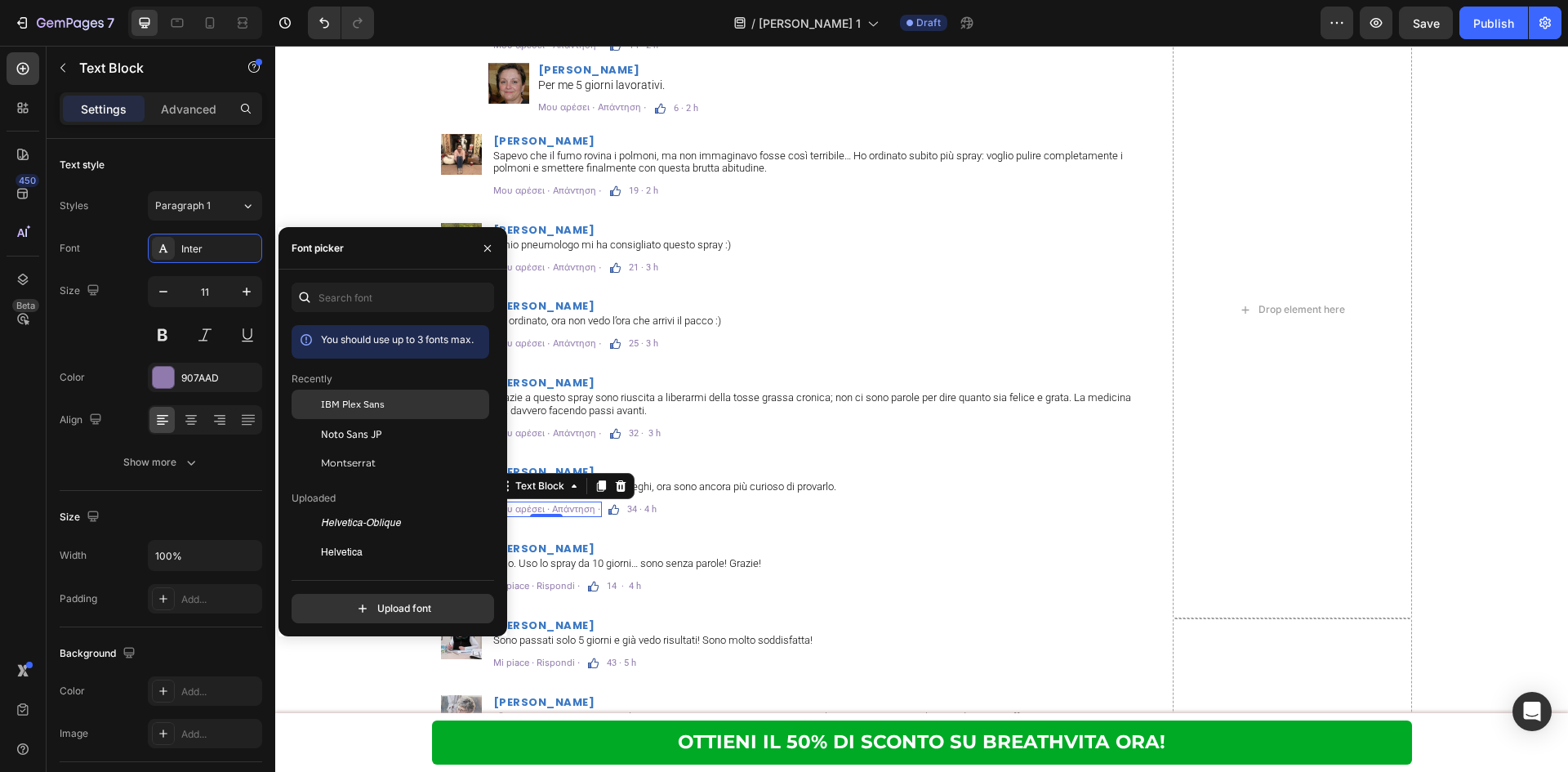
click at [366, 408] on span "IBM Plex Sans" at bounding box center [353, 404] width 63 height 15
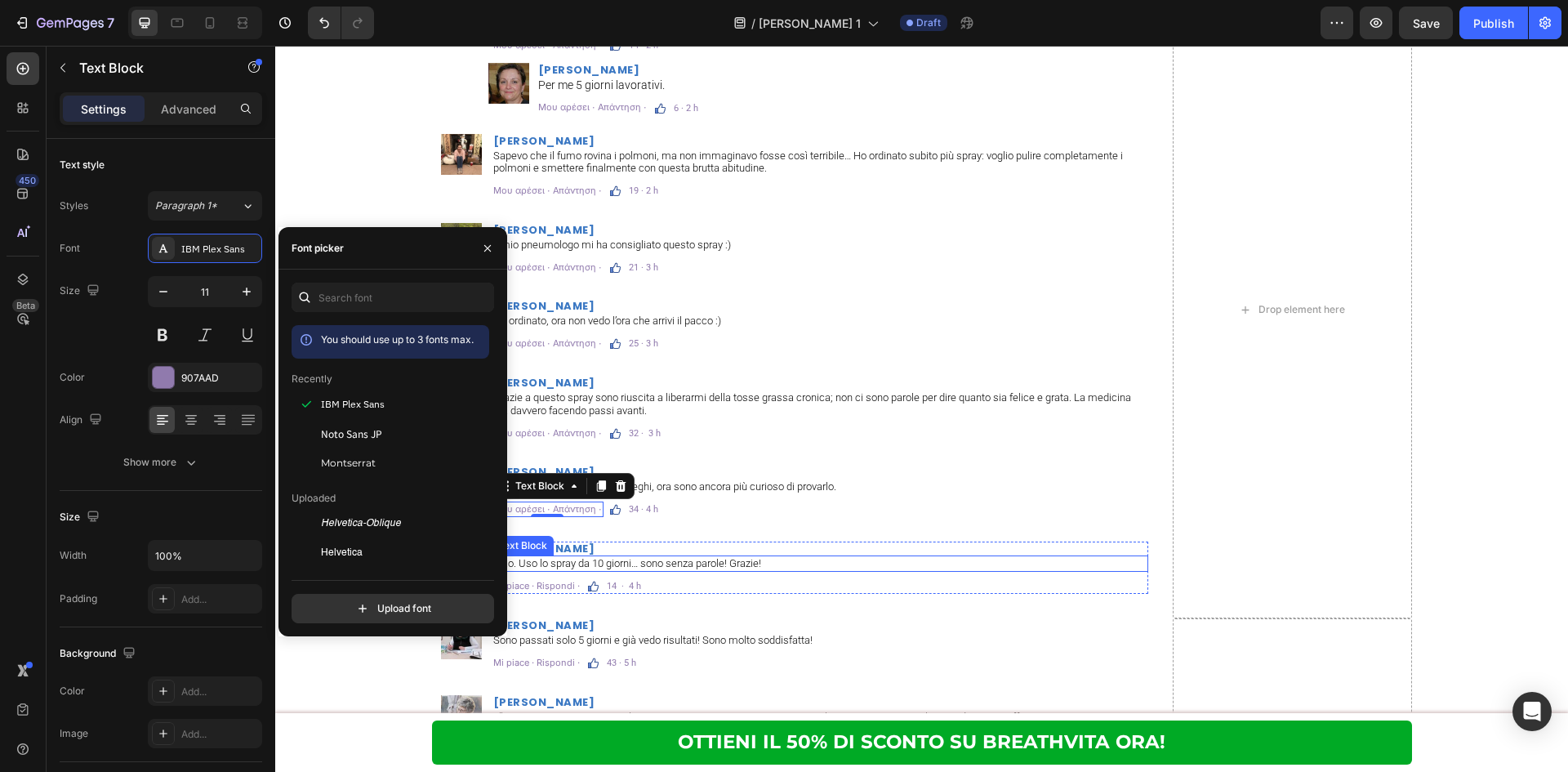
click at [679, 568] on p "Ciao. Uso lo spray da 10 giorni… sono senza parole! Grazie!" at bounding box center [819, 564] width 653 height 13
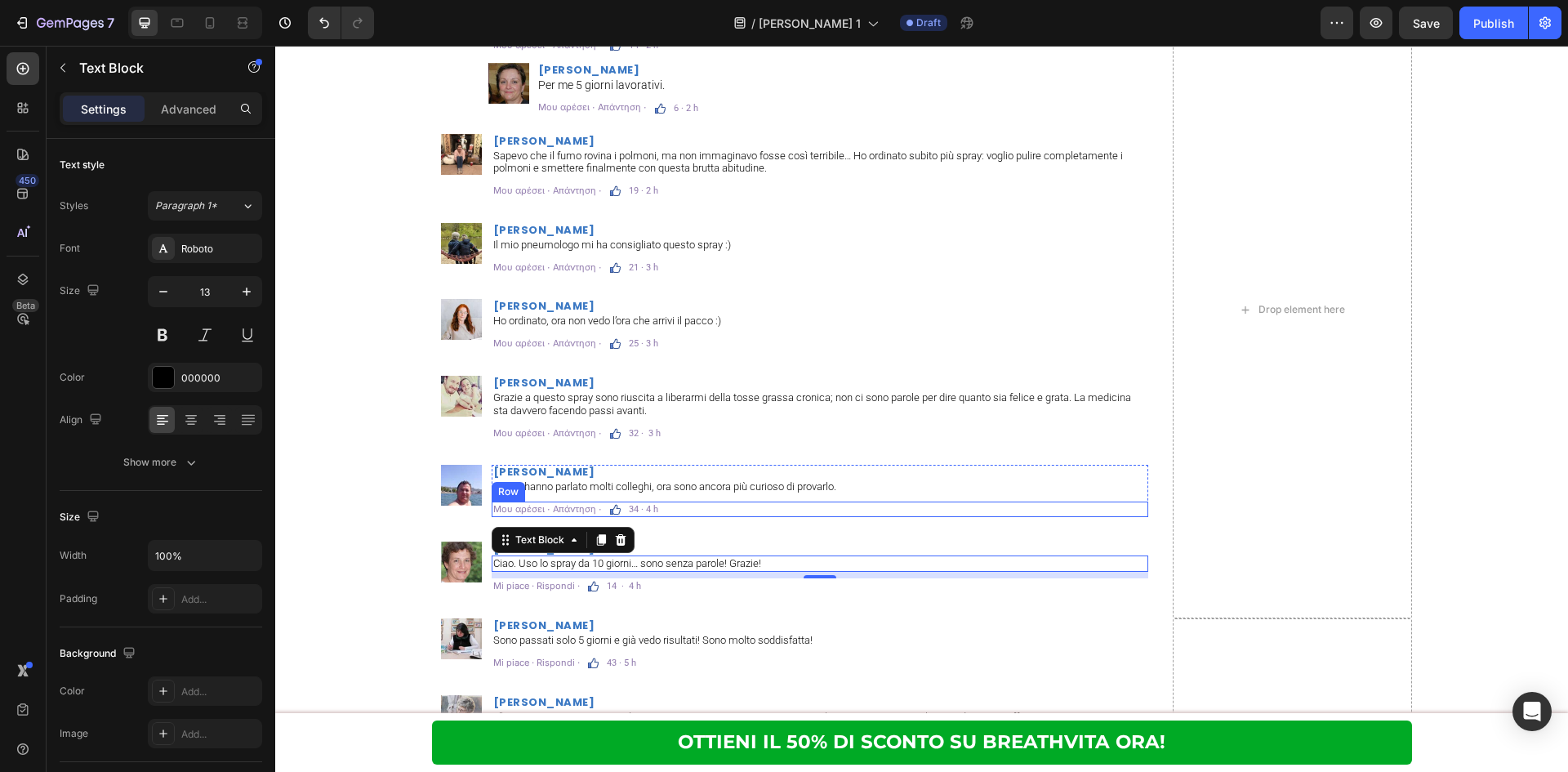
click at [718, 502] on div "Μου αρέσει · Απάντηση · Text Block Image 34 · 4 h Text Block Row" at bounding box center [819, 509] width 656 height 16
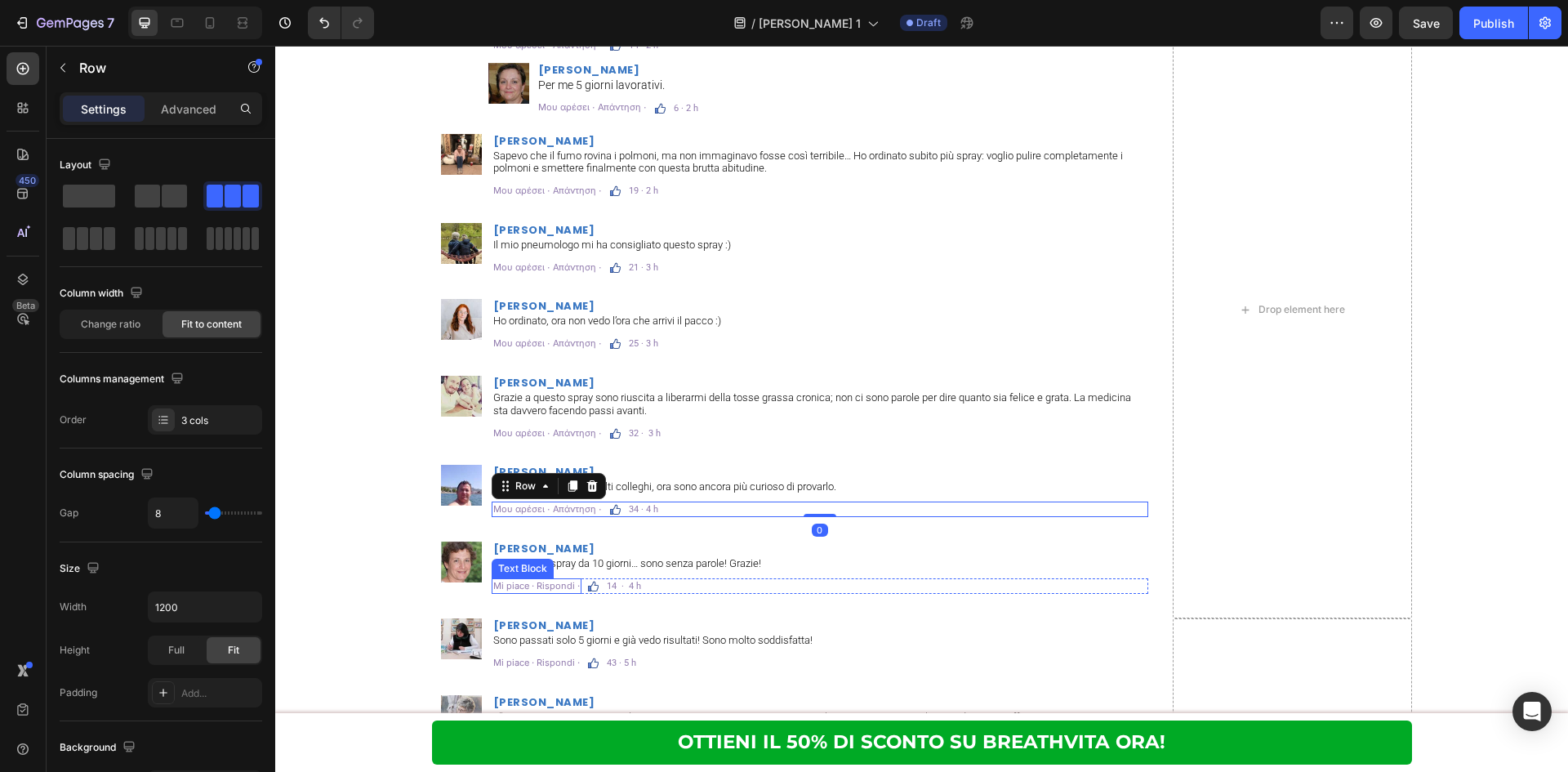
click at [512, 584] on p "Mi piace · Rispondi ·" at bounding box center [536, 585] width 87 height 12
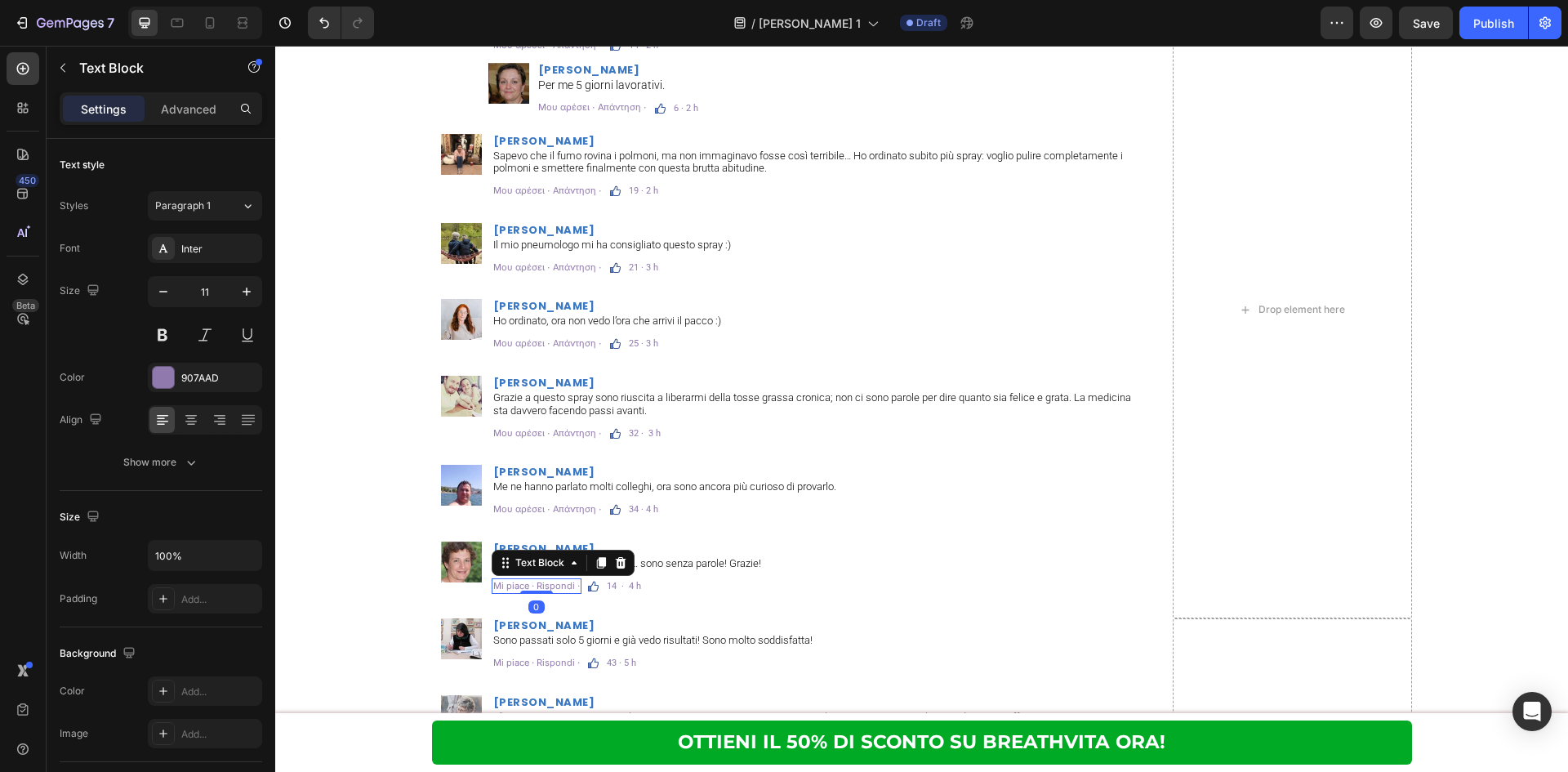
click at [512, 584] on p "Mi piace · Rispondi ·" at bounding box center [536, 585] width 87 height 12
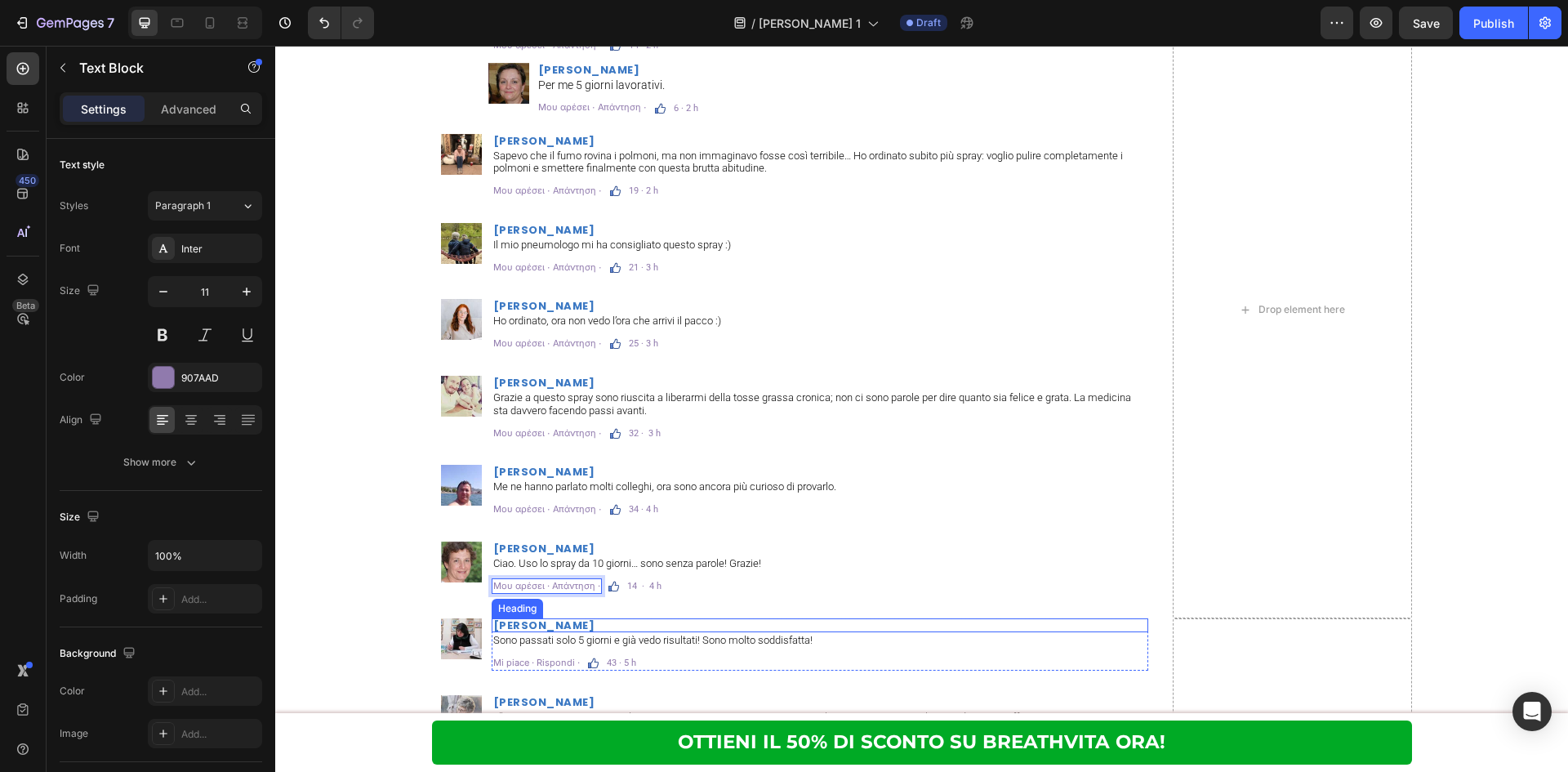
click at [638, 630] on h2 "[PERSON_NAME]" at bounding box center [819, 625] width 656 height 14
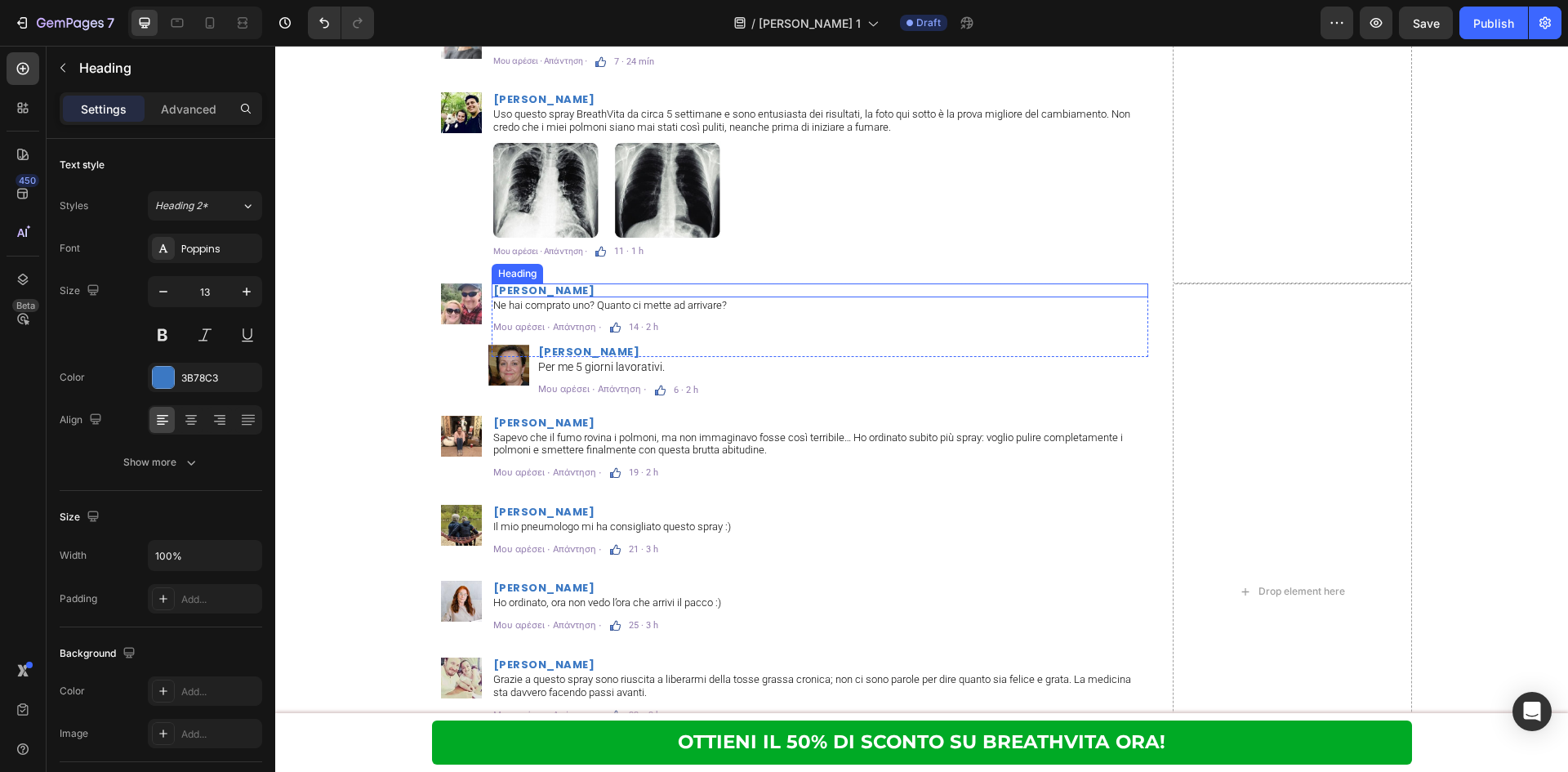
scroll to position [10155, 0]
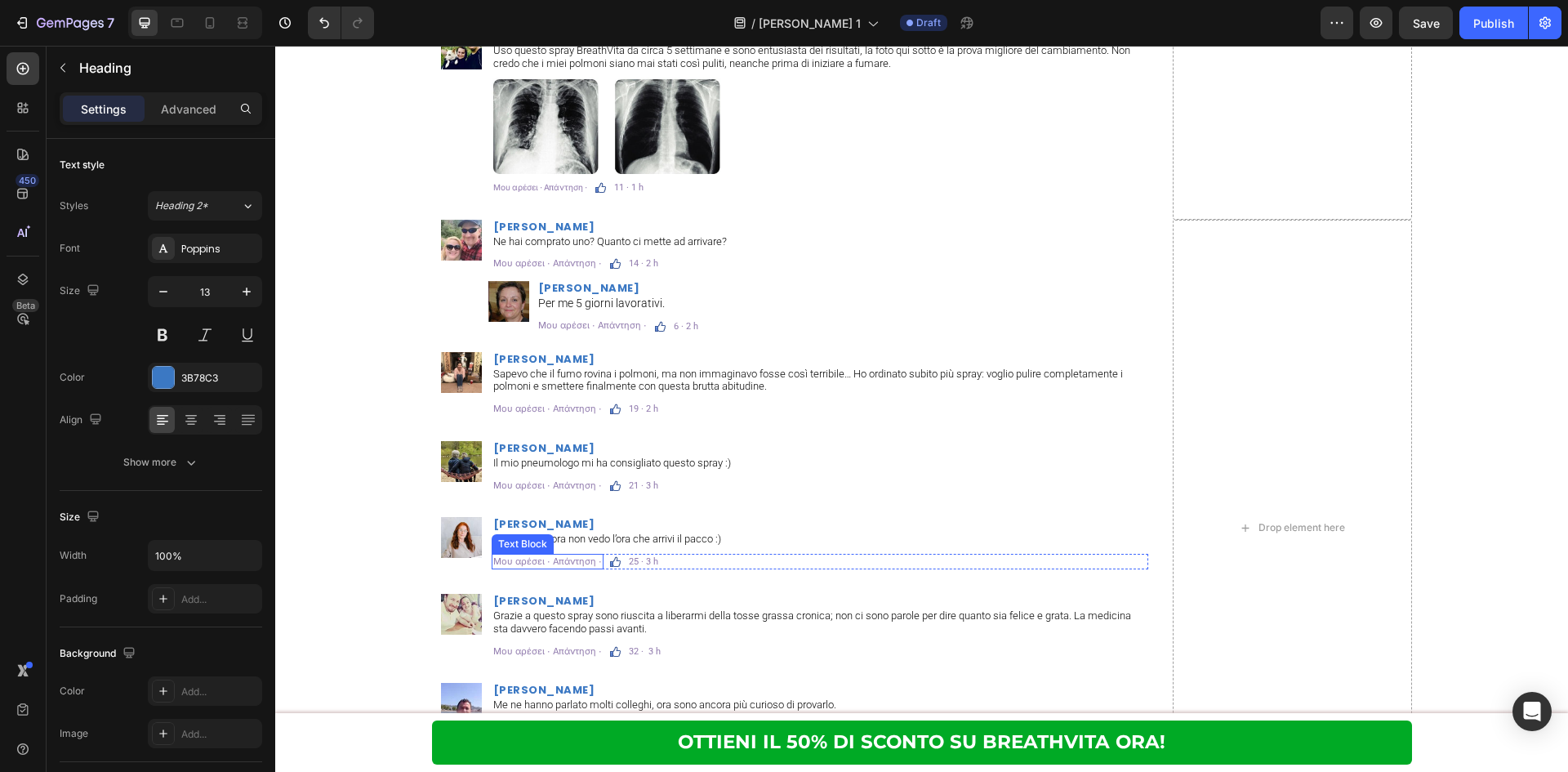
click at [567, 562] on p "Μου αρέσει · Απάντηση ·" at bounding box center [547, 561] width 108 height 12
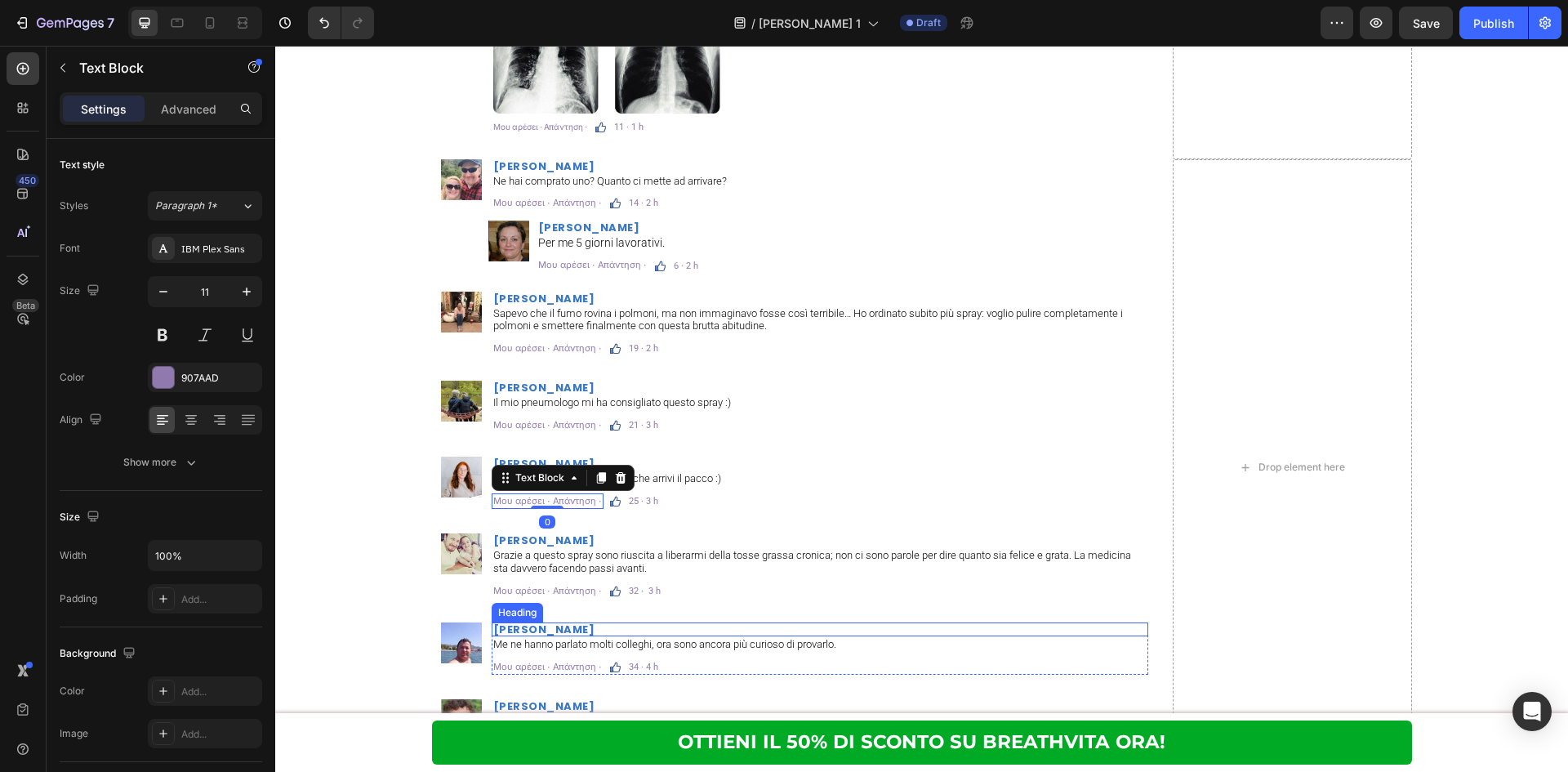
scroll to position [10265, 0]
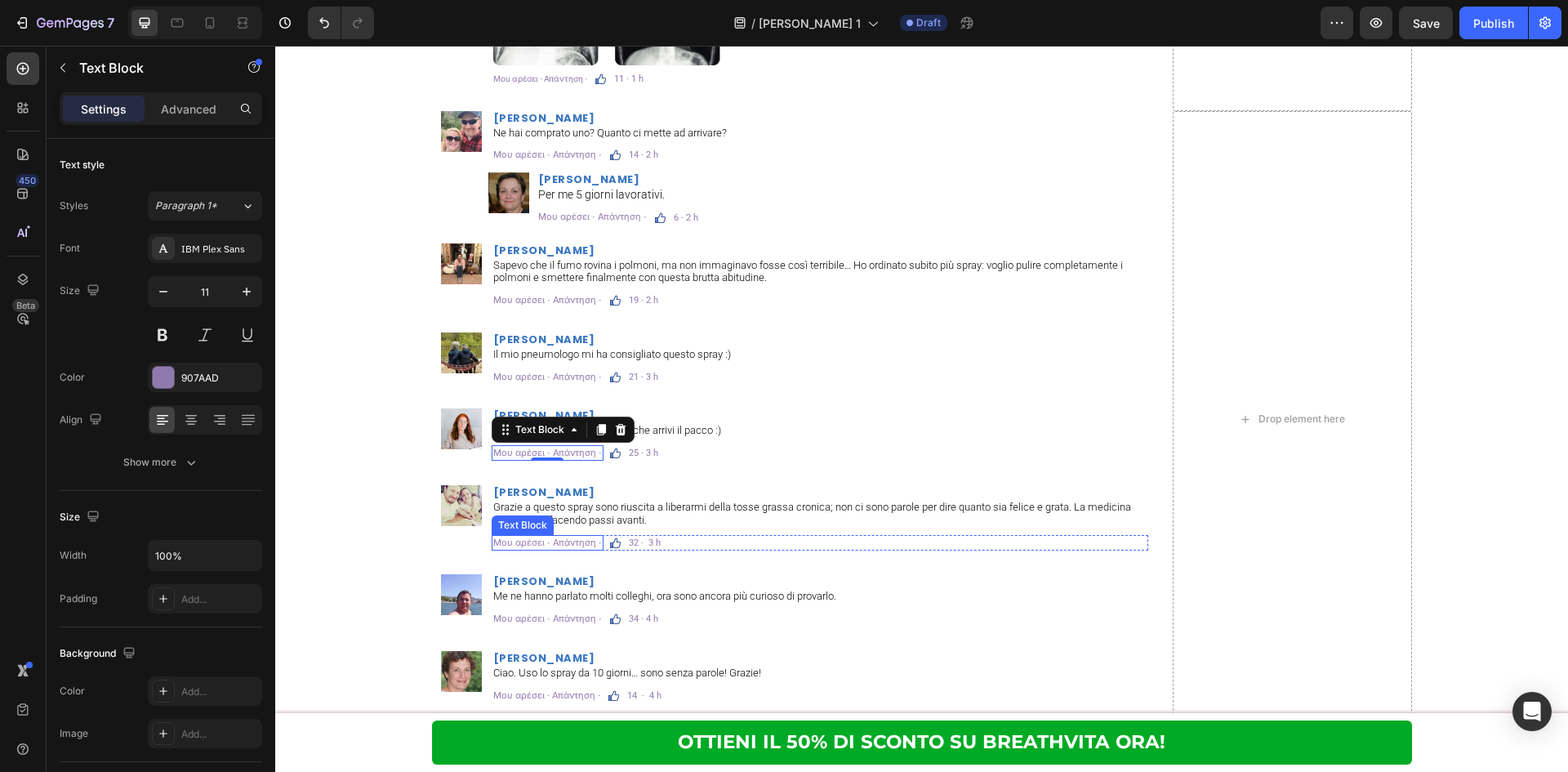
click at [563, 535] on div "Μου αρέσει · Απάντηση ·" at bounding box center [548, 542] width 112 height 16
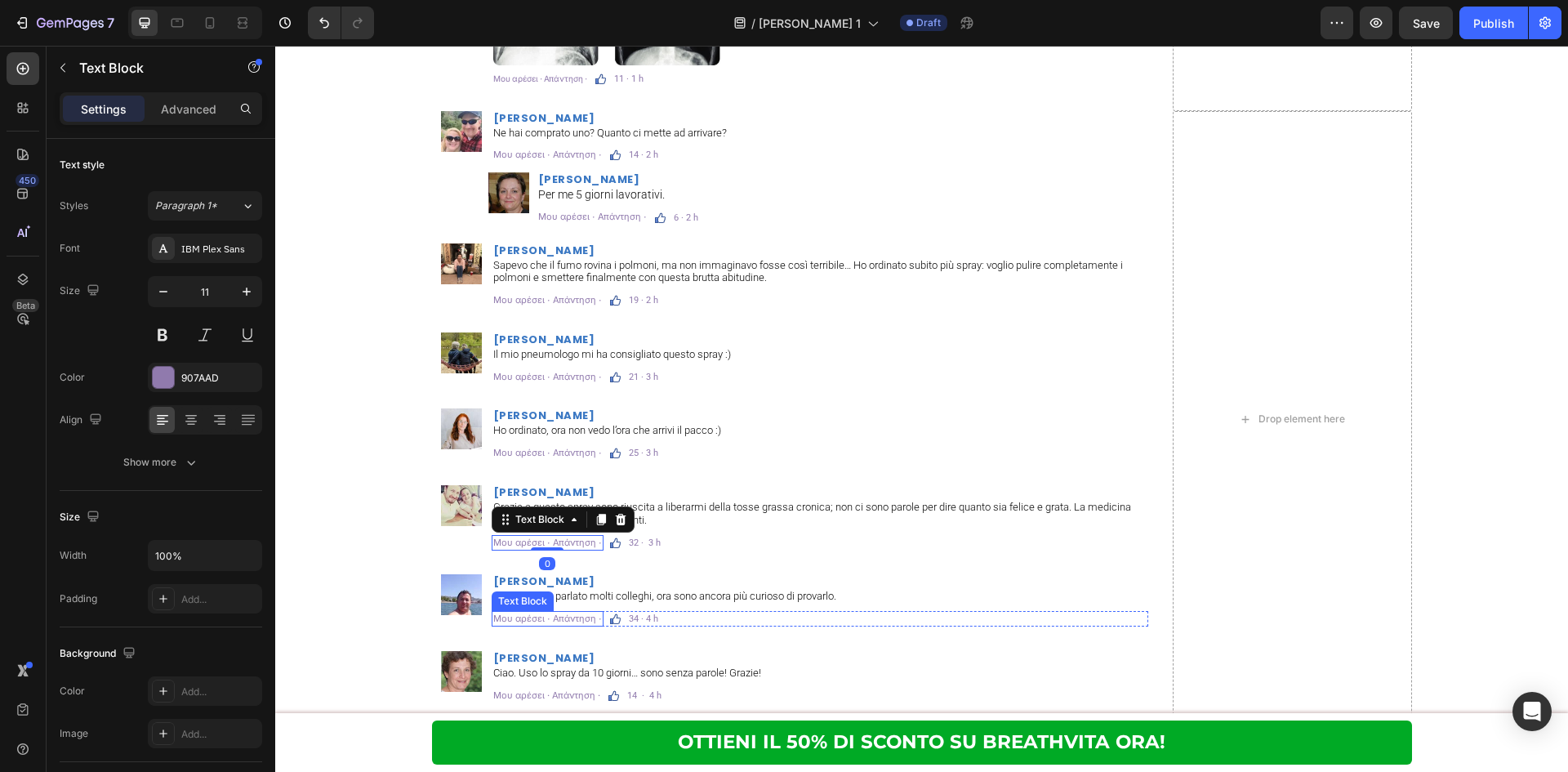
click at [525, 617] on p "Μου αρέσει · Απάντηση ·" at bounding box center [547, 618] width 108 height 12
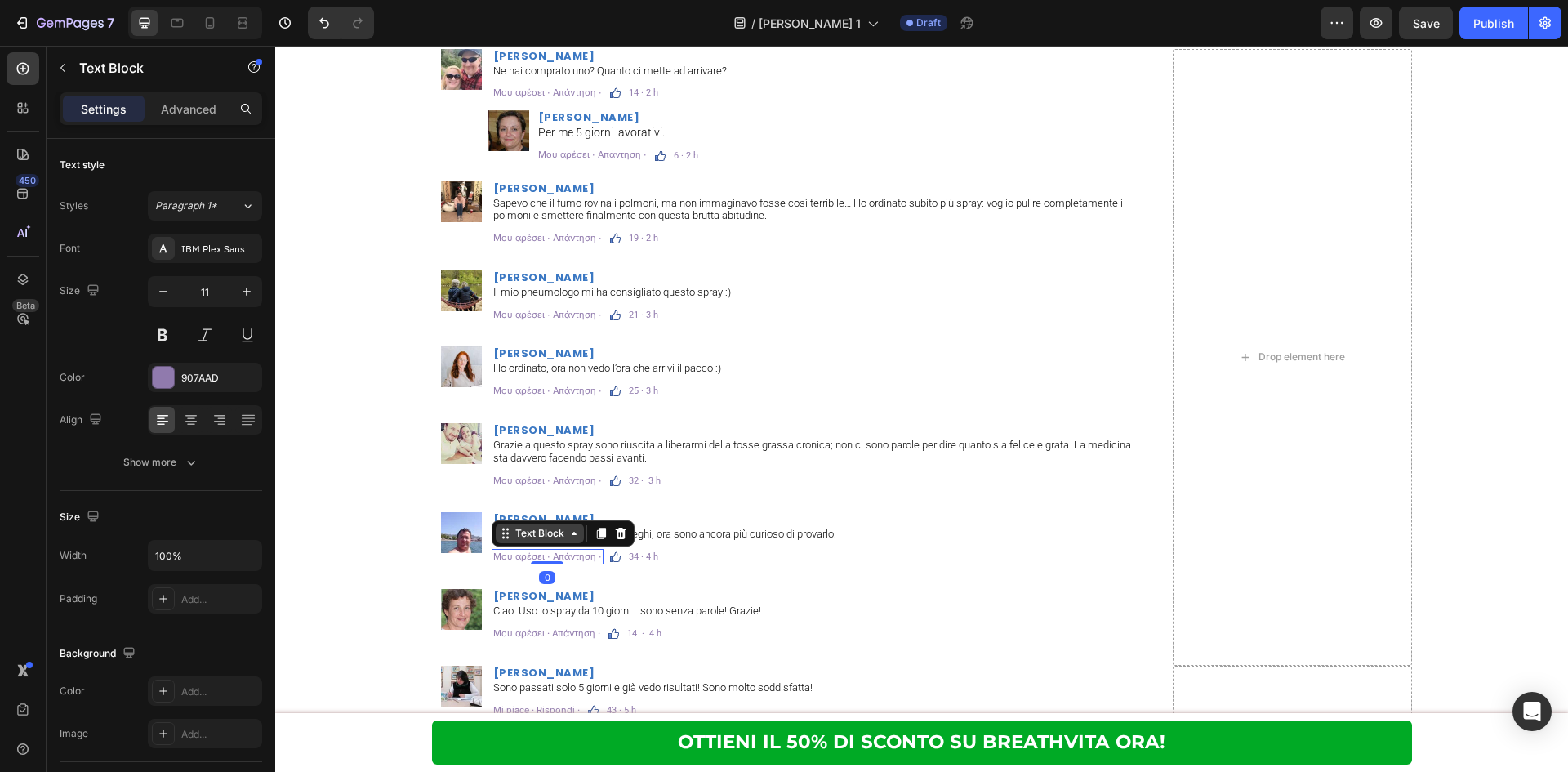
scroll to position [10374, 0]
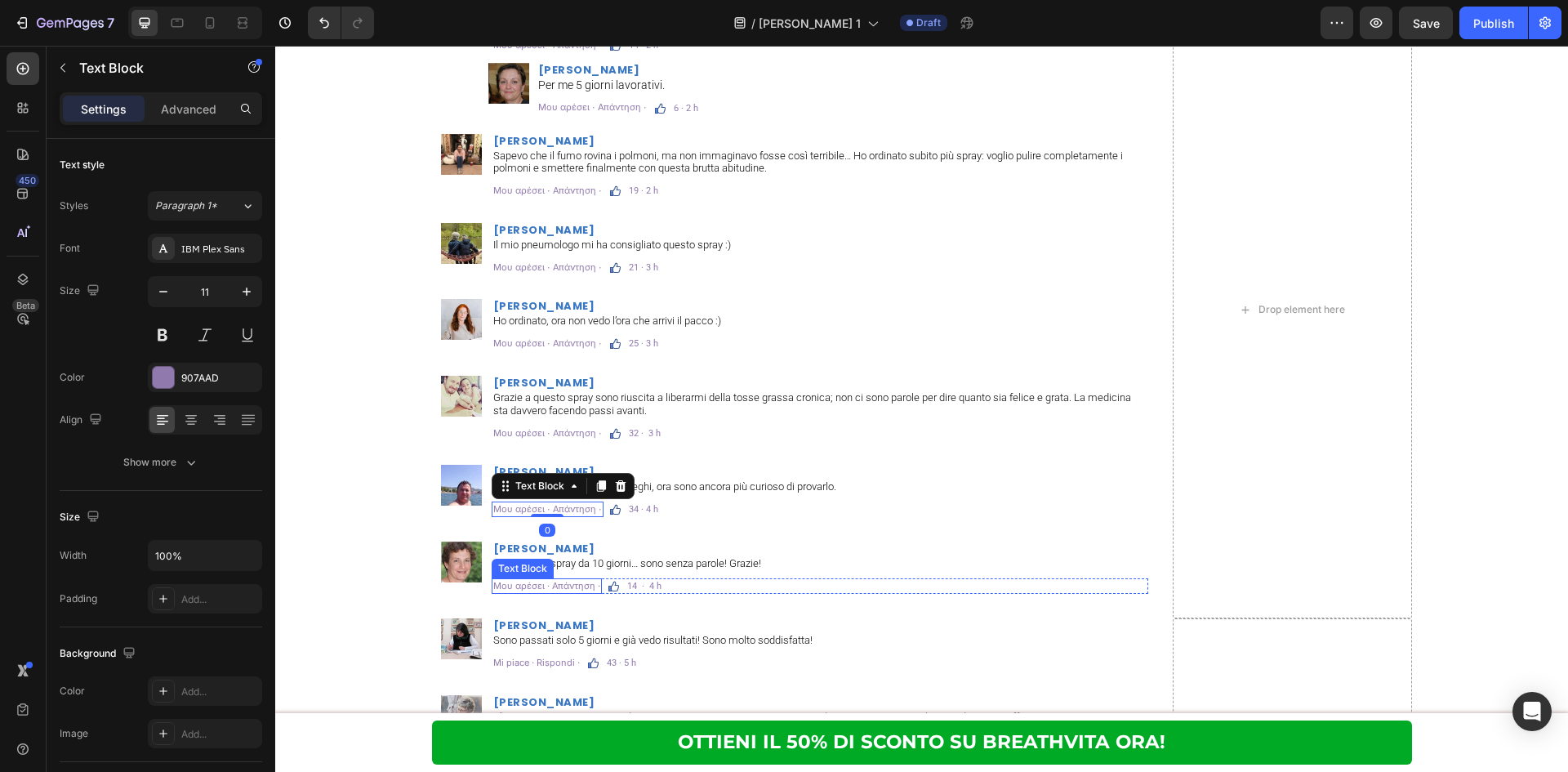
click at [548, 589] on p "Μου αρέσει · Απάντηση ·" at bounding box center [546, 585] width 107 height 12
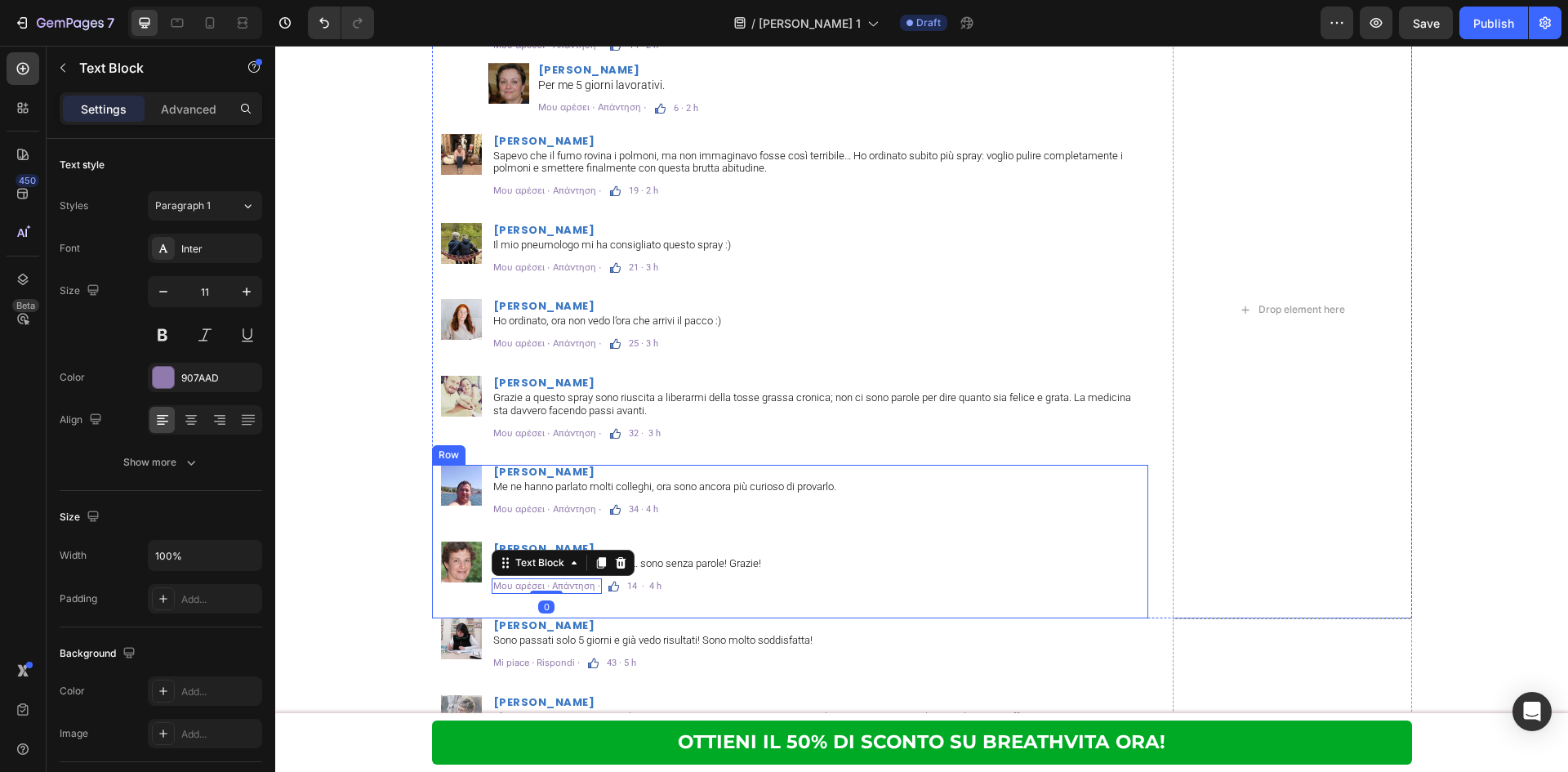
scroll to position [10482, 0]
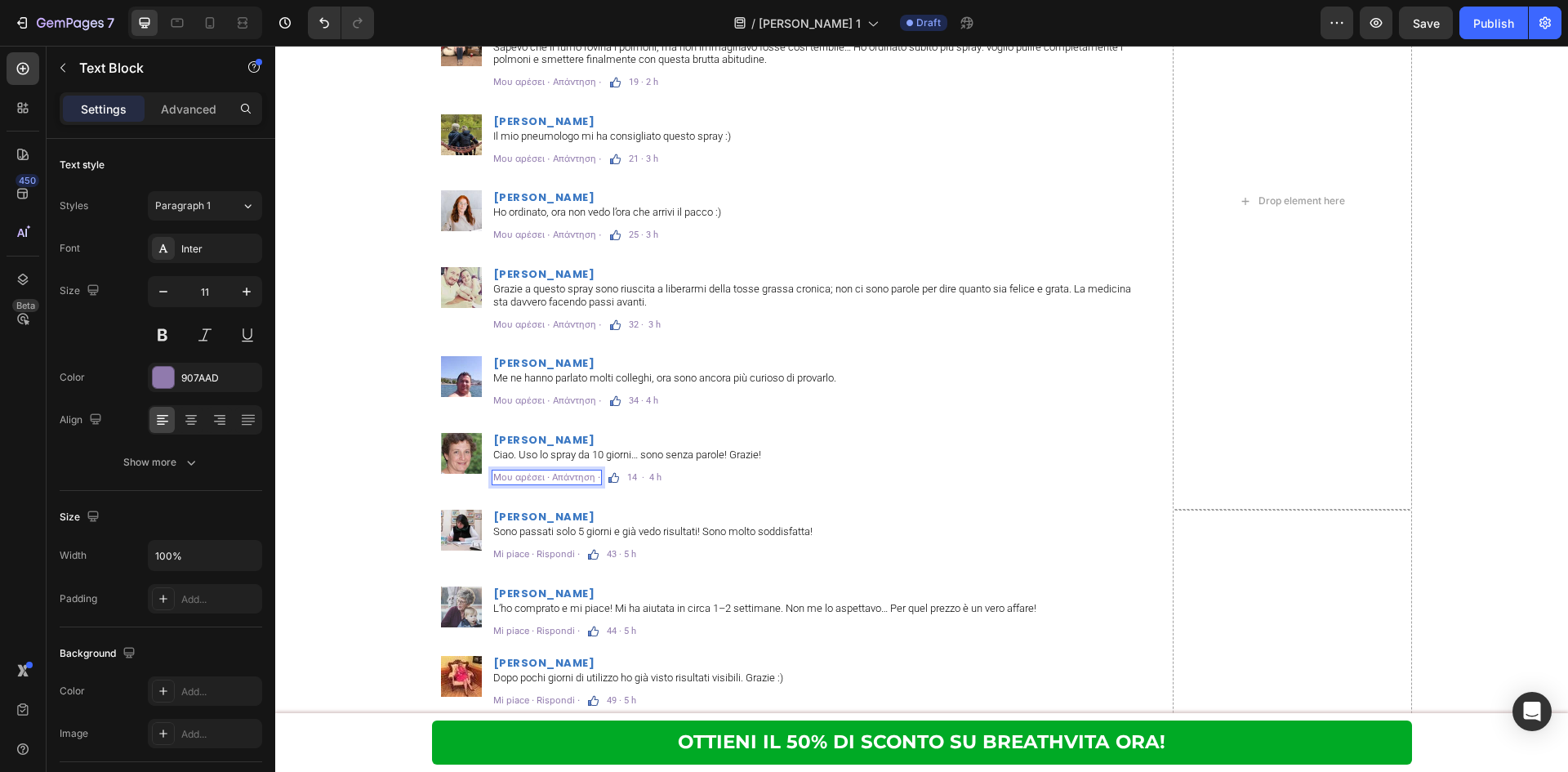
click at [562, 480] on p "Μου αρέσει · Απάντηση ·" at bounding box center [546, 477] width 107 height 12
click at [230, 248] on div "Inter" at bounding box center [219, 249] width 77 height 15
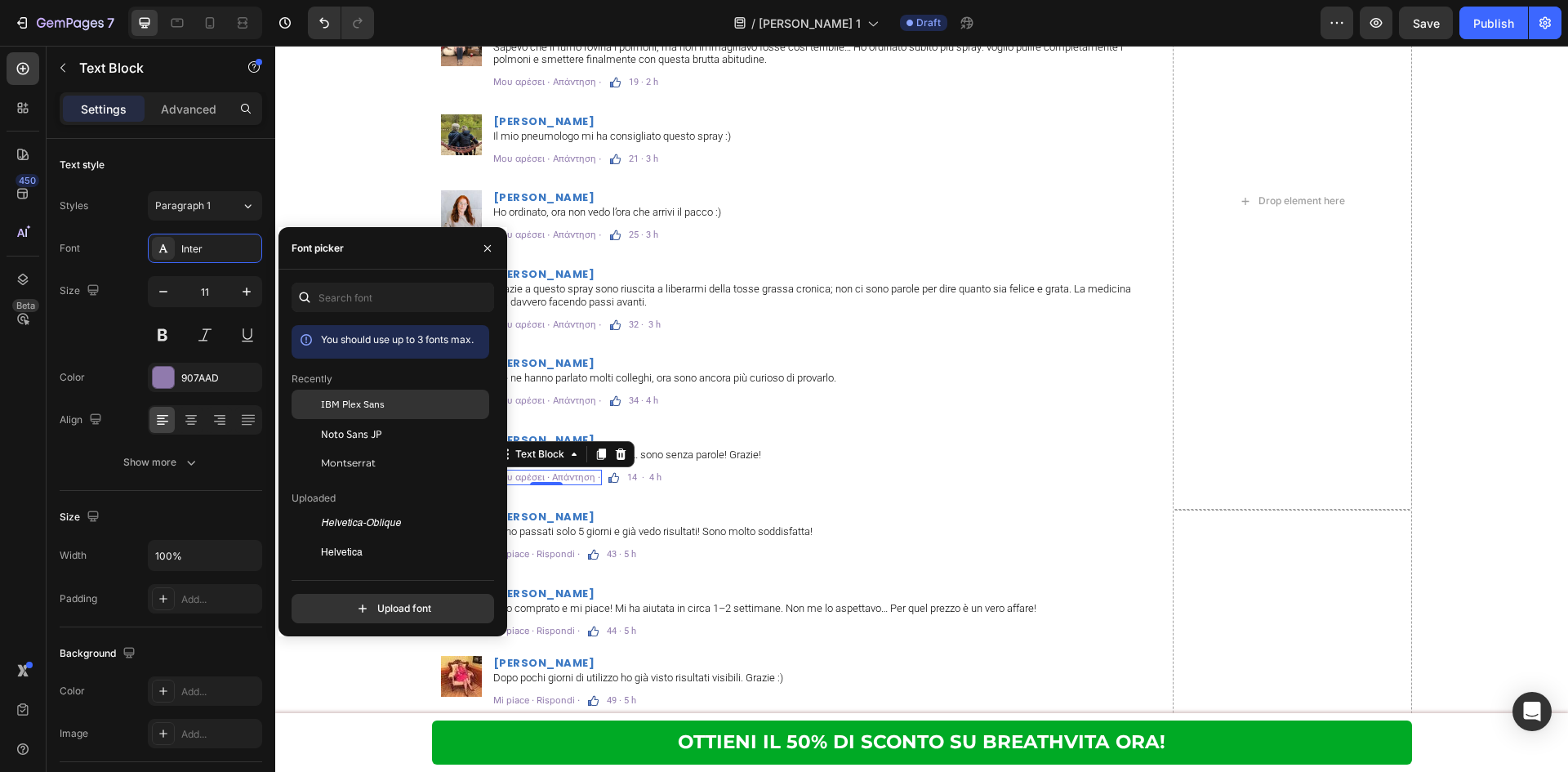
drag, startPoint x: 336, startPoint y: 393, endPoint x: 321, endPoint y: 478, distance: 86.3
click at [336, 509] on div "IBM Plex Sans" at bounding box center [390, 523] width 198 height 29
click at [526, 548] on p "Mi piace · Rispondi ·" at bounding box center [536, 554] width 87 height 12
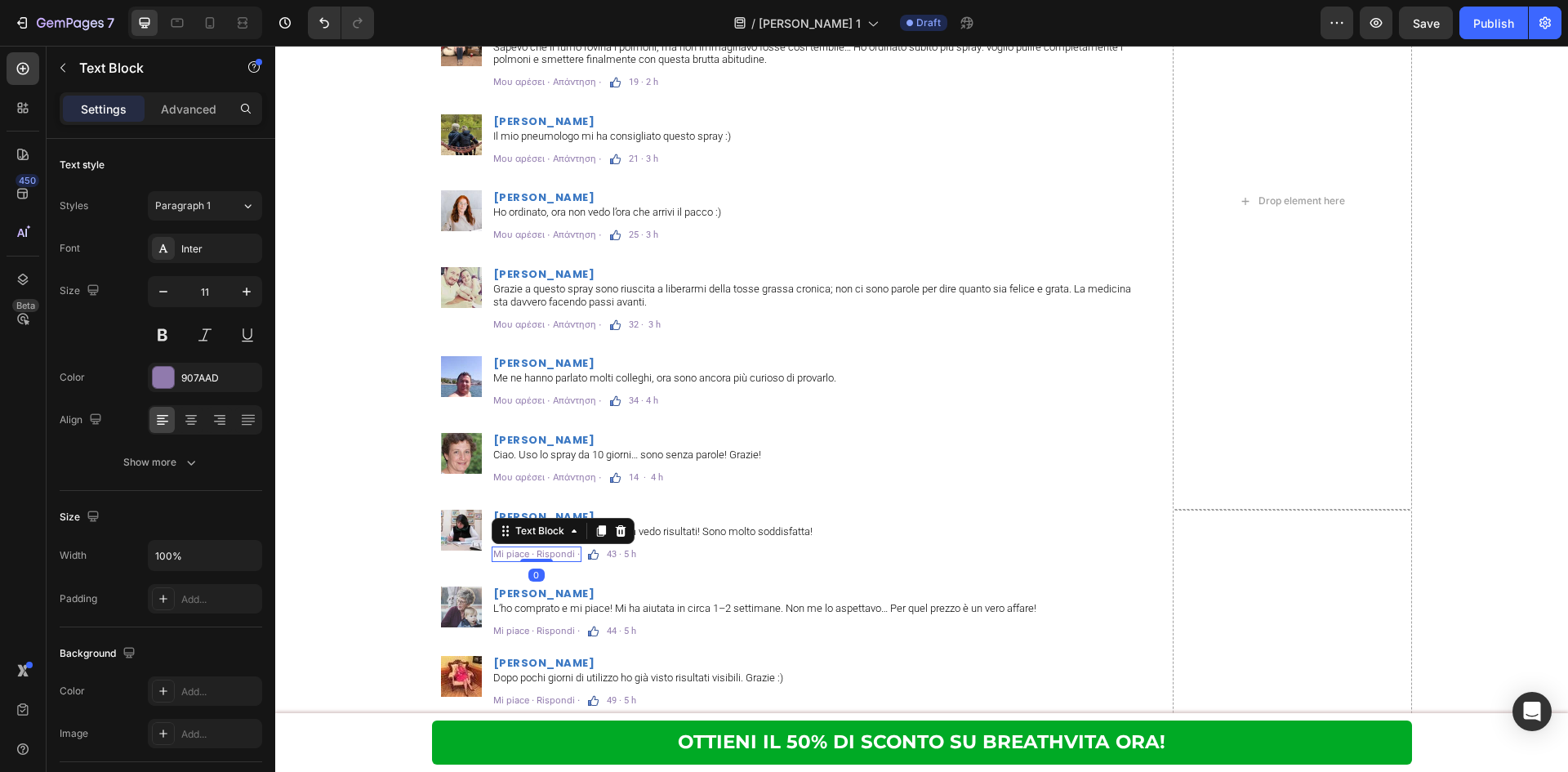
click at [526, 548] on p "Mi piace · Rispondi ·" at bounding box center [536, 554] width 87 height 12
click at [219, 254] on div "Inter" at bounding box center [219, 249] width 77 height 15
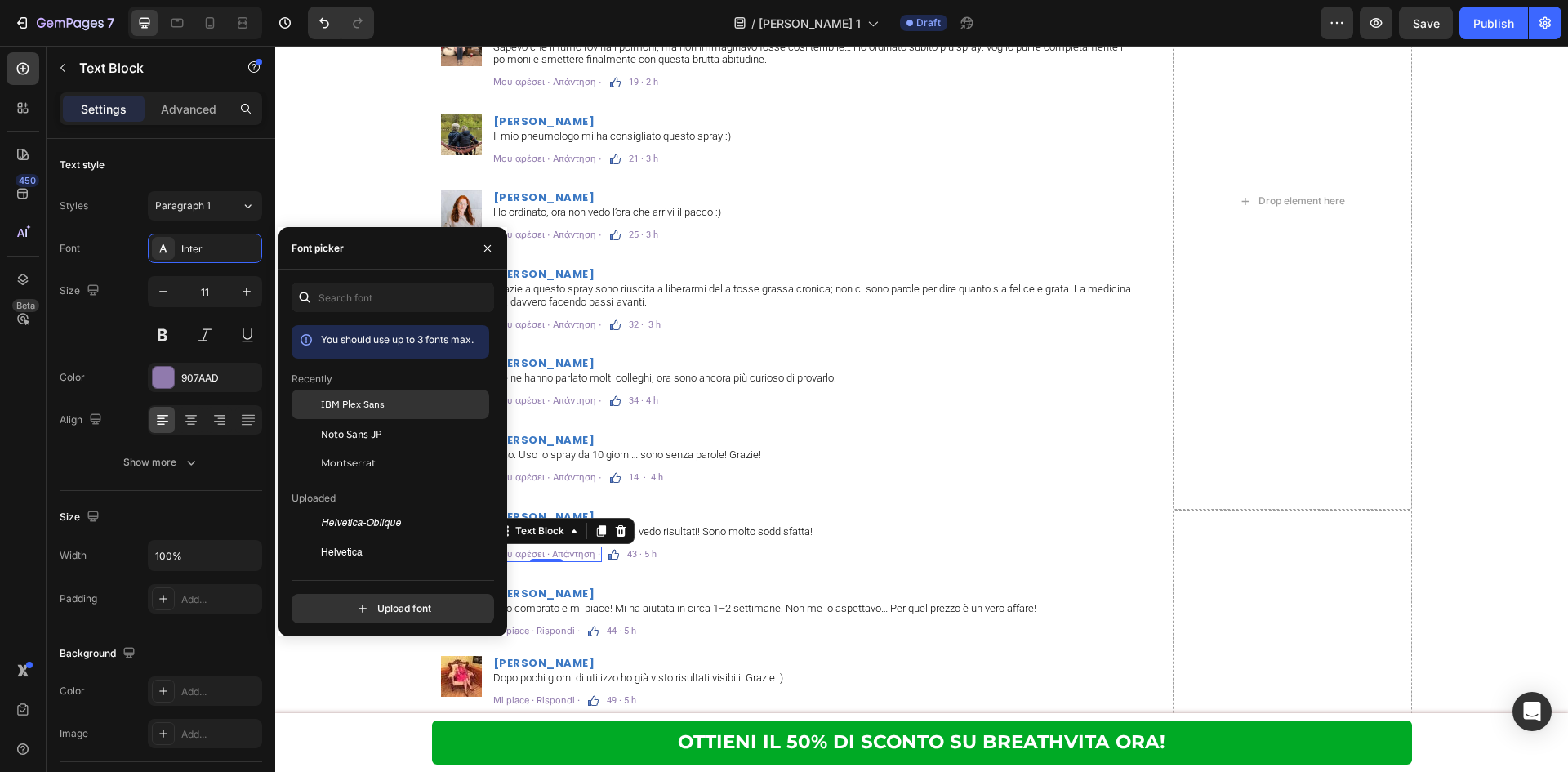
click at [338, 408] on span "IBM Plex Sans" at bounding box center [353, 404] width 63 height 15
click at [561, 630] on p "Mi piace · Rispondi ·" at bounding box center [536, 630] width 87 height 12
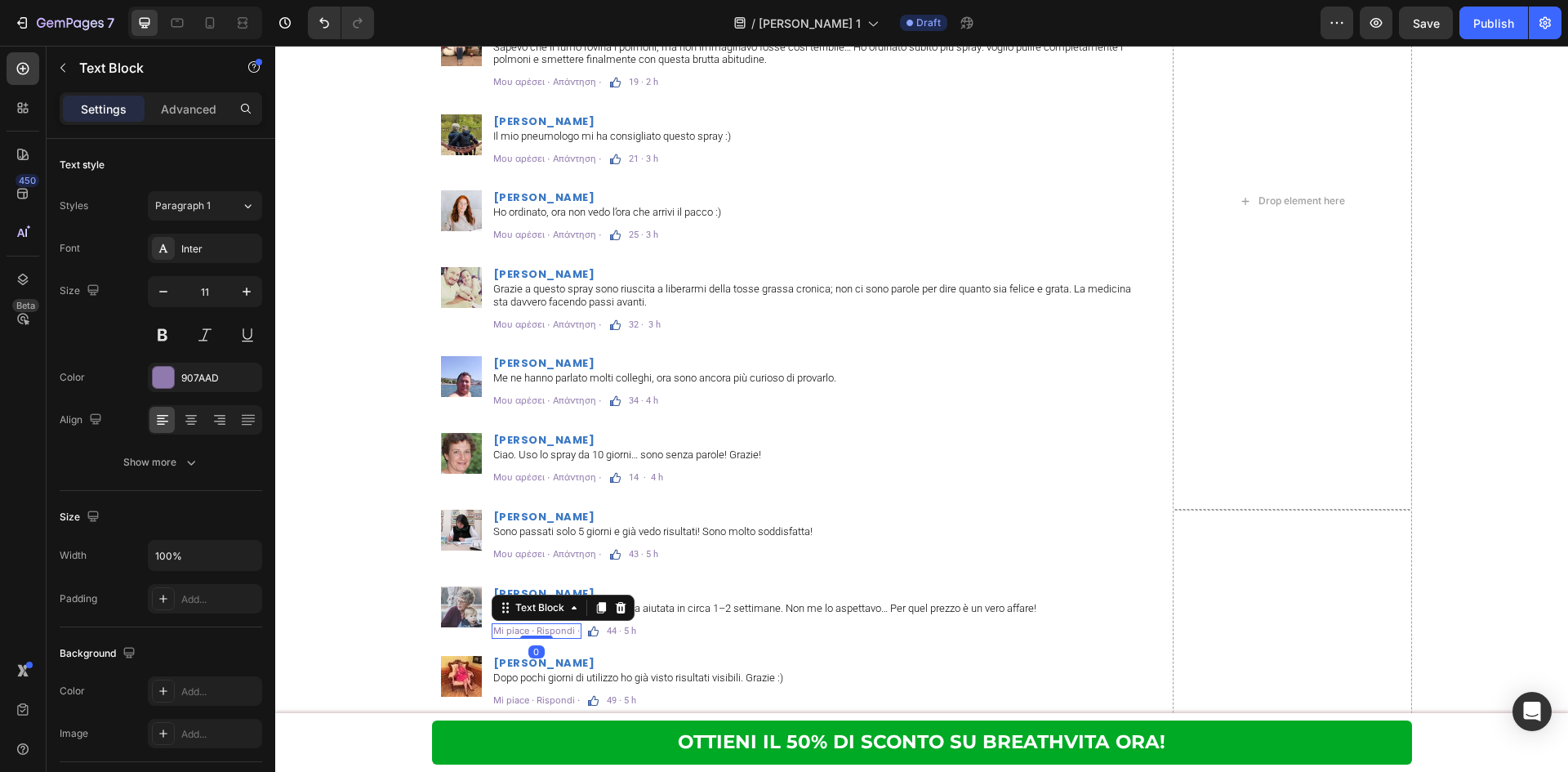
click at [561, 630] on p "Mi piace · Rispondi ·" at bounding box center [536, 630] width 87 height 12
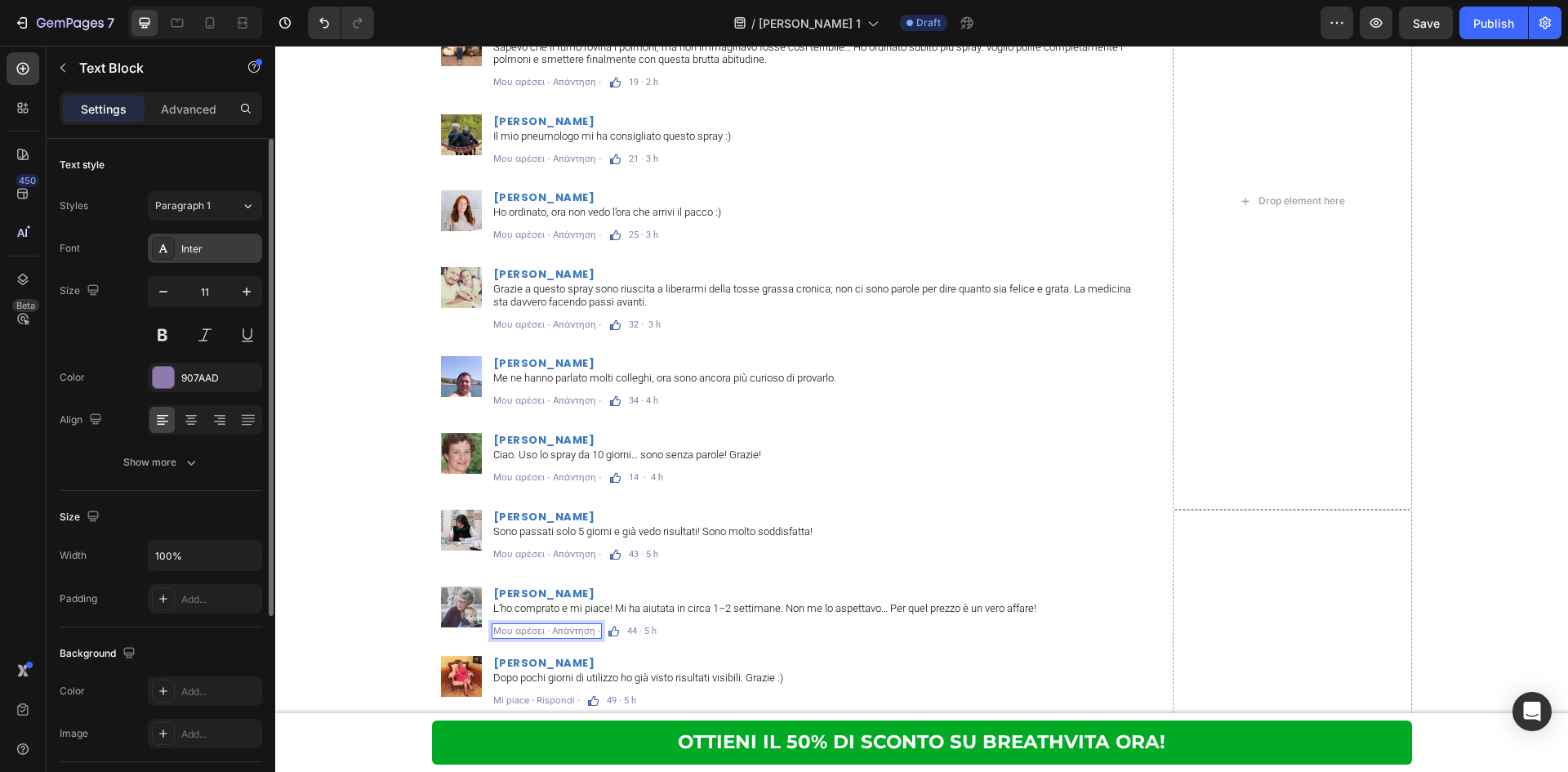
click at [216, 246] on div "Inter" at bounding box center [219, 249] width 77 height 15
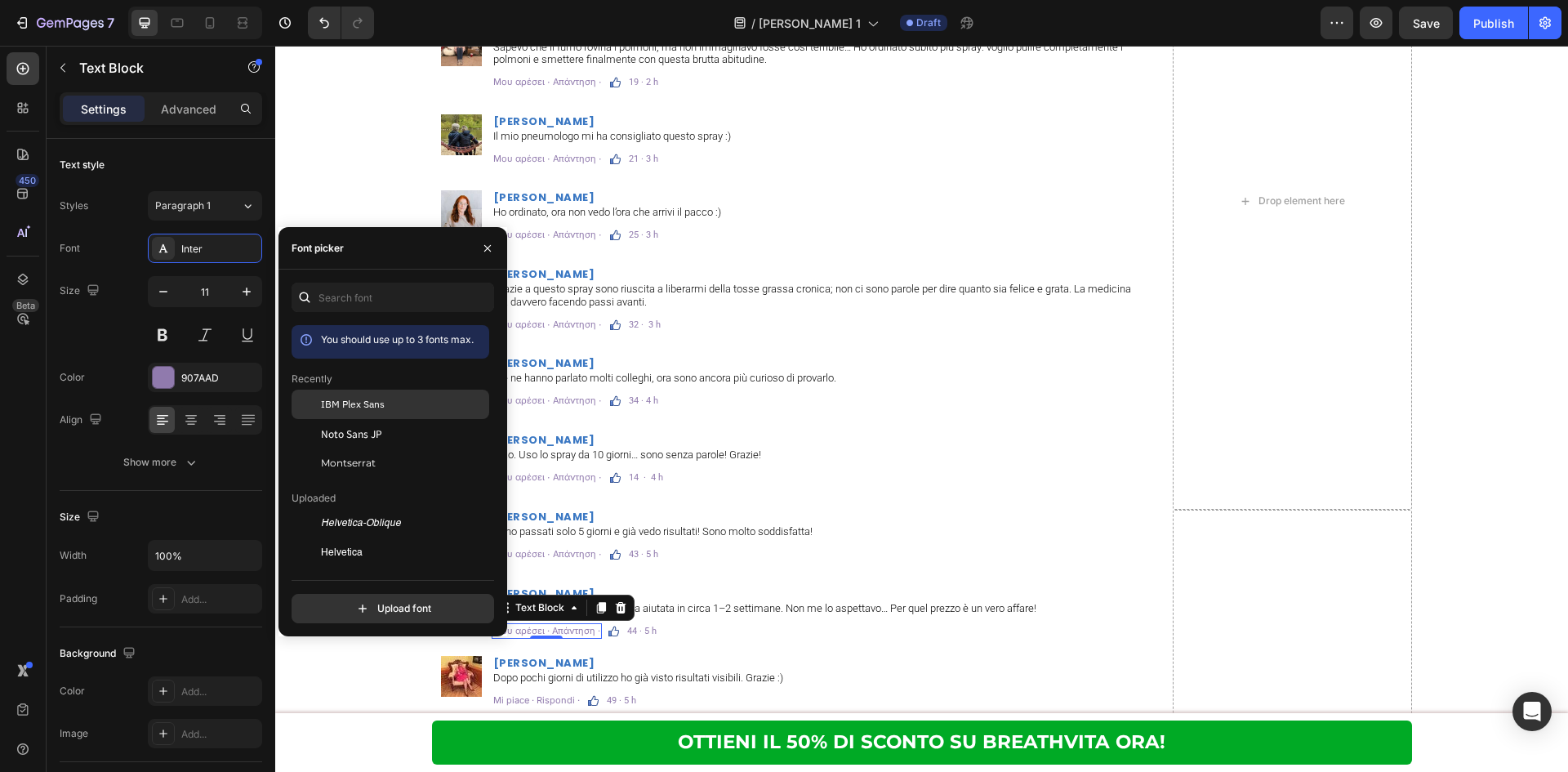
click at [373, 408] on span "IBM Plex Sans" at bounding box center [353, 404] width 63 height 15
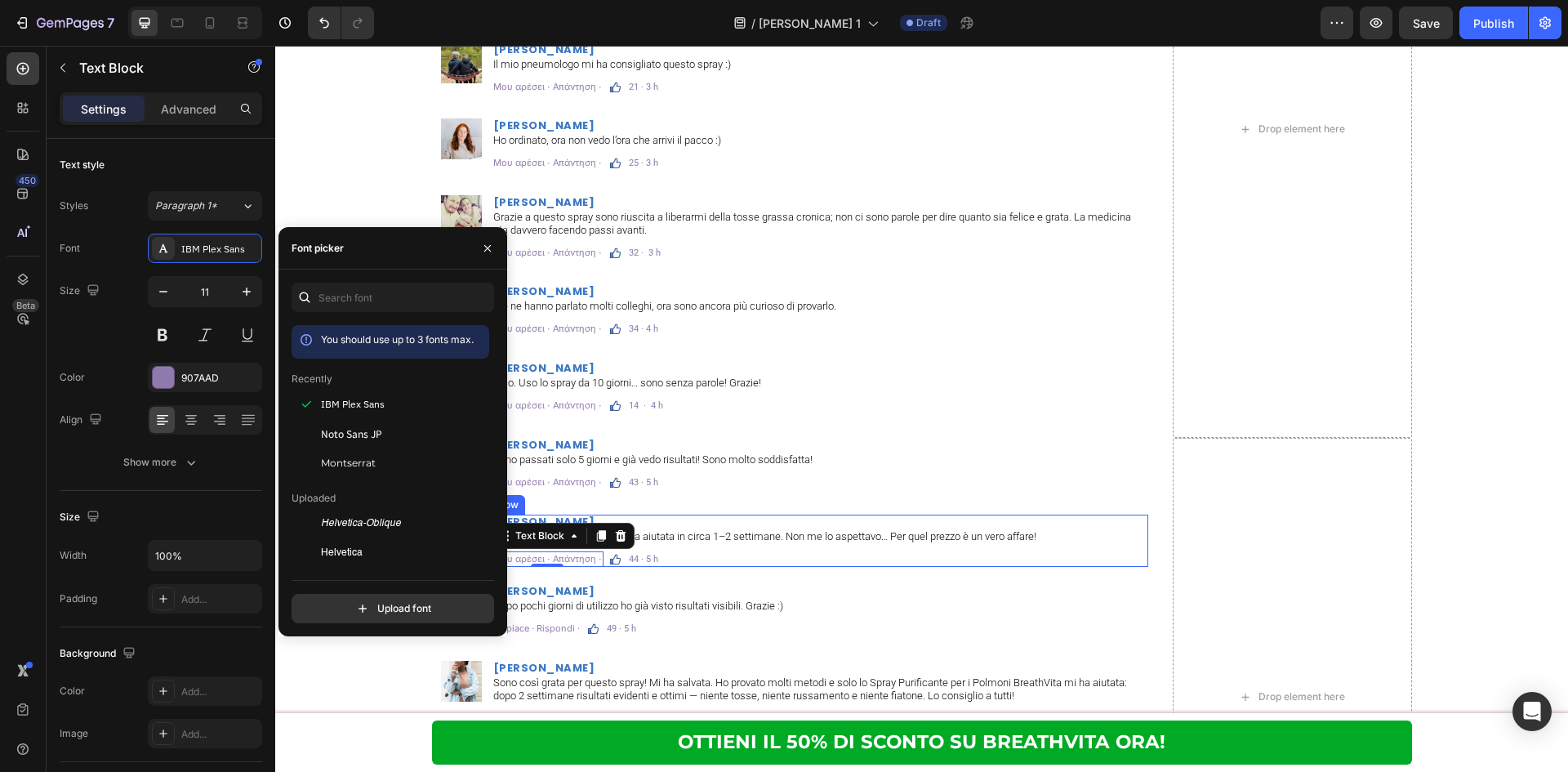
scroll to position [10591, 0]
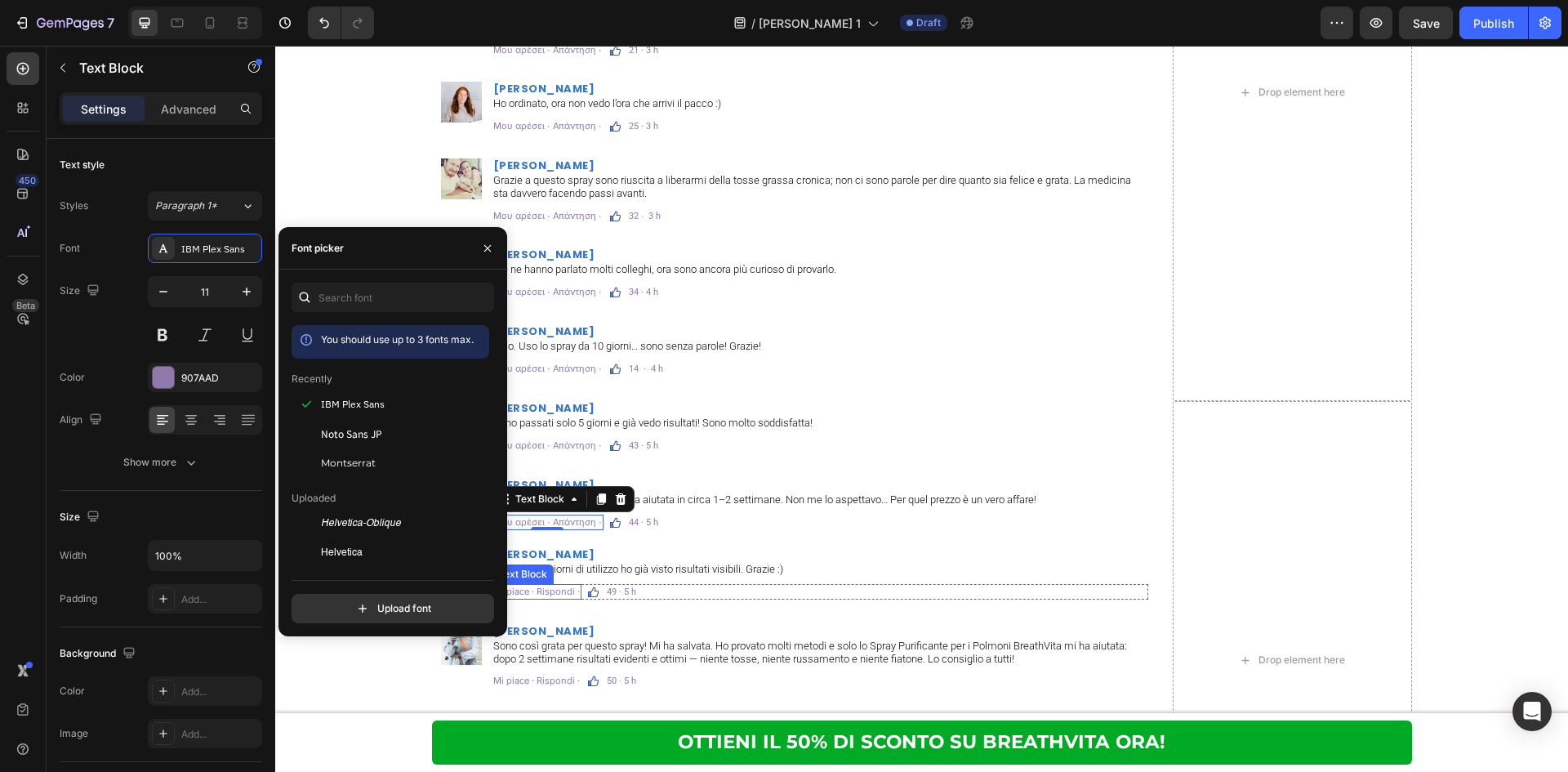
click at [555, 592] on p "Mi piace · Rispondi ·" at bounding box center [536, 591] width 87 height 12
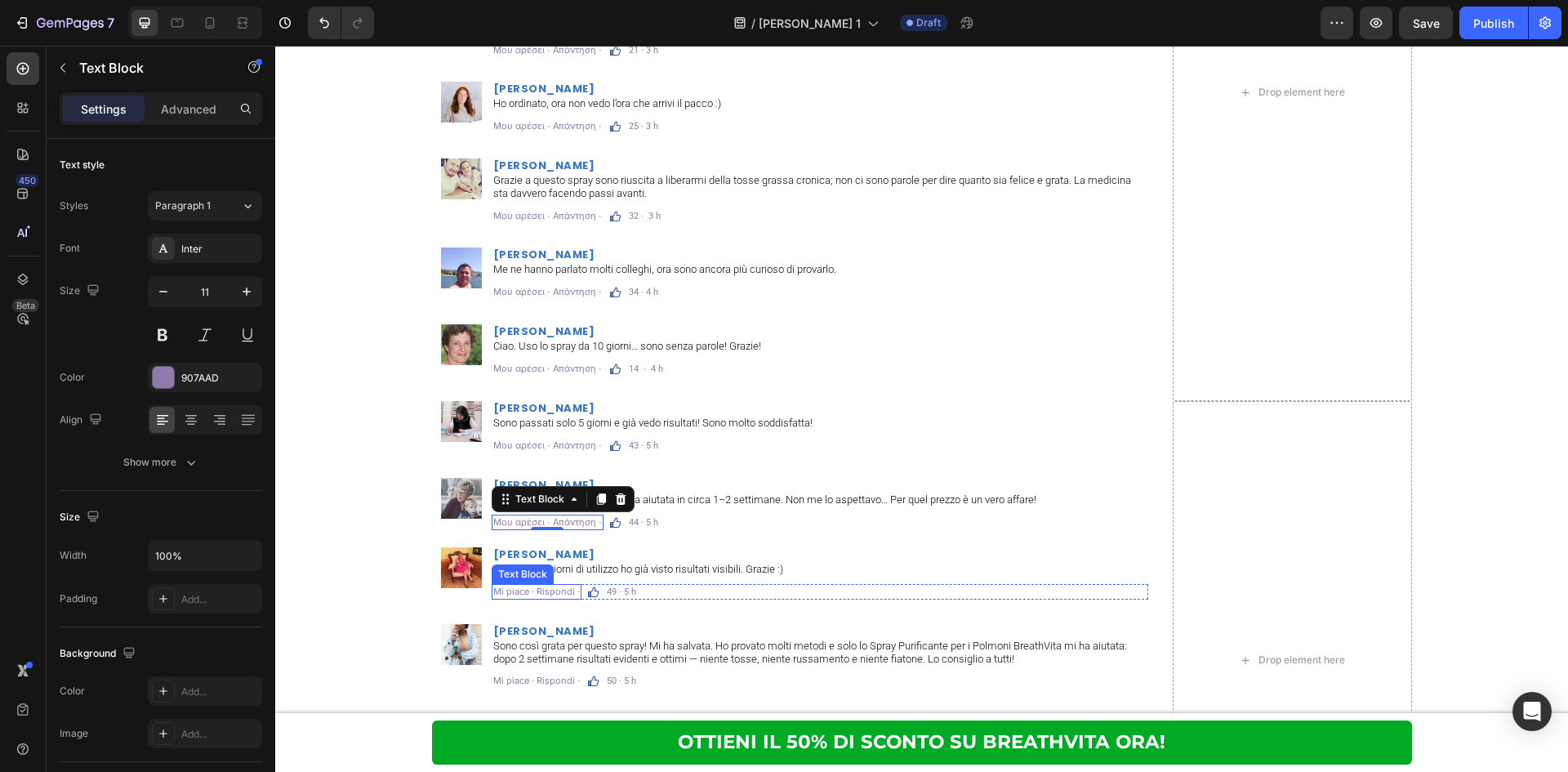
click at [555, 592] on p "Mi piace · Rispondi ·" at bounding box center [536, 591] width 87 height 12
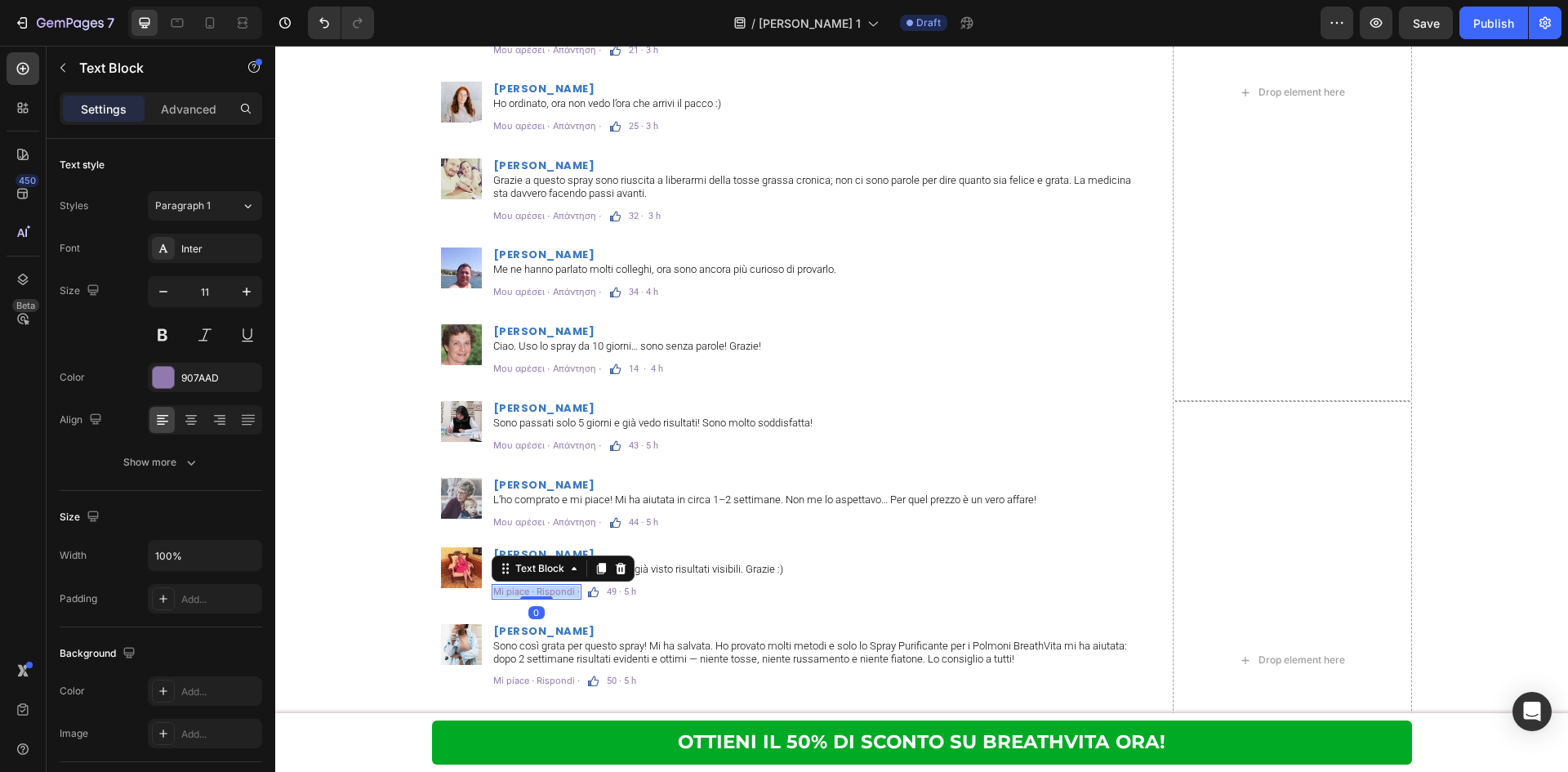
click at [555, 592] on p "Mi piace · Rispondi ·" at bounding box center [536, 591] width 87 height 12
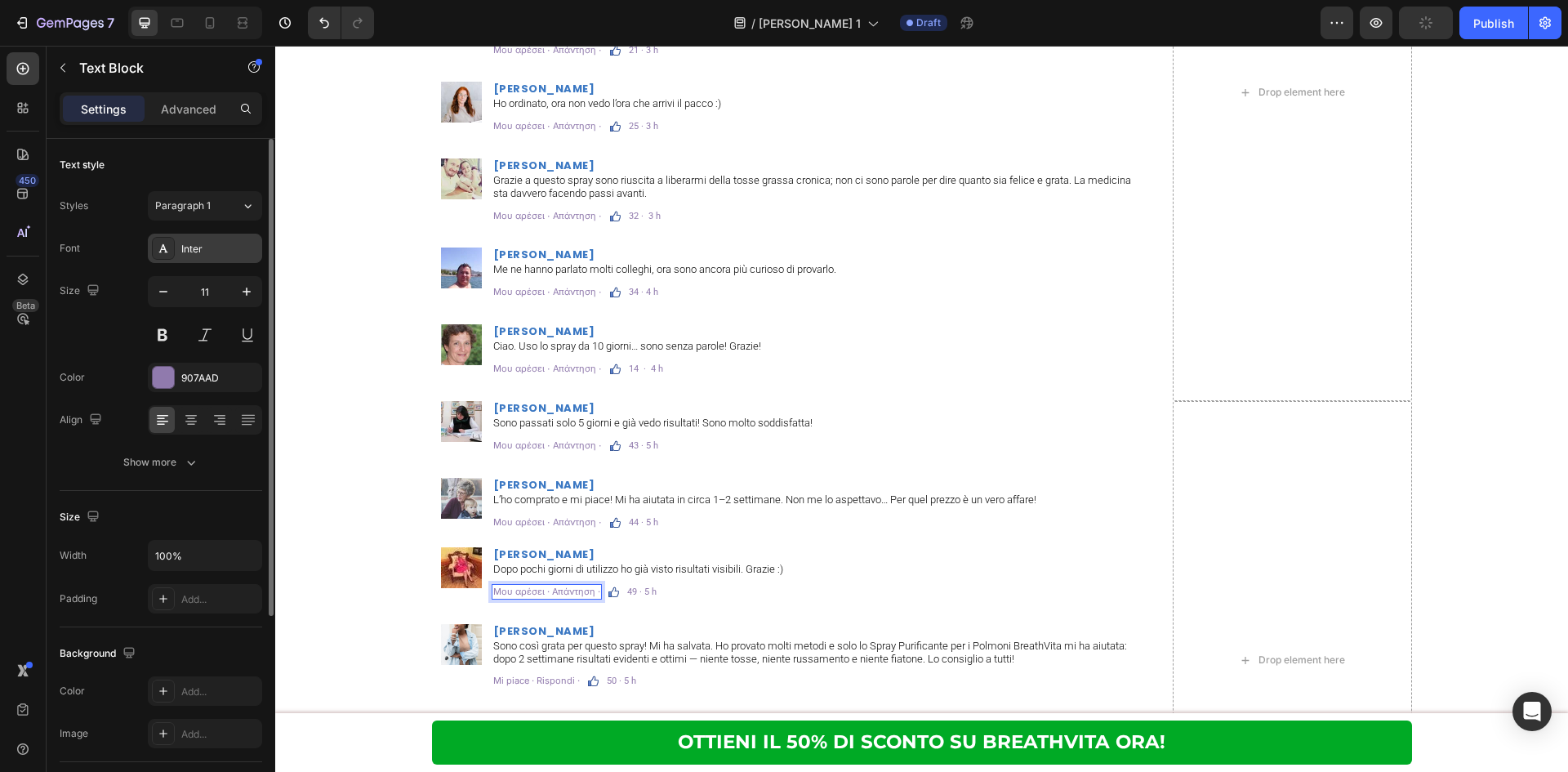
click at [200, 237] on div "Inter" at bounding box center [204, 247] width 114 height 29
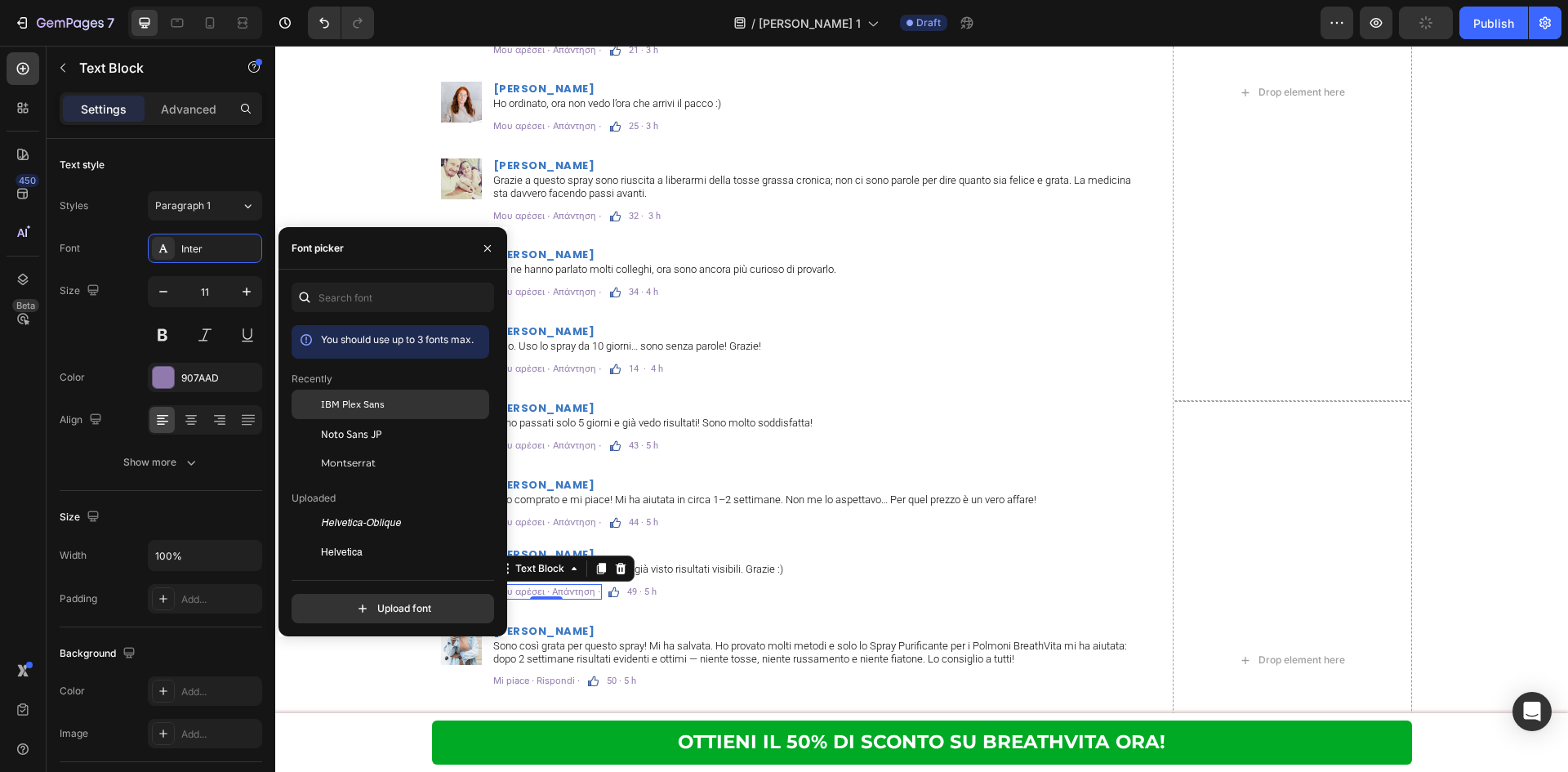
click at [304, 399] on div at bounding box center [305, 403] width 29 height 29
click at [561, 677] on p "Mi piace · Rispondi ·" at bounding box center [536, 681] width 87 height 12
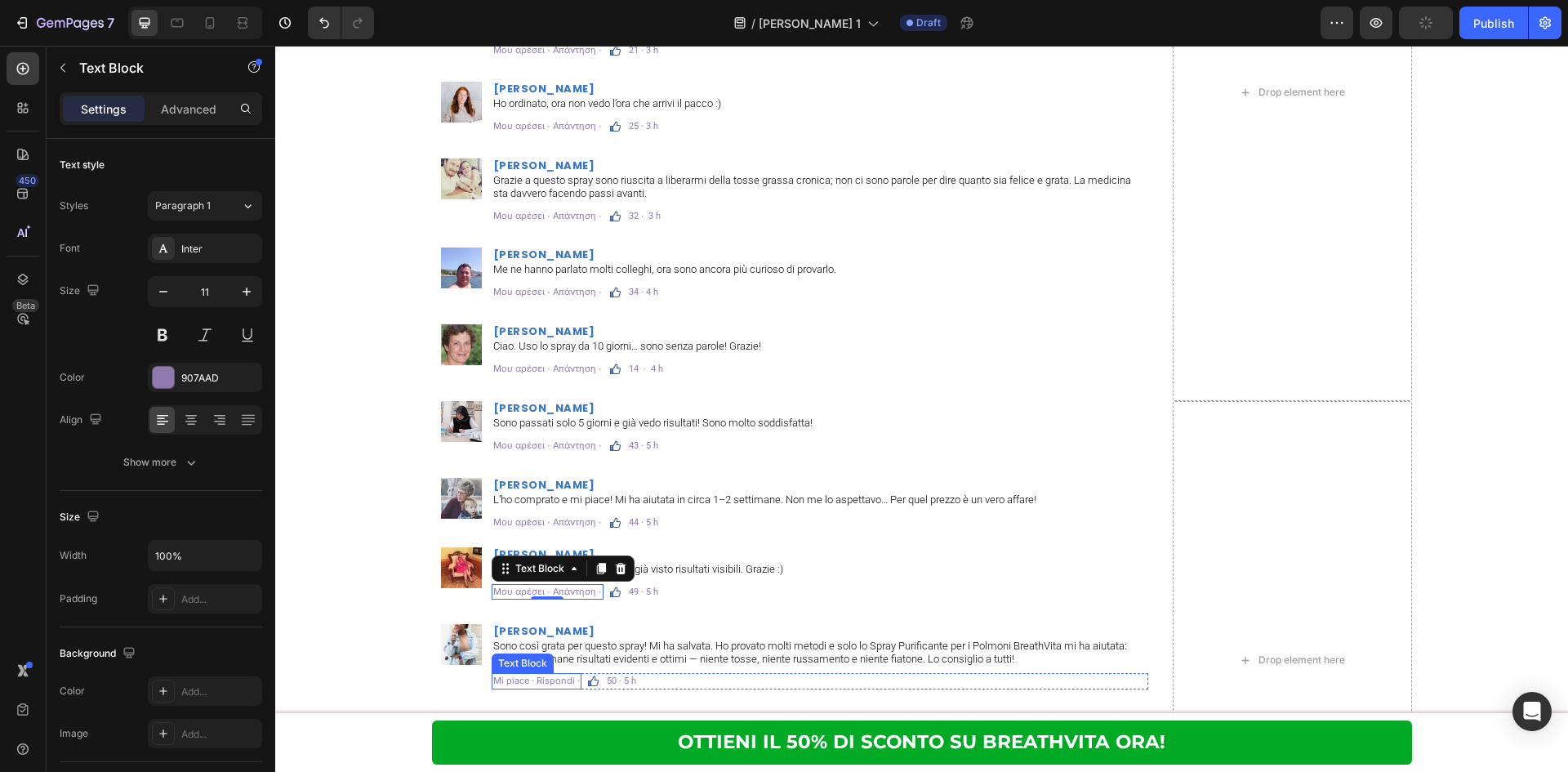
click at [561, 677] on p "Mi piace · Rispondi ·" at bounding box center [536, 681] width 87 height 12
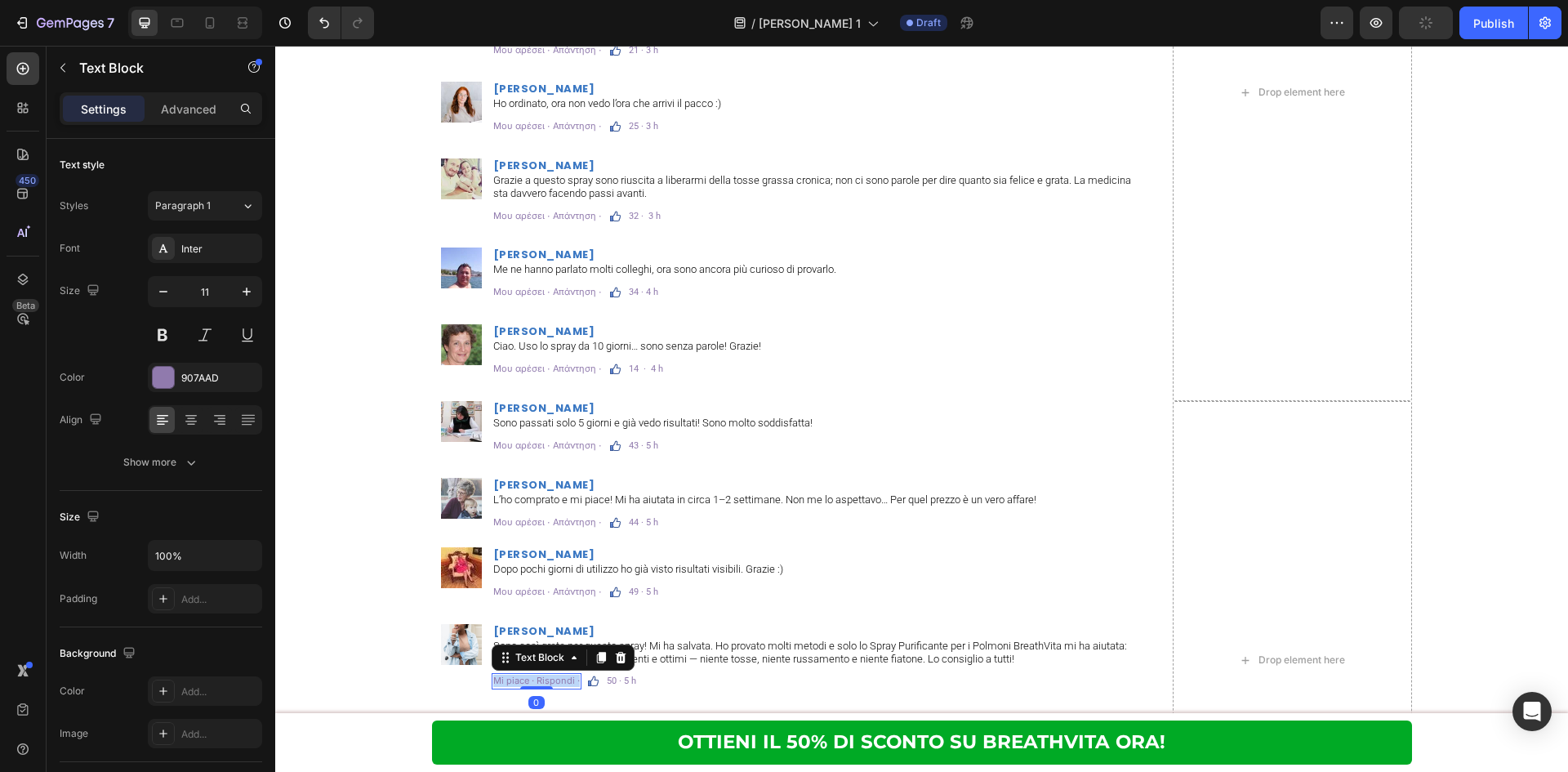
click at [561, 677] on p "Mi piace · Rispondi ·" at bounding box center [536, 681] width 87 height 12
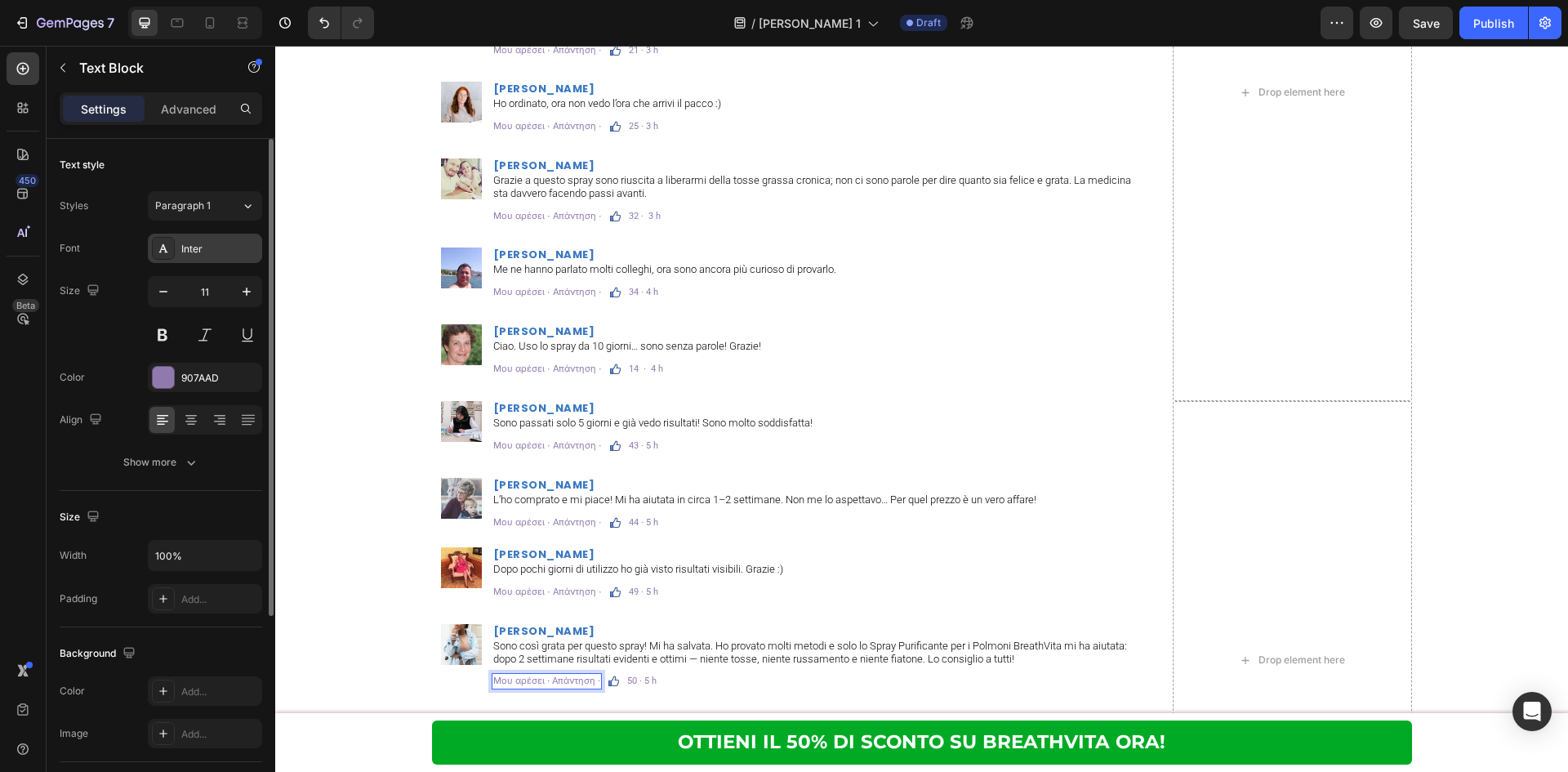
click at [217, 254] on div "Inter" at bounding box center [219, 249] width 77 height 15
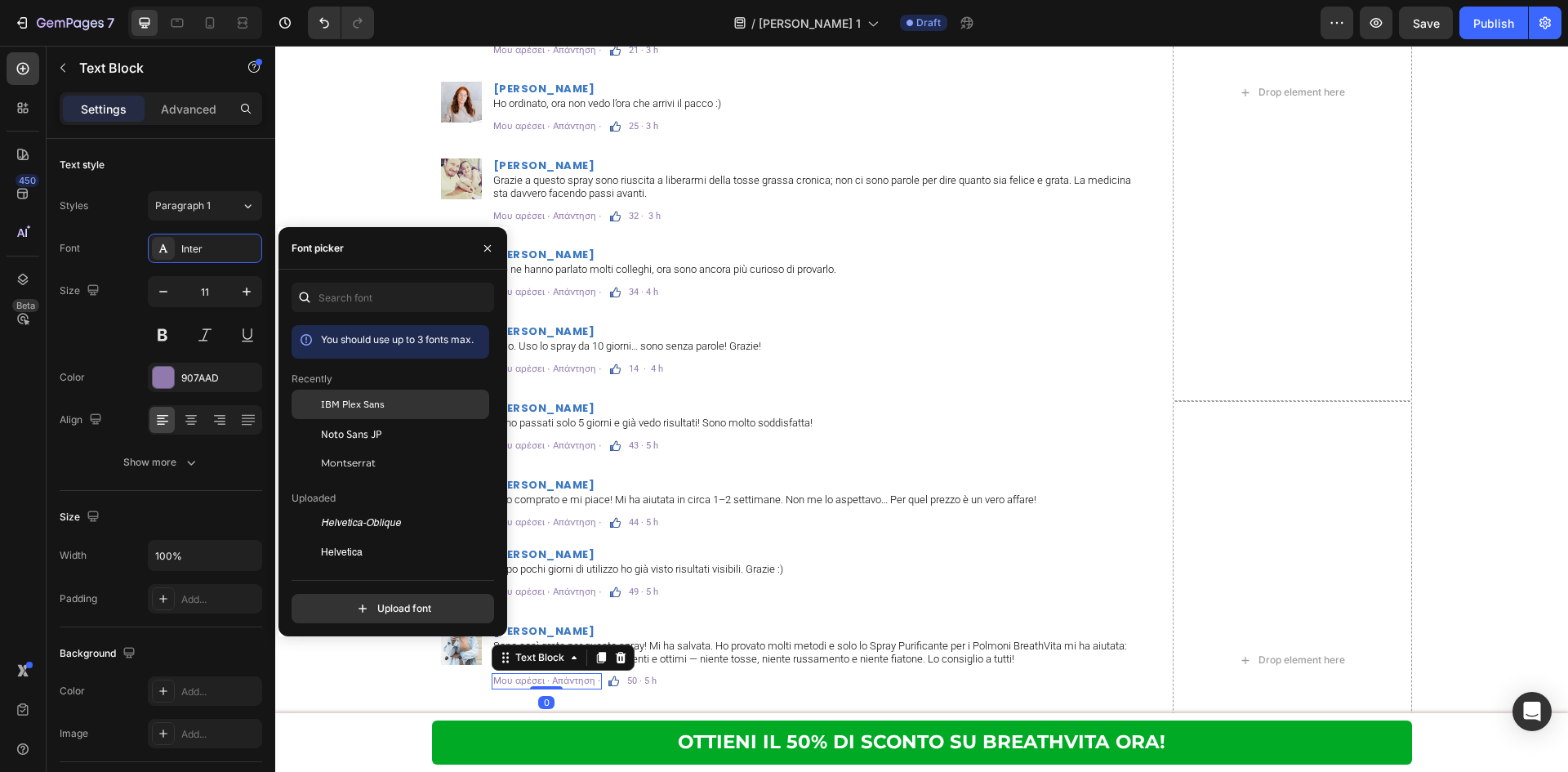
click at [397, 400] on div "IBM Plex Sans" at bounding box center [403, 404] width 165 height 15
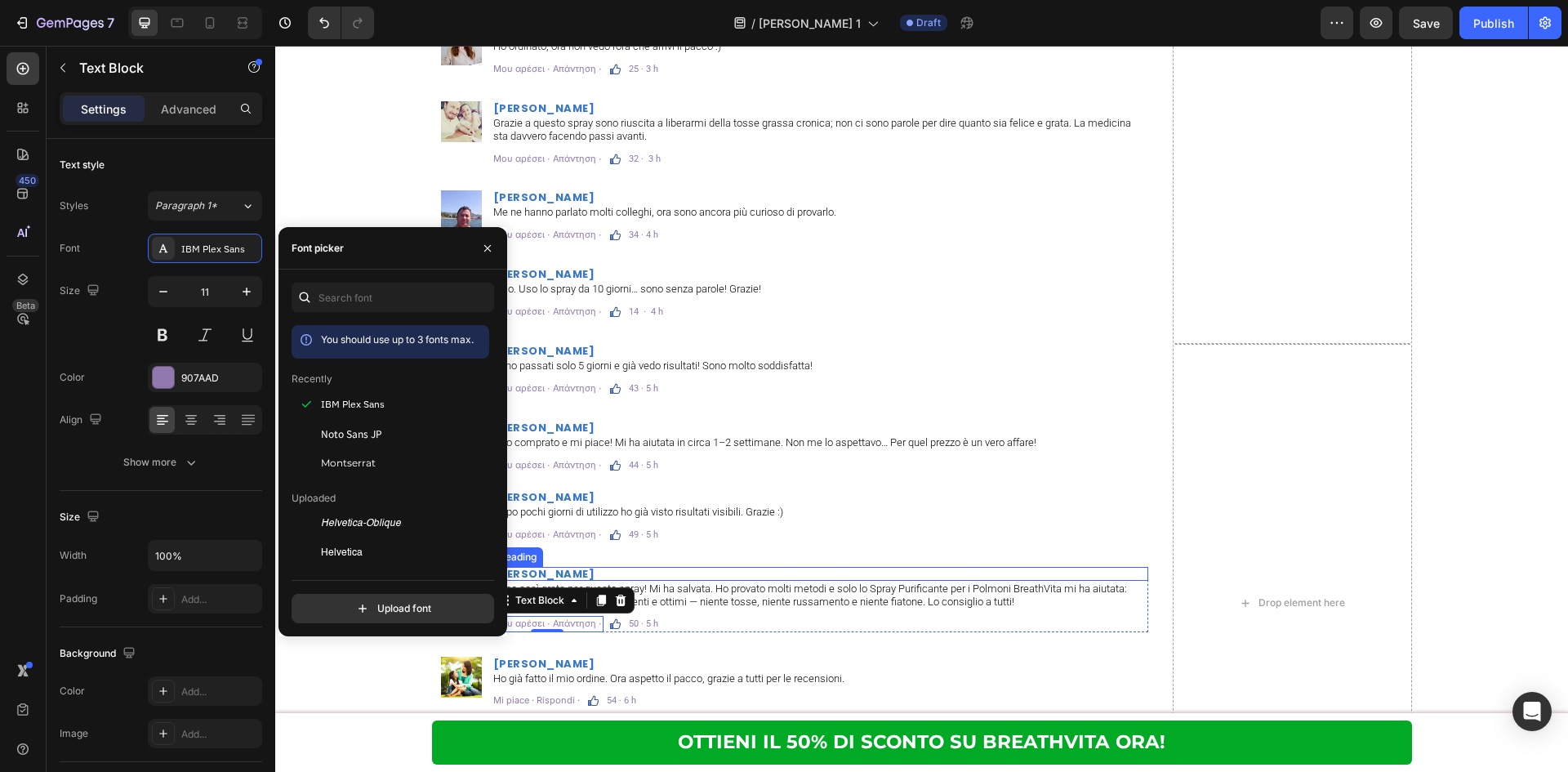
scroll to position [10701, 0]
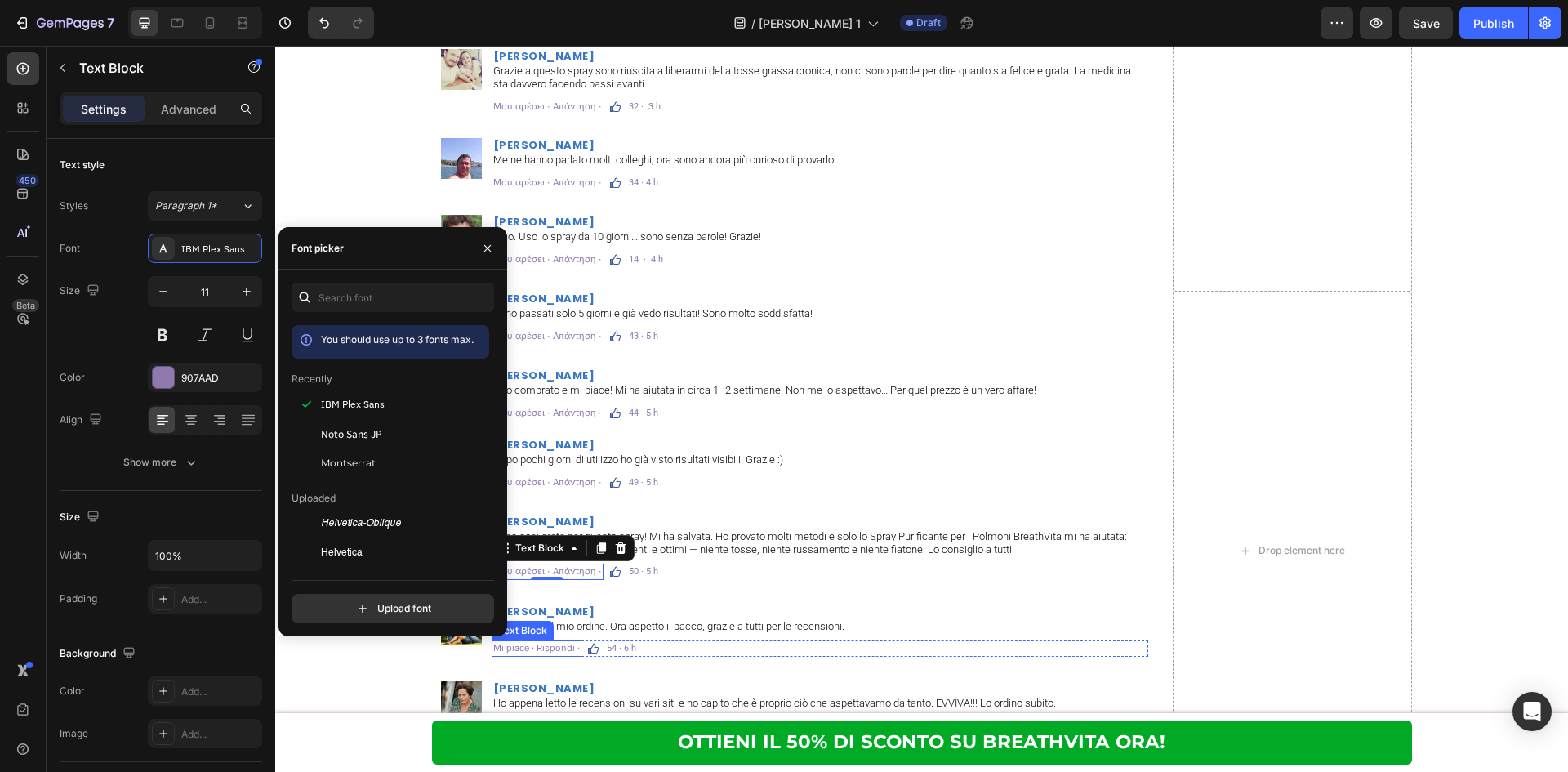
click at [550, 645] on p "Mi piace · Rispondi ·" at bounding box center [536, 648] width 87 height 12
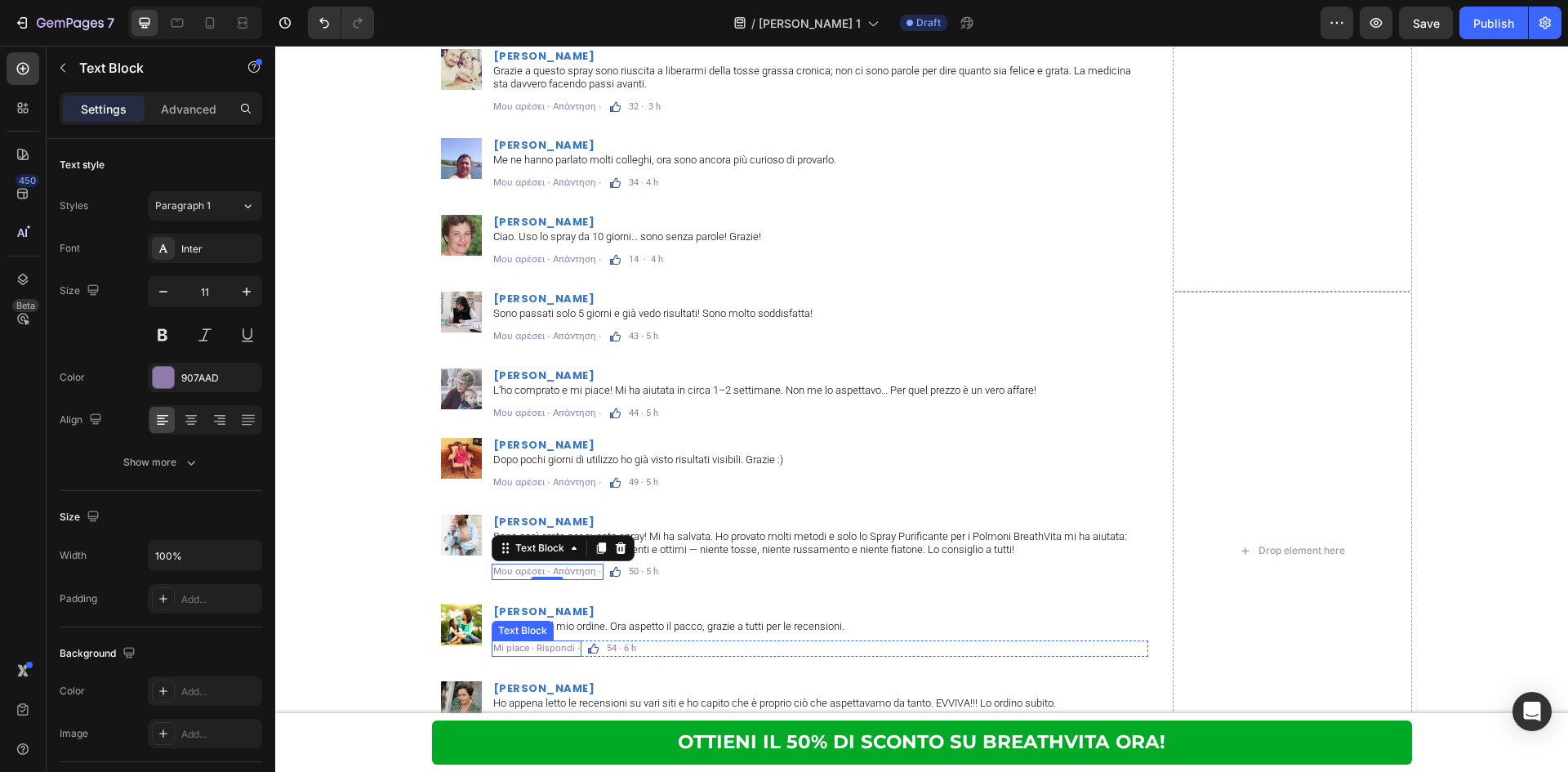
click at [550, 645] on p "Mi piace · Rispondi ·" at bounding box center [536, 648] width 87 height 12
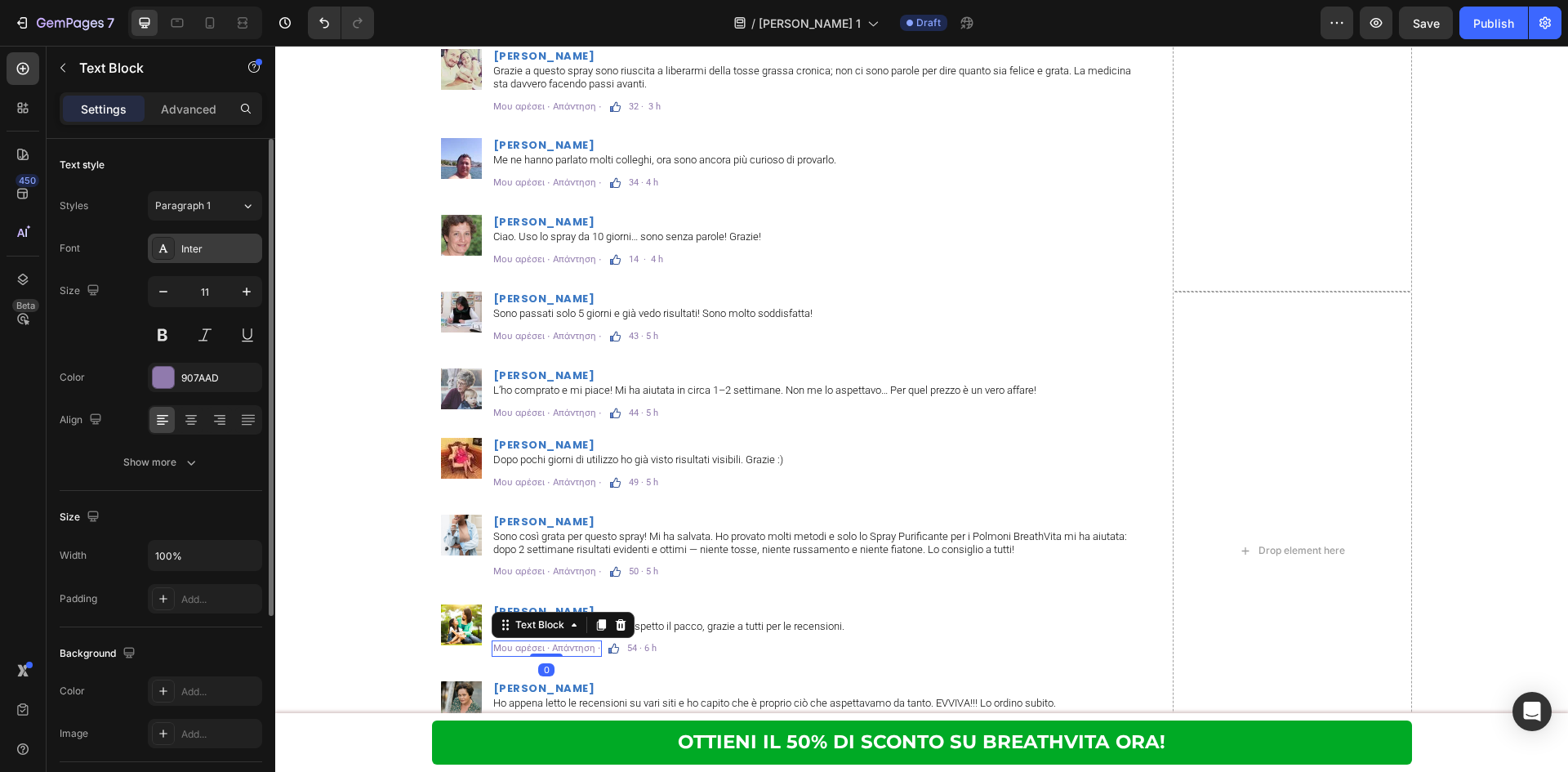
click at [221, 251] on div "Inter" at bounding box center [219, 249] width 77 height 15
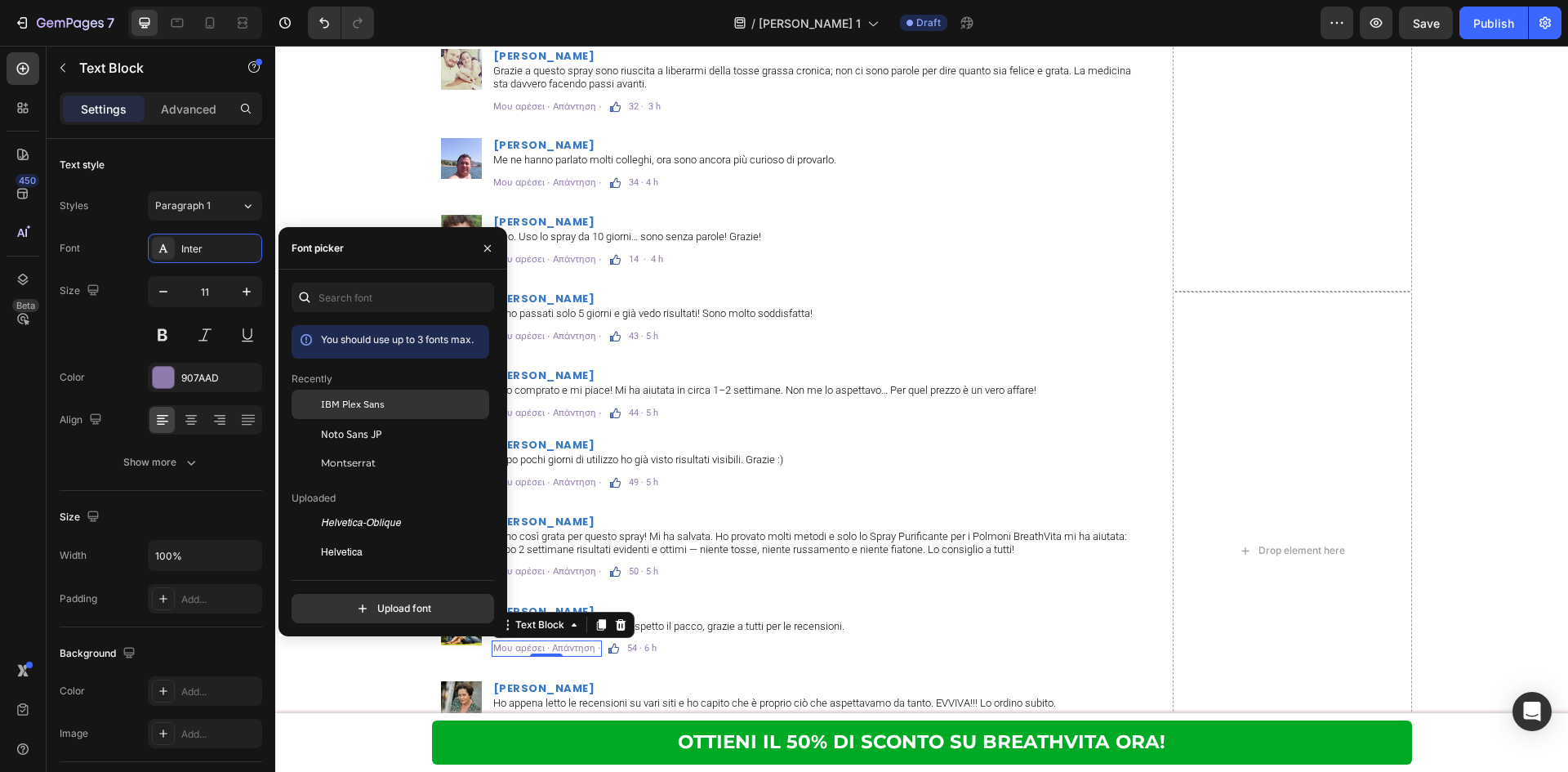
drag, startPoint x: 406, startPoint y: 403, endPoint x: 271, endPoint y: 501, distance: 166.8
click at [406, 403] on div "IBM Plex Sans" at bounding box center [403, 404] width 165 height 15
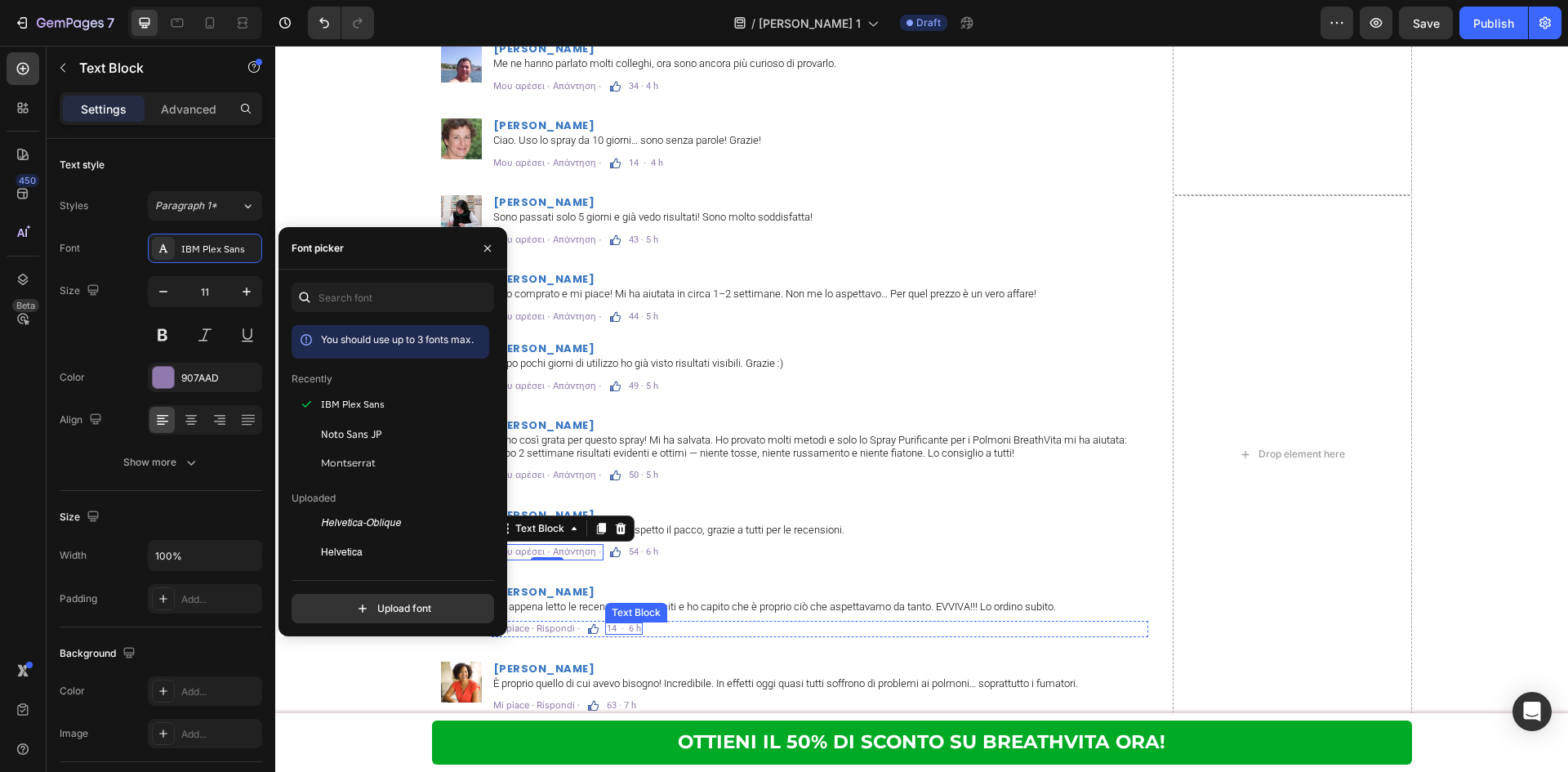
scroll to position [10809, 0]
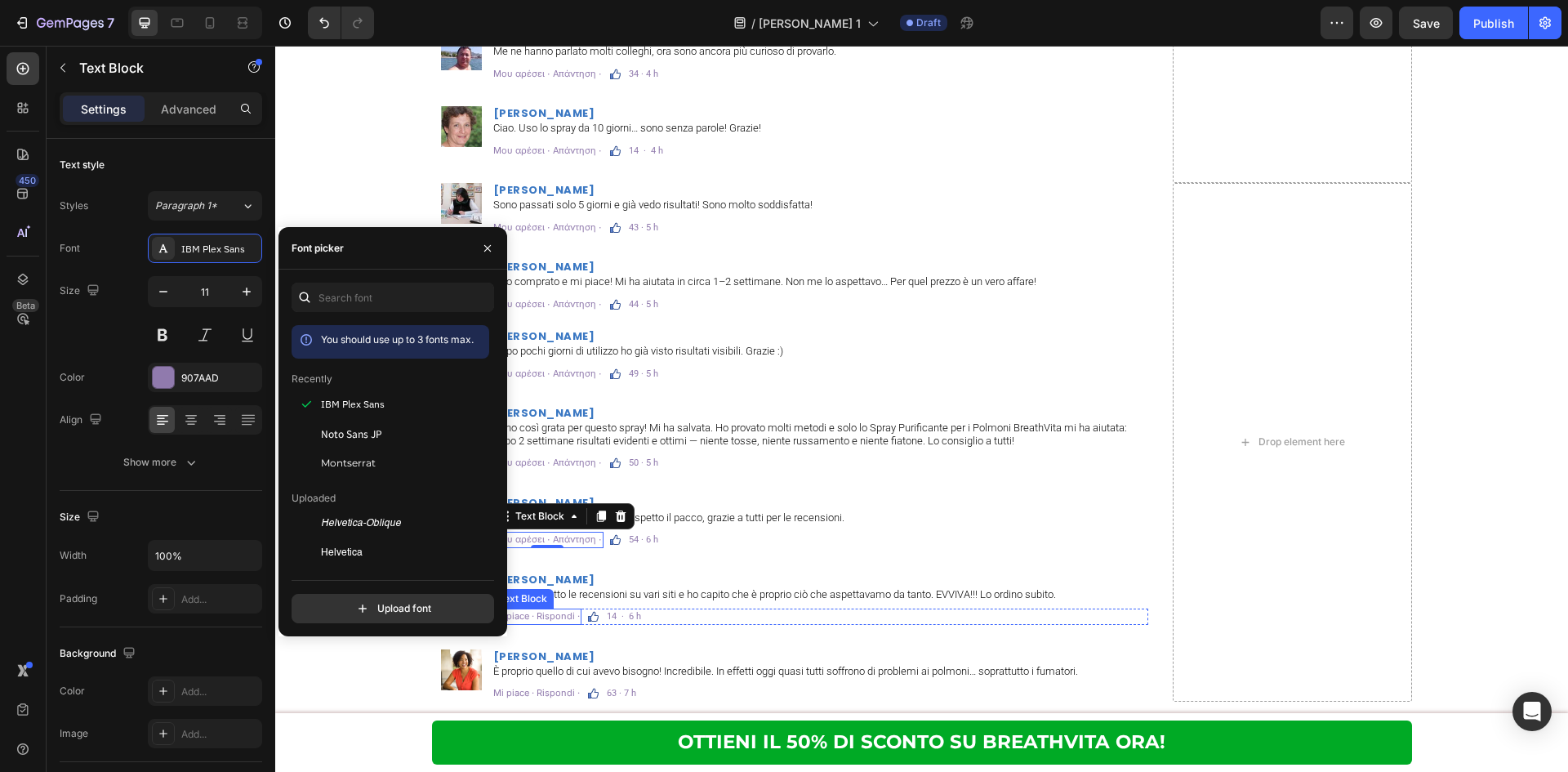
click at [564, 613] on p "Mi piace · Rispondi ·" at bounding box center [536, 616] width 87 height 12
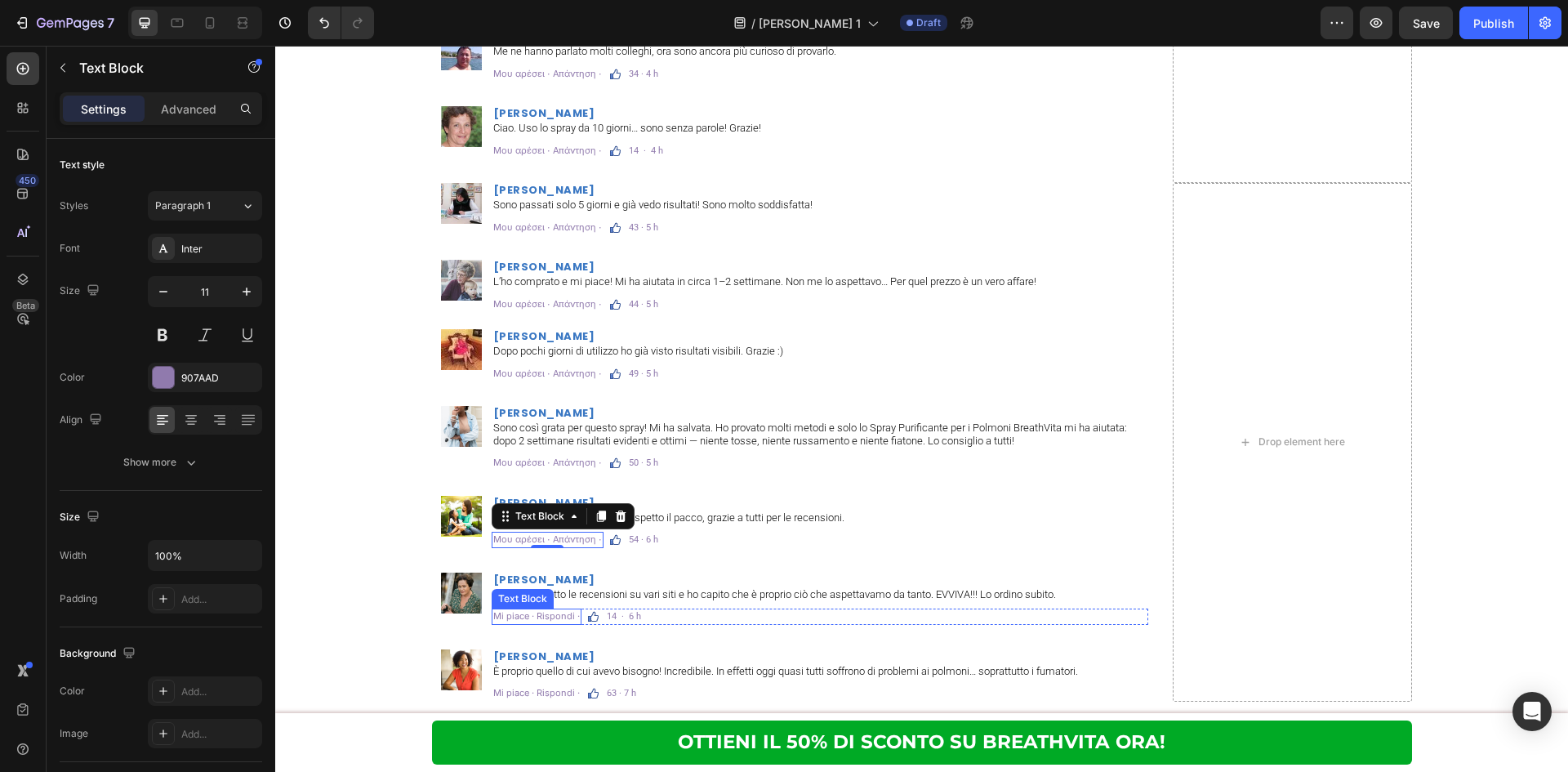
click at [564, 613] on p "Mi piace · Rispondi ·" at bounding box center [536, 616] width 87 height 12
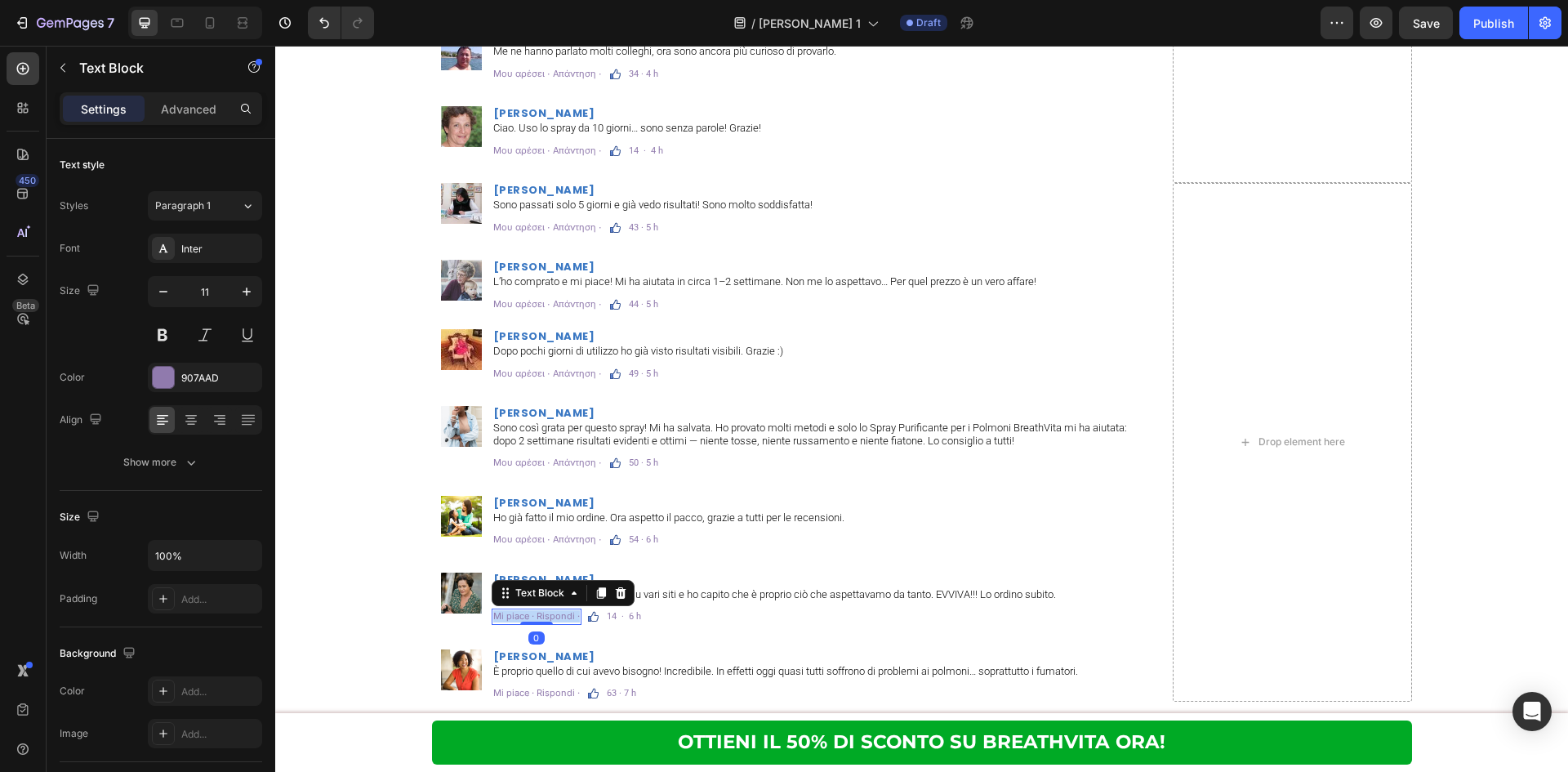
click at [564, 613] on p "Mi piace · Rispondi ·" at bounding box center [536, 616] width 87 height 12
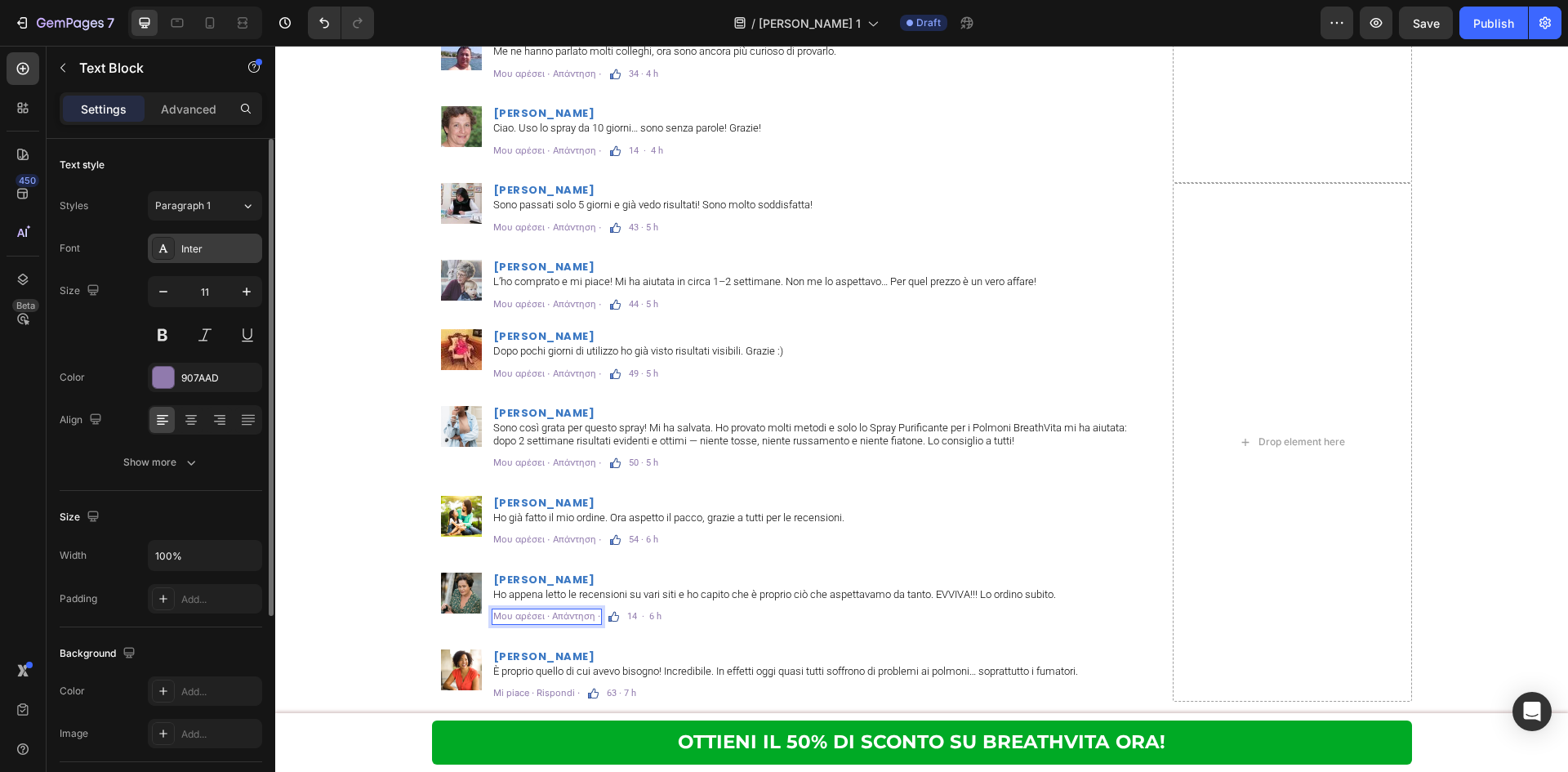
click at [245, 245] on div "Inter" at bounding box center [219, 249] width 77 height 15
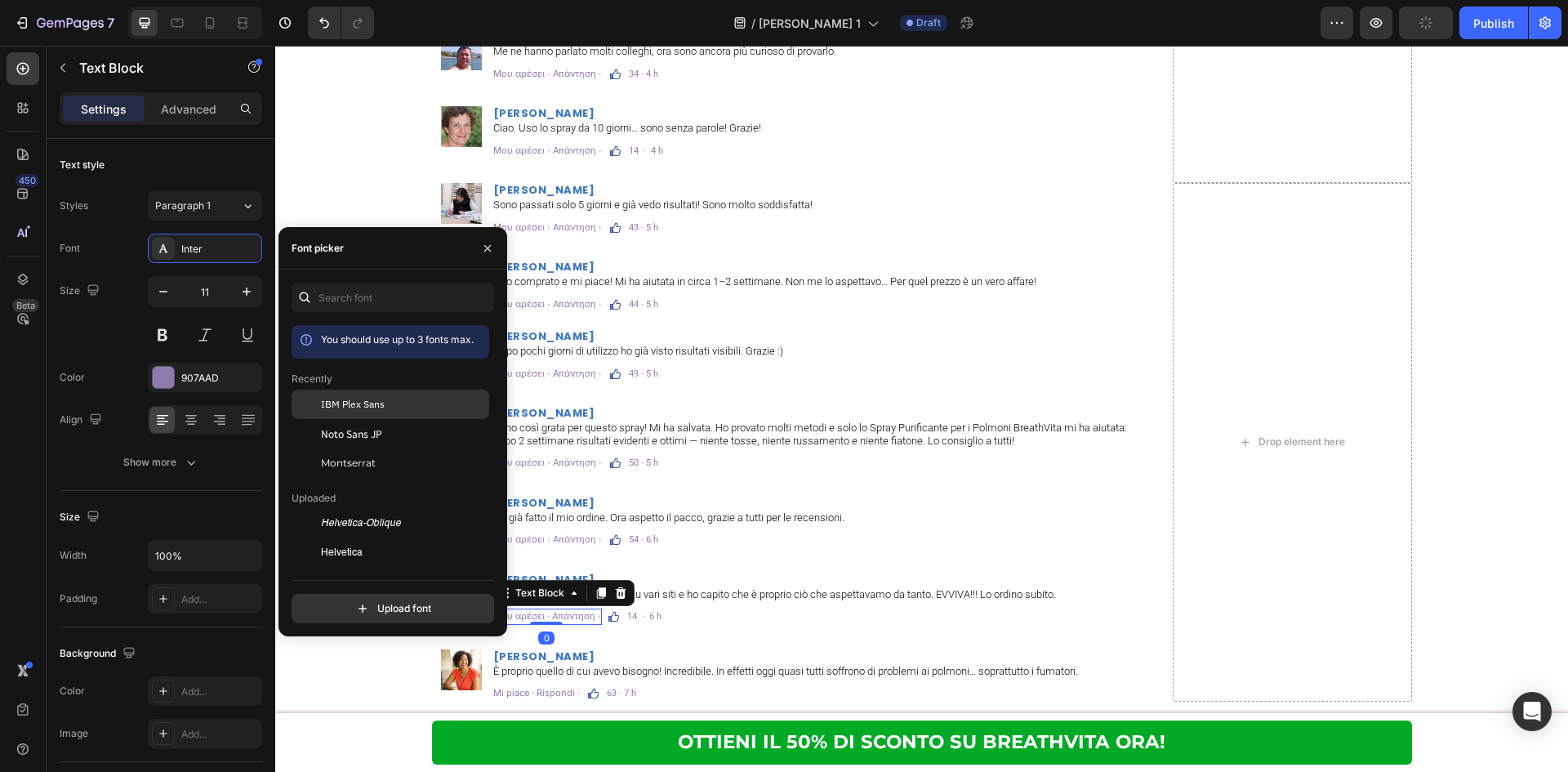
drag, startPoint x: 388, startPoint y: 404, endPoint x: 315, endPoint y: 558, distance: 170.4
click at [388, 403] on div "IBM Plex Sans" at bounding box center [403, 404] width 165 height 15
click at [555, 695] on p "Mi piace · Rispondi ·" at bounding box center [536, 693] width 87 height 12
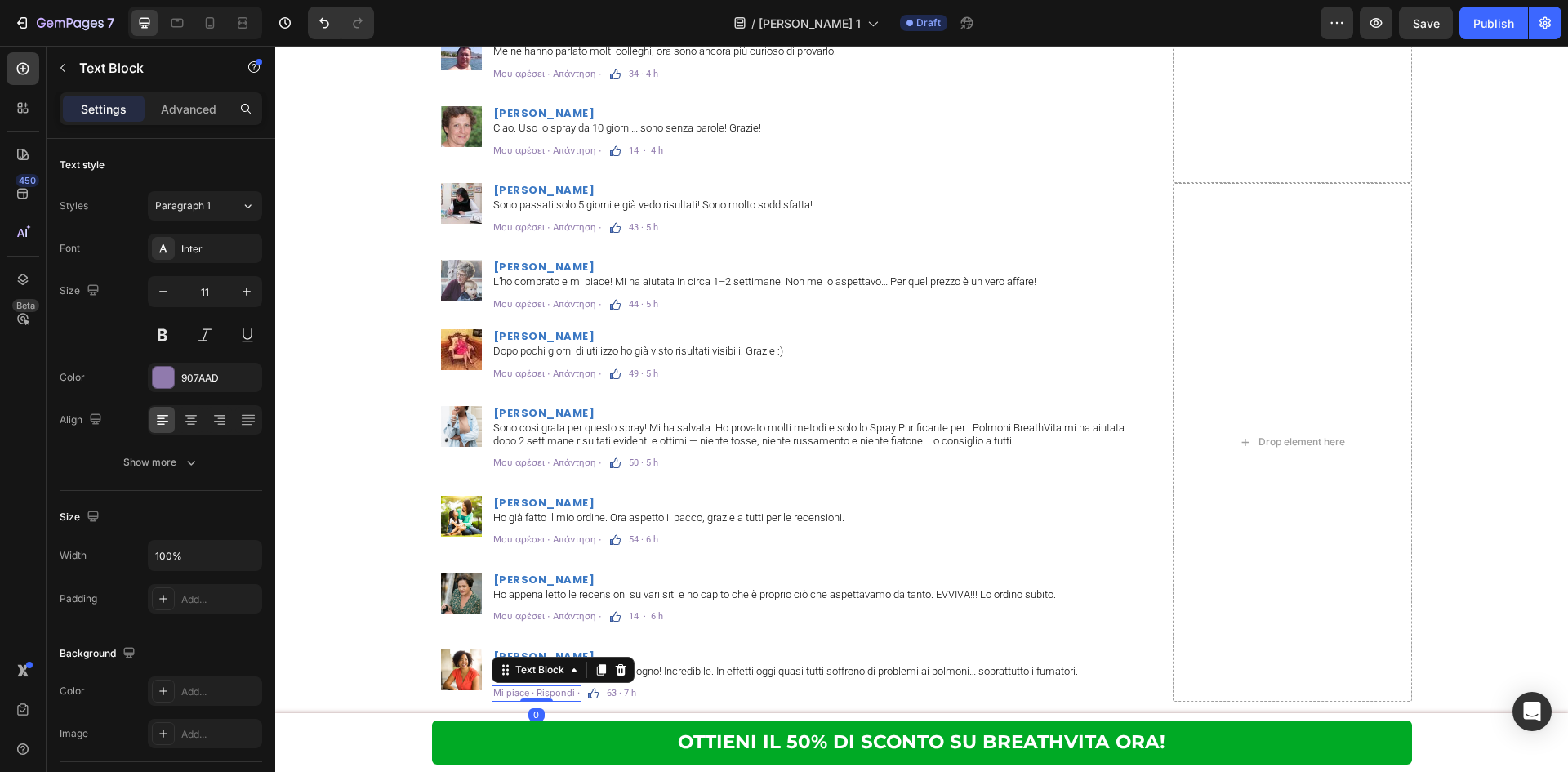
click at [555, 695] on p "Mi piace · Rispondi ·" at bounding box center [536, 693] width 87 height 12
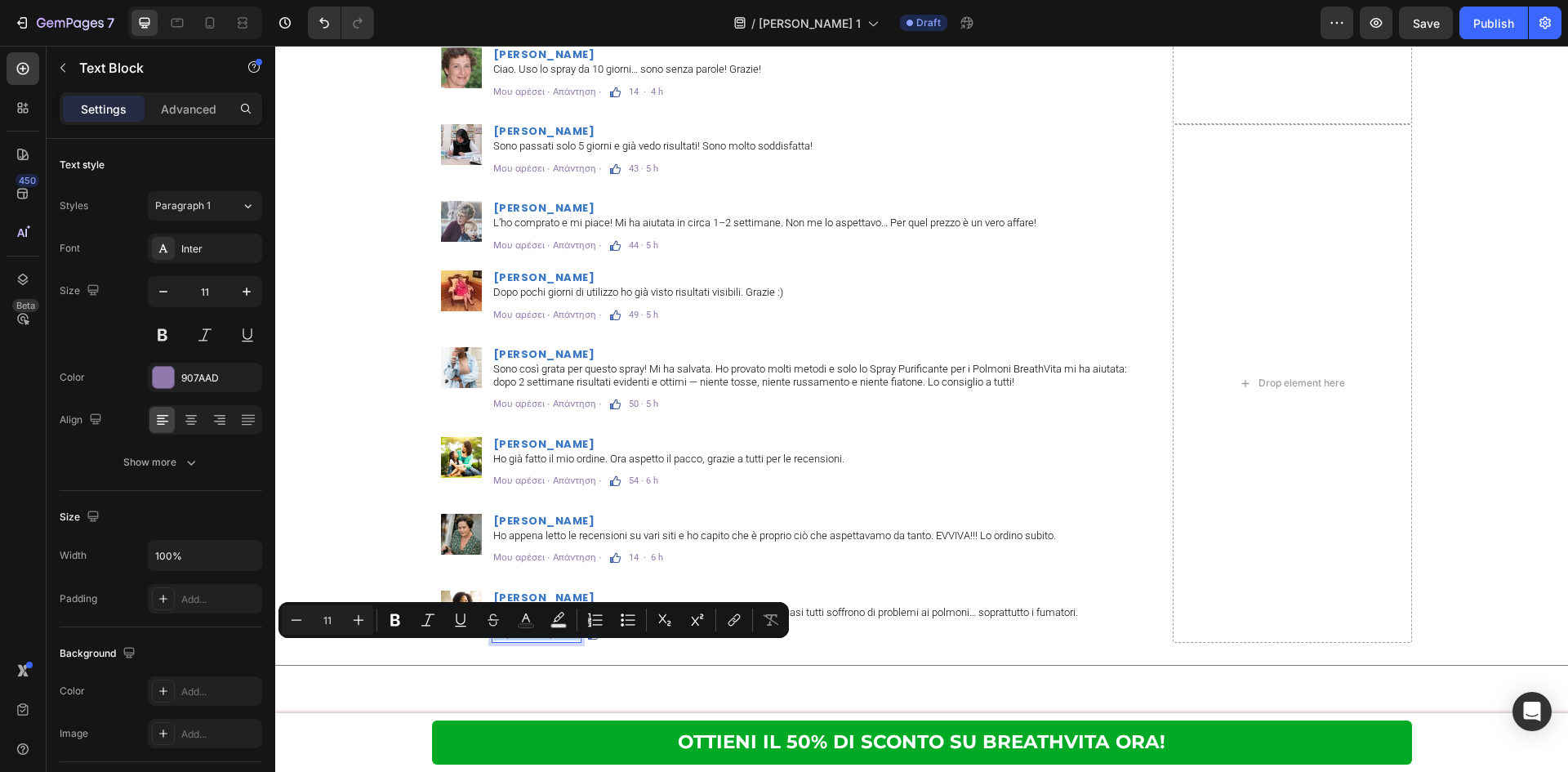
scroll to position [10918, 0]
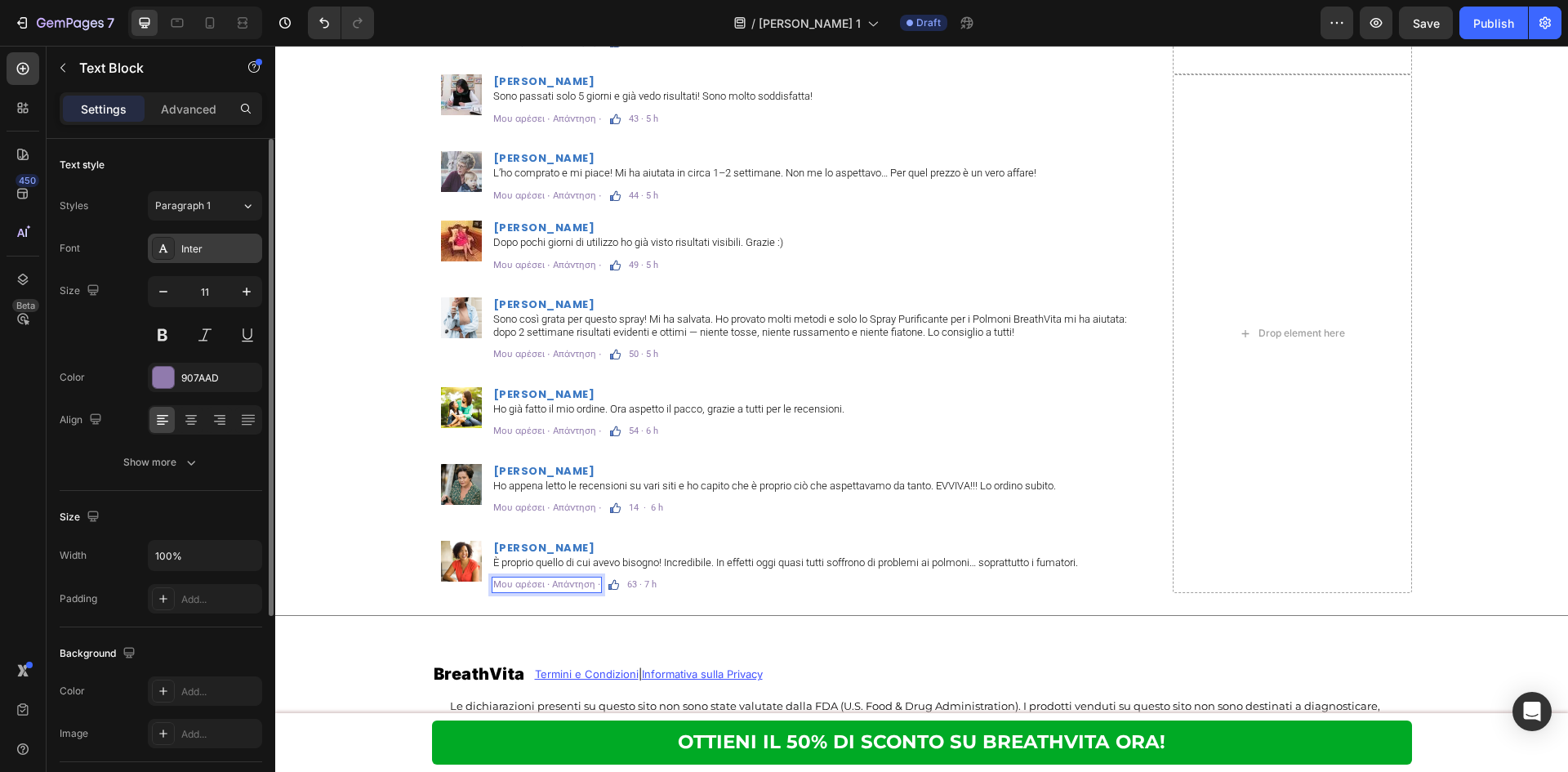
click at [207, 254] on div "Inter" at bounding box center [219, 249] width 77 height 15
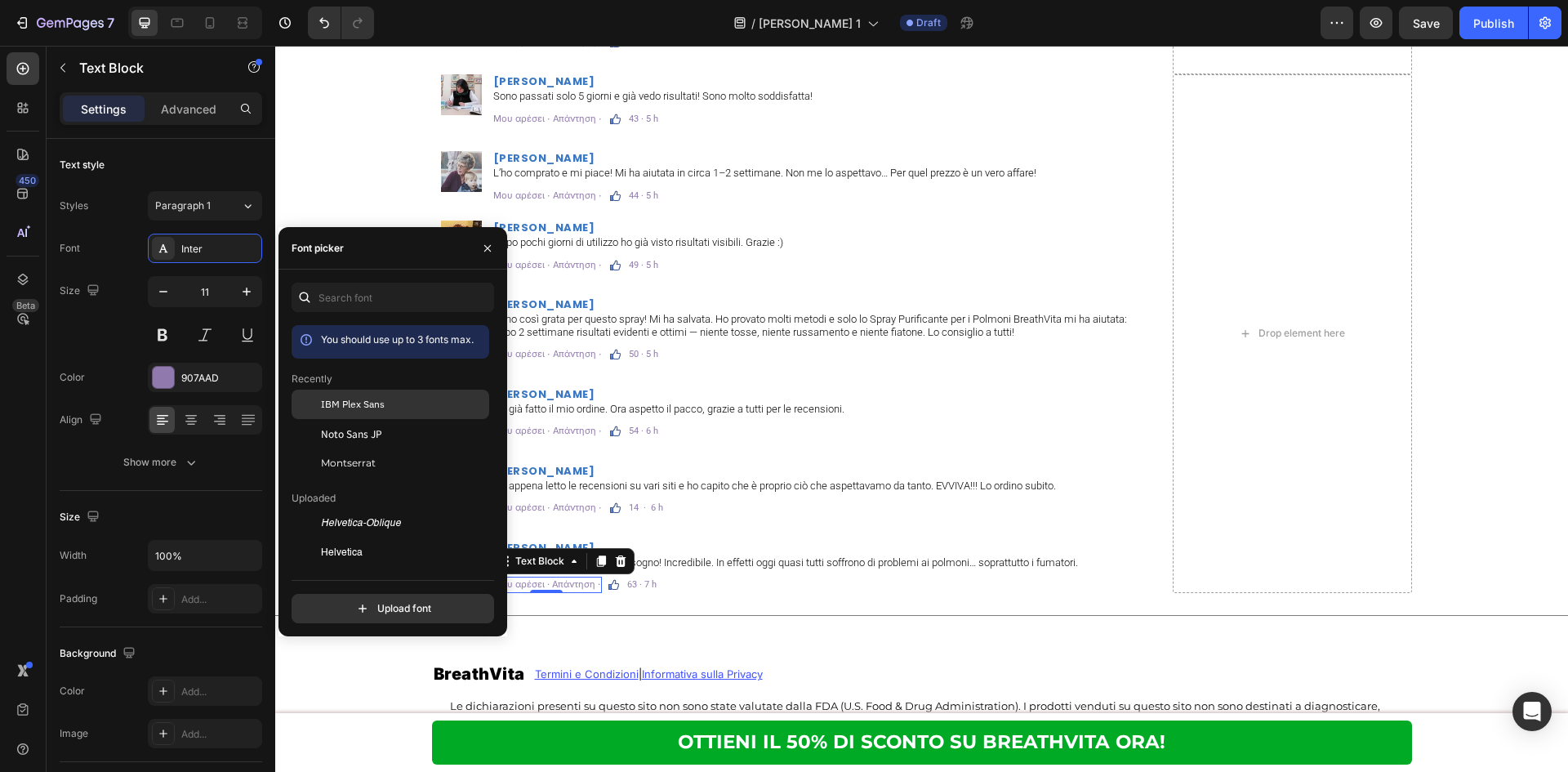
click at [336, 398] on span "IBM Plex Sans" at bounding box center [353, 404] width 63 height 15
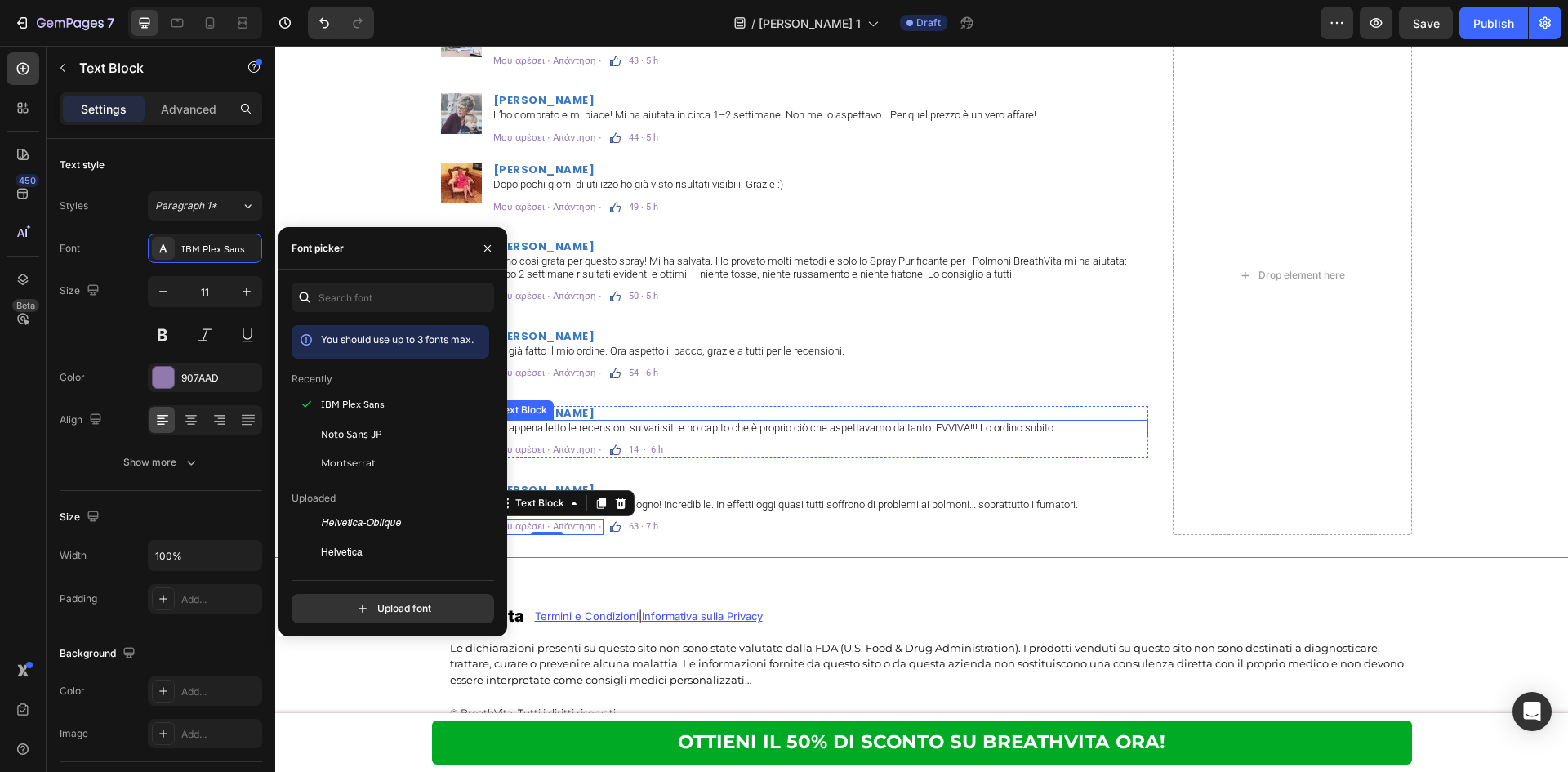
scroll to position [11027, 0]
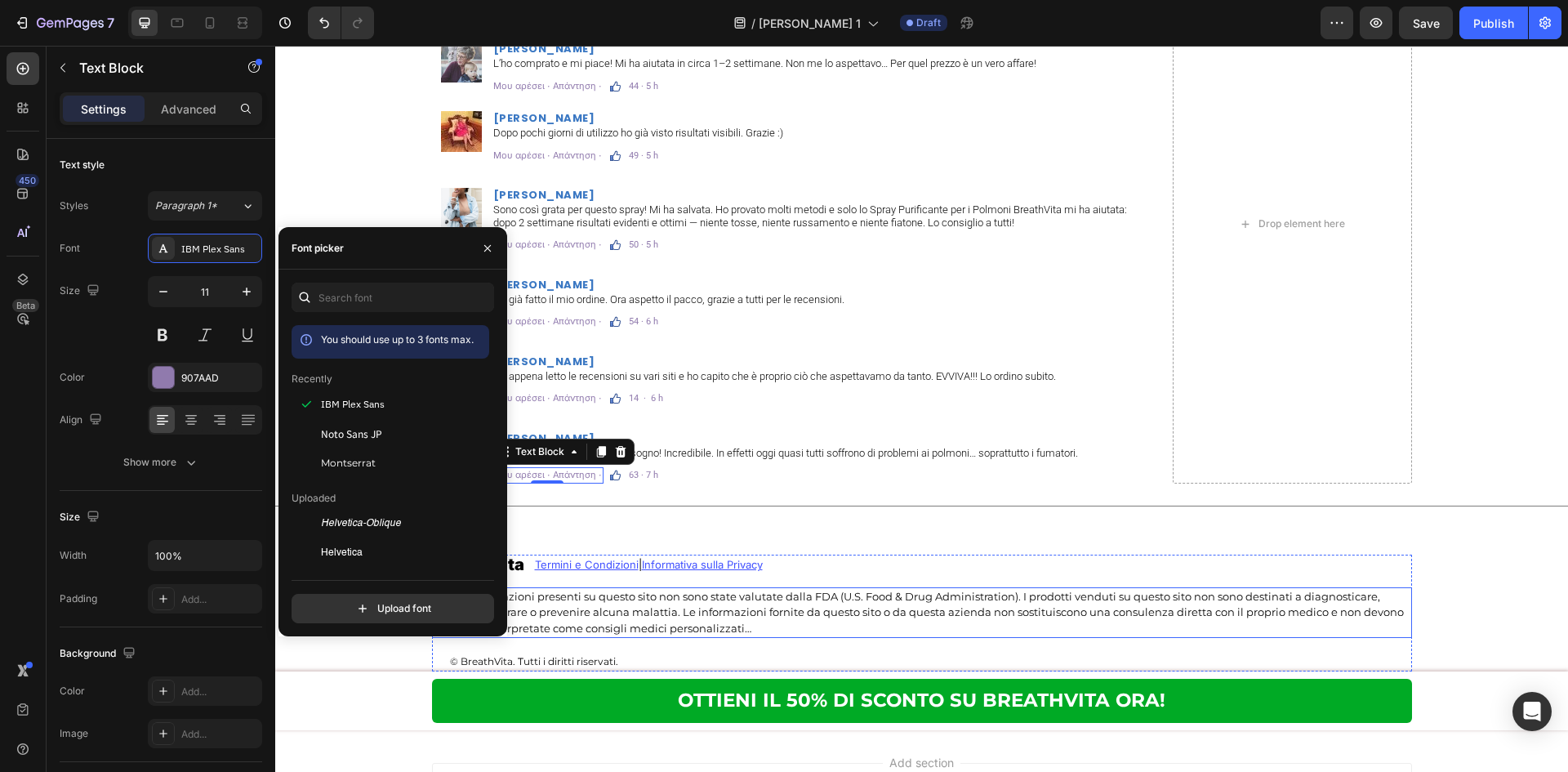
click at [897, 591] on p "Le dichiarazioni presenti su questo sito non sono state valutate dalla FDA (U.S…" at bounding box center [930, 613] width 960 height 49
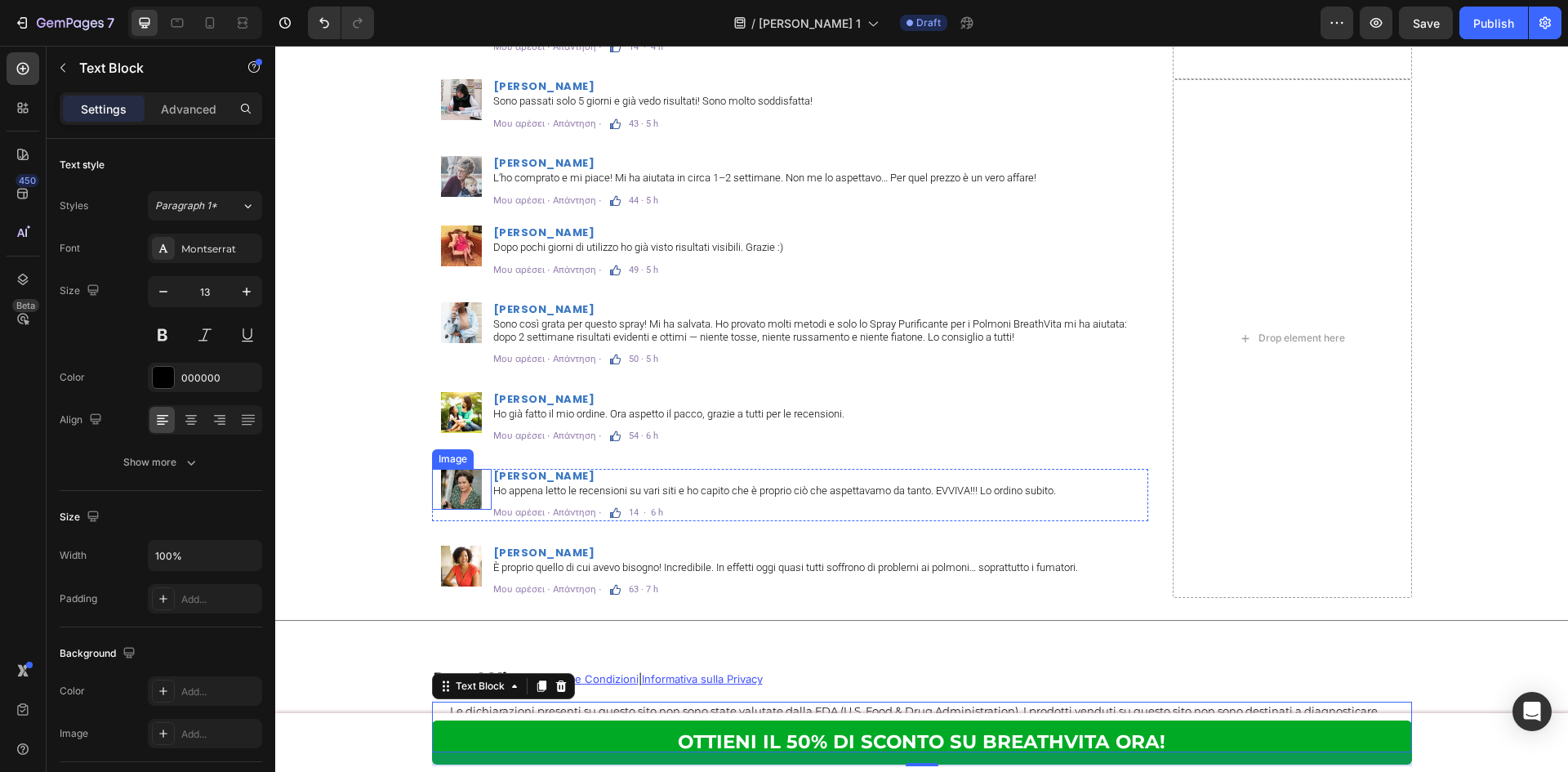
scroll to position [10809, 0]
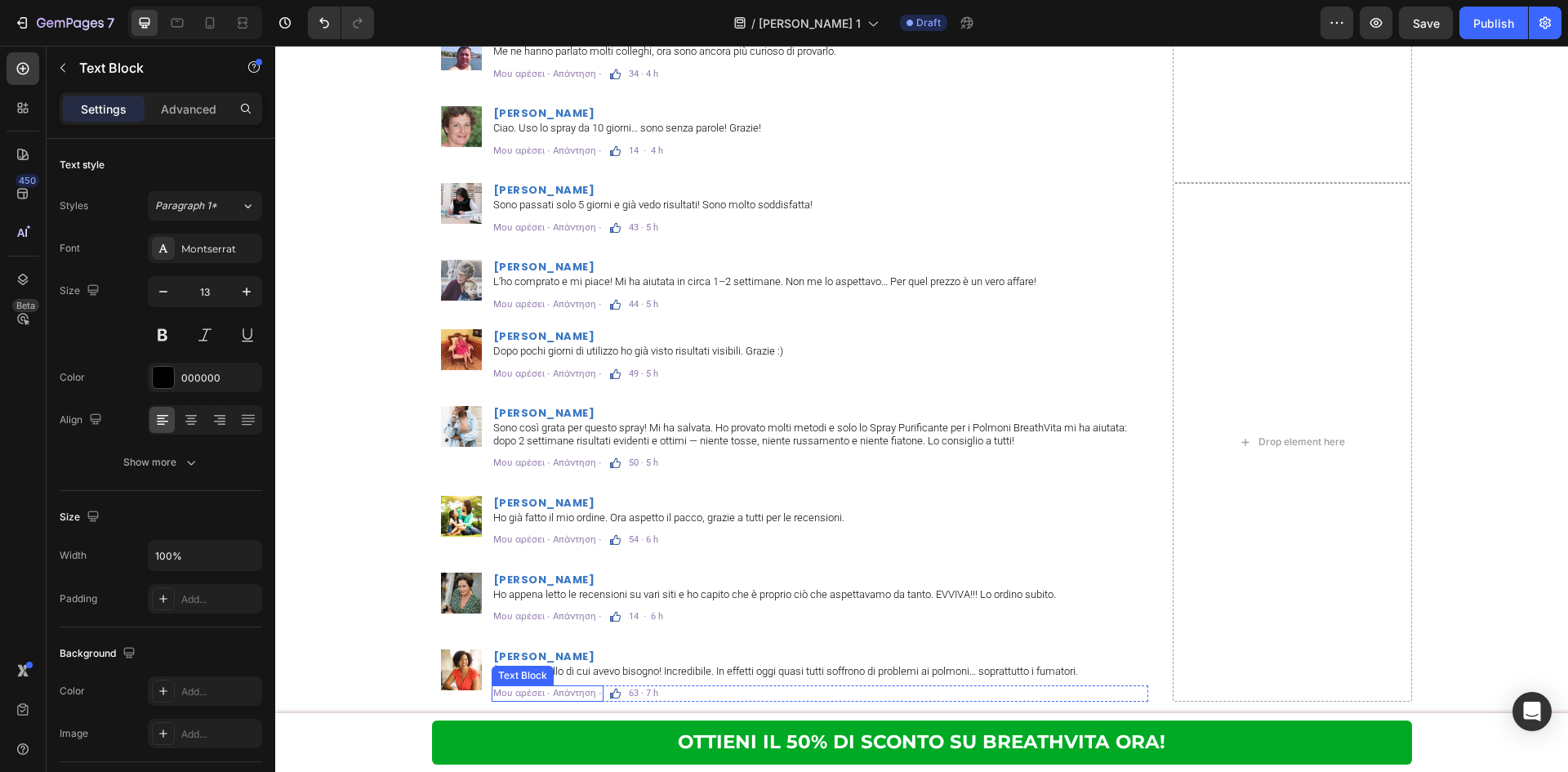
click at [521, 694] on p "Μου αρέσει · Απάντηση ·" at bounding box center [547, 693] width 108 height 12
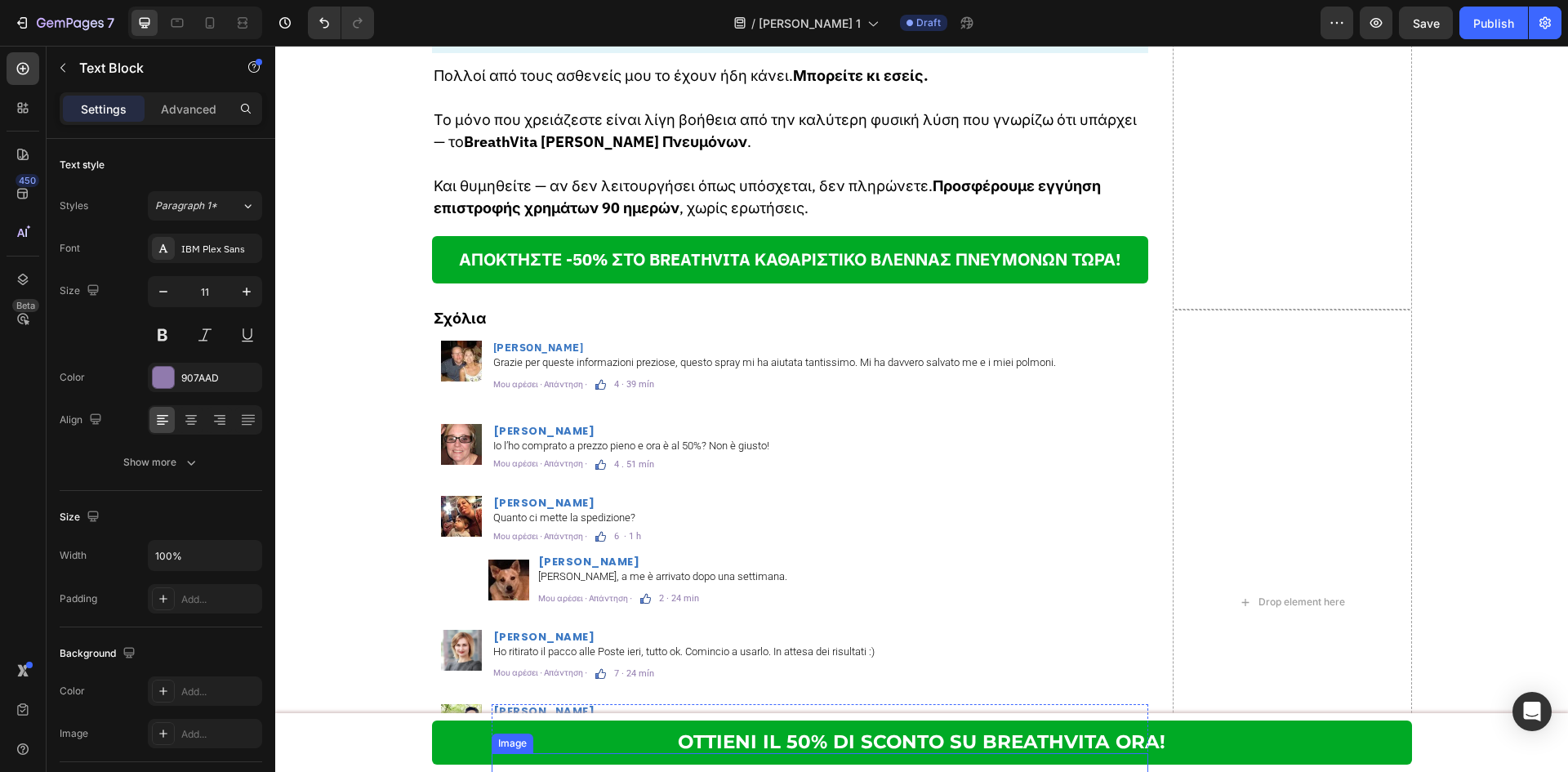
scroll to position [9394, 0]
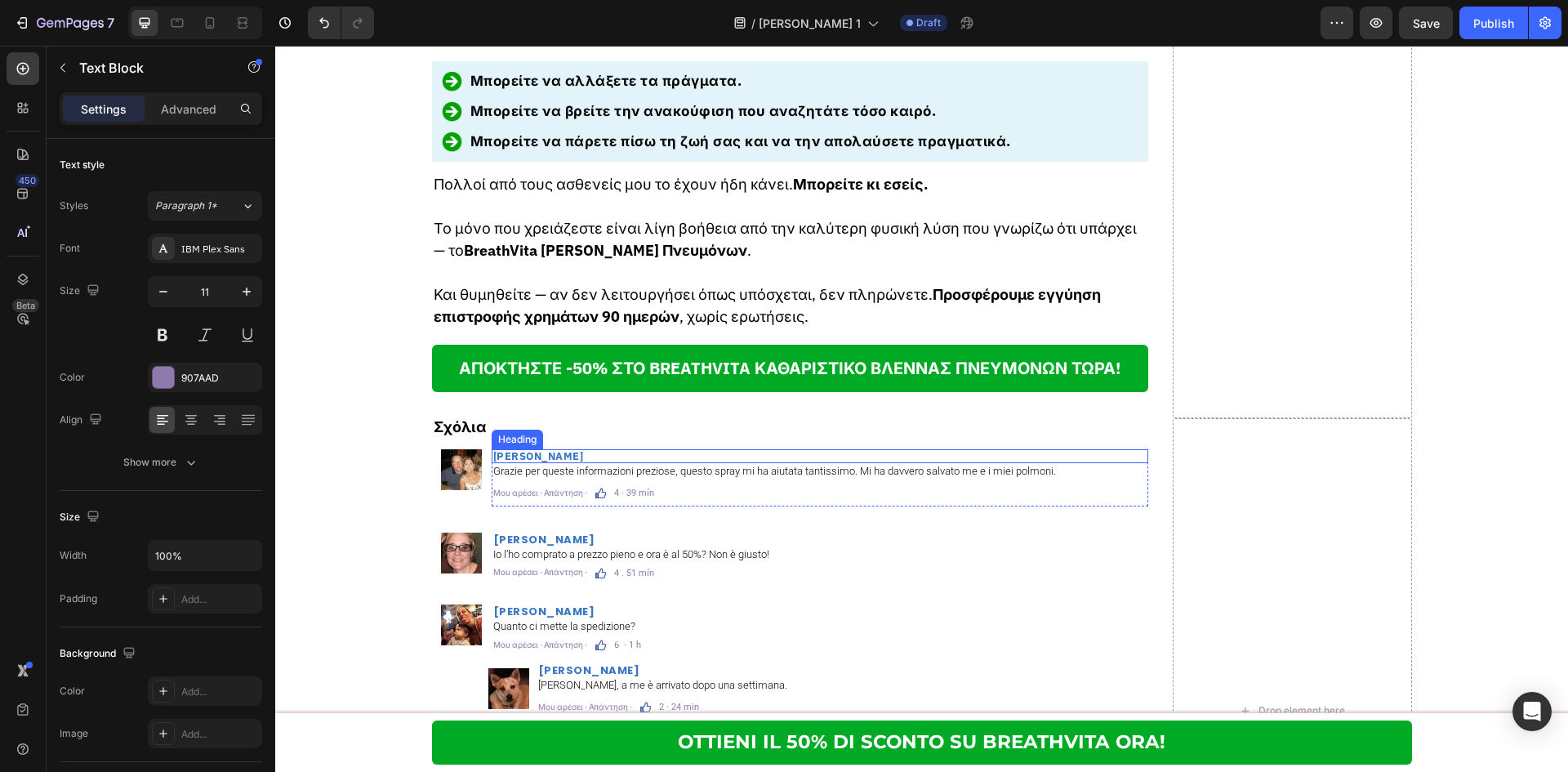
click at [557, 449] on strong "[PERSON_NAME]" at bounding box center [538, 456] width 91 height 14
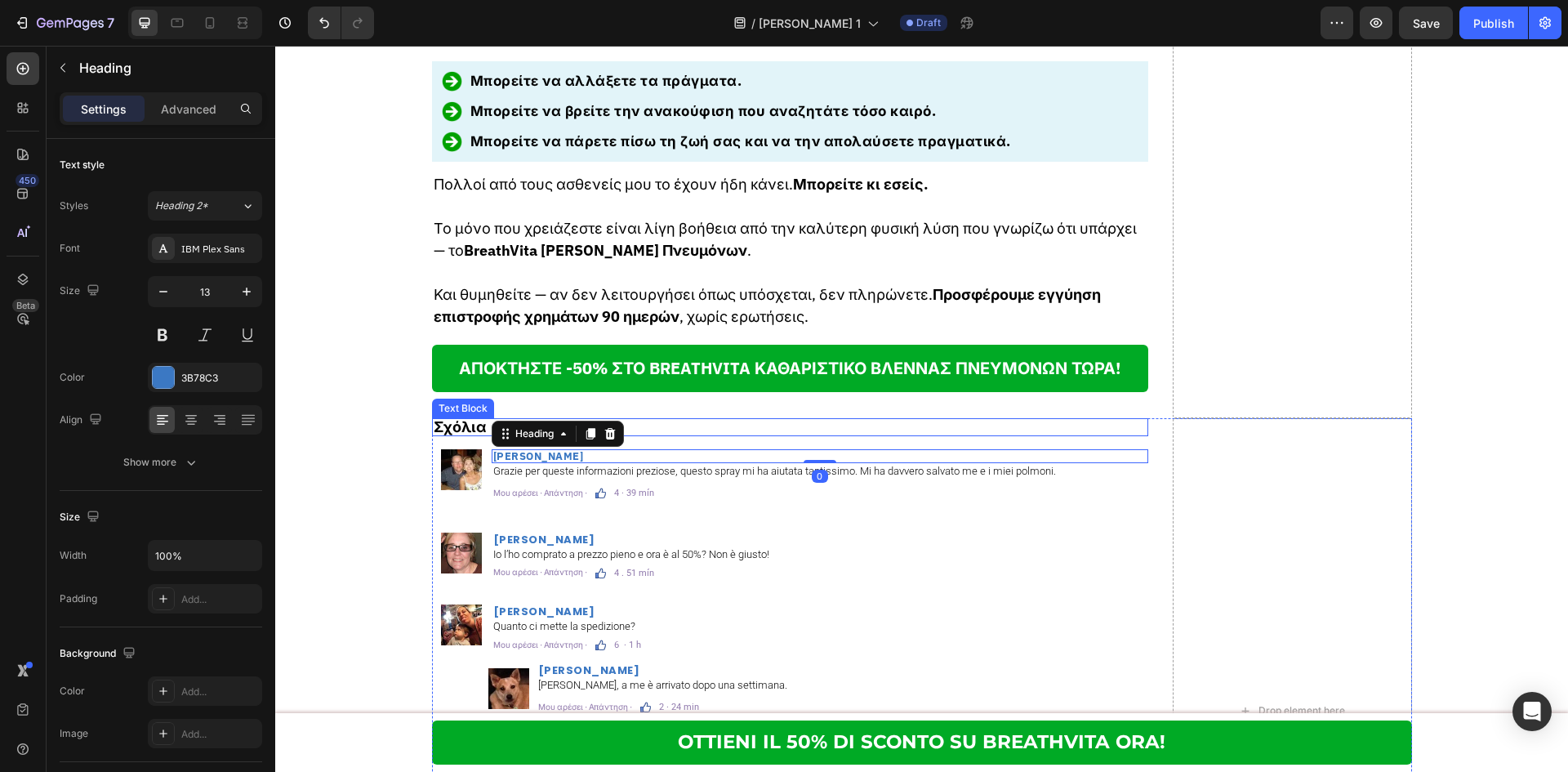
click at [470, 417] on strong "Σχόλια" at bounding box center [460, 427] width 52 height 19
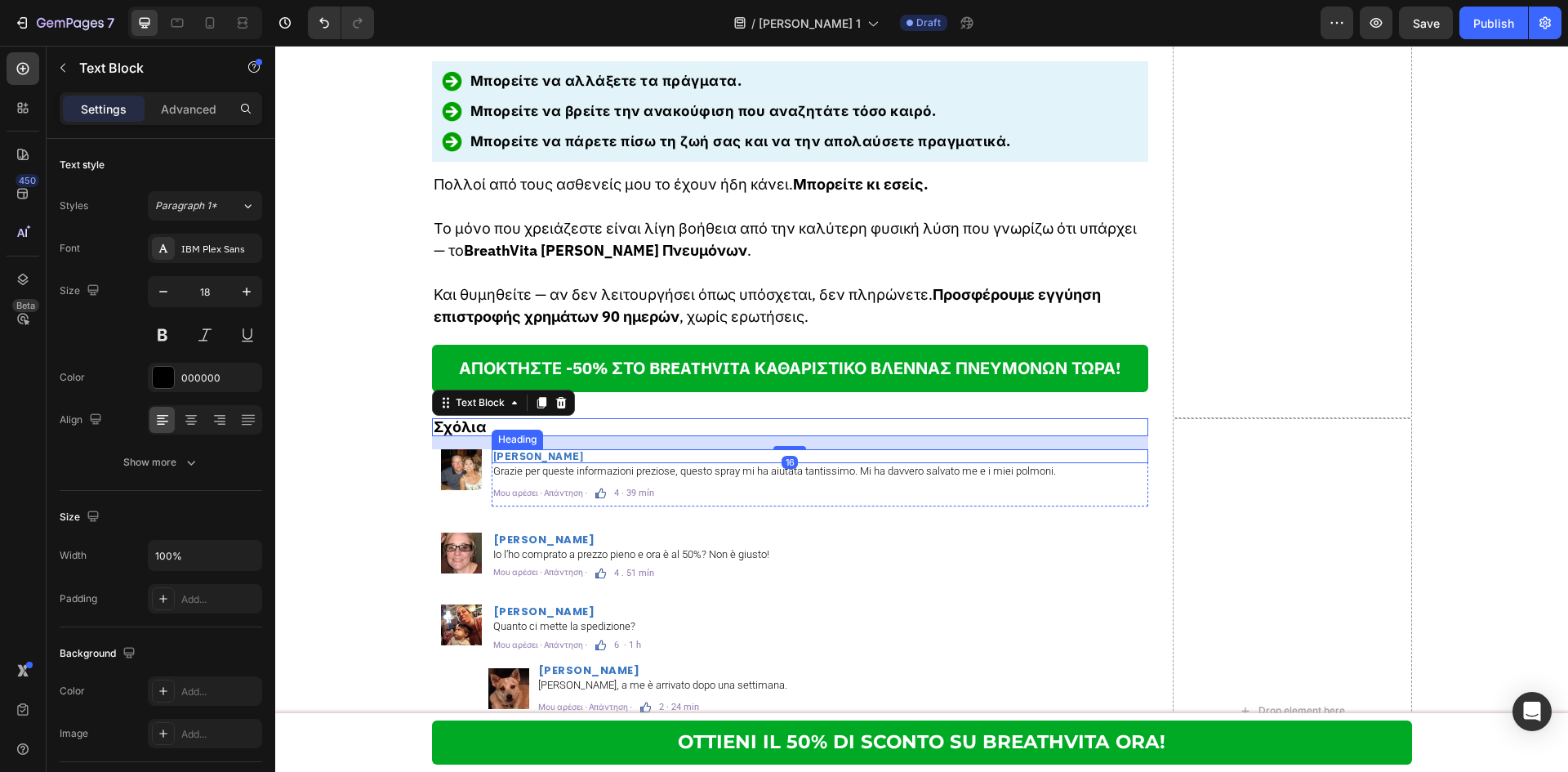
click at [512, 449] on strong "[PERSON_NAME]" at bounding box center [538, 456] width 91 height 14
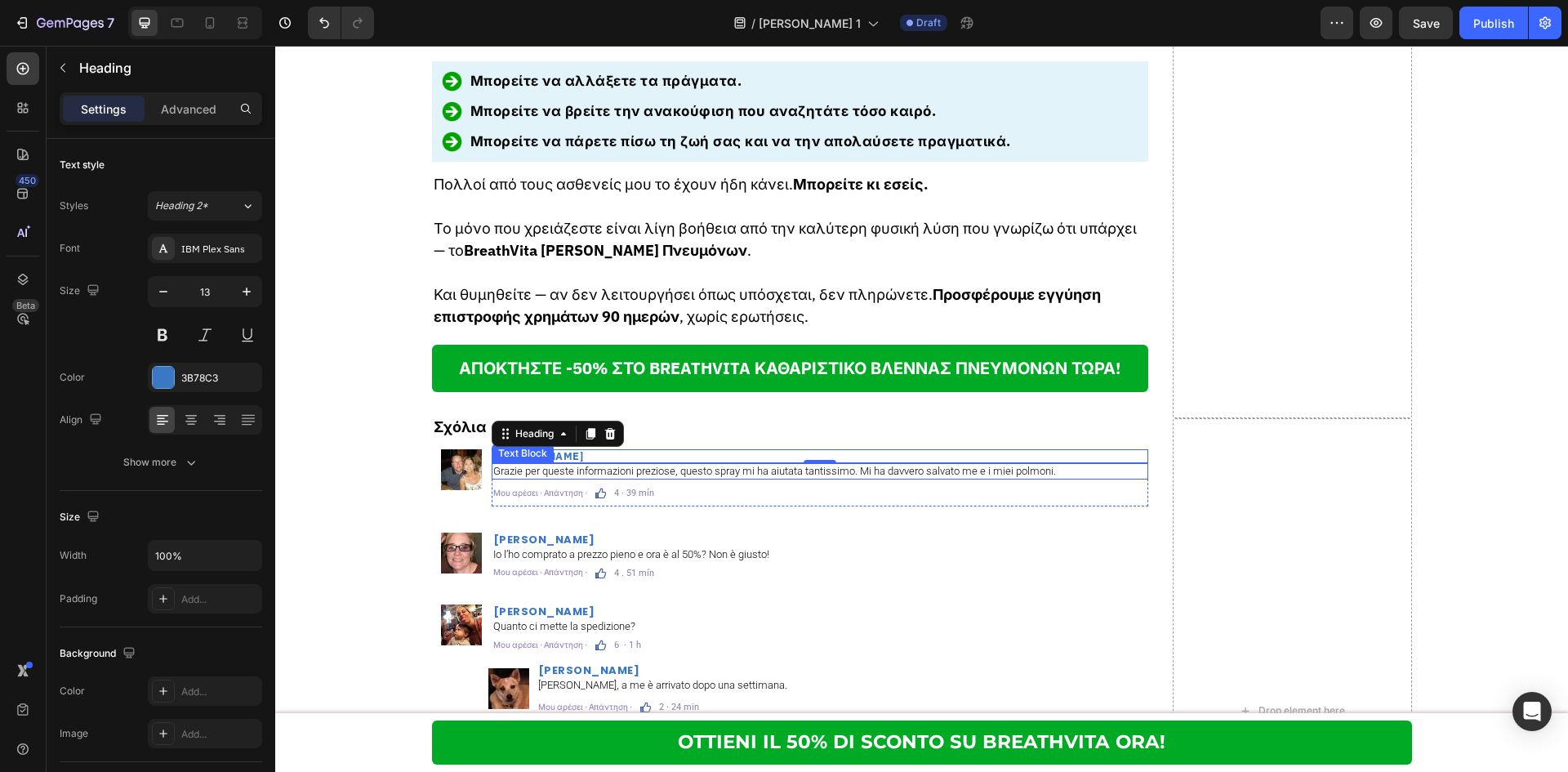
click at [608, 465] on p "Grazie per queste informazioni preziose, questo spray mi ha aiutata tantissimo.…" at bounding box center [819, 471] width 653 height 13
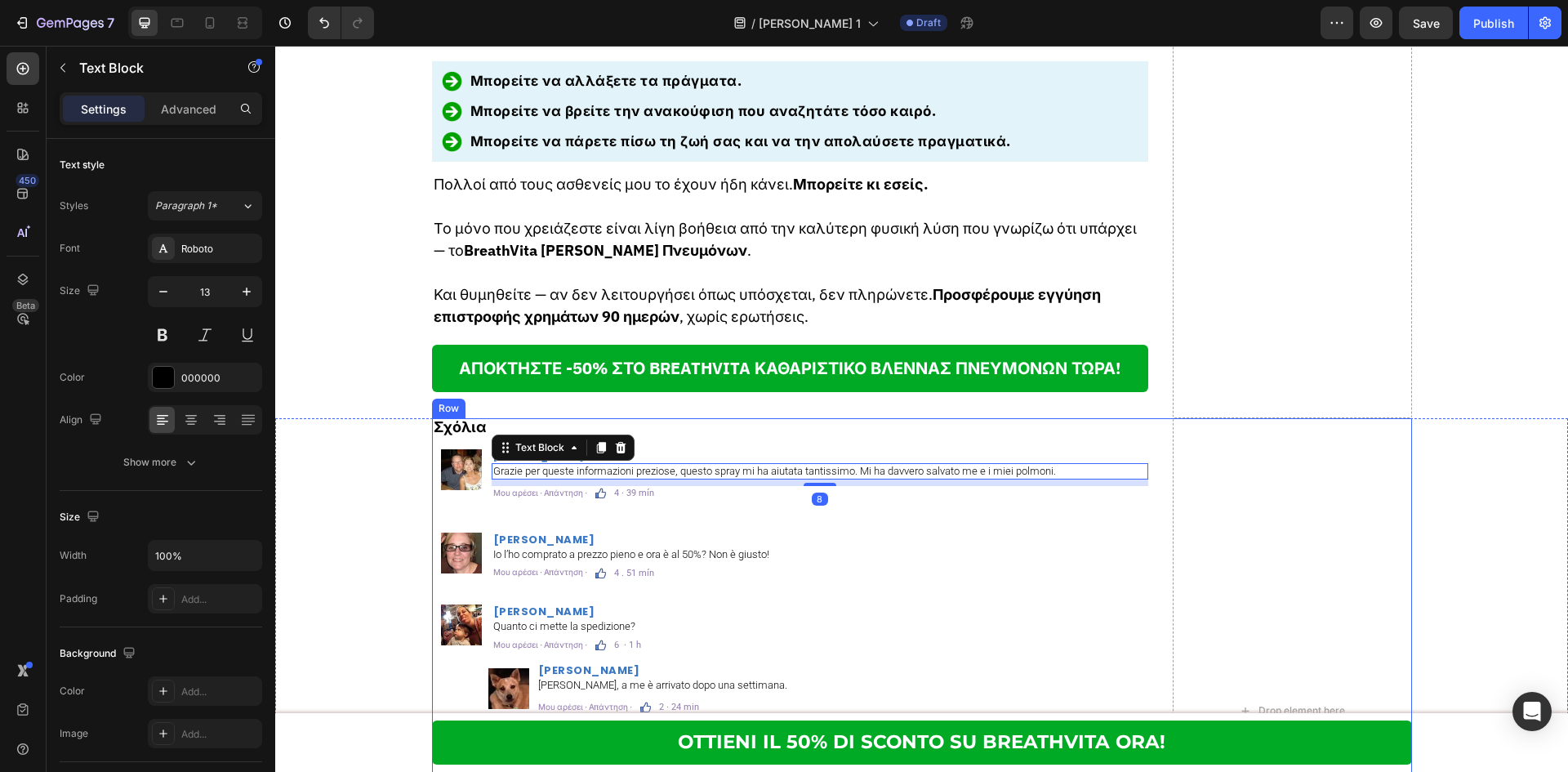
click at [647, 425] on div "Σχόλια Text Block Image Σοφία Γεωργίου Heading Grazie per queste informazioni p…" at bounding box center [791, 710] width 717 height 585
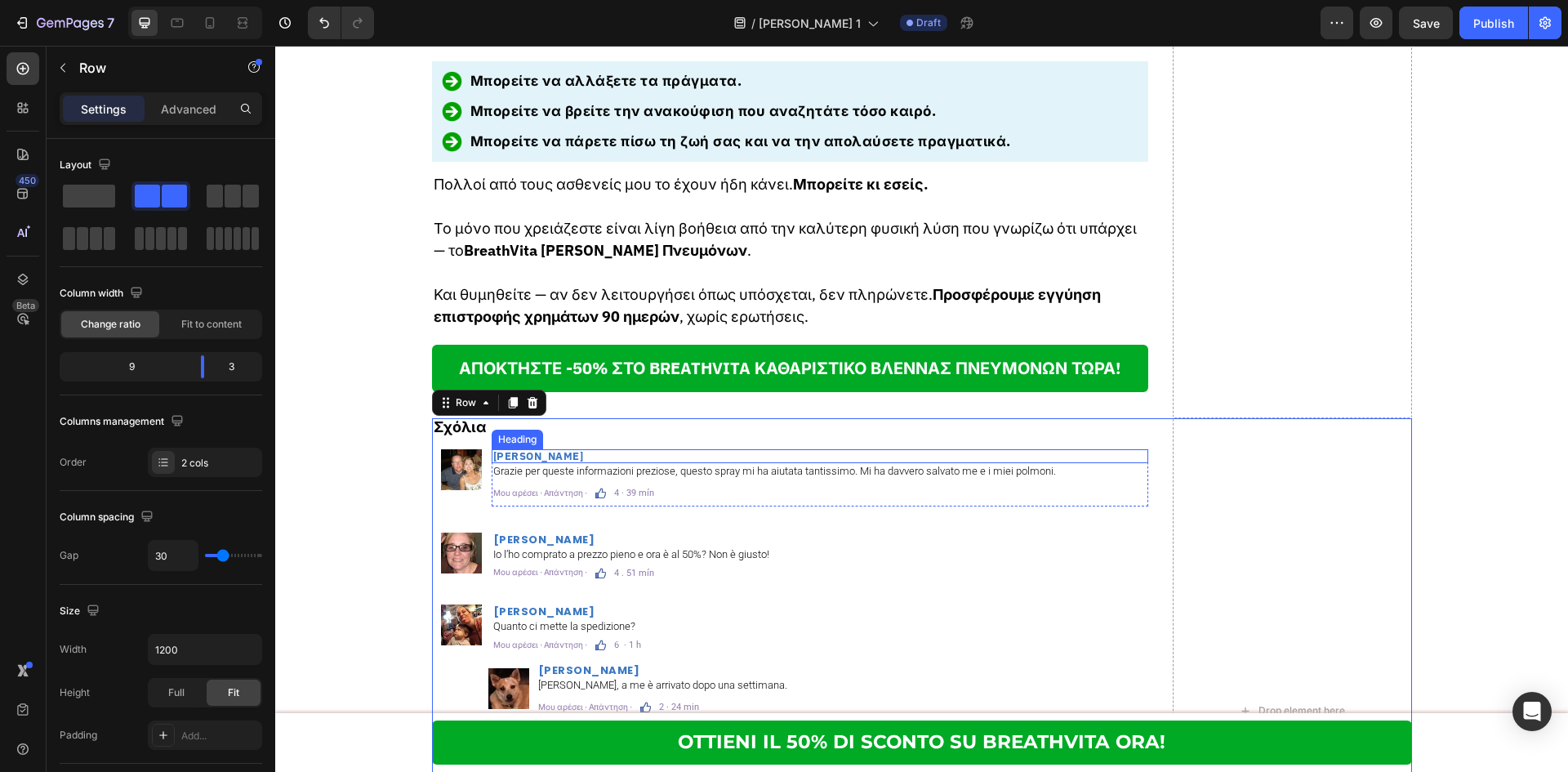
click at [558, 449] on strong "[PERSON_NAME]" at bounding box center [538, 456] width 91 height 14
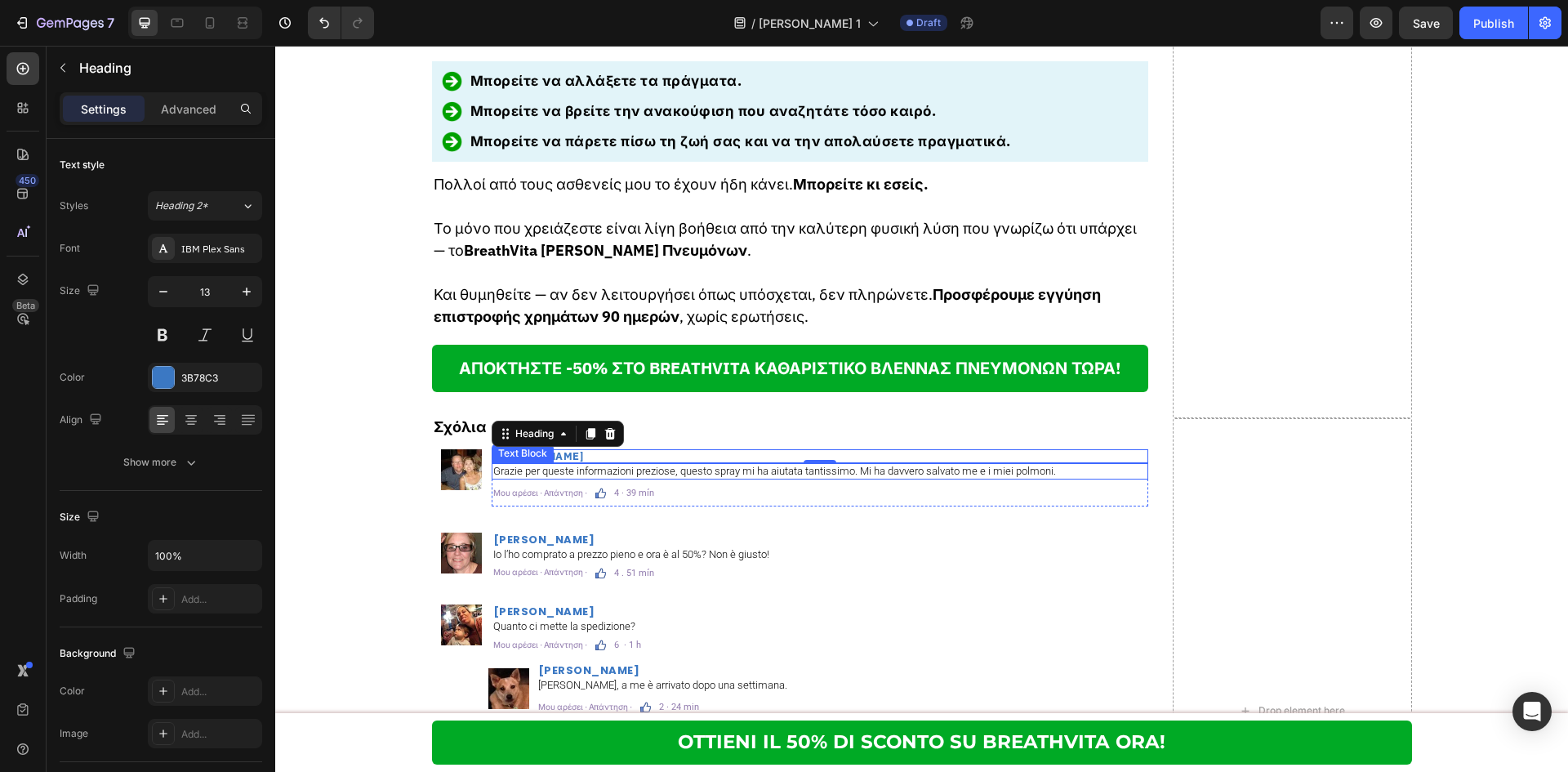
click at [649, 465] on p "Grazie per queste informazioni preziose, questo spray mi ha aiutata tantissimo.…" at bounding box center [819, 471] width 653 height 13
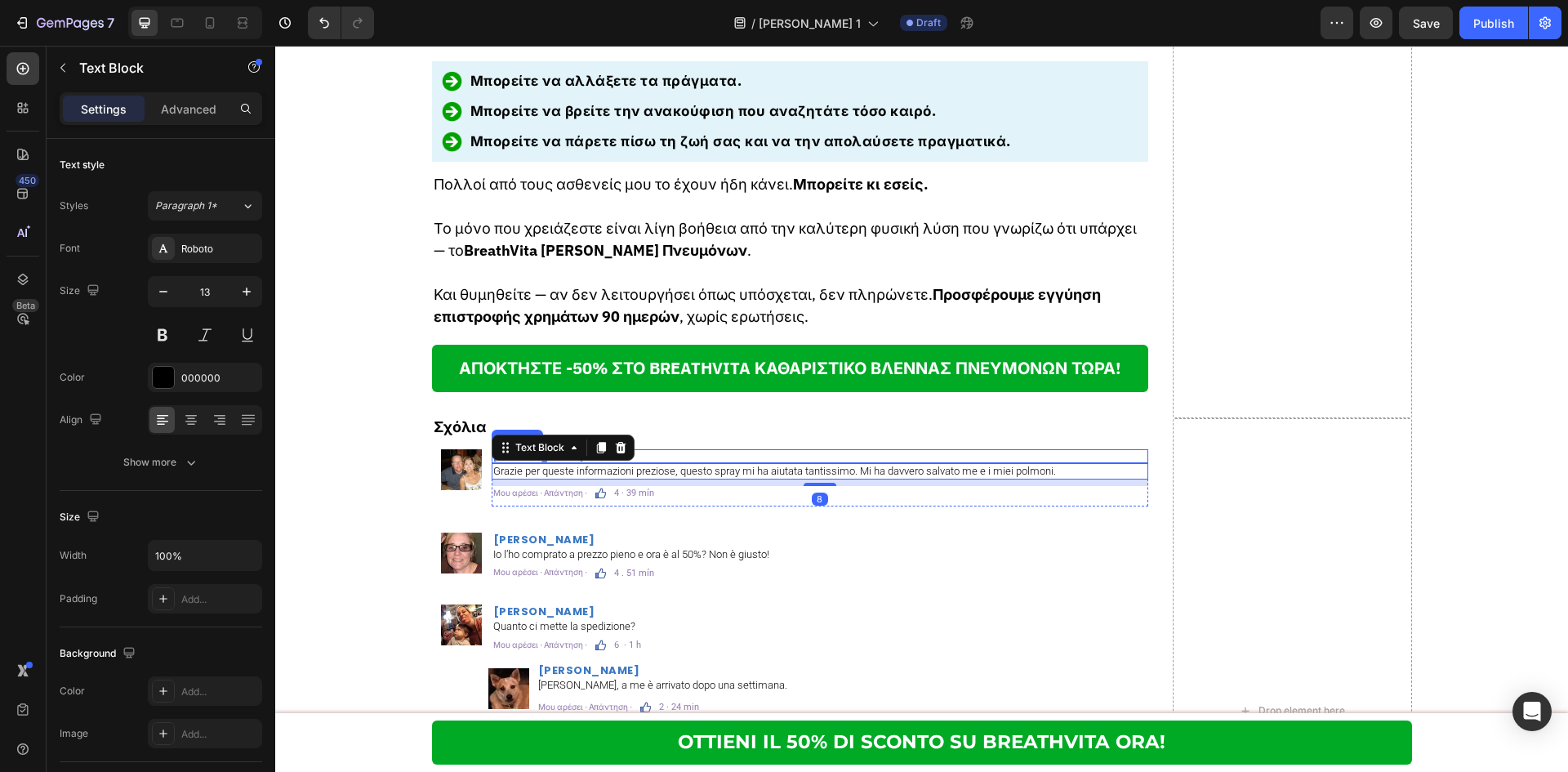
click at [655, 449] on h2 "[PERSON_NAME]" at bounding box center [819, 456] width 656 height 14
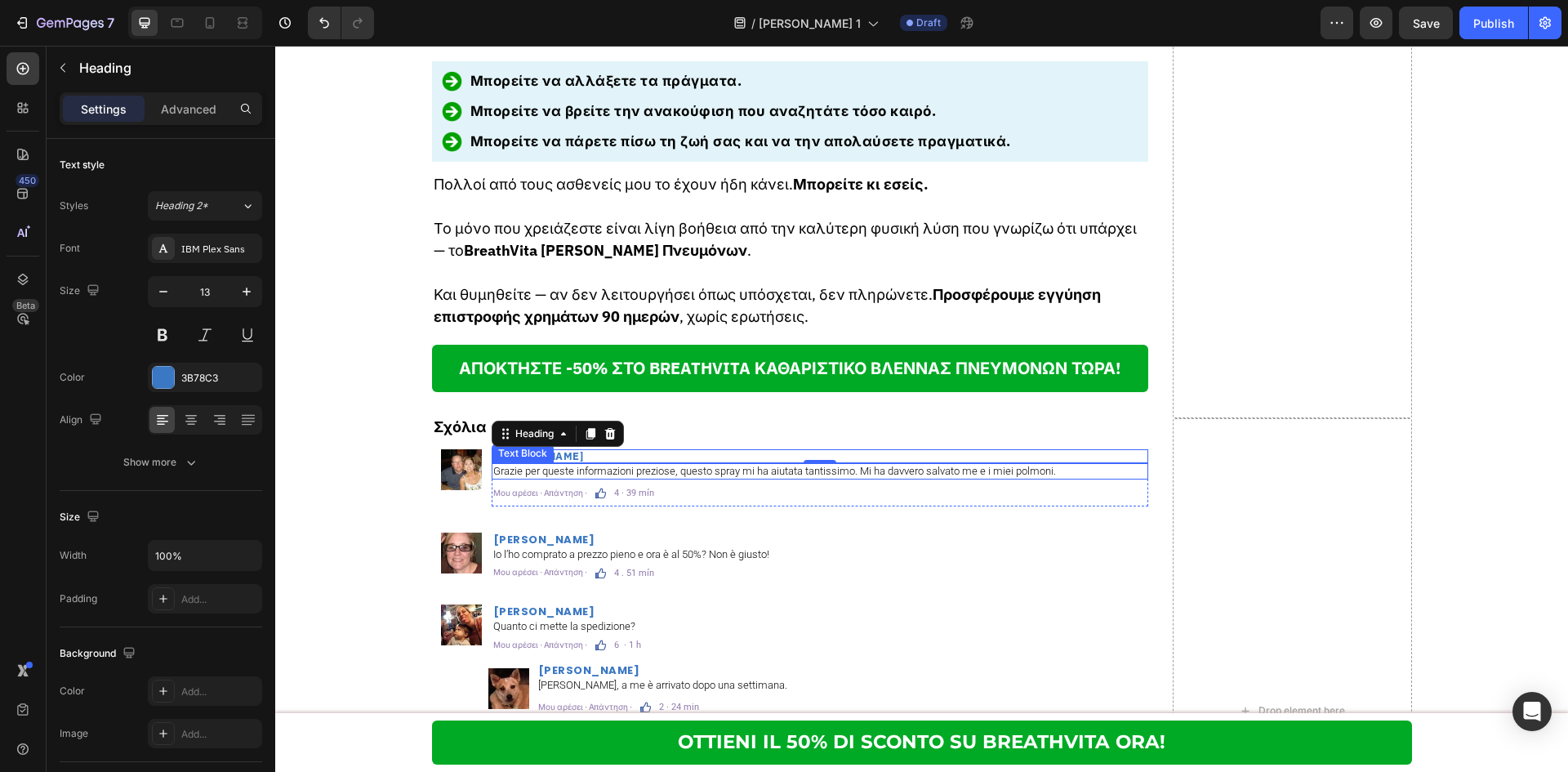
click at [665, 465] on p "Grazie per queste informazioni preziose, questo spray mi ha aiutata tantissimo.…" at bounding box center [819, 471] width 653 height 13
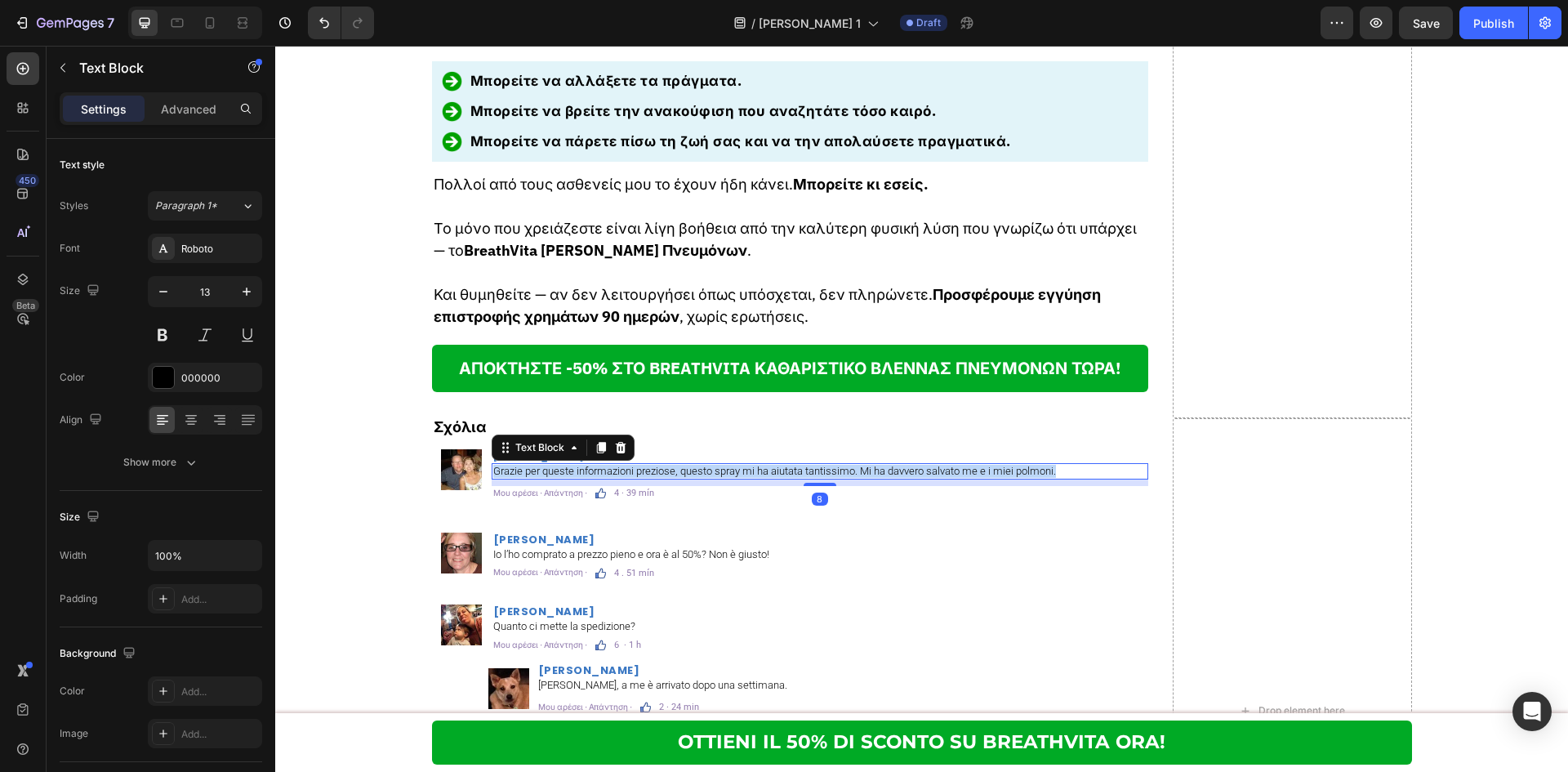
click at [665, 465] on p "Grazie per queste informazioni preziose, questo spray mi ha aiutata tantissimo.…" at bounding box center [819, 471] width 653 height 13
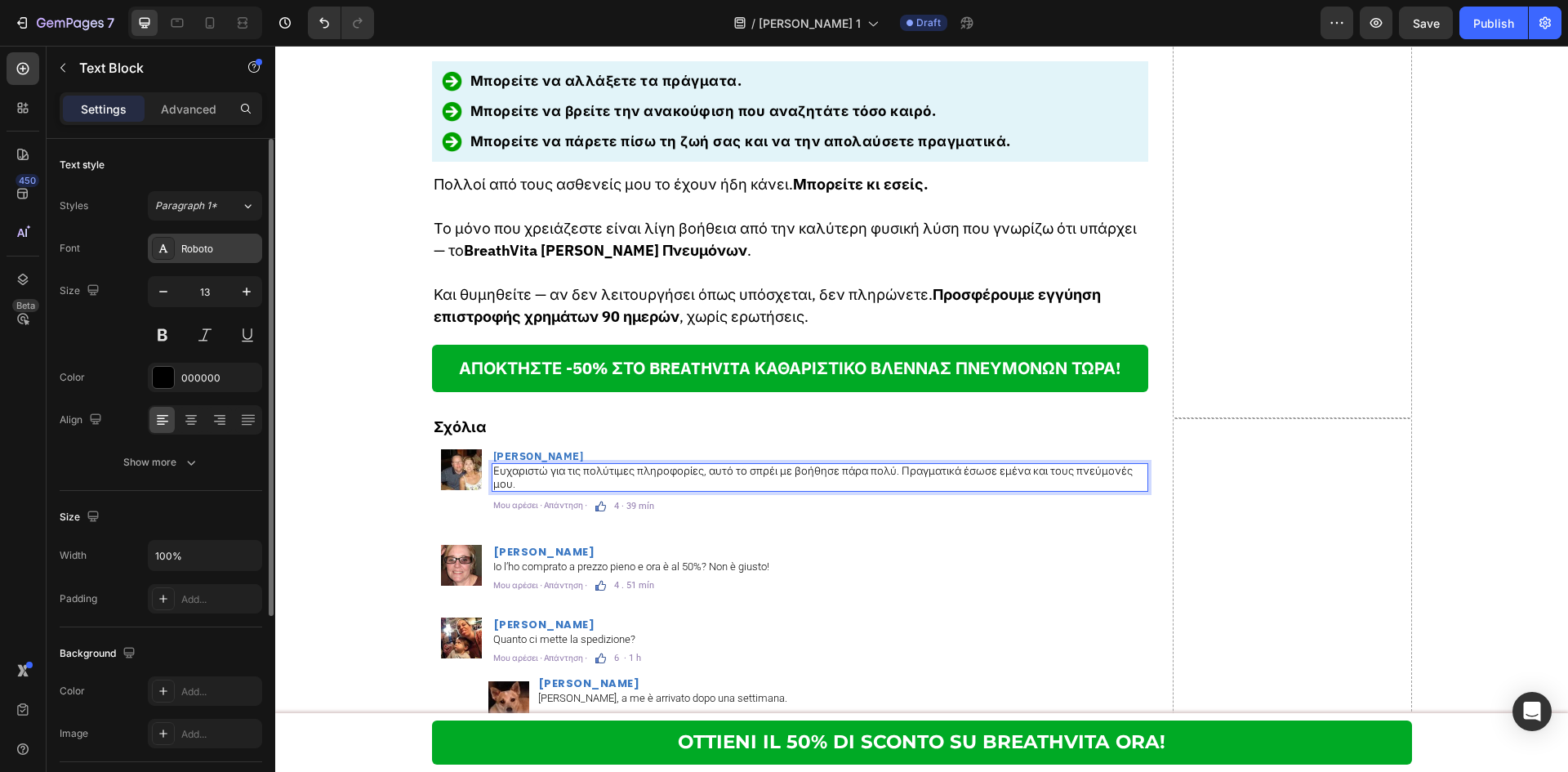
click at [218, 262] on div "Roboto" at bounding box center [204, 247] width 114 height 29
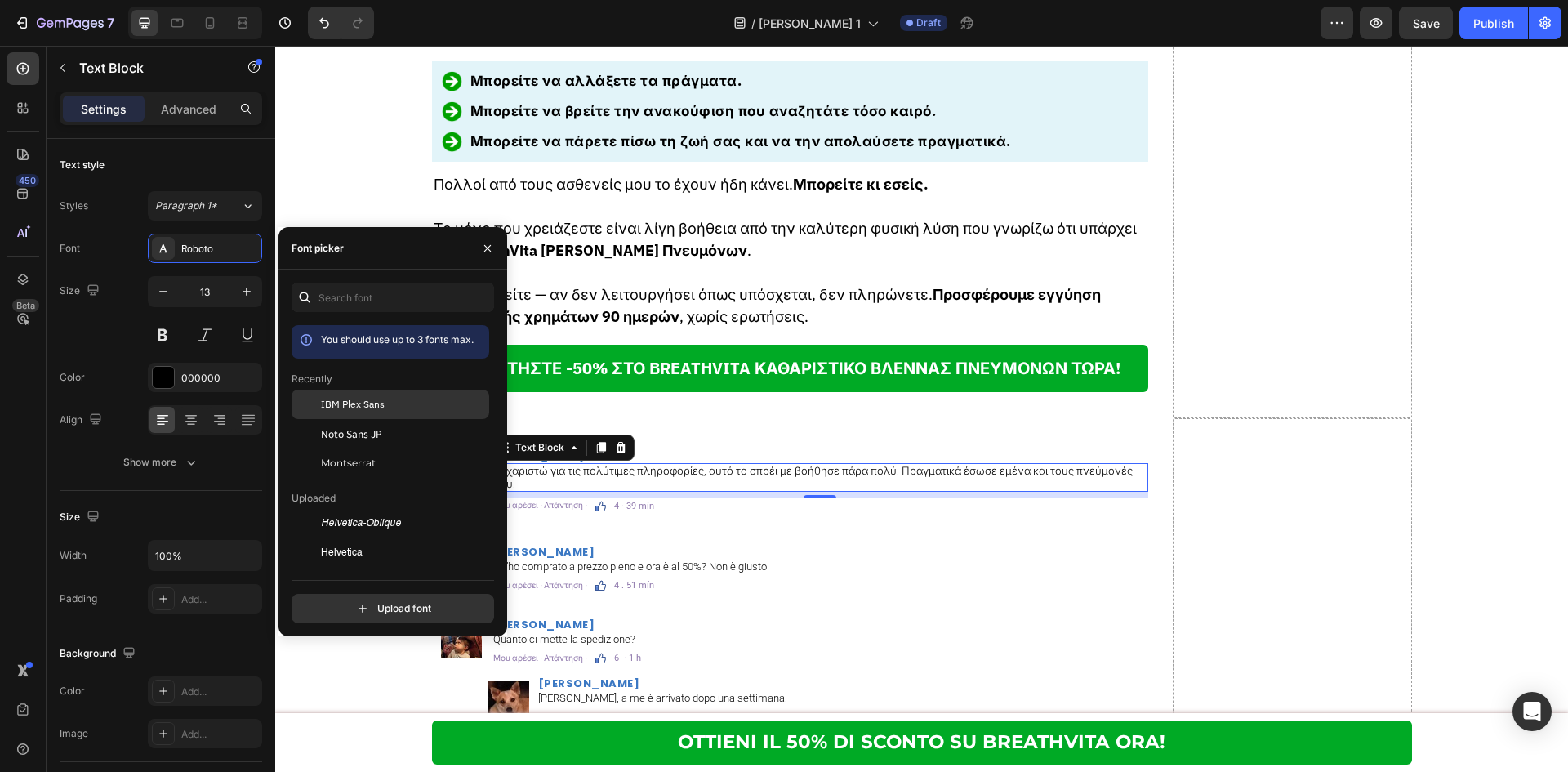
click at [347, 509] on div "IBM Plex Sans" at bounding box center [390, 523] width 198 height 29
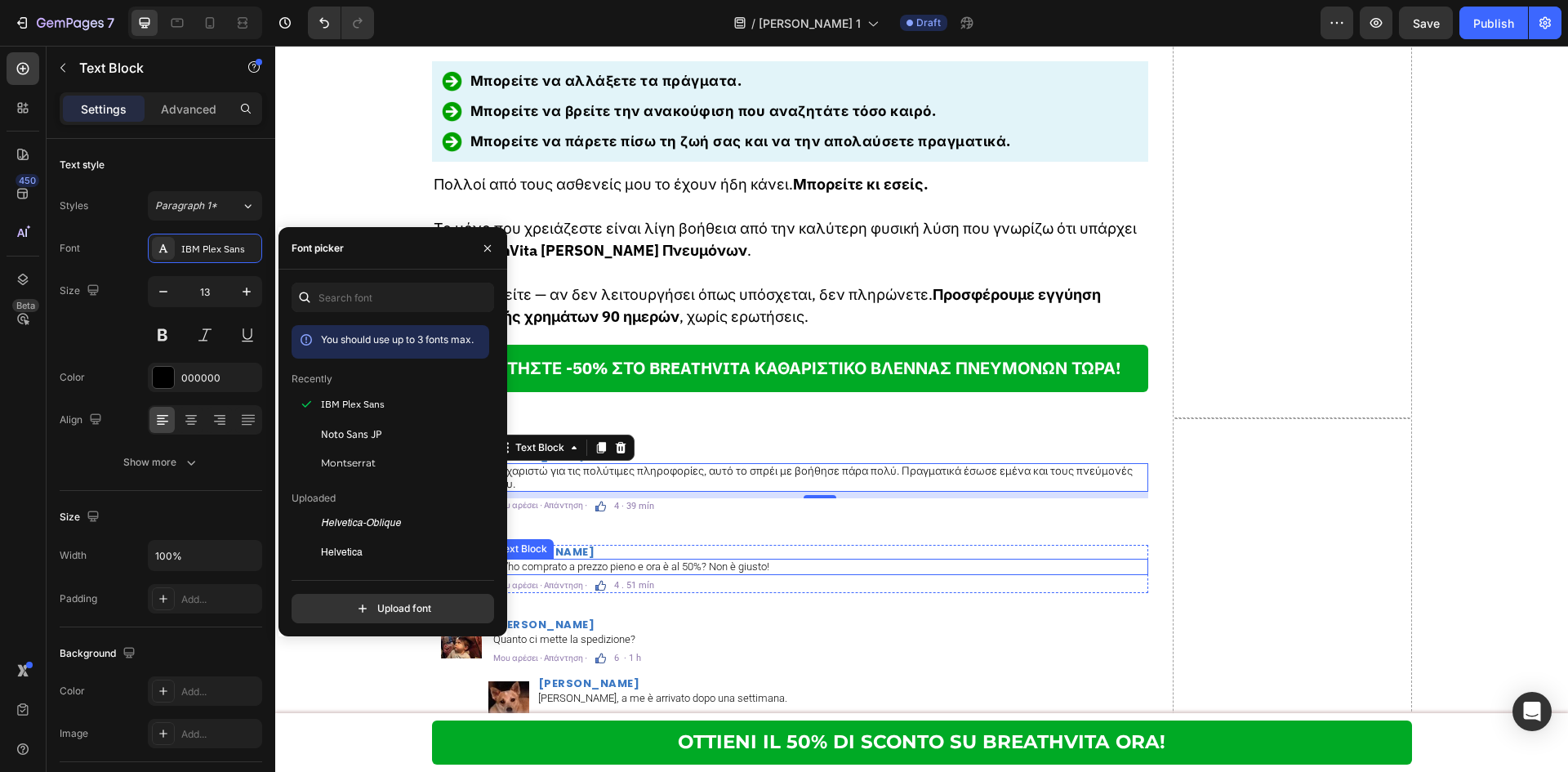
click at [674, 560] on p "Io l’ho comprato a prezzo pieno e ora è al 50%? Non è giusto!" at bounding box center [819, 567] width 653 height 13
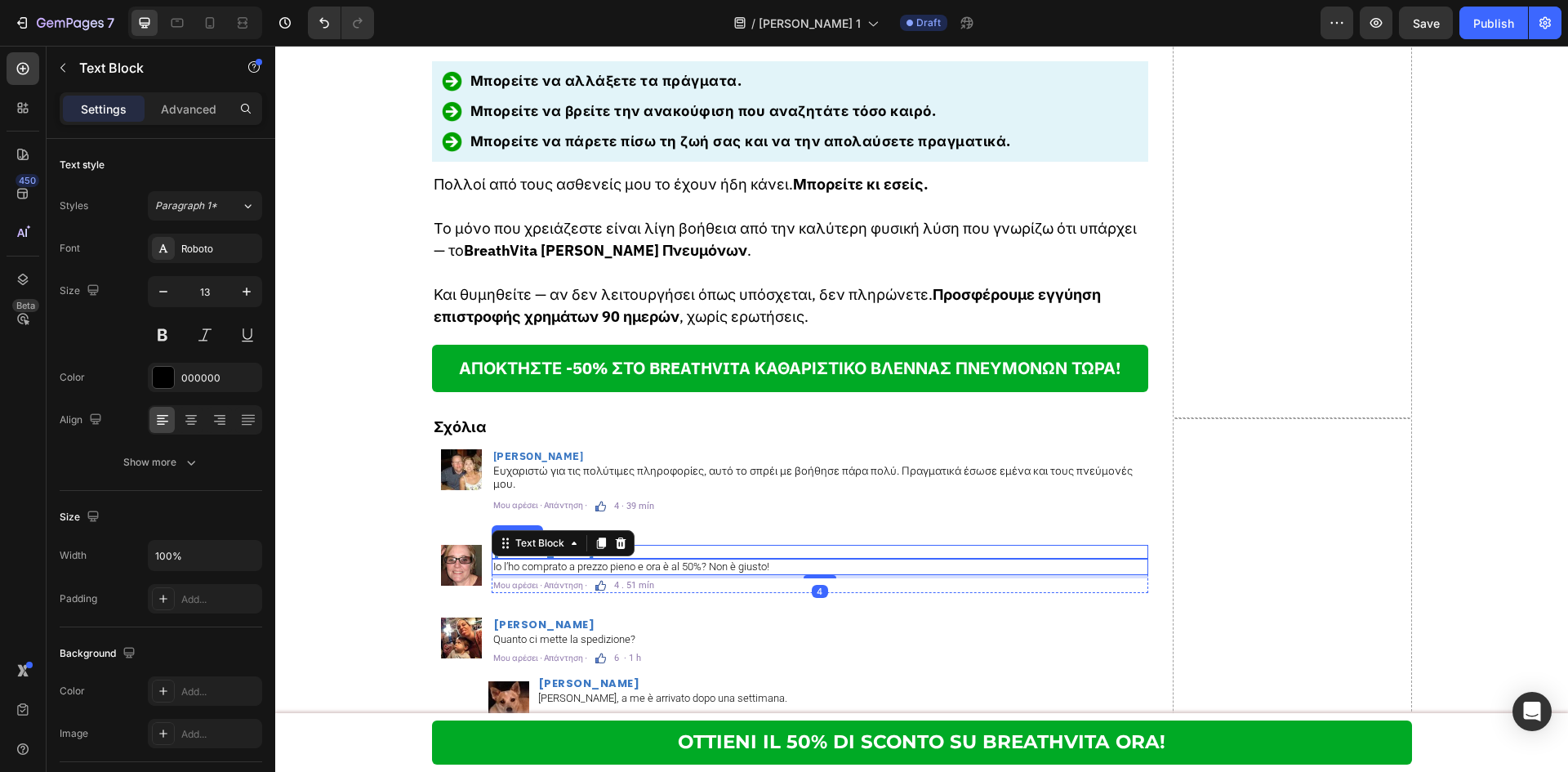
click at [678, 545] on h2 "Giulia Martelli" at bounding box center [819, 552] width 656 height 14
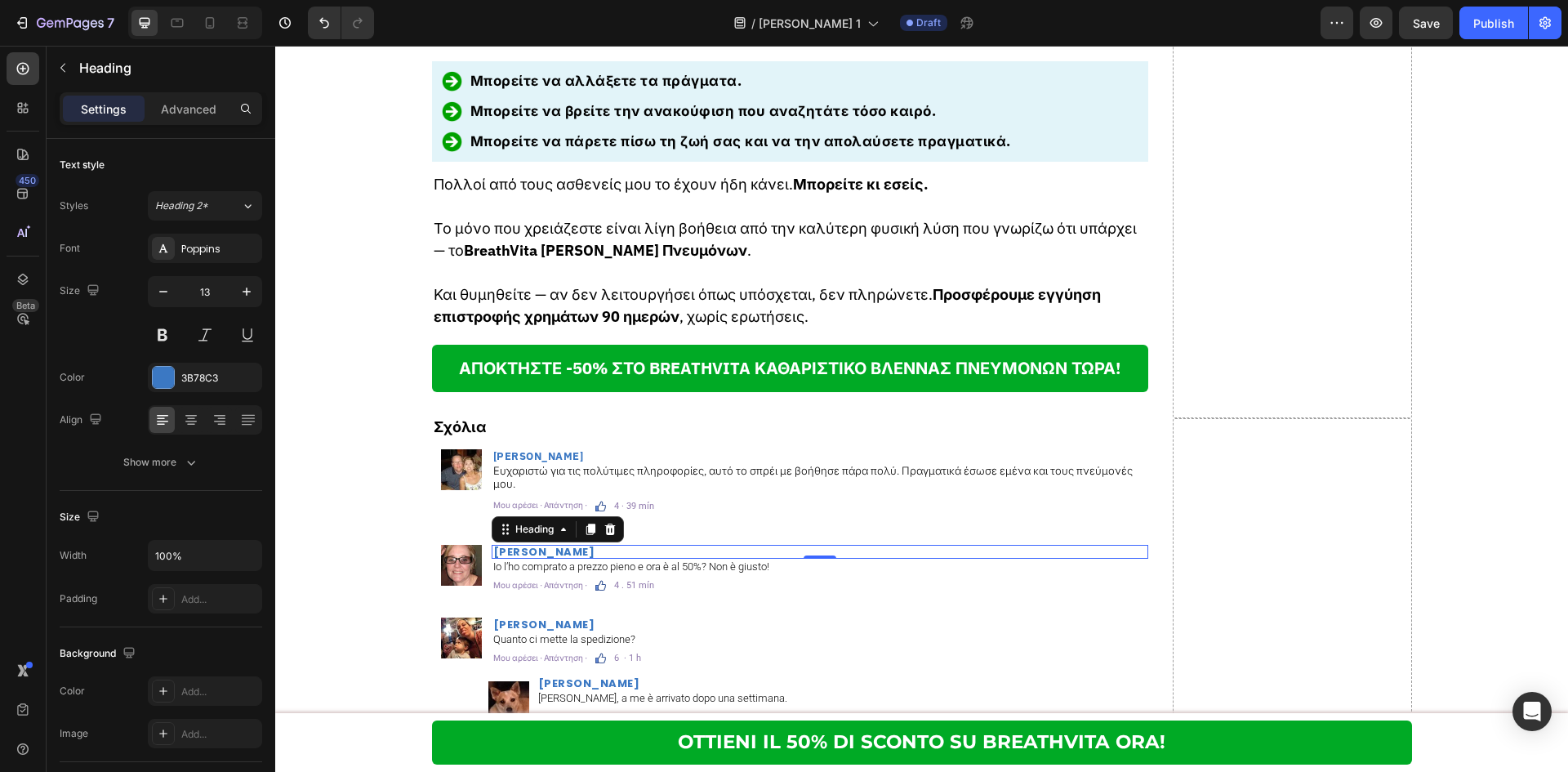
click at [589, 545] on h2 "Giulia Martelli" at bounding box center [819, 552] width 656 height 14
click at [589, 546] on p "Giulia Martelli" at bounding box center [819, 551] width 653 height 10
click at [760, 546] on p "Δώρα Καραμήτρου" at bounding box center [819, 551] width 653 height 10
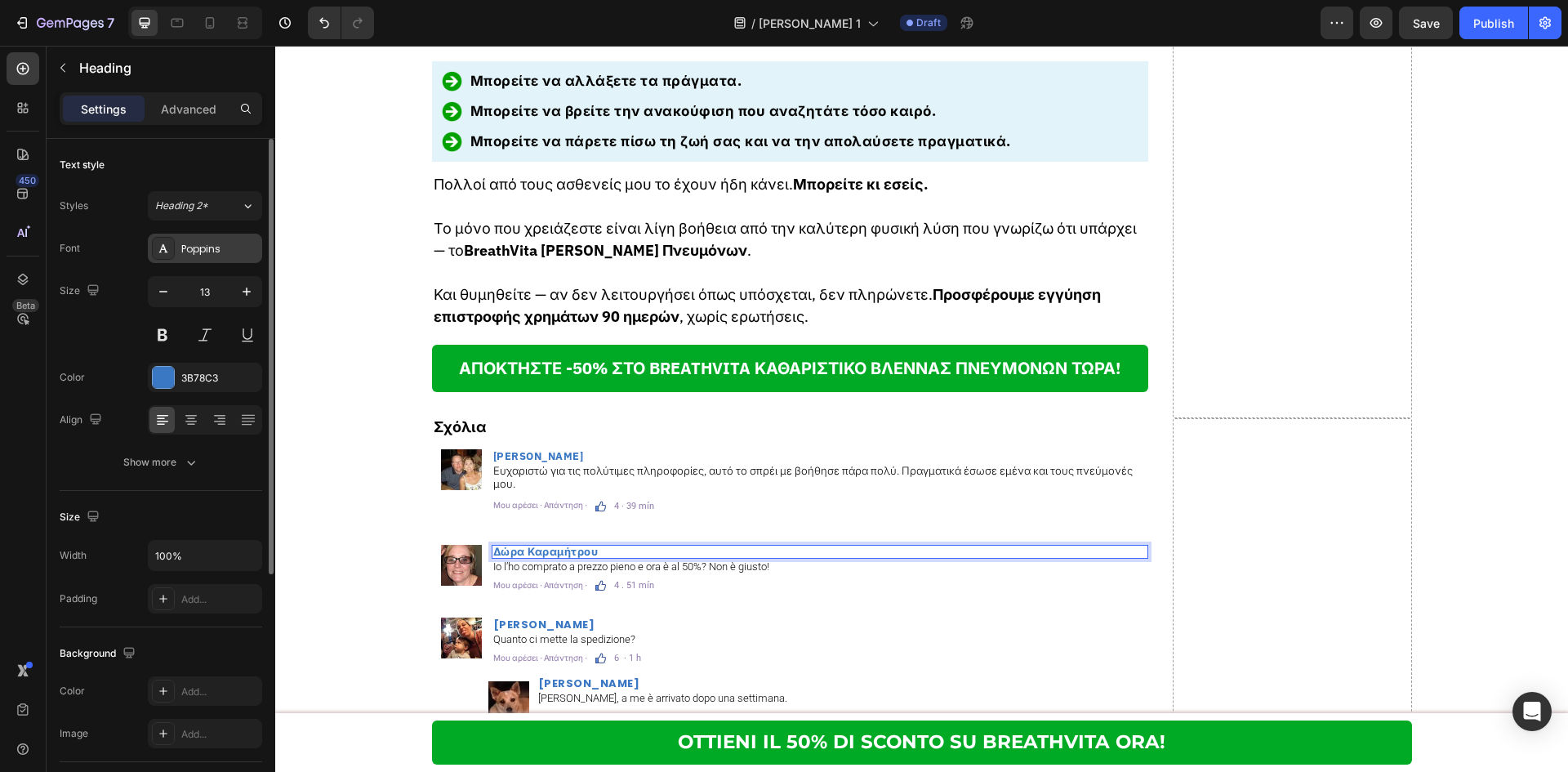
click at [186, 245] on div "Poppins" at bounding box center [219, 249] width 77 height 15
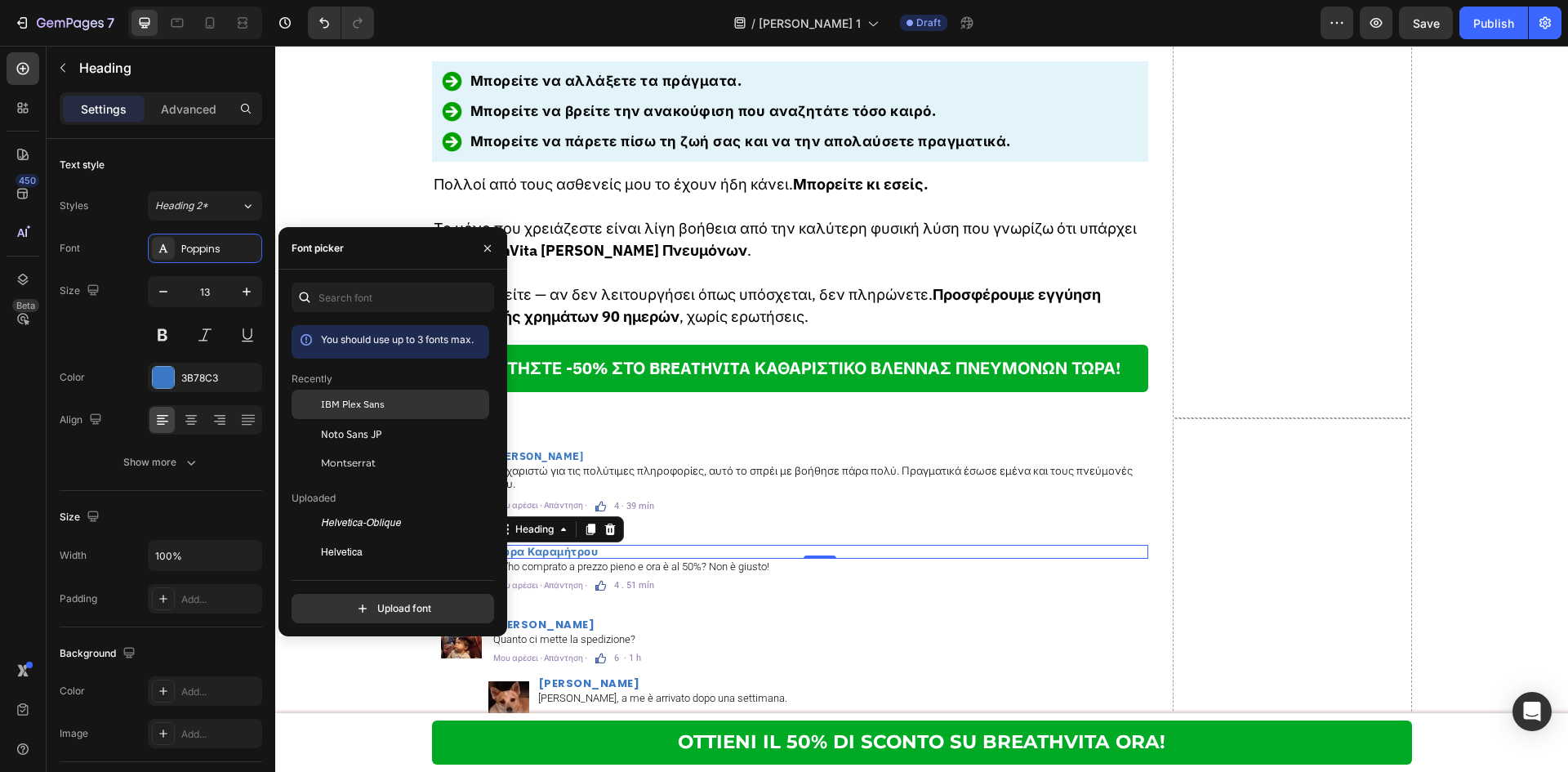
drag, startPoint x: 382, startPoint y: 394, endPoint x: 305, endPoint y: 429, distance: 84.6
click at [382, 509] on div "IBM Plex Sans" at bounding box center [390, 523] width 198 height 29
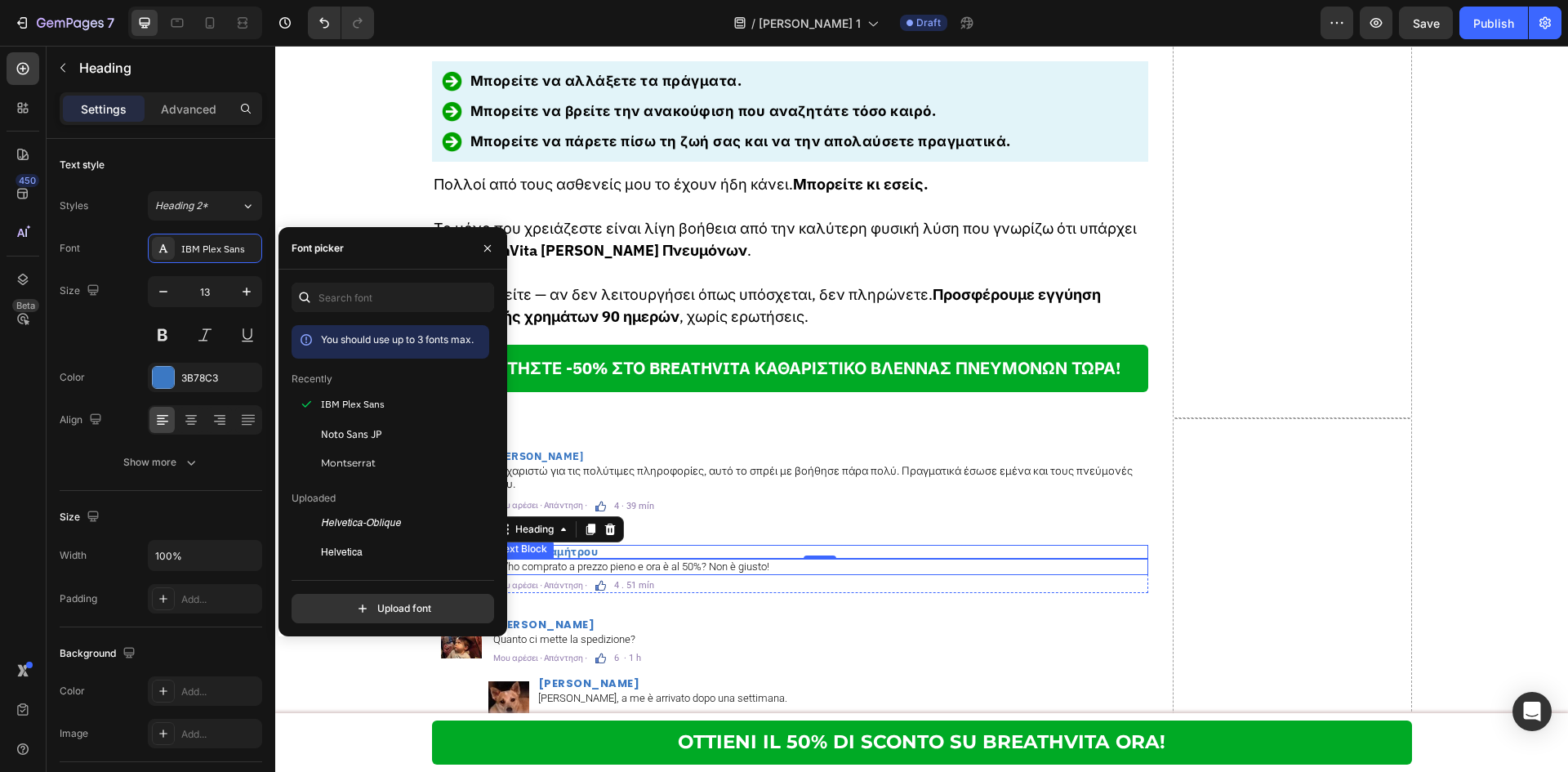
click at [715, 560] on p "Io l’ho comprato a prezzo pieno e ora è al 50%? Non è giusto!" at bounding box center [819, 567] width 653 height 13
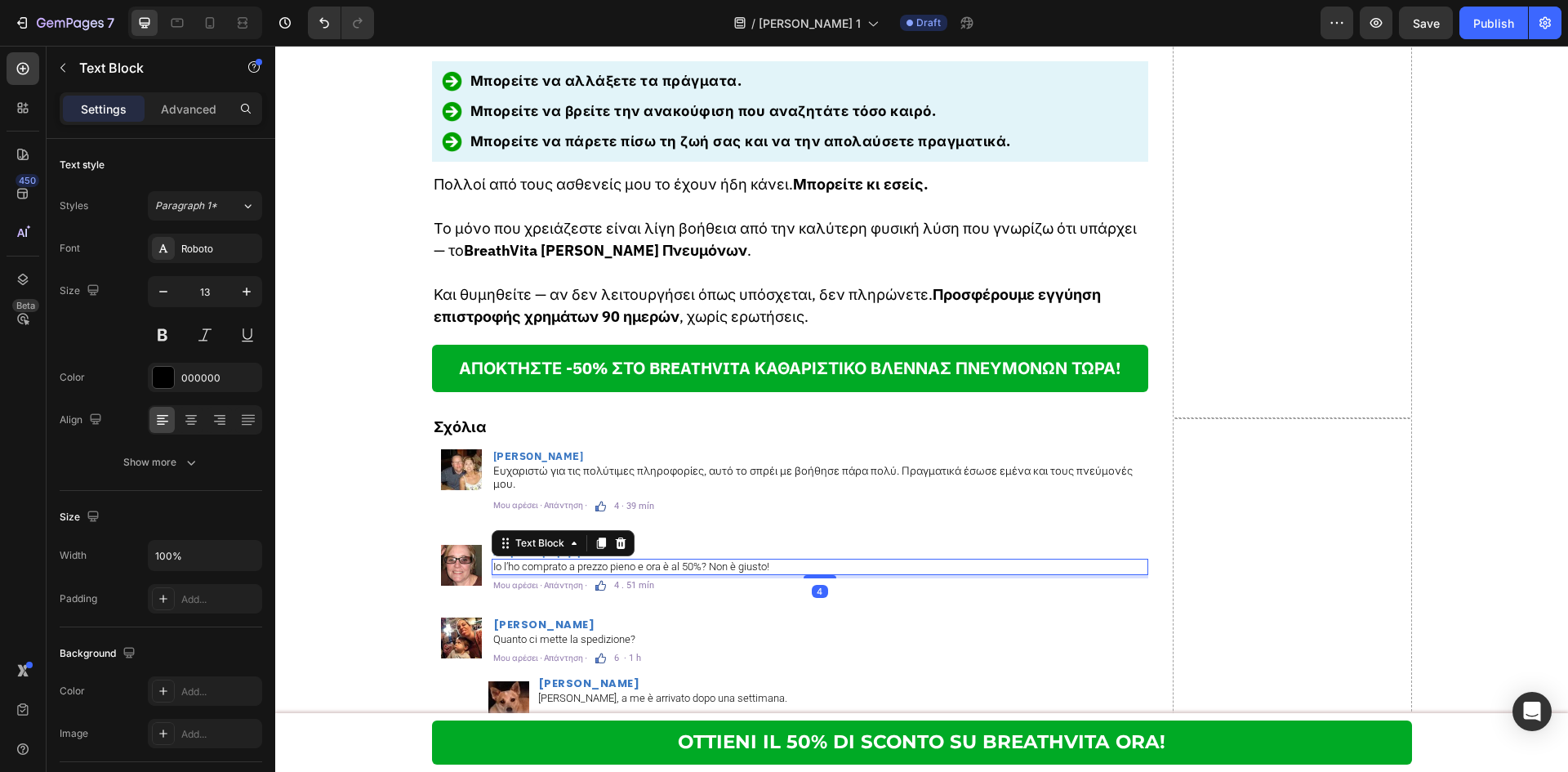
click at [715, 560] on p "Io l’ho comprato a prezzo pieno e ora è al 50%? Non è giusto!" at bounding box center [819, 567] width 653 height 13
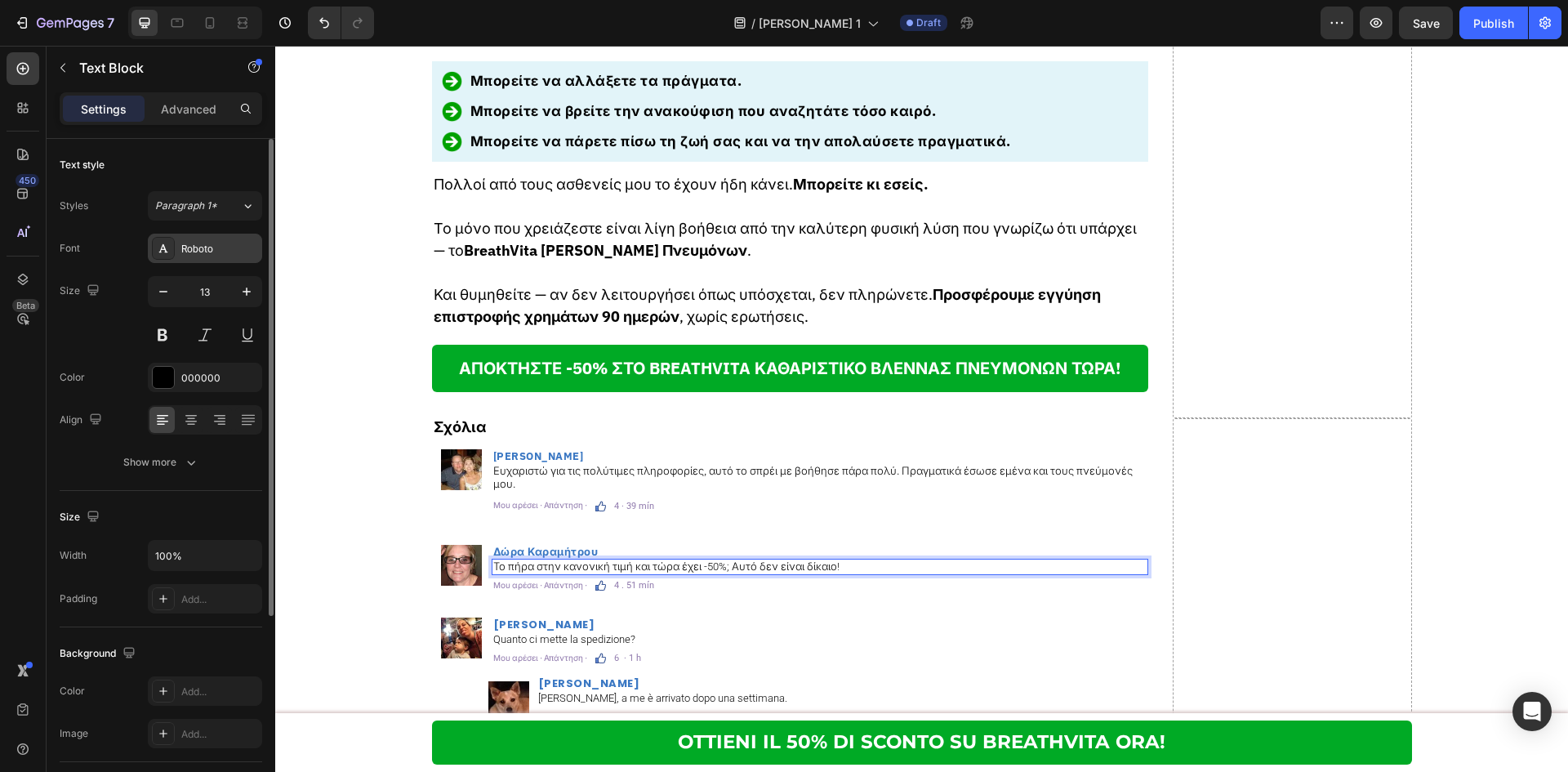
drag, startPoint x: 224, startPoint y: 246, endPoint x: 224, endPoint y: 257, distance: 11.0
click at [224, 246] on div "Roboto" at bounding box center [219, 249] width 77 height 15
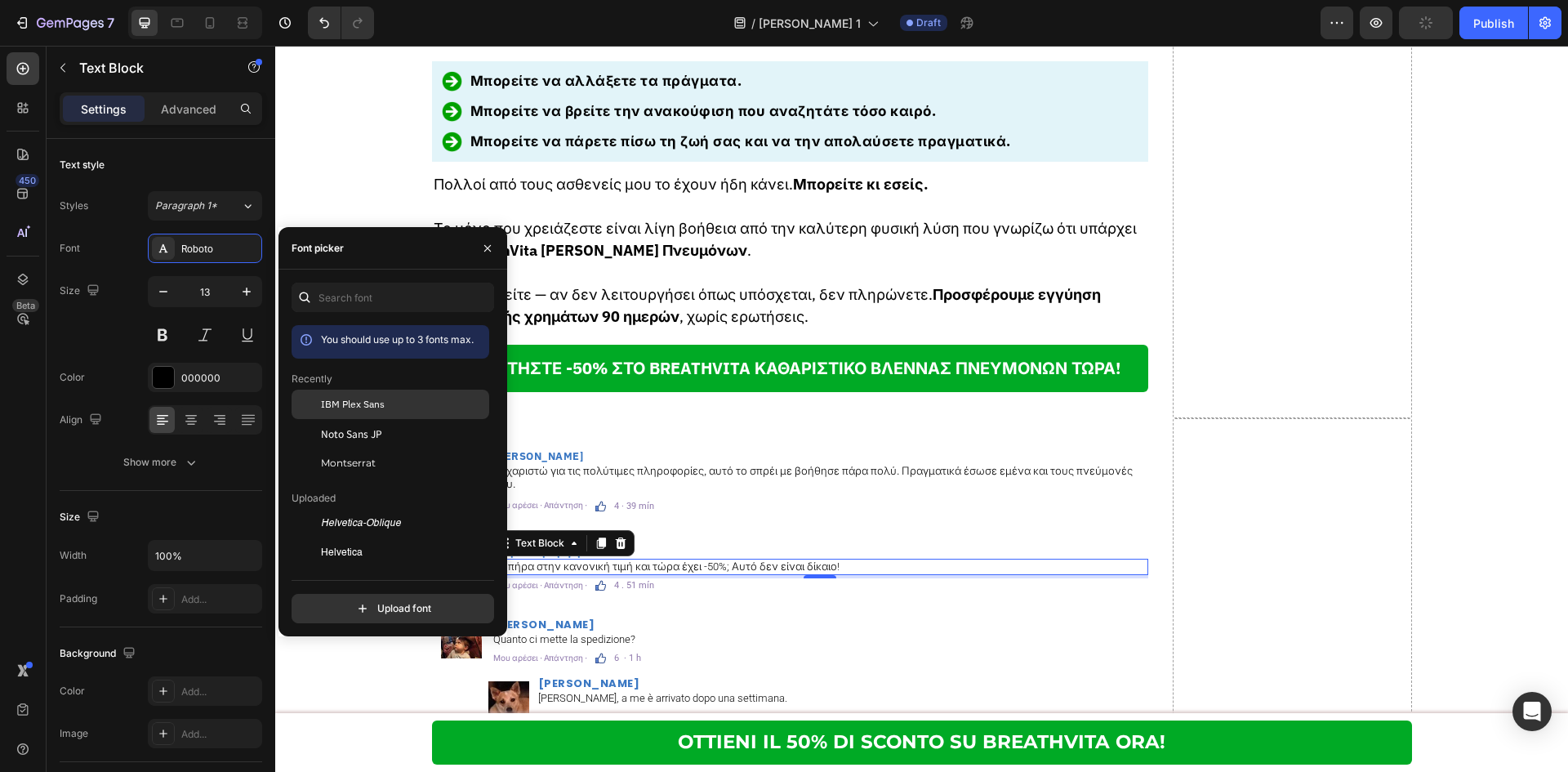
click at [424, 406] on div "IBM Plex Sans" at bounding box center [403, 404] width 165 height 15
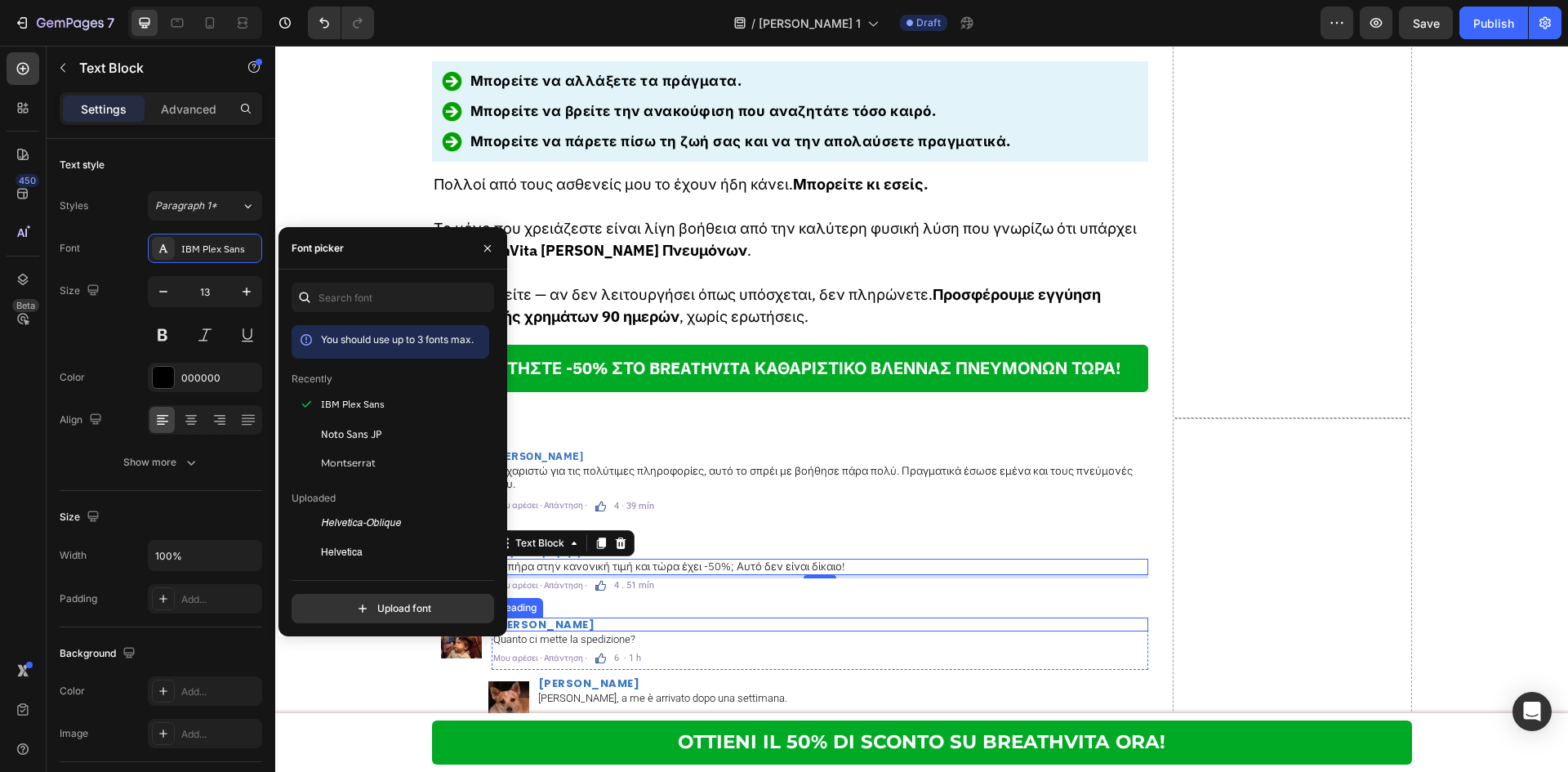
click at [571, 617] on h2 "Lorenzo Greco" at bounding box center [819, 624] width 656 height 14
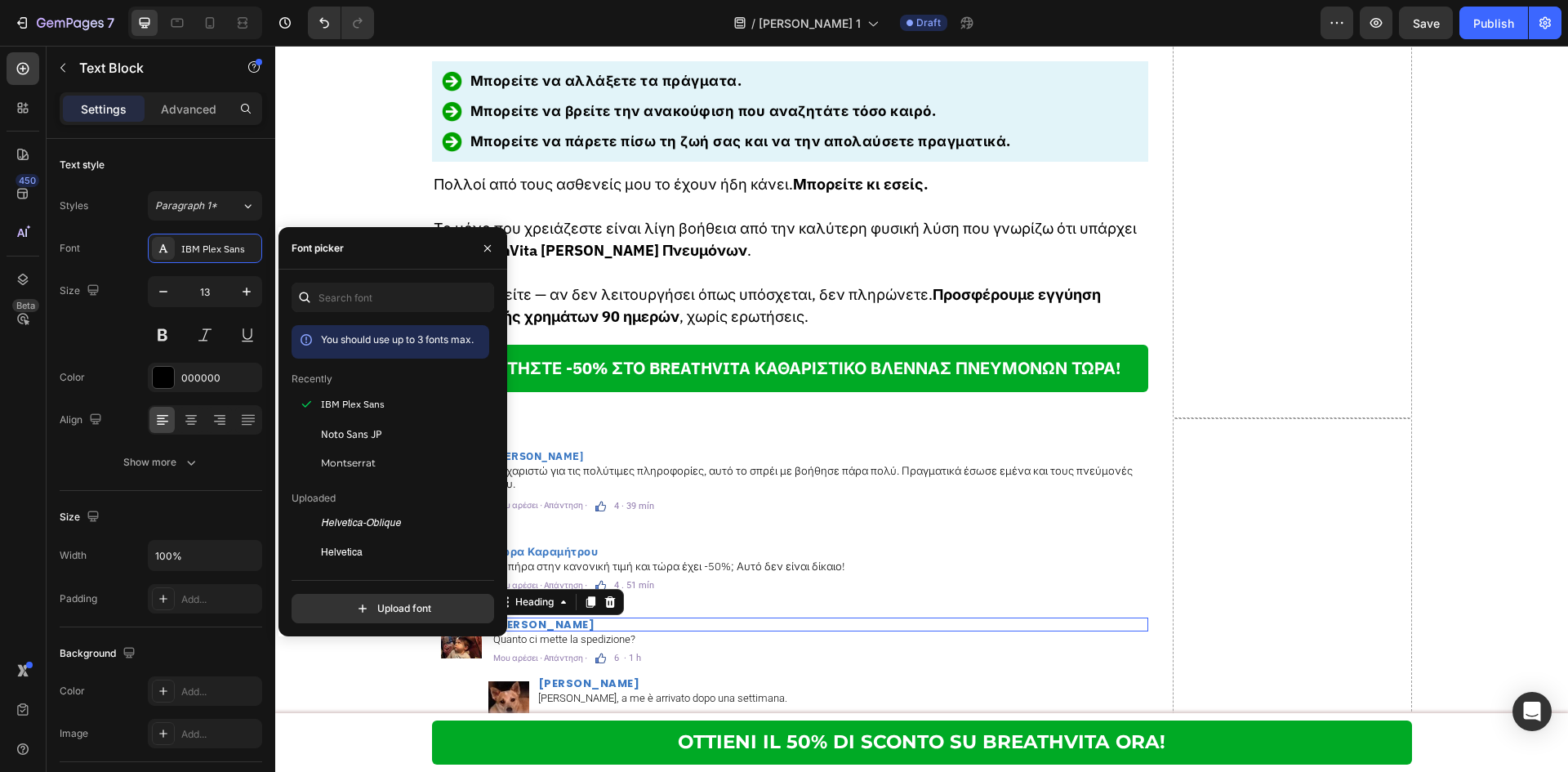
click at [571, 617] on h2 "Lorenzo Greco" at bounding box center [819, 624] width 656 height 14
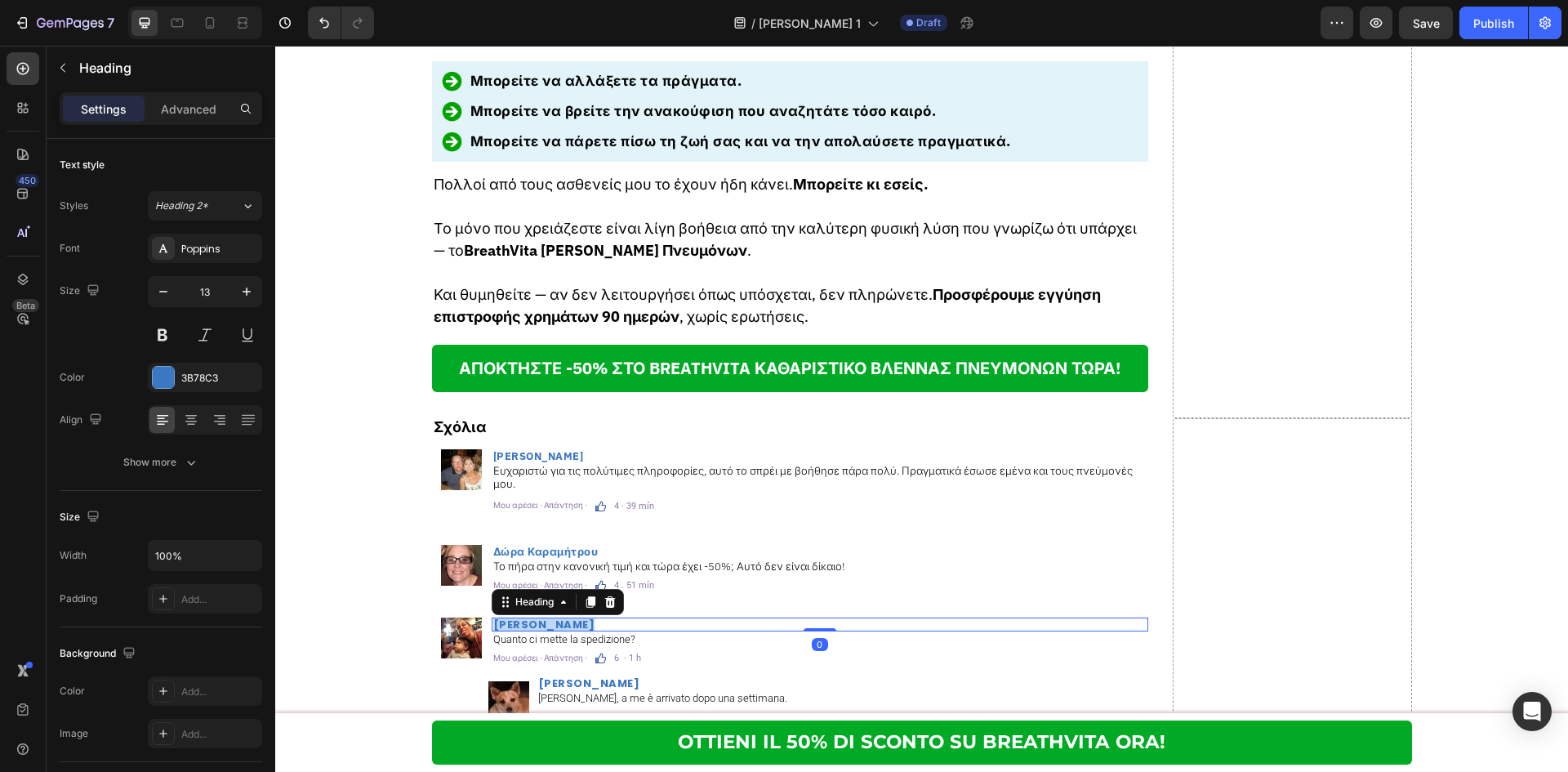
click at [571, 619] on p "Lorenzo Greco" at bounding box center [819, 624] width 653 height 10
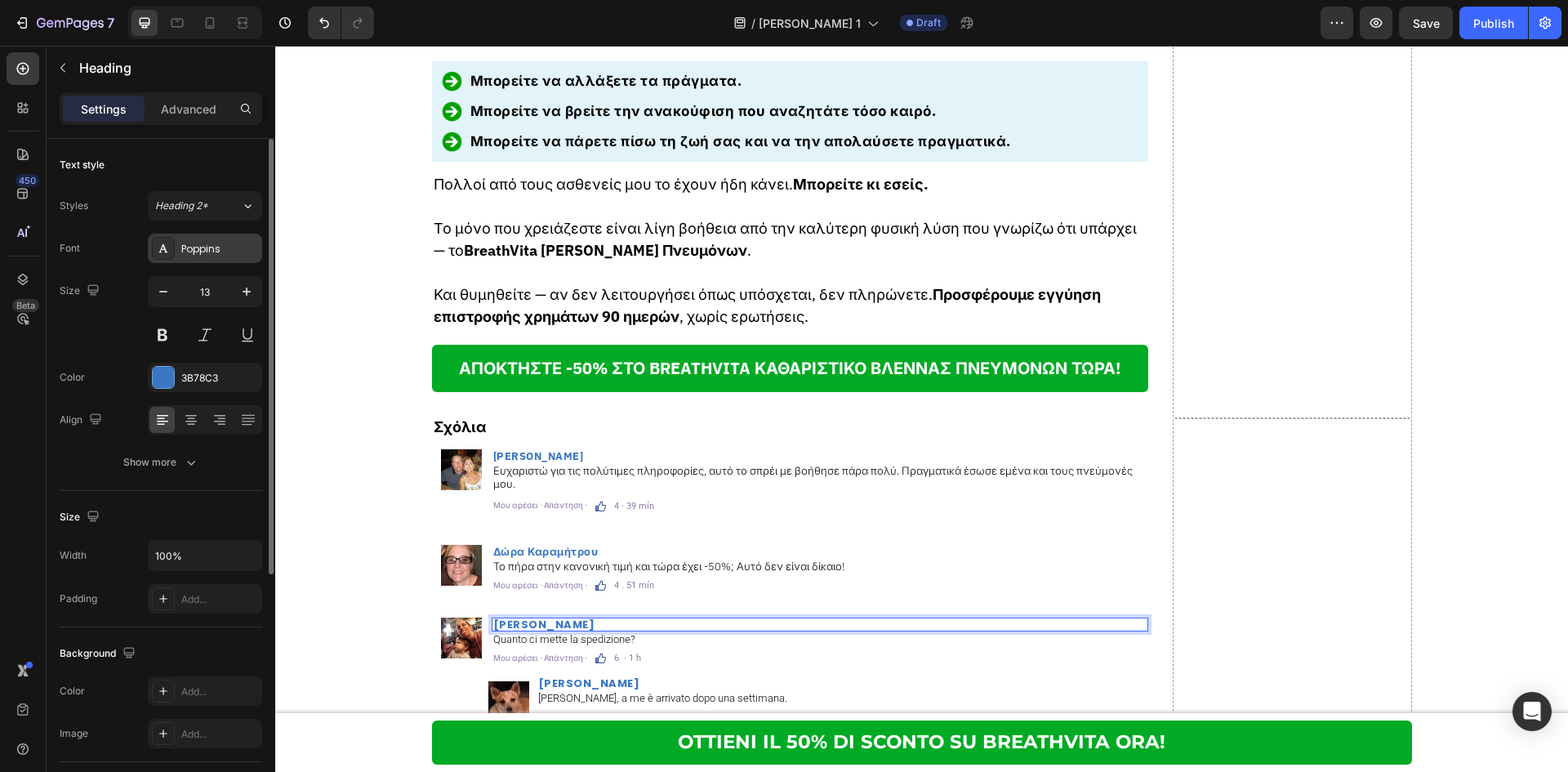
click at [213, 244] on div "Poppins" at bounding box center [219, 249] width 77 height 15
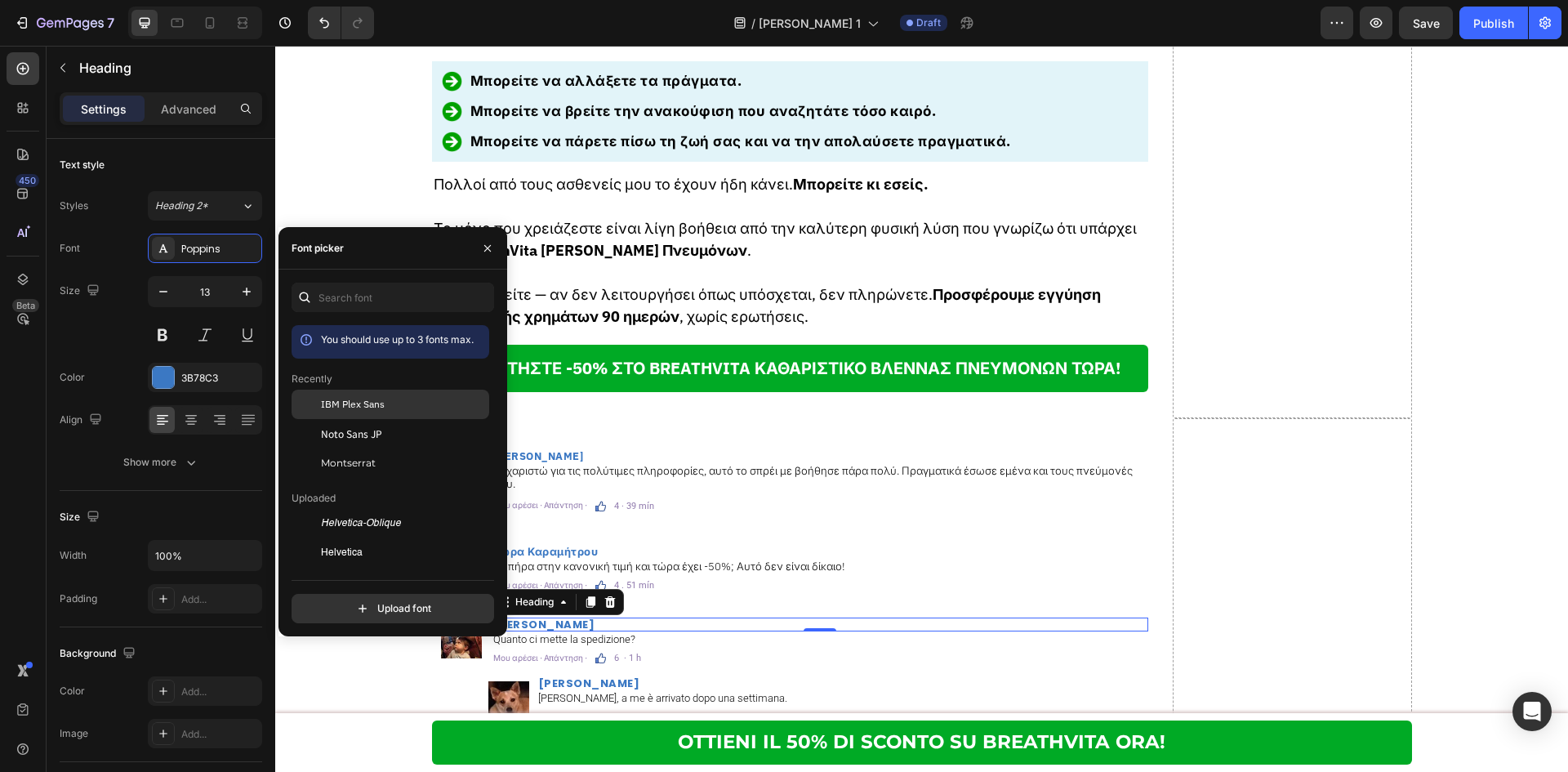
click at [379, 399] on span "IBM Plex Sans" at bounding box center [353, 404] width 63 height 15
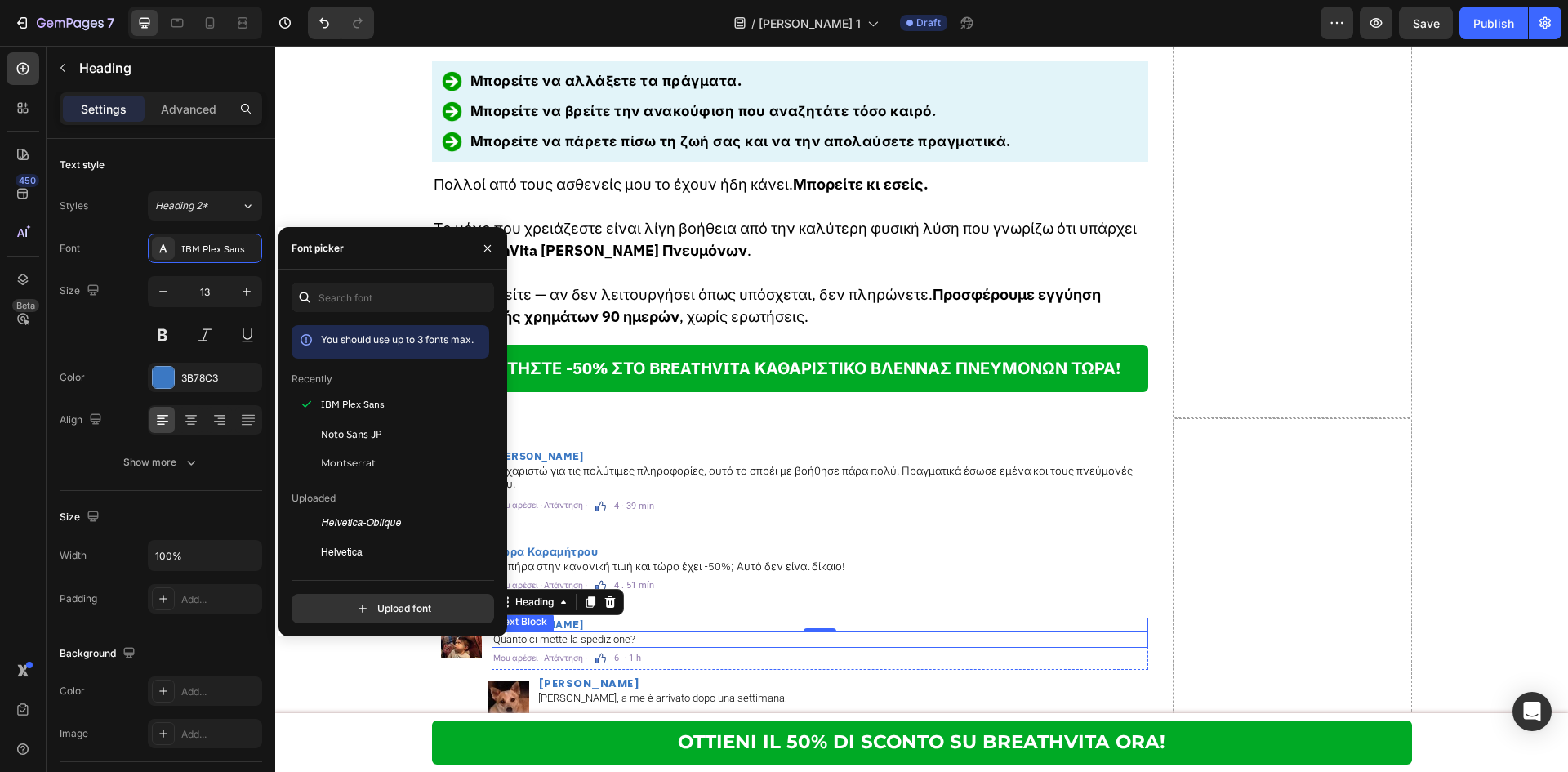
click at [674, 631] on div "Quanto ci mette la spedizione?" at bounding box center [819, 639] width 656 height 16
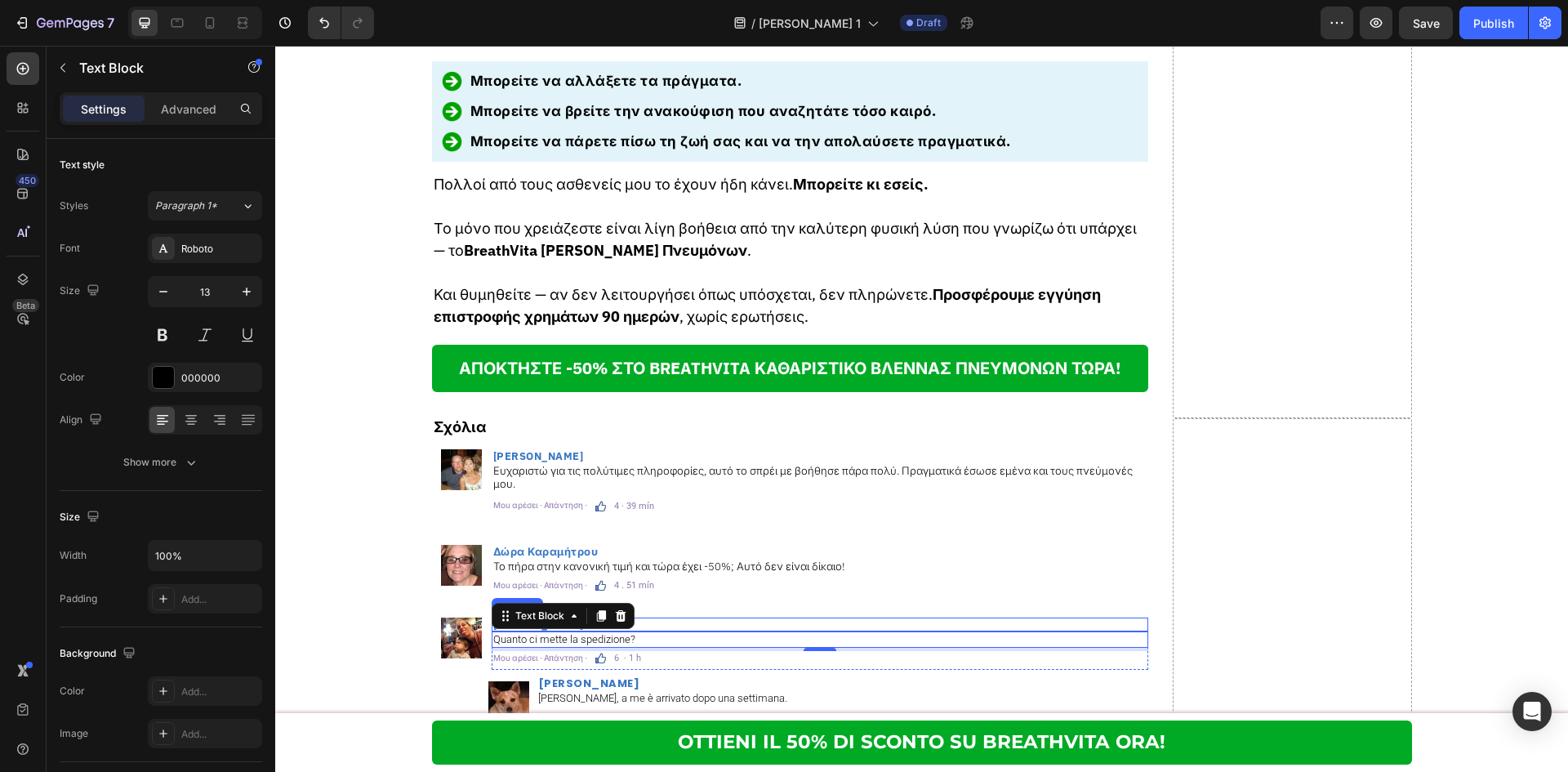
click at [676, 578] on div "Σχόλια Text Block Image Σοφία Γεωργίου Heading Ευχαριστώ για τις πολύτιμες πληρ…" at bounding box center [791, 717] width 717 height 597
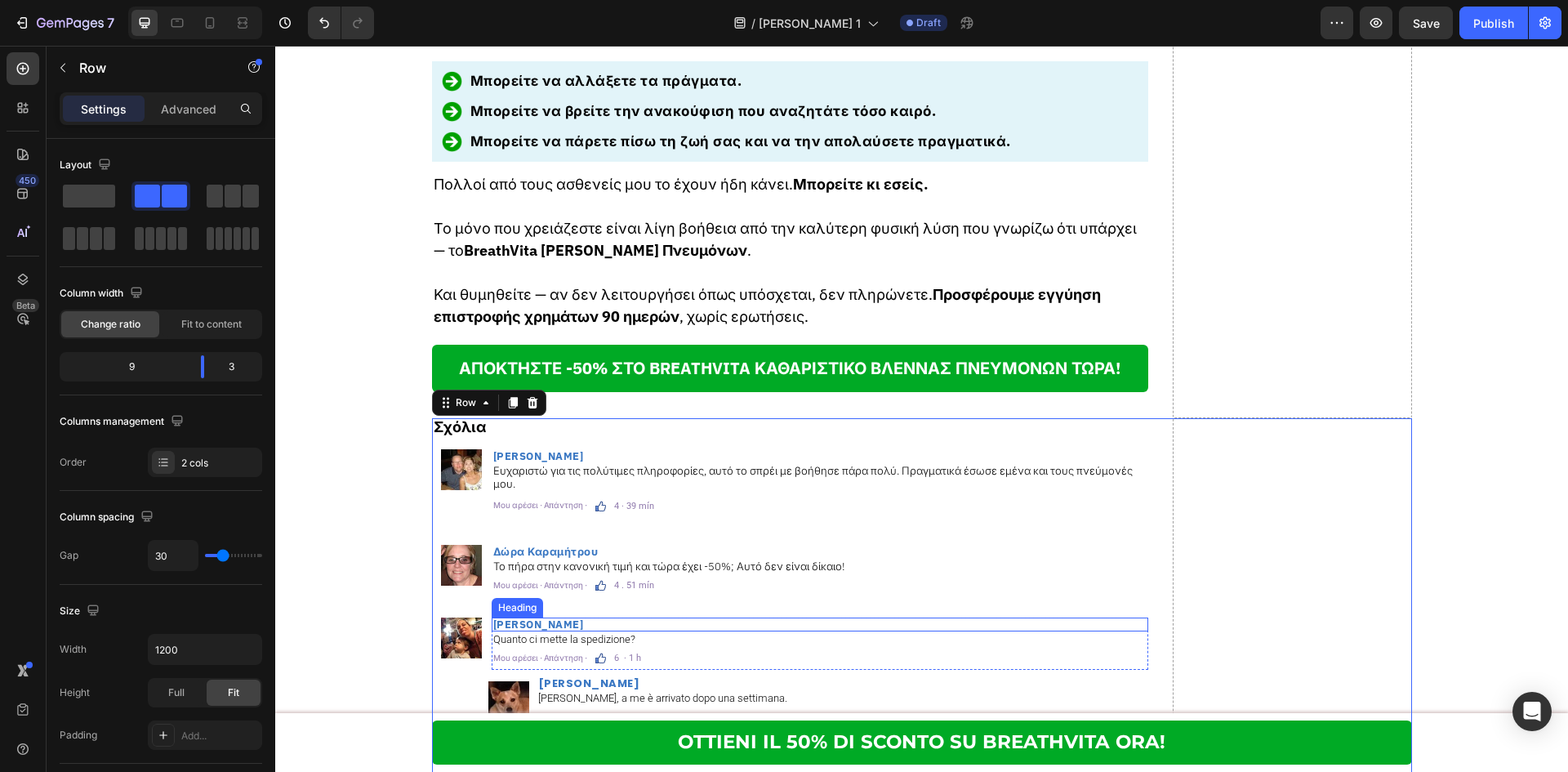
click at [669, 619] on p "⁠⁠⁠⁠⁠⁠⁠ Κώστας Λαμπρόπουλος" at bounding box center [819, 624] width 653 height 10
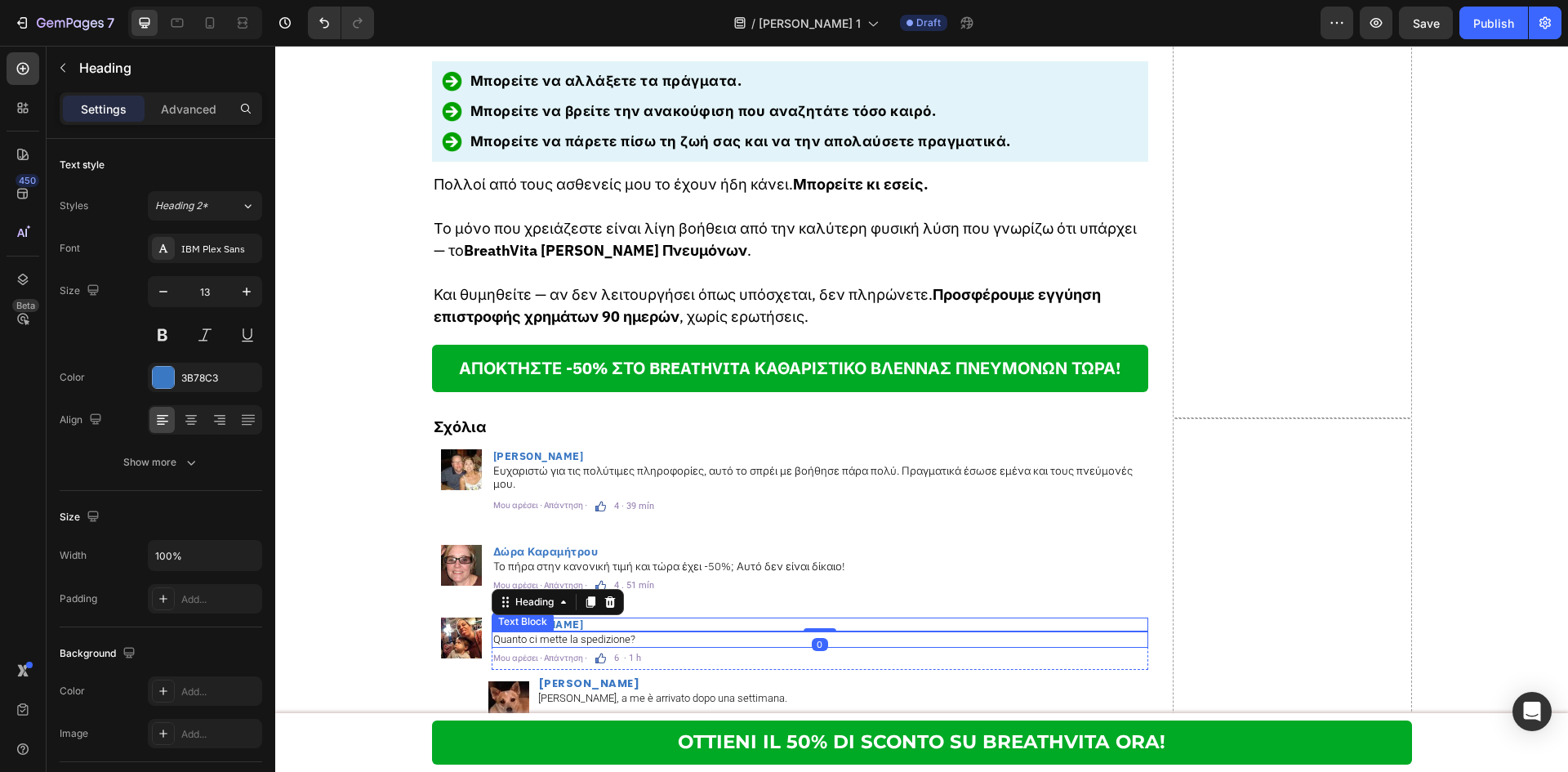
click at [650, 633] on p "Quanto ci mette la spedizione?" at bounding box center [819, 639] width 653 height 13
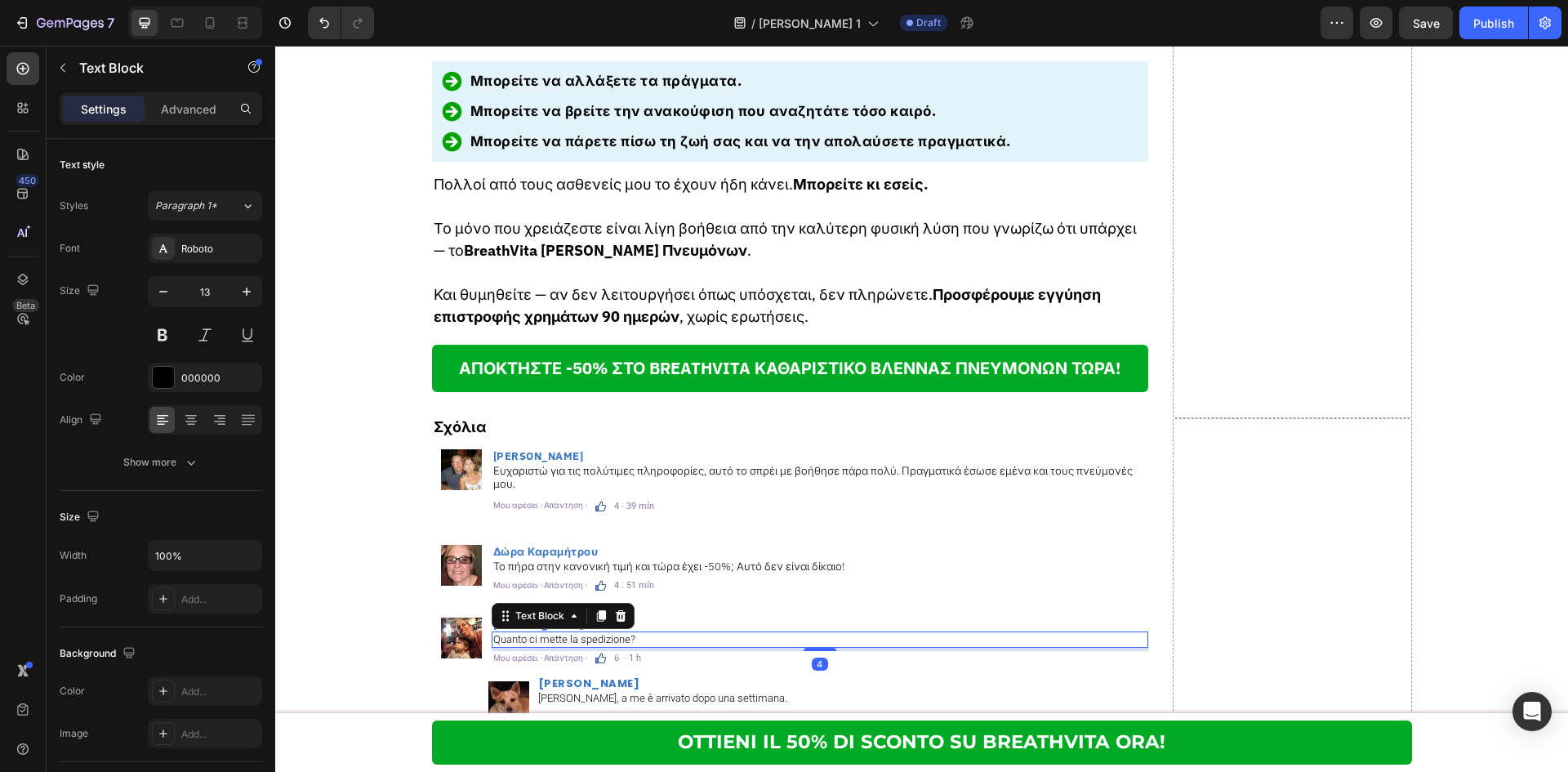
click at [650, 633] on p "Quanto ci mette la spedizione?" at bounding box center [819, 639] width 653 height 13
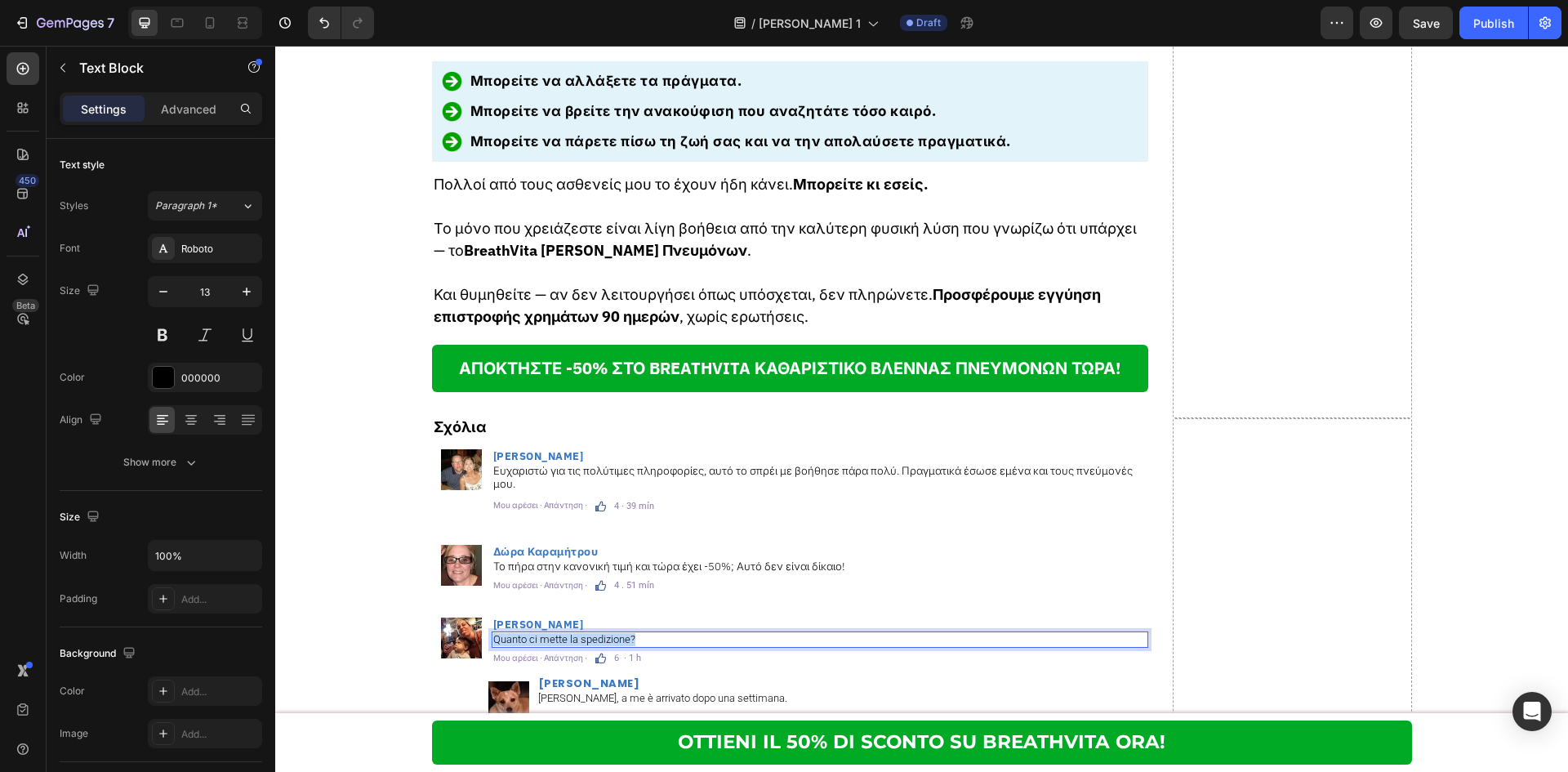
click at [650, 633] on p "Quanto ci mette la spedizione?" at bounding box center [819, 639] width 653 height 13
click at [230, 256] on div "Roboto" at bounding box center [219, 249] width 77 height 15
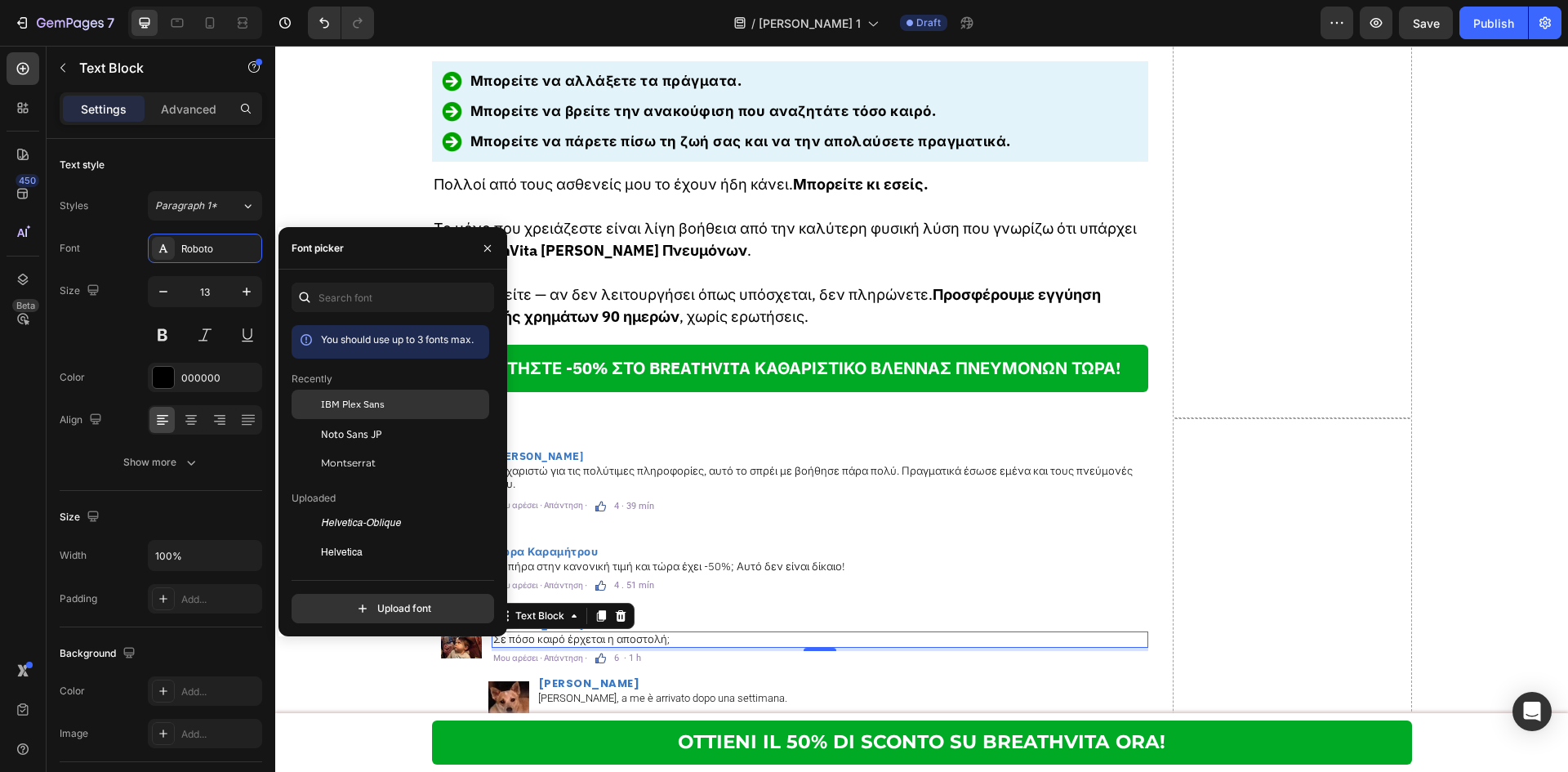
click at [352, 409] on span "IBM Plex Sans" at bounding box center [353, 404] width 63 height 15
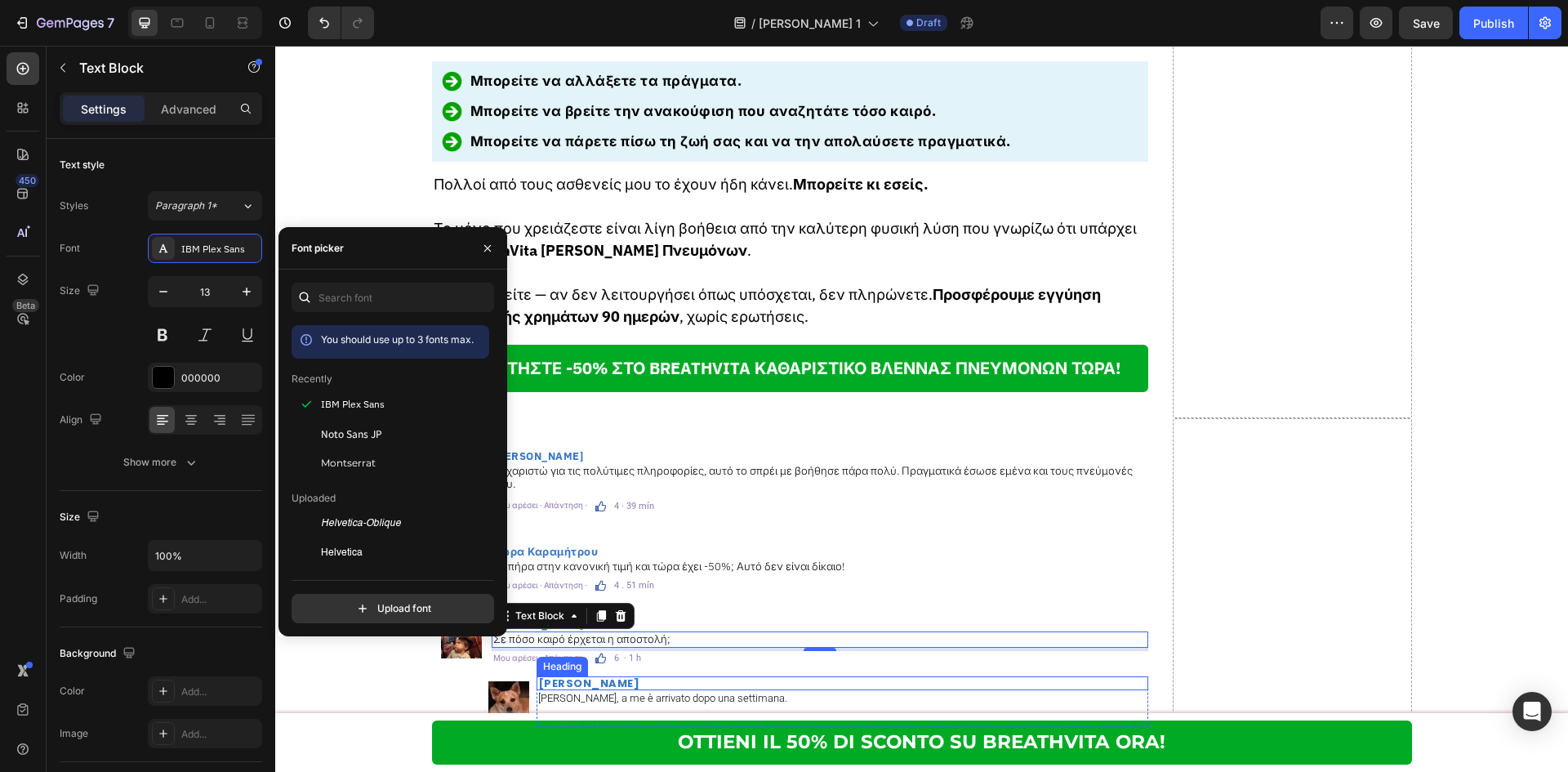
click at [646, 676] on h2 "Maria Cambi" at bounding box center [842, 682] width 611 height 14
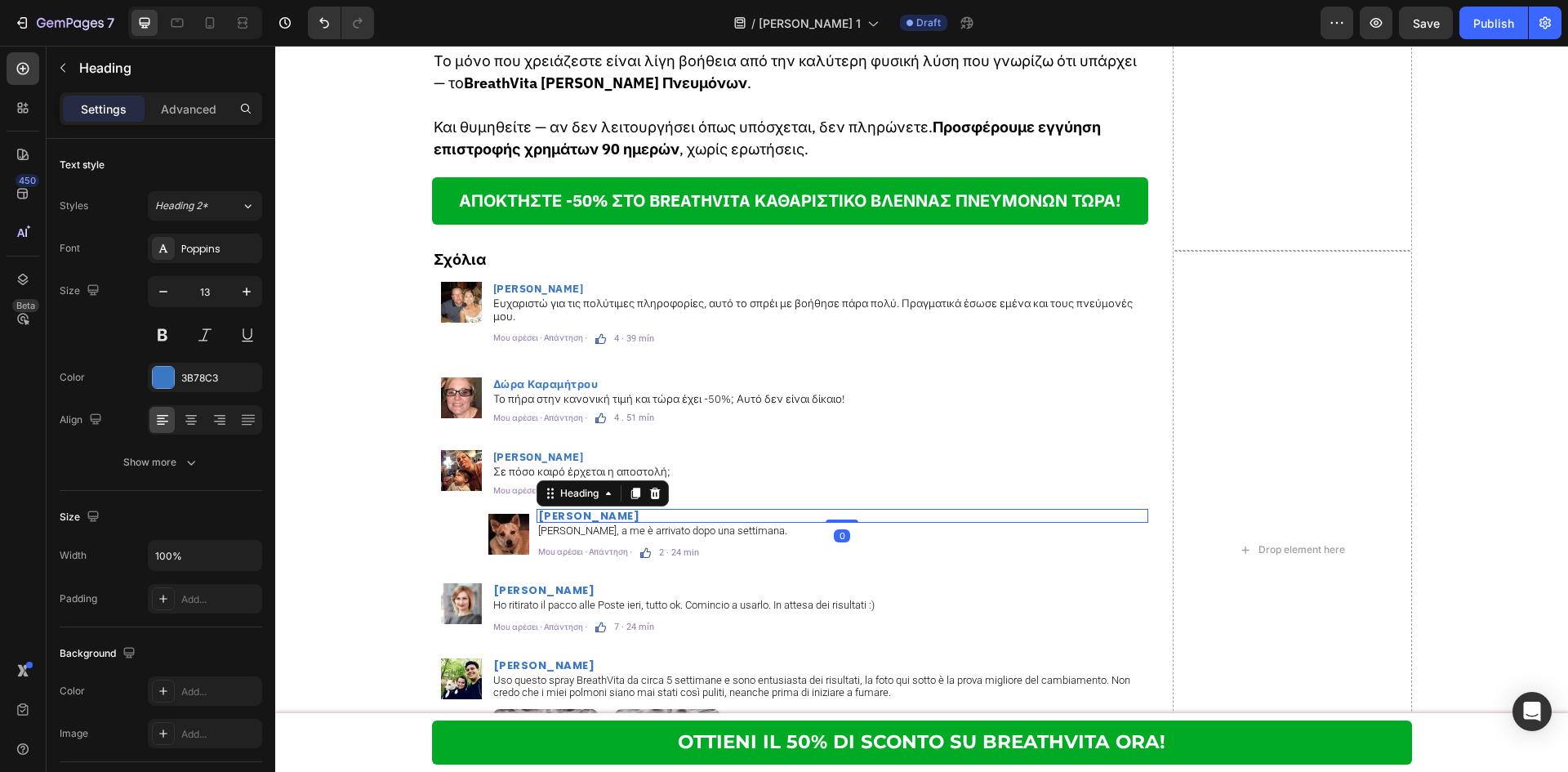
scroll to position [9611, 0]
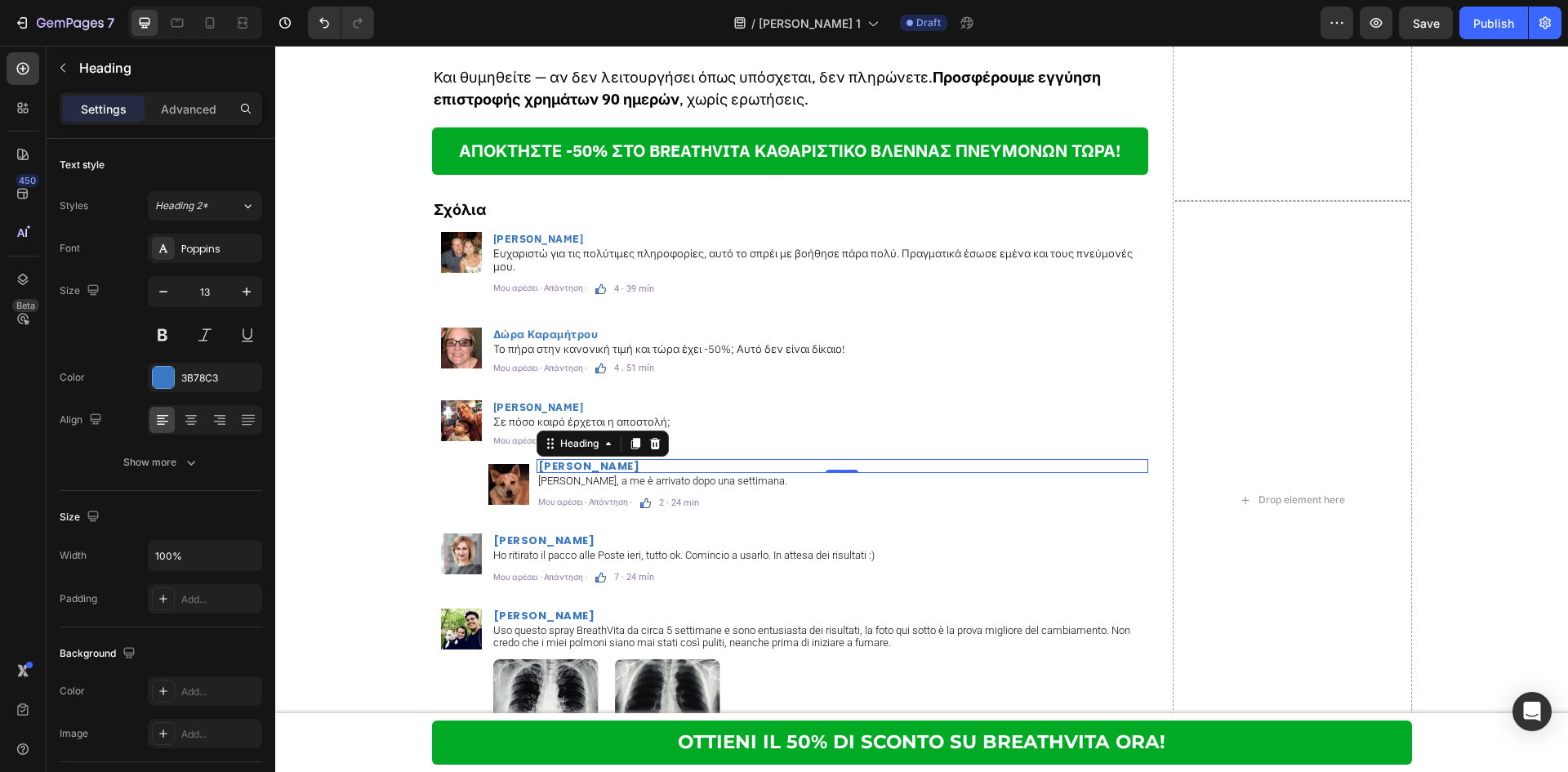
click at [698, 459] on h2 "Maria Cambi" at bounding box center [842, 466] width 611 height 14
click at [698, 460] on p "Maria Cambi" at bounding box center [843, 465] width 609 height 10
click at [691, 474] on p "Ciao Lorenzo, a me è arrivato dopo una settimana." at bounding box center [843, 481] width 609 height 13
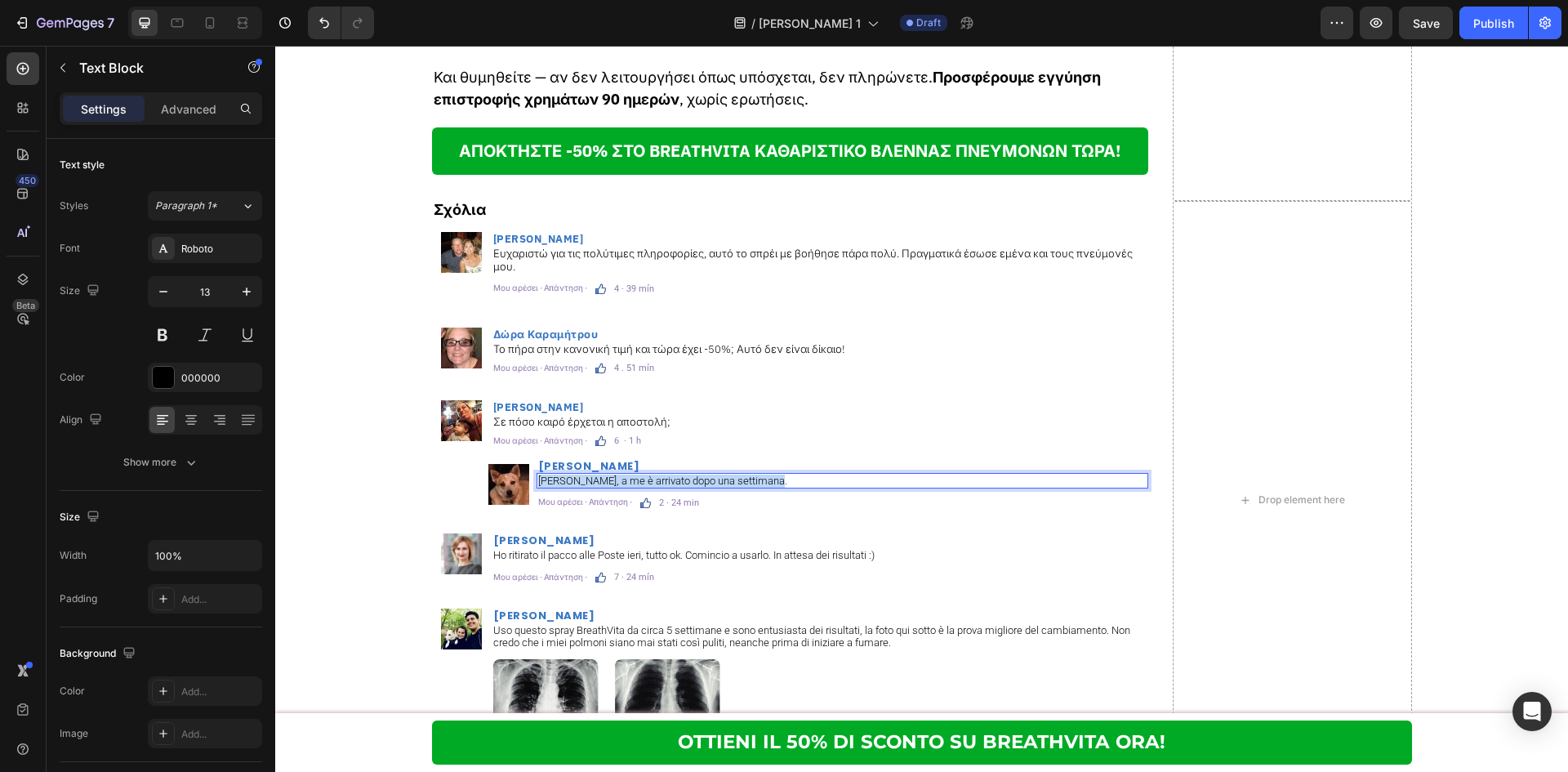
click at [691, 474] on p "Ciao Lorenzo, a me è arrivato dopo una settimana." at bounding box center [843, 481] width 609 height 13
click at [690, 460] on p "[PERSON_NAME]" at bounding box center [843, 465] width 609 height 10
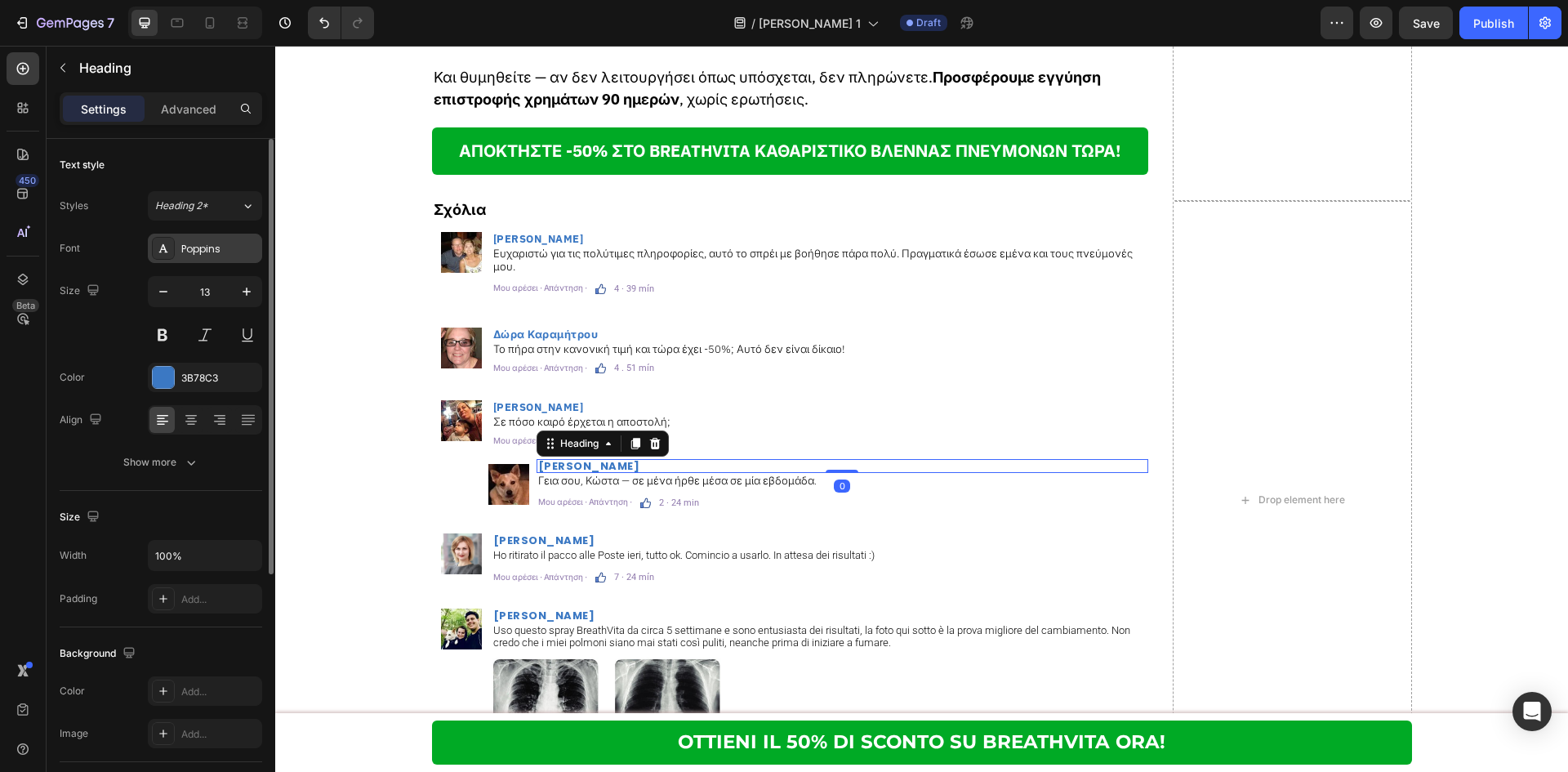
click at [229, 252] on div "Poppins" at bounding box center [219, 249] width 77 height 15
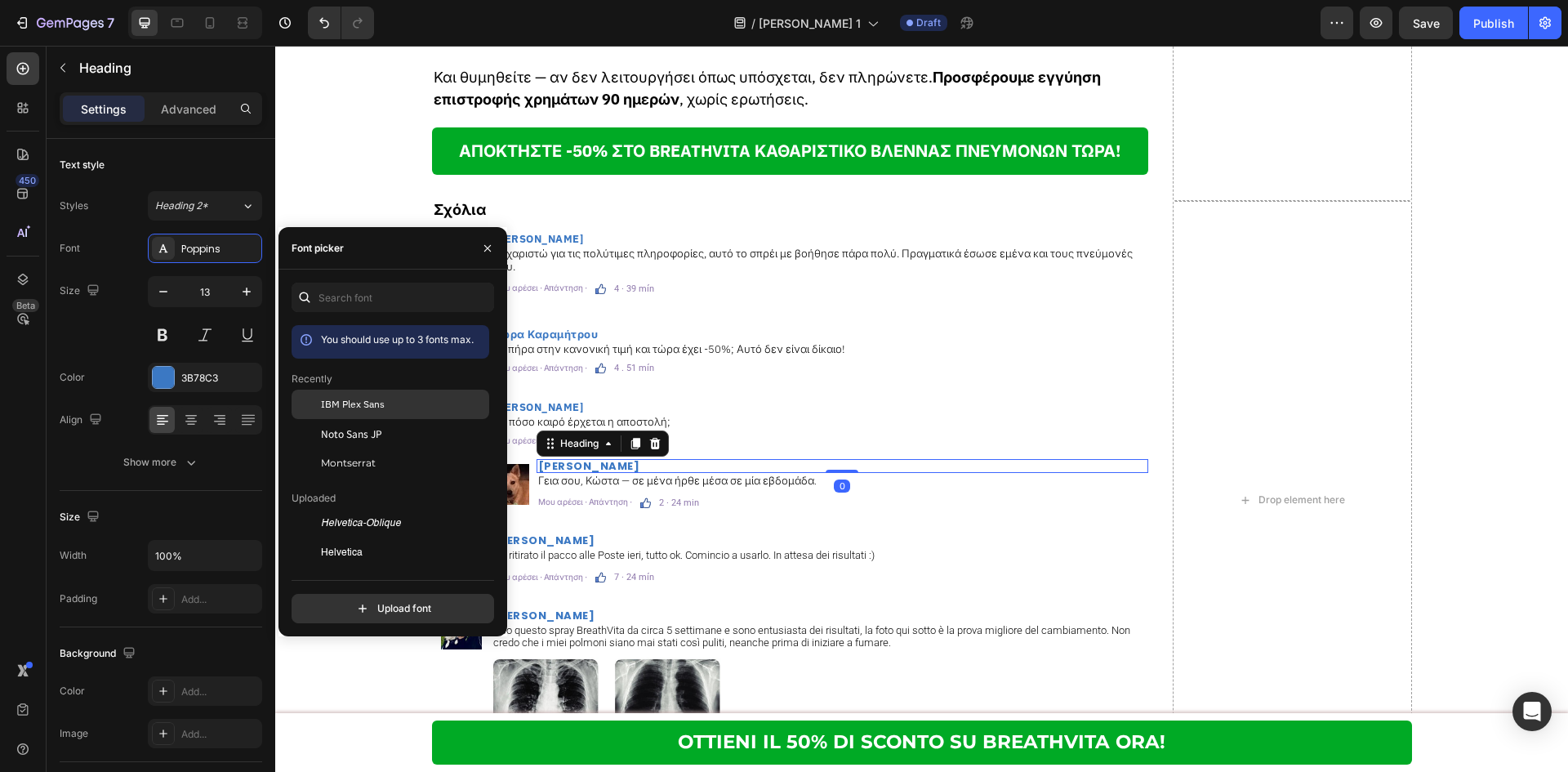
drag, startPoint x: 338, startPoint y: 394, endPoint x: 470, endPoint y: 421, distance: 134.7
click at [338, 509] on div "IBM Plex Sans" at bounding box center [390, 523] width 198 height 29
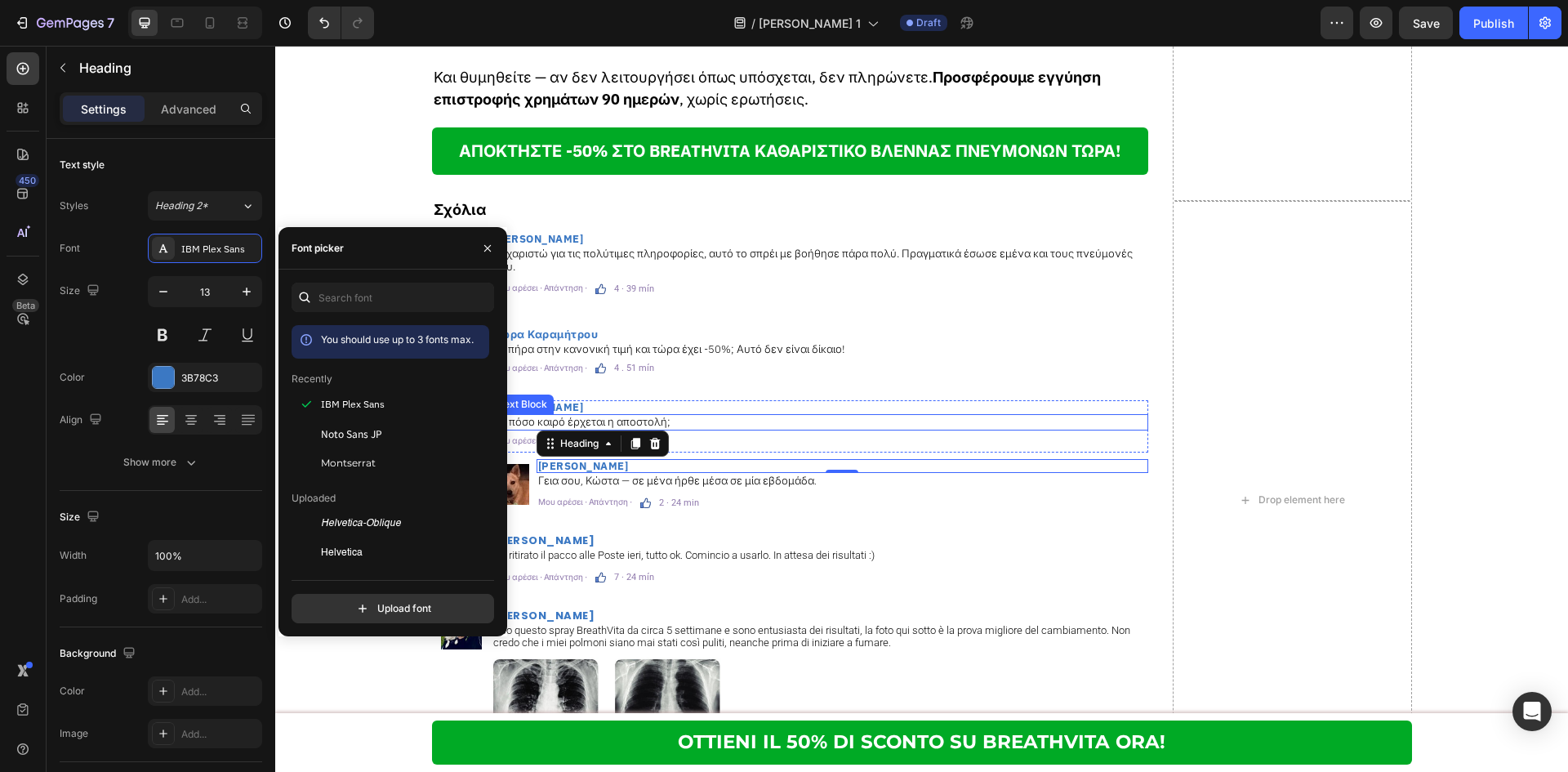
click at [707, 415] on p "Σε πόσο καιρό έρχεται η αποστολή;" at bounding box center [819, 422] width 653 height 13
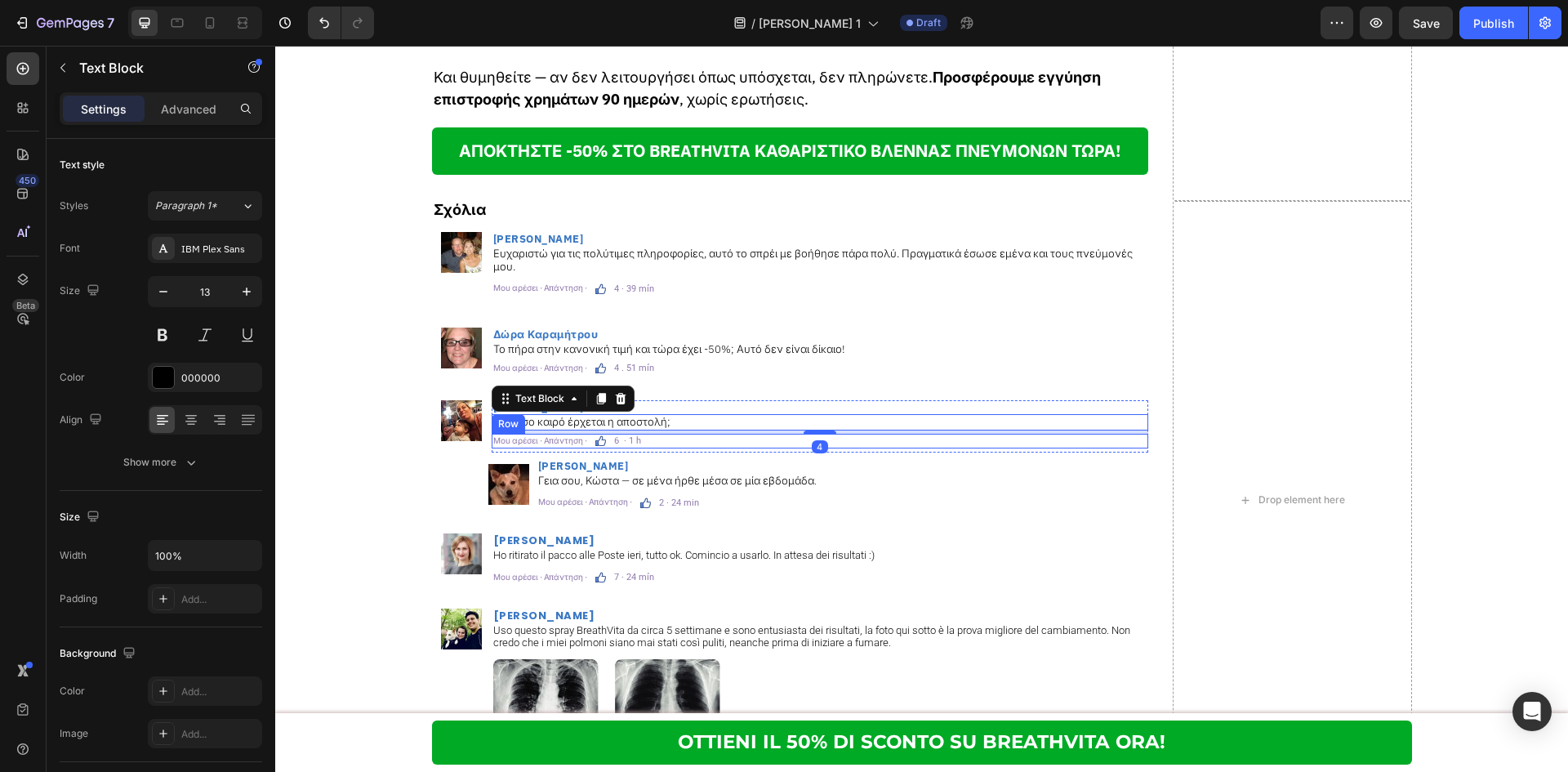
click at [706, 434] on div "Μου αρέσει · Απάντηση · Text Block Image 6 · 1 h Text Block Row" at bounding box center [819, 442] width 656 height 15
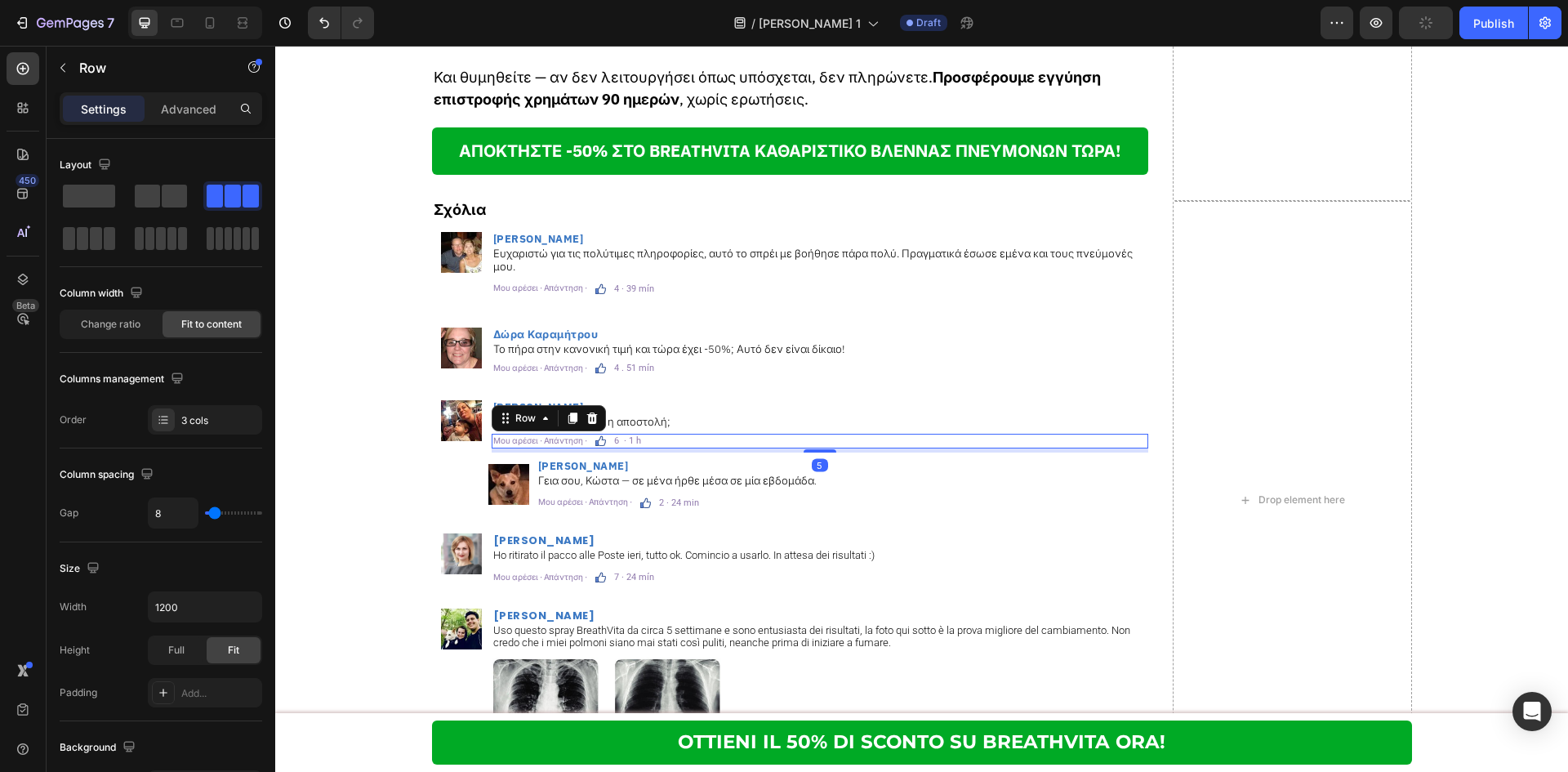
click at [702, 434] on div "Μου αρέσει · Απάντηση · Text Block Image 6 · 1 h Text Block Row 5" at bounding box center [819, 442] width 656 height 15
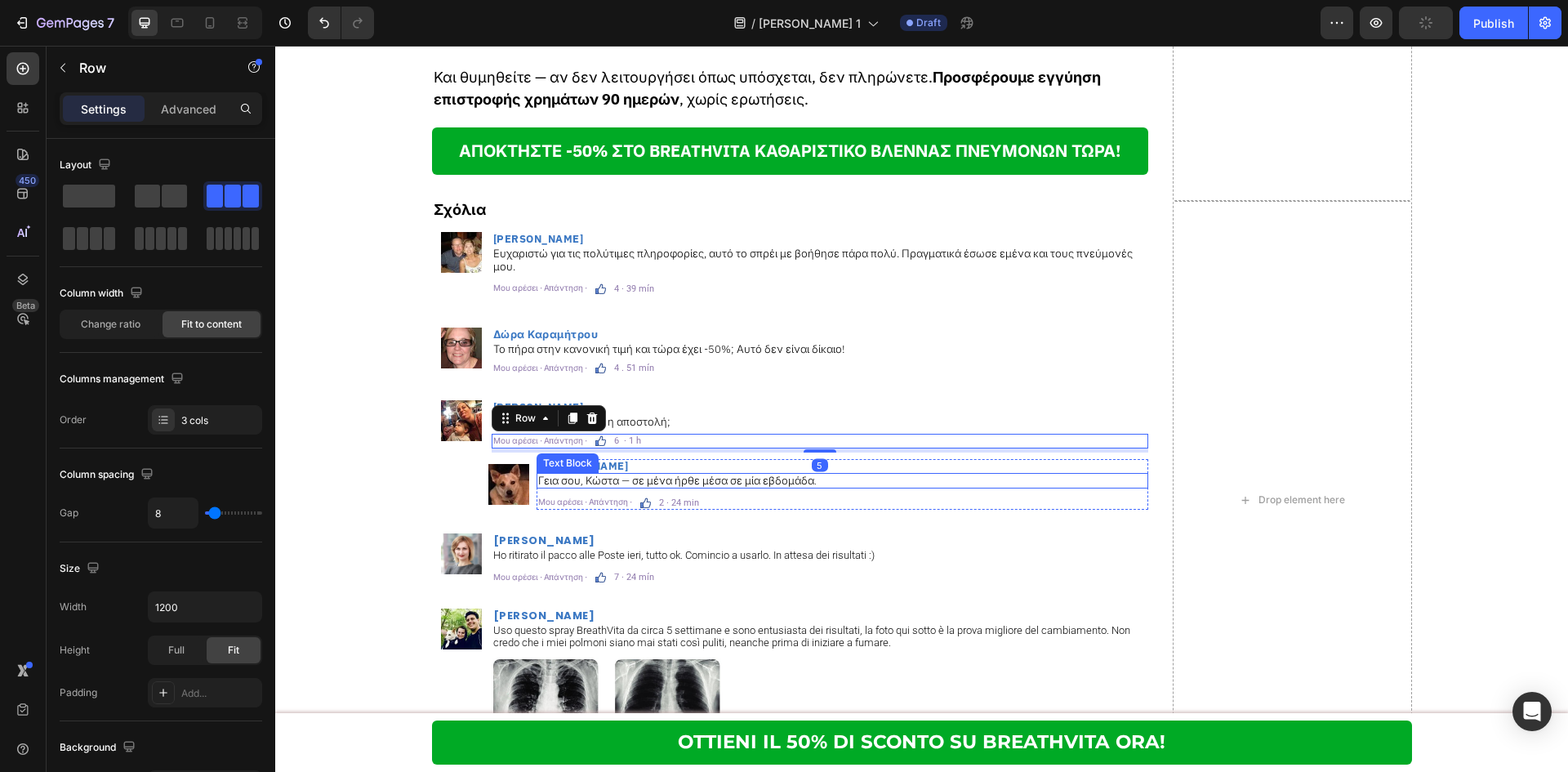
click at [686, 474] on p "Γεια σου, Κώστα — σε μένα ήρθε μέσα σε μία εβδομάδα." at bounding box center [843, 481] width 609 height 13
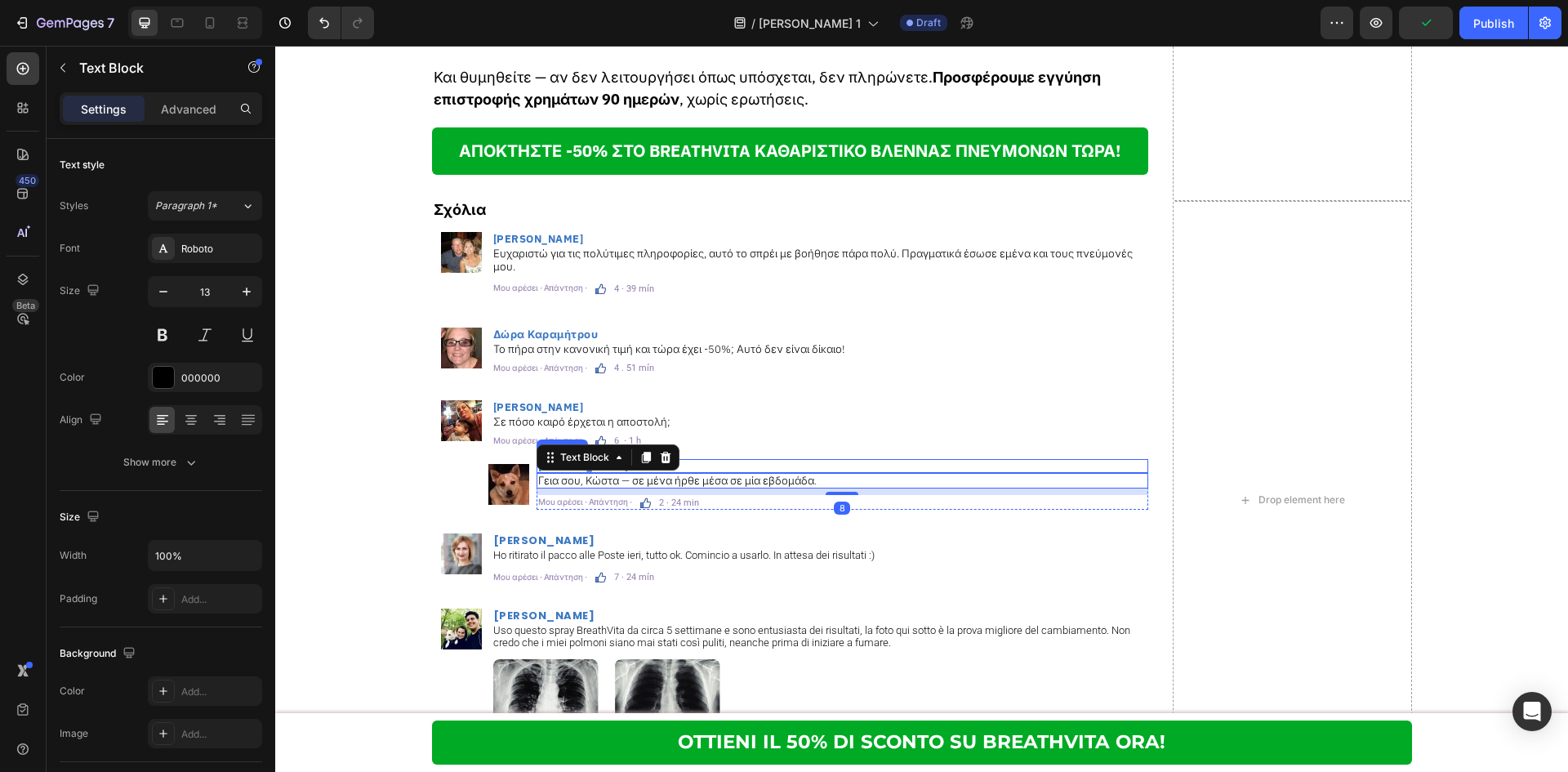
click at [710, 460] on p "[PERSON_NAME]" at bounding box center [843, 465] width 609 height 10
click at [708, 474] on p "Γεια σου, Κώστα — σε μένα ήρθε μέσα σε μία εβδομάδα." at bounding box center [843, 481] width 609 height 13
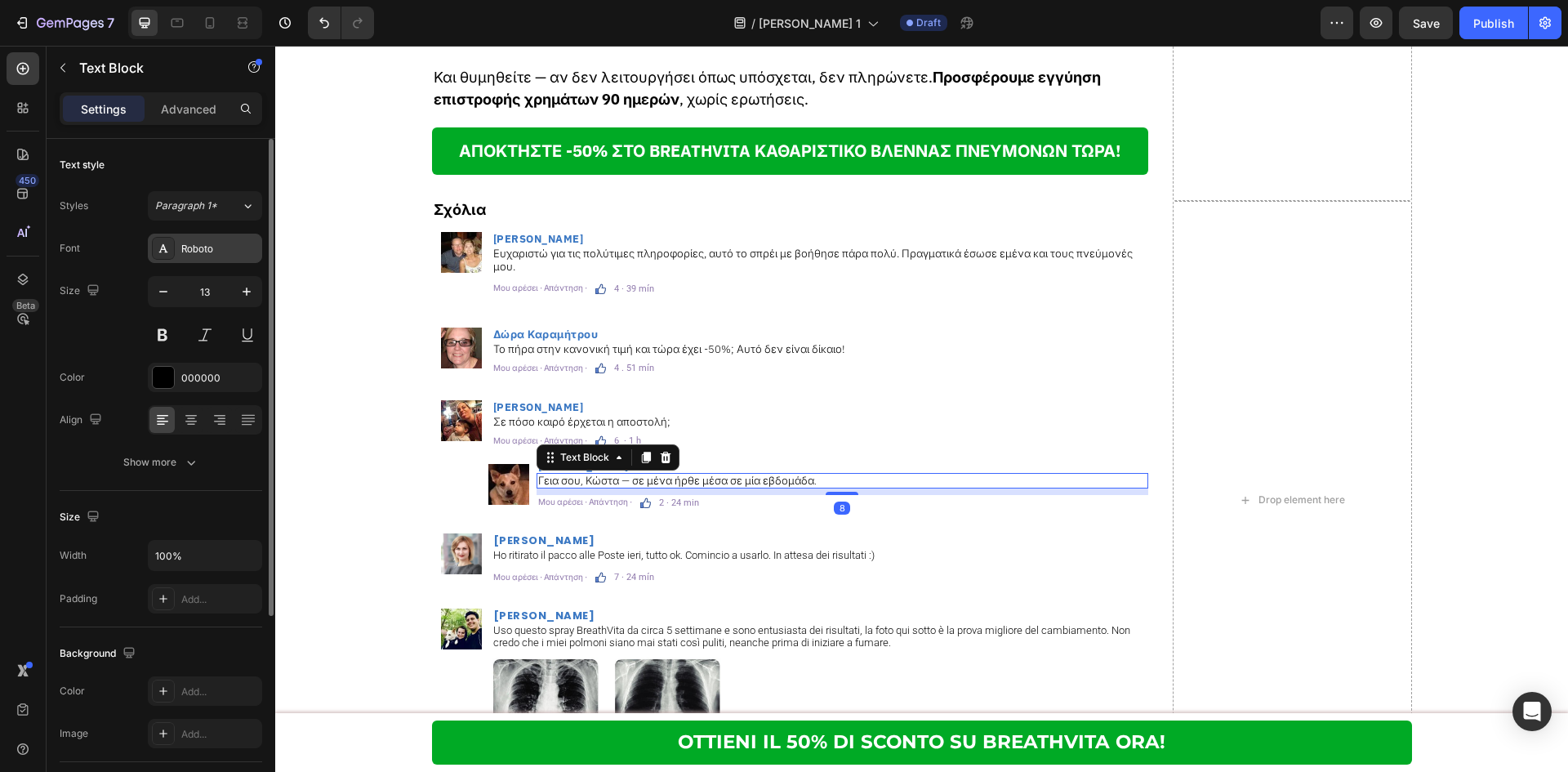
click at [253, 252] on div "Roboto" at bounding box center [219, 249] width 77 height 15
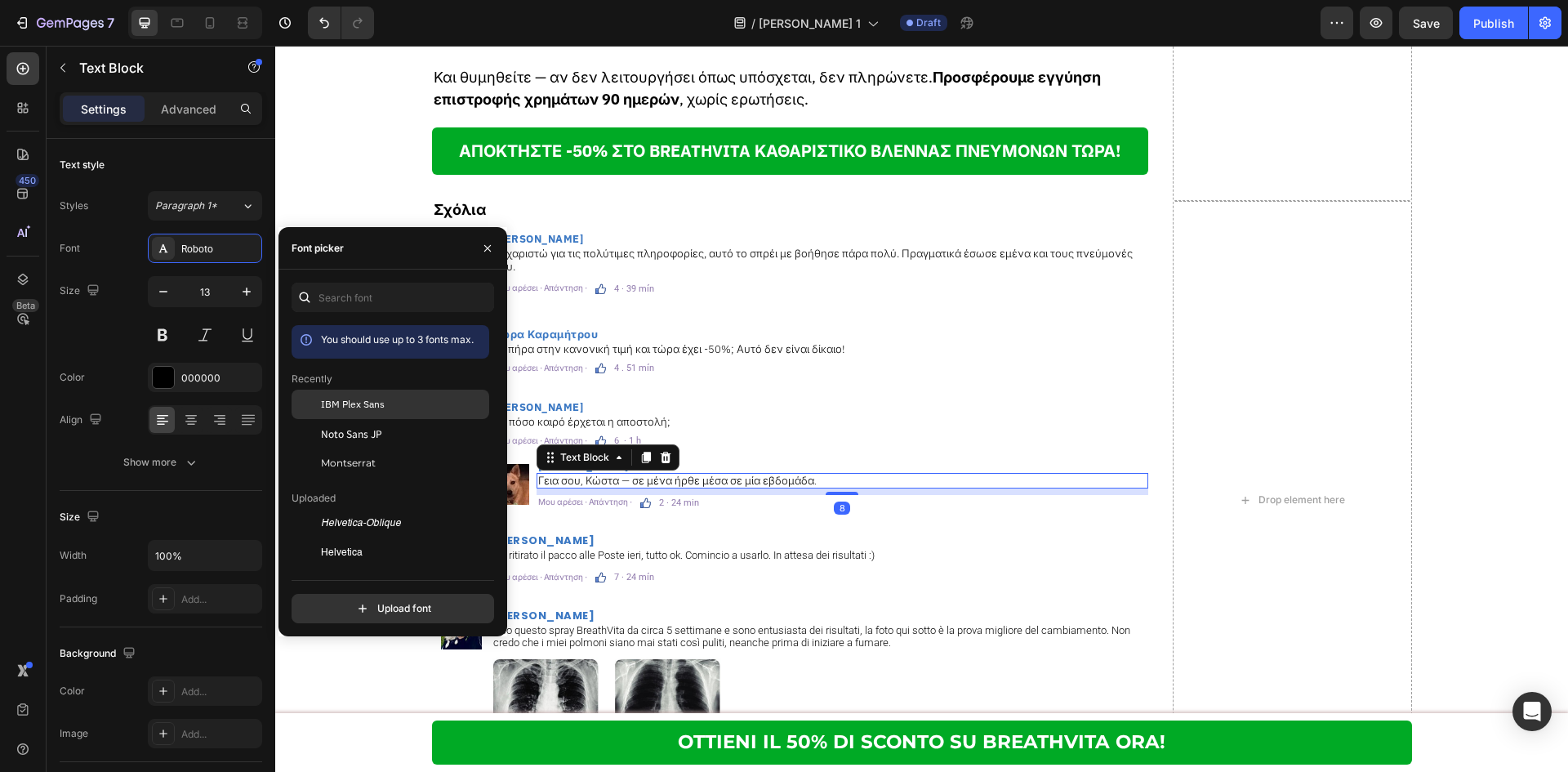
click at [347, 408] on span "IBM Plex Sans" at bounding box center [353, 404] width 63 height 15
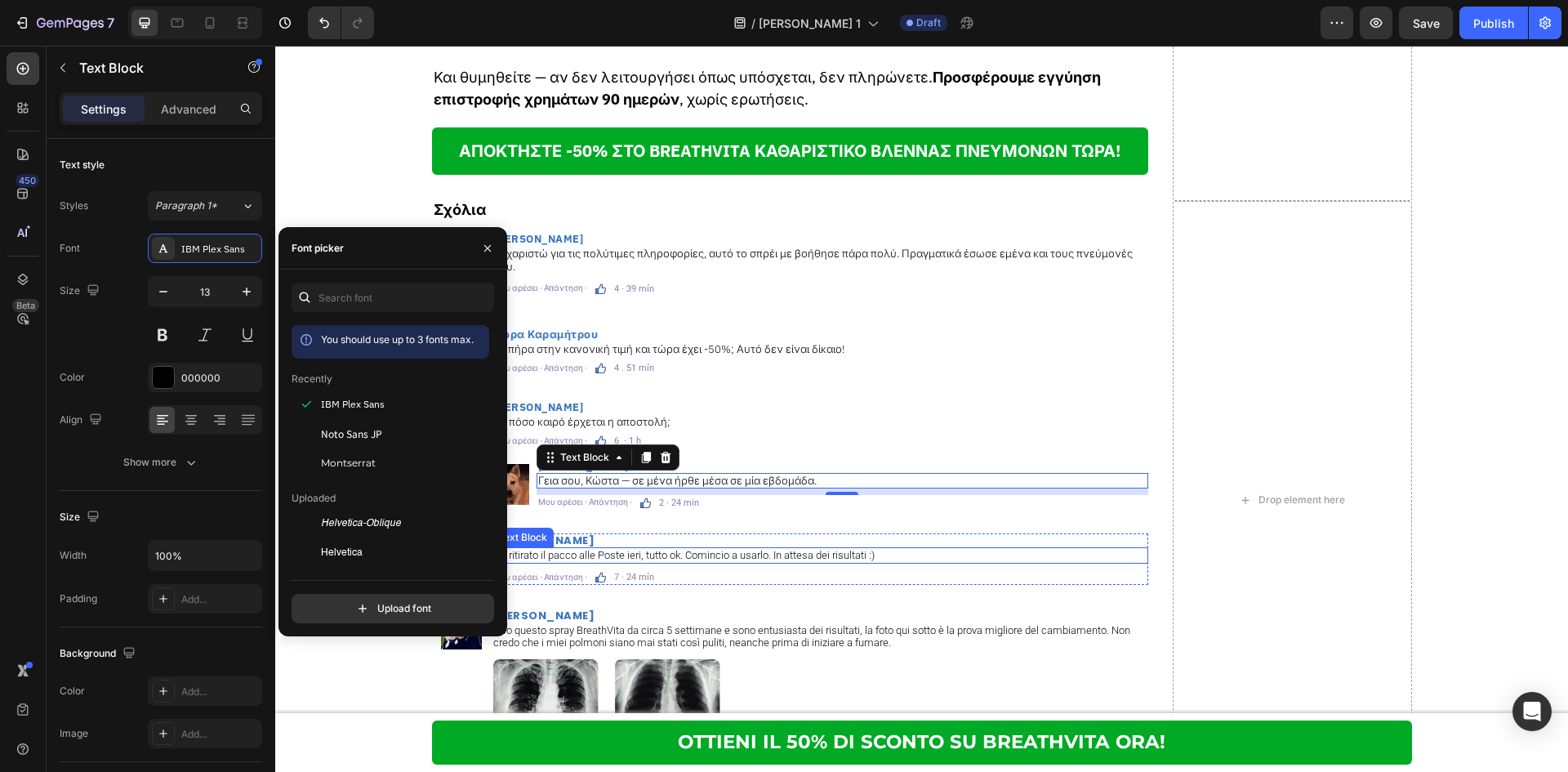
click at [669, 549] on p "Ho ritirato il pacco alle Poste ieri, tutto ok. Comincio a usarlo. In attesa de…" at bounding box center [819, 555] width 653 height 13
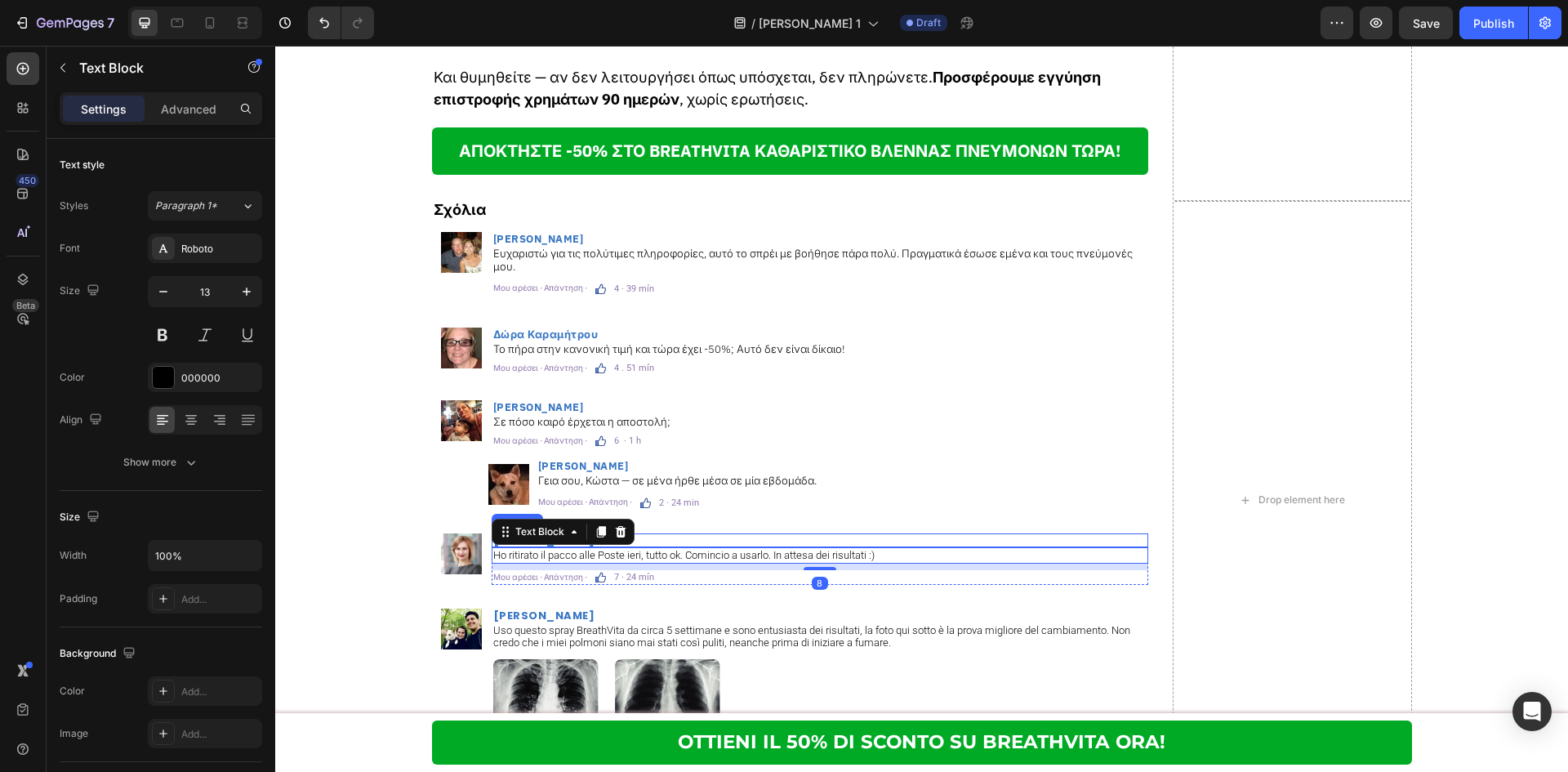
click at [679, 533] on h2 "Anna Bianchi" at bounding box center [819, 540] width 656 height 14
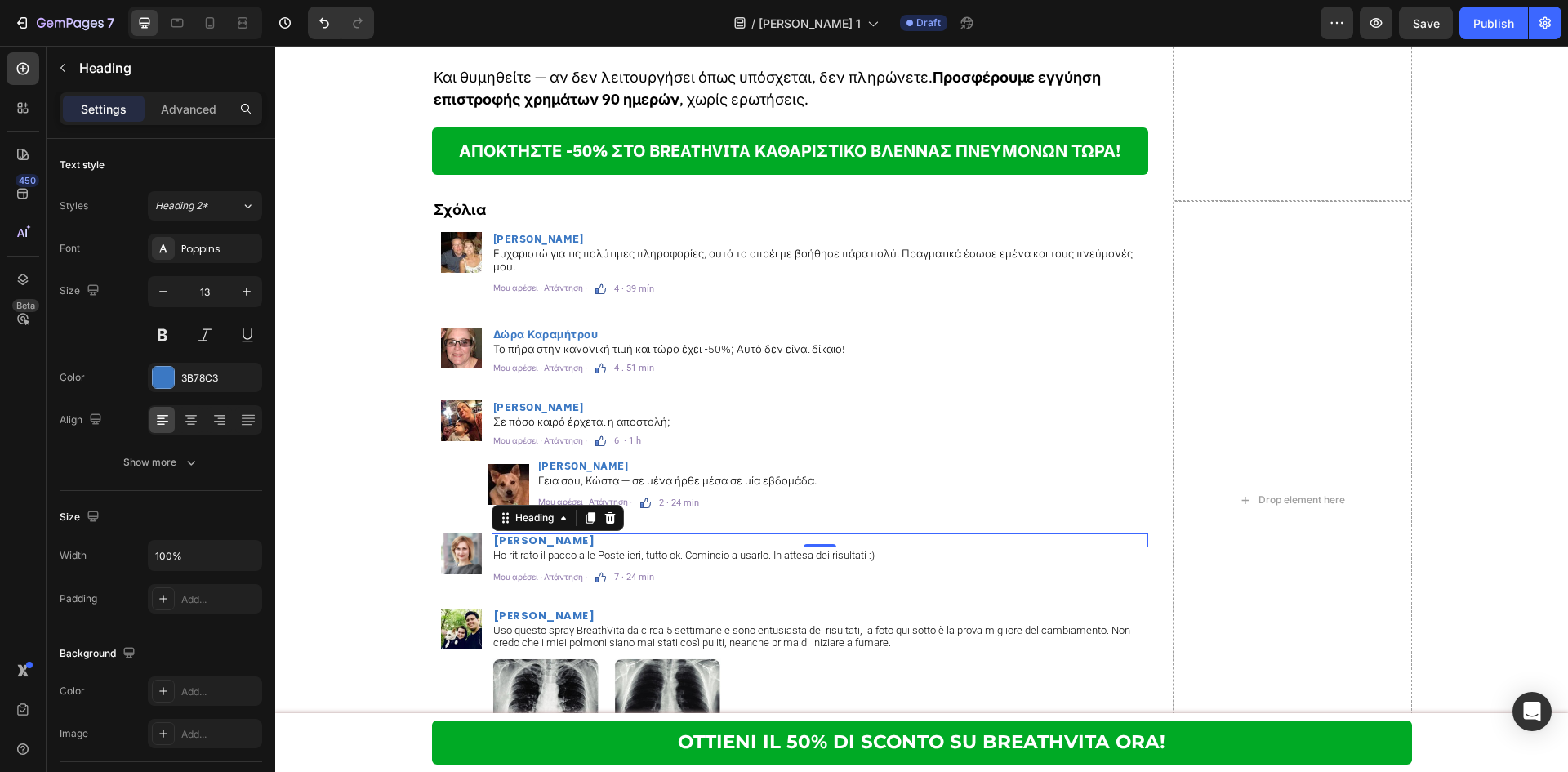
click at [630, 533] on h2 "Anna Bianchi" at bounding box center [819, 540] width 656 height 14
click at [630, 535] on p "Anna Bianchi" at bounding box center [819, 540] width 653 height 10
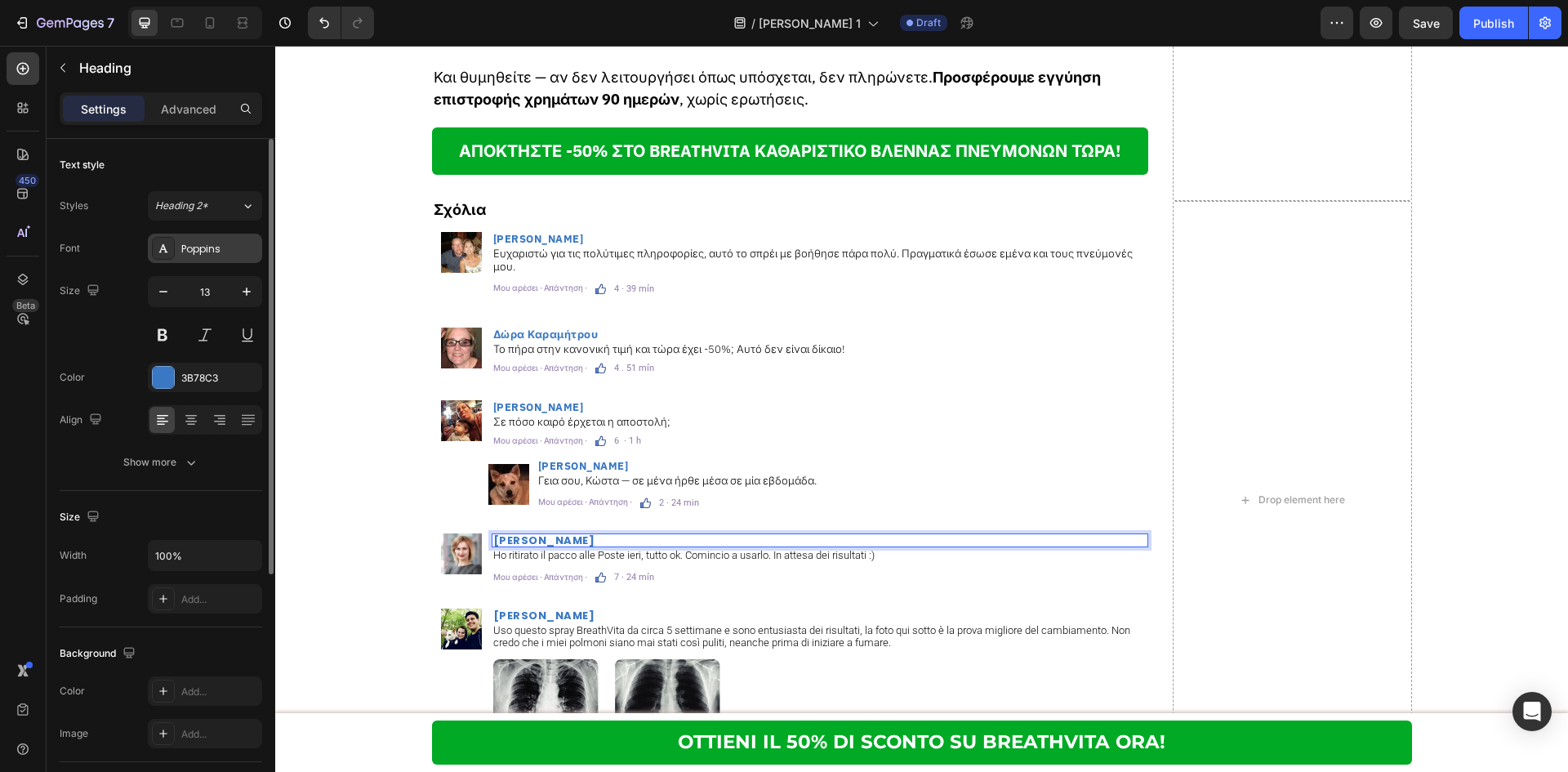
click at [234, 255] on div "Poppins" at bounding box center [219, 249] width 77 height 15
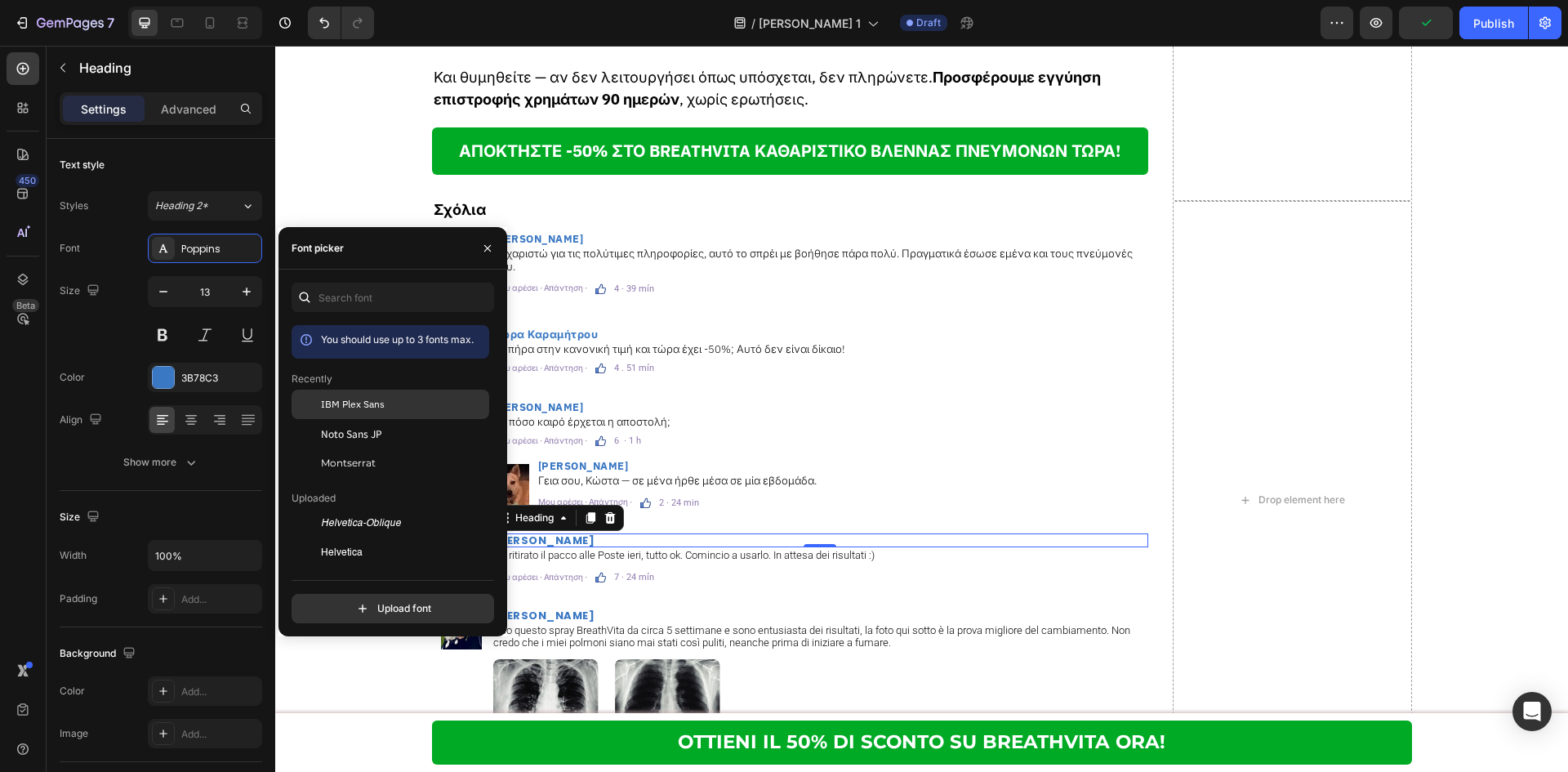
click at [413, 404] on div "IBM Plex Sans" at bounding box center [403, 404] width 165 height 15
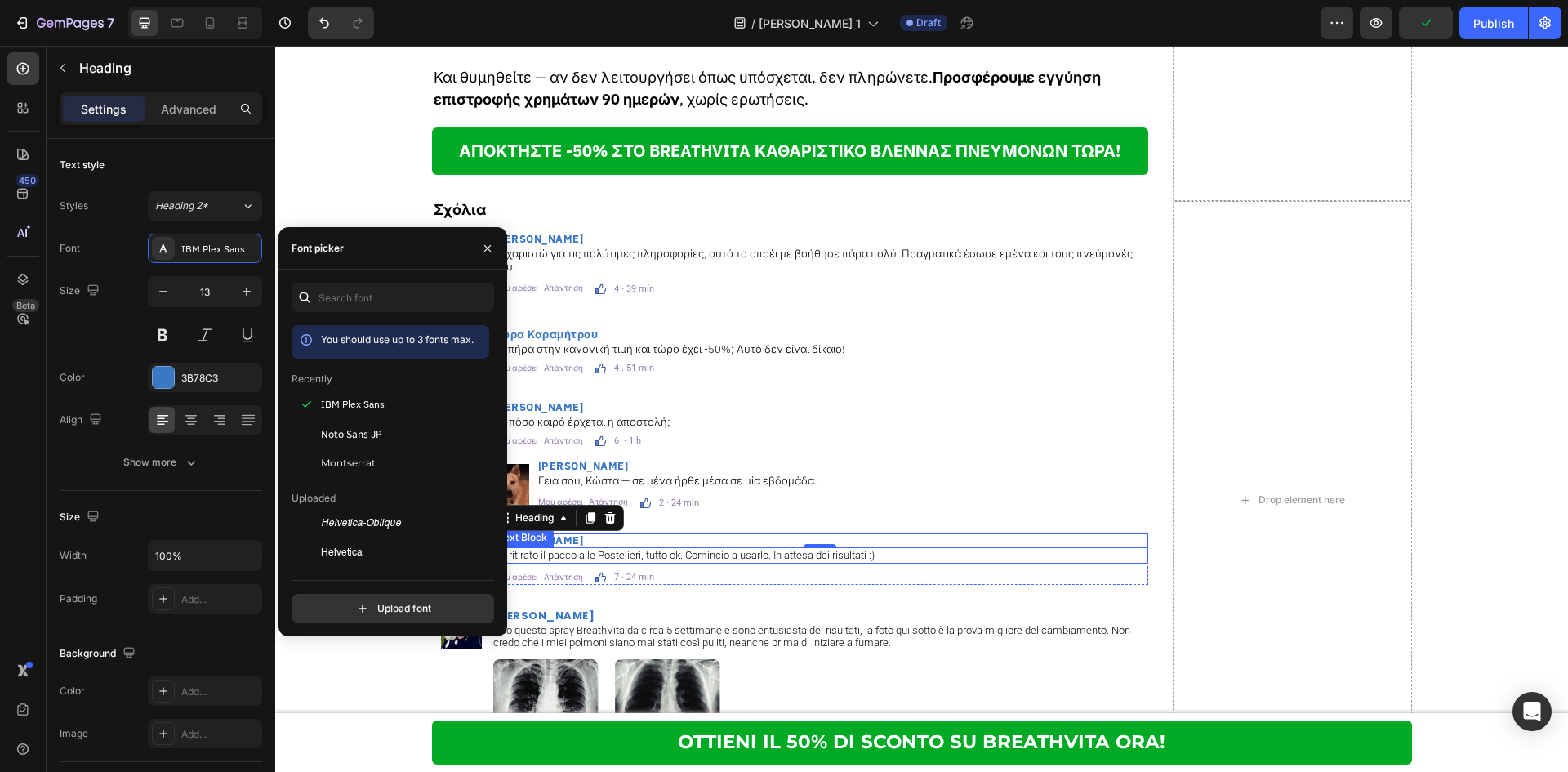
click at [785, 549] on p "Ho ritirato il pacco alle Poste ieri, tutto ok. Comincio a usarlo. In attesa de…" at bounding box center [819, 555] width 653 height 13
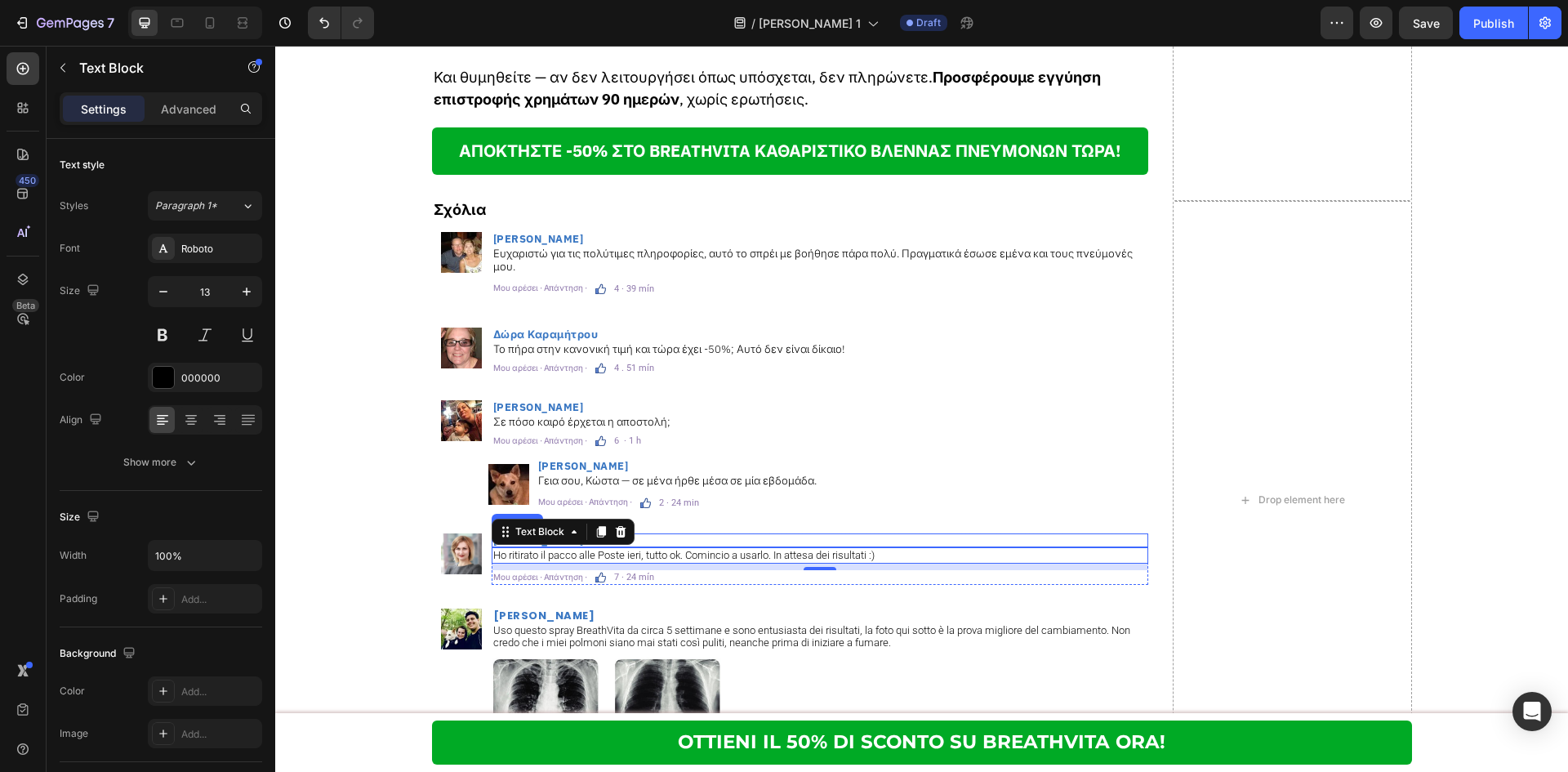
click at [660, 535] on p "[PERSON_NAME]" at bounding box center [819, 540] width 653 height 10
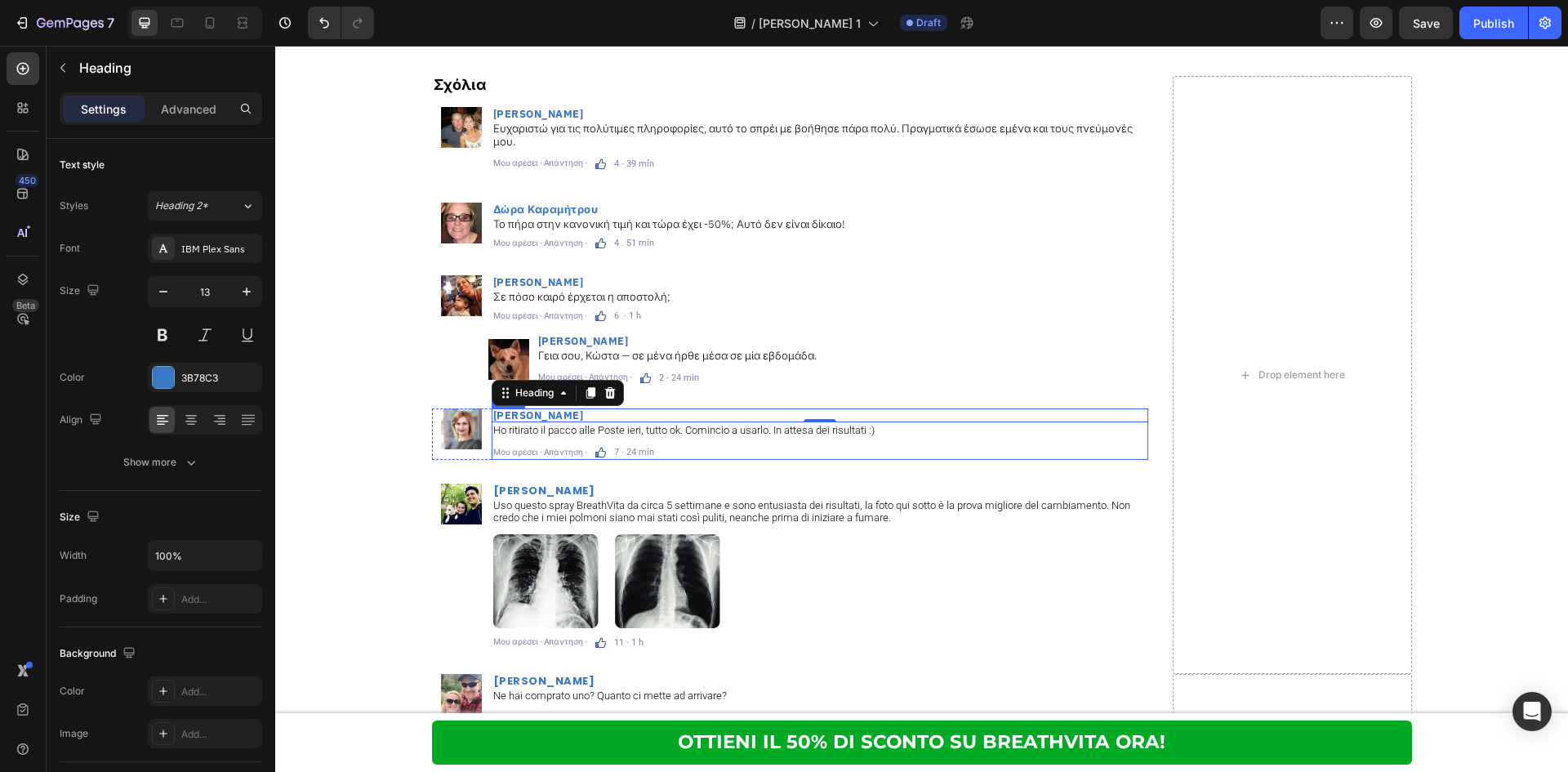
scroll to position [9829, 0]
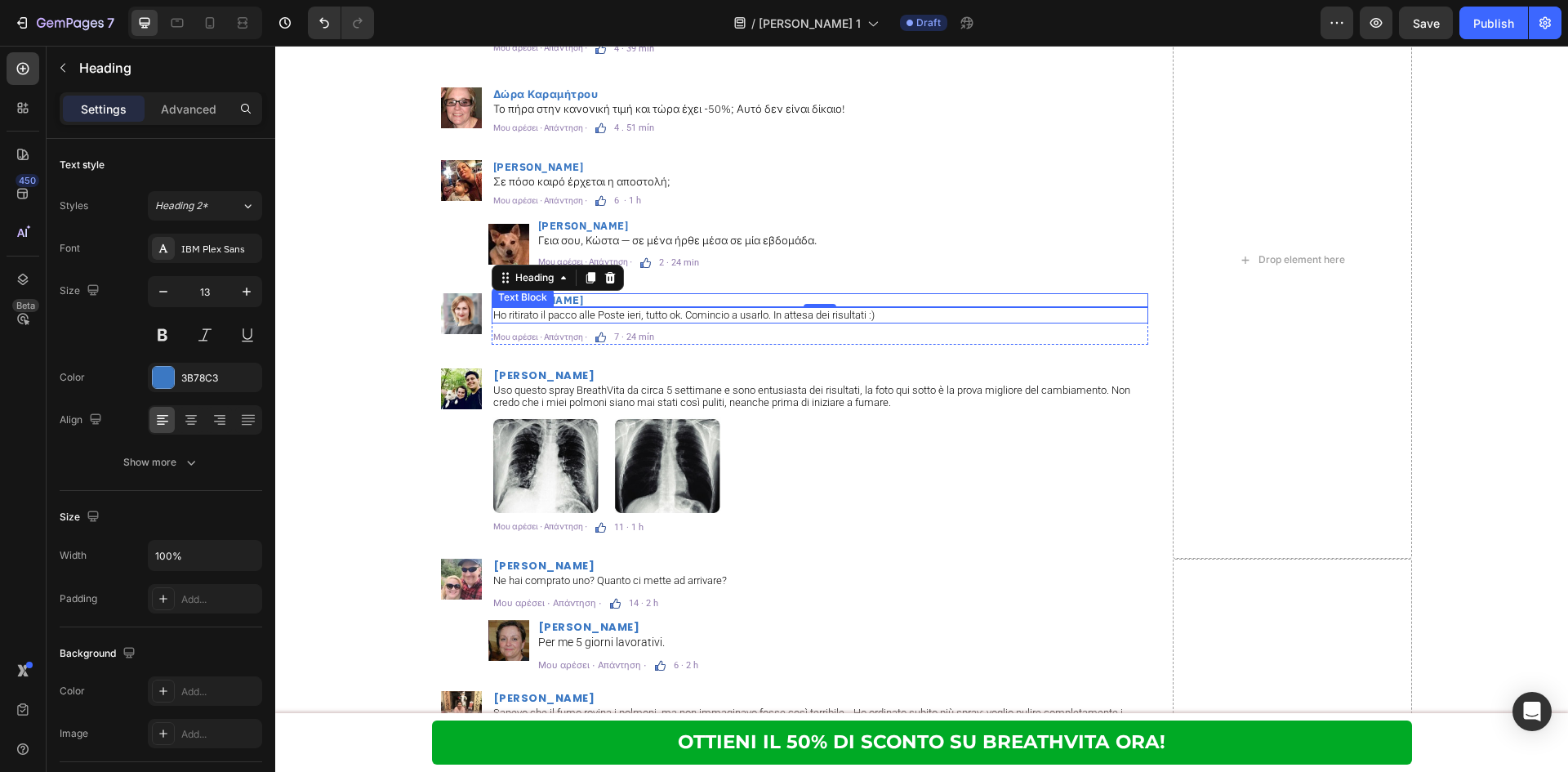
click at [715, 309] on p "Ho ritirato il pacco alle Poste ieri, tutto ok. Comincio a usarlo. In attesa de…" at bounding box center [819, 316] width 653 height 13
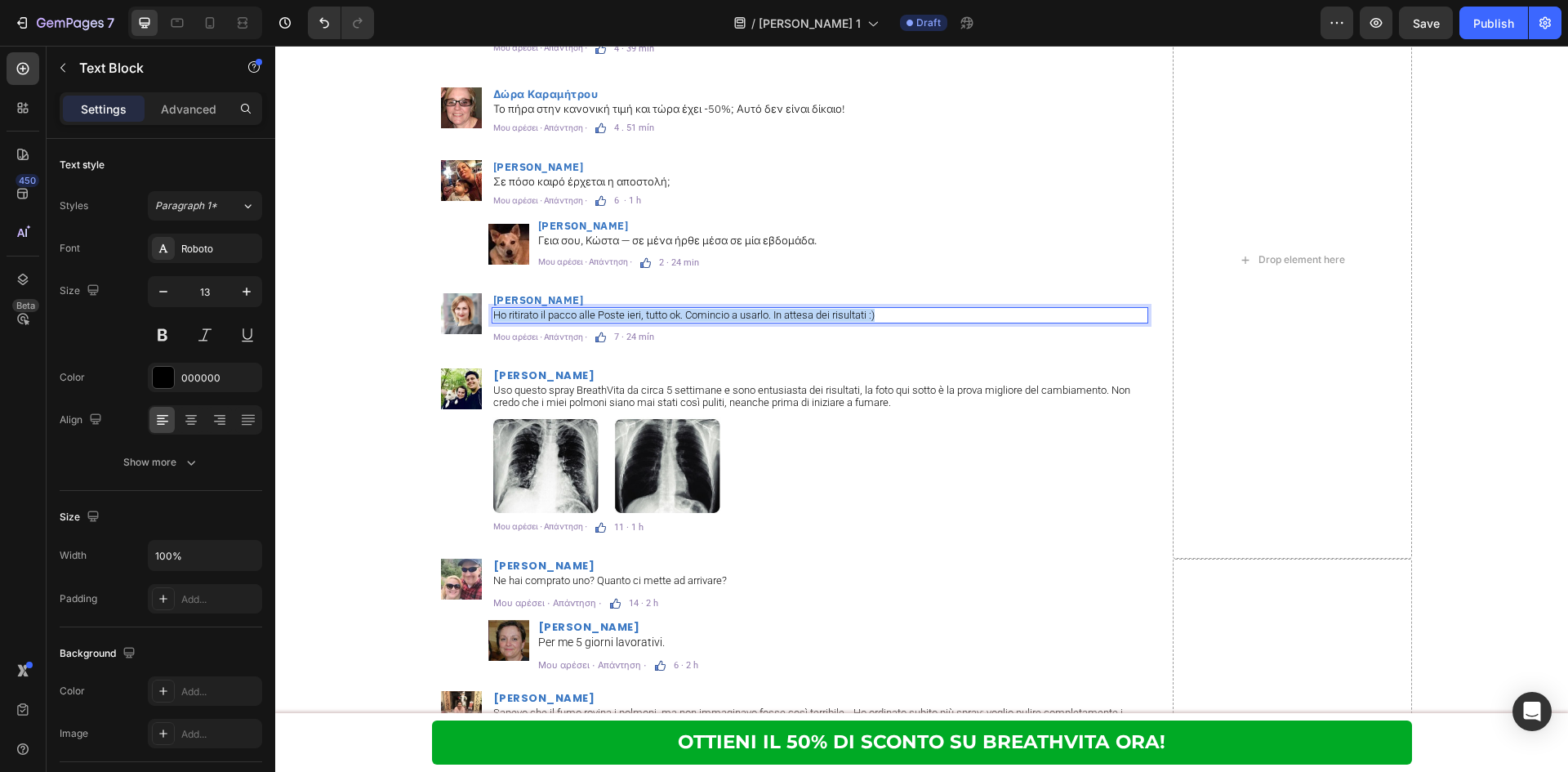
click at [715, 309] on p "Ho ritirato il pacco alle Poste ieri, tutto ok. Comincio a usarlo. In attesa de…" at bounding box center [819, 316] width 653 height 13
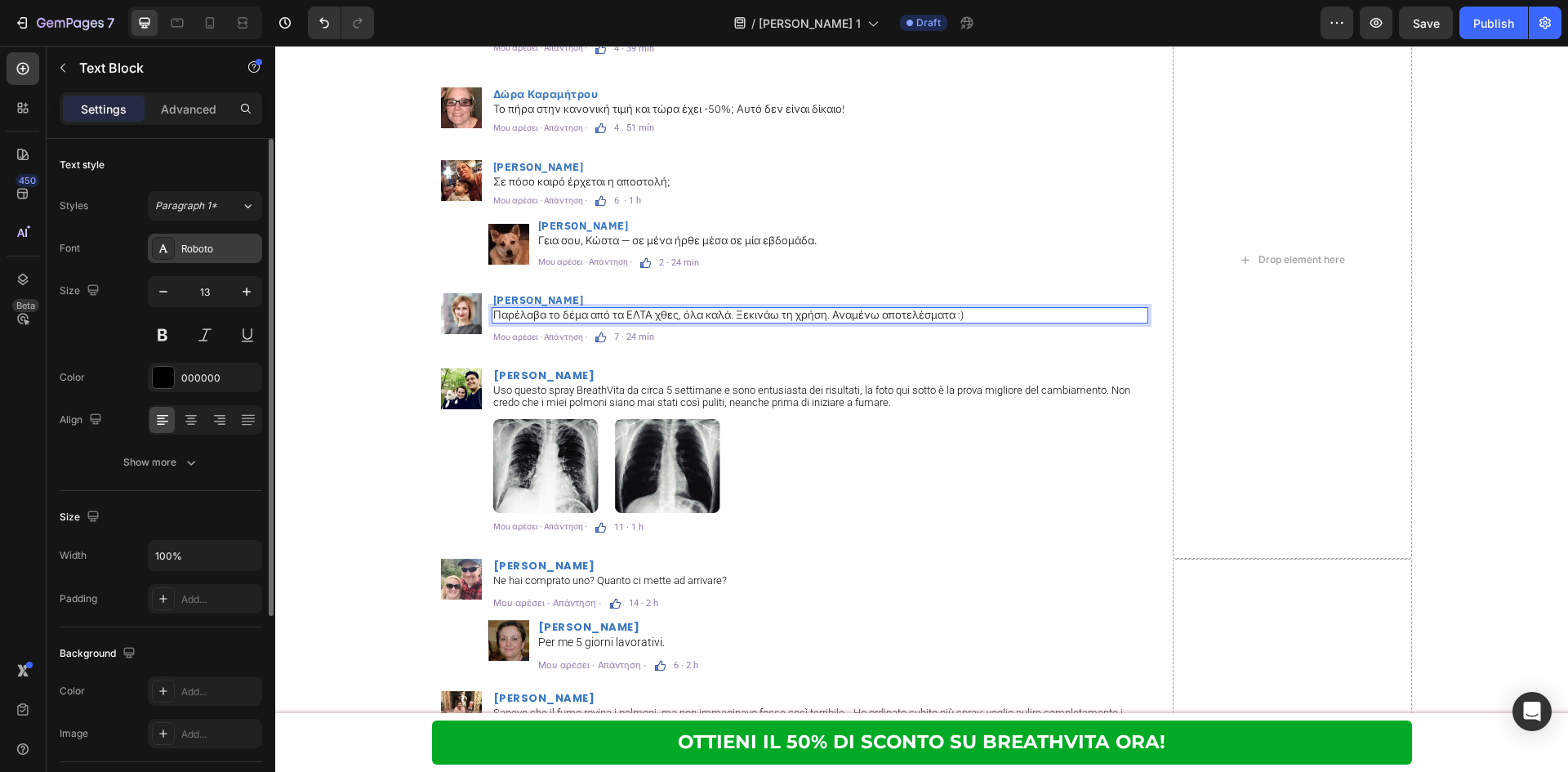
click at [179, 248] on div "Roboto" at bounding box center [204, 247] width 114 height 29
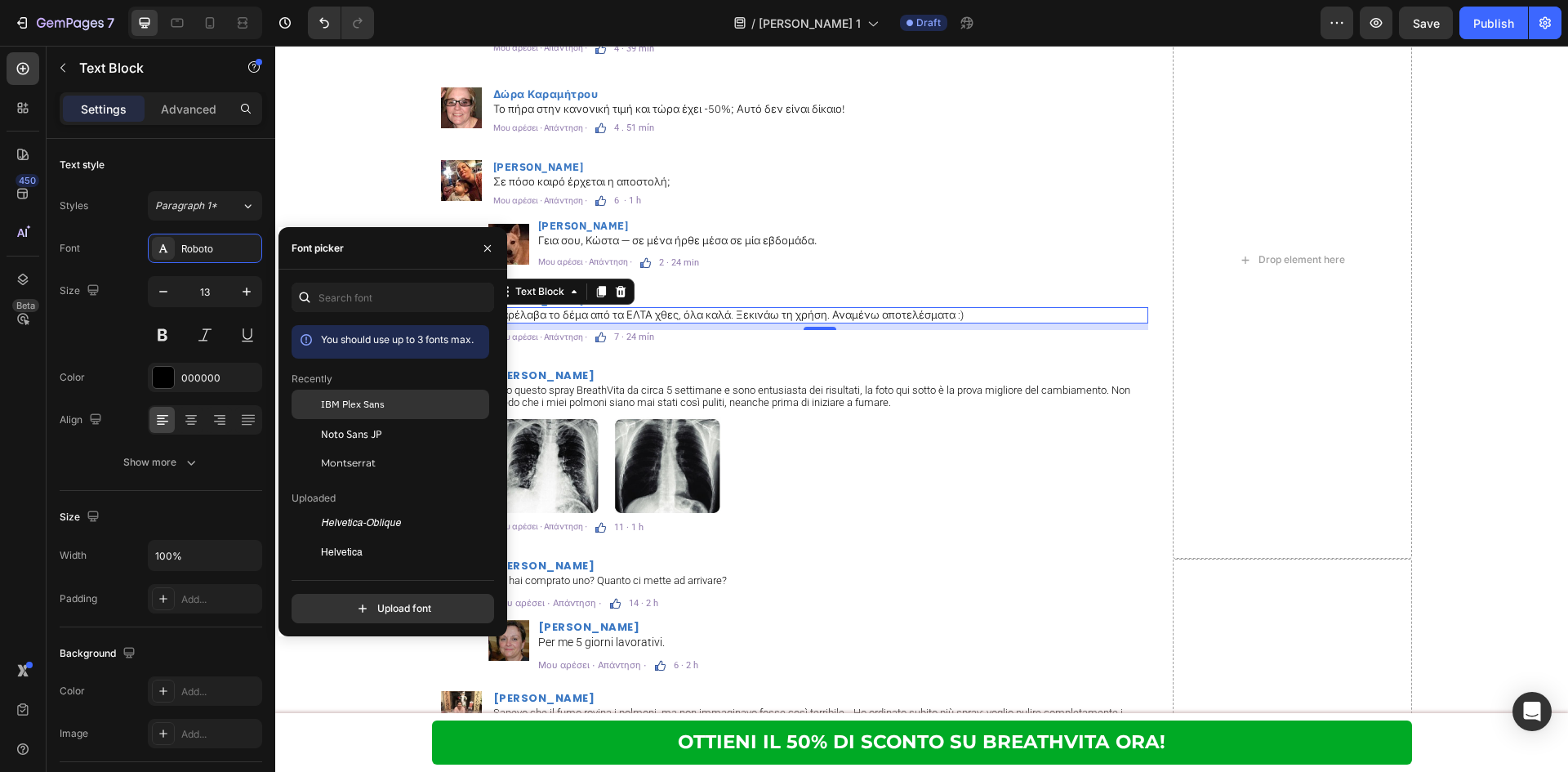
click at [371, 402] on span "IBM Plex Sans" at bounding box center [353, 404] width 63 height 15
click at [650, 330] on div "Μου αρέσει · Απάντηση · Text Block Image 7 · 24 mín Text Block Row" at bounding box center [819, 337] width 656 height 15
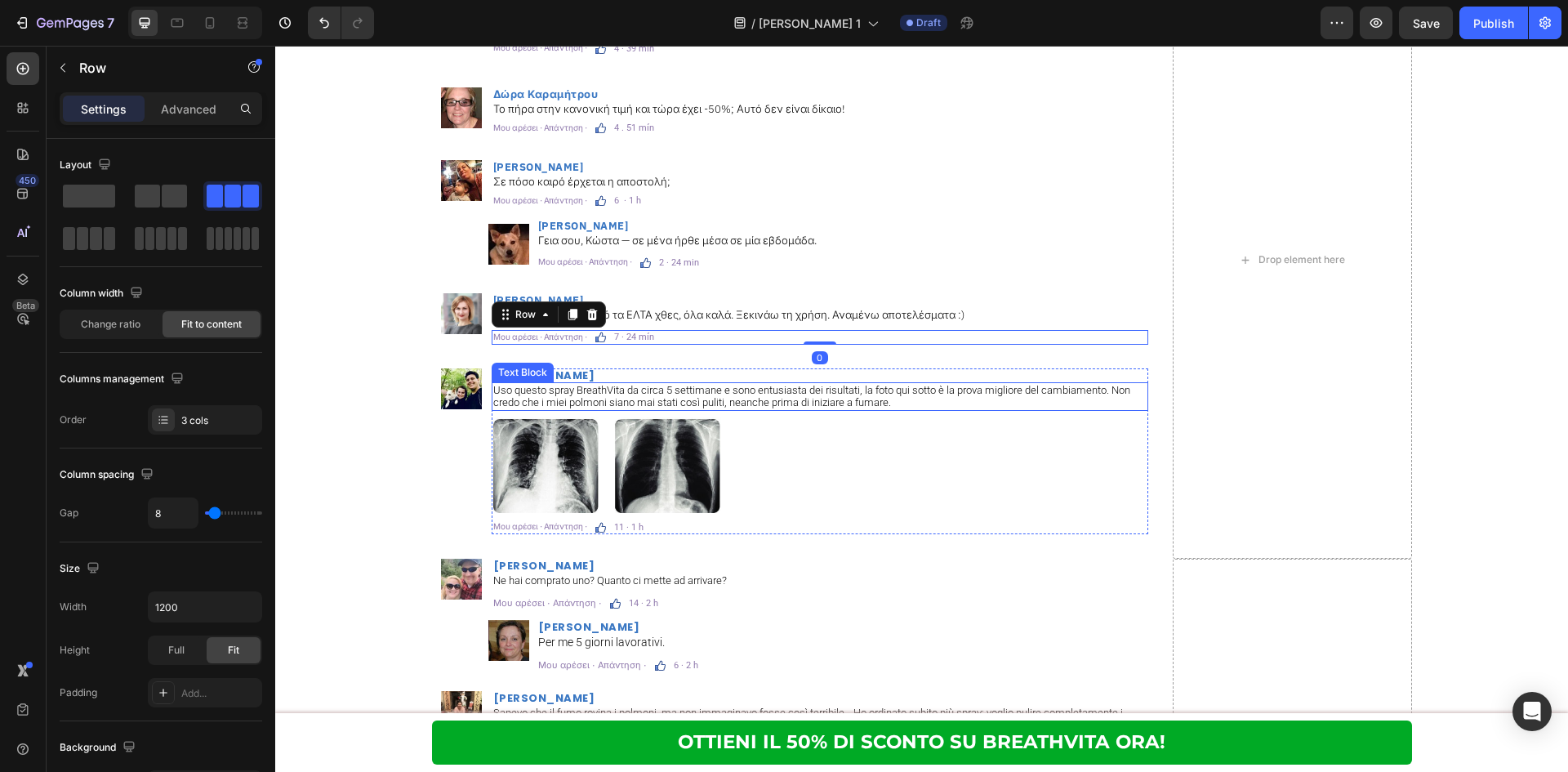
click at [715, 388] on p "Uso questo spray BreathVita da circa 5 settimane e sono entusiasta dei risultat…" at bounding box center [819, 396] width 653 height 25
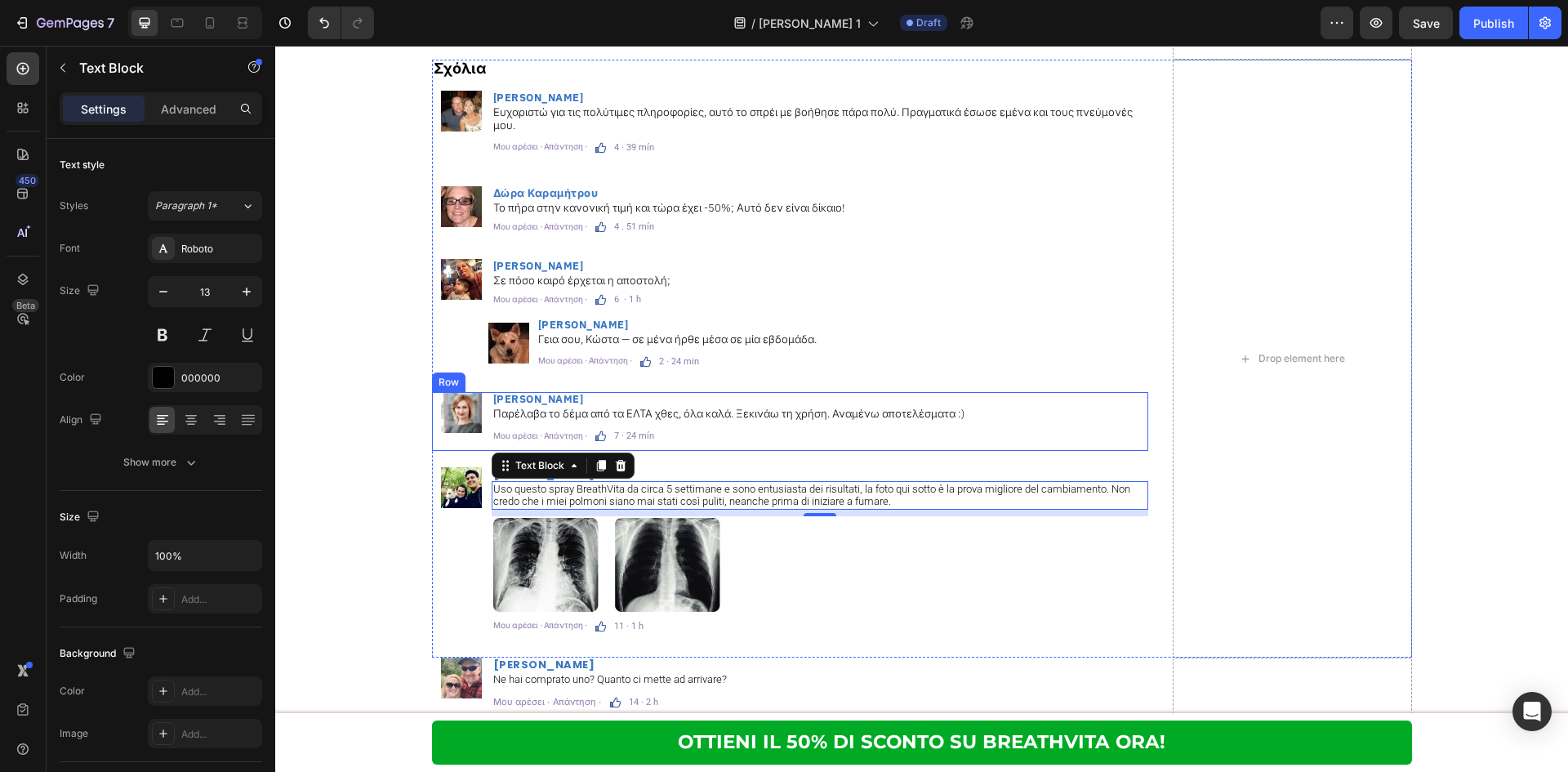
scroll to position [9502, 0]
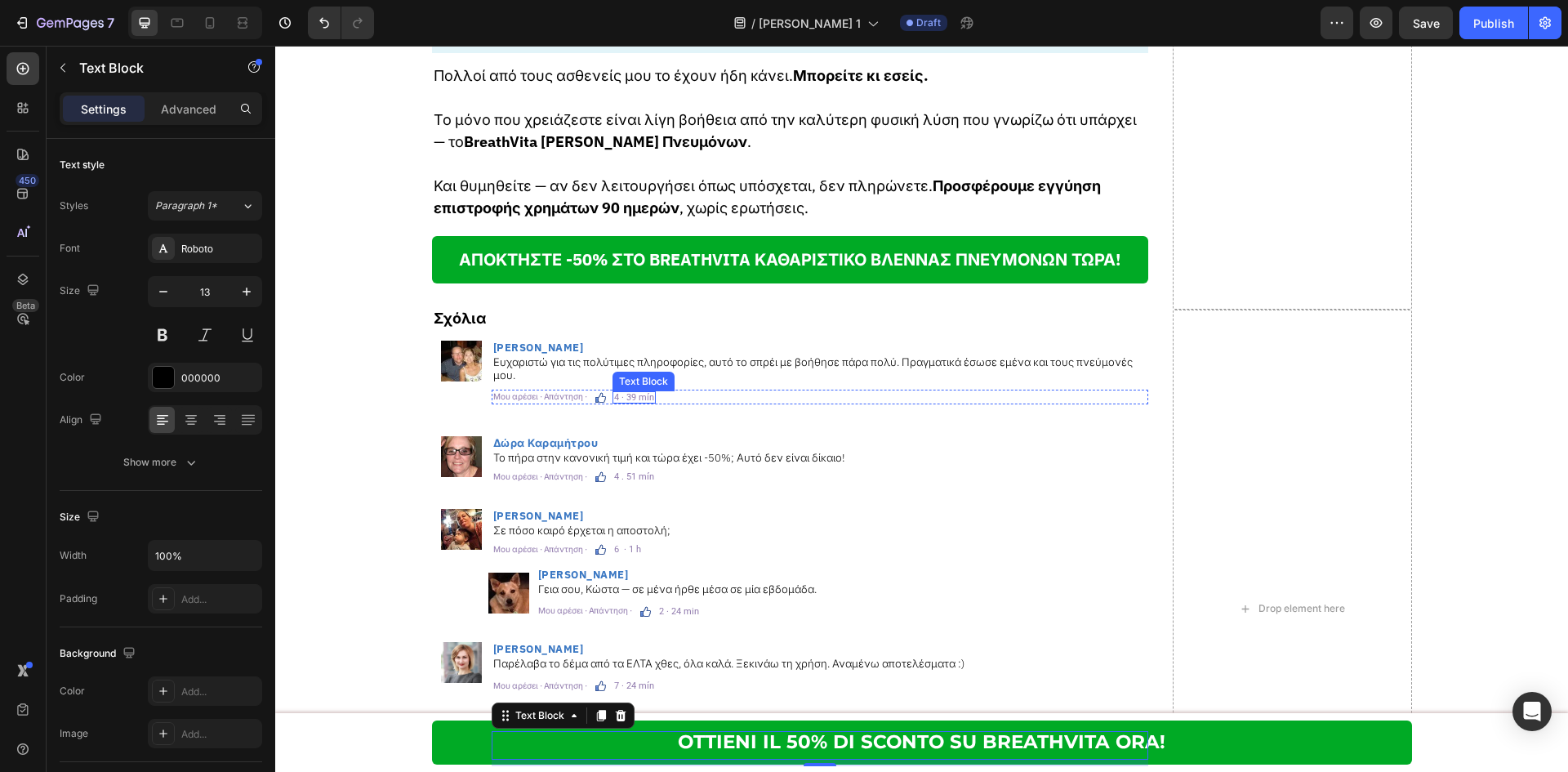
click at [638, 393] on p "4 · 39 mín" at bounding box center [634, 398] width 40 height 9
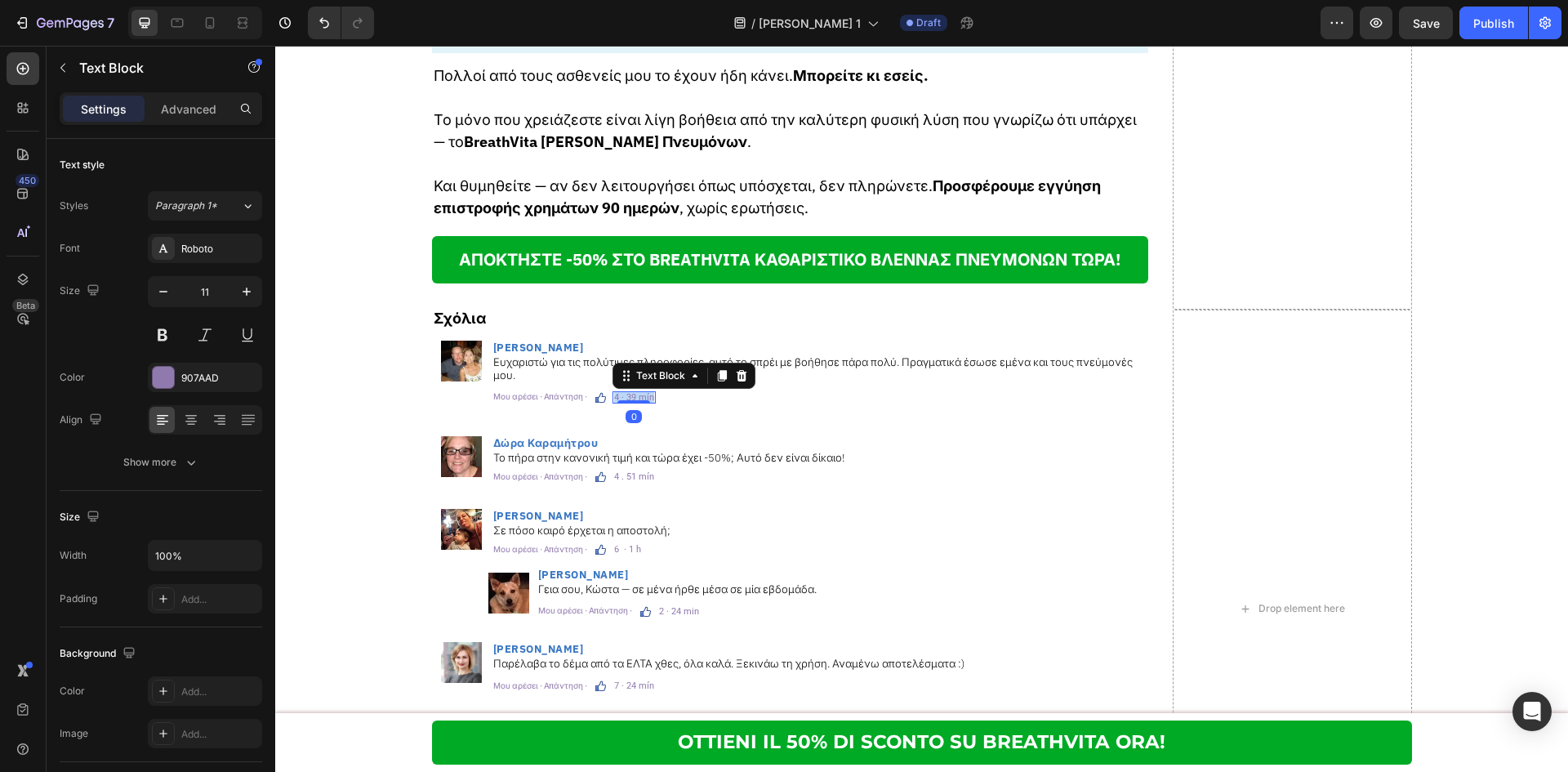
click at [638, 393] on p "4 · 39 mín" at bounding box center [634, 398] width 40 height 9
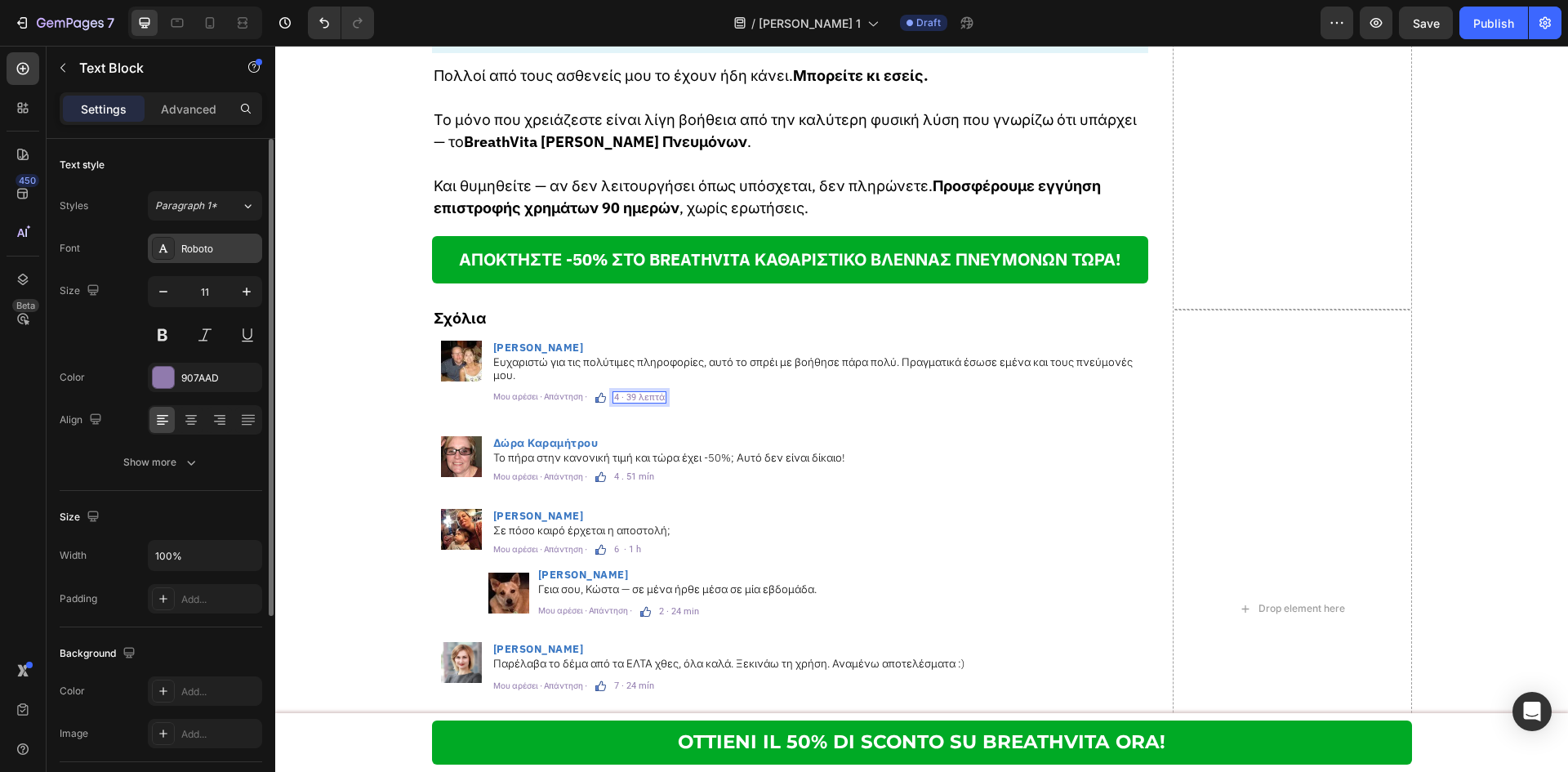
click at [189, 242] on div "Roboto" at bounding box center [219, 249] width 77 height 15
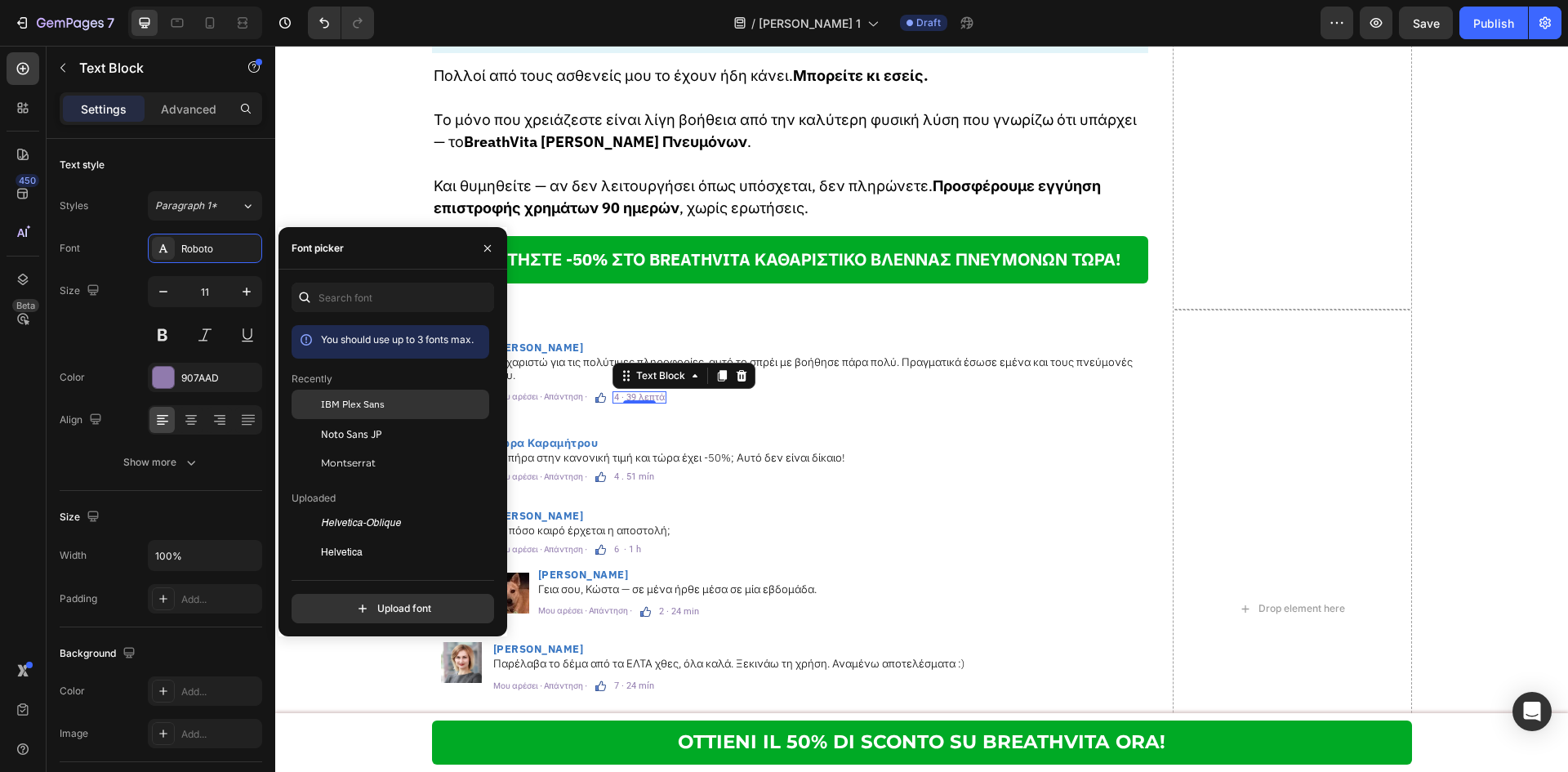
click at [382, 400] on span "IBM Plex Sans" at bounding box center [353, 404] width 63 height 15
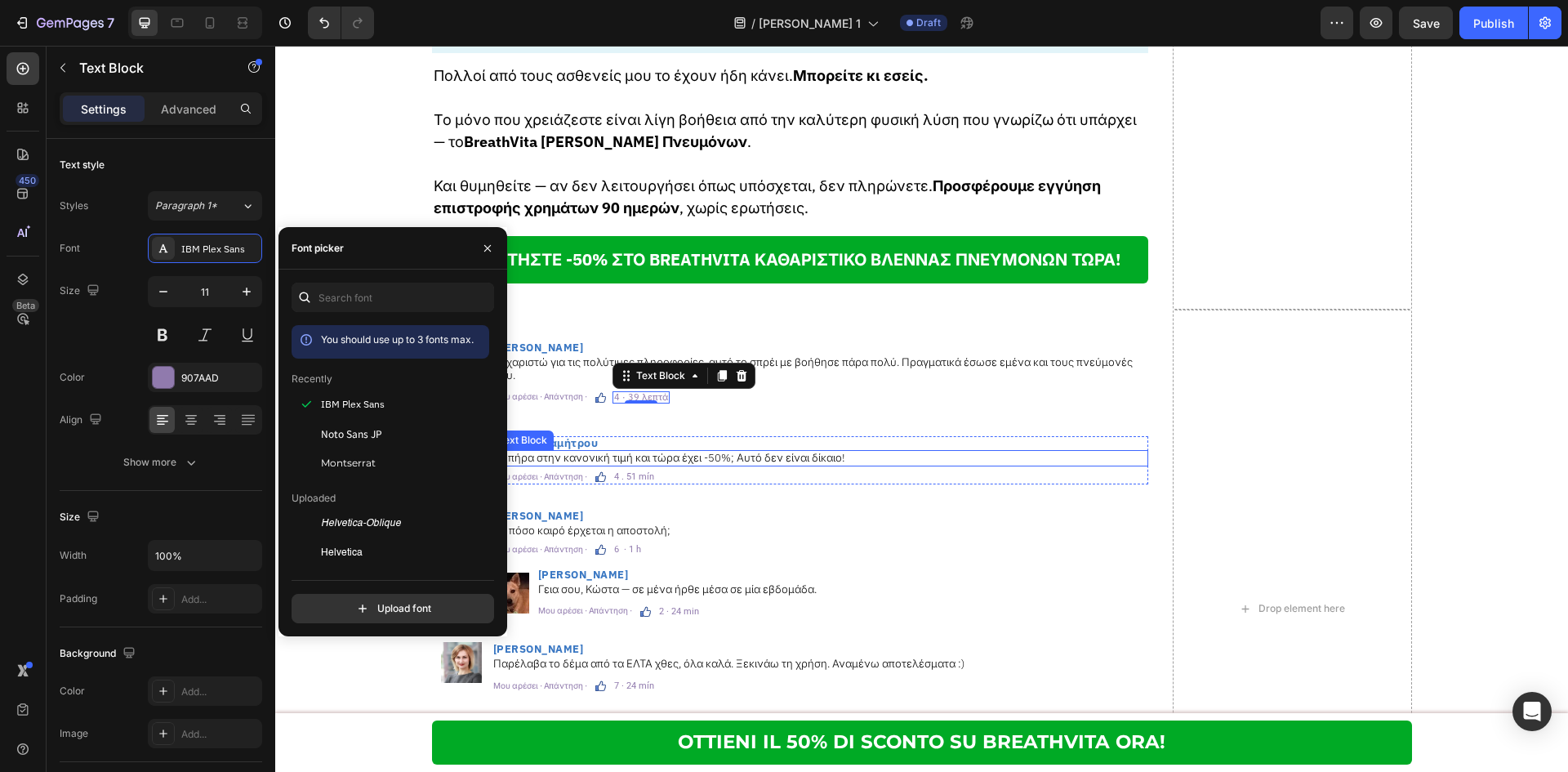
click at [697, 450] on div "Το πήρα στην κανονική τιμή και τώρα έχει -50%; Αυτό δεν είναι δίκαιο!" at bounding box center [819, 457] width 656 height 16
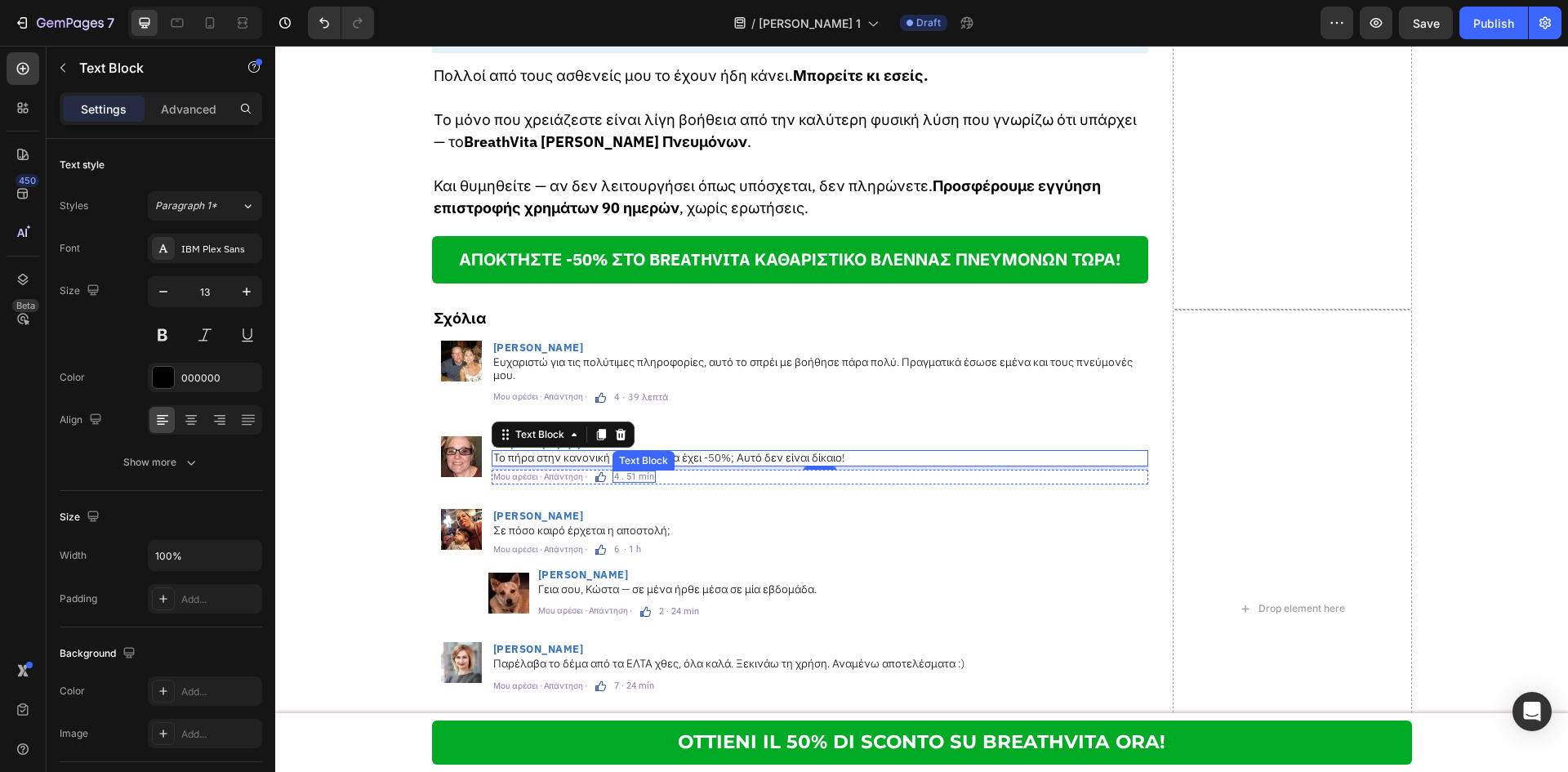
click at [638, 472] on p "4 . 51 mín" at bounding box center [634, 477] width 40 height 9
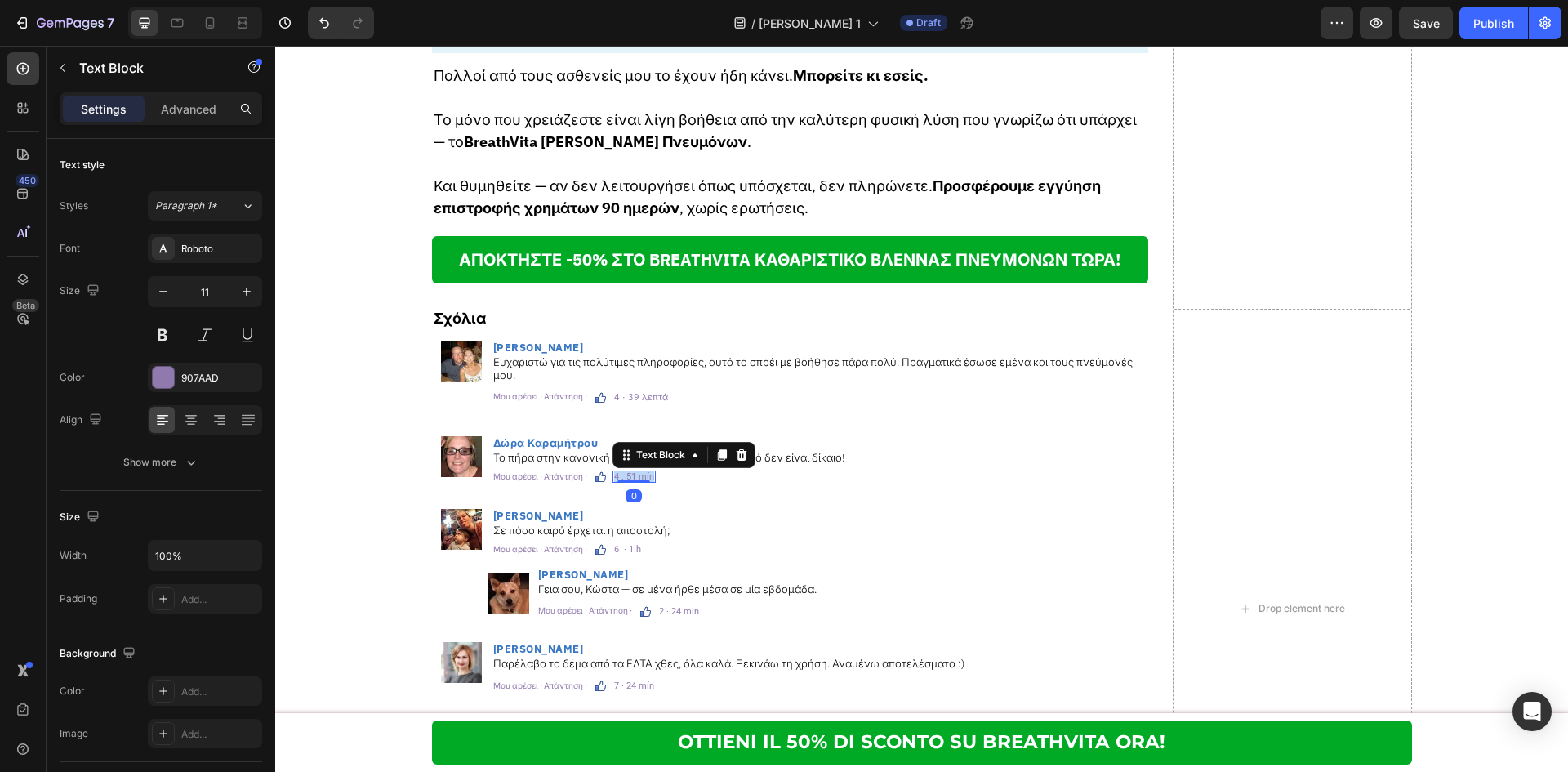
click at [638, 472] on p "4 . 51 mín" at bounding box center [634, 477] width 40 height 9
click at [219, 255] on div "Roboto" at bounding box center [219, 249] width 77 height 15
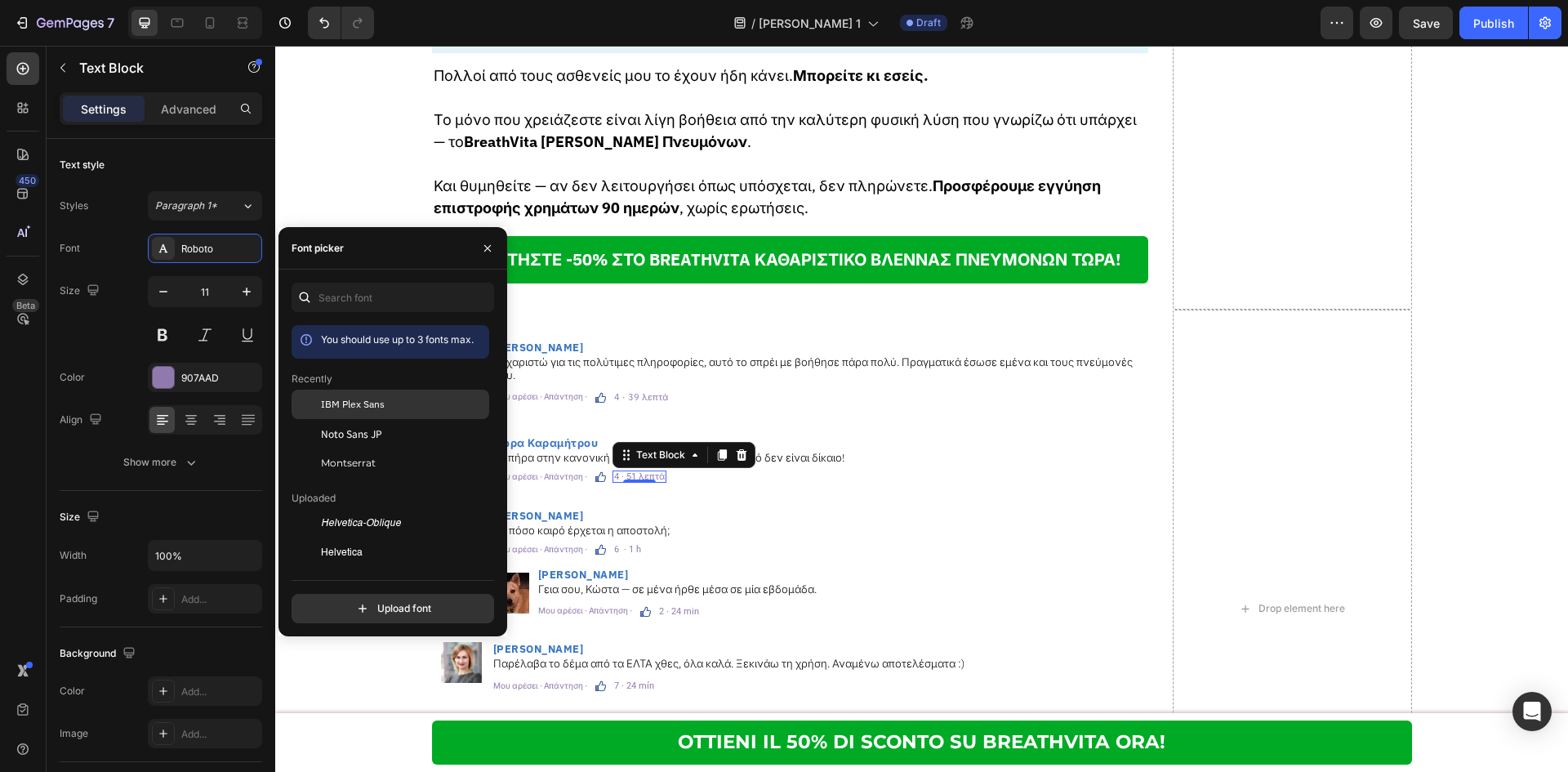
drag, startPoint x: 385, startPoint y: 407, endPoint x: 429, endPoint y: 418, distance: 45.4
click at [385, 406] on div "IBM Plex Sans" at bounding box center [403, 404] width 165 height 15
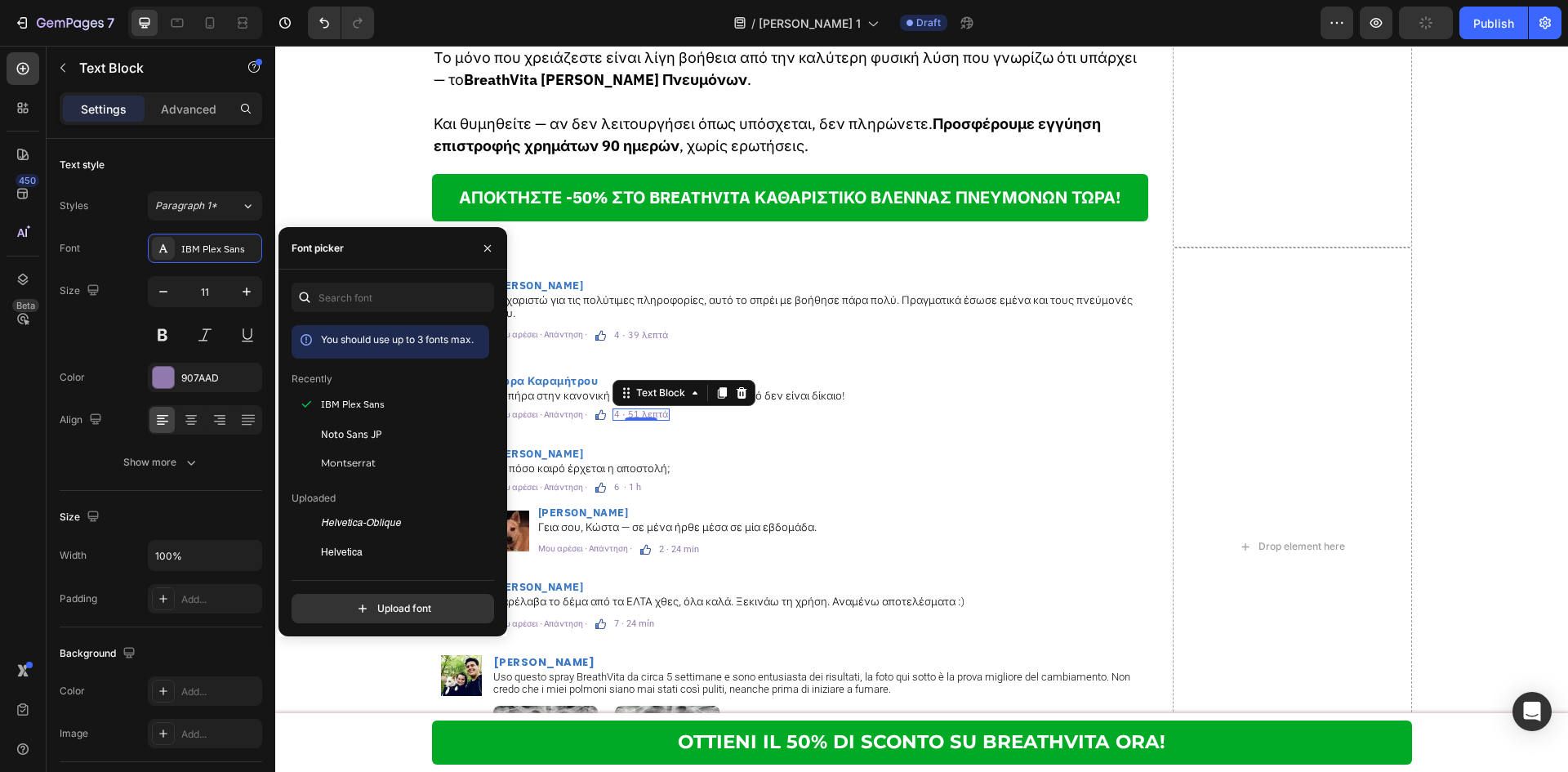
scroll to position [9611, 0]
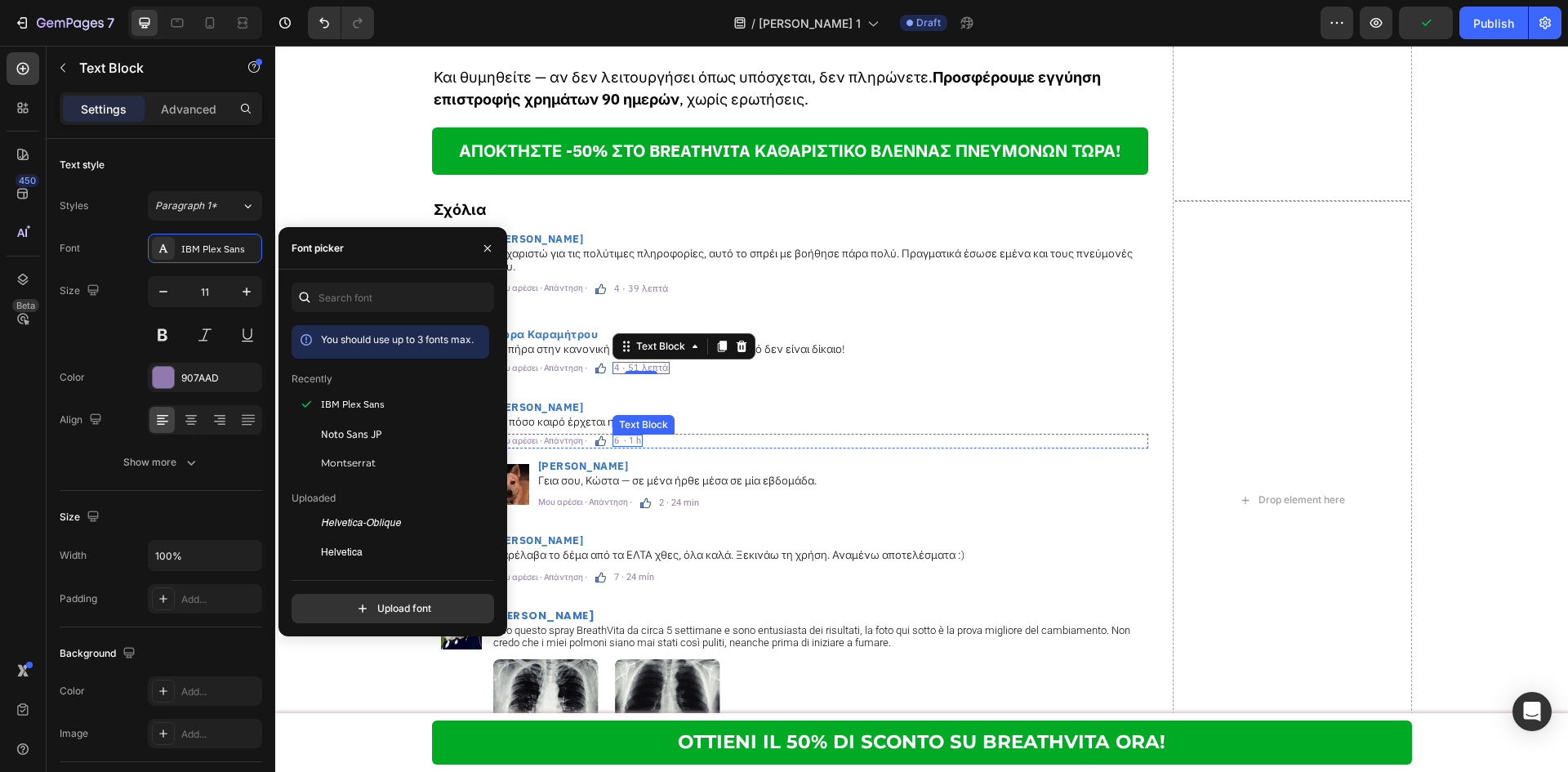
click at [631, 436] on p "6 · 1 h" at bounding box center [627, 441] width 27 height 9
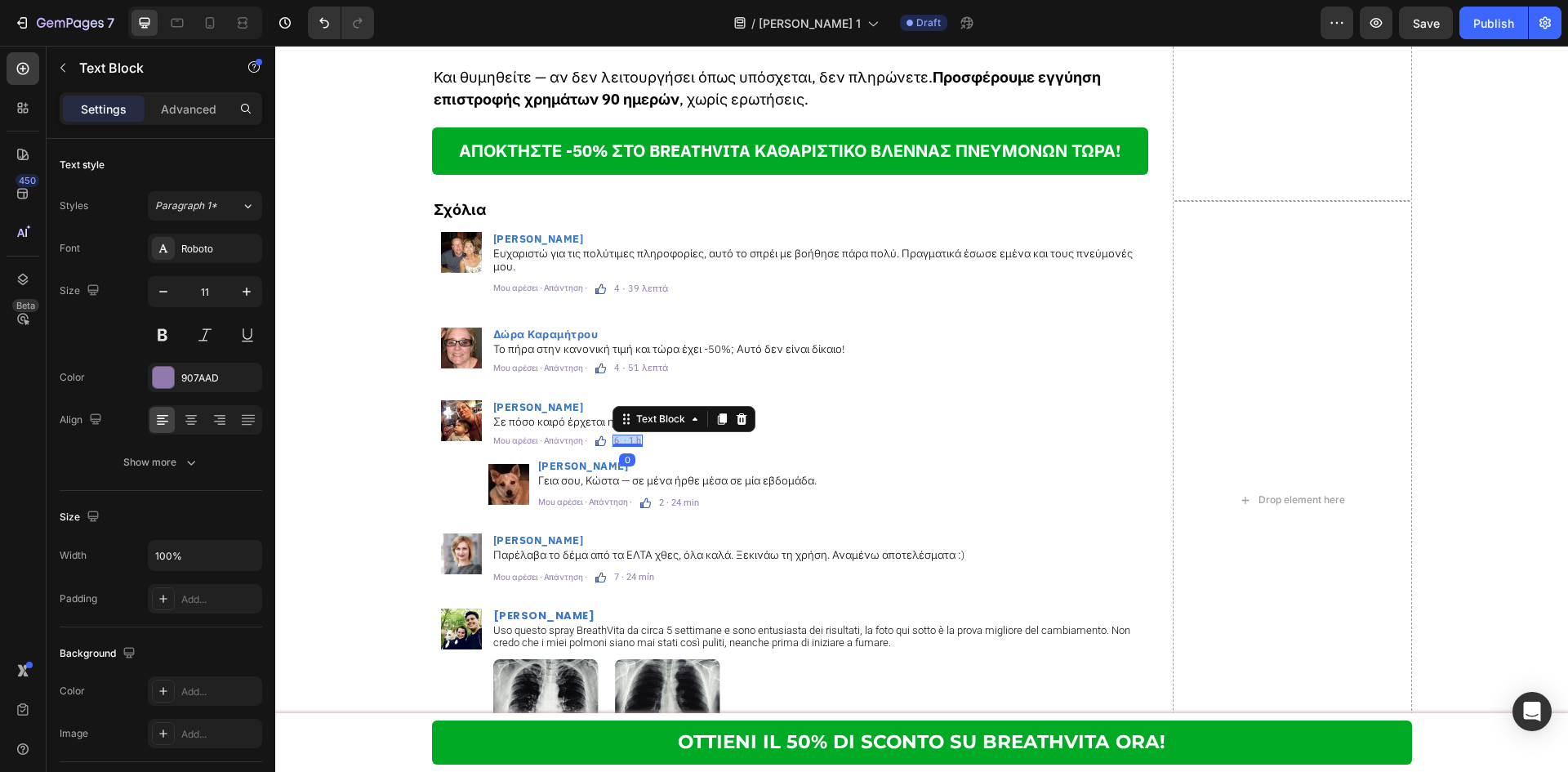
click at [631, 436] on p "6 · 1 h" at bounding box center [627, 441] width 27 height 9
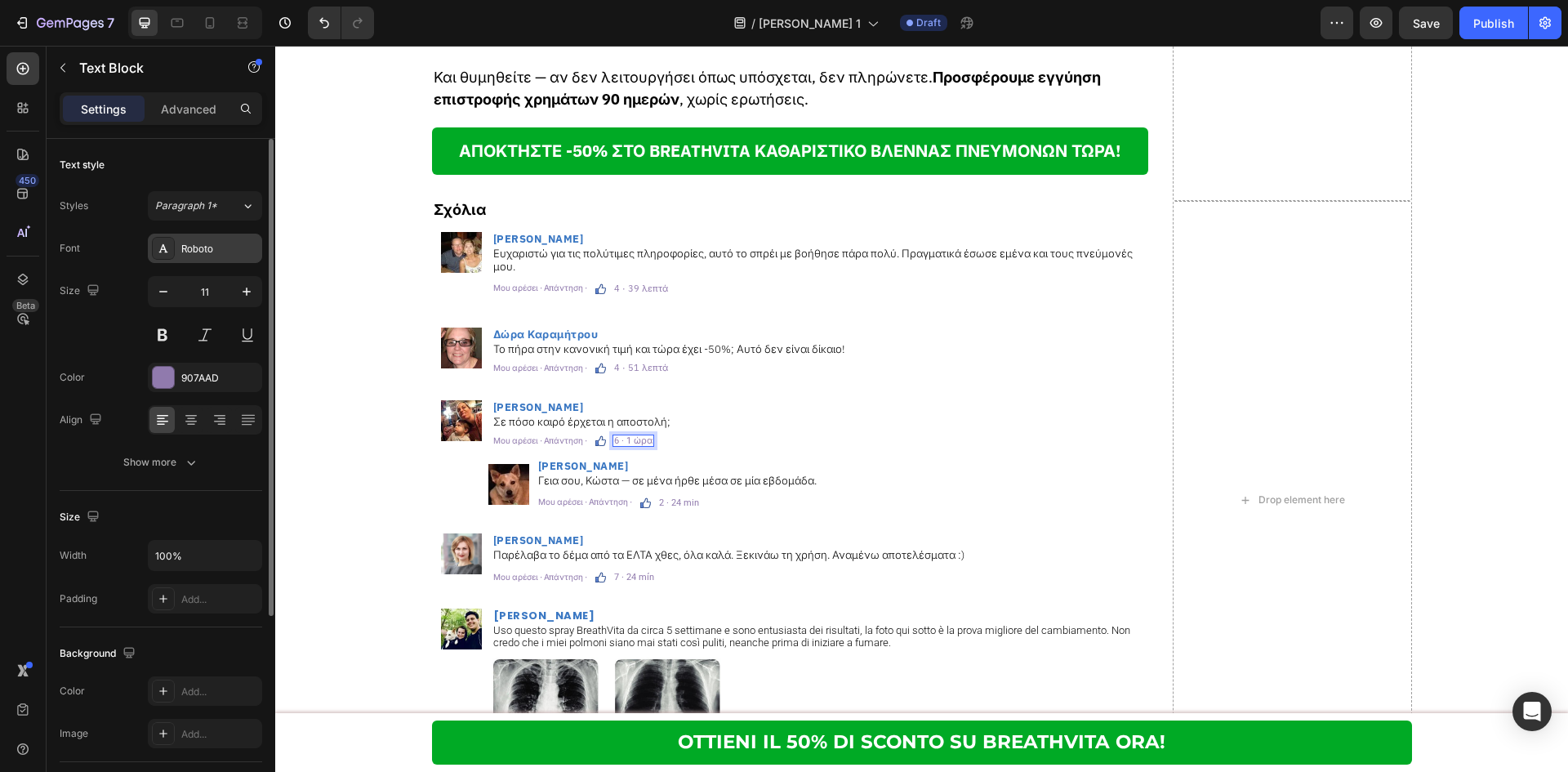
click at [218, 258] on div "Roboto" at bounding box center [204, 247] width 114 height 29
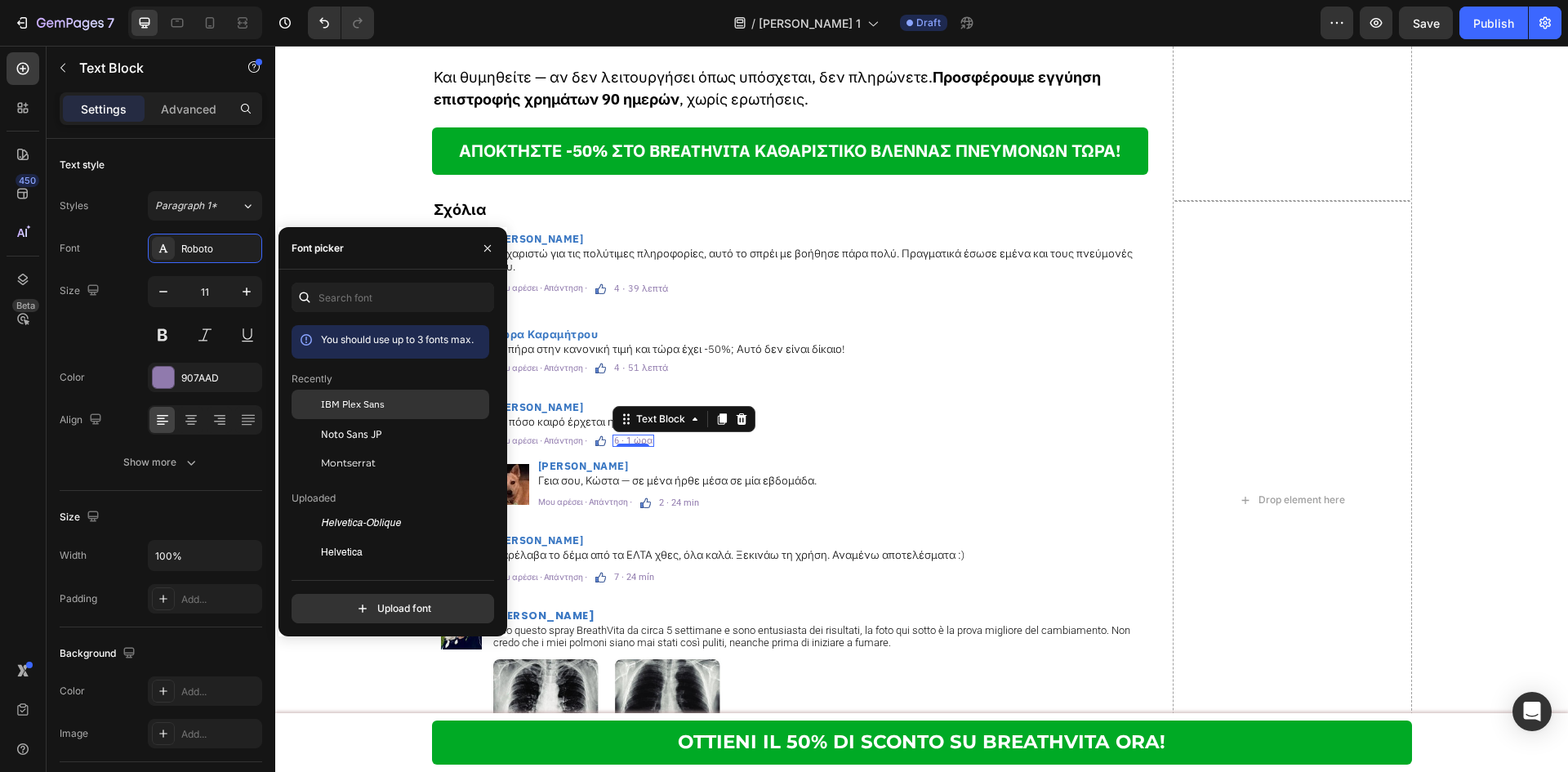
click at [343, 405] on span "IBM Plex Sans" at bounding box center [353, 404] width 63 height 15
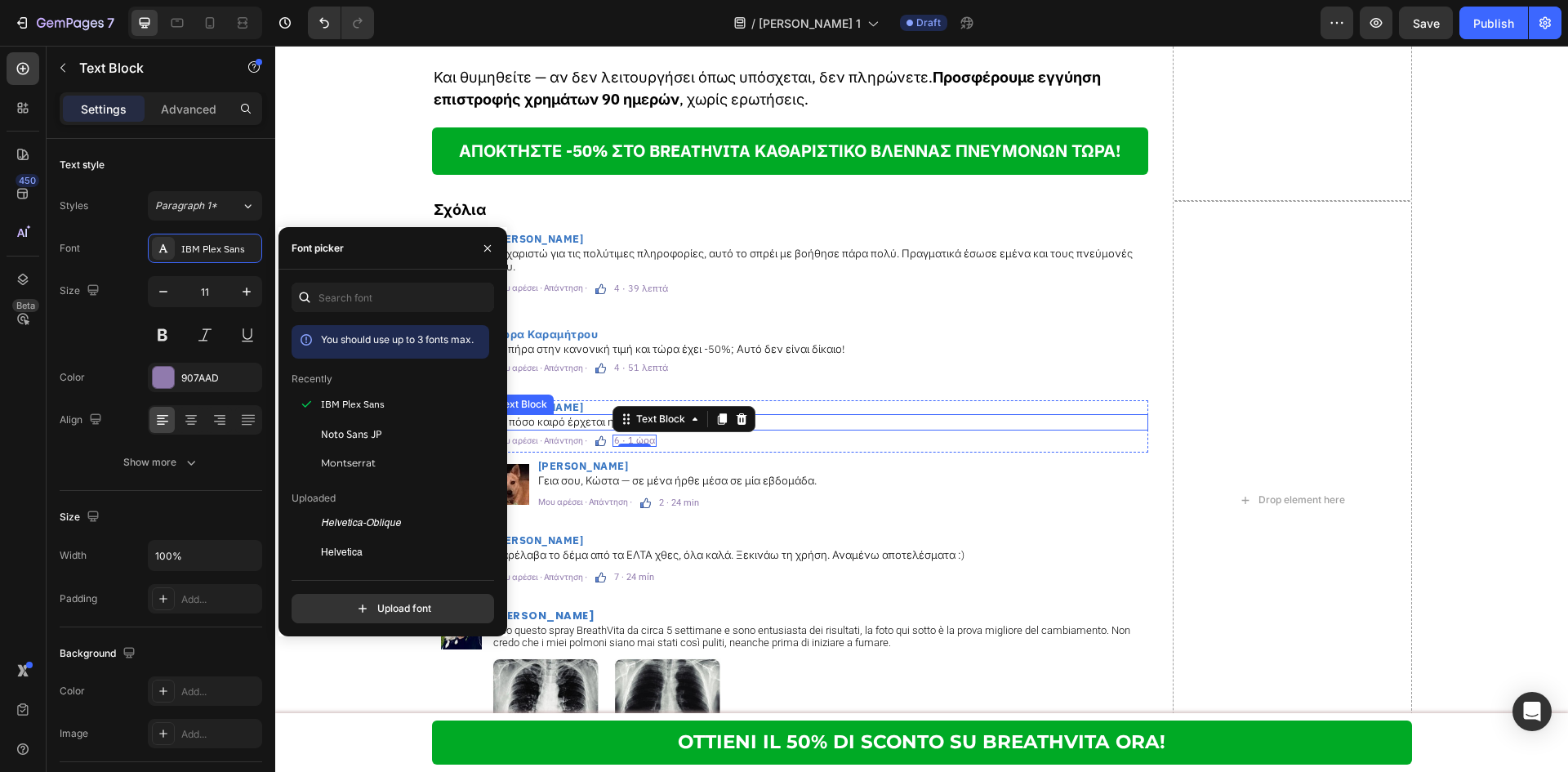
click at [567, 415] on p "Σε πόσο καιρό έρχεται η αποστολή;" at bounding box center [819, 422] width 653 height 13
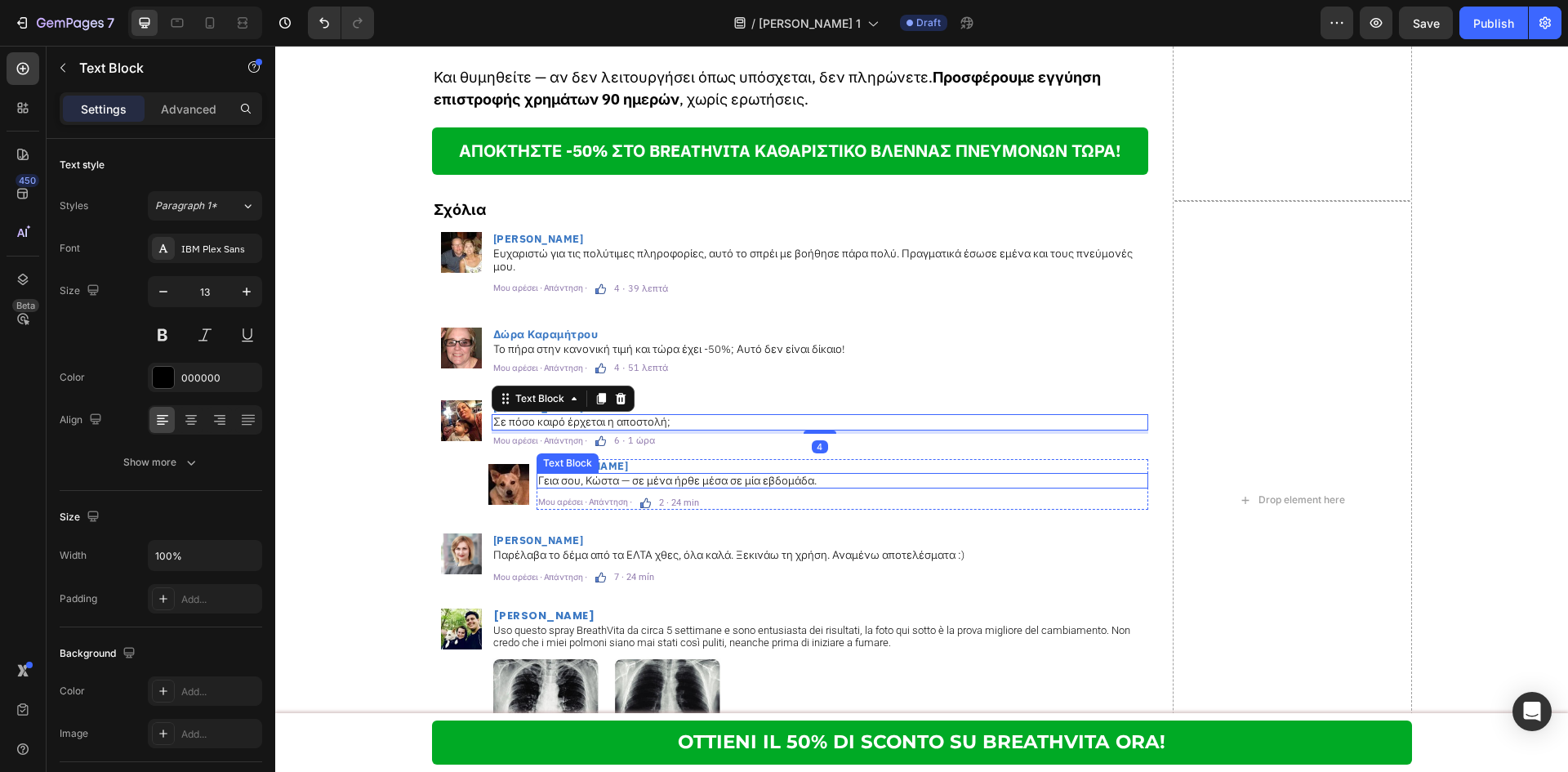
click at [725, 474] on p "Γεια σου, Κώστα — σε μένα ήρθε μέσα σε μία εβδομάδα." at bounding box center [843, 481] width 609 height 13
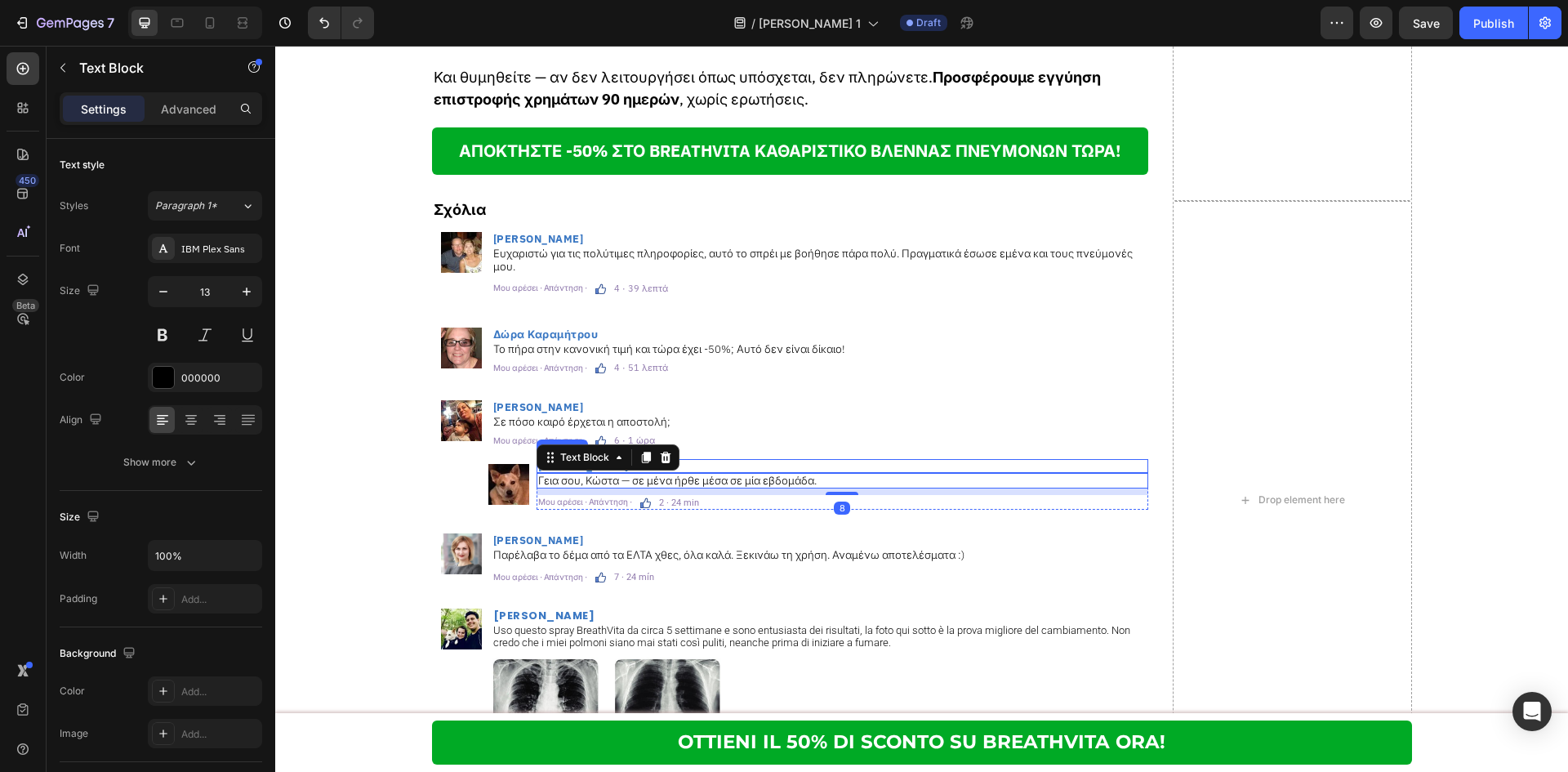
click at [737, 460] on p "[PERSON_NAME]" at bounding box center [843, 465] width 609 height 10
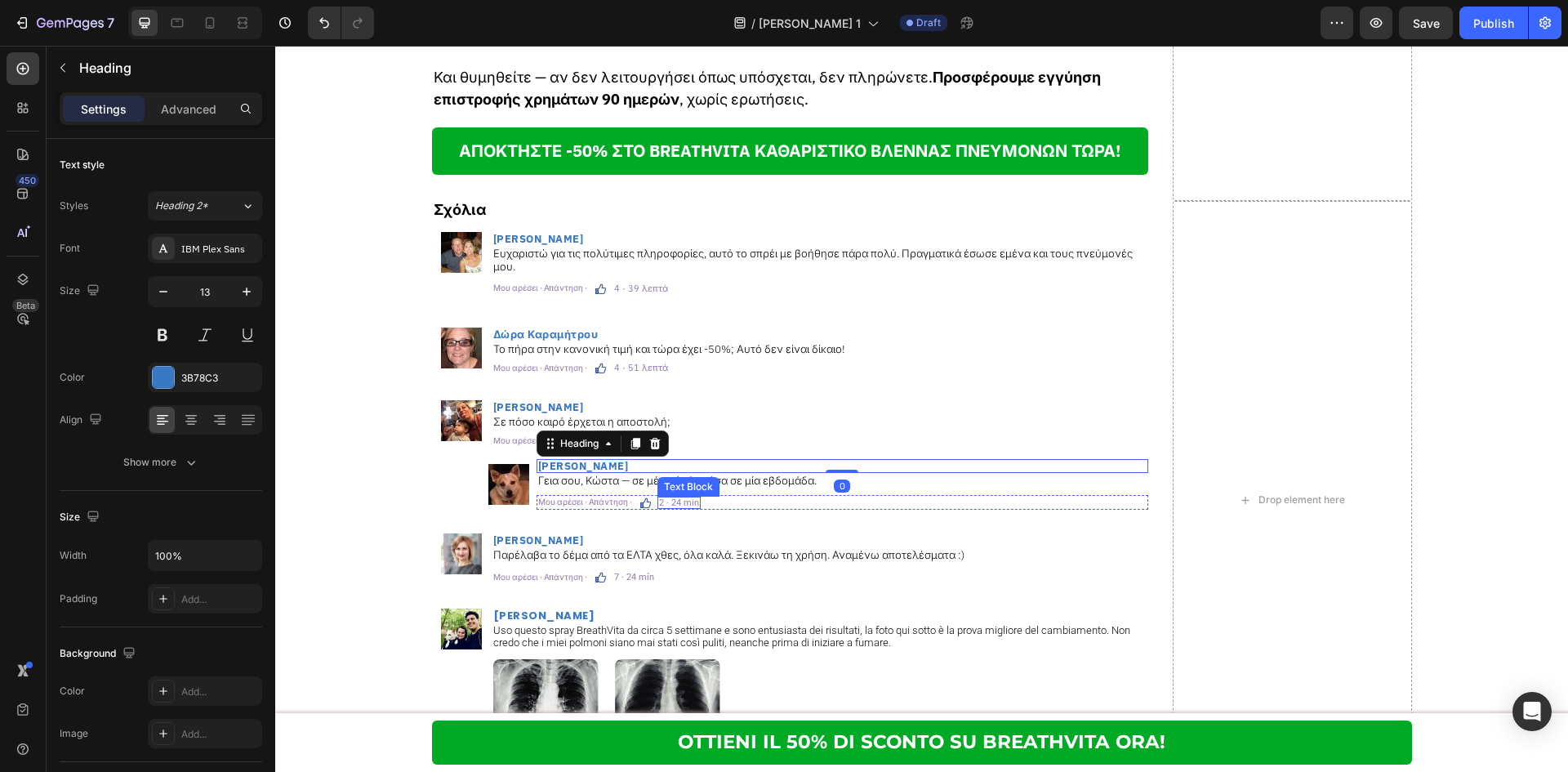
click at [676, 498] on p "2 · 24 min" at bounding box center [679, 503] width 40 height 9
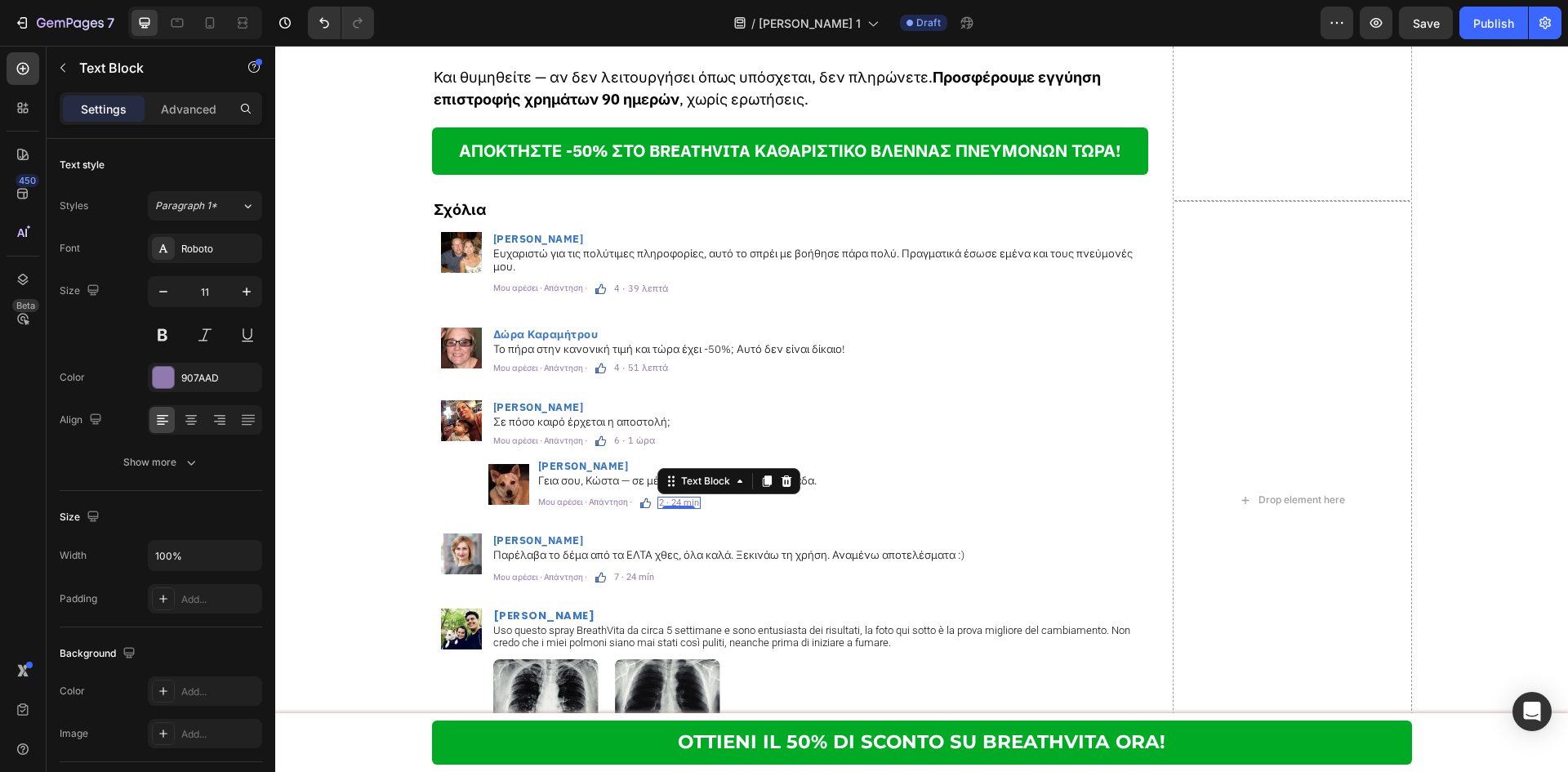
click at [673, 498] on p "2 · 24 min" at bounding box center [679, 503] width 40 height 9
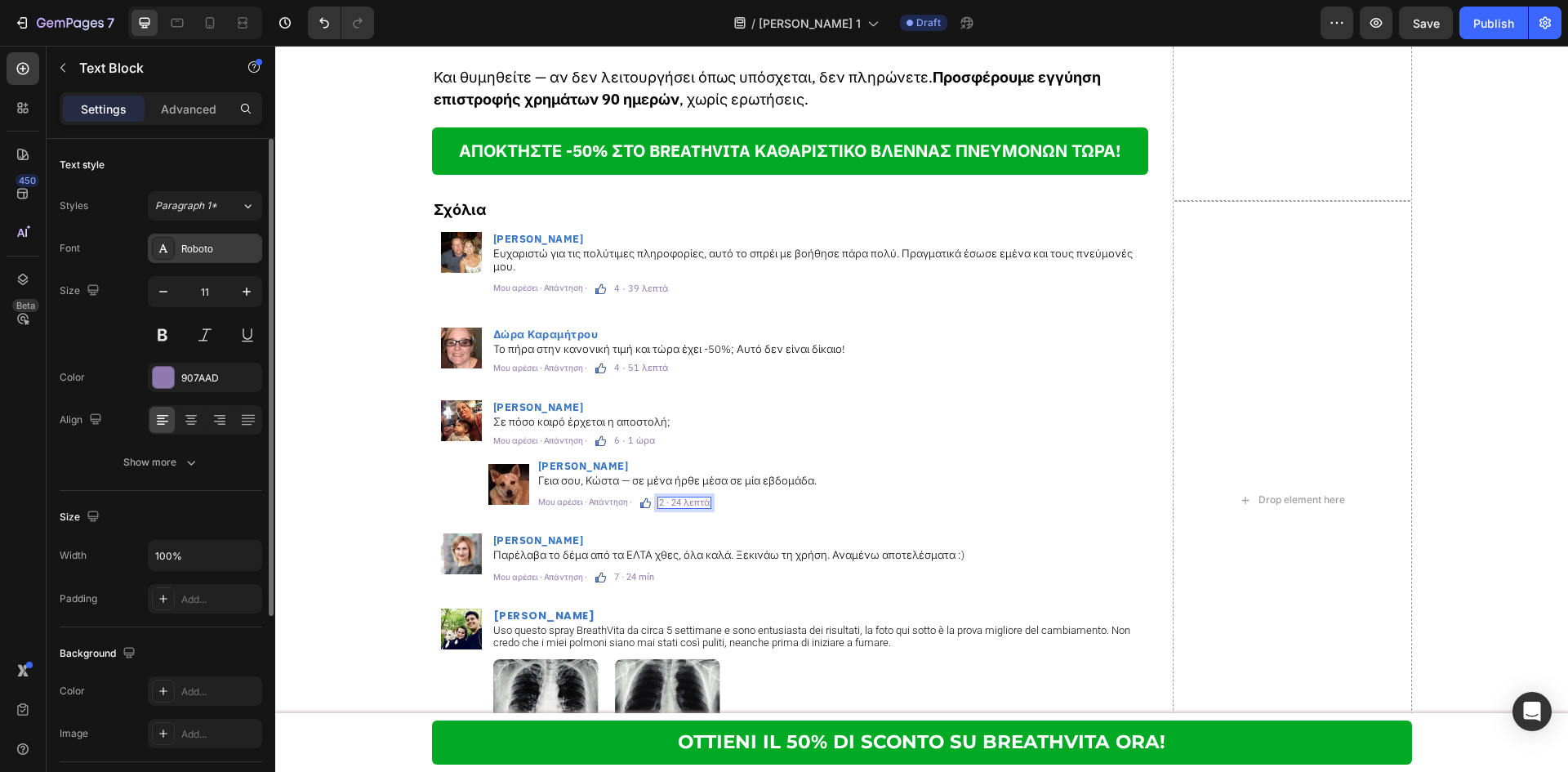
click at [182, 255] on div "Roboto" at bounding box center [219, 249] width 77 height 15
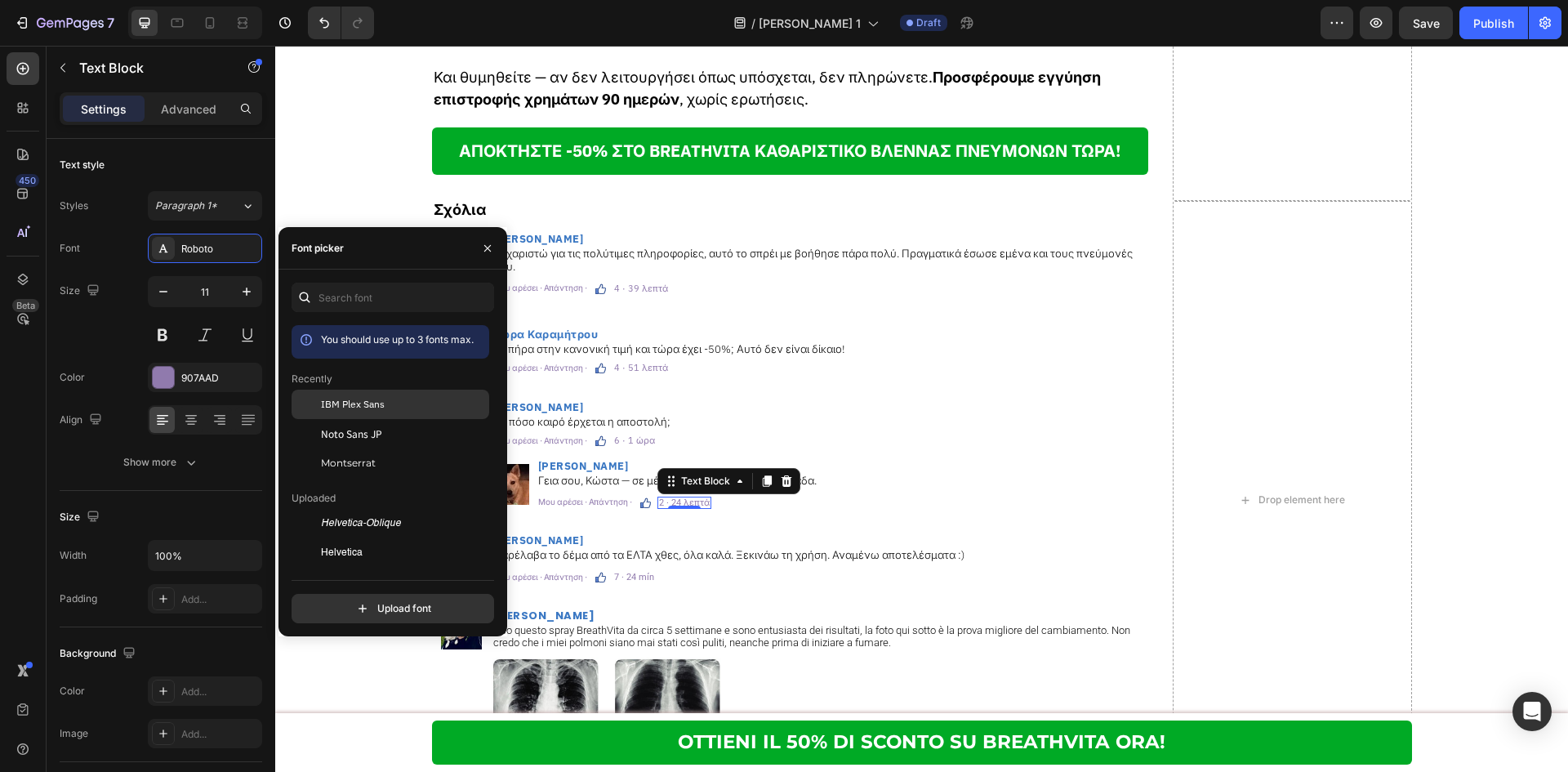
drag, startPoint x: 350, startPoint y: 396, endPoint x: 246, endPoint y: 404, distance: 104.3
click at [350, 509] on div "IBM Plex Sans" at bounding box center [390, 523] width 198 height 29
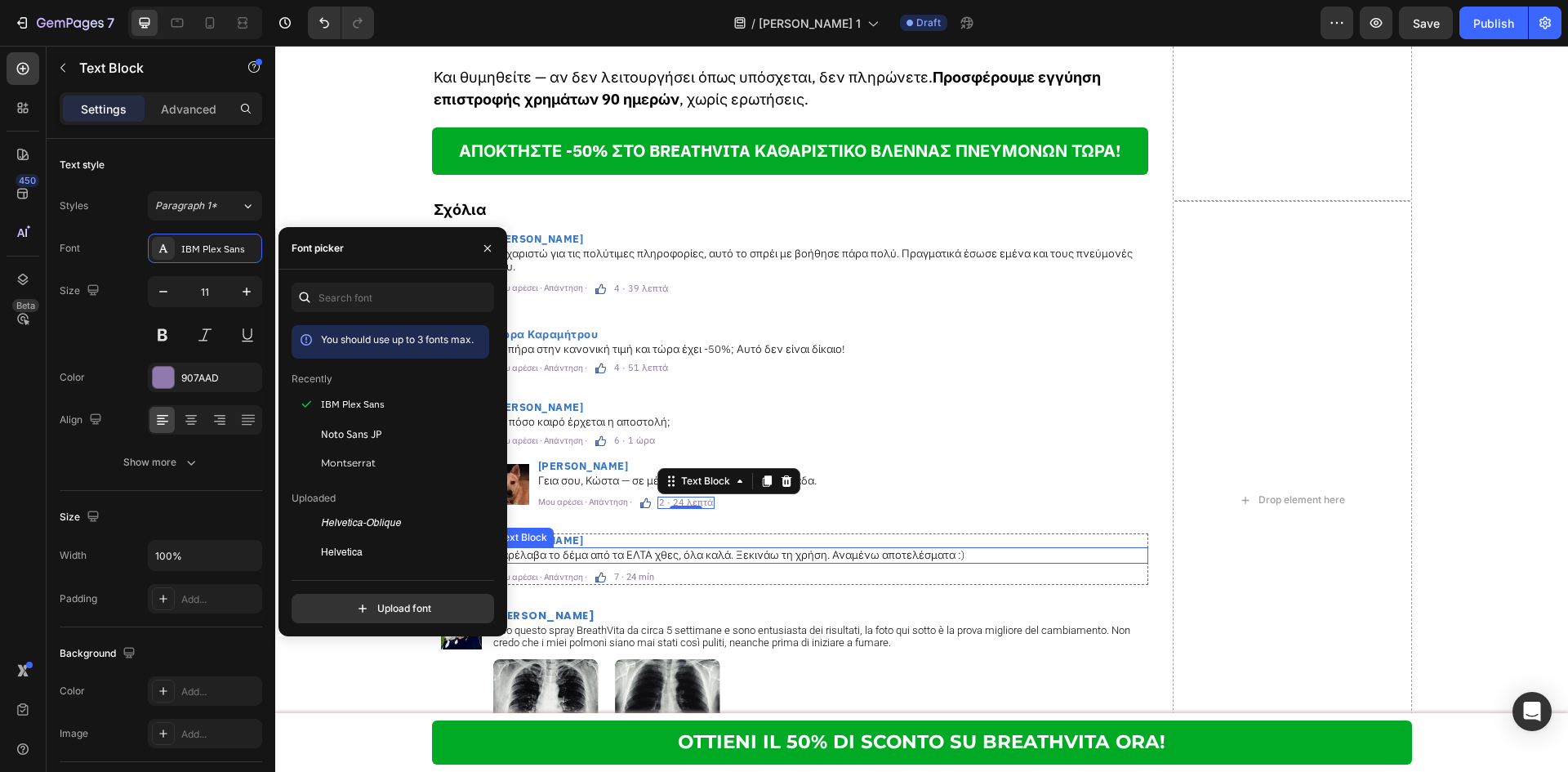
click at [641, 535] on p "[PERSON_NAME]" at bounding box center [819, 540] width 653 height 10
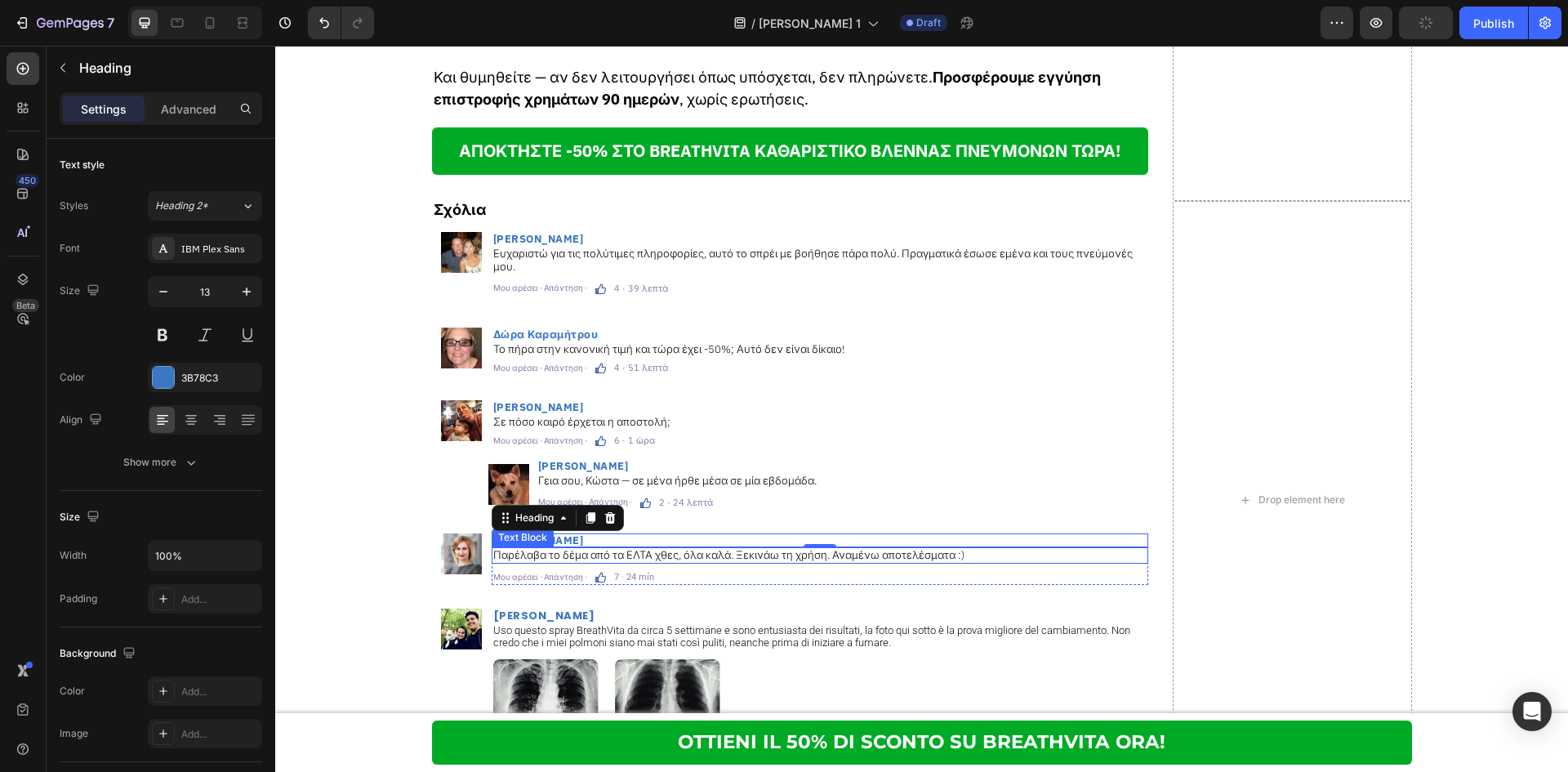
click at [617, 549] on p "Παρέλαβα το δέμα από τα ΕΛΤΑ χθες, όλα καλά. Ξεκινάω τη χρήση. Αναμένω αποτελέσ…" at bounding box center [819, 555] width 653 height 13
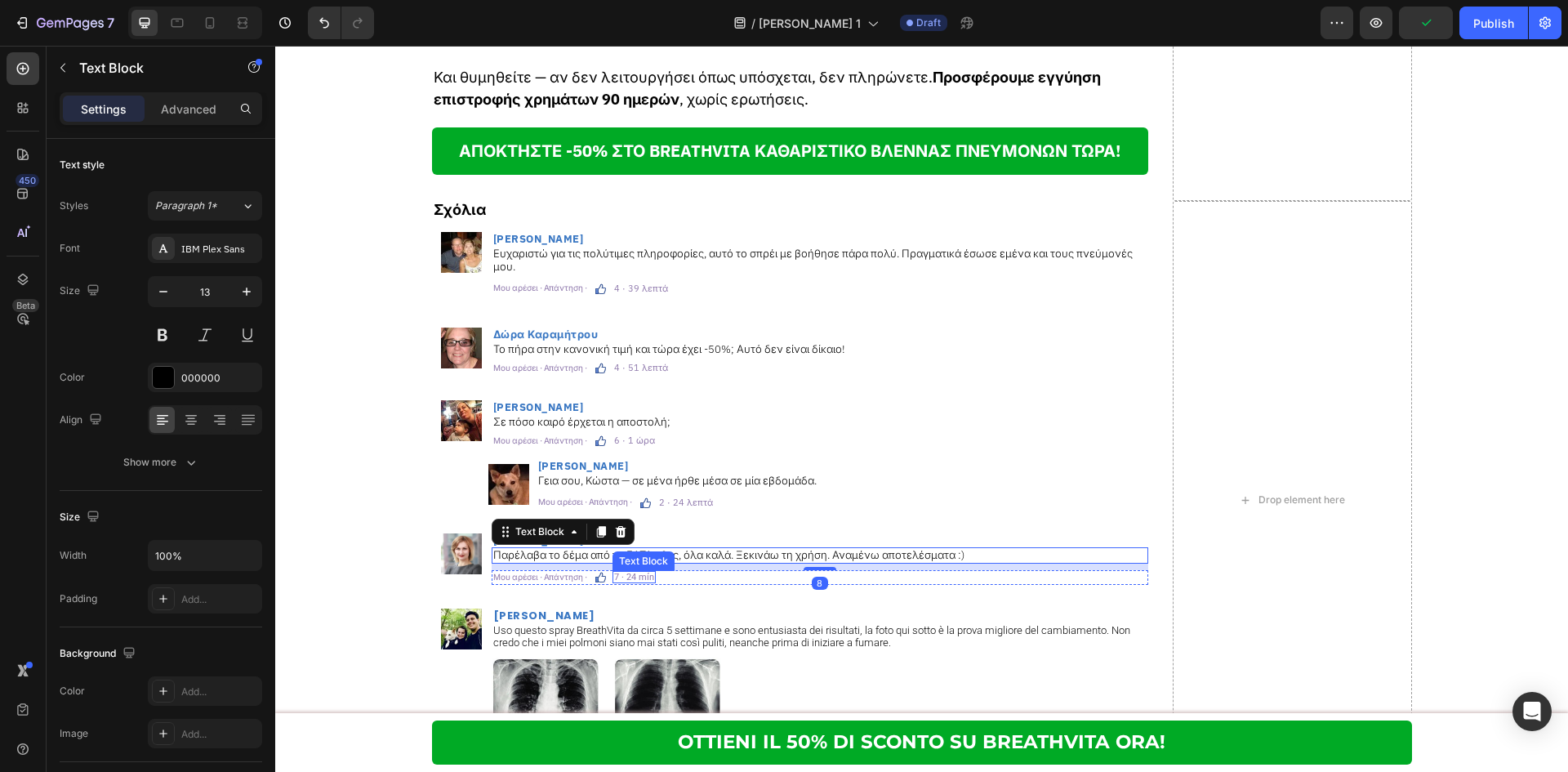
click at [630, 572] on p "7 · 24 mín" at bounding box center [634, 577] width 40 height 9
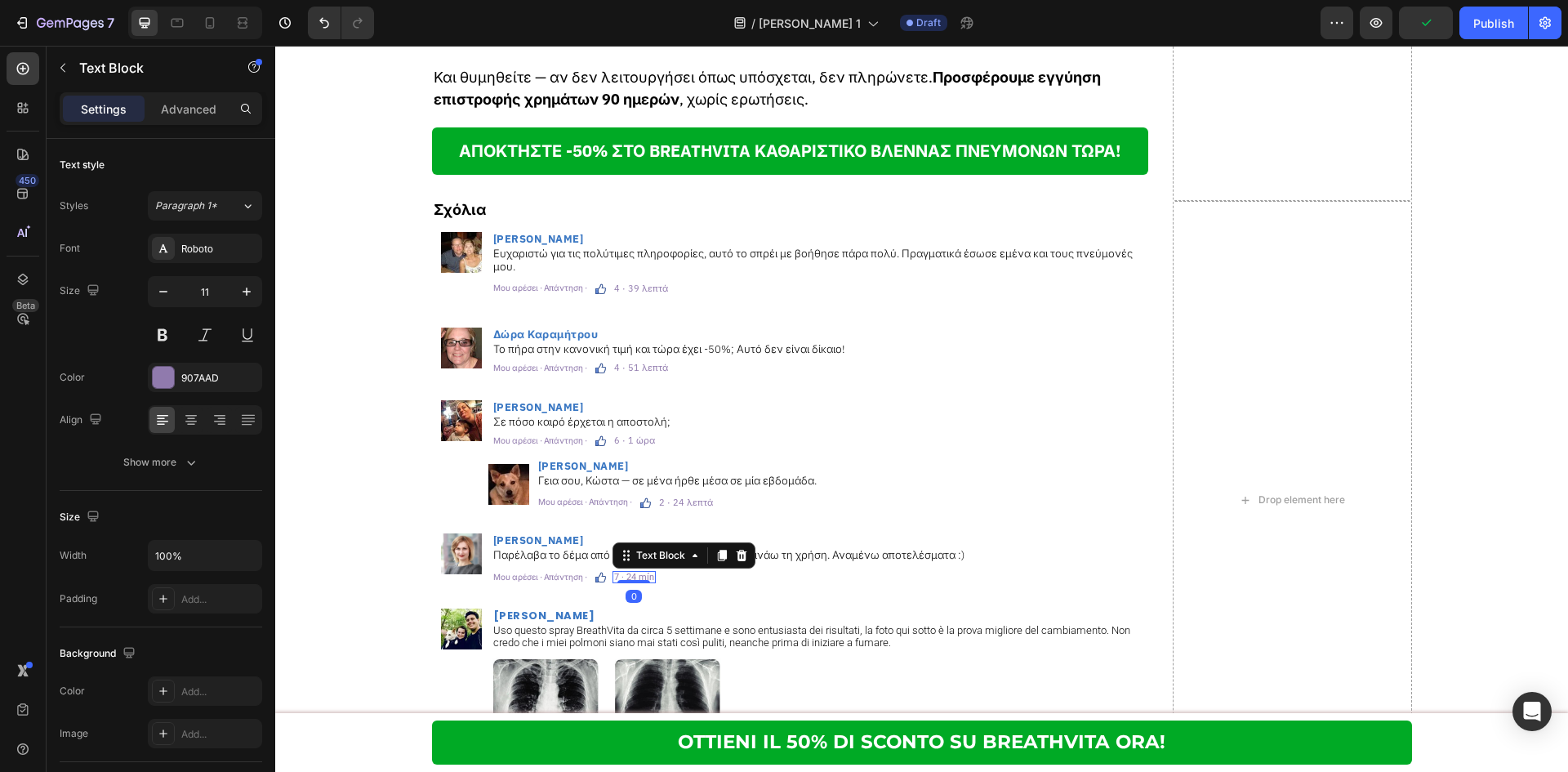
click at [630, 580] on div at bounding box center [633, 581] width 33 height 3
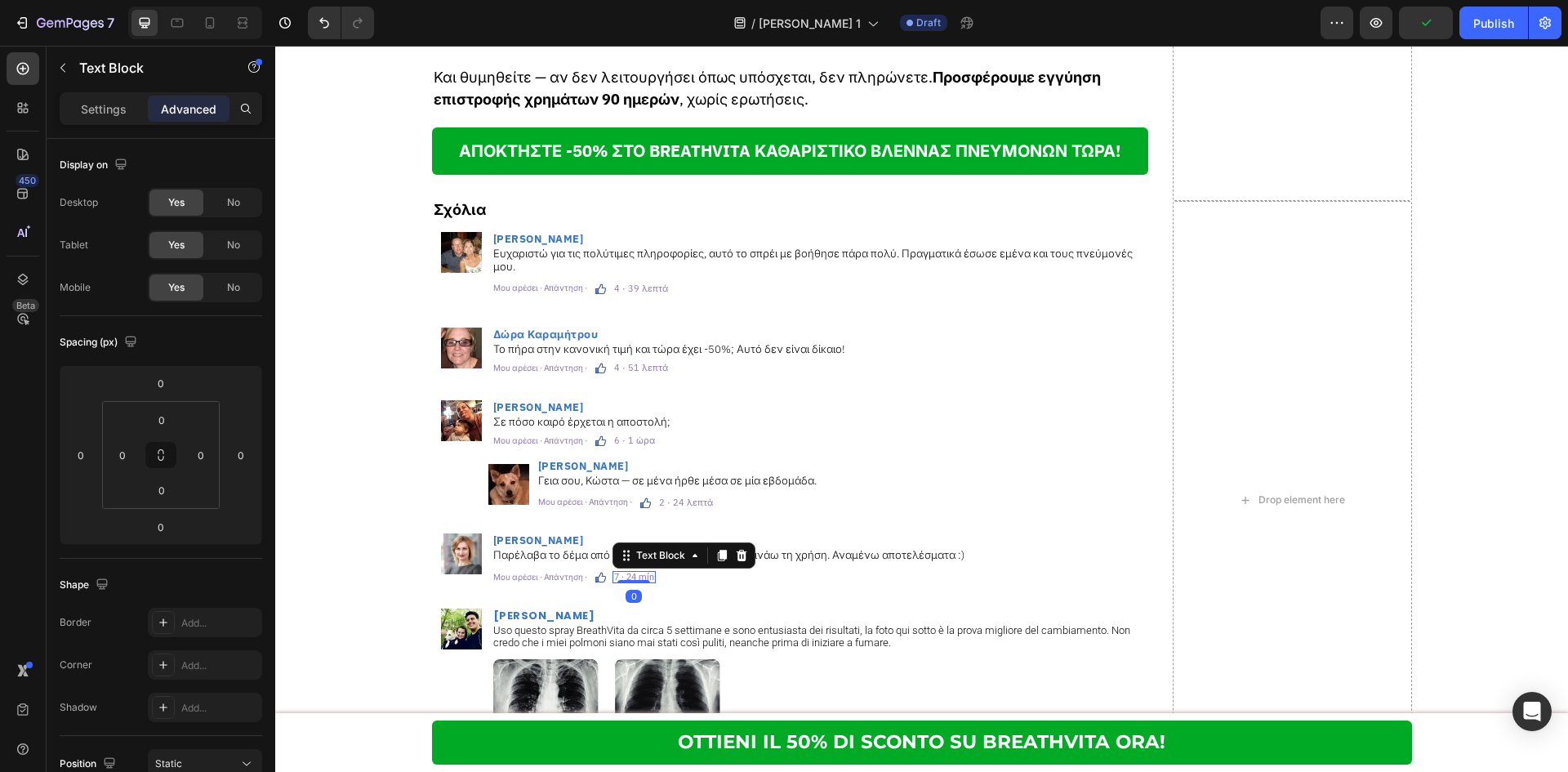
click at [631, 572] on p "7 · 24 mín" at bounding box center [634, 577] width 40 height 9
click at [110, 101] on p "Settings" at bounding box center [104, 109] width 46 height 17
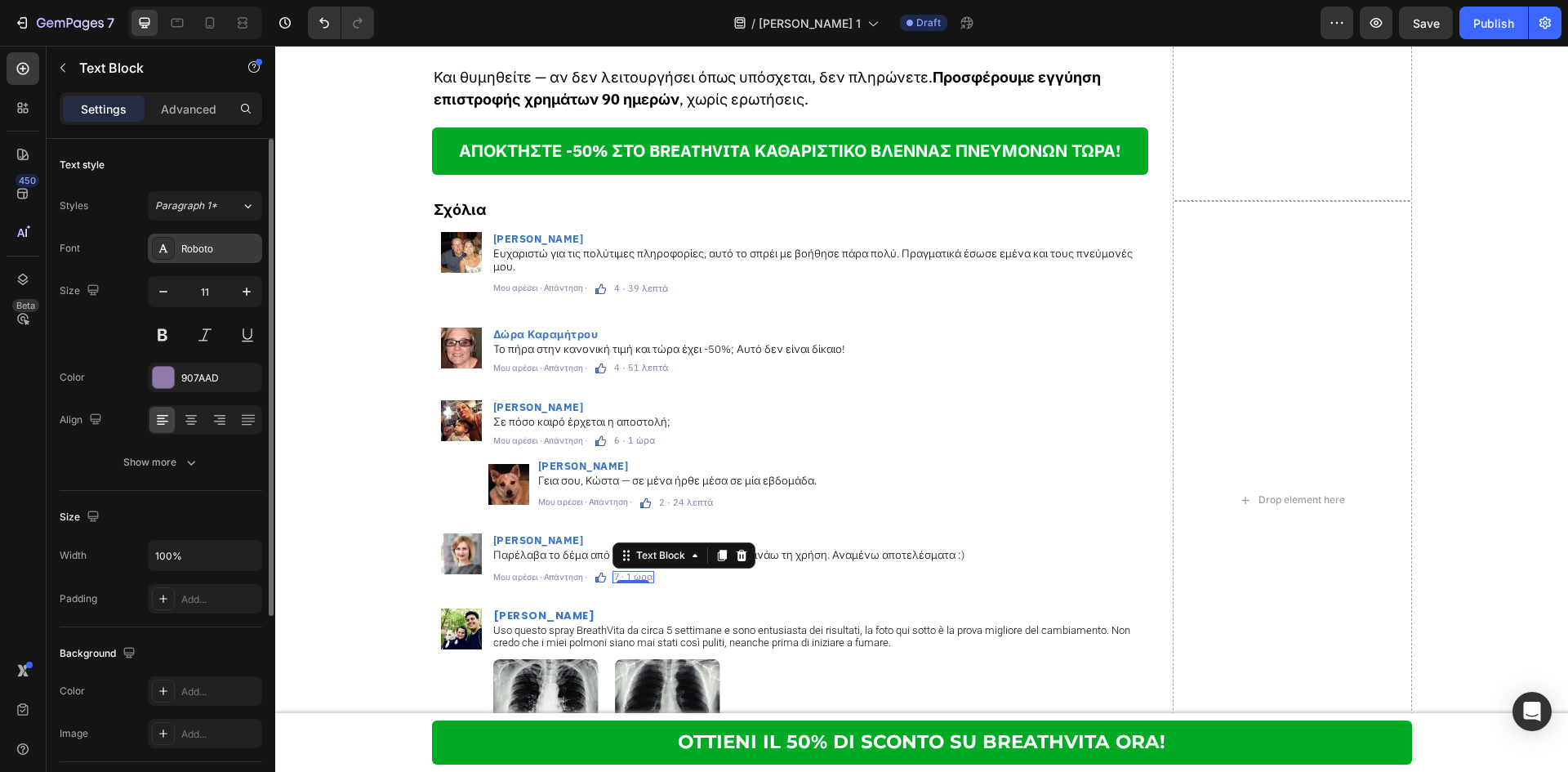
click at [216, 255] on div "Roboto" at bounding box center [219, 249] width 77 height 15
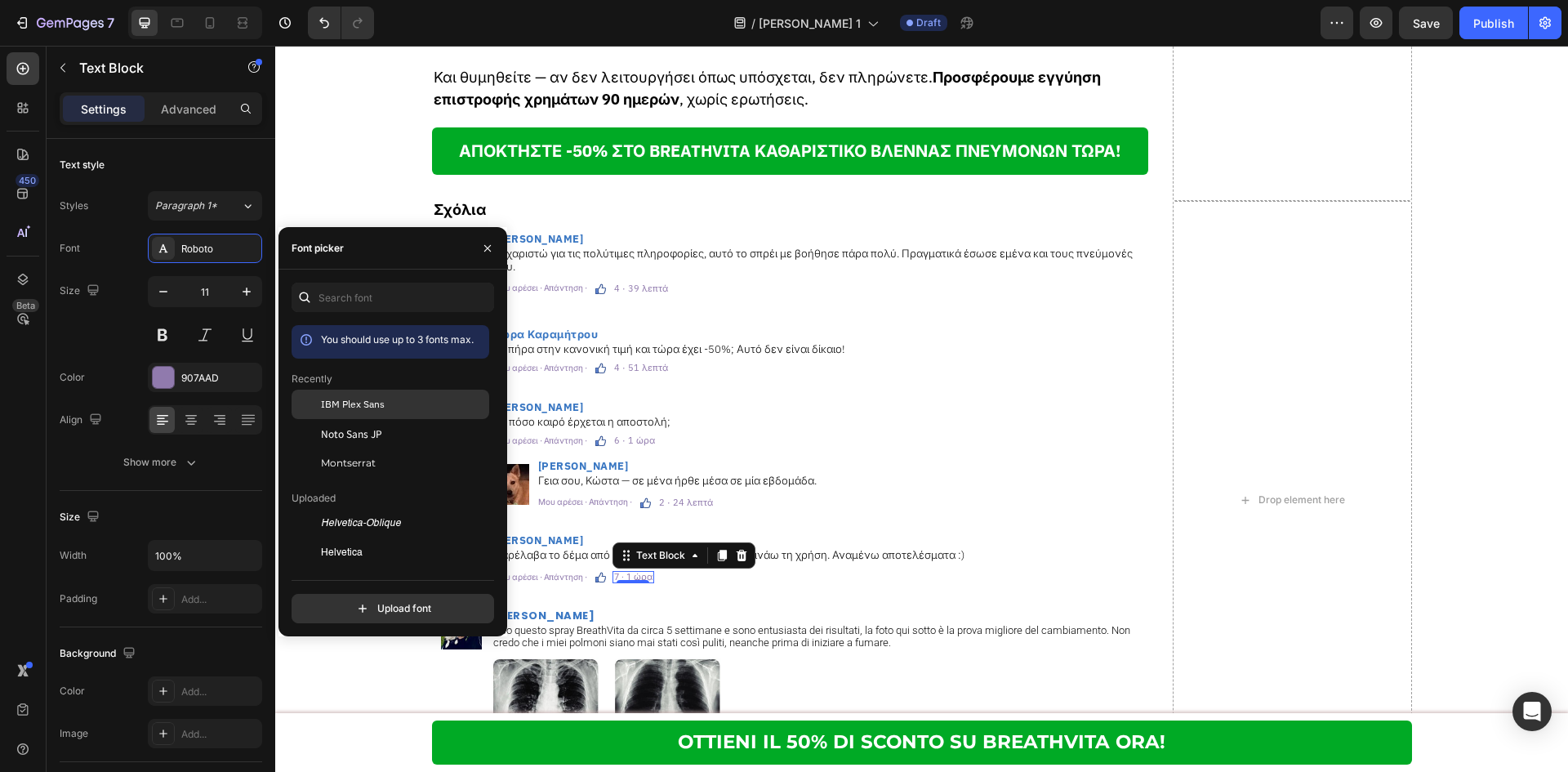
click at [337, 509] on div "IBM Plex Sans" at bounding box center [390, 523] width 198 height 29
click at [795, 571] on div "Σχόλια Text Block Image Σοφία Γεωργίου Heading Ευχαριστώ για τις πολύτιμες πληρ…" at bounding box center [791, 499] width 717 height 597
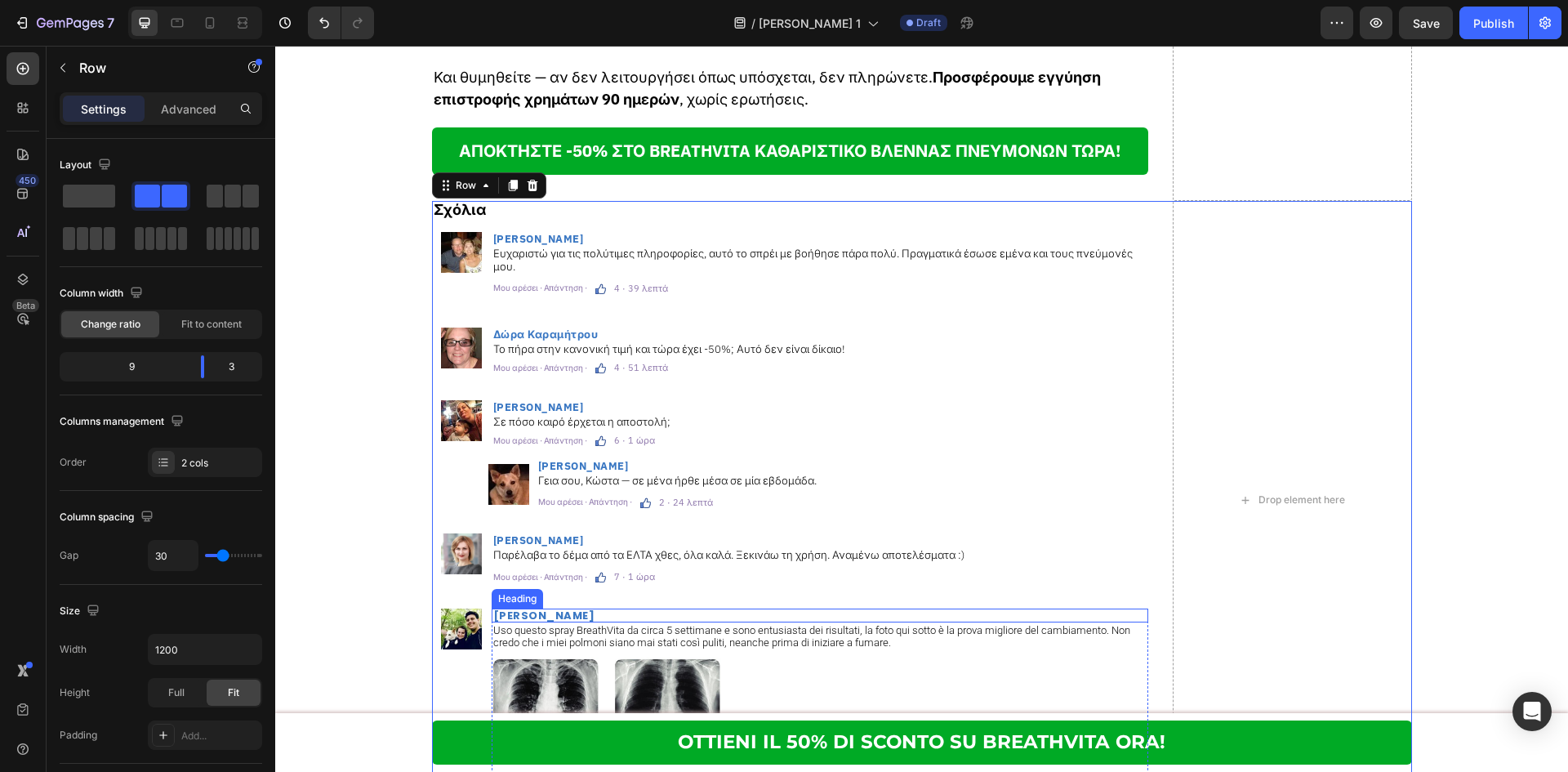
click at [780, 609] on h2 "Davide Esposito" at bounding box center [819, 615] width 656 height 14
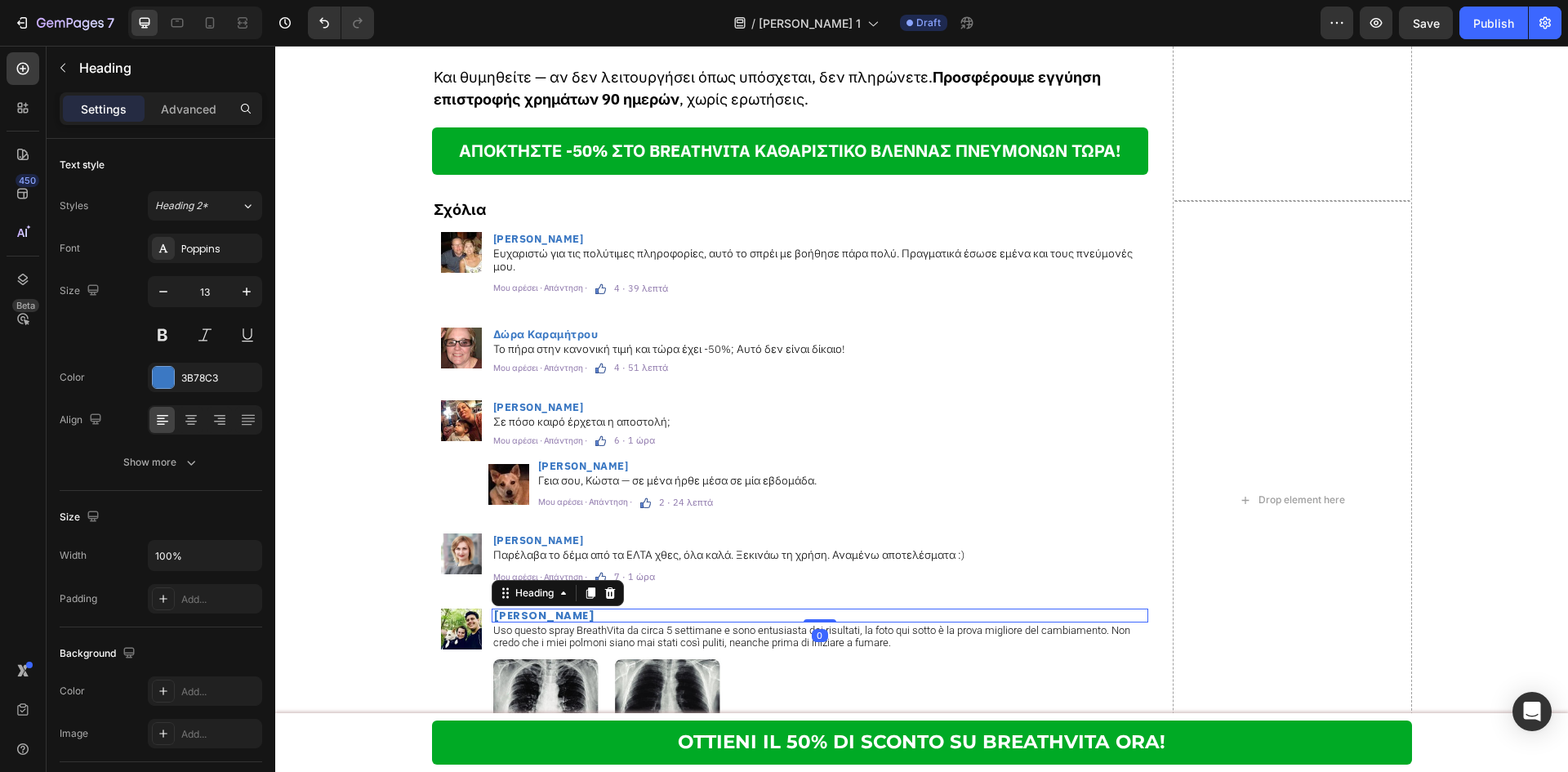
scroll to position [9720, 0]
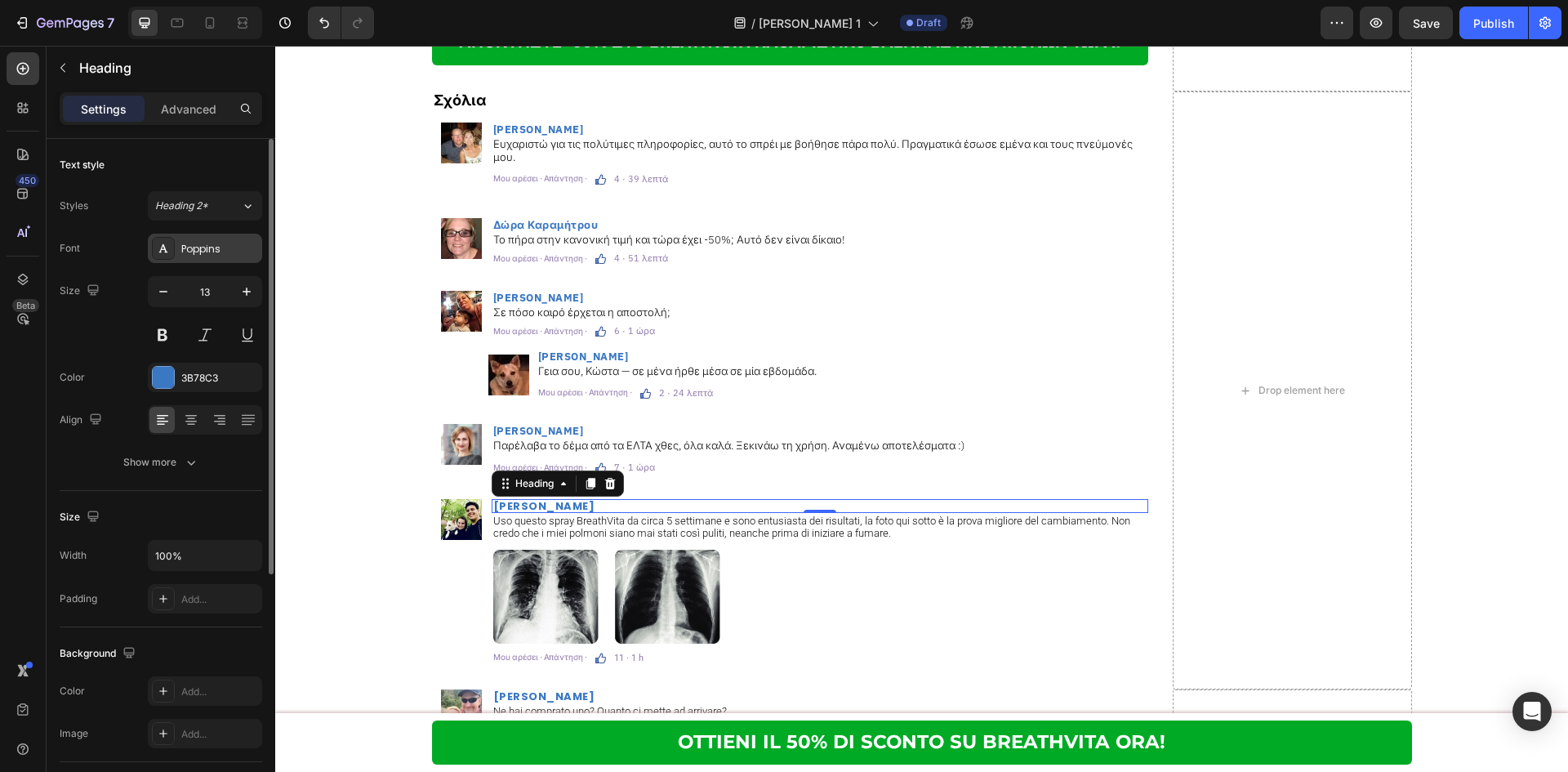
click at [199, 245] on div "Poppins" at bounding box center [219, 249] width 77 height 15
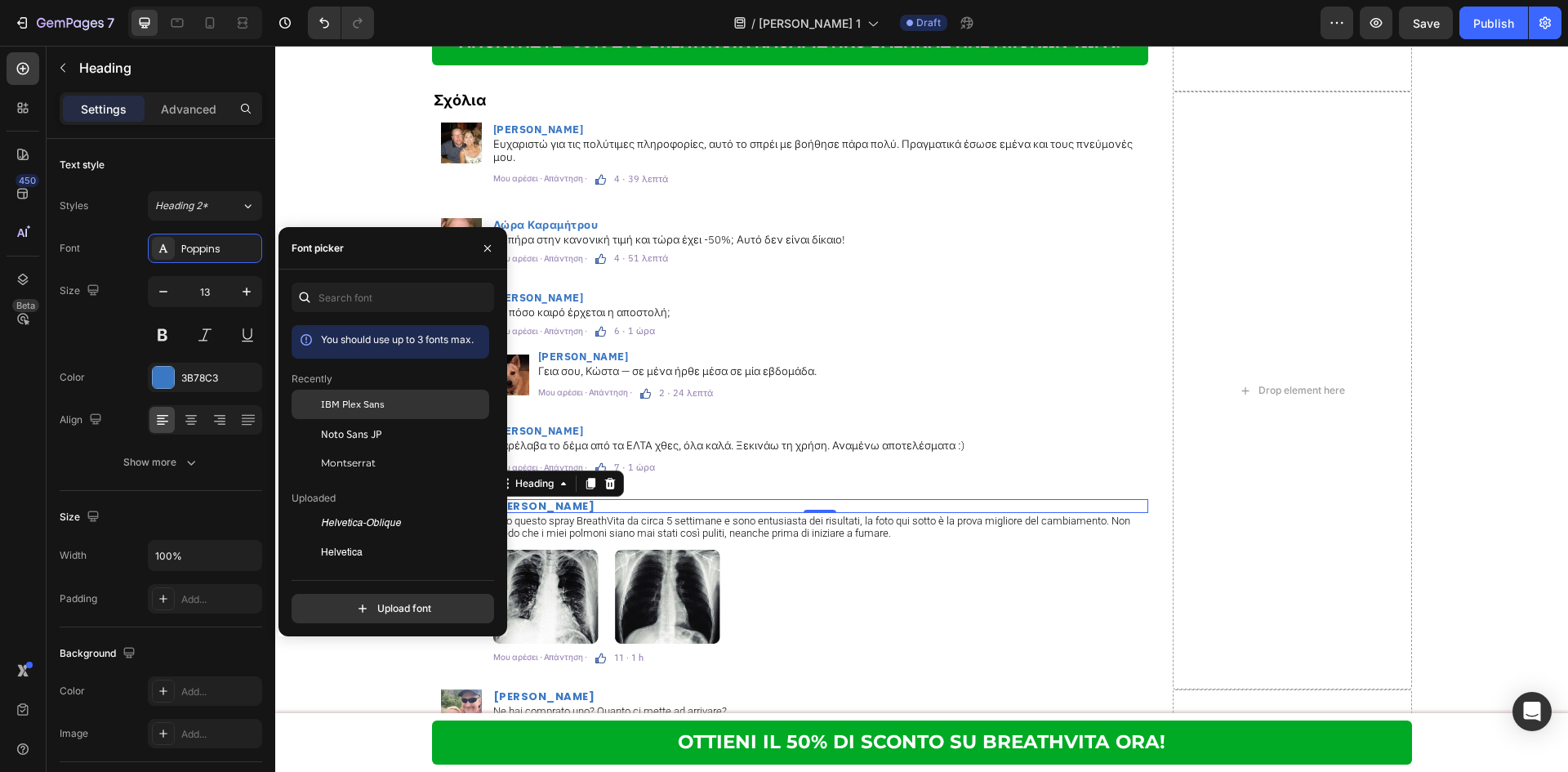
click at [310, 395] on div at bounding box center [305, 403] width 29 height 29
click at [576, 499] on h2 "Davide Esposito" at bounding box center [819, 506] width 656 height 14
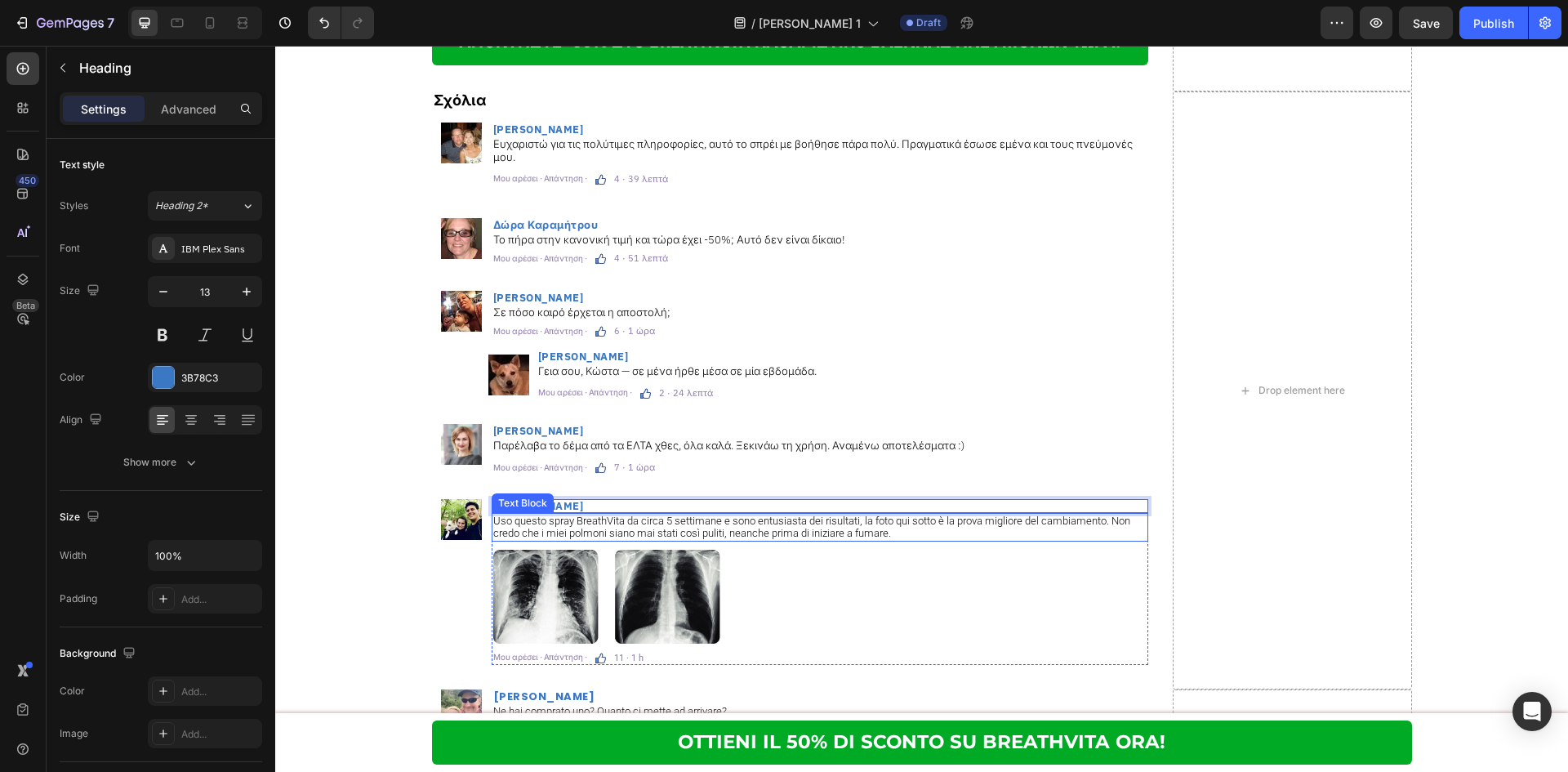
click at [607, 514] on p "Uso questo spray BreathVita da circa 5 settimane e sono entusiasta dei risultat…" at bounding box center [819, 526] width 653 height 25
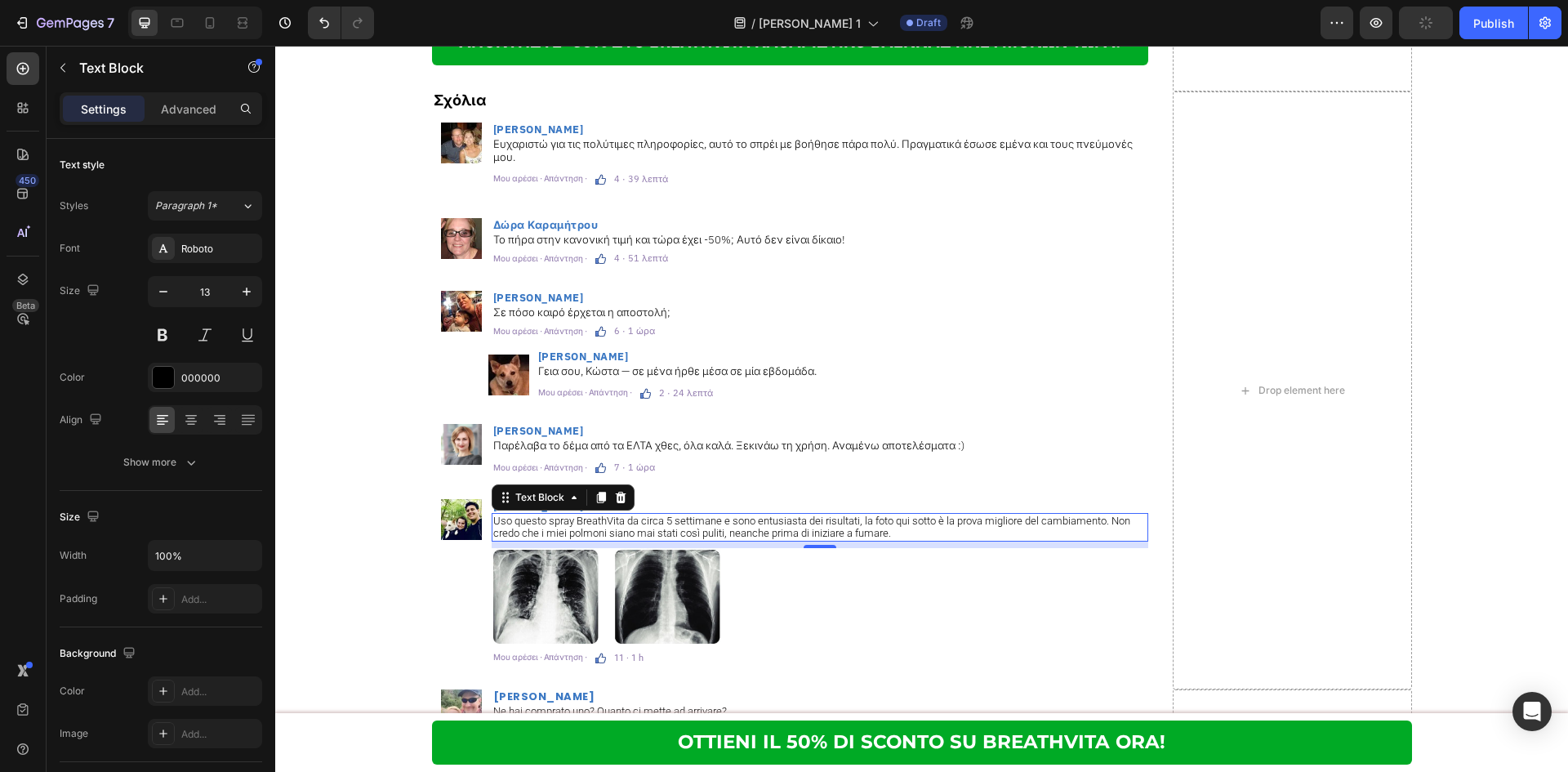
click at [806, 514] on p "Uso questo spray BreathVita da circa 5 settimane e sono entusiasta dei risultat…" at bounding box center [819, 526] width 653 height 25
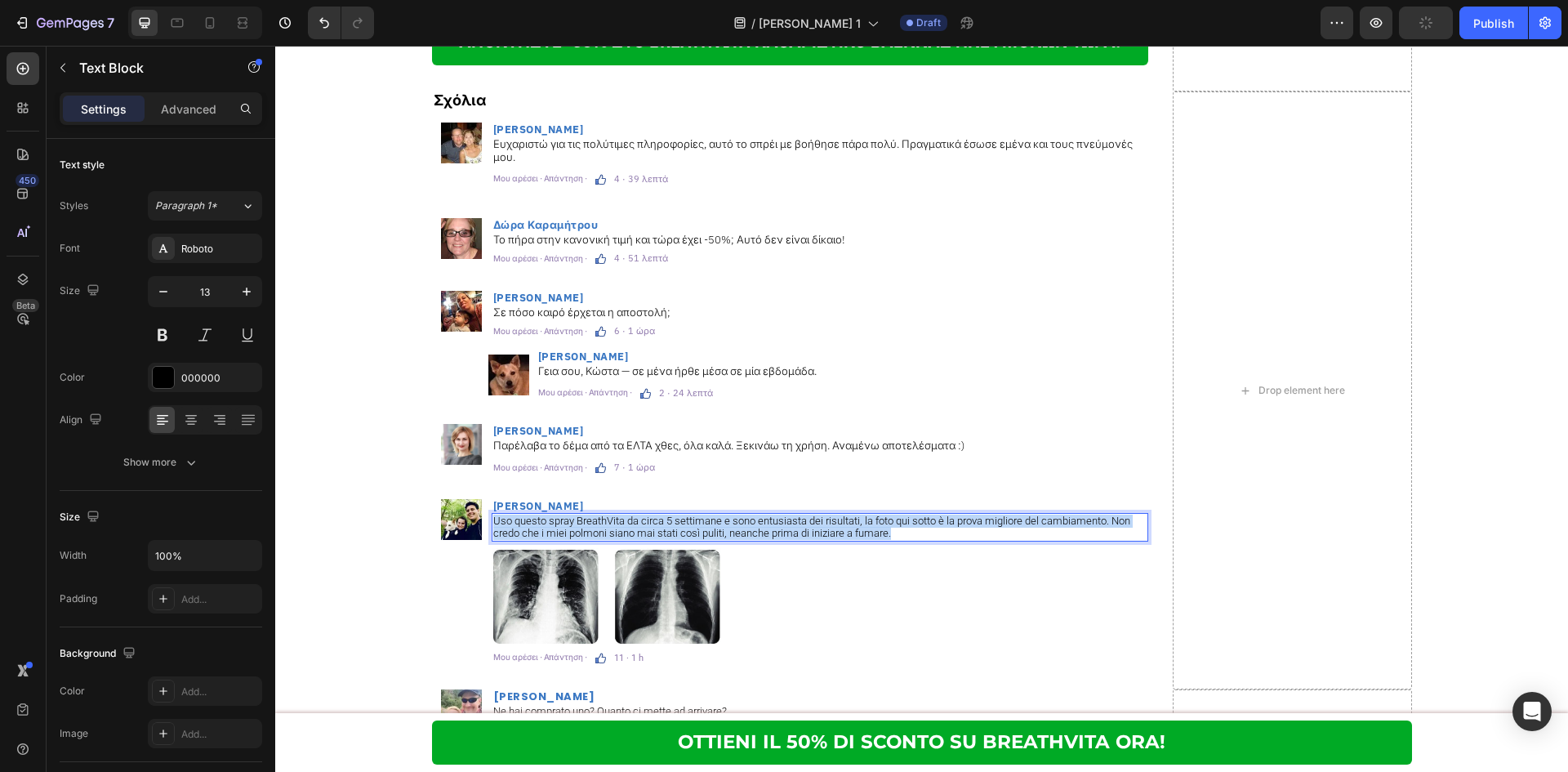
click at [806, 514] on p "Uso questo spray BreathVita da circa 5 settimane e sono entusiasta dei risultat…" at bounding box center [819, 526] width 653 height 25
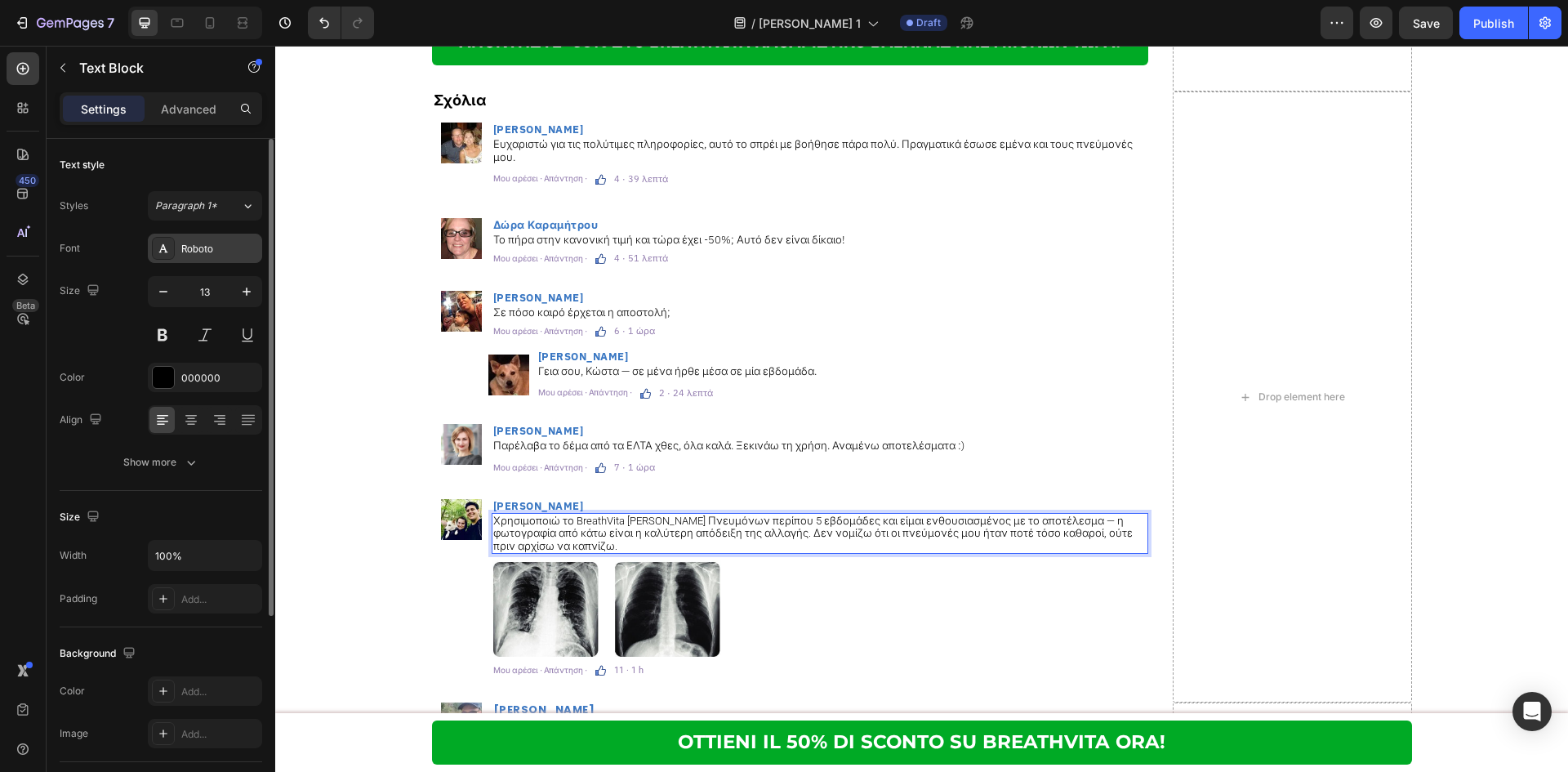
click at [211, 258] on div "Roboto" at bounding box center [204, 247] width 114 height 29
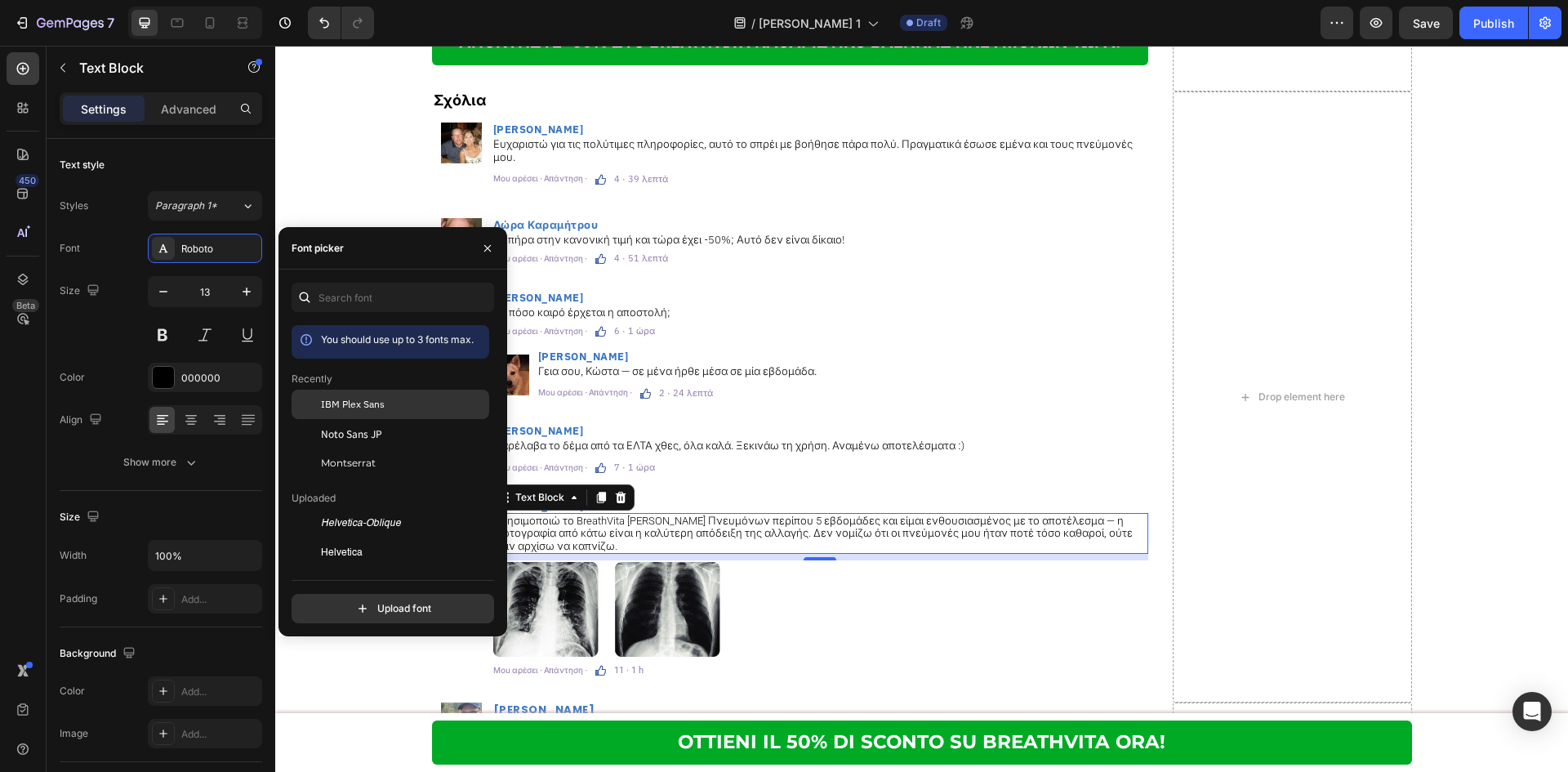
click at [352, 410] on span "IBM Plex Sans" at bounding box center [353, 404] width 63 height 15
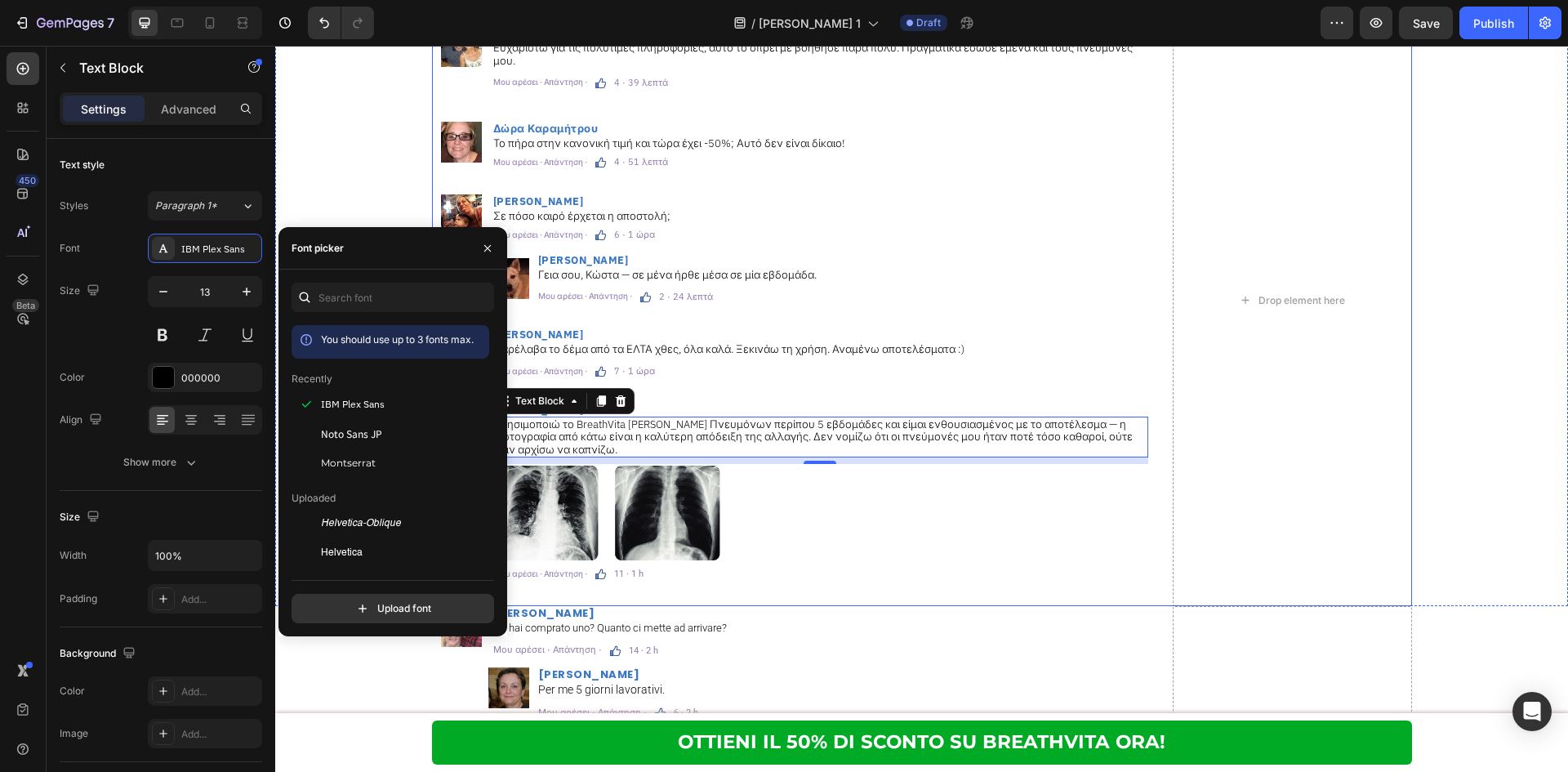
scroll to position [9829, 0]
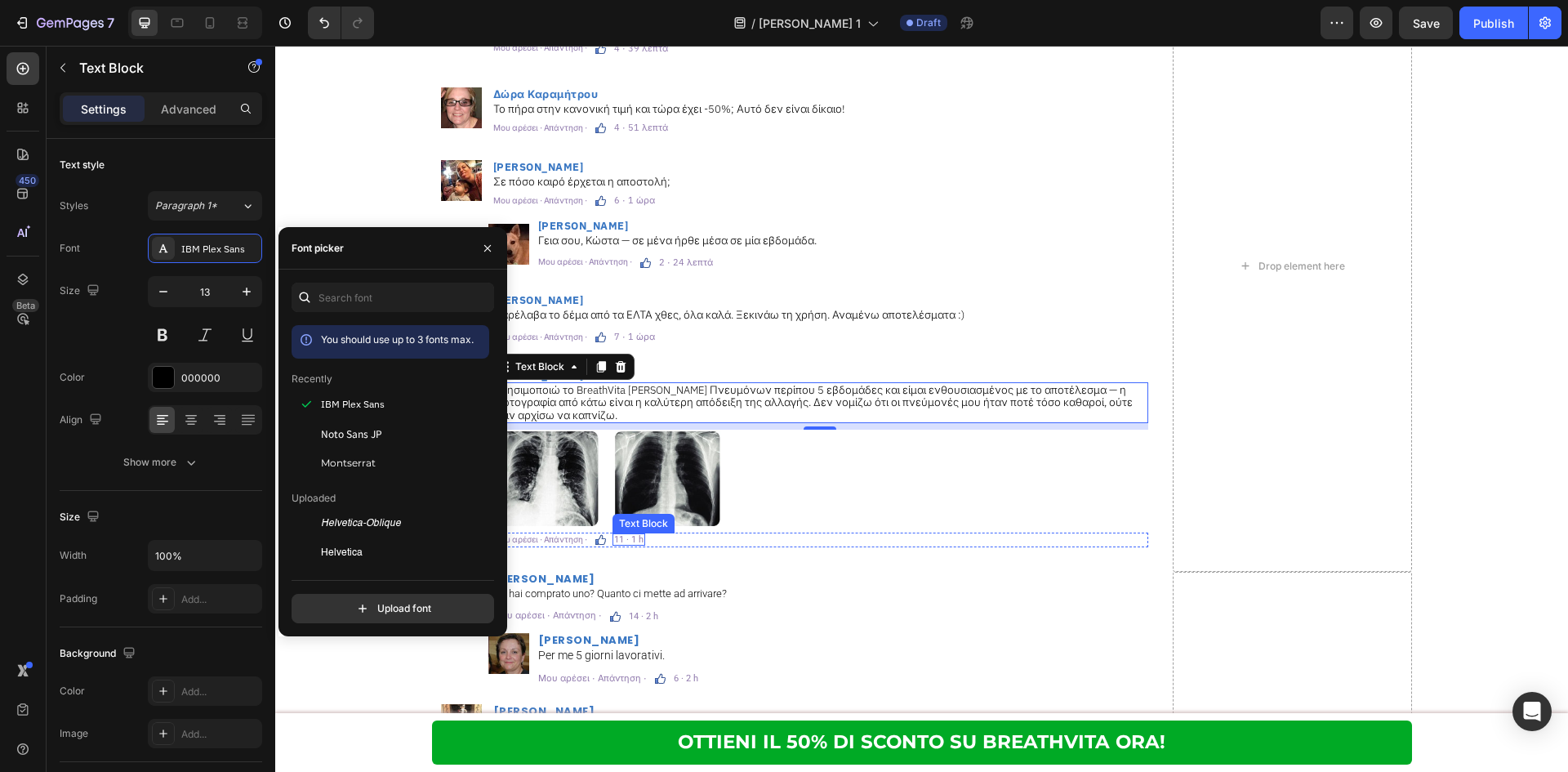
click at [634, 535] on p "11 · 1 h" at bounding box center [628, 540] width 29 height 9
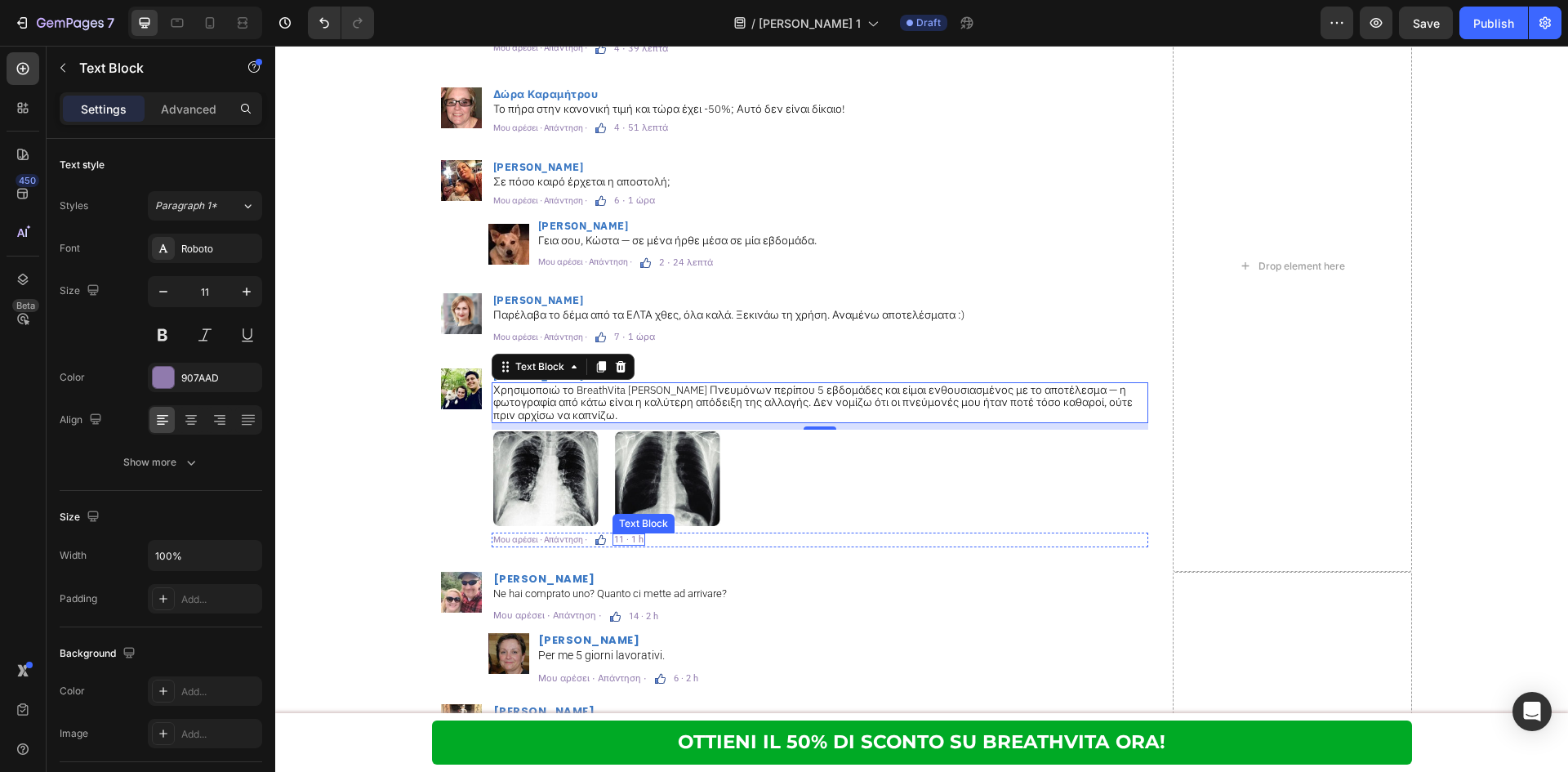
click at [634, 535] on p "11 · 1 h" at bounding box center [628, 540] width 29 height 9
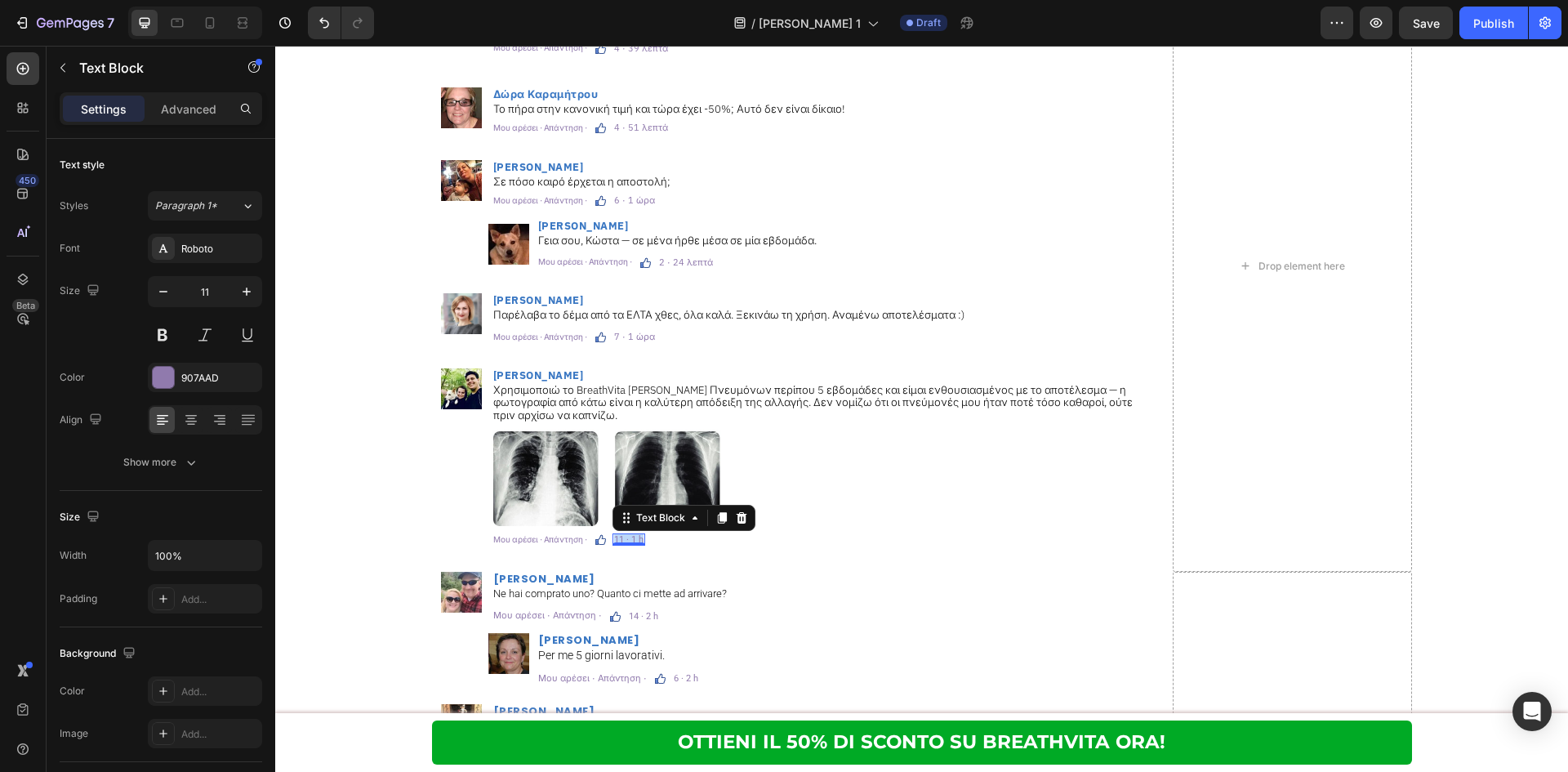
click at [634, 535] on p "11 · 1 h" at bounding box center [628, 540] width 29 height 9
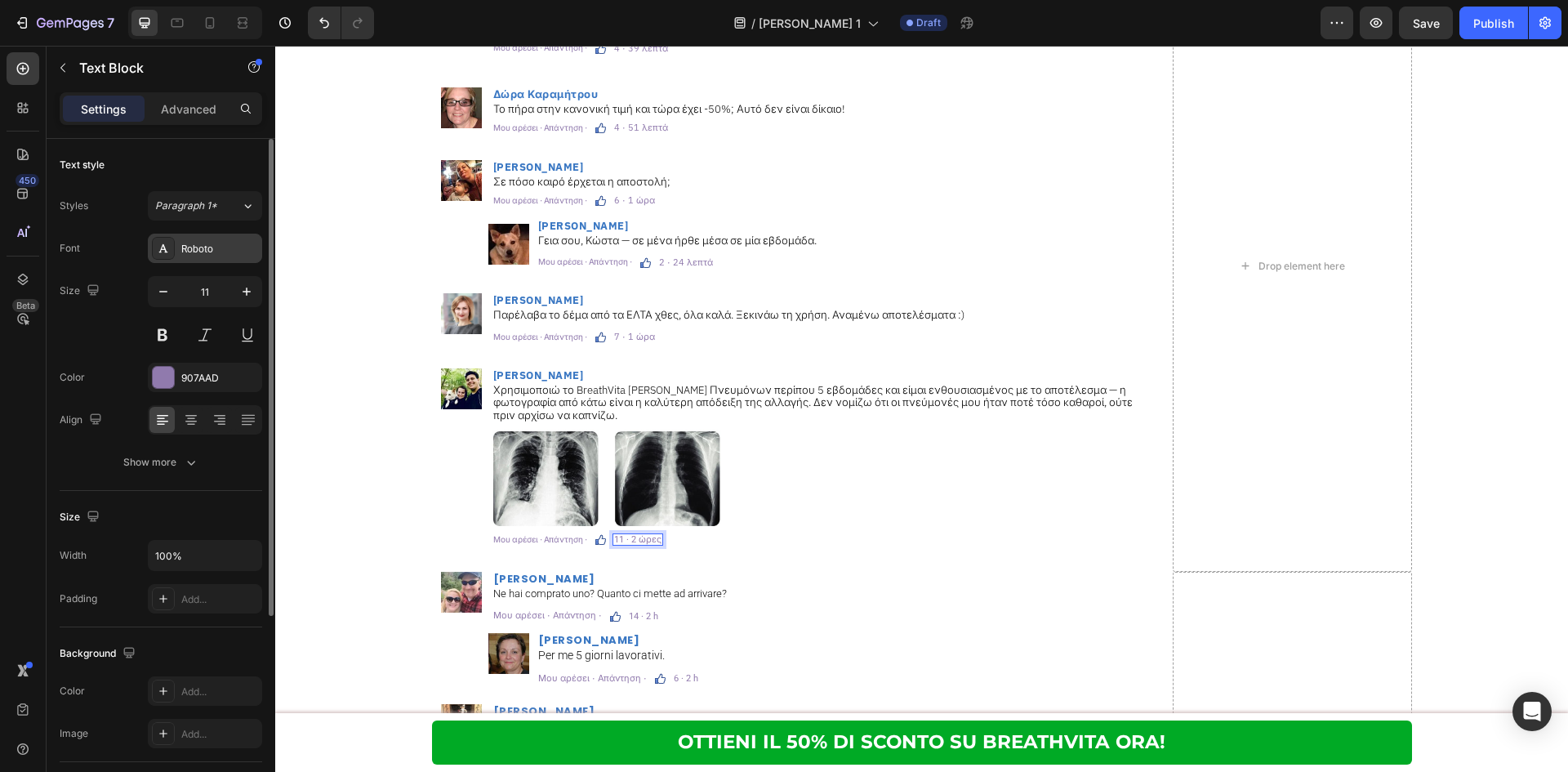
click at [239, 240] on div "Roboto" at bounding box center [204, 247] width 114 height 29
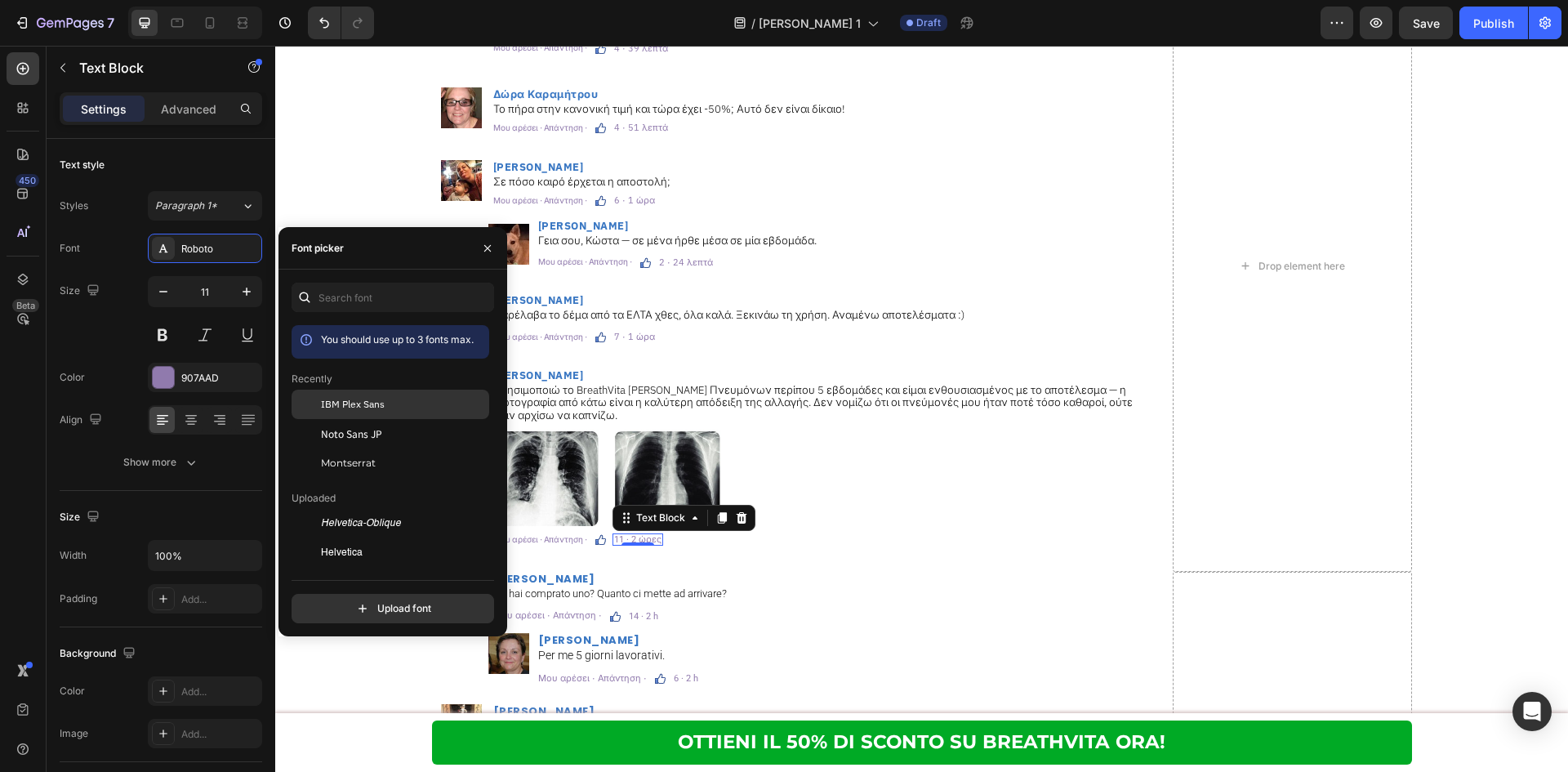
click at [424, 408] on div "IBM Plex Sans" at bounding box center [403, 404] width 165 height 15
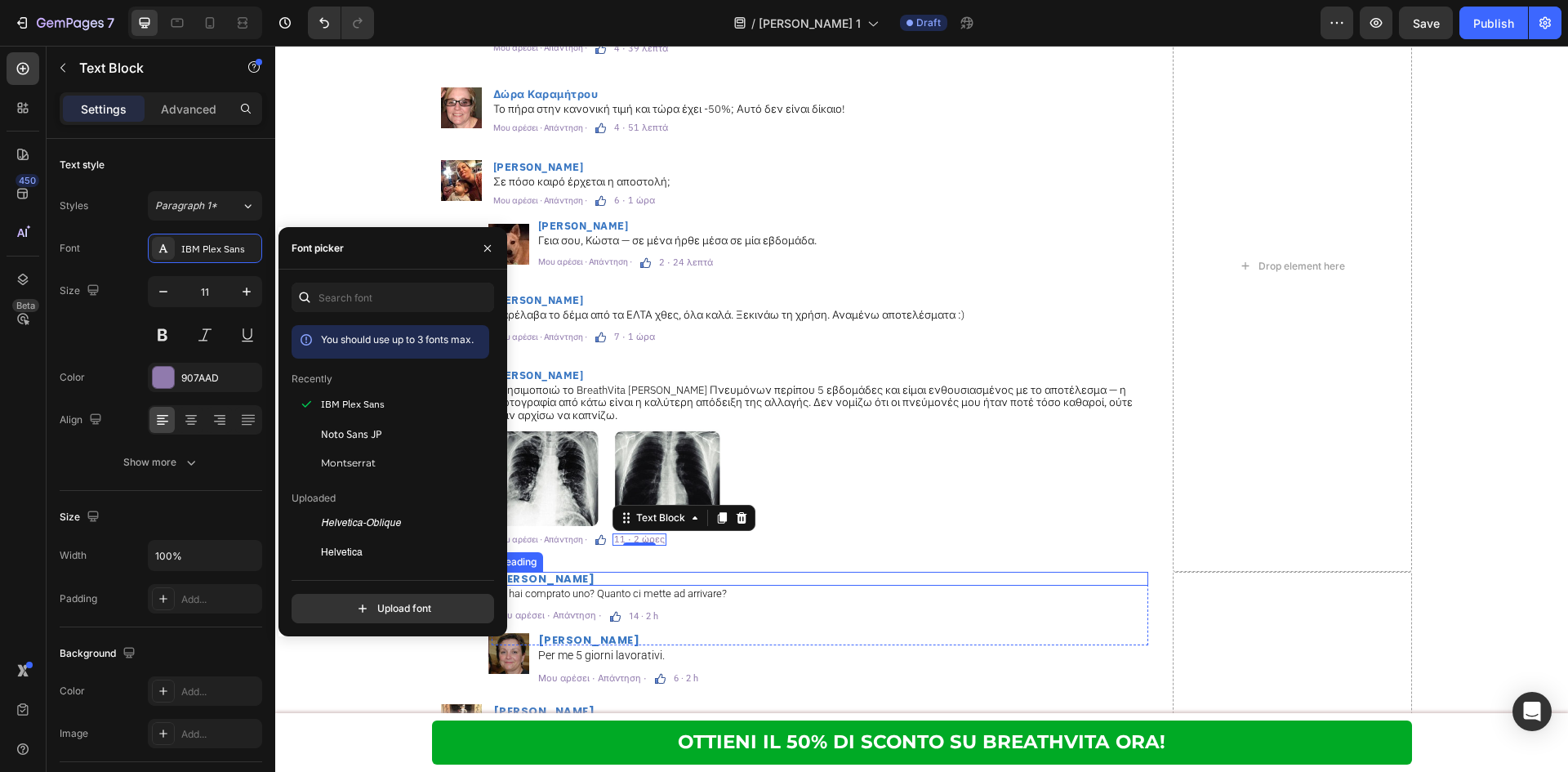
click at [1001, 571] on div "Alfredo Rinaldi Heading Ne hai comprato uno? Quanto ci mette ad arrivare? Text …" at bounding box center [819, 608] width 656 height 74
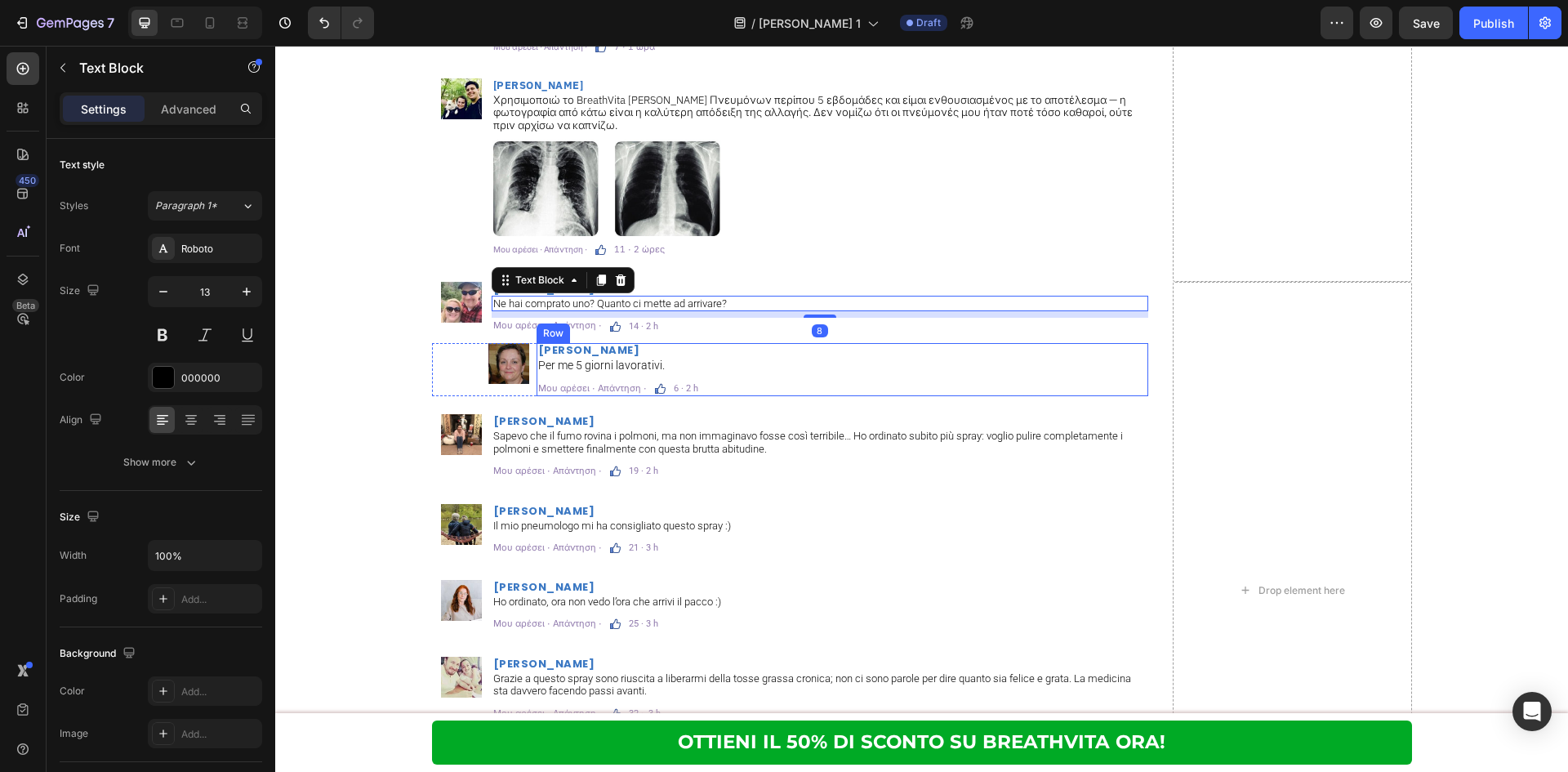
scroll to position [10155, 0]
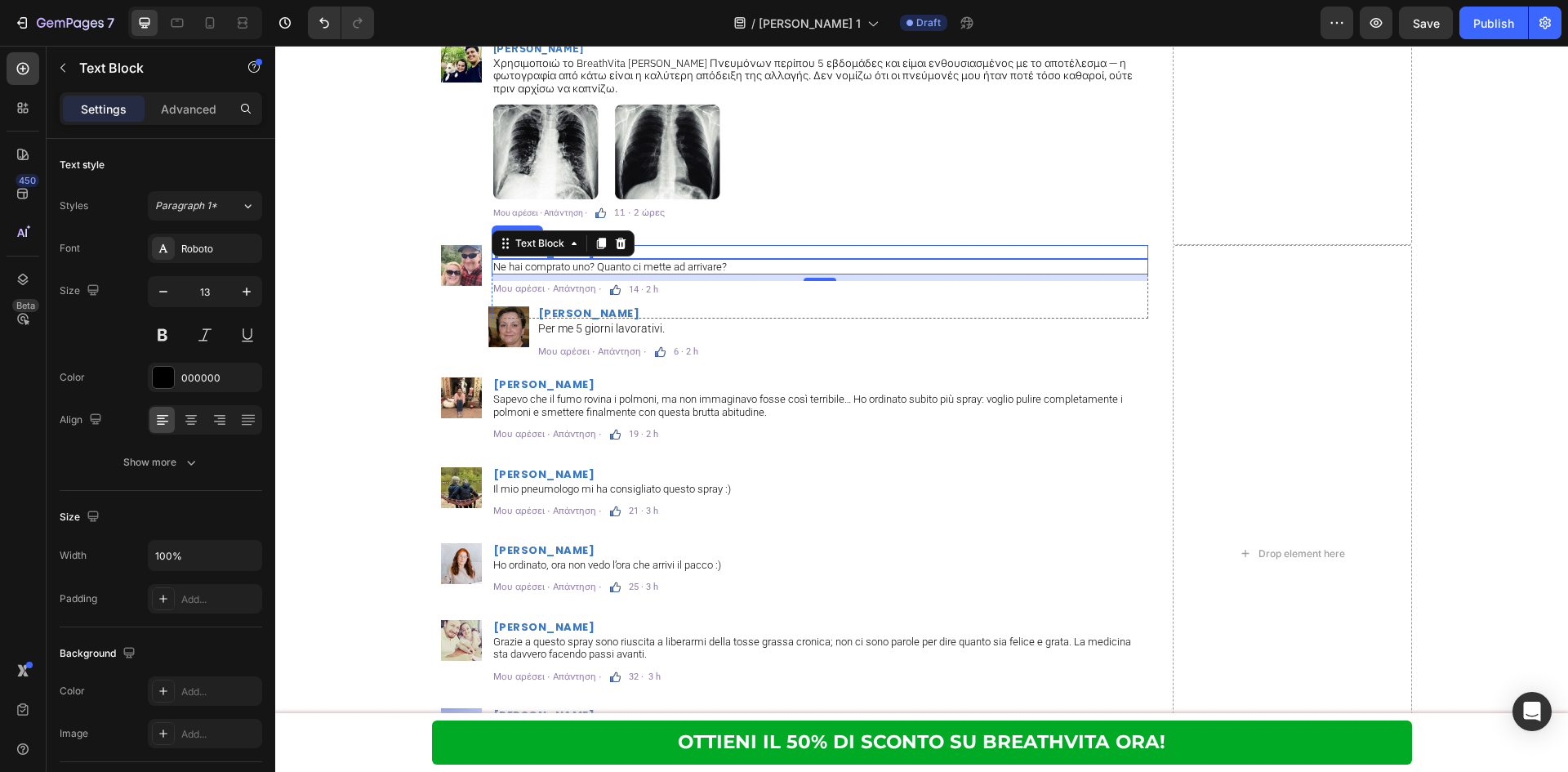
click at [730, 245] on h2 "Alfredo Rinaldi" at bounding box center [819, 251] width 656 height 14
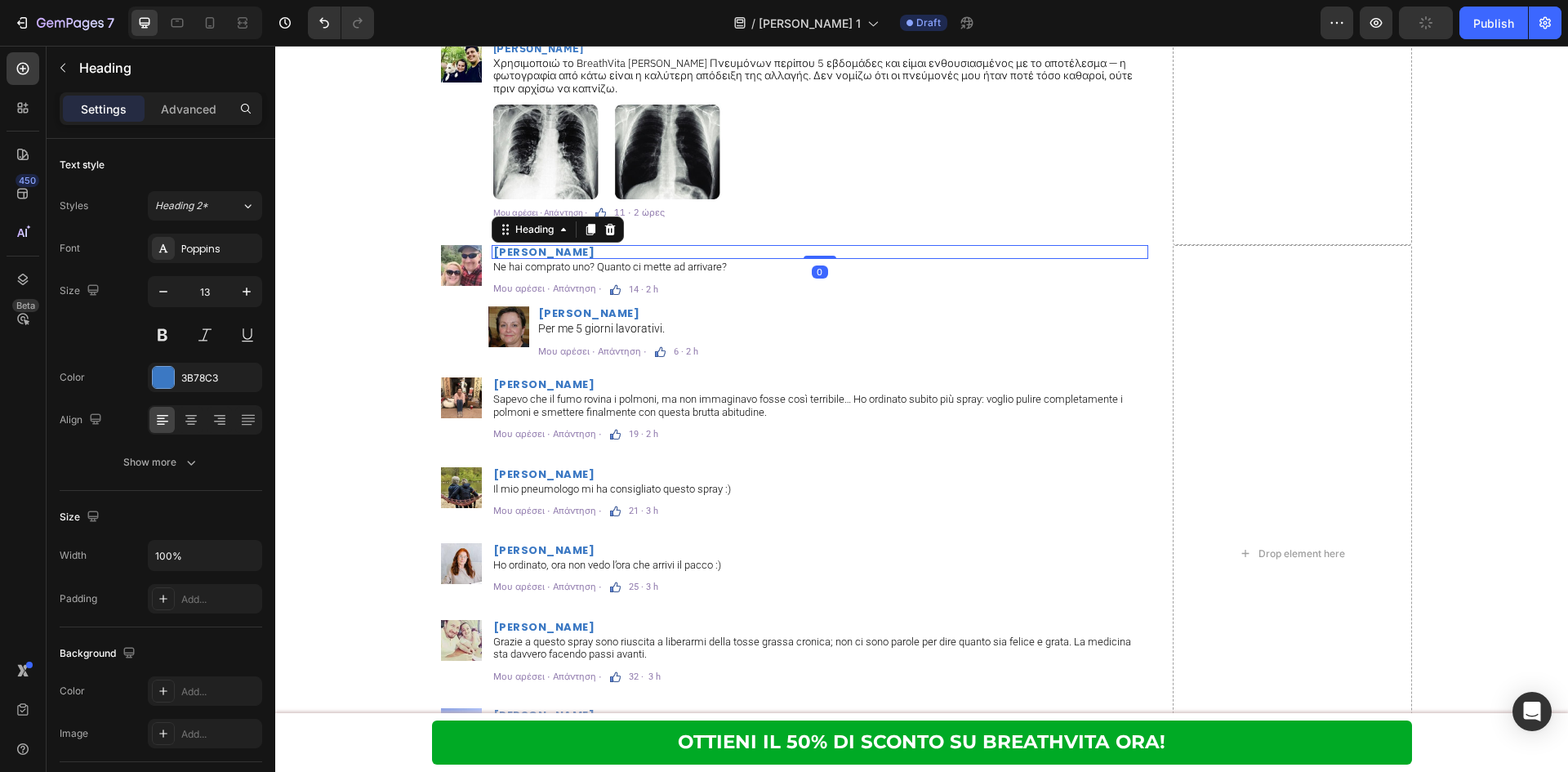
click at [559, 245] on h2 "Alfredo Rinaldi" at bounding box center [819, 251] width 656 height 14
click at [559, 246] on p "Alfredo Rinaldi" at bounding box center [819, 251] width 653 height 10
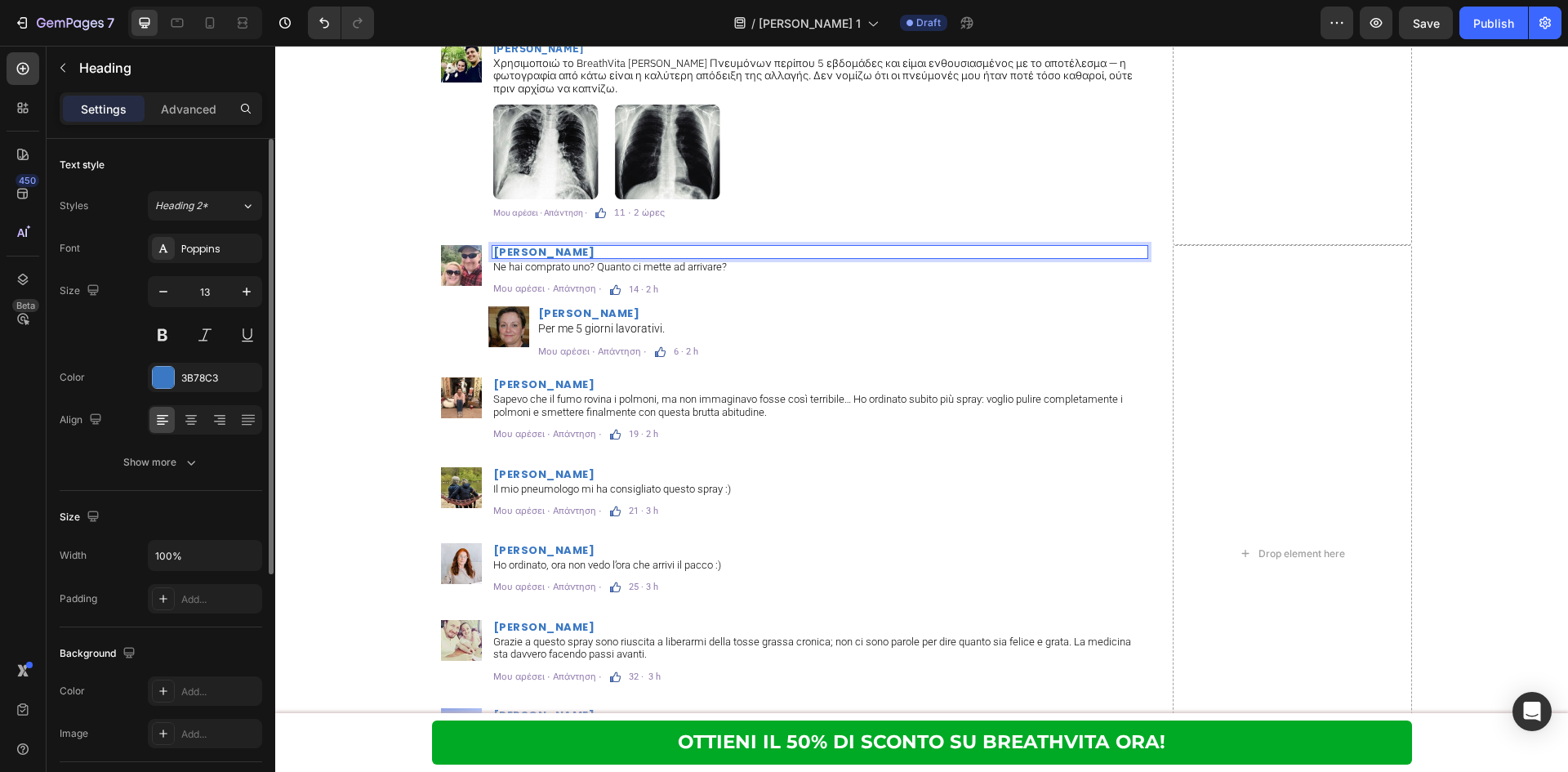
drag, startPoint x: 218, startPoint y: 249, endPoint x: 250, endPoint y: 275, distance: 41.2
click at [218, 248] on div "Poppins" at bounding box center [219, 249] width 77 height 15
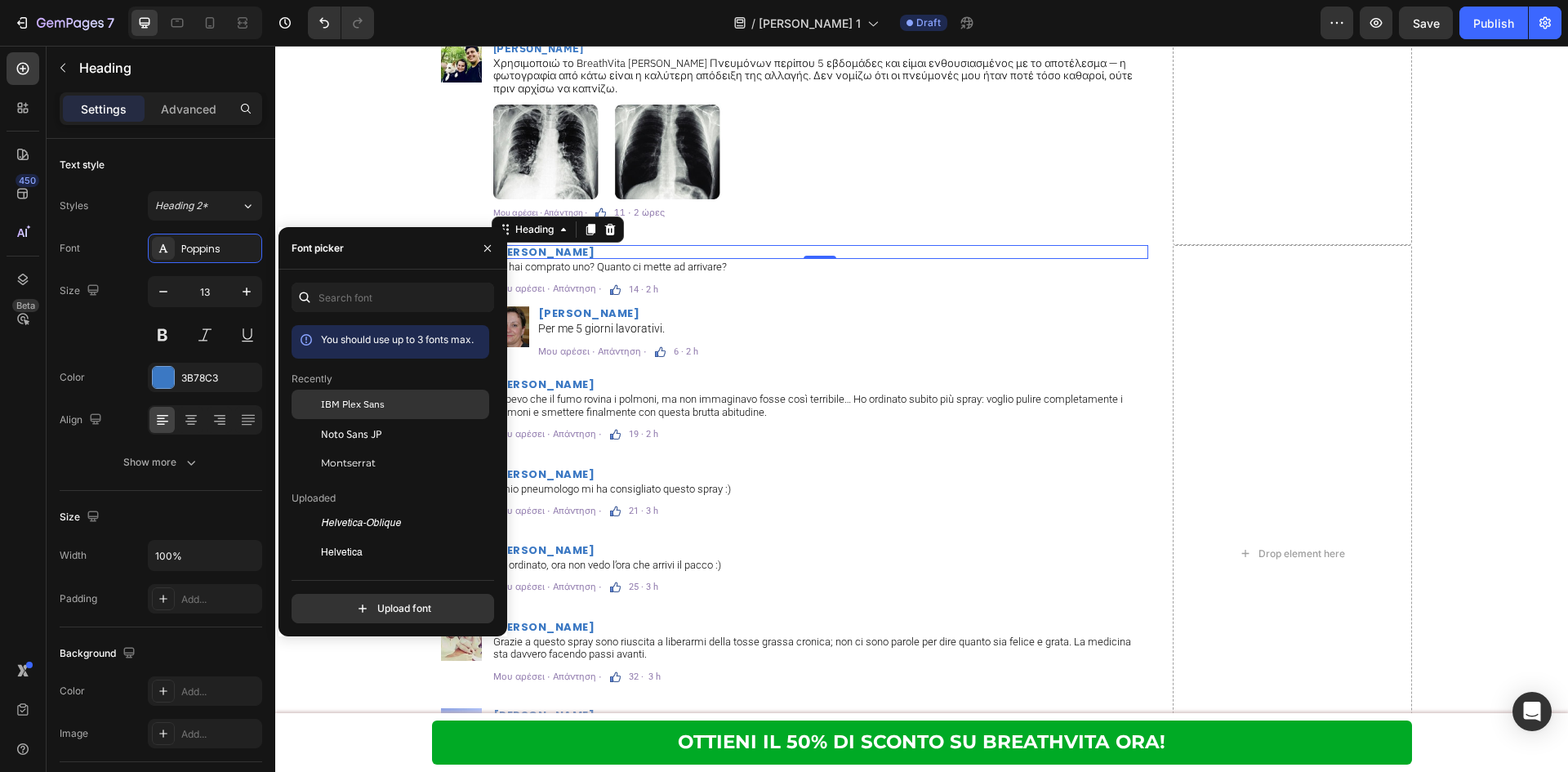
click at [336, 399] on span "IBM Plex Sans" at bounding box center [353, 404] width 63 height 15
click at [637, 208] on p "11 · 2 ώρες" at bounding box center [639, 213] width 50 height 9
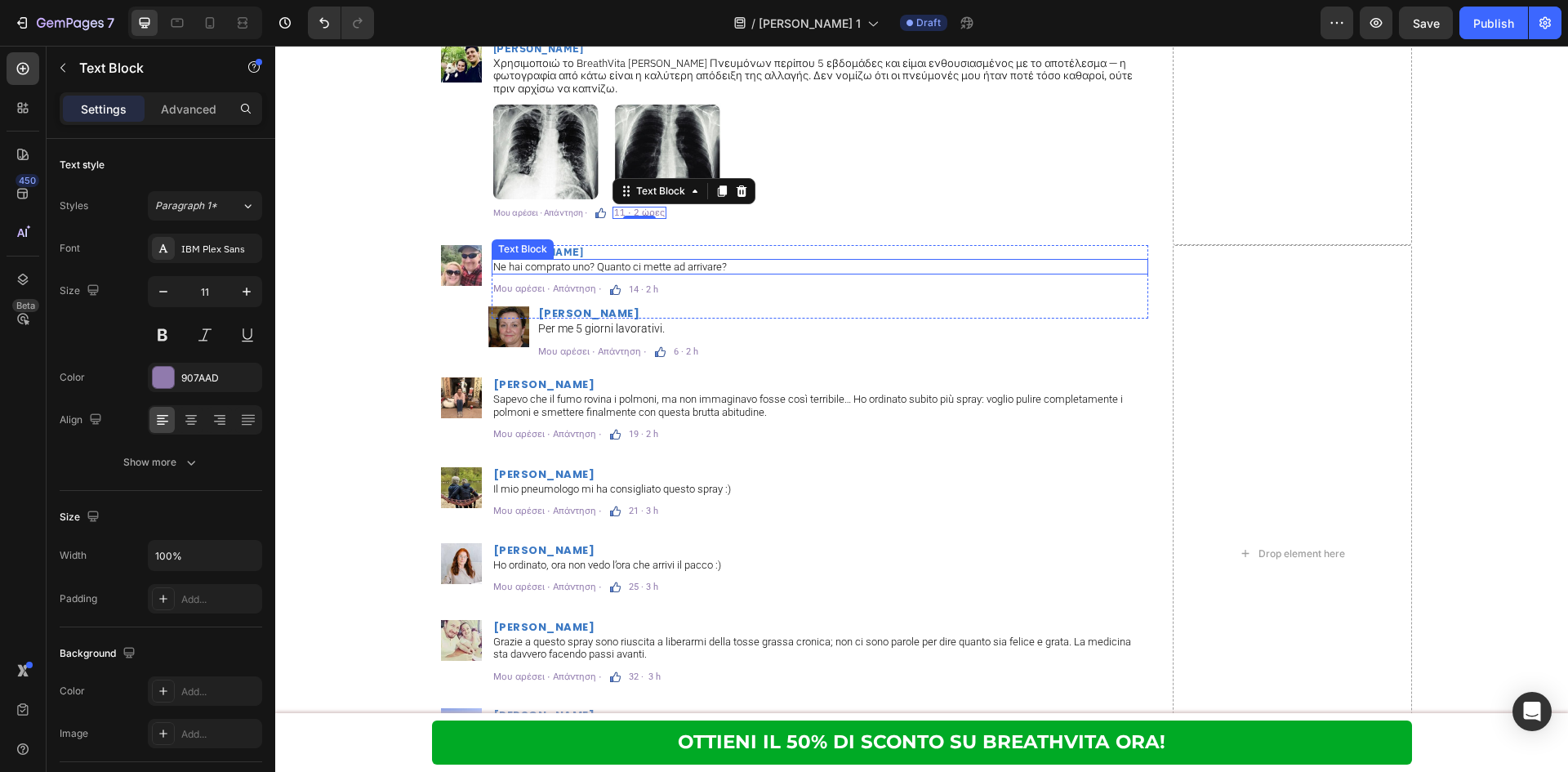
click at [617, 260] on p "Ne hai comprato uno? Quanto ci mette ad arrivare?" at bounding box center [819, 267] width 653 height 13
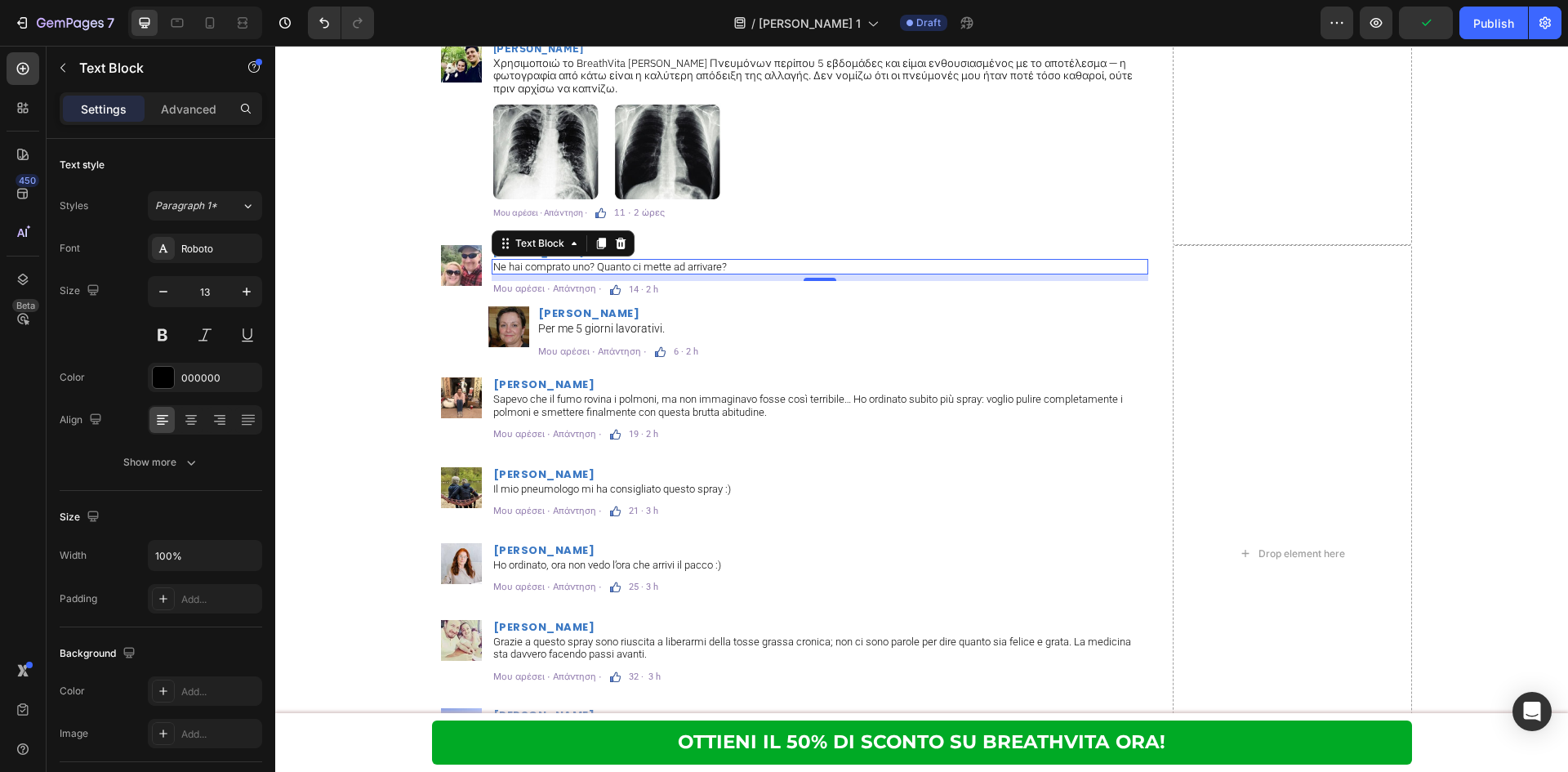
click at [721, 260] on p "Ne hai comprato uno? Quanto ci mette ad arrivare?" at bounding box center [819, 267] width 653 height 13
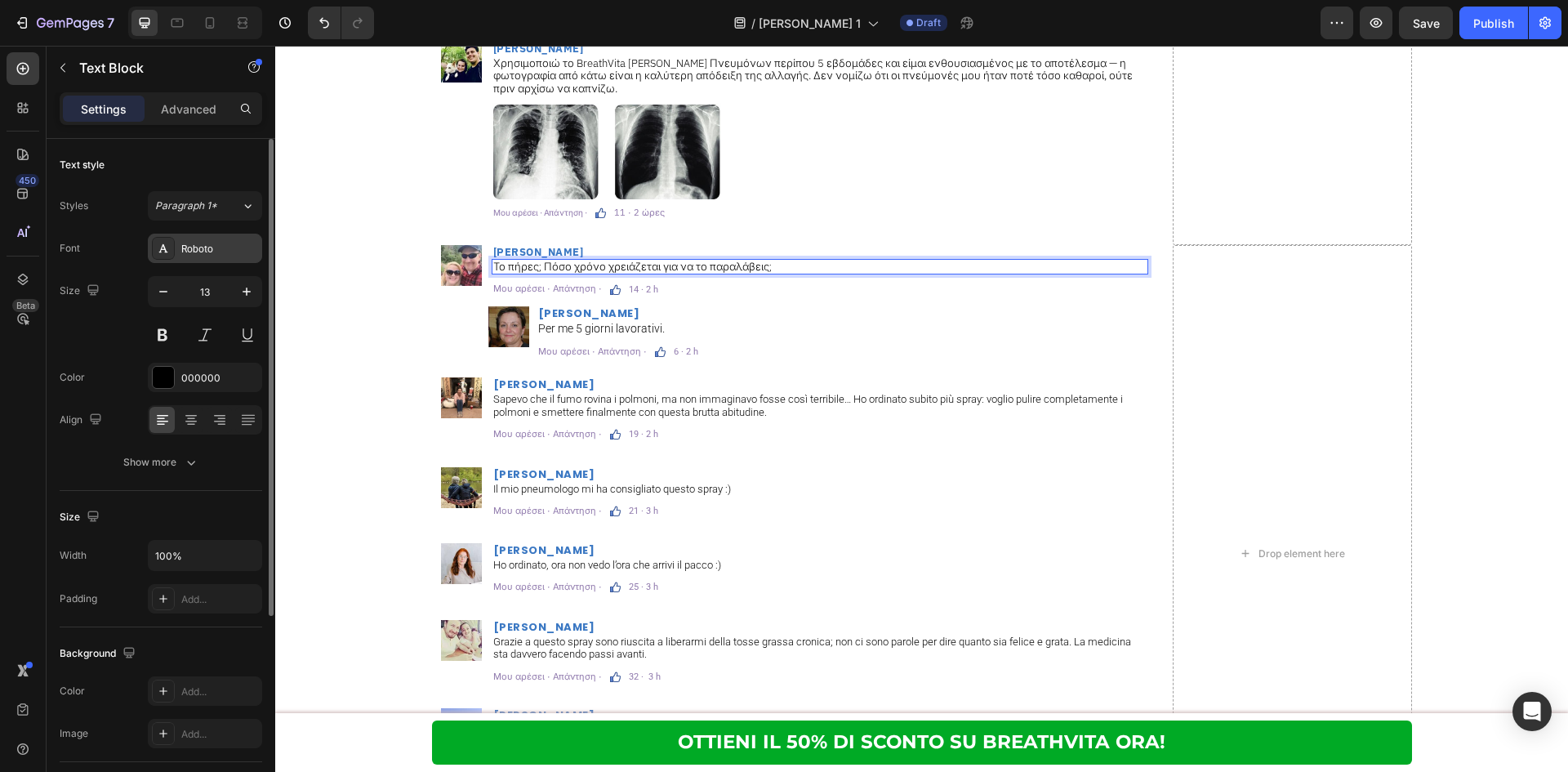
click at [190, 244] on div "Roboto" at bounding box center [219, 249] width 77 height 15
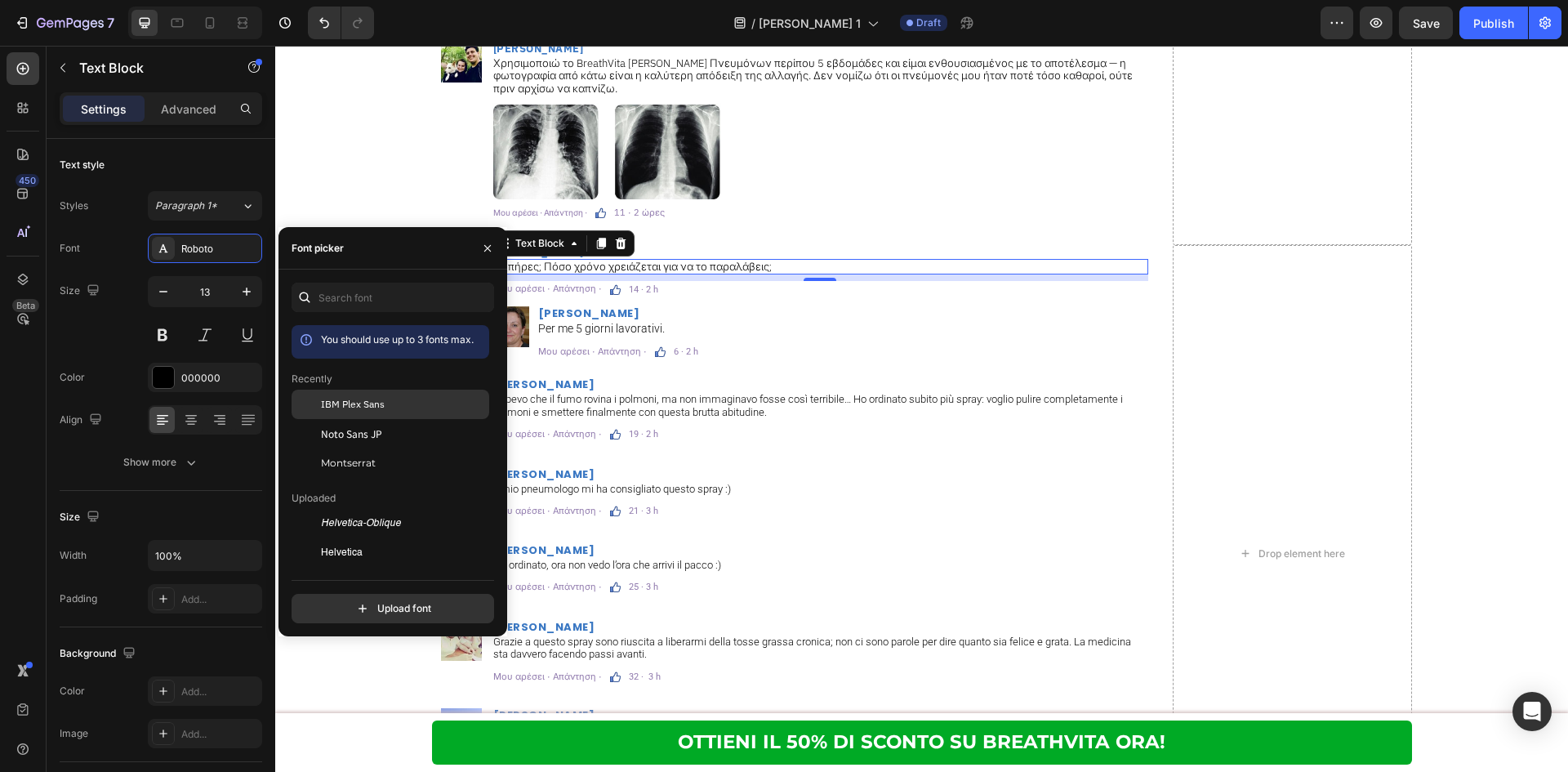
click at [357, 408] on span "IBM Plex Sans" at bounding box center [353, 404] width 63 height 15
click at [630, 285] on p "14 · 2 h" at bounding box center [643, 289] width 29 height 9
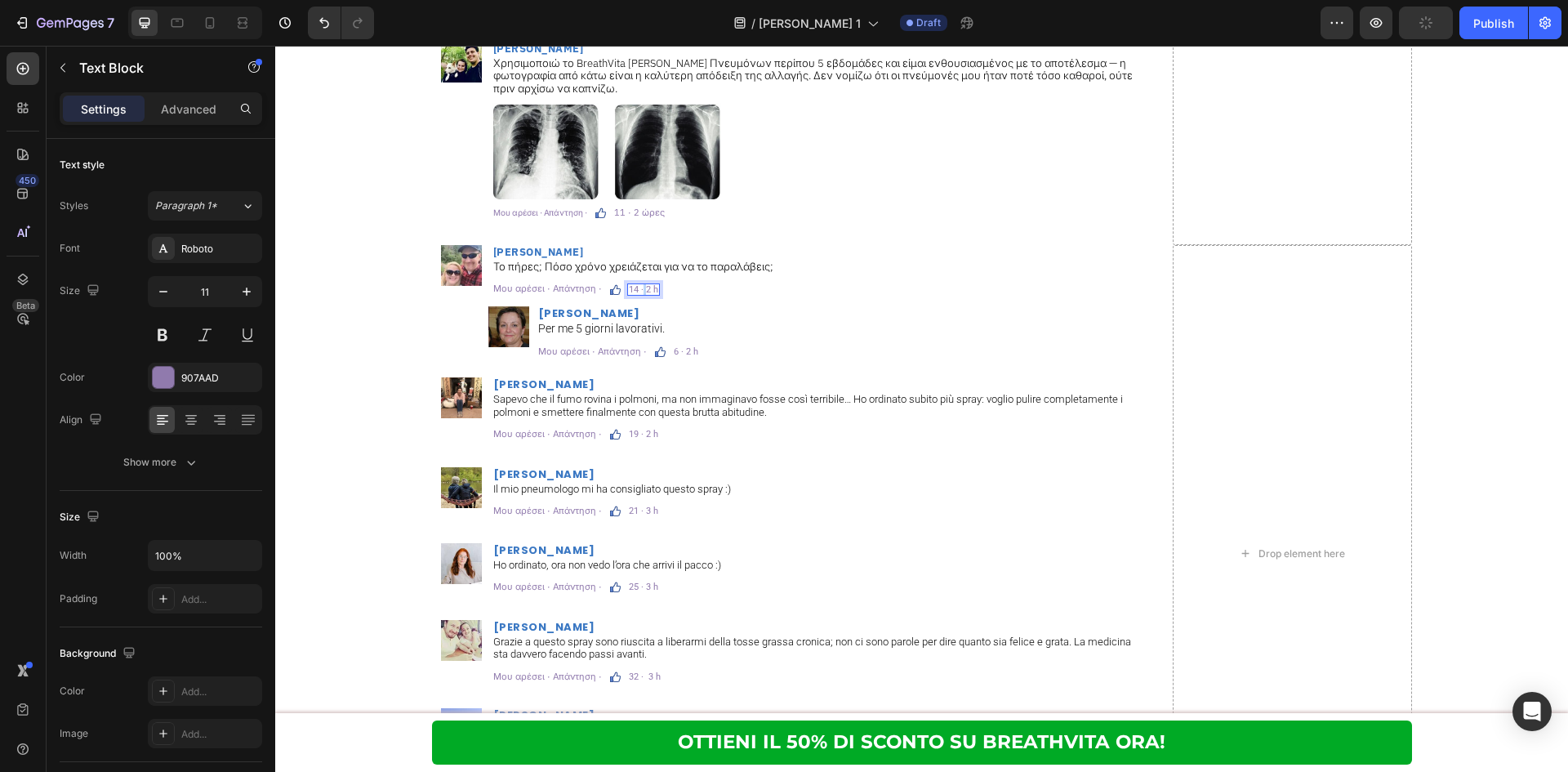
click at [630, 285] on p "14 · 2 h" at bounding box center [643, 289] width 29 height 9
click at [182, 251] on div "Roboto" at bounding box center [219, 249] width 77 height 15
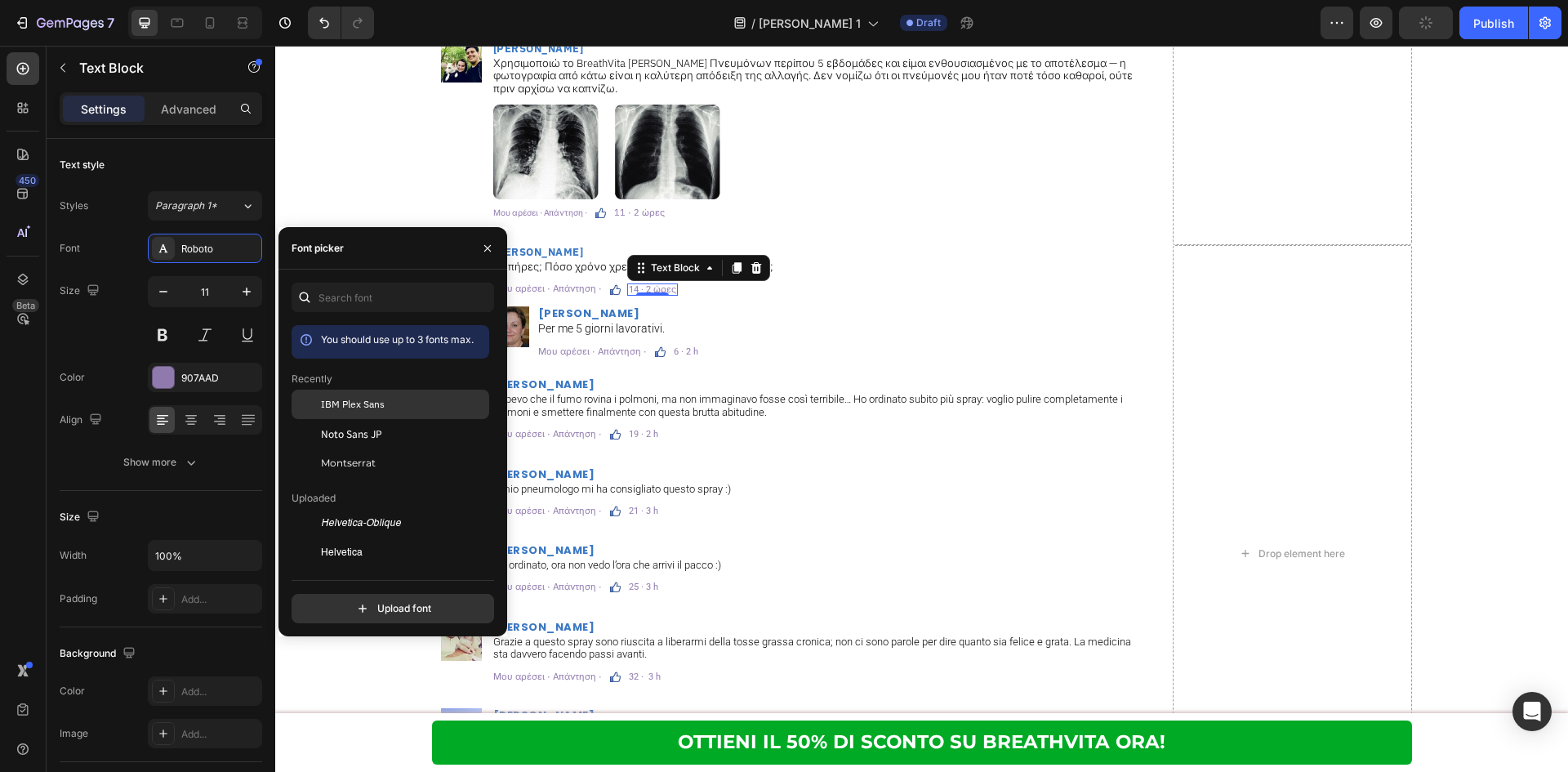
click at [338, 401] on span "IBM Plex Sans" at bounding box center [353, 404] width 63 height 15
click at [582, 260] on p "Το πήρες; Πόσο χρόνο χρειάζεται για να το παραλάβεις;" at bounding box center [819, 267] width 653 height 13
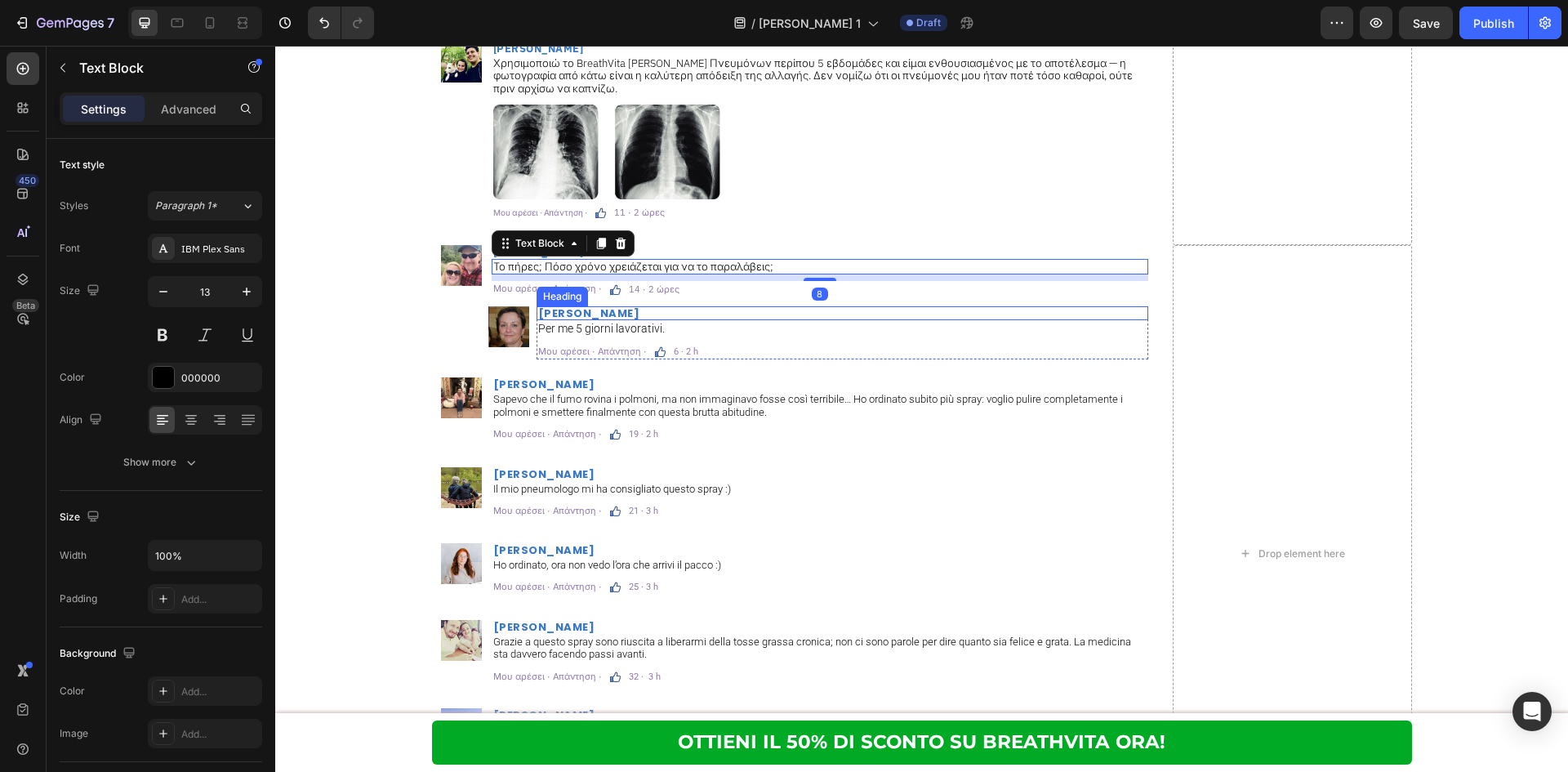
click at [631, 306] on h2 "Elisa Conti" at bounding box center [842, 313] width 611 height 14
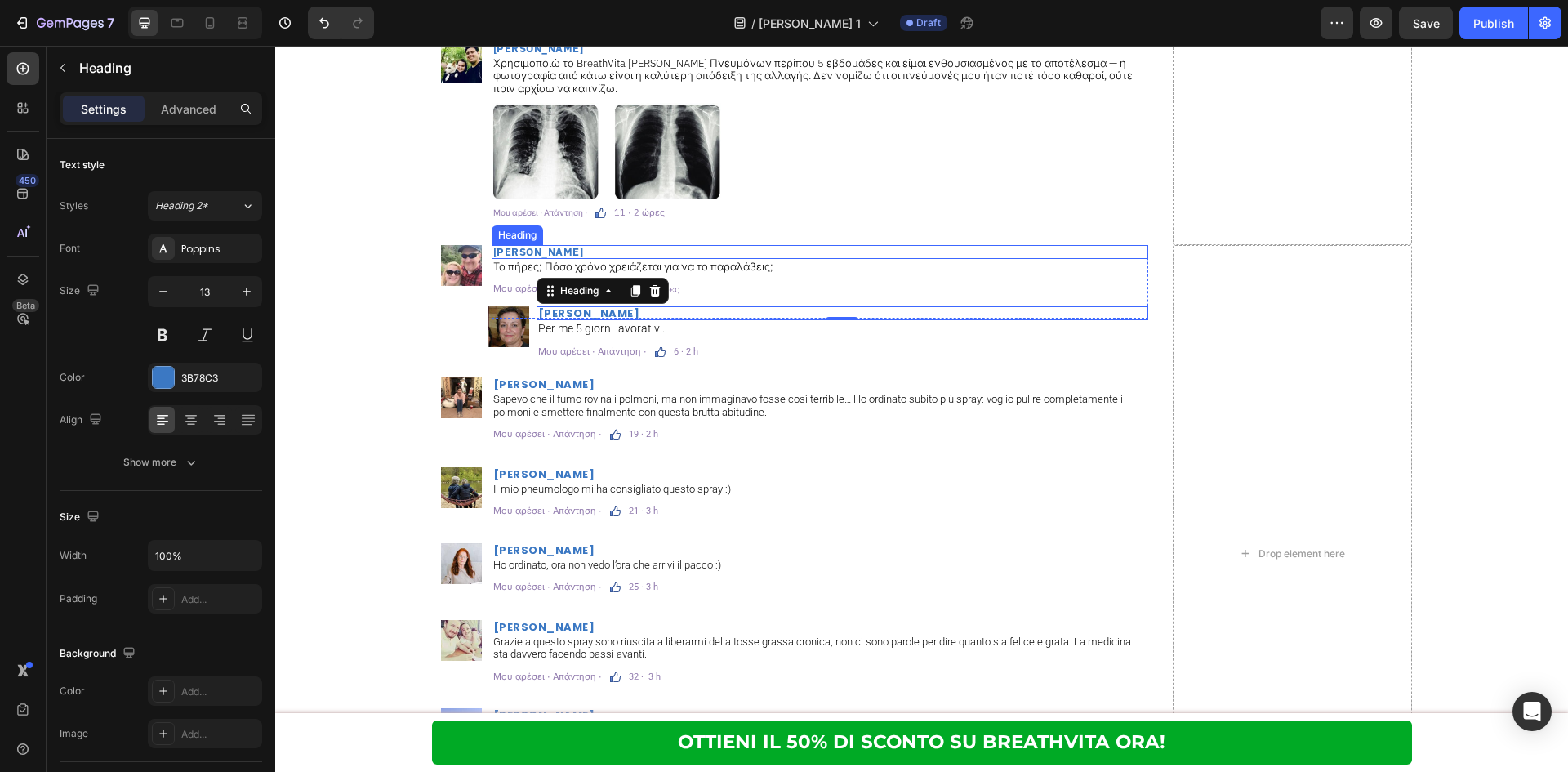
click at [618, 246] on p "[PERSON_NAME]" at bounding box center [819, 251] width 653 height 10
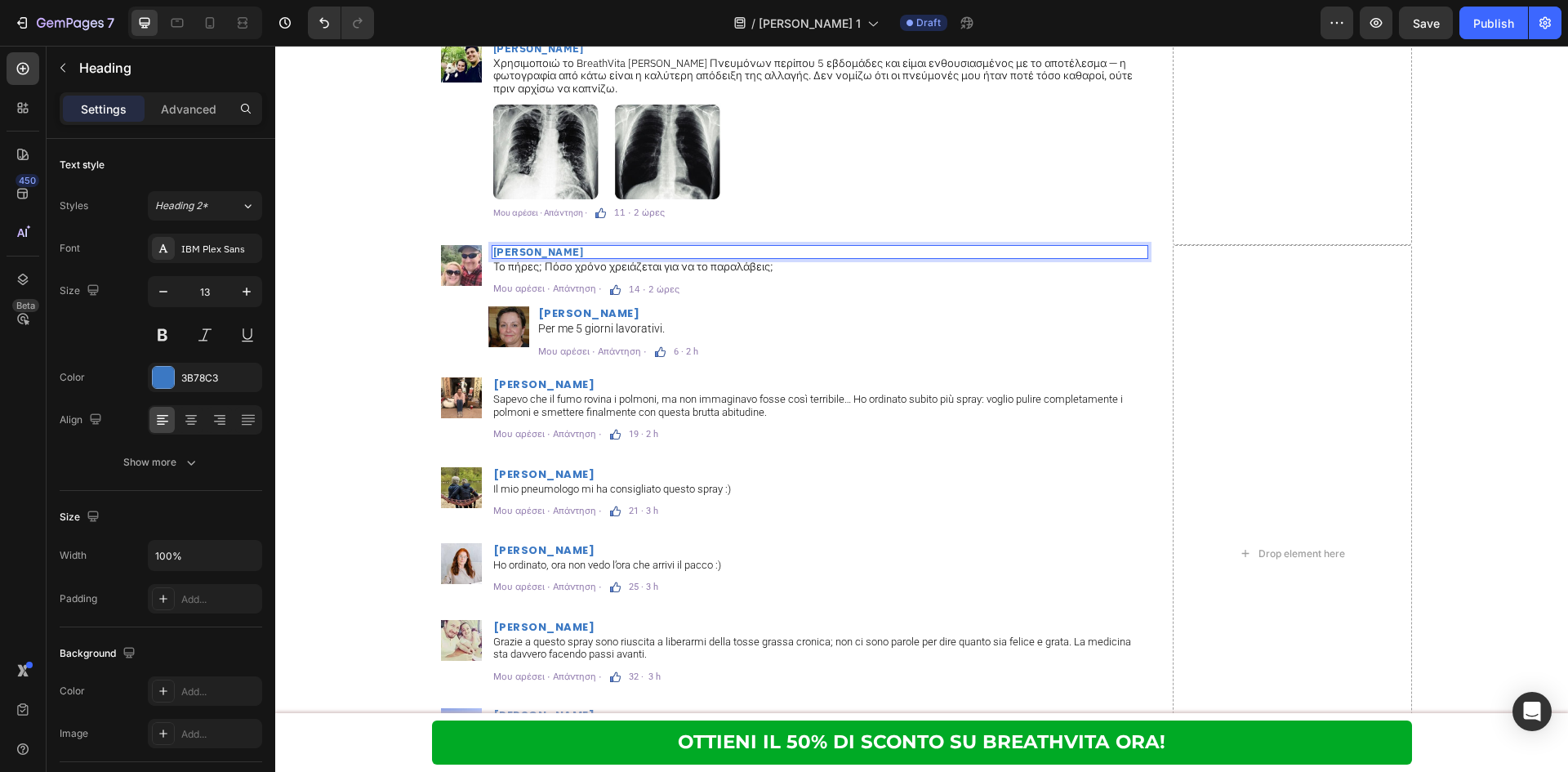
click at [618, 246] on p "[PERSON_NAME]" at bounding box center [819, 251] width 653 height 10
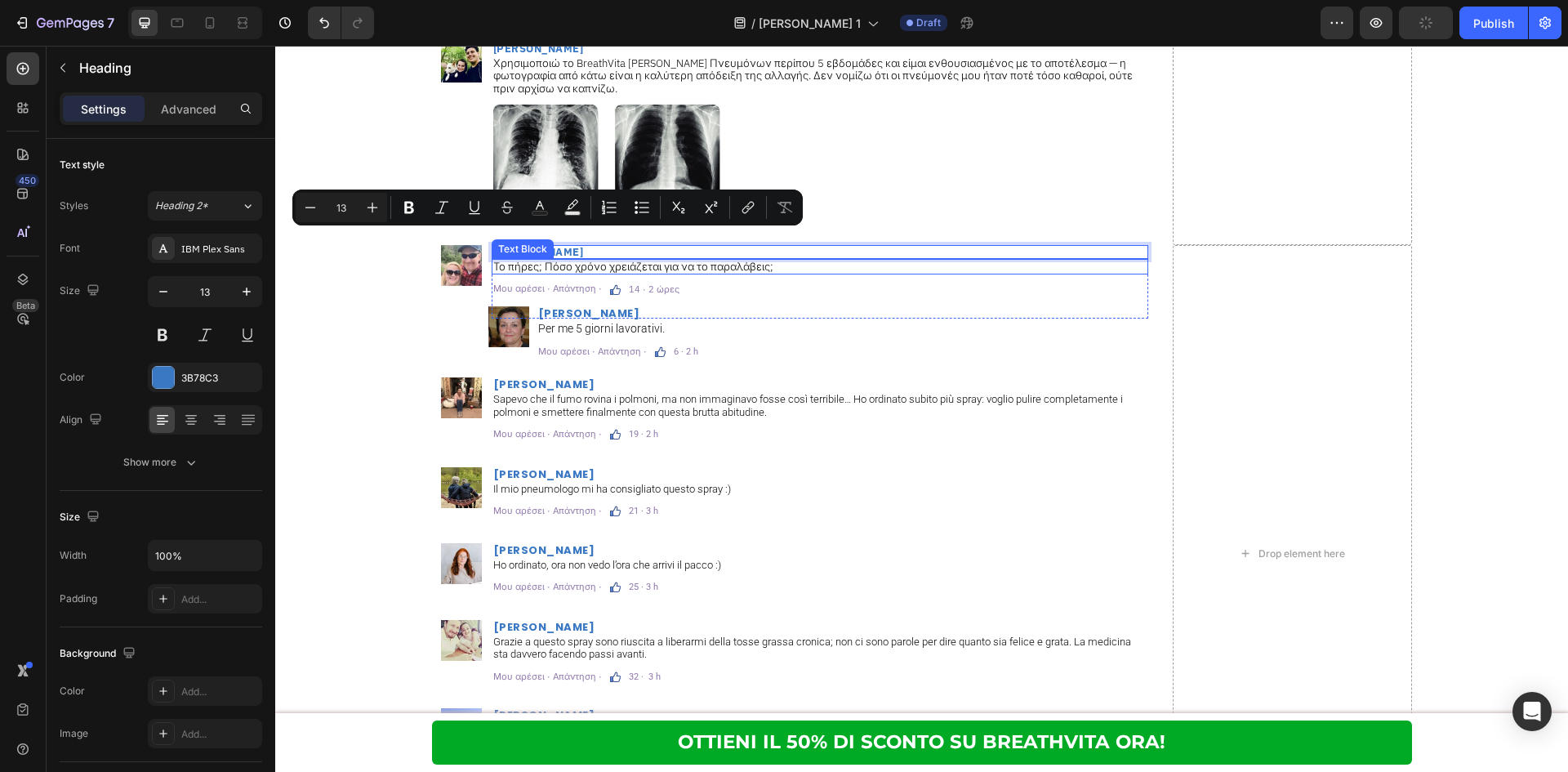
click at [633, 260] on p "Το πήρες; Πόσο χρόνο χρειάζεται για να το παραλάβεις;" at bounding box center [819, 267] width 653 height 13
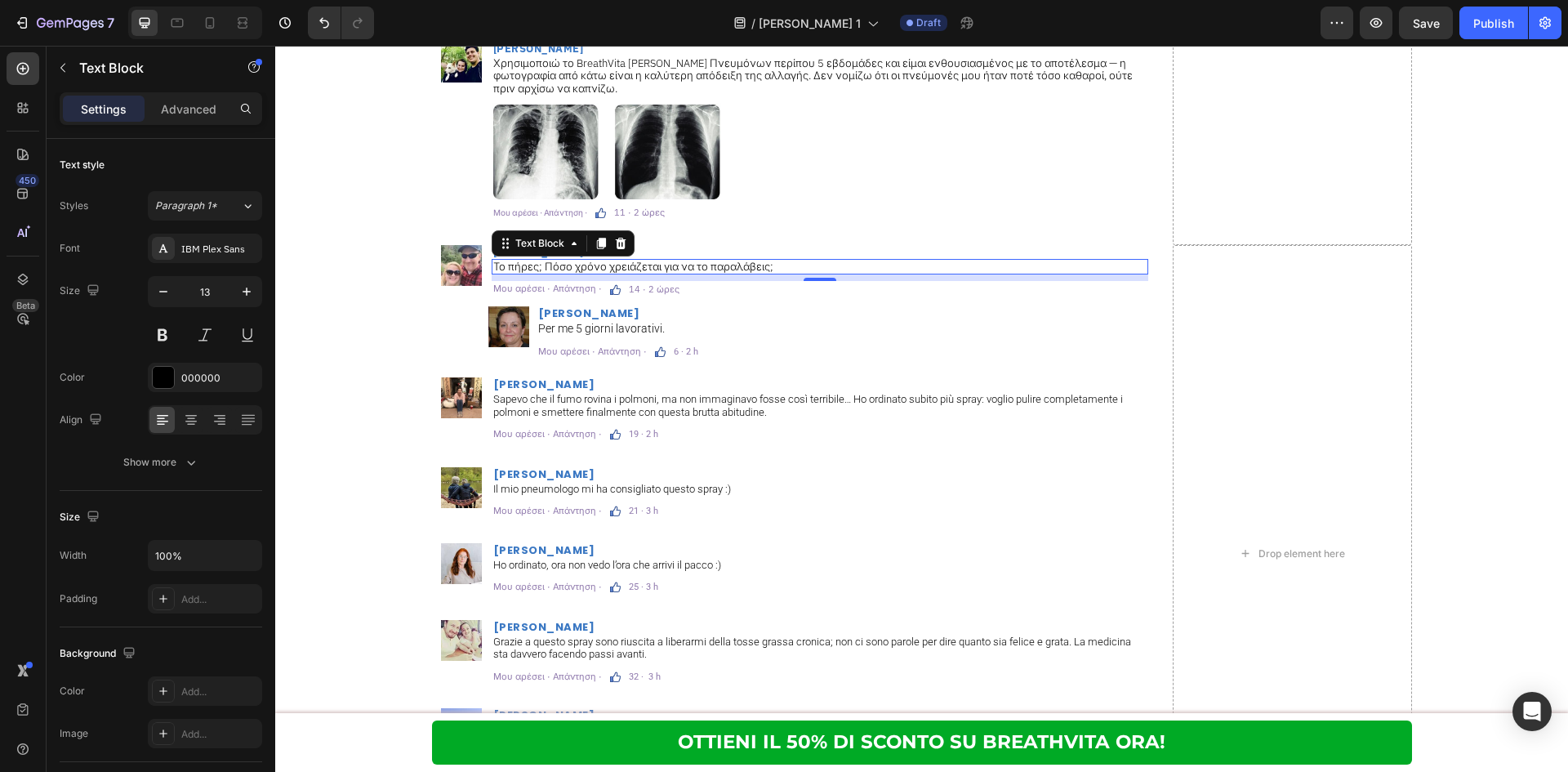
click at [705, 246] on p "[PERSON_NAME]" at bounding box center [819, 251] width 653 height 10
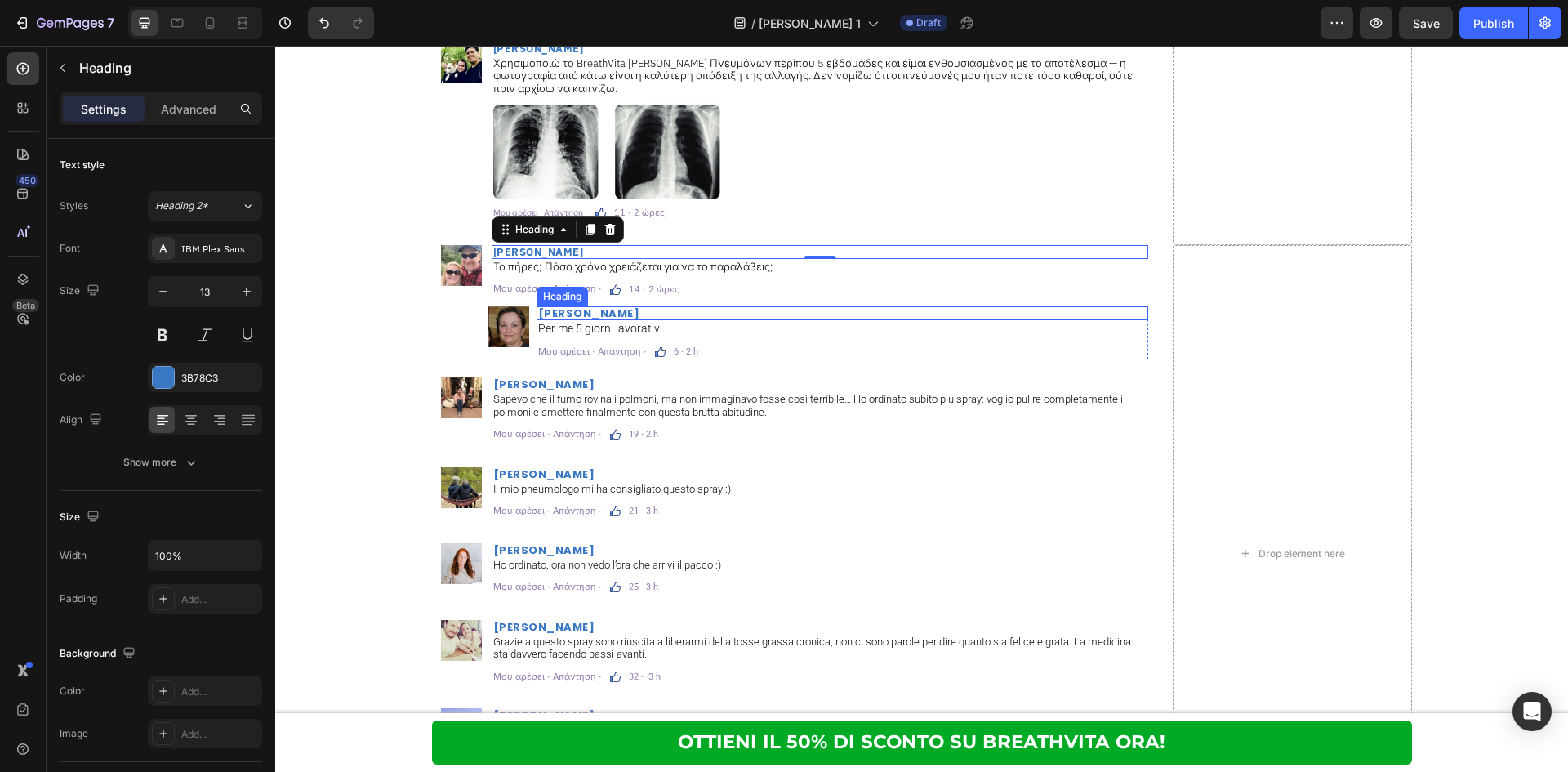
click at [598, 306] on h2 "Elisa Conti" at bounding box center [842, 313] width 611 height 14
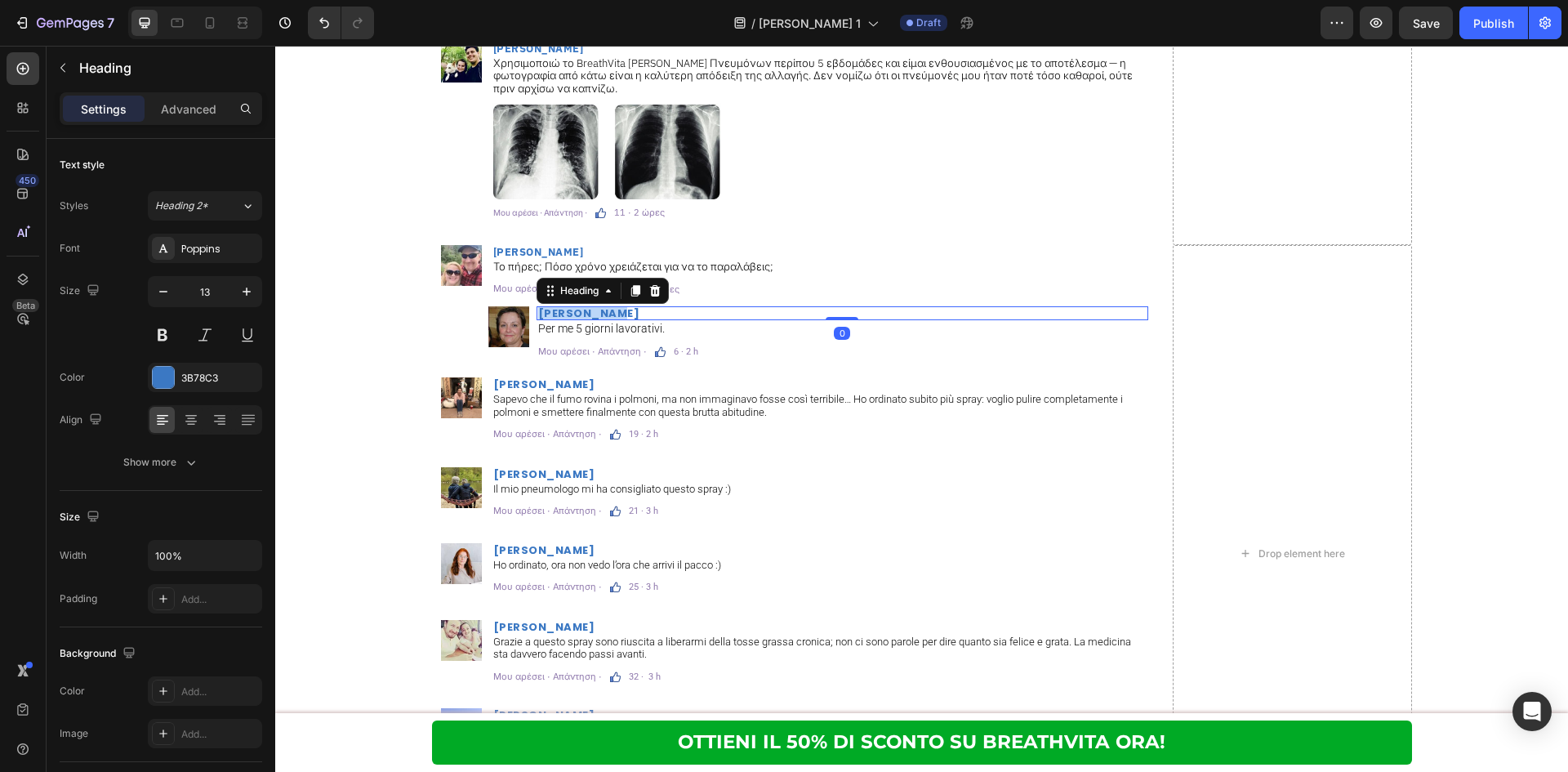
click at [598, 308] on p "Elisa Conti" at bounding box center [843, 313] width 609 height 10
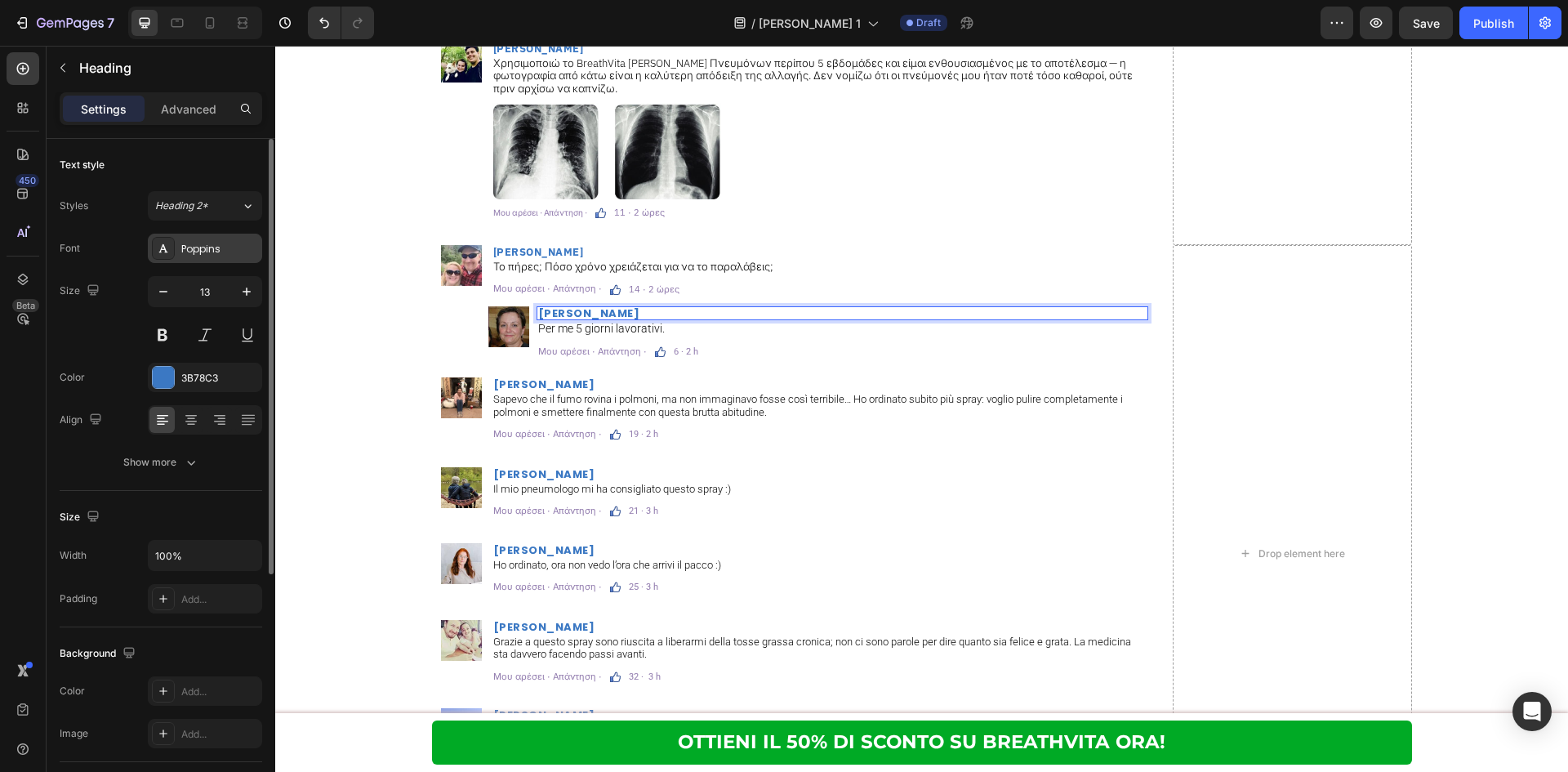
click at [238, 256] on div "Poppins" at bounding box center [219, 249] width 77 height 15
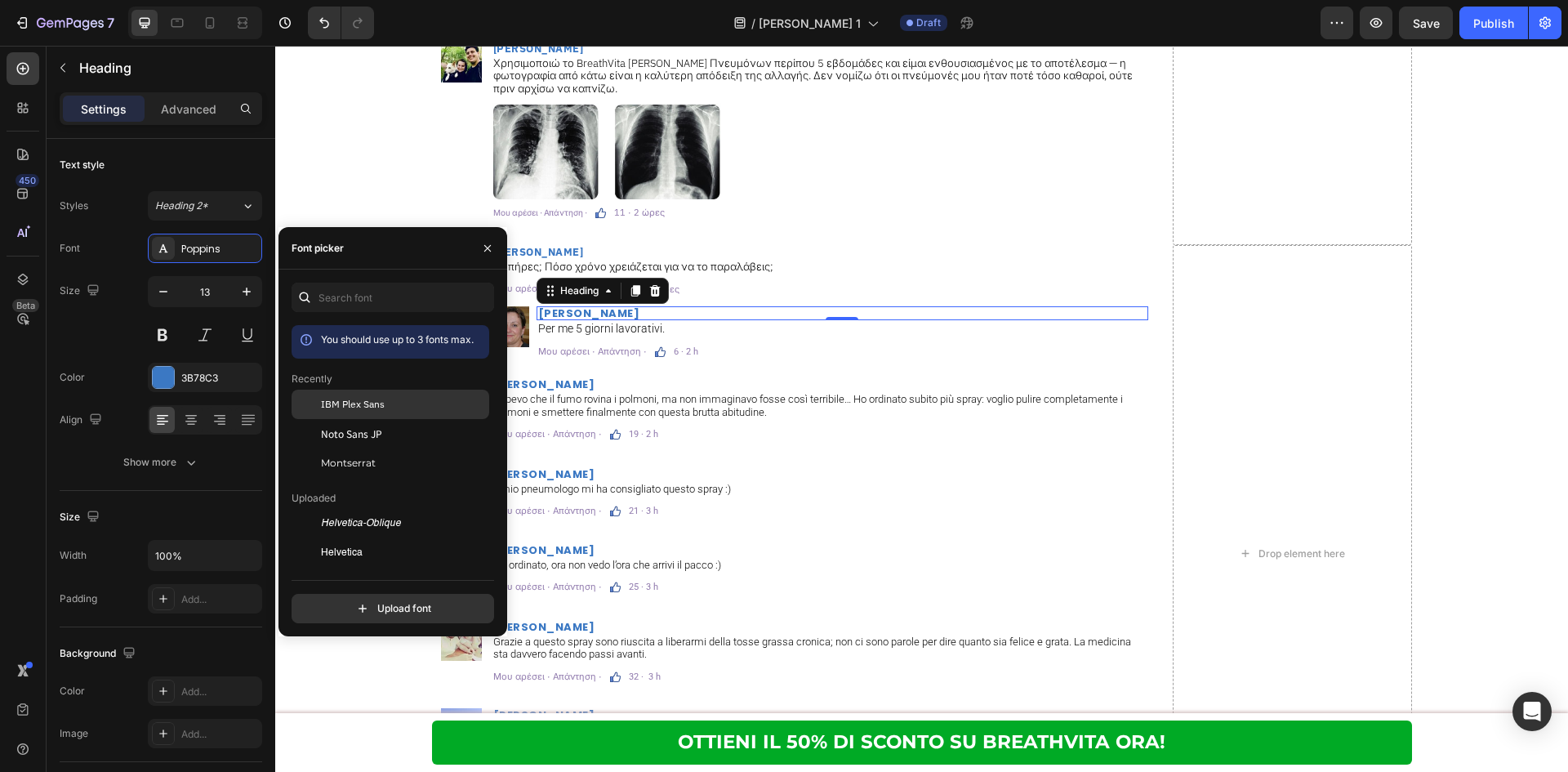
click at [357, 401] on span "IBM Plex Sans" at bounding box center [353, 404] width 63 height 15
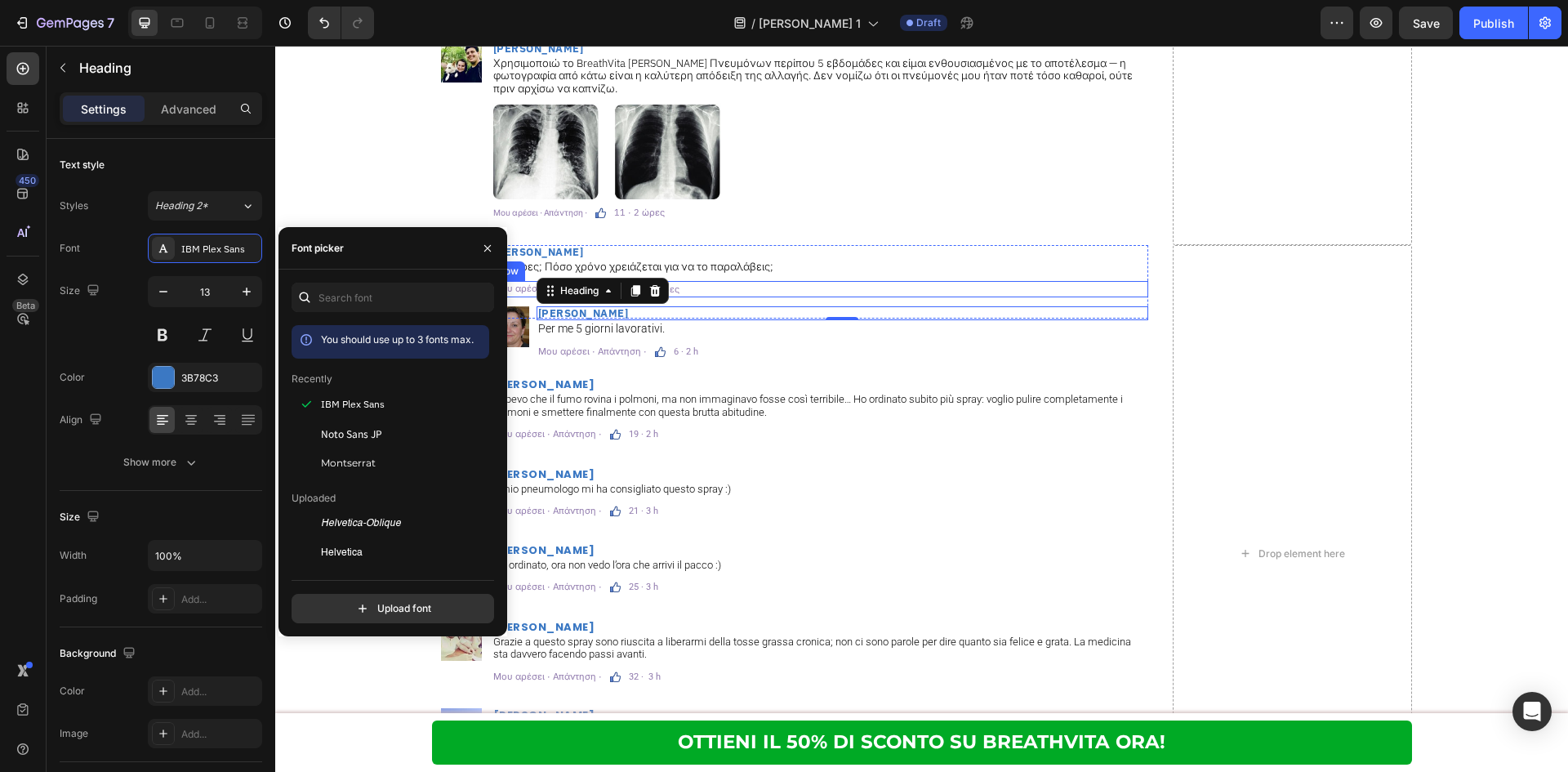
click at [678, 281] on div "Μου αρέσει · Απάντηση · Text Block Image 14 · 2 ώρες Text Block Row" at bounding box center [819, 288] width 656 height 16
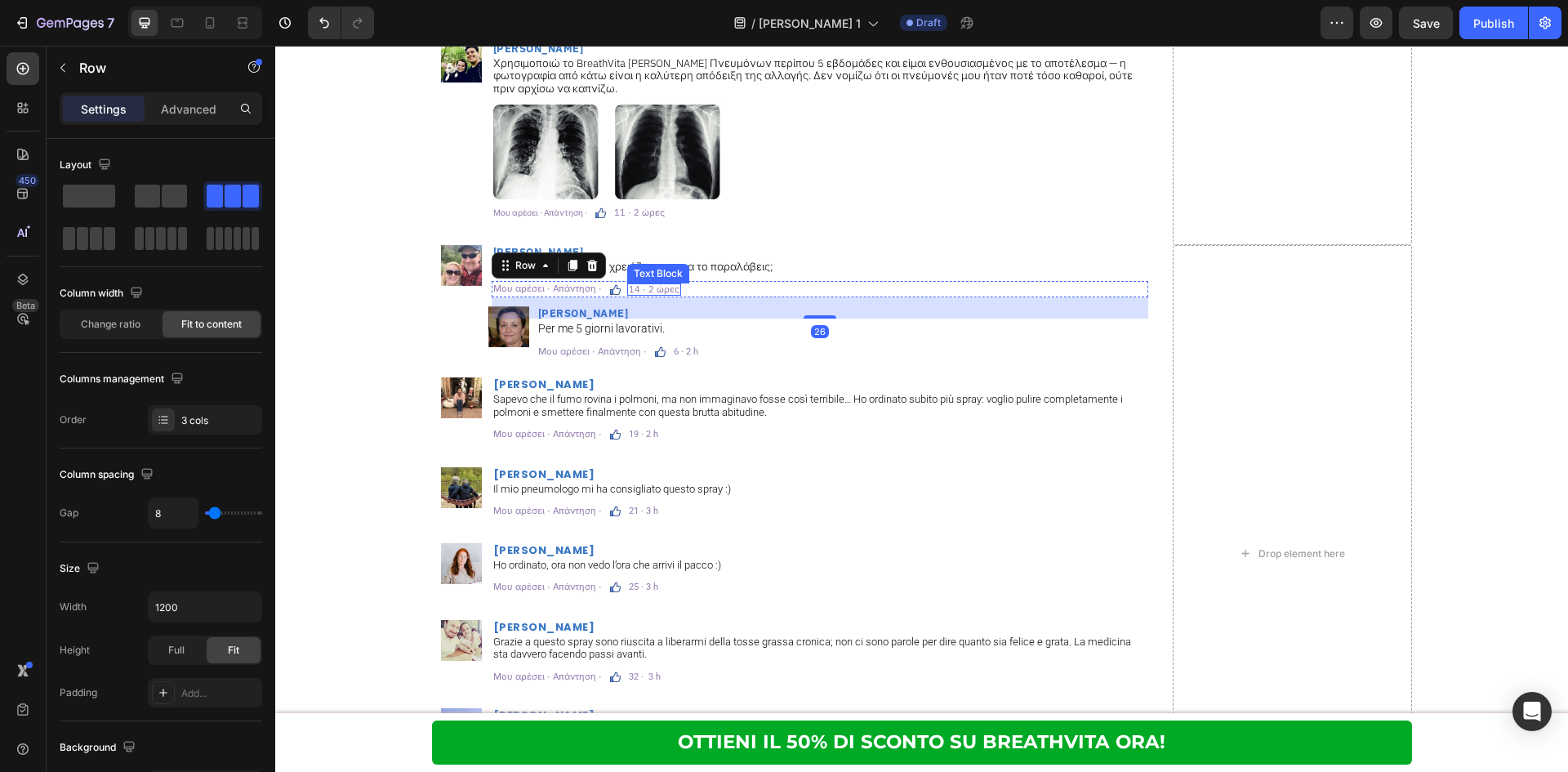
click at [651, 285] on p "14 · 2 ώρες" at bounding box center [654, 289] width 50 height 9
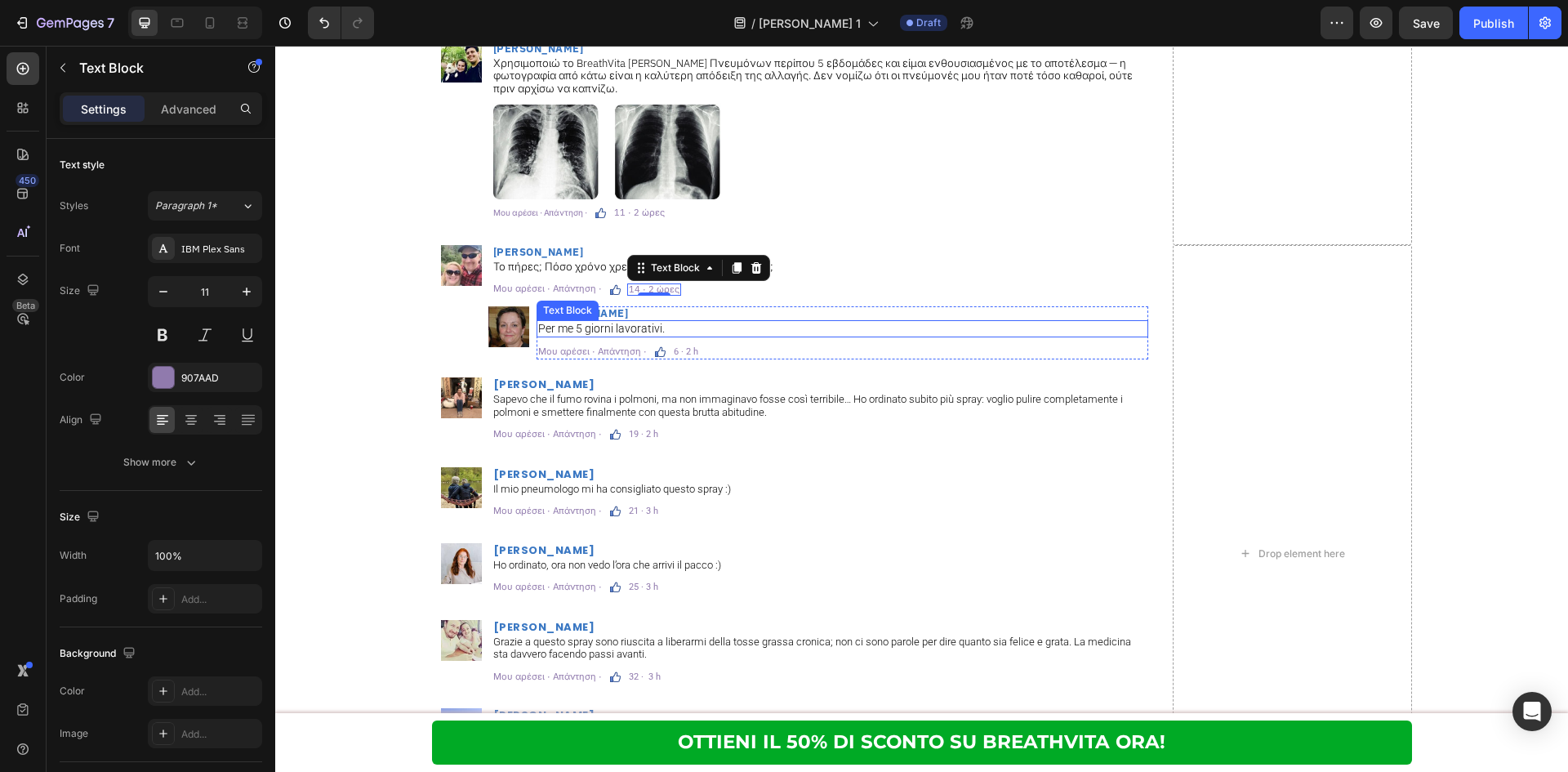
click at [789, 324] on div "Per me 5 giorni lavorativi." at bounding box center [842, 329] width 611 height 17
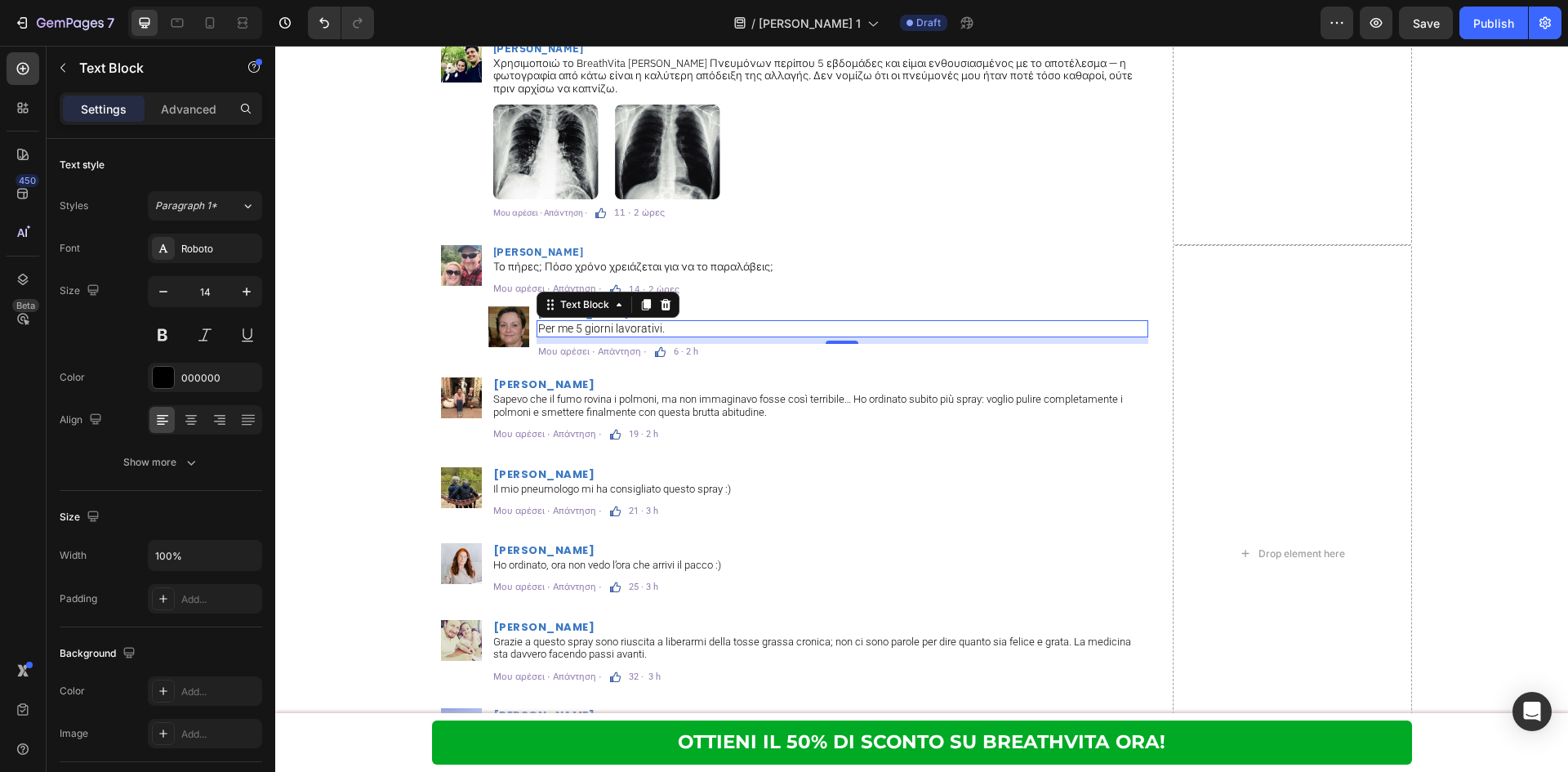
click at [730, 322] on p "Per me 5 giorni lavorativi." at bounding box center [843, 329] width 609 height 14
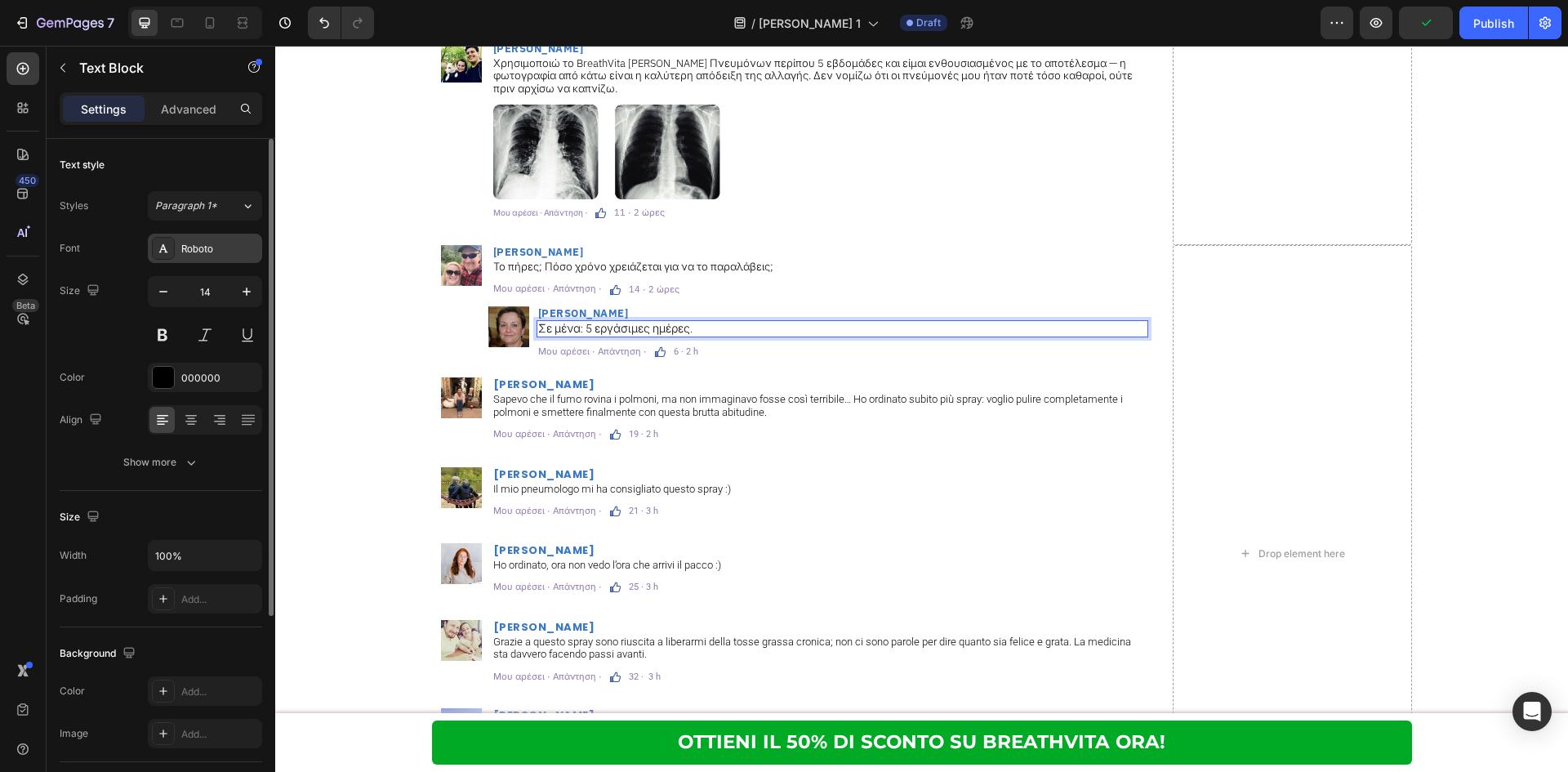
click at [179, 241] on div "Roboto" at bounding box center [204, 247] width 114 height 29
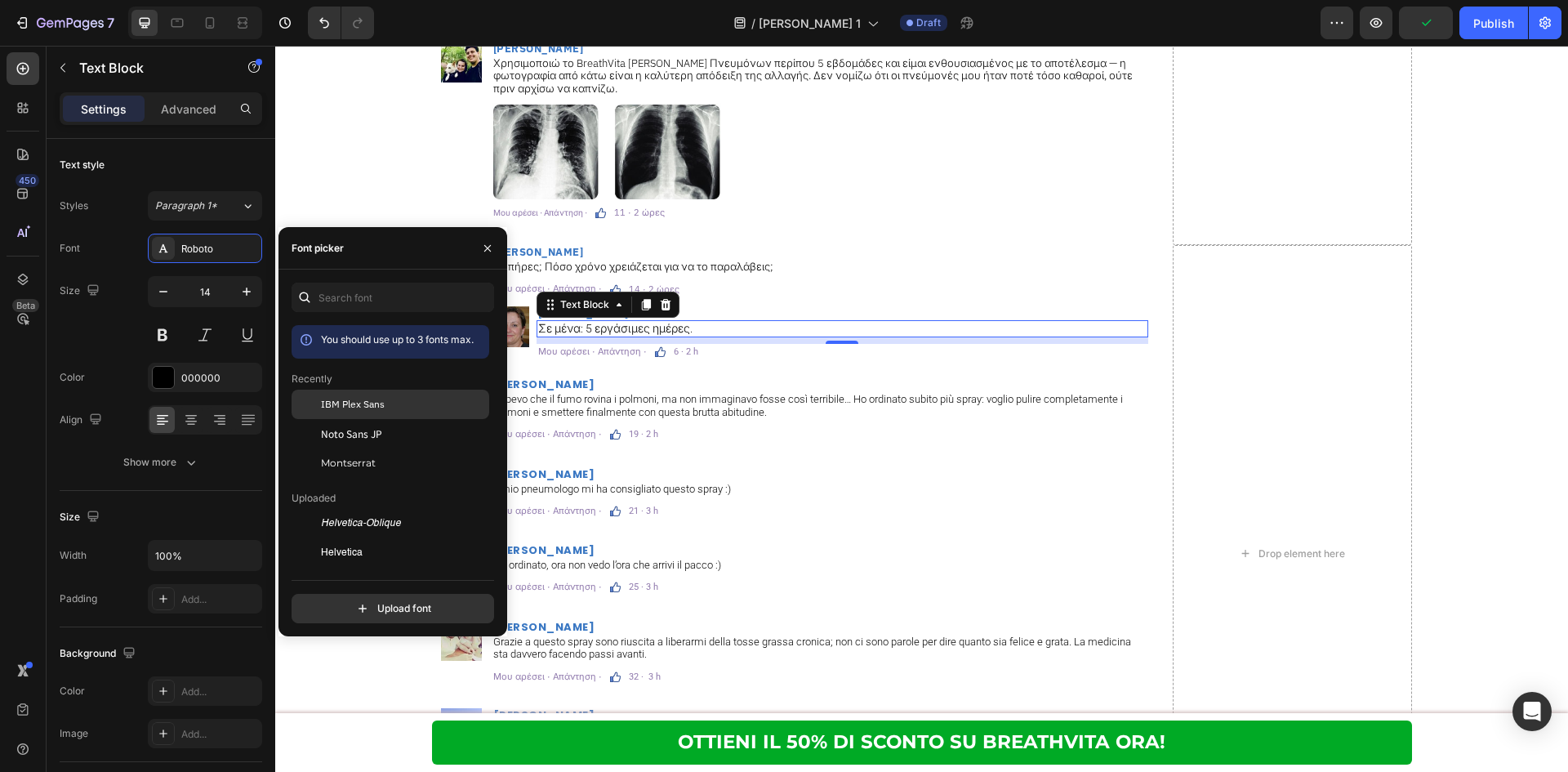
click at [337, 509] on div "IBM Plex Sans" at bounding box center [390, 523] width 198 height 29
click at [674, 347] on p "6 · 2 h" at bounding box center [686, 352] width 24 height 9
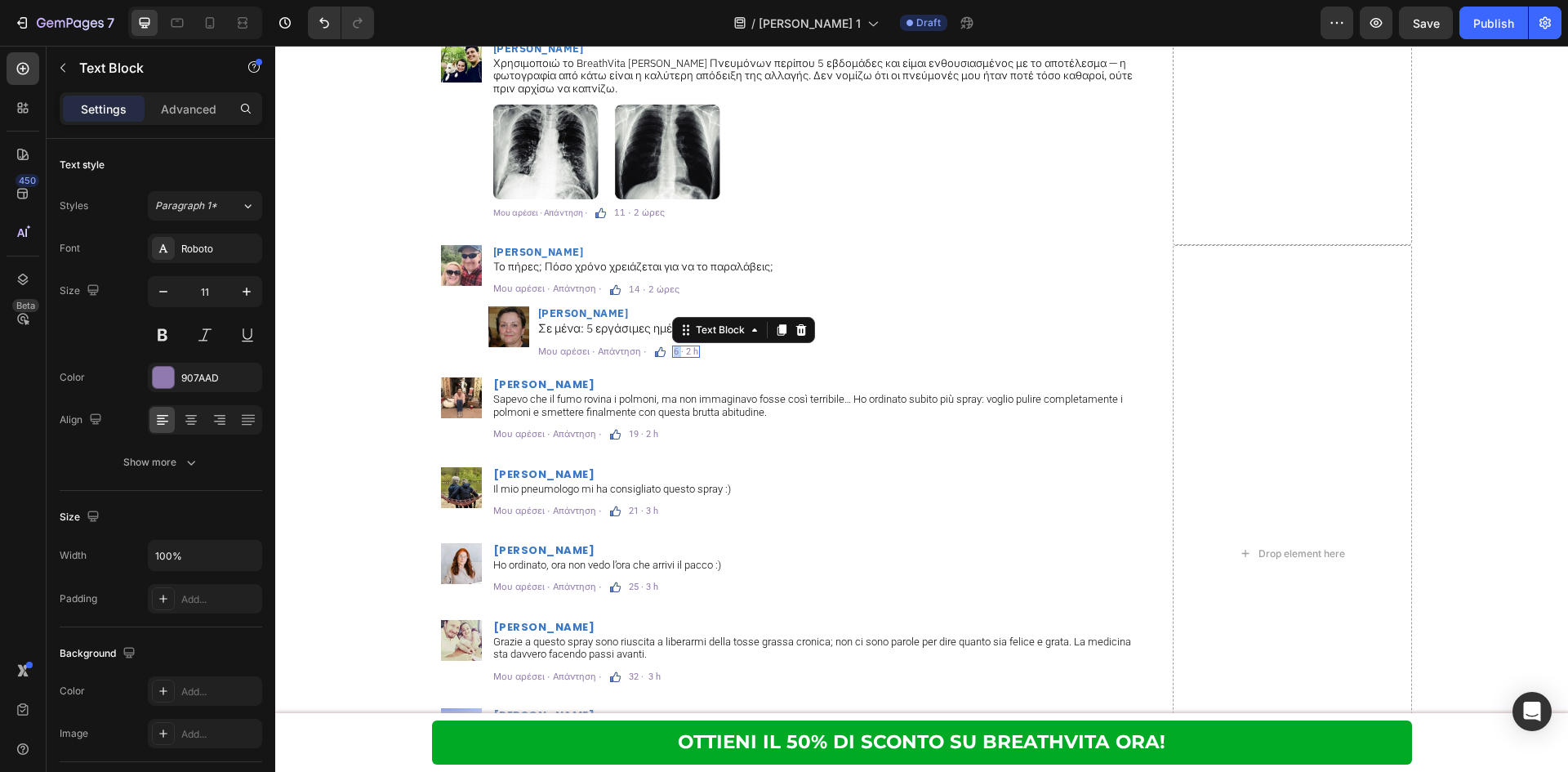
click at [674, 347] on p "6 · 2 h" at bounding box center [686, 352] width 24 height 9
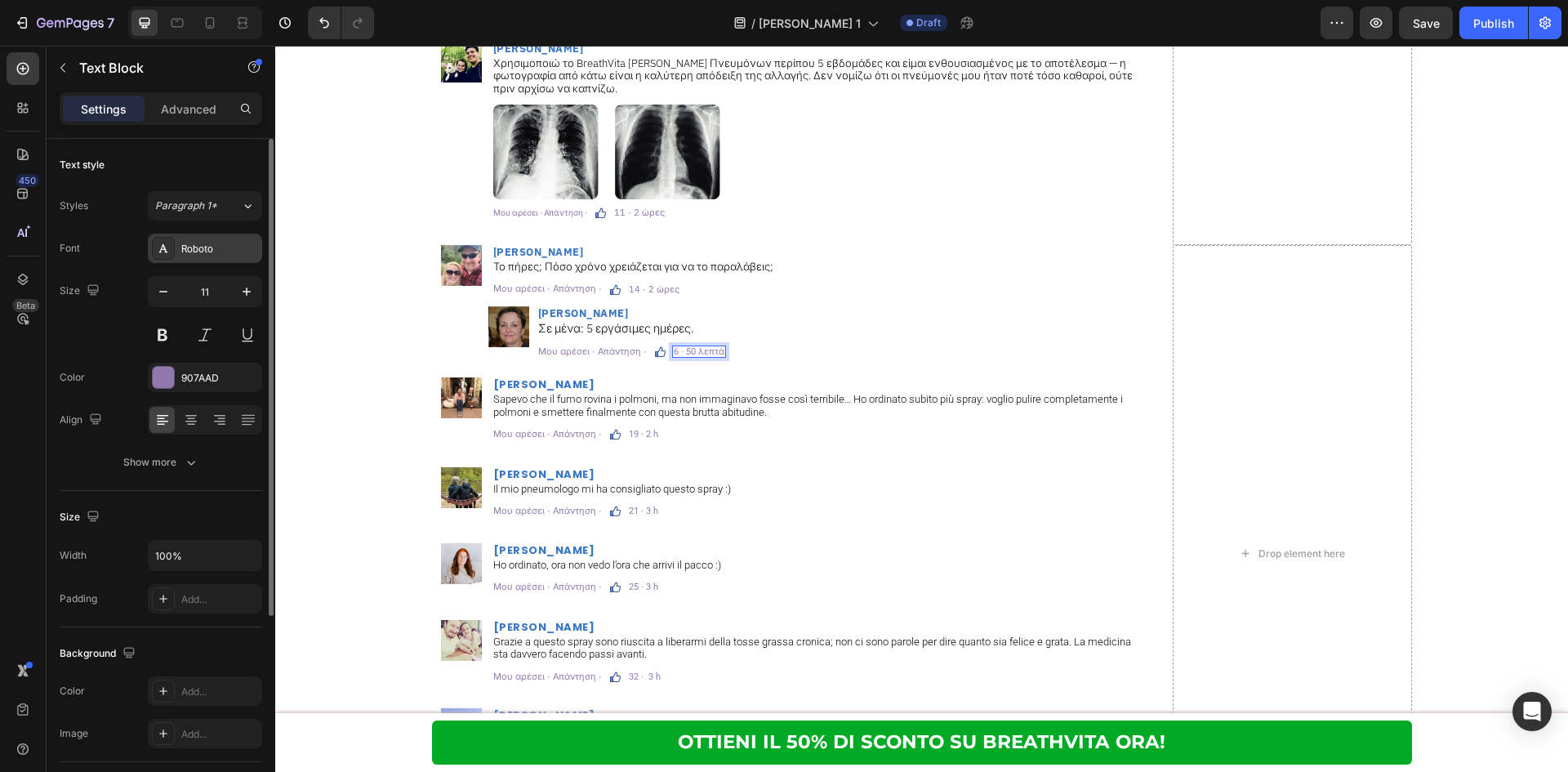
click at [217, 251] on div "Roboto" at bounding box center [219, 249] width 77 height 15
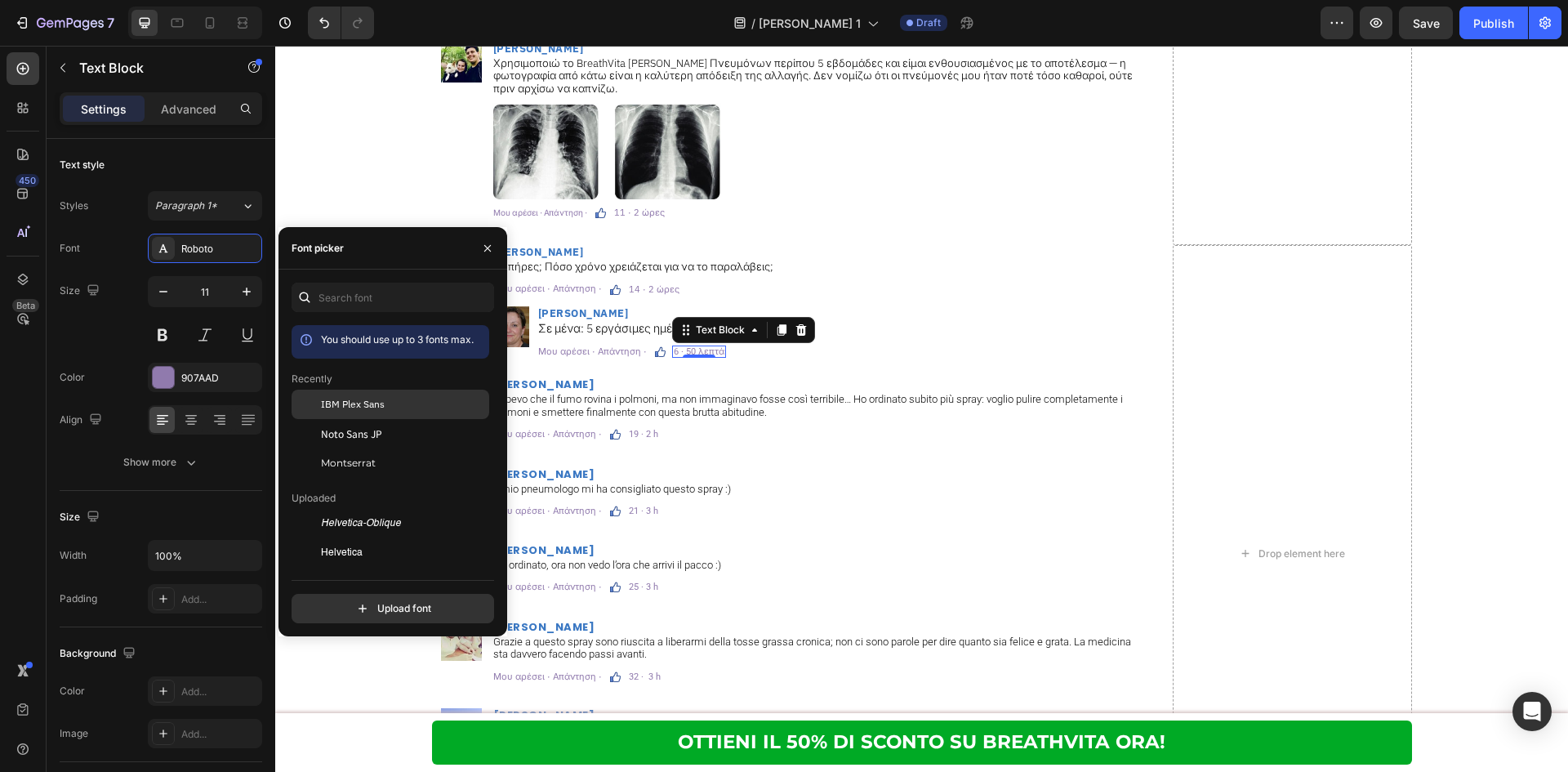
click at [355, 401] on span "IBM Plex Sans" at bounding box center [353, 404] width 63 height 15
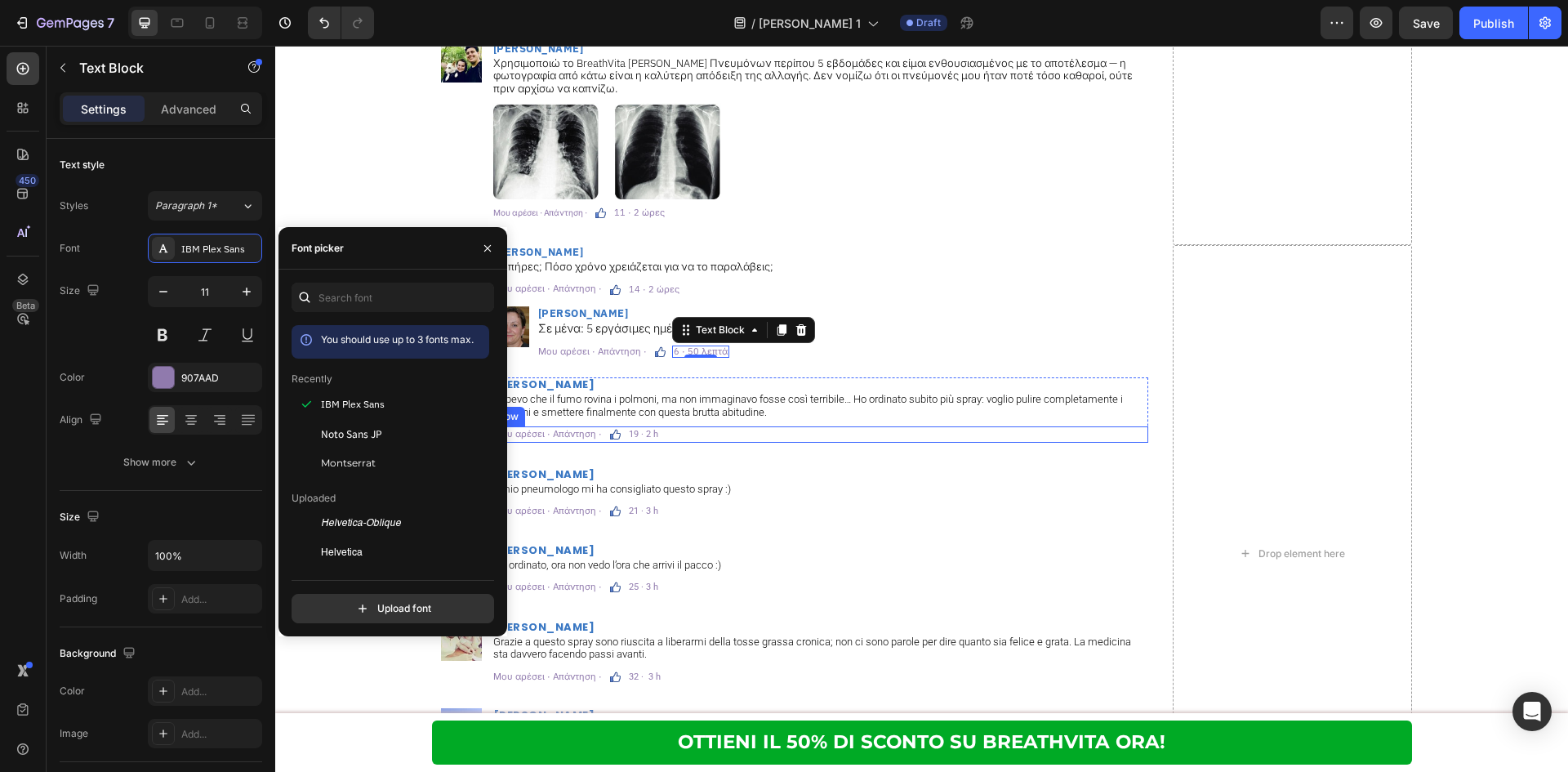
click at [765, 393] on p "Sapevo che il fumo rovina i polmoni, ma non immaginavo fosse così terribile… Ho…" at bounding box center [819, 405] width 653 height 25
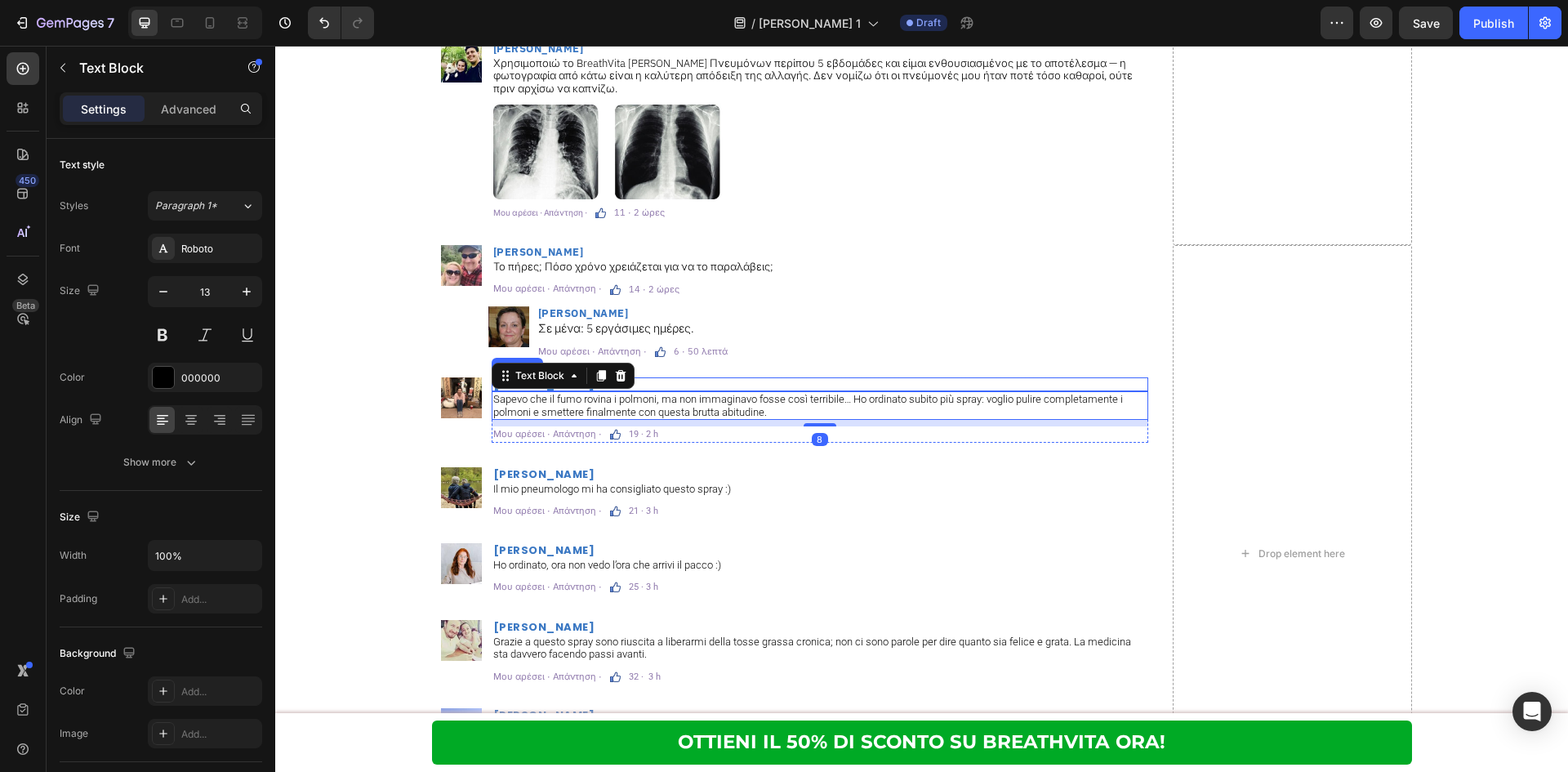
click at [769, 377] on h2 "Debora Pagani" at bounding box center [819, 384] width 656 height 14
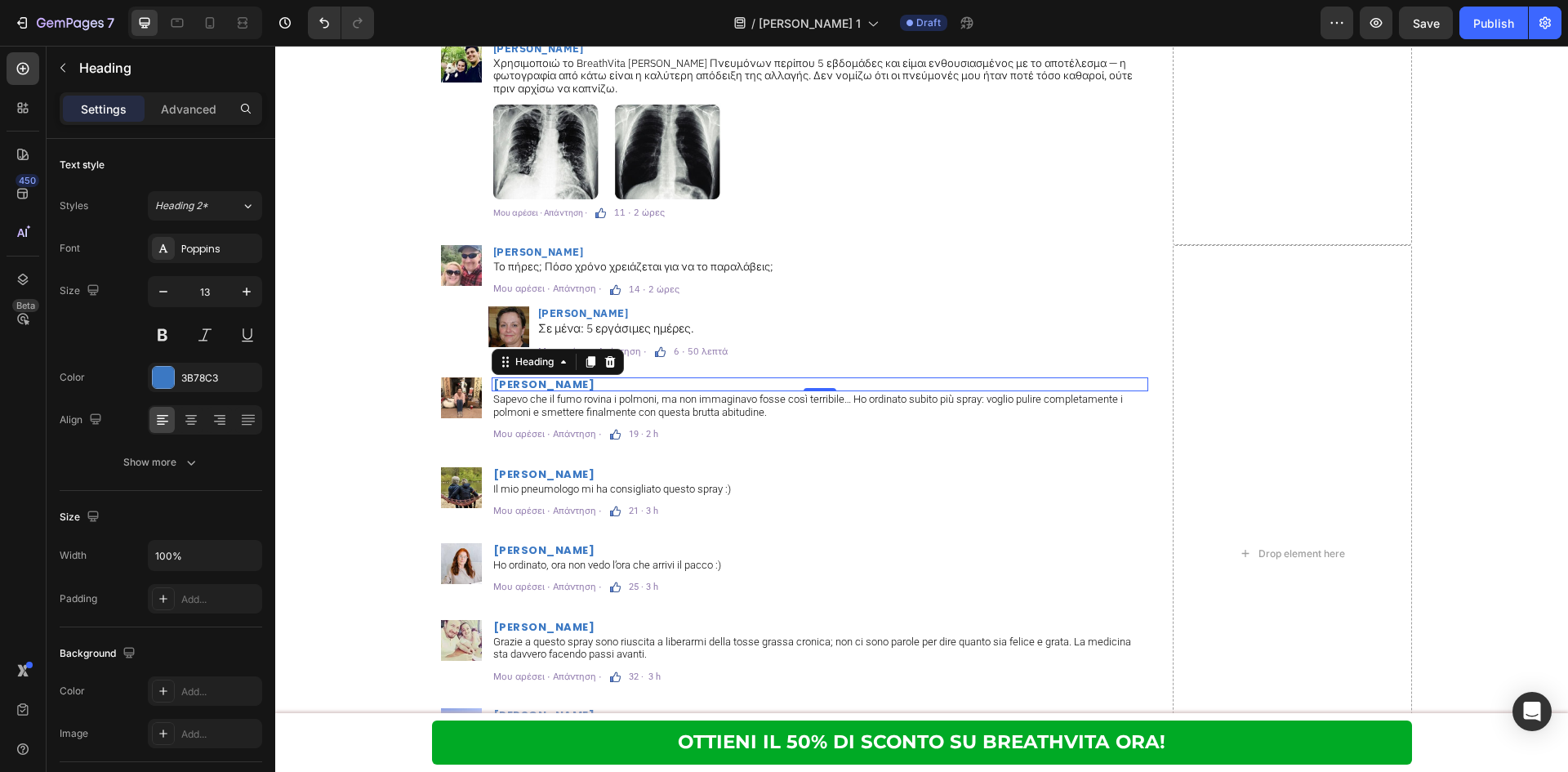
click at [590, 377] on h2 "Debora Pagani" at bounding box center [819, 384] width 656 height 14
click at [240, 258] on div "Poppins" at bounding box center [204, 247] width 114 height 29
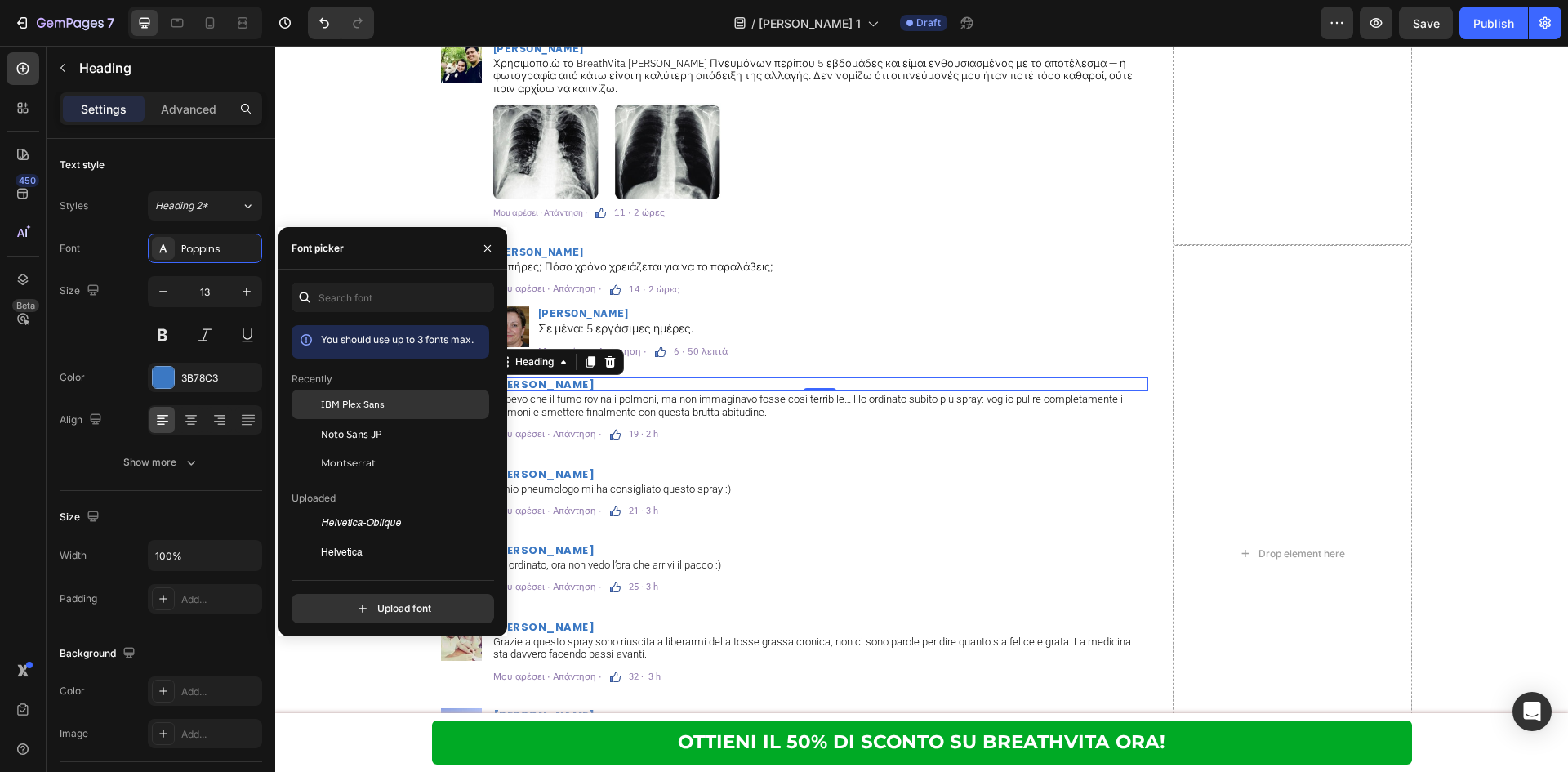
click at [374, 509] on div "IBM Plex Sans" at bounding box center [390, 523] width 198 height 29
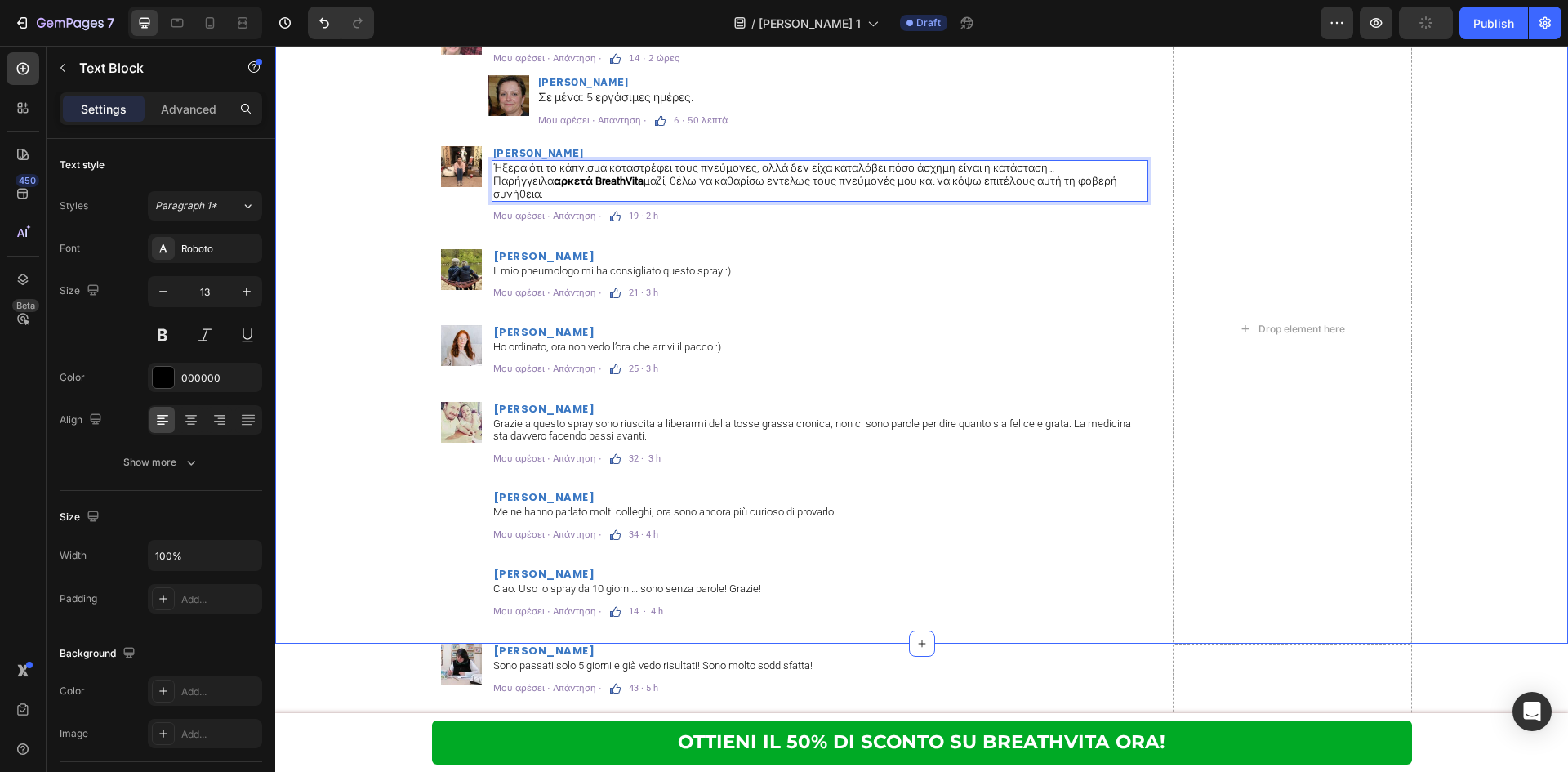
scroll to position [10374, 0]
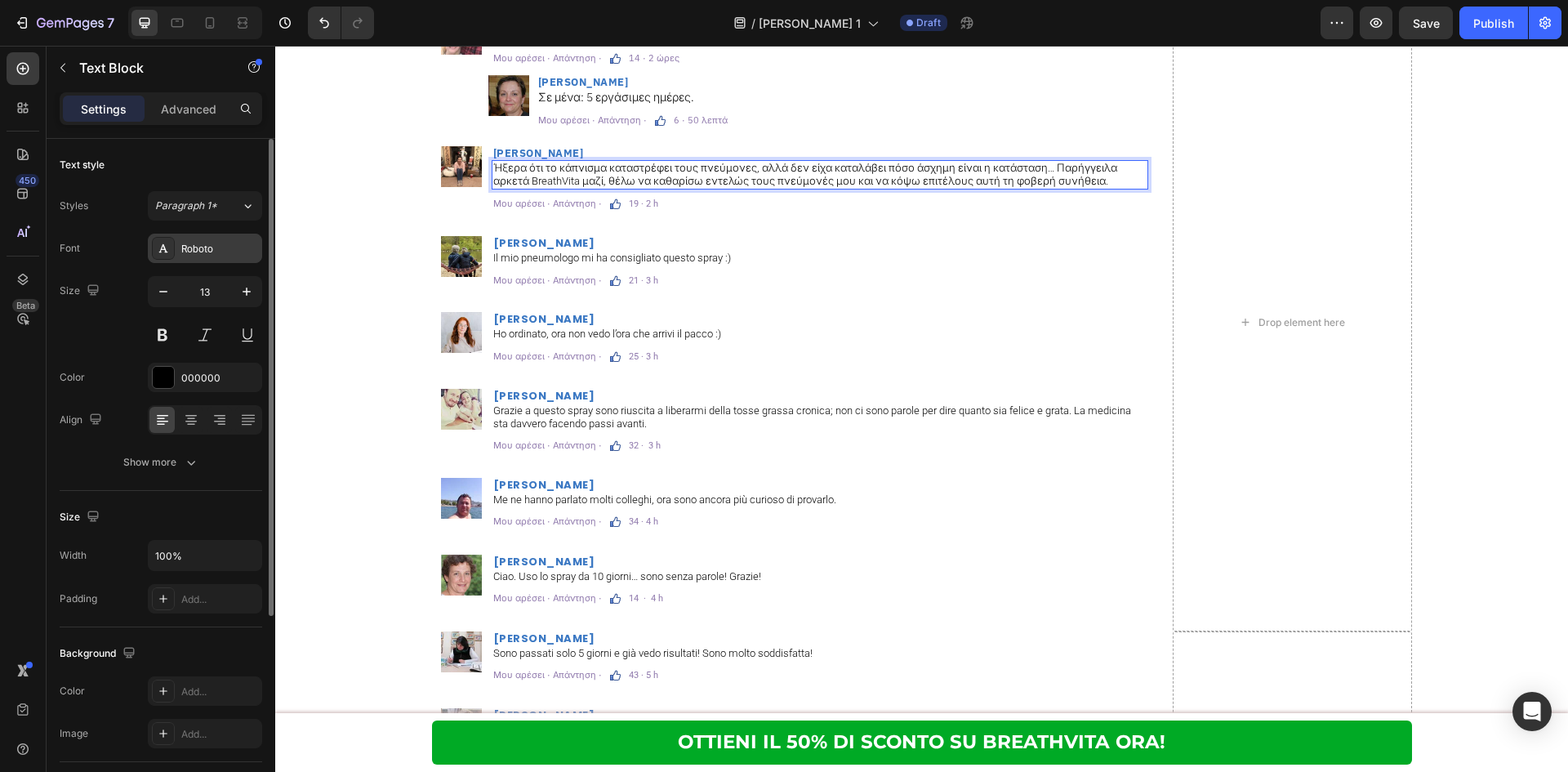
click at [241, 244] on div "Roboto" at bounding box center [219, 249] width 77 height 15
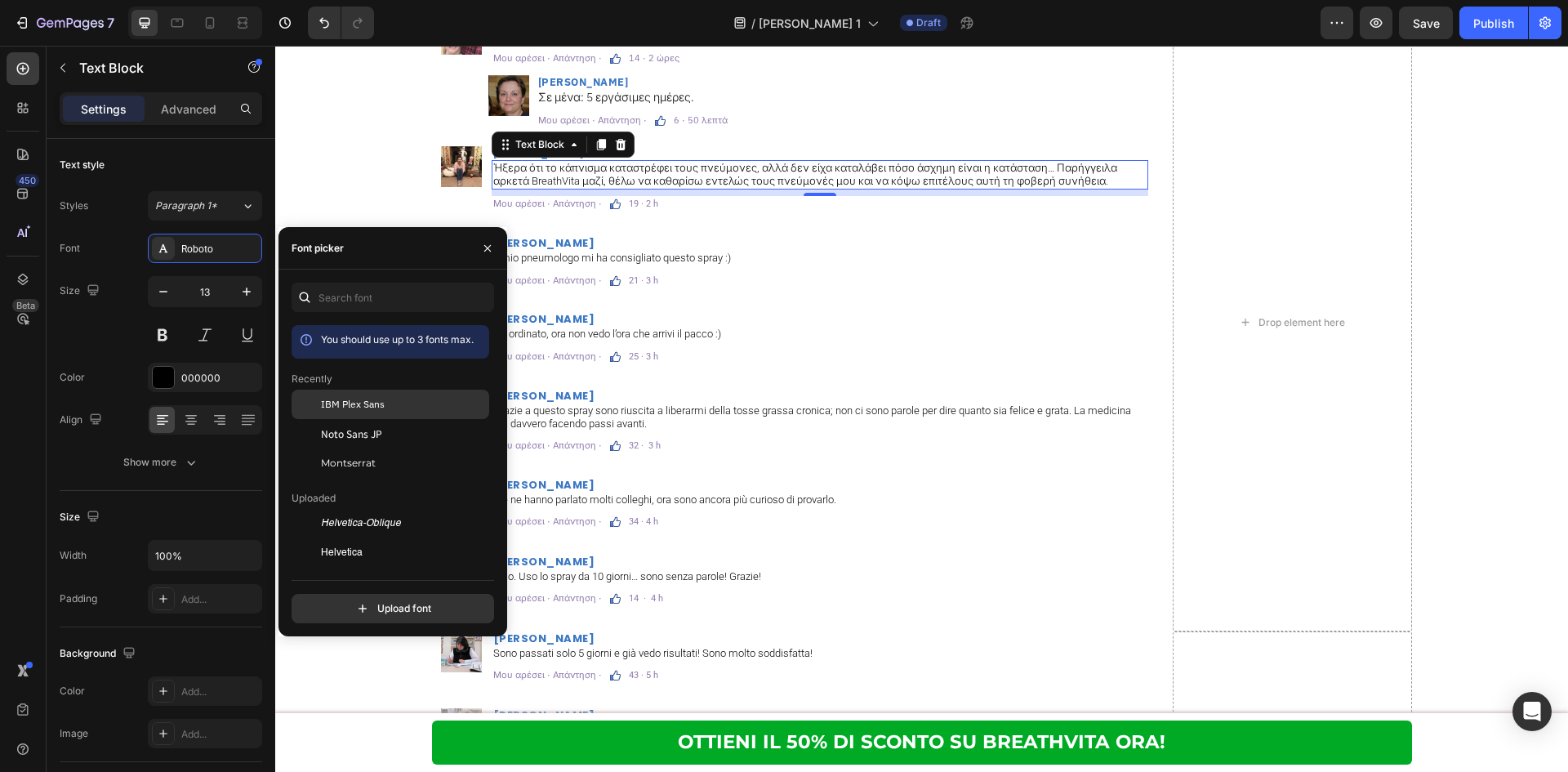
click at [362, 408] on span "IBM Plex Sans" at bounding box center [353, 404] width 63 height 15
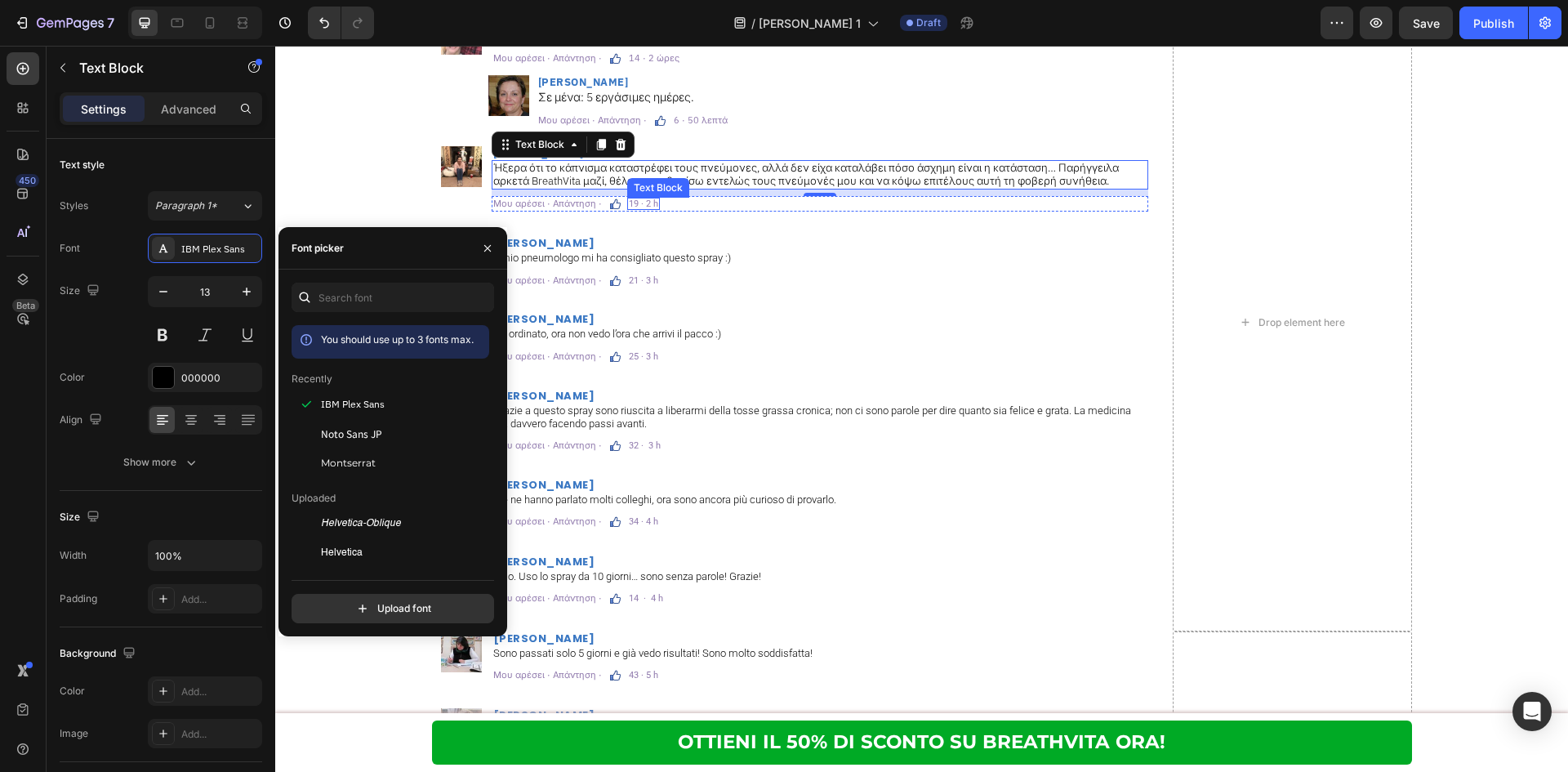
click at [631, 199] on p "19 · 2 h" at bounding box center [643, 204] width 29 height 9
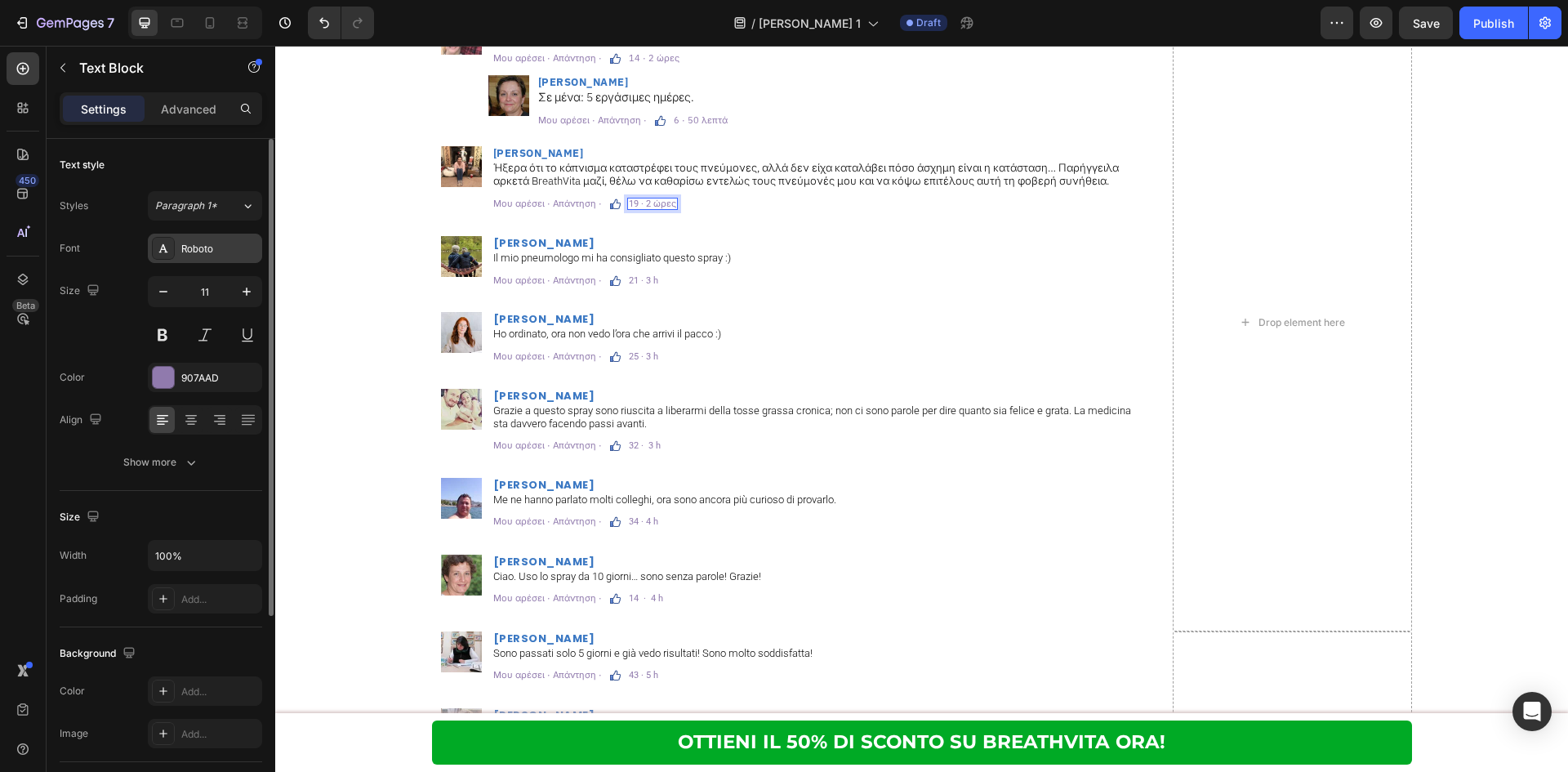
click at [226, 251] on div "Roboto" at bounding box center [219, 249] width 77 height 15
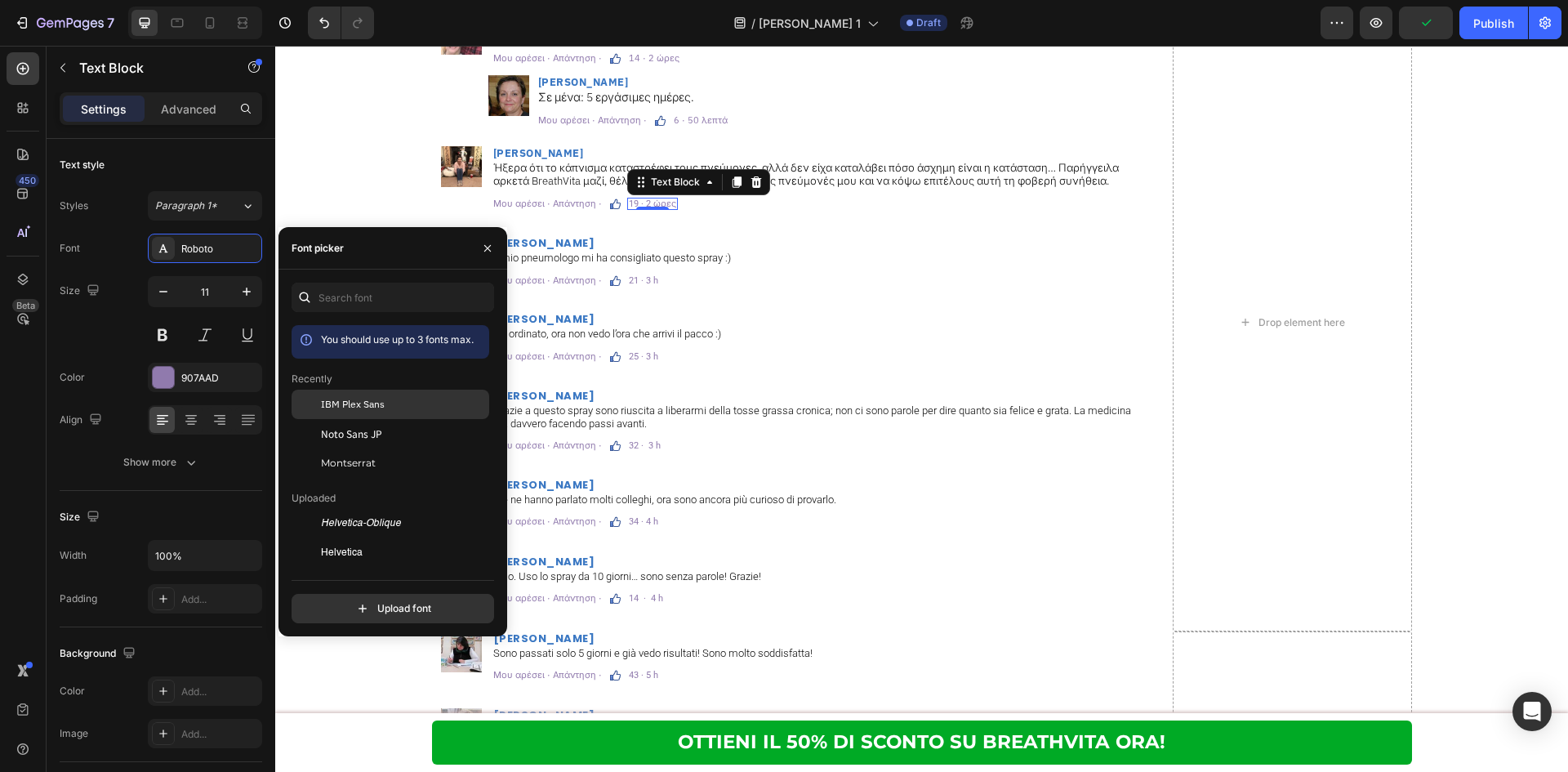
click at [357, 405] on span "IBM Plex Sans" at bounding box center [353, 404] width 63 height 15
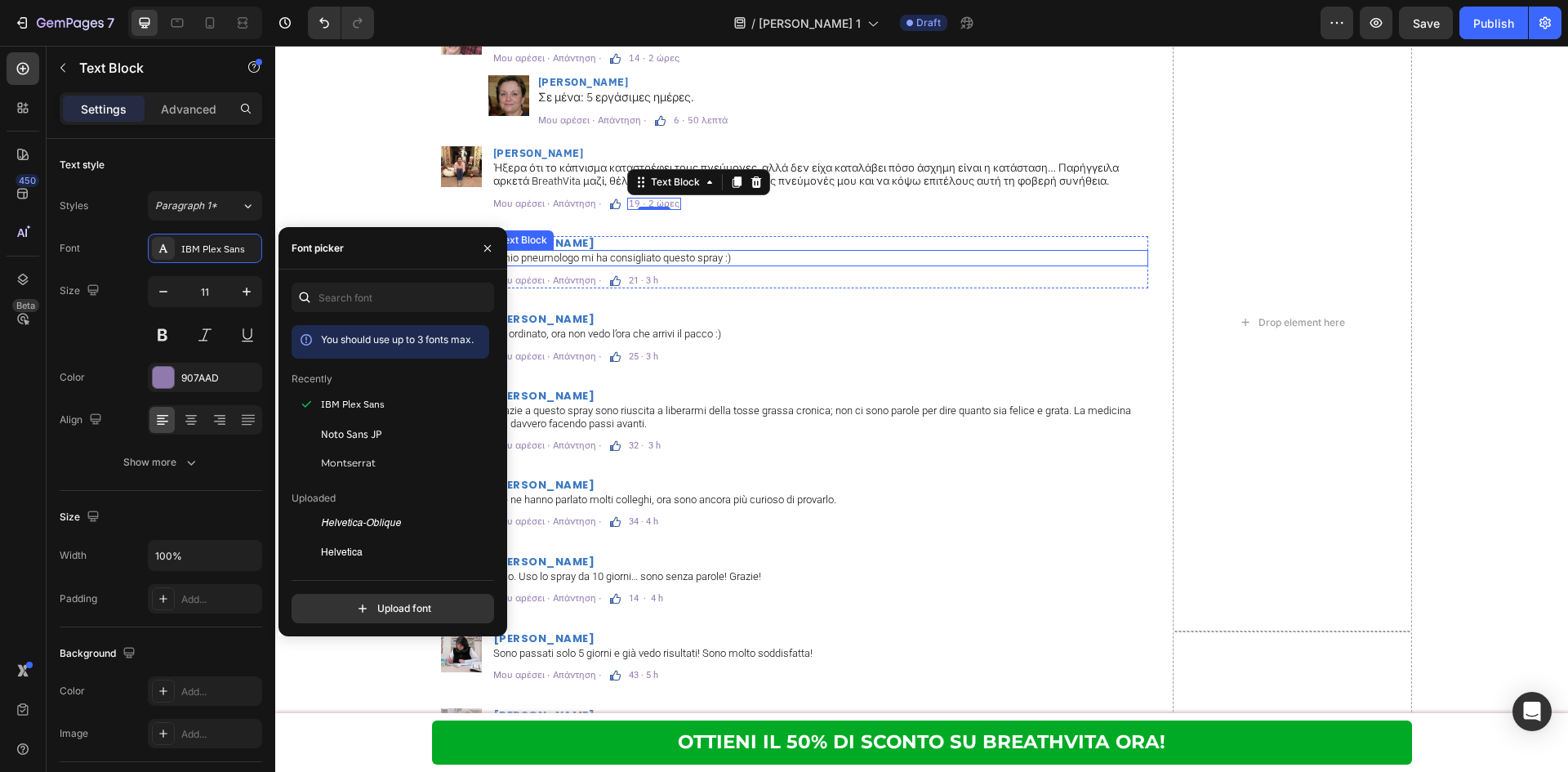
click at [692, 258] on p "Il mio pneumologo mi ha consigliato questo spray :)" at bounding box center [819, 258] width 653 height 13
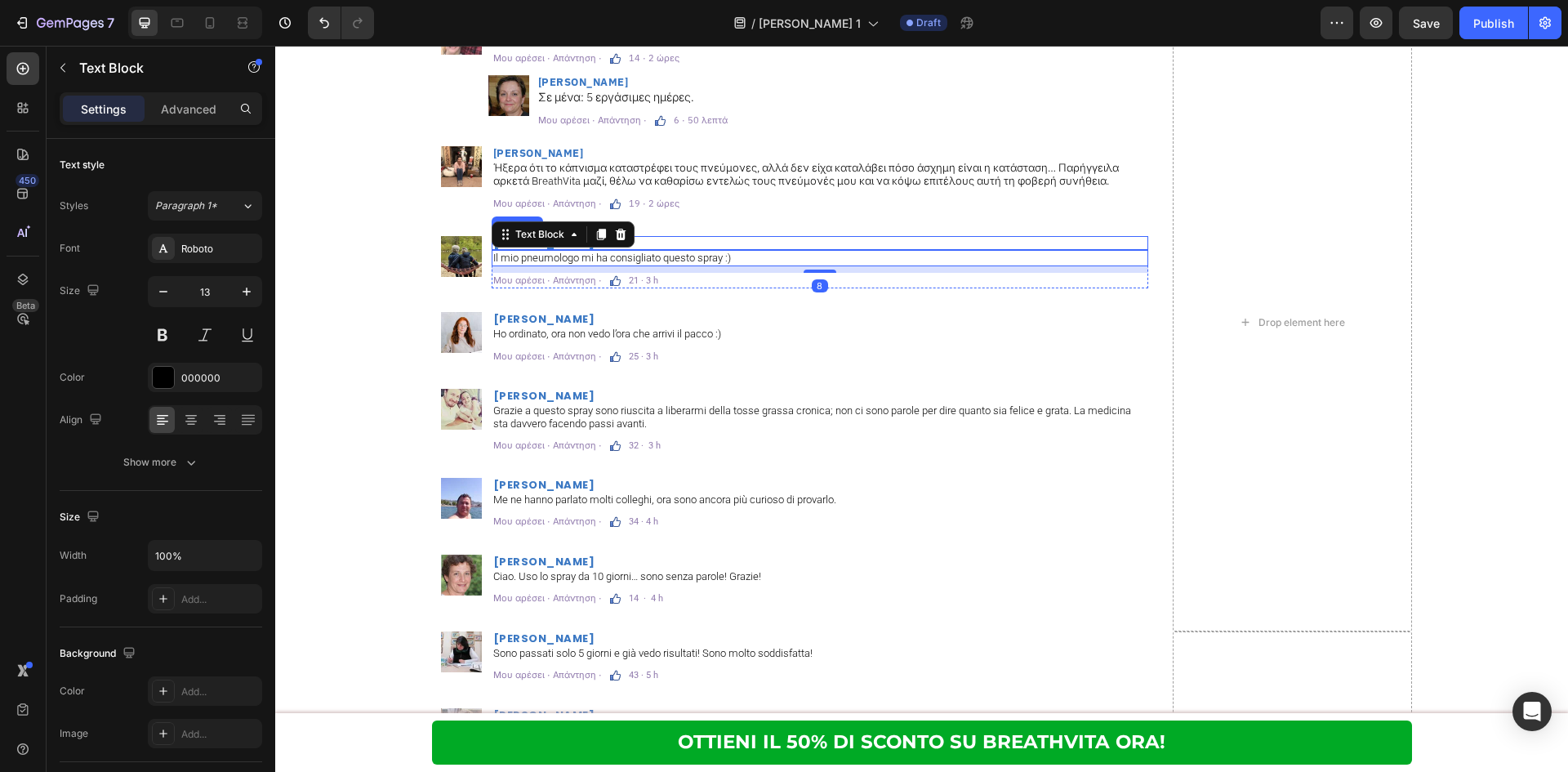
click at [668, 241] on h2 "[PERSON_NAME]" at bounding box center [819, 243] width 656 height 14
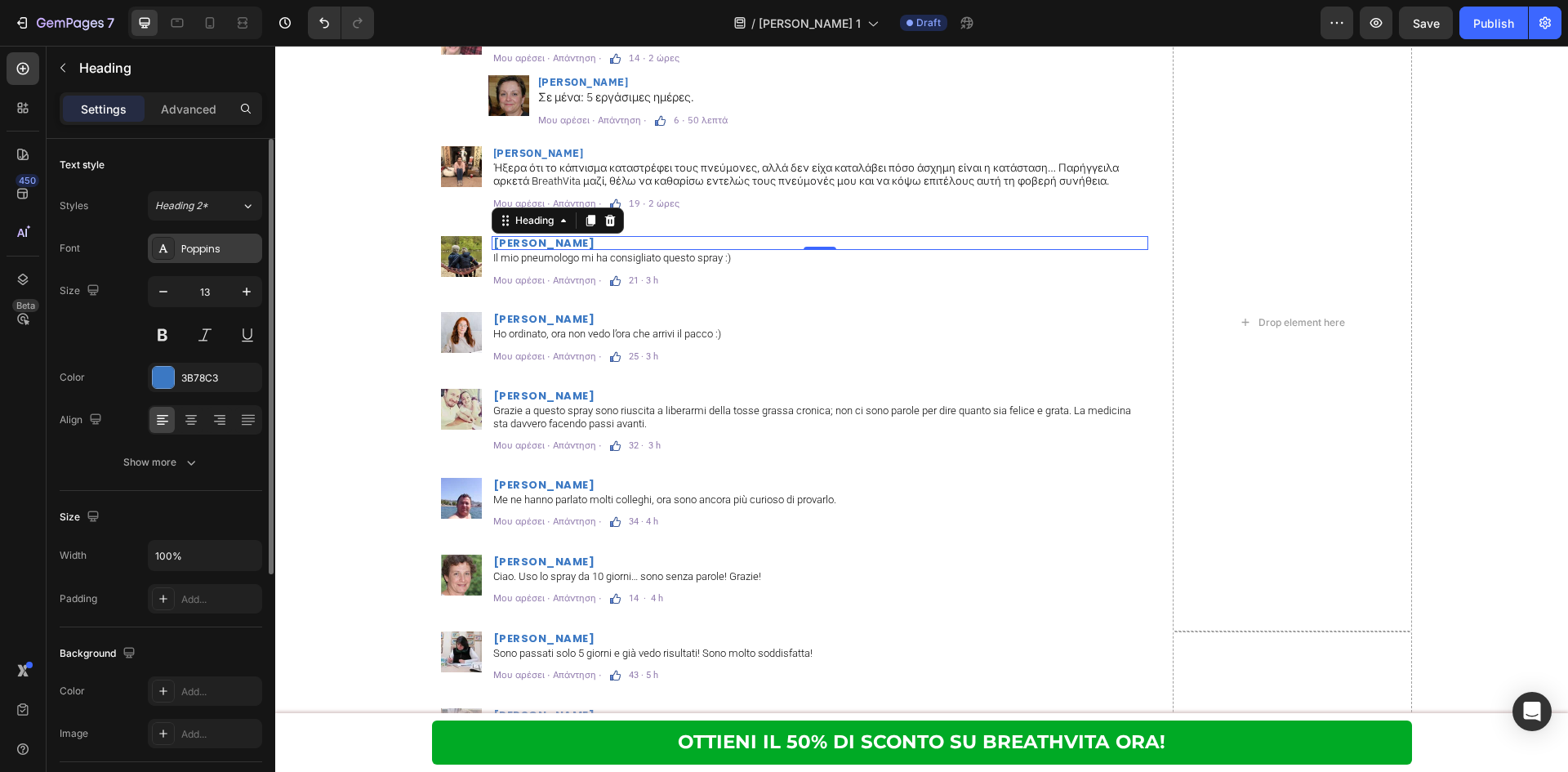
drag, startPoint x: 209, startPoint y: 258, endPoint x: 224, endPoint y: 277, distance: 24.2
click at [209, 258] on div "Poppins" at bounding box center [204, 247] width 114 height 29
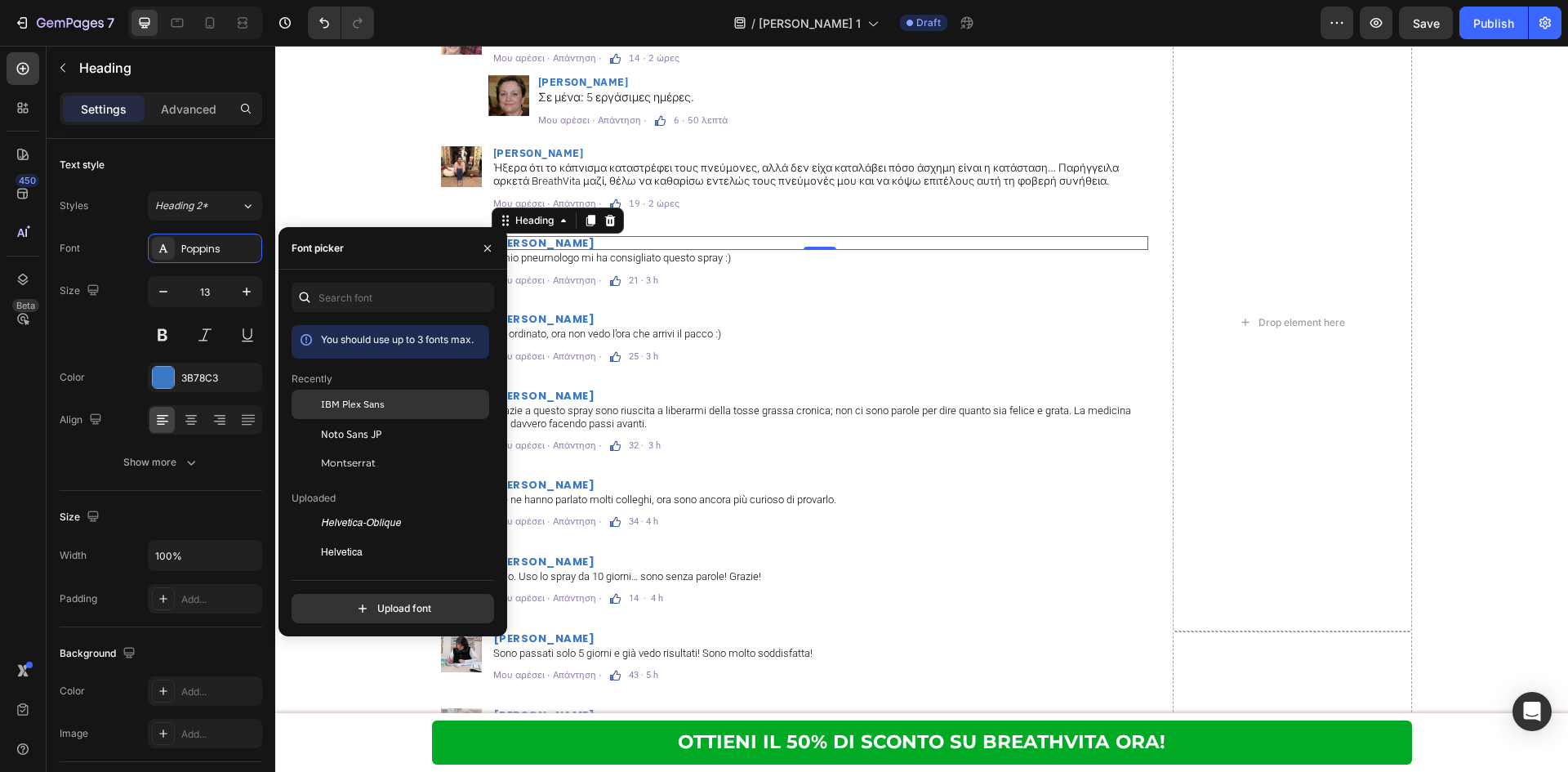
click at [353, 397] on span "IBM Plex Sans" at bounding box center [353, 404] width 63 height 15
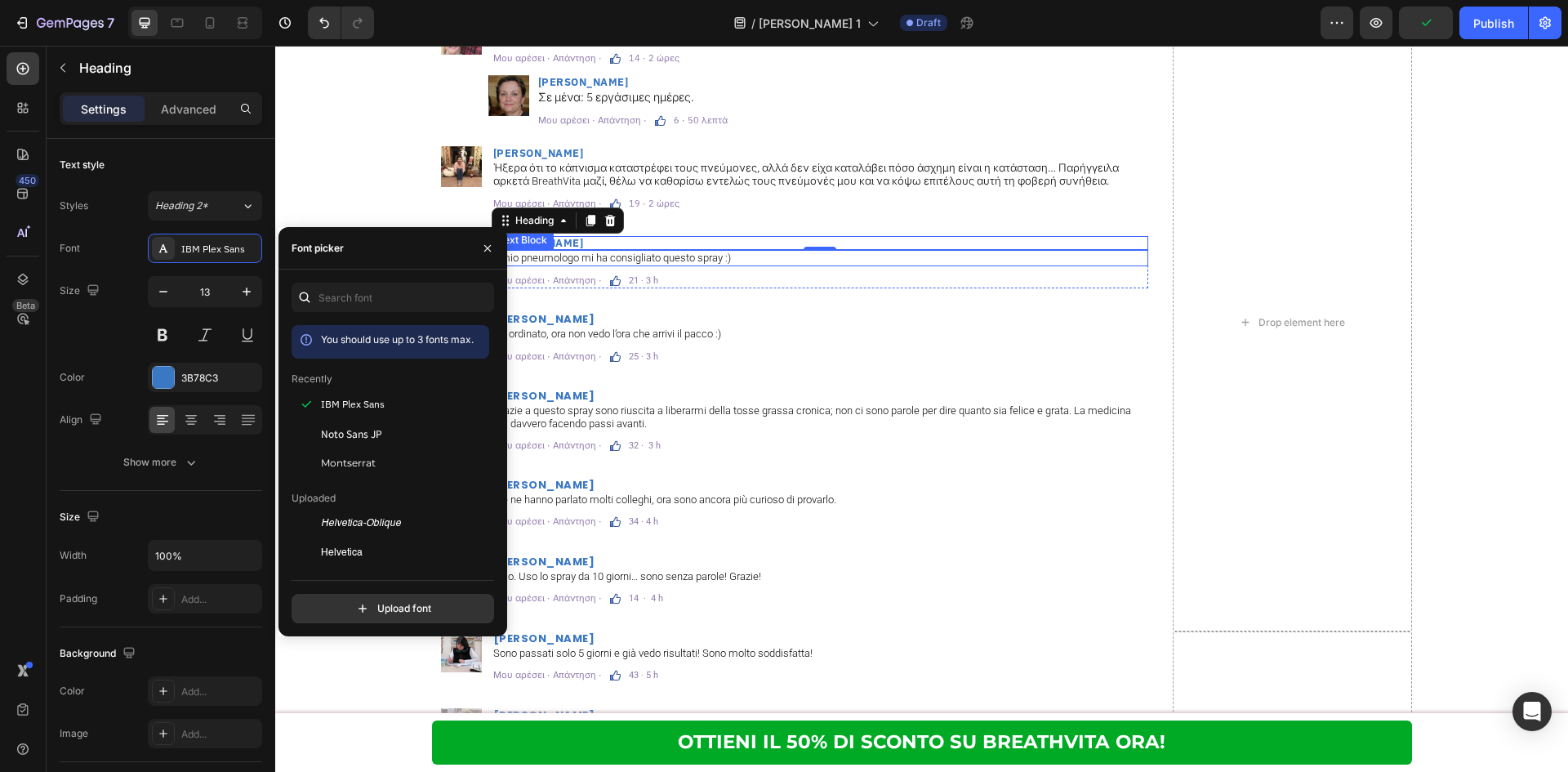
click at [680, 263] on p "Il mio pneumologo mi ha consigliato questo spray :)" at bounding box center [819, 258] width 653 height 13
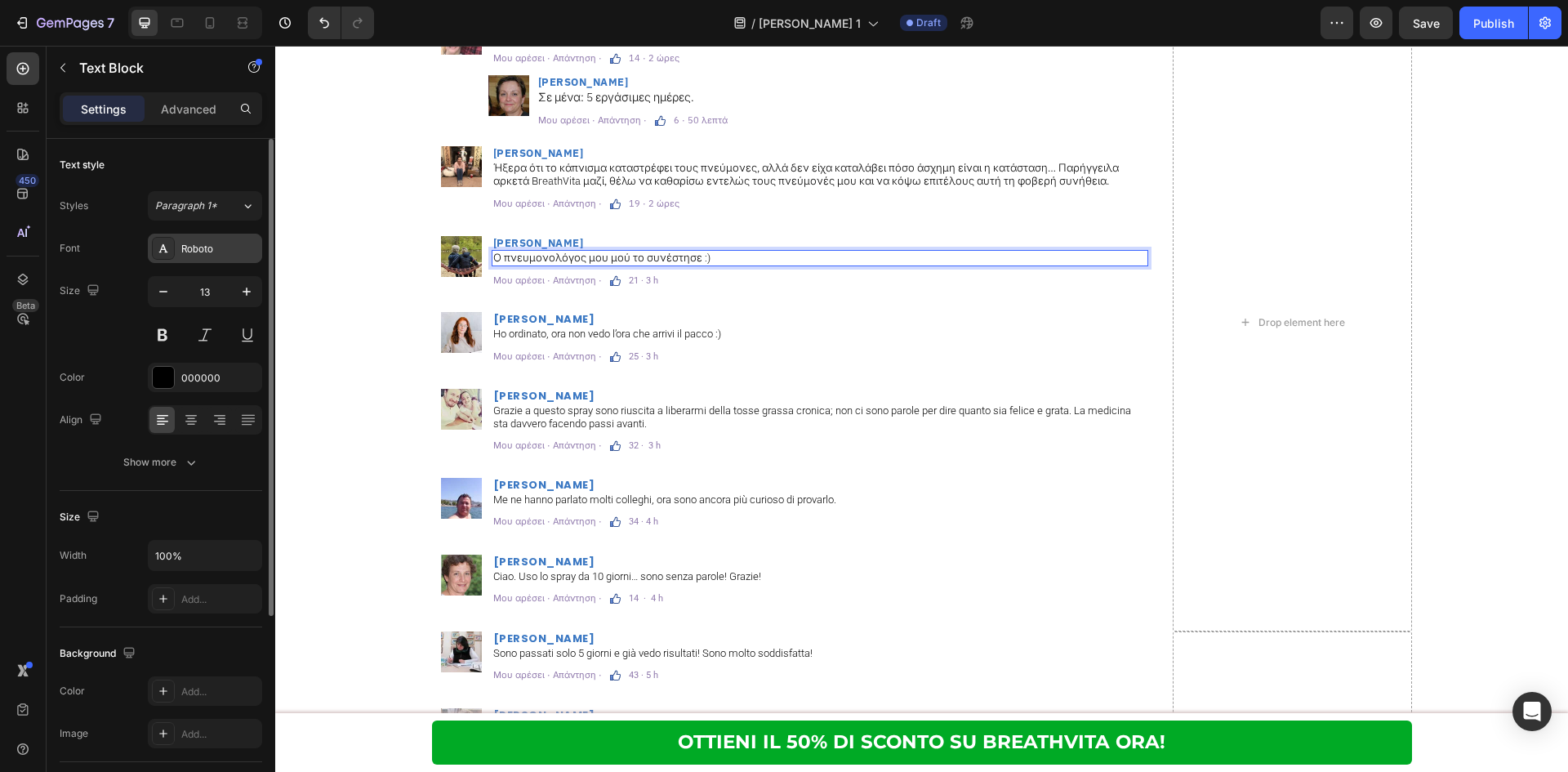
drag, startPoint x: 203, startPoint y: 238, endPoint x: 0, endPoint y: 259, distance: 204.1
click at [203, 238] on div "Roboto" at bounding box center [204, 247] width 114 height 29
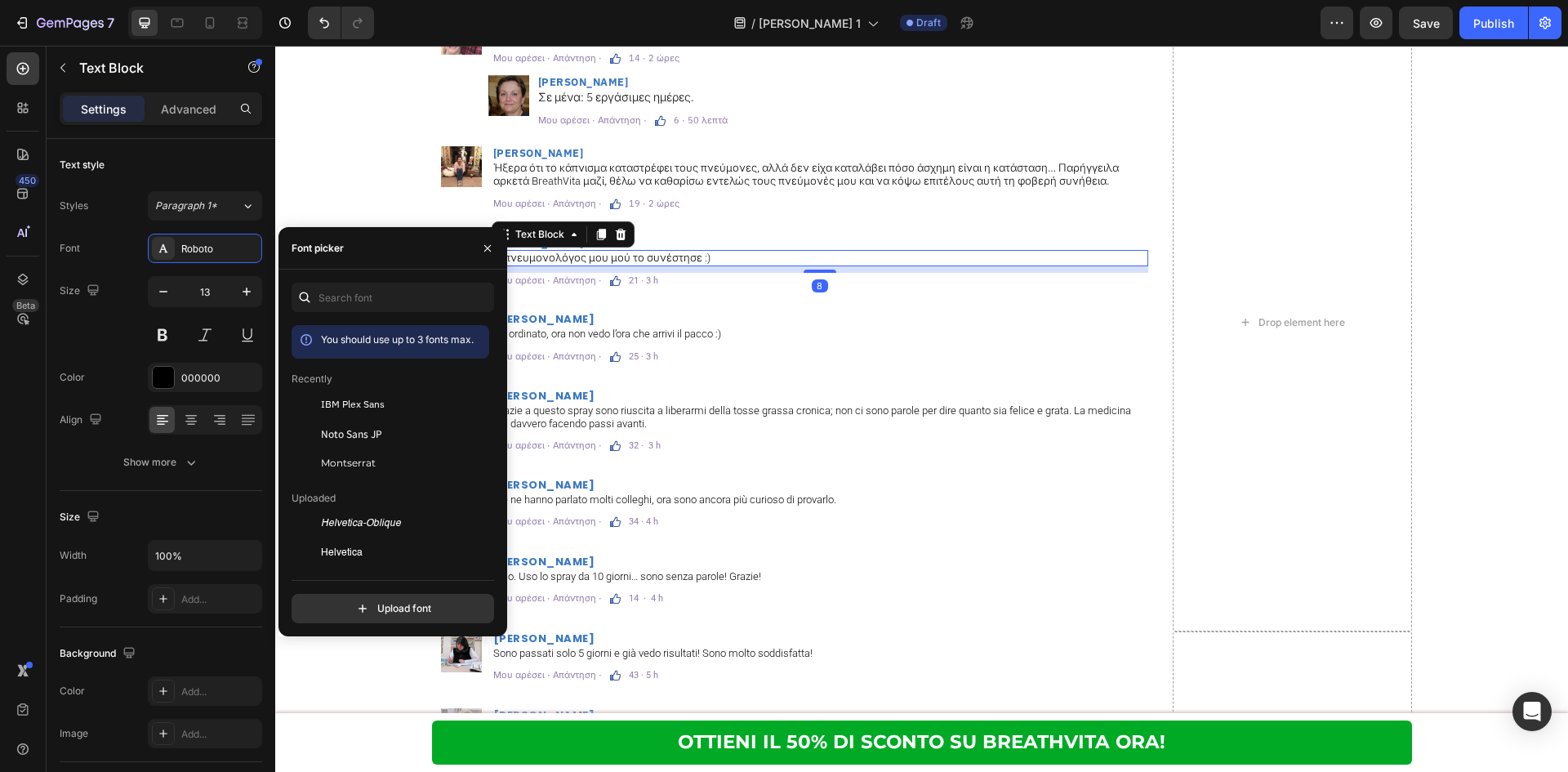
click at [391, 509] on div "IBM Plex Sans" at bounding box center [390, 523] width 198 height 29
click at [629, 280] on p "21 · 3 h" at bounding box center [643, 281] width 29 height 9
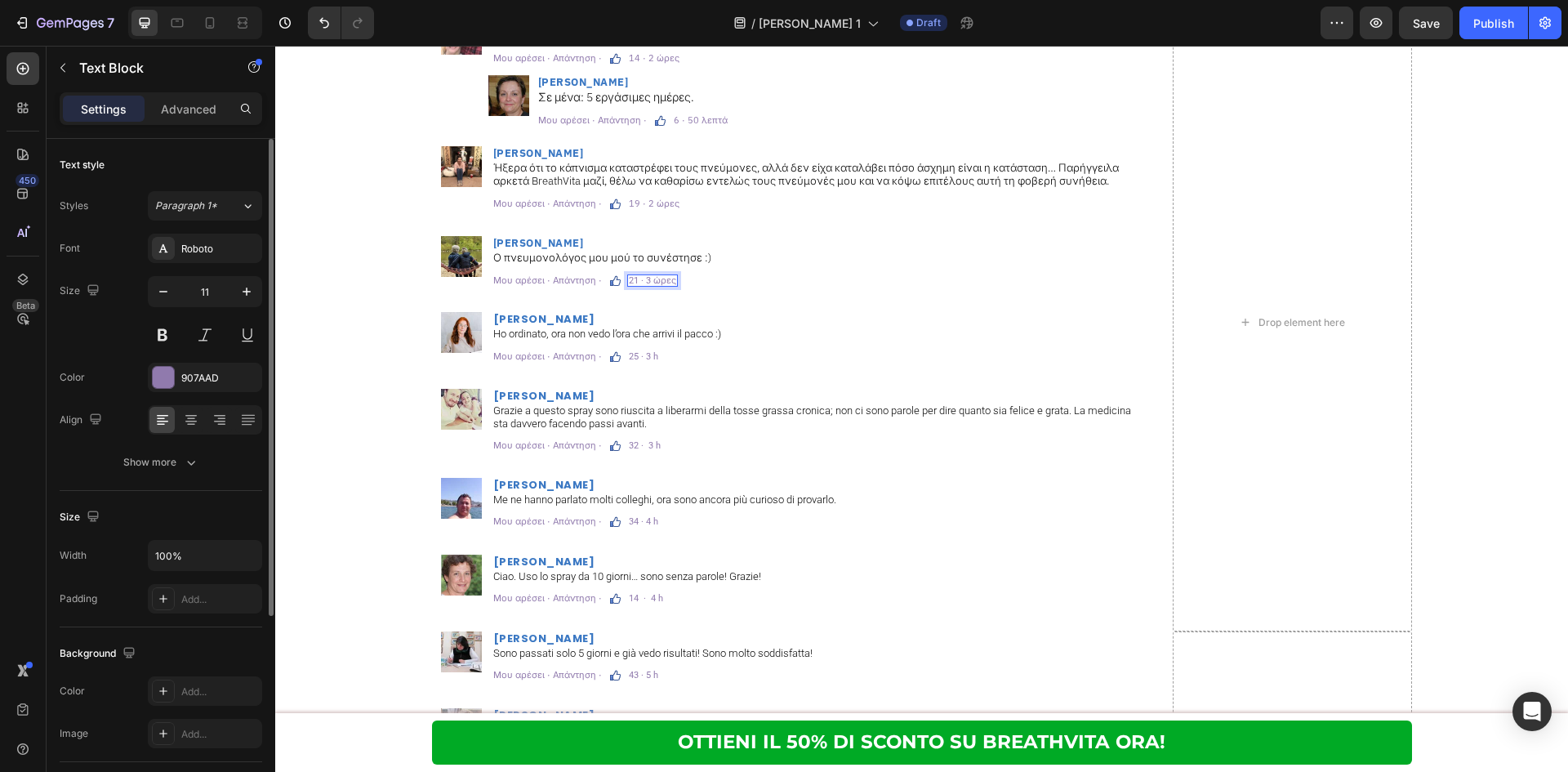
click at [204, 240] on div "Roboto" at bounding box center [204, 247] width 114 height 29
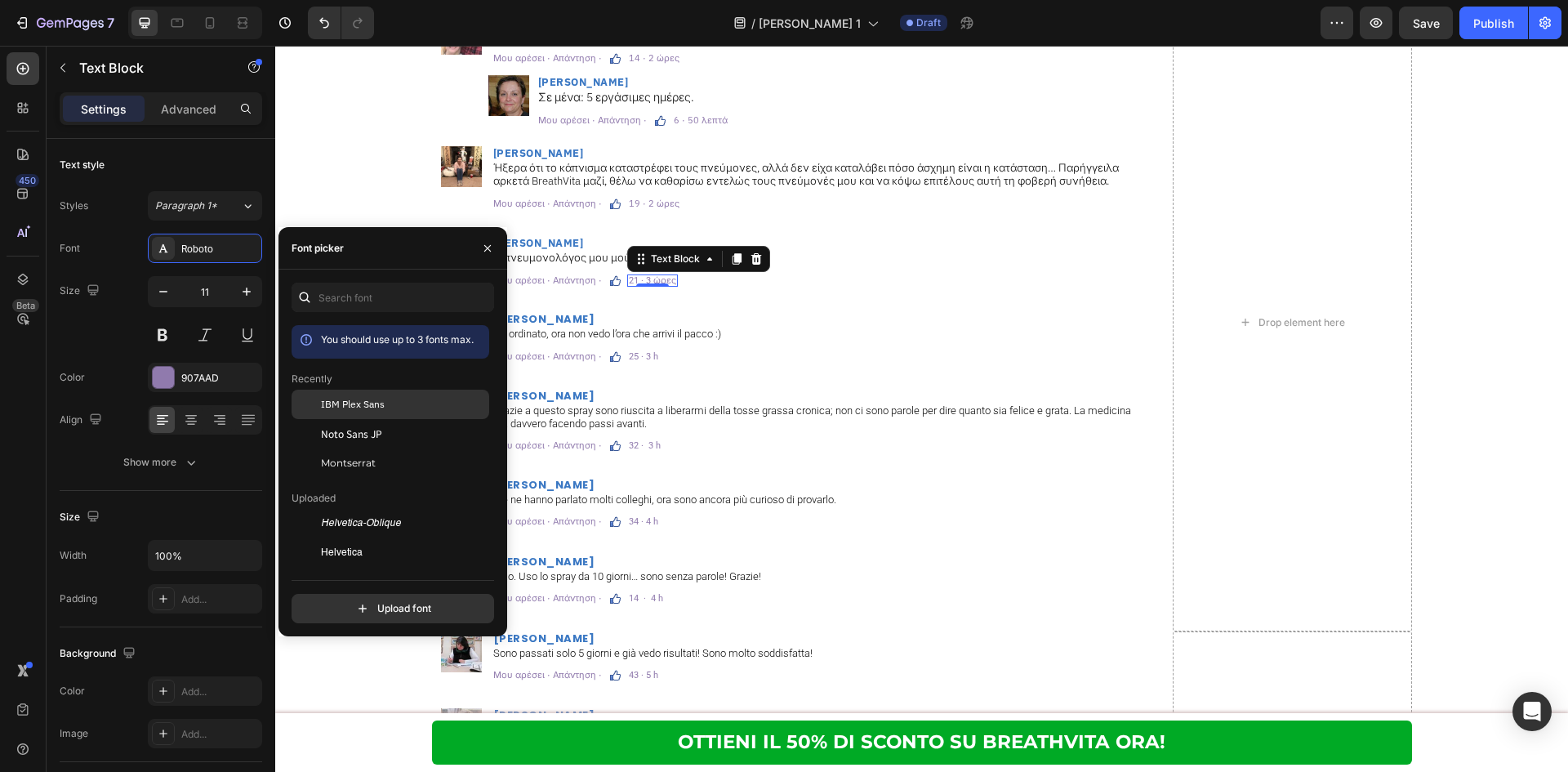
click at [364, 509] on div "IBM Plex Sans" at bounding box center [390, 523] width 198 height 29
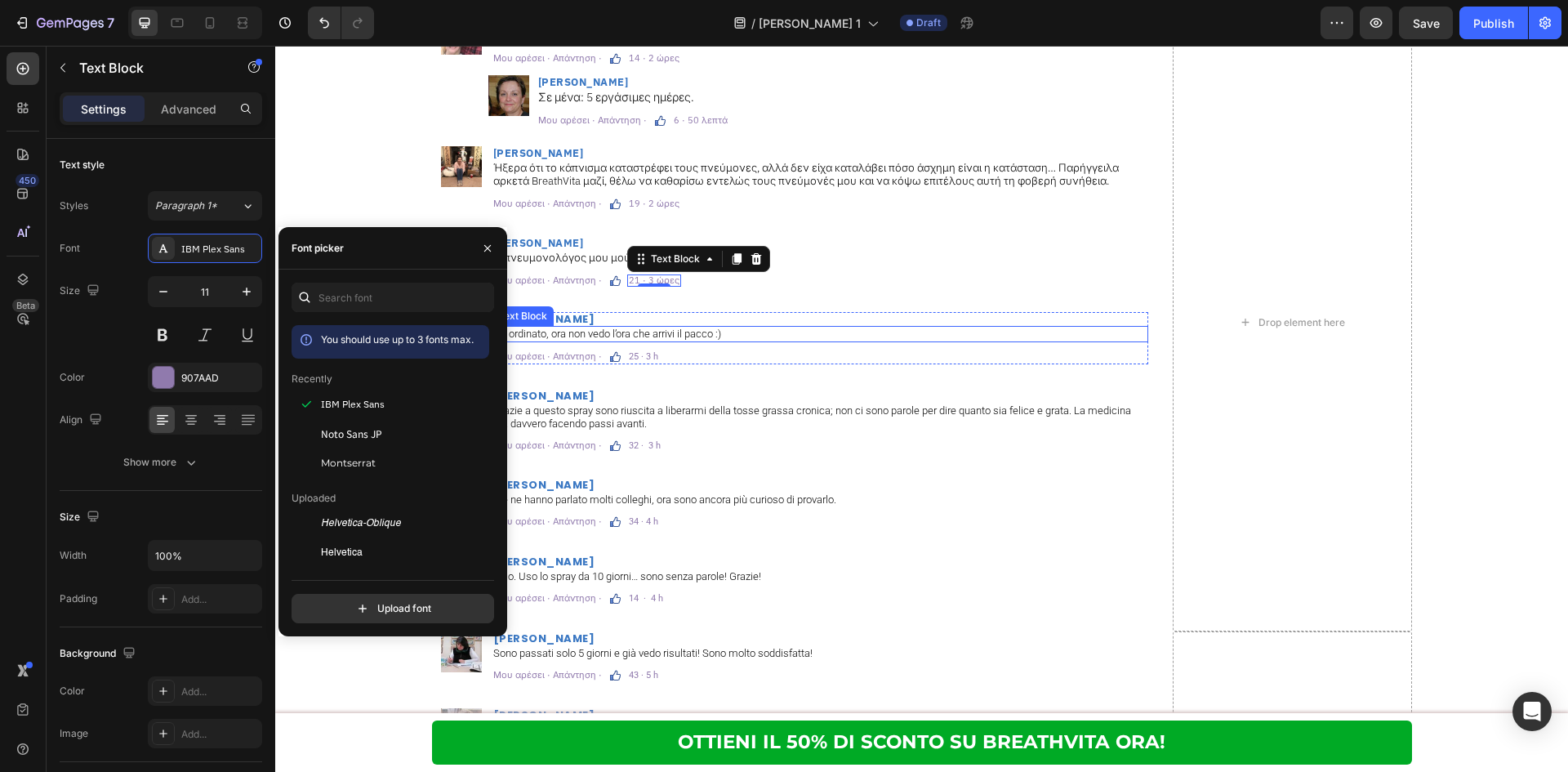
click at [713, 325] on h2 "[PERSON_NAME]" at bounding box center [819, 318] width 656 height 14
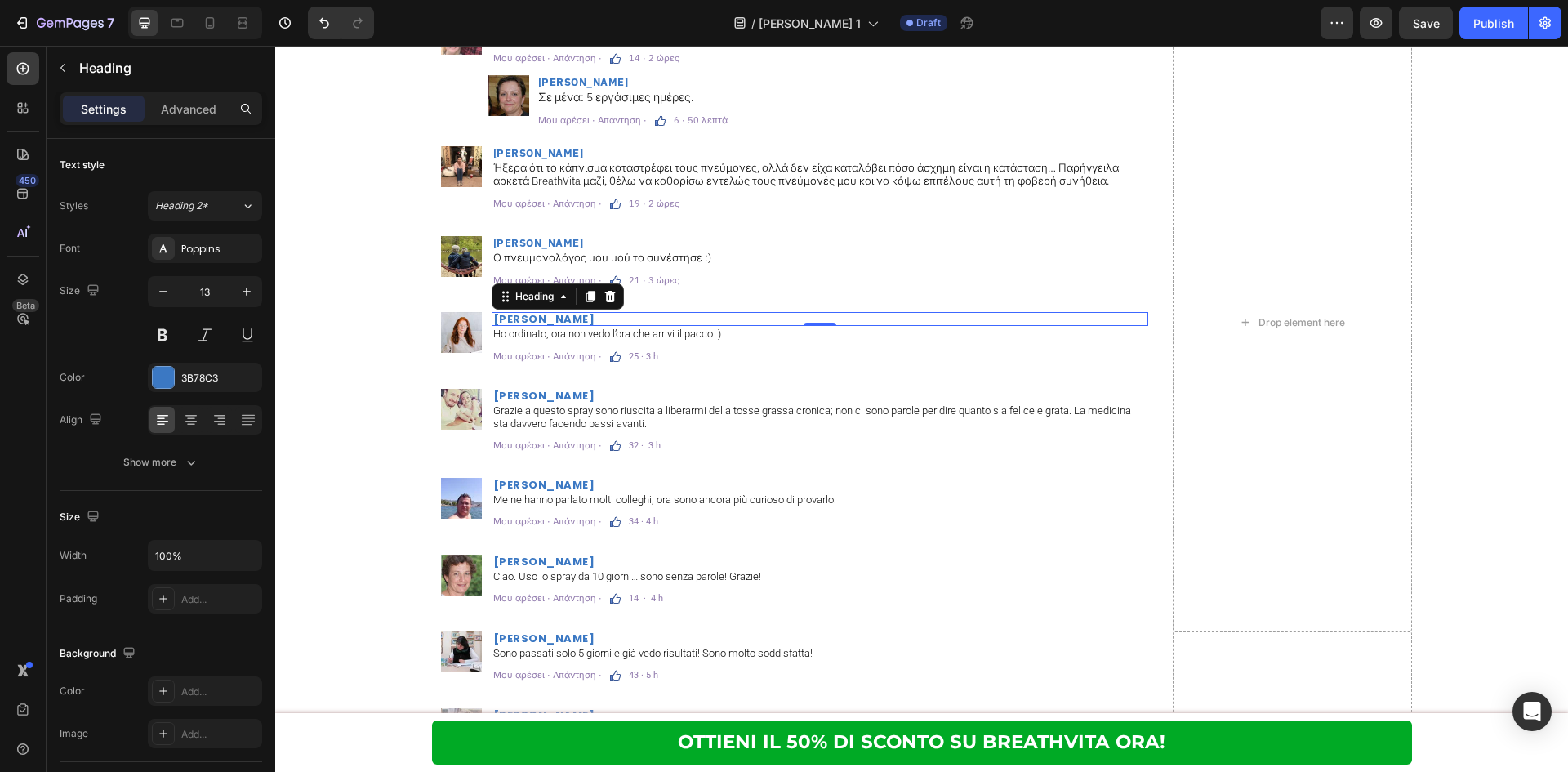
click at [557, 315] on h2 "[PERSON_NAME]" at bounding box center [819, 318] width 656 height 14
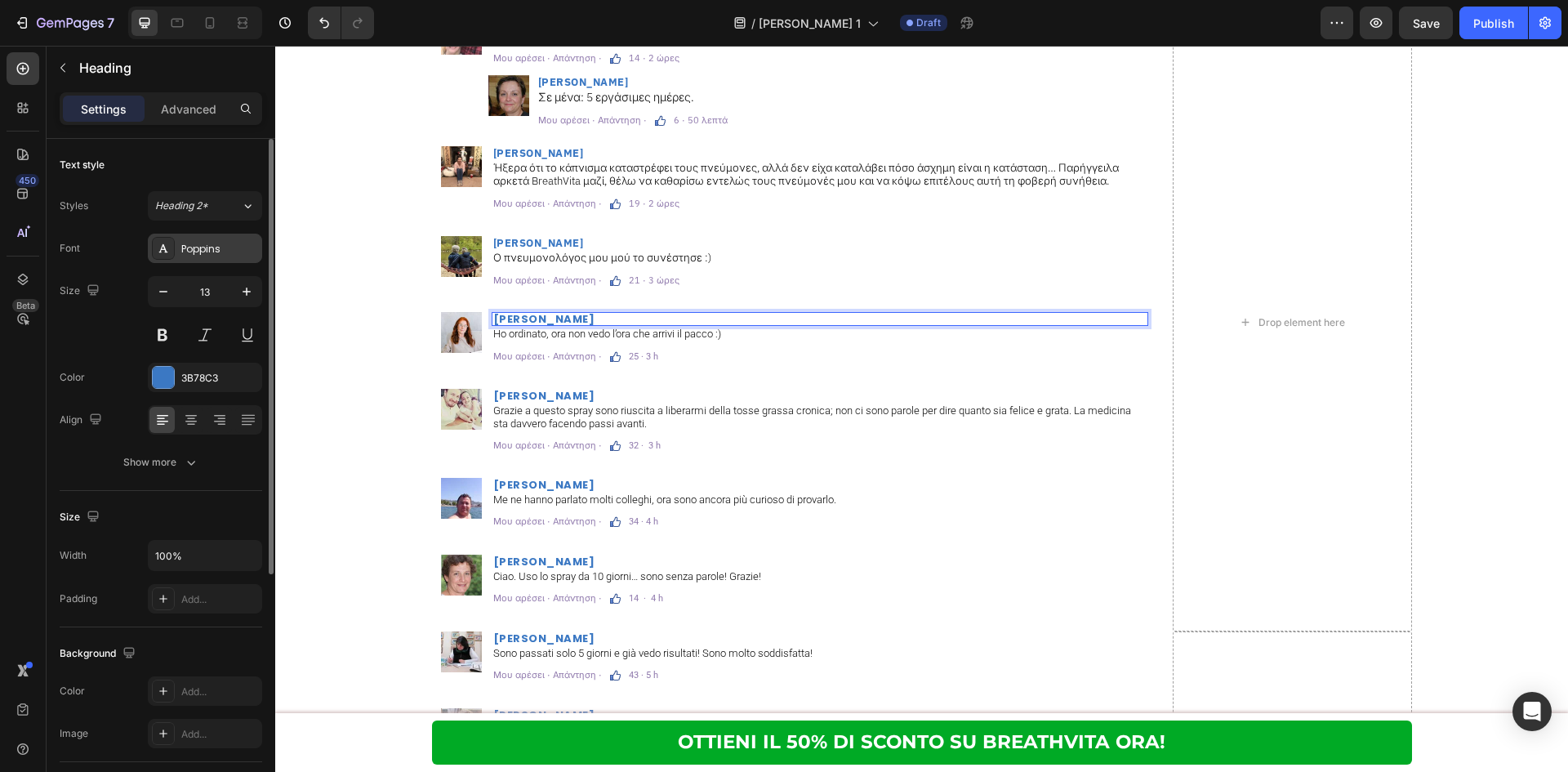
click at [200, 239] on div "Poppins" at bounding box center [204, 247] width 114 height 29
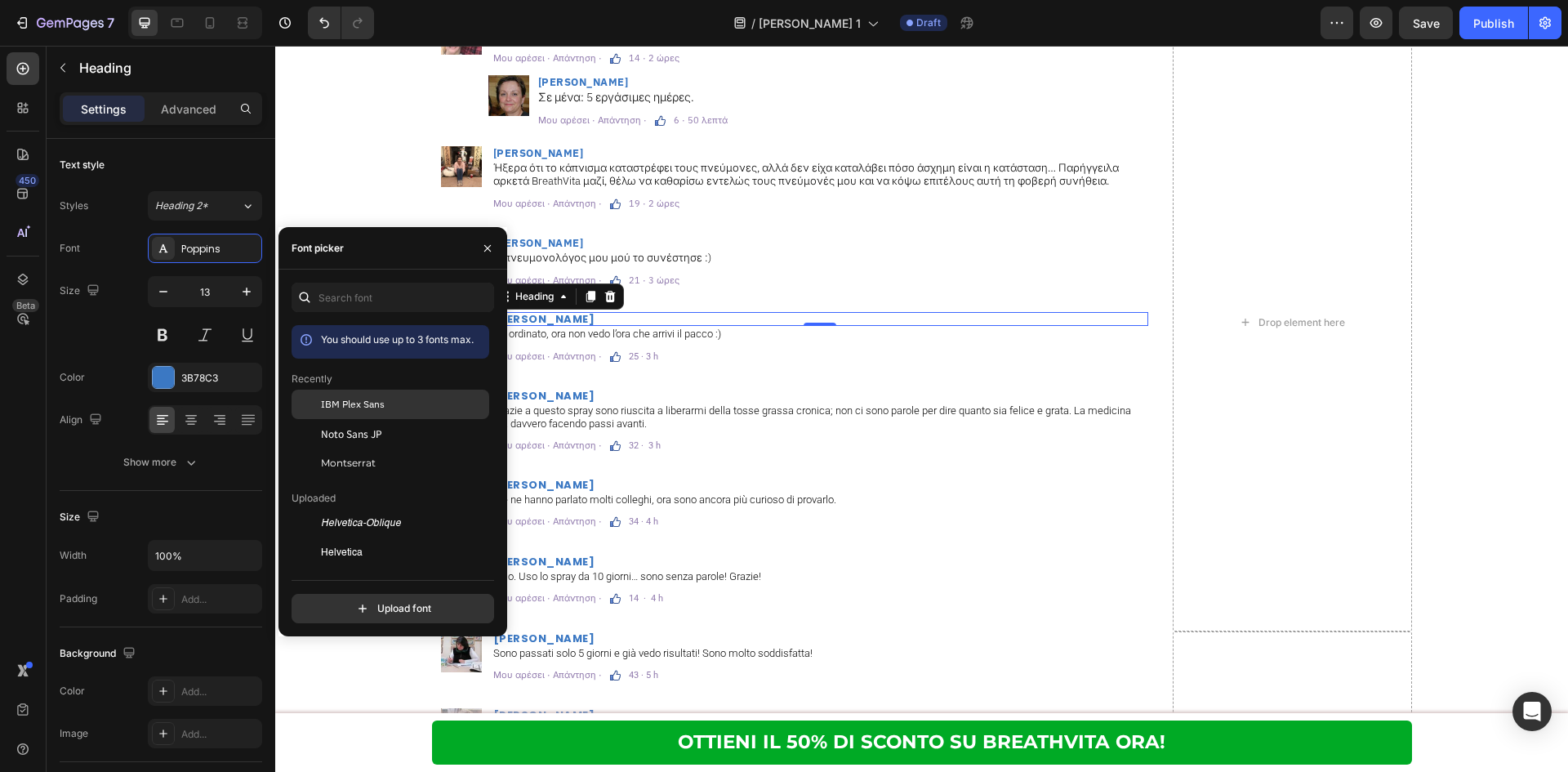
drag, startPoint x: 351, startPoint y: 405, endPoint x: 458, endPoint y: 404, distance: 107.0
click at [352, 405] on span "IBM Plex Sans" at bounding box center [353, 404] width 63 height 15
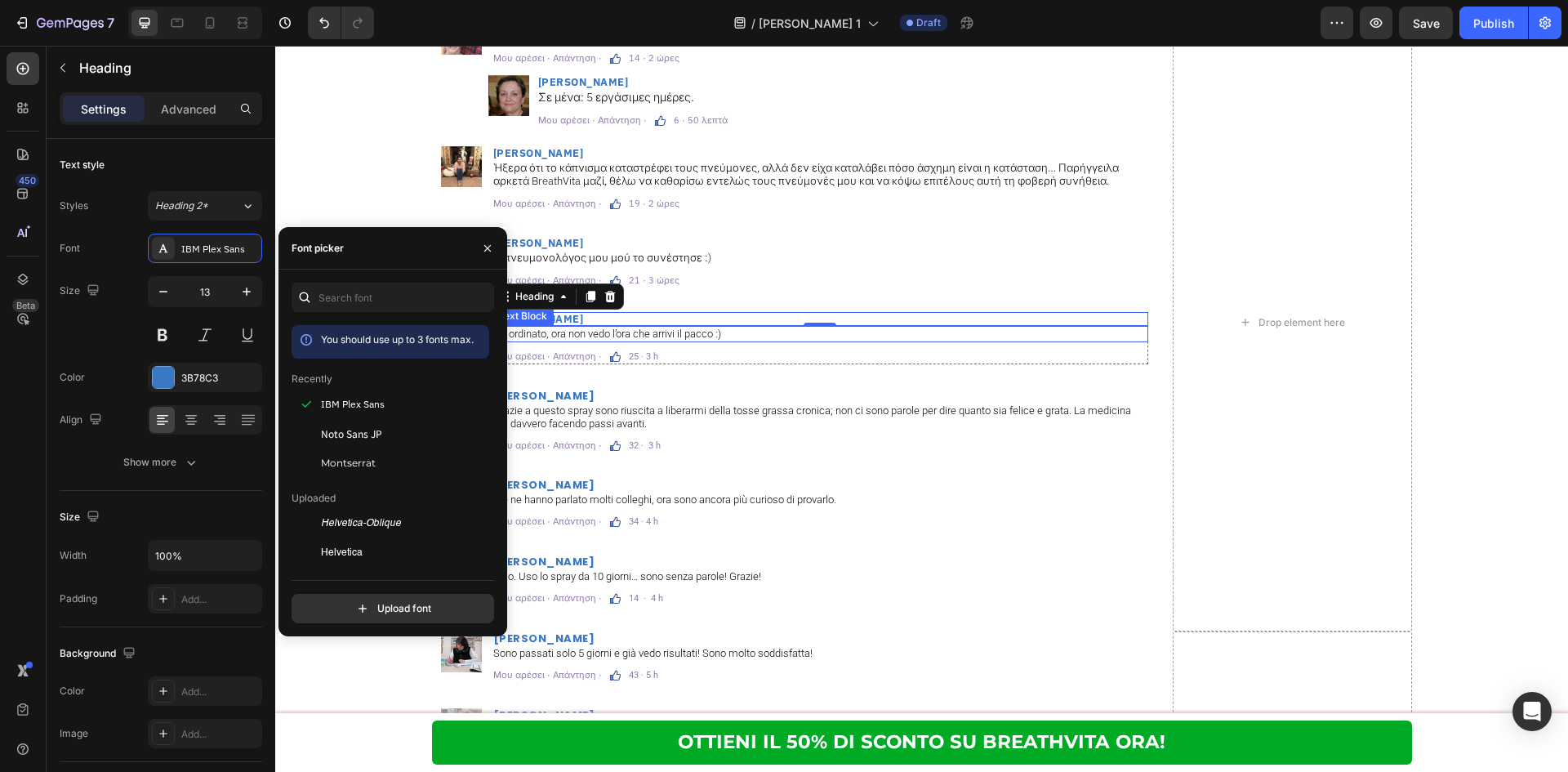
click at [721, 333] on p "Ho ordinato, ora non vedo l’ora che arrivi il pacco :)" at bounding box center [819, 334] width 653 height 13
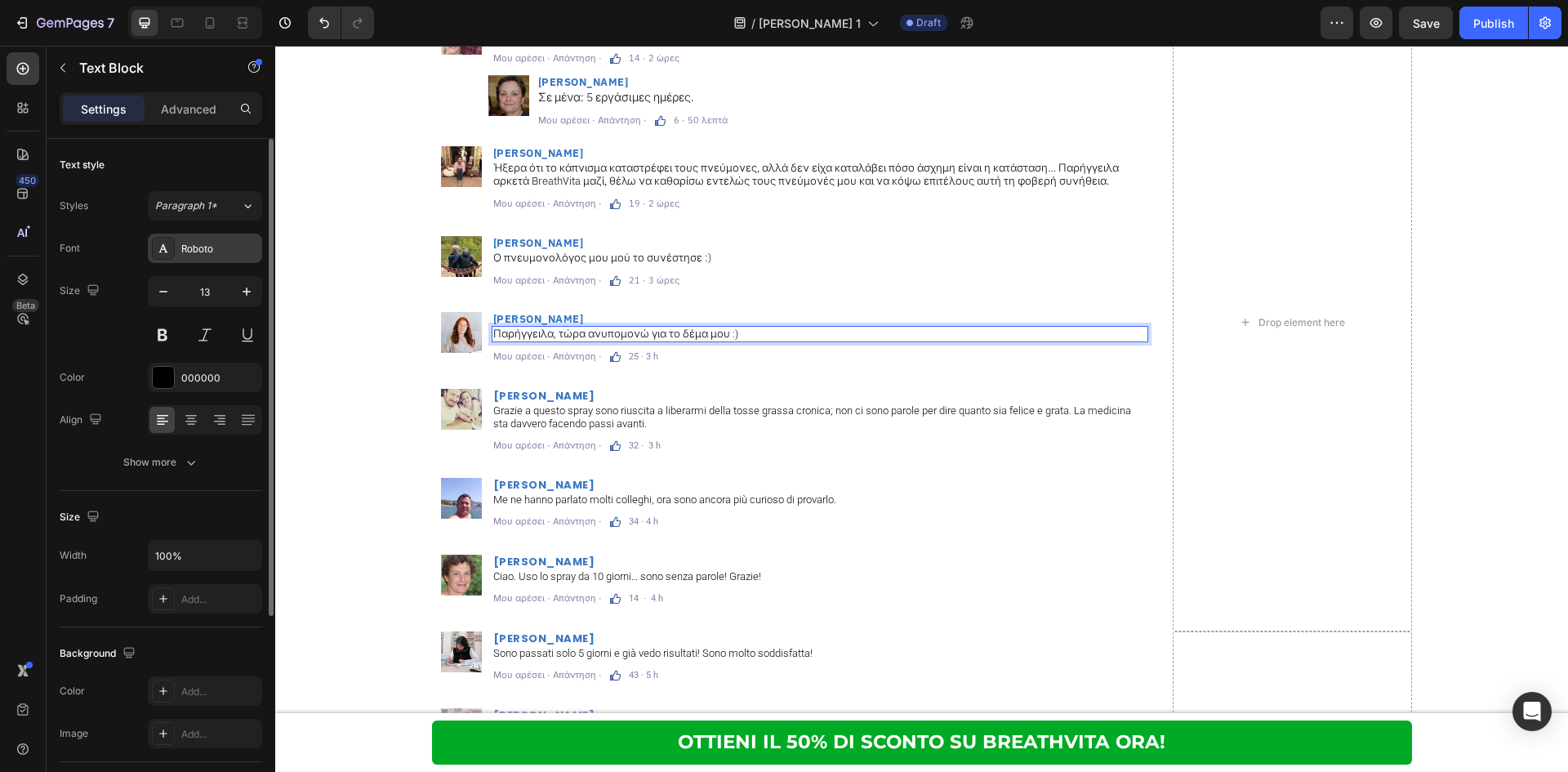
click at [231, 251] on div "Roboto" at bounding box center [219, 249] width 77 height 15
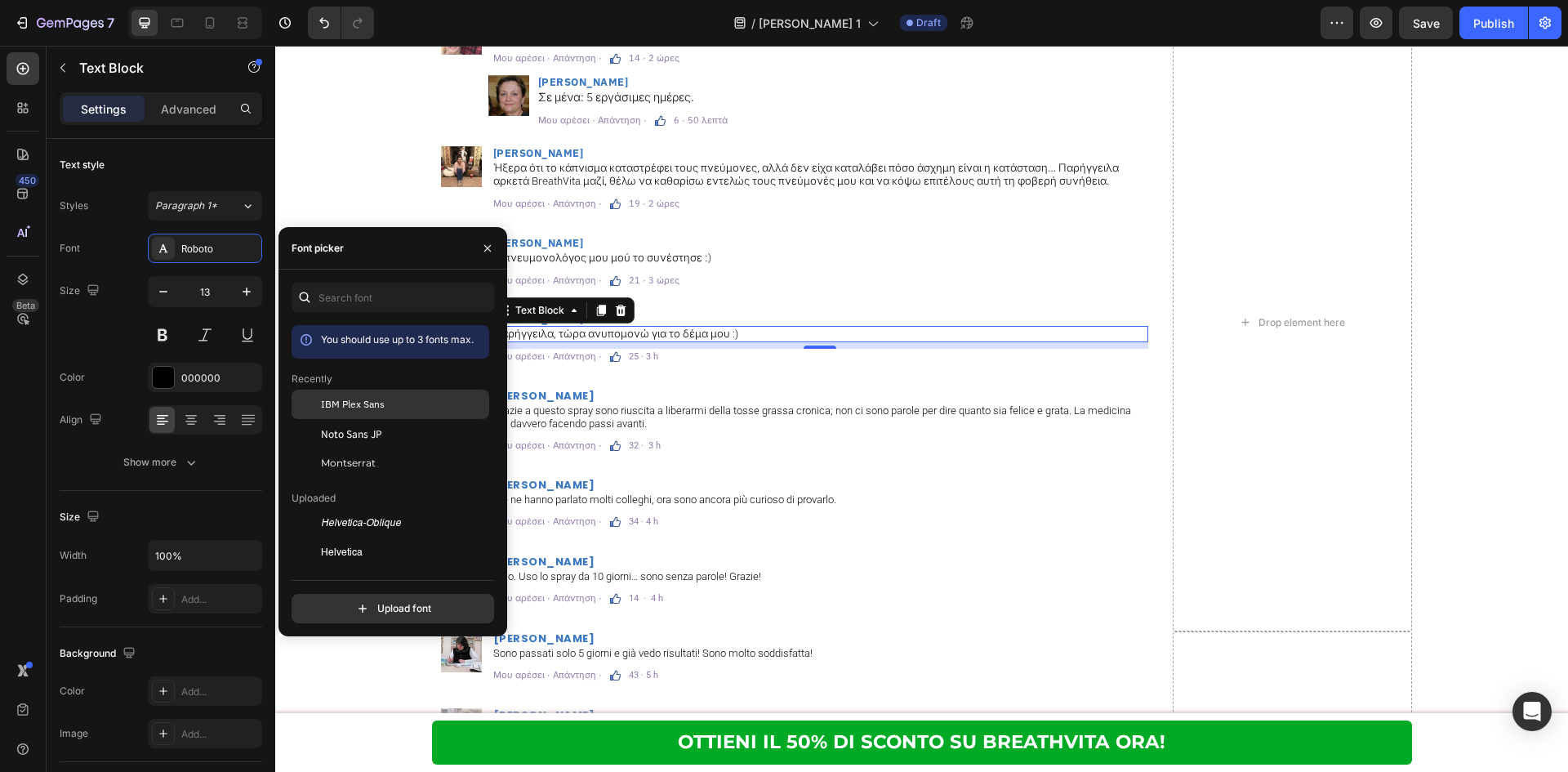
click at [370, 400] on span "IBM Plex Sans" at bounding box center [353, 404] width 63 height 15
drag, startPoint x: 623, startPoint y: 356, endPoint x: 315, endPoint y: 265, distance: 321.2
click at [629, 356] on p "25 · 3 h" at bounding box center [643, 357] width 29 height 9
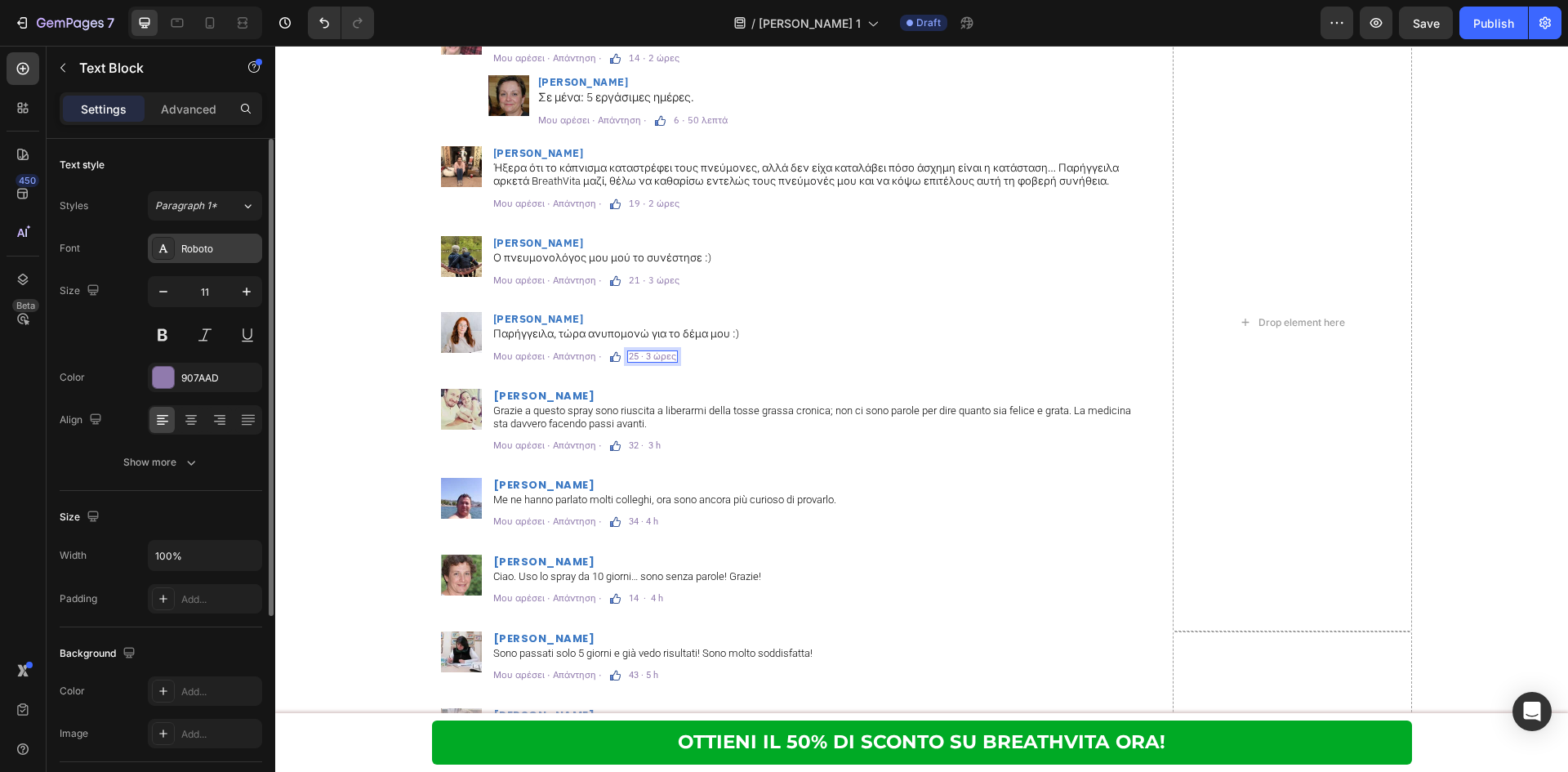
click at [225, 258] on div "Roboto" at bounding box center [204, 247] width 114 height 29
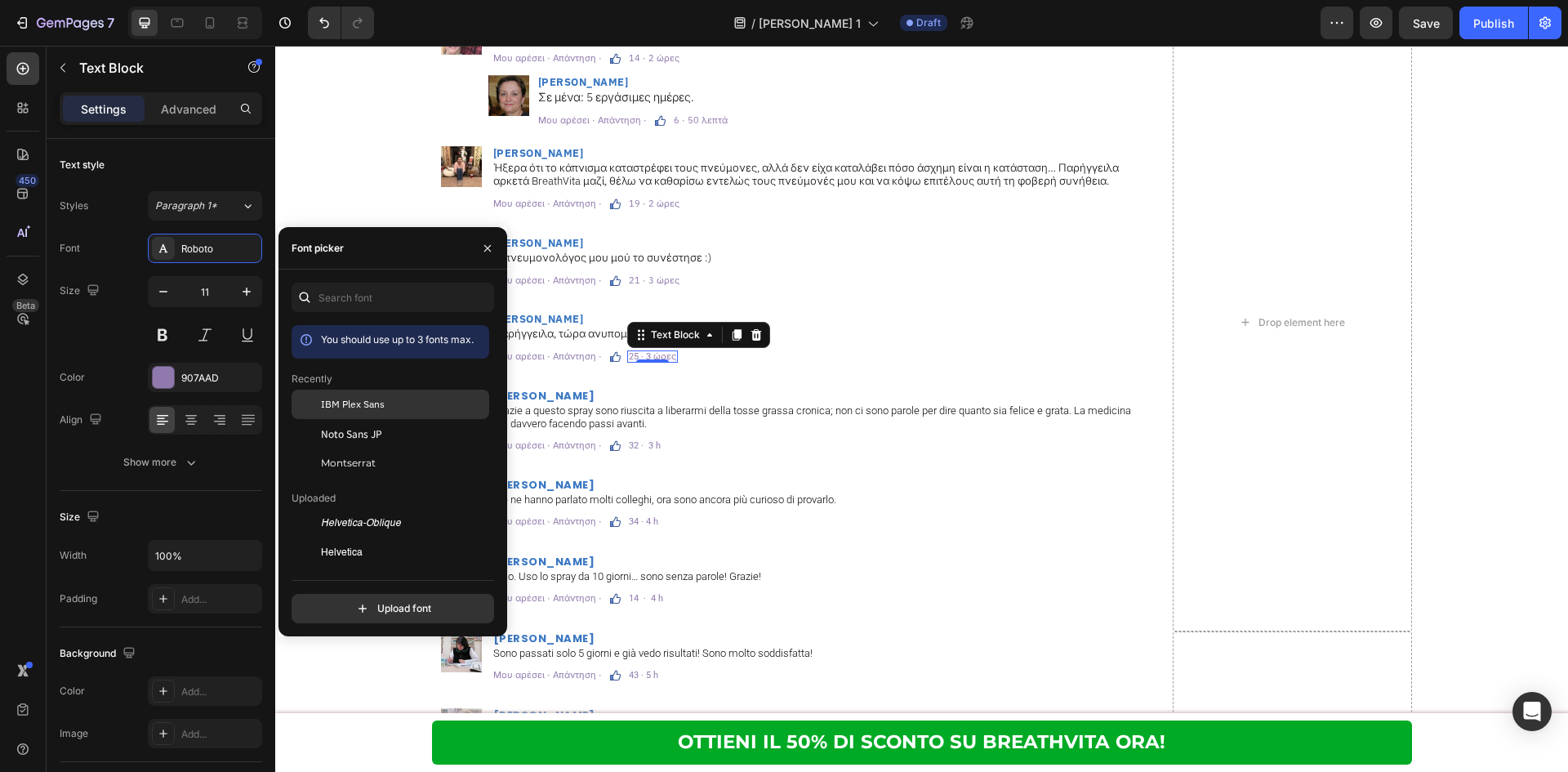
click at [395, 509] on div "IBM Plex Sans" at bounding box center [390, 523] width 198 height 29
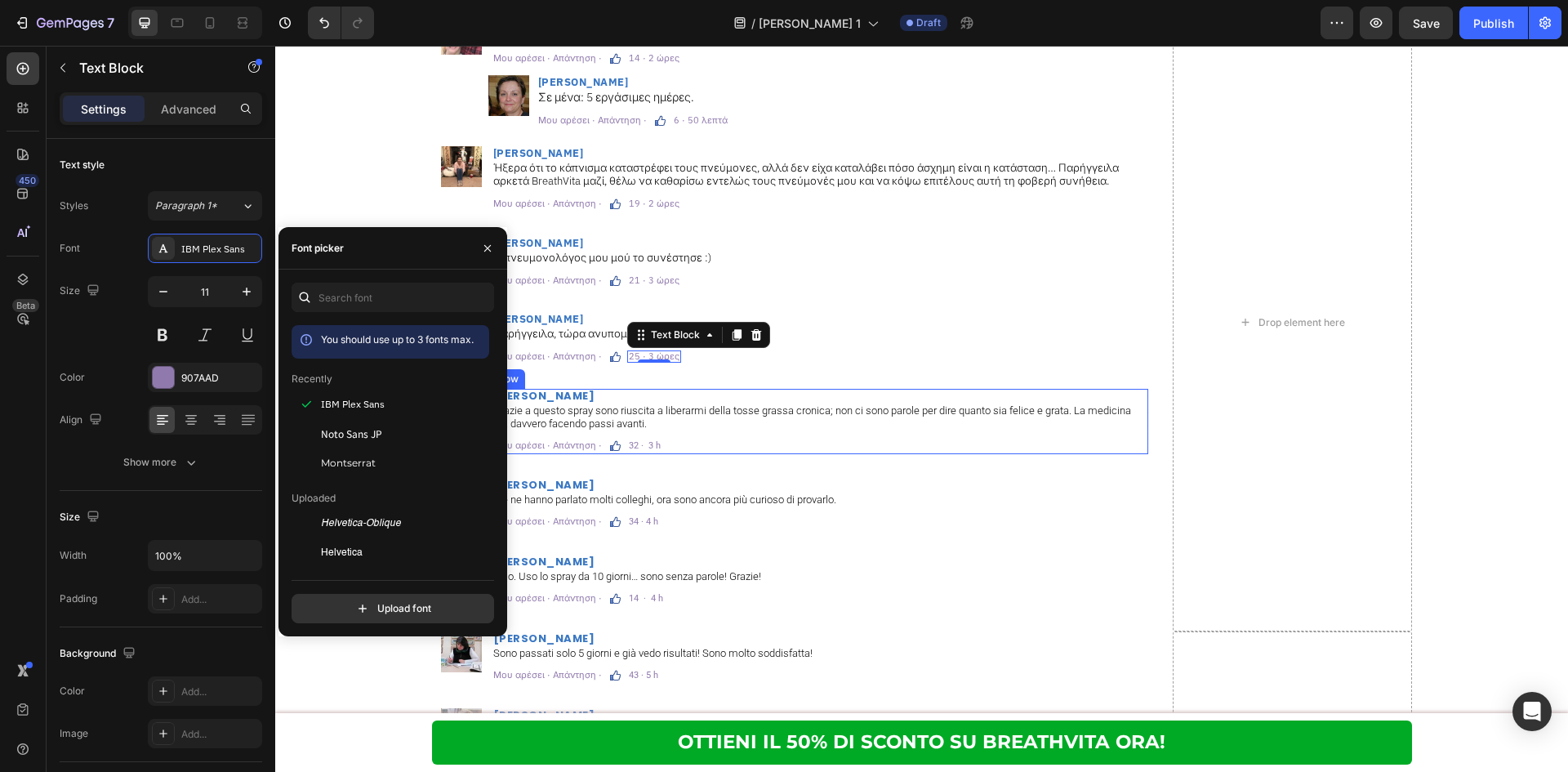
click at [748, 419] on p "Grazie a questo spray sono riuscita a liberarmi della tosse grassa cronica; non…" at bounding box center [819, 416] width 653 height 25
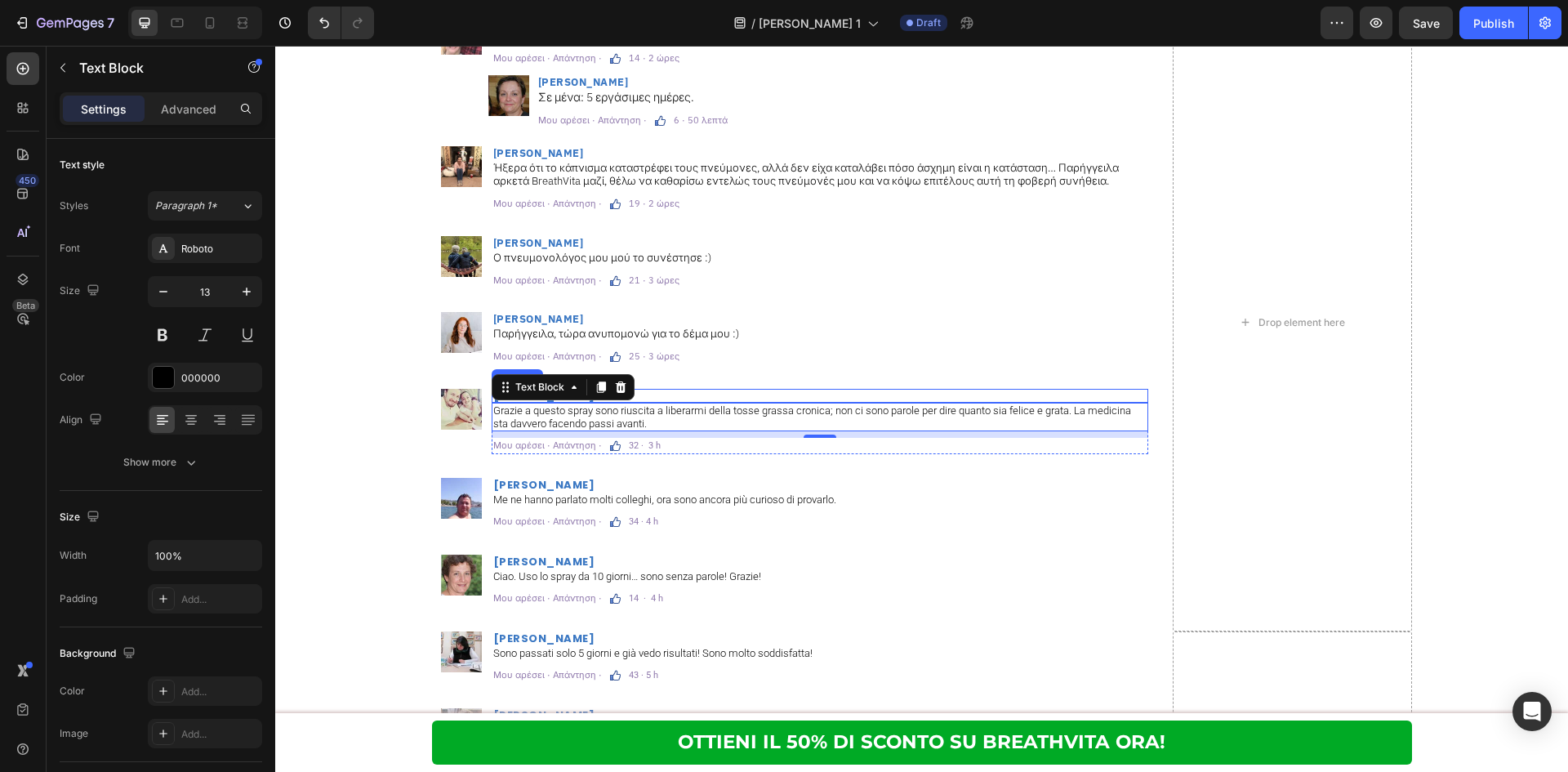
drag, startPoint x: 777, startPoint y: 395, endPoint x: 567, endPoint y: 400, distance: 210.1
click at [777, 395] on h2 "[PERSON_NAME]" at bounding box center [819, 395] width 656 height 14
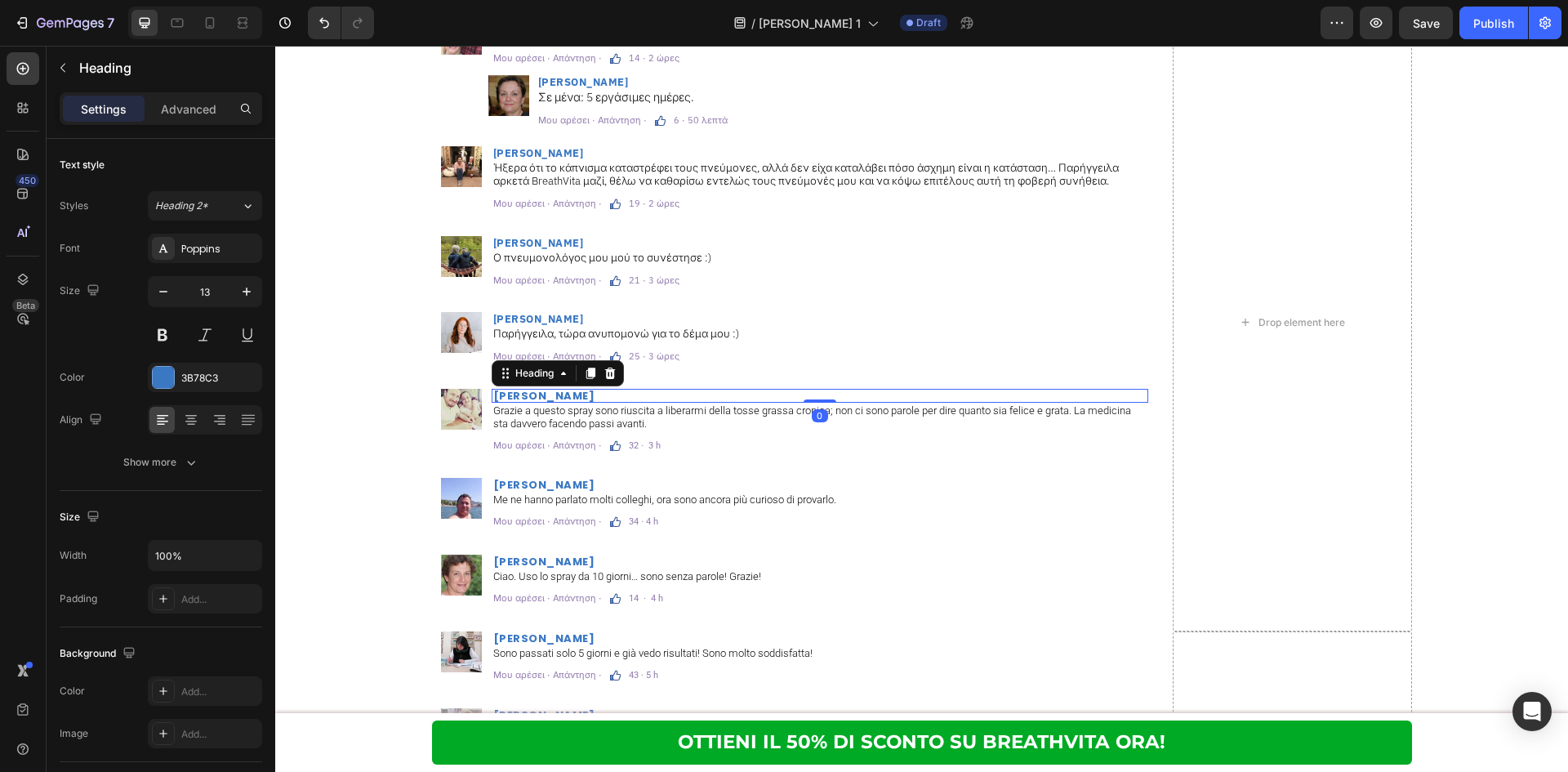
click at [548, 392] on h2 "[PERSON_NAME]" at bounding box center [819, 395] width 656 height 14
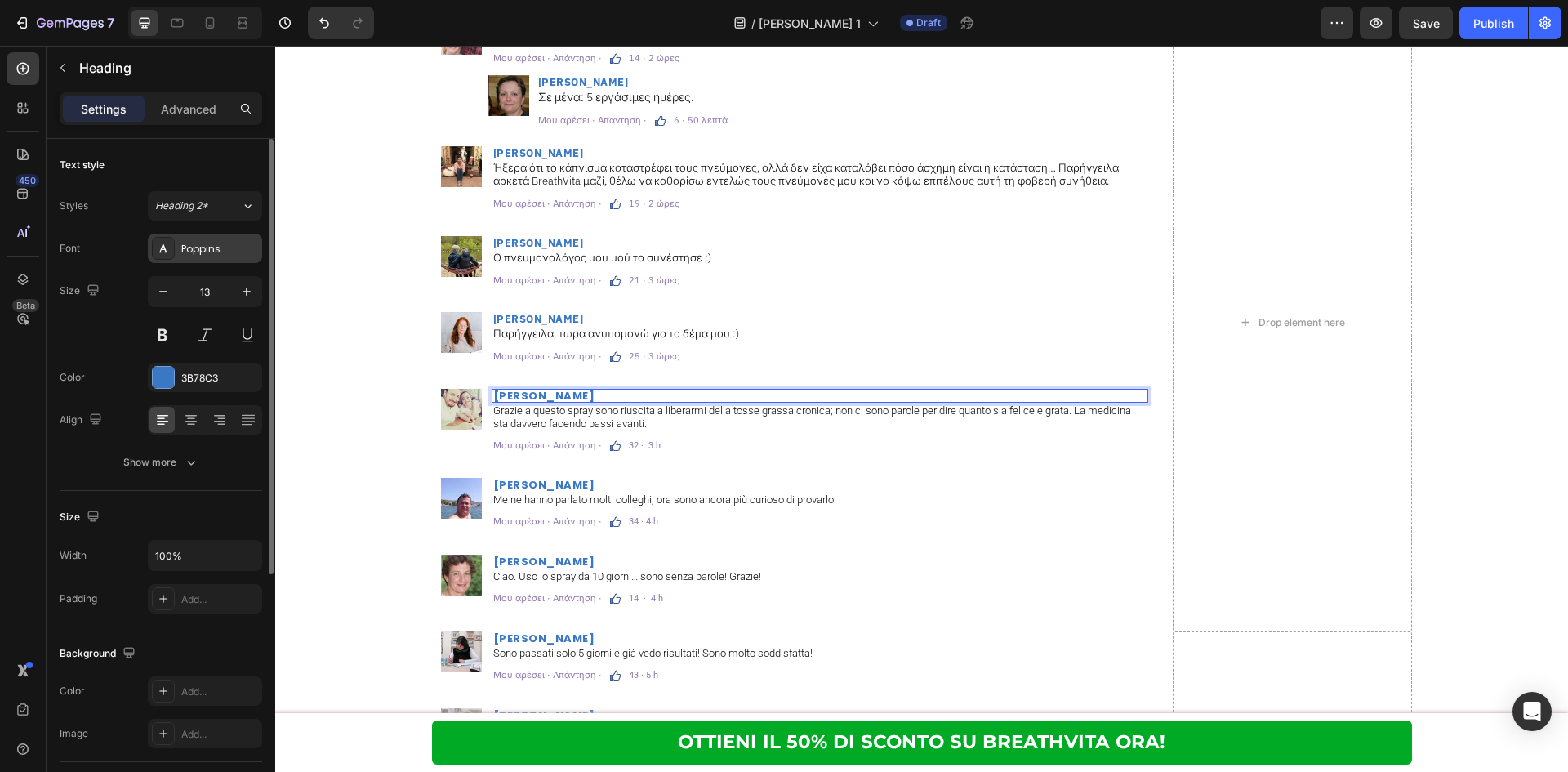
click at [229, 254] on div "Poppins" at bounding box center [219, 249] width 77 height 15
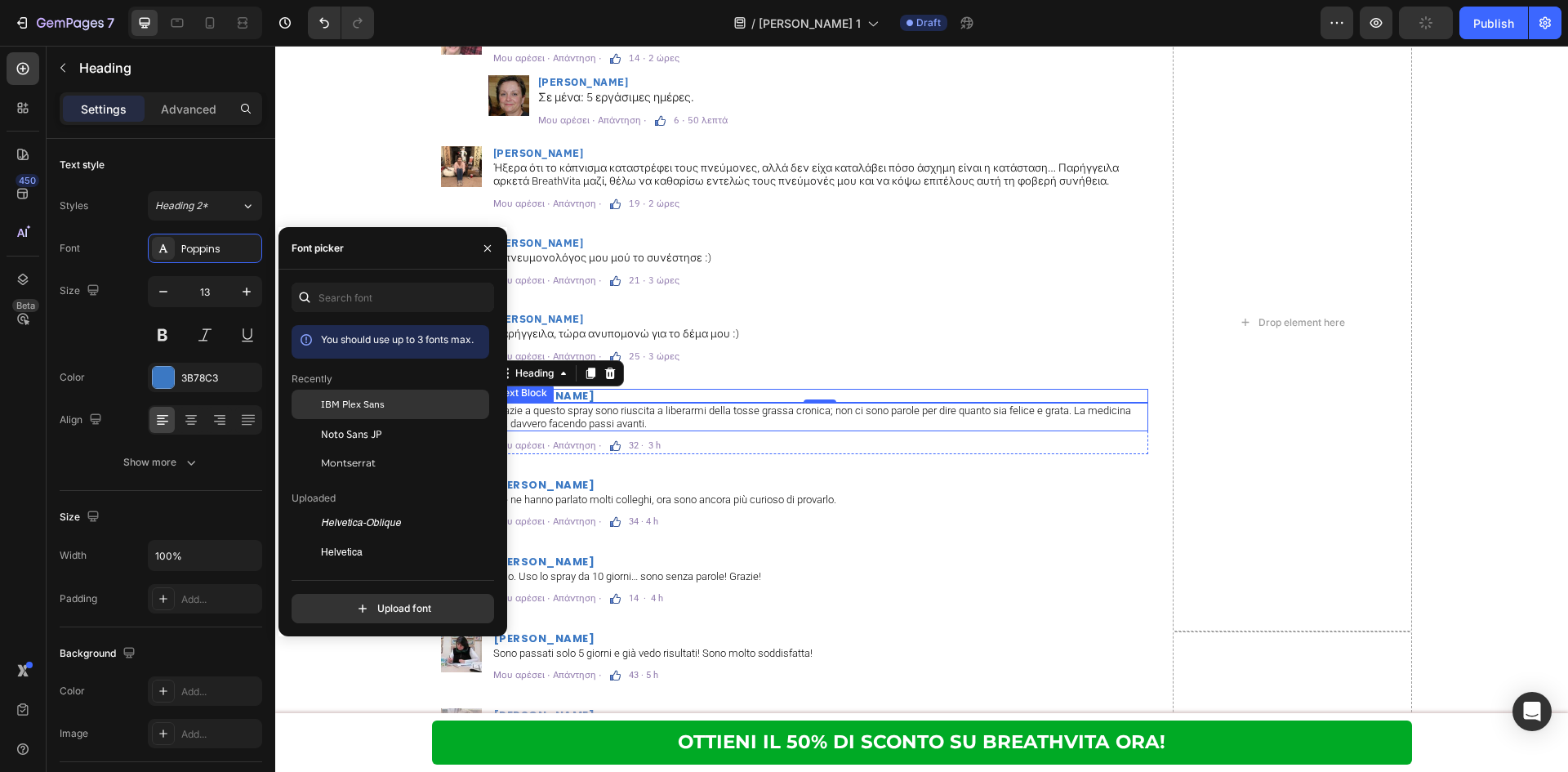
click at [431, 407] on div "IBM Plex Sans" at bounding box center [403, 404] width 165 height 15
click at [758, 414] on p "Grazie a questo spray sono riuscita a liberarmi della tosse grassa cronica; non…" at bounding box center [819, 416] width 653 height 25
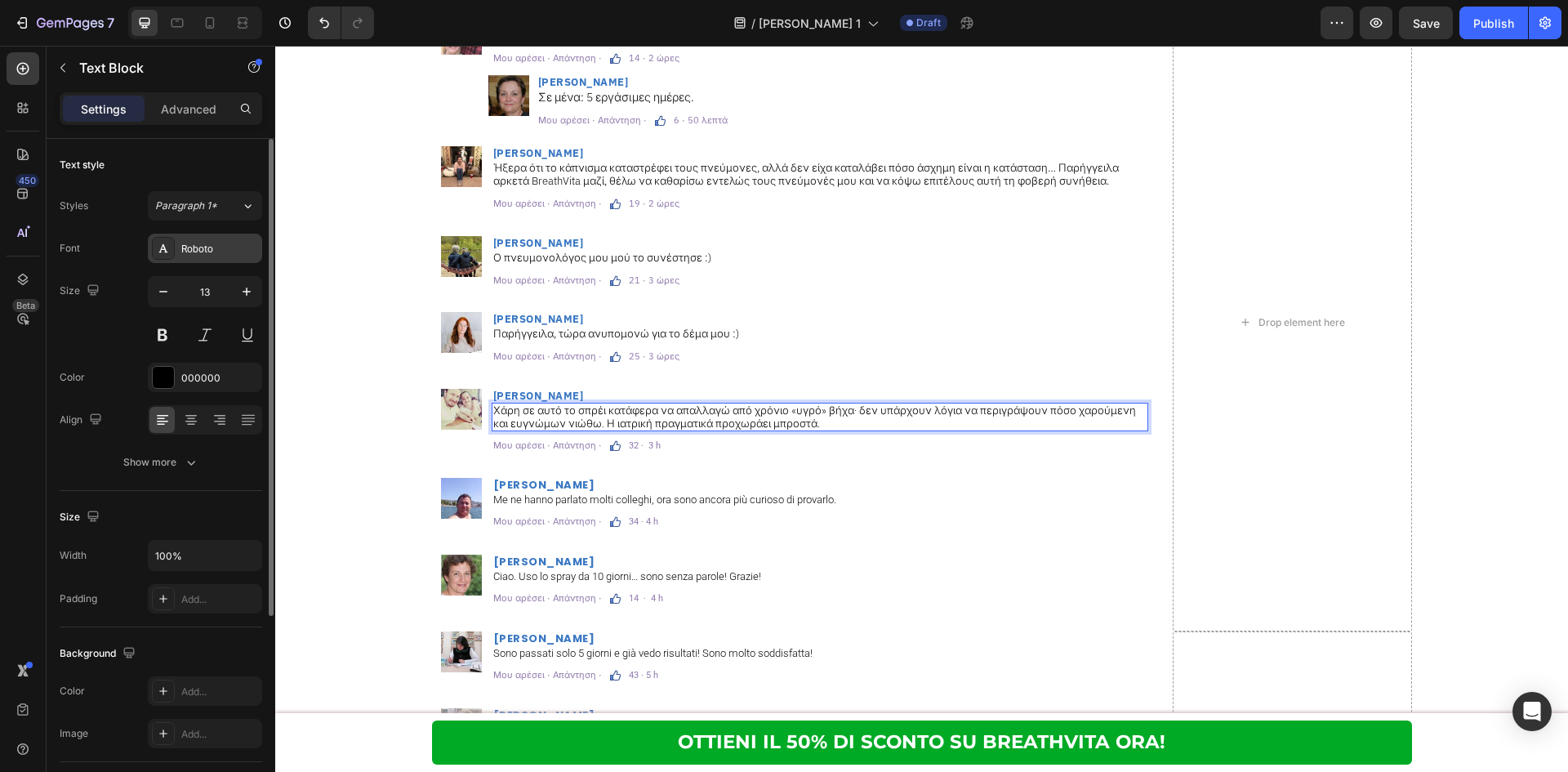
click at [220, 251] on div "Roboto" at bounding box center [219, 249] width 77 height 15
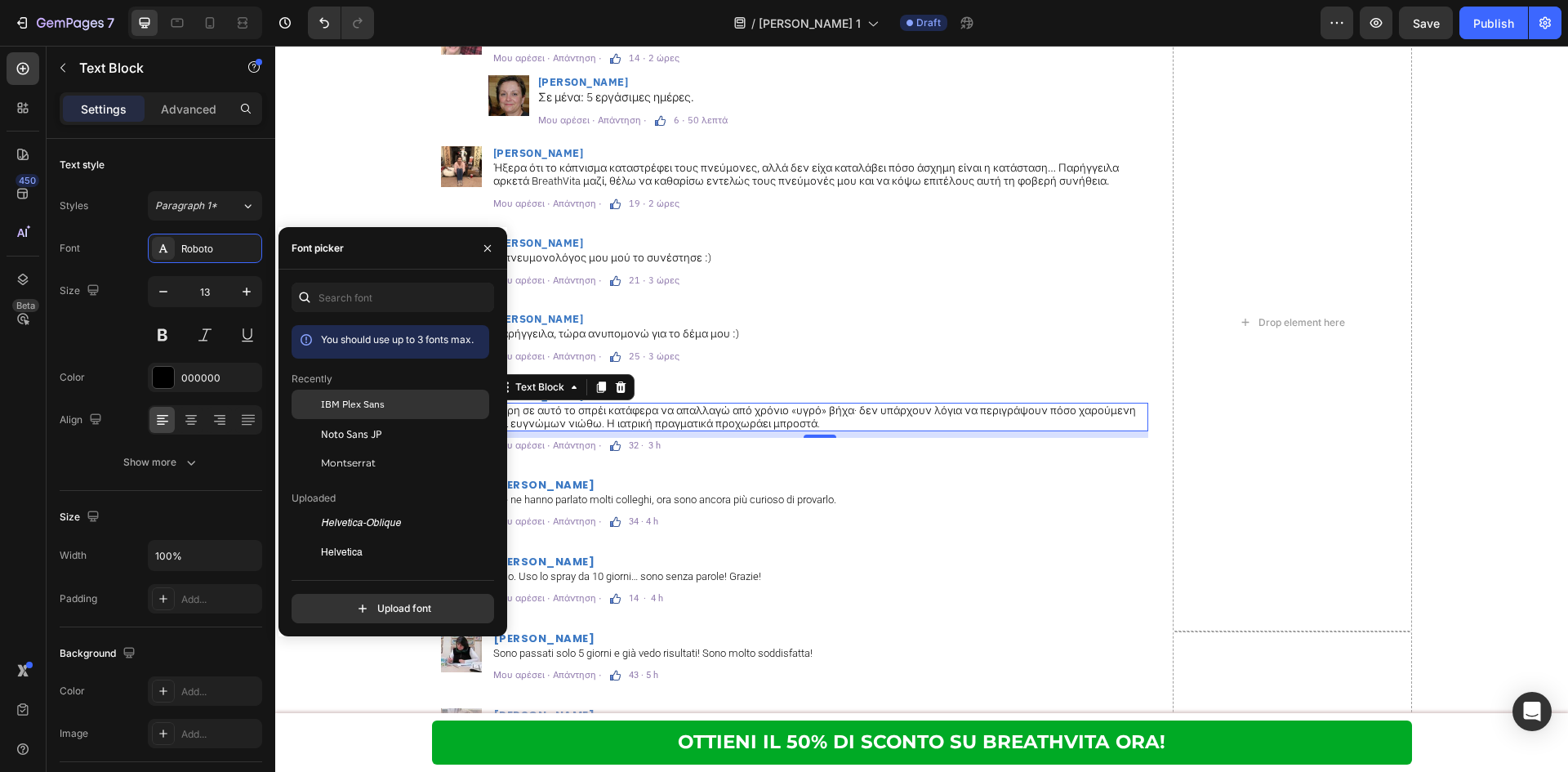
click at [354, 400] on span "IBM Plex Sans" at bounding box center [353, 404] width 63 height 15
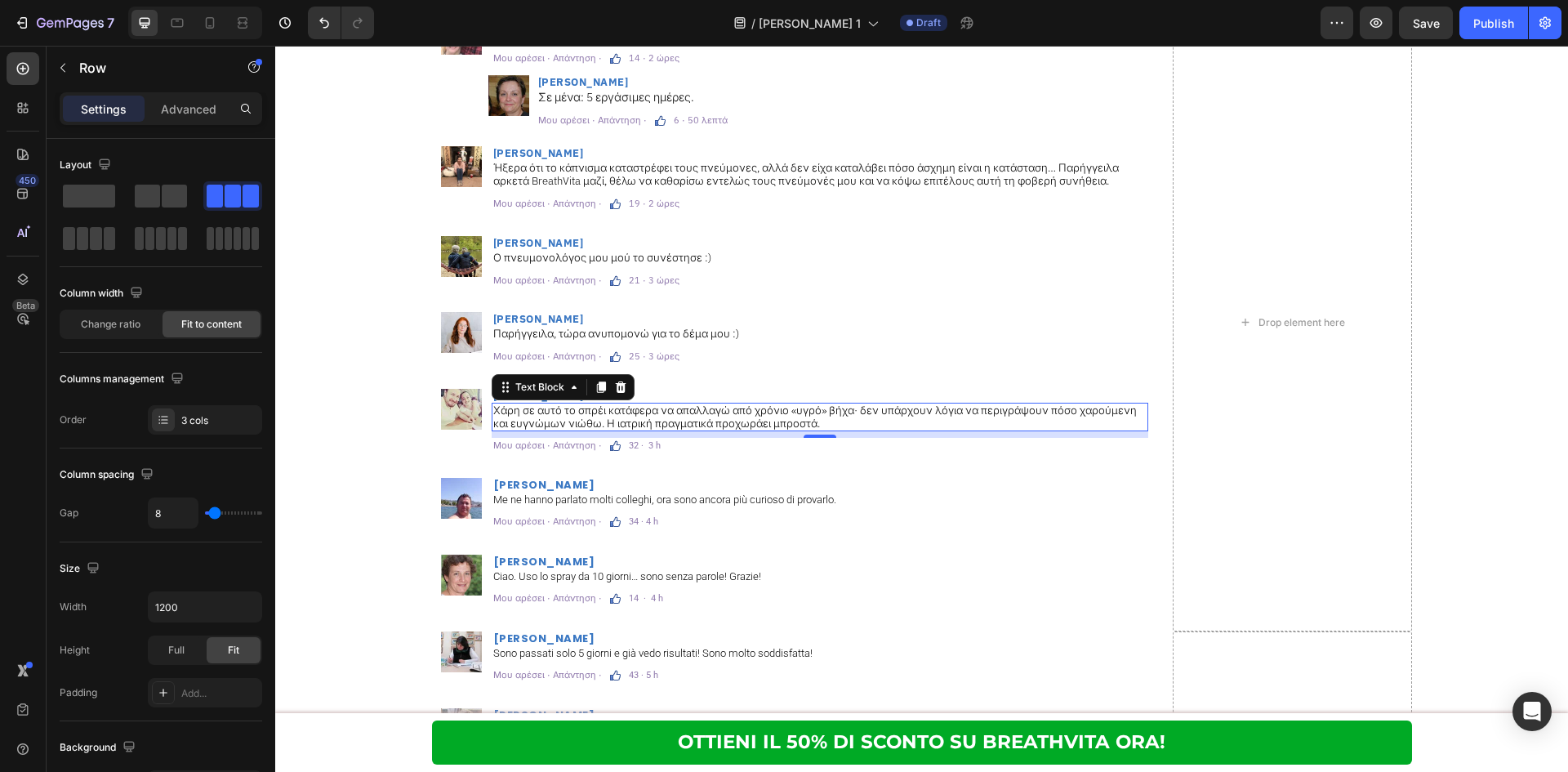
click at [682, 441] on div "Μου αρέσει · Απάντηση · Text Block Image 32 · 3 h Text Block Row" at bounding box center [819, 445] width 656 height 16
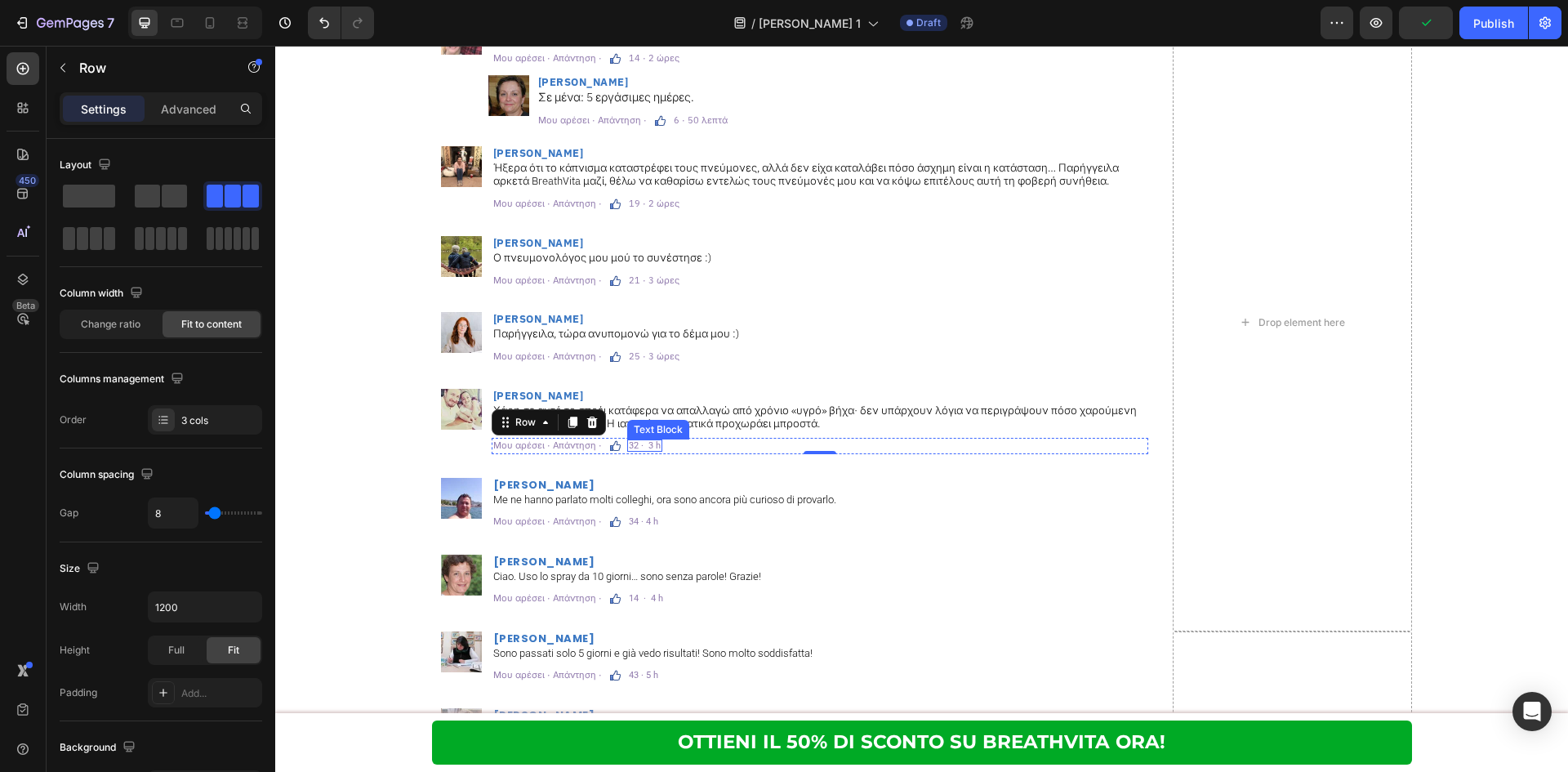
click at [632, 444] on p "32 · 3 h" at bounding box center [645, 445] width 32 height 9
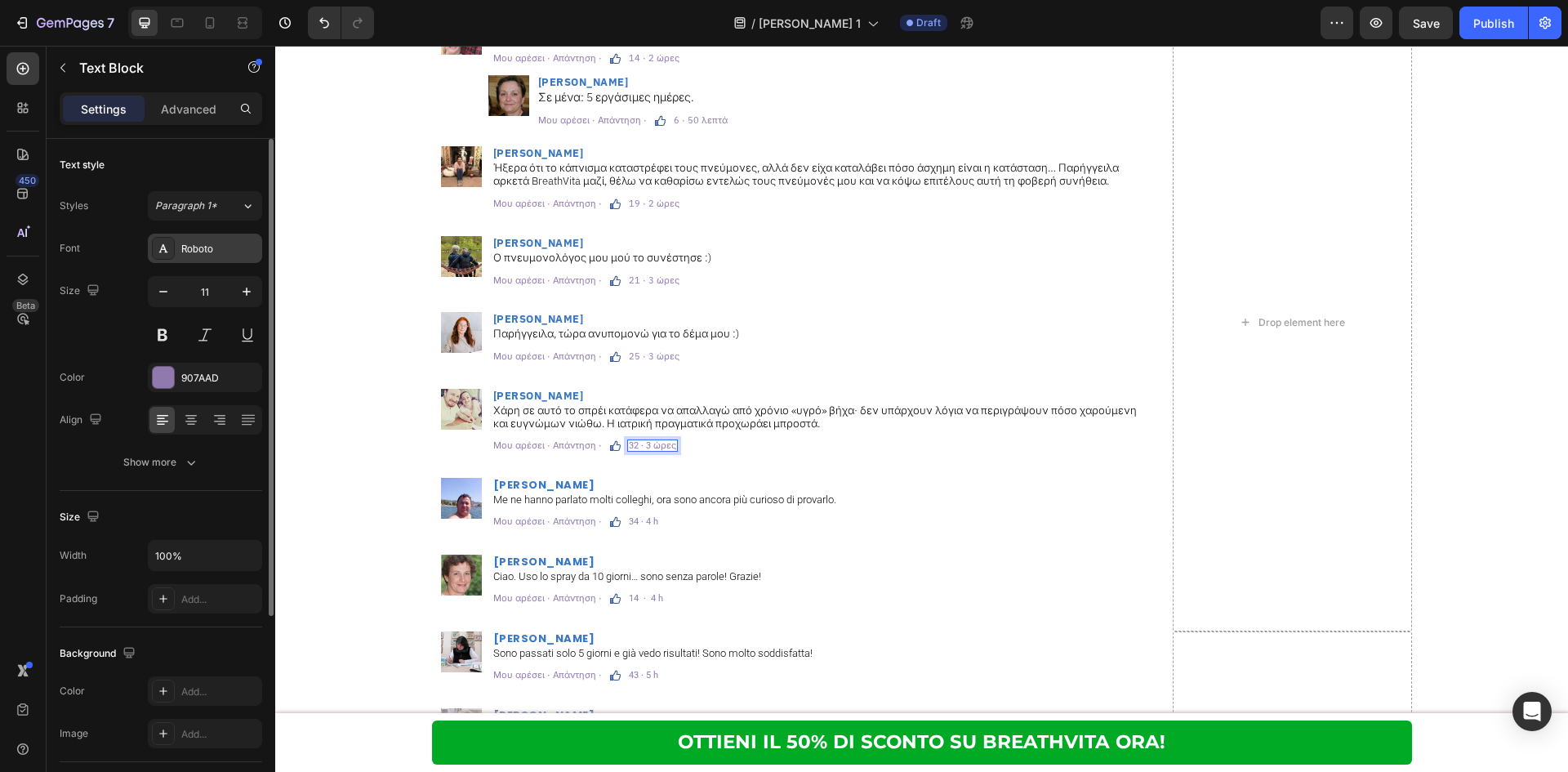
click at [195, 258] on div "Roboto" at bounding box center [204, 247] width 114 height 29
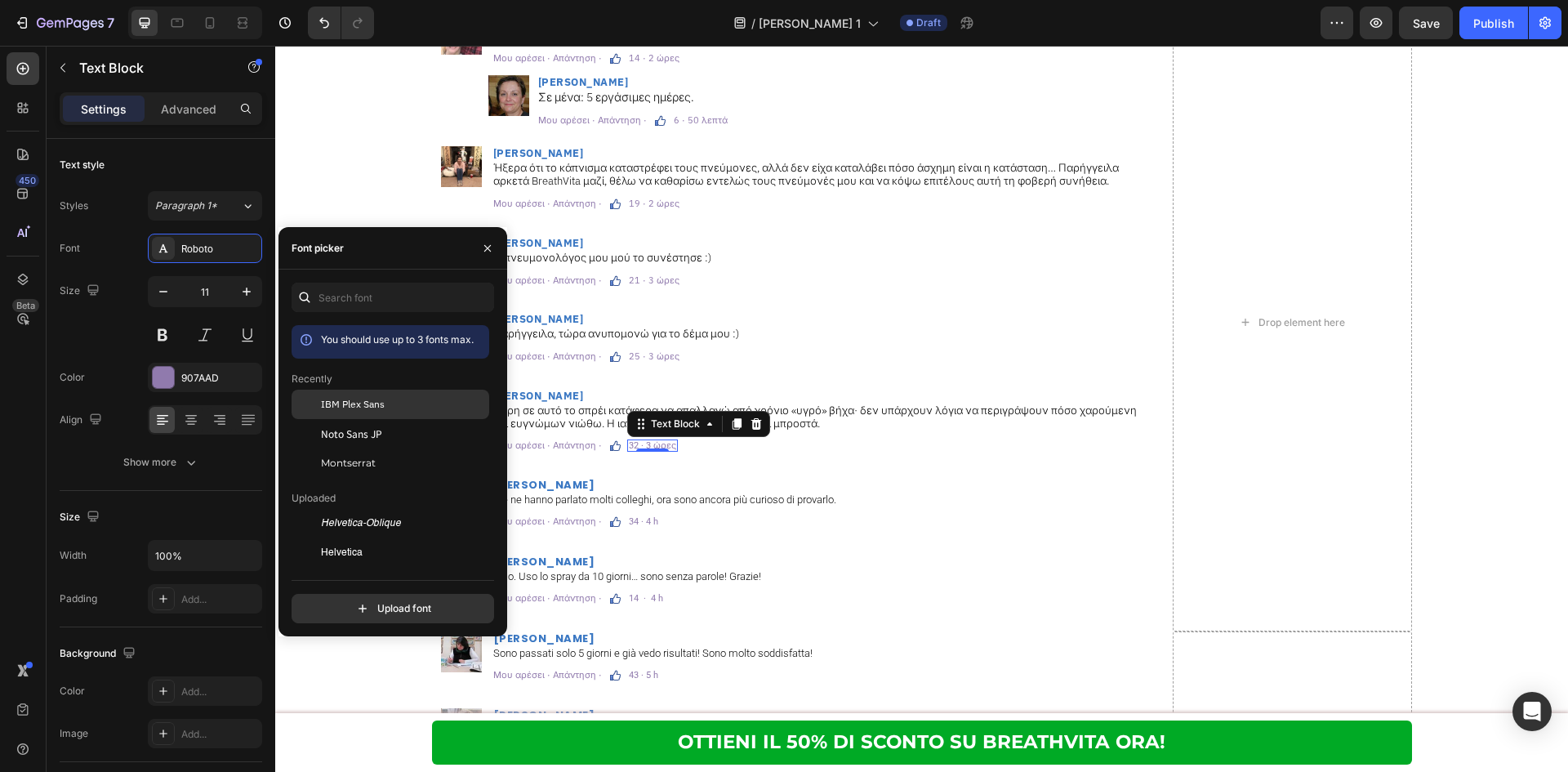
click at [343, 406] on span "IBM Plex Sans" at bounding box center [353, 404] width 63 height 15
click at [632, 489] on h2 "[PERSON_NAME]" at bounding box center [819, 484] width 656 height 14
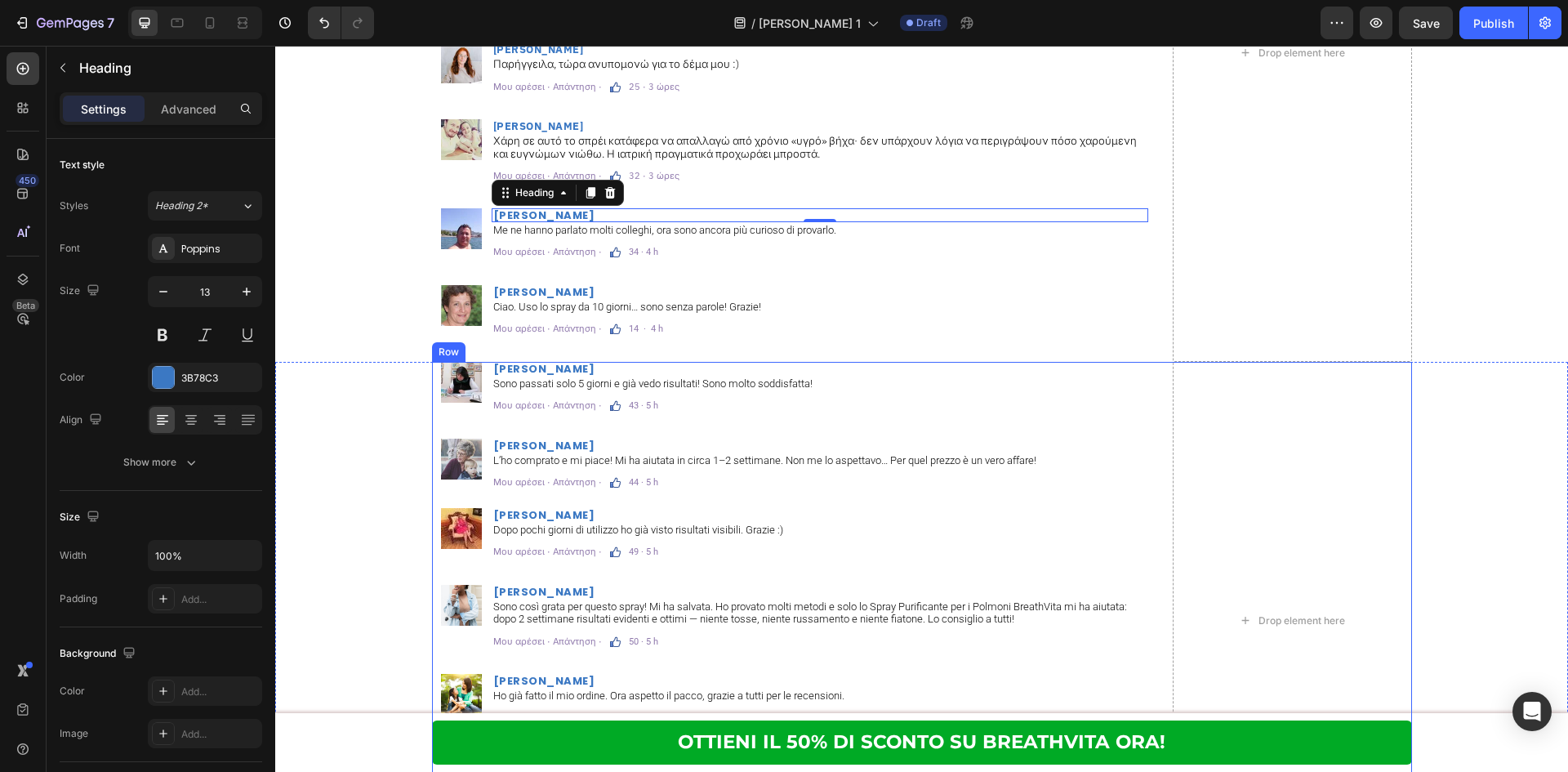
scroll to position [10591, 0]
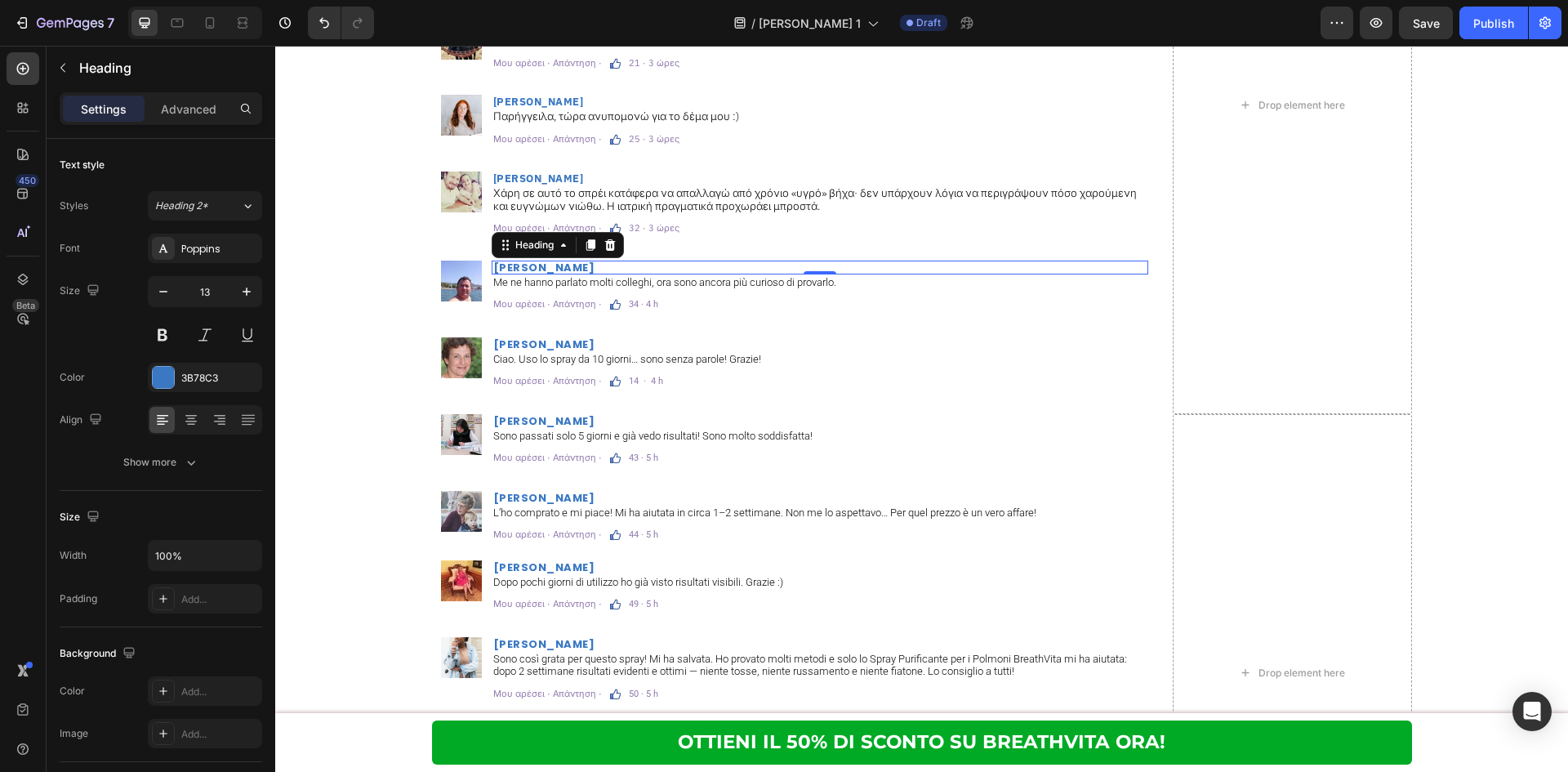
click at [517, 265] on h2 "[PERSON_NAME]" at bounding box center [819, 267] width 656 height 14
click at [517, 265] on p "[PERSON_NAME]" at bounding box center [819, 267] width 653 height 10
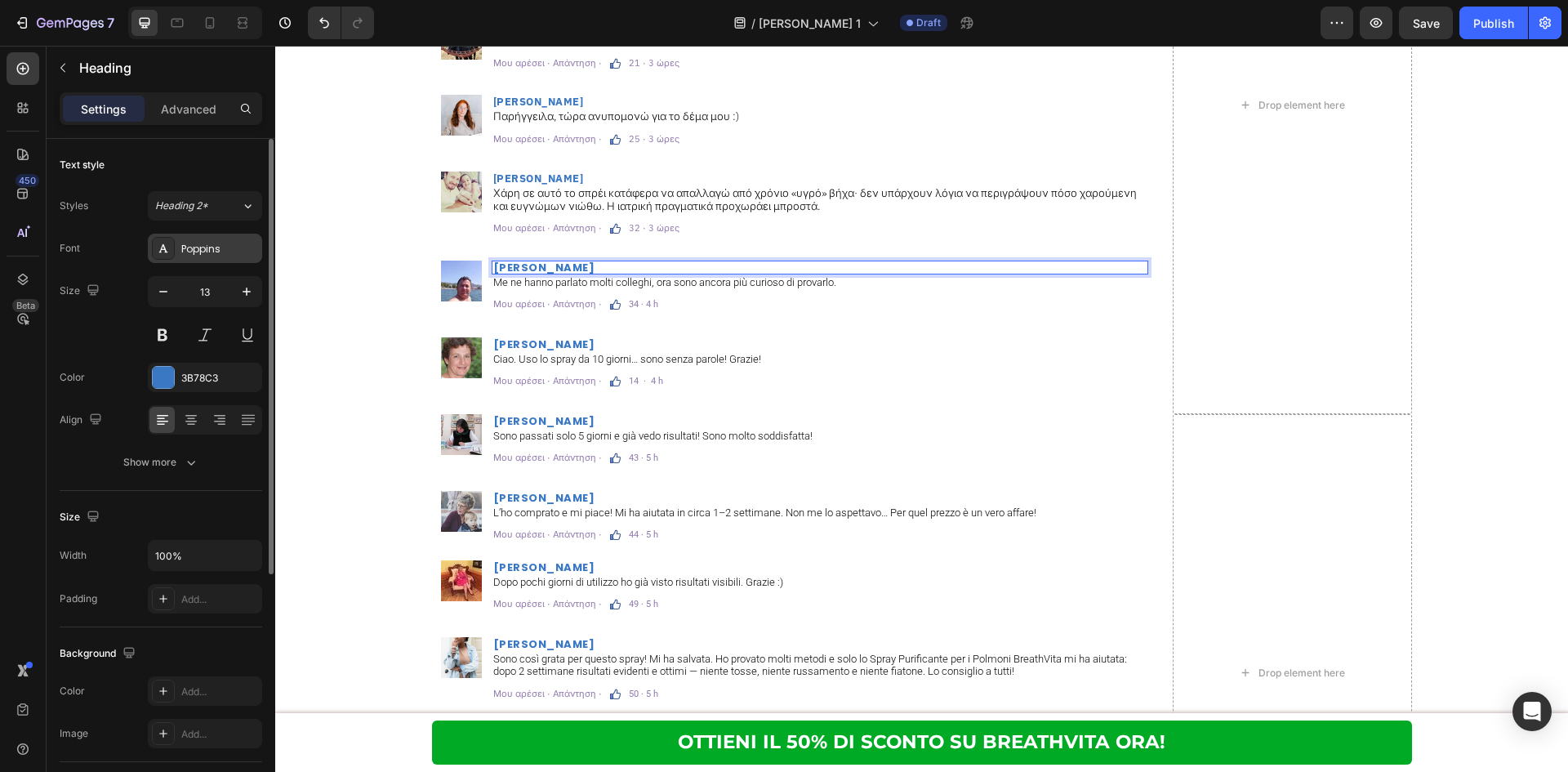
click at [219, 253] on div "Poppins" at bounding box center [219, 249] width 77 height 15
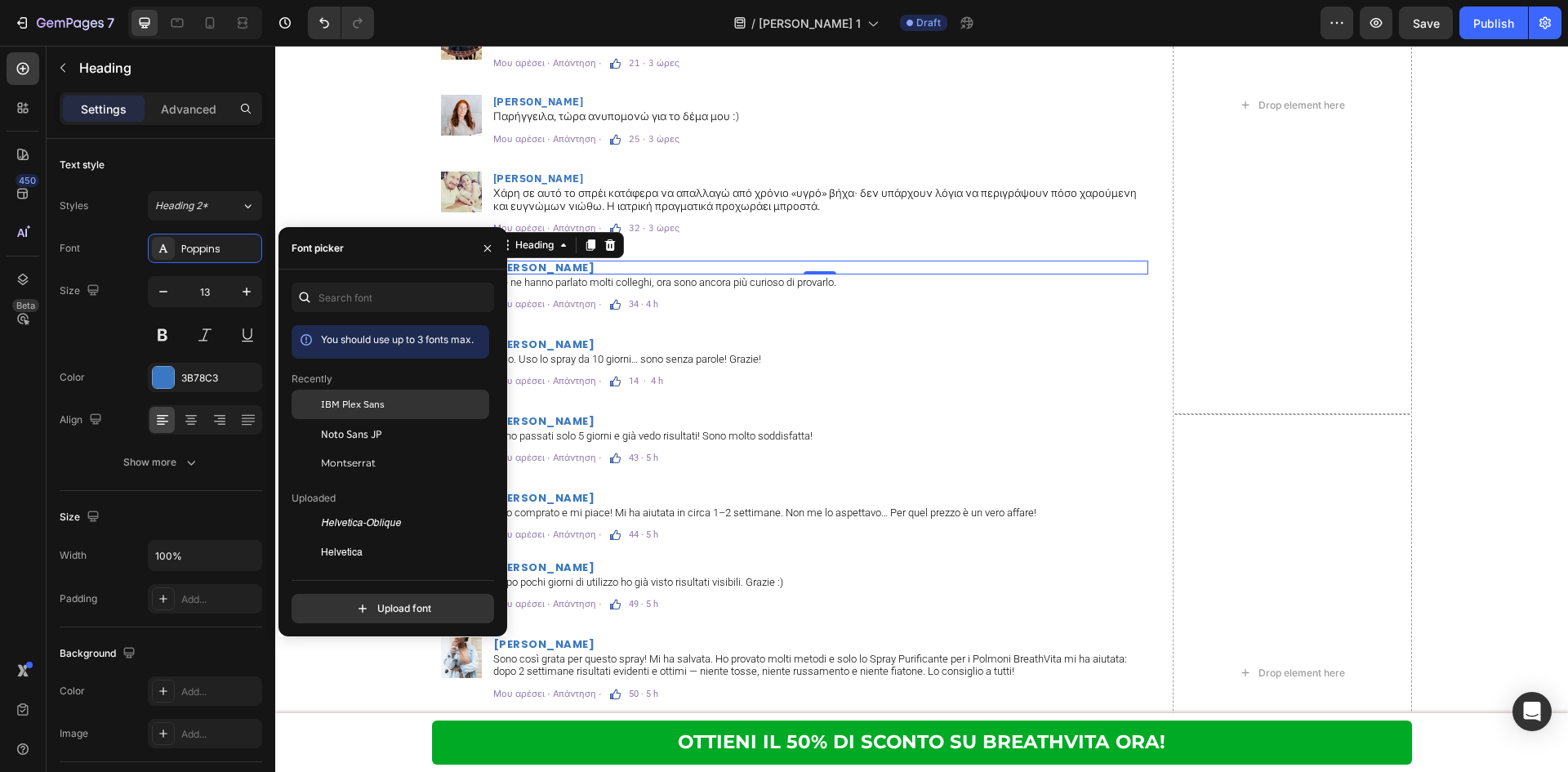
drag, startPoint x: 390, startPoint y: 419, endPoint x: 394, endPoint y: 404, distance: 15.5
click at [393, 408] on div "IBM Plex Sans" at bounding box center [403, 404] width 165 height 15
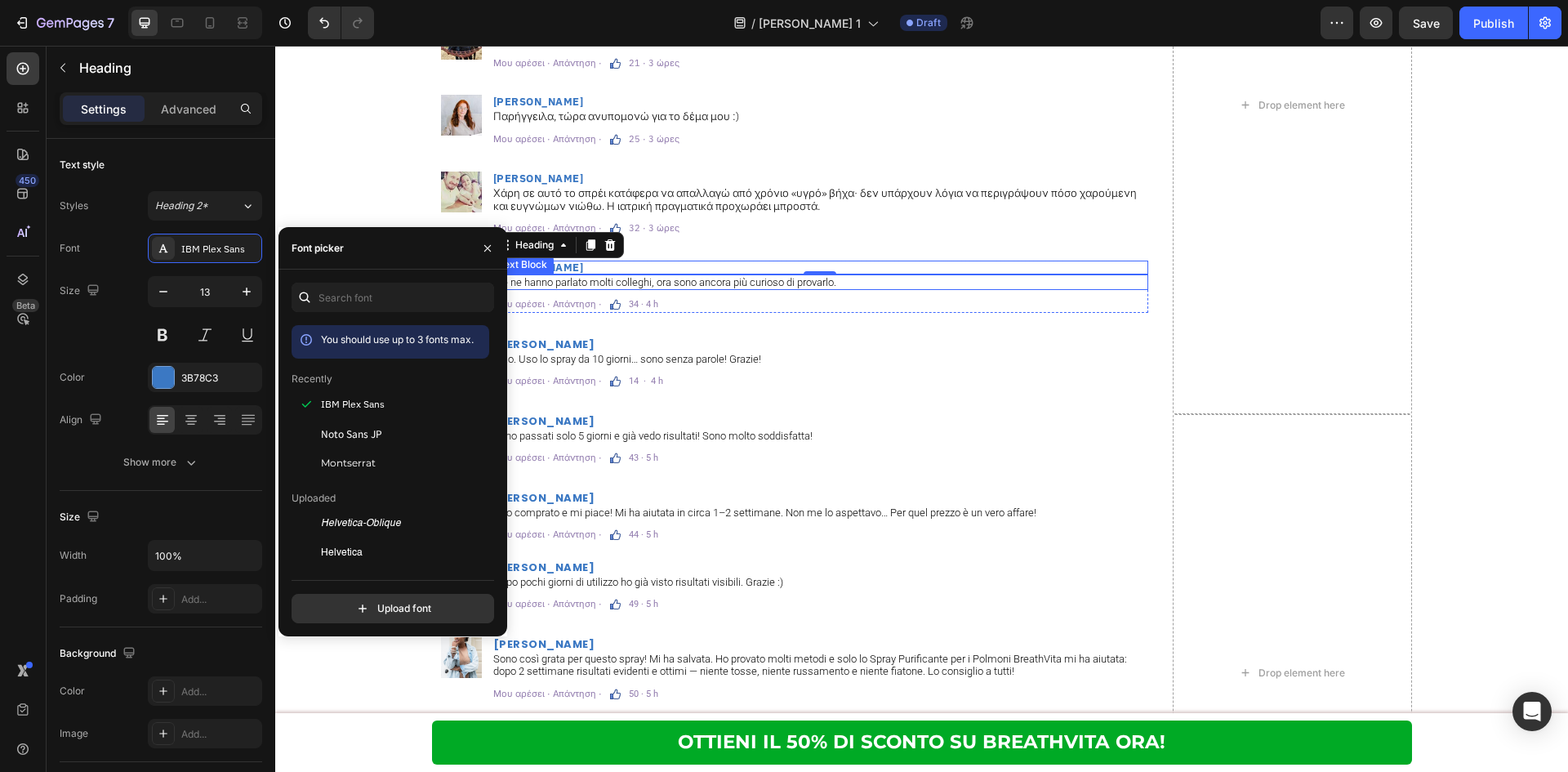
drag, startPoint x: 609, startPoint y: 277, endPoint x: 375, endPoint y: 262, distance: 234.5
click at [609, 277] on p "Me ne hanno parlato molti colleghi, ora sono ancora più curioso di provarlo." at bounding box center [819, 283] width 653 height 13
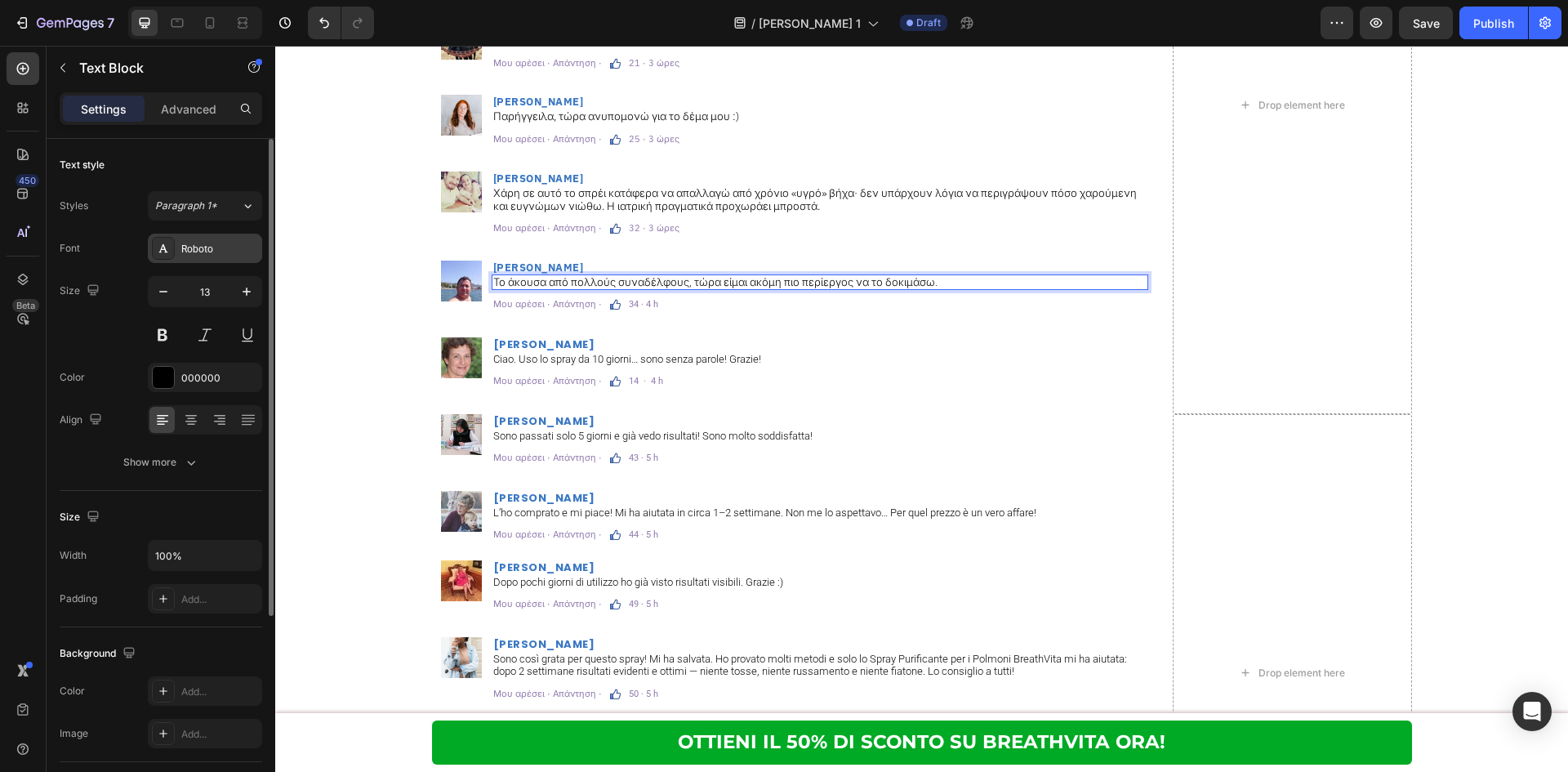
click at [237, 248] on div "Roboto" at bounding box center [219, 249] width 77 height 15
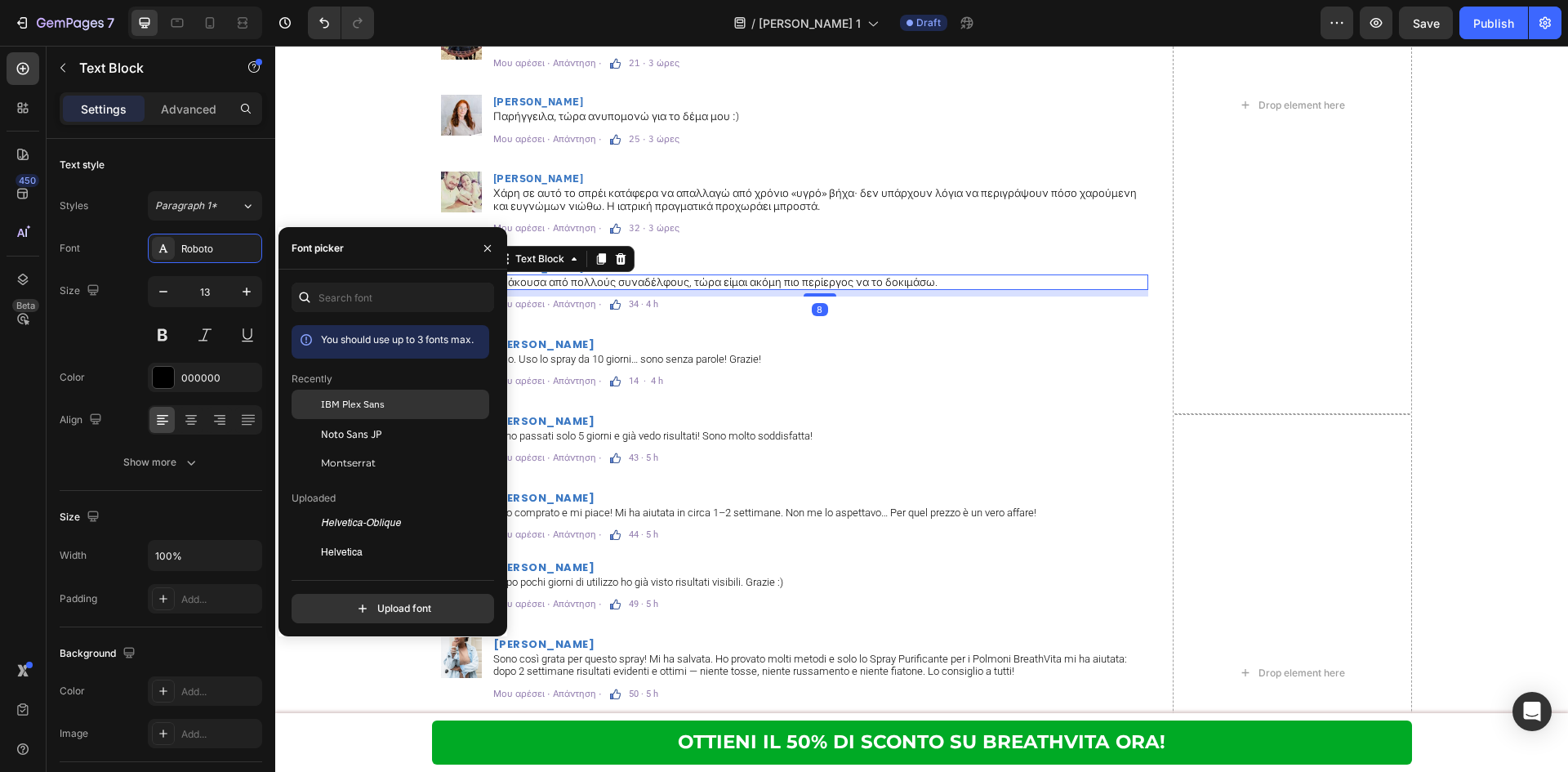
click at [348, 401] on span "IBM Plex Sans" at bounding box center [353, 404] width 63 height 15
click at [629, 303] on p "34 · 4 h" at bounding box center [643, 304] width 29 height 9
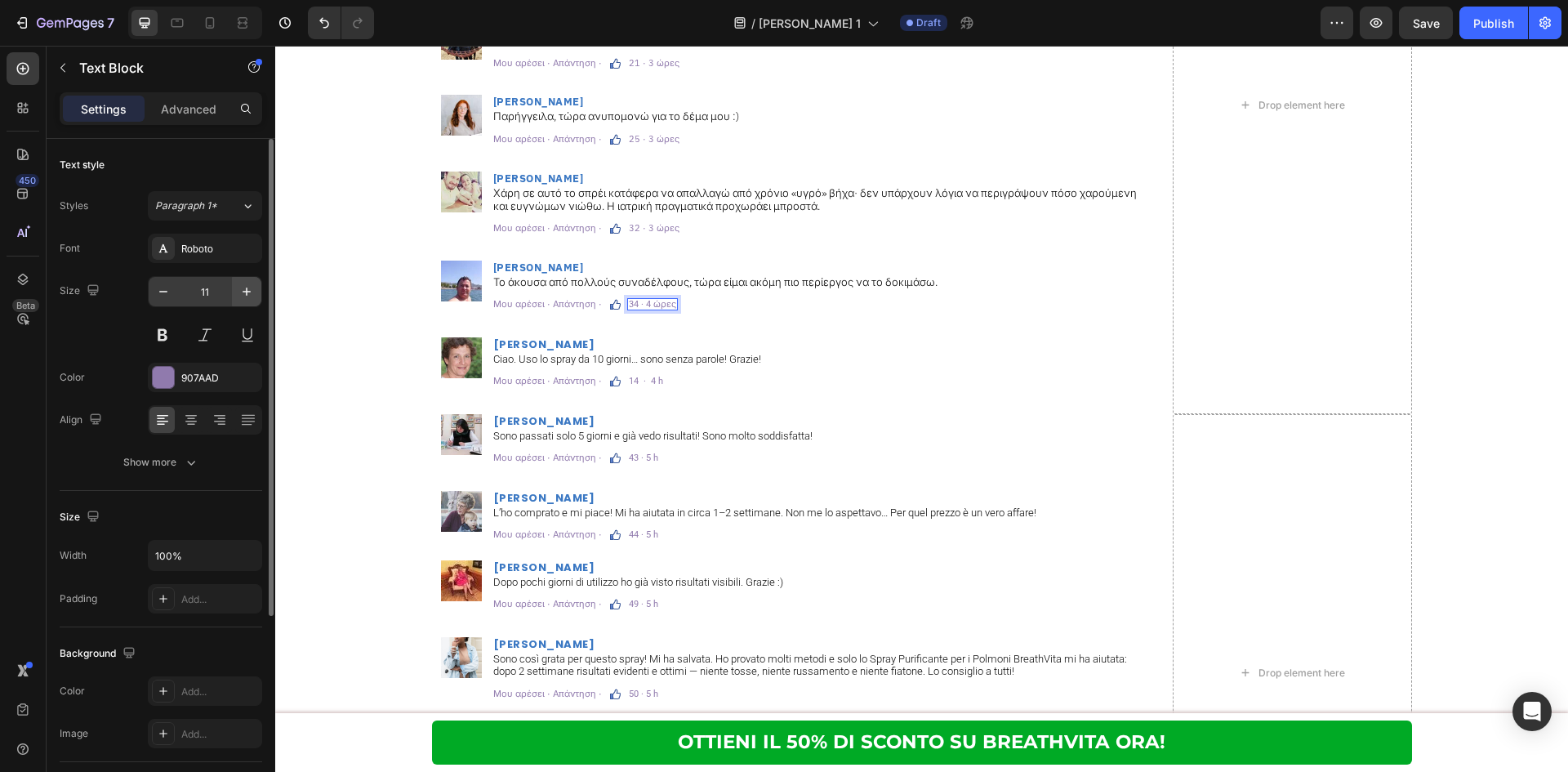
click at [231, 251] on div "Roboto" at bounding box center [219, 249] width 77 height 15
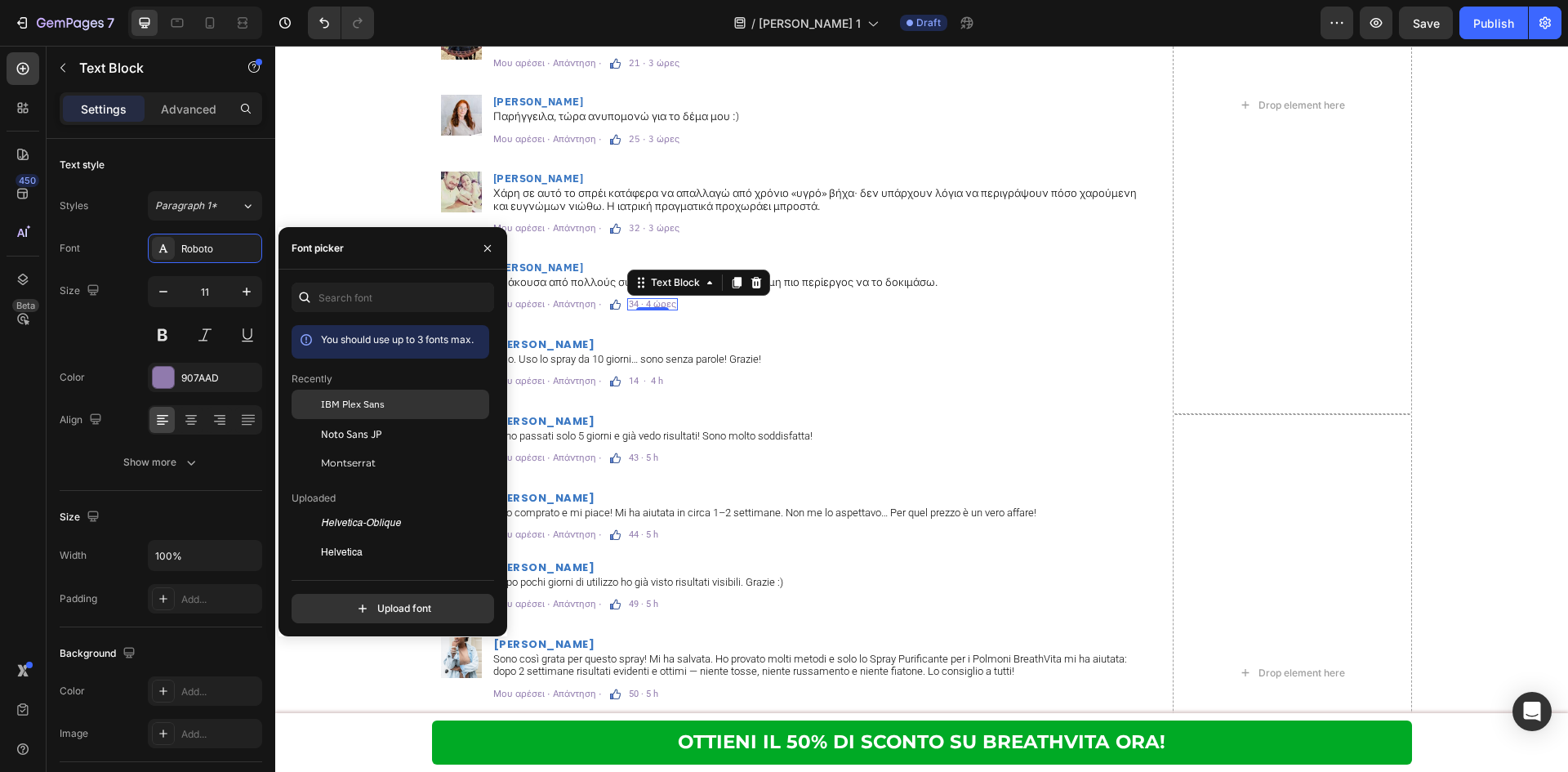
click at [342, 509] on div "IBM Plex Sans" at bounding box center [390, 523] width 198 height 29
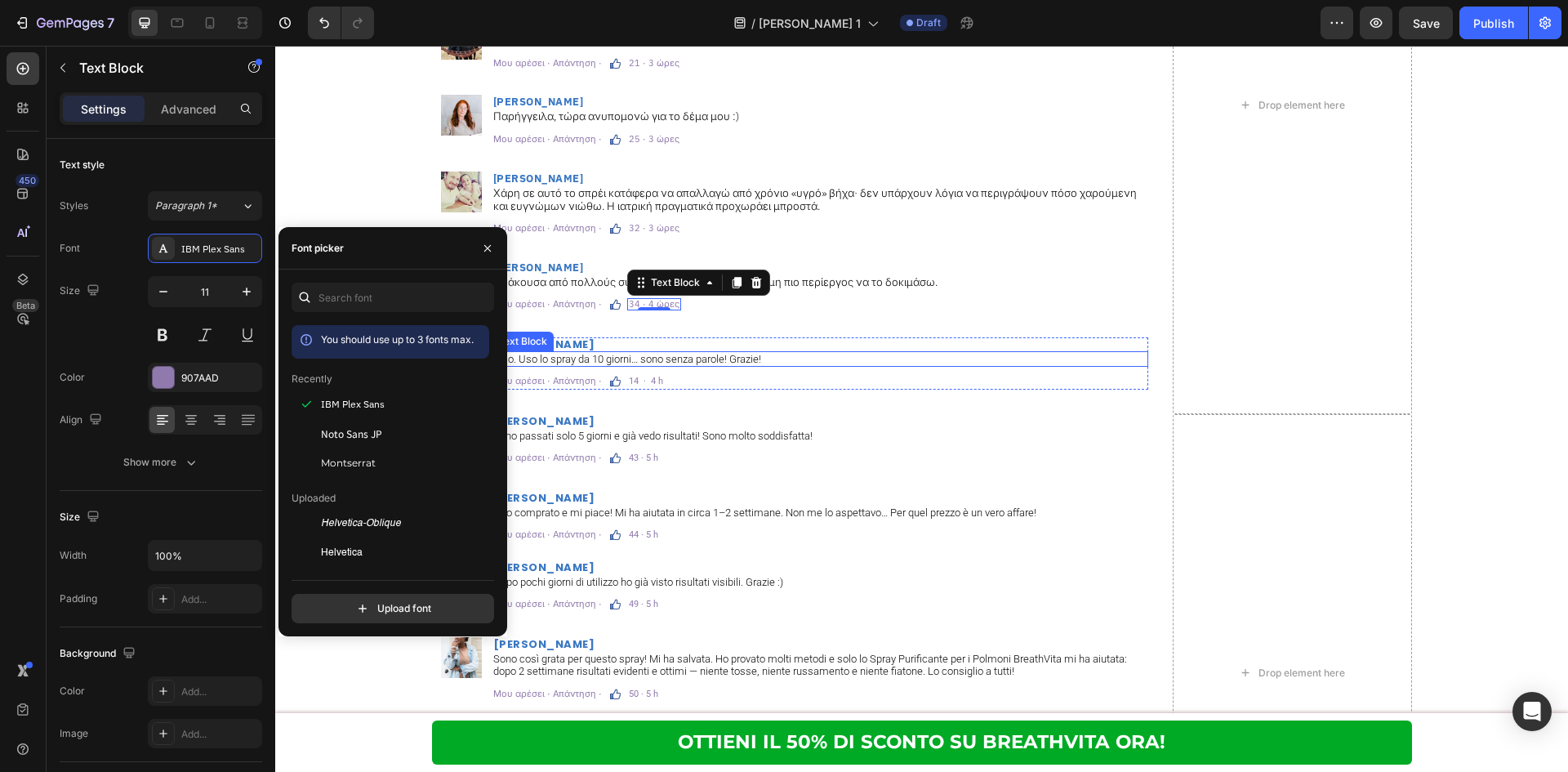
click at [581, 358] on p "Ciao. Uso lo spray da 10 giorni… sono senza parole! Grazie!" at bounding box center [819, 359] width 653 height 13
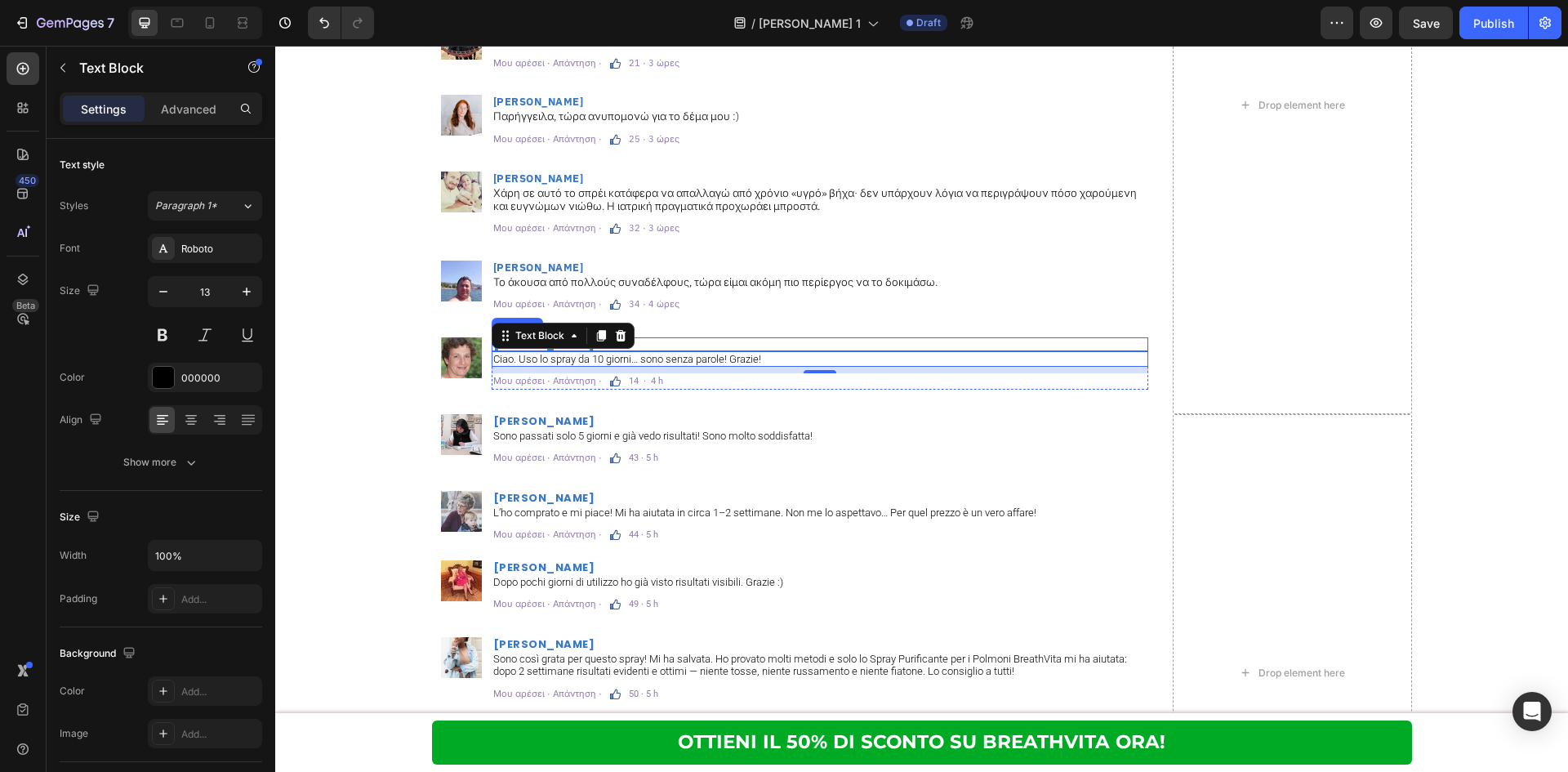
click at [864, 341] on h2 "[PERSON_NAME]" at bounding box center [819, 344] width 656 height 14
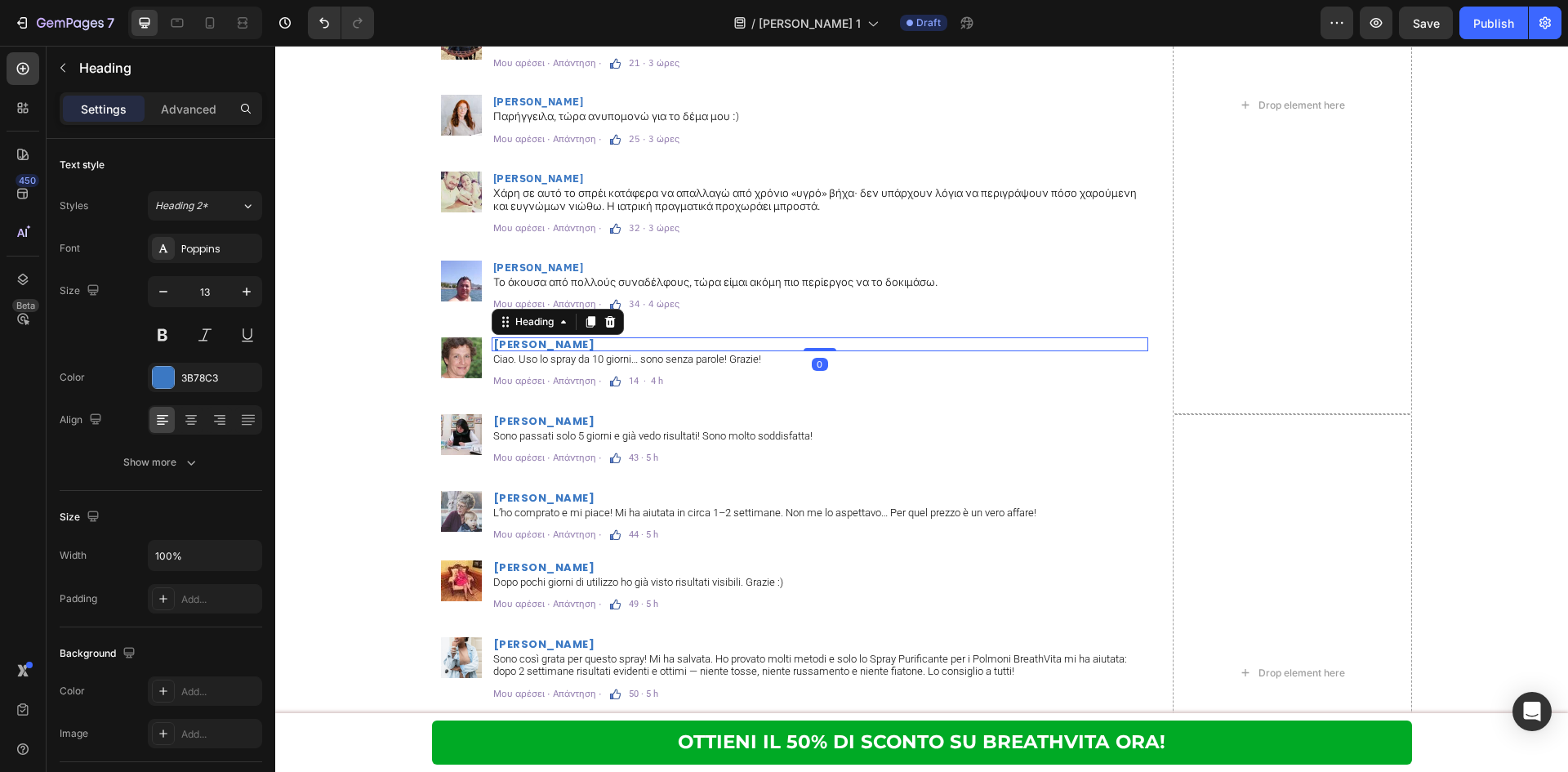
click at [519, 348] on h2 "[PERSON_NAME]" at bounding box center [819, 344] width 656 height 14
click at [519, 348] on p "[PERSON_NAME]" at bounding box center [819, 344] width 653 height 10
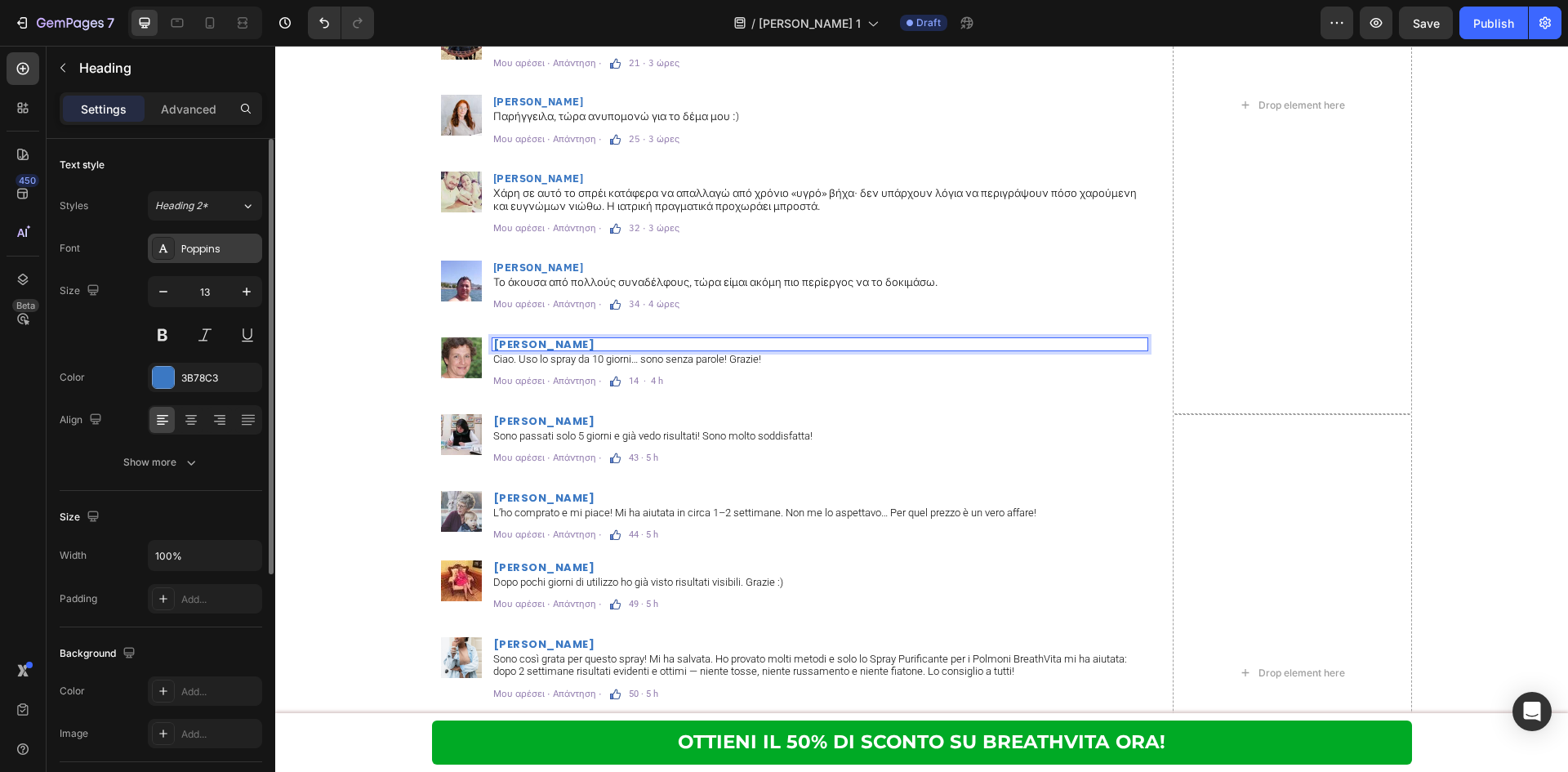
click at [255, 248] on div "Poppins" at bounding box center [219, 249] width 77 height 15
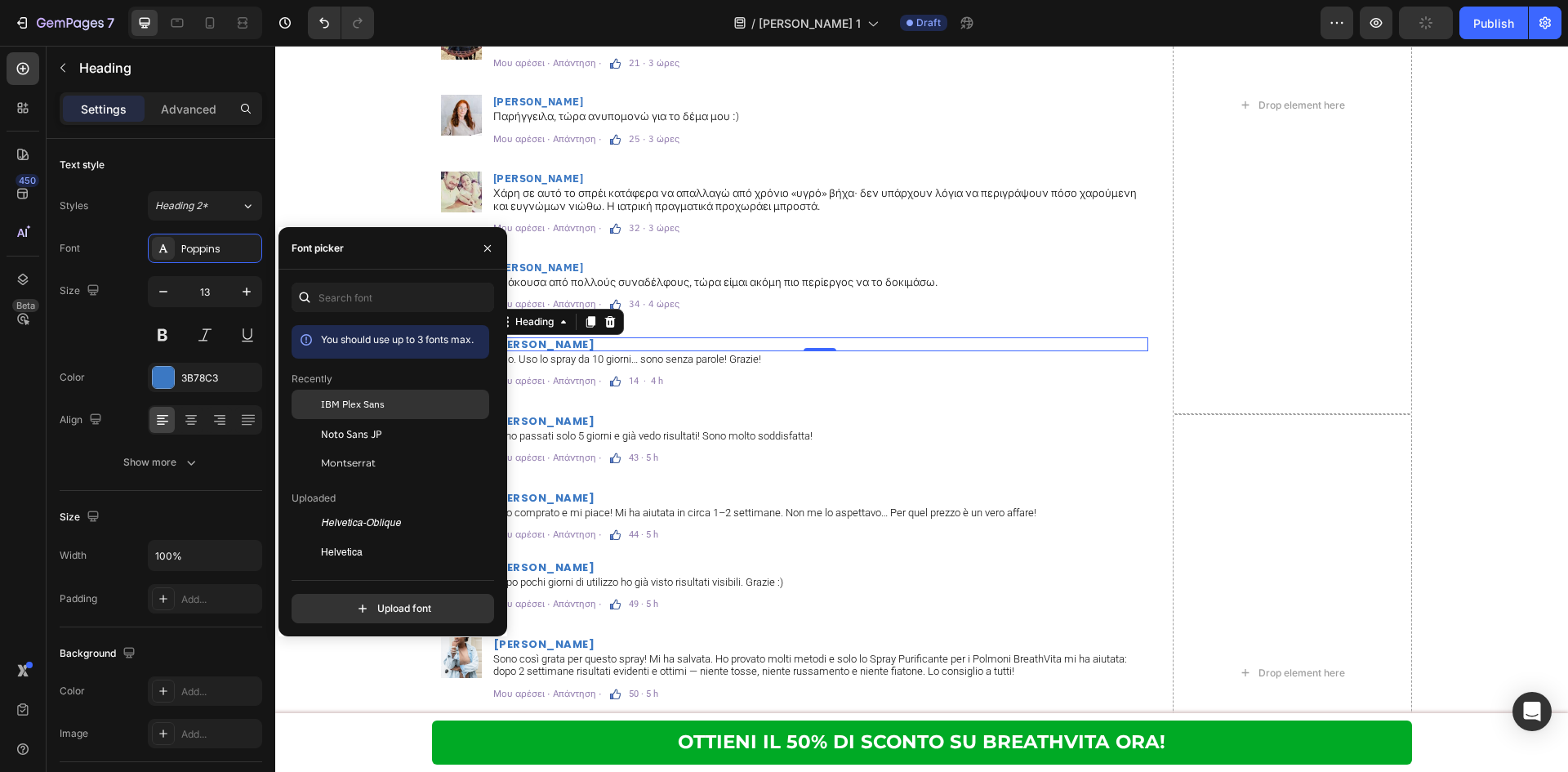
click at [360, 402] on span "IBM Plex Sans" at bounding box center [353, 404] width 63 height 15
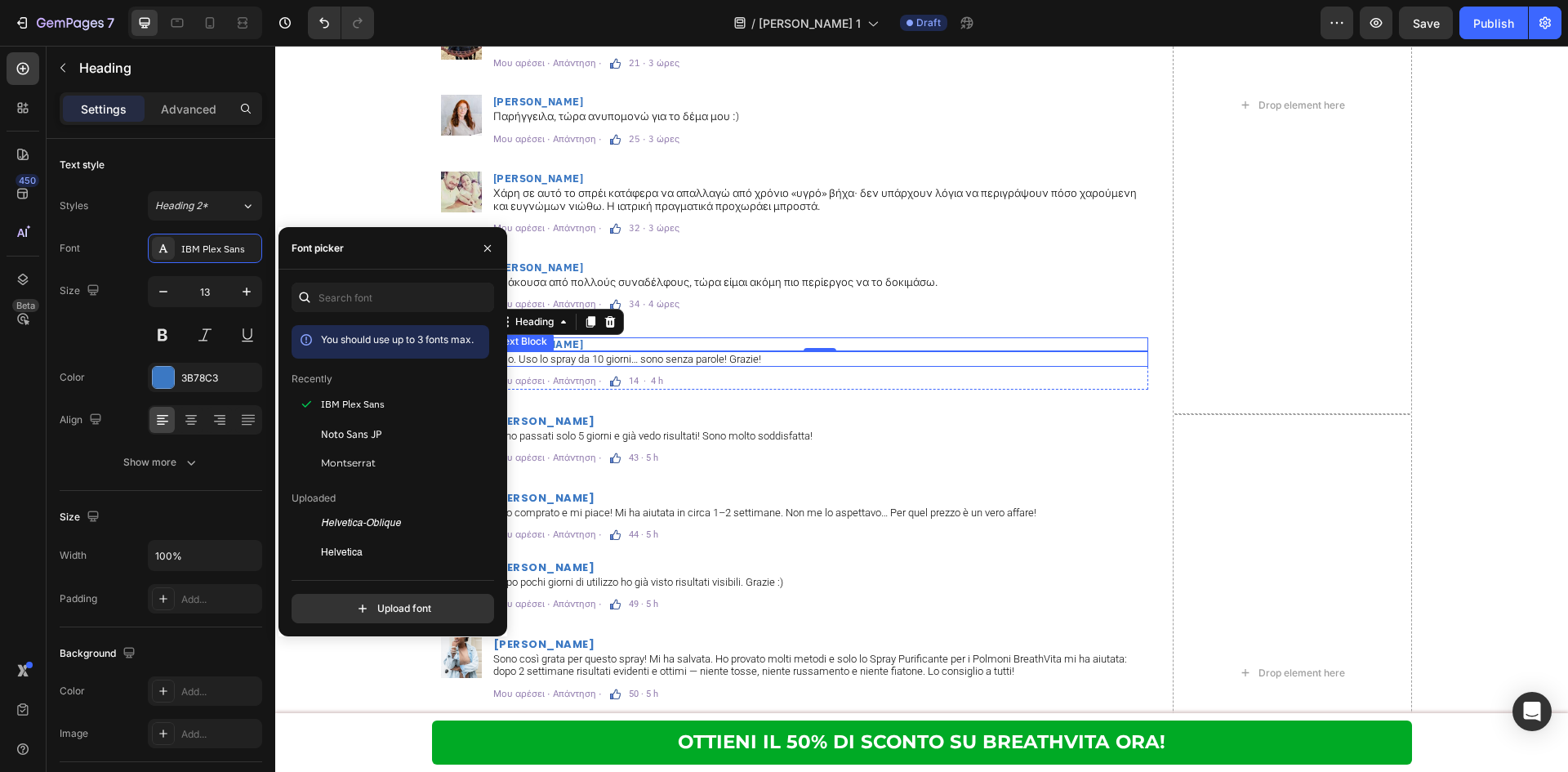
click at [672, 362] on p "Ciao. Uso lo spray da 10 giorni… sono senza parole! Grazie!" at bounding box center [819, 359] width 653 height 13
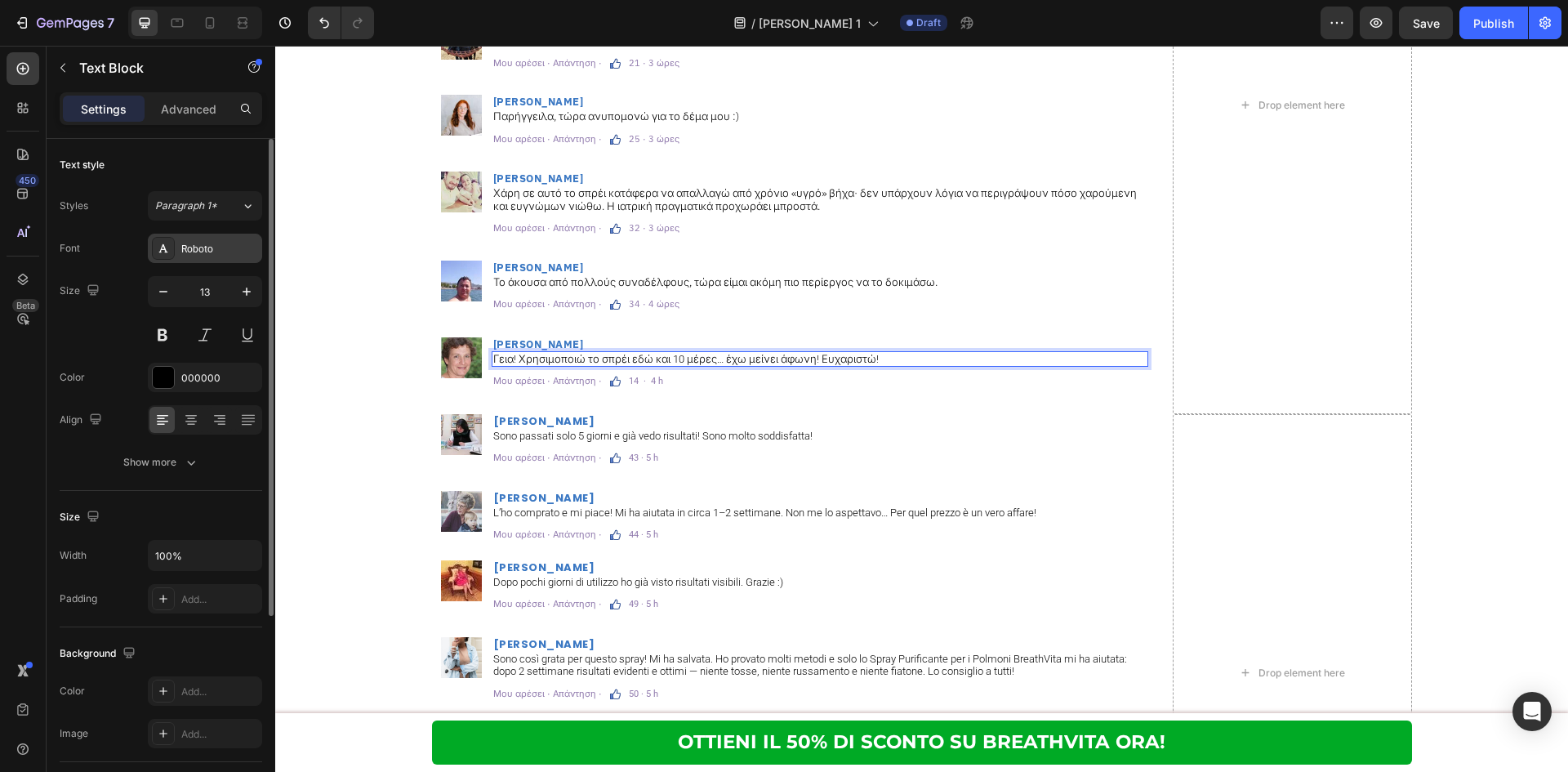
click at [218, 247] on div "Roboto" at bounding box center [219, 249] width 77 height 15
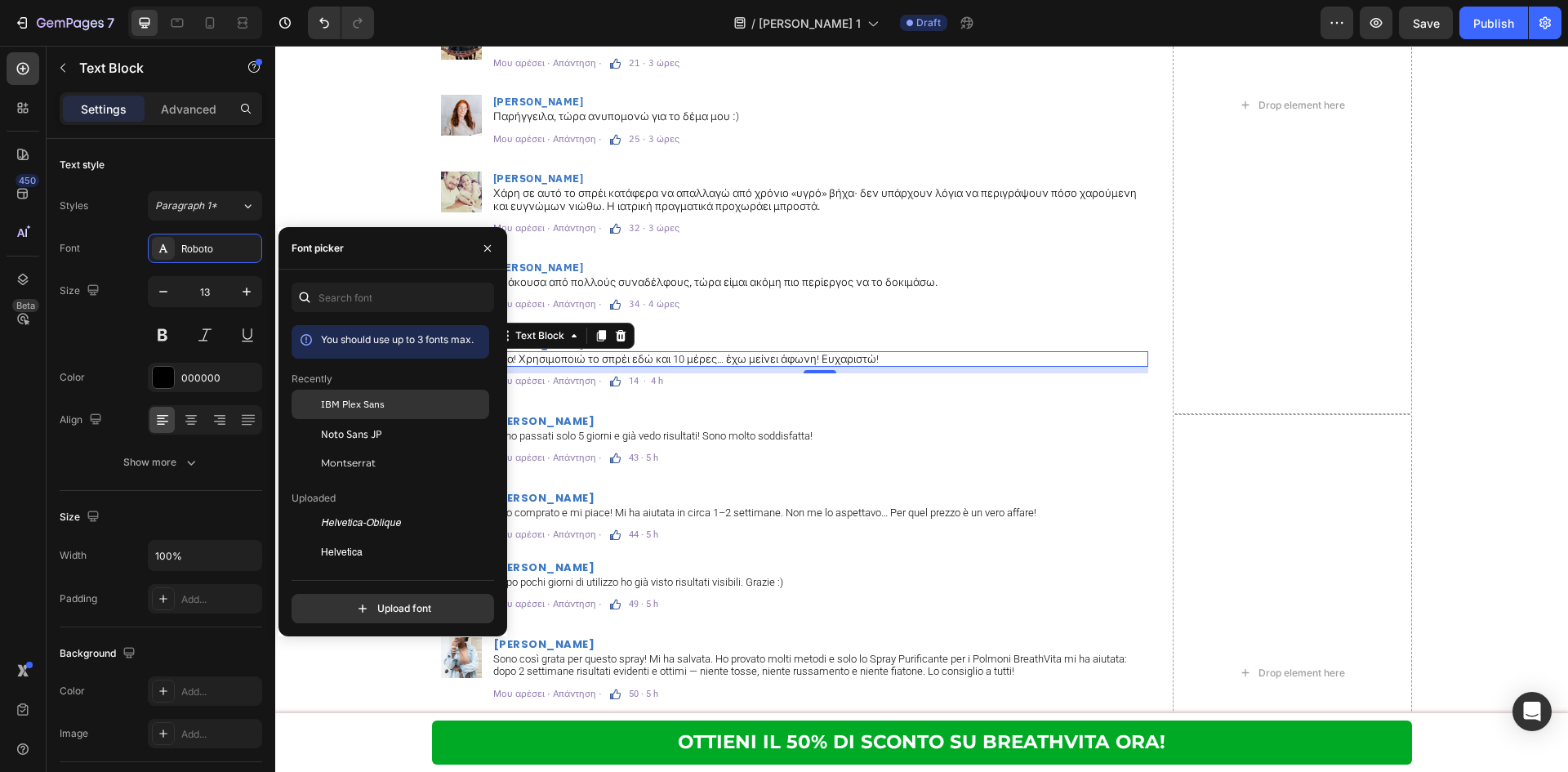
click at [343, 401] on span "IBM Plex Sans" at bounding box center [353, 404] width 63 height 15
click at [629, 379] on p "14 · 4 h" at bounding box center [646, 381] width 35 height 9
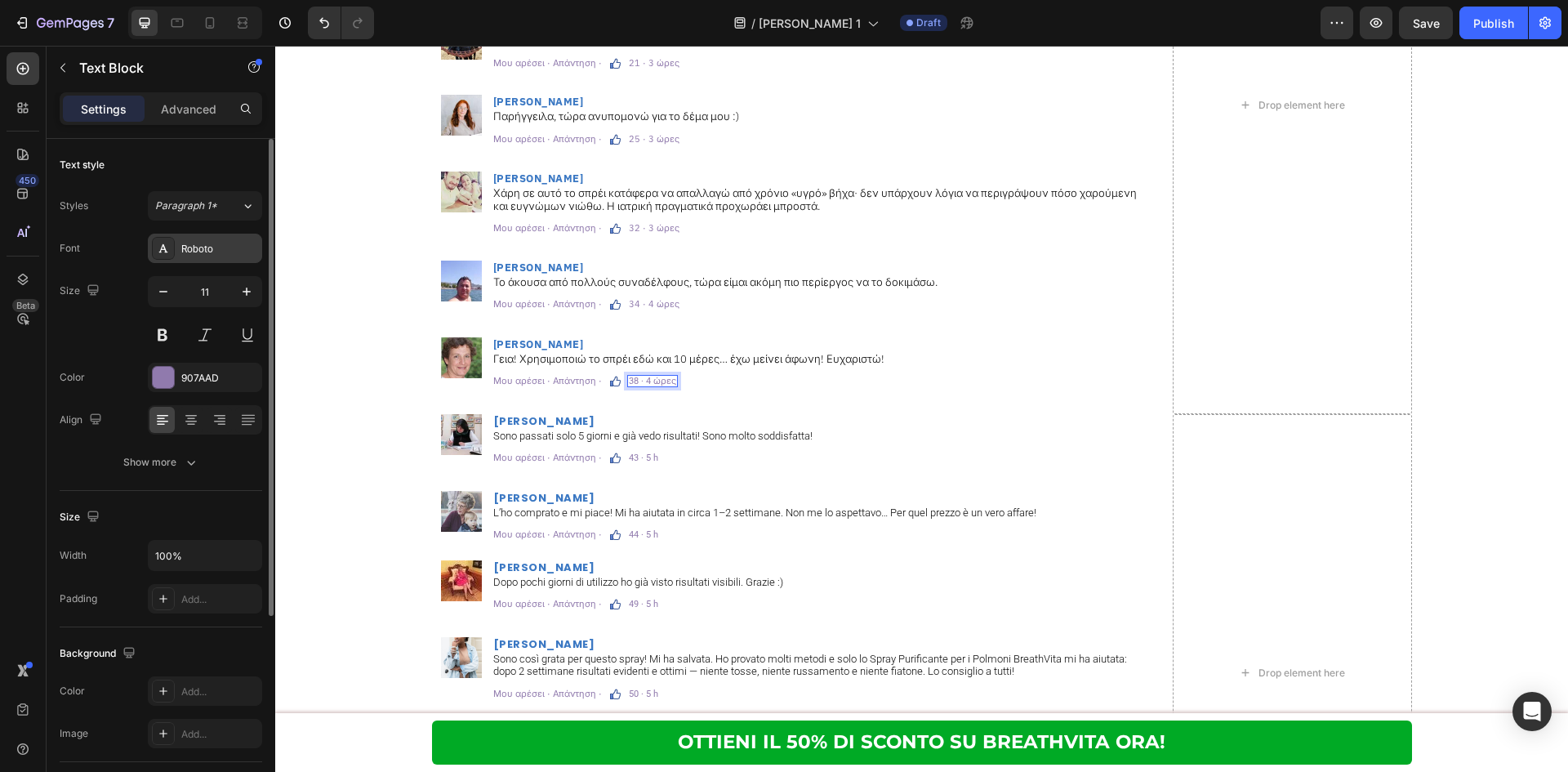
click at [181, 242] on div "Roboto" at bounding box center [219, 249] width 77 height 15
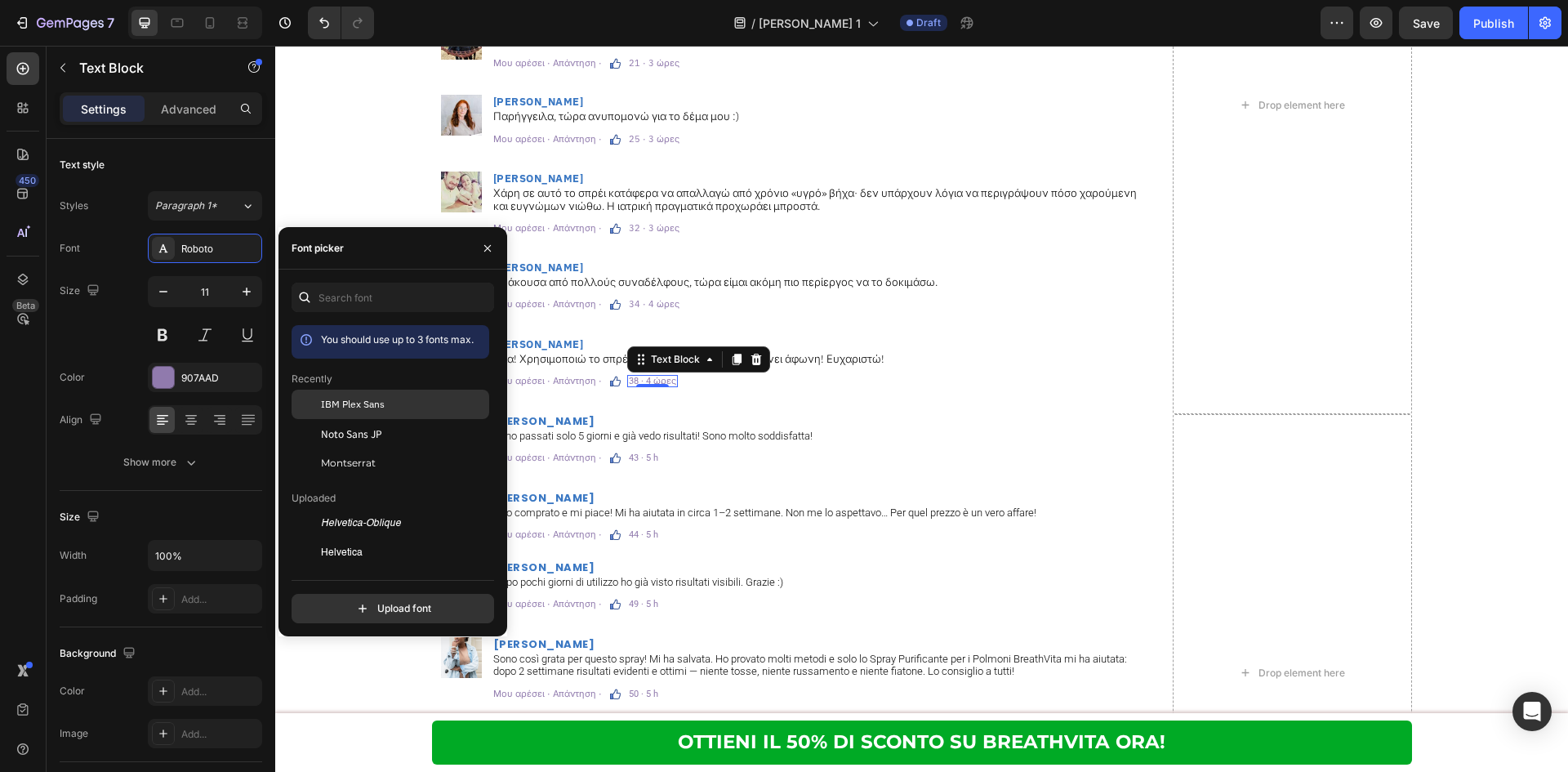
drag, startPoint x: 347, startPoint y: 413, endPoint x: 1274, endPoint y: 437, distance: 927.3
click at [347, 509] on div "IBM Plex Sans" at bounding box center [390, 523] width 198 height 29
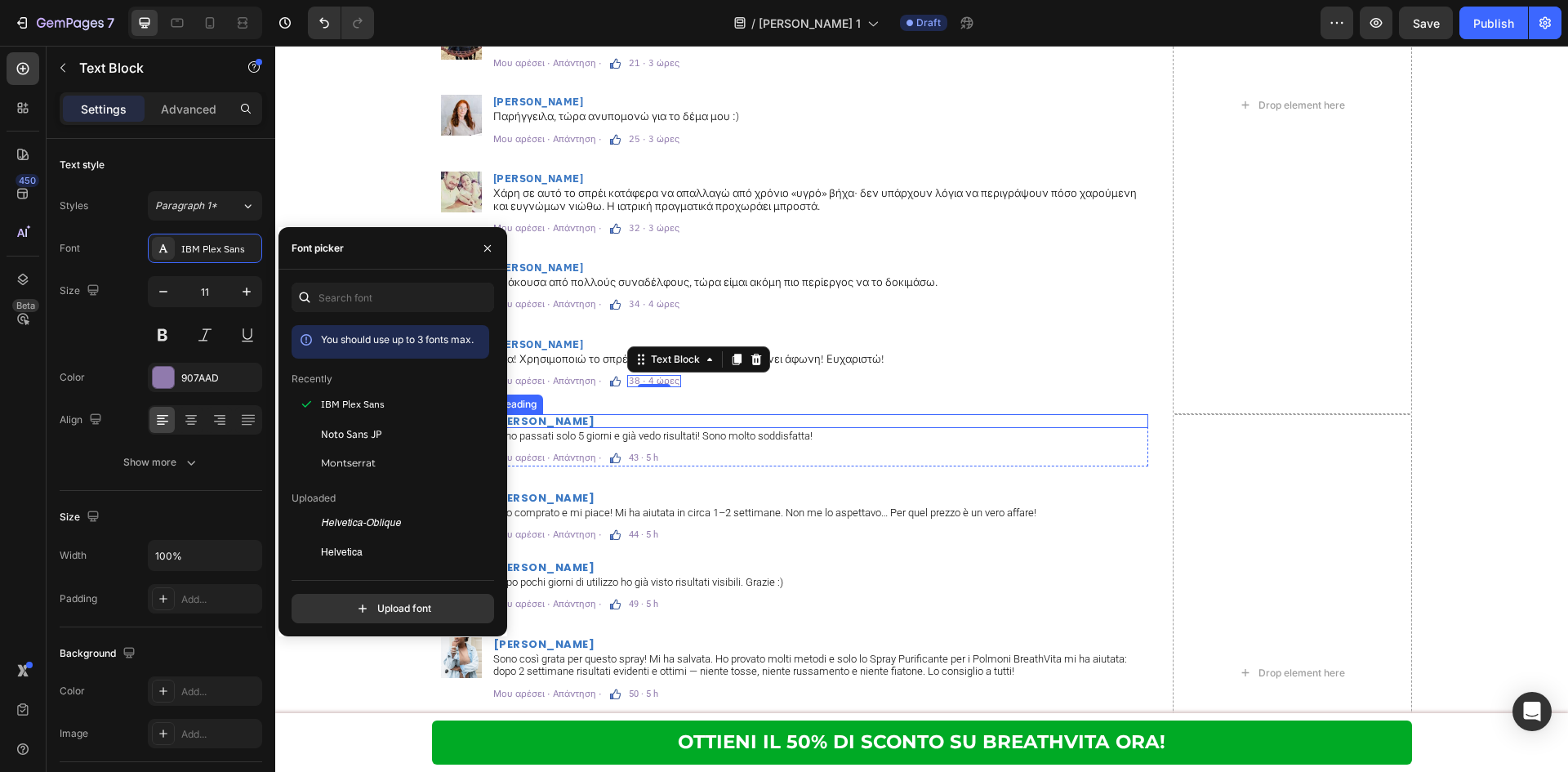
click at [539, 422] on h2 "[PERSON_NAME]" at bounding box center [819, 421] width 656 height 14
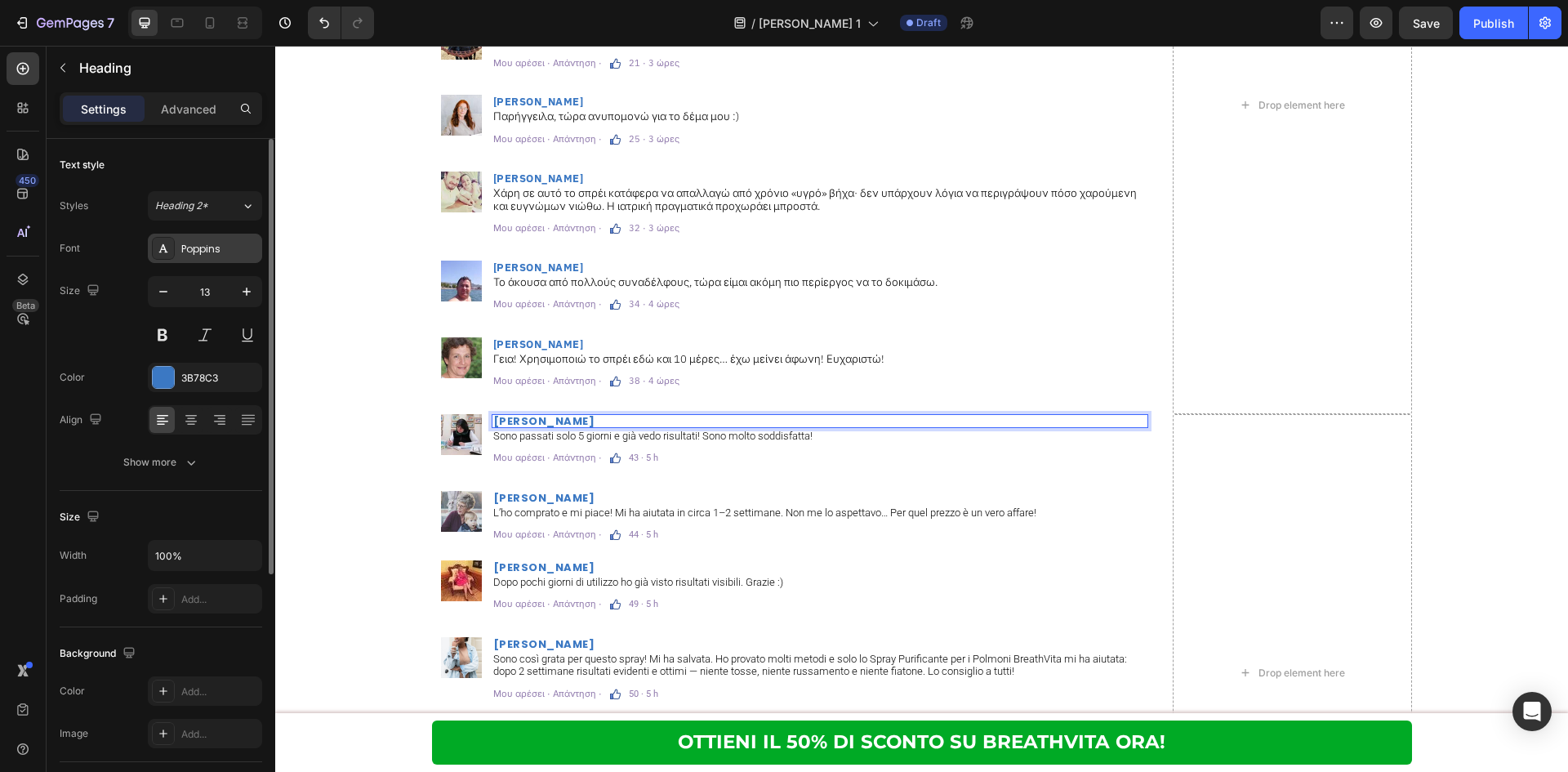
click at [238, 248] on div "Poppins" at bounding box center [219, 249] width 77 height 15
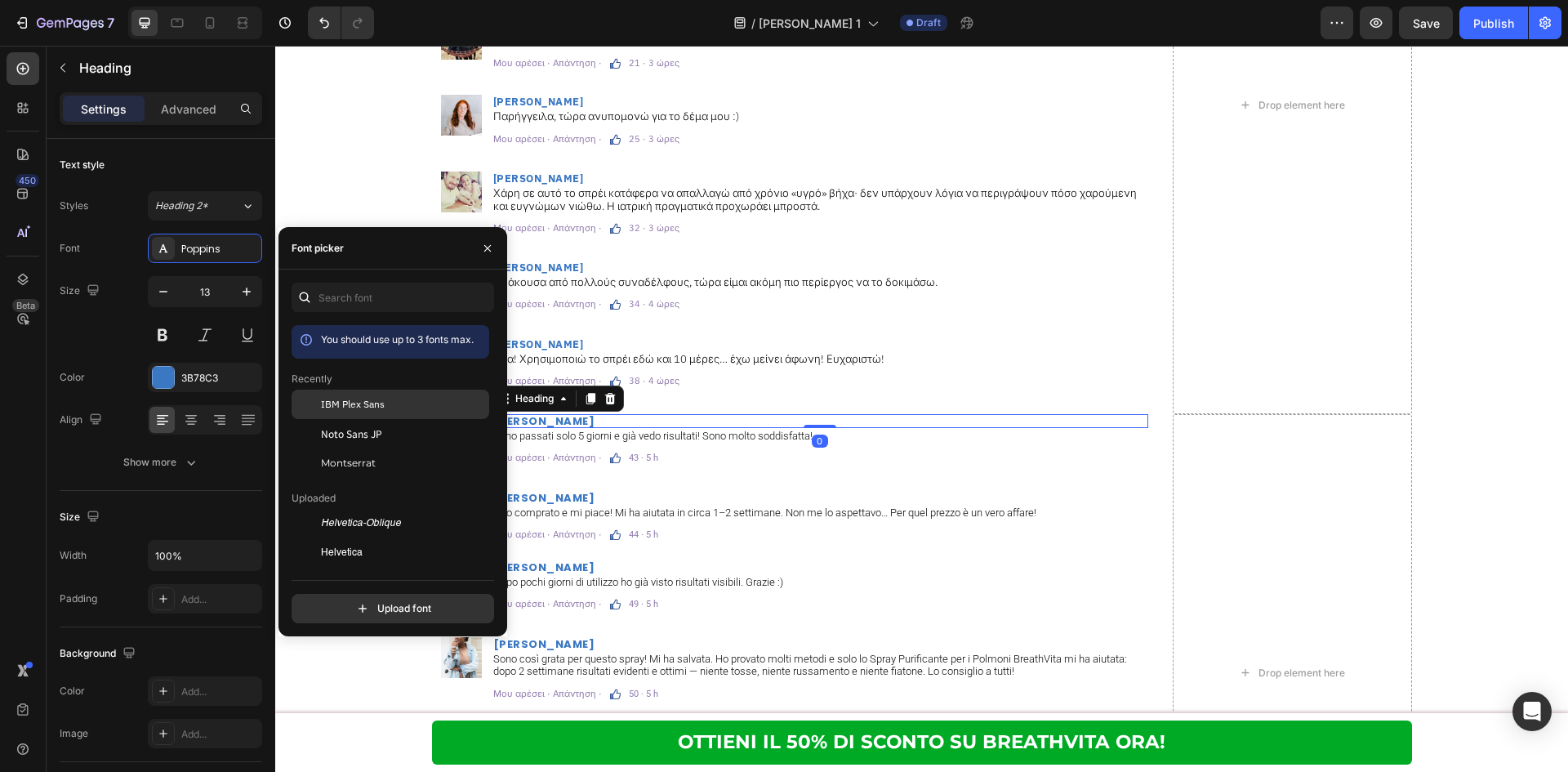
click at [383, 410] on span "IBM Plex Sans" at bounding box center [353, 404] width 63 height 15
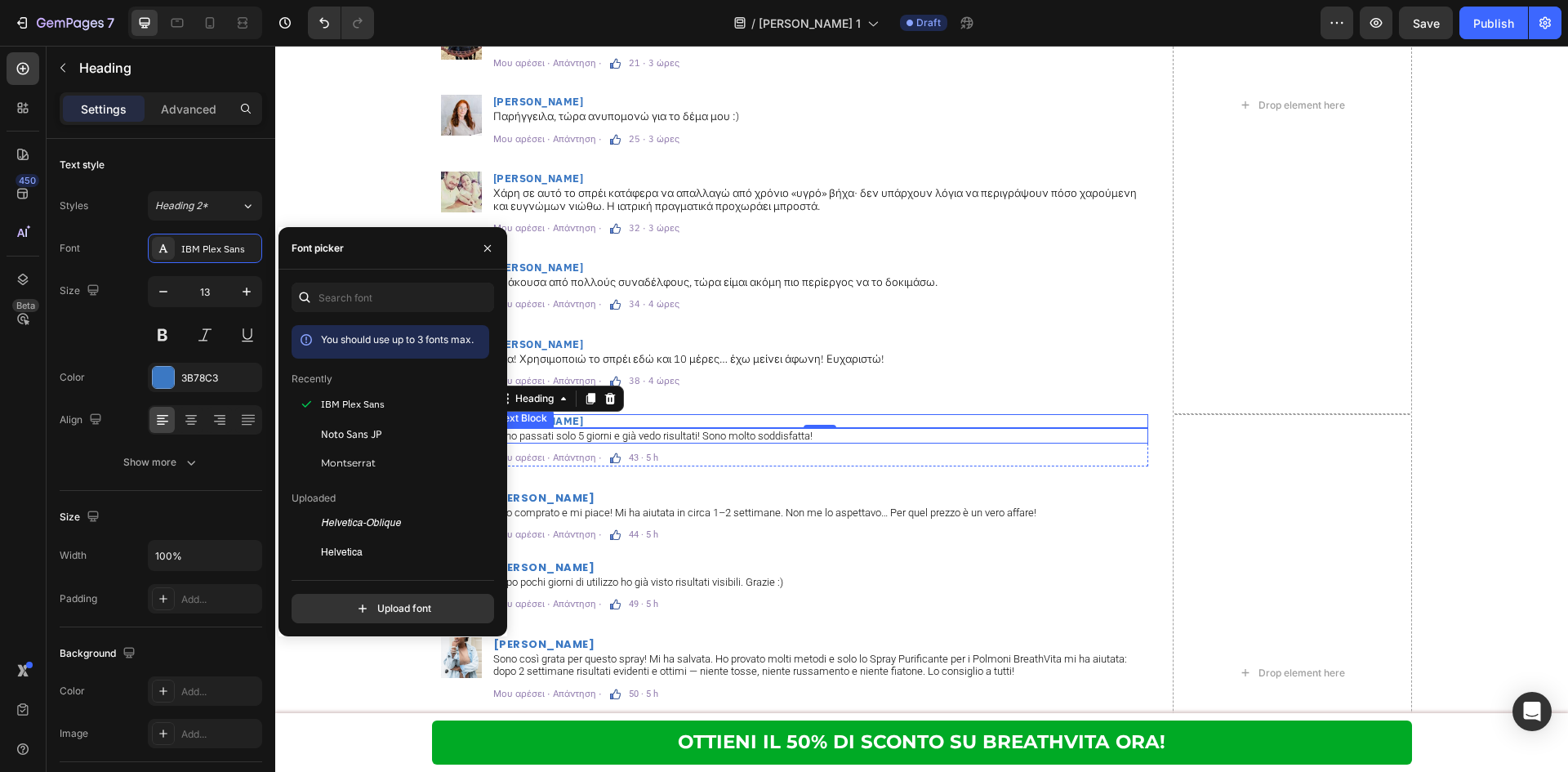
click at [678, 432] on p "Sono passati solo 5 giorni e già vedo risultati! Sono molto soddisfatta!" at bounding box center [819, 436] width 653 height 13
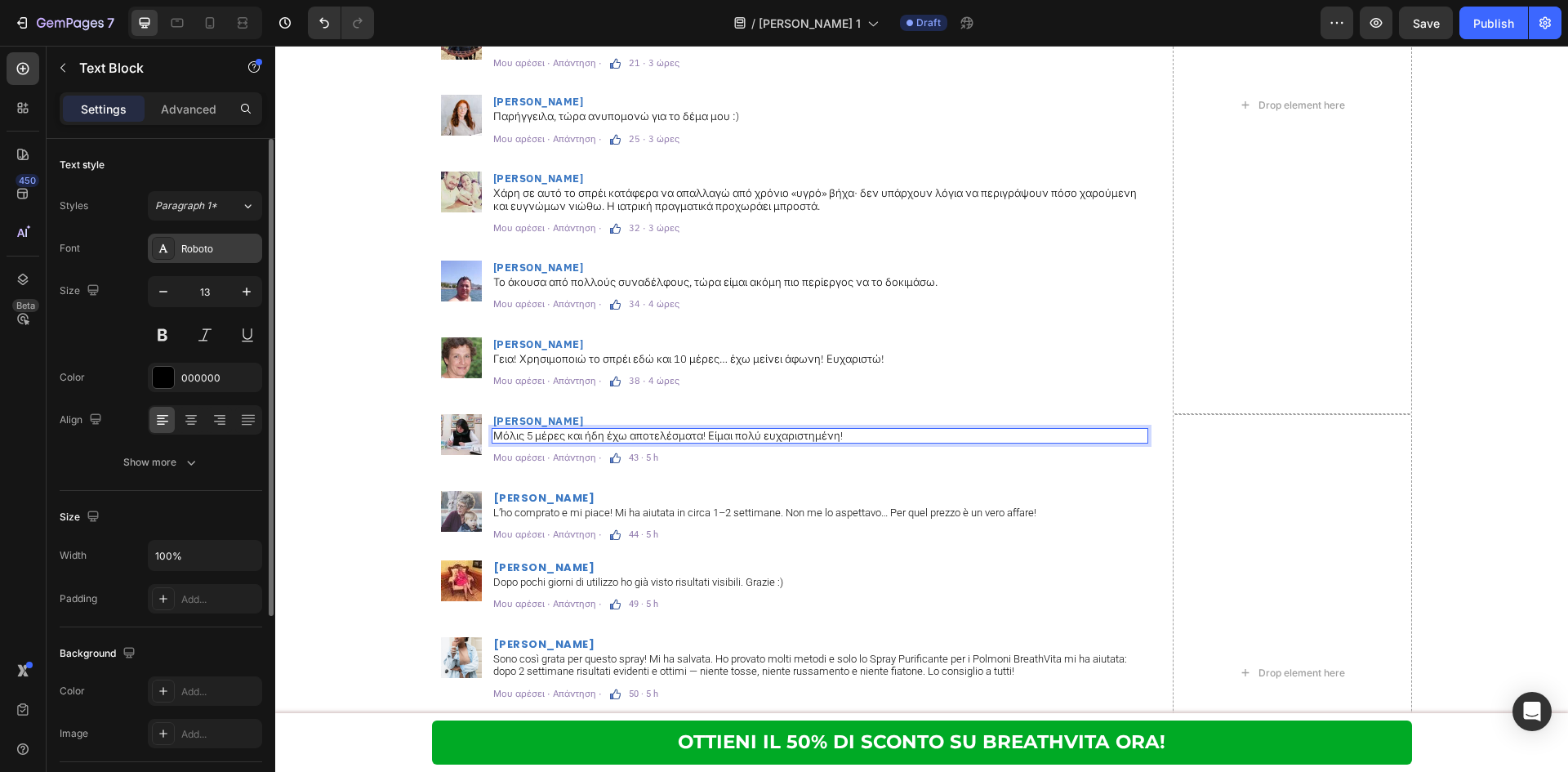
click at [226, 247] on div "Roboto" at bounding box center [219, 249] width 77 height 15
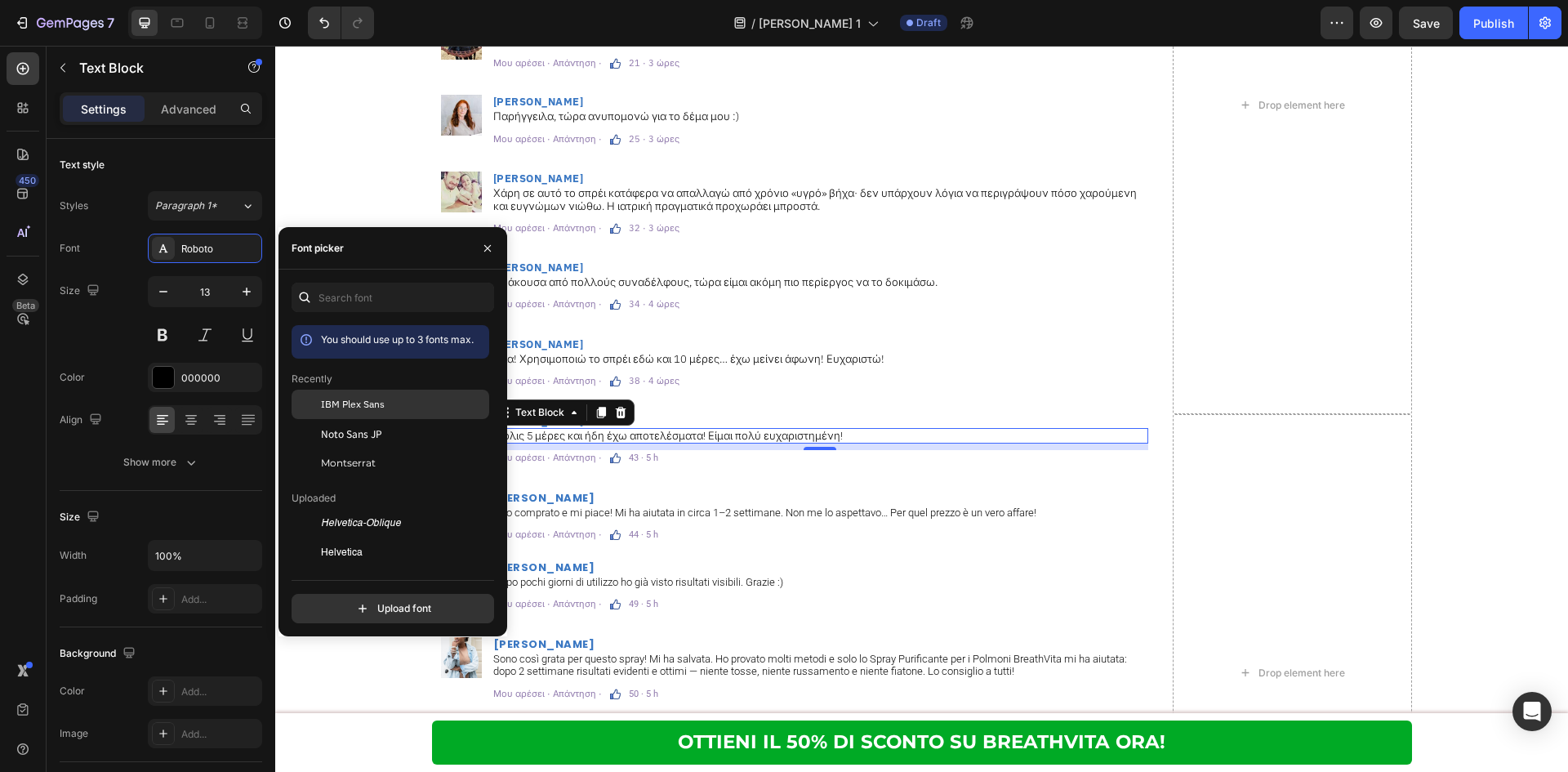
click at [346, 402] on span "IBM Plex Sans" at bounding box center [353, 404] width 63 height 15
click at [630, 458] on p "43 · 5 h" at bounding box center [643, 458] width 29 height 9
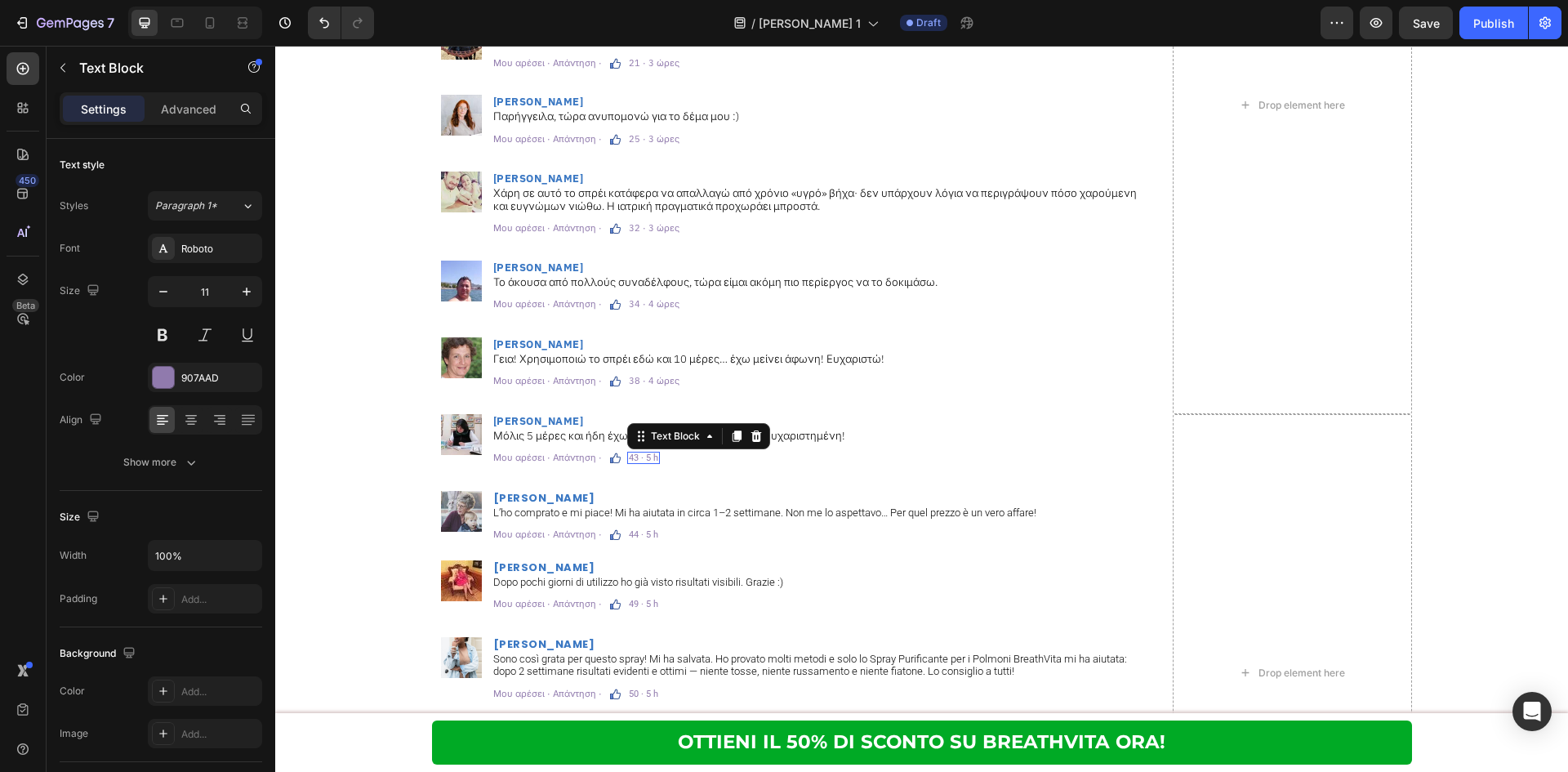
click at [630, 458] on p "43 · 5 h" at bounding box center [643, 458] width 29 height 9
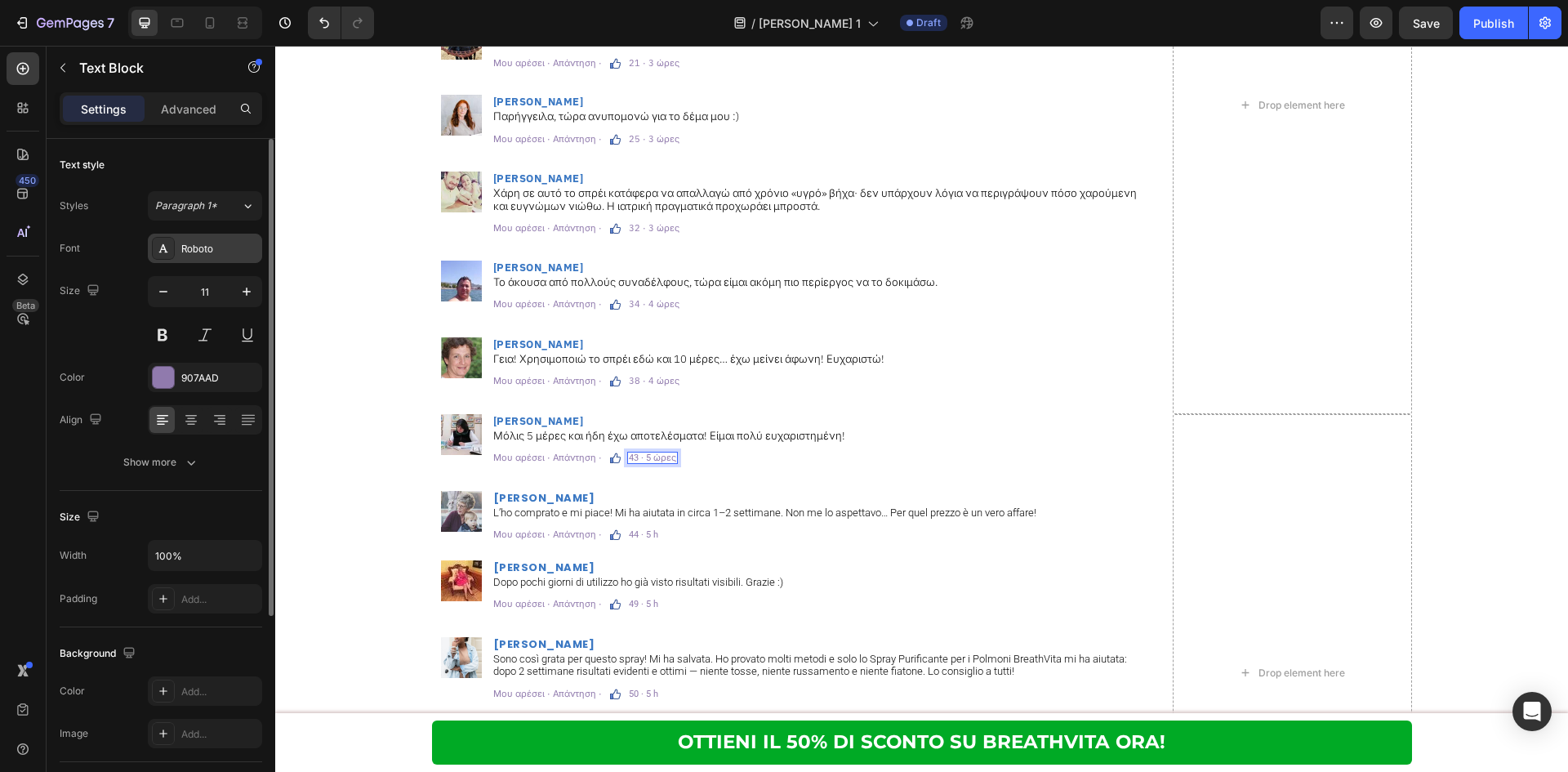
click at [184, 250] on div "Roboto" at bounding box center [219, 249] width 77 height 15
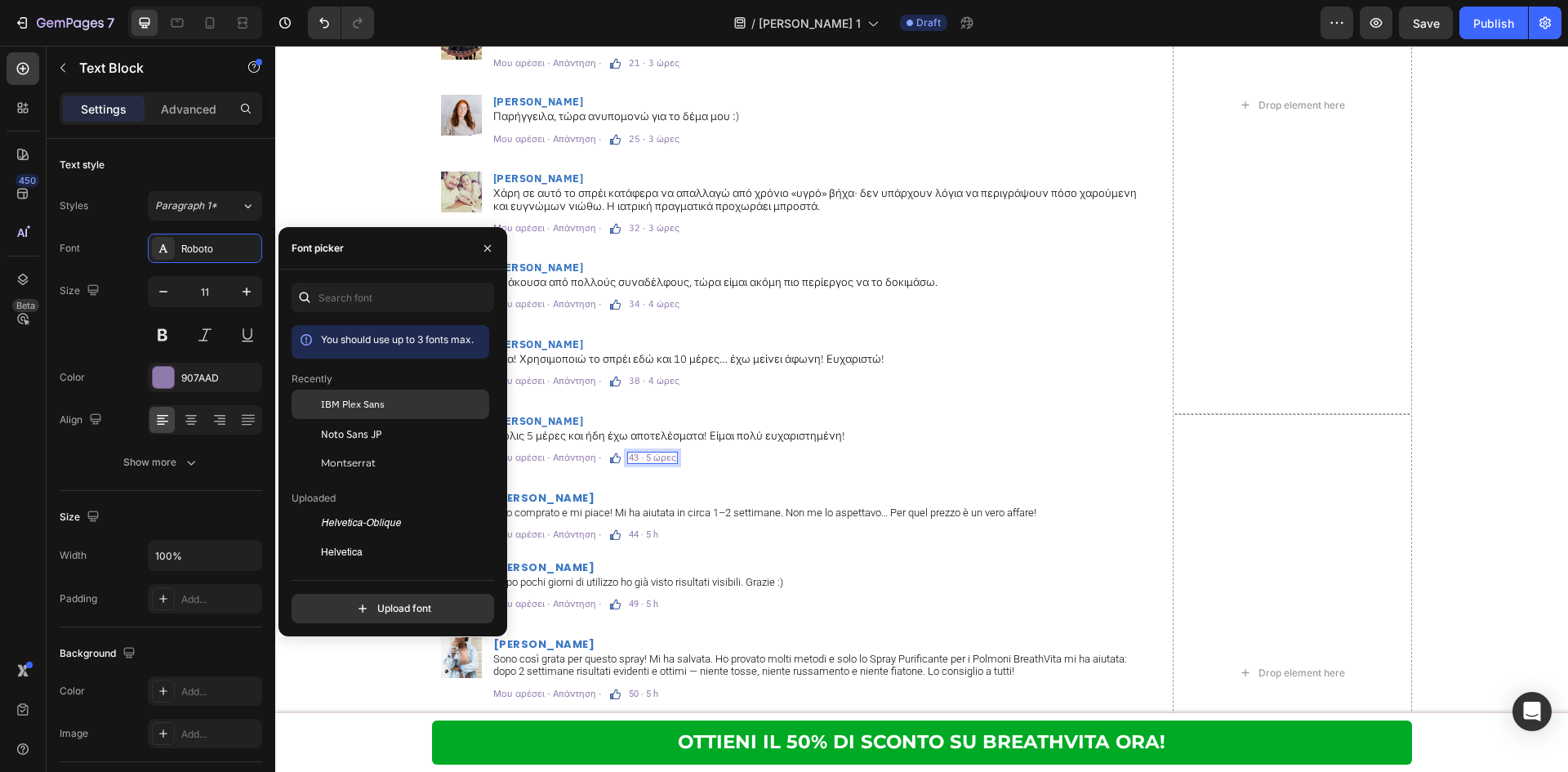
click at [295, 391] on div at bounding box center [305, 403] width 29 height 29
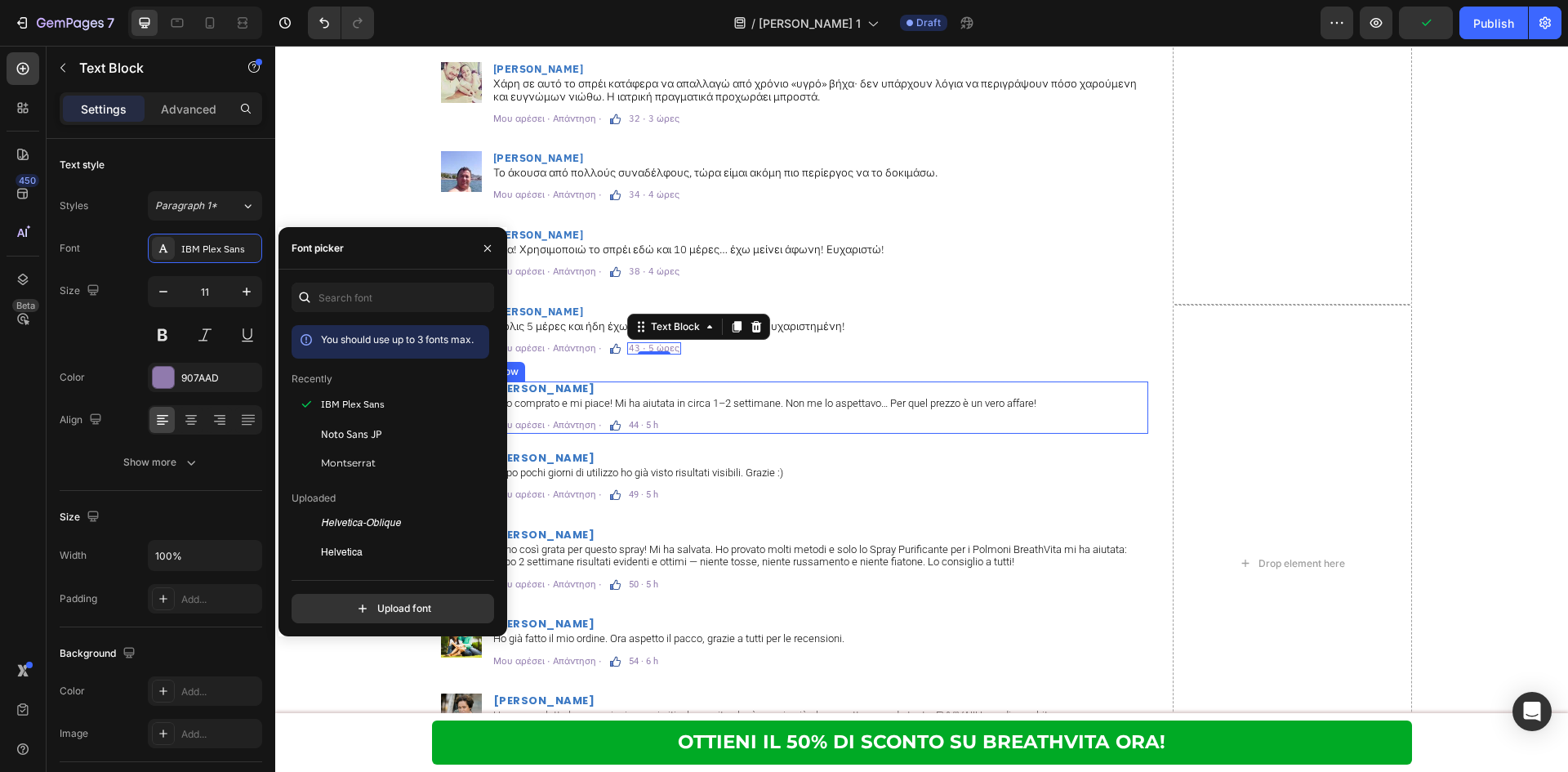
scroll to position [10809, 0]
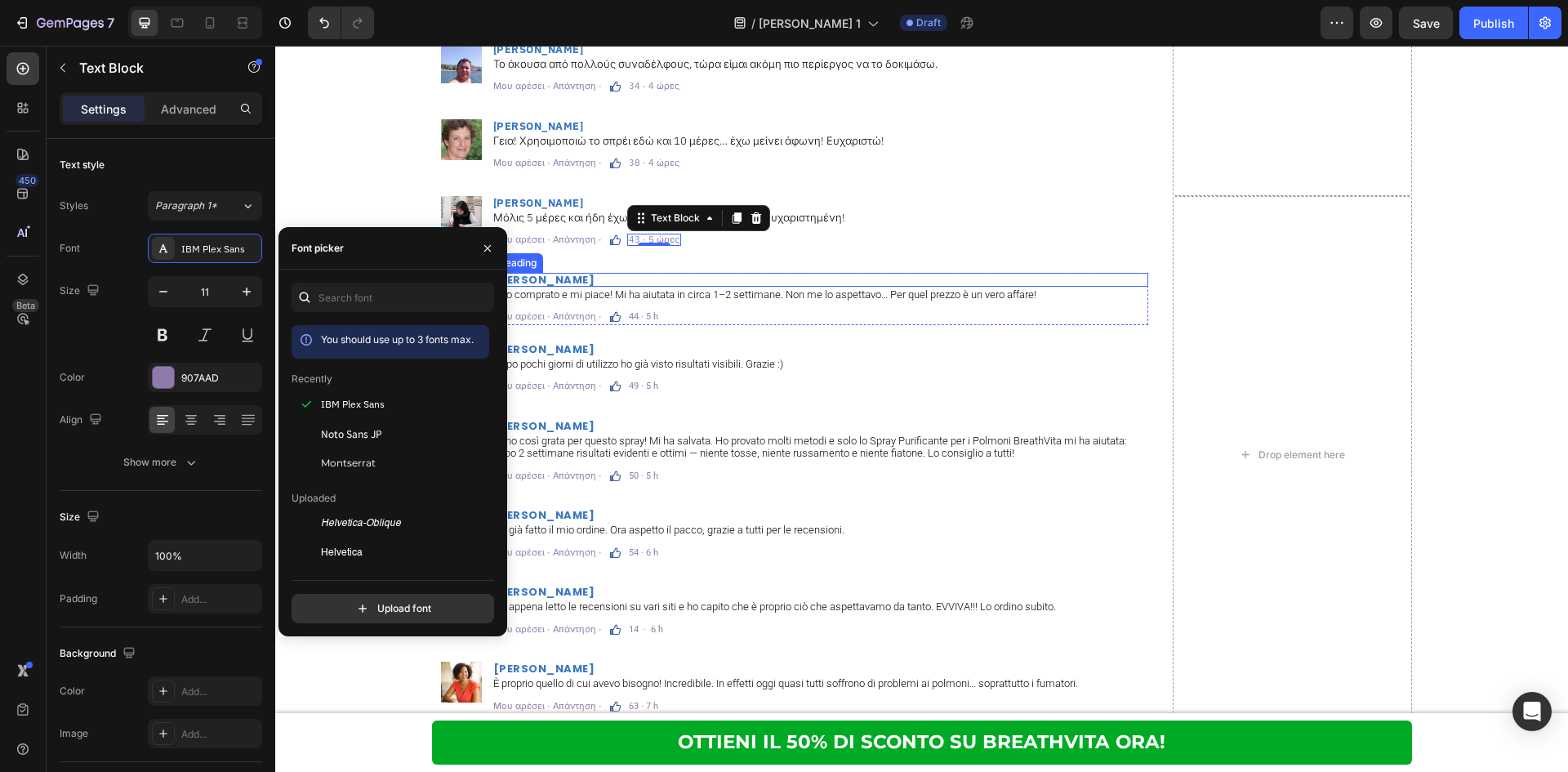
click at [553, 275] on h2 "[PERSON_NAME]" at bounding box center [819, 279] width 656 height 14
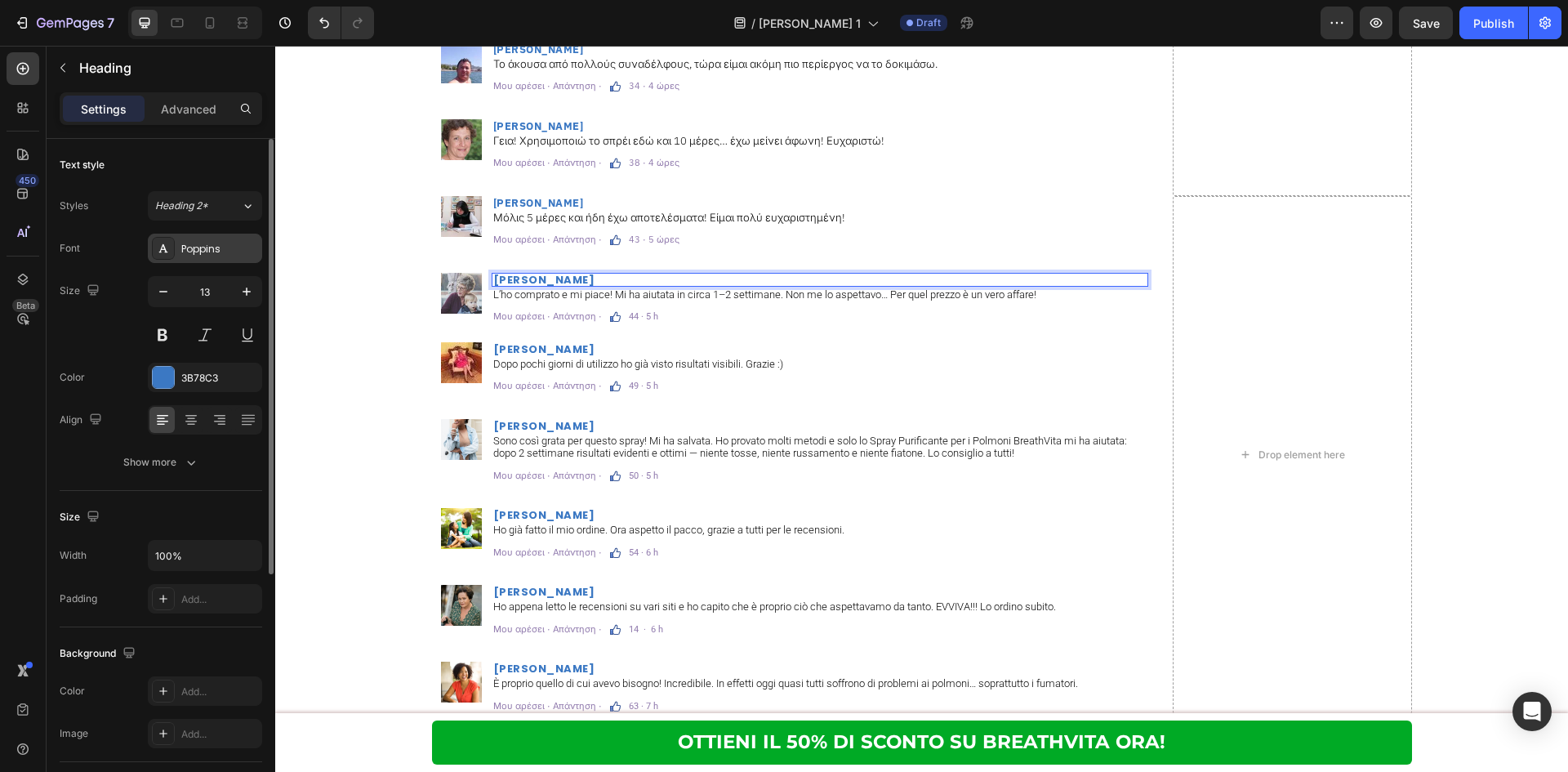
click at [221, 242] on div "Poppins" at bounding box center [219, 249] width 77 height 15
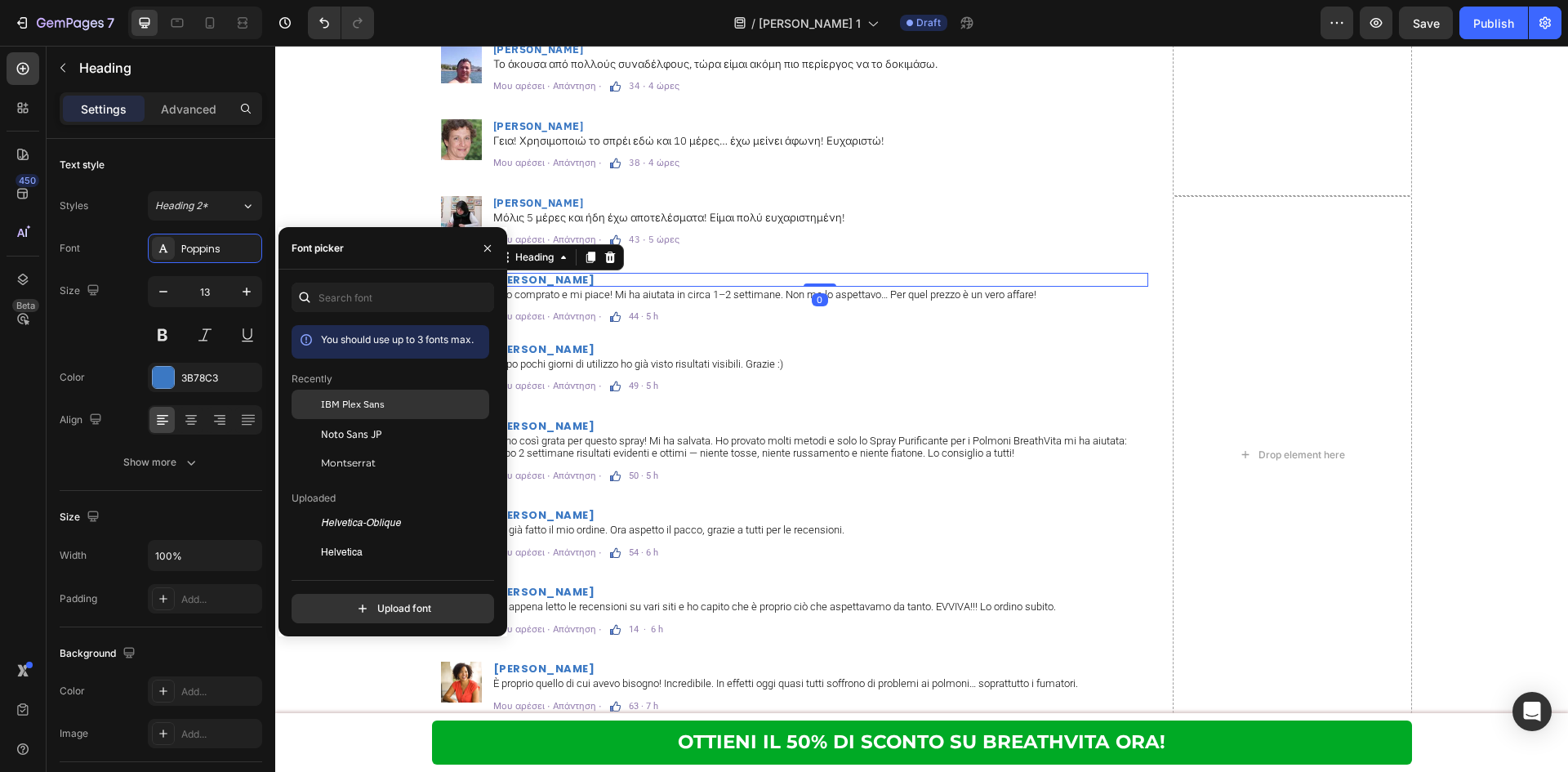
drag, startPoint x: 349, startPoint y: 393, endPoint x: 454, endPoint y: 379, distance: 105.9
click at [349, 509] on div "IBM Plex Sans" at bounding box center [390, 523] width 198 height 29
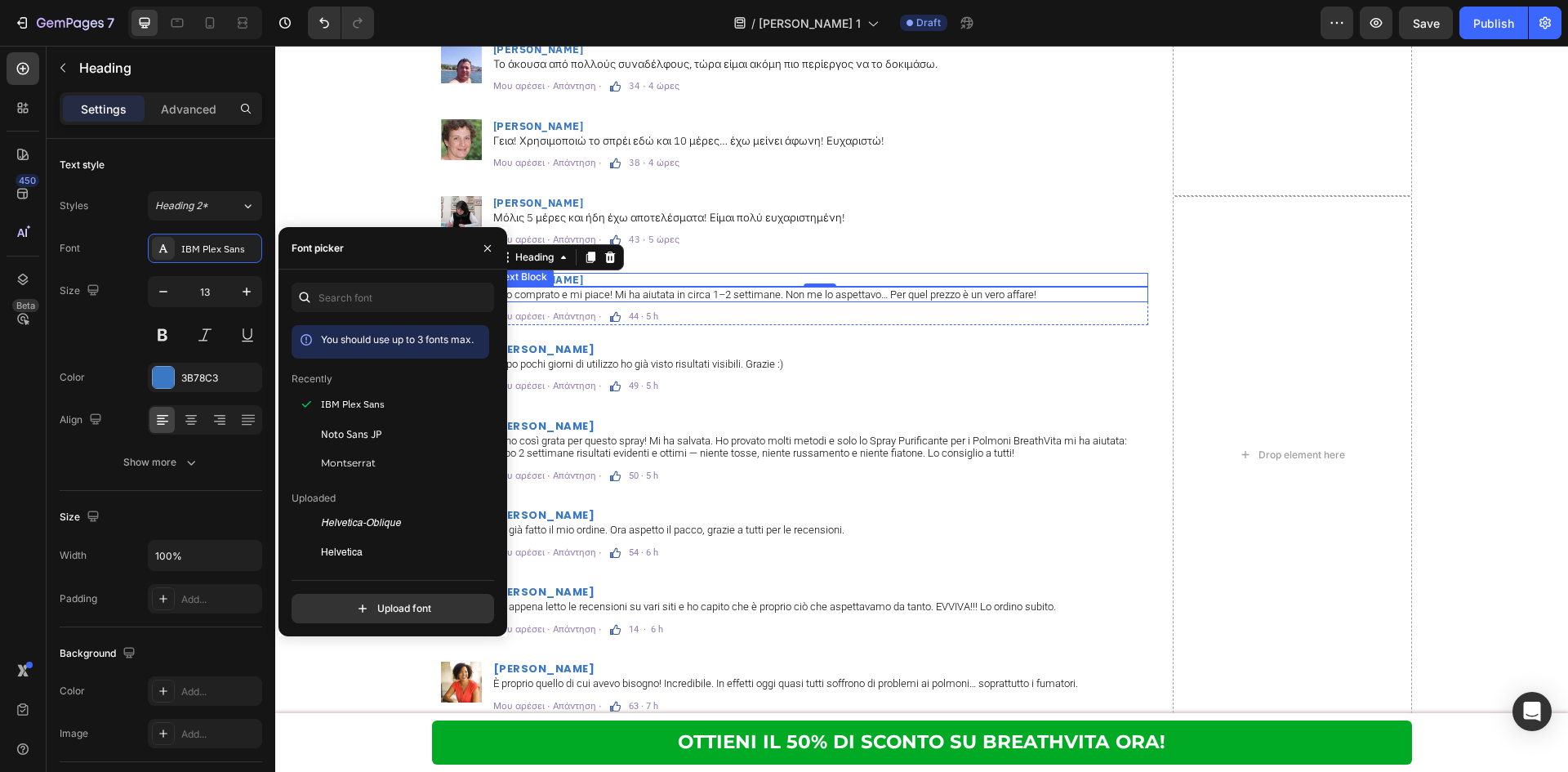
click at [681, 296] on p "L’ho comprato e mi piace! Mi ha aiutata in circa 1–2 settimane. Non me lo aspet…" at bounding box center [819, 295] width 653 height 13
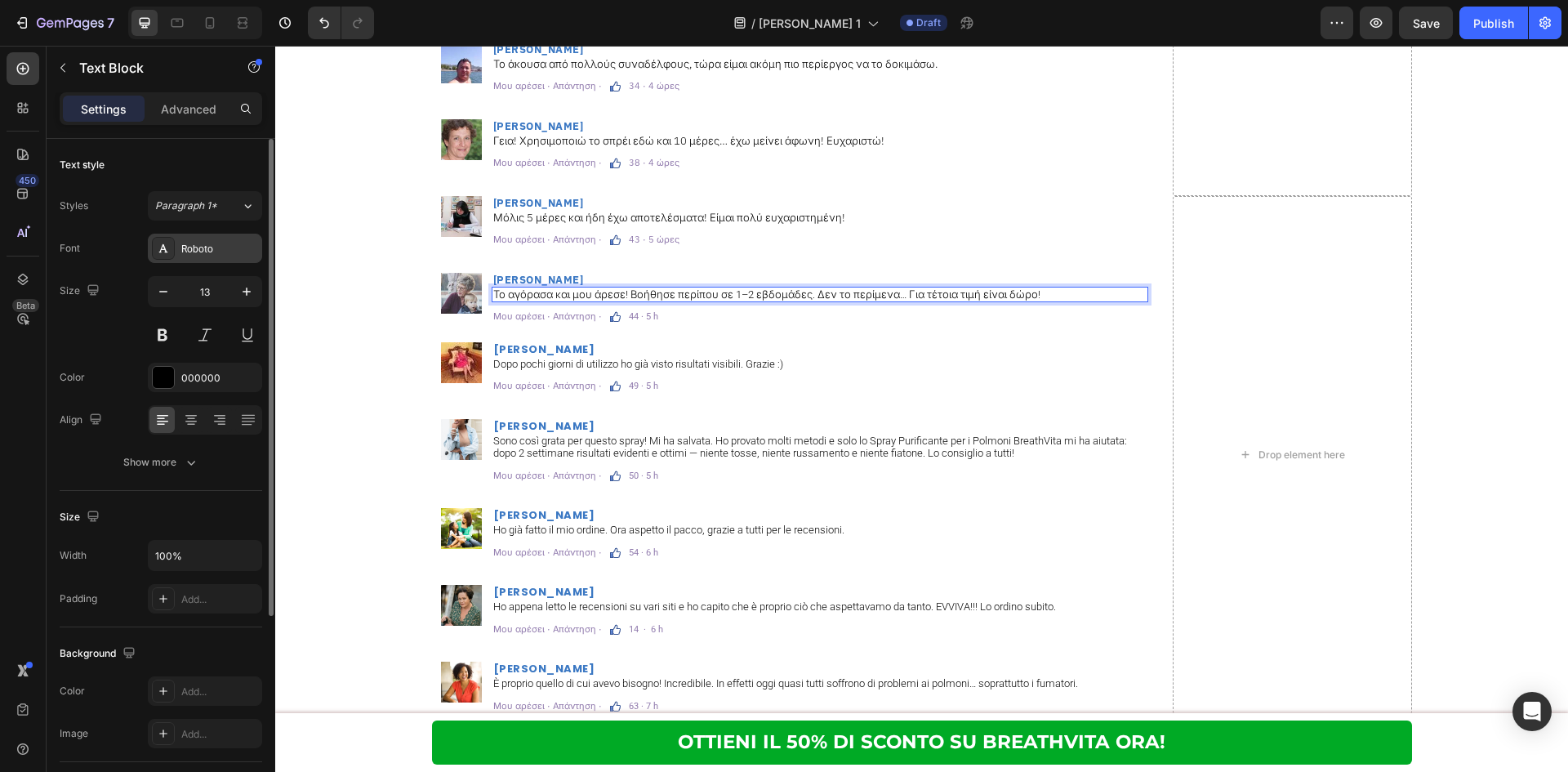
click at [213, 250] on div "Roboto" at bounding box center [219, 249] width 77 height 15
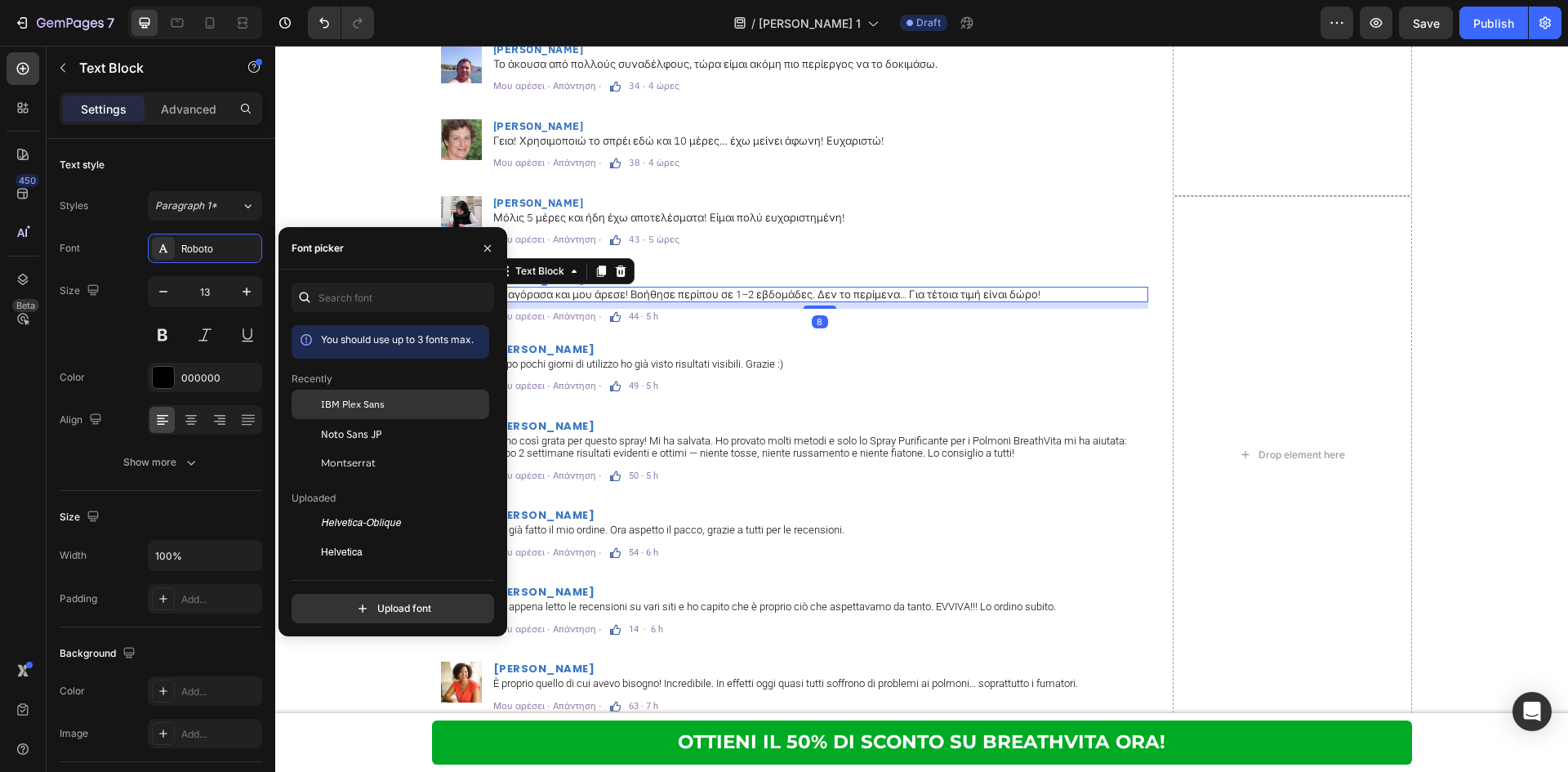
drag, startPoint x: 369, startPoint y: 401, endPoint x: 708, endPoint y: 358, distance: 341.7
click at [369, 401] on span "IBM Plex Sans" at bounding box center [353, 404] width 63 height 15
click at [639, 312] on p "44 · 5 h" at bounding box center [643, 316] width 29 height 9
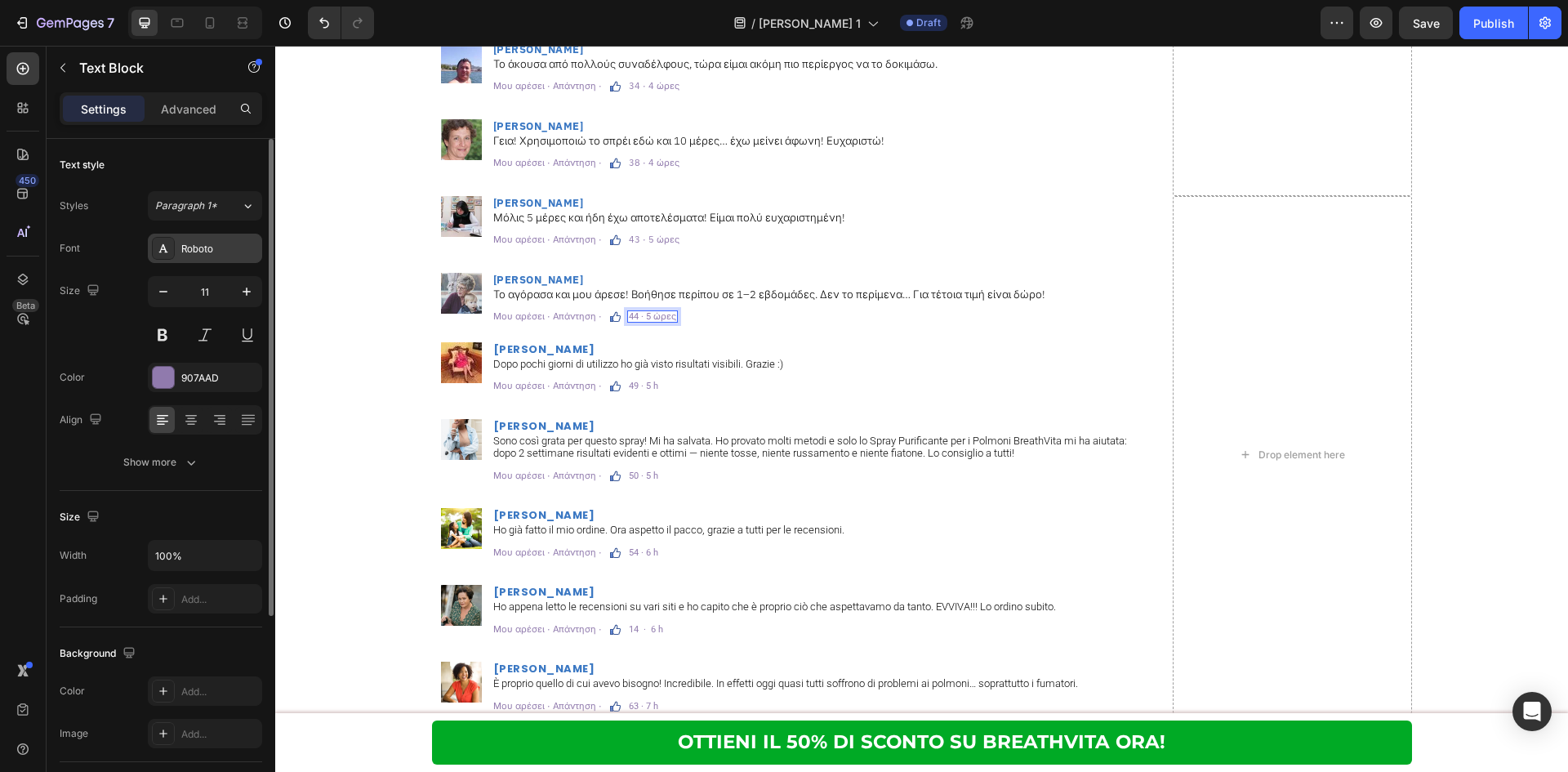
click at [218, 256] on div "Roboto" at bounding box center [219, 249] width 77 height 15
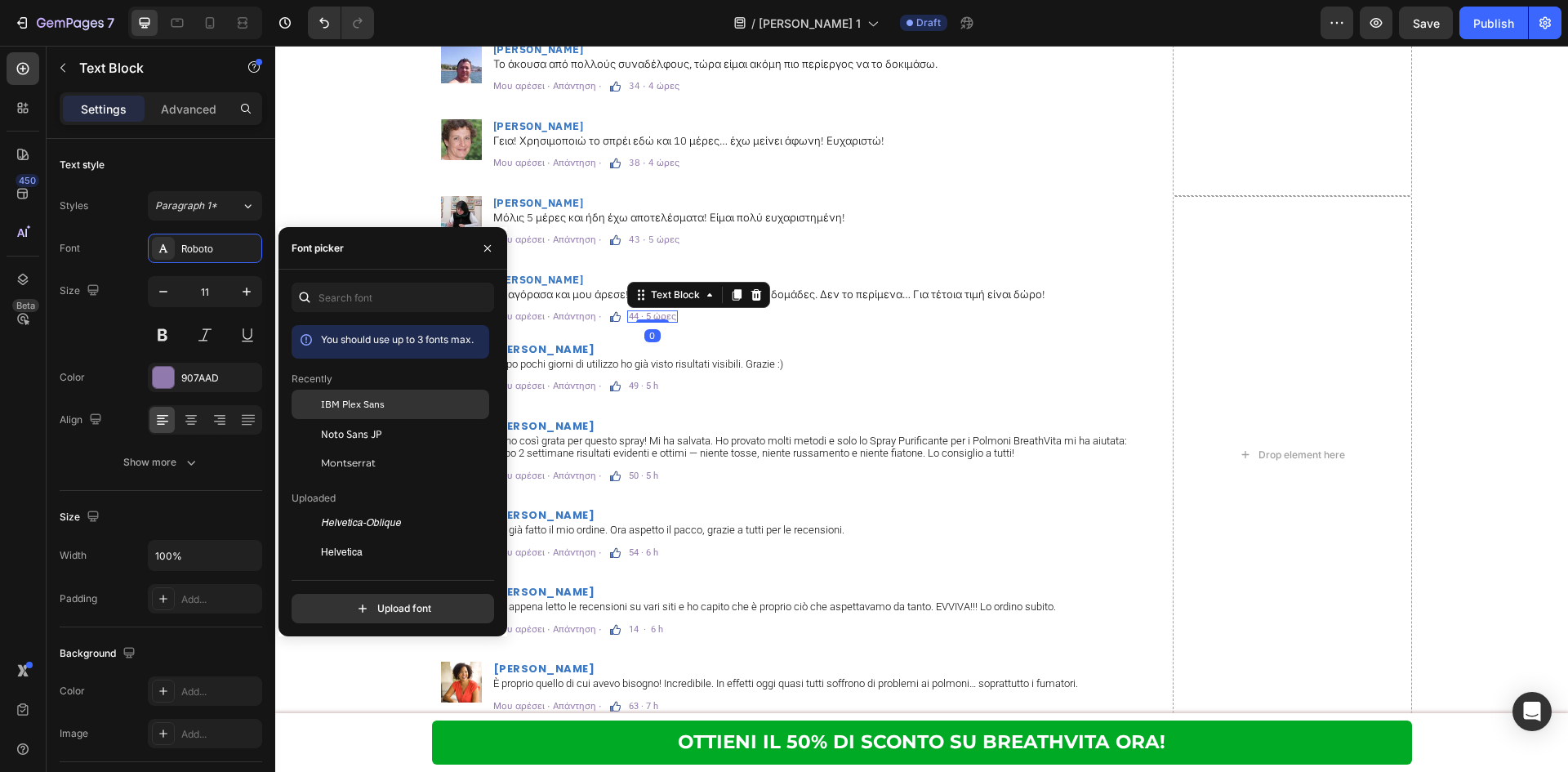
click at [353, 409] on span "IBM Plex Sans" at bounding box center [353, 404] width 63 height 15
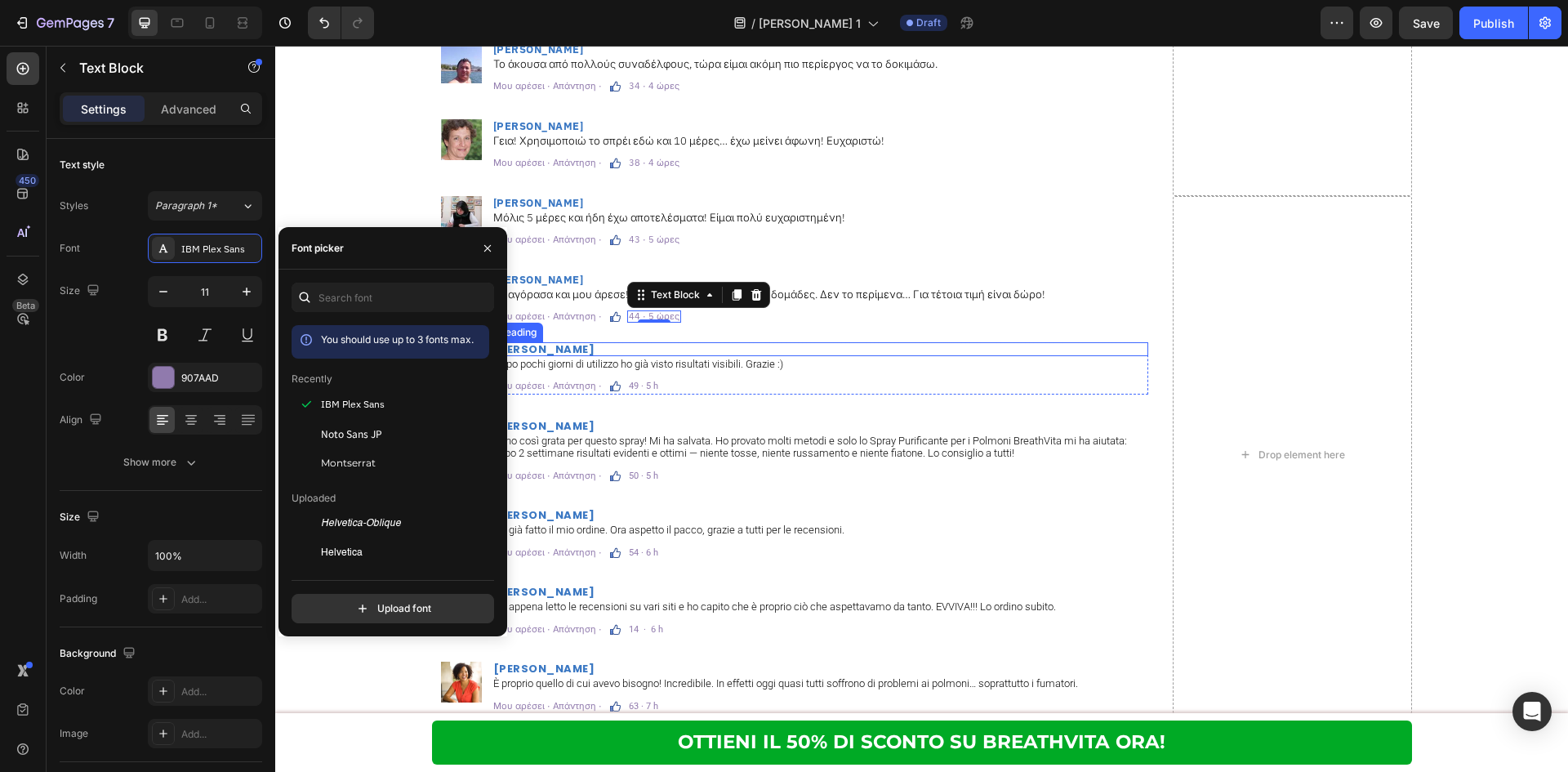
click at [585, 349] on h2 "[PERSON_NAME]" at bounding box center [819, 349] width 656 height 14
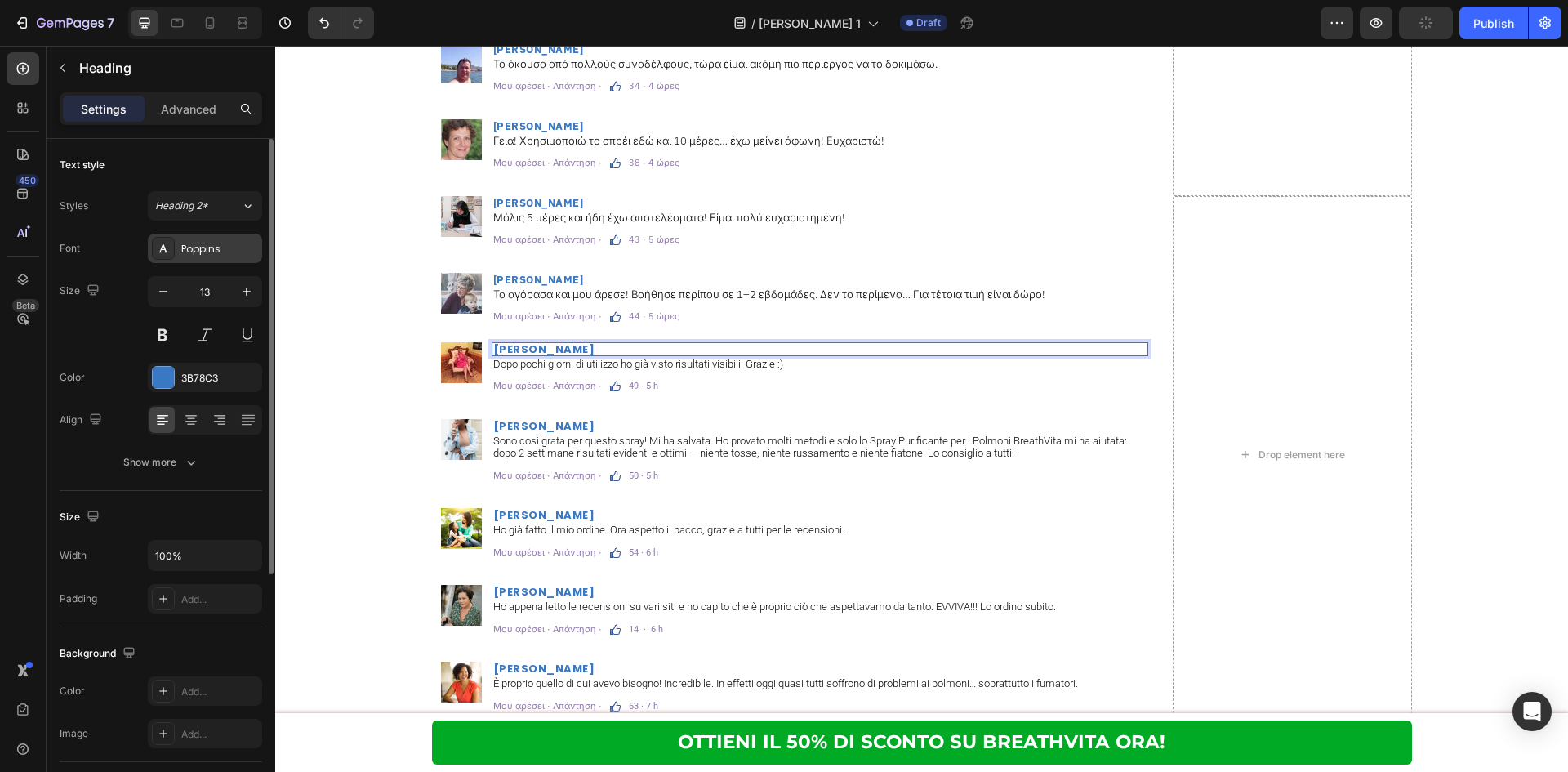
click at [245, 259] on div "Poppins" at bounding box center [204, 247] width 114 height 29
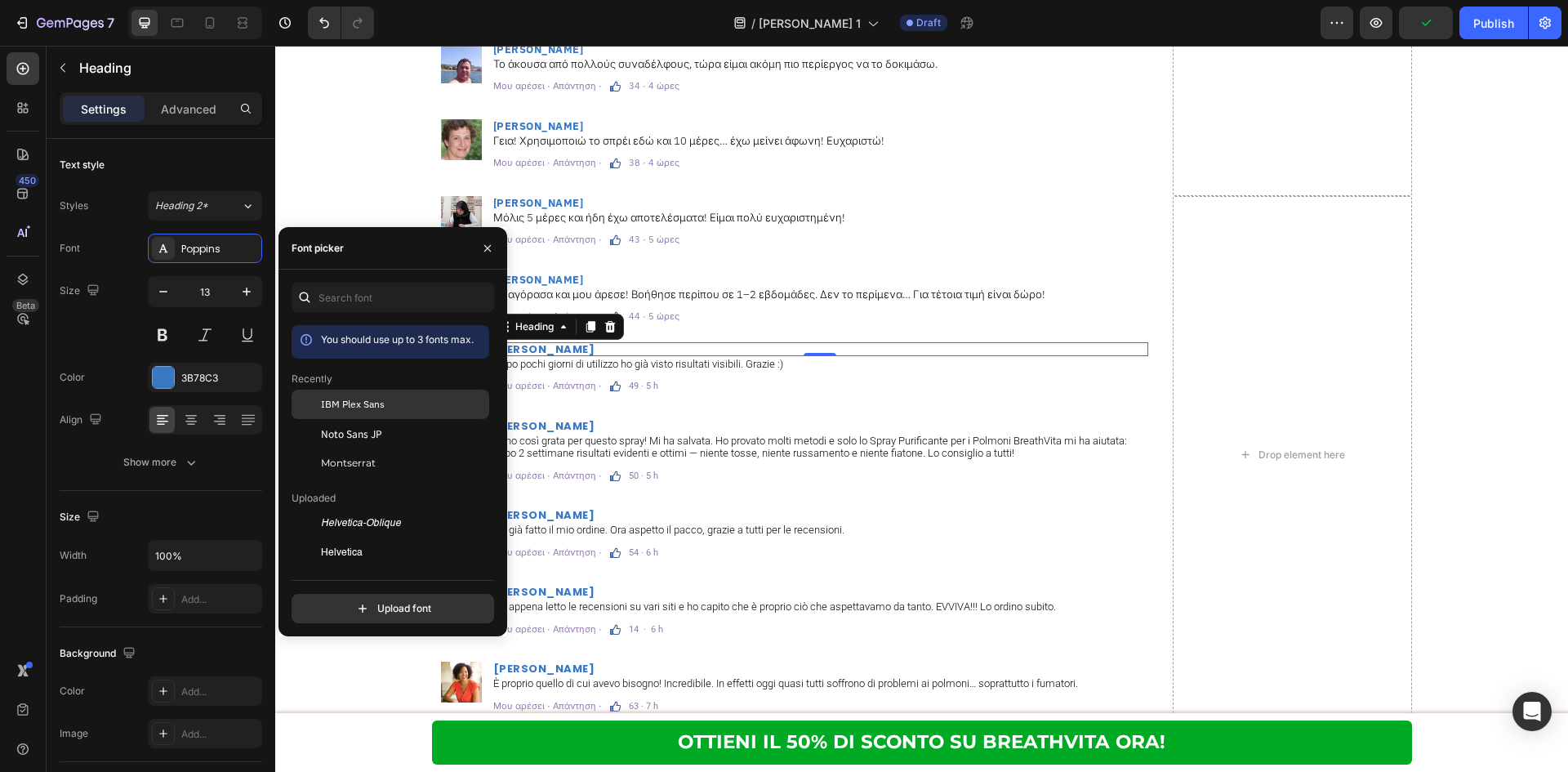
click at [343, 403] on span "IBM Plex Sans" at bounding box center [353, 404] width 63 height 15
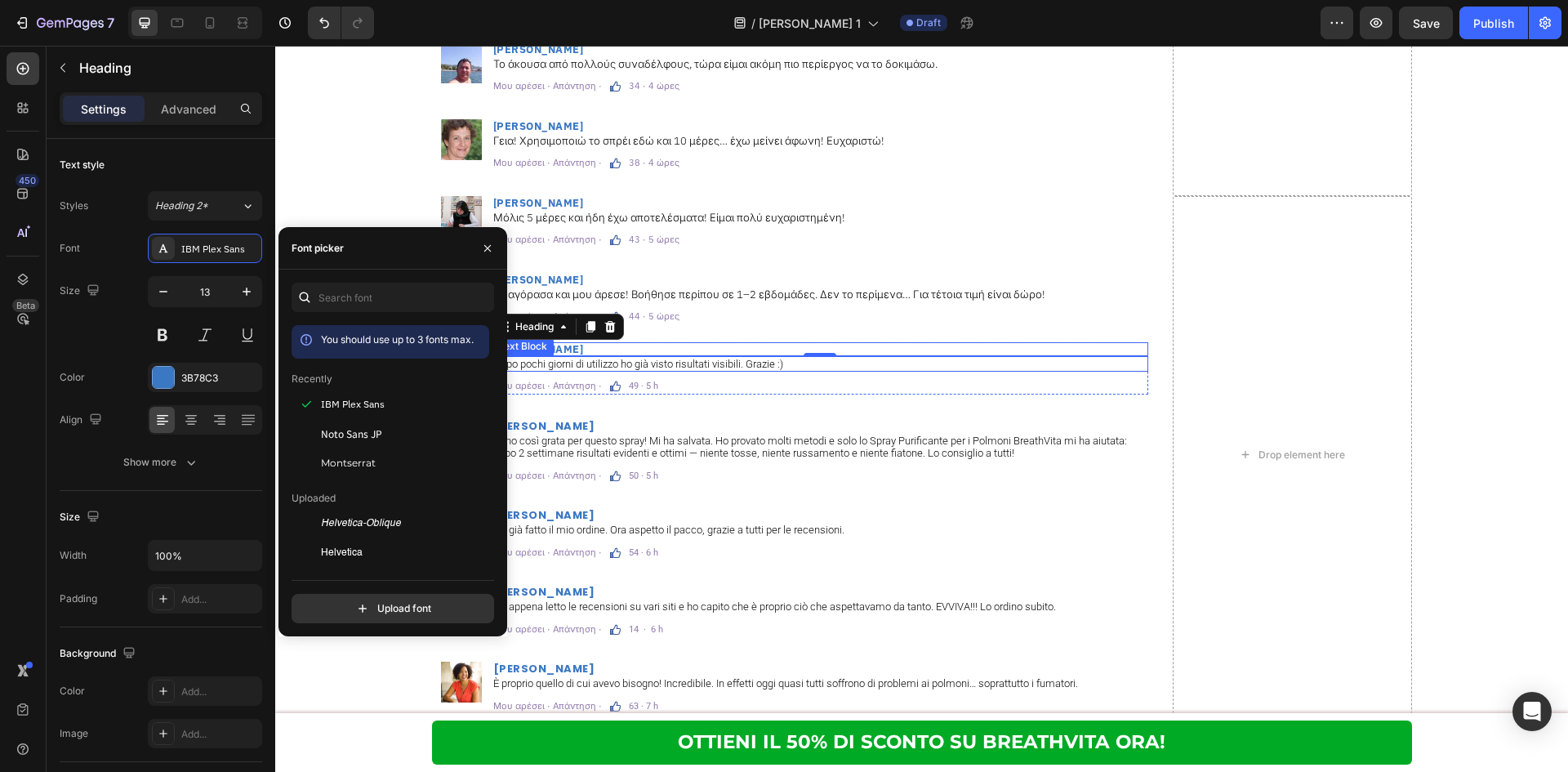
drag, startPoint x: 627, startPoint y: 366, endPoint x: 553, endPoint y: 351, distance: 75.5
click at [627, 366] on p "Dopo pochi giorni di utilizzo ho già visto risultati visibili. Grazie :)" at bounding box center [819, 364] width 653 height 13
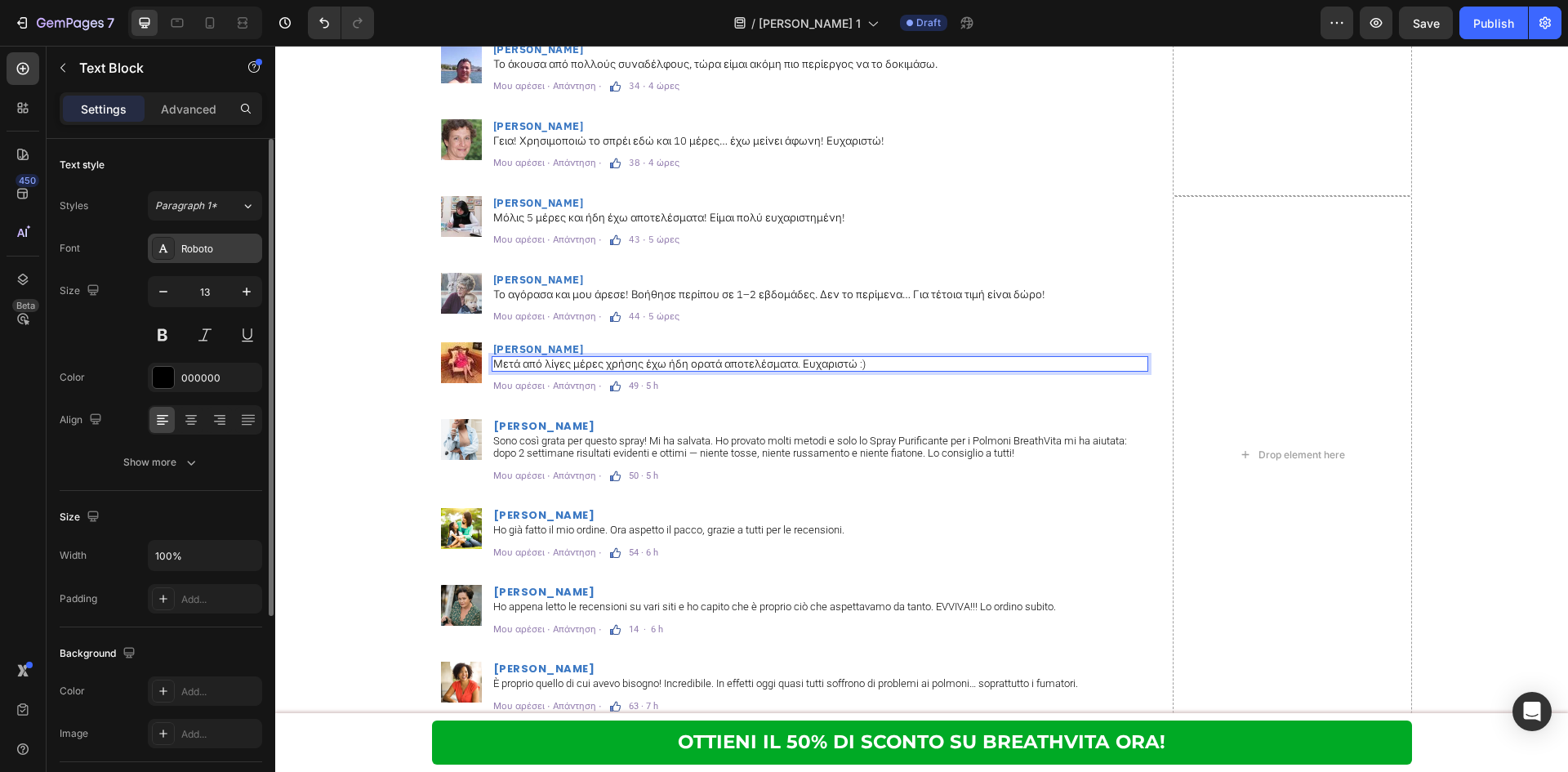
click at [224, 253] on div "Roboto" at bounding box center [219, 249] width 77 height 15
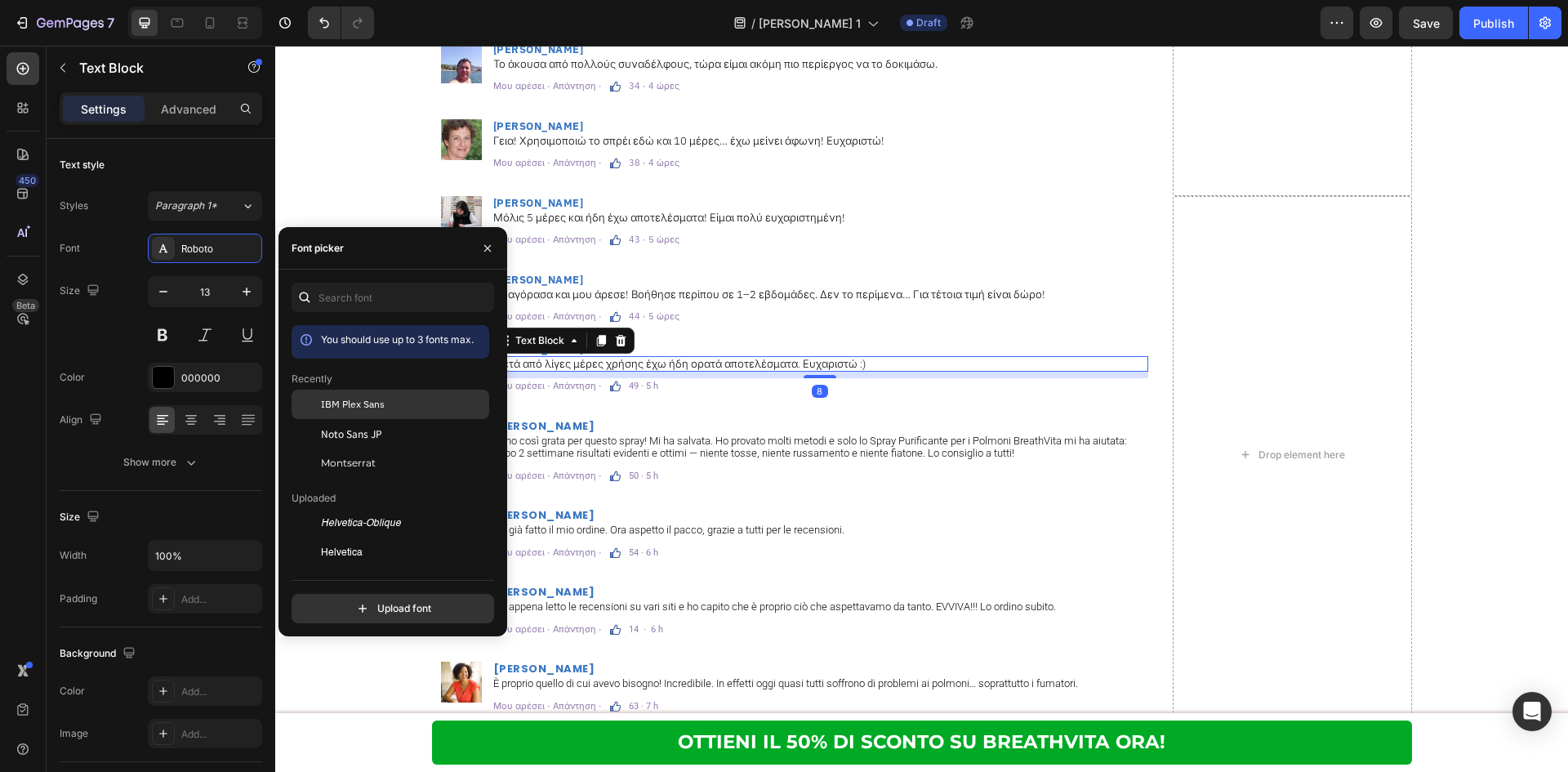
click at [392, 509] on div "IBM Plex Sans" at bounding box center [390, 523] width 198 height 29
click at [639, 384] on p "49 · 5 h" at bounding box center [643, 386] width 29 height 9
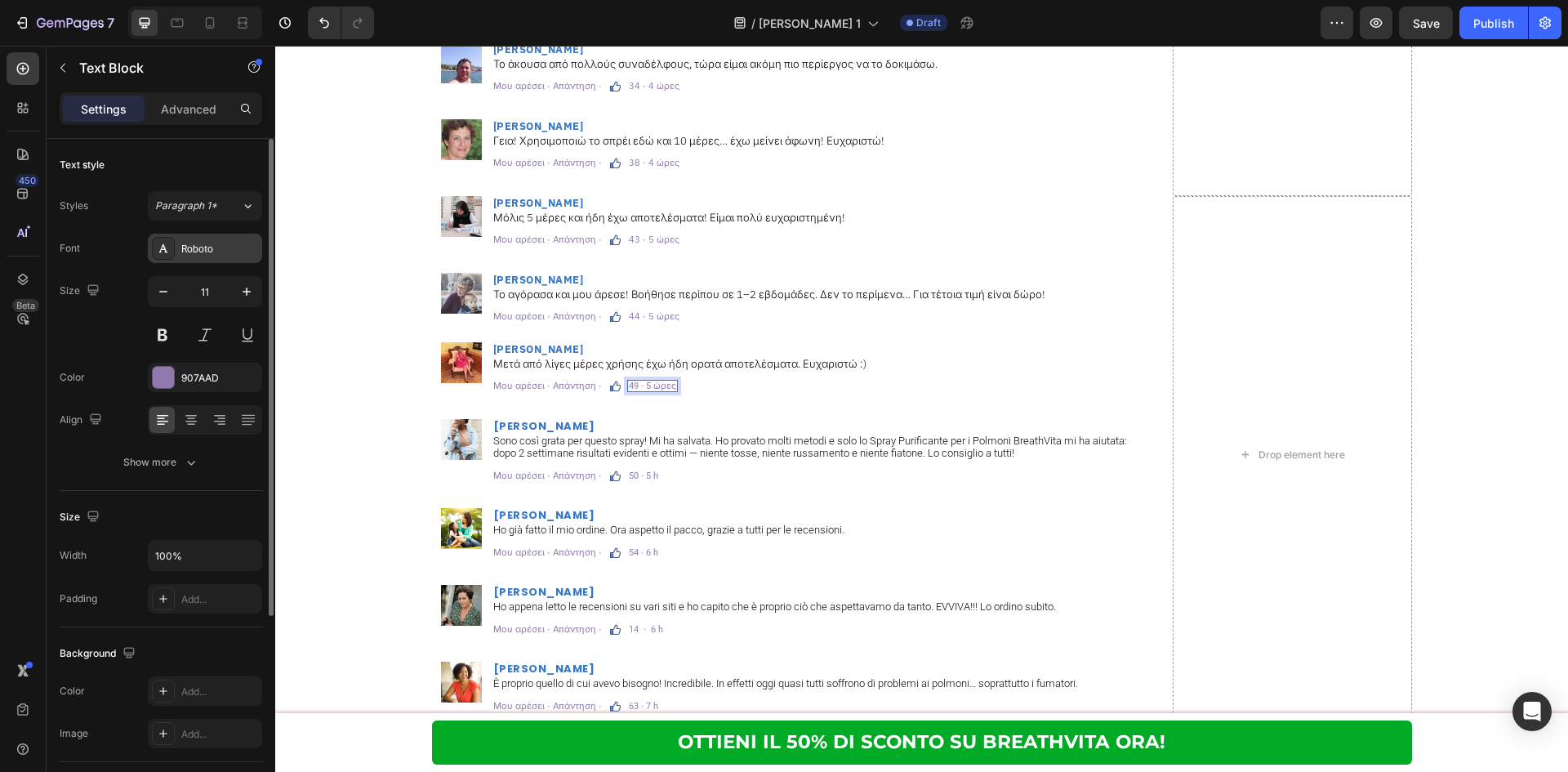
click at [219, 251] on div "Roboto" at bounding box center [219, 249] width 77 height 15
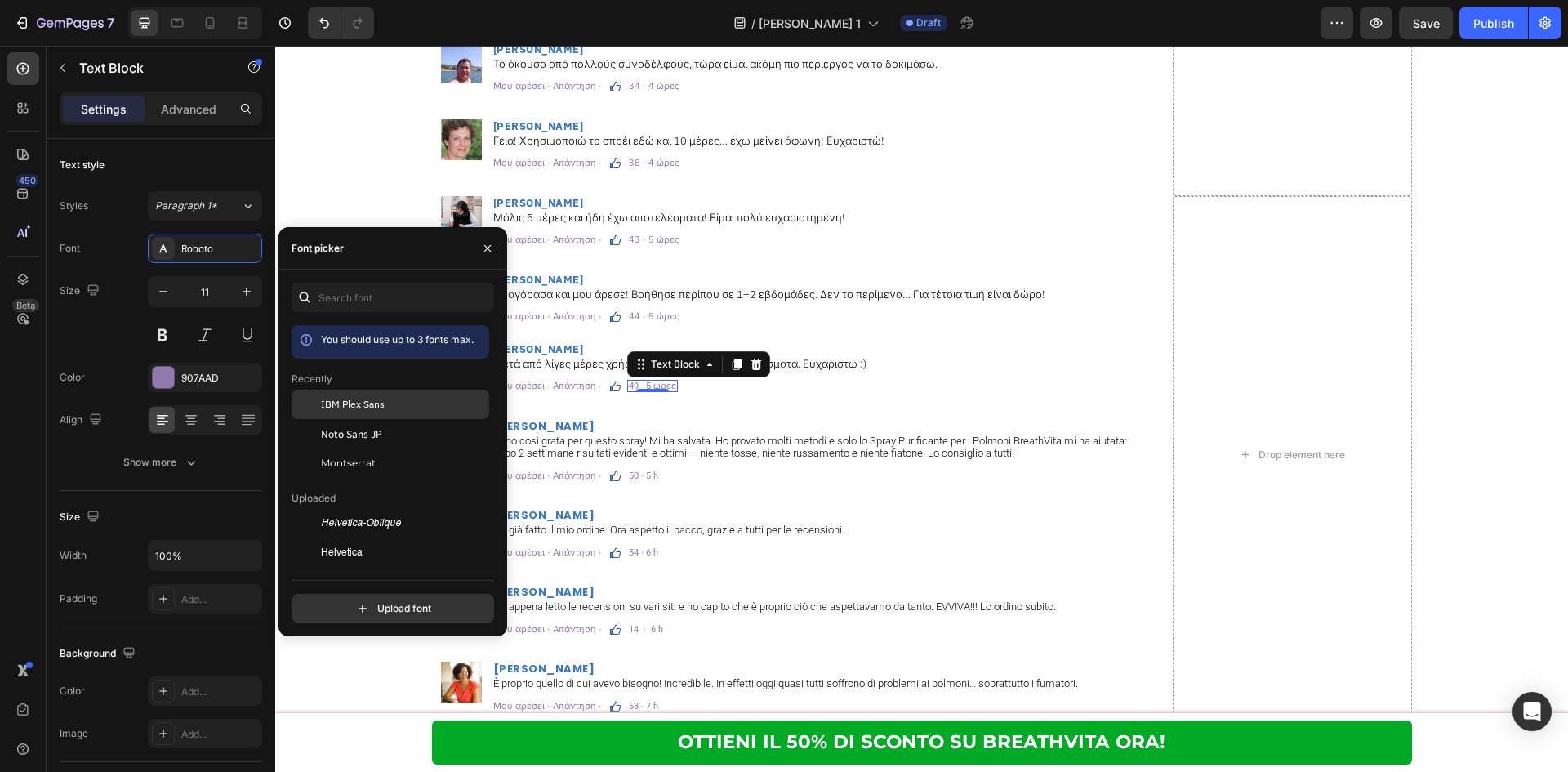
click at [395, 404] on div "IBM Plex Sans" at bounding box center [403, 404] width 165 height 15
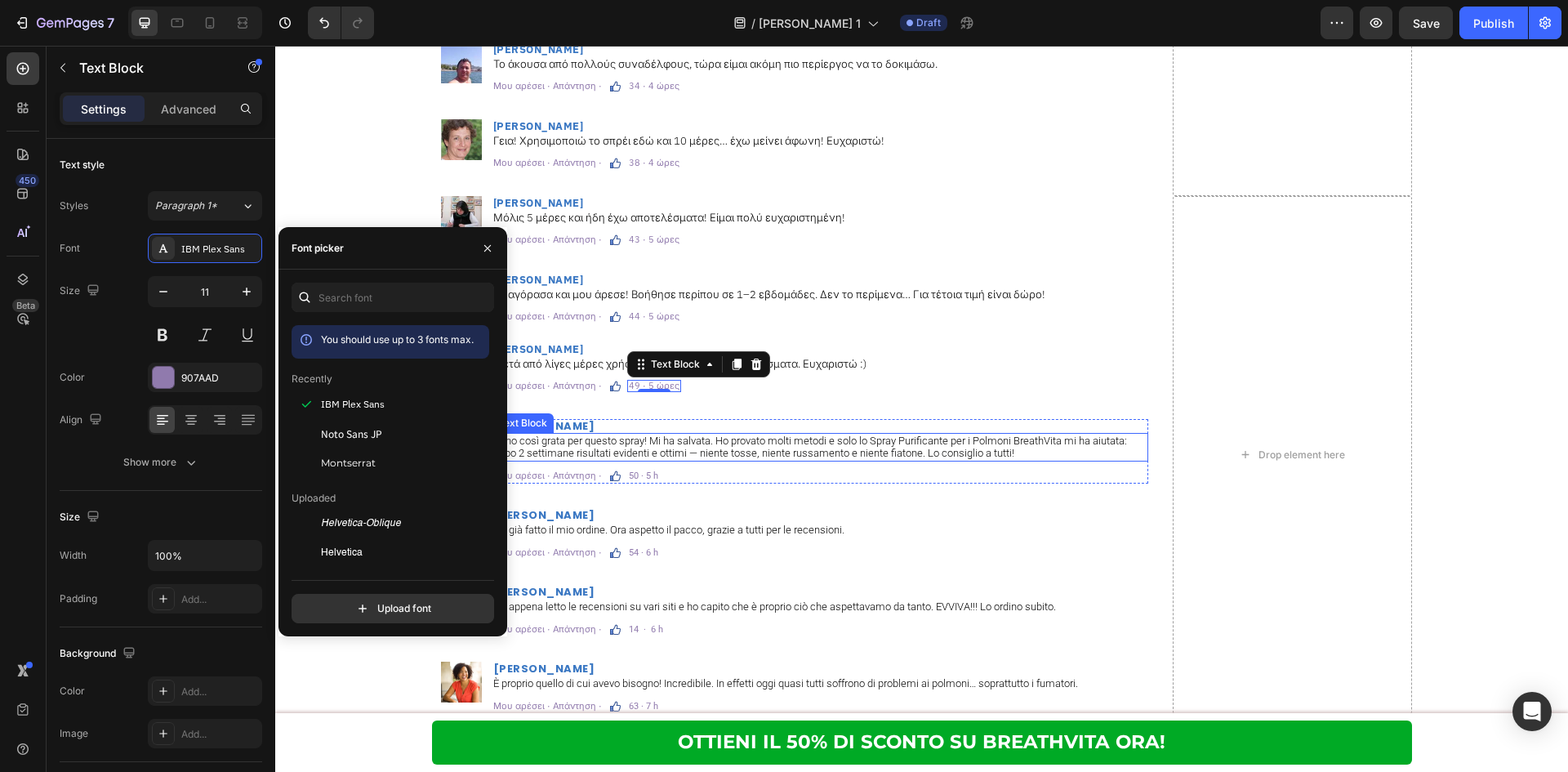
scroll to position [10918, 0]
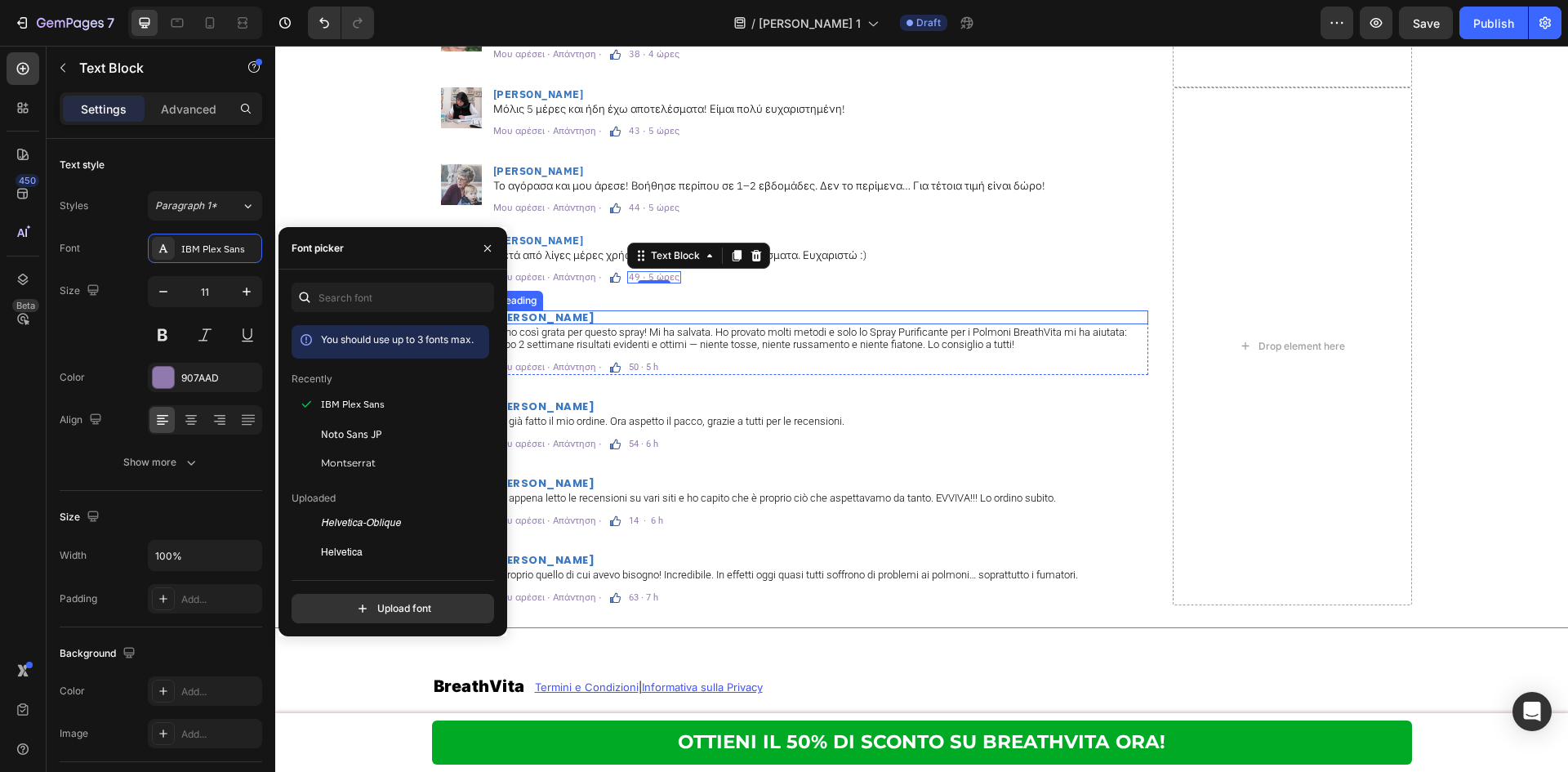
click at [578, 310] on h2 "[PERSON_NAME]" at bounding box center [819, 316] width 656 height 14
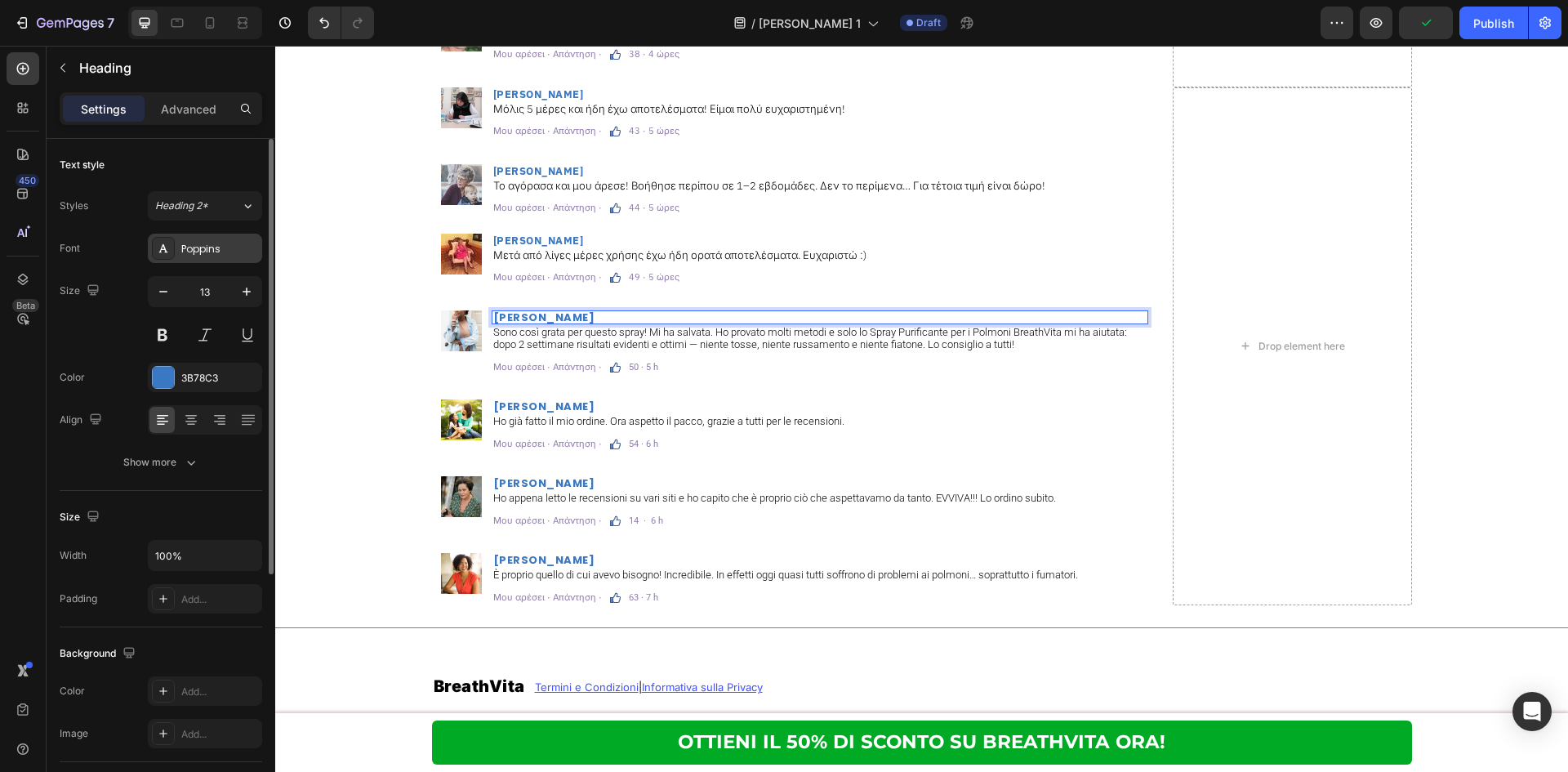
click at [193, 236] on div "Poppins" at bounding box center [204, 247] width 114 height 29
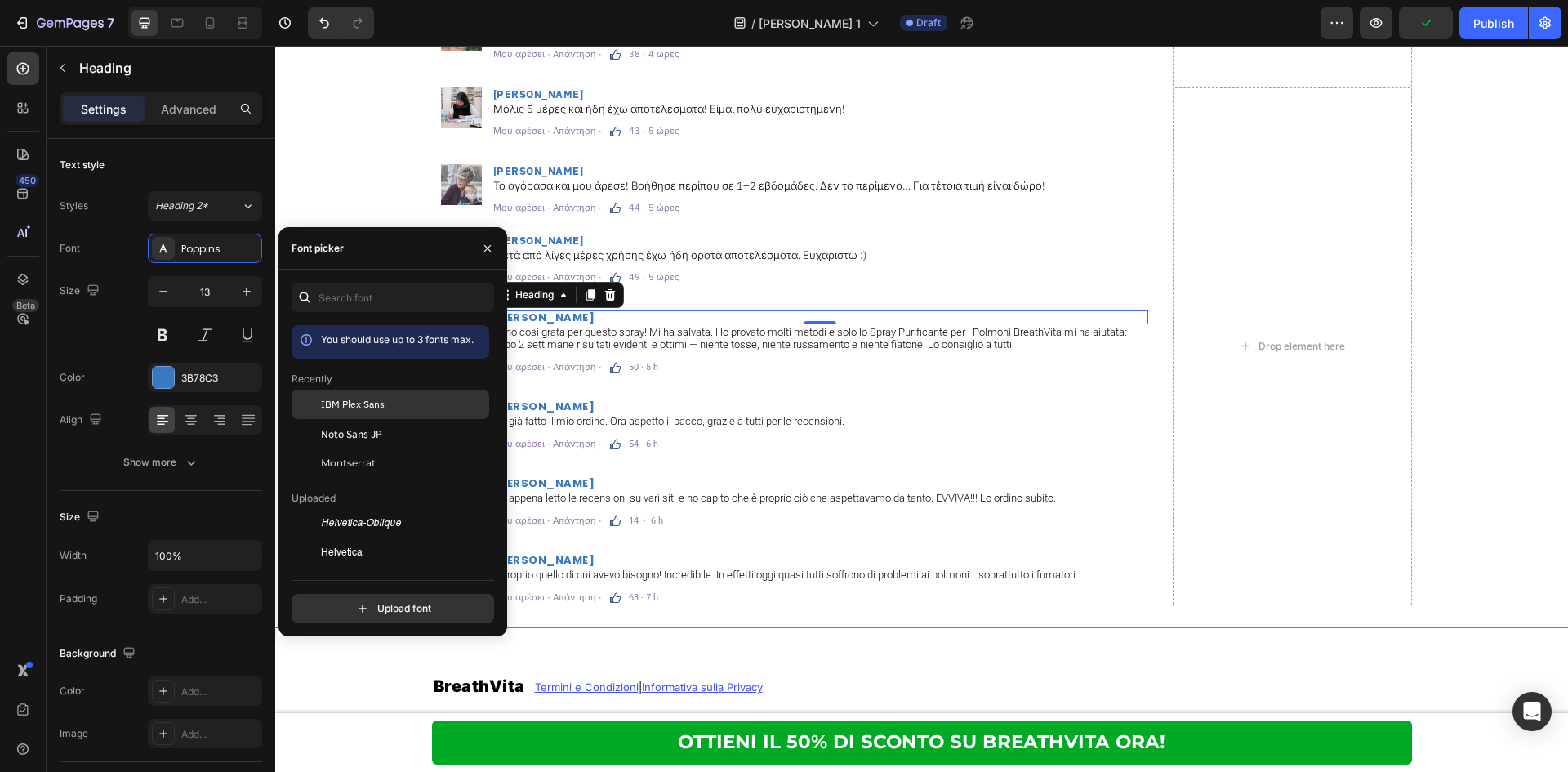
click at [392, 509] on div "IBM Plex Sans" at bounding box center [390, 523] width 198 height 29
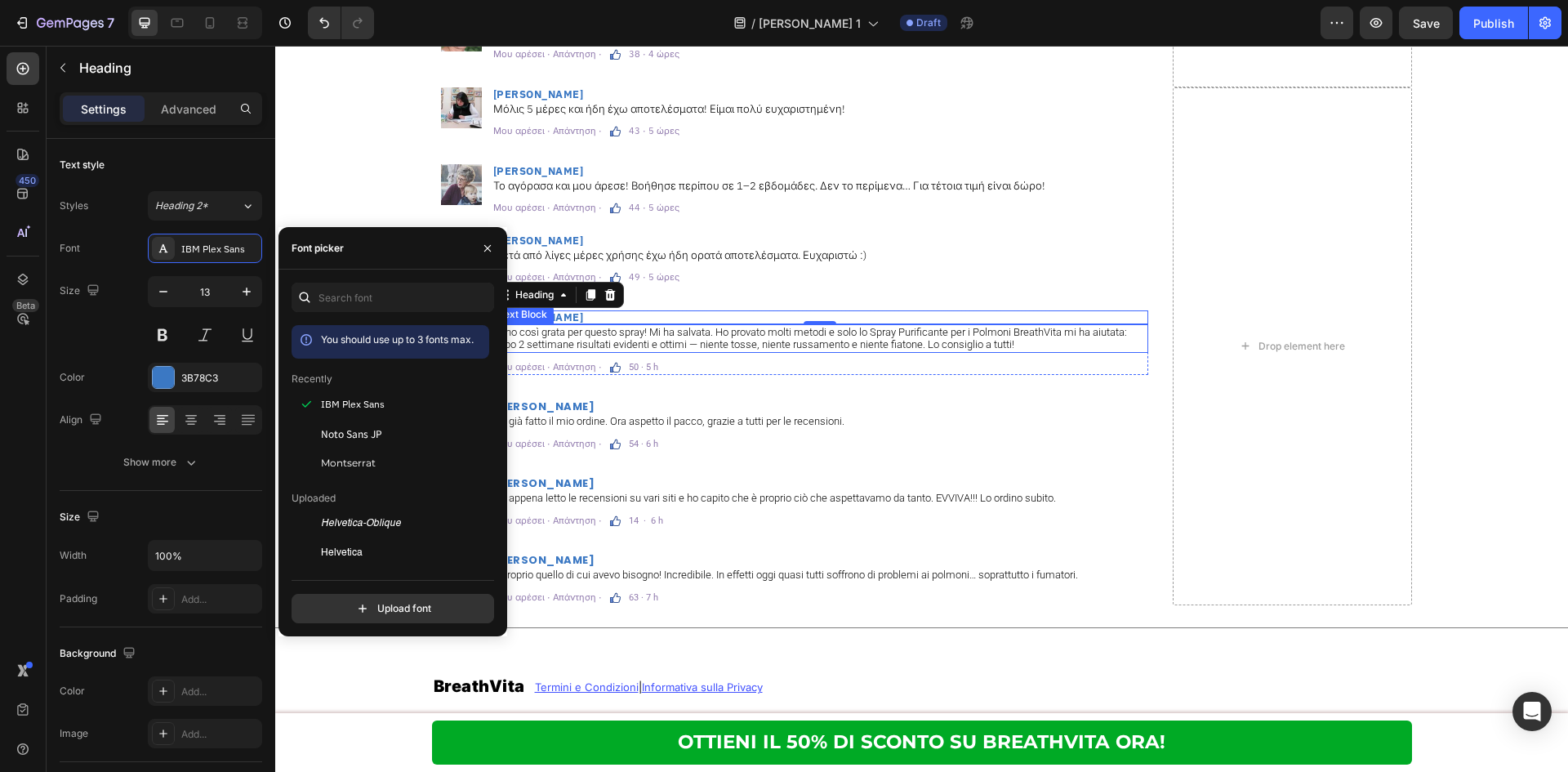
click at [679, 331] on p "Sono così grata per questo spray! Mi ha salvata. Ho provato molti metodi e solo…" at bounding box center [819, 338] width 653 height 25
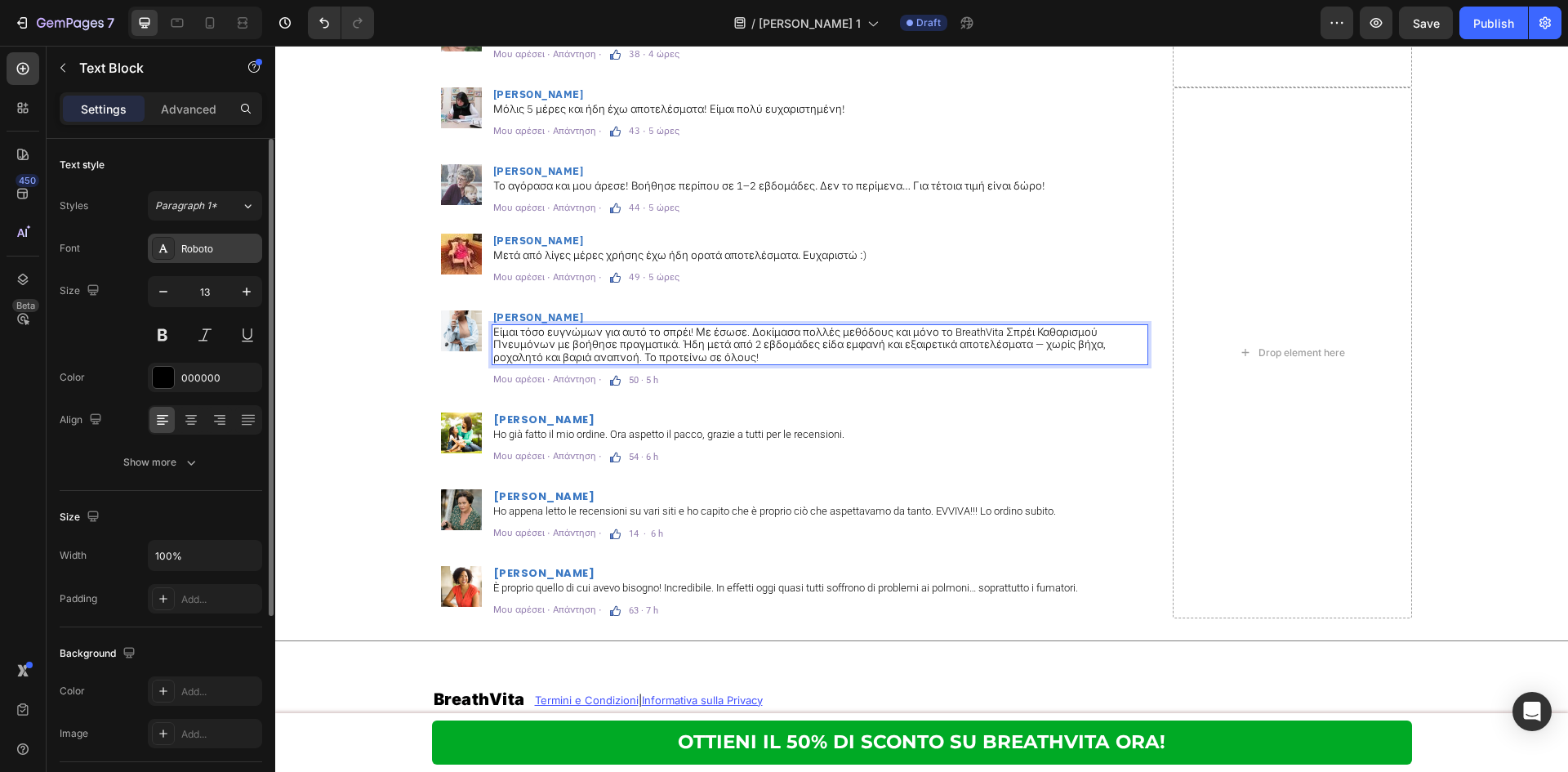
click at [222, 245] on div "Roboto" at bounding box center [219, 249] width 77 height 15
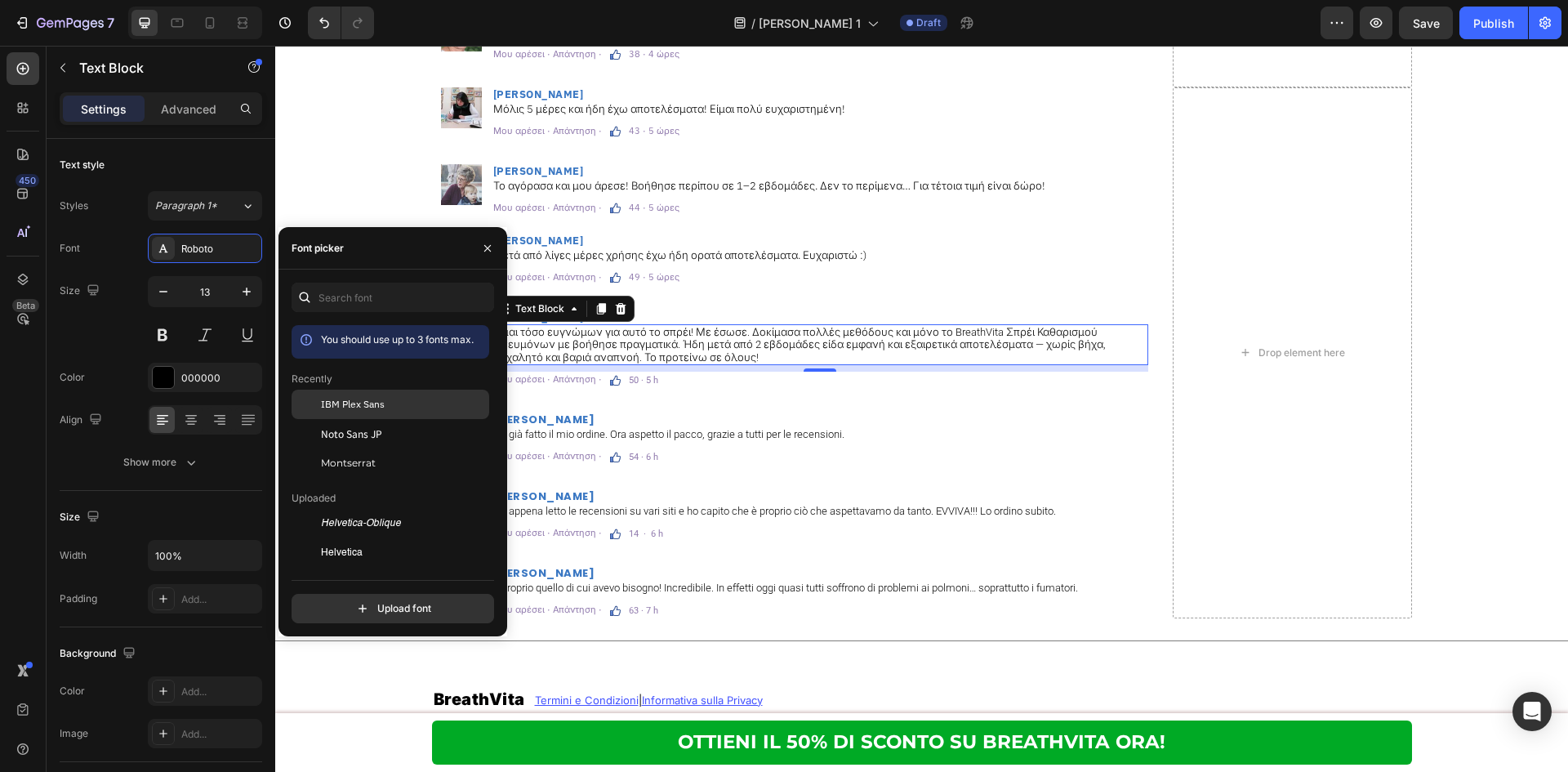
click at [349, 401] on span "IBM Plex Sans" at bounding box center [353, 404] width 63 height 15
drag, startPoint x: 635, startPoint y: 377, endPoint x: 624, endPoint y: 377, distance: 11.0
click at [635, 377] on p "50 · 5 h" at bounding box center [643, 380] width 29 height 9
click at [634, 377] on p "50 · 5 h" at bounding box center [643, 380] width 29 height 9
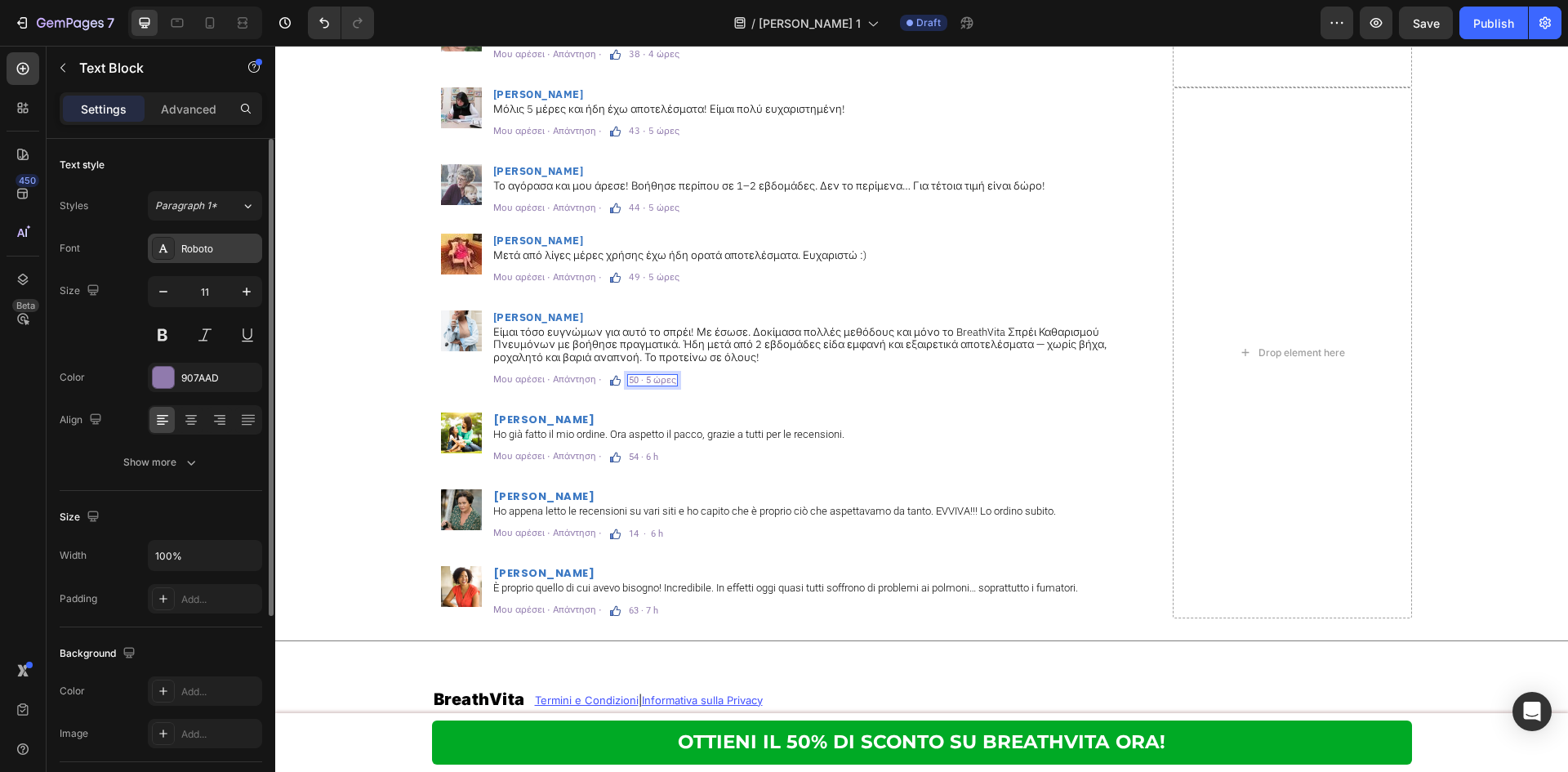
click at [194, 237] on div "Roboto" at bounding box center [204, 247] width 114 height 29
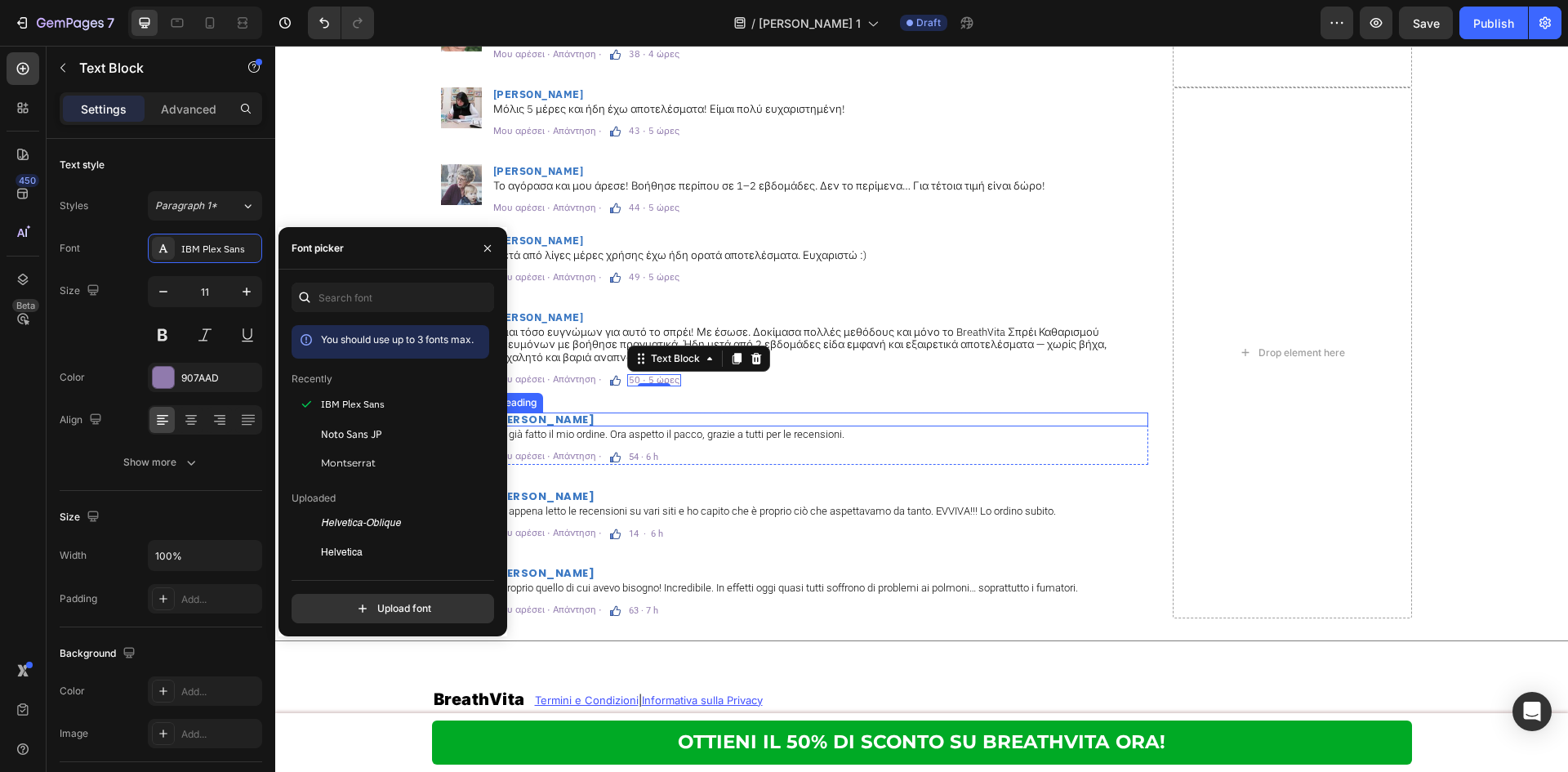
click at [551, 414] on h2 "[PERSON_NAME]" at bounding box center [819, 419] width 656 height 14
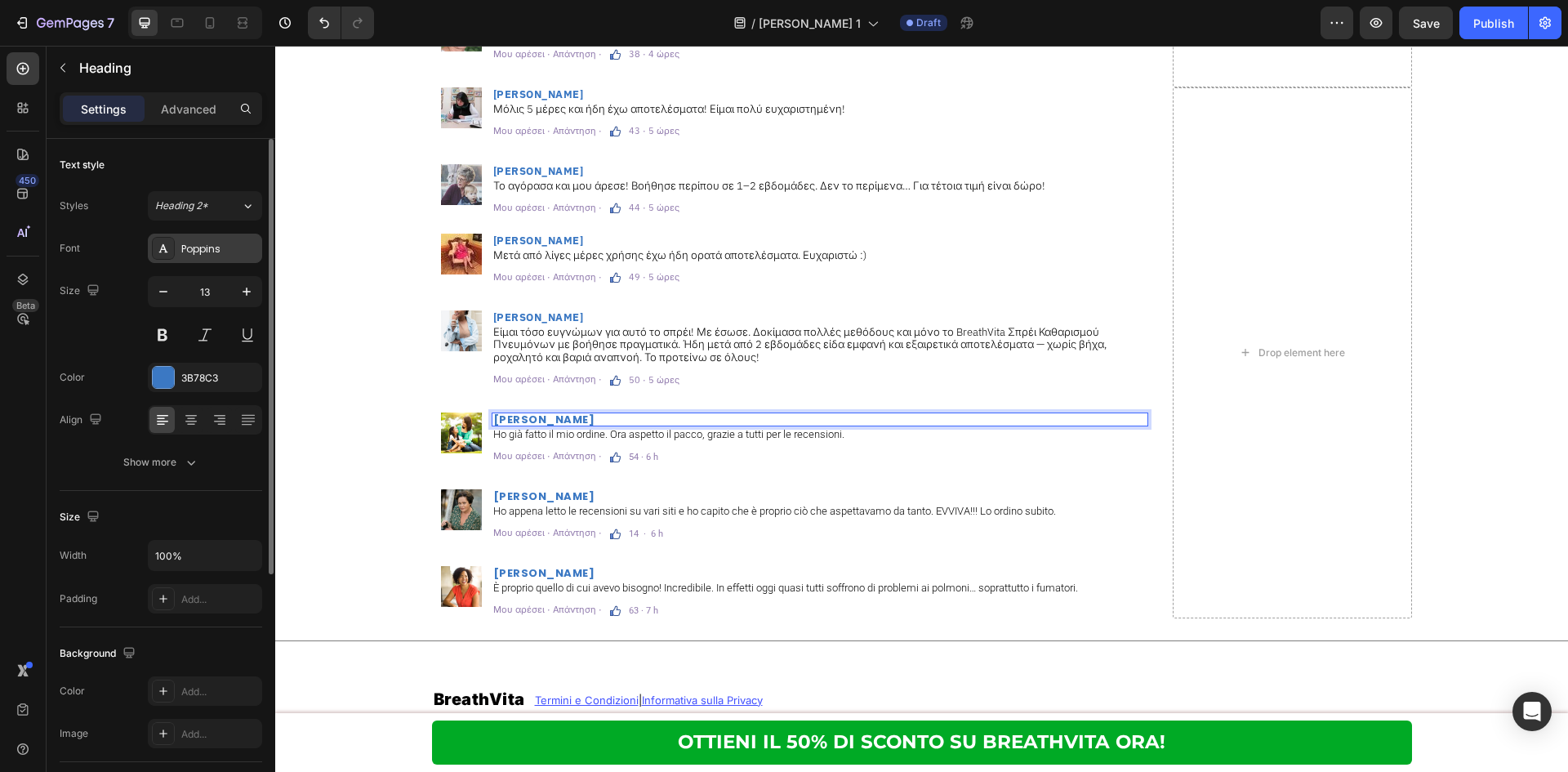
click at [227, 261] on div "Poppins" at bounding box center [204, 247] width 114 height 29
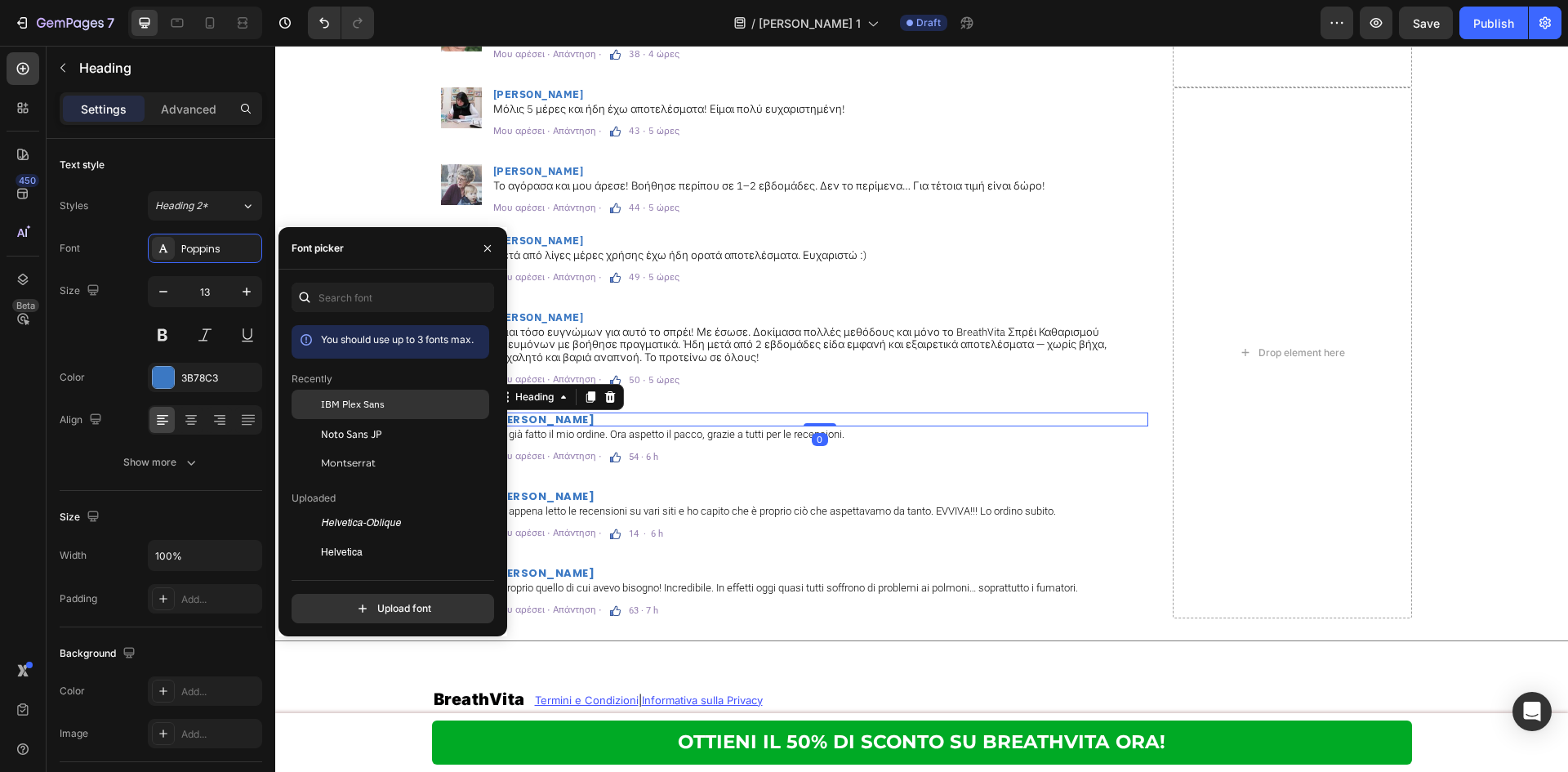
click at [371, 409] on span "IBM Plex Sans" at bounding box center [353, 404] width 63 height 15
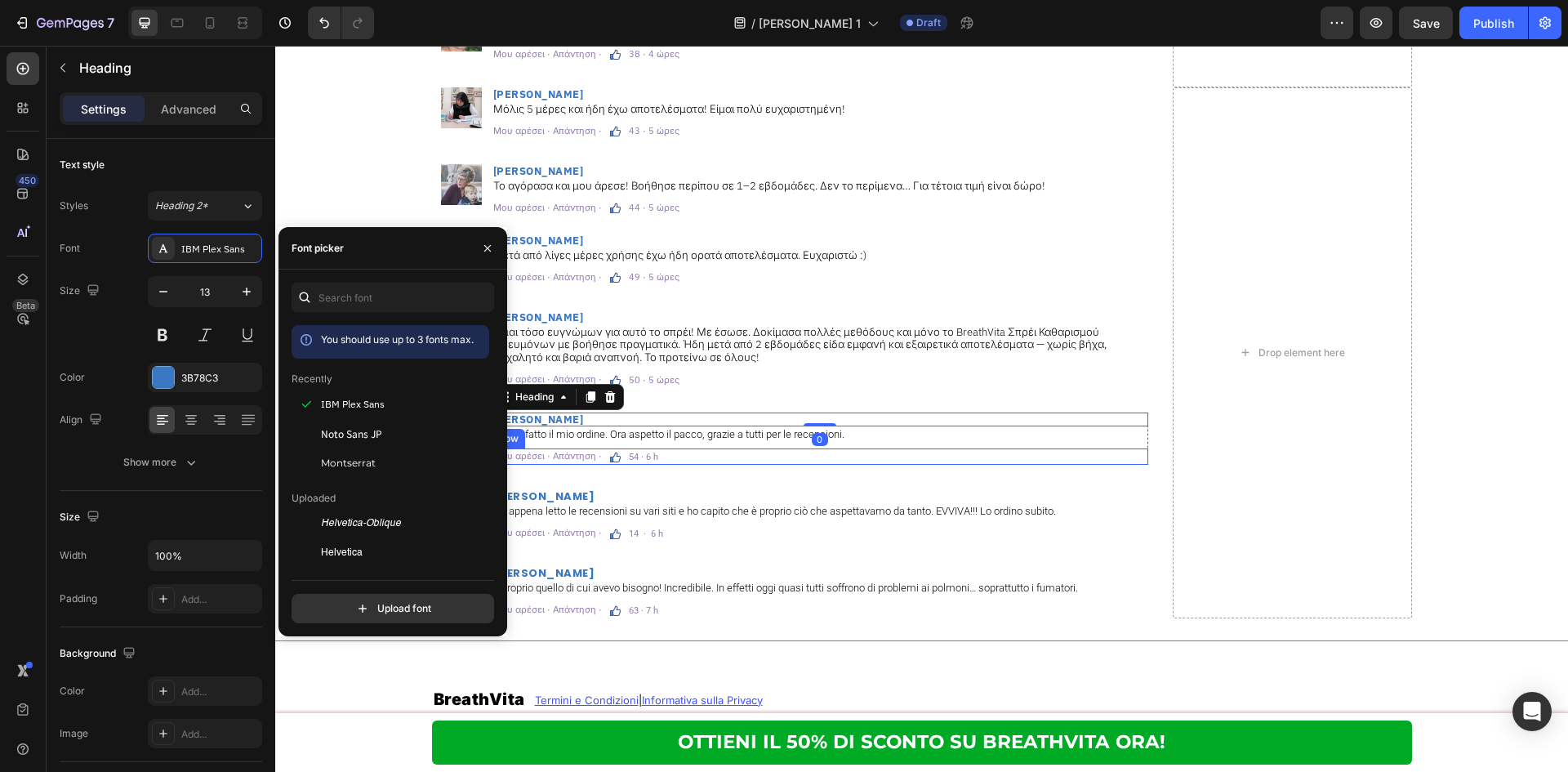
click at [702, 438] on p "Ho già fatto il mio ordine. Ora aspetto il pacco, grazie a tutti per le recensi…" at bounding box center [819, 434] width 653 height 13
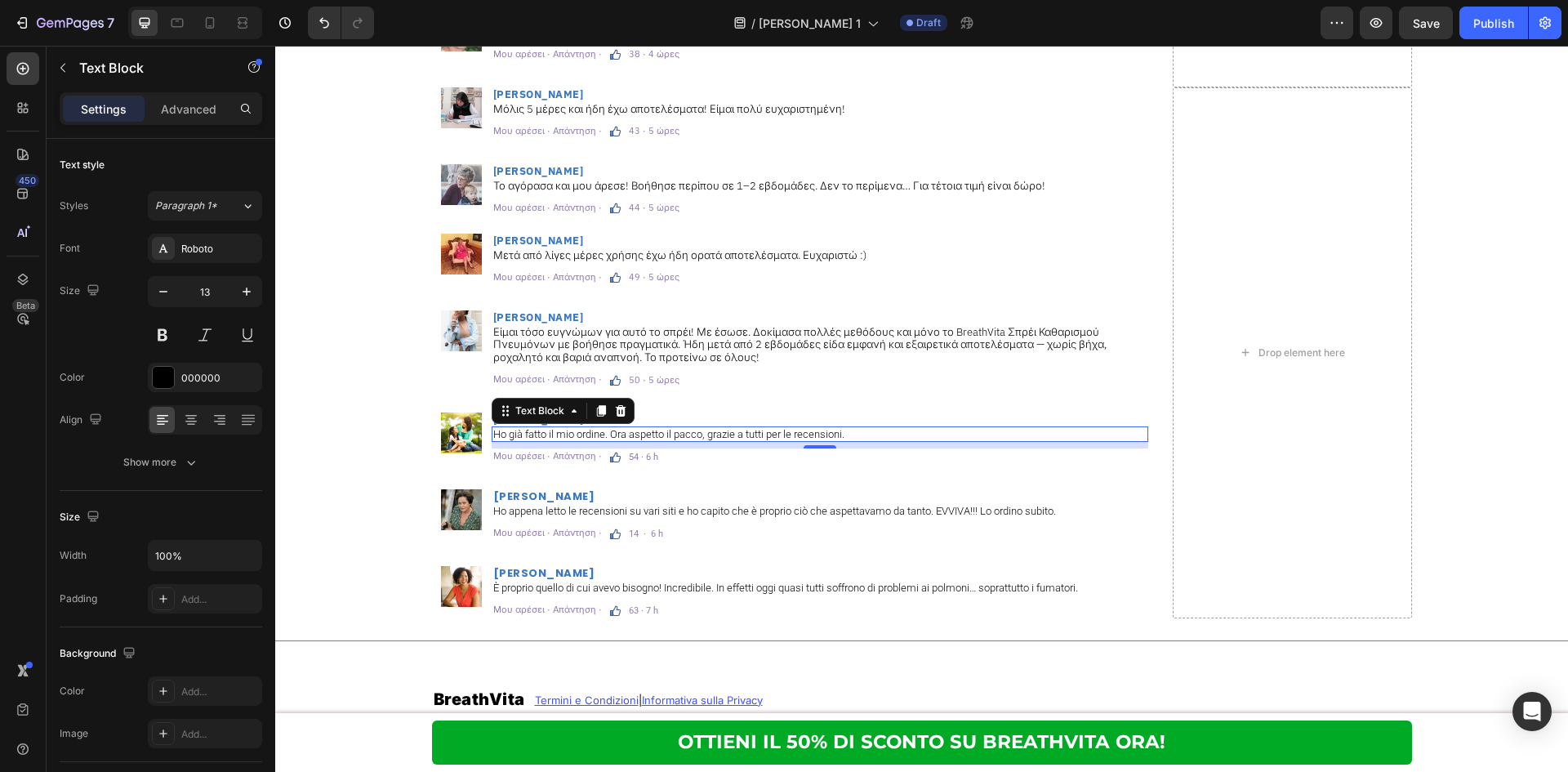
click at [743, 438] on p "Ho già fatto il mio ordine. Ora aspetto il pacco, grazie a tutti per le recensi…" at bounding box center [819, 434] width 653 height 13
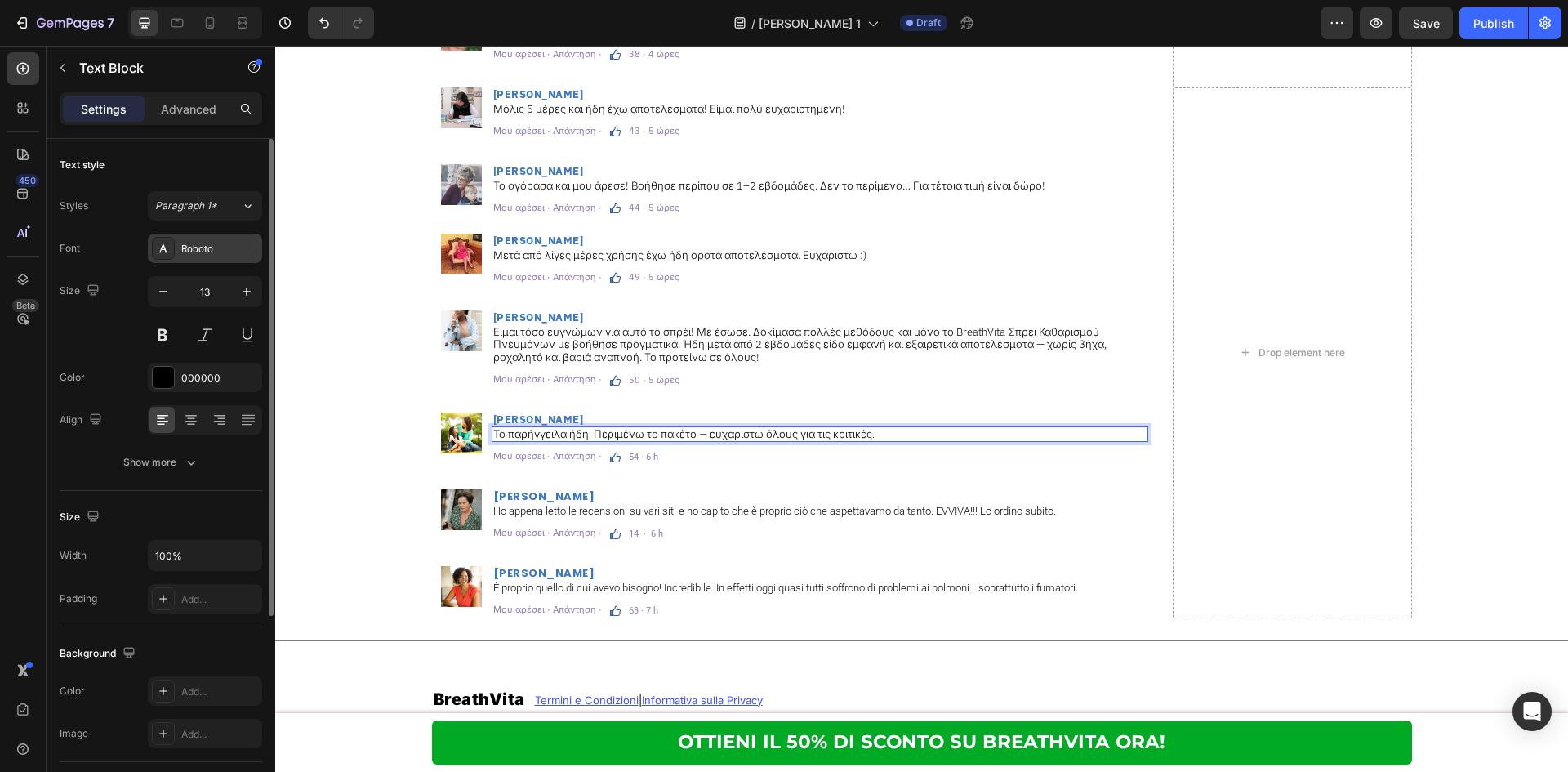
click at [241, 235] on div "Roboto" at bounding box center [204, 247] width 114 height 29
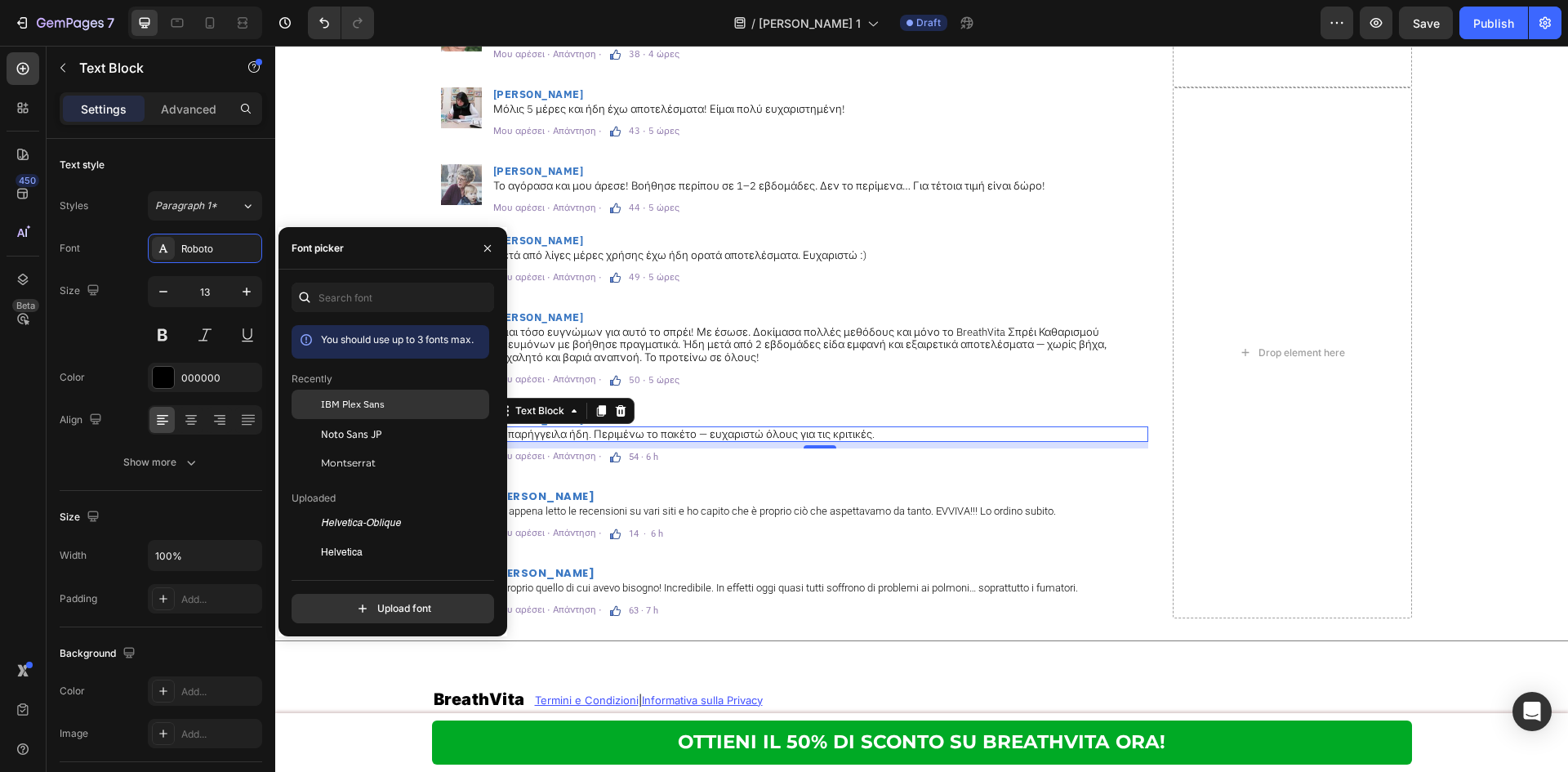
drag, startPoint x: 347, startPoint y: 404, endPoint x: 430, endPoint y: 447, distance: 93.5
click at [347, 404] on span "IBM Plex Sans" at bounding box center [353, 404] width 63 height 15
drag, startPoint x: 618, startPoint y: 454, endPoint x: 370, endPoint y: 370, distance: 261.8
click at [629, 454] on p "54 · 6 h" at bounding box center [643, 457] width 29 height 9
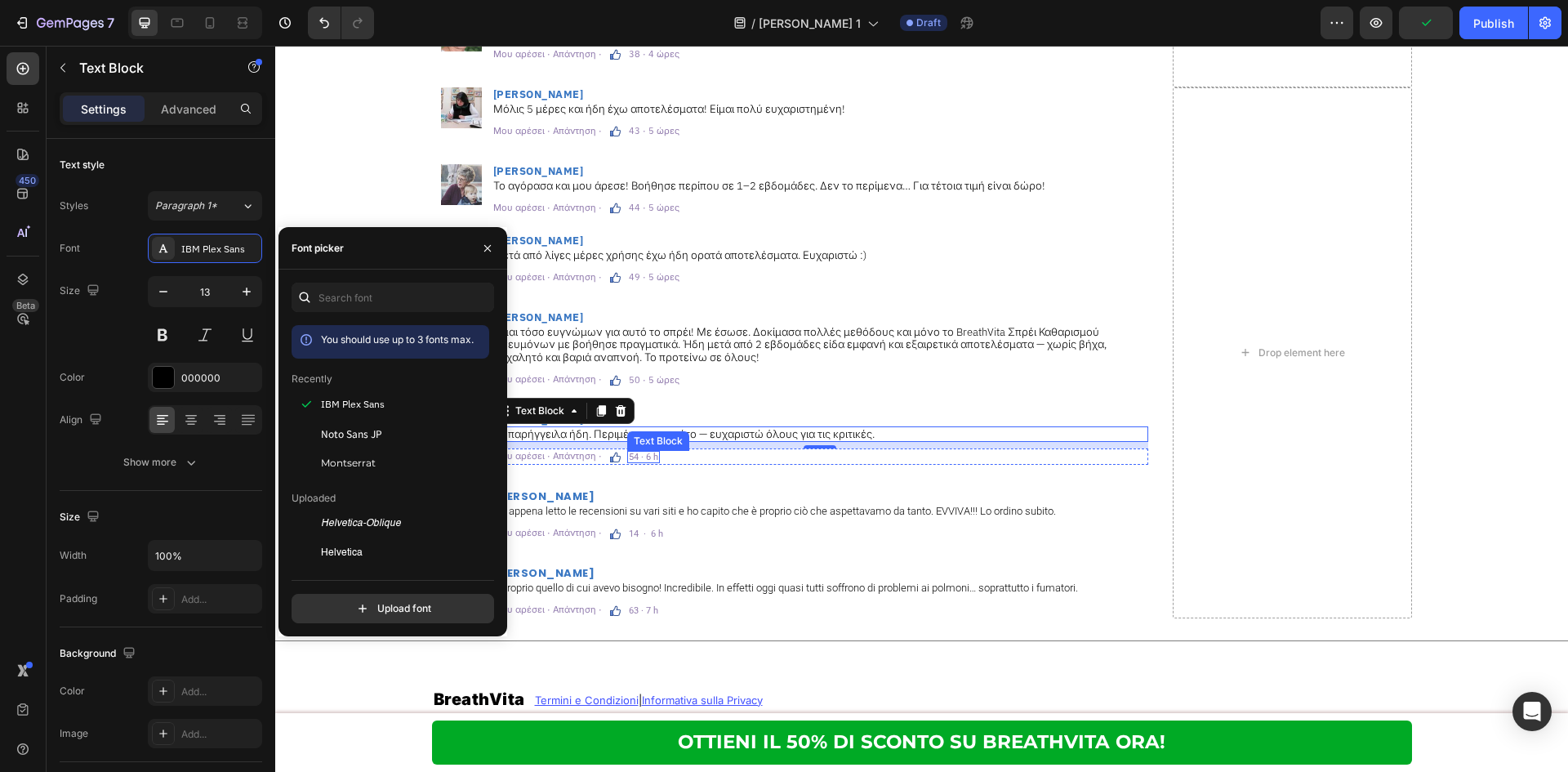
click at [629, 454] on p "54 · 6 h" at bounding box center [643, 457] width 29 height 9
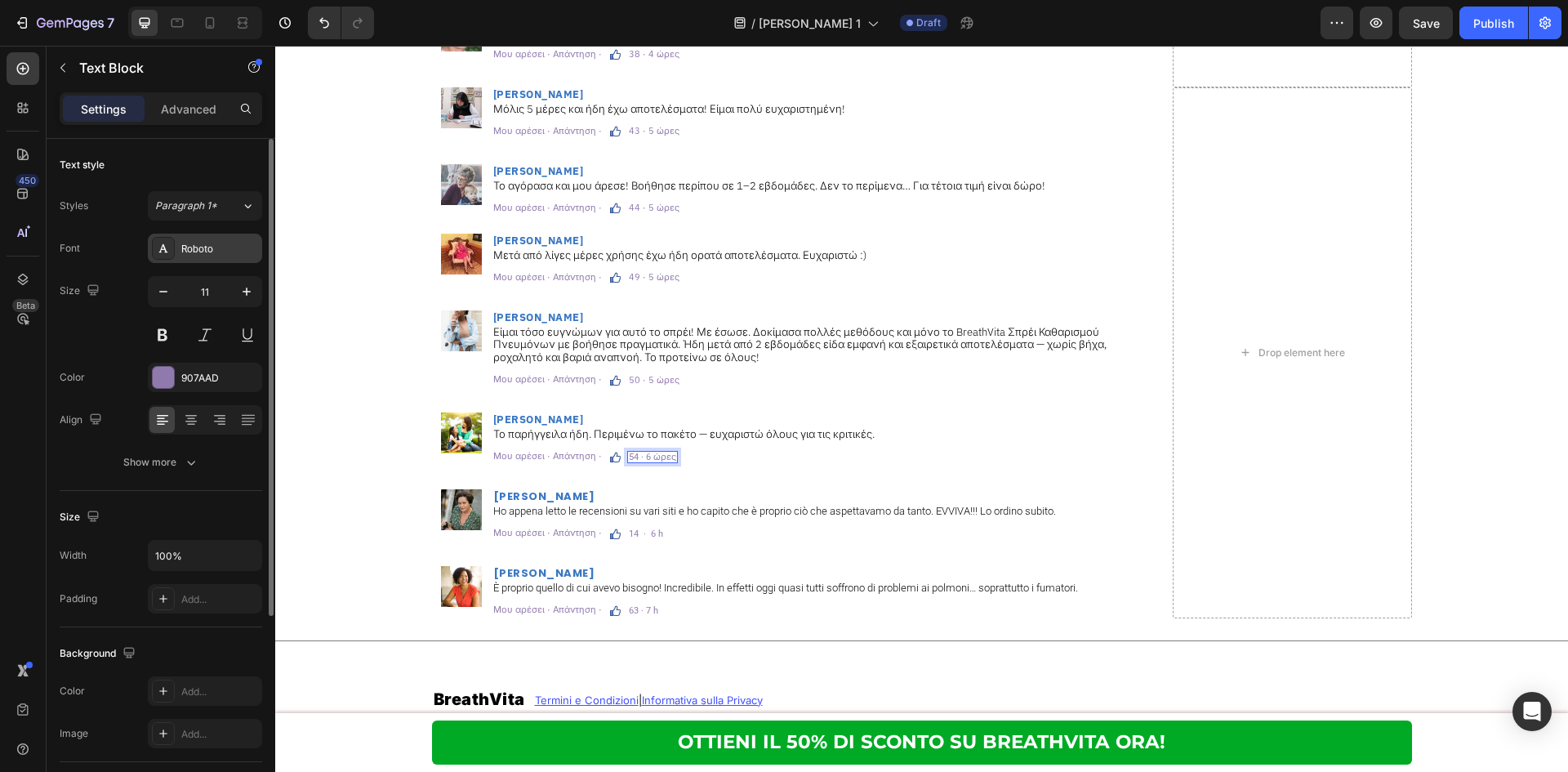
click at [219, 250] on div "Roboto" at bounding box center [219, 249] width 77 height 15
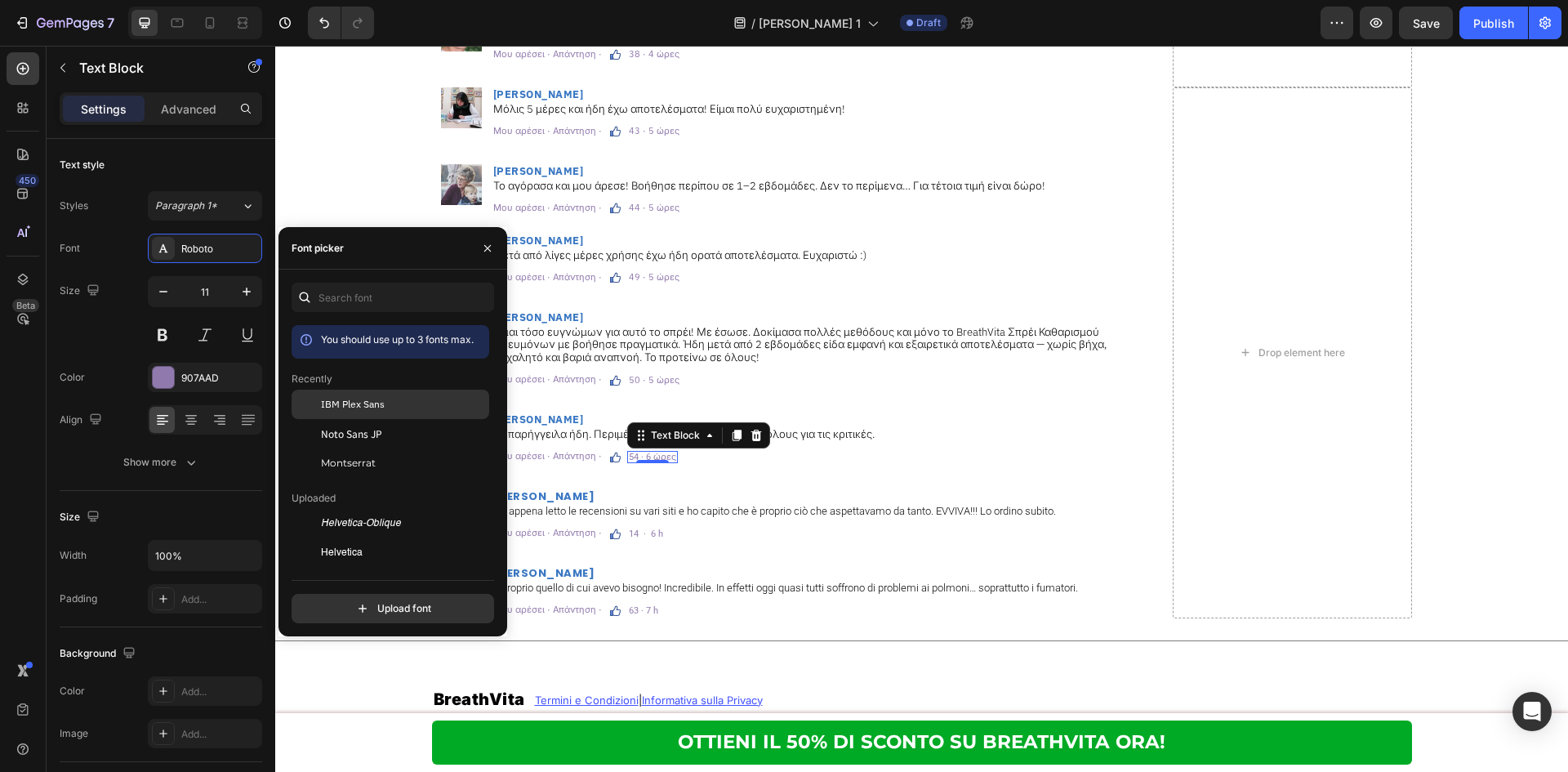
click at [369, 399] on span "IBM Plex Sans" at bounding box center [353, 404] width 63 height 15
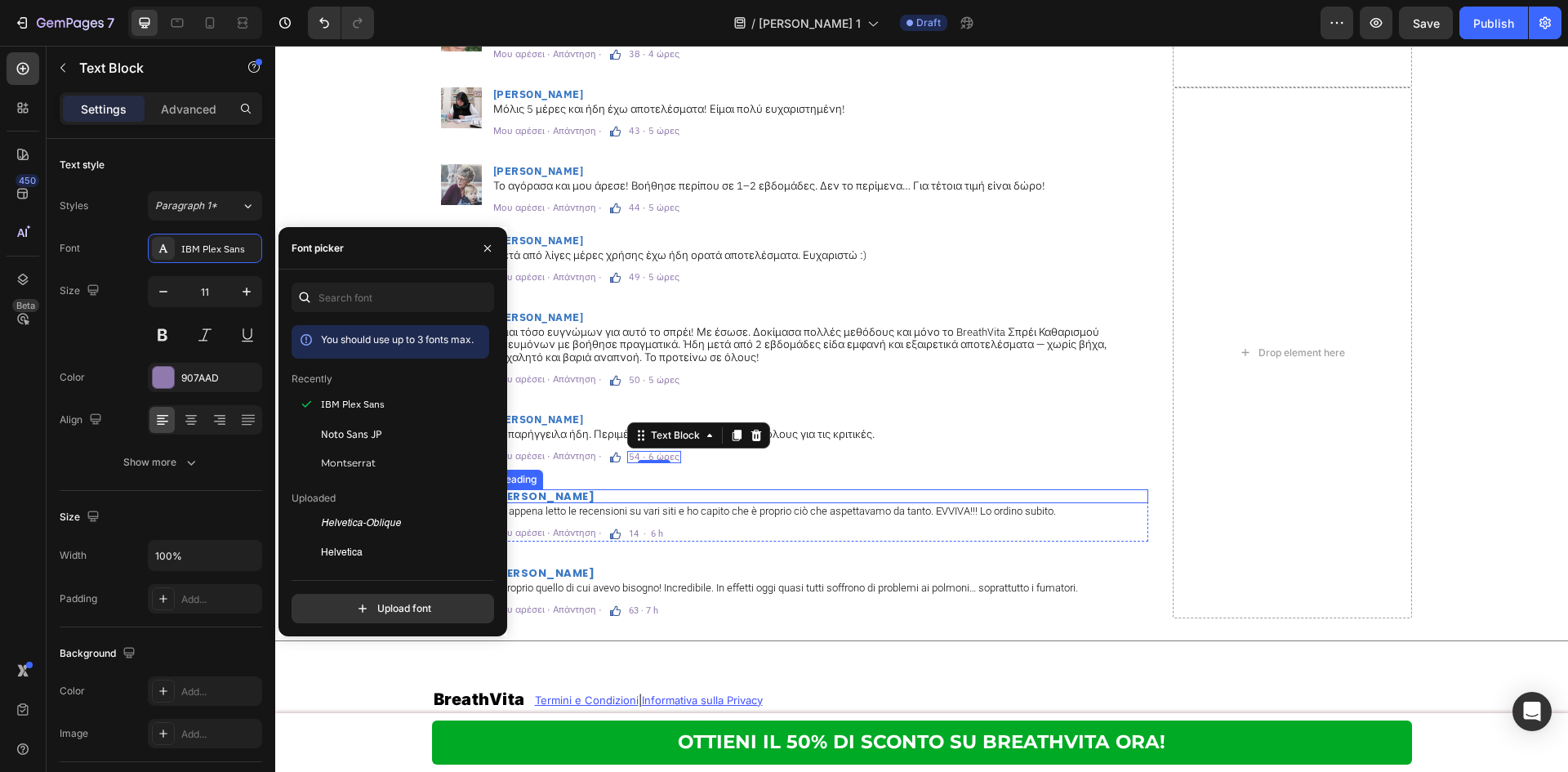
click at [558, 492] on h2 "[PERSON_NAME]" at bounding box center [819, 496] width 656 height 14
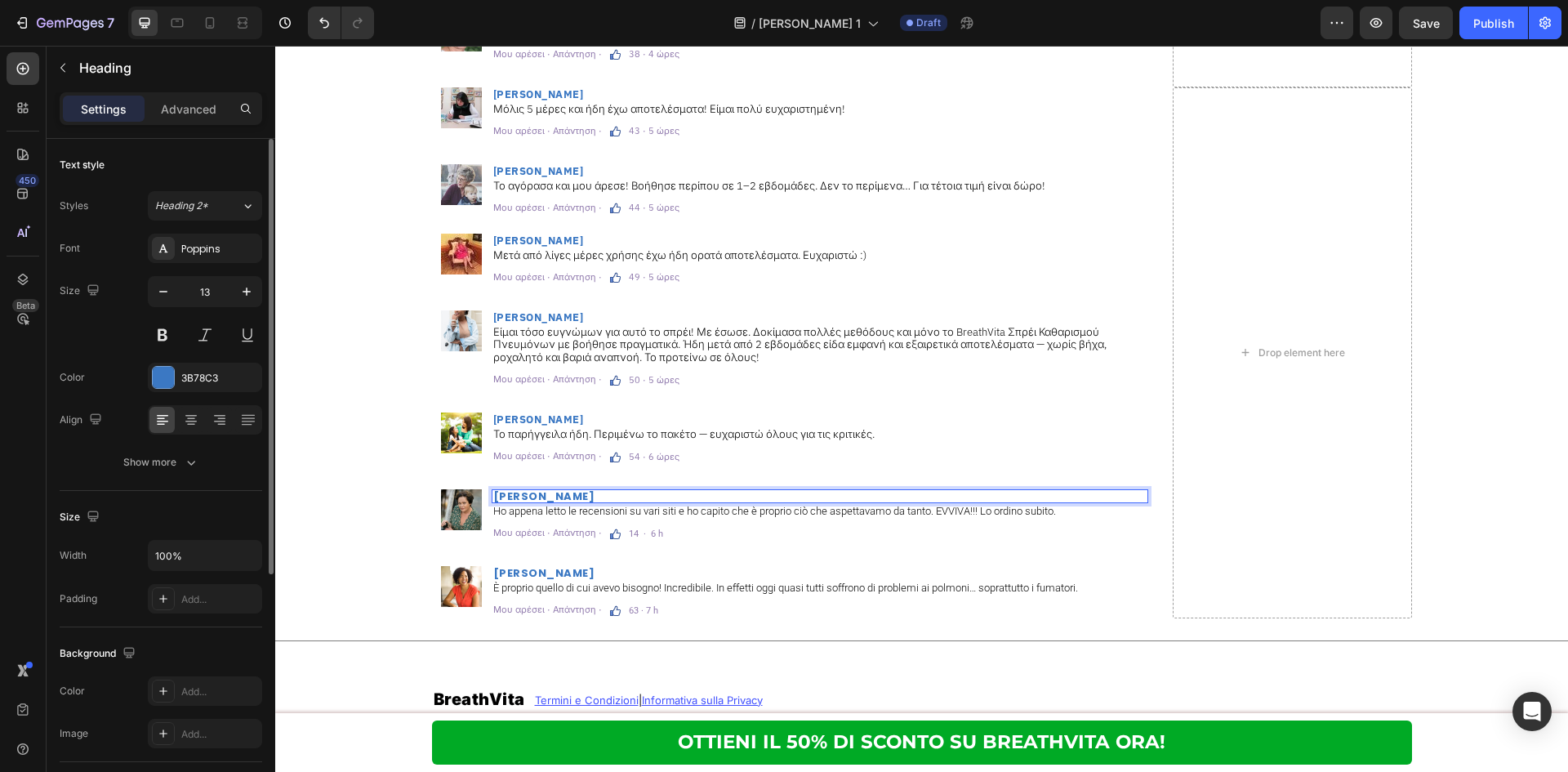
click at [208, 251] on div "Poppins" at bounding box center [219, 249] width 77 height 15
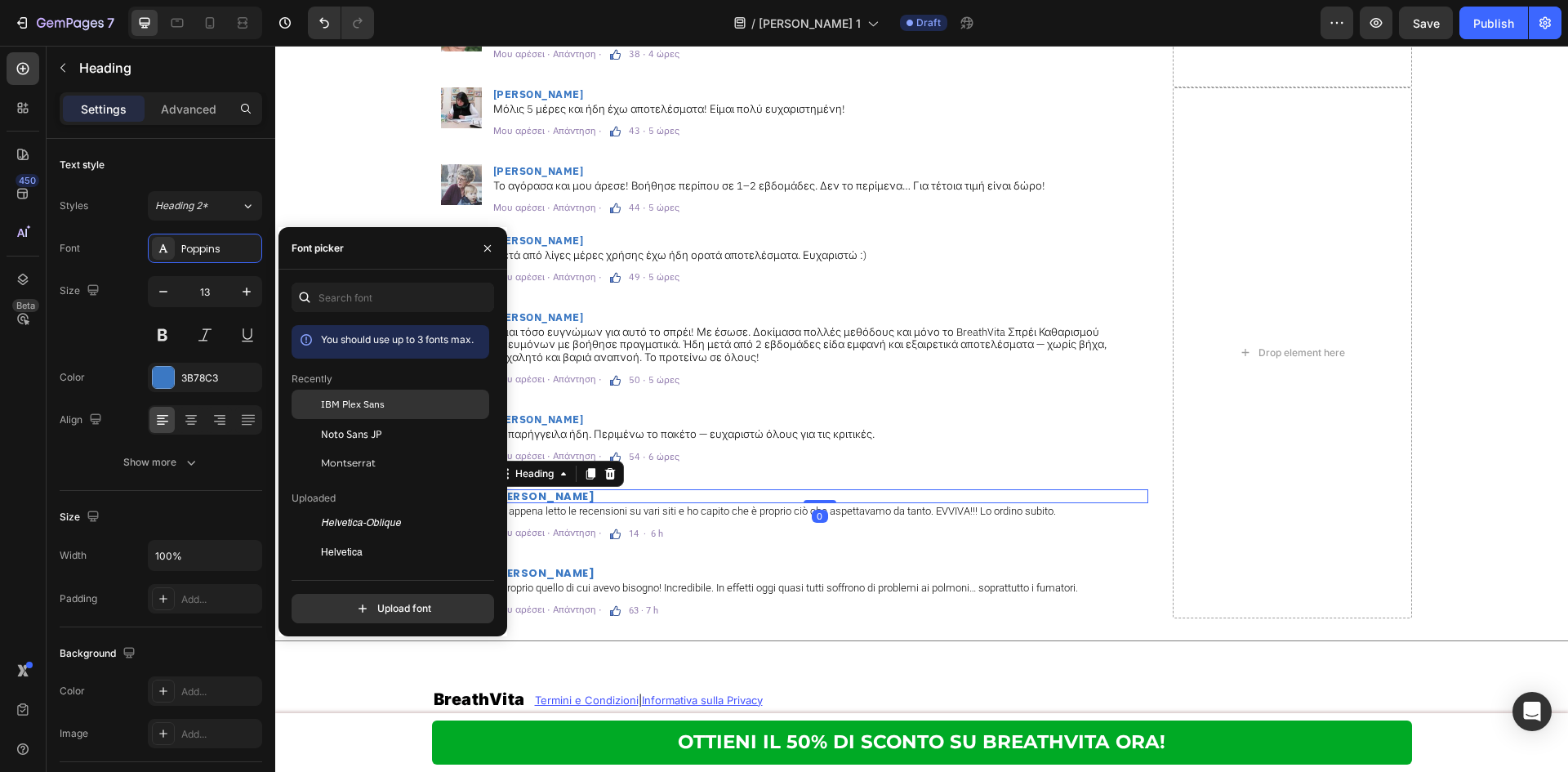
click at [331, 397] on span "IBM Plex Sans" at bounding box center [353, 404] width 63 height 15
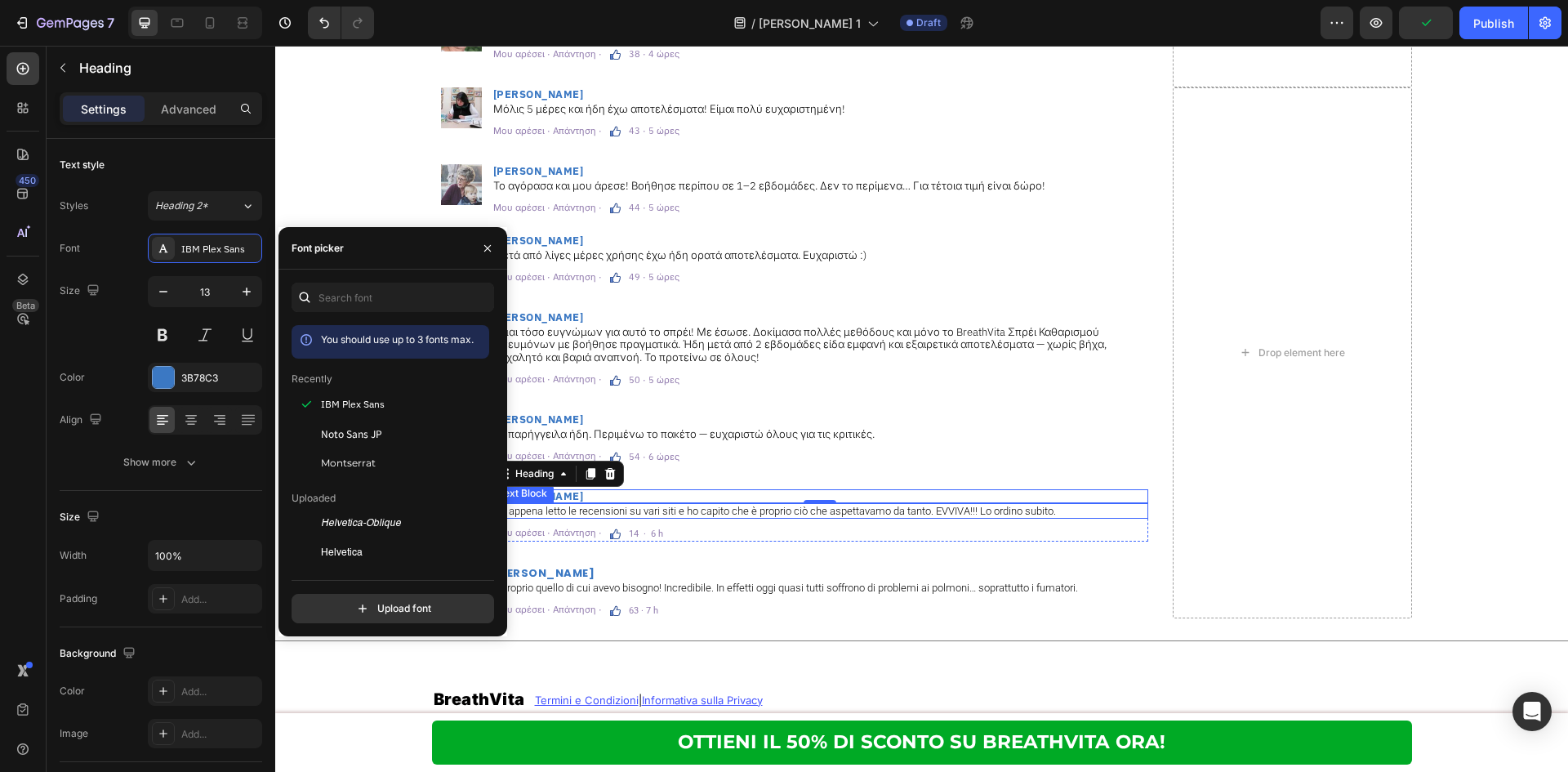
click at [650, 506] on p "Ho appena letto le recensioni su vari siti e ho capito che è proprio ciò che as…" at bounding box center [819, 512] width 653 height 13
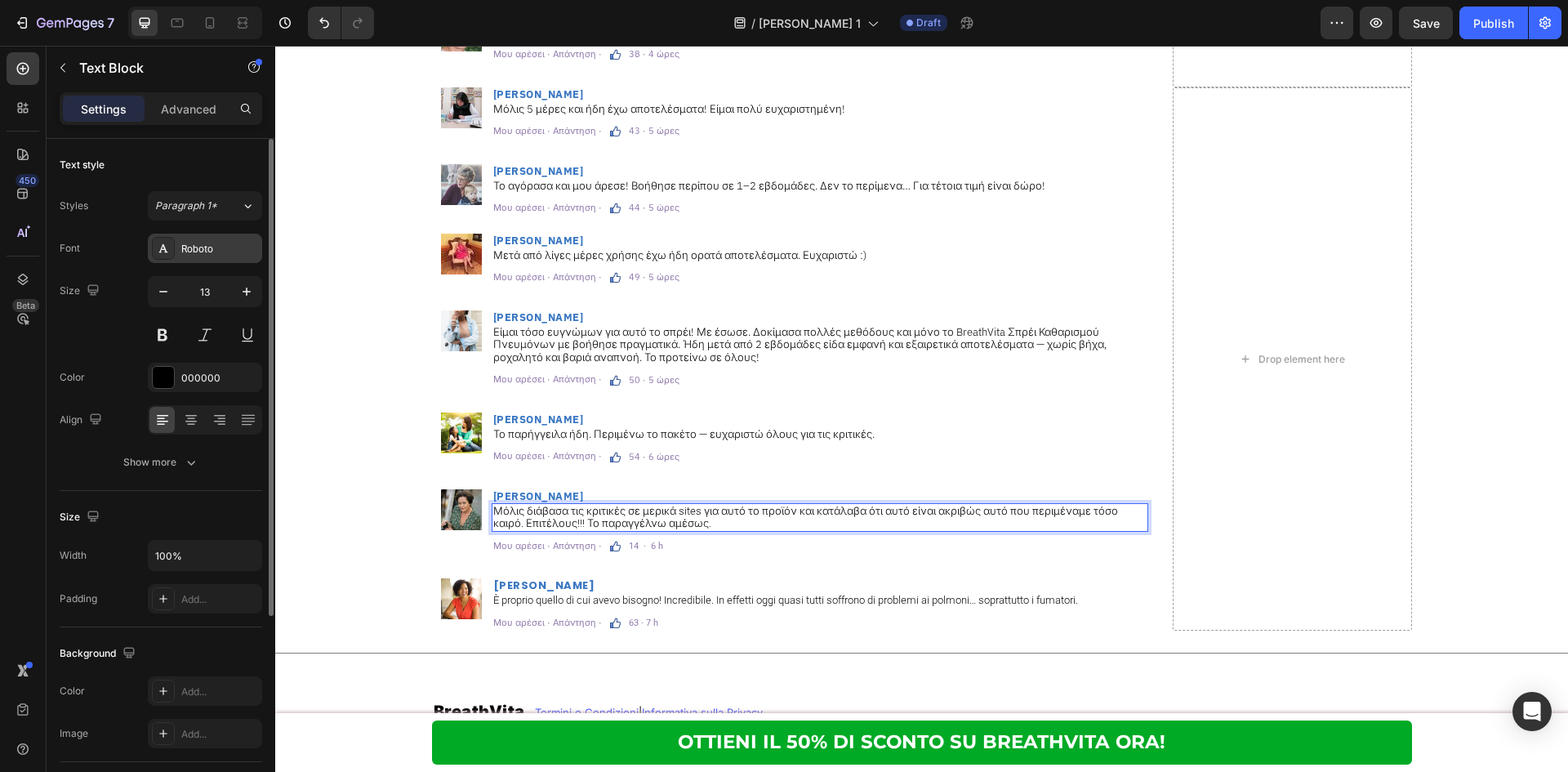
click at [221, 256] on div "Roboto" at bounding box center [219, 249] width 77 height 15
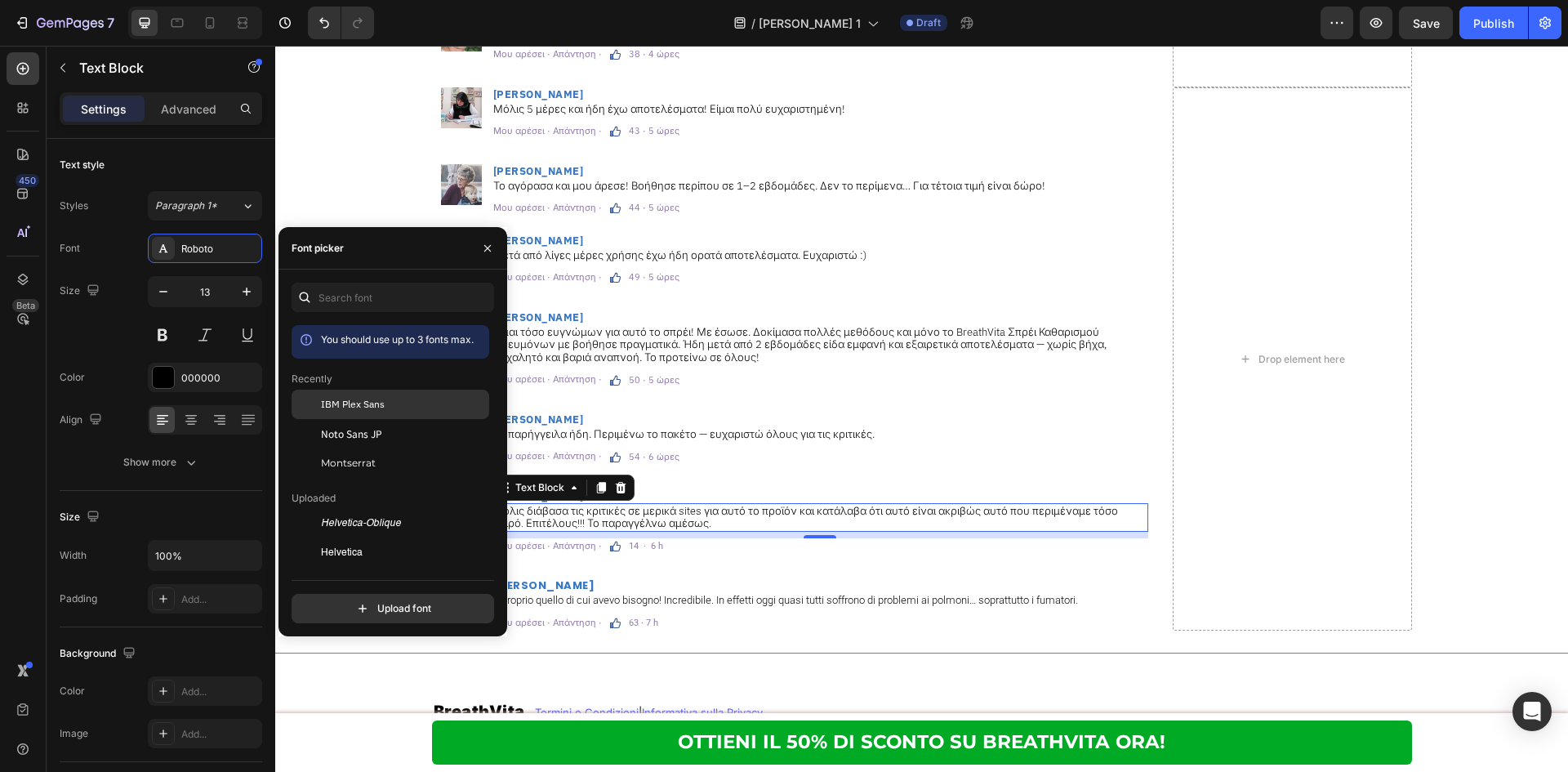
click at [346, 402] on span "IBM Plex Sans" at bounding box center [353, 404] width 63 height 15
click at [637, 545] on p "14 · 6 h" at bounding box center [646, 546] width 35 height 9
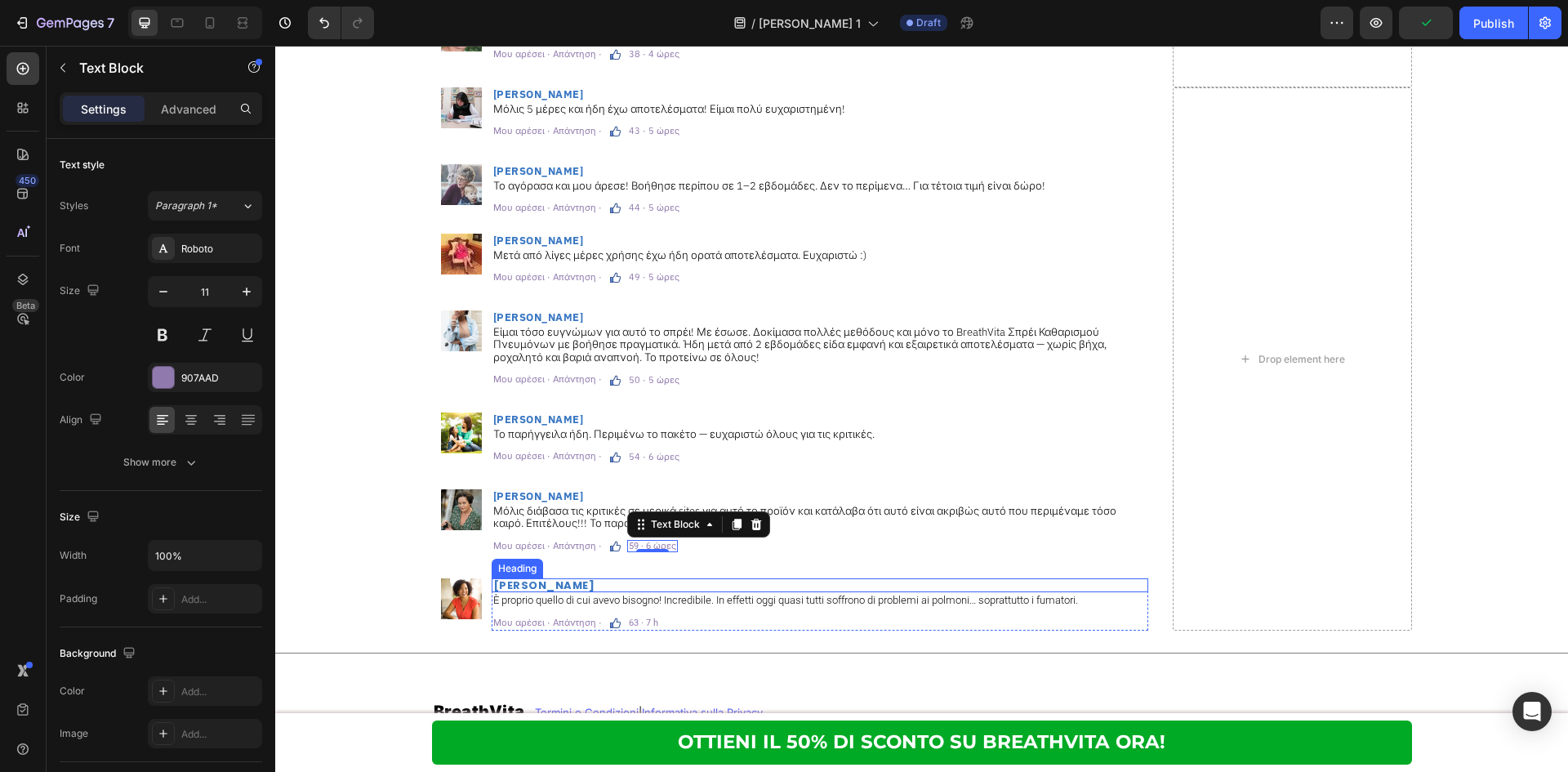
click at [568, 590] on h2 "[PERSON_NAME]" at bounding box center [819, 584] width 656 height 14
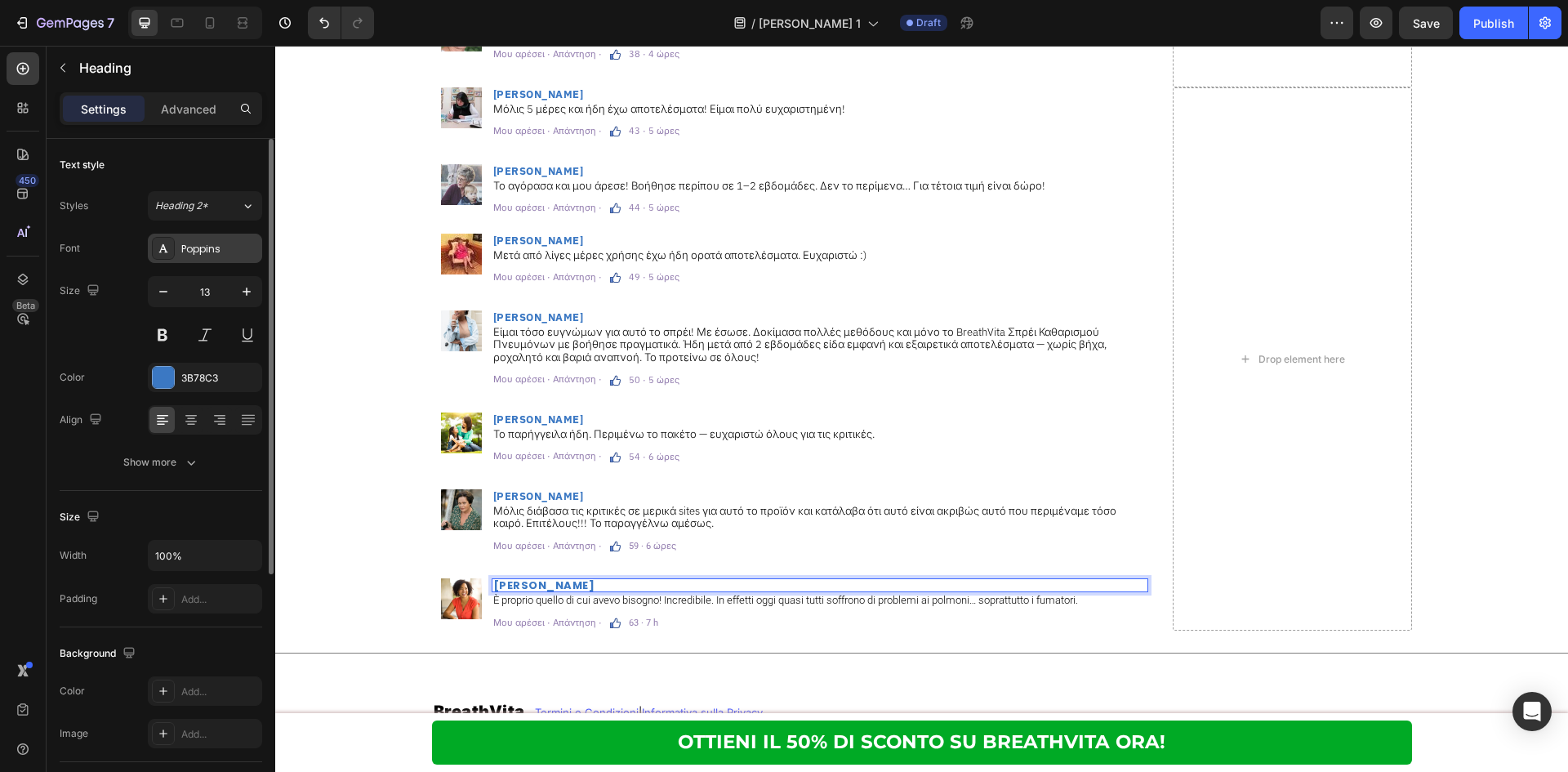
click at [236, 240] on div "Poppins" at bounding box center [204, 247] width 114 height 29
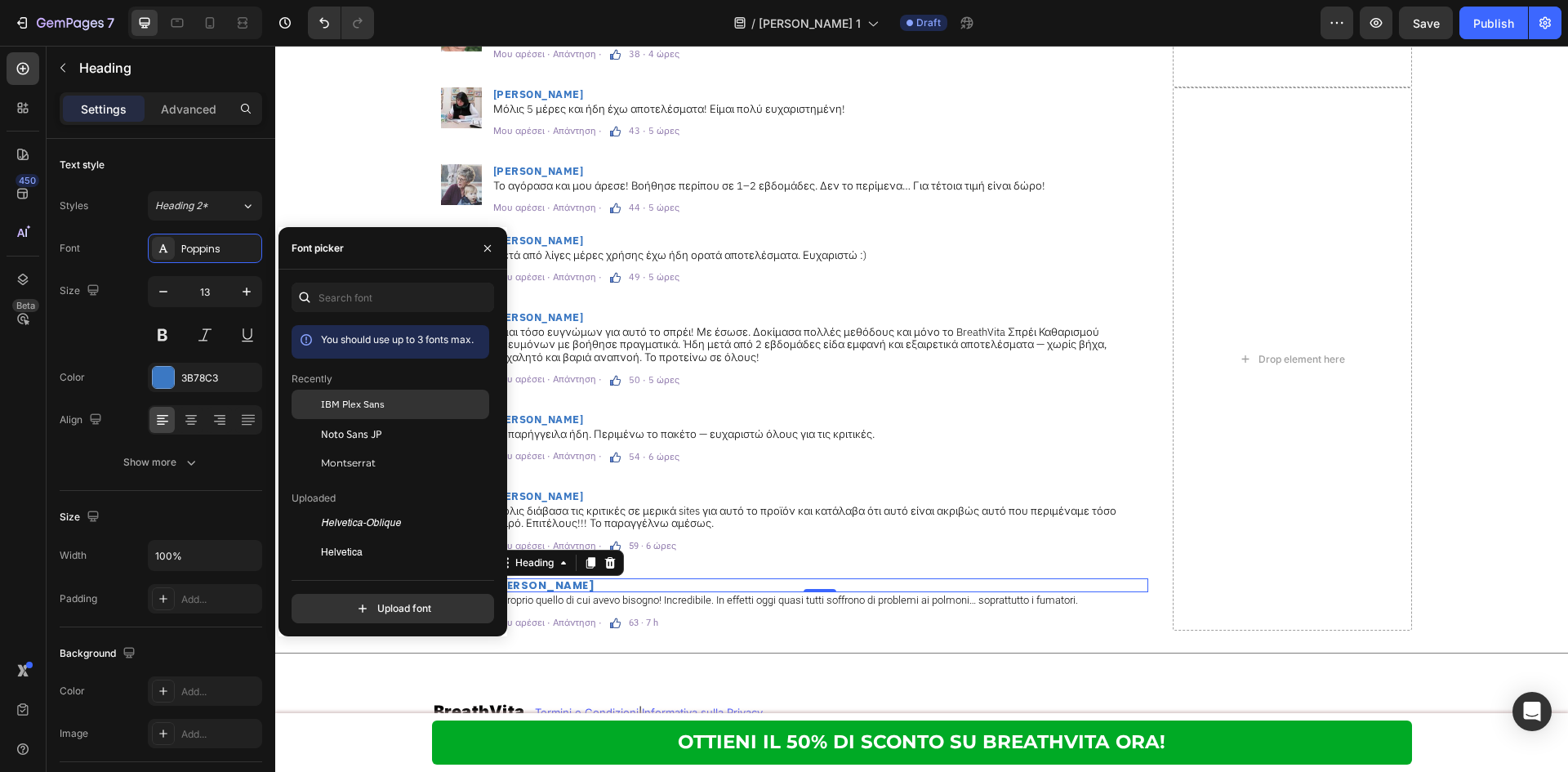
drag, startPoint x: 422, startPoint y: 399, endPoint x: 1187, endPoint y: 413, distance: 765.1
click at [422, 399] on div "IBM Plex Sans" at bounding box center [403, 404] width 165 height 15
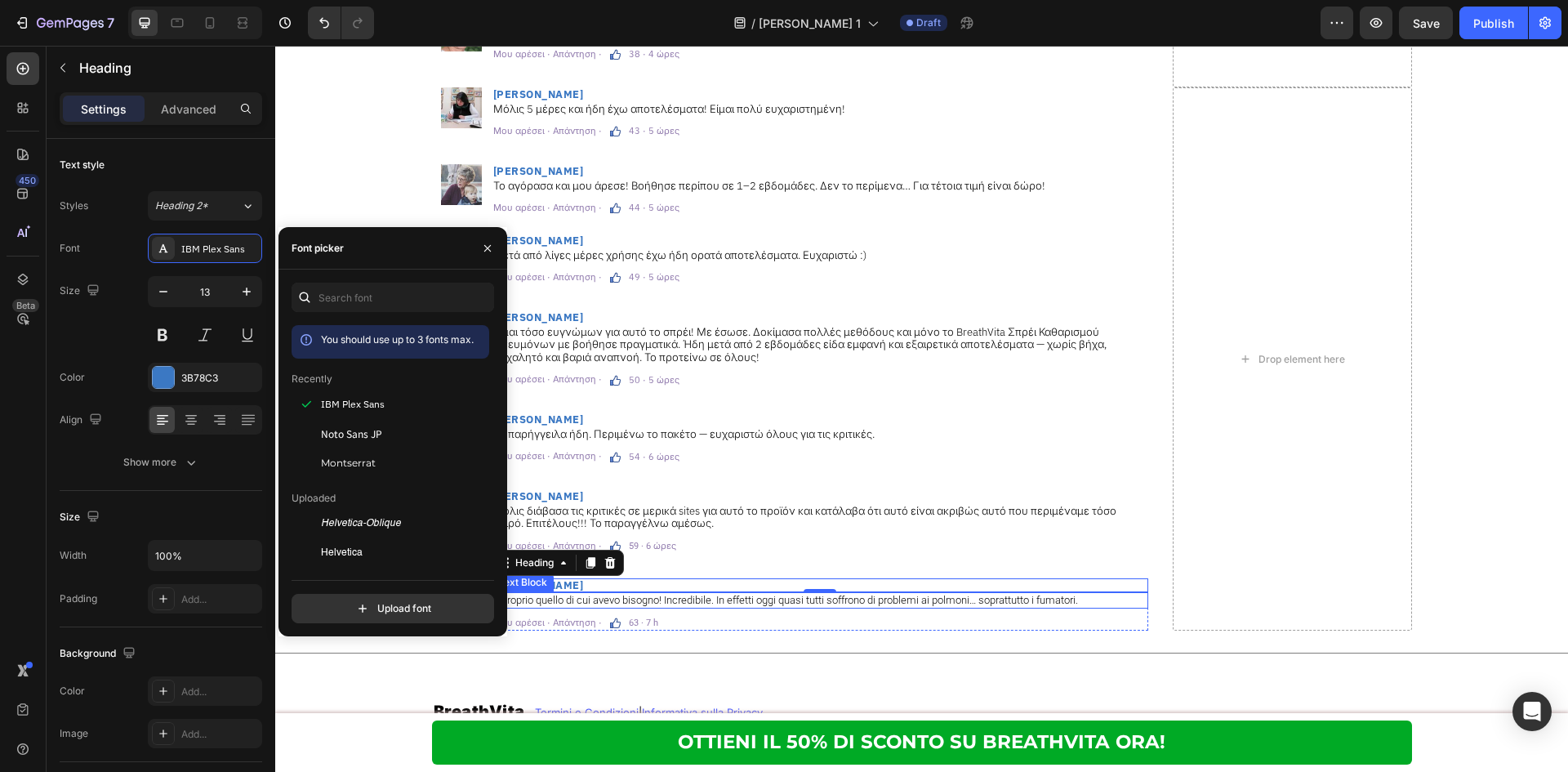
click at [655, 597] on p "È proprio quello di cui avevo bisogno! Incredibile. In effetti oggi quasi tutti…" at bounding box center [819, 600] width 653 height 13
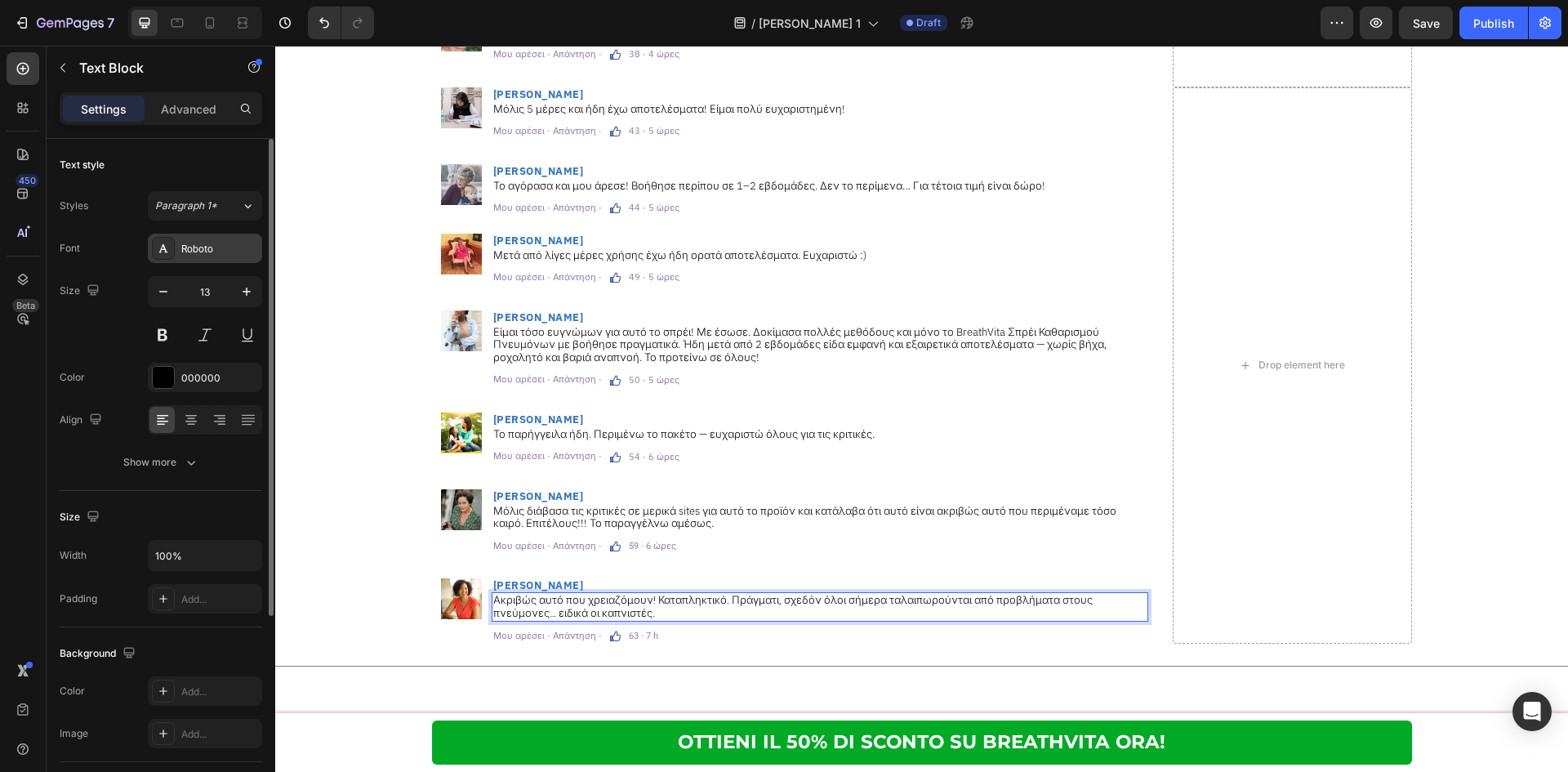
click at [236, 245] on div "Roboto" at bounding box center [219, 249] width 77 height 15
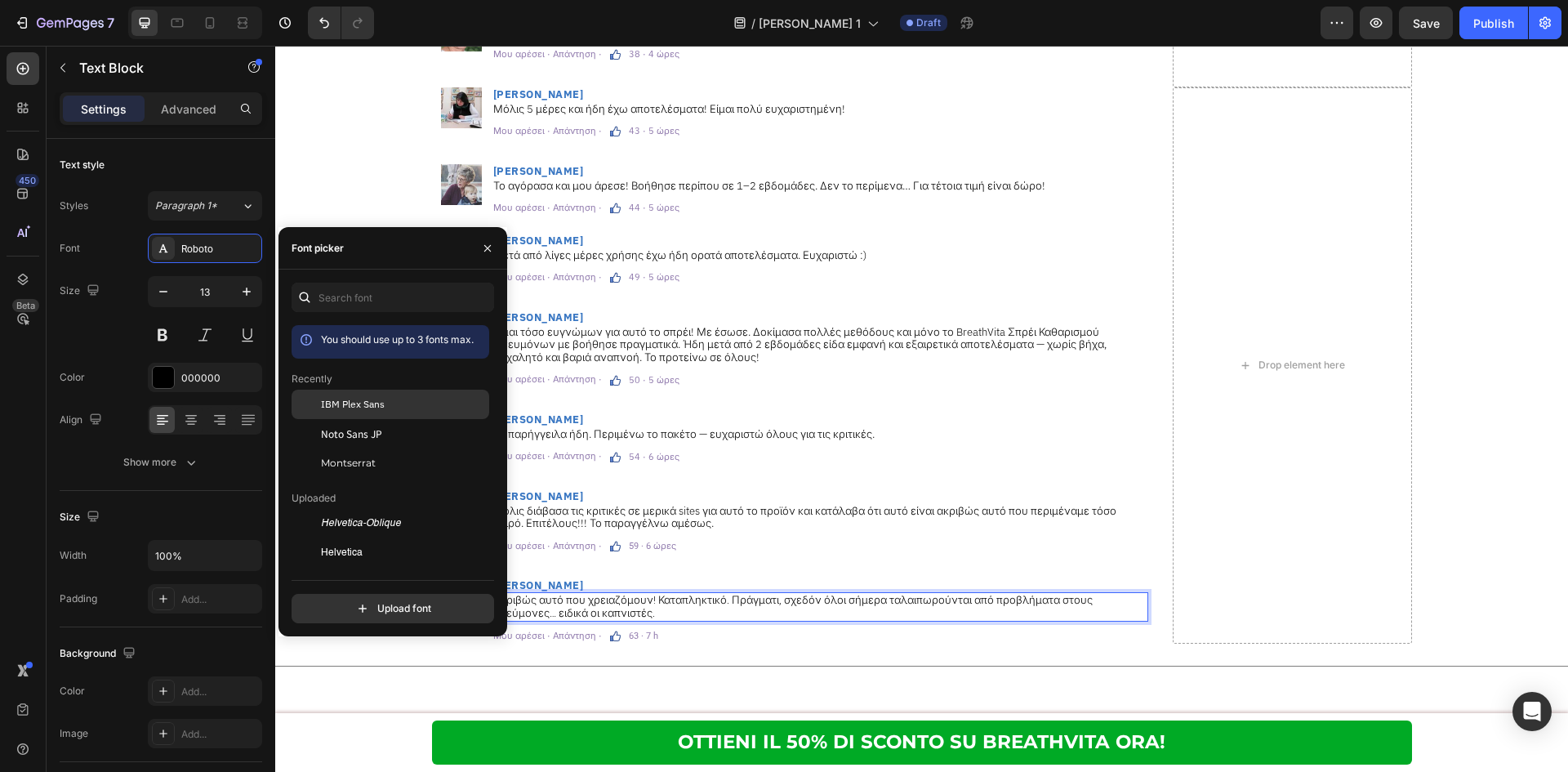
click at [349, 400] on span "IBM Plex Sans" at bounding box center [353, 404] width 63 height 15
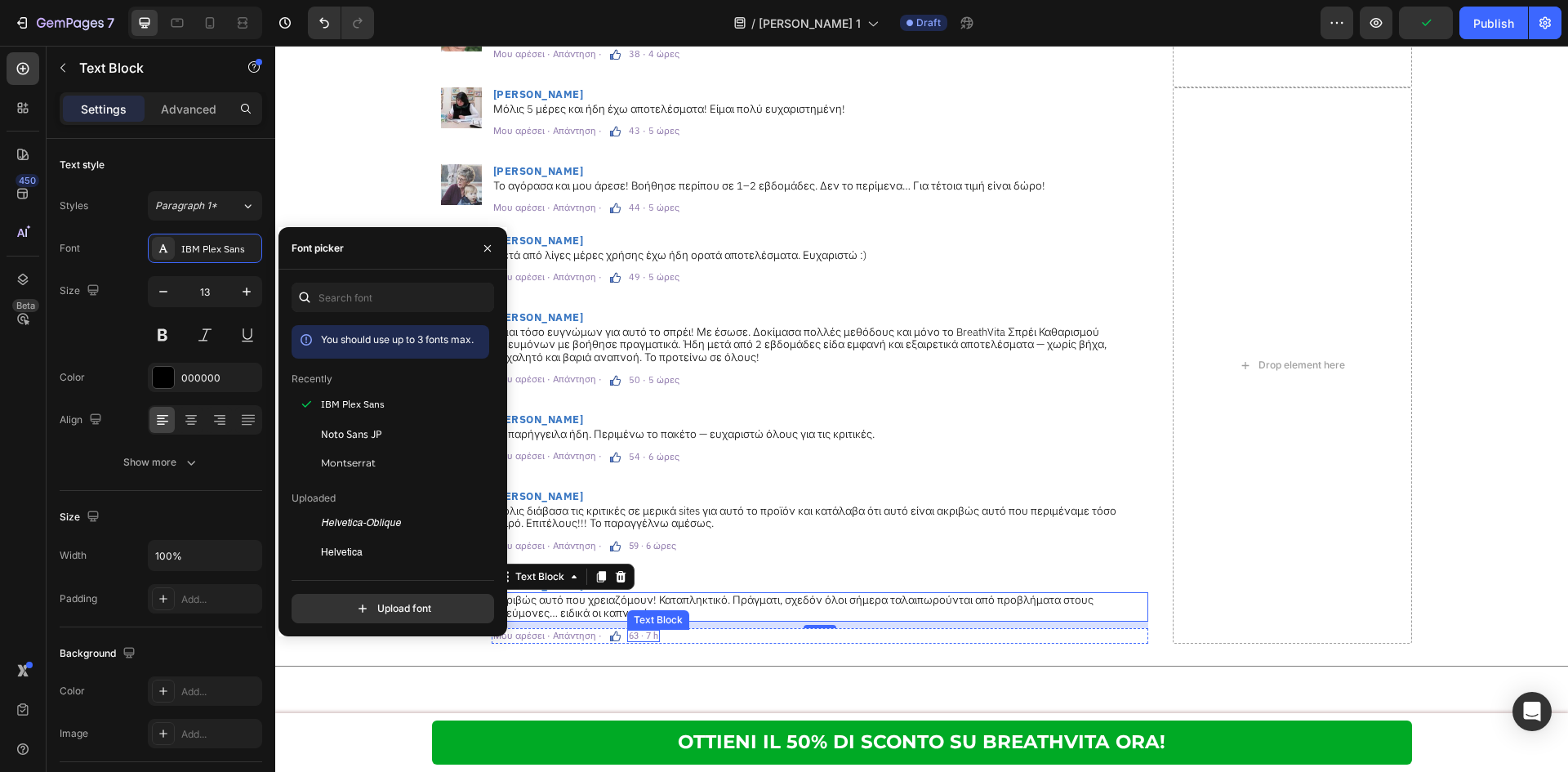
drag, startPoint x: 635, startPoint y: 636, endPoint x: 460, endPoint y: 394, distance: 298.6
click at [635, 636] on p "63 · 7 h" at bounding box center [643, 636] width 29 height 9
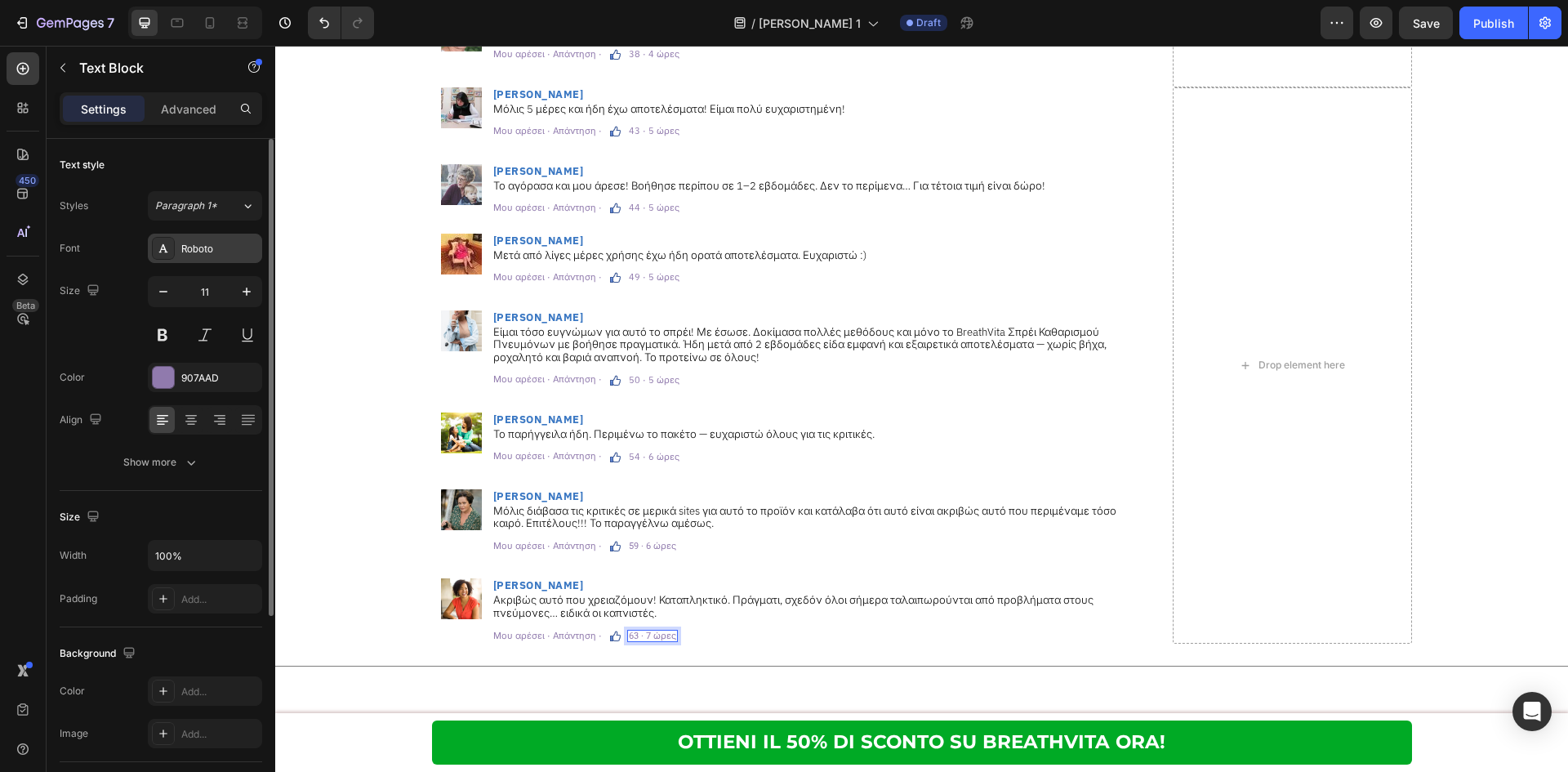
click at [231, 246] on div "Roboto" at bounding box center [219, 249] width 77 height 15
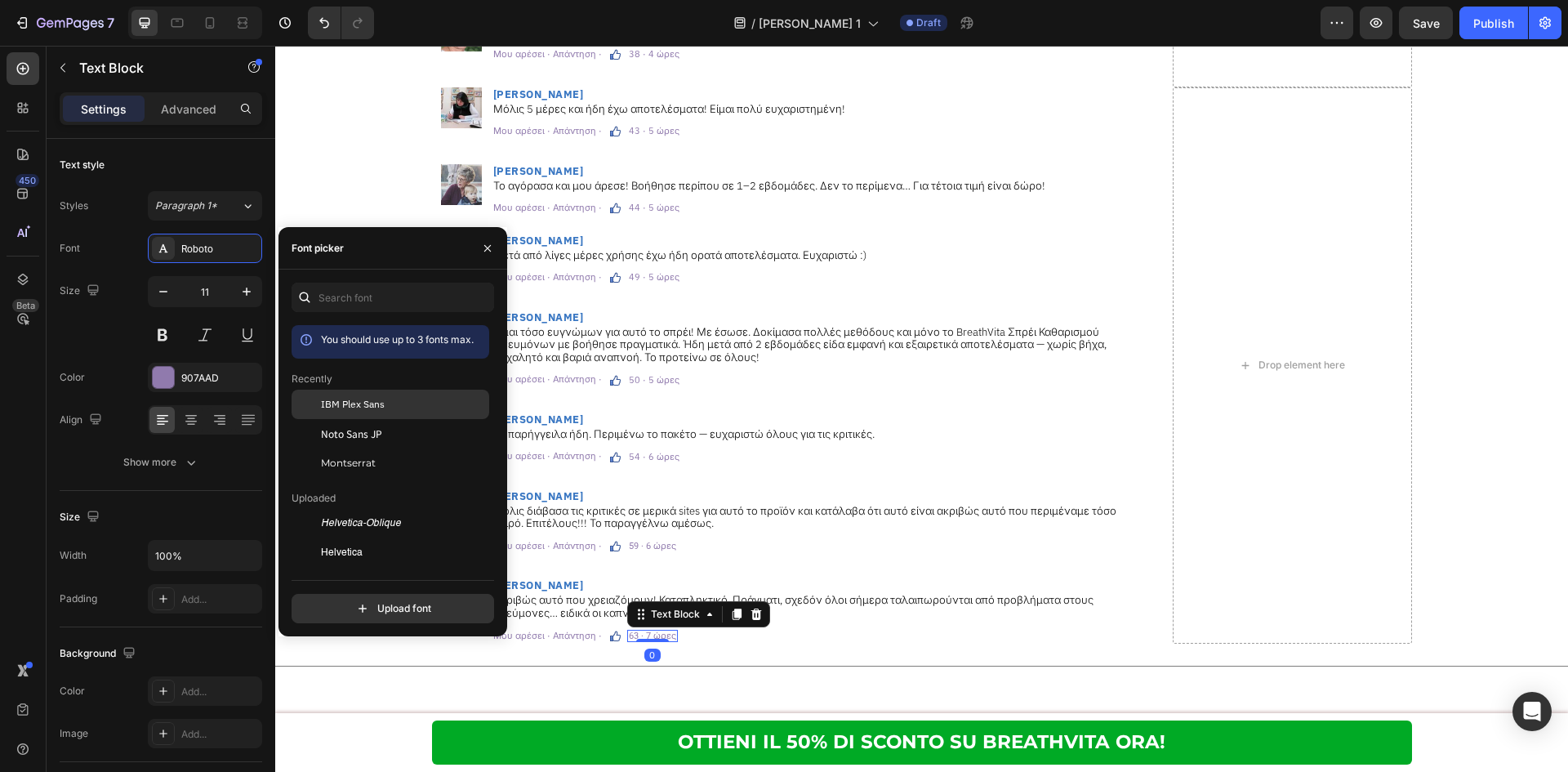
click at [417, 403] on div "IBM Plex Sans" at bounding box center [403, 404] width 165 height 15
click at [852, 592] on div "Ακριβώς αυτό που χρειαζόμουν! Καταπληκτικό. Πράγματι, σχεδόν όλοι σήμερα ταλαιπ…" at bounding box center [819, 606] width 656 height 29
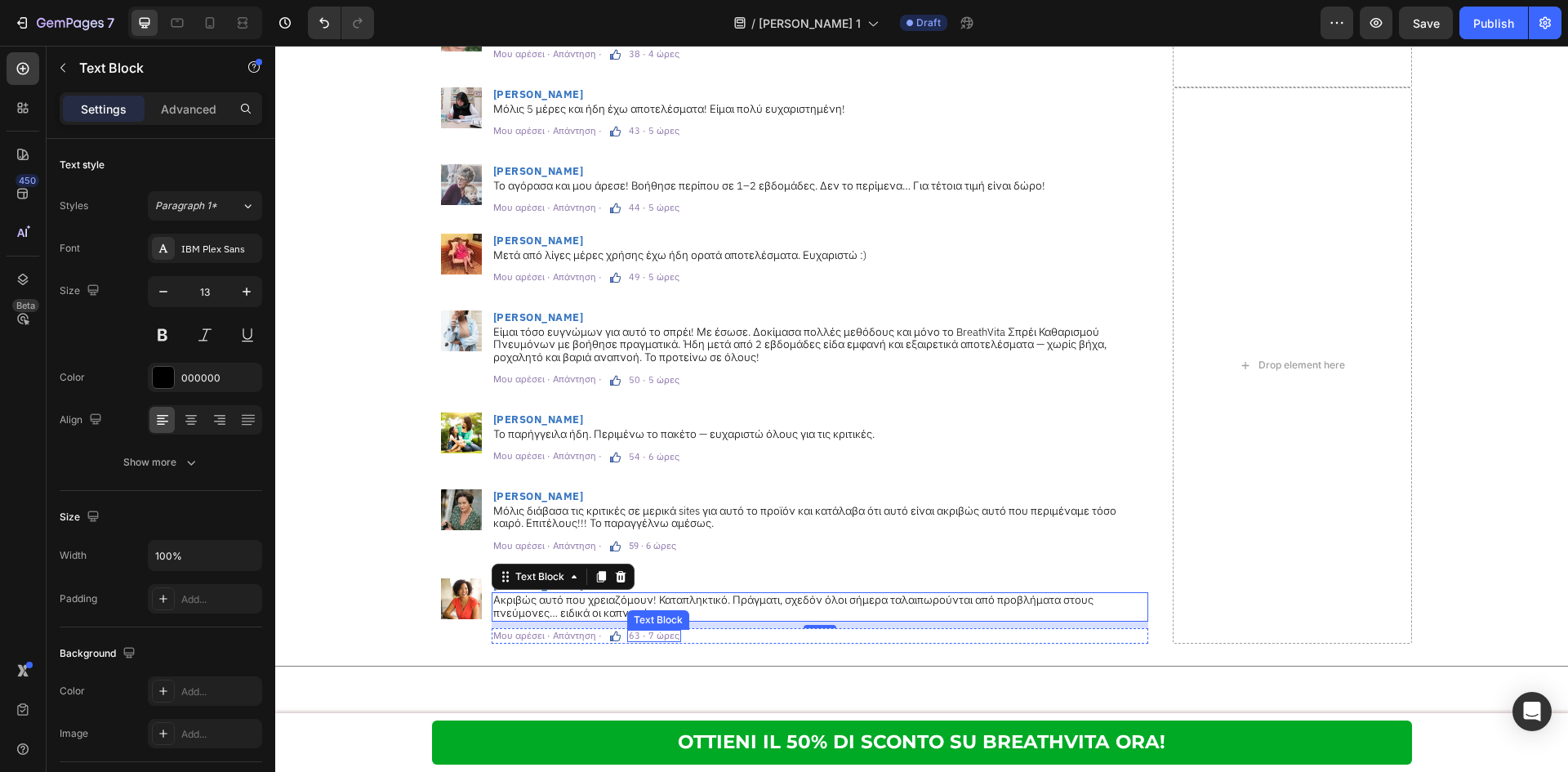
click at [637, 635] on p "63 · 7 ώρες" at bounding box center [654, 636] width 50 height 9
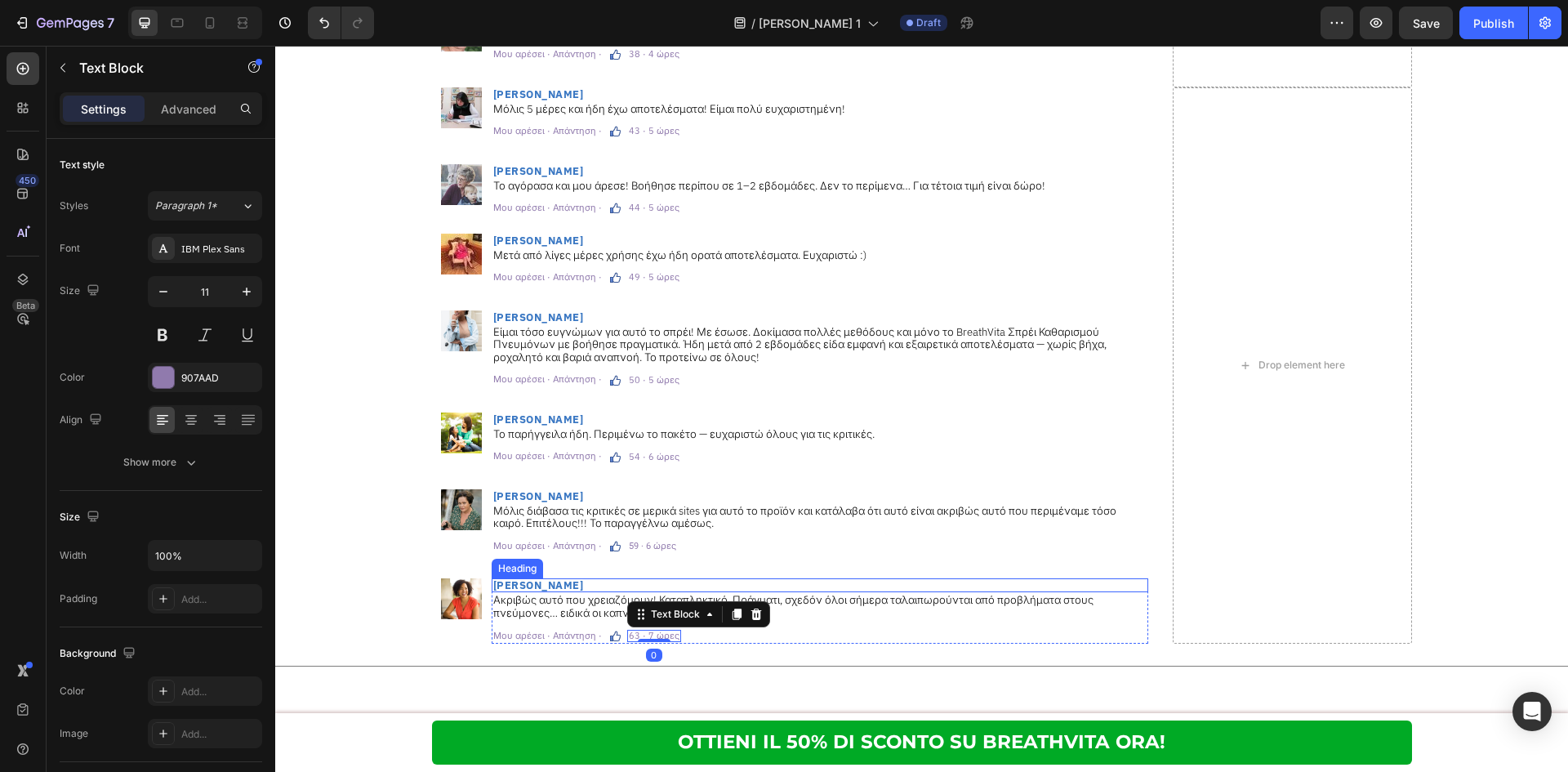
click at [773, 590] on p "[PERSON_NAME]" at bounding box center [819, 584] width 653 height 10
click at [772, 594] on p "Ακριβώς αυτό που χρειαζόμουν! Καταπληκτικό. Πράγματι, σχεδόν όλοι σήμερα ταλαιπ…" at bounding box center [819, 606] width 653 height 25
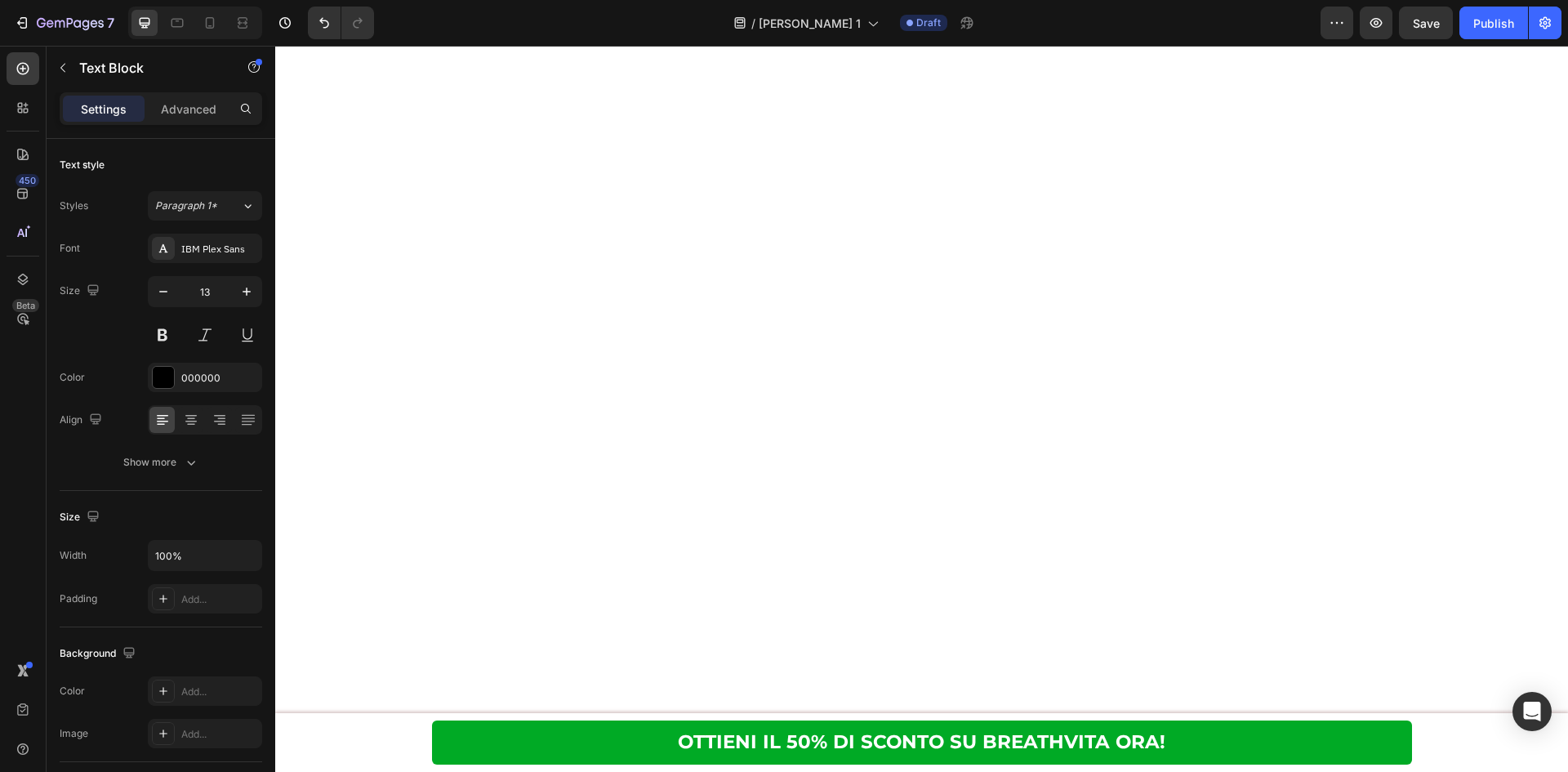
scroll to position [8414, 0]
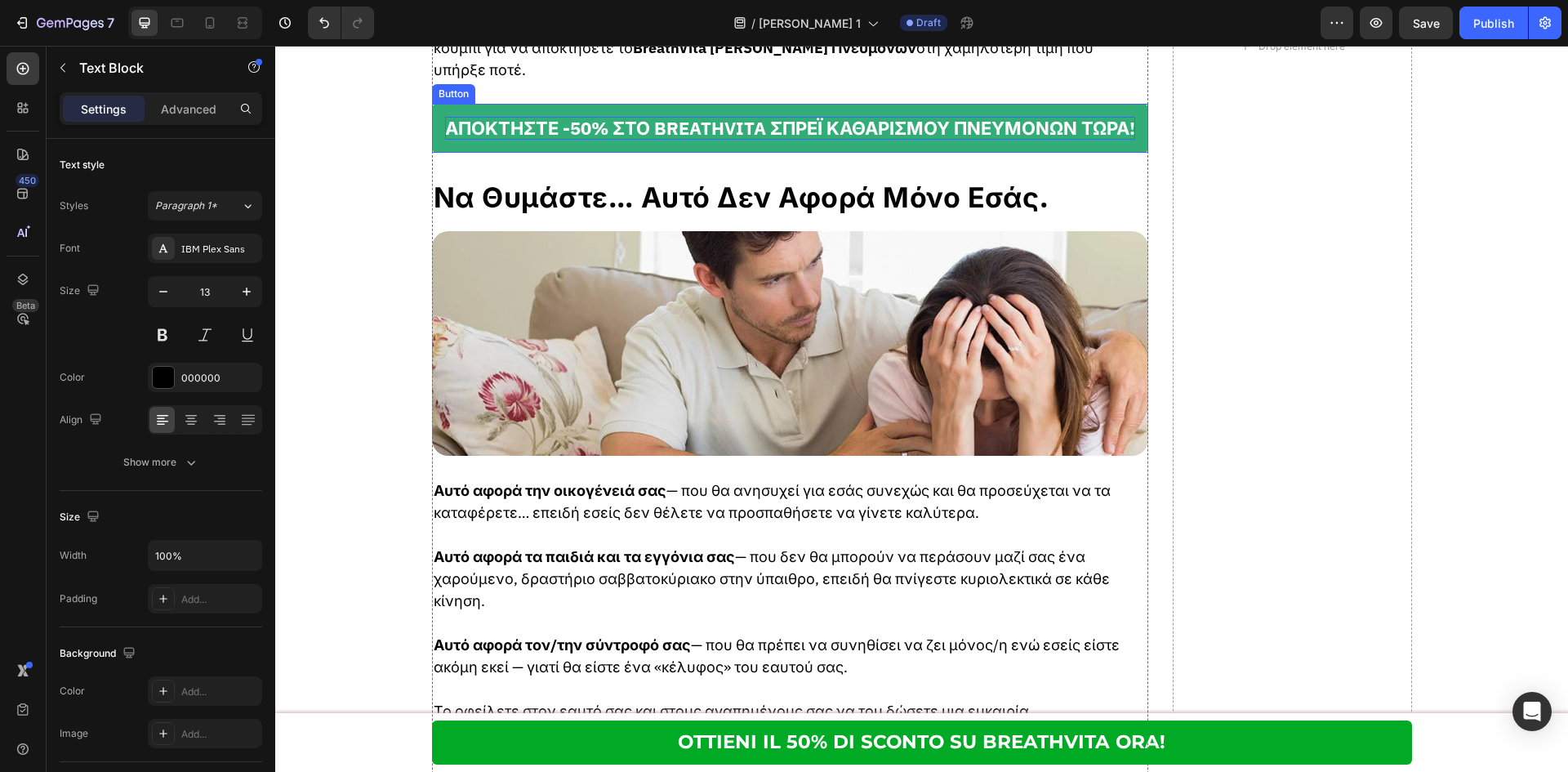
click at [930, 140] on p "ΑΠΟΚΤΗΣΤΕ -50% ΣΤΟ BREATHVITA ΣΠΡΕΪ ΚΑΘΑΡΙΣΜΟΥ ΠΝΕΥΜΟΝΩΝ ΤΩΡΑ!" at bounding box center [790, 128] width 690 height 23
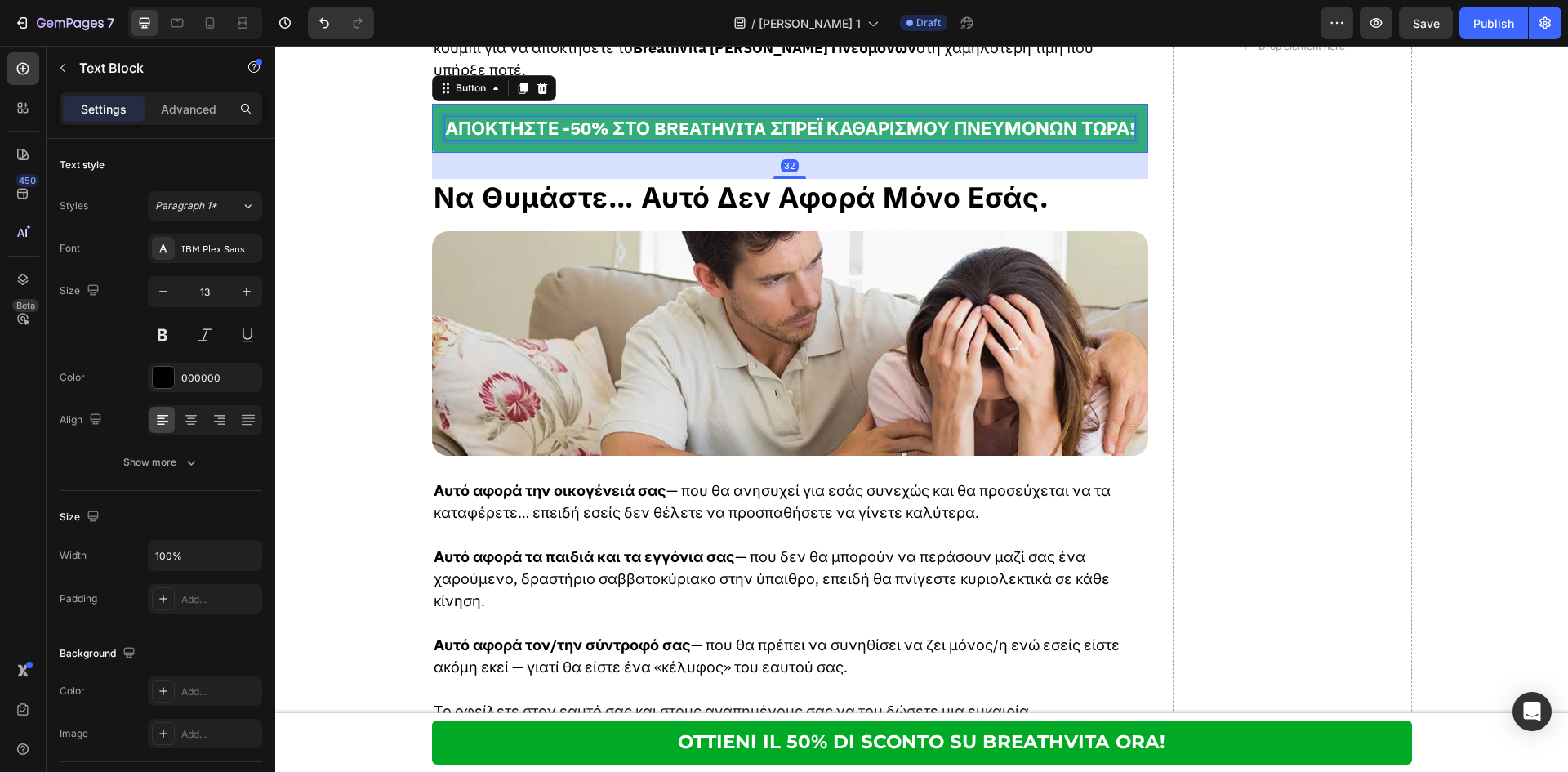
click at [930, 140] on p "ΑΠΟΚΤΗΣΤΕ -50% ΣΤΟ BREATHVITA ΣΠΡΕΪ ΚΑΘΑΡΙΣΜΟΥ ΠΝΕΥΜΟΝΩΝ ΤΩΡΑ!" at bounding box center [790, 128] width 690 height 23
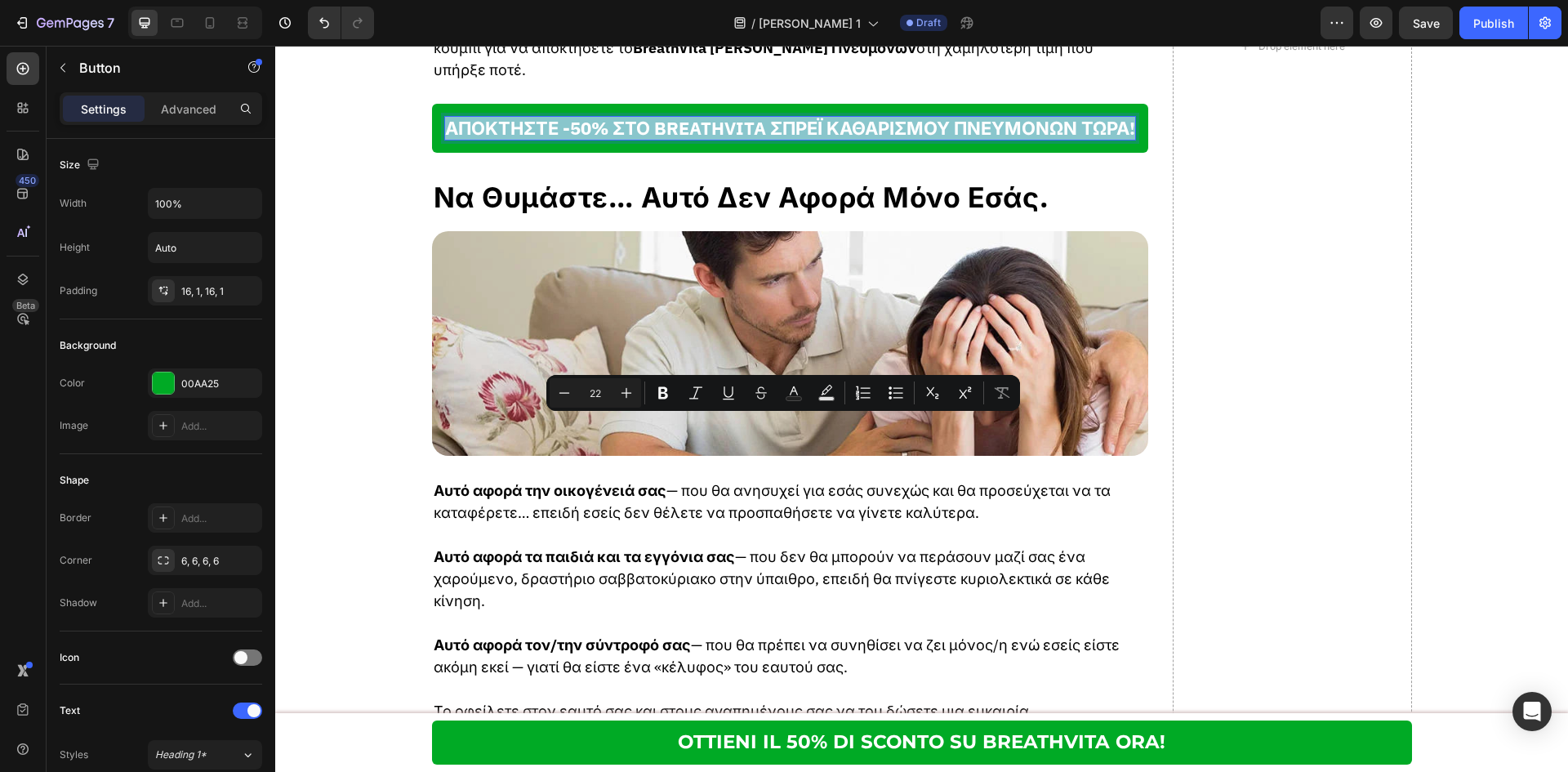
copy p "ΑΠΟΚΤΗΣΤΕ -50% ΣΤΟ BREATHVITA ΣΠΡΕΪ ΚΑΘΑΡΙΣΜΟΥ ΠΝΕΥΜΟΝΩΝ ΤΩΡΑ!"
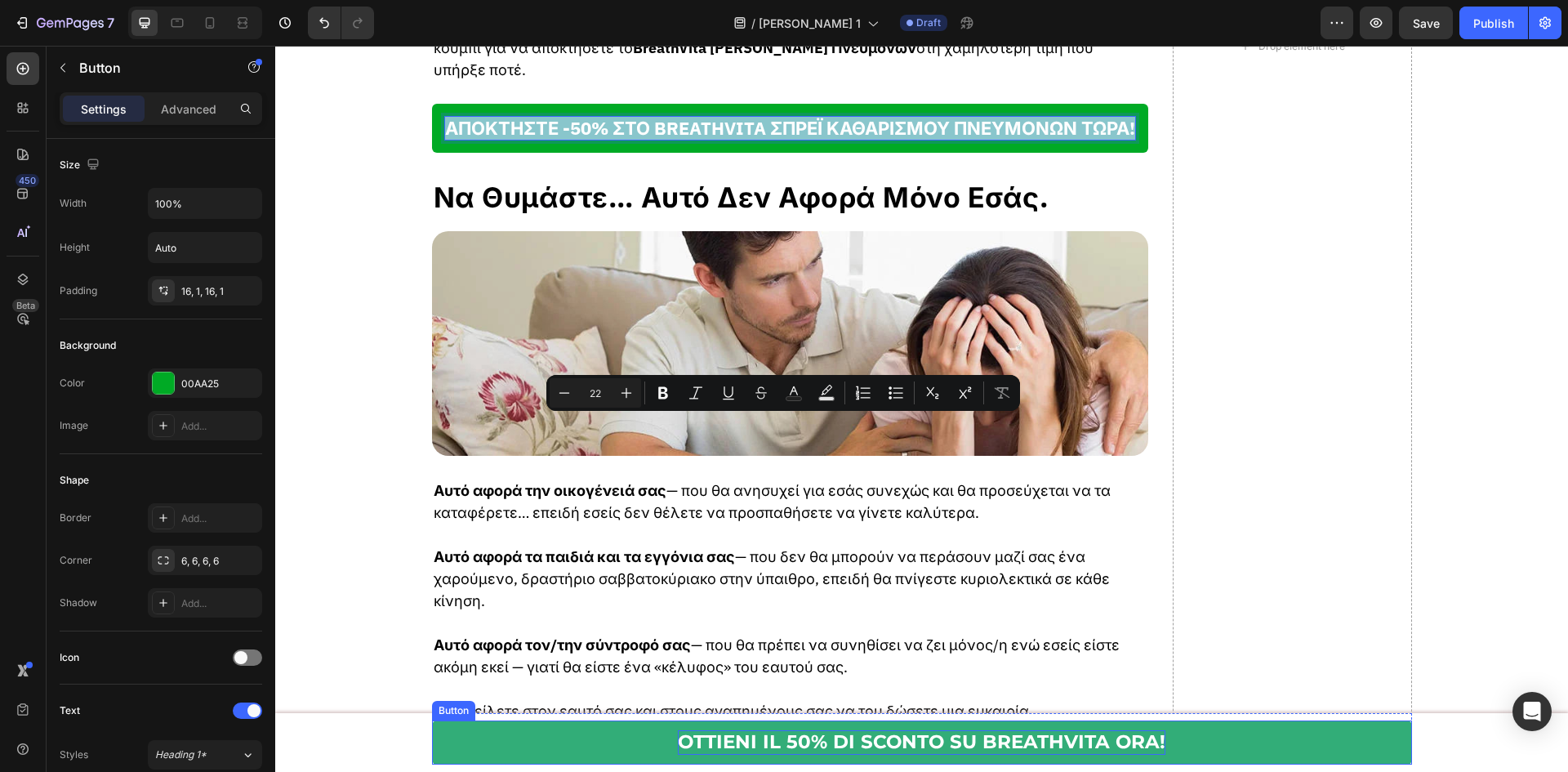
click at [814, 736] on p "OTTIENI IL 50% DI SCONTO SU BREATHVITA ORA!" at bounding box center [921, 742] width 487 height 24
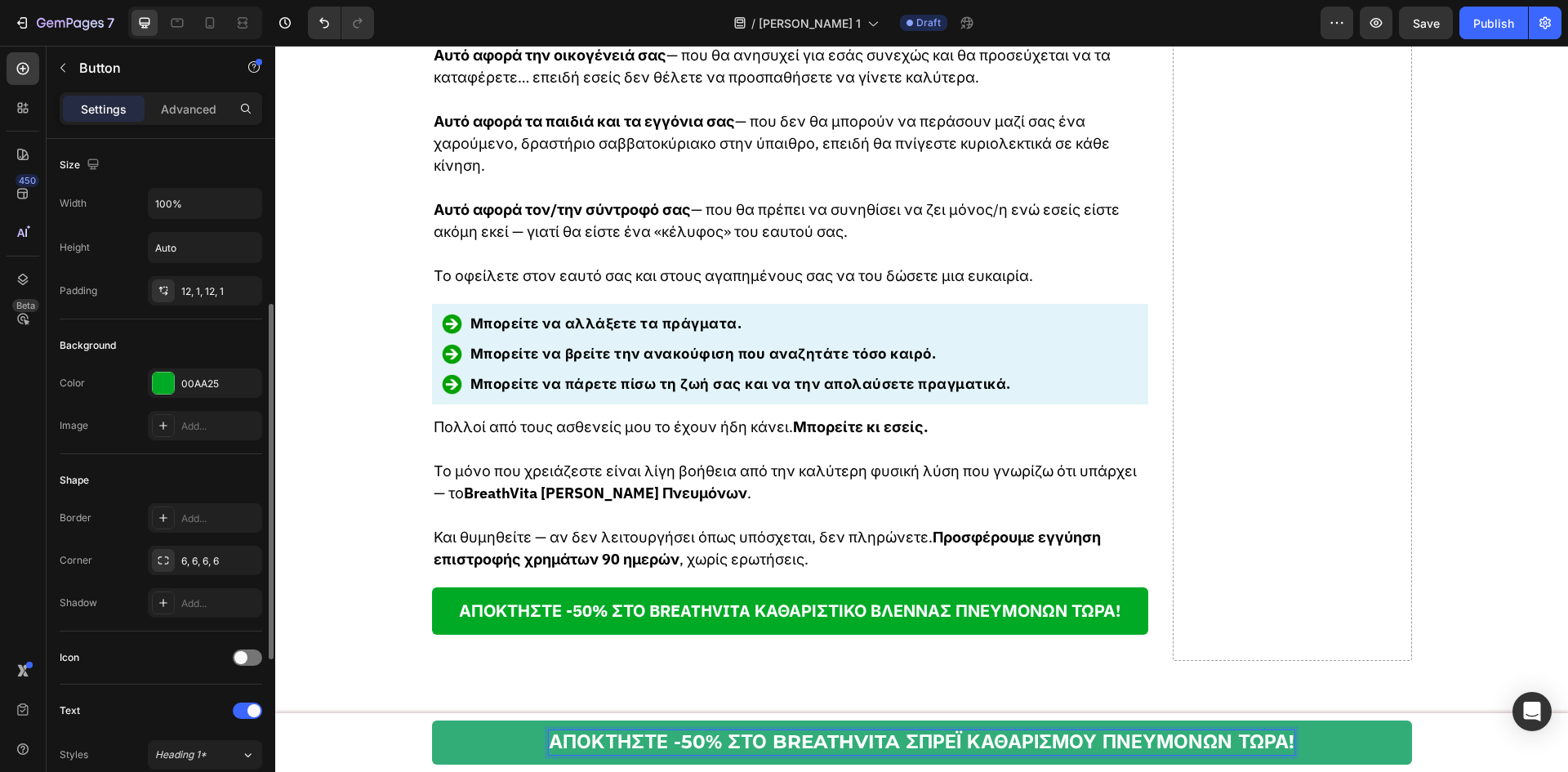
scroll to position [108, 0]
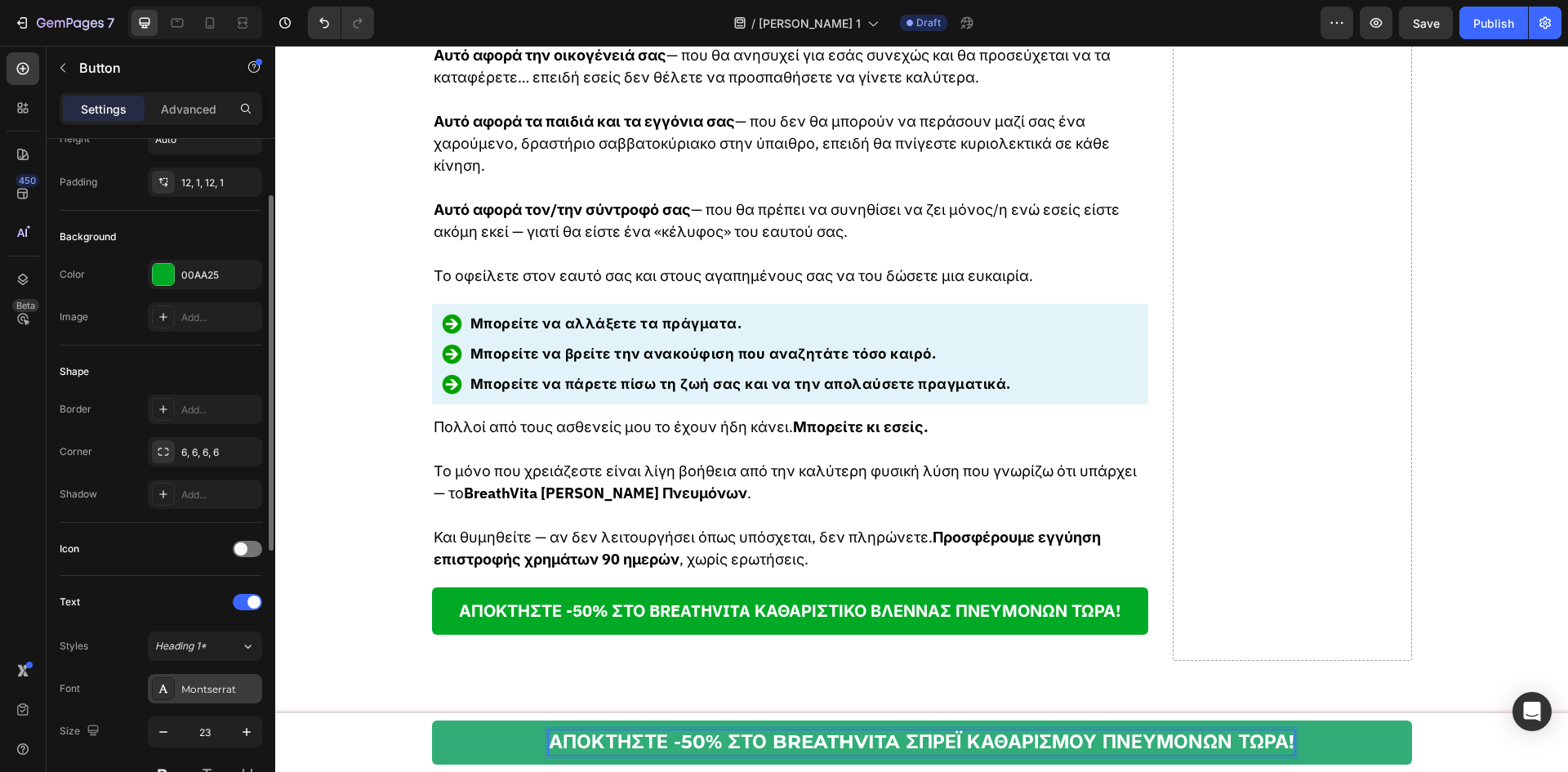
click at [221, 677] on div "Montserrat" at bounding box center [204, 688] width 114 height 29
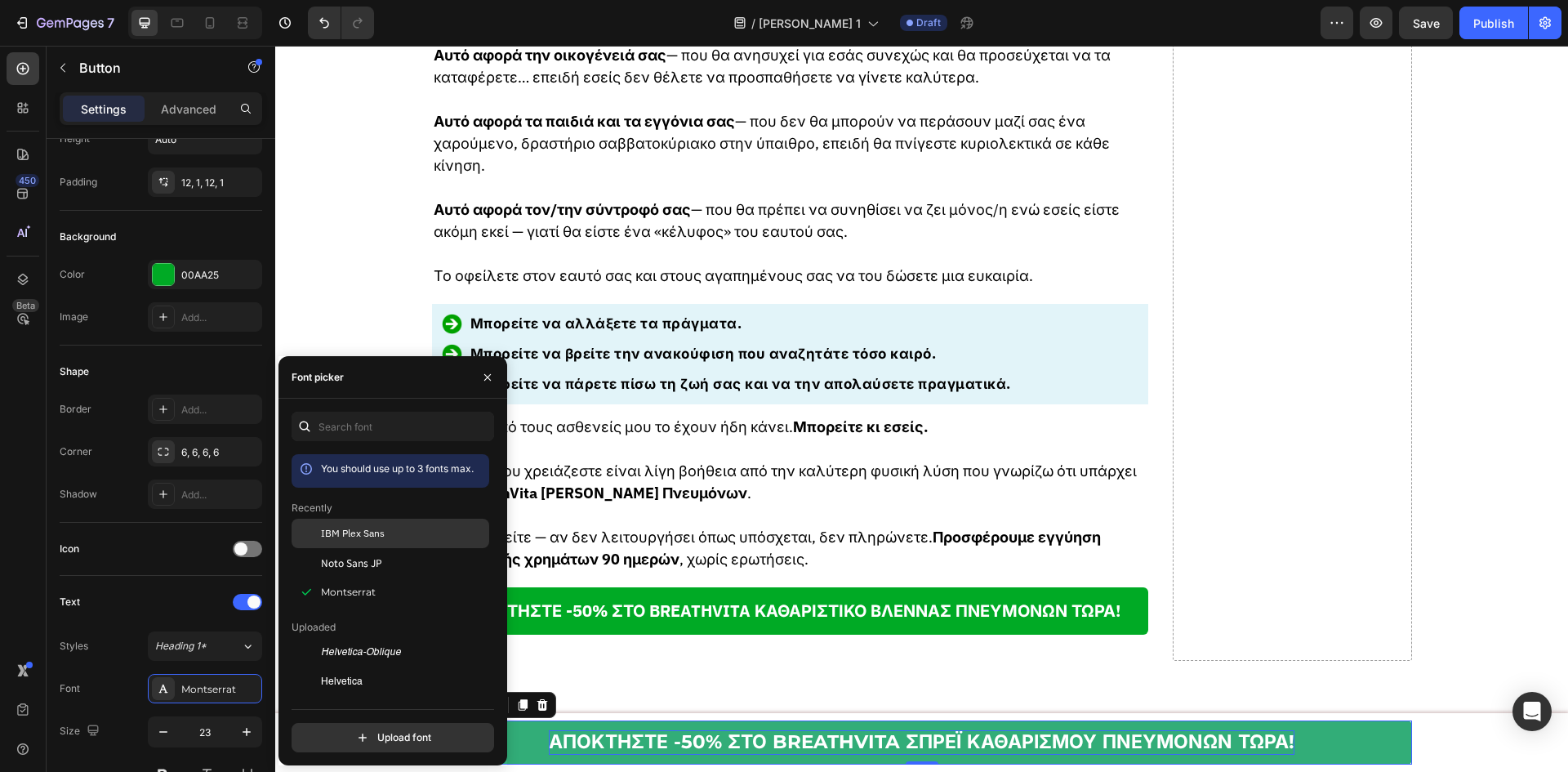
click at [376, 638] on div "IBM Plex Sans" at bounding box center [390, 652] width 198 height 29
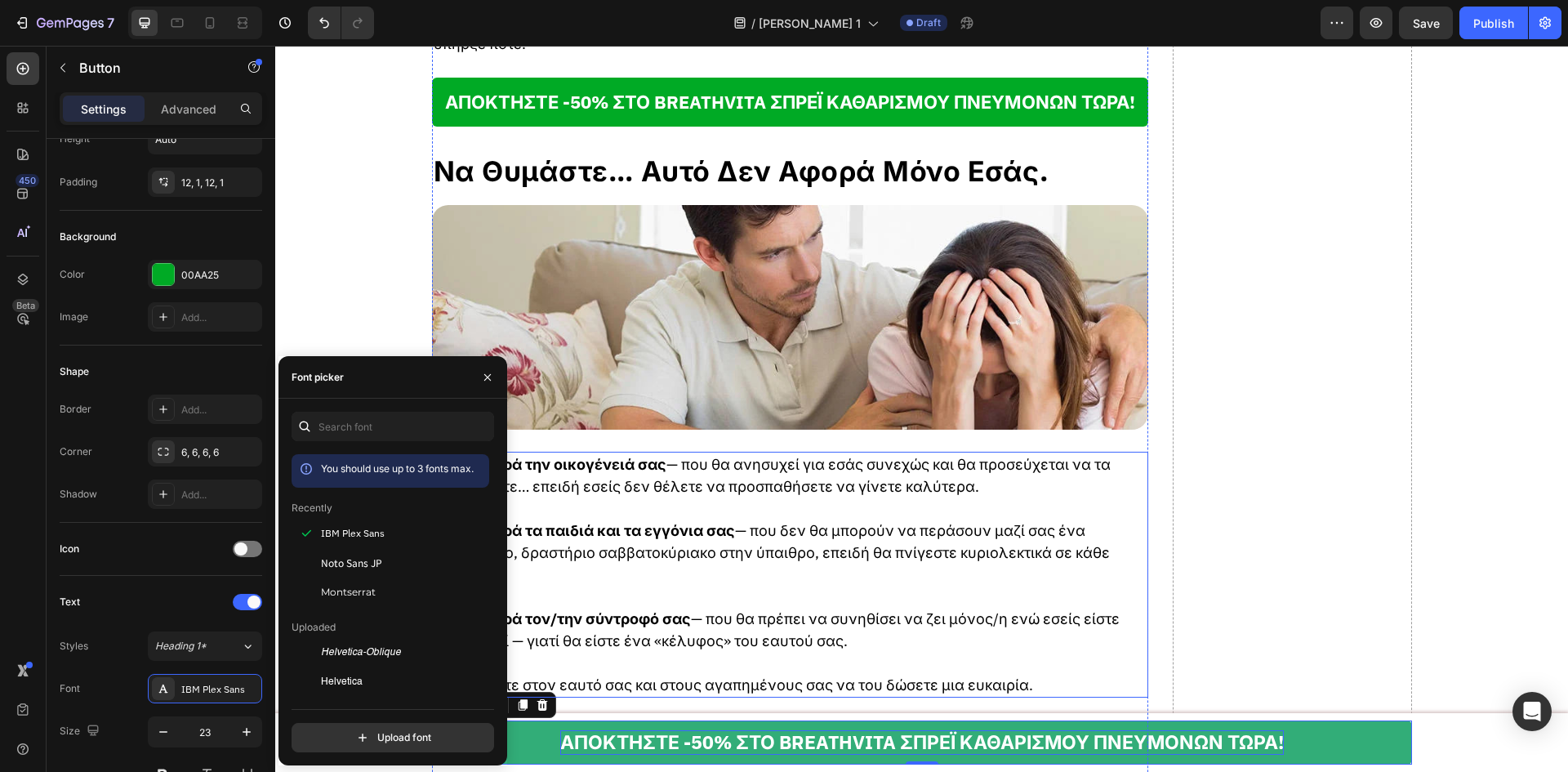
scroll to position [8304, 0]
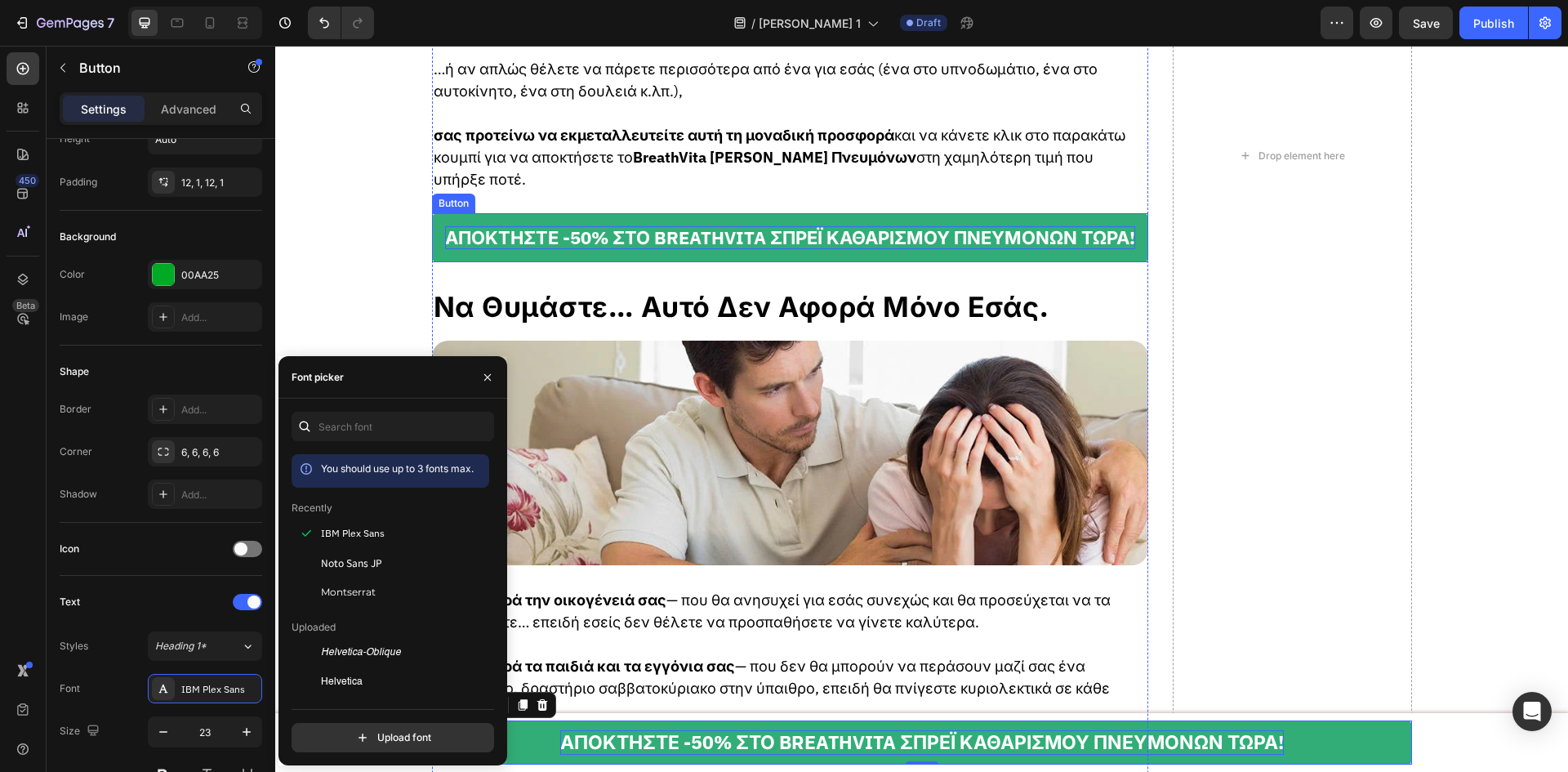
click at [885, 250] on p "ΑΠΟΚΤΗΣΤΕ -50% ΣΤΟ BREATHVITA ΣΠΡΕΪ ΚΑΘΑΡΙΣΜΟΥ ΠΝΕΥΜΟΝΩΝ ΤΩΡΑ!" at bounding box center [790, 237] width 690 height 23
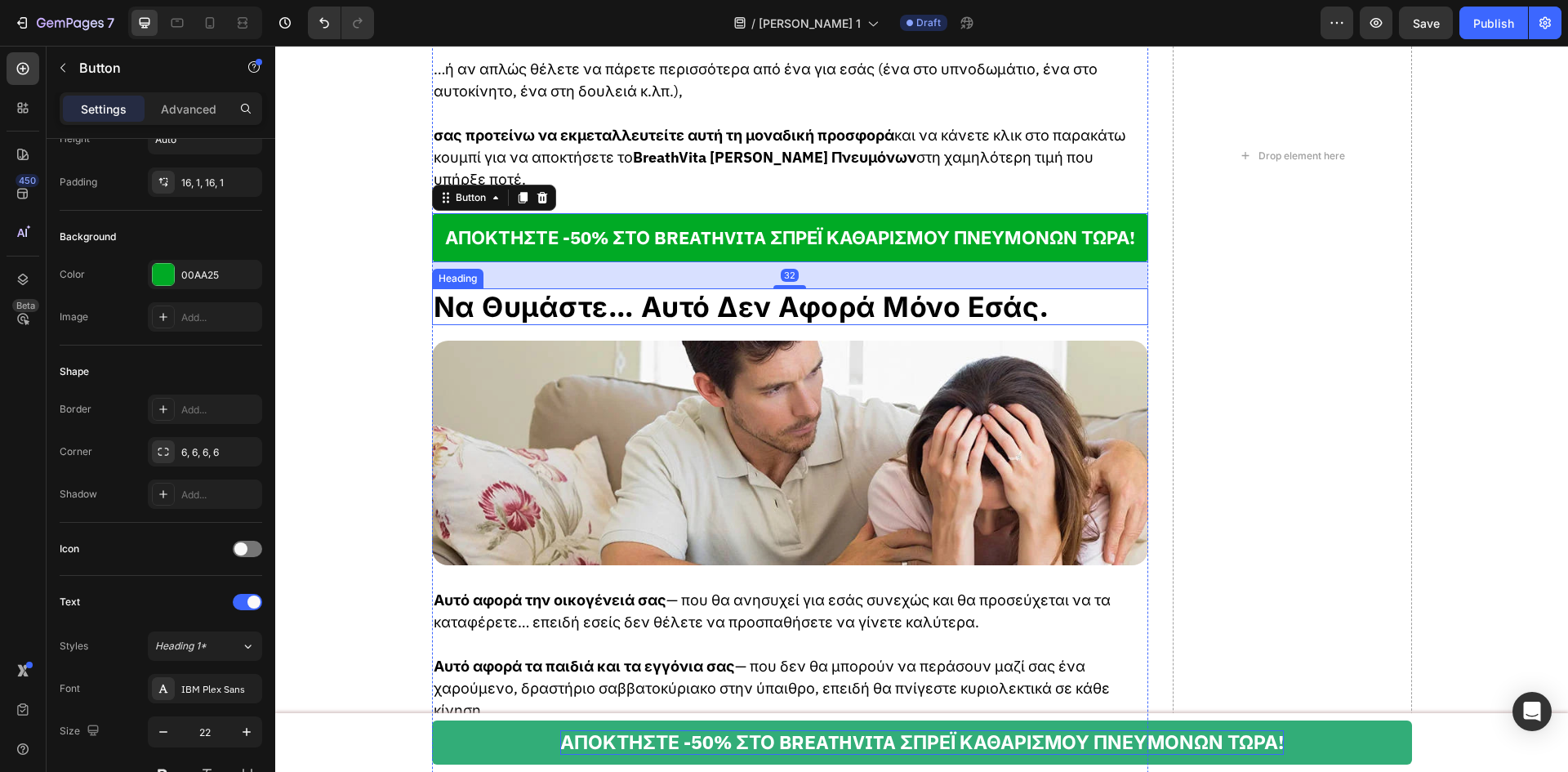
click at [862, 325] on h2 "Να Θυμάστε… Αυτό Δεν Αφορά Μόνο Εσάς." at bounding box center [791, 306] width 717 height 36
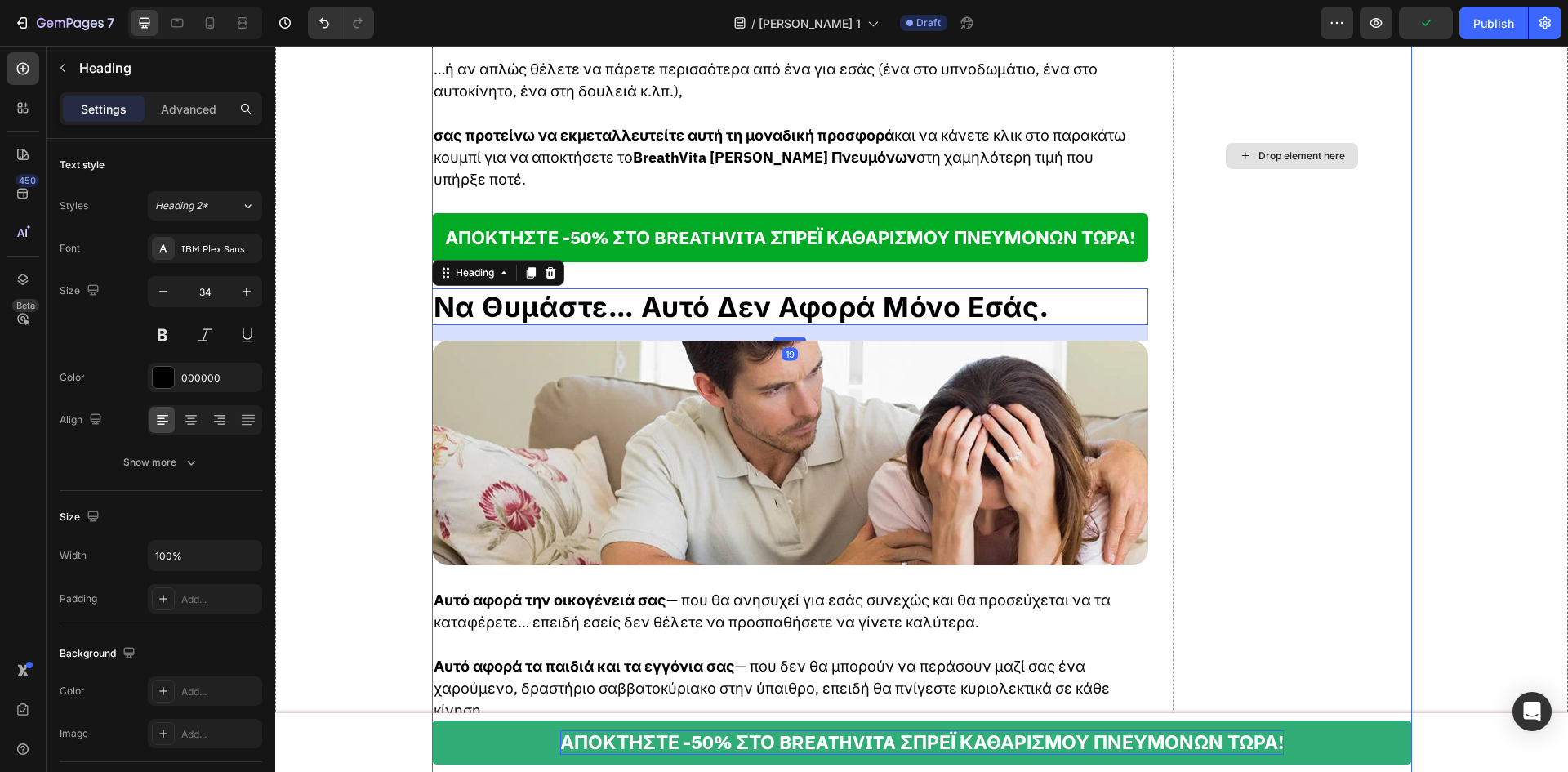
scroll to position [8633, 0]
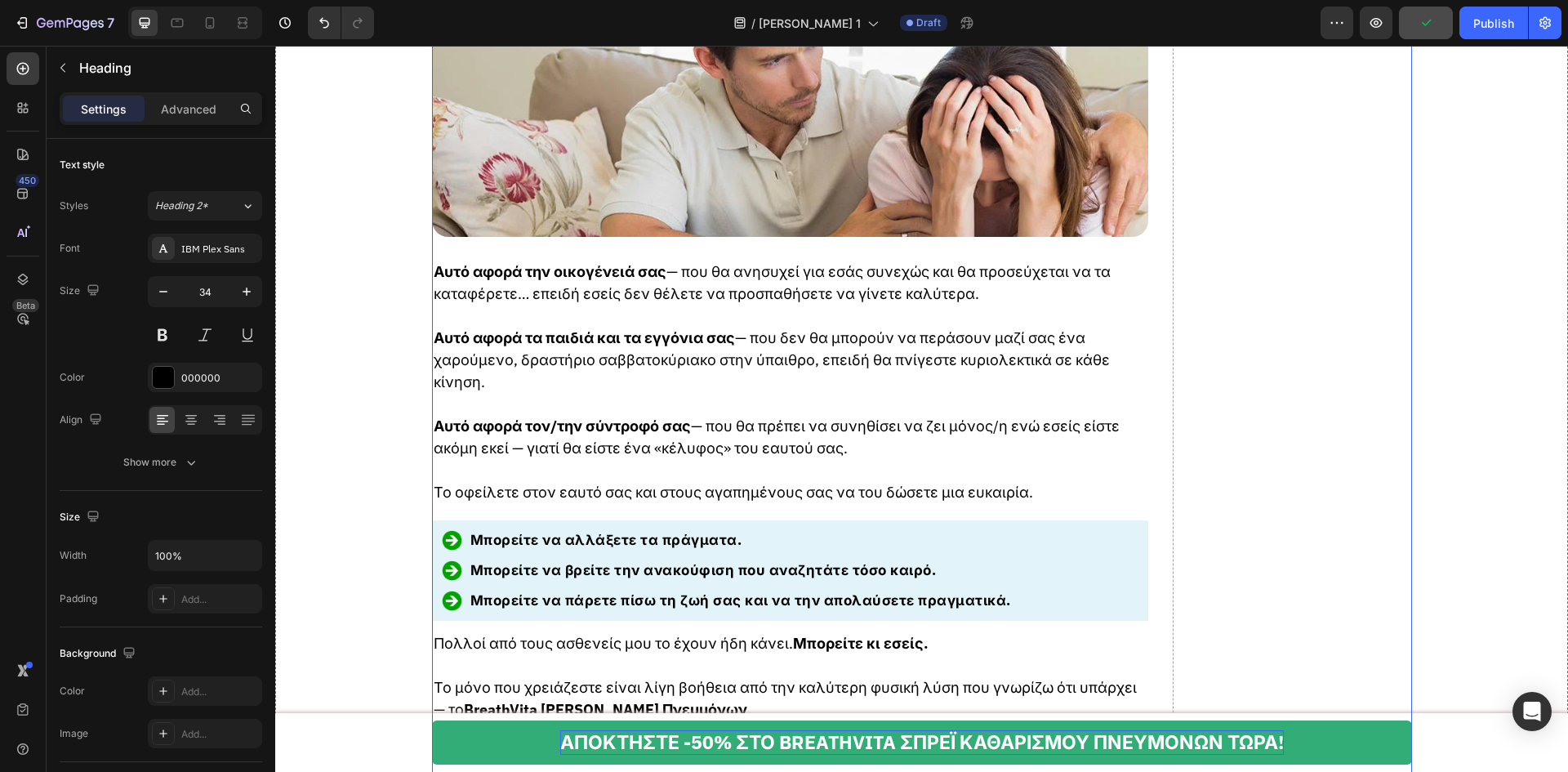
click at [1419, 21] on icon "button" at bounding box center [1425, 22] width 16 height 16
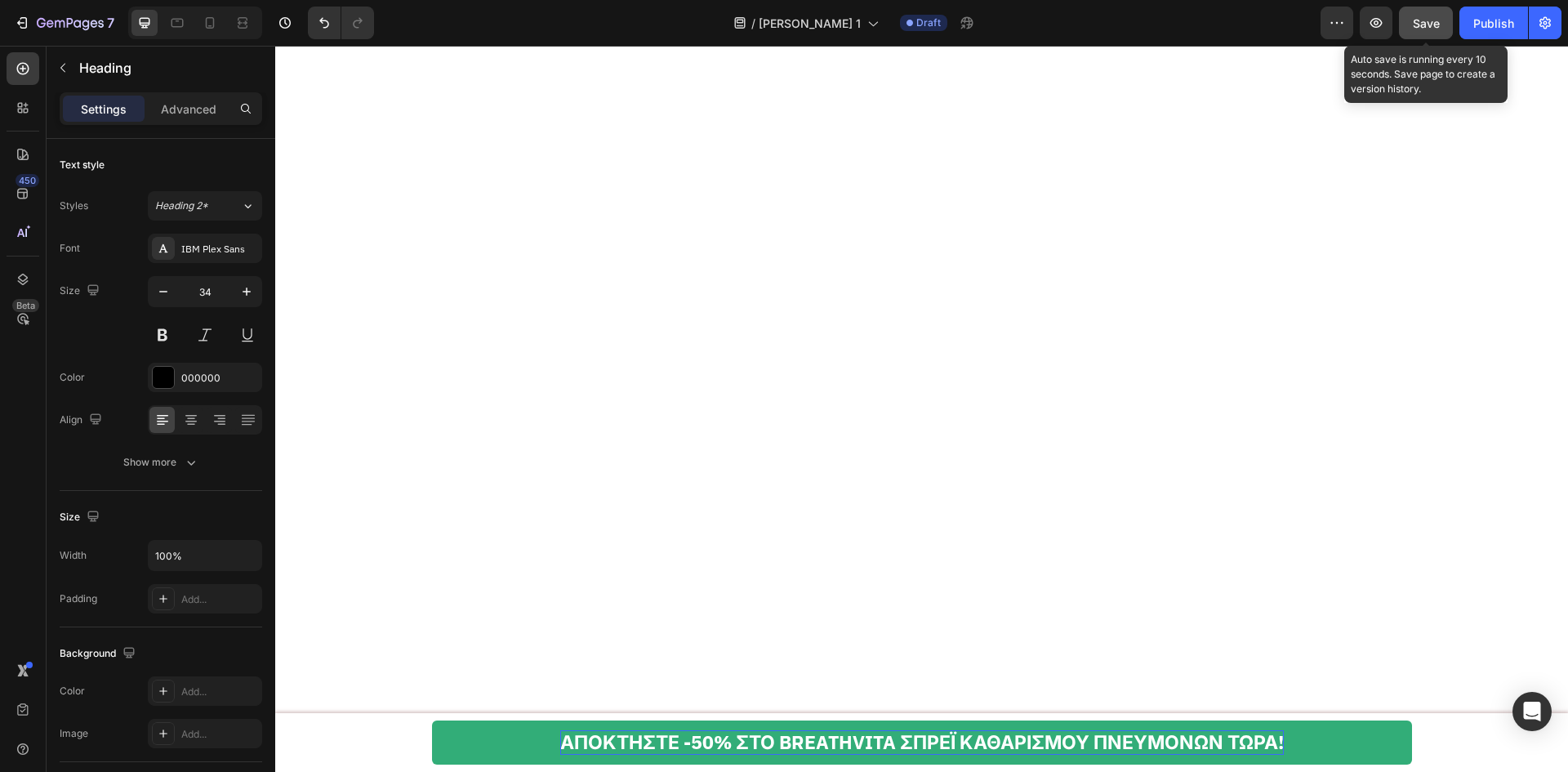
scroll to position [2520, 0]
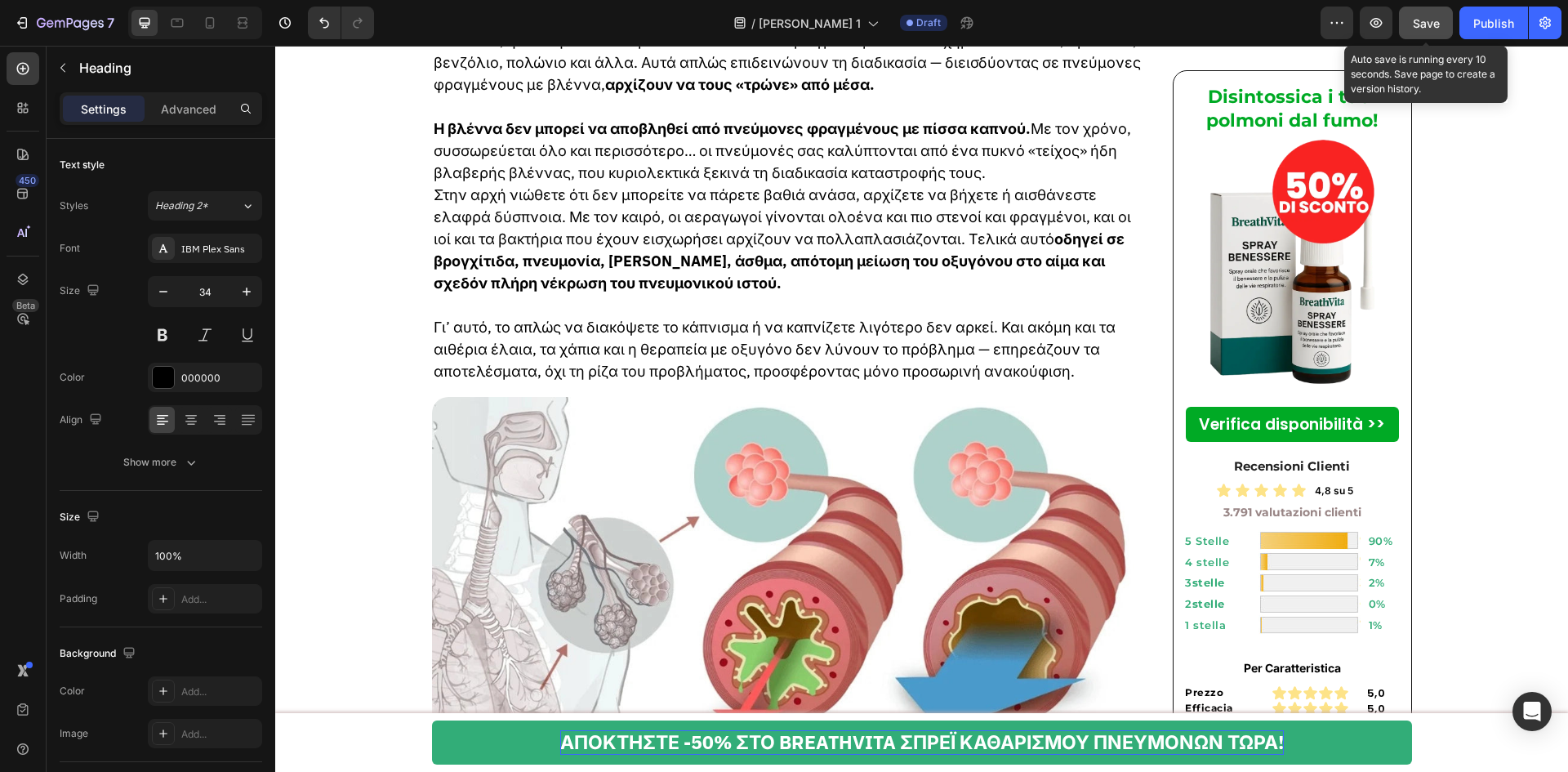
click at [1446, 24] on button "Save" at bounding box center [1426, 22] width 54 height 33
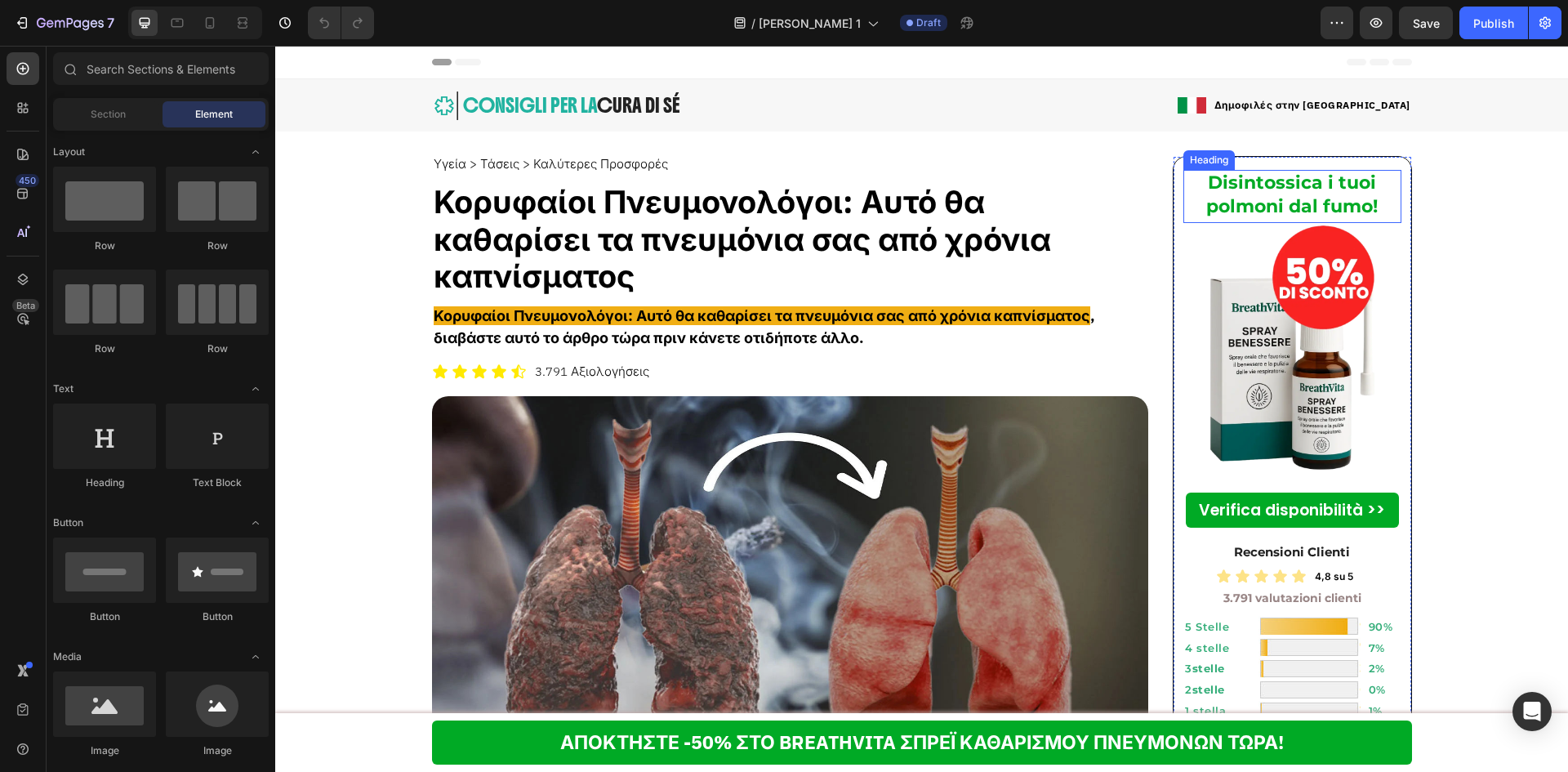
click at [1281, 201] on strong "Disintossica i tuoi polmoni dal fumo!" at bounding box center [1292, 194] width 172 height 46
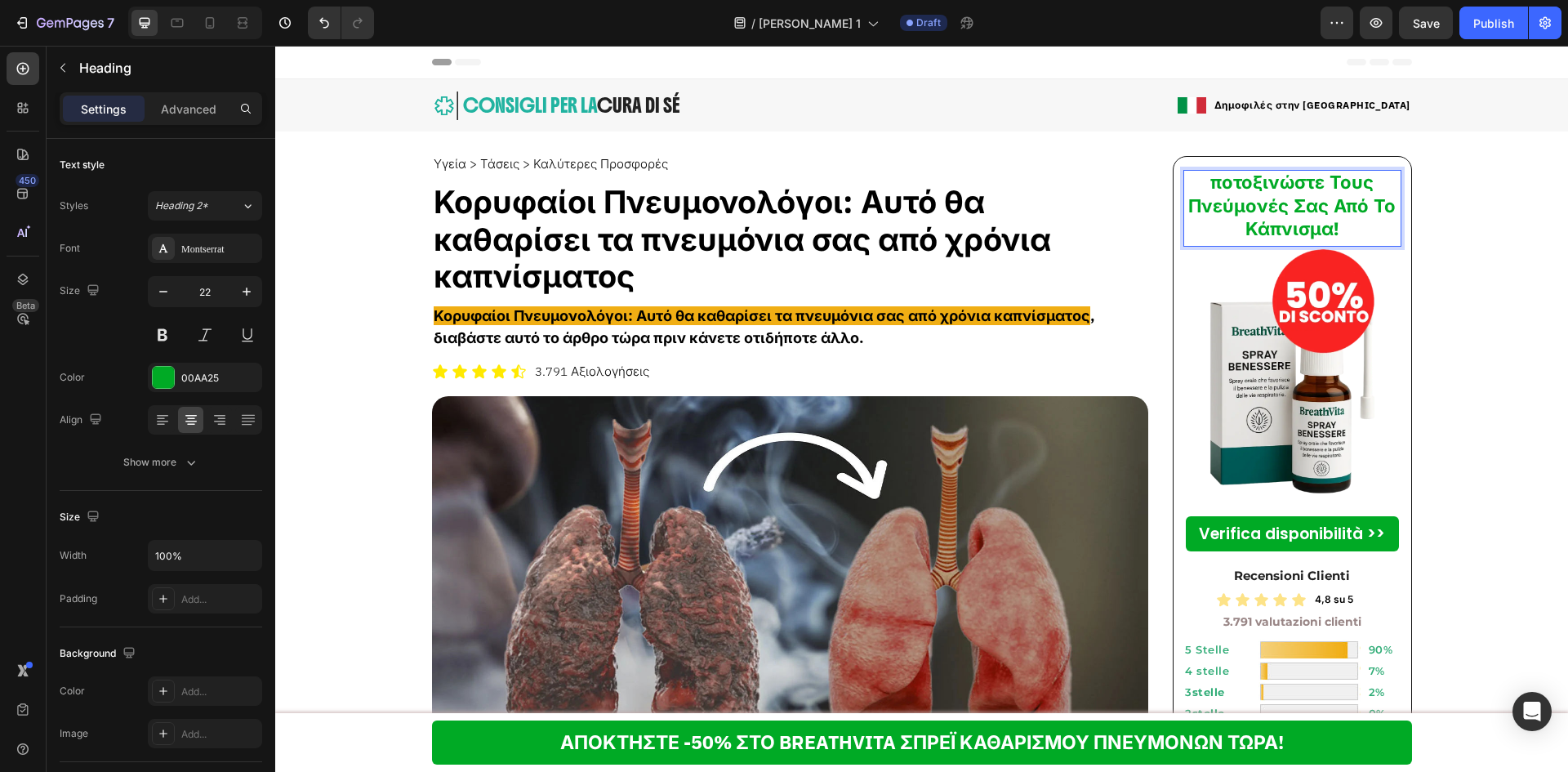
click at [1277, 206] on strong "ποτοξινώστε Τους Πνεύμονές Σας Από Το Κάπνισμα!" at bounding box center [1292, 205] width 207 height 68
click at [1361, 218] on p "Αποτοξινώστε Τους Πνεύμονές Σας Από Το Κάπνισμα!" at bounding box center [1292, 206] width 215 height 70
click at [1344, 238] on p "Αποτοξινώστε Τους Πνεύμονές Σας Από Το Κάπνισμα!" at bounding box center [1292, 206] width 215 height 70
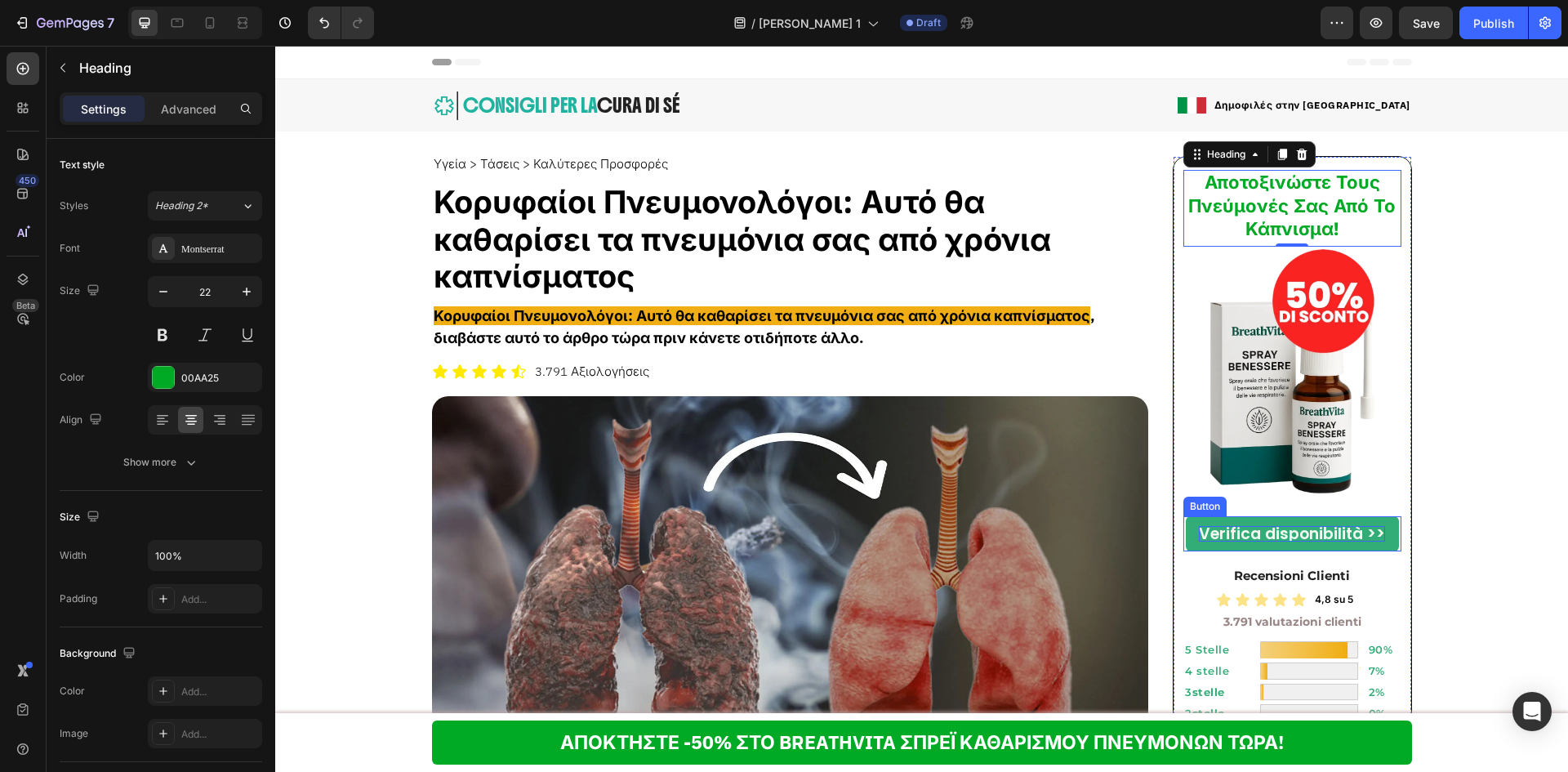
click at [1322, 533] on p "Verifica disponibilità >>" at bounding box center [1291, 533] width 186 height 16
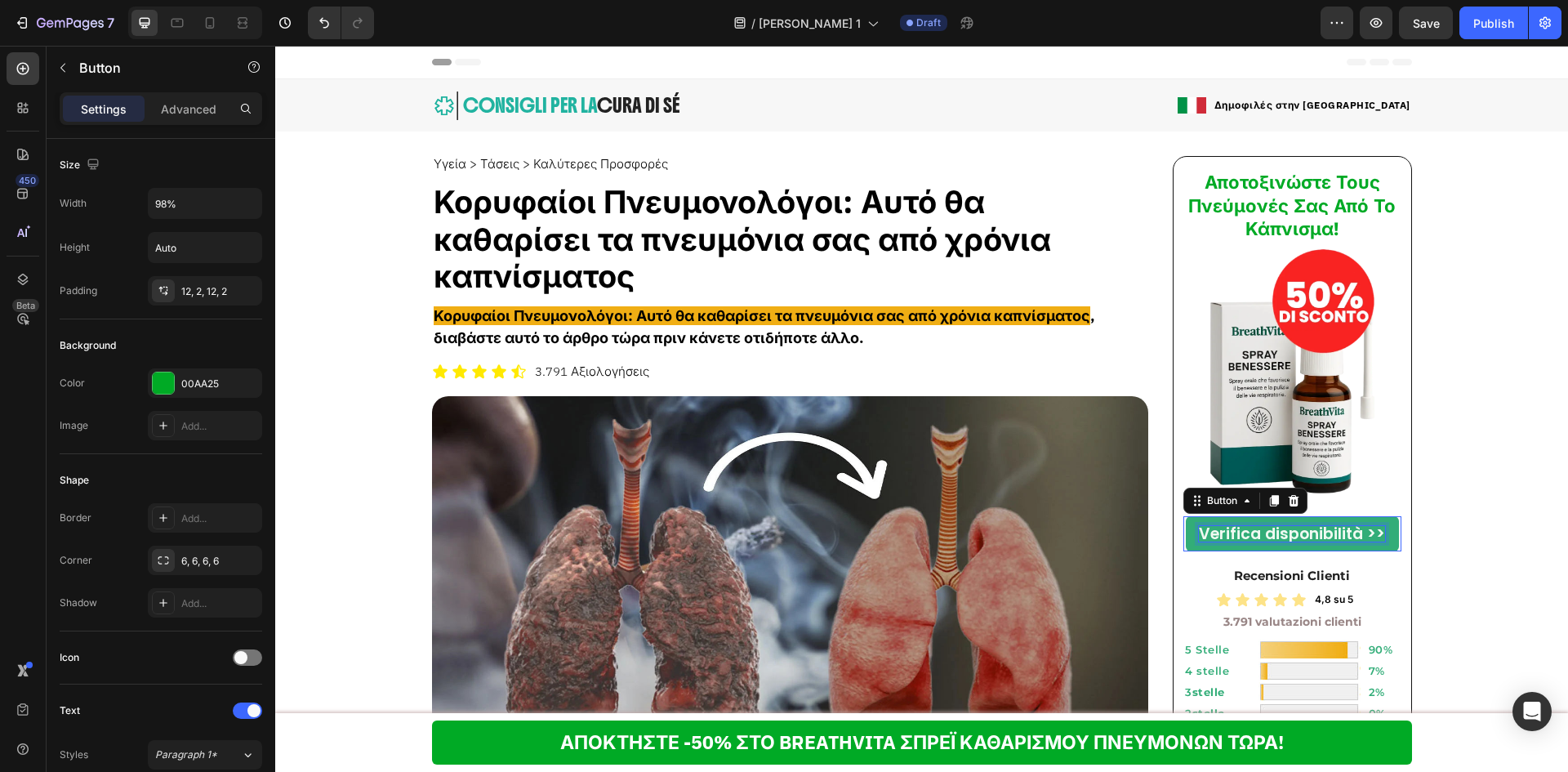
click at [1322, 533] on p "Verifica disponibilità >>" at bounding box center [1291, 533] width 186 height 16
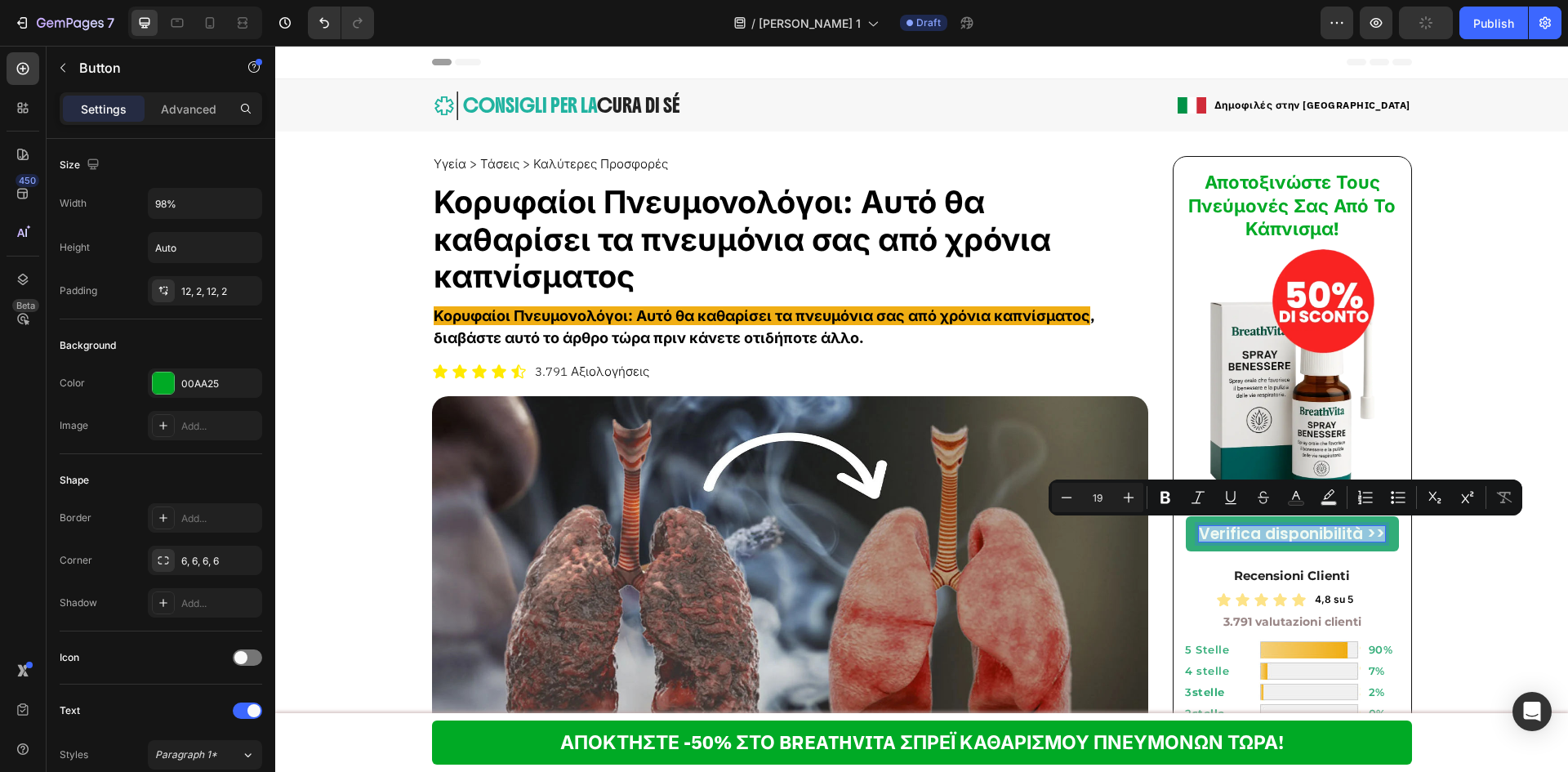
click at [1322, 533] on p "Verifica disponibilità >>" at bounding box center [1291, 533] width 186 height 16
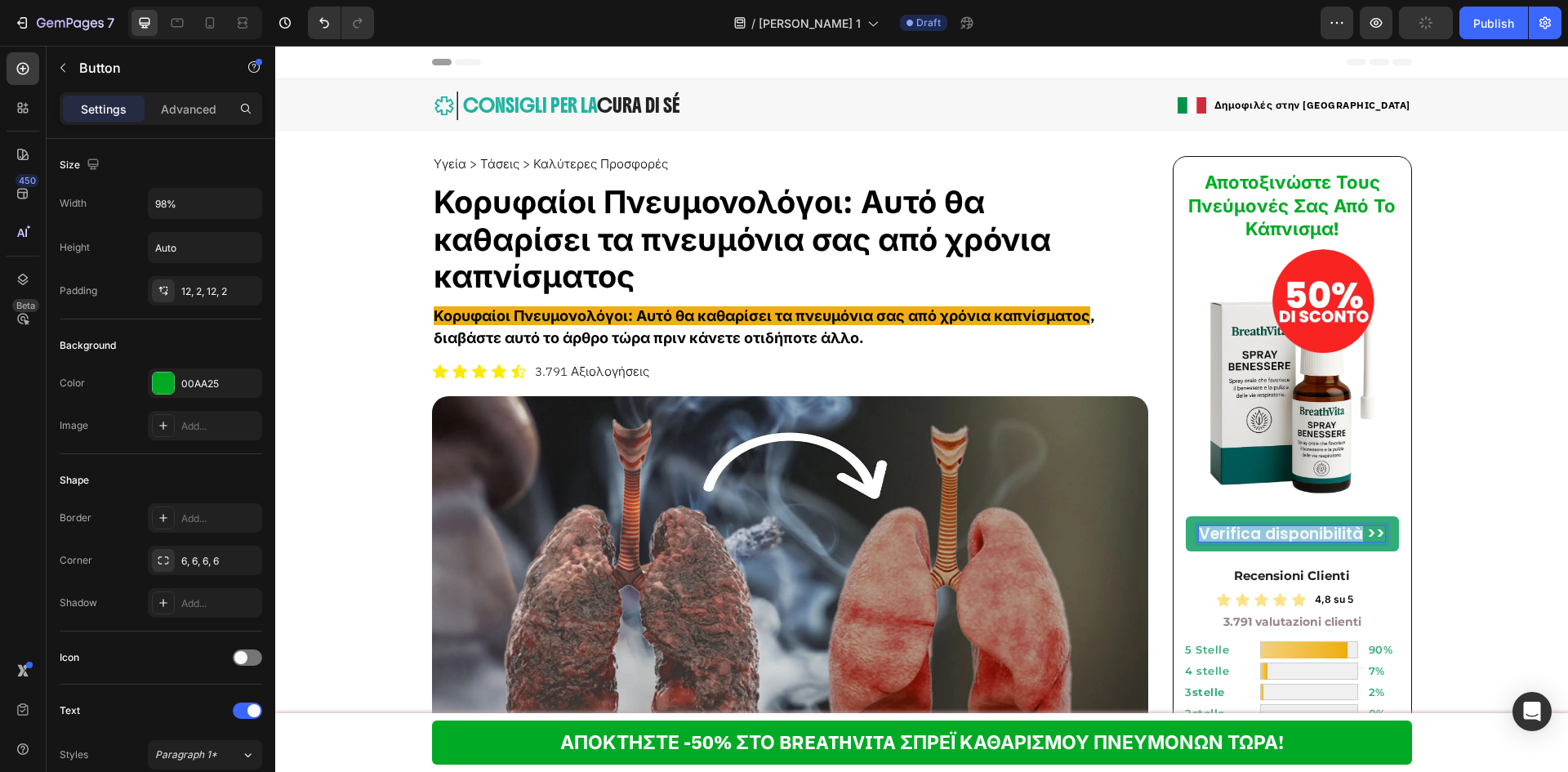
drag, startPoint x: 1353, startPoint y: 527, endPoint x: 1189, endPoint y: 530, distance: 164.0
click at [1189, 530] on link "Verifica disponibilità >>" at bounding box center [1292, 534] width 213 height 35
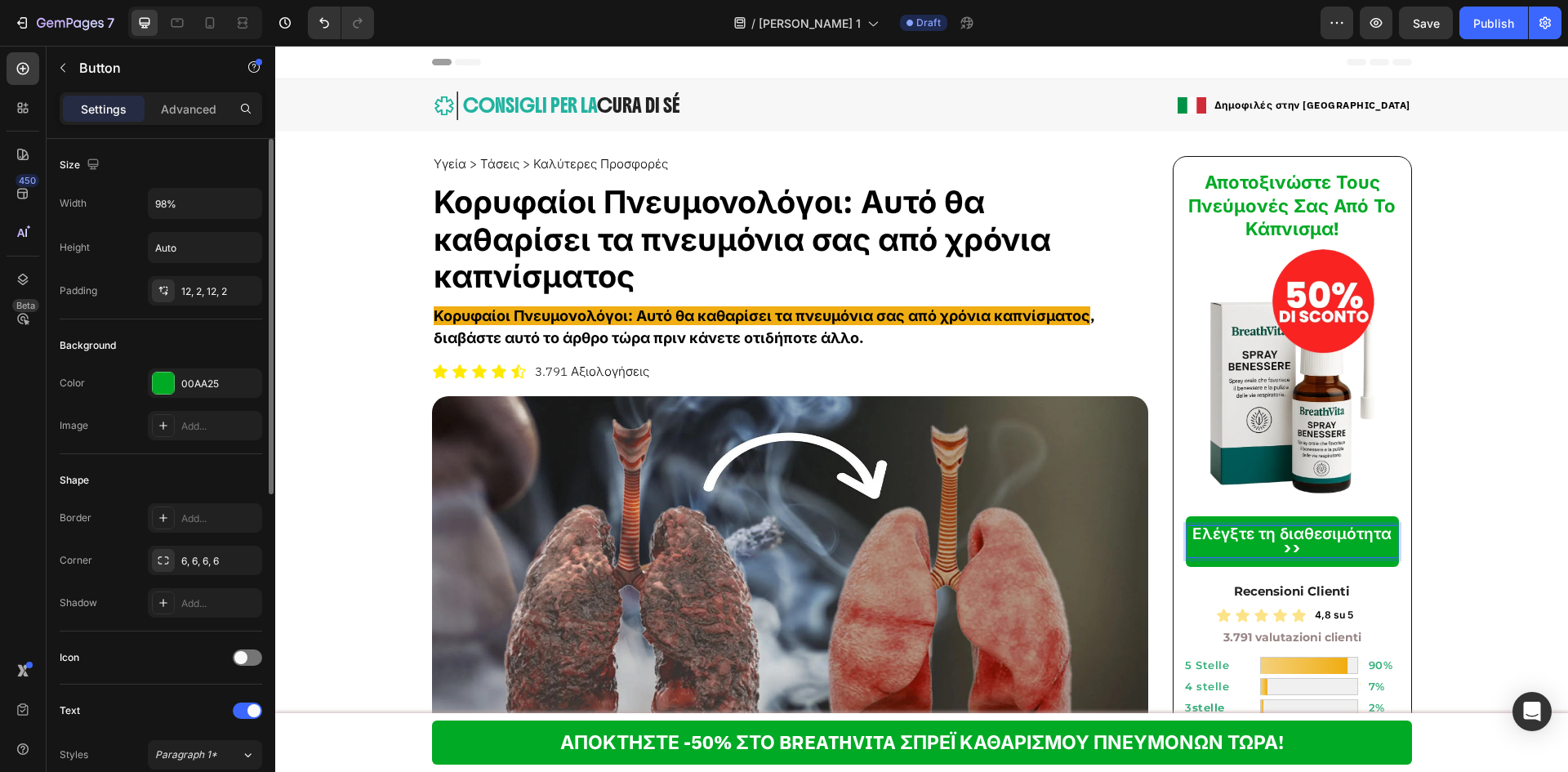
scroll to position [108, 0]
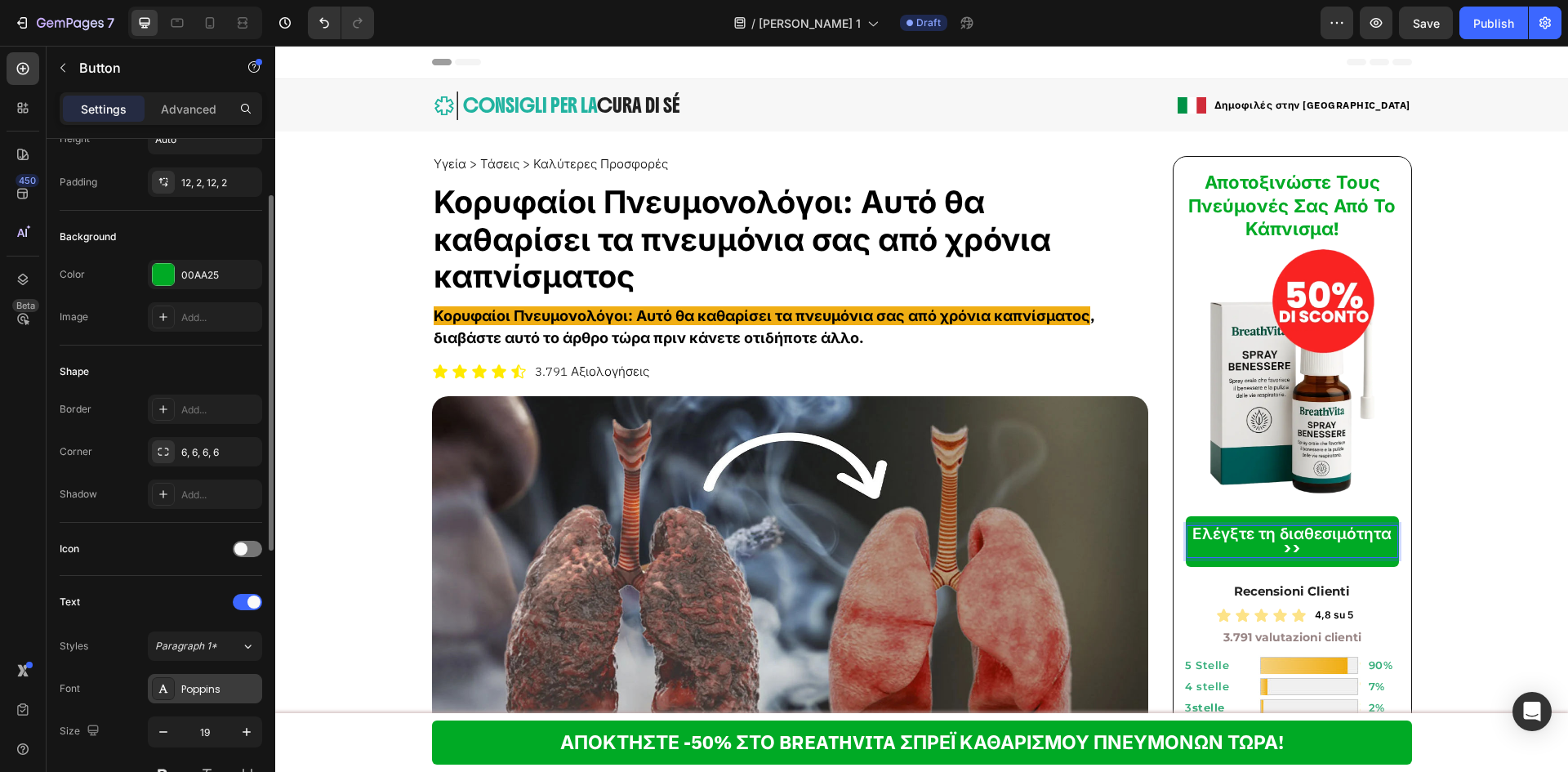
click at [186, 696] on div "Poppins" at bounding box center [204, 688] width 114 height 29
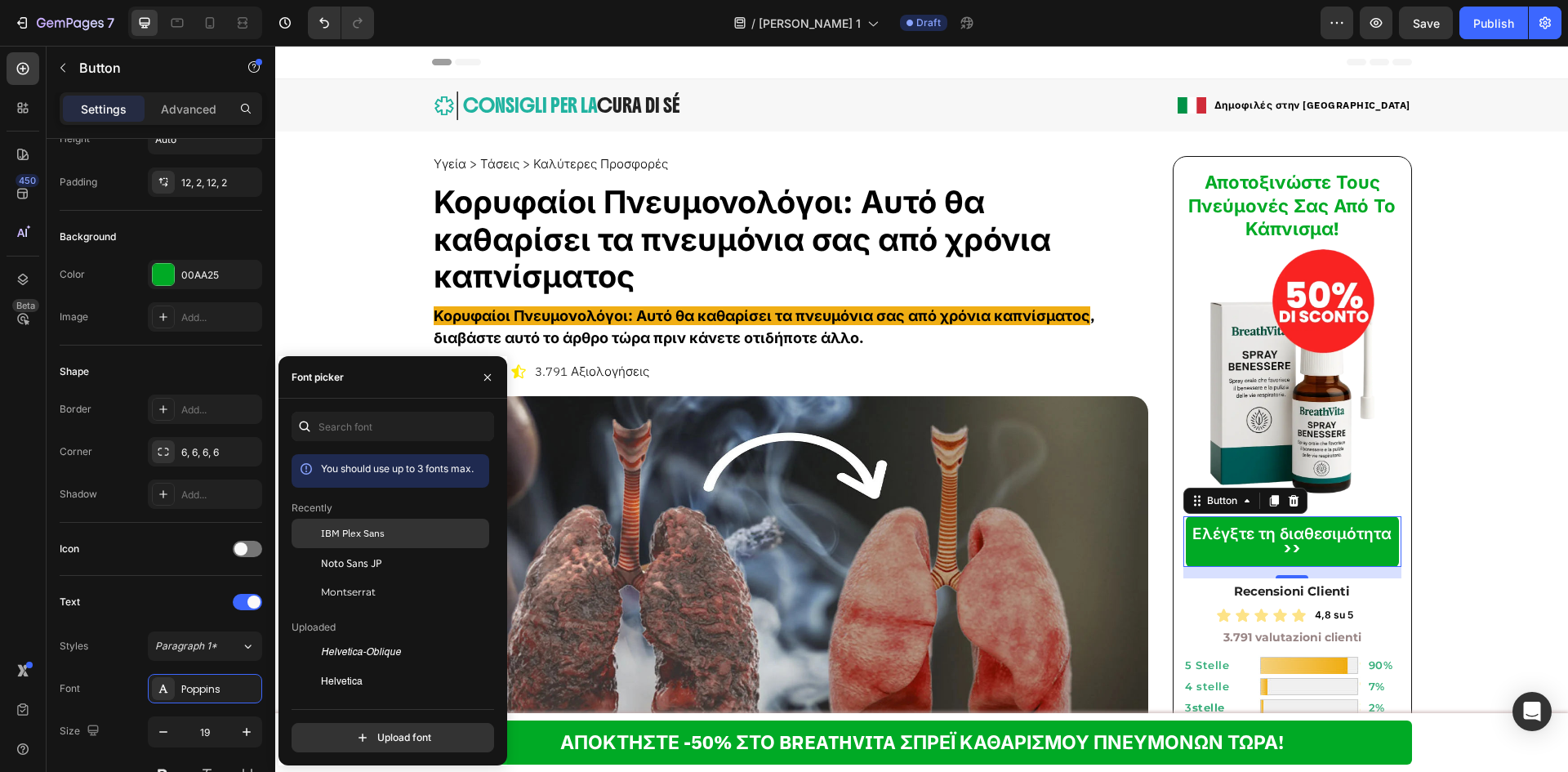
click at [354, 530] on span "IBM Plex Sans" at bounding box center [353, 533] width 63 height 15
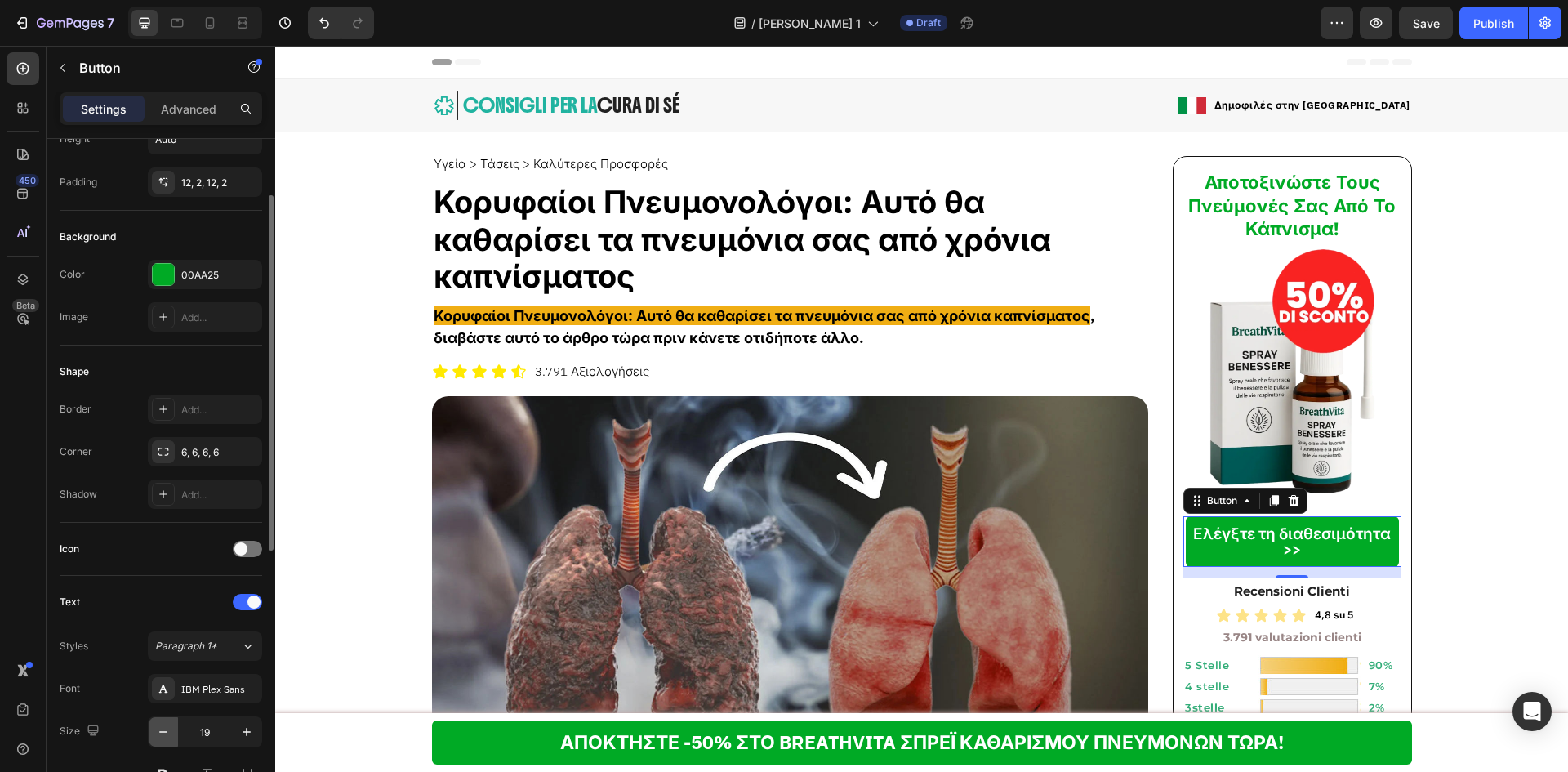
click at [167, 736] on icon "button" at bounding box center [162, 731] width 16 height 16
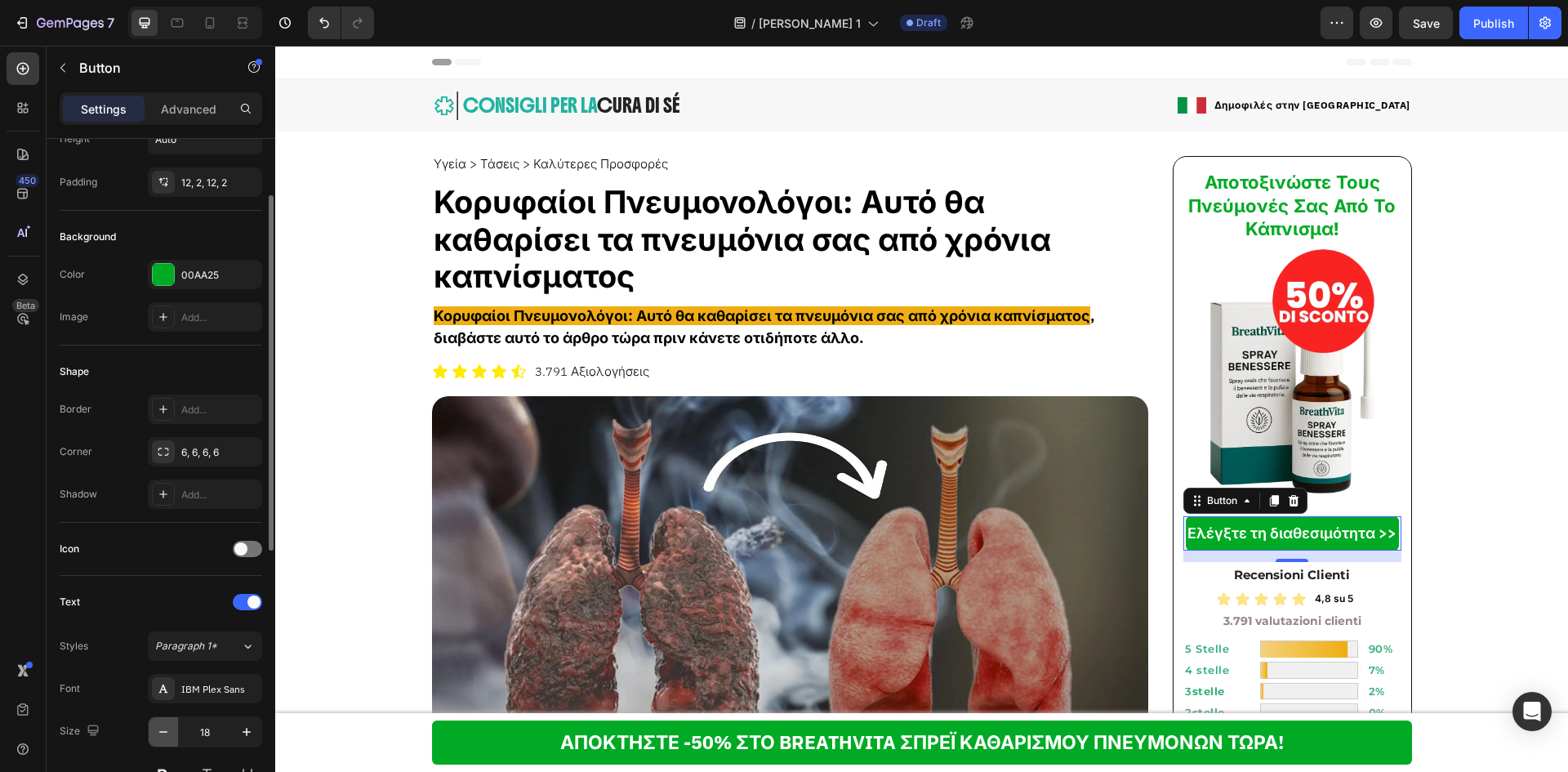
click at [166, 734] on icon "button" at bounding box center [162, 731] width 16 height 16
type input "17"
click at [1293, 204] on strong "Αποτοξινώστε Τους Πνεύμονές Σας Από Το Κάπνισμα!" at bounding box center [1292, 205] width 207 height 68
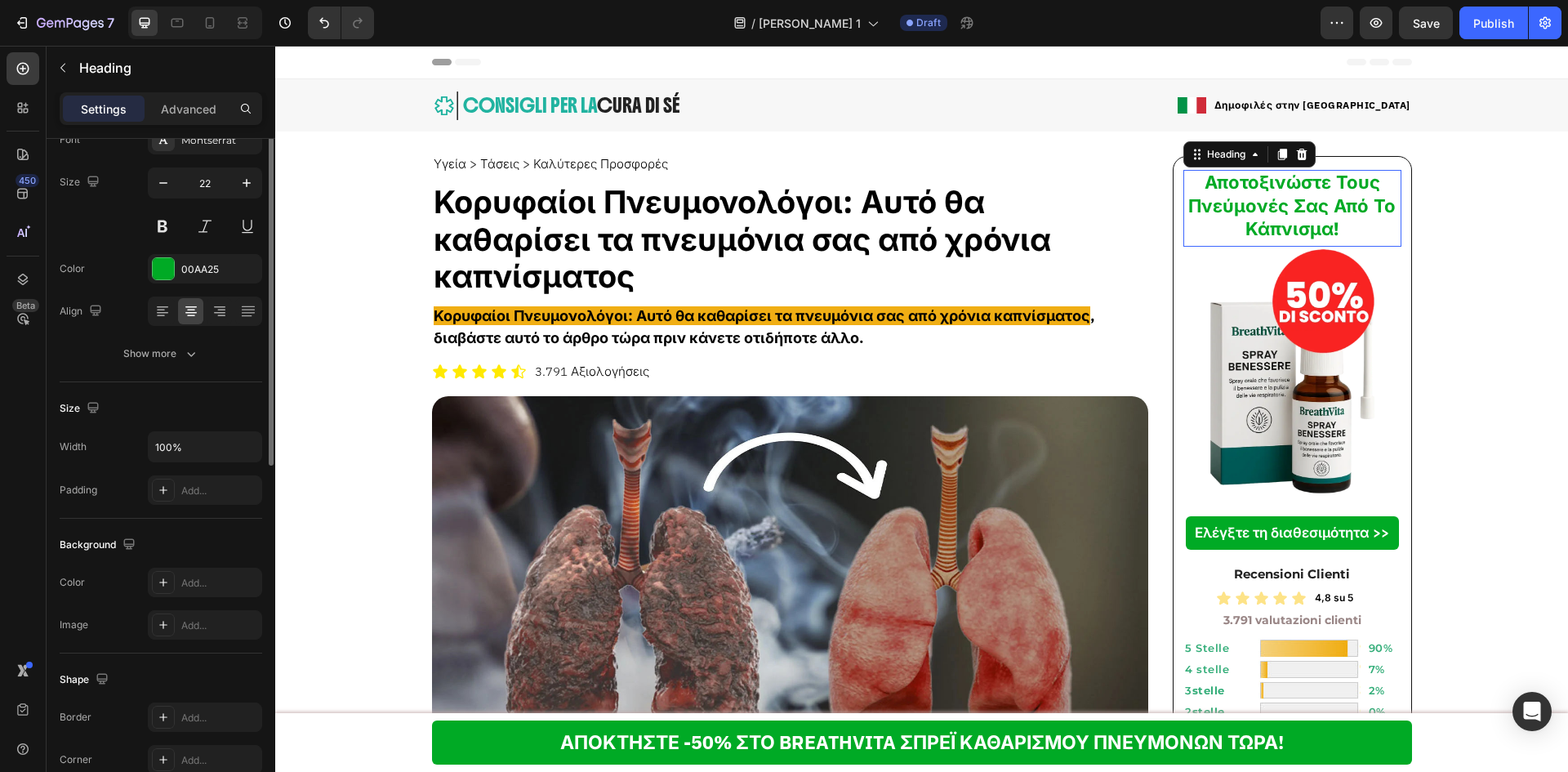
scroll to position [0, 0]
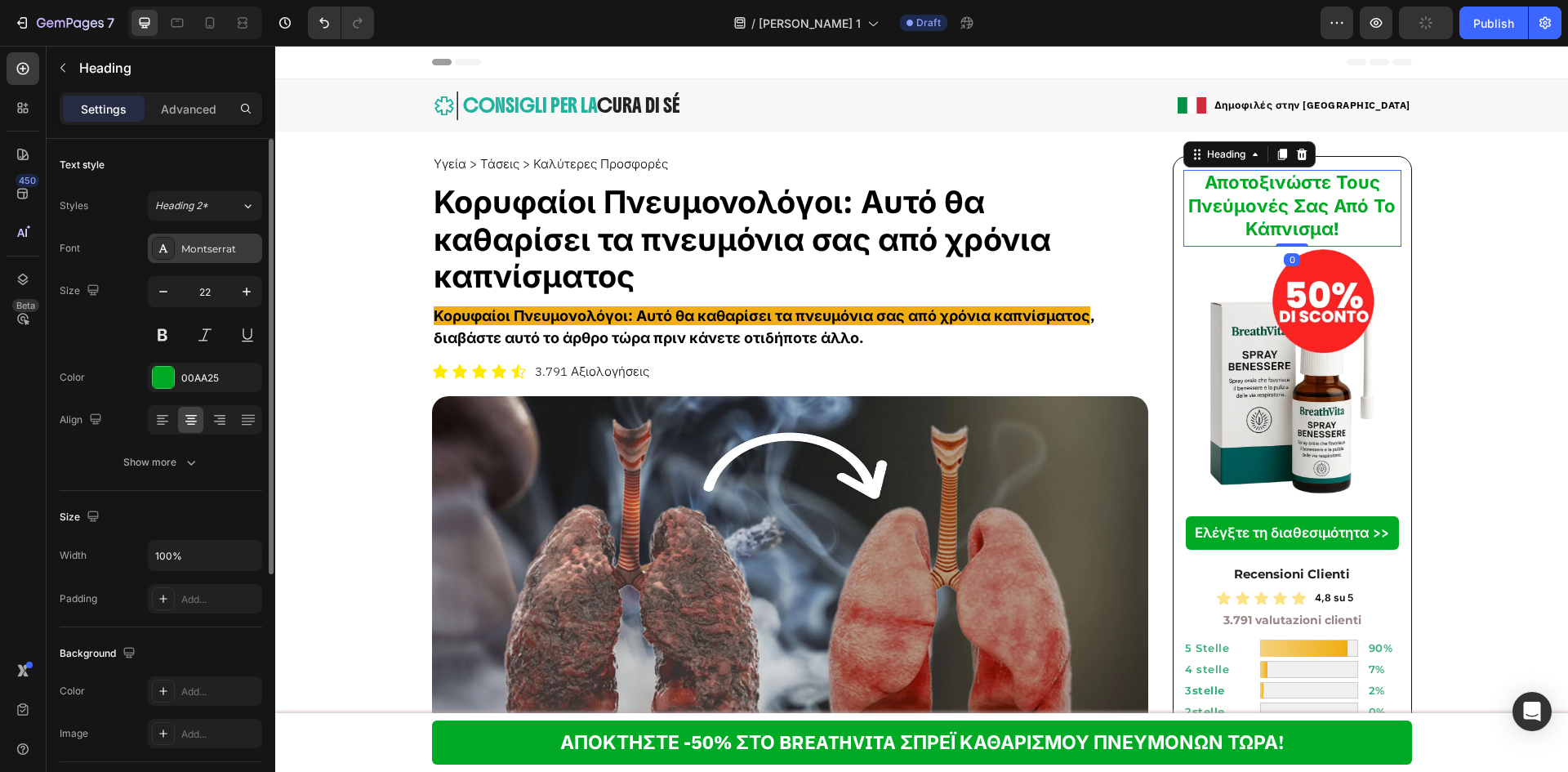
click at [193, 247] on div "Montserrat" at bounding box center [219, 249] width 77 height 15
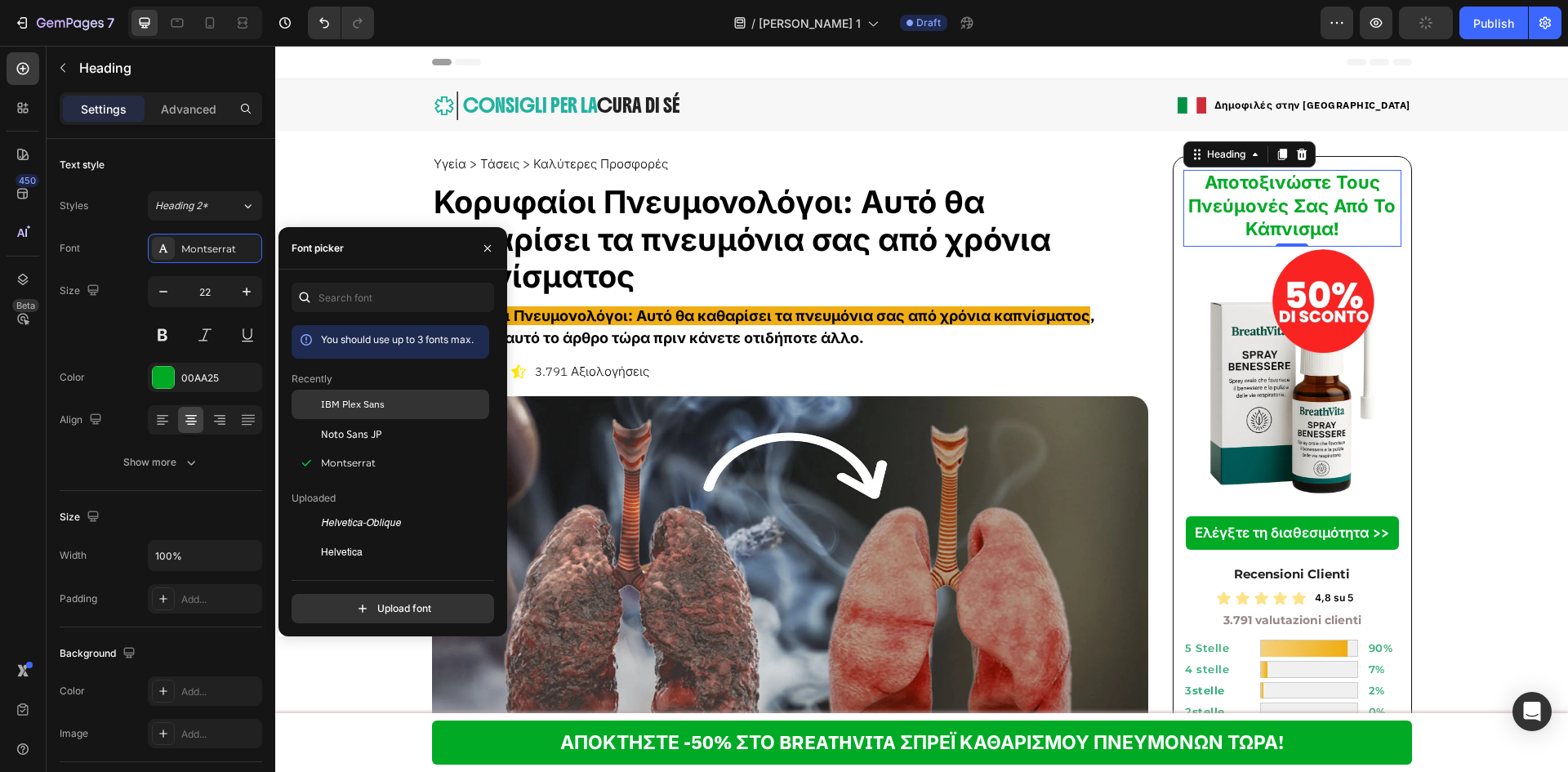
drag, startPoint x: 344, startPoint y: 412, endPoint x: 791, endPoint y: 395, distance: 447.3
click at [344, 509] on div "IBM Plex Sans" at bounding box center [390, 523] width 198 height 29
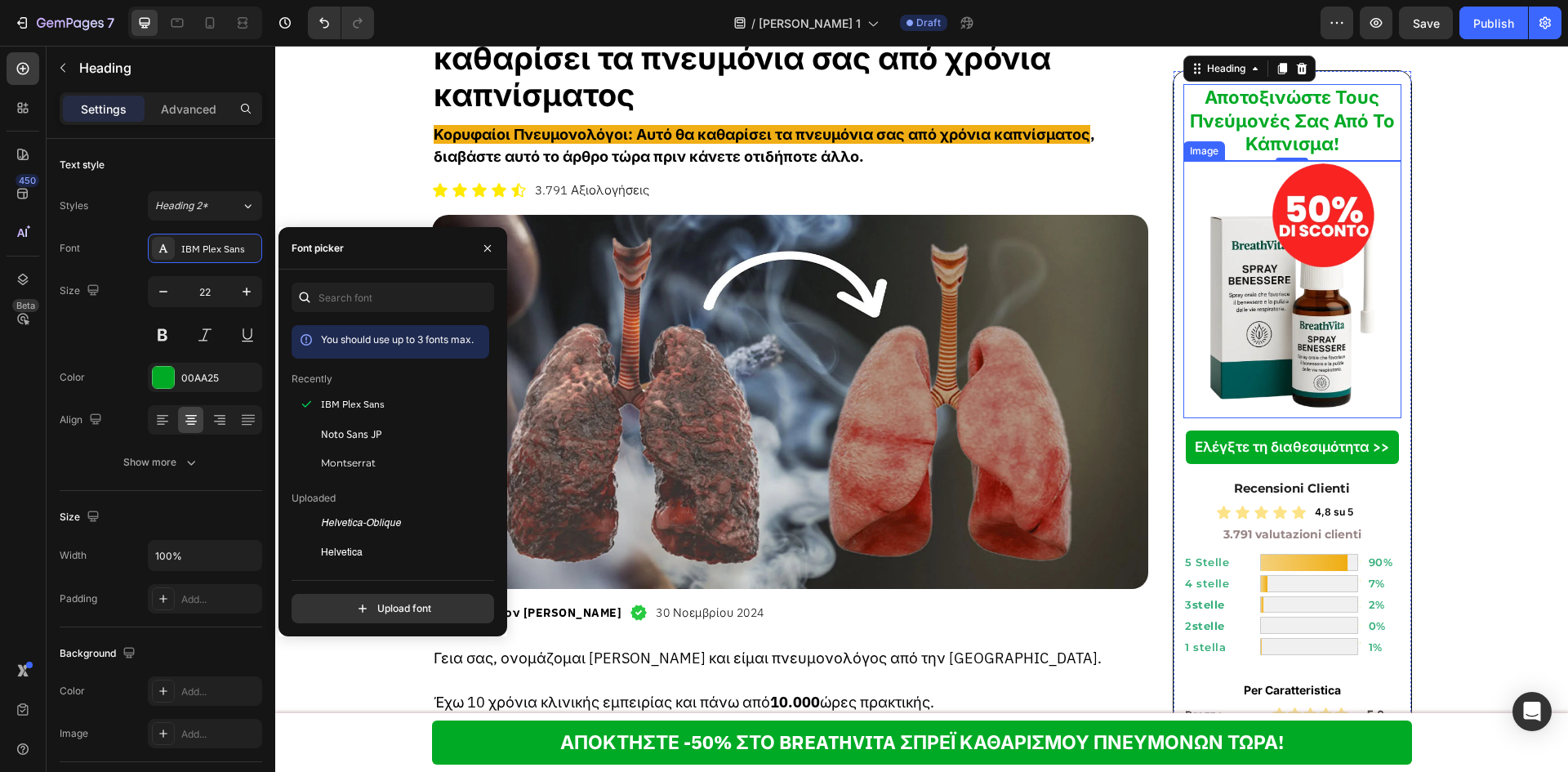
scroll to position [218, 0]
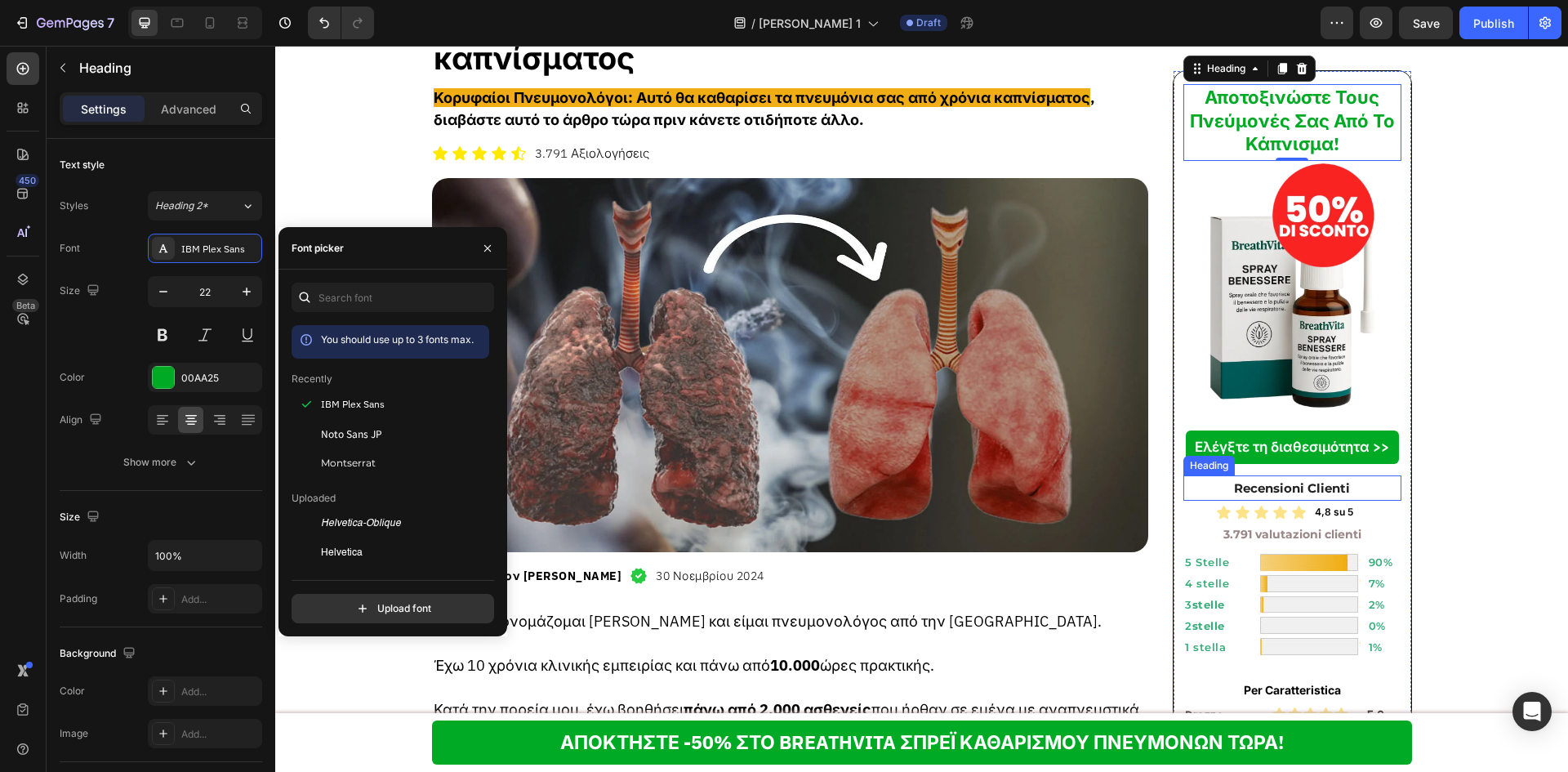
click at [1253, 483] on strong "Recensioni Clienti" at bounding box center [1292, 487] width 116 height 16
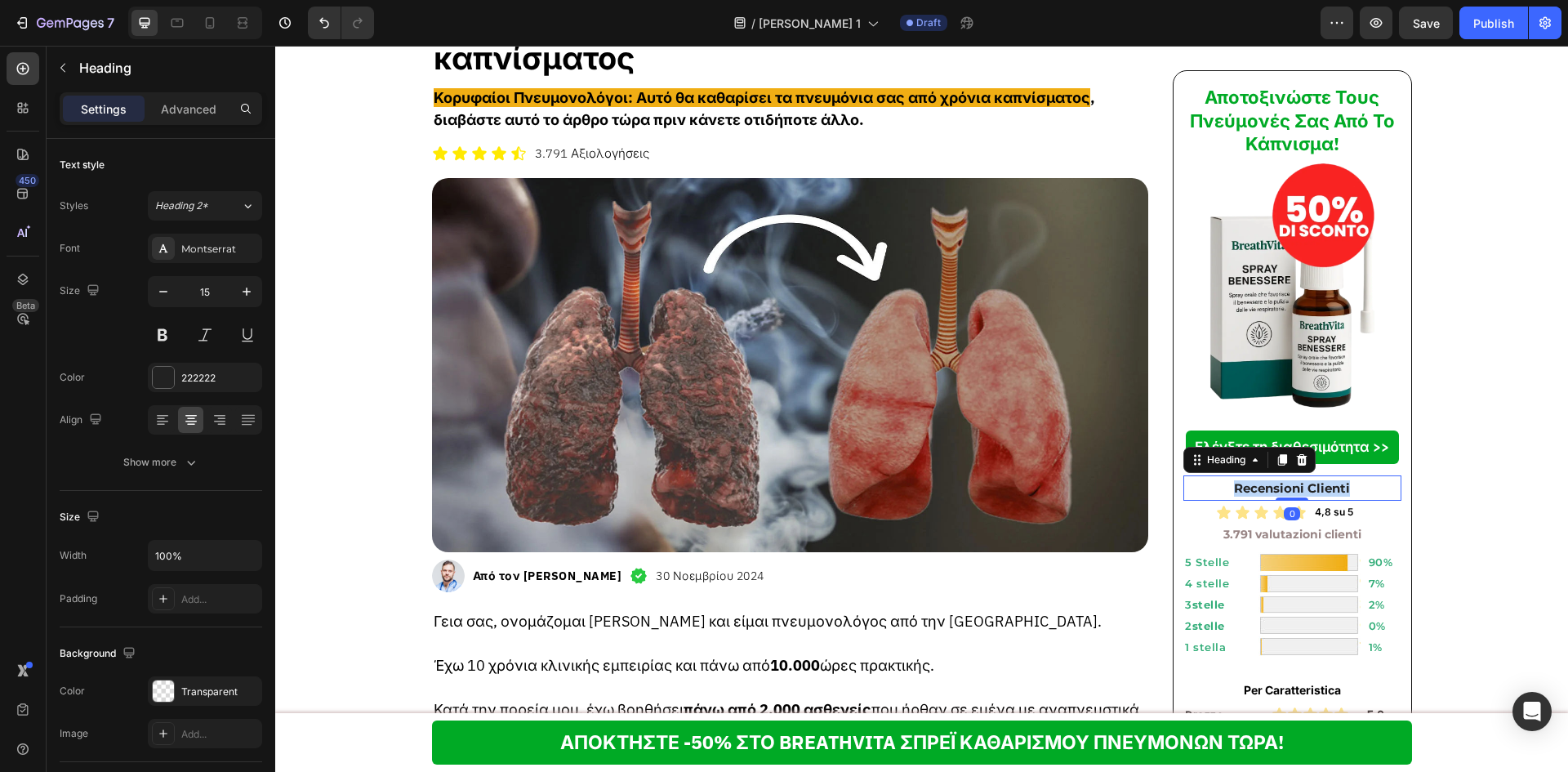
click at [1253, 483] on strong "Recensioni Clienti" at bounding box center [1292, 487] width 116 height 16
click at [205, 258] on div "Montserrat" at bounding box center [204, 247] width 114 height 29
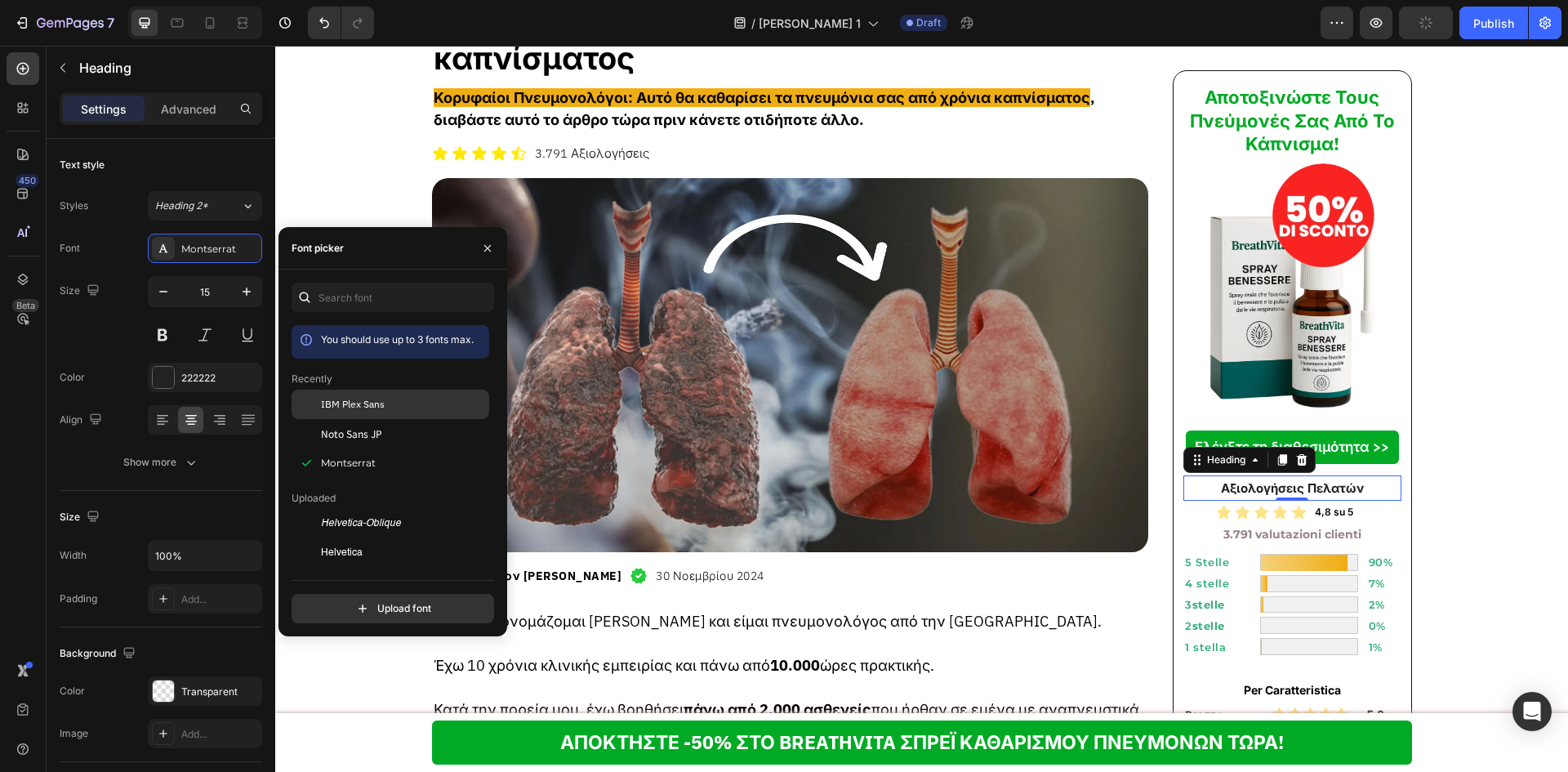
click at [343, 509] on div "IBM Plex Sans" at bounding box center [390, 523] width 198 height 29
click at [1341, 514] on h2 "4,8 su 5" at bounding box center [1357, 512] width 88 height 16
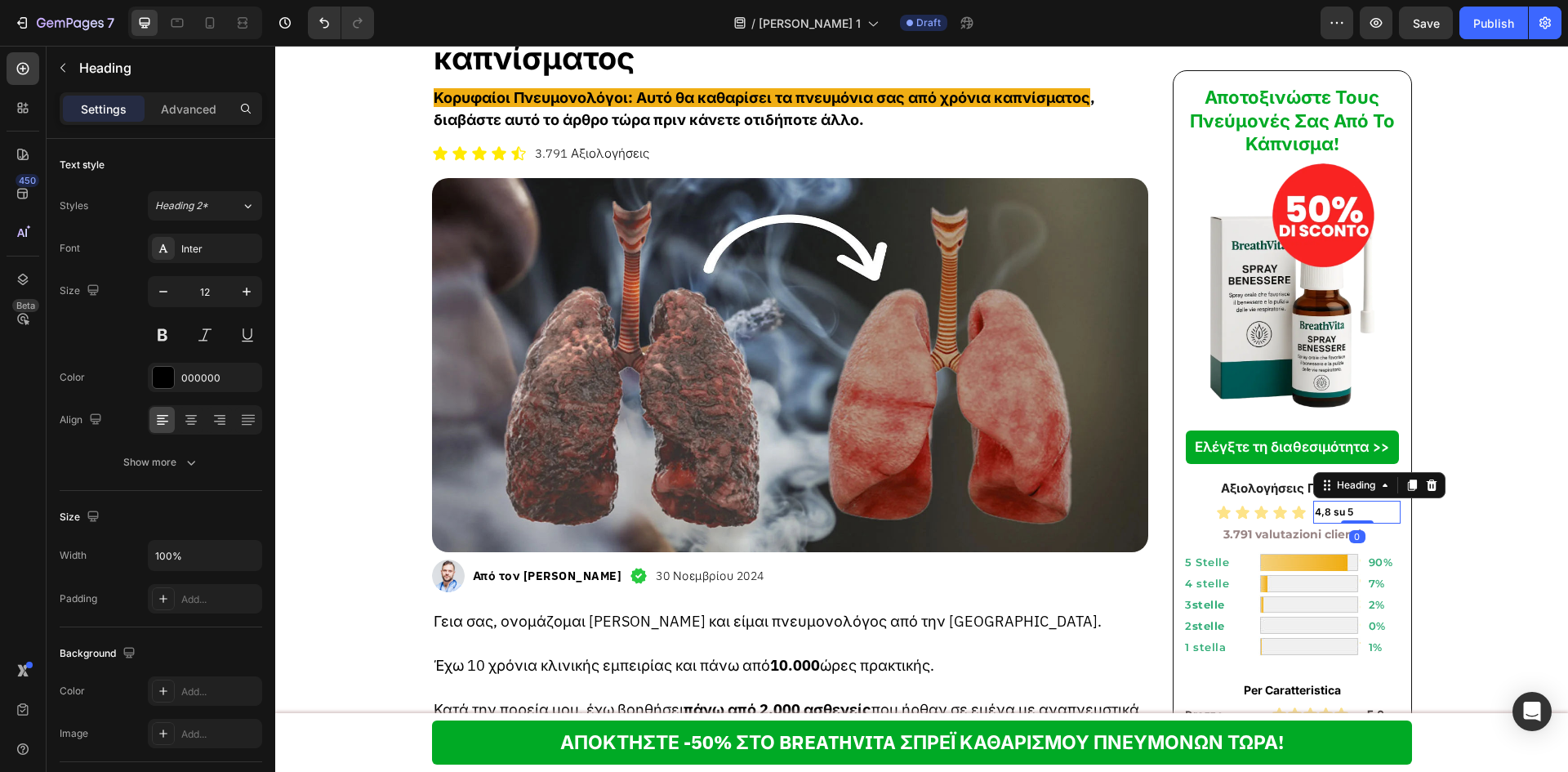
click at [1341, 514] on h2 "4,8 su 5" at bounding box center [1357, 512] width 88 height 16
click at [1341, 514] on p "4,8 su 5" at bounding box center [1357, 512] width 85 height 13
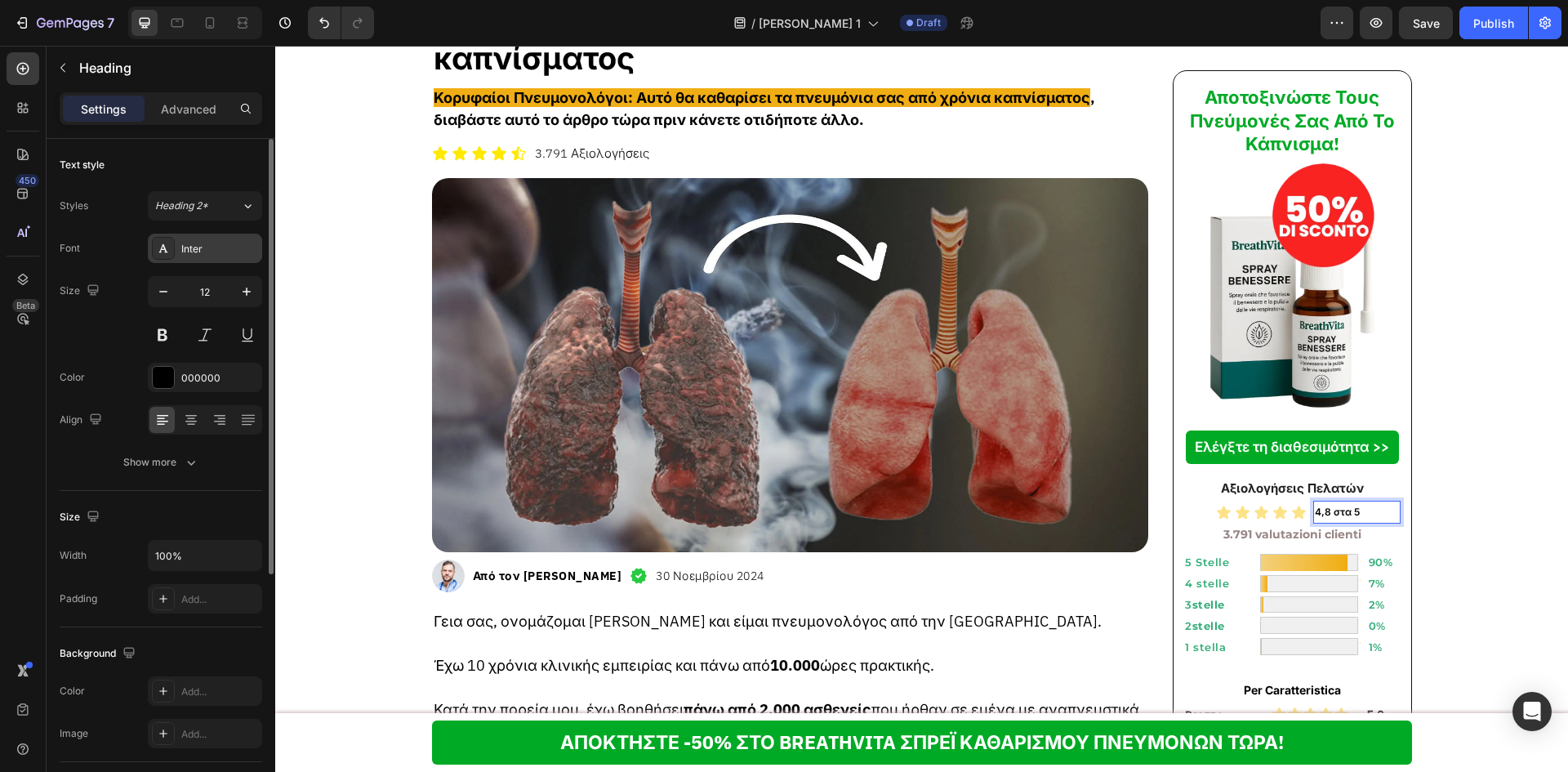
click at [192, 242] on div "Inter" at bounding box center [219, 249] width 77 height 15
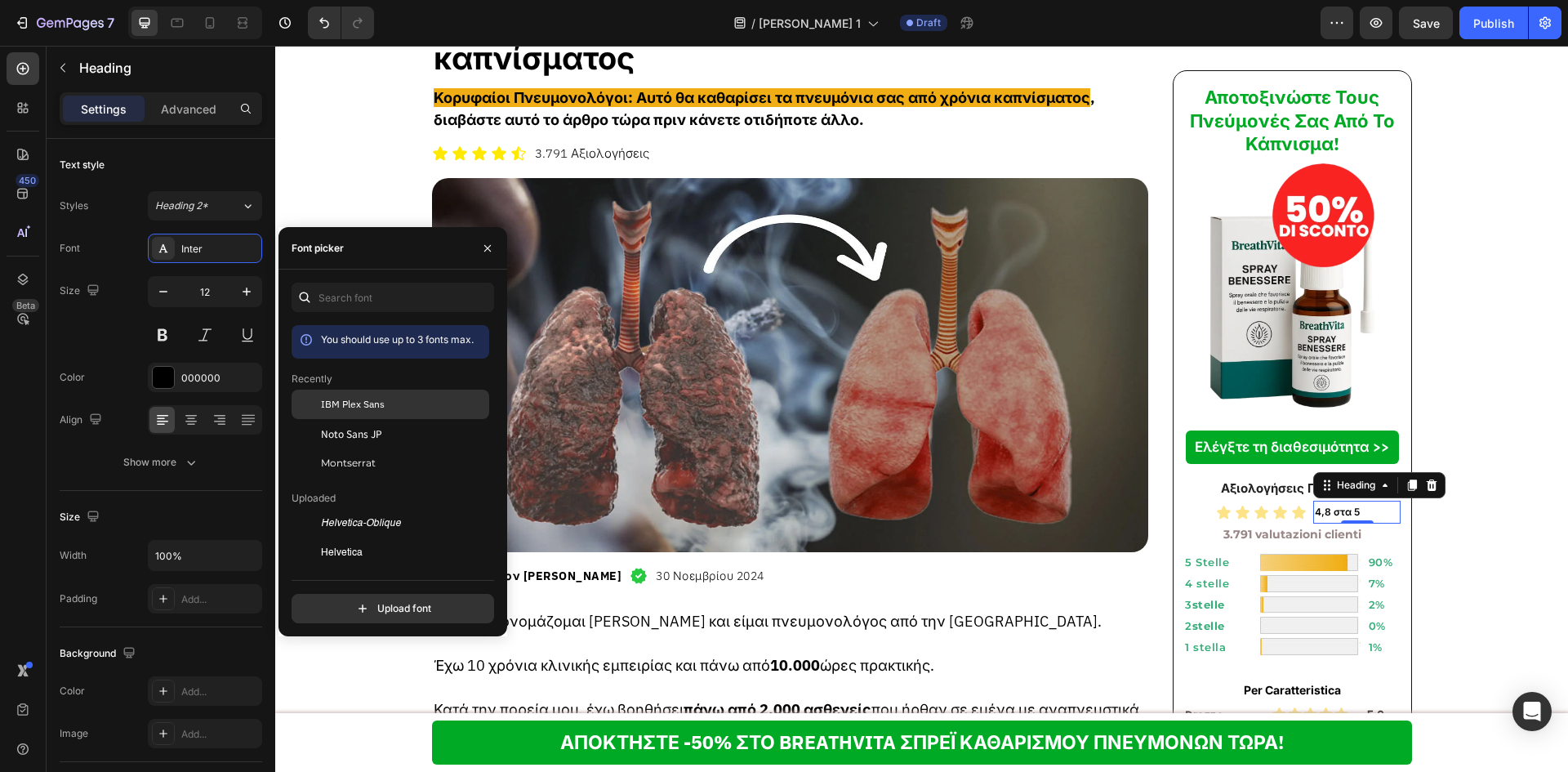
click at [391, 509] on div "IBM Plex Sans" at bounding box center [390, 523] width 198 height 29
click at [1313, 519] on h2 "4,8 στα 5" at bounding box center [1357, 512] width 88 height 16
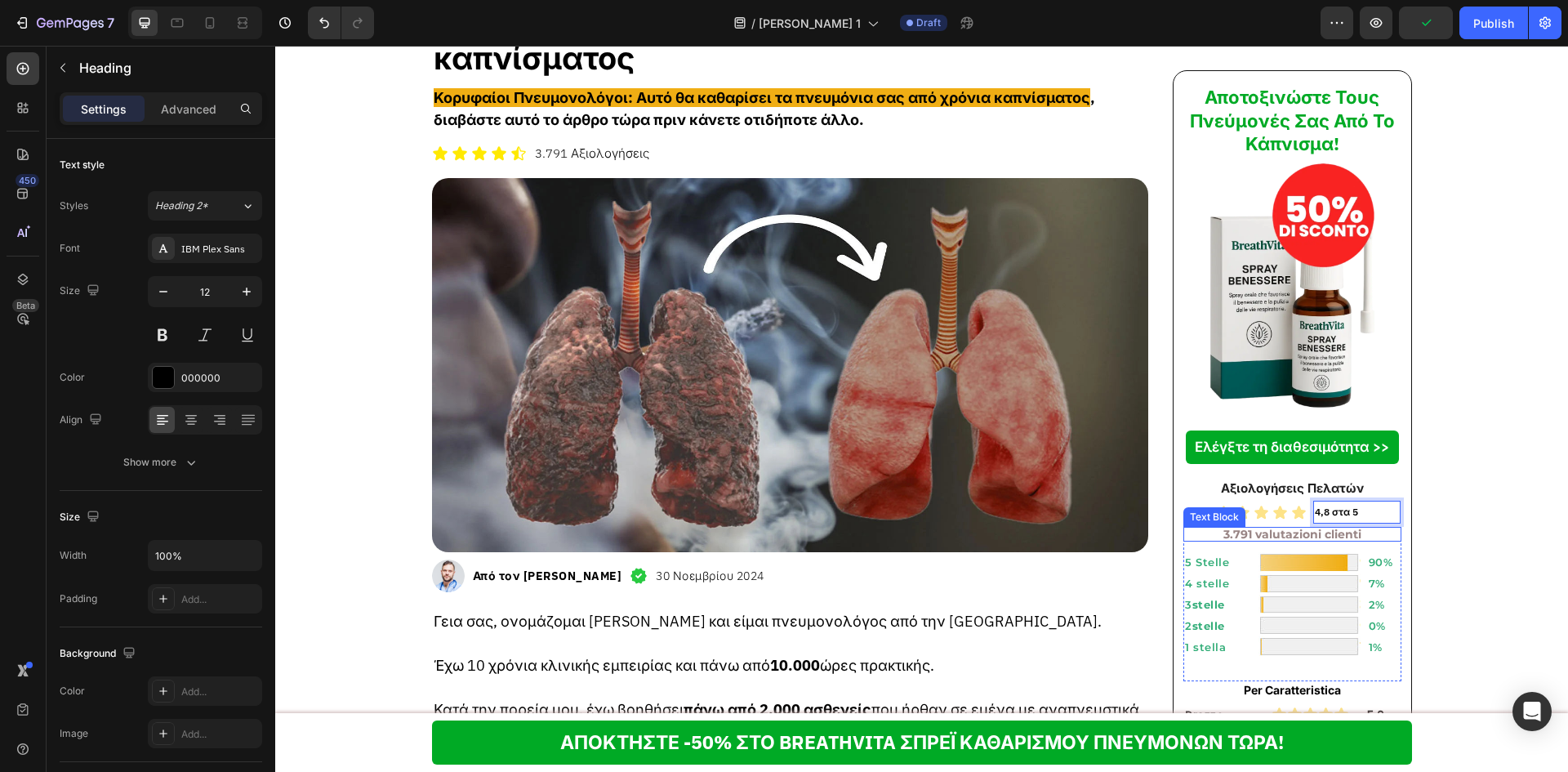
click at [1306, 526] on strong "3.791 valutazioni clienti" at bounding box center [1293, 534] width 138 height 15
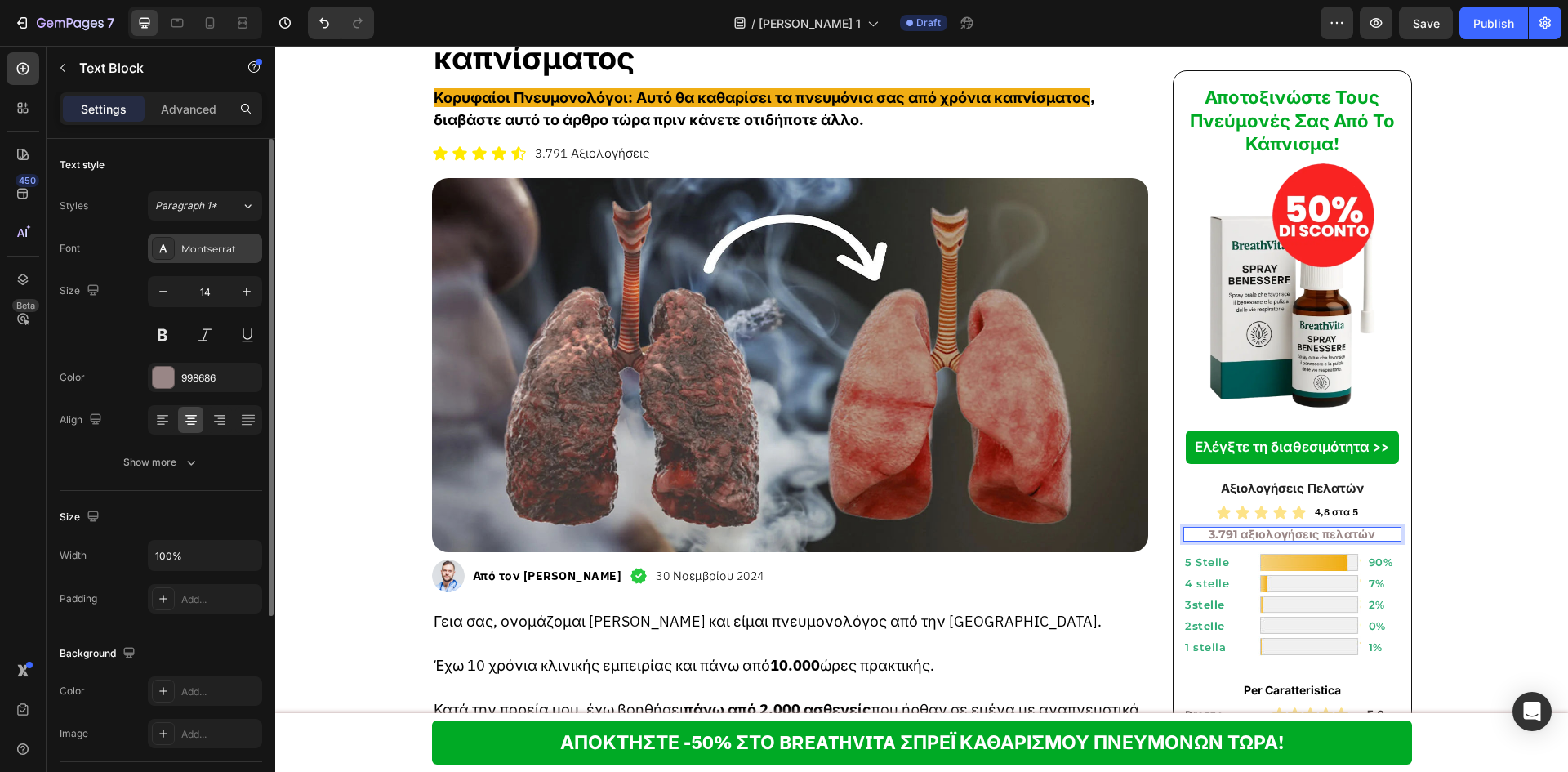
click at [195, 256] on div "Montserrat" at bounding box center [219, 249] width 77 height 15
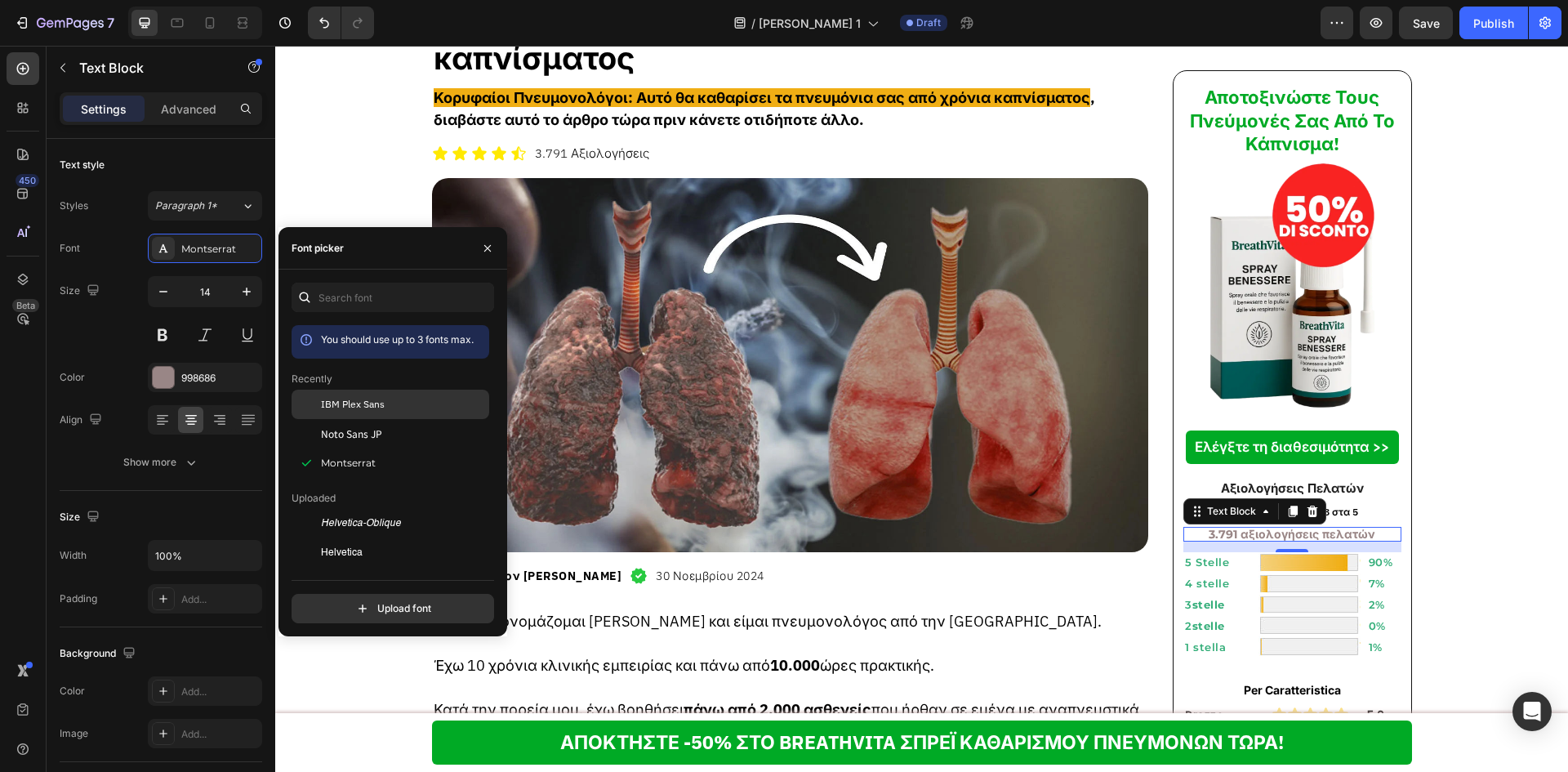
click at [378, 397] on span "IBM Plex Sans" at bounding box center [353, 404] width 63 height 15
click at [1207, 557] on h2 "5 Stelle" at bounding box center [1217, 562] width 68 height 14
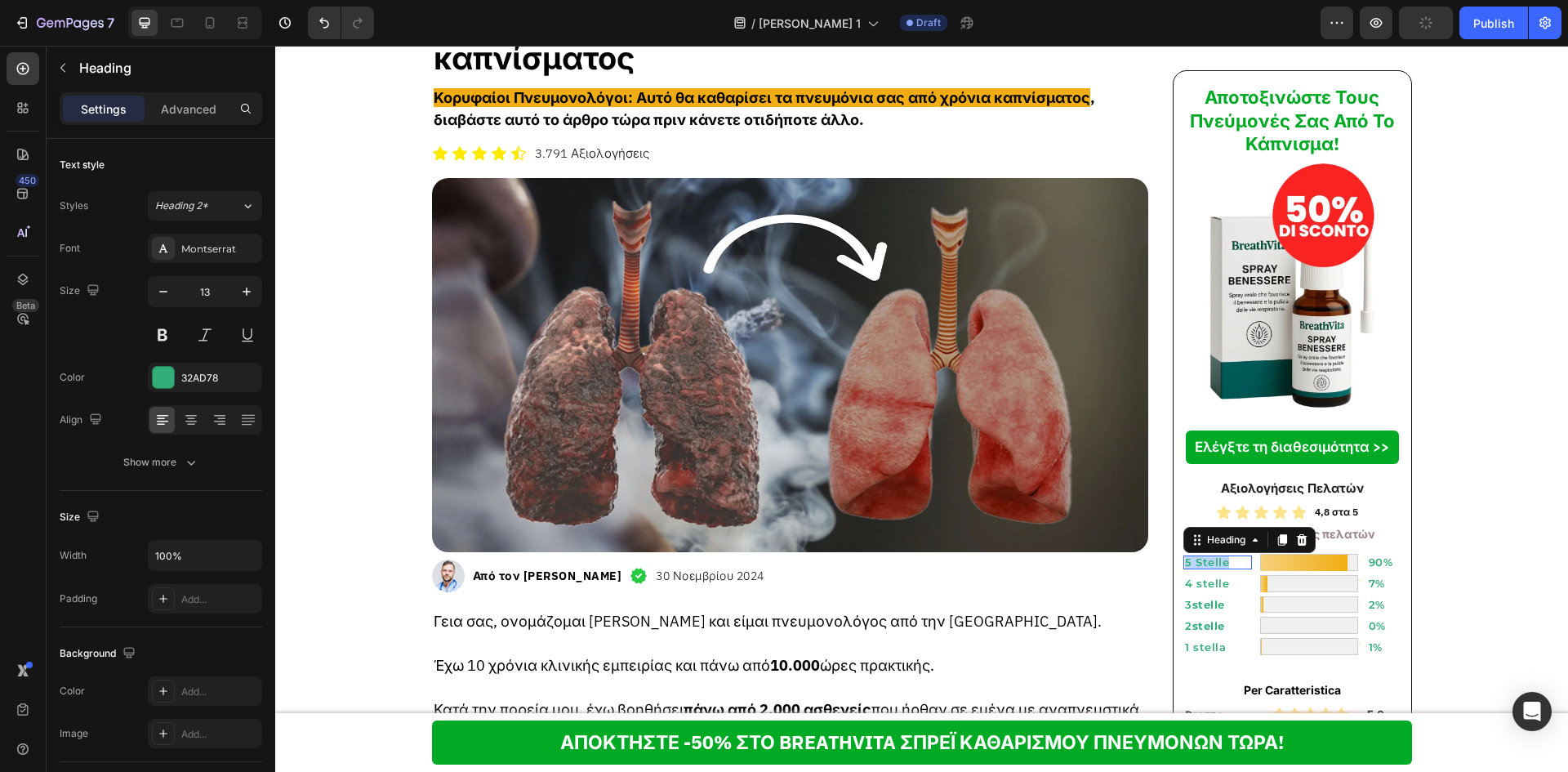
click at [1207, 557] on p "5 Stelle" at bounding box center [1217, 562] width 65 height 10
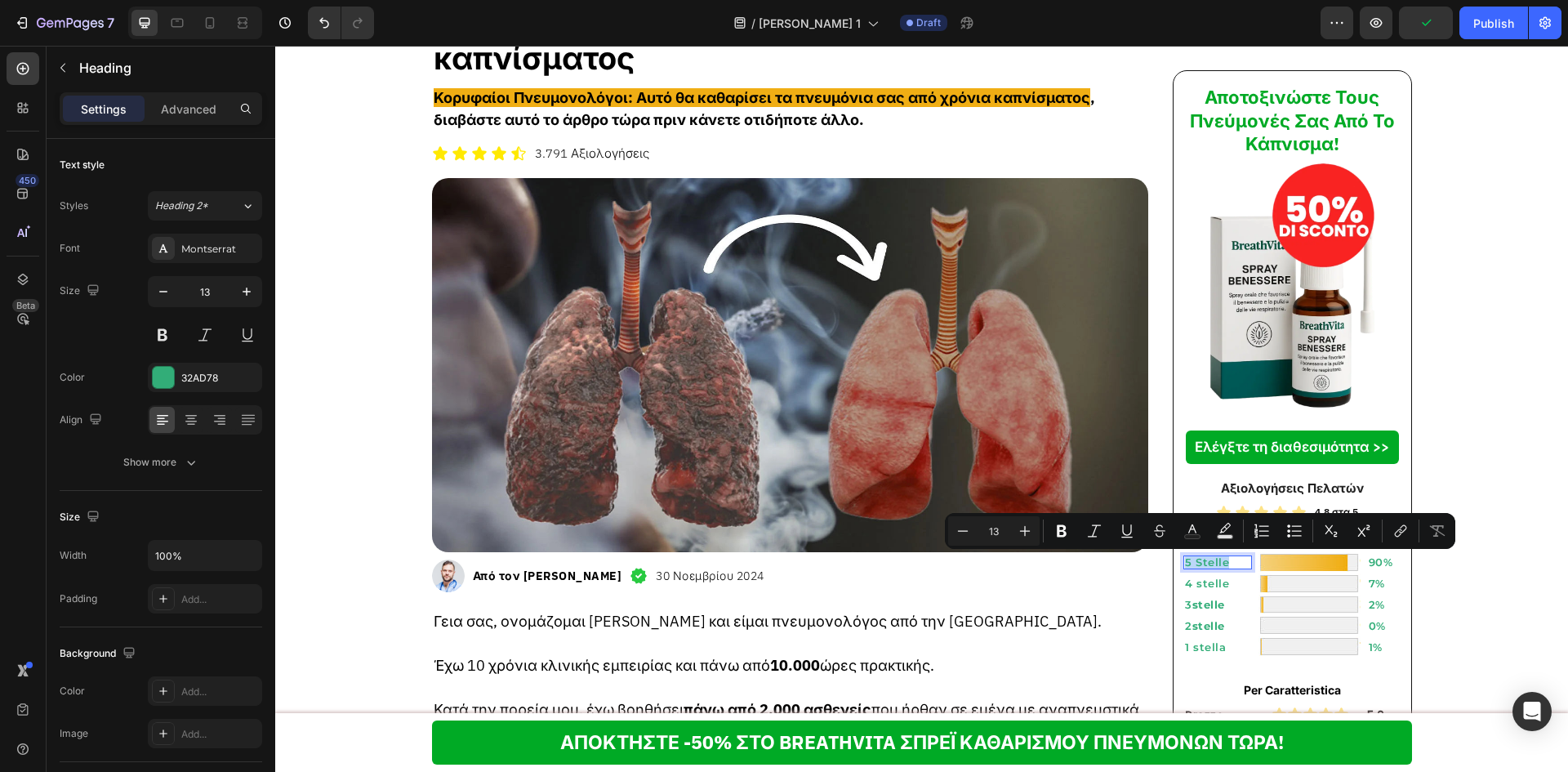
click at [1206, 562] on p "5 Stelle" at bounding box center [1217, 562] width 65 height 10
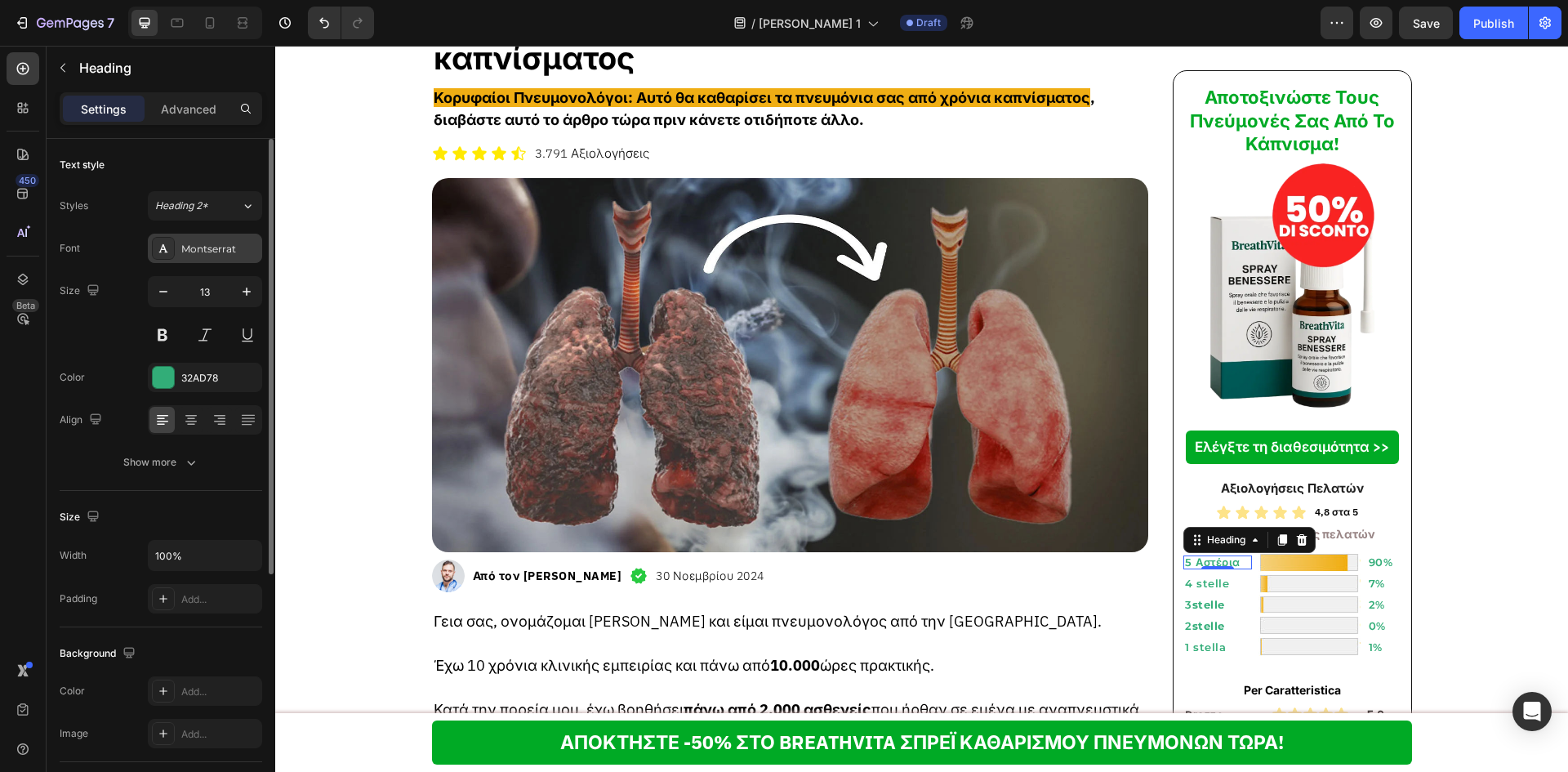
click at [216, 255] on div "Montserrat" at bounding box center [219, 249] width 77 height 15
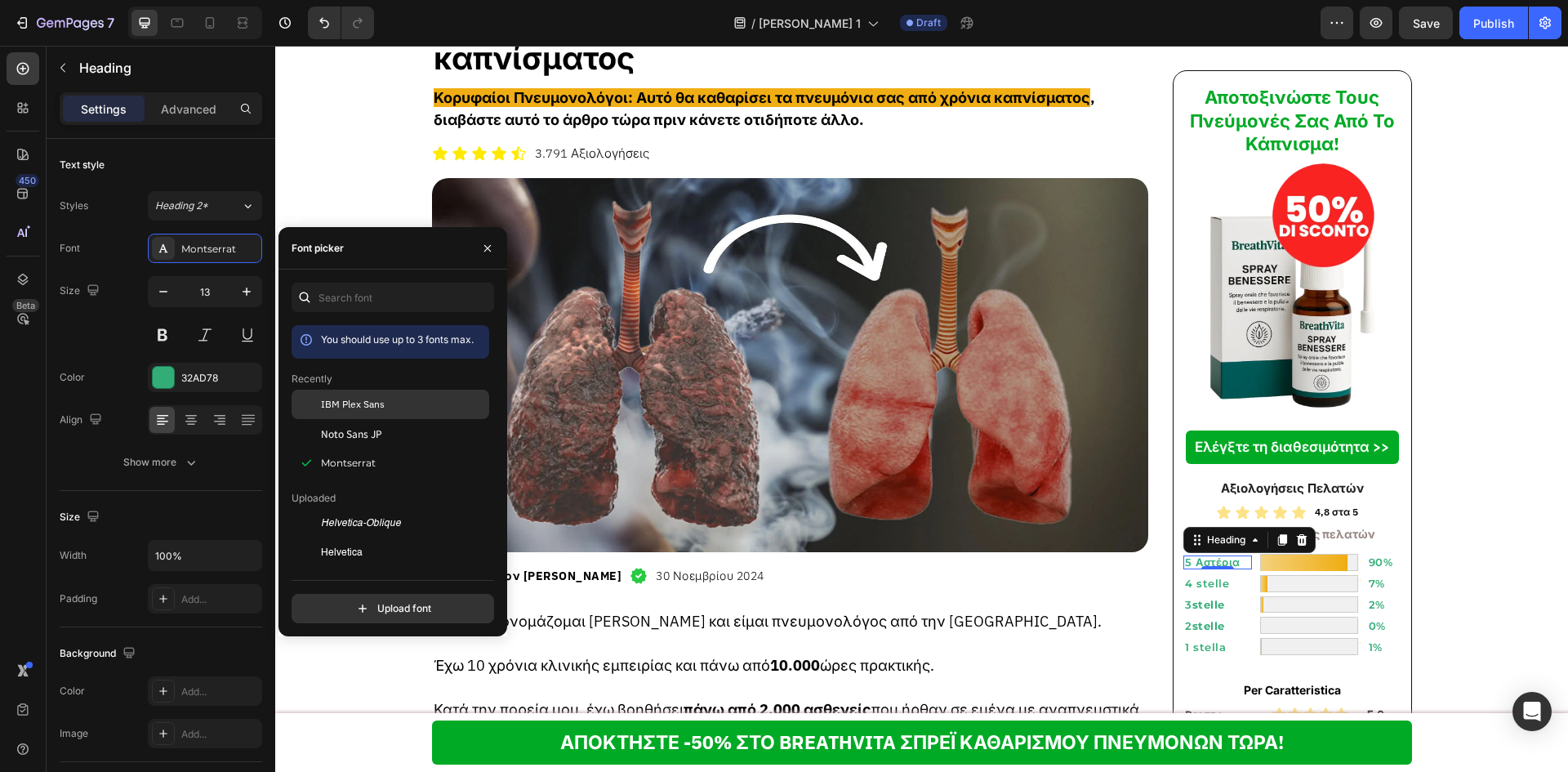
click at [310, 398] on div at bounding box center [305, 403] width 29 height 29
click at [1212, 582] on div "0" at bounding box center [1217, 583] width 16 height 13
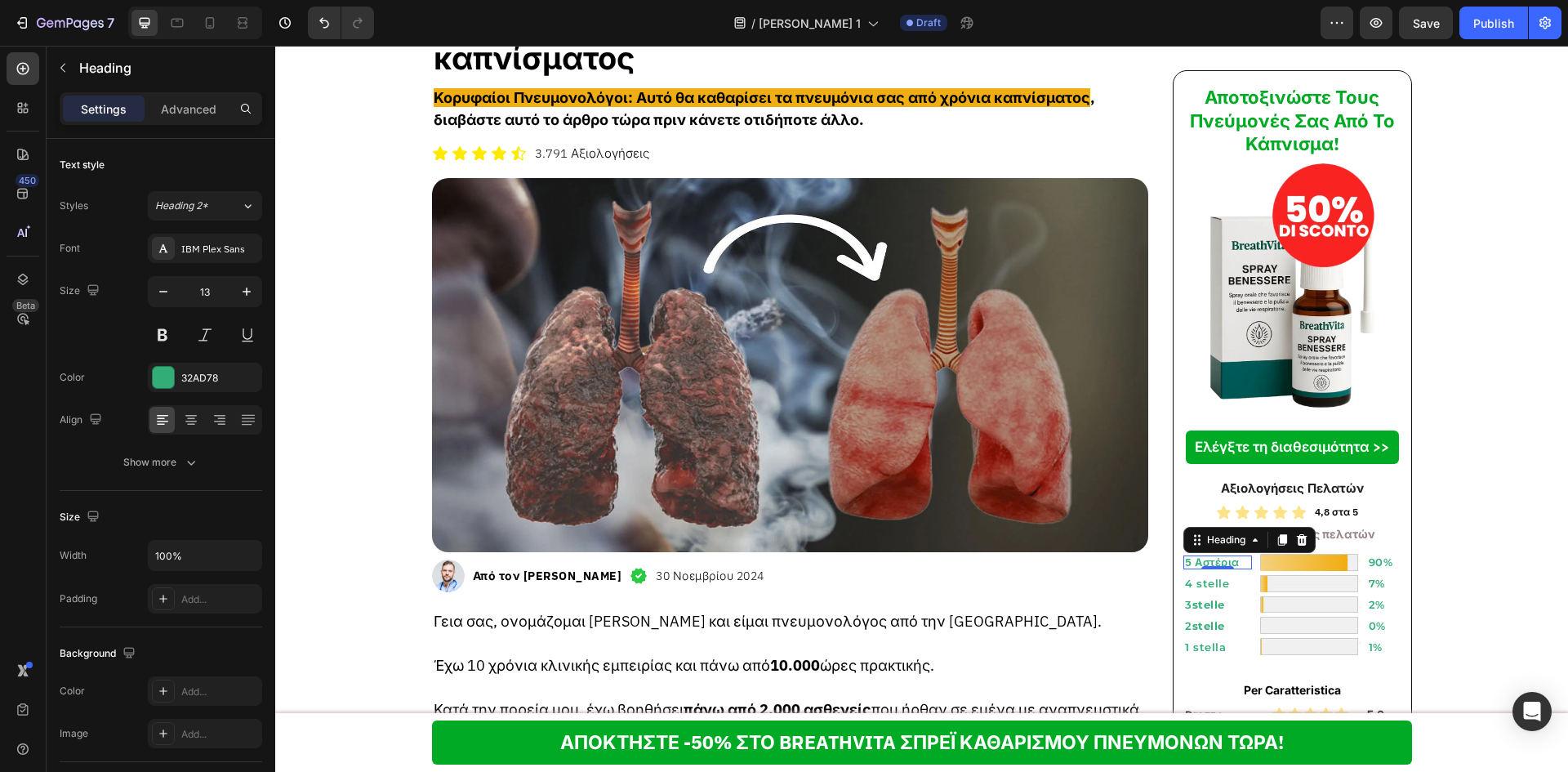
click at [1212, 582] on div "0" at bounding box center [1217, 583] width 16 height 13
click at [1216, 580] on div "0" at bounding box center [1217, 583] width 16 height 13
click at [1382, 589] on h2 "7%" at bounding box center [1384, 583] width 35 height 14
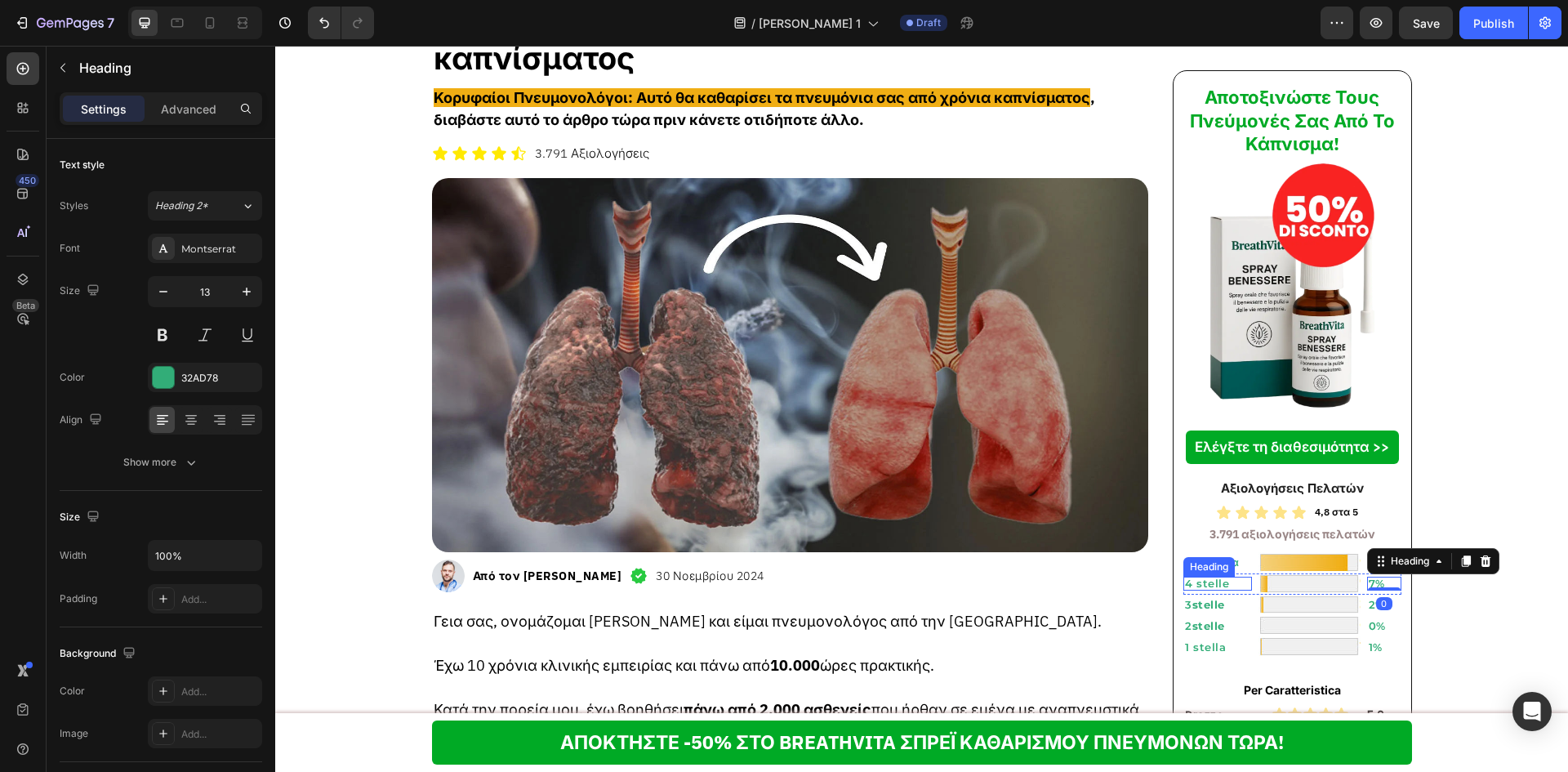
click at [1212, 584] on h2 "4 stelle" at bounding box center [1217, 583] width 68 height 14
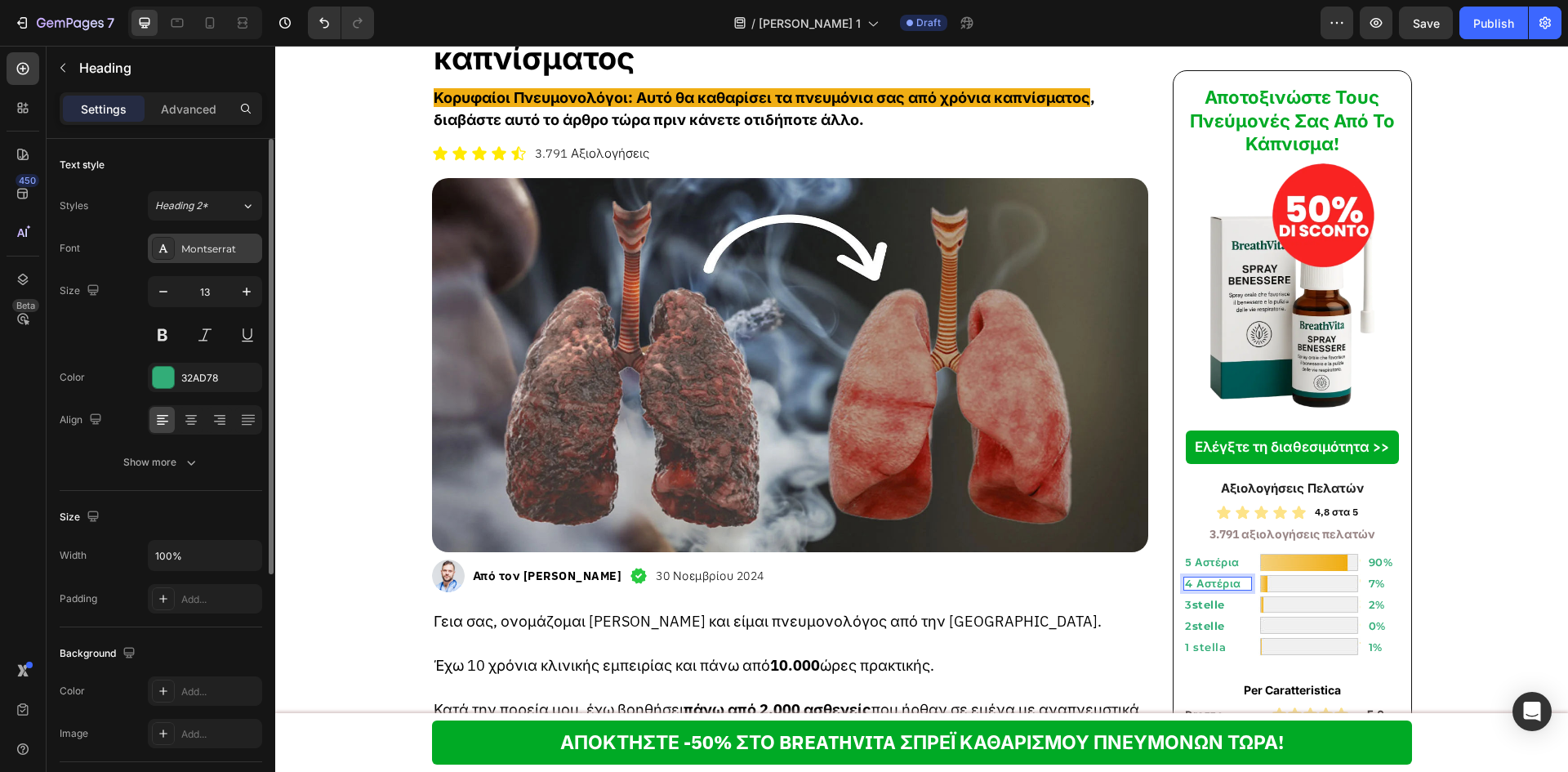
click at [189, 246] on div "Montserrat" at bounding box center [219, 249] width 77 height 15
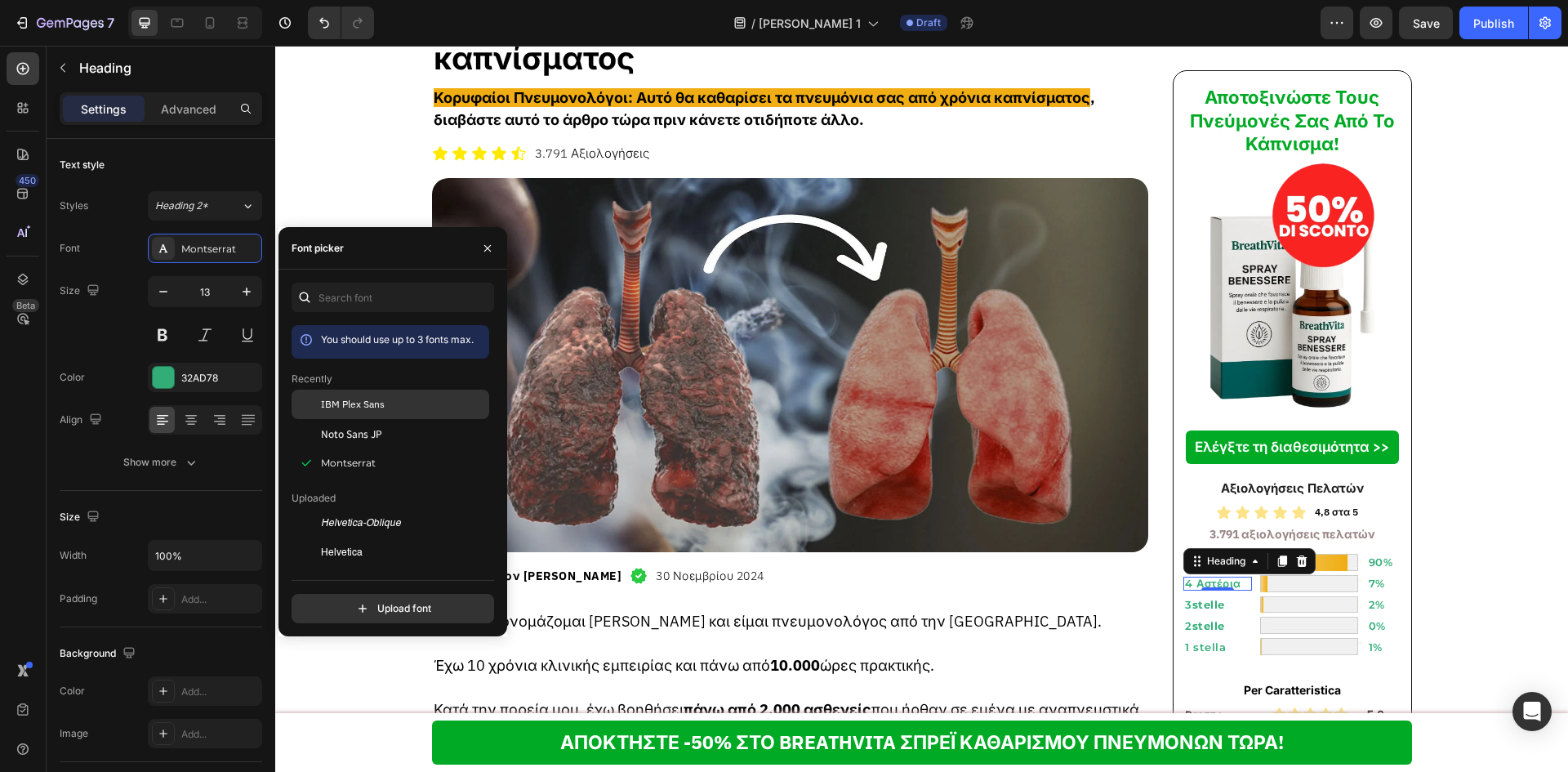
drag, startPoint x: 315, startPoint y: 393, endPoint x: 427, endPoint y: 466, distance: 133.7
click at [315, 393] on div at bounding box center [305, 403] width 29 height 29
click at [1214, 606] on div "0" at bounding box center [1217, 604] width 16 height 13
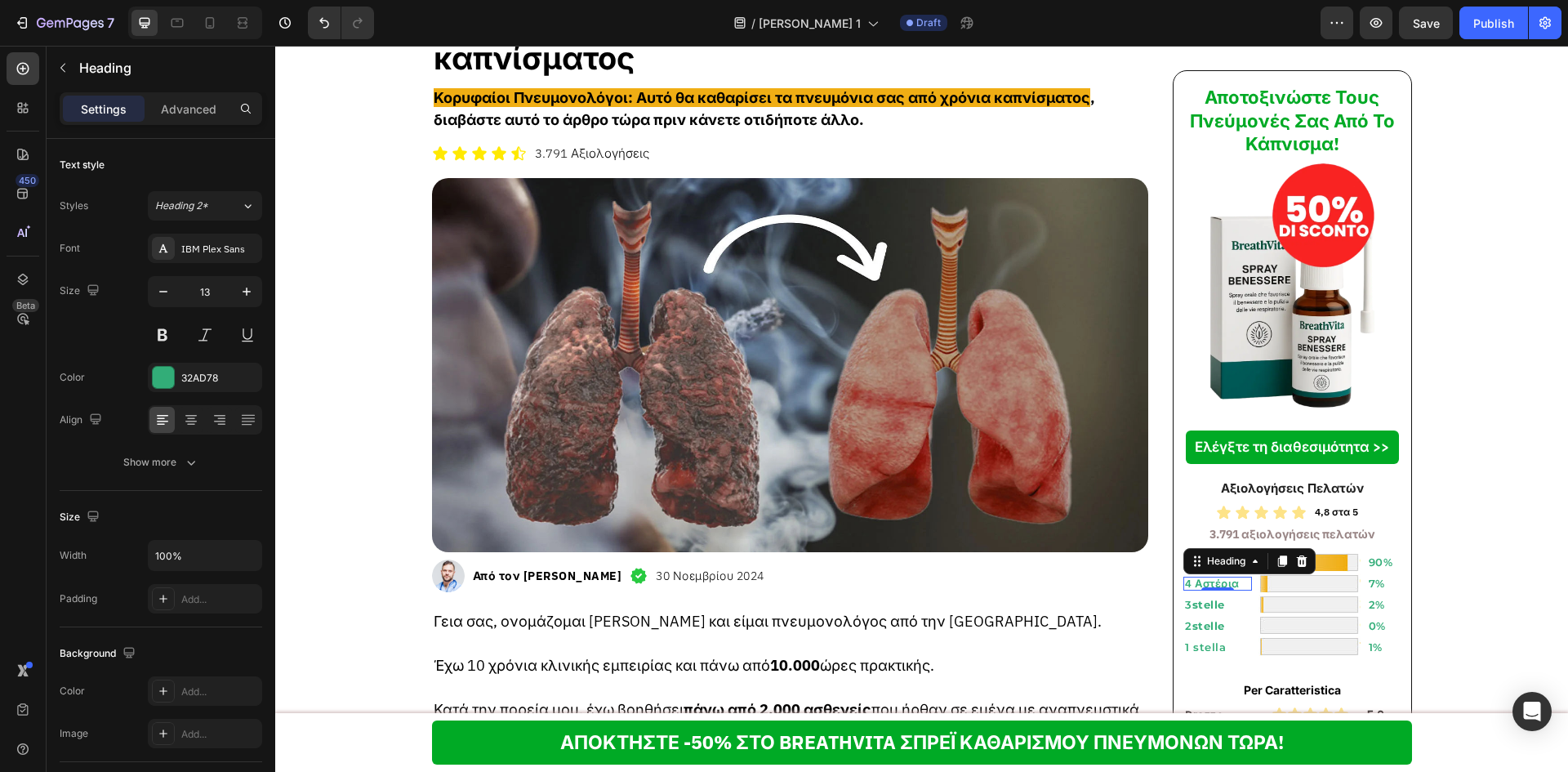
click at [1214, 604] on div "0" at bounding box center [1217, 604] width 16 height 13
click at [1211, 597] on div "0" at bounding box center [1217, 604] width 16 height 13
click at [1210, 597] on div "0" at bounding box center [1217, 604] width 16 height 13
click at [1210, 604] on div "0" at bounding box center [1217, 604] width 16 height 13
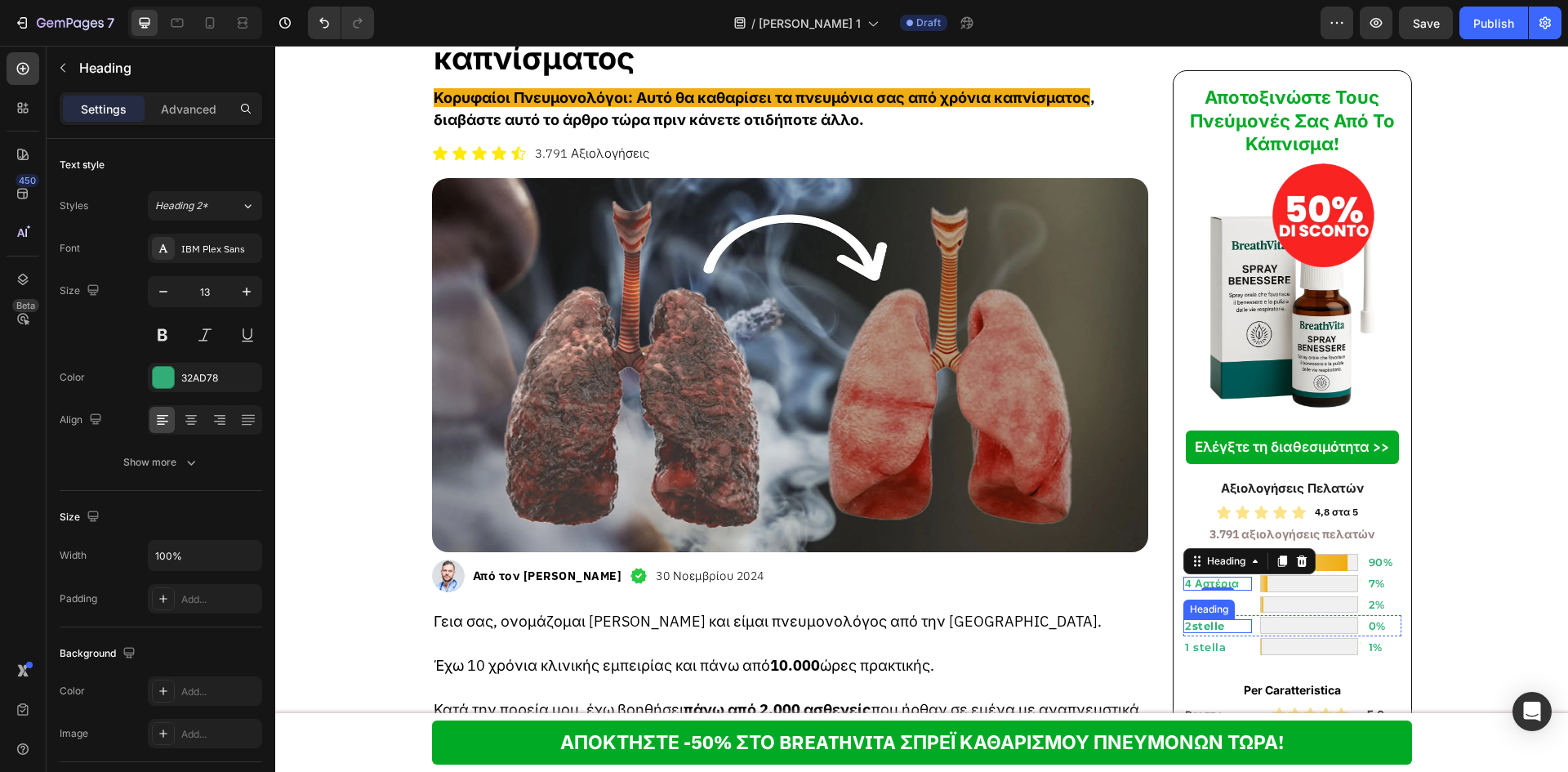
click at [1193, 626] on strong "stelle" at bounding box center [1208, 625] width 33 height 13
click at [1371, 597] on h2 "2%" at bounding box center [1384, 604] width 35 height 14
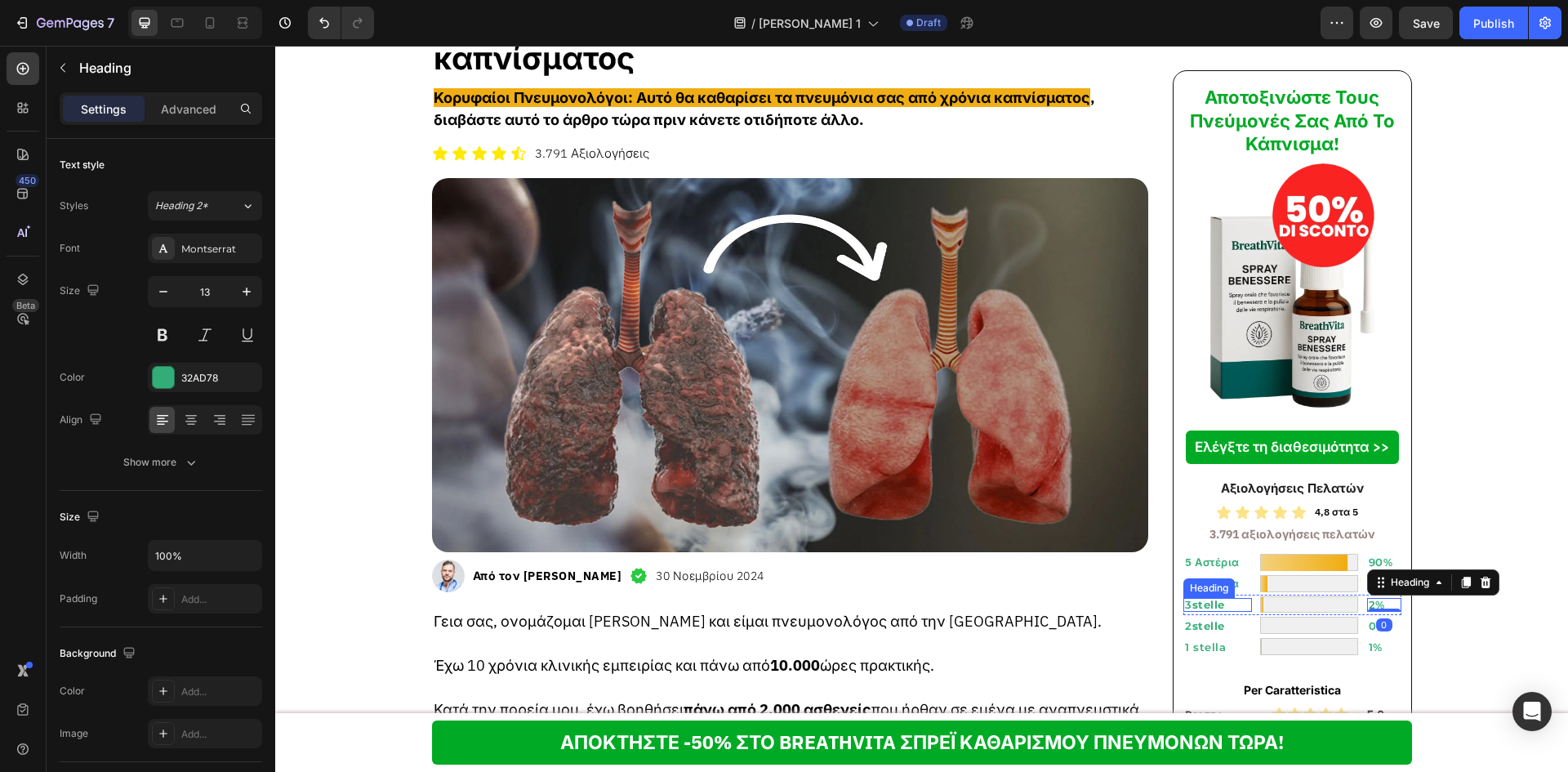
click at [1207, 604] on strong "stelle" at bounding box center [1208, 604] width 33 height 13
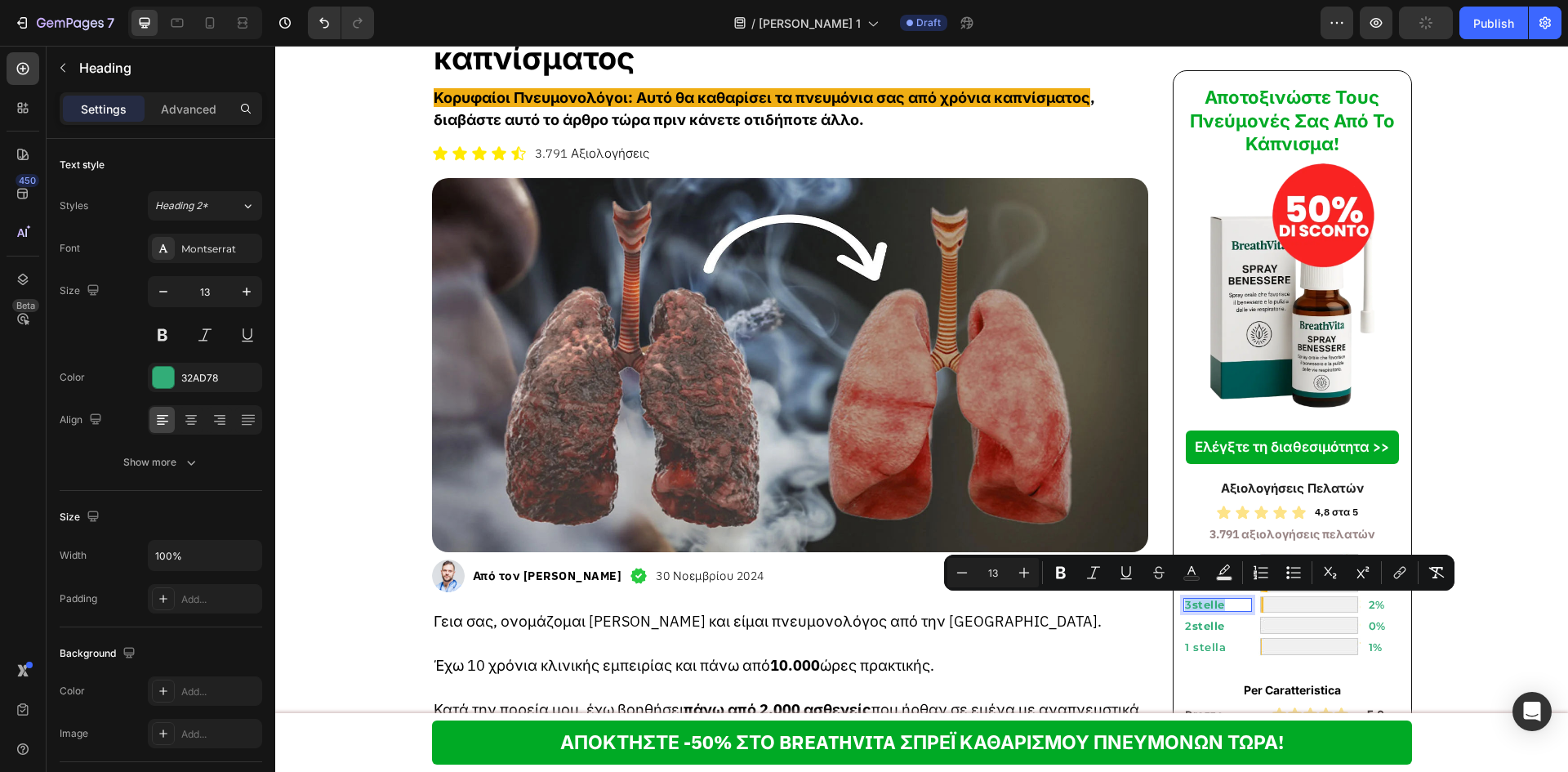
click at [1207, 604] on strong "stelle" at bounding box center [1208, 604] width 33 height 13
click at [1210, 608] on strong "stelle" at bounding box center [1208, 604] width 33 height 13
click at [1211, 604] on strong "stelle" at bounding box center [1208, 604] width 33 height 13
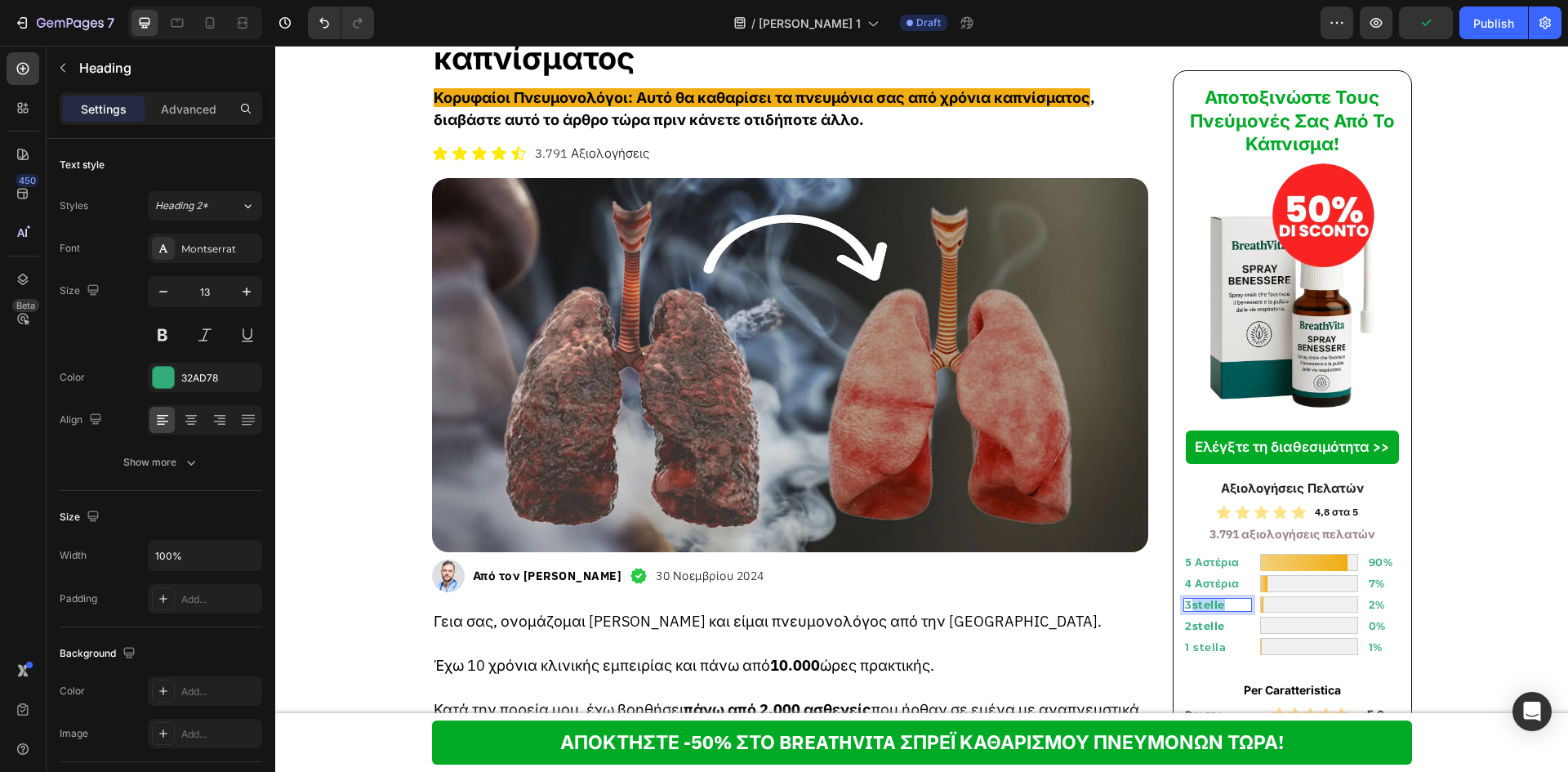
click at [1211, 604] on strong "stelle" at bounding box center [1208, 604] width 33 height 13
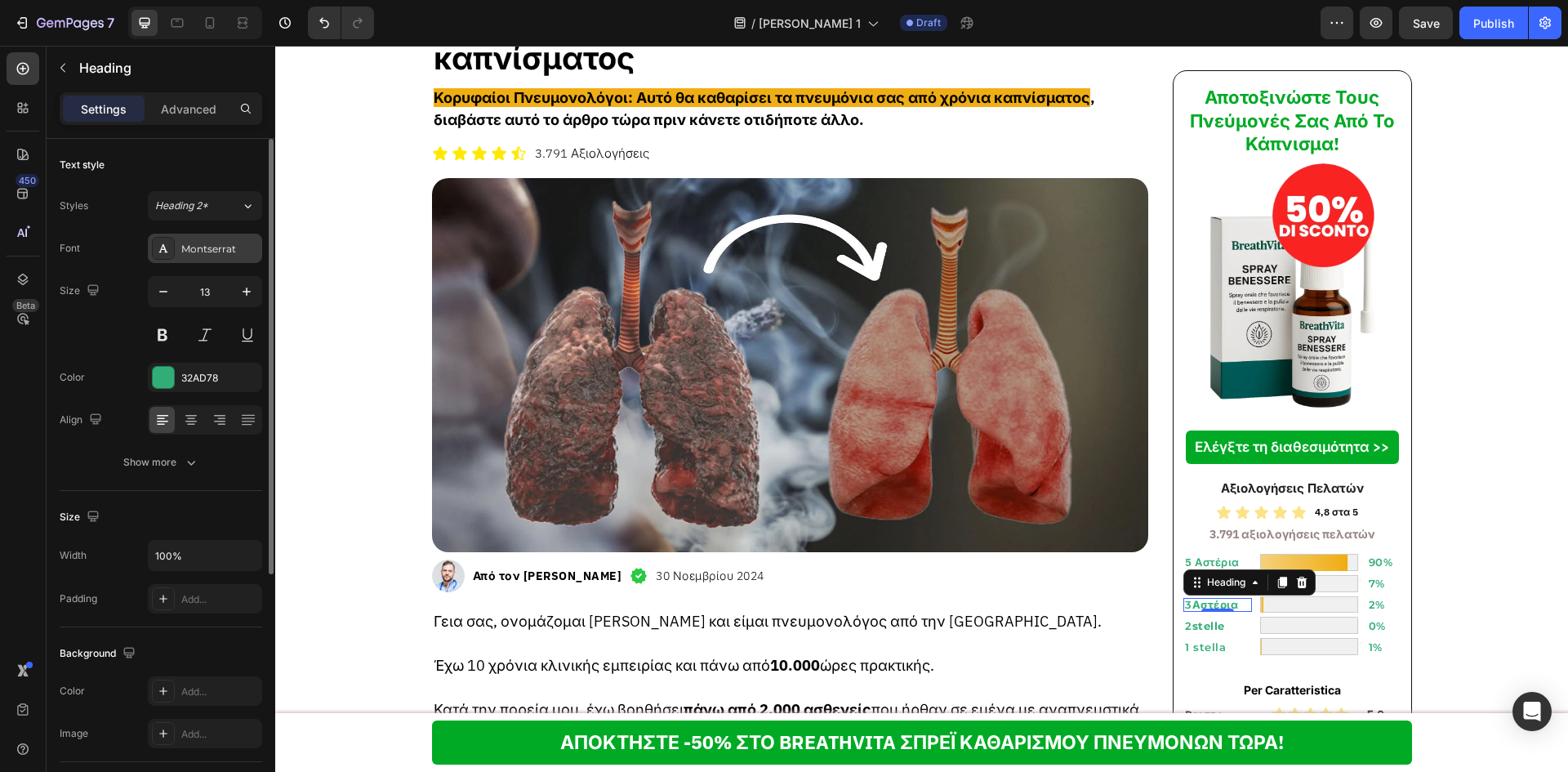
click at [191, 245] on div "Montserrat" at bounding box center [219, 249] width 77 height 15
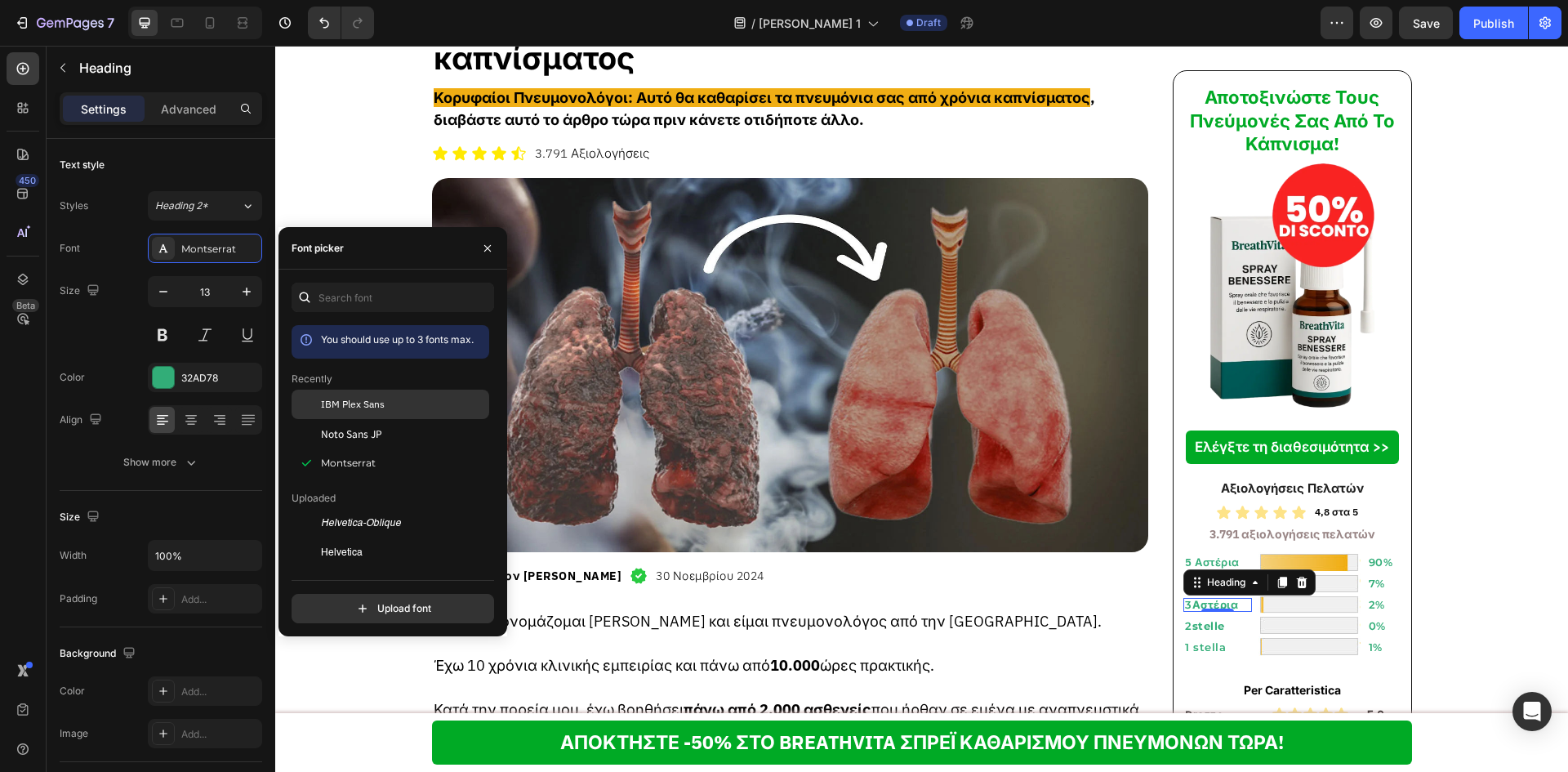
click at [305, 395] on div at bounding box center [305, 403] width 29 height 29
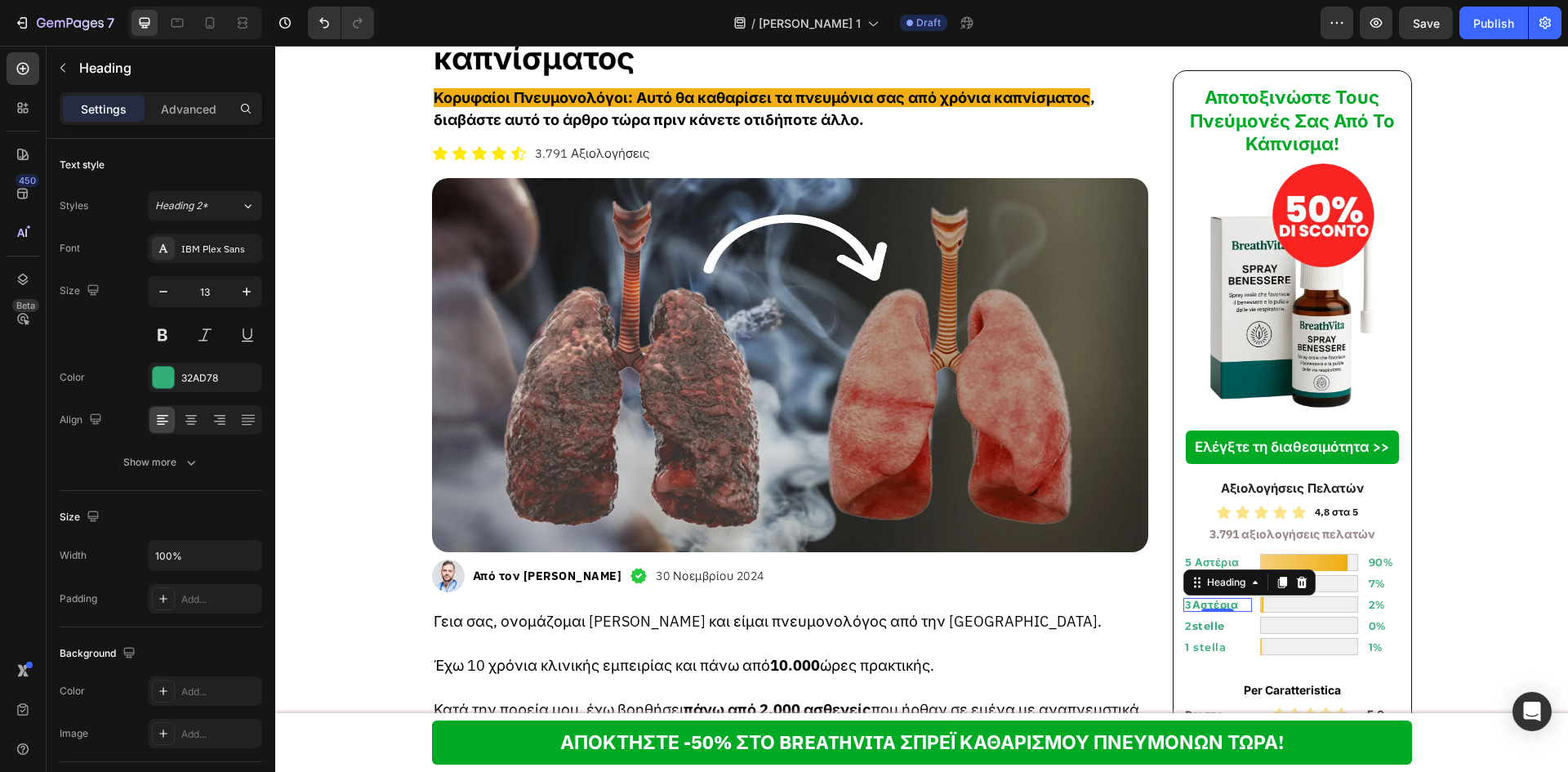
click at [1210, 625] on div "0" at bounding box center [1217, 625] width 16 height 13
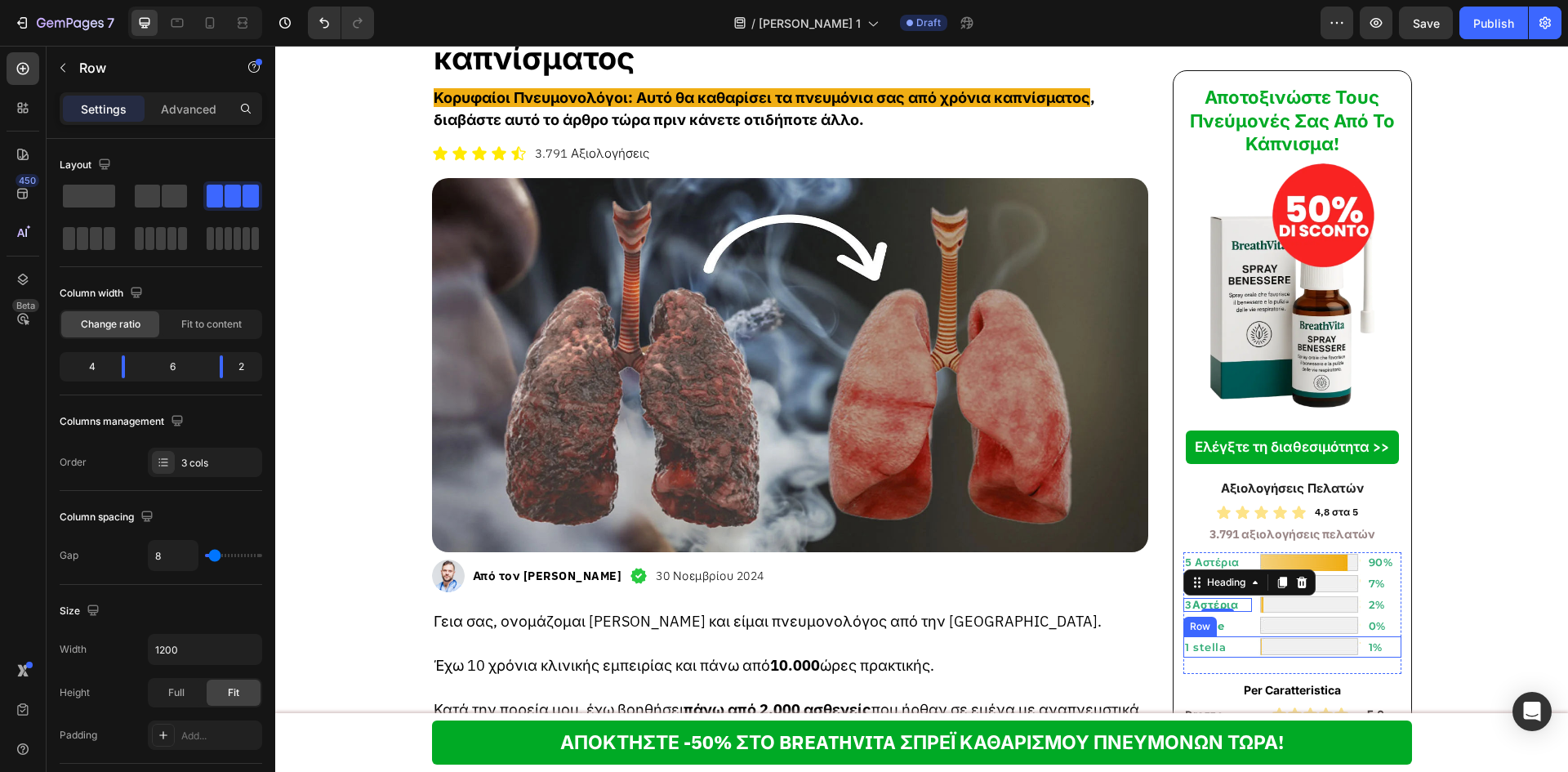
click at [1226, 655] on div "1 stella Heading" at bounding box center [1217, 647] width 68 height 21
click at [1238, 579] on p "4 Αστέρια" at bounding box center [1217, 583] width 65 height 10
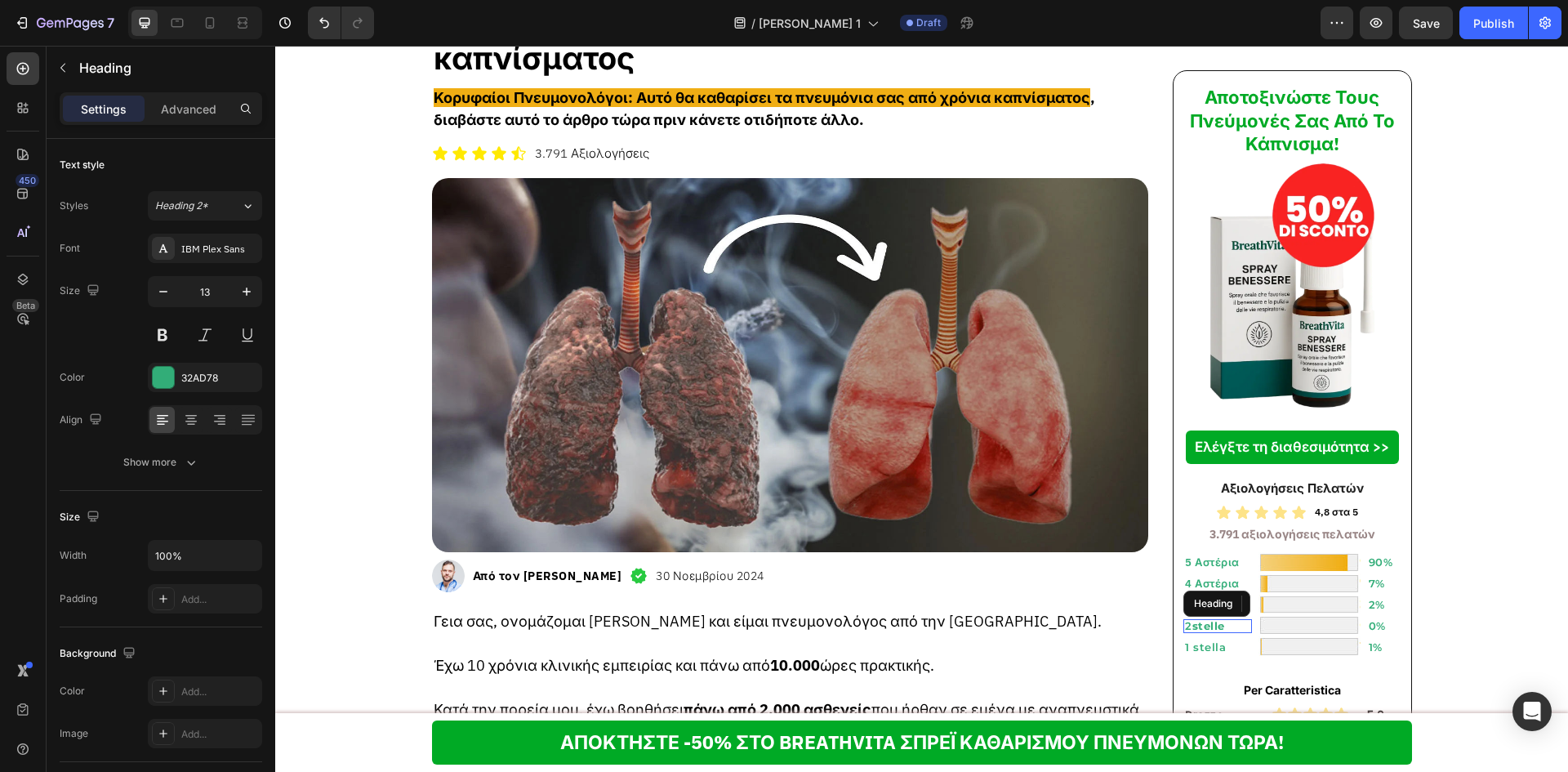
click at [1211, 626] on strong "stelle" at bounding box center [1208, 625] width 33 height 13
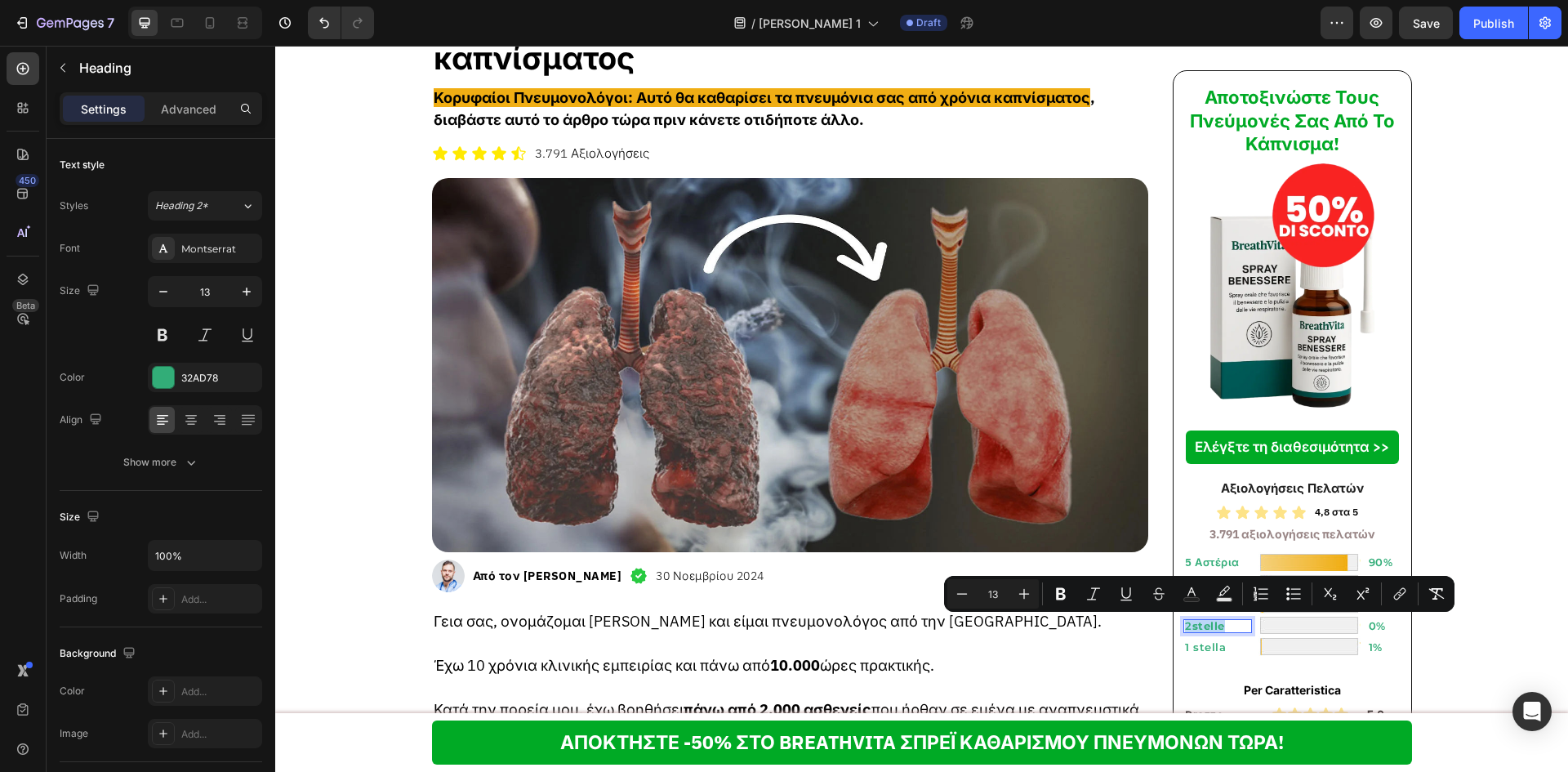
click at [1211, 626] on strong "stelle" at bounding box center [1208, 625] width 33 height 13
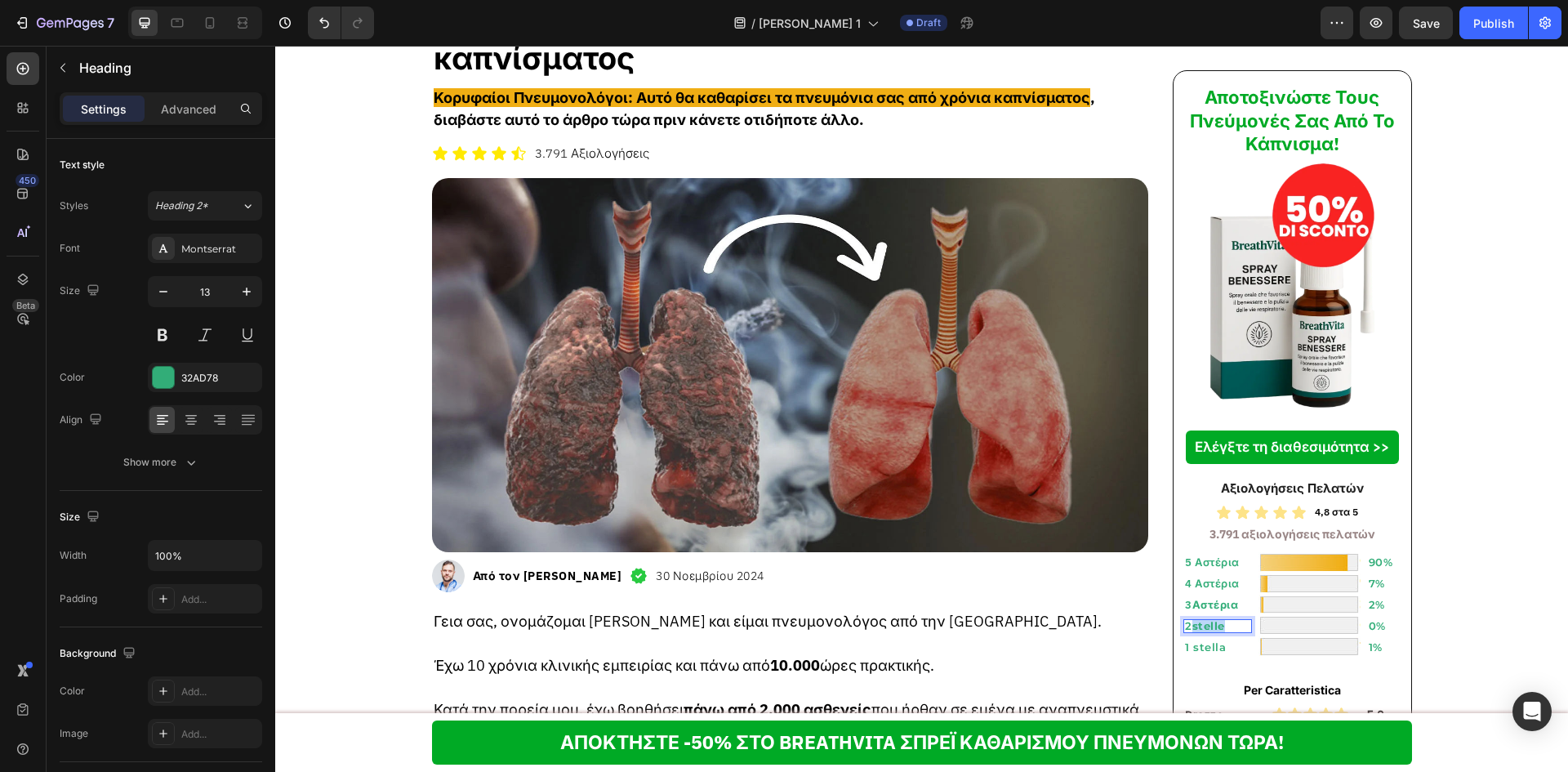
click at [1211, 626] on strong "stelle" at bounding box center [1208, 625] width 33 height 13
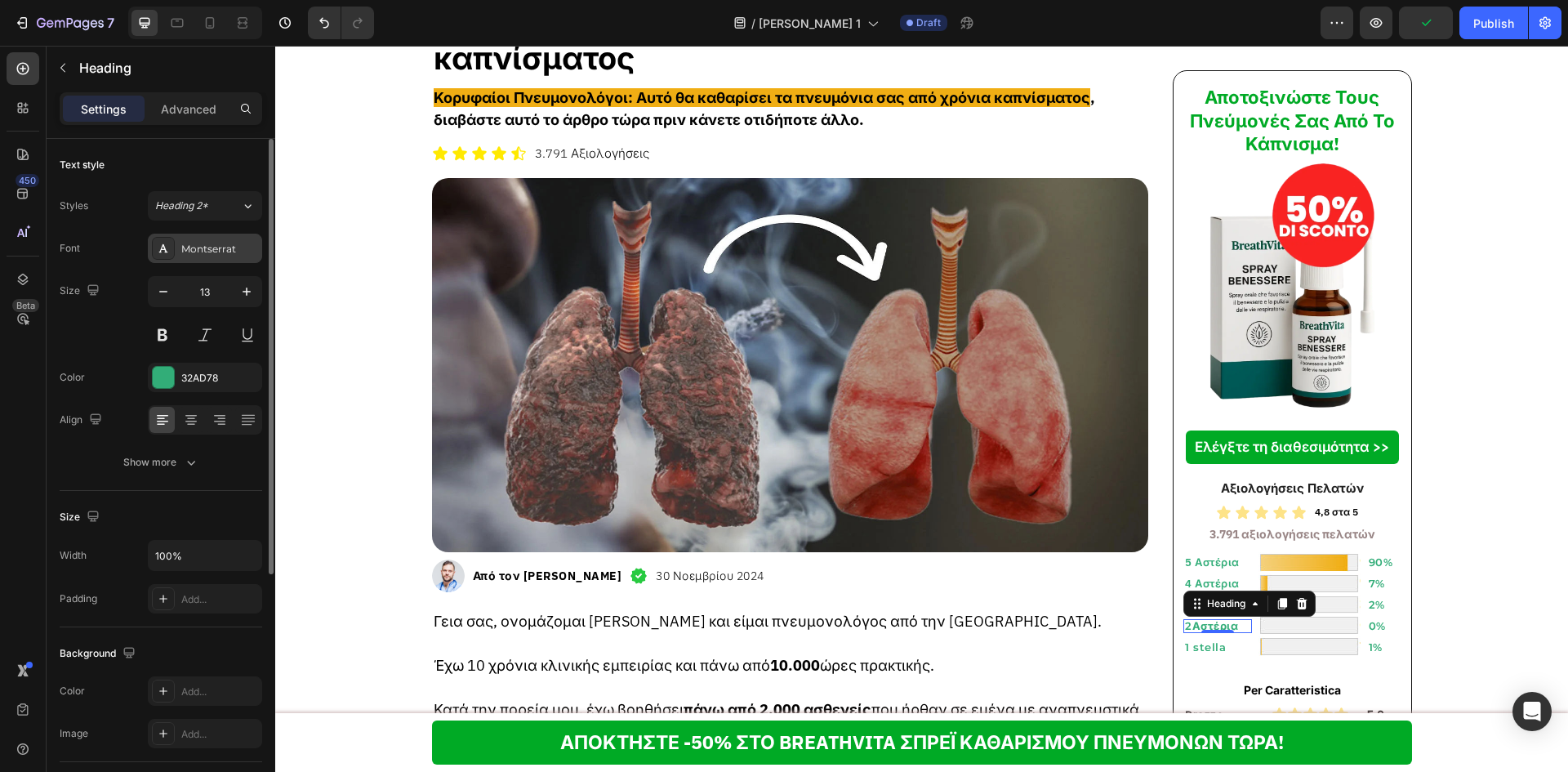
click at [250, 250] on div "Montserrat" at bounding box center [219, 249] width 77 height 15
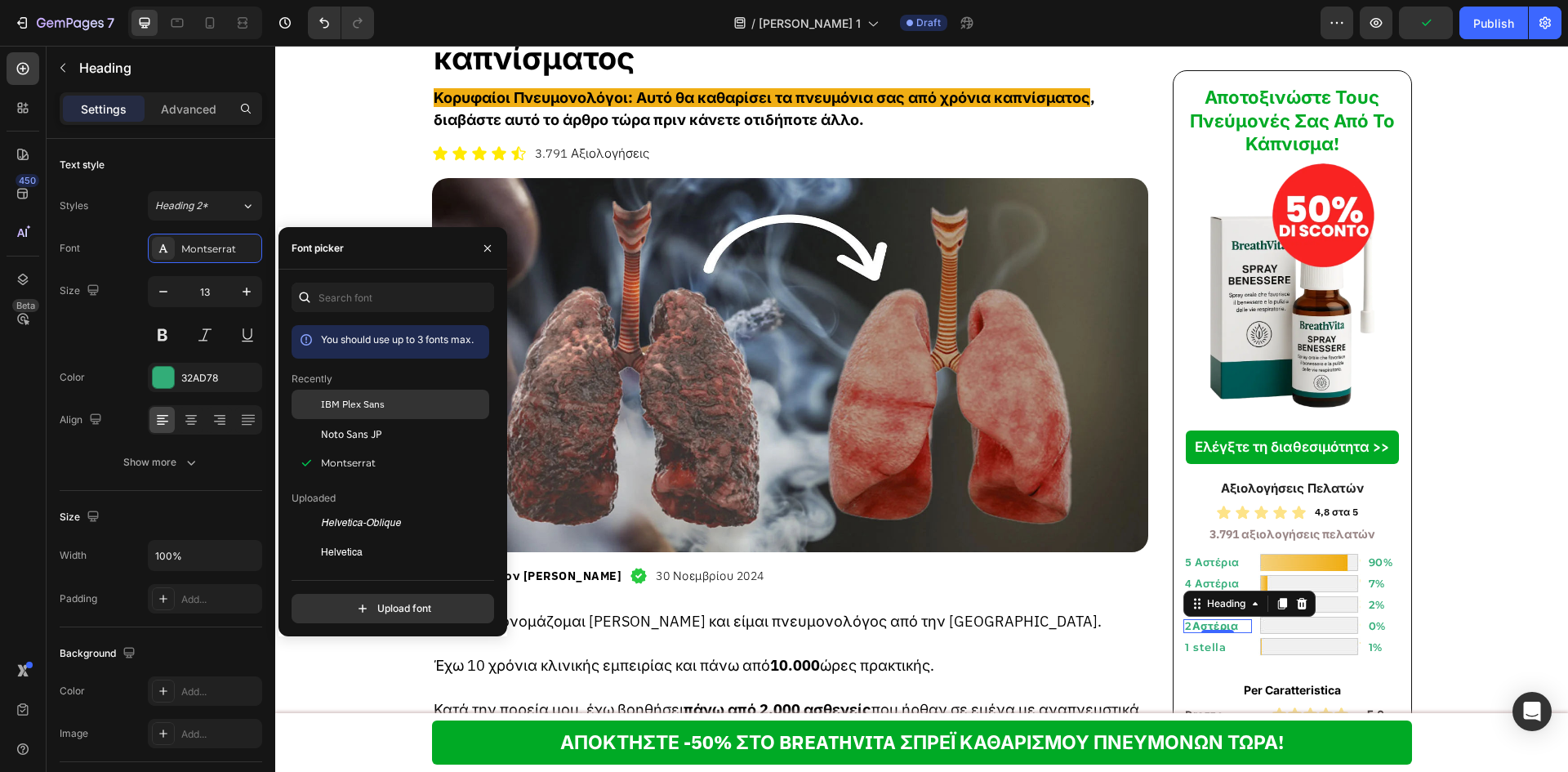
click at [383, 509] on div "IBM Plex Sans" at bounding box center [390, 523] width 198 height 29
click at [1211, 645] on div "0" at bounding box center [1217, 646] width 16 height 13
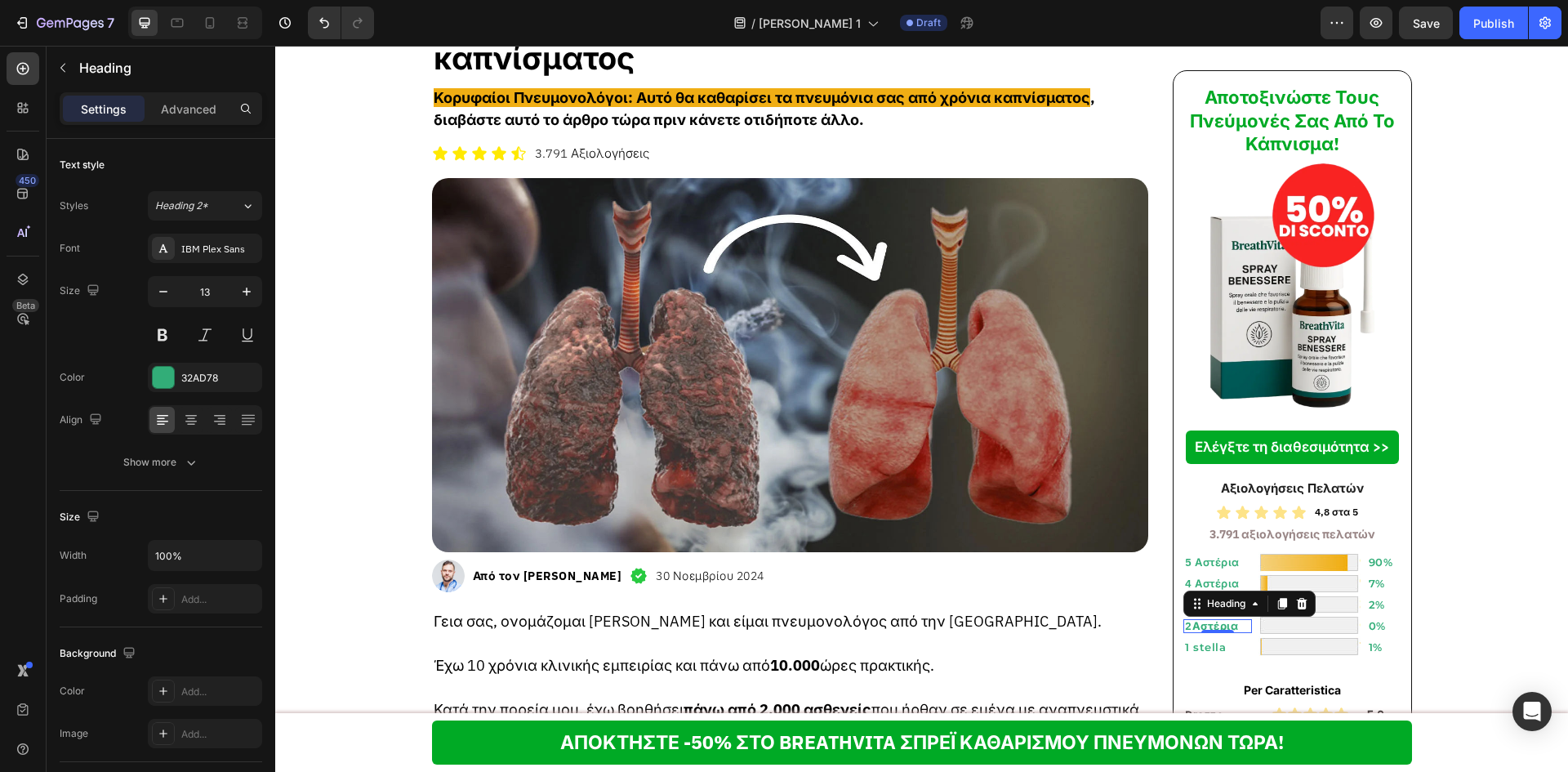
click at [1211, 645] on div "0" at bounding box center [1217, 646] width 16 height 13
click at [1197, 648] on h2 "1 stella" at bounding box center [1217, 647] width 68 height 14
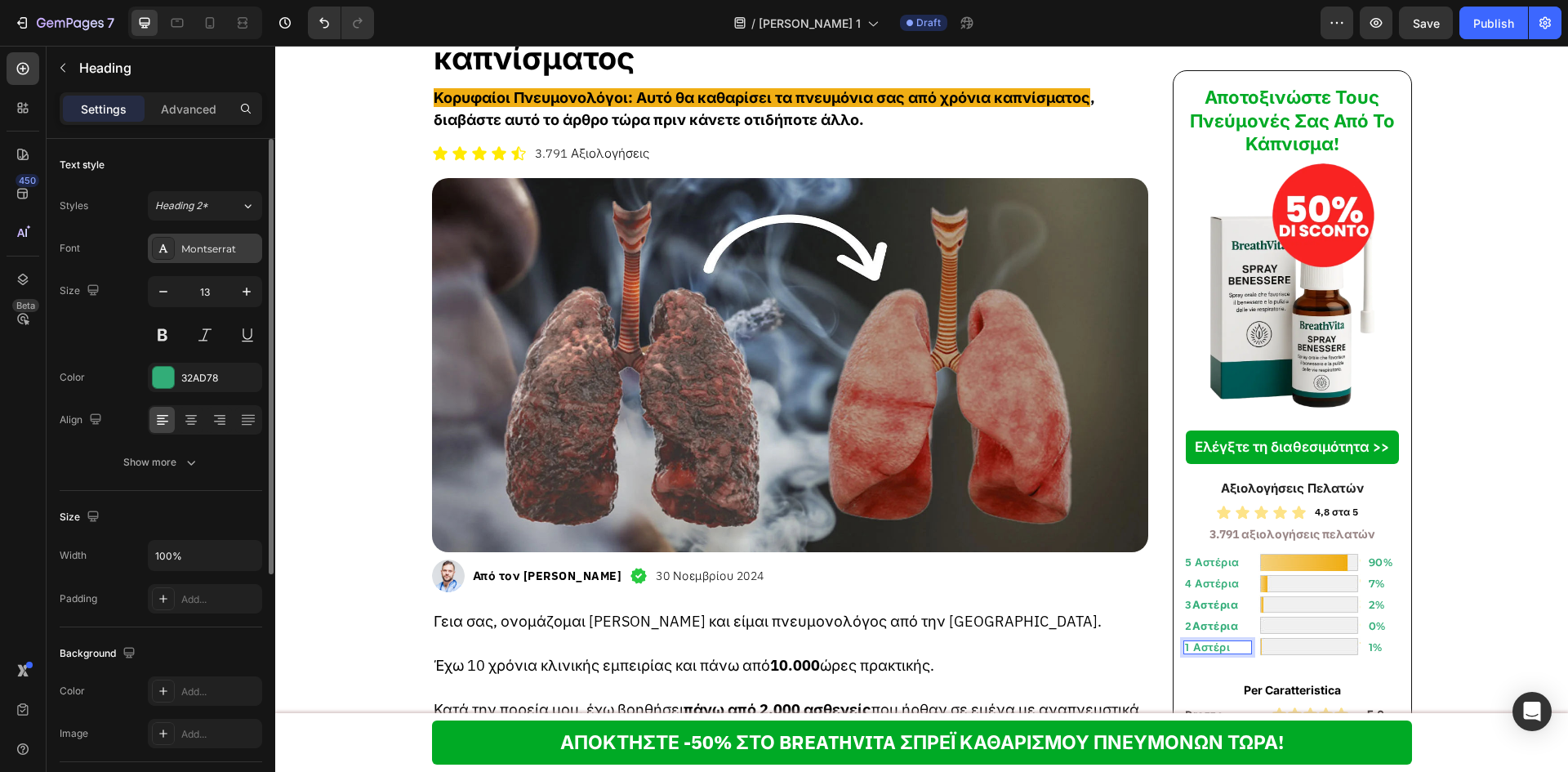
click at [198, 237] on div "Montserrat" at bounding box center [204, 247] width 114 height 29
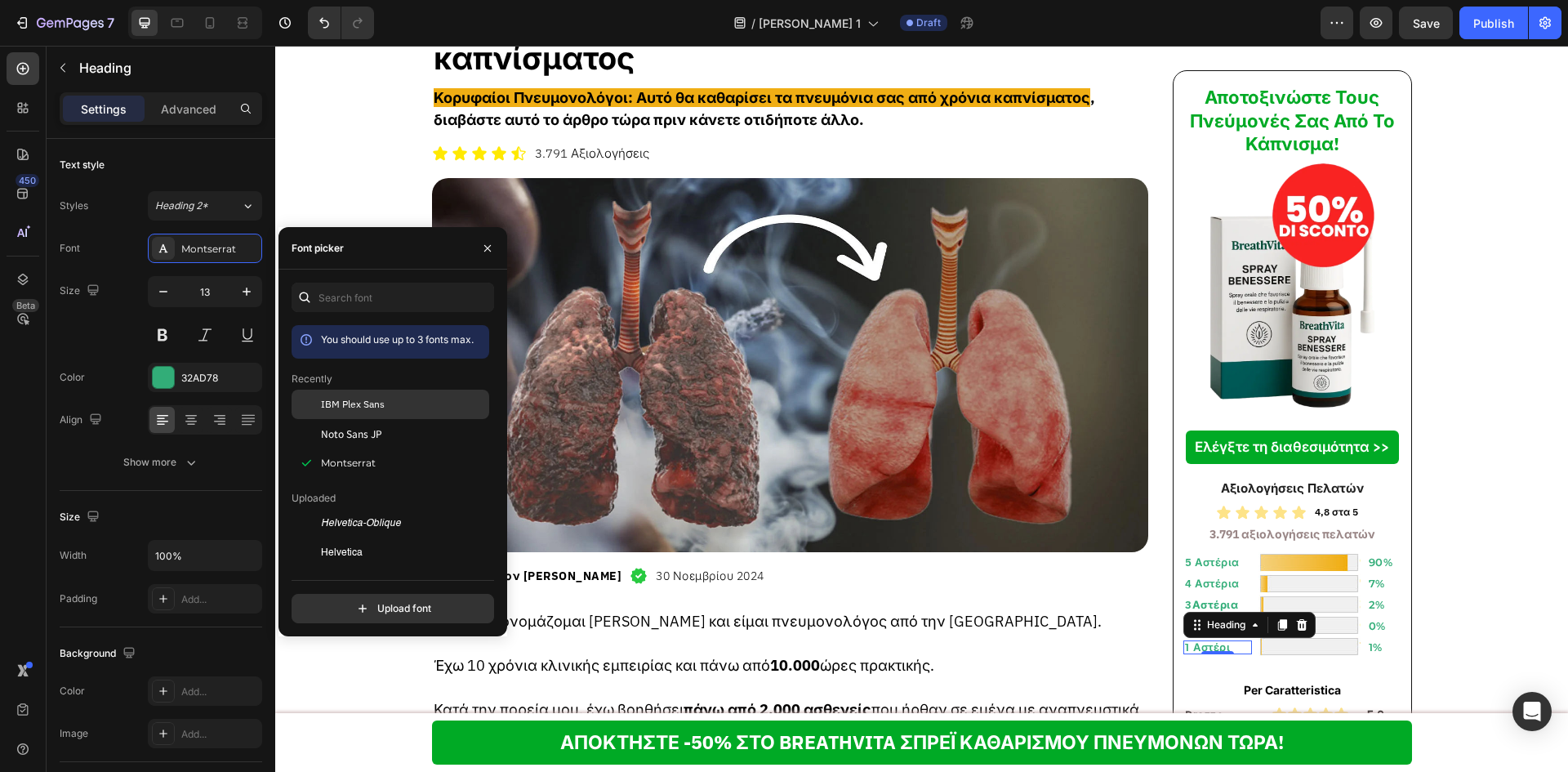
click at [323, 401] on span "IBM Plex Sans" at bounding box center [353, 404] width 63 height 15
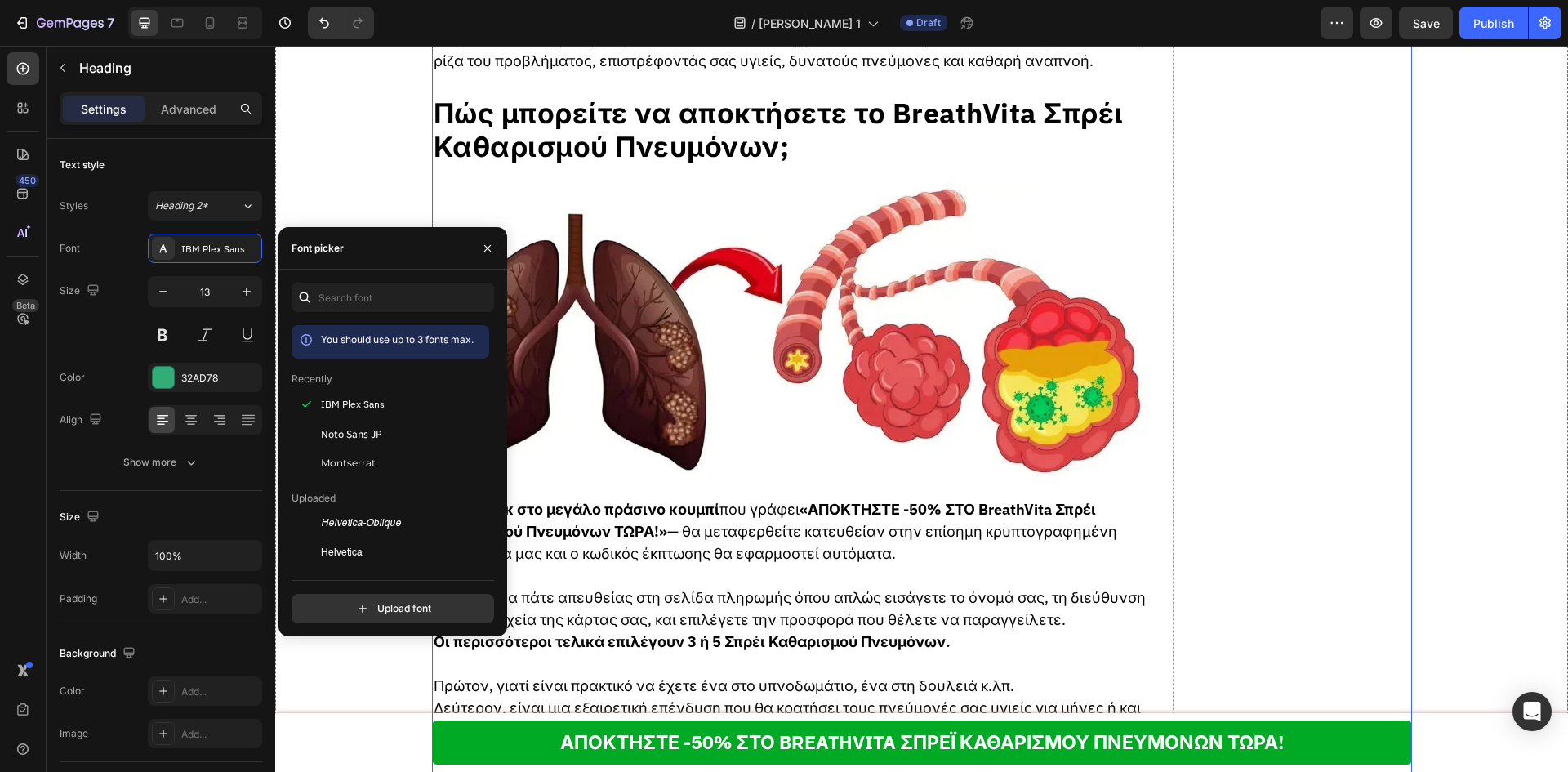
scroll to position [6752, 0]
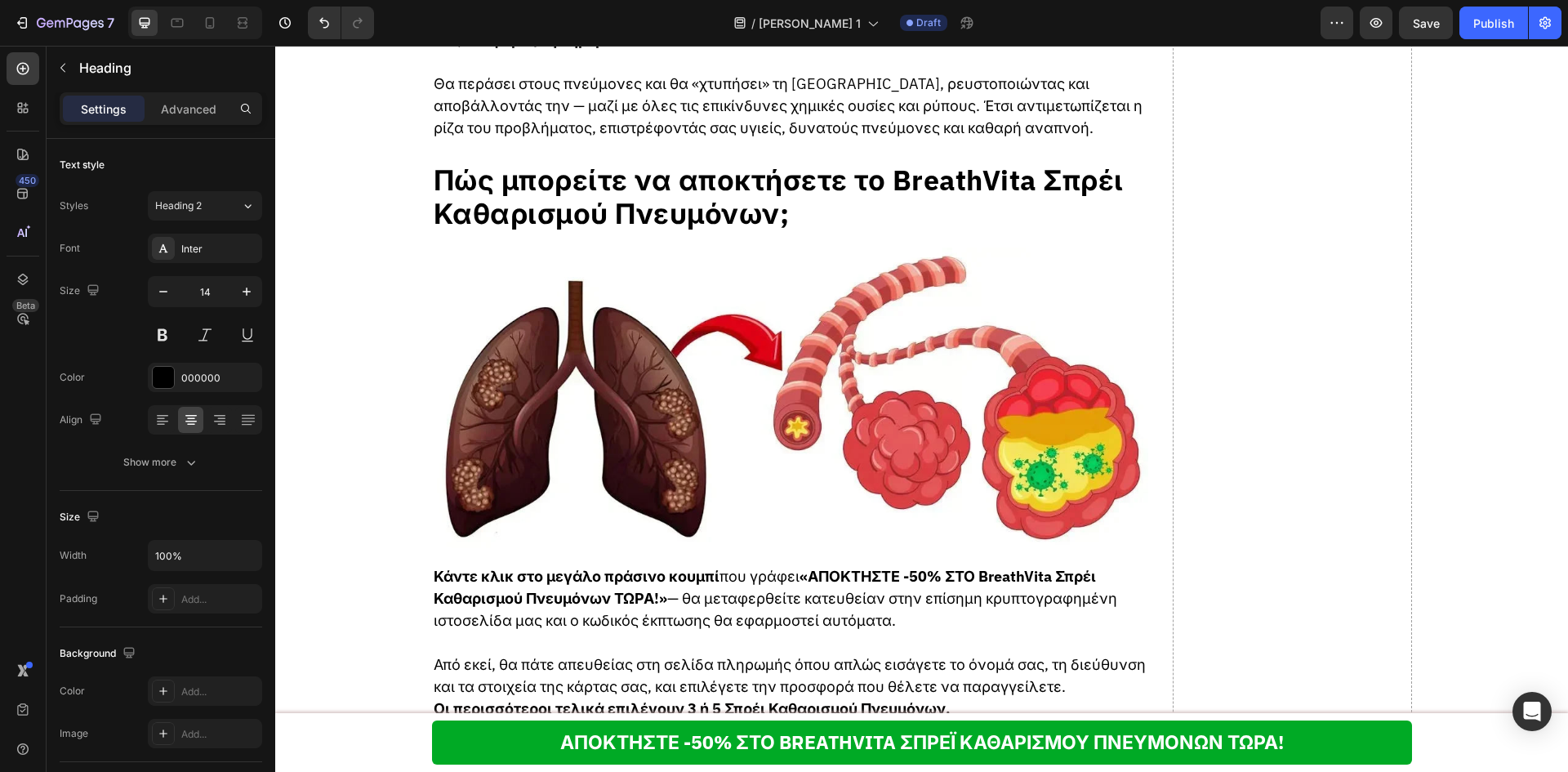
click at [234, 251] on div "Inter" at bounding box center [219, 249] width 77 height 15
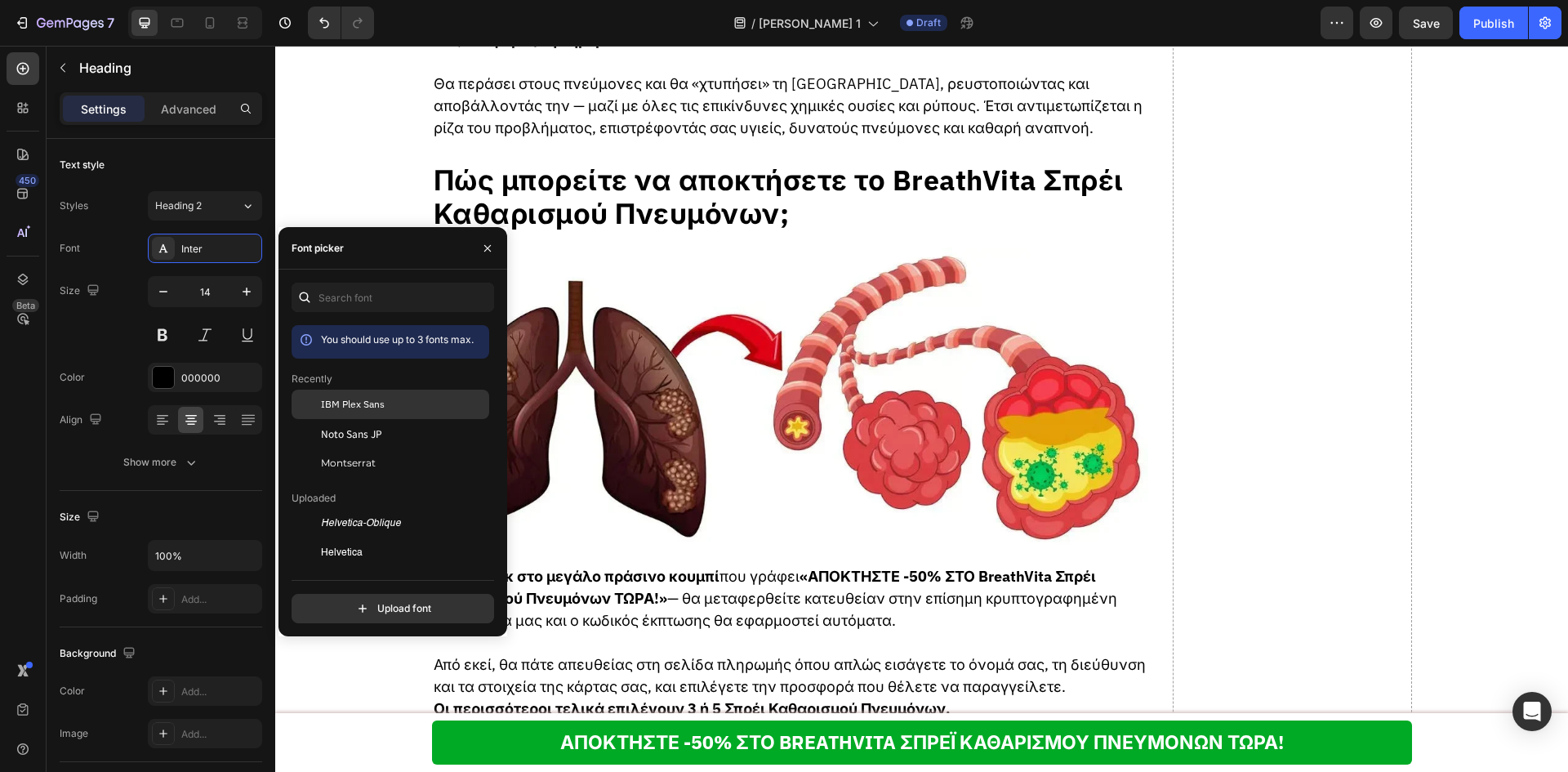
drag, startPoint x: 439, startPoint y: 394, endPoint x: 362, endPoint y: 420, distance: 81.3
click at [439, 509] on div "IBM Plex Sans" at bounding box center [390, 523] width 198 height 29
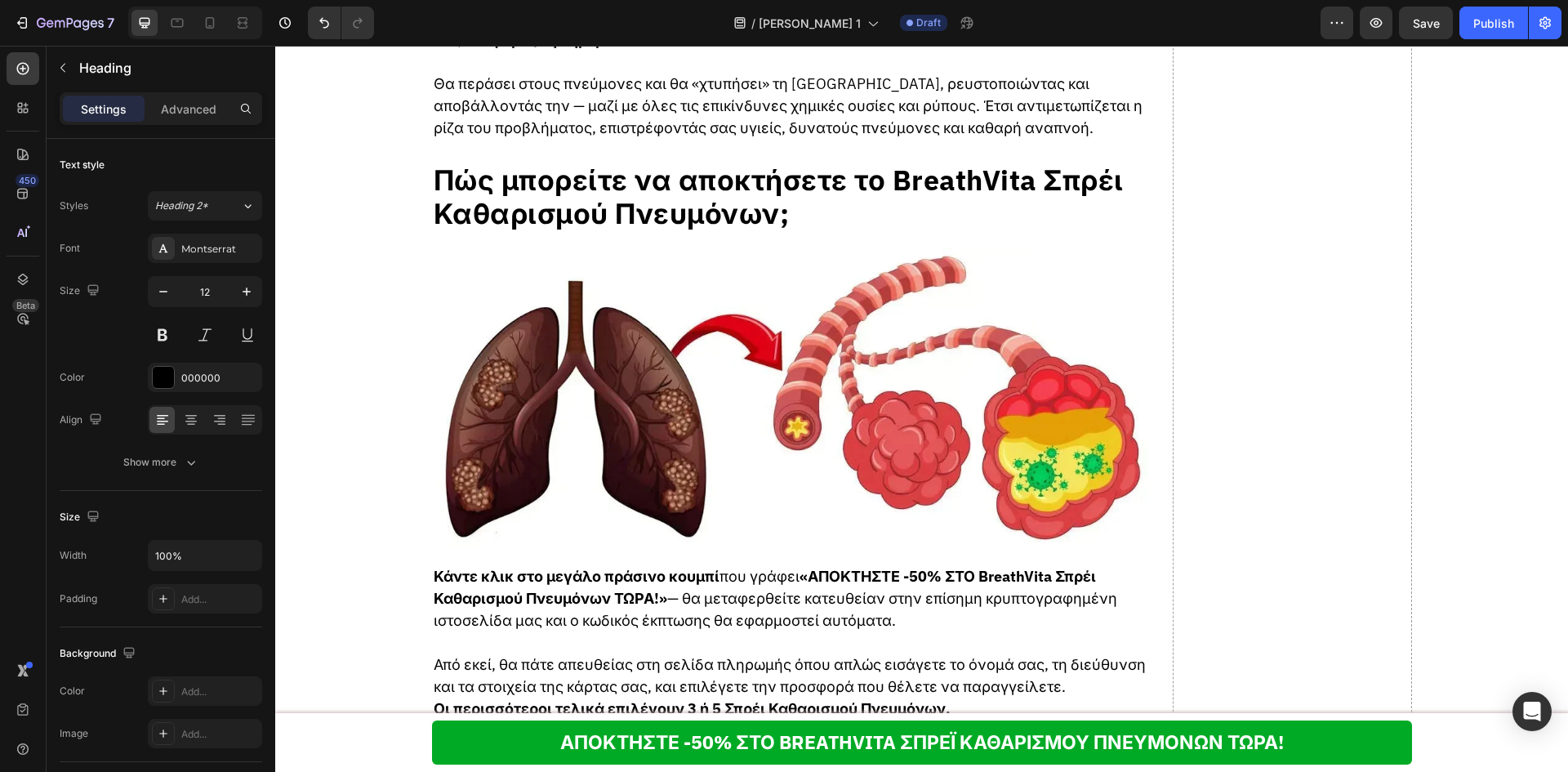
click at [203, 236] on div "Montserrat" at bounding box center [204, 247] width 114 height 29
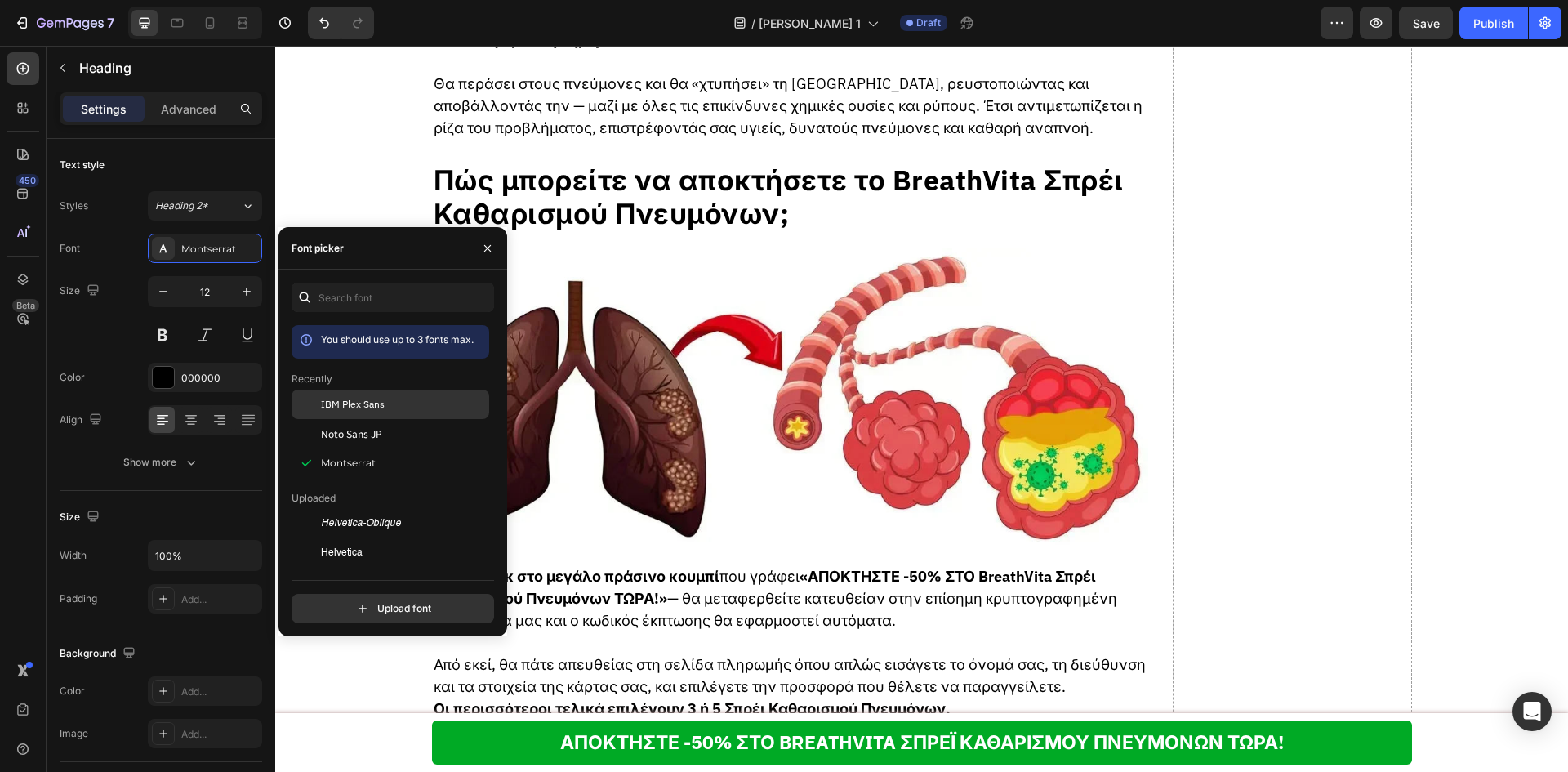
click at [361, 406] on span "IBM Plex Sans" at bounding box center [353, 404] width 63 height 15
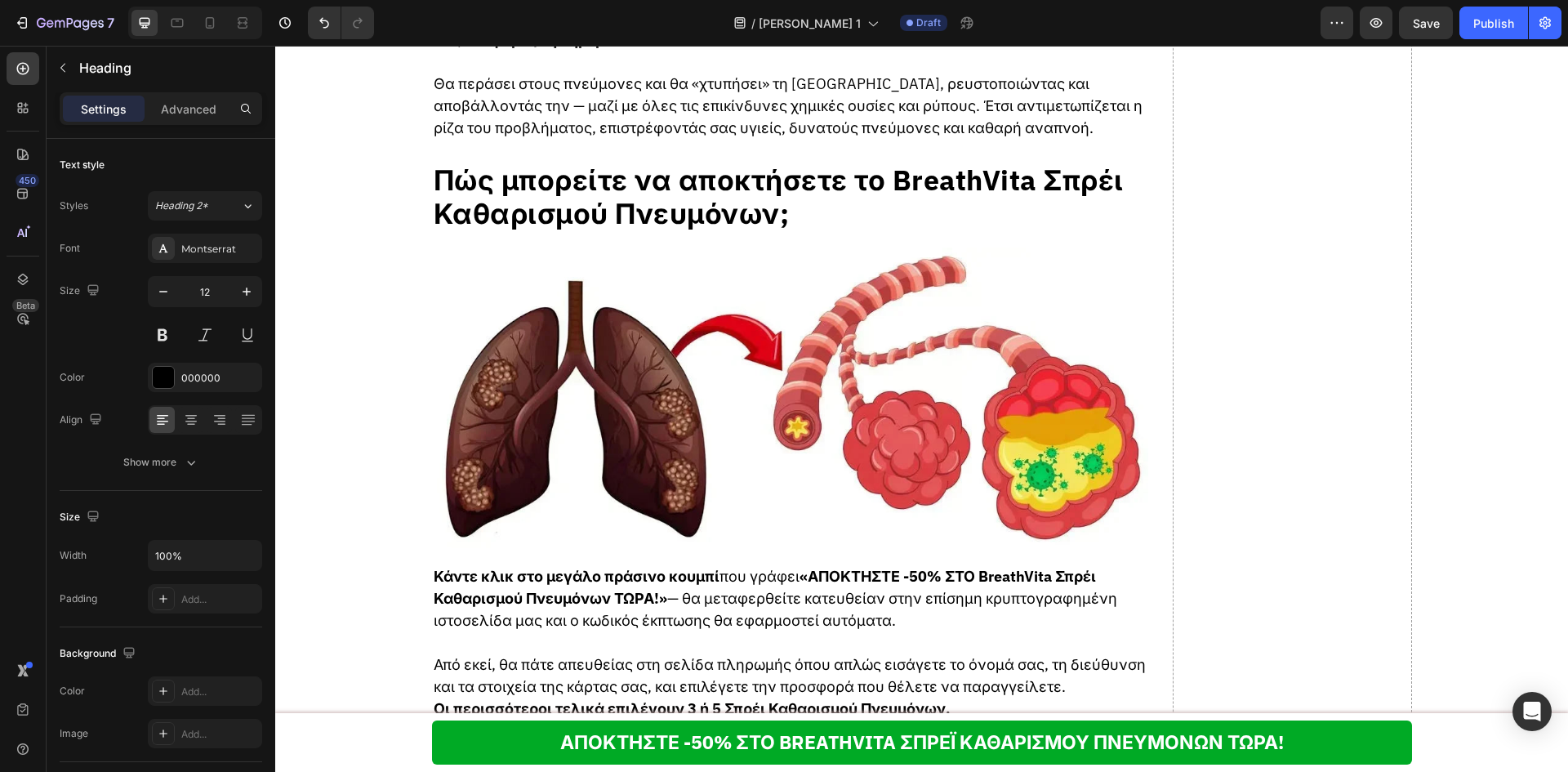
click at [222, 252] on div "Montserrat" at bounding box center [219, 249] width 77 height 15
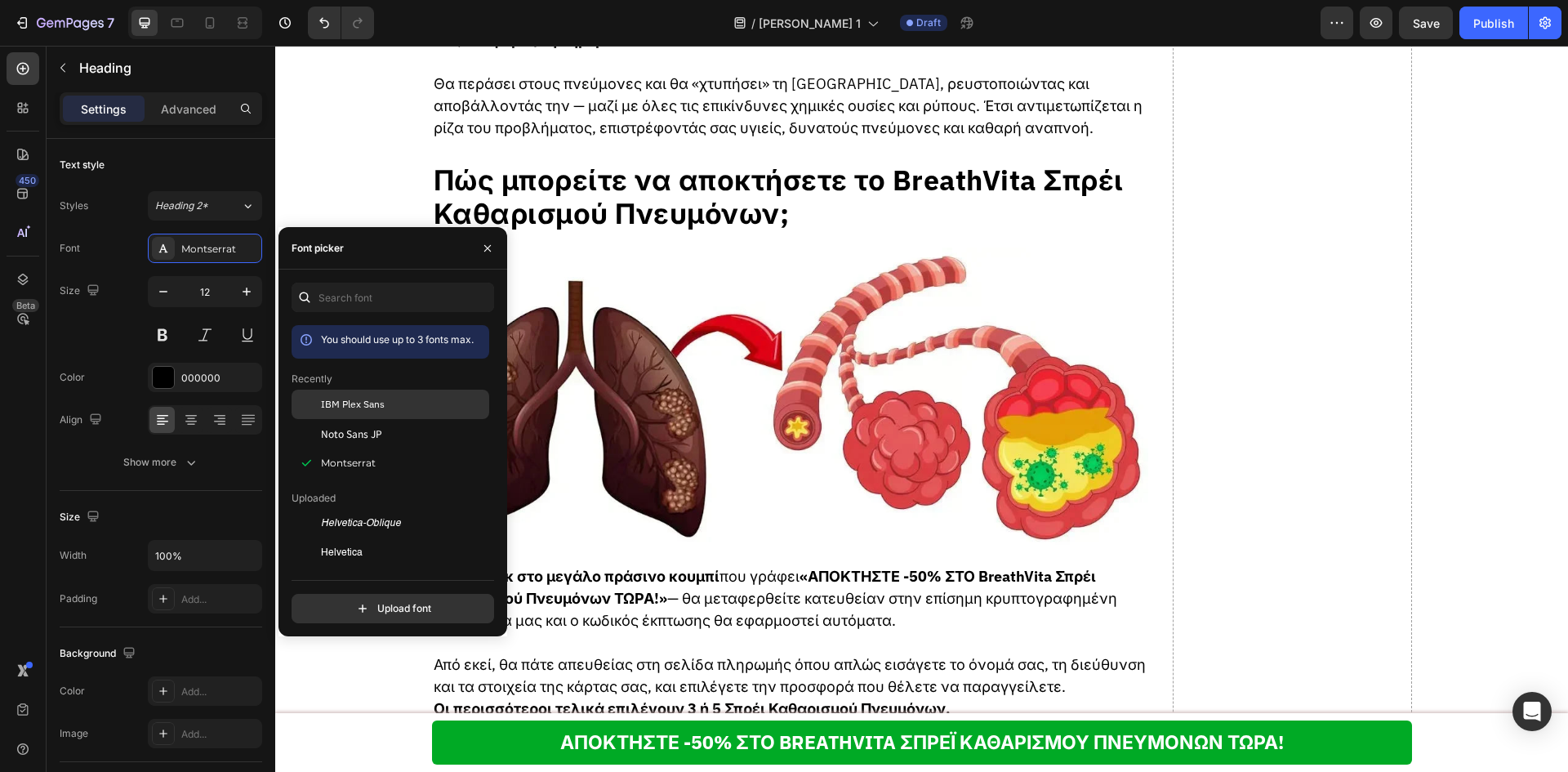
click at [323, 509] on div "IBM Plex Sans" at bounding box center [390, 523] width 198 height 29
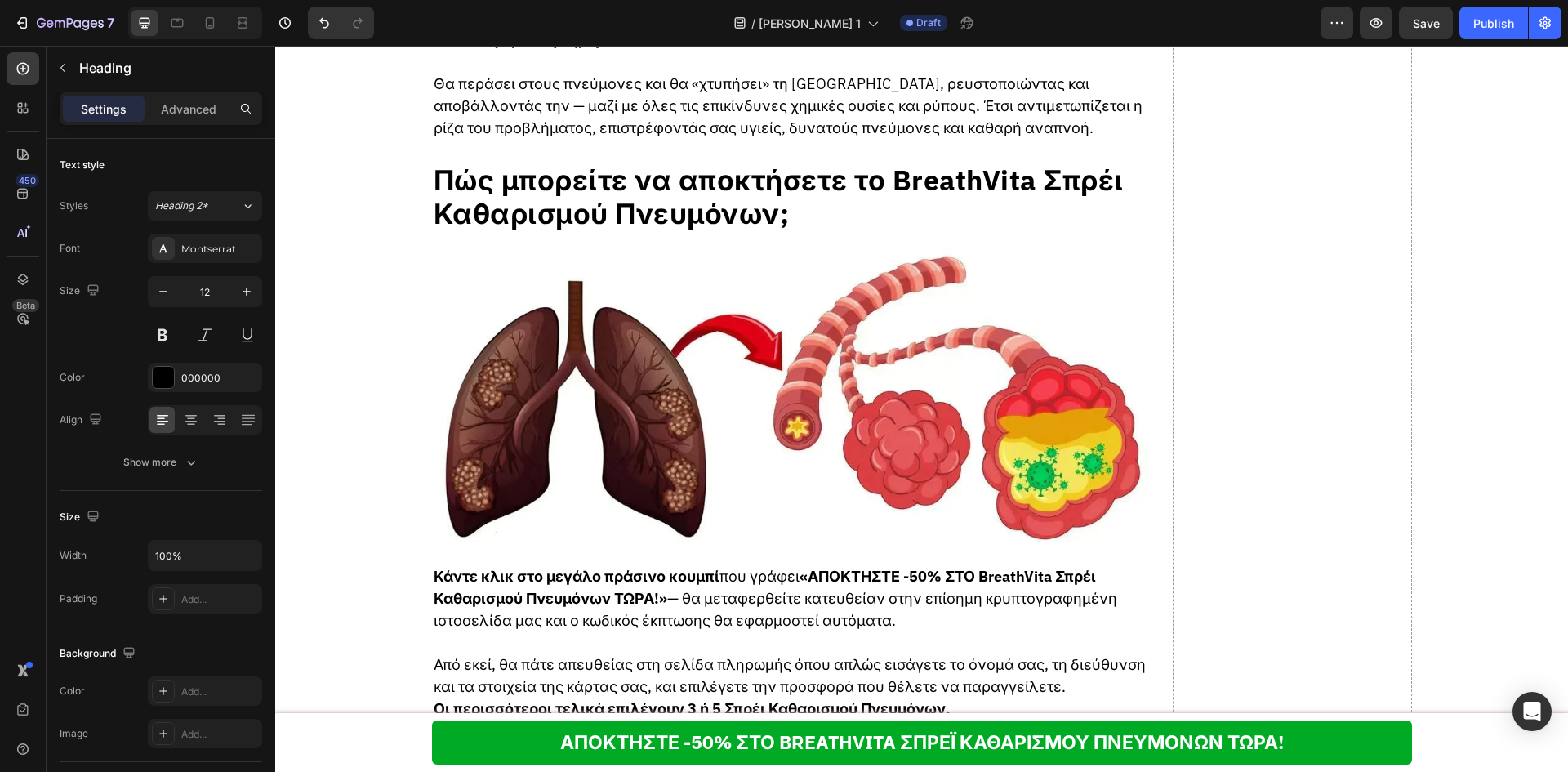
click at [242, 239] on div "Montserrat" at bounding box center [204, 247] width 114 height 29
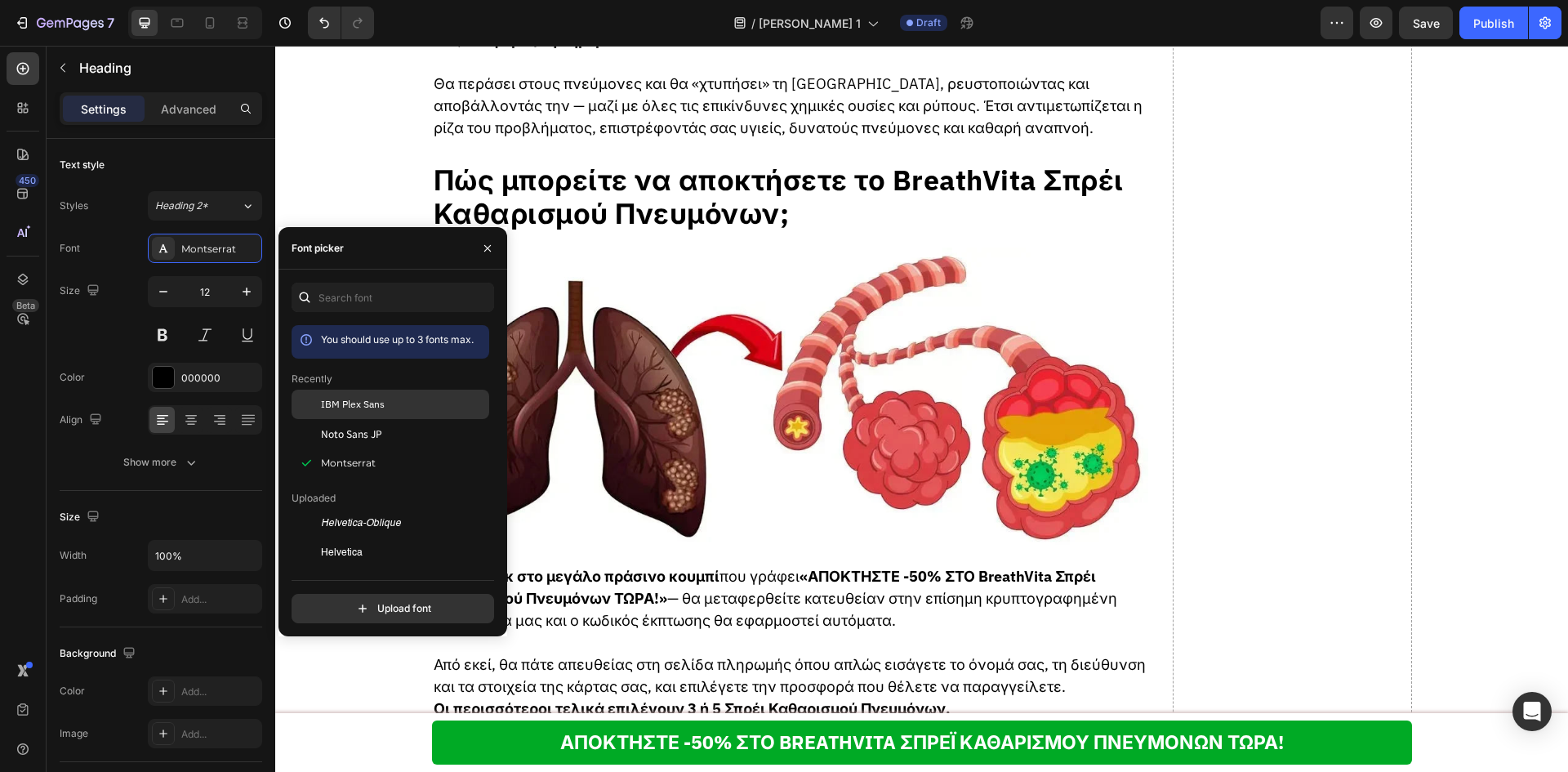
click at [367, 509] on div "IBM Plex Sans" at bounding box center [390, 523] width 198 height 29
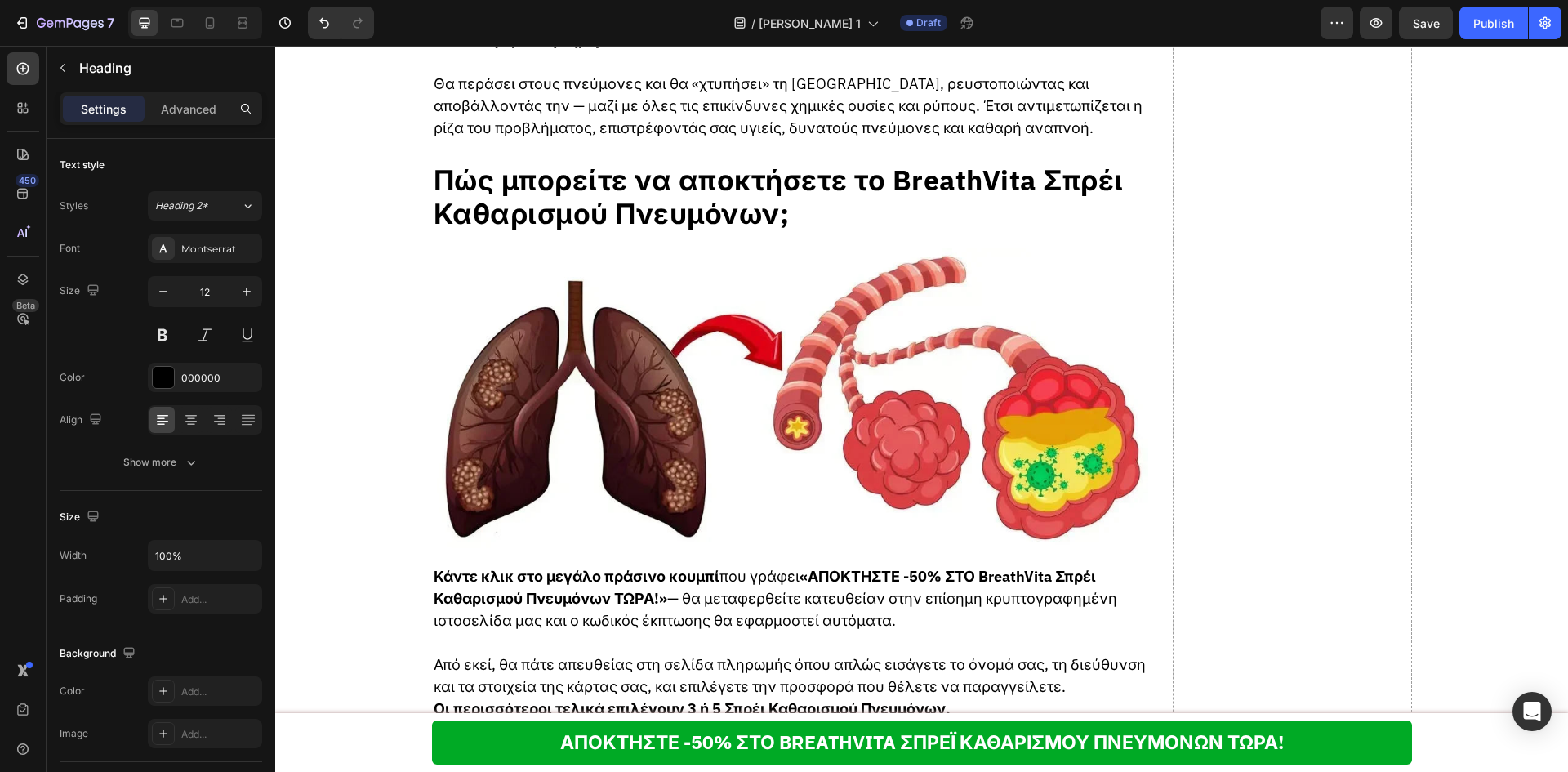
click at [226, 239] on div "Montserrat" at bounding box center [204, 247] width 114 height 29
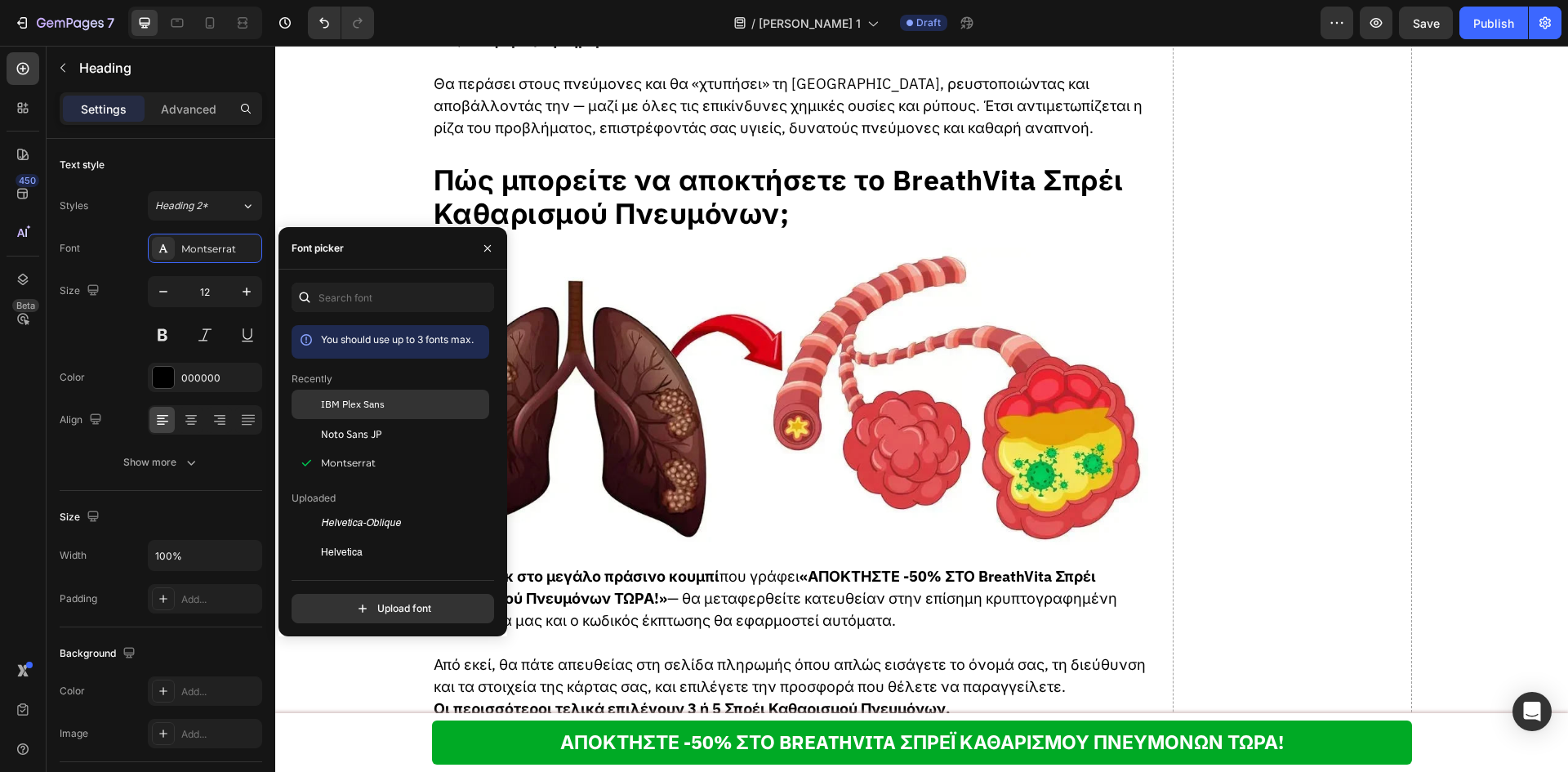
click at [336, 402] on span "IBM Plex Sans" at bounding box center [353, 404] width 63 height 15
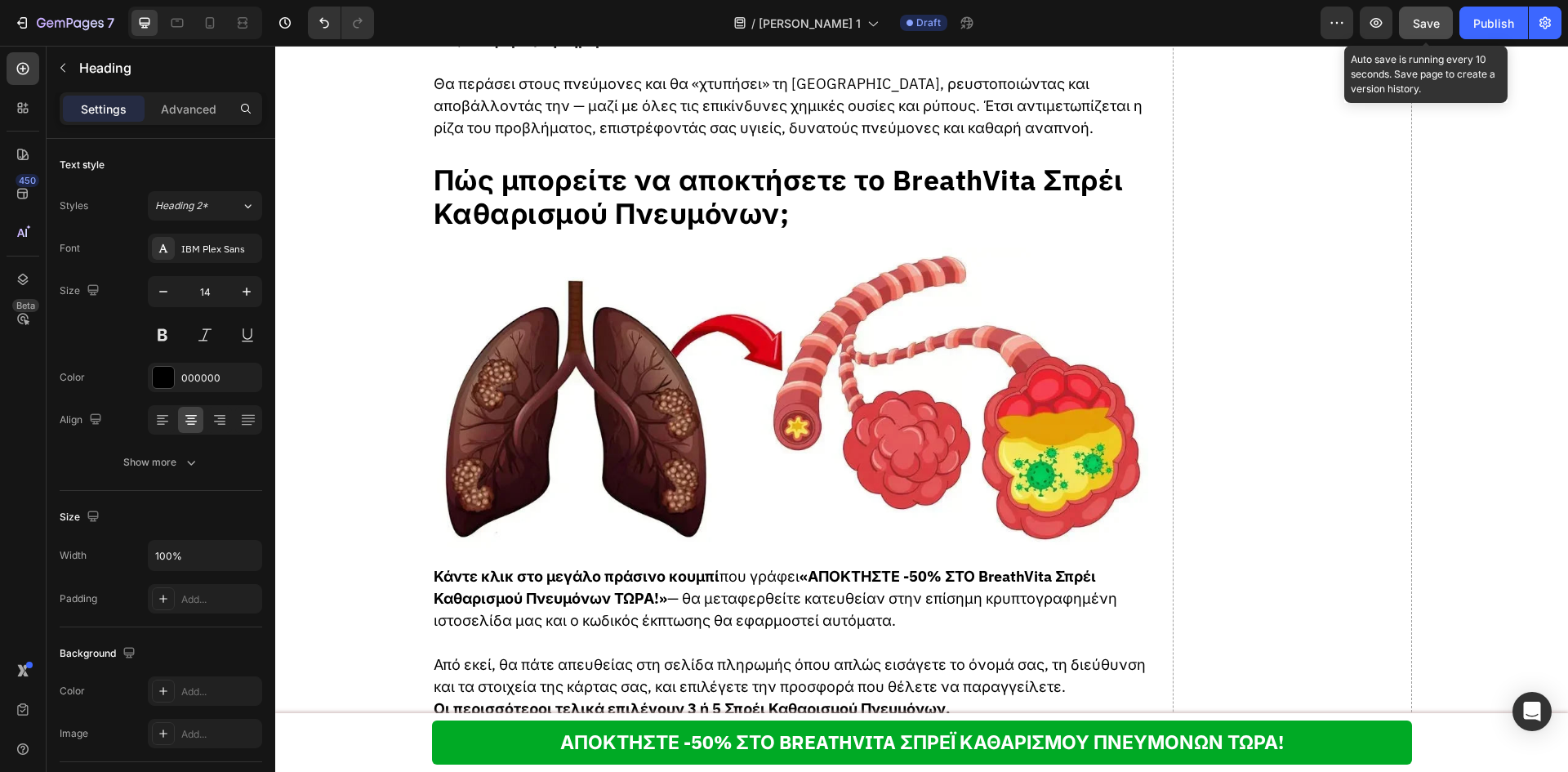
click at [1439, 19] on span "Save" at bounding box center [1426, 22] width 27 height 14
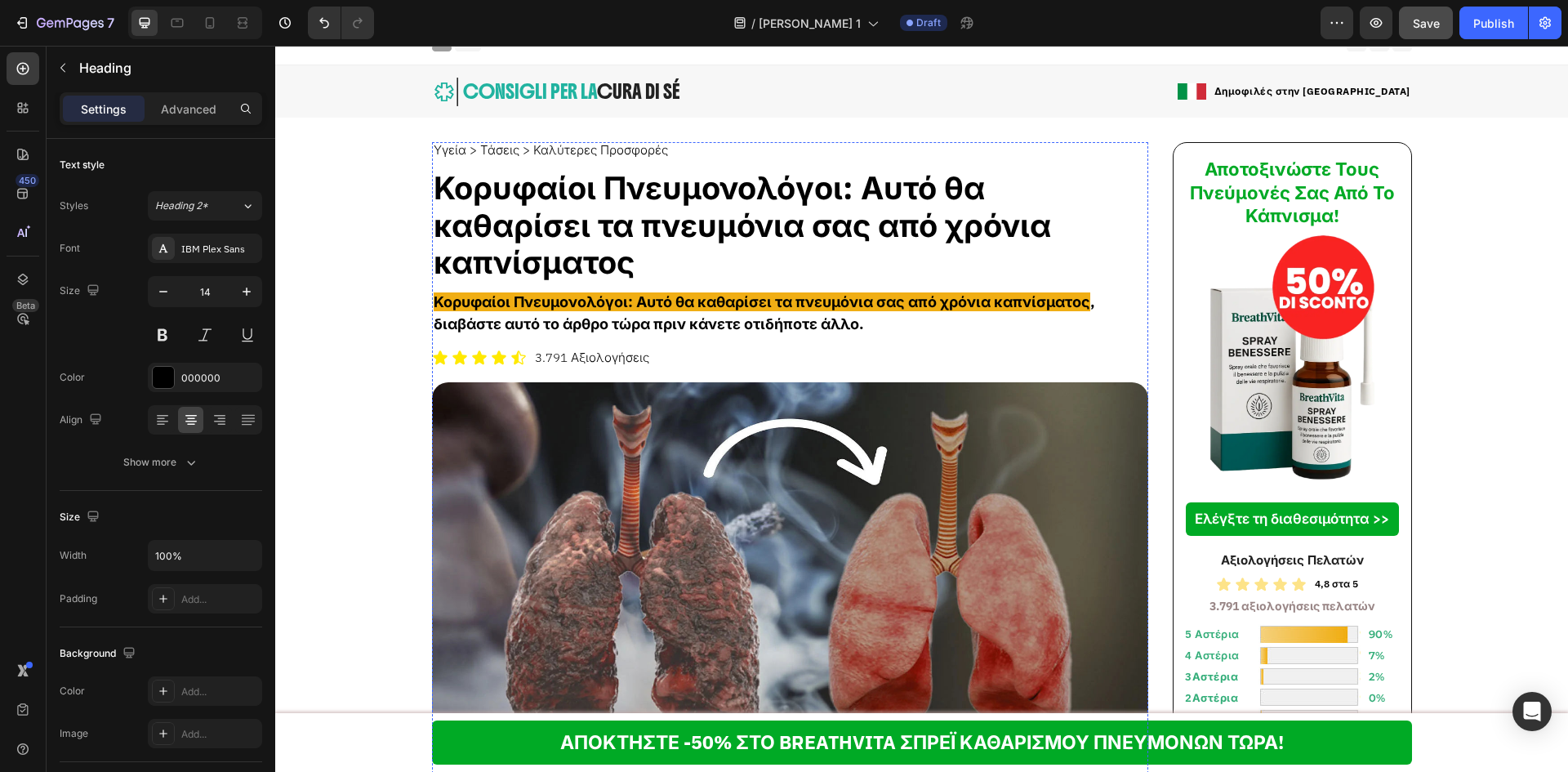
scroll to position [0, 0]
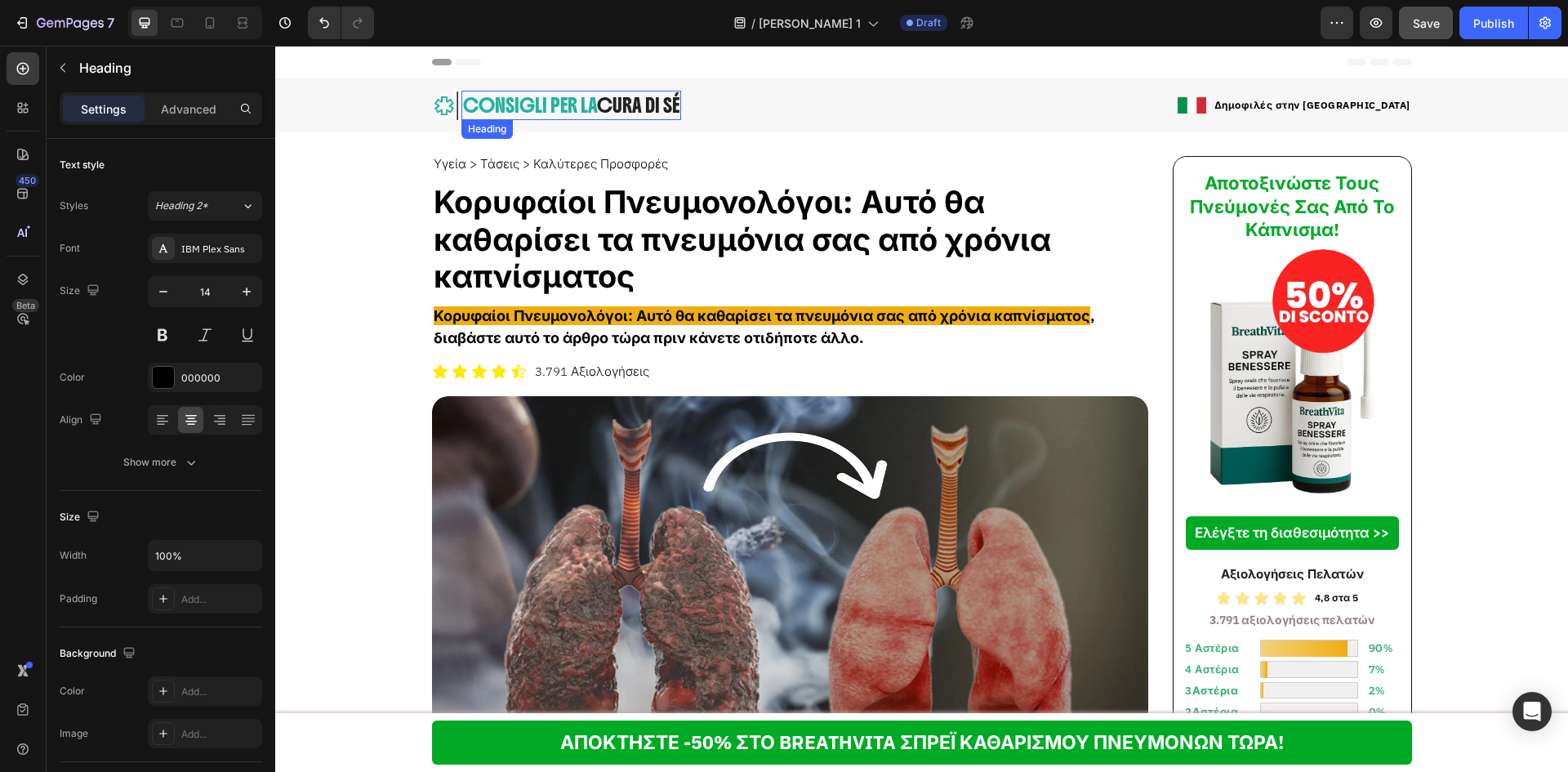
click at [616, 112] on span "CURA DI SÉ" at bounding box center [638, 105] width 82 height 24
click at [623, 109] on span "CURA DI SÉ" at bounding box center [638, 105] width 82 height 24
click at [560, 108] on span "CONSIGLI PER LA" at bounding box center [529, 105] width 133 height 24
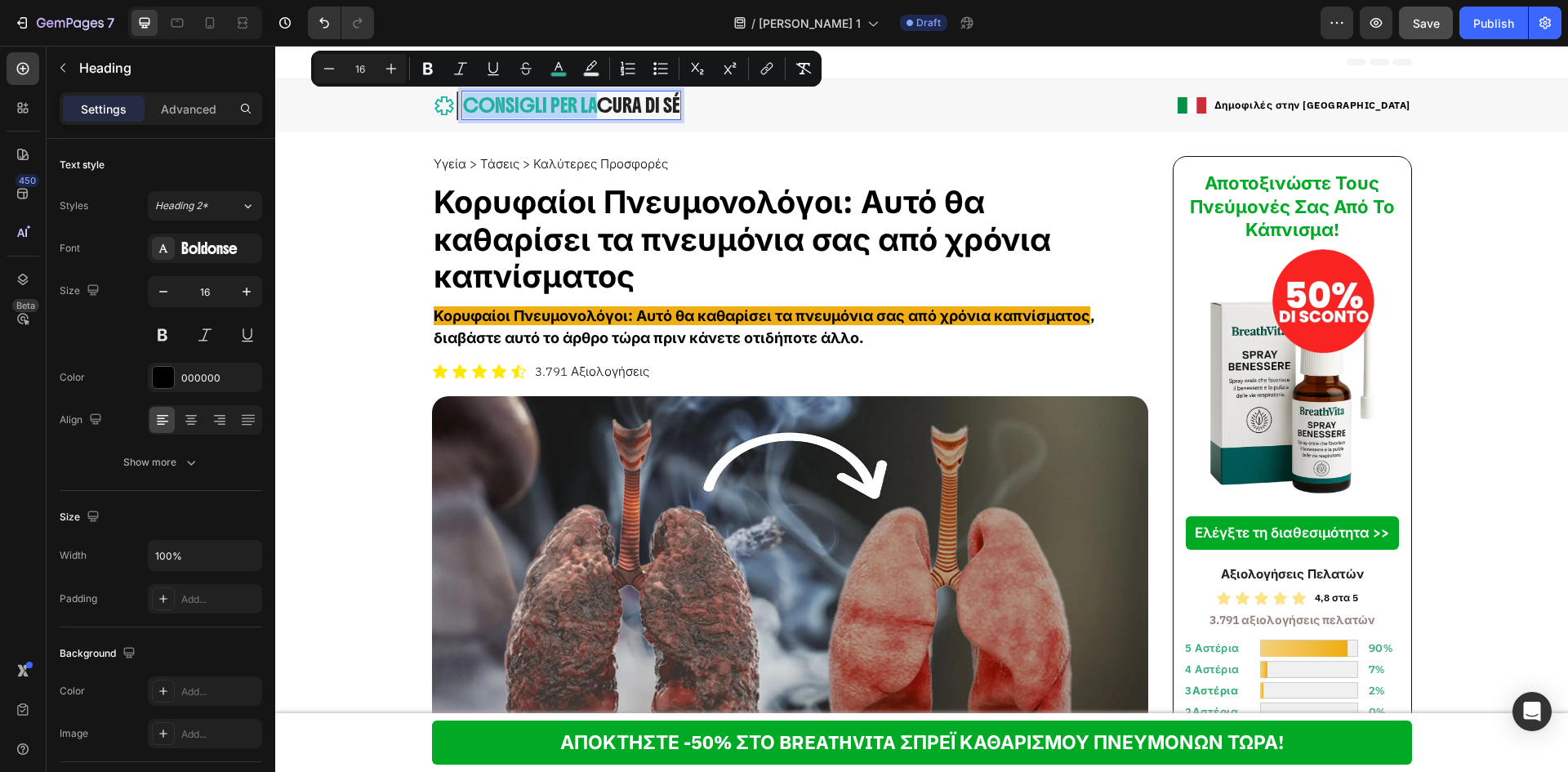
copy span "CONSIGLI PER LA"
click at [875, 179] on div "Υγεία > Τάσεις > Καλύτερες Προσφορές Heading Κορυφαίοι Πνευμονολόγοι: Αυτό θα κ…" at bounding box center [791, 464] width 717 height 617
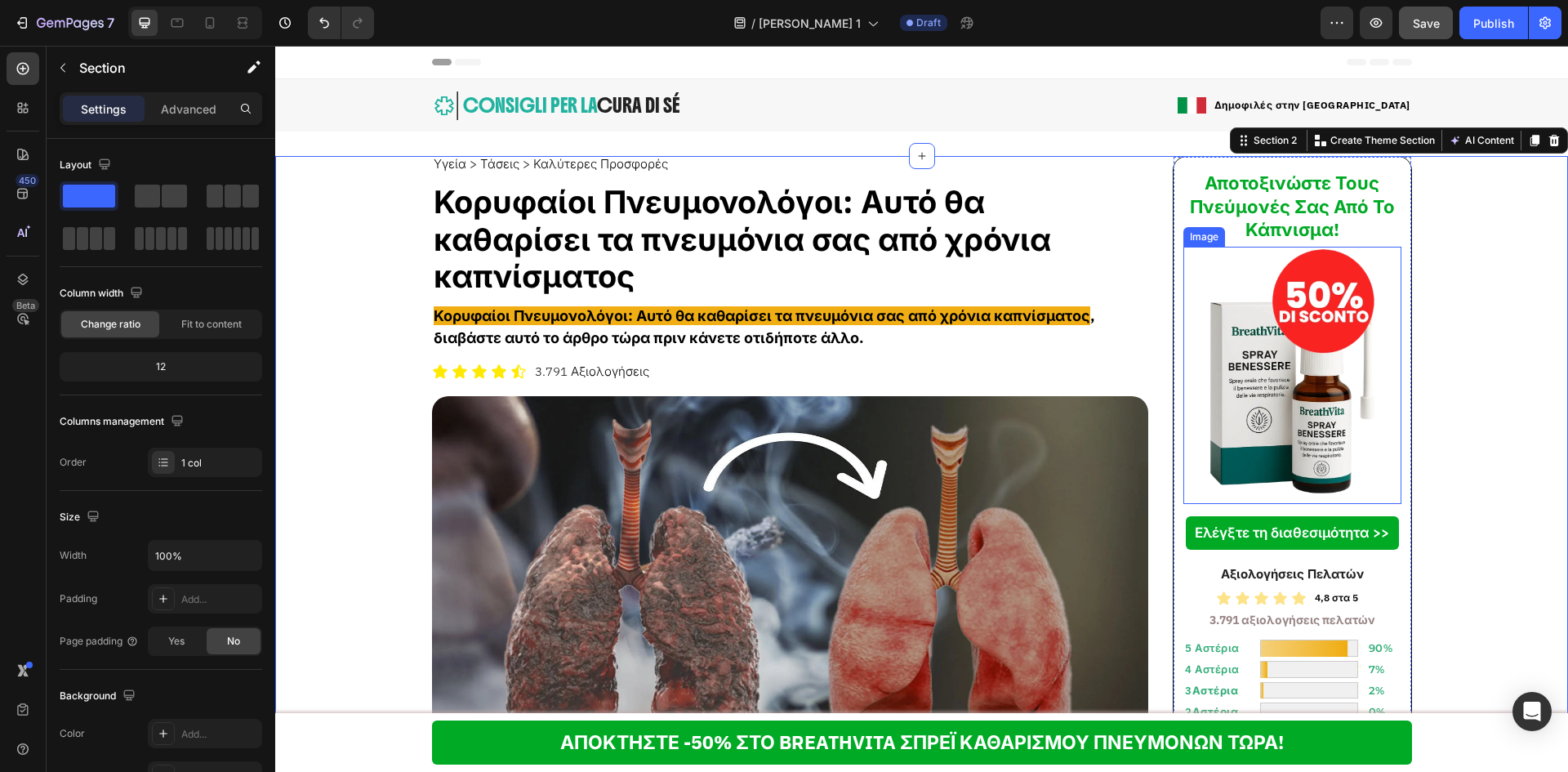
click at [1258, 401] on img at bounding box center [1292, 375] width 174 height 258
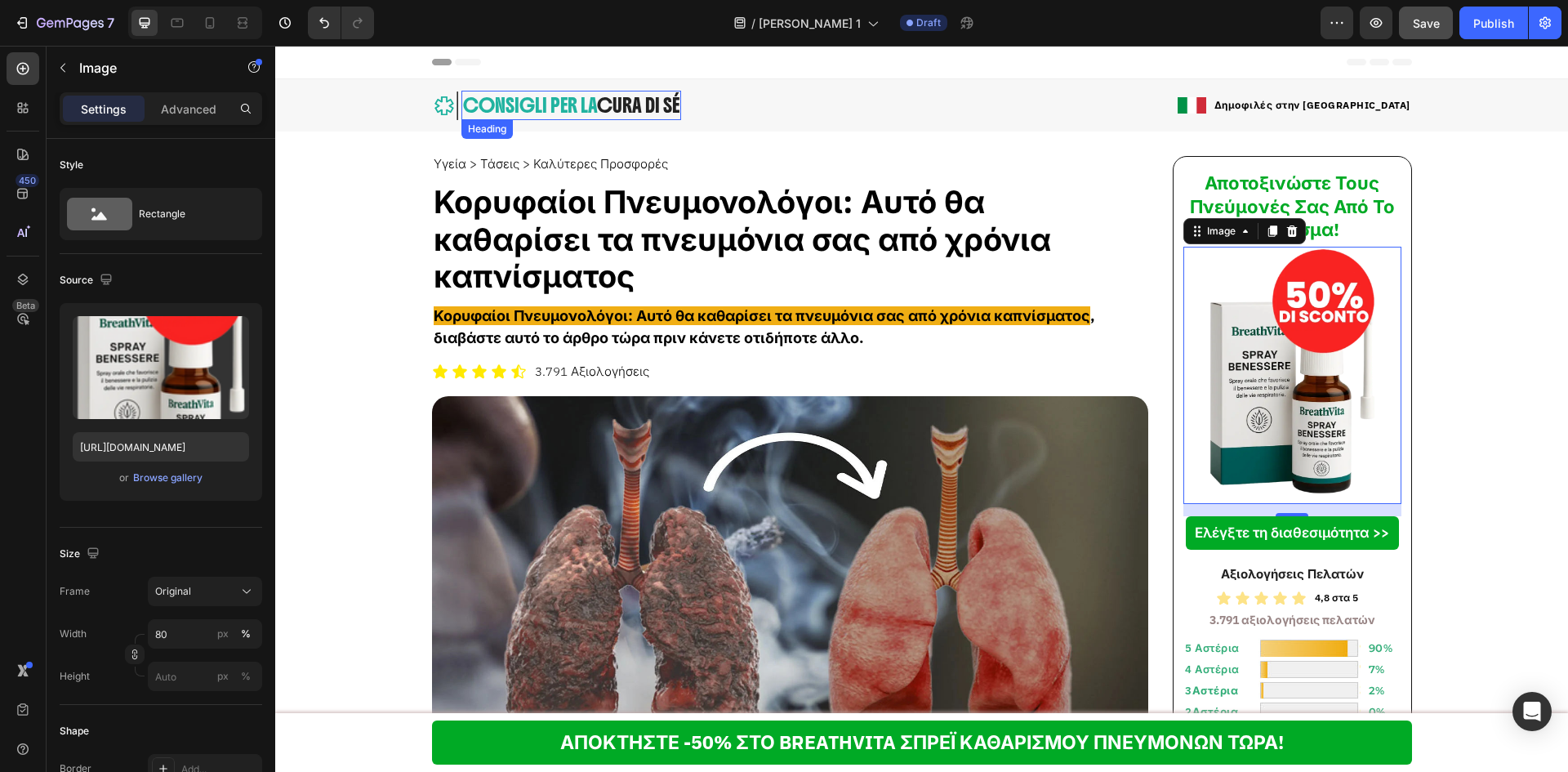
click at [473, 108] on span "CONSIGLI PER LA" at bounding box center [529, 105] width 133 height 24
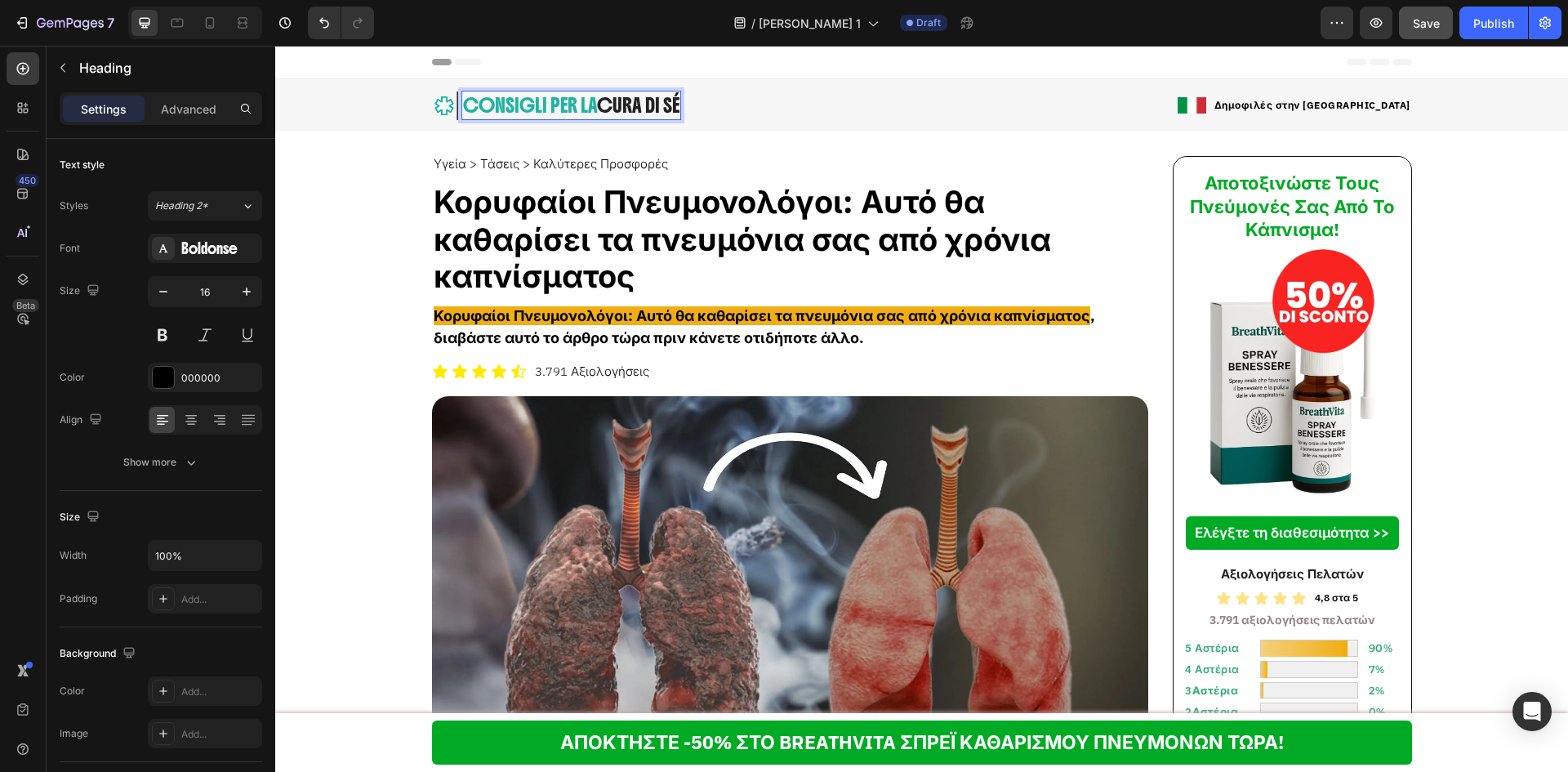
drag, startPoint x: 555, startPoint y: 107, endPoint x: 570, endPoint y: 107, distance: 15.0
click at [557, 107] on span "CONSIGLI PER LA" at bounding box center [529, 105] width 133 height 24
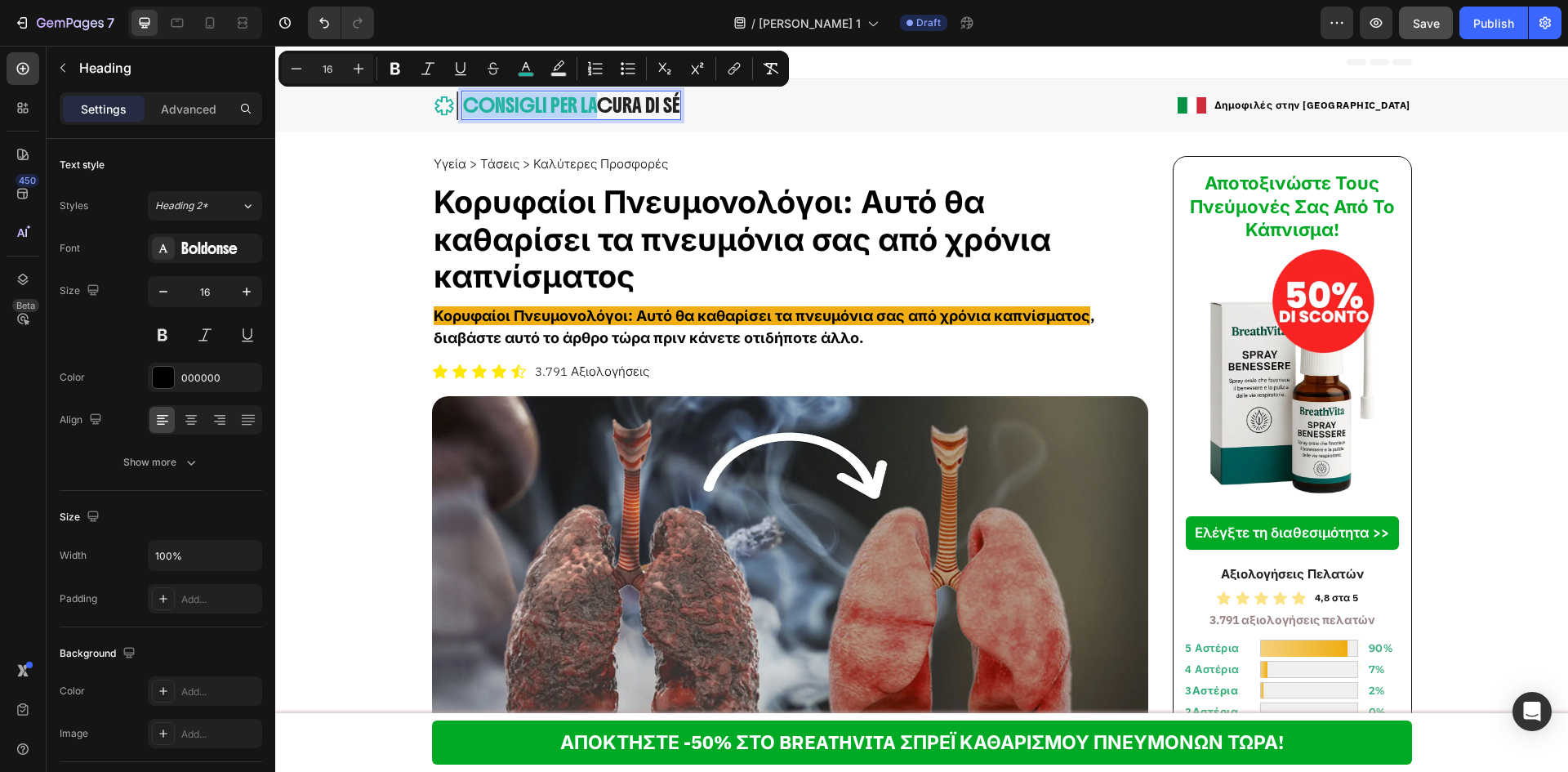
drag, startPoint x: 591, startPoint y: 110, endPoint x: 457, endPoint y: 107, distance: 134.0
click at [463, 107] on span "CONSIGLI PER LA" at bounding box center [529, 105] width 133 height 24
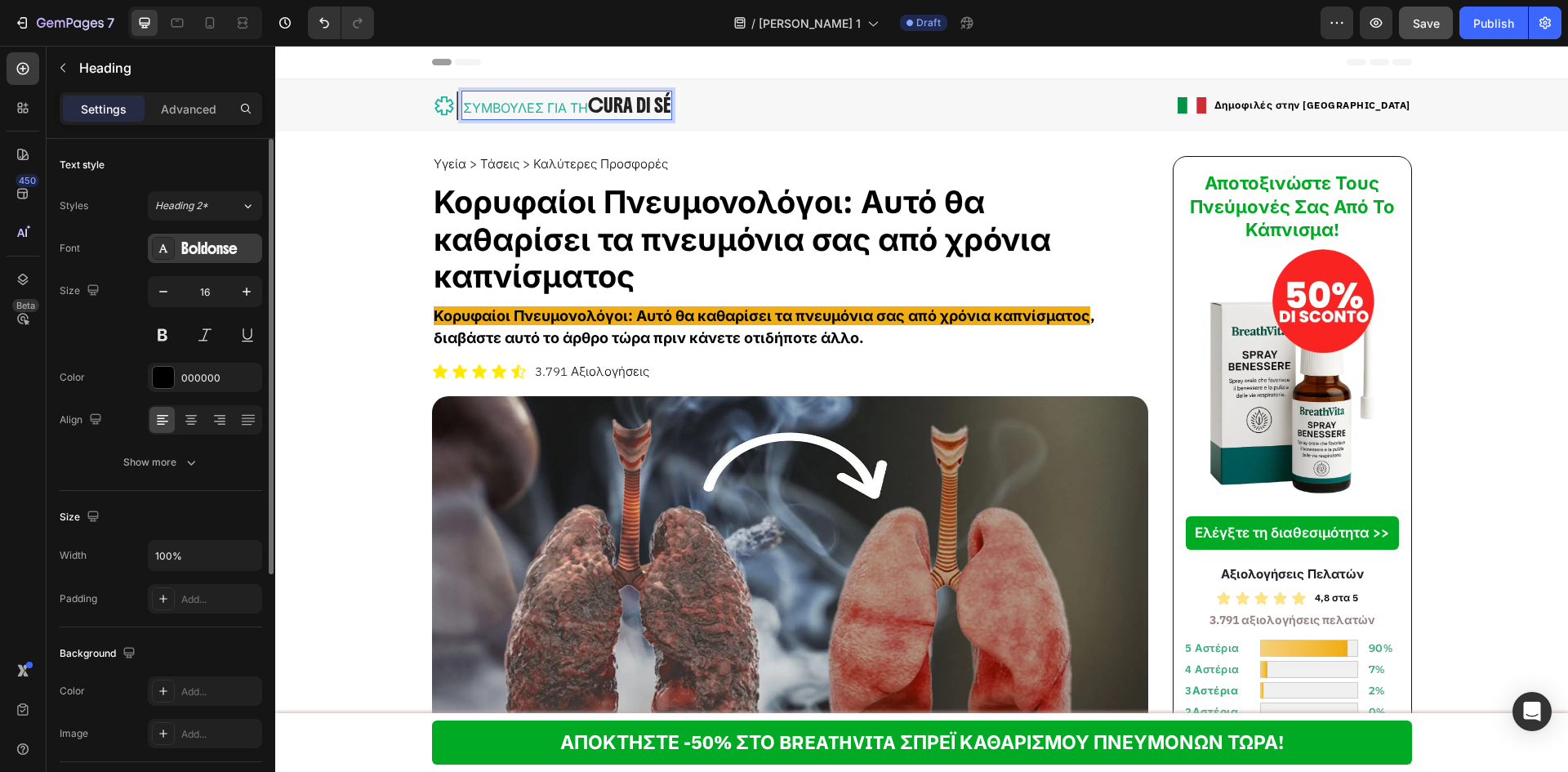
click at [234, 259] on div "Boldonse" at bounding box center [204, 247] width 114 height 29
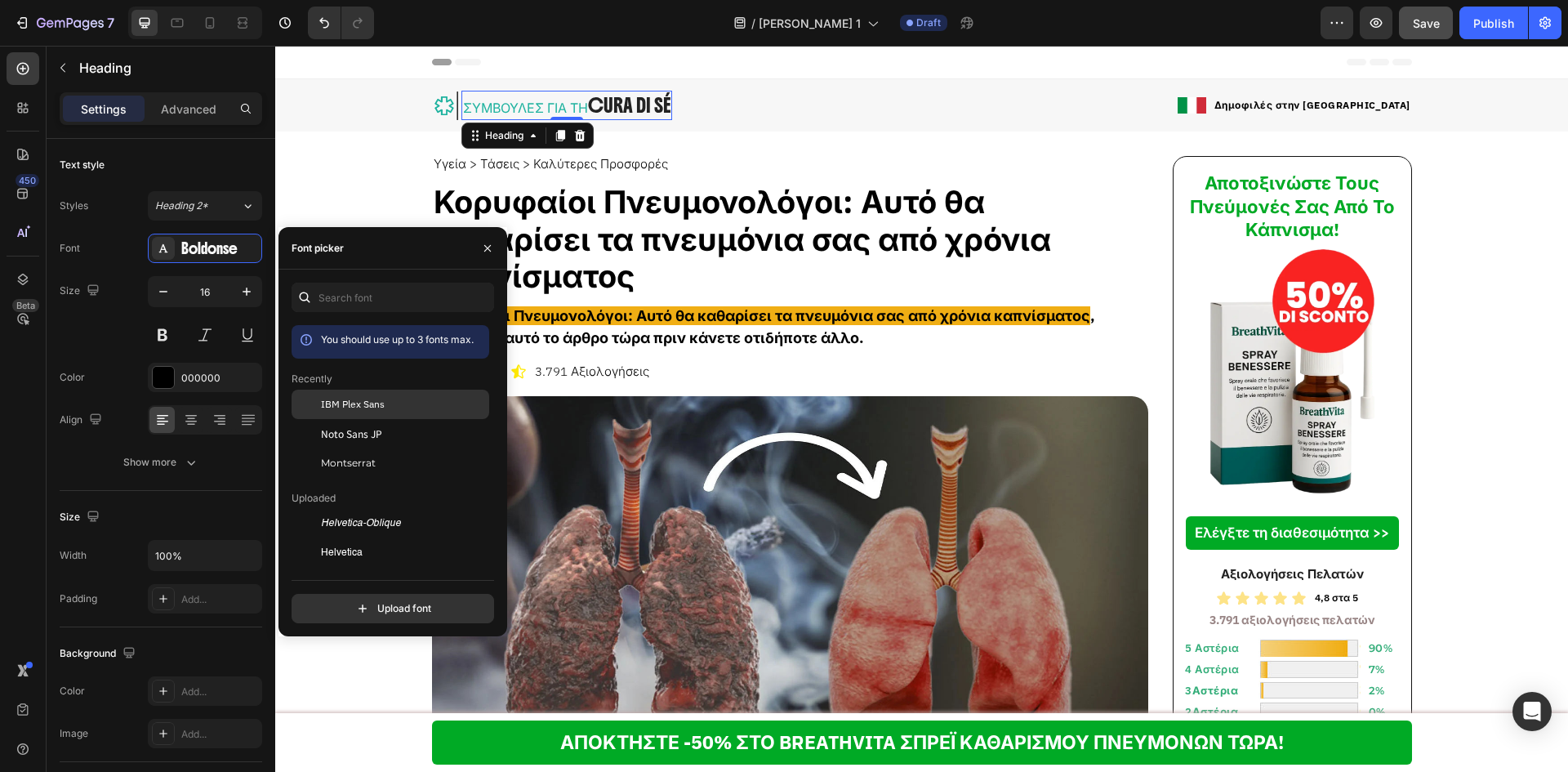
click at [362, 509] on div "IBM Plex Sans" at bounding box center [390, 523] width 198 height 29
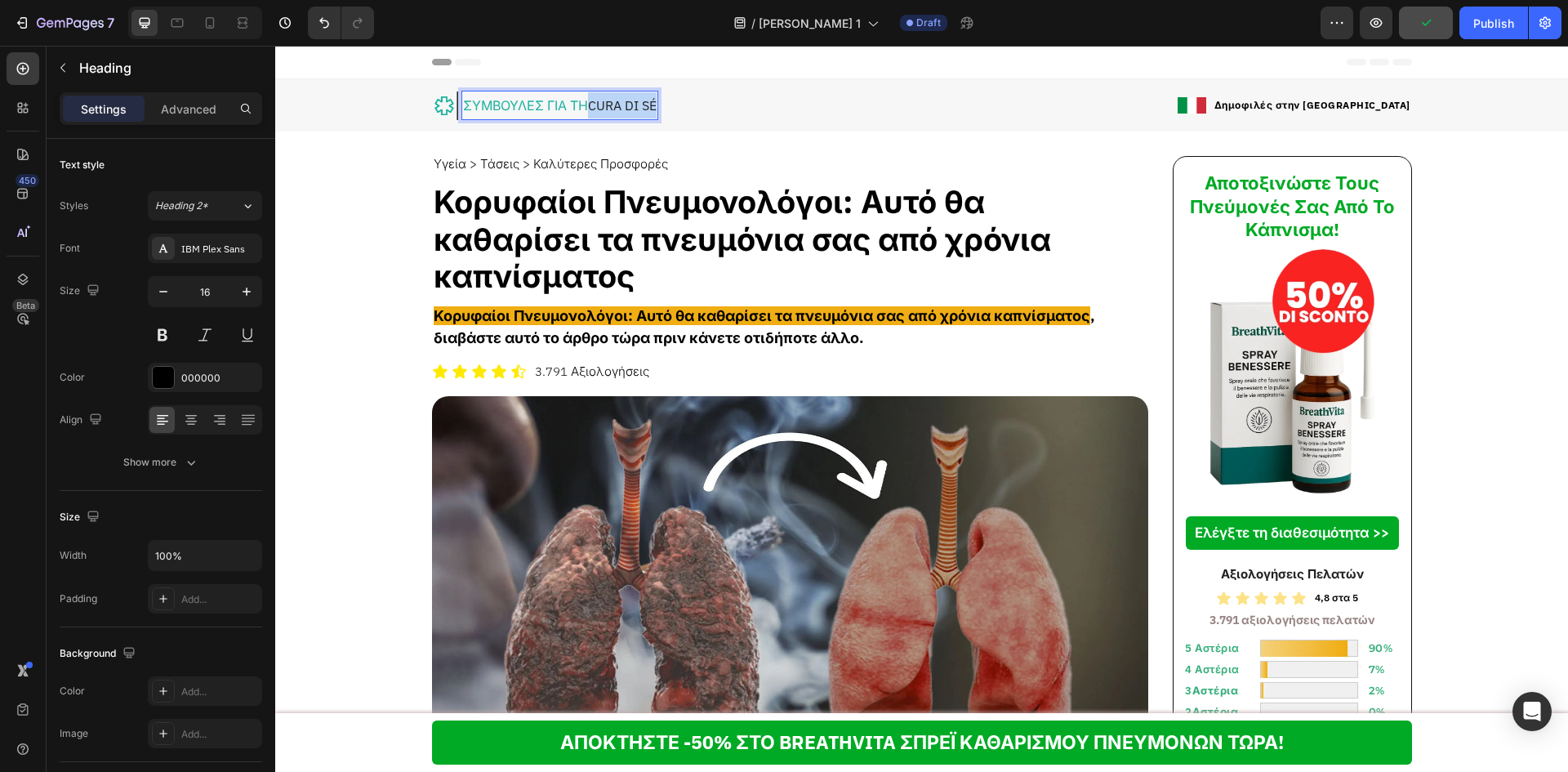
drag, startPoint x: 575, startPoint y: 105, endPoint x: 639, endPoint y: 107, distance: 64.0
click at [643, 104] on p "ΣΥΜΒΟΥΛΕΣ ΓΙΑ ΤΗ CURA DI SÉ" at bounding box center [559, 105] width 193 height 26
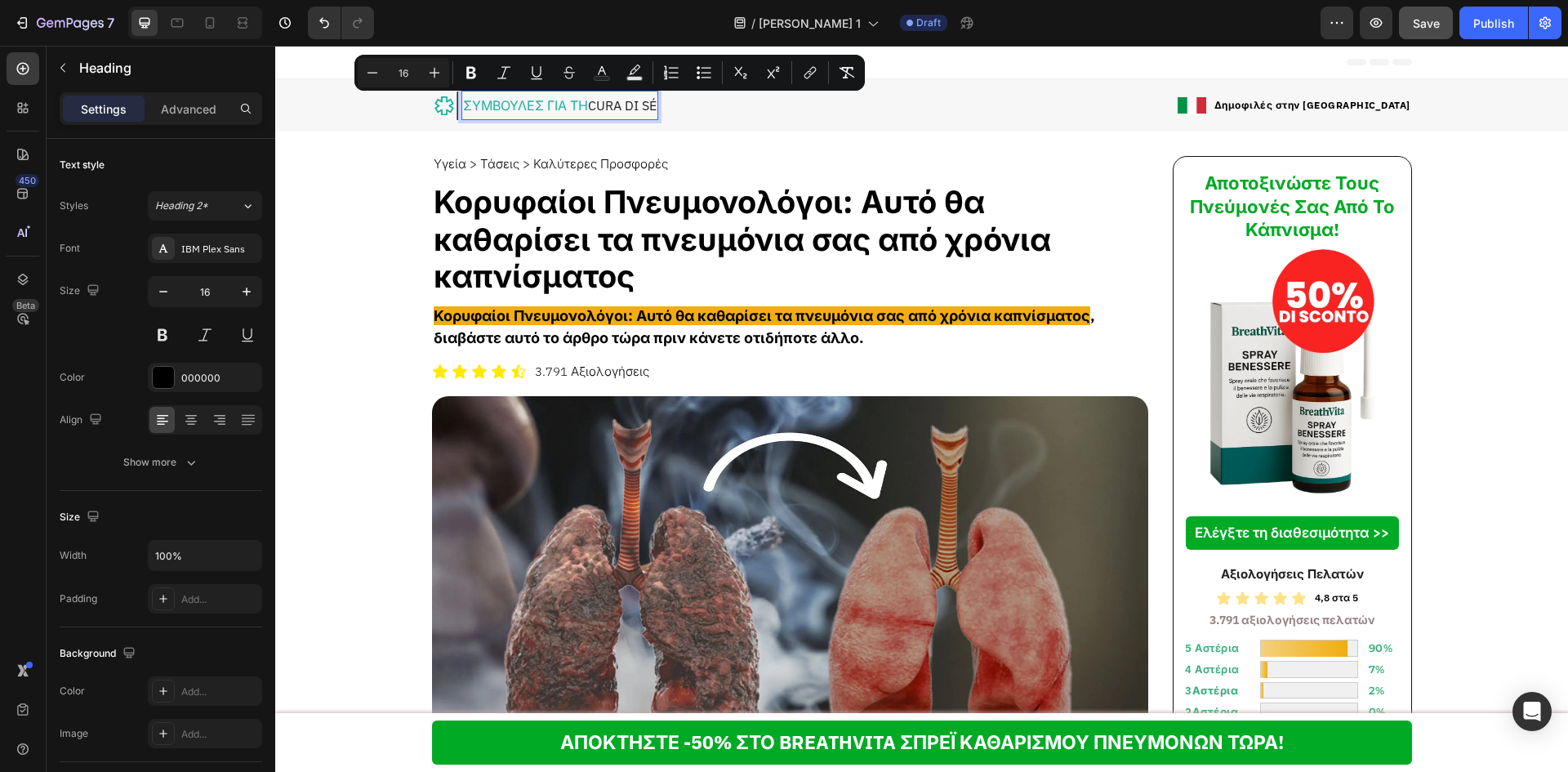
click at [635, 106] on span "CURA DI SÉ" at bounding box center [622, 105] width 68 height 16
drag, startPoint x: 643, startPoint y: 101, endPoint x: 585, endPoint y: 102, distance: 58.0
click at [588, 102] on span "CURA DI SÉ" at bounding box center [622, 105] width 68 height 16
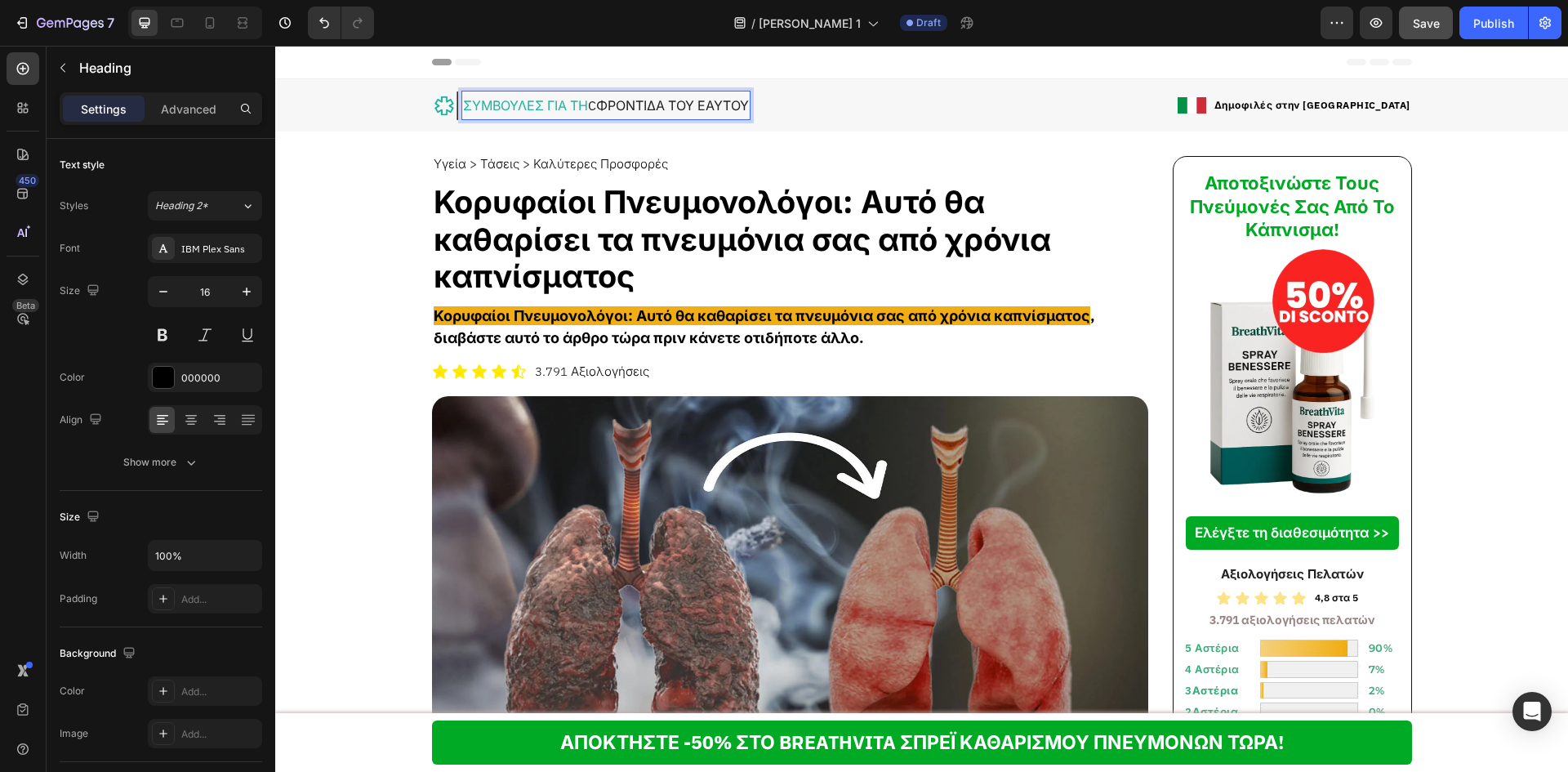
click at [588, 104] on span "CΦΡΟΝΤΙΔΑ ΤΟΥ ΕΑΥΤΟΥ" at bounding box center [668, 105] width 161 height 16
click at [166, 332] on button at bounding box center [161, 334] width 29 height 29
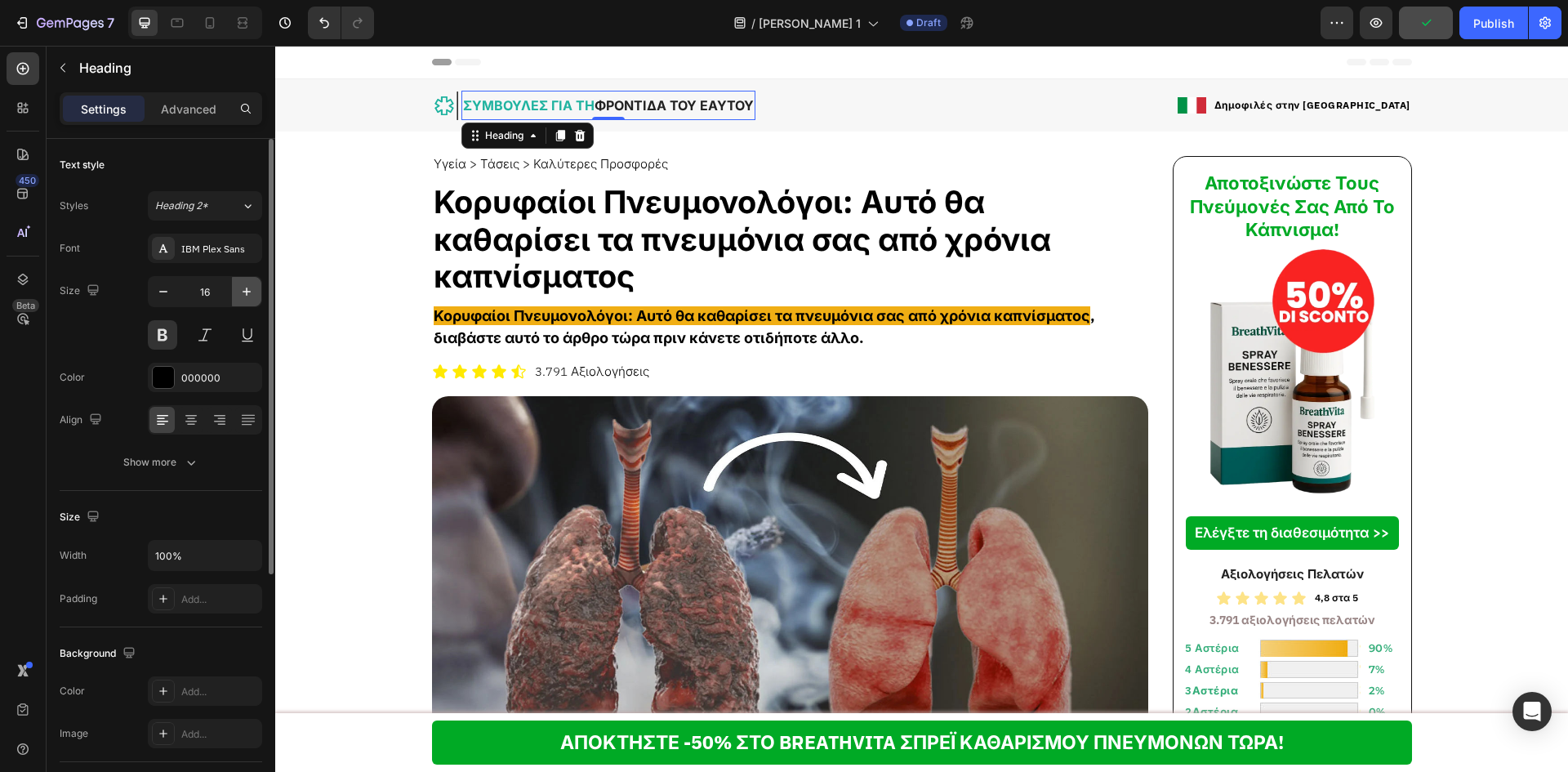
click at [242, 299] on icon "button" at bounding box center [245, 291] width 16 height 16
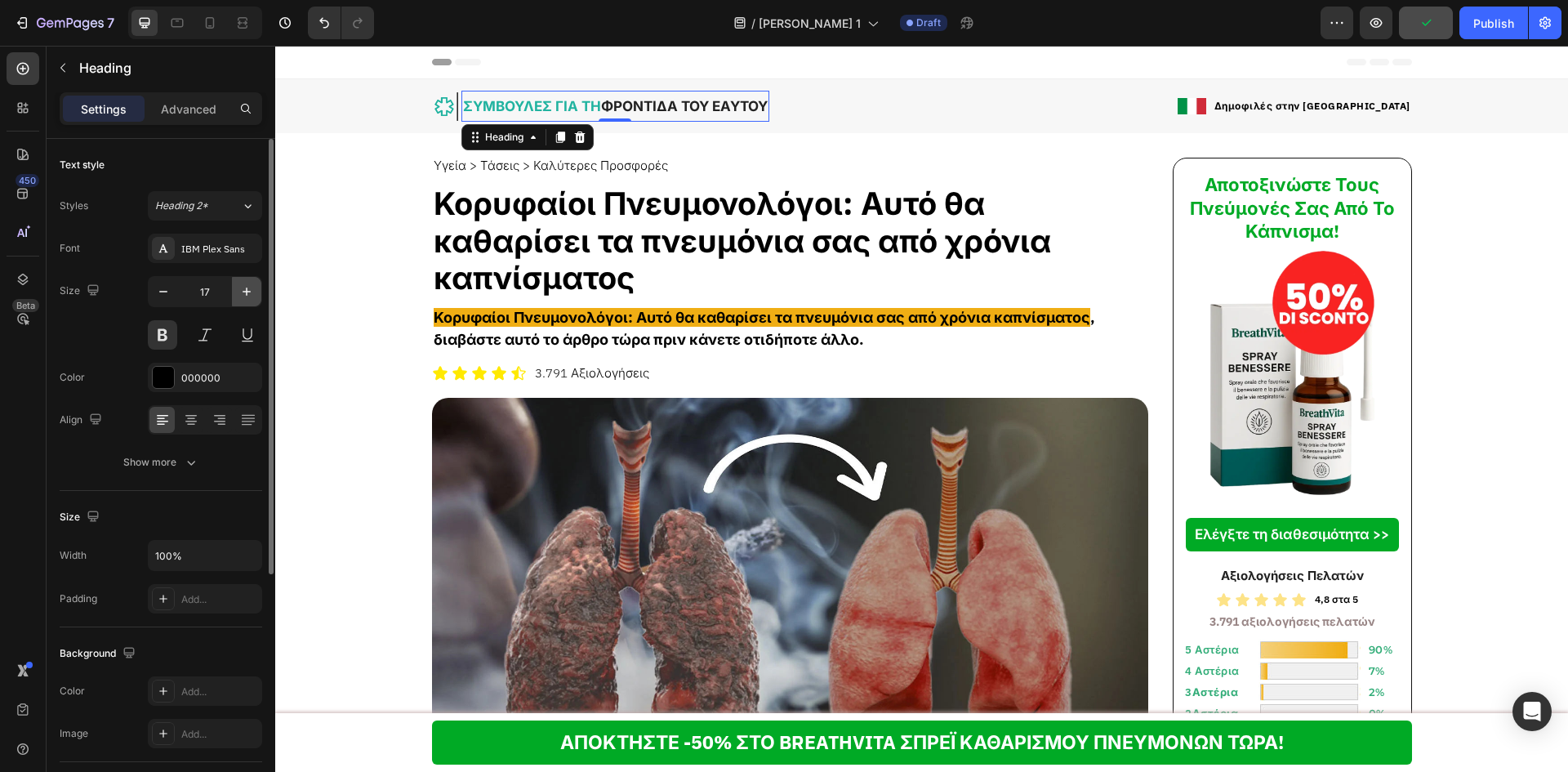
click at [242, 299] on icon "button" at bounding box center [245, 291] width 16 height 16
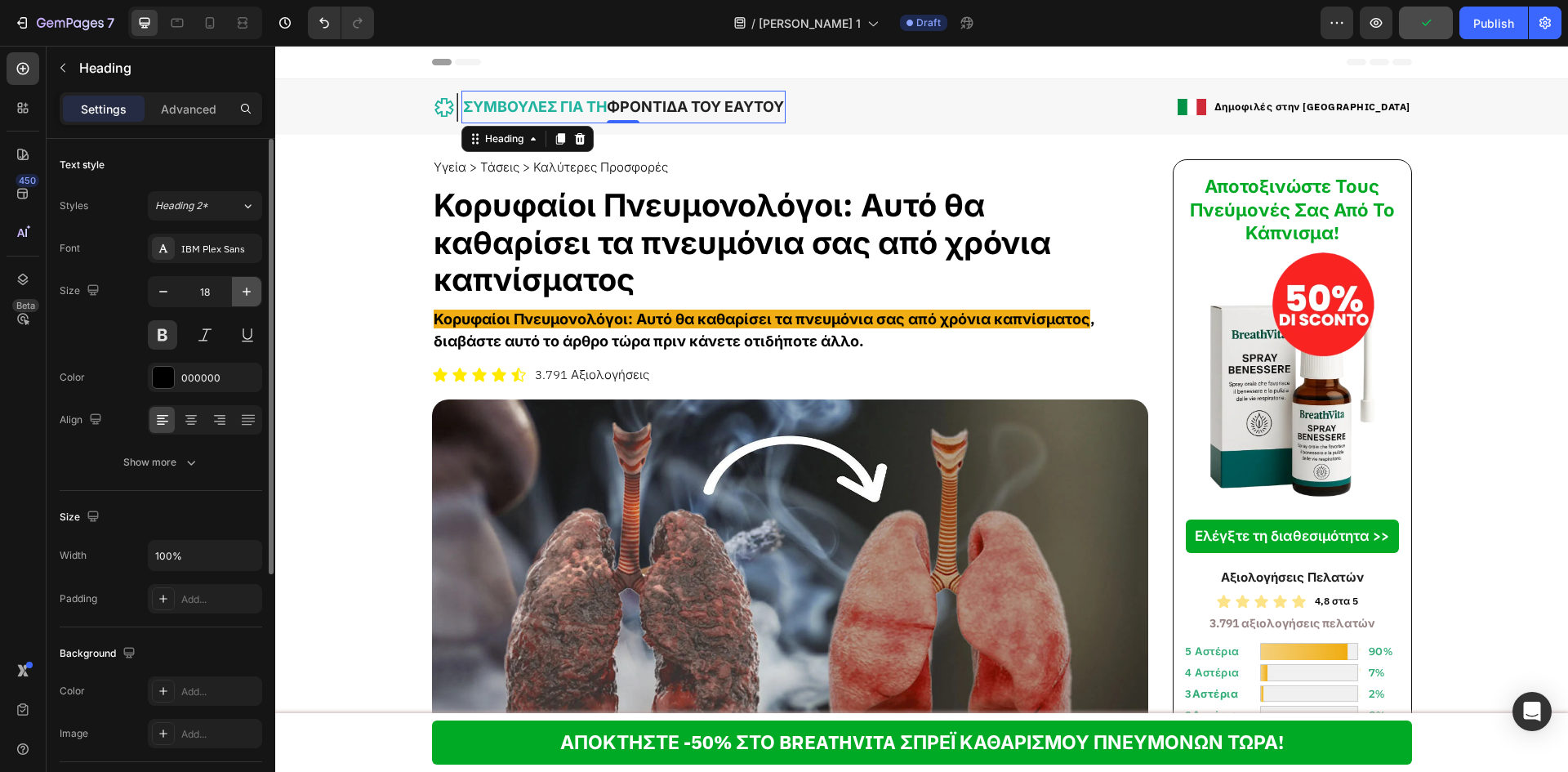
click at [242, 299] on icon "button" at bounding box center [245, 291] width 16 height 16
type input "19"
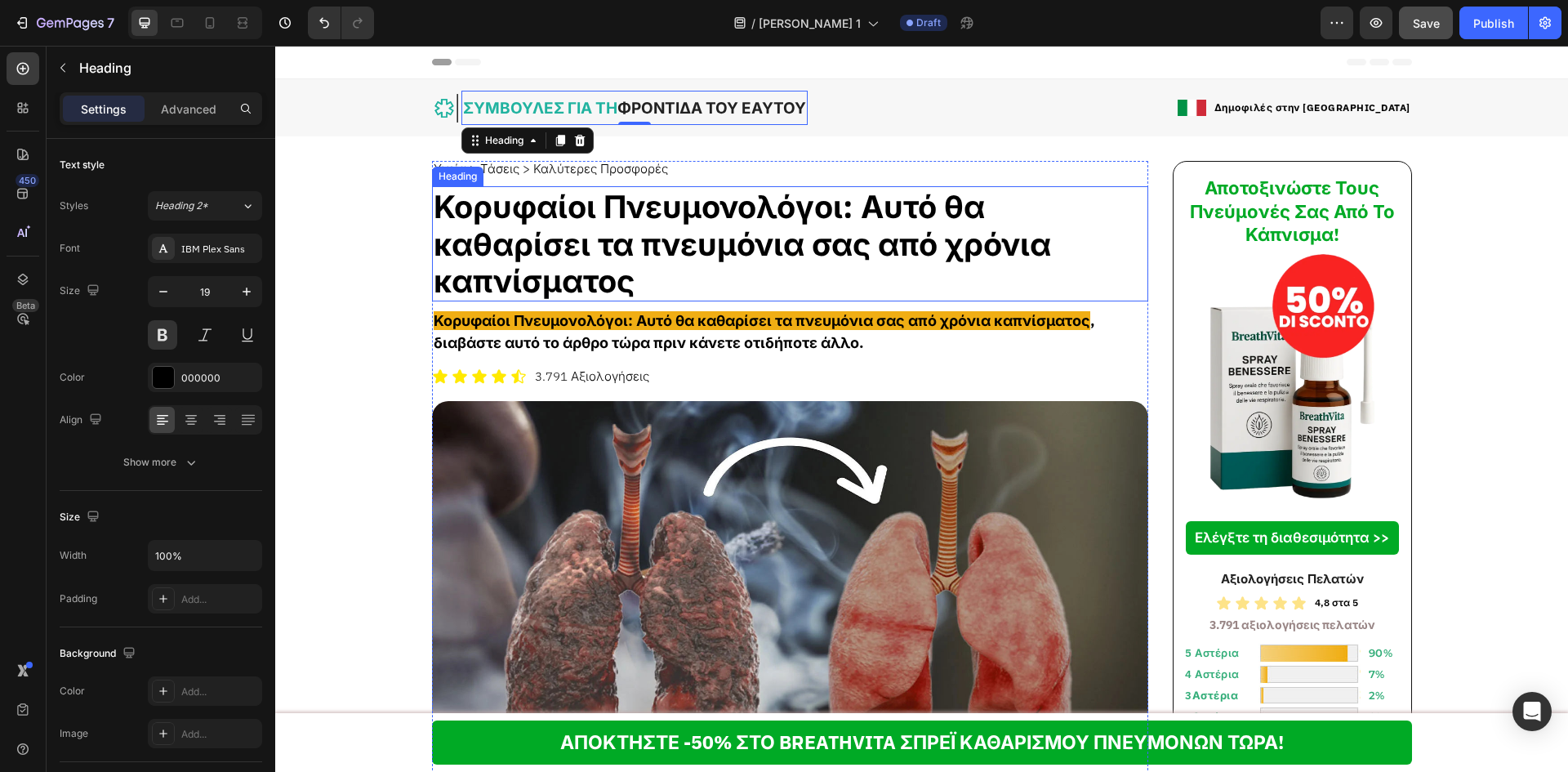
click at [685, 239] on strong "Αυτό θα καθαρίσει τα πνευμόνια σας από χρόνια καπνίσματος" at bounding box center [742, 243] width 617 height 114
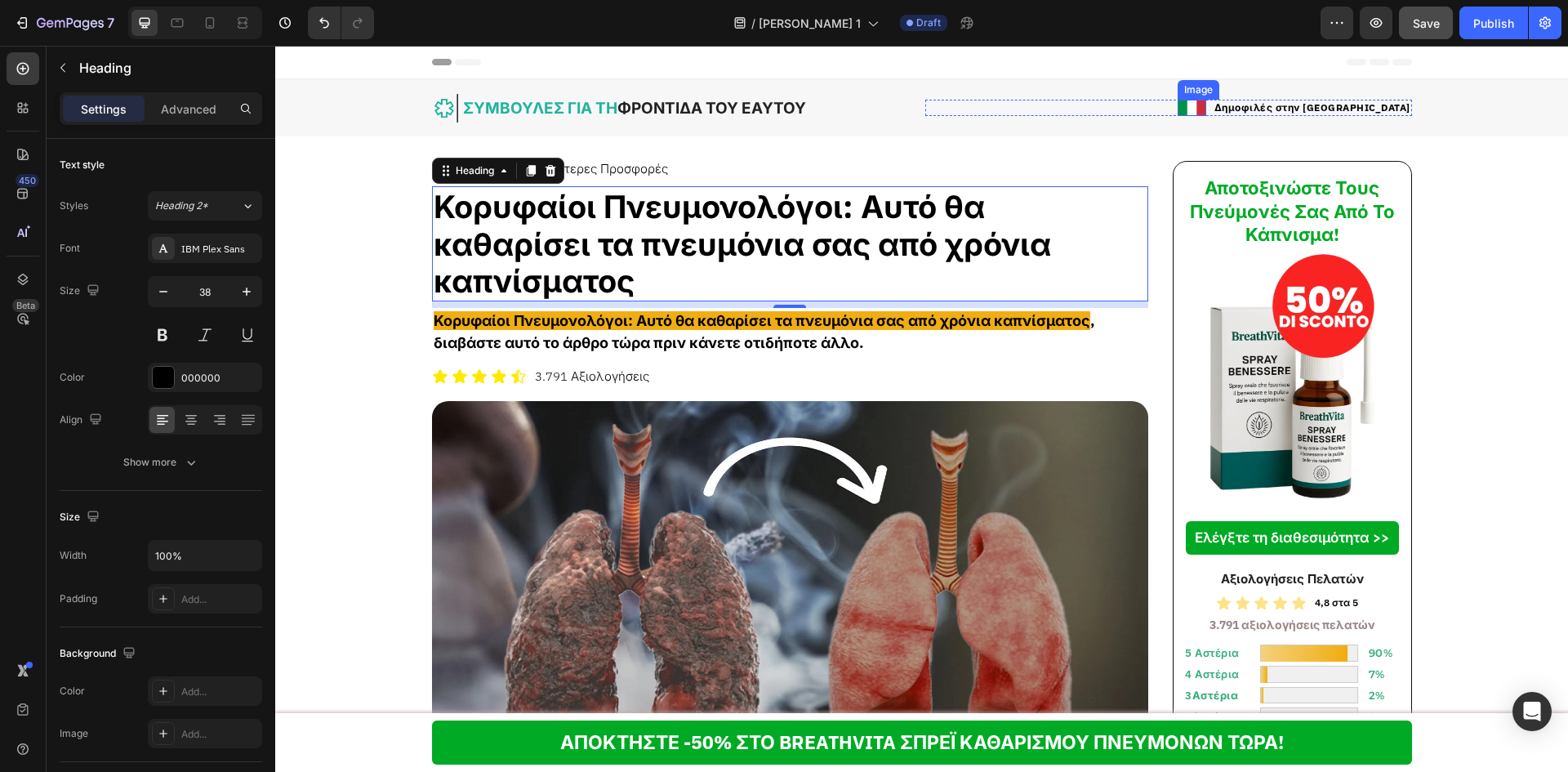
click at [1206, 102] on img at bounding box center [1192, 107] width 29 height 16
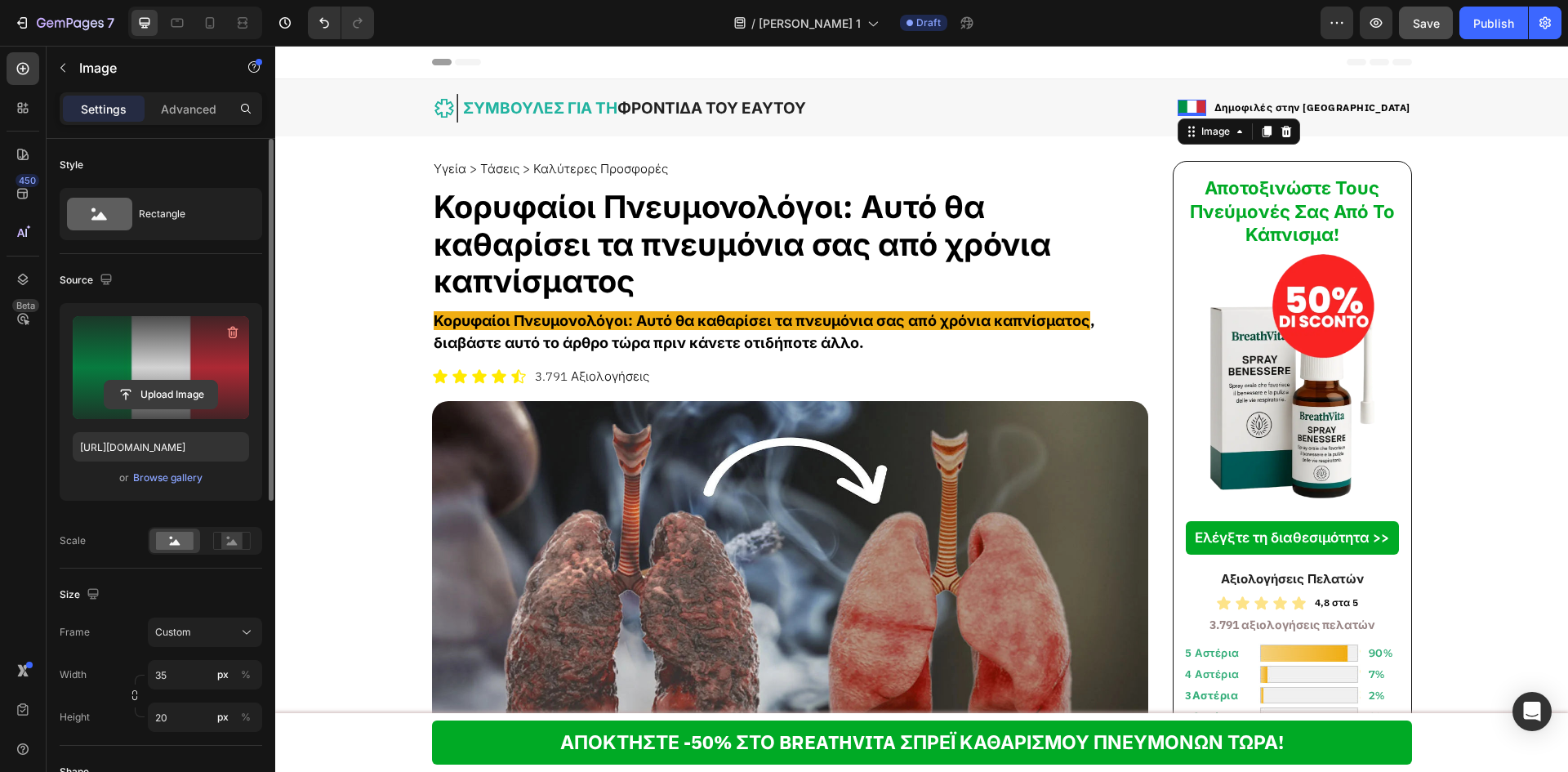
click at [167, 395] on input "file" at bounding box center [161, 395] width 113 height 28
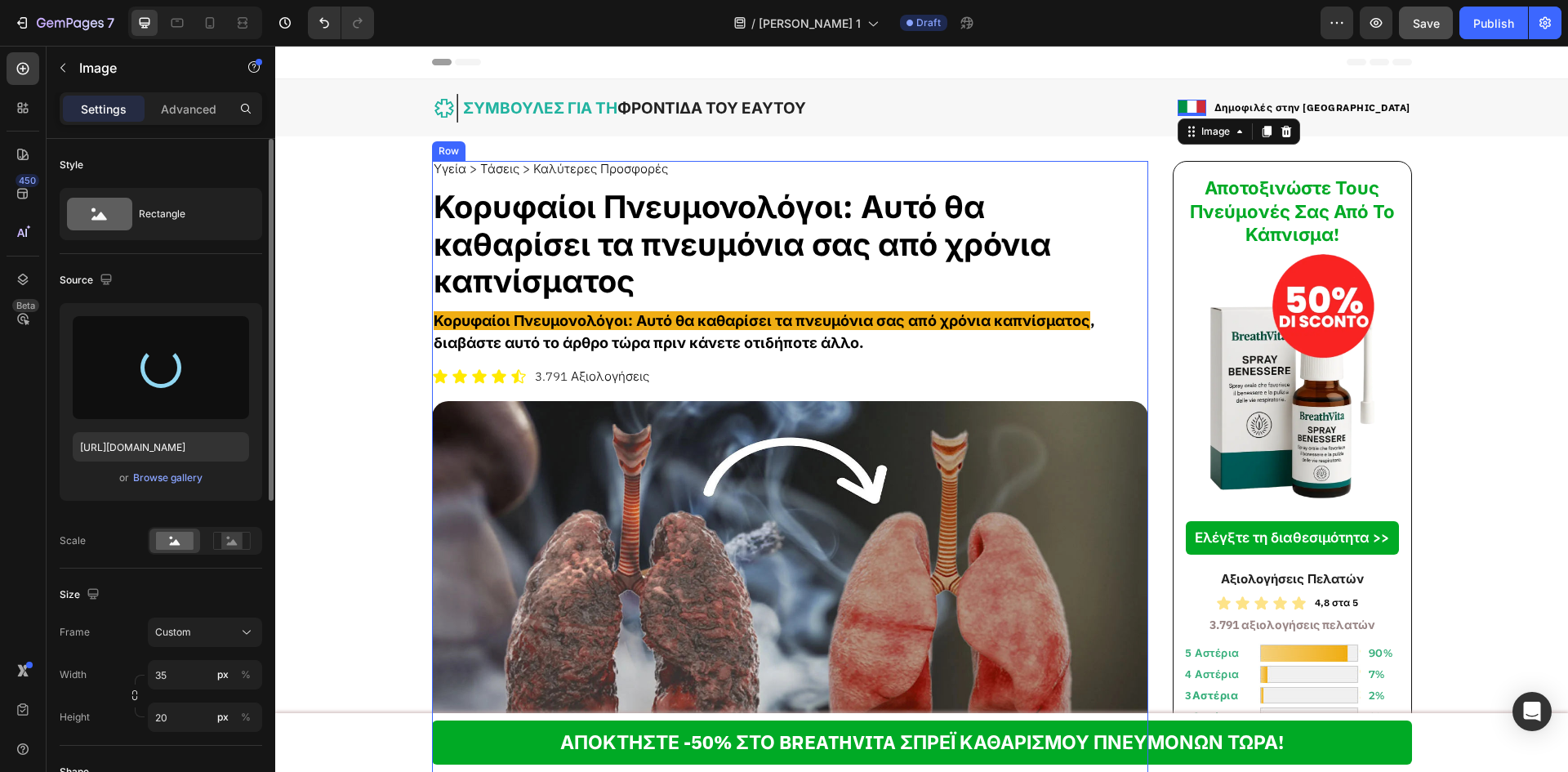
type input "[URL][DOMAIN_NAME]"
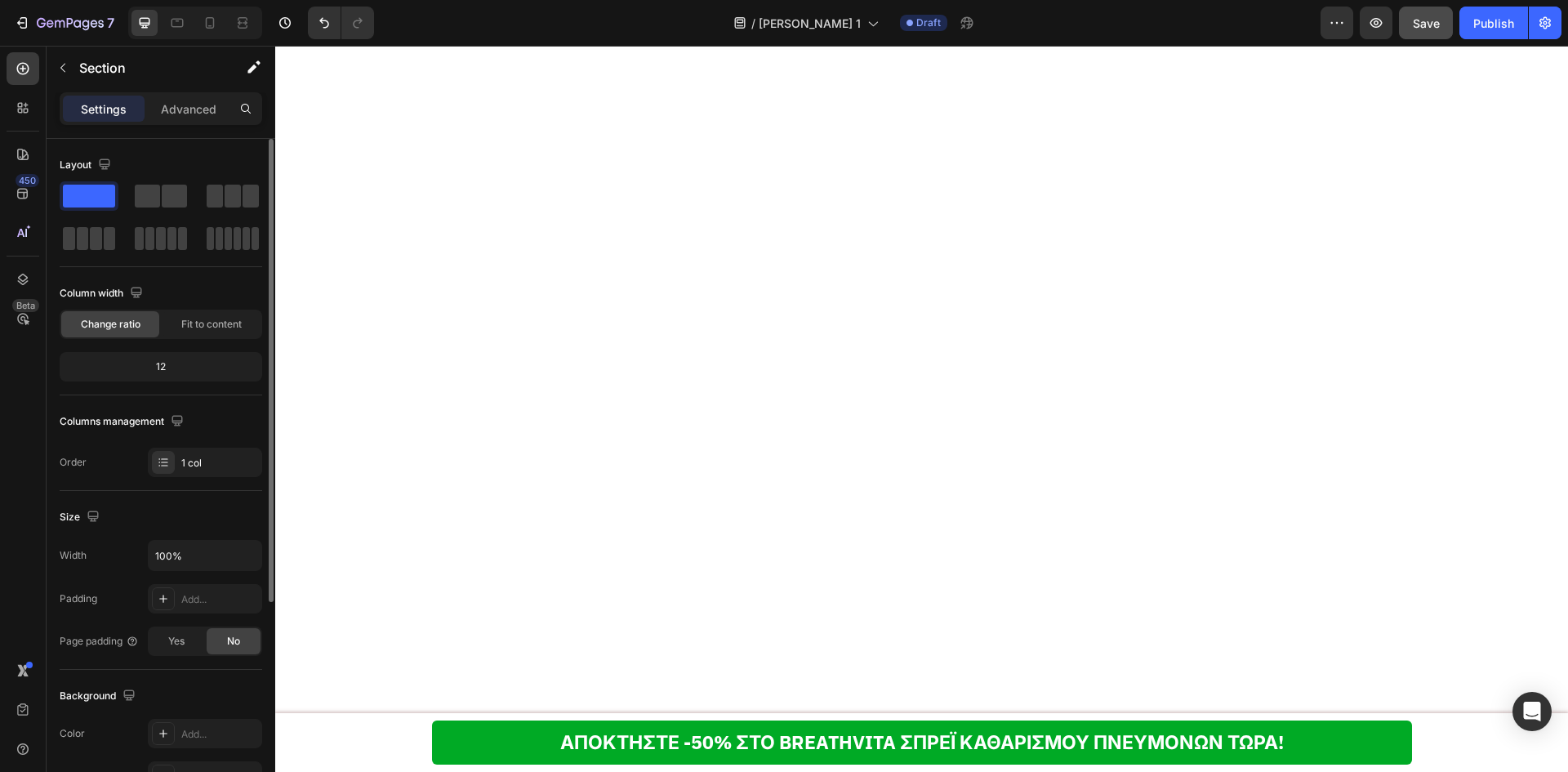
scroll to position [11068, 0]
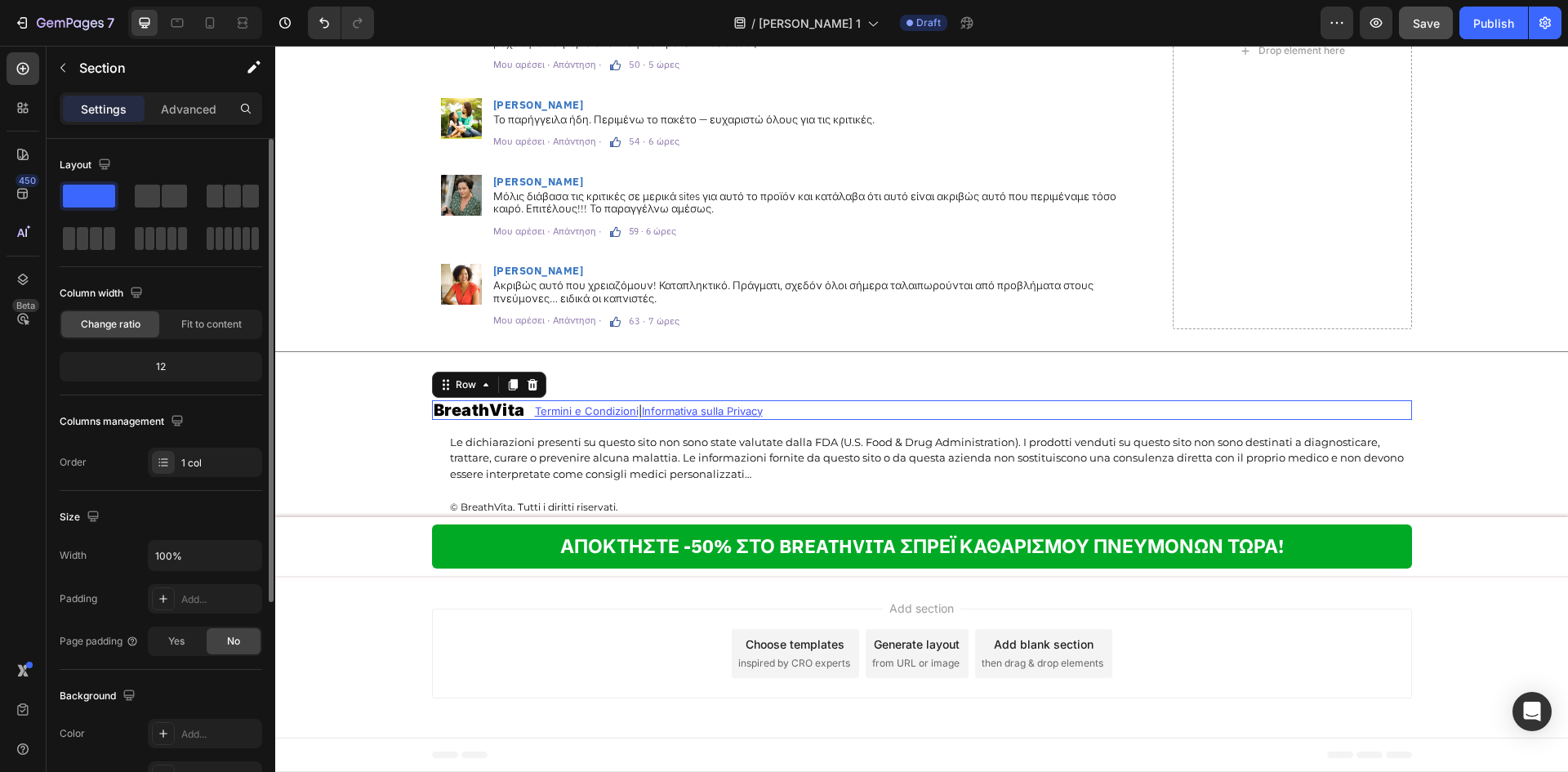
click at [784, 408] on div "BreathVita Heading Termini e Condizioni | Informativa sulla Privacy Text Block …" at bounding box center [922, 410] width 980 height 20
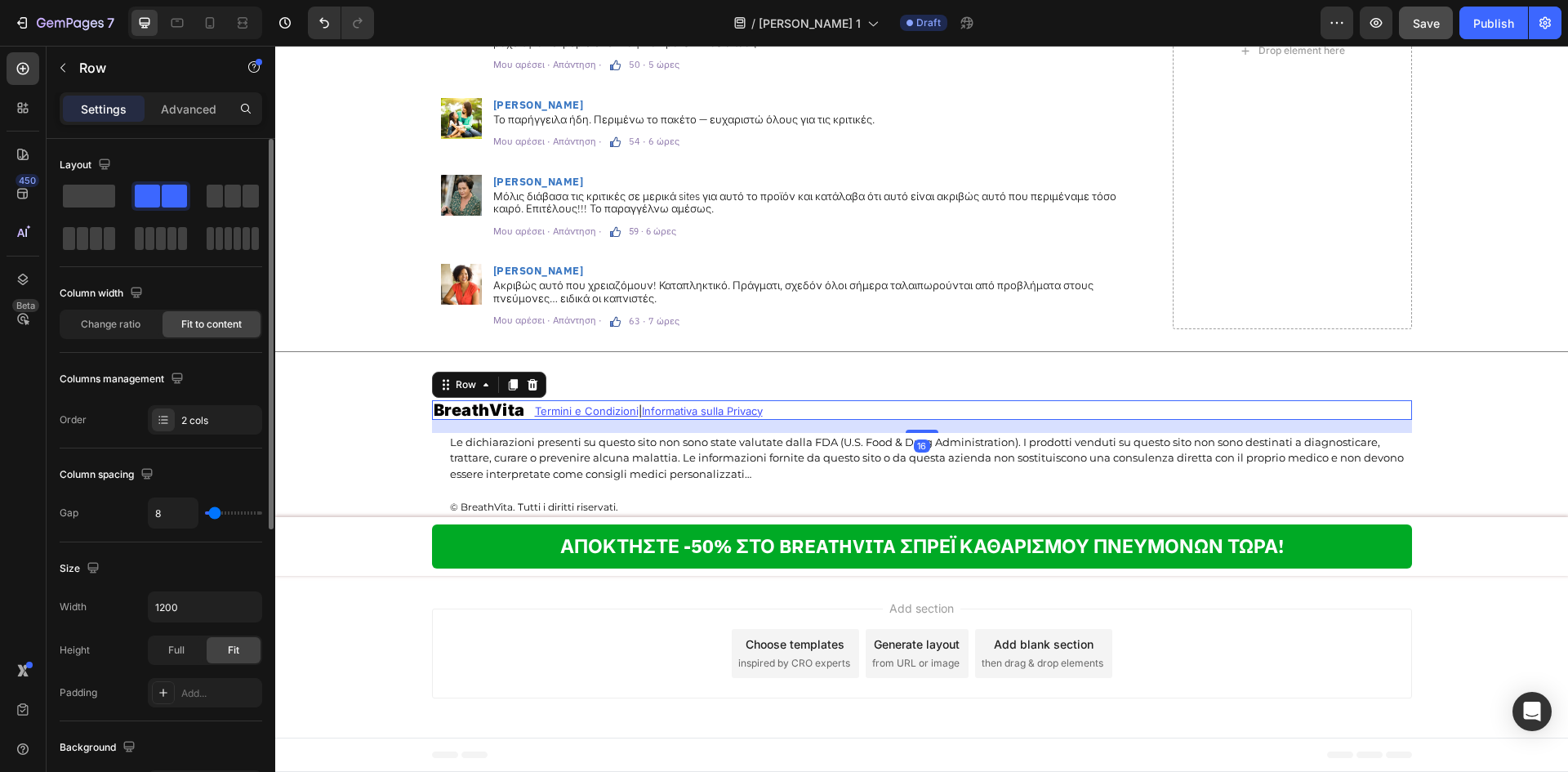
click at [778, 408] on div "BreathVita Heading Termini e Condizioni | Informativa sulla Privacy Text Block …" at bounding box center [922, 410] width 980 height 20
click at [777, 410] on div "BreathVita Heading Termini e Condizioni | Informativa sulla Privacy Text Block …" at bounding box center [922, 410] width 980 height 20
click at [535, 408] on u "Termini e Condizioni" at bounding box center [586, 411] width 104 height 13
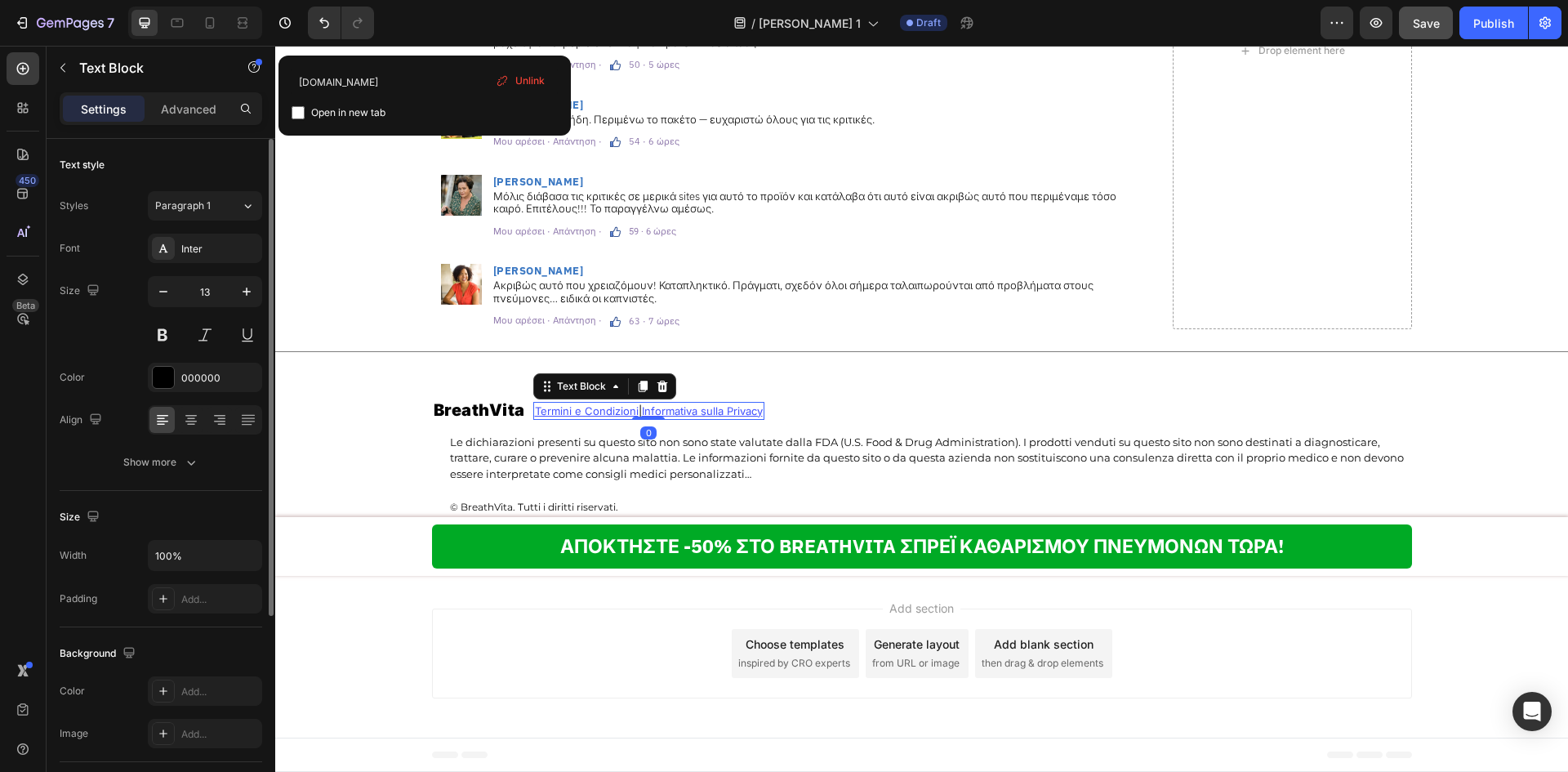
scroll to position [11066, 0]
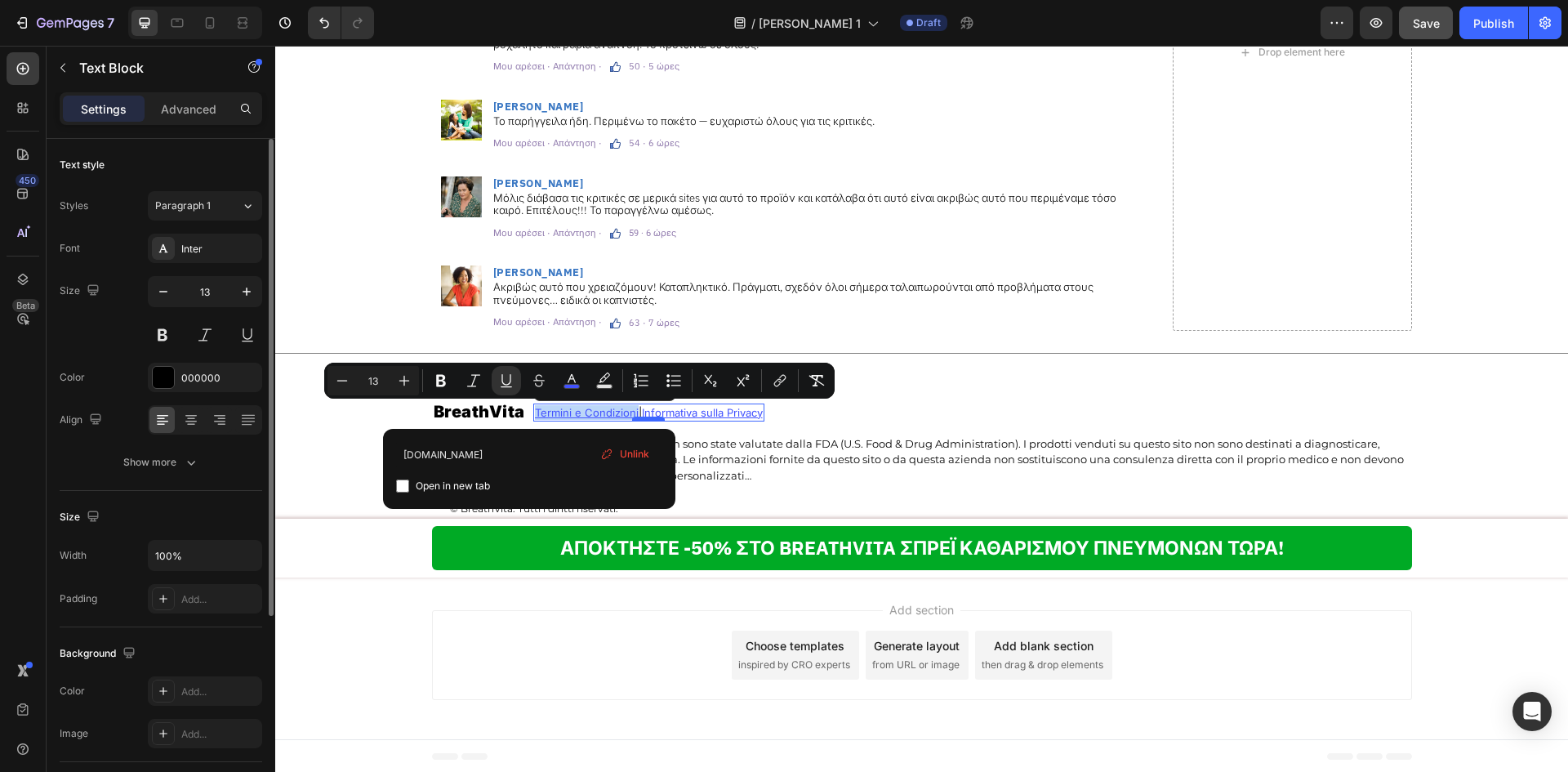
drag, startPoint x: 531, startPoint y: 414, endPoint x: 632, endPoint y: 417, distance: 101.0
click at [632, 417] on div "Termini e Condizioni | Informativa sulla Privacy Text Block 0" at bounding box center [649, 412] width 231 height 18
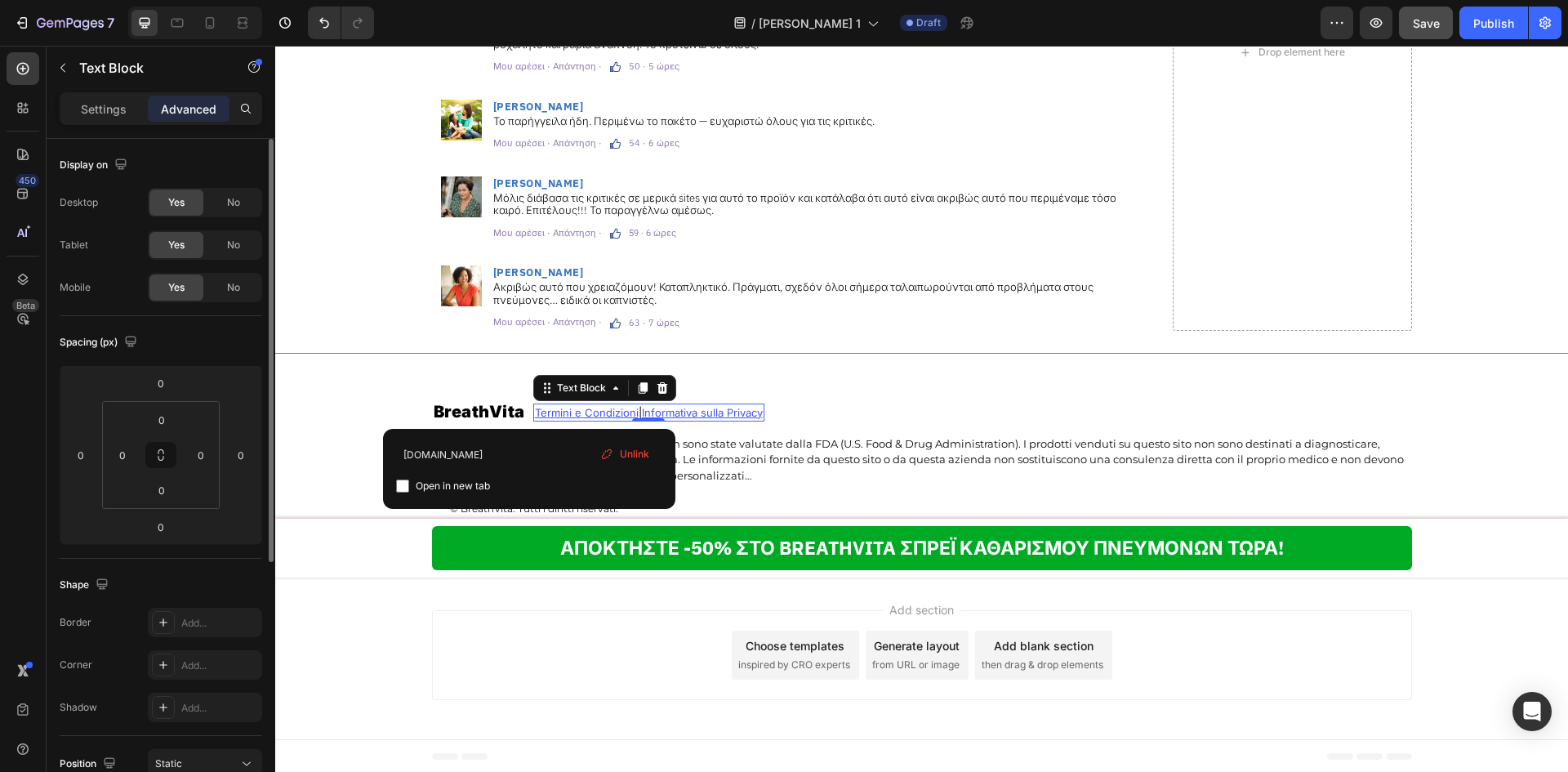
click at [630, 411] on u "Termini e Condizioni" at bounding box center [586, 413] width 104 height 13
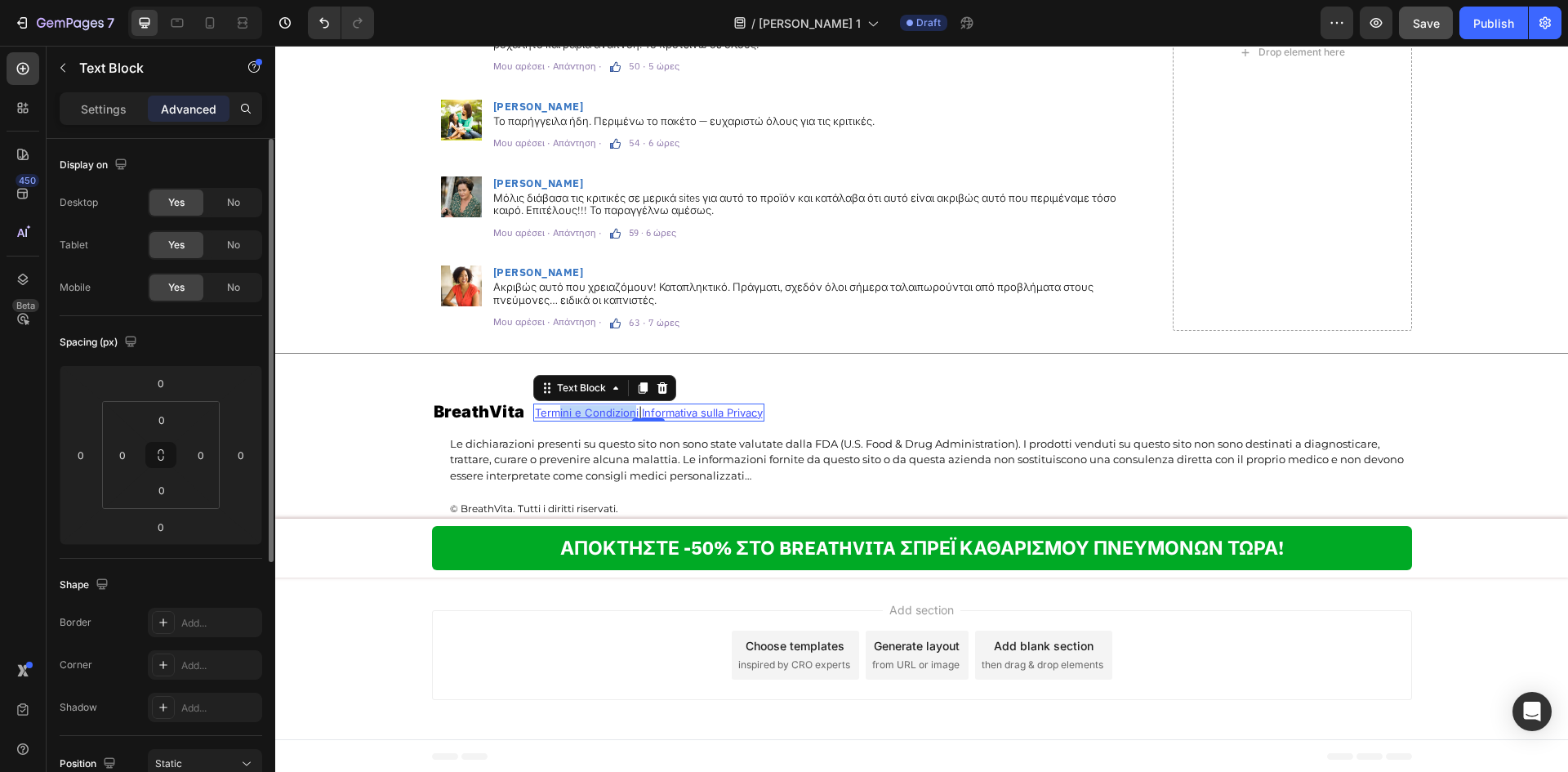
drag, startPoint x: 630, startPoint y: 411, endPoint x: 555, endPoint y: 412, distance: 75.0
click at [555, 412] on u "Termini e Condizioni" at bounding box center [586, 413] width 104 height 13
click at [631, 414] on link "Termini e Condizioni | Informativa sulla Privacy" at bounding box center [649, 413] width 228 height 13
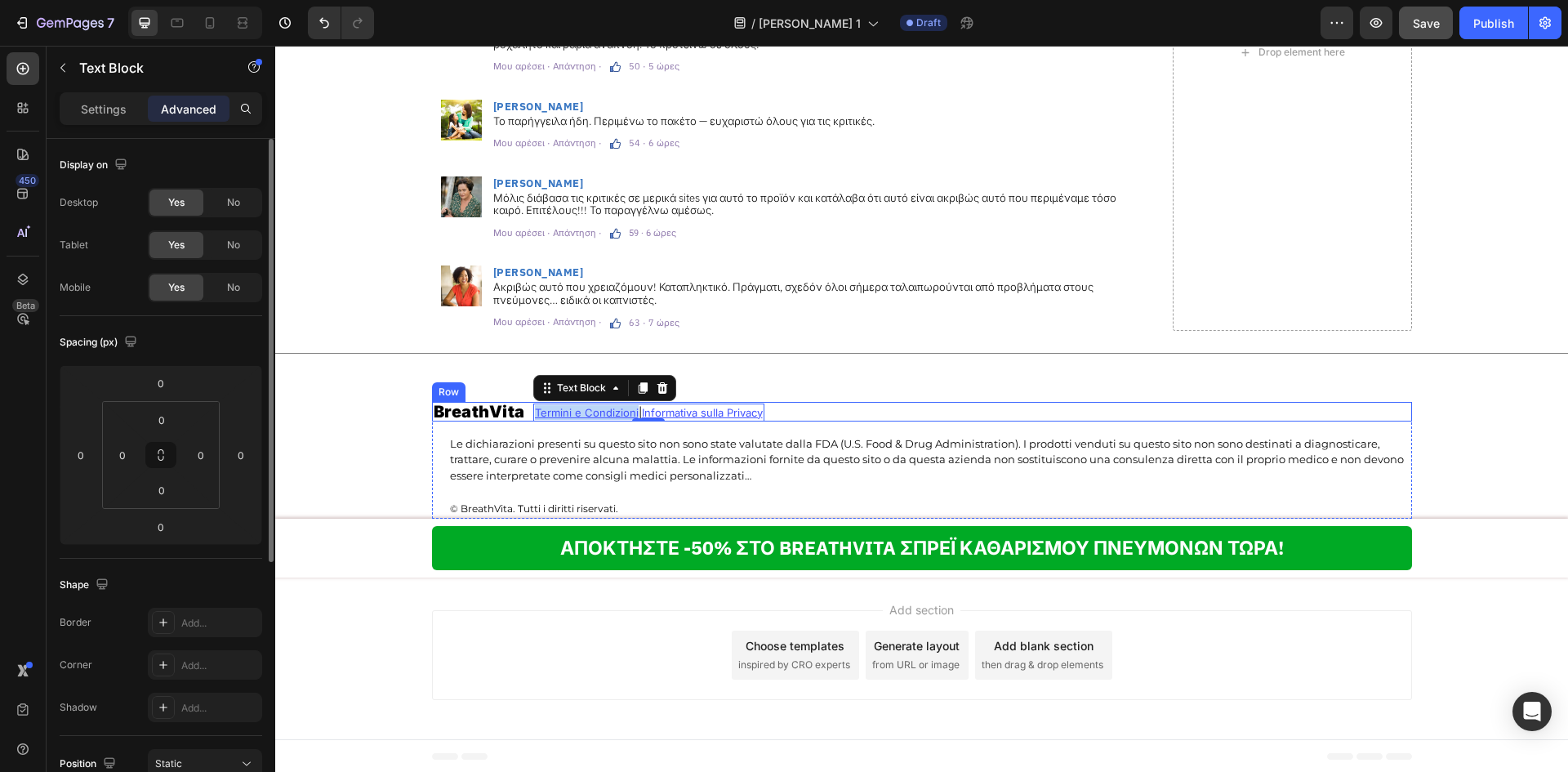
drag, startPoint x: 631, startPoint y: 414, endPoint x: 525, endPoint y: 418, distance: 106.1
click at [525, 418] on div "BreathVita Heading Termini e Condizioni | Informativa sulla Privacy Text Block …" at bounding box center [922, 411] width 980 height 20
drag, startPoint x: 637, startPoint y: 414, endPoint x: 525, endPoint y: 417, distance: 112.0
click at [525, 417] on div "BreathVita Heading Όροι & Προϋποθέσεις | Informativa sulla Privacy Text Block 0…" at bounding box center [922, 411] width 980 height 20
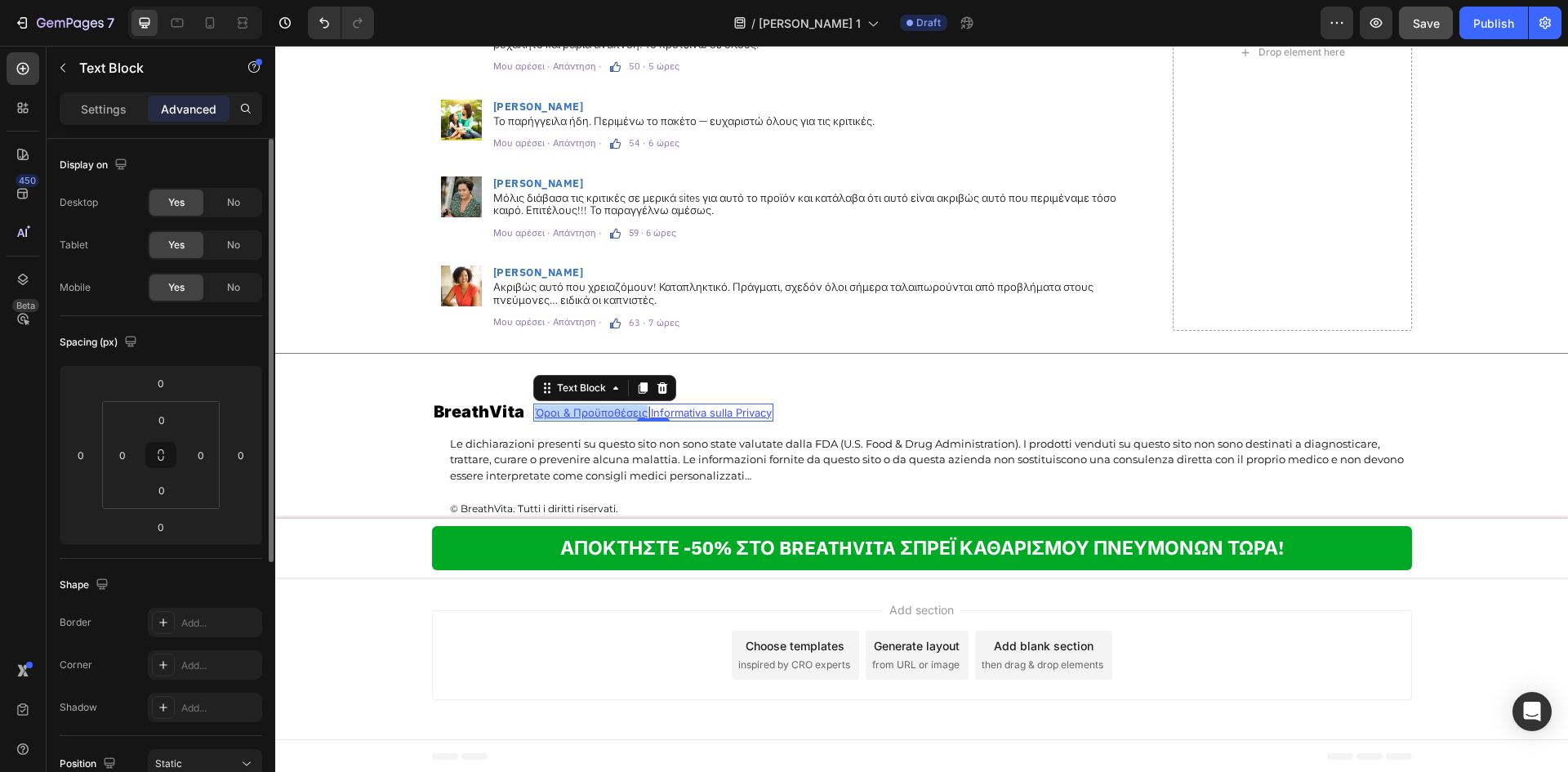
click at [599, 410] on u "Όροι & Προϋποθέσεις" at bounding box center [591, 413] width 113 height 13
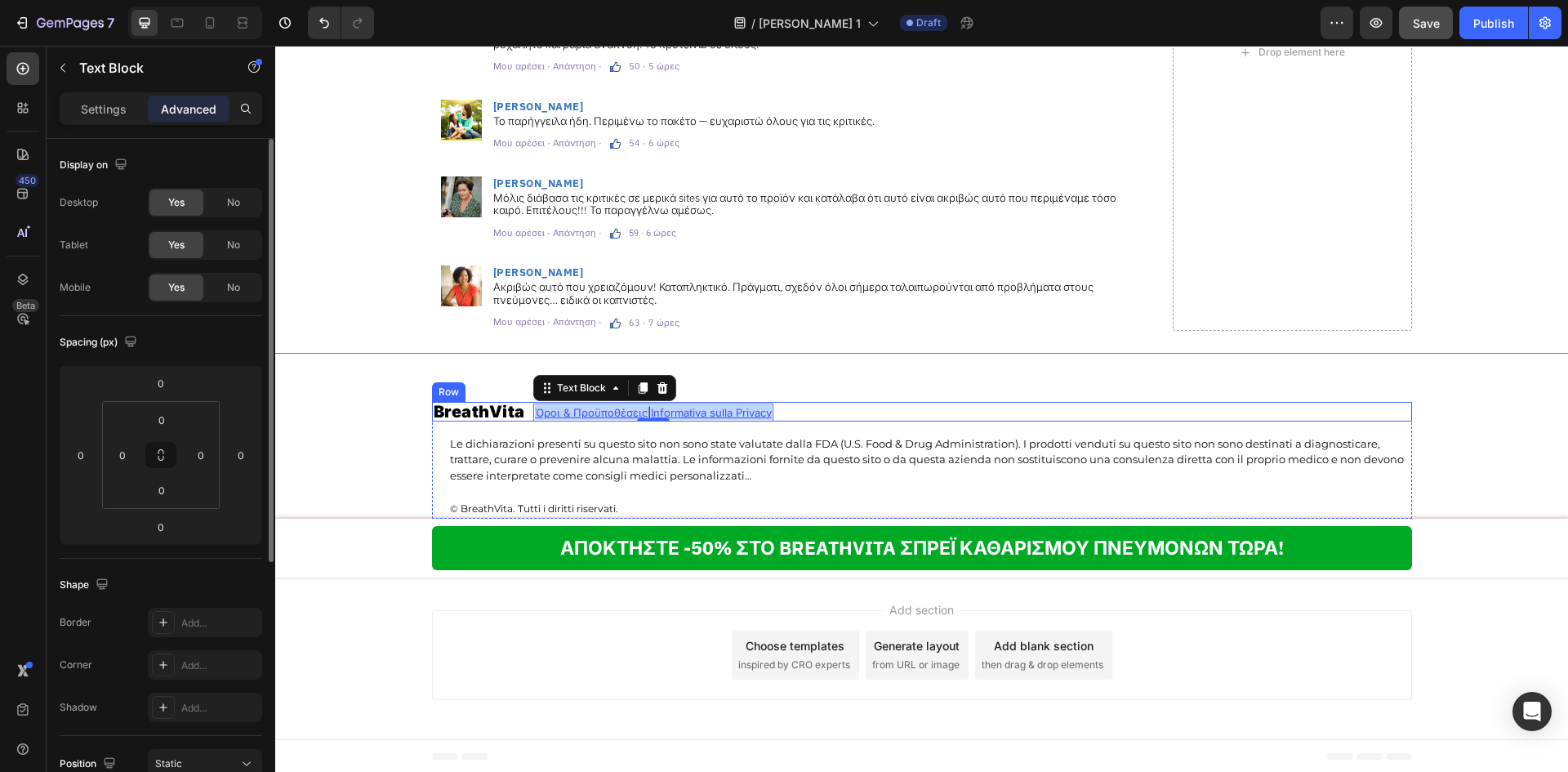
click at [844, 412] on div "BreathVita Heading Όροι & Προϋποθέσεις | Informativa sulla Privacy Text Block 0…" at bounding box center [922, 411] width 980 height 20
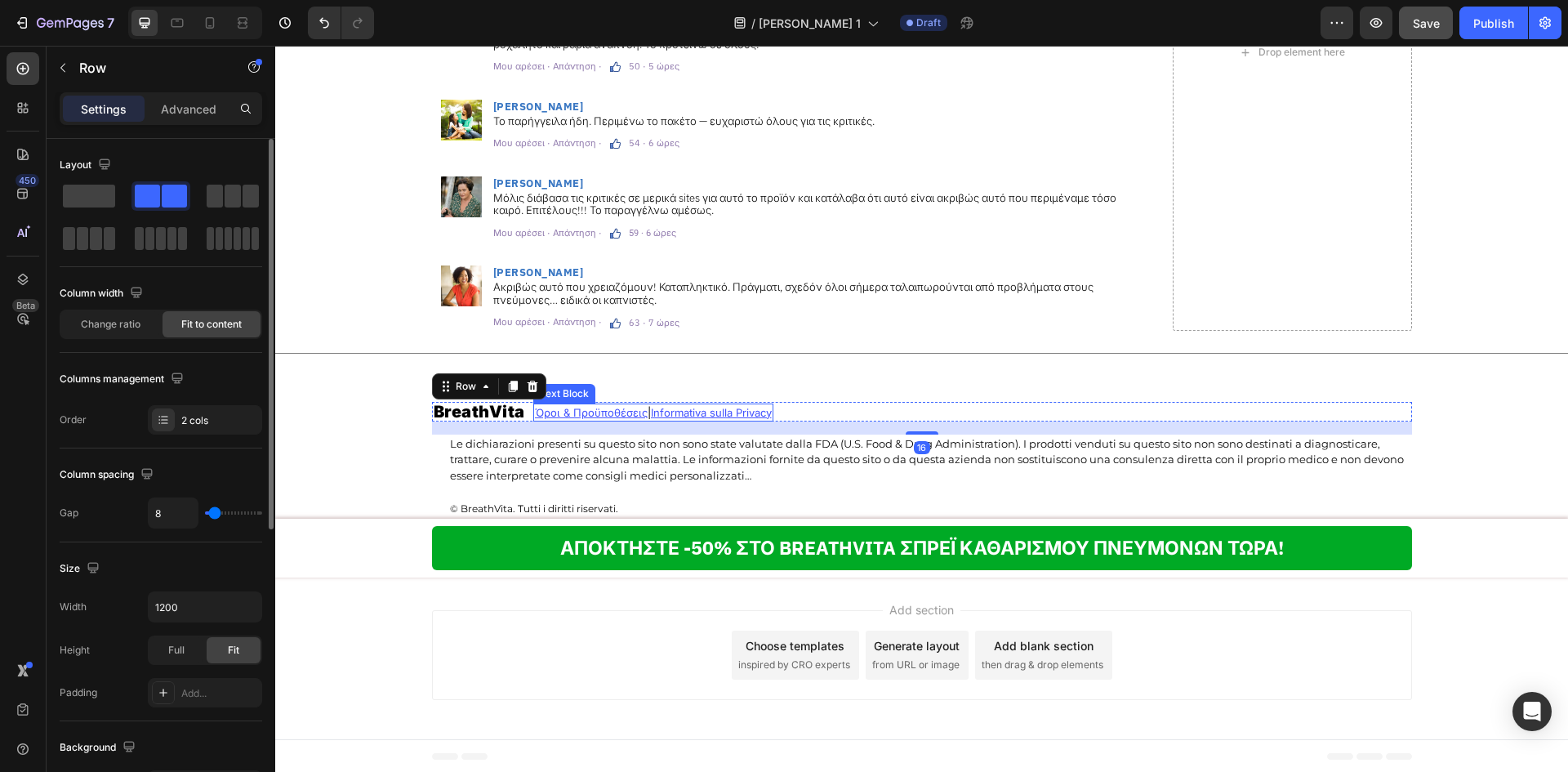
click at [749, 414] on u "Informativa sulla Privacy" at bounding box center [710, 413] width 120 height 13
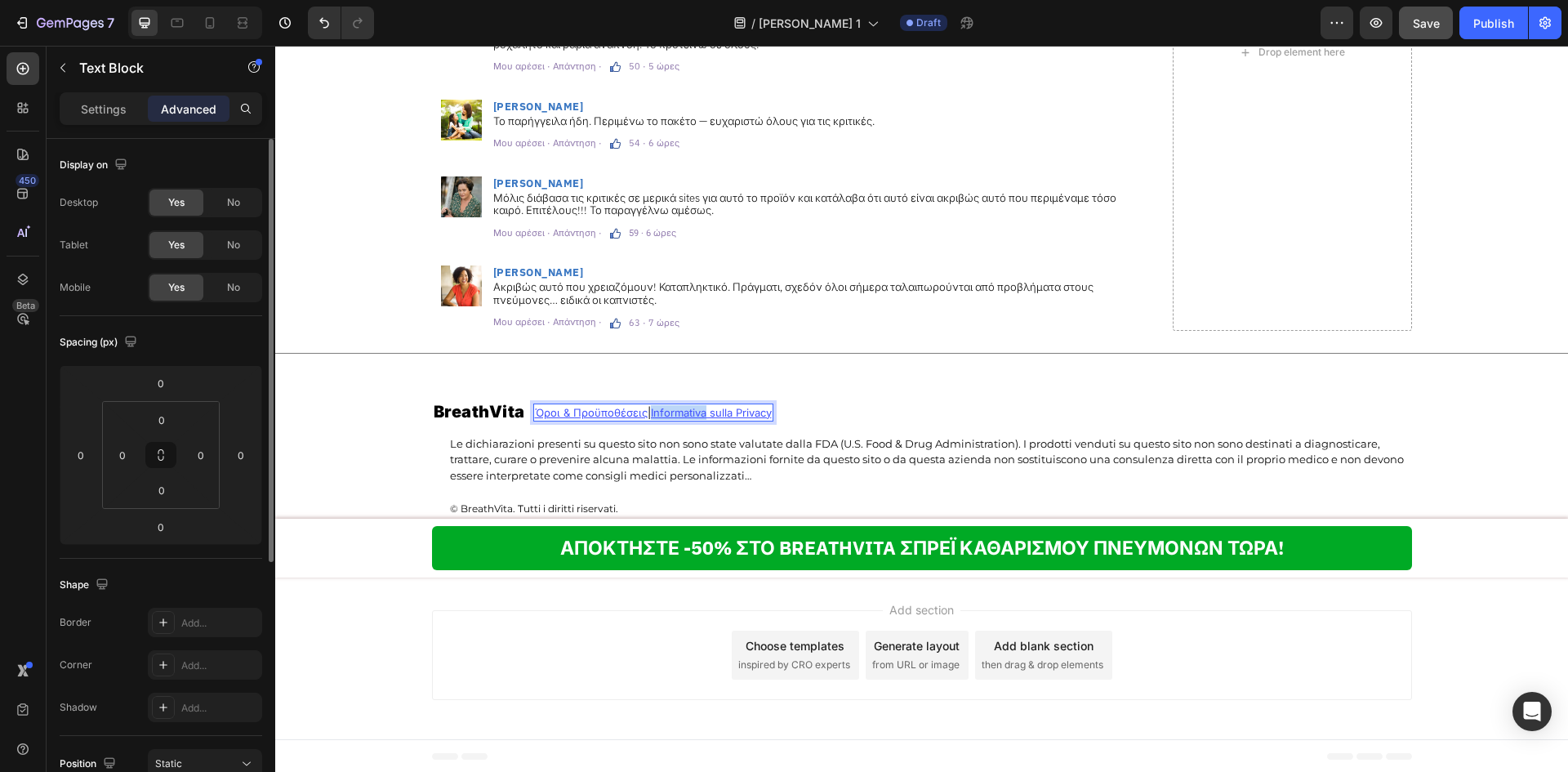
click at [651, 413] on u "Informativa sulla Privacy" at bounding box center [710, 413] width 120 height 13
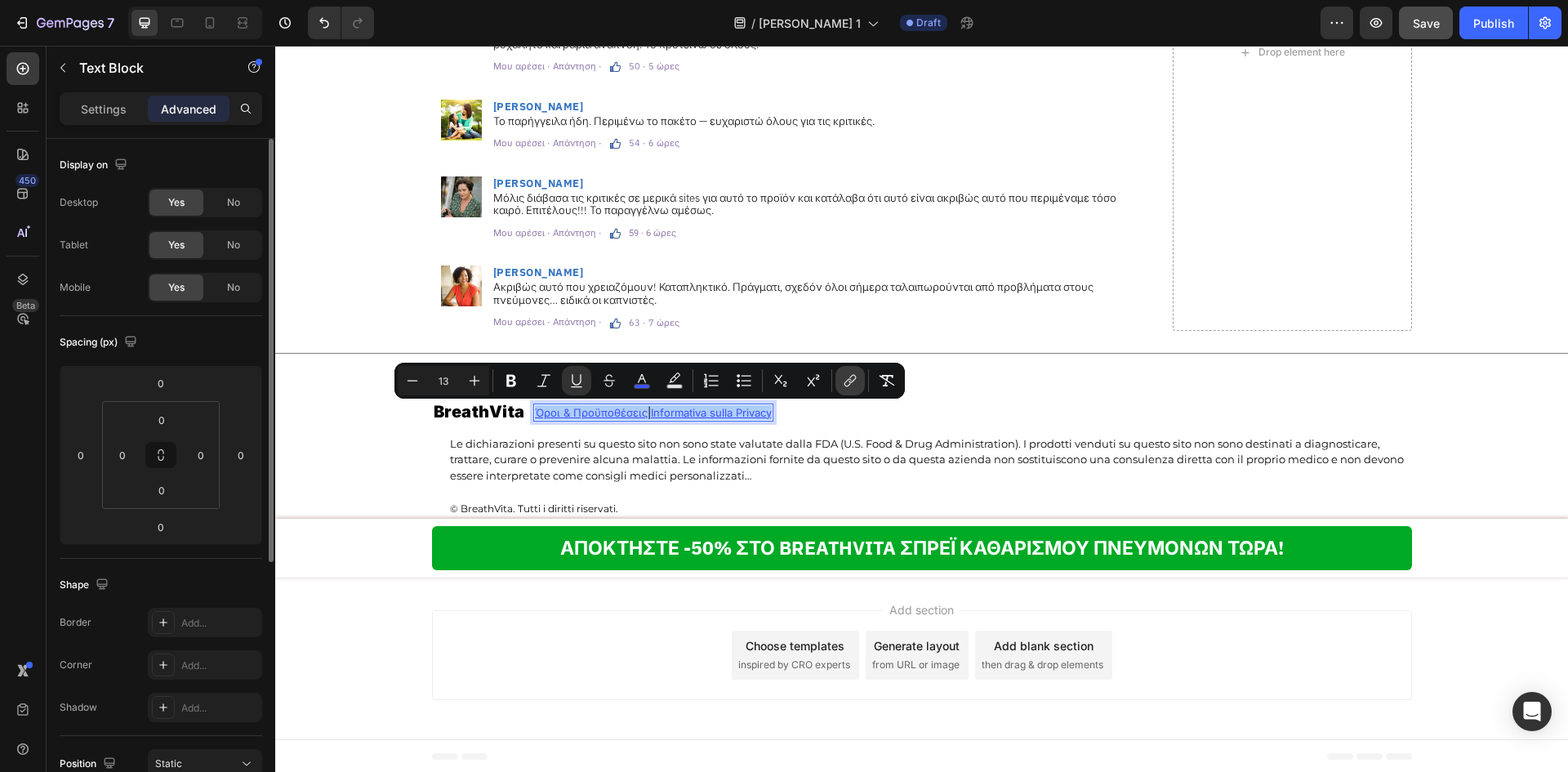
click at [864, 378] on button "link" at bounding box center [849, 380] width 29 height 29
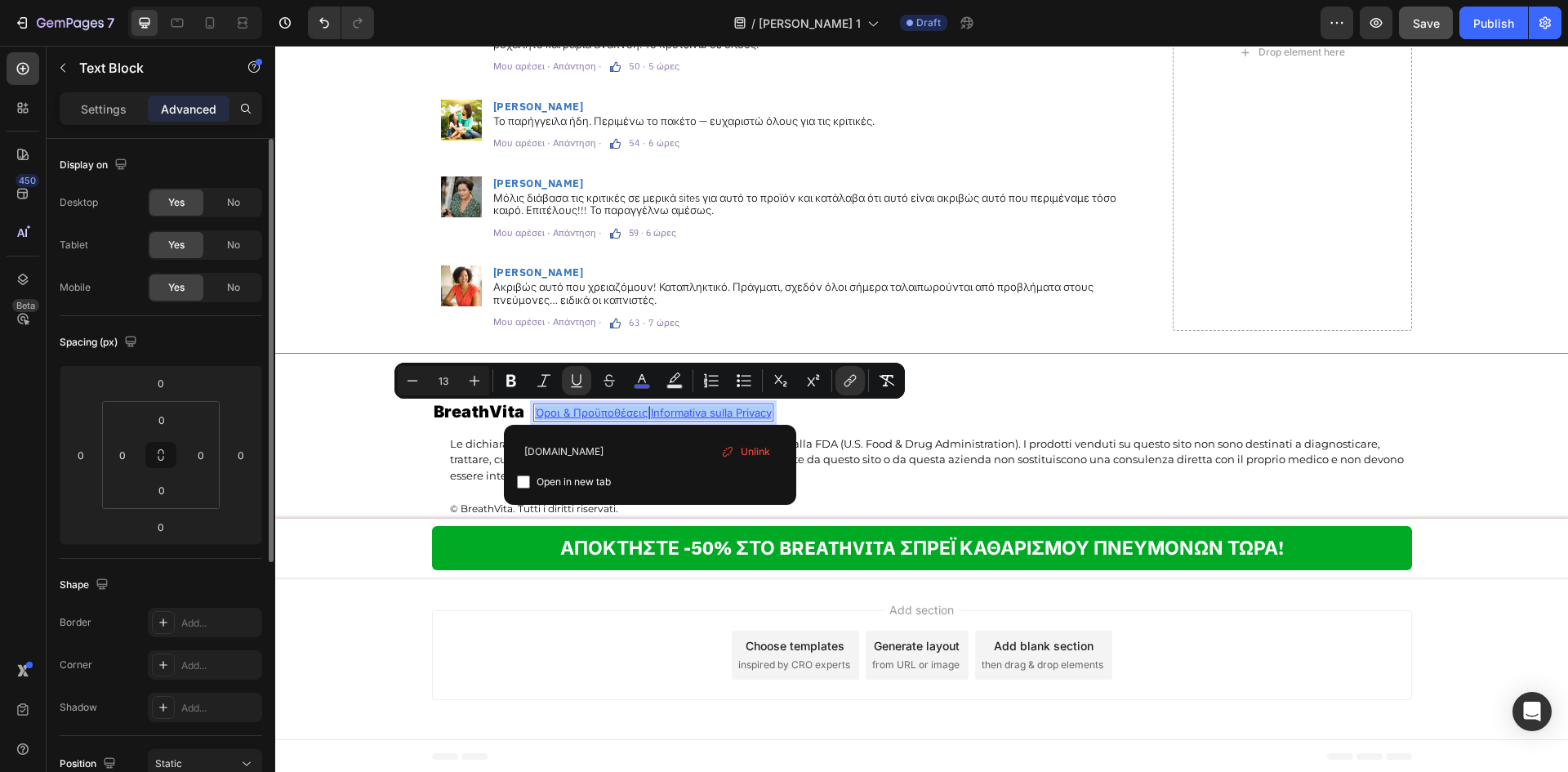
click at [735, 452] on div "Unlink" at bounding box center [746, 452] width 62 height 24
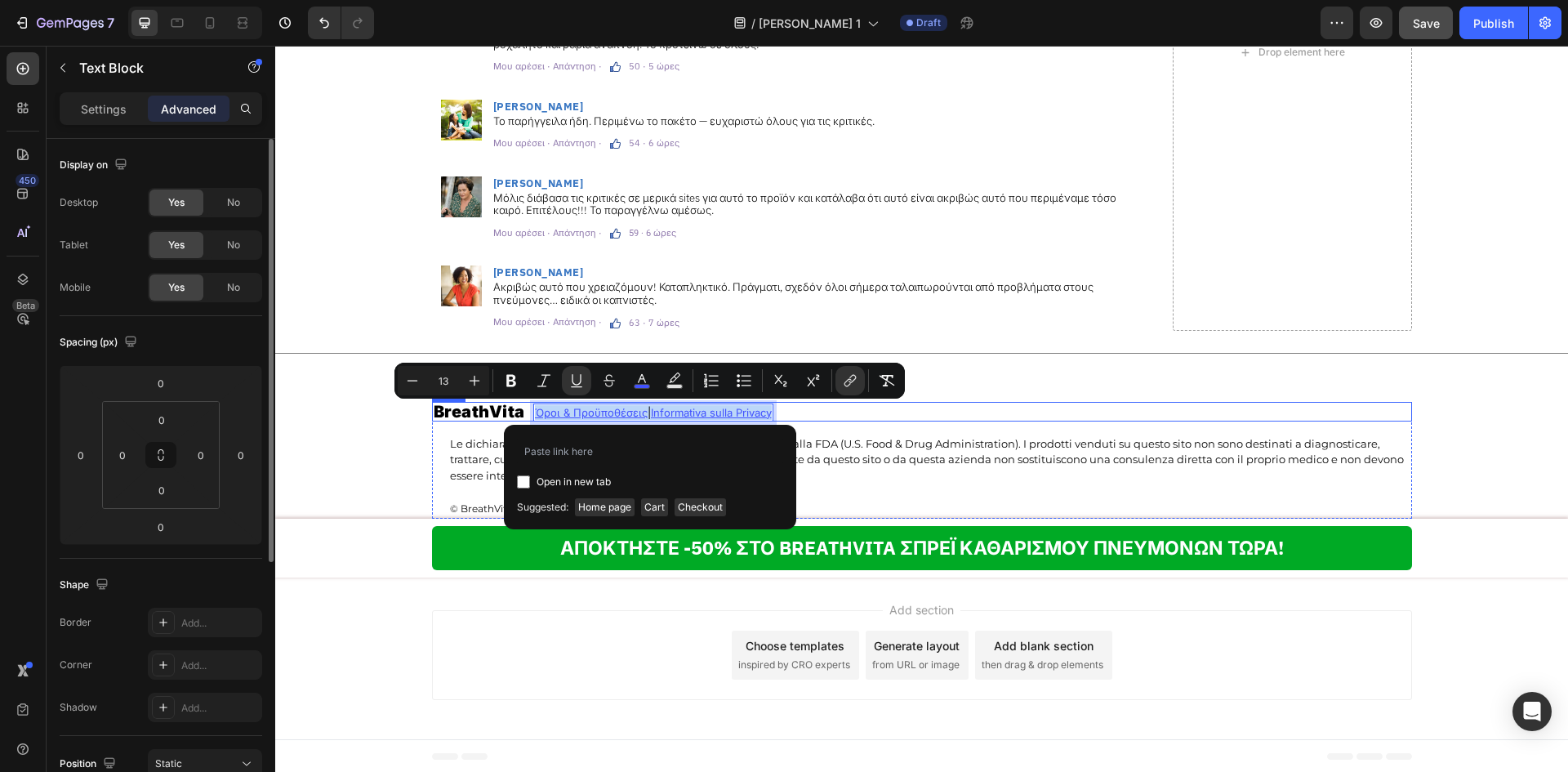
click at [819, 412] on div "BreathVita Heading Όροι & Προϋποθέσεις | Informativa sulla Privacy Text Block 0…" at bounding box center [922, 411] width 980 height 20
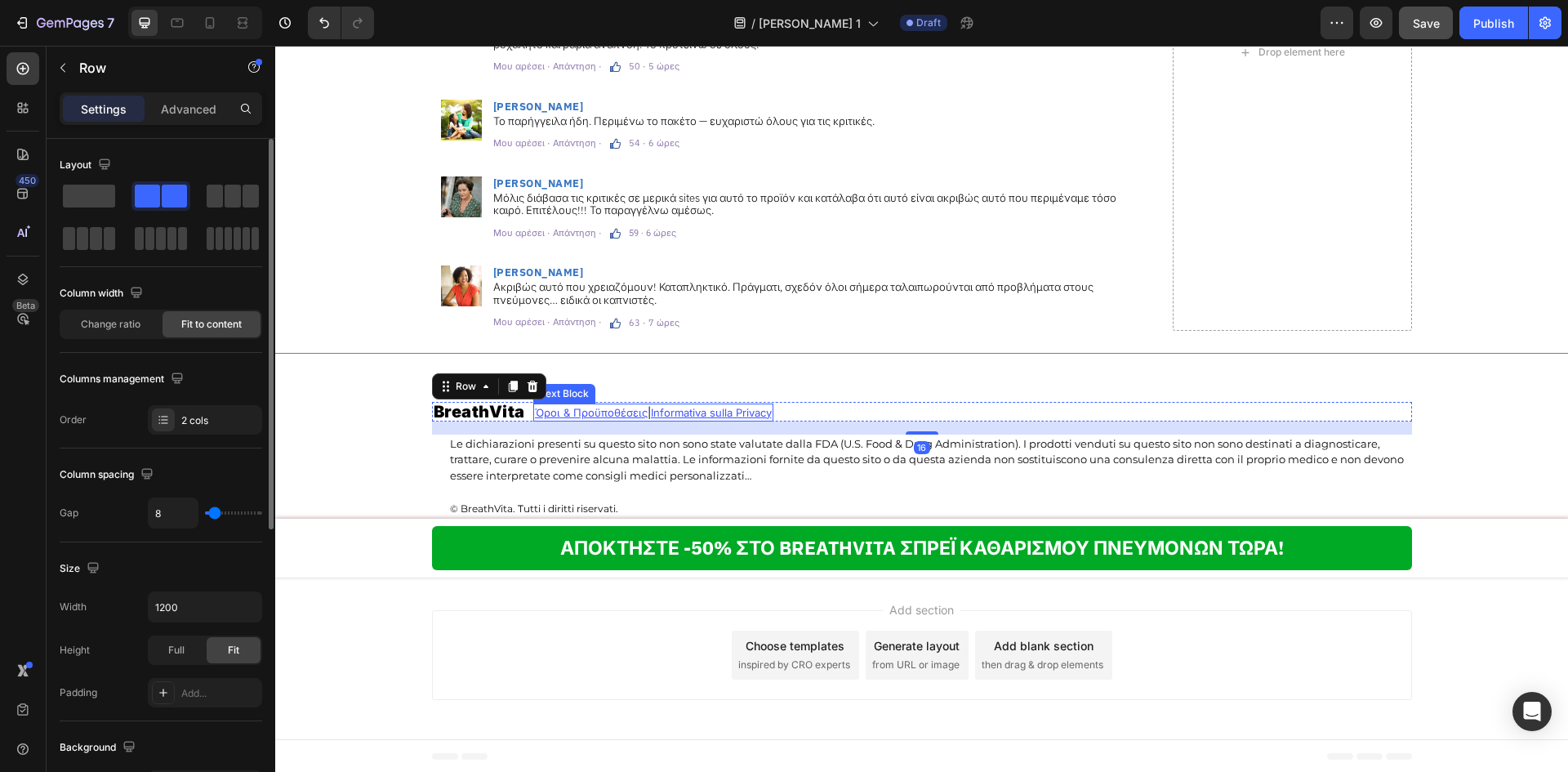
click at [635, 414] on u "Όροι & Προϋποθέσεις" at bounding box center [591, 413] width 113 height 13
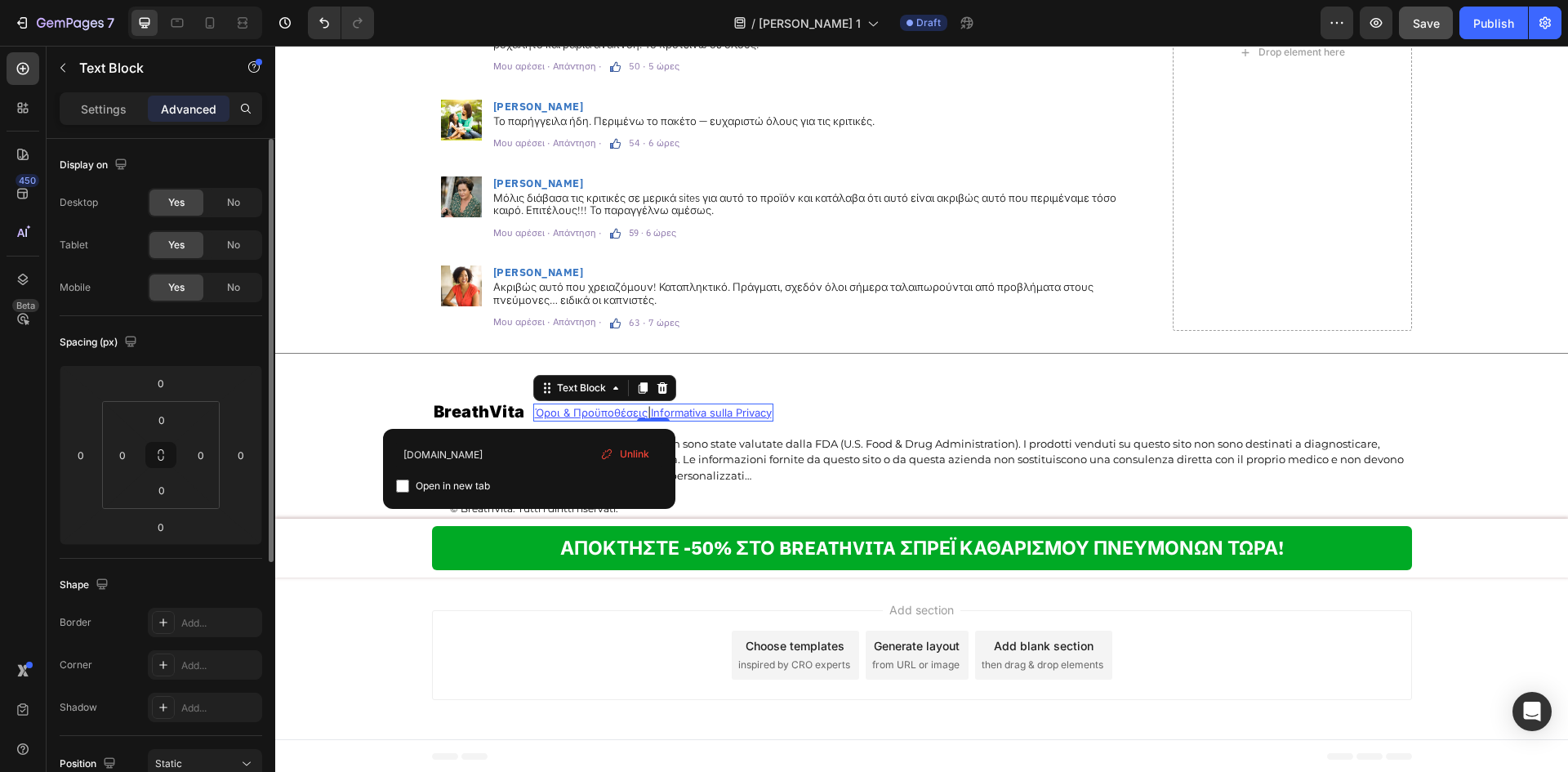
click at [638, 454] on span "Unlink" at bounding box center [634, 455] width 29 height 15
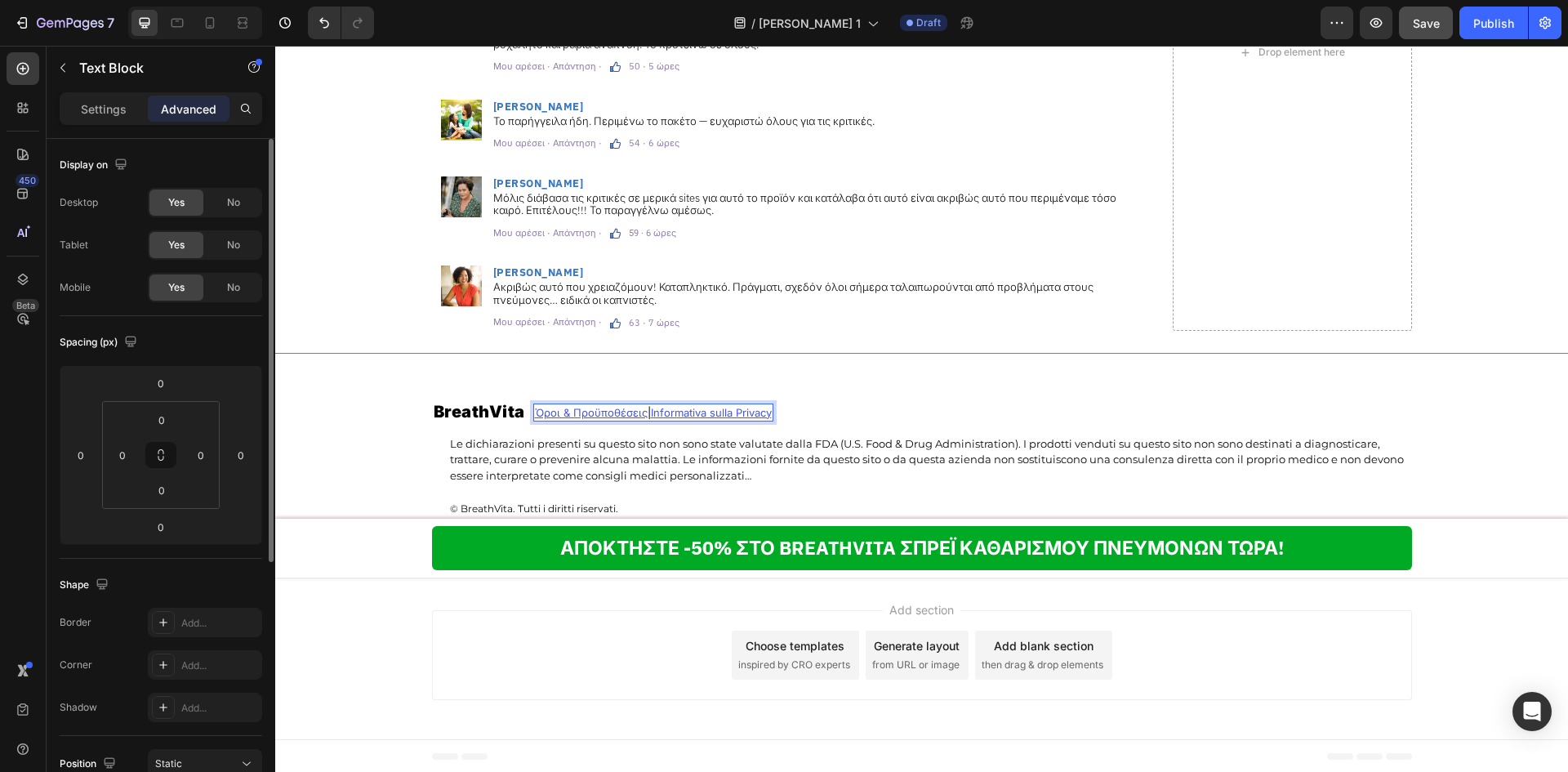
click at [735, 409] on u "Informativa sulla Privacy" at bounding box center [710, 413] width 120 height 13
click at [736, 412] on u "Informativa sulla Privacy" at bounding box center [710, 413] width 120 height 13
click at [699, 414] on u "Informativa sulla Privacy" at bounding box center [710, 413] width 120 height 13
click at [611, 414] on u "Όροι & Προϋποθέσεις" at bounding box center [591, 413] width 113 height 13
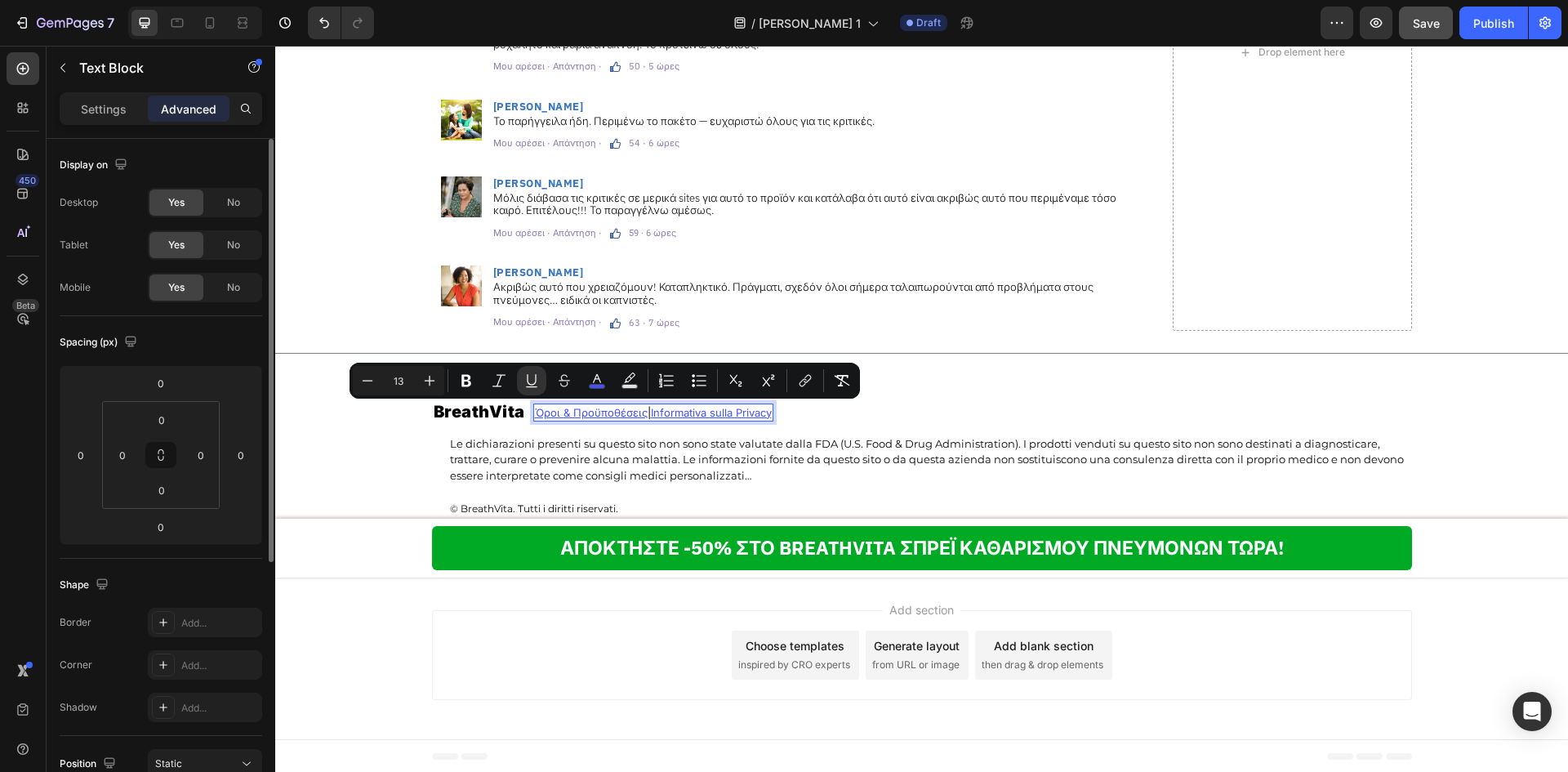
click at [701, 413] on u "Informativa sulla Privacy" at bounding box center [710, 413] width 120 height 13
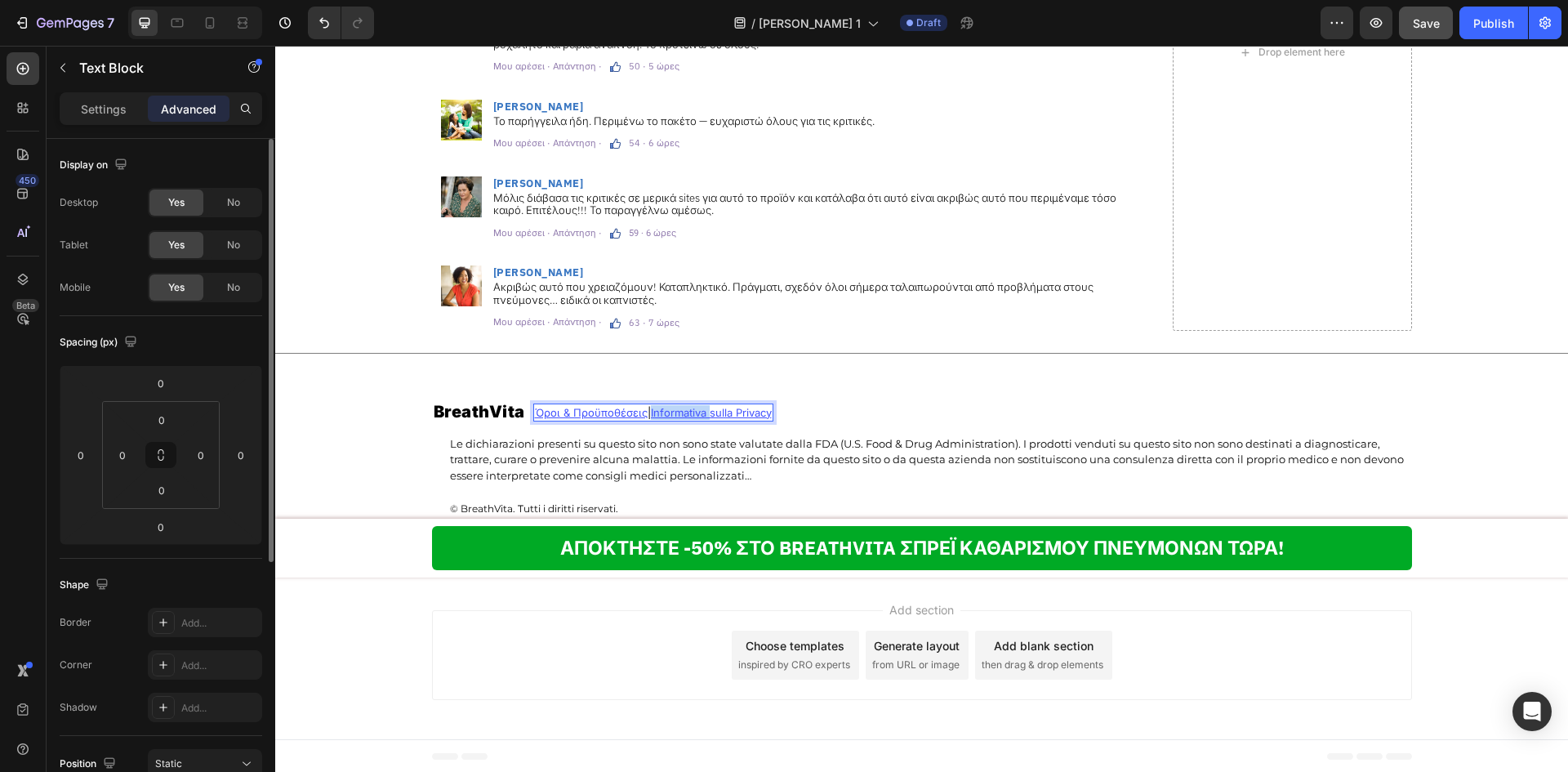
click at [701, 413] on u "Informativa sulla Privacy" at bounding box center [710, 413] width 120 height 13
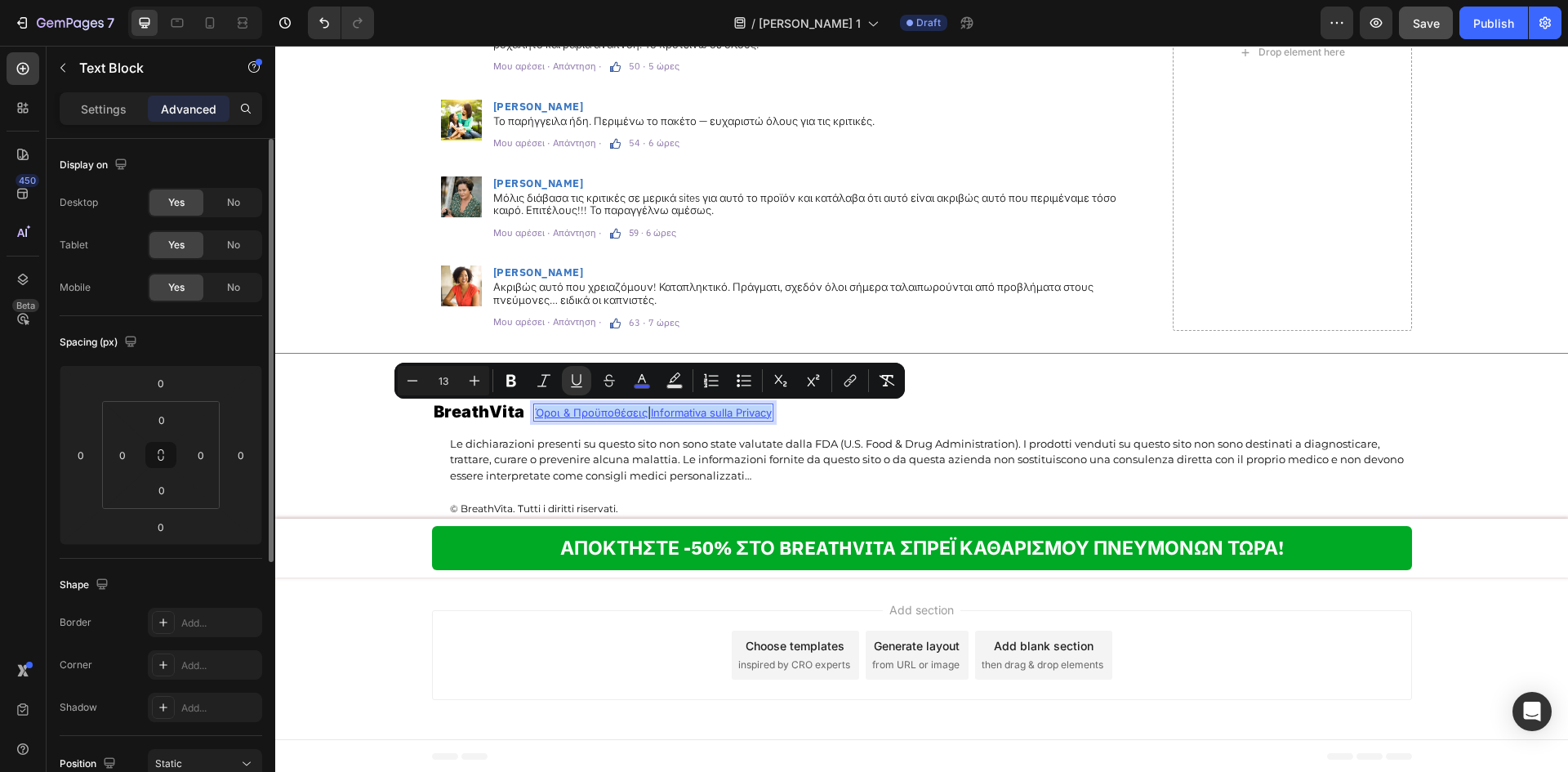
click at [644, 414] on p "Όροι & Προϋποθέσεις | Informativa sulla Privacy" at bounding box center [653, 413] width 237 height 15
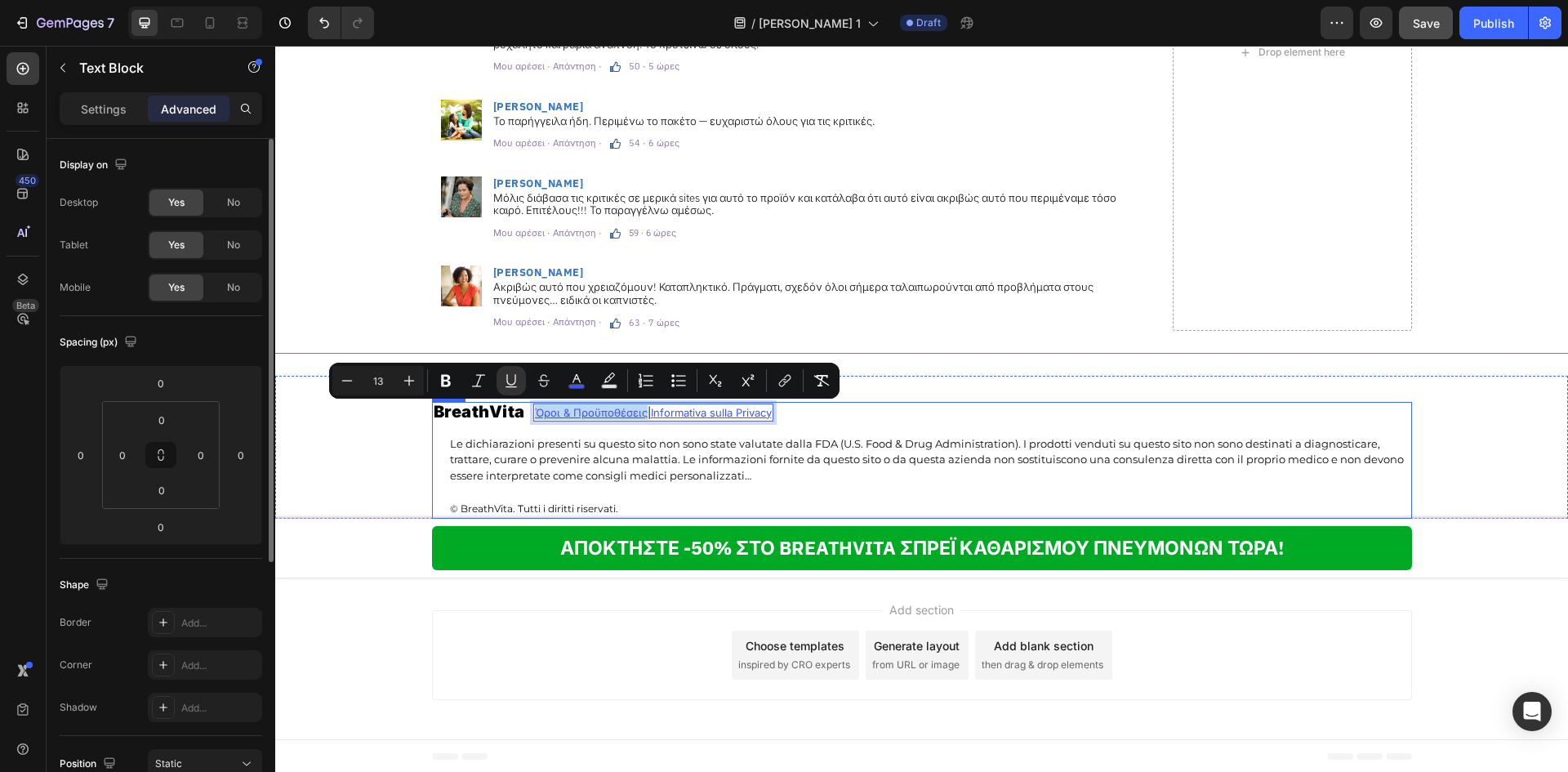
drag, startPoint x: 638, startPoint y: 414, endPoint x: 517, endPoint y: 428, distance: 121.8
click at [517, 428] on div "BreathVita Heading Όροι & Προϋποθέσεις | Informativa sulla Privacy Text Block 0…" at bounding box center [922, 459] width 980 height 117
click at [780, 380] on icon "Editor contextual toolbar" at bounding box center [784, 380] width 16 height 16
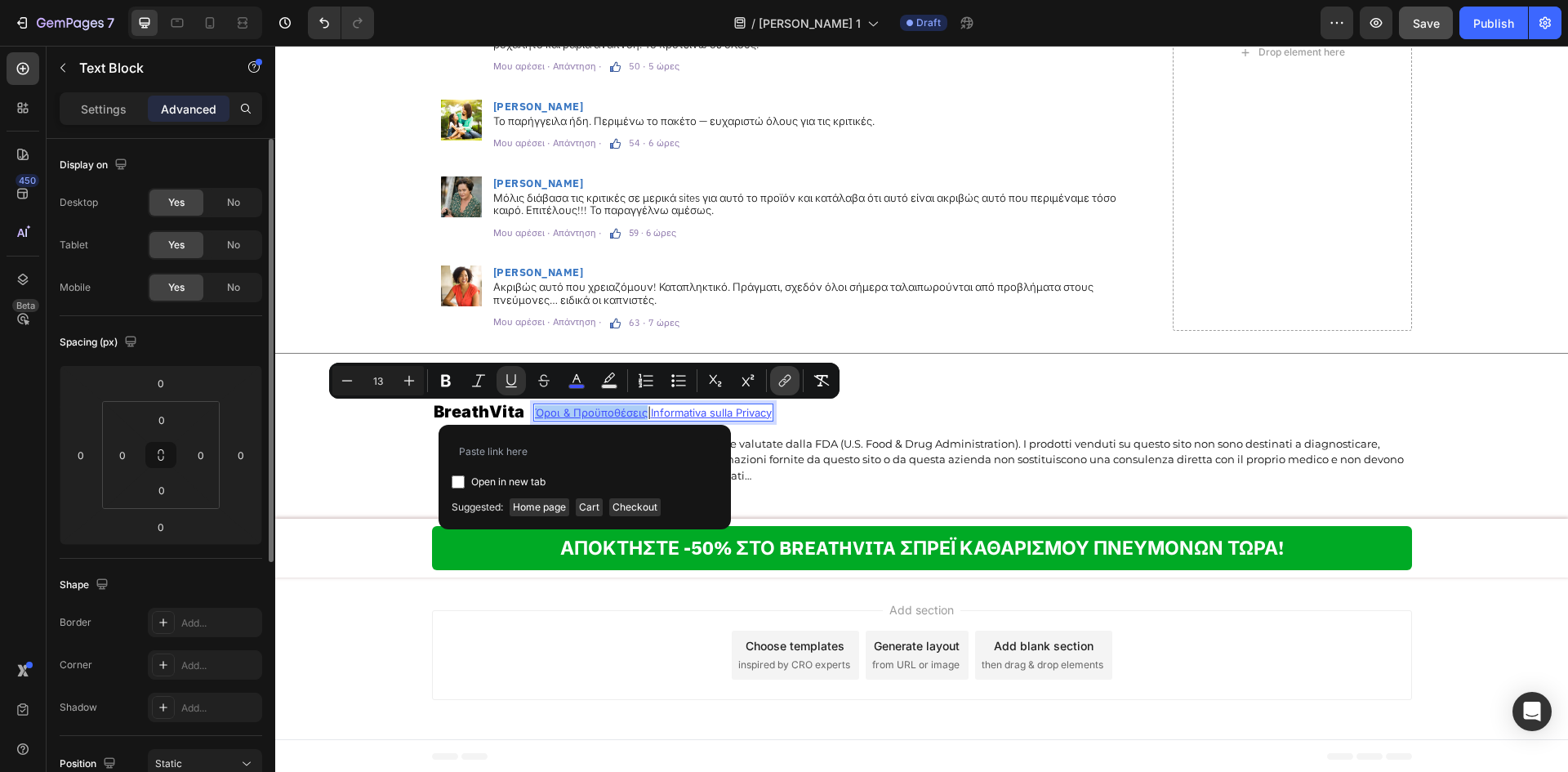
type input "[URL][DOMAIN_NAME]"
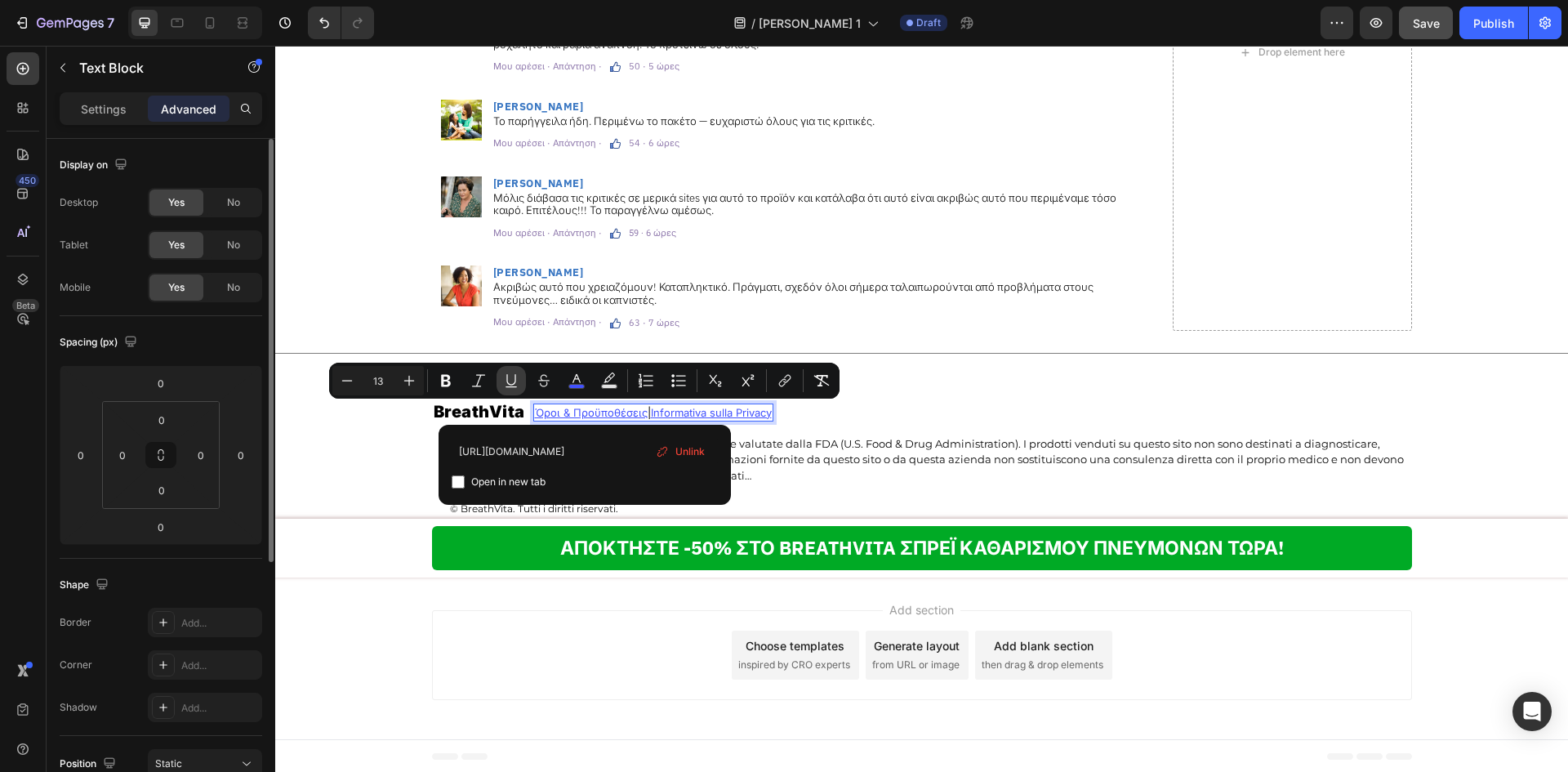
click at [516, 382] on icon "Editor contextual toolbar" at bounding box center [511, 380] width 16 height 16
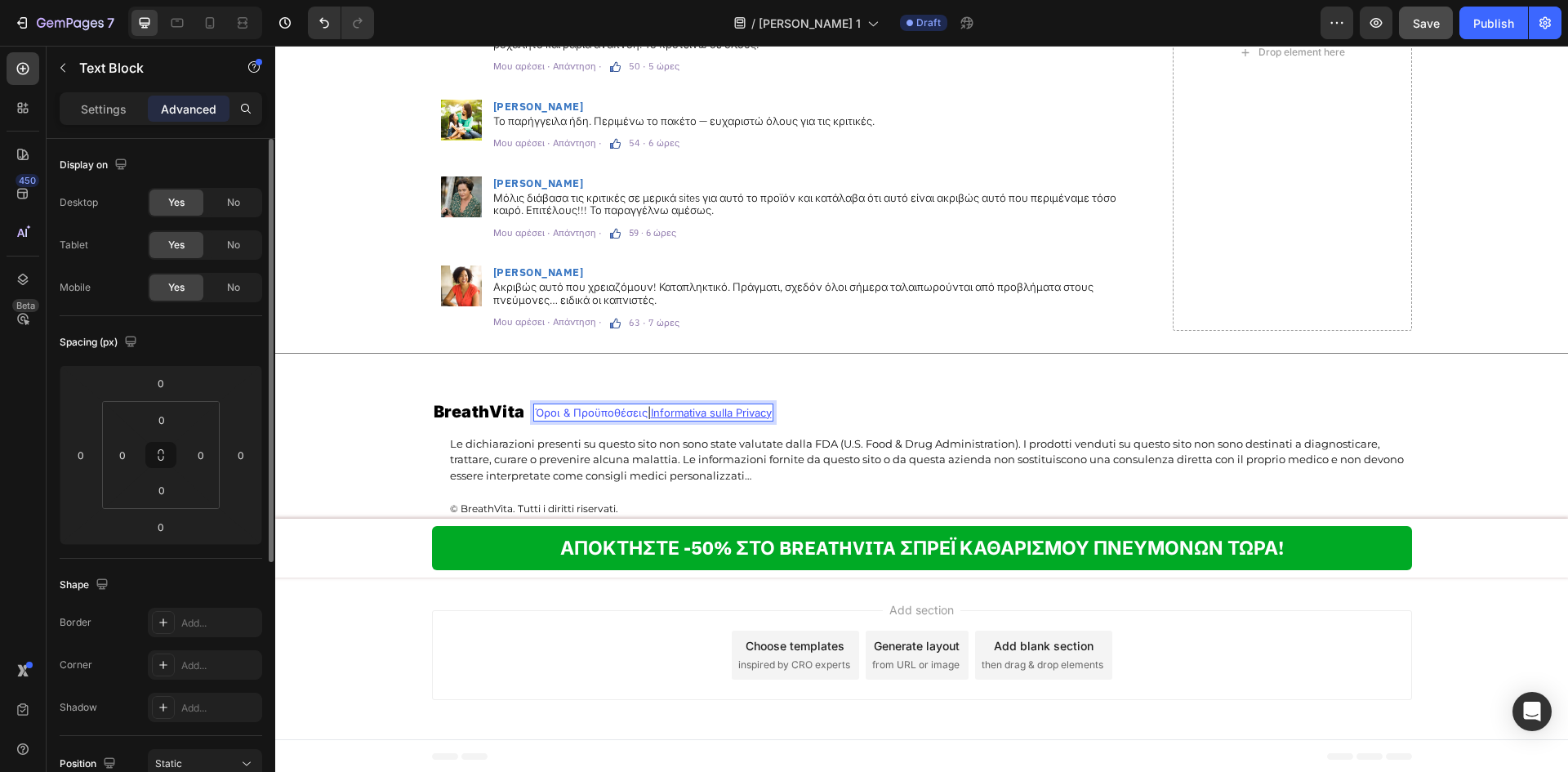
click at [651, 408] on u "Informativa sulla Privacy" at bounding box center [710, 413] width 120 height 13
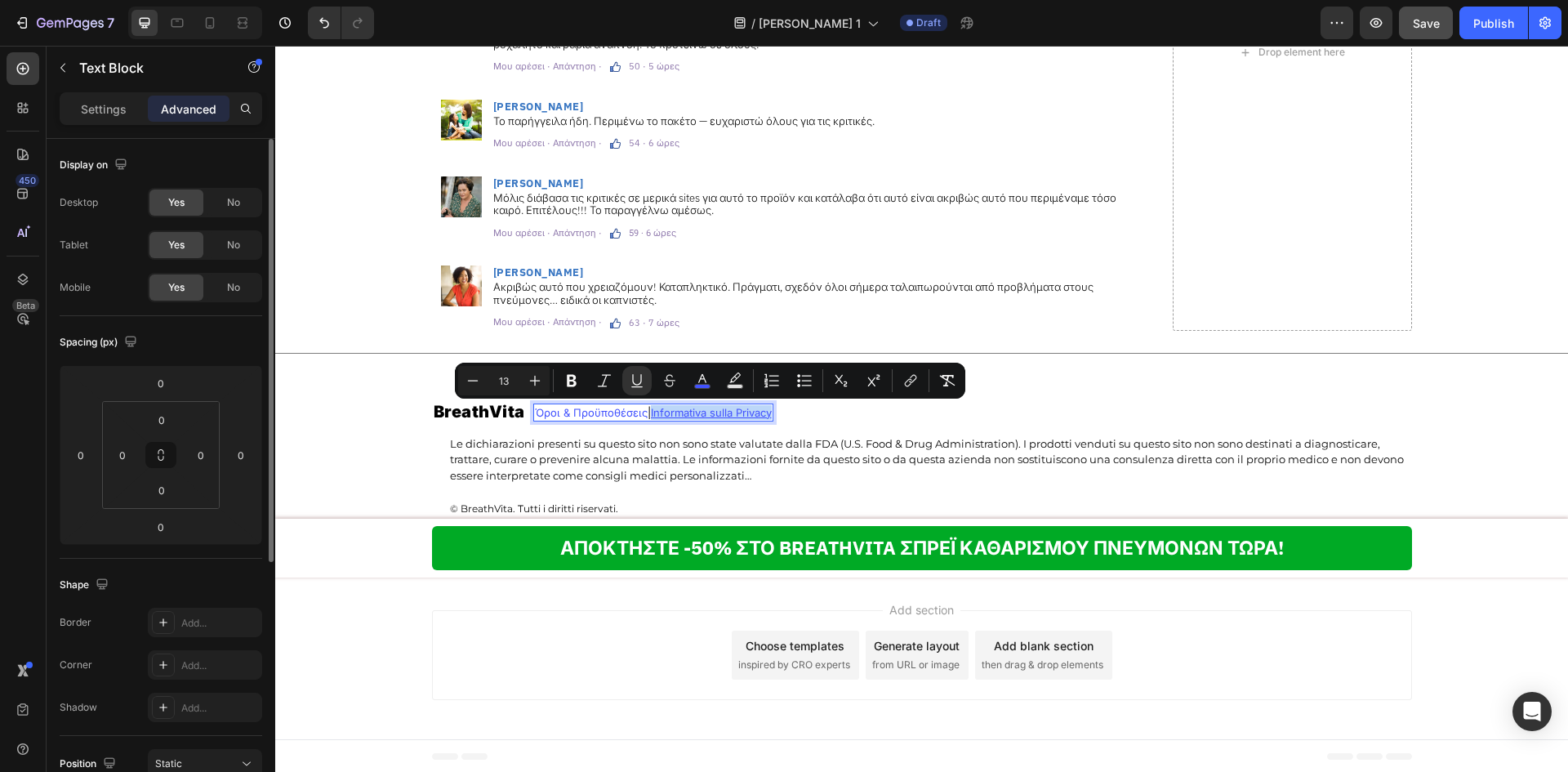
drag, startPoint x: 650, startPoint y: 410, endPoint x: 773, endPoint y: 417, distance: 123.2
click at [773, 417] on div "Όροι & Προϋποθέσεις | Informativa sulla Privacy" at bounding box center [652, 412] width 240 height 18
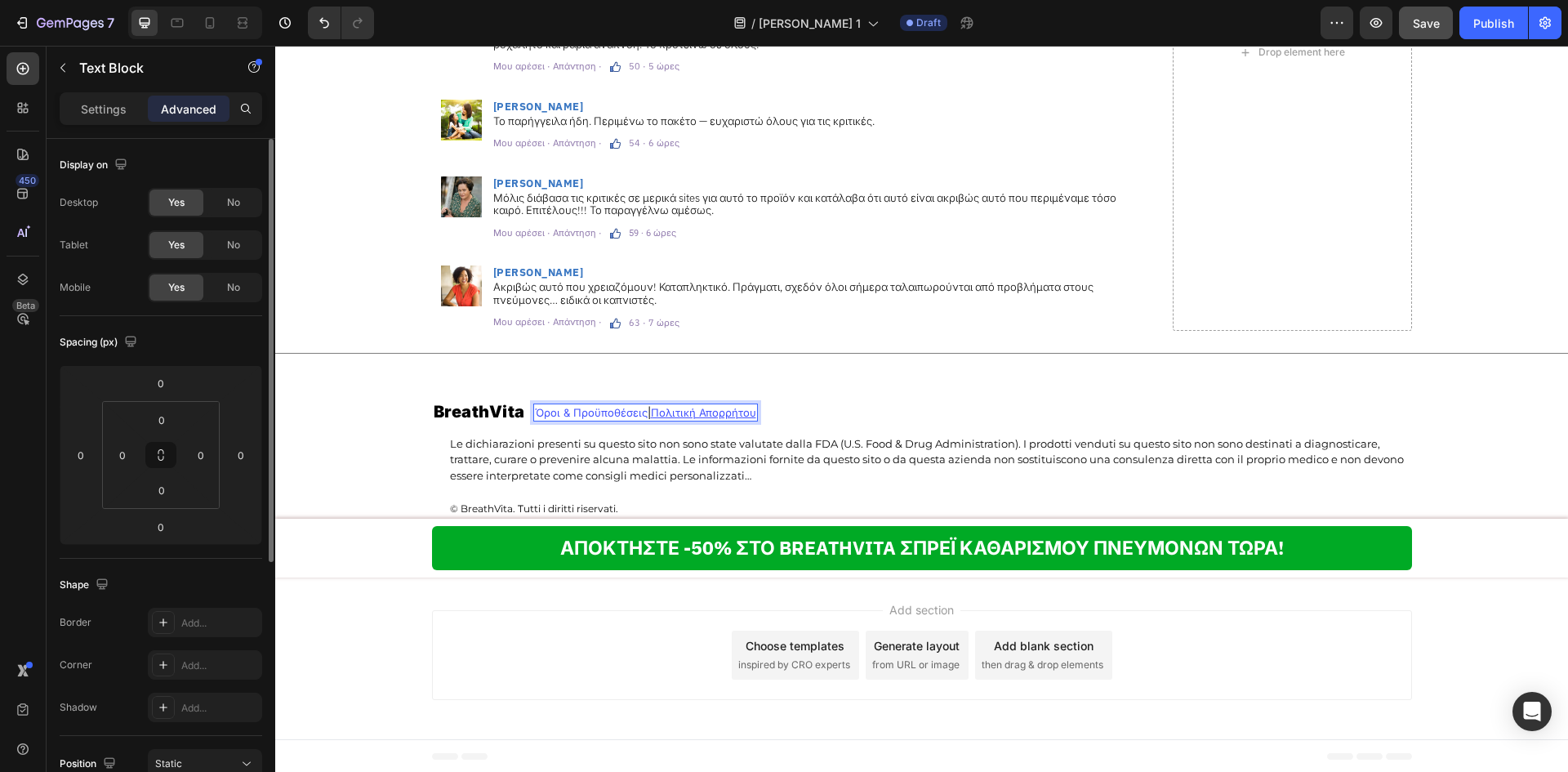
click at [551, 414] on span "Όροι & Προϋποθέσεις" at bounding box center [591, 413] width 113 height 13
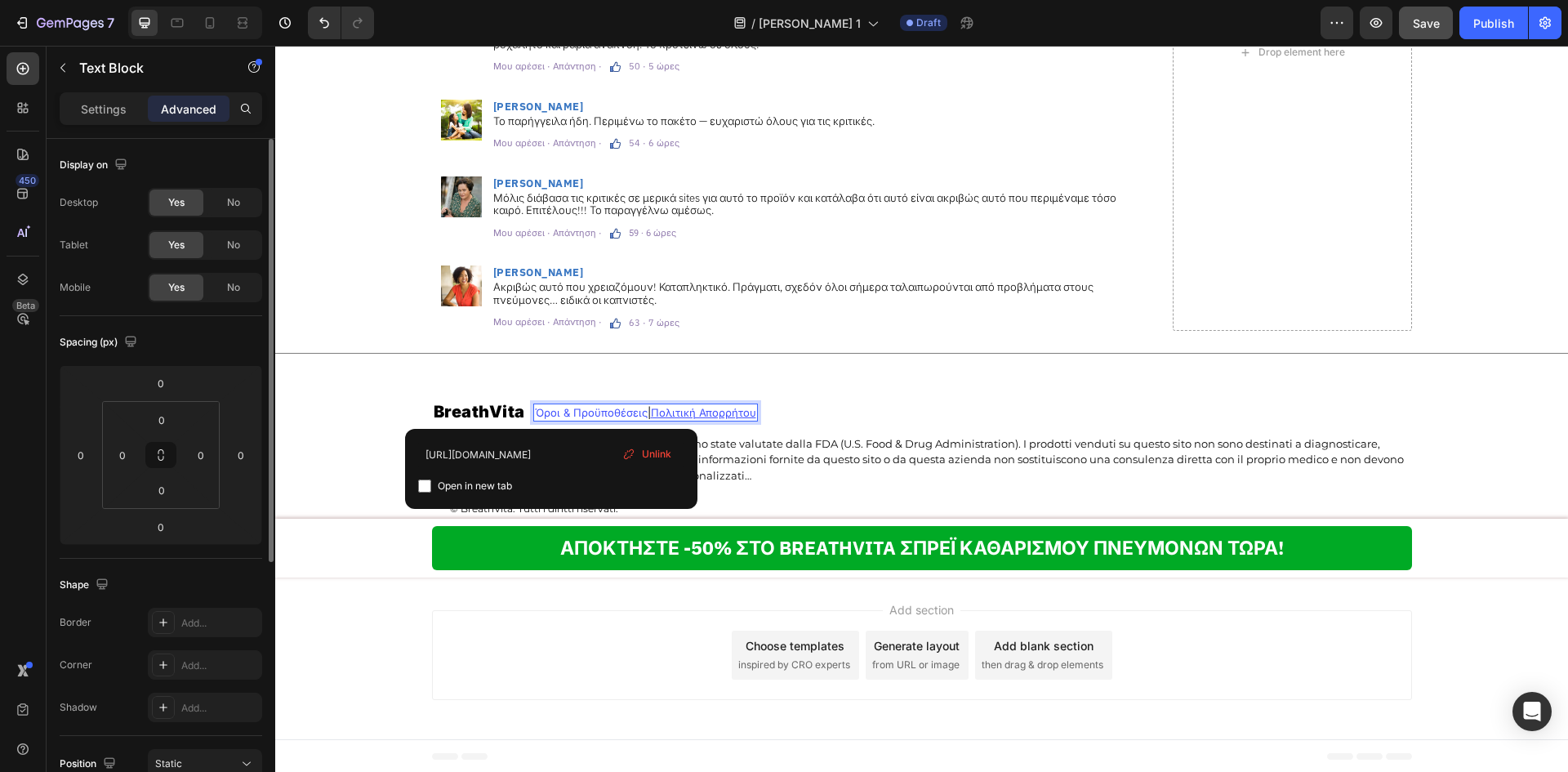
click at [729, 411] on u "Πολιτική Απορρήτου" at bounding box center [703, 413] width 105 height 13
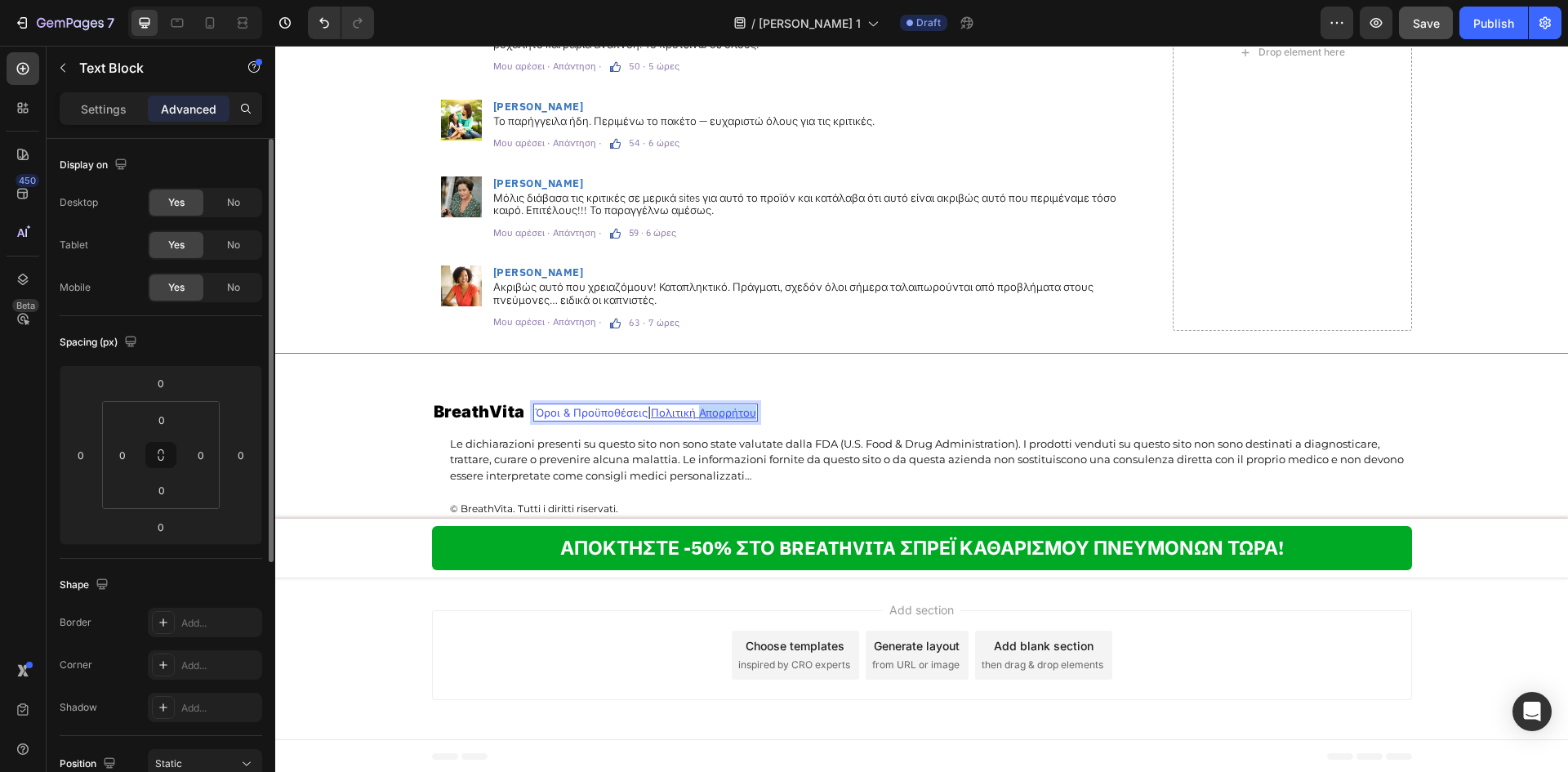
click at [729, 411] on u "Πολιτική Απορρήτου" at bounding box center [703, 413] width 105 height 13
drag, startPoint x: 650, startPoint y: 413, endPoint x: 800, endPoint y: 422, distance: 150.3
click at [800, 422] on div "BreathVita Heading Όροι & Προϋποθέσεις | Πολιτική Απορρήτου Text Block 0 Row Le…" at bounding box center [922, 459] width 980 height 117
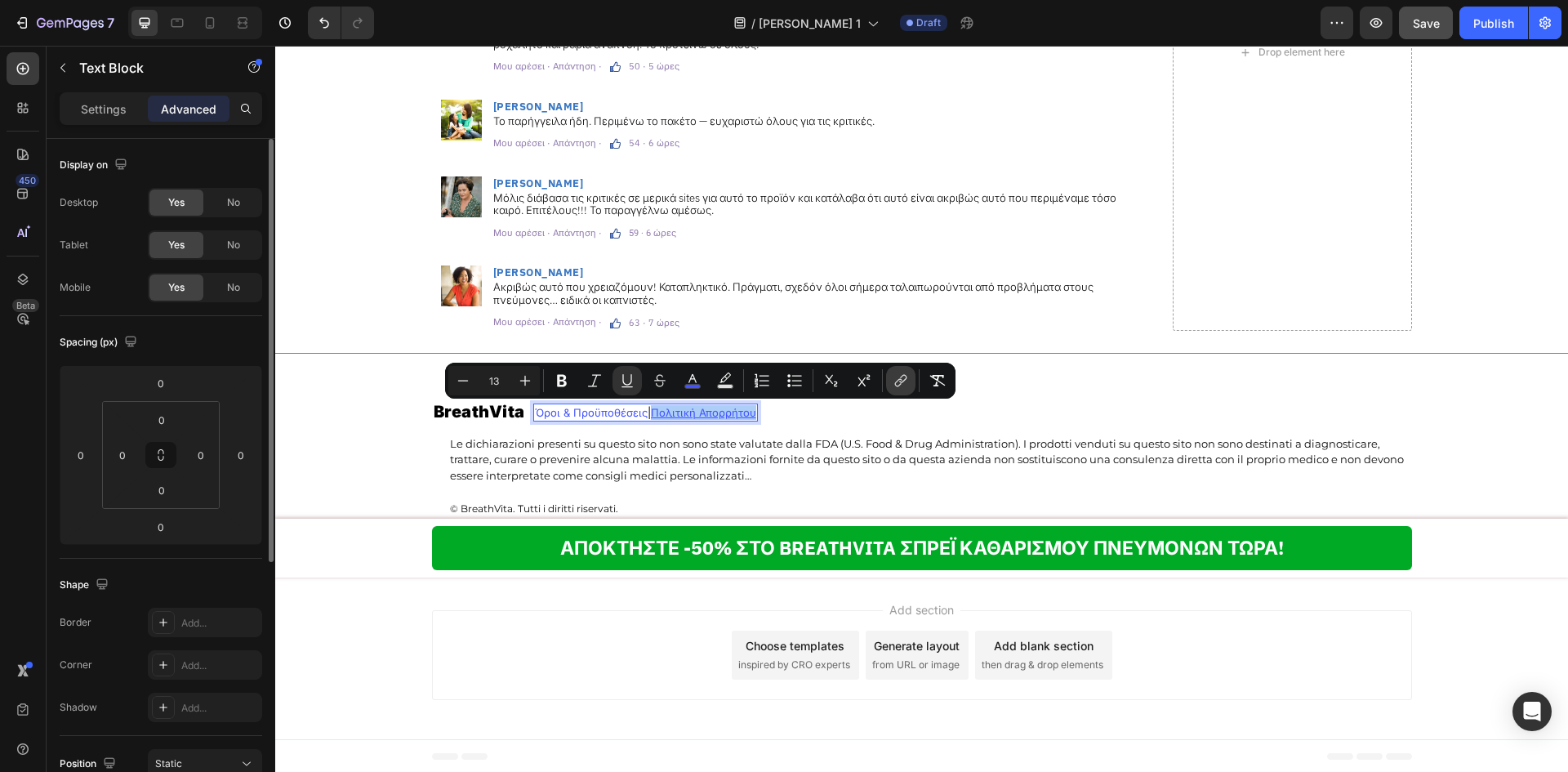
click at [896, 387] on icon "Editor contextual toolbar" at bounding box center [900, 380] width 16 height 16
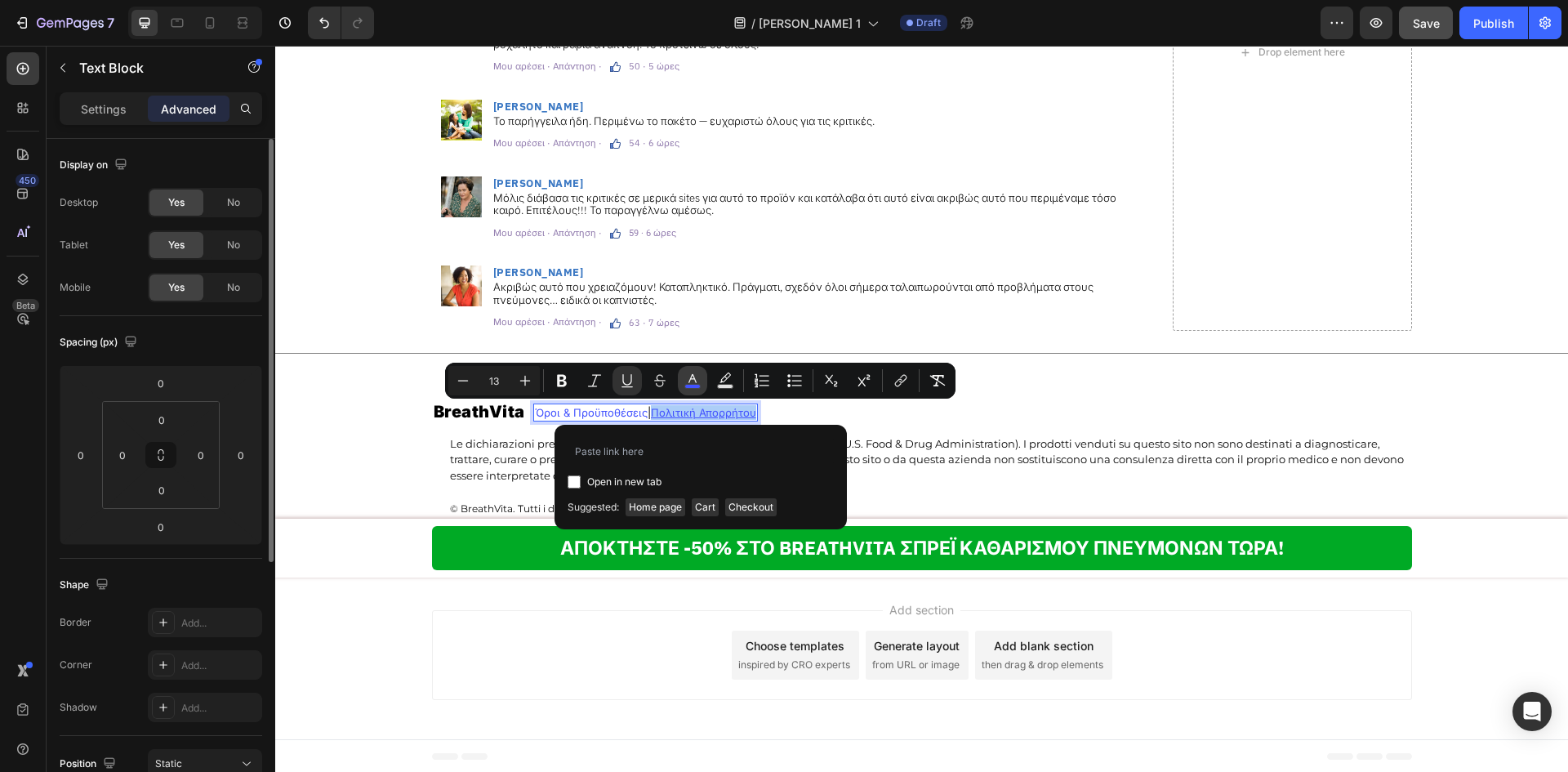
type input "[URL][DOMAIN_NAME]"
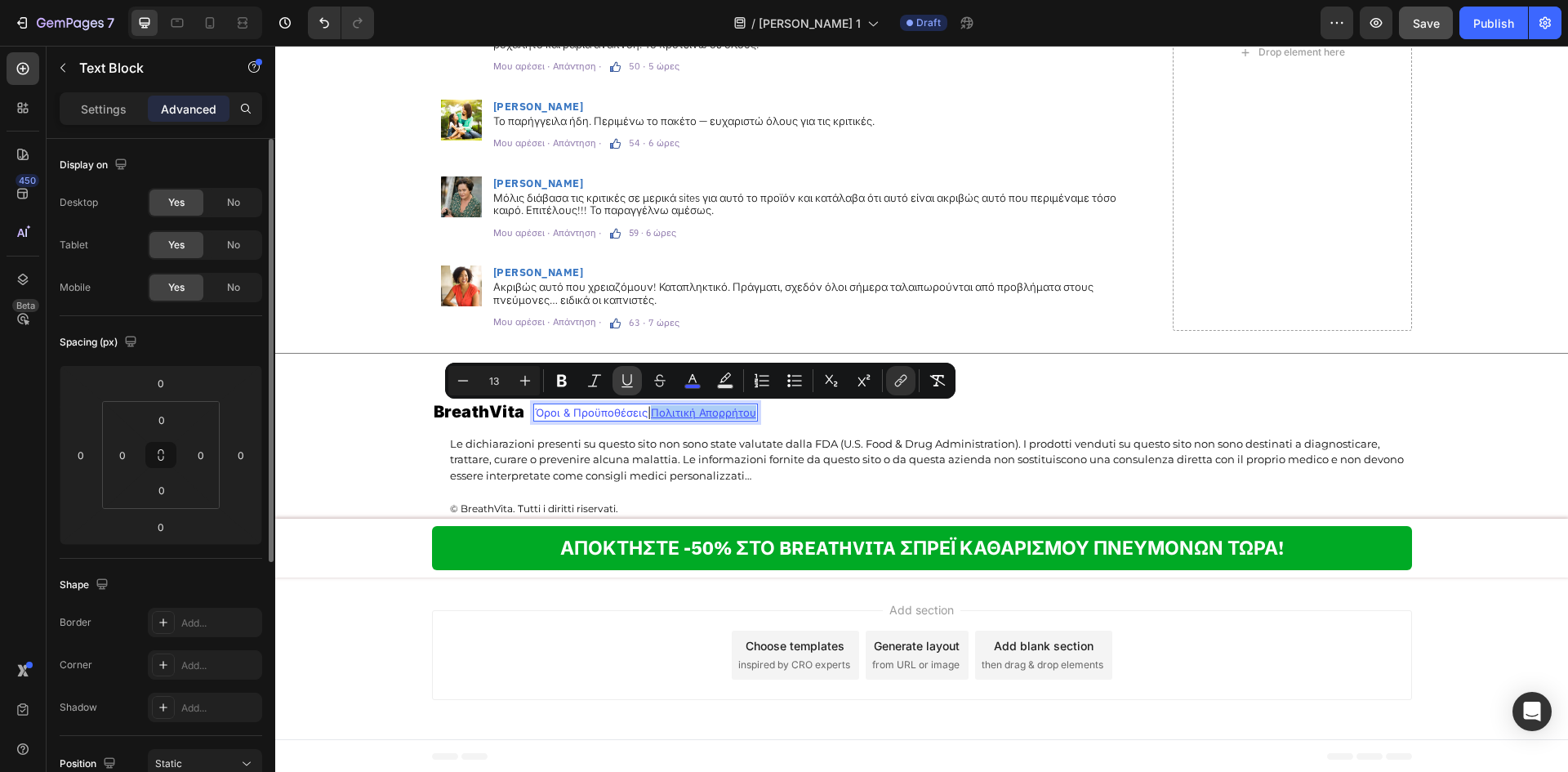
click at [627, 380] on icon "Editor contextual toolbar" at bounding box center [626, 380] width 16 height 16
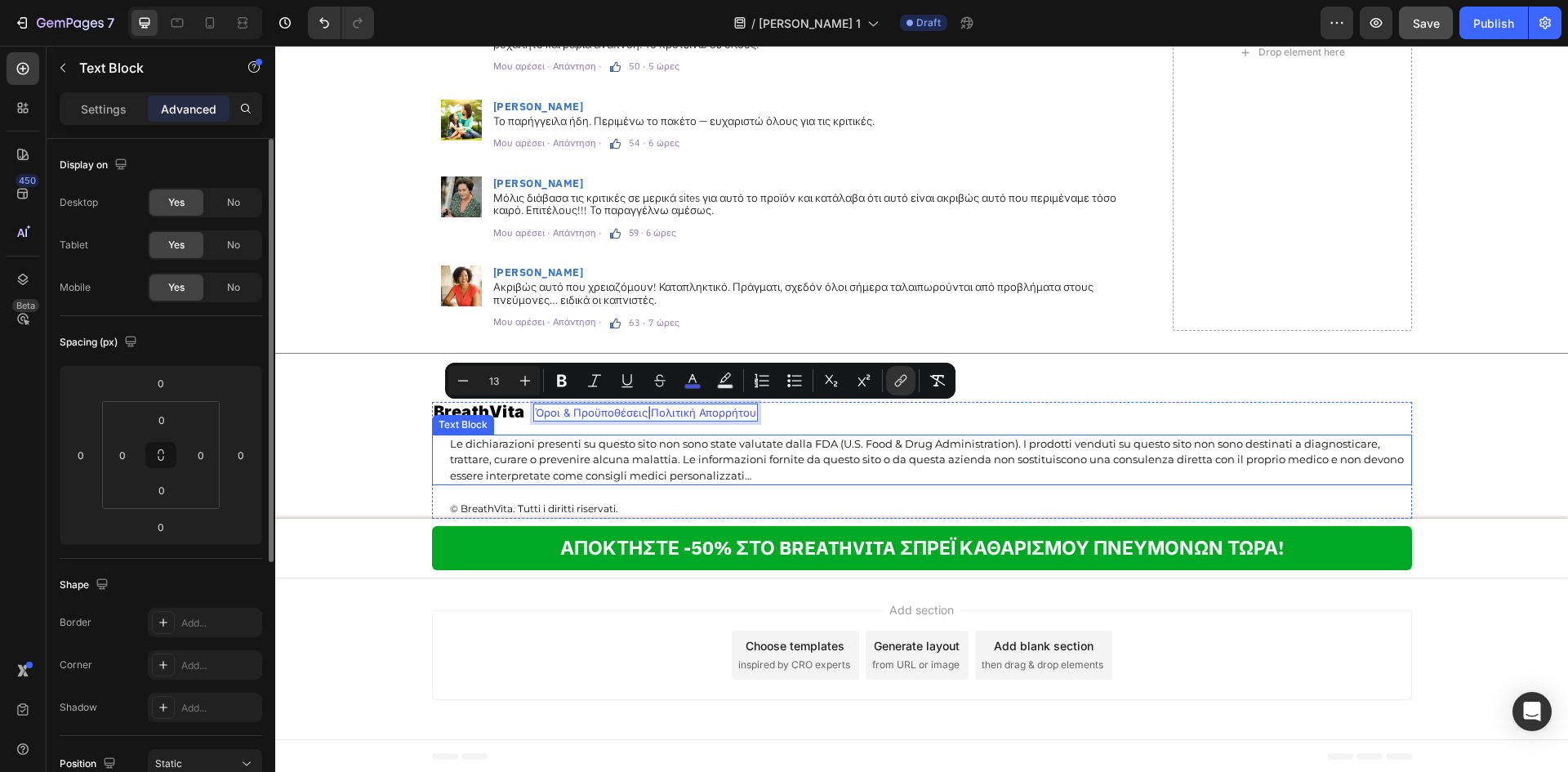
click at [867, 460] on p "Le dichiarazioni presenti su questo sito non sono state valutate dalla FDA (U.S…" at bounding box center [930, 460] width 960 height 49
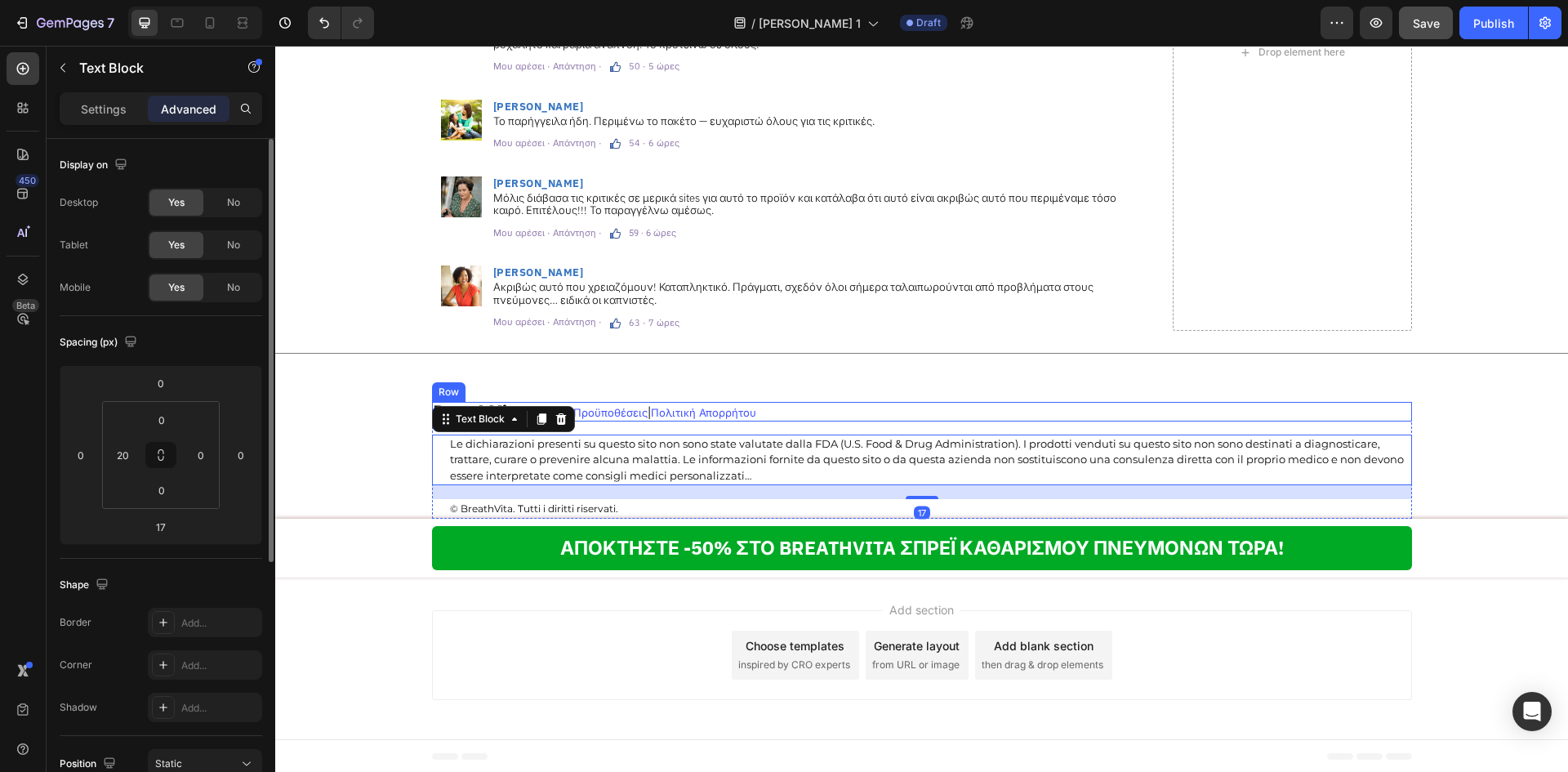
click at [857, 419] on div "BreathVita Heading Όροι & Προϋποθέσεις | Πολιτική Απορρήτου Text Block Row" at bounding box center [922, 411] width 980 height 20
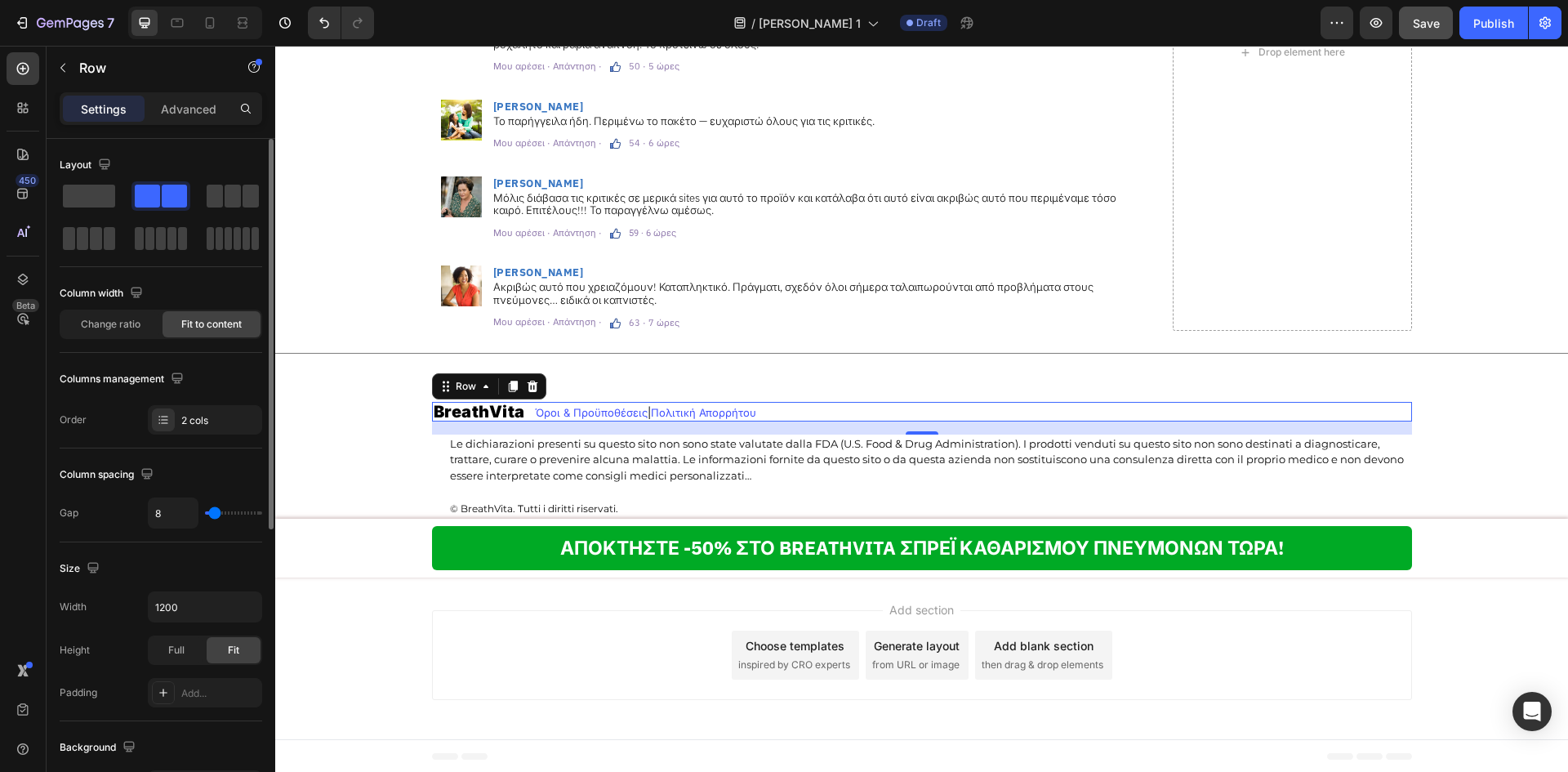
click at [787, 416] on div "BreathVita Heading Όροι & Προϋποθέσεις | Πολιτική Απορρήτου Text Block Row 16" at bounding box center [922, 411] width 980 height 20
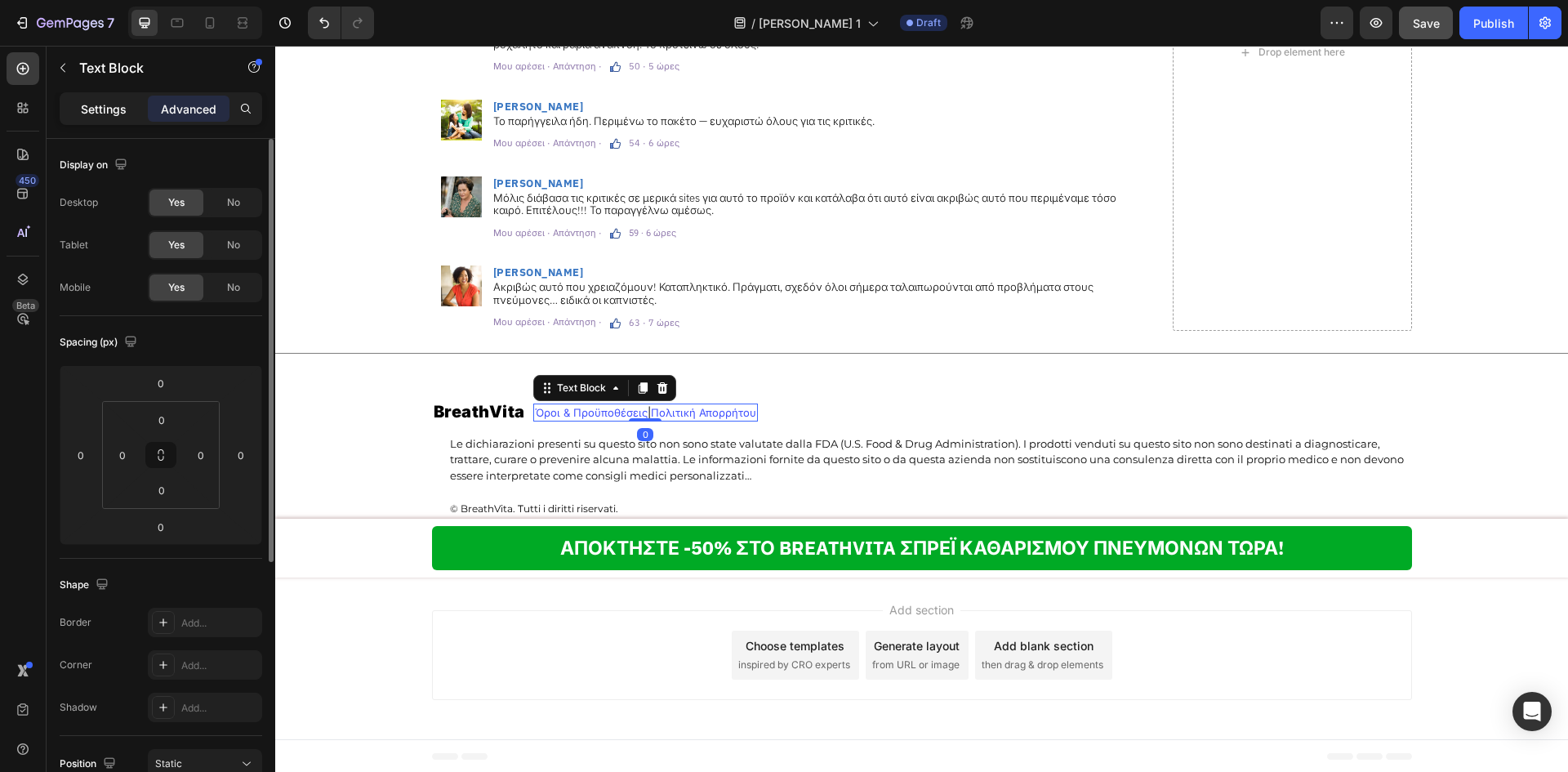
click at [125, 115] on p "Settings" at bounding box center [104, 109] width 46 height 17
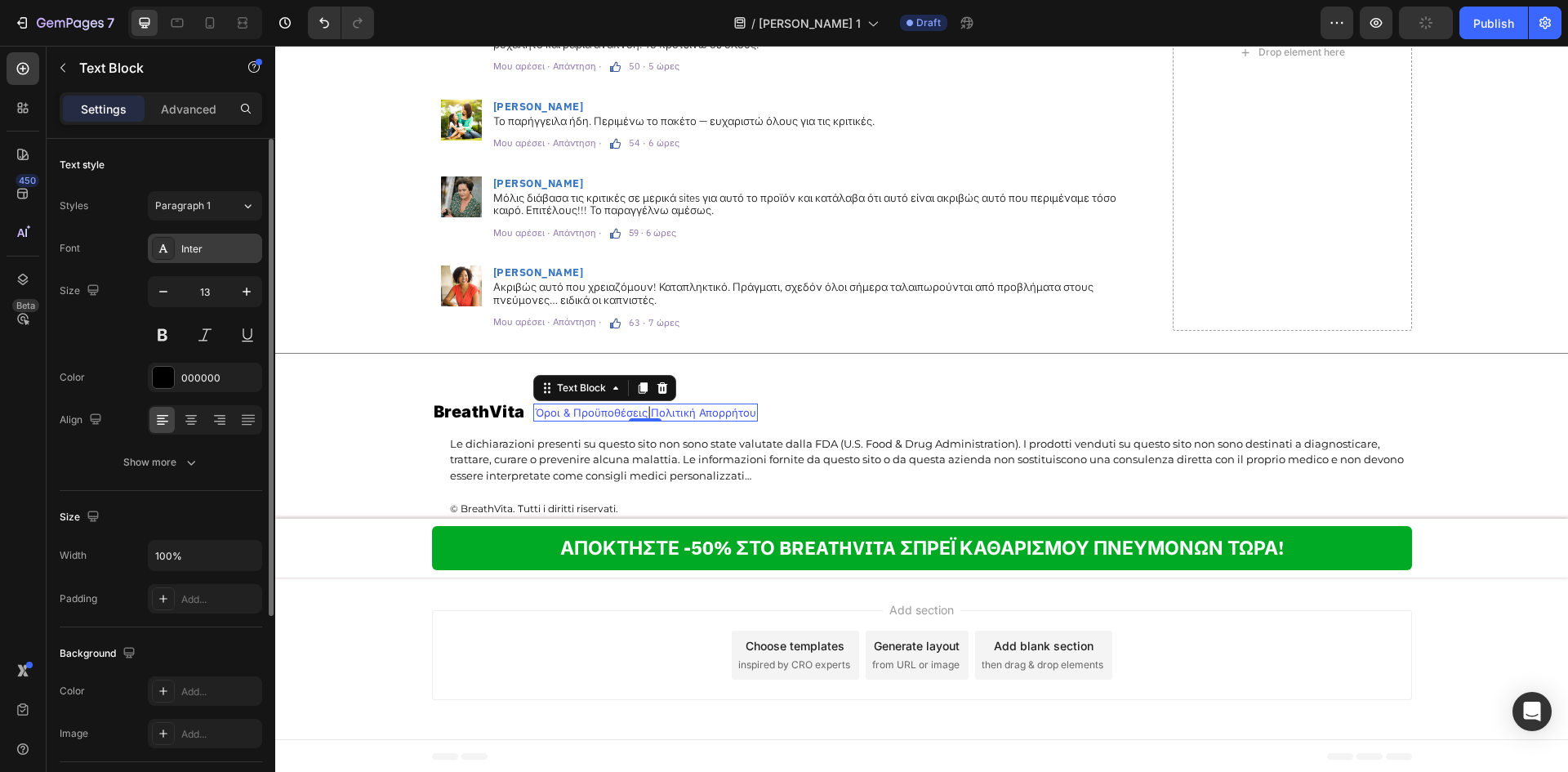
click at [215, 256] on div "Inter" at bounding box center [219, 249] width 77 height 15
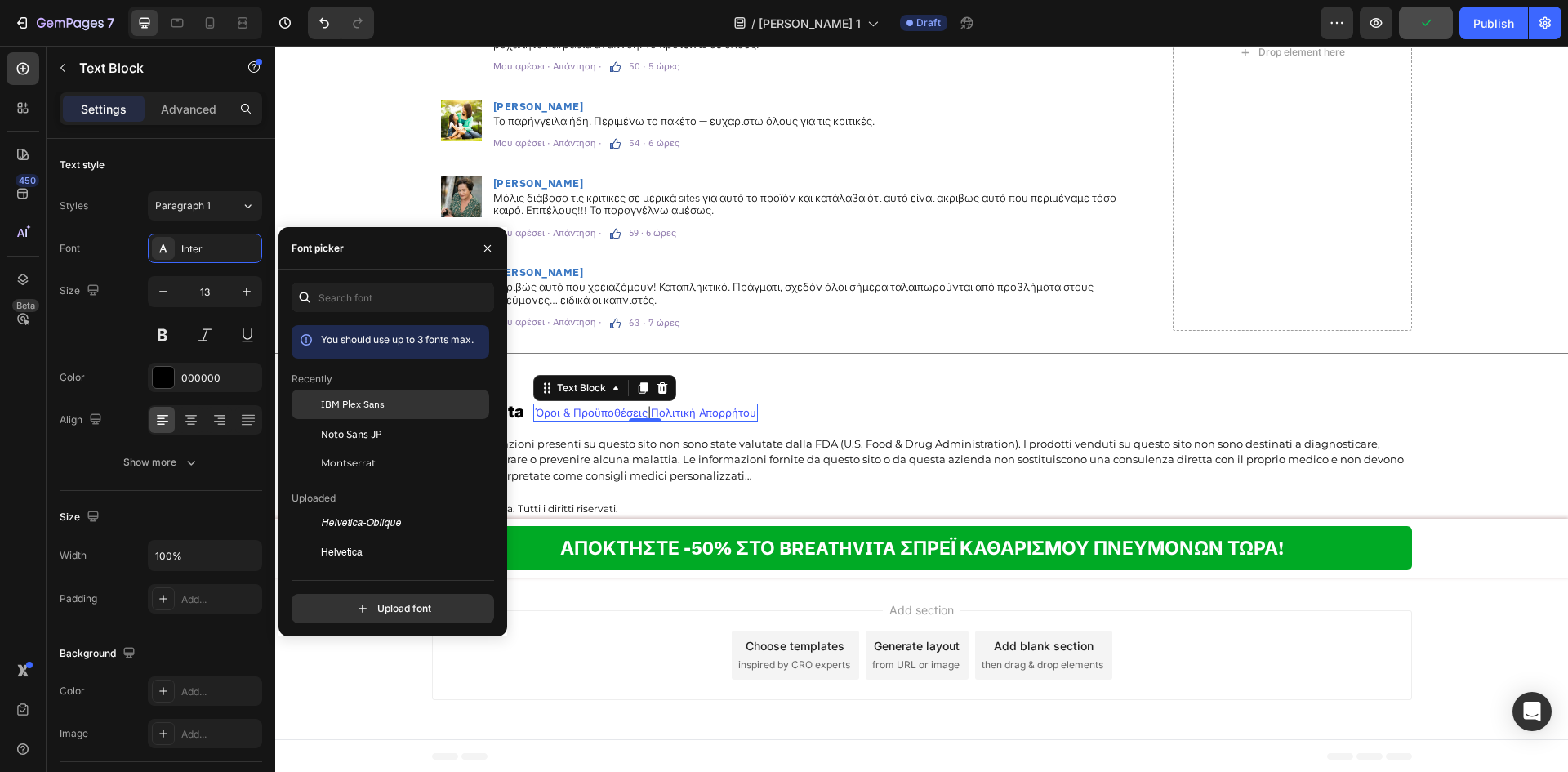
click at [354, 405] on span "IBM Plex Sans" at bounding box center [353, 404] width 63 height 15
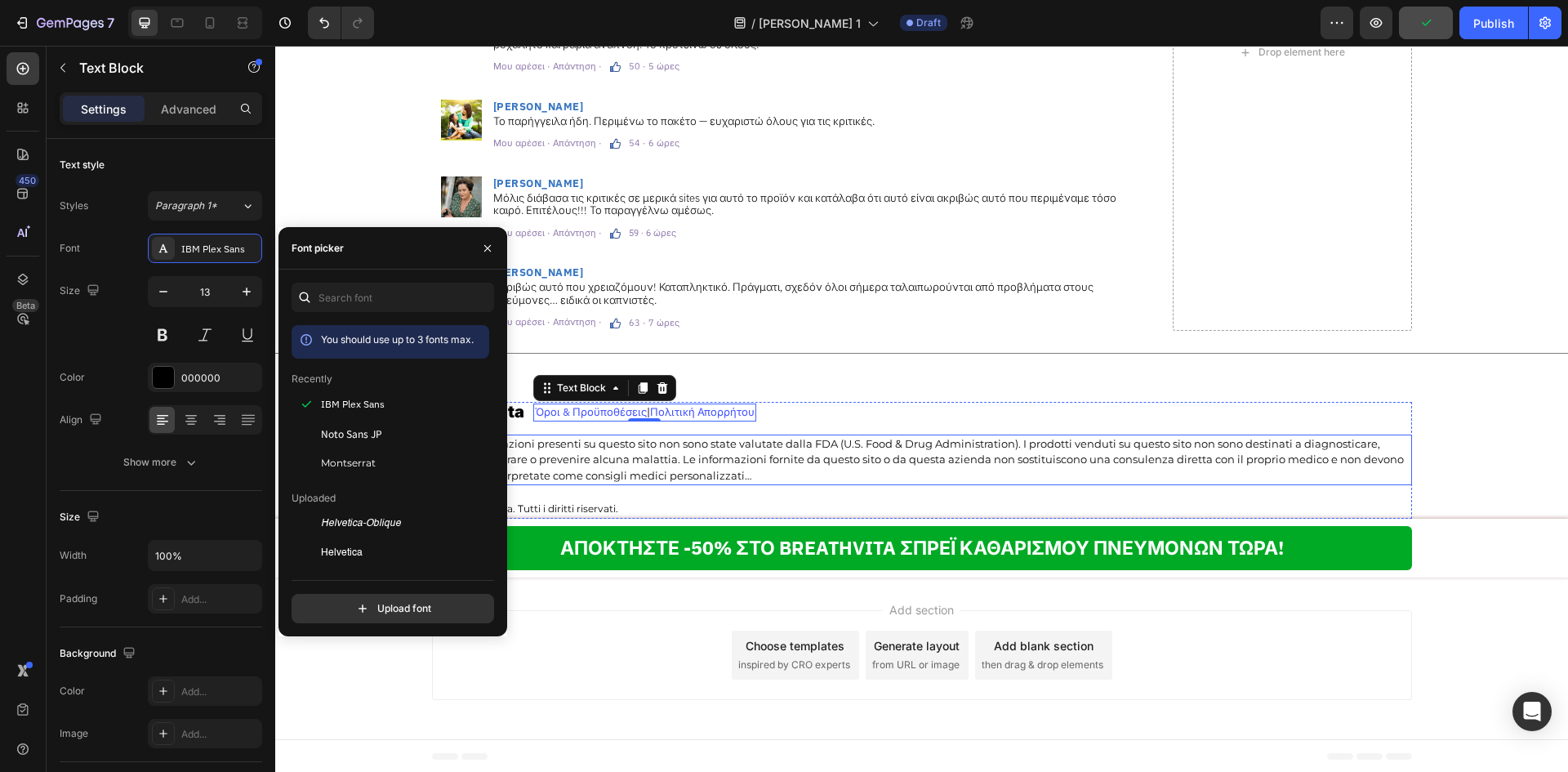
click at [780, 473] on p "Le dichiarazioni presenti su questo sito non sono state valutate dalla FDA (U.S…" at bounding box center [930, 460] width 960 height 49
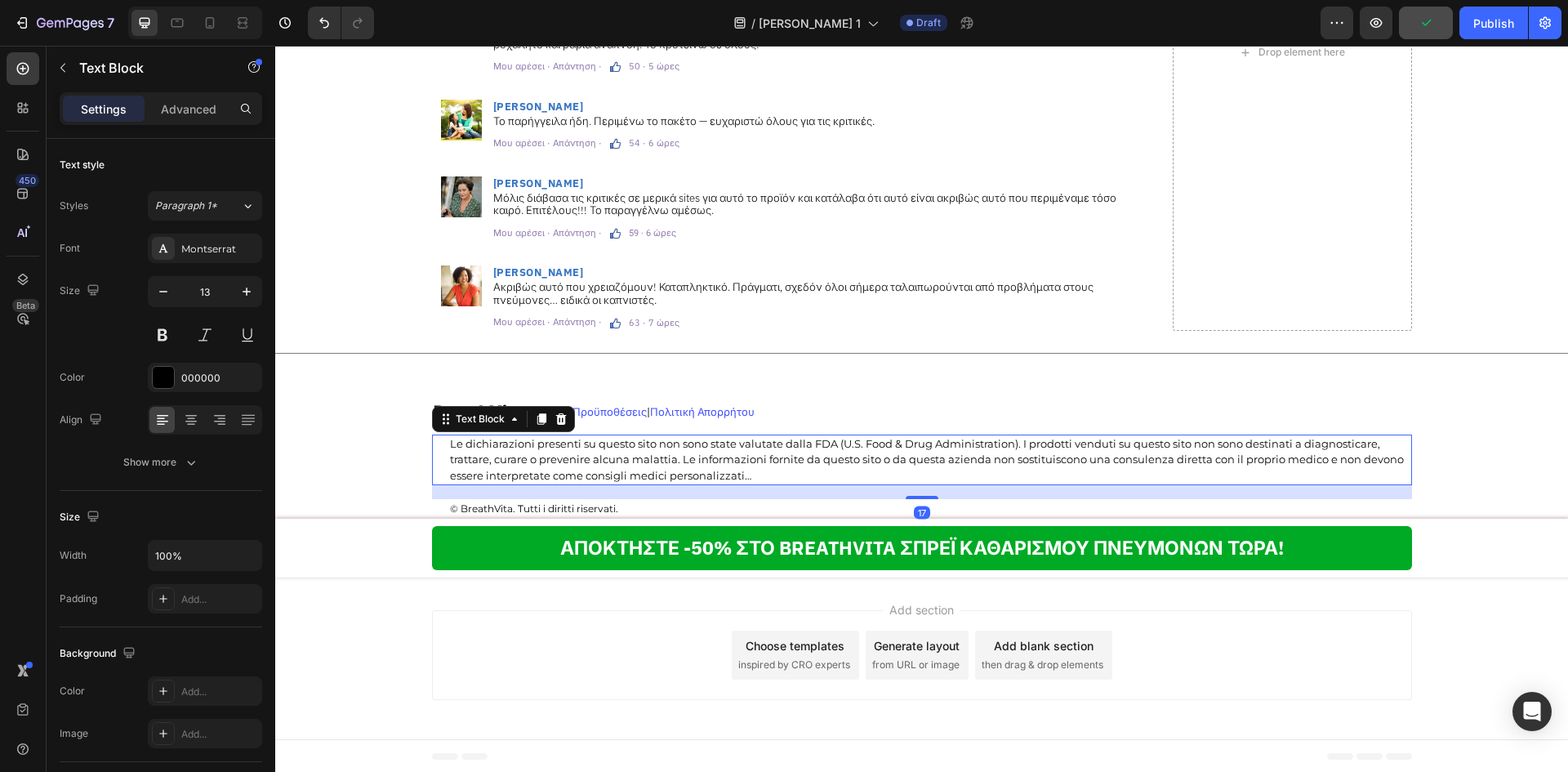
click at [780, 473] on p "Le dichiarazioni presenti su questo sito non sono state valutate dalla FDA (U.S…" at bounding box center [930, 460] width 960 height 49
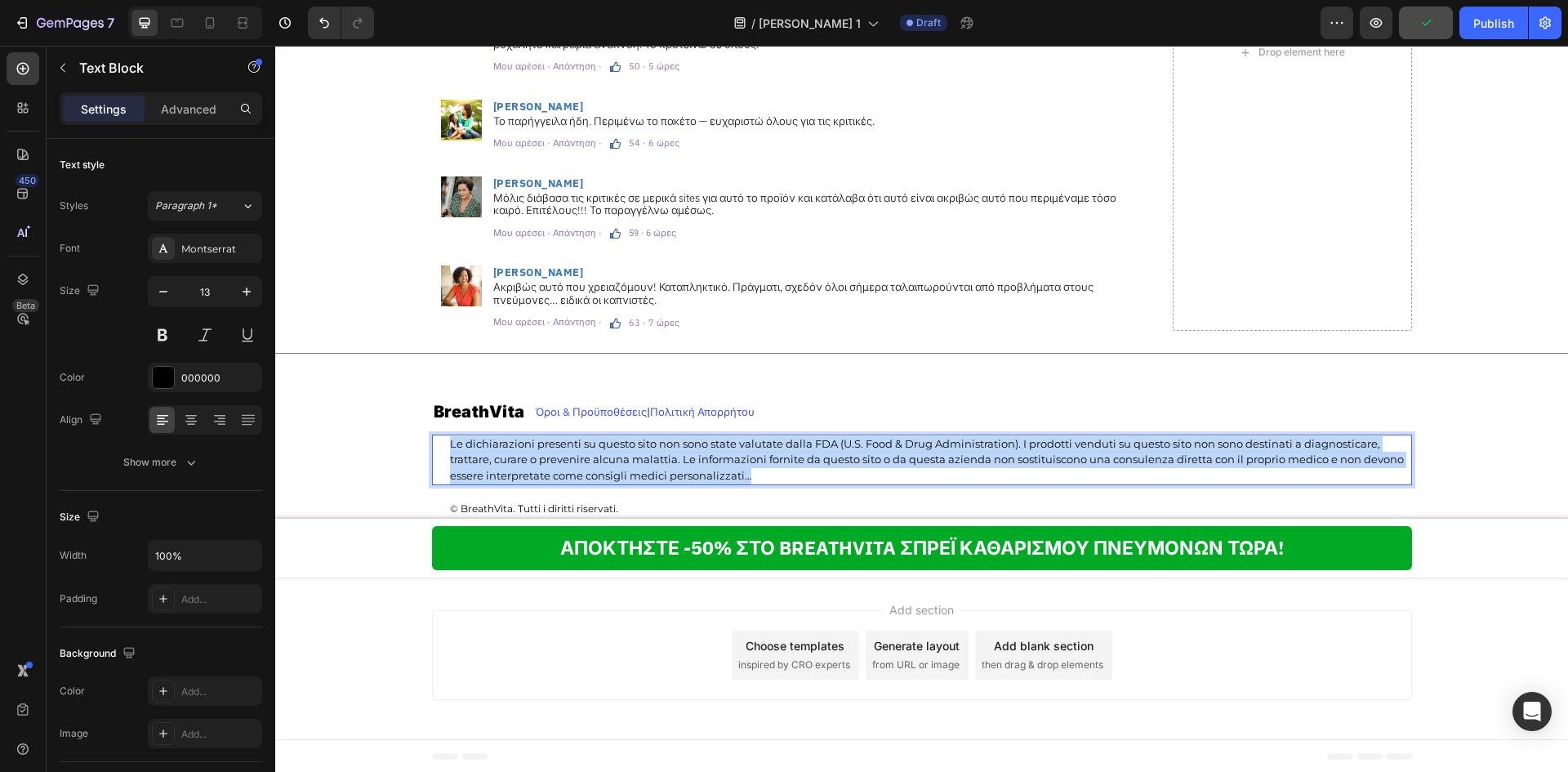
click at [780, 473] on p "Le dichiarazioni presenti su questo sito non sono state valutate dalla FDA (U.S…" at bounding box center [930, 460] width 960 height 49
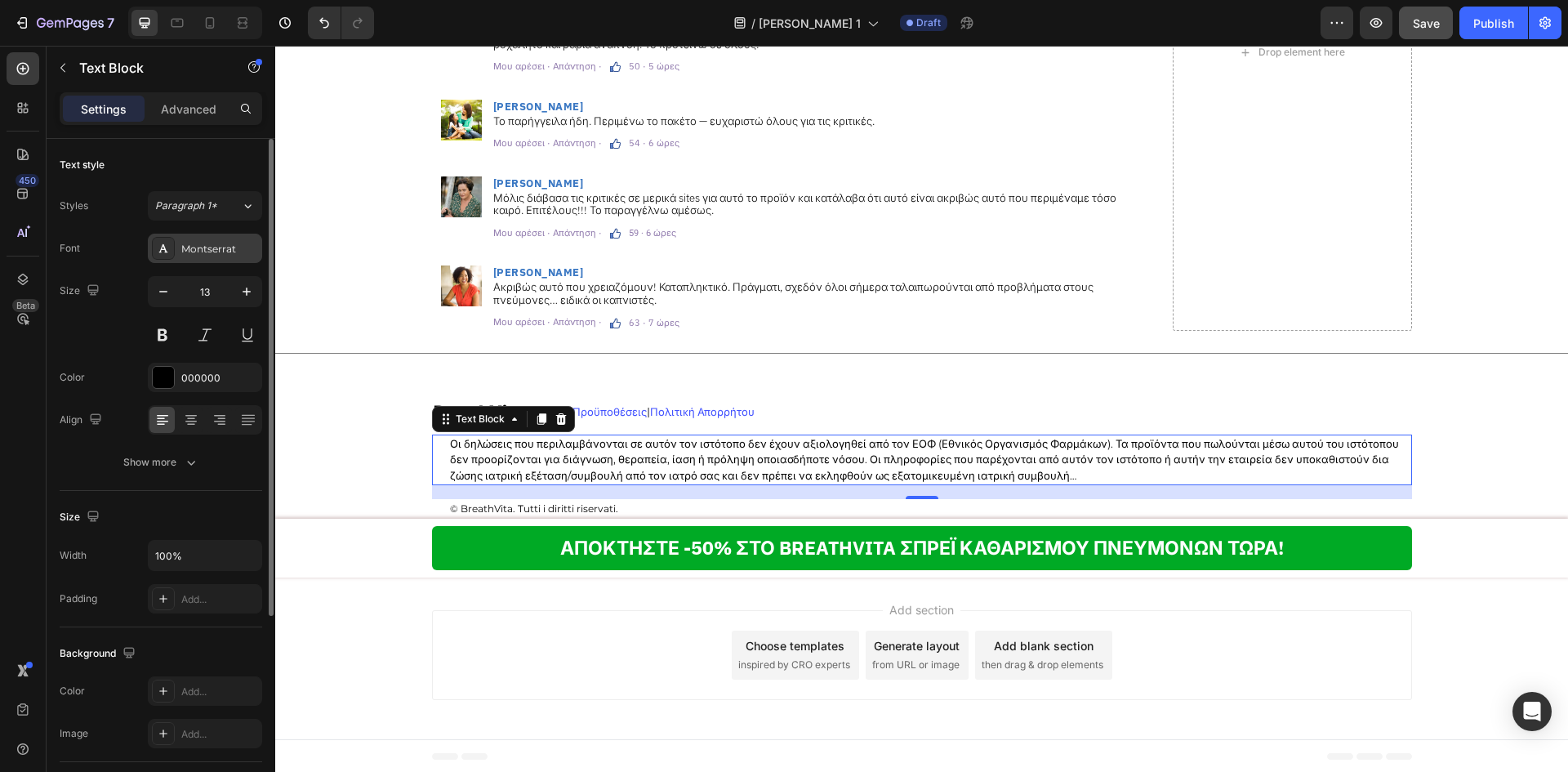
click at [220, 248] on div "Montserrat" at bounding box center [219, 249] width 77 height 15
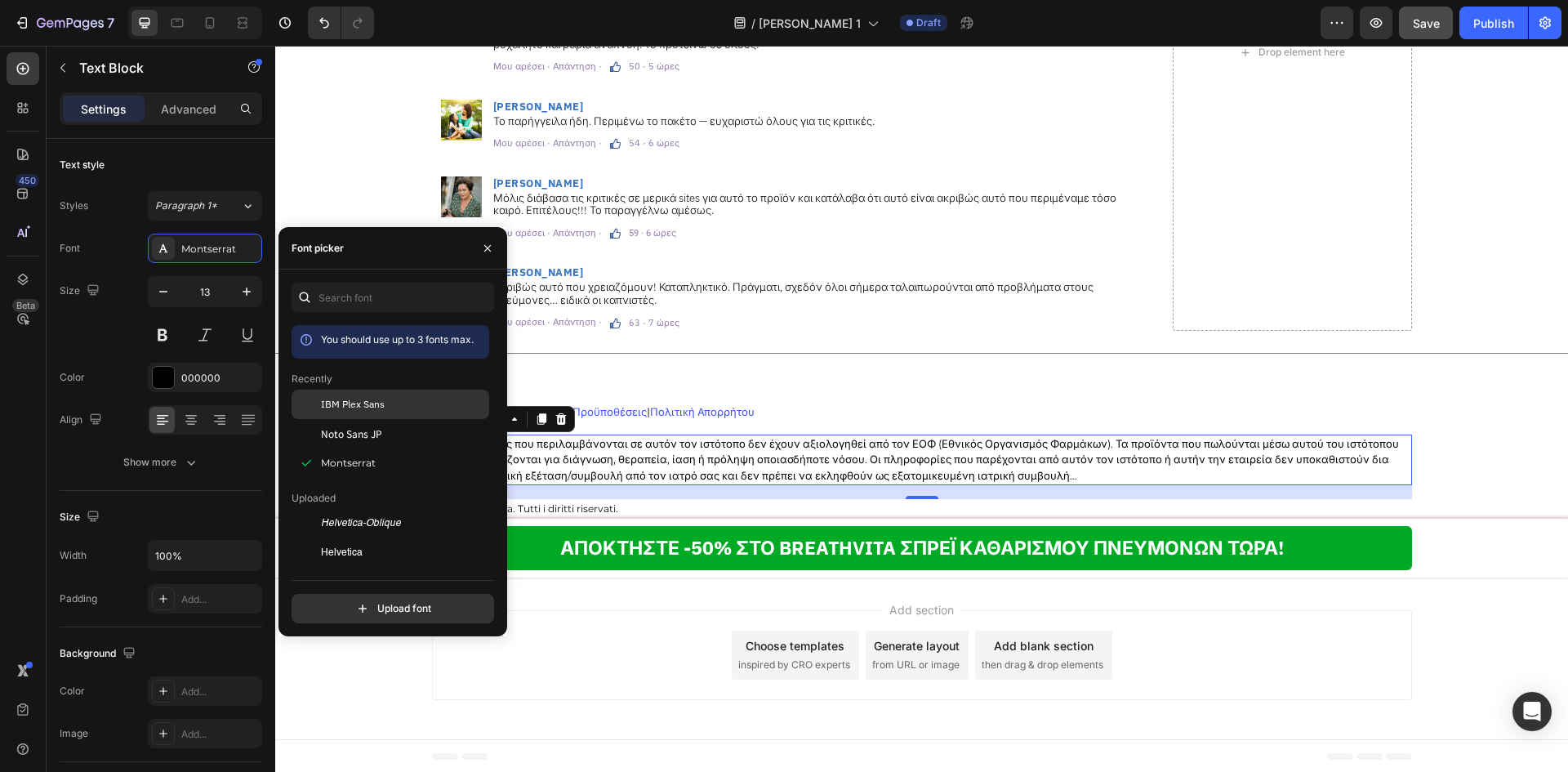
click at [336, 406] on span "IBM Plex Sans" at bounding box center [353, 404] width 63 height 15
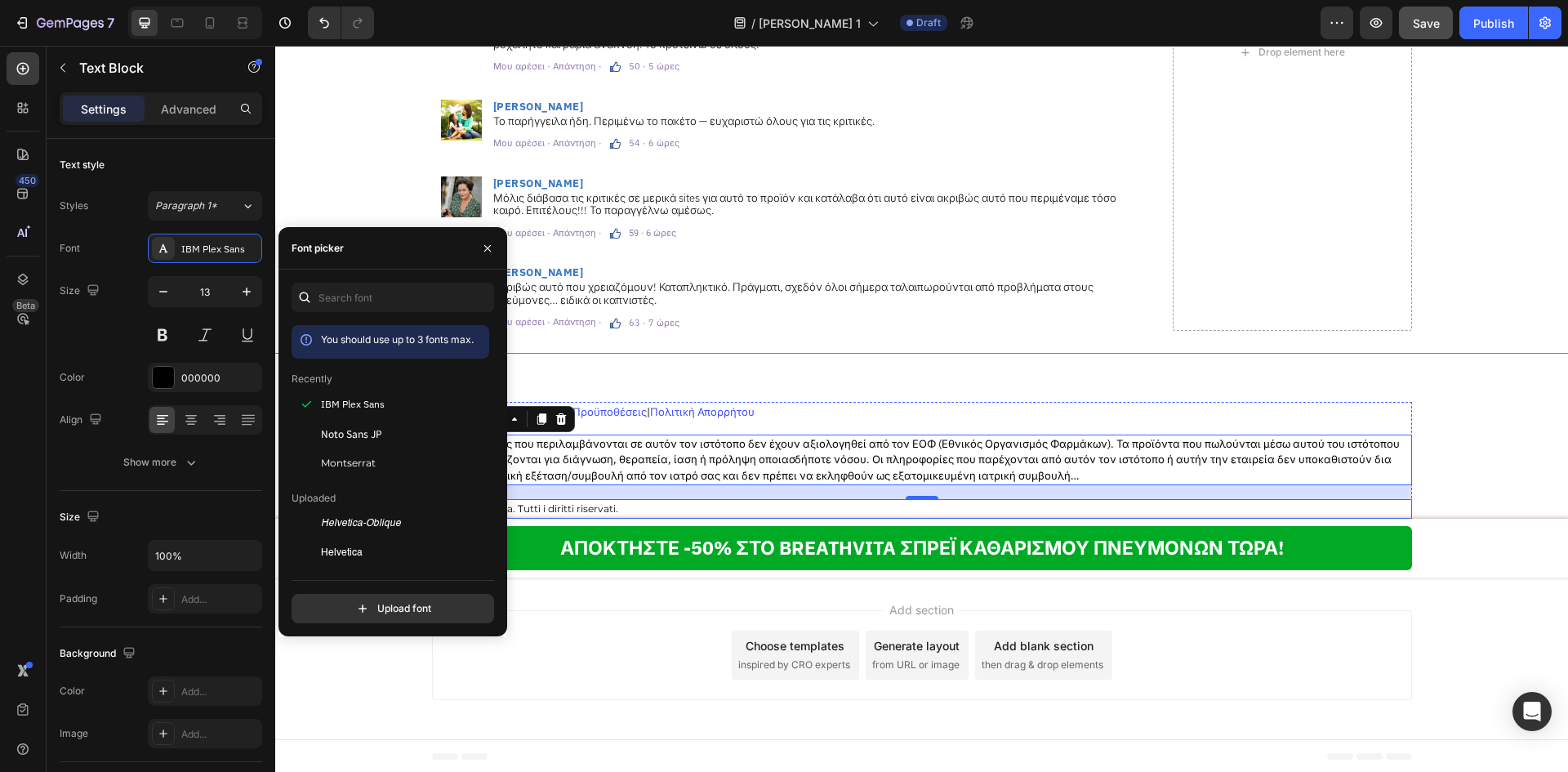
click at [615, 504] on p "© BreathVita. Tutti i diritti riservati." at bounding box center [930, 508] width 960 height 16
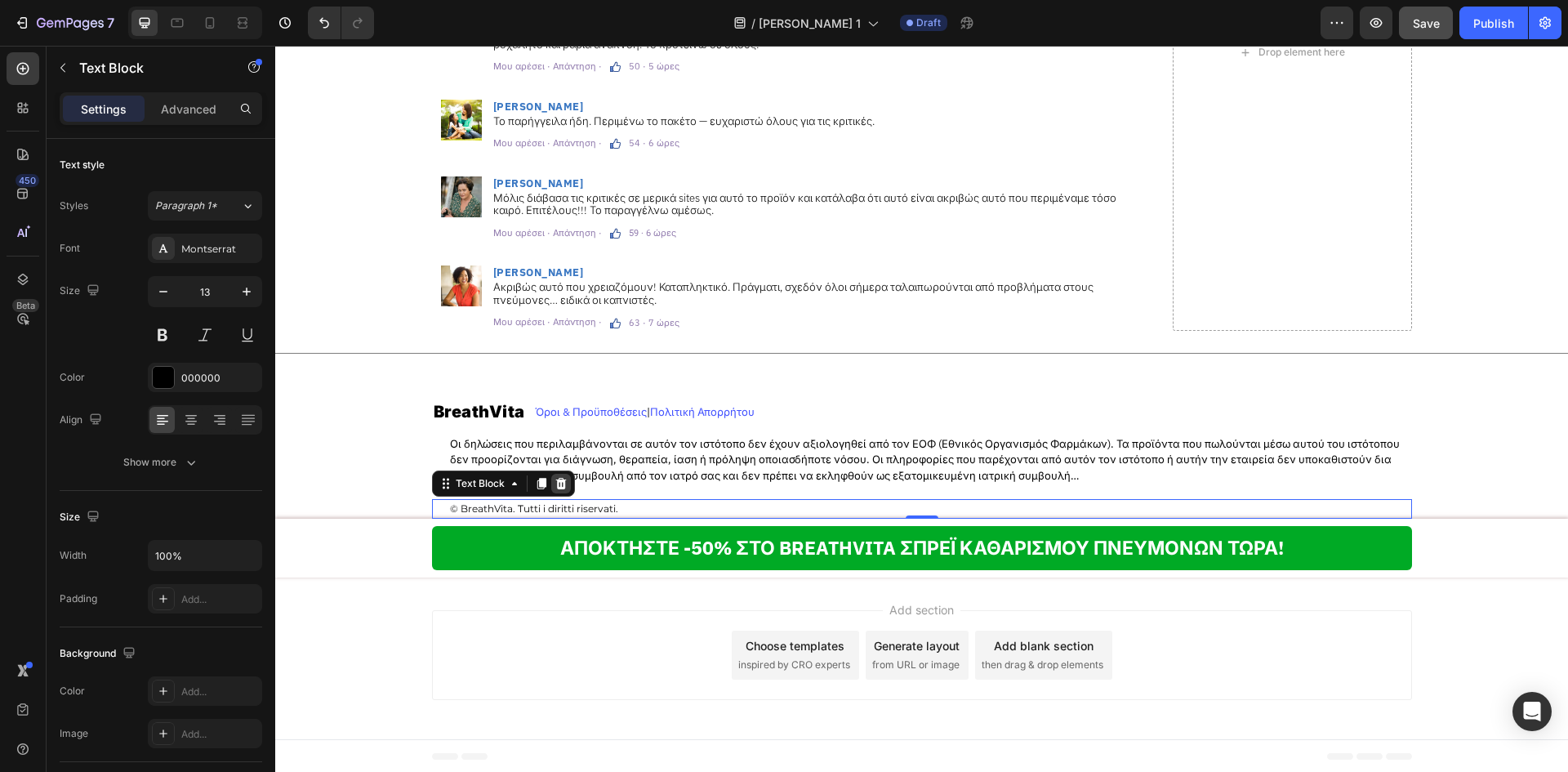
click at [557, 484] on icon at bounding box center [560, 484] width 10 height 11
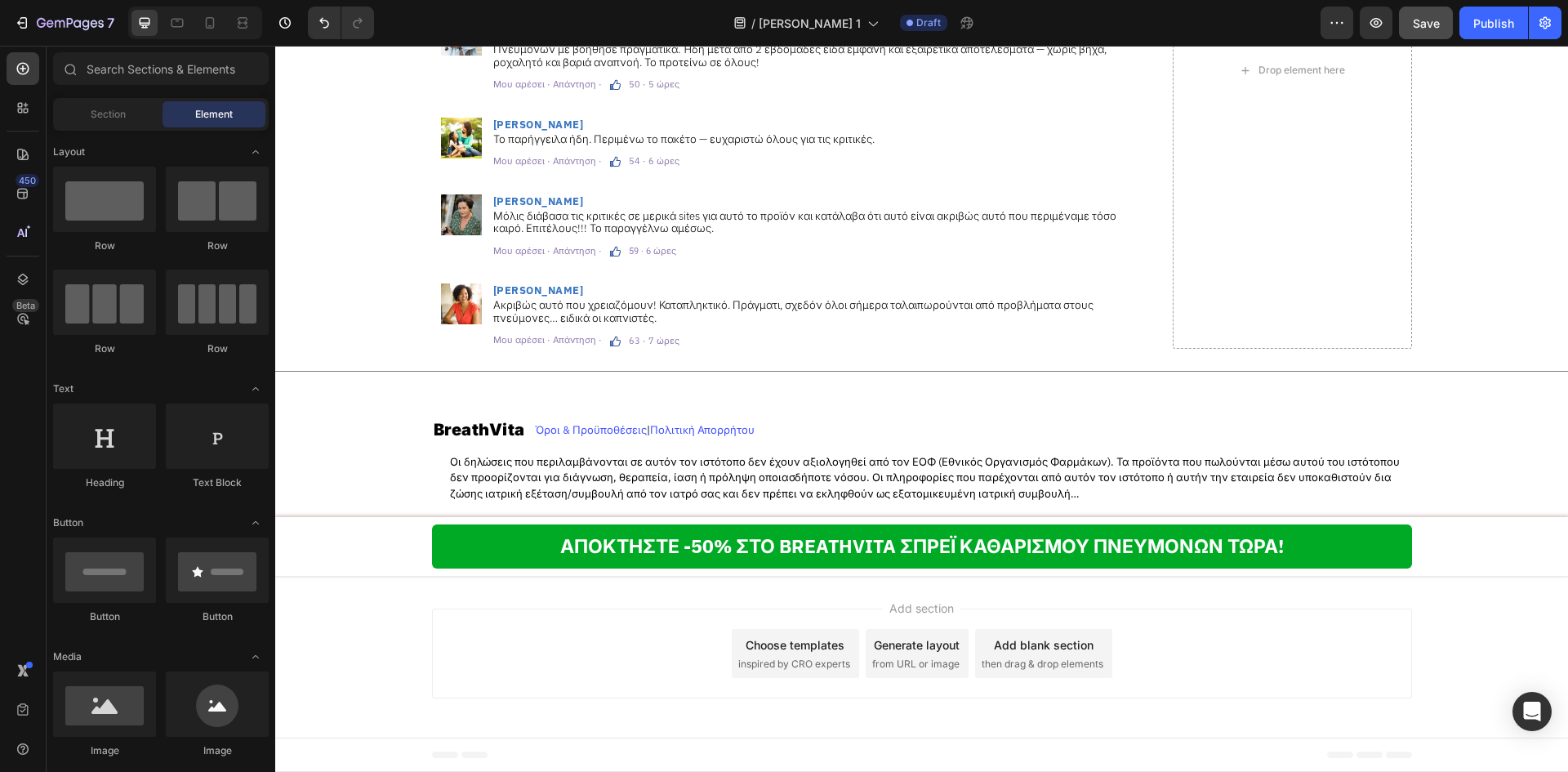
scroll to position [11048, 0]
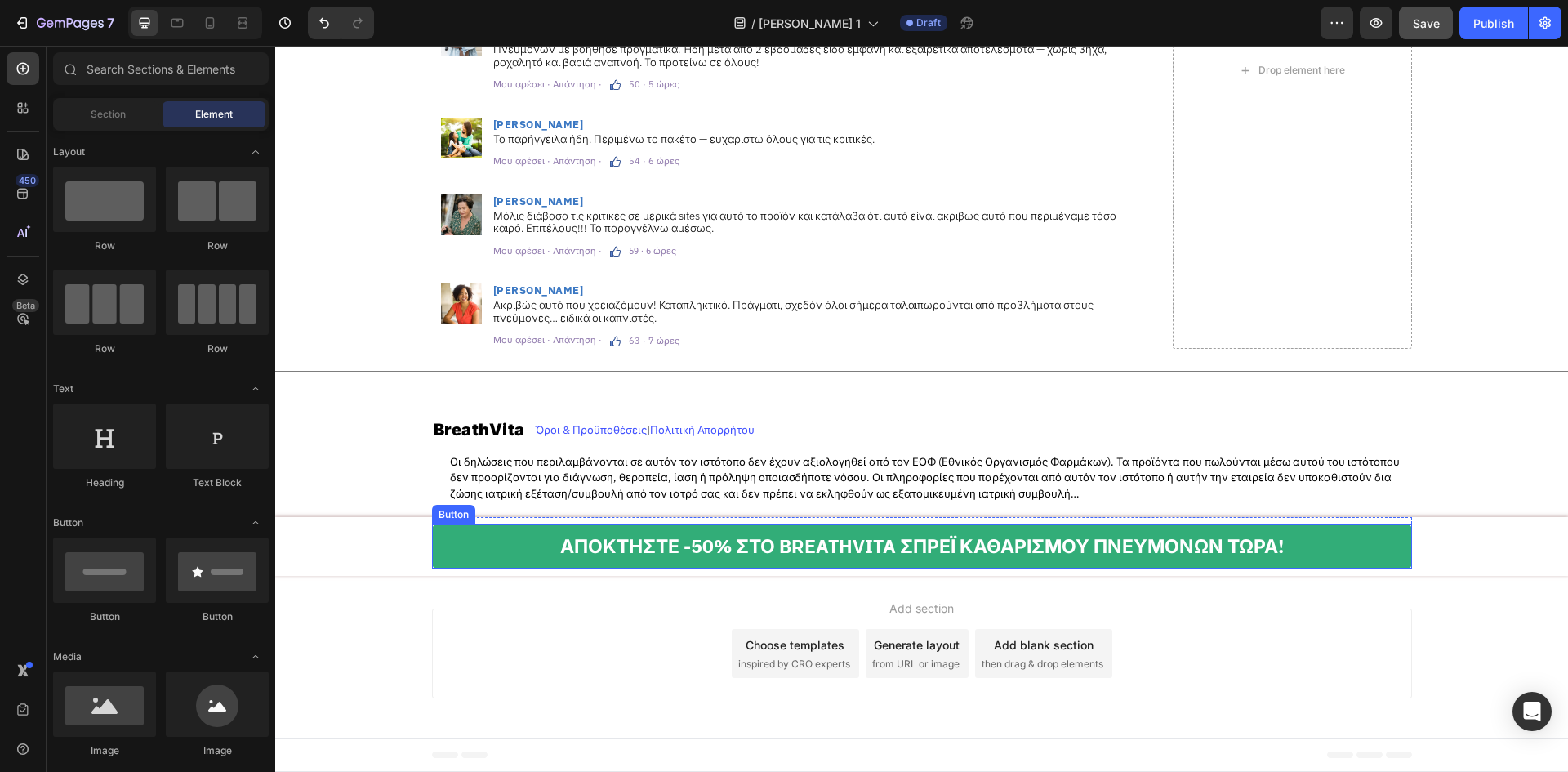
click at [1042, 525] on link "ΑΠΟΚΤΗΣΤΕ -50% ΣΤΟ BREATHVITA ΣΠΡΕΪ ΚΑΘΑΡΙΣΜΟΥ ΠΝΕΥΜΟΝΩΝ ΤΩΡΑ!" at bounding box center [922, 546] width 980 height 44
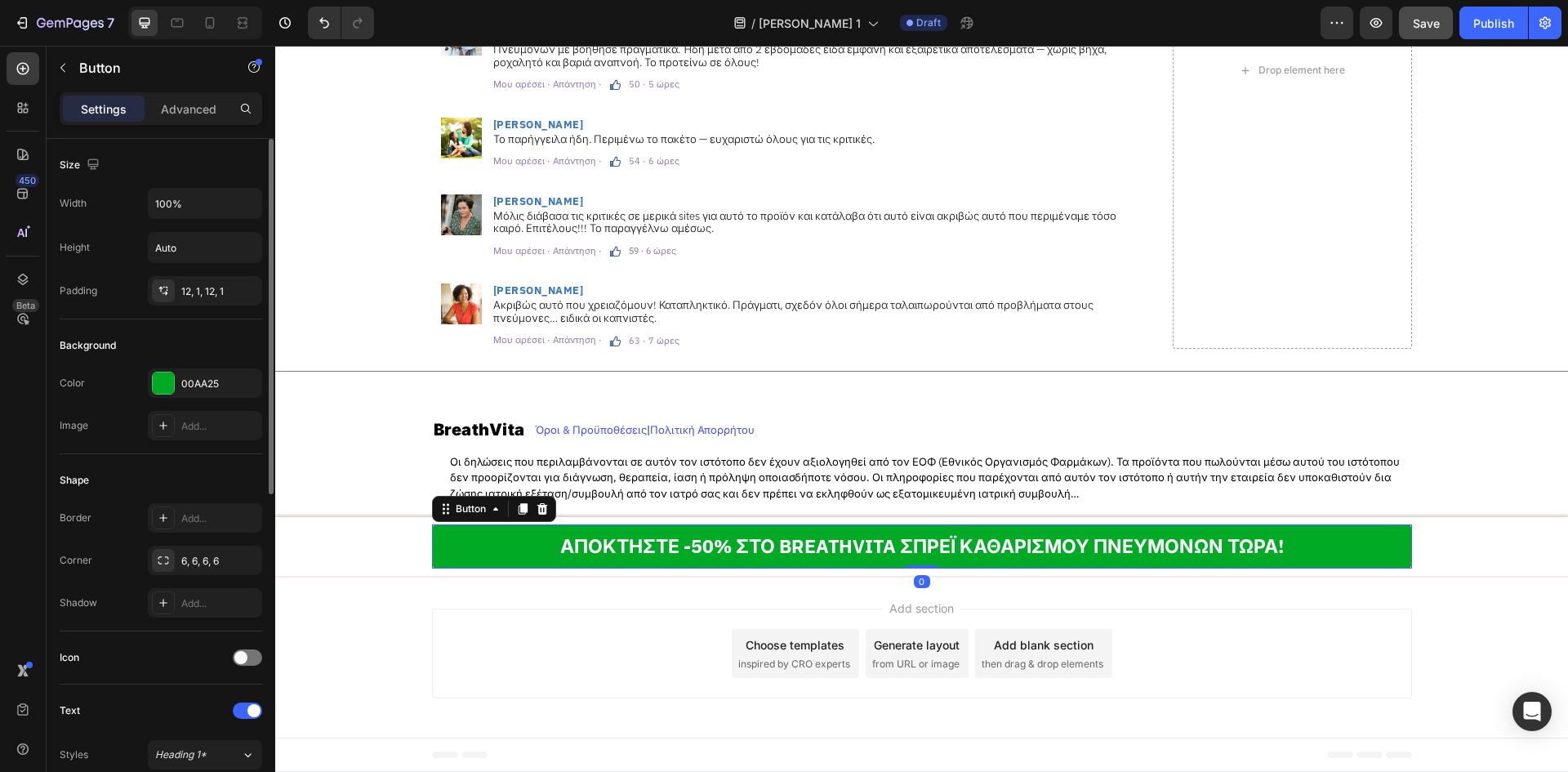
scroll to position [218, 0]
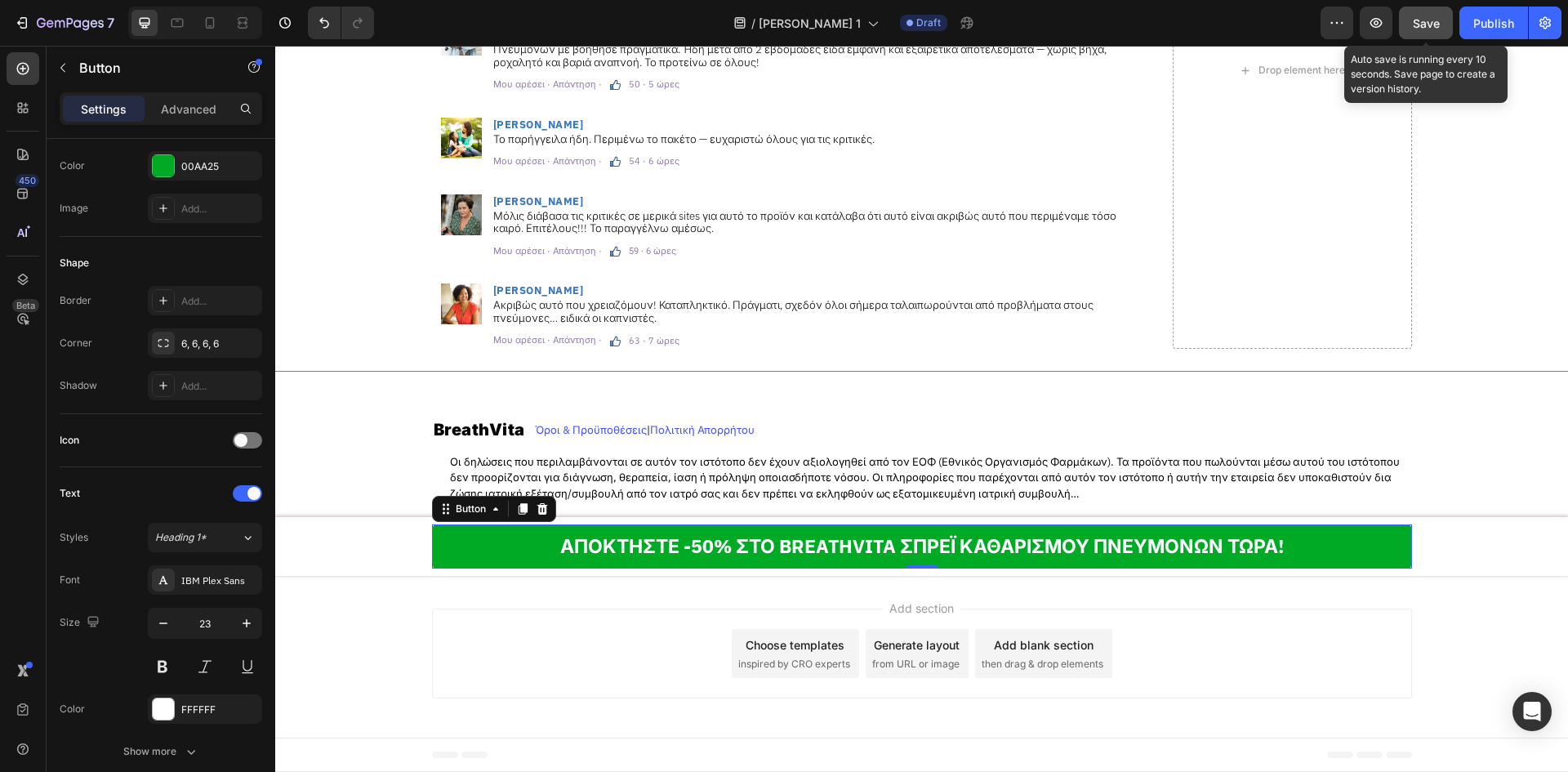
click at [1417, 16] on span "Save" at bounding box center [1426, 22] width 27 height 14
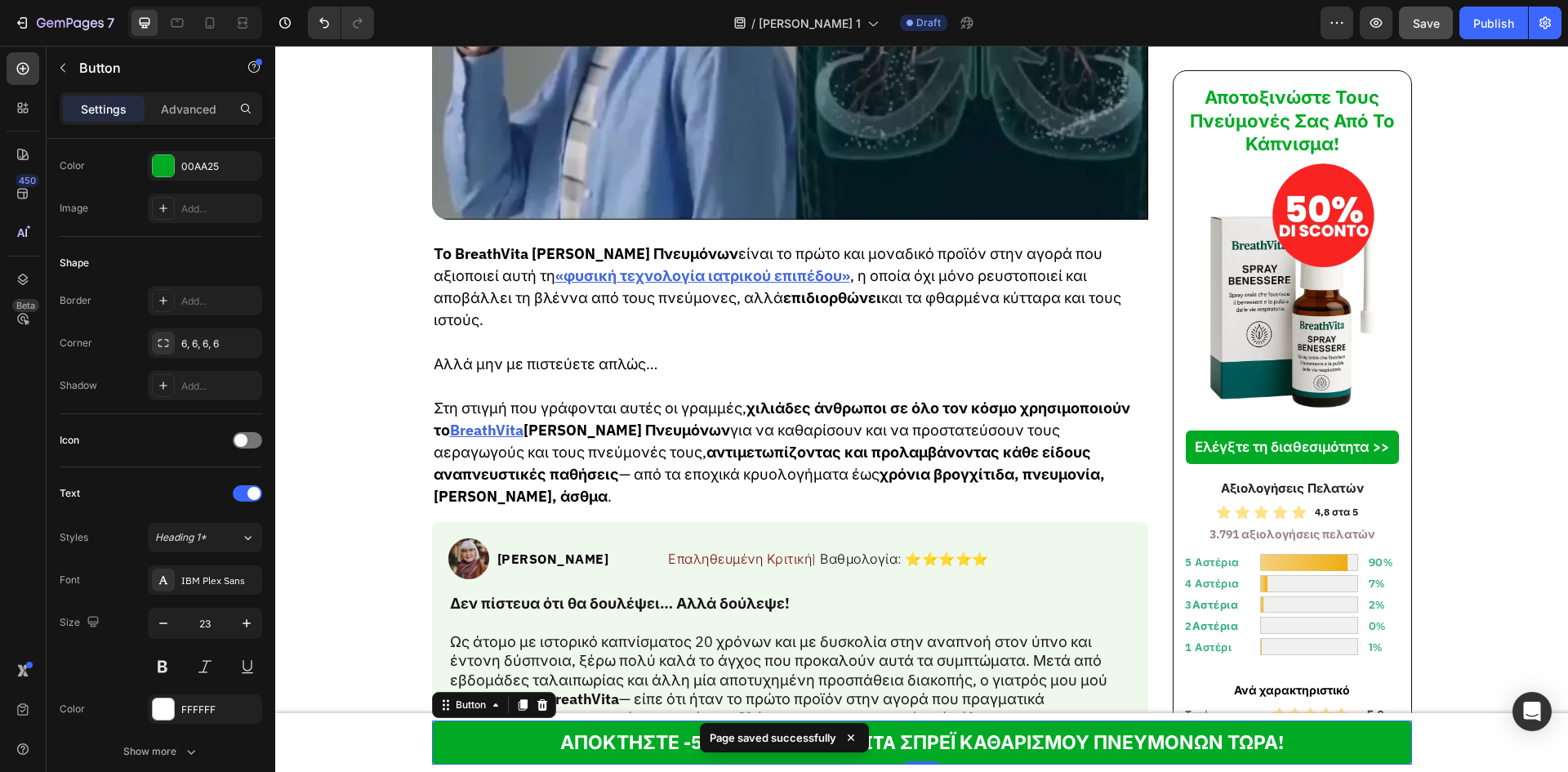
scroll to position [0, 0]
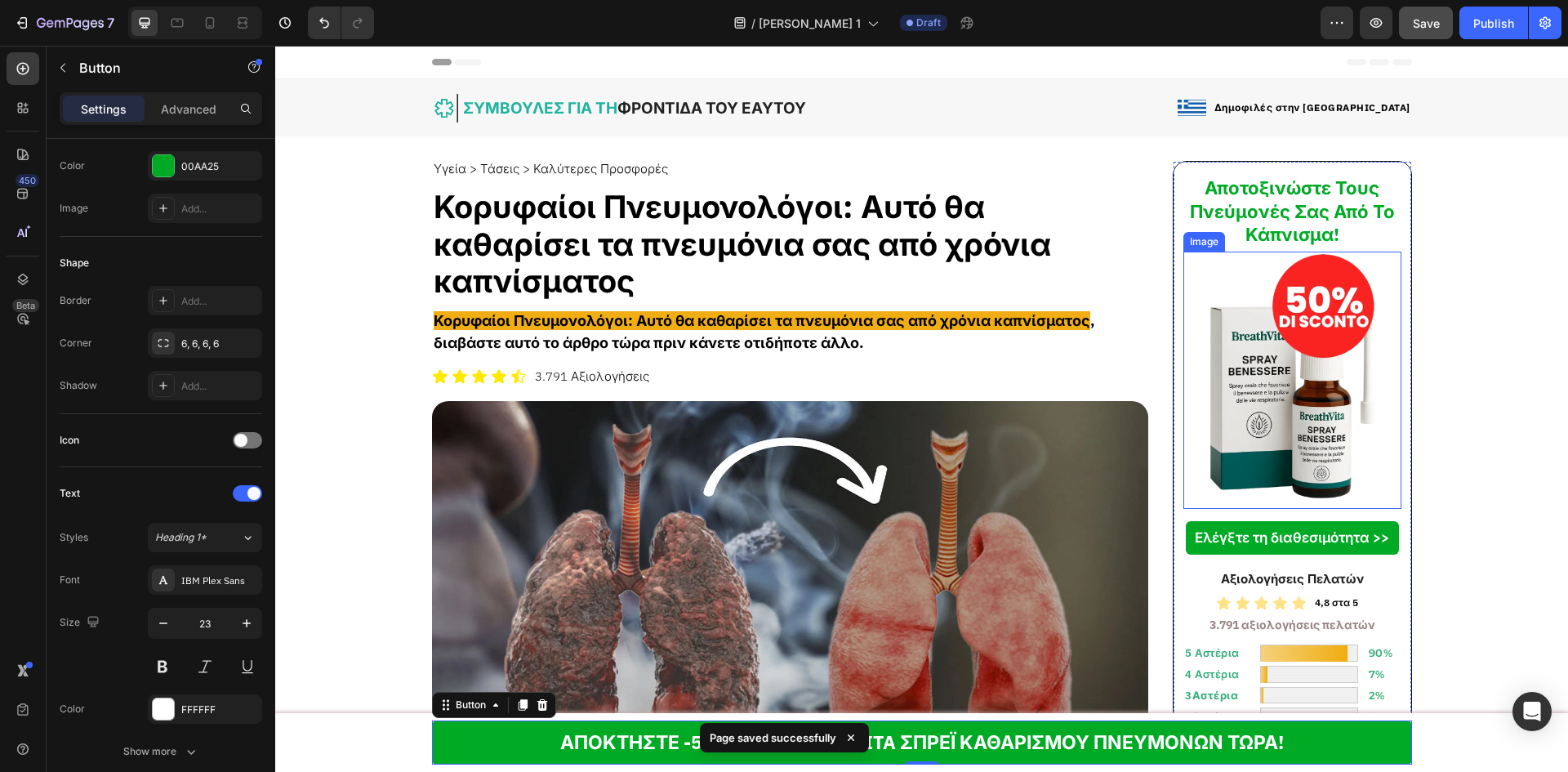
click at [1243, 360] on img at bounding box center [1292, 380] width 174 height 258
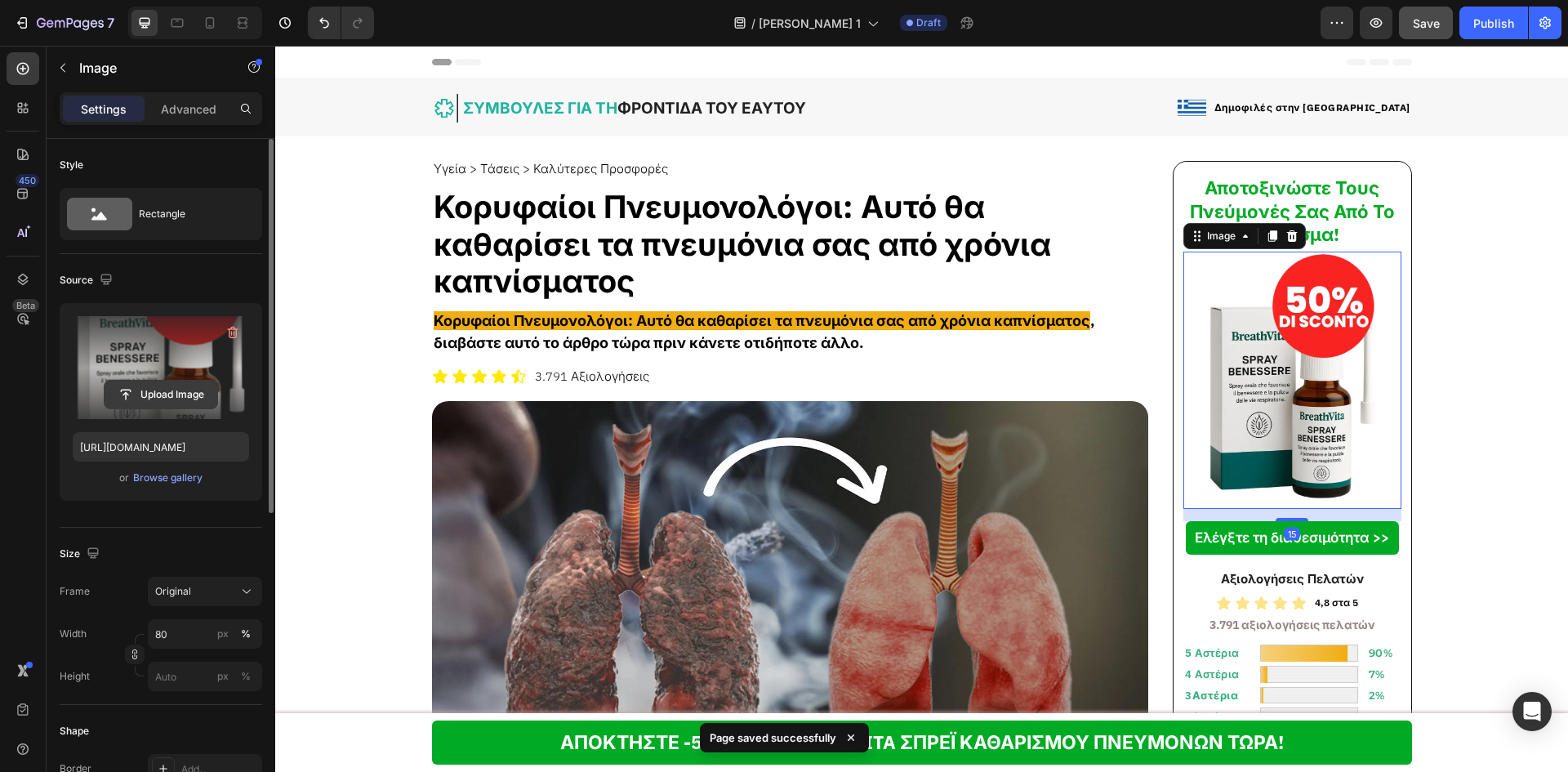
click at [169, 383] on input "file" at bounding box center [161, 395] width 113 height 28
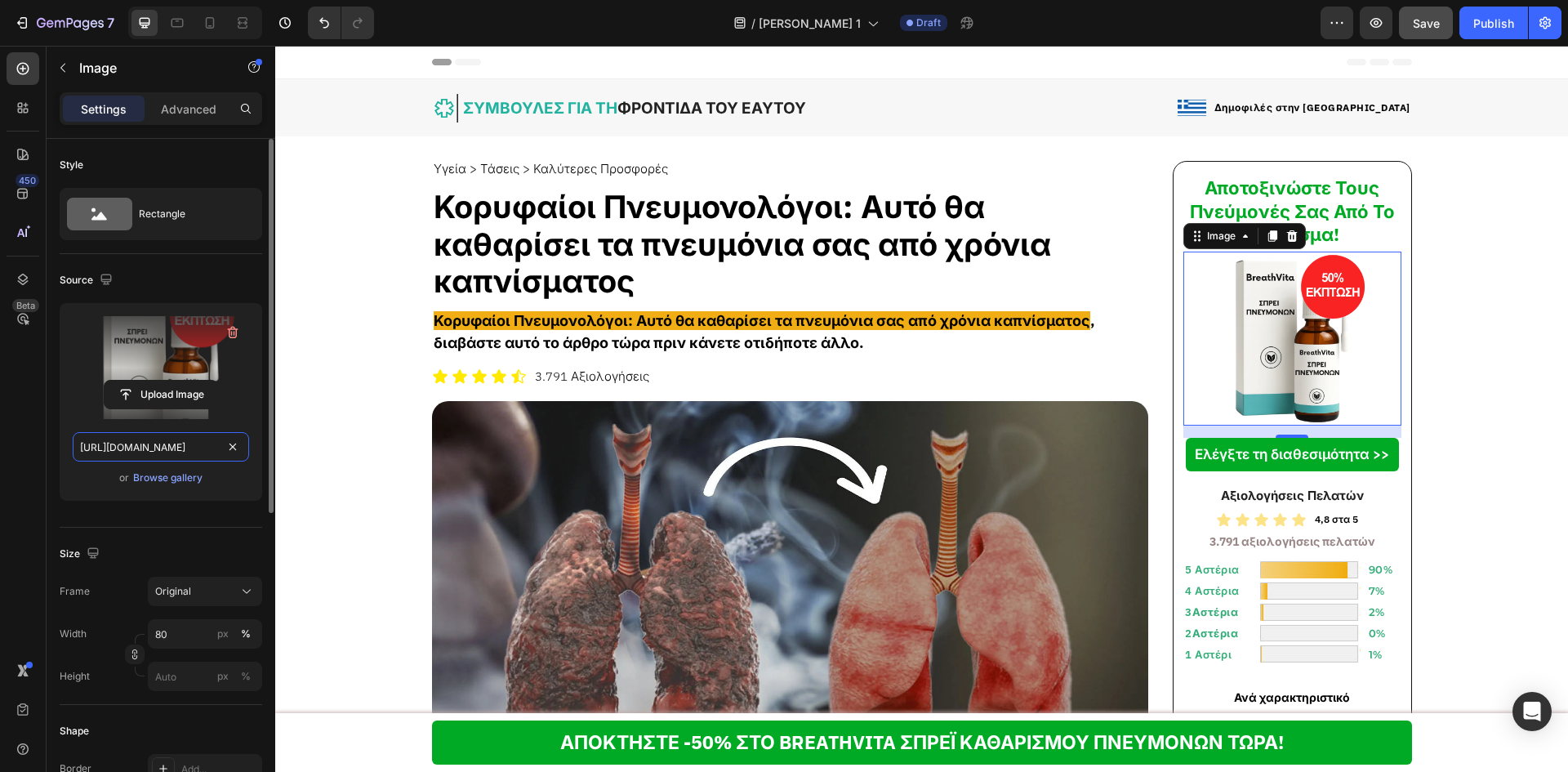
click at [155, 448] on input "[URL][DOMAIN_NAME]" at bounding box center [161, 446] width 176 height 29
click at [173, 29] on icon at bounding box center [176, 22] width 16 height 16
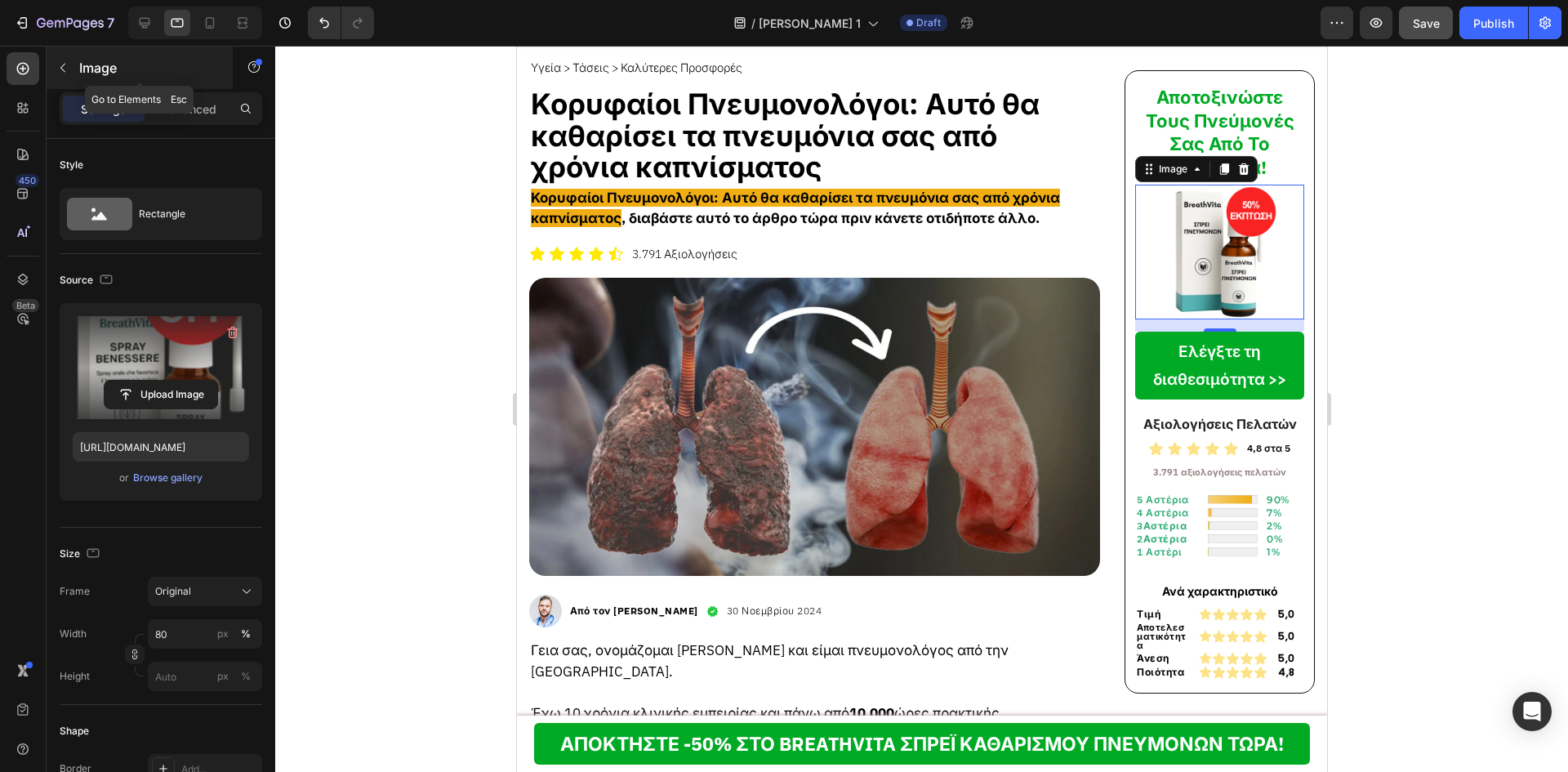
scroll to position [128, 0]
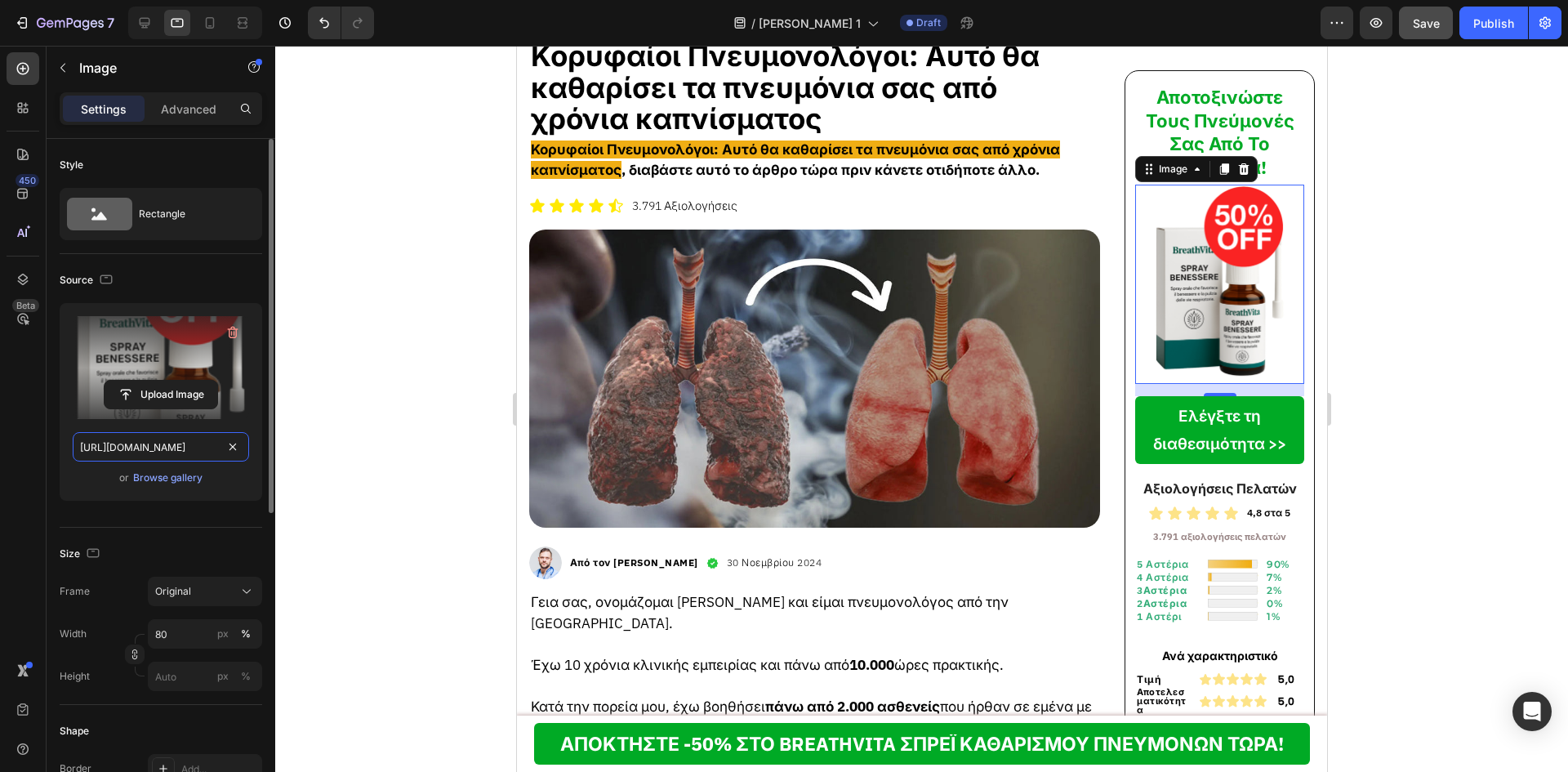
click at [130, 443] on input "[URL][DOMAIN_NAME]" at bounding box center [161, 446] width 176 height 29
paste input "57/6783/3683/files/gempages_578032762192134844-7c6316ae-7e86-47e7-a7fc-c2df1b73…"
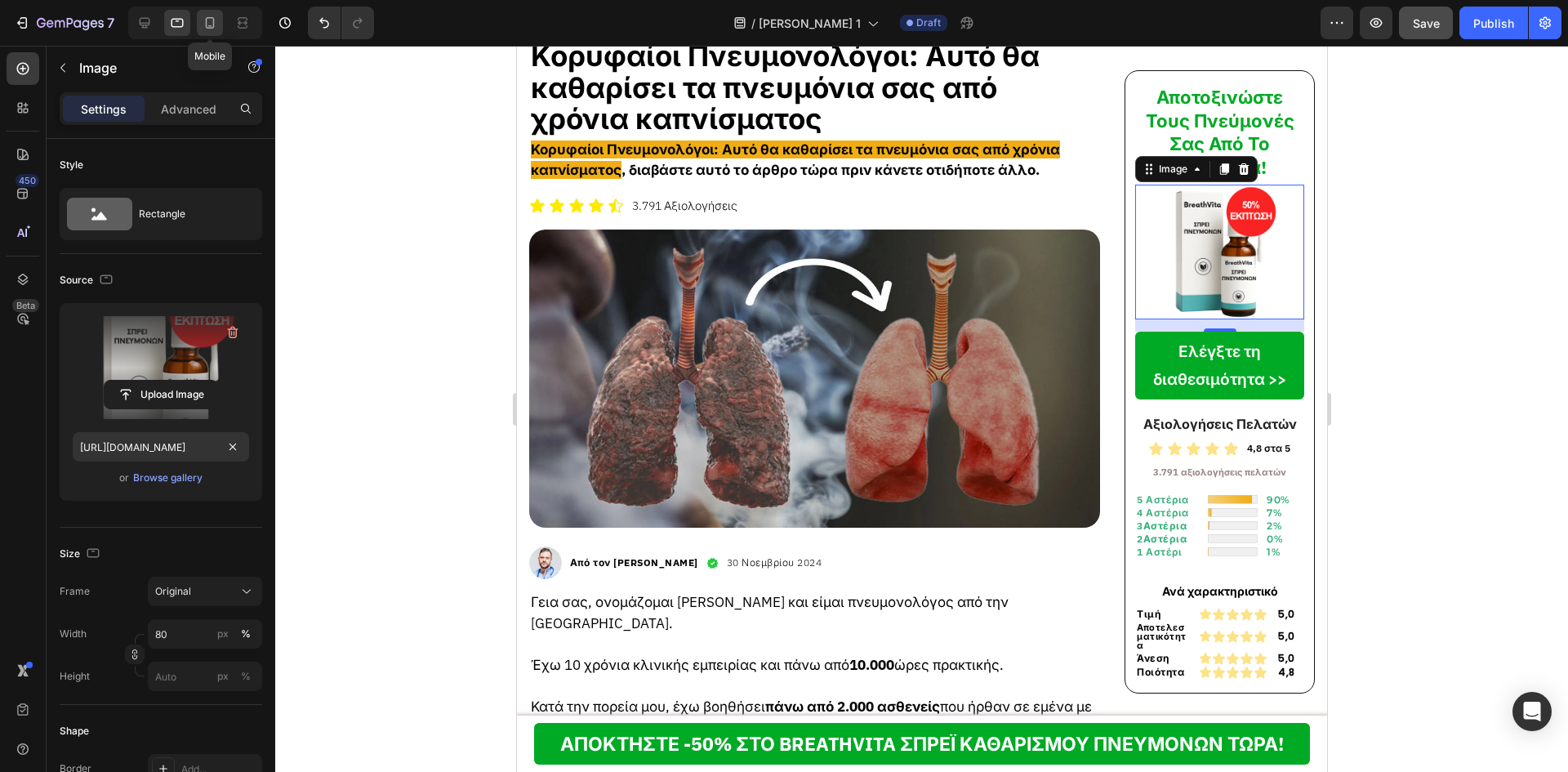
scroll to position [0, 0]
click at [209, 19] on icon at bounding box center [209, 22] width 16 height 16
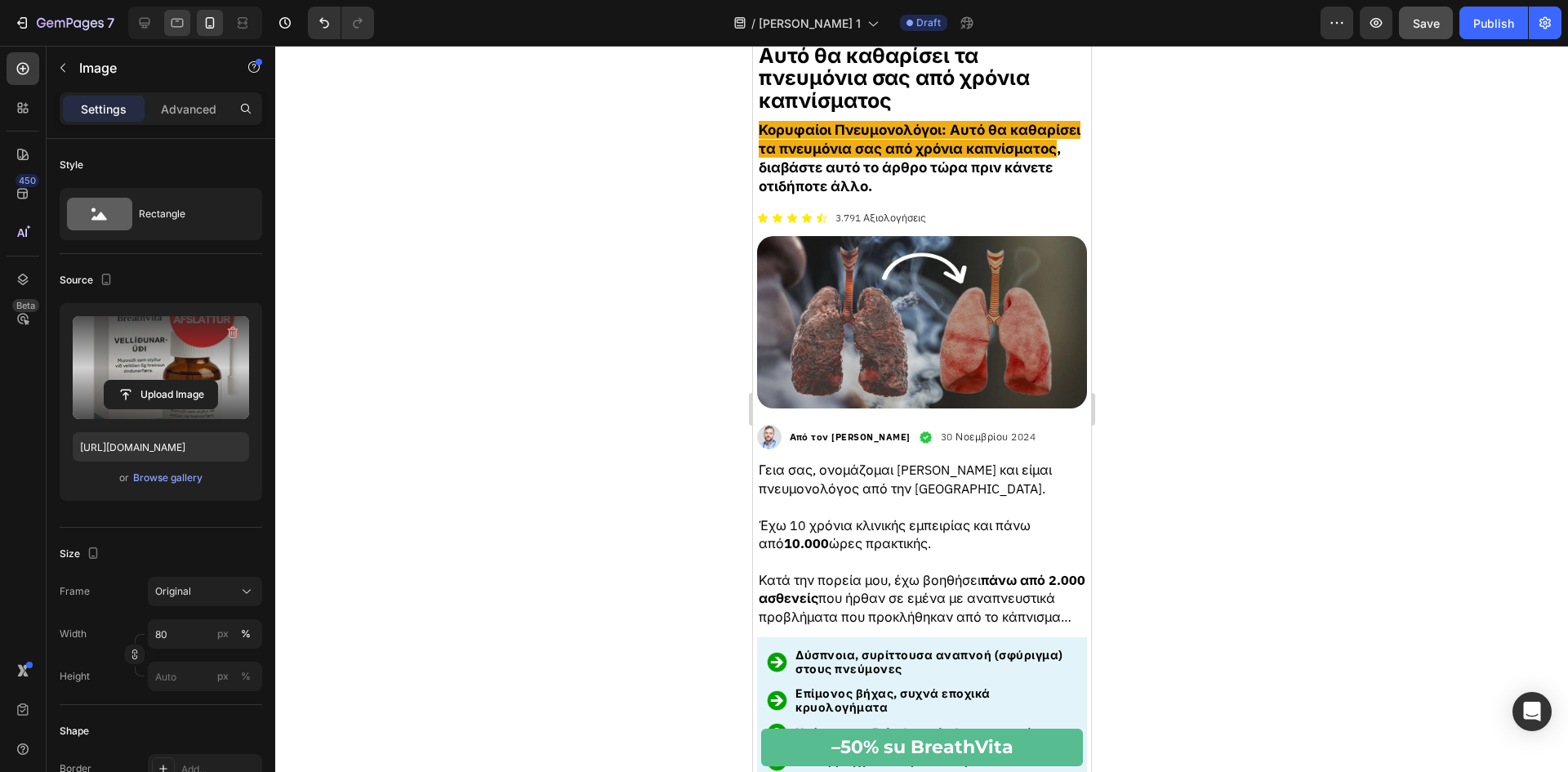
scroll to position [71, 0]
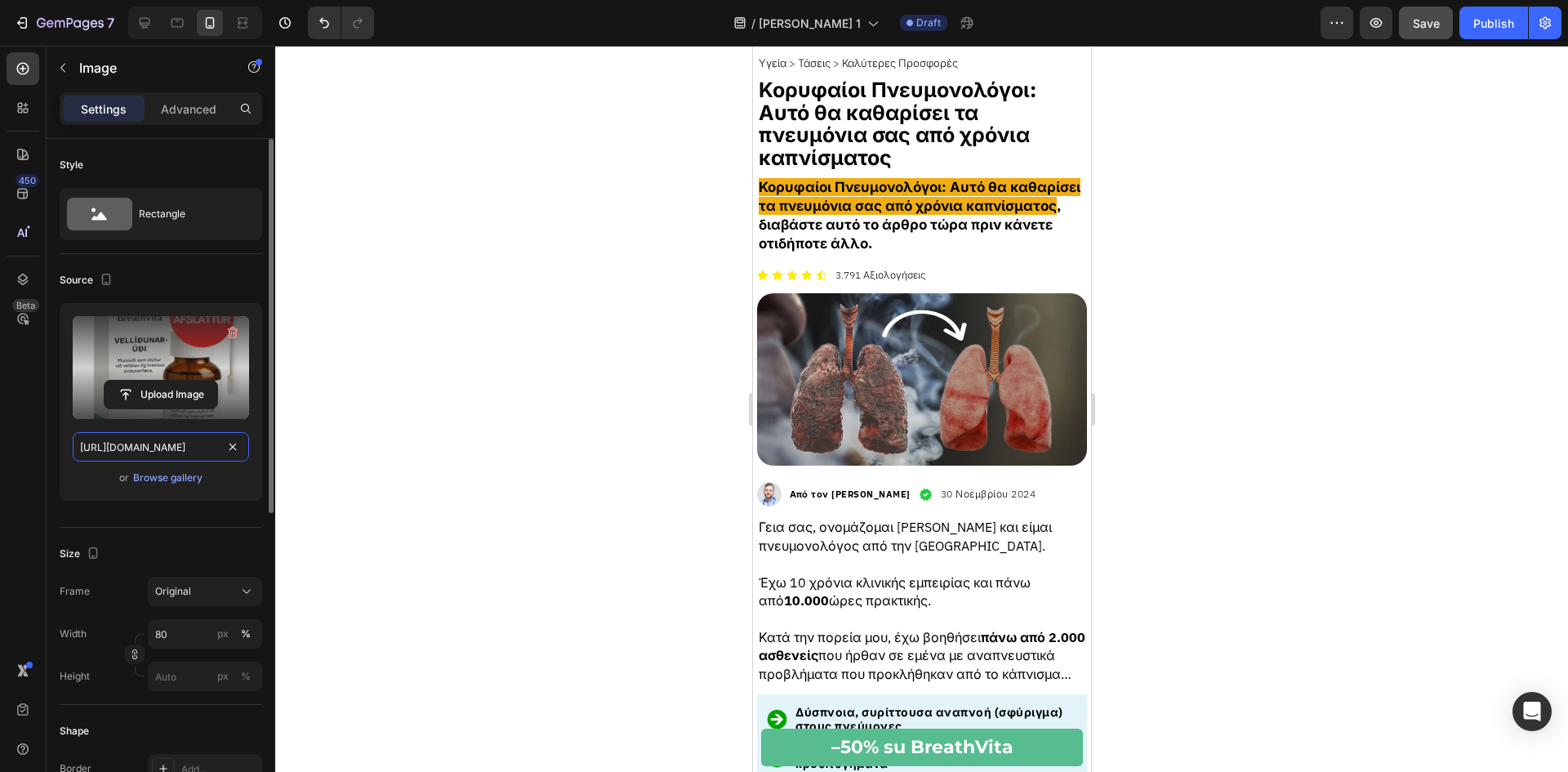
click at [113, 436] on input "[URL][DOMAIN_NAME]" at bounding box center [161, 446] width 176 height 29
paste input "57/6783/3683/files/[URL][DOMAIN_NAME]"
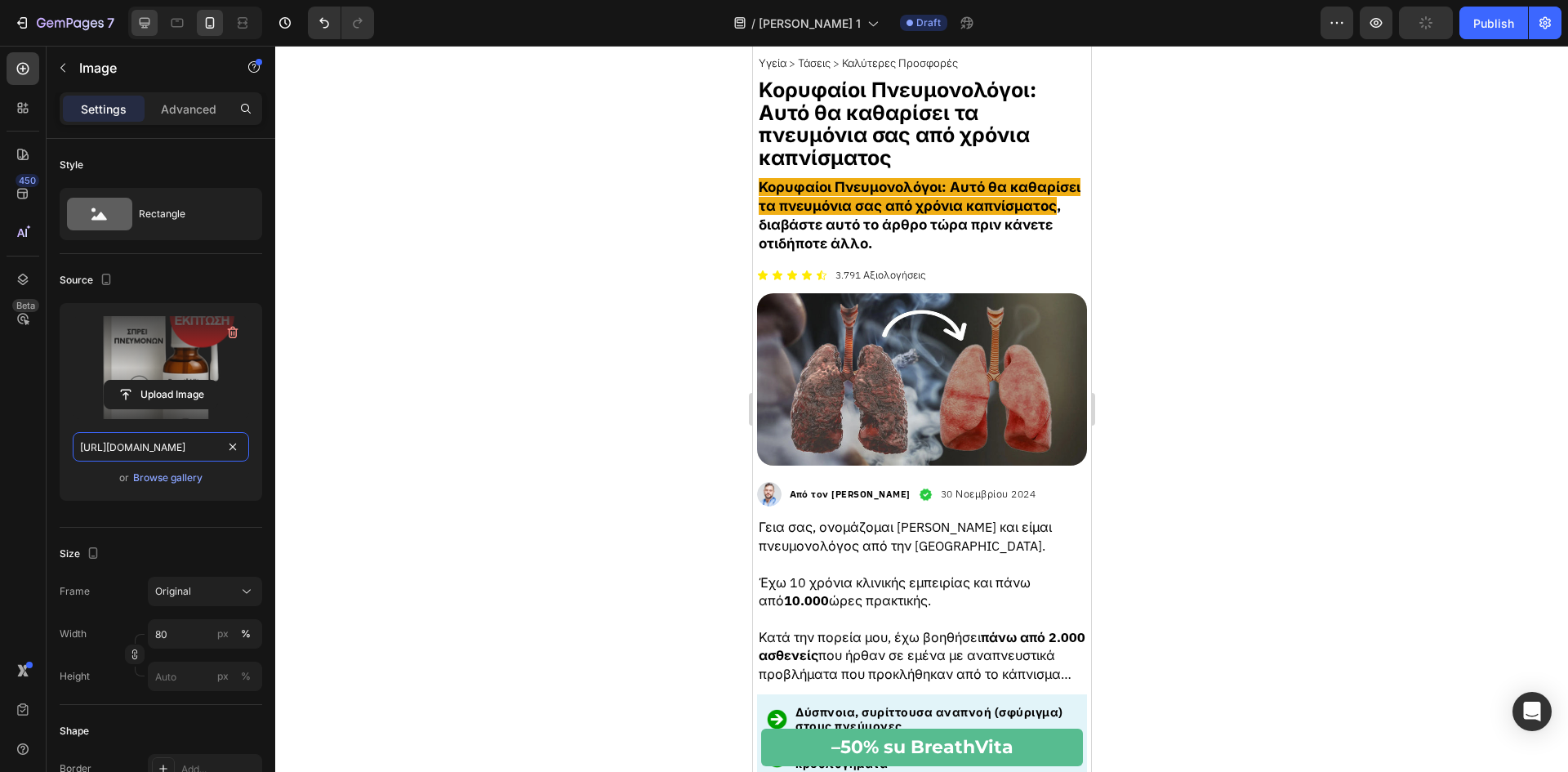
scroll to position [0, 495]
type input "[URL][DOMAIN_NAME]"
drag, startPoint x: 147, startPoint y: 21, endPoint x: 253, endPoint y: 72, distance: 117.6
click at [147, 21] on icon at bounding box center [144, 22] width 16 height 16
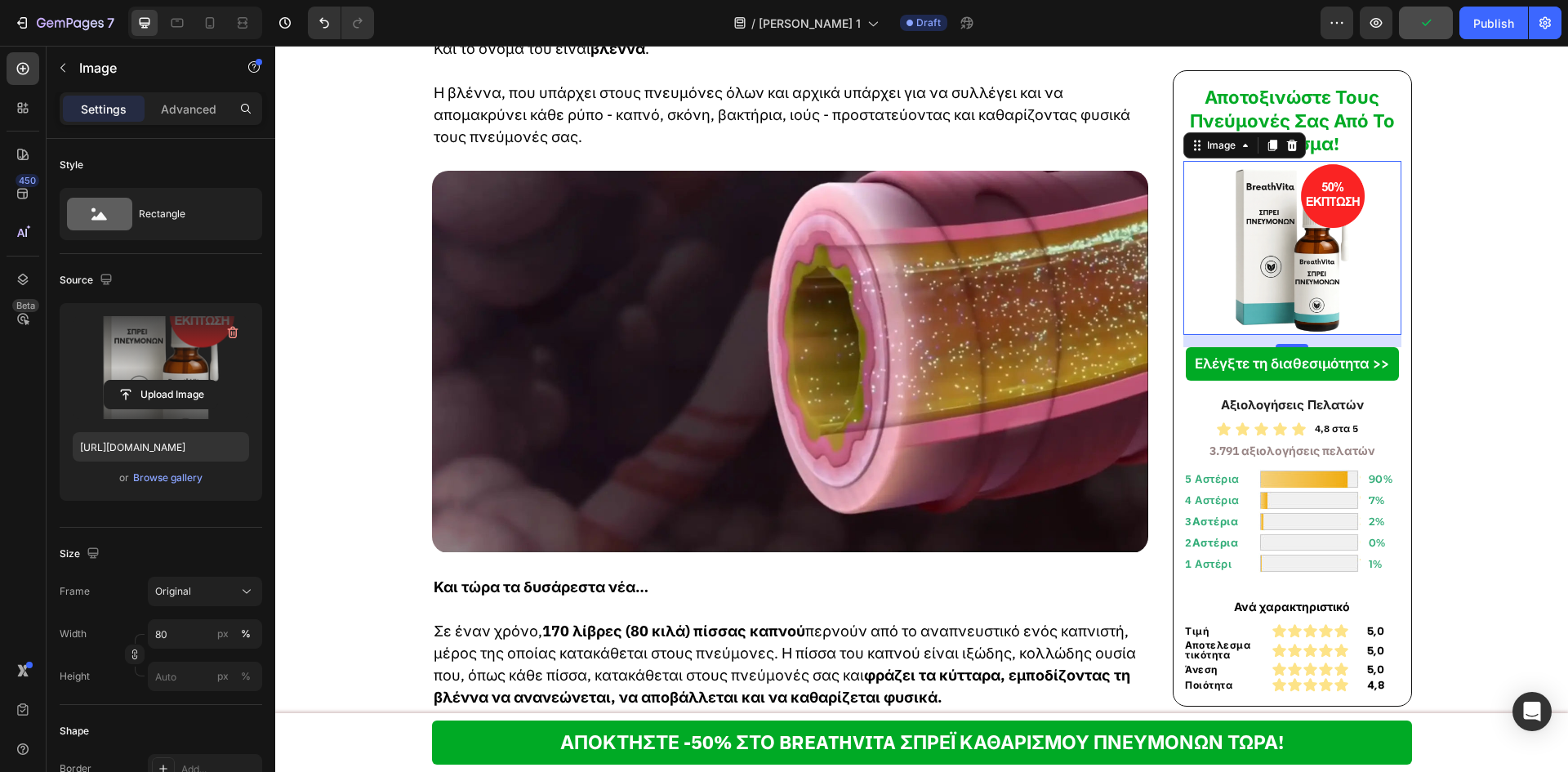
scroll to position [2435, 0]
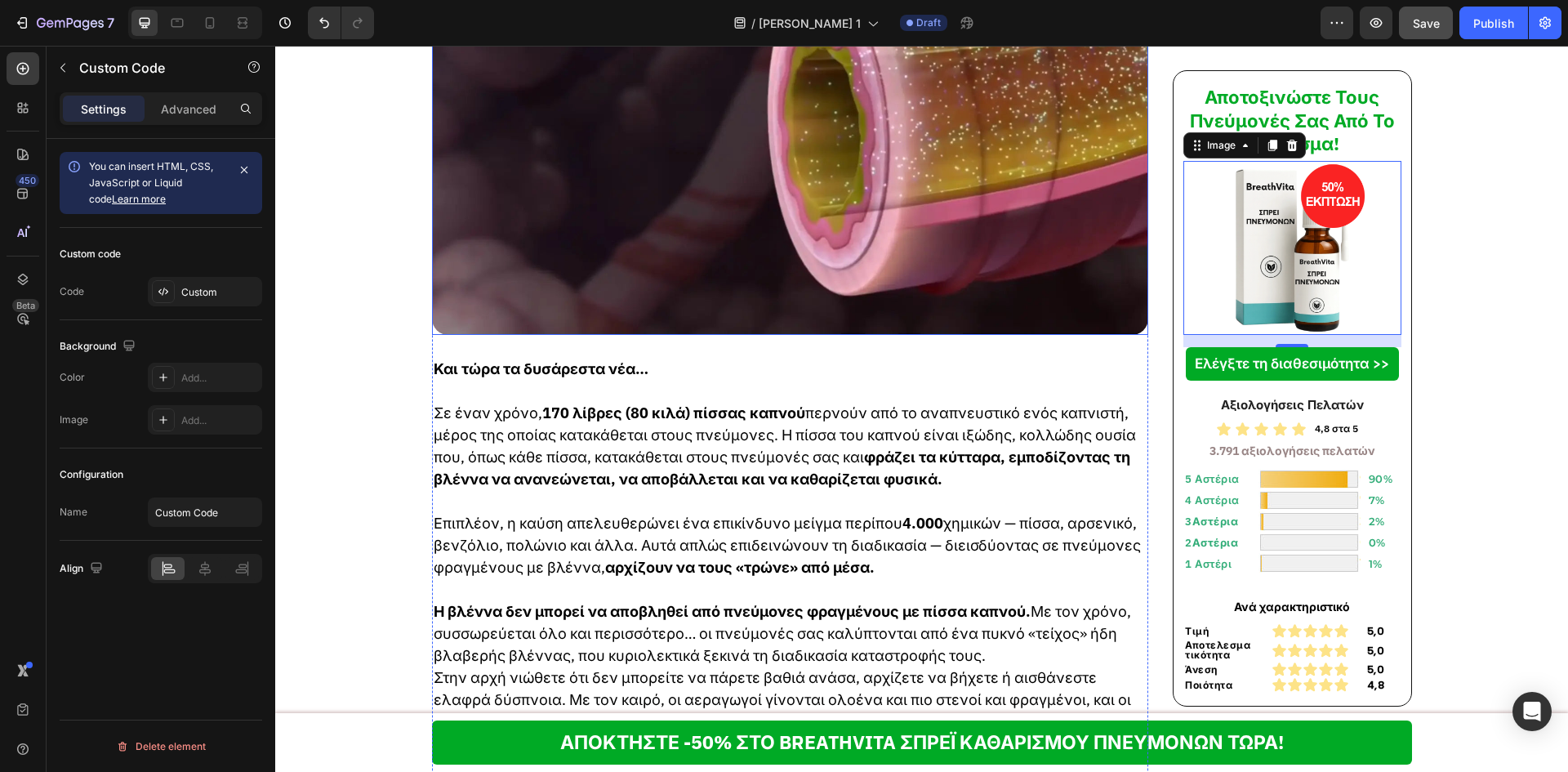
click at [641, 334] on video at bounding box center [791, 143] width 717 height 382
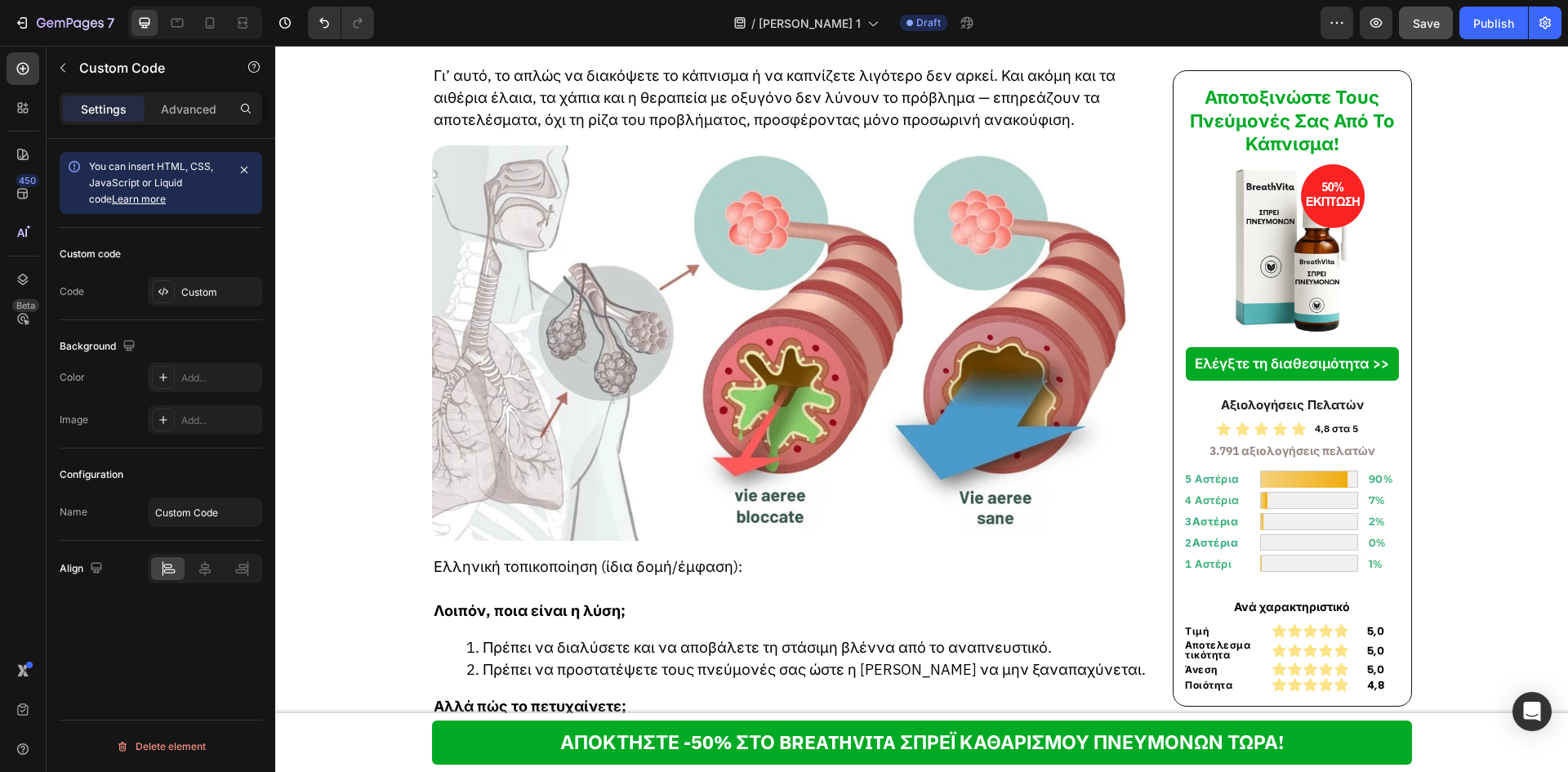
scroll to position [3306, 0]
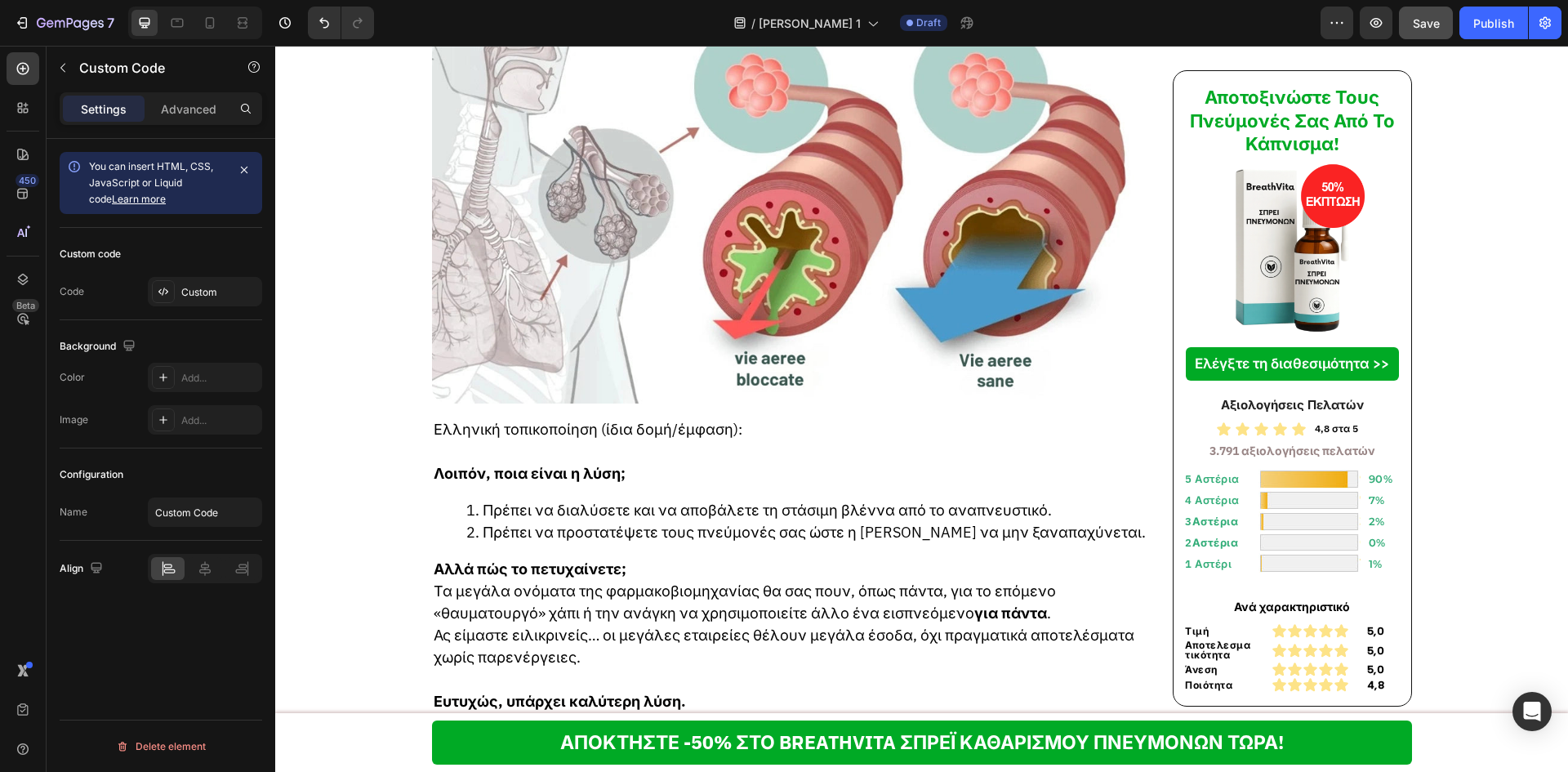
click at [632, 400] on img at bounding box center [791, 206] width 717 height 396
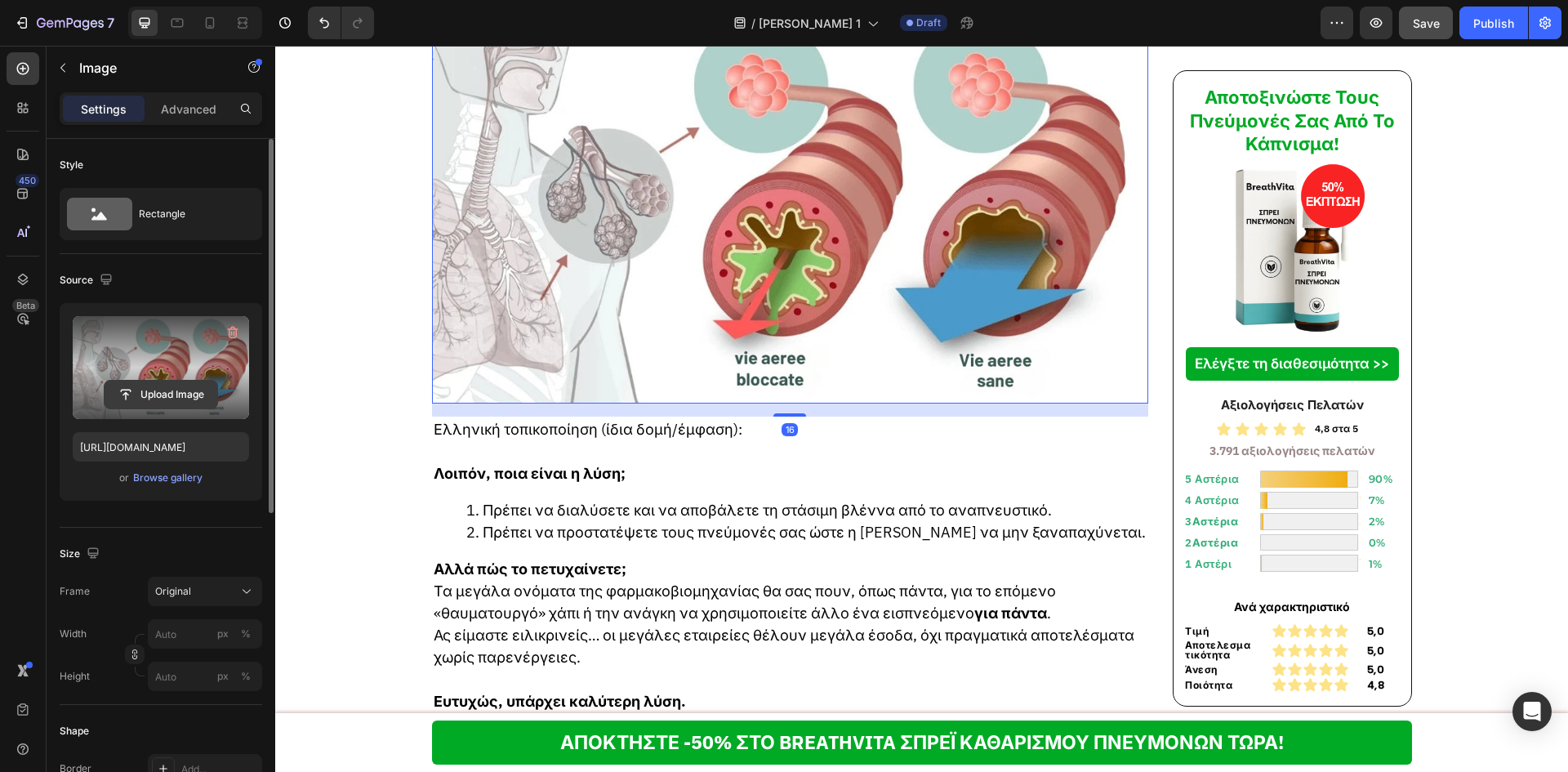
click at [149, 390] on input "file" at bounding box center [161, 395] width 113 height 28
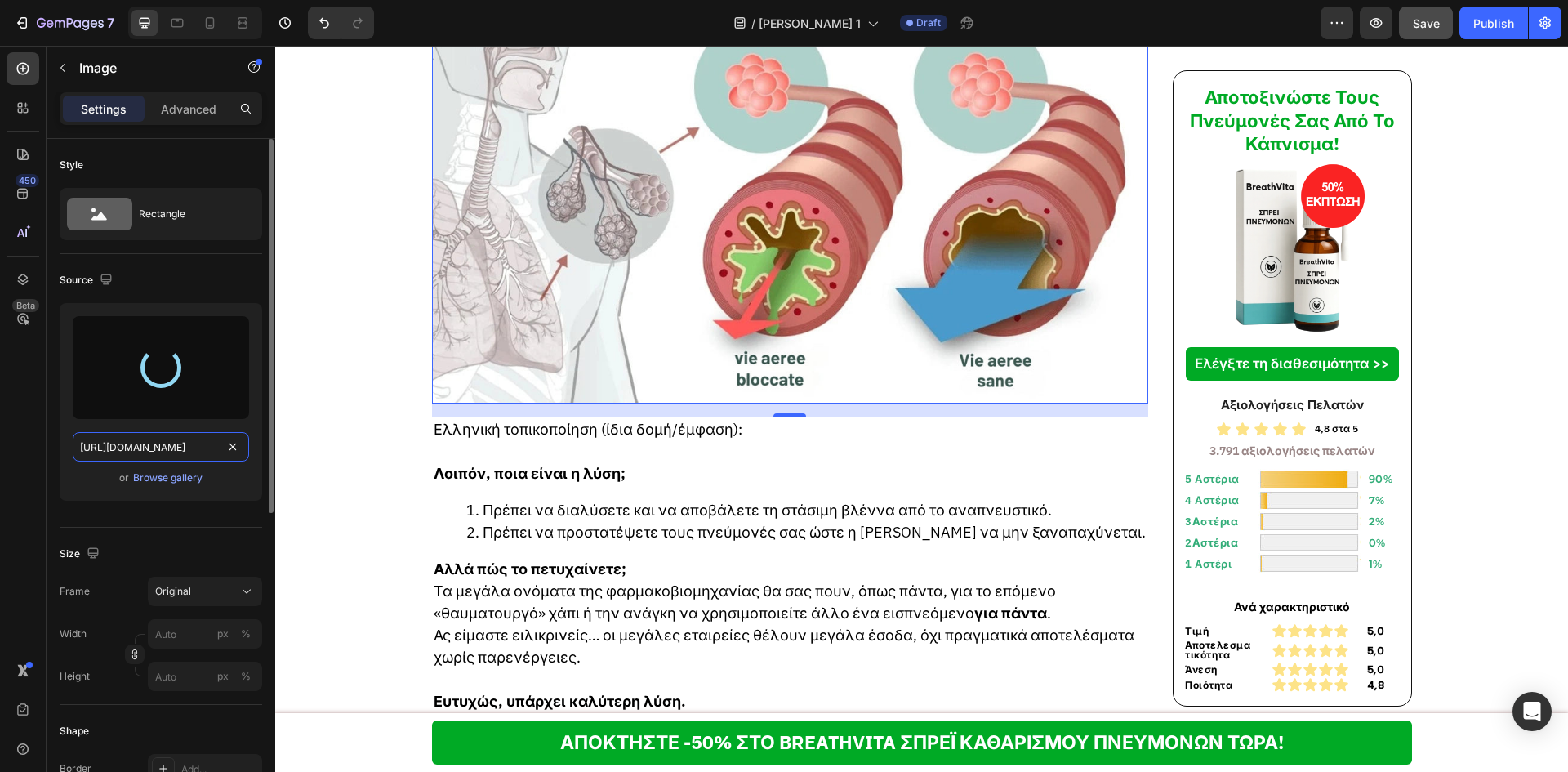
click at [145, 444] on input "[URL][DOMAIN_NAME]" at bounding box center [161, 446] width 176 height 29
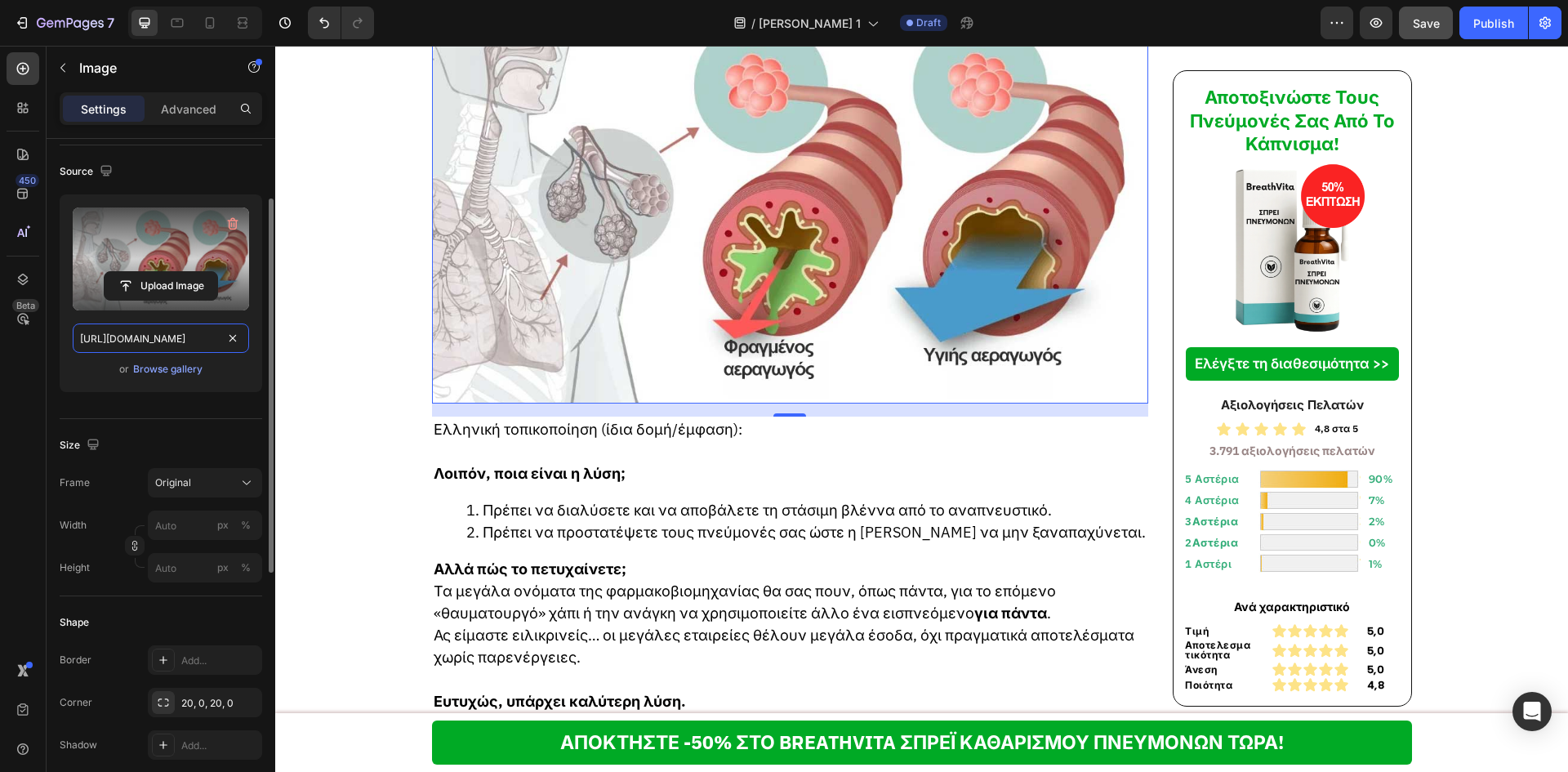
click at [194, 346] on input "[URL][DOMAIN_NAME]" at bounding box center [161, 337] width 176 height 29
click at [177, 19] on icon at bounding box center [177, 23] width 12 height 9
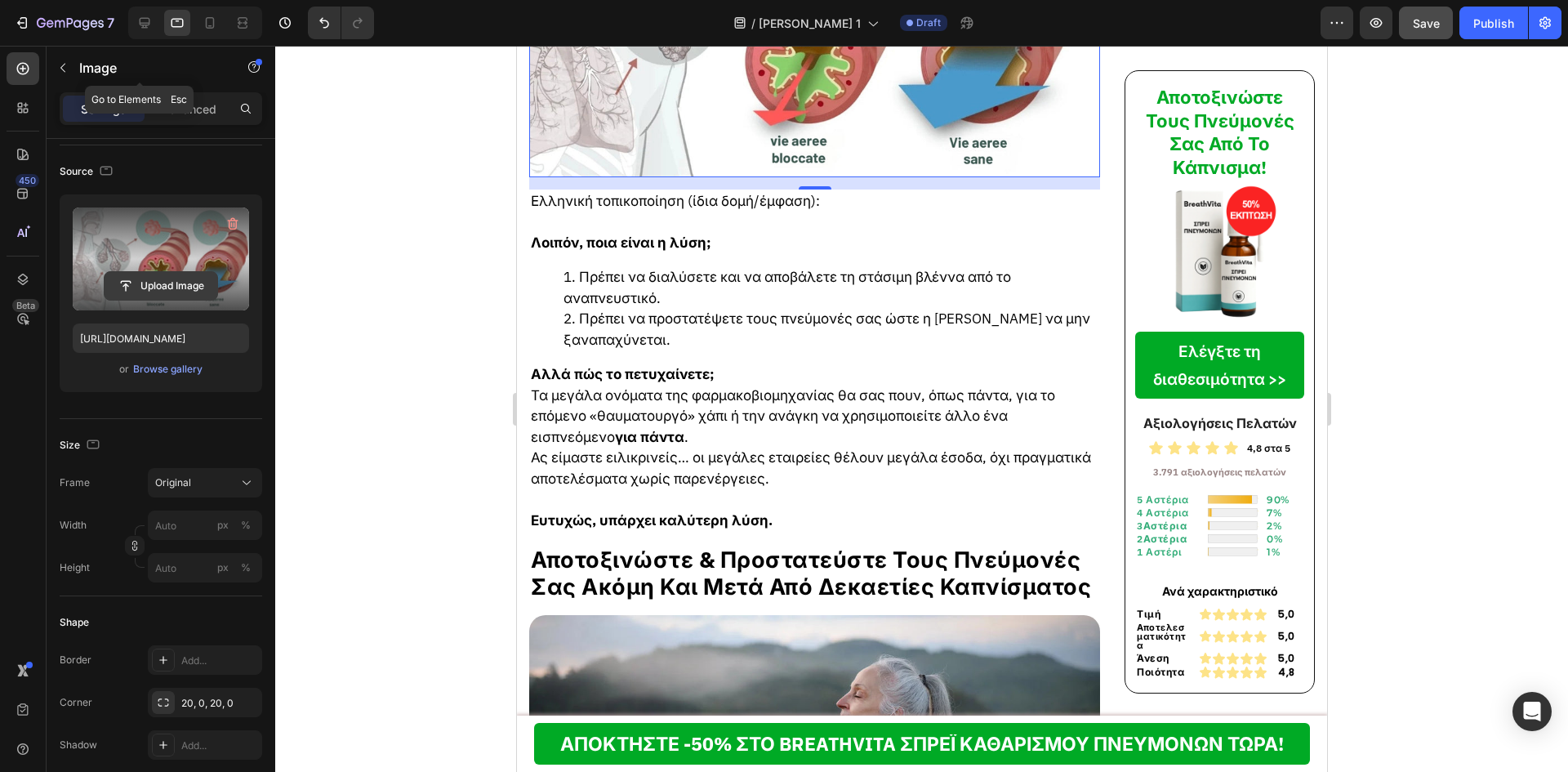
scroll to position [3194, 0]
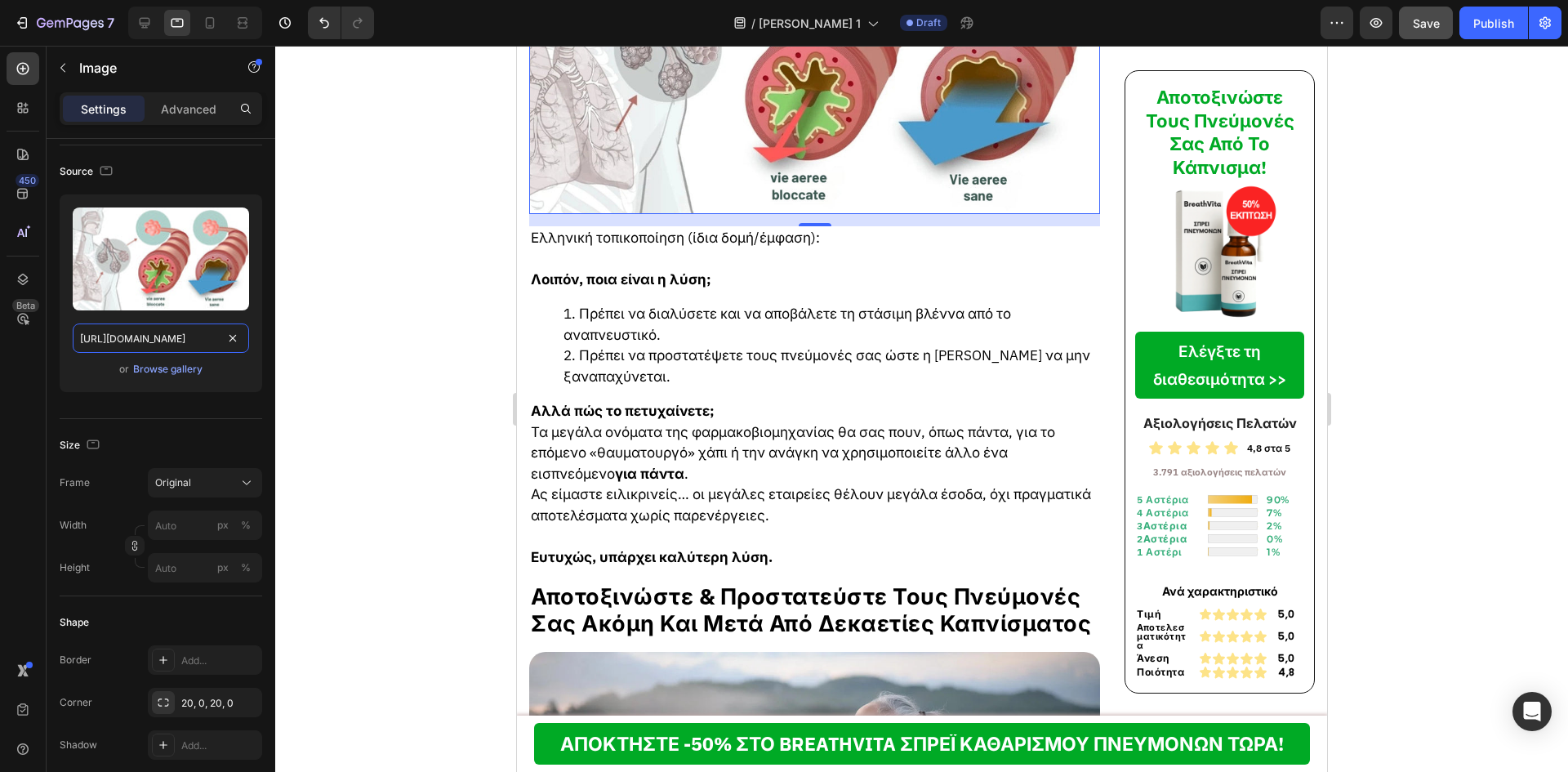
click at [149, 343] on input "[URL][DOMAIN_NAME]" at bounding box center [161, 337] width 176 height 29
paste input "57/6783/3683/files/gempages_578032762192134844-88adf988-a2b2-49e8-acc1-2099a4fd…"
drag, startPoint x: 204, startPoint y: 24, endPoint x: 198, endPoint y: 103, distance: 79.2
click at [204, 24] on icon at bounding box center [209, 22] width 16 height 16
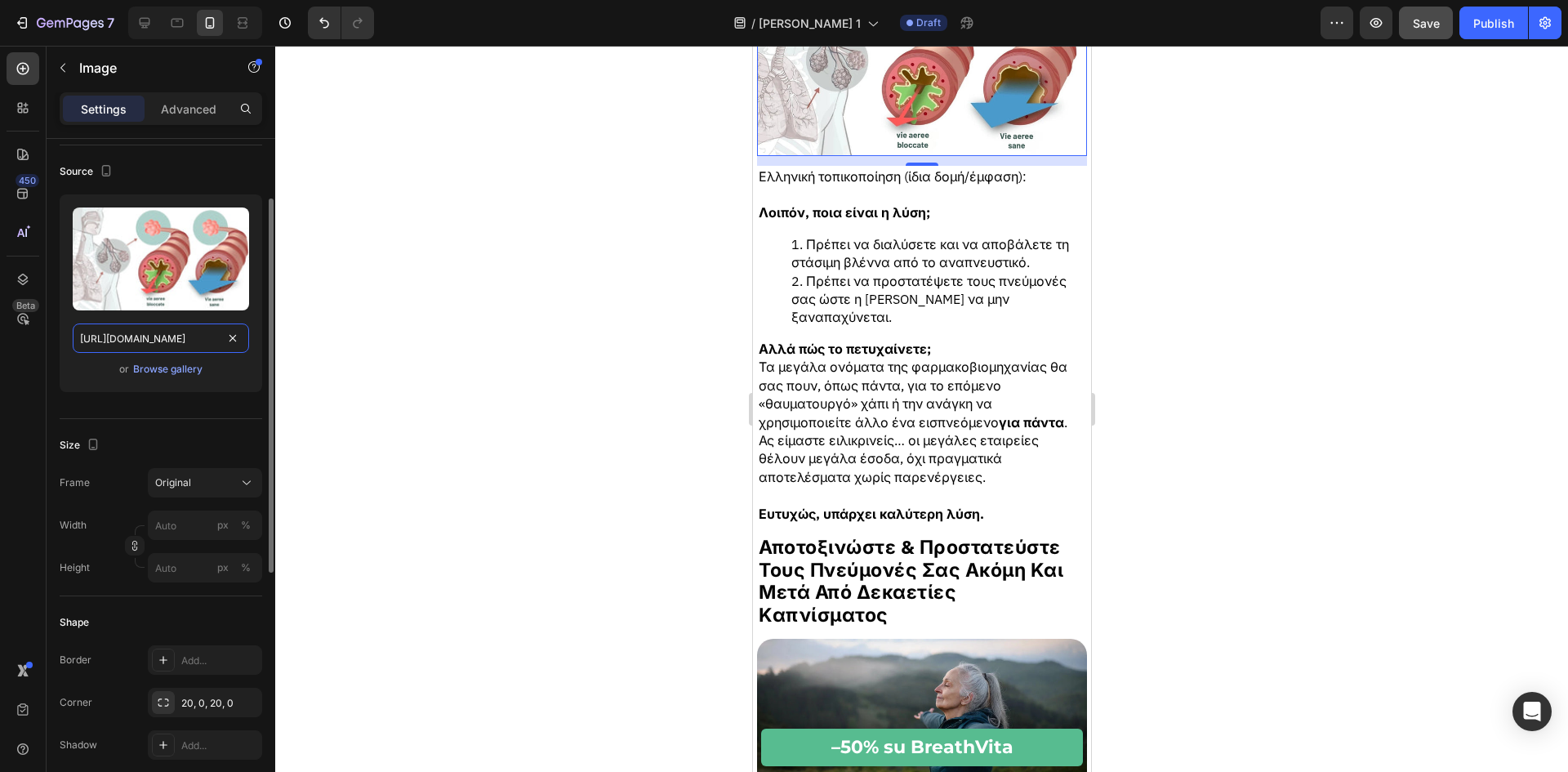
scroll to position [3078, 0]
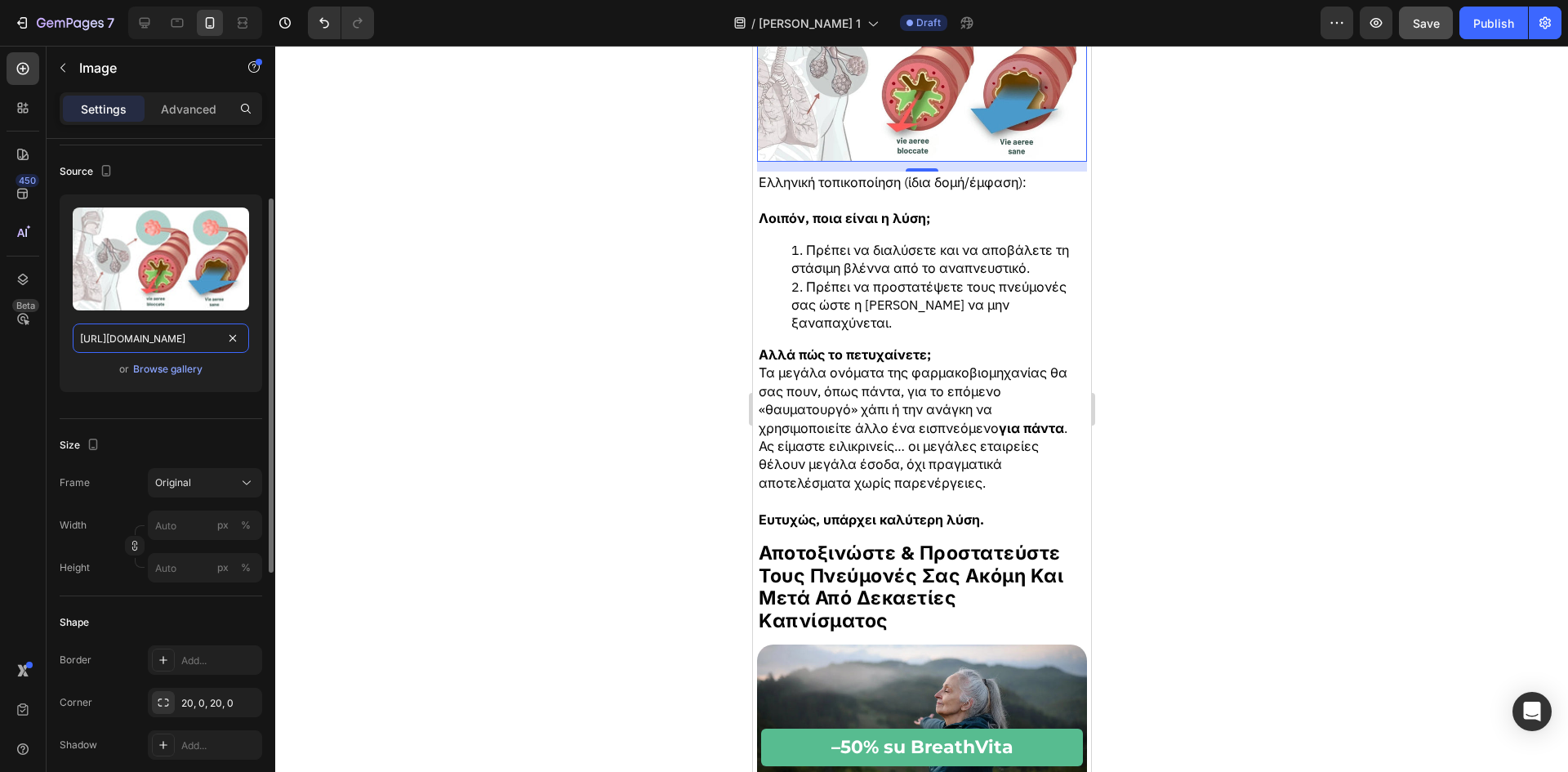
click at [121, 325] on input "[URL][DOMAIN_NAME]" at bounding box center [161, 337] width 176 height 29
paste input "57/6783/3683/files/gempages_578032762192134844-88adf988-a2b2-49e8-acc1-2099a4fd…"
type input "[URL][DOMAIN_NAME]"
click at [152, 22] on icon at bounding box center [144, 22] width 16 height 16
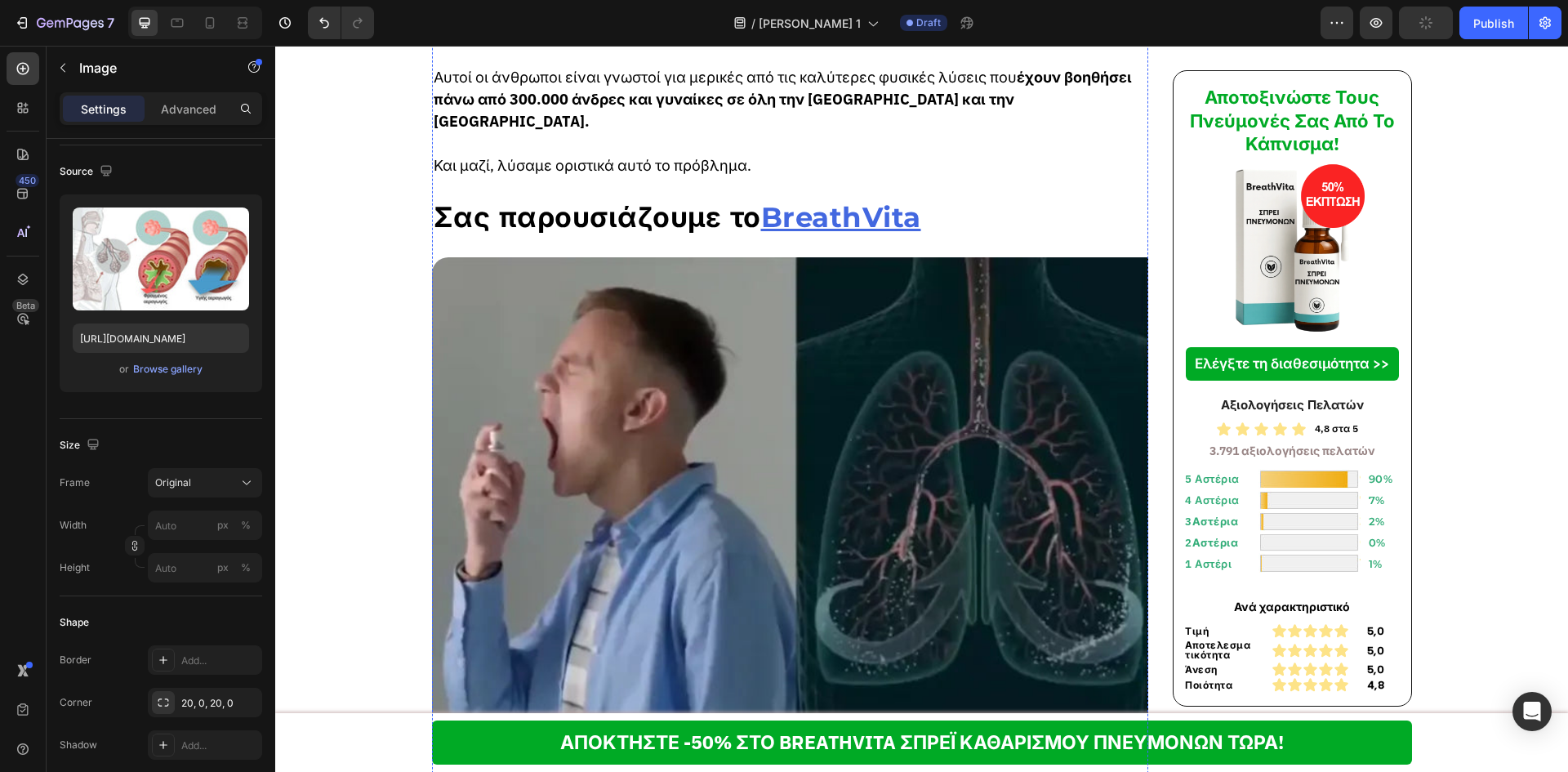
scroll to position [5257, 0]
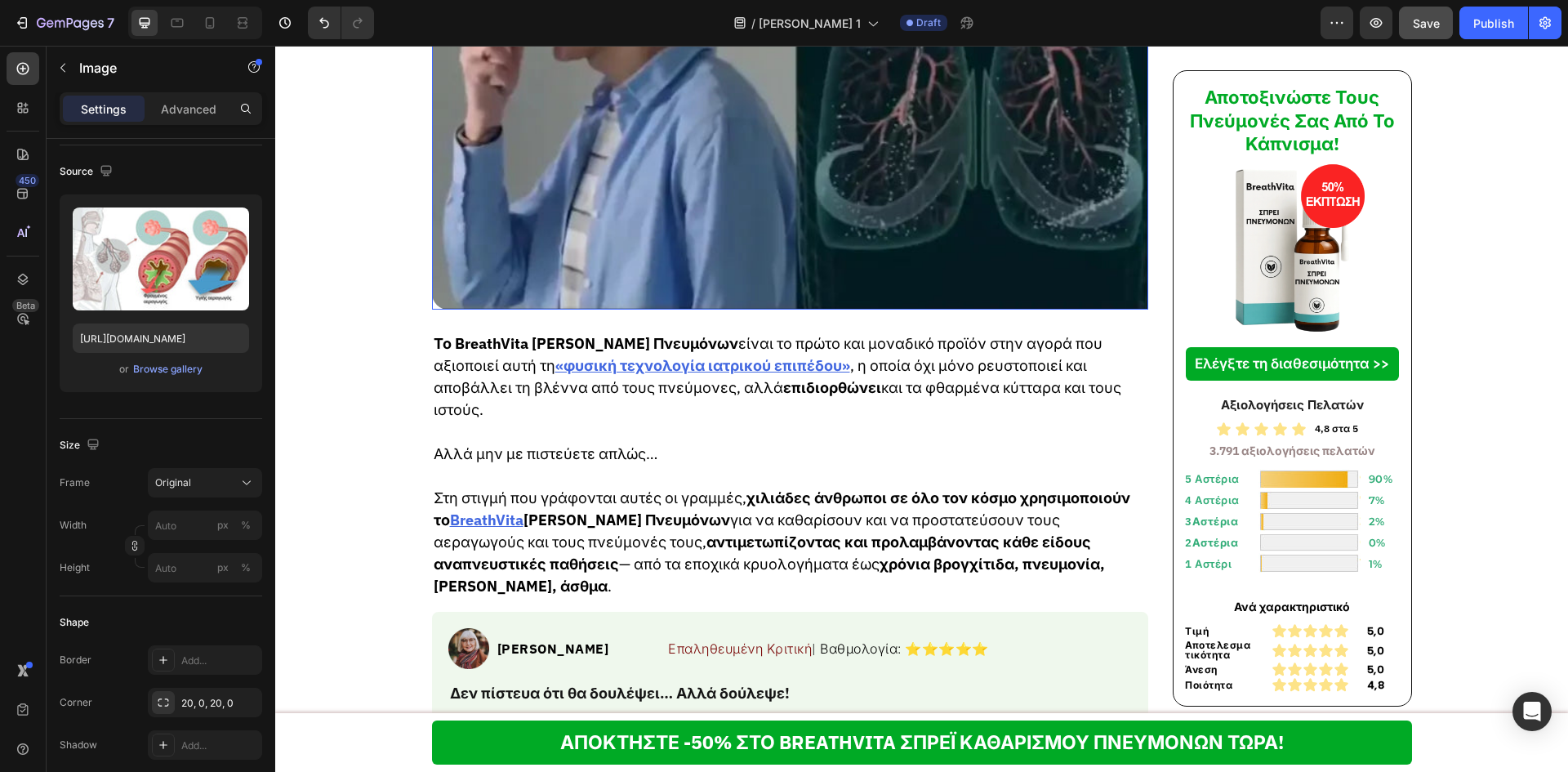
click at [655, 310] on video "Your browser does not support the video tag." at bounding box center [791, 65] width 717 height 487
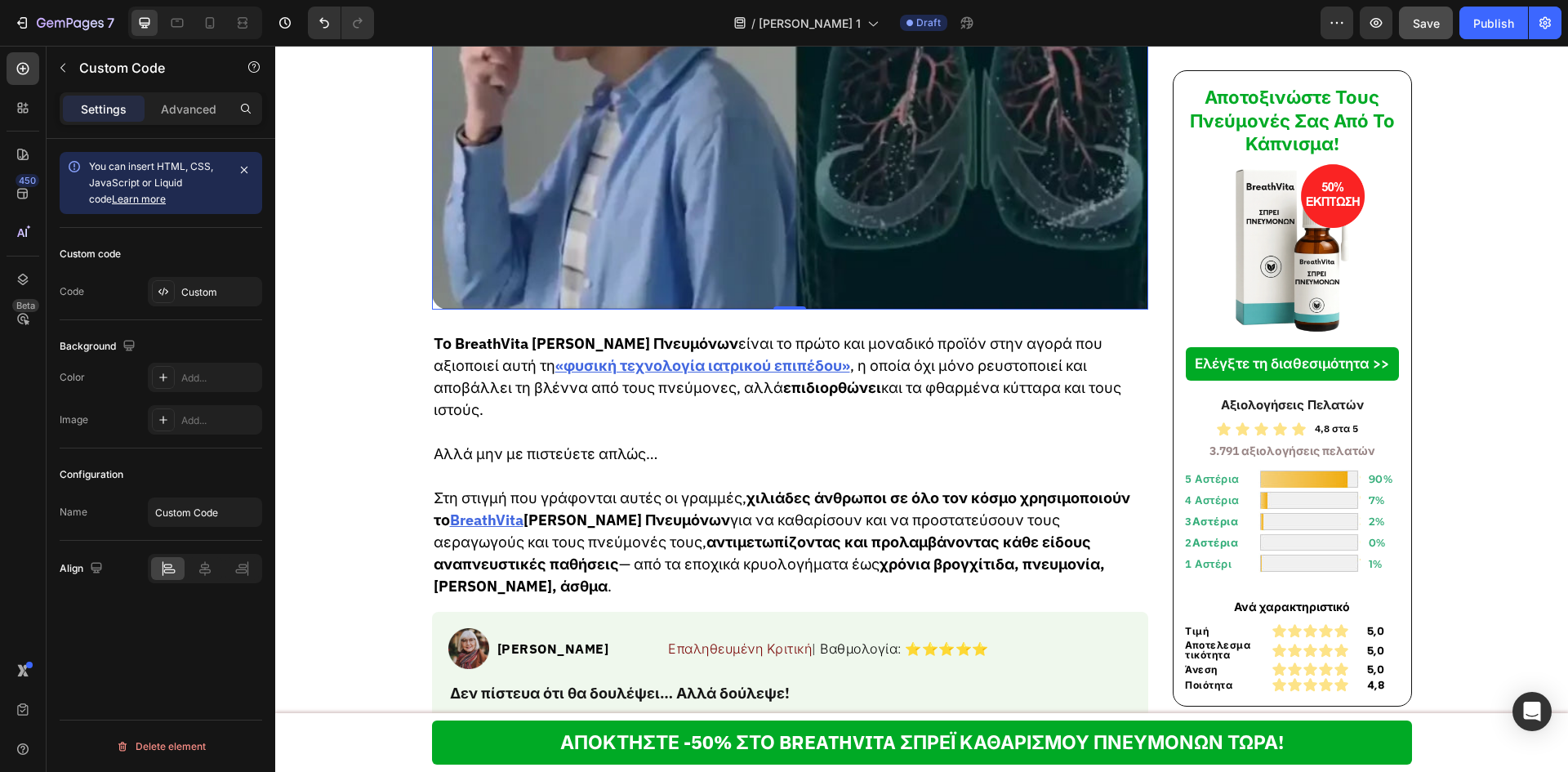
click at [597, 264] on video "Your browser does not support the video tag." at bounding box center [791, 65] width 717 height 487
click at [168, 290] on icon at bounding box center [163, 291] width 13 height 13
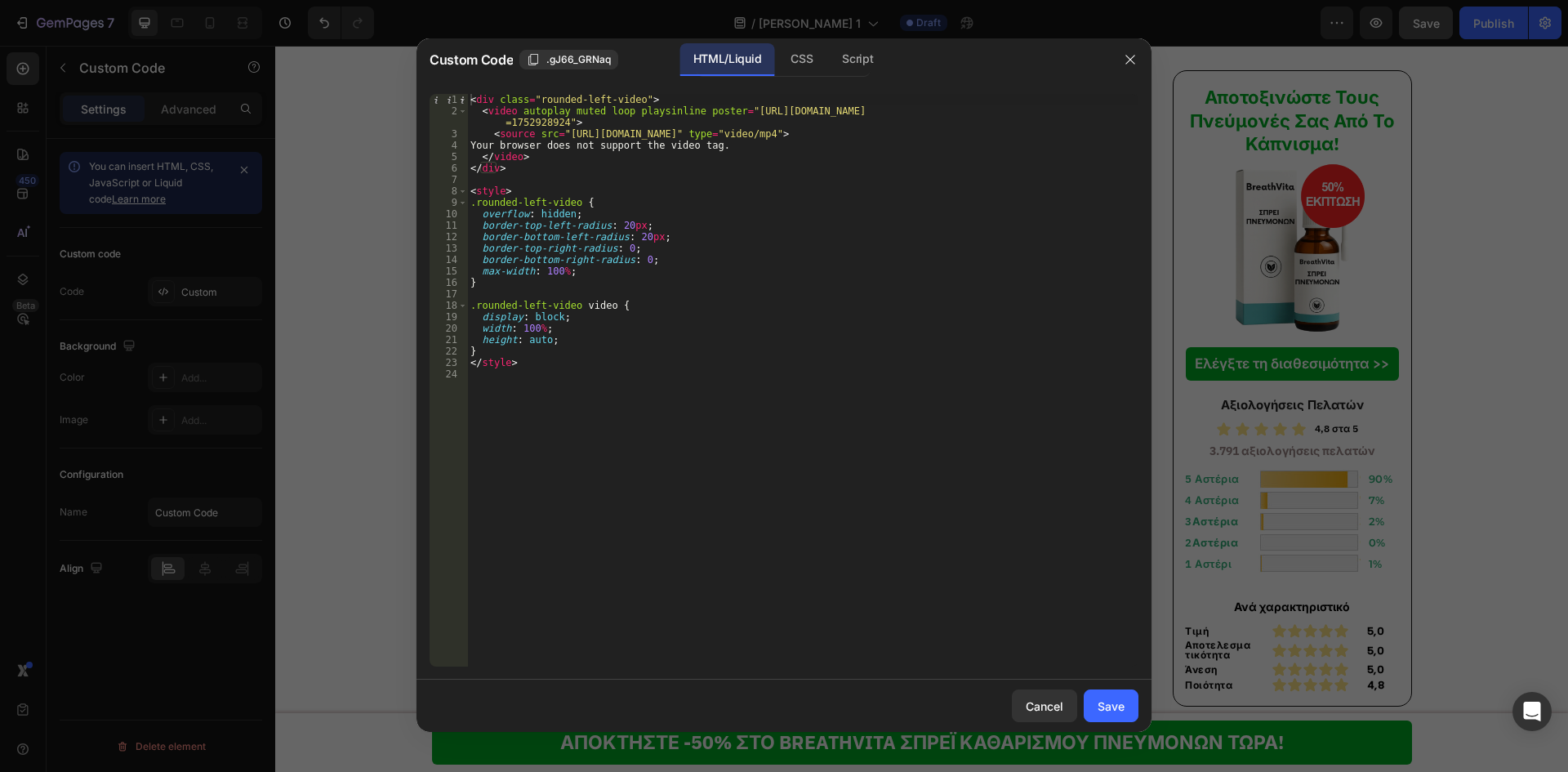
type textarea "<video autoplay muted loop playsinline poster="[URL][DOMAIN_NAME]">"
drag, startPoint x: 560, startPoint y: 121, endPoint x: 735, endPoint y: 113, distance: 175.2
click at [735, 113] on div "< div class = "rounded-left-video" > < video autoplay muted loop playsinline po…" at bounding box center [802, 392] width 671 height 596
click at [1029, 715] on button "Cancel" at bounding box center [1044, 705] width 65 height 33
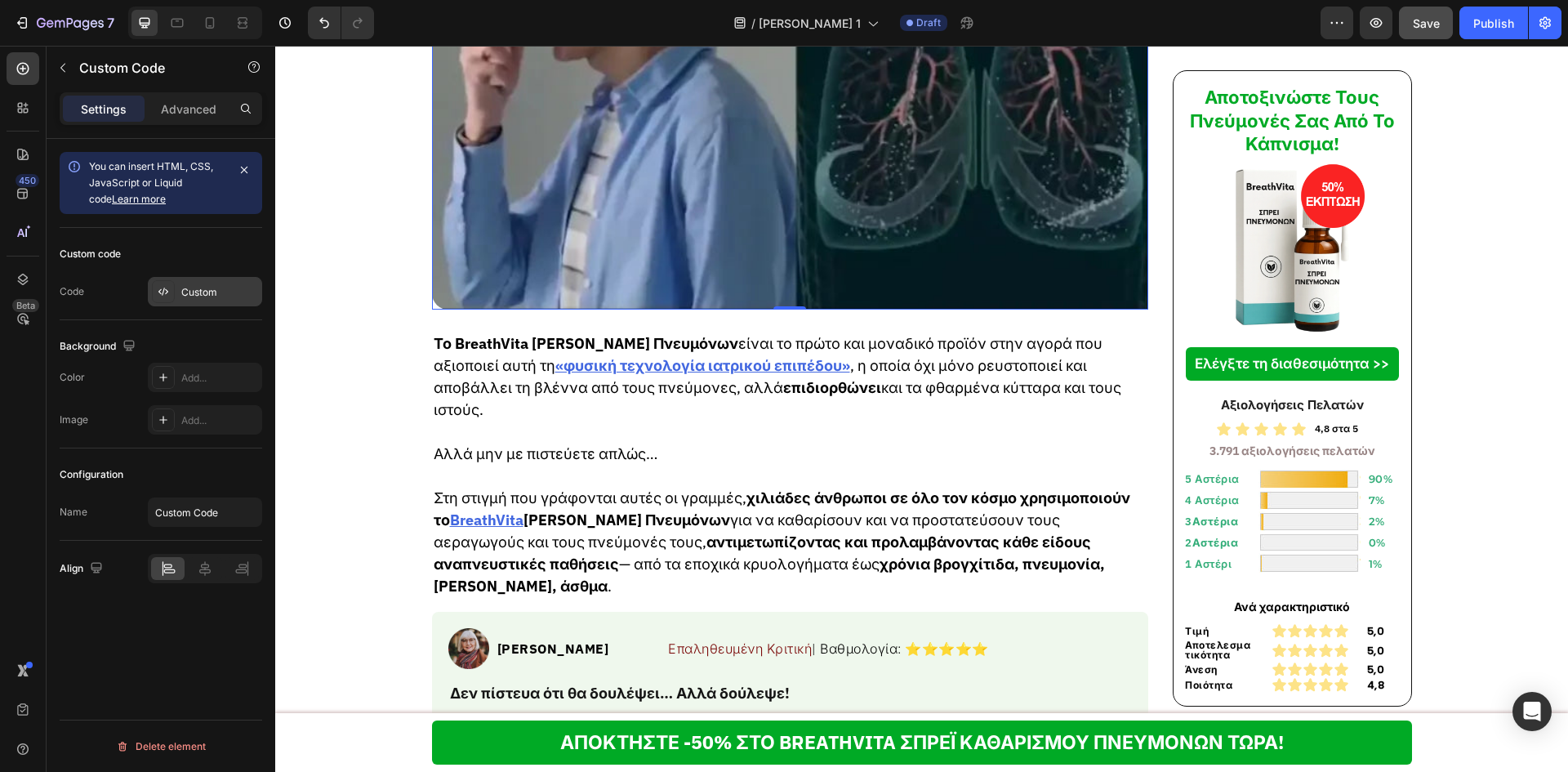
click at [165, 287] on icon at bounding box center [163, 291] width 13 height 13
click at [208, 296] on div "Custom" at bounding box center [219, 292] width 77 height 15
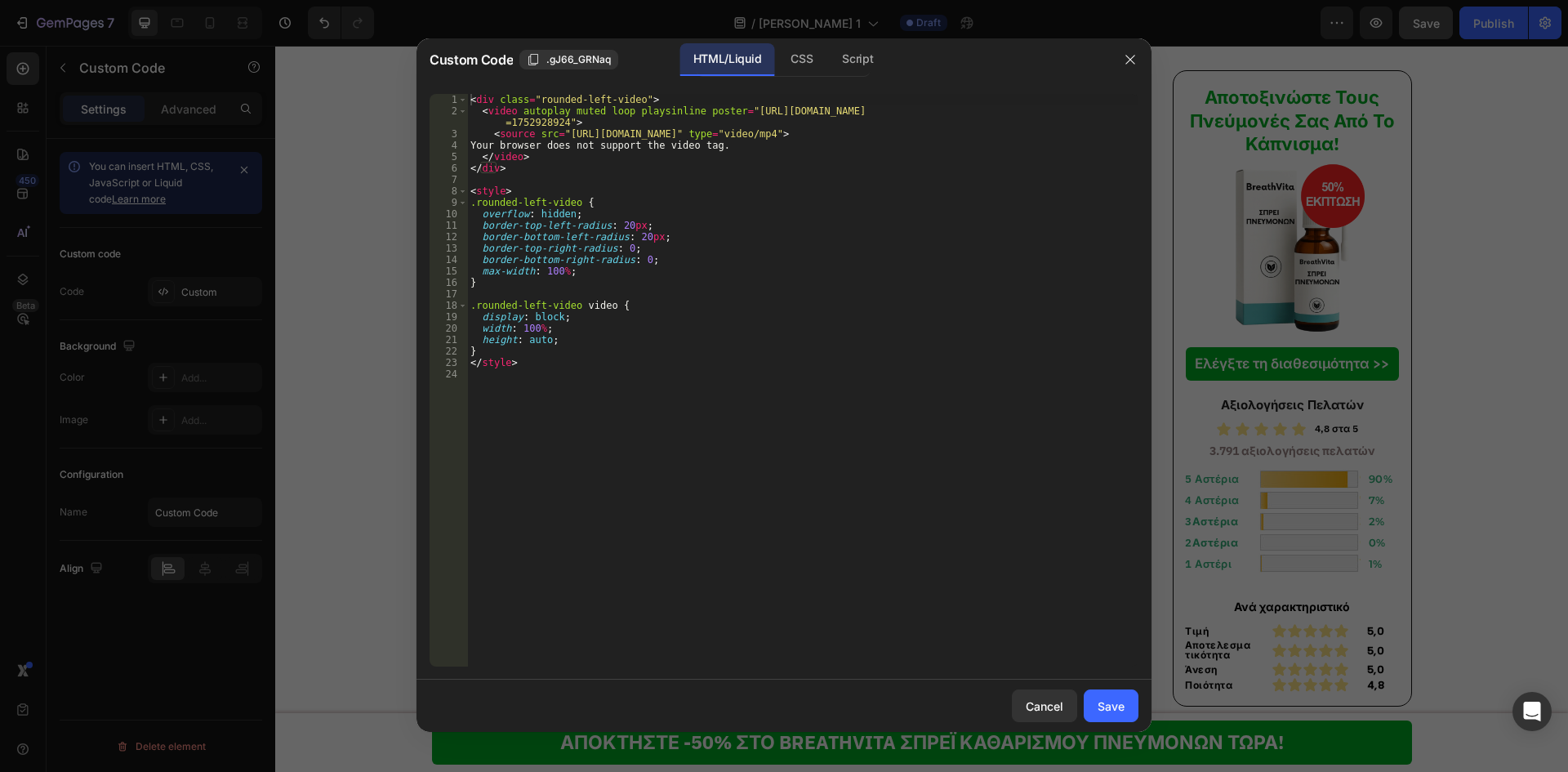
click at [624, 149] on div "< div class = "rounded-left-video" > < video autoplay muted loop playsinline po…" at bounding box center [802, 392] width 671 height 596
drag, startPoint x: 560, startPoint y: 133, endPoint x: 955, endPoint y: 131, distance: 395.0
click at [955, 131] on div "< div class = "rounded-left-video" > < video autoplay muted loop playsinline po…" at bounding box center [802, 392] width 671 height 596
paste textarea "8ff98add670840659d2abeb6d0e15f91"
type textarea "<source src="[URL][DOMAIN_NAME]" type="video/mp4">"
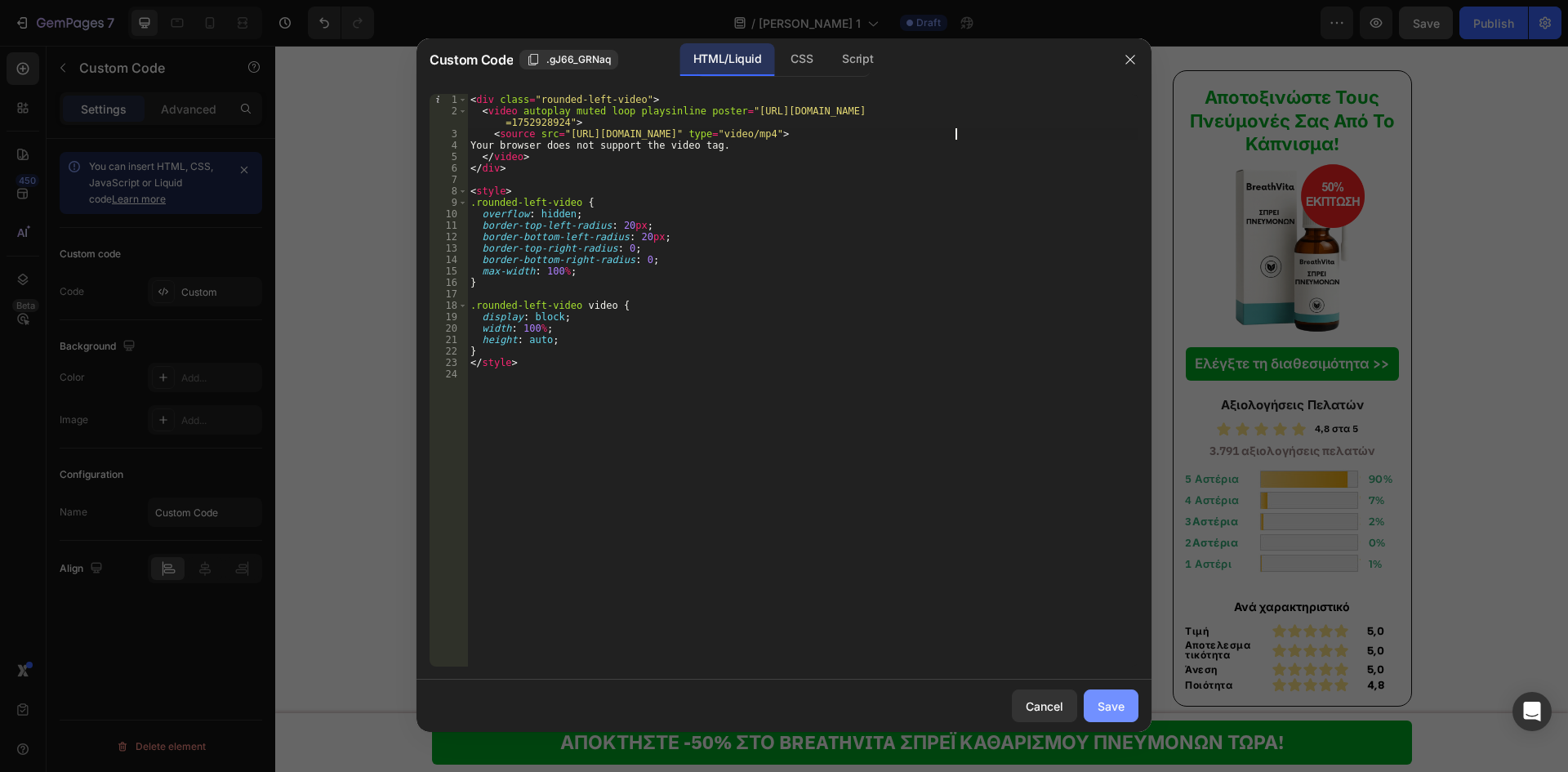
click at [1098, 697] on div "Save" at bounding box center [1111, 706] width 27 height 17
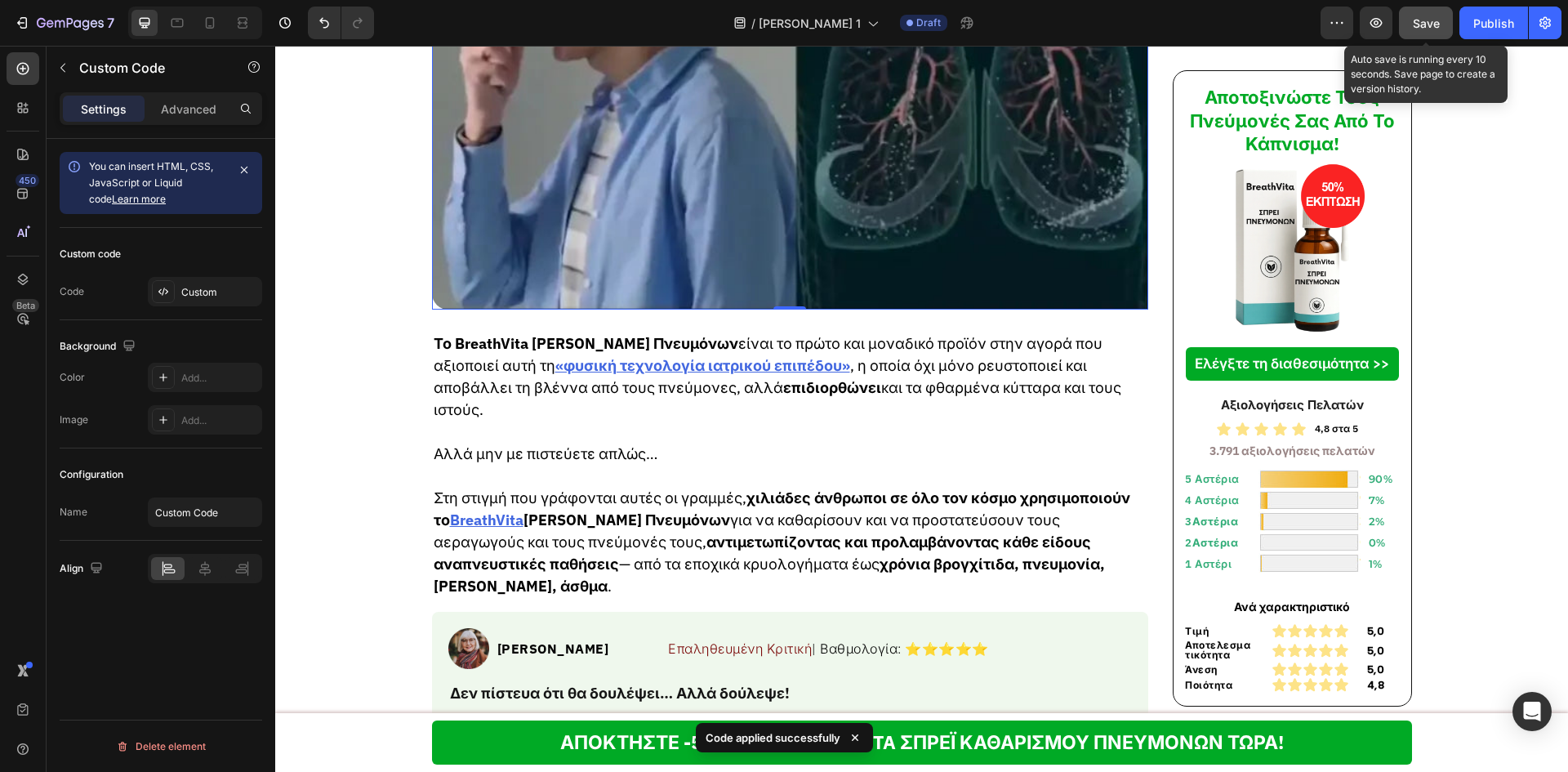
click at [1430, 22] on span "Save" at bounding box center [1426, 22] width 27 height 14
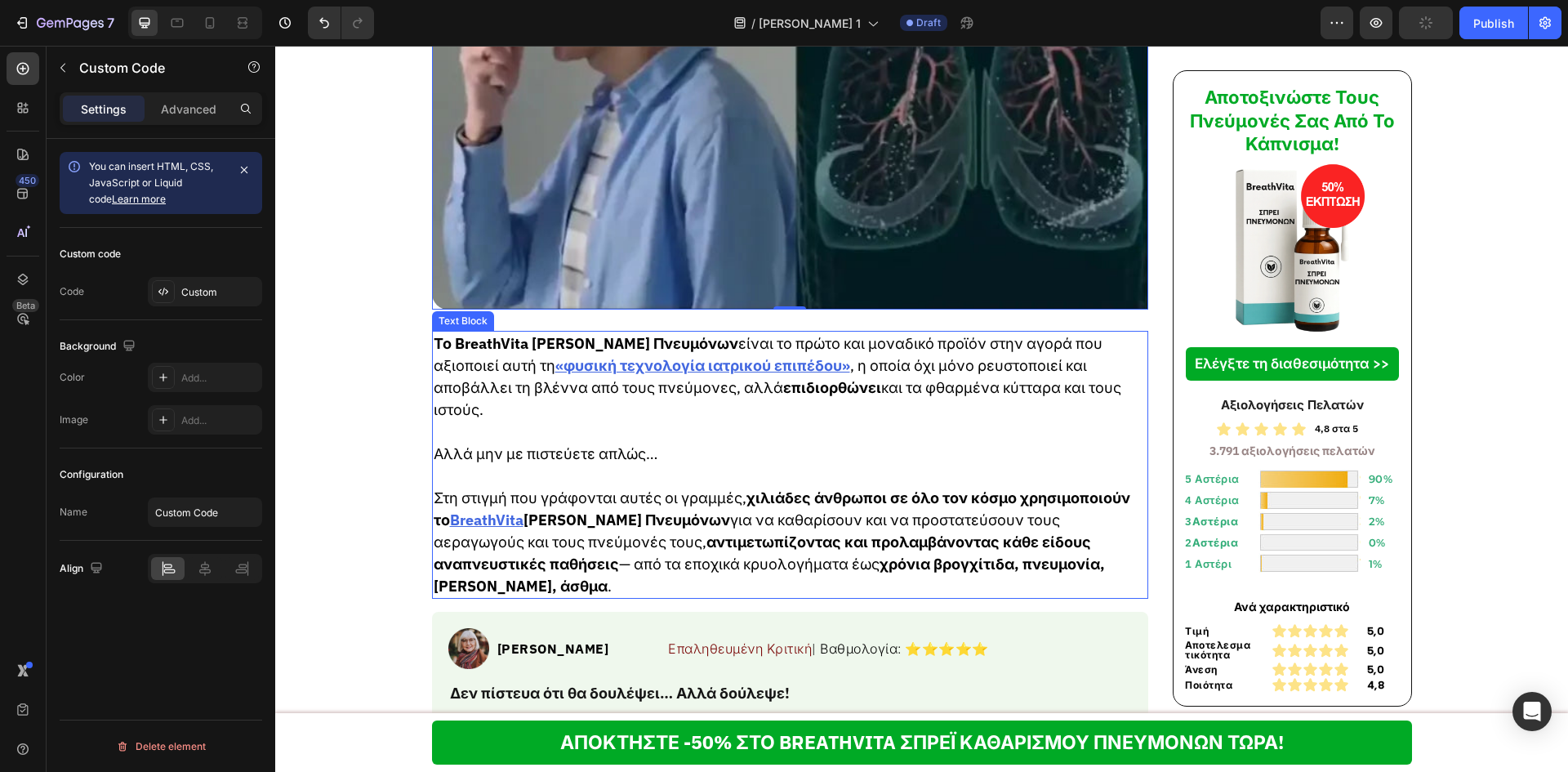
click at [776, 375] on u "«φυσική τεχνολογία ιατρικού επιπέδου»" at bounding box center [703, 365] width 295 height 19
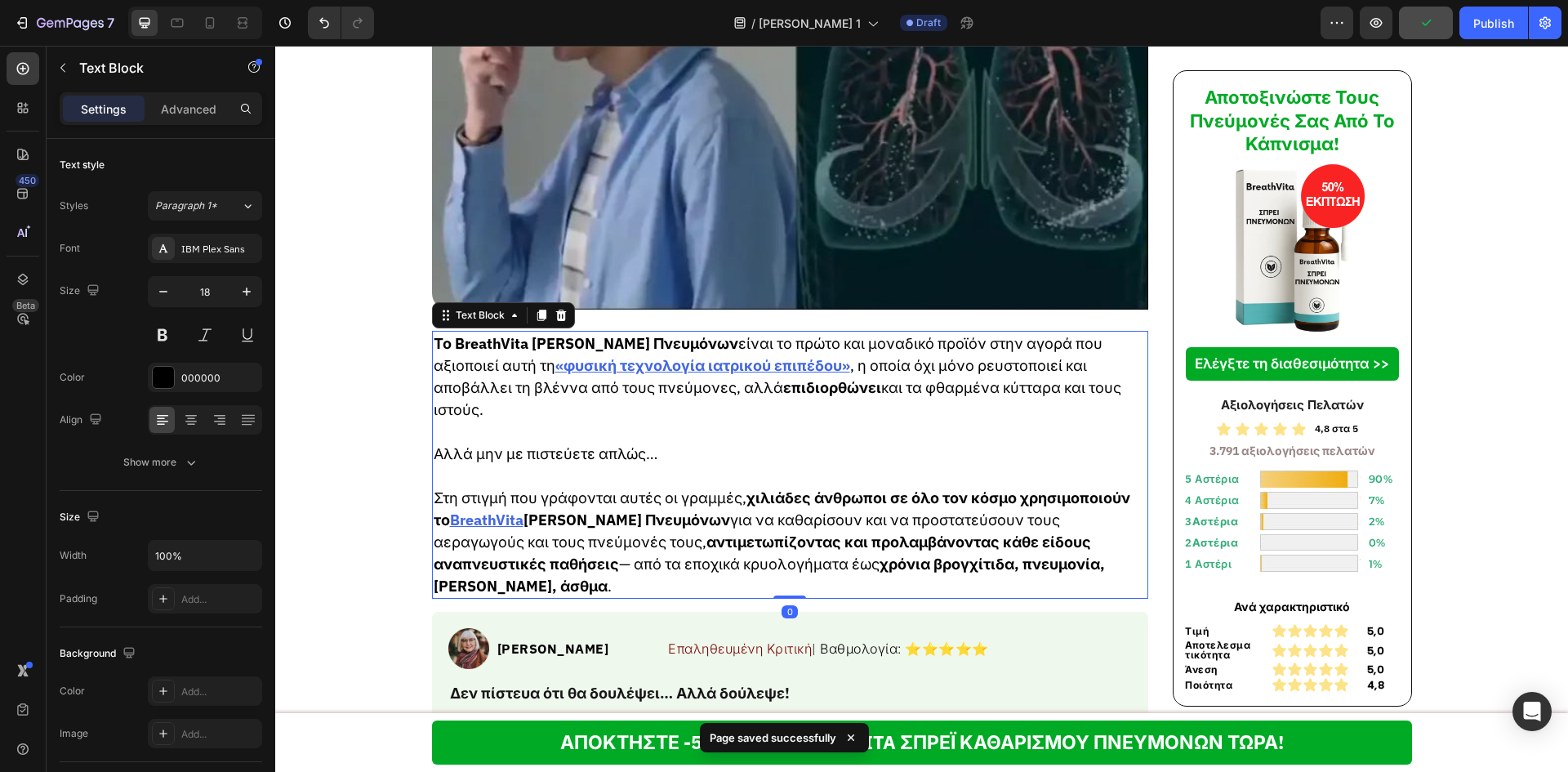
click at [776, 375] on u "«φυσική τεχνολογία ιατρικού επιπέδου»" at bounding box center [703, 365] width 295 height 19
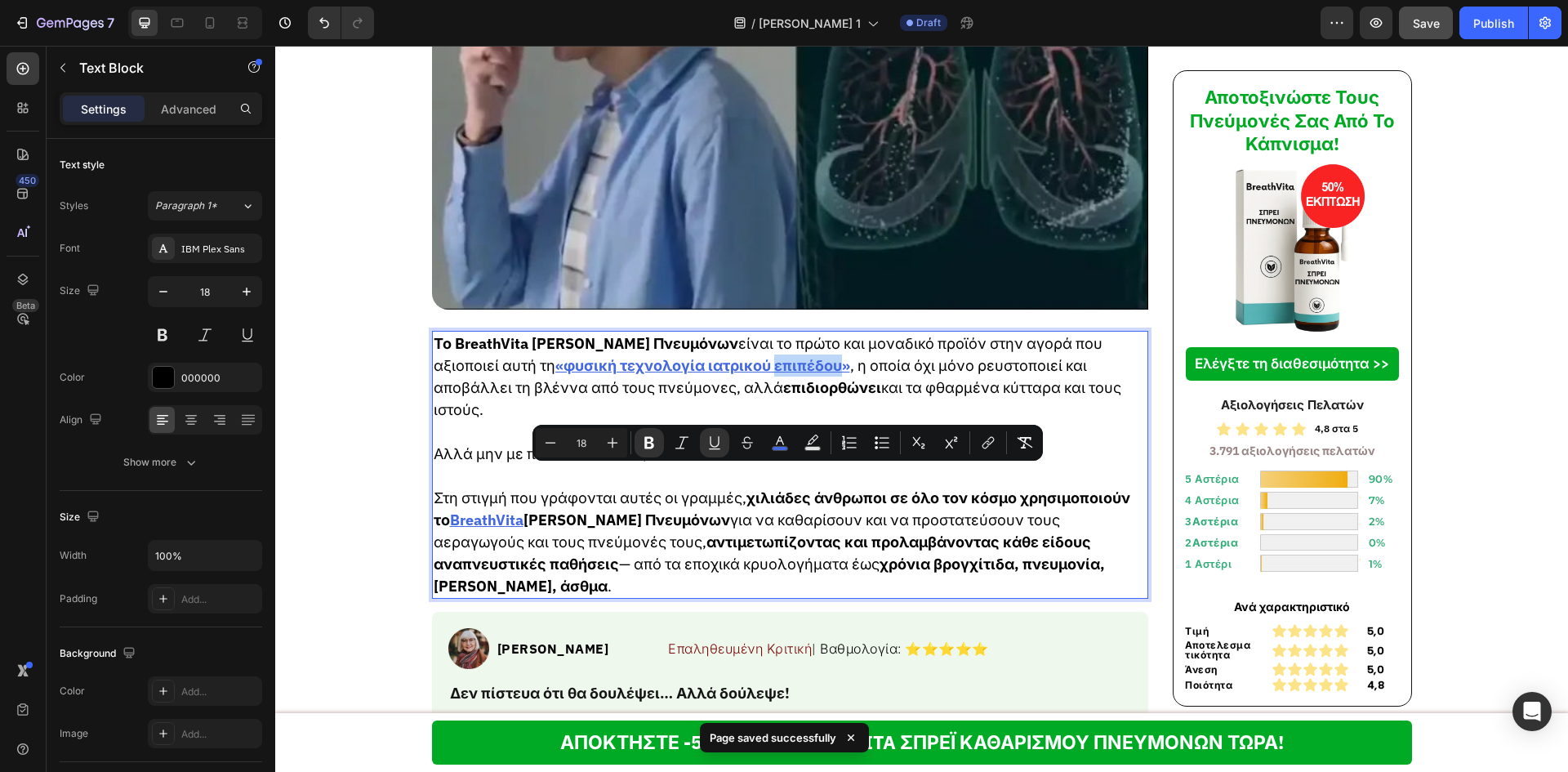
click at [776, 375] on u "«φυσική τεχνολογία ιατρικού επιπέδου»" at bounding box center [703, 365] width 295 height 19
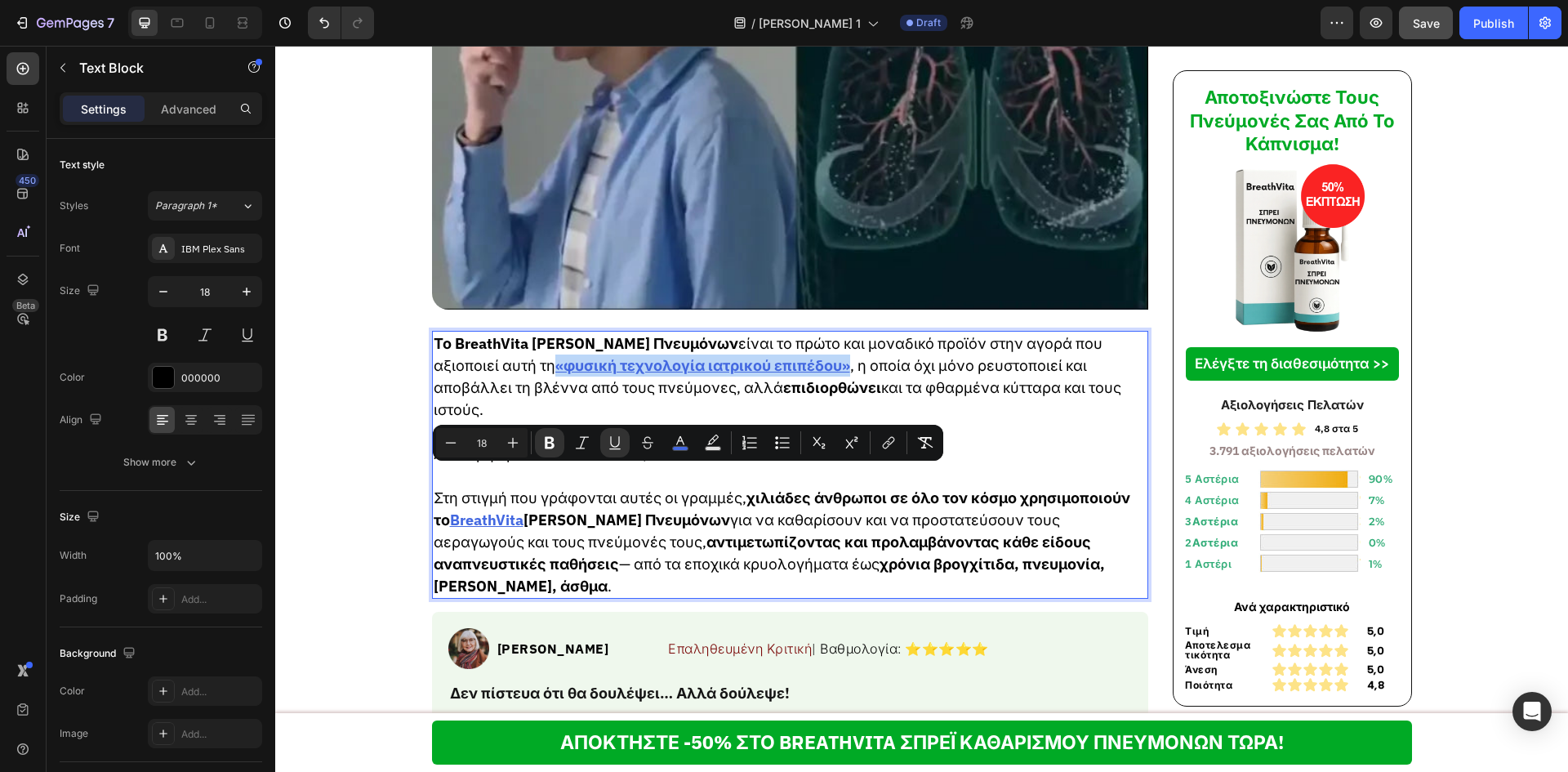
drag, startPoint x: 825, startPoint y: 481, endPoint x: 550, endPoint y: 483, distance: 275.0
click at [555, 375] on u "«φυσική τεχνολογία ιατρικού επιπέδου»" at bounding box center [703, 365] width 295 height 19
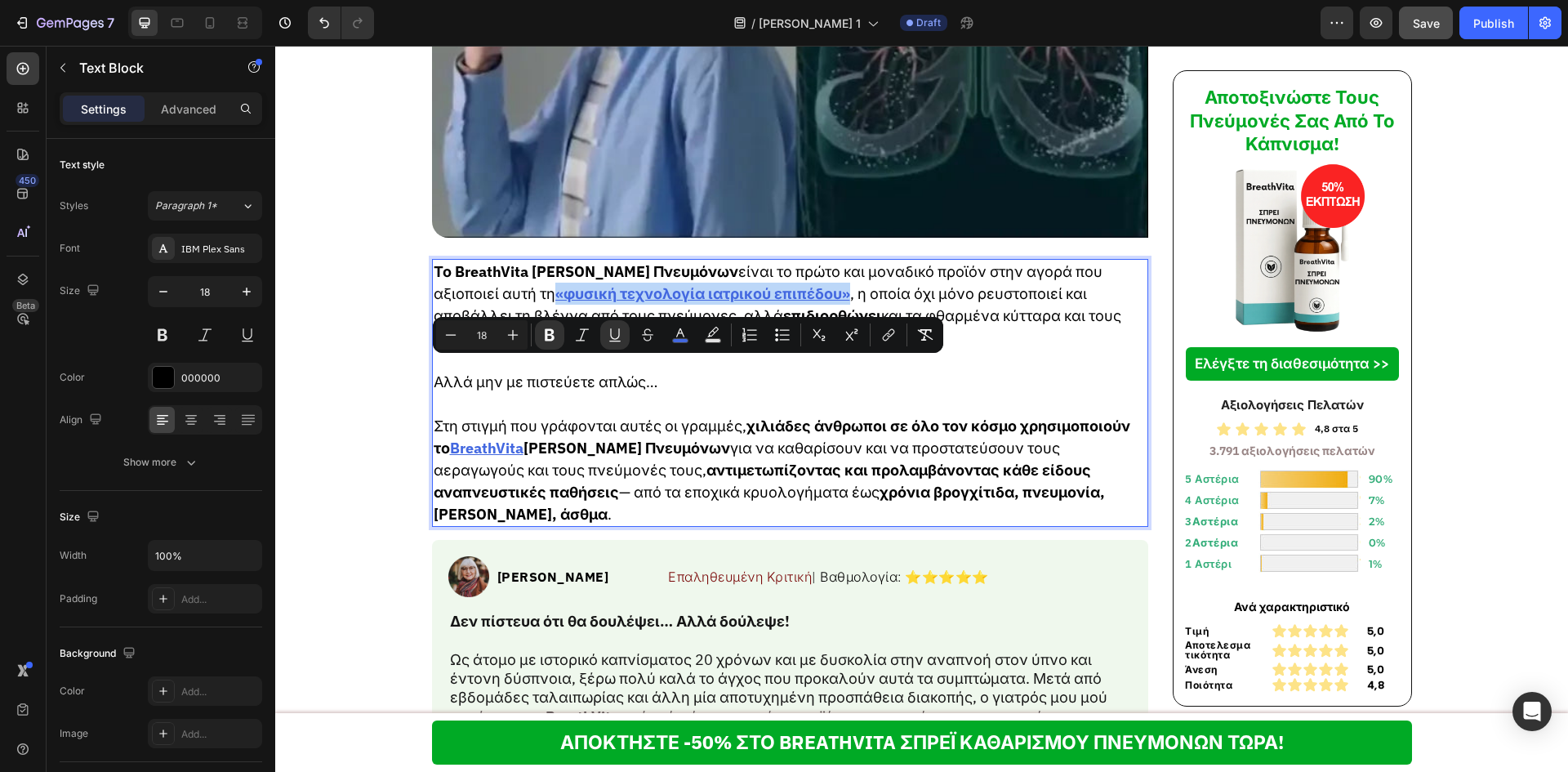
scroll to position [5366, 0]
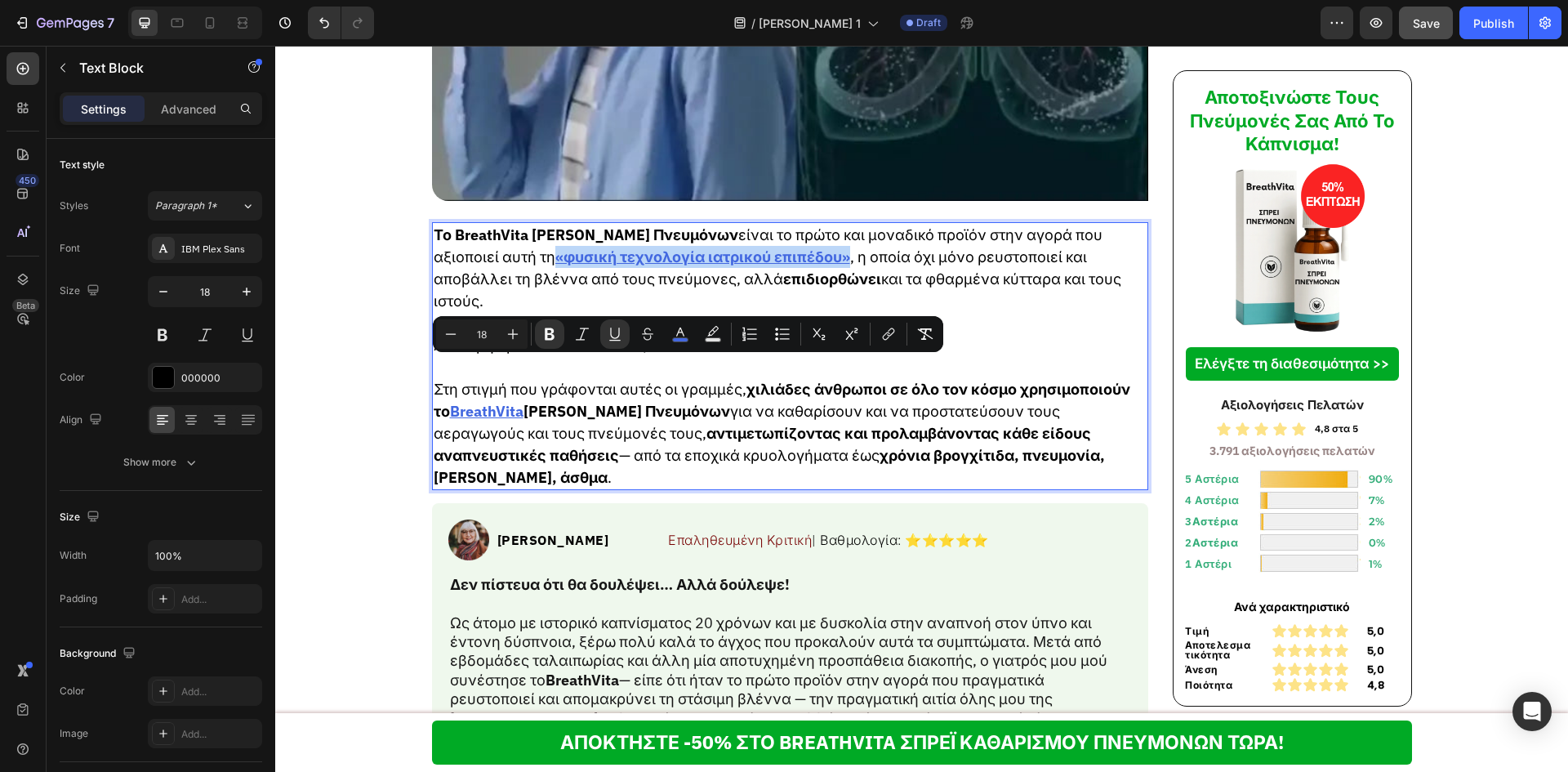
click at [812, 266] on u "«φυσική τεχνολογία ιατρικού επιπέδου»" at bounding box center [703, 257] width 295 height 19
drag, startPoint x: 827, startPoint y: 369, endPoint x: 550, endPoint y: 372, distance: 277.0
click at [555, 266] on u "«φυσική τεχνολογία ιατρικού επιπέδου»" at bounding box center [703, 257] width 295 height 19
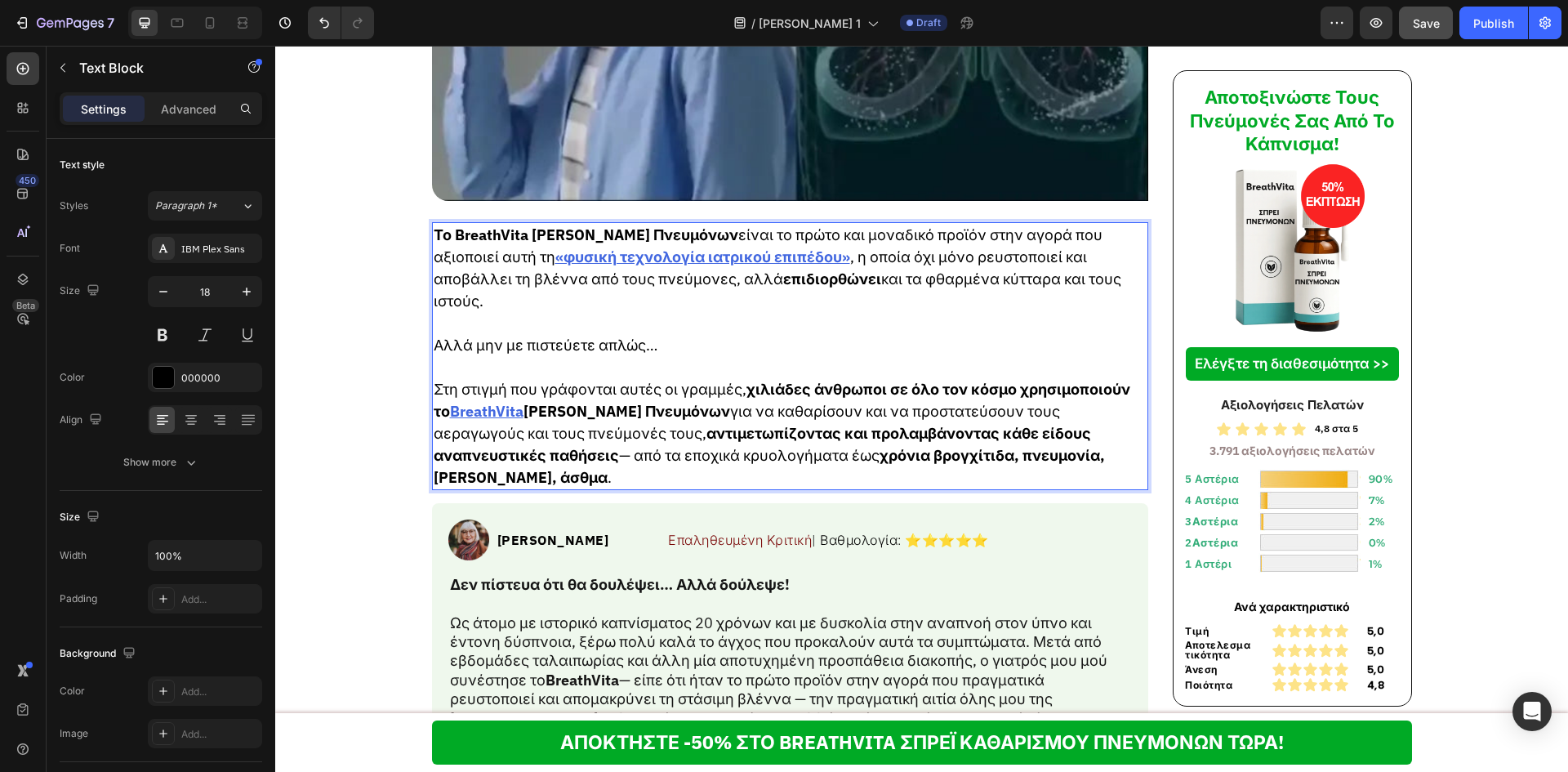
click at [780, 378] on p "Rich Text Editor. Editing area: main" at bounding box center [791, 367] width 714 height 22
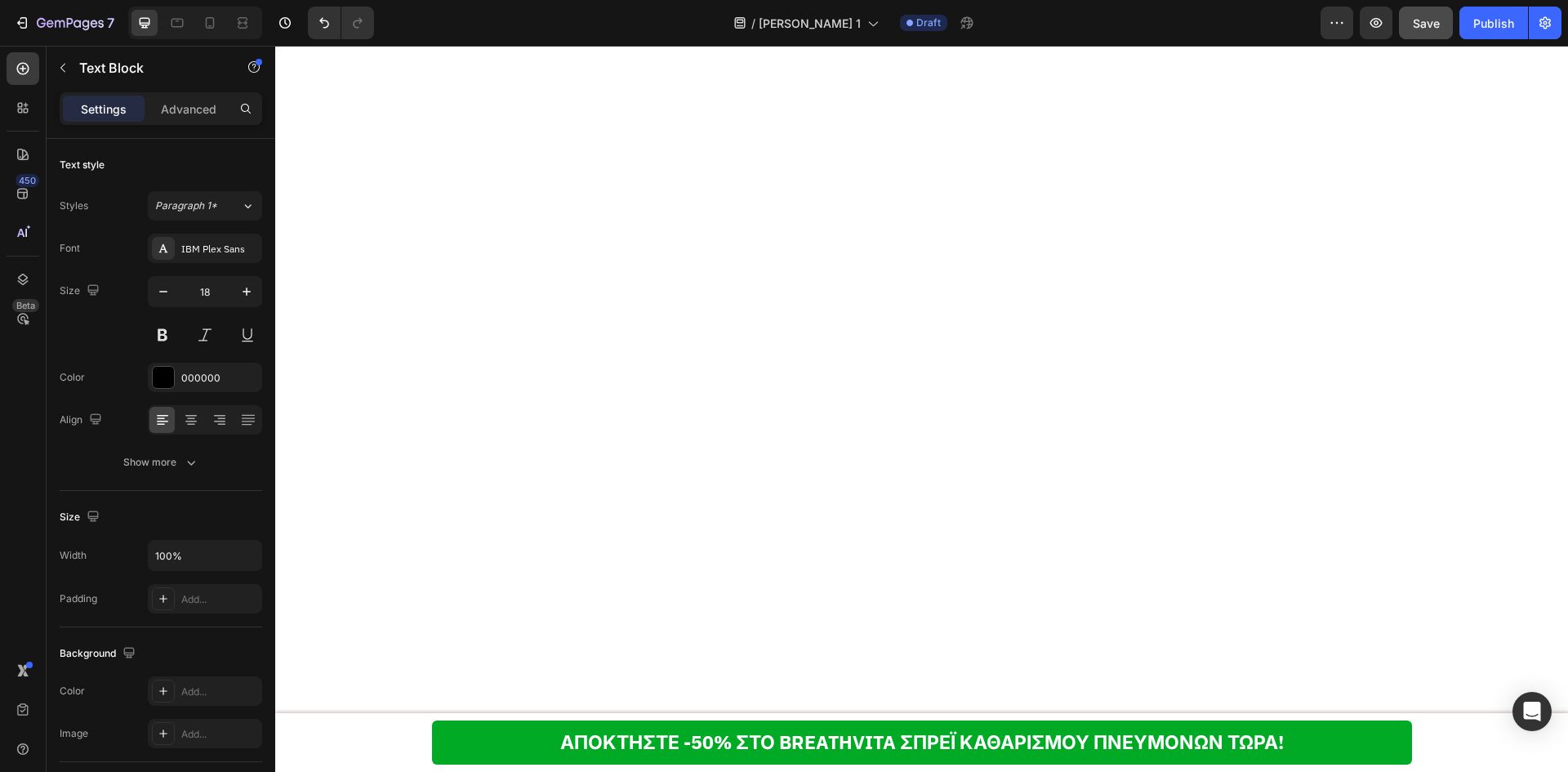
scroll to position [11048, 0]
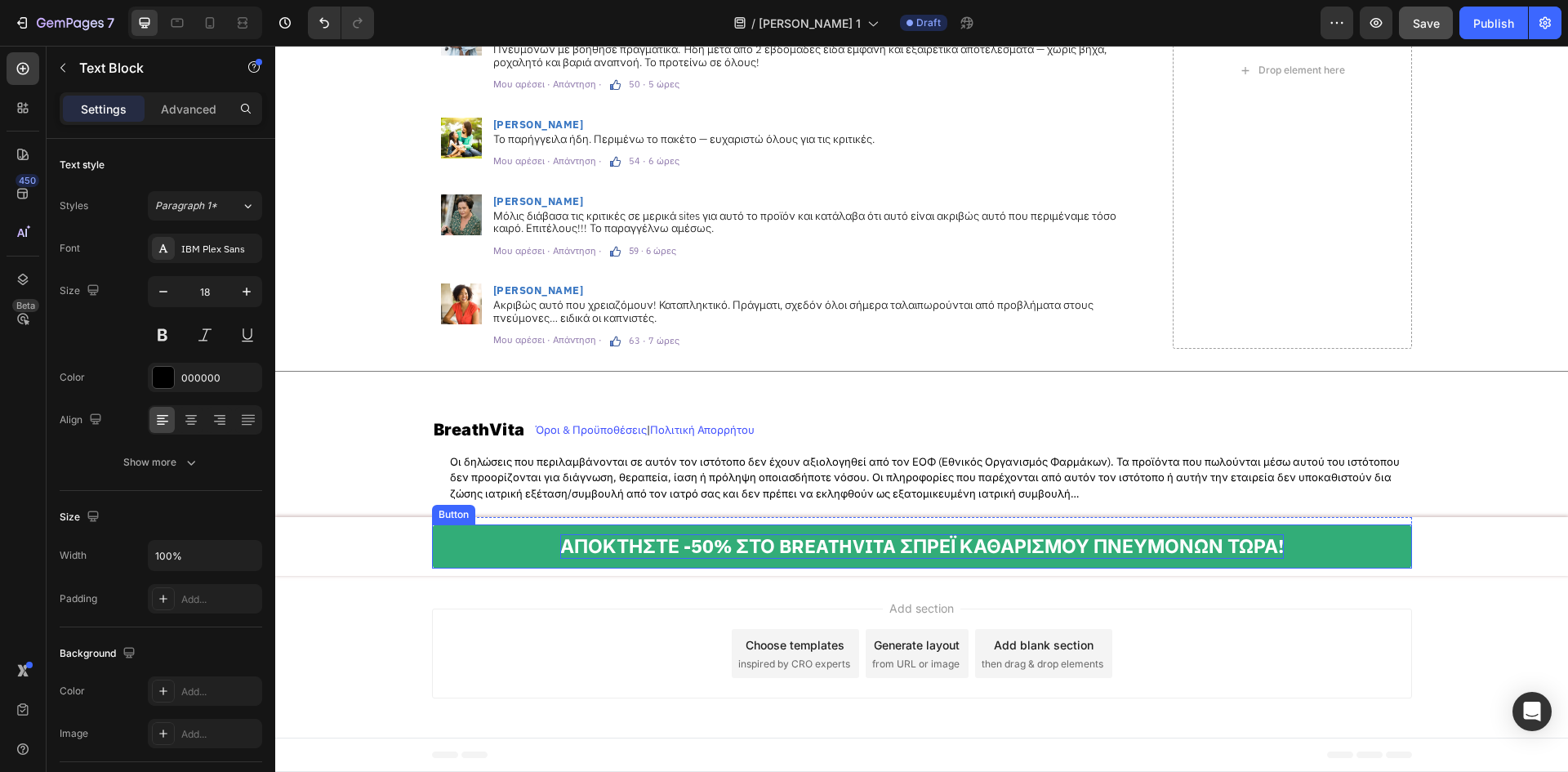
click at [749, 536] on p "ΑΠΟΚΤΗΣΤΕ -50% ΣΤΟ BREATHVITA ΣΠΡΕΪ ΚΑΘΑΡΙΣΜΟΥ ΠΝΕΥΜΟΝΩΝ ΤΩΡΑ!" at bounding box center [921, 546] width 723 height 24
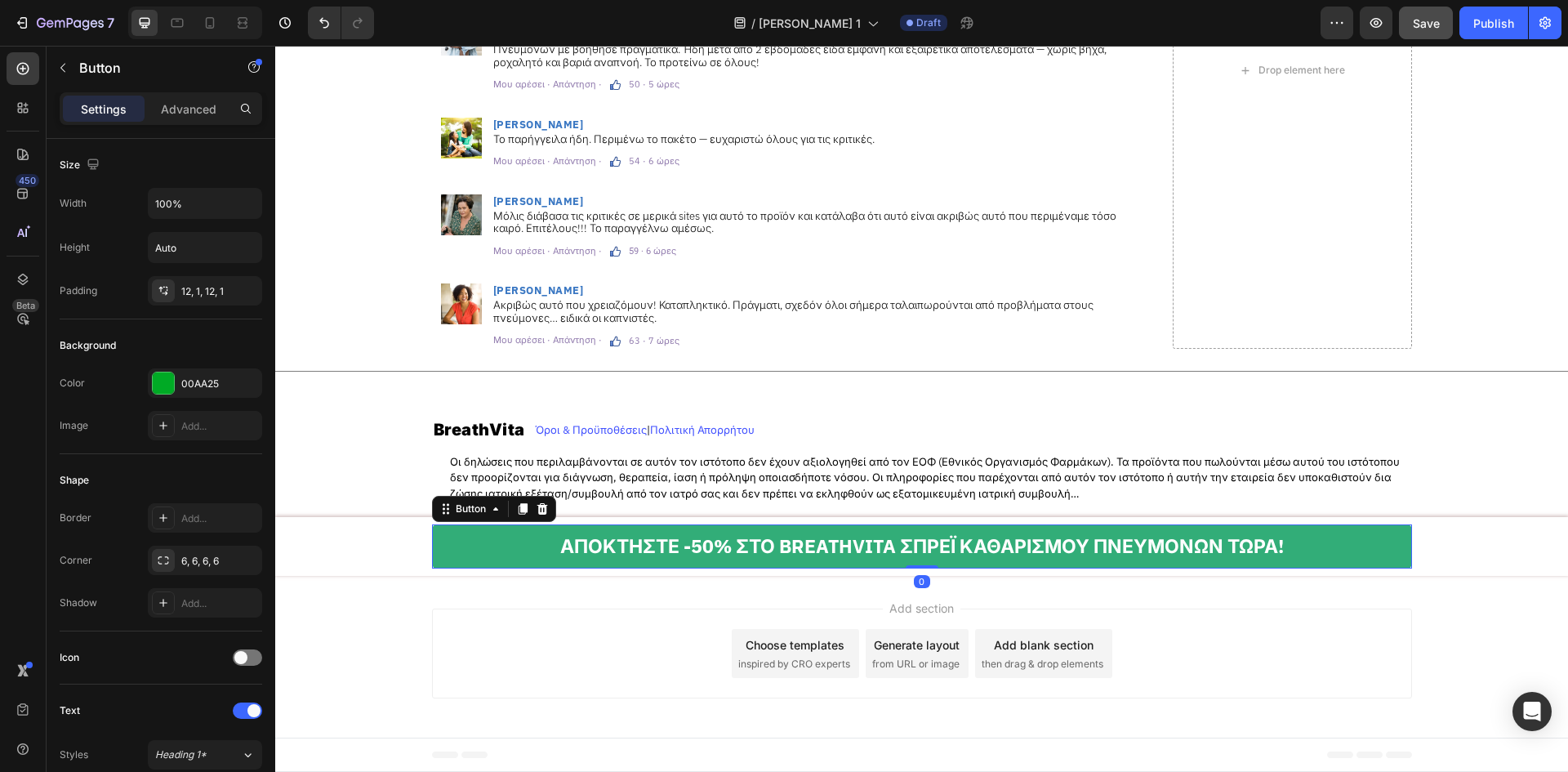
click at [483, 548] on link "ΑΠΟΚΤΗΣΤΕ -50% ΣΤΟ BREATHVITA ΣΠΡΕΪ ΚΑΘΑΡΙΣΜΟΥ ΠΝΕΥΜΟΝΩΝ ΤΩΡΑ!" at bounding box center [922, 546] width 980 height 44
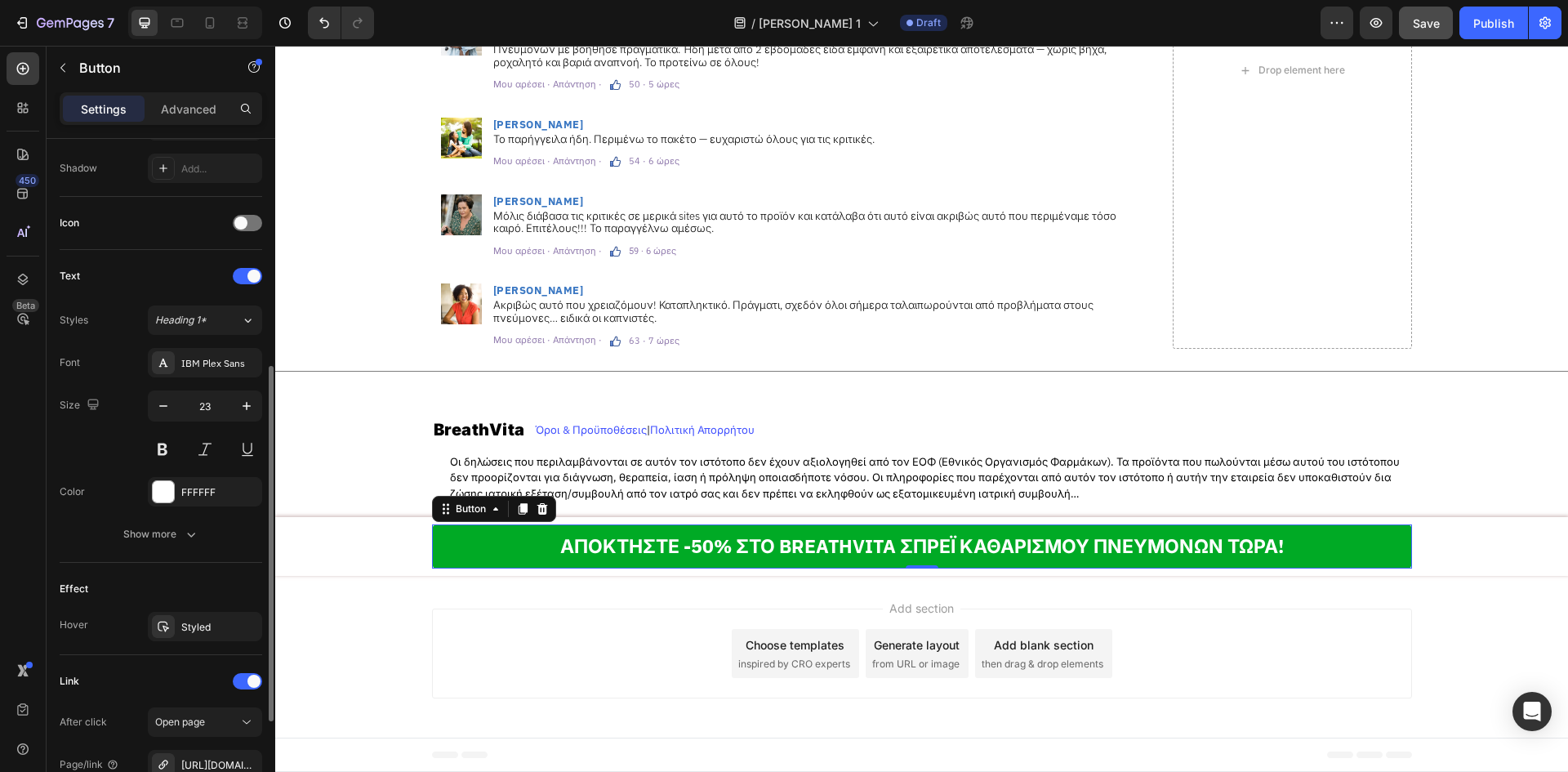
scroll to position [543, 0]
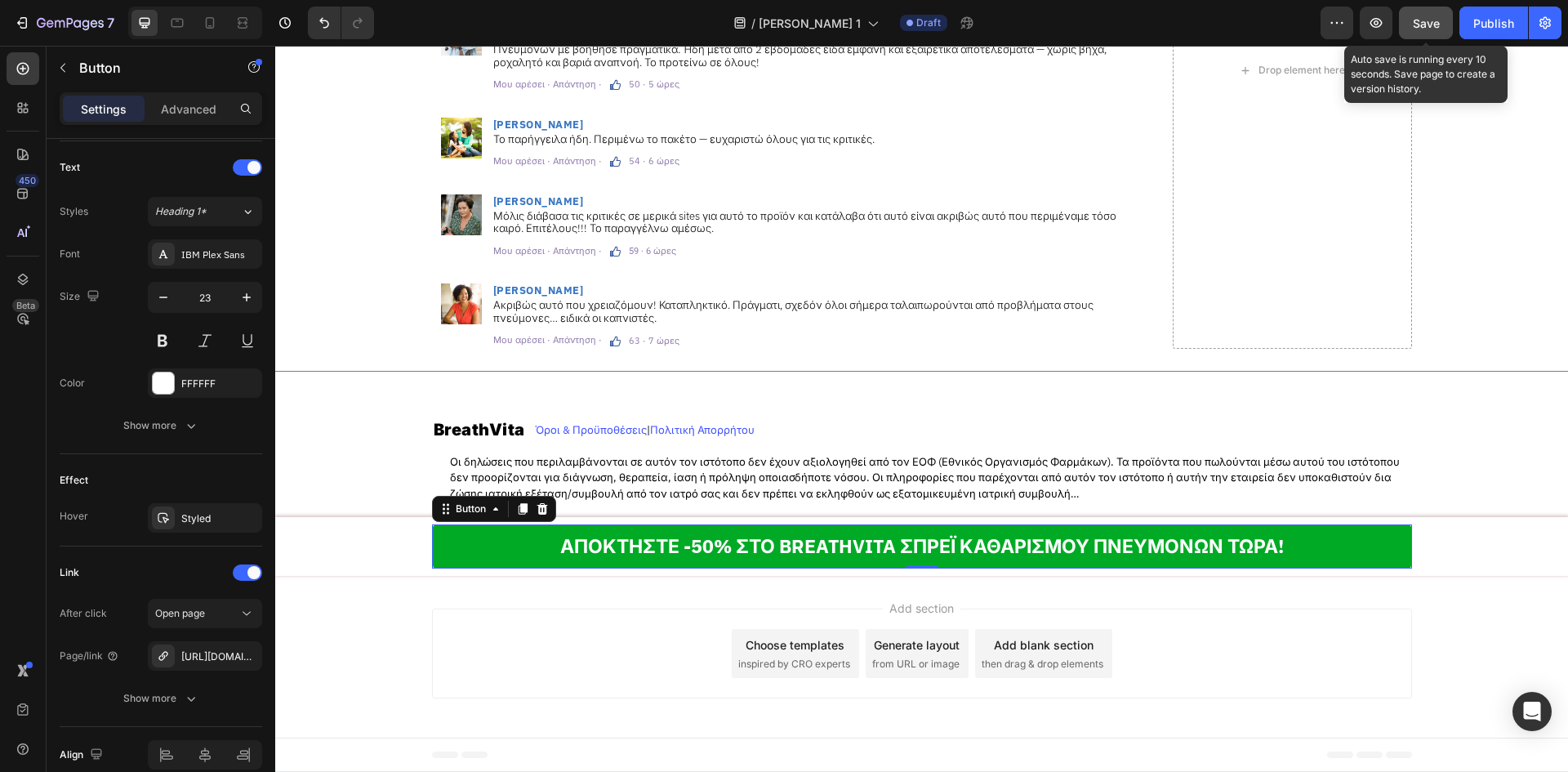
click at [1413, 35] on button "Save" at bounding box center [1426, 22] width 54 height 33
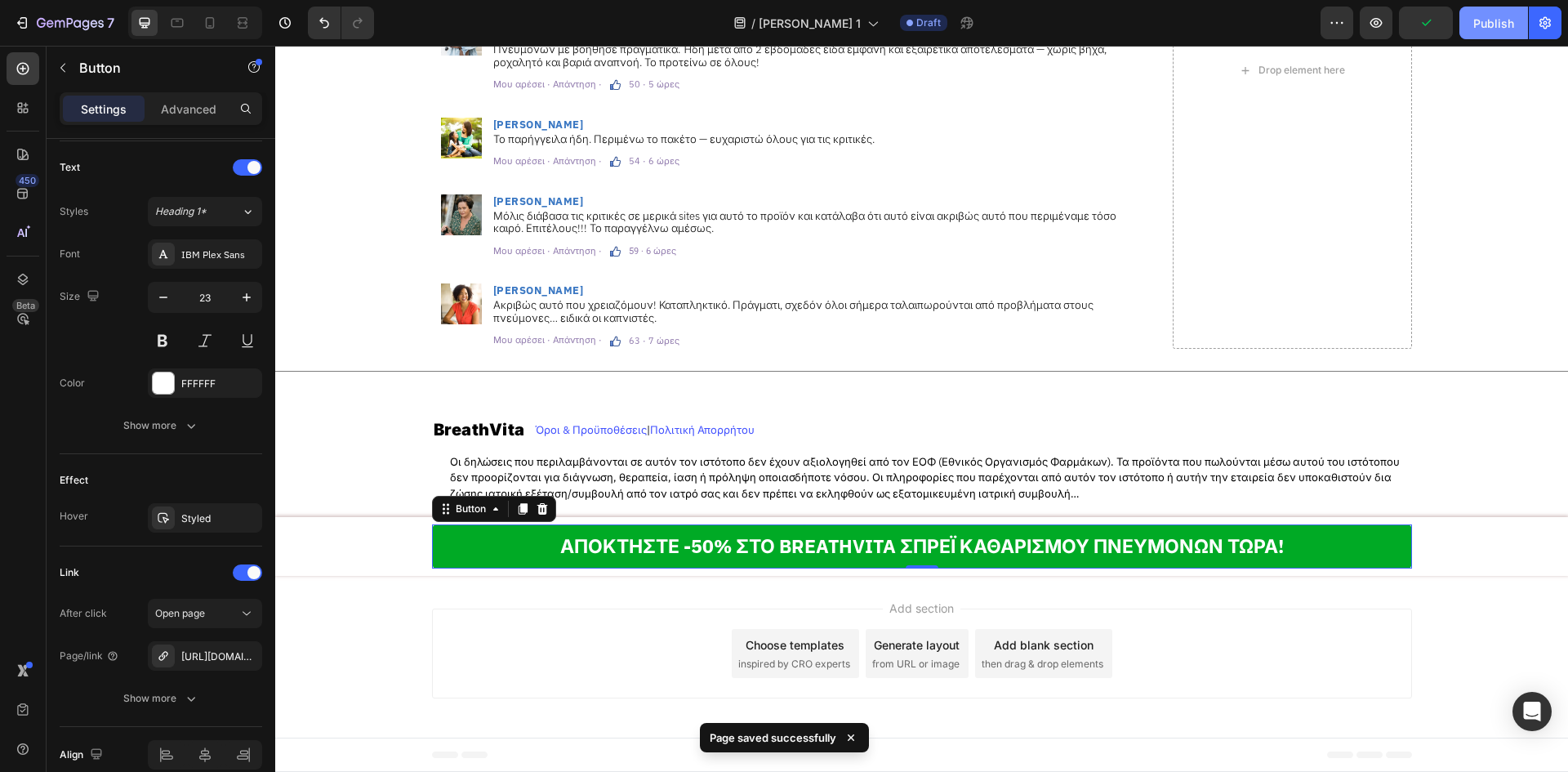
click at [1470, 26] on button "Publish" at bounding box center [1492, 22] width 68 height 33
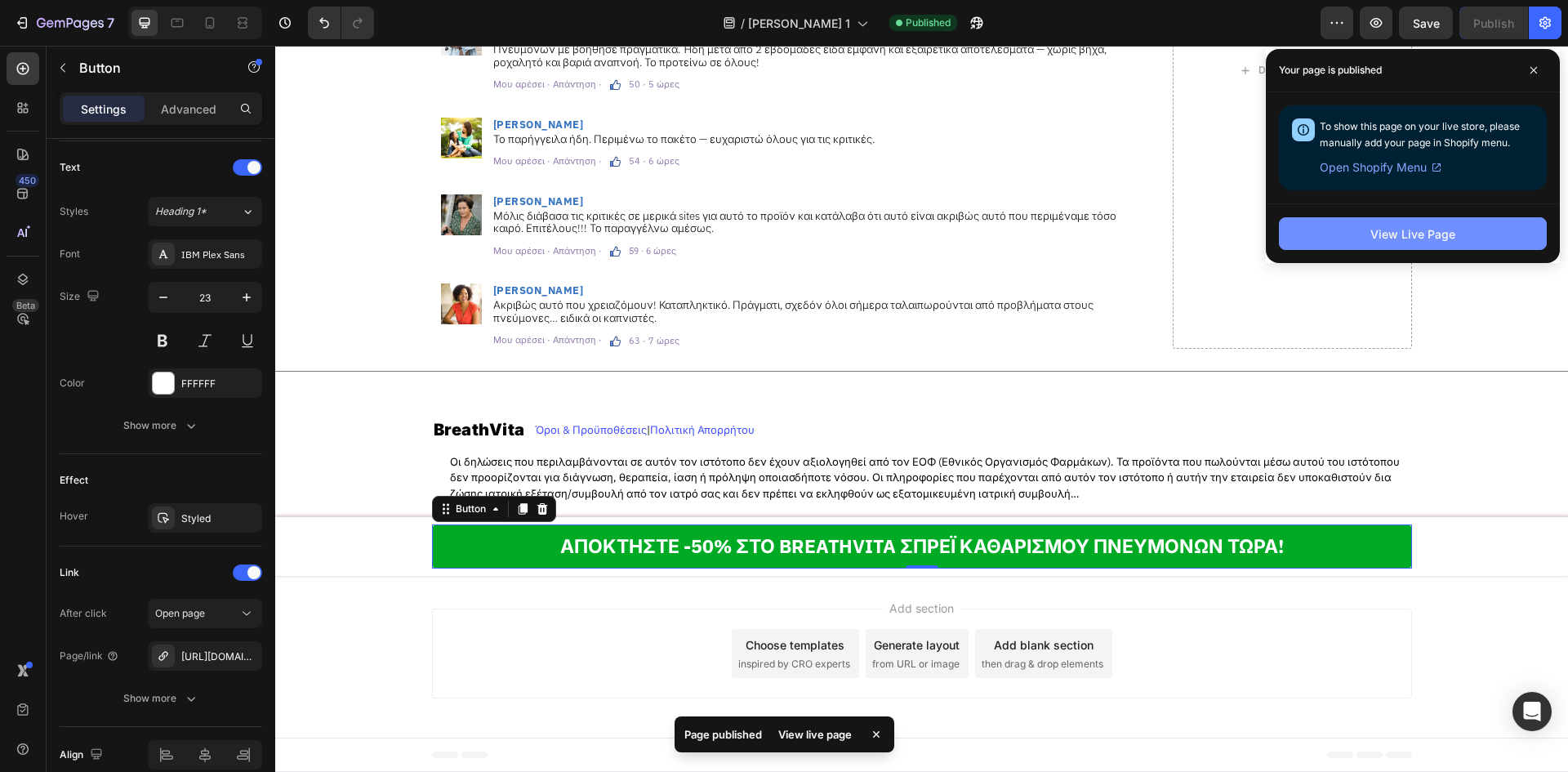
click at [1327, 238] on button "View Live Page" at bounding box center [1412, 233] width 268 height 33
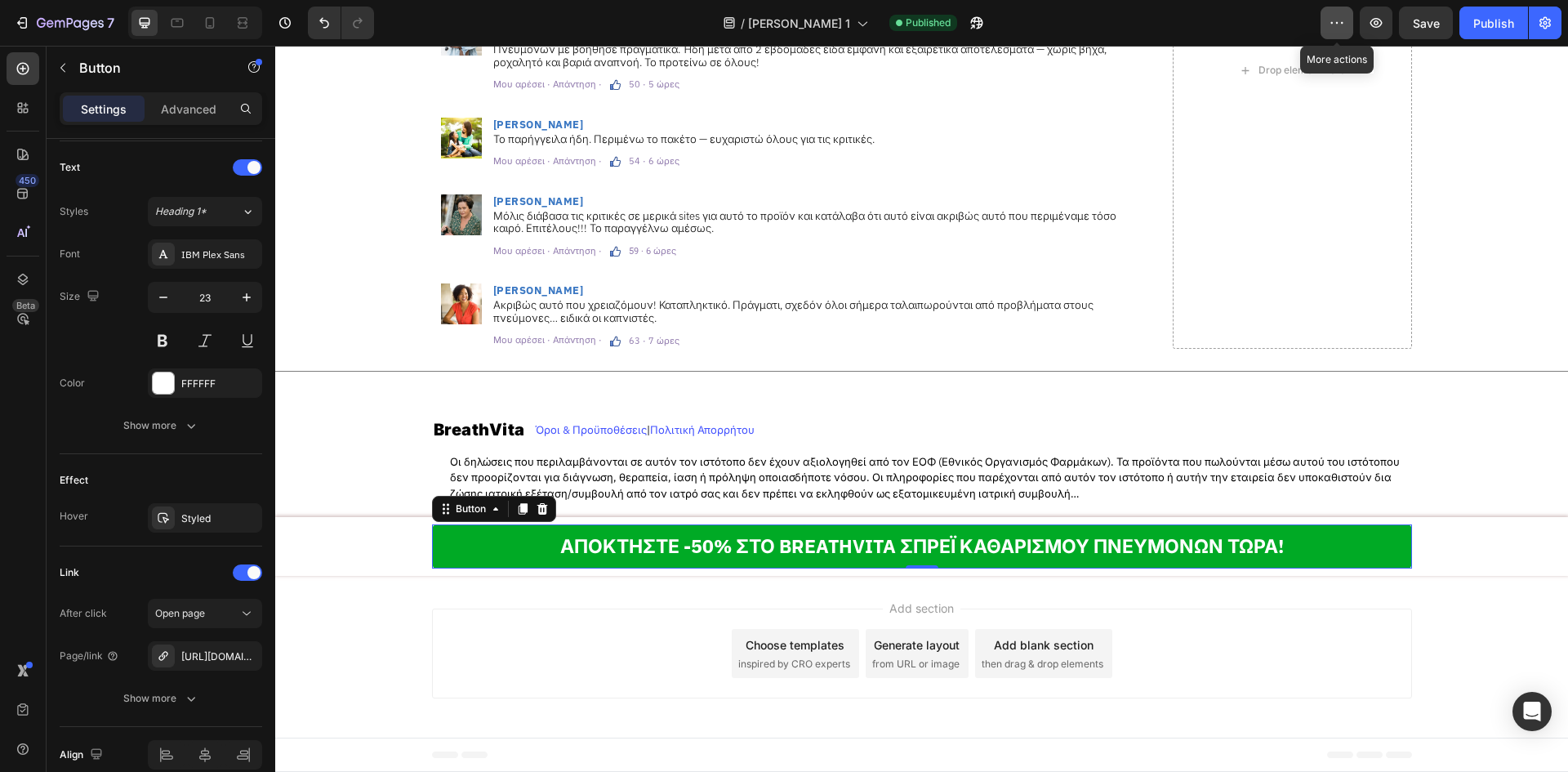
click at [1336, 22] on icon "button" at bounding box center [1336, 22] width 16 height 16
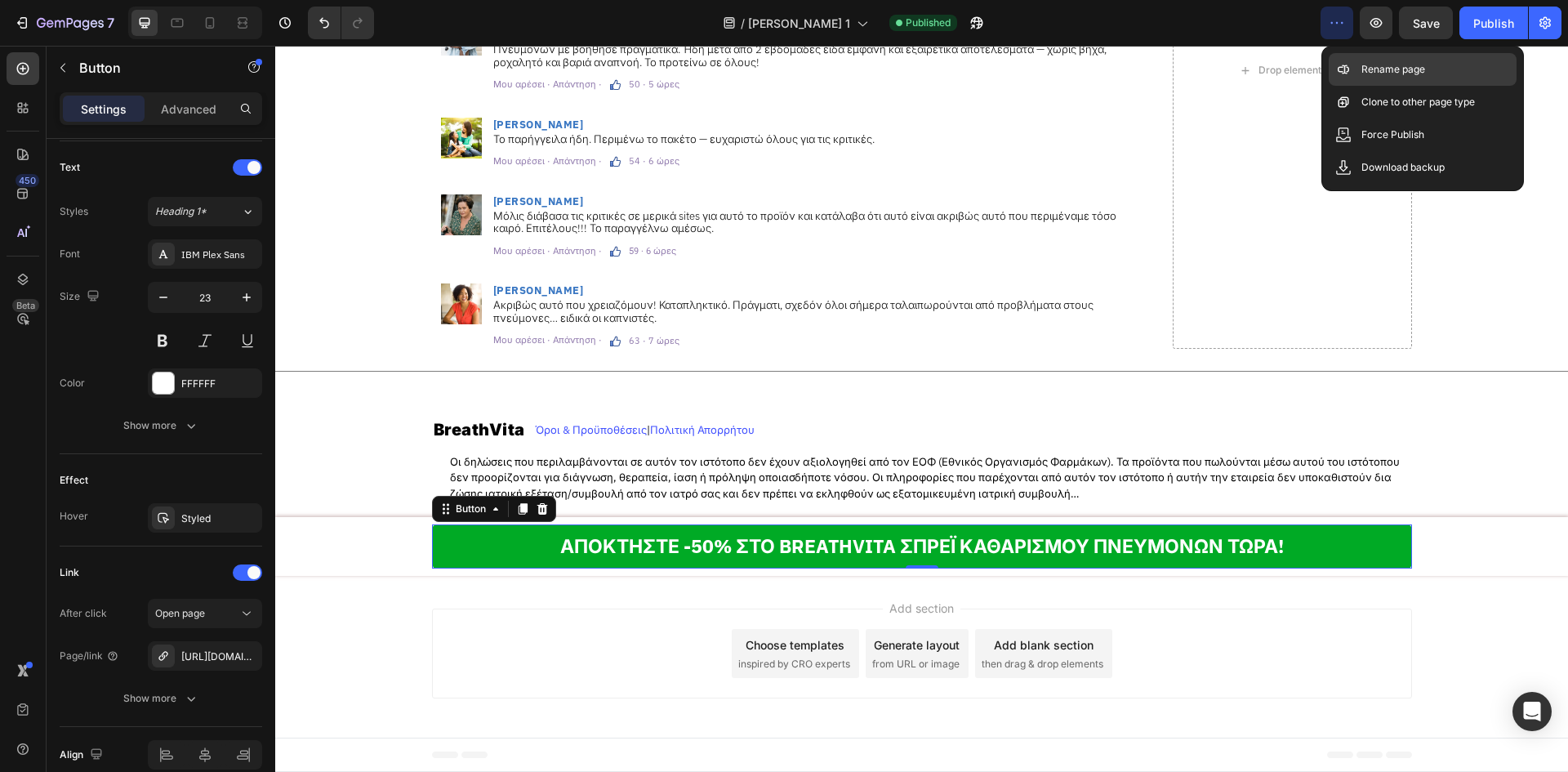
click at [1340, 73] on icon at bounding box center [1342, 69] width 16 height 16
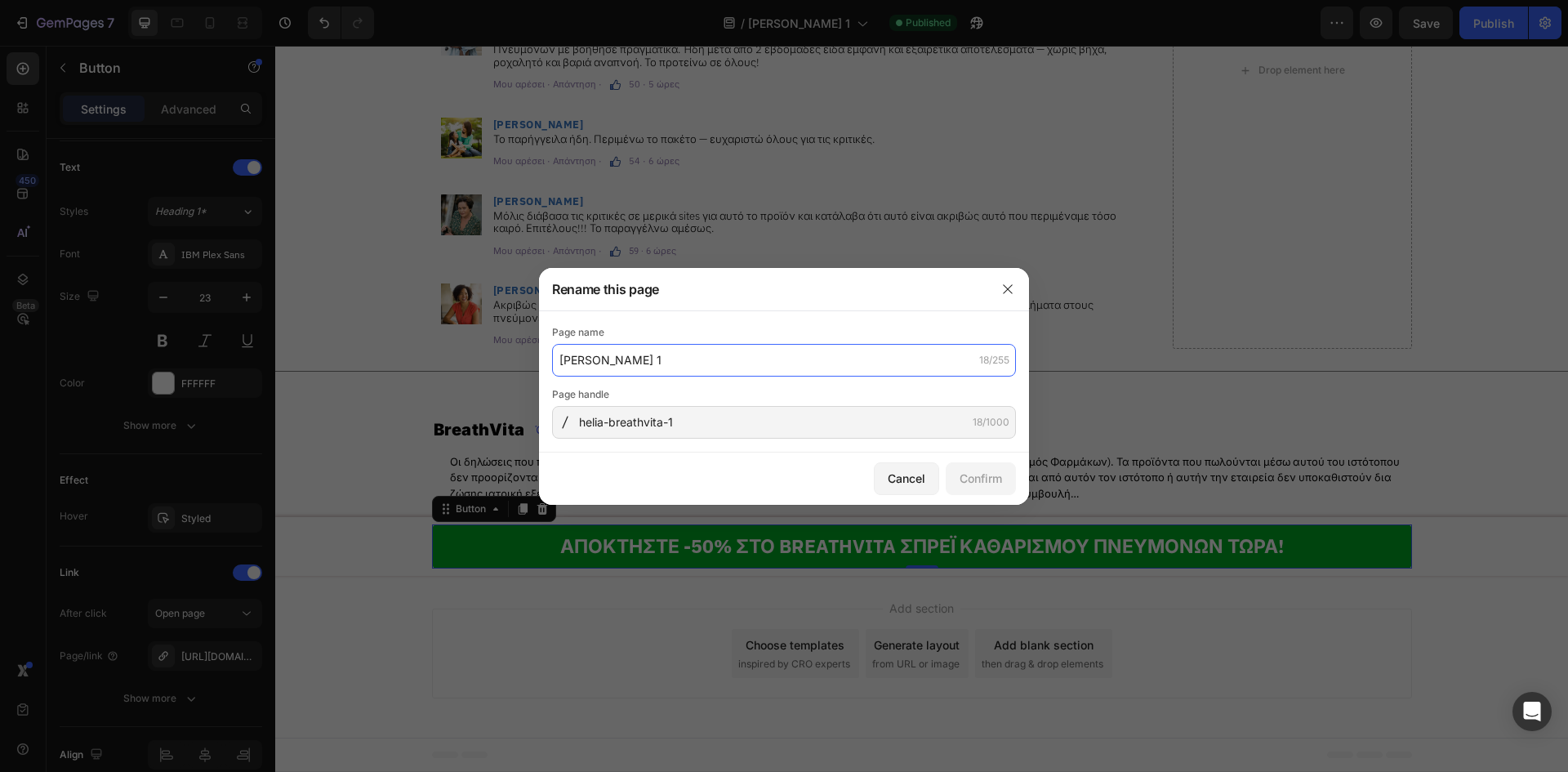
click at [839, 350] on input "[PERSON_NAME] 1" at bounding box center [783, 359] width 464 height 33
paste input "BreathVita – [PERSON_NAME] Πνευμόνων"
type input "BreathVita – [PERSON_NAME] Πνευμόνων"
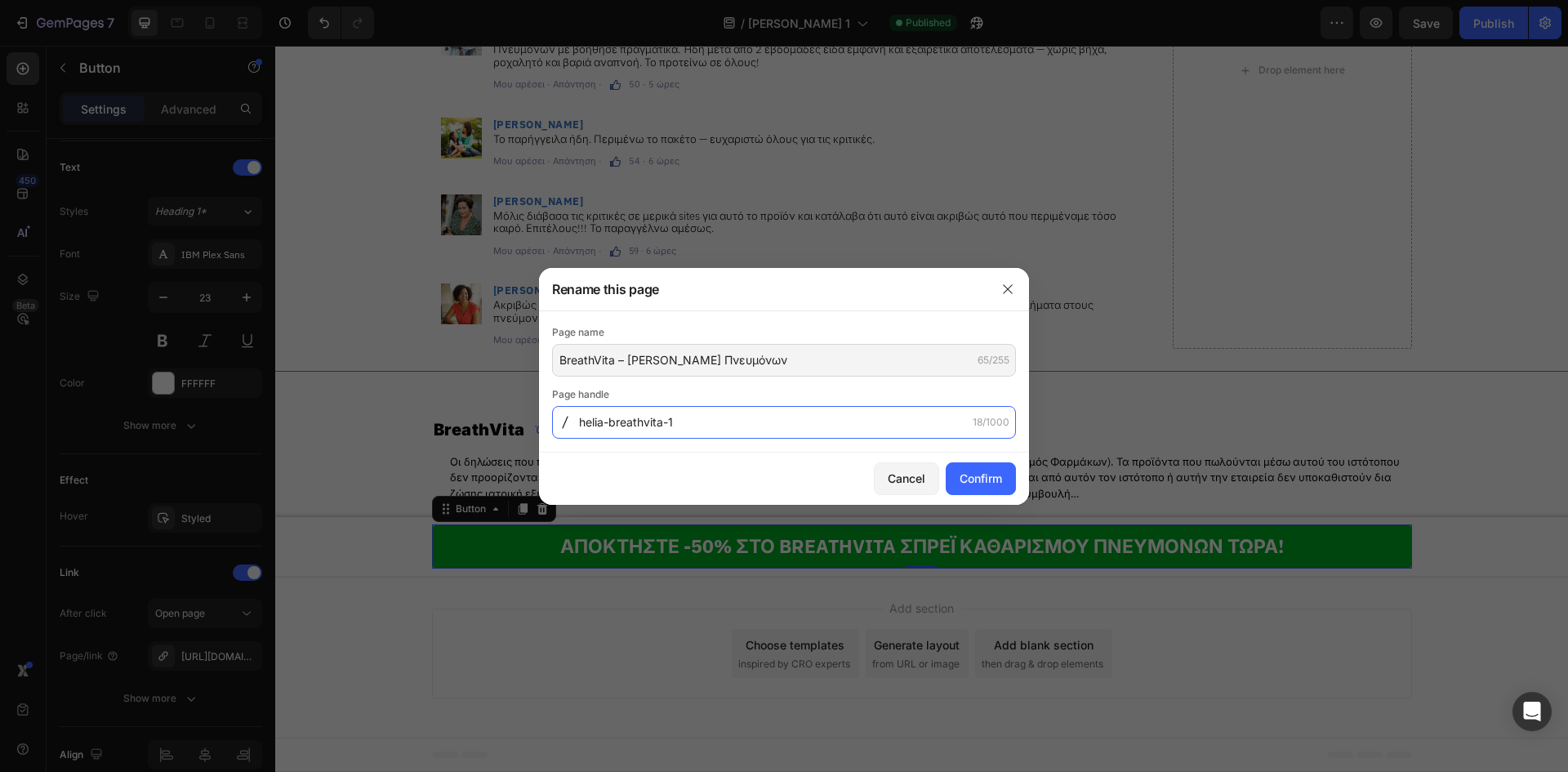
click at [730, 413] on input "helia-breathvita-1" at bounding box center [783, 422] width 464 height 33
paste input "breathvita-sprei-katharismou-pnevmonon"
type input "breathvita-sprei-katharismou-pnevmonon"
click at [996, 477] on div "Confirm" at bounding box center [980, 478] width 42 height 17
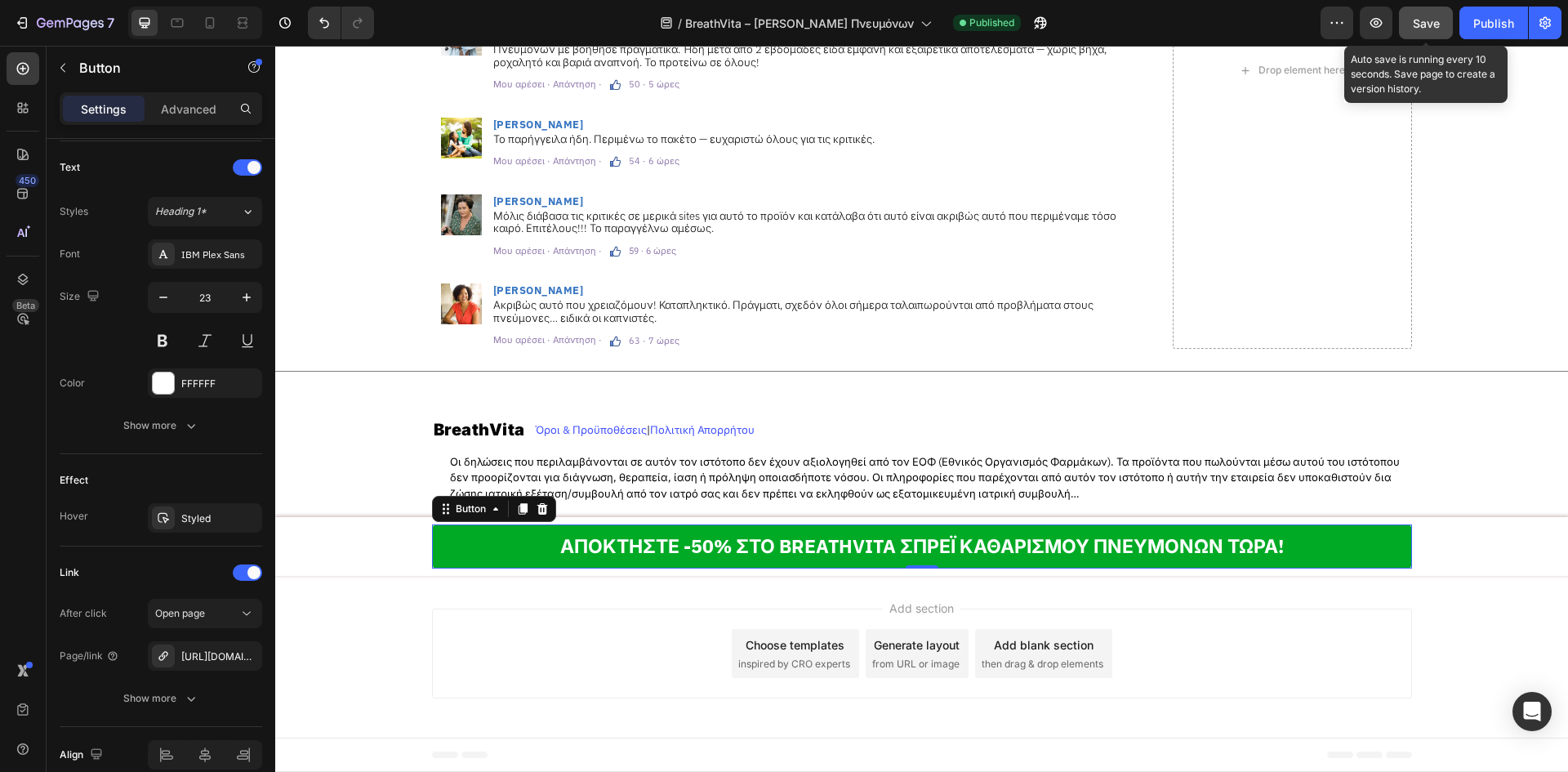
click at [1417, 10] on button "Save" at bounding box center [1426, 22] width 54 height 33
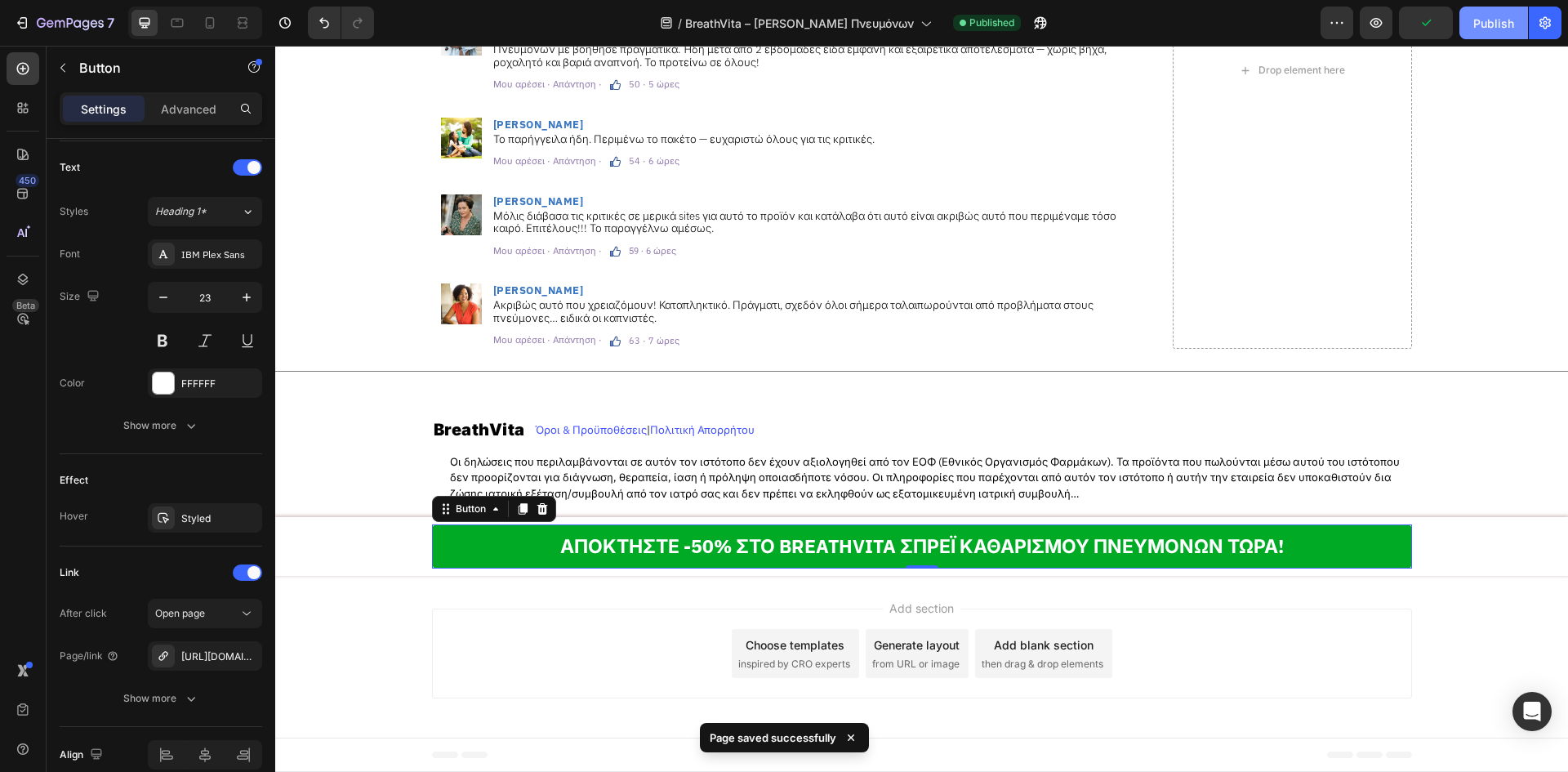
click at [1485, 25] on div "Publish" at bounding box center [1493, 23] width 41 height 17
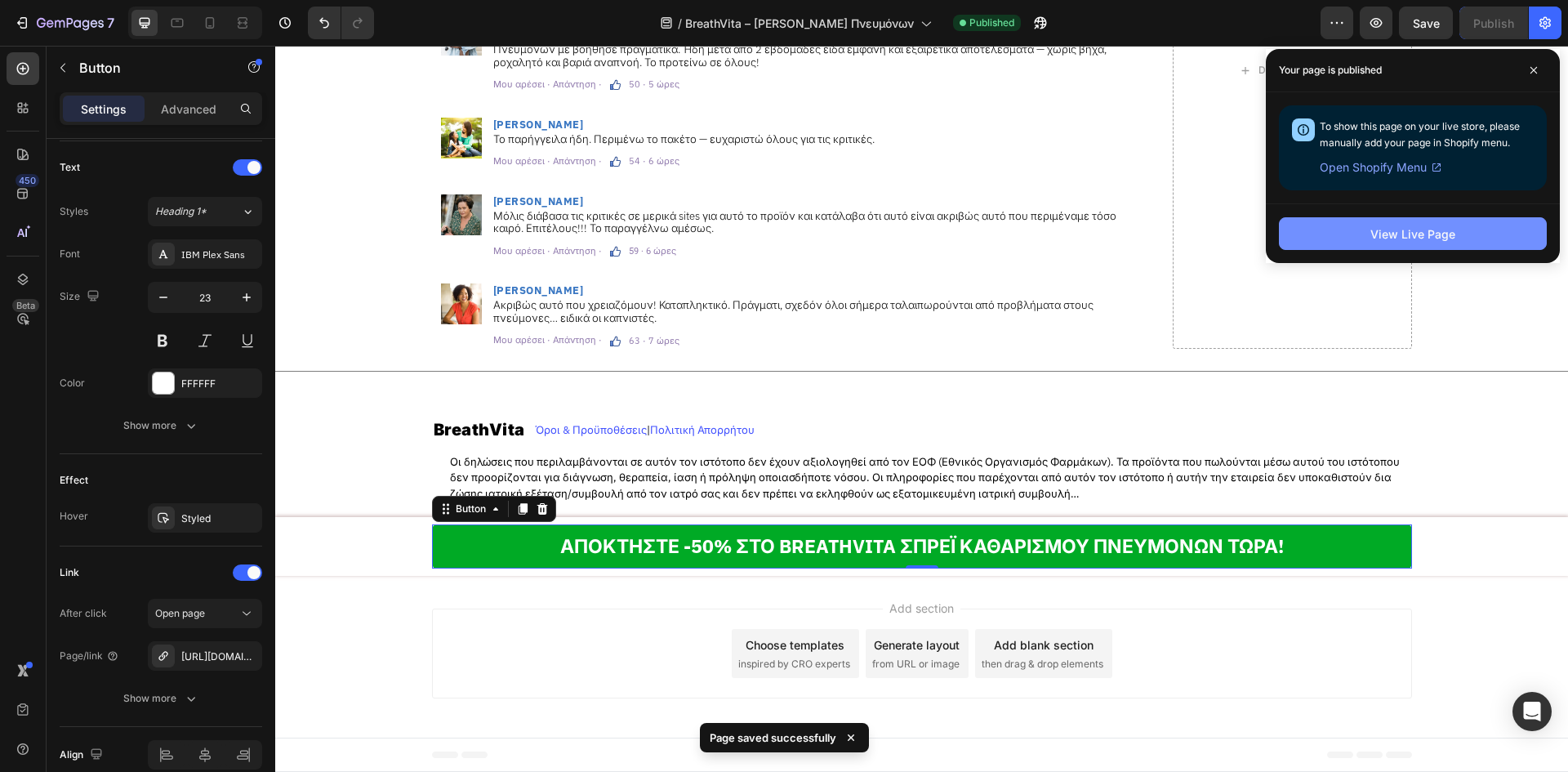
click at [1313, 225] on button "View Live Page" at bounding box center [1412, 233] width 268 height 33
